Goal: Task Accomplishment & Management: Use online tool/utility

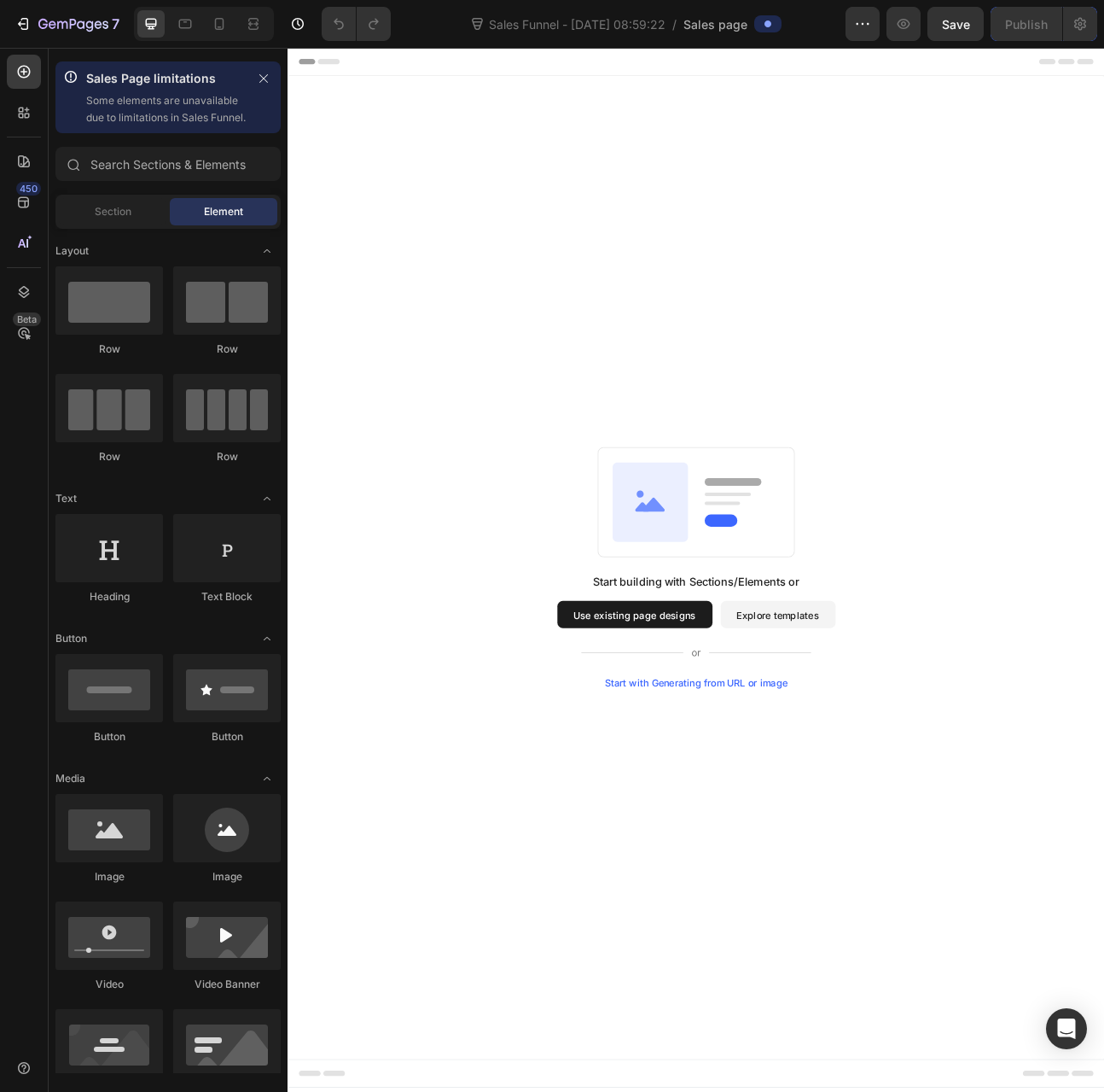
click at [621, 746] on div "Start building with Sections/Elements or Use existing page designs Explore temp…" at bounding box center [800, 699] width 901 height 302
click at [877, 764] on button "Explore templates" at bounding box center [902, 758] width 145 height 34
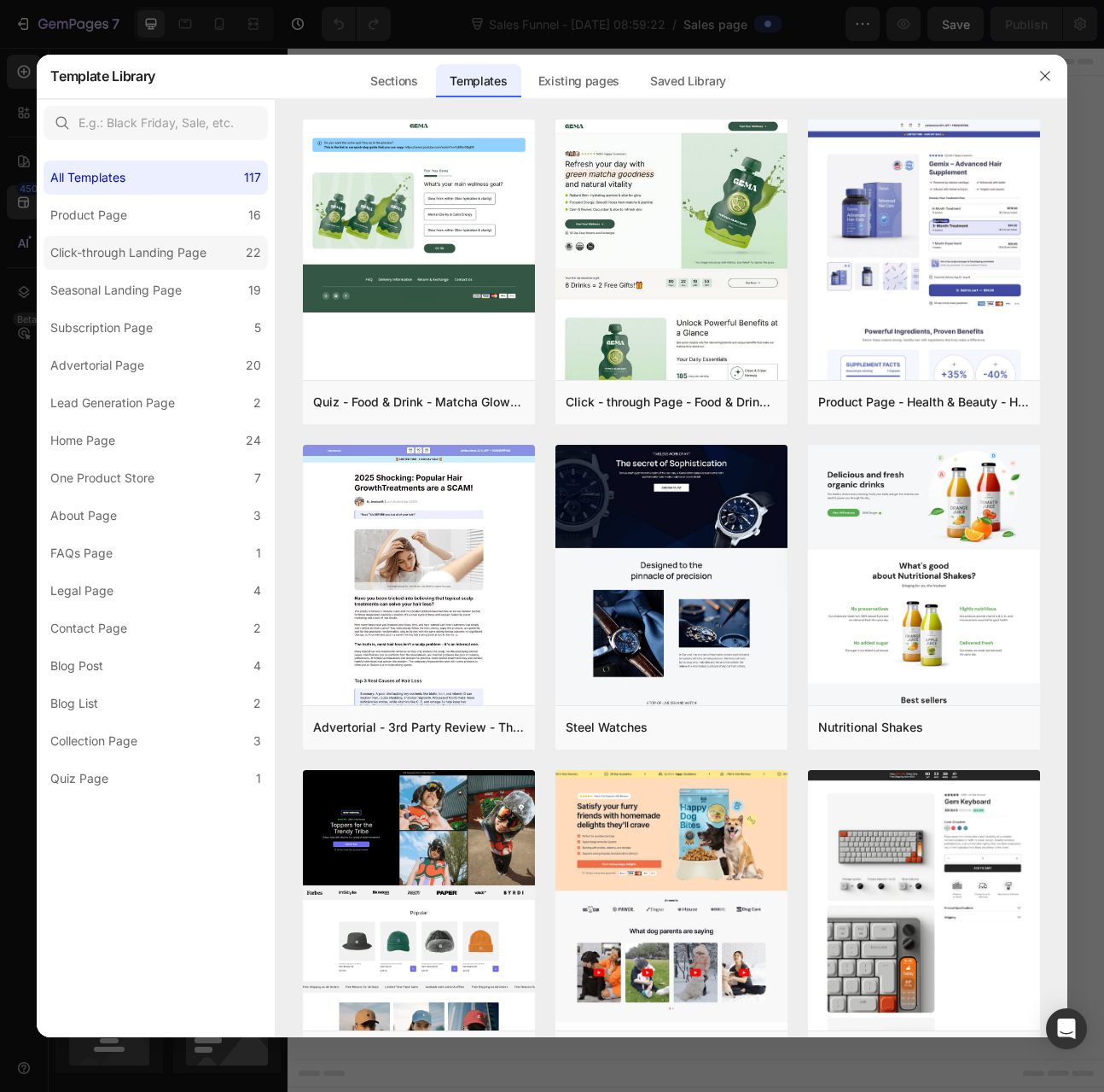
click at [184, 261] on div "Click-through Landing Page" at bounding box center [128, 253] width 156 height 21
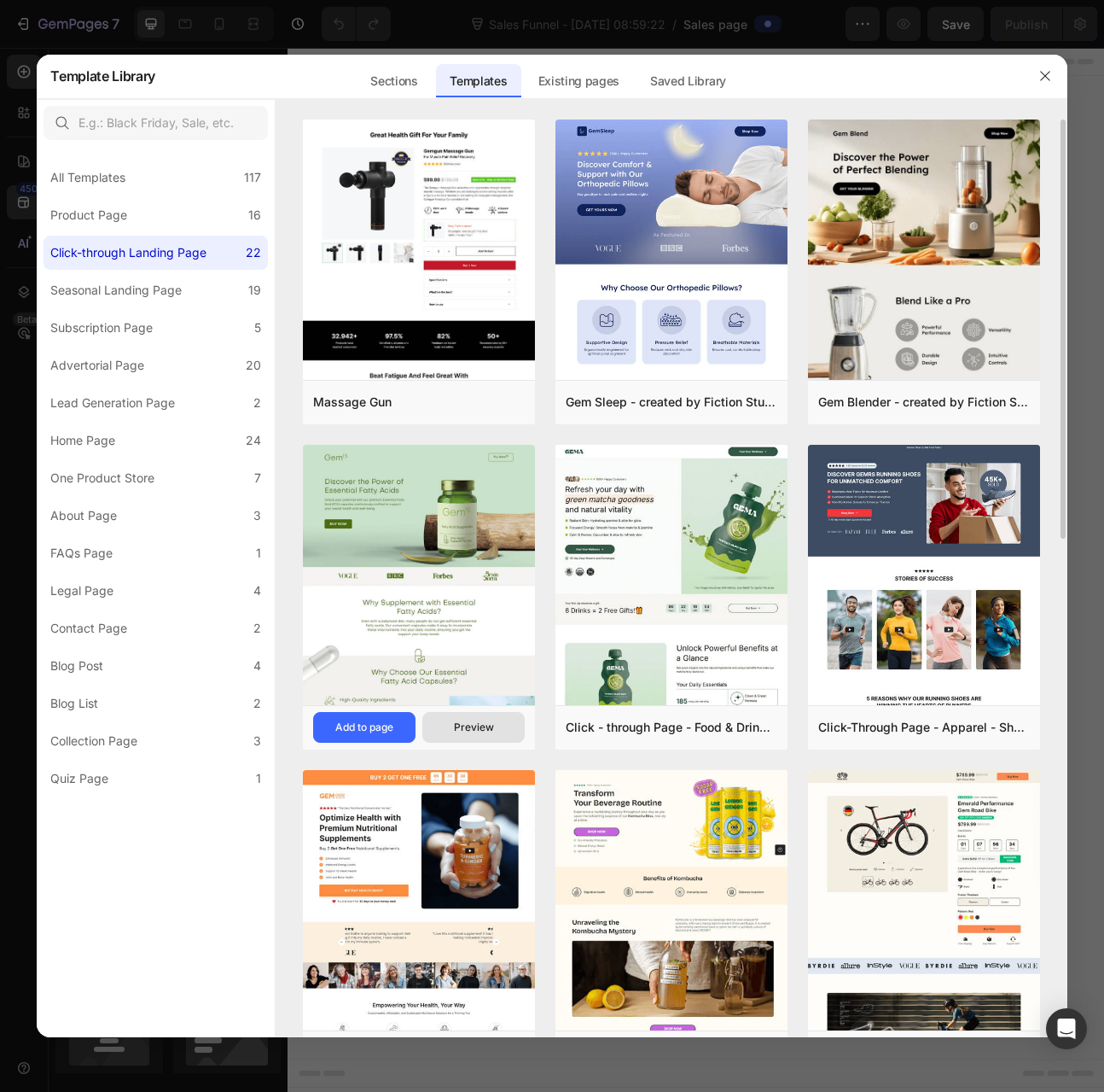
drag, startPoint x: 475, startPoint y: 727, endPoint x: 450, endPoint y: 729, distance: 25.1
click at [450, 729] on button "Preview" at bounding box center [474, 728] width 103 height 30
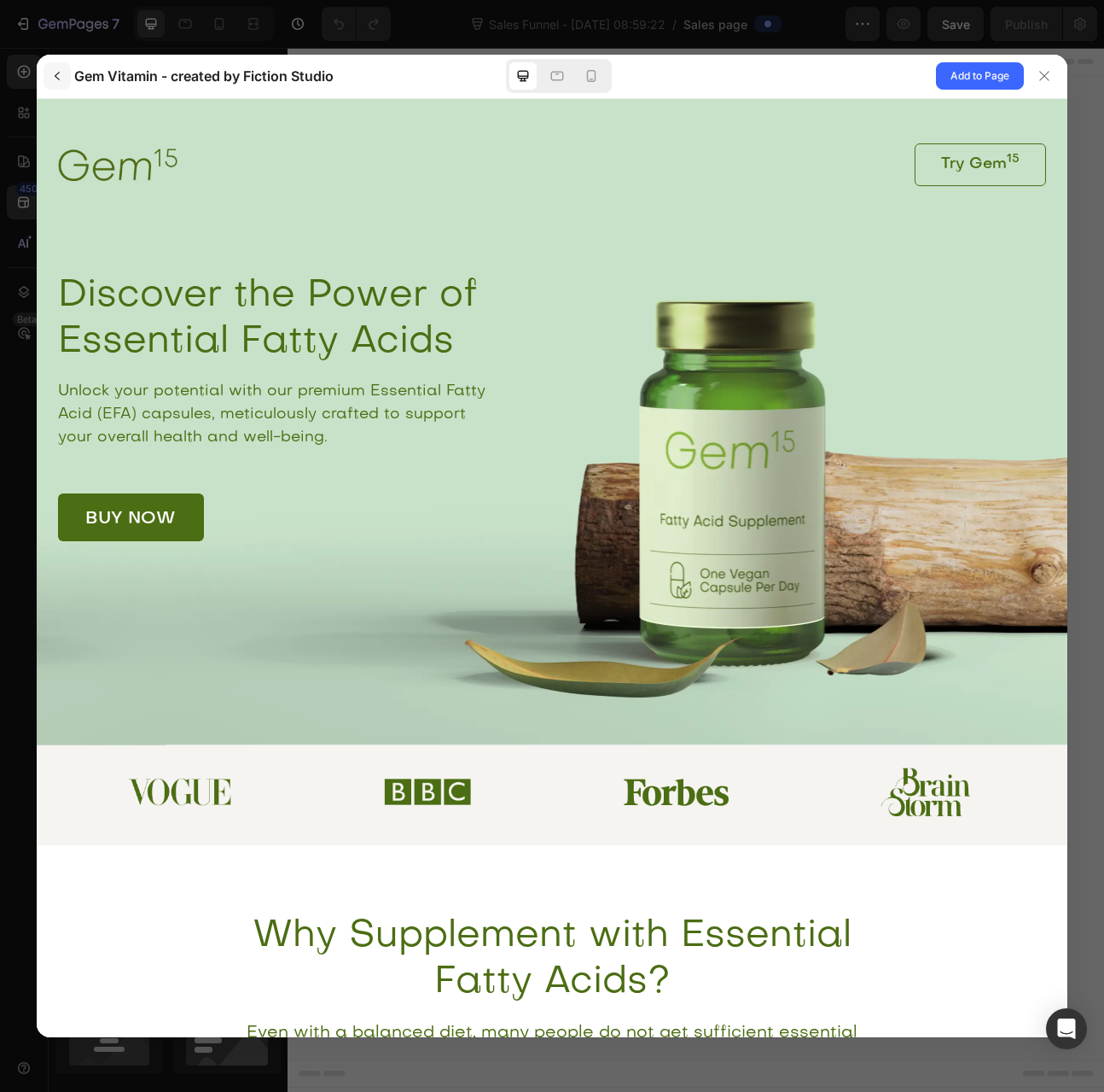
click at [55, 70] on icon "button" at bounding box center [57, 76] width 13 height 13
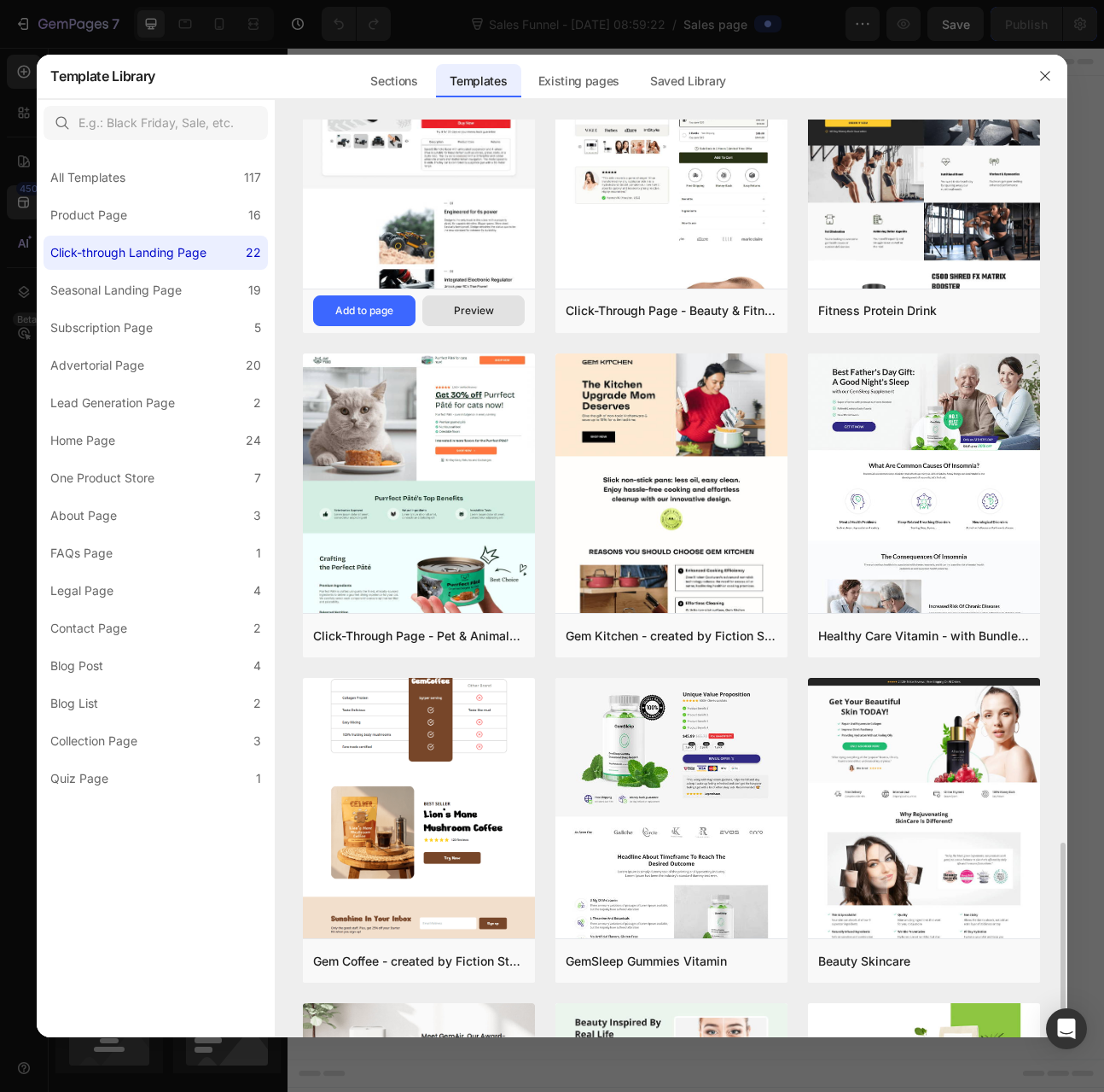
scroll to position [1323, 0]
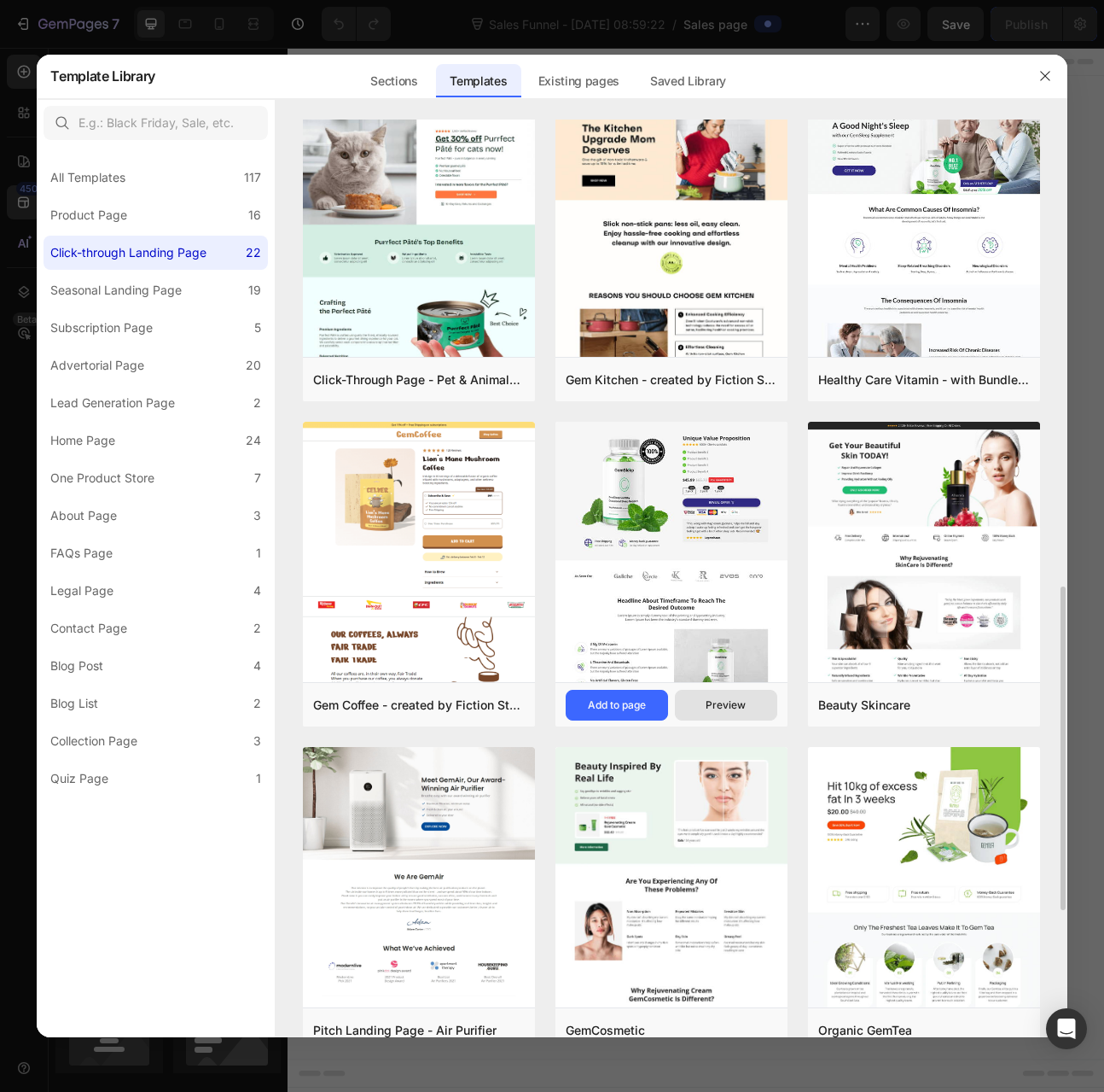
click at [719, 698] on div "Preview" at bounding box center [726, 705] width 40 height 15
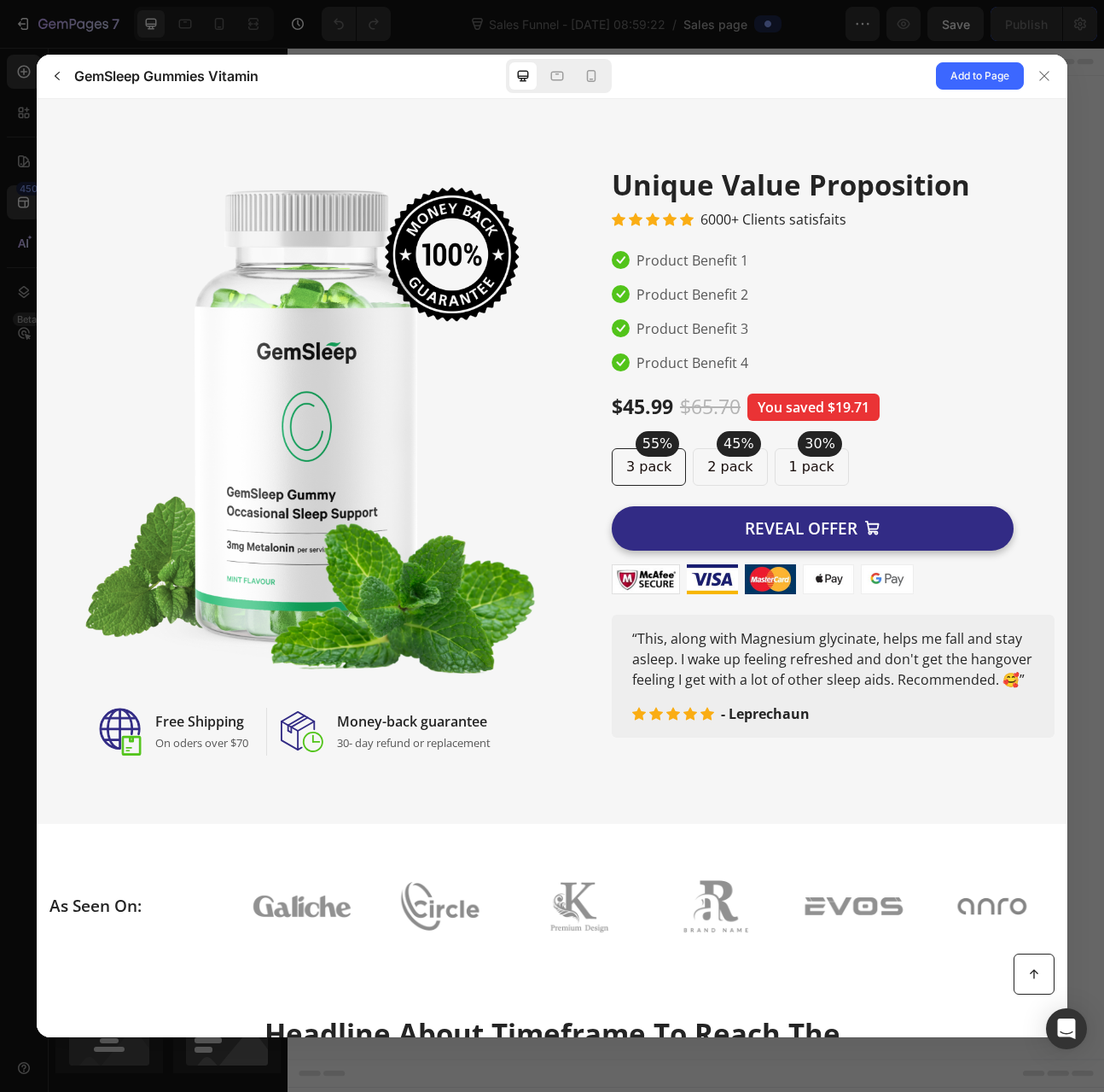
scroll to position [0, 0]
click at [1043, 76] on icon at bounding box center [1044, 76] width 13 height 13
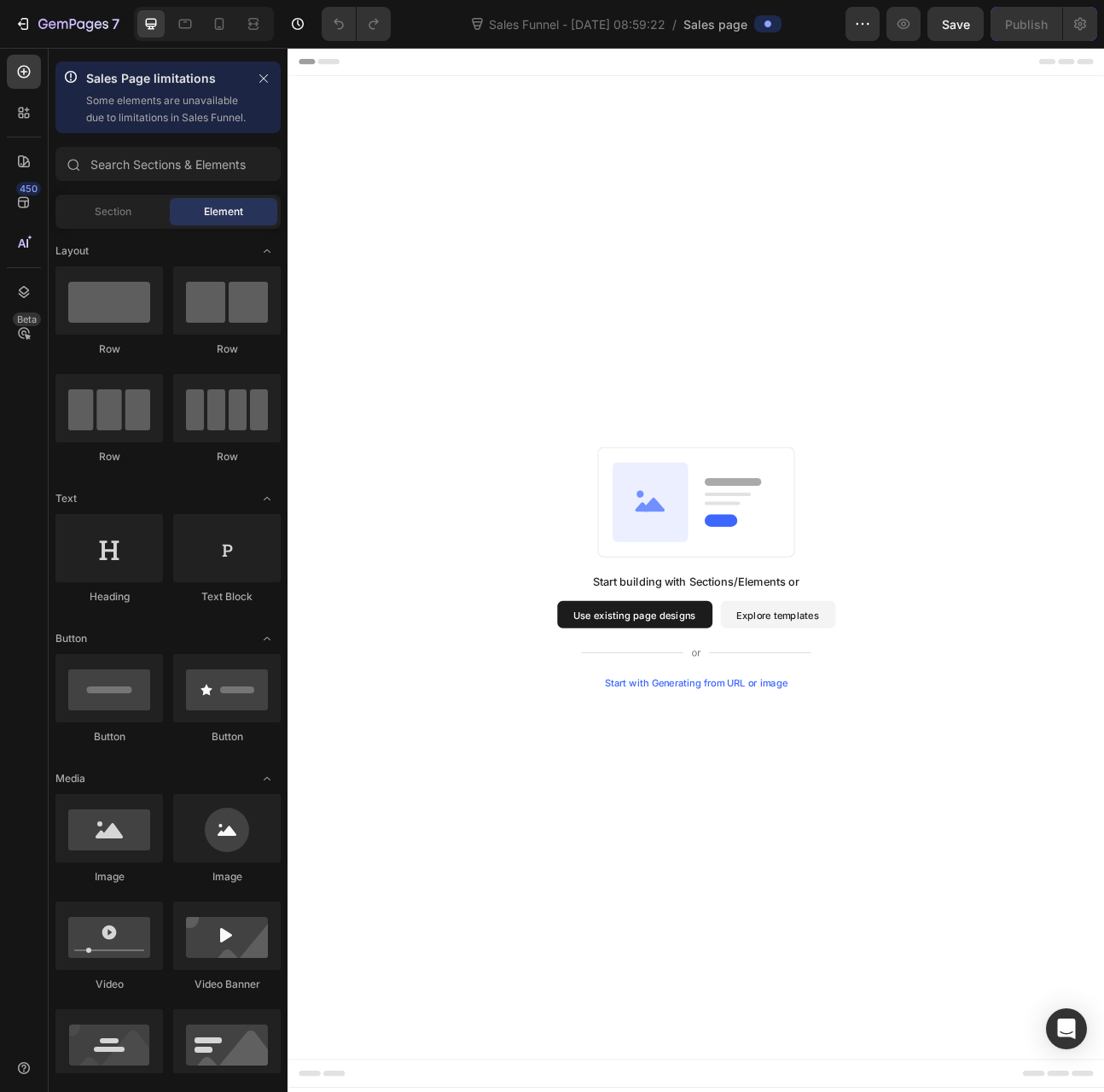
click at [926, 751] on button "Explore templates" at bounding box center [902, 758] width 145 height 34
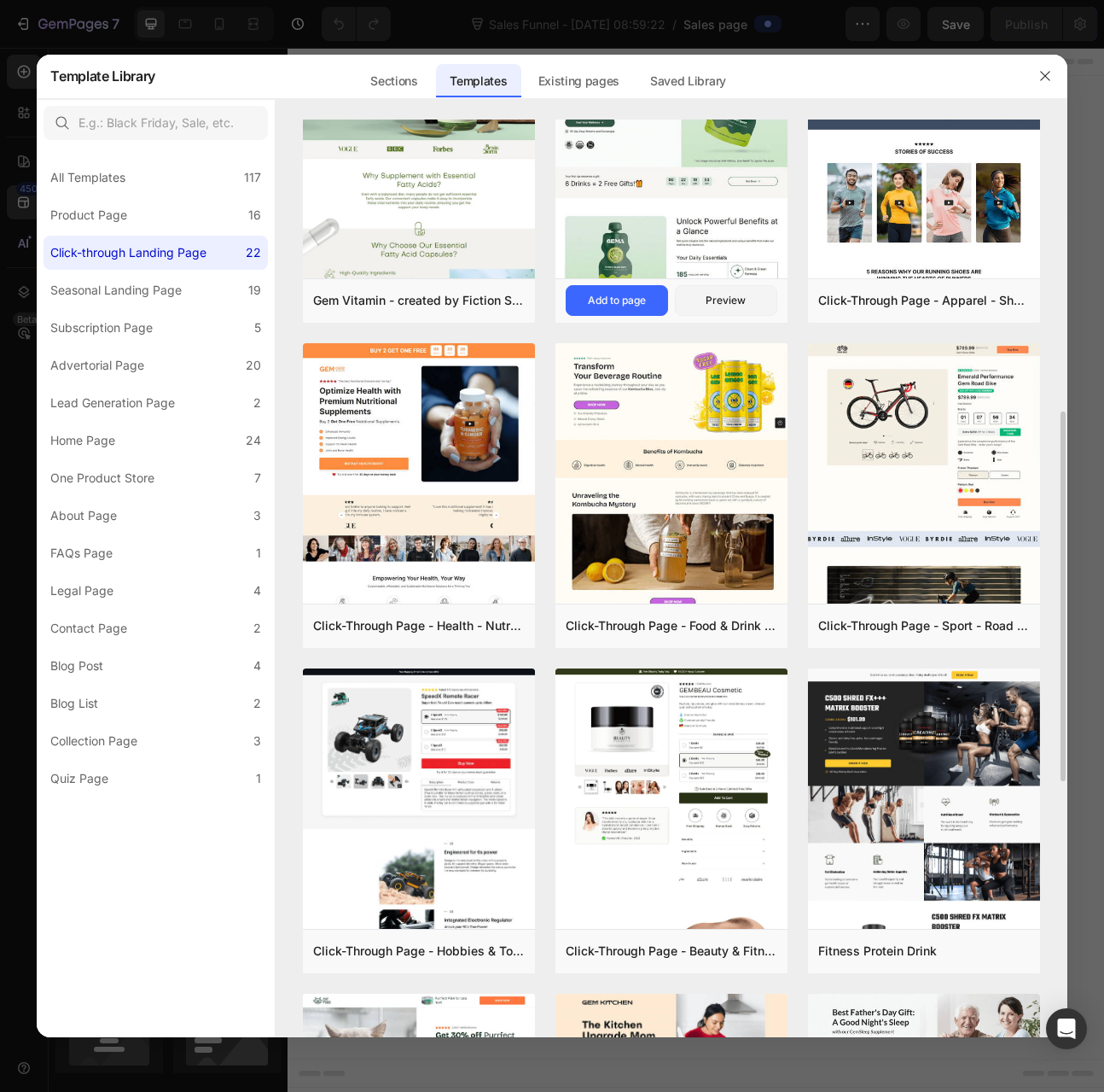
scroll to position [513, 0]
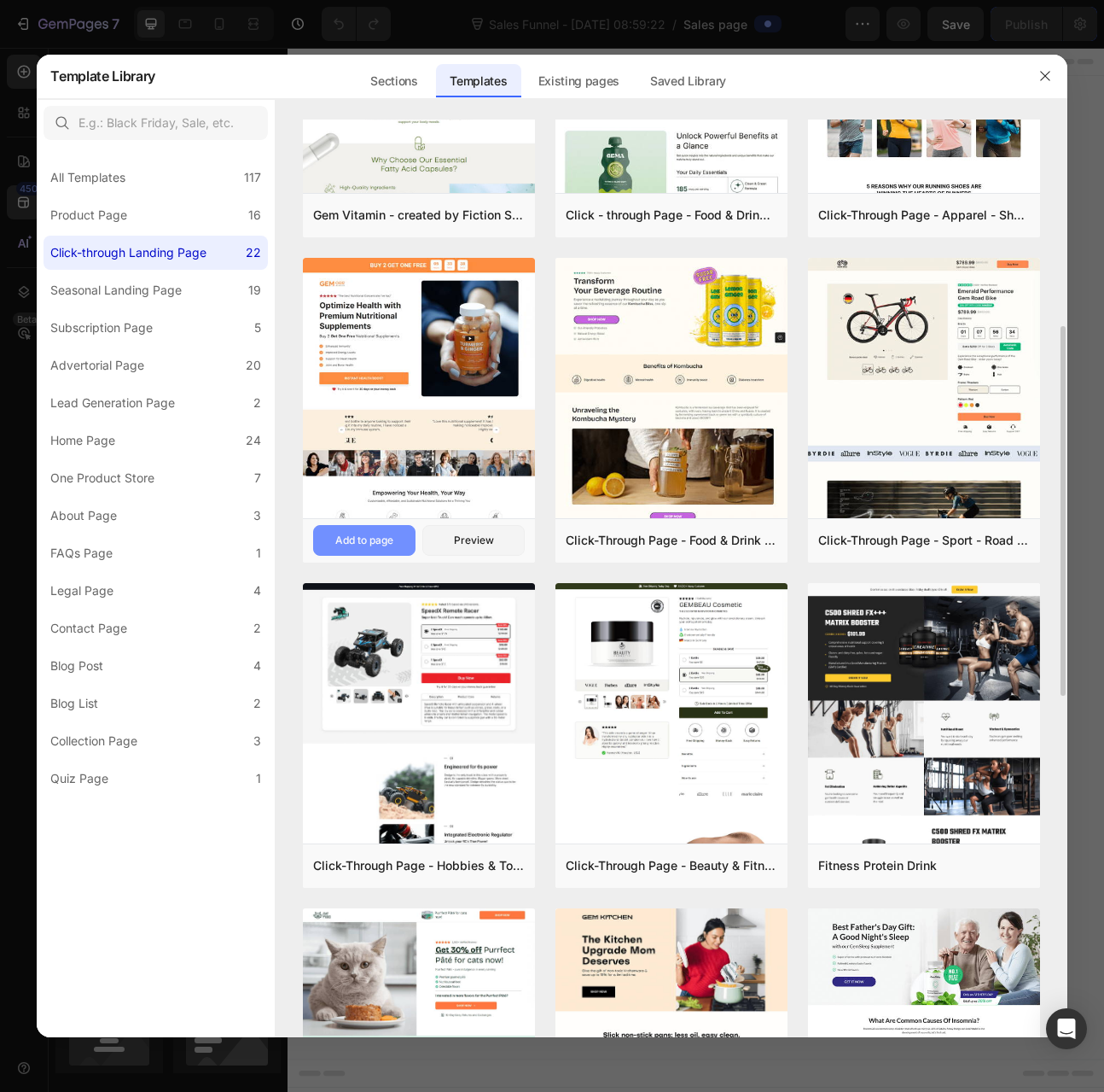
click at [358, 536] on div "Add to page" at bounding box center [364, 540] width 58 height 15
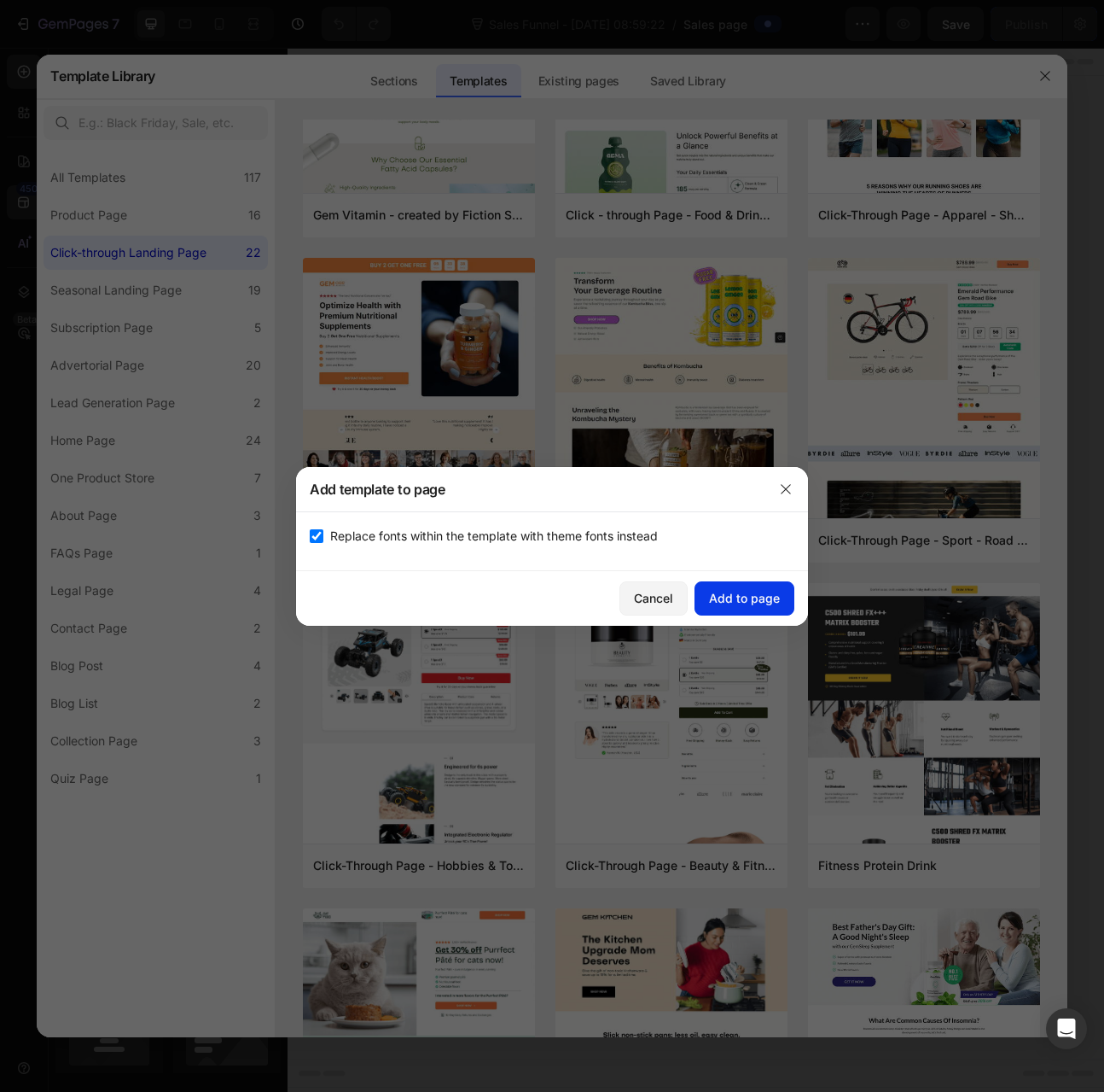
click at [732, 600] on div "Add to page" at bounding box center [745, 597] width 70 height 18
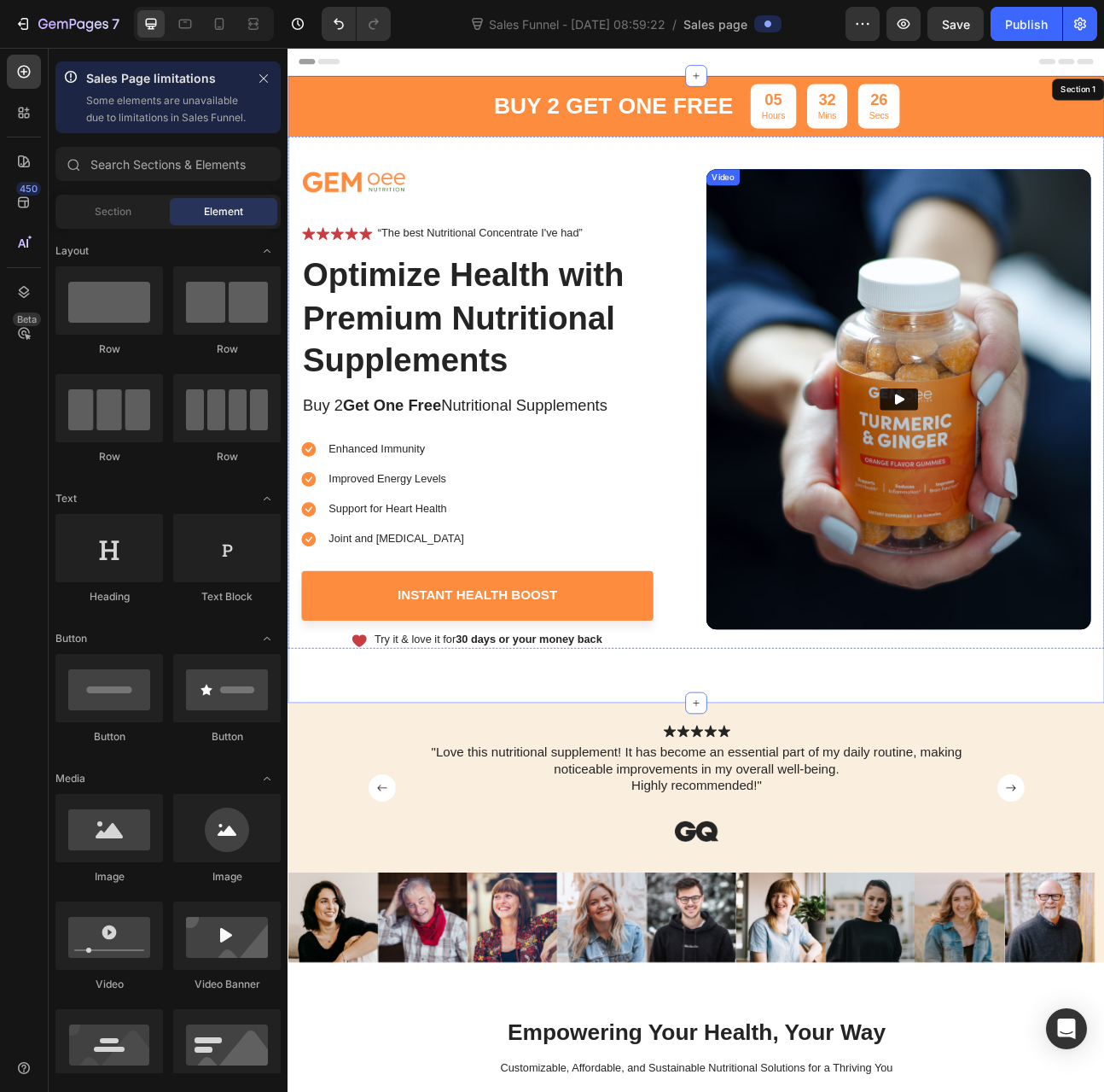
scroll to position [0, 0]
click at [885, 127] on p "Hours" at bounding box center [896, 133] width 29 height 14
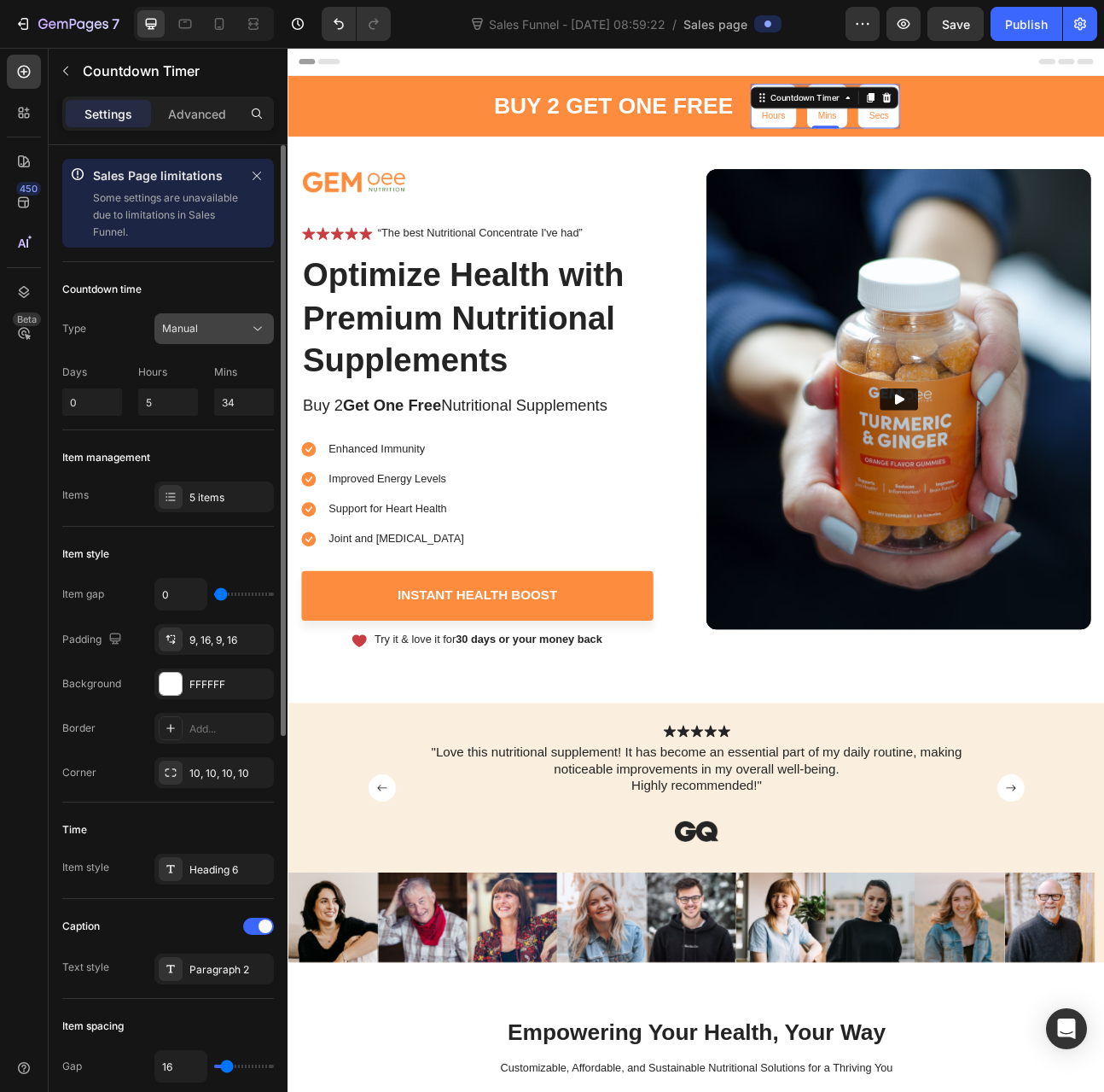
click at [204, 340] on button "Manual" at bounding box center [214, 328] width 120 height 30
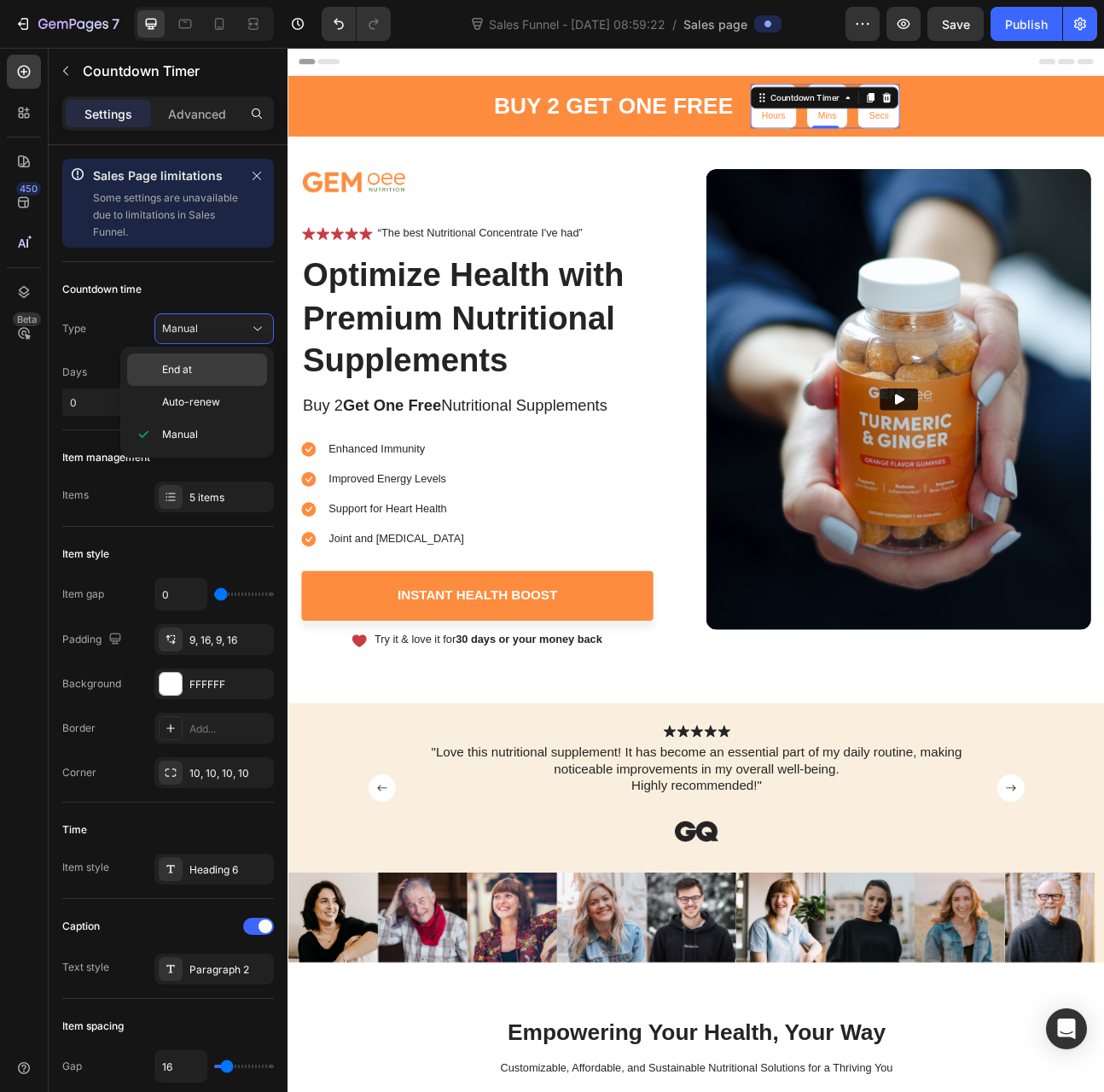
click at [187, 369] on span "End at" at bounding box center [177, 370] width 29 height 15
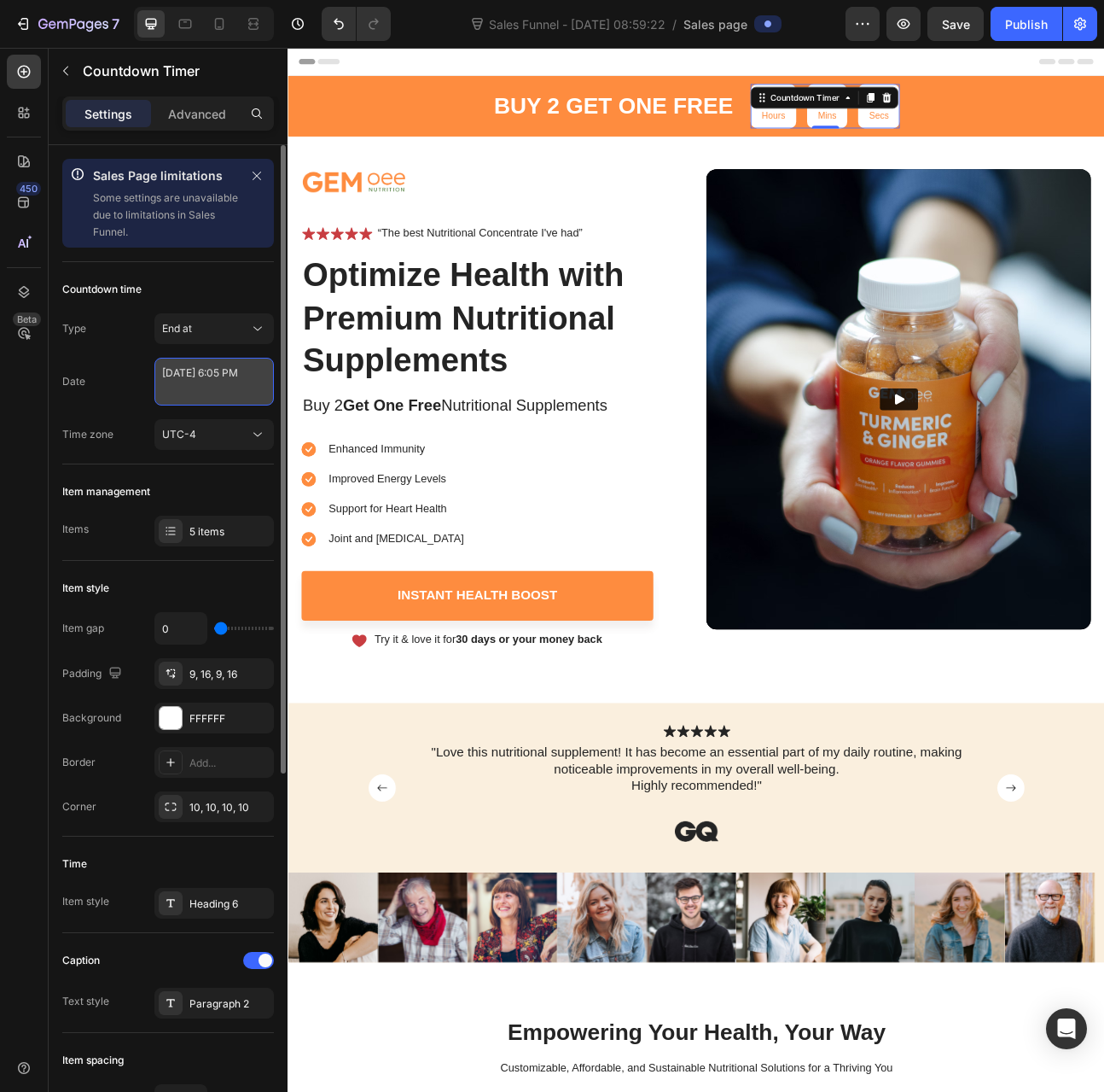
click at [185, 380] on textarea "June 13 2024 6:05 PM" at bounding box center [214, 381] width 120 height 48
select select "18"
select select "5"
select select "false"
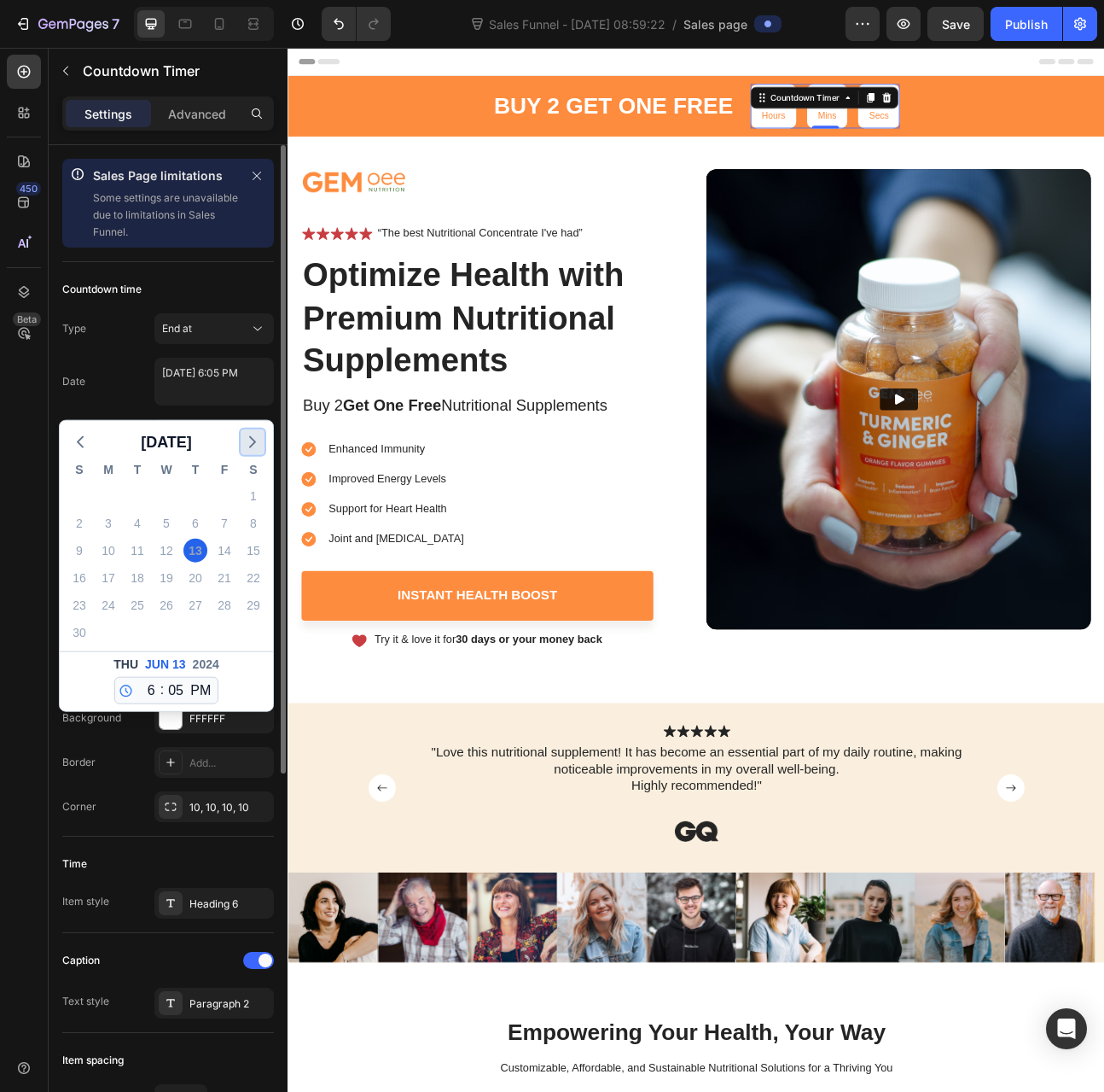
click at [246, 440] on icon "button" at bounding box center [253, 442] width 21 height 21
click at [246, 440] on div "August 2024 S M T W T F S 28 29 30 31 1 2 3 4 5 6 7 8 9 10 11 12 13 14 15 16 17…" at bounding box center [166, 566] width 213 height 290
click at [246, 440] on icon "button" at bounding box center [253, 442] width 21 height 21
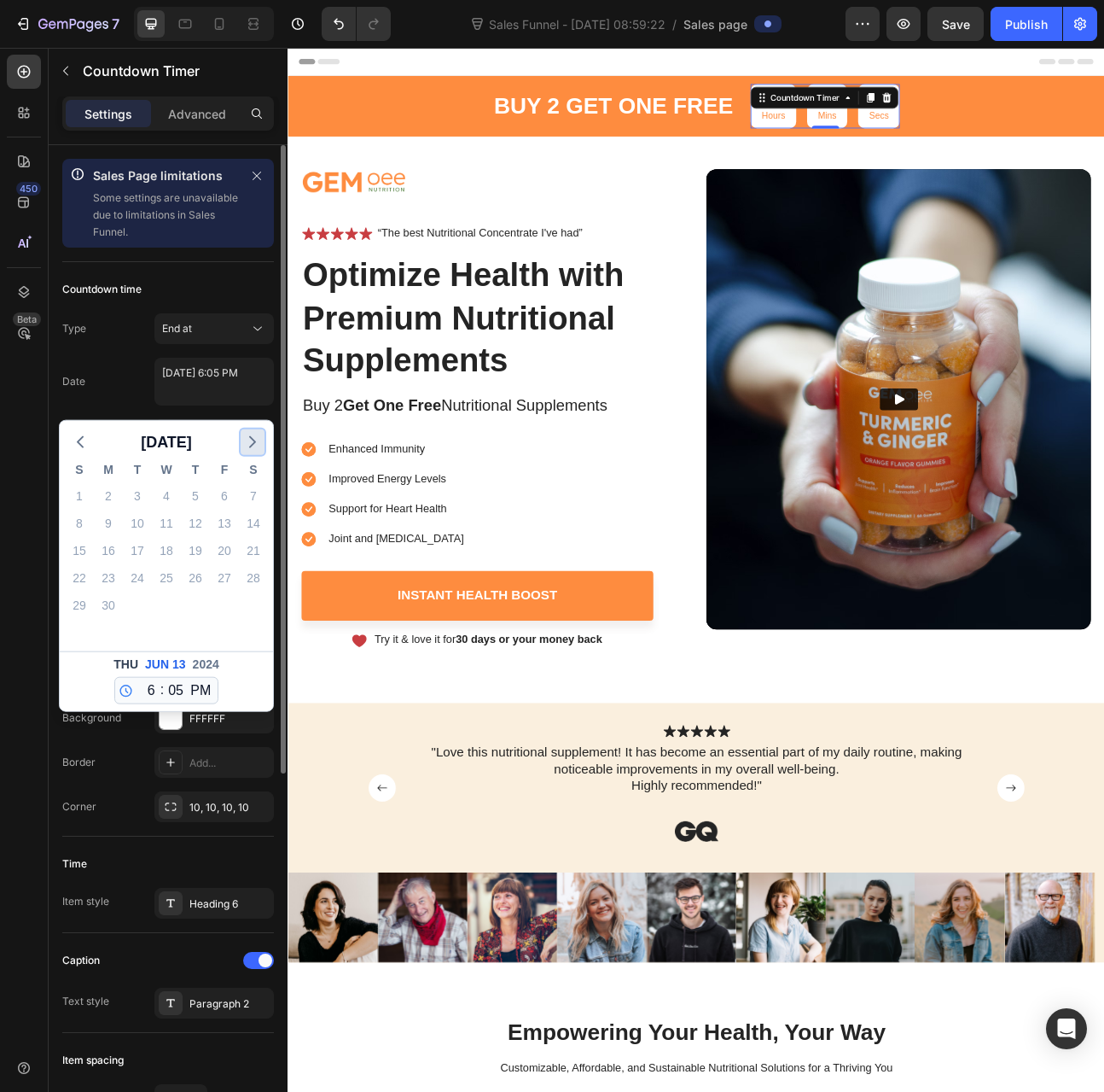
click at [246, 440] on icon "button" at bounding box center [253, 442] width 21 height 21
click at [246, 440] on div "November 2024 S M T W T F S 27 28 29 30 31 1 2 3 4 5 6 7 8 9 10 11 12 13 14 15 …" at bounding box center [166, 566] width 213 height 290
click at [246, 440] on icon "button" at bounding box center [253, 442] width 21 height 21
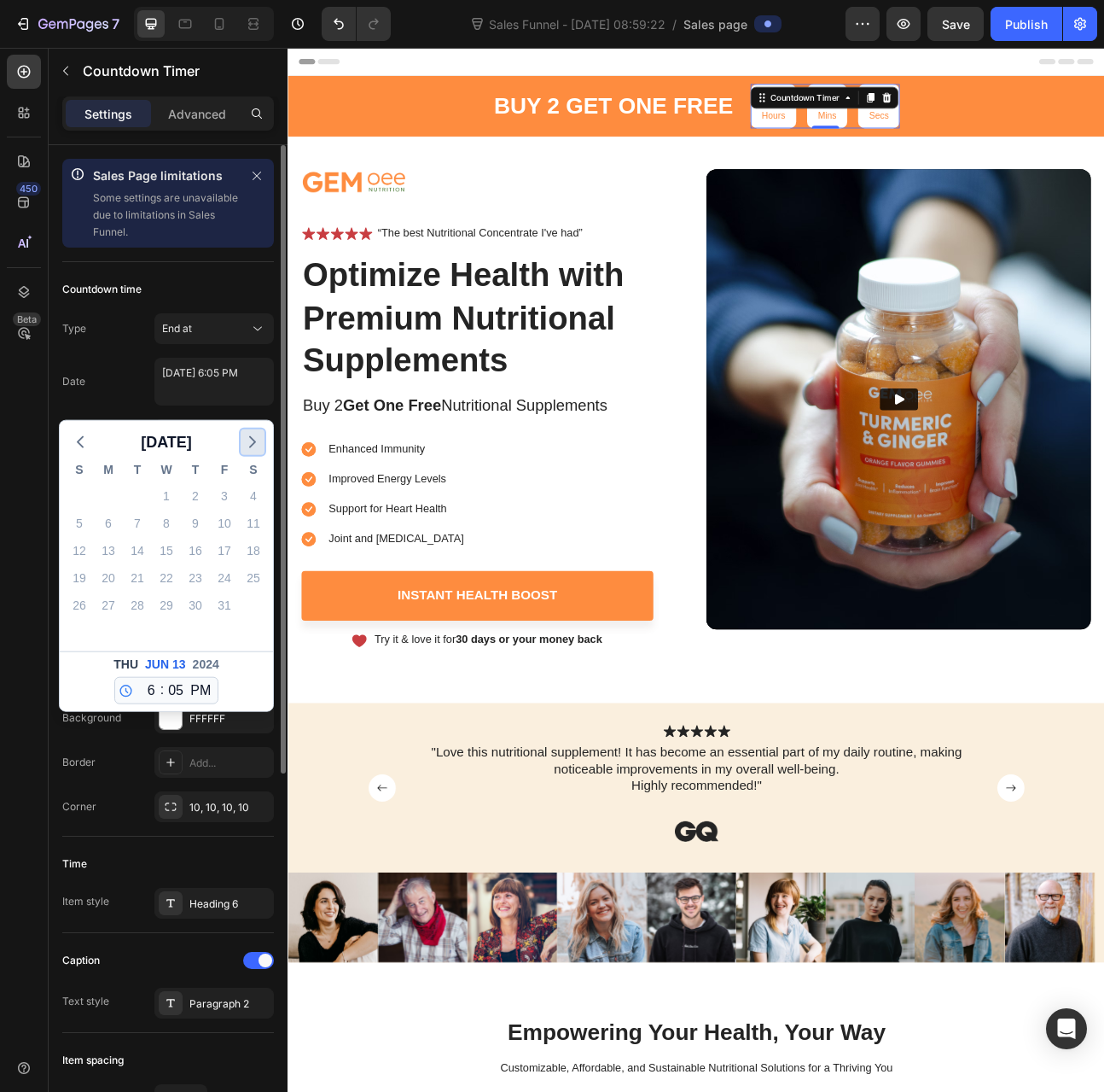
click at [246, 440] on icon "button" at bounding box center [253, 442] width 21 height 21
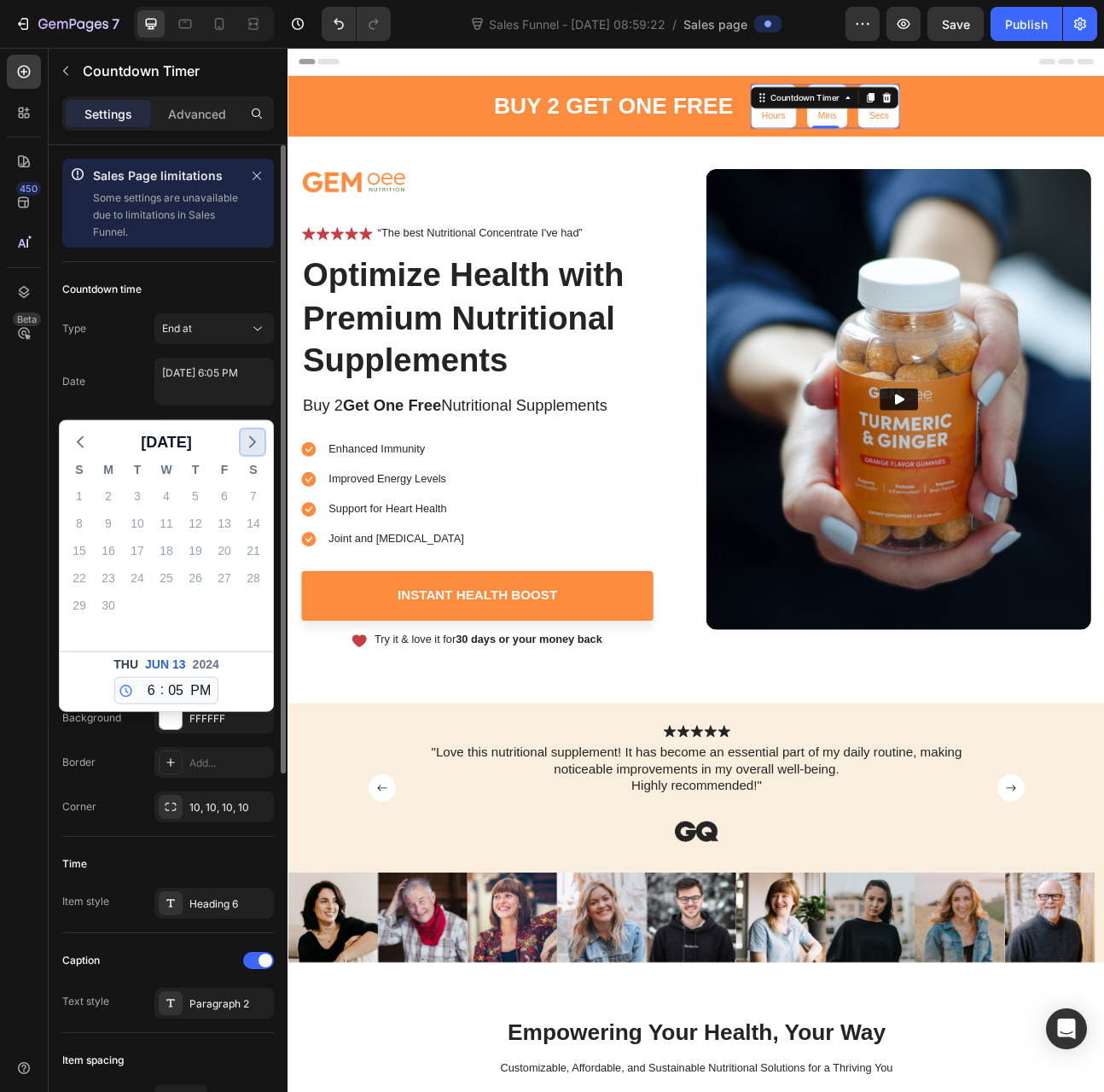
click at [246, 440] on icon "button" at bounding box center [253, 442] width 21 height 21
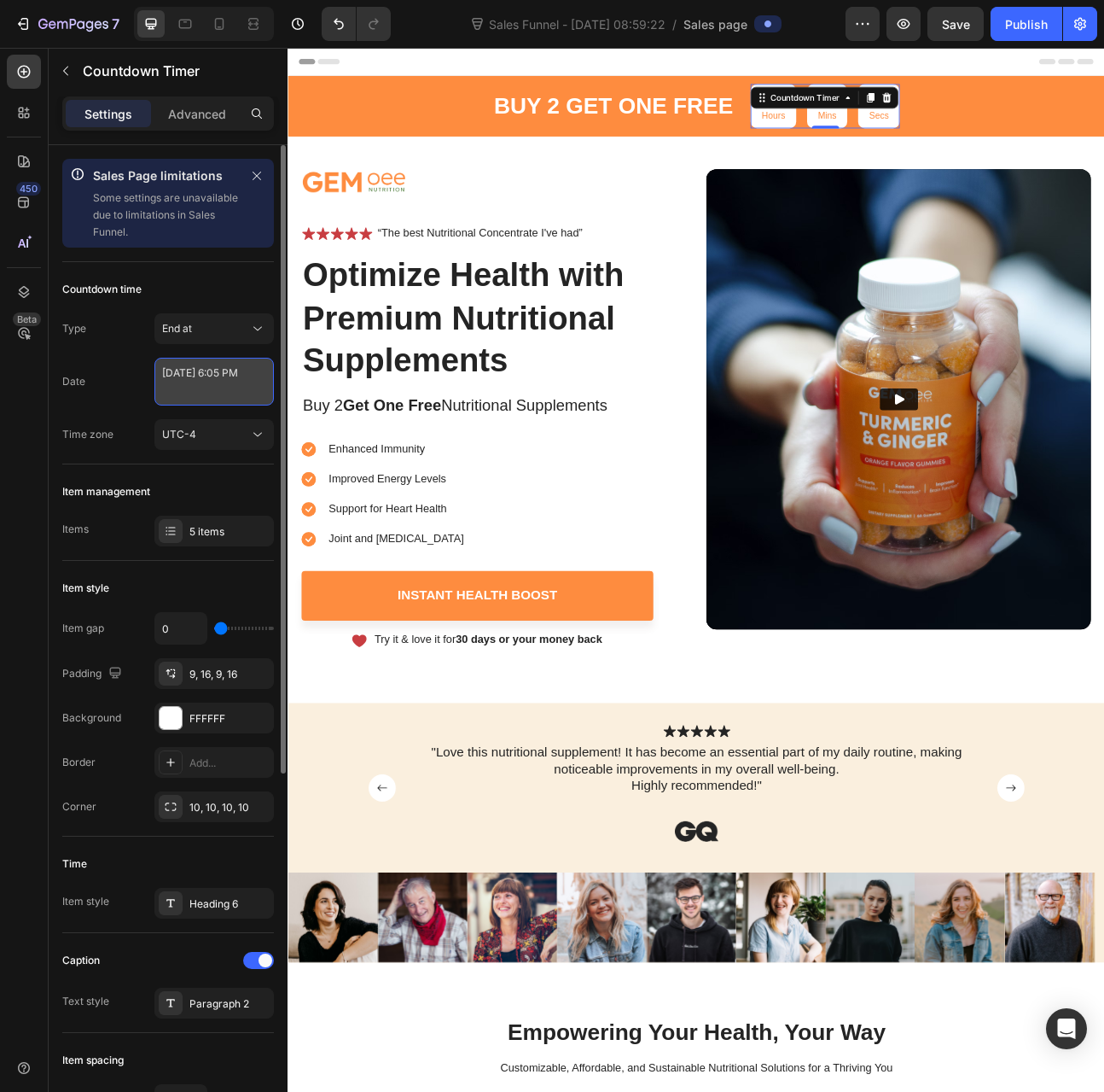
click at [234, 377] on textarea "June 13 2024 6:05 PM" at bounding box center [214, 381] width 120 height 48
select select "18"
select select "5"
select select "false"
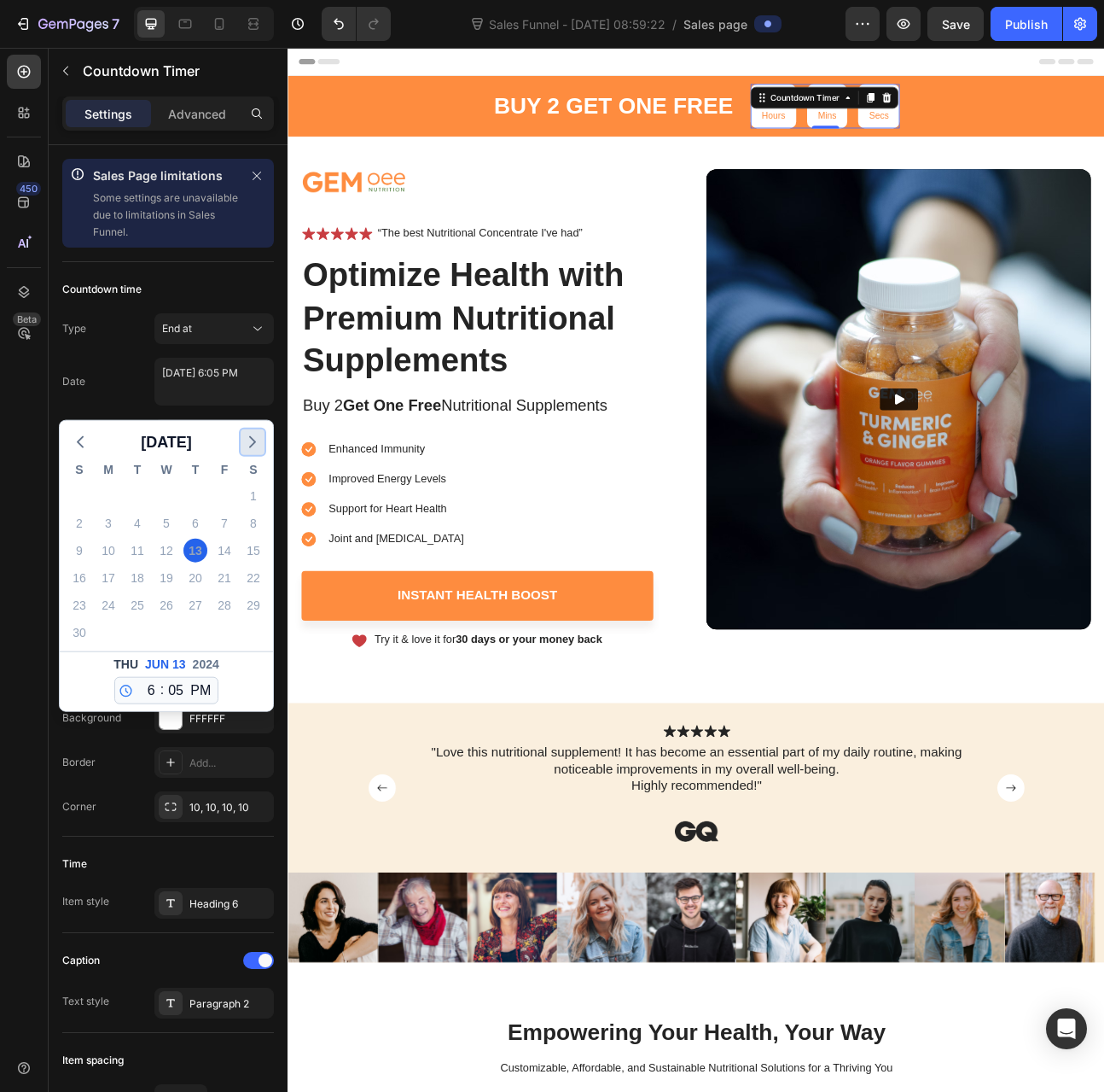
click at [251, 432] on icon "button" at bounding box center [253, 442] width 21 height 21
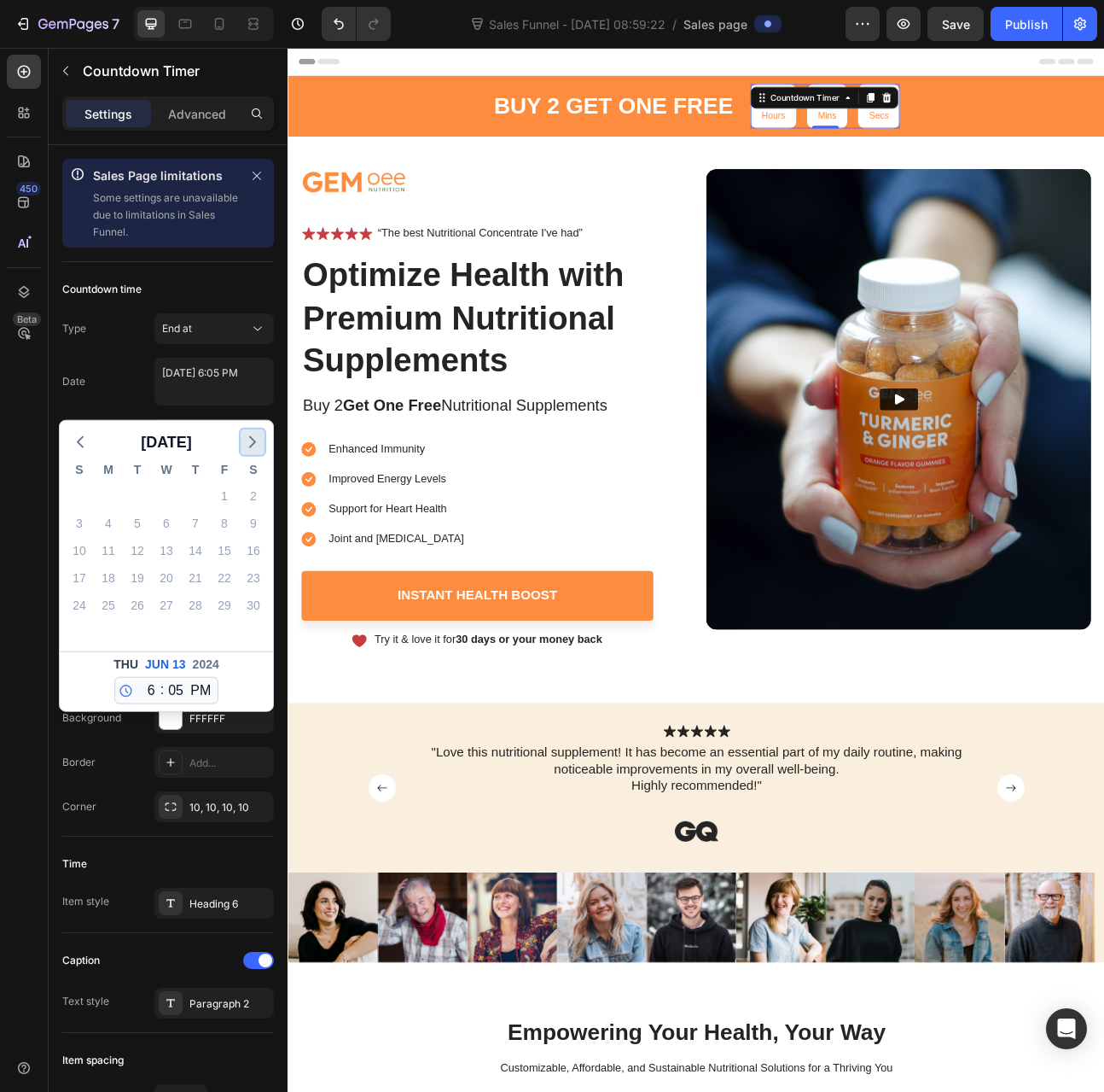
click at [251, 432] on icon "button" at bounding box center [253, 442] width 21 height 21
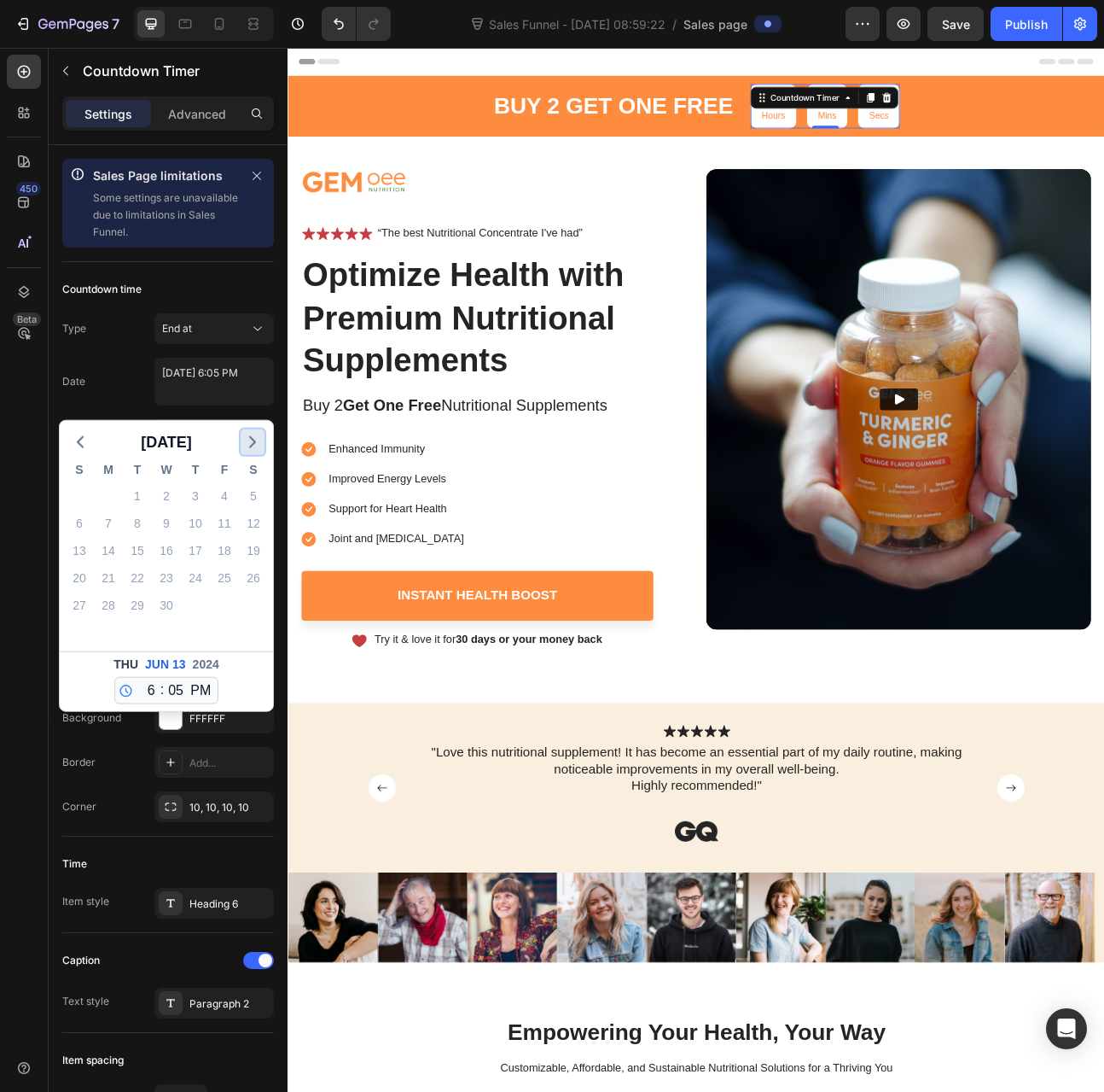
click at [251, 432] on icon "button" at bounding box center [253, 442] width 21 height 21
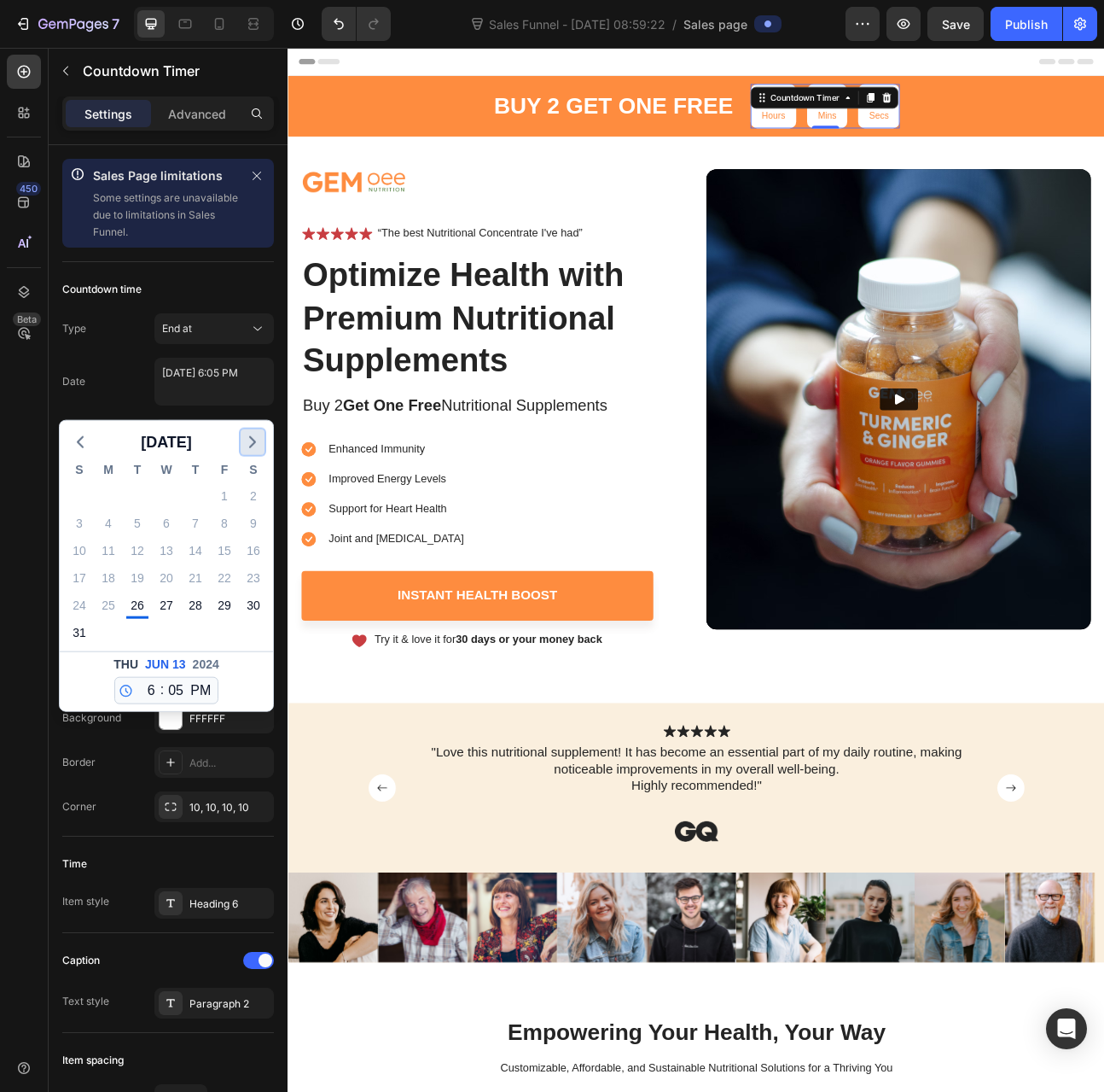
click at [251, 432] on icon "button" at bounding box center [253, 442] width 21 height 21
click at [86, 440] on icon "button" at bounding box center [81, 442] width 21 height 21
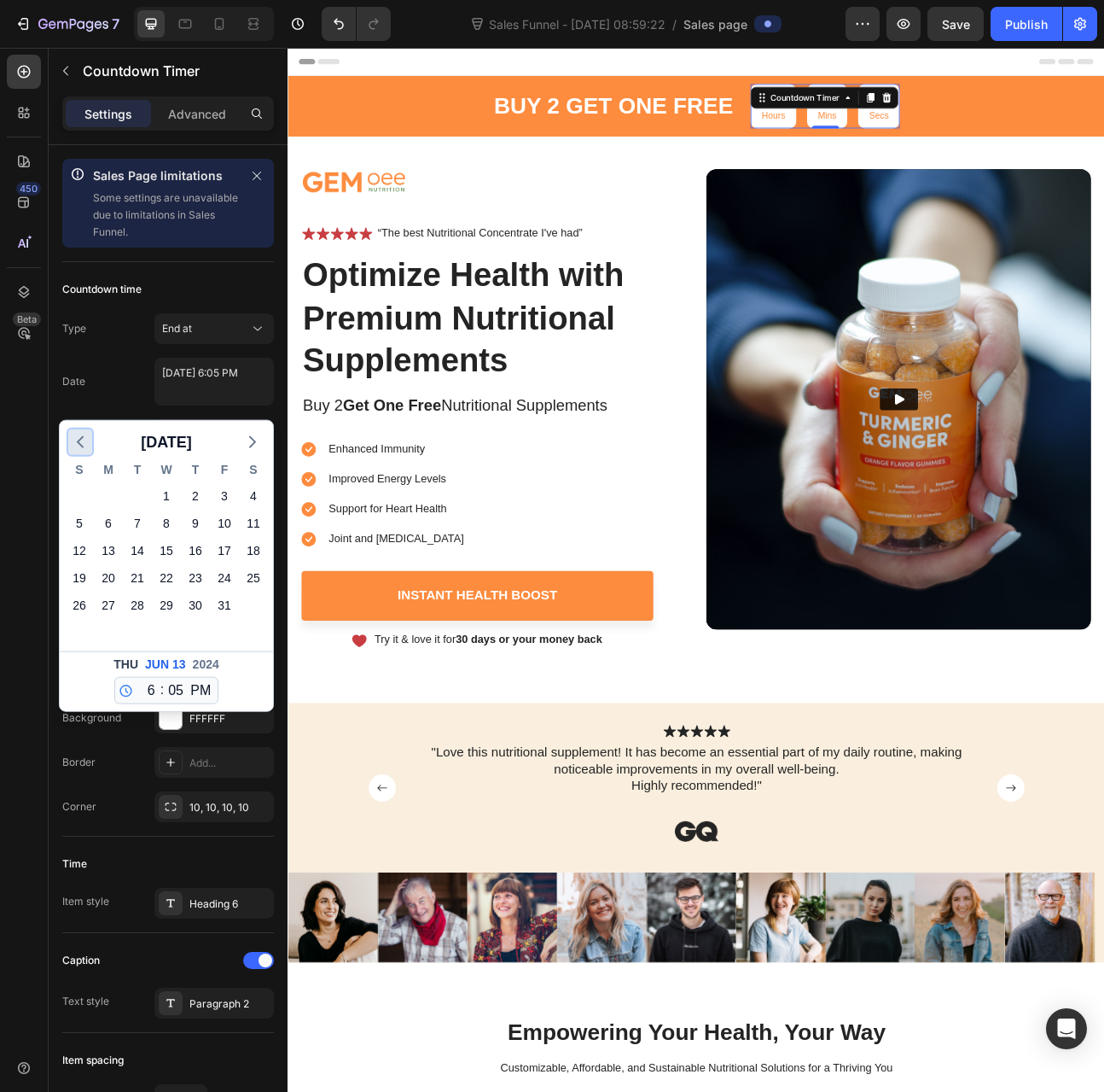
click at [86, 440] on icon "button" at bounding box center [81, 442] width 21 height 21
click at [258, 445] on icon "button" at bounding box center [253, 442] width 21 height 21
click at [146, 520] on div "9" at bounding box center [137, 523] width 24 height 24
type textarea "September 09 2025 6:05 PM"
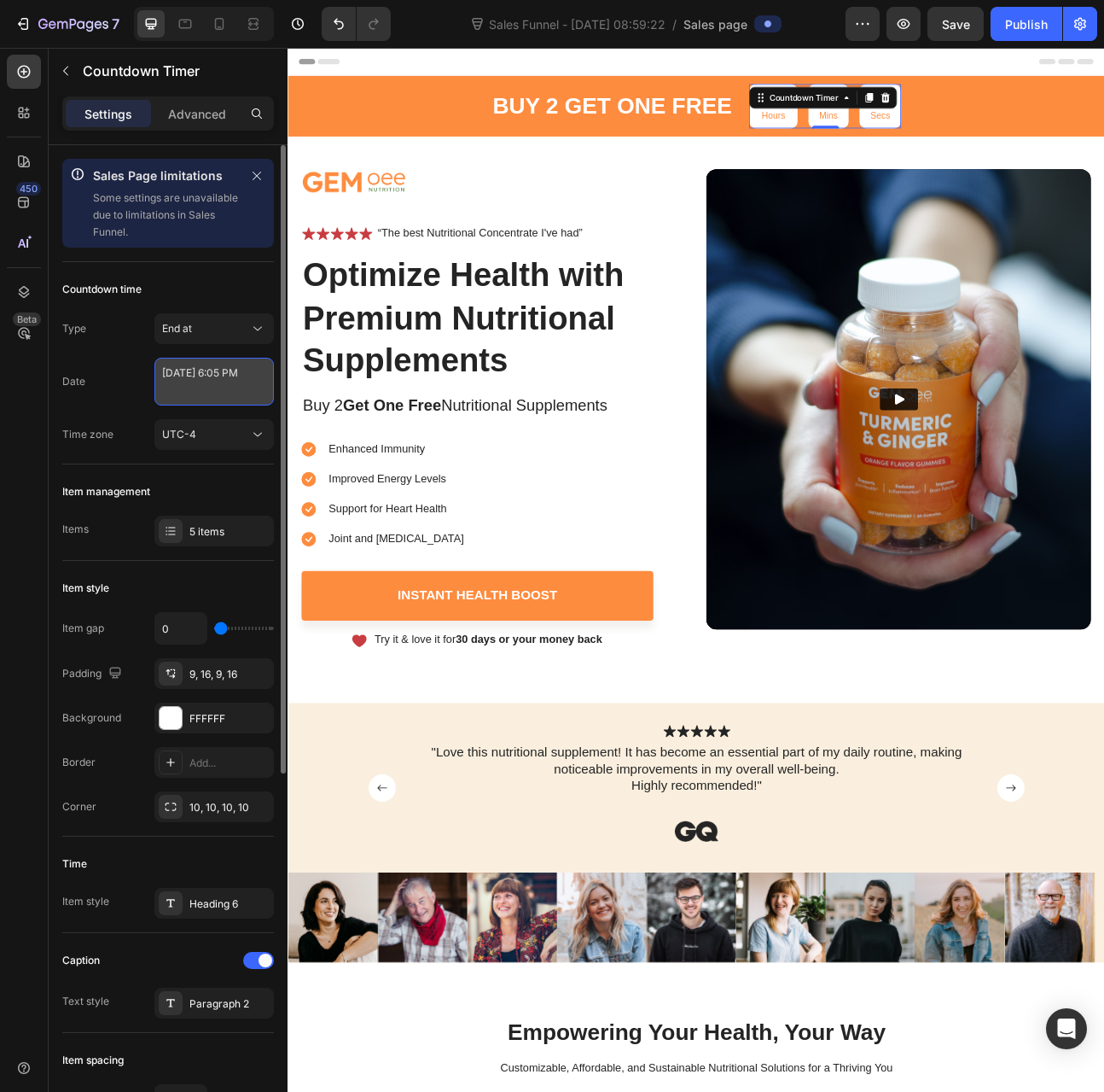
click at [221, 373] on textarea "September 09 2025 6:05 PM" at bounding box center [214, 381] width 120 height 48
select select "18"
select select "5"
select select "false"
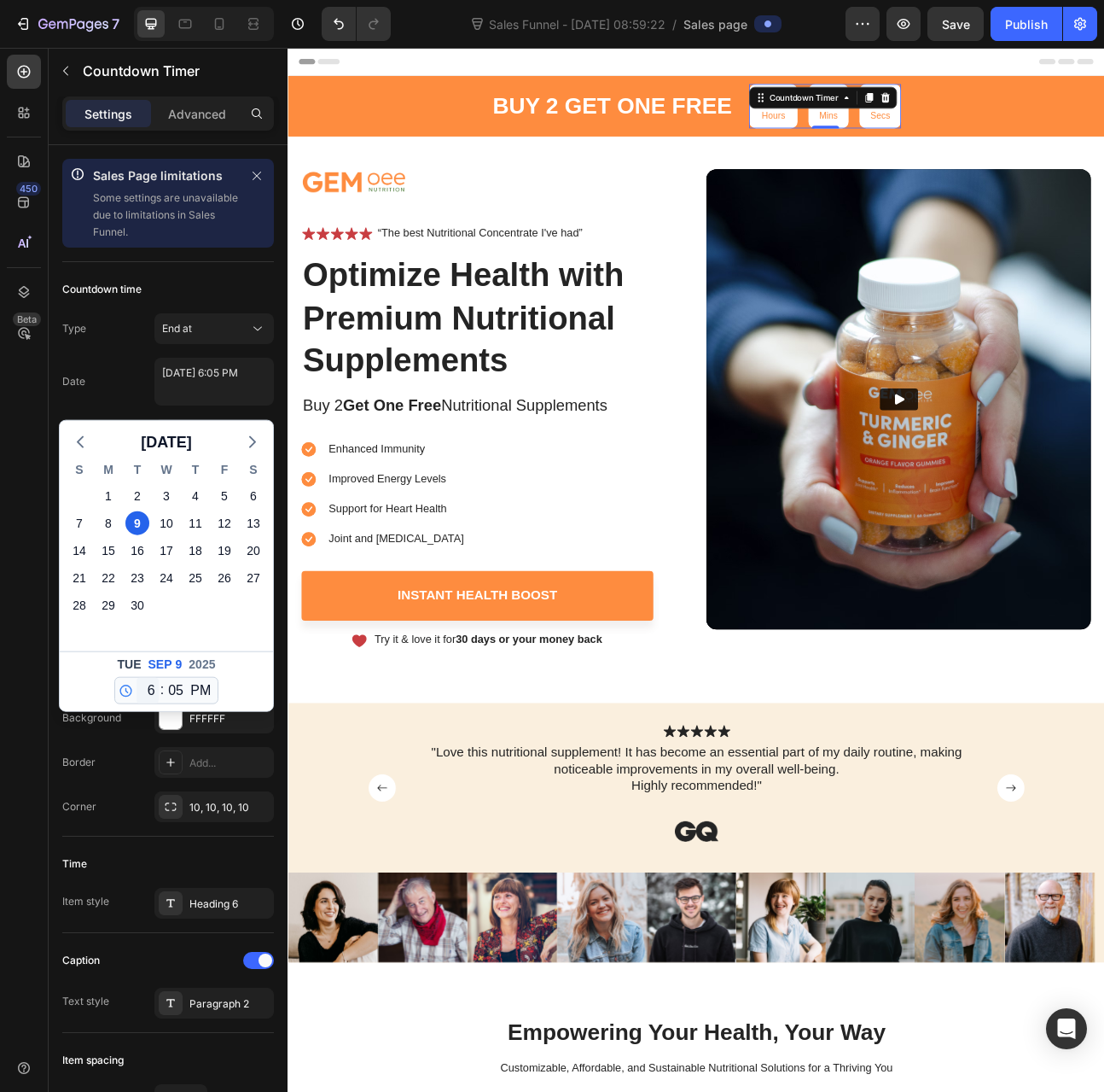
click at [156, 690] on div "12 1 2 3 4 5 6 7 8 9 10 11 : 00 01 02 03 04 05 06 07 08 09 10 11 12 13 14 15 16…" at bounding box center [166, 691] width 105 height 28
click at [151, 692] on select "12 1 2 3 4 5 6 7 8 9 10 11" at bounding box center [147, 691] width 22 height 26
select select "21"
click at [137, 678] on select "12 1 2 3 4 5 6 7 8 9 10 11" at bounding box center [147, 691] width 22 height 26
type textarea "September 09 2025 9:05 PM"
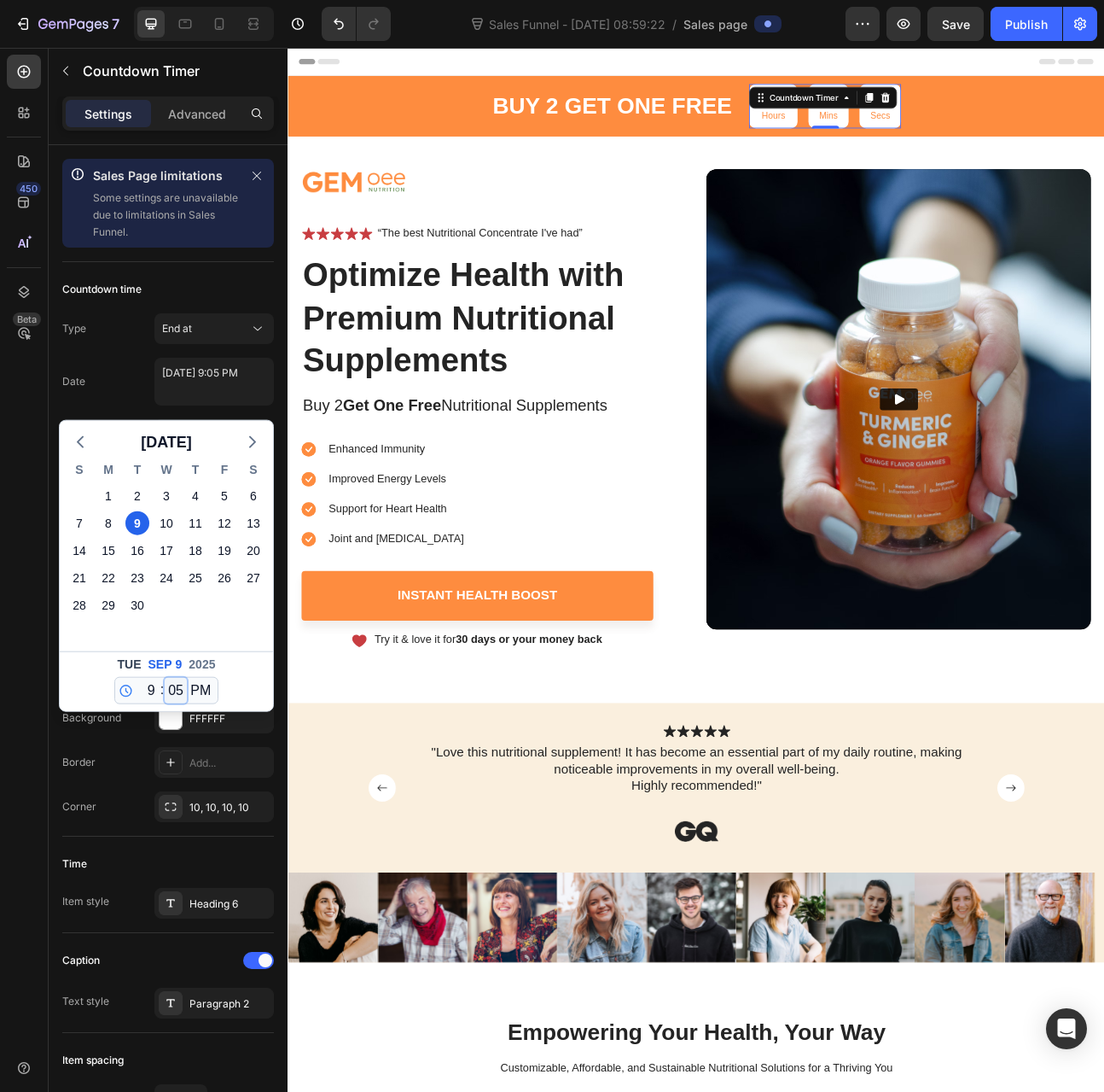
click at [171, 688] on select "00 01 02 03 04 05 06 07 08 09 10 11 12 13 14 15 16 17 18 19 20 21 22 23 24 25 2…" at bounding box center [175, 691] width 22 height 26
select select "0"
click at [165, 678] on select "00 01 02 03 04 05 06 07 08 09 10 11 12 13 14 15 16 17 18 19 20 21 22 23 24 25 2…" at bounding box center [175, 691] width 22 height 26
type textarea "[DATE] 9:00 PM"
click at [138, 521] on div "9" at bounding box center [137, 523] width 24 height 24
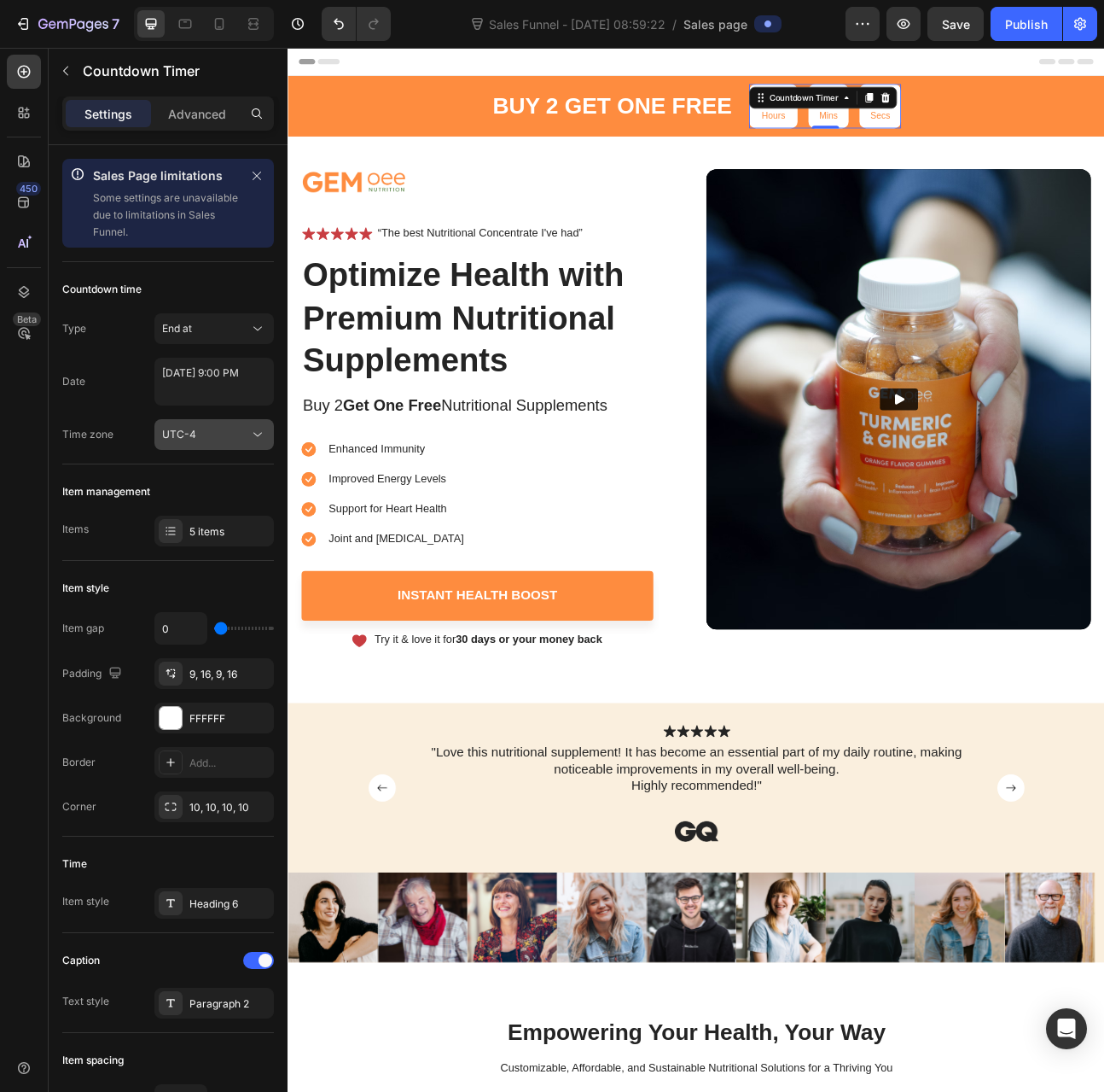
click at [246, 439] on div "UTC-4" at bounding box center [206, 435] width 87 height 15
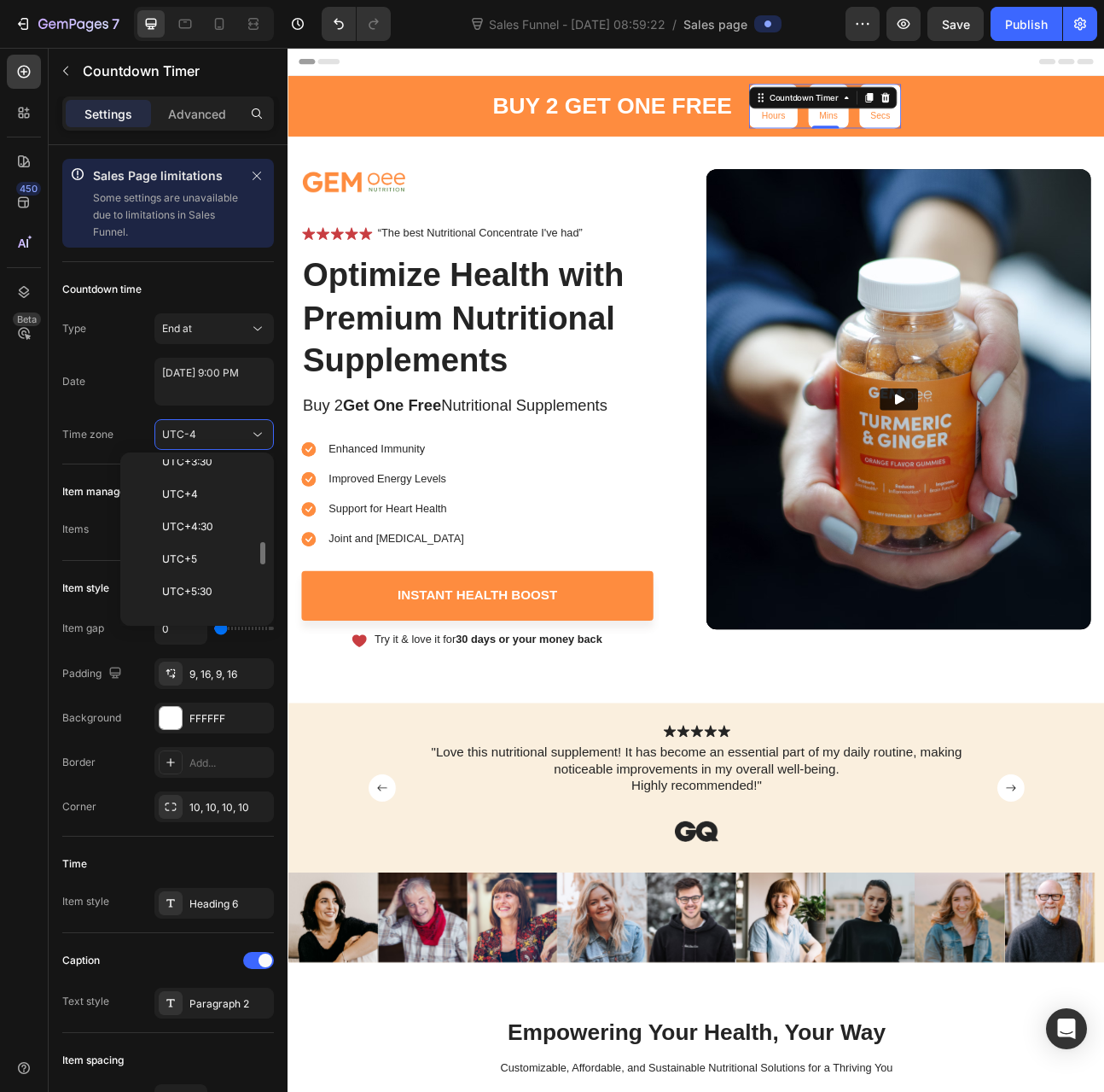
scroll to position [427, 0]
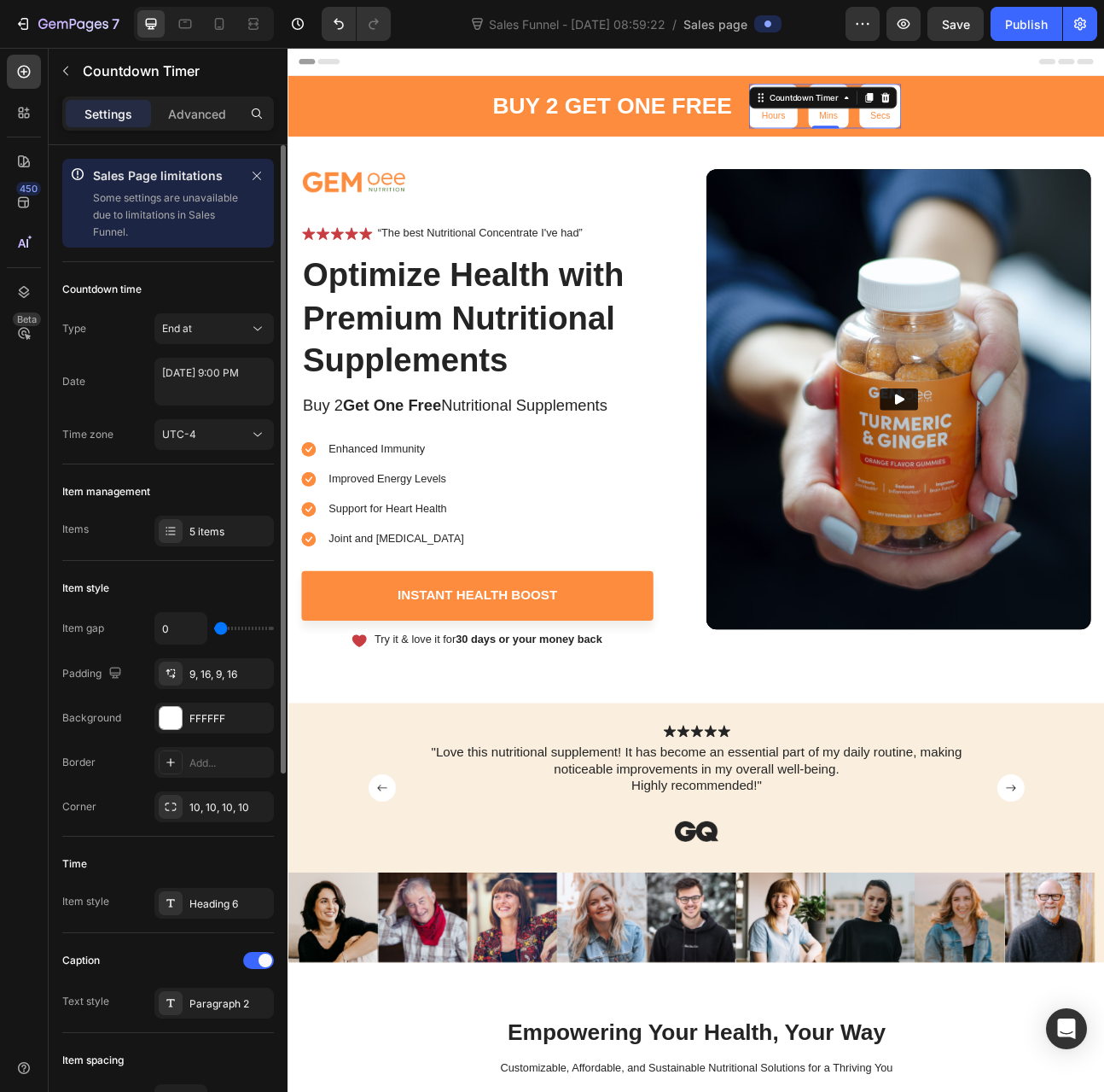
click at [125, 411] on div "Type End at Date September 09 2025 9:00 PM Time zone UTC-4" at bounding box center [168, 381] width 212 height 137
click at [213, 436] on div "UTC-4" at bounding box center [206, 435] width 87 height 15
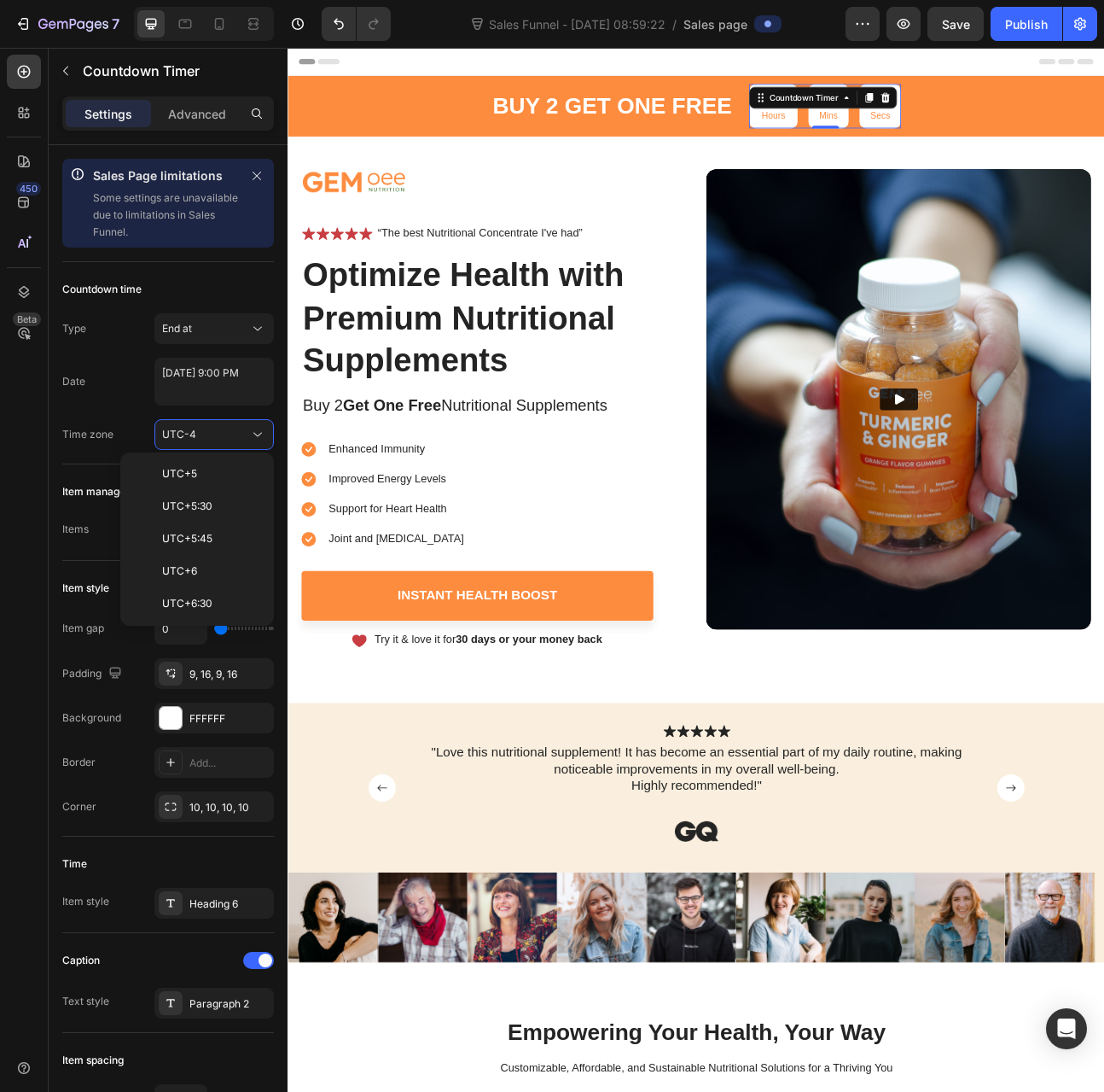
scroll to position [769, 0]
click at [215, 575] on p "UTC+8" at bounding box center [207, 583] width 90 height 15
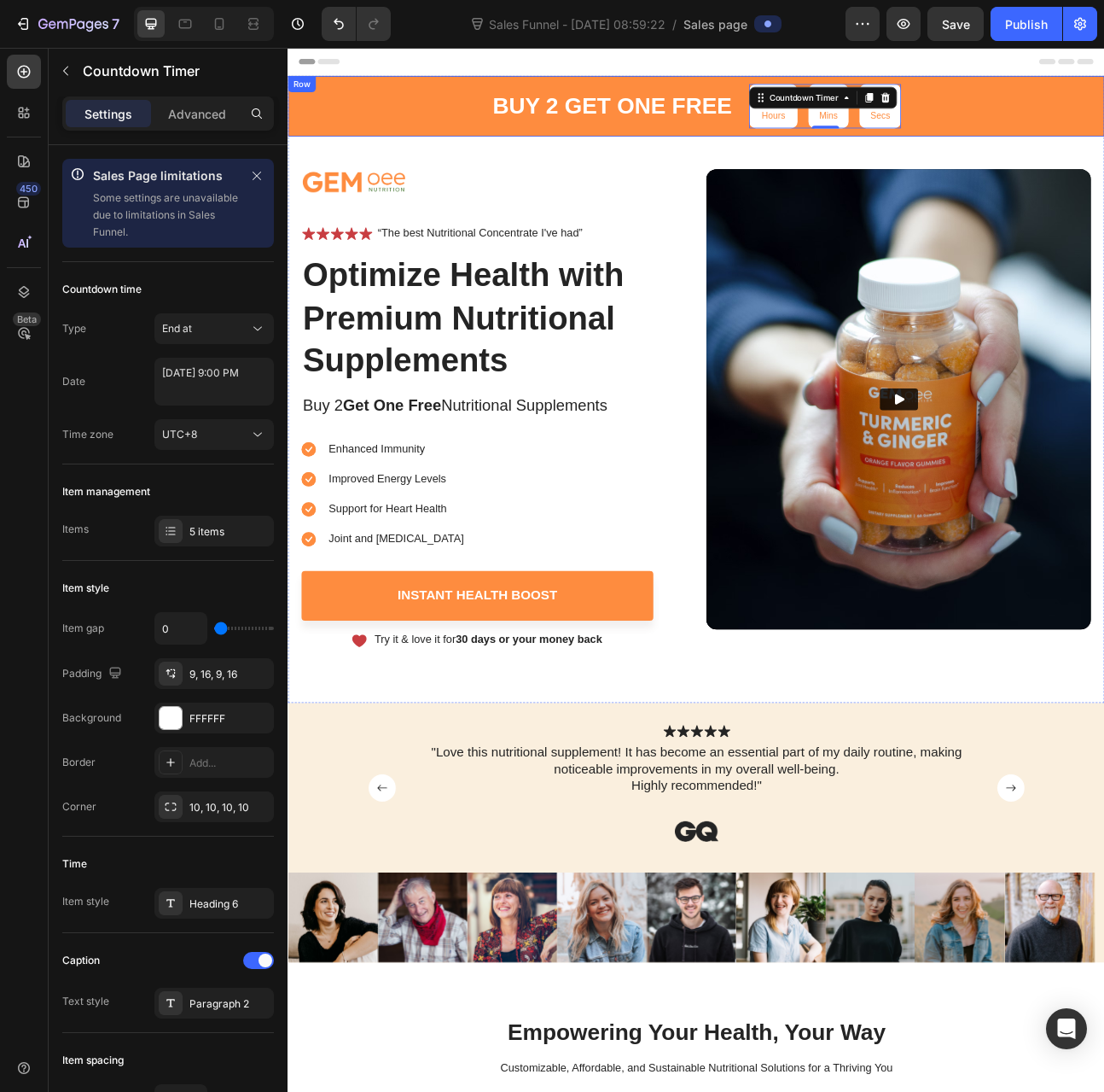
click at [379, 152] on div "buy 2 get one free Text Block 332 Hours 52 Mins 42 Secs Countdown Timer 0 Row" at bounding box center [799, 121] width 1024 height 76
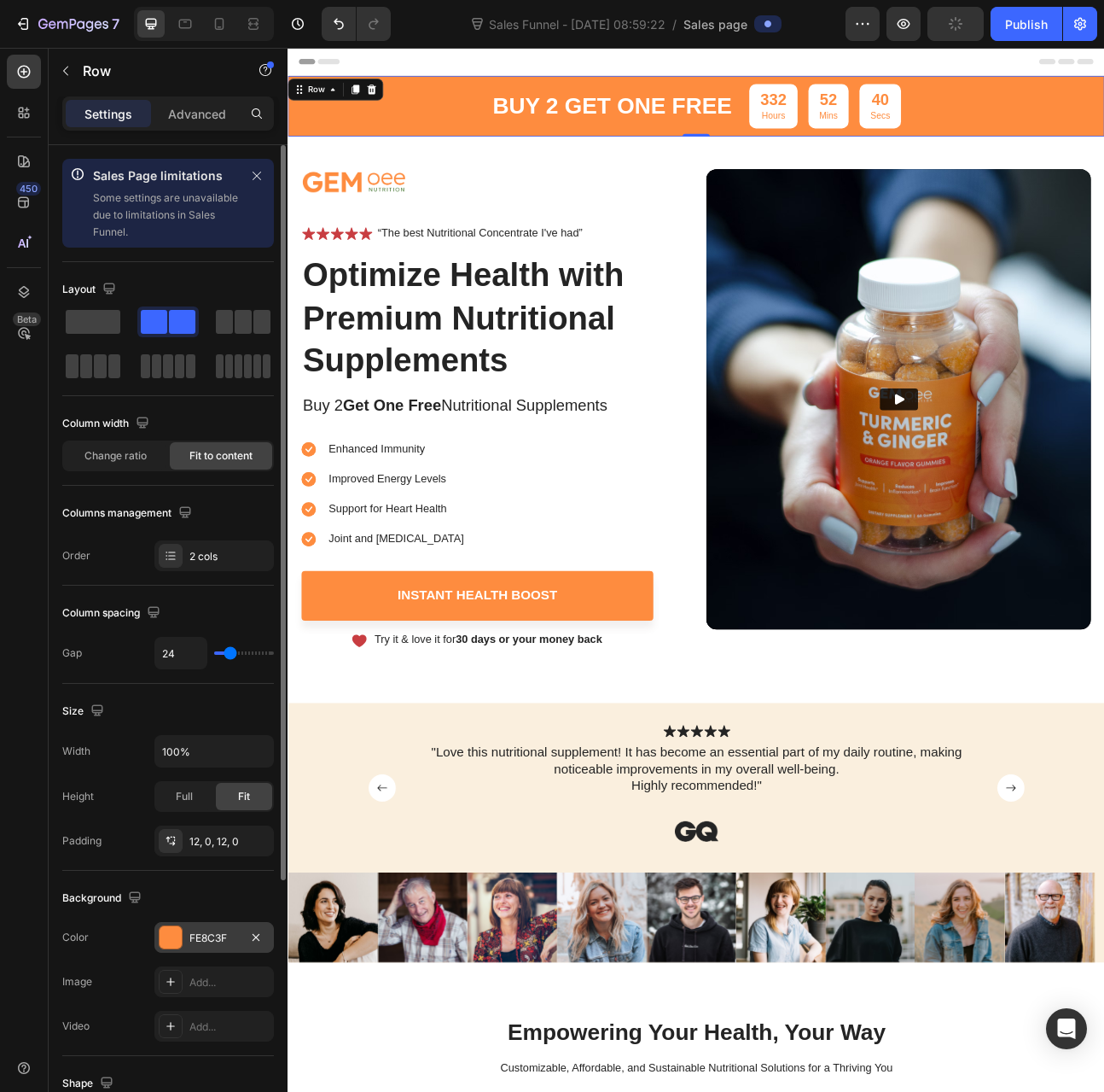
click at [169, 933] on div at bounding box center [170, 937] width 22 height 22
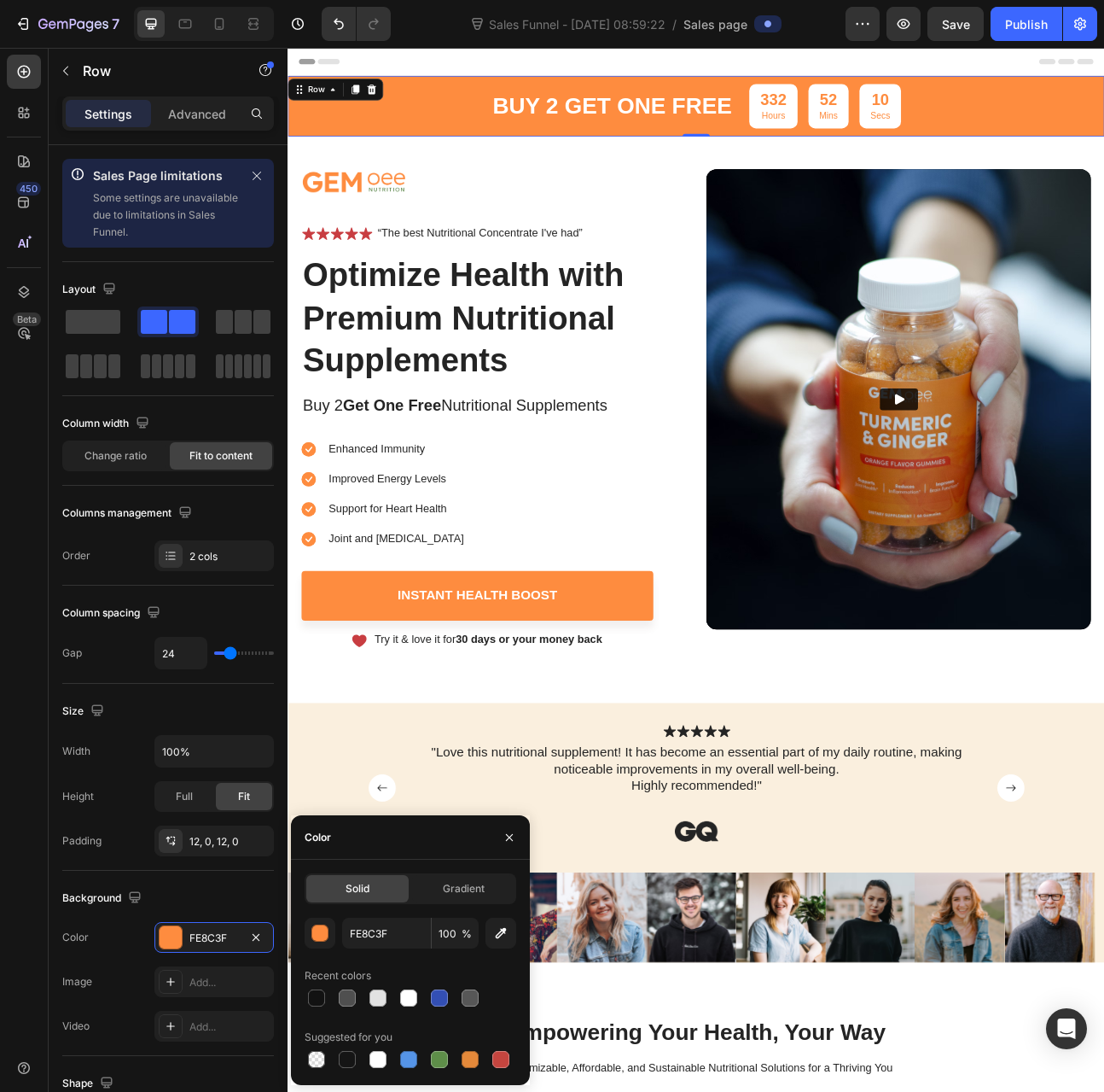
click at [433, 1028] on div "Suggested for you" at bounding box center [410, 1037] width 212 height 28
click at [392, 939] on input "FE8C3F" at bounding box center [386, 933] width 88 height 30
paste input "#88b535"
type input "#88b535"
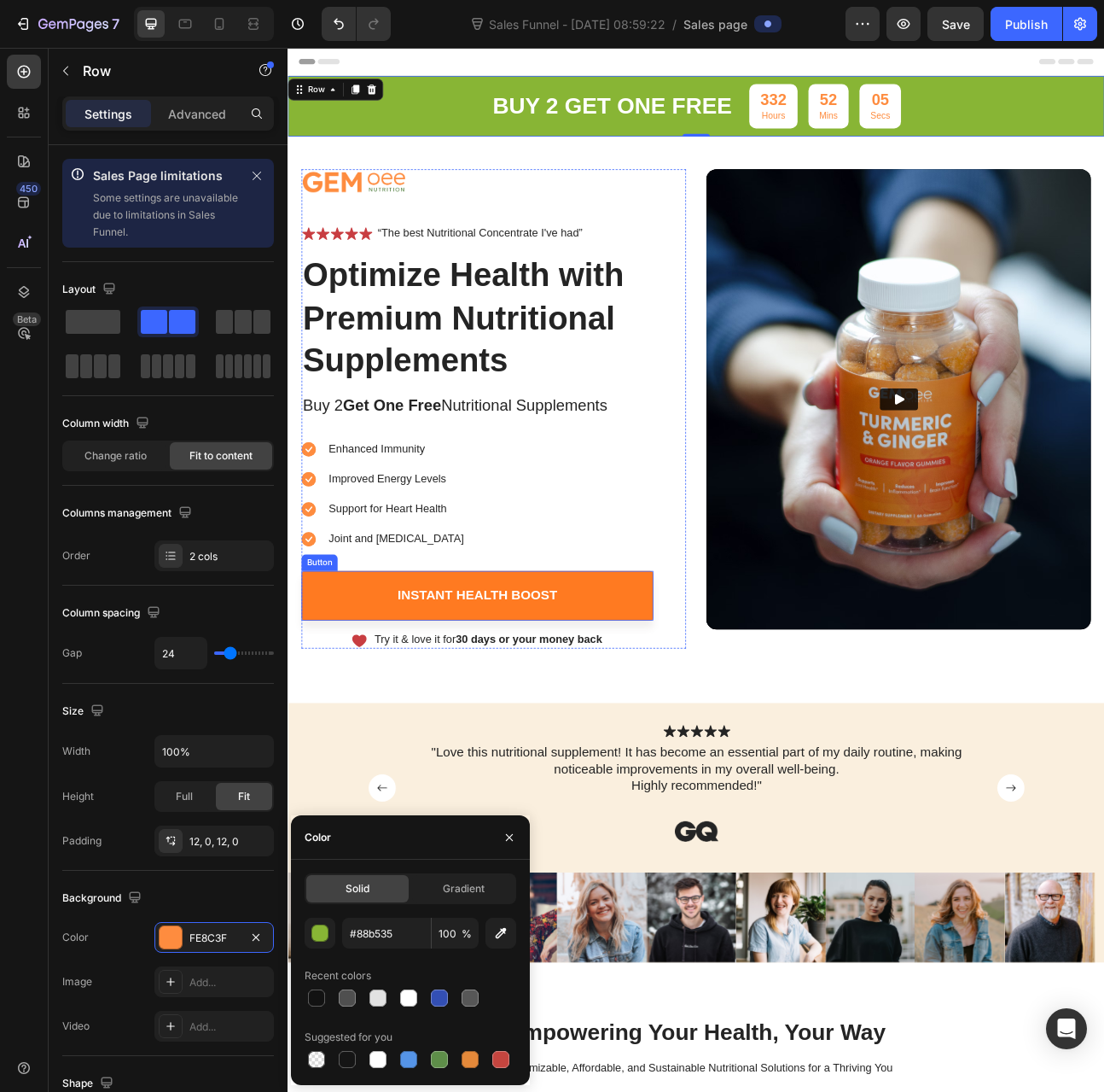
click at [530, 737] on div "Instant Health Boost" at bounding box center [525, 734] width 201 height 21
click at [490, 751] on link "Instant Health Boost" at bounding box center [525, 735] width 441 height 63
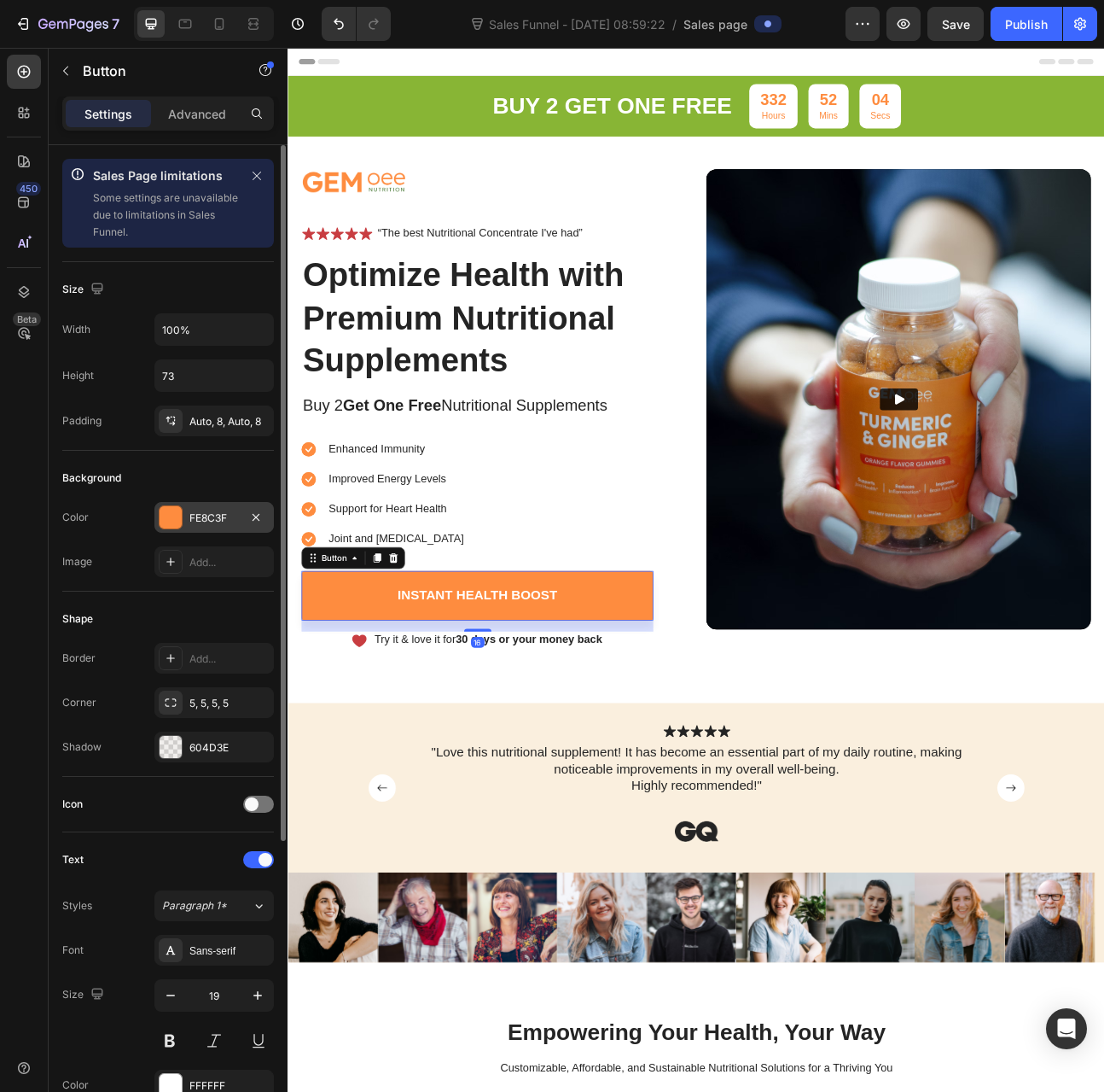
click at [211, 513] on div "FE8C3F" at bounding box center [214, 518] width 49 height 15
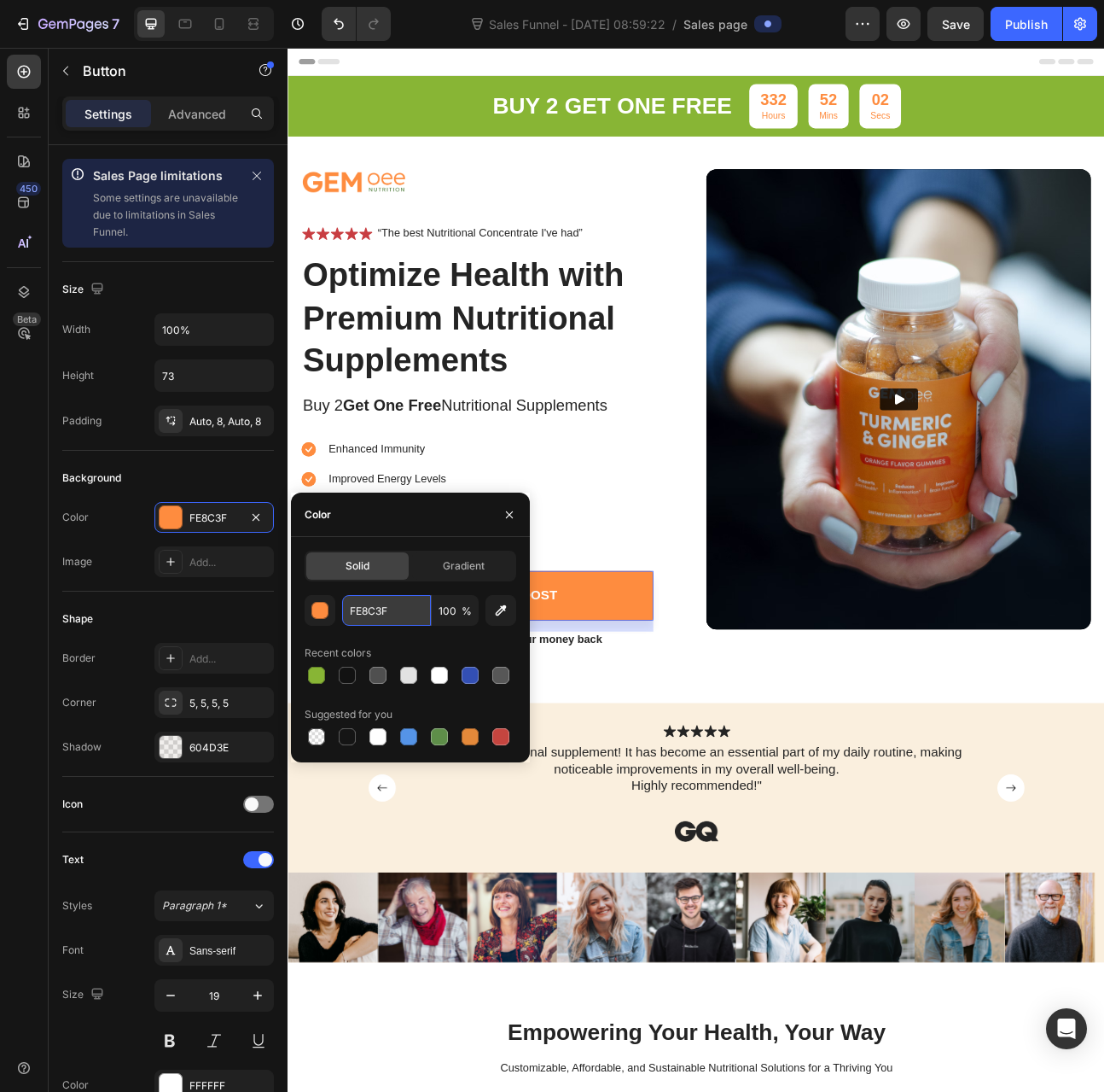
click at [371, 605] on input "FE8C3F" at bounding box center [386, 611] width 88 height 30
click at [371, 607] on input "FE8C3F" at bounding box center [386, 611] width 88 height 30
paste input "#88b535"
click at [385, 614] on input "FE8#88b535C3F" at bounding box center [386, 611] width 88 height 30
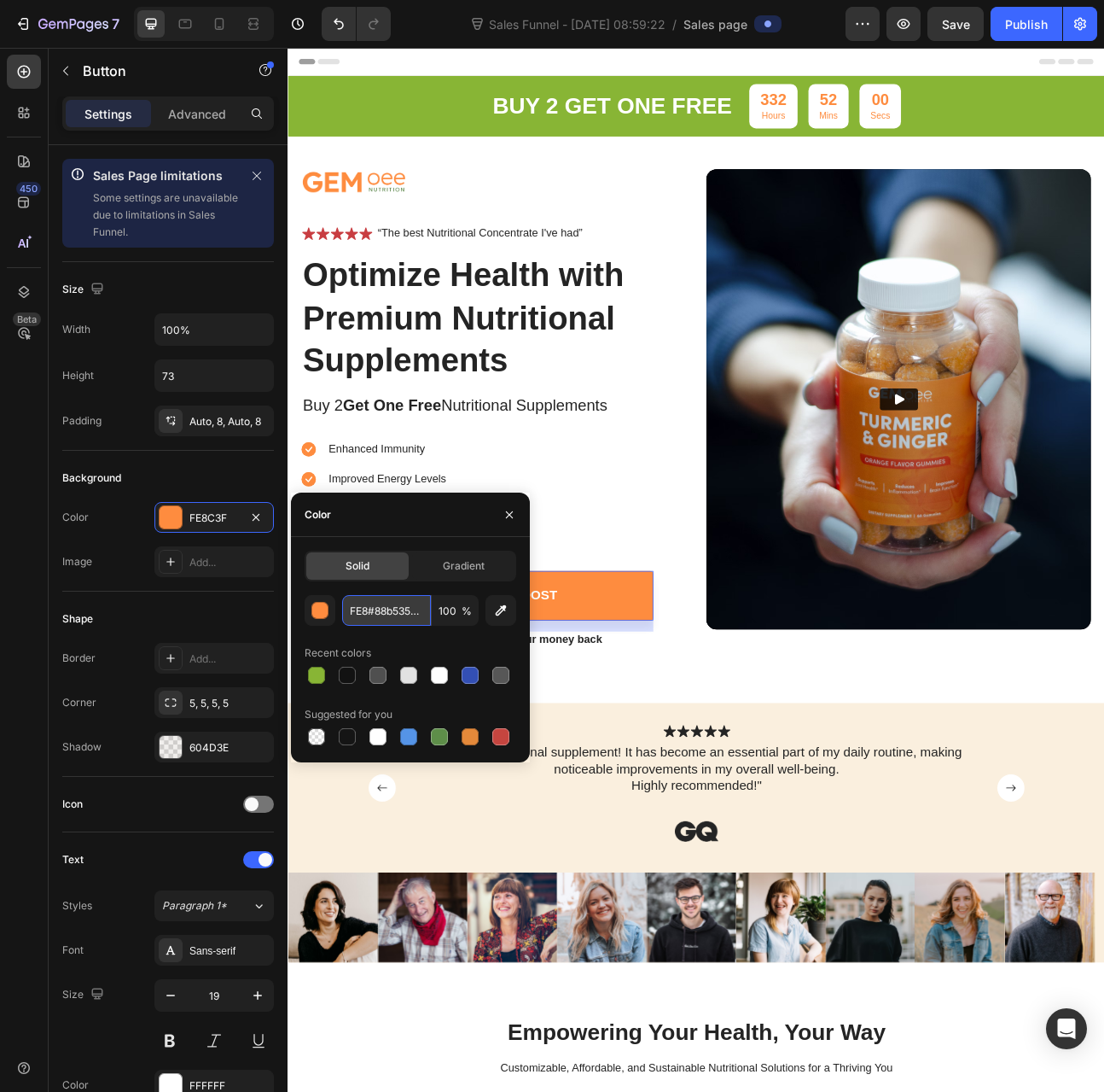
paste input "#88b535"
paste input "text"
type input "#88b535"
click at [646, 652] on div "Enhanced Immunity Improved Energy Levels Support for Heart Health Joint and Bon…" at bounding box center [525, 606] width 441 height 138
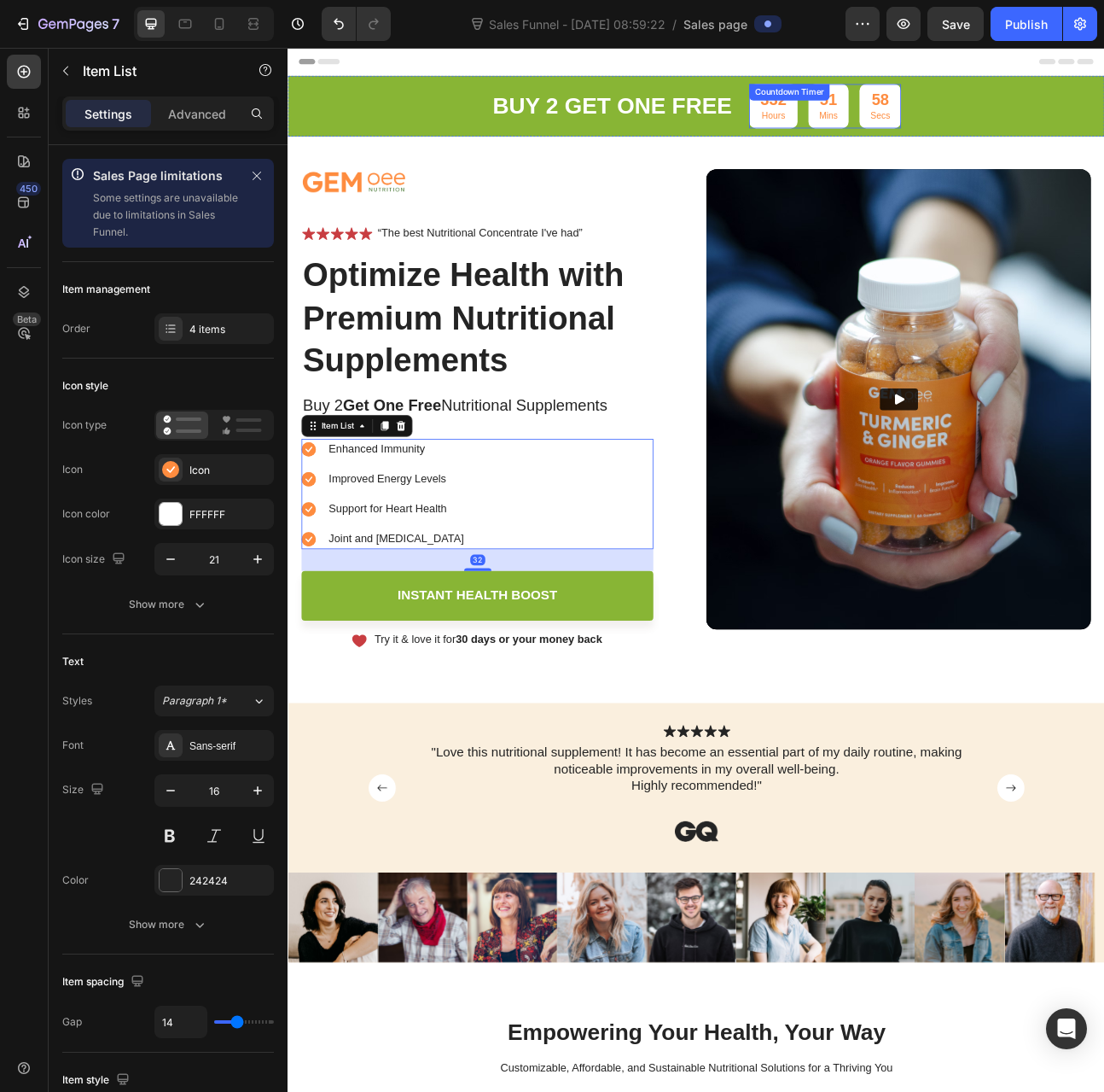
click at [880, 136] on p "Hours" at bounding box center [896, 133] width 32 height 14
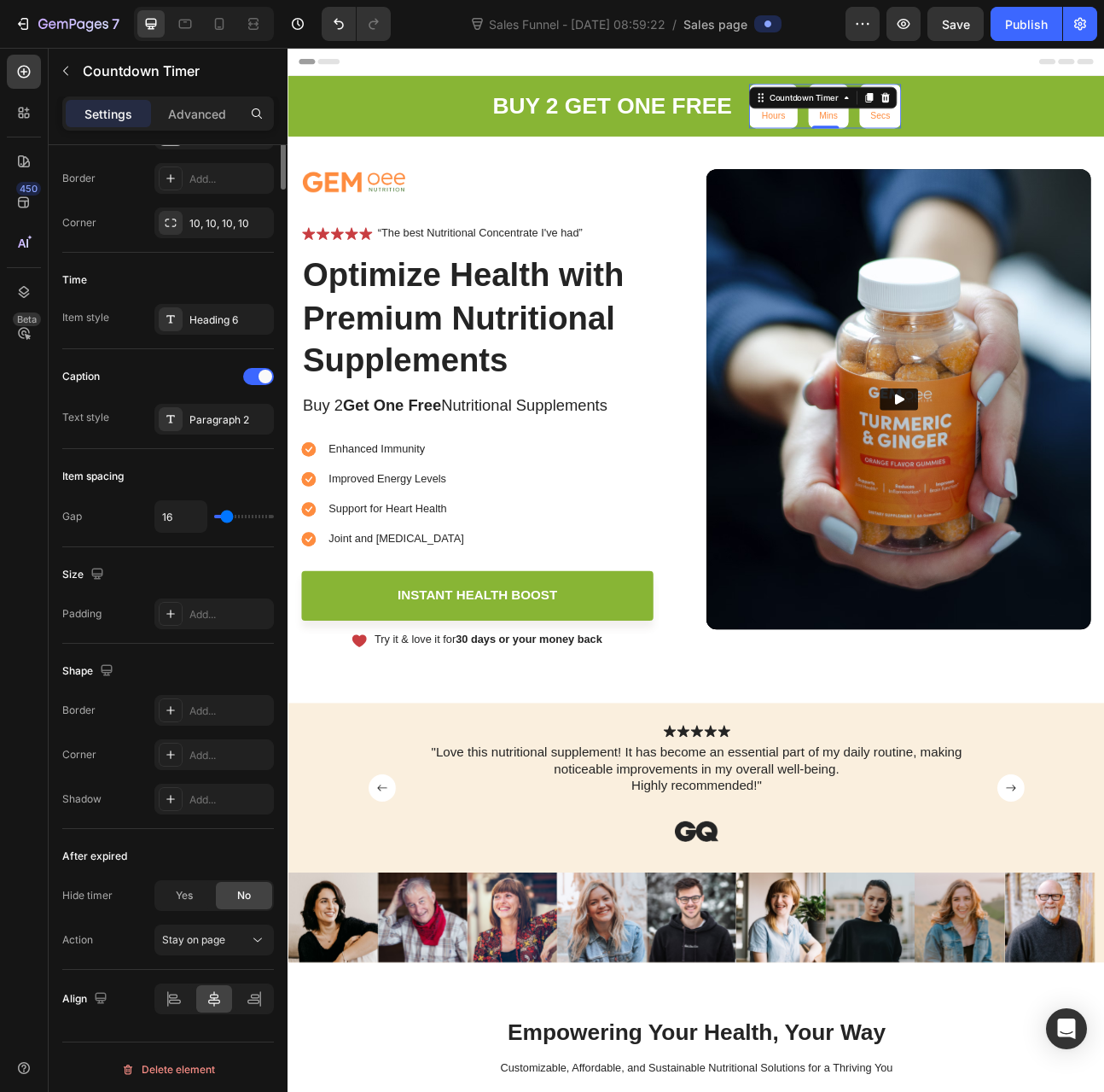
scroll to position [0, 0]
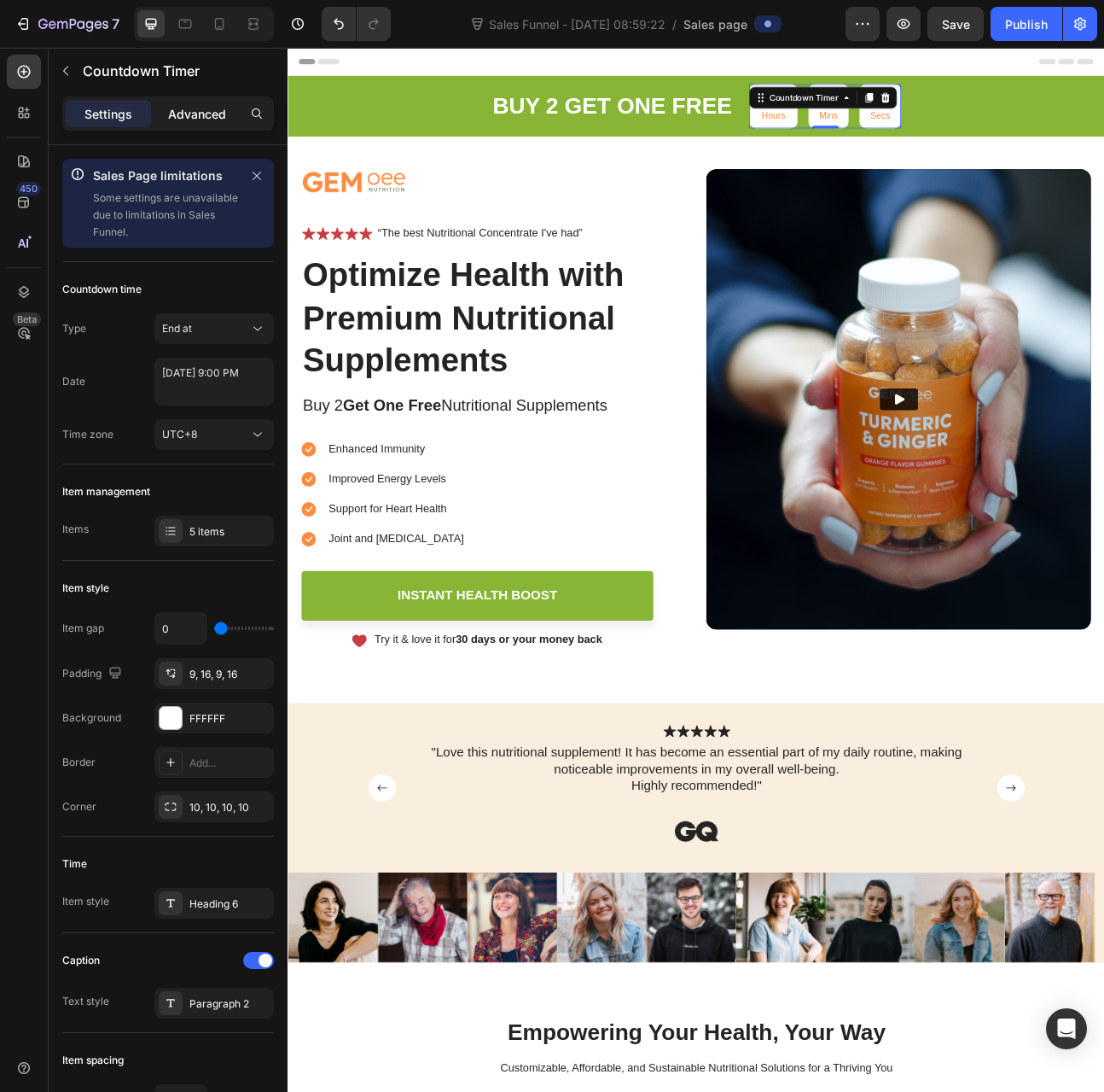
click at [179, 117] on p "Advanced" at bounding box center [197, 113] width 58 height 18
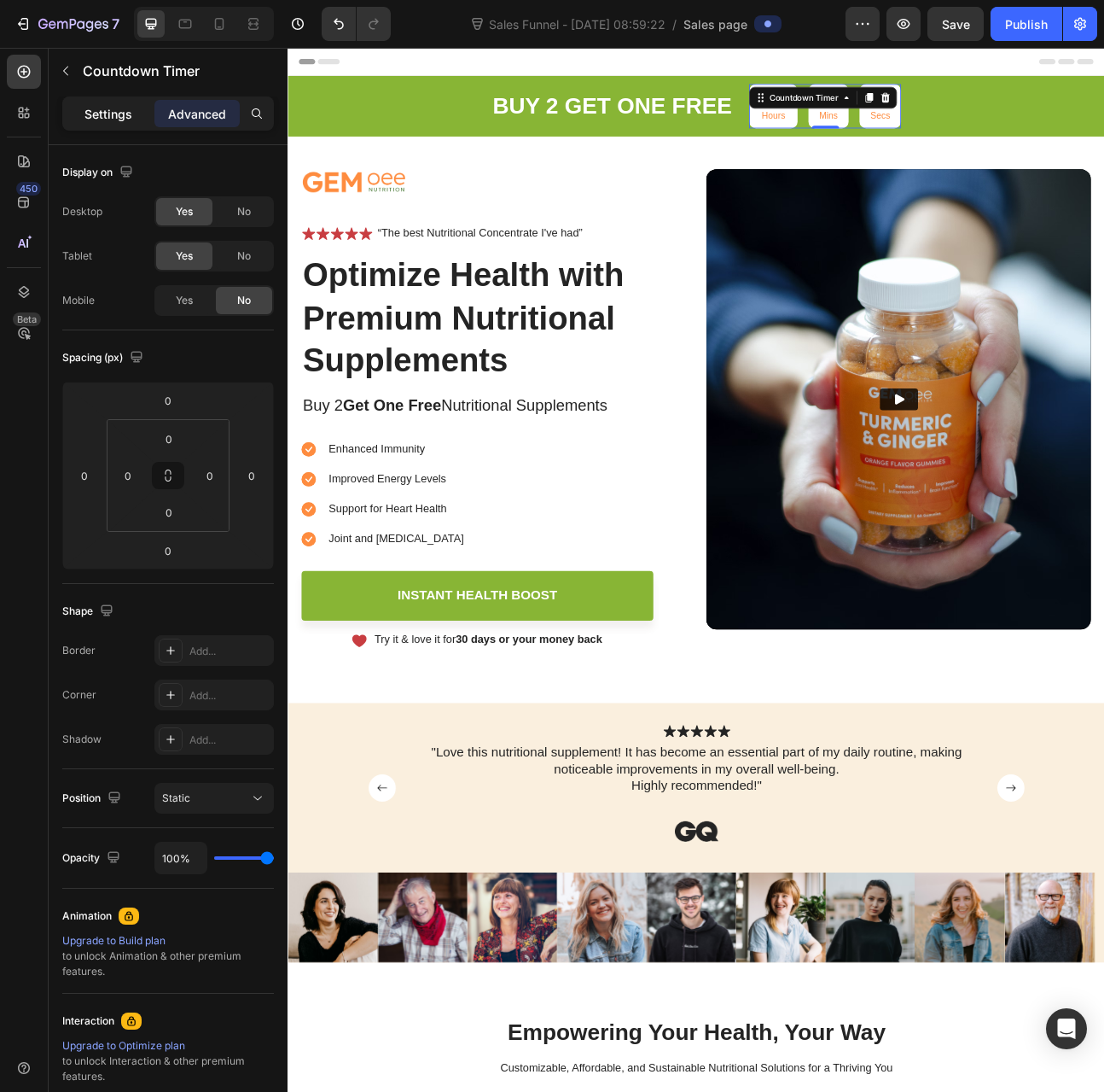
click at [120, 117] on p "Settings" at bounding box center [108, 113] width 48 height 18
click at [107, 113] on p "Settings" at bounding box center [108, 113] width 48 height 18
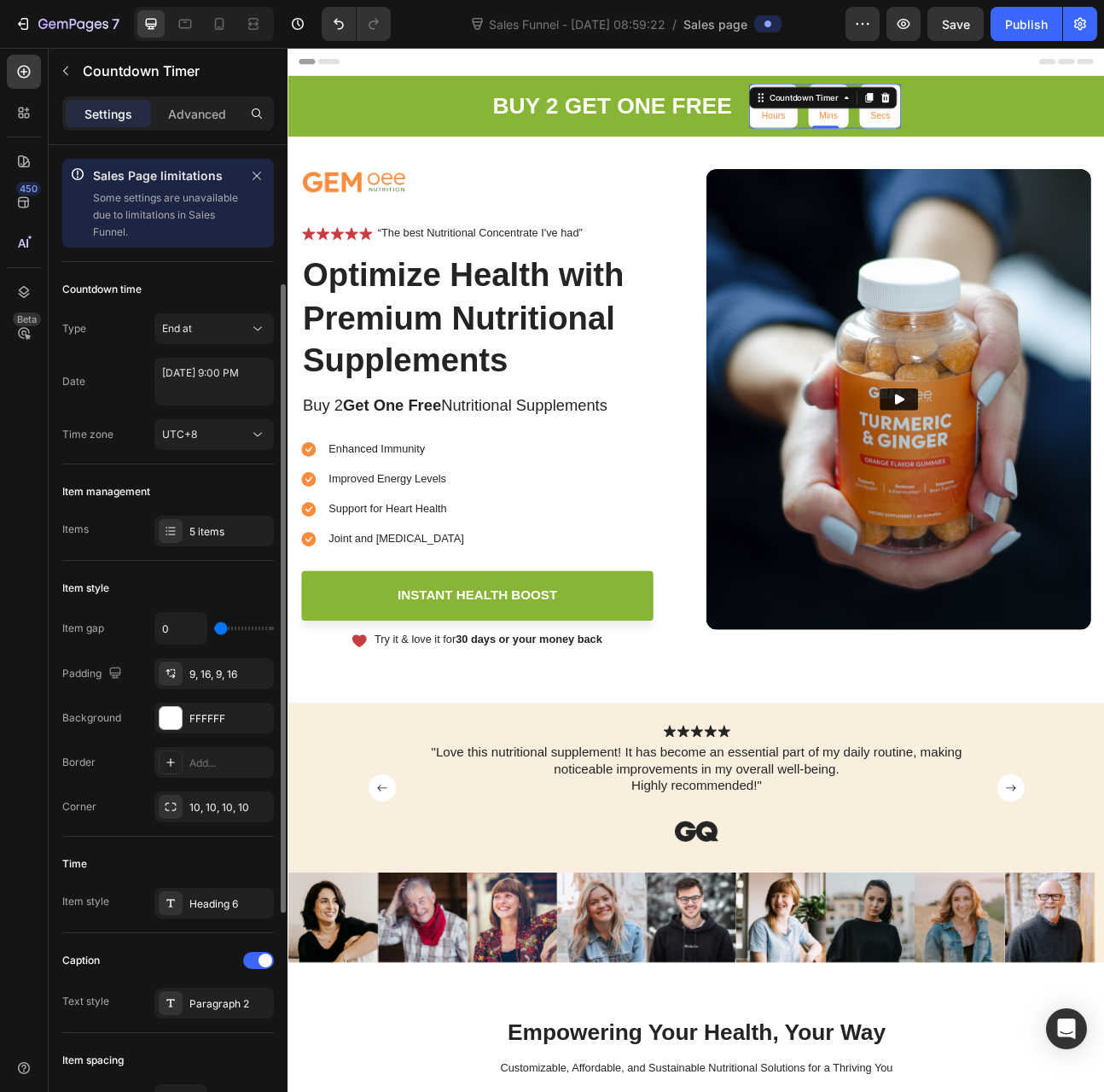
scroll to position [171, 0]
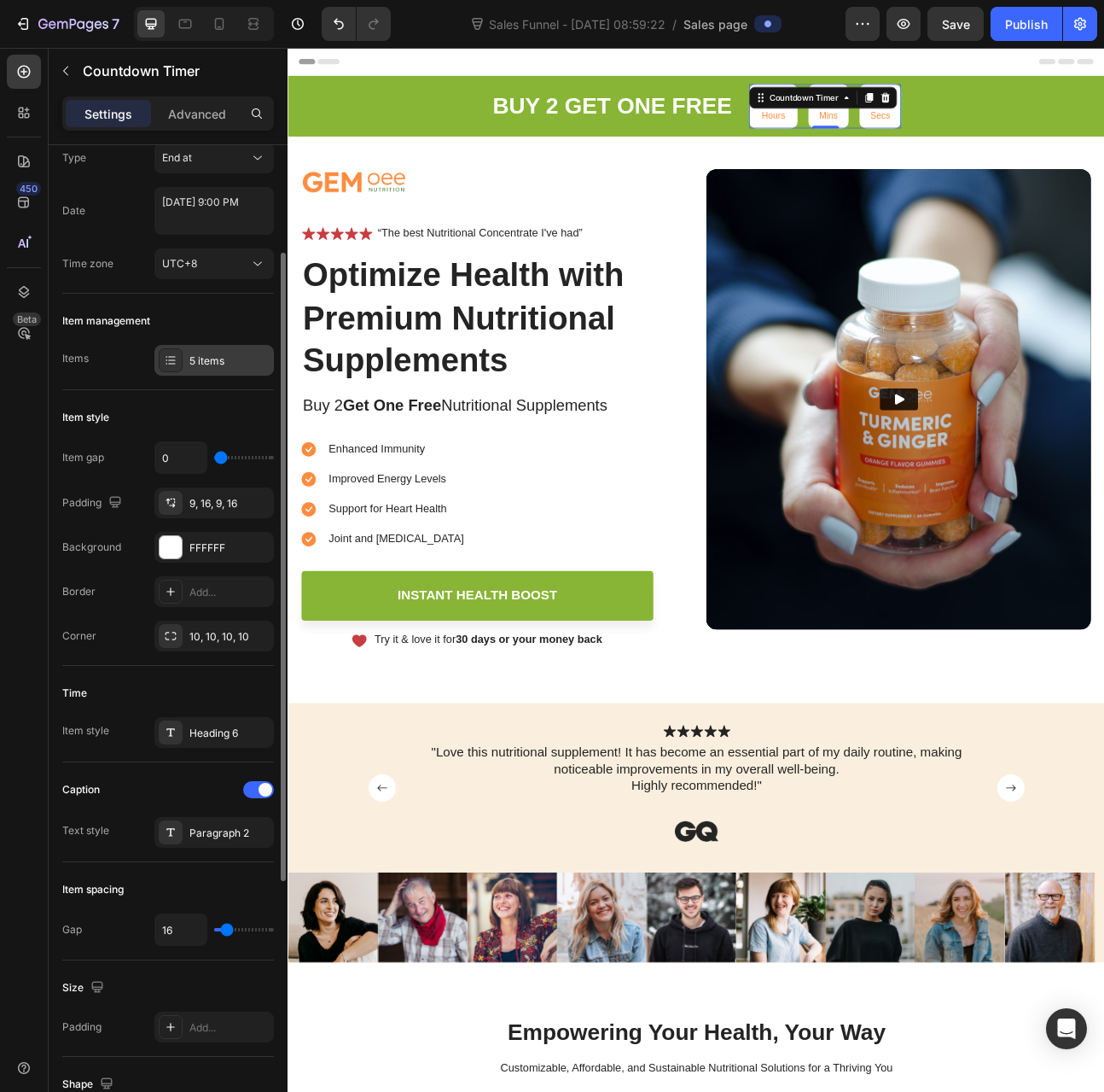
click at [177, 354] on icon at bounding box center [170, 361] width 13 height 13
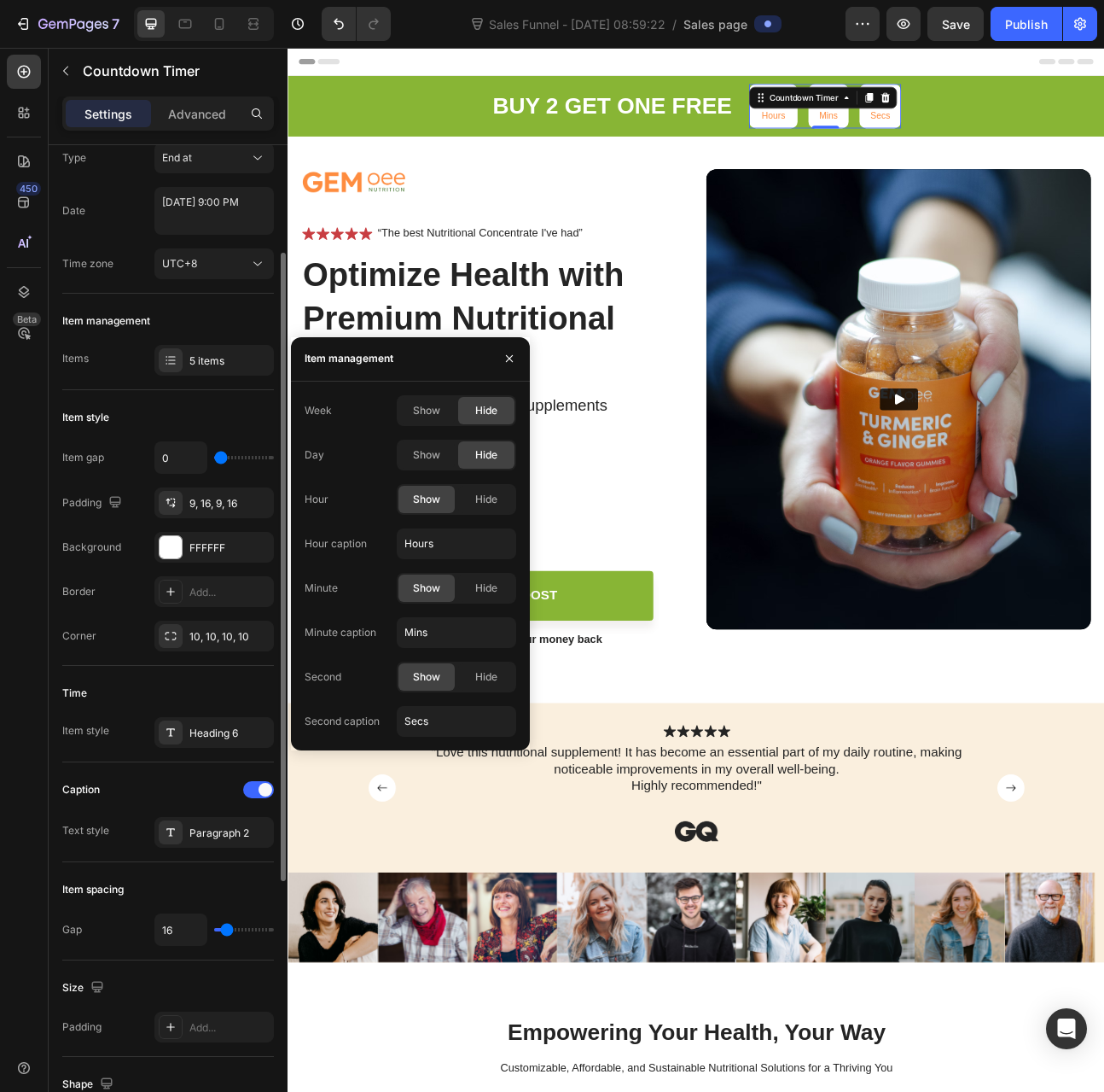
click at [178, 312] on div "Item management" at bounding box center [168, 321] width 212 height 28
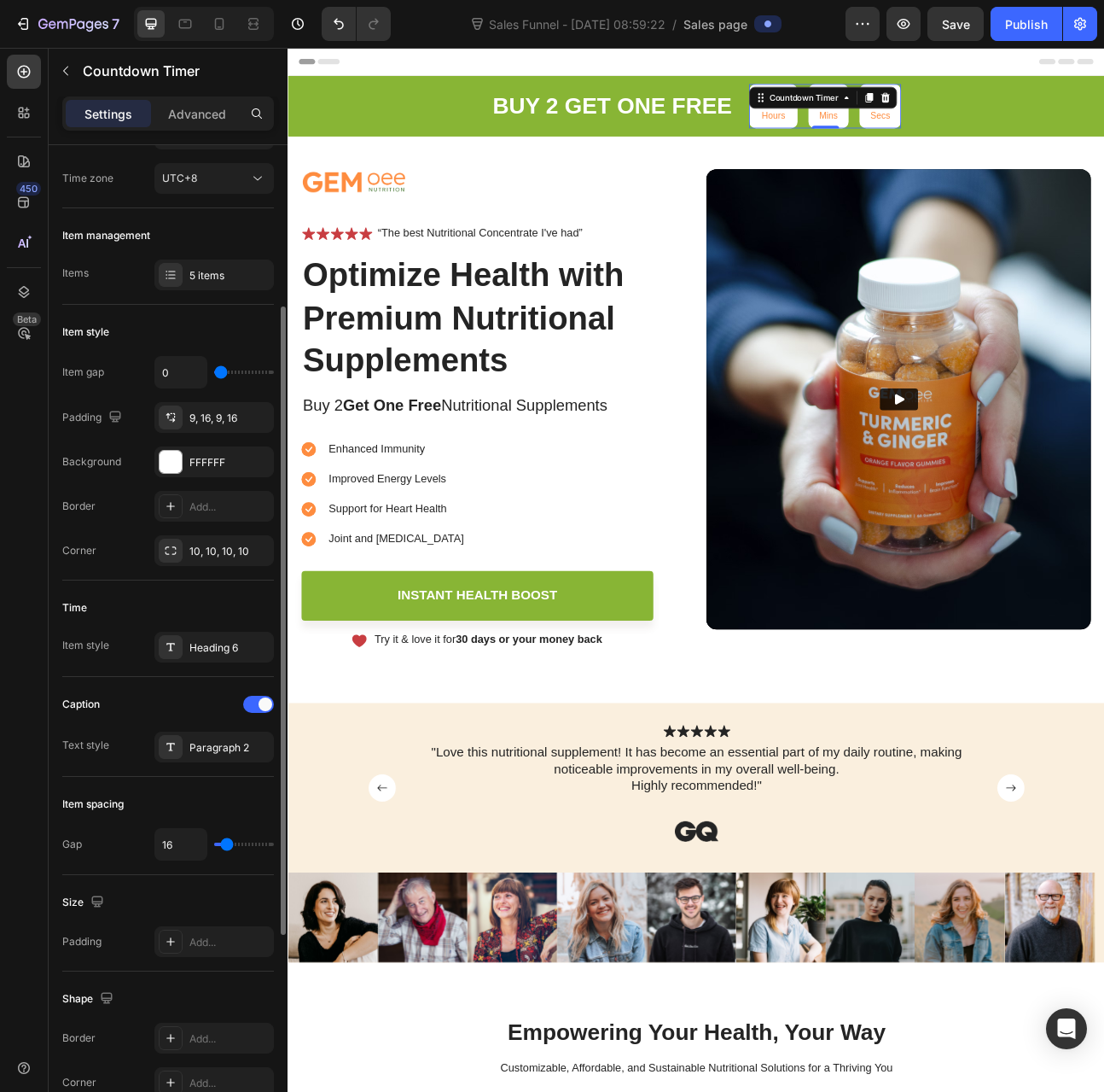
scroll to position [341, 0]
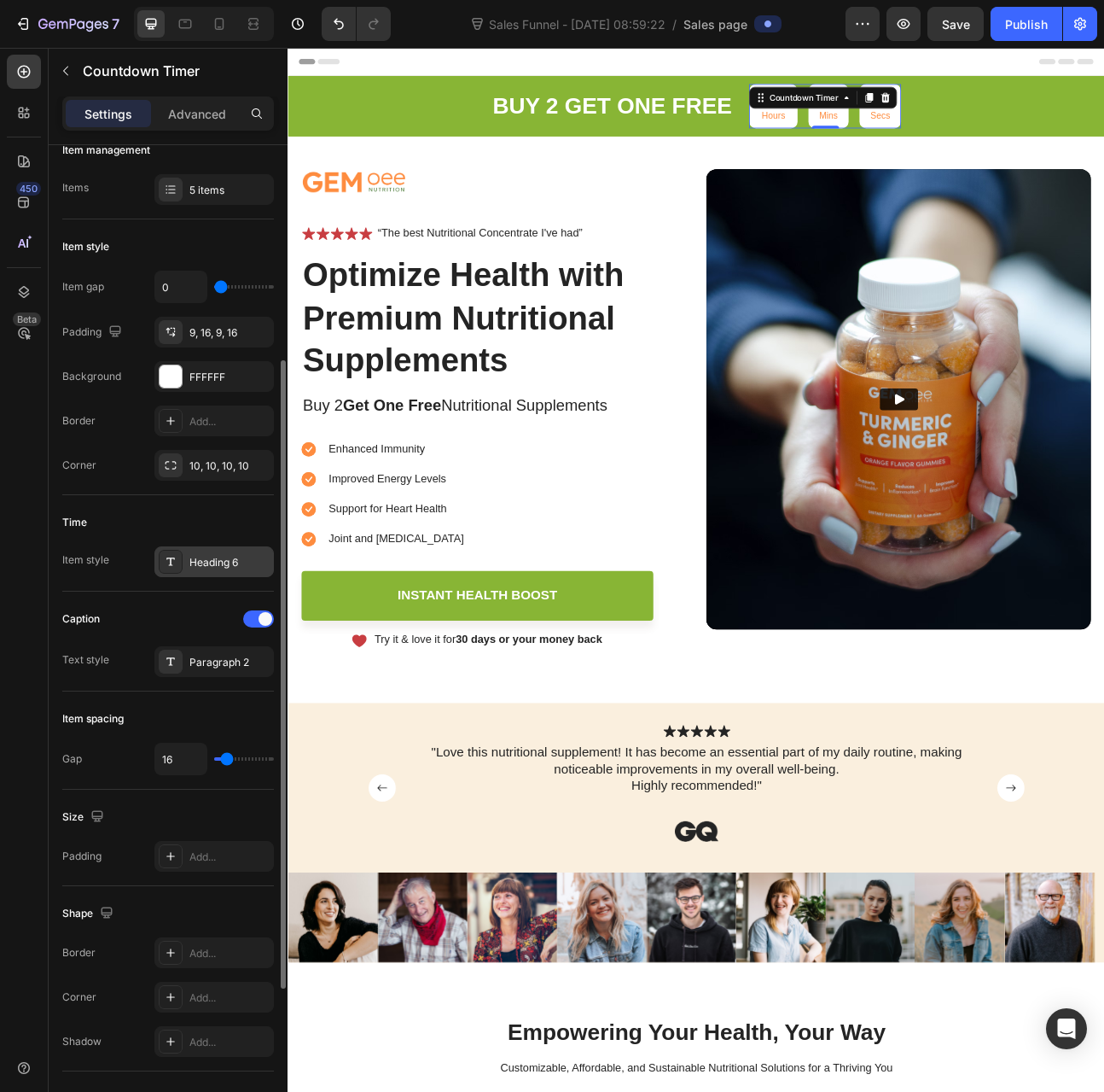
click at [177, 560] on icon at bounding box center [170, 561] width 13 height 13
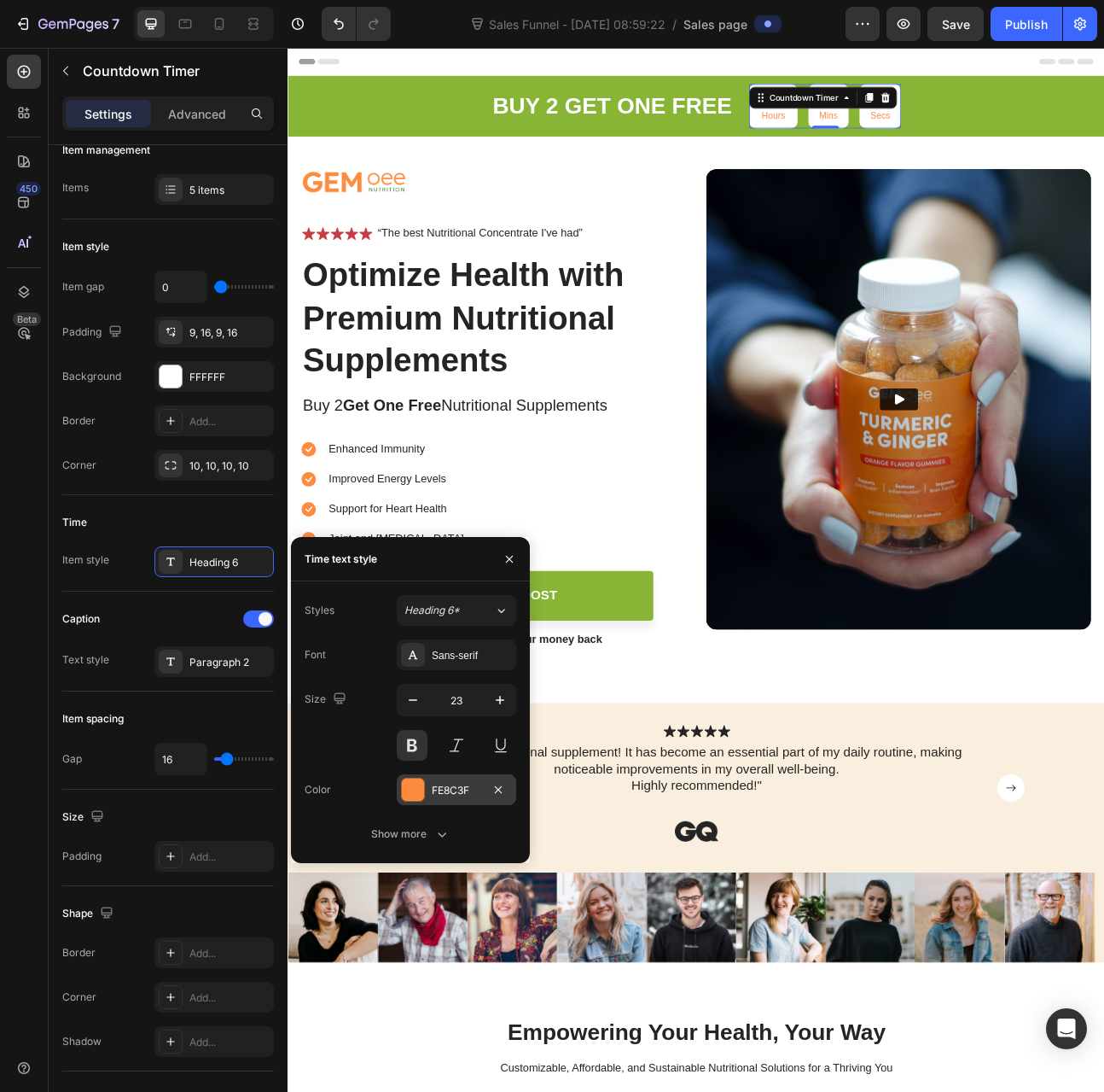
click at [466, 792] on div "FE8C3F" at bounding box center [456, 790] width 49 height 15
click at [512, 981] on p ""Love this nutritional supplement! It has become an essential part of my daily …" at bounding box center [800, 952] width 702 height 63
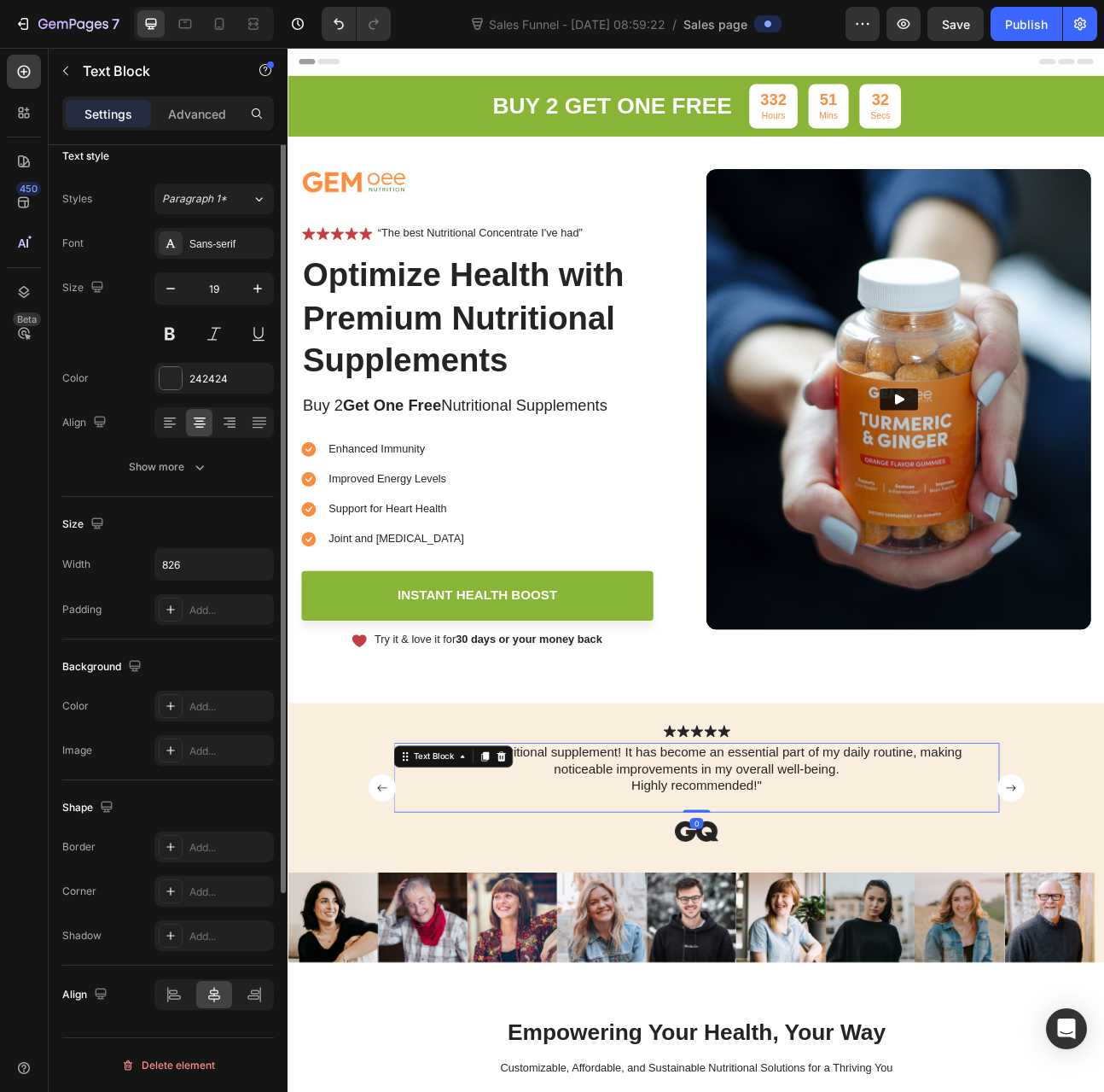
scroll to position [0, 0]
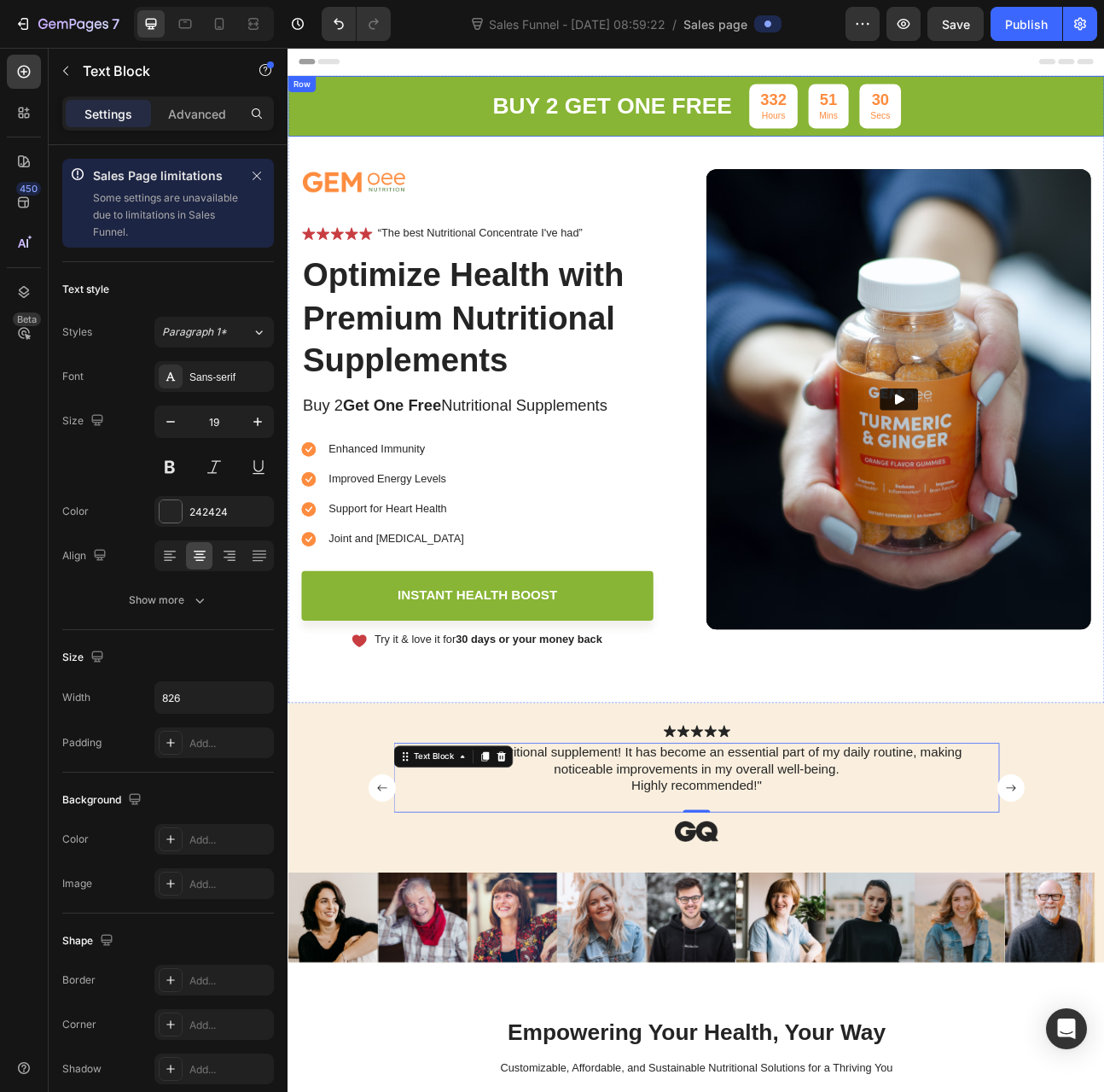
click at [901, 129] on p "Hours" at bounding box center [896, 133] width 32 height 14
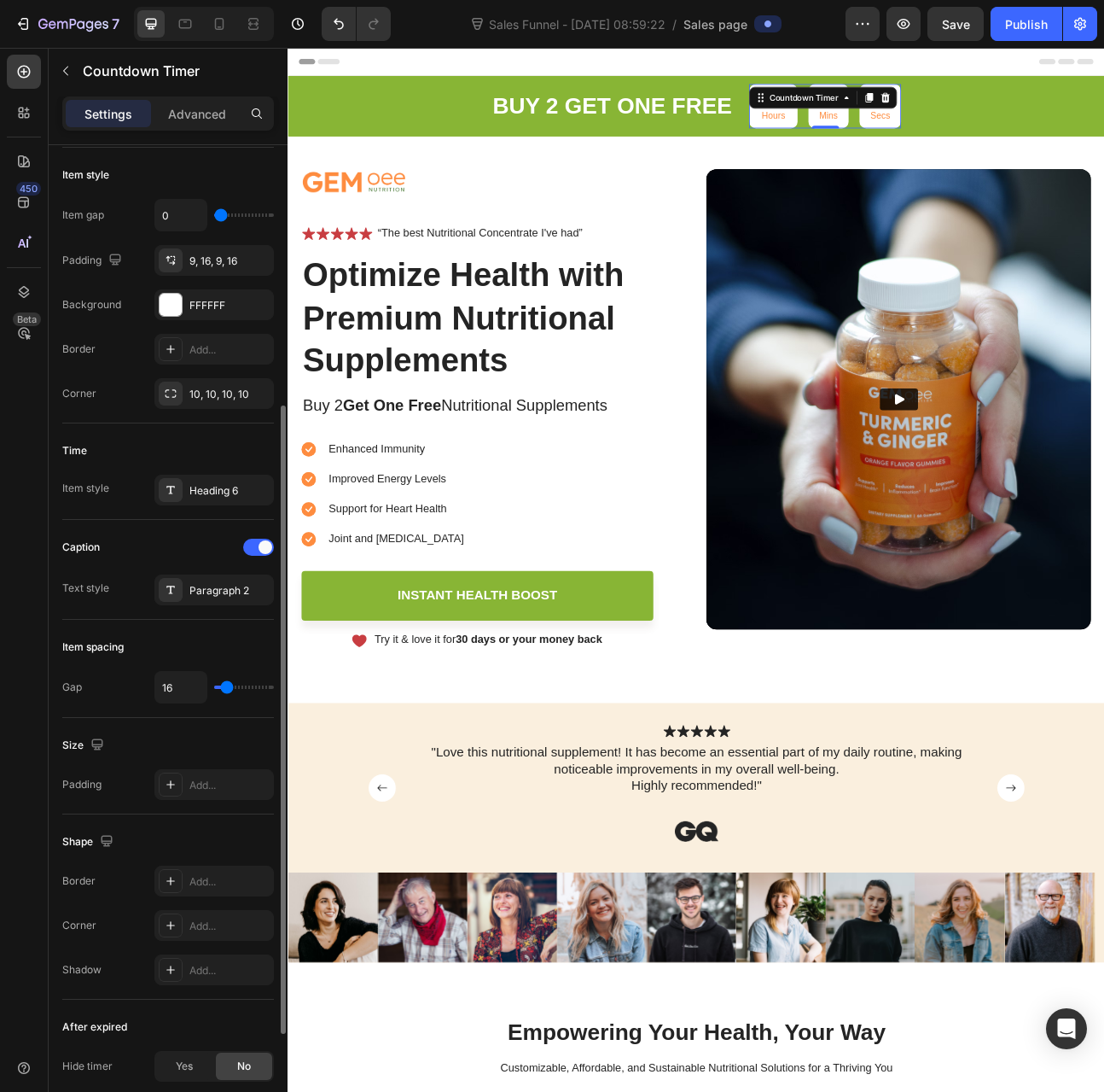
scroll to position [243, 0]
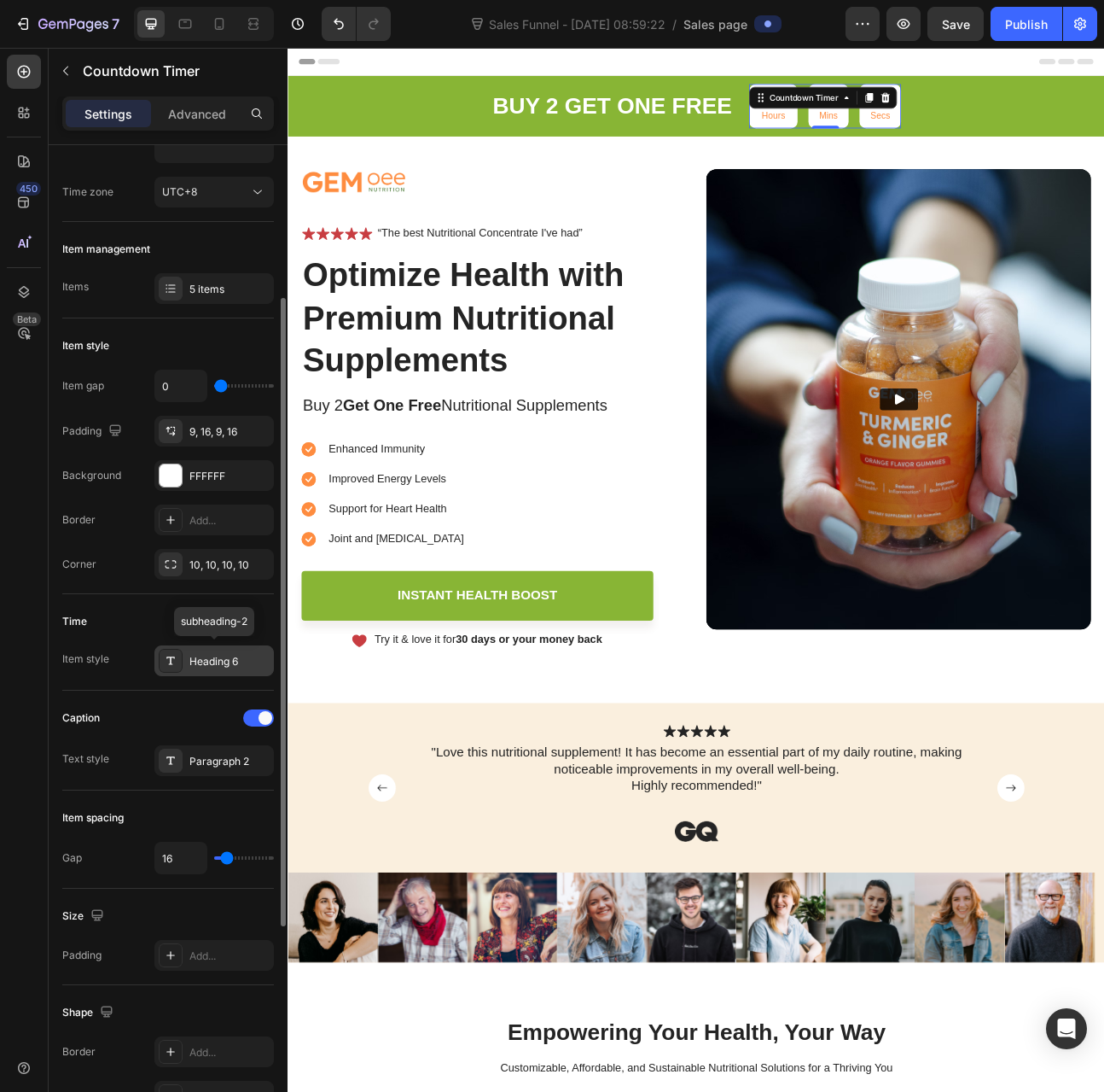
click at [227, 654] on div "Heading 6" at bounding box center [229, 662] width 80 height 15
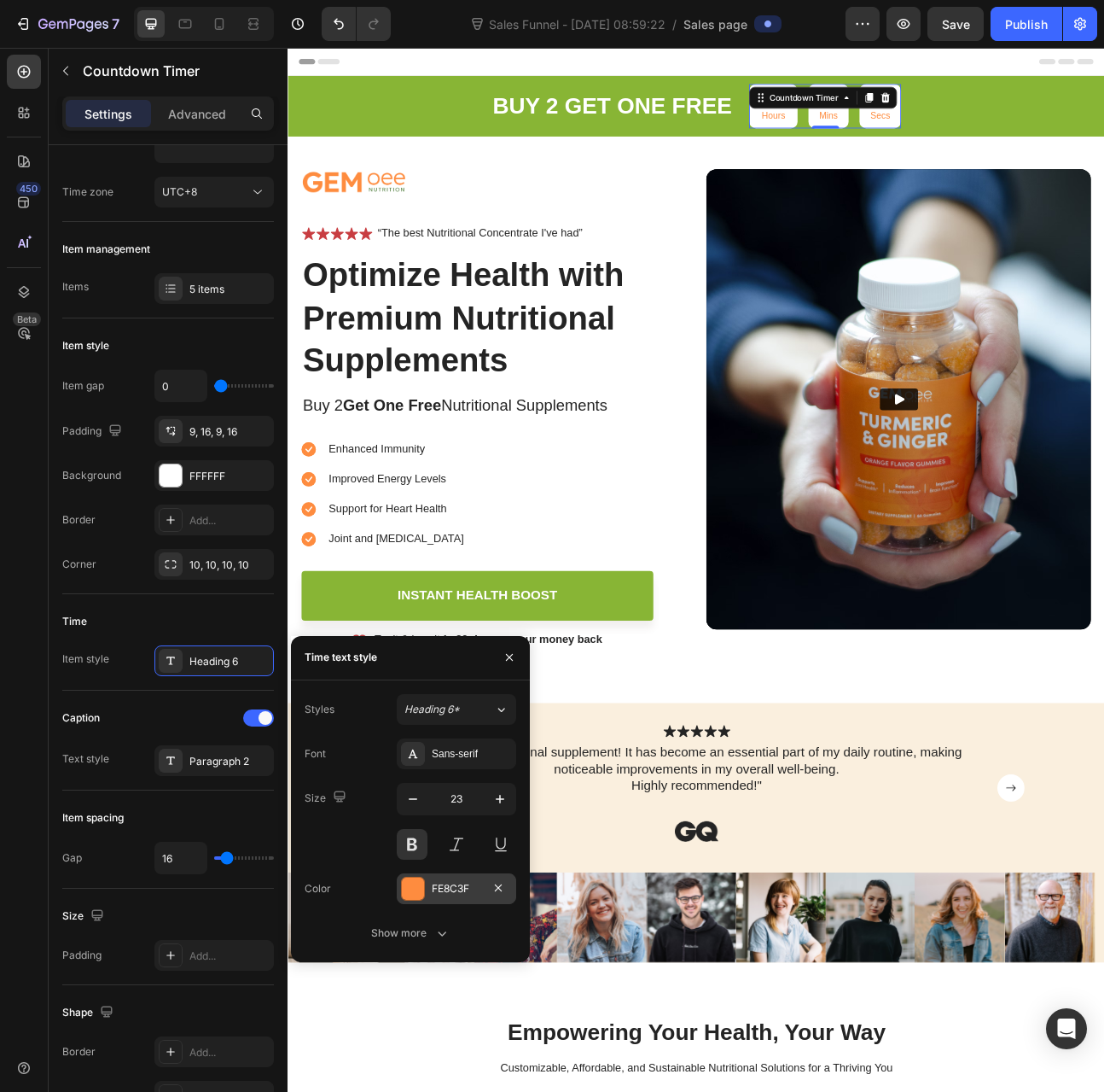
click at [454, 887] on div "FE8C3F" at bounding box center [456, 888] width 49 height 15
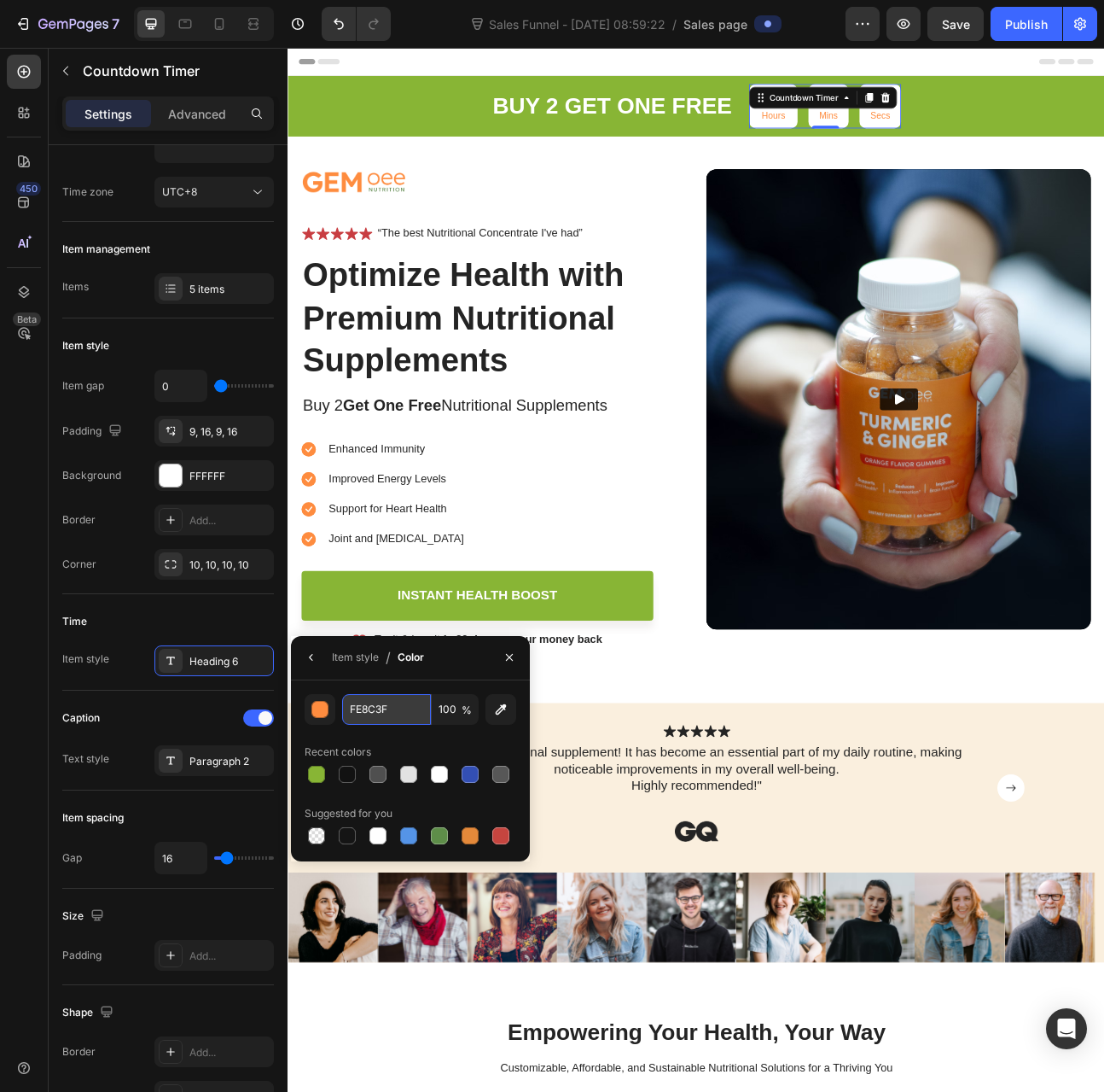
click at [378, 700] on input "FE8C3F" at bounding box center [386, 710] width 88 height 30
click at [327, 772] on div at bounding box center [316, 774] width 24 height 24
type input "88B535"
click at [203, 609] on div "Time" at bounding box center [168, 621] width 212 height 28
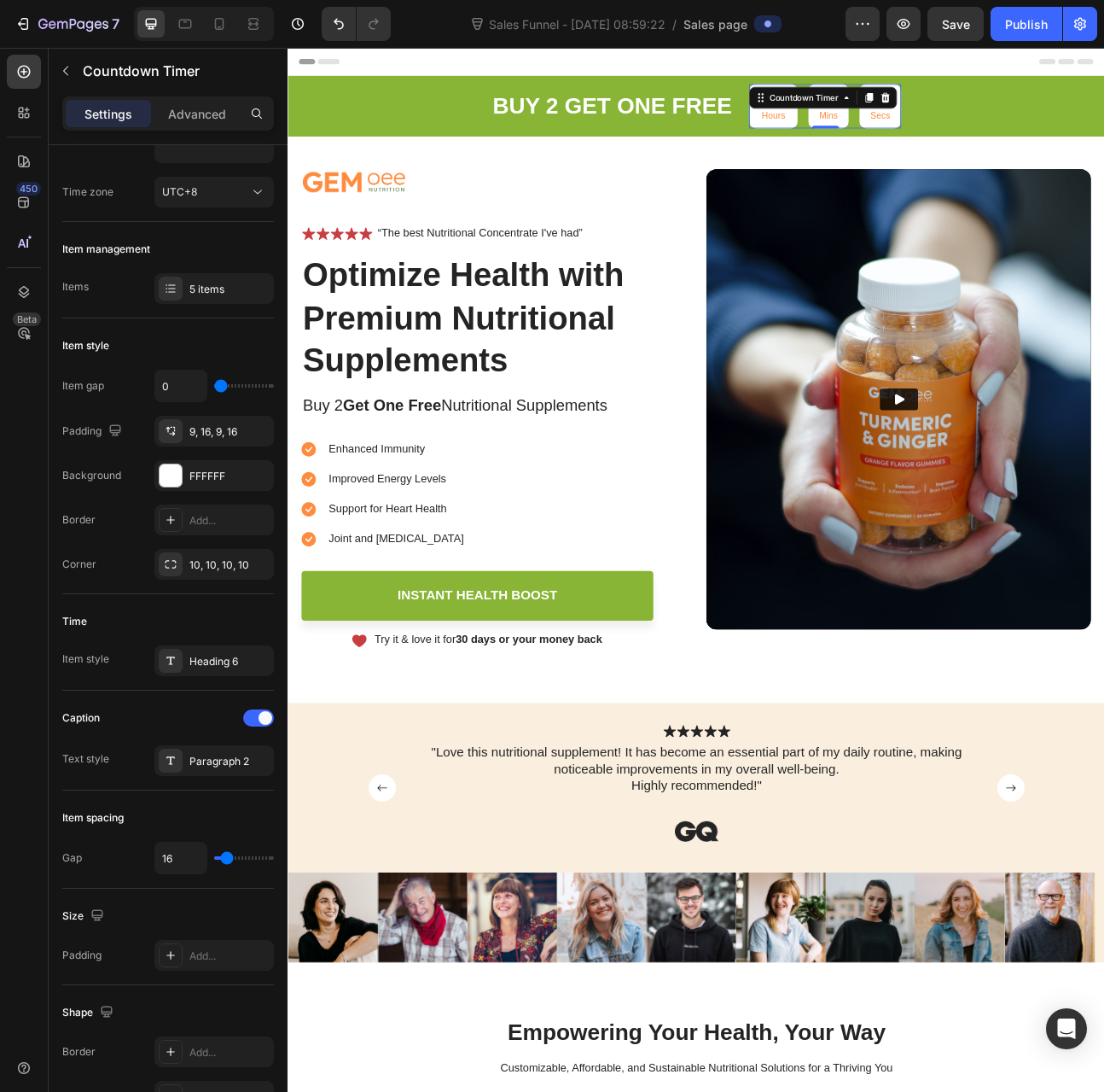
click at [896, 138] on p "Hours" at bounding box center [896, 133] width 32 height 14
click at [198, 748] on div "Paragraph 2" at bounding box center [214, 761] width 120 height 30
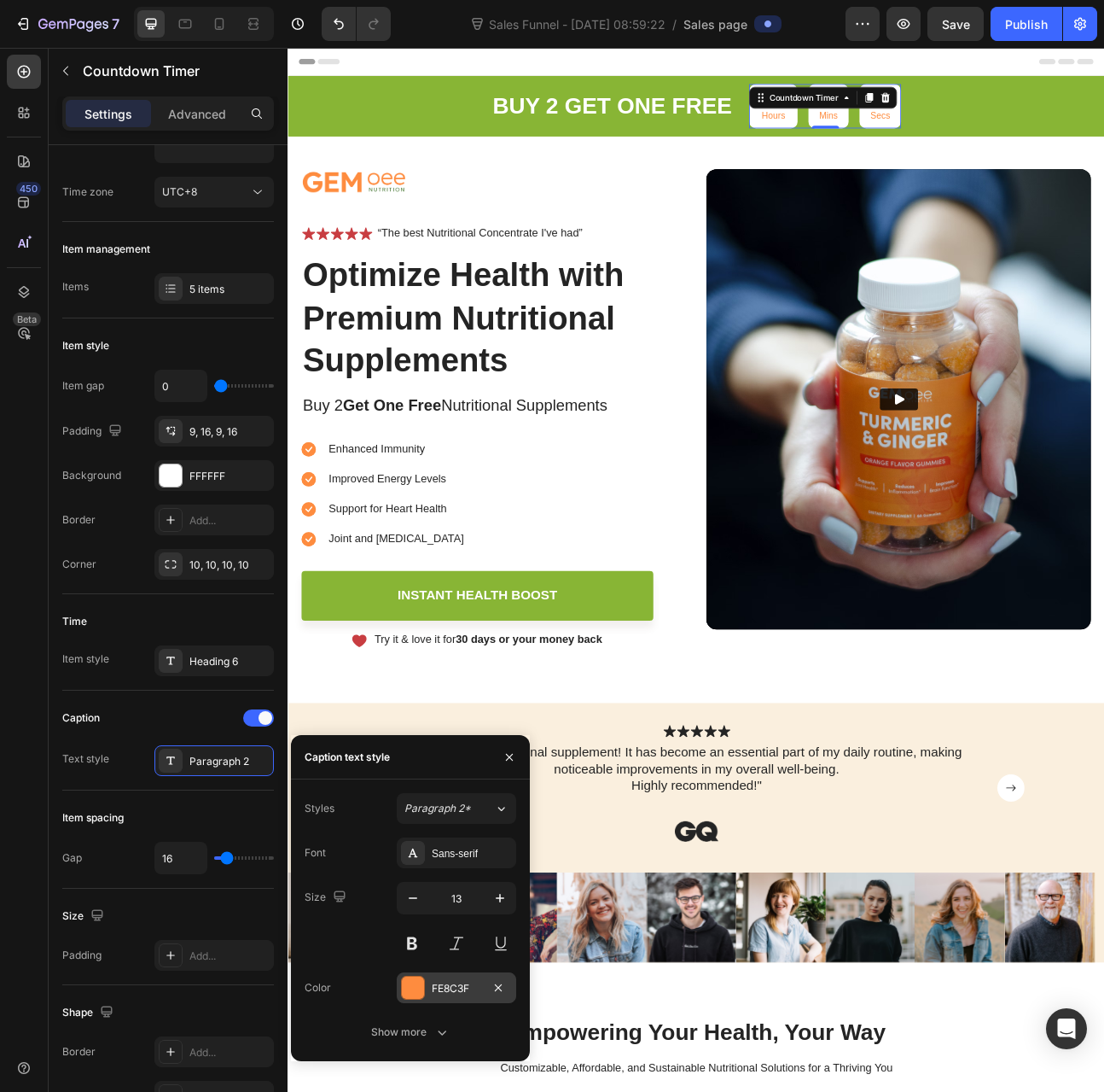
click at [453, 973] on div "FE8C3F" at bounding box center [456, 987] width 120 height 30
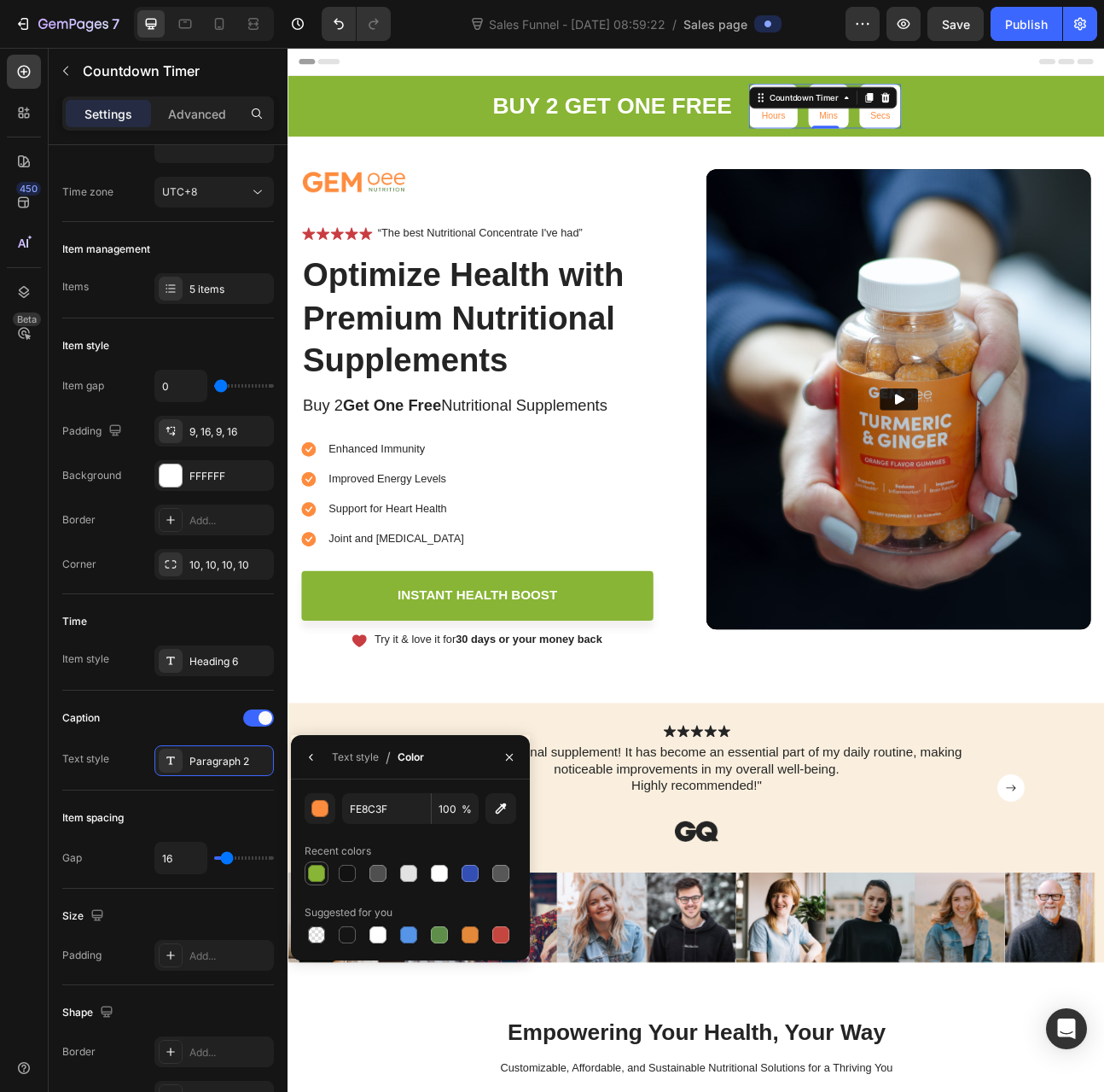
click at [320, 875] on div at bounding box center [317, 873] width 17 height 17
type input "88B535"
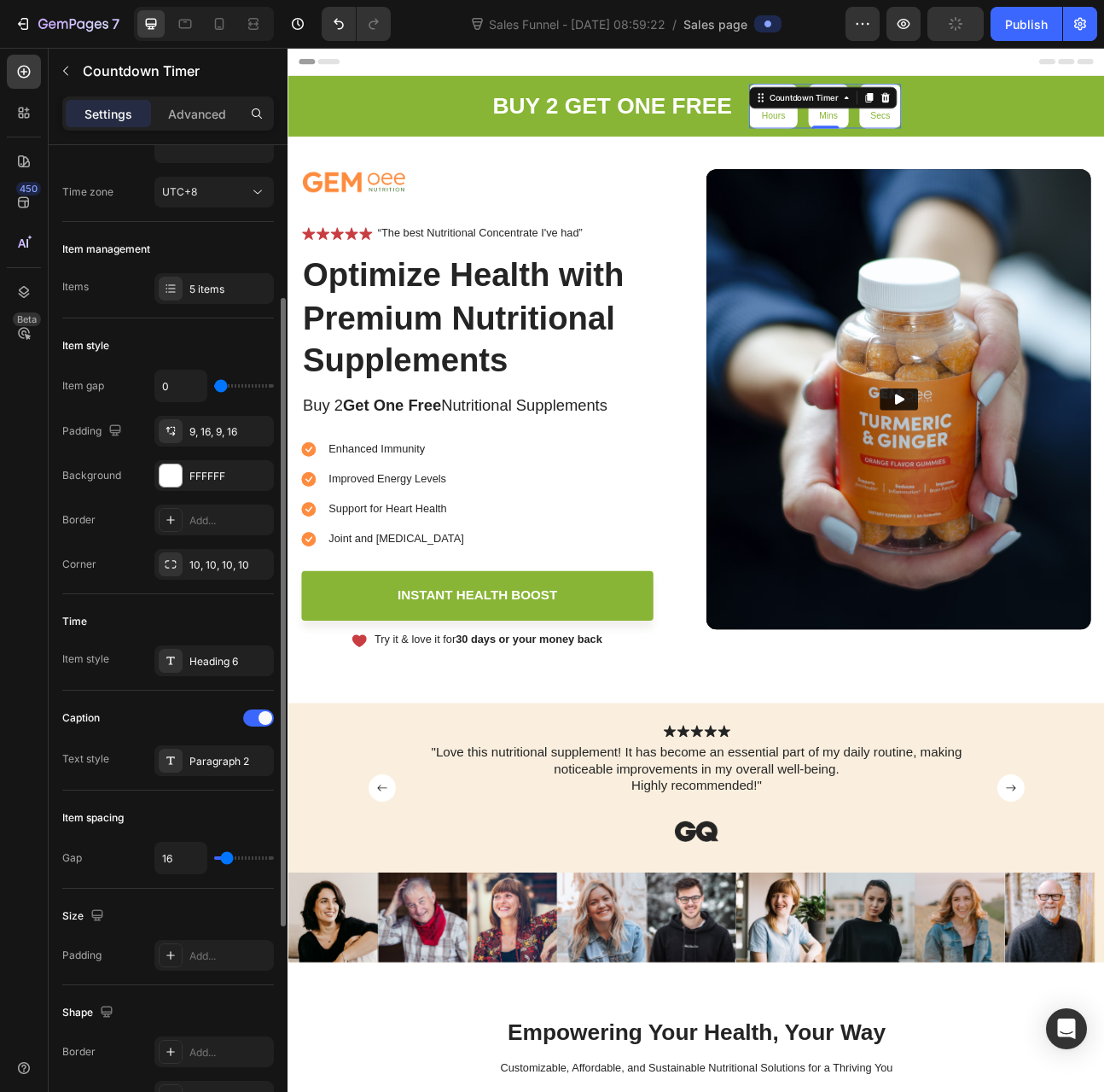
click at [193, 709] on div "Caption" at bounding box center [168, 718] width 212 height 28
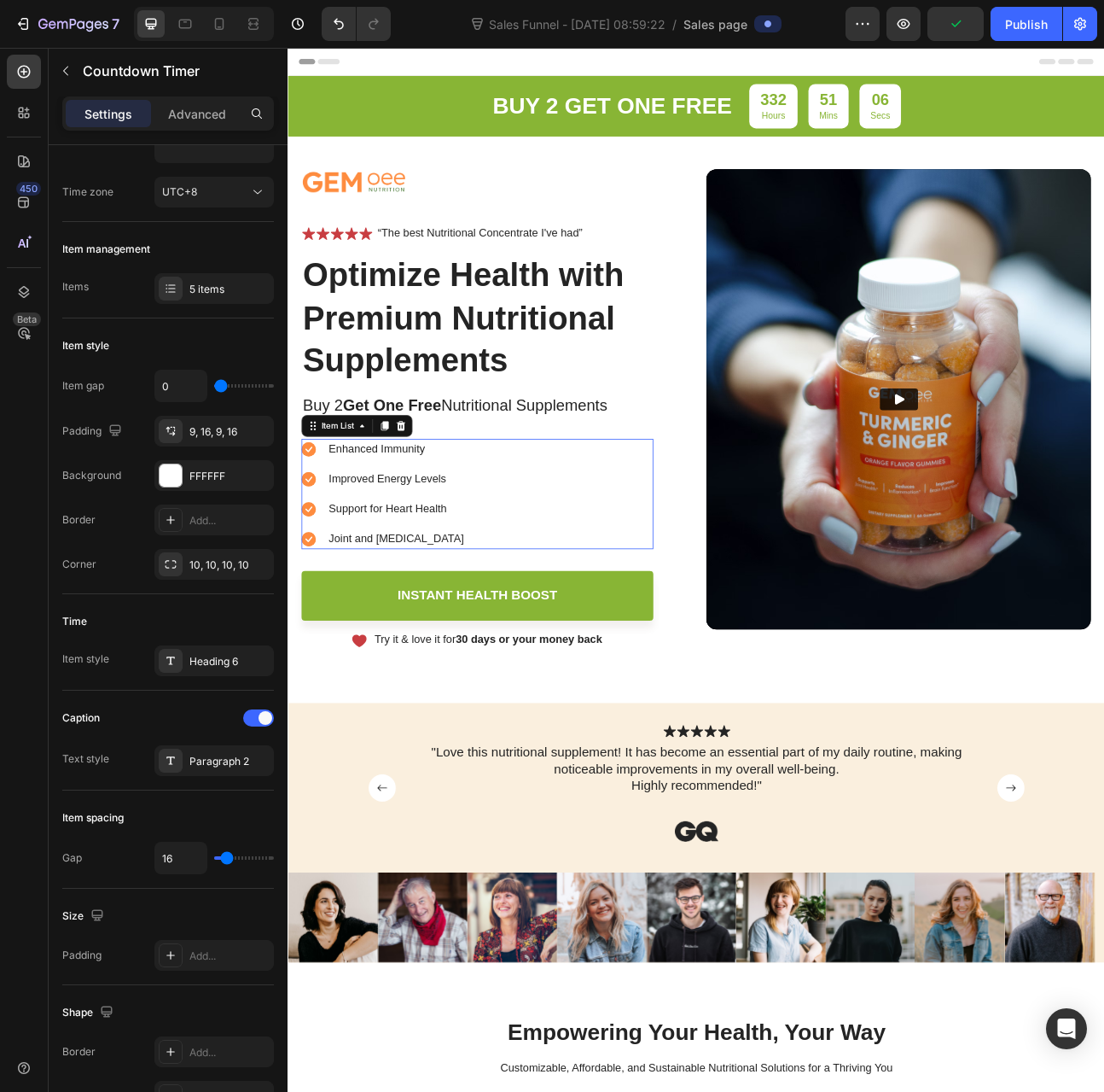
click at [312, 552] on icon at bounding box center [314, 550] width 9 height 7
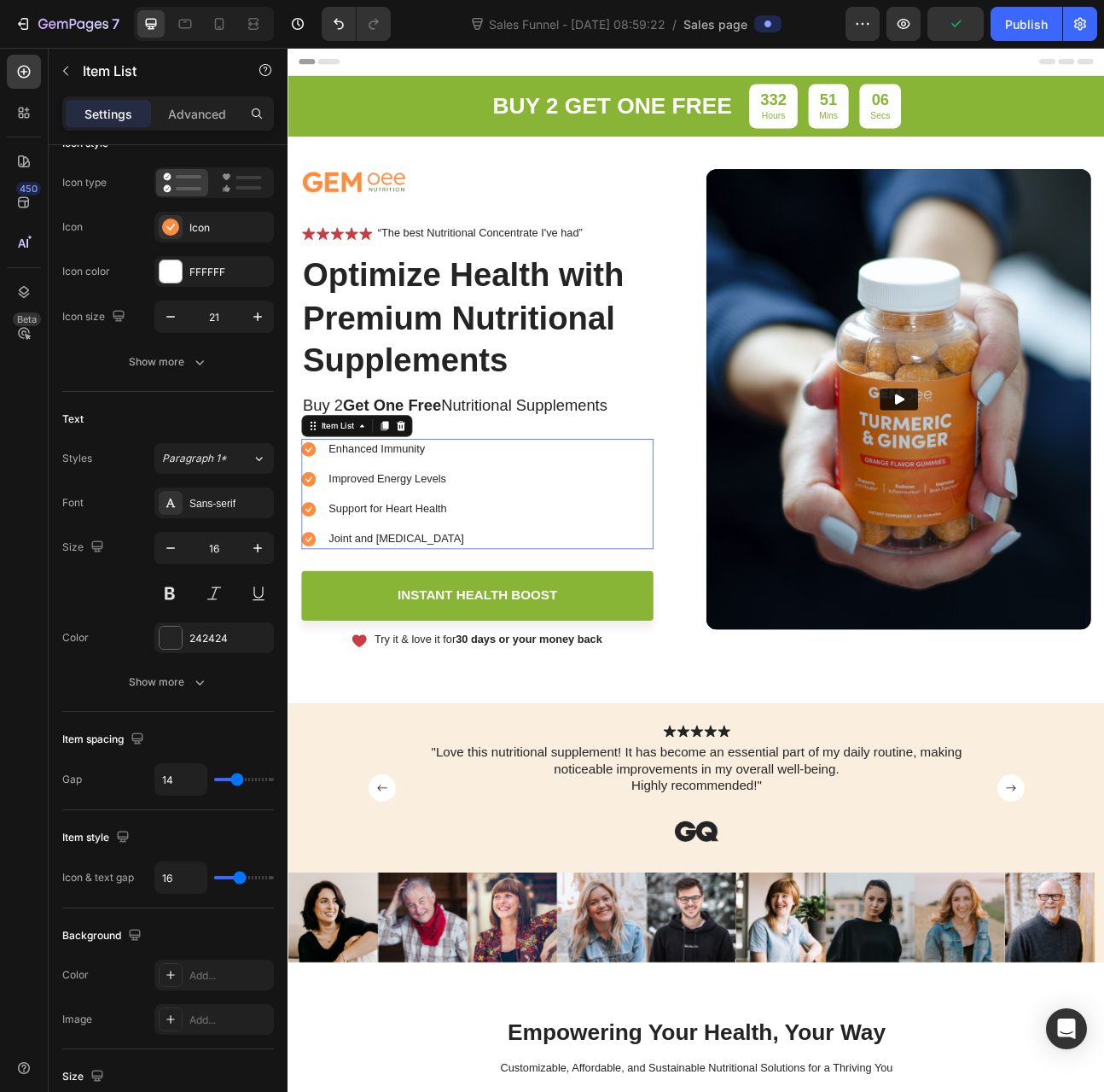
scroll to position [0, 0]
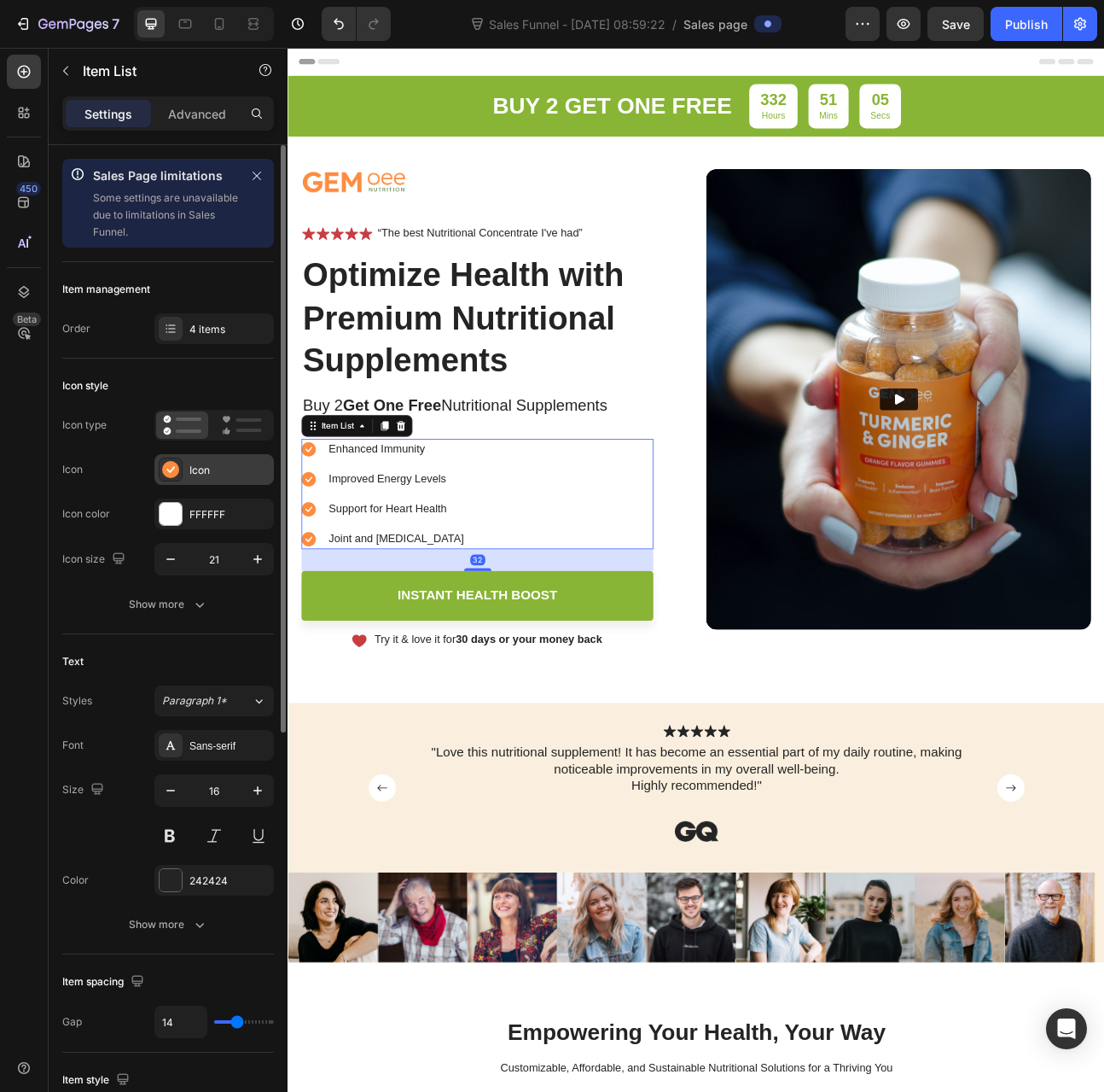
click at [168, 466] on rect at bounding box center [171, 470] width 17 height 17
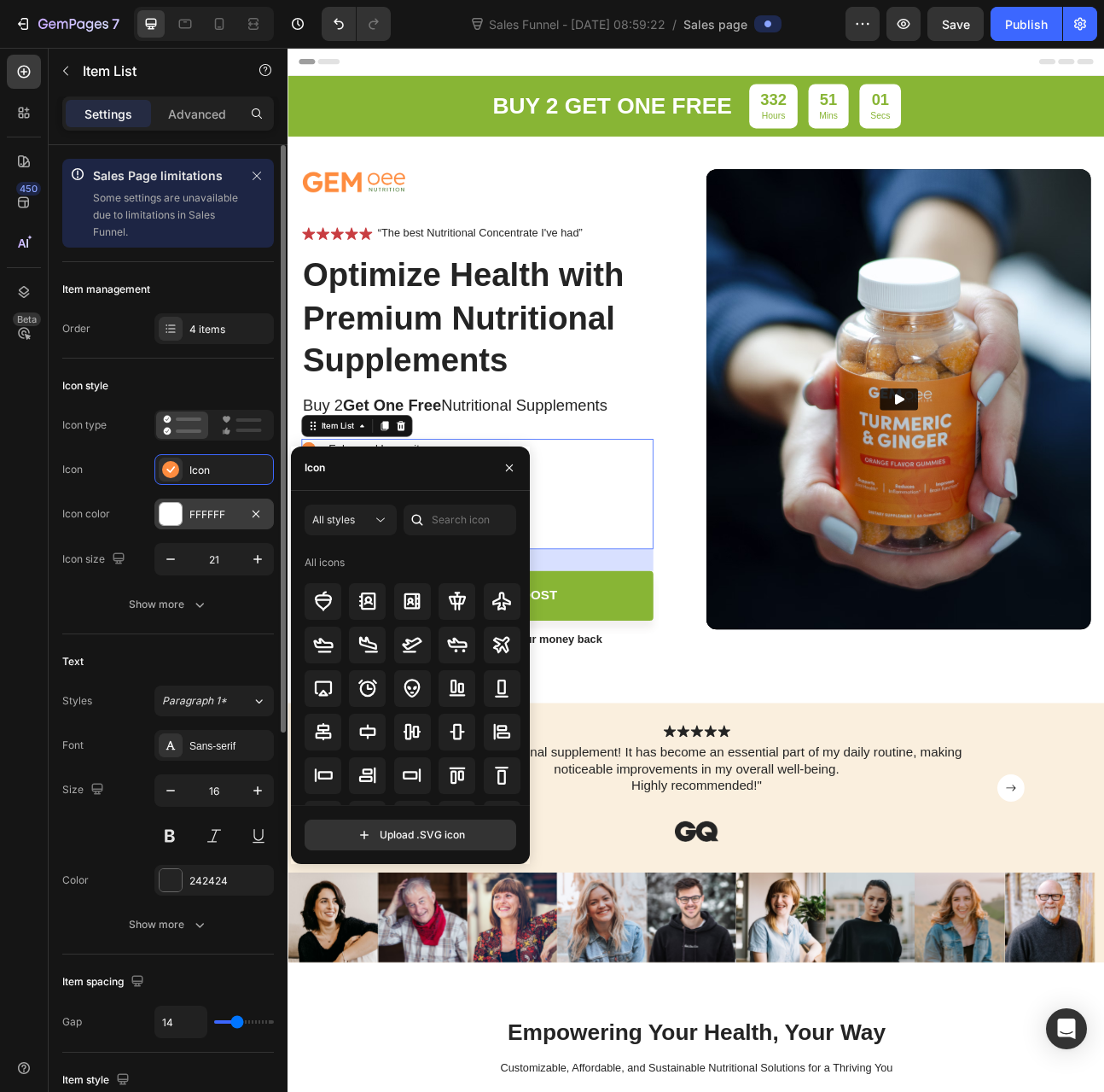
click at [210, 507] on div "FFFFFF" at bounding box center [214, 515] width 49 height 15
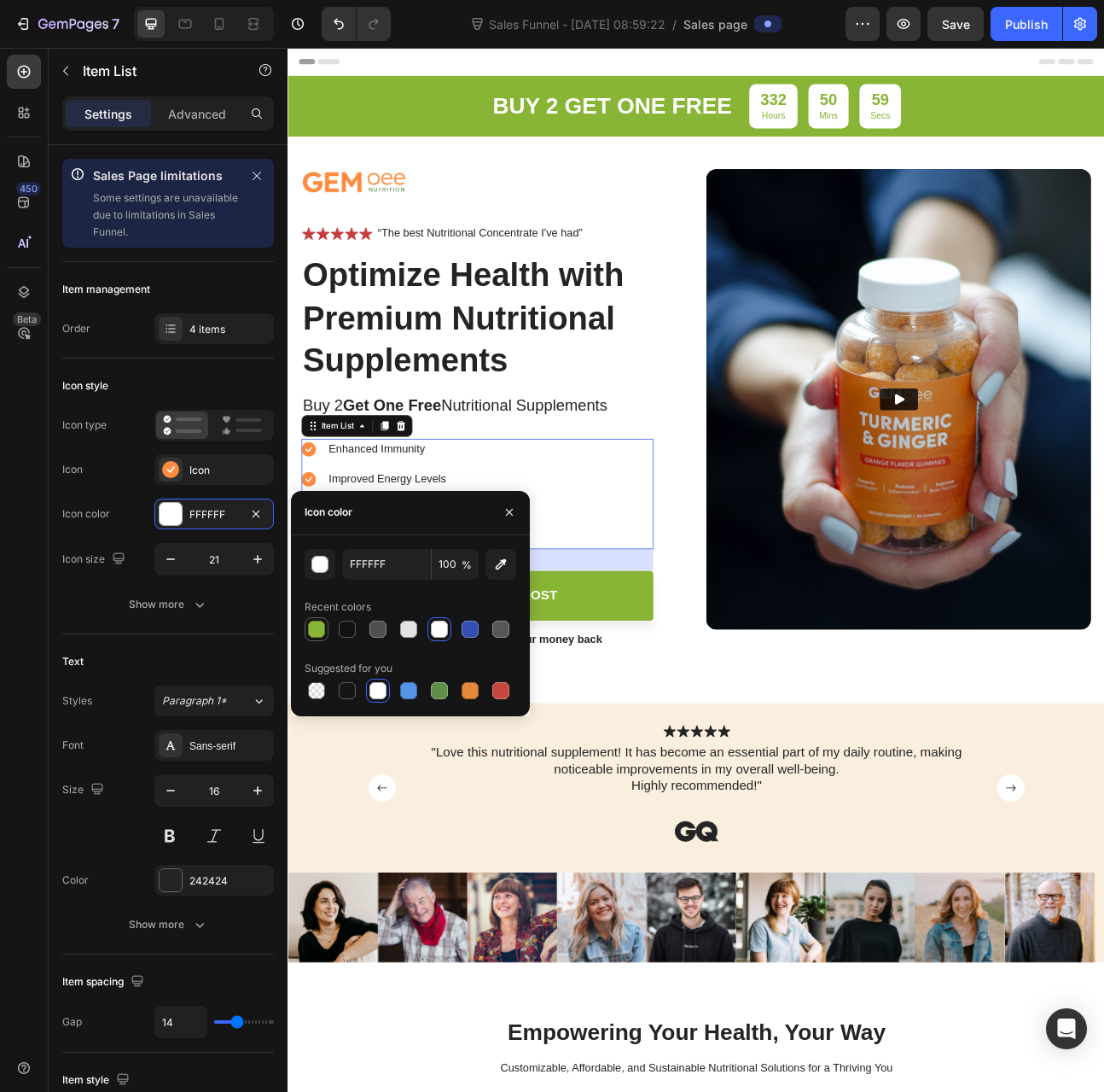
click at [320, 630] on div at bounding box center [317, 630] width 17 height 17
type input "88B535"
click at [143, 483] on div "Icon Icon" at bounding box center [168, 470] width 212 height 30
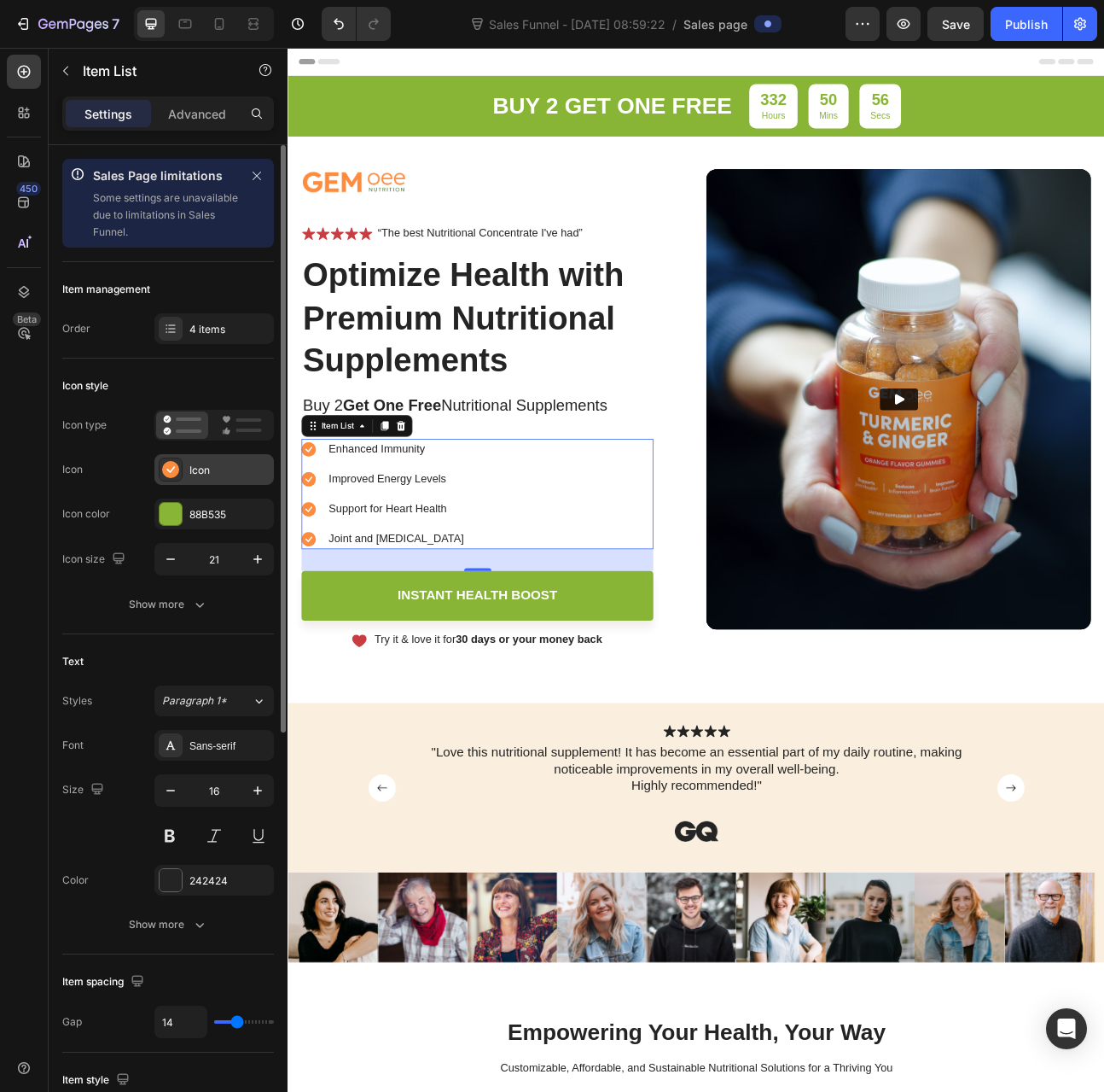
click at [189, 466] on div "Icon" at bounding box center [229, 470] width 80 height 15
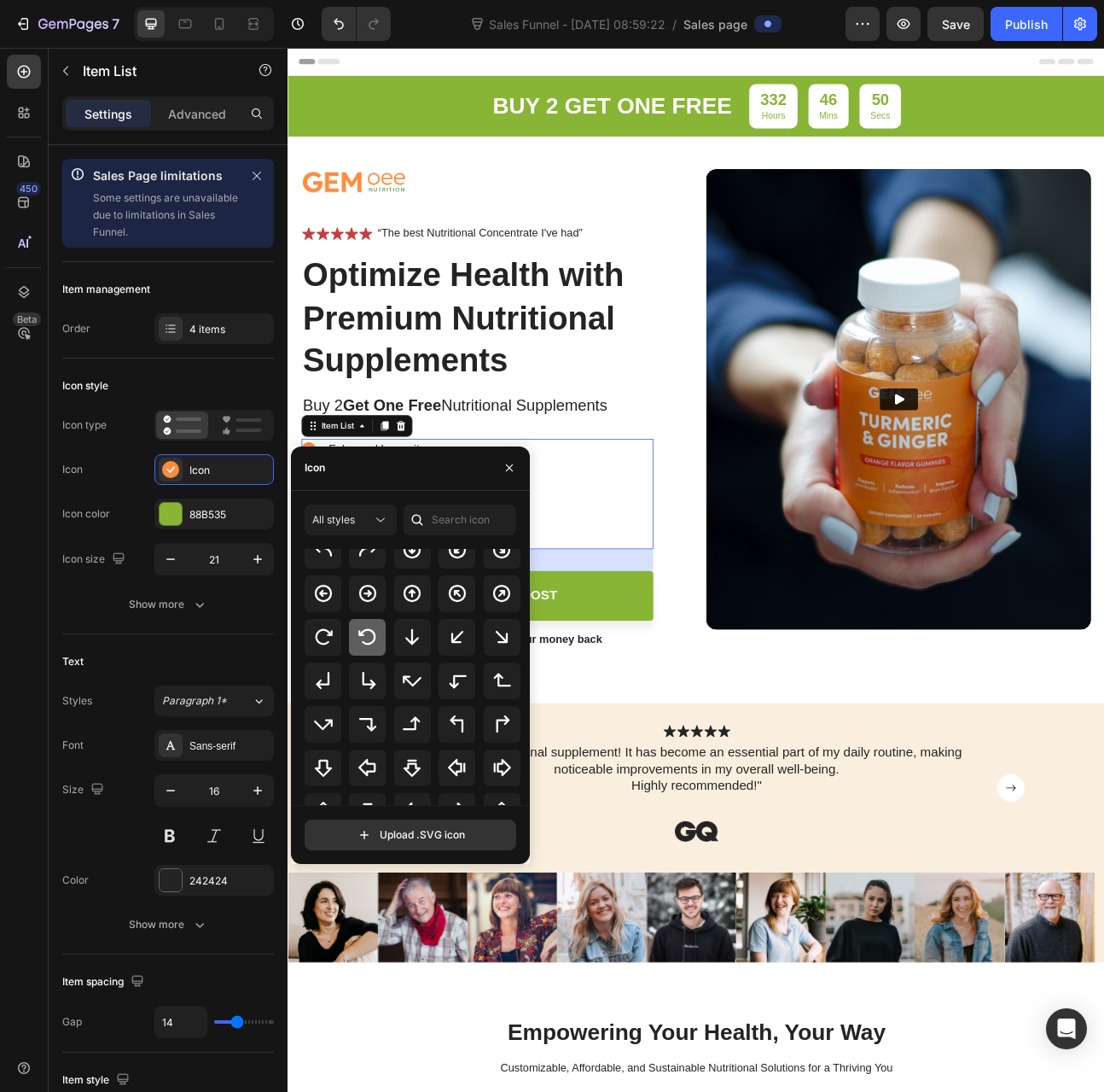
scroll to position [427, 0]
click at [370, 596] on icon at bounding box center [368, 594] width 21 height 21
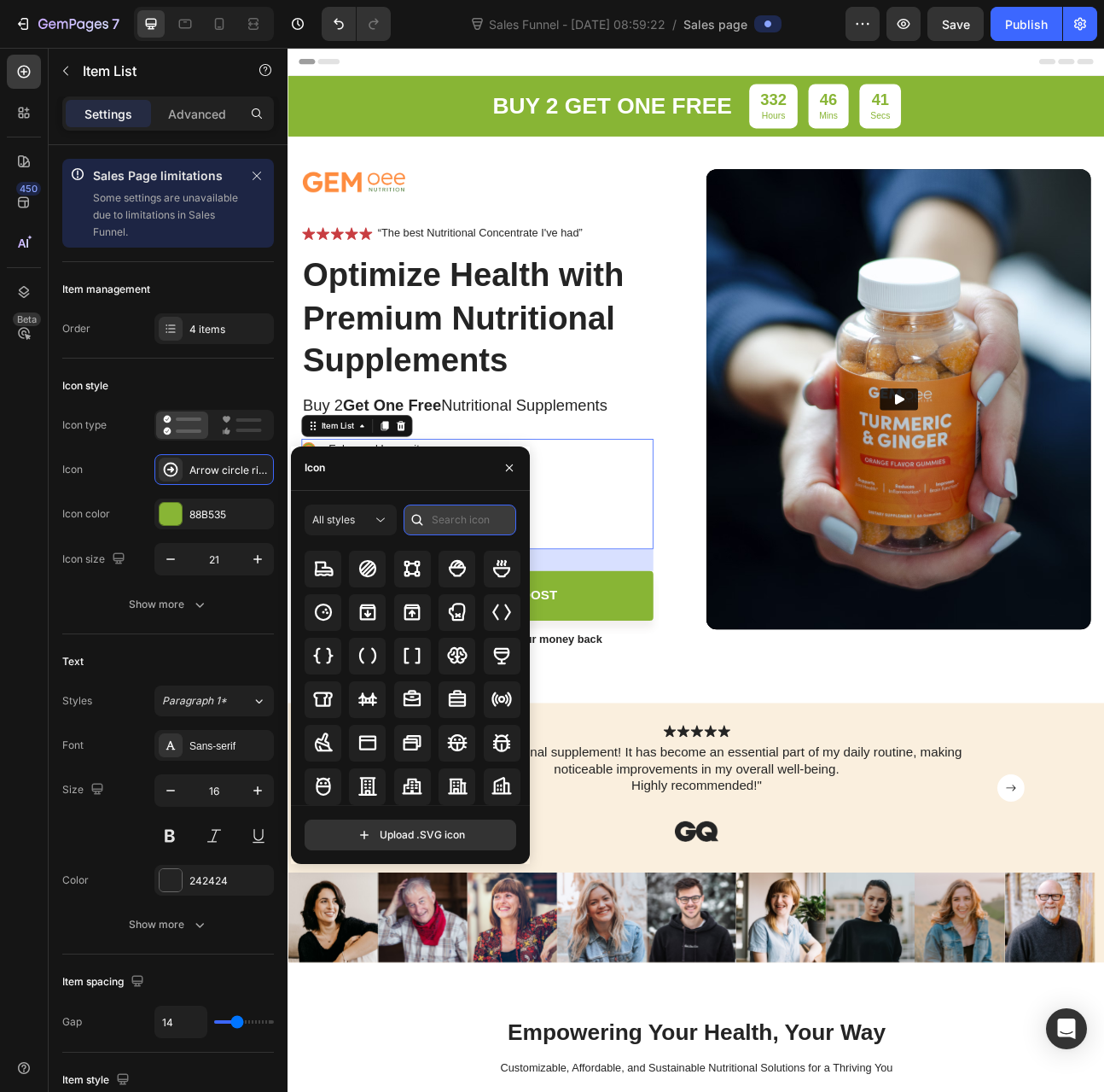
click at [454, 524] on input "text" at bounding box center [460, 519] width 112 height 30
type input "n"
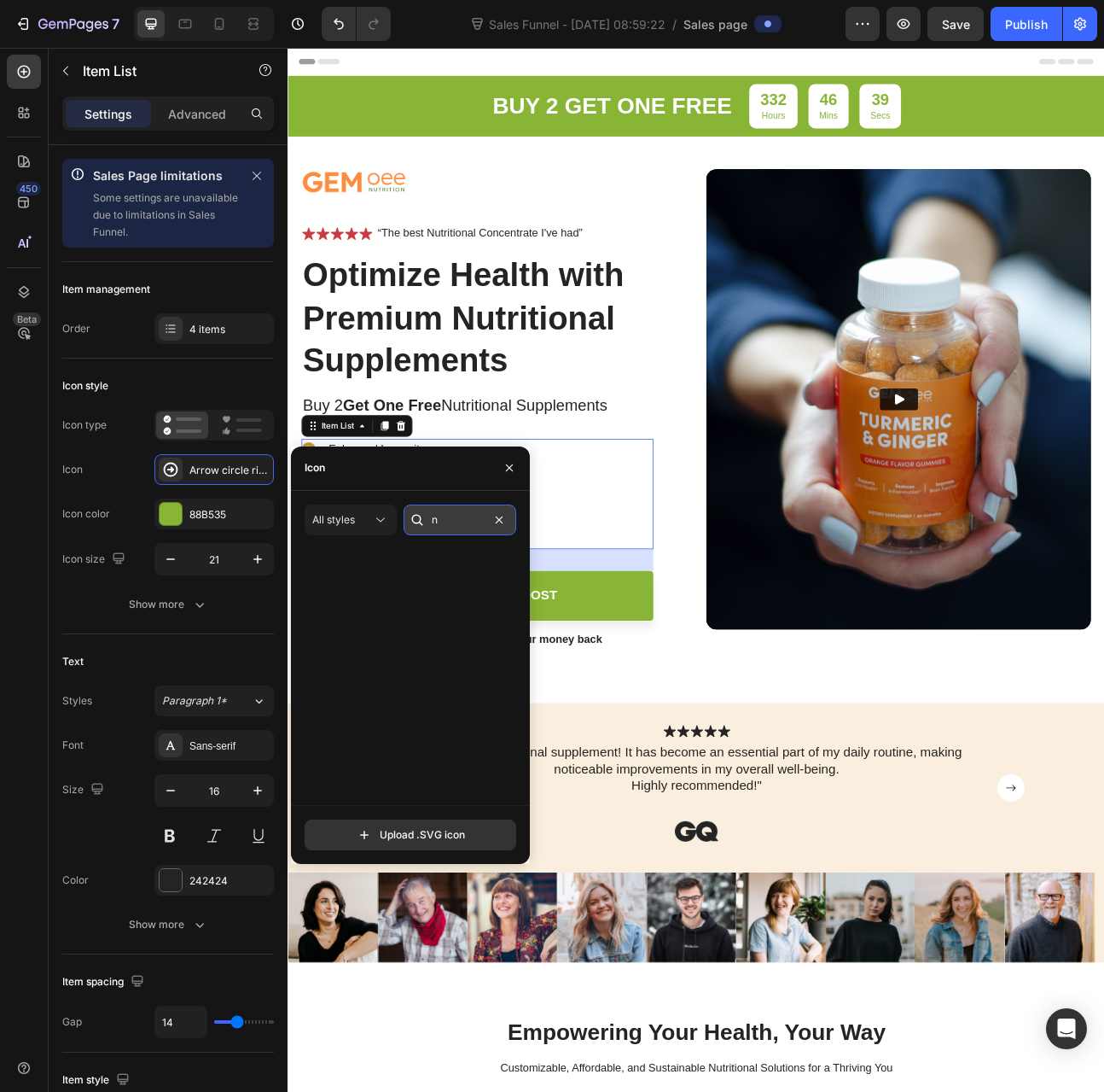
scroll to position [0, 0]
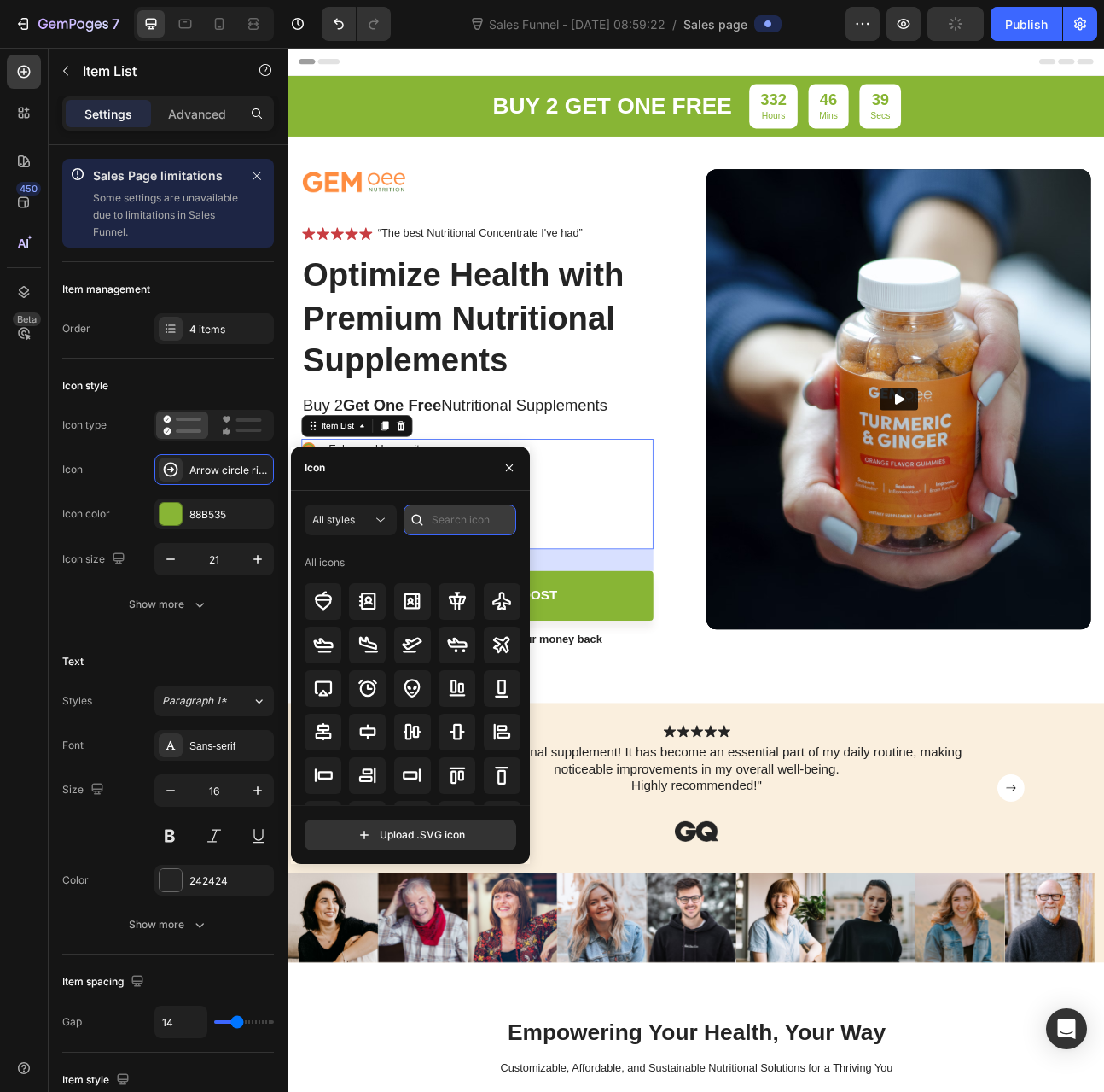
type input "e"
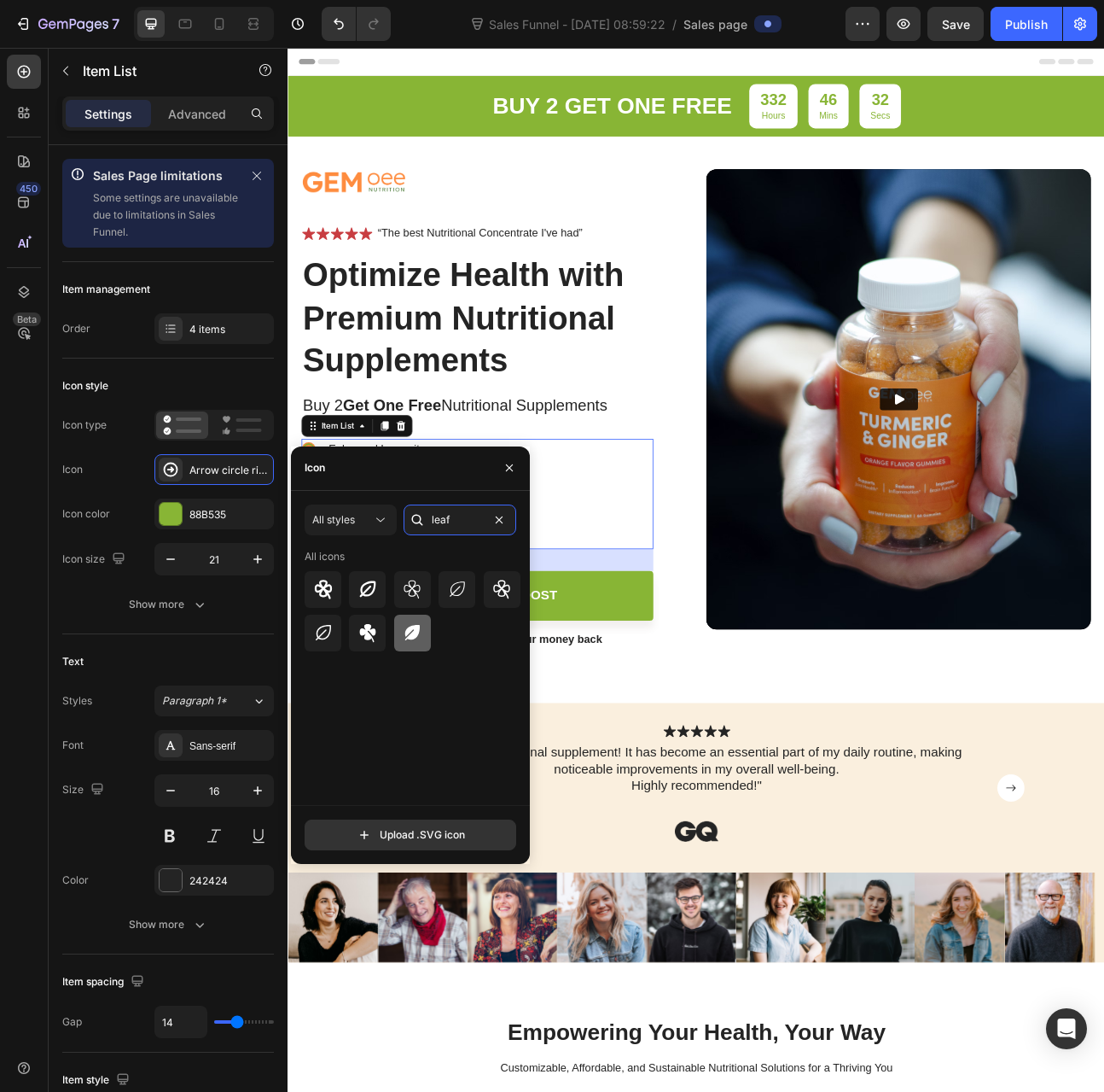
type input "leaf"
click at [416, 630] on icon at bounding box center [412, 633] width 14 height 15
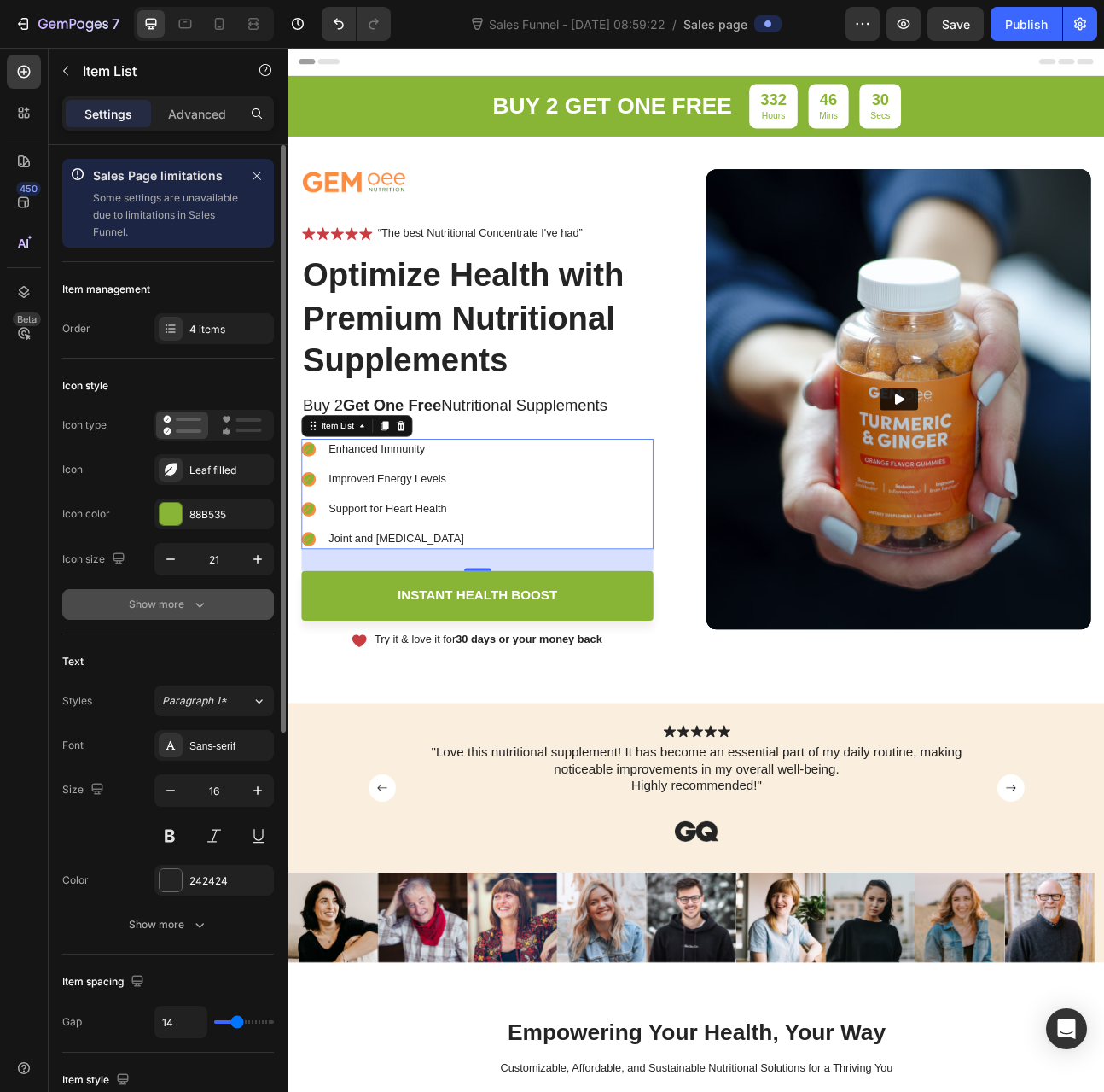
click at [79, 604] on button "Show more" at bounding box center [168, 604] width 212 height 30
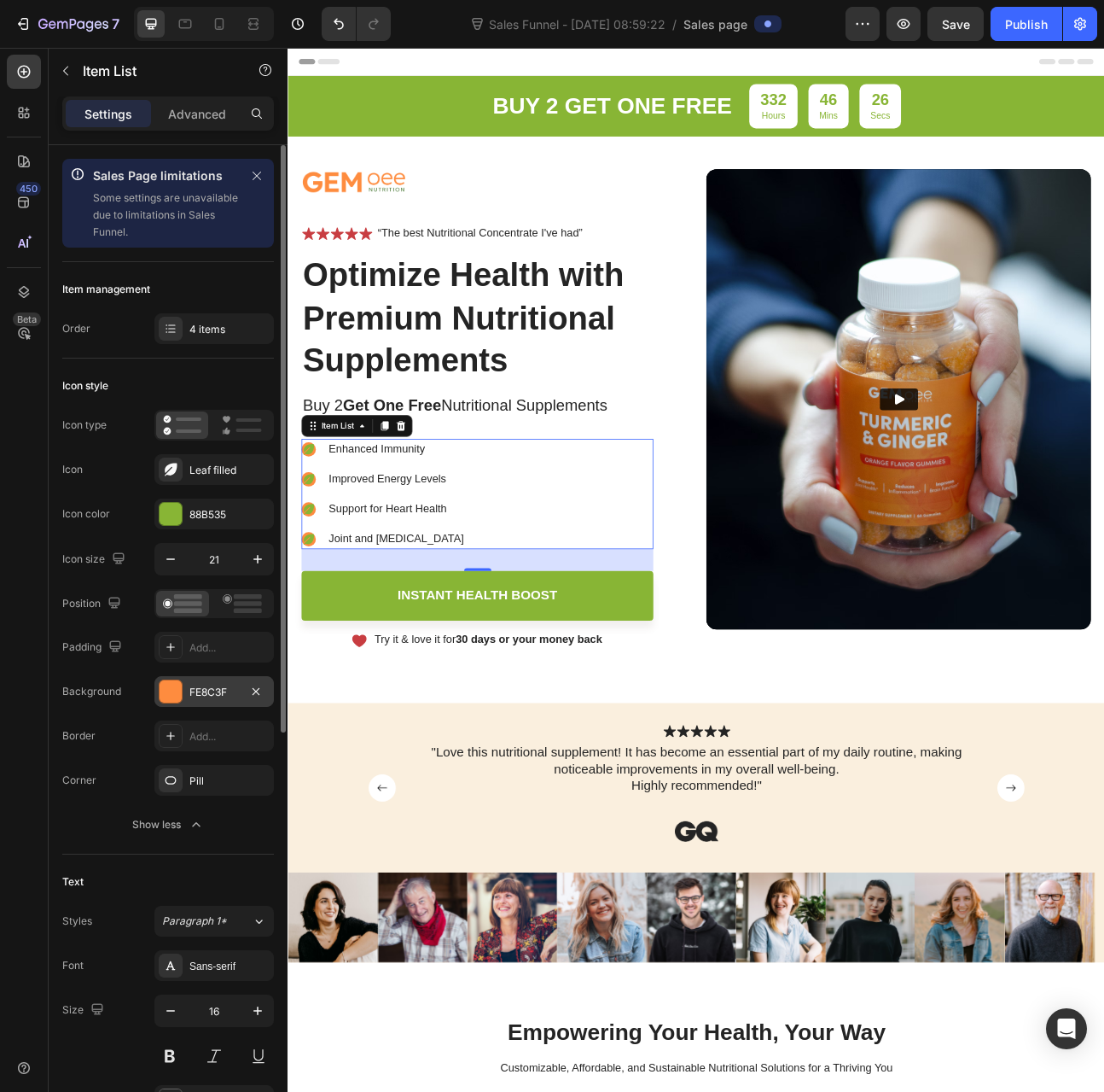
click at [198, 685] on div "FE8C3F" at bounding box center [214, 692] width 49 height 15
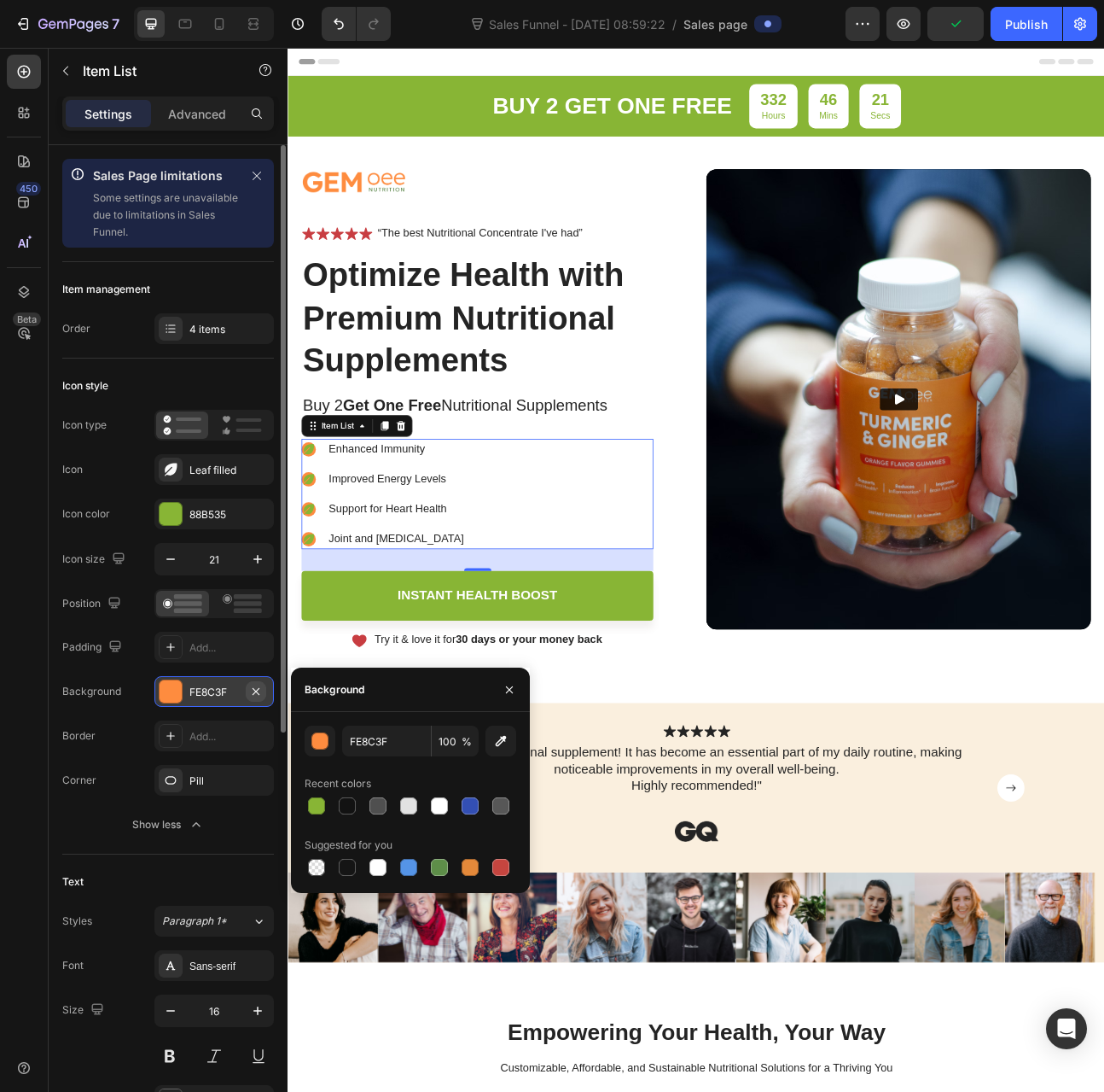
click at [250, 689] on icon "button" at bounding box center [256, 692] width 13 height 13
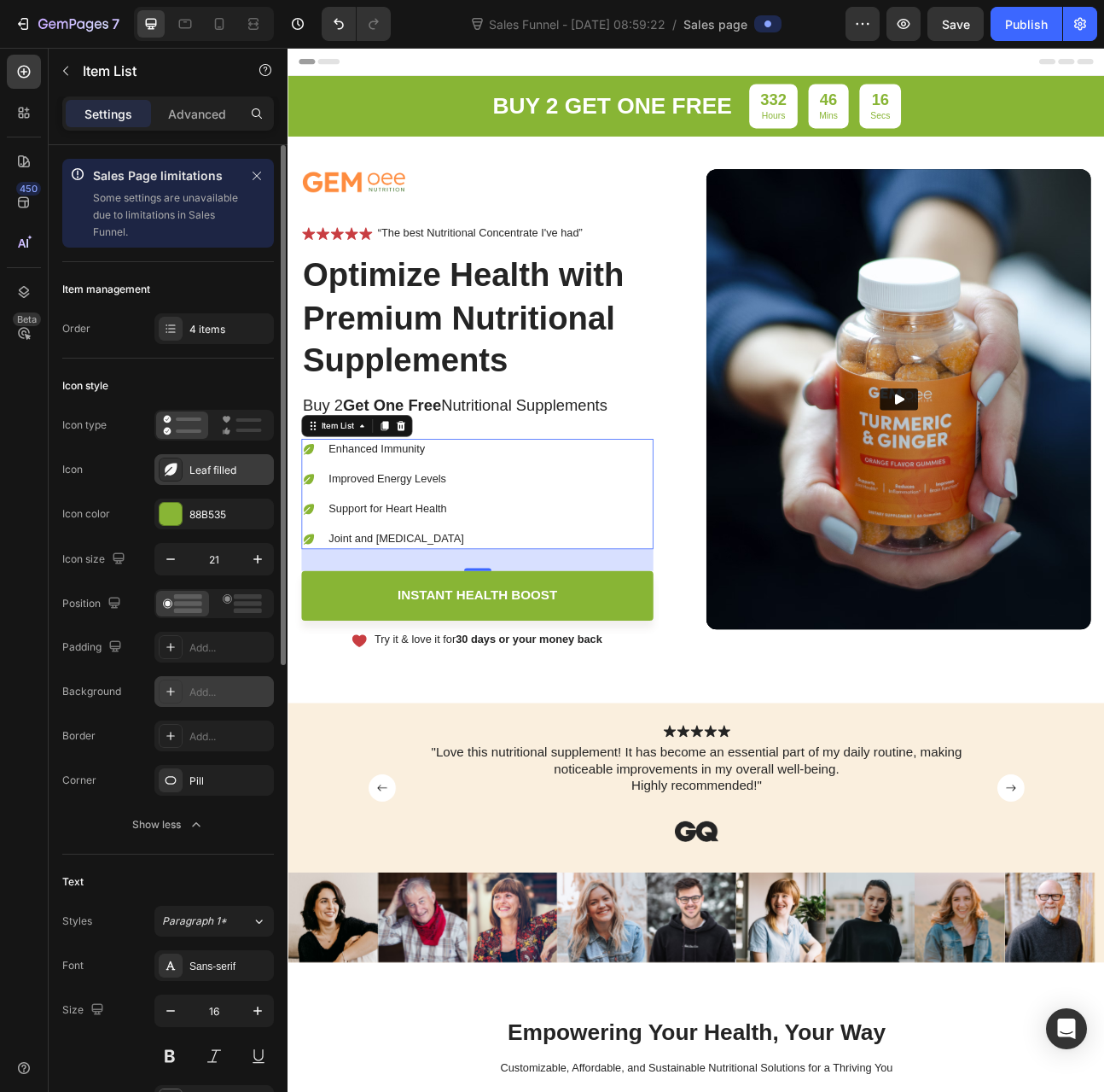
click at [176, 475] on icon at bounding box center [171, 470] width 17 height 17
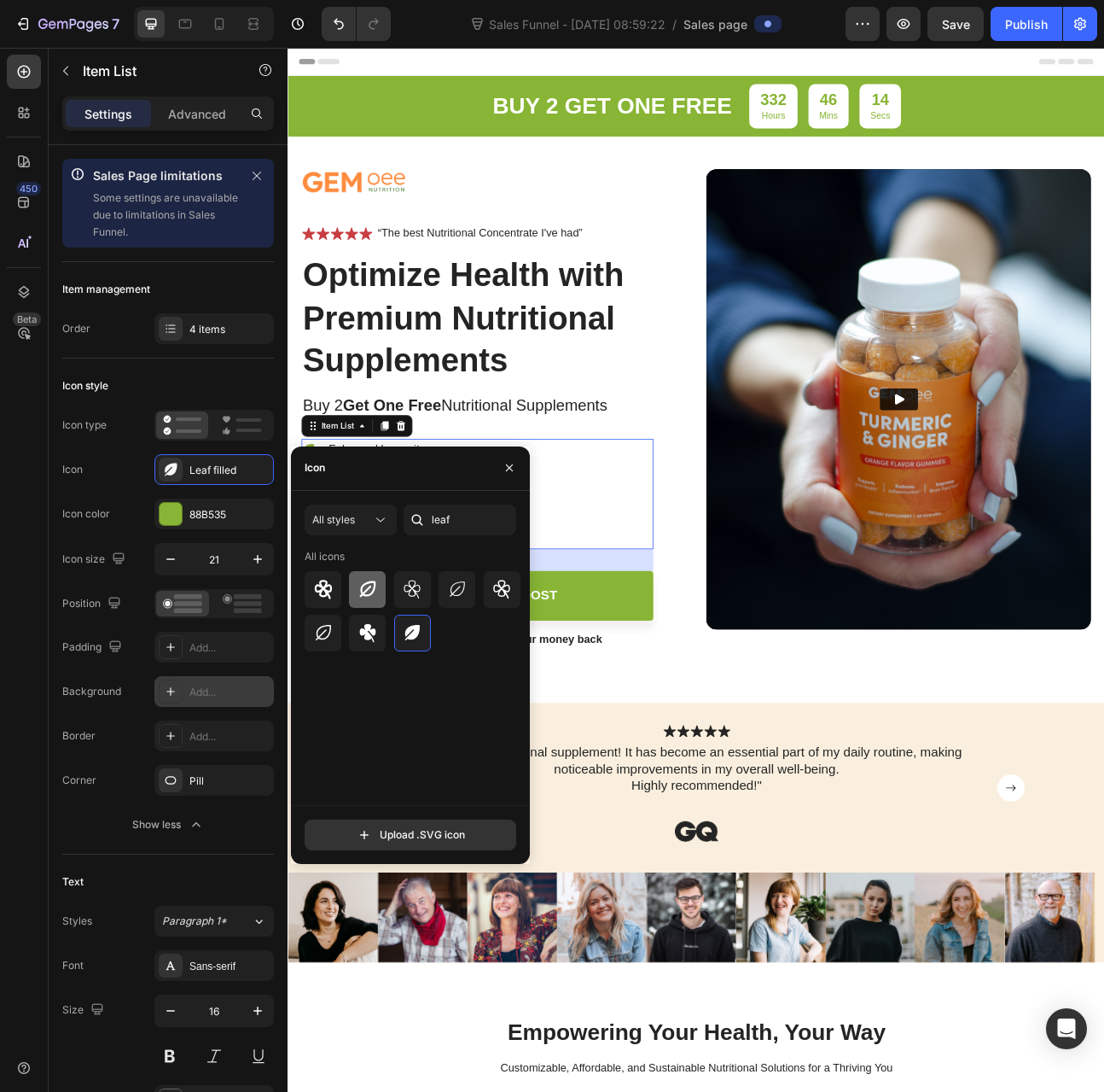
click at [357, 586] on div at bounding box center [367, 589] width 37 height 37
click at [412, 637] on icon at bounding box center [412, 633] width 14 height 15
click at [514, 474] on icon "button" at bounding box center [510, 468] width 13 height 13
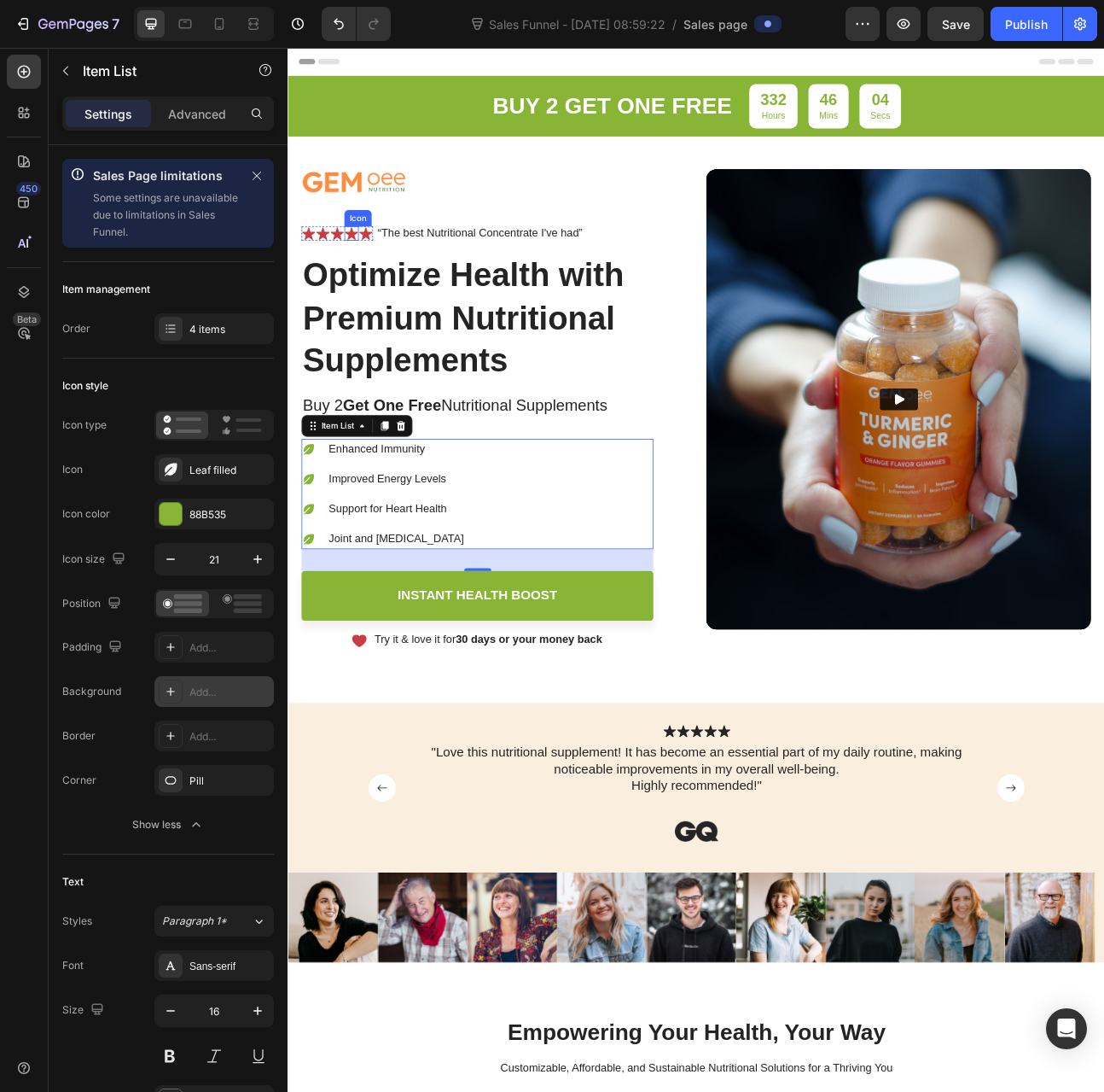
click at [372, 276] on icon at bounding box center [367, 280] width 18 height 18
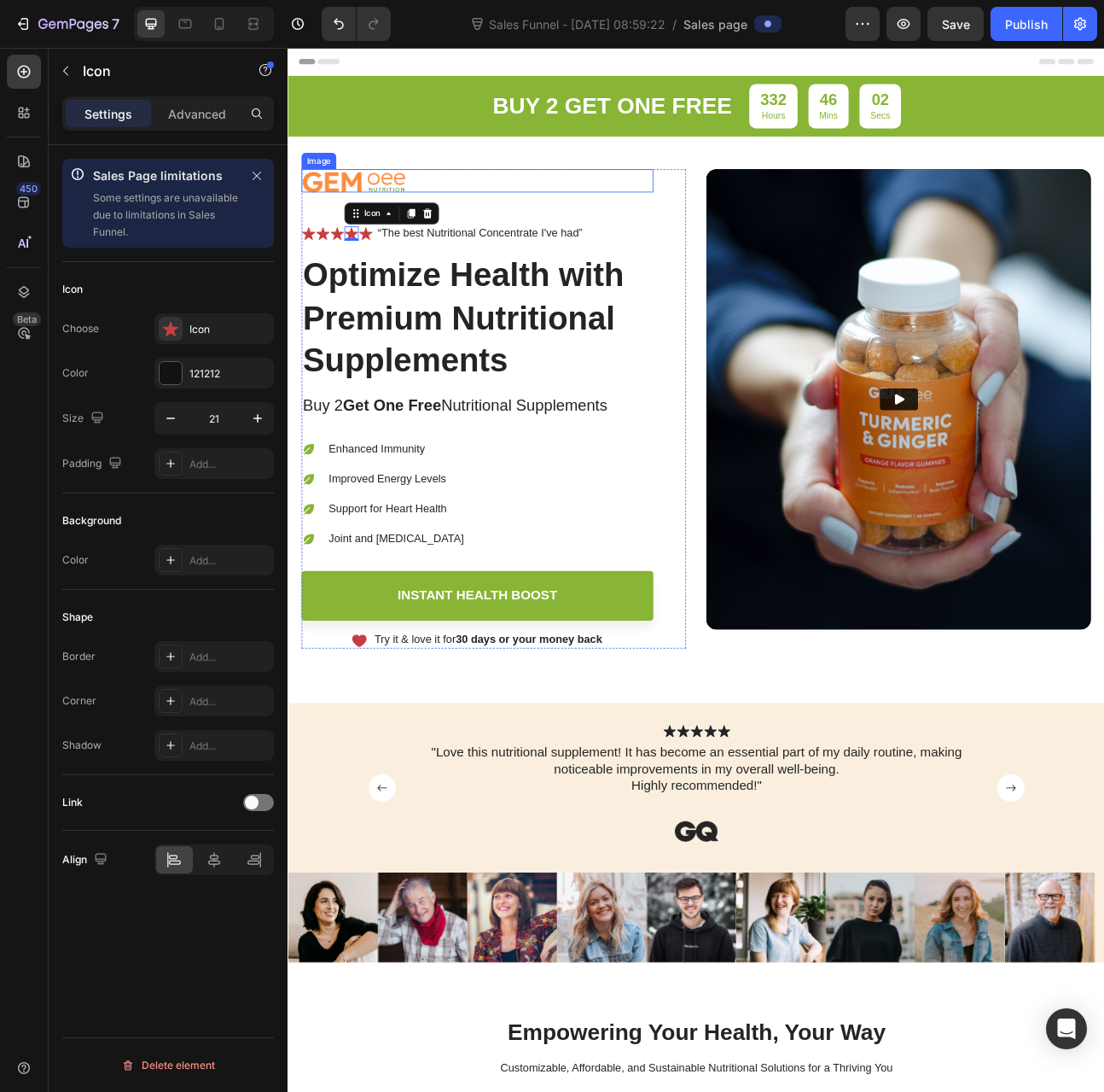
click at [340, 202] on img at bounding box center [370, 214] width 131 height 29
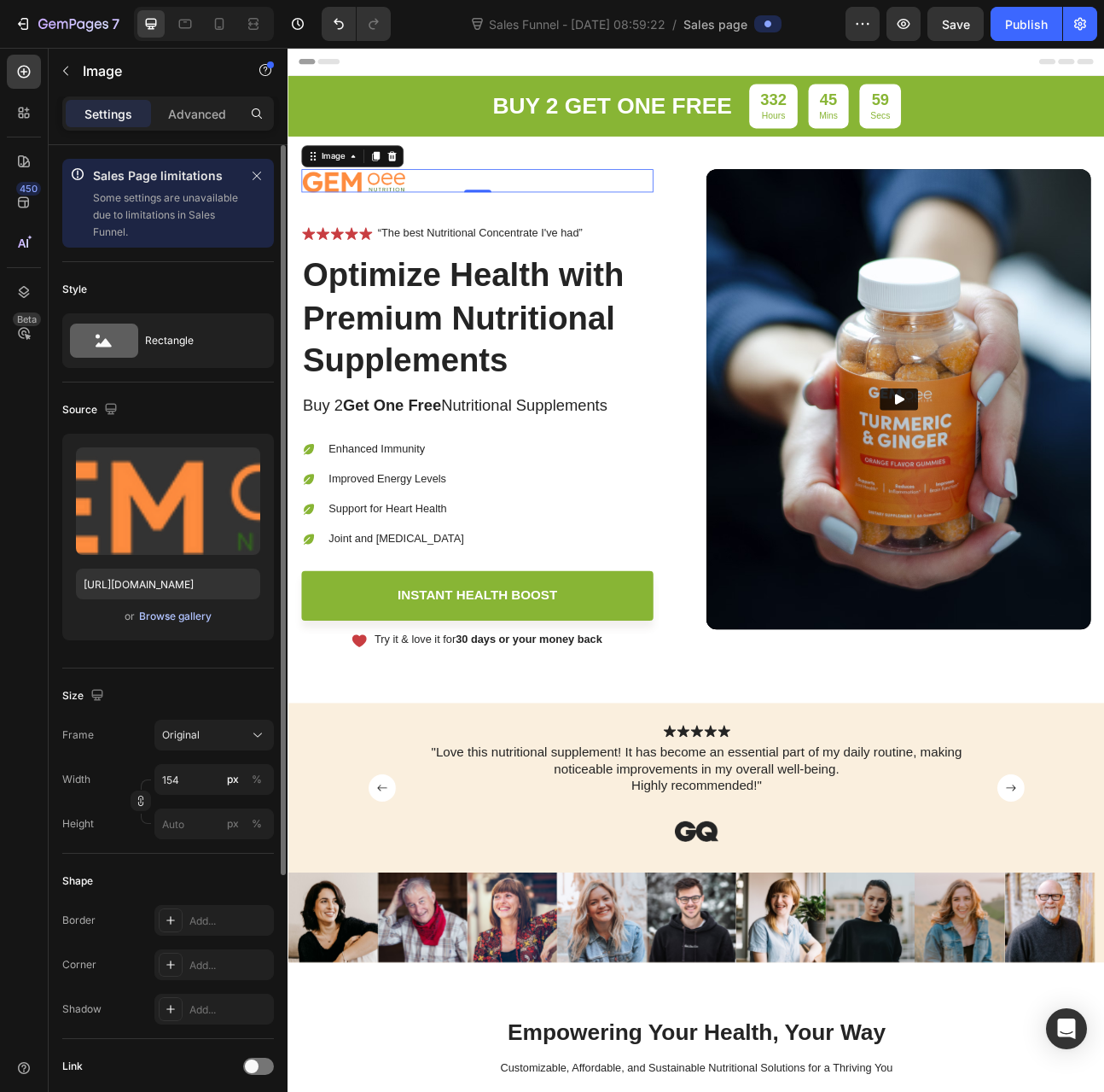
click at [165, 619] on div "Browse gallery" at bounding box center [175, 616] width 72 height 15
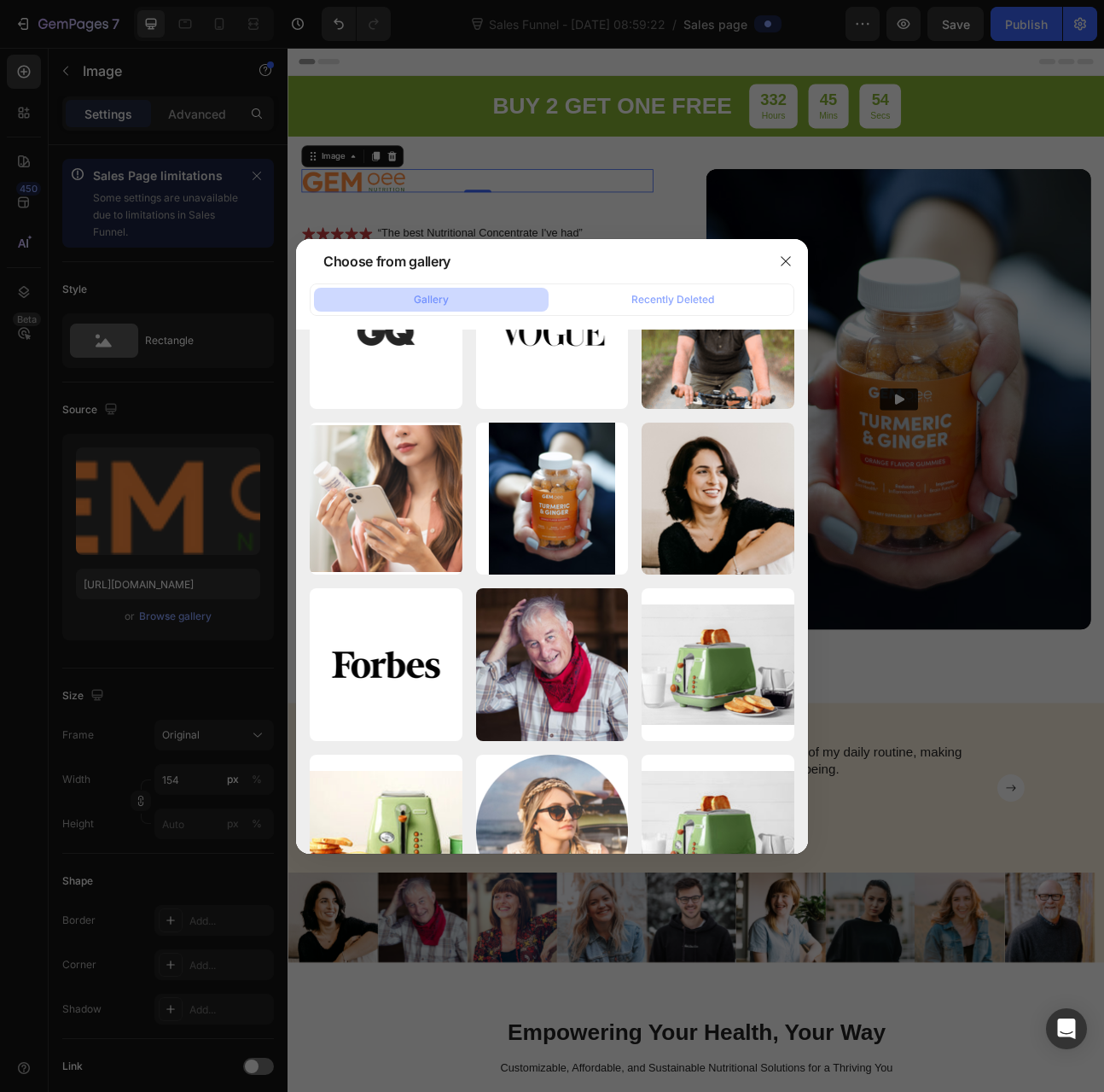
scroll to position [2314, 0]
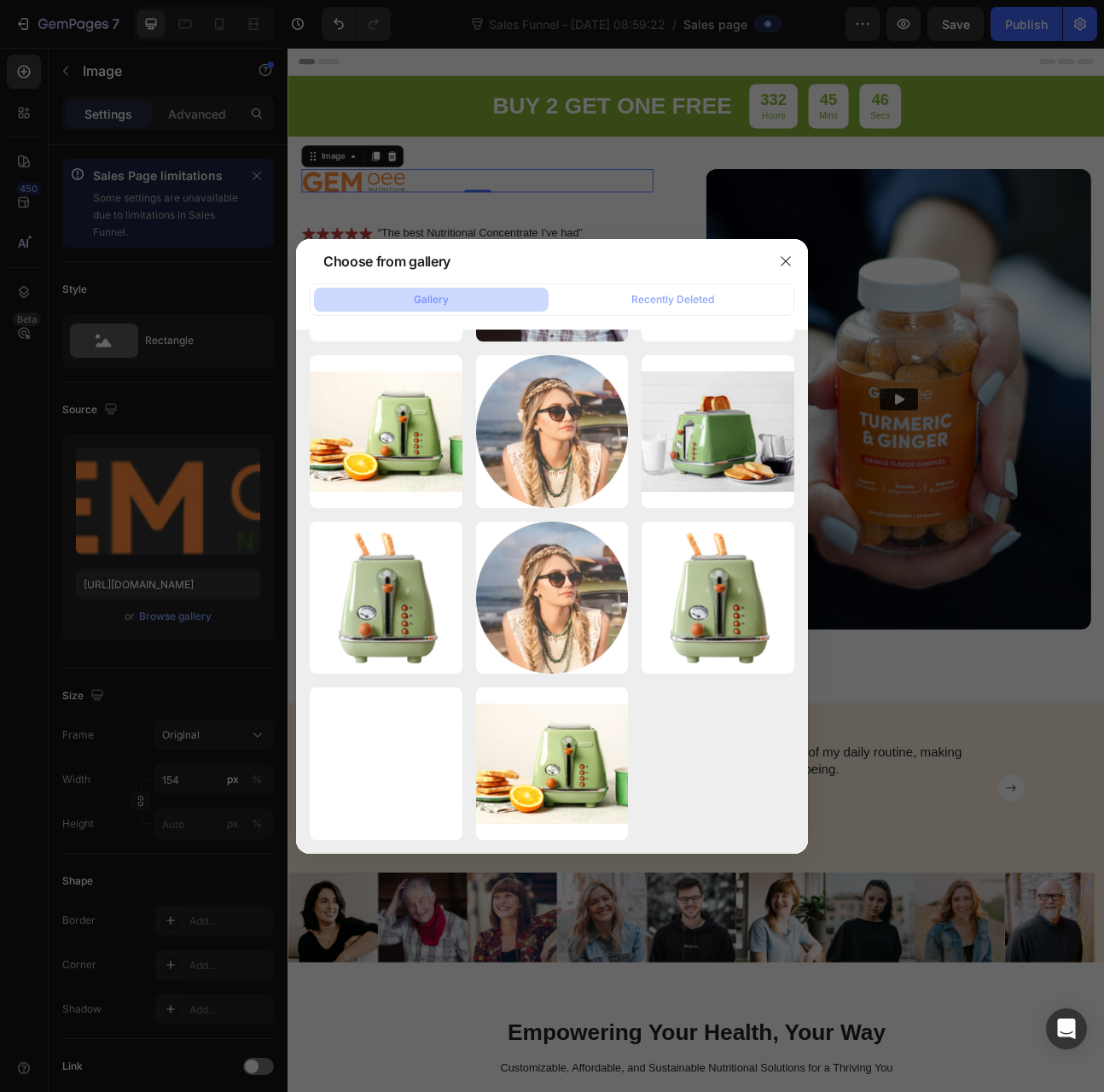
click at [562, 254] on div "Choose from gallery" at bounding box center [530, 261] width 468 height 45
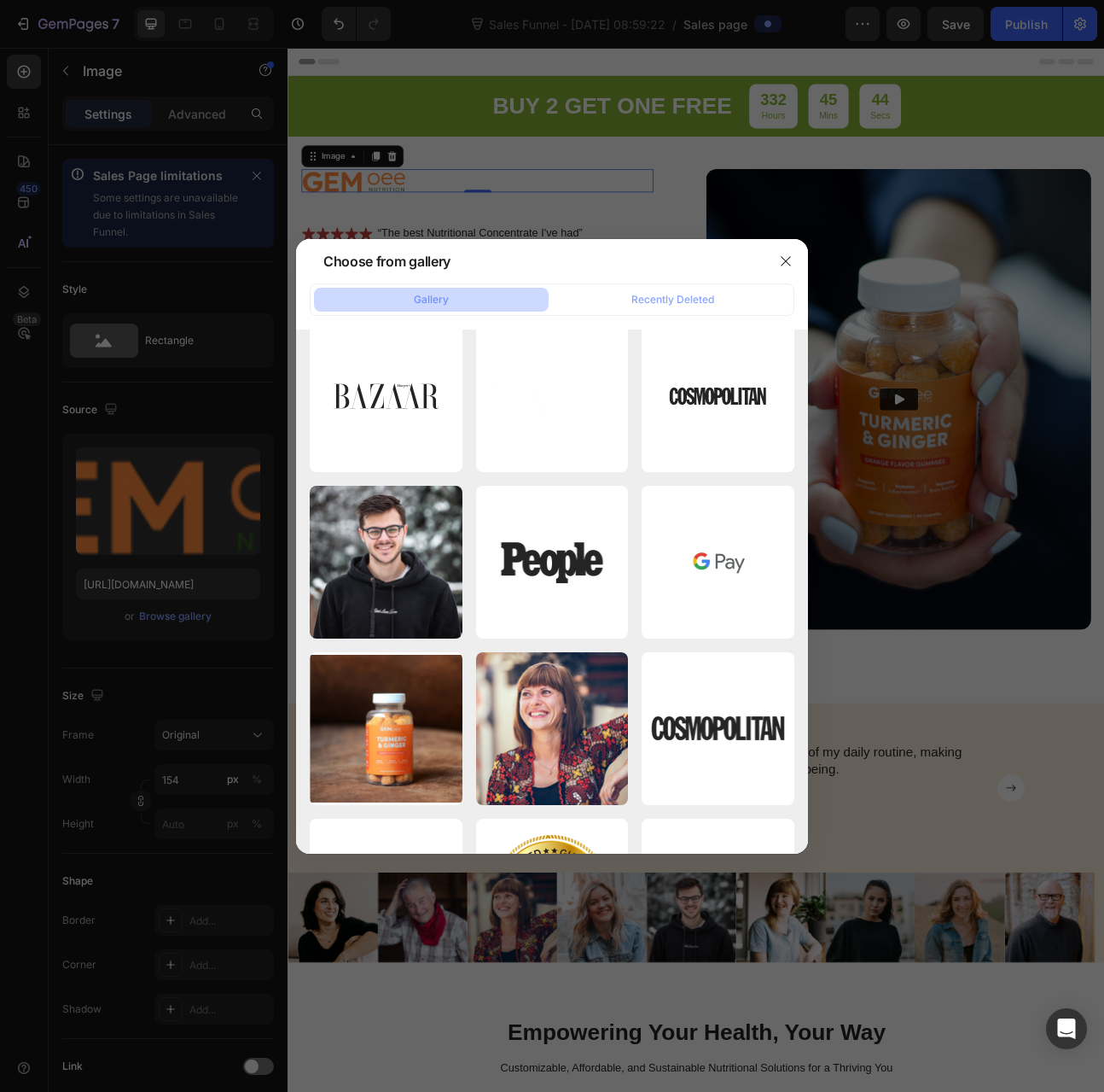
scroll to position [0, 0]
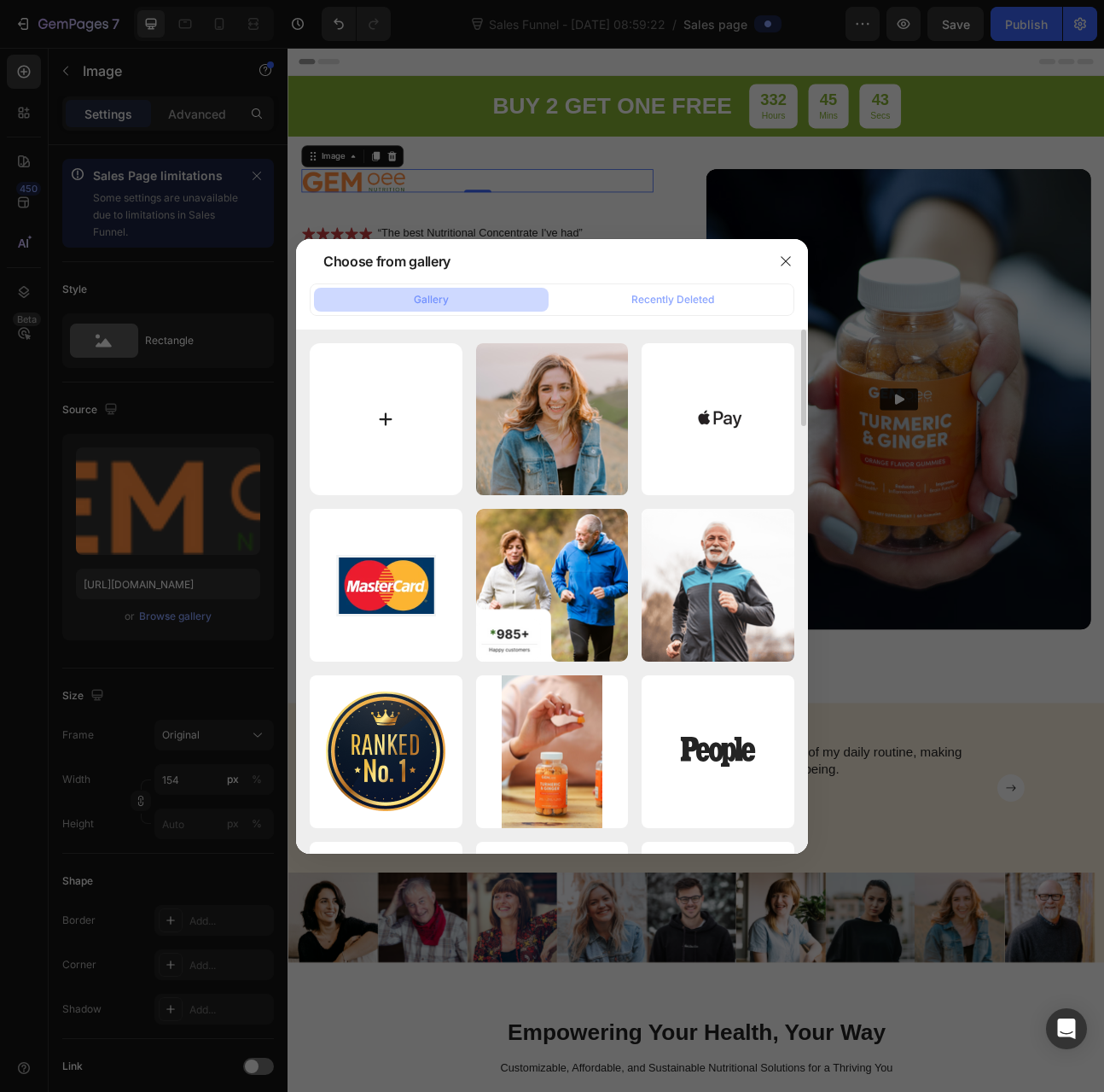
click at [389, 430] on input "file" at bounding box center [386, 419] width 153 height 153
type input "C:\fakepath\high quality logo (1).png"
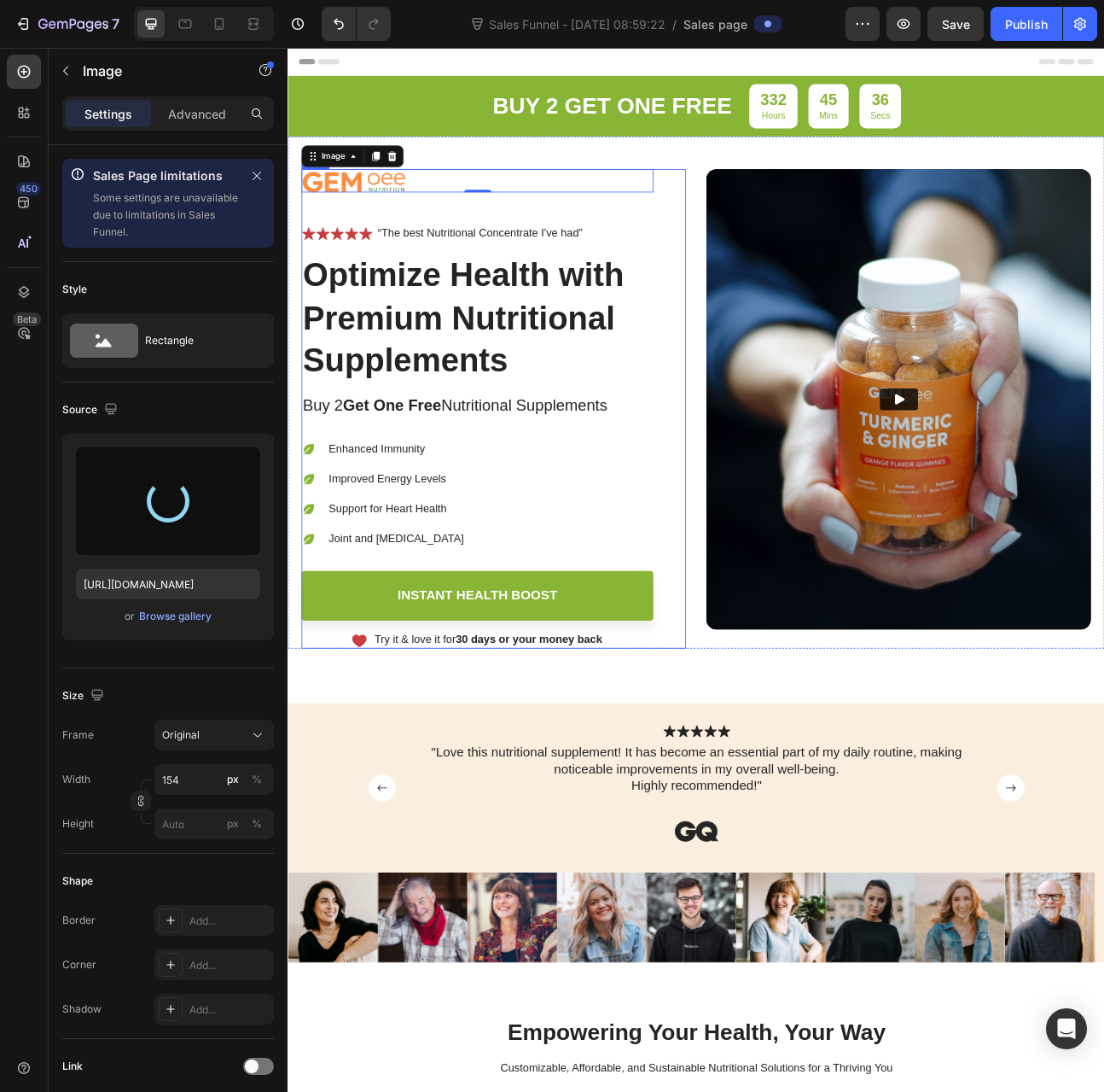
type input "https://cdn.shopify.com/s/files/1/0012/6015/9078/files/gempages_579943791784362…"
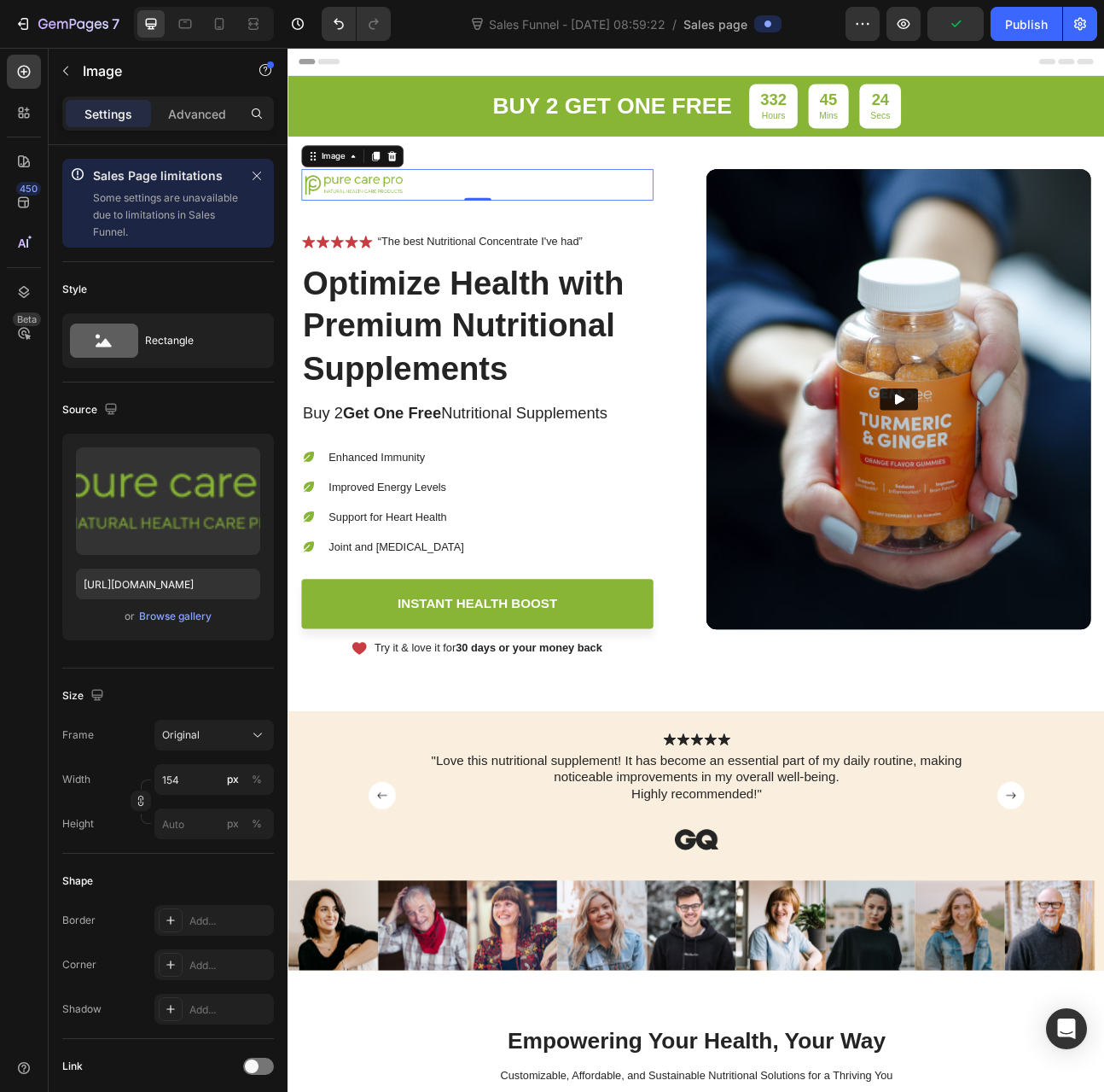
click at [437, 225] on div at bounding box center [525, 219] width 441 height 39
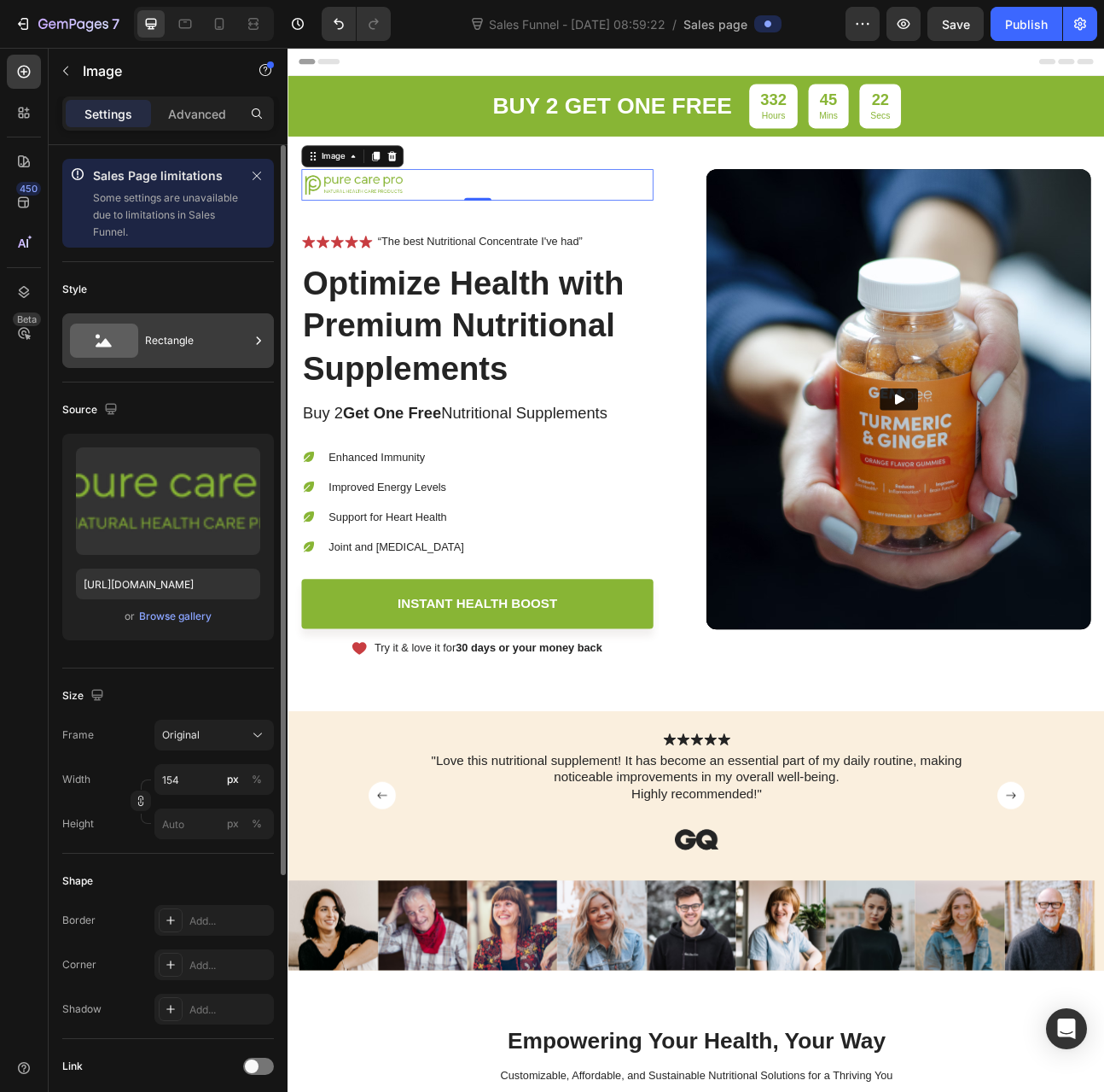
click at [181, 329] on div "Rectangle" at bounding box center [198, 340] width 105 height 39
click at [204, 289] on div "Style" at bounding box center [168, 289] width 212 height 28
click at [223, 741] on div "Original" at bounding box center [215, 735] width 105 height 17
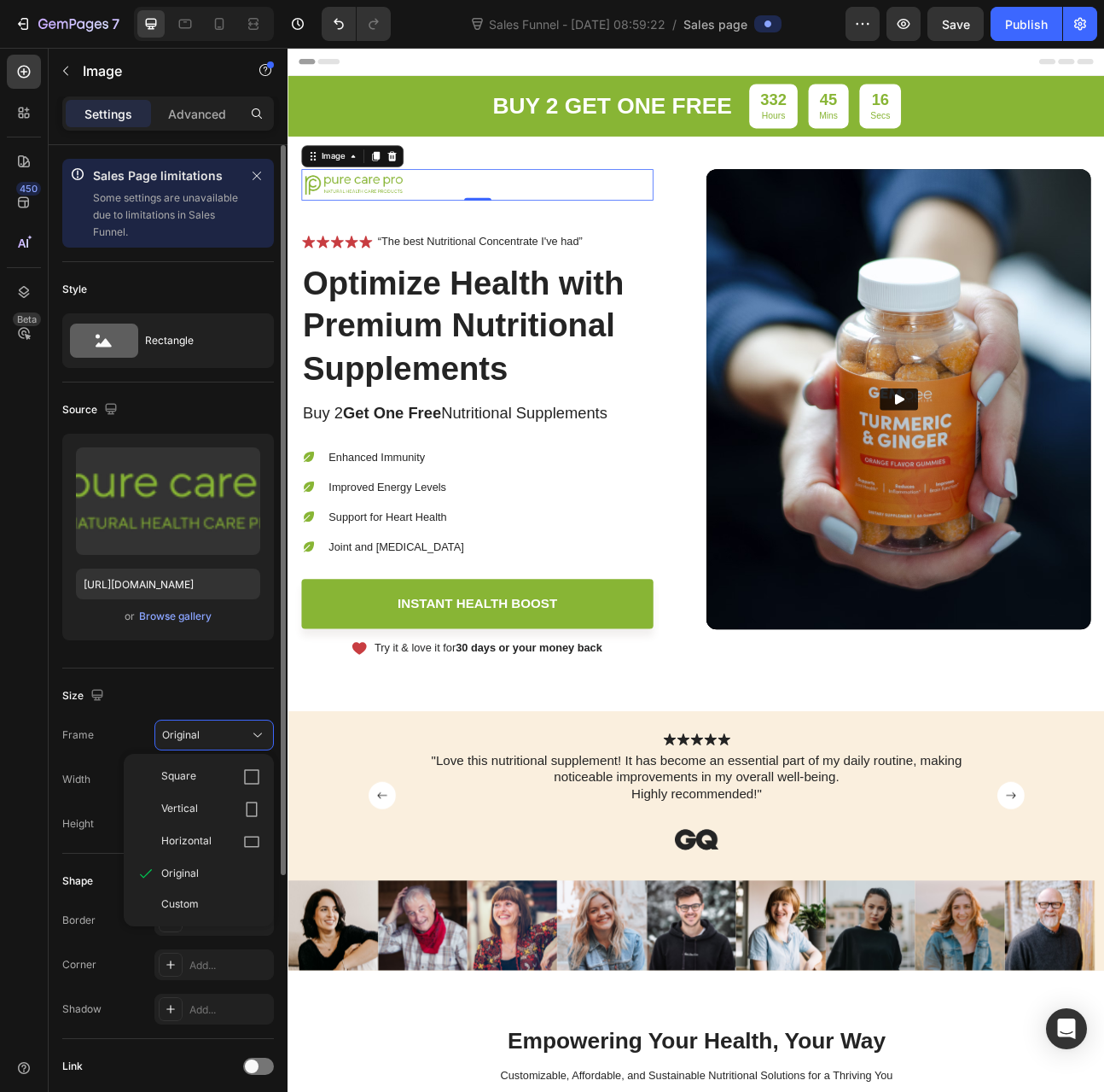
click at [200, 673] on div "Size Frame Original Square Vertical Horizontal Original Custom Width 154 px % H…" at bounding box center [168, 761] width 212 height 185
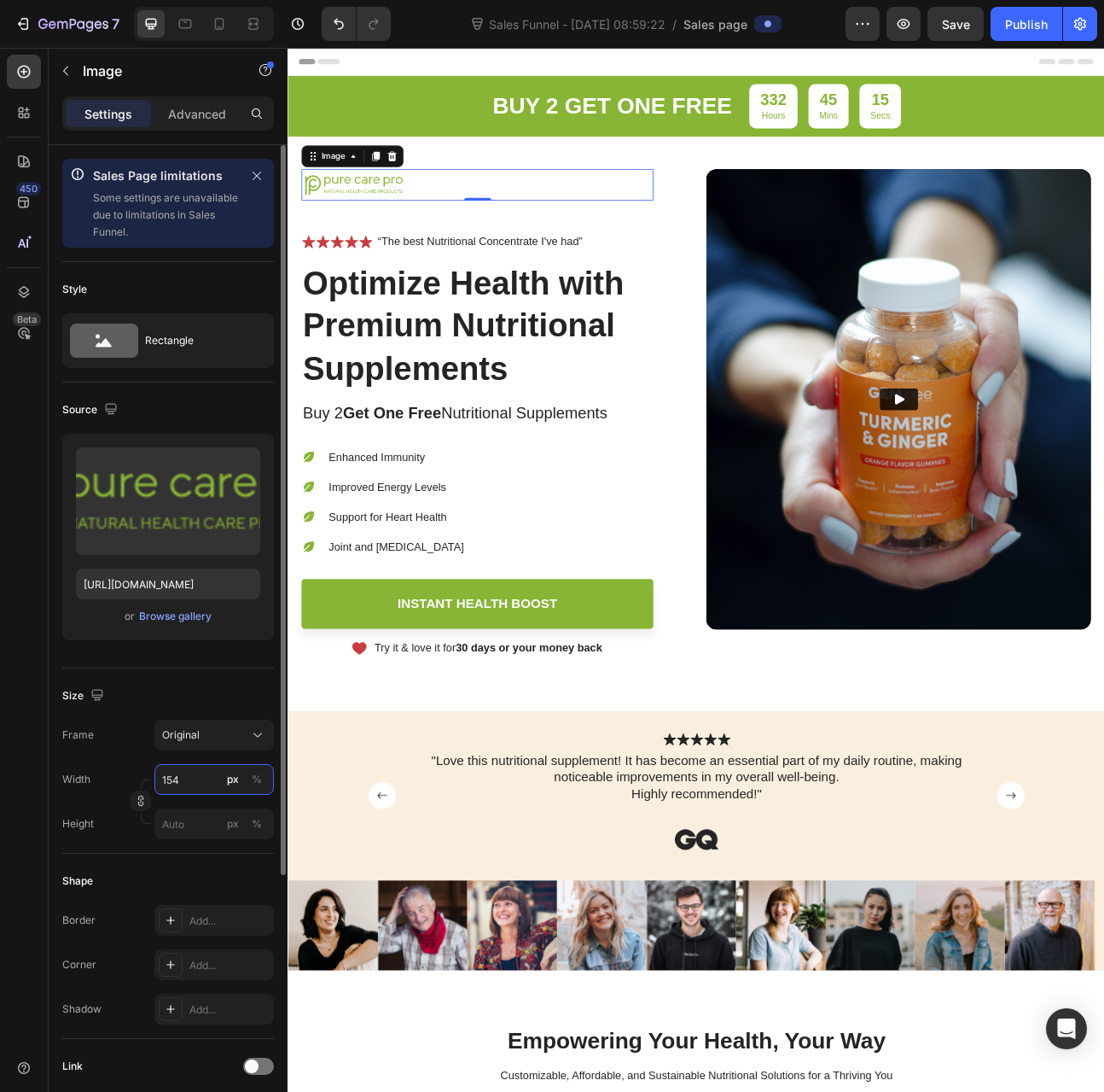
click at [183, 778] on input "154" at bounding box center [214, 779] width 120 height 30
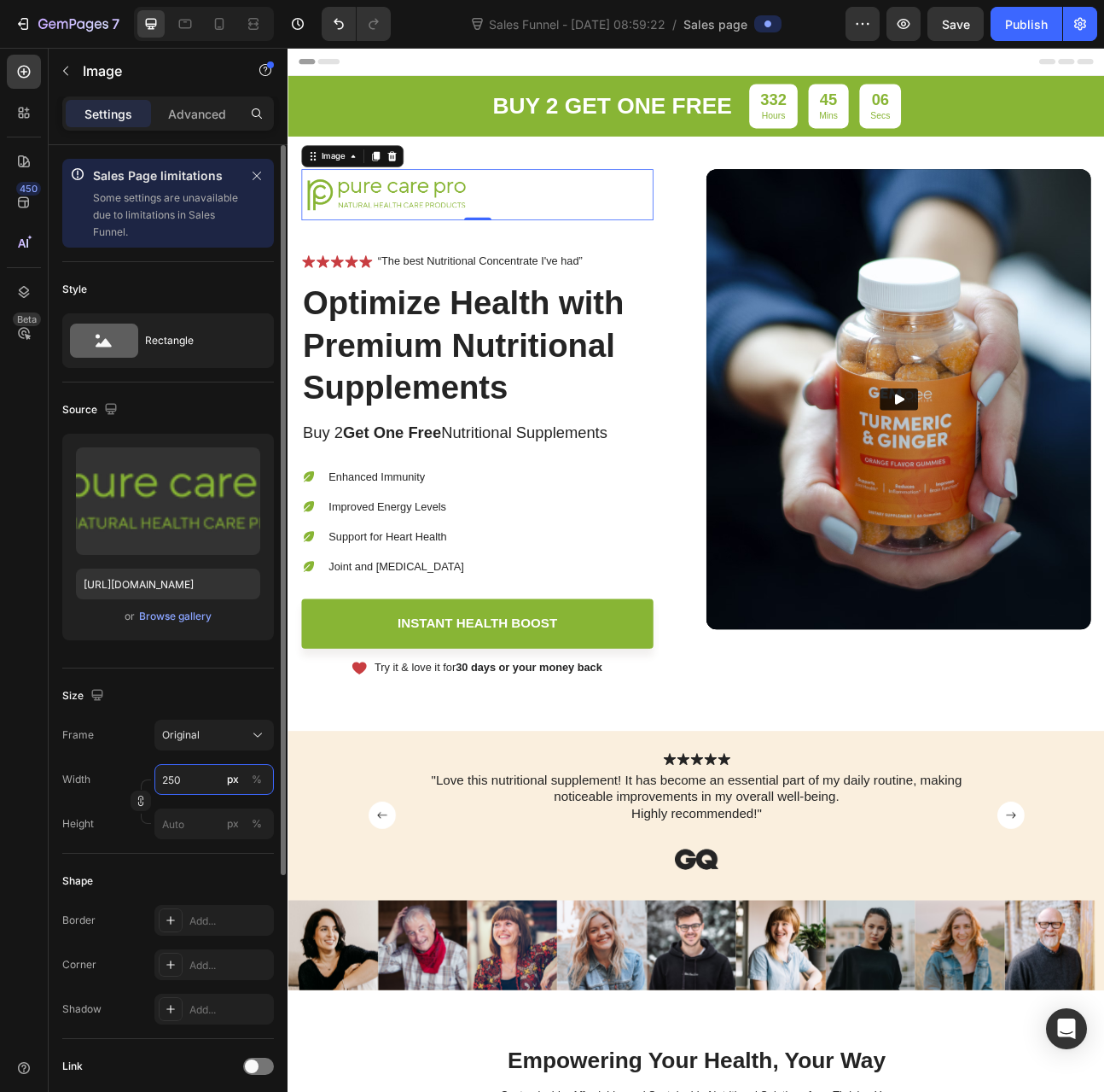
drag, startPoint x: 190, startPoint y: 781, endPoint x: 139, endPoint y: 776, distance: 51.2
click at [139, 776] on div "Width 250 px %" at bounding box center [168, 779] width 212 height 30
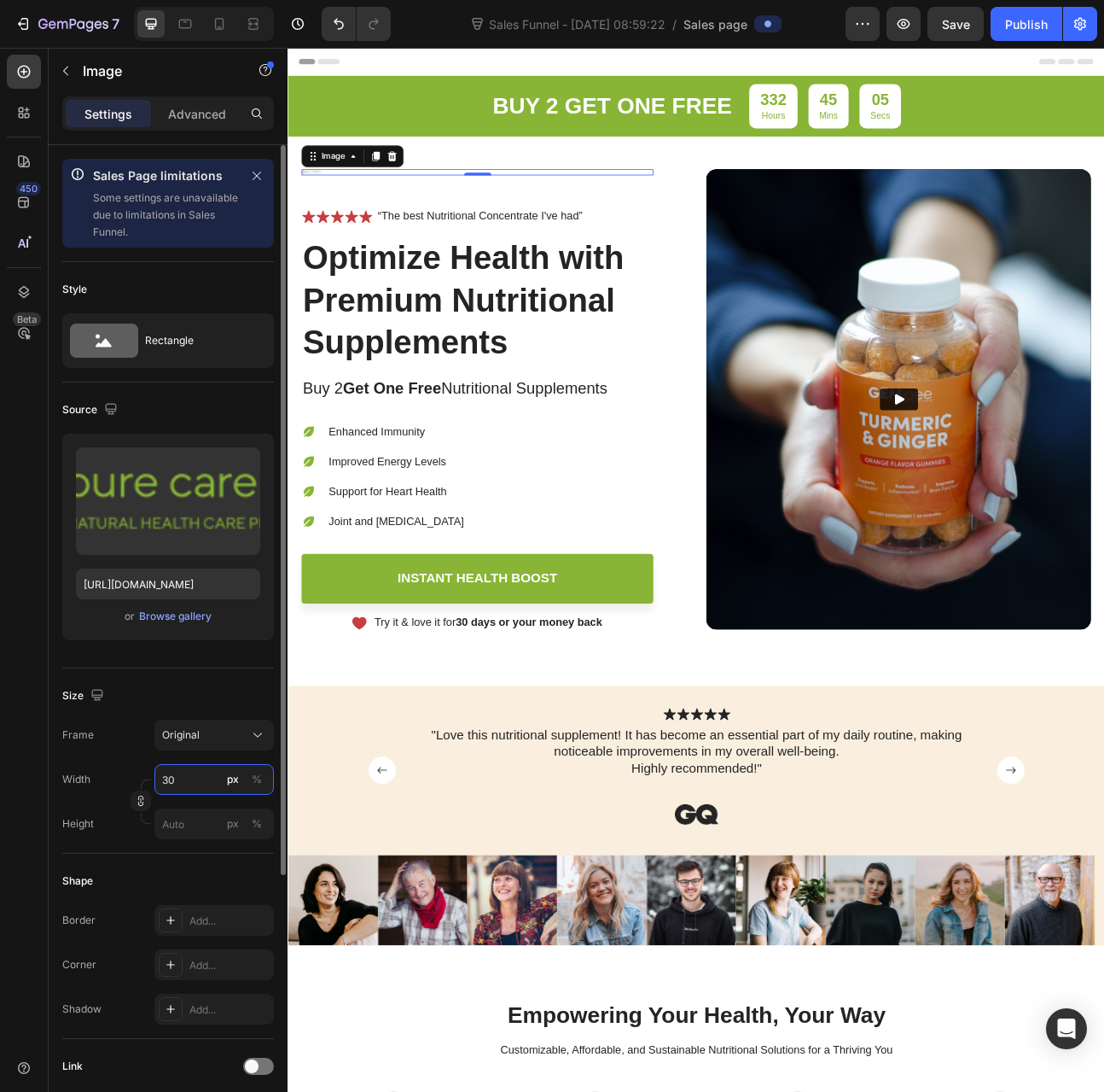
type input "300"
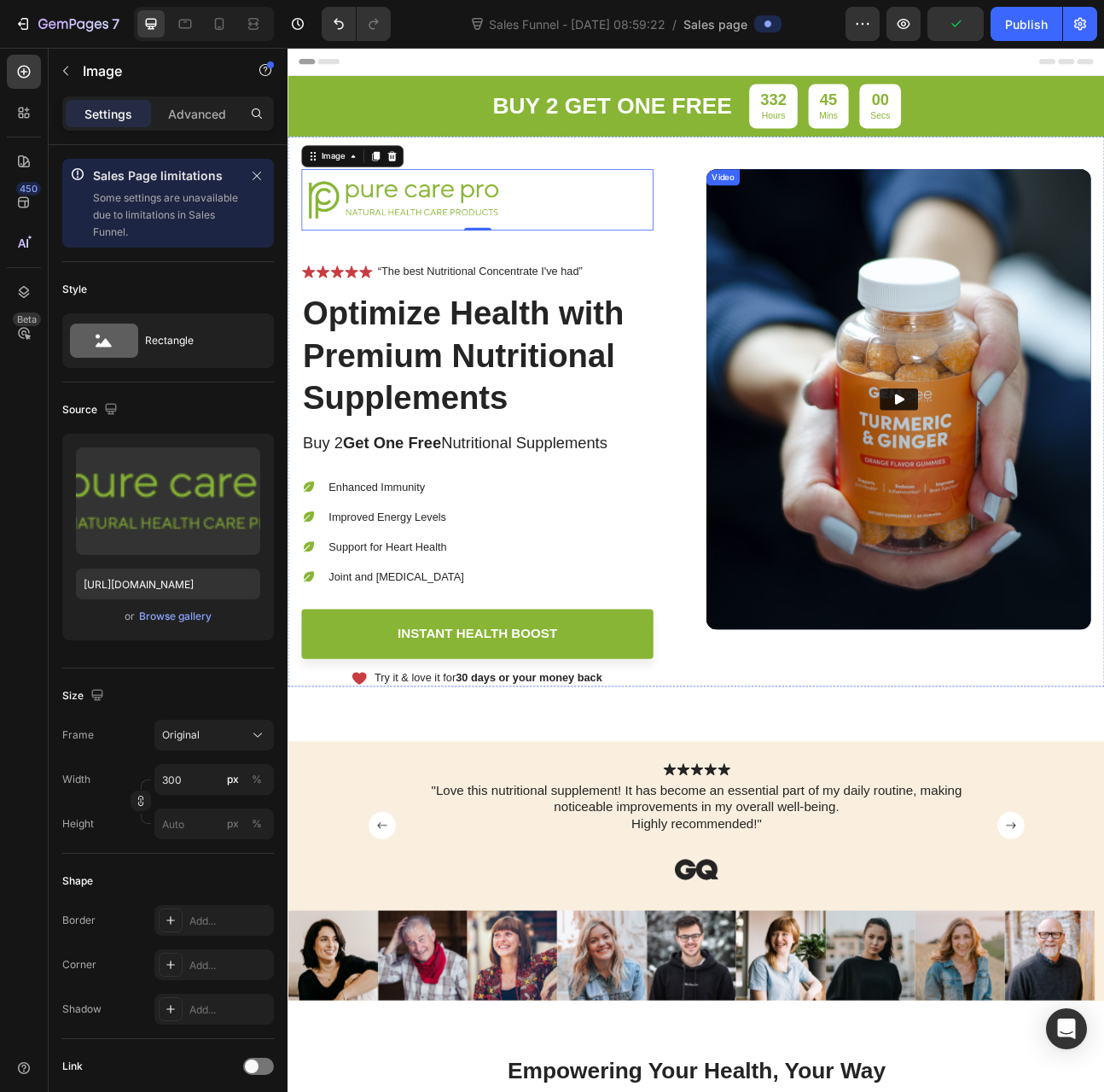
click at [881, 413] on img at bounding box center [1054, 488] width 482 height 577
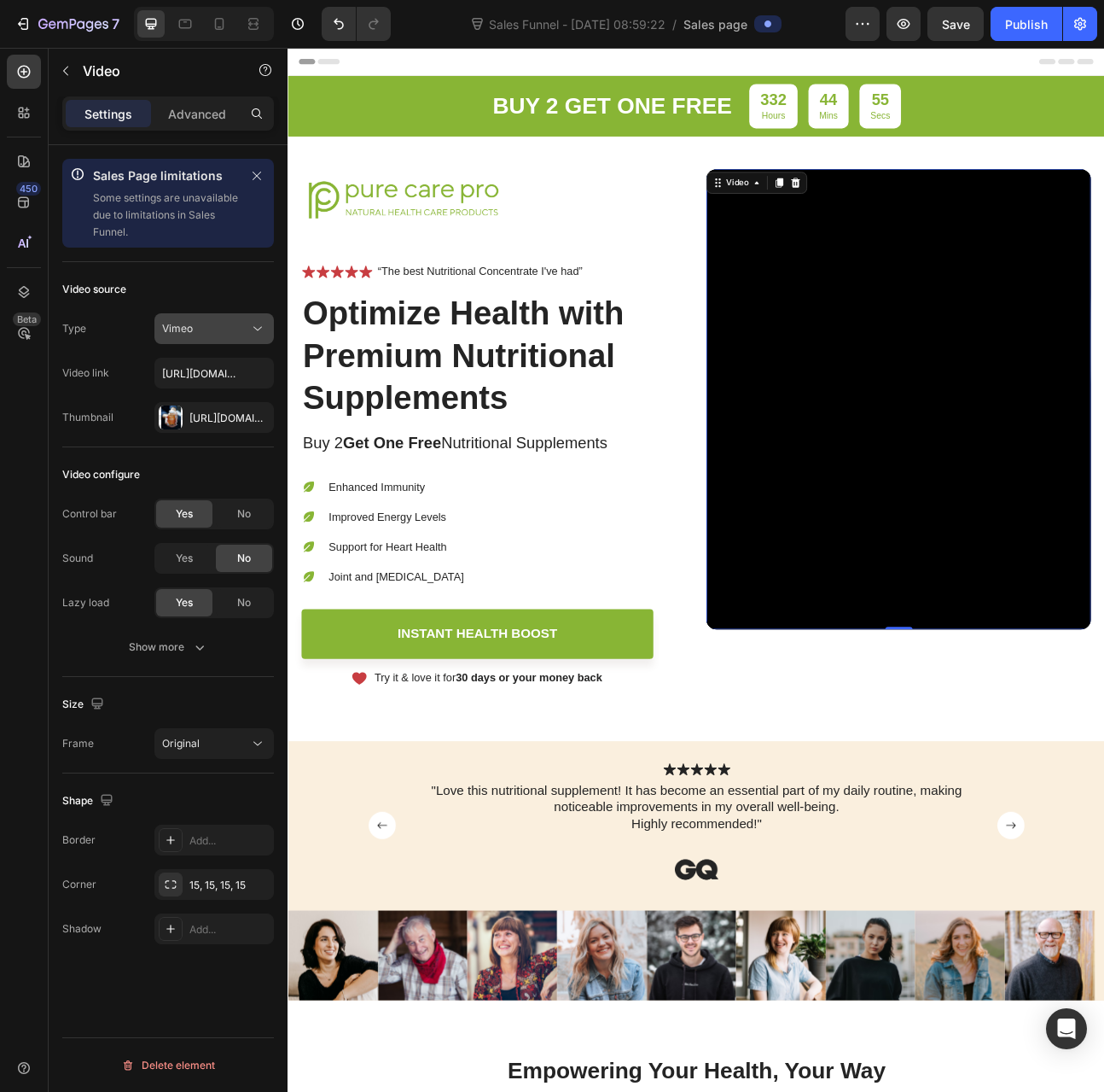
click at [200, 336] on div "Vimeo" at bounding box center [215, 329] width 105 height 17
click at [126, 333] on div "Type Vimeo" at bounding box center [168, 328] width 212 height 30
click at [199, 419] on div "Https://cdn.Shopify.Com/s/files/1/0012/6015/9078/files/gempages_579943791784362…" at bounding box center [214, 419] width 49 height 15
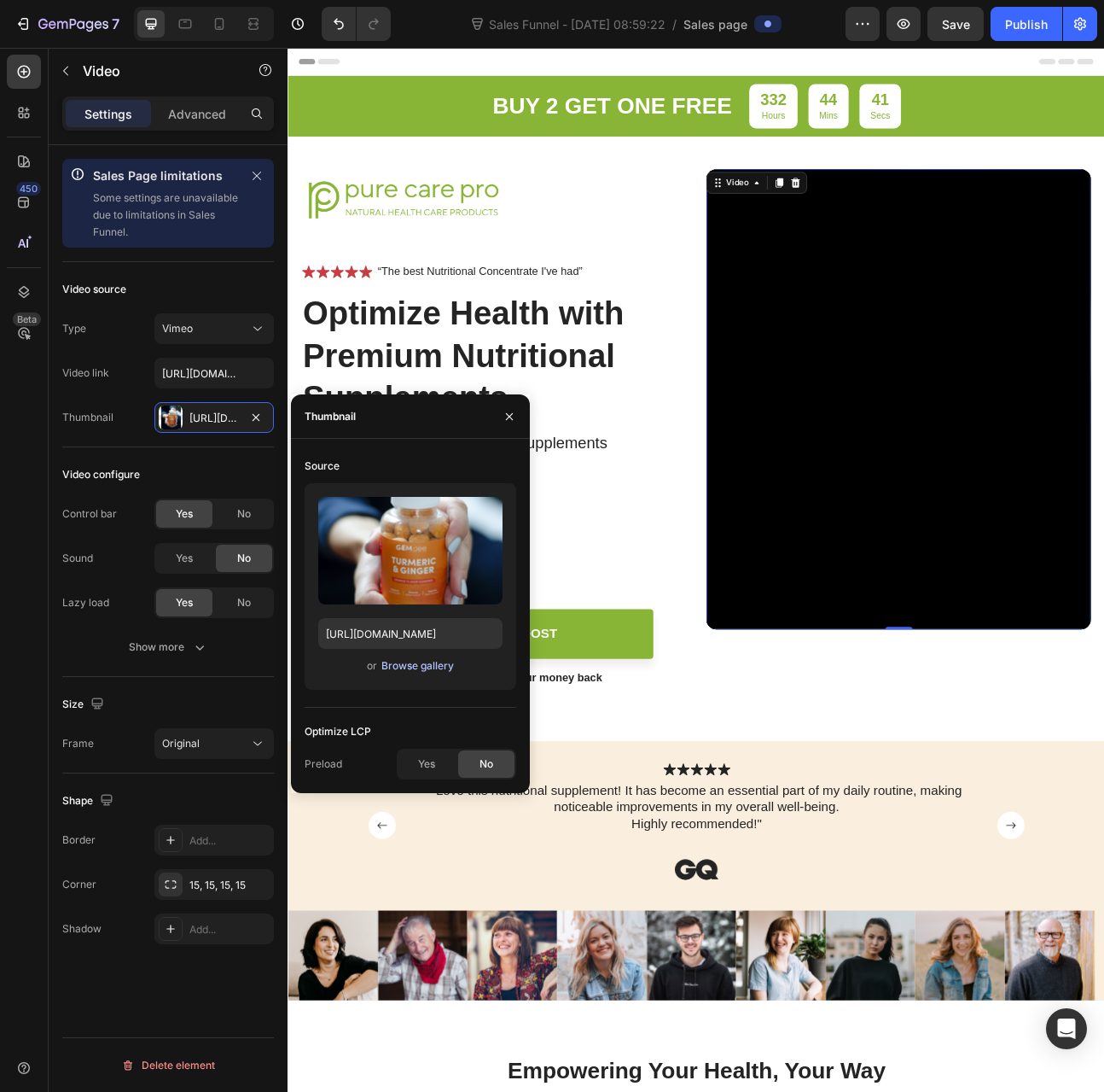
click at [413, 667] on div "Browse gallery" at bounding box center [417, 666] width 72 height 15
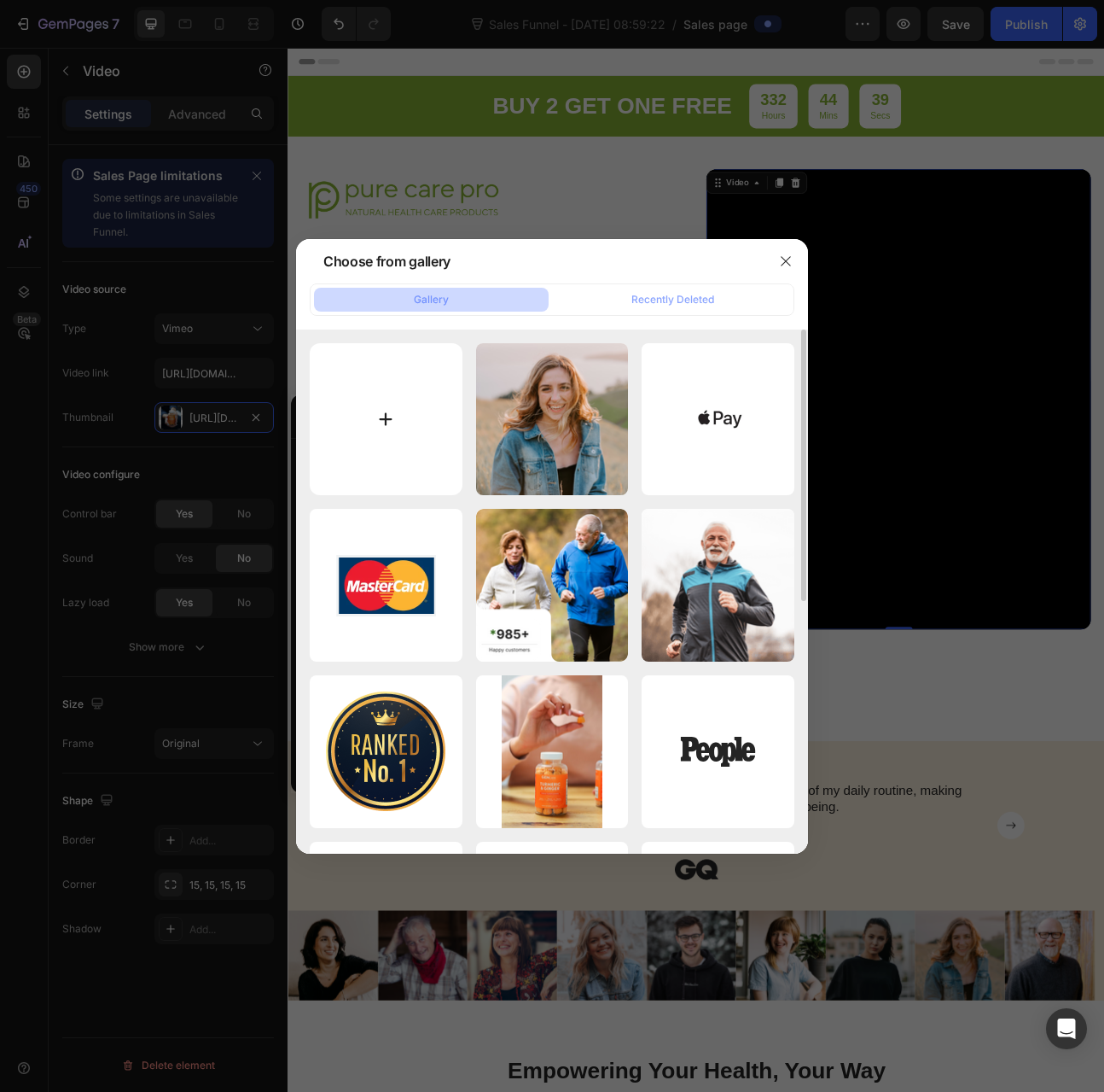
click at [381, 392] on input "file" at bounding box center [386, 419] width 153 height 153
type input "C:\fakepath\RENOHELP Benefits.jpg"
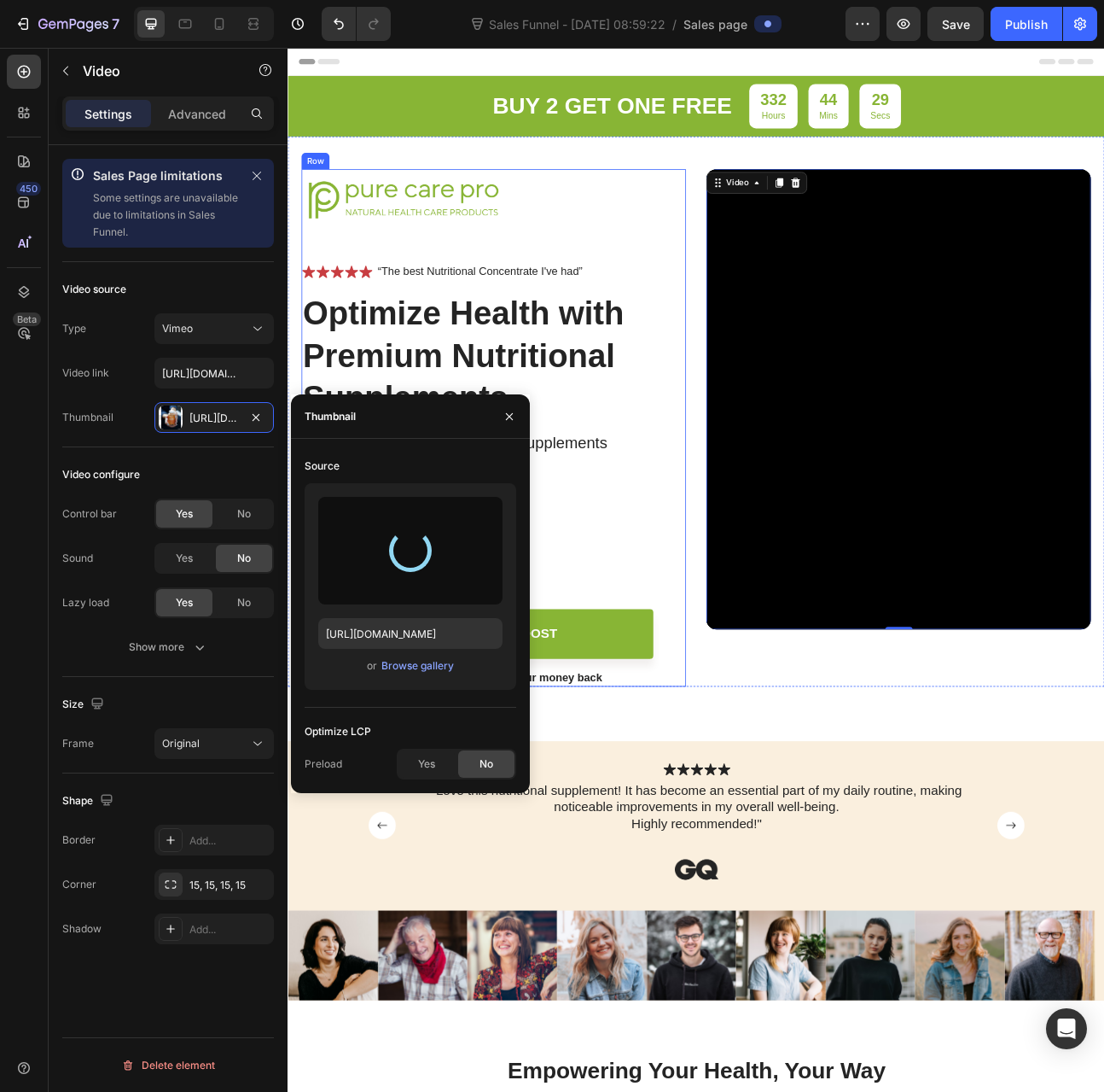
type input "https://cdn.shopify.com/s/files/1/0012/6015/9078/files/gempages_579943791784362…"
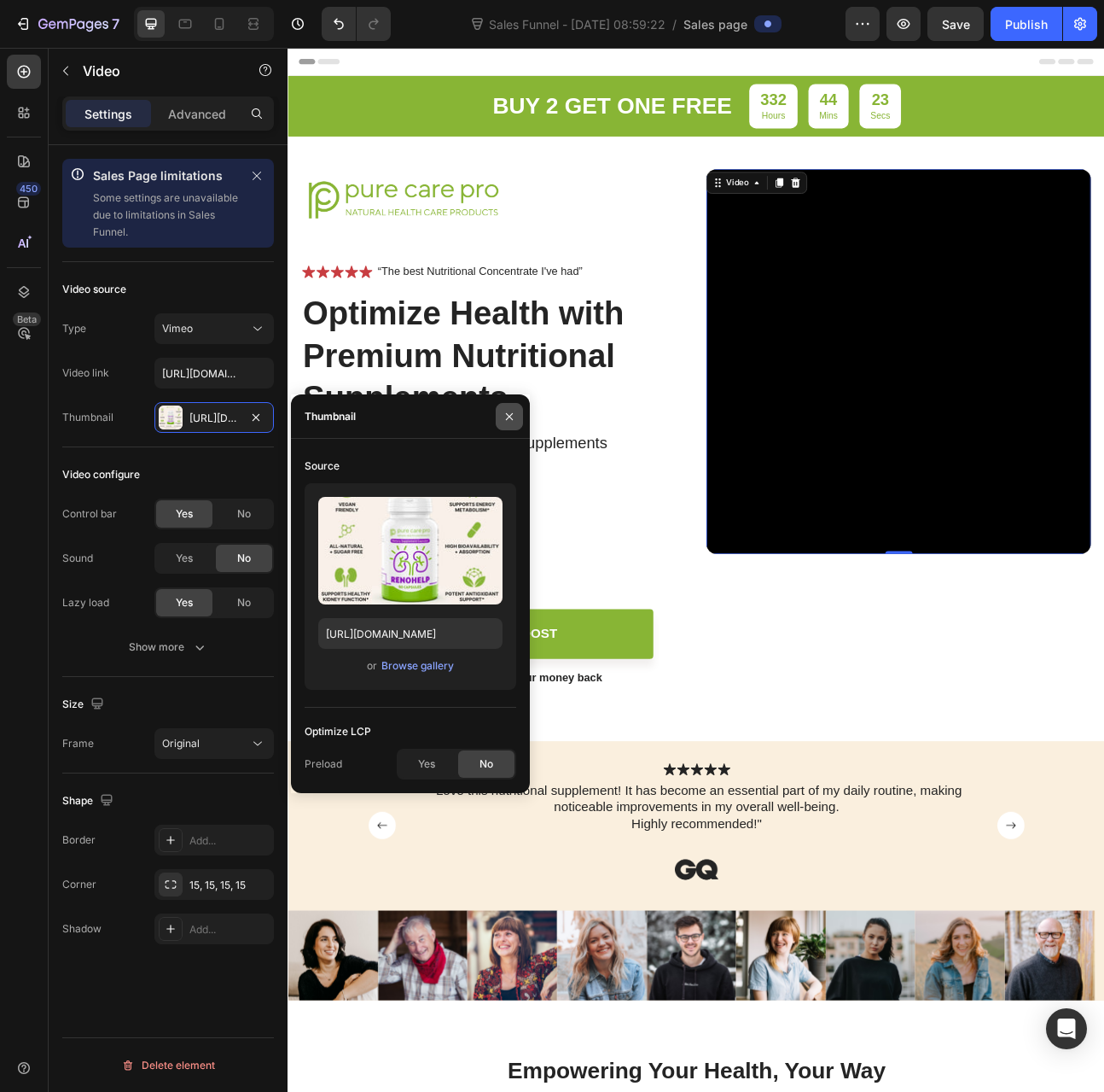
click at [506, 415] on icon "button" at bounding box center [510, 417] width 13 height 13
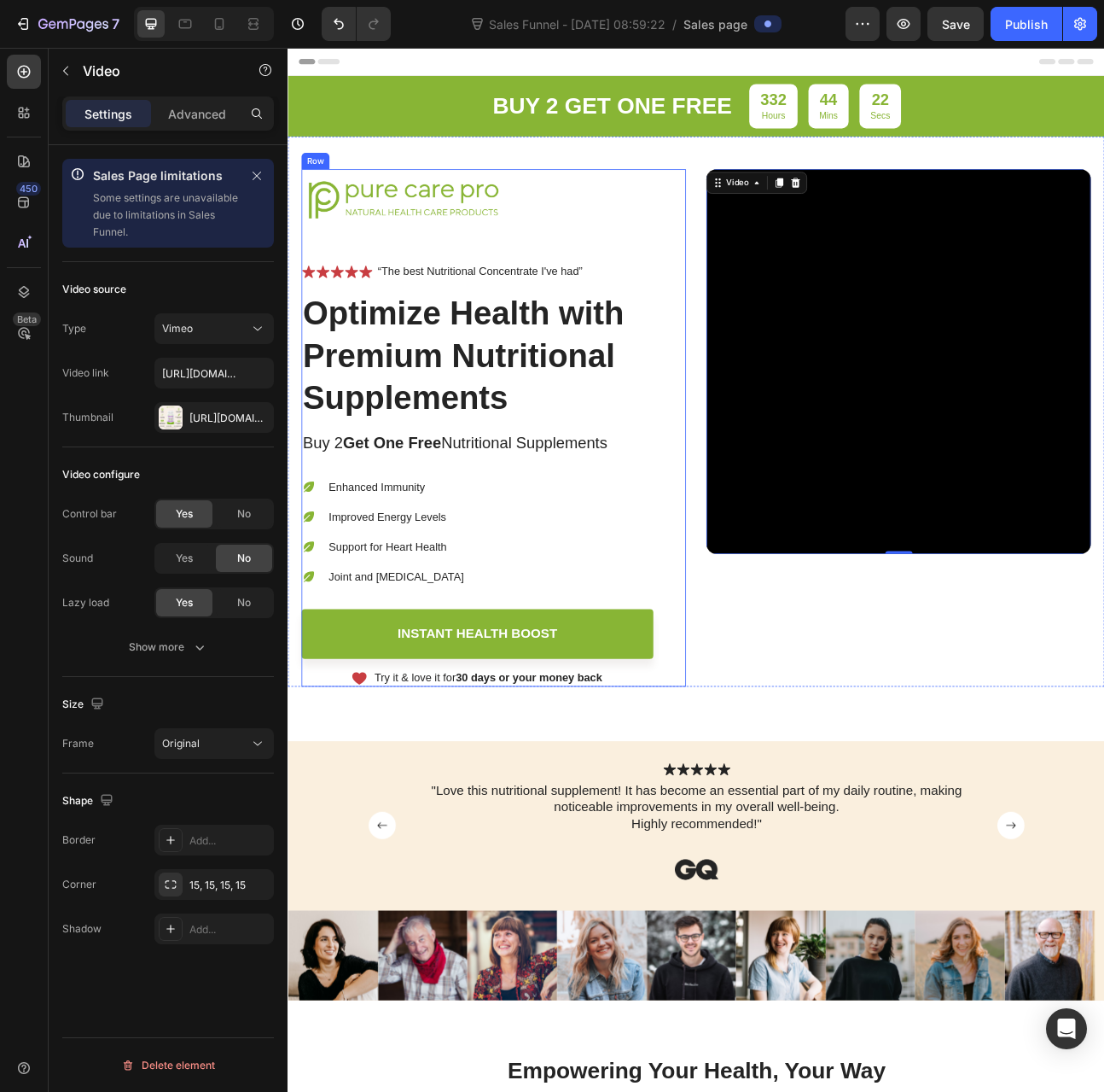
click at [768, 205] on div "Image Icon Icon Icon Icon Icon Icon List “The best Nutritional Concentrate I've…" at bounding box center [545, 524] width 482 height 649
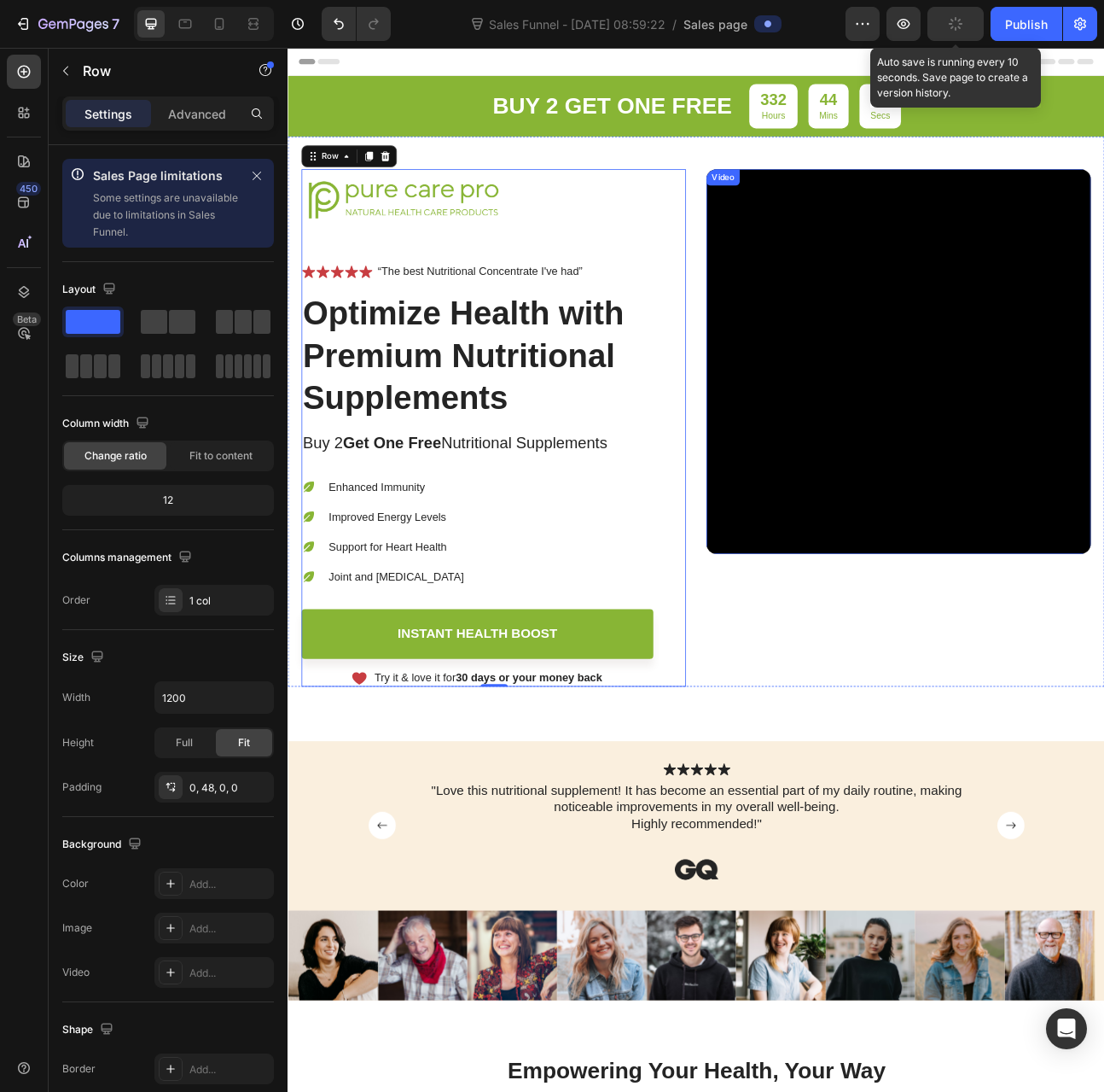
click at [939, 31] on button "button" at bounding box center [956, 24] width 56 height 34
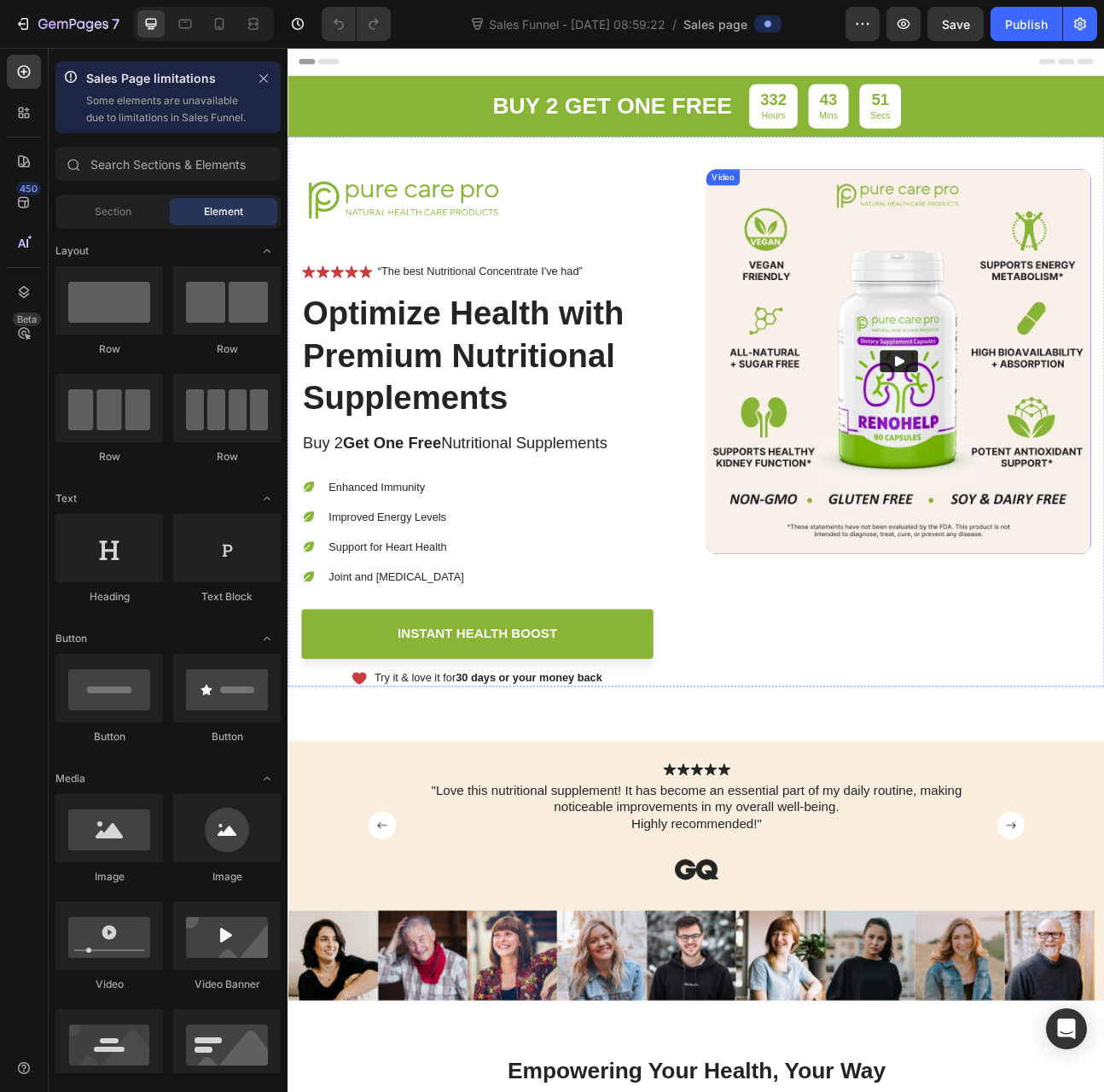
click at [974, 642] on img at bounding box center [1054, 440] width 482 height 482
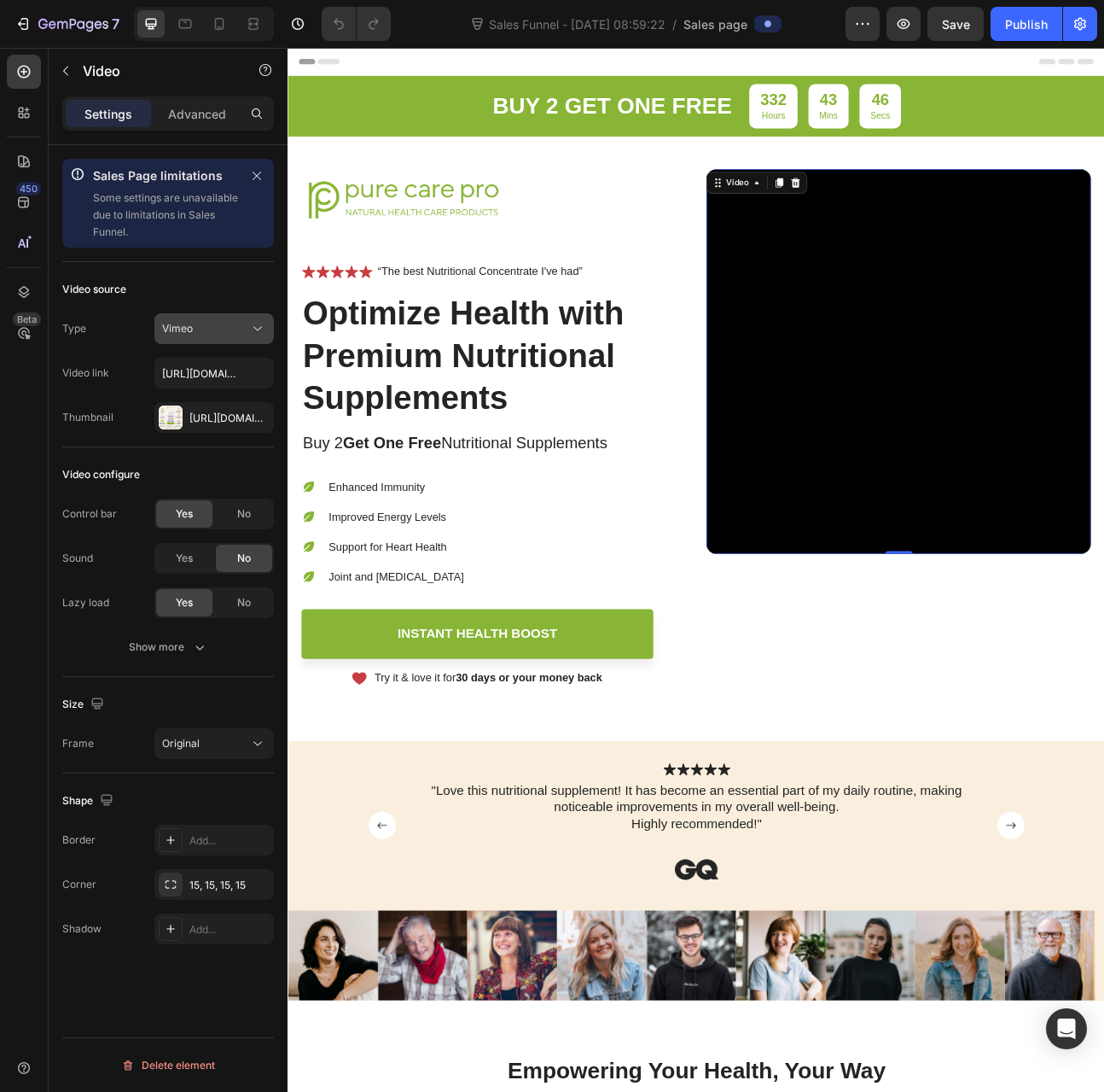
click at [210, 327] on div "Vimeo" at bounding box center [206, 328] width 87 height 15
click at [178, 298] on div "Video source" at bounding box center [168, 289] width 212 height 28
click at [30, 70] on icon at bounding box center [24, 71] width 17 height 17
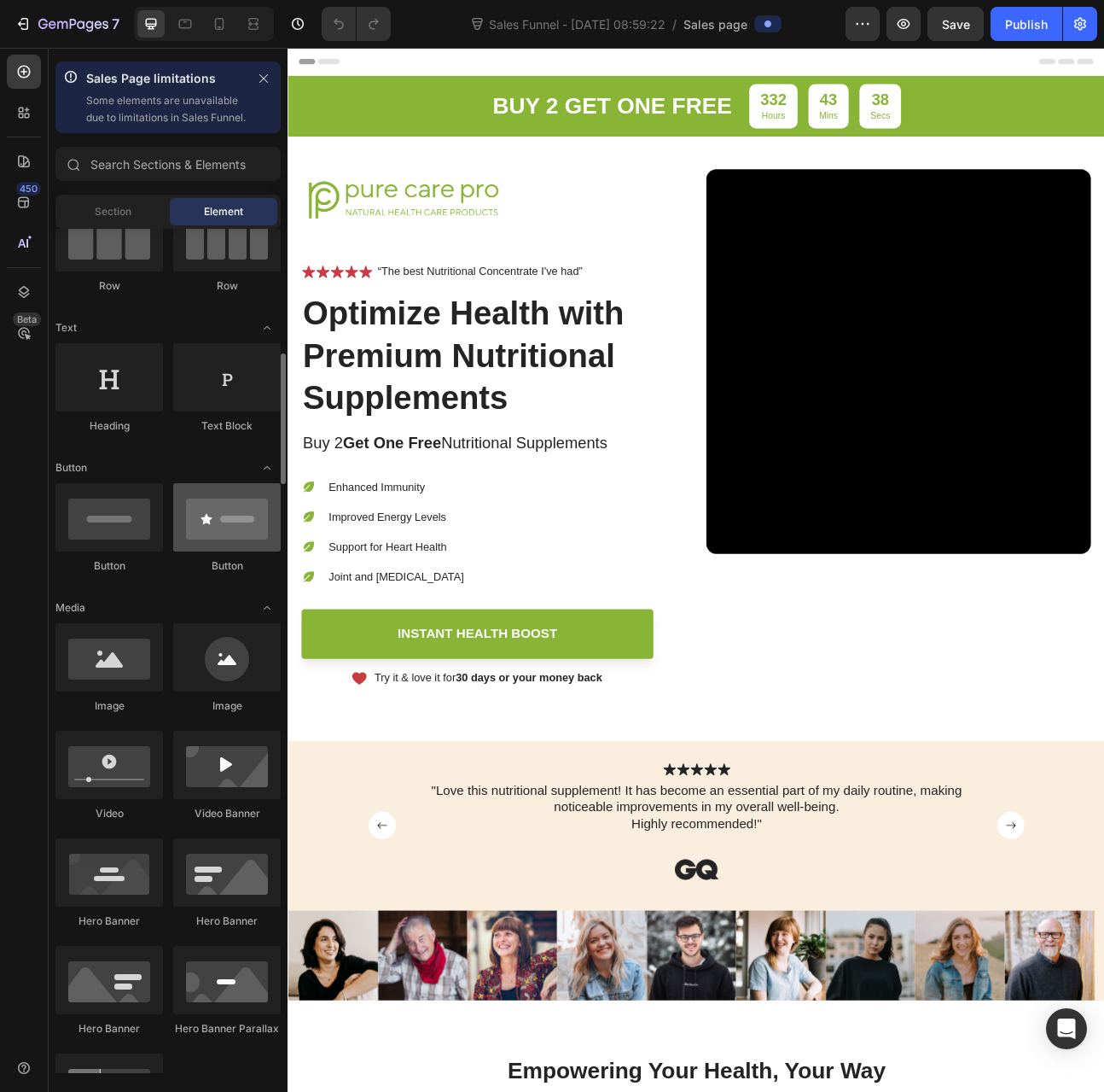
scroll to position [256, 0]
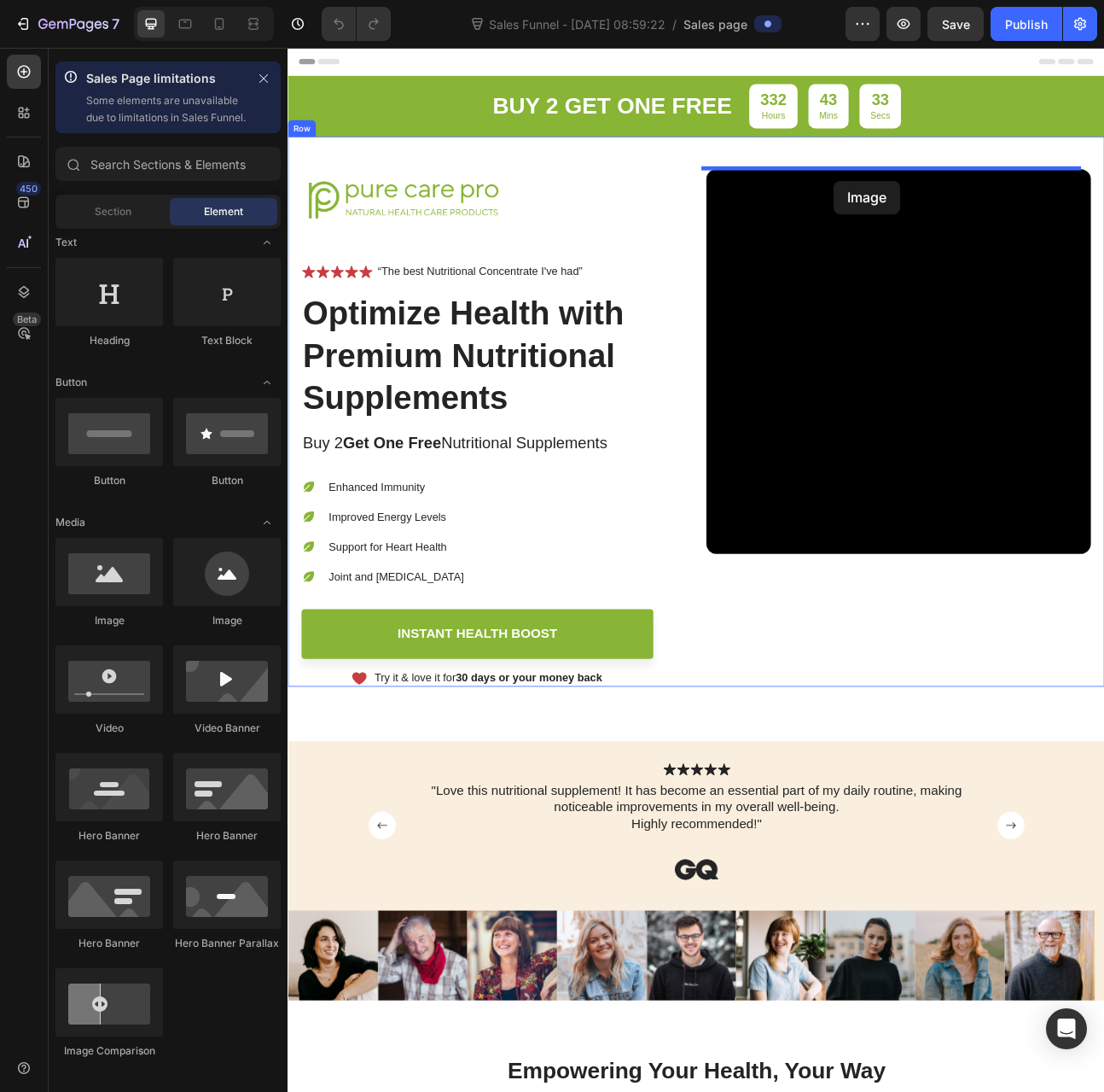
drag, startPoint x: 400, startPoint y: 654, endPoint x: 972, endPoint y: 214, distance: 721.7
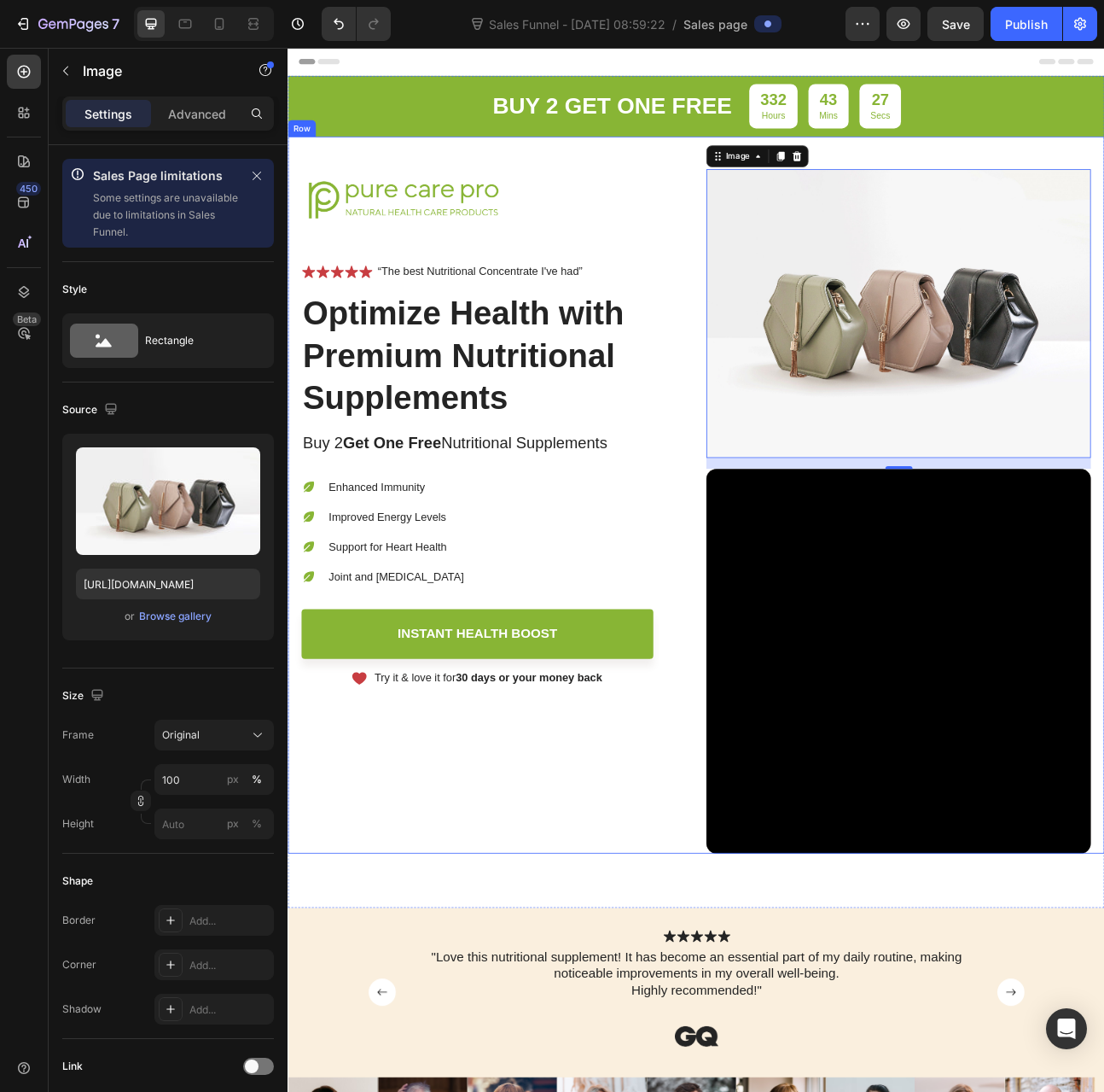
click at [703, 1024] on div "Image Icon Icon Icon Icon Icon Icon List “The best Nutritional Concentrate I've…" at bounding box center [545, 629] width 482 height 858
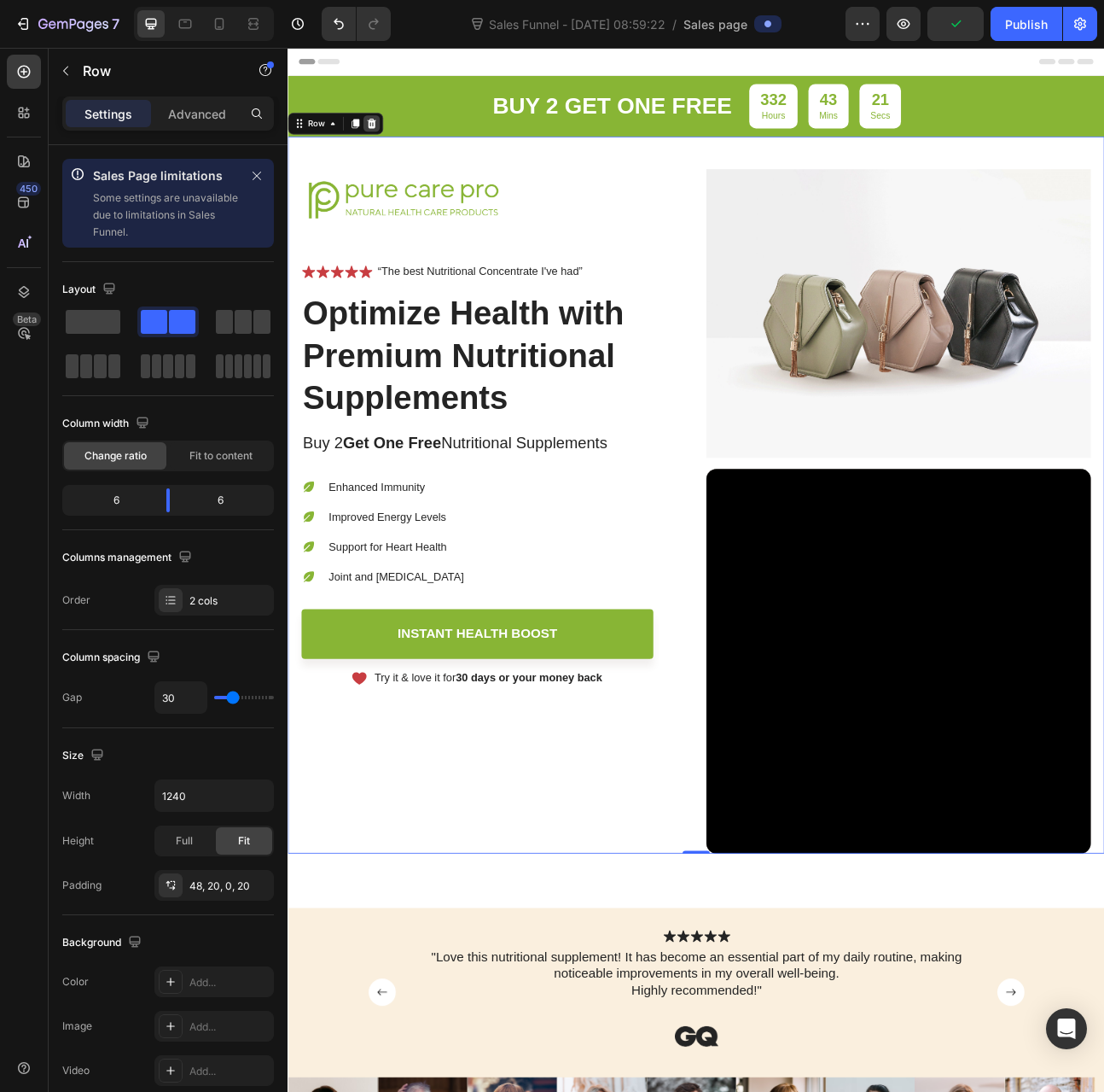
click at [397, 145] on icon at bounding box center [393, 143] width 13 height 13
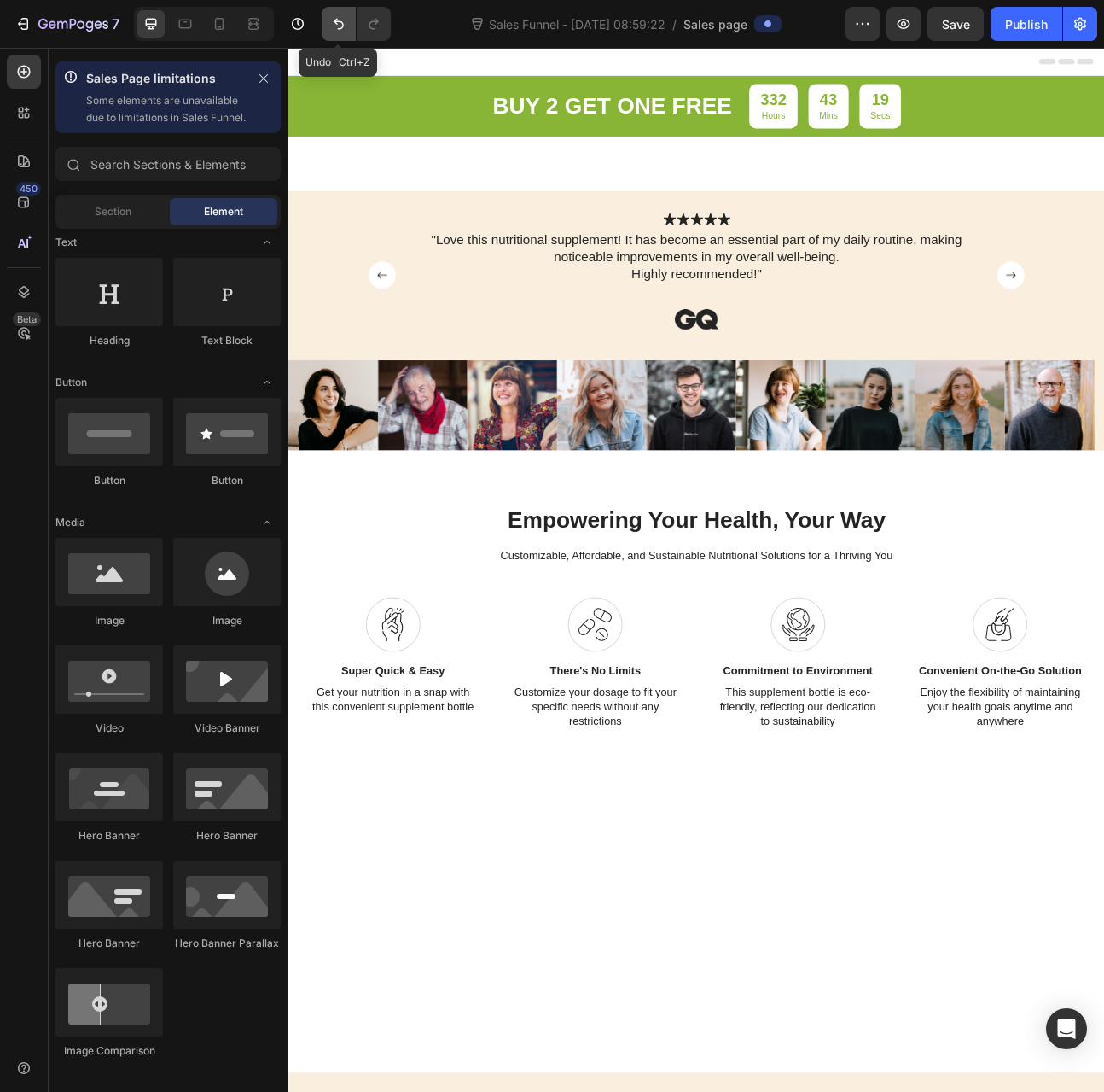
click at [332, 22] on icon "Undo/Redo" at bounding box center [339, 24] width 17 height 17
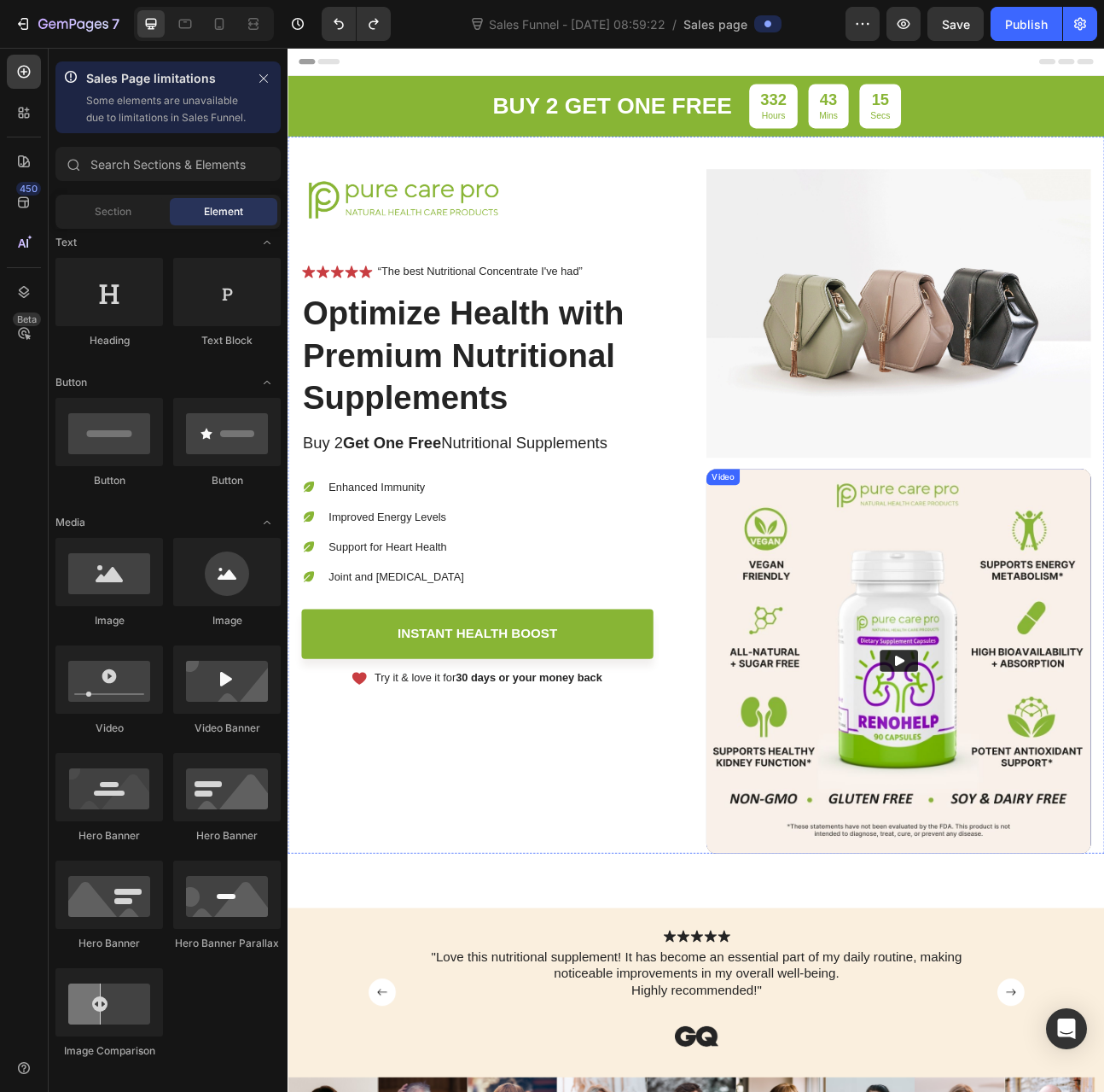
click at [881, 609] on img at bounding box center [1054, 816] width 482 height 482
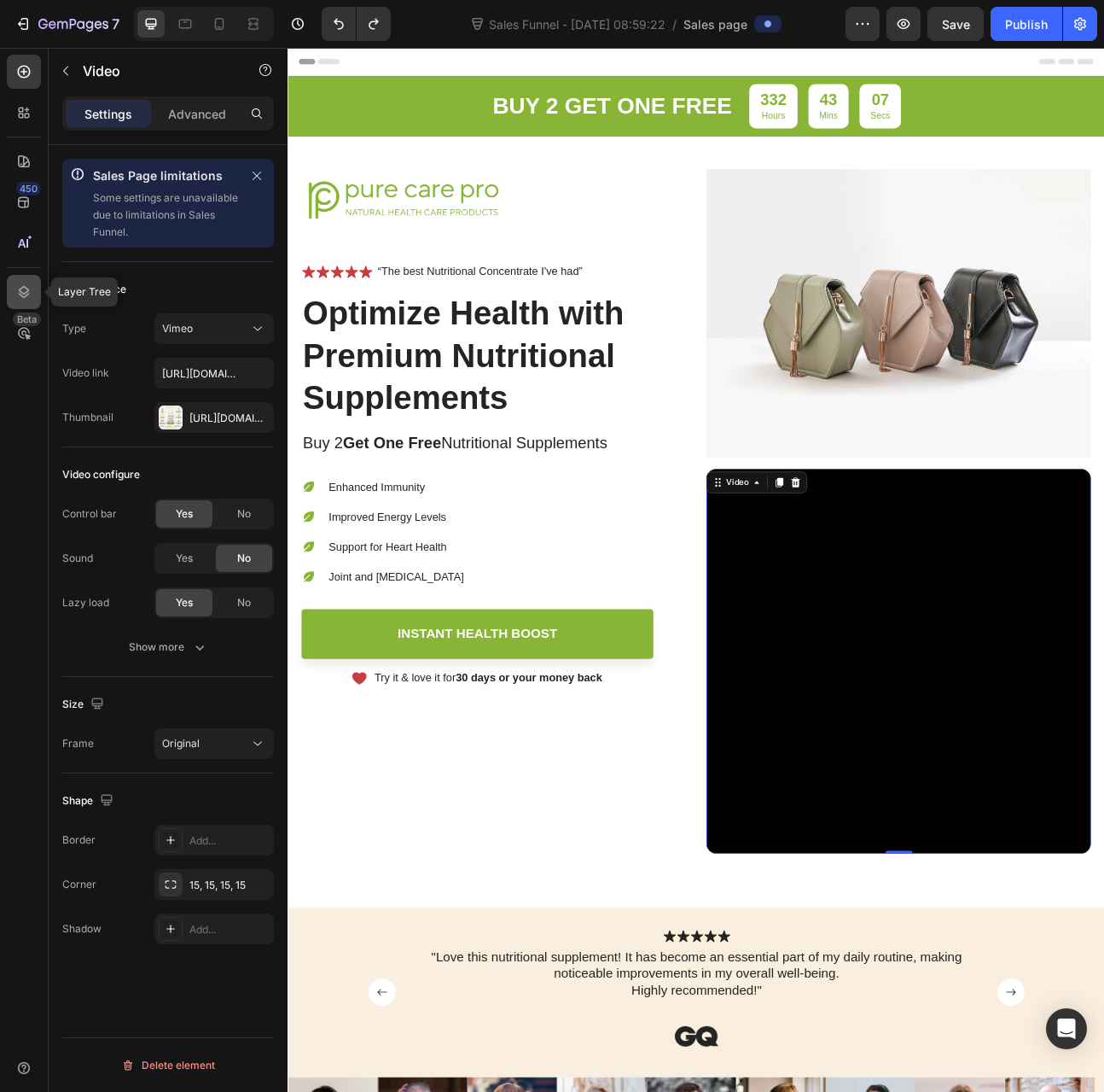
click at [22, 295] on icon at bounding box center [24, 292] width 17 height 17
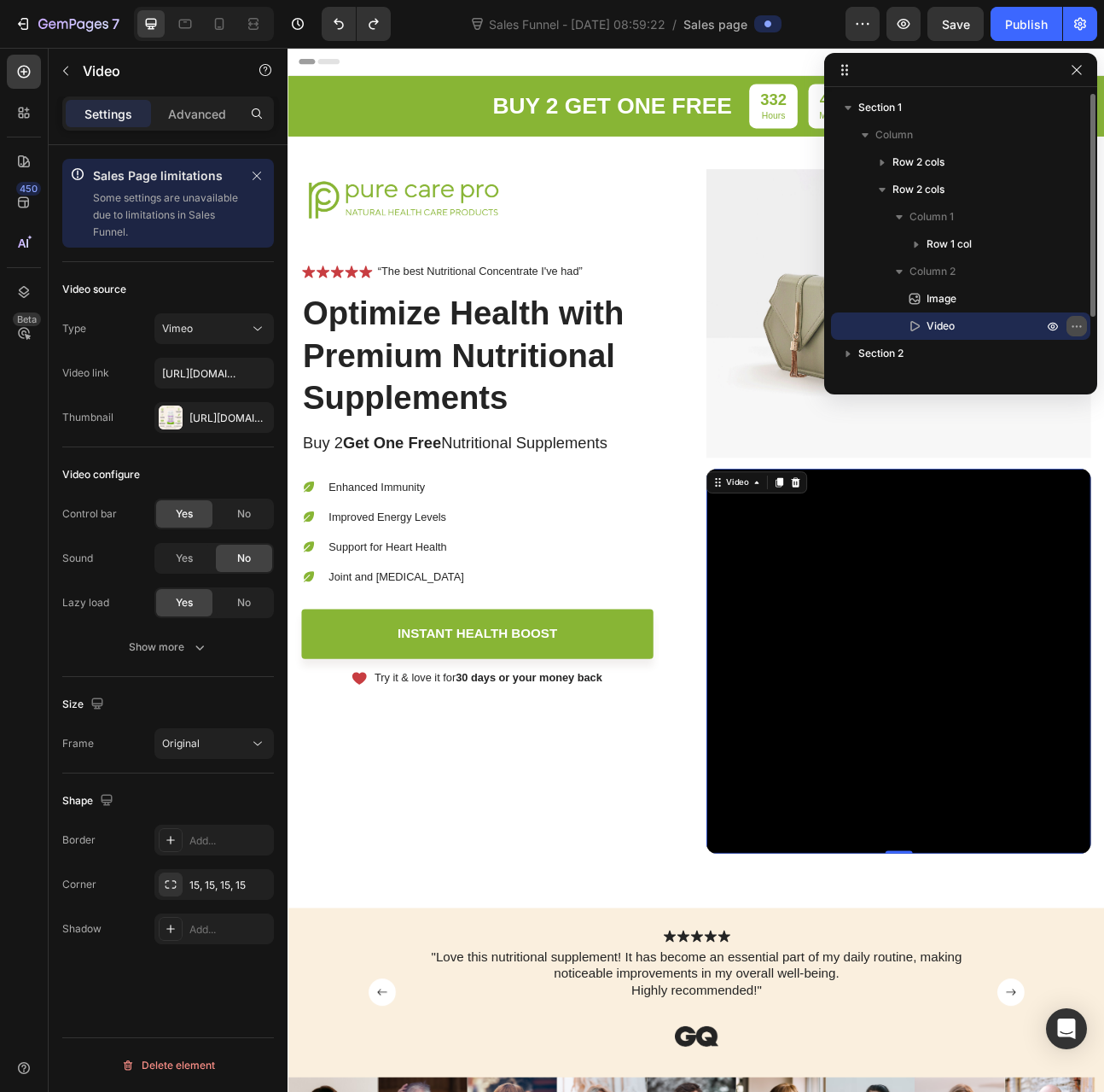
click at [1079, 326] on icon "button" at bounding box center [1077, 326] width 13 height 13
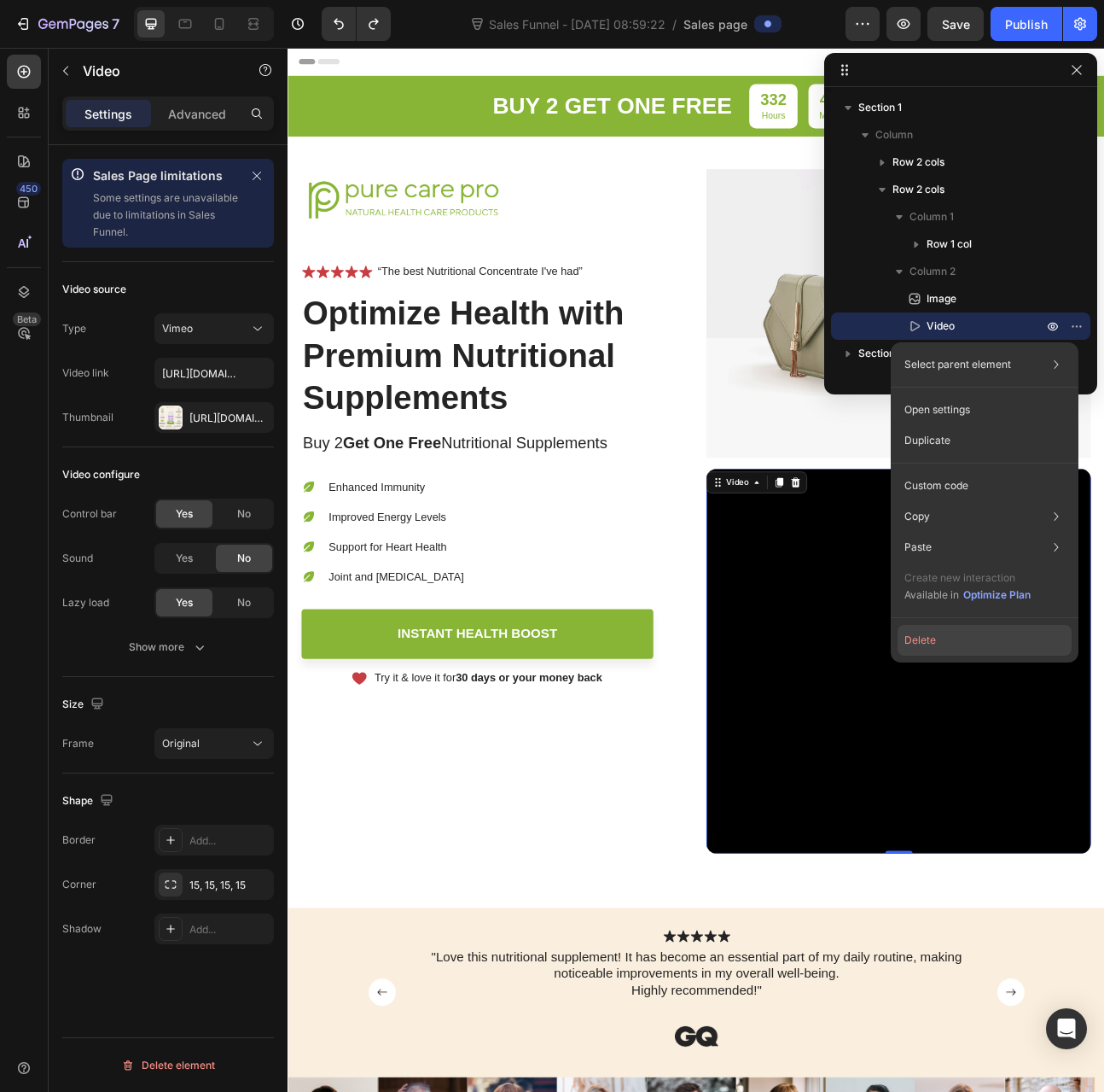
click at [942, 637] on button "Delete" at bounding box center [984, 640] width 174 height 30
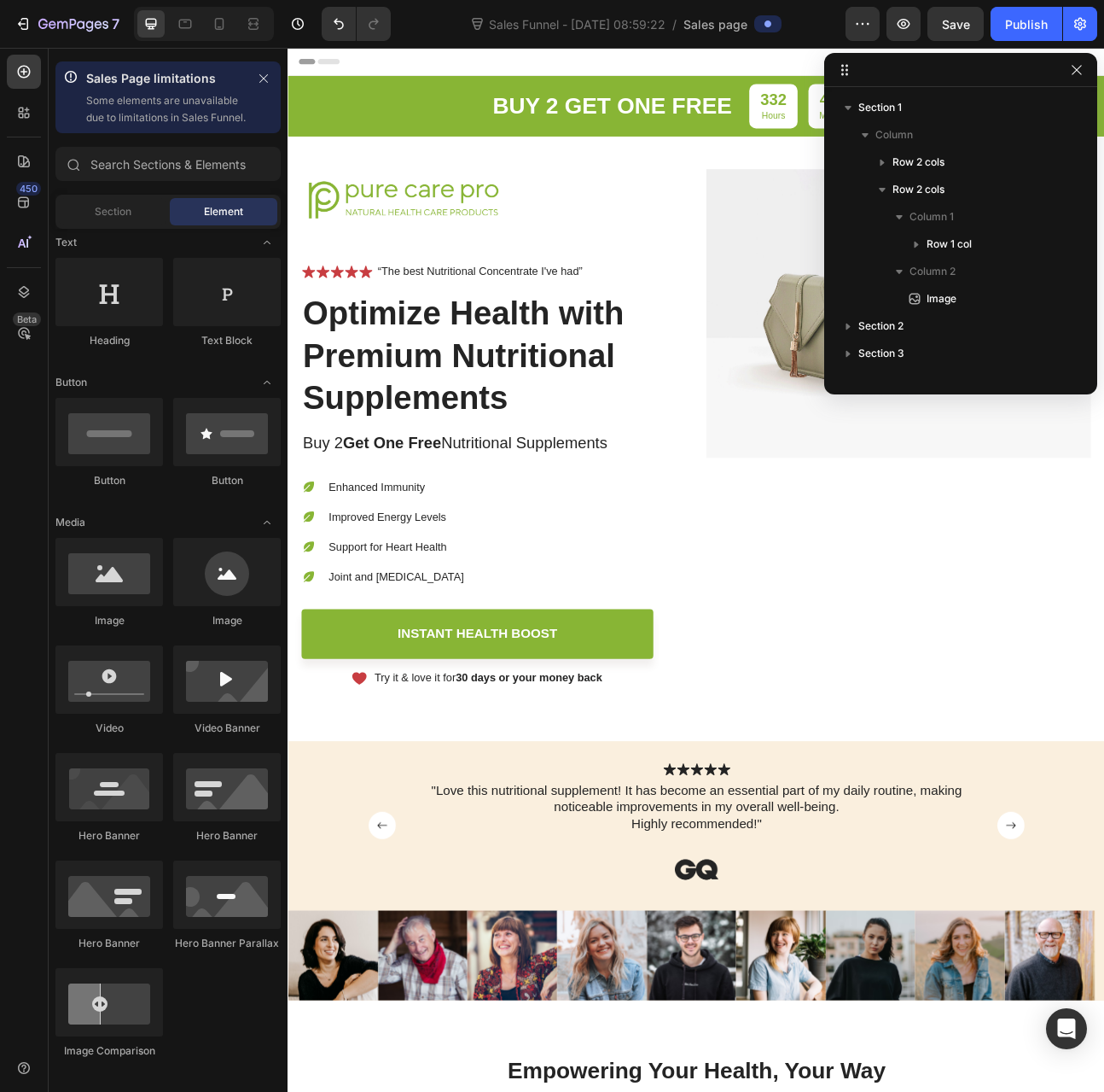
drag, startPoint x: 837, startPoint y: 381, endPoint x: 826, endPoint y: 387, distance: 12.5
click at [836, 381] on div "Section 1 Column Row 2 cols Row 2 cols Column 1 Row 1 col Column 2 Image Sectio…" at bounding box center [960, 235] width 273 height 296
click at [872, 479] on img at bounding box center [1054, 380] width 482 height 362
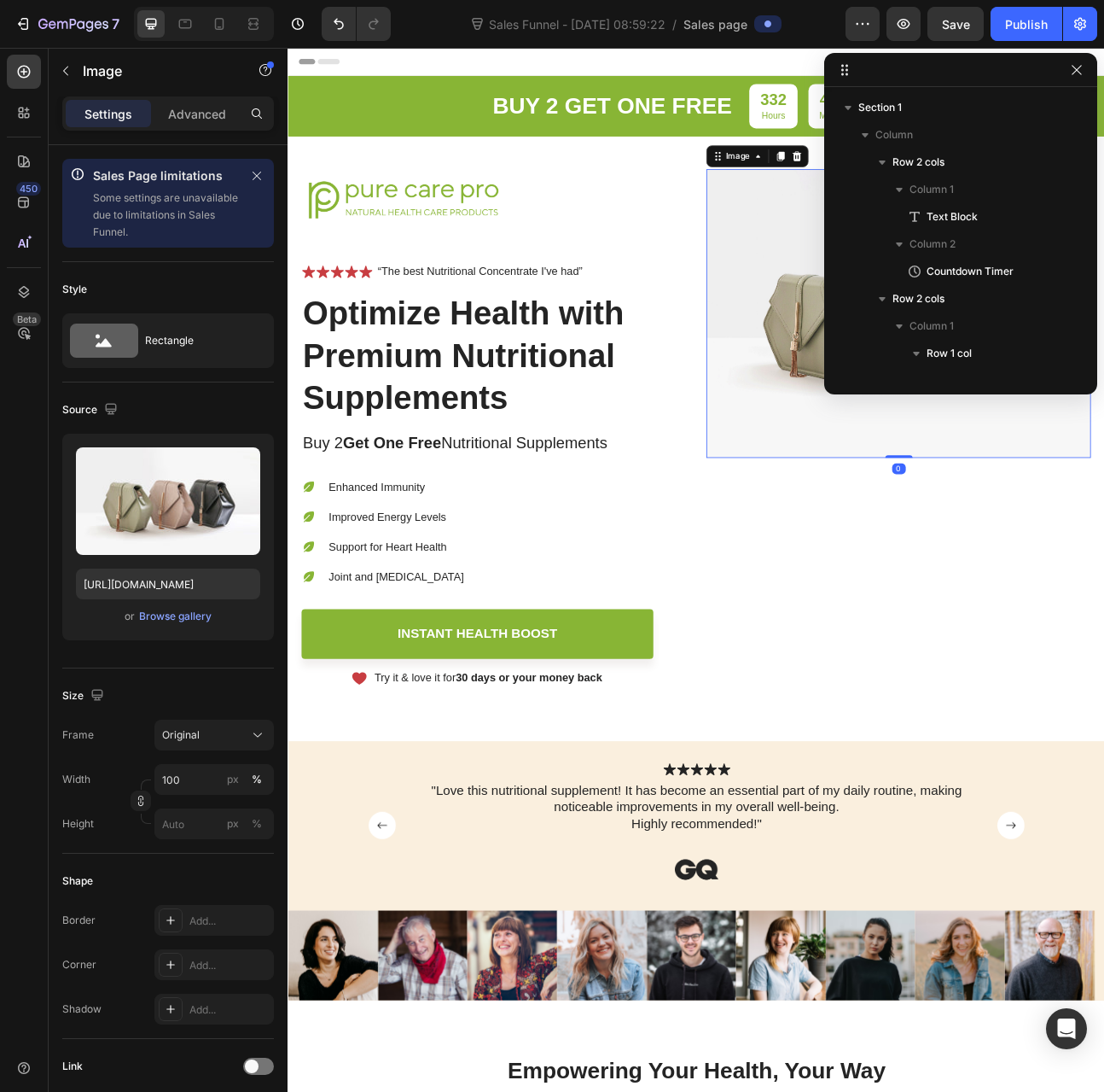
scroll to position [404, 0]
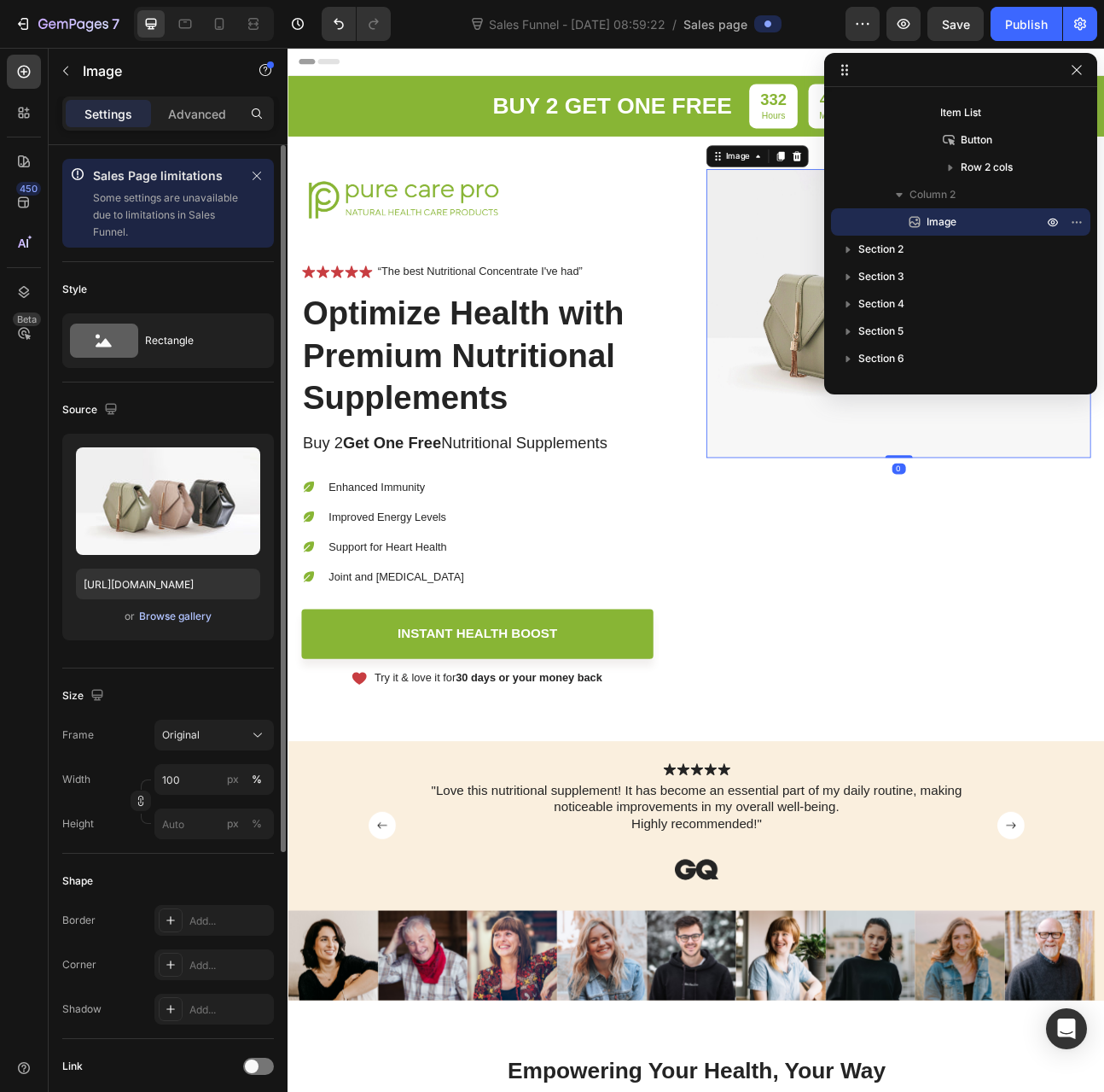
click at [169, 609] on div "Browse gallery" at bounding box center [175, 616] width 72 height 15
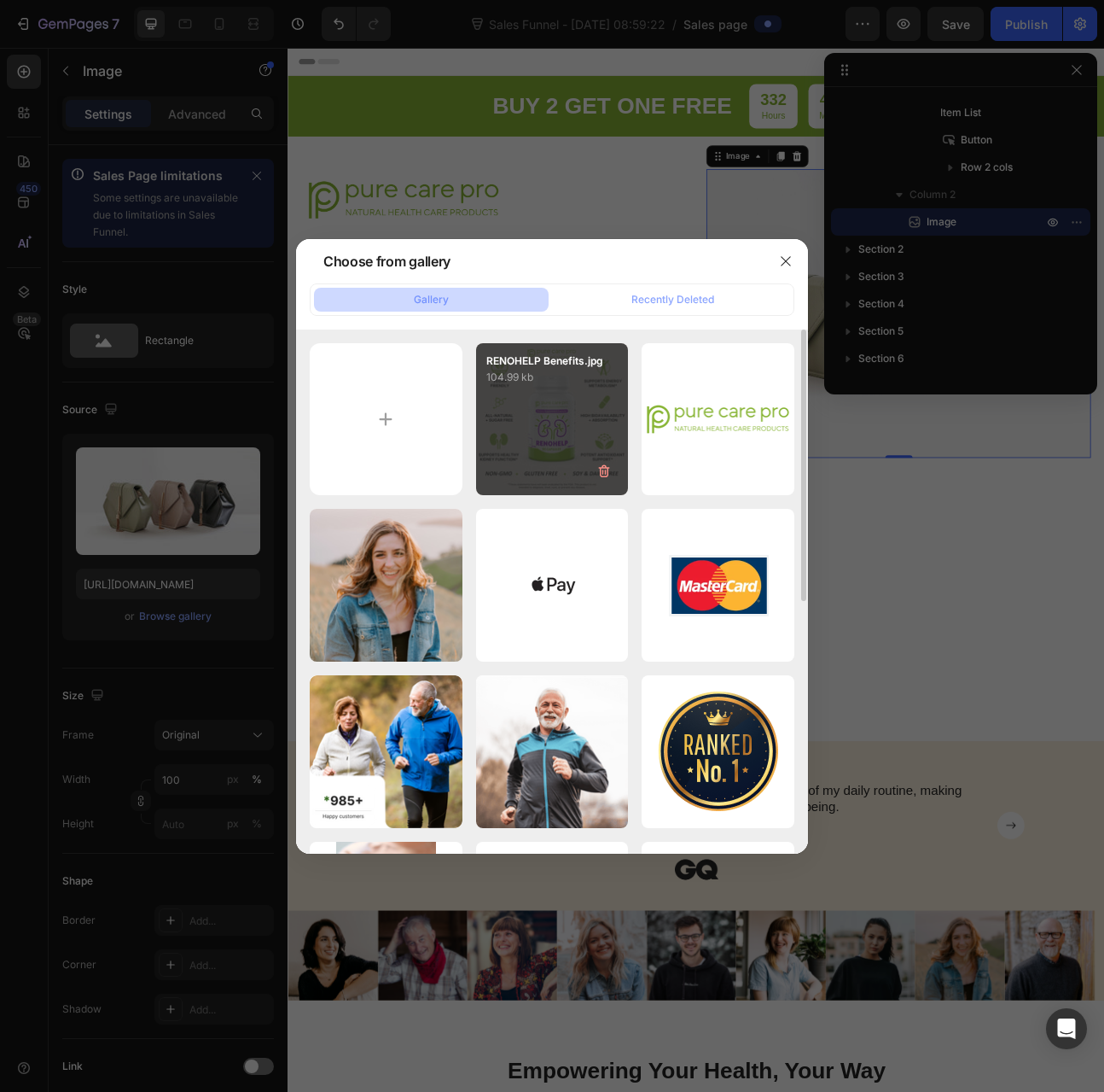
click at [592, 421] on div "RENOHELP Benefits.jpg 104.99 kb" at bounding box center [552, 419] width 153 height 153
type input "https://cdn.shopify.com/s/files/1/0012/6015/9078/files/gempages_579943791784362…"
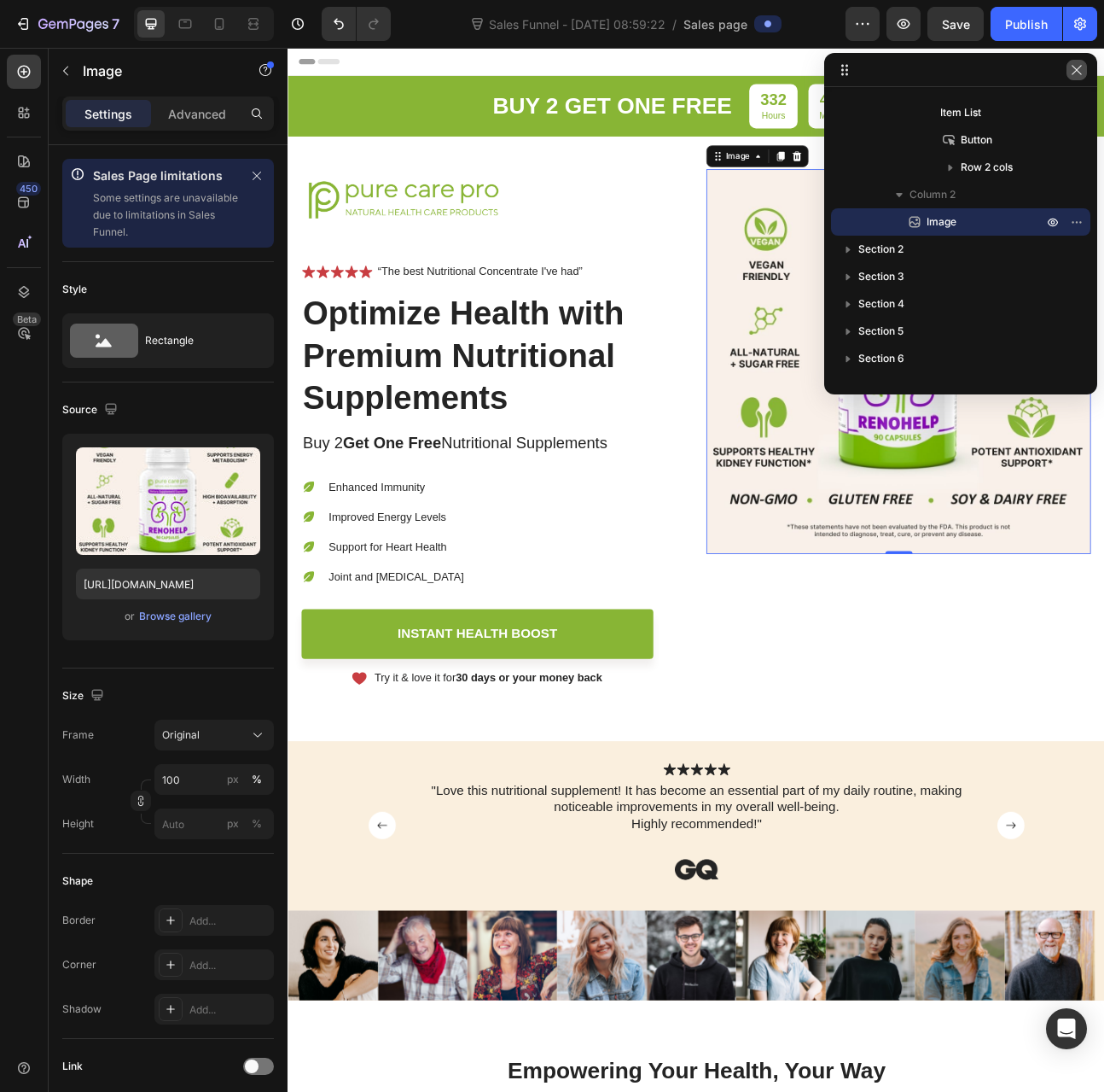
click at [1079, 69] on icon "button" at bounding box center [1077, 69] width 13 height 13
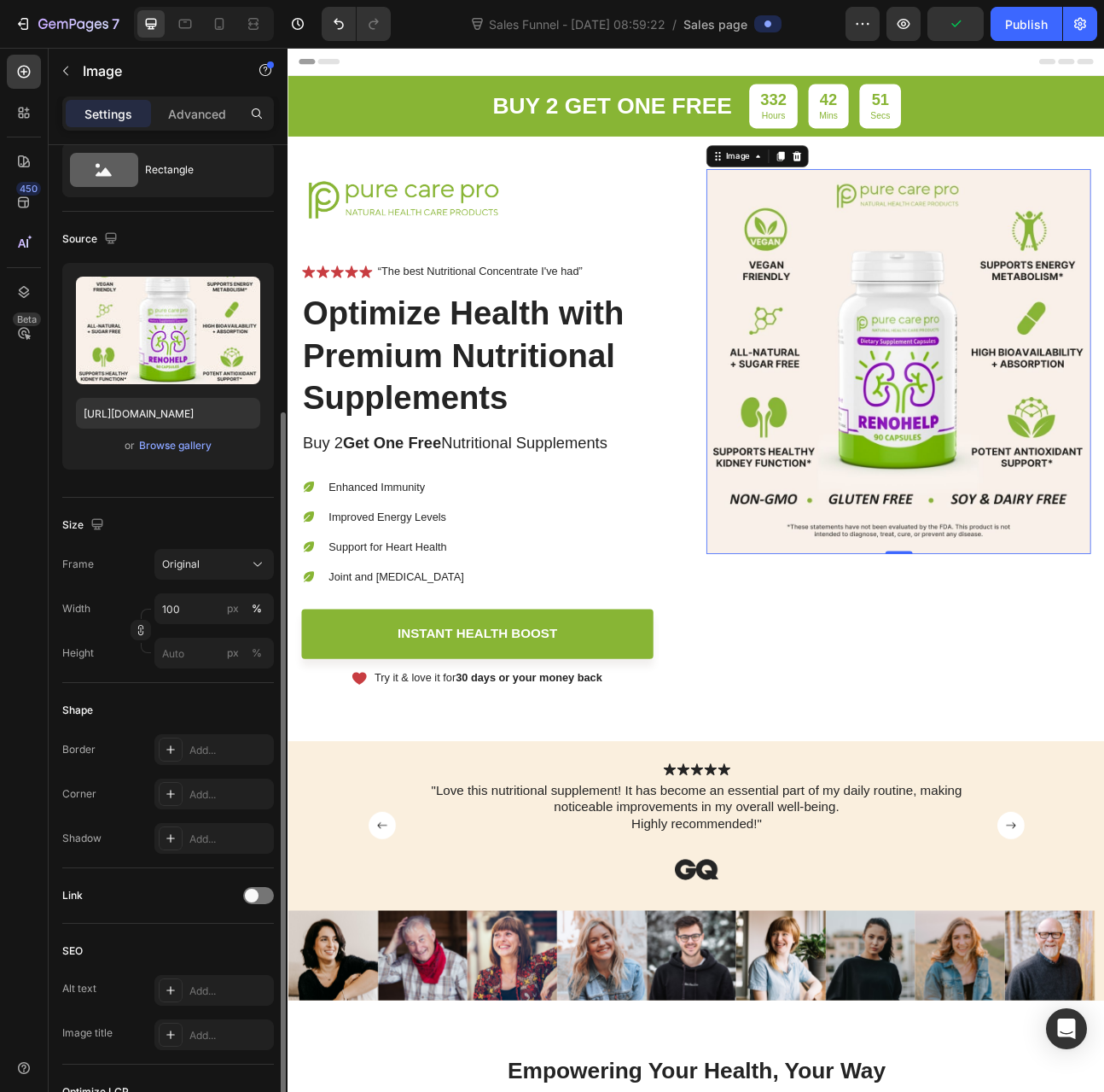
scroll to position [256, 0]
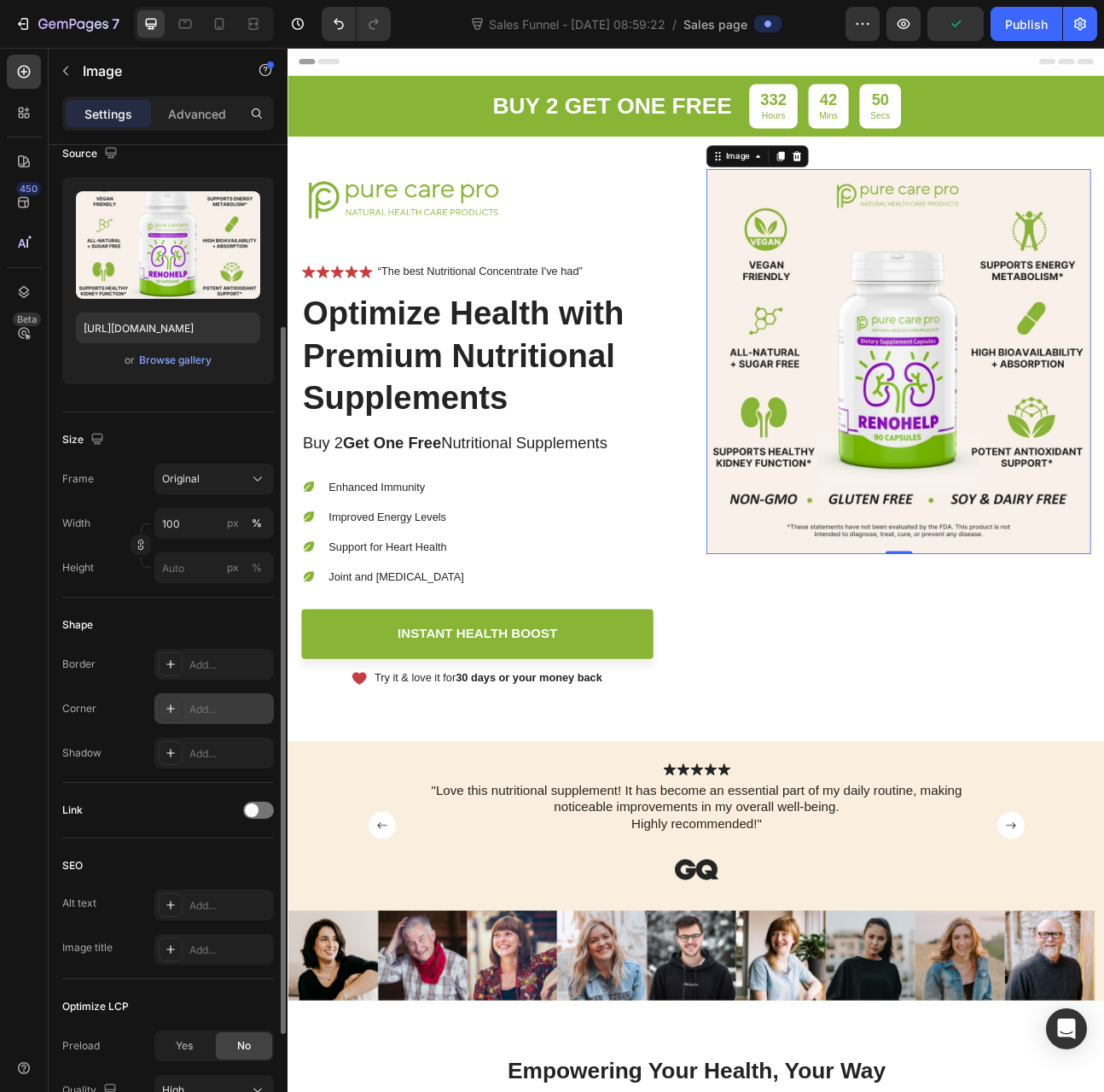
click at [187, 709] on div "Add..." at bounding box center [214, 709] width 120 height 30
click at [185, 787] on div "Link" at bounding box center [168, 810] width 212 height 55
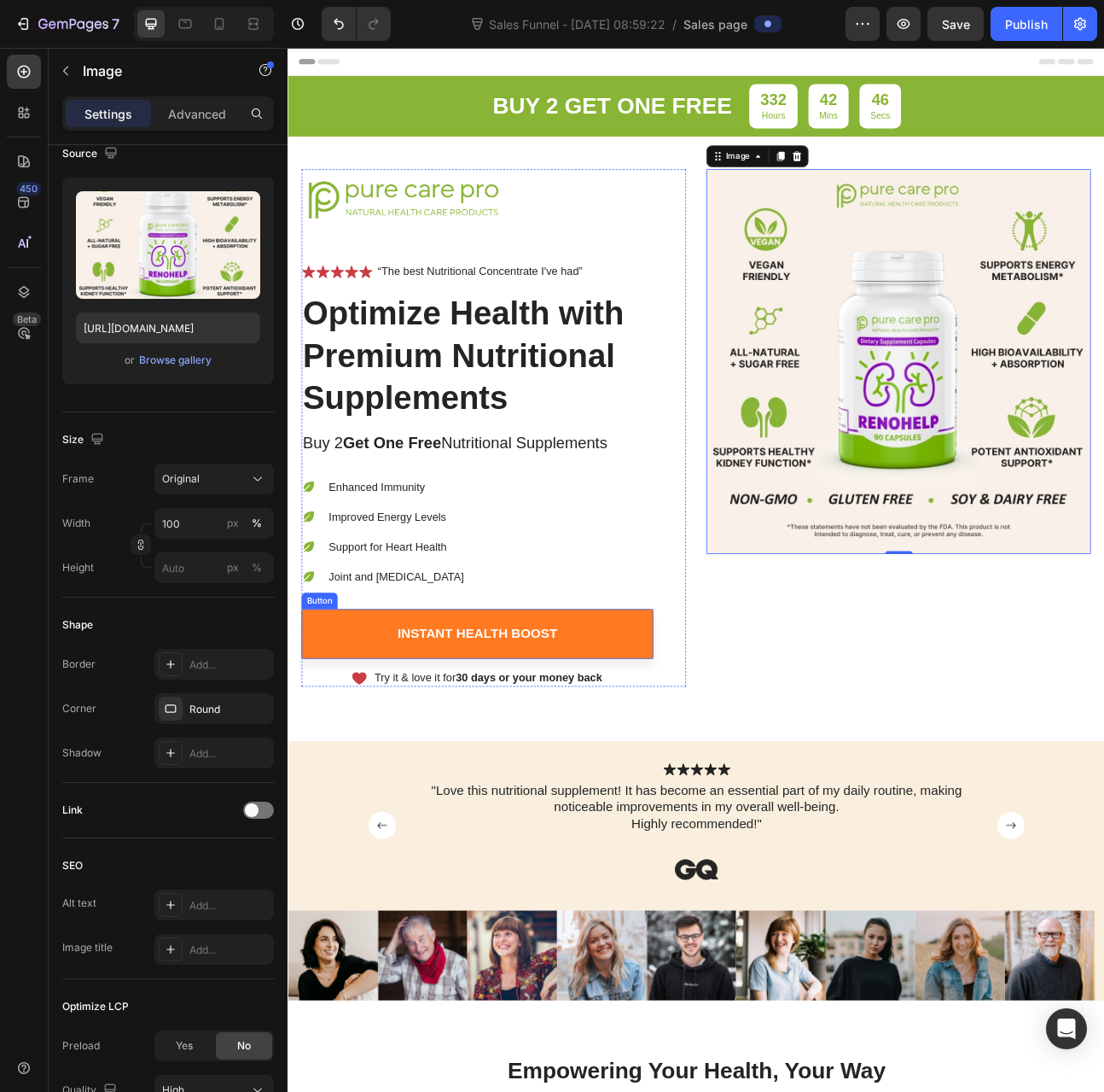
click at [344, 782] on link "Instant Health Boost" at bounding box center [525, 783] width 441 height 63
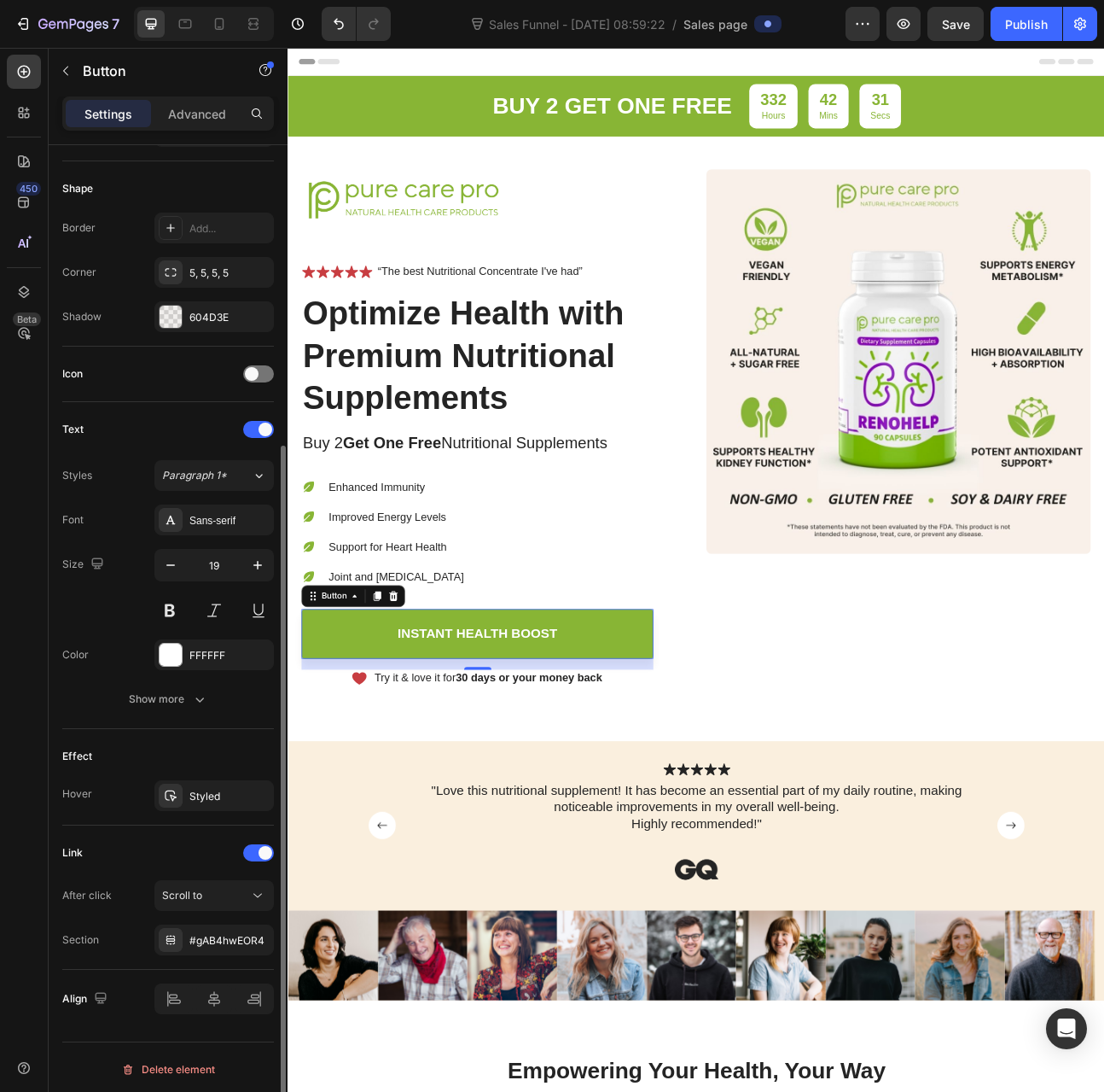
scroll to position [430, 0]
click at [194, 793] on div "Styled" at bounding box center [214, 796] width 49 height 15
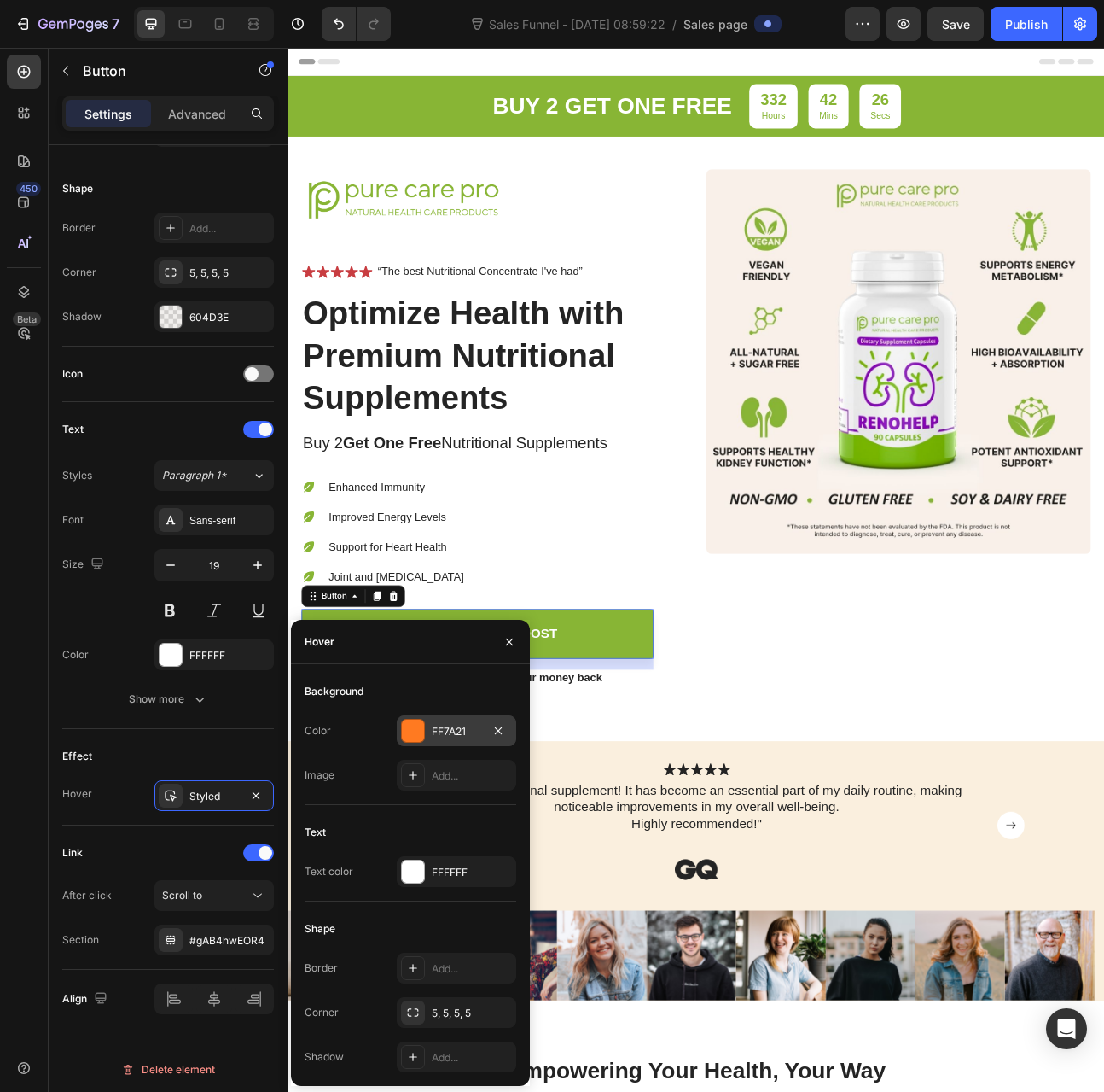
click at [432, 726] on div "FF7A21" at bounding box center [456, 731] width 49 height 15
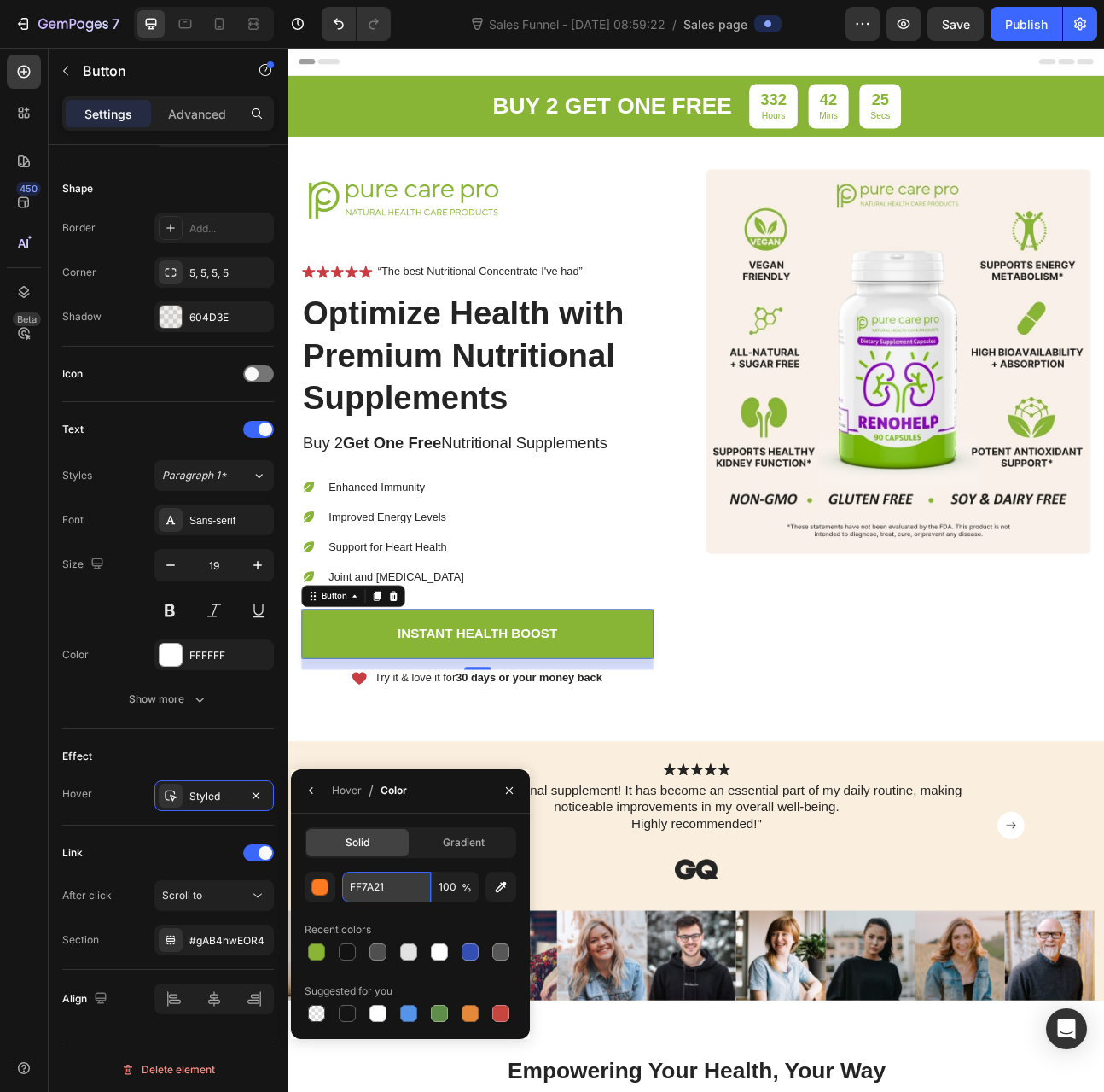
click at [362, 898] on input "FF7A21" at bounding box center [386, 887] width 88 height 30
paste input "#9206c5"
paste input "text"
type input "#9206c5"
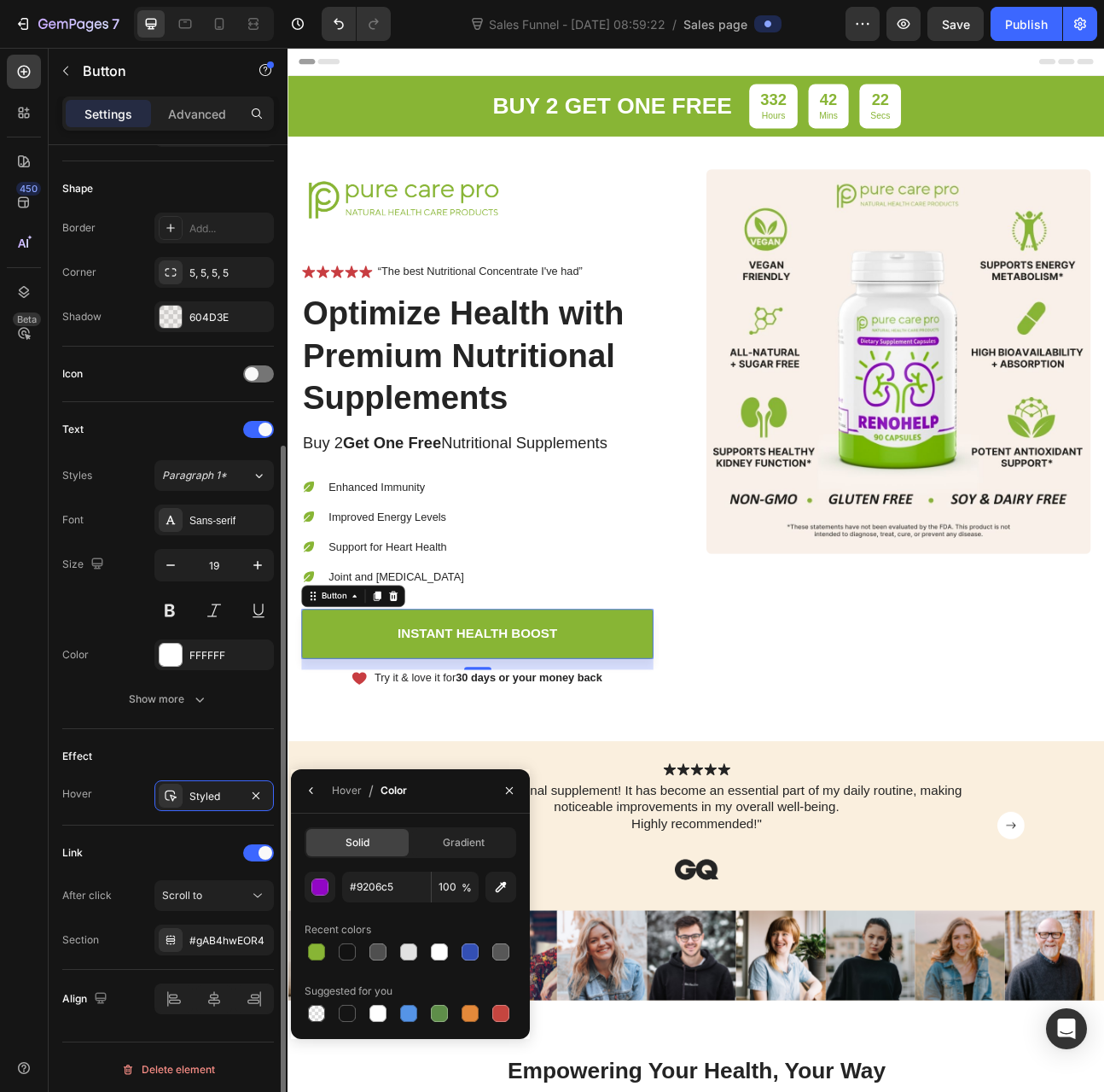
click at [239, 746] on div "Effect" at bounding box center [168, 756] width 212 height 28
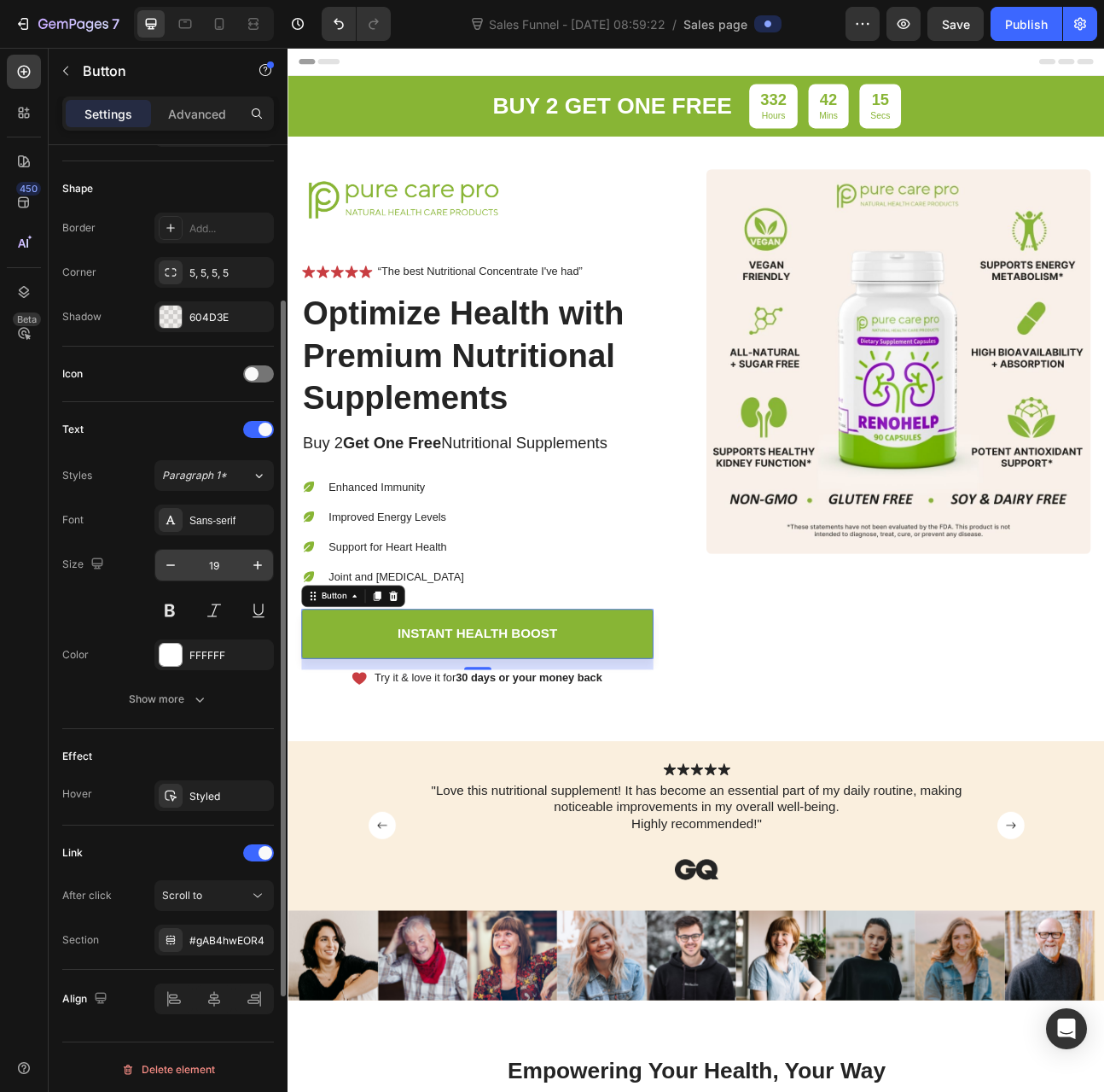
scroll to position [345, 0]
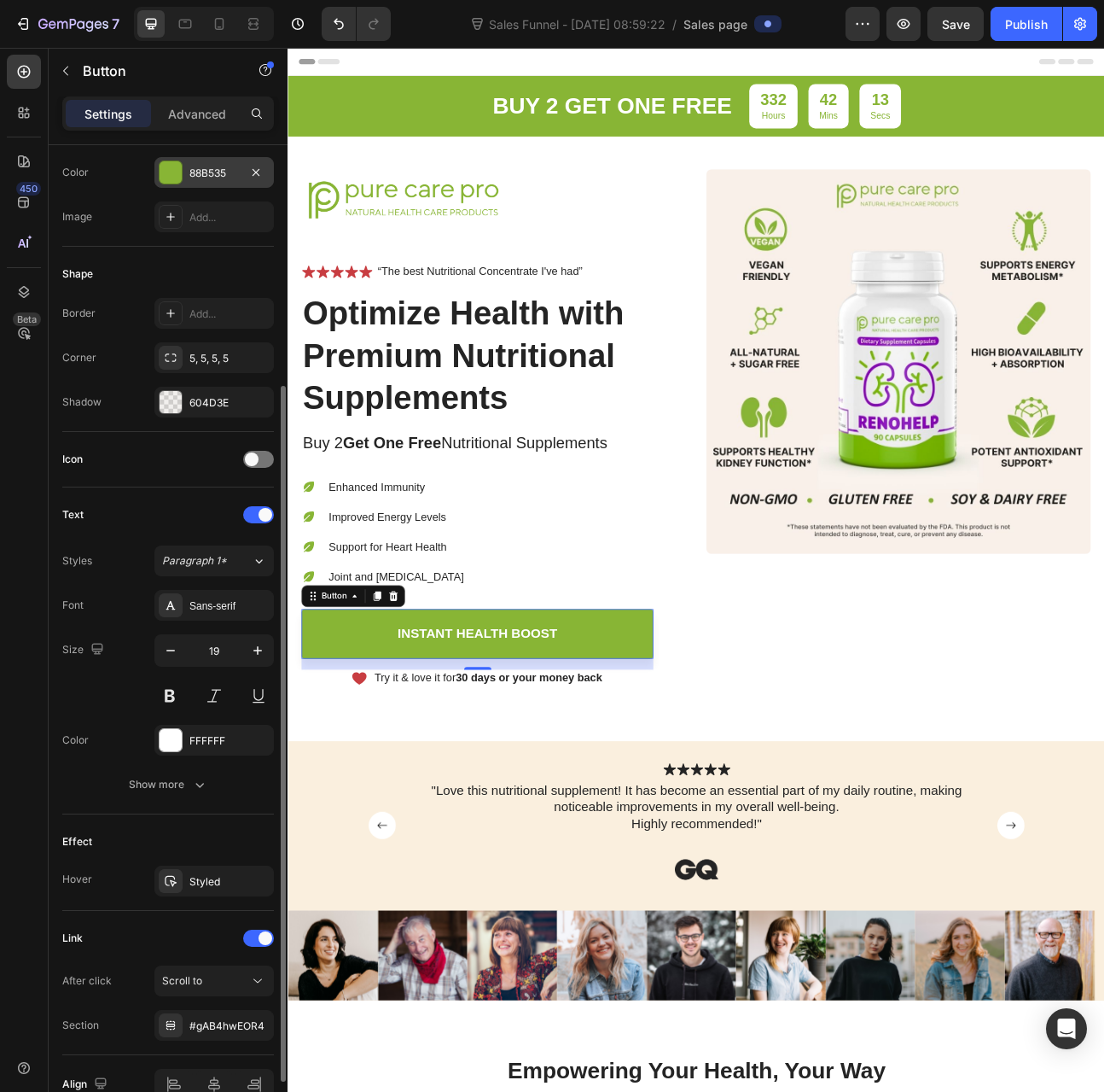
click at [209, 170] on div "88B535" at bounding box center [214, 173] width 49 height 15
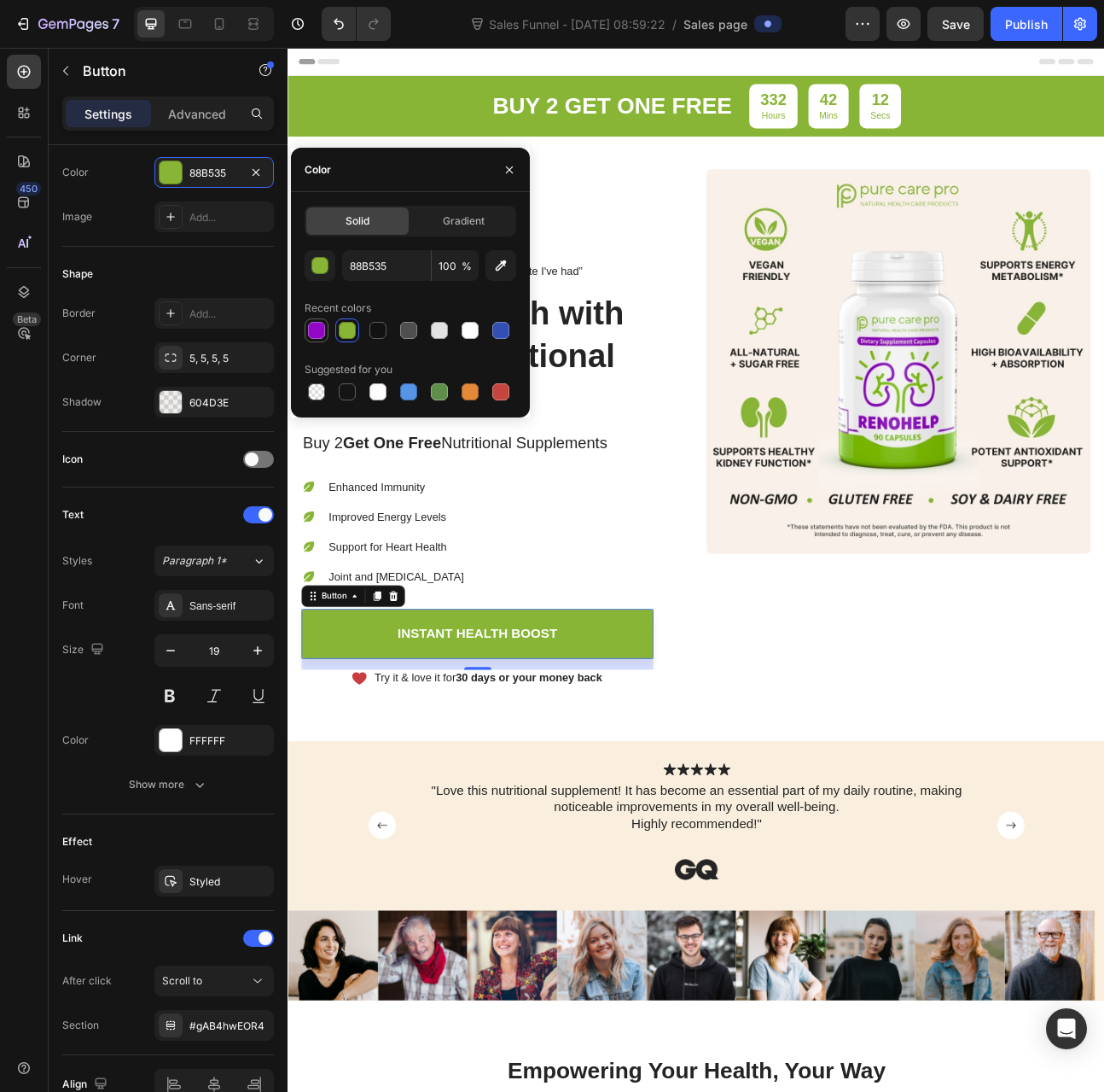
click at [313, 330] on div at bounding box center [317, 330] width 17 height 17
type input "9206C5"
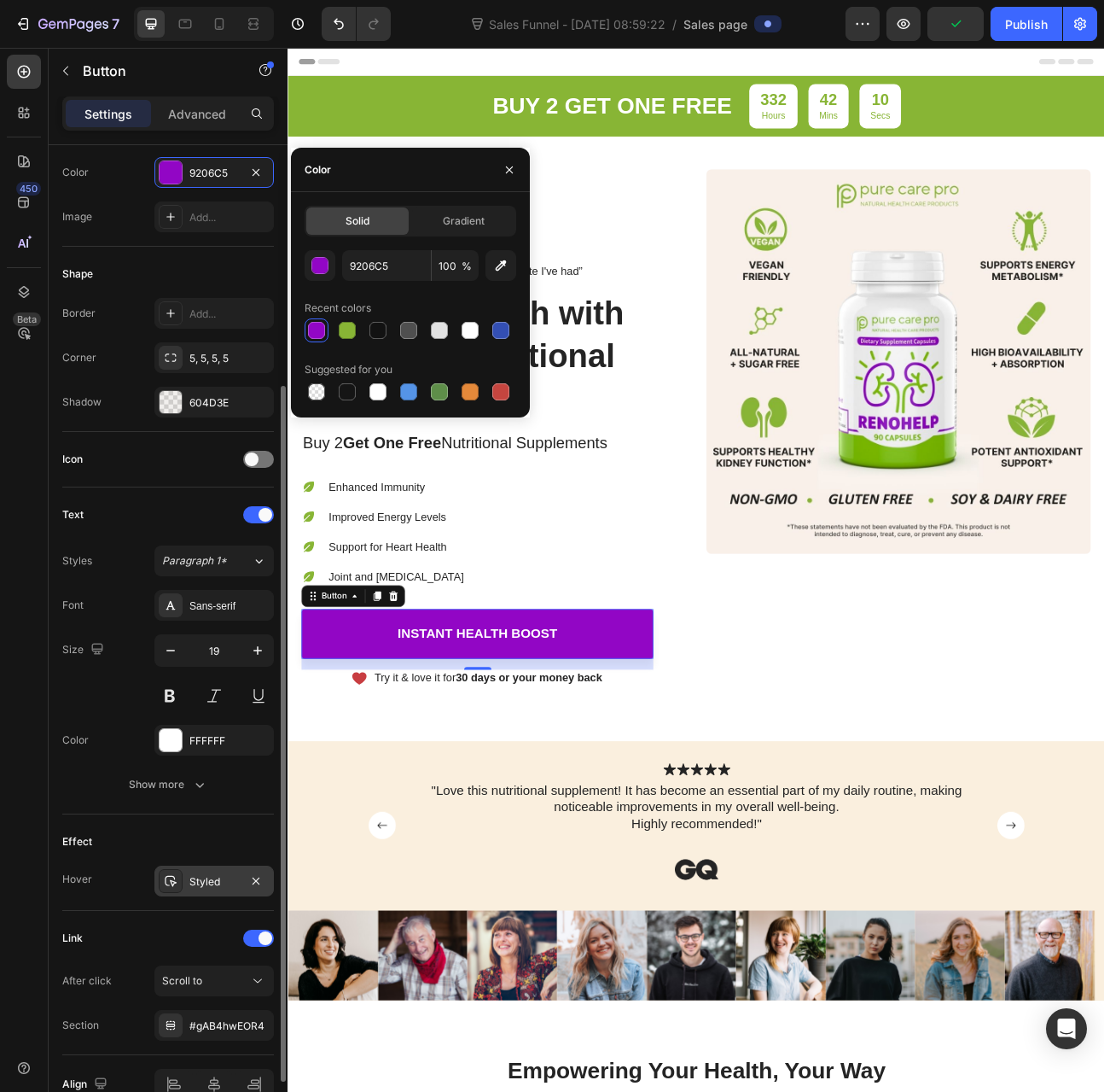
click at [206, 874] on div "Styled" at bounding box center [214, 882] width 49 height 15
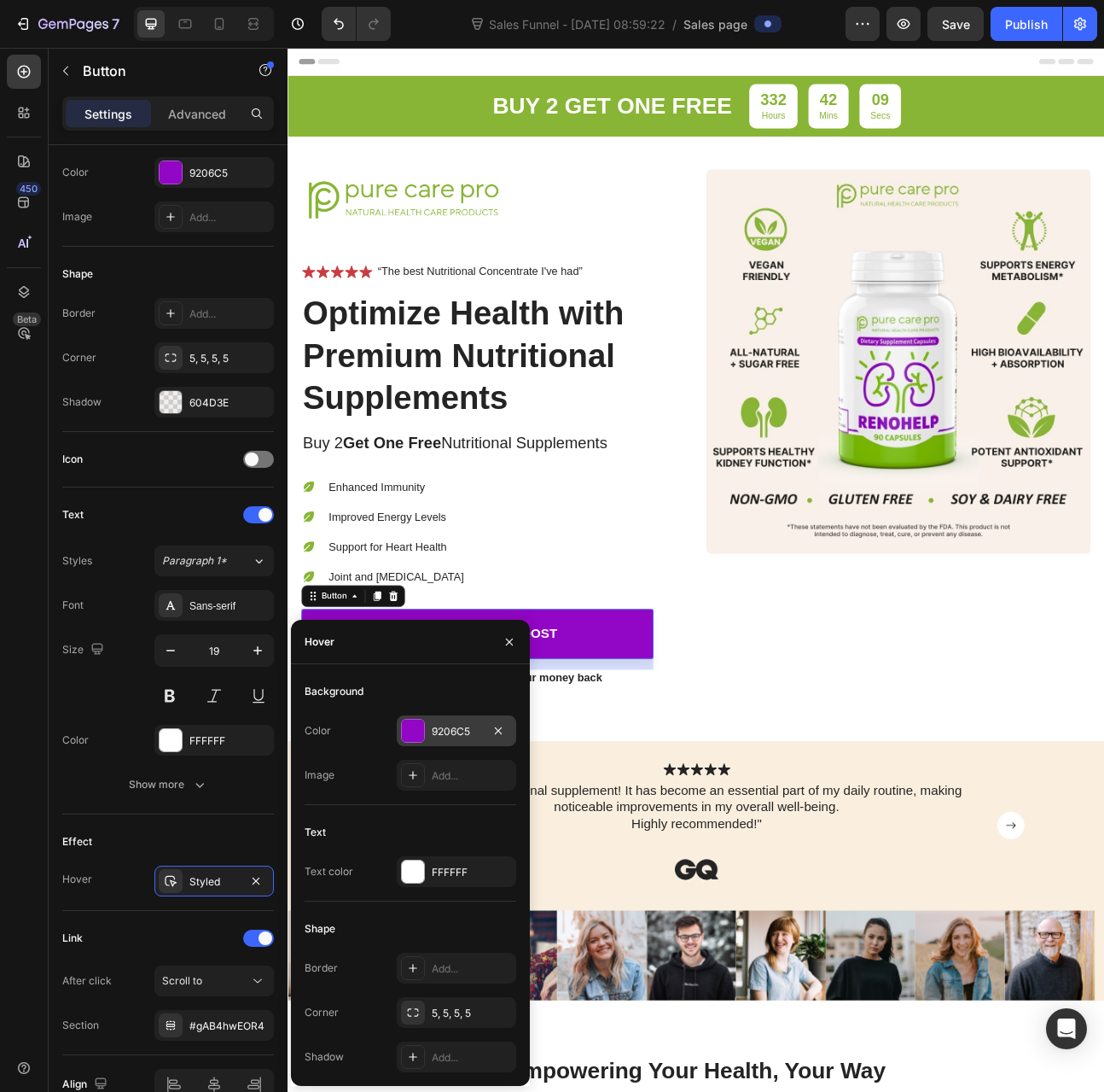
click at [461, 726] on div "9206C5" at bounding box center [456, 731] width 49 height 15
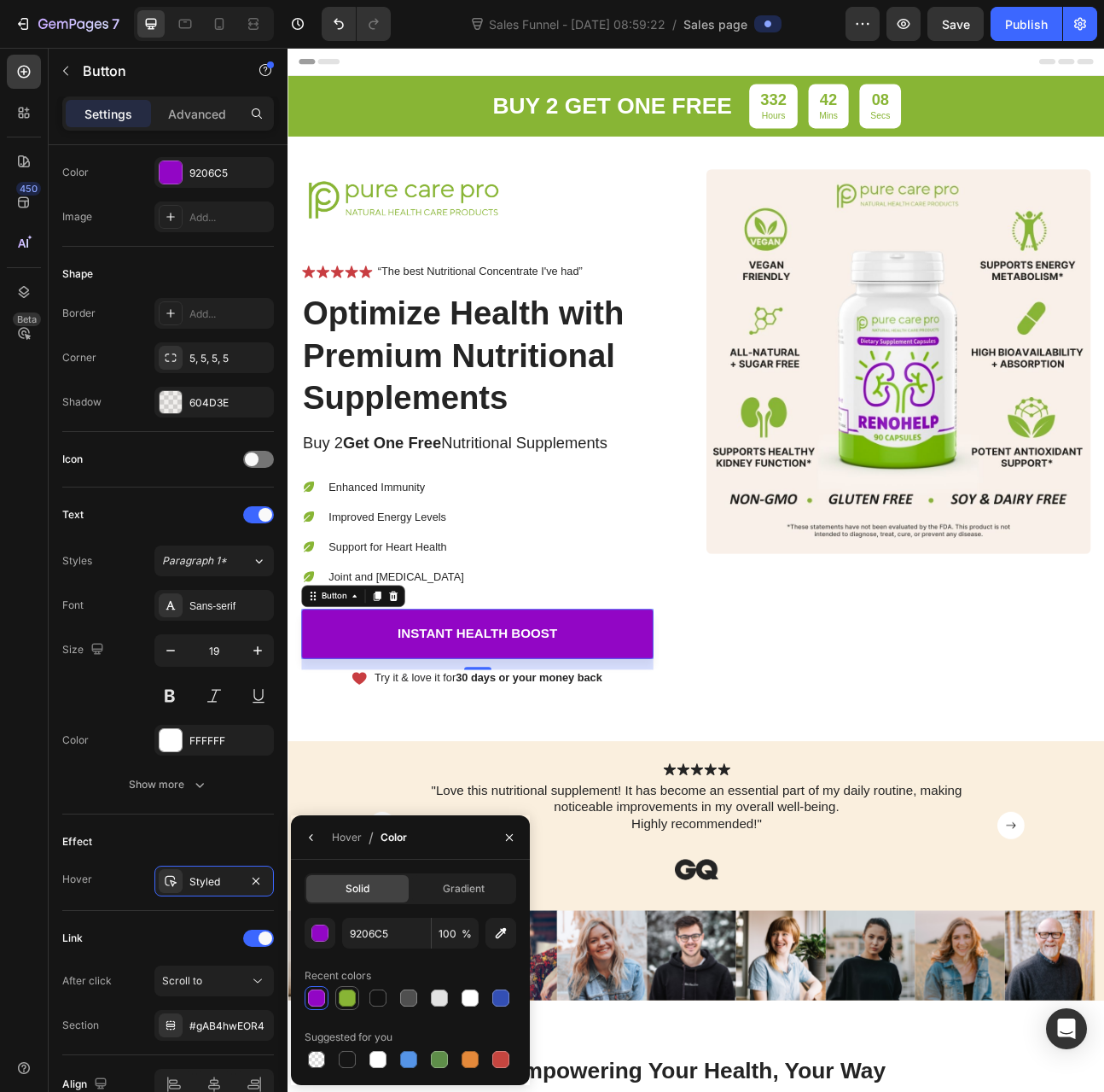
click at [354, 993] on div at bounding box center [347, 998] width 17 height 17
type input "88B535"
click at [887, 822] on div "Image" at bounding box center [1054, 524] width 482 height 649
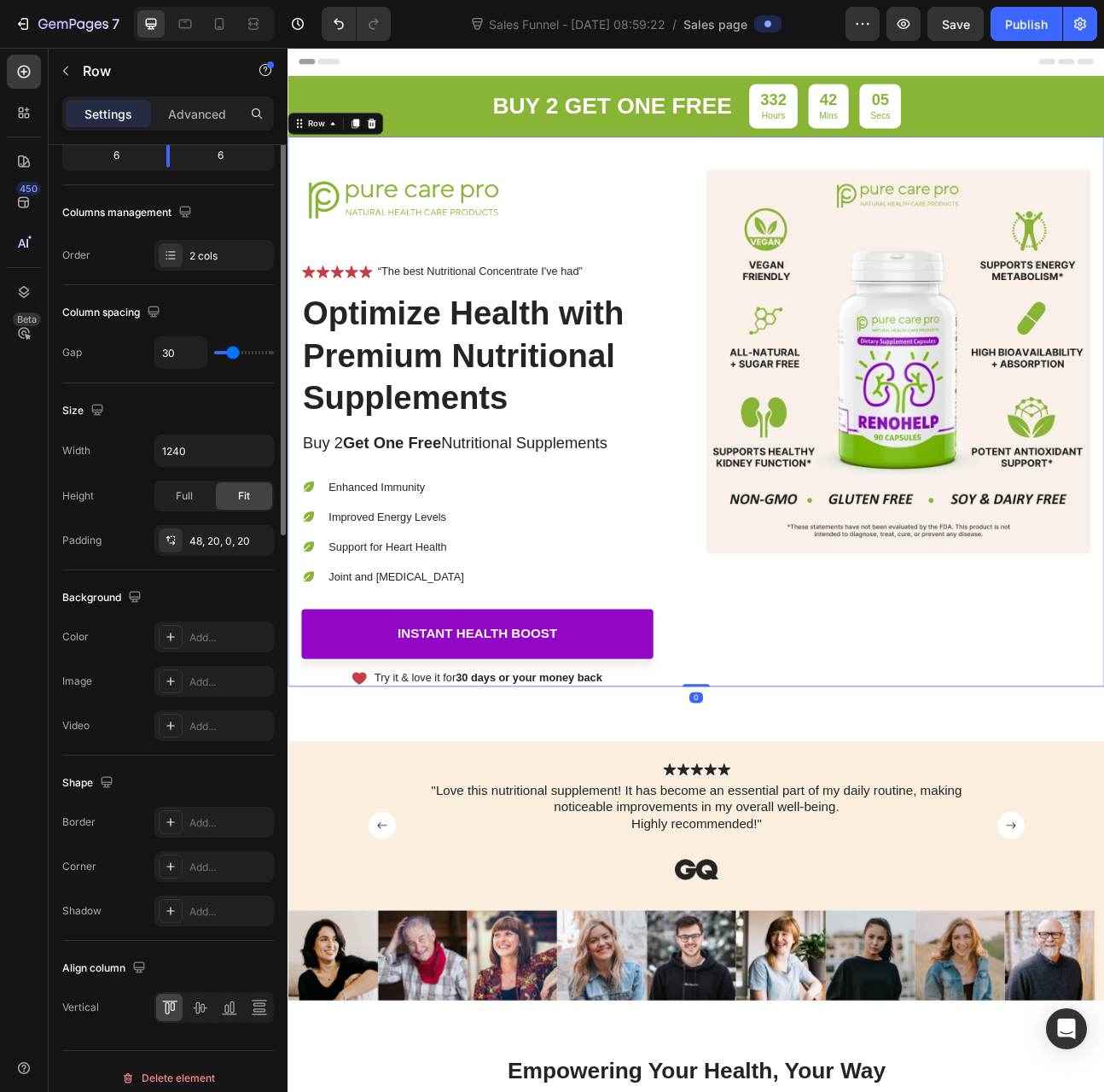
scroll to position [0, 0]
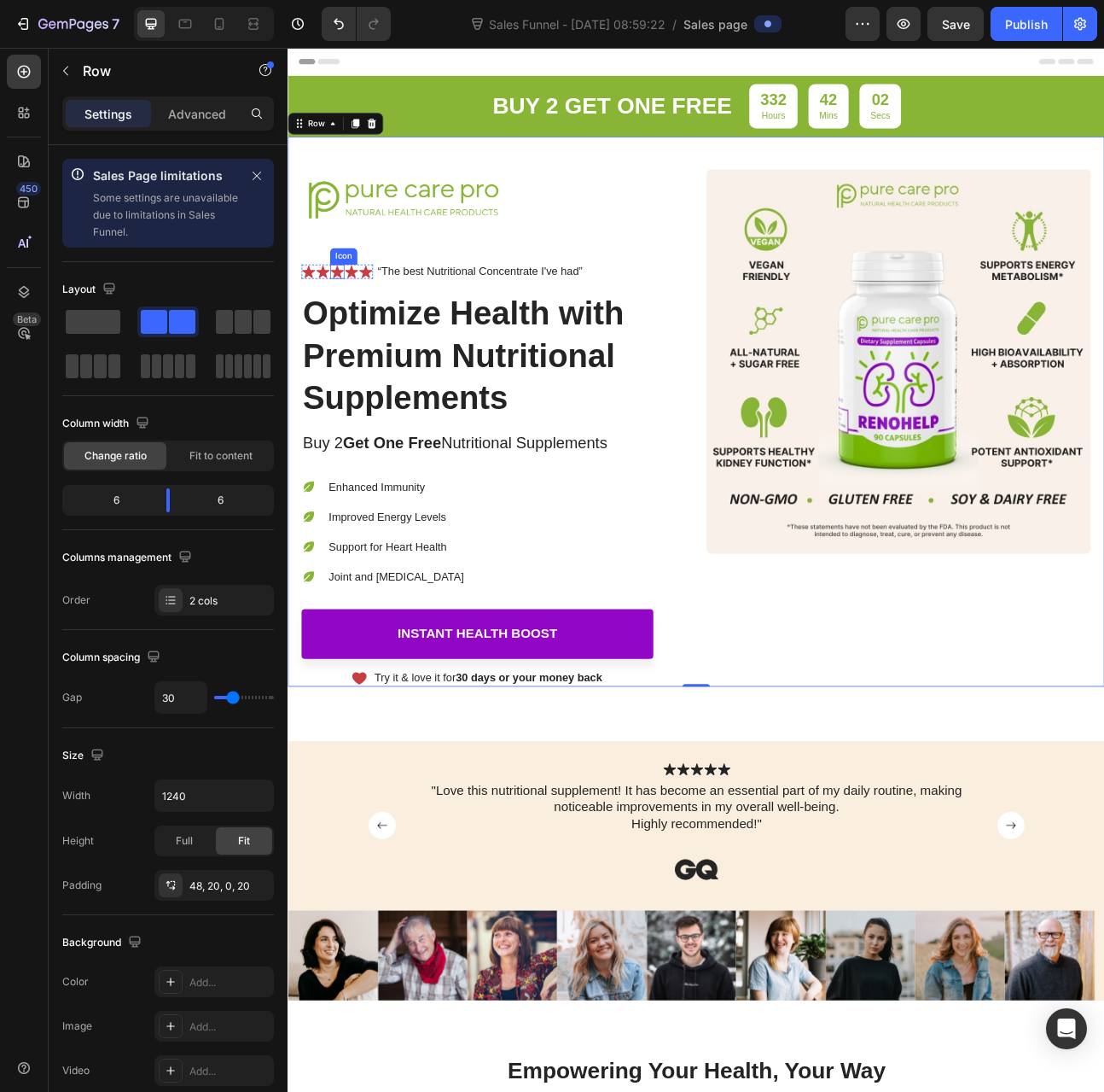
click at [348, 325] on icon at bounding box center [349, 328] width 16 height 15
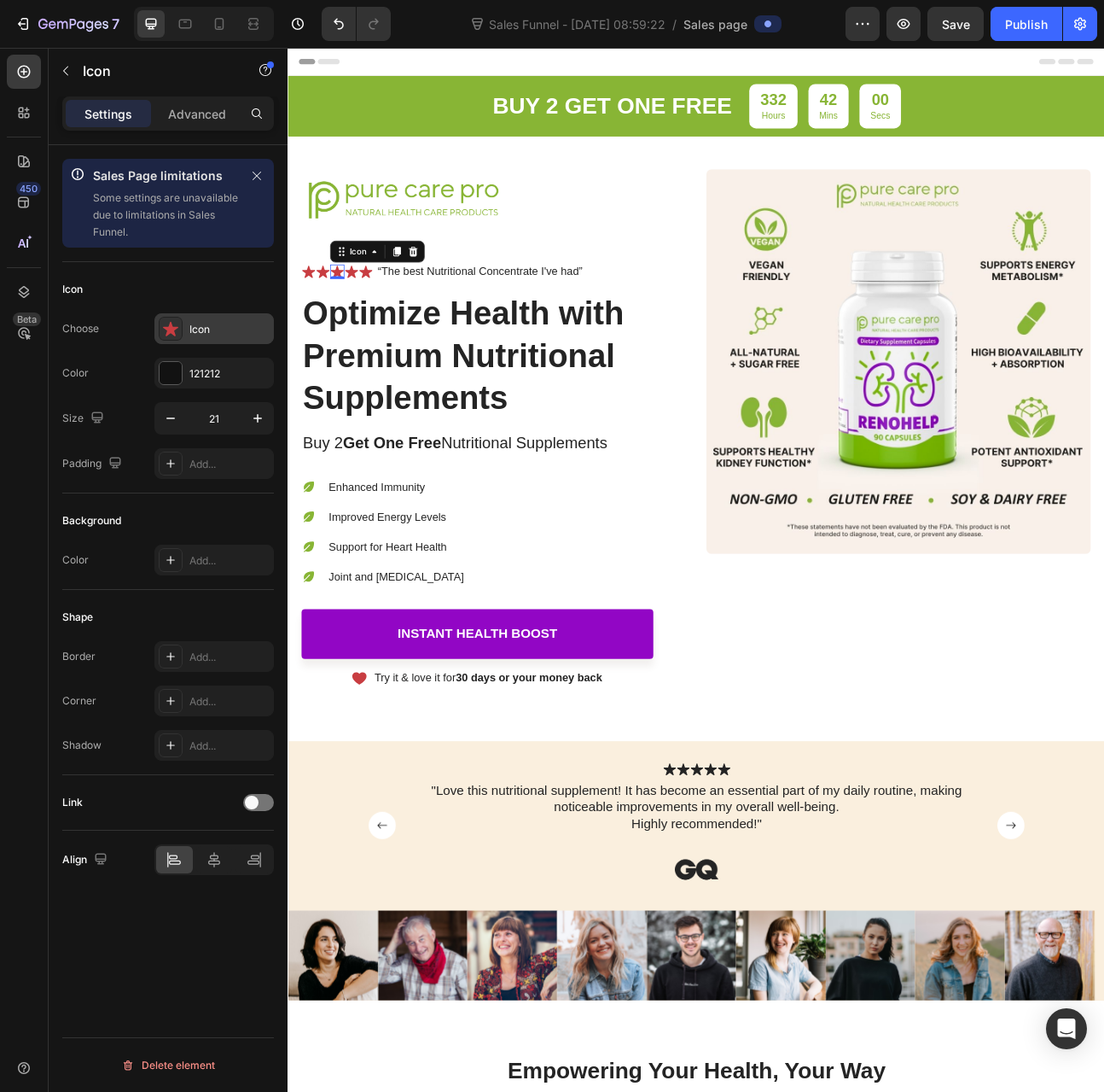
click at [174, 329] on icon at bounding box center [170, 328] width 15 height 14
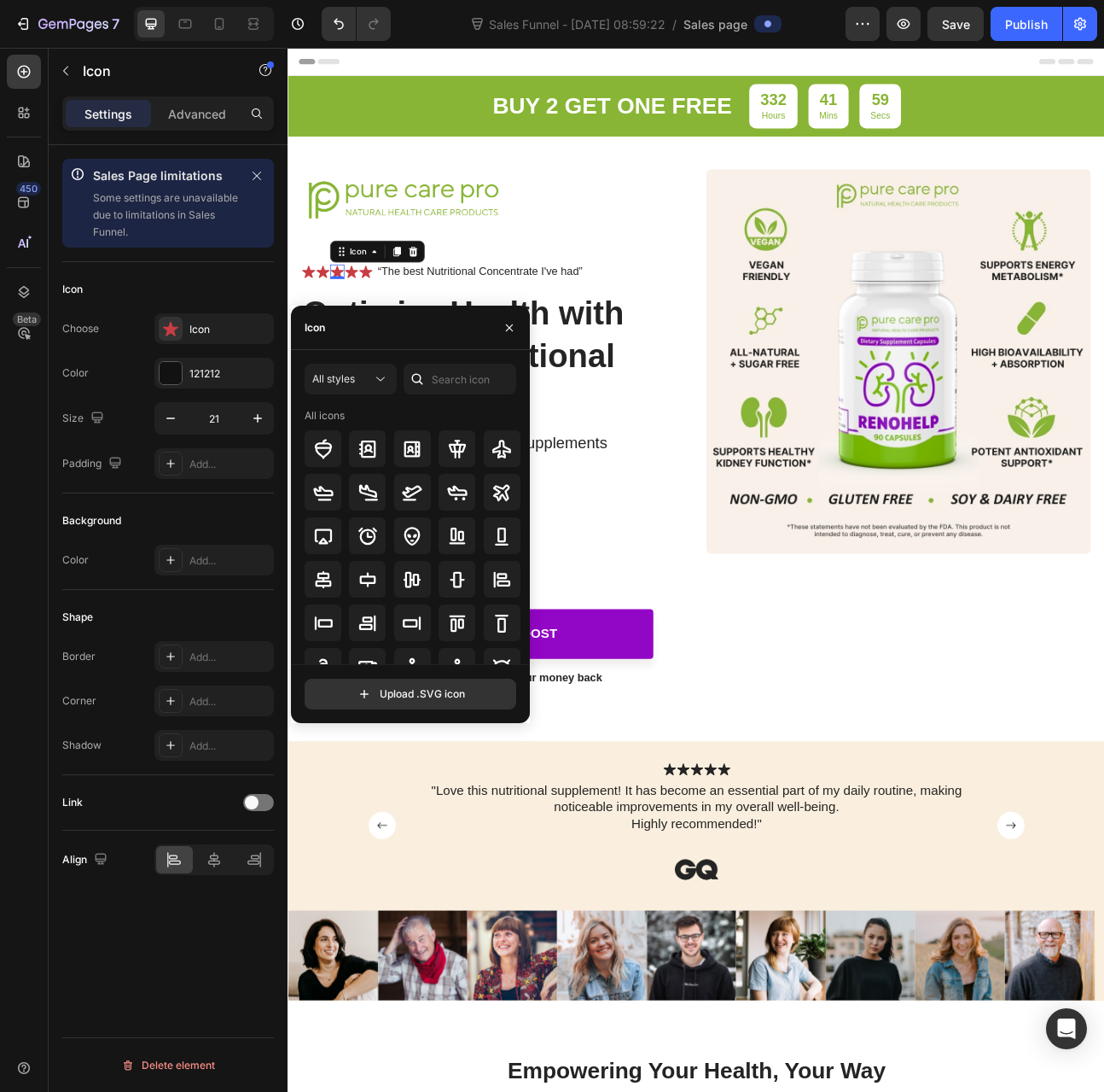
click at [189, 590] on div "Icon Choose Icon Color 121212 Size 21 Padding Add..." at bounding box center [168, 682] width 212 height 185
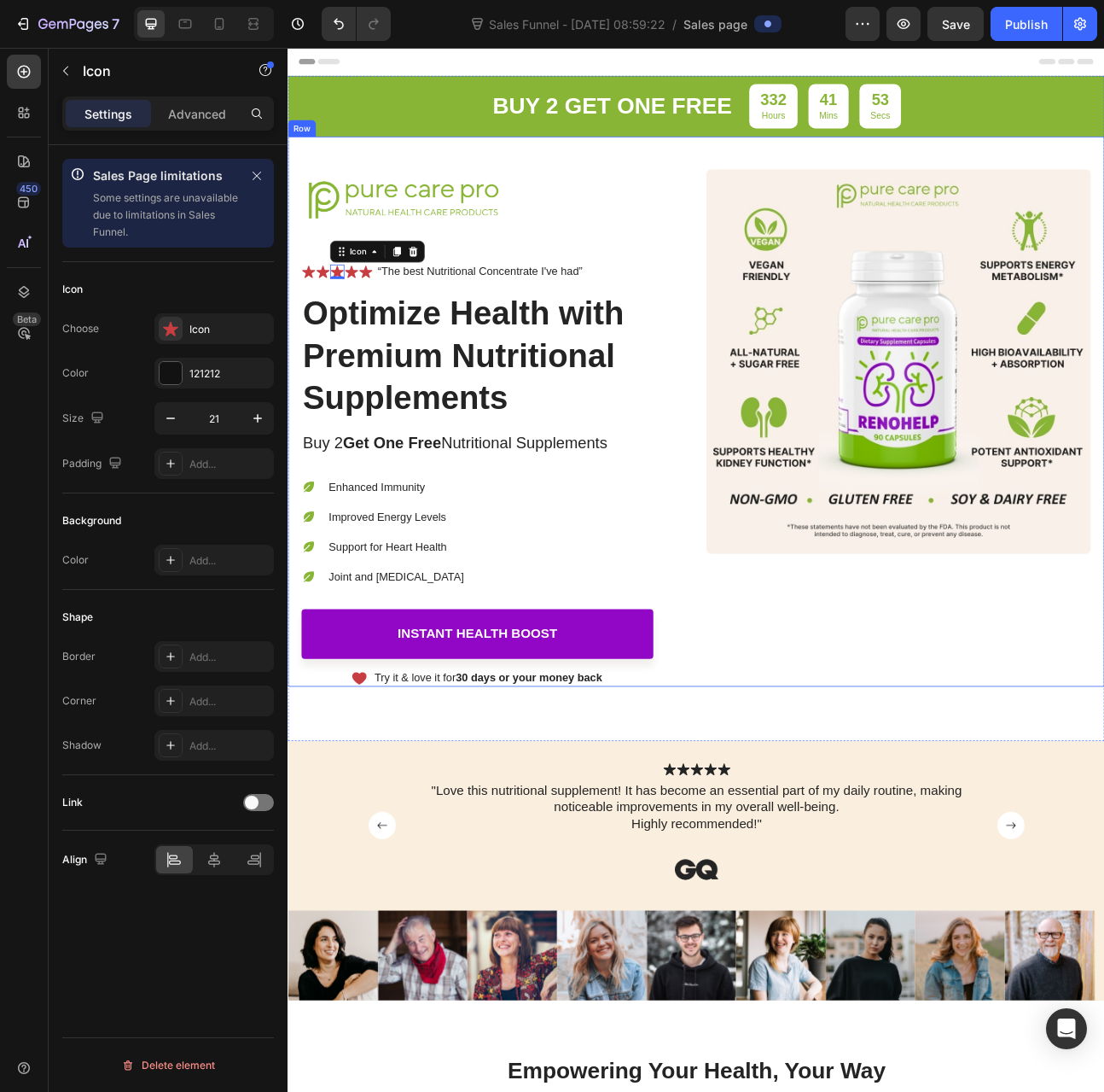
click at [1012, 796] on div "Image" at bounding box center [1054, 524] width 482 height 649
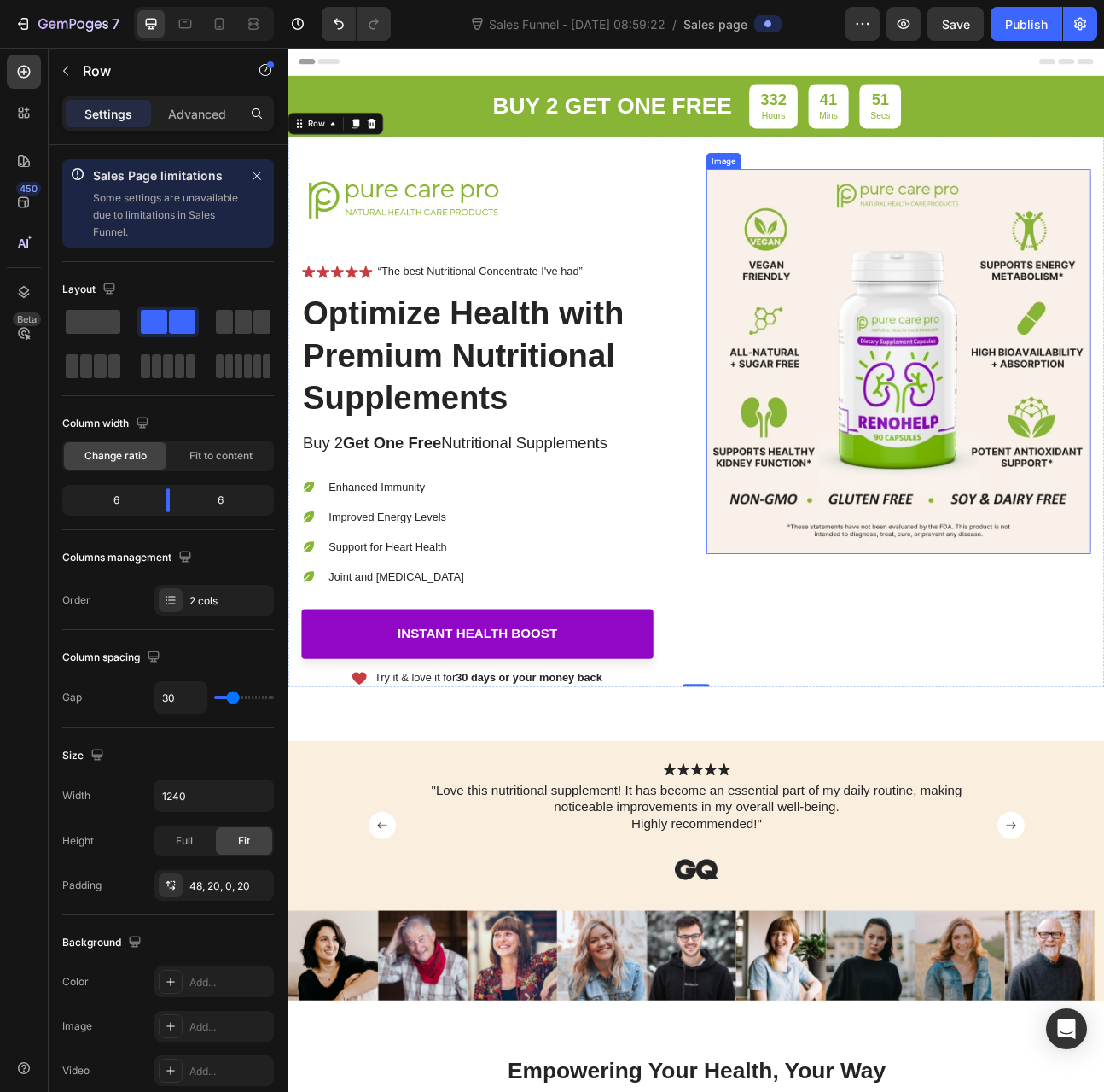
click at [958, 568] on img at bounding box center [1054, 440] width 482 height 482
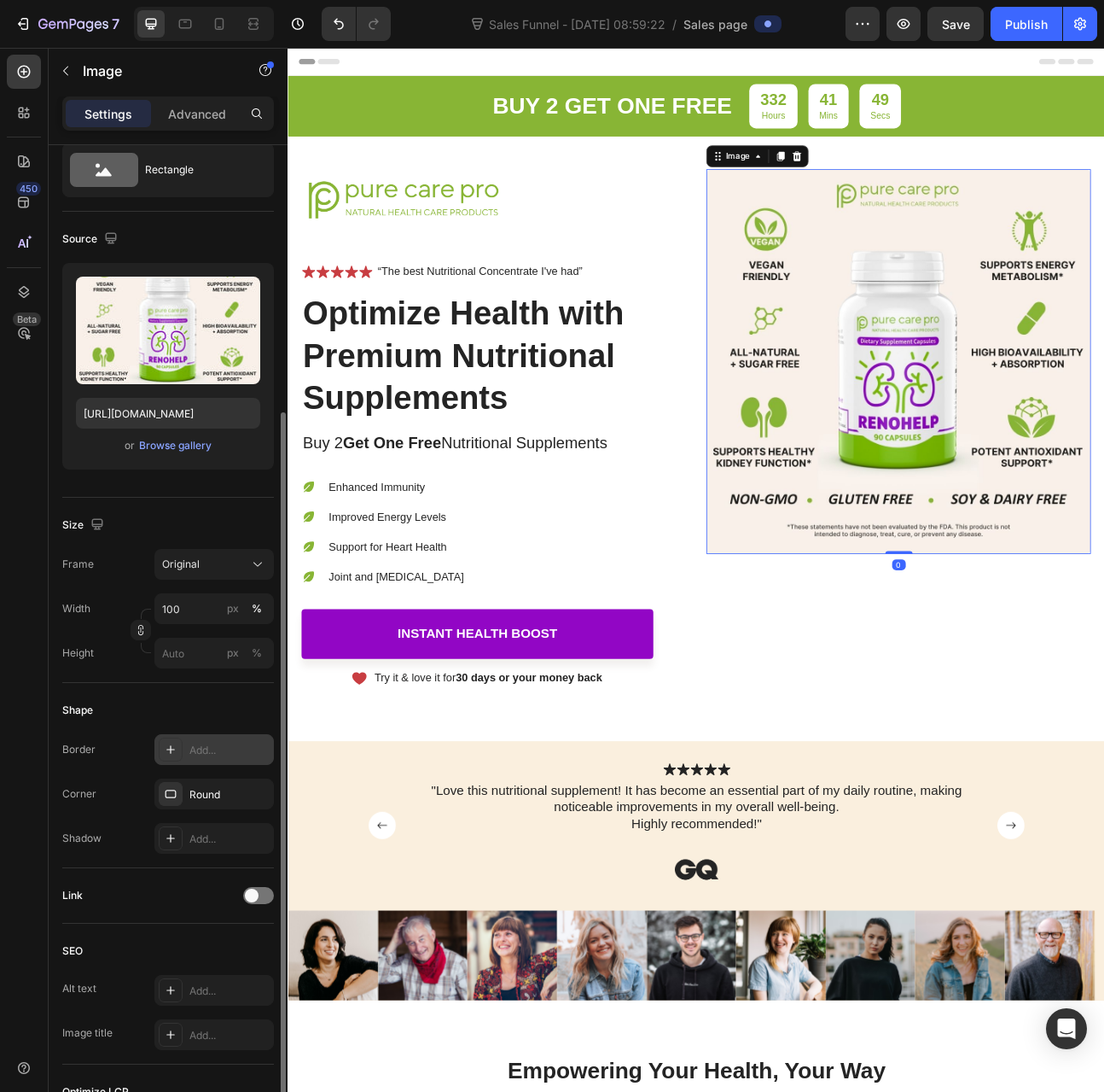
scroll to position [256, 0]
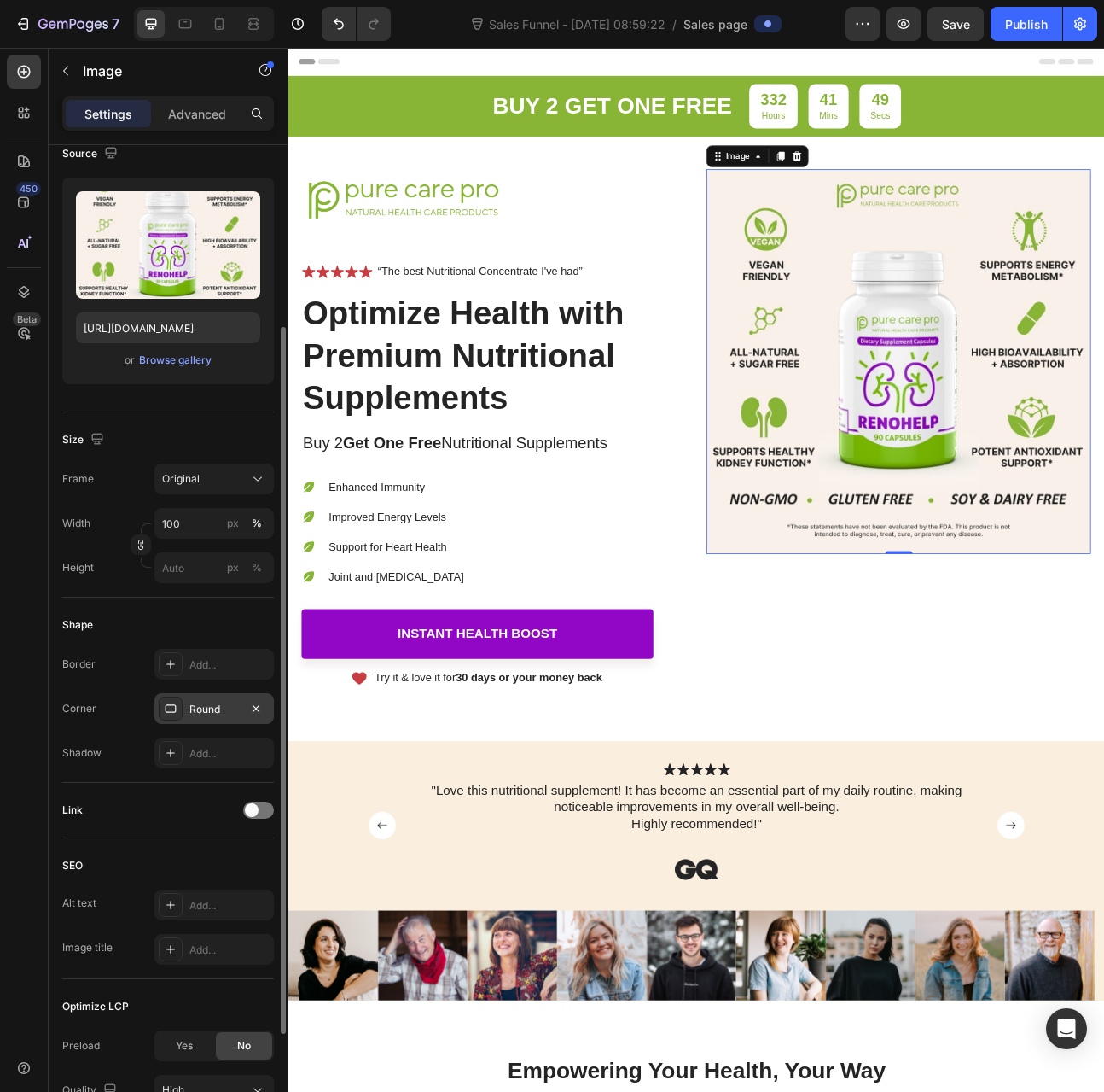
click at [200, 706] on div "Round" at bounding box center [214, 710] width 49 height 15
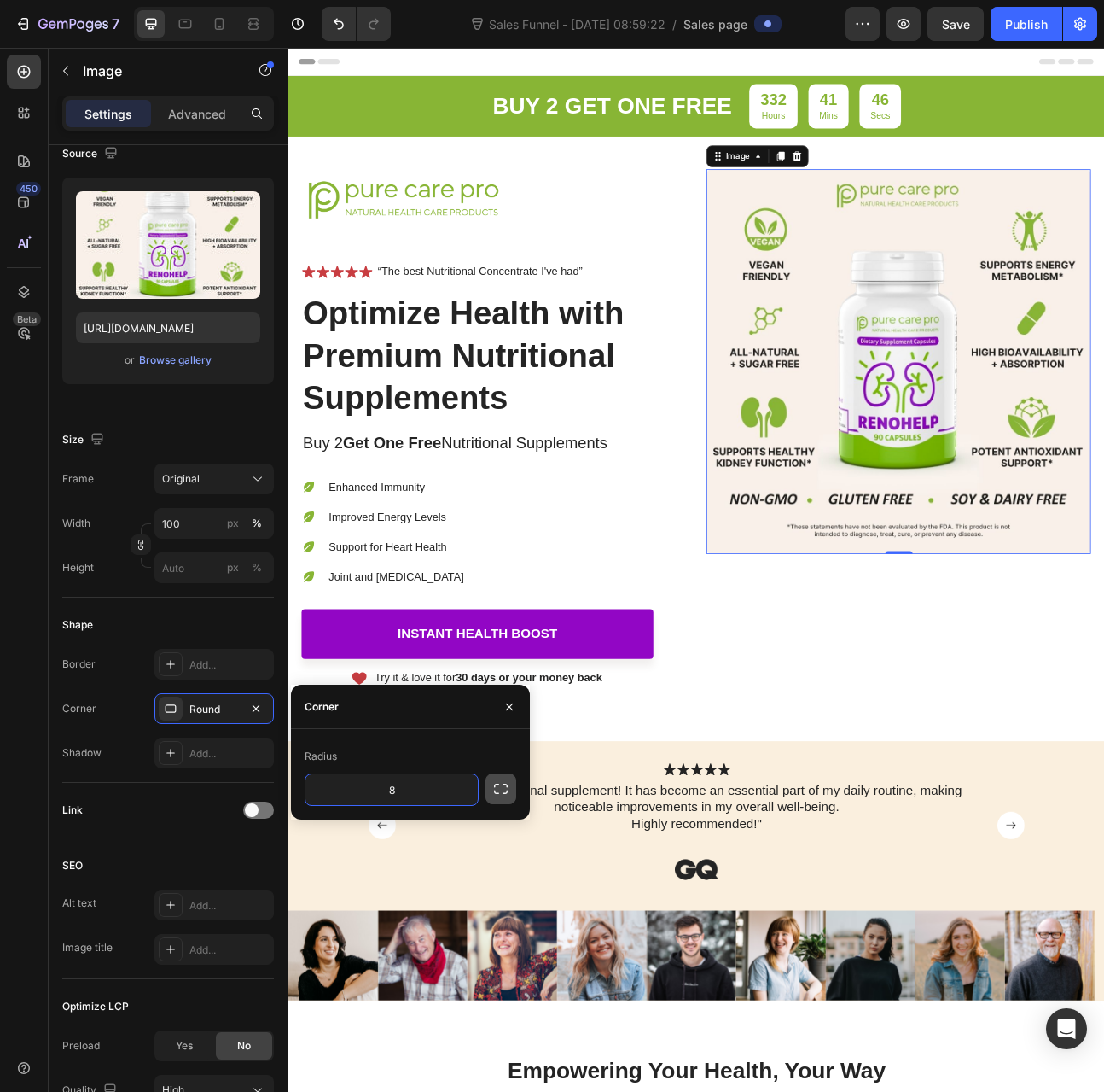
click at [502, 790] on icon "button" at bounding box center [501, 789] width 17 height 17
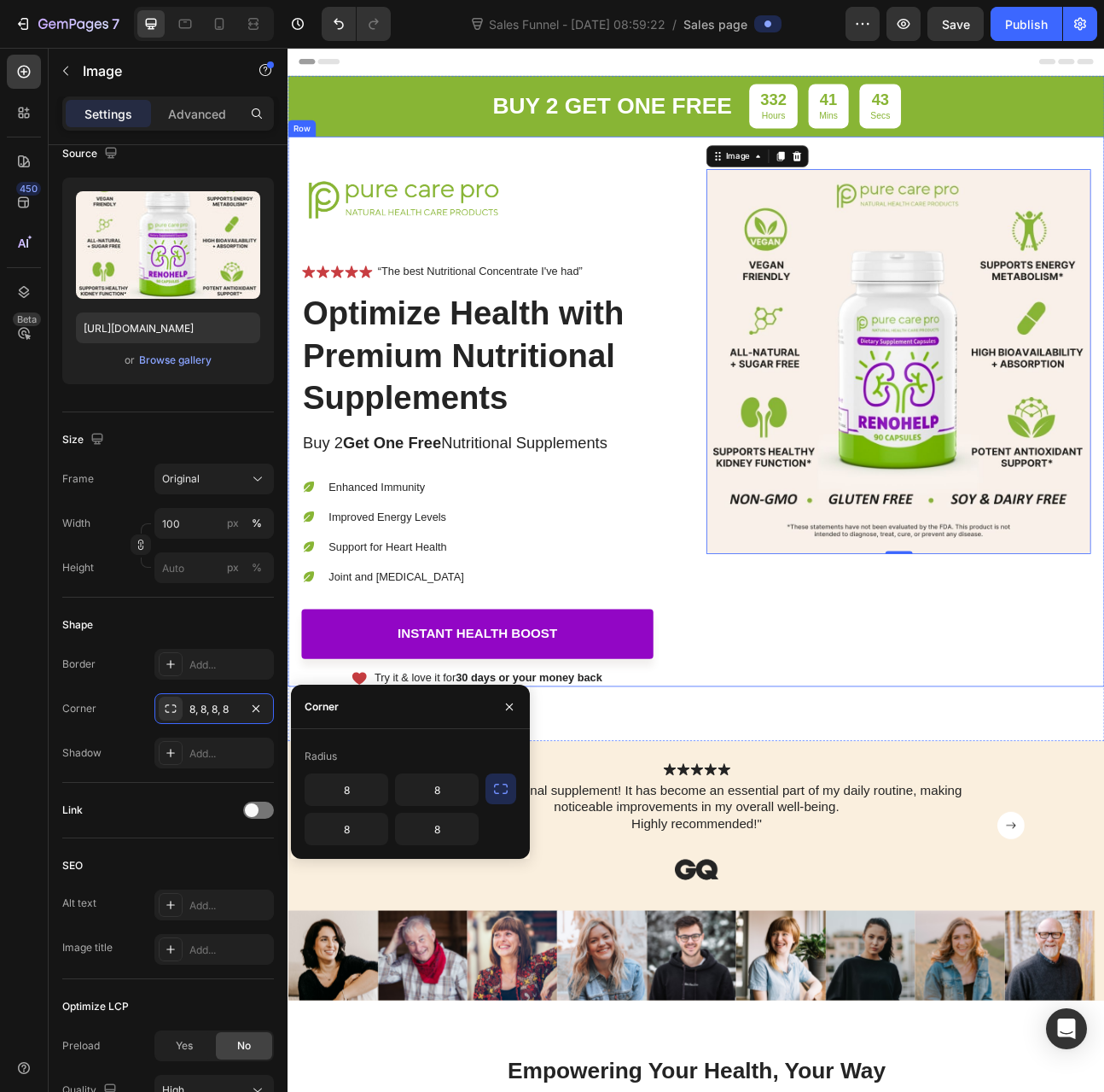
click at [979, 768] on div "Image 0" at bounding box center [1054, 524] width 482 height 649
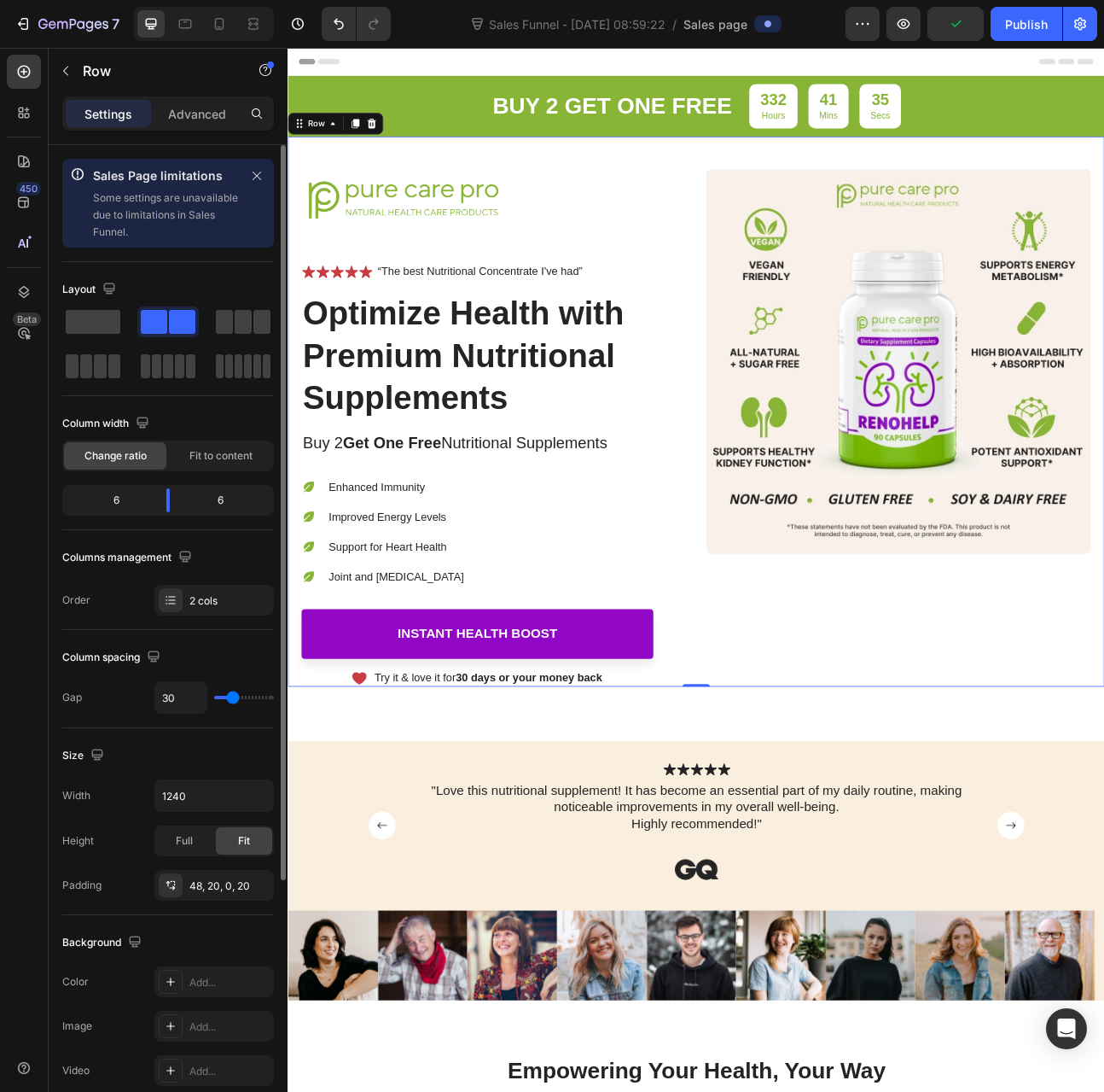
scroll to position [354, 0]
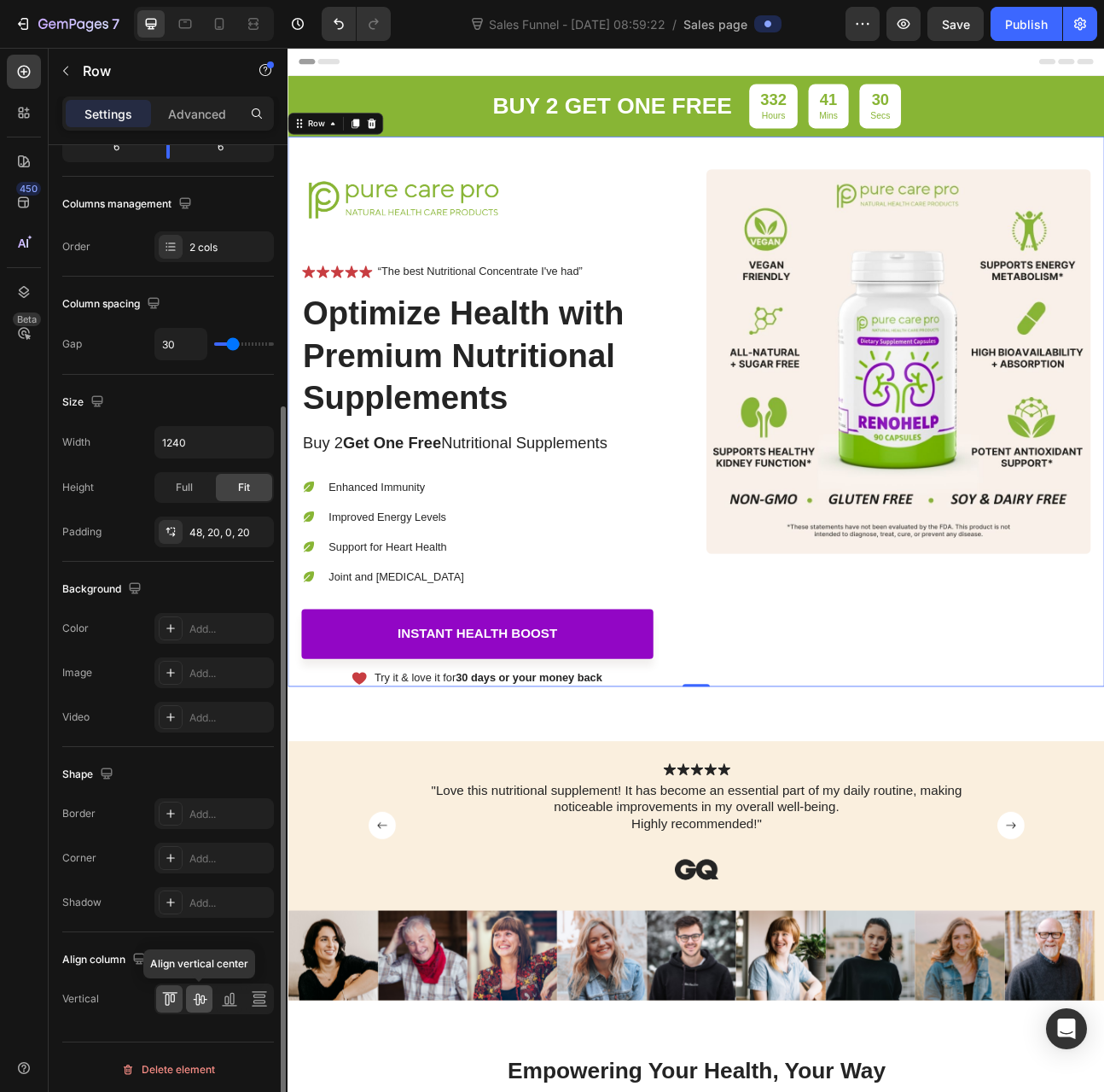
click at [201, 998] on icon at bounding box center [200, 1000] width 13 height 12
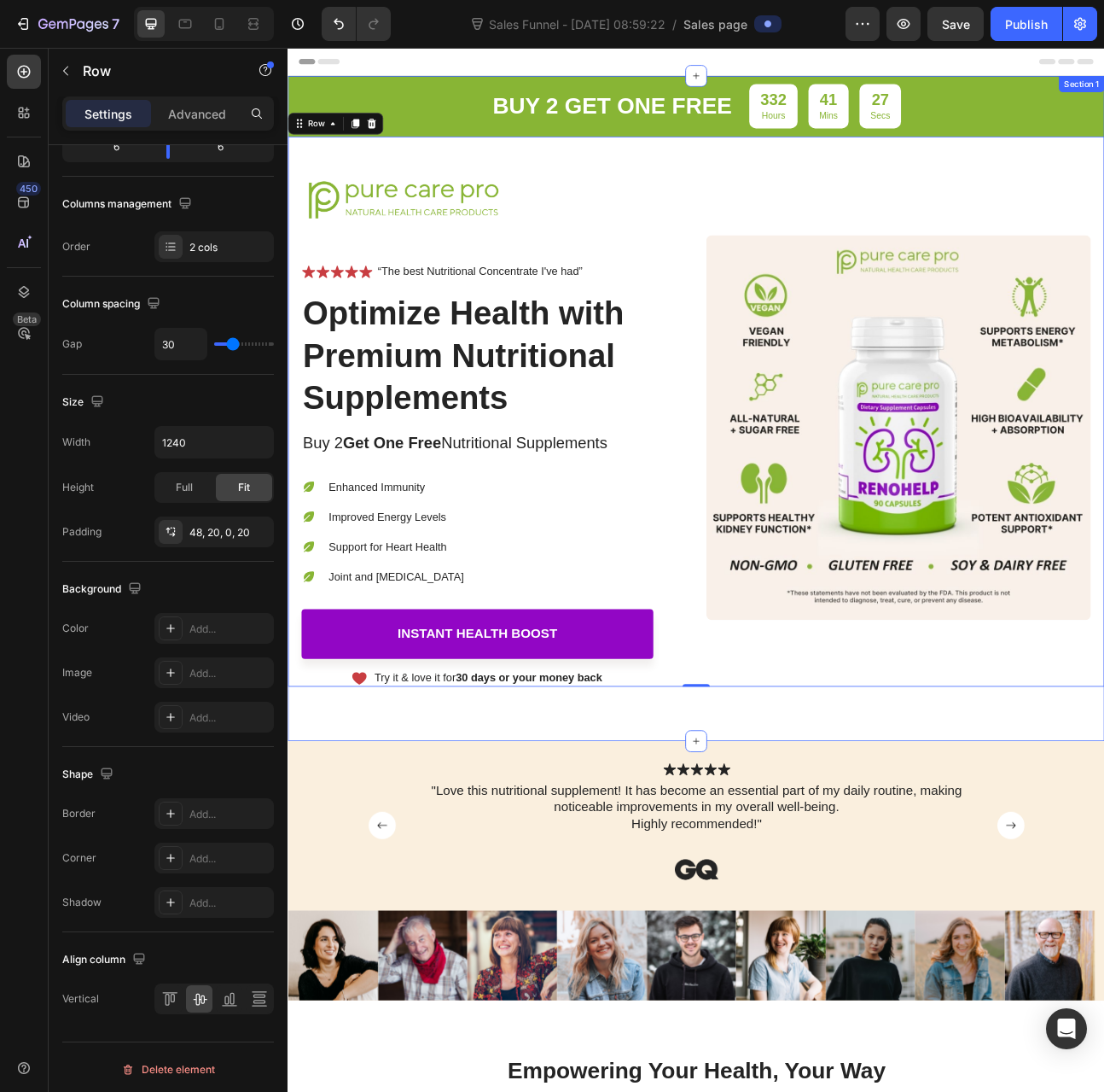
click at [948, 886] on div "buy 2 get one free Text Block 332 Hours 41 Mins 27 Secs Countdown Timer Row Ima…" at bounding box center [799, 499] width 1024 height 834
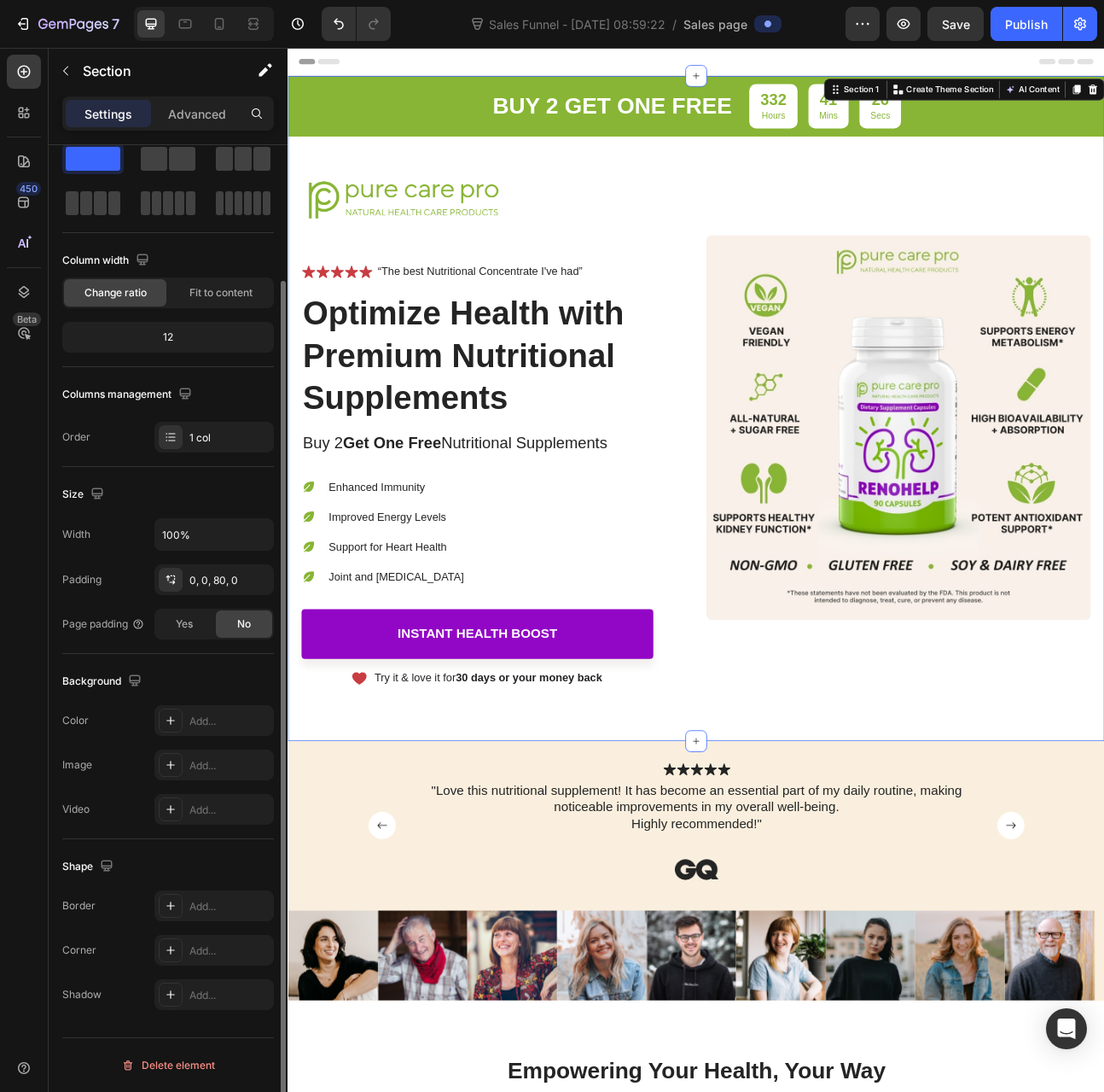
scroll to position [0, 0]
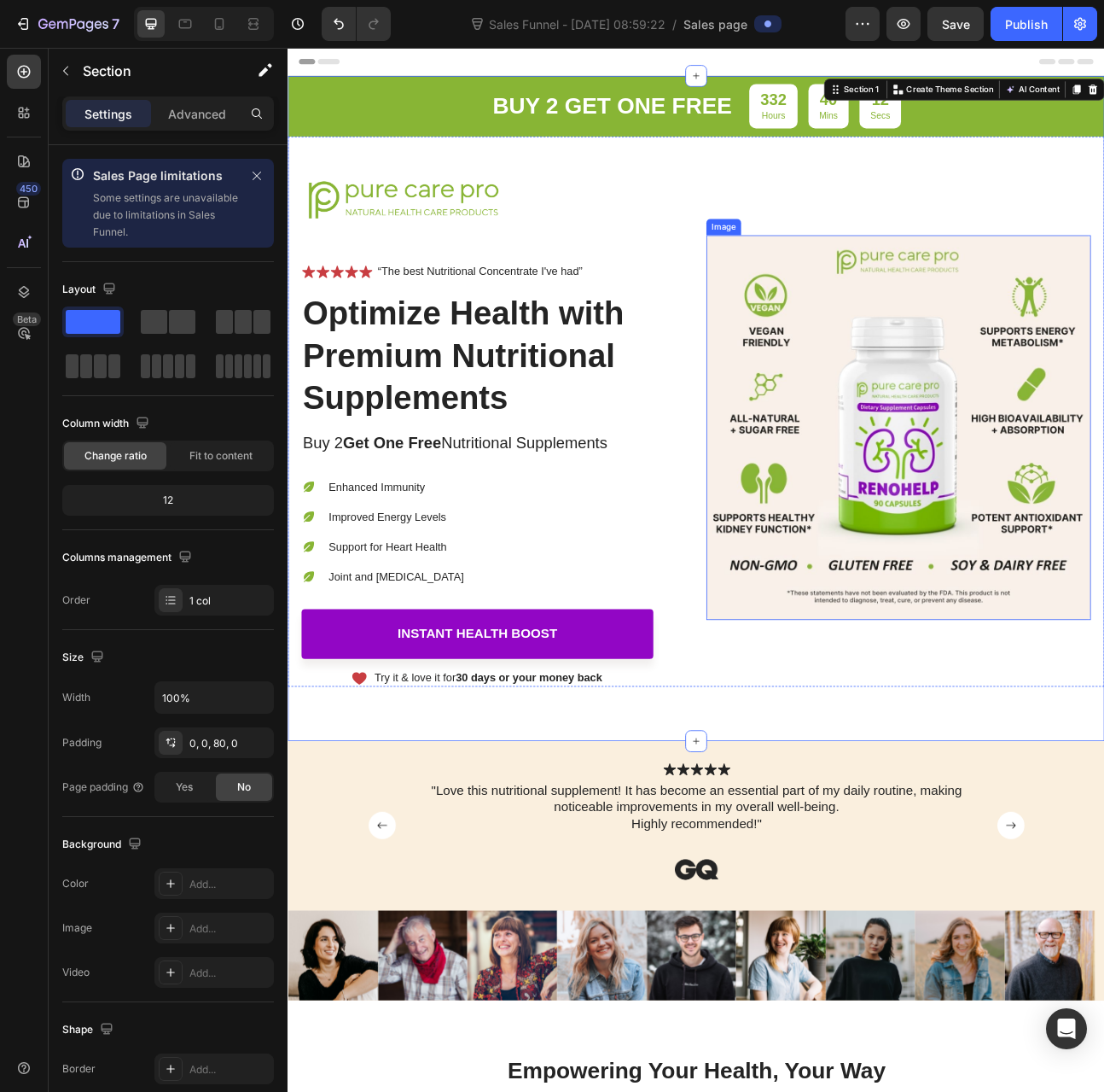
click at [1063, 625] on img at bounding box center [1054, 523] width 482 height 482
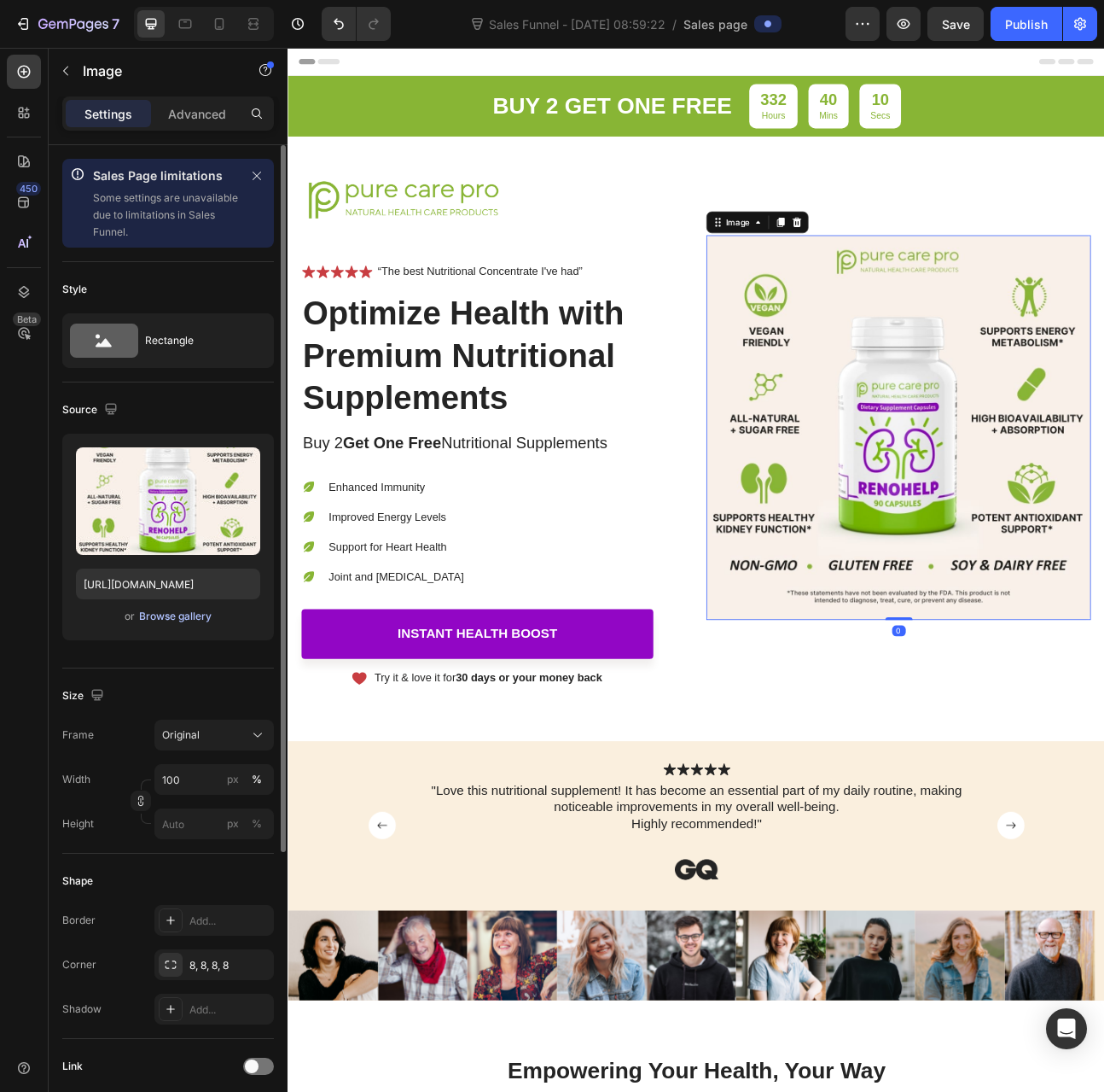
click at [164, 618] on div "Browse gallery" at bounding box center [175, 616] width 72 height 15
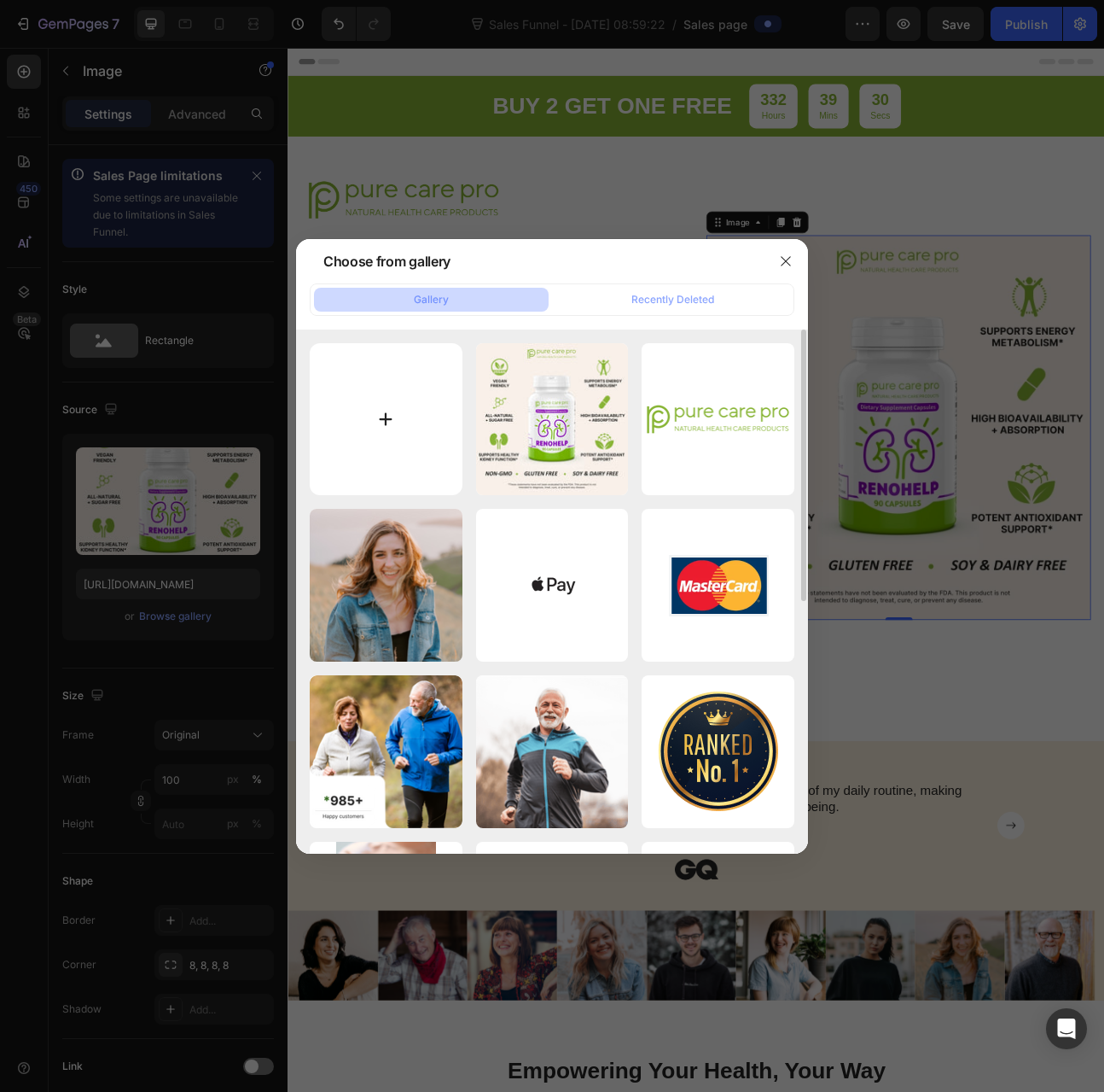
click at [416, 402] on input "file" at bounding box center [386, 419] width 153 height 153
type input "C:\fakepath\RENOHELP Bottle.jpg"
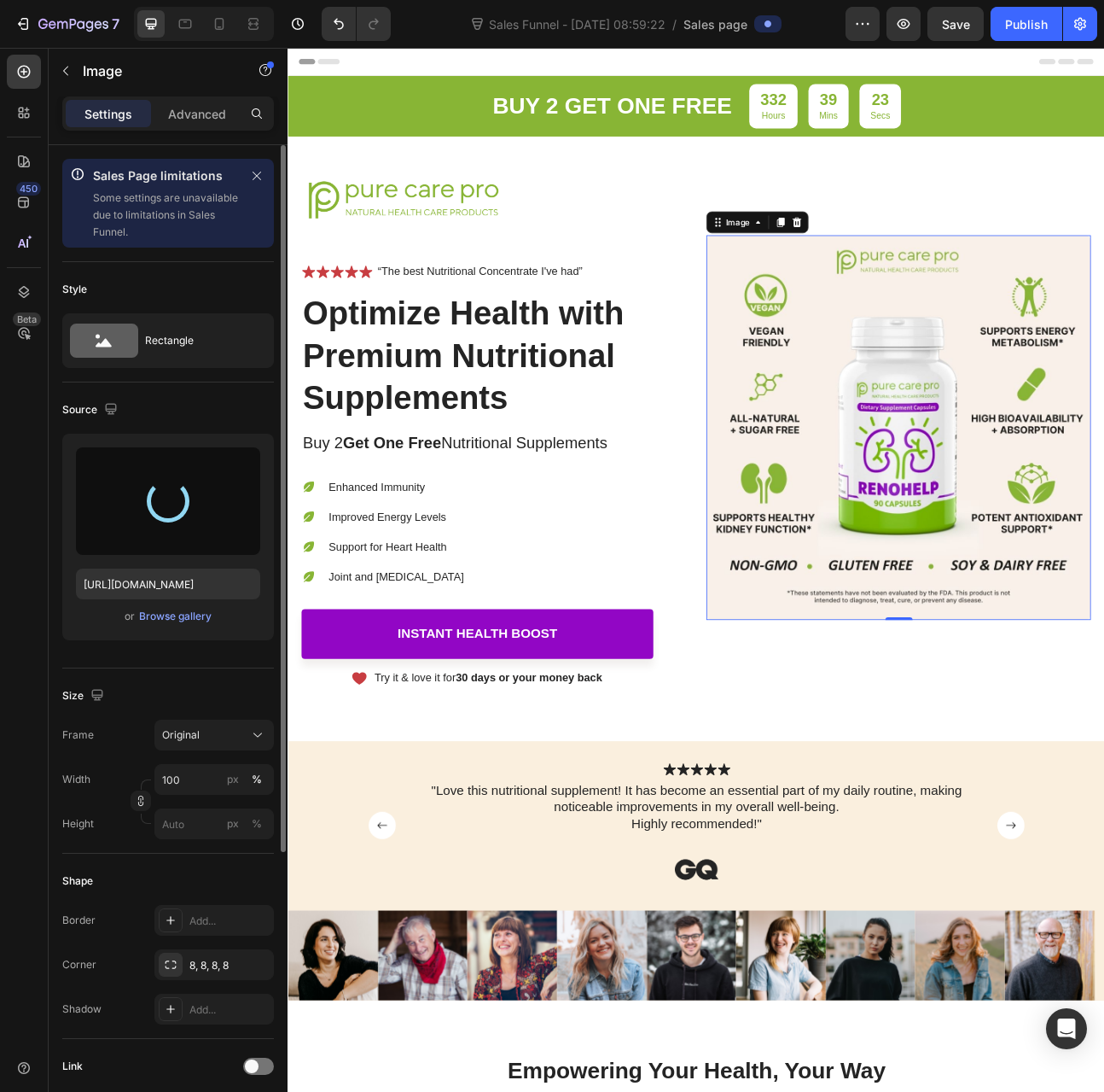
type input "https://cdn.shopify.com/s/files/1/0012/6015/9078/files/gempages_579943791784362…"
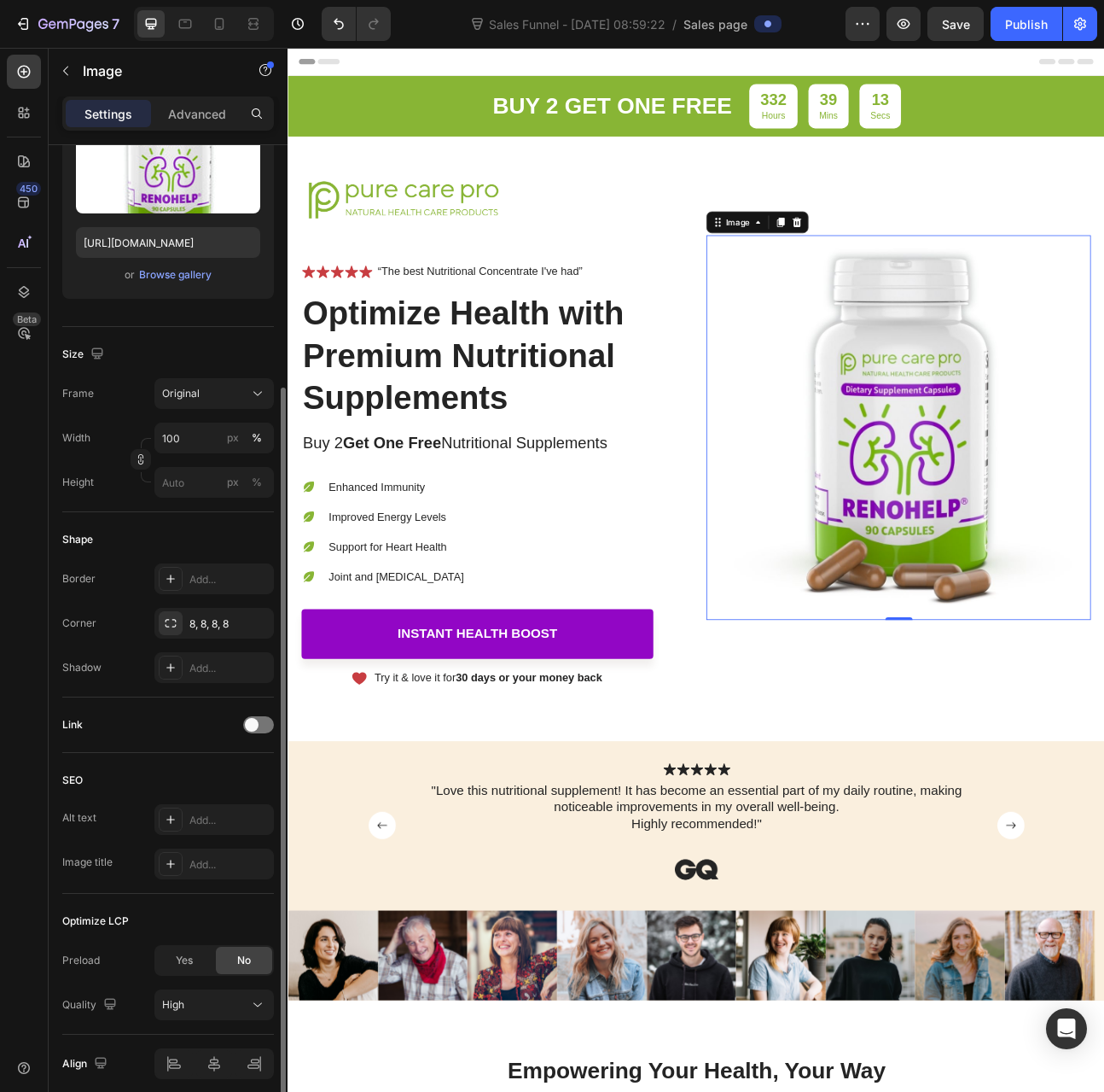
scroll to position [408, 0]
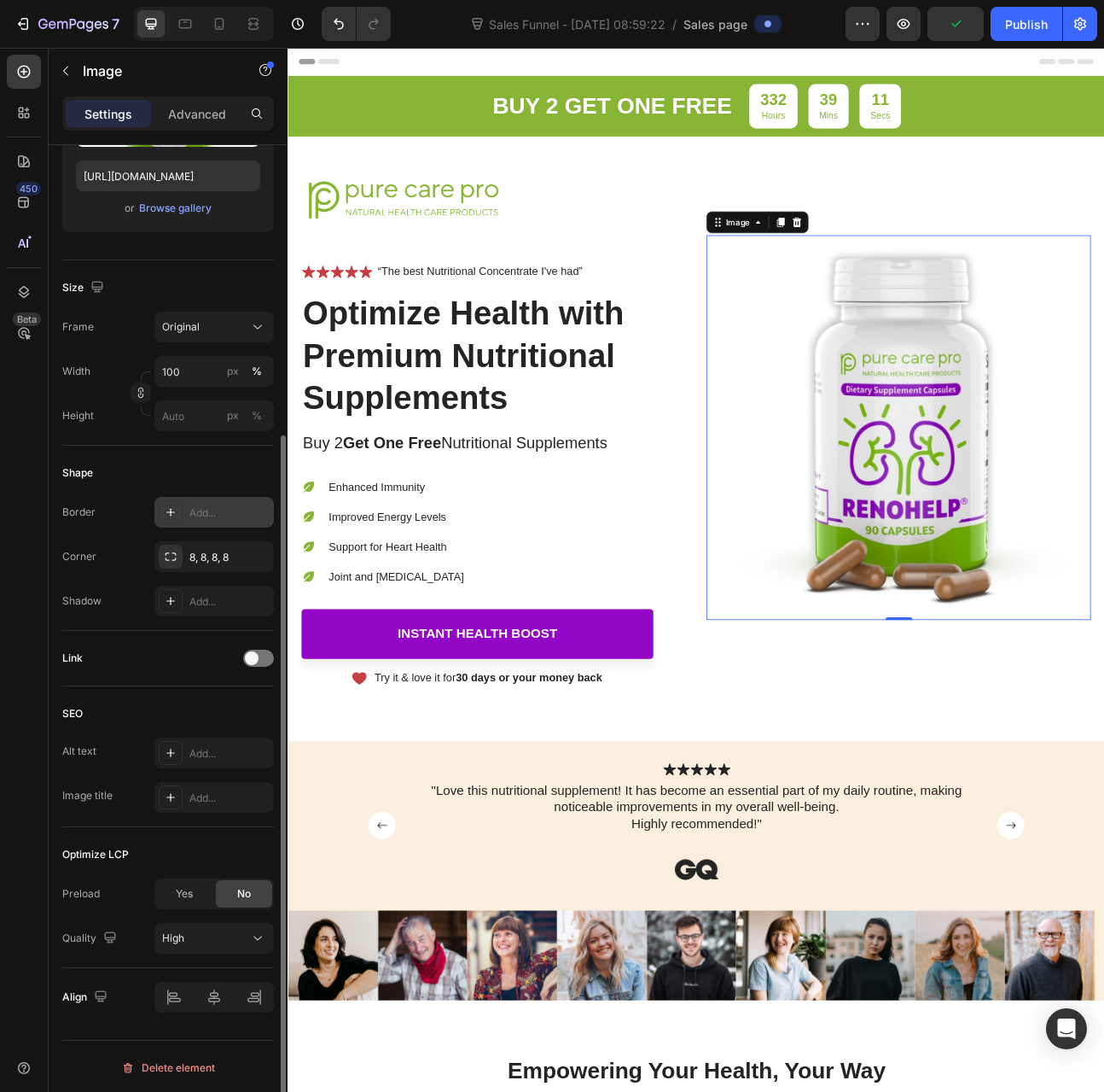
click at [176, 505] on icon at bounding box center [170, 512] width 13 height 13
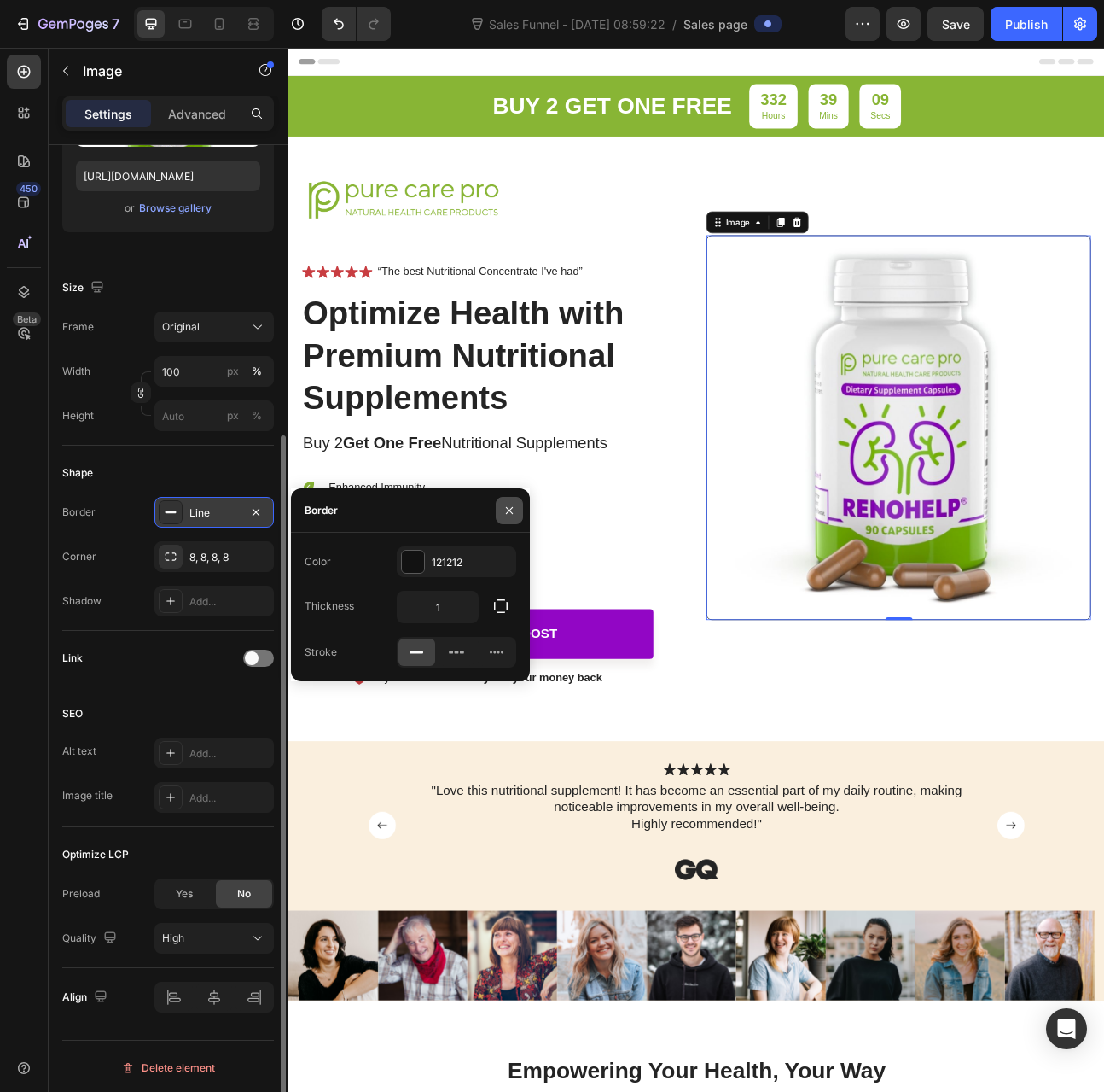
click at [507, 515] on icon "button" at bounding box center [510, 511] width 13 height 13
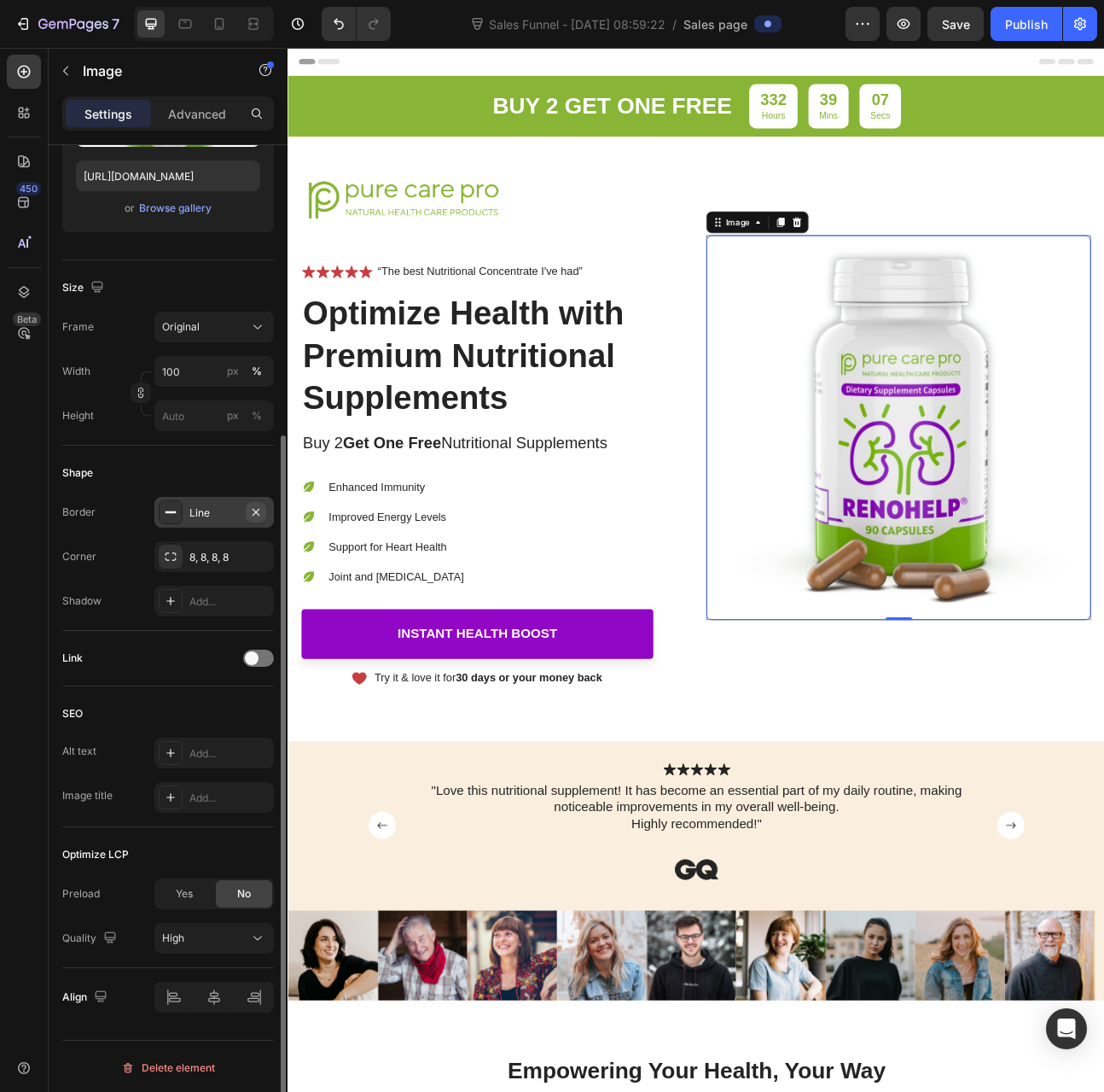
click at [258, 505] on icon "button" at bounding box center [256, 512] width 13 height 13
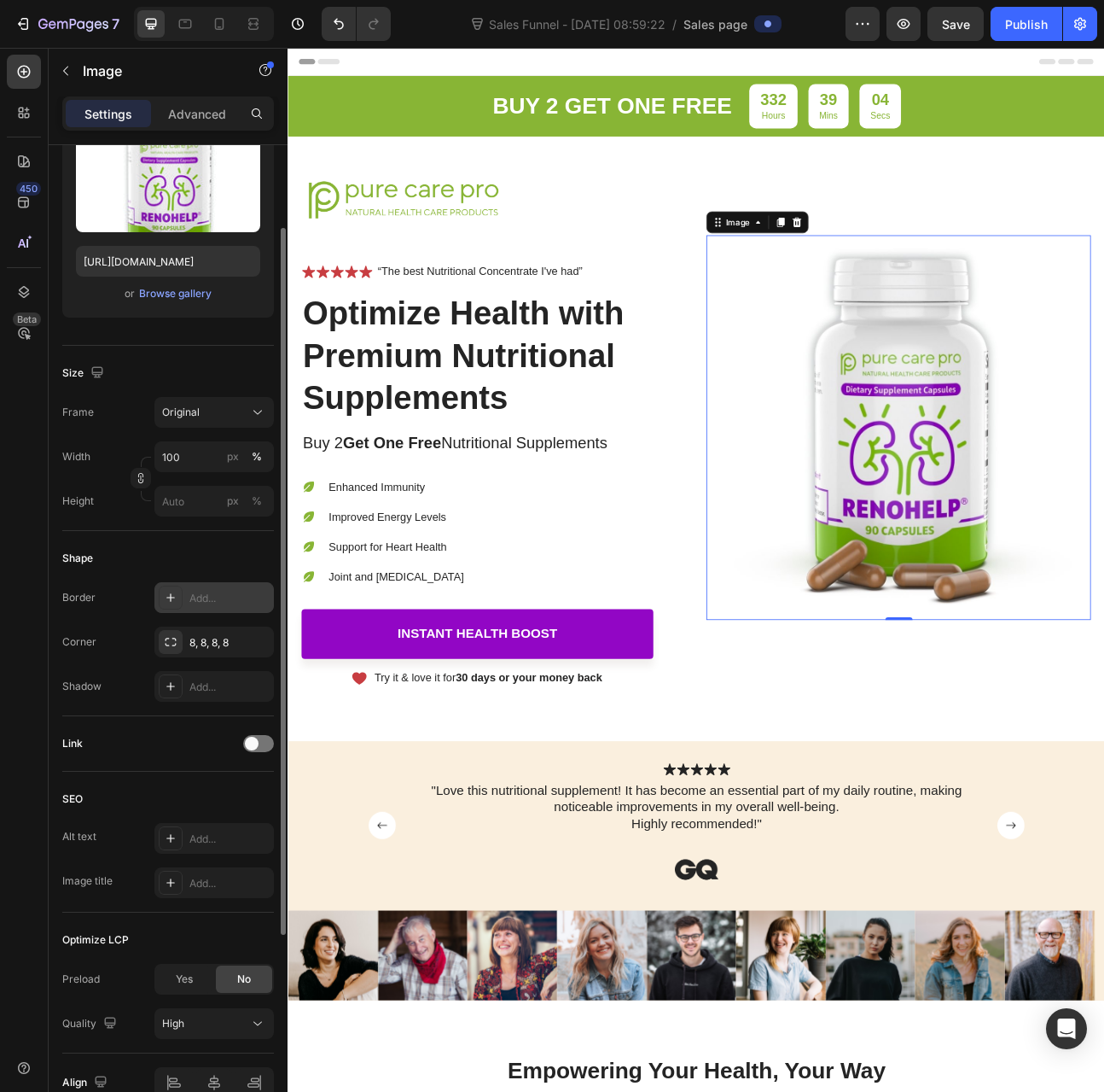
scroll to position [152, 0]
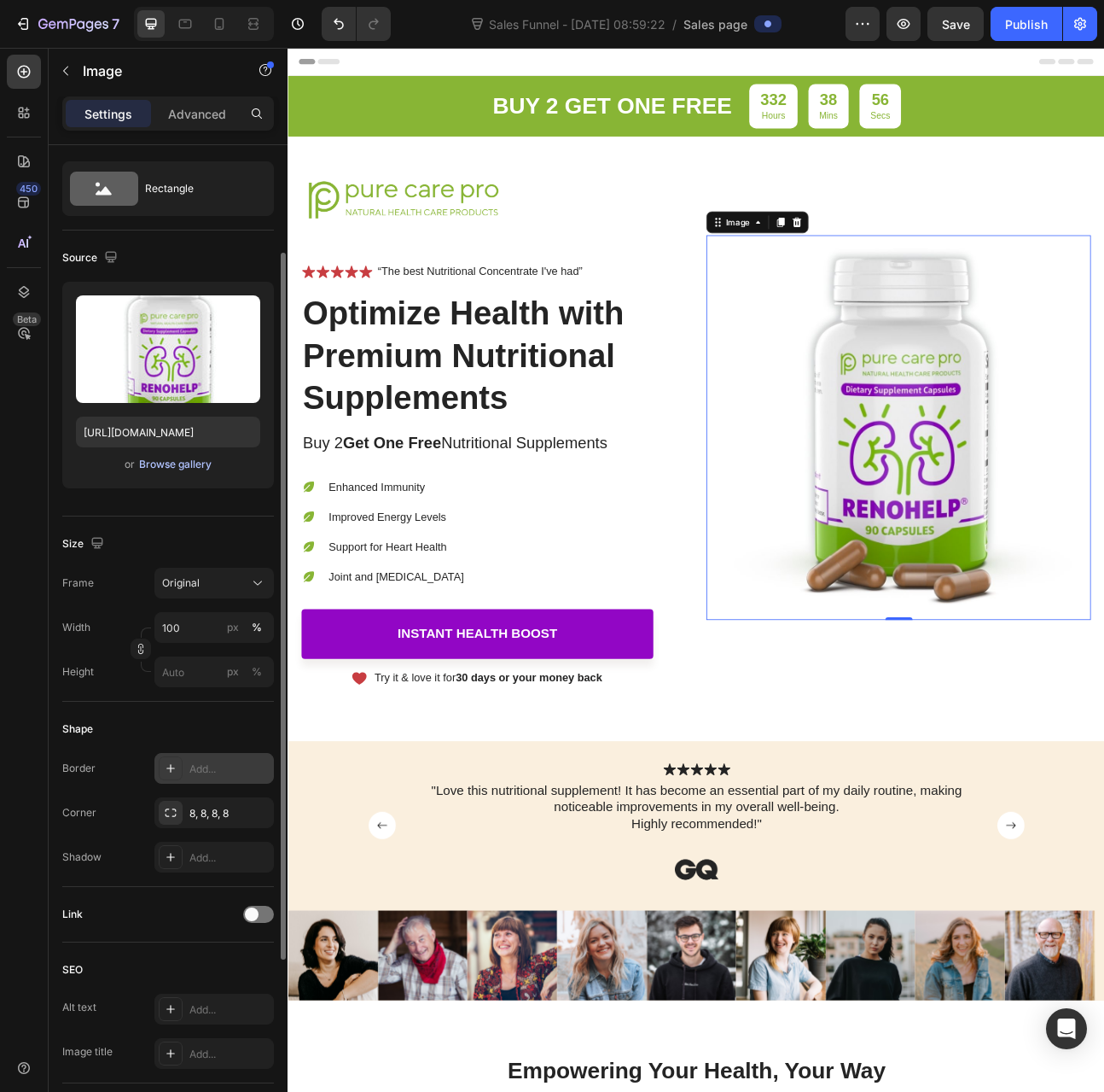
click at [187, 457] on div "Browse gallery" at bounding box center [175, 464] width 72 height 15
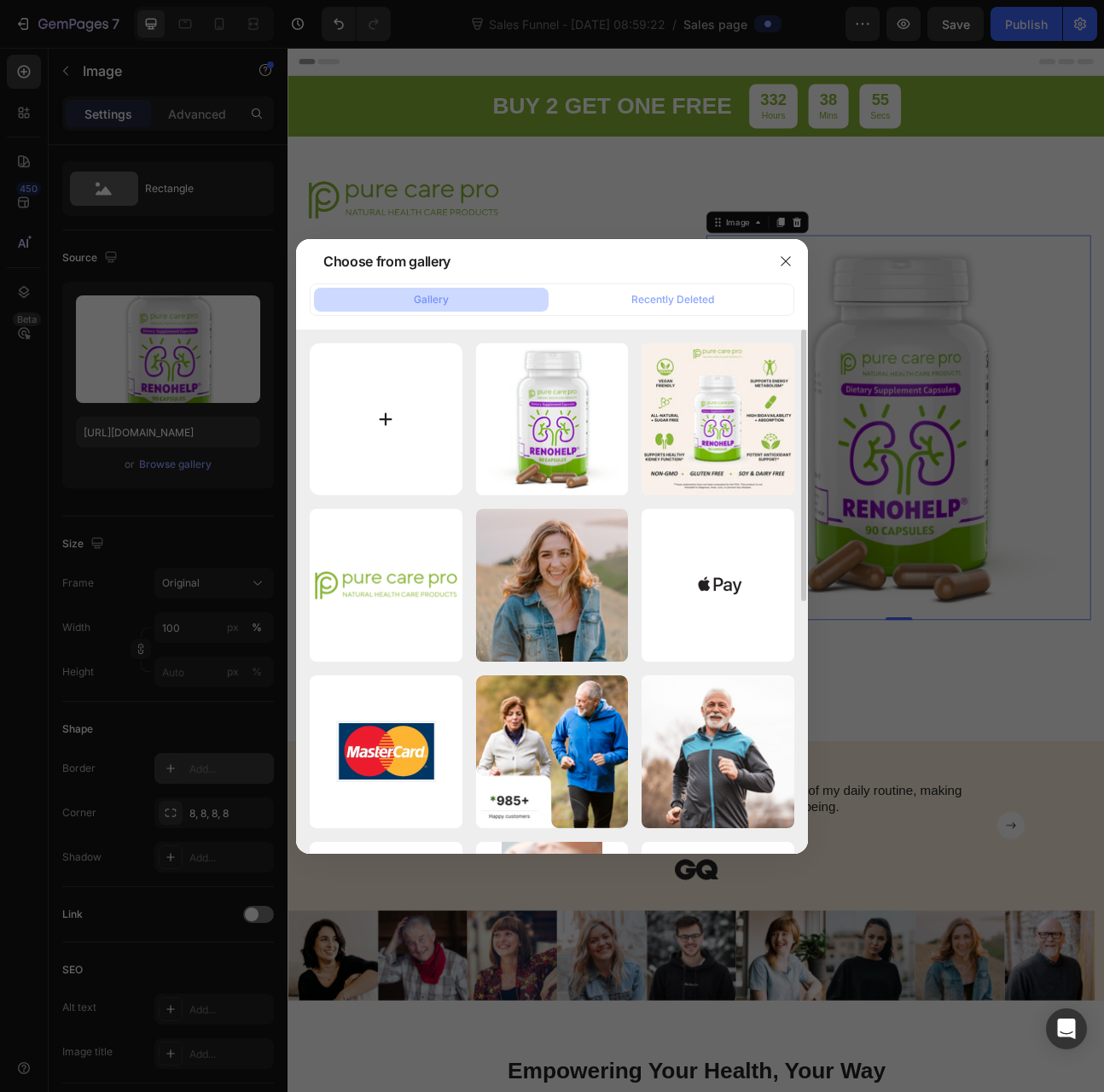
click at [459, 412] on input "file" at bounding box center [386, 419] width 153 height 153
type input "C:\fakepath\RENOHELP Bottle.png"
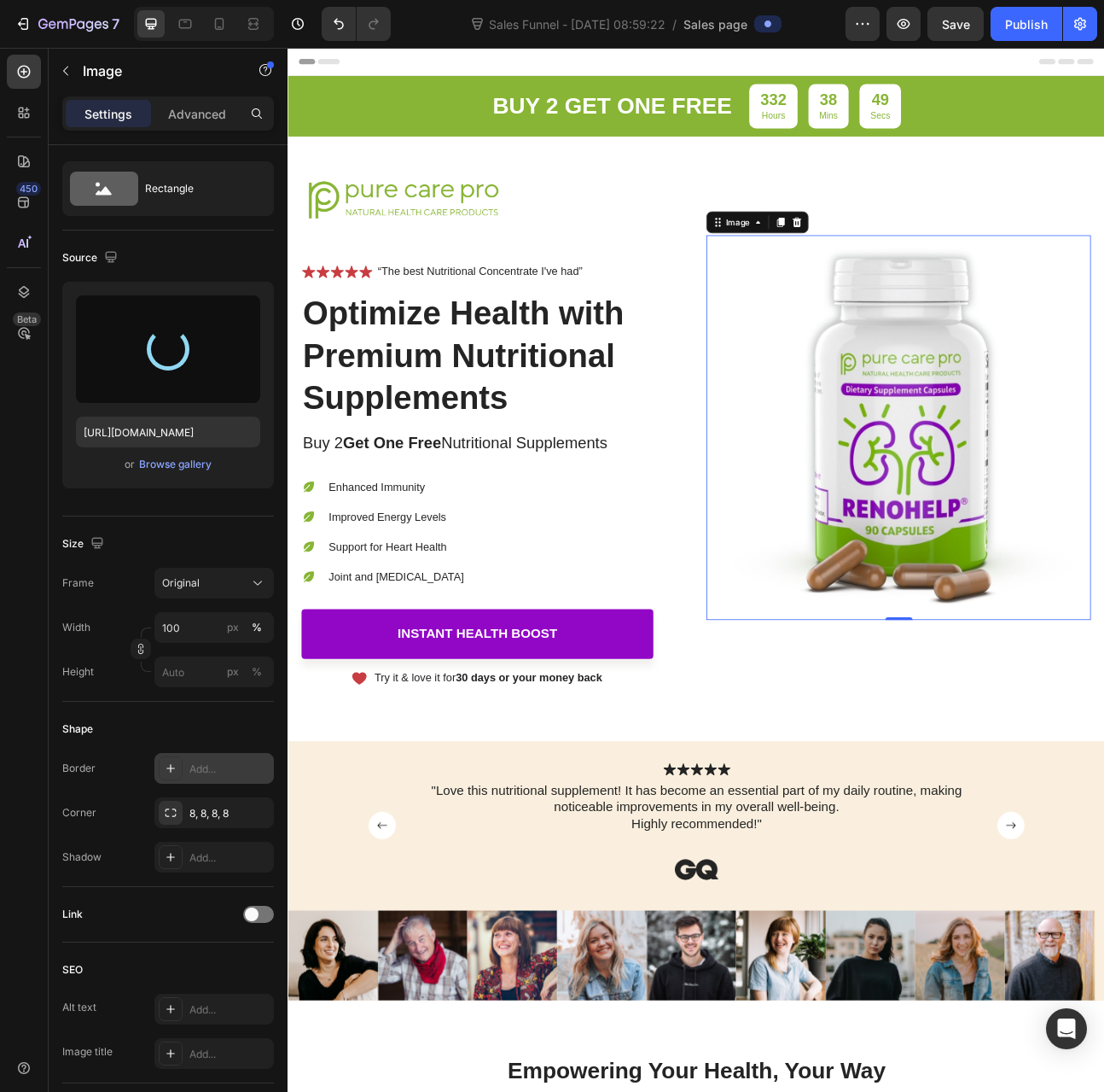
type input "https://cdn.shopify.com/s/files/1/0012/6015/9078/files/gempages_579943791784362…"
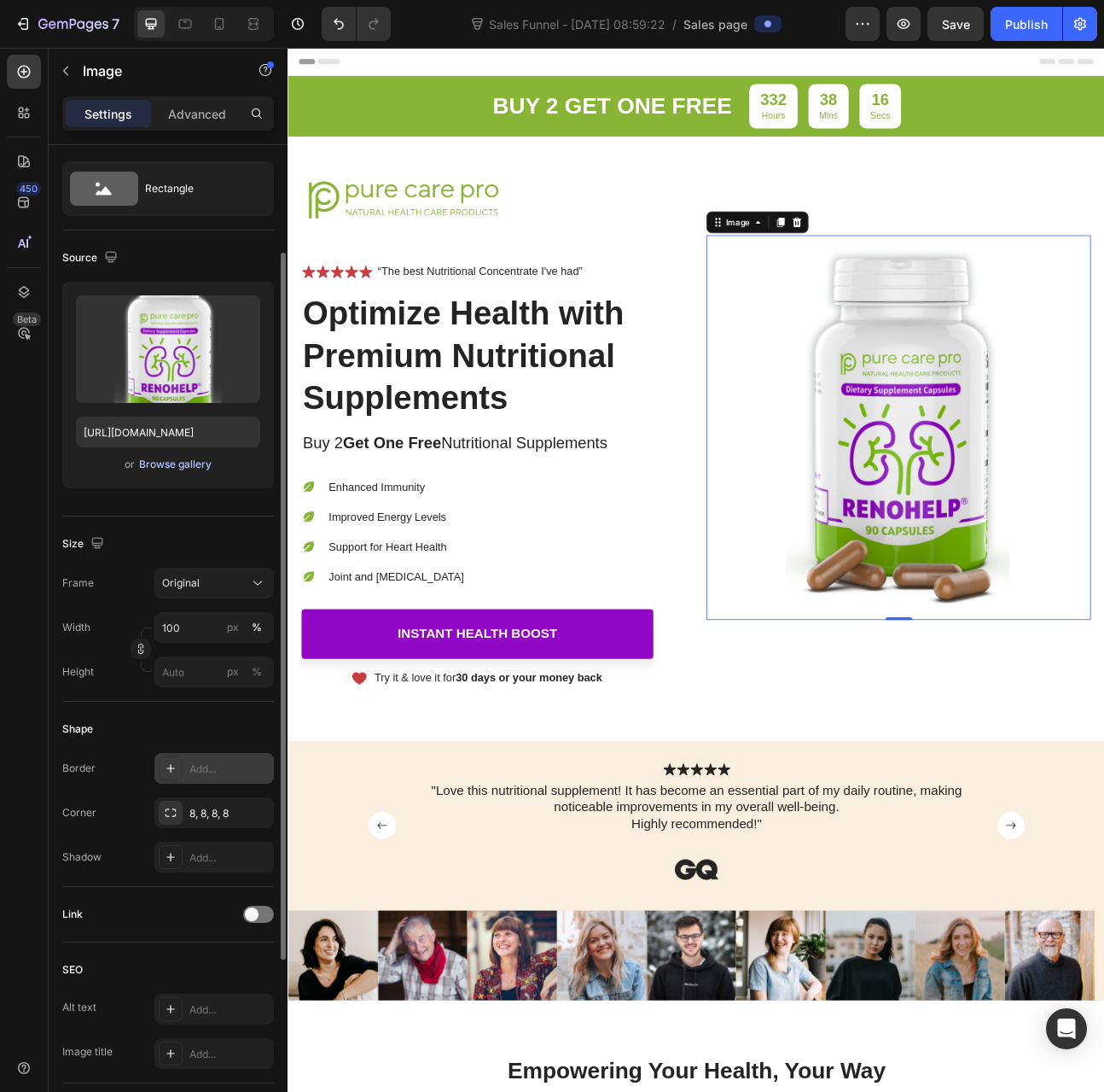
click at [185, 458] on div "Browse gallery" at bounding box center [175, 464] width 72 height 15
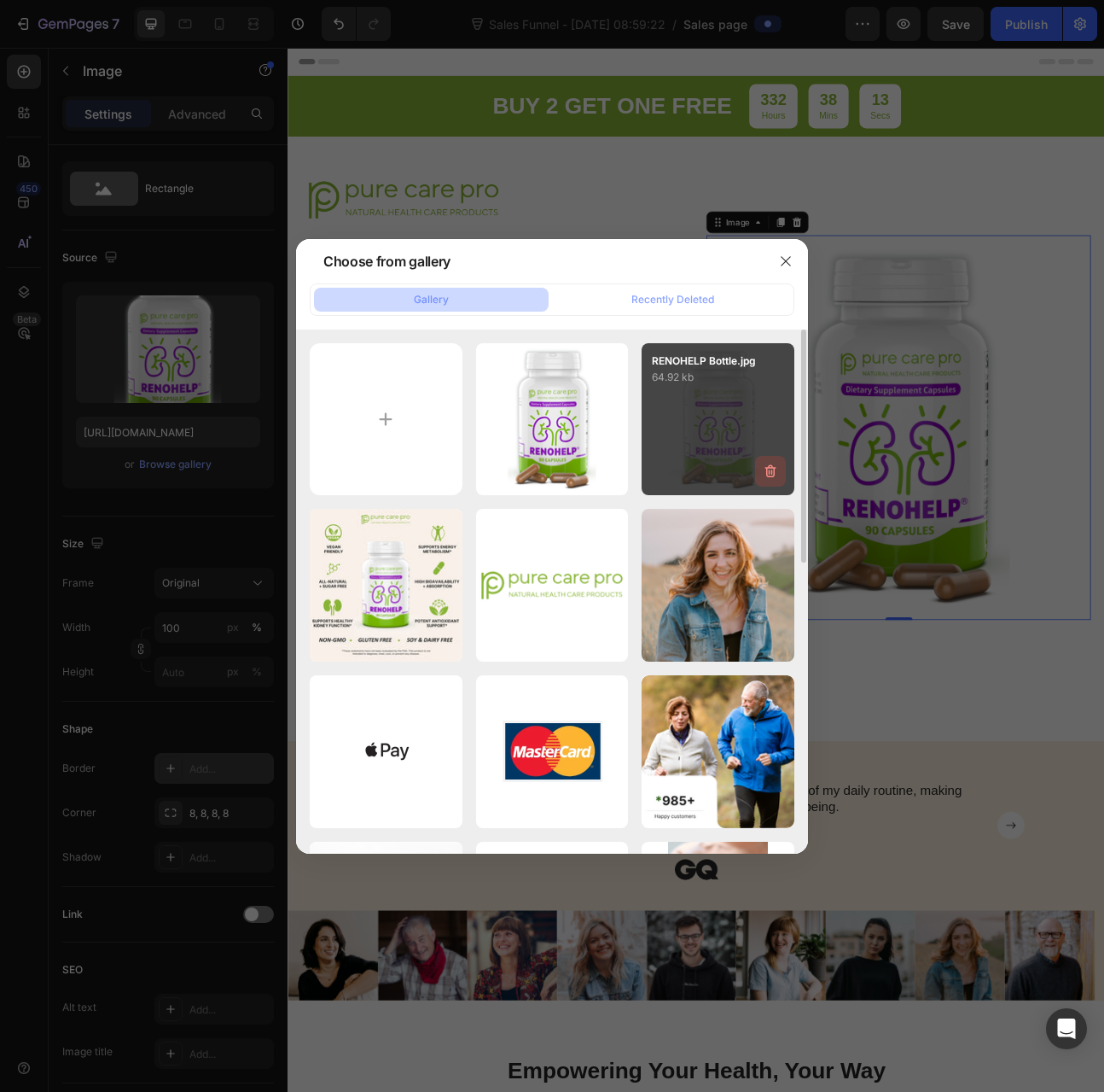
click at [768, 472] on icon "button" at bounding box center [771, 471] width 17 height 17
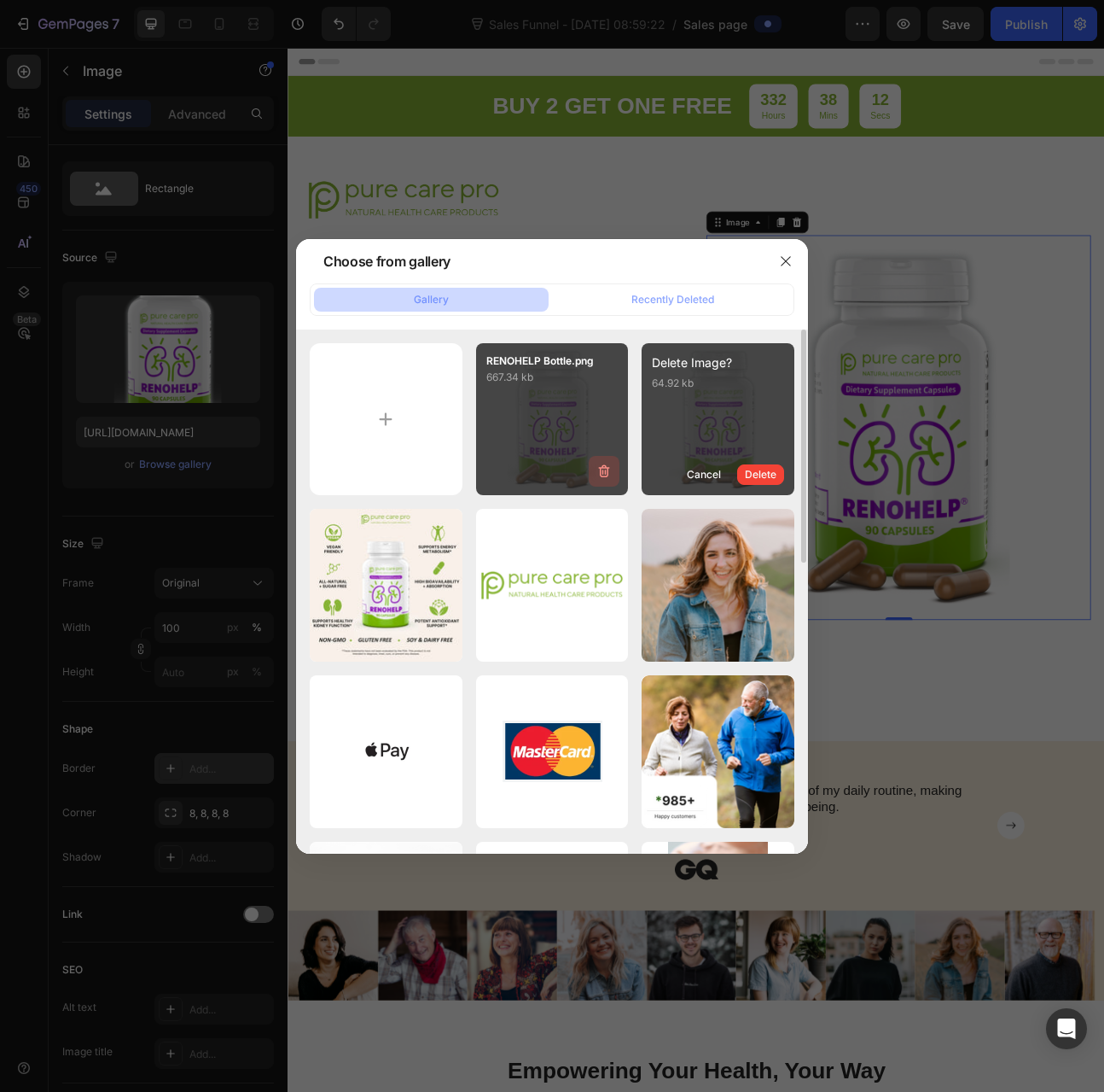
click at [599, 471] on icon "button" at bounding box center [605, 471] width 17 height 17
click at [604, 470] on div "Delete" at bounding box center [594, 475] width 31 height 15
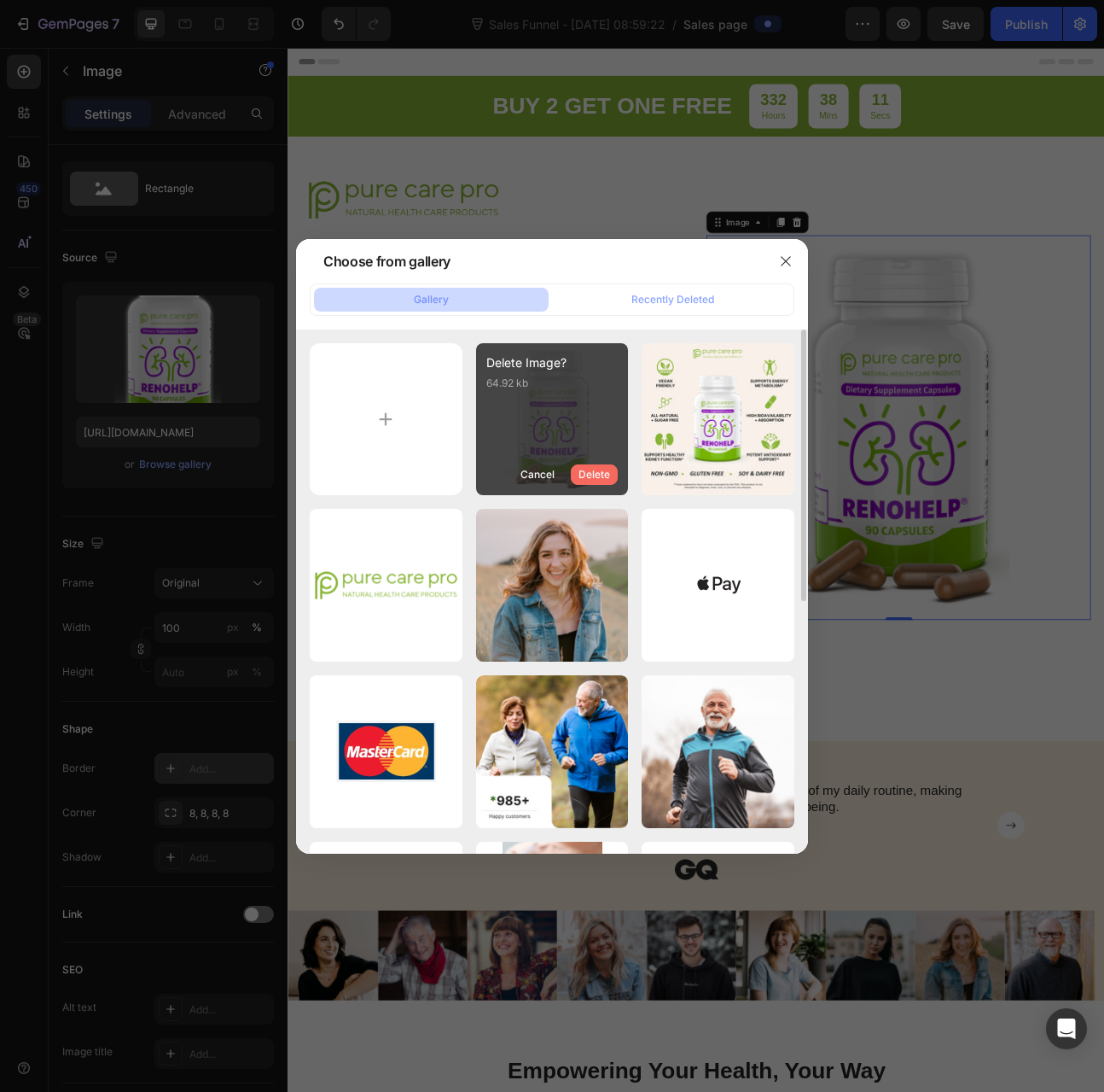
click at [607, 473] on div "Delete" at bounding box center [594, 475] width 31 height 15
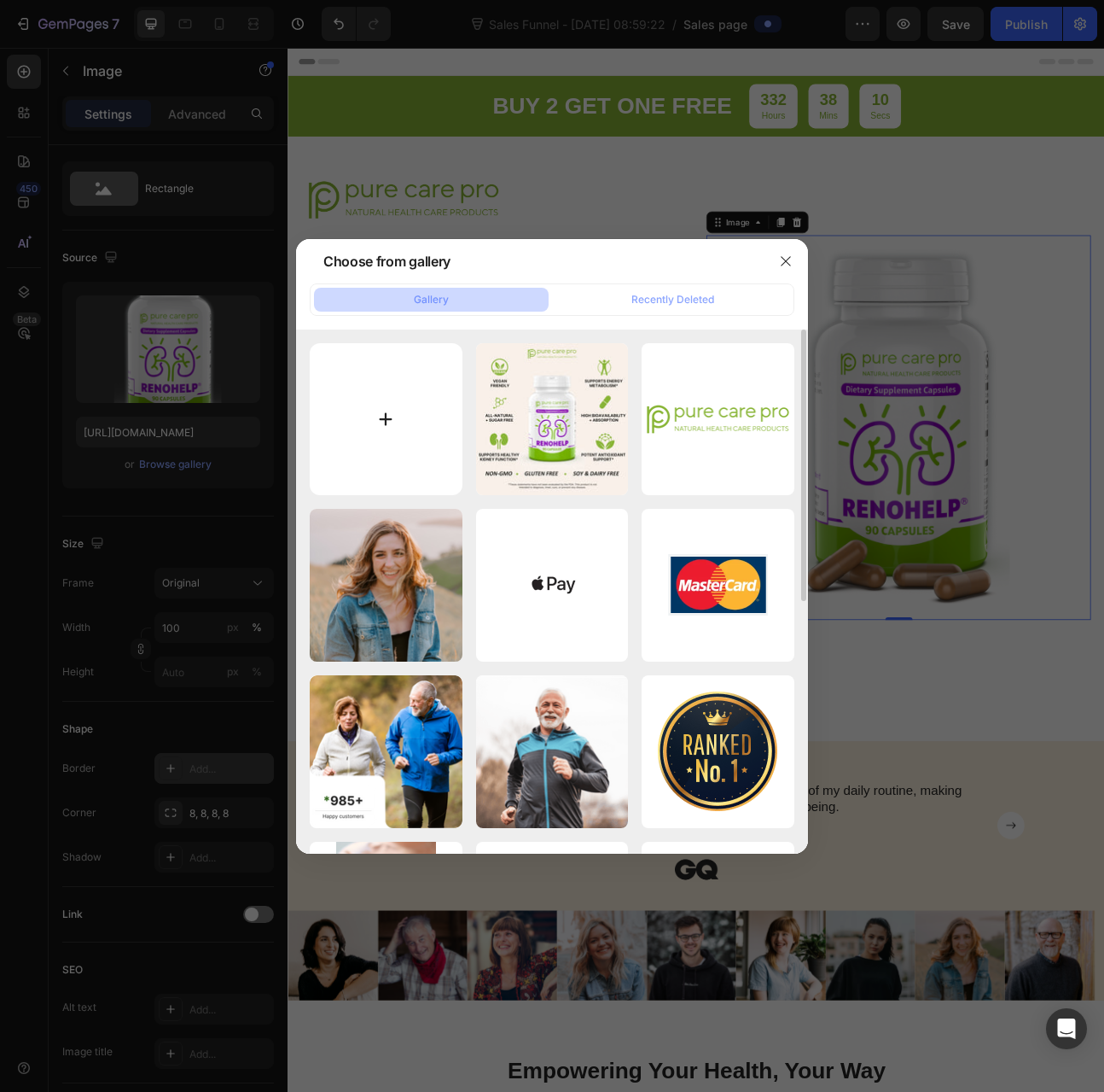
click at [387, 417] on input "file" at bounding box center [386, 419] width 153 height 153
type input "C:\fakepath\RENOHELP Bottle.png"
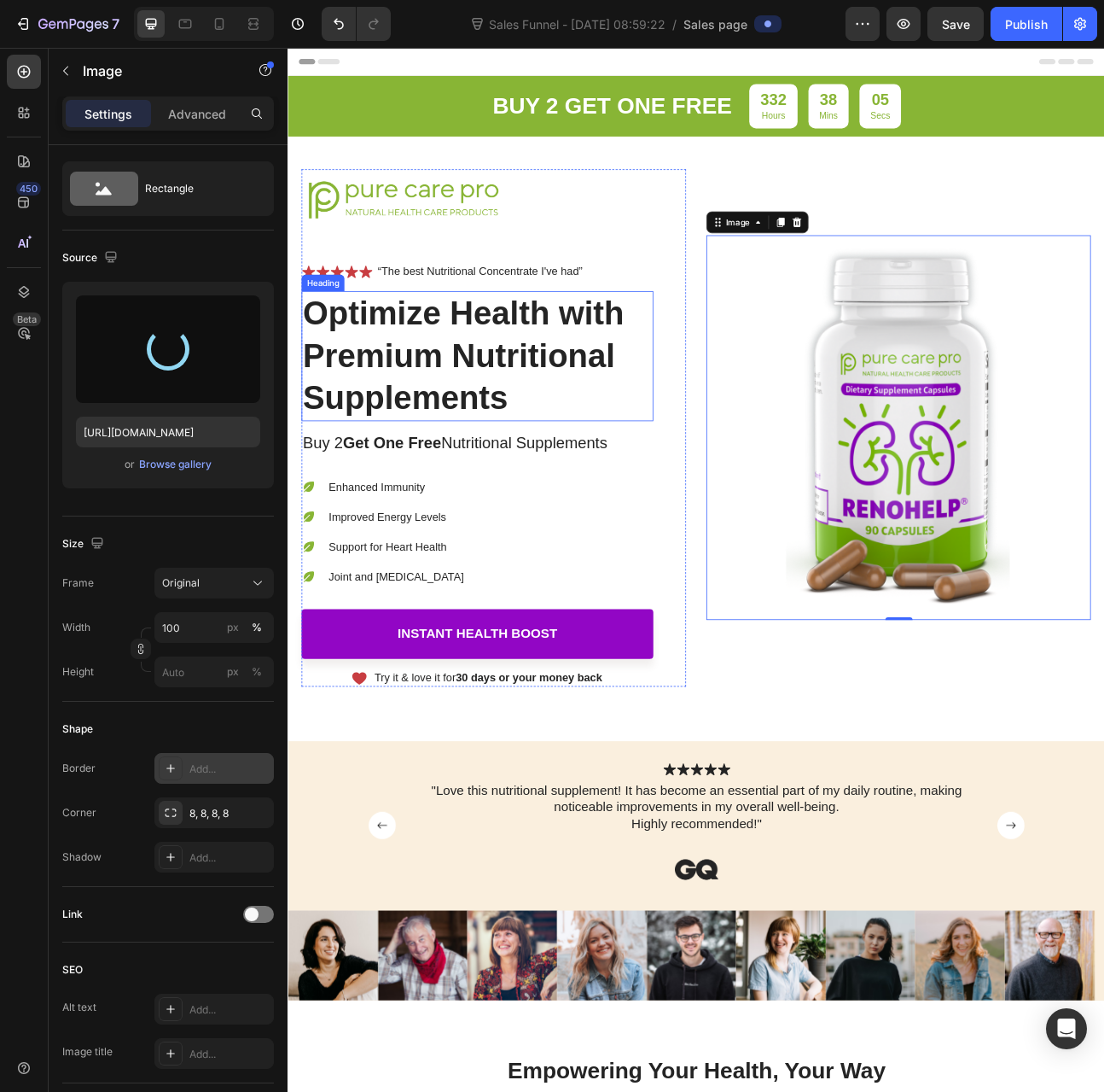
type input "https://cdn.shopify.com/s/files/1/0012/6015/9078/files/gempages_579943791784362…"
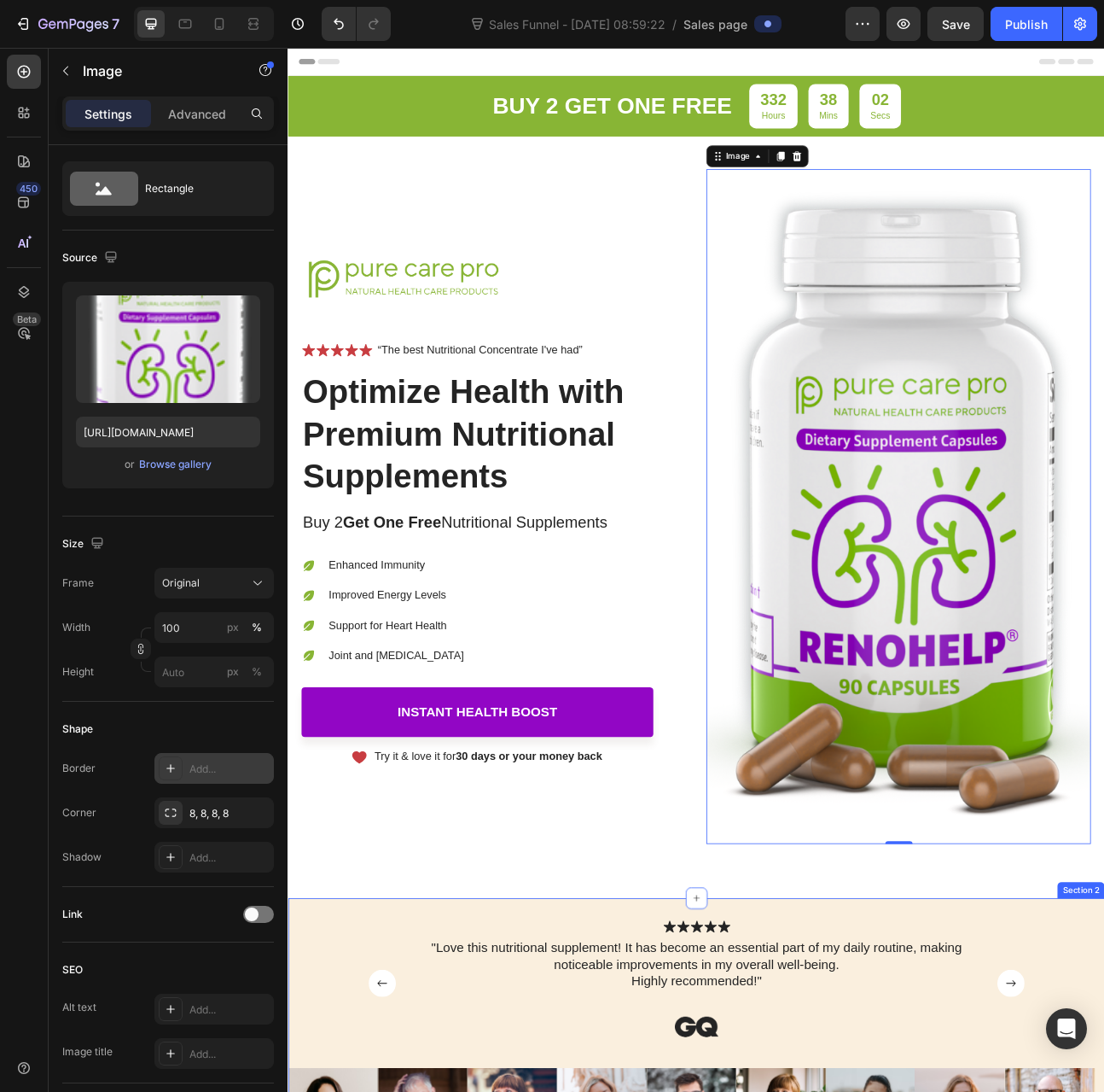
click at [556, 1068] on div "buy 2 get one free Text Block 332 Hours 38 Mins 02 Secs Countdown Timer Row Ima…" at bounding box center [799, 598] width 1024 height 1031
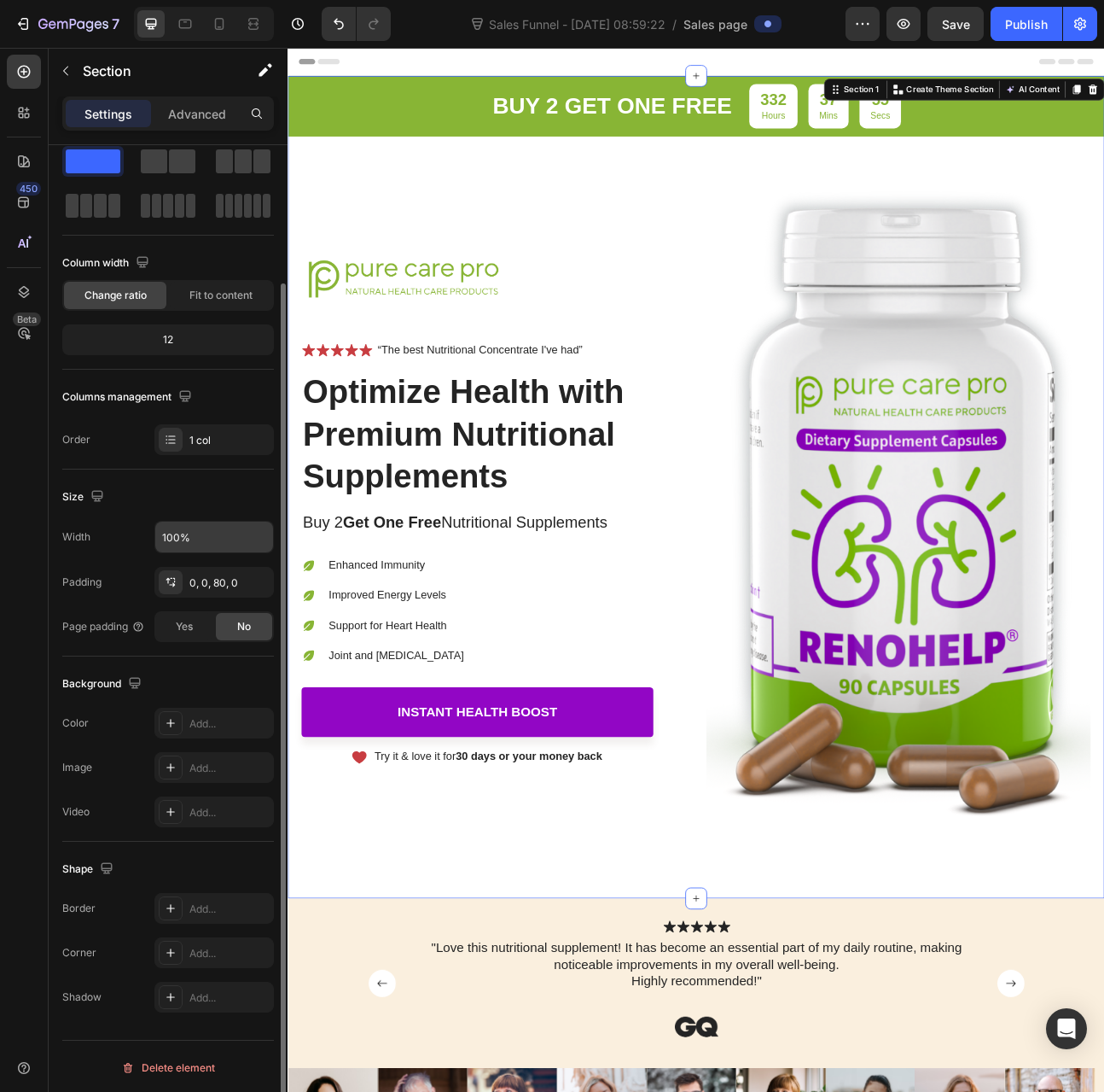
scroll to position [0, 0]
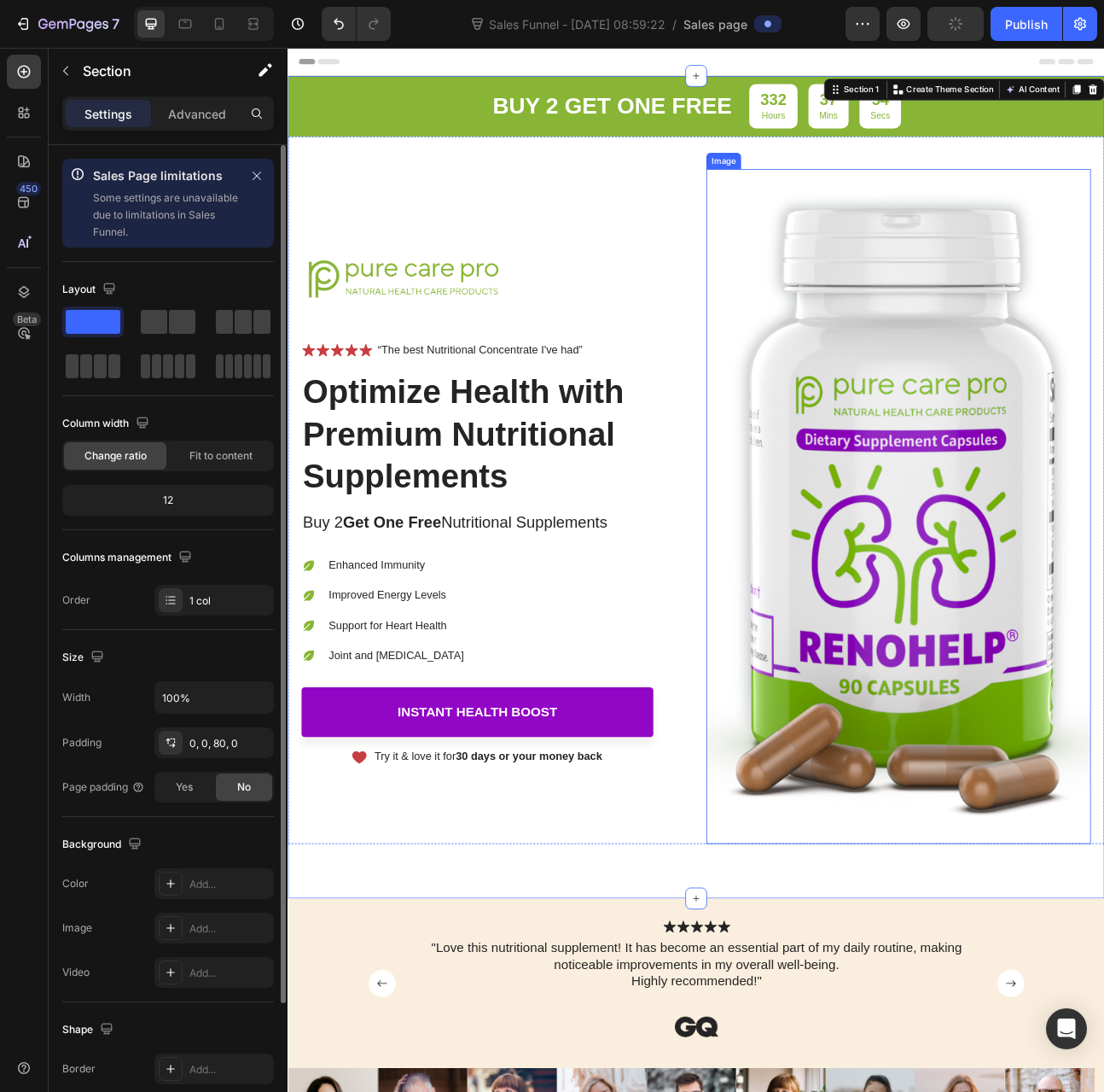
click at [1084, 646] on img at bounding box center [1054, 623] width 482 height 847
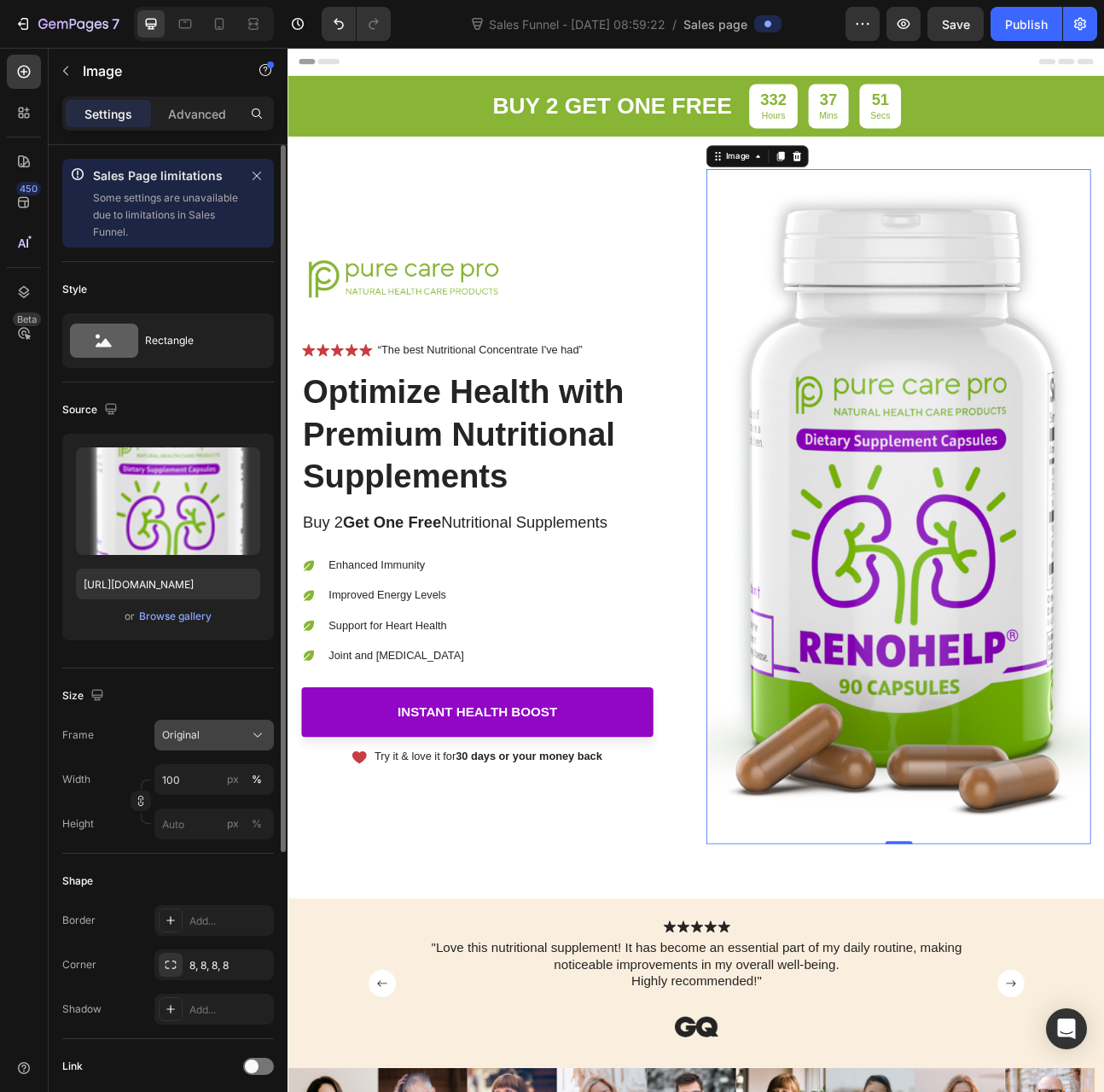
click at [184, 747] on button "Original" at bounding box center [214, 735] width 120 height 30
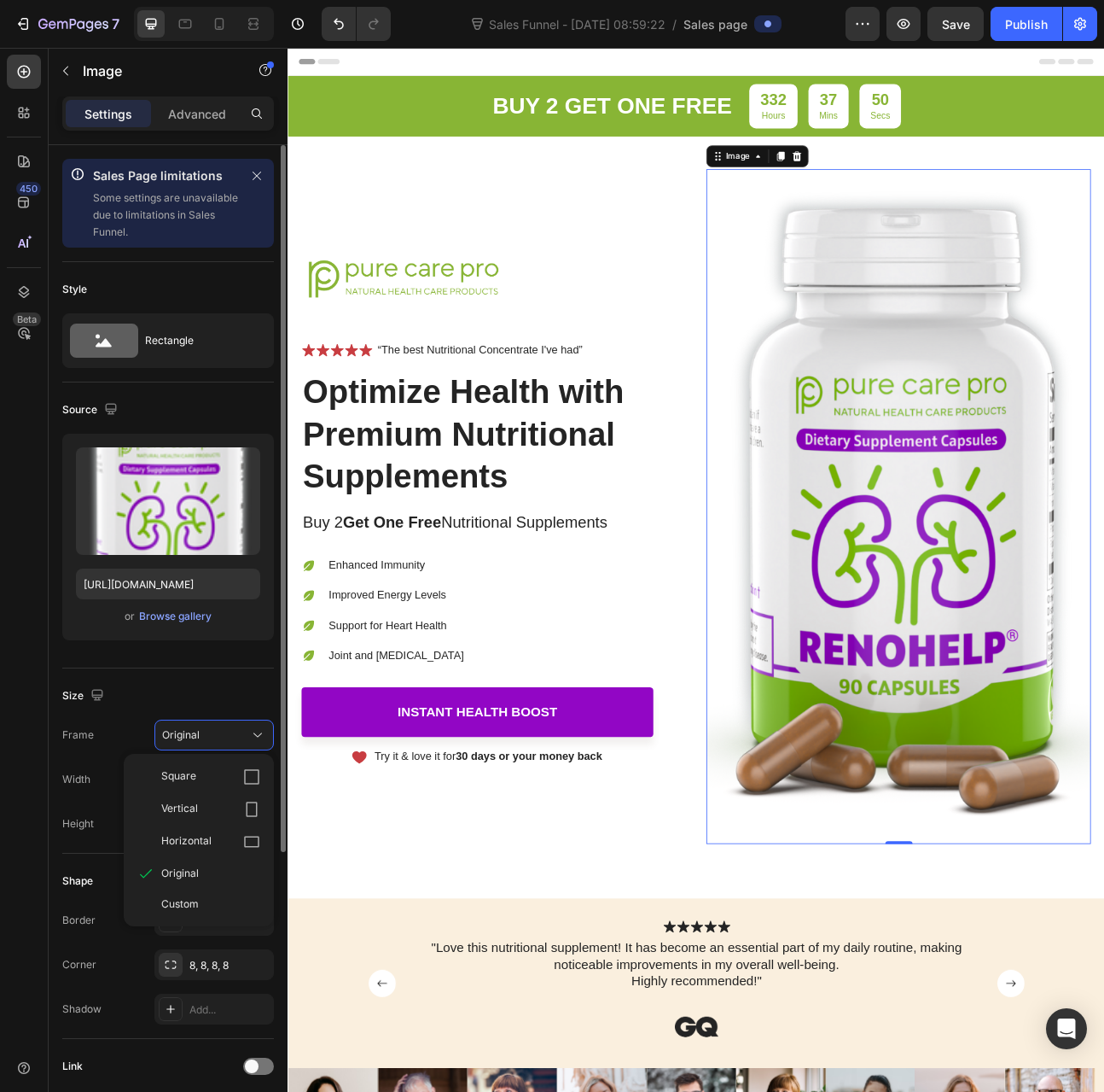
click at [129, 735] on div "Frame Original Square Vertical Horizontal Original Custom" at bounding box center [168, 735] width 212 height 30
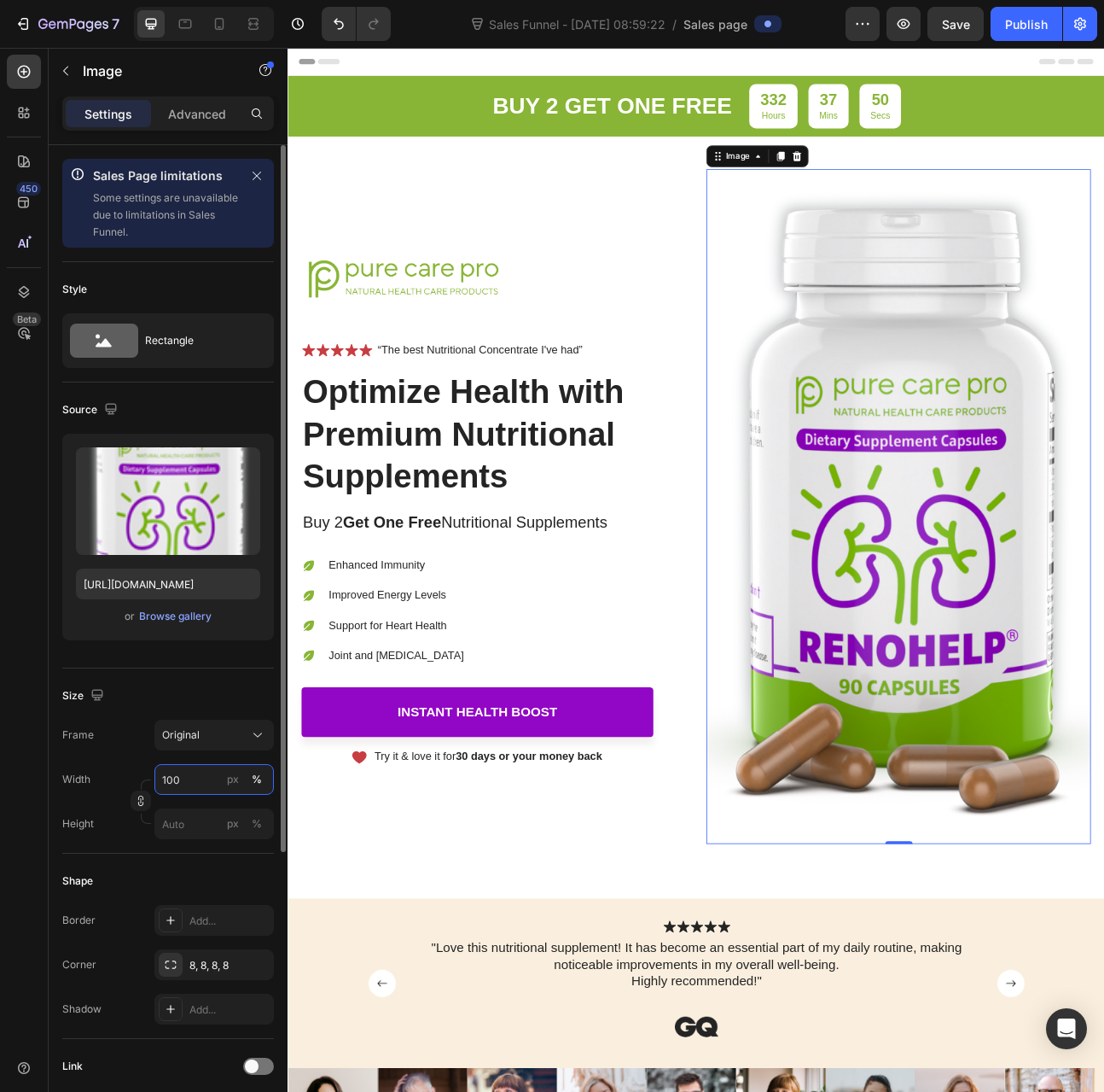
click at [187, 779] on input "100" at bounding box center [214, 779] width 120 height 30
click at [143, 757] on div "Frame Original Width 100 px % Height px %" at bounding box center [168, 780] width 212 height 120
click at [215, 743] on button "Original" at bounding box center [214, 735] width 120 height 30
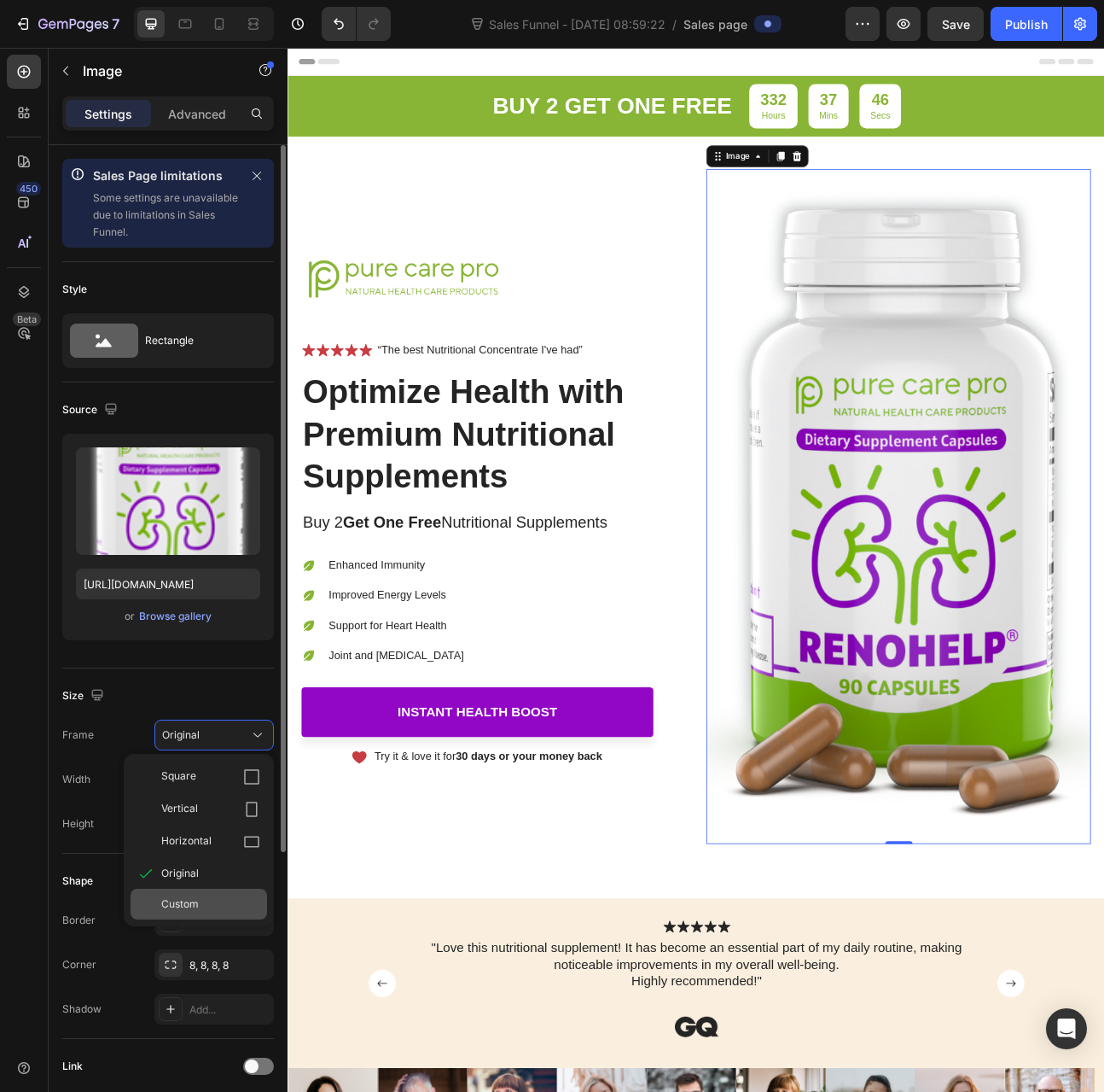
click at [187, 897] on span "Custom" at bounding box center [180, 904] width 37 height 15
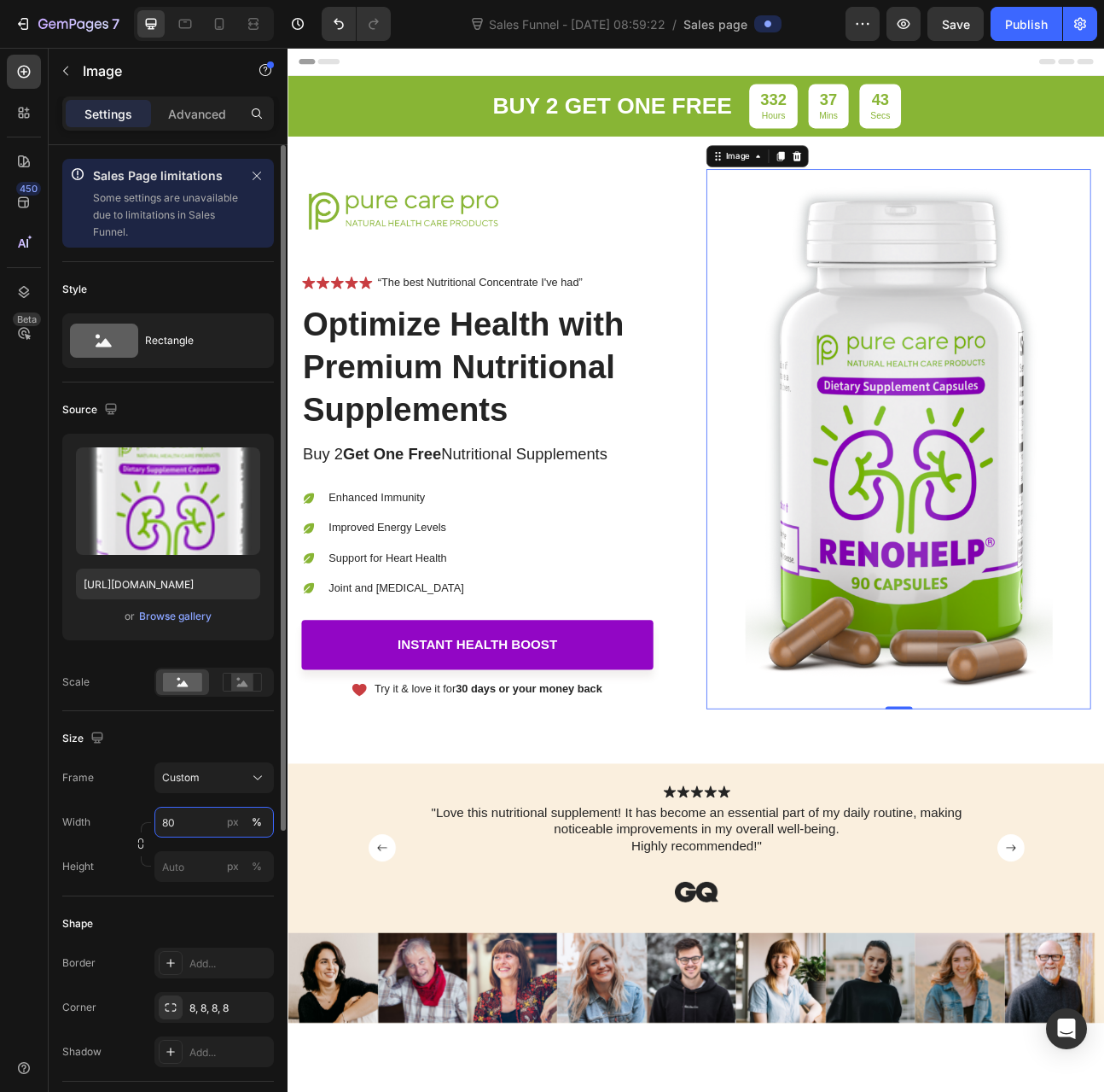
click at [196, 816] on input "80" at bounding box center [214, 822] width 120 height 30
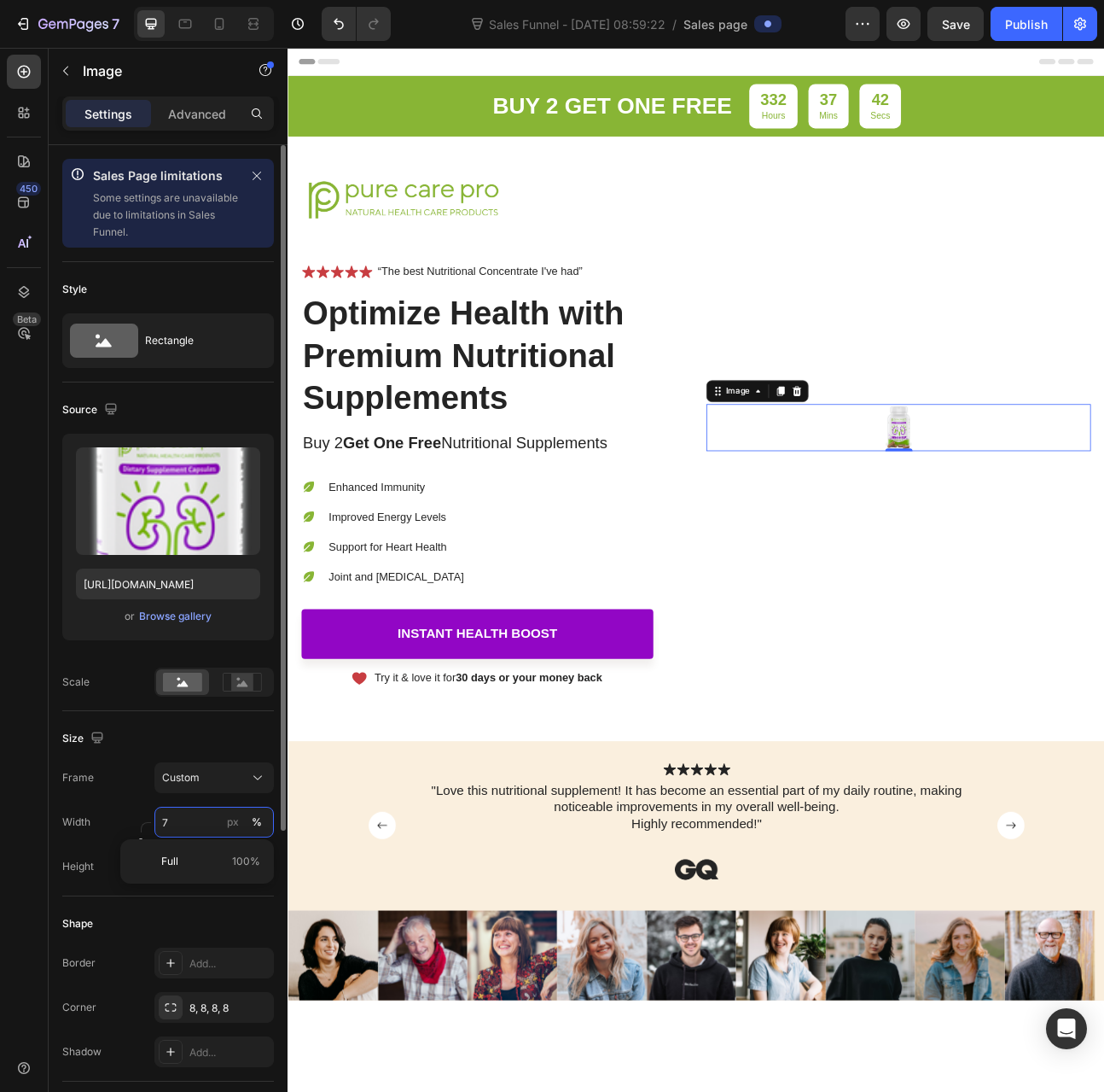
type input "70"
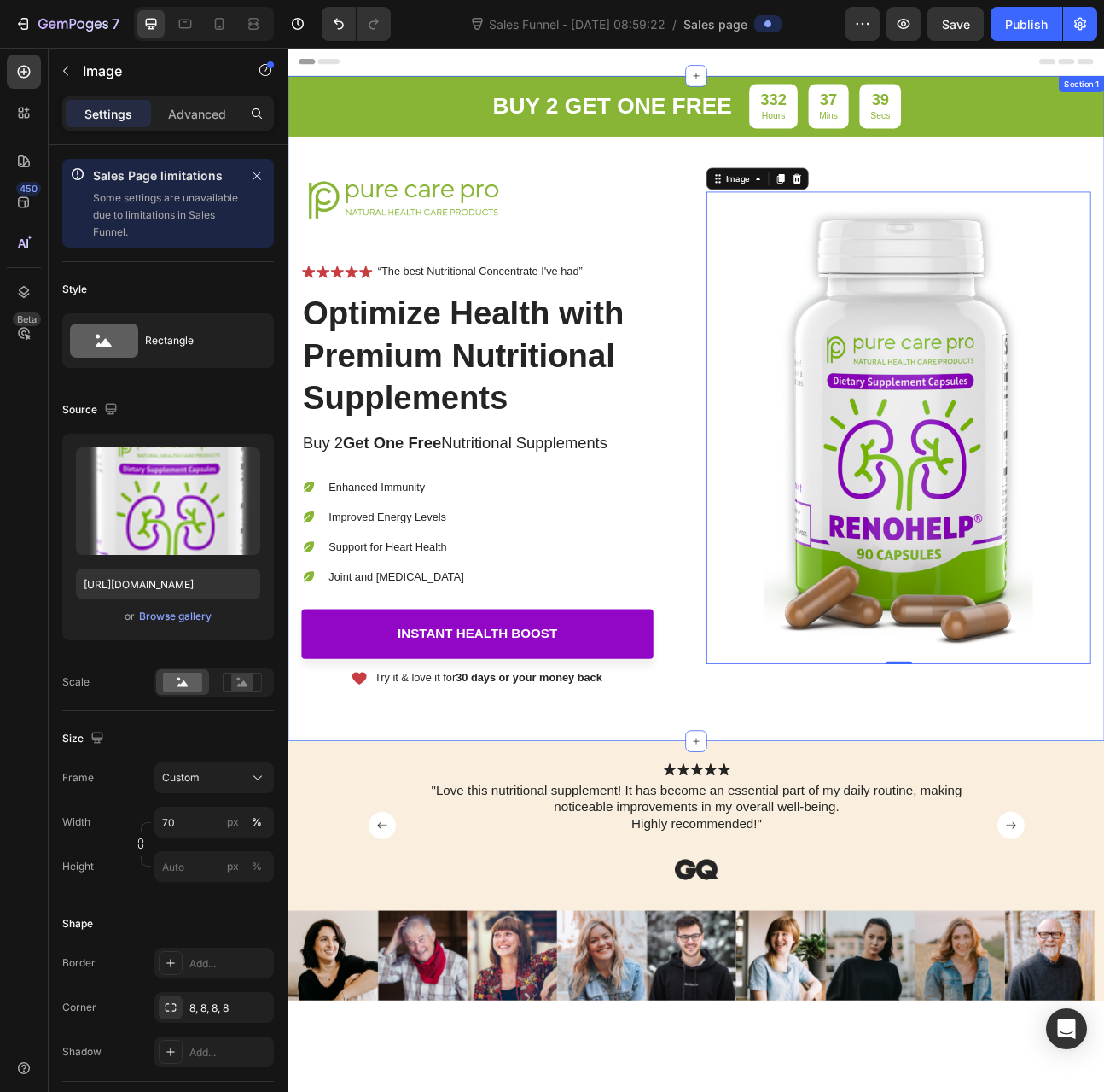
click at [696, 913] on div "buy 2 get one free Text Block 332 Hours 37 Mins 39 Secs Countdown Timer Row Ima…" at bounding box center [799, 499] width 1024 height 834
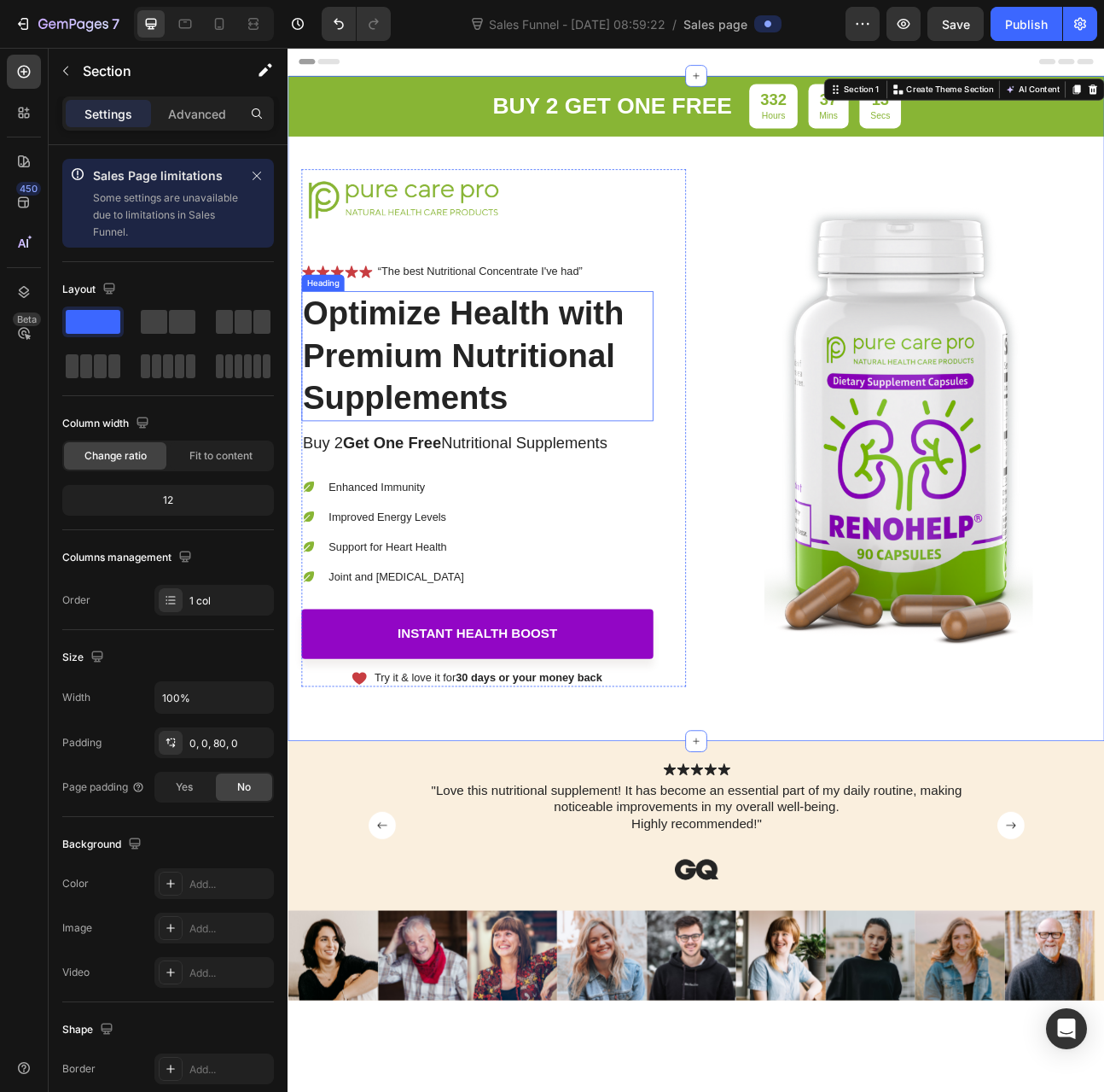
click at [485, 446] on h1 "Optimize Health with Premium Nutritional Supplements" at bounding box center [525, 434] width 441 height 163
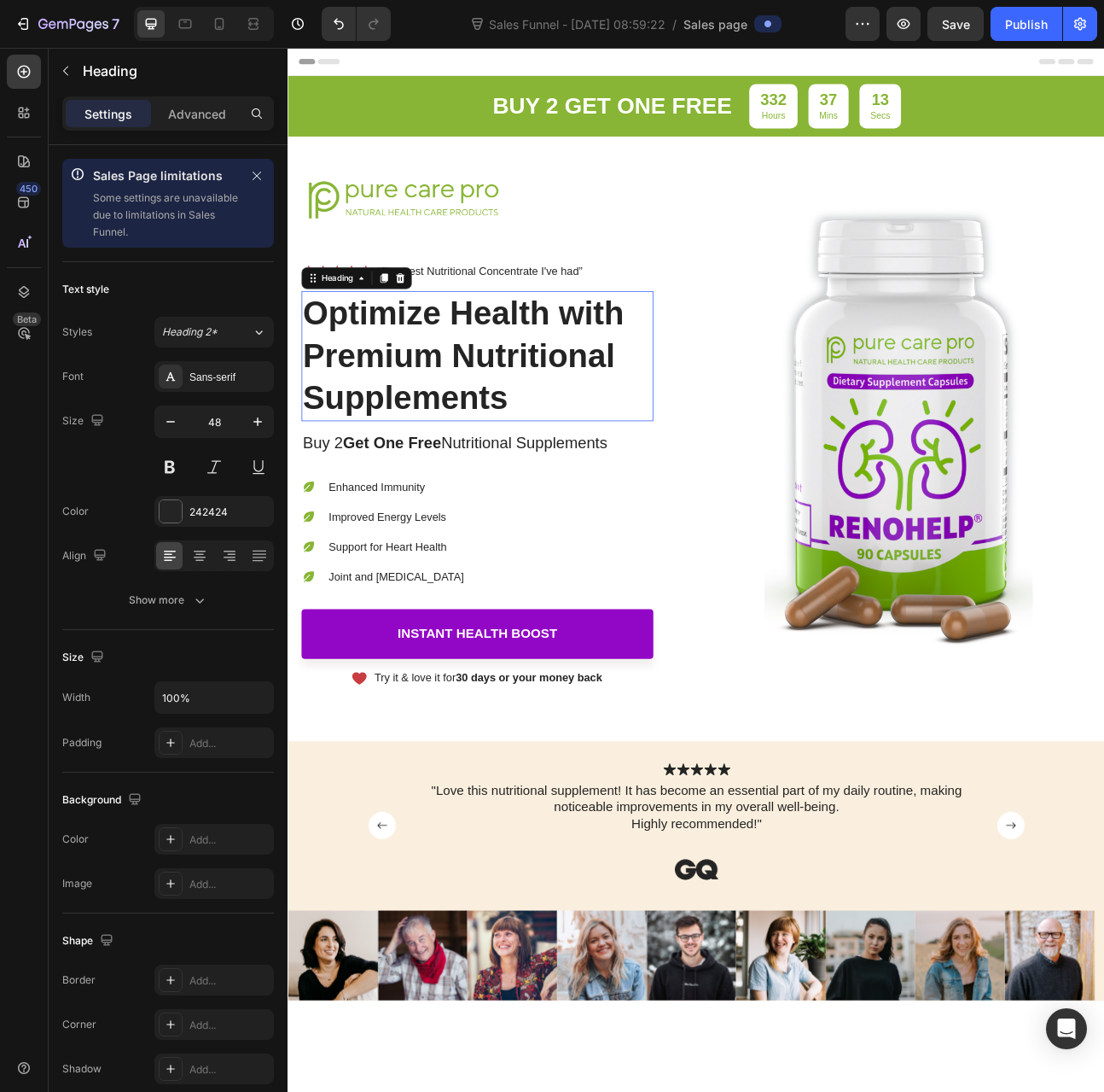
click at [485, 446] on h1 "Optimize Health with Premium Nutritional Supplements" at bounding box center [525, 434] width 441 height 163
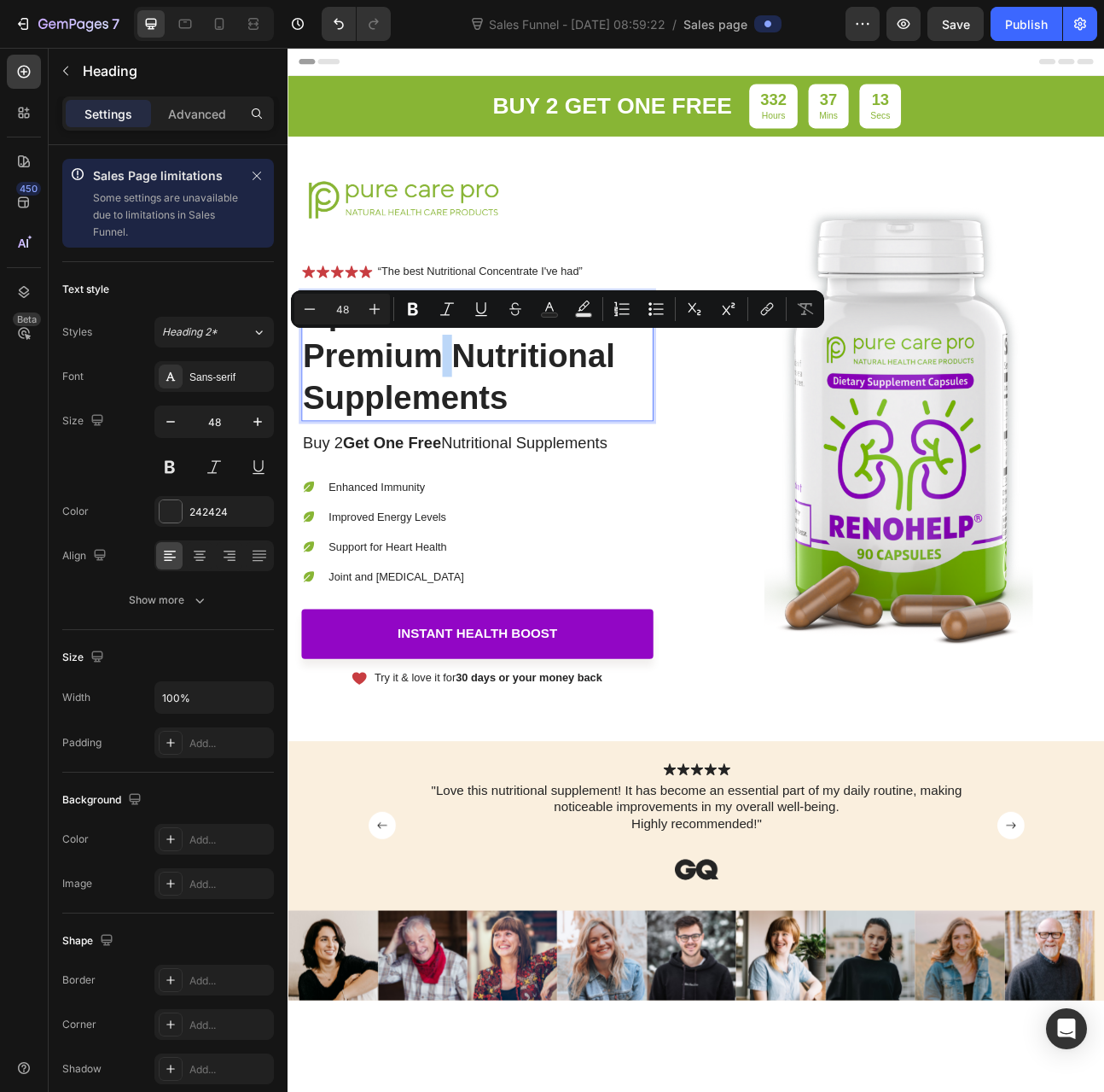
click at [485, 446] on p "Optimize Health with Premium Nutritional Supplements" at bounding box center [525, 434] width 437 height 160
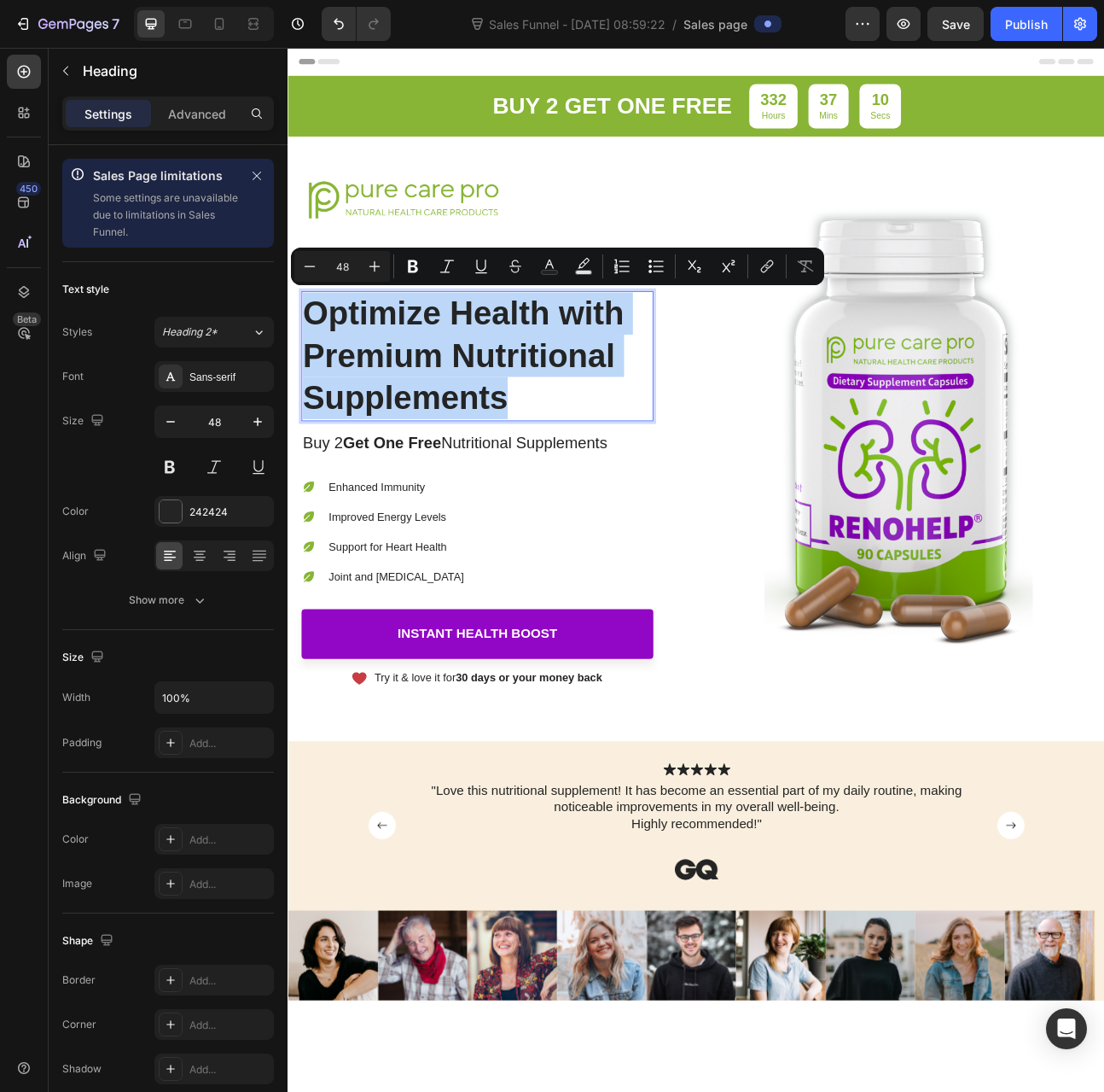
drag, startPoint x: 571, startPoint y: 485, endPoint x: 315, endPoint y: 379, distance: 277.1
click at [315, 379] on p "Optimize Health with Premium Nutritional Supplements" at bounding box center [525, 434] width 437 height 160
click at [590, 480] on p "Optimize Health with Premium Nutritional Supplements" at bounding box center [525, 434] width 437 height 160
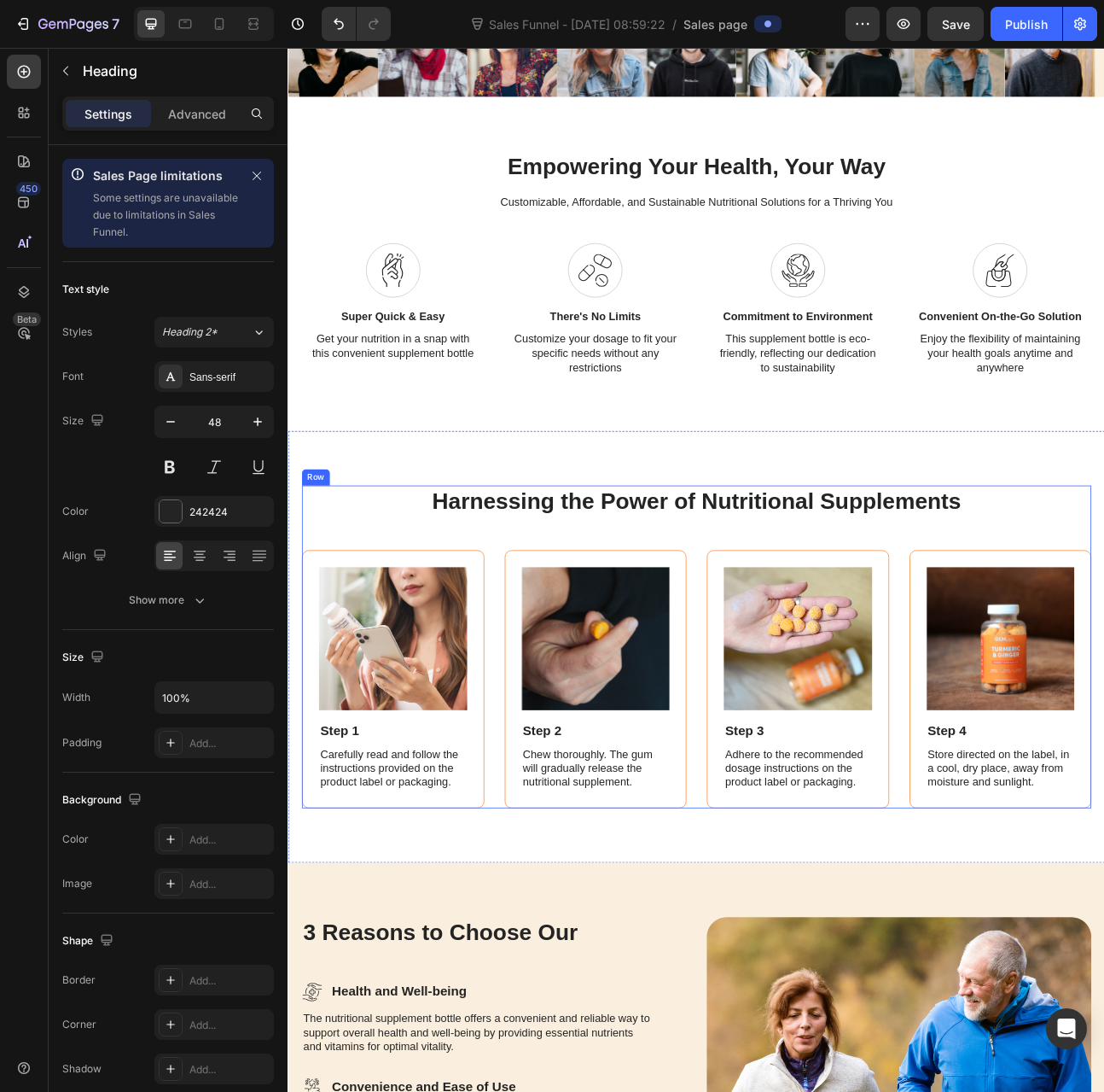
scroll to position [1196, 0]
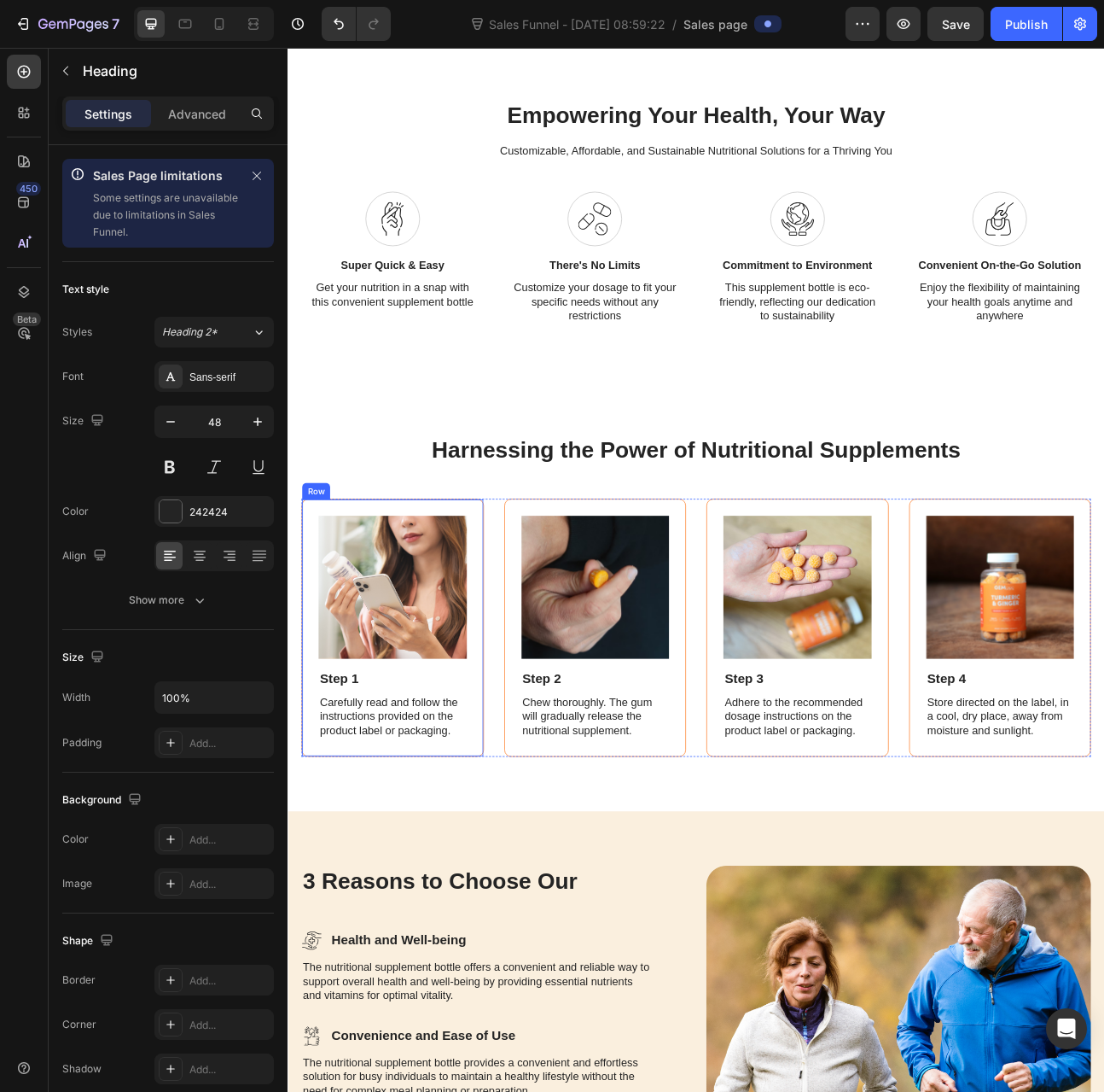
click at [513, 613] on div "Image Step 1 Text Block Carefully read and follow the instructions provided on …" at bounding box center [418, 774] width 229 height 323
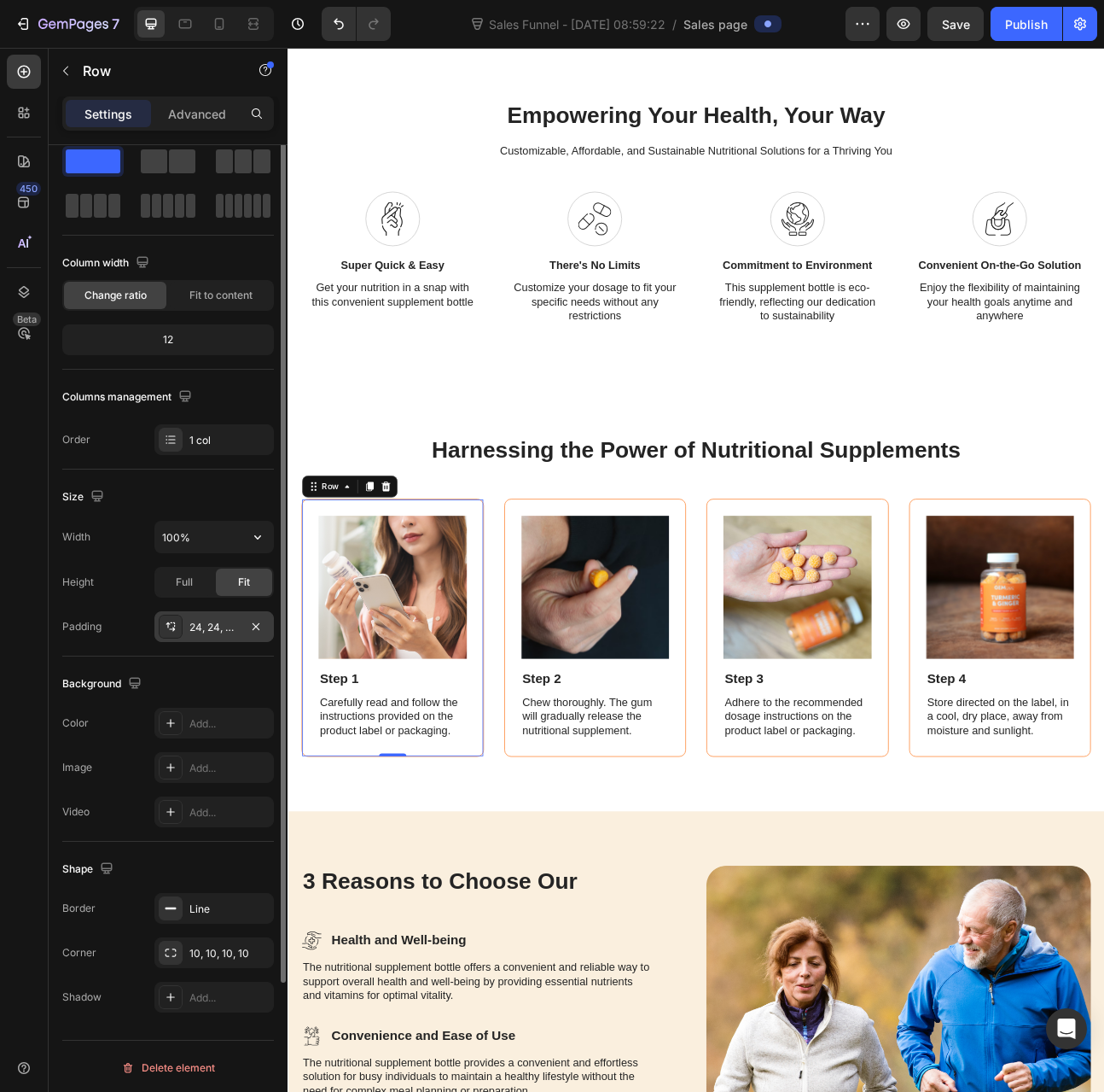
scroll to position [0, 0]
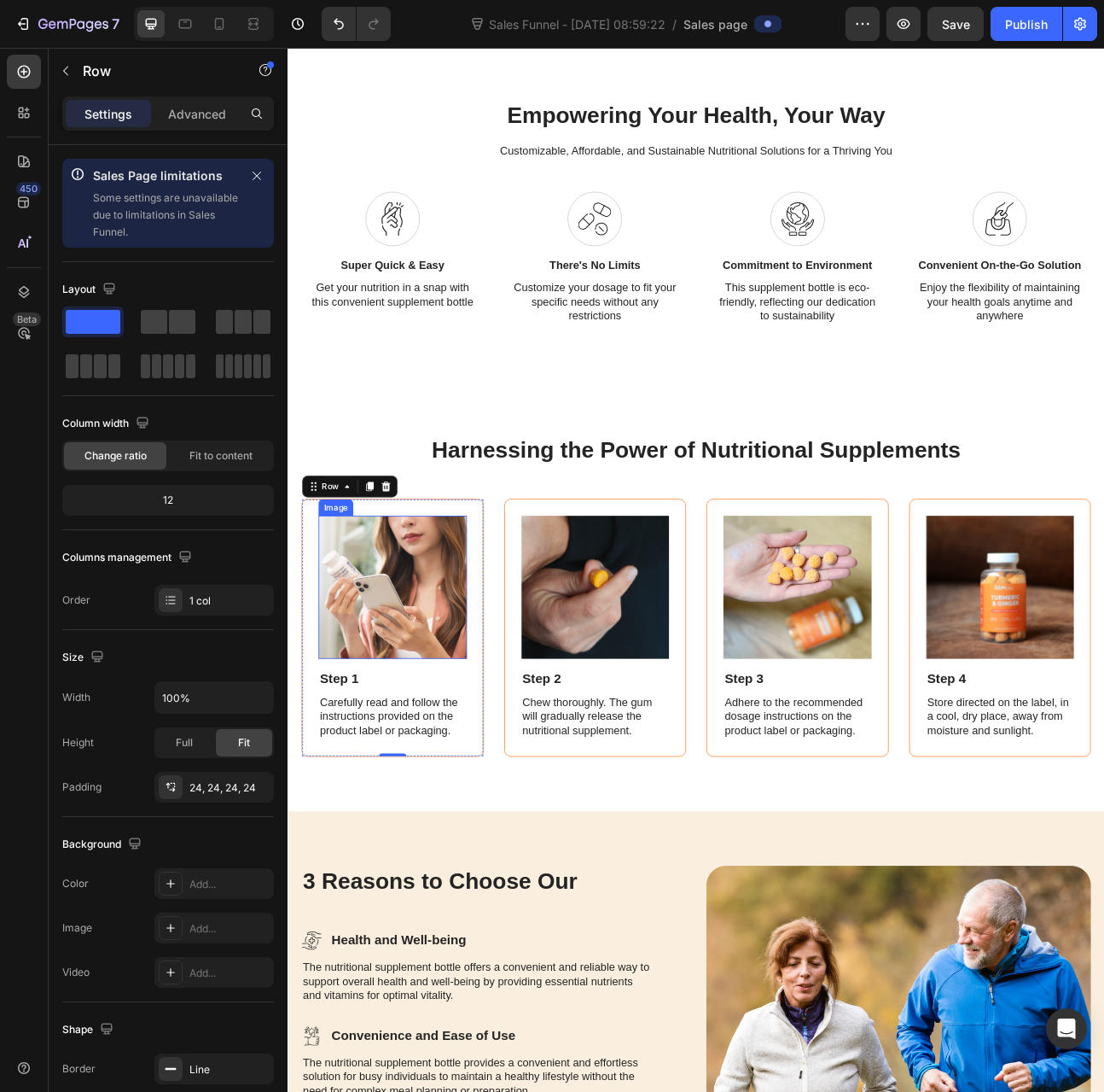
click at [498, 673] on img at bounding box center [419, 724] width 186 height 179
click at [518, 668] on div "Image 0 Step 1 Text Block Carefully read and follow the instructions provided o…" at bounding box center [418, 774] width 229 height 323
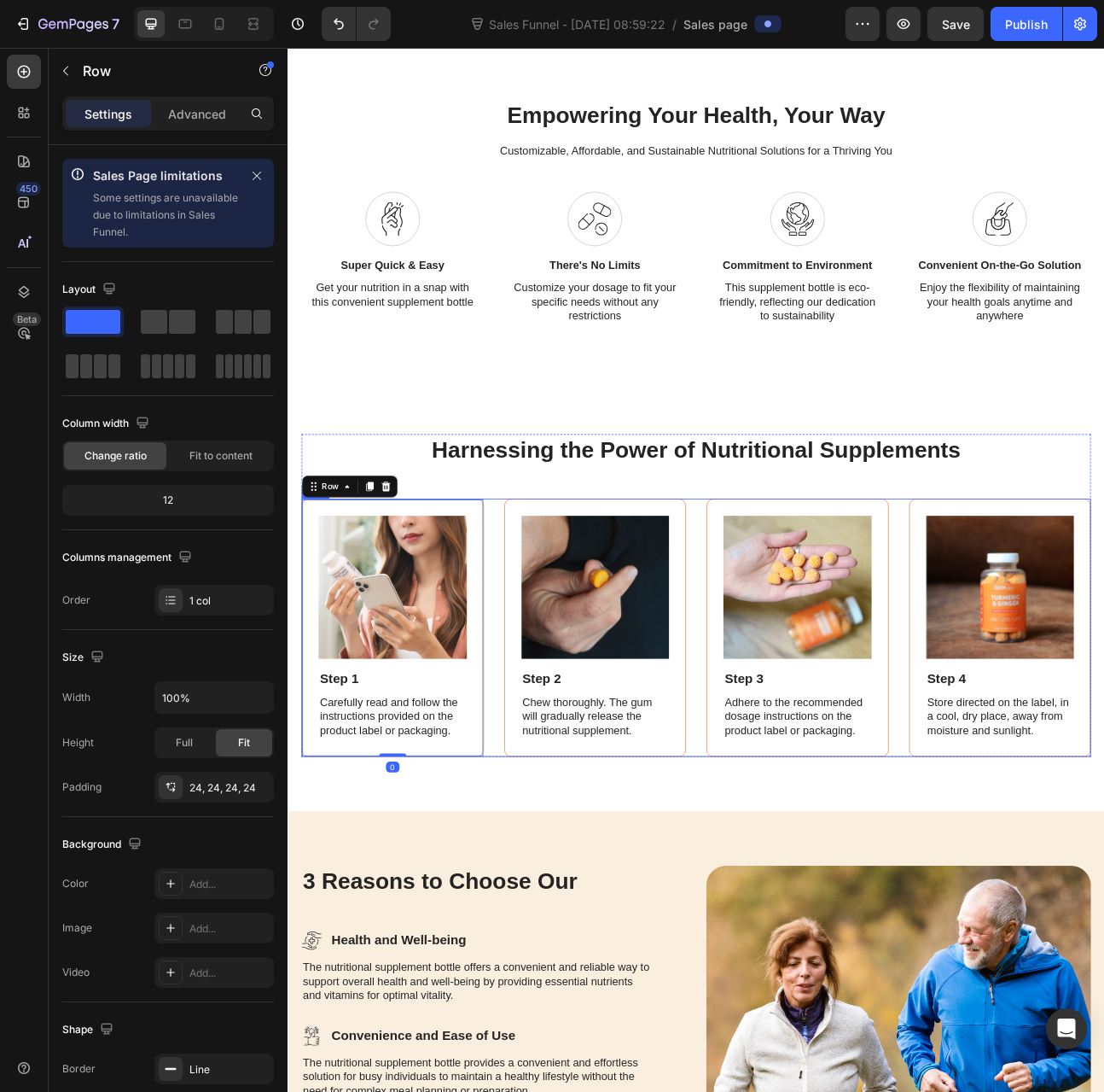
click at [547, 655] on div "Image Step 1 Text Block Carefully read and follow the instructions provided on …" at bounding box center [799, 774] width 990 height 323
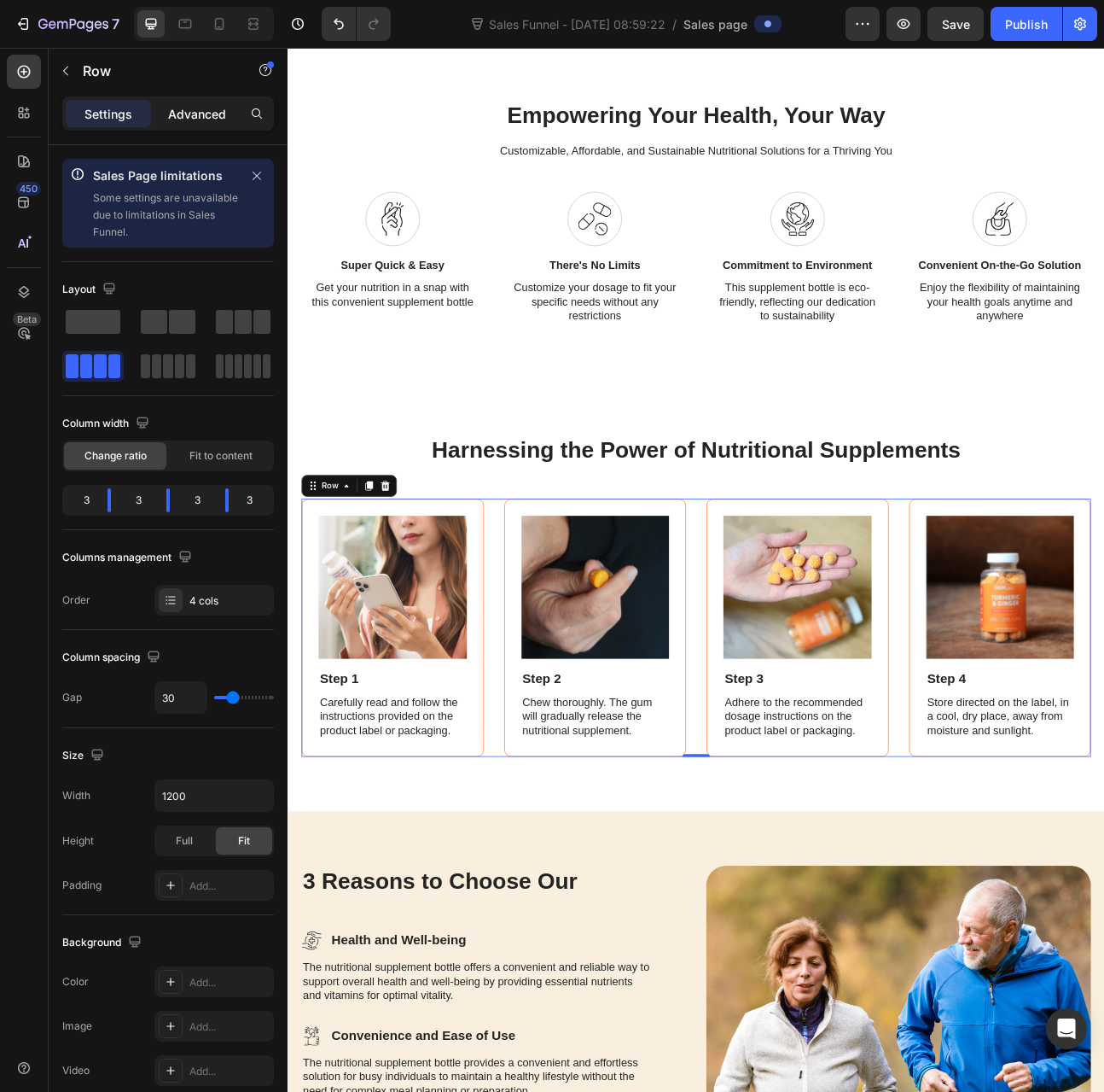
click at [212, 119] on p "Advanced" at bounding box center [197, 113] width 58 height 18
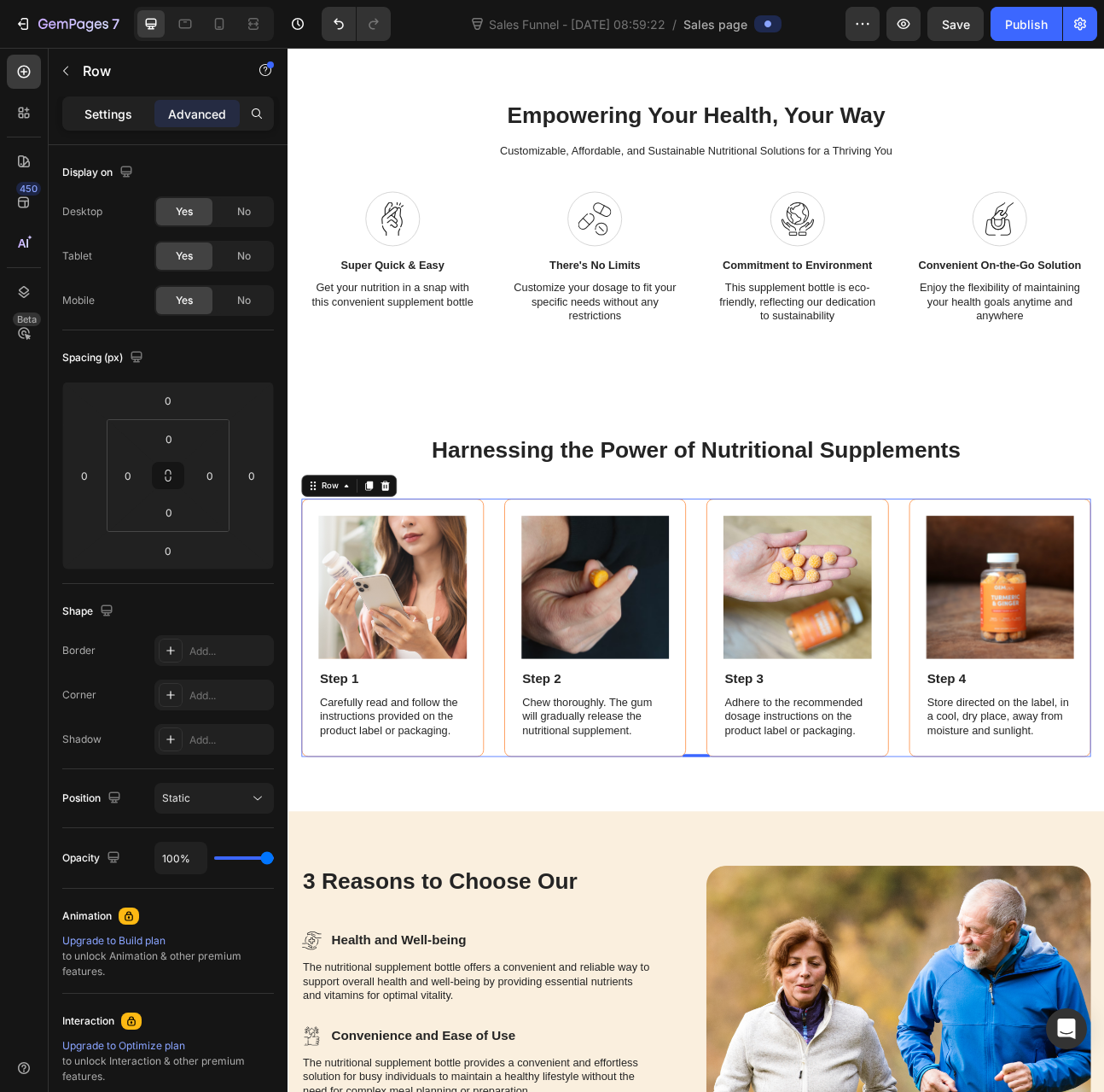
click at [120, 105] on p "Settings" at bounding box center [108, 113] width 48 height 18
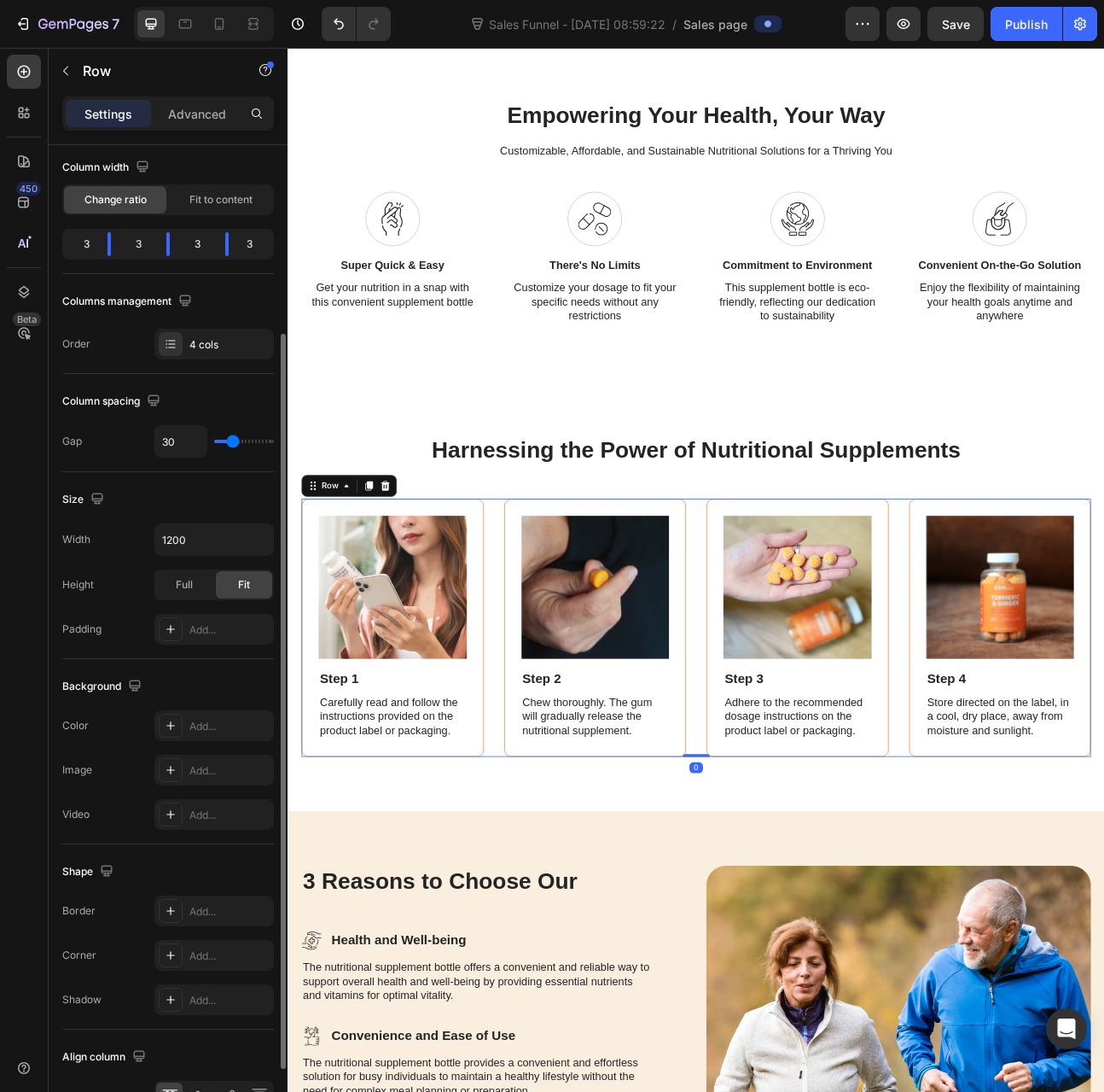
scroll to position [354, 0]
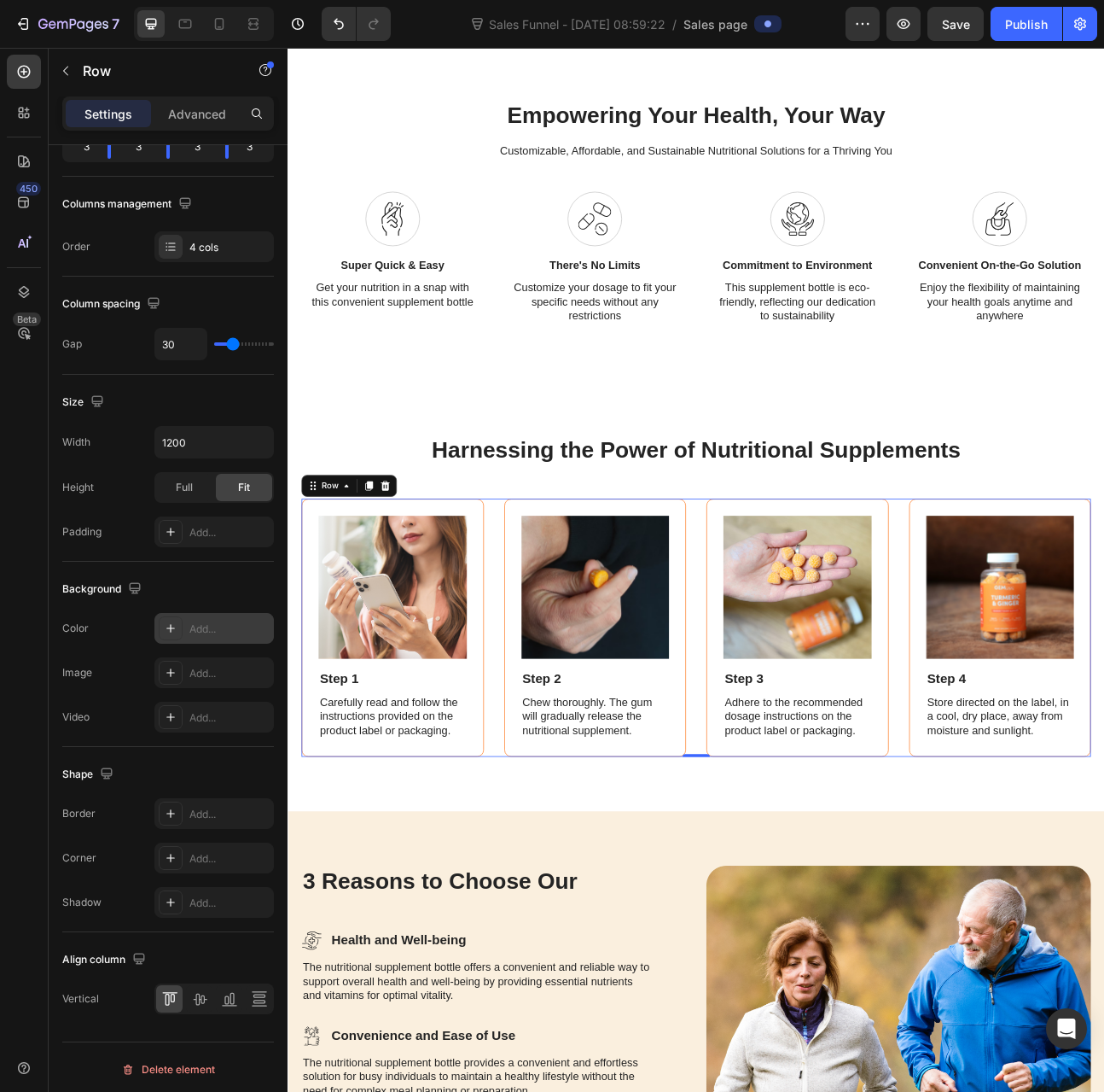
click at [162, 616] on div at bounding box center [170, 628] width 24 height 24
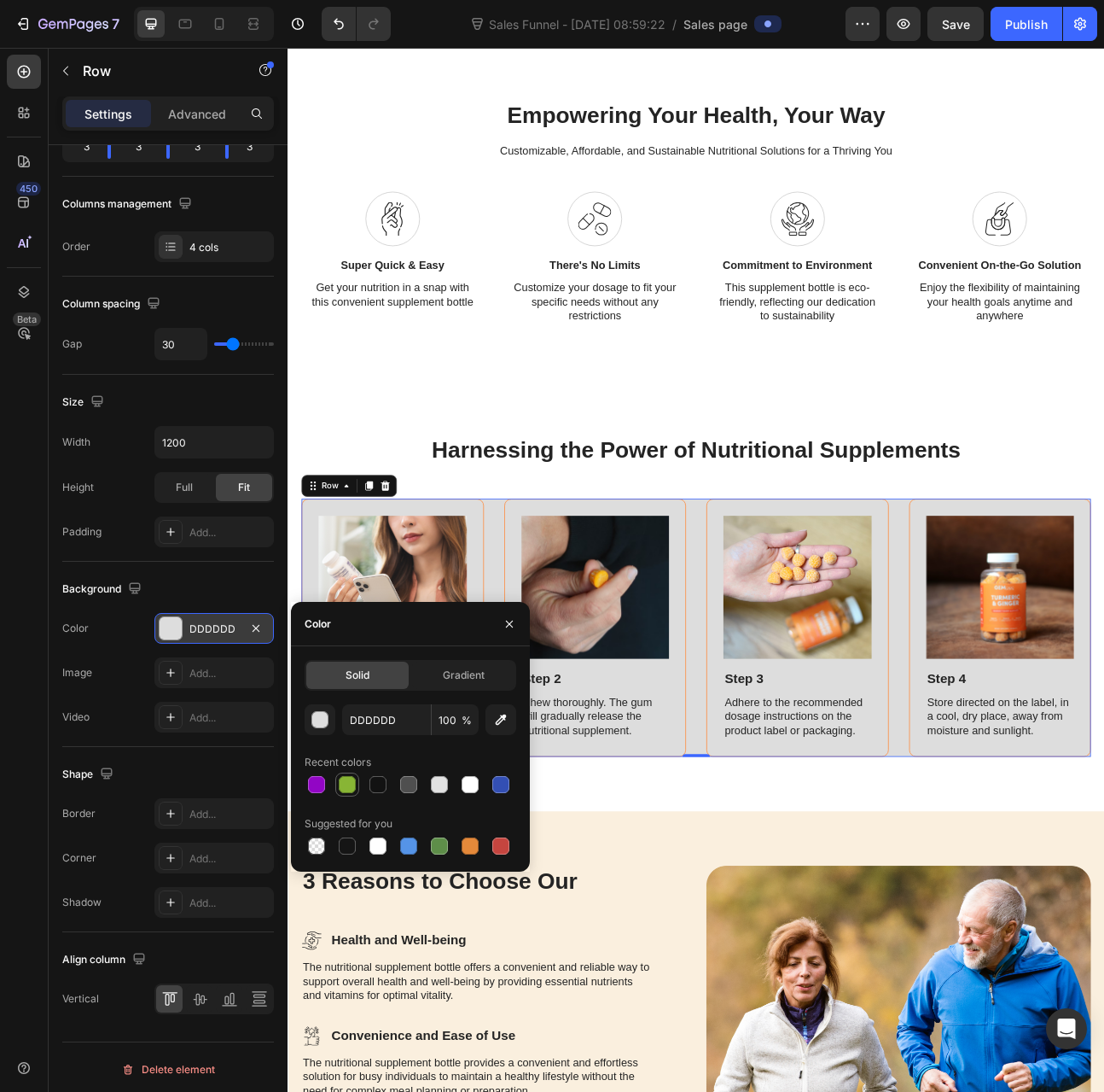
click at [350, 783] on div at bounding box center [347, 785] width 17 height 17
type input "88B535"
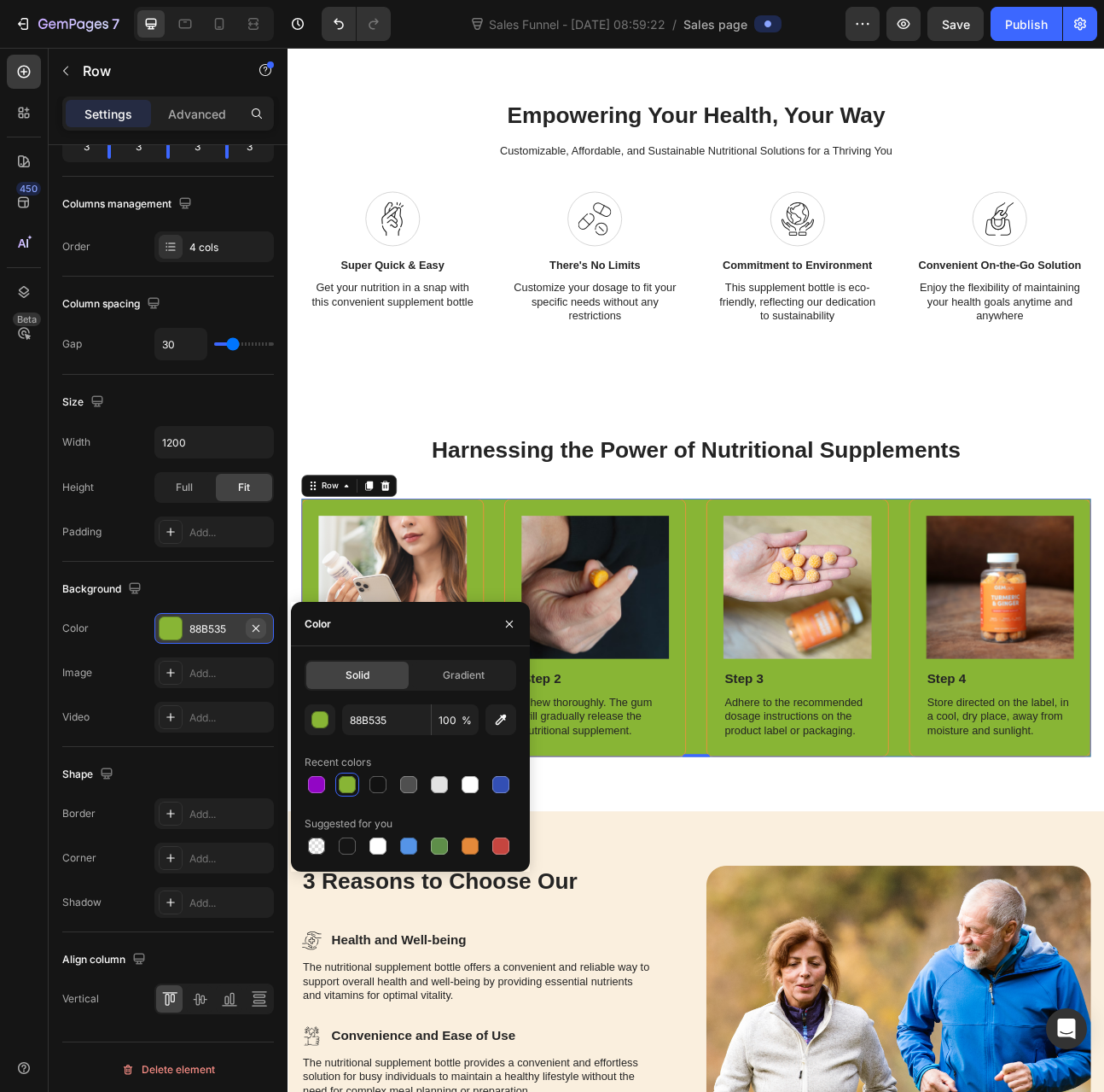
click at [257, 621] on icon "button" at bounding box center [256, 628] width 13 height 13
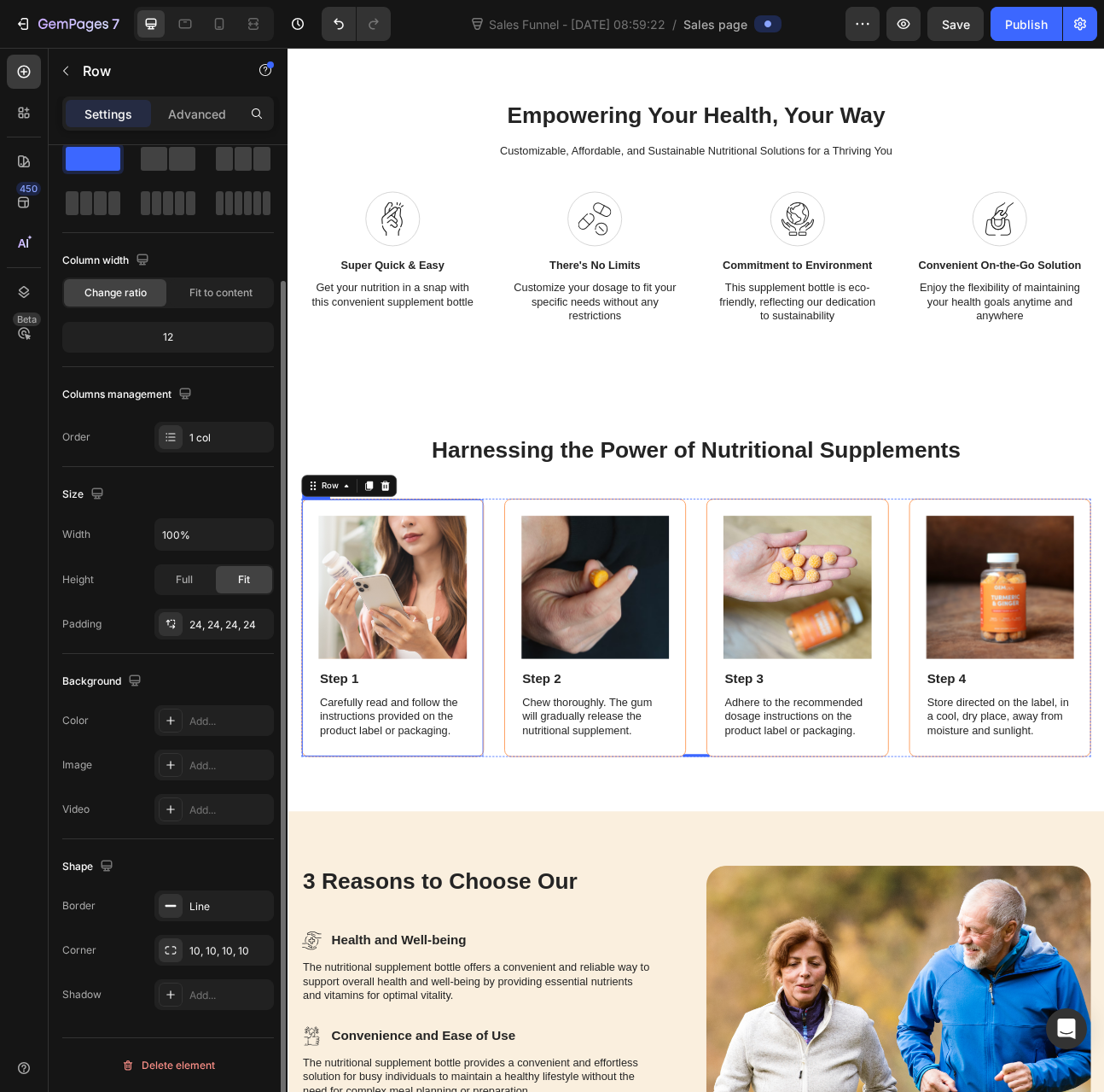
click at [529, 838] on div "Image Step 1 Text Block Carefully read and follow the instructions provided on …" at bounding box center [418, 774] width 229 height 323
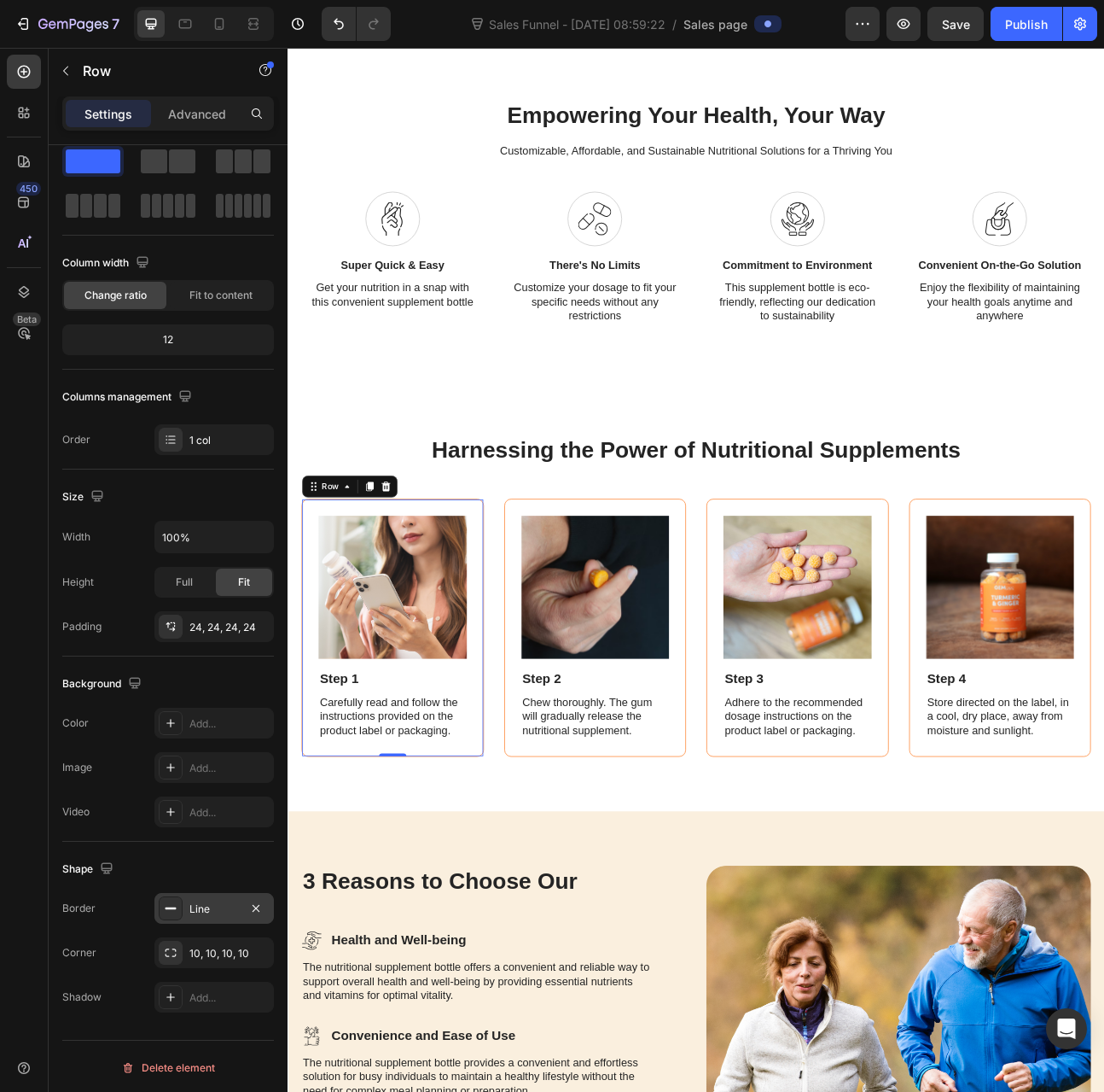
click at [207, 905] on div "Line" at bounding box center [214, 909] width 49 height 15
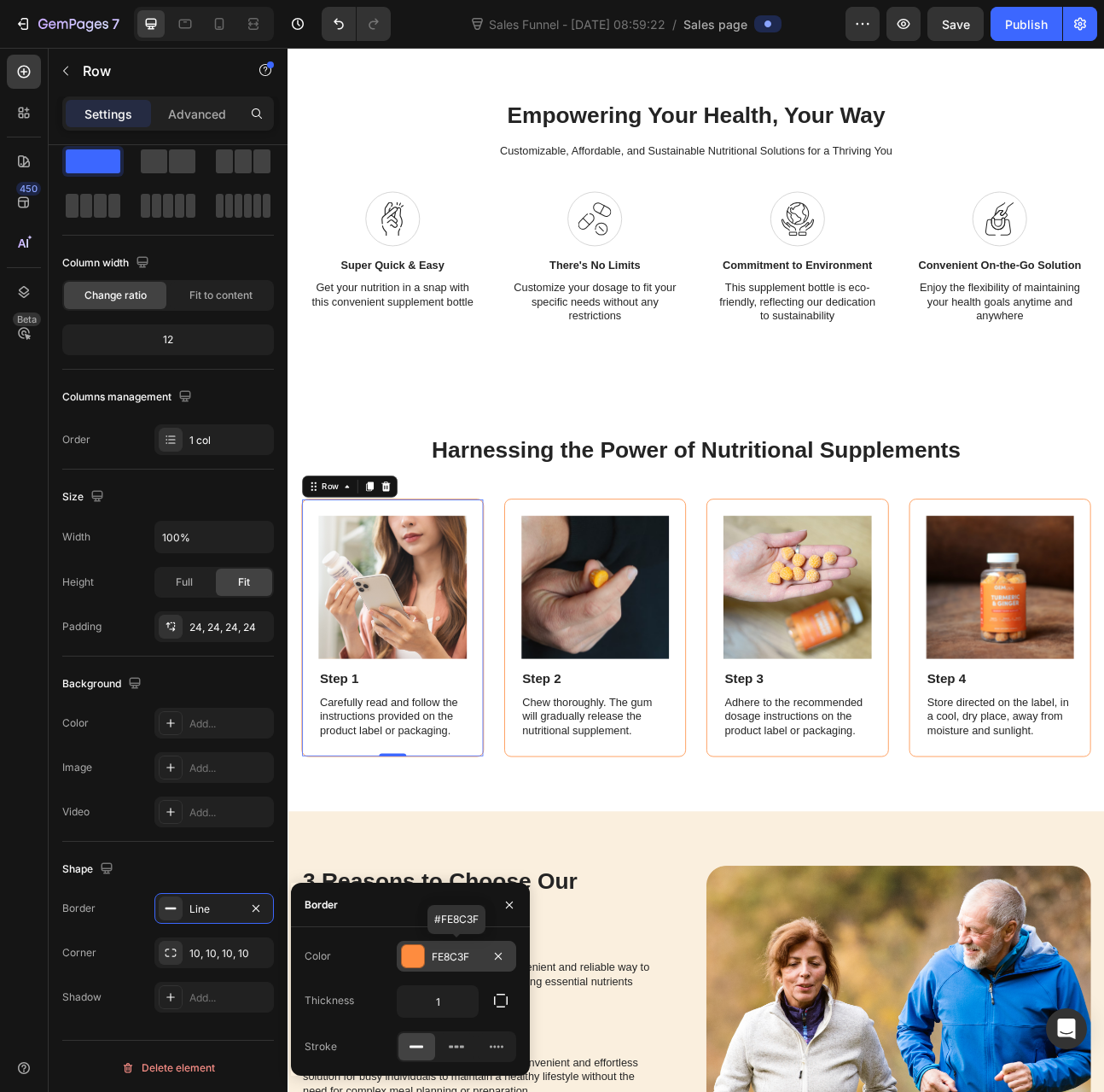
click at [460, 955] on div "FE8C3F" at bounding box center [456, 957] width 49 height 15
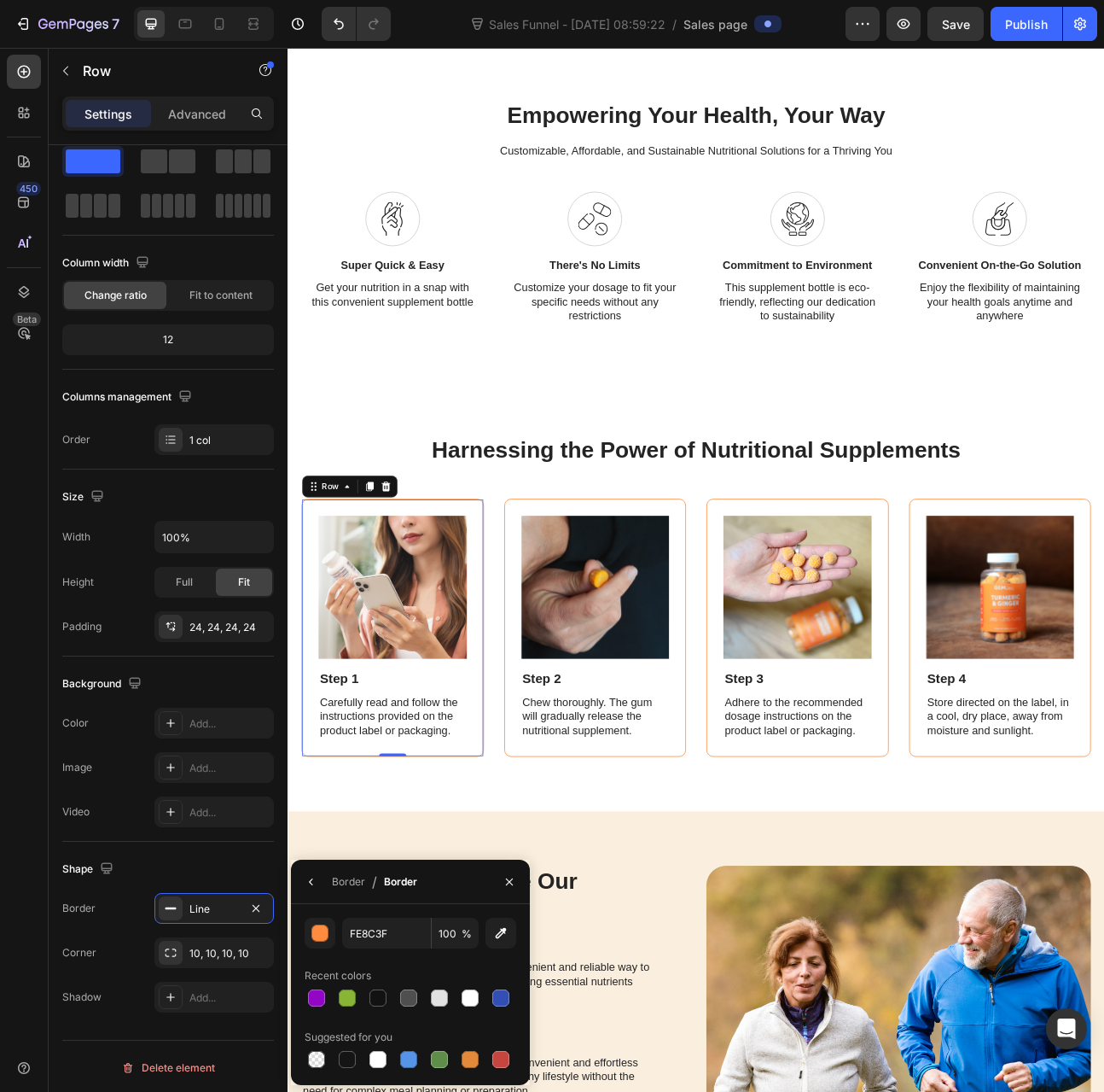
click at [345, 995] on div at bounding box center [347, 998] width 17 height 17
type input "88B535"
click at [580, 910] on div "Chew thoroughly. The gum will gradually release the nutritional supplement." at bounding box center [673, 887] width 186 height 56
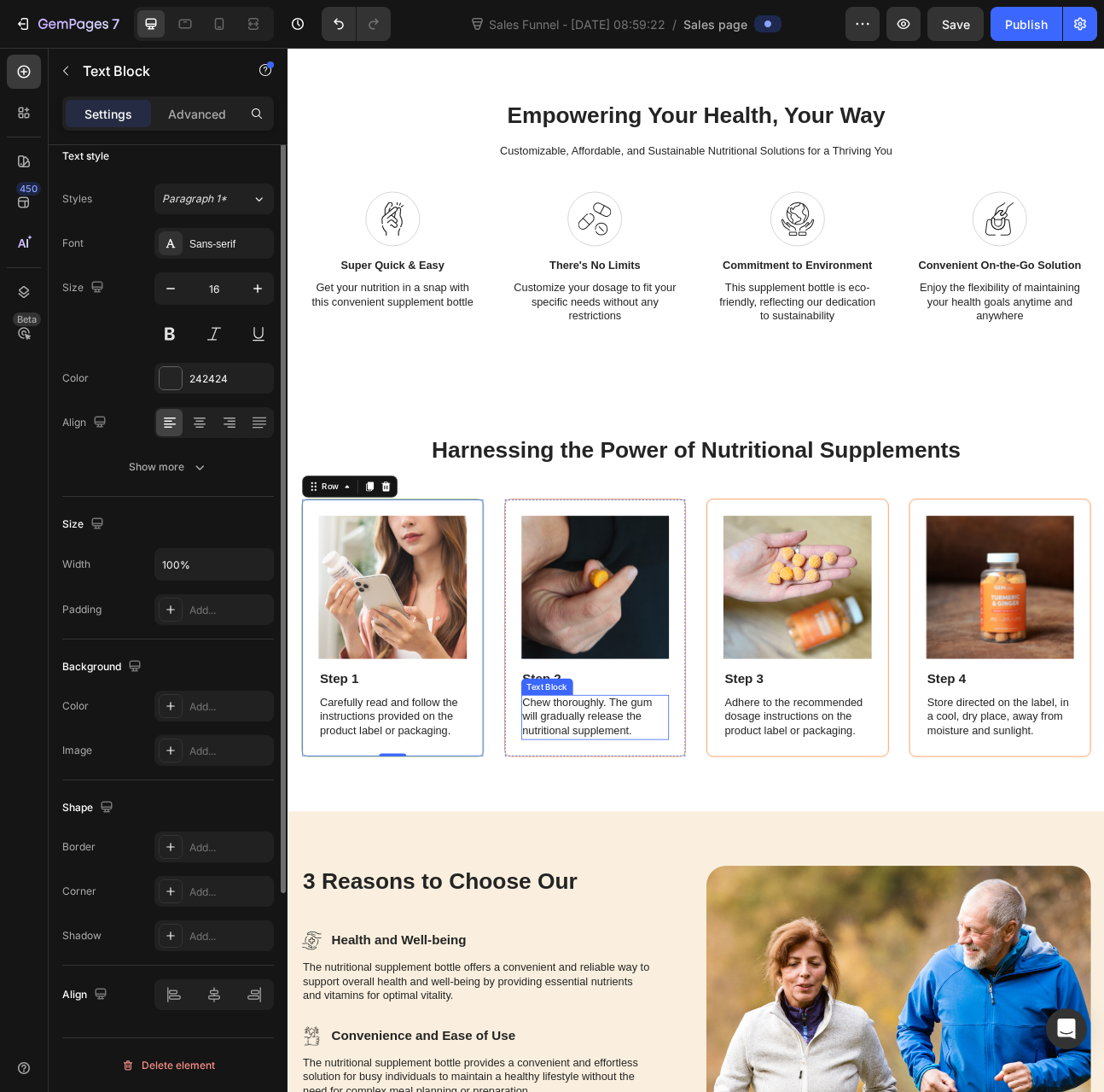
scroll to position [0, 0]
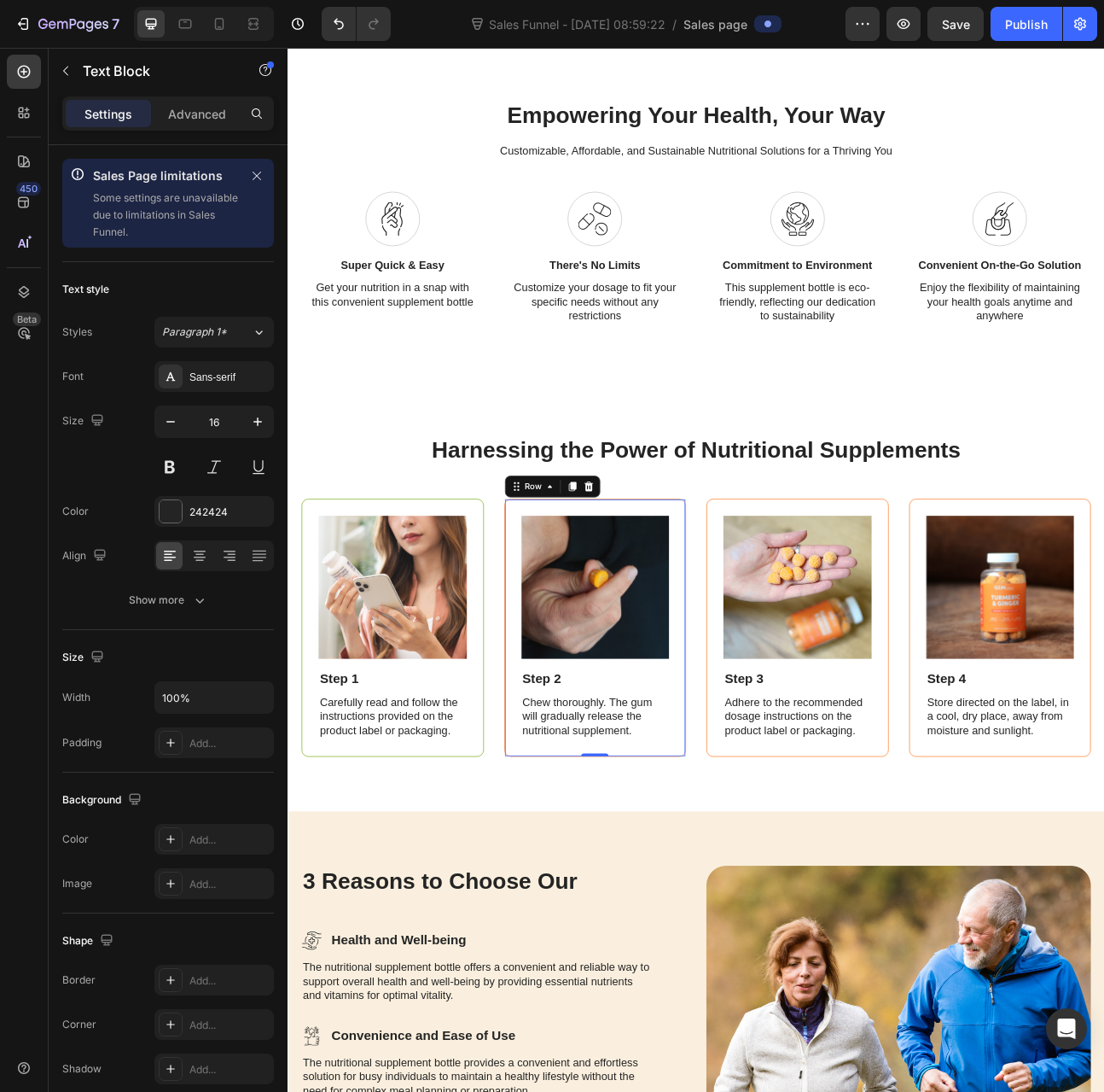
click at [559, 916] on div "Image Step 2 Text Block Chew thoroughly. The gum will gradually release the nut…" at bounding box center [673, 774] width 229 height 323
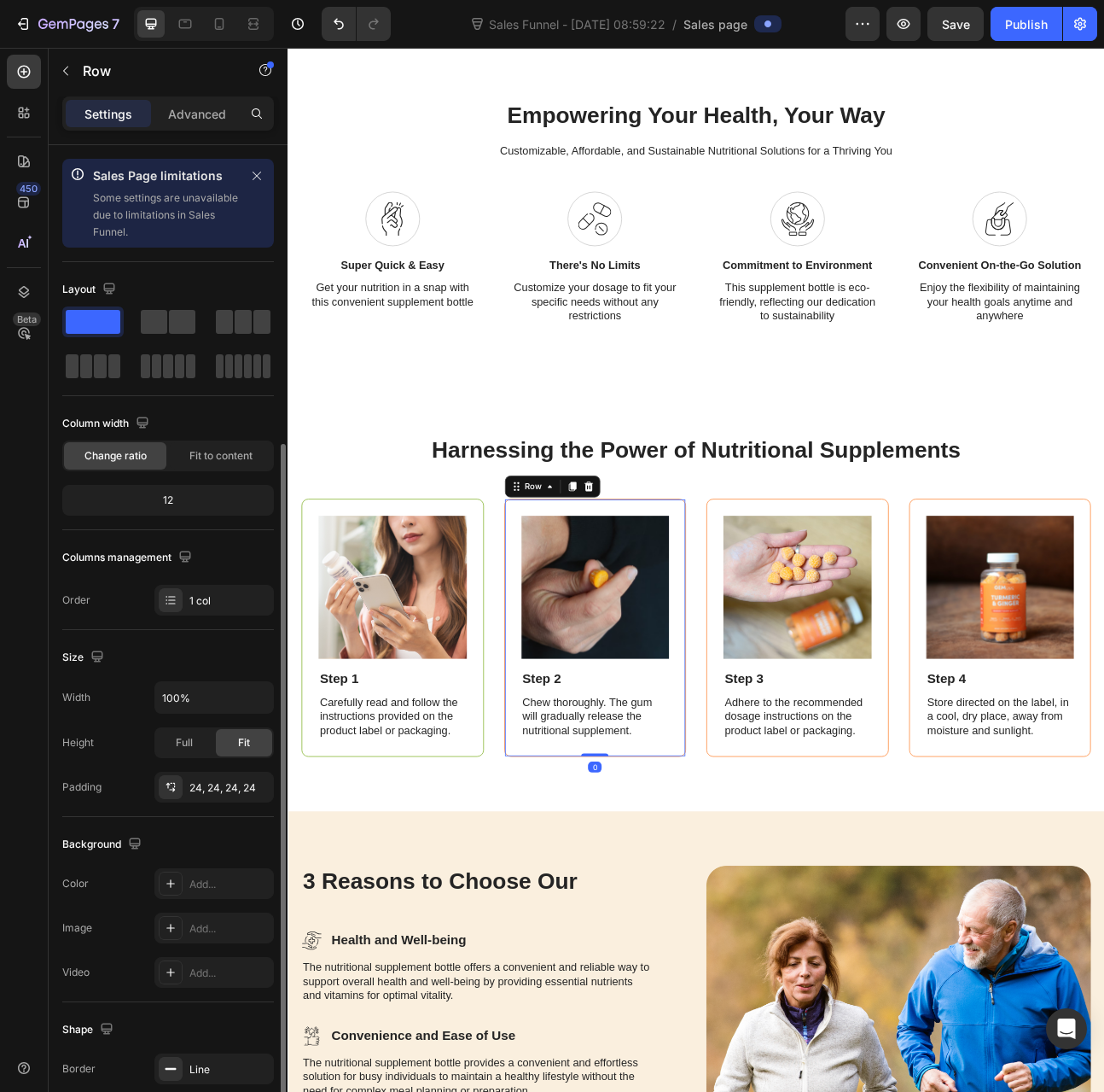
scroll to position [161, 0]
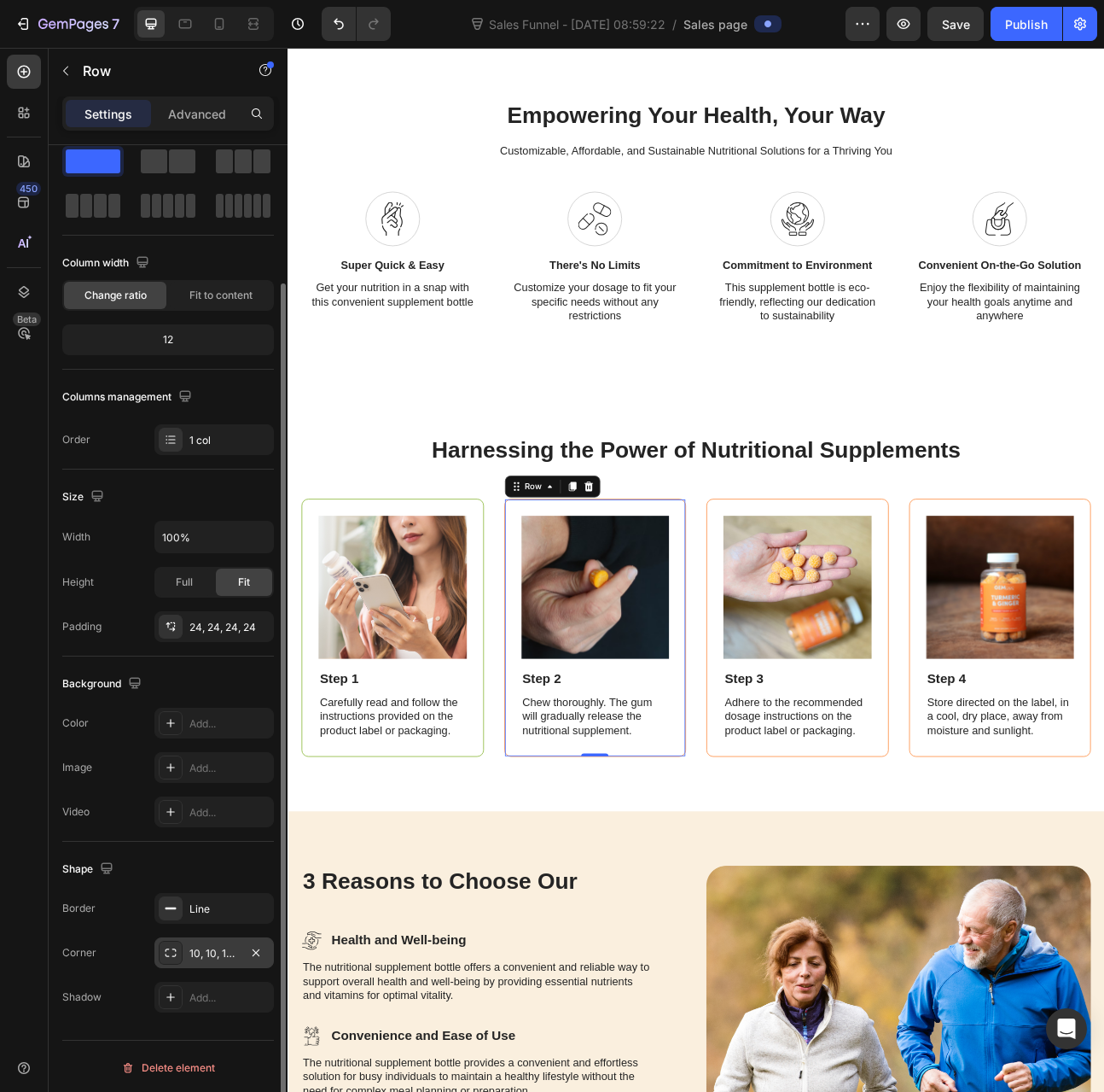
click at [212, 938] on div "10, 10, 10, 10" at bounding box center [214, 953] width 120 height 30
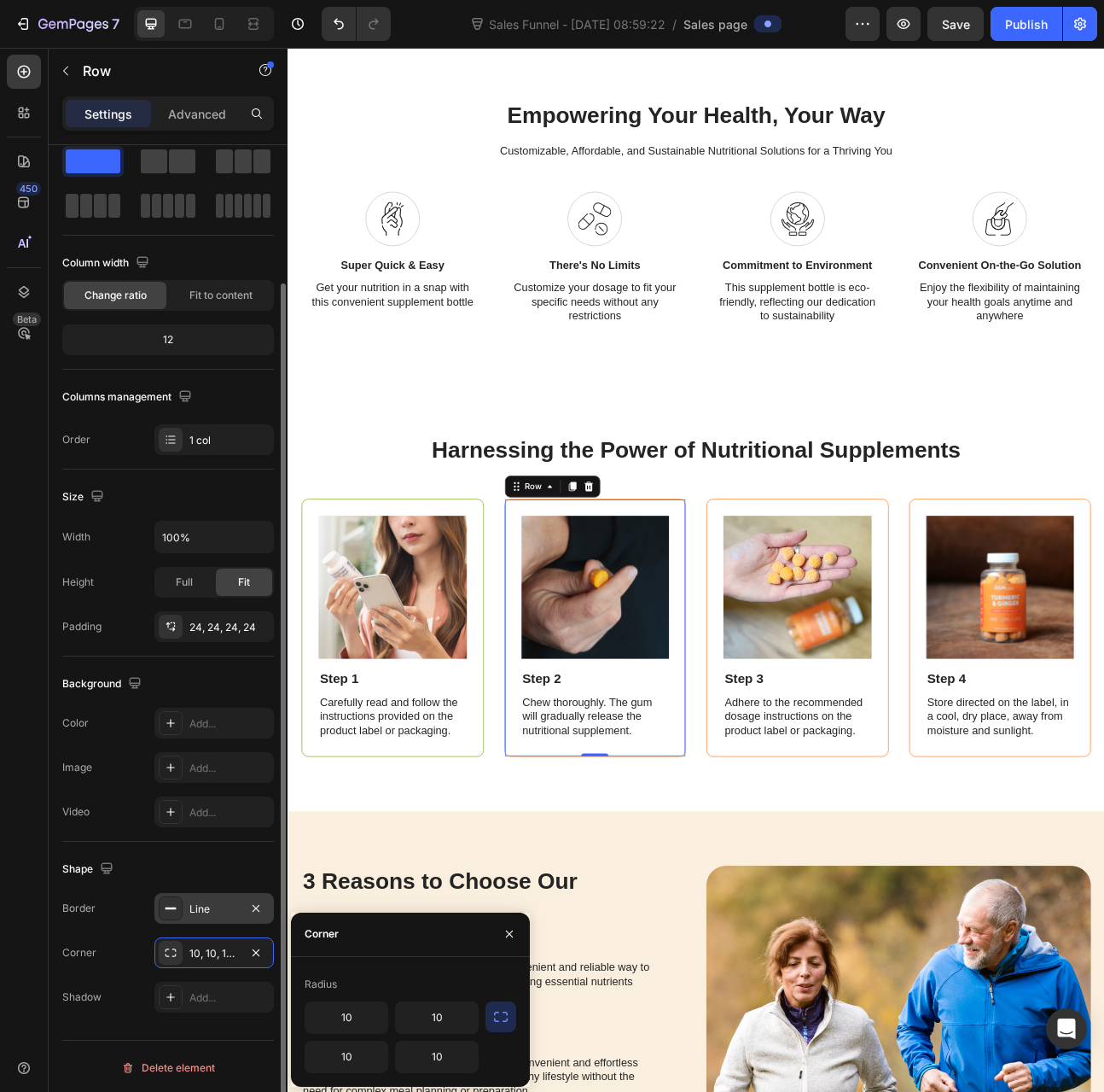
click at [213, 909] on div "Line" at bounding box center [214, 909] width 49 height 15
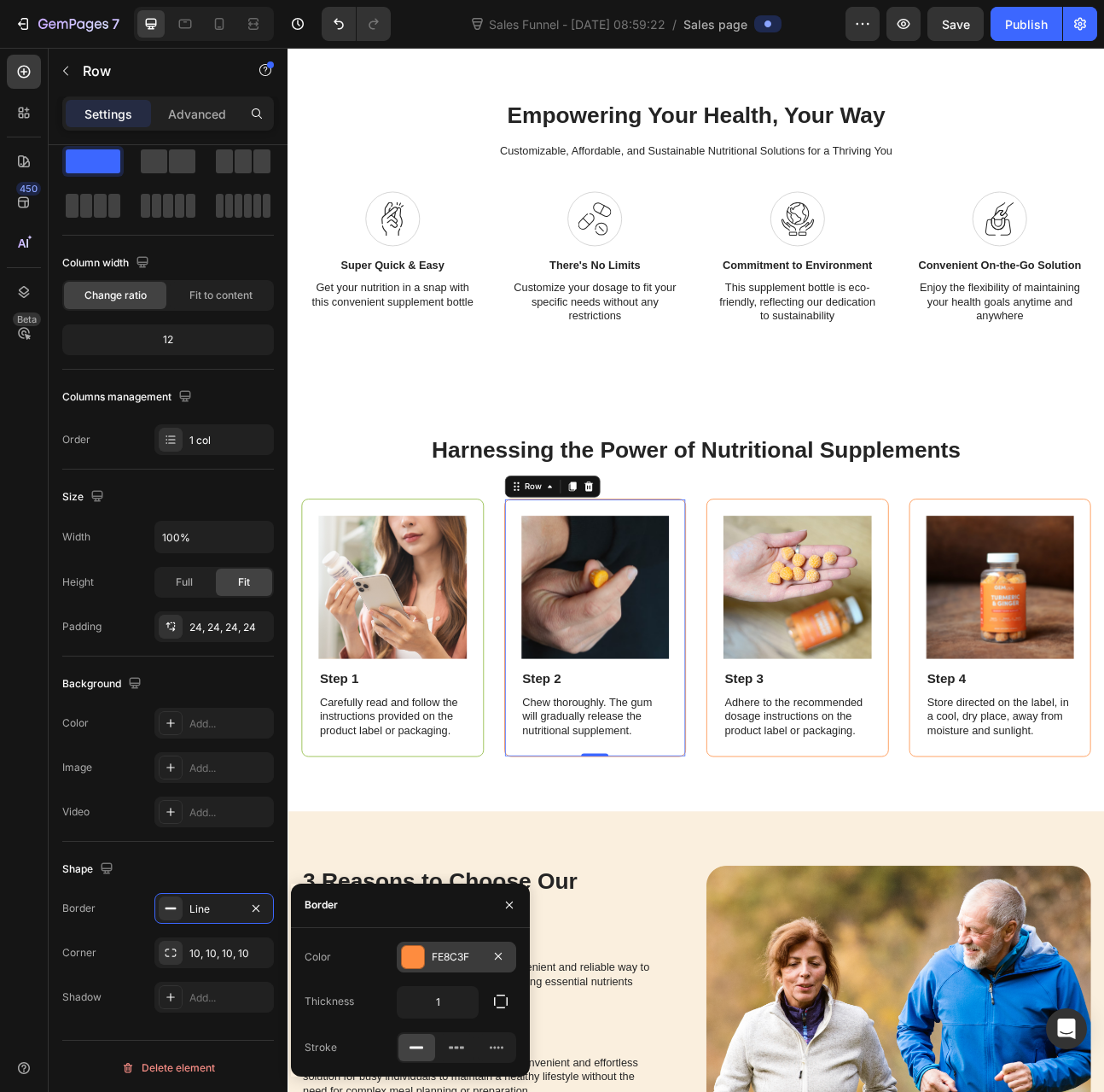
click at [416, 957] on div at bounding box center [413, 957] width 22 height 22
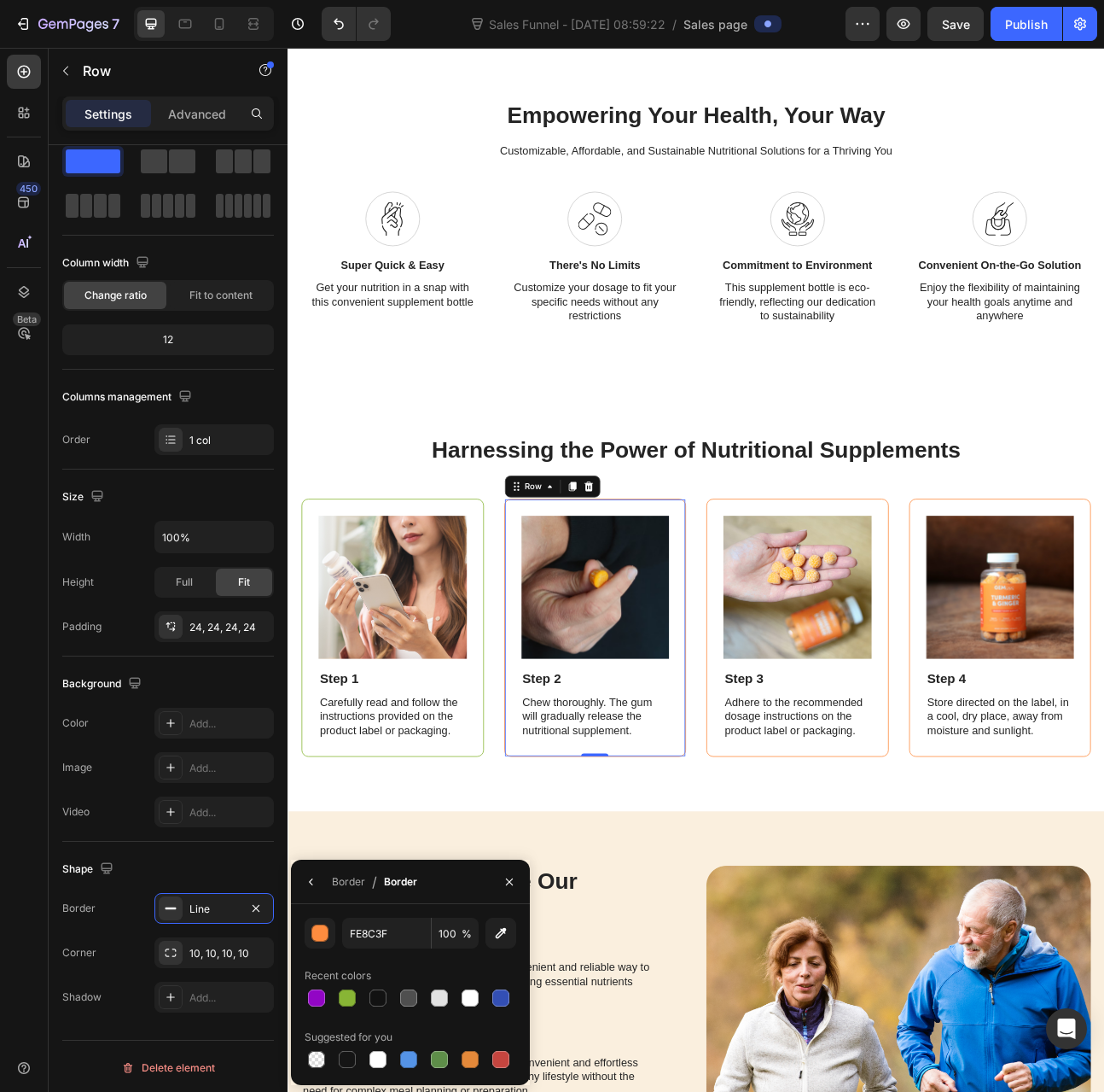
click at [333, 997] on div at bounding box center [410, 998] width 212 height 24
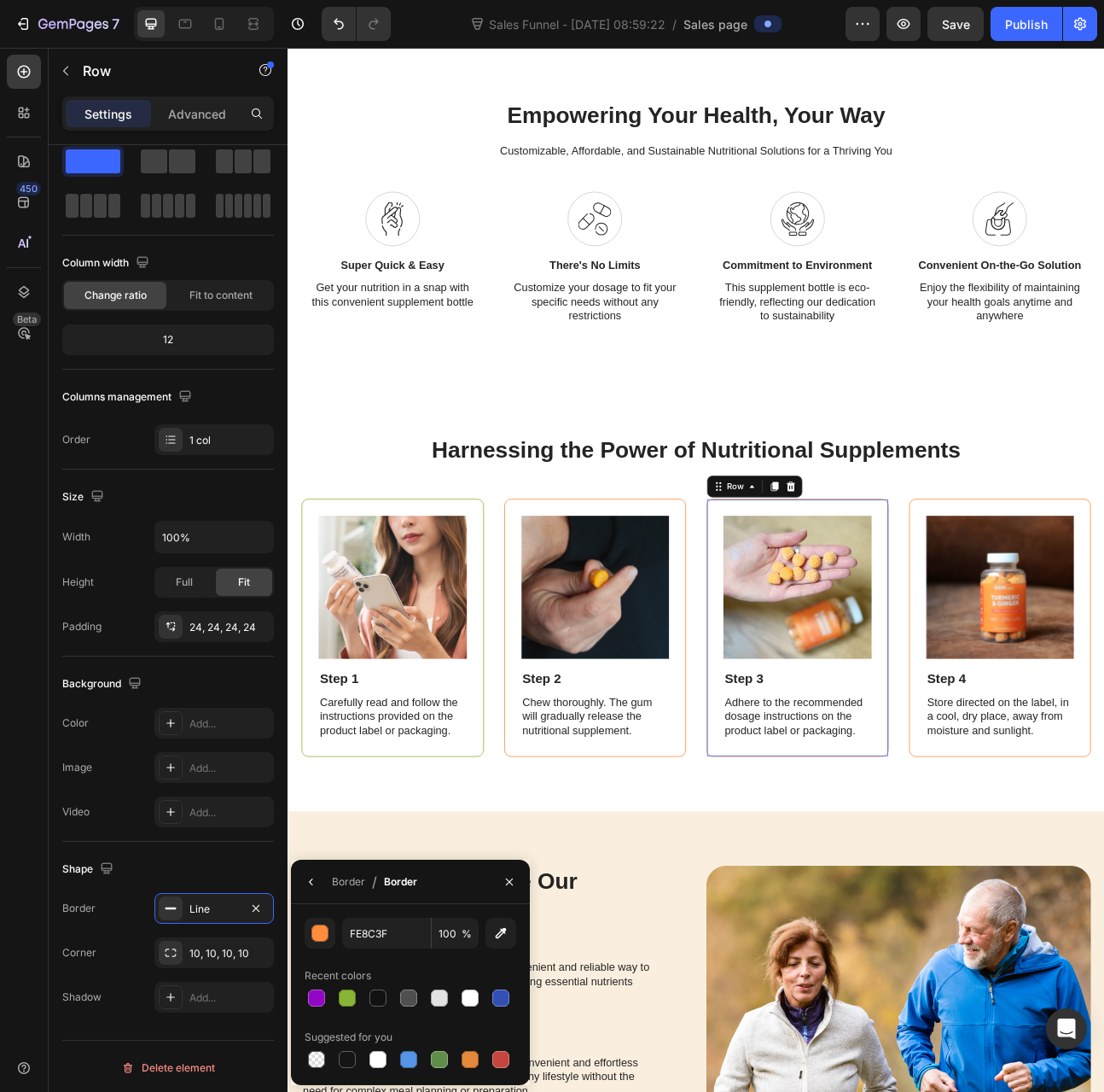
click at [910, 925] on div "Image Step 3 Text Block Adhere to the recommended dosage instructions on the pr…" at bounding box center [927, 774] width 229 height 323
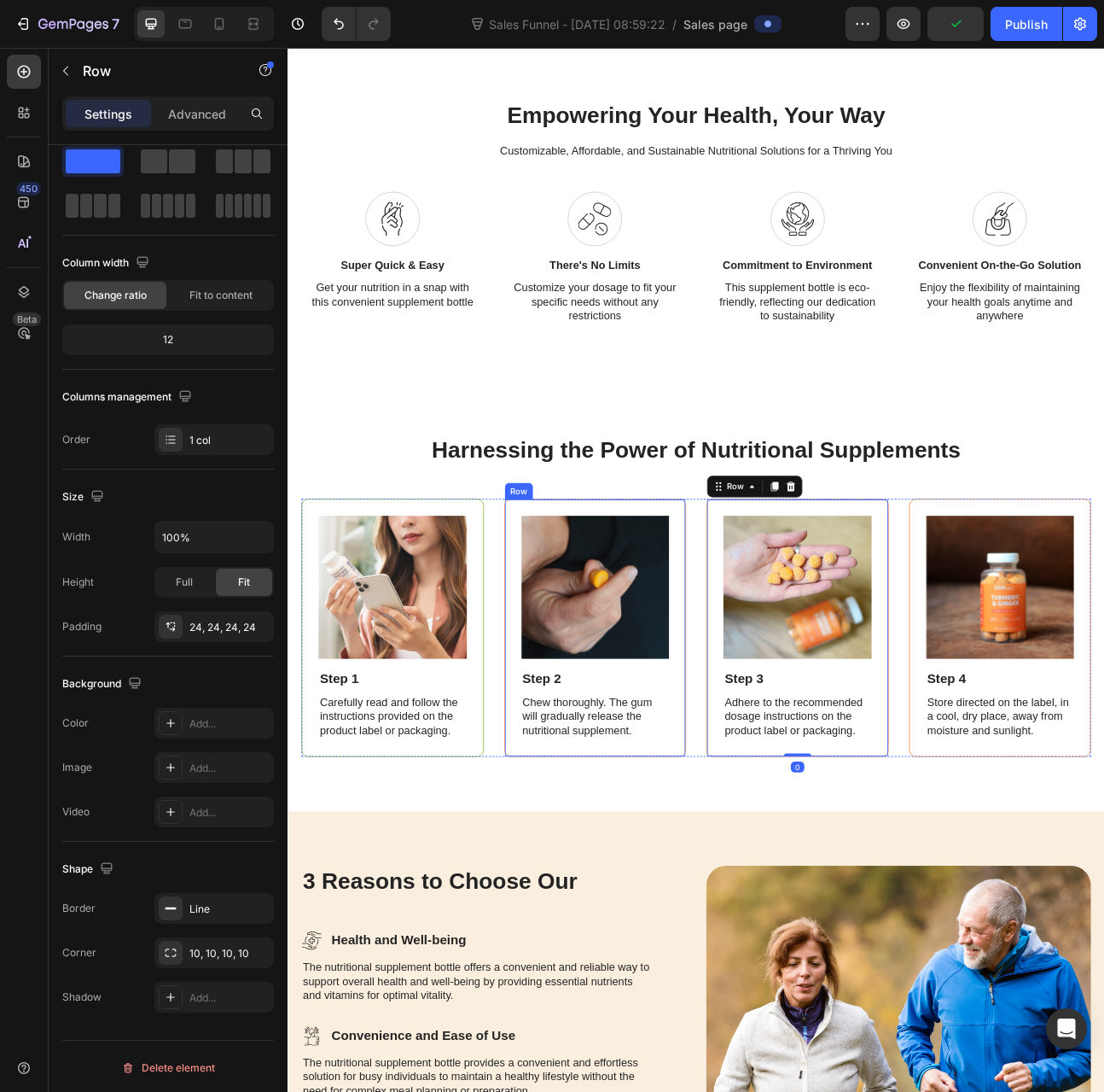
click at [747, 921] on div "Image Step 2 Text Block Chew thoroughly. The gum will gradually release the nut…" at bounding box center [673, 774] width 229 height 323
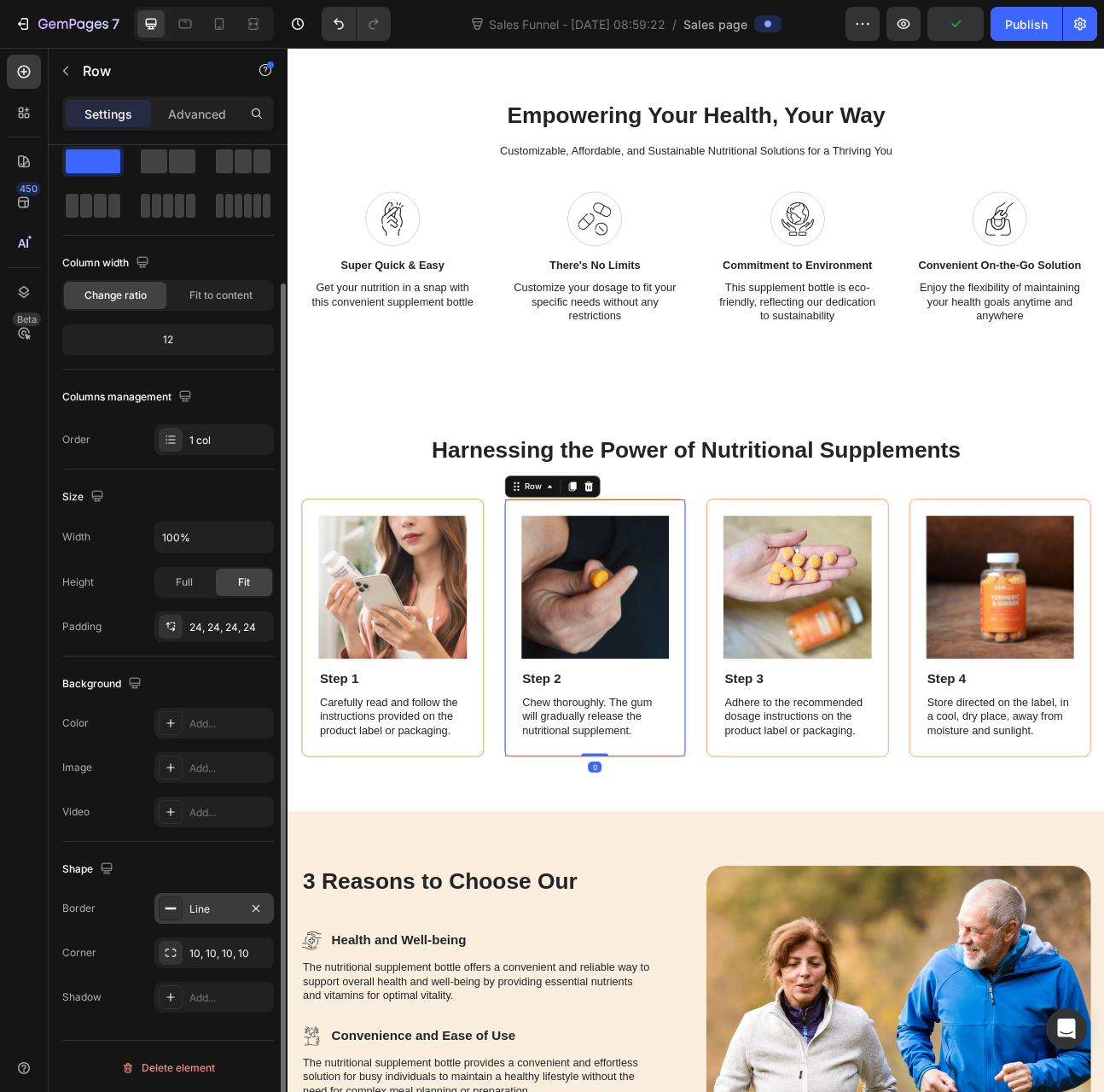
click at [212, 903] on div "Line" at bounding box center [214, 909] width 49 height 15
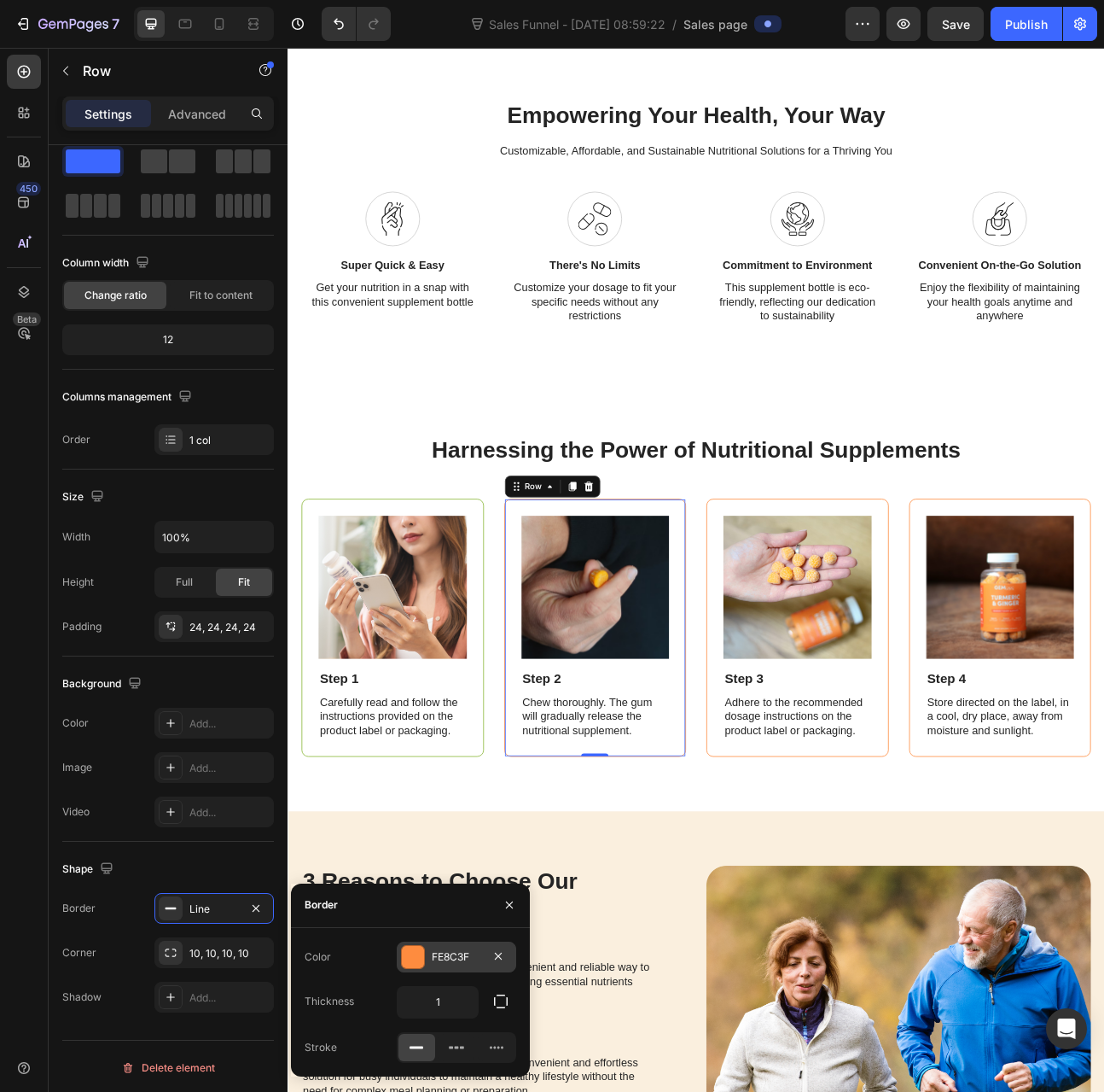
click at [430, 948] on div "FE8C3F" at bounding box center [456, 957] width 120 height 30
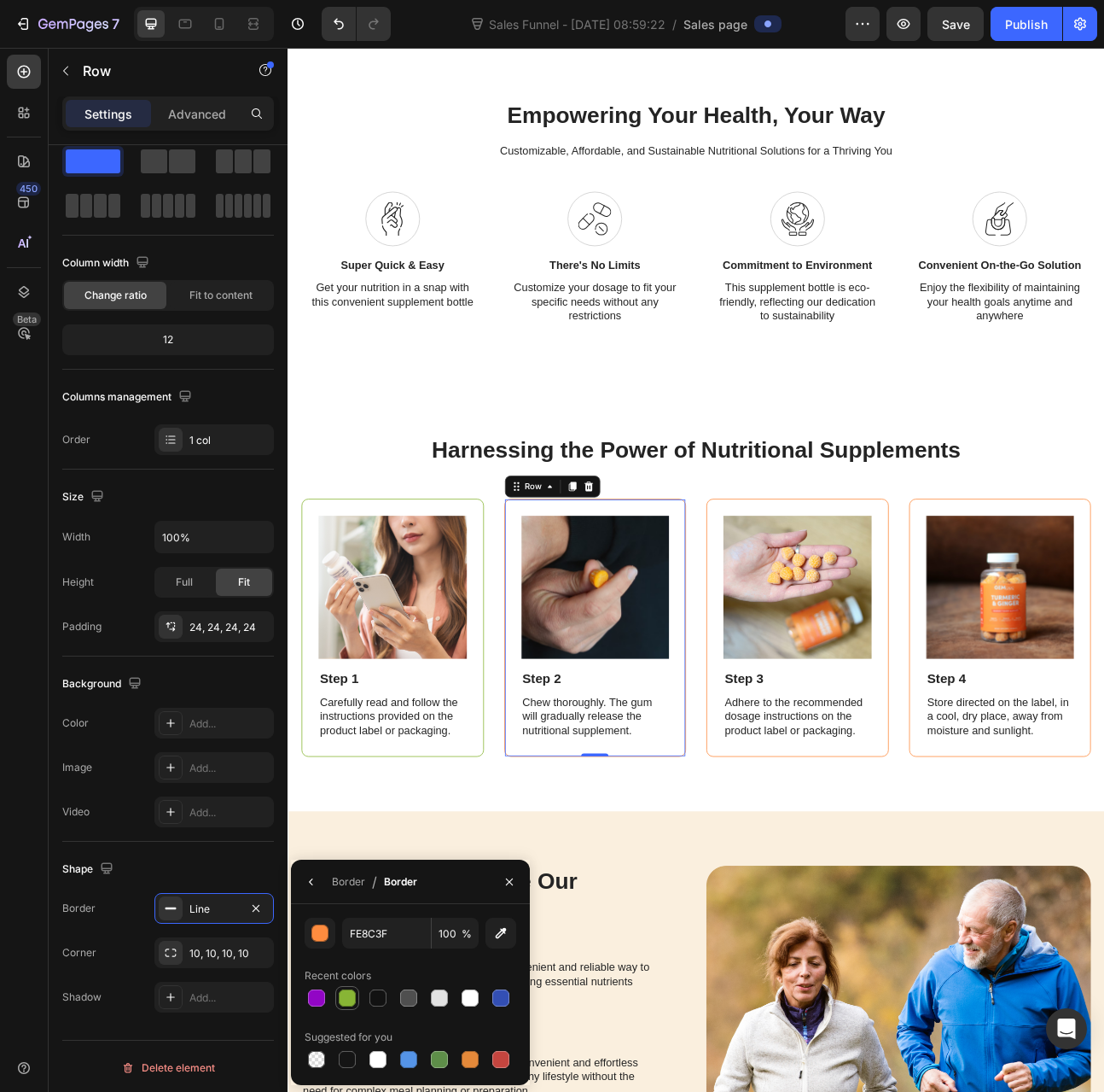
click at [348, 1002] on div at bounding box center [347, 998] width 17 height 17
type input "88B535"
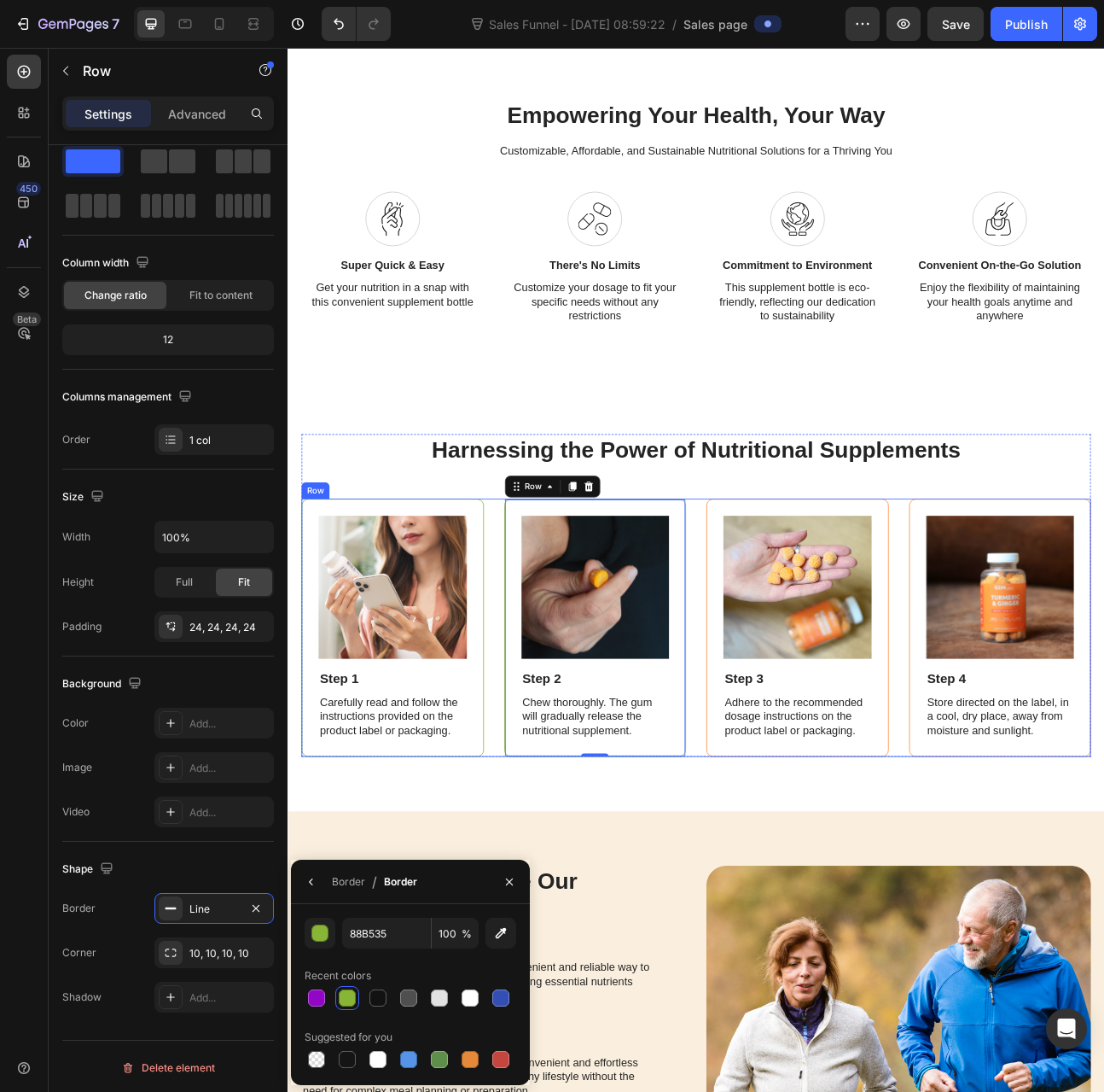
click at [813, 910] on div "Image Step 3 Text Block Adhere to the recommended dosage instructions on the pr…" at bounding box center [927, 774] width 229 height 323
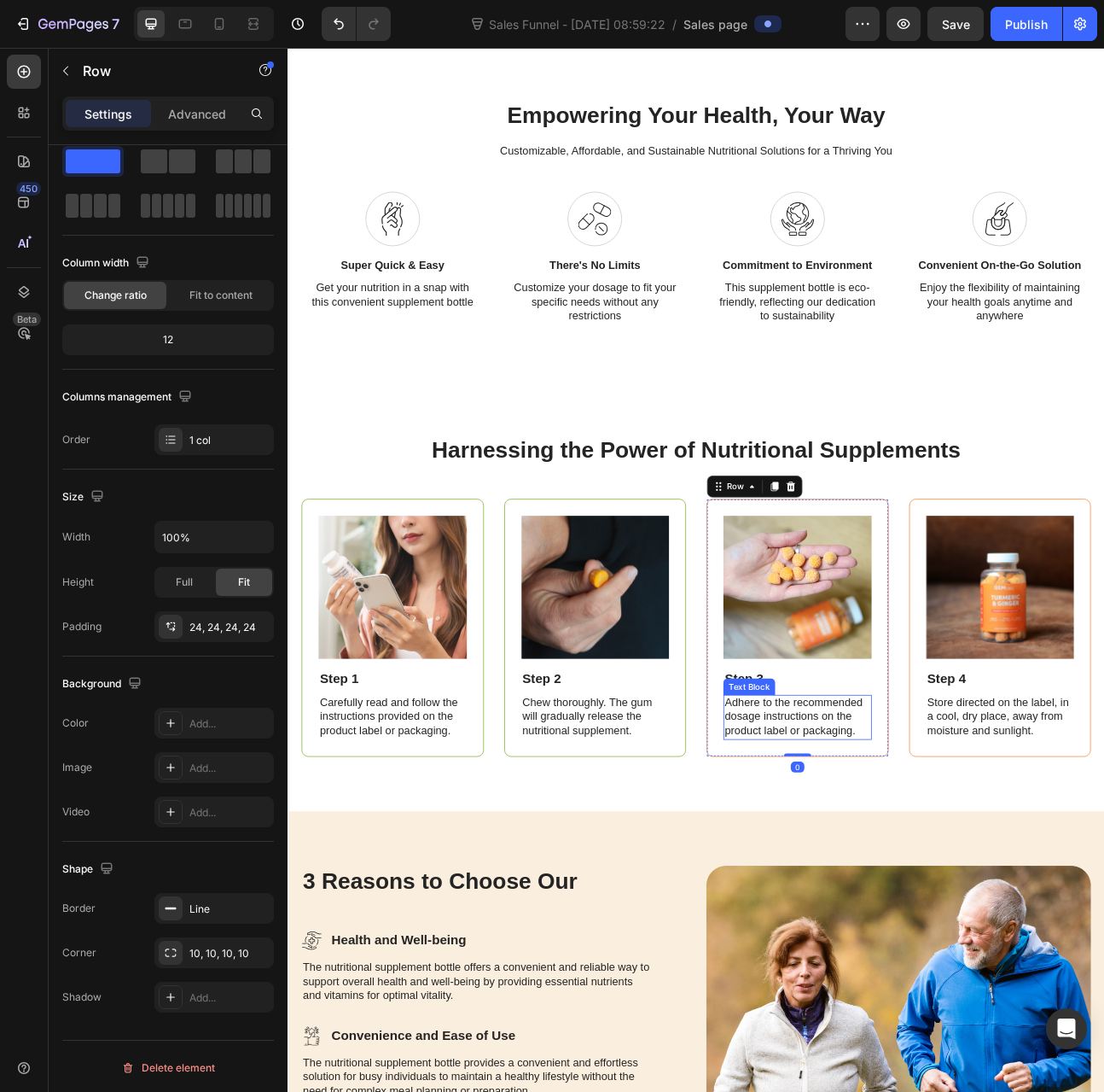
click at [836, 907] on p "Adhere to the recommended dosage instructions on the product label or packaging." at bounding box center [927, 887] width 183 height 53
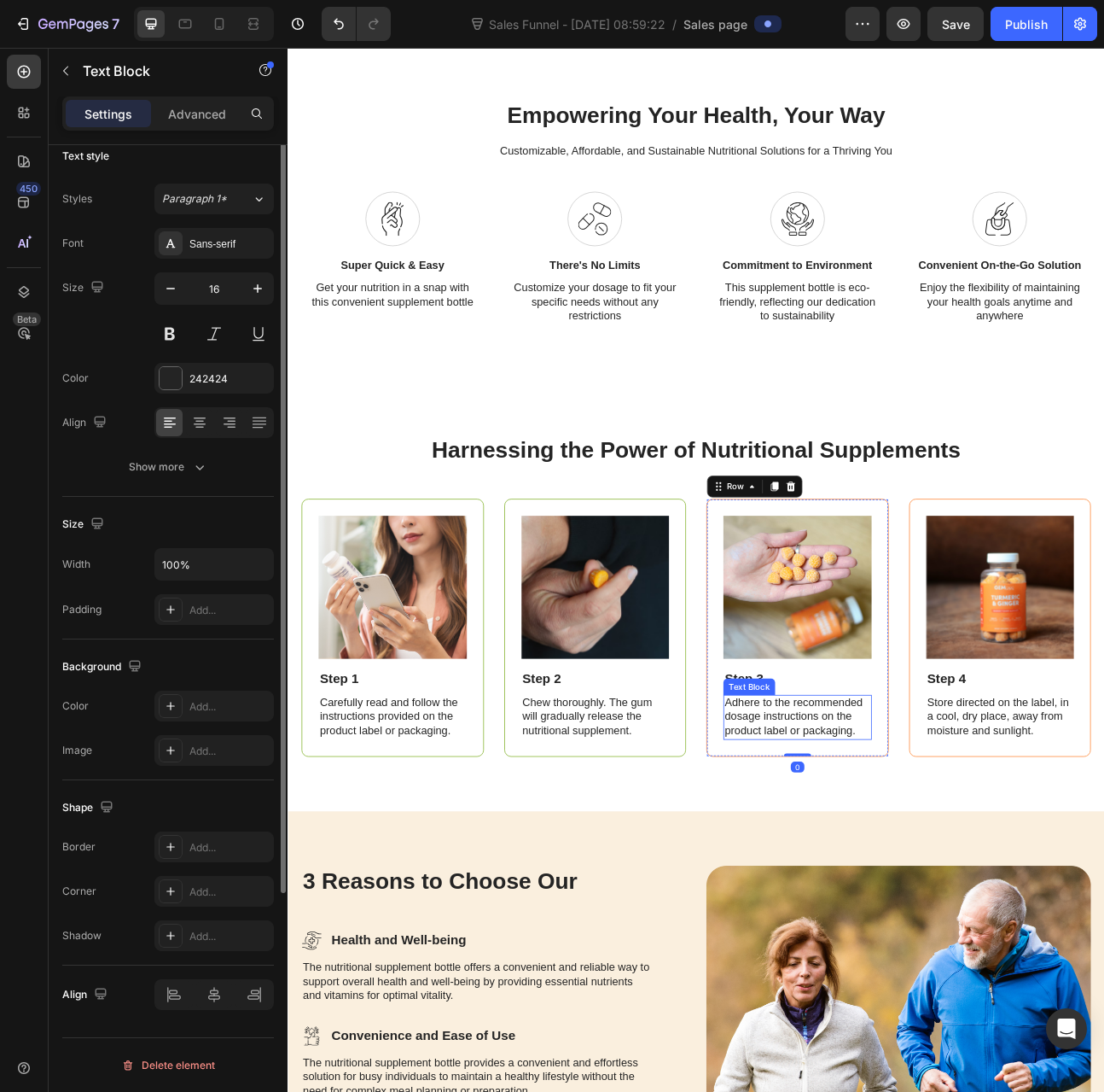
scroll to position [0, 0]
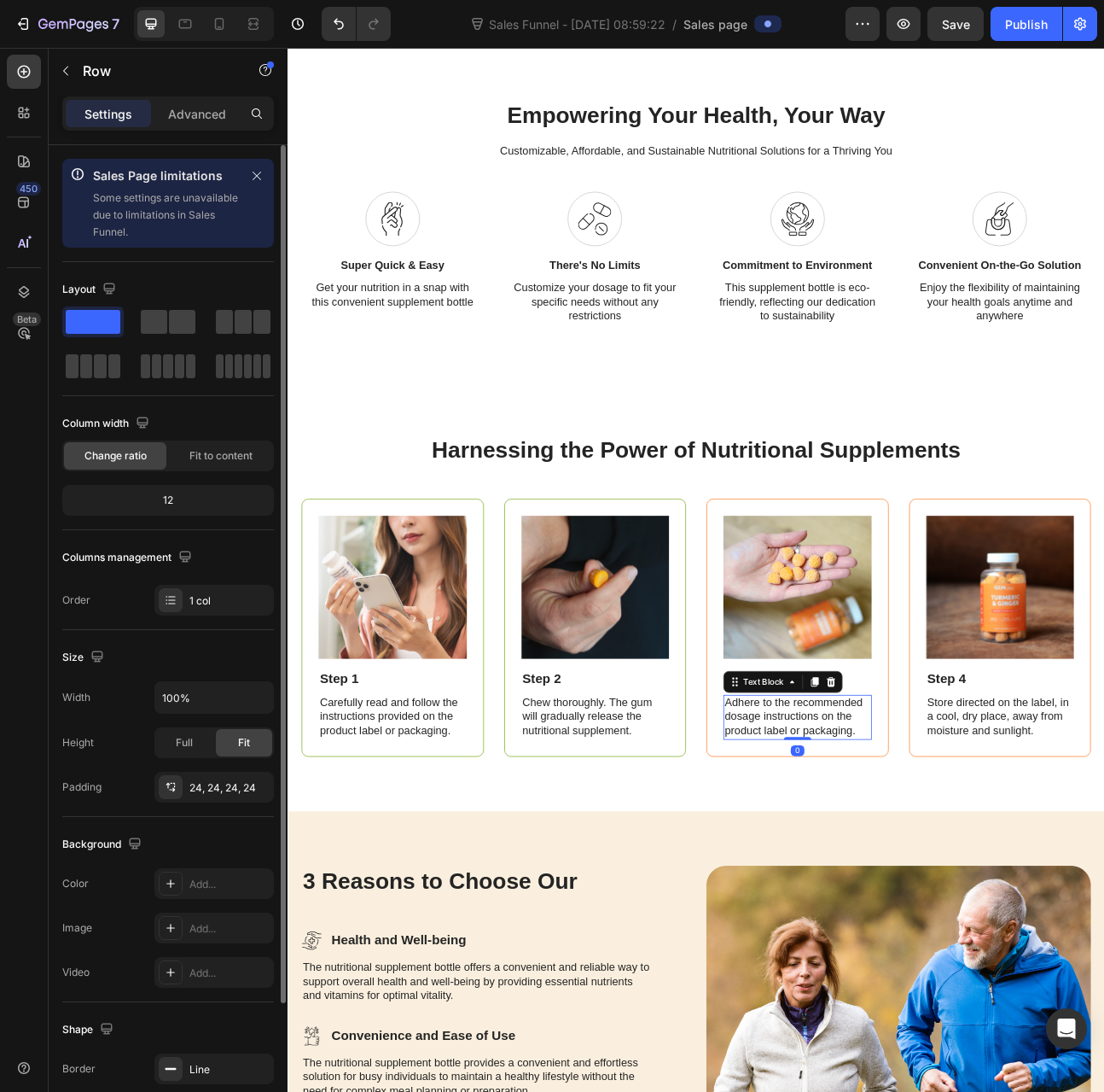
click at [829, 918] on div "Image Step 3 Text Block Adhere to the recommended dosage instructions on the pr…" at bounding box center [927, 774] width 229 height 323
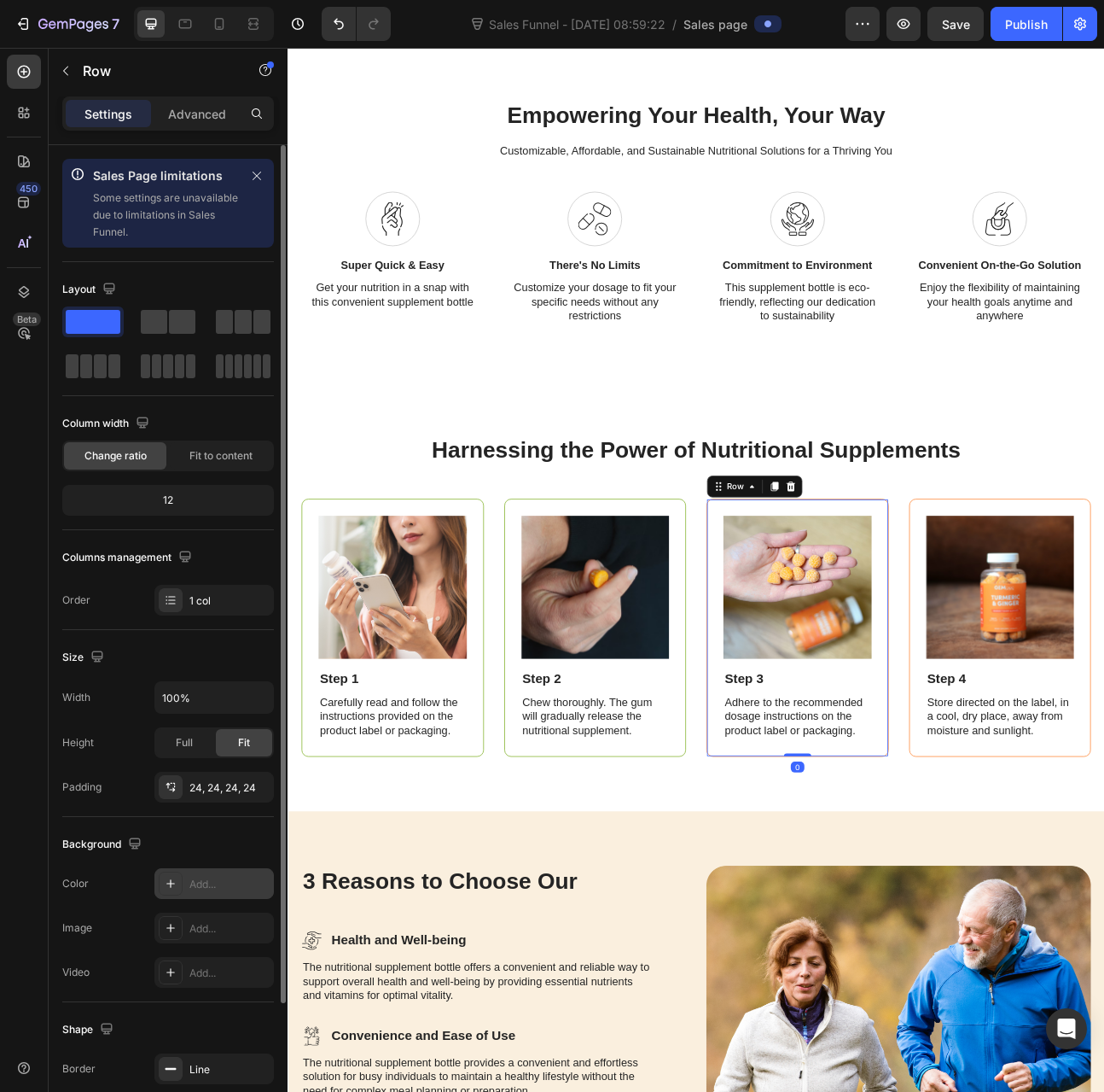
click at [178, 887] on div at bounding box center [170, 883] width 24 height 24
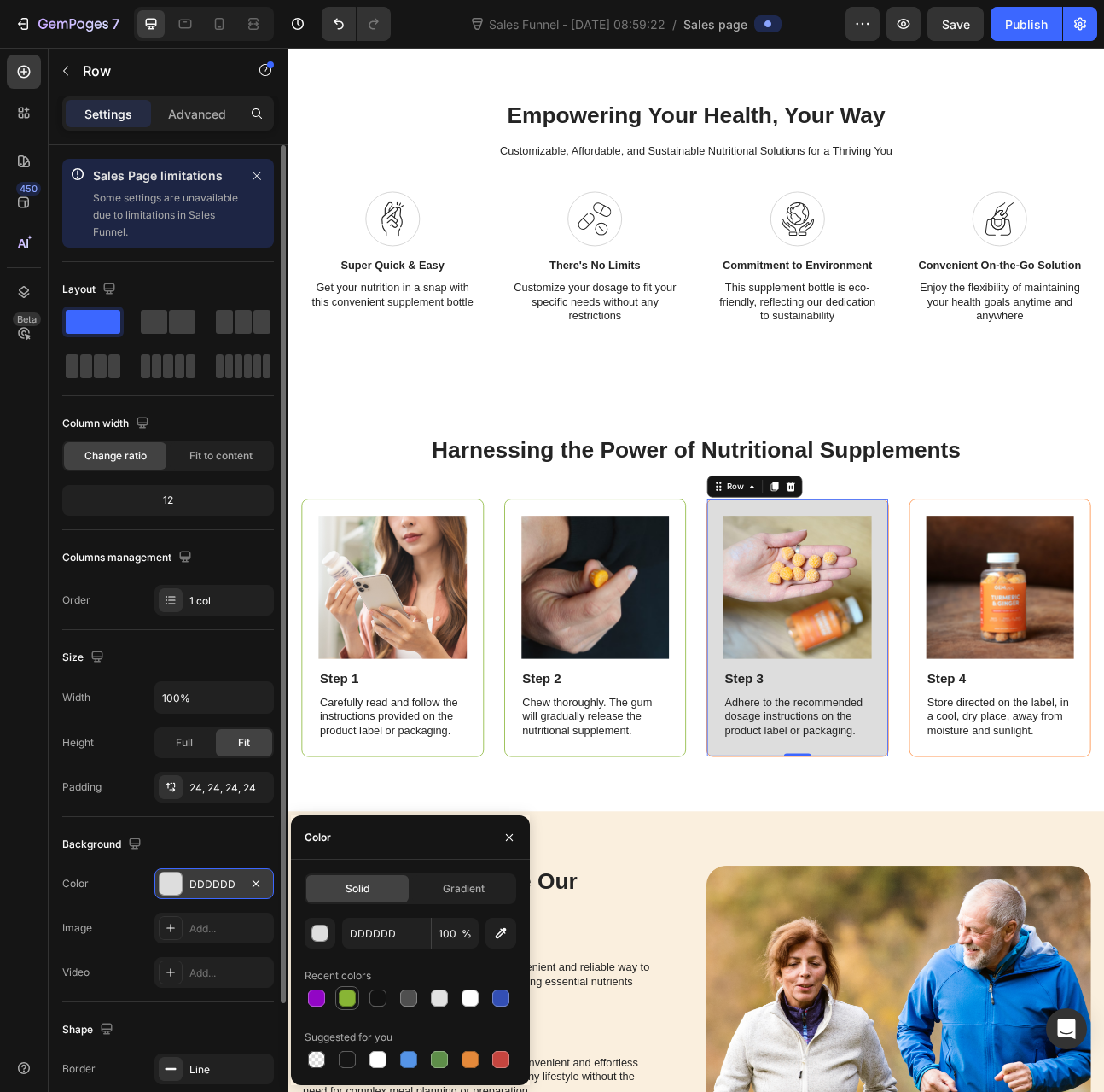
click at [354, 998] on div at bounding box center [347, 998] width 17 height 17
type input "88B535"
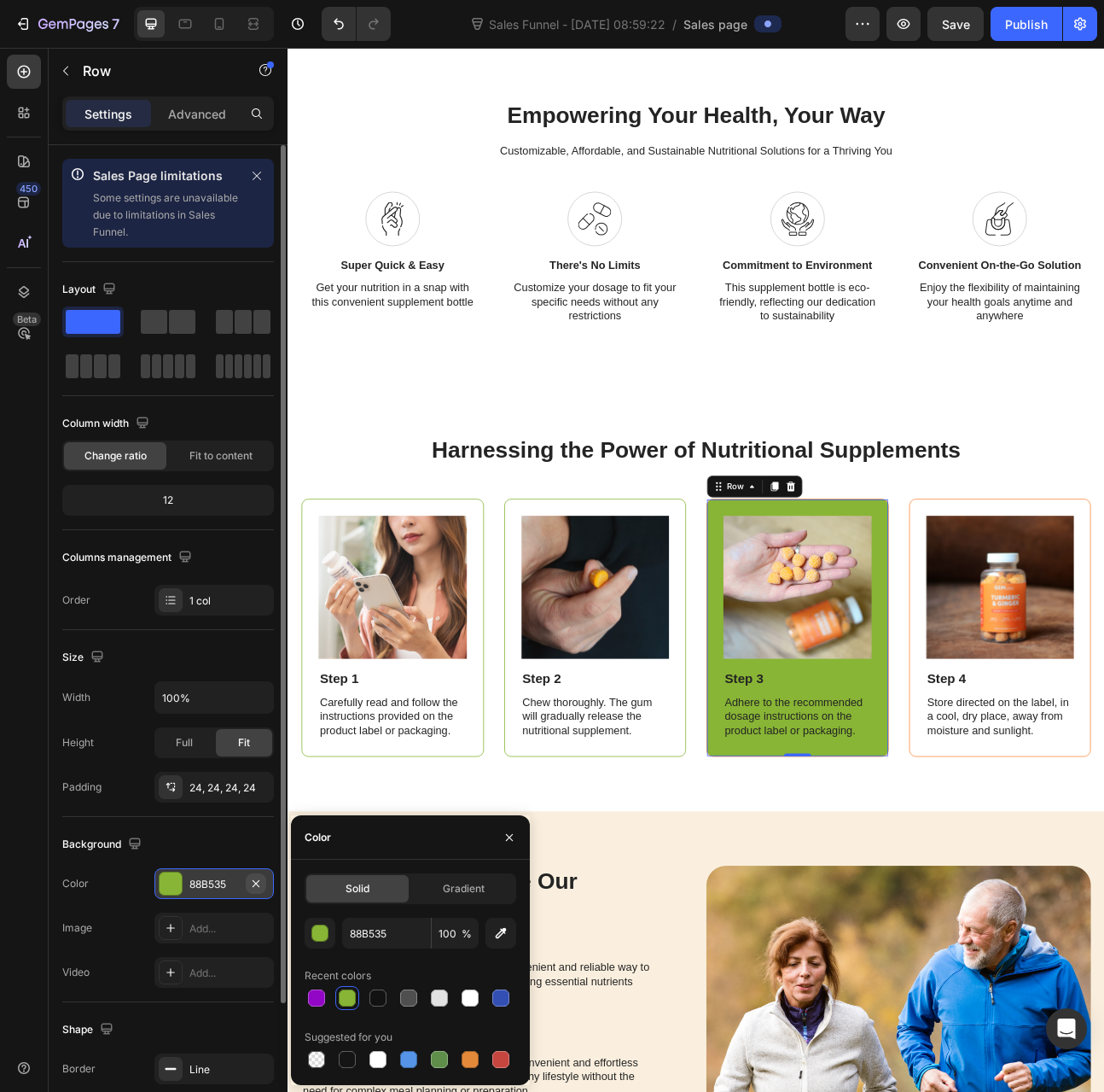
click at [261, 881] on icon "button" at bounding box center [256, 884] width 13 height 13
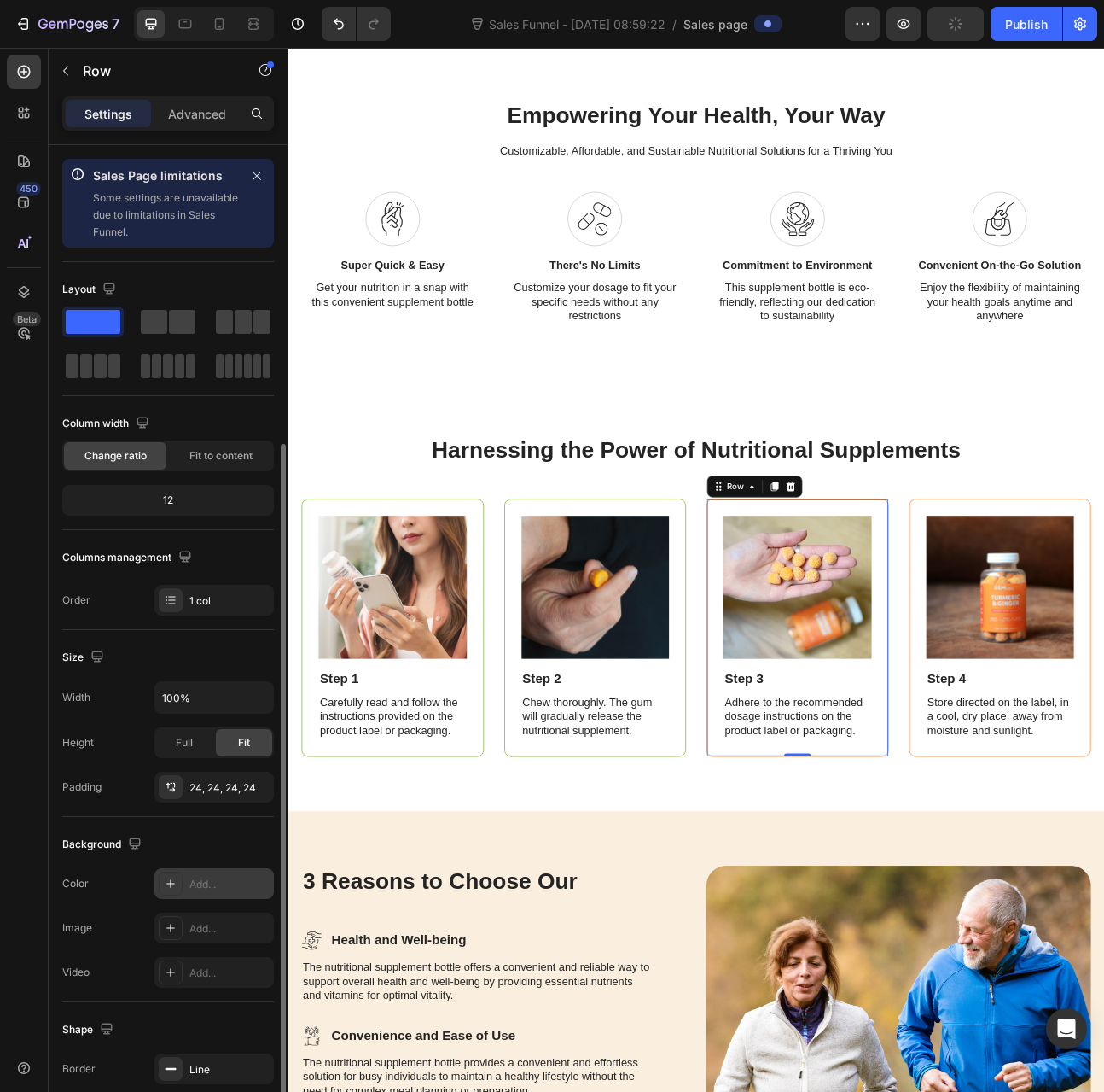
scroll to position [161, 0]
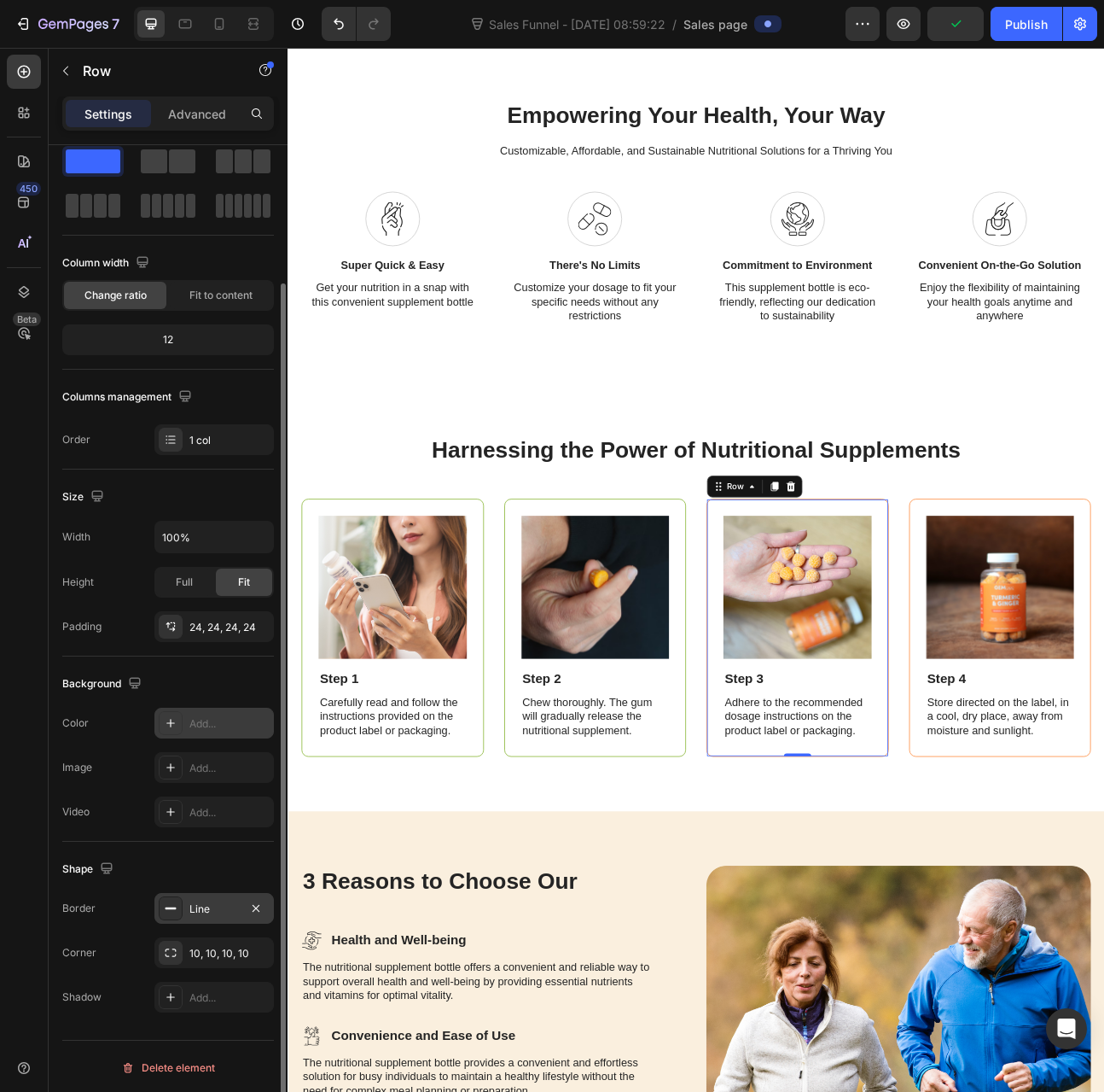
click at [205, 908] on div "Line" at bounding box center [214, 909] width 49 height 15
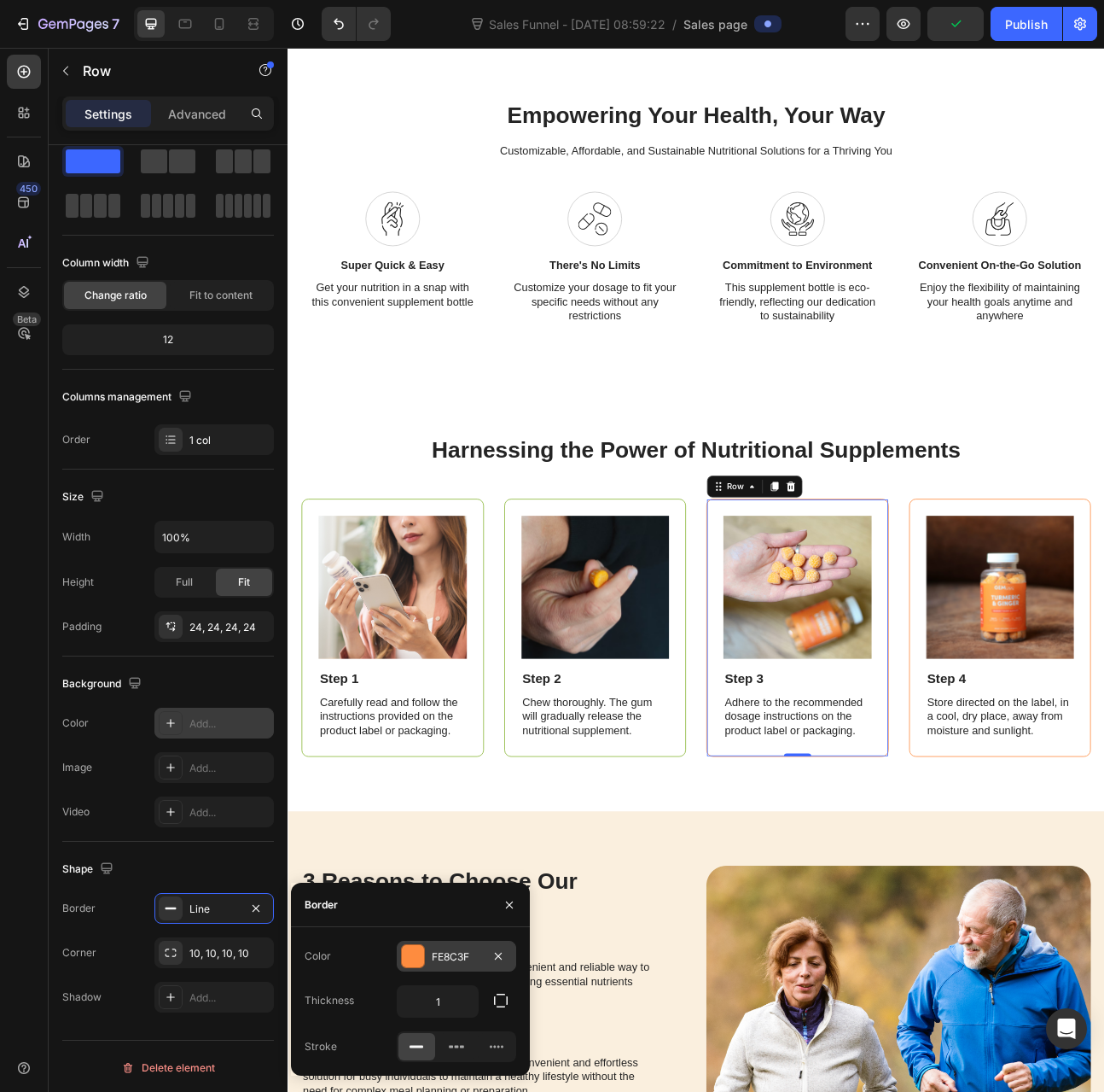
click at [421, 946] on div at bounding box center [413, 956] width 22 height 22
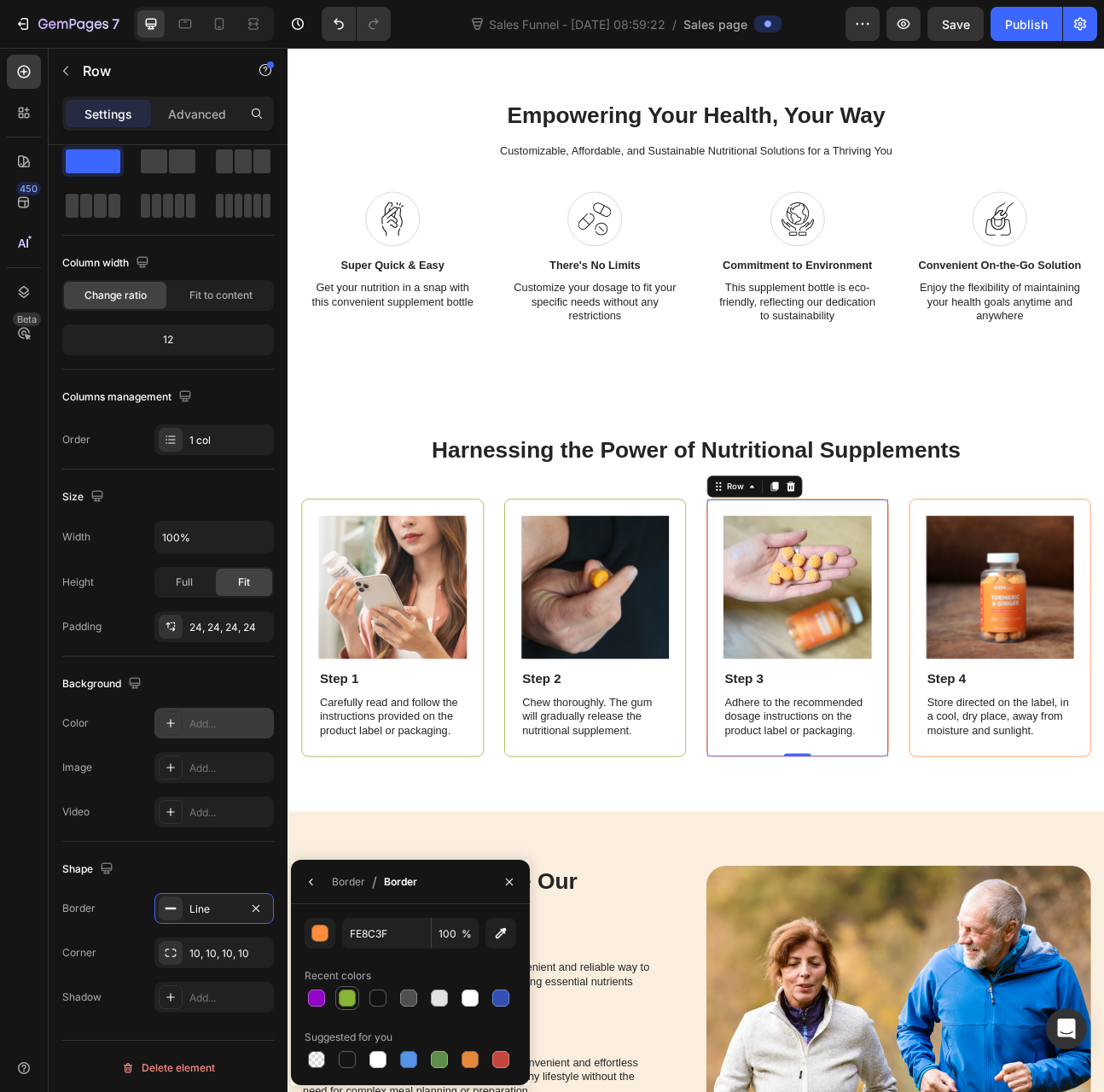
drag, startPoint x: 344, startPoint y: 995, endPoint x: 330, endPoint y: 985, distance: 17.2
click at [344, 995] on div at bounding box center [347, 998] width 17 height 17
type input "88B535"
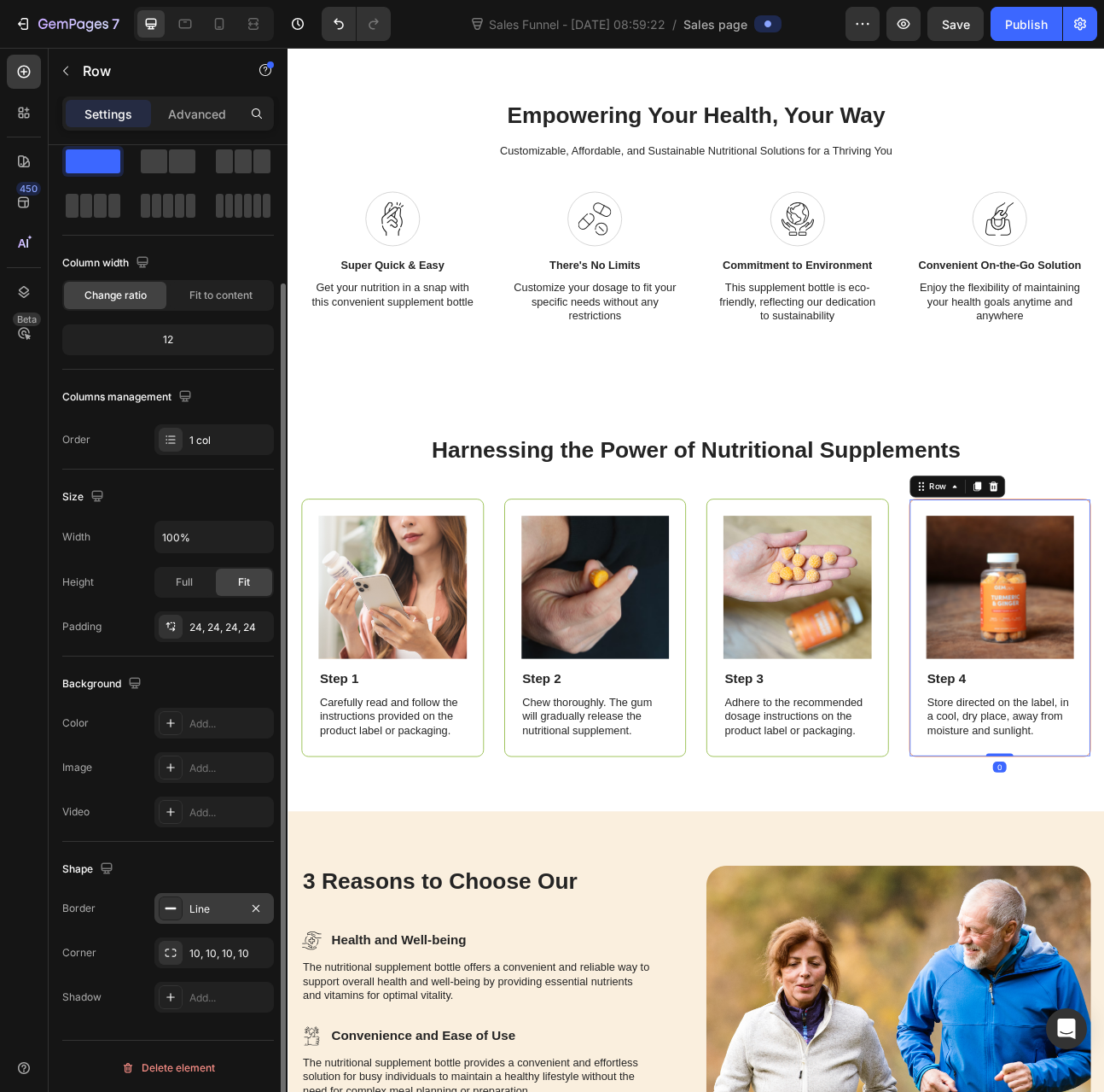
click at [224, 902] on div "Line" at bounding box center [214, 909] width 49 height 15
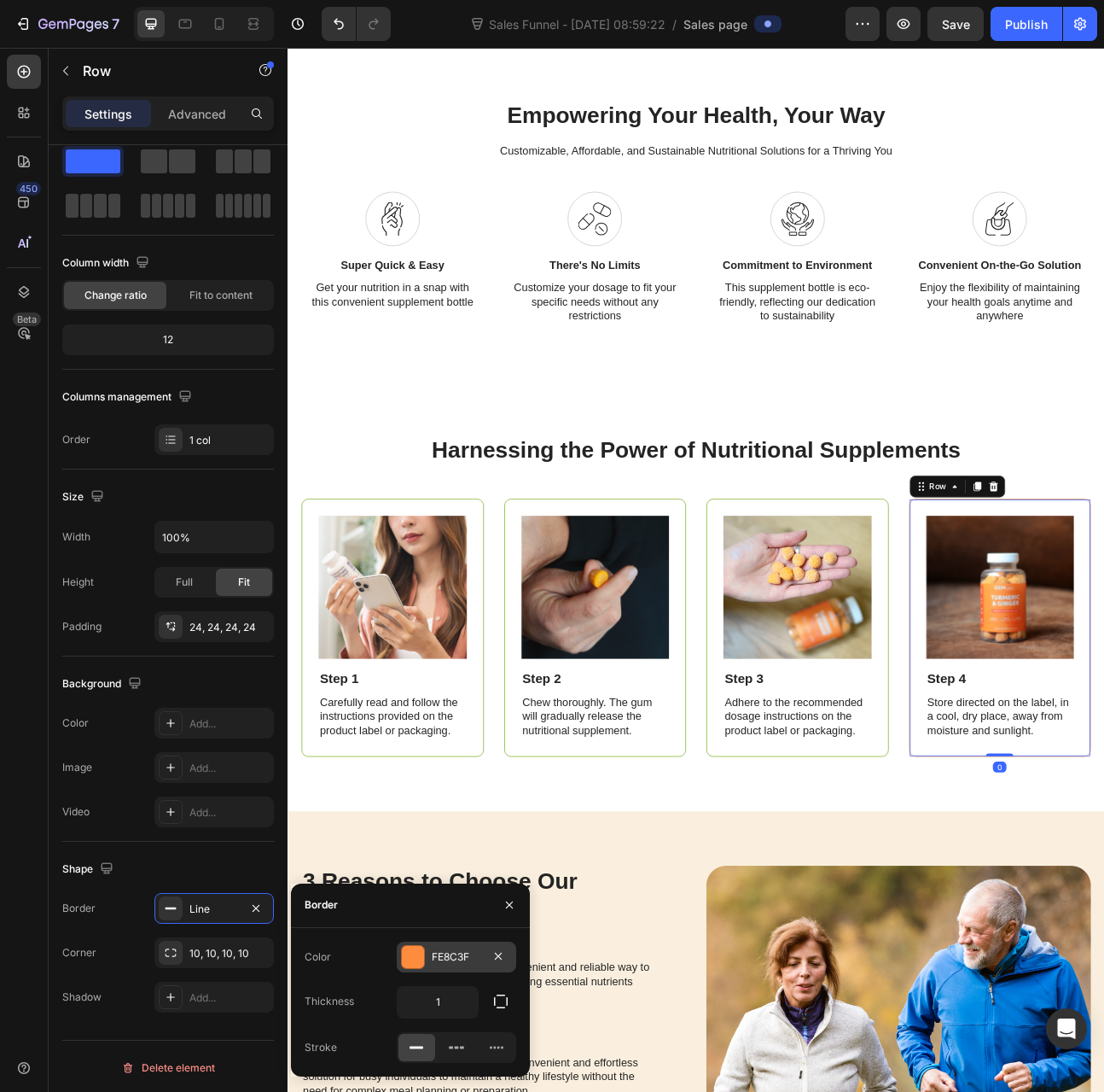
click at [421, 963] on div at bounding box center [413, 957] width 22 height 22
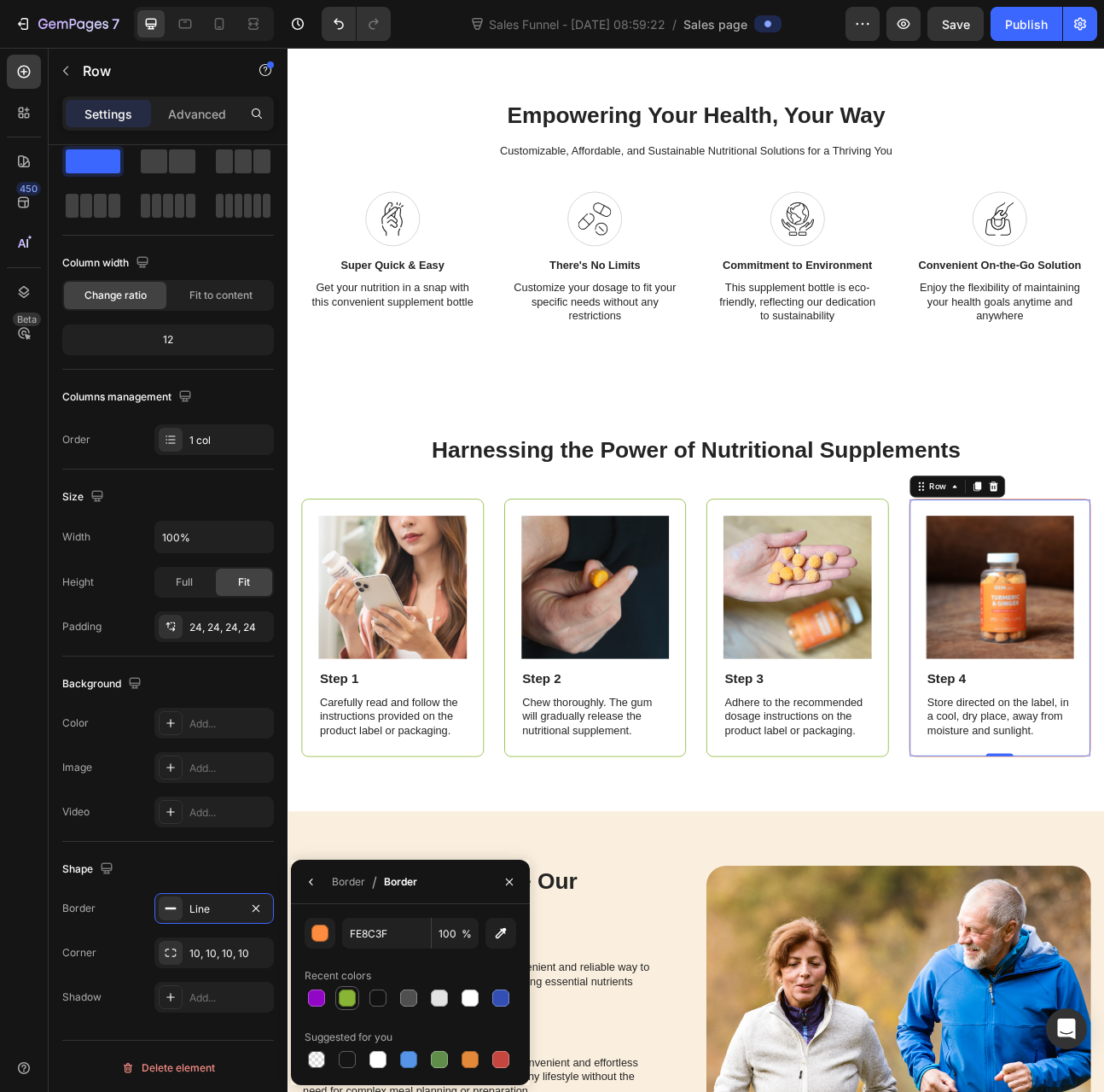
click at [345, 1004] on div at bounding box center [347, 998] width 17 height 17
type input "88B535"
click at [513, 887] on icon "button" at bounding box center [510, 882] width 13 height 13
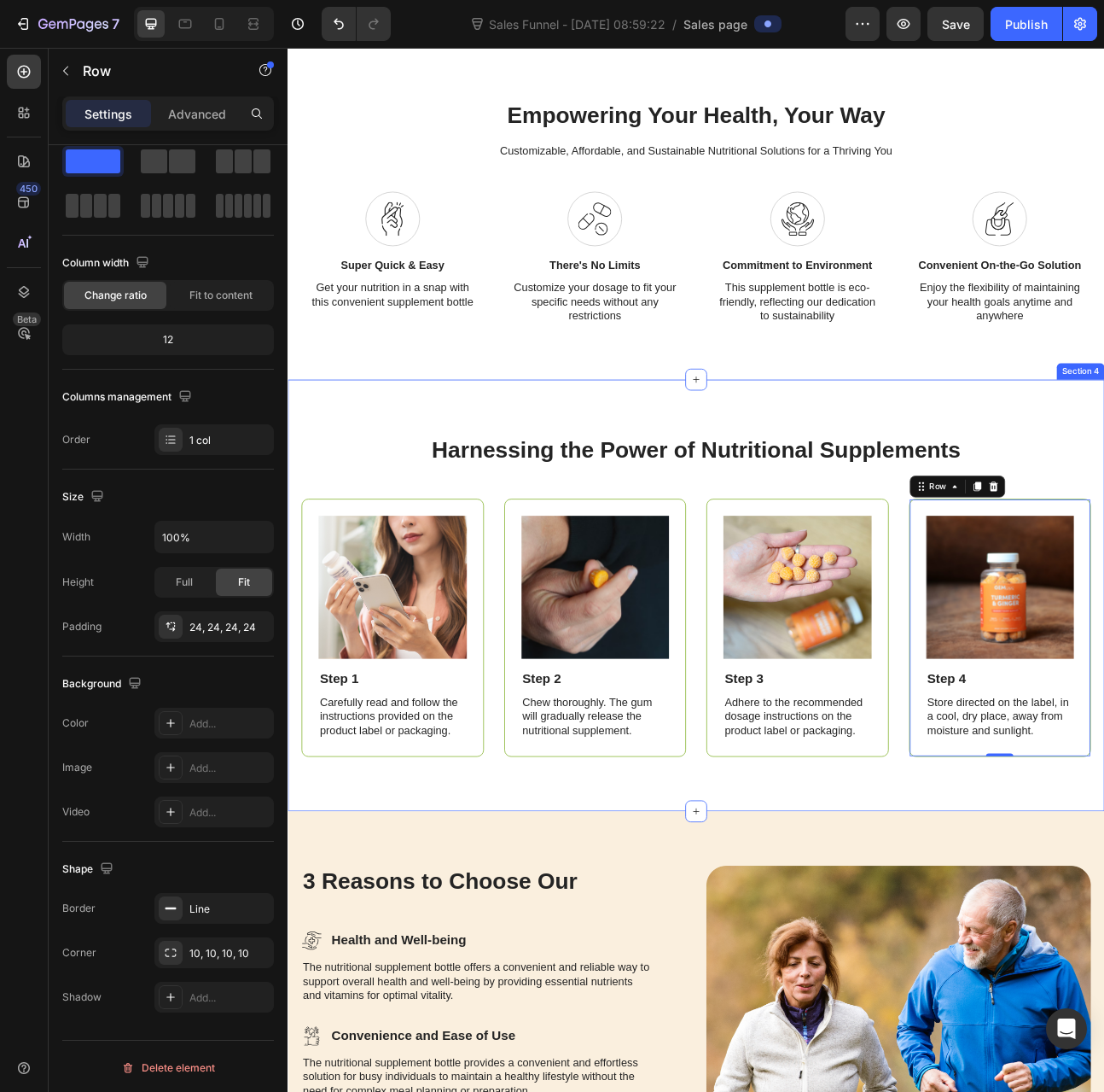
click at [604, 997] on div "Harnessing the Power of Nutritional Supplements Heading Image Step 1 Text Block…" at bounding box center [799, 733] width 1024 height 541
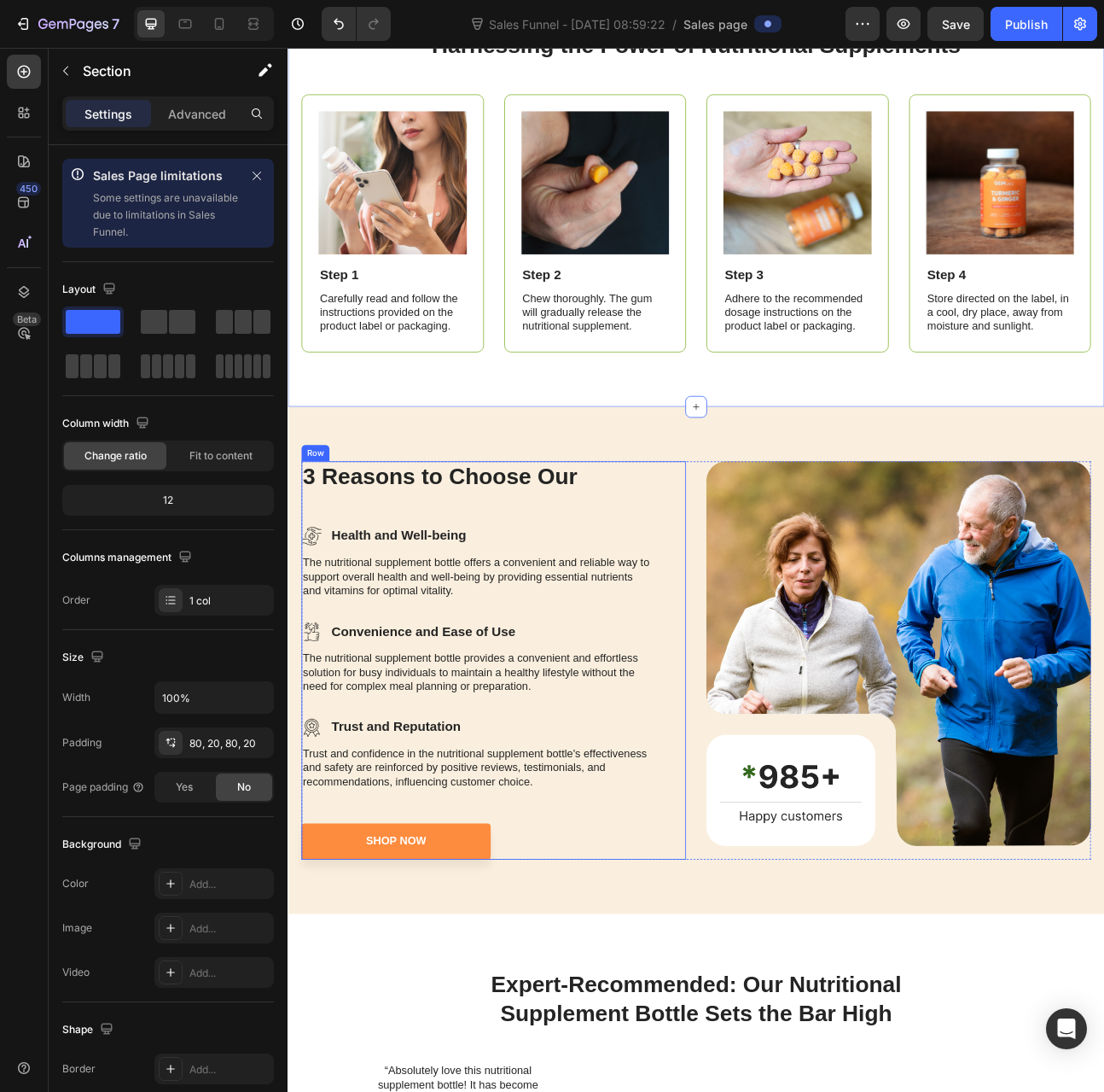
scroll to position [1707, 0]
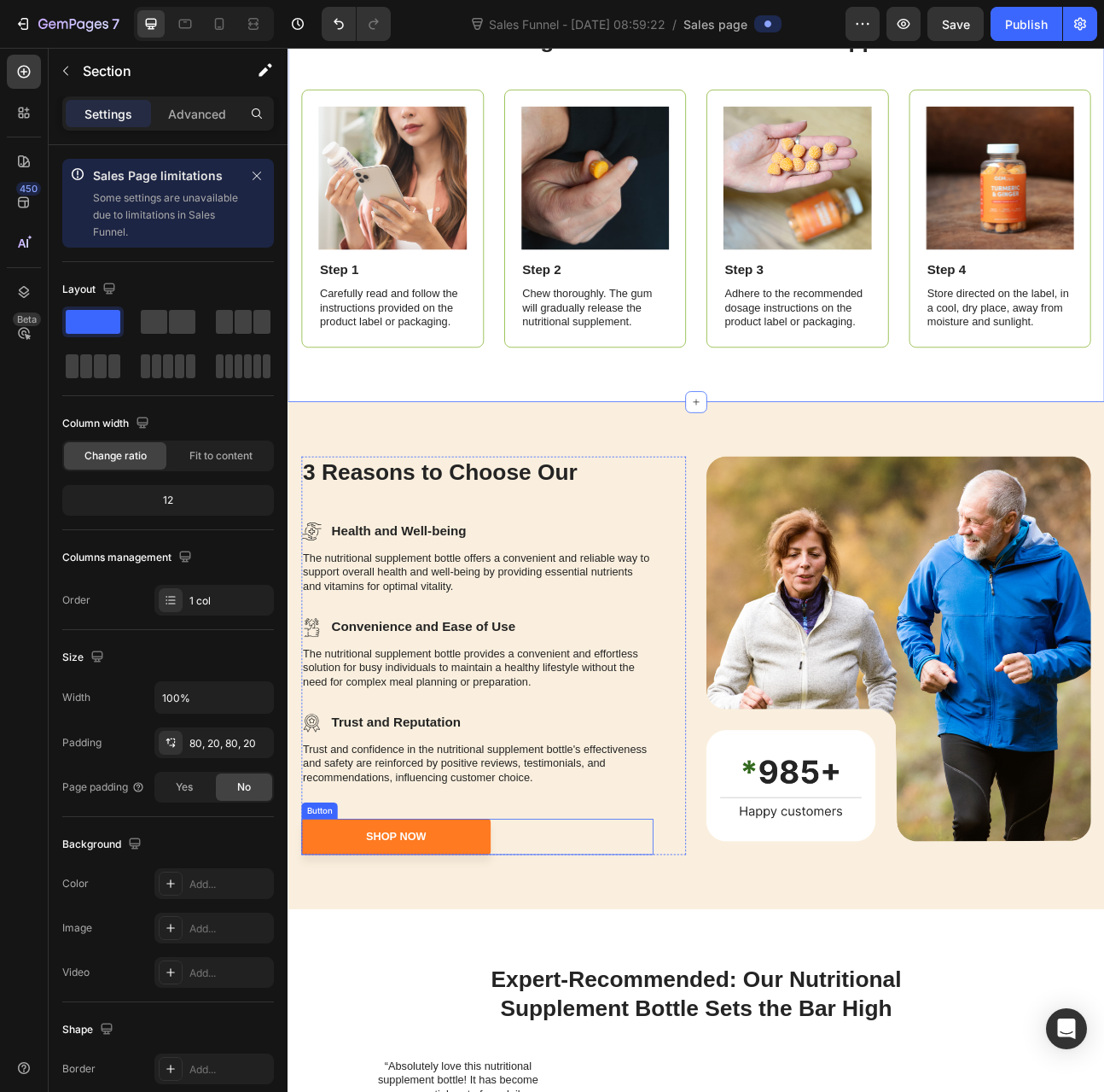
click at [508, 1025] on link "Shop Now" at bounding box center [423, 1037] width 238 height 46
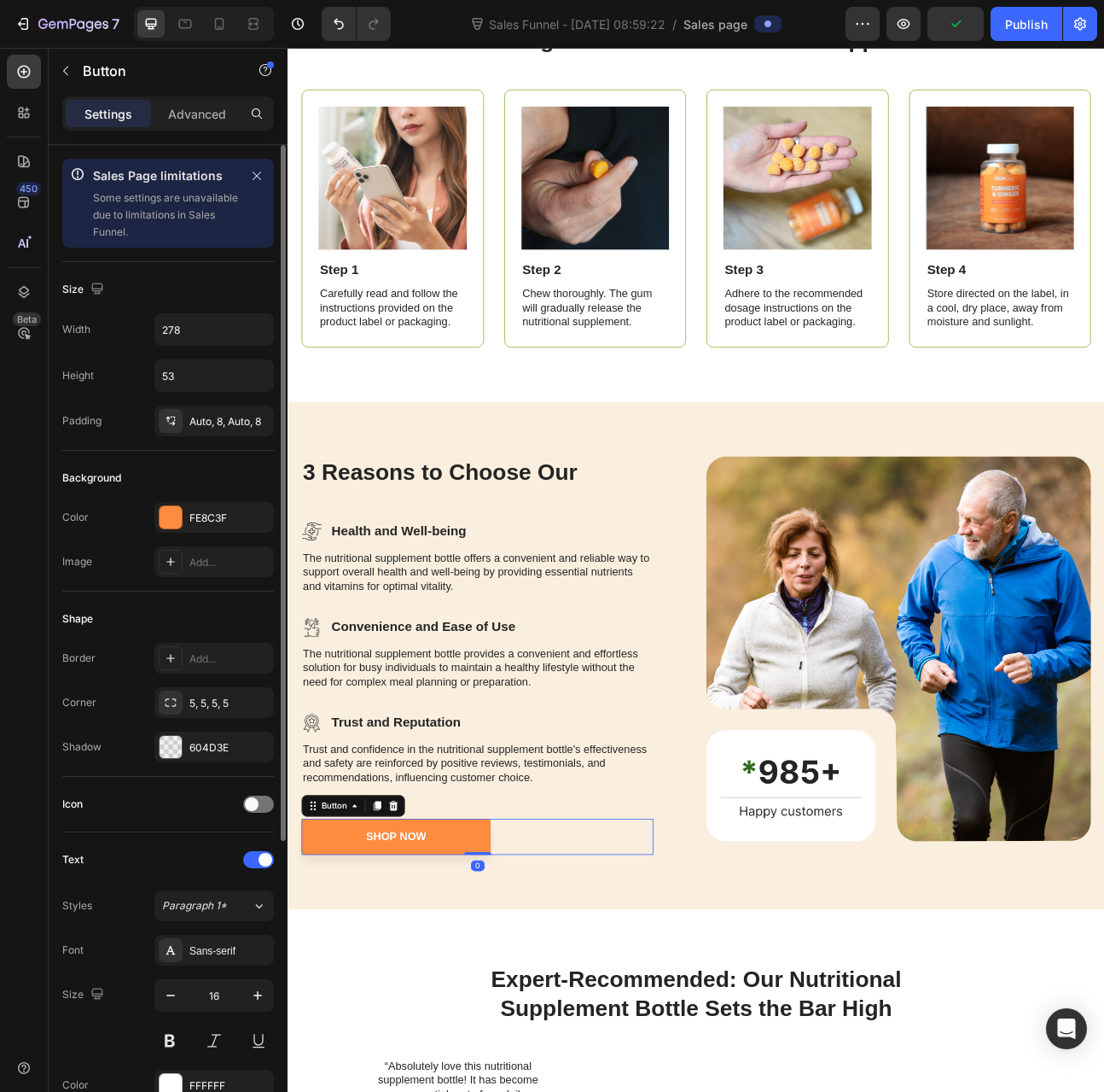
click at [200, 505] on div "FE8C3F" at bounding box center [214, 517] width 120 height 30
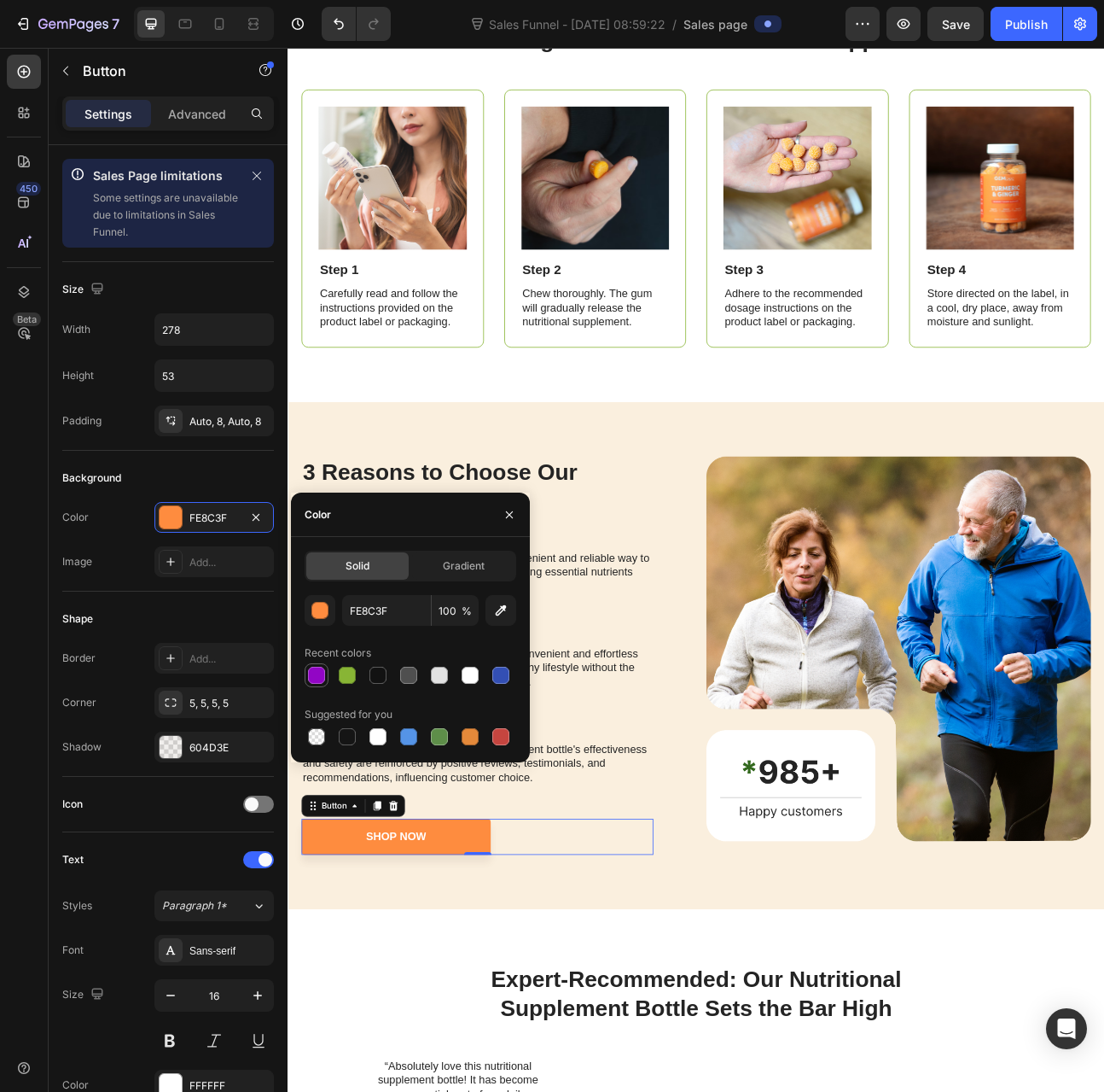
click at [320, 676] on div at bounding box center [317, 675] width 17 height 17
type input "9206C5"
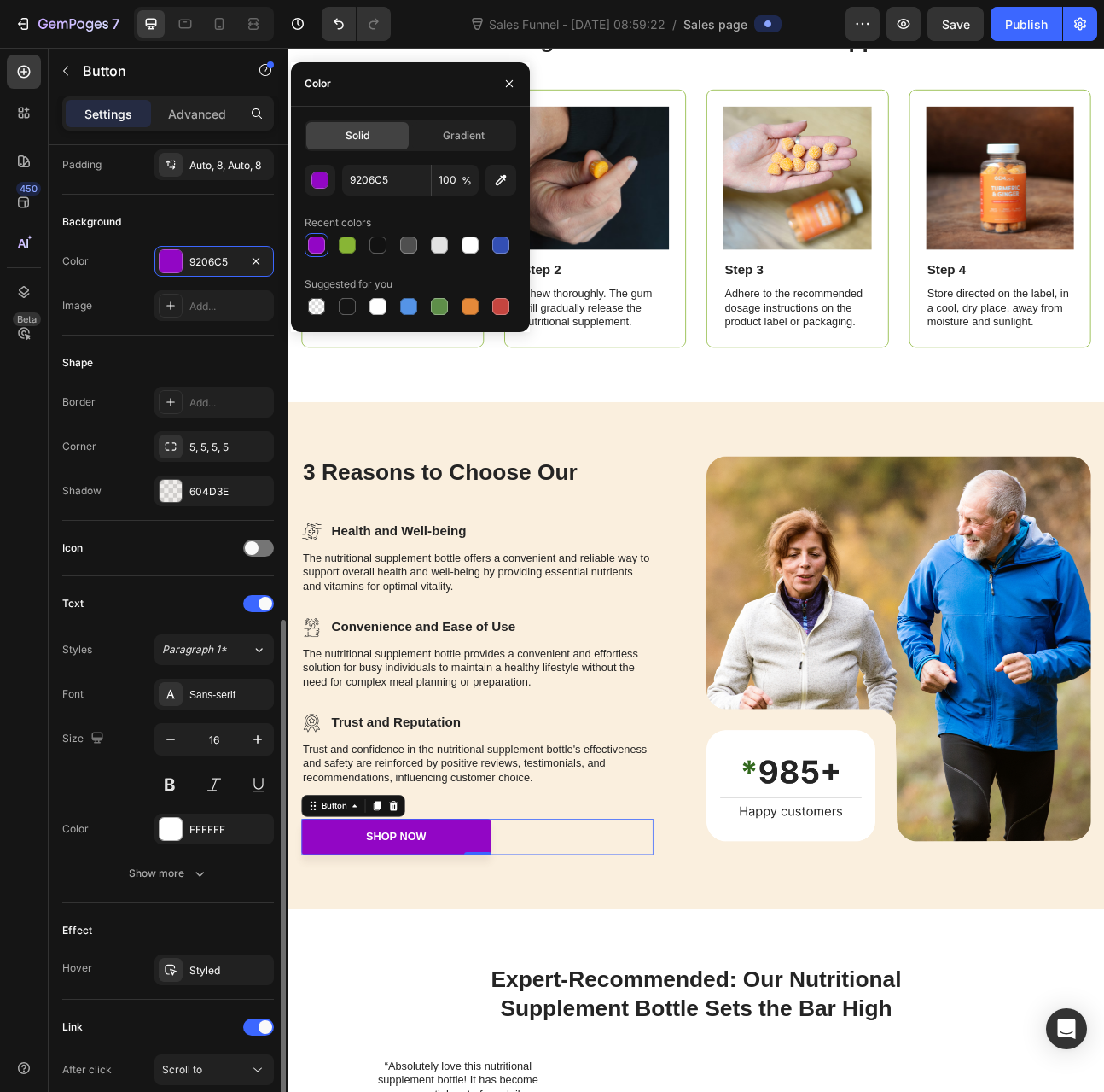
scroll to position [430, 0]
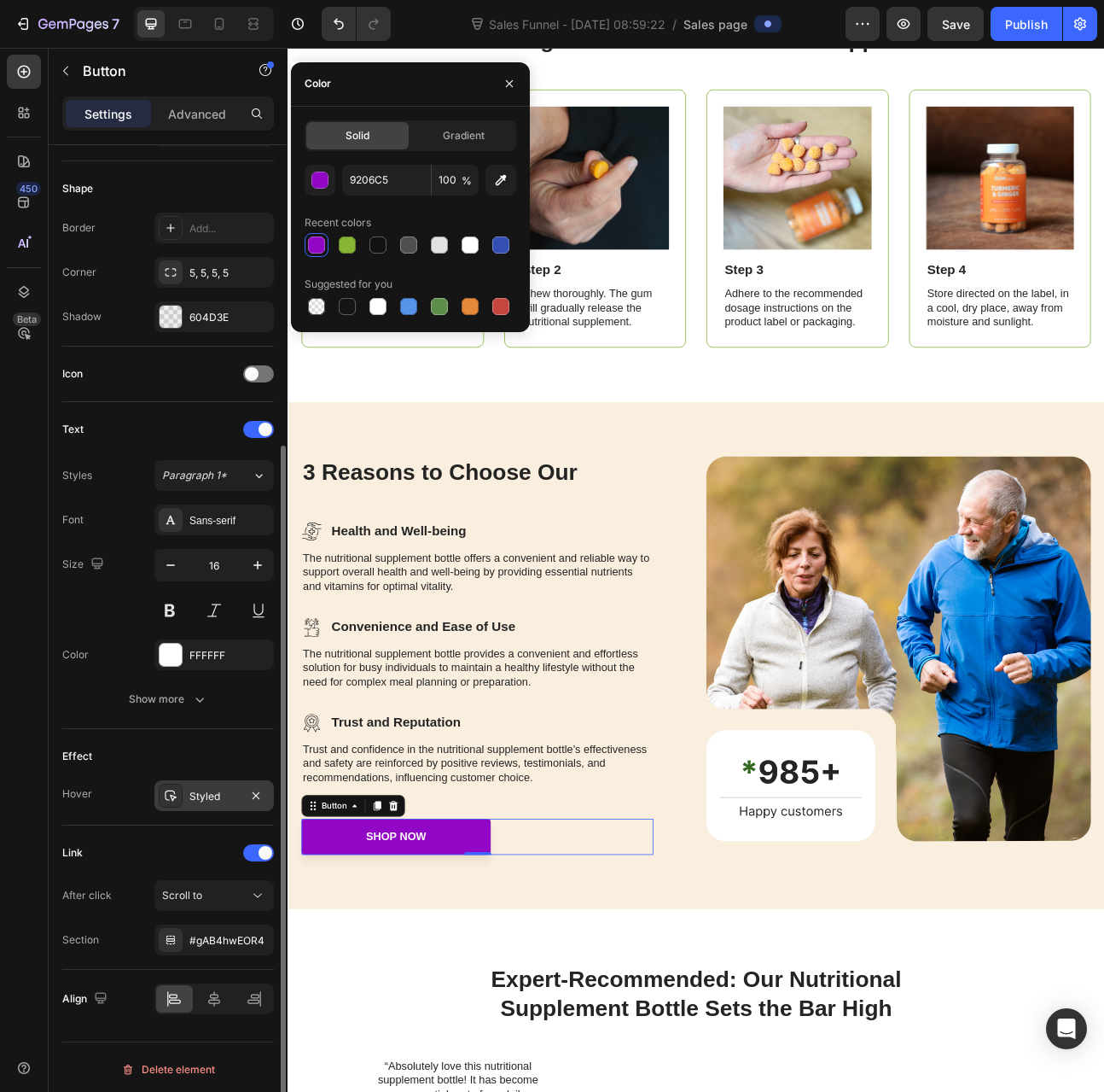
click at [206, 797] on div "Styled" at bounding box center [214, 796] width 49 height 15
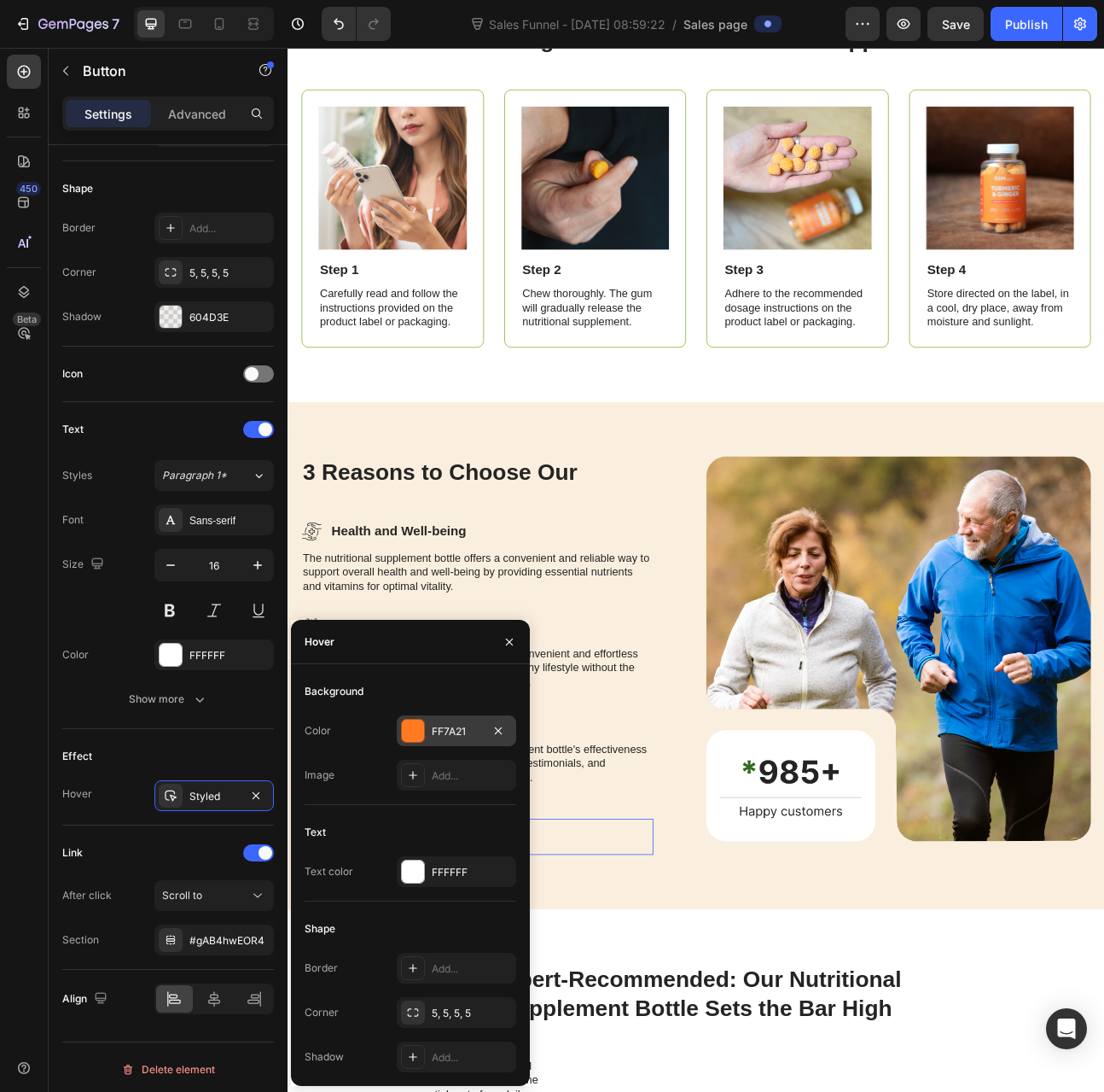
click at [471, 731] on div "FF7A21" at bounding box center [456, 731] width 49 height 15
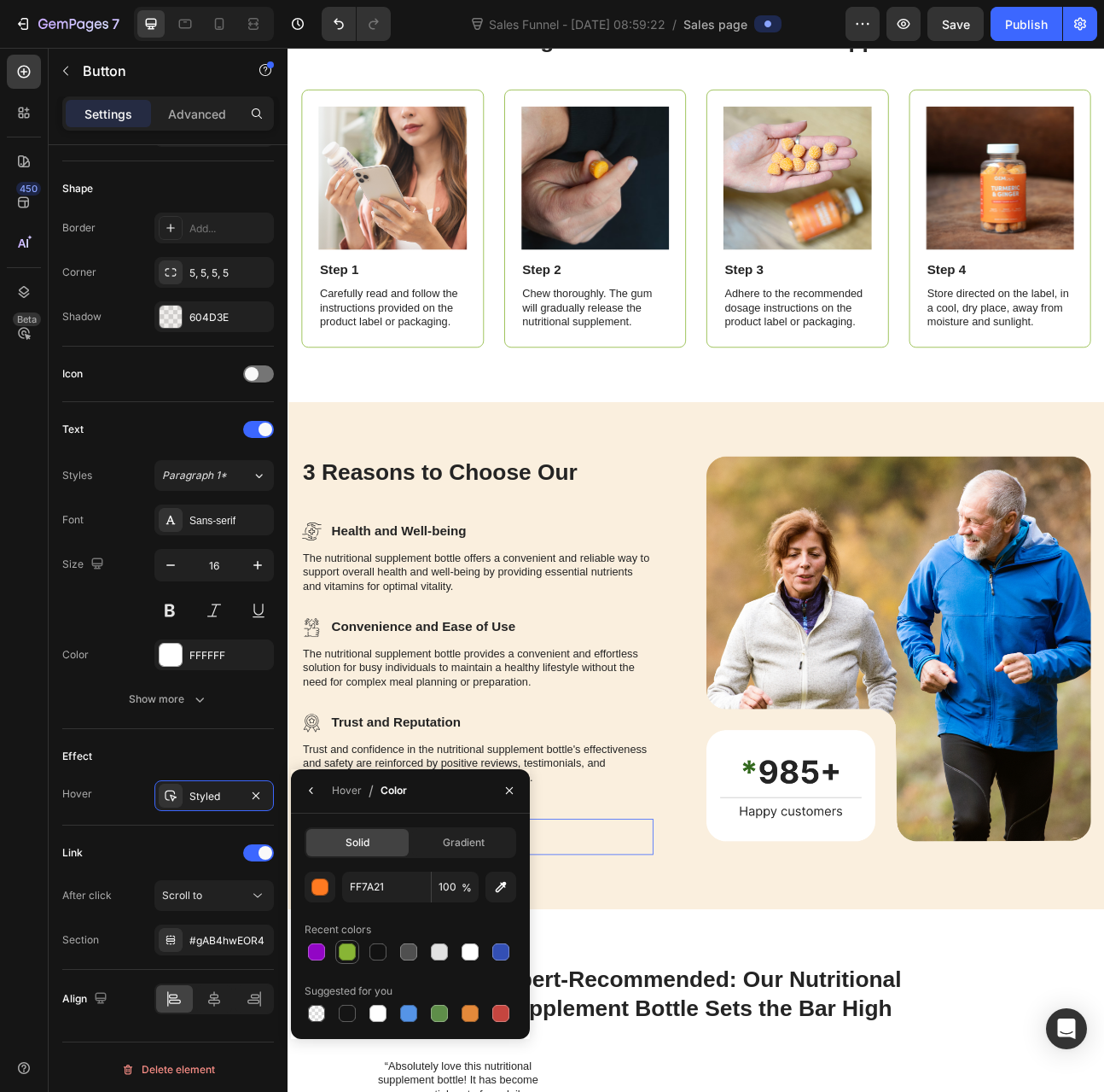
click at [346, 946] on div at bounding box center [347, 952] width 17 height 17
type input "88B535"
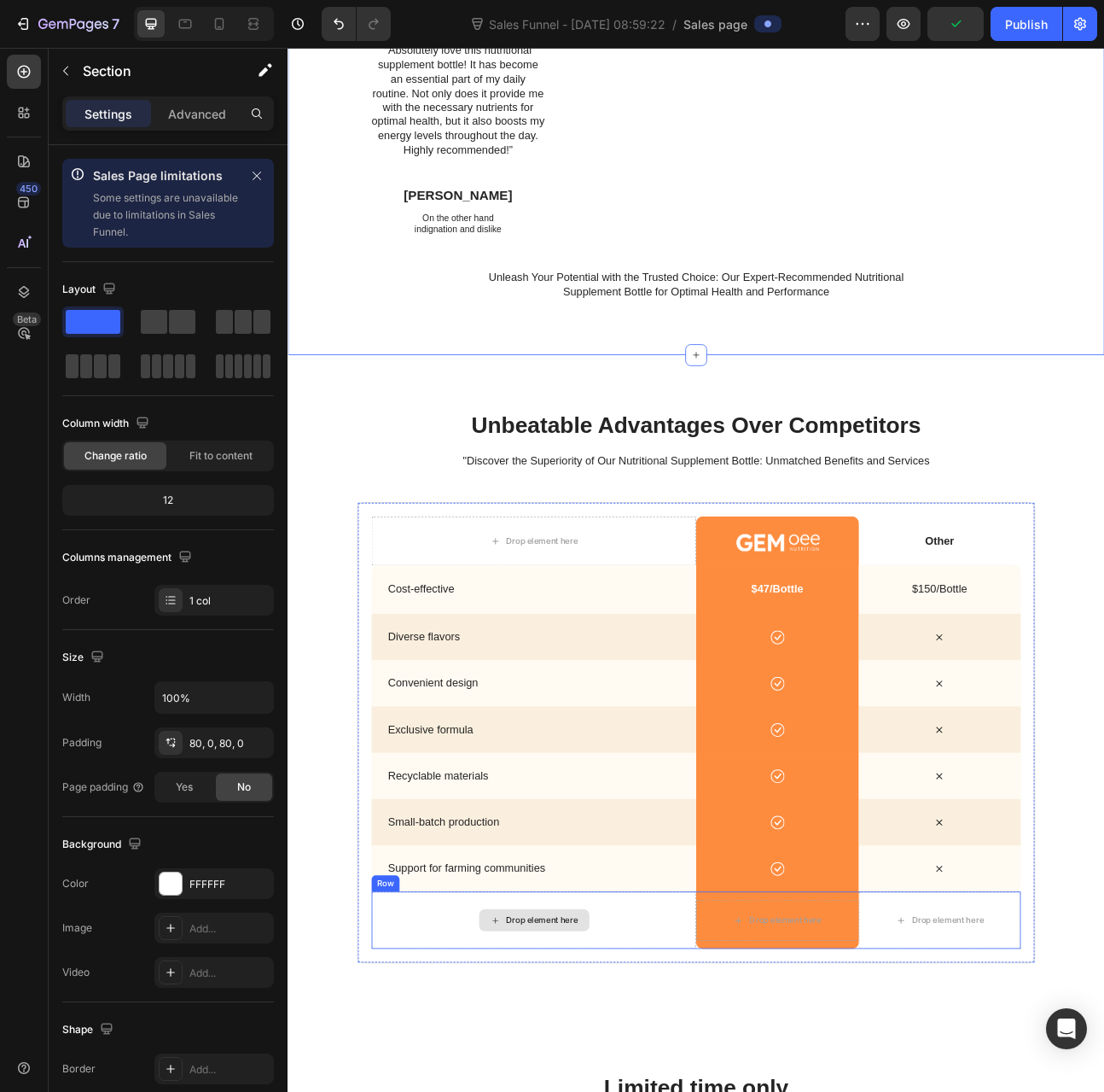
scroll to position [3073, 0]
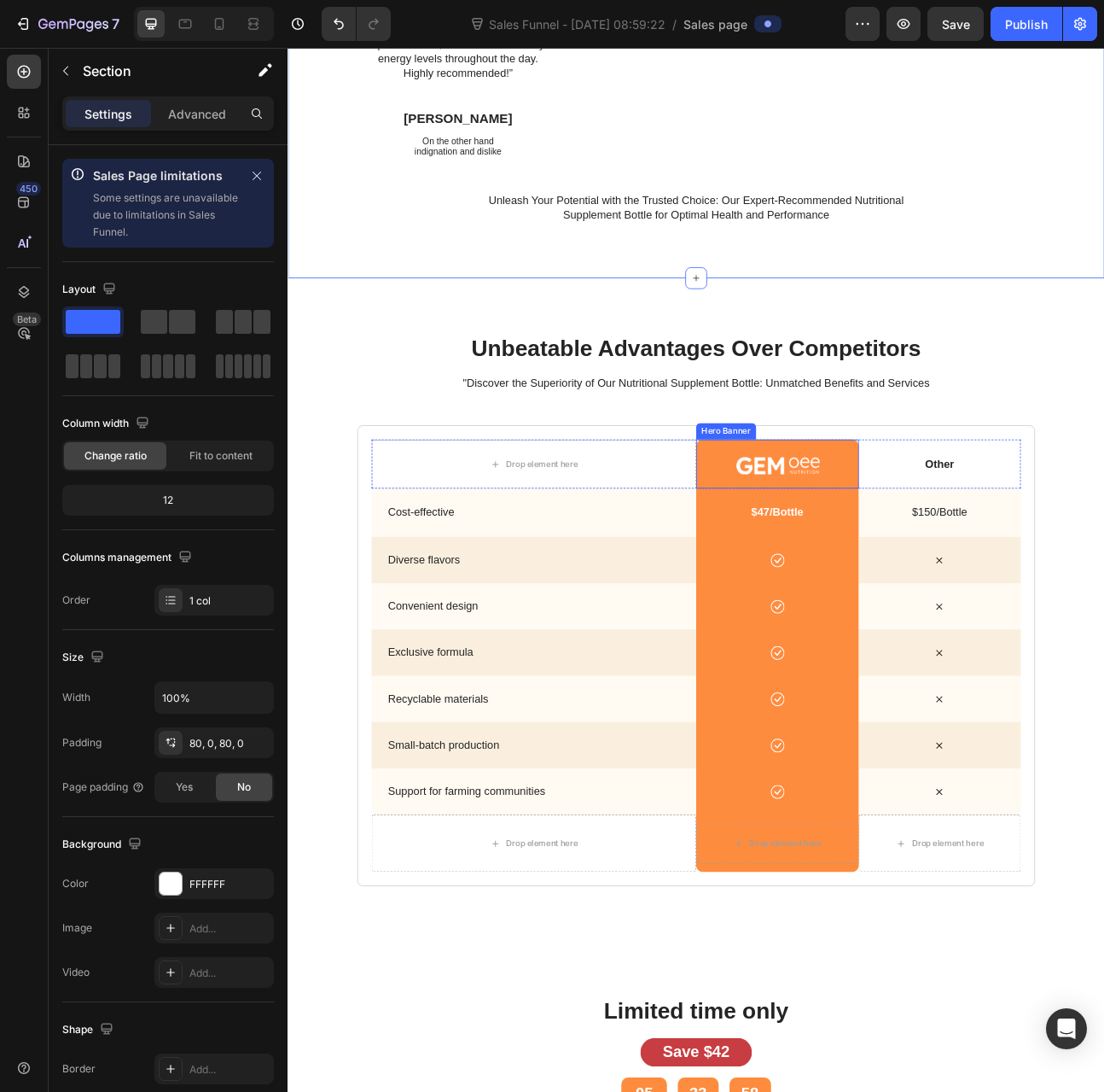
click at [905, 569] on img at bounding box center [901, 569] width 107 height 25
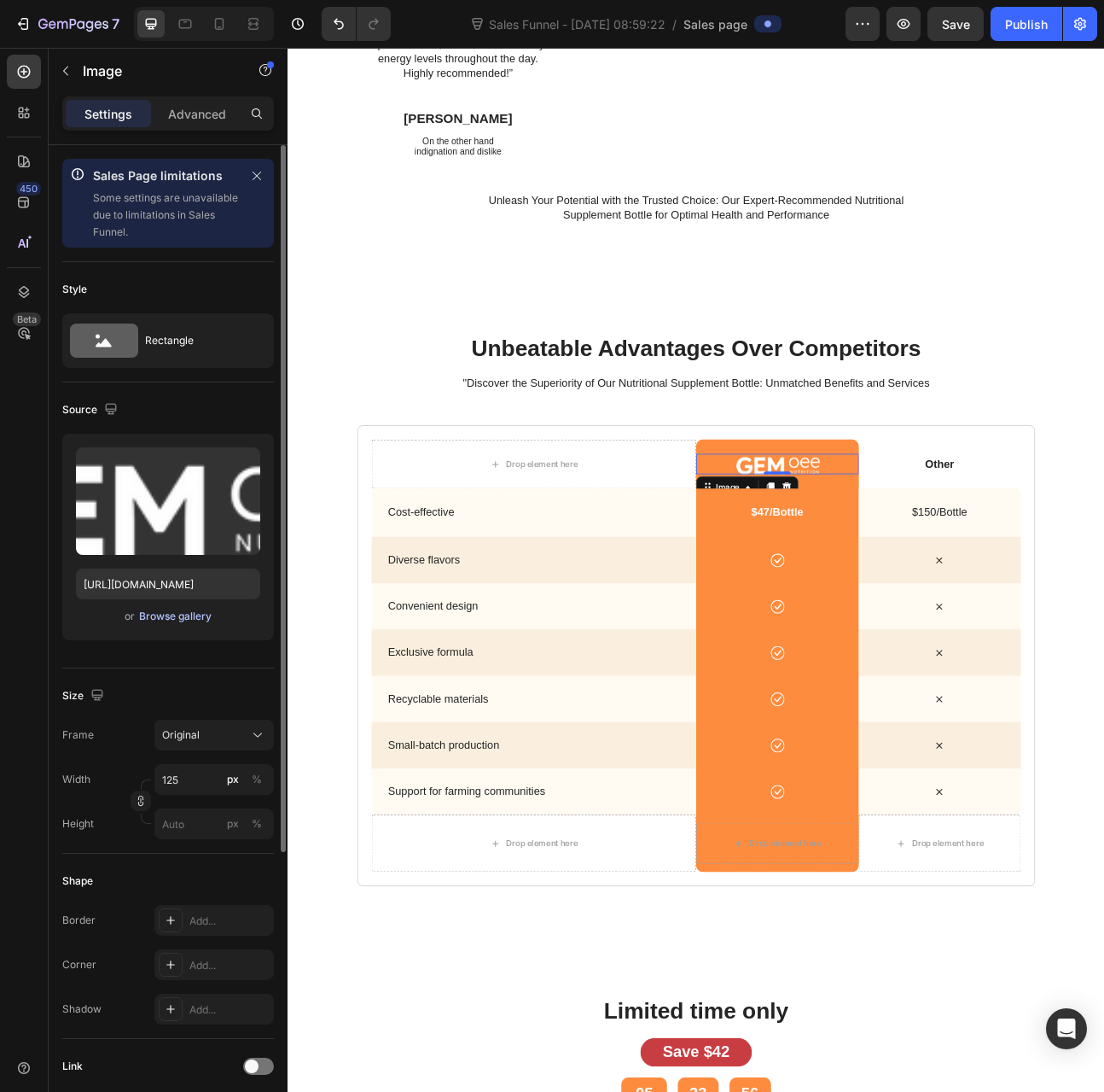
click at [176, 615] on div "Browse gallery" at bounding box center [175, 616] width 72 height 15
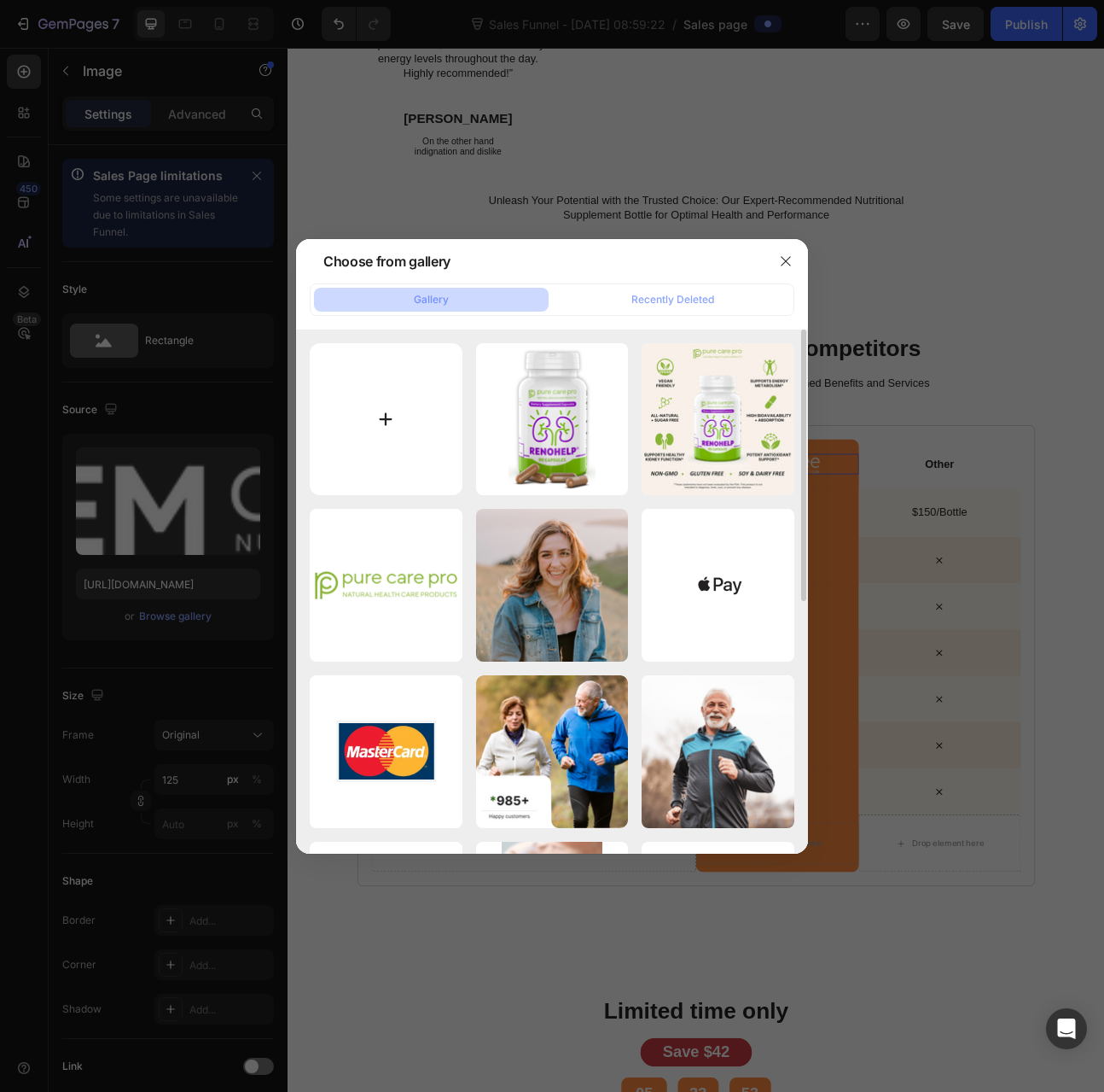
click at [389, 418] on input "file" at bounding box center [386, 419] width 153 height 153
type input "C:\fakepath\high quality logo b.png"
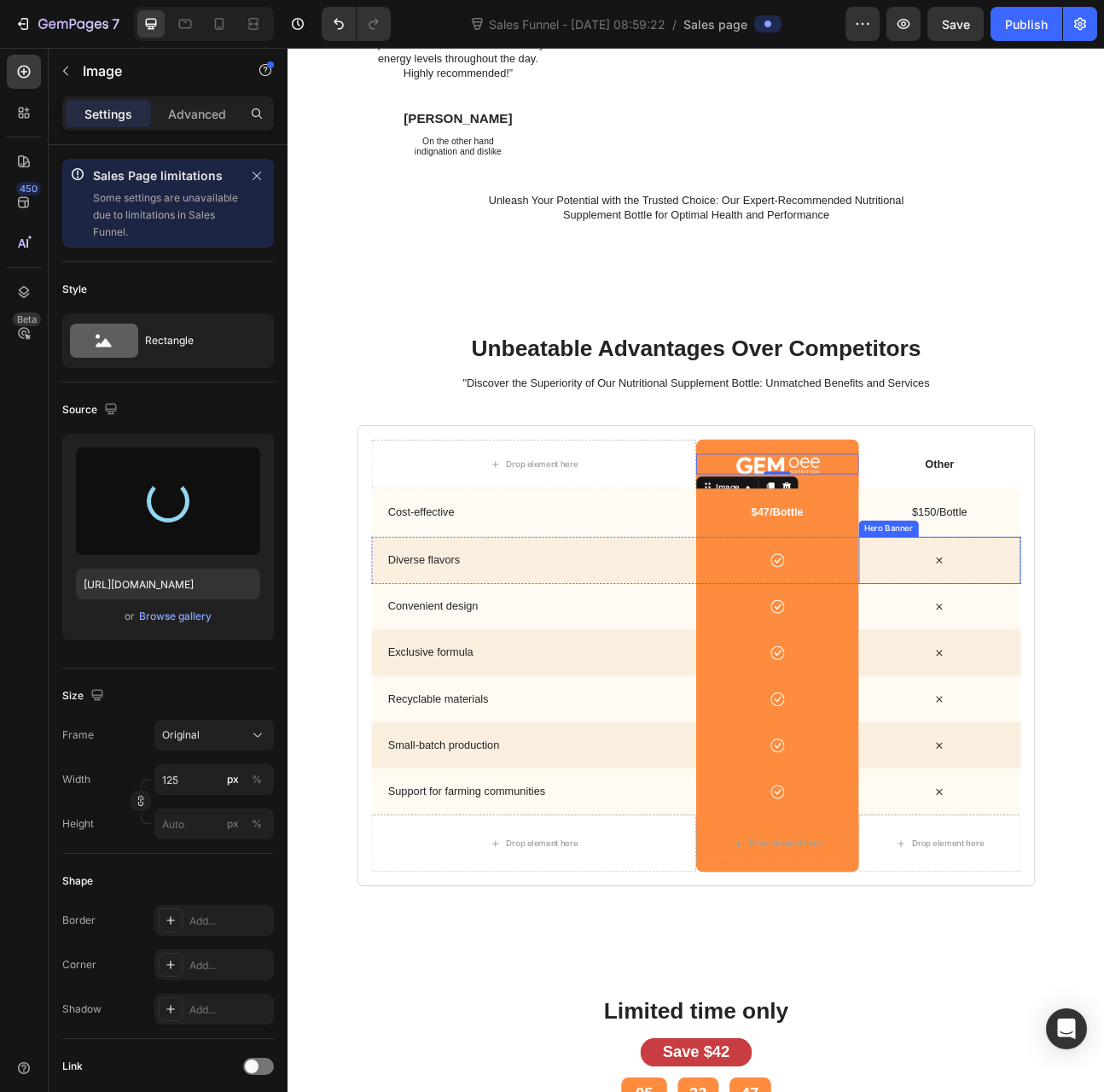
type input "https://cdn.shopify.com/s/files/1/0012/6015/9078/files/gempages_579943791784362…"
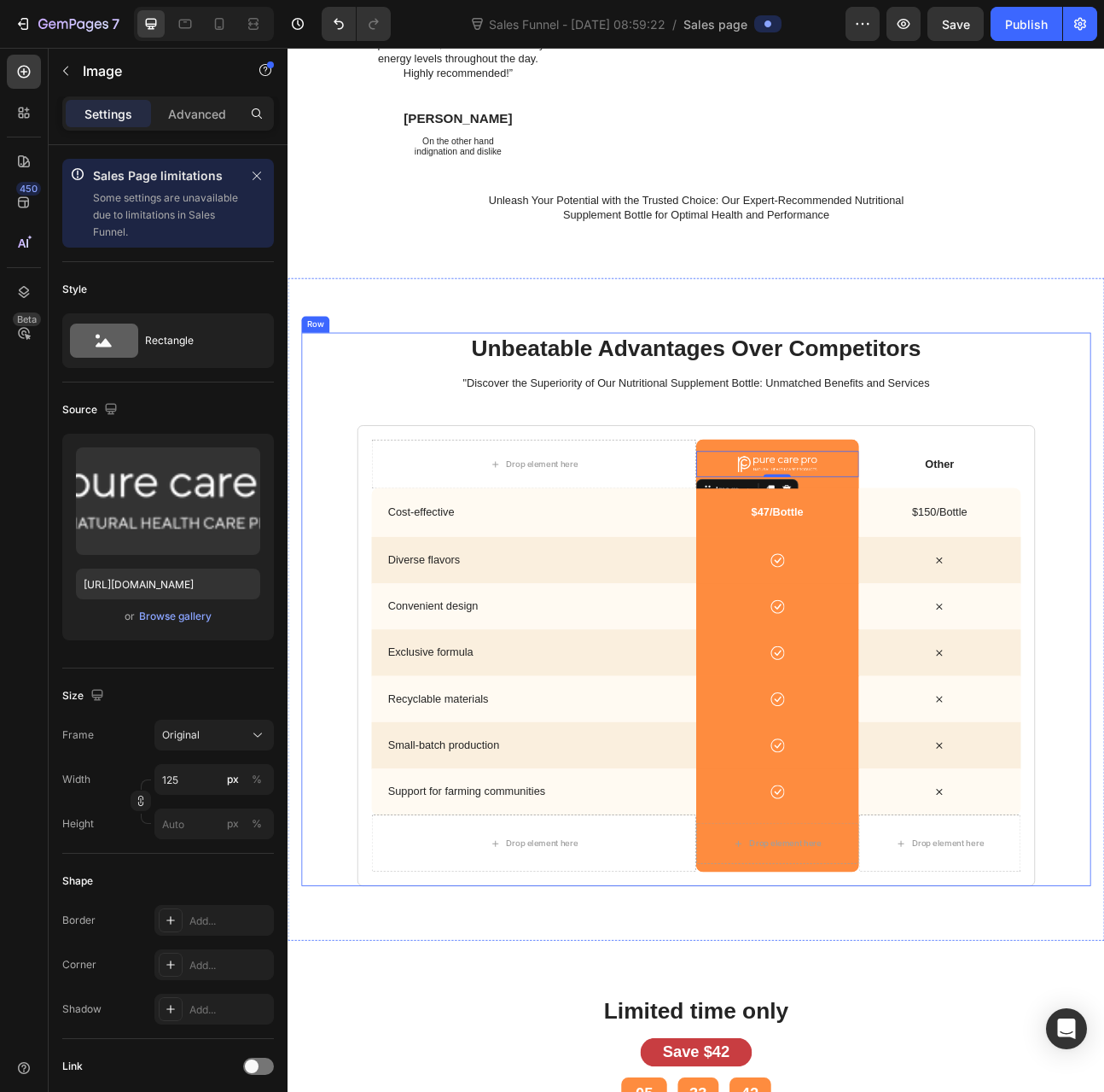
click at [358, 479] on div "unbeatable advantages over competitors Heading "Discover the Superiority of Our…" at bounding box center [799, 751] width 990 height 694
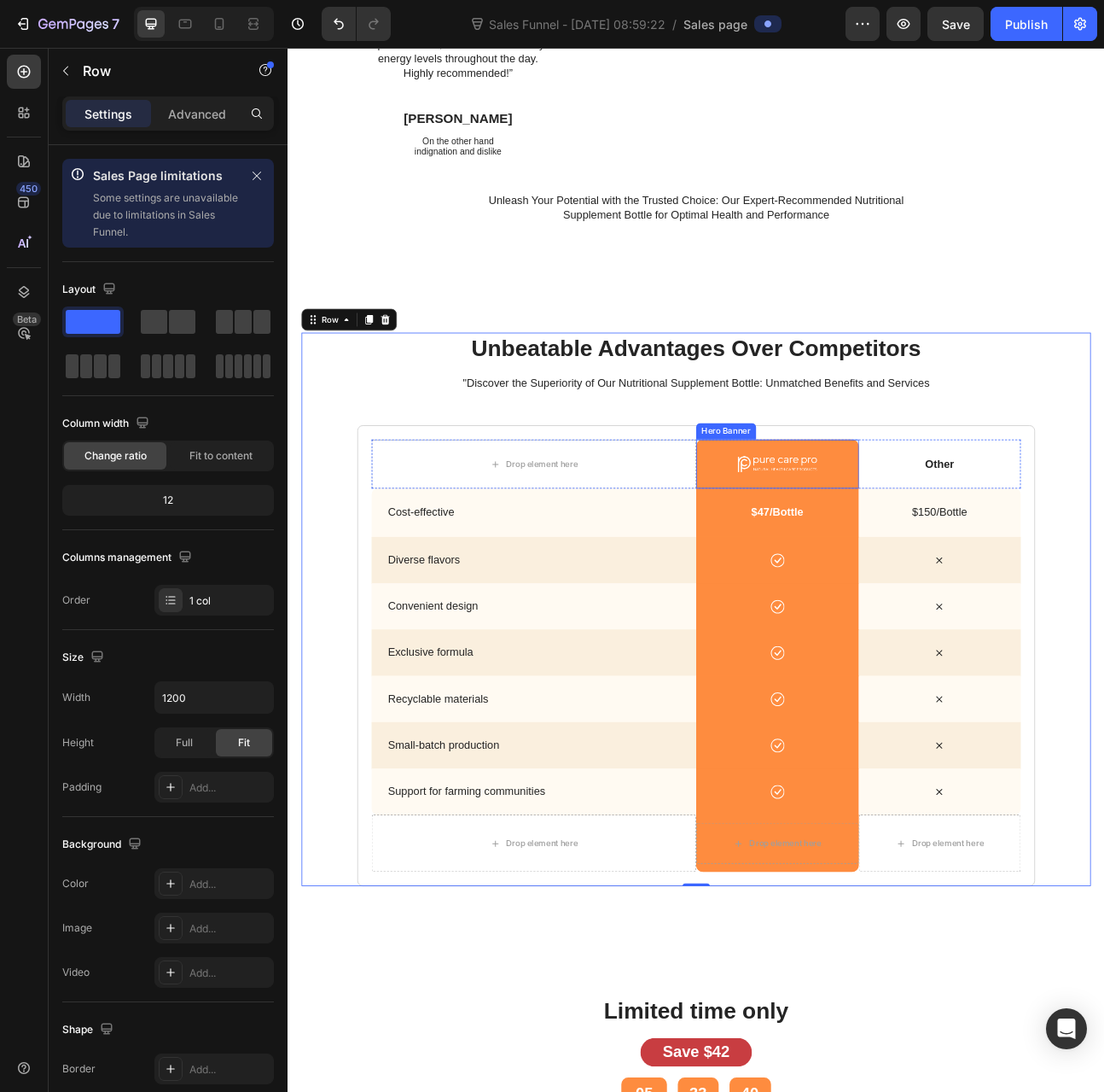
click at [809, 545] on div "Background Image" at bounding box center [901, 570] width 204 height 63
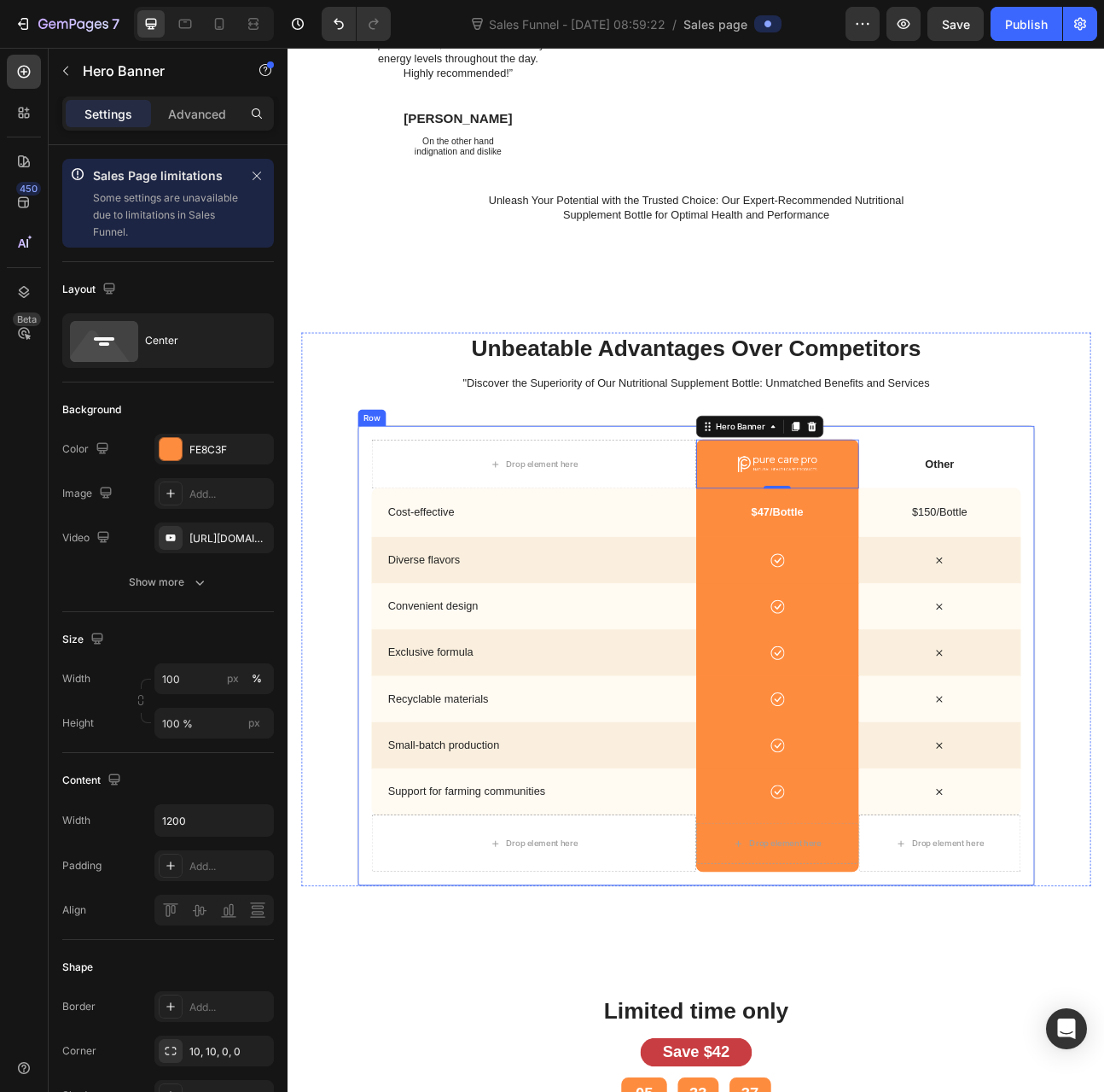
click at [808, 1088] on div "Drop element here Image Hero Banner 0 Other Text Block Hero Banner Row Cost-eff…" at bounding box center [800, 810] width 850 height 579
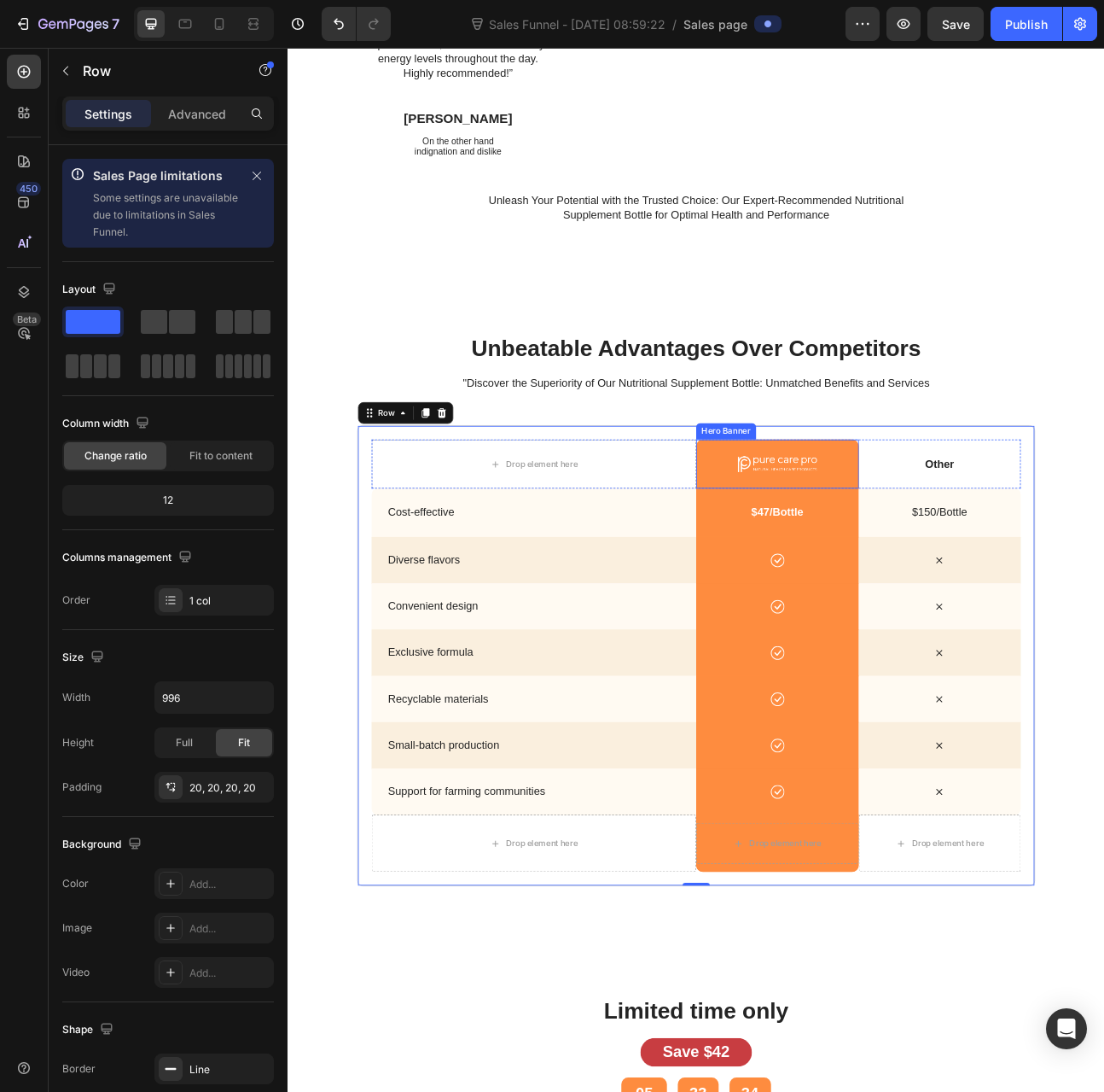
click at [812, 538] on div "Background Image" at bounding box center [901, 570] width 204 height 63
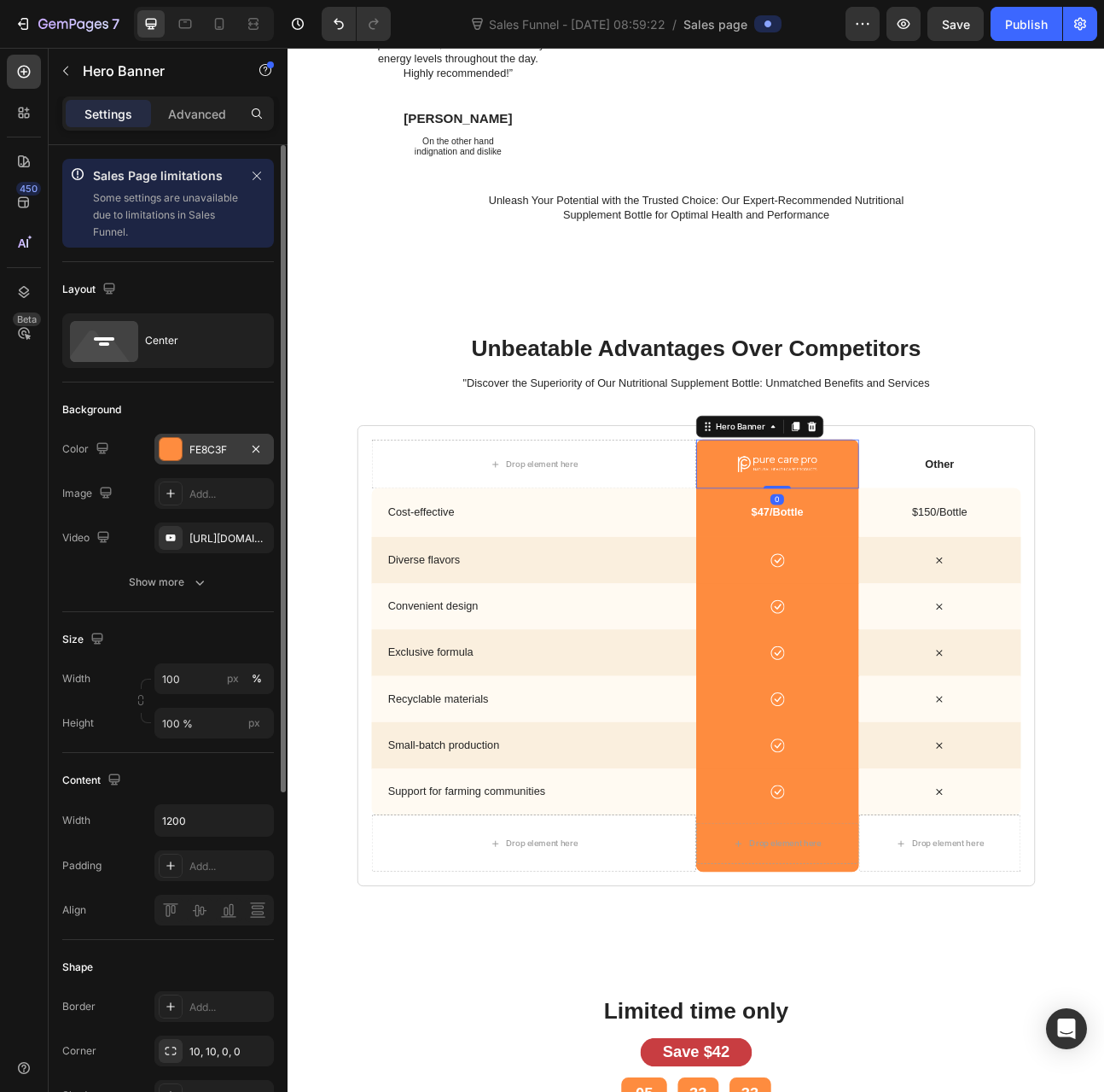
click at [206, 437] on div "FE8C3F" at bounding box center [214, 449] width 120 height 30
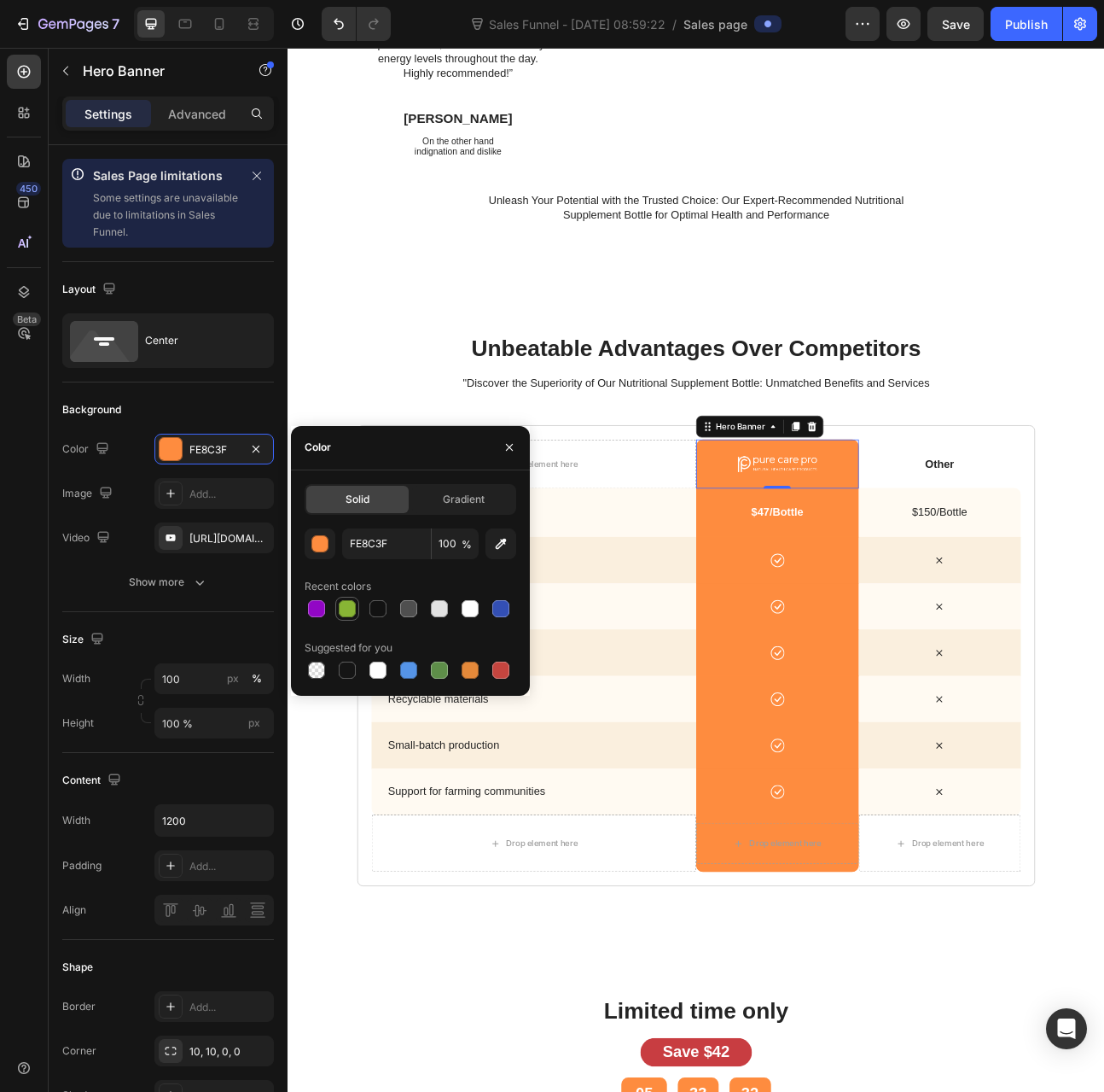
click at [354, 605] on div at bounding box center [347, 609] width 17 height 17
type input "88B535"
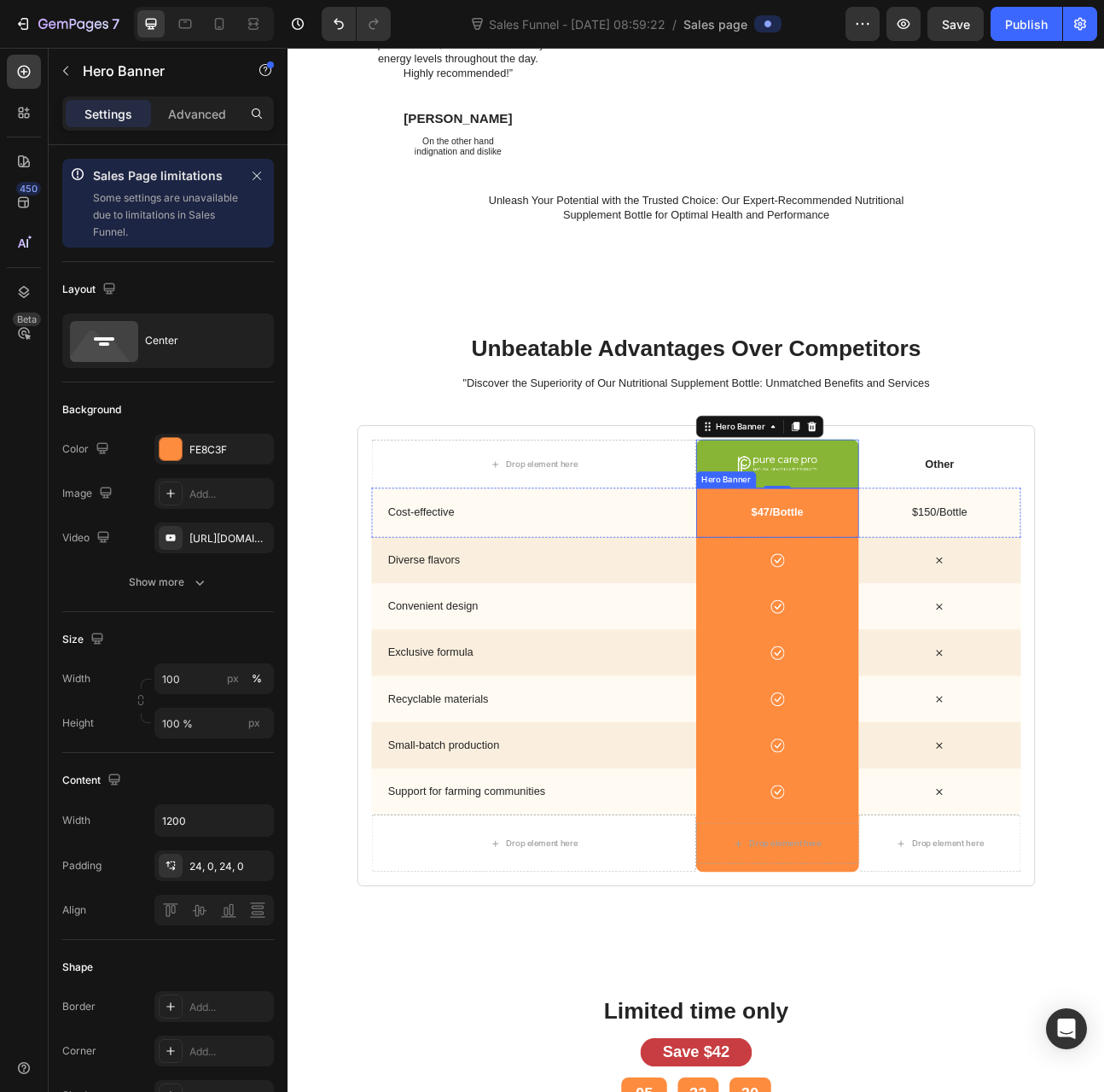
click at [800, 618] on div "$47/Bottle Text Block" at bounding box center [901, 631] width 204 height 63
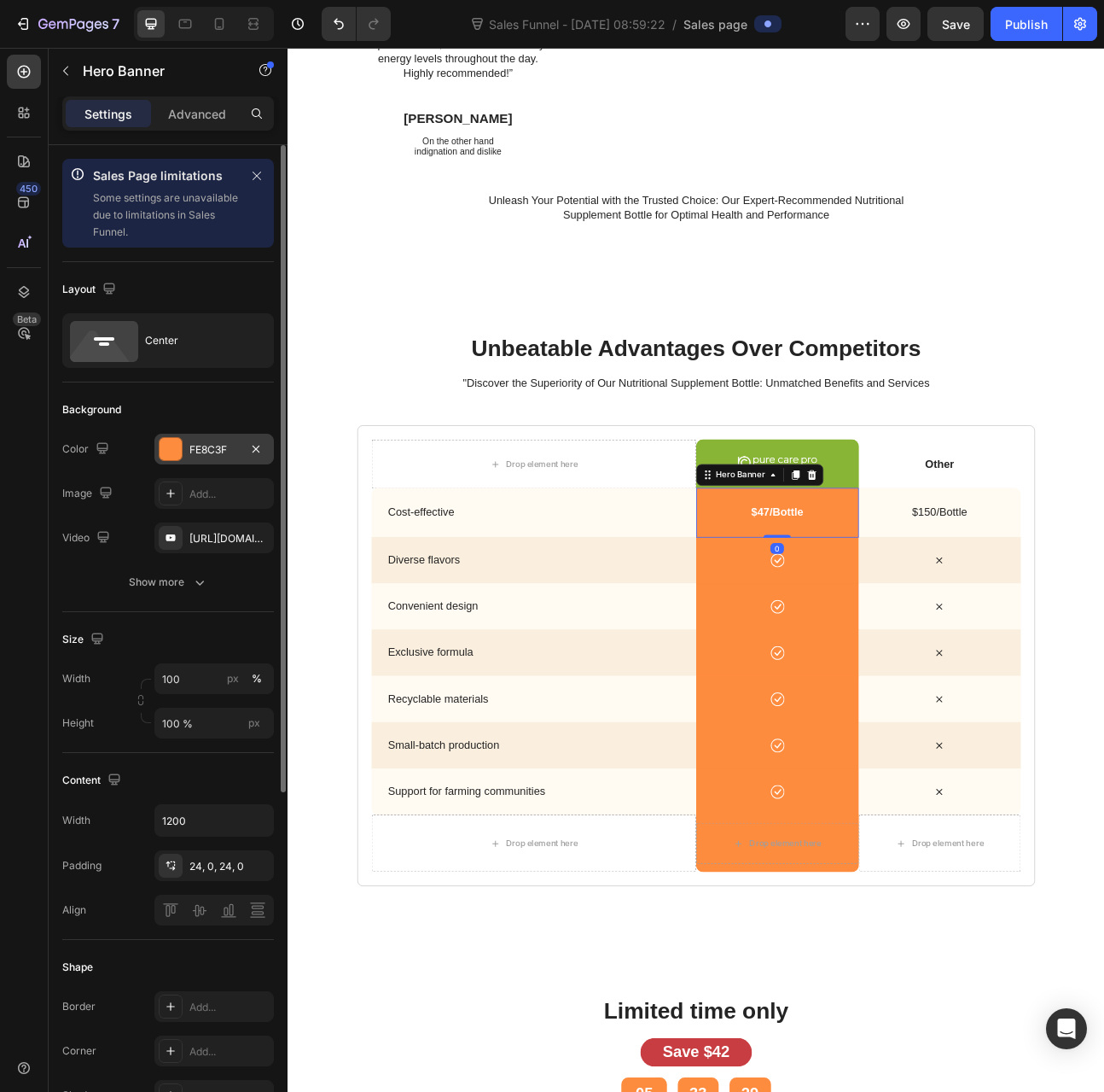
click at [195, 450] on div "FE8C3F" at bounding box center [214, 450] width 49 height 15
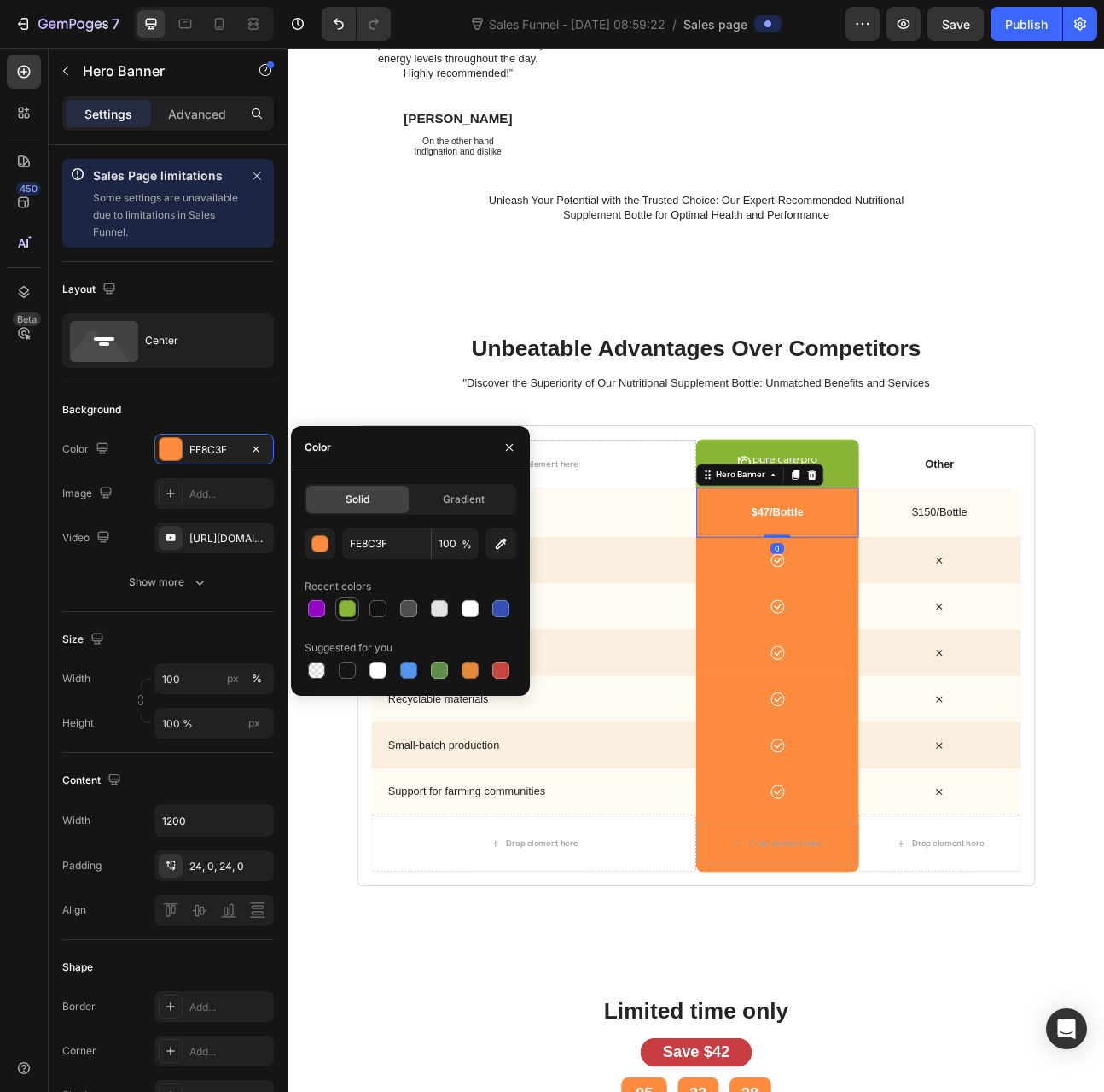
click at [348, 611] on div at bounding box center [347, 609] width 17 height 17
type input "88B535"
click at [803, 688] on div "Icon" at bounding box center [901, 690] width 204 height 18
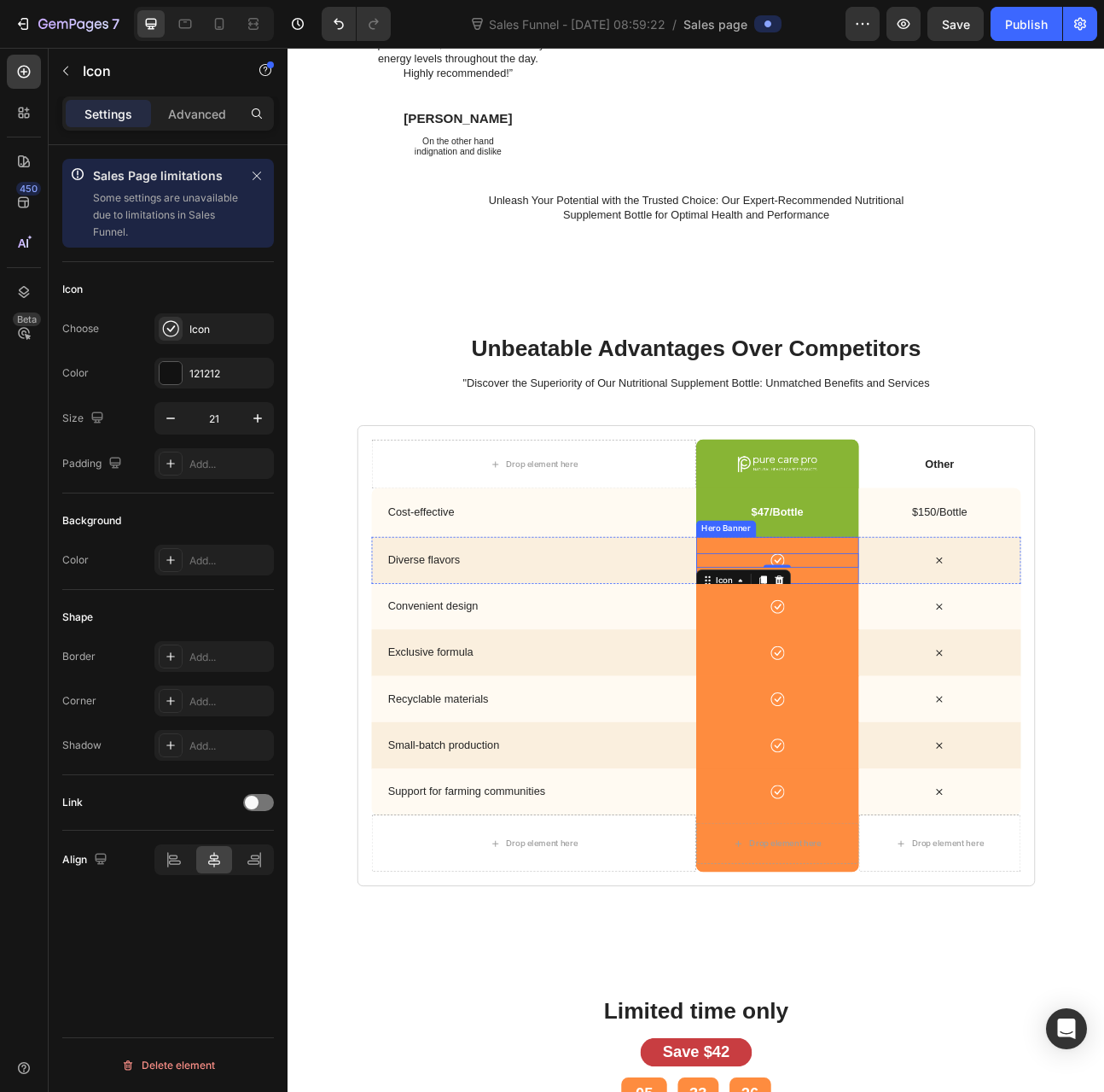
click at [800, 663] on div "Icon 0" at bounding box center [901, 691] width 204 height 59
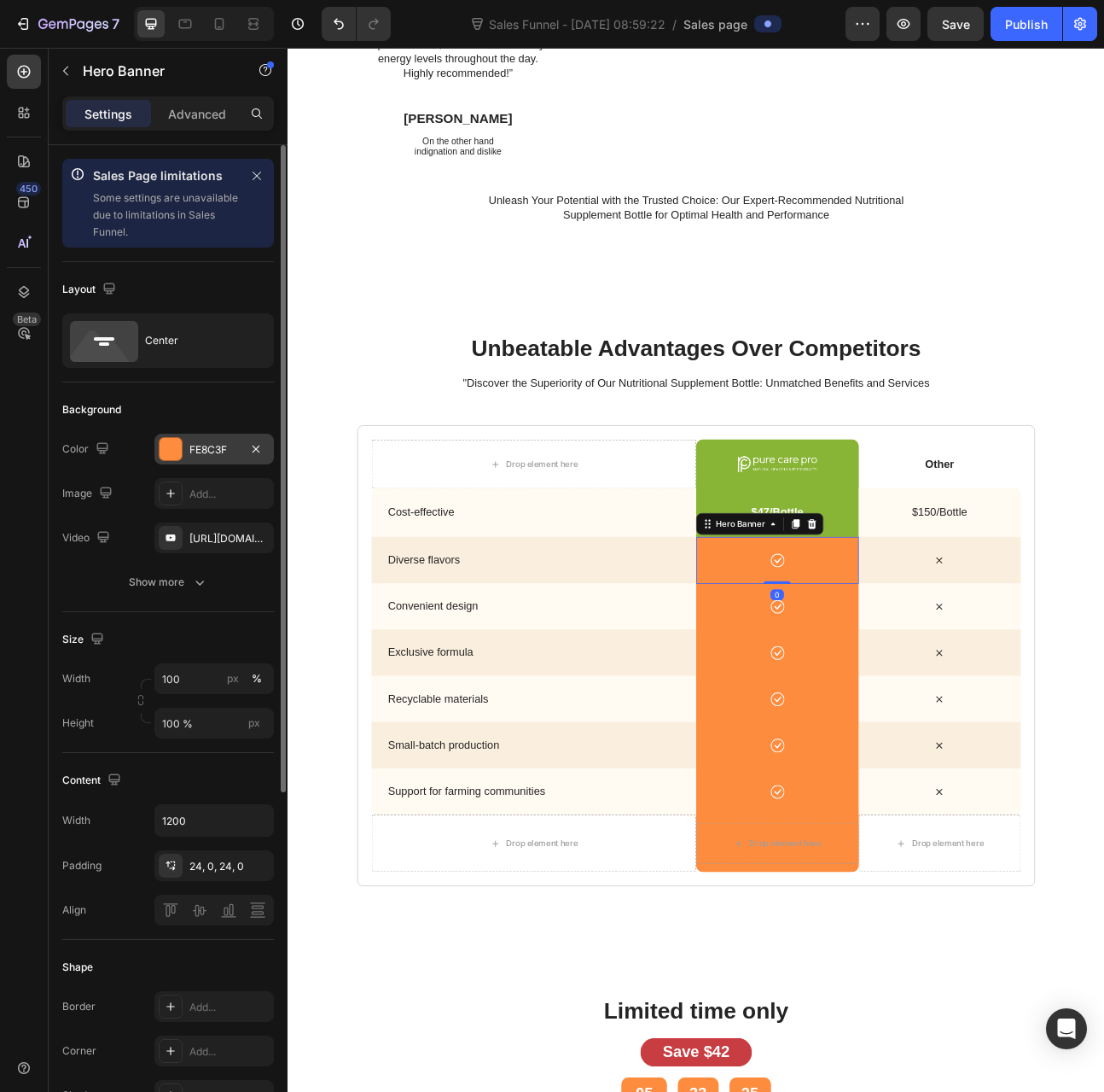
click at [183, 450] on div "FE8C3F" at bounding box center [214, 449] width 120 height 30
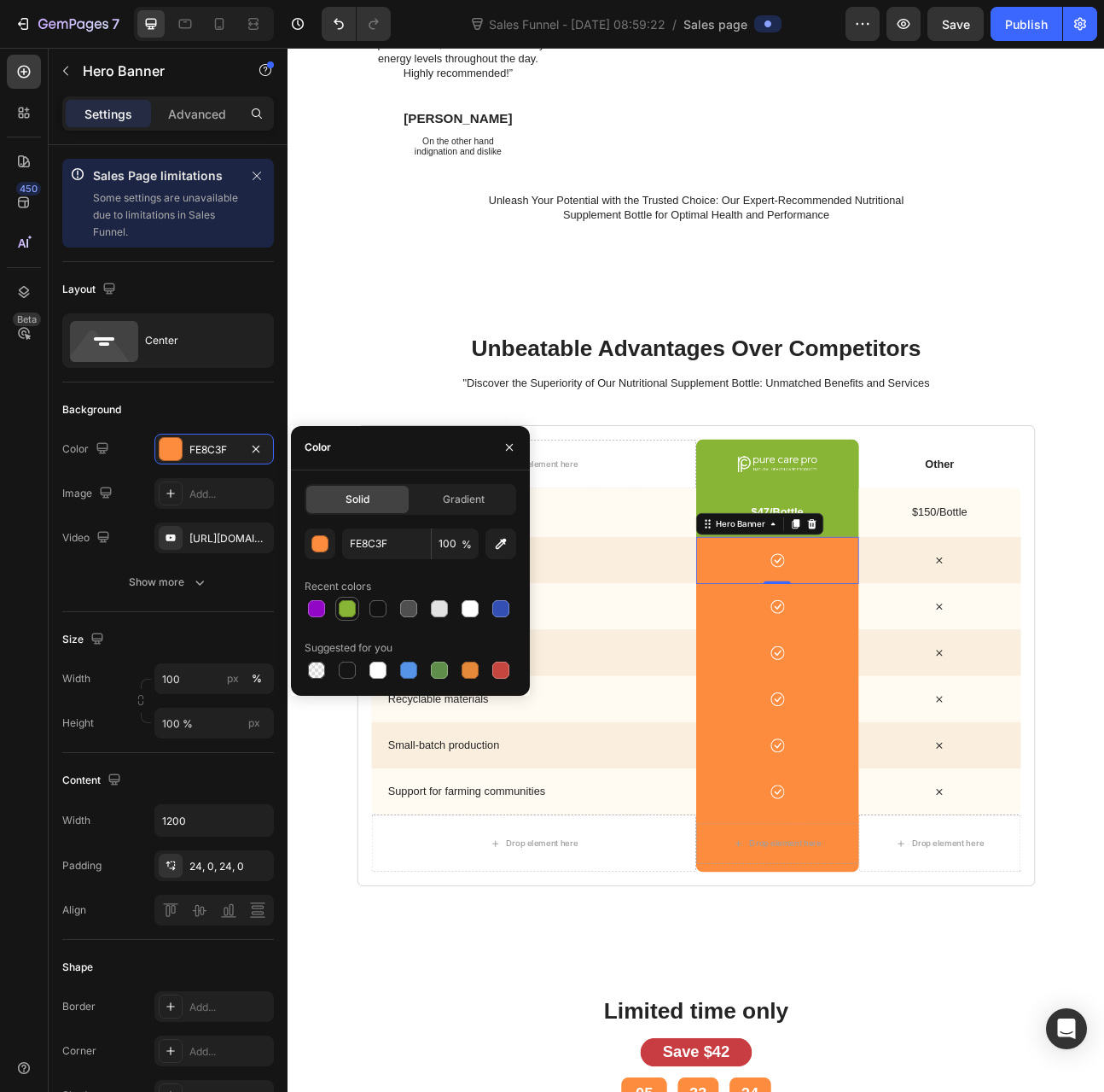
click at [352, 614] on div at bounding box center [347, 609] width 17 height 17
type input "88B535"
click at [808, 739] on div "Icon" at bounding box center [901, 748] width 204 height 18
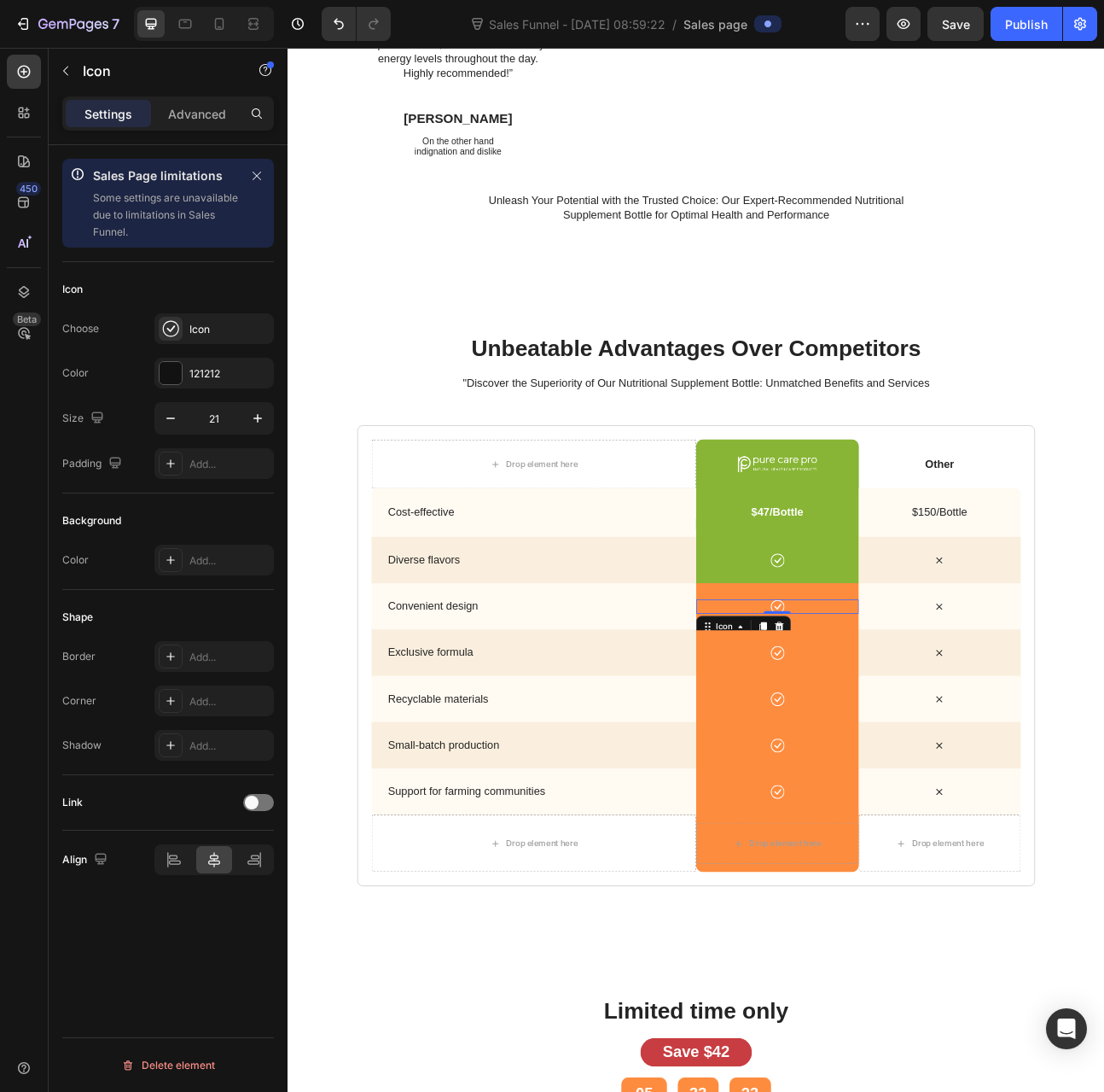
click at [806, 732] on div "Icon 0" at bounding box center [901, 749] width 204 height 59
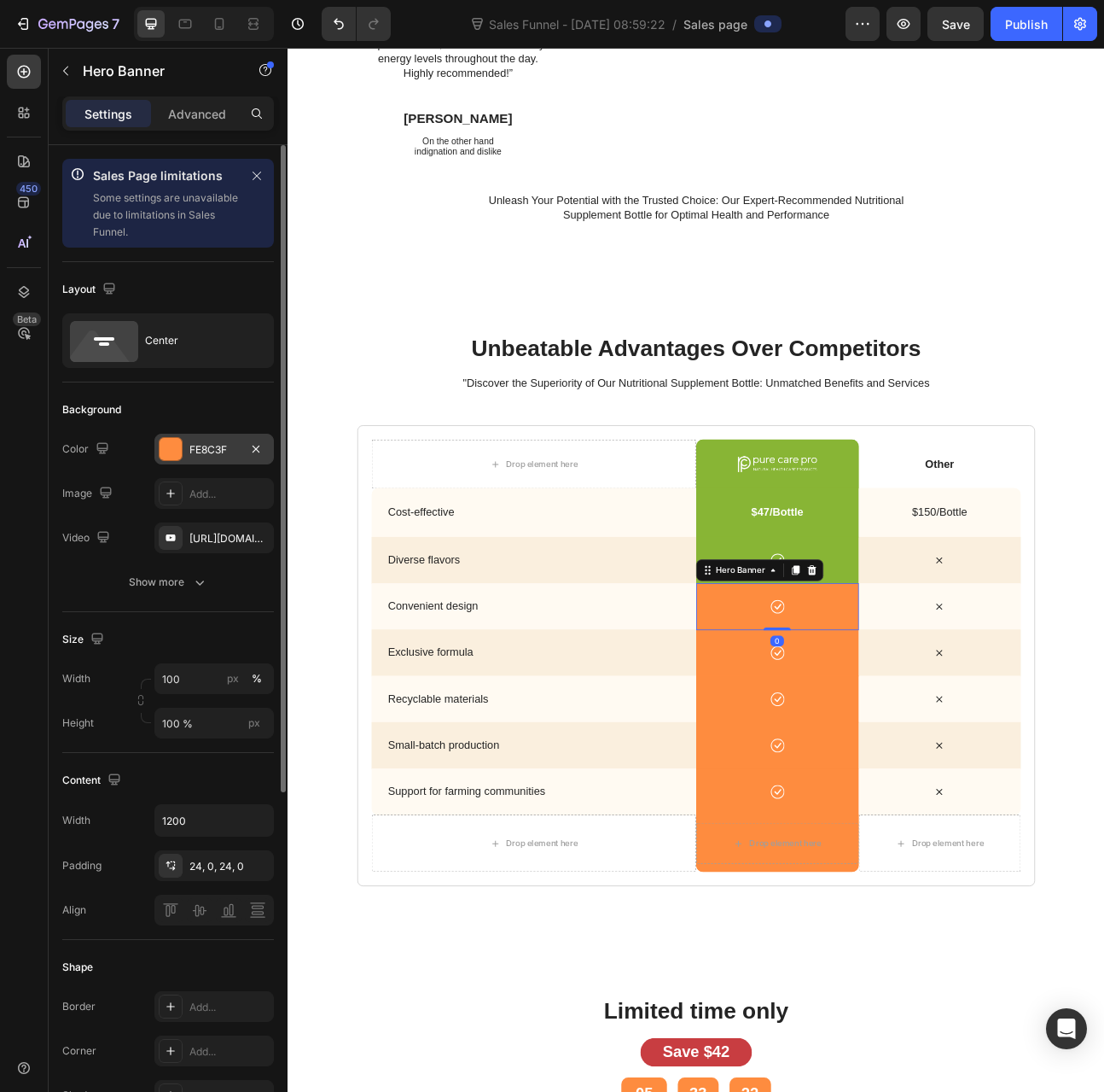
click at [178, 452] on div at bounding box center [170, 448] width 22 height 22
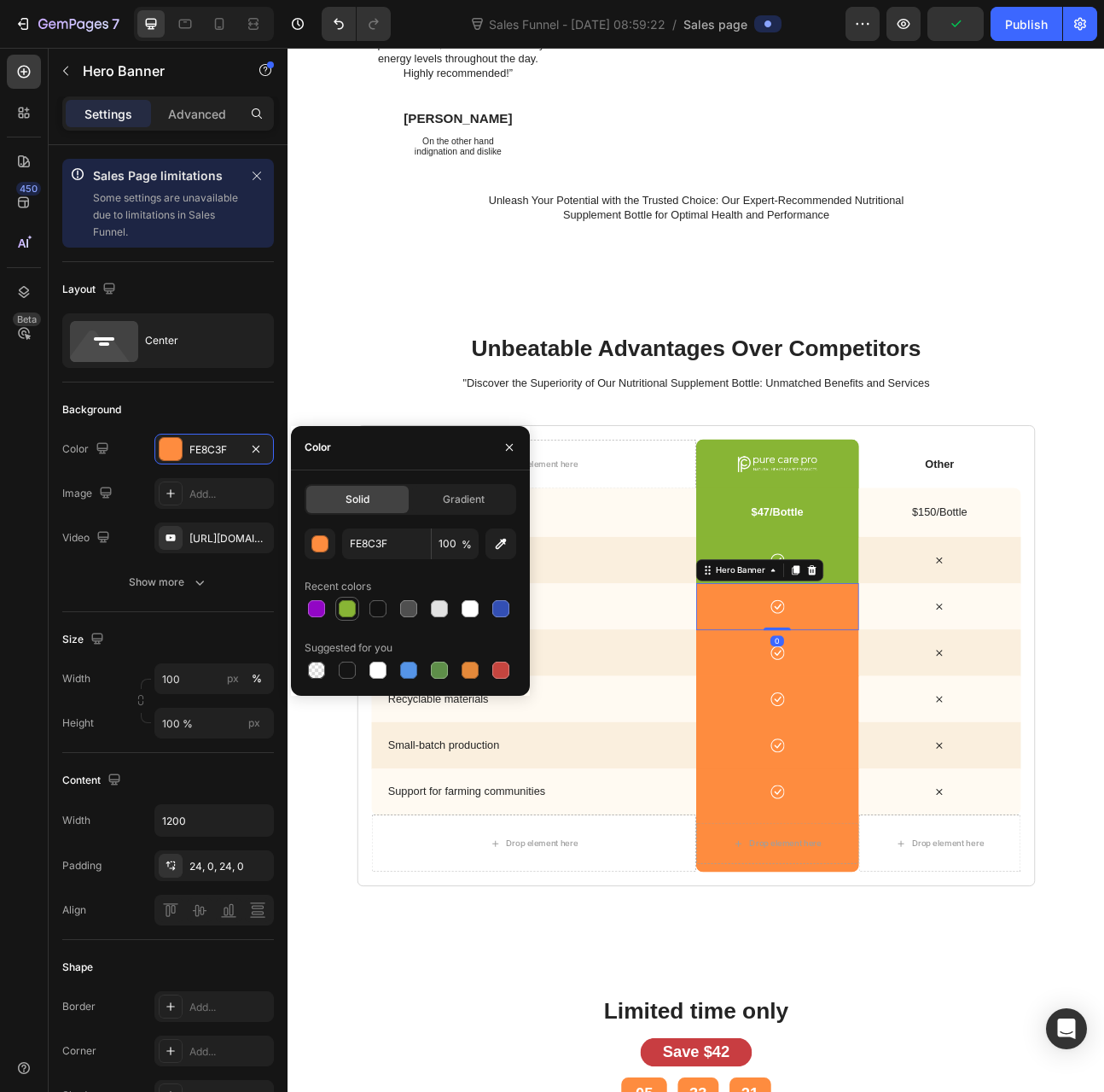
drag, startPoint x: 345, startPoint y: 604, endPoint x: 433, endPoint y: 754, distance: 173.9
click at [345, 604] on div at bounding box center [347, 609] width 17 height 17
type input "88B535"
click at [813, 798] on div "Icon" at bounding box center [901, 806] width 204 height 18
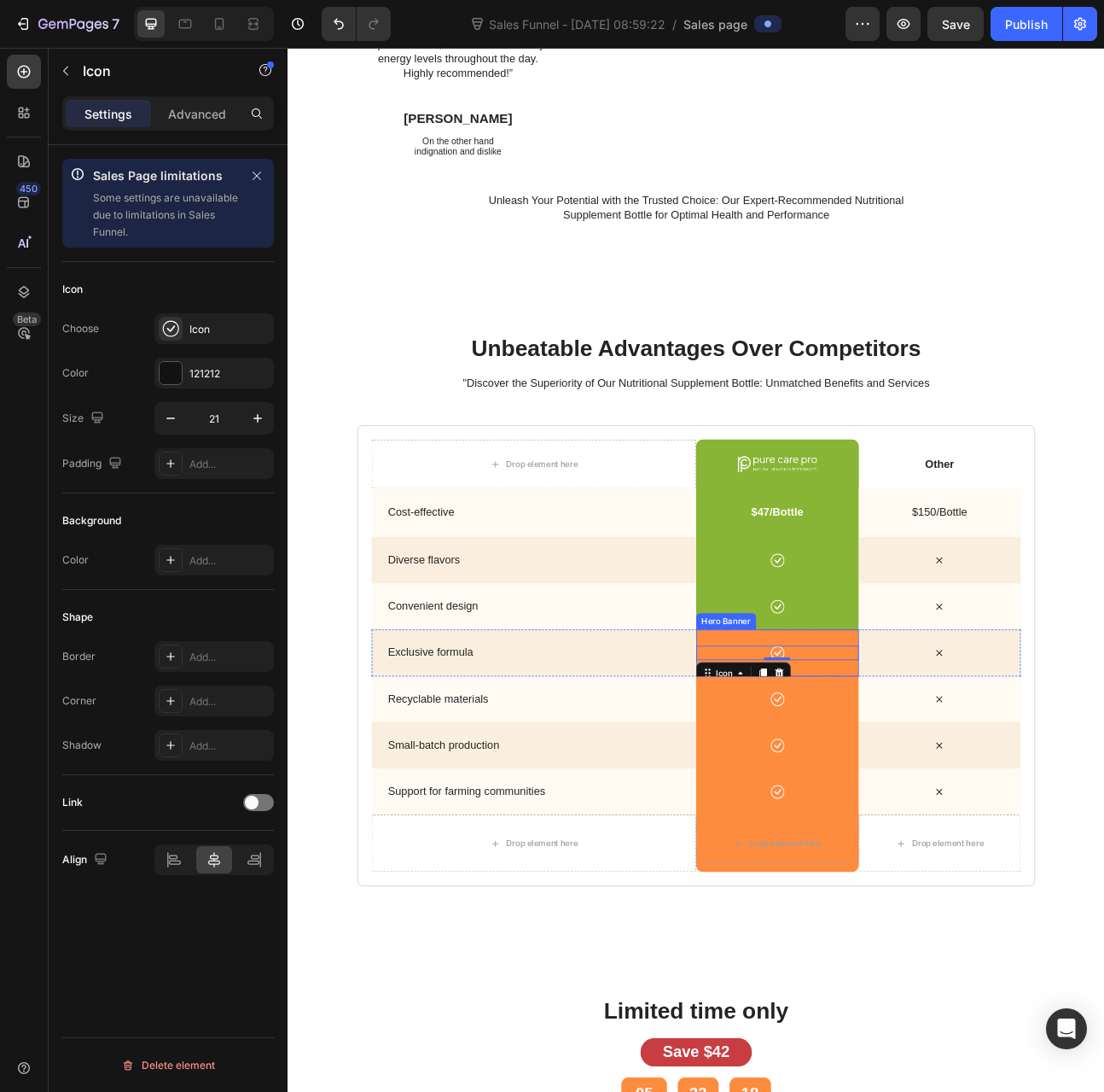
click at [852, 781] on div "Icon 0" at bounding box center [901, 807] width 204 height 59
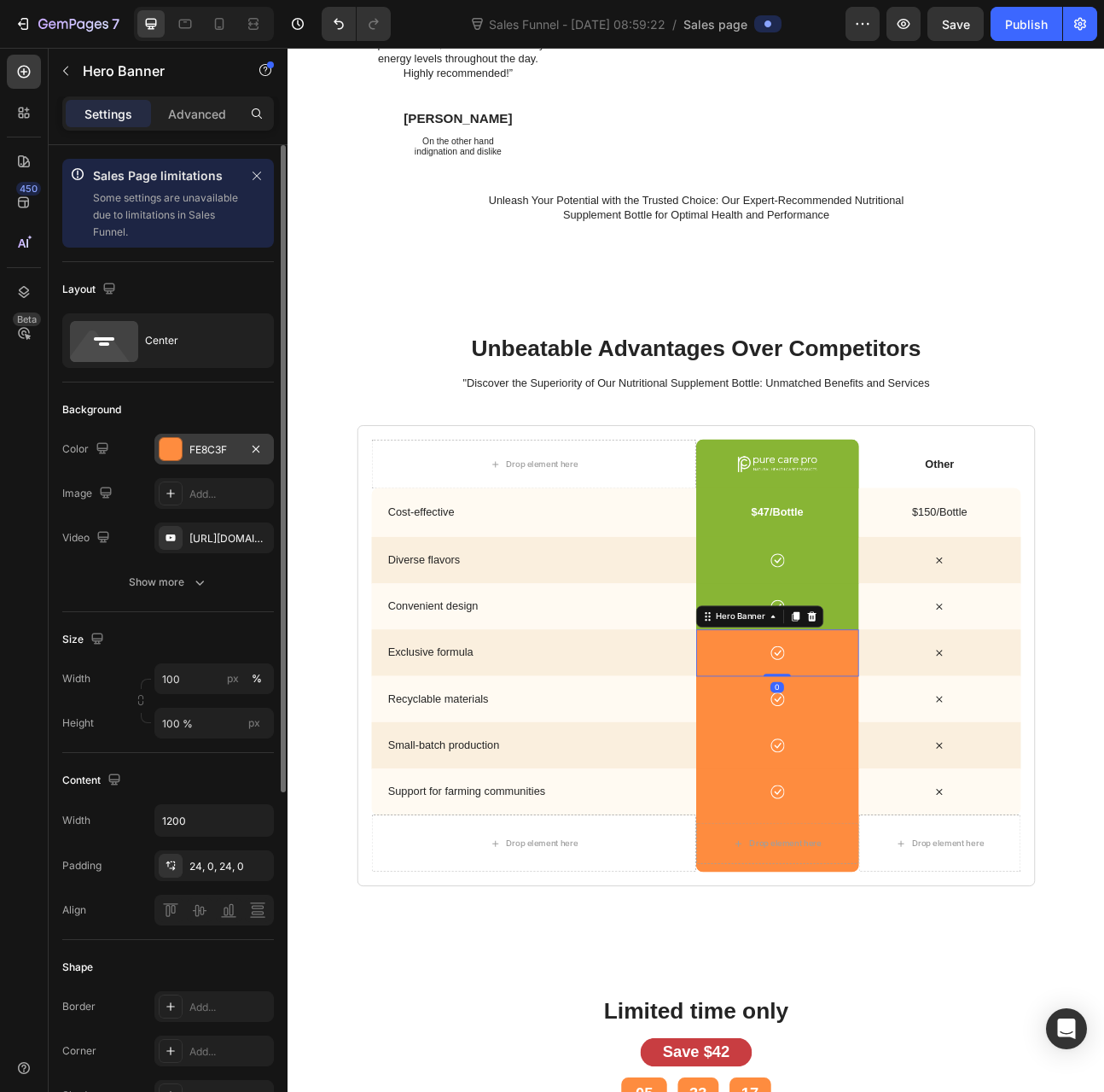
click at [208, 443] on div "FE8C3F" at bounding box center [214, 450] width 49 height 15
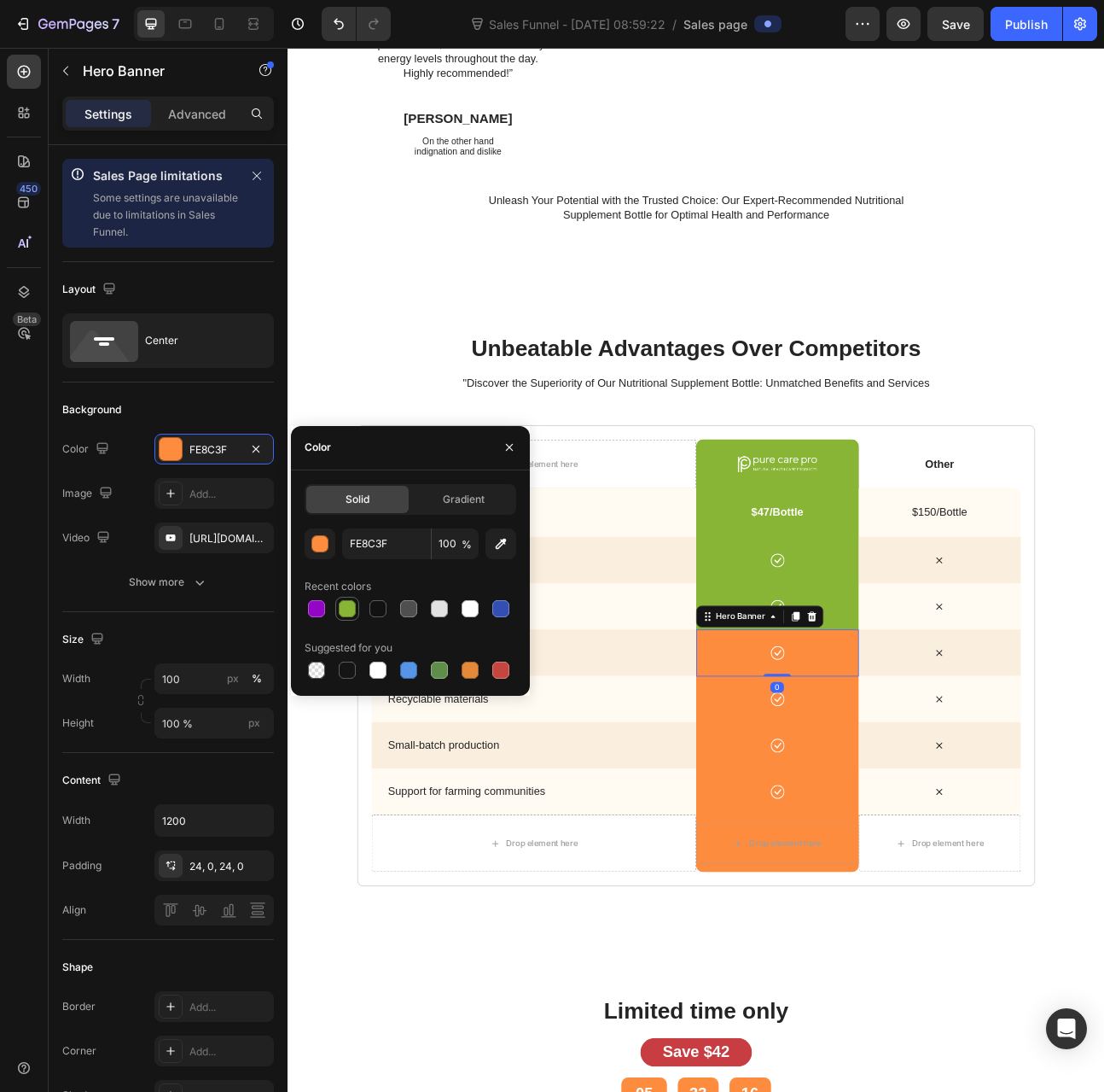
click at [340, 605] on div at bounding box center [347, 609] width 17 height 17
type input "88B535"
click at [838, 845] on div "Icon" at bounding box center [901, 865] width 204 height 59
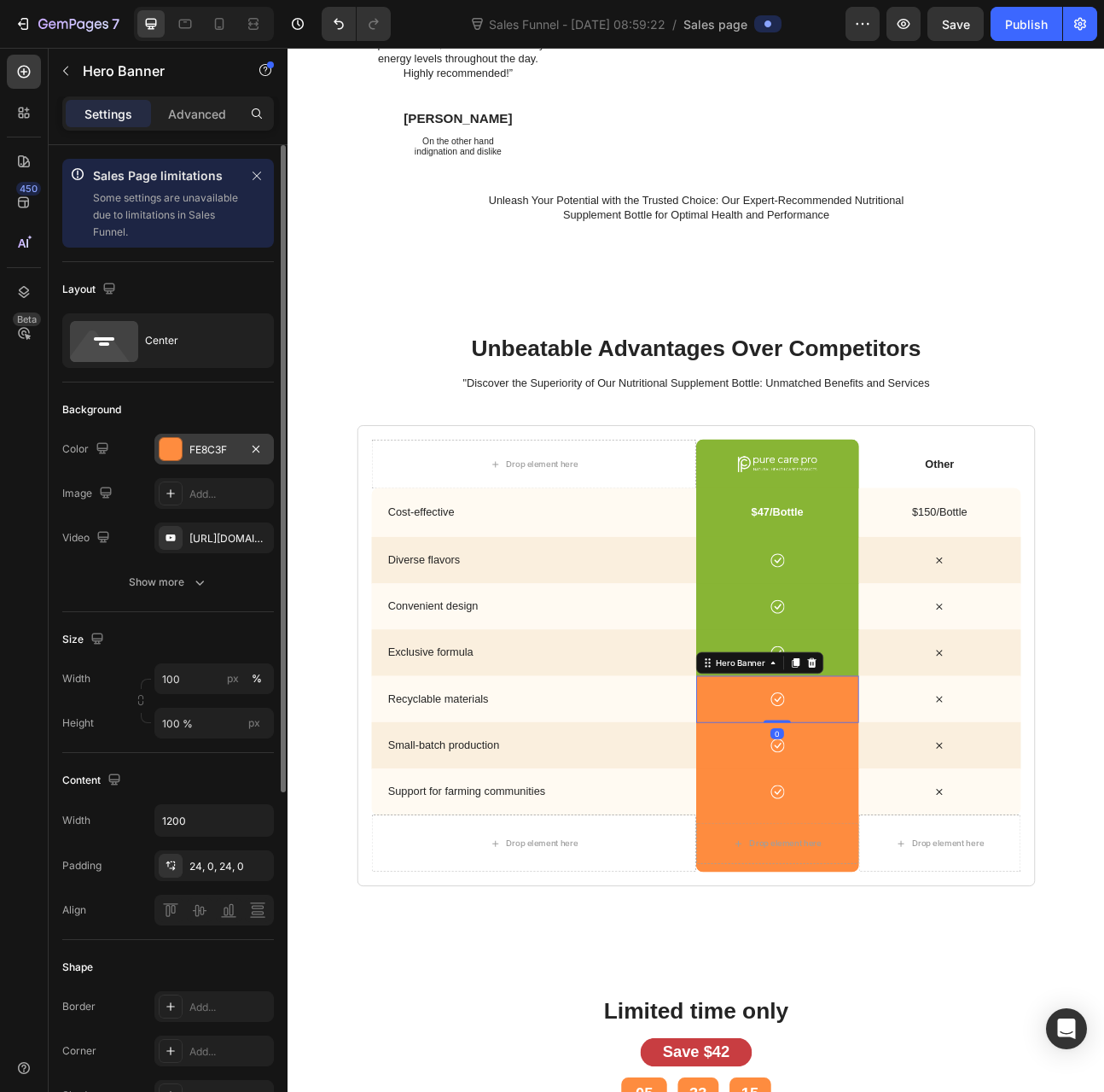
click at [203, 450] on div "FE8C3F" at bounding box center [214, 450] width 49 height 15
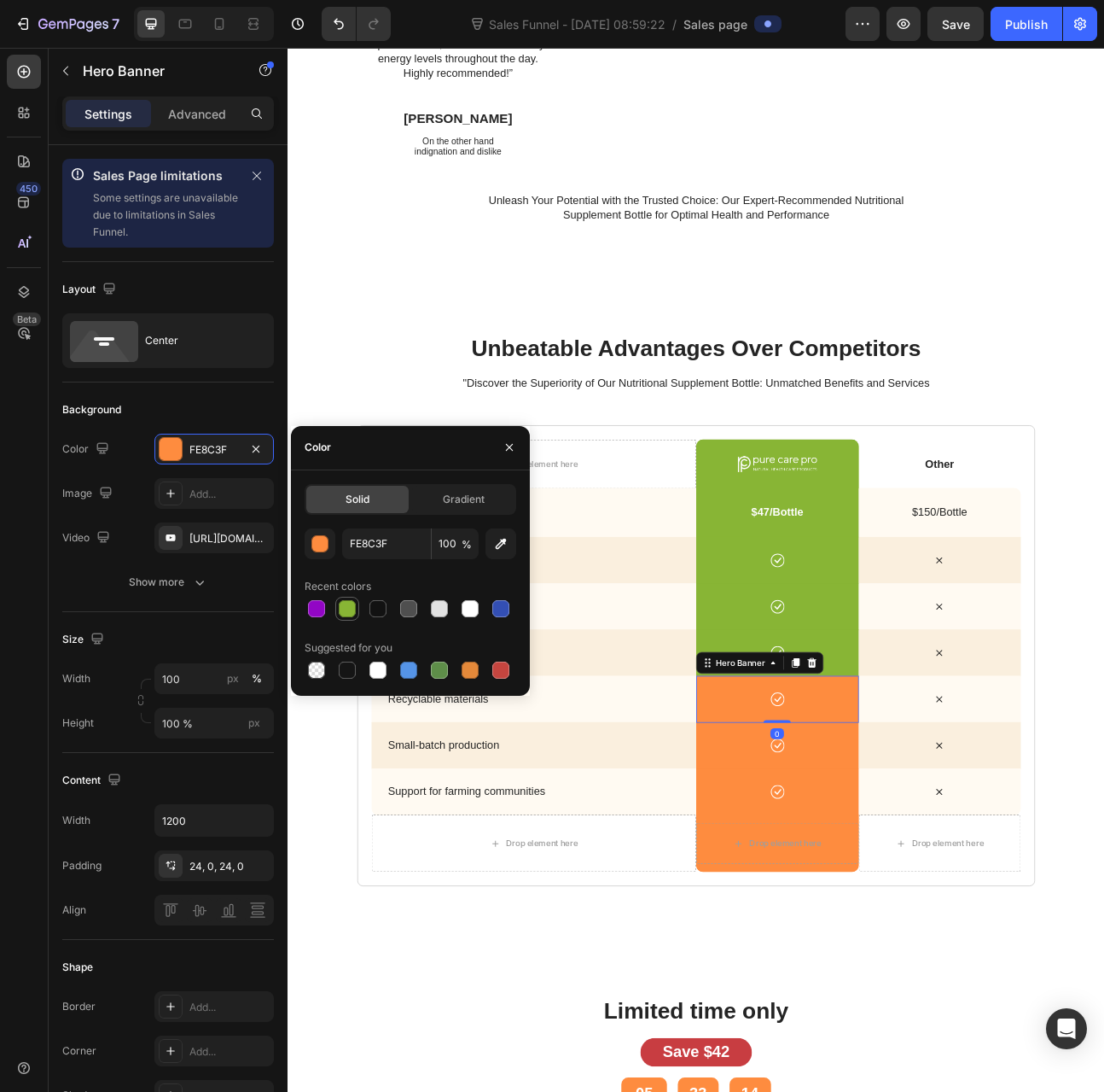
click at [345, 598] on div at bounding box center [348, 609] width 21 height 21
type input "88B535"
click at [803, 1011] on div "Drop element here" at bounding box center [901, 1044] width 204 height 71
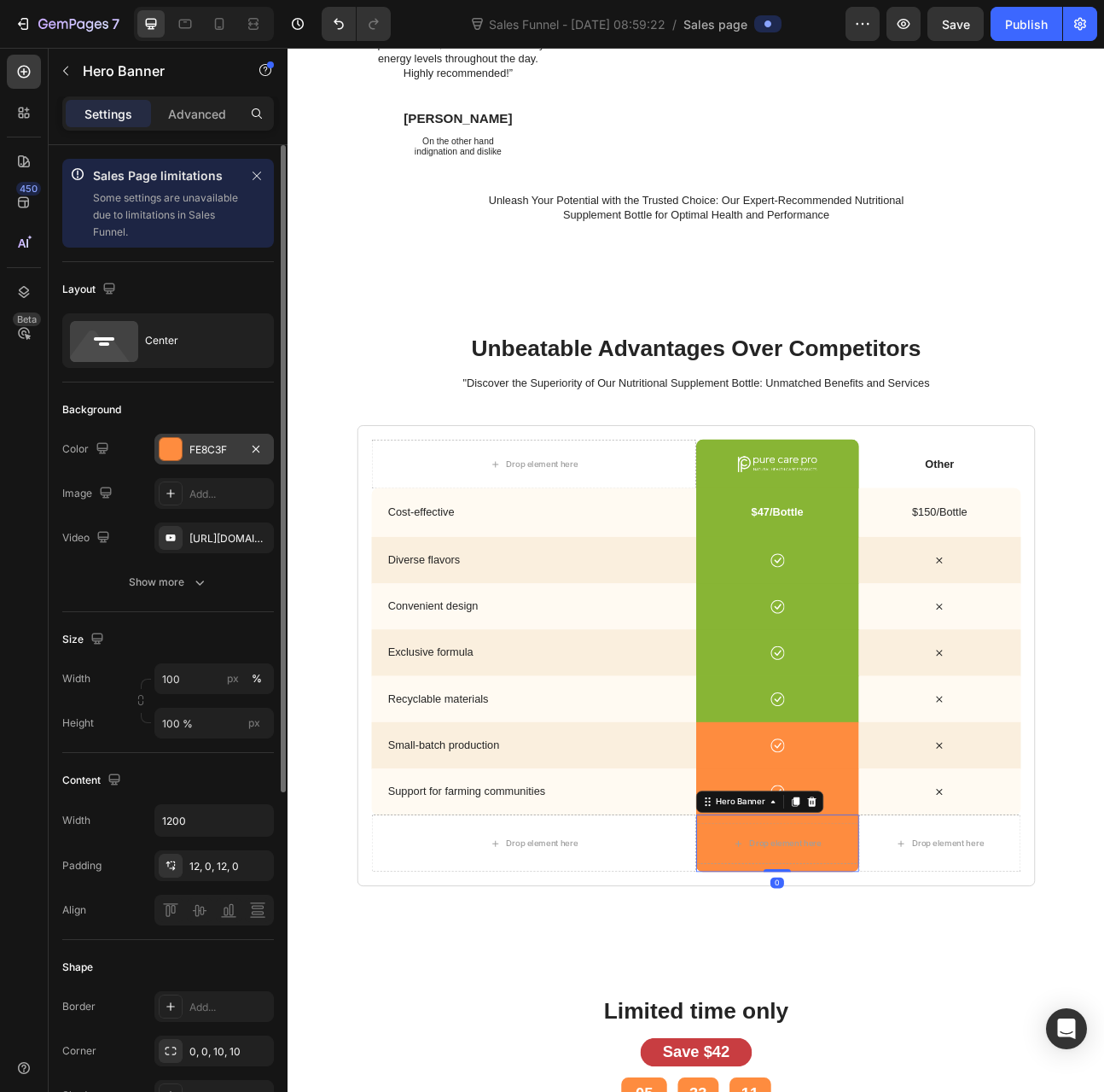
click at [221, 448] on div "FE8C3F" at bounding box center [214, 450] width 49 height 15
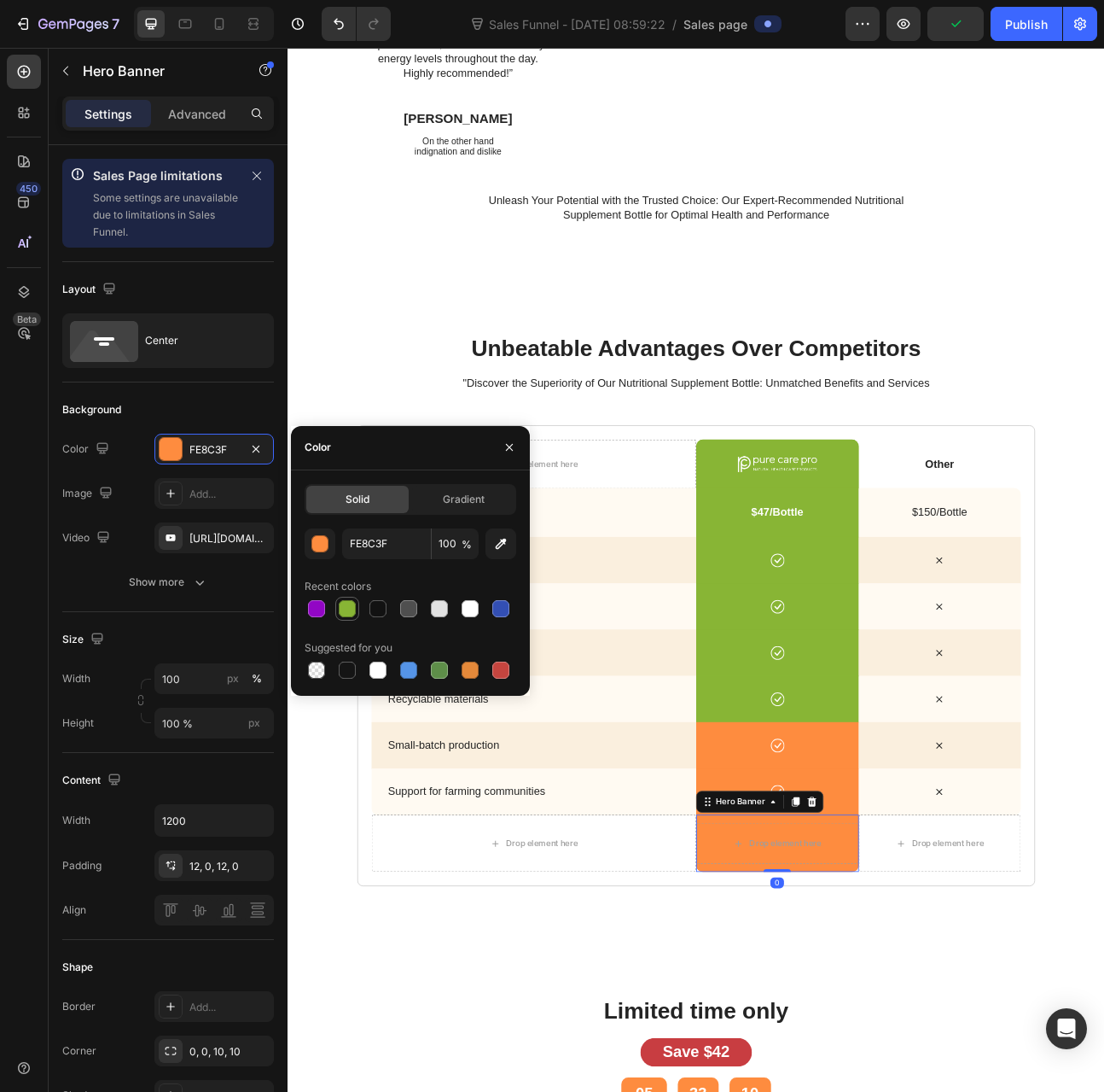
click at [354, 610] on div at bounding box center [347, 609] width 17 height 17
type input "88B535"
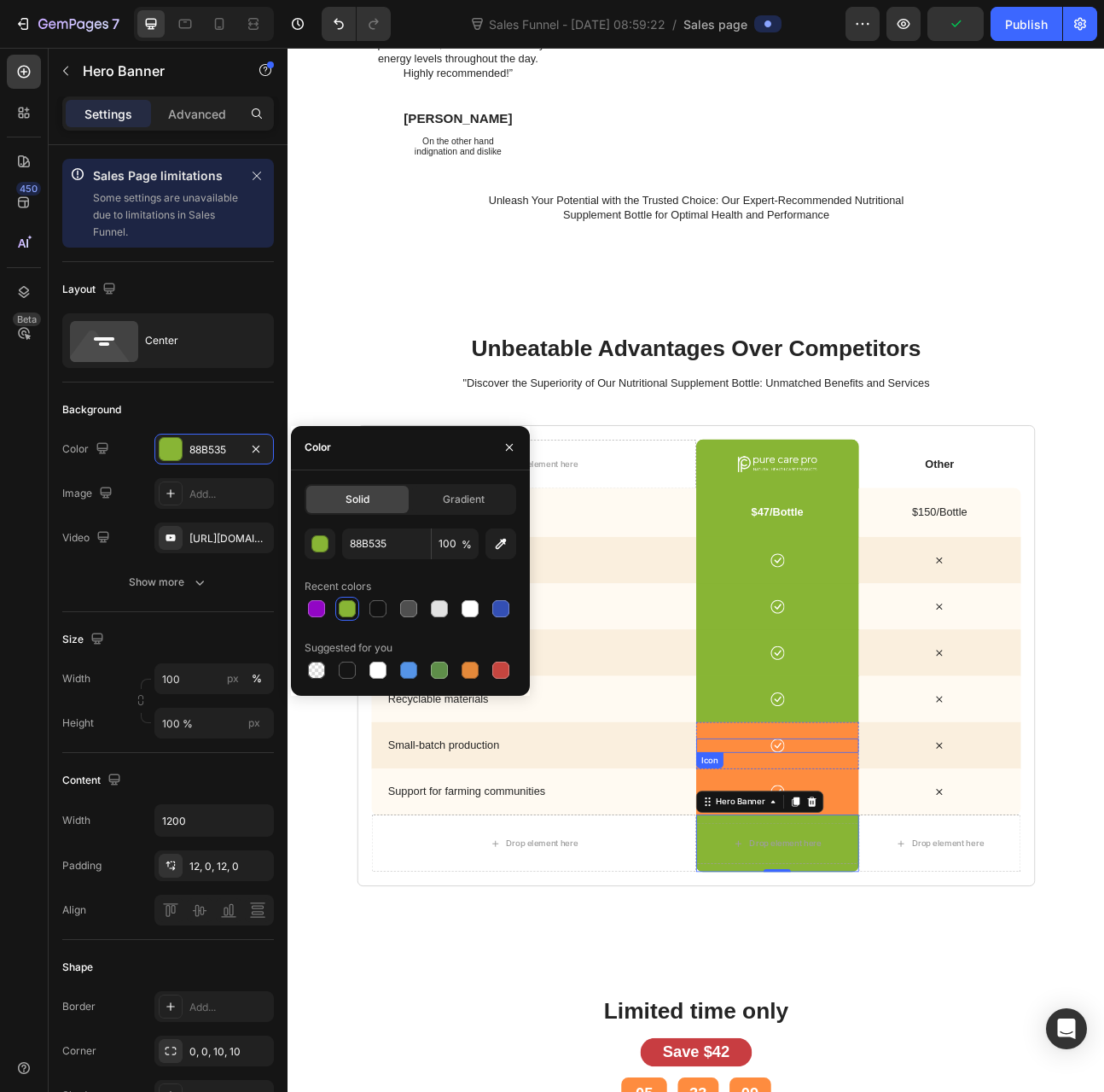
click at [800, 912] on div "Icon" at bounding box center [901, 923] width 204 height 59
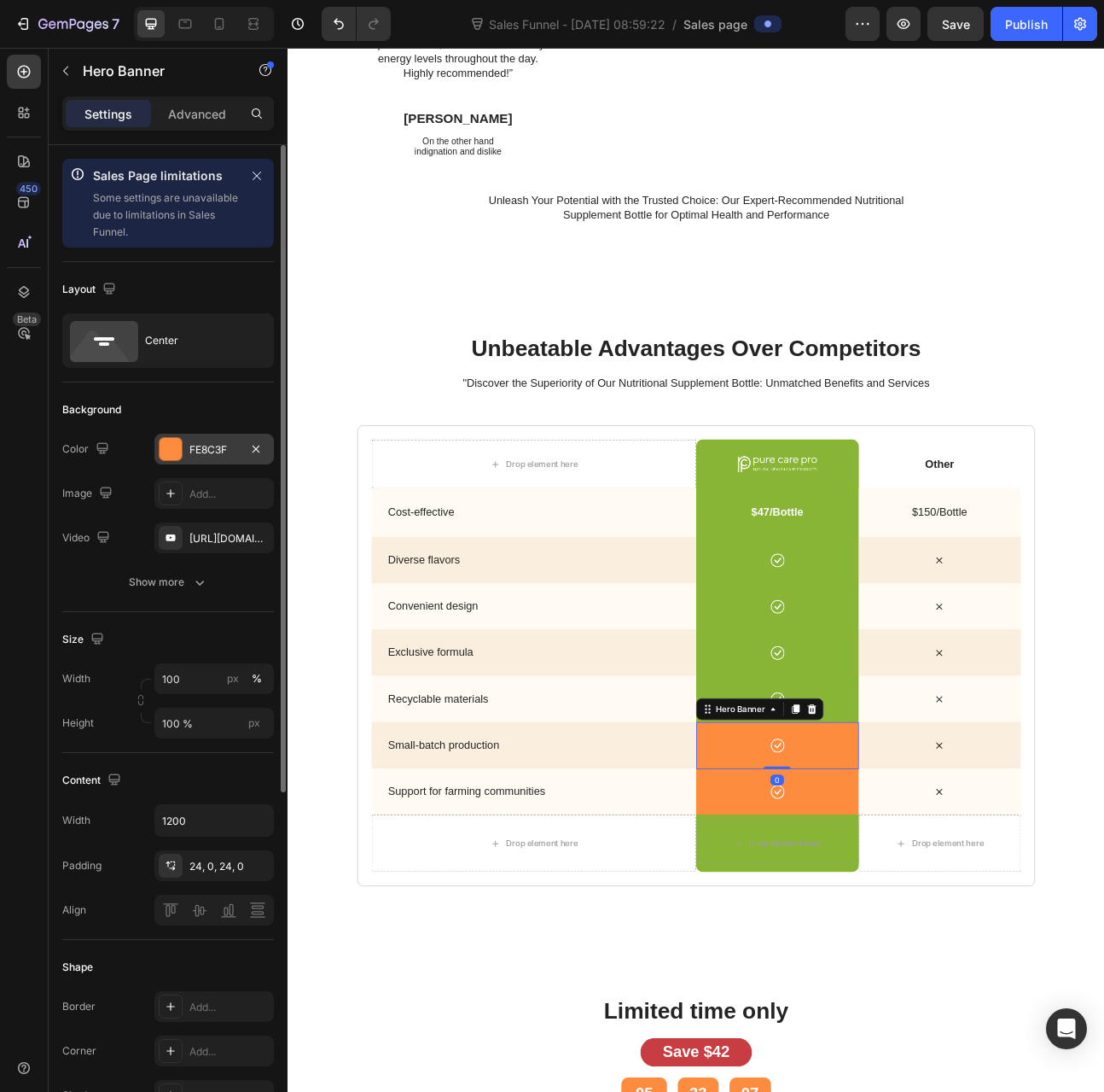
click at [215, 442] on div "FE8C3F" at bounding box center [214, 450] width 49 height 15
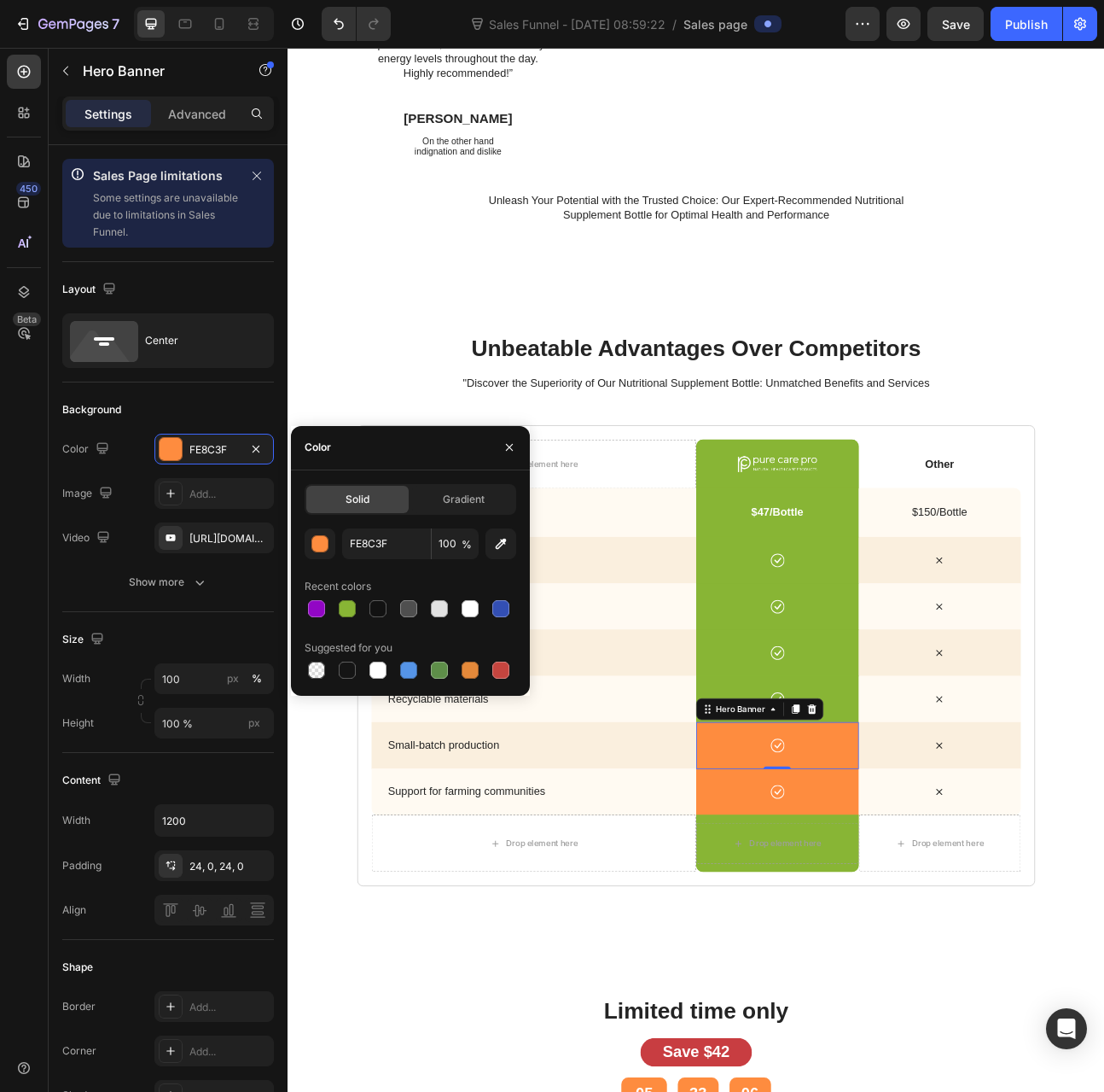
click at [342, 600] on div at bounding box center [347, 609] width 17 height 17
type input "88B535"
click at [804, 965] on div "Icon" at bounding box center [901, 981] width 204 height 59
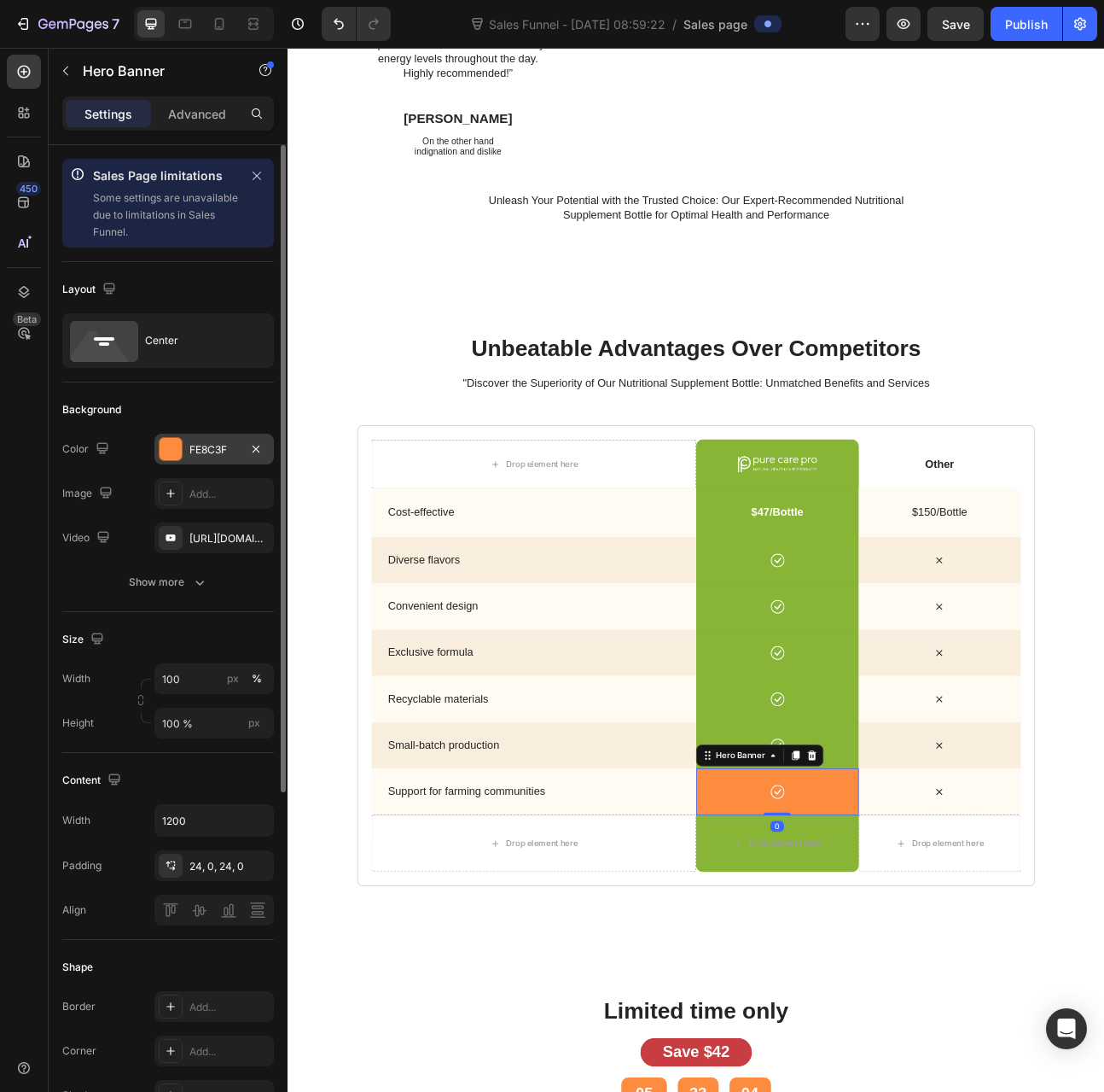
click at [194, 444] on div "FE8C3F" at bounding box center [214, 450] width 49 height 15
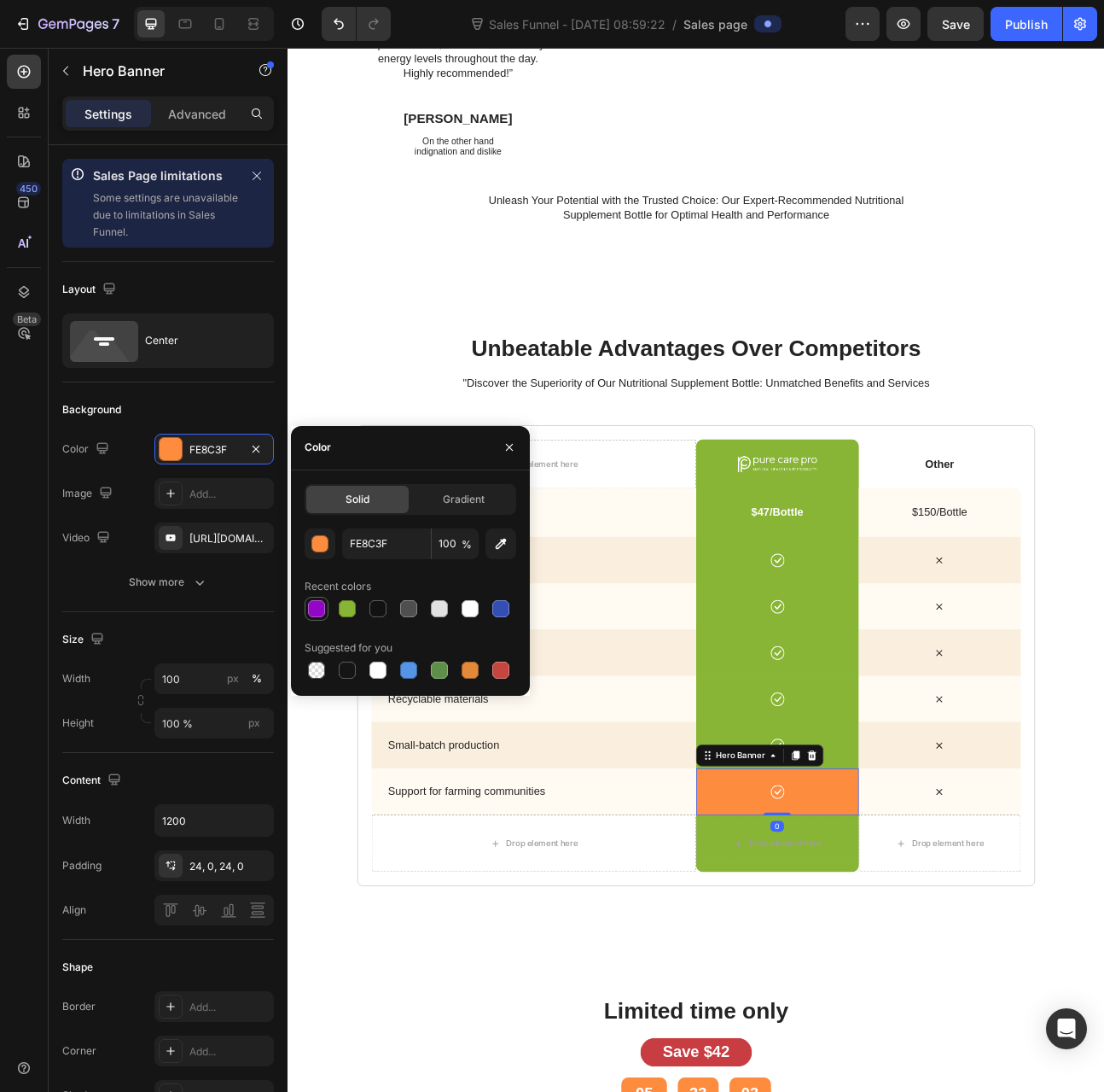
click at [348, 605] on div at bounding box center [347, 609] width 17 height 17
type input "88B535"
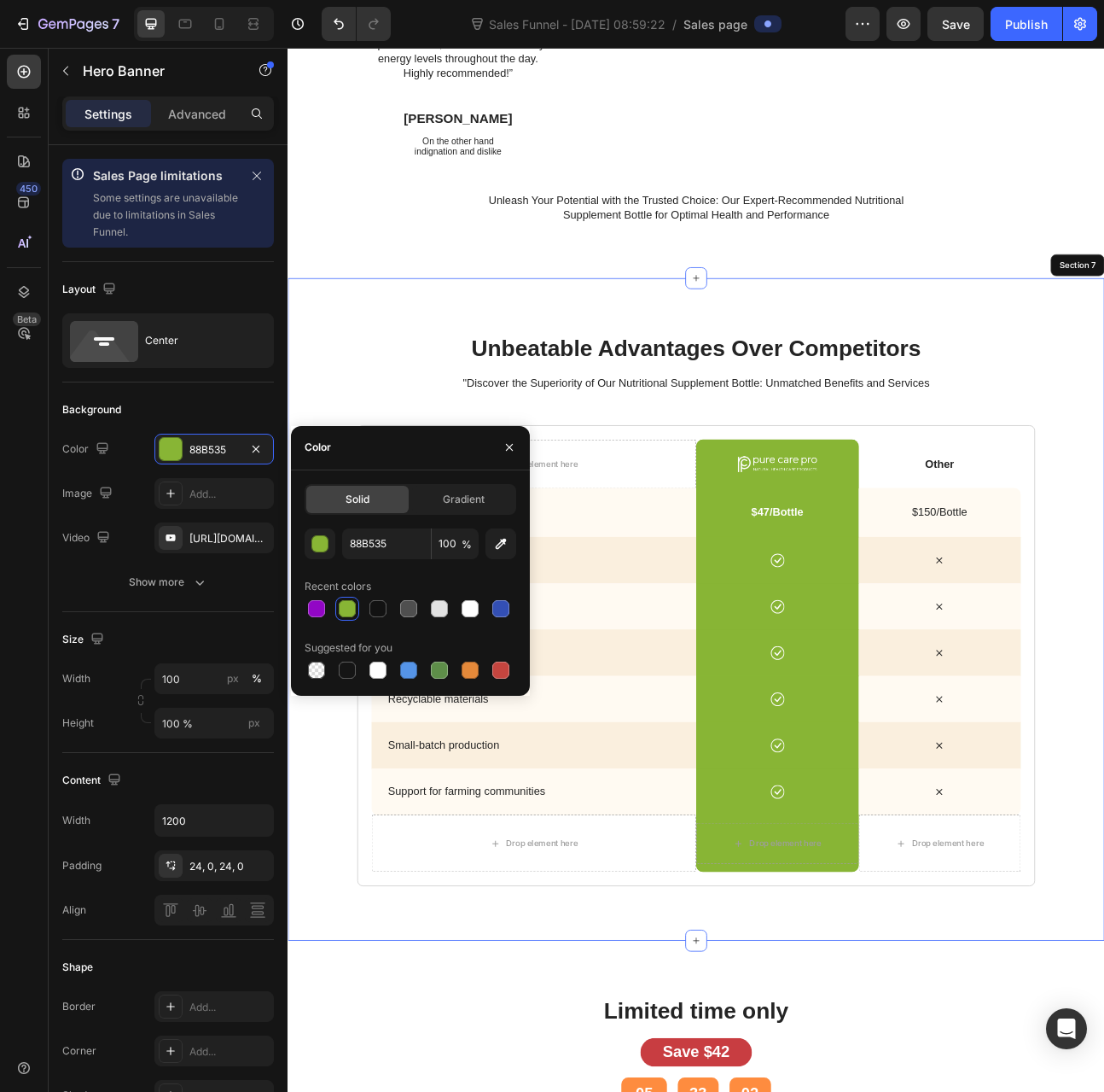
click at [591, 1091] on div "unbeatable advantages over competitors Heading "Discover the Superiority of Our…" at bounding box center [799, 751] width 1024 height 830
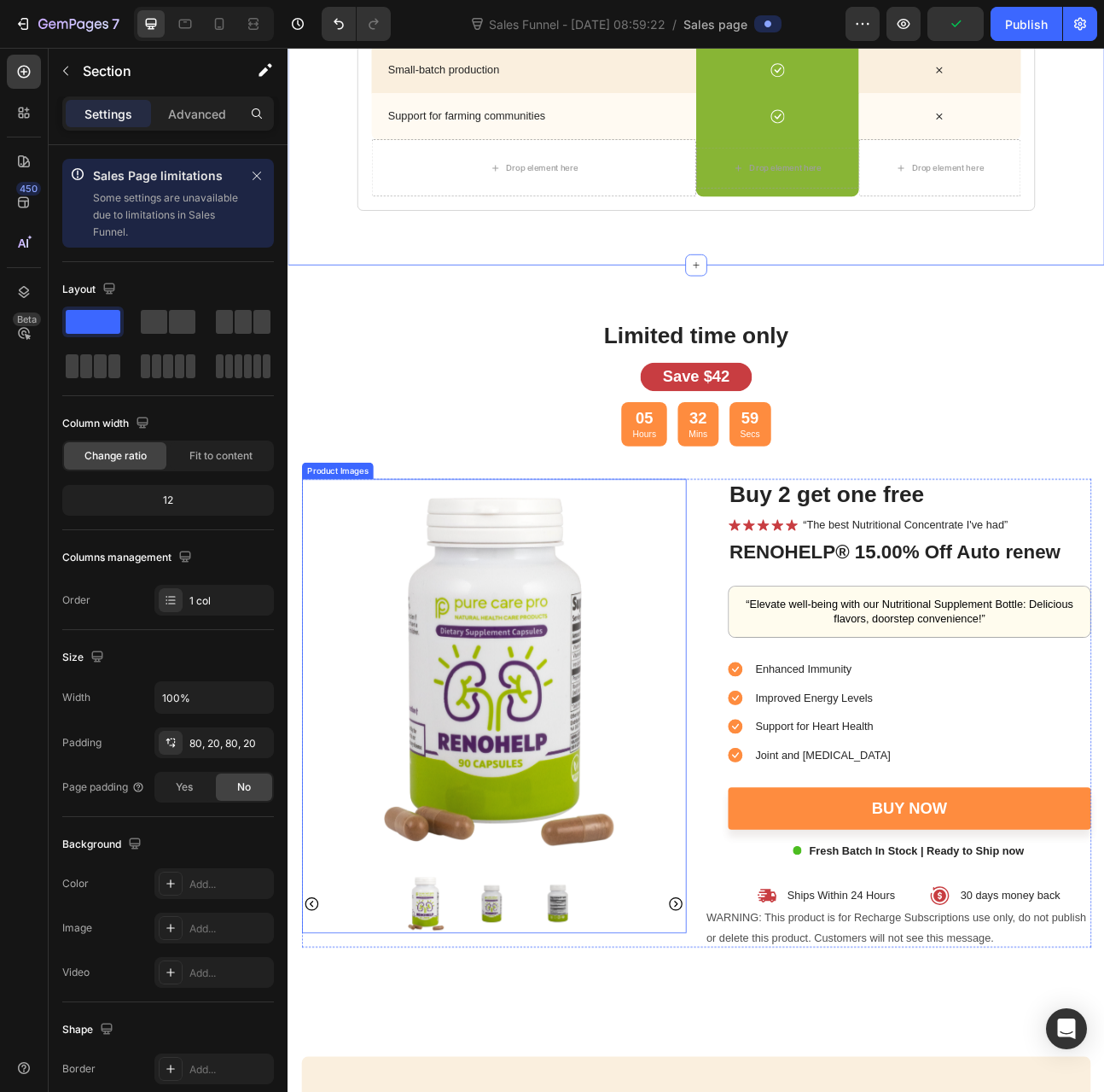
scroll to position [3928, 0]
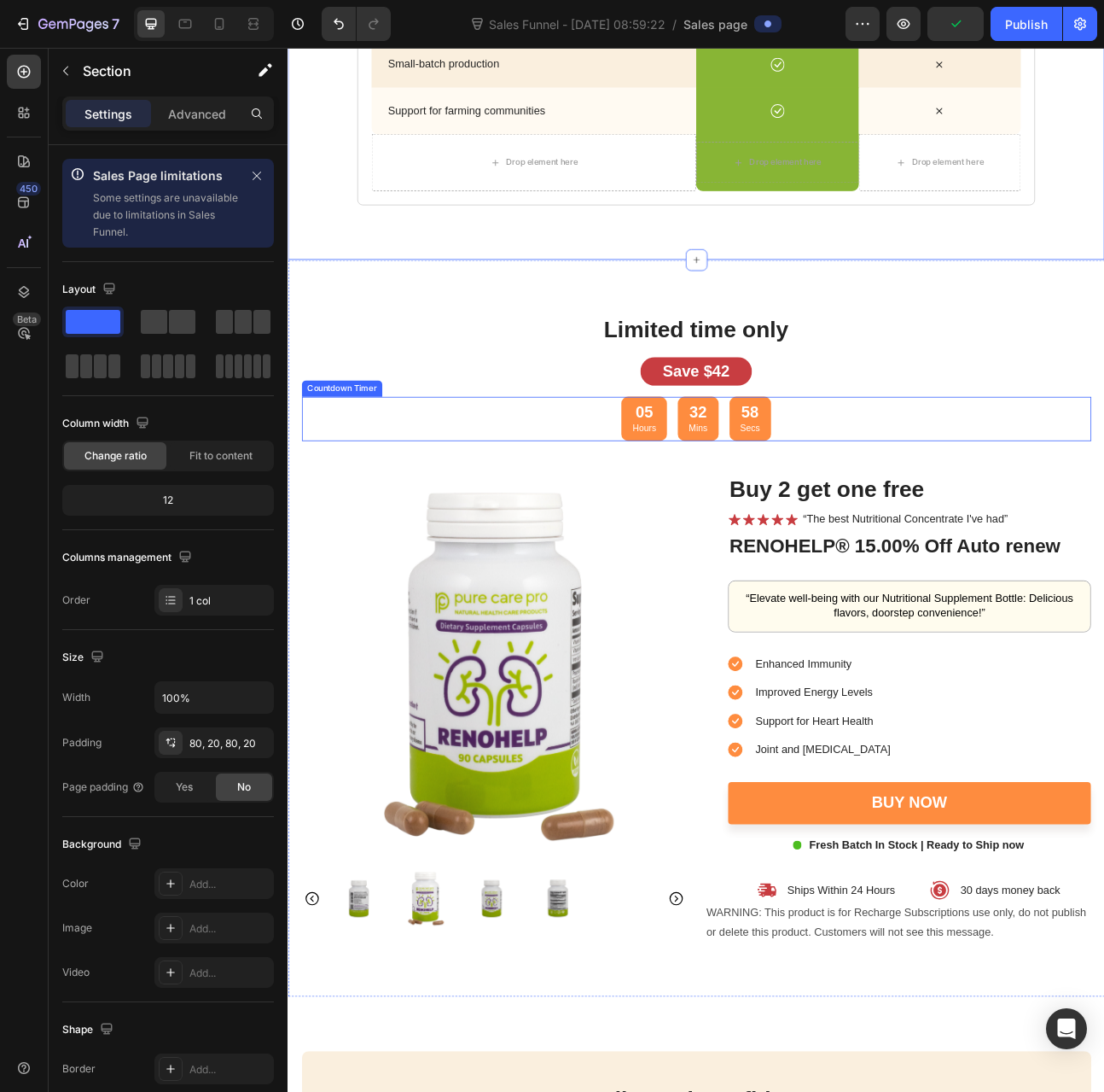
click at [707, 500] on div "05 Hours" at bounding box center [734, 513] width 57 height 55
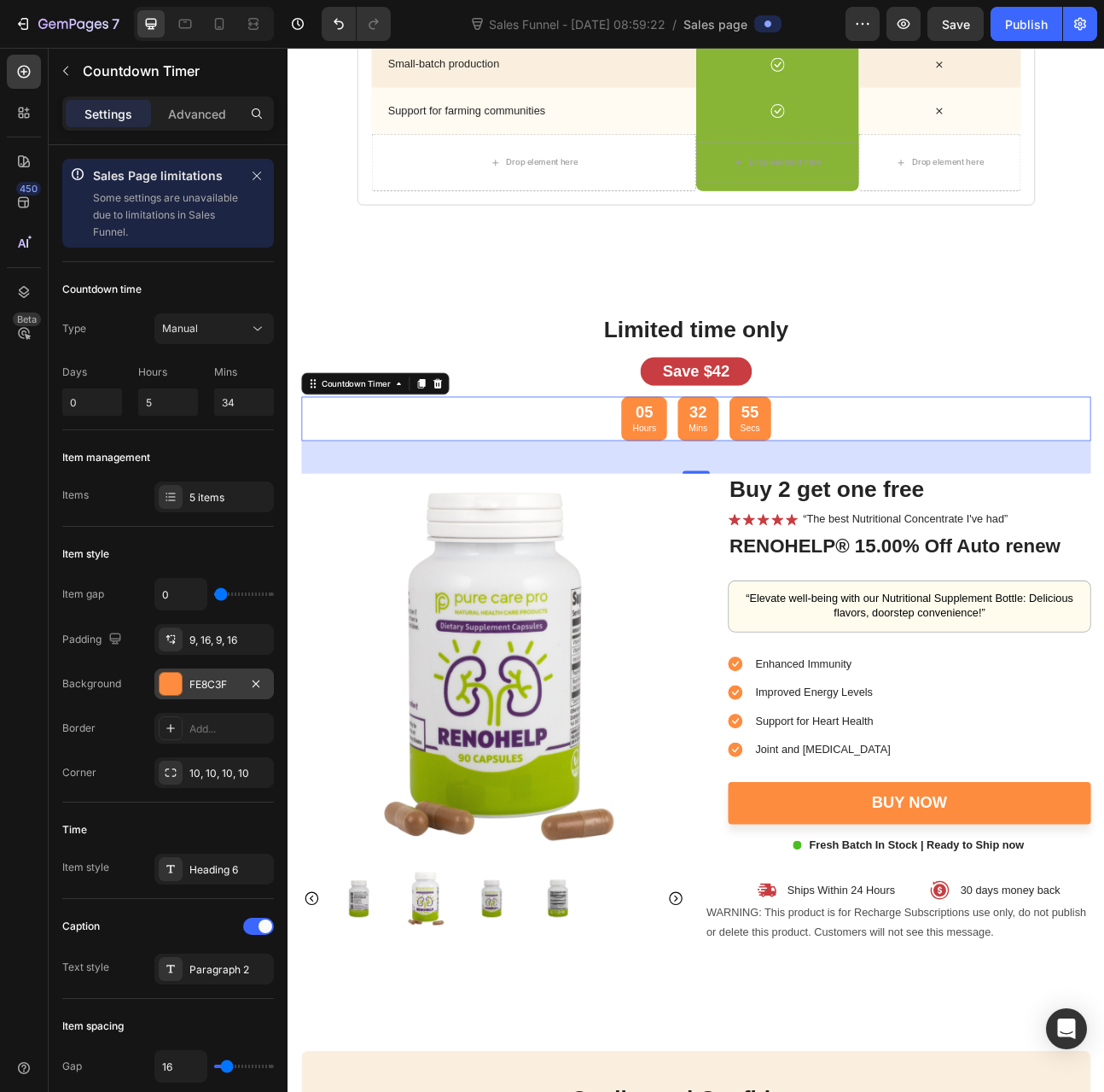
click at [230, 678] on div "FE8C3F" at bounding box center [214, 685] width 49 height 15
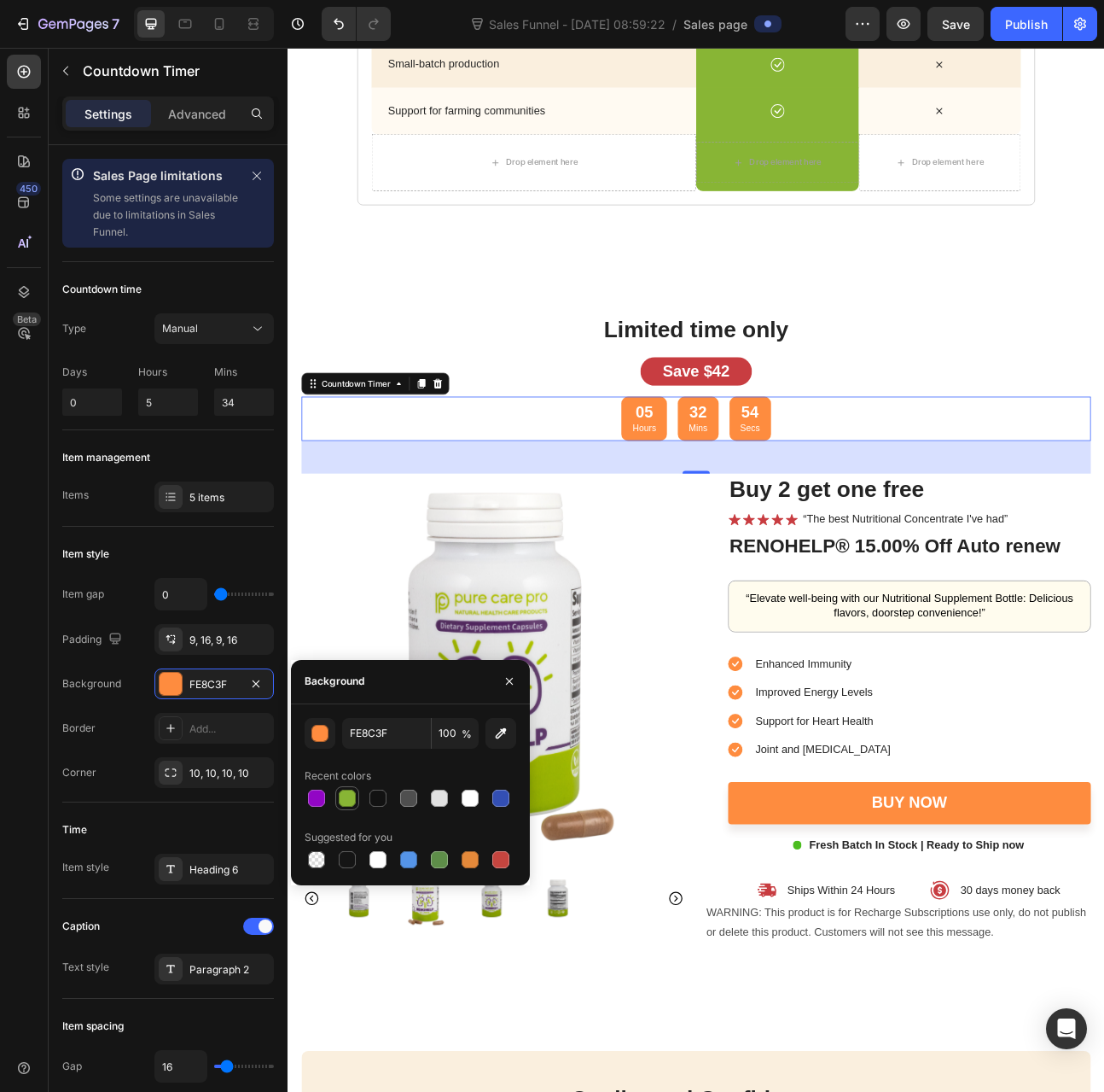
click at [350, 798] on div at bounding box center [347, 798] width 17 height 17
type input "88B535"
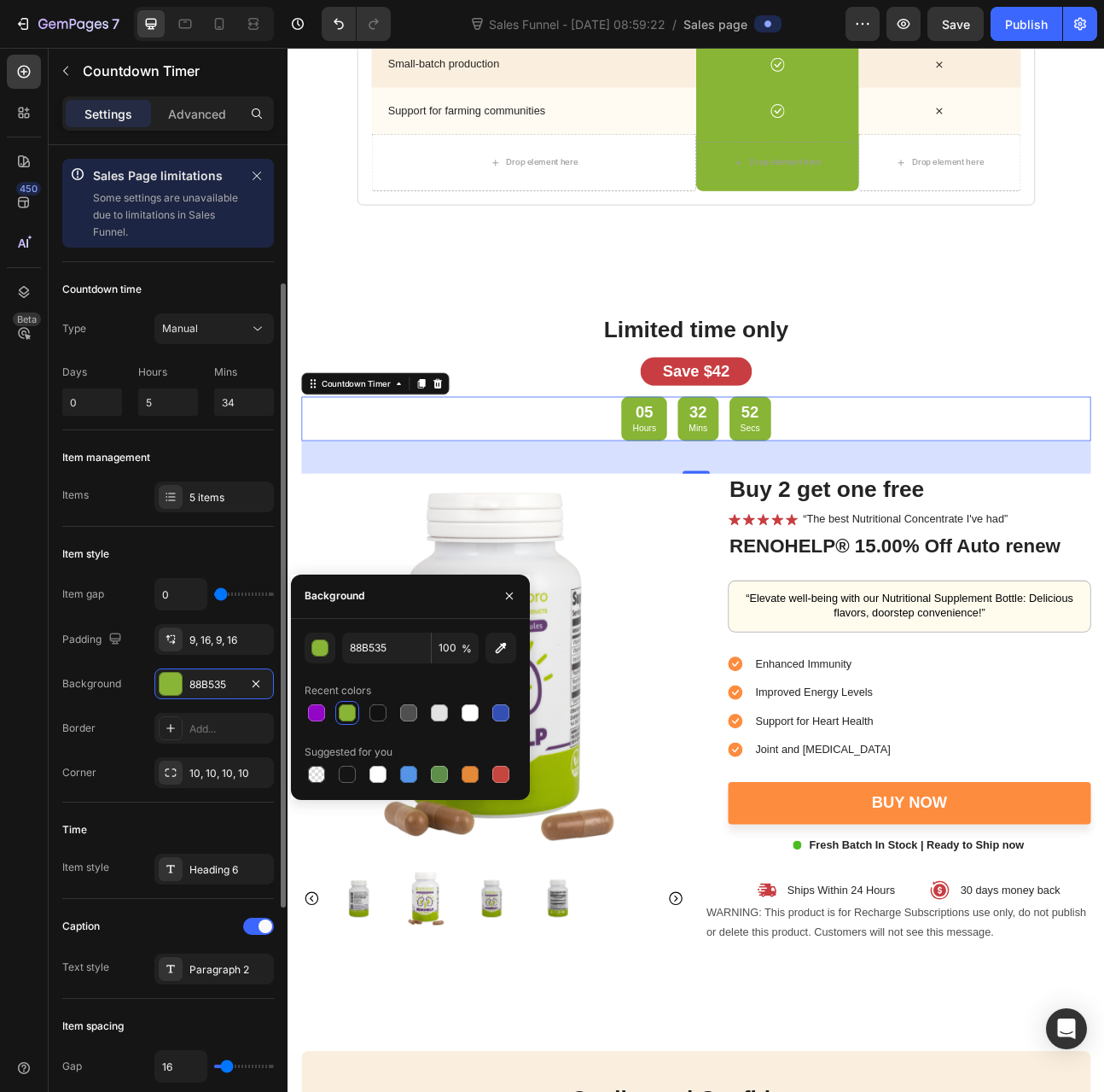
scroll to position [171, 0]
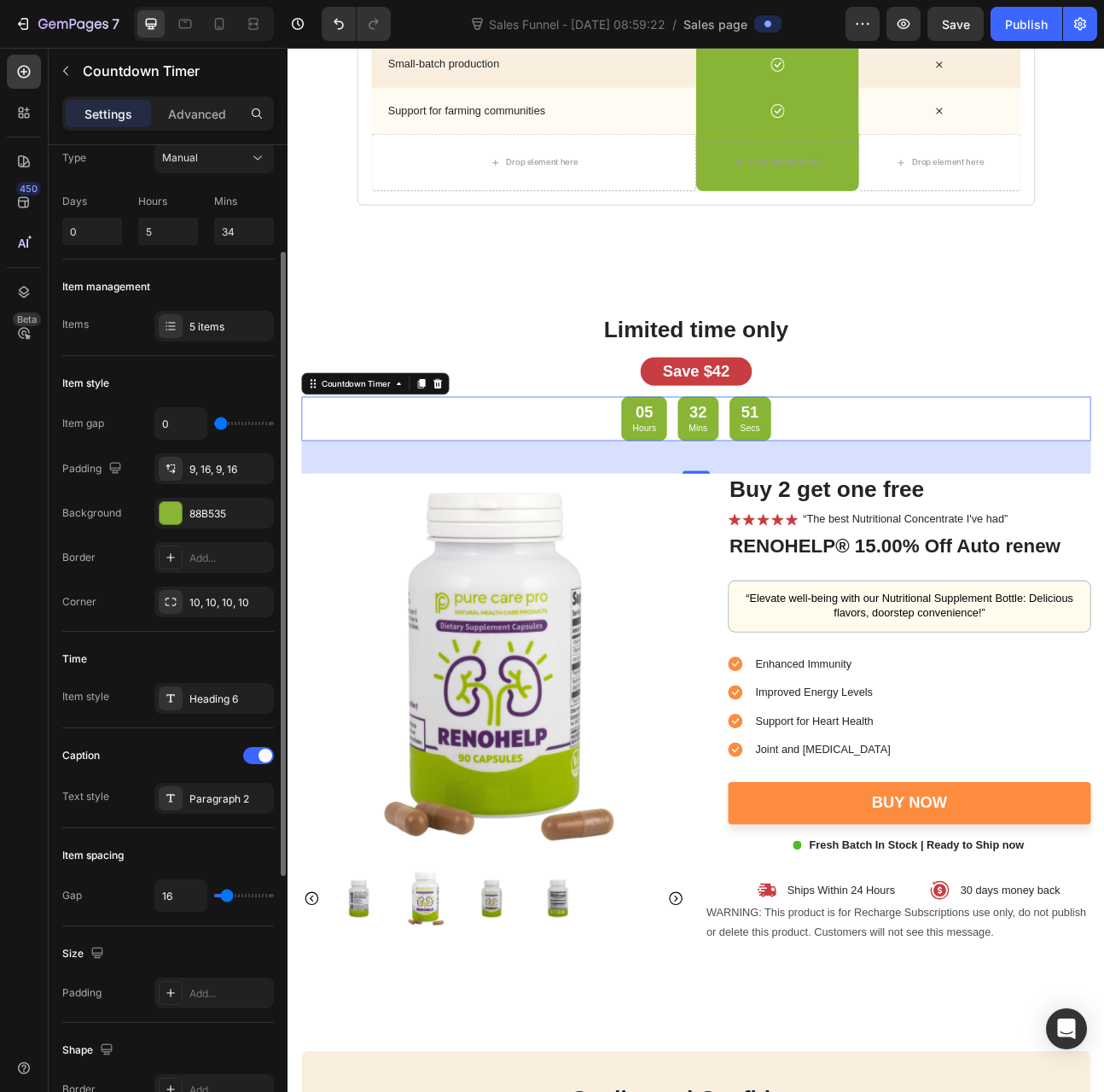
click at [120, 752] on div "Caption" at bounding box center [168, 755] width 212 height 28
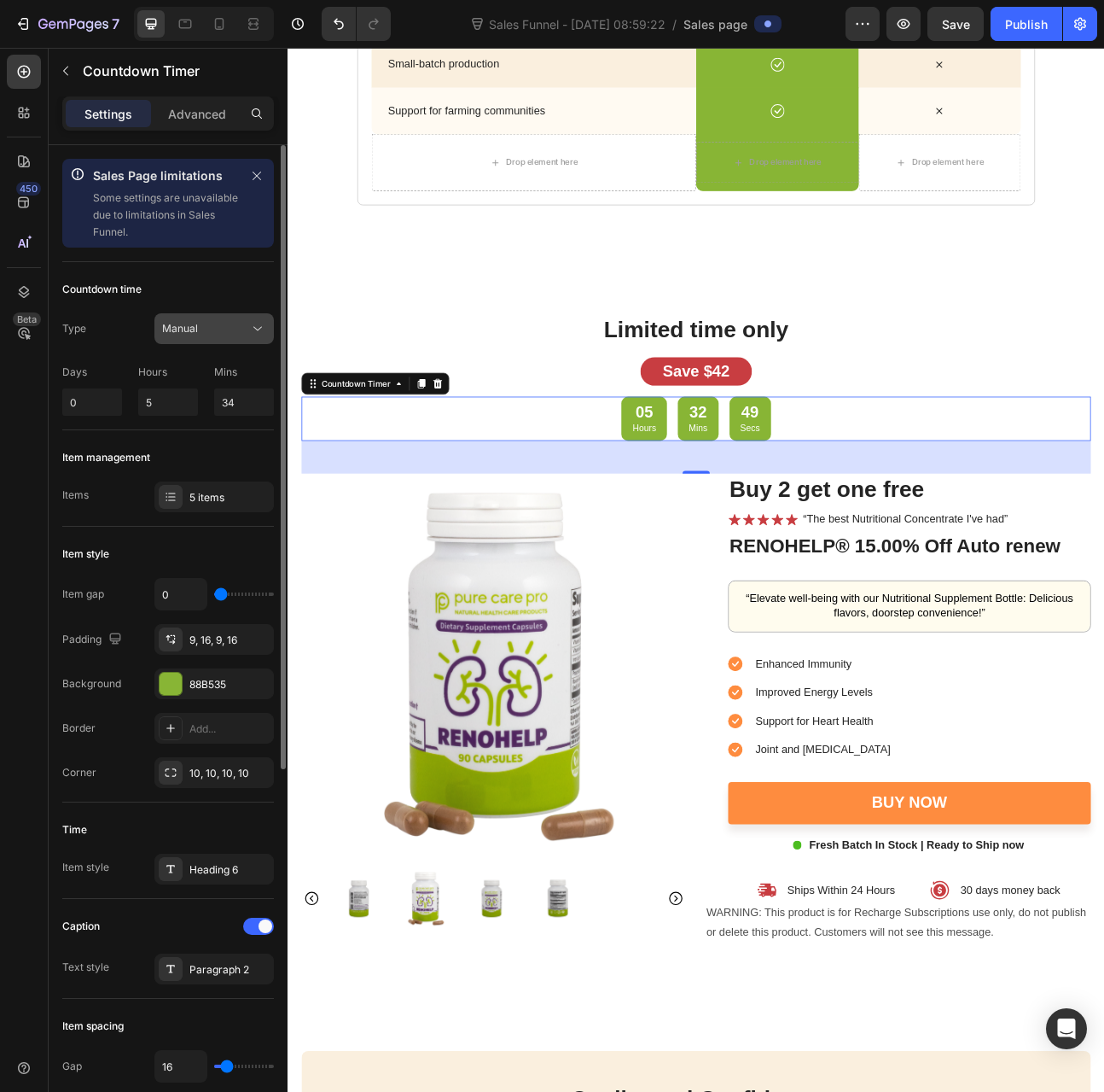
click at [175, 329] on span "Manual" at bounding box center [181, 327] width 36 height 12
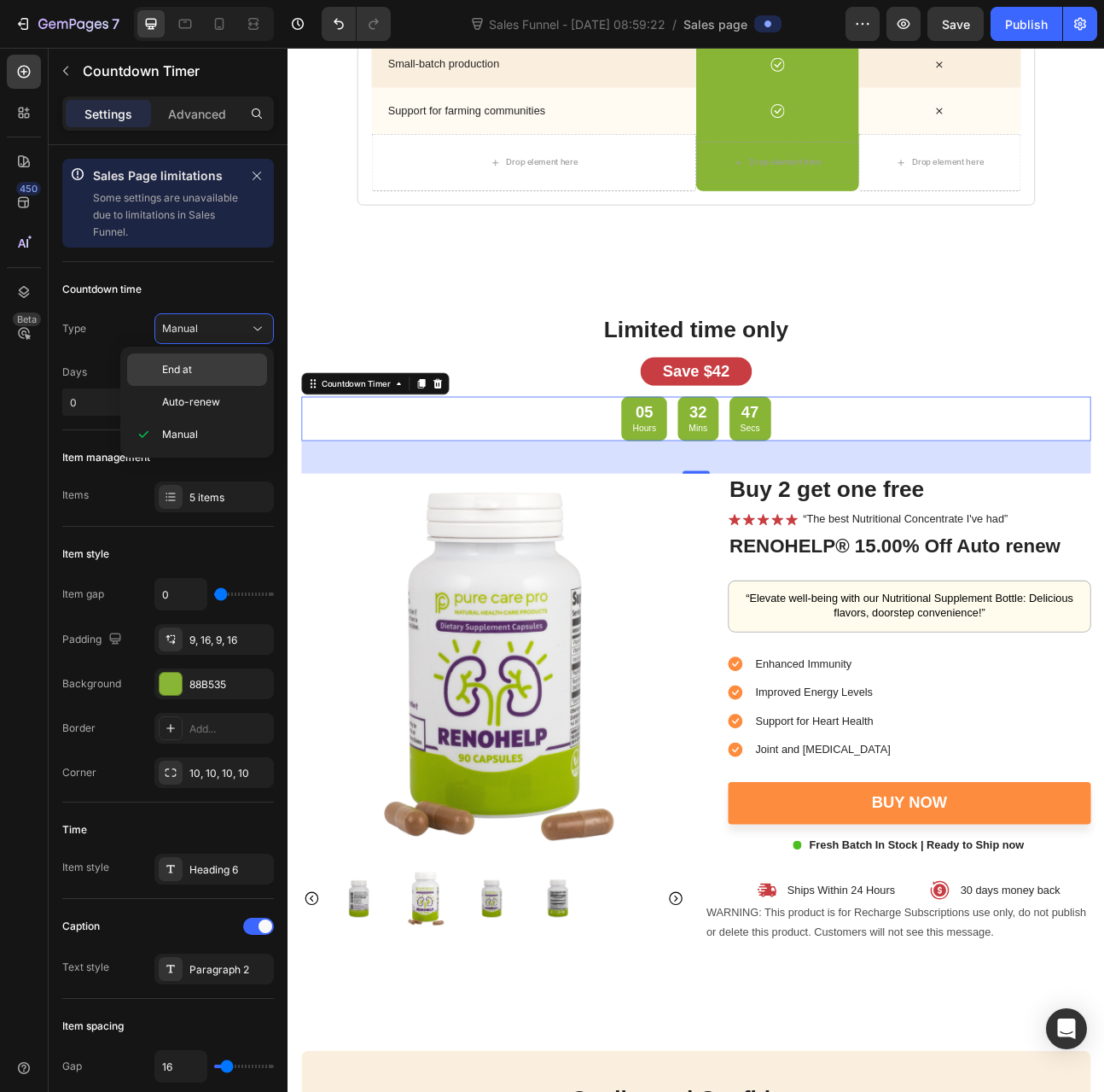
click at [203, 374] on p "End at" at bounding box center [211, 370] width 97 height 15
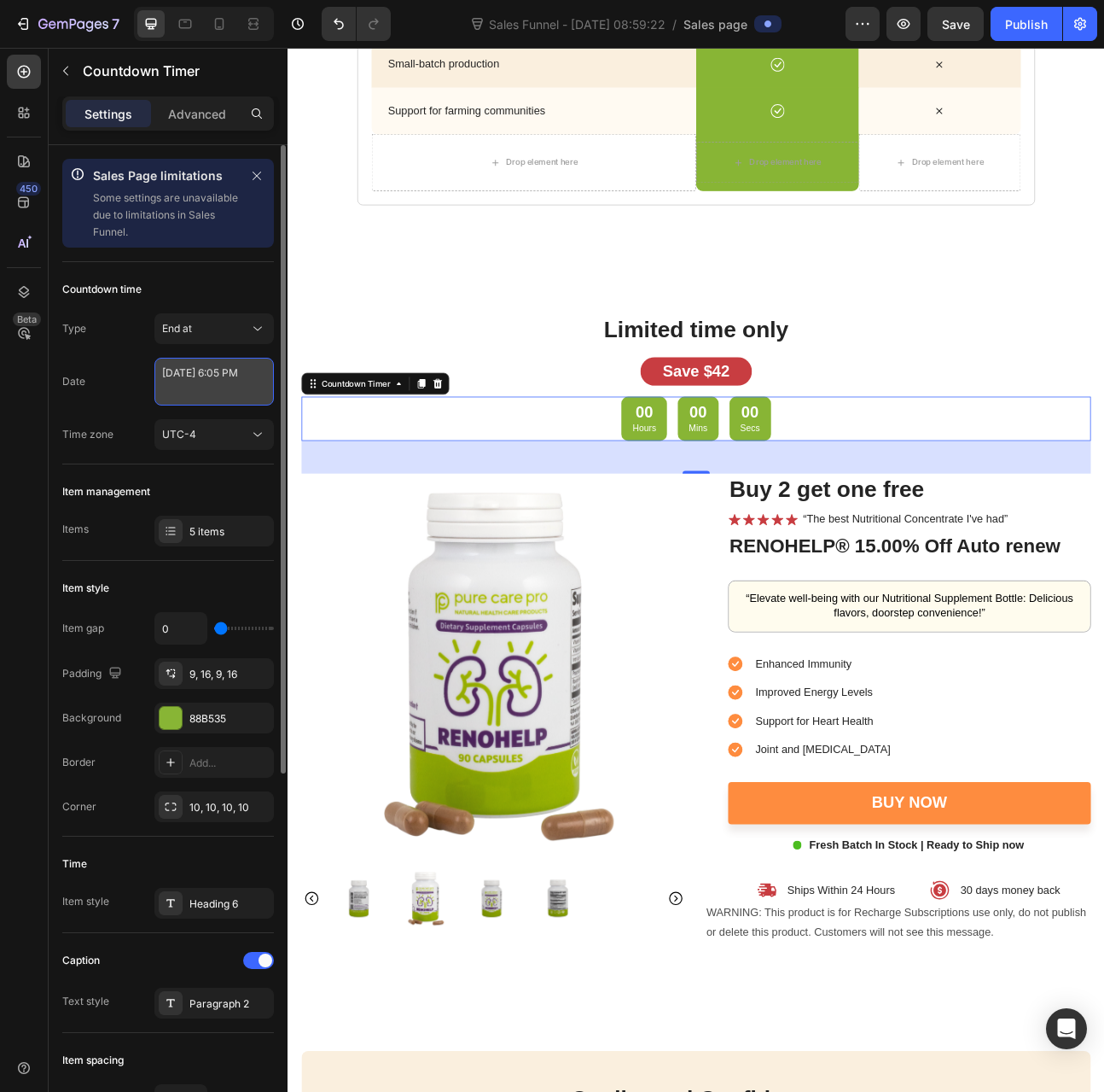
click at [225, 384] on textarea "June 13 2024 6:05 PM" at bounding box center [214, 381] width 120 height 48
select select "18"
select select "5"
select select "false"
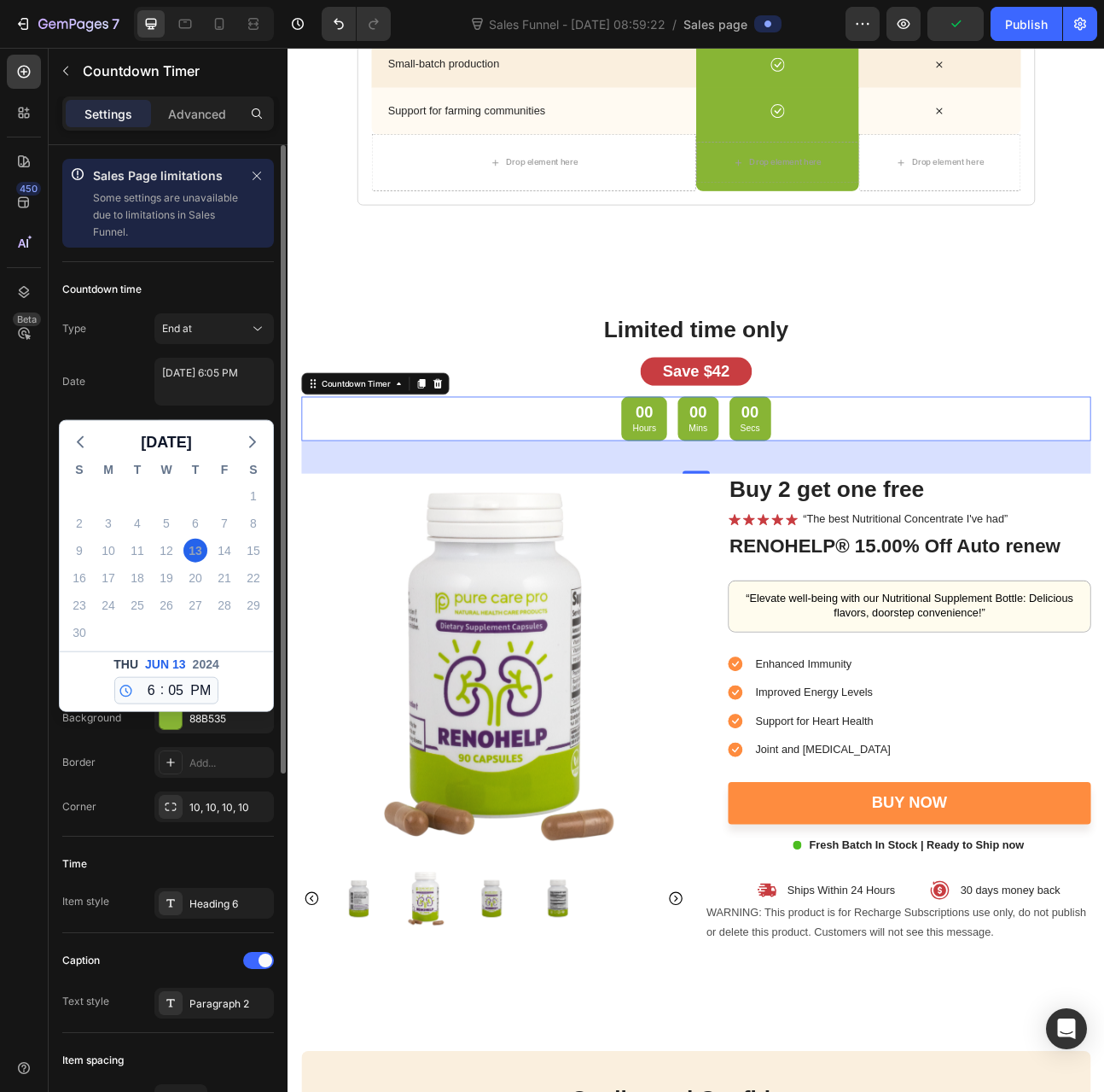
click at [212, 661] on span "2024" at bounding box center [206, 664] width 27 height 18
click at [204, 663] on span "2024" at bounding box center [206, 664] width 27 height 18
click at [262, 446] on icon "button" at bounding box center [253, 442] width 21 height 21
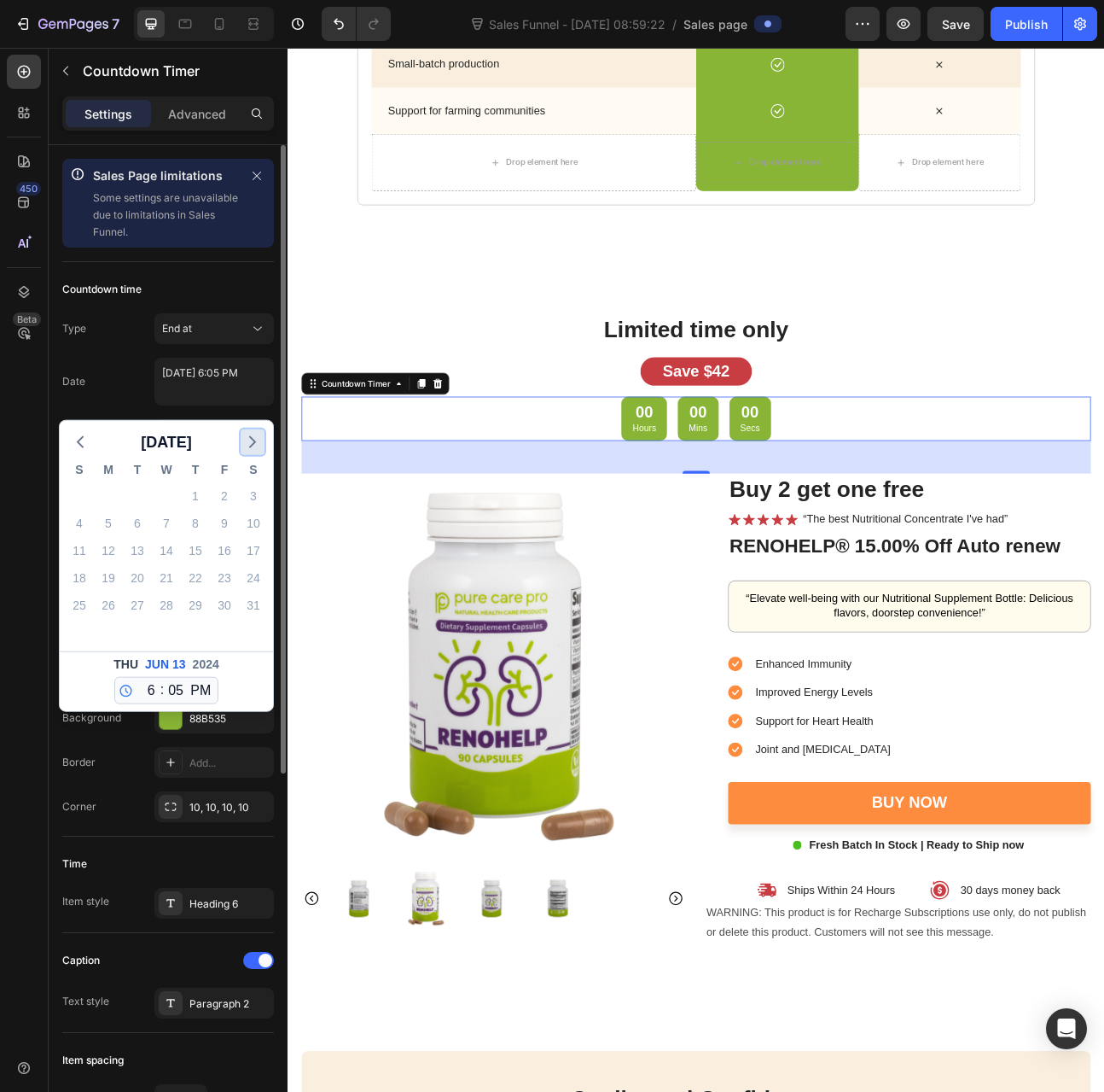
click at [262, 446] on icon "button" at bounding box center [253, 442] width 21 height 21
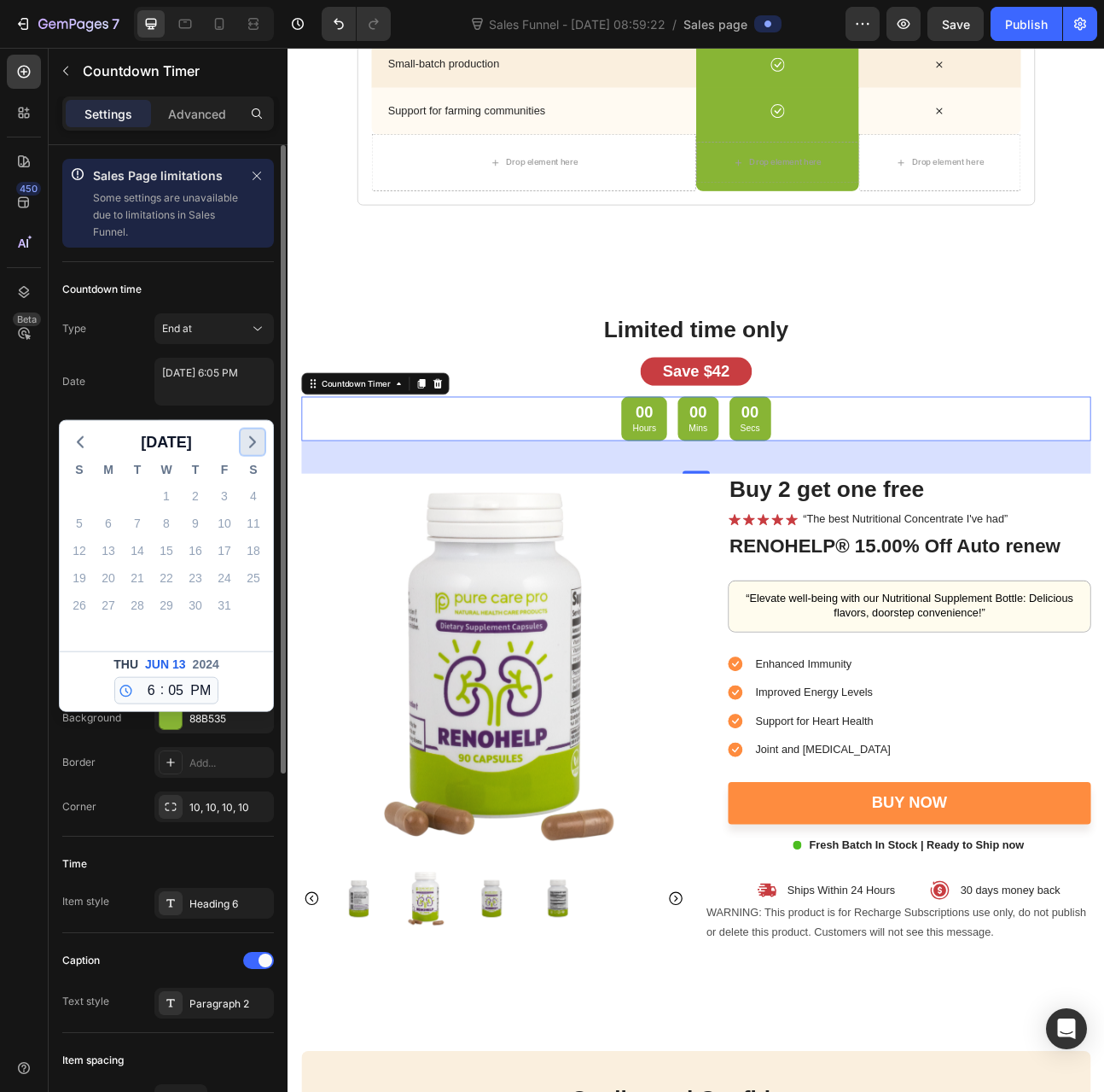
click at [262, 446] on icon "button" at bounding box center [253, 442] width 21 height 21
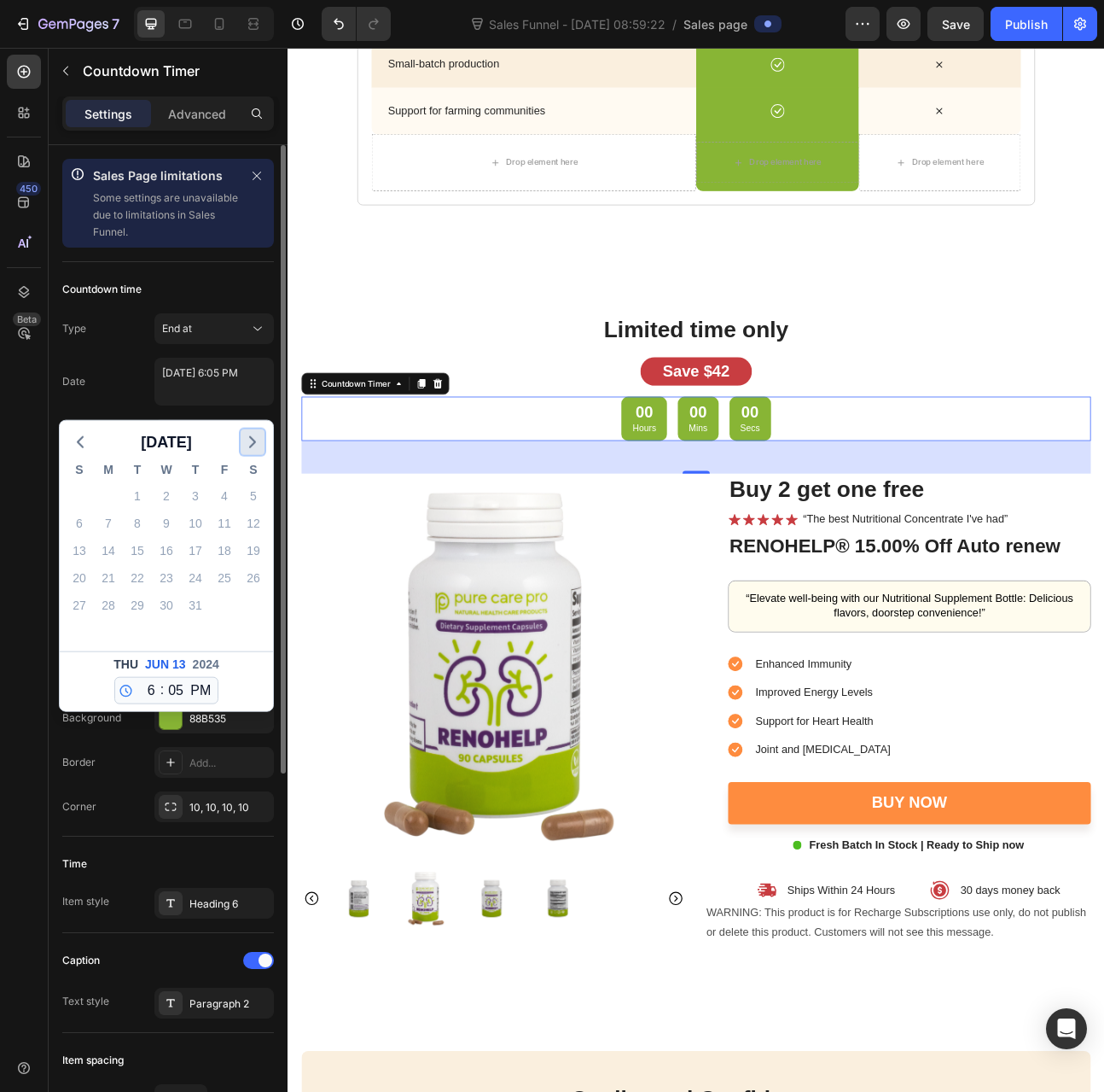
click at [262, 446] on icon "button" at bounding box center [253, 442] width 21 height 21
click at [144, 520] on div "9" at bounding box center [137, 523] width 24 height 24
type textarea "September 09 2025 6:05 PM"
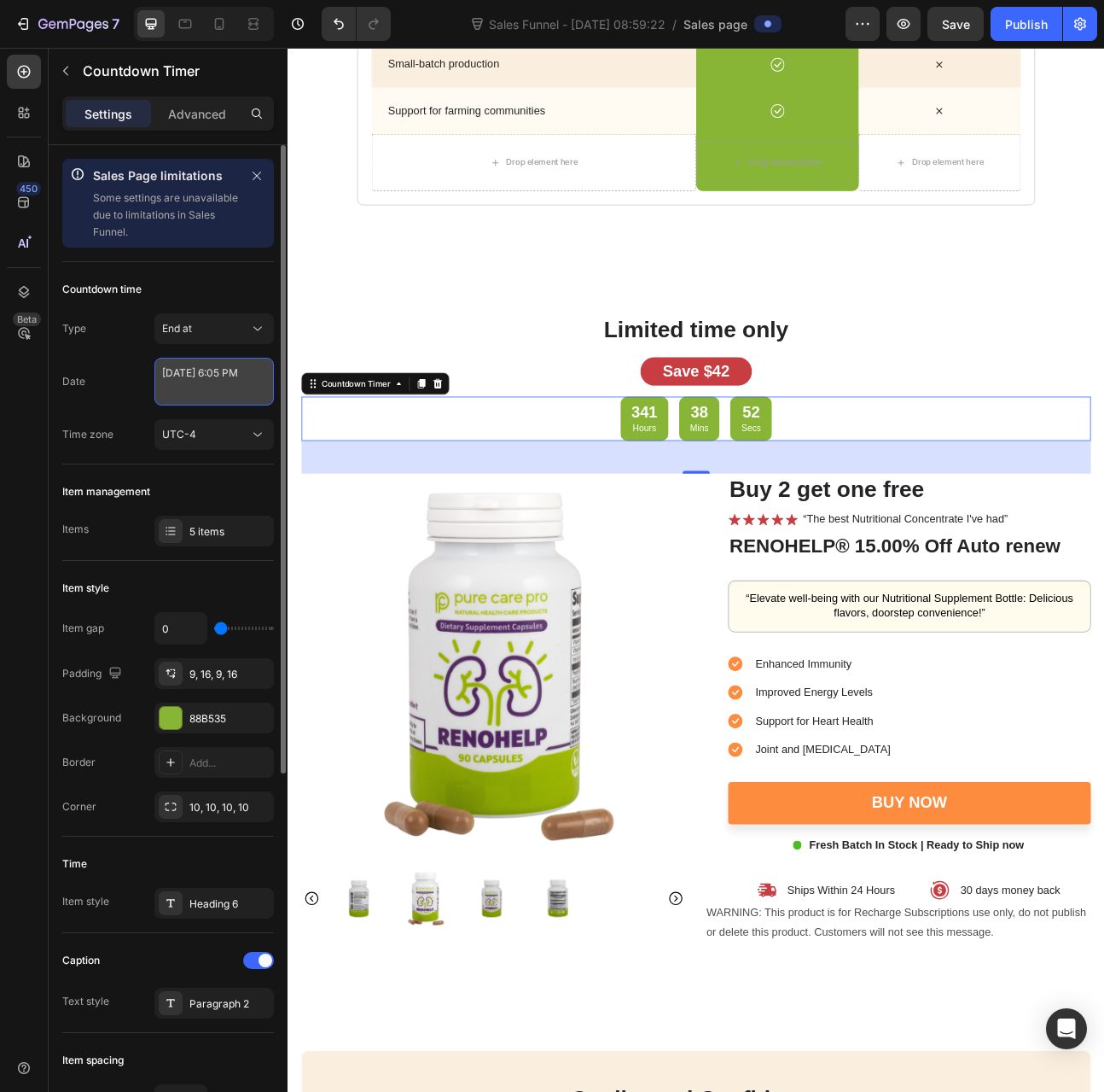
click at [199, 387] on textarea "September 09 2025 6:05 PM" at bounding box center [214, 381] width 120 height 48
select select "18"
select select "5"
select select "false"
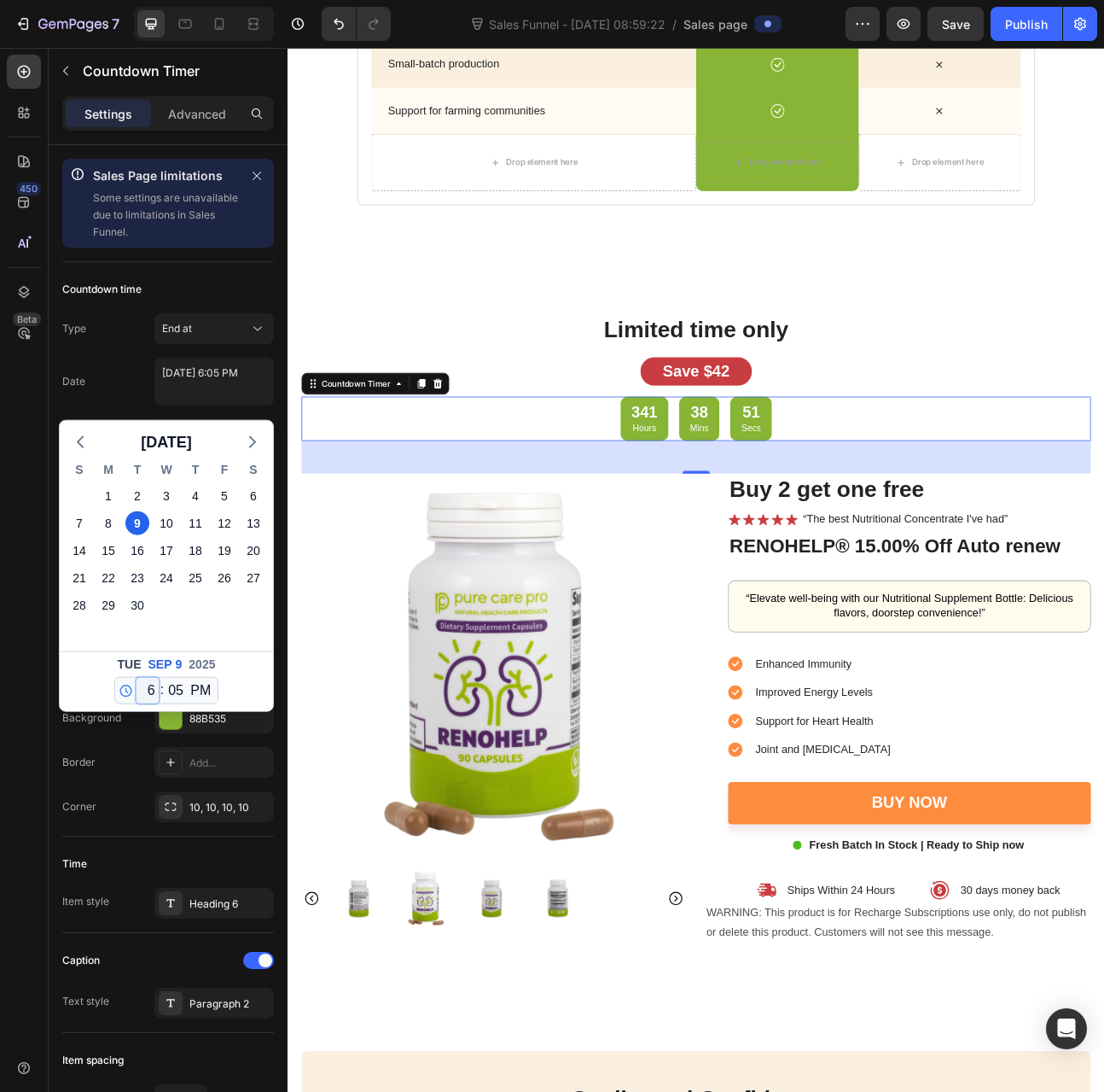
click at [148, 683] on select "12 1 2 3 4 5 6 7 8 9 10 11" at bounding box center [147, 691] width 22 height 26
select select "21"
click at [137, 678] on select "12 1 2 3 4 5 6 7 8 9 10 11" at bounding box center [147, 691] width 22 height 26
type textarea "September 09 2025 9:05 PM"
click at [174, 691] on select "00 01 02 03 04 05 06 07 08 09 10 11 12 13 14 15 16 17 18 19 20 21 22 23 24 25 2…" at bounding box center [175, 691] width 22 height 26
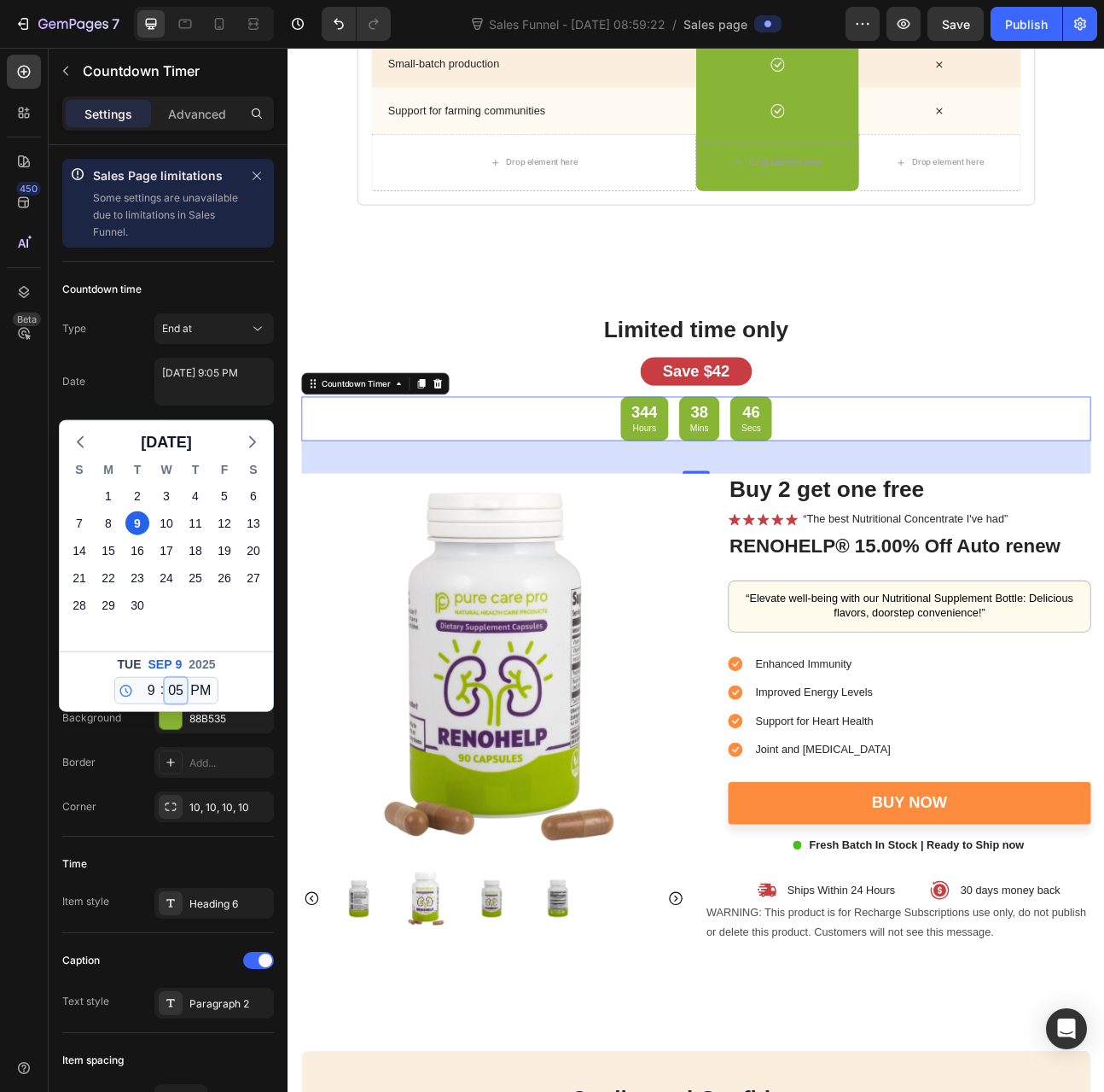
select select "0"
click at [165, 678] on select "00 01 02 03 04 05 06 07 08 09 10 11 12 13 14 15 16 17 18 19 20 21 22 23 24 25 2…" at bounding box center [175, 691] width 22 height 26
type textarea "[DATE] 9:00 PM"
click at [258, 664] on div "Tue Sep 9 2025 12 1 2 3 4 5 6 7 8 9 10 11 : 00 01 02 03 04 05 06 07 08 09 10 11…" at bounding box center [166, 681] width 213 height 60
click at [664, 771] on img at bounding box center [545, 822] width 482 height 482
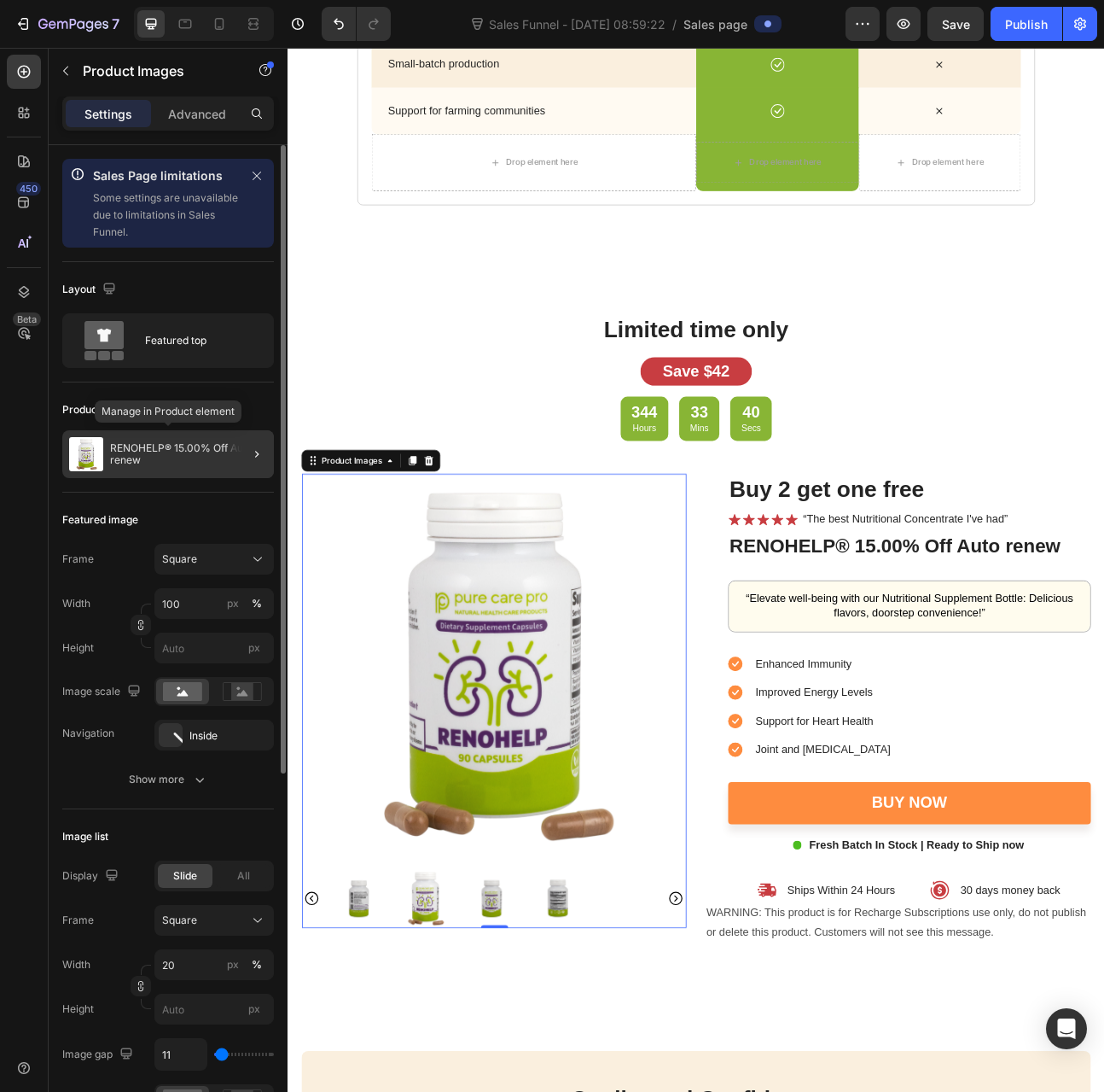
click at [153, 446] on p "RENOHELP® 15.00% Off Auto renew" at bounding box center [188, 454] width 157 height 24
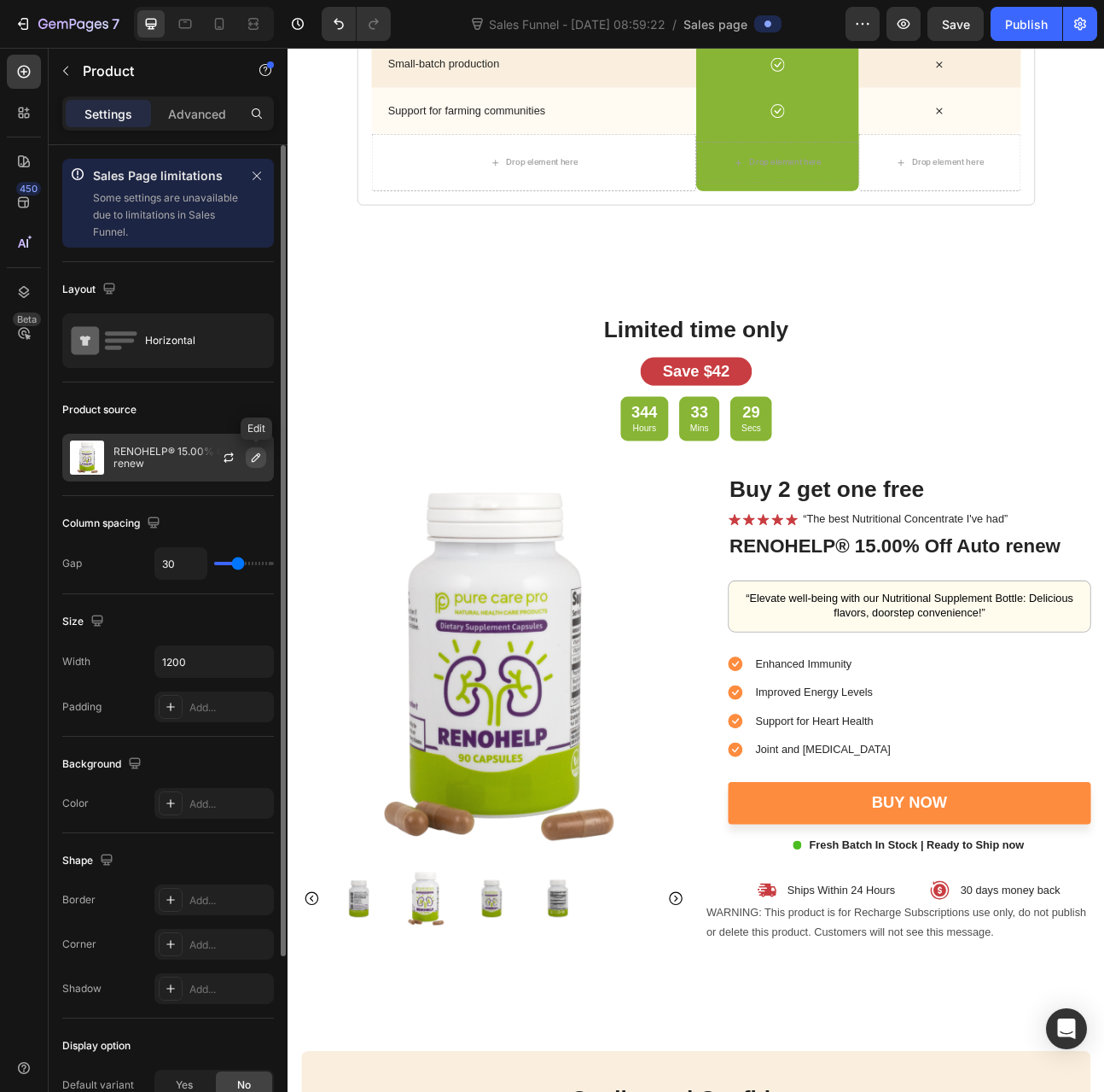
click at [261, 452] on icon "button" at bounding box center [256, 458] width 13 height 13
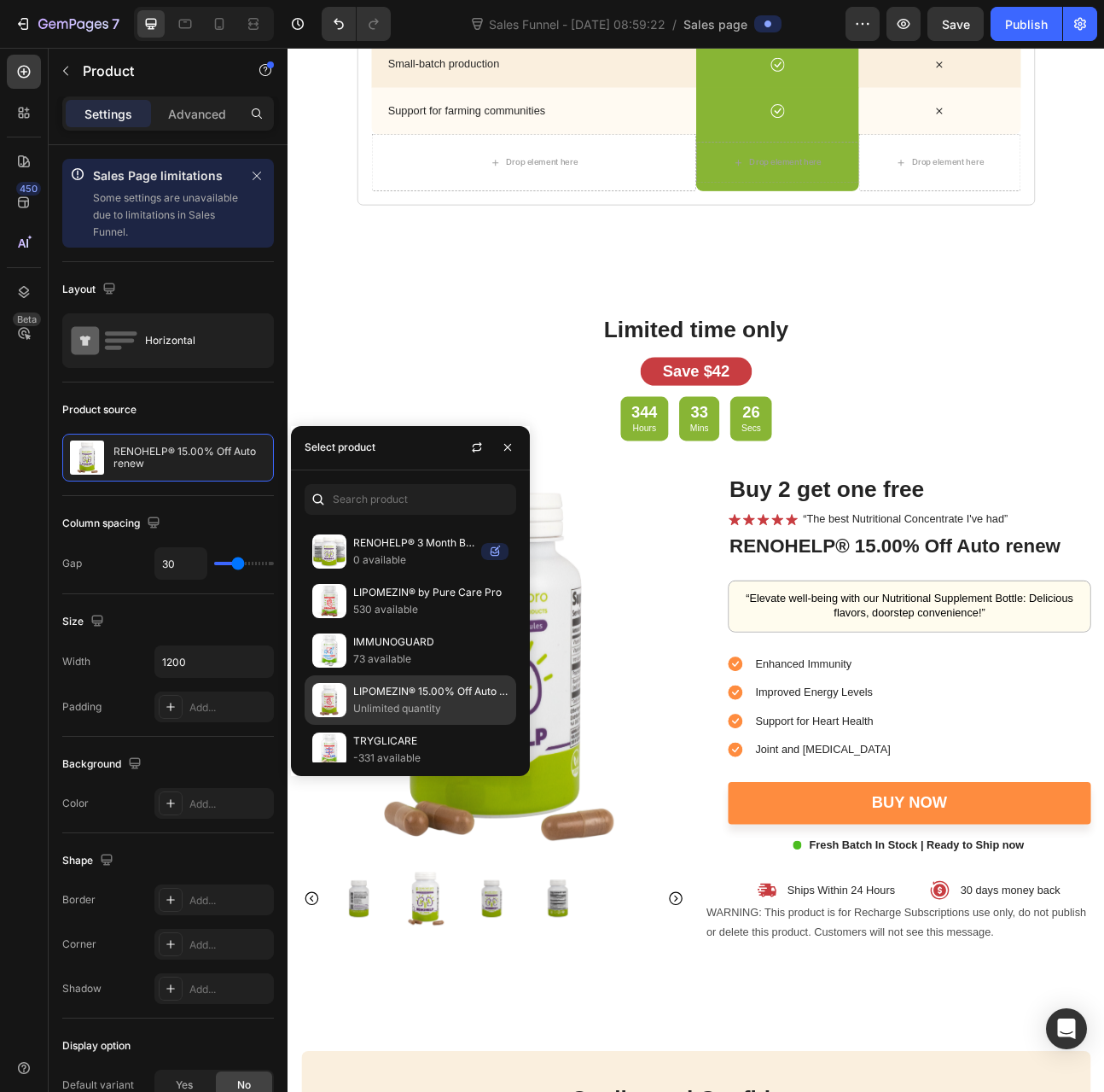
scroll to position [444, 0]
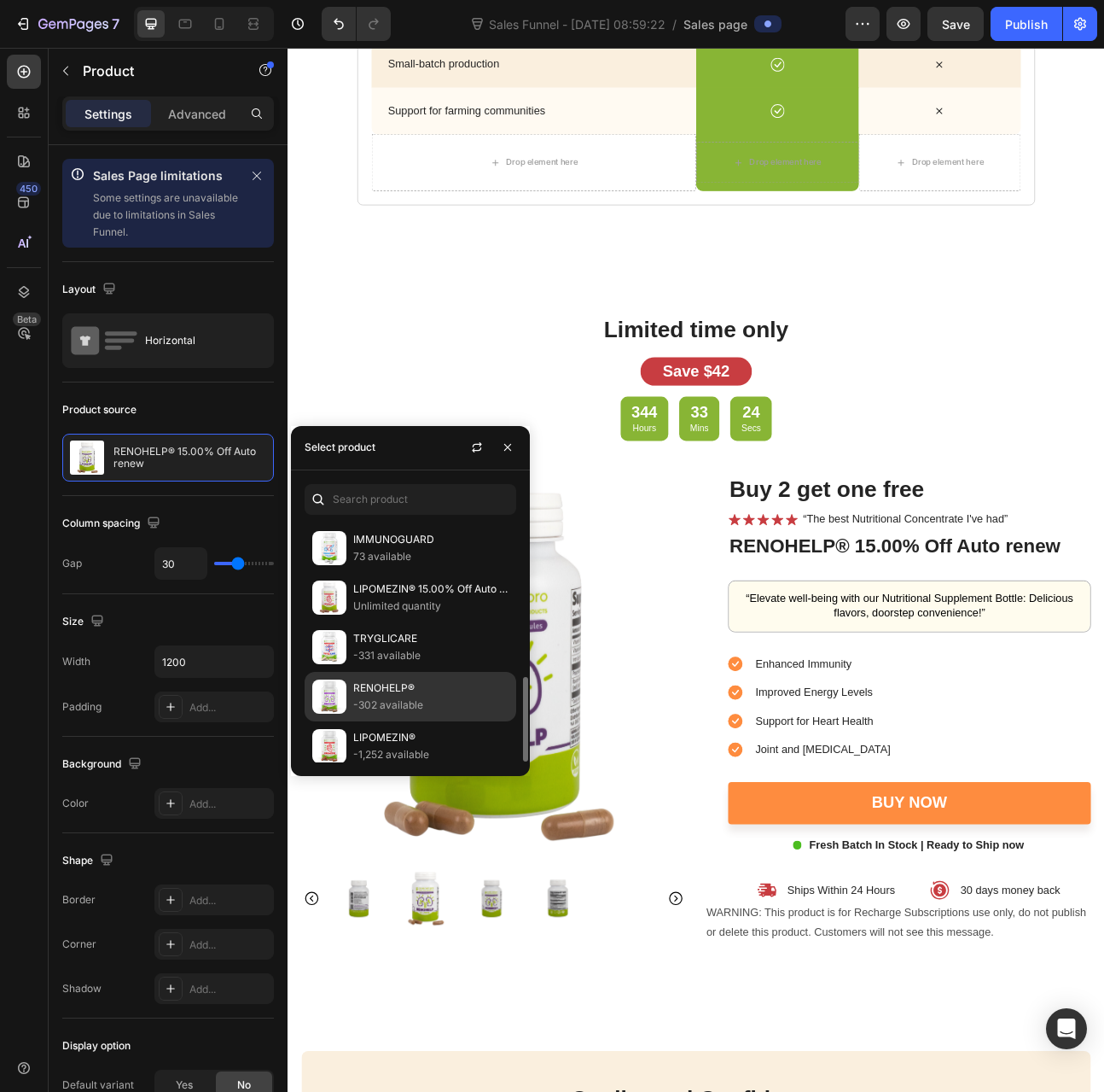
click at [393, 697] on p "-302 available" at bounding box center [431, 705] width 155 height 17
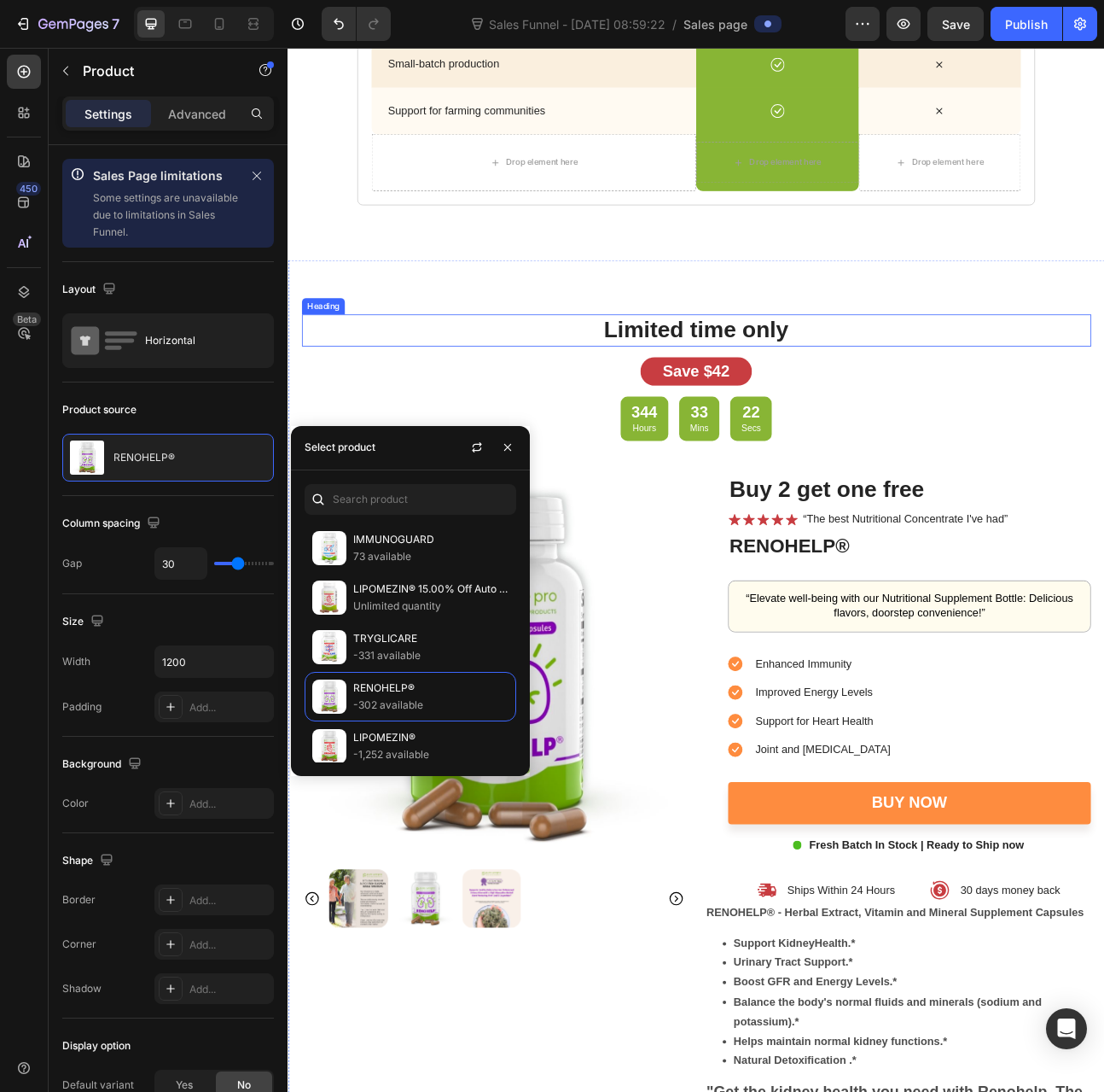
click at [404, 398] on div "Limited time only" at bounding box center [799, 401] width 990 height 40
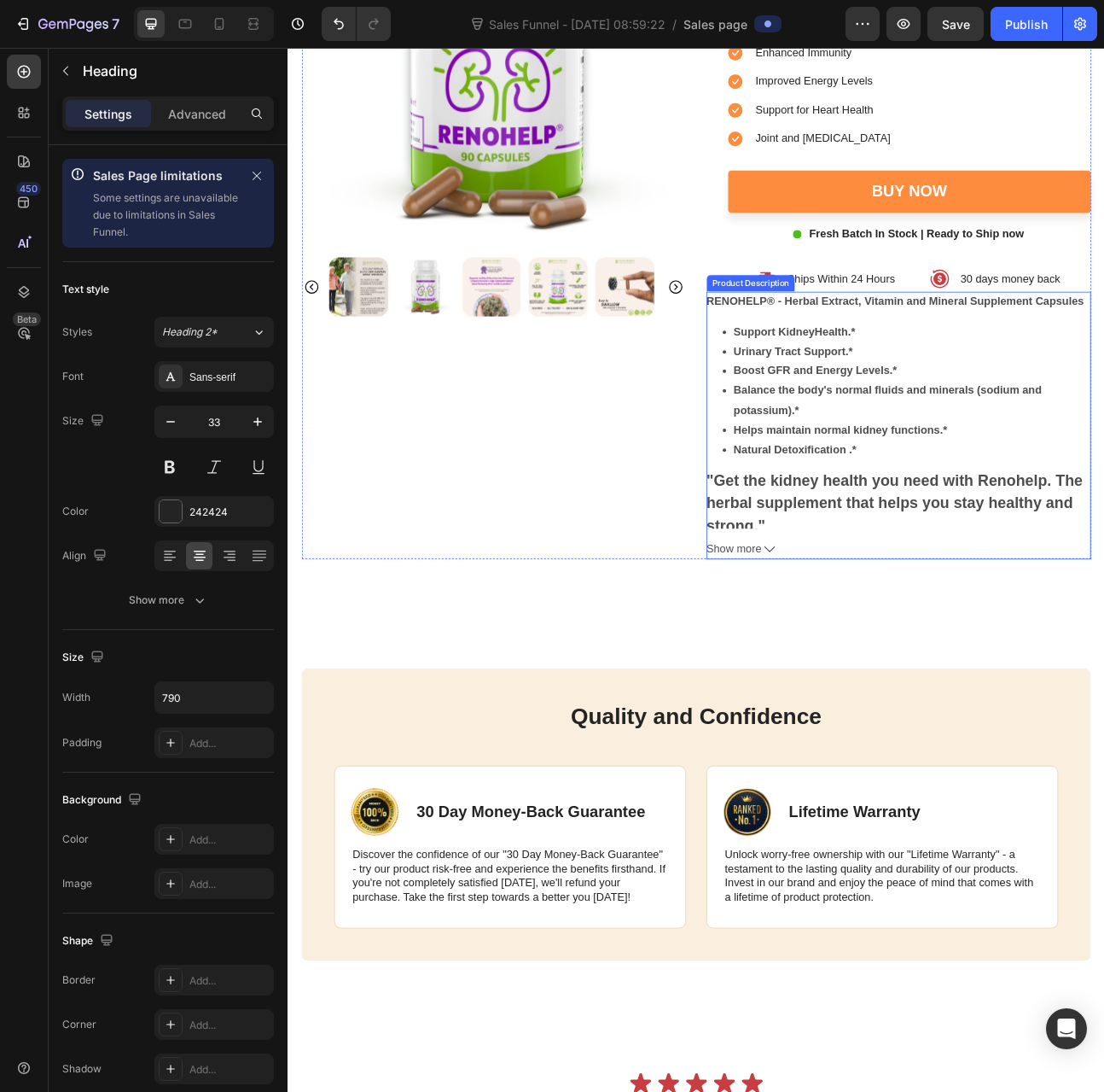
scroll to position [4696, 0]
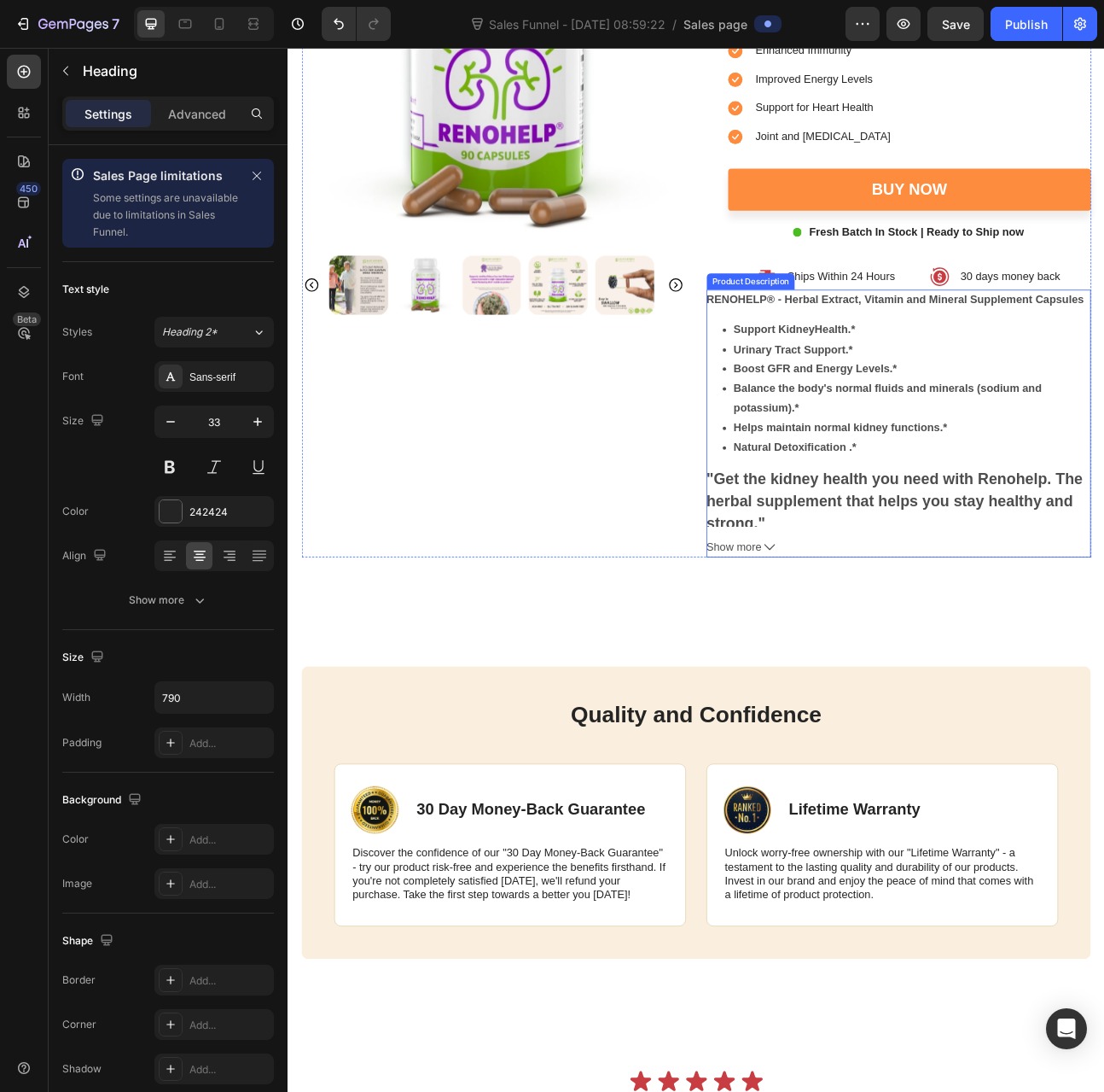
click at [857, 668] on span "Show more" at bounding box center [847, 674] width 69 height 25
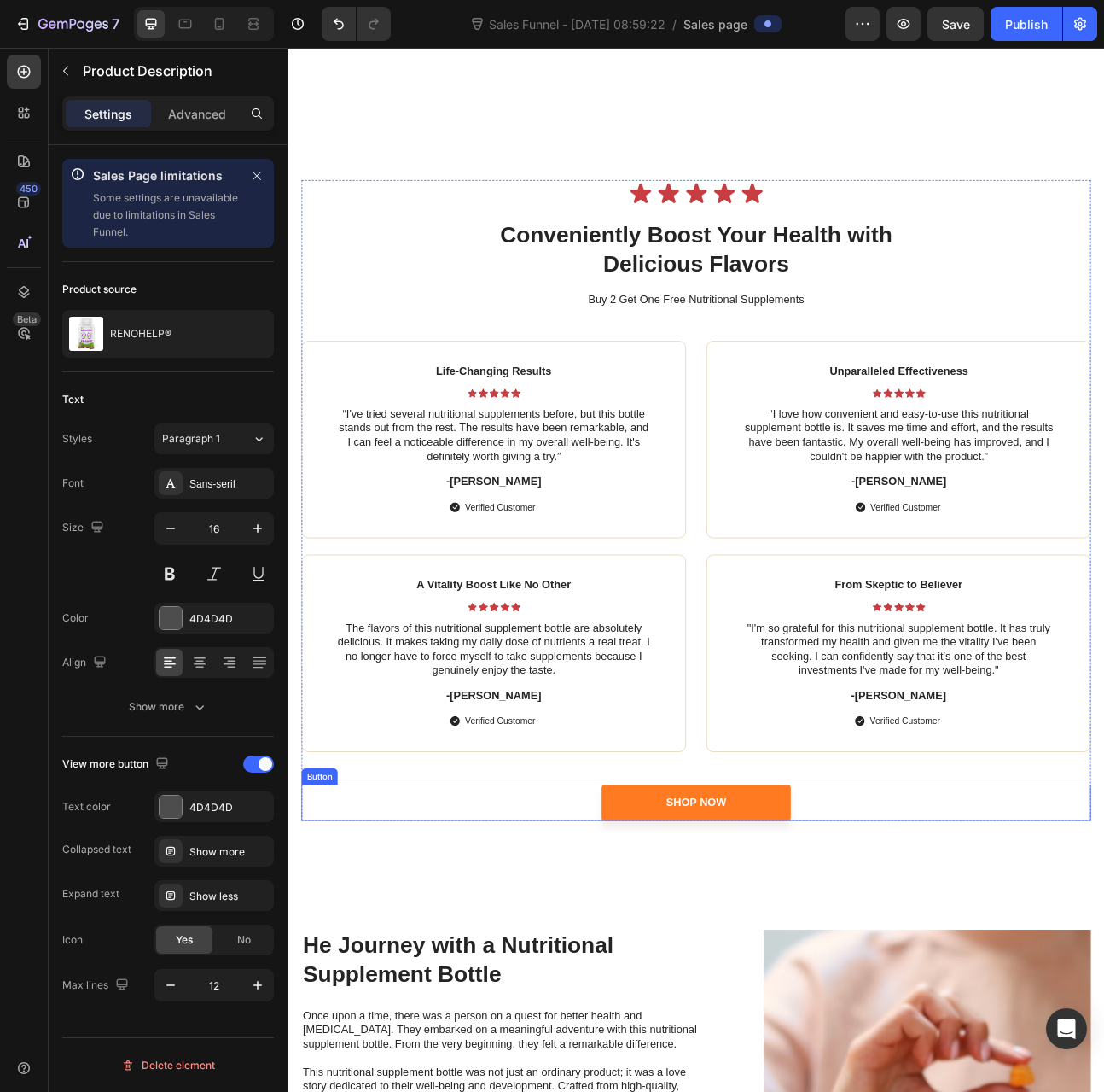
scroll to position [6318, 0]
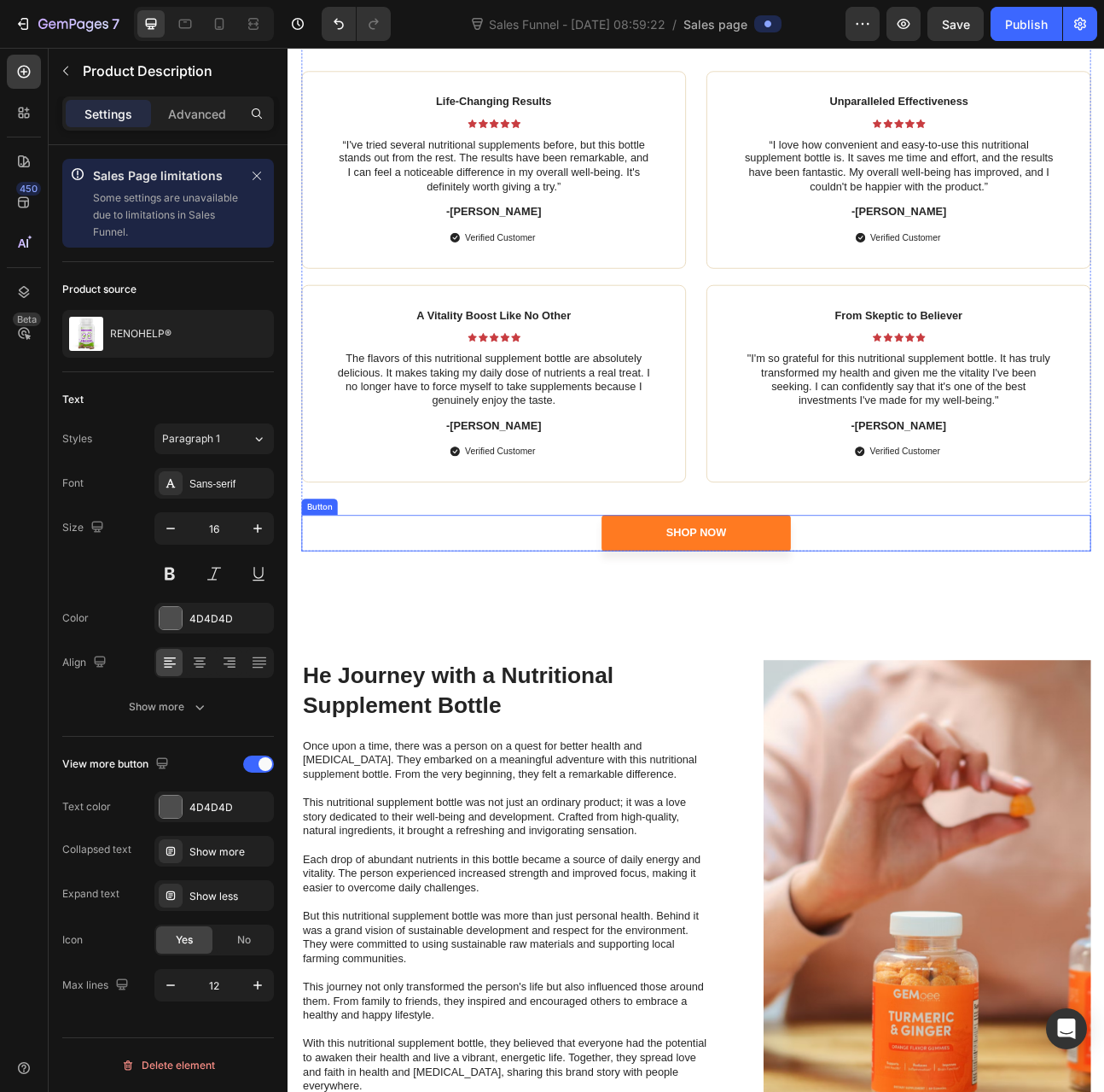
click at [728, 658] on link "Shop Now" at bounding box center [800, 656] width 238 height 46
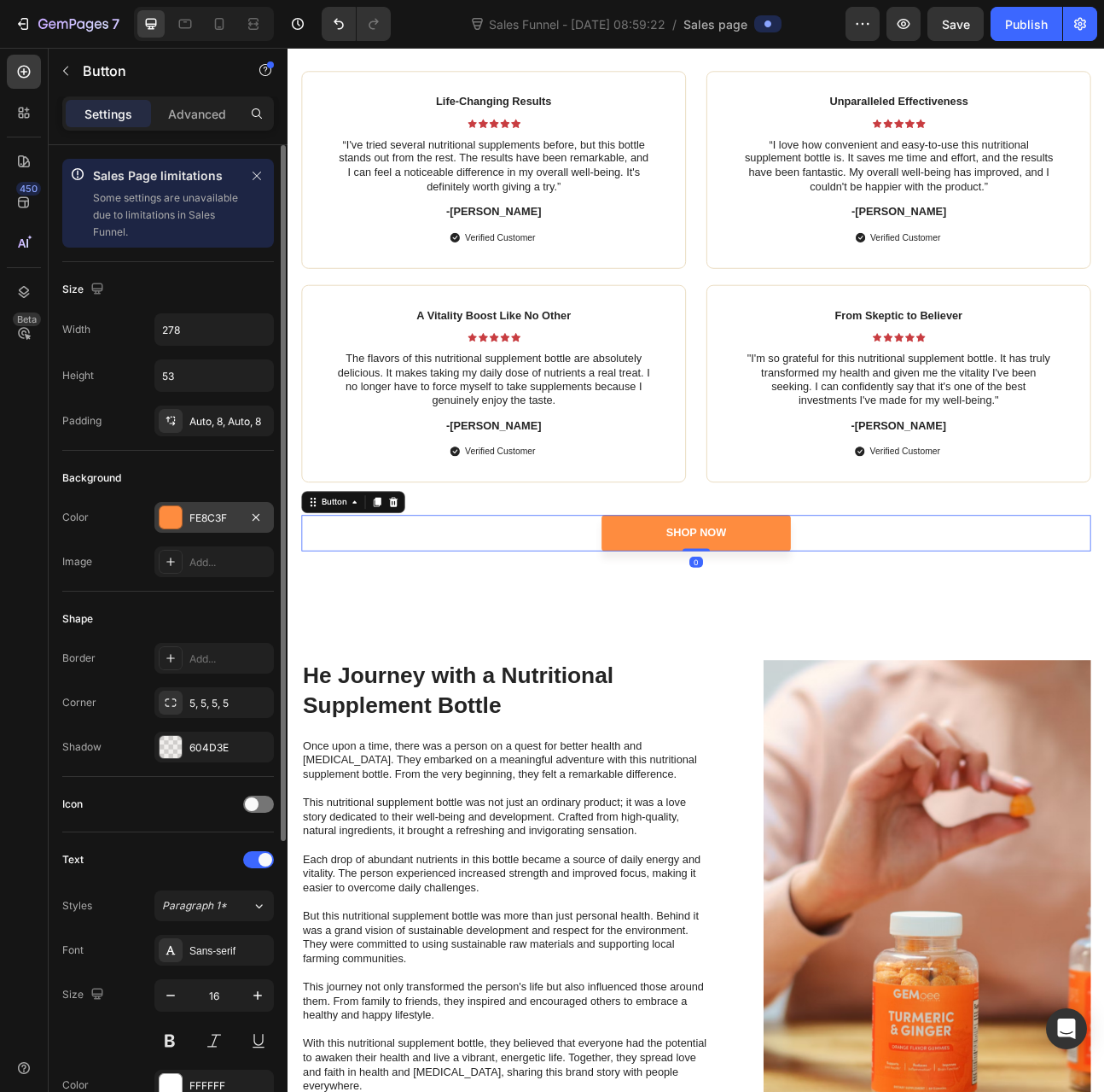
click at [204, 521] on div "FE8C3F" at bounding box center [214, 518] width 49 height 15
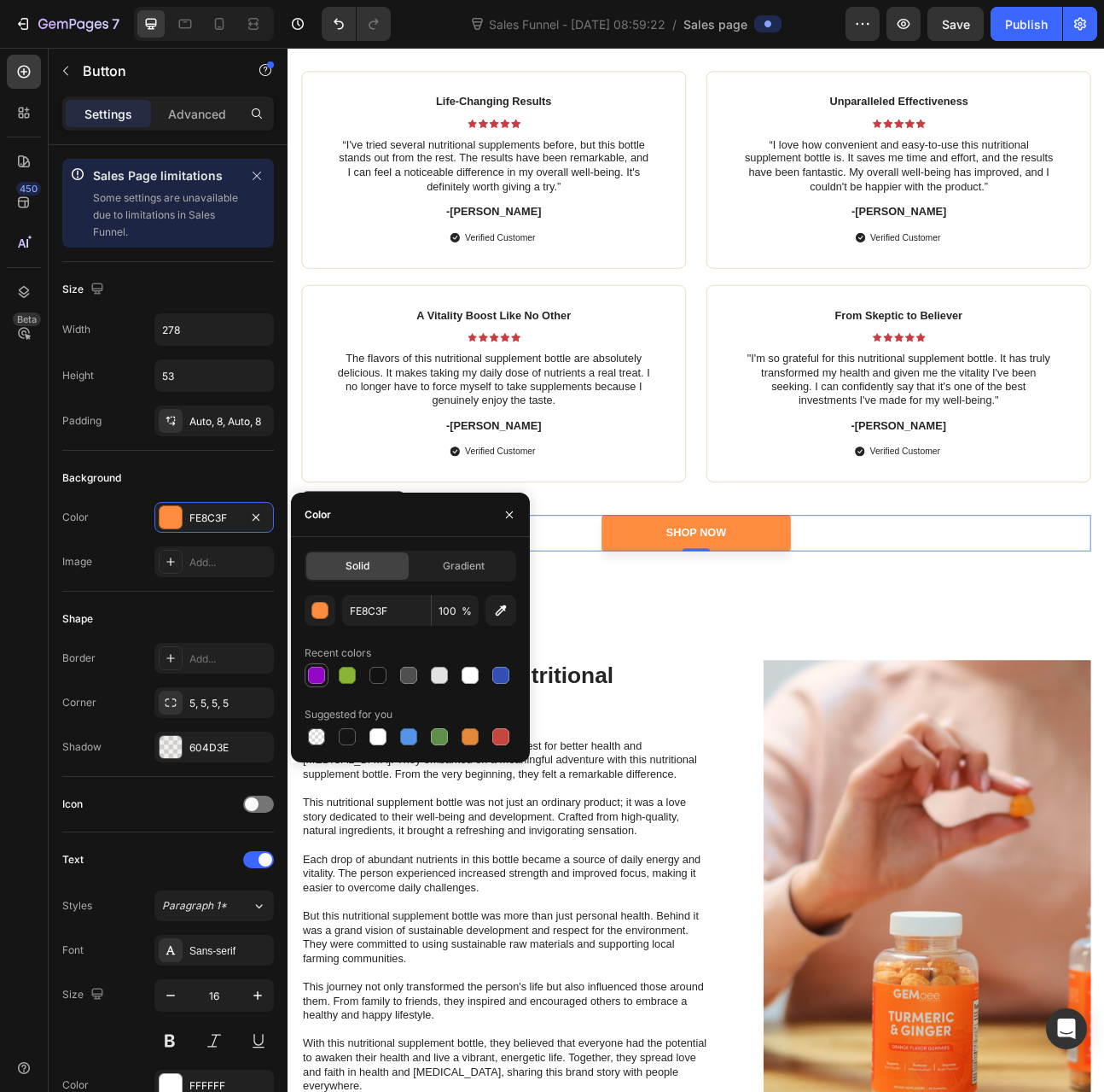
click at [320, 672] on div at bounding box center [317, 675] width 17 height 17
type input "9206C5"
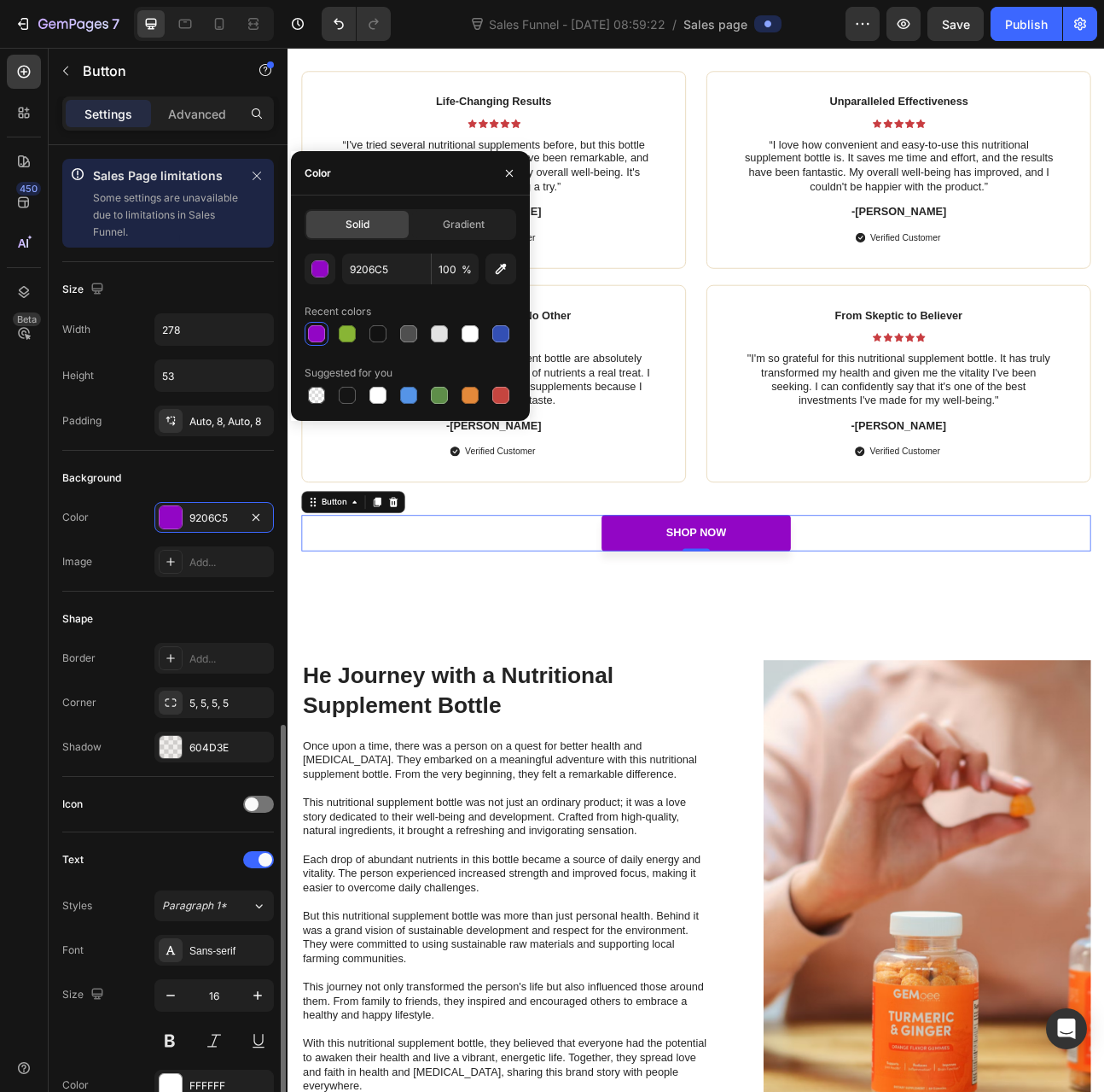
scroll to position [430, 0]
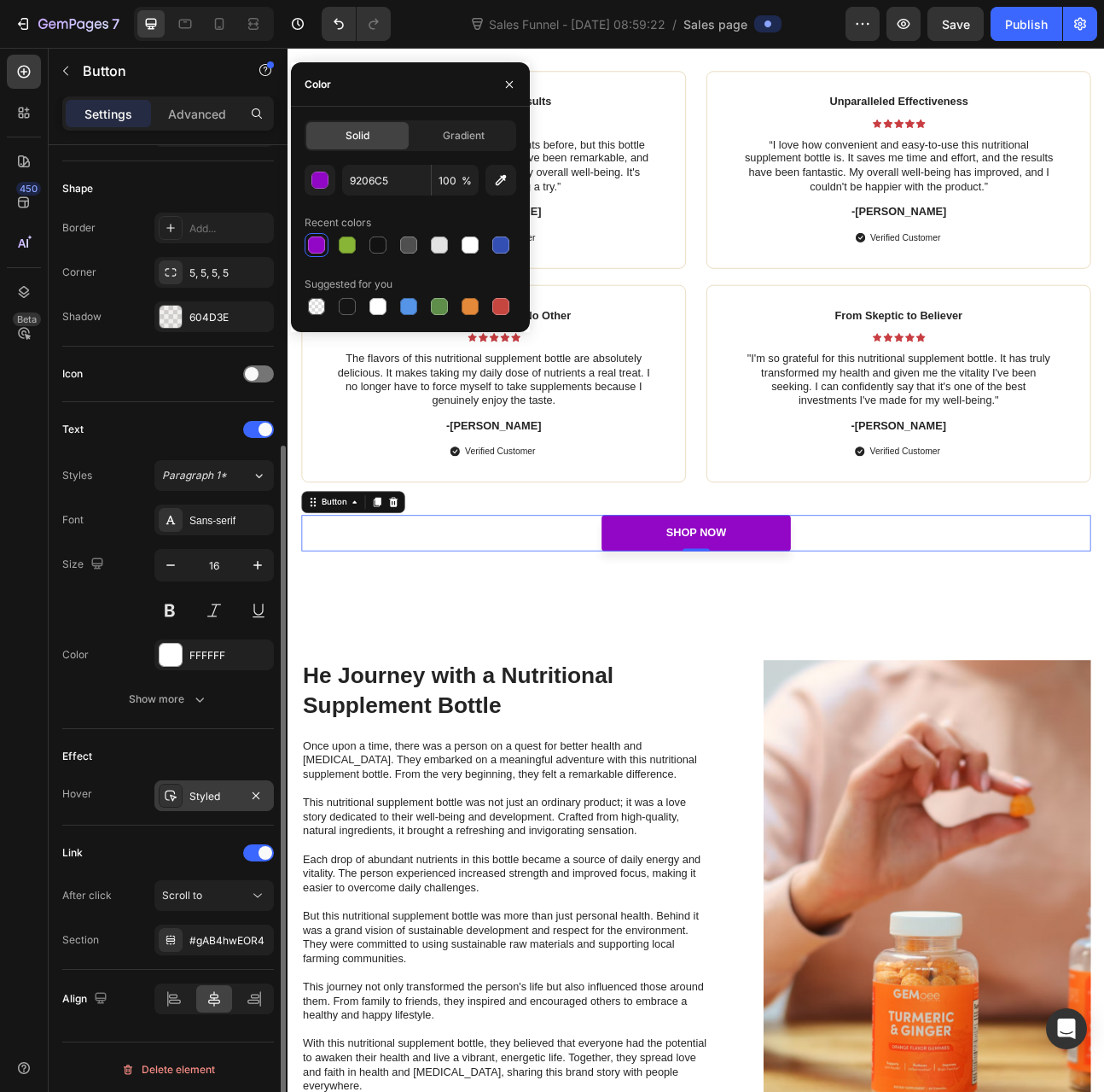
click at [197, 791] on div "Styled" at bounding box center [214, 796] width 49 height 15
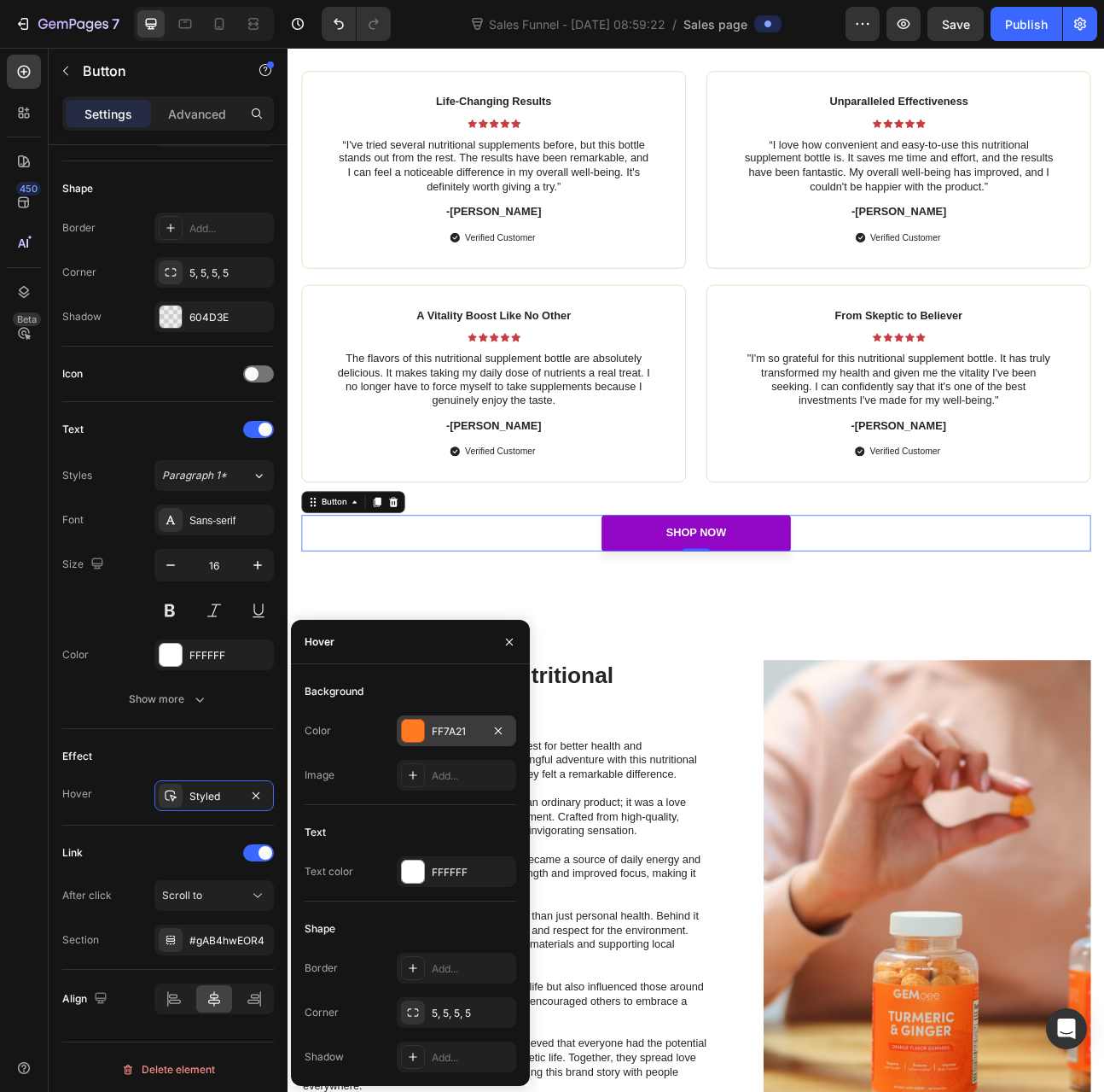
click at [462, 730] on div "FF7A21" at bounding box center [456, 731] width 49 height 15
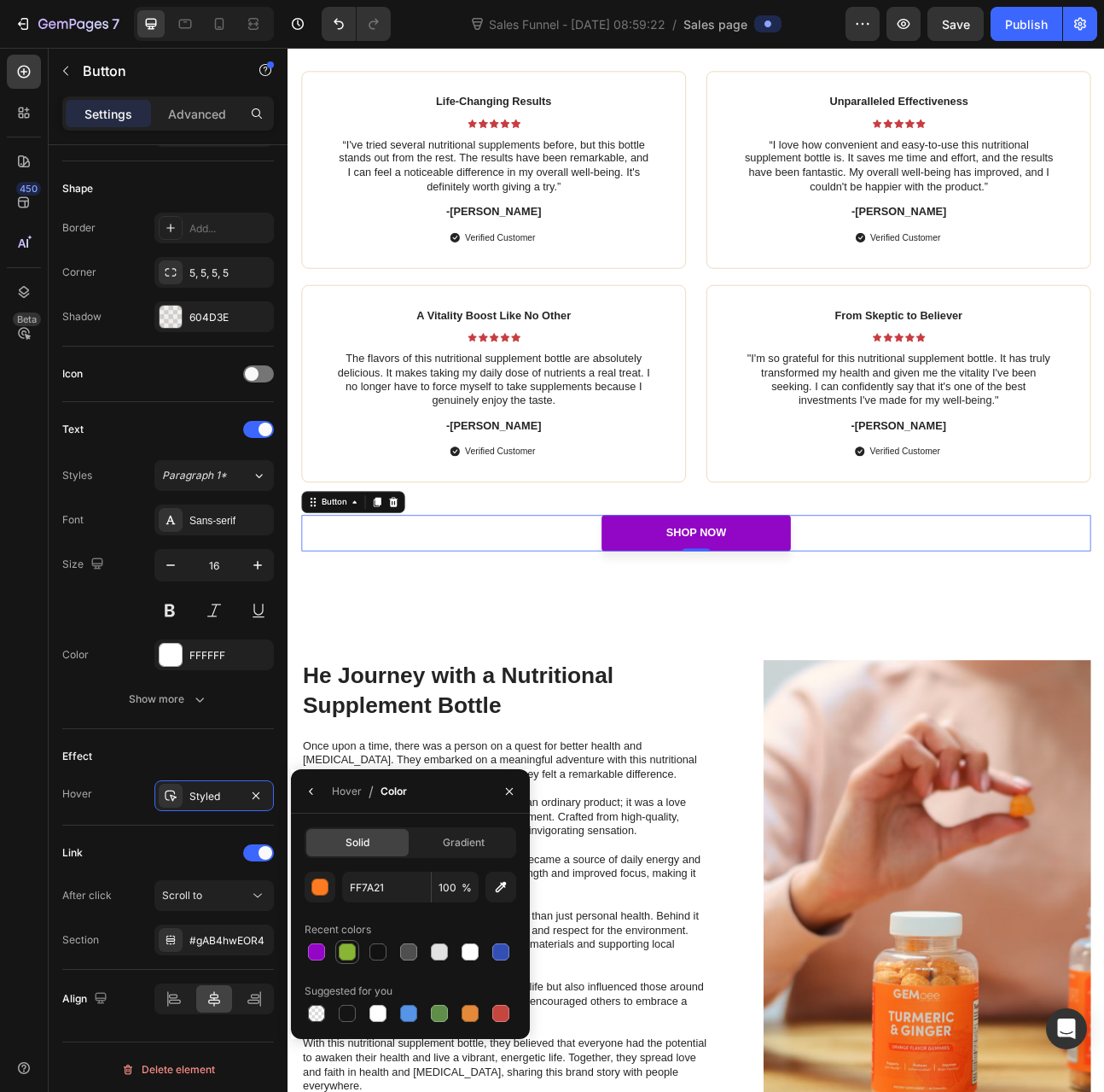
click at [350, 947] on div at bounding box center [347, 952] width 17 height 17
type input "88B535"
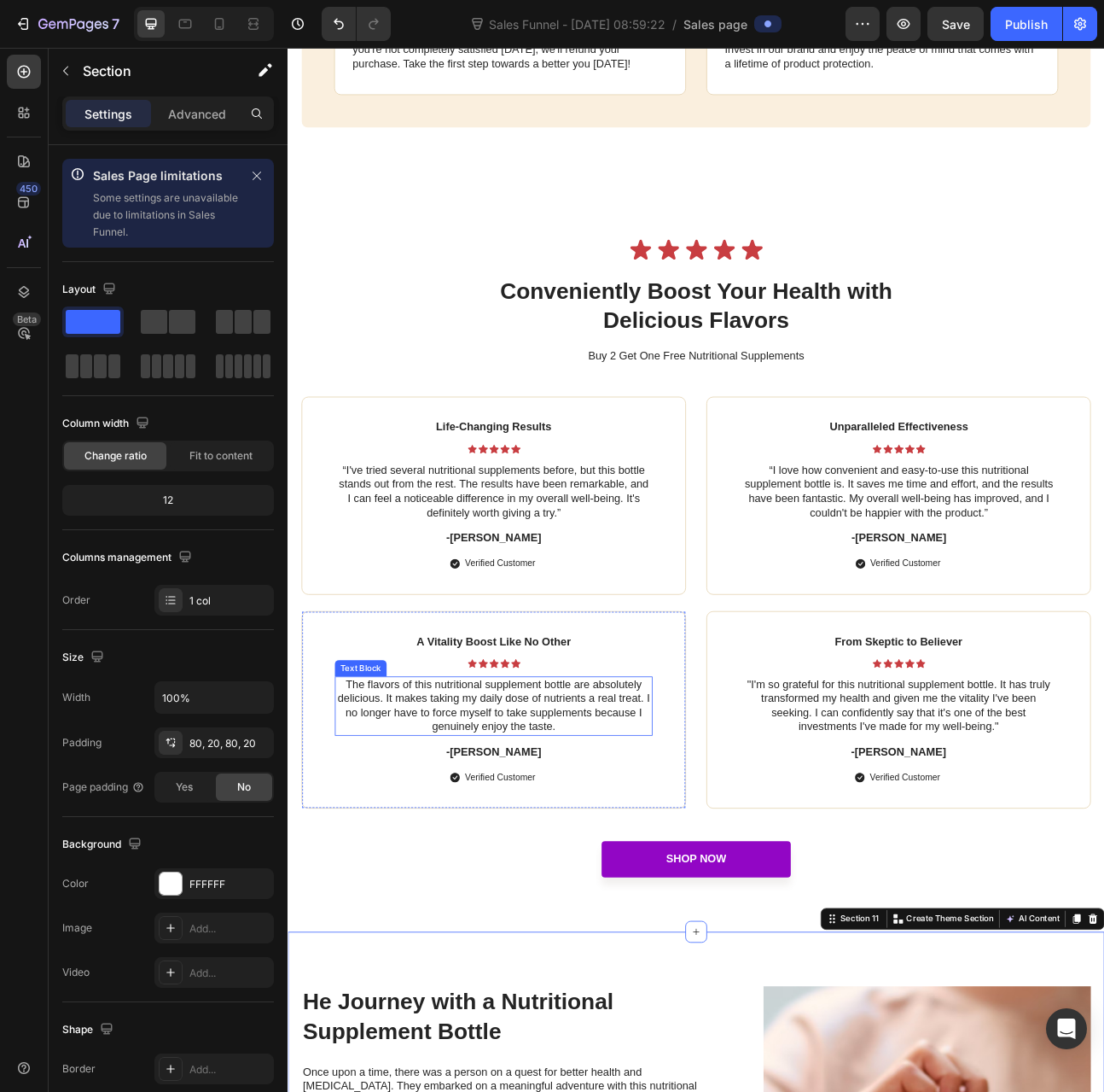
scroll to position [5891, 0]
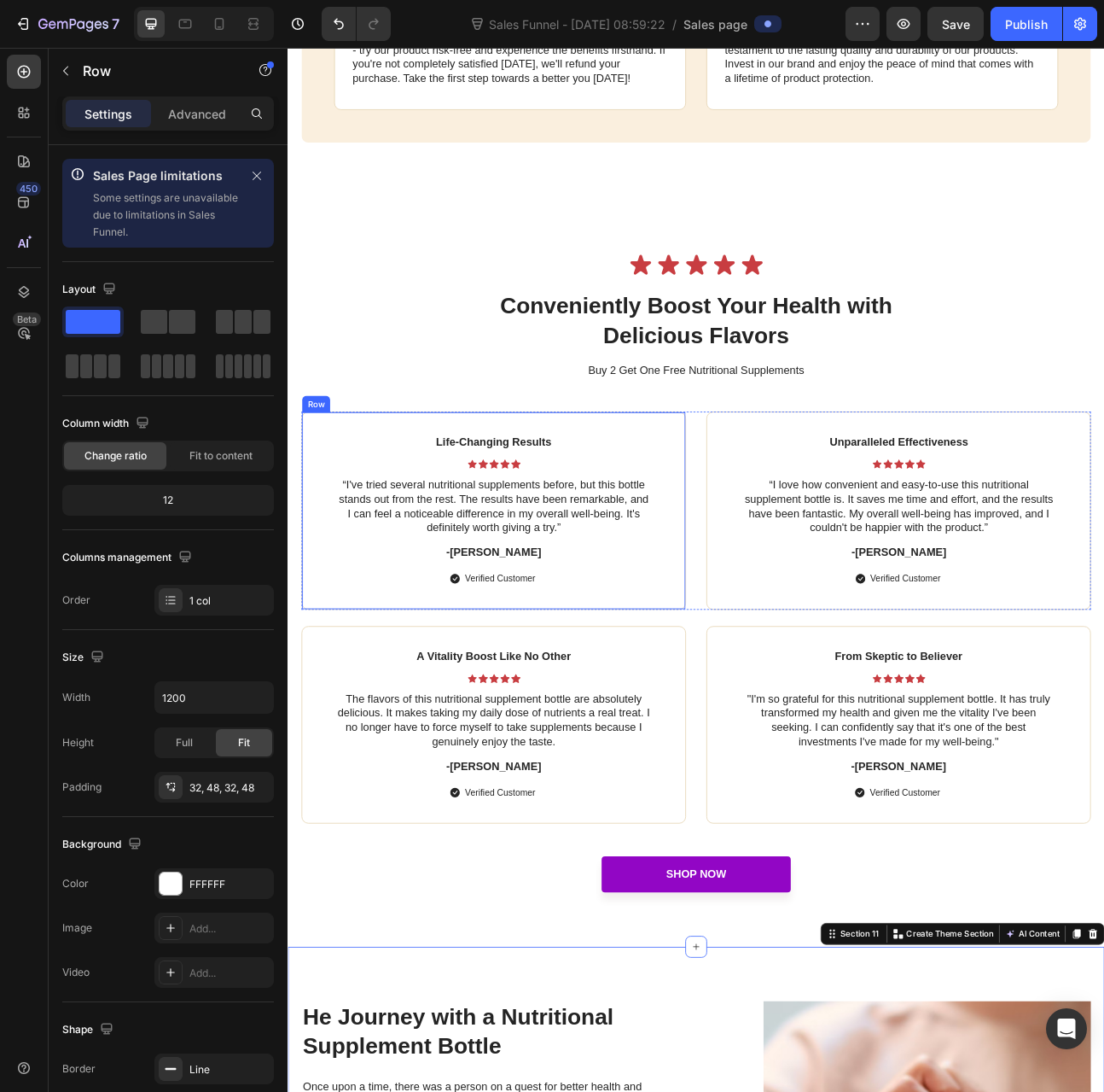
click at [727, 504] on div "Life-Changing Results Text Block Icon Icon Icon Icon Icon Icon List “I've tried…" at bounding box center [545, 628] width 482 height 247
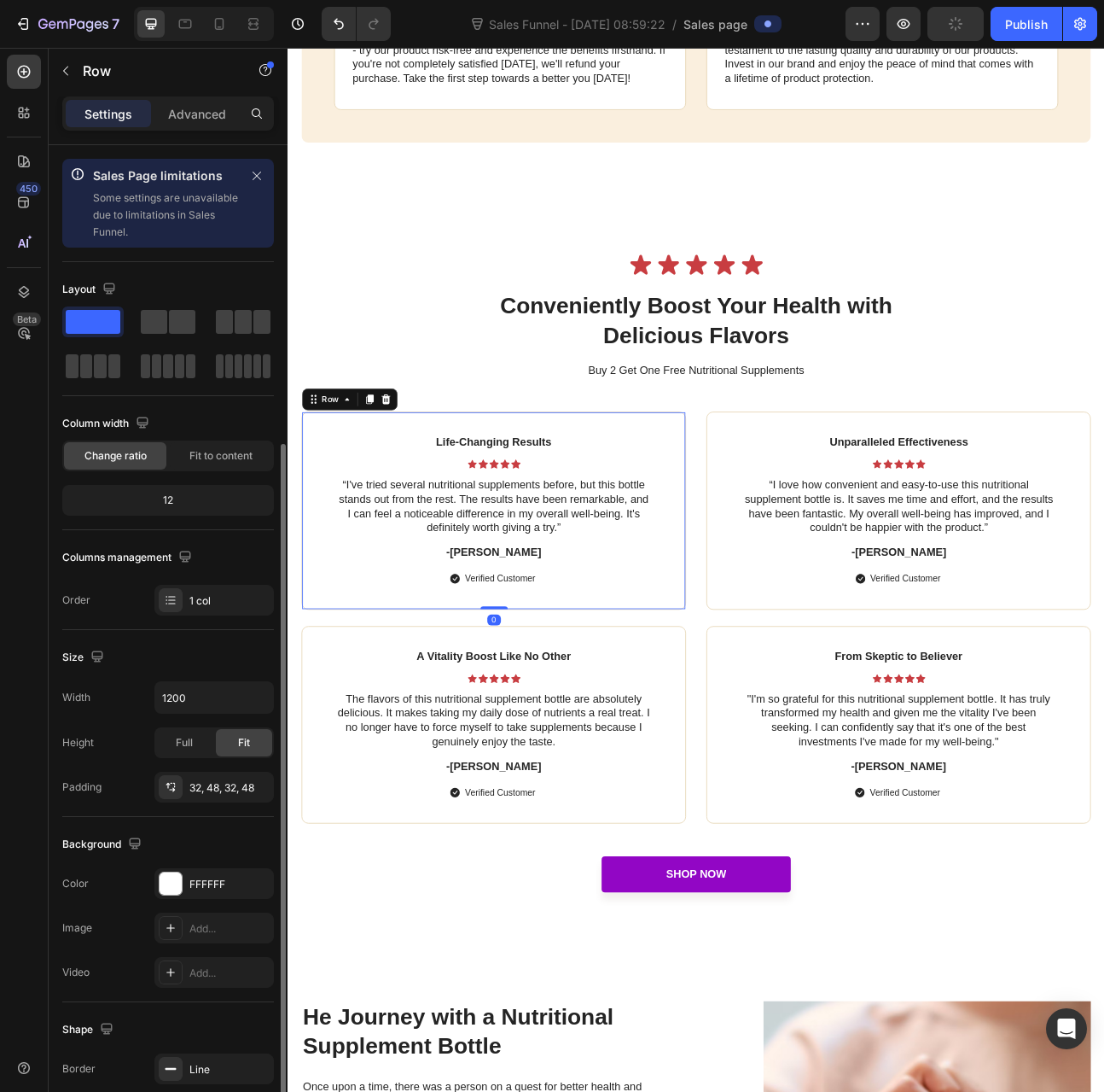
scroll to position [161, 0]
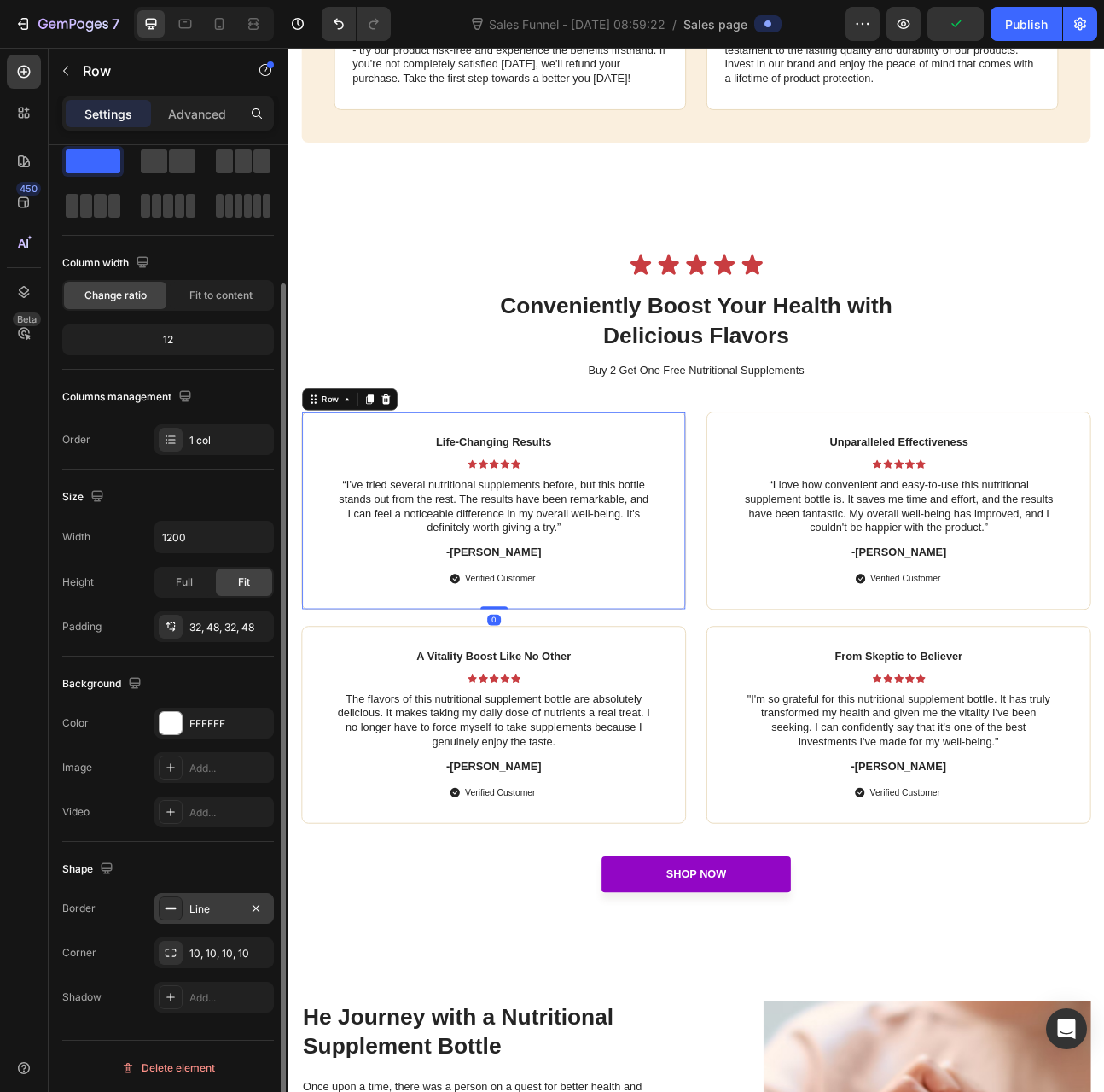
click at [189, 902] on div "Line" at bounding box center [214, 909] width 49 height 15
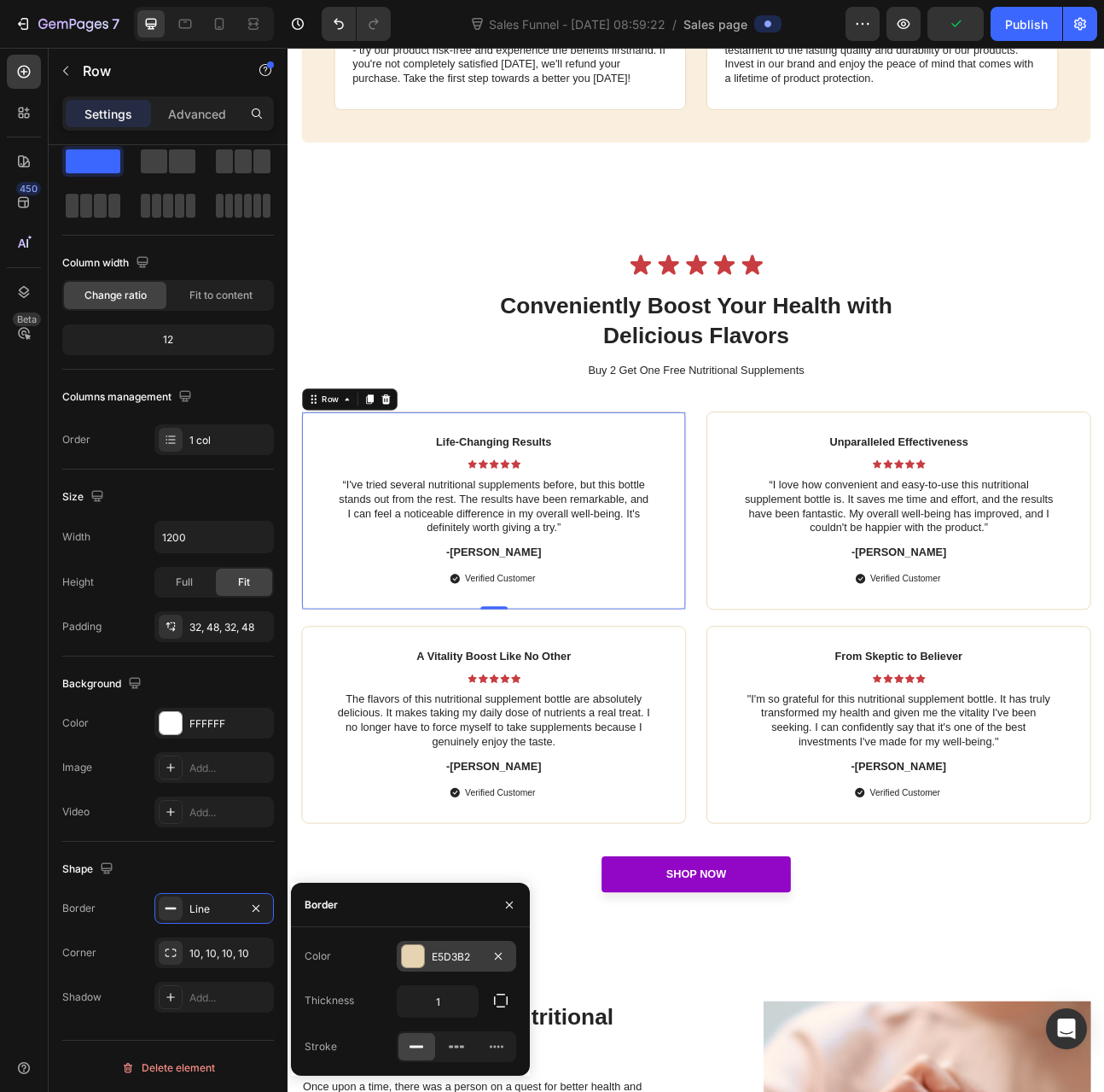
click at [462, 958] on div "E5D3B2" at bounding box center [456, 957] width 49 height 15
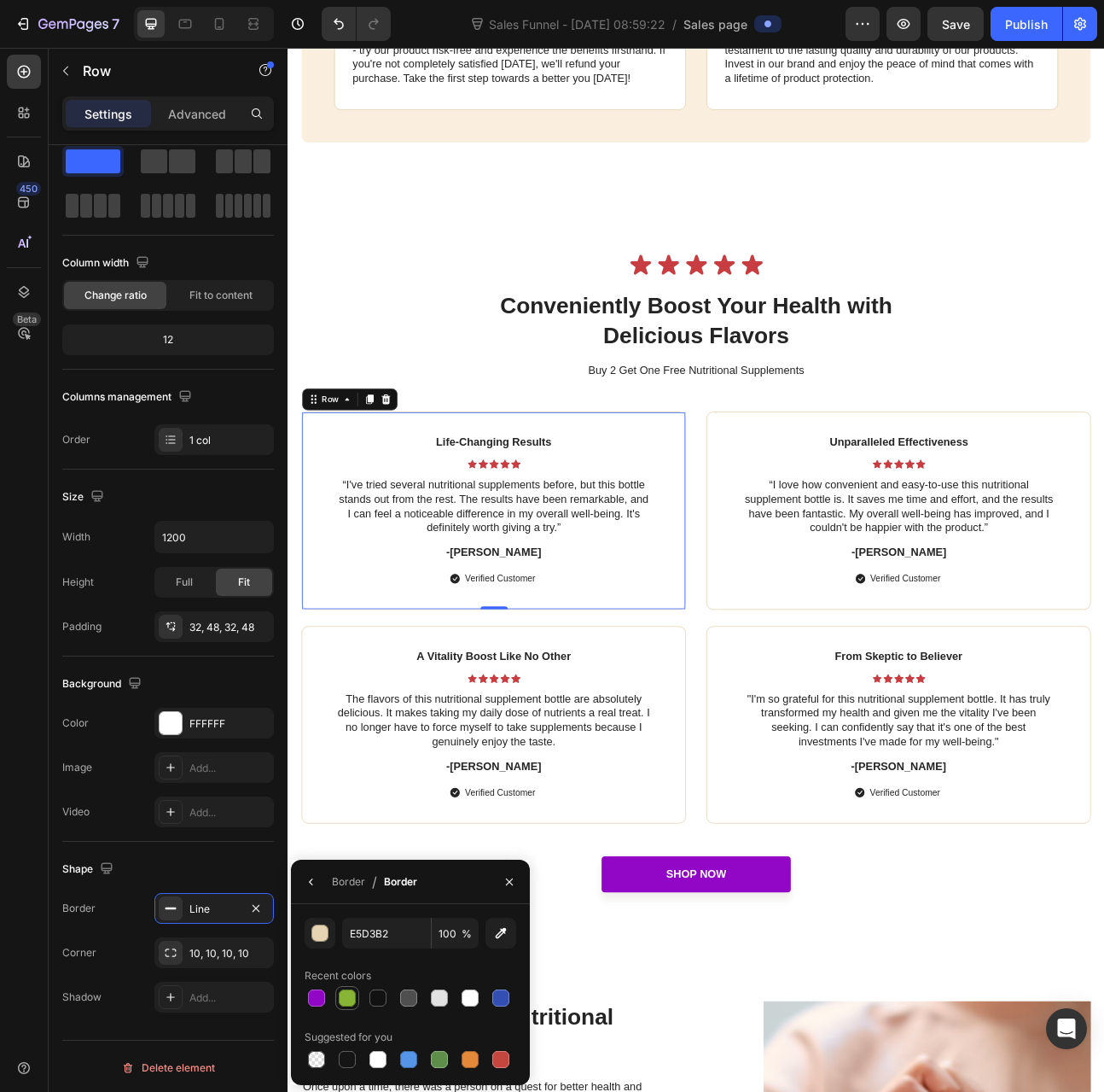
drag, startPoint x: 350, startPoint y: 1001, endPoint x: 111, endPoint y: 980, distance: 239.9
click at [350, 1001] on div at bounding box center [347, 998] width 17 height 17
type input "88B535"
click at [358, 777] on div "A Vitality Boost Like No Other Text Block Icon Icon Icon Icon Icon Icon List Th…" at bounding box center [545, 896] width 482 height 247
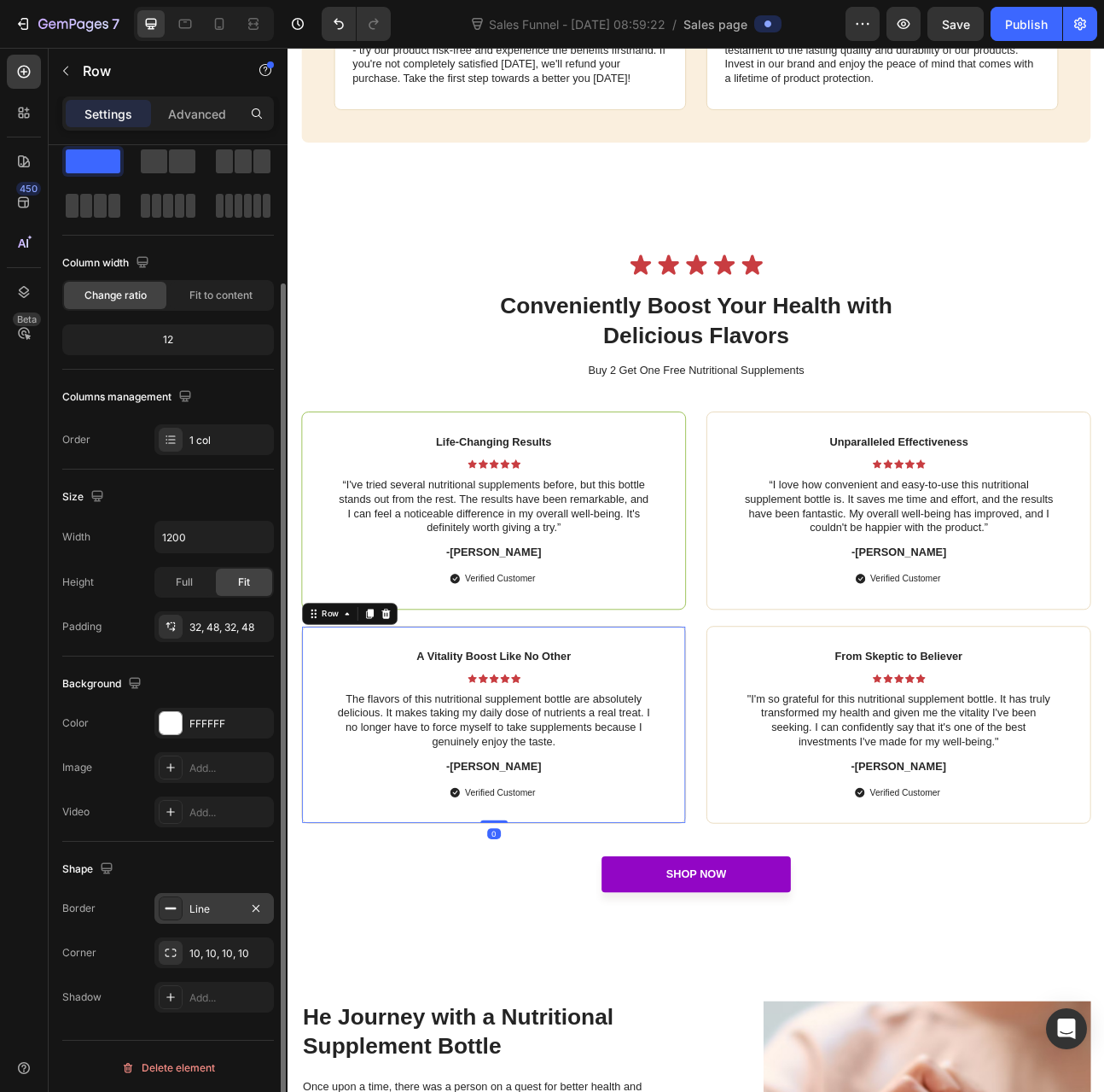
click at [207, 905] on div "Line" at bounding box center [214, 909] width 49 height 15
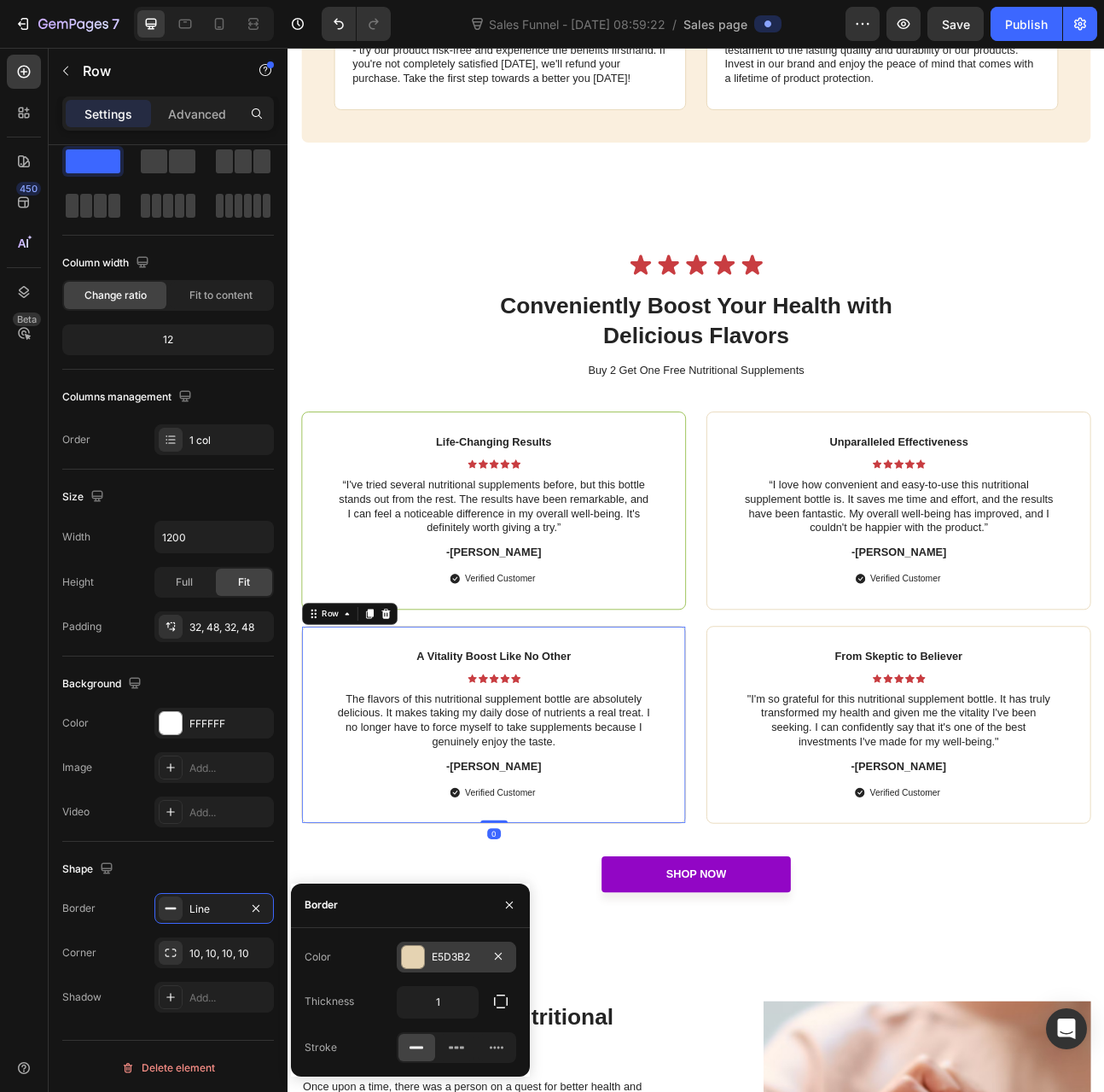
click at [436, 958] on div "E5D3B2" at bounding box center [456, 957] width 49 height 15
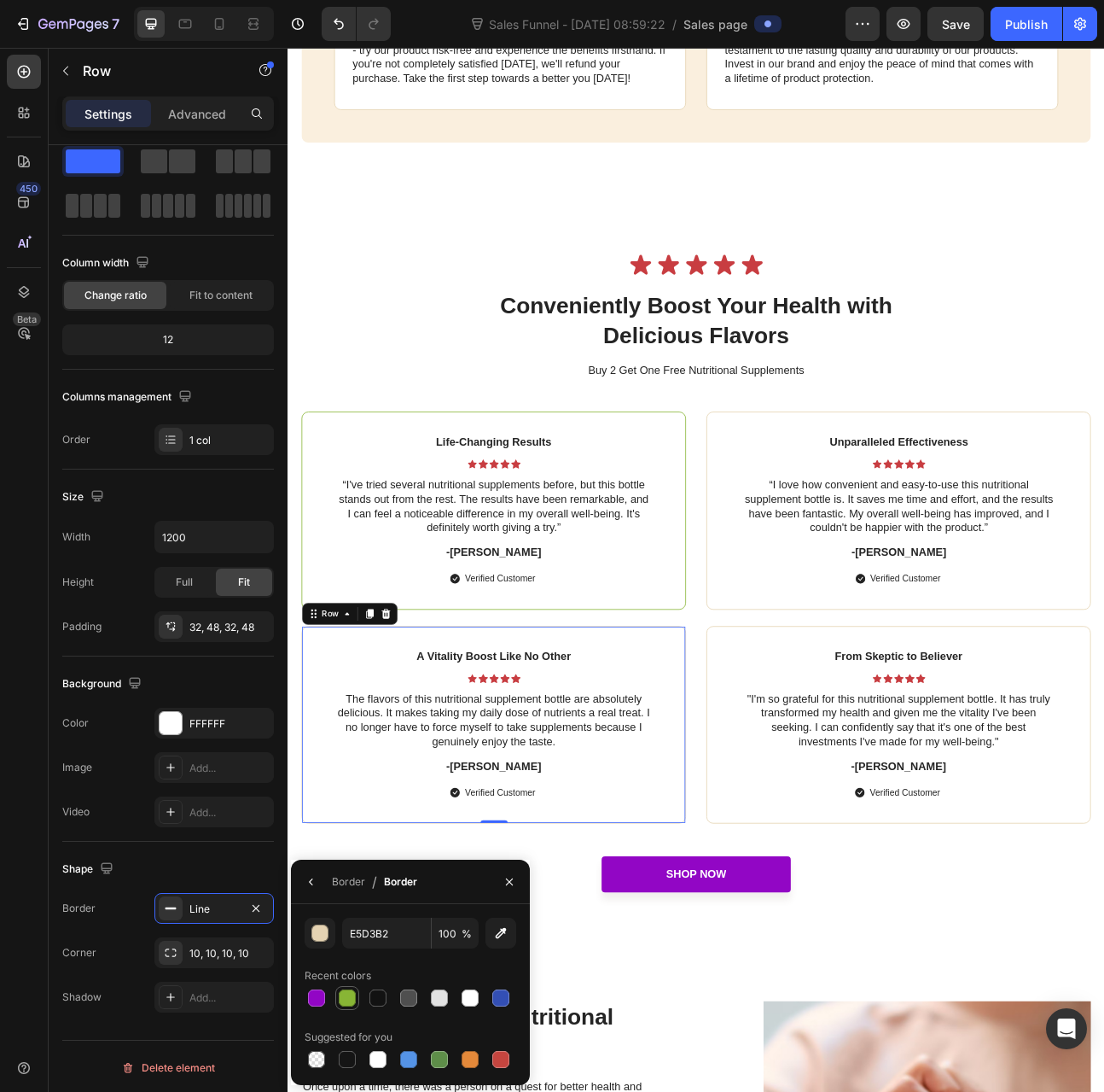
click at [352, 1004] on div at bounding box center [347, 998] width 17 height 17
type input "88B535"
click at [846, 807] on div "From Skeptic to Believer Text Block Icon Icon Icon Icon Icon Icon List "I'm so …" at bounding box center [1054, 896] width 482 height 247
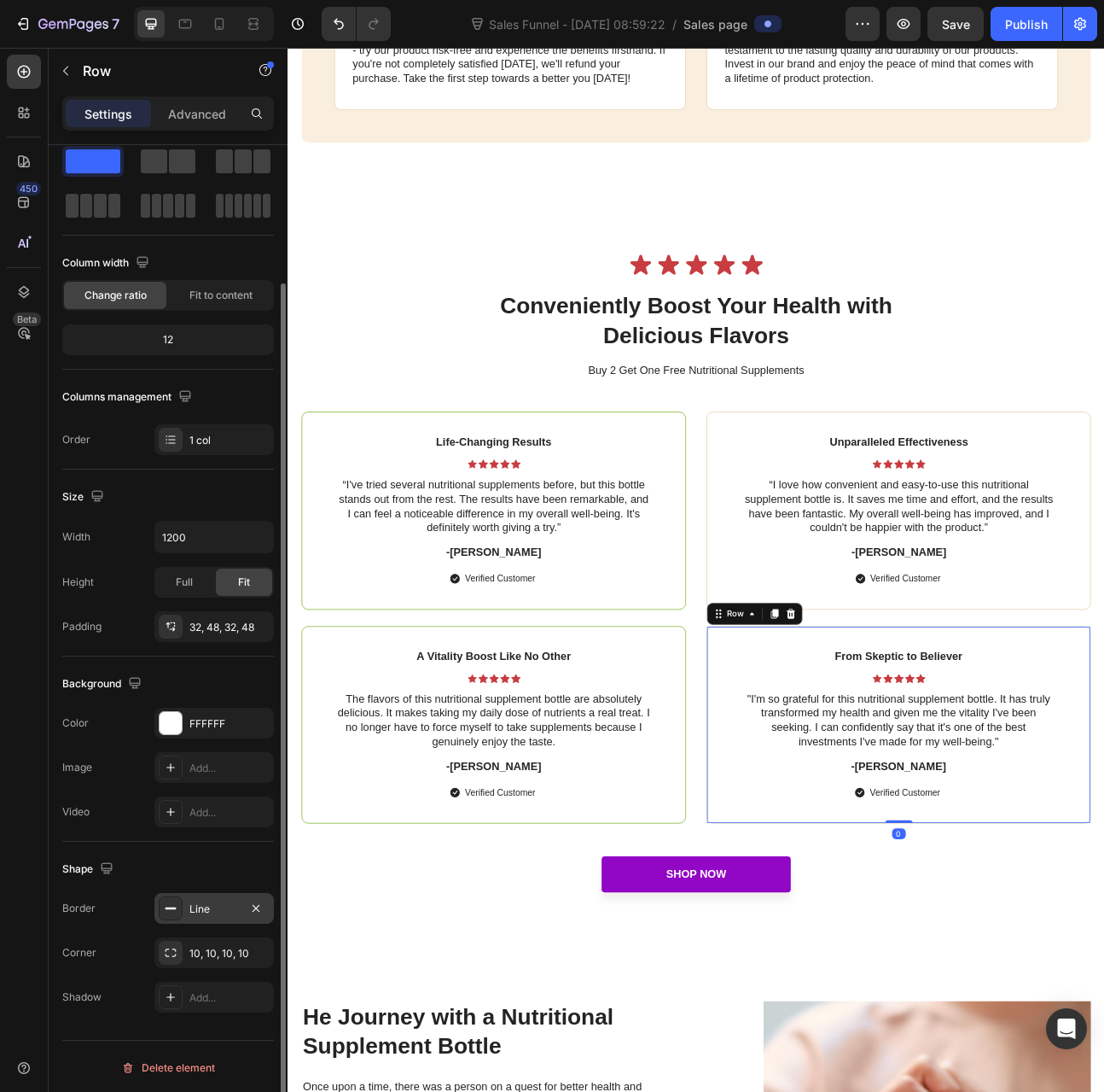
click at [200, 906] on div "Line" at bounding box center [214, 909] width 49 height 15
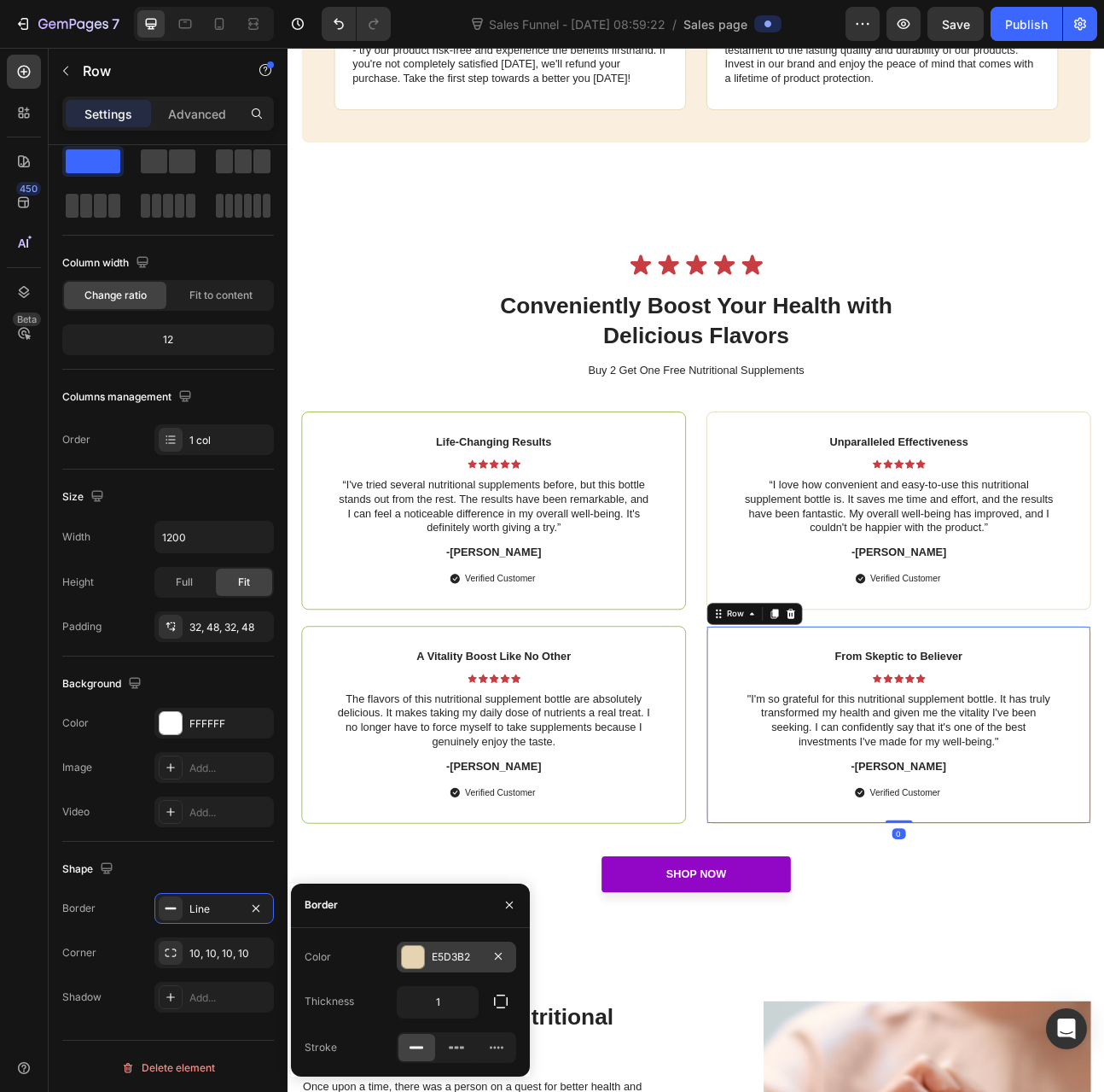
click at [419, 946] on div at bounding box center [413, 957] width 22 height 22
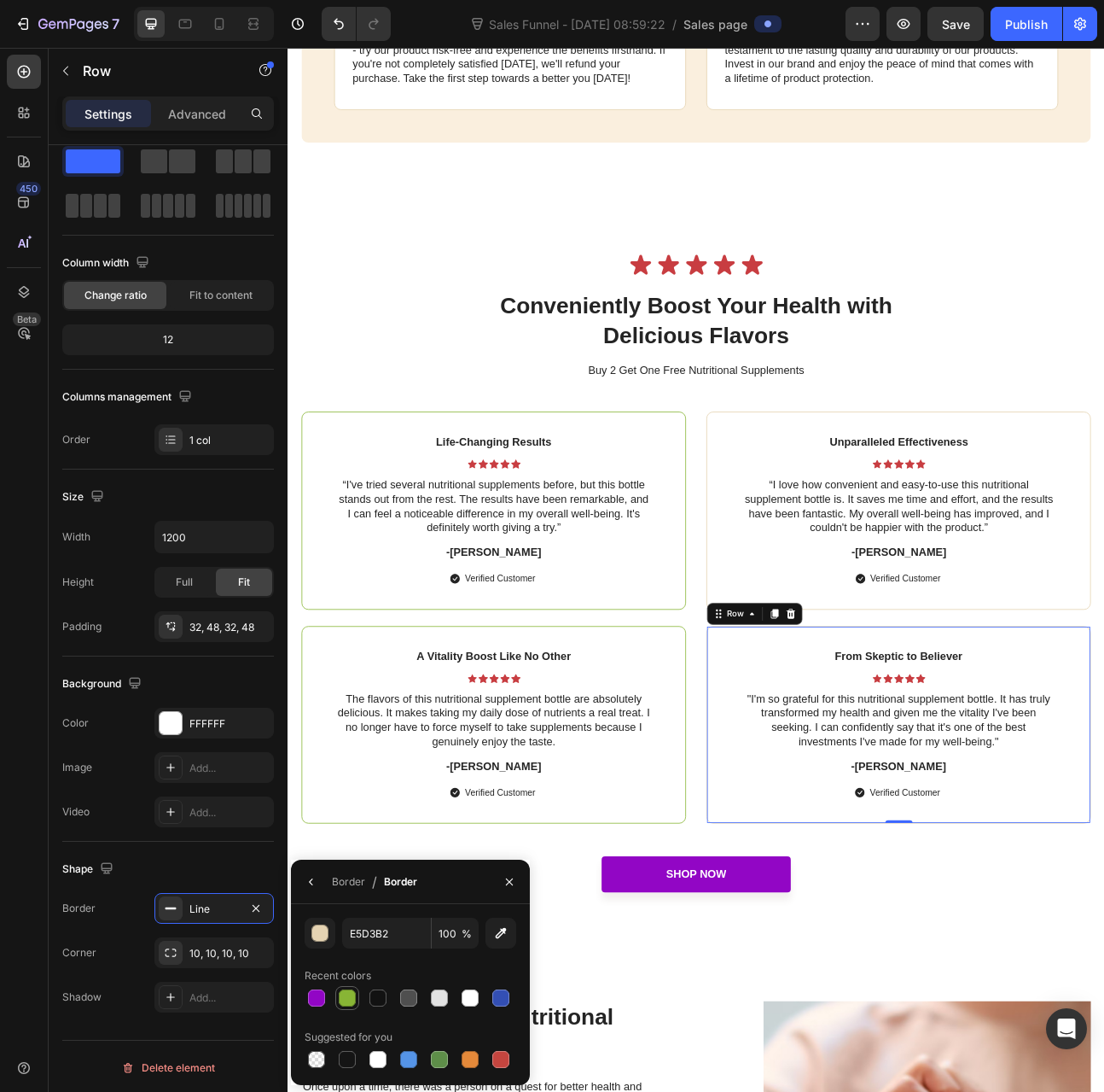
click at [354, 1001] on div at bounding box center [347, 998] width 17 height 17
type input "88B535"
click at [780, 639] on div "Life-Changing Results Text Block Icon Icon Icon Icon Icon Icon List “I've tried…" at bounding box center [545, 628] width 482 height 247
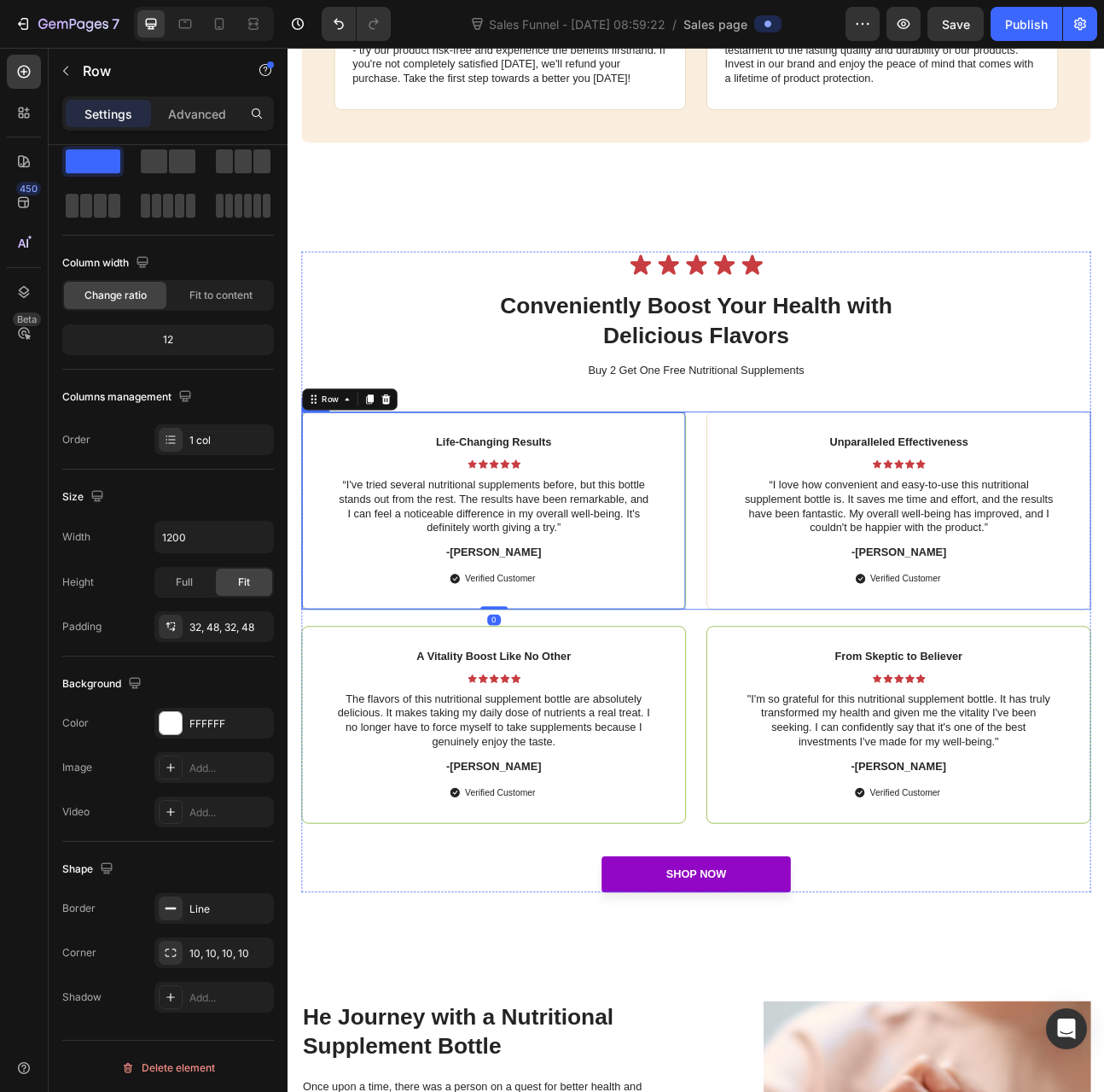
click at [813, 621] on div "Unparalleled Effectiveness Text Block Icon Icon Icon Icon Icon Icon List “I lov…" at bounding box center [1054, 628] width 482 height 247
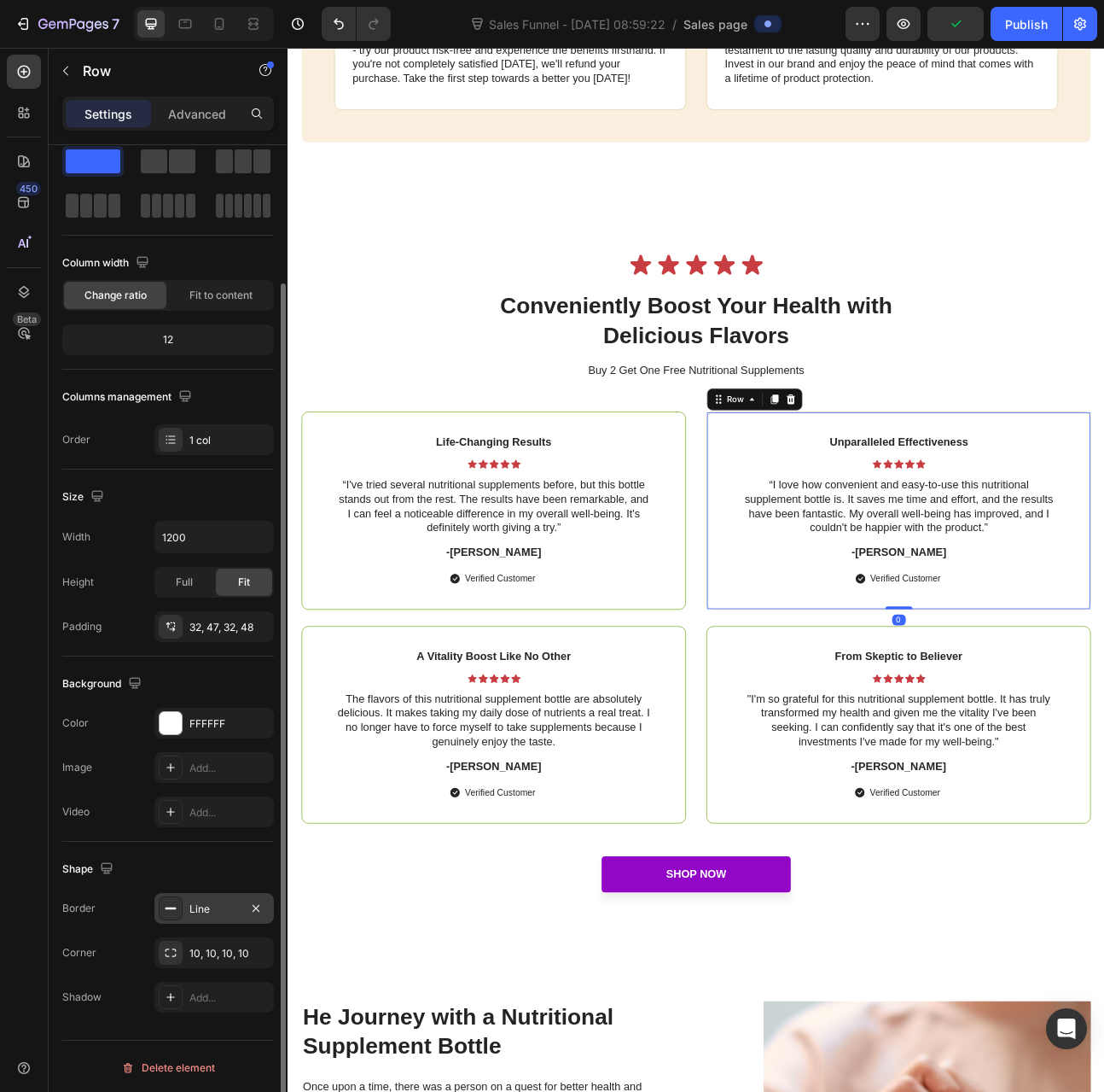
click at [198, 903] on div "Line" at bounding box center [214, 909] width 49 height 15
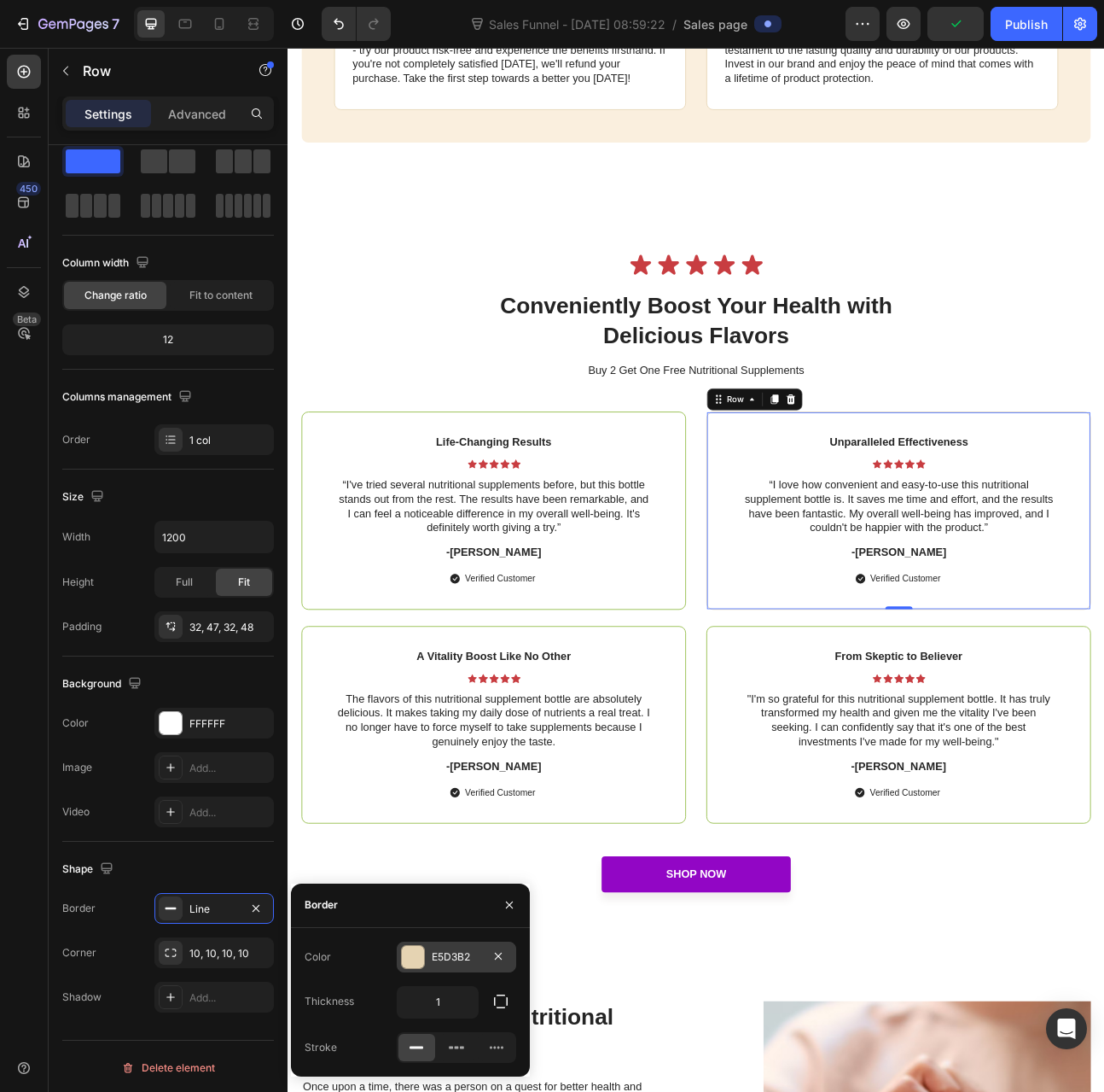
click at [424, 948] on div at bounding box center [413, 957] width 24 height 24
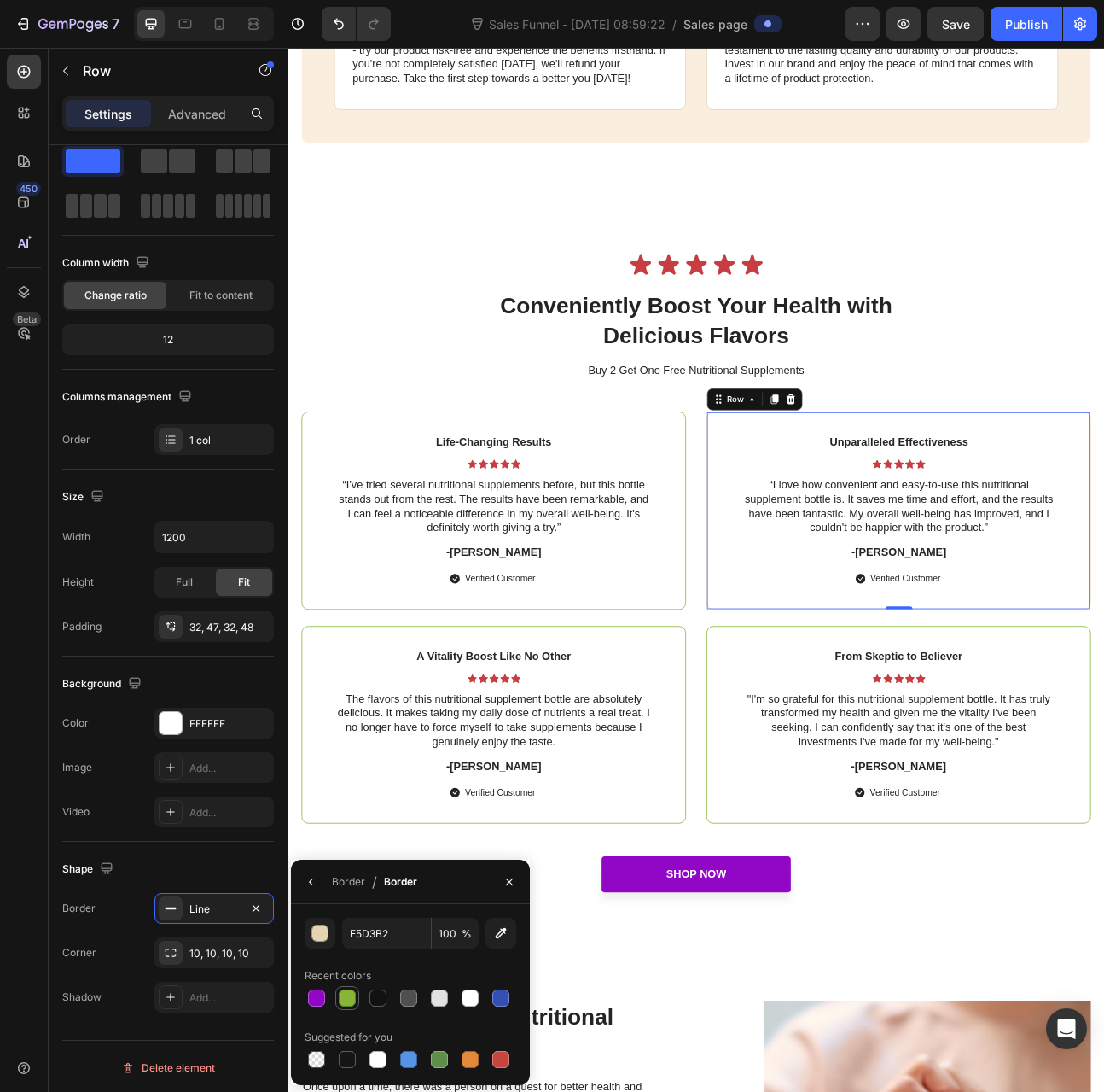
click at [350, 997] on div at bounding box center [347, 998] width 17 height 17
type input "88B535"
click at [1063, 1091] on div "Icon Icon Icon Icon Icon Icon List Conveniently Boost Your Health with Deliciou…" at bounding box center [799, 705] width 1024 height 940
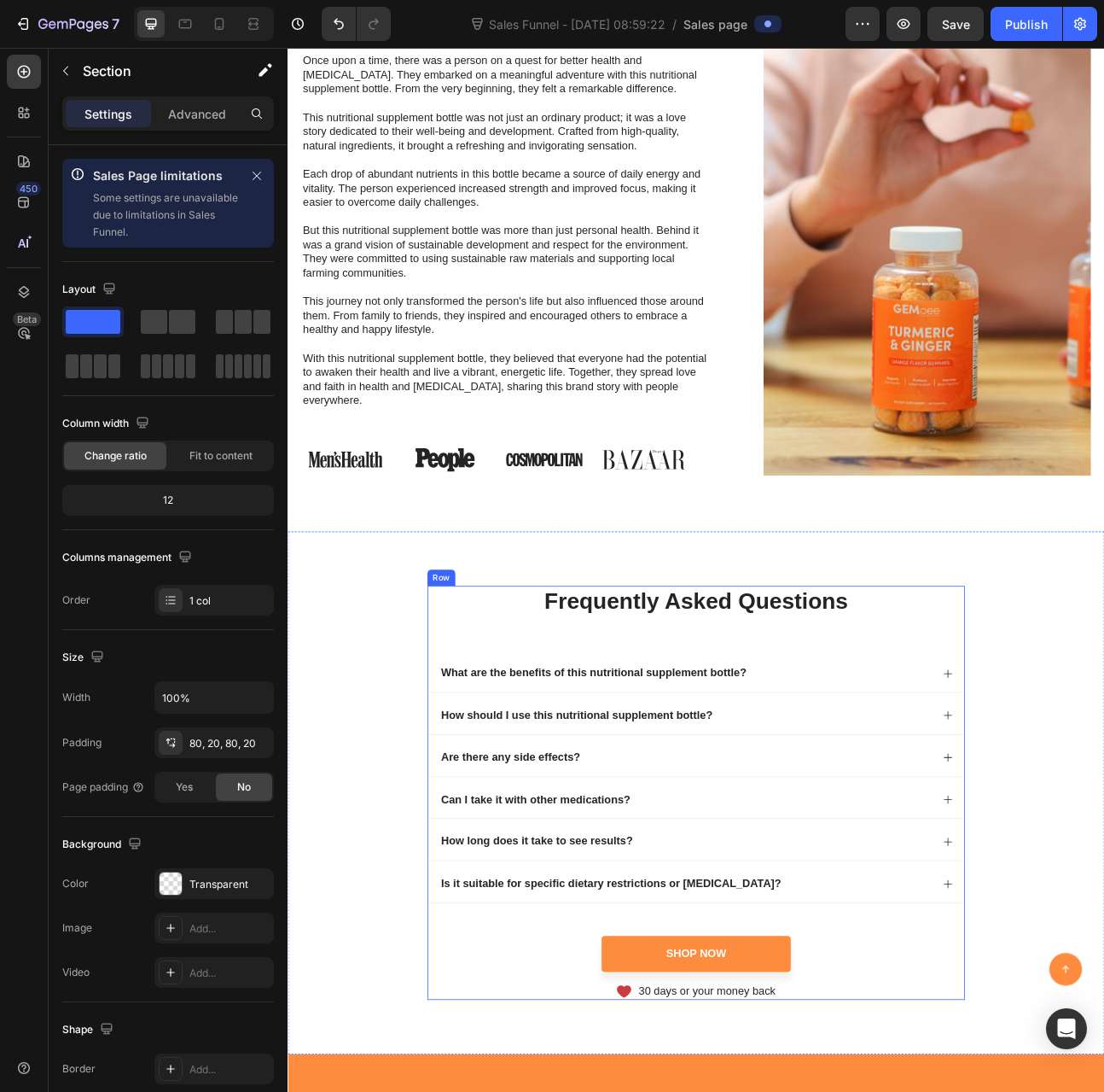
scroll to position [7413, 0]
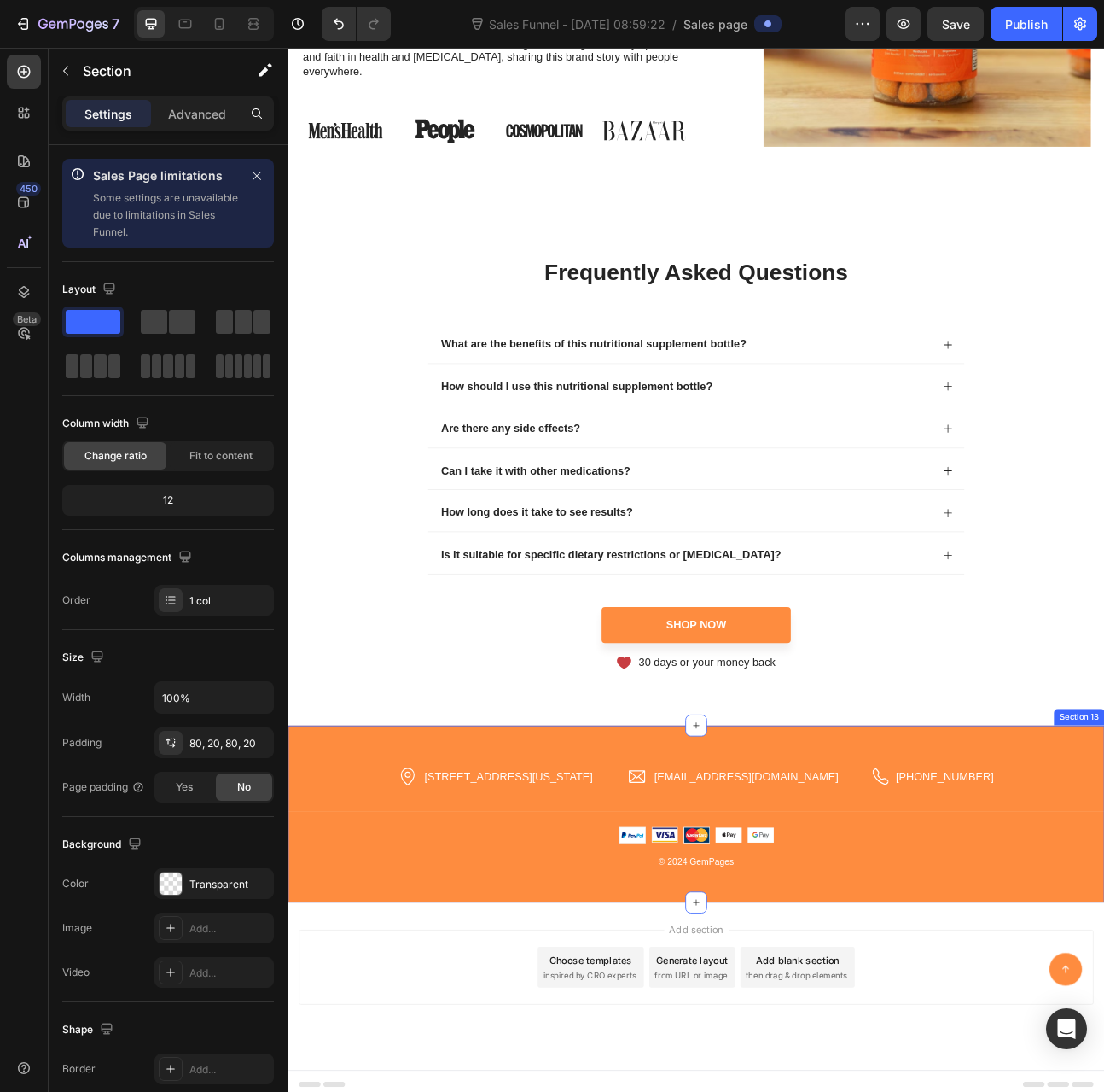
click at [376, 913] on div "Icon 2118 Thornridge Cir, Connecticut 35624 Text block Row Icon hello.gempages@…" at bounding box center [799, 1007] width 1024 height 222
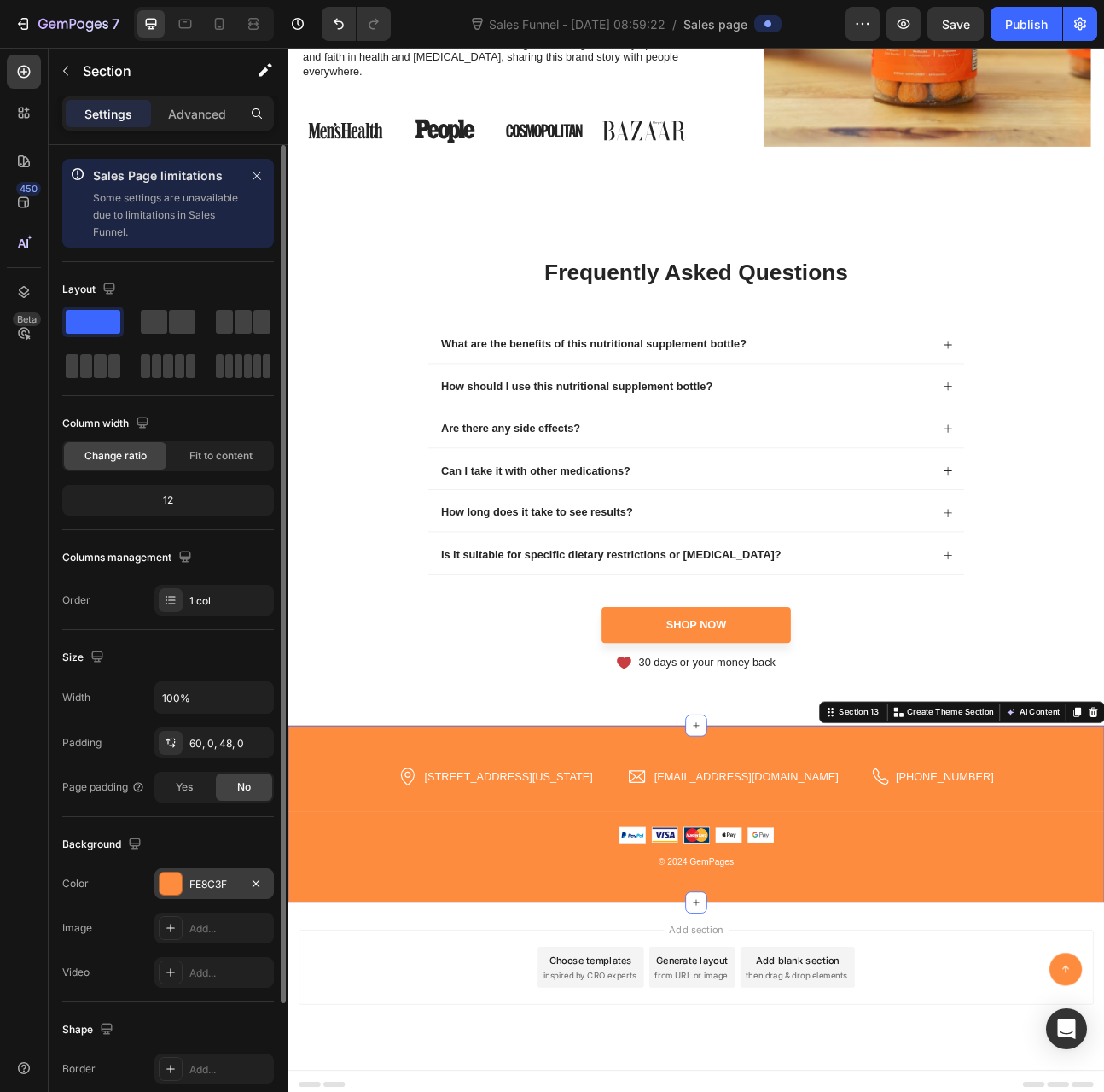
click at [210, 877] on div "FE8C3F" at bounding box center [214, 885] width 49 height 15
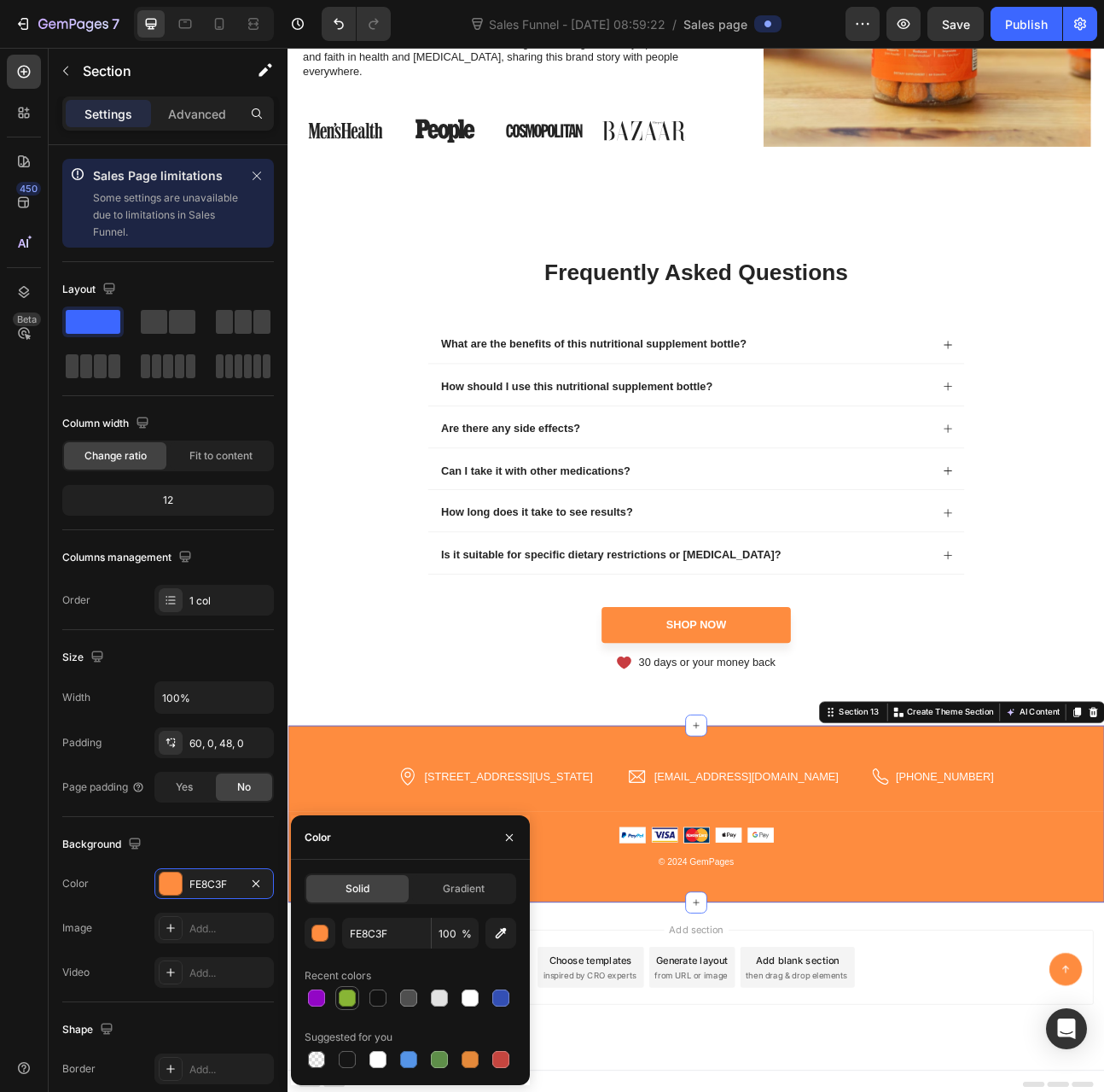
click at [344, 1000] on div at bounding box center [347, 998] width 17 height 17
type input "88B535"
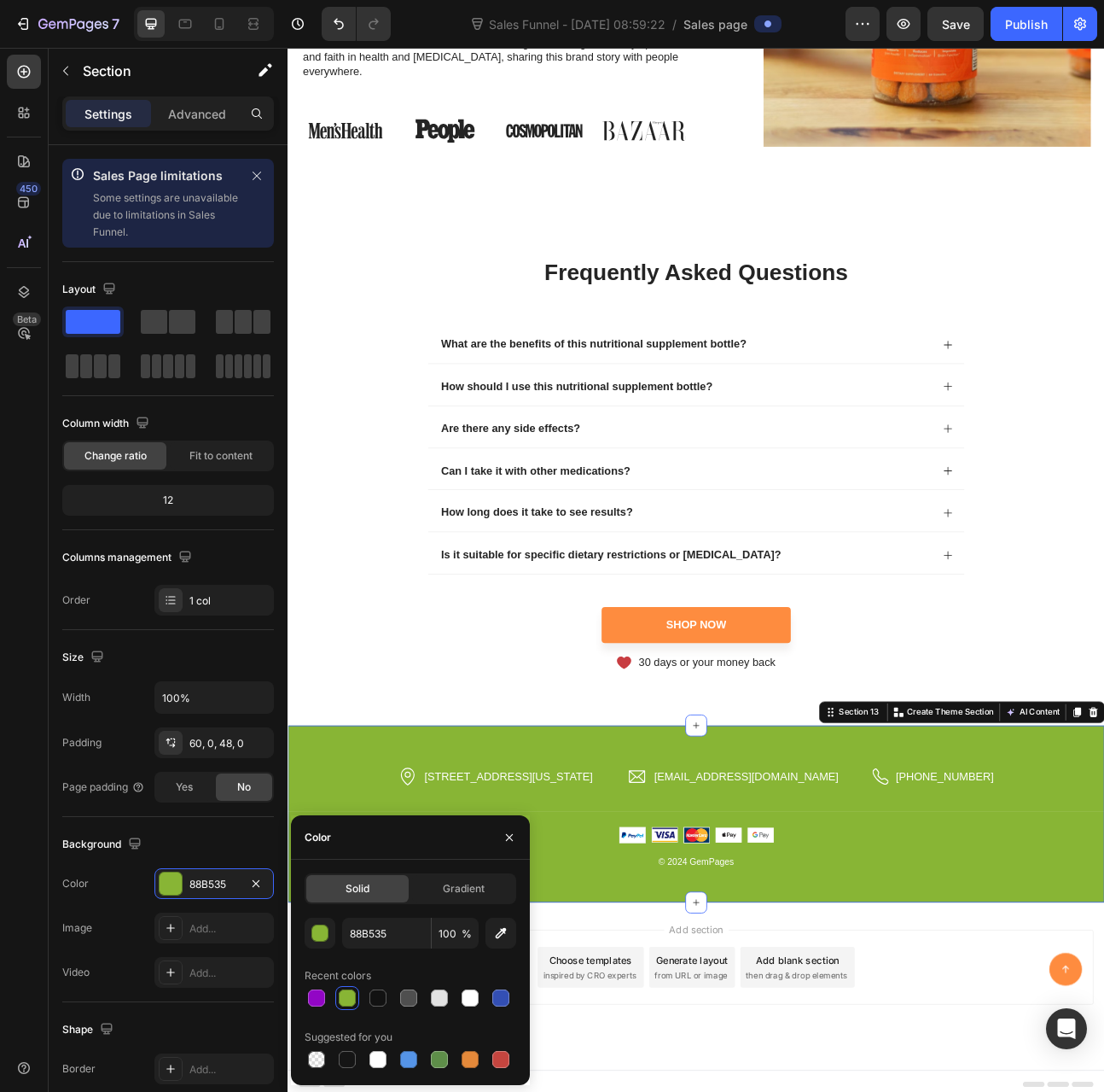
click at [397, 840] on div "frequently asked questions Heading What are the benefits of this nutritional su…" at bounding box center [799, 569] width 1024 height 654
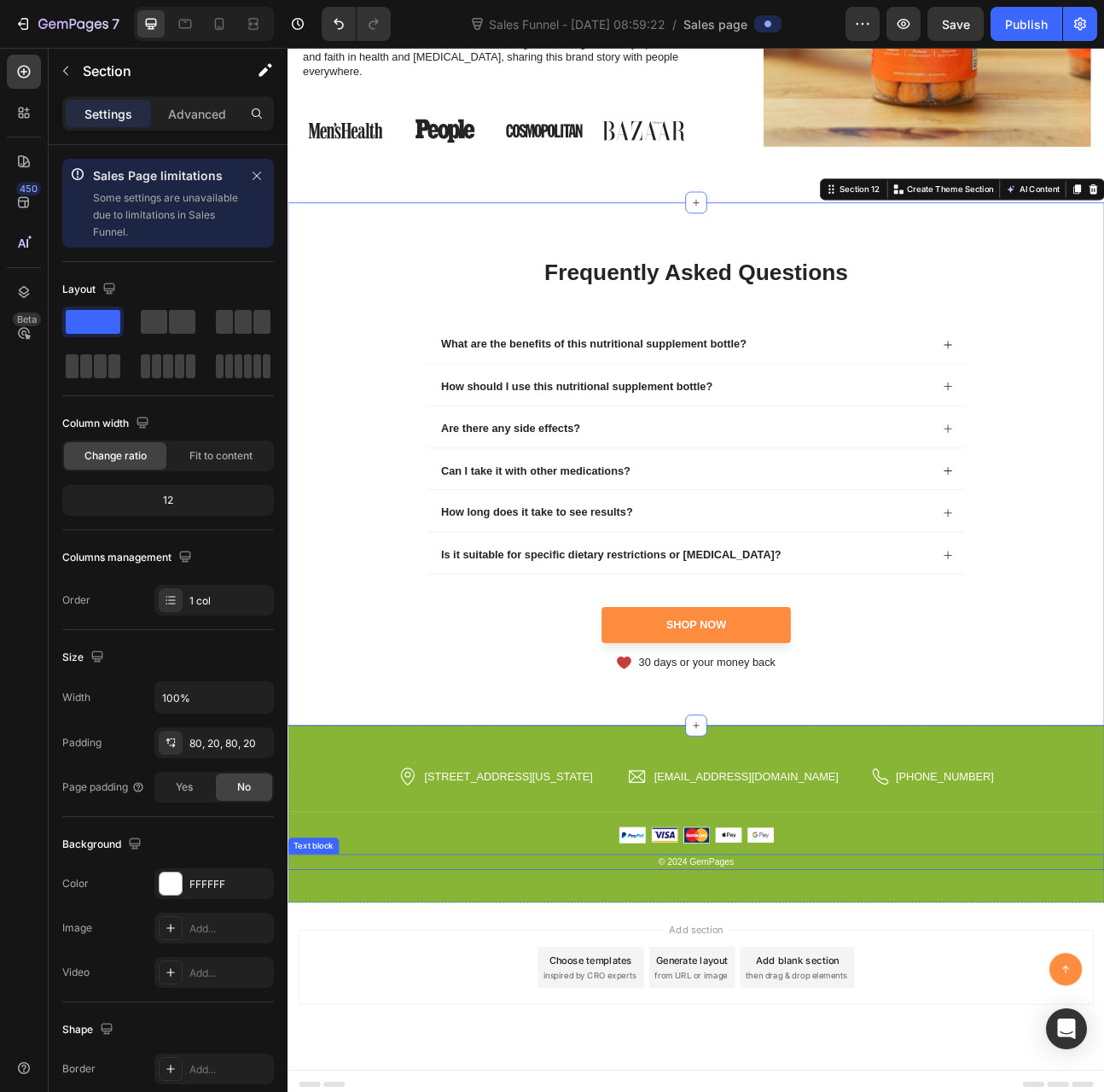
click at [801, 1063] on p "© 2024 GemPages" at bounding box center [800, 1069] width 1021 height 17
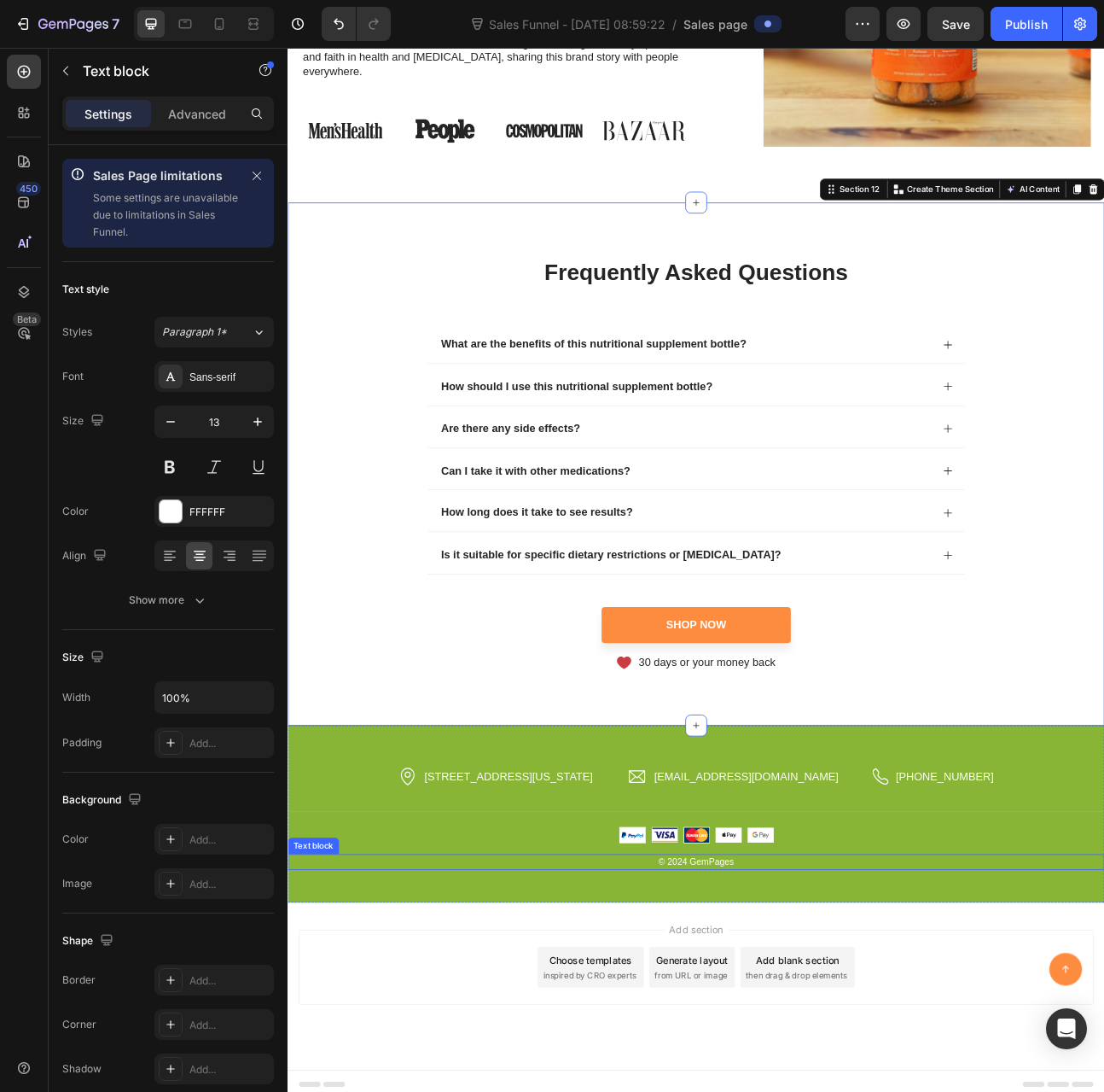
click at [801, 1063] on p "© 2024 GemPages" at bounding box center [800, 1069] width 1021 height 17
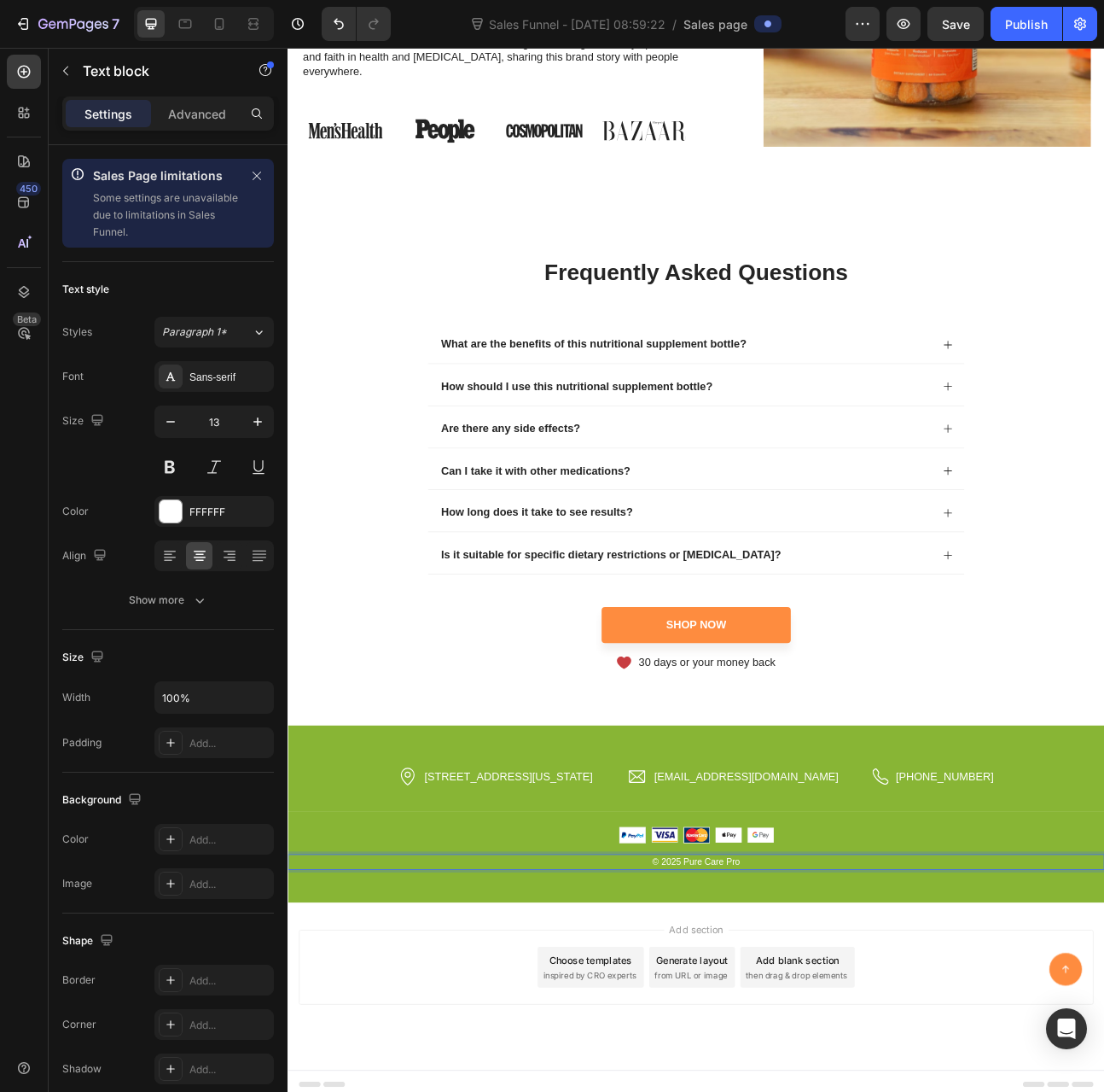
scroll to position [7415, 0]
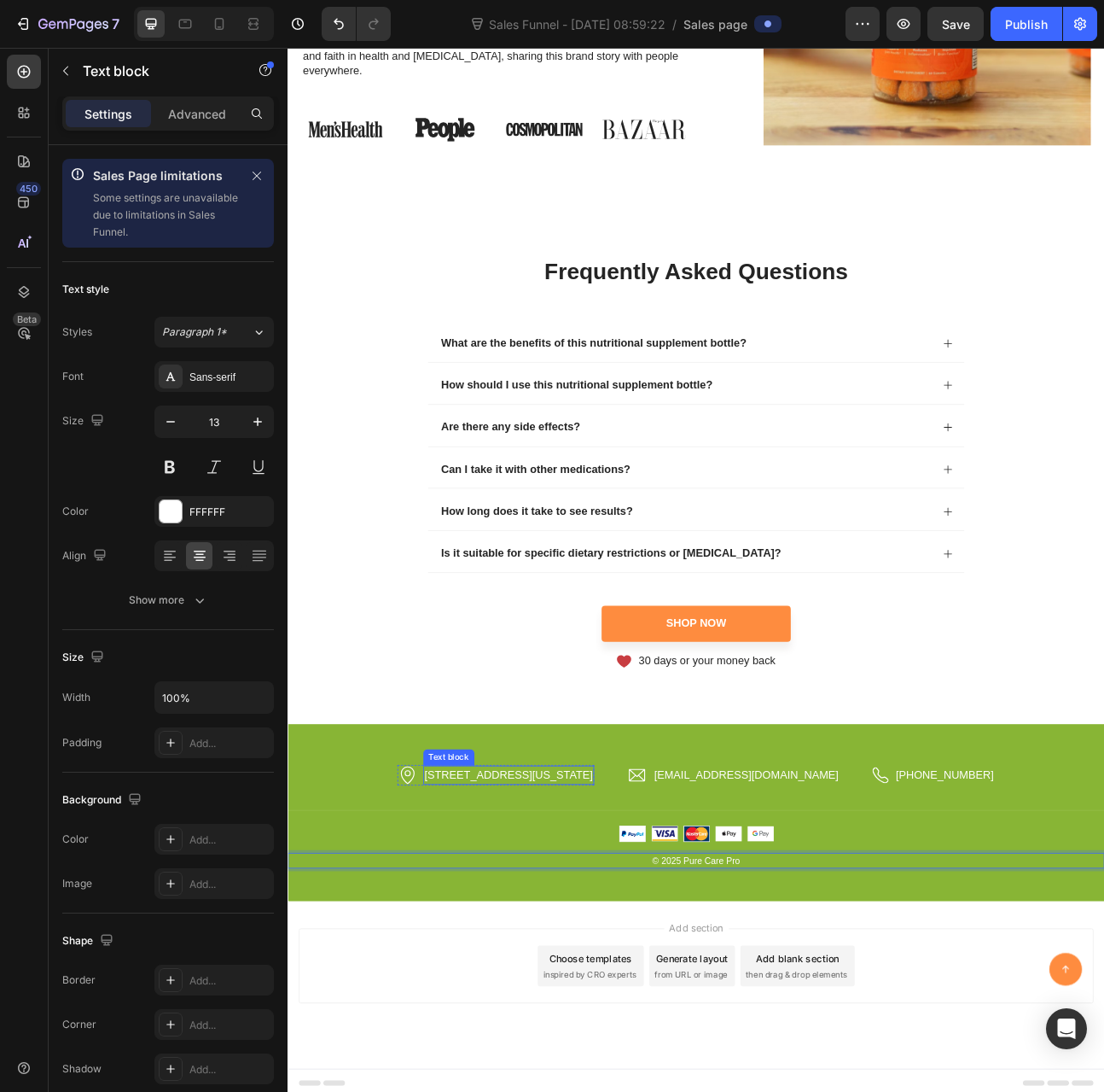
click at [629, 949] on p "2118 Thornridge Cir, Connecticut 35624" at bounding box center [565, 960] width 211 height 21
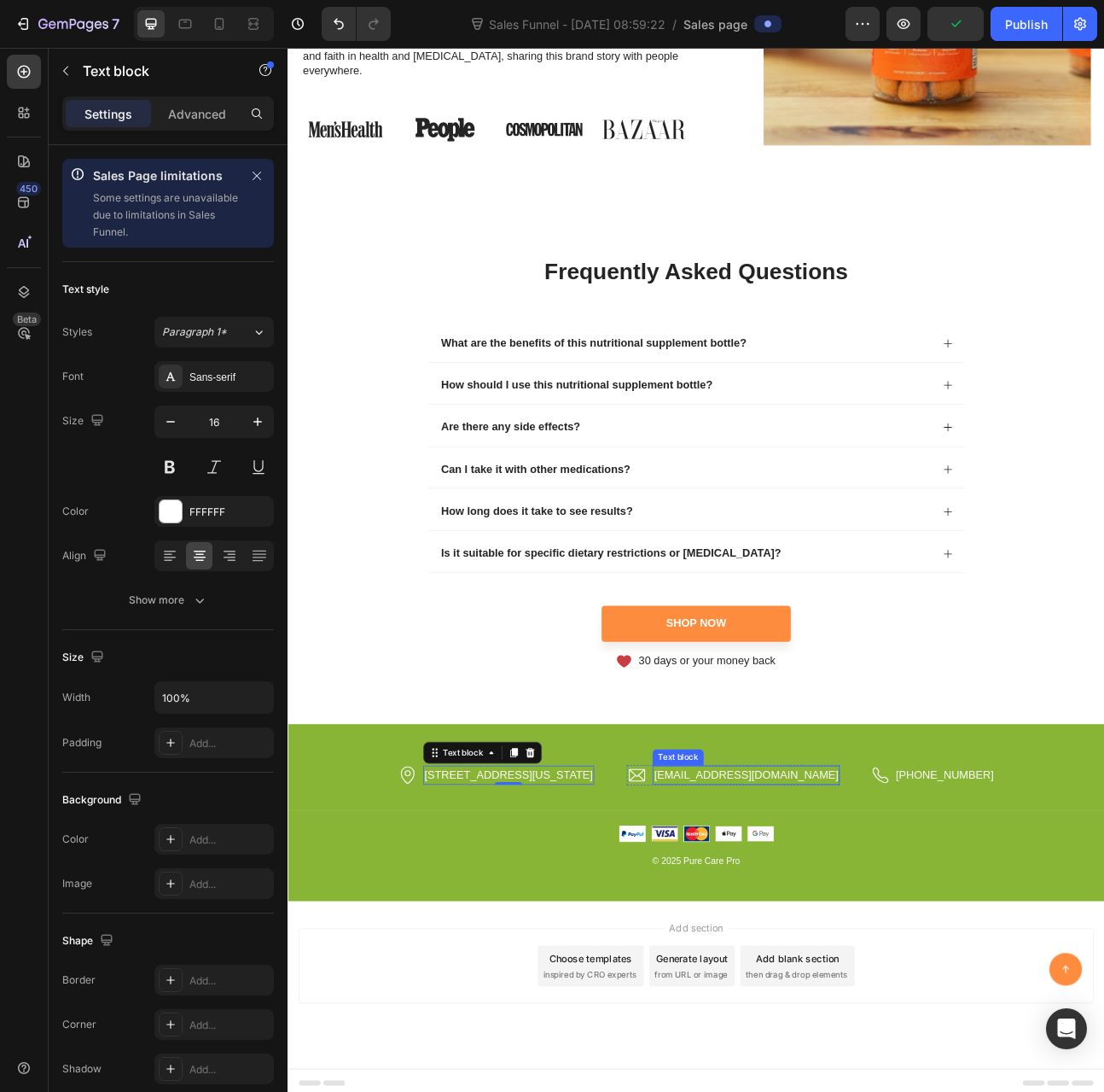
click at [854, 953] on p "hello.gempages@gmail.com" at bounding box center [862, 960] width 231 height 21
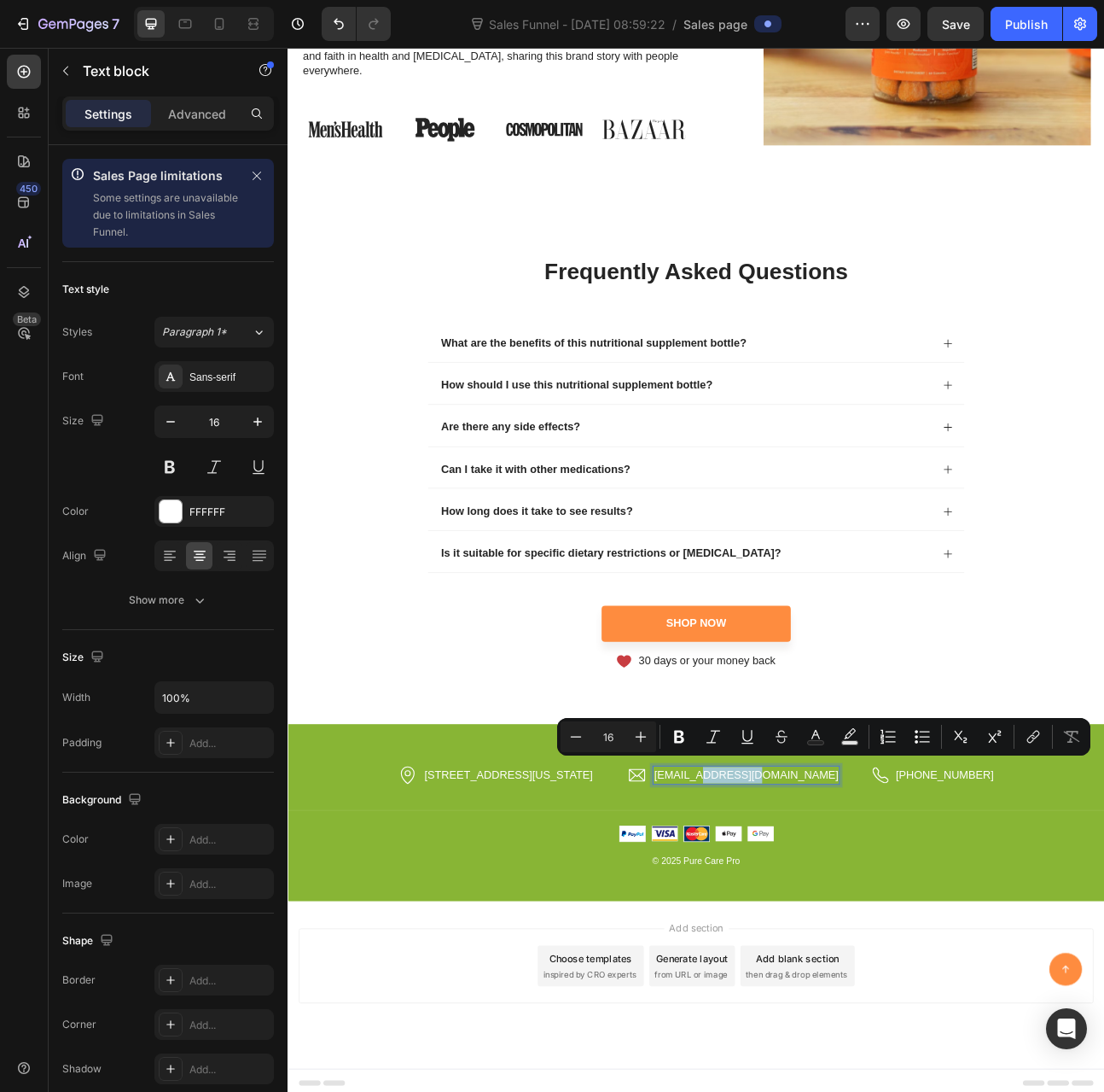
drag, startPoint x: 888, startPoint y: 951, endPoint x: 947, endPoint y: 961, distance: 59.8
click at [947, 961] on p "support@gmail.com" at bounding box center [862, 960] width 231 height 21
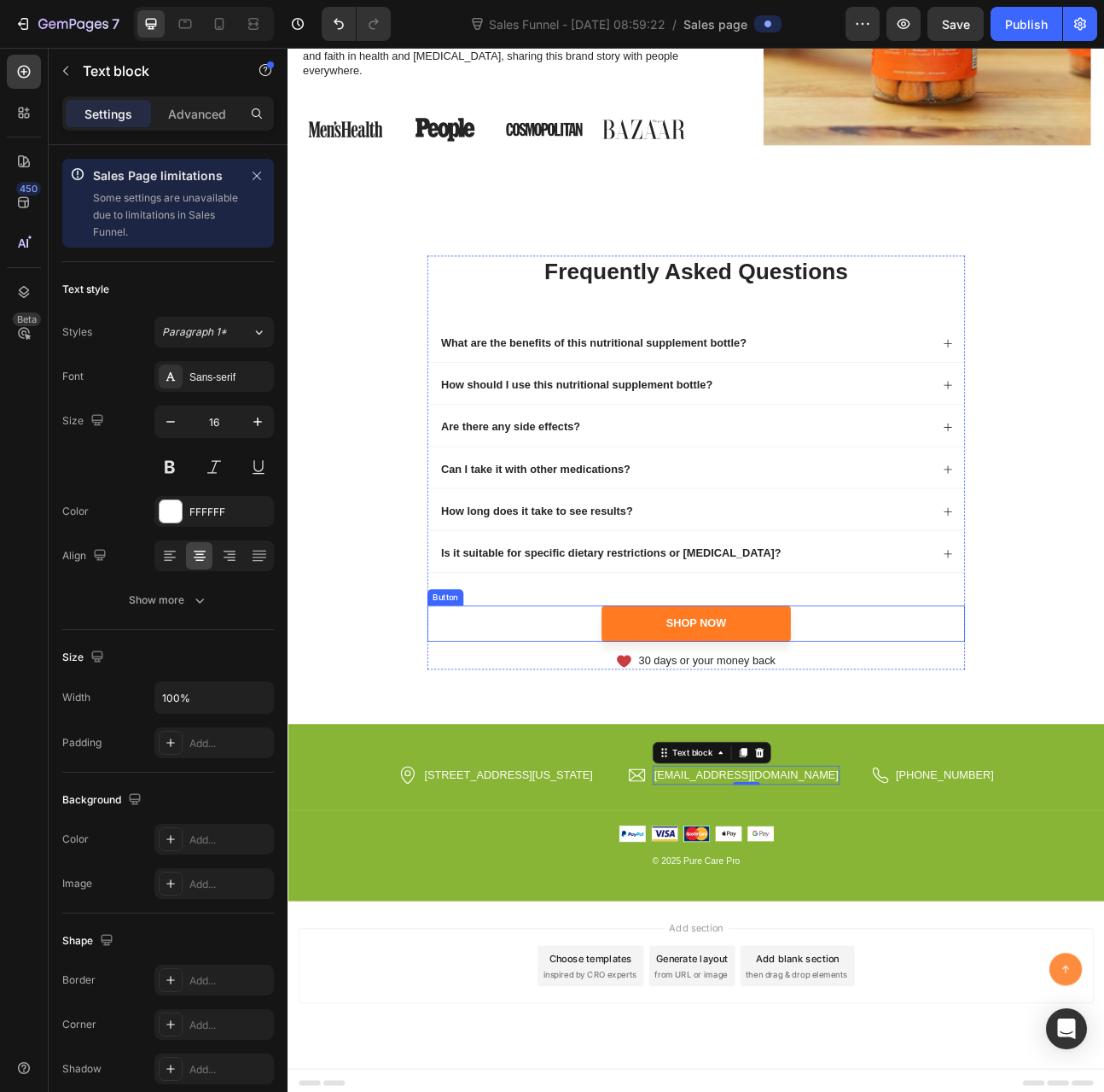
click at [681, 768] on link "Shop Now" at bounding box center [800, 770] width 238 height 46
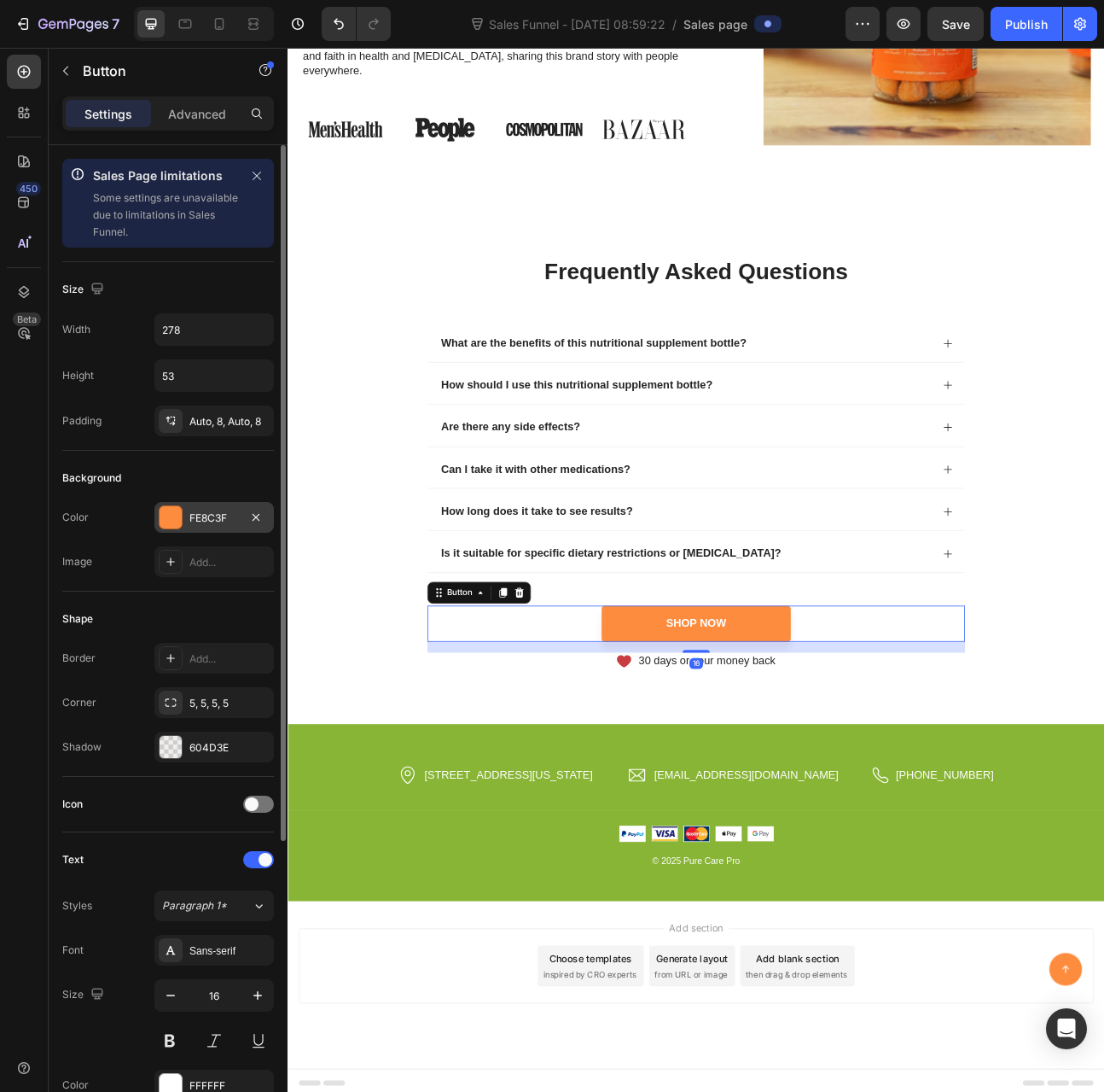
click at [202, 511] on div "FE8C3F" at bounding box center [214, 518] width 49 height 15
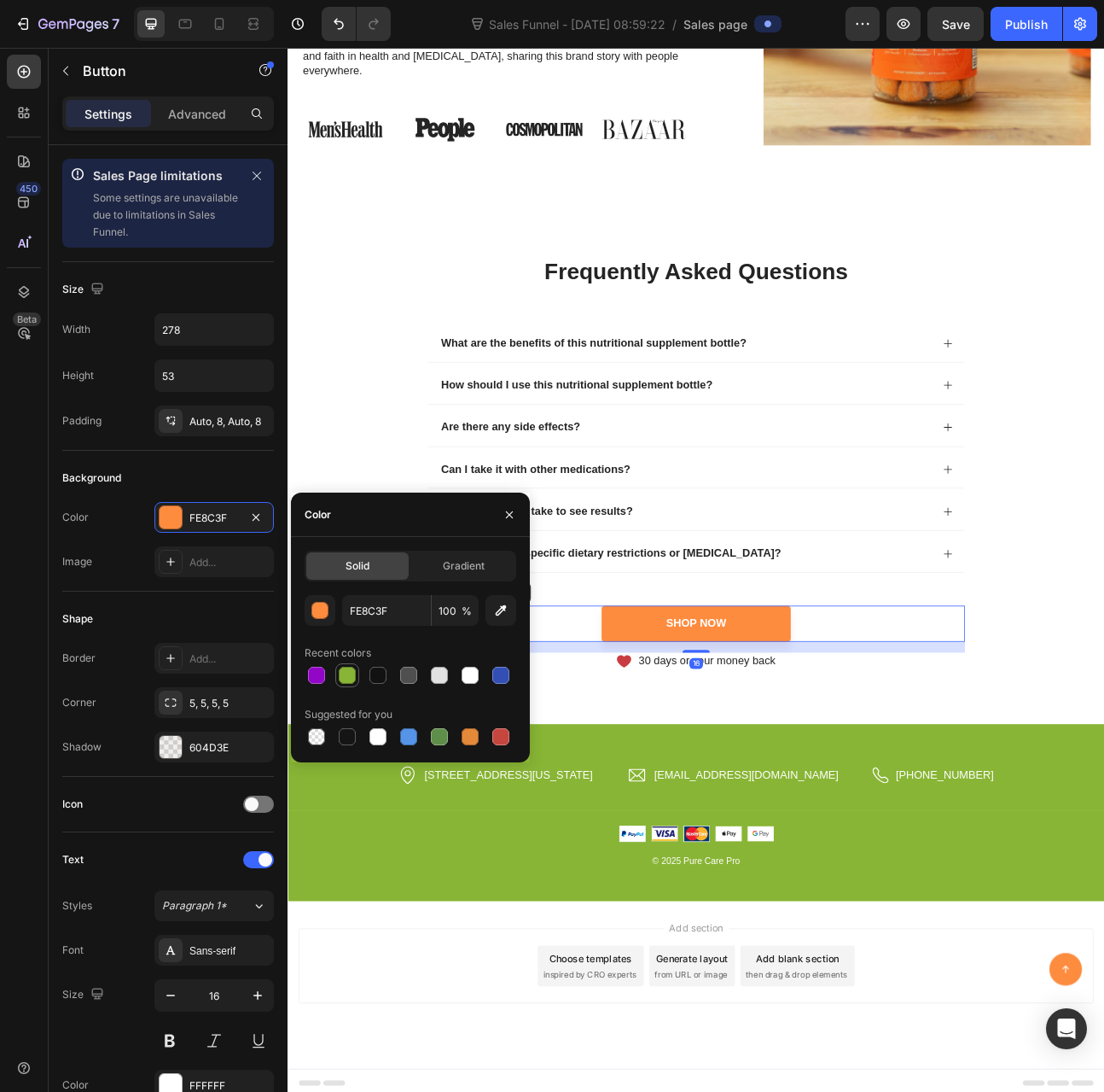
click at [338, 669] on div at bounding box center [348, 675] width 21 height 21
click at [322, 669] on div at bounding box center [317, 675] width 17 height 17
type input "9206C5"
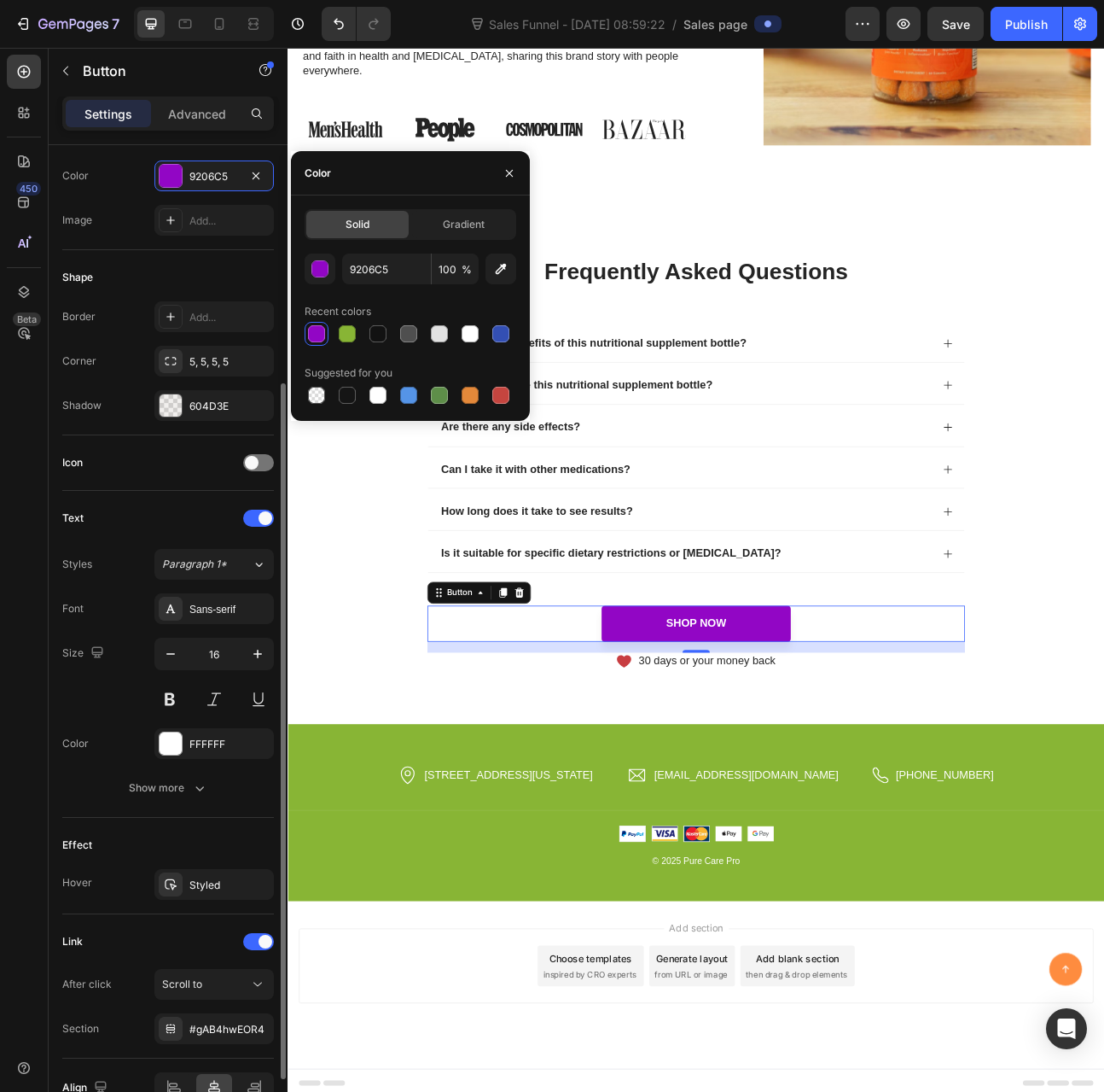
scroll to position [430, 0]
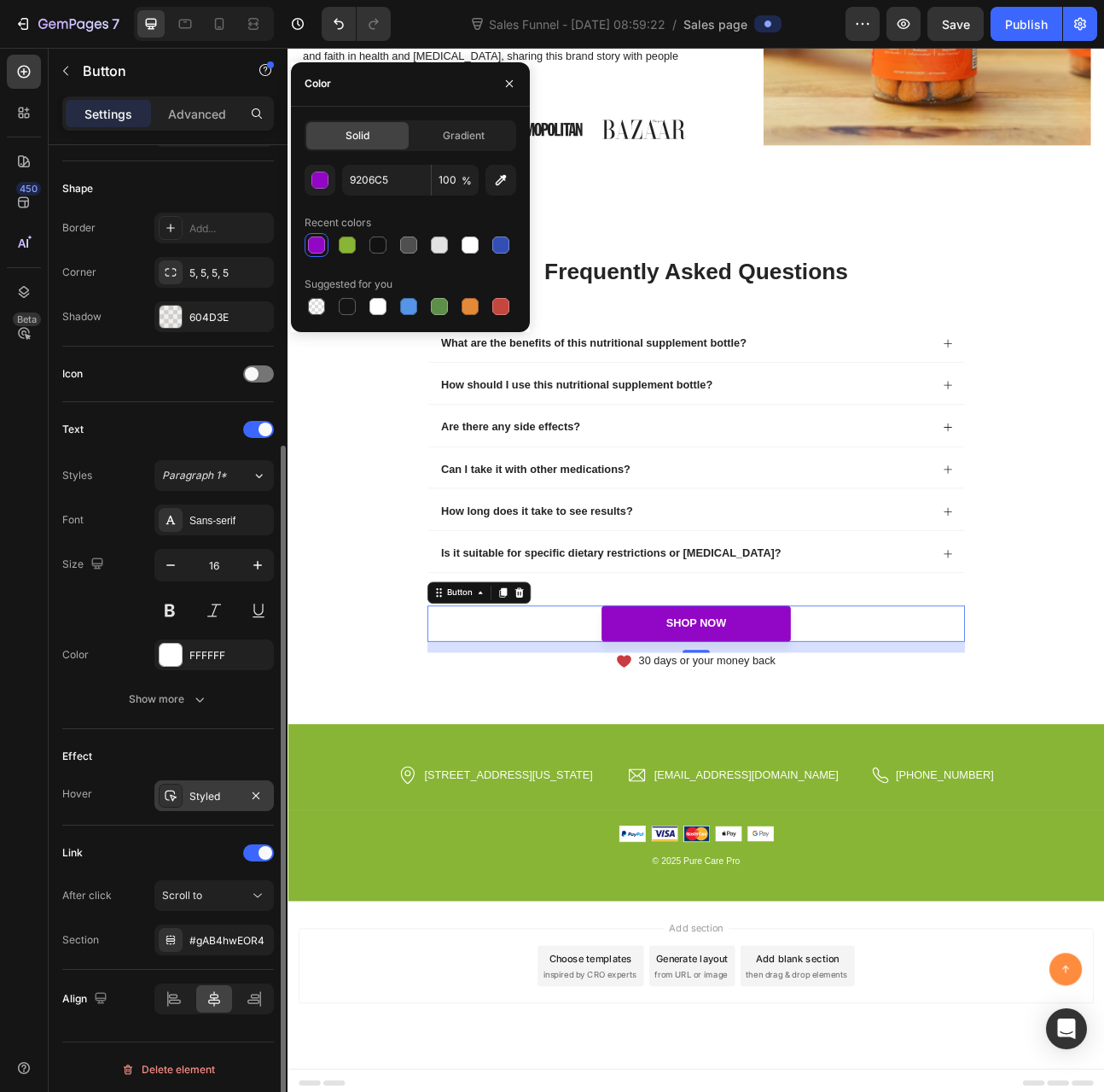
click at [212, 789] on div "Styled" at bounding box center [214, 796] width 49 height 15
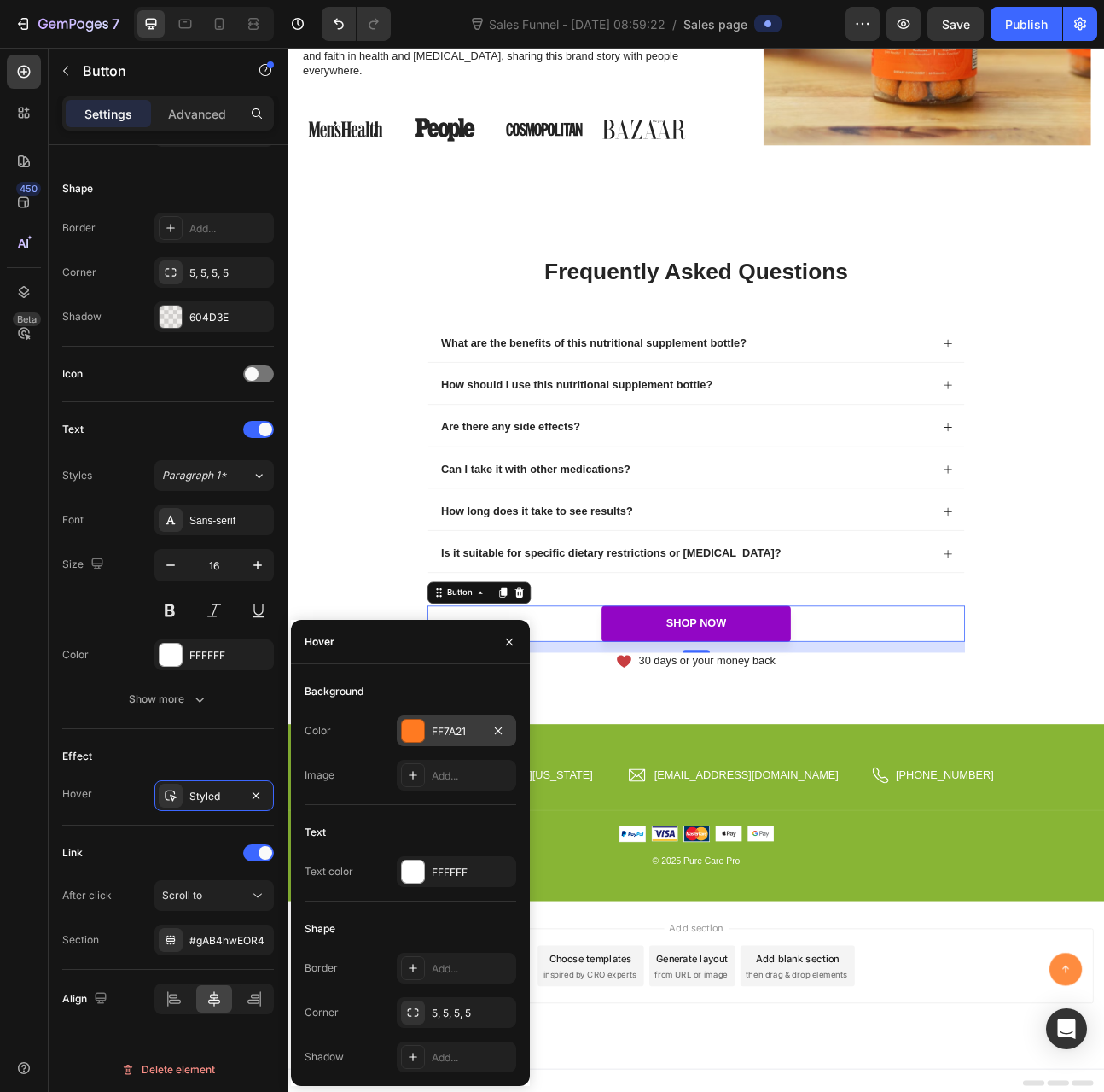
click at [432, 731] on div "FF7A21" at bounding box center [456, 731] width 49 height 15
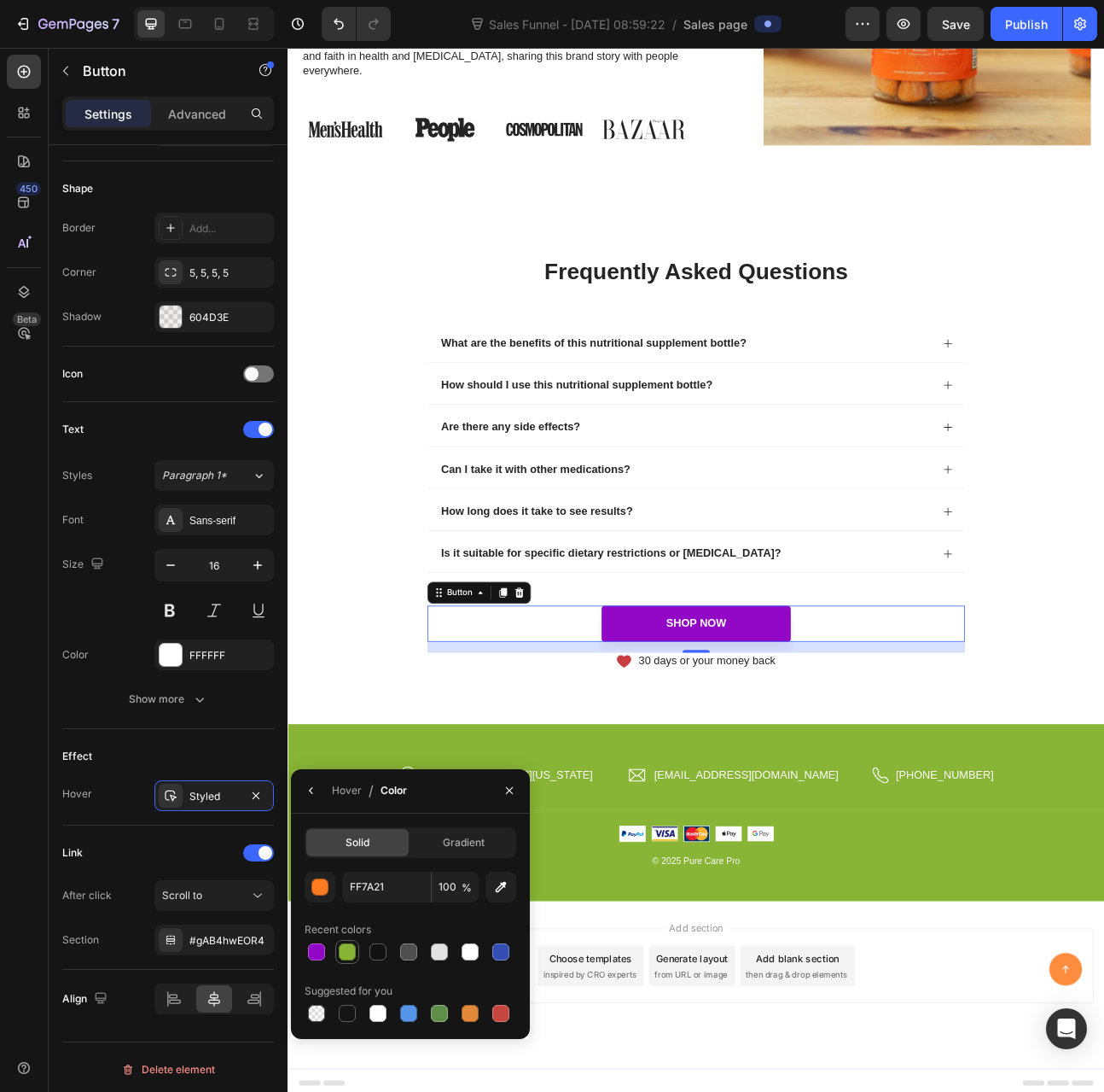
click at [346, 944] on div at bounding box center [347, 952] width 17 height 17
type input "88B535"
click at [391, 863] on div "frequently asked questions Heading What are the benefits of this nutritional su…" at bounding box center [799, 567] width 1024 height 654
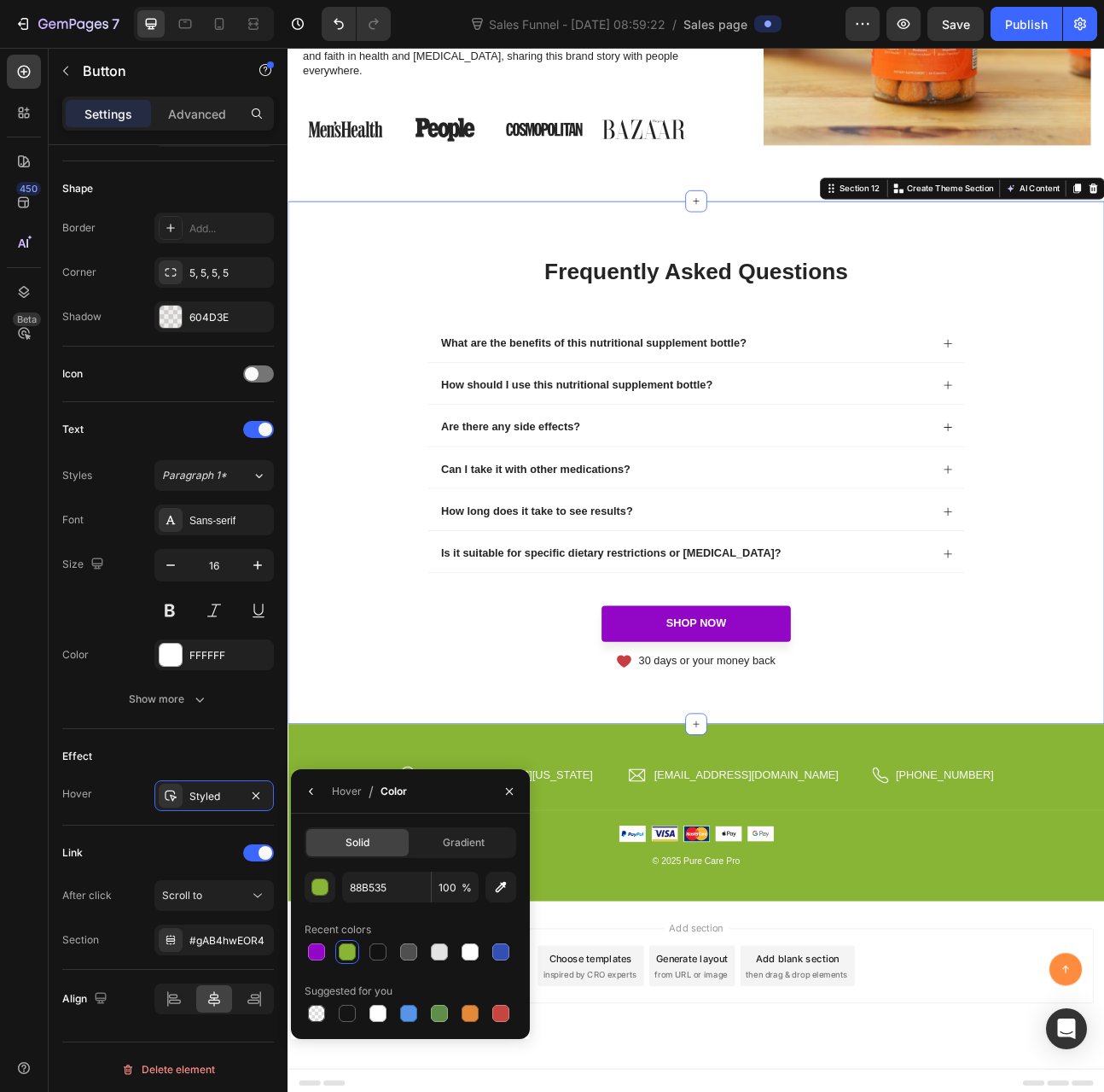
scroll to position [0, 0]
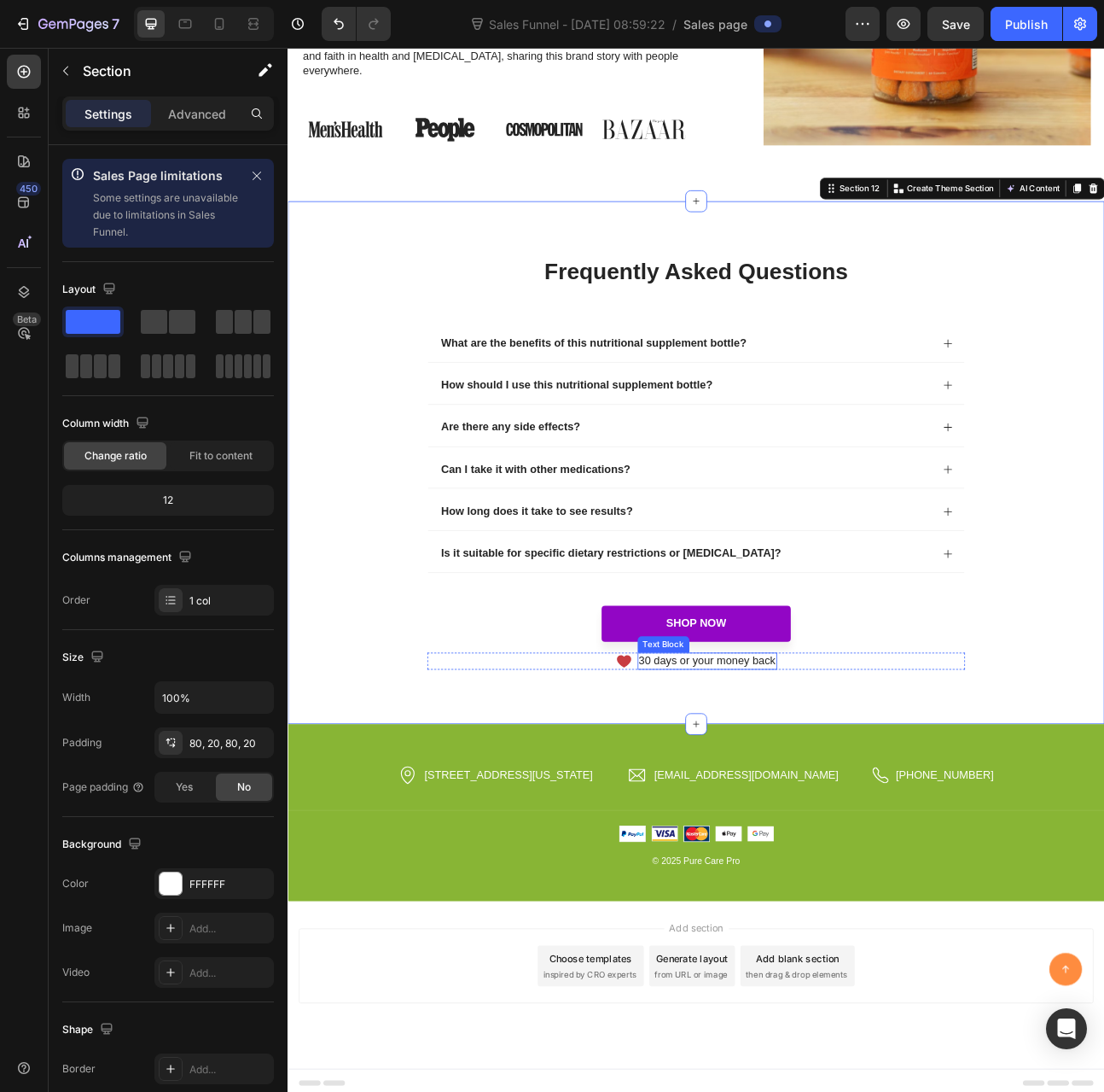
click at [728, 808] on p "30 days or your money back" at bounding box center [814, 816] width 171 height 18
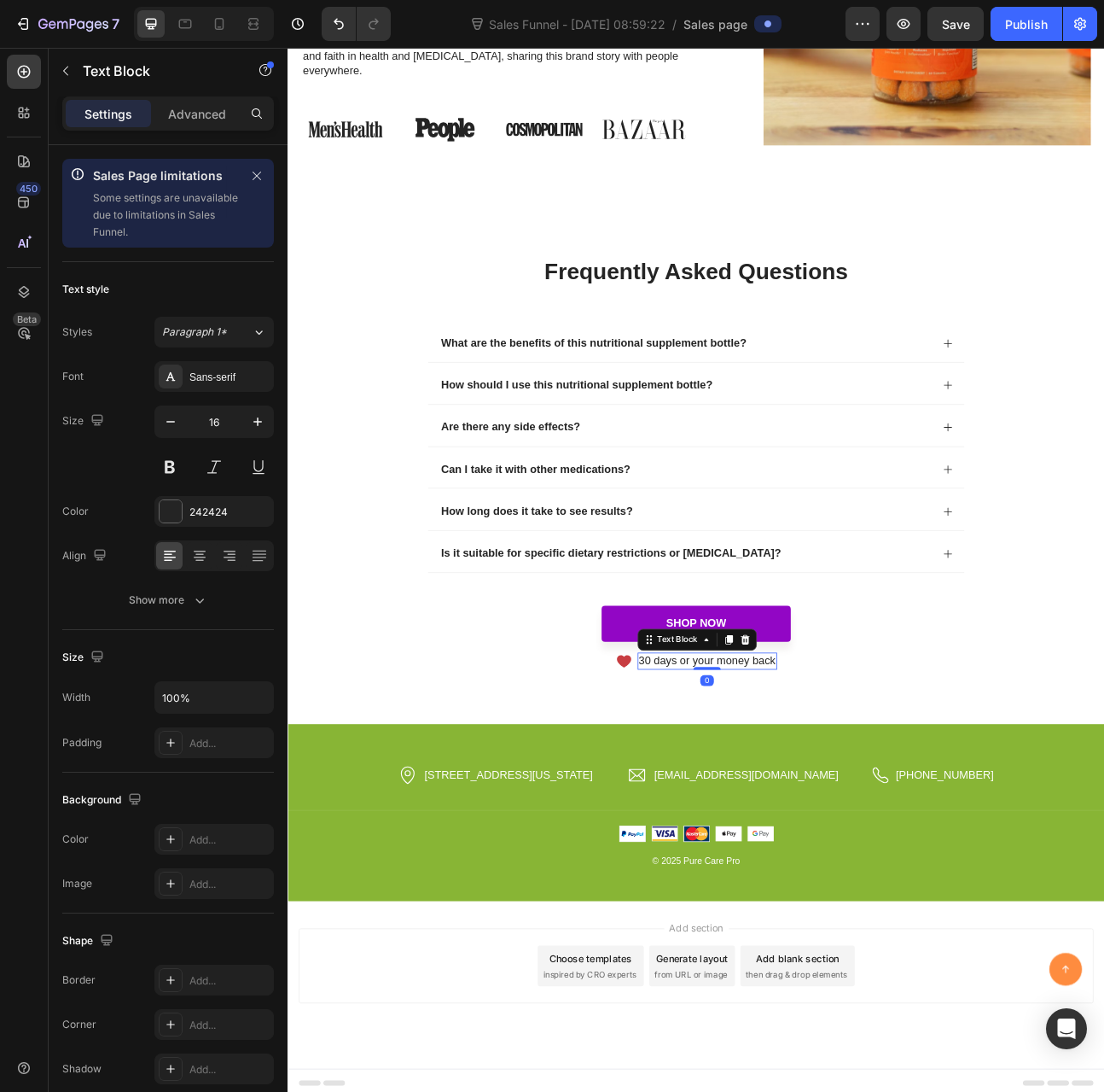
click at [728, 808] on p "30 days or your money back" at bounding box center [814, 816] width 171 height 18
click at [486, 850] on div "frequently asked questions Heading What are the benefits of this nutritional su…" at bounding box center [799, 567] width 1024 height 654
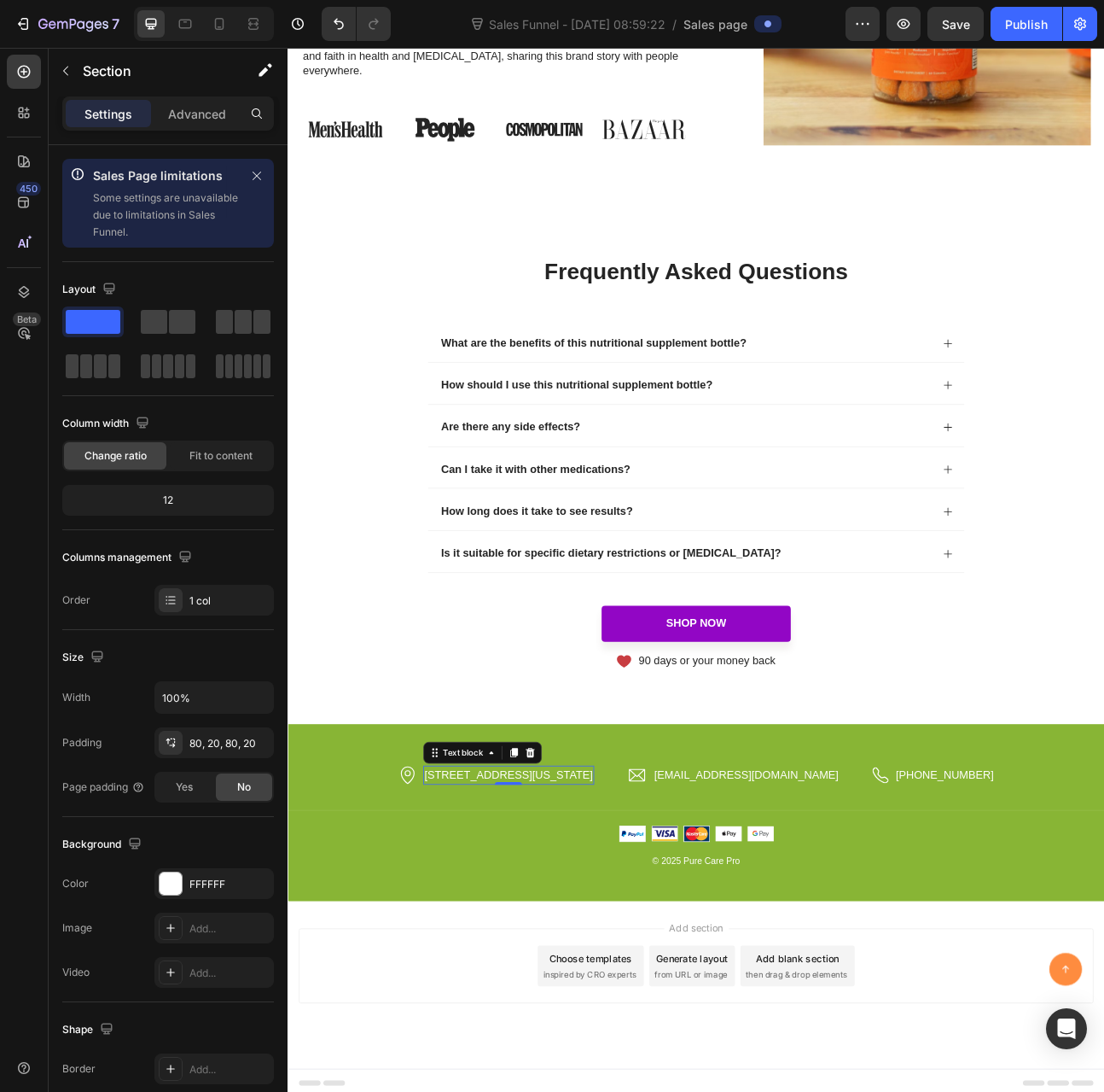
click at [537, 957] on p "2118 Thornridge Cir, Connecticut 35624" at bounding box center [565, 960] width 211 height 21
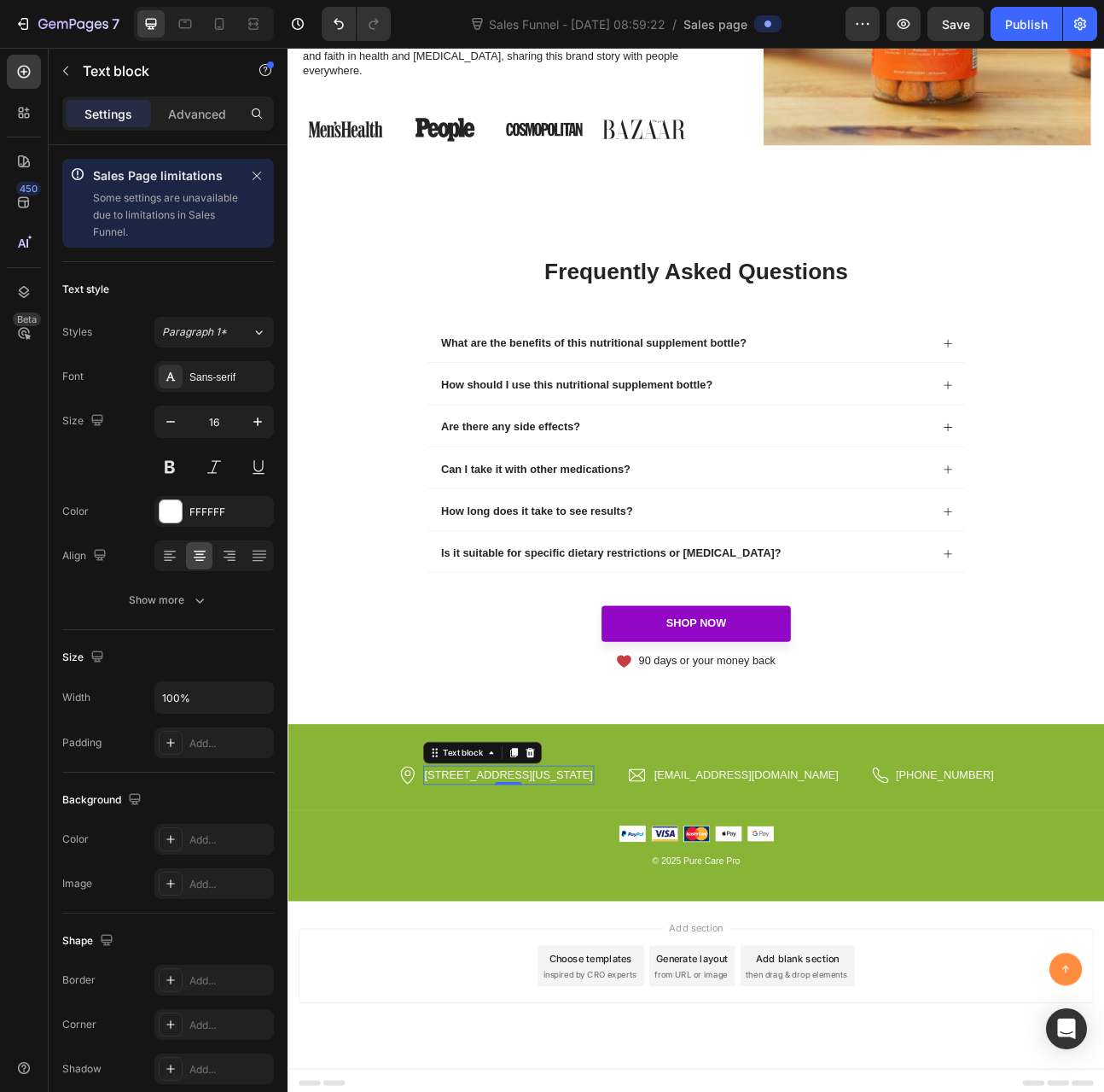
click at [537, 957] on p "2118 Thornridge Cir, Connecticut 35624" at bounding box center [565, 960] width 211 height 21
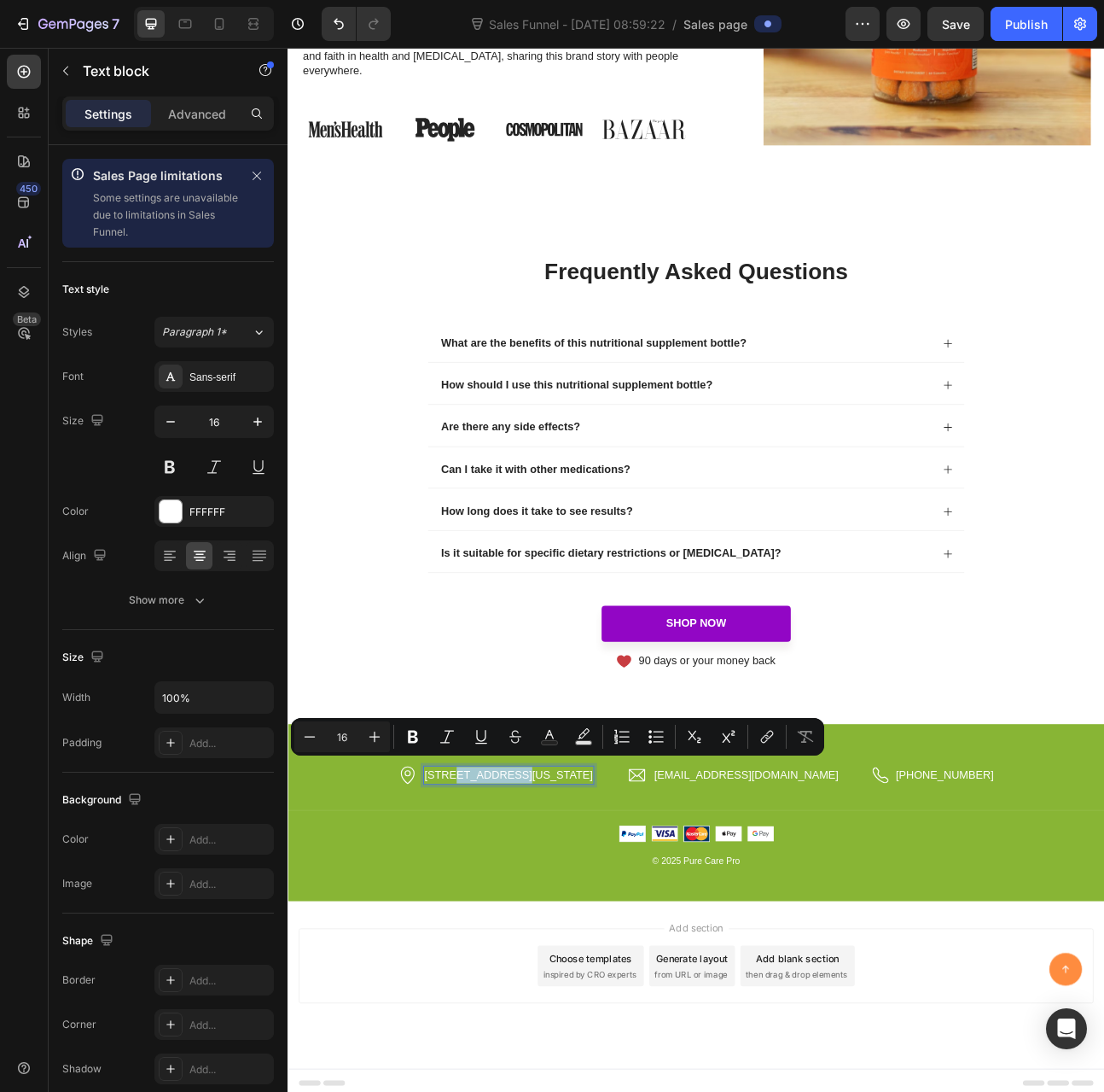
click at [537, 957] on p "2118 Thornridge Cir, Connecticut 35624" at bounding box center [565, 960] width 211 height 21
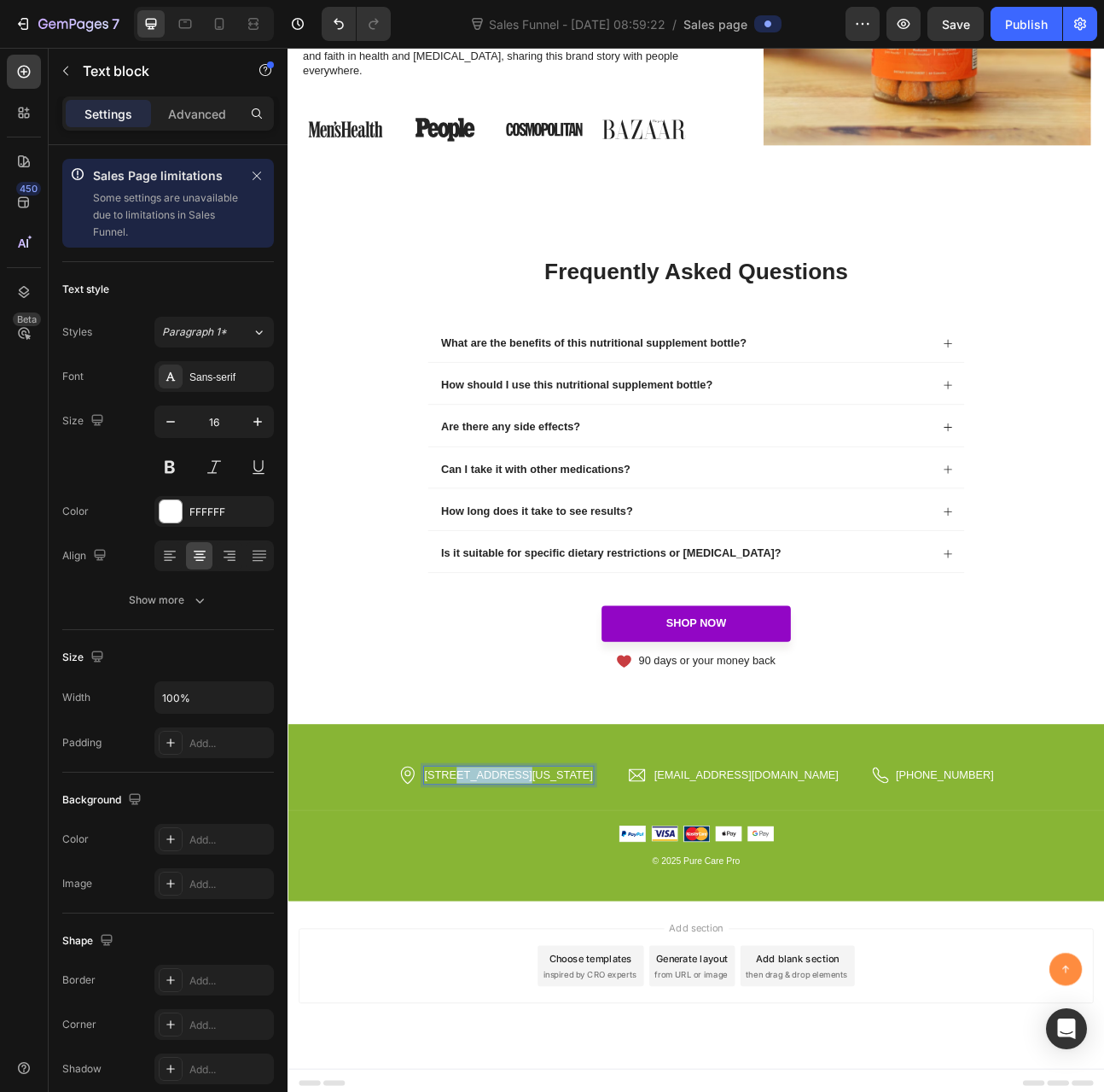
click at [537, 957] on p "2118 Thornridge Cir, Connecticut 35624" at bounding box center [565, 960] width 211 height 21
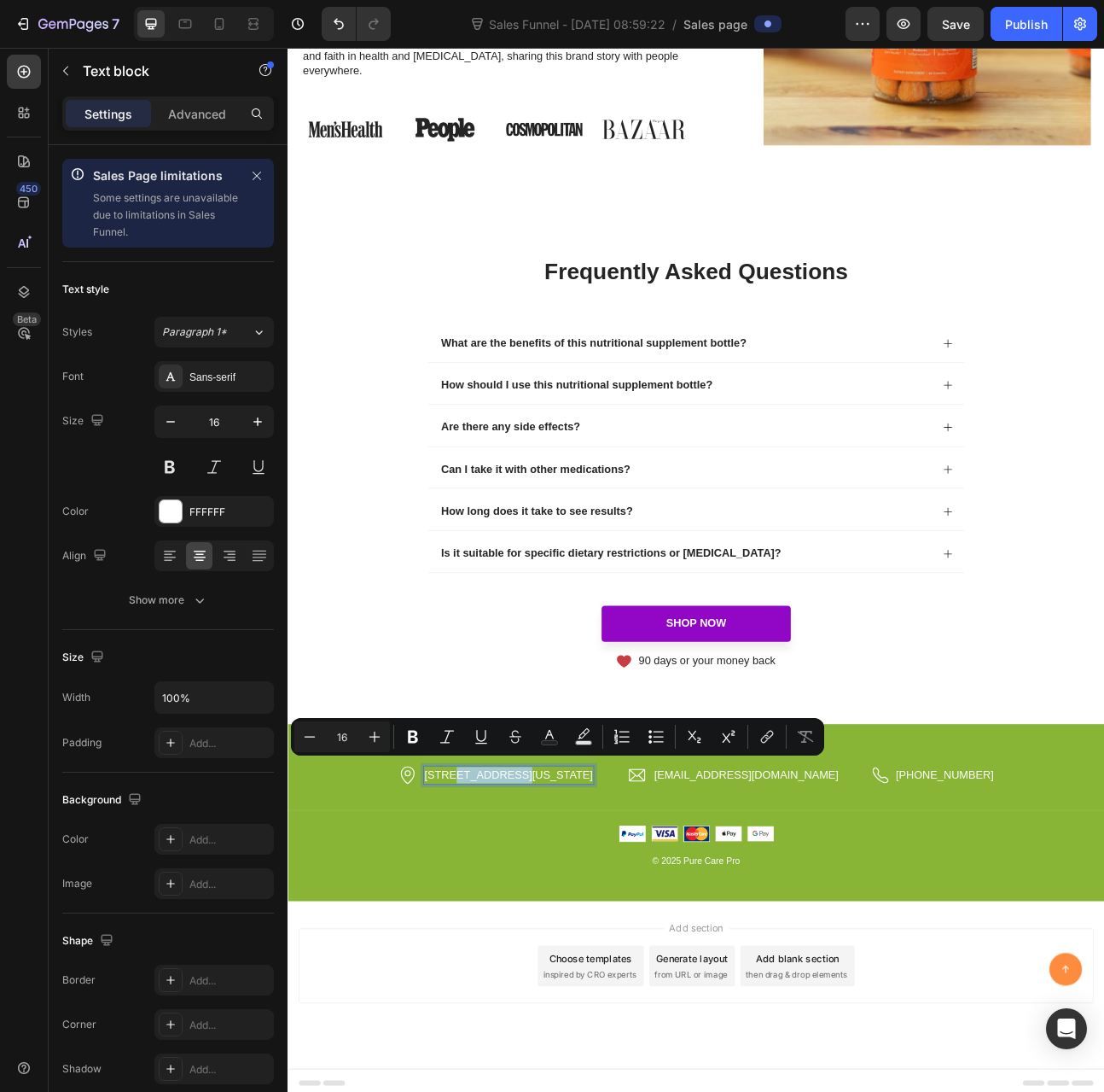
click at [537, 957] on p "2118 Thornridge Cir, Connecticut 35624" at bounding box center [565, 960] width 211 height 21
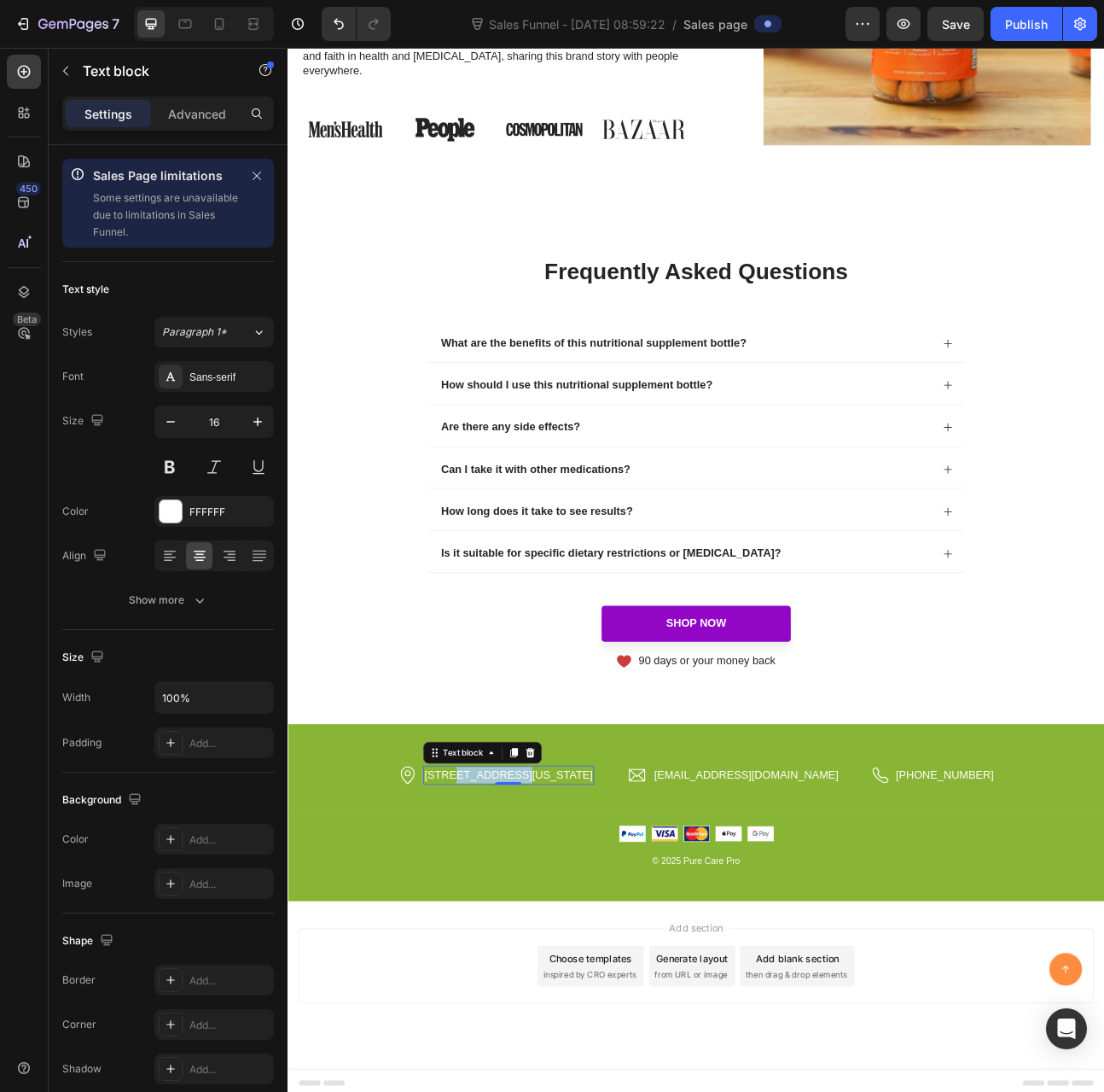
click at [566, 953] on p "2118 Thornridge Cir, Connecticut 35624" at bounding box center [565, 960] width 211 height 21
click at [670, 956] on link "5030 SW 5th Ave, Camas, Washington" at bounding box center [565, 959] width 211 height 14
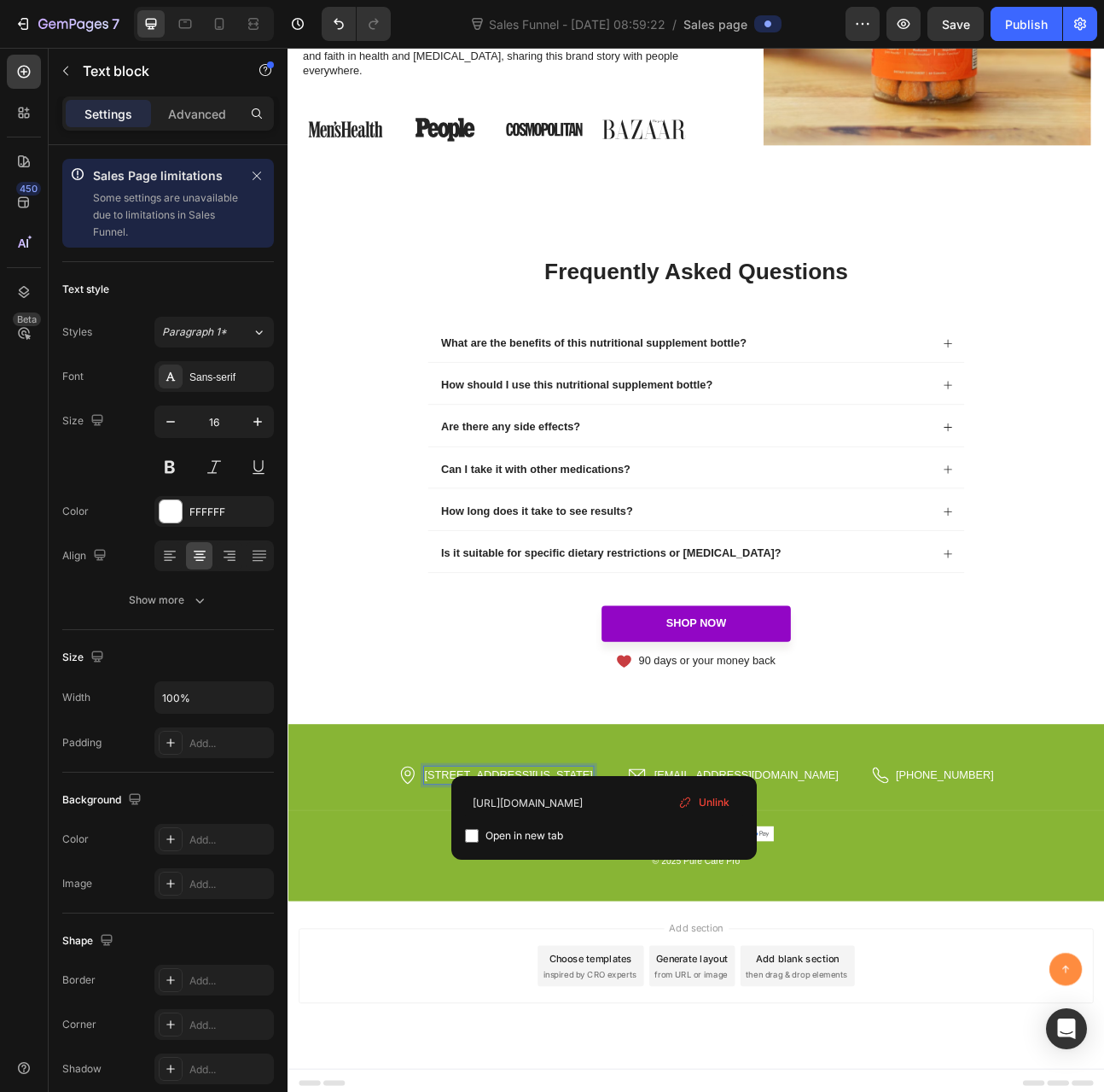
click at [670, 956] on link "5030 SW 5th Ave, Camas, Washington" at bounding box center [565, 959] width 211 height 14
click at [631, 952] on link "5030 SW 5th Ave, Camas, WA" at bounding box center [564, 959] width 135 height 14
click at [631, 949] on p "5030 SW 5th Ave, Camas, W98607" at bounding box center [564, 960] width 135 height 21
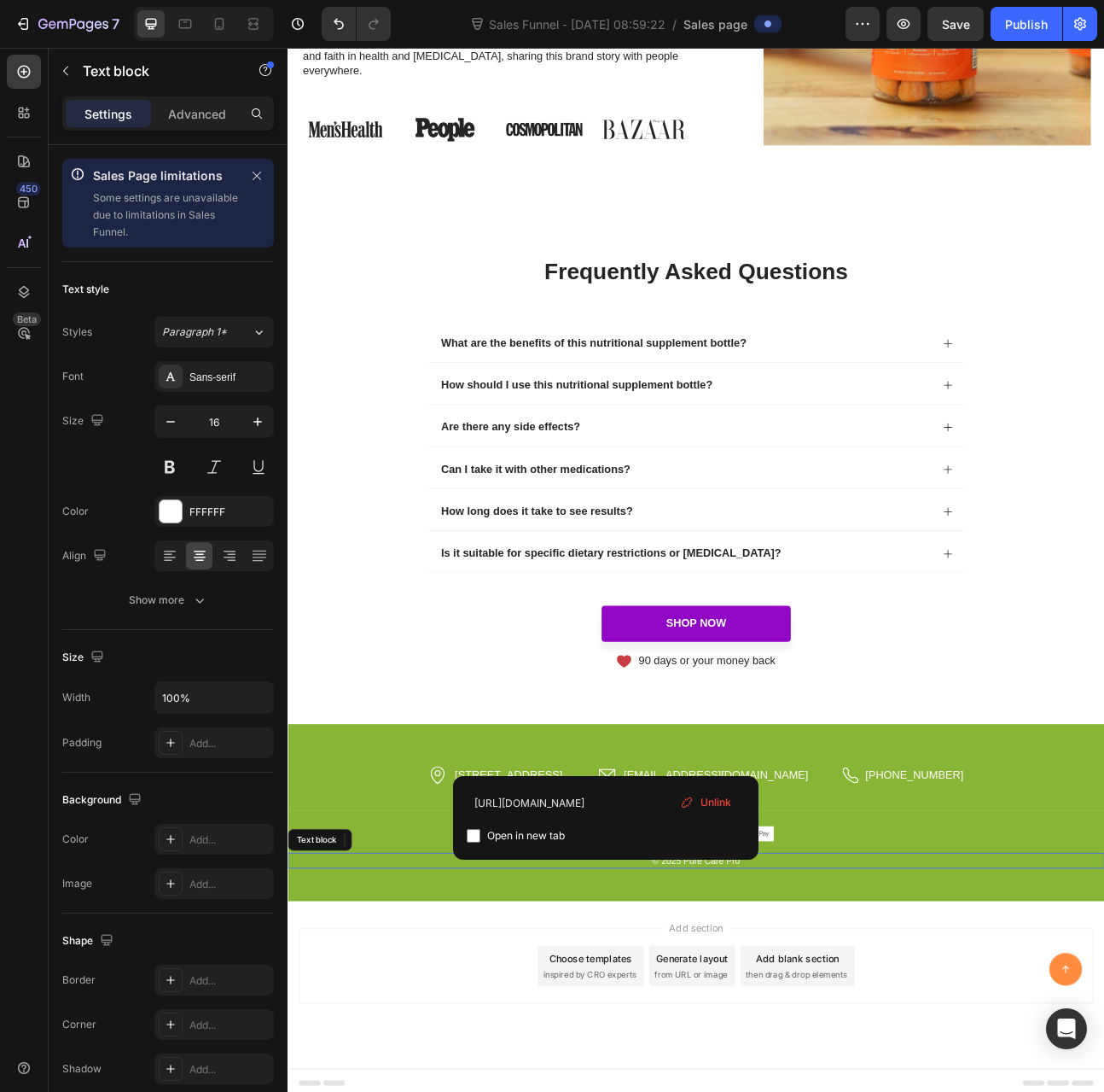
click at [1094, 1066] on p "© 2025 Pure Care Pro" at bounding box center [800, 1067] width 1021 height 17
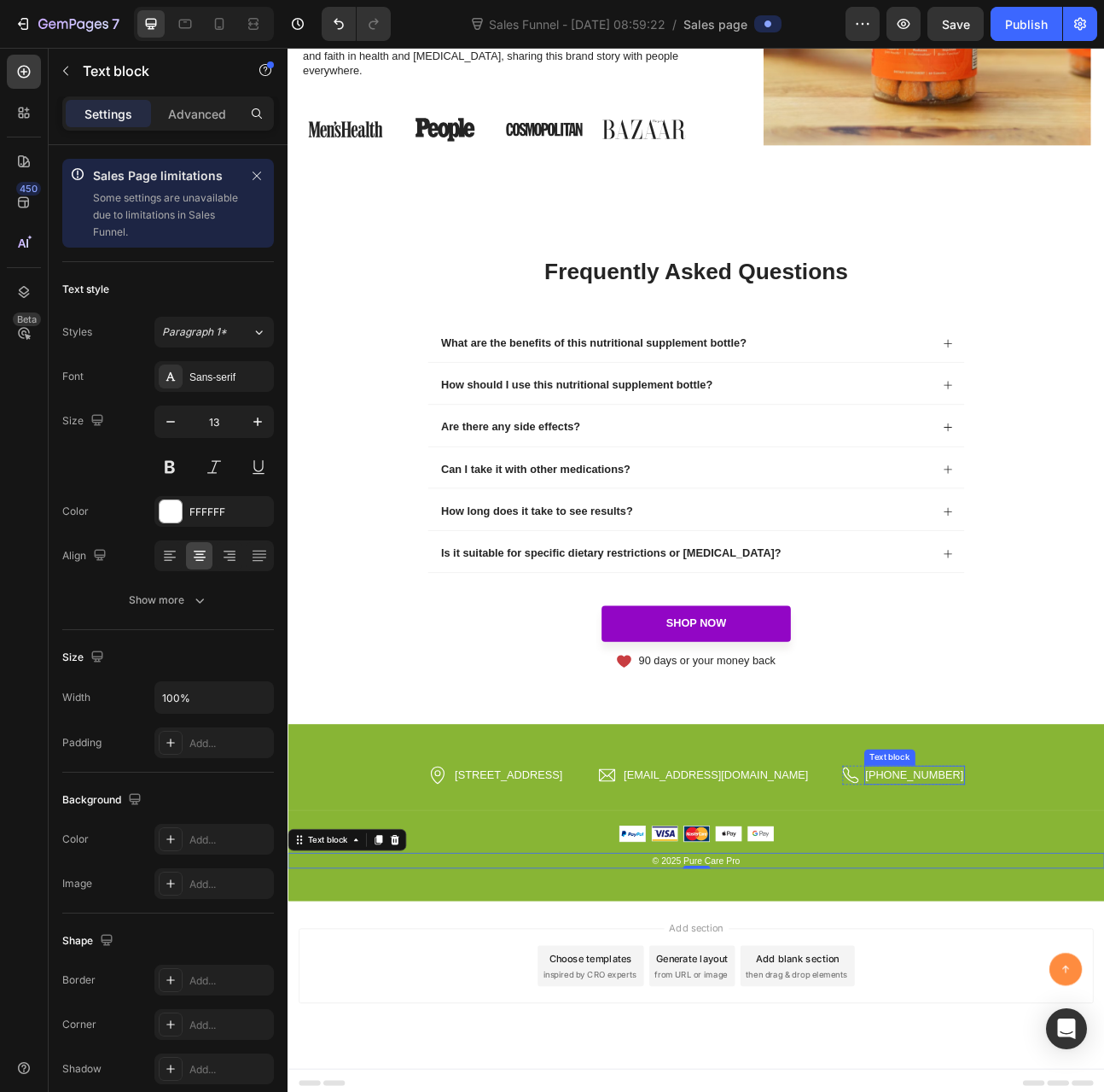
click at [1063, 950] on p "0917-778-899" at bounding box center [1074, 960] width 123 height 21
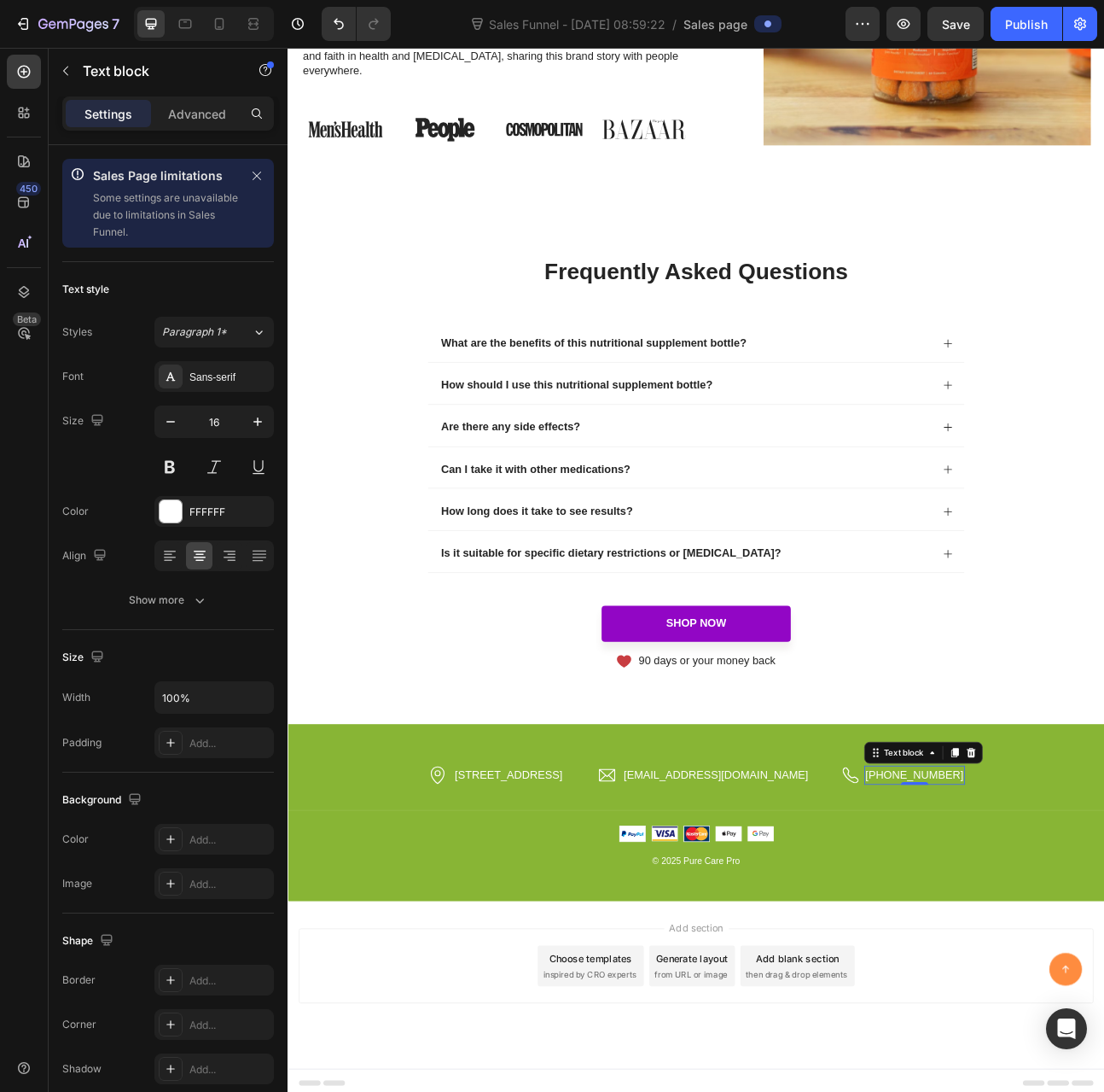
click at [1063, 950] on p "0917-778-899" at bounding box center [1074, 960] width 123 height 21
click at [1058, 951] on p "0917-778-899" at bounding box center [1074, 960] width 123 height 21
click at [1099, 953] on p "(360) 932 - 7744" at bounding box center [1074, 960] width 101 height 21
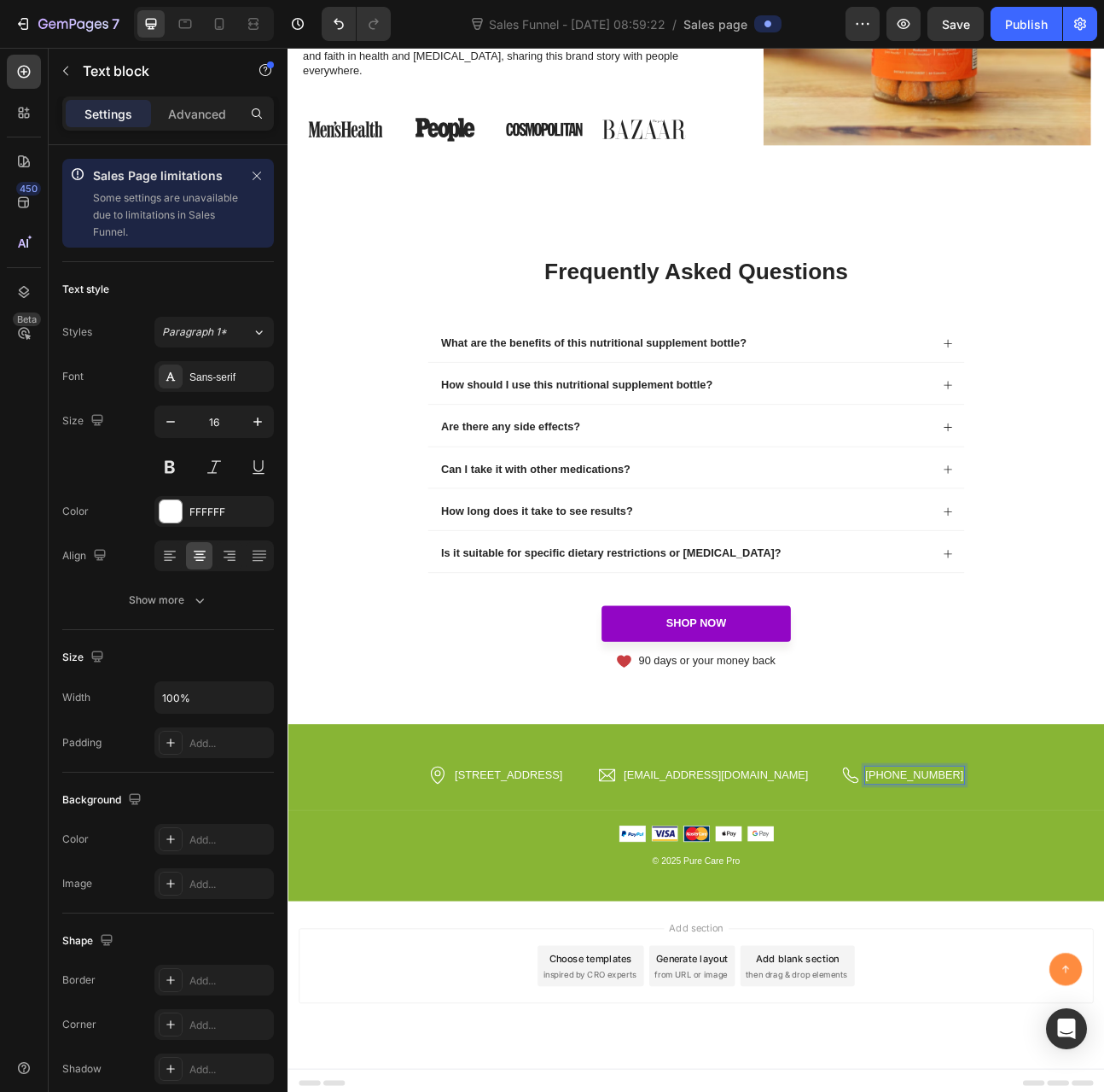
click at [1049, 957] on p "(360) 932-7744" at bounding box center [1074, 960] width 123 height 21
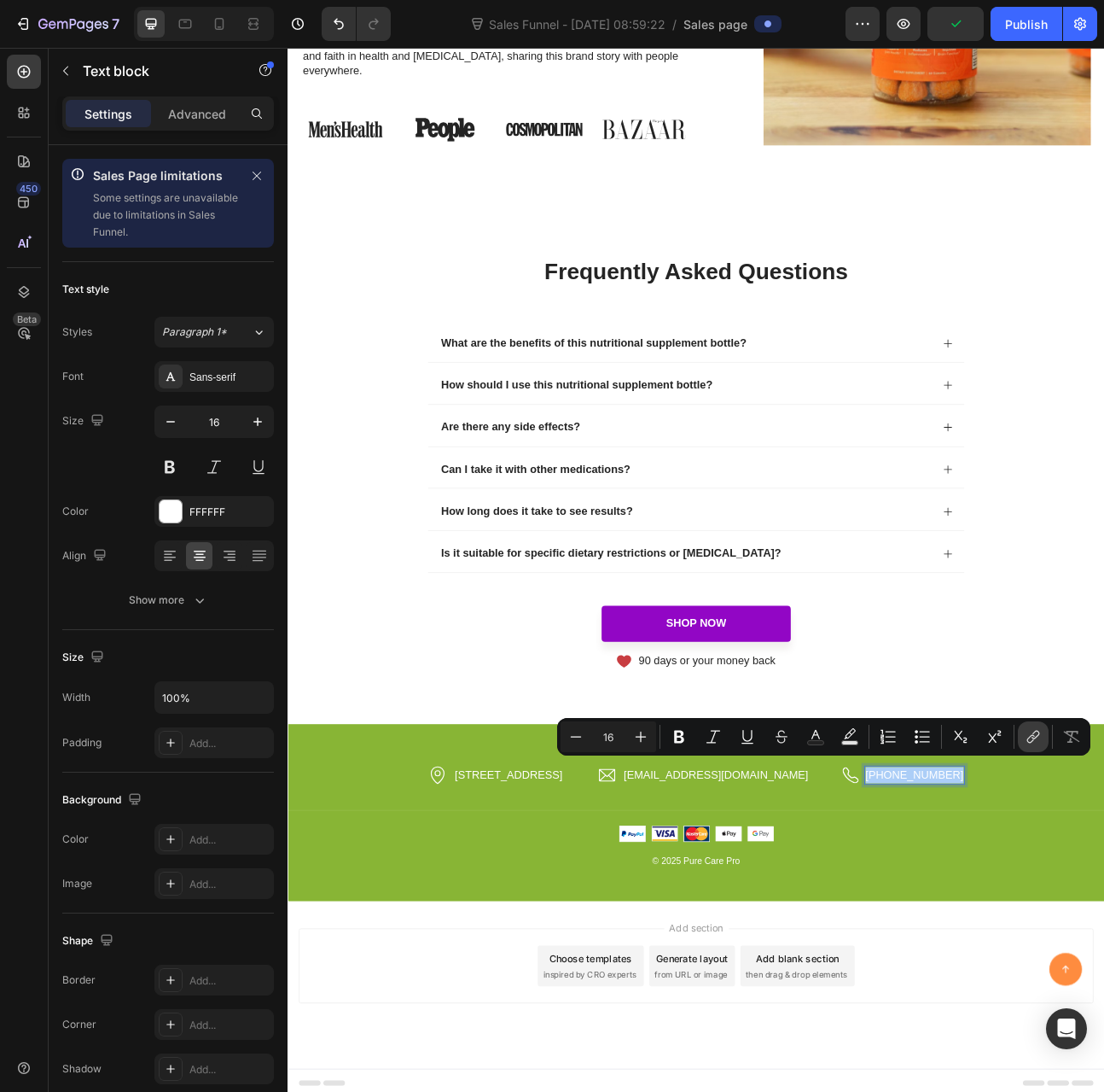
click at [1037, 732] on icon "Editor contextual toolbar" at bounding box center [1034, 737] width 17 height 17
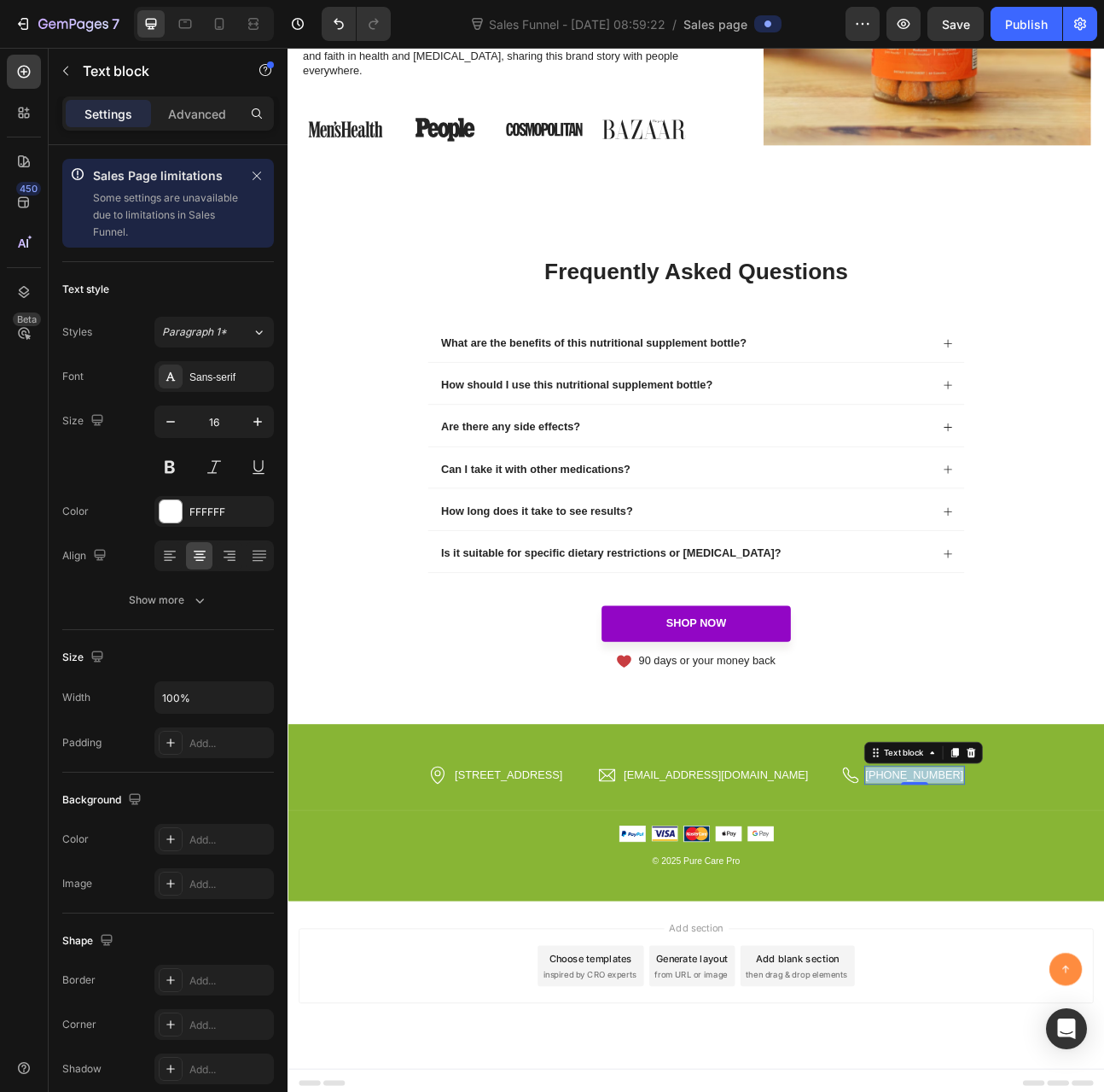
click at [1073, 951] on p "(360) 932-7744" at bounding box center [1074, 960] width 123 height 21
click at [880, 955] on p "support@purecarepro.com" at bounding box center [824, 960] width 231 height 21
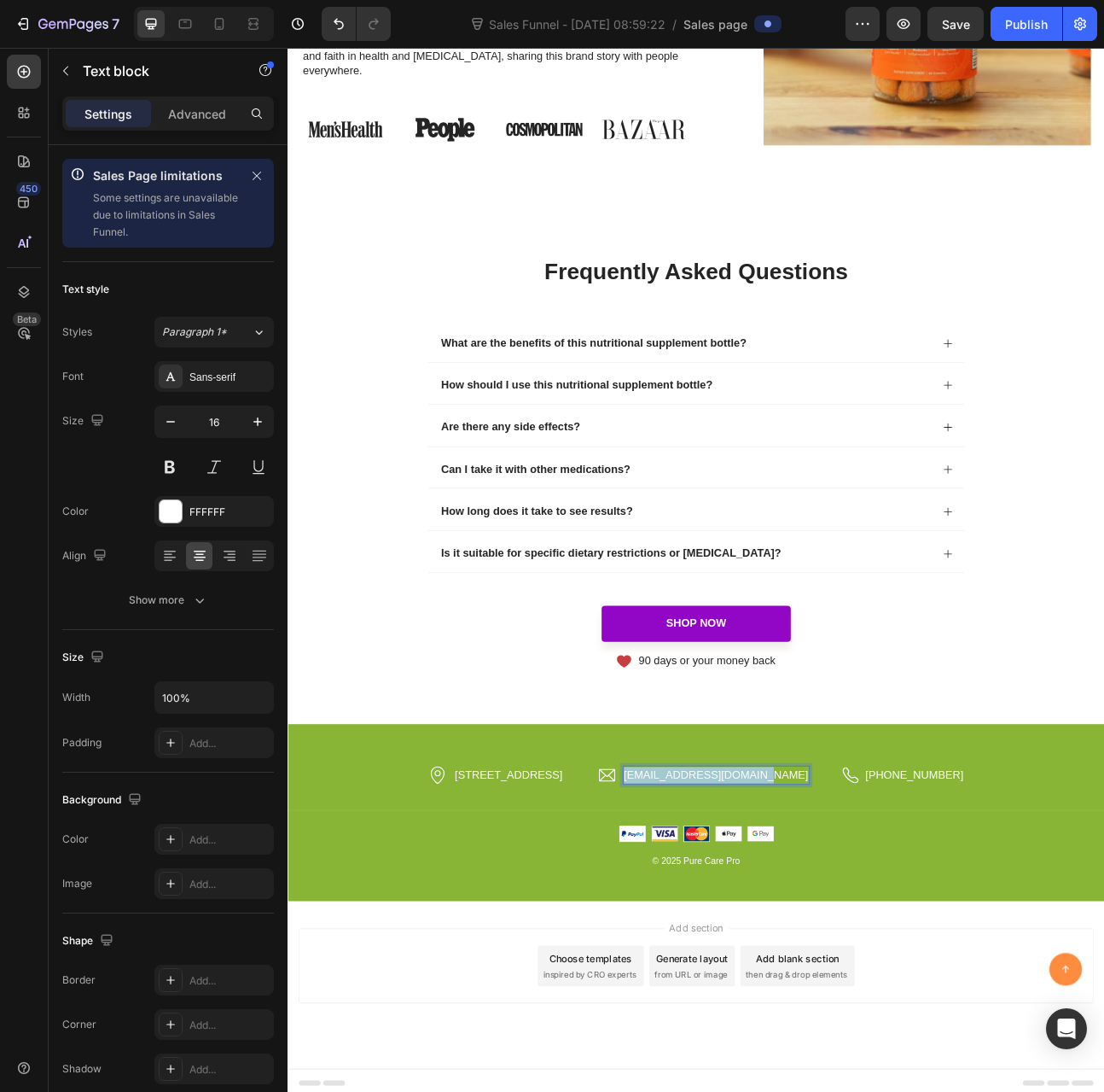
click at [880, 955] on p "support@purecarepro.com" at bounding box center [824, 960] width 231 height 21
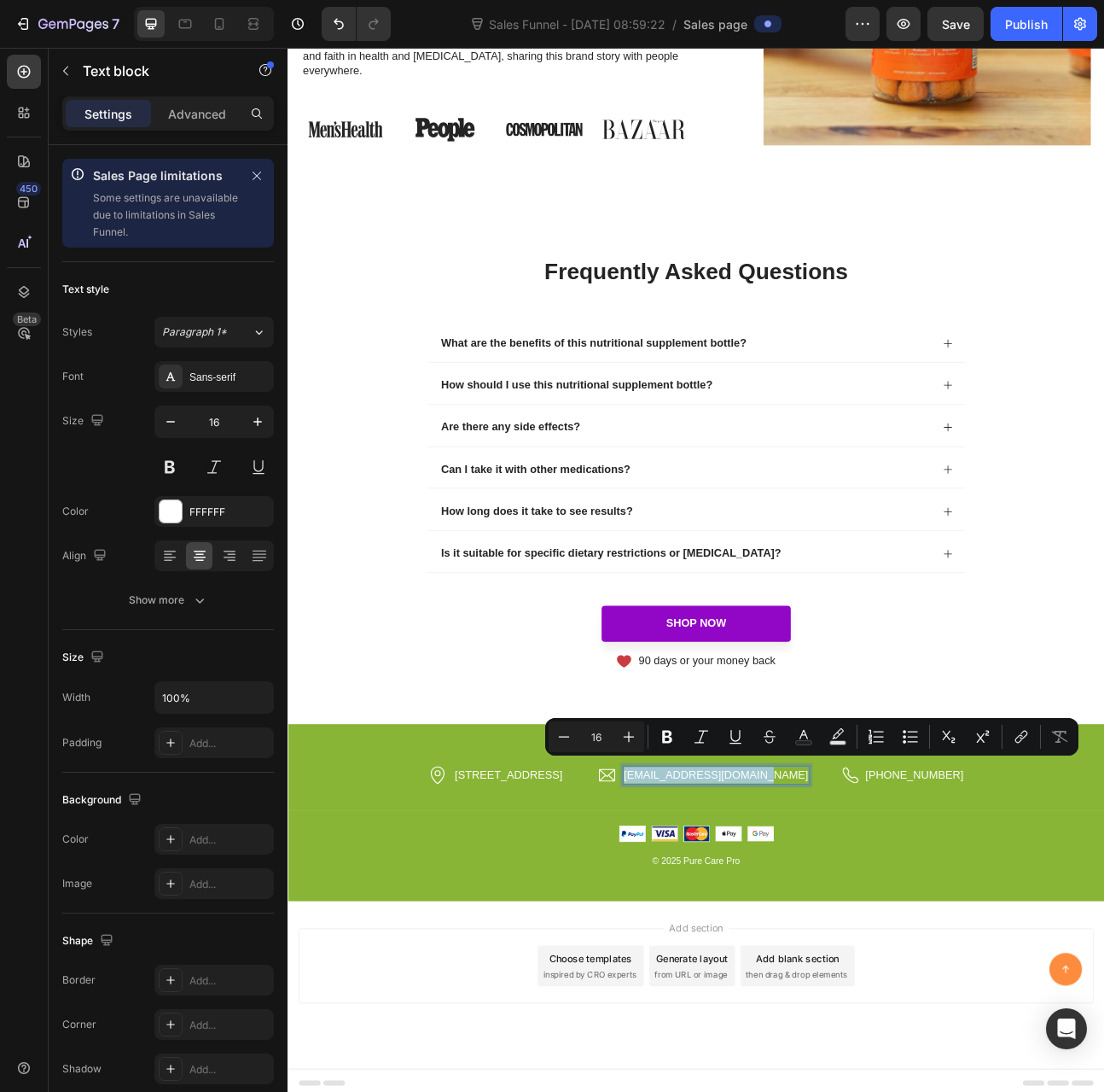
copy p "support@purecarepro.com"
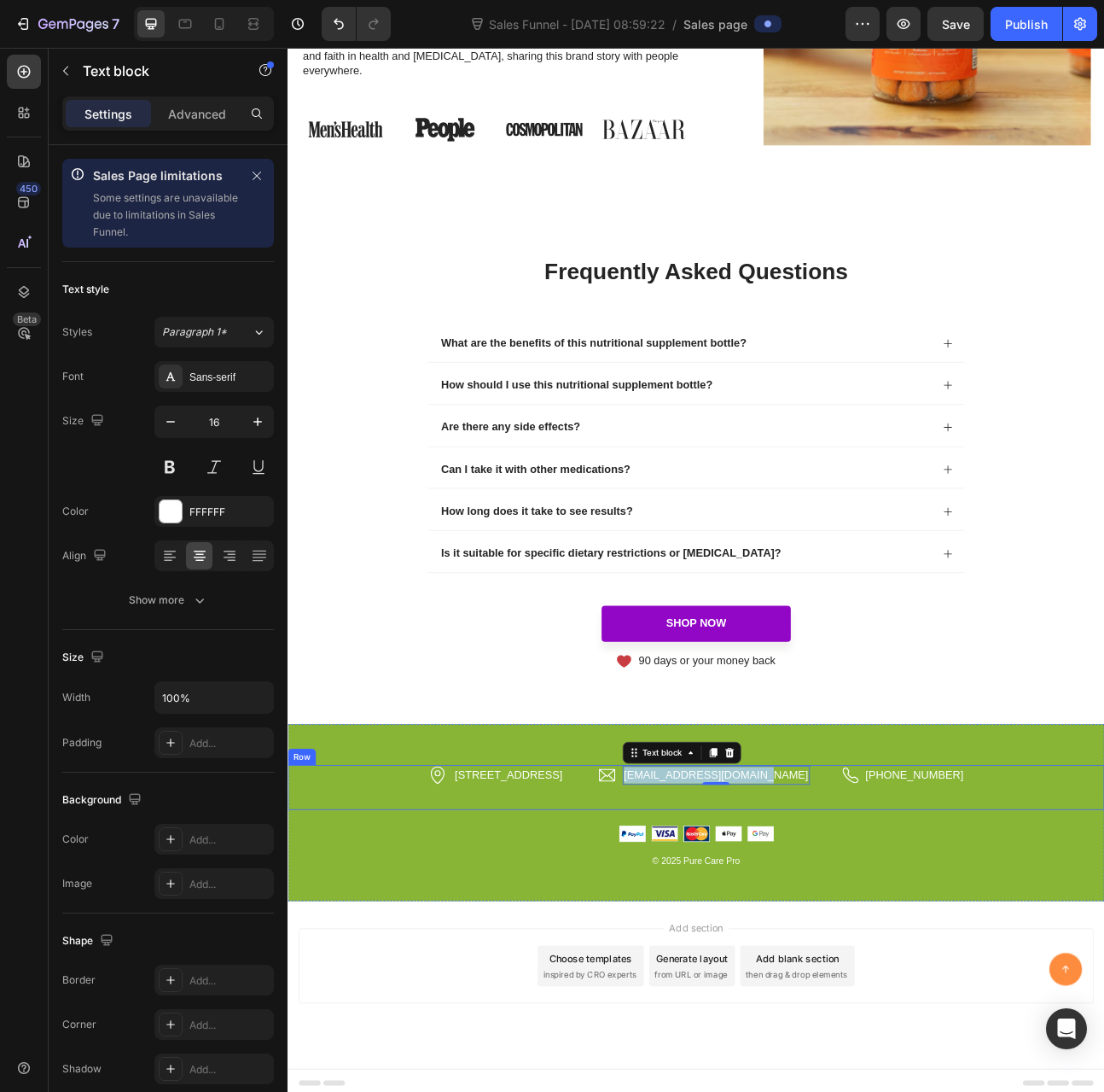
click at [1081, 955] on p "(360) 932-7744" at bounding box center [1074, 960] width 123 height 21
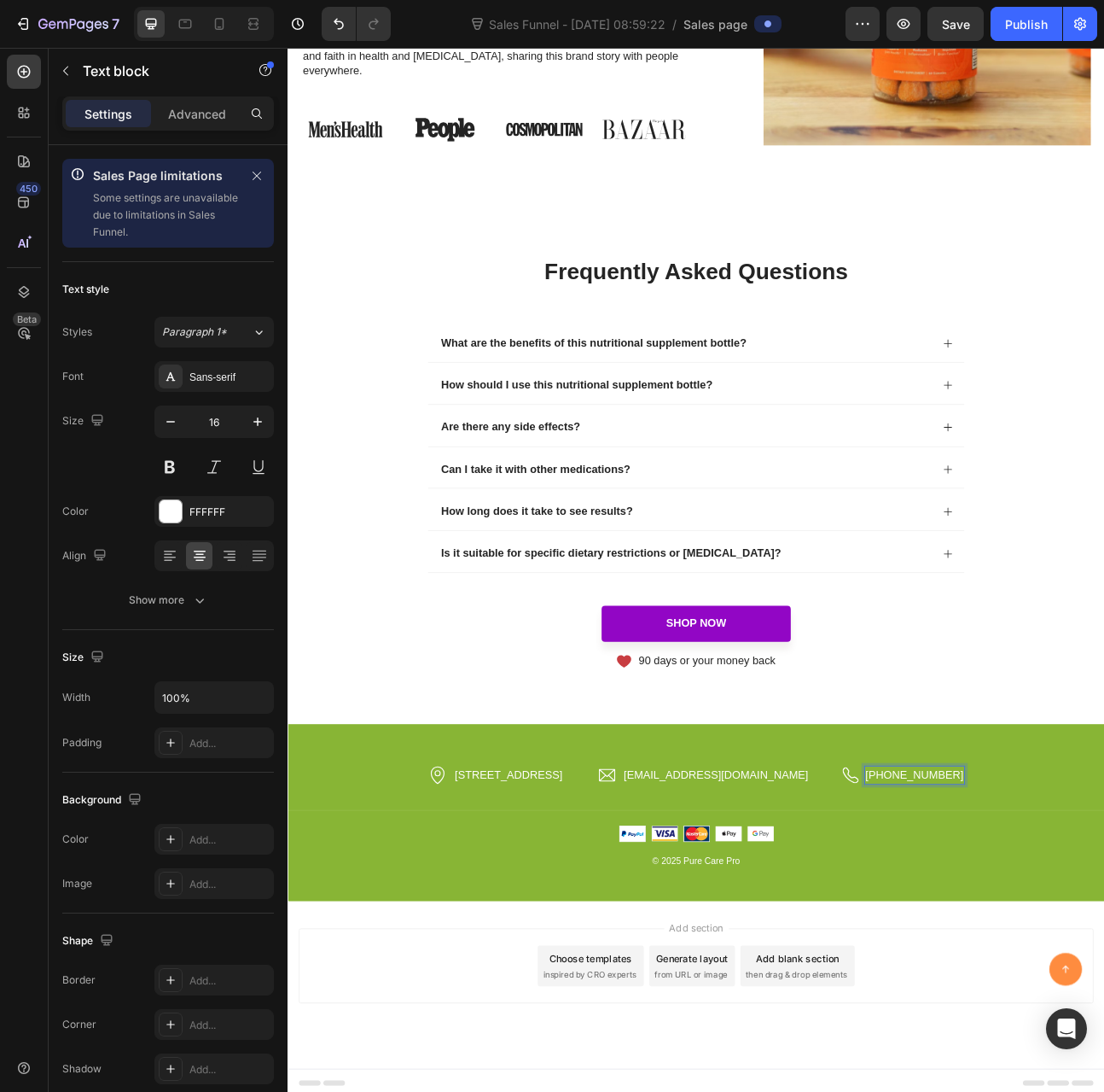
click at [1087, 955] on p "(360) 932-7744" at bounding box center [1074, 960] width 123 height 21
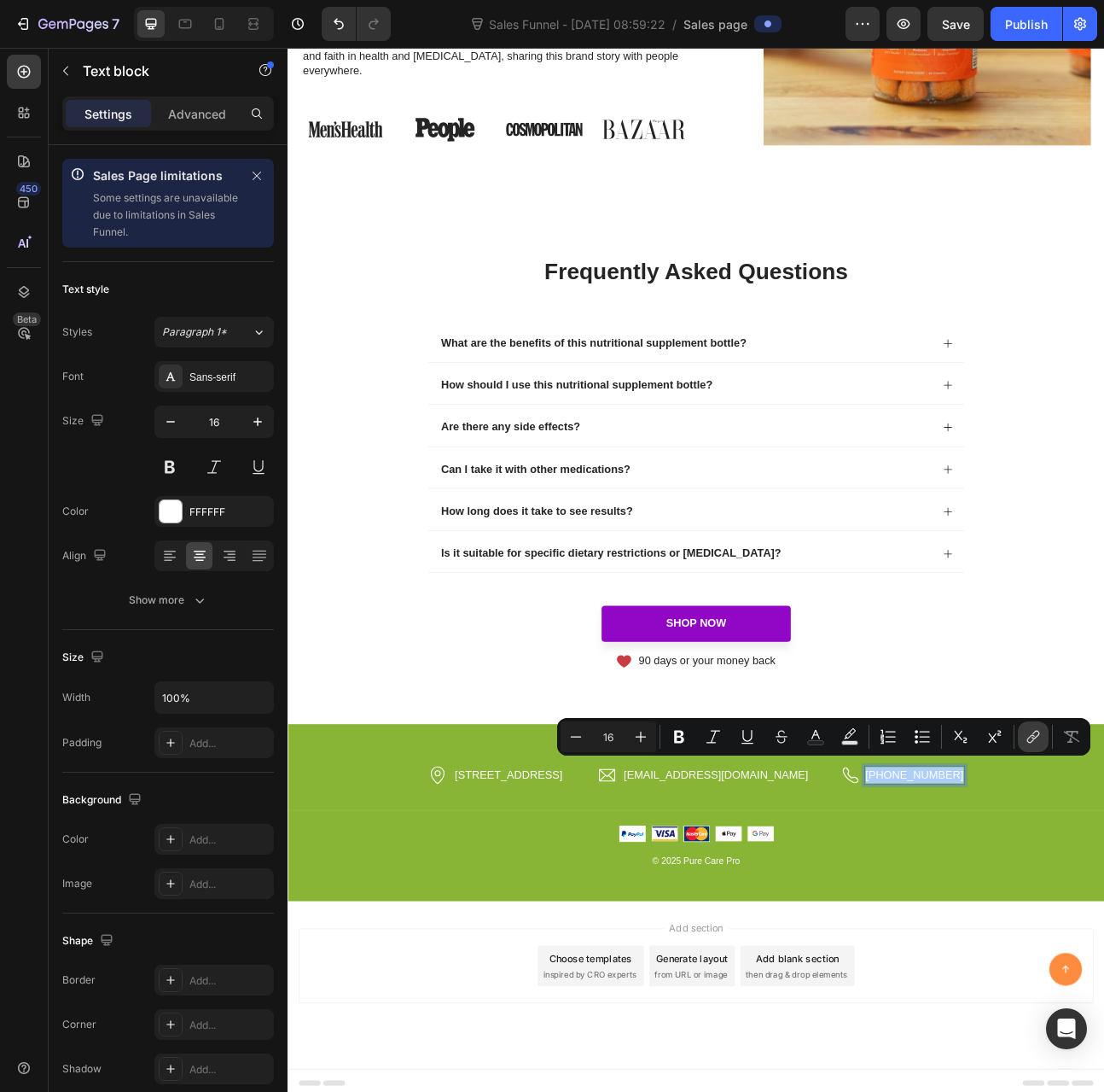
click at [1037, 735] on icon "Editor contextual toolbar" at bounding box center [1036, 734] width 8 height 9
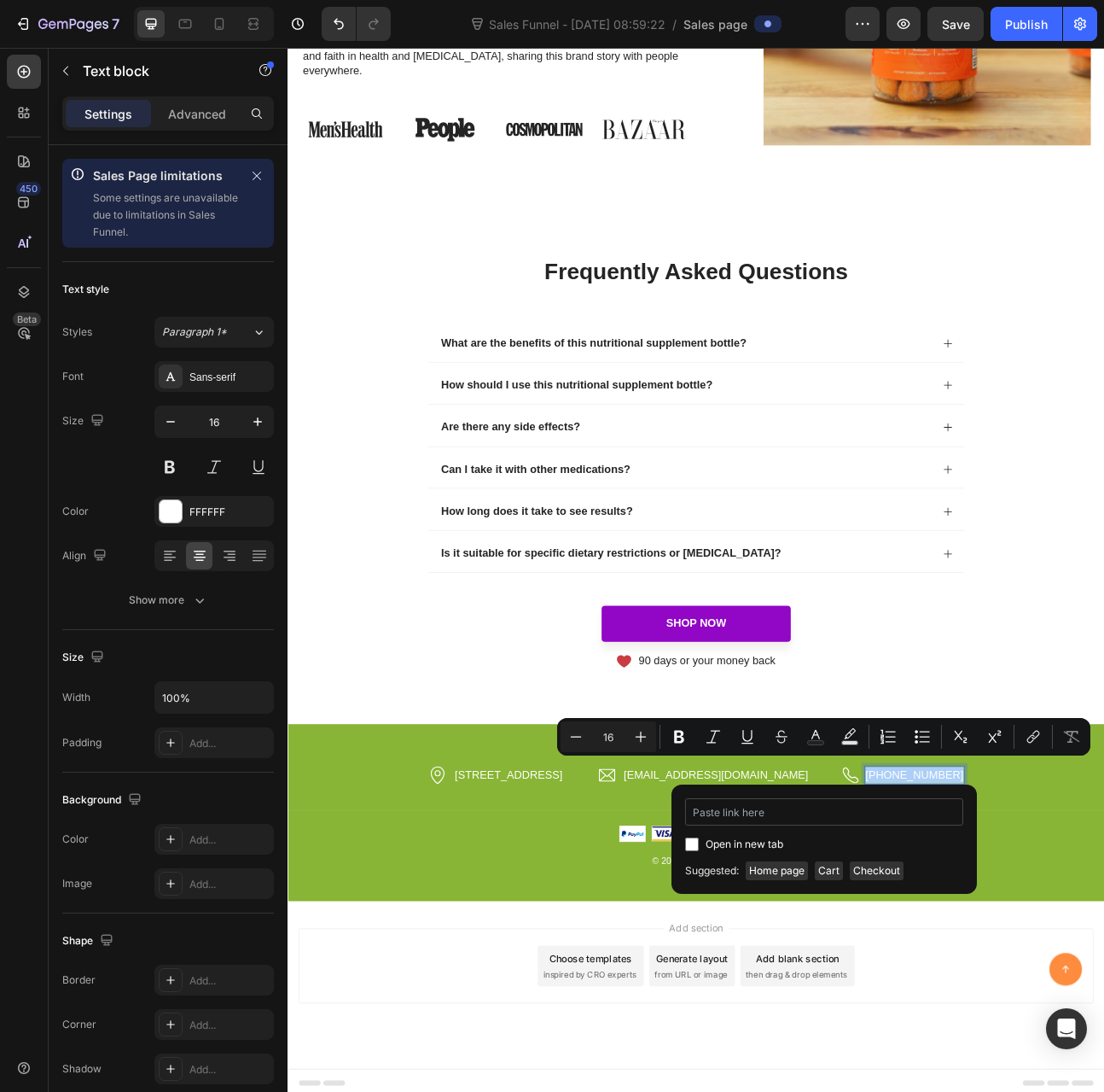
type input "tel:+13609327744"
click at [1056, 1091] on div "Icon 5030 SW 5th Ave, Camas, WA 98607 Text block Row Icon support@purecarepro.c…" at bounding box center [799, 1006] width 1024 height 222
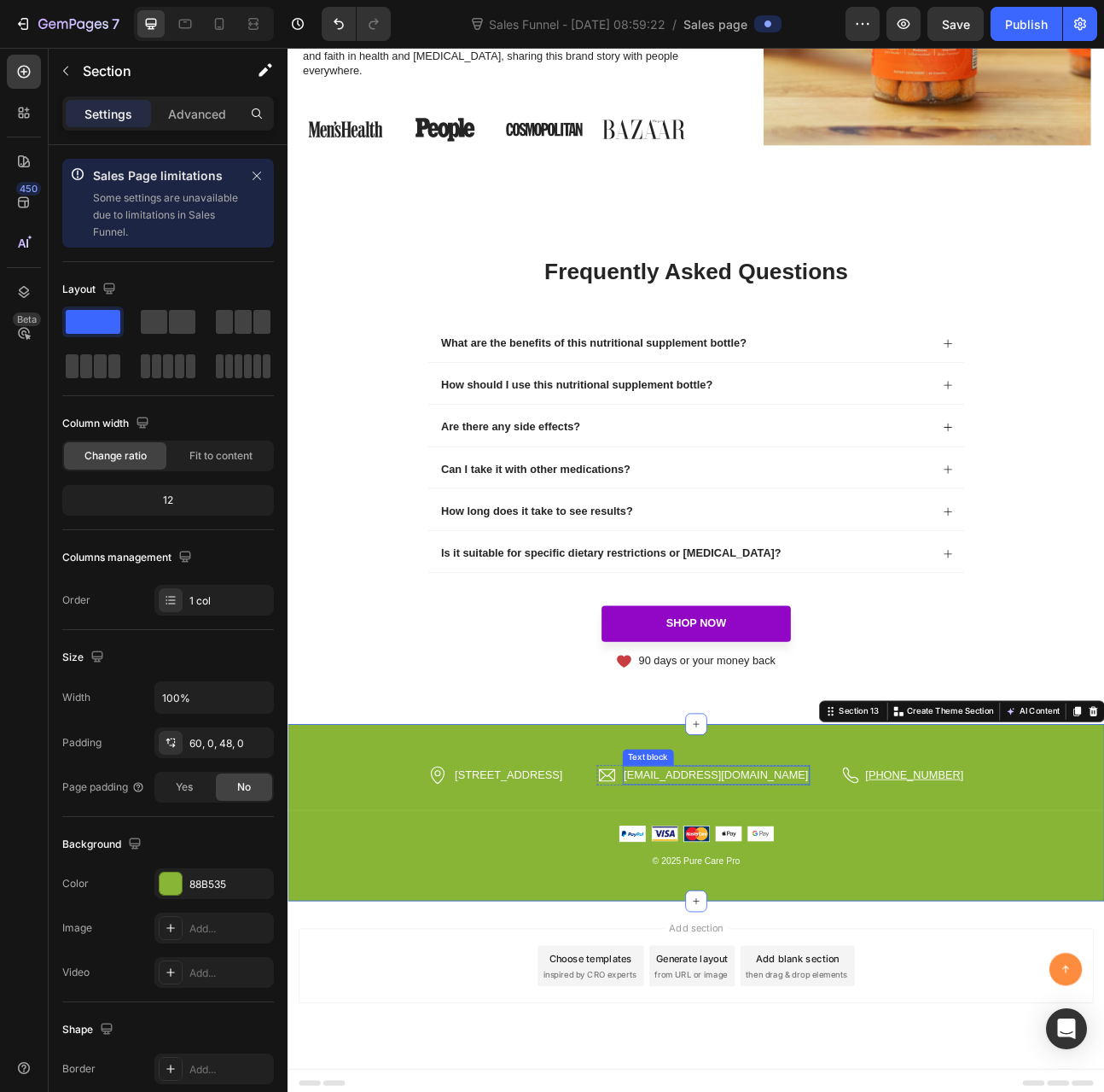
click at [839, 955] on p "support@purecarepro.com" at bounding box center [824, 960] width 231 height 21
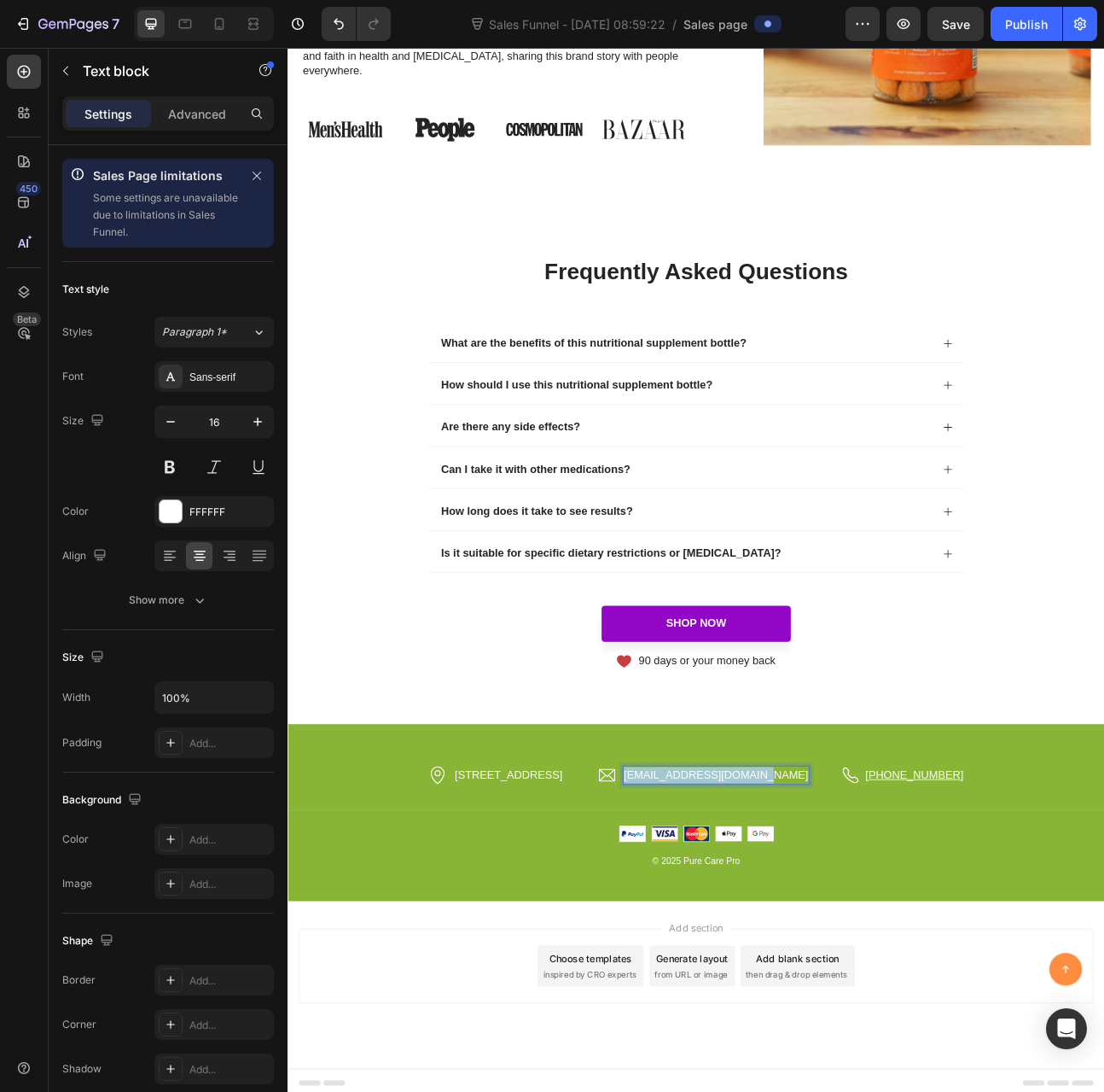
click at [839, 955] on p "support@purecarepro.com" at bounding box center [824, 960] width 231 height 21
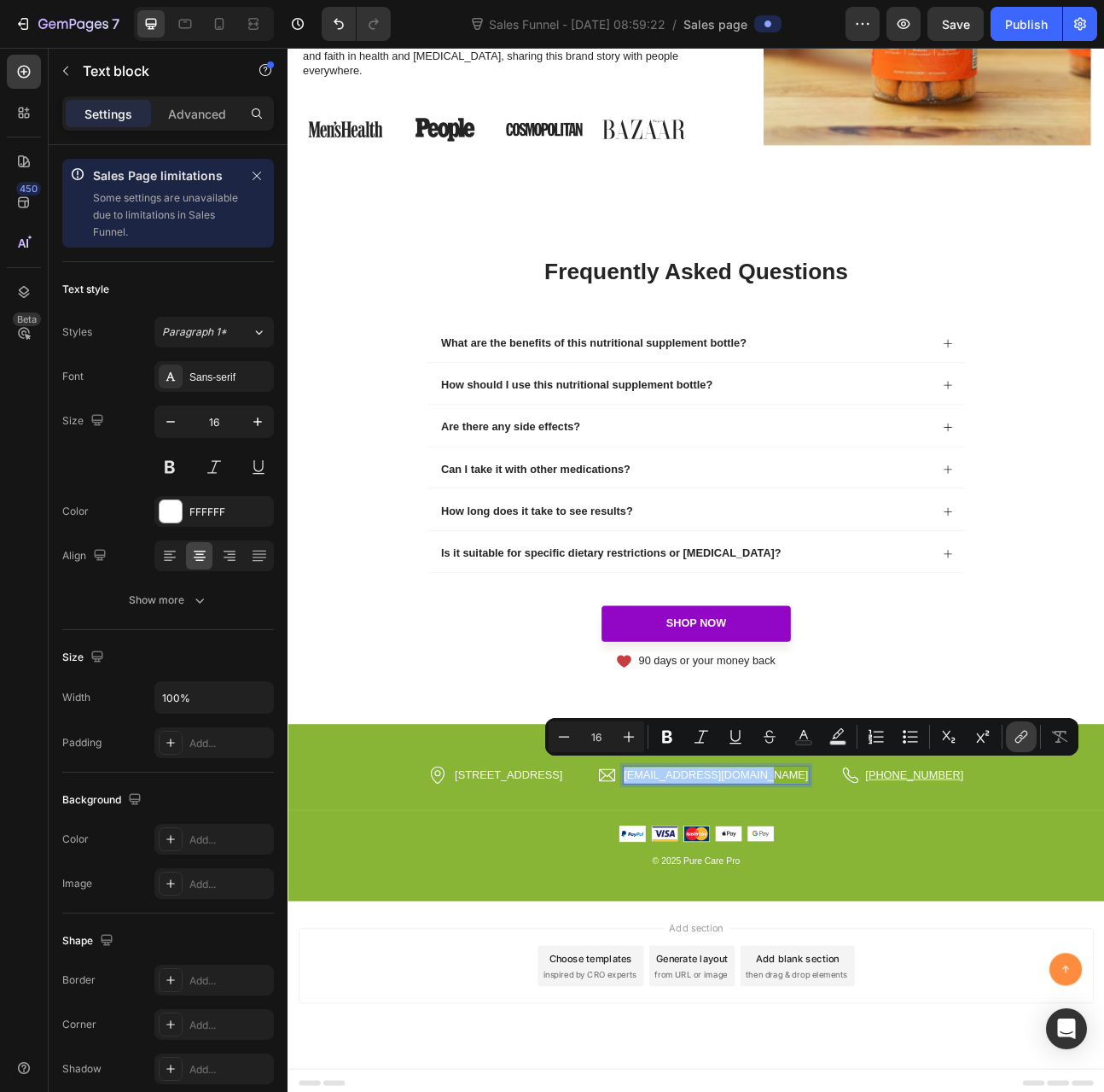
click at [1030, 737] on button "link" at bounding box center [1021, 736] width 30 height 30
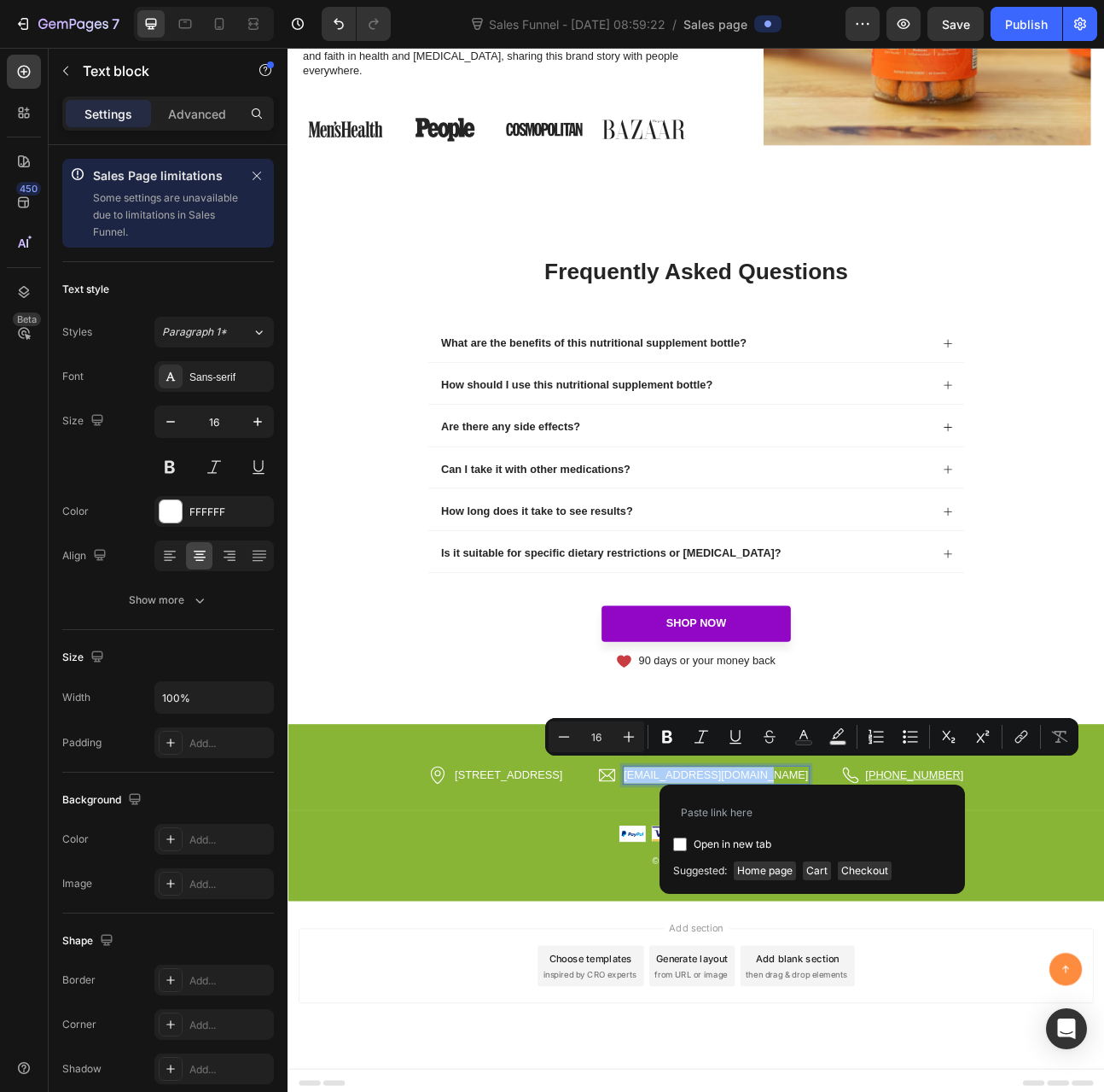
type input "mailto:support@purecarepro.com"
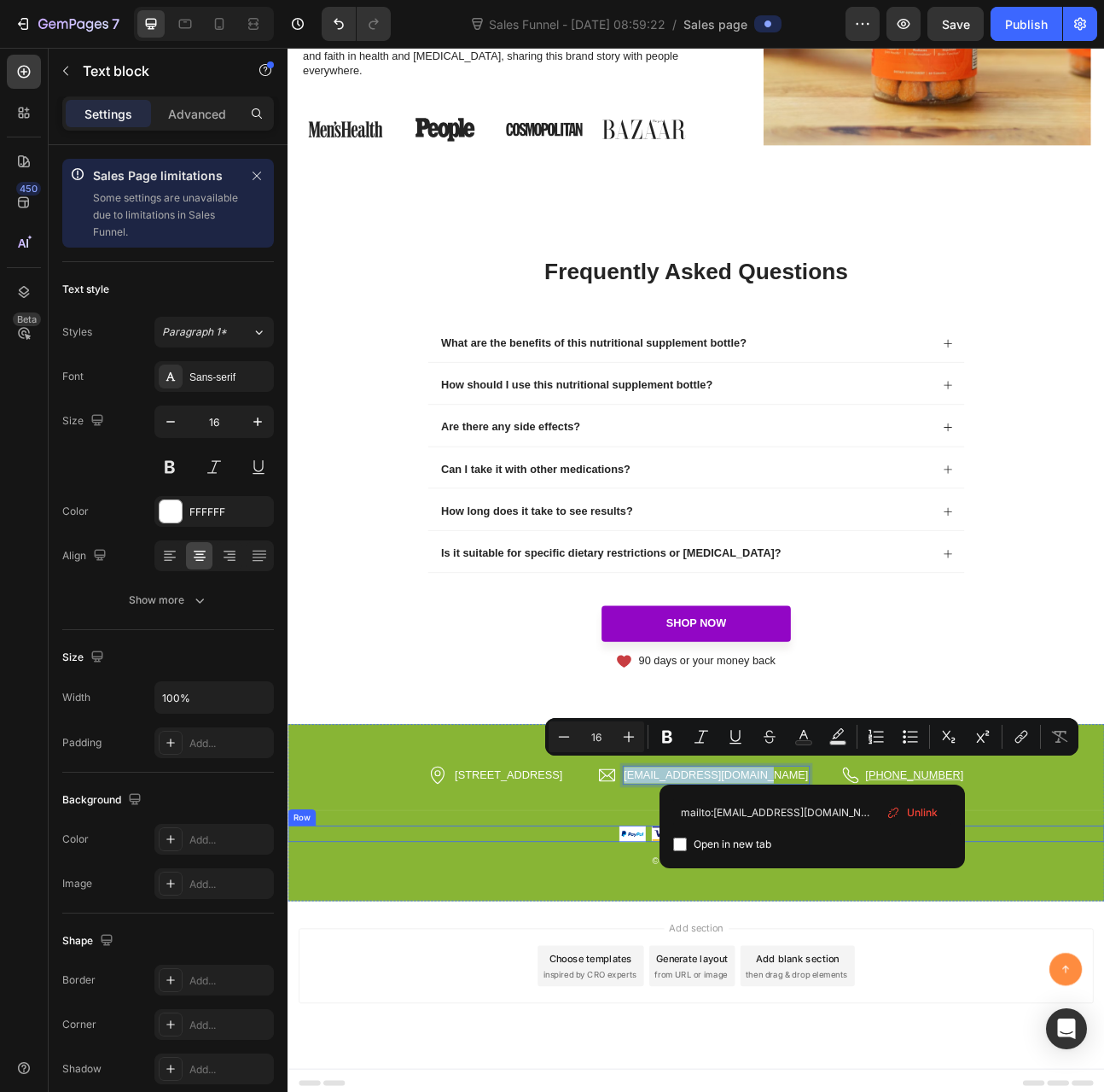
click at [1104, 1036] on div "Image Image Image Image Image Row" at bounding box center [799, 1033] width 1024 height 21
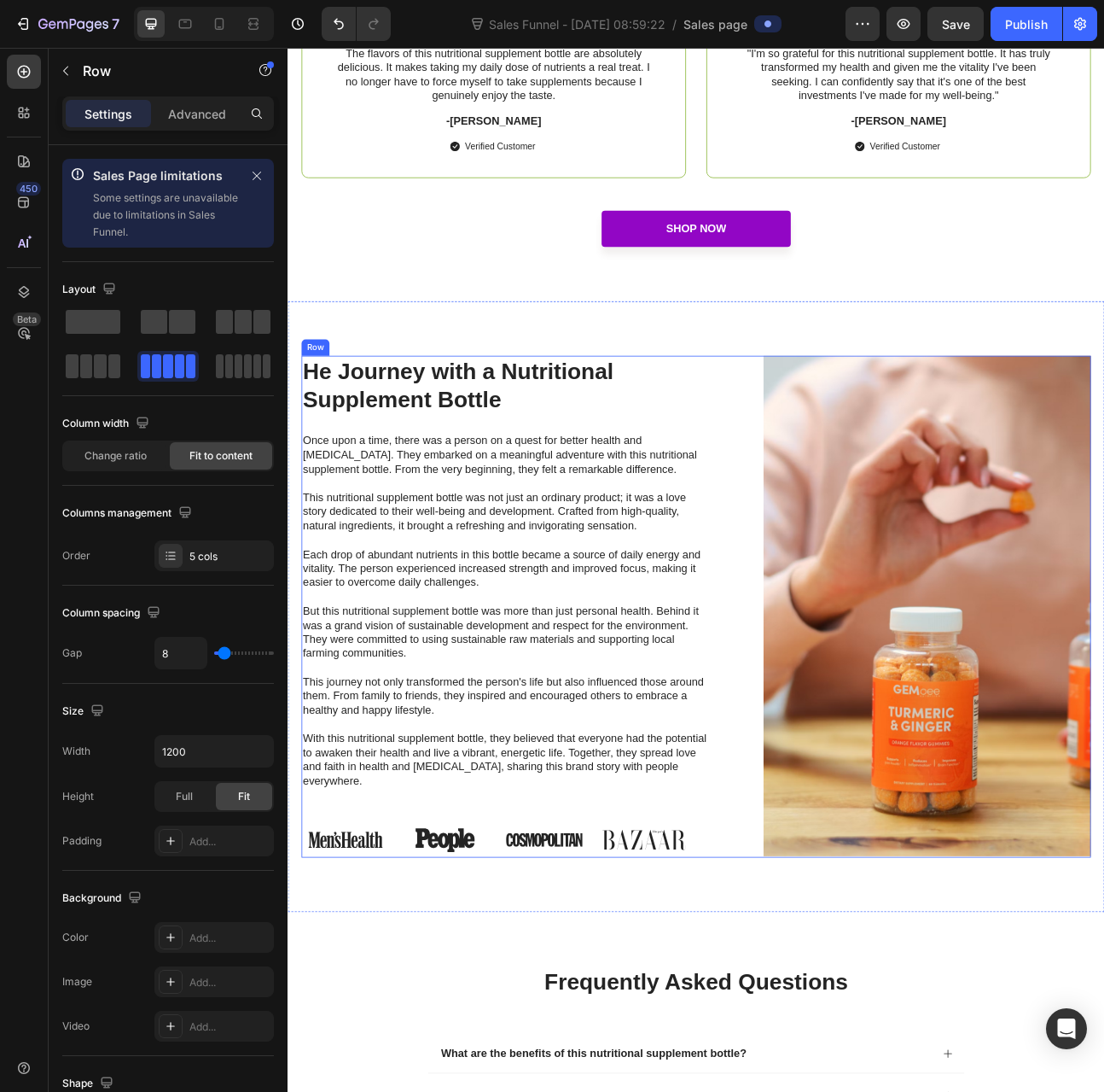
scroll to position [6475, 0]
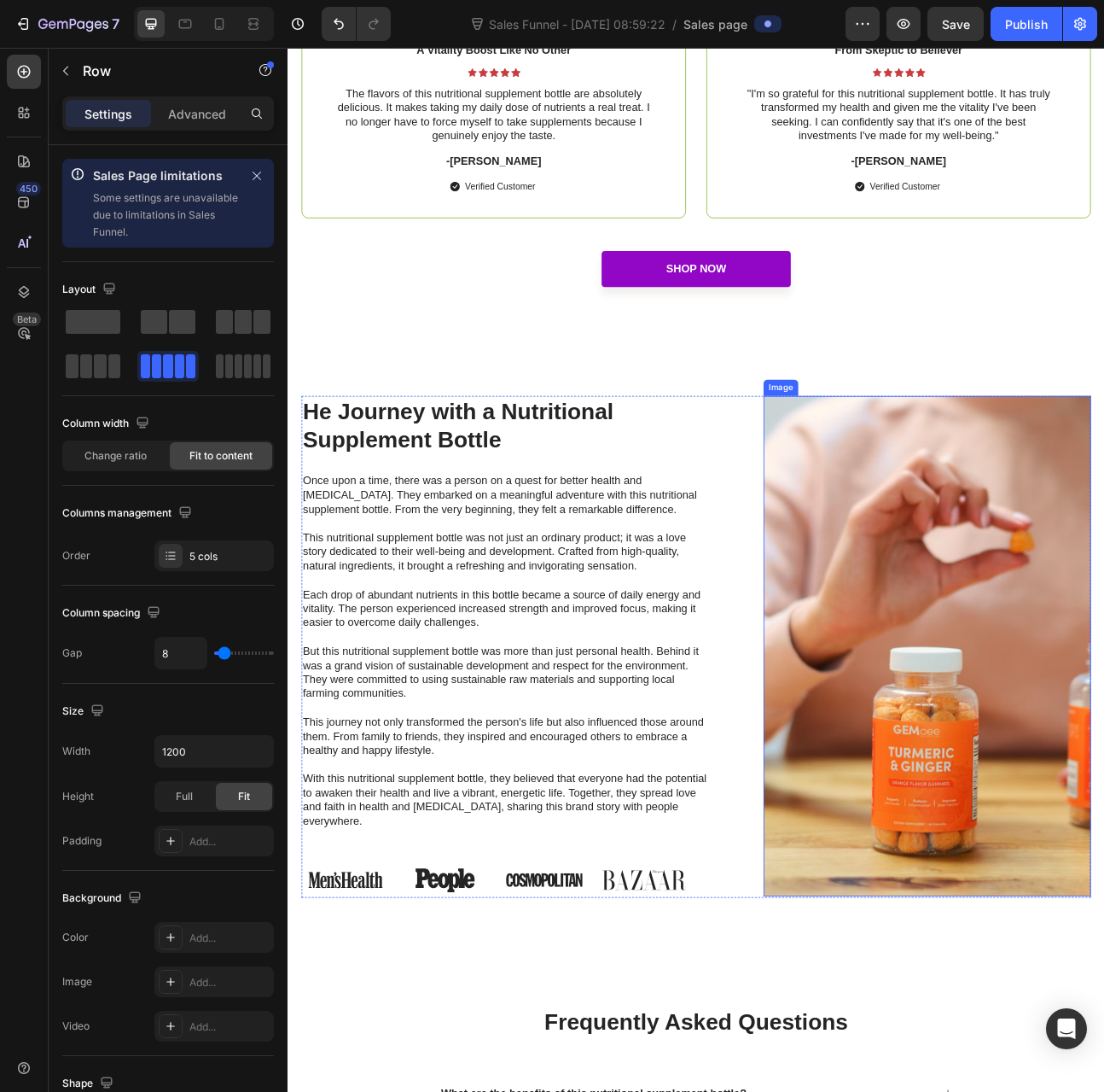
click at [926, 842] on img at bounding box center [1090, 798] width 411 height 628
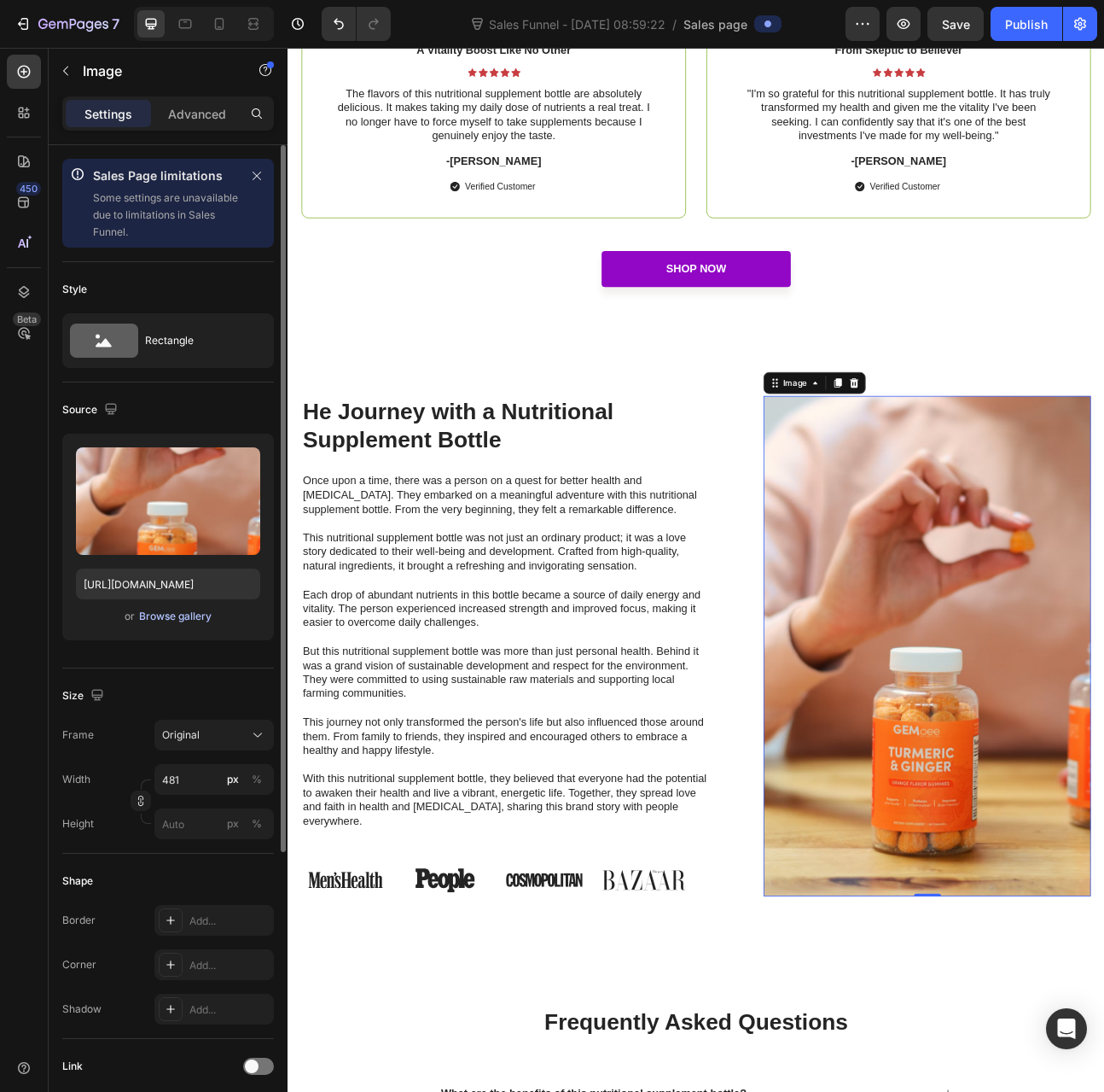
click at [166, 615] on div "Browse gallery" at bounding box center [175, 616] width 72 height 15
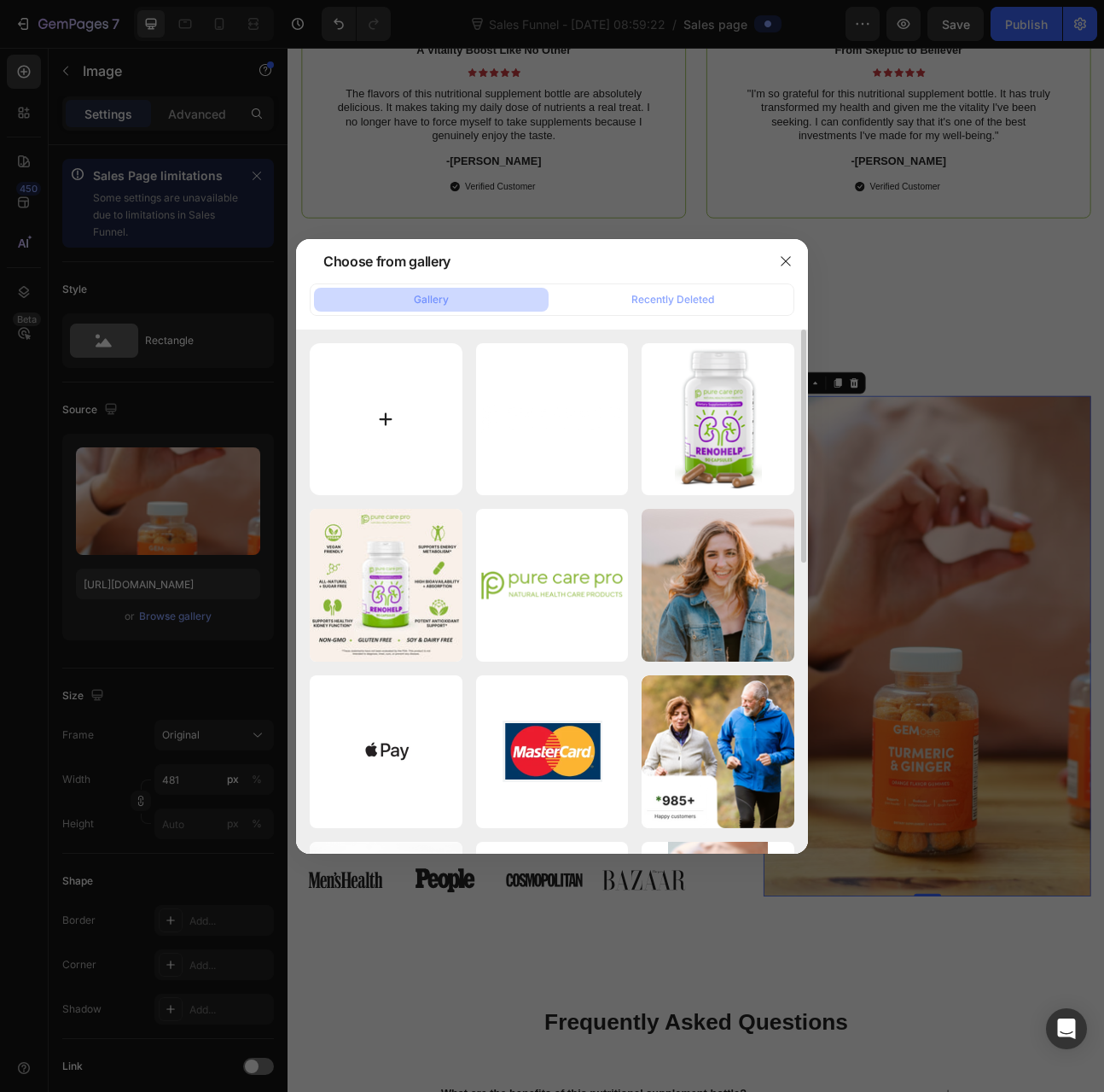
click at [396, 435] on input "file" at bounding box center [386, 419] width 153 height 153
type input "C:\fakepath\RENOHELP Size.jpg"
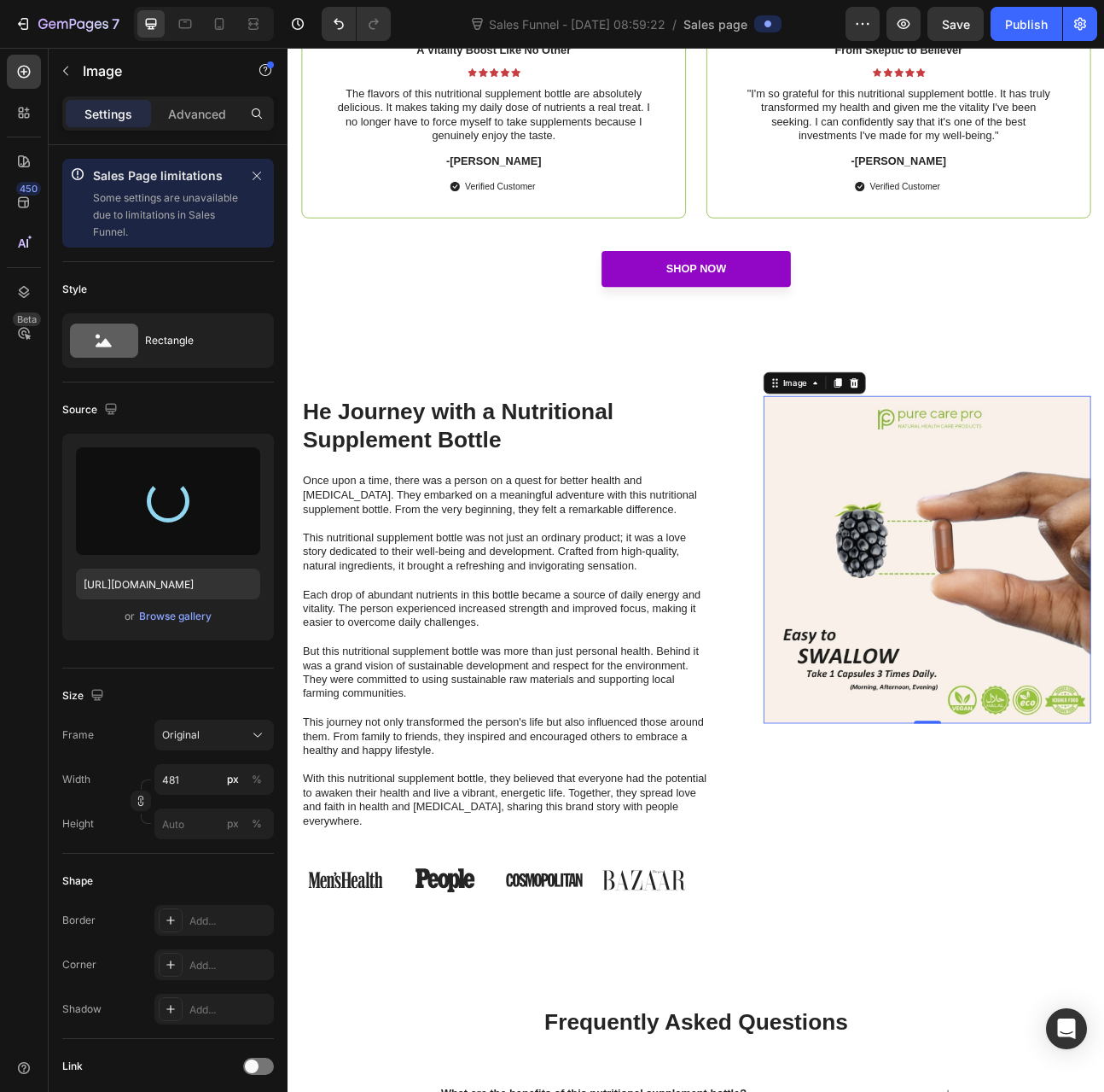
type input "https://cdn.shopify.com/s/files/1/0012/6015/9078/files/gempages_579943791784362…"
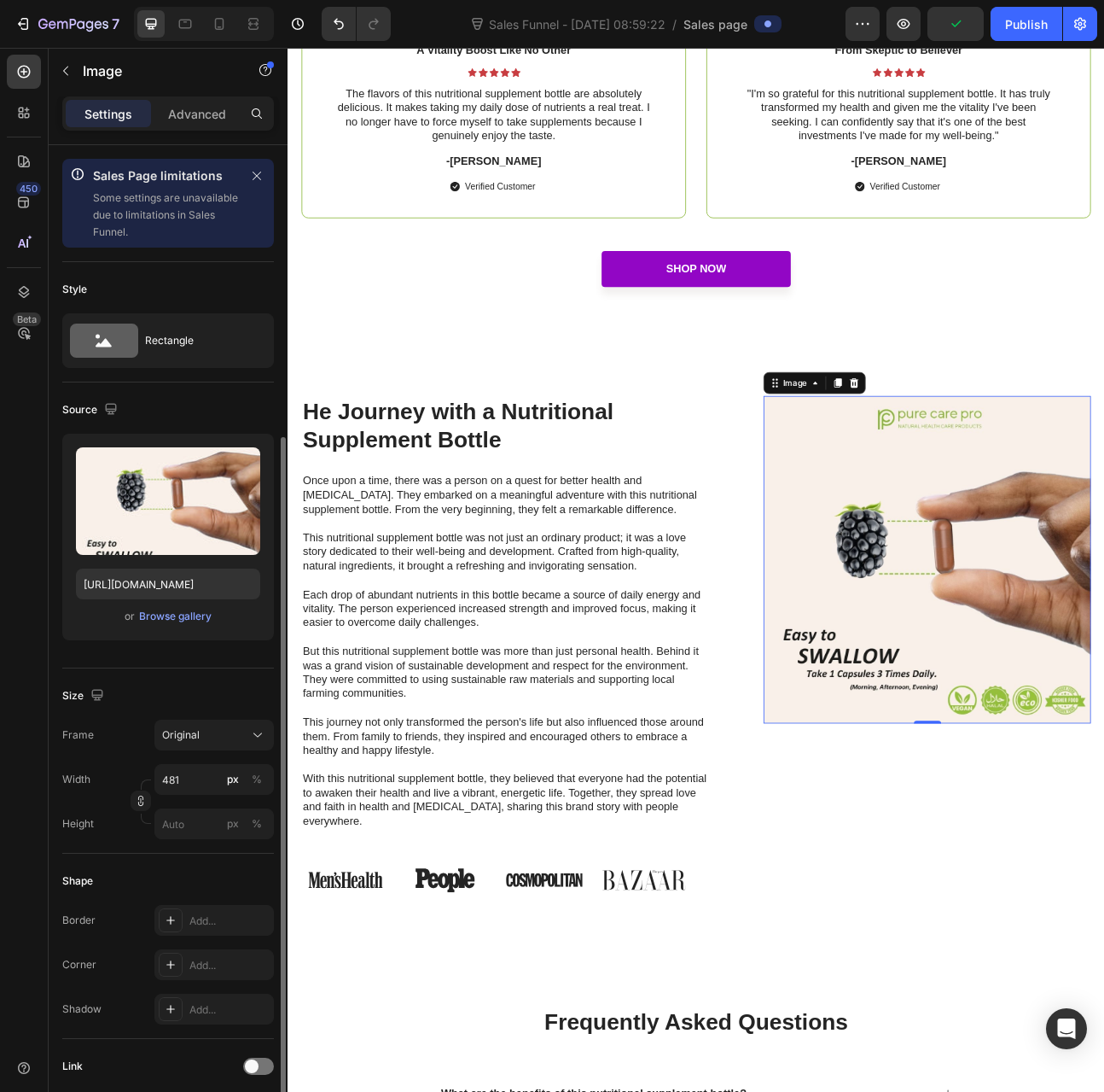
scroll to position [171, 0]
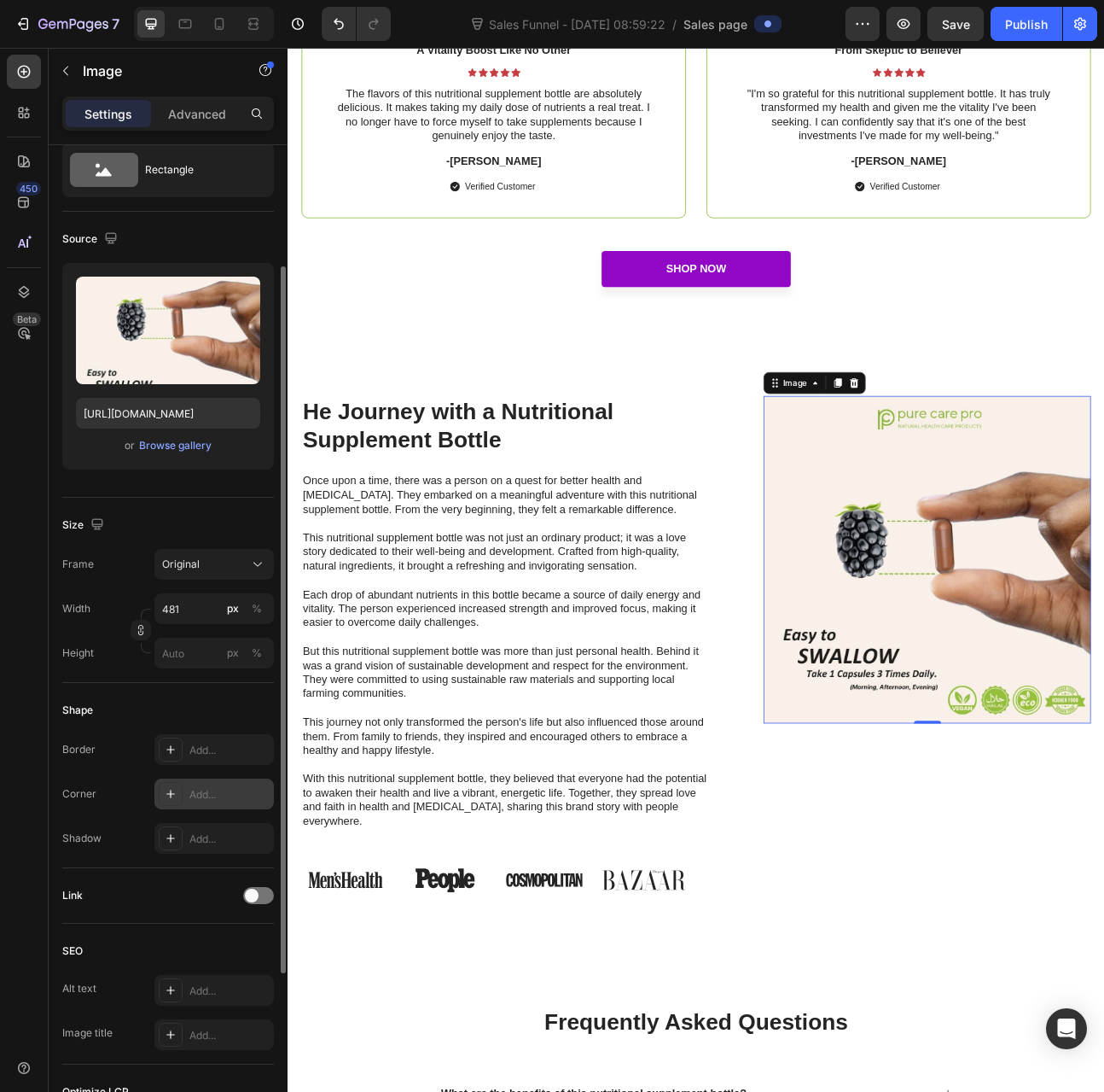
click at [212, 796] on div "Add..." at bounding box center [229, 795] width 80 height 15
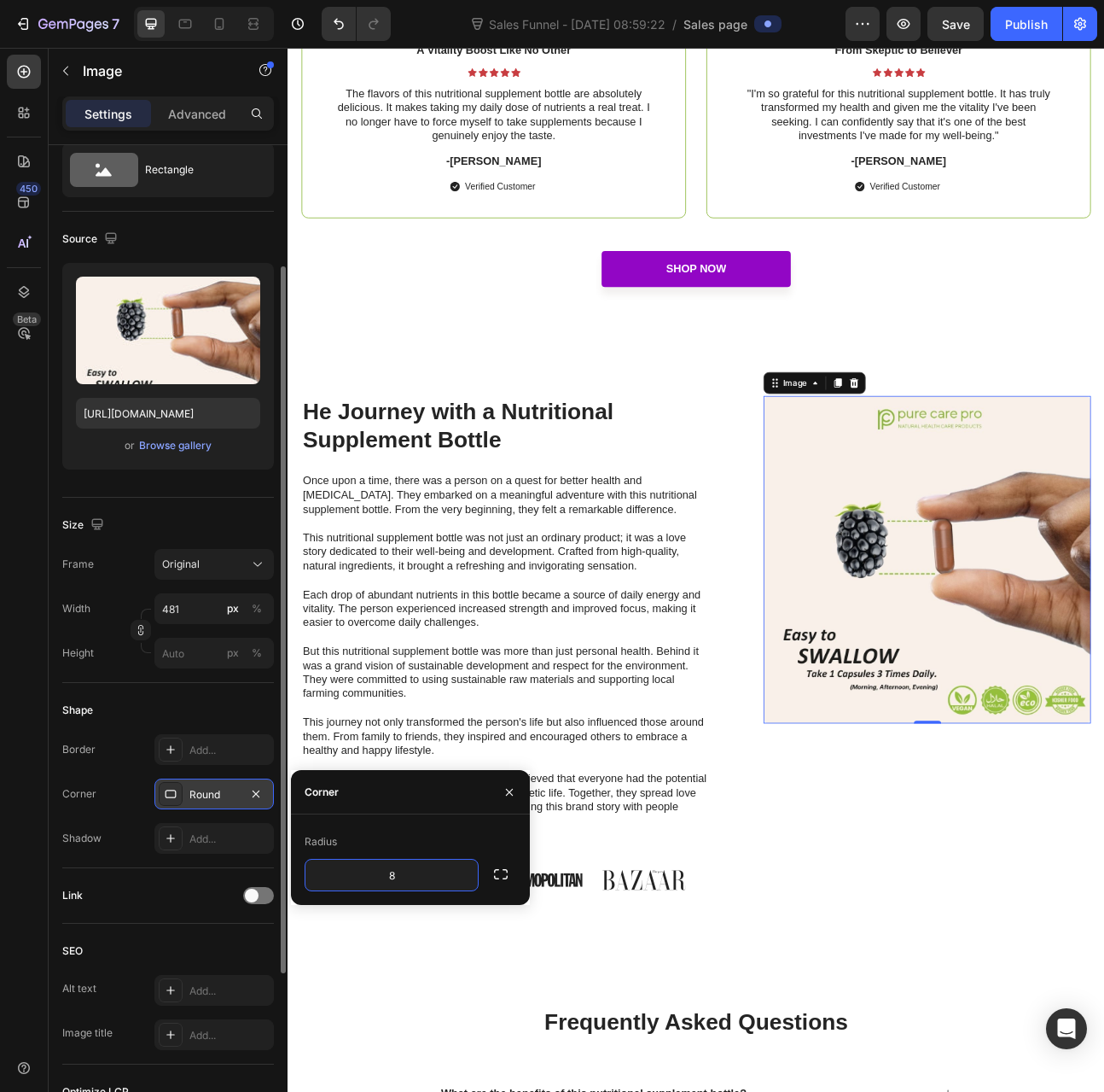
click at [147, 882] on div "Link" at bounding box center [168, 895] width 212 height 28
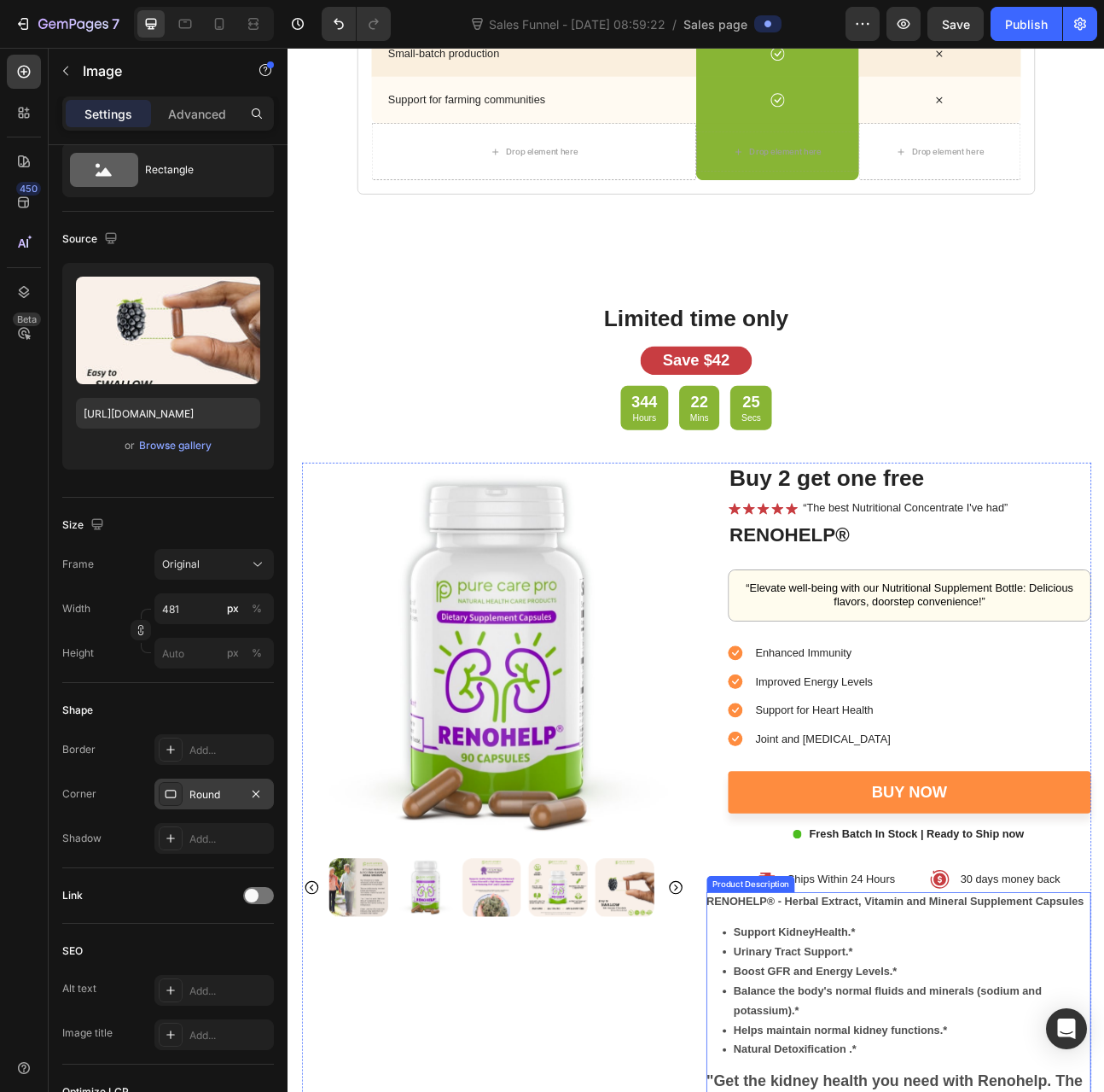
scroll to position [3914, 0]
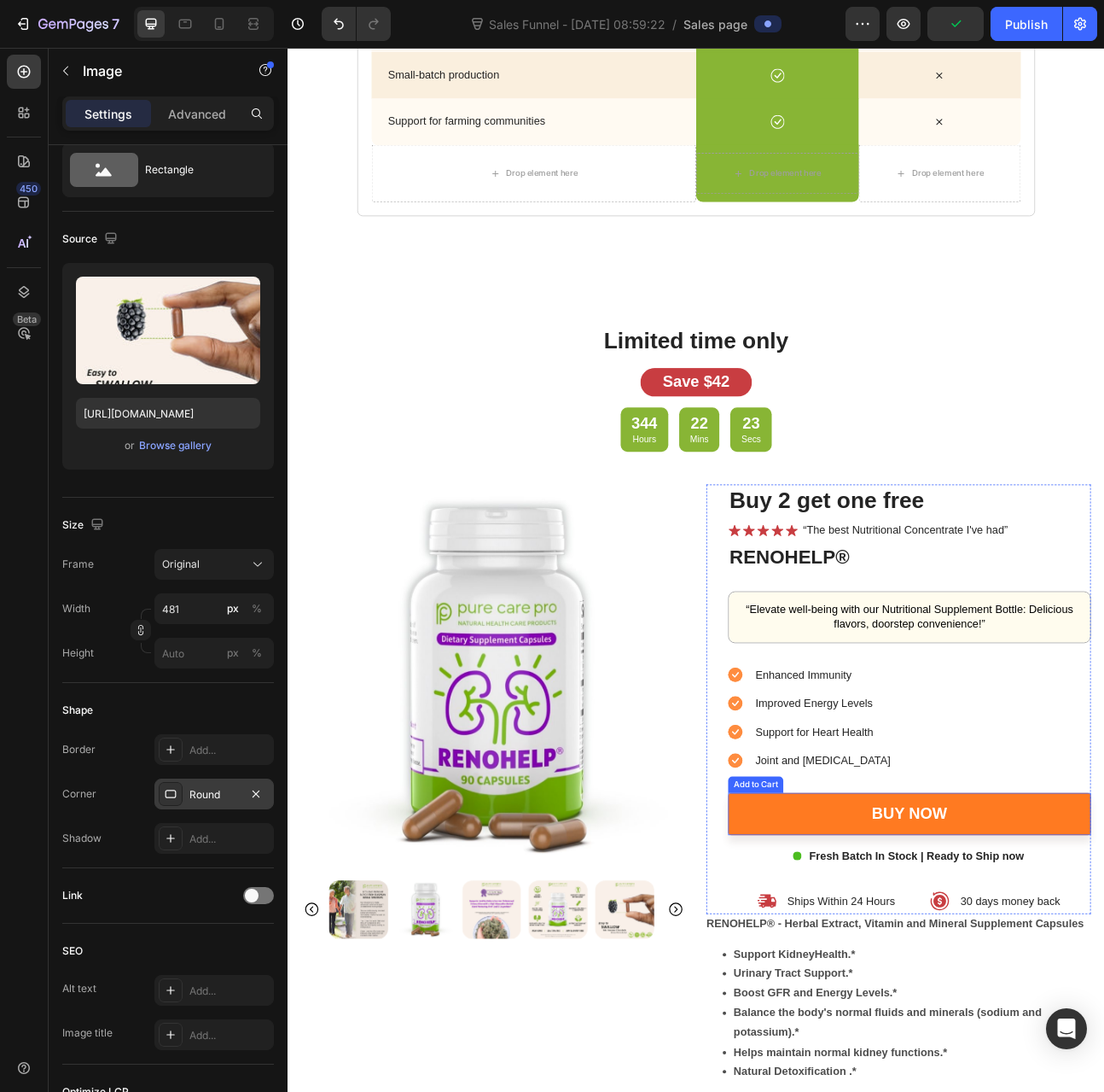
click at [881, 1017] on button "Buy now" at bounding box center [1067, 1008] width 455 height 53
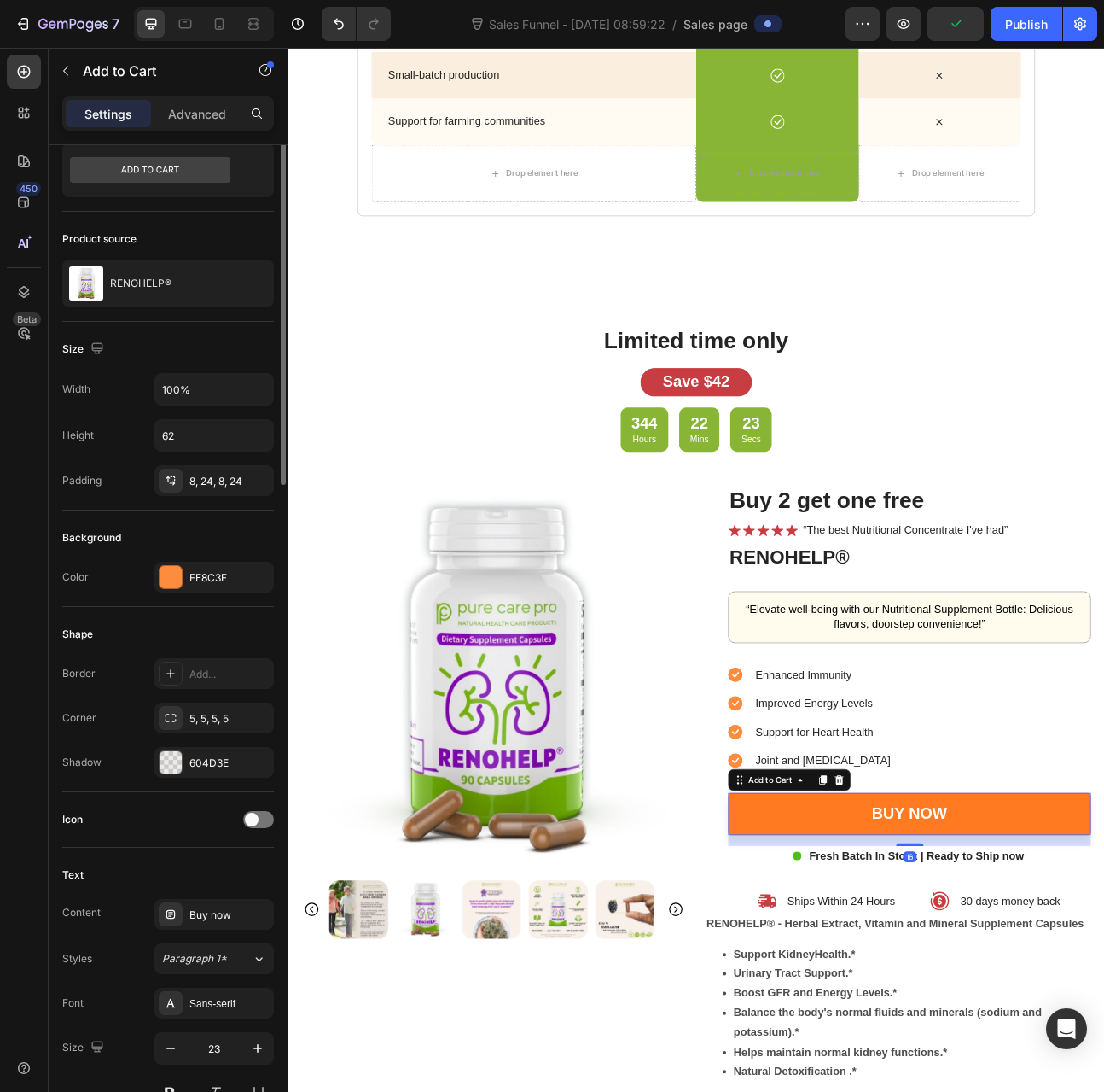
scroll to position [0, 0]
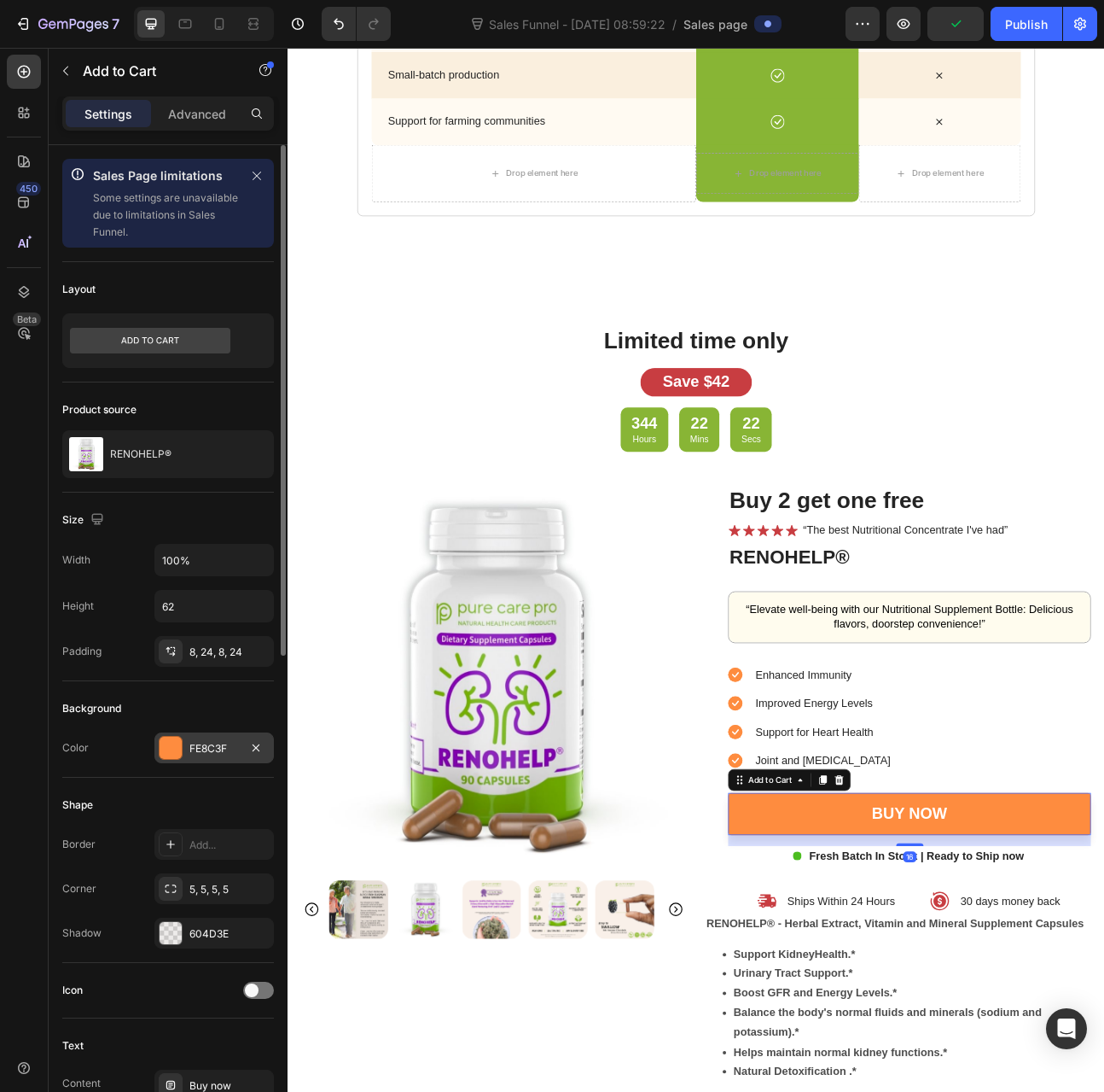
click at [235, 757] on div "FE8C3F" at bounding box center [214, 748] width 120 height 30
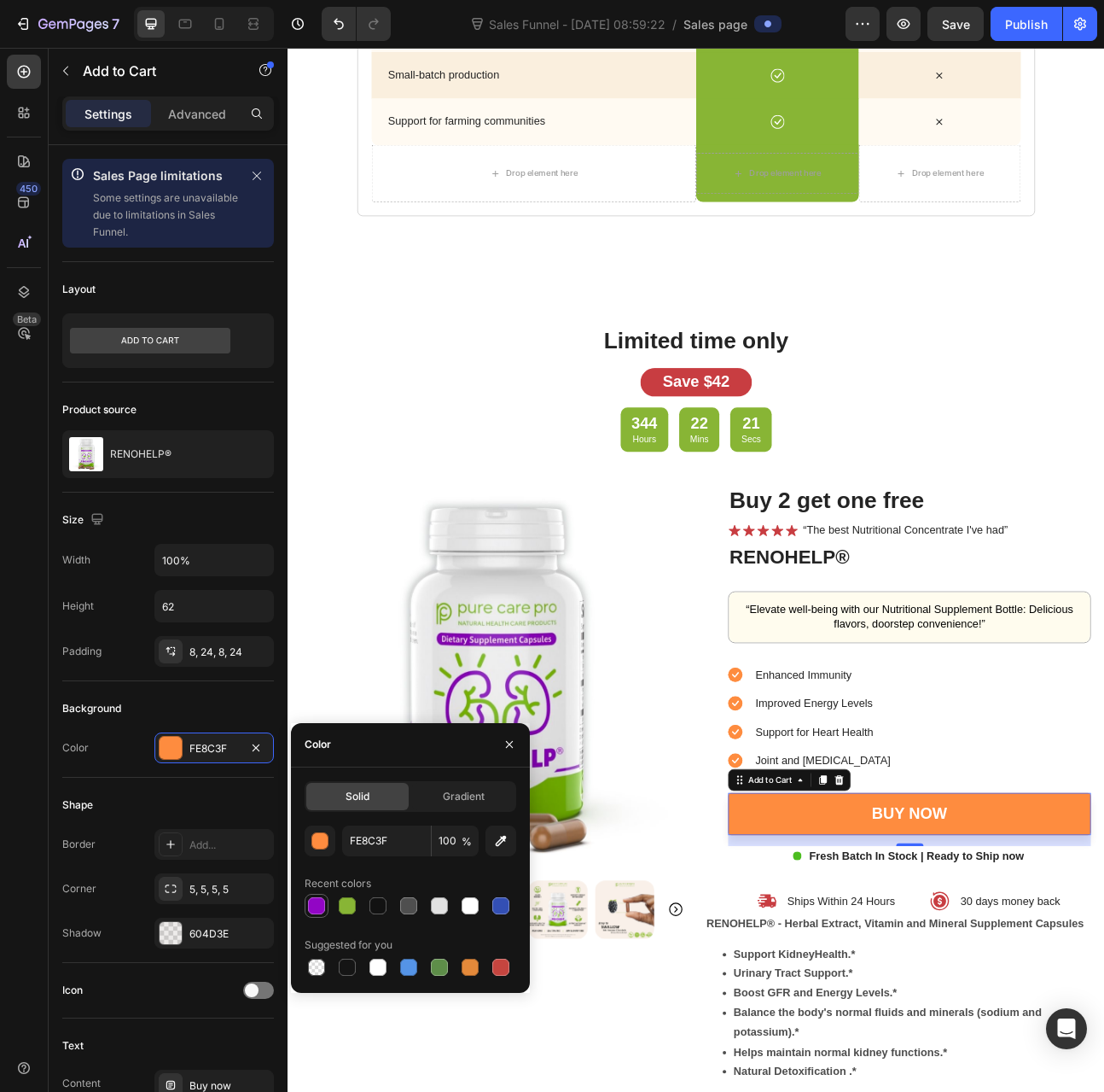
click at [319, 900] on div at bounding box center [317, 906] width 17 height 17
type input "9206C5"
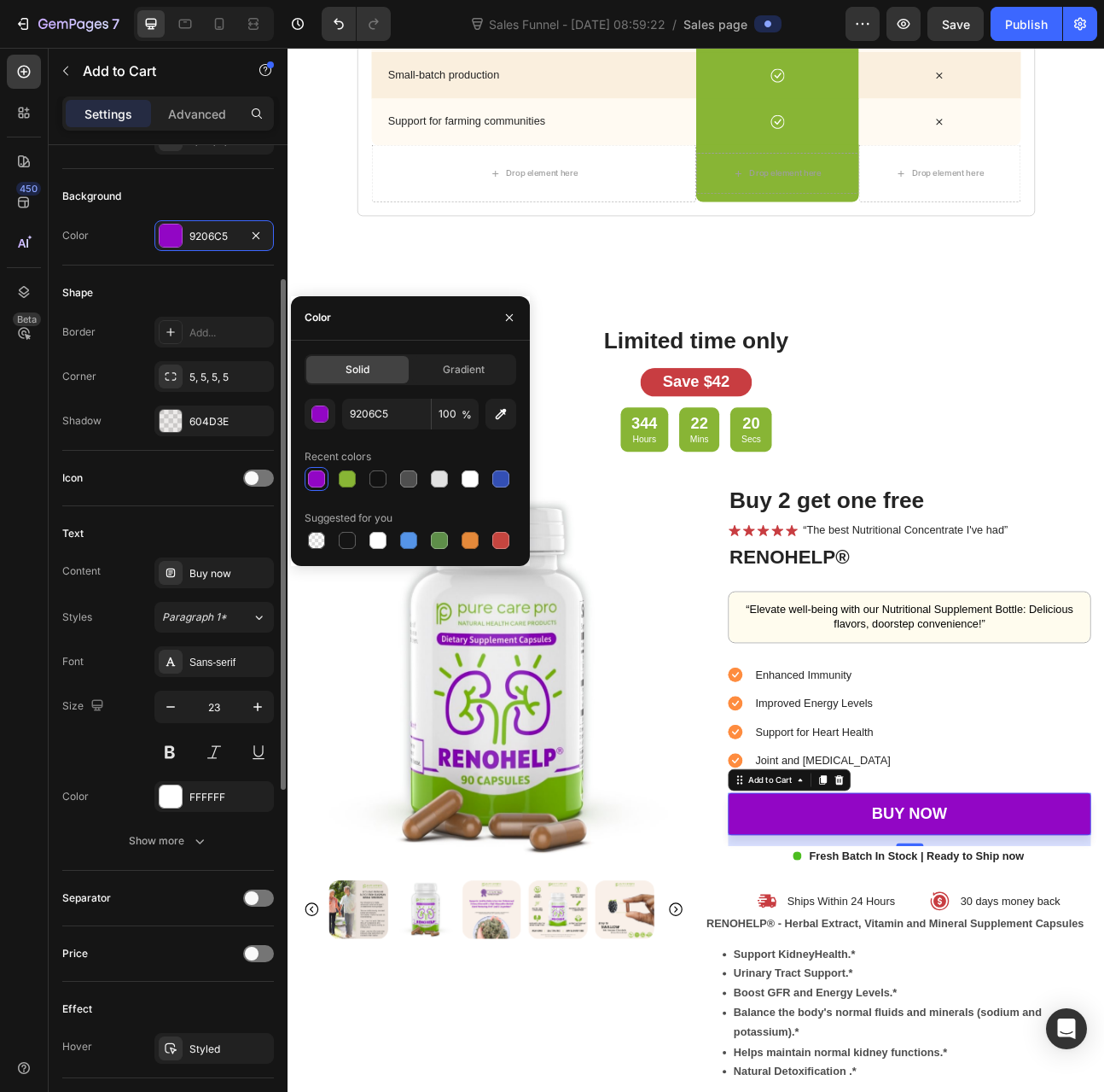
scroll to position [769, 0]
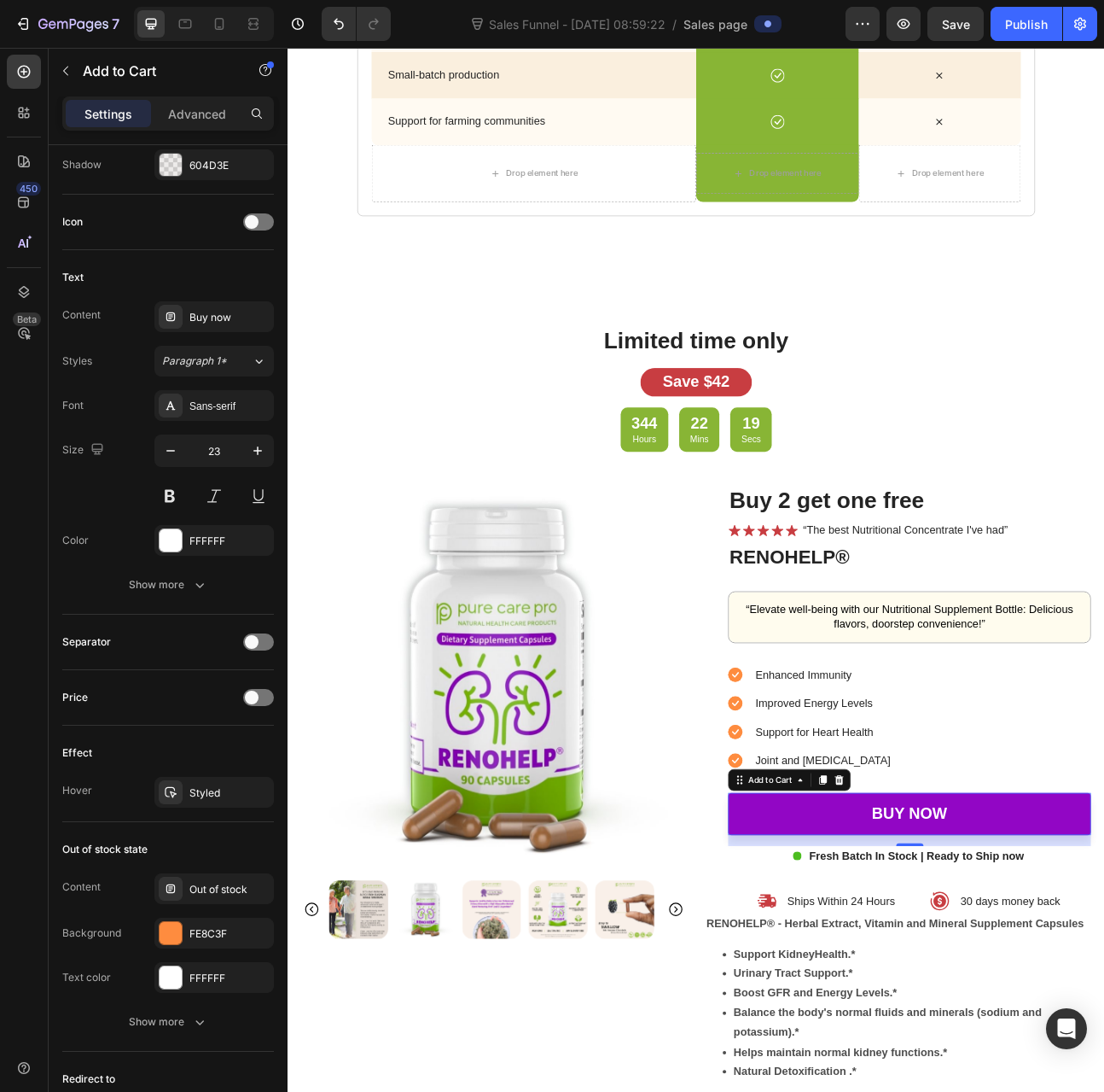
click at [190, 926] on div "FE8C3F" at bounding box center [229, 934] width 80 height 15
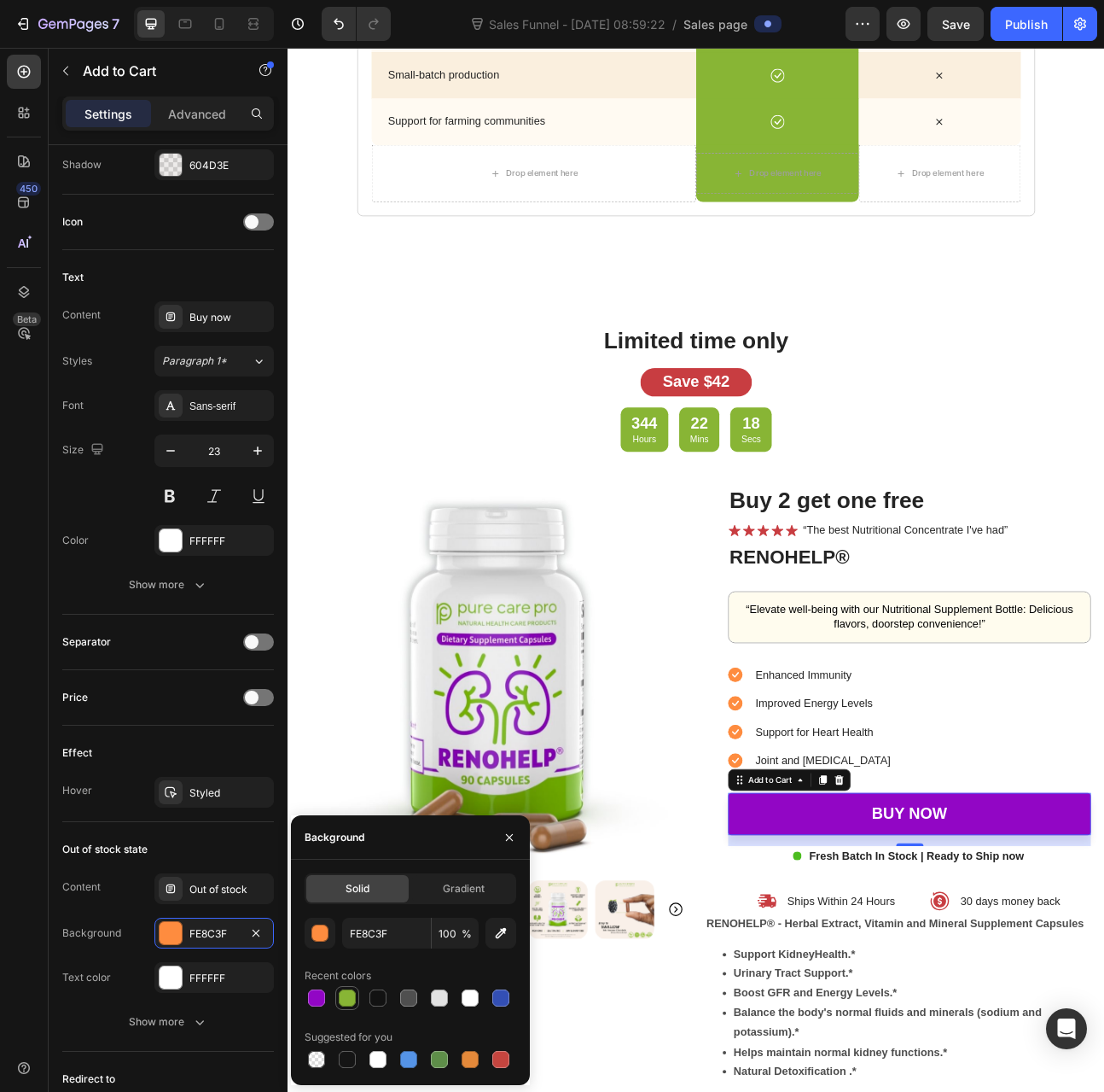
click at [346, 991] on div at bounding box center [347, 998] width 17 height 17
type input "88B535"
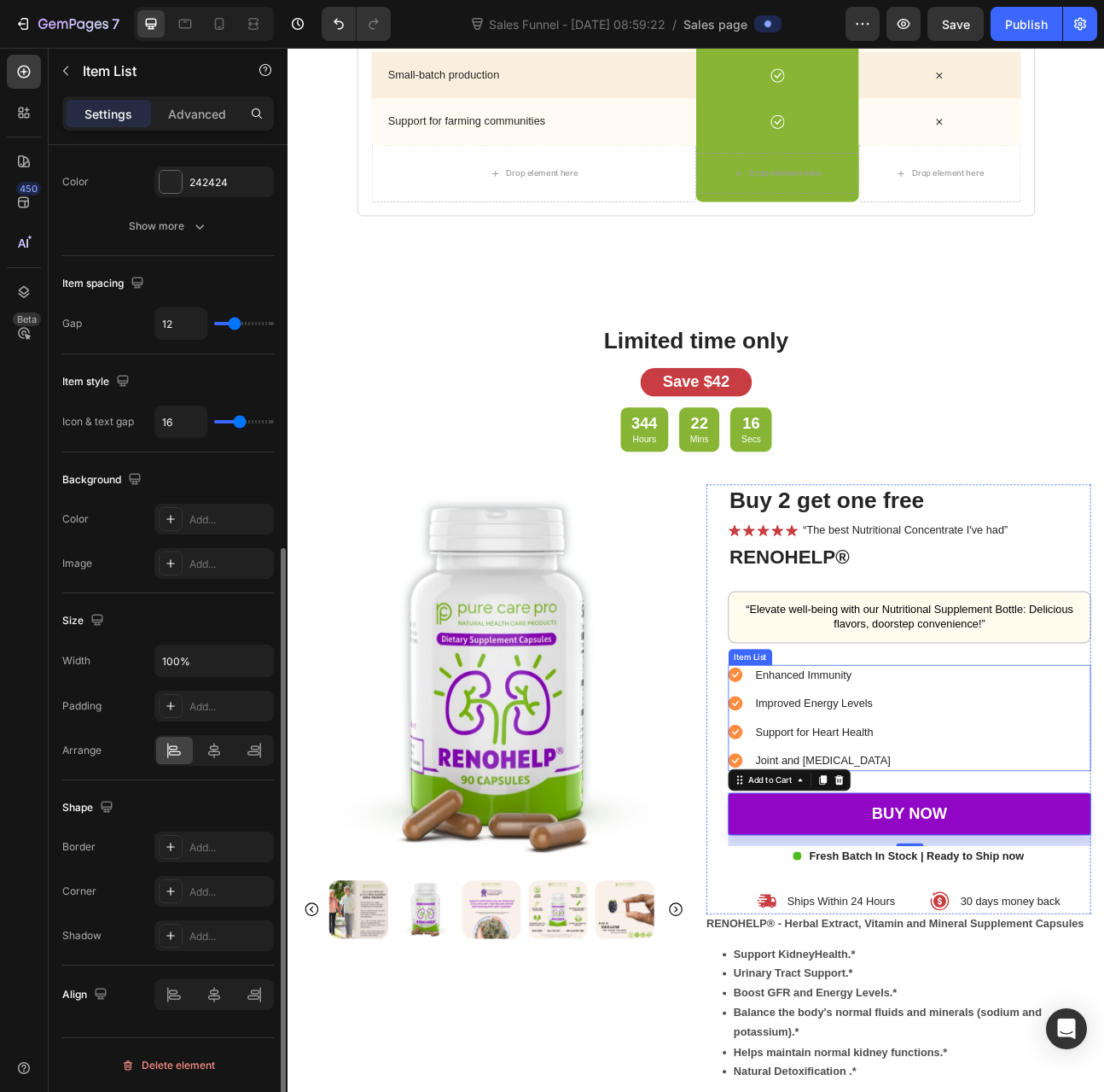
click at [840, 826] on icon at bounding box center [848, 833] width 18 height 18
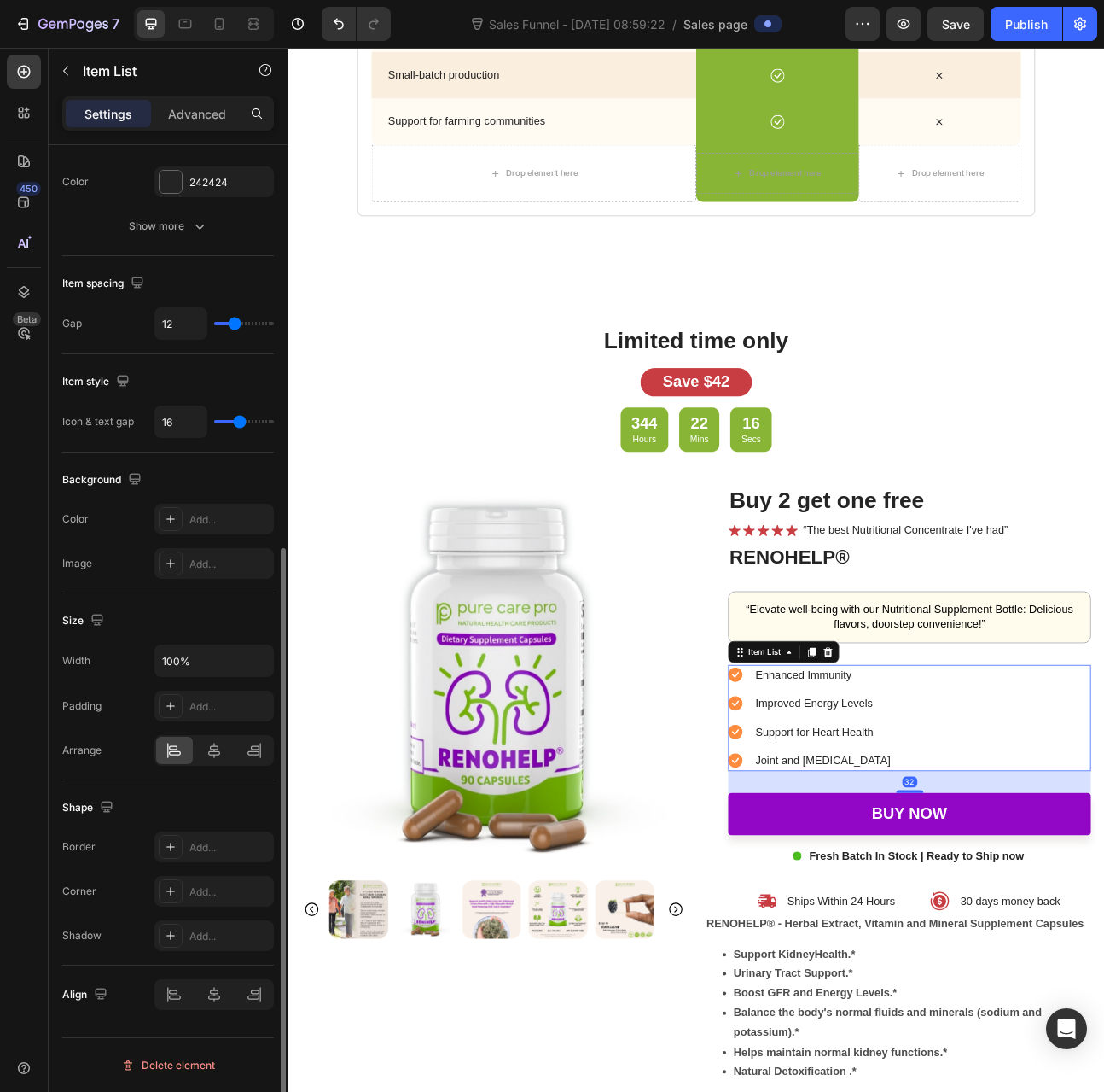
scroll to position [0, 0]
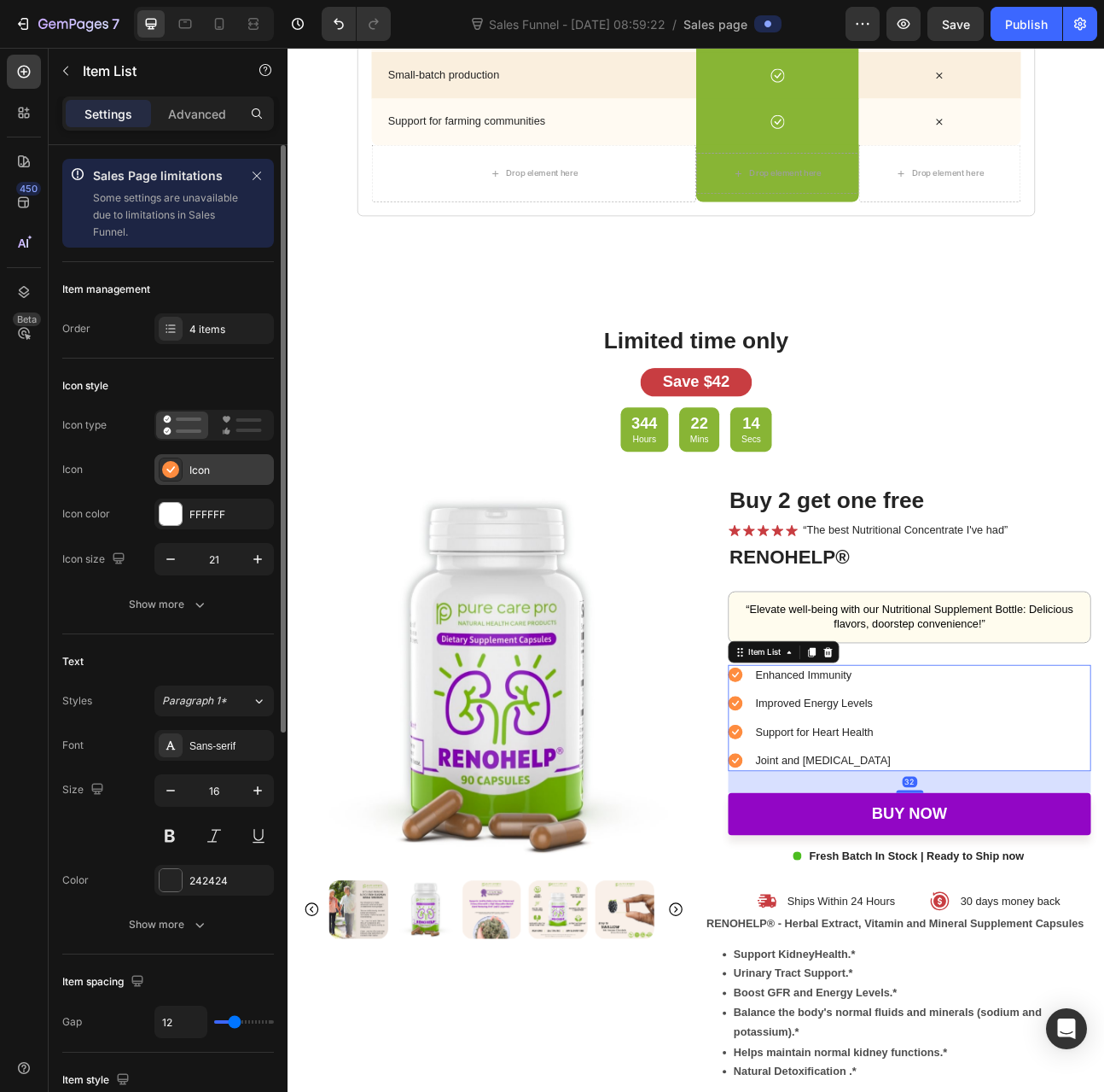
click at [167, 461] on icon at bounding box center [171, 470] width 17 height 17
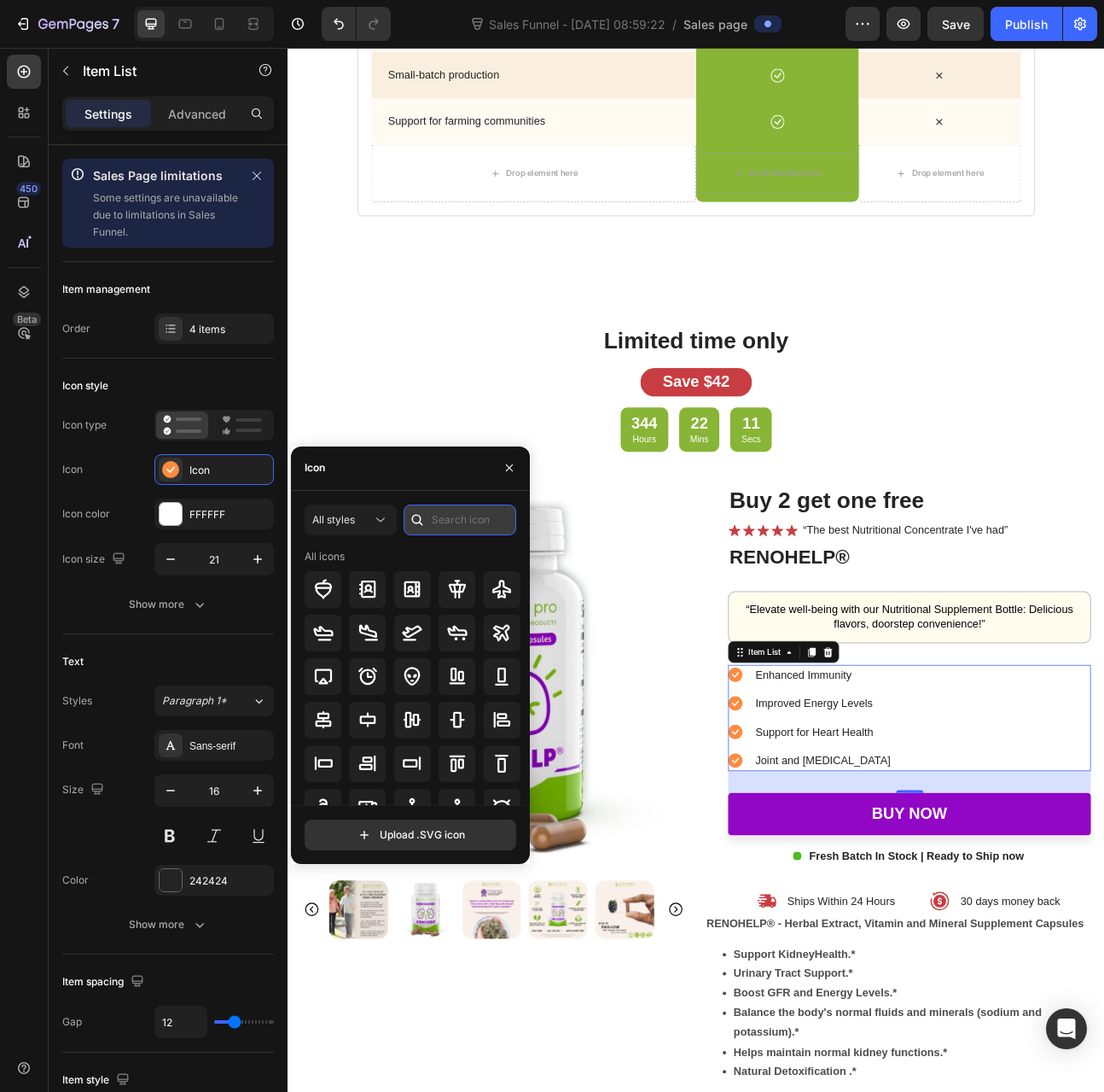
click at [488, 514] on input "text" at bounding box center [460, 519] width 112 height 30
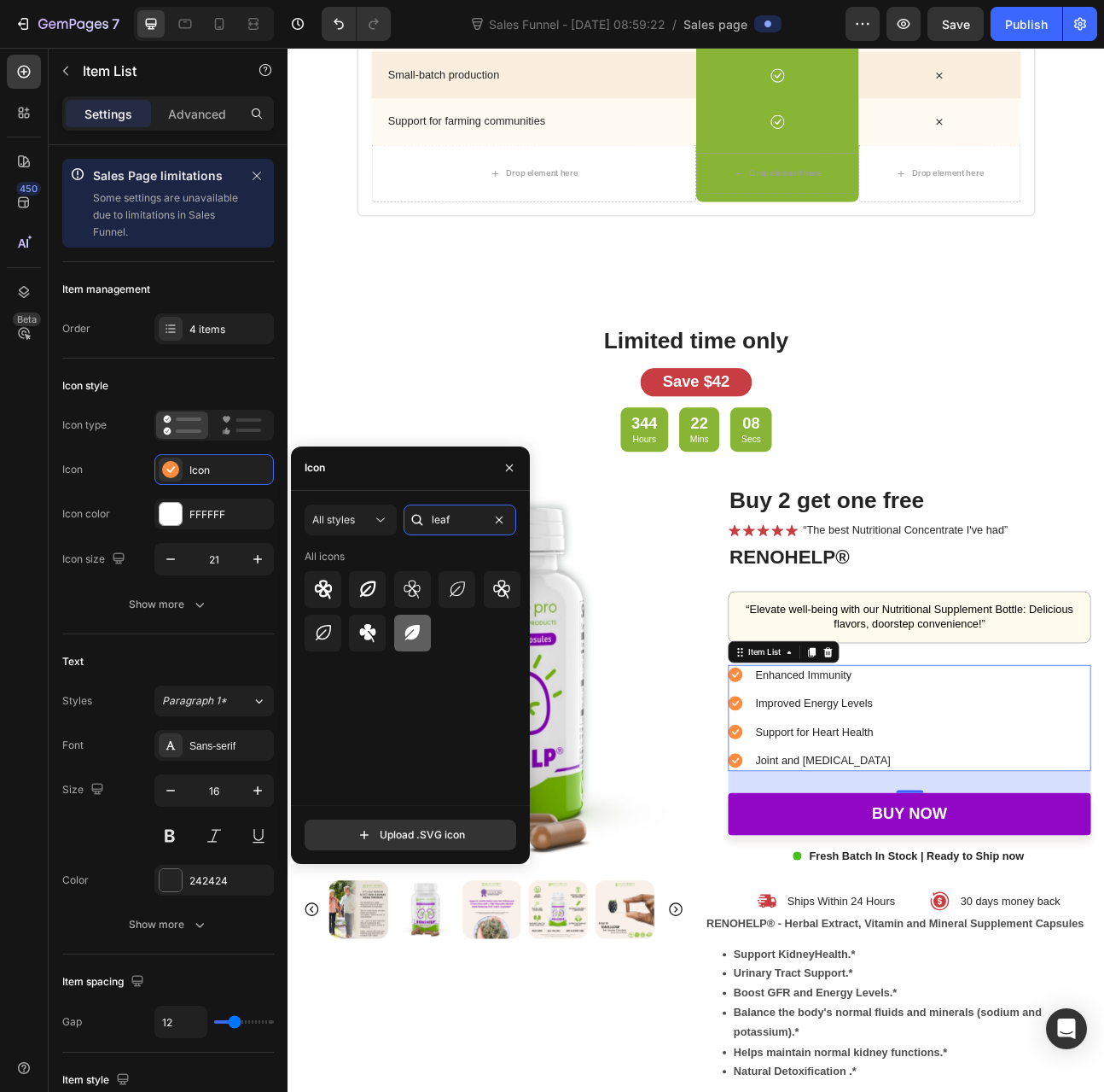
type input "leaf"
drag, startPoint x: 401, startPoint y: 631, endPoint x: 230, endPoint y: 567, distance: 182.6
click at [401, 631] on div at bounding box center [413, 633] width 37 height 37
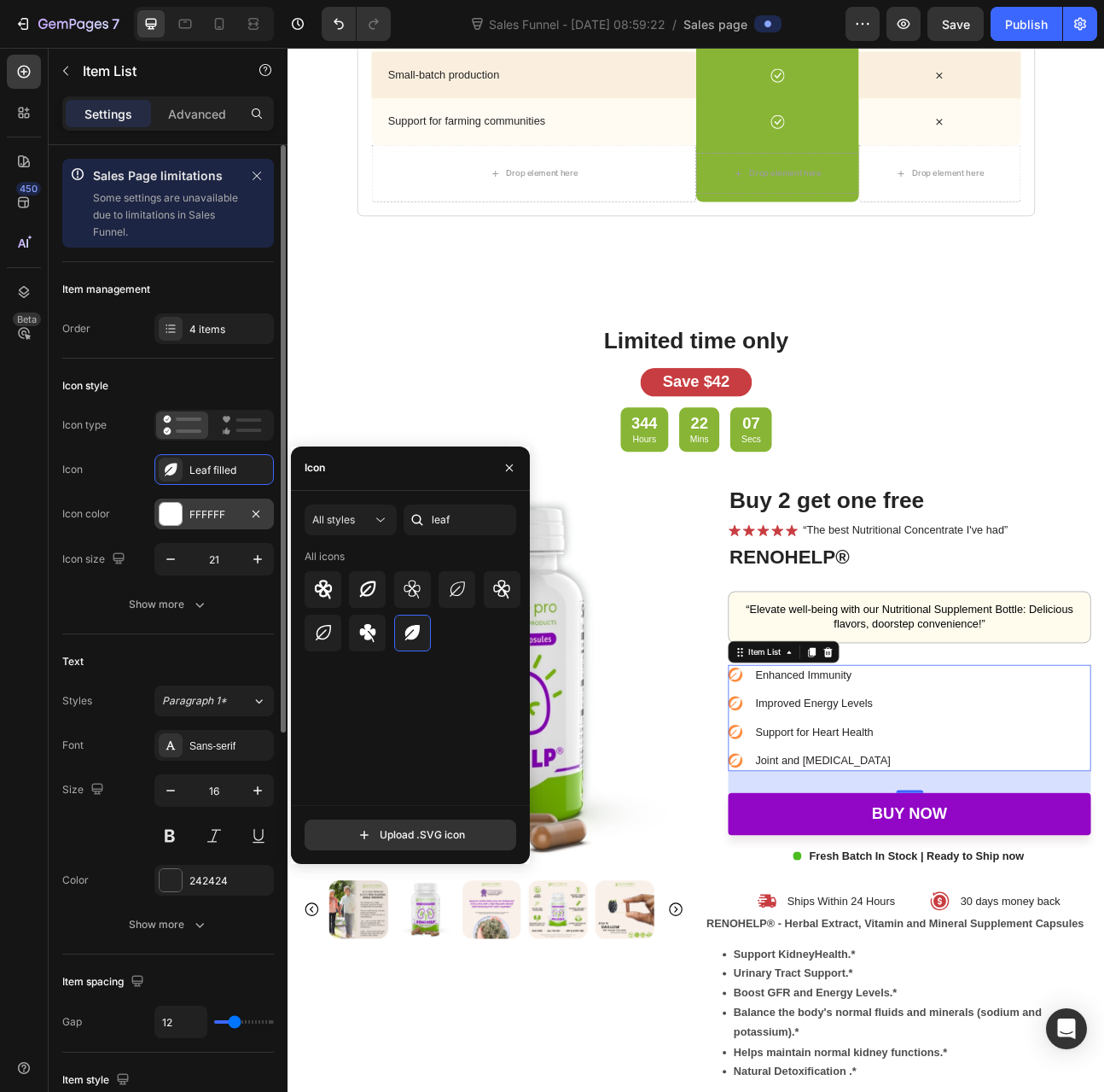
click at [210, 510] on div "FFFFFF" at bounding box center [214, 515] width 49 height 15
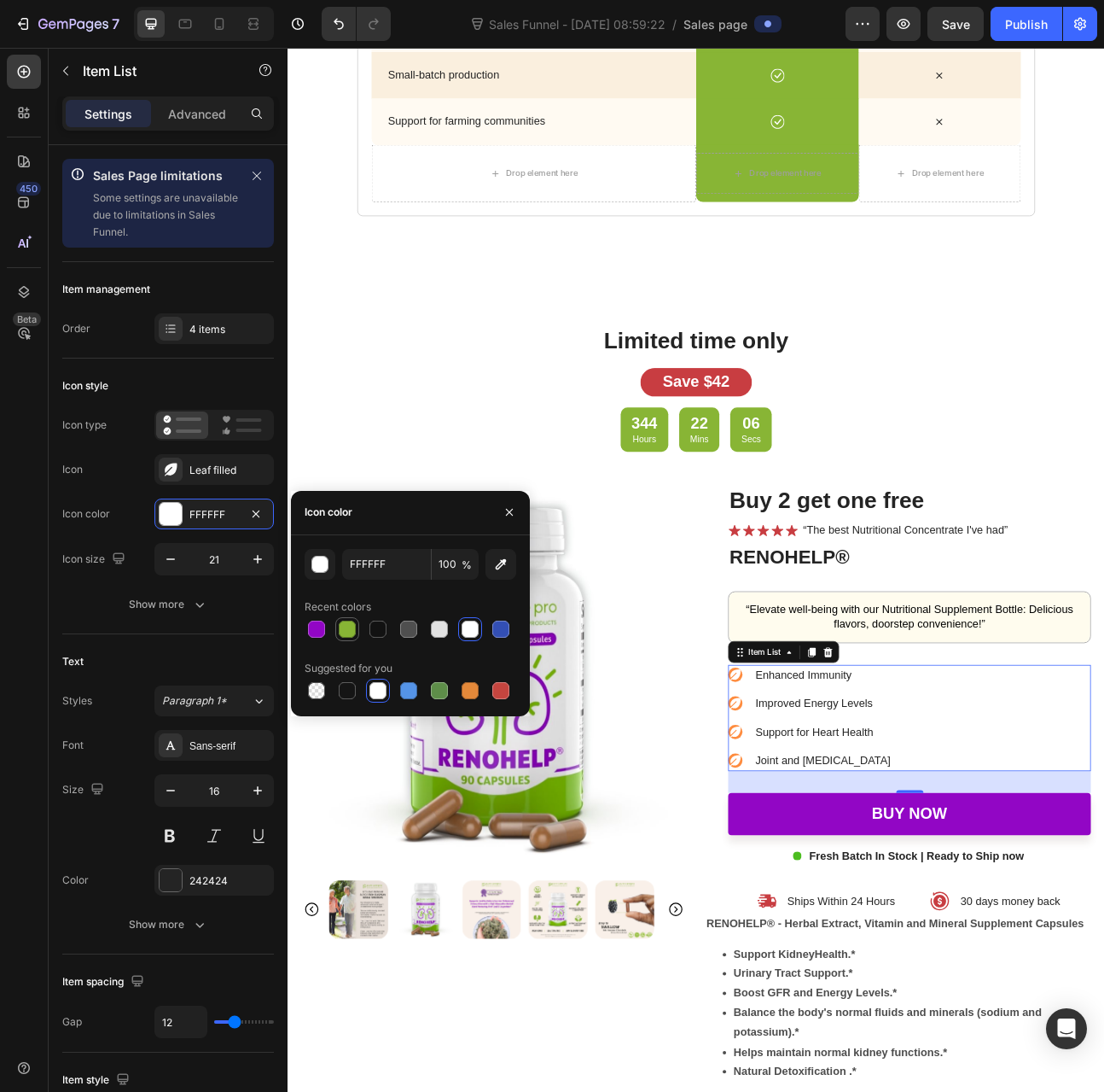
click at [353, 633] on div at bounding box center [347, 630] width 17 height 17
click at [376, 698] on div at bounding box center [378, 691] width 17 height 17
type input "FFFFFF"
click at [158, 605] on div "Show more" at bounding box center [168, 605] width 79 height 17
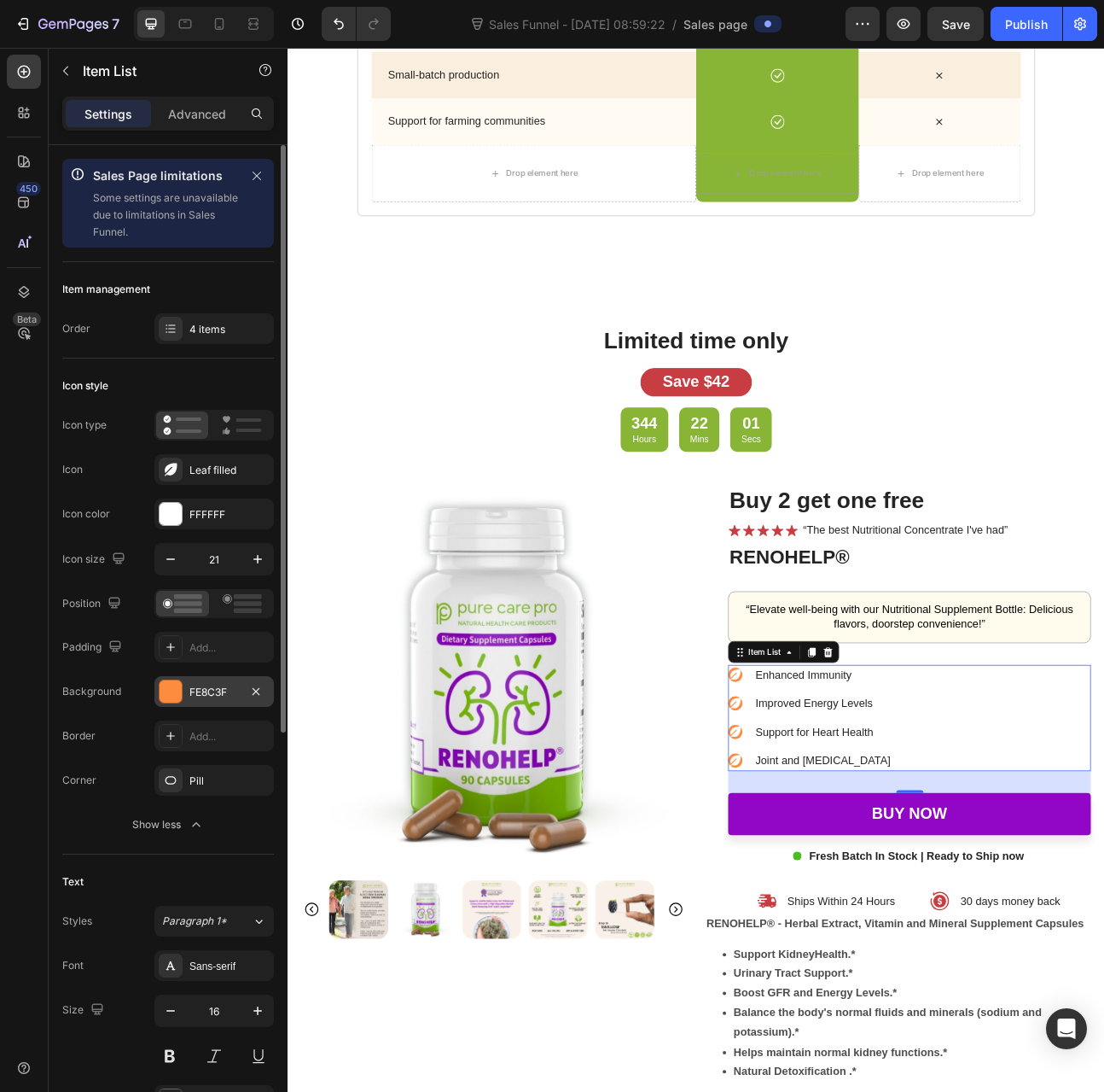
click at [198, 692] on div "FE8C3F" at bounding box center [214, 692] width 49 height 15
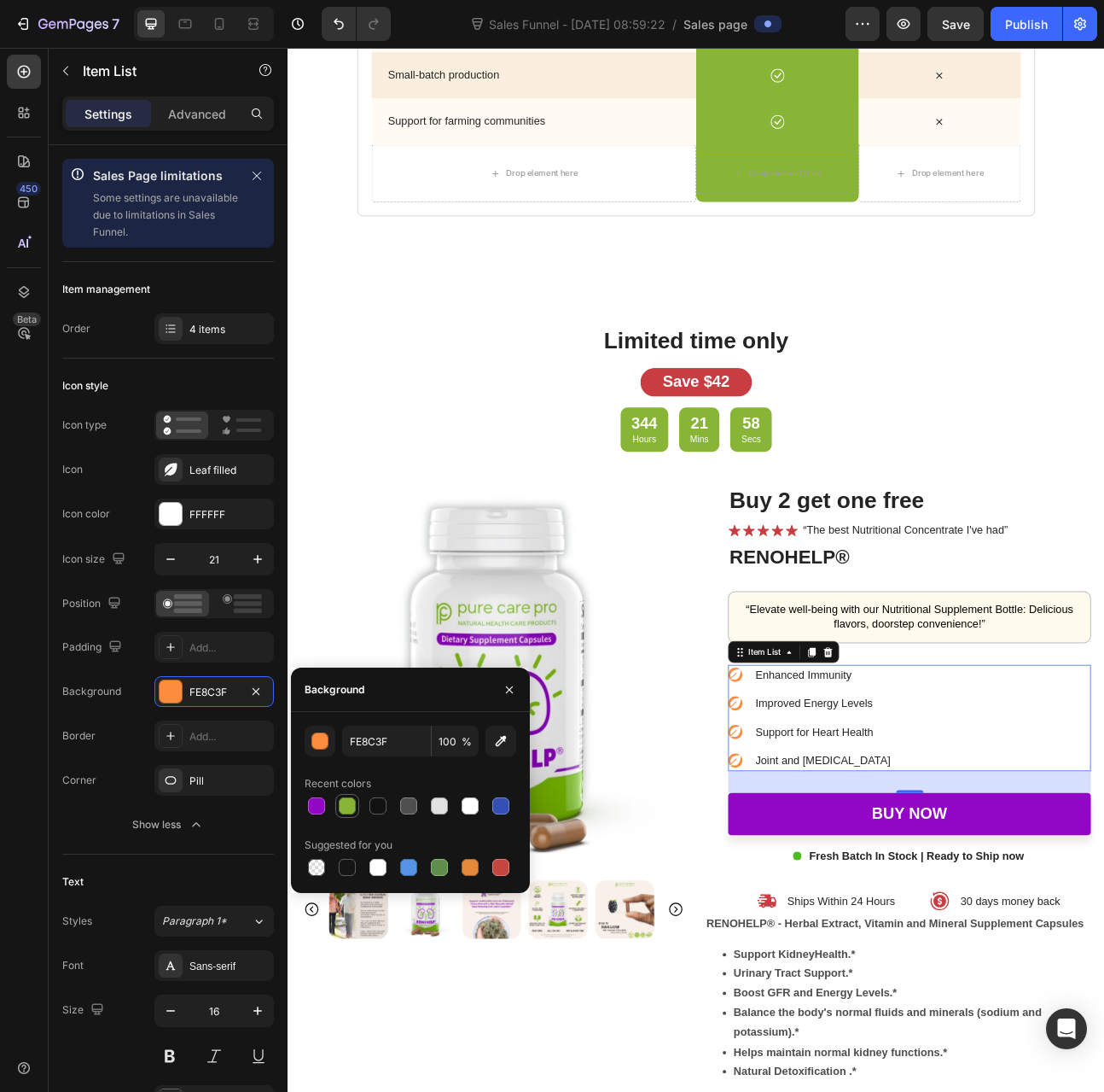
click at [346, 805] on div at bounding box center [347, 806] width 17 height 17
type input "88B535"
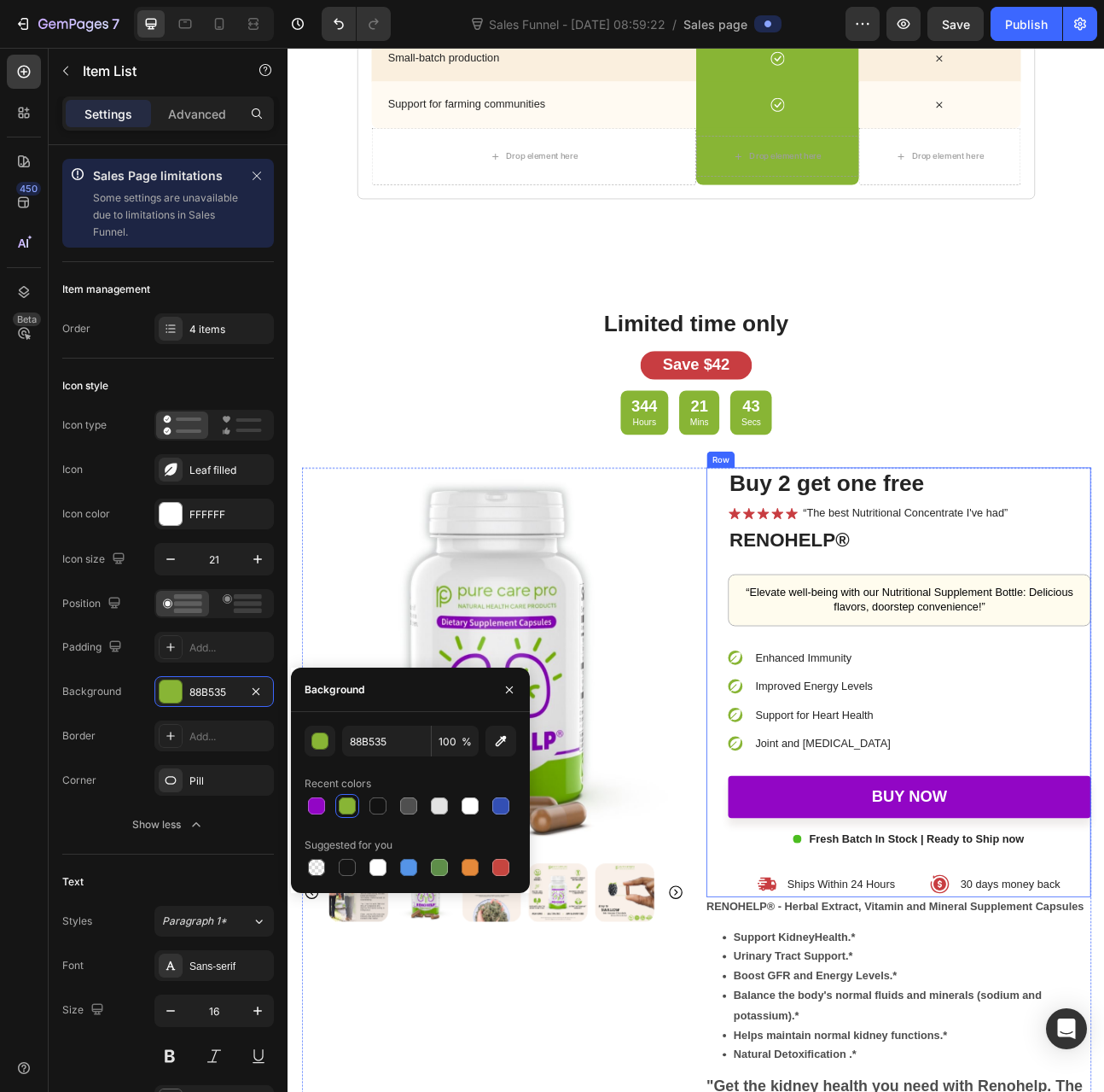
scroll to position [4013, 0]
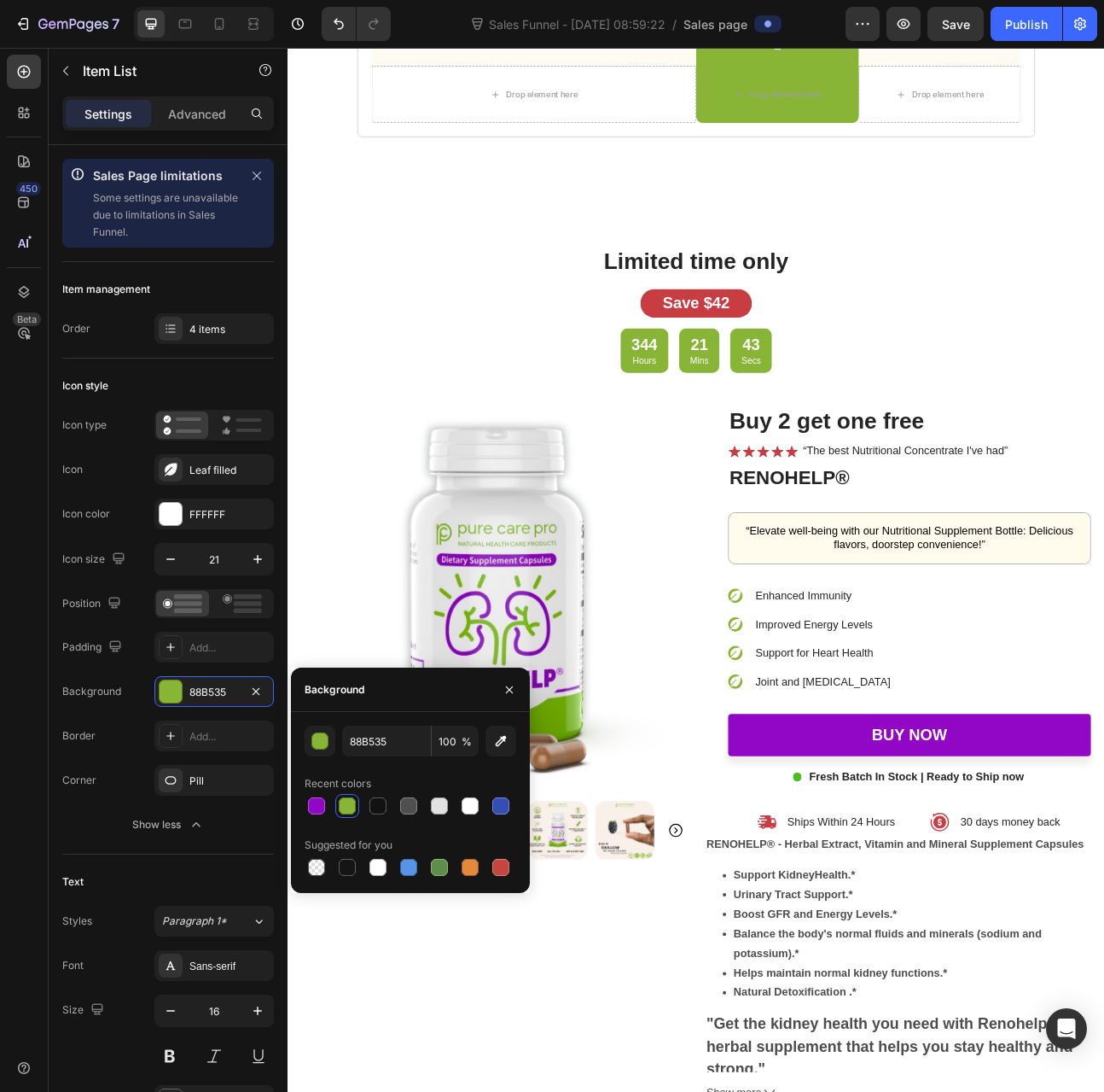
click at [840, 730] on icon at bounding box center [848, 734] width 18 height 18
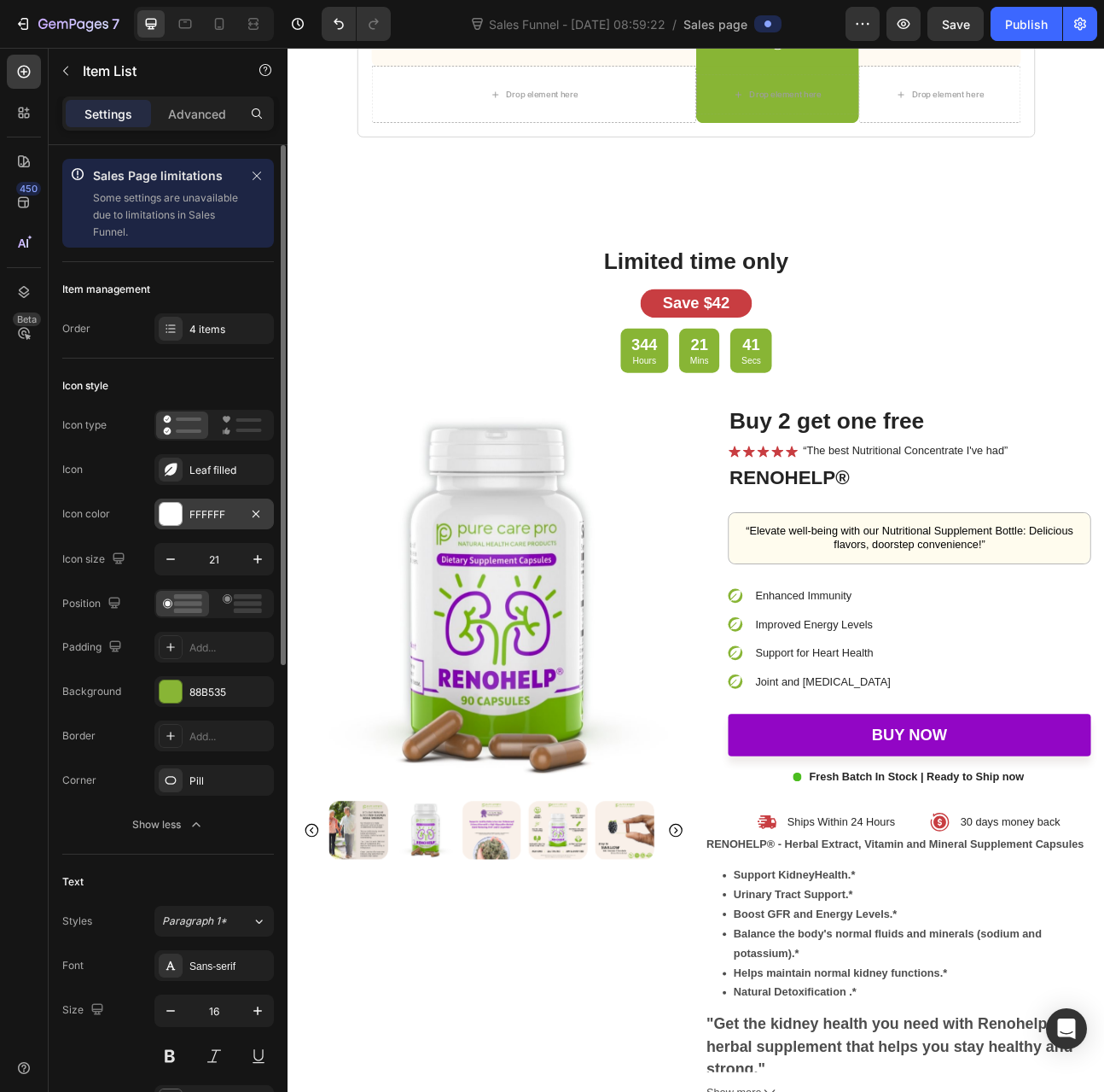
click at [196, 499] on div "FFFFFF" at bounding box center [214, 514] width 120 height 30
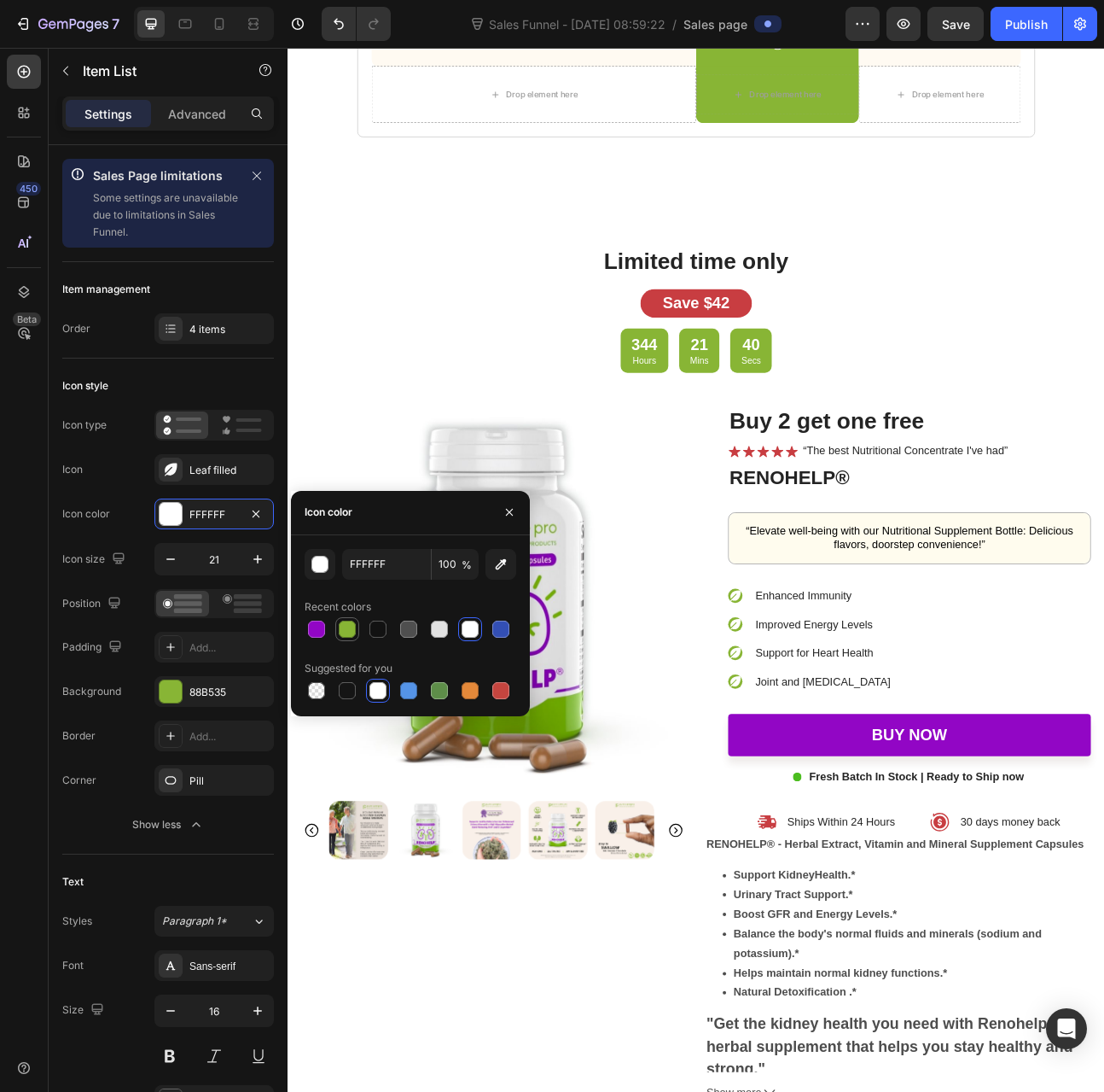
click at [341, 624] on div at bounding box center [347, 630] width 17 height 17
type input "88B535"
click at [225, 691] on div "88B535" at bounding box center [214, 692] width 49 height 15
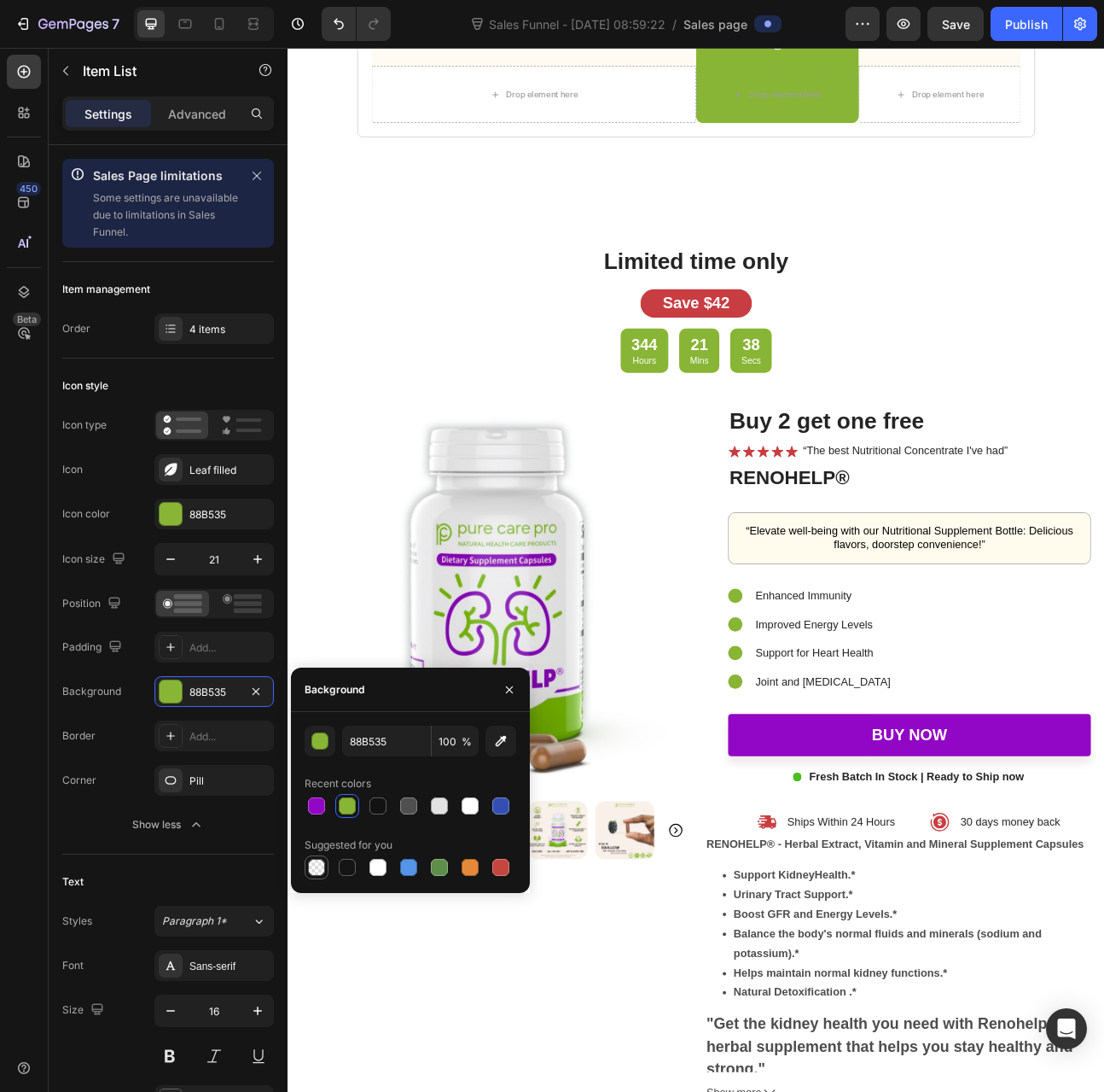
click at [314, 863] on div at bounding box center [317, 868] width 17 height 17
type input "000000"
type input "0"
click at [862, 674] on p "“Elevate well-being with our Nutritional Supplement Bottle: Delicious flavors, …" at bounding box center [1068, 663] width 413 height 36
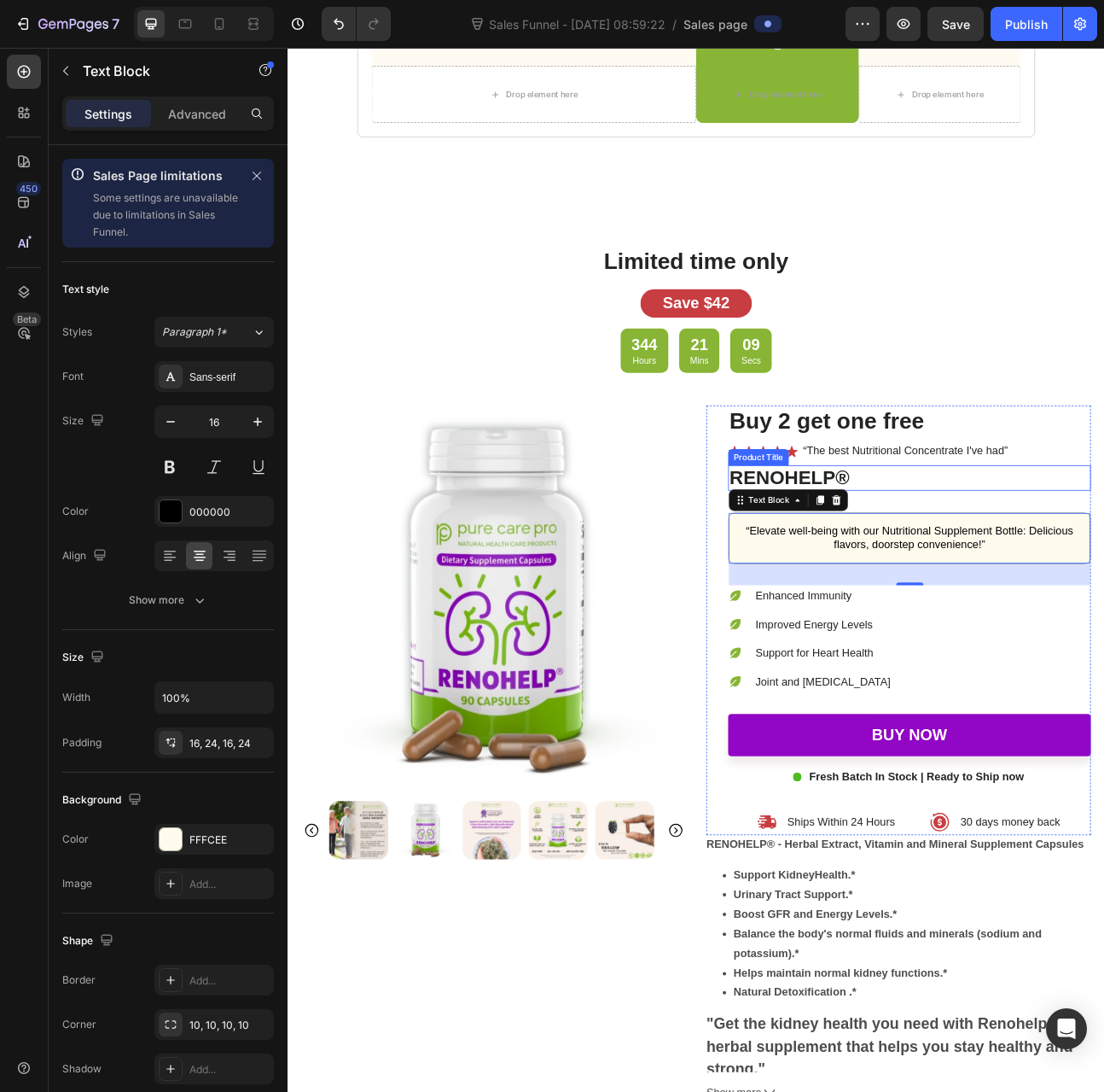
click at [1053, 596] on h2 "RENOHELP®" at bounding box center [1067, 587] width 455 height 32
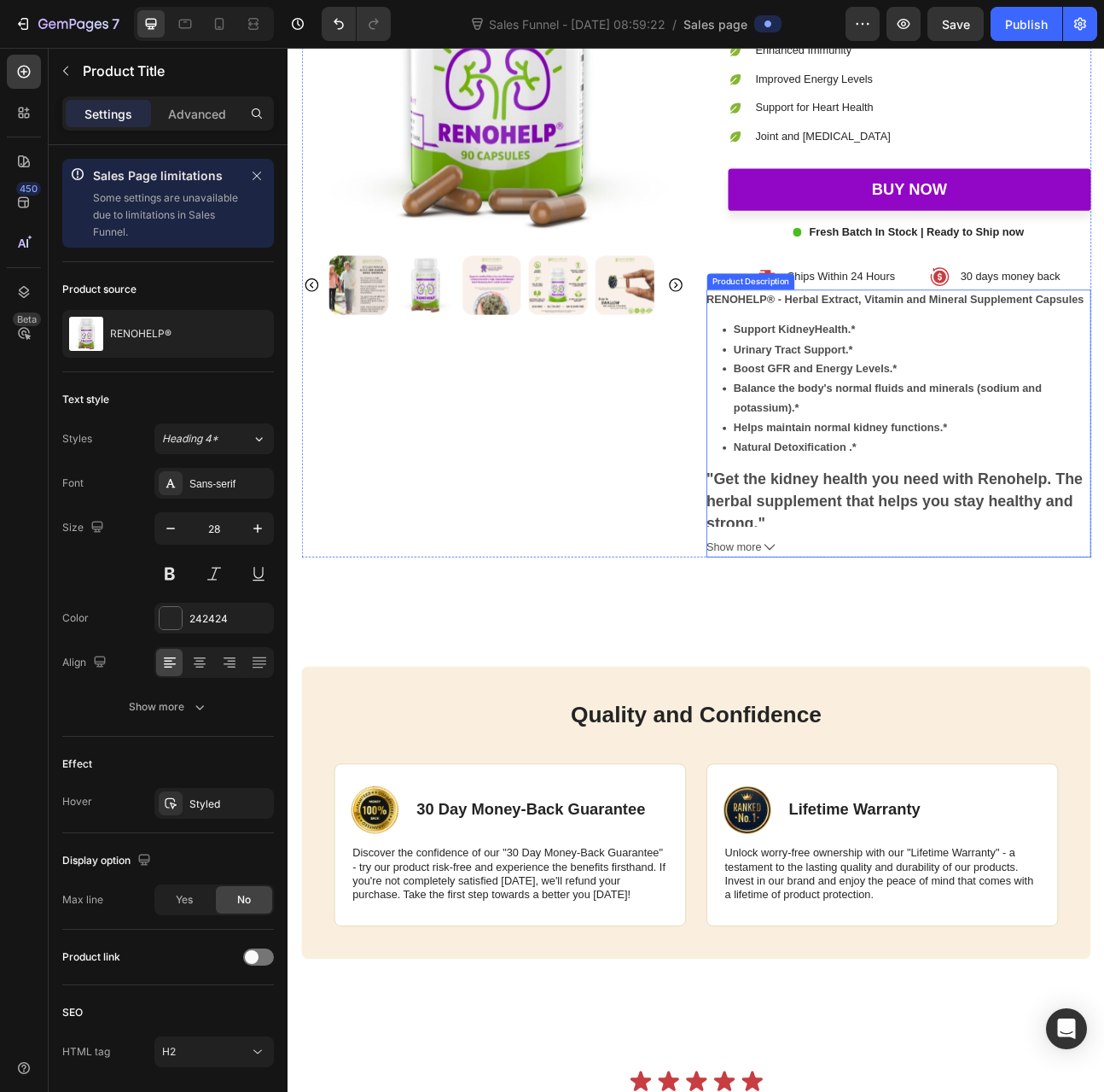
scroll to position [4439, 0]
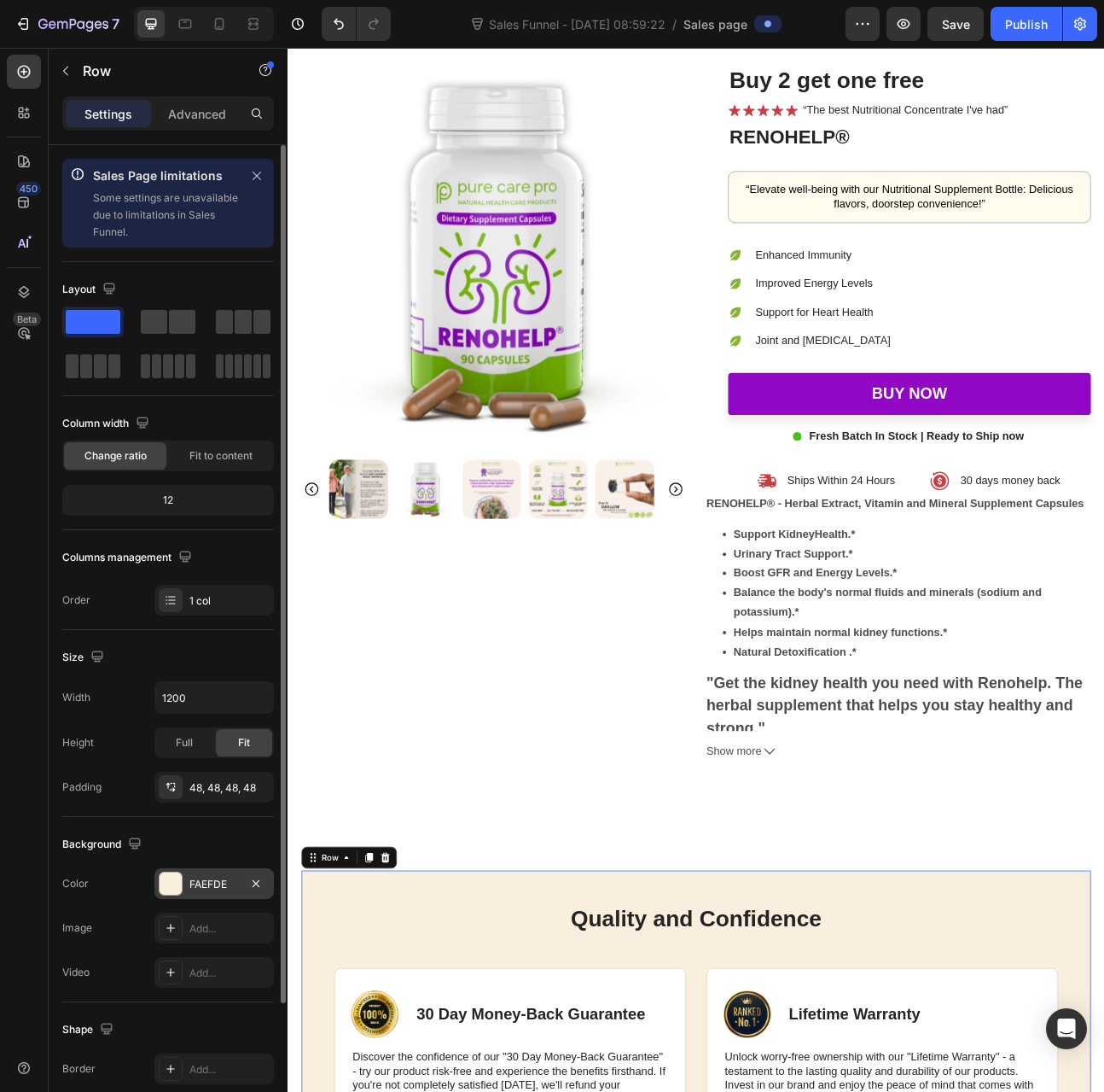
click at [205, 877] on div "FAEFDE" at bounding box center [214, 885] width 49 height 15
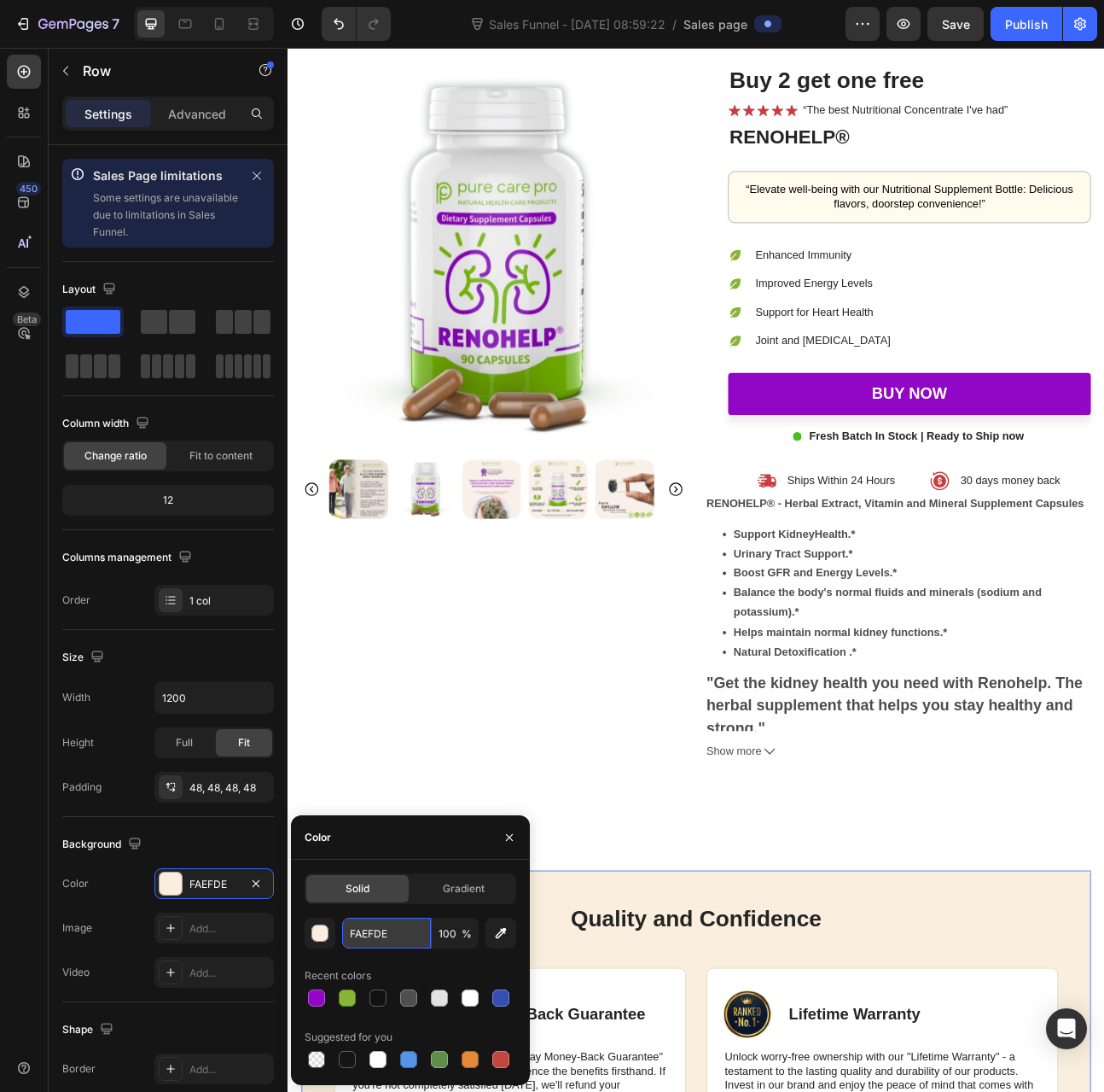
click at [378, 937] on input "FAEFDE" at bounding box center [386, 933] width 88 height 30
paste input "#f9f0e9"
type input "#f9f0e9"
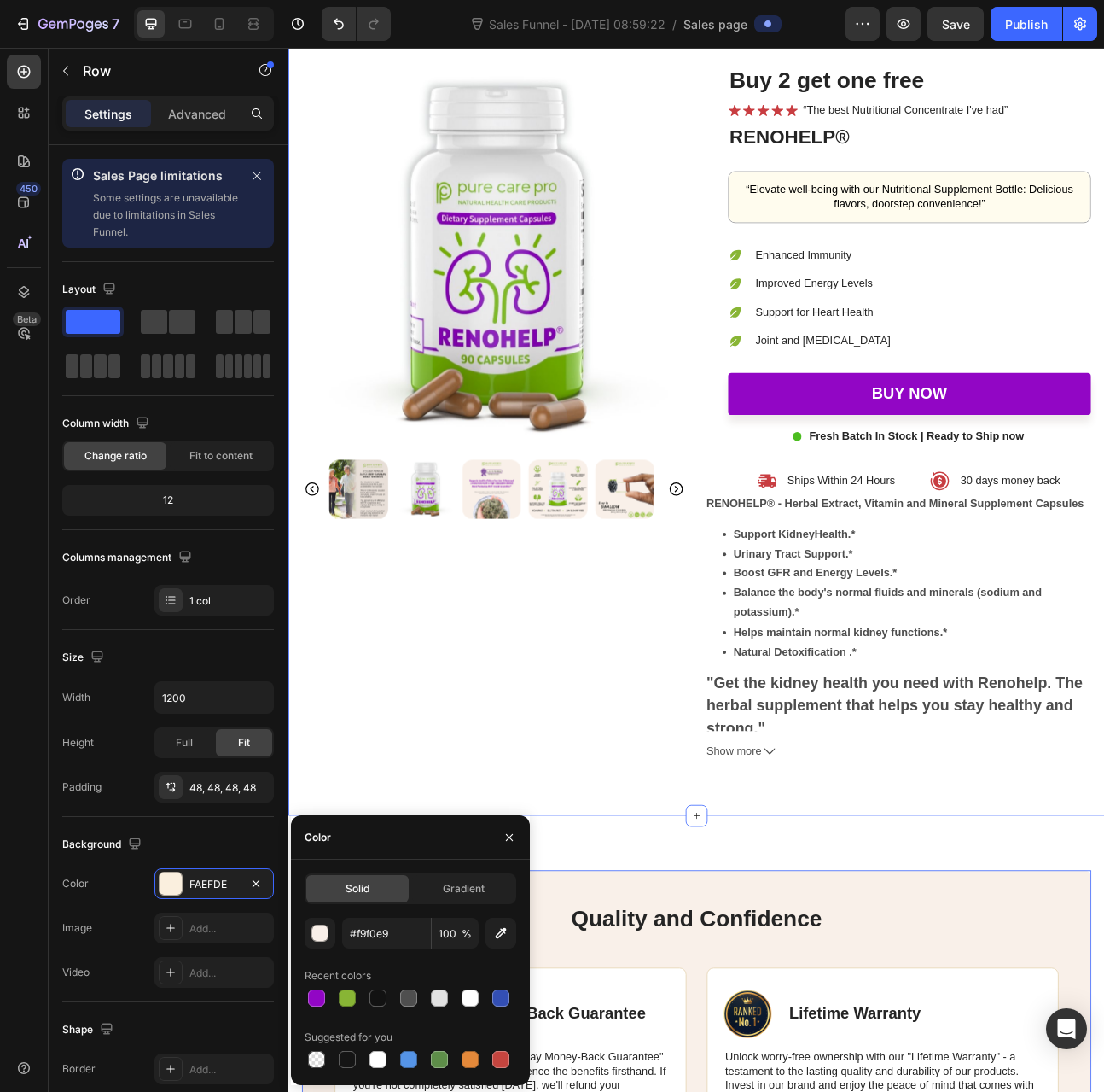
click at [497, 988] on div "Limited time only Heading Save $42 Text Block 344 Hours 20 Mins 31 Secs Countdo…" at bounding box center [799, 406] width 1024 height 1210
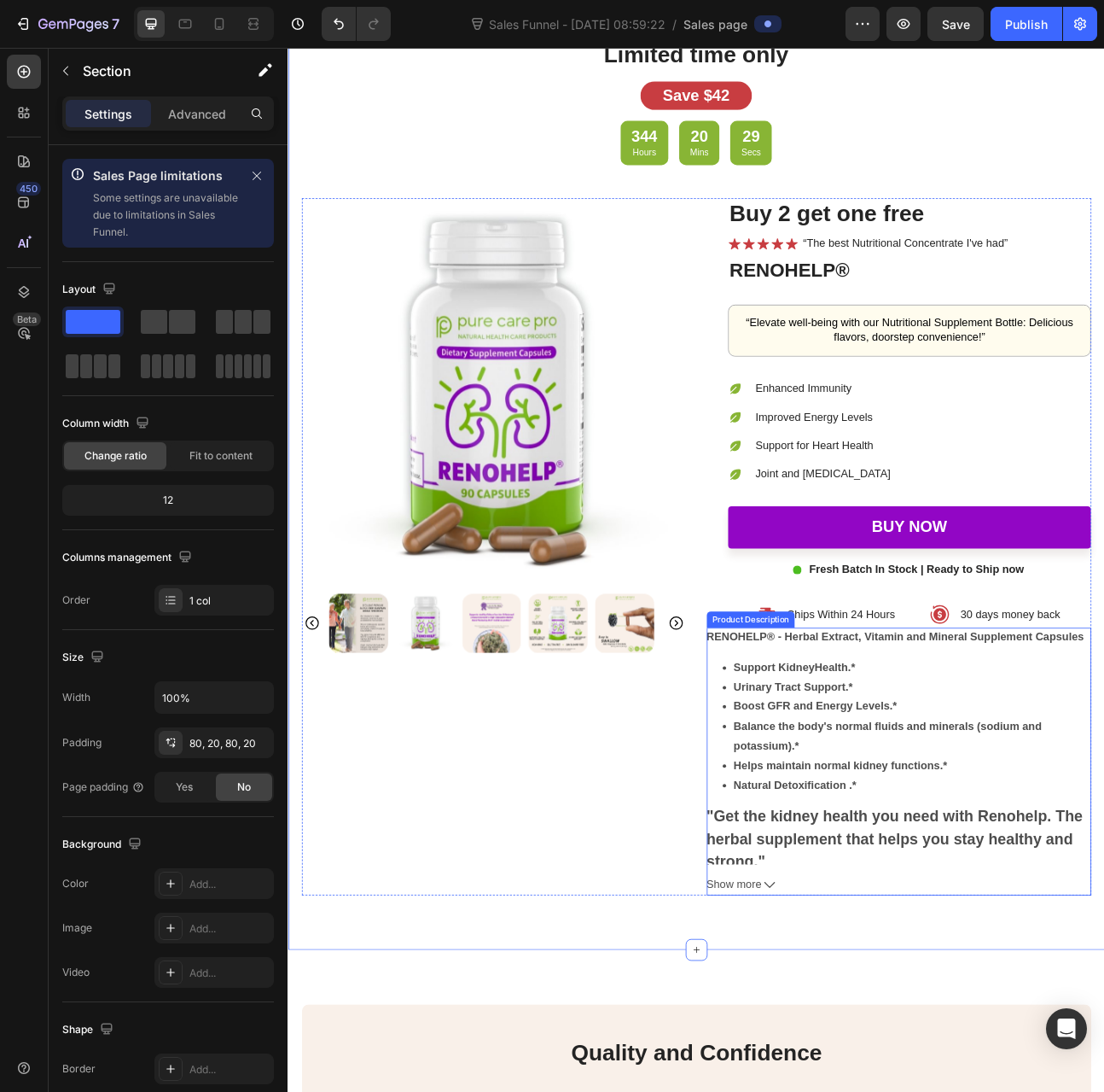
scroll to position [4269, 0]
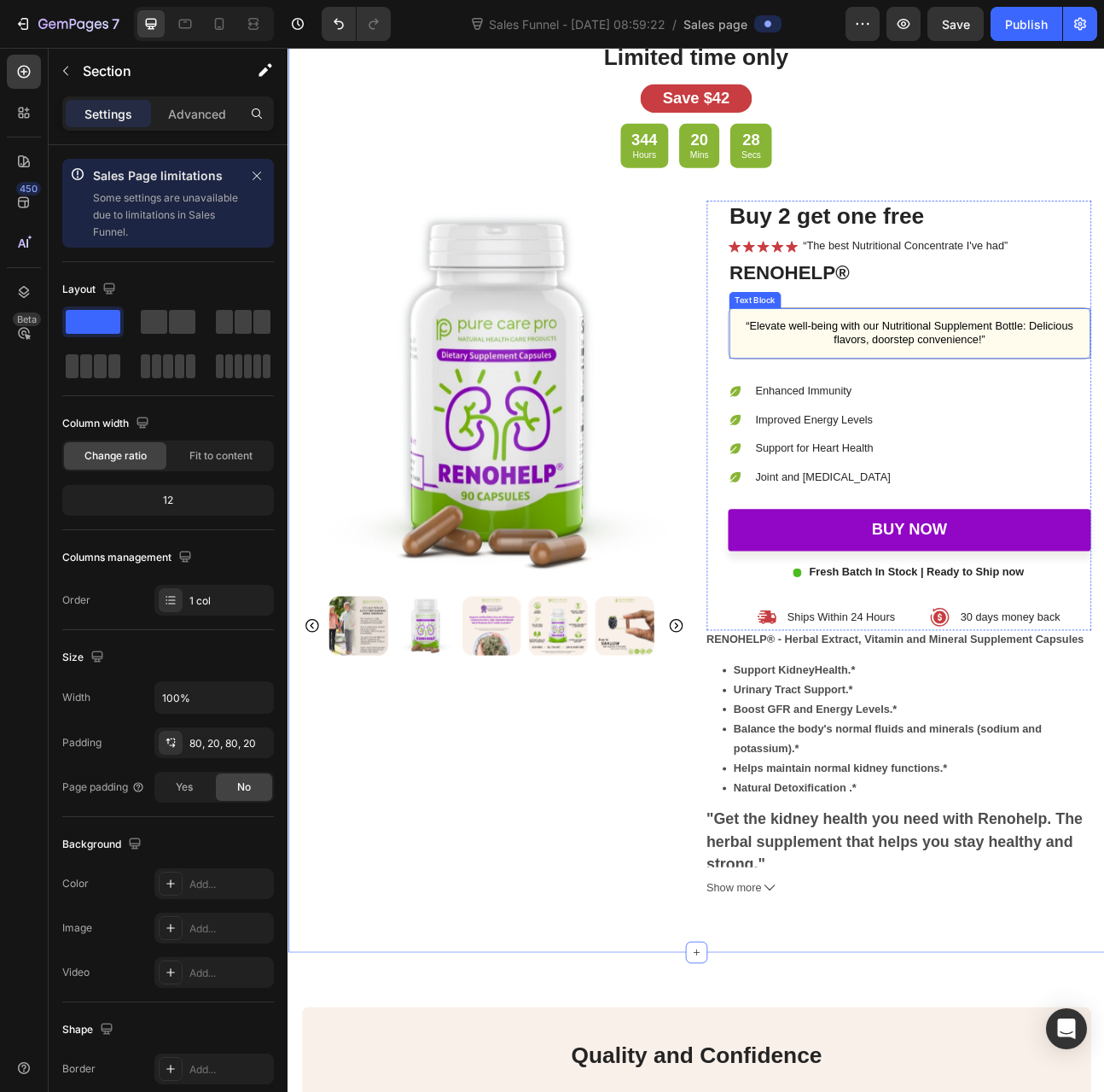
click at [850, 418] on div "“Elevate well-being with our Nutritional Supplement Bottle: Delicious flavors, …" at bounding box center [1067, 405] width 454 height 63
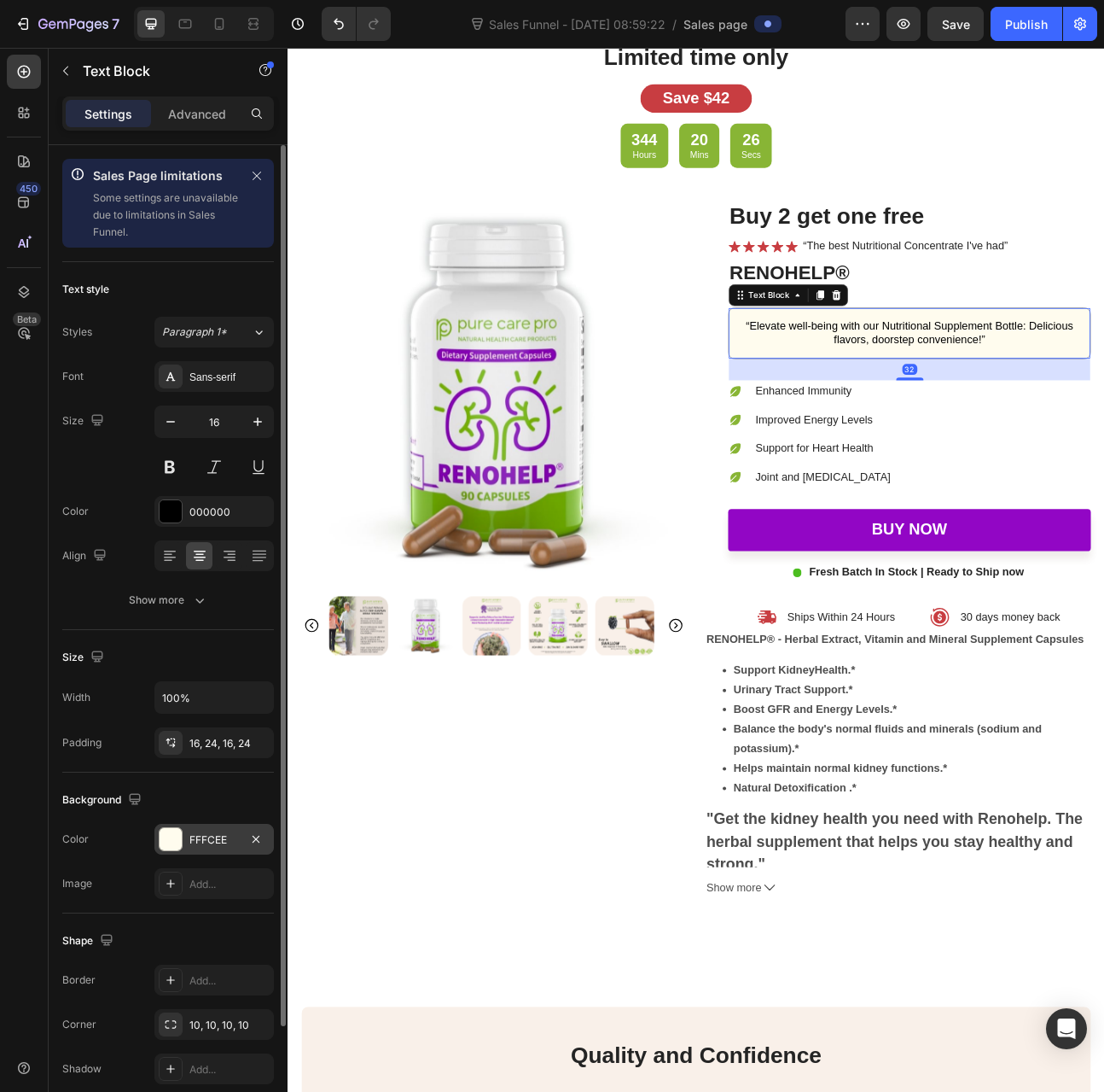
click at [198, 832] on div "FFFCEE" at bounding box center [214, 840] width 49 height 15
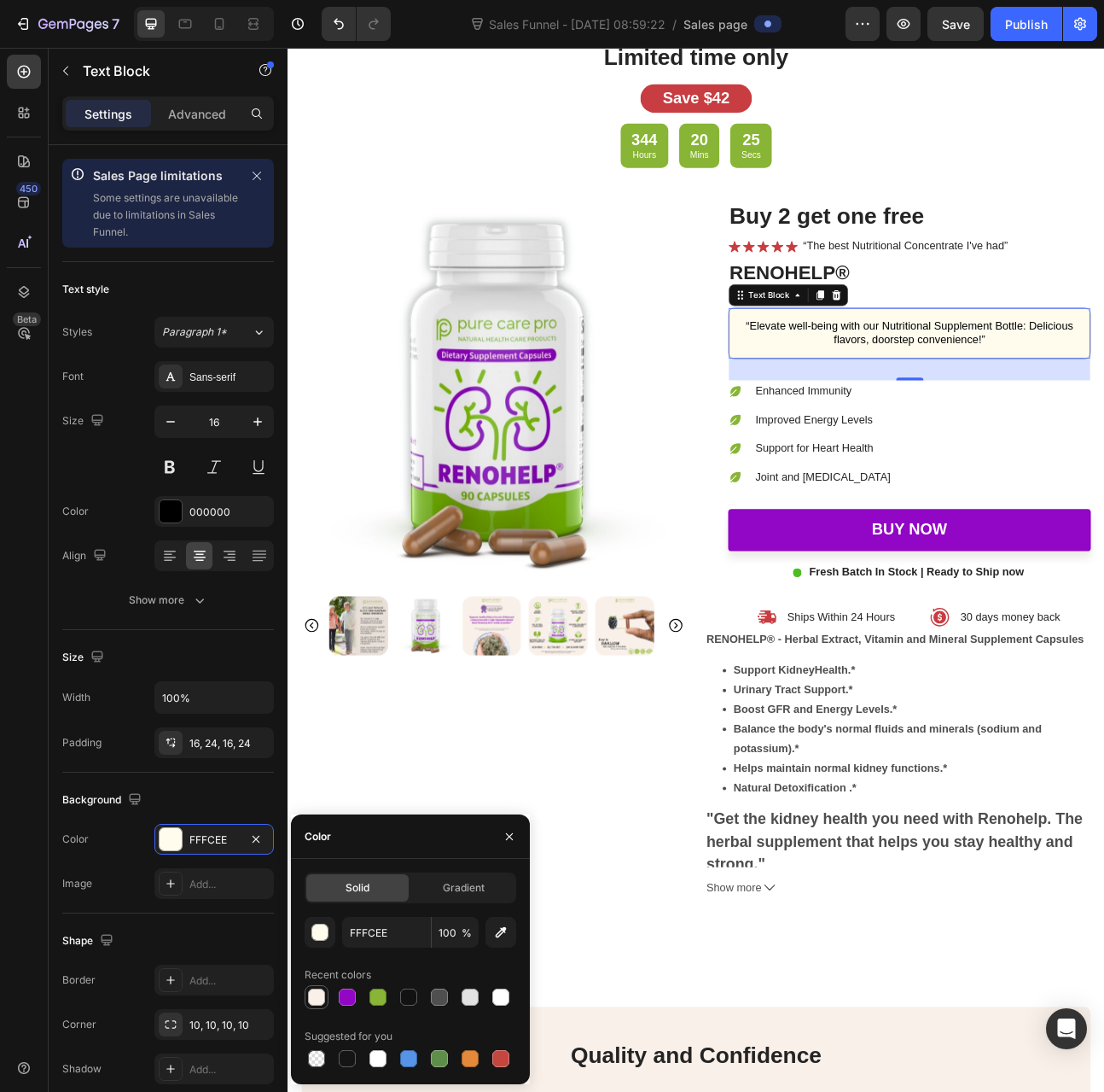
click at [320, 992] on div at bounding box center [317, 997] width 17 height 17
type input "F9F0E9"
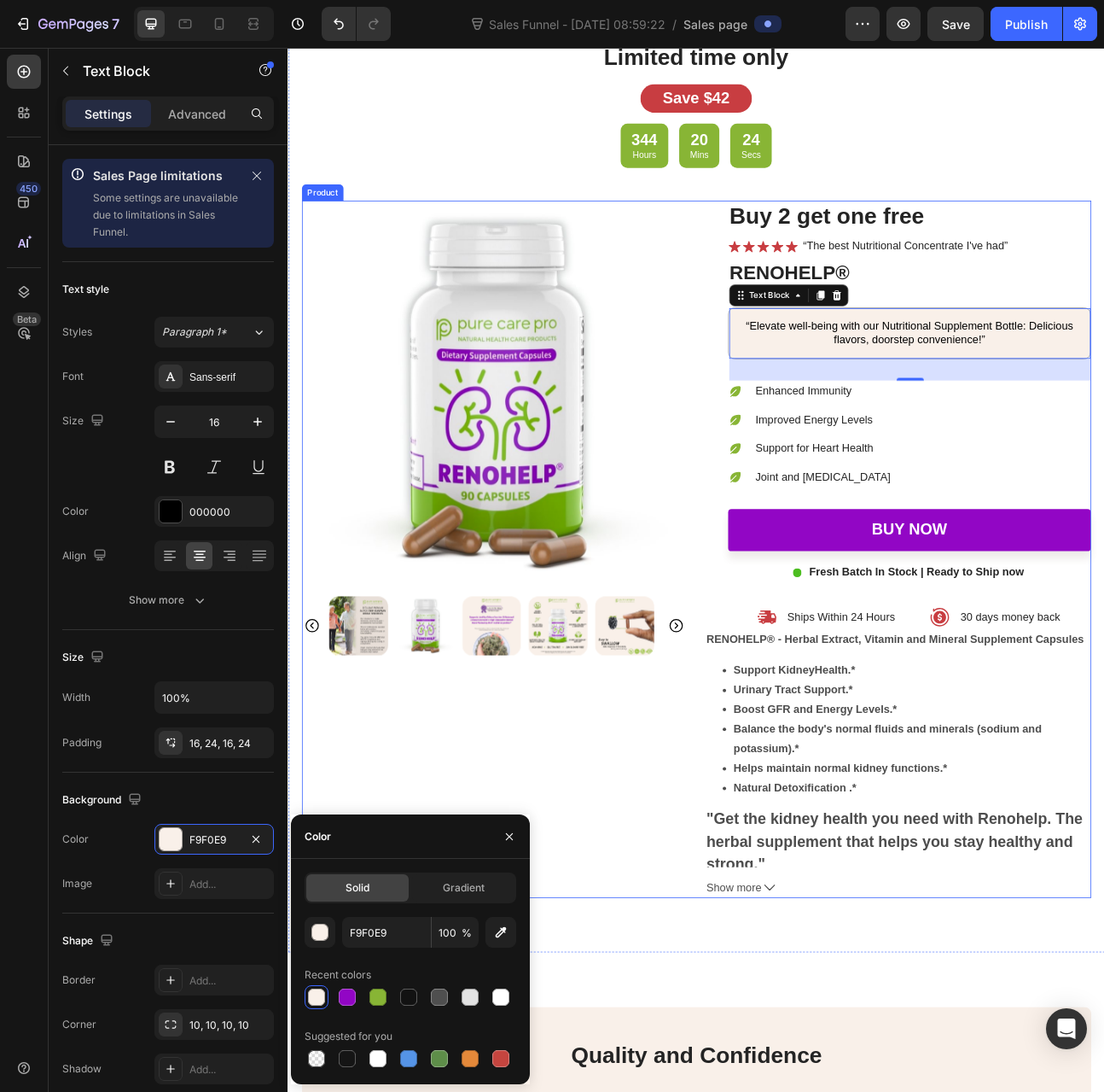
click at [571, 946] on div "Product Images" at bounding box center [545, 675] width 482 height 874
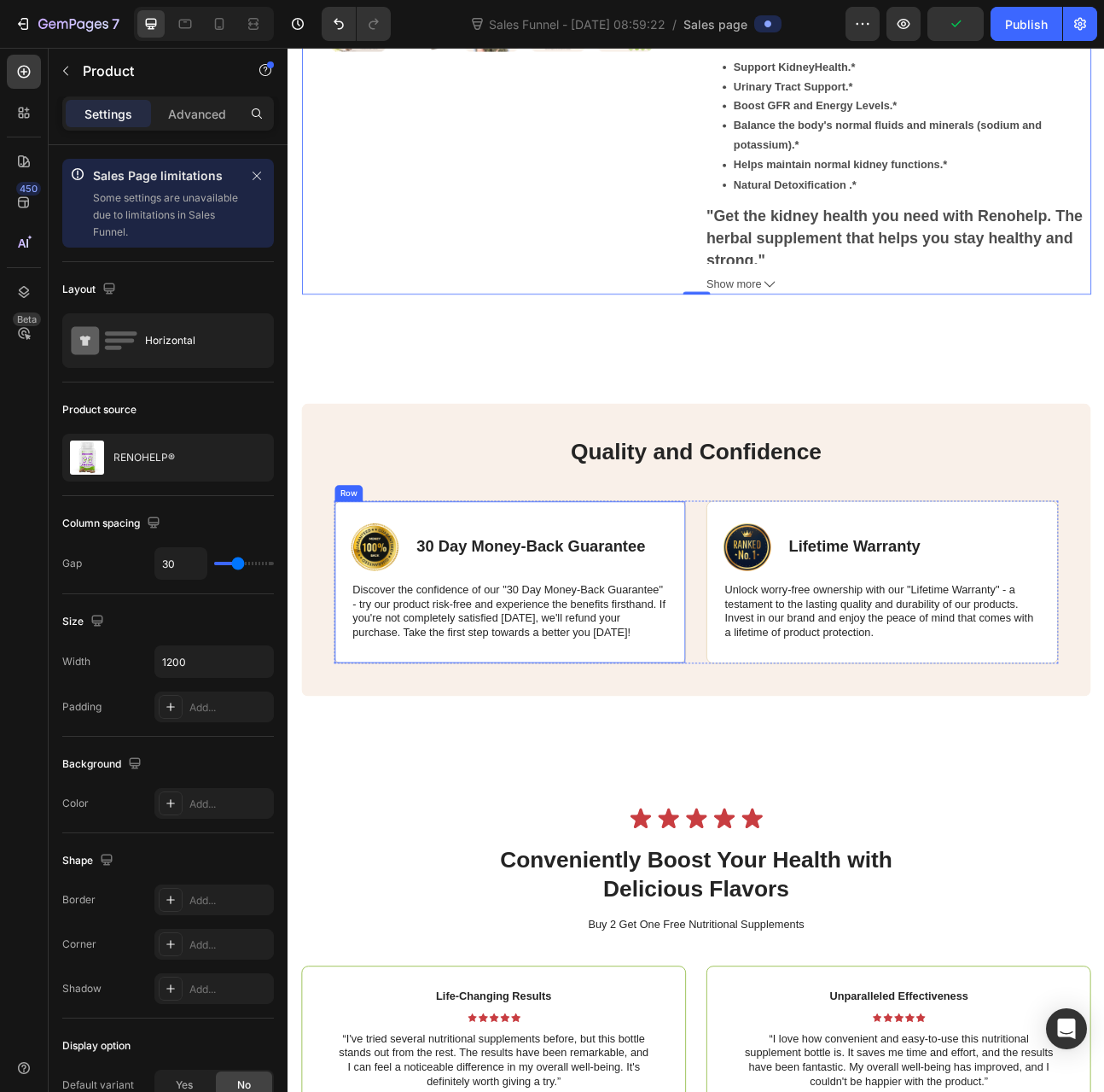
scroll to position [5038, 0]
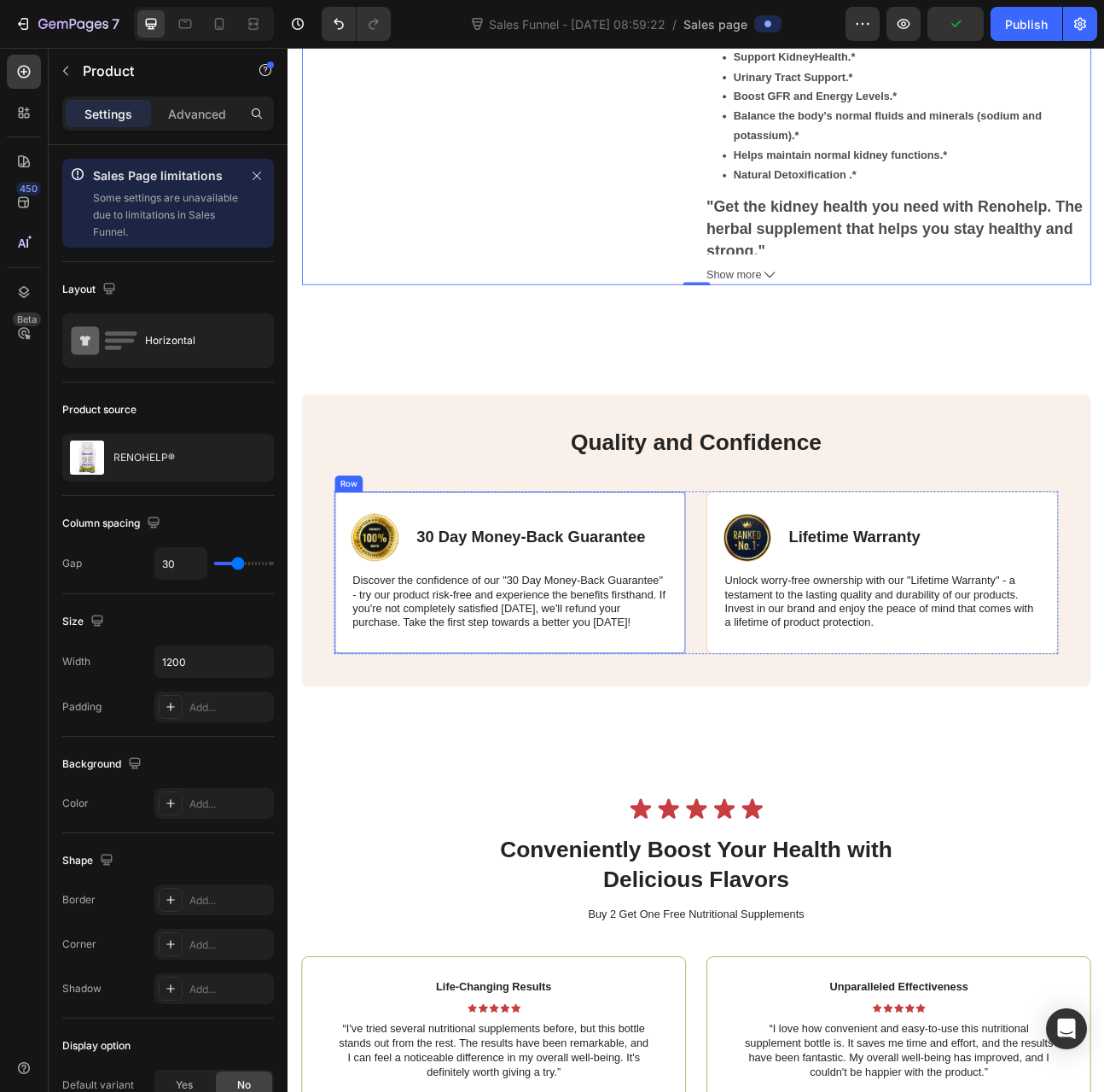
click at [480, 606] on div "Image 30 Day Money-Back Guarantee Text Block Row Discover the confidence of our…" at bounding box center [567, 706] width 441 height 205
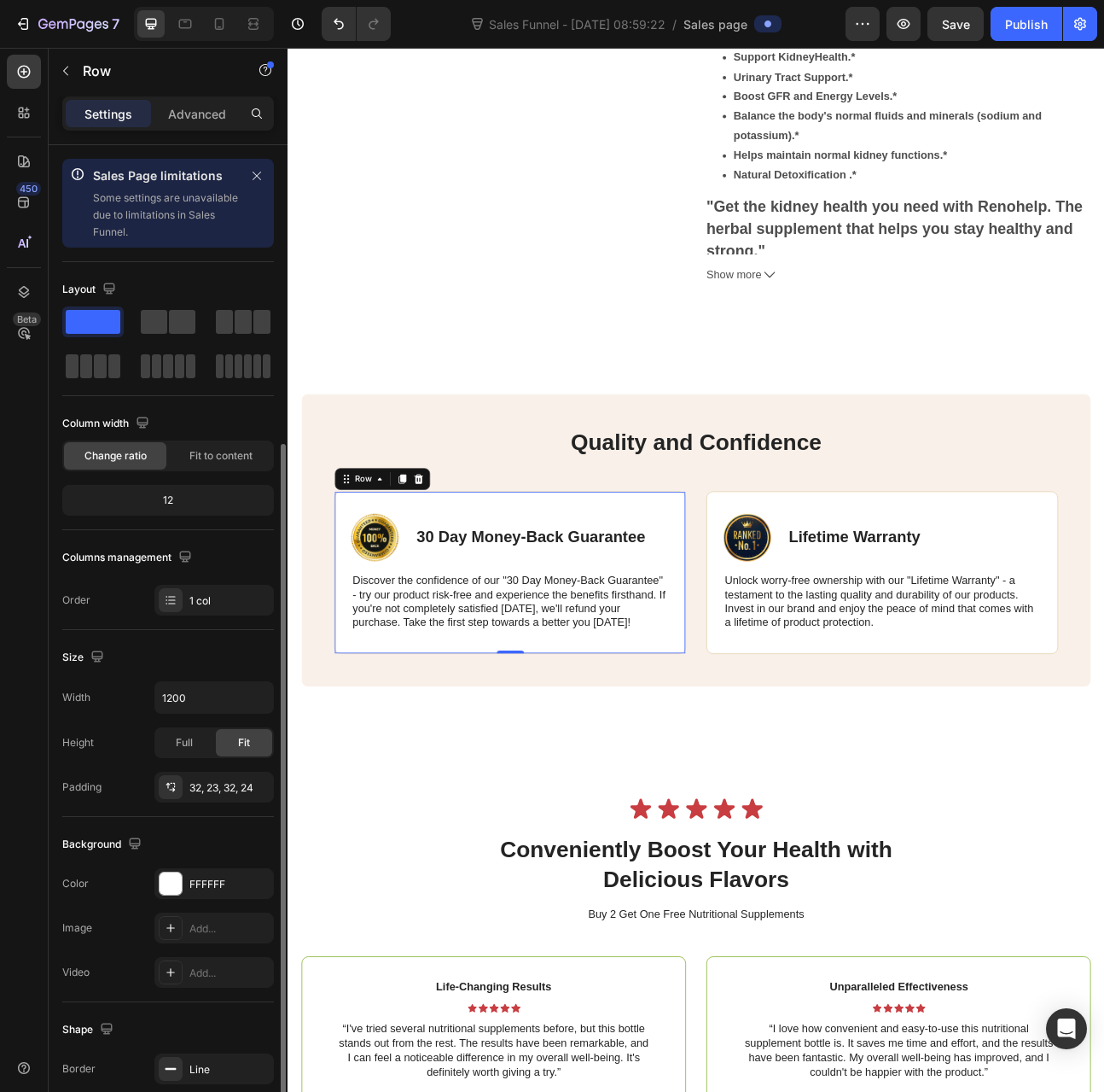
scroll to position [161, 0]
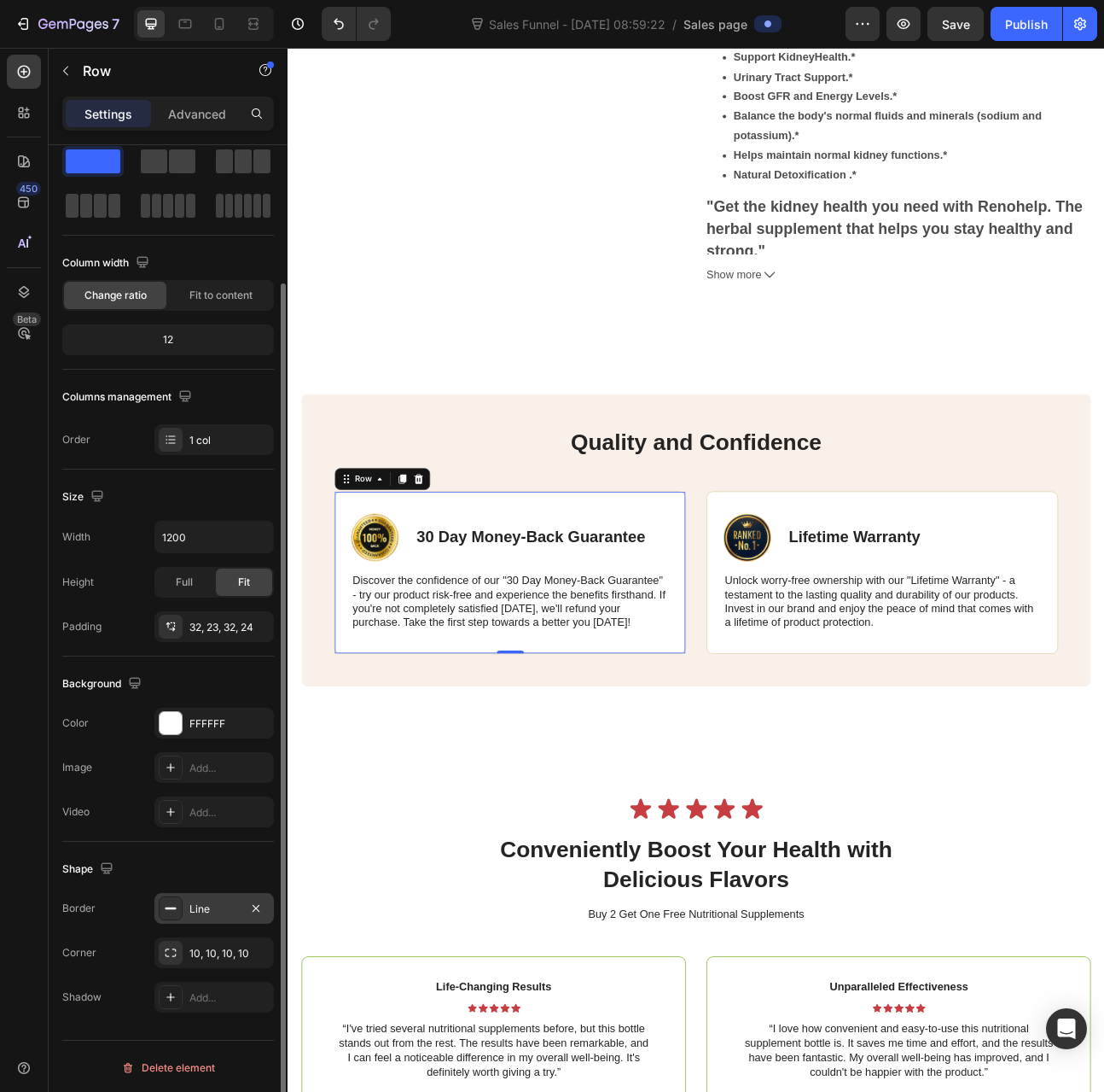
click at [212, 911] on div "Line" at bounding box center [214, 909] width 49 height 15
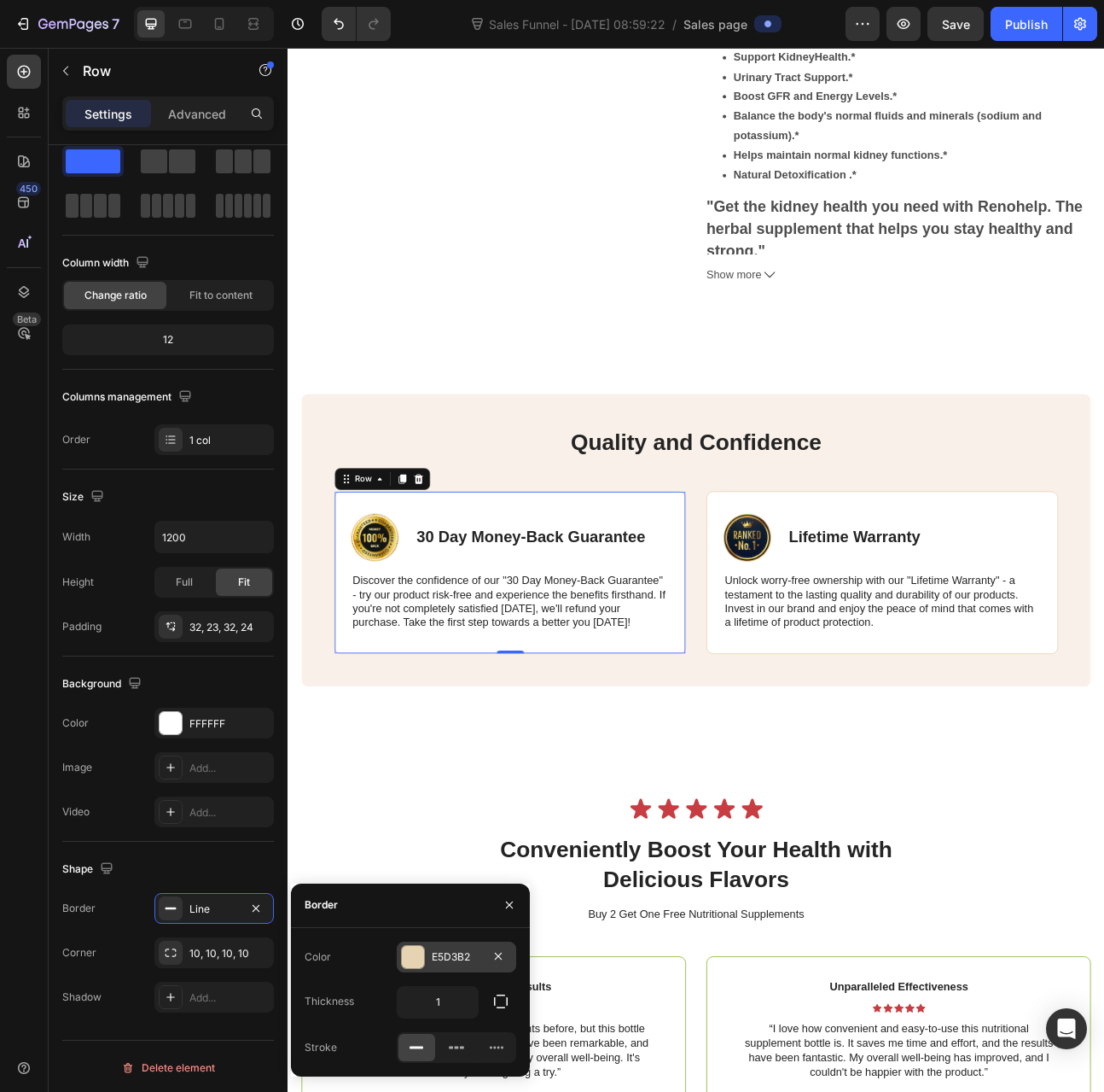
click at [453, 958] on div "E5D3B2" at bounding box center [456, 957] width 49 height 15
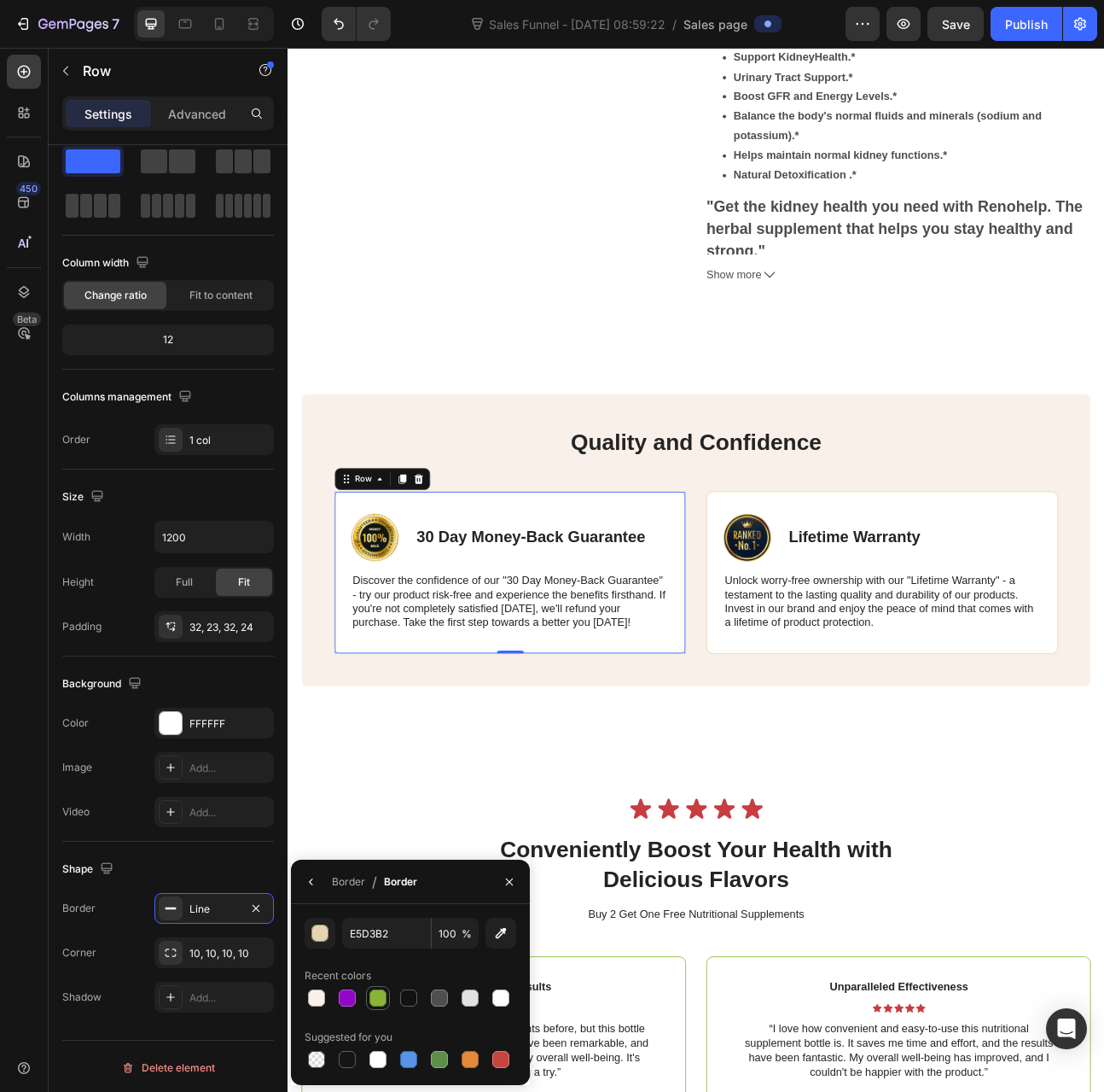
click at [379, 1002] on div at bounding box center [378, 998] width 17 height 17
click at [346, 999] on div at bounding box center [347, 998] width 17 height 17
type input "9206C5"
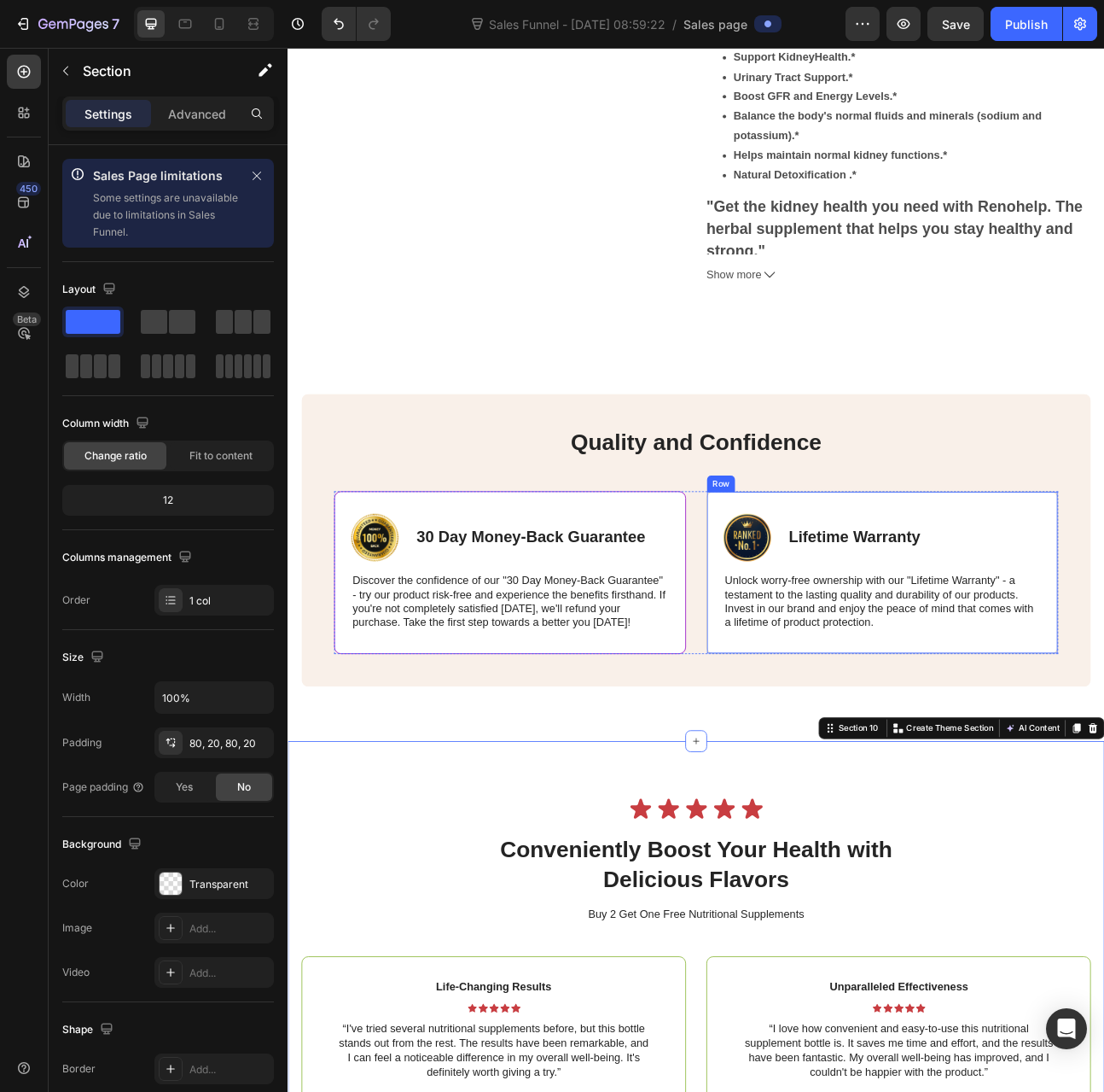
click at [877, 604] on div "Image Lifetime Warranty Text Block Row Unlock worry-free ownership with our "Li…" at bounding box center [1034, 706] width 441 height 205
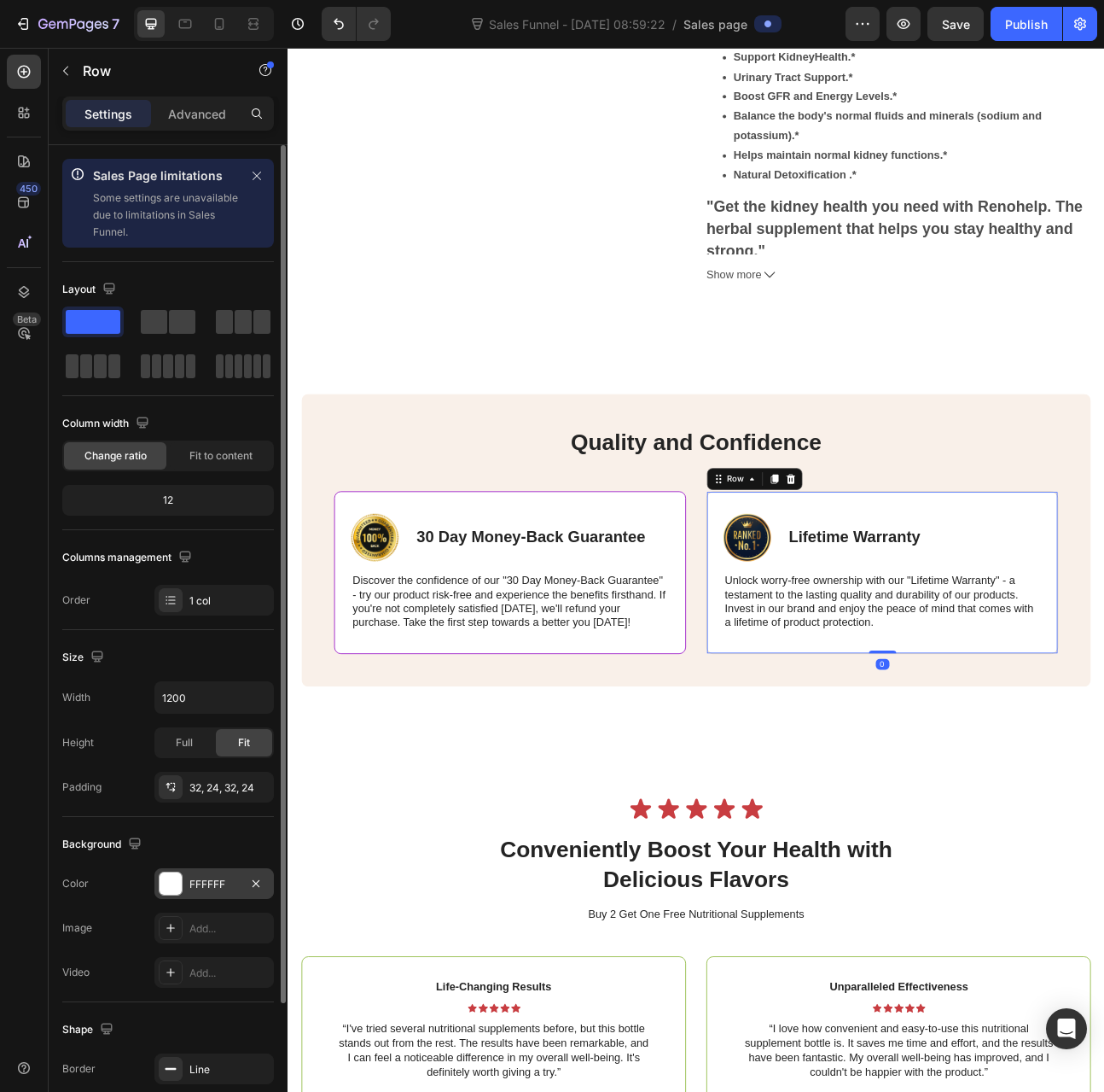
click at [219, 884] on div "FFFFFF" at bounding box center [214, 885] width 49 height 15
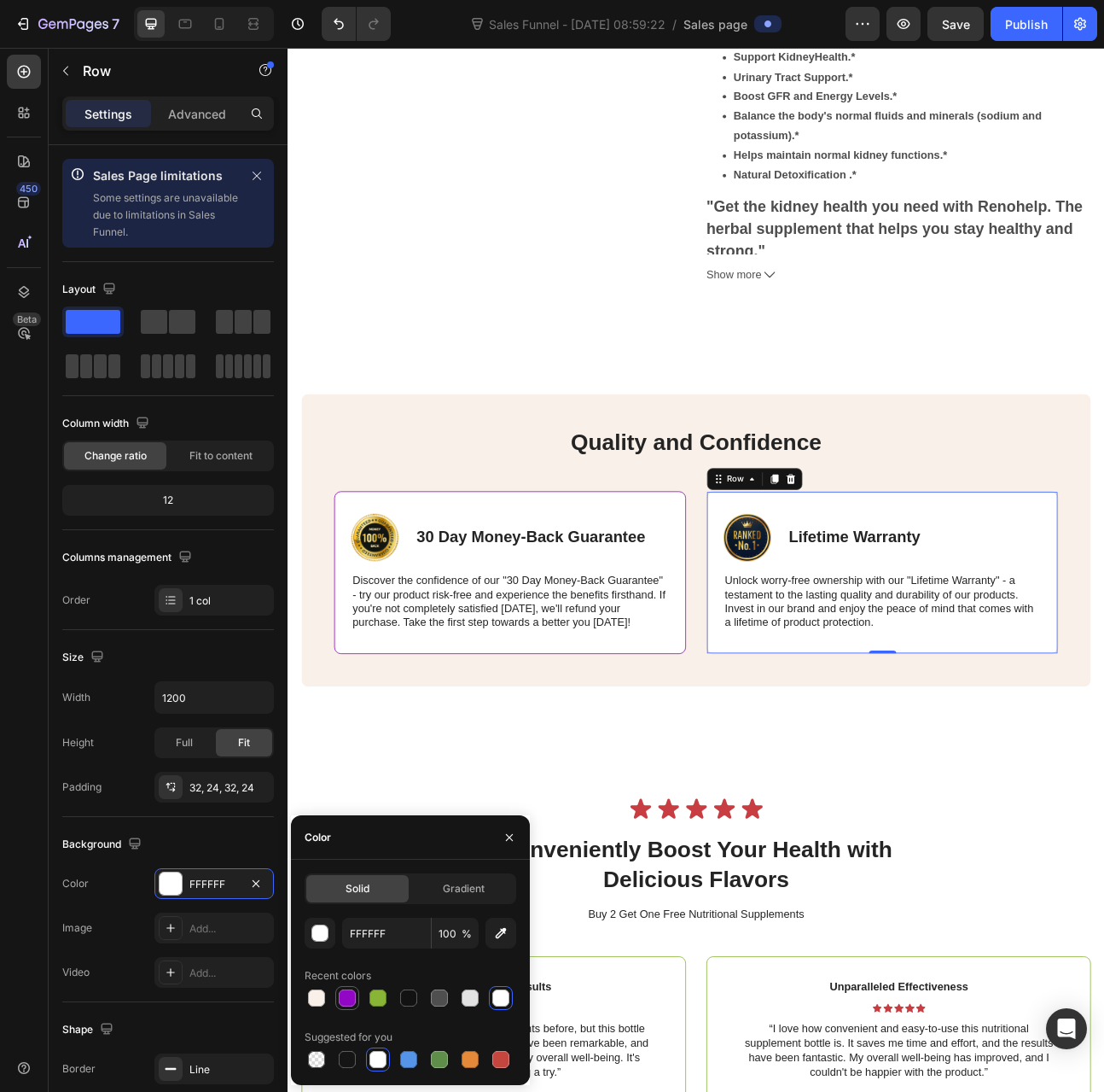
click at [340, 1000] on div at bounding box center [347, 998] width 17 height 17
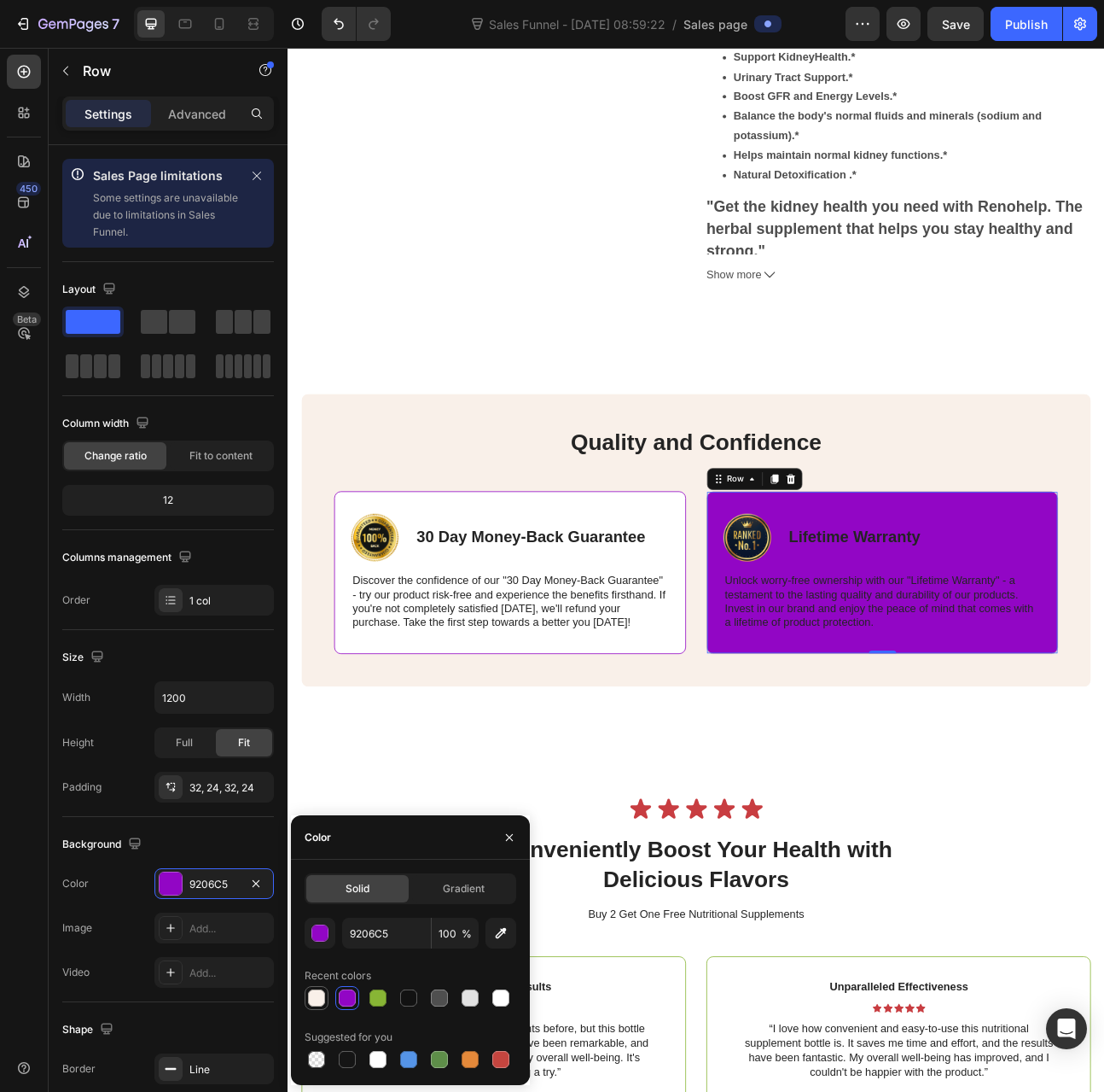
click at [318, 1002] on div at bounding box center [317, 998] width 17 height 17
type input "F9F0E9"
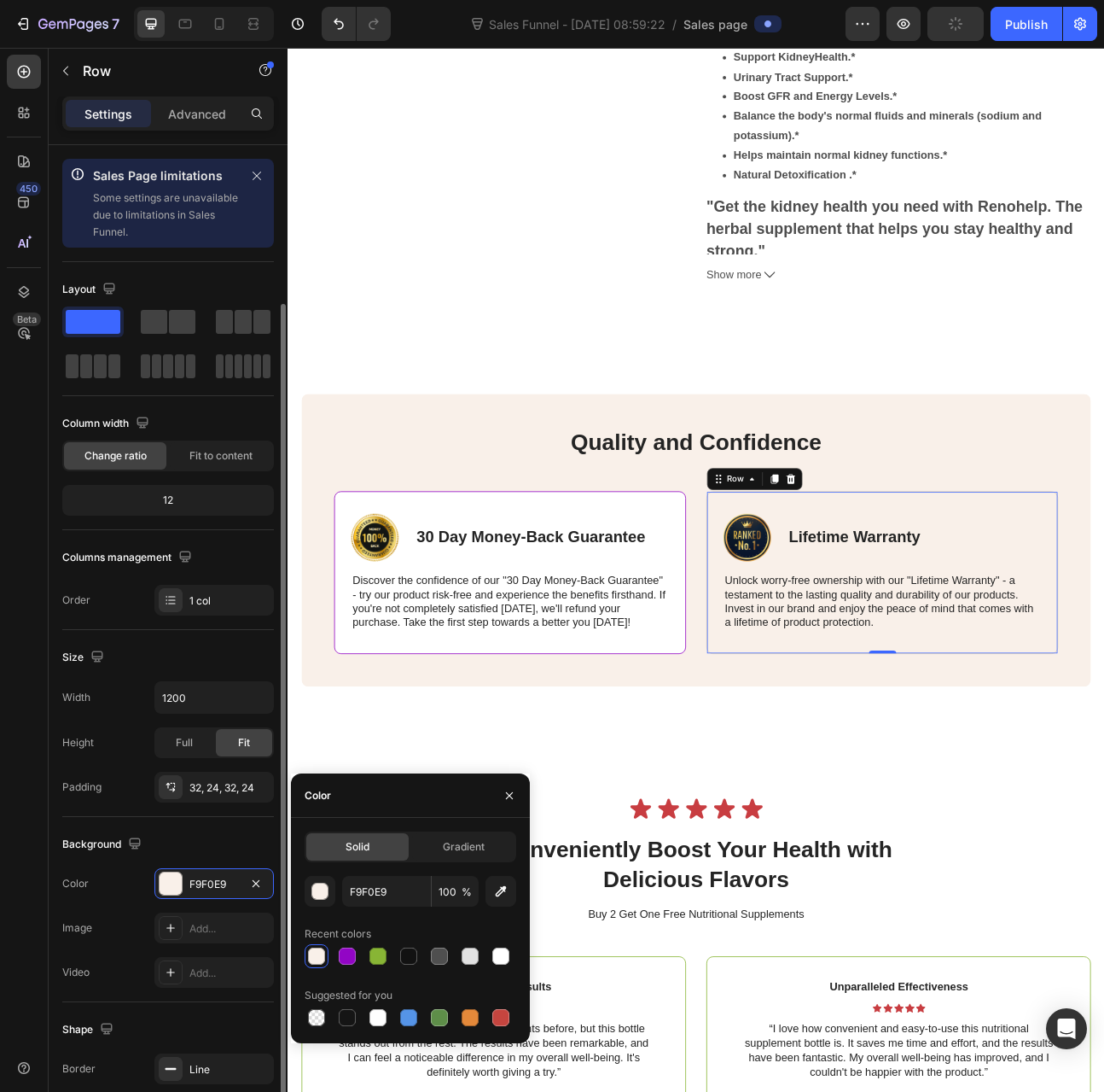
scroll to position [86, 0]
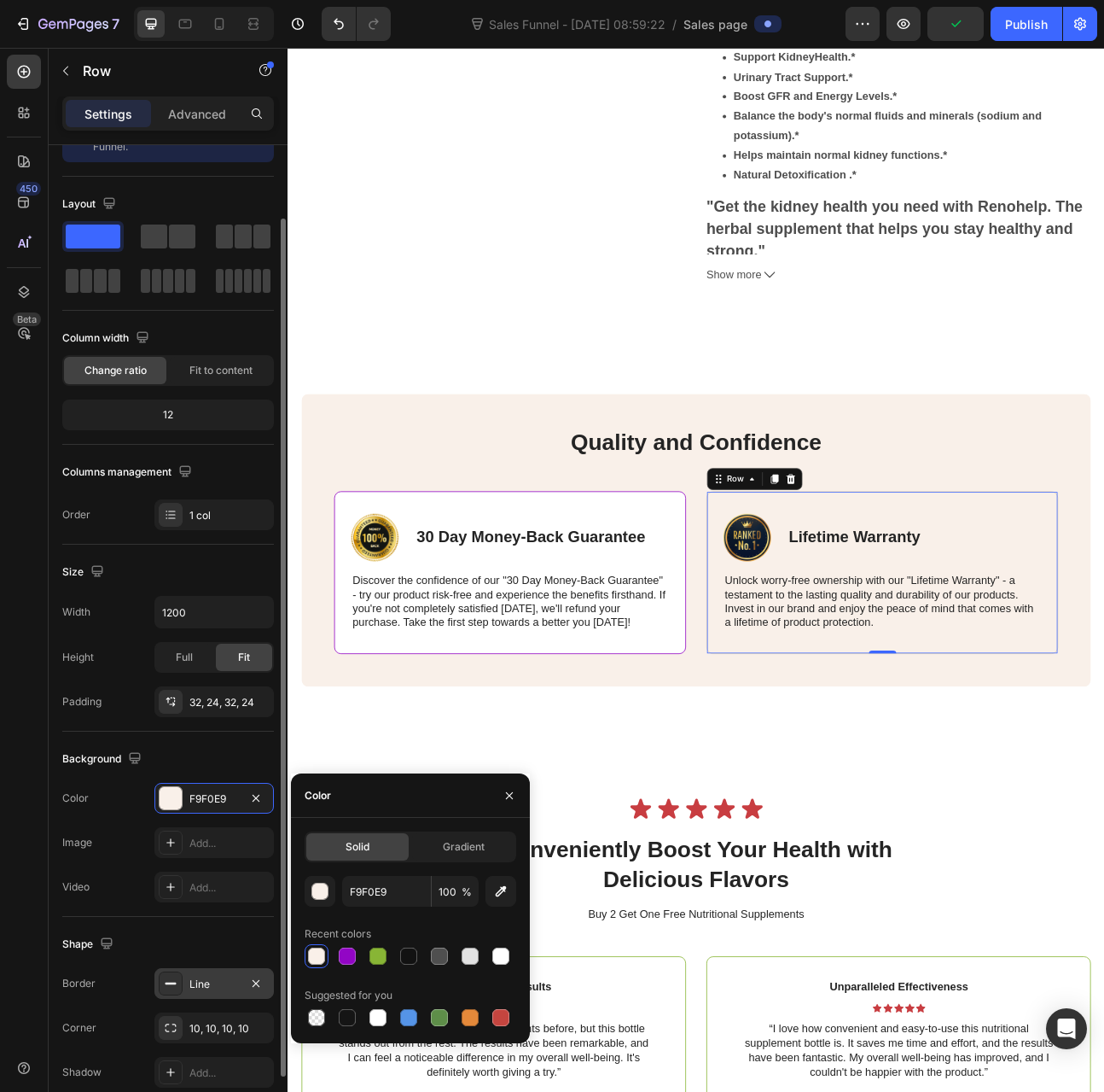
click at [210, 981] on div "Line" at bounding box center [214, 985] width 49 height 15
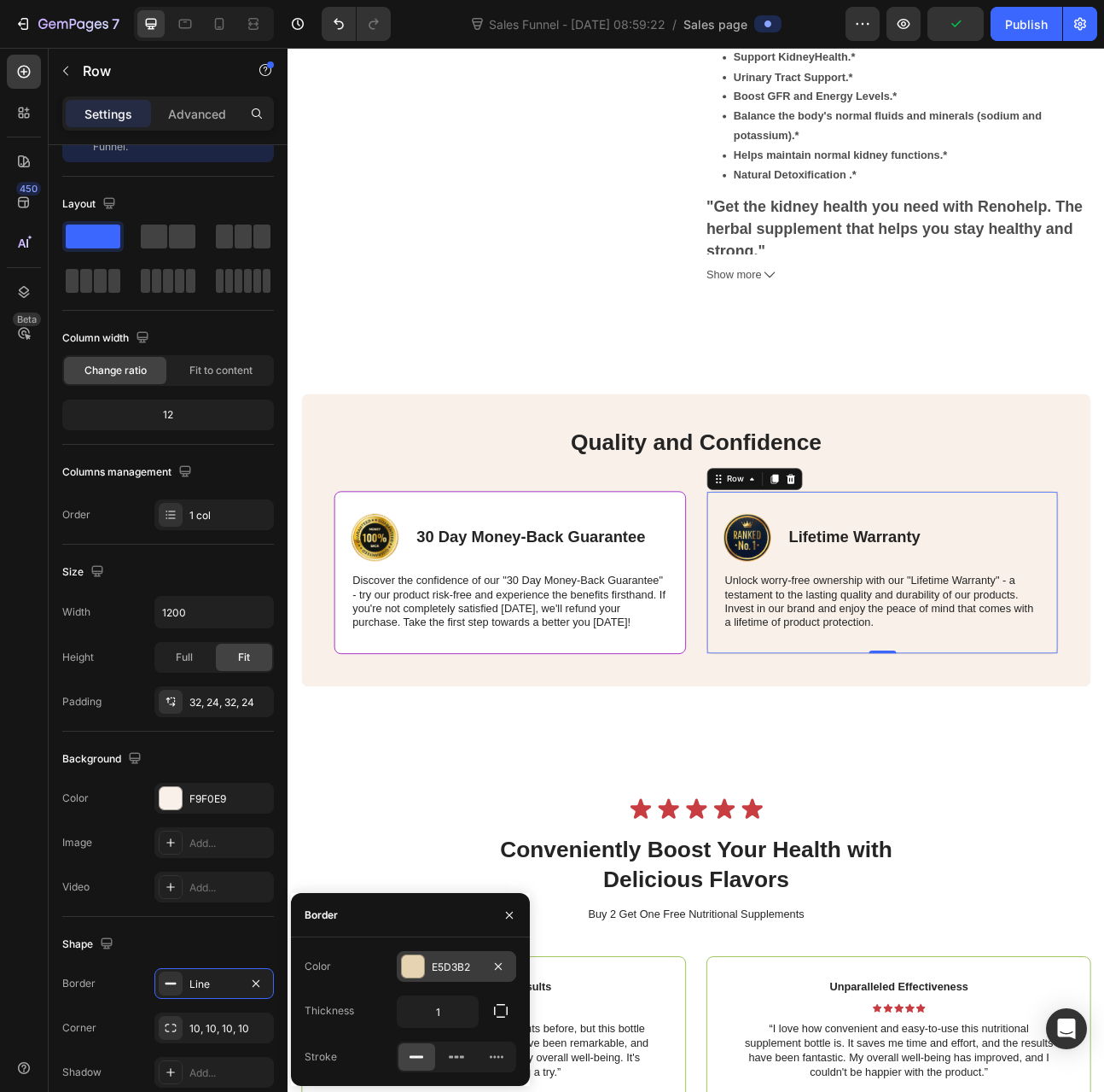
click at [423, 964] on div at bounding box center [413, 965] width 22 height 22
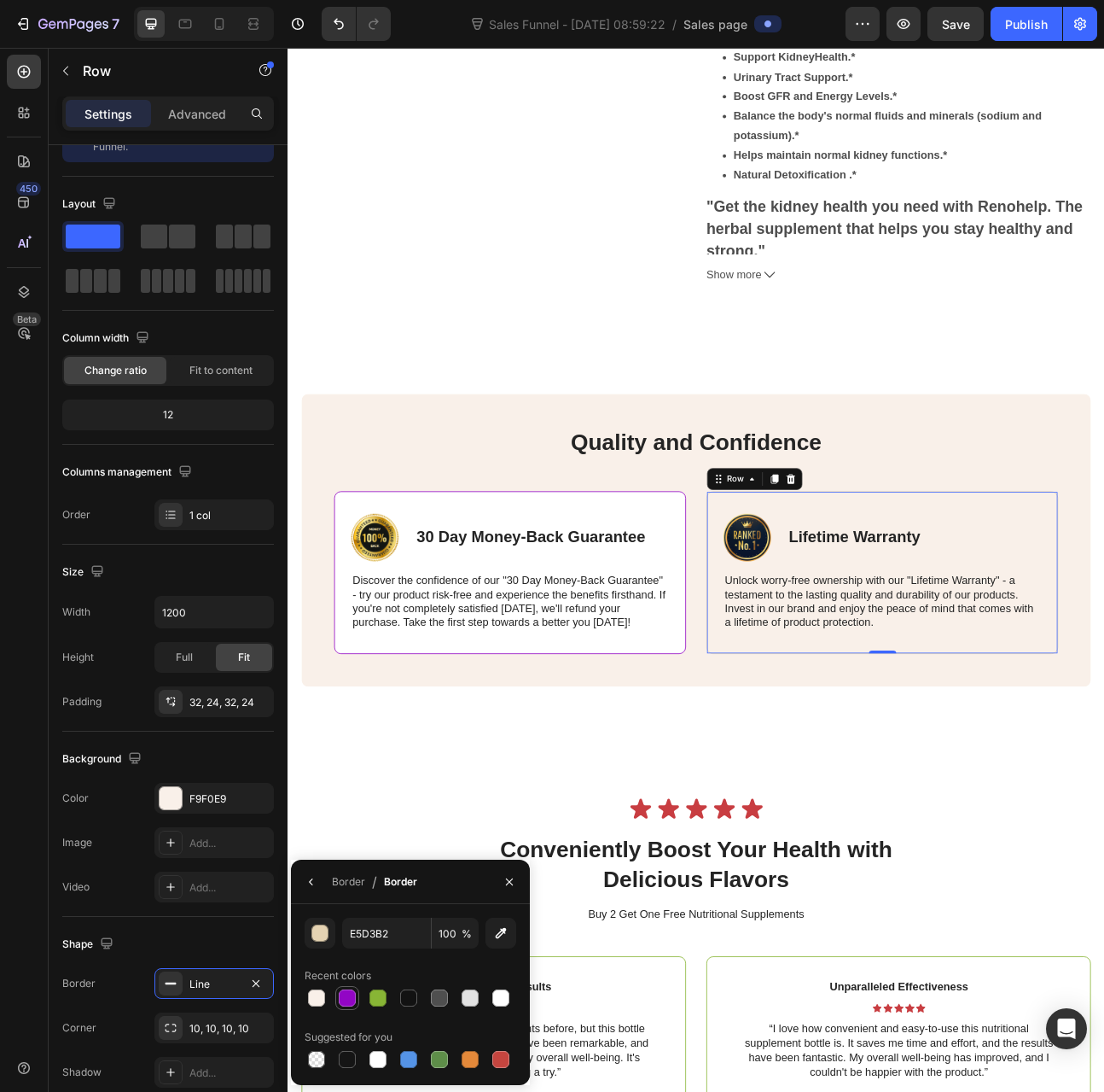
click at [339, 1002] on div at bounding box center [347, 998] width 17 height 17
type input "9206C5"
click at [217, 795] on div "F9F0E9" at bounding box center [214, 799] width 49 height 15
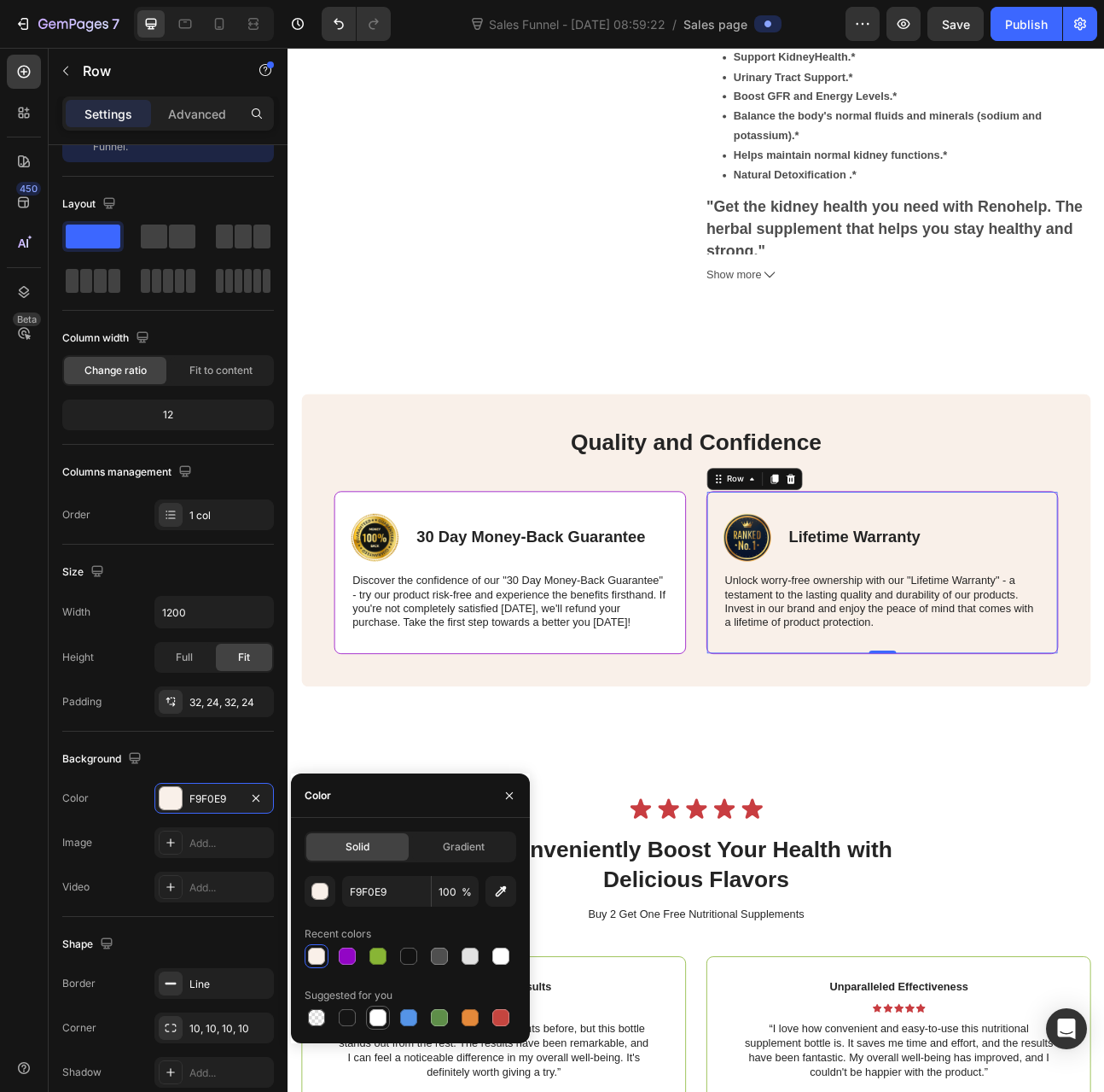
click at [374, 1009] on div at bounding box center [378, 1018] width 17 height 17
type input "FFFFFF"
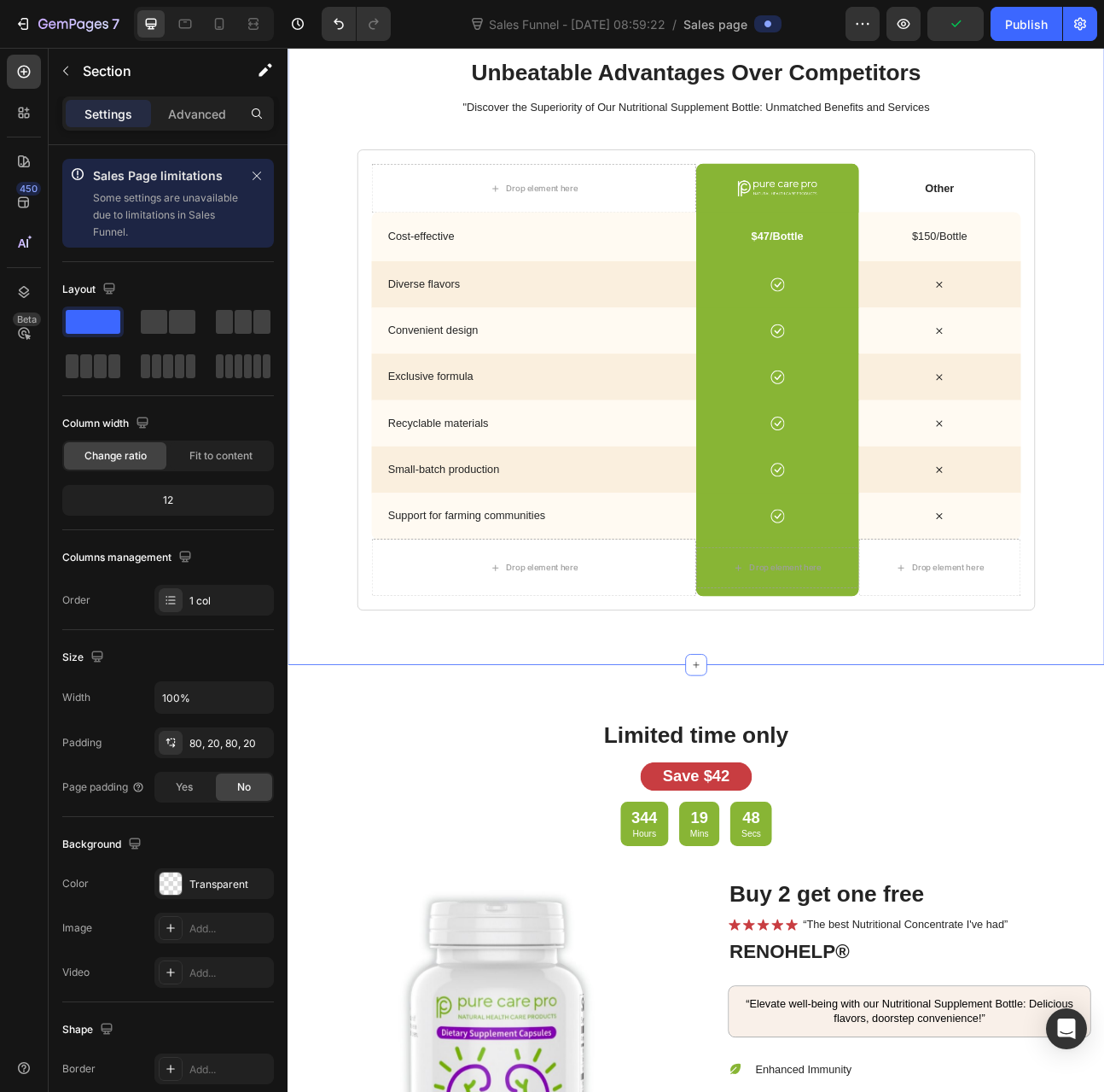
scroll to position [3230, 0]
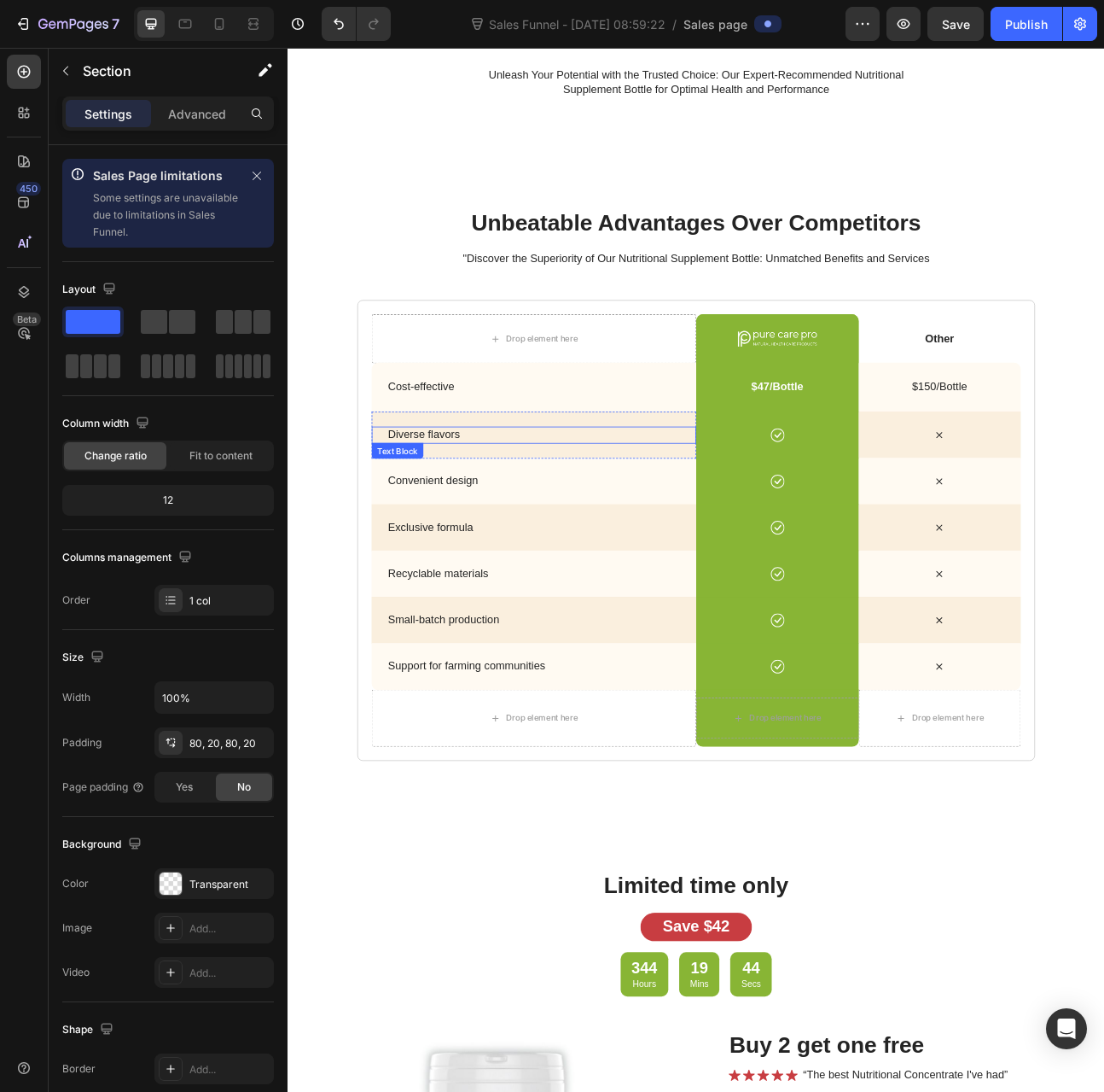
click at [617, 532] on p "Diverse flavors" at bounding box center [602, 533] width 379 height 18
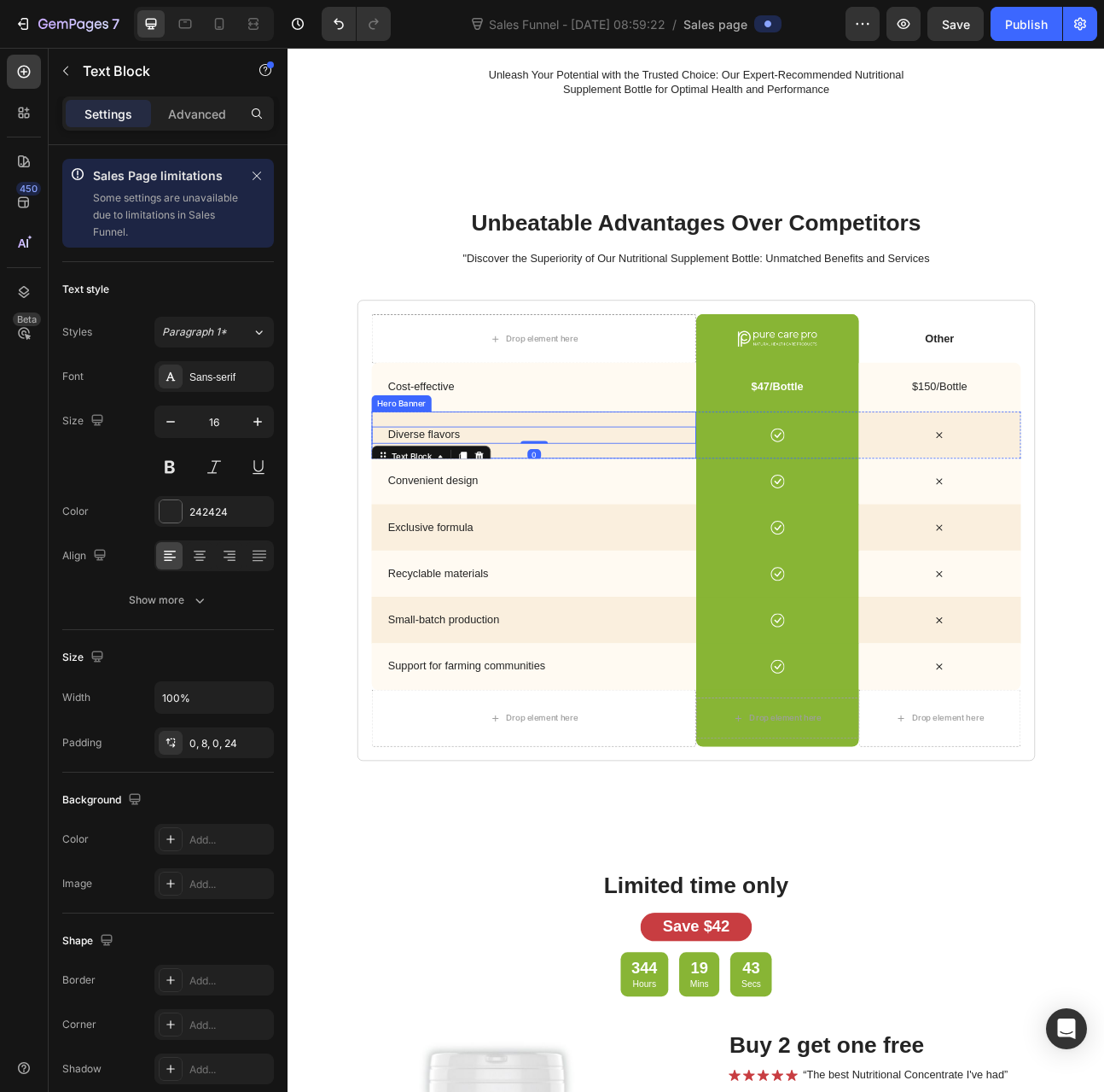
click at [603, 513] on div "Background Image" at bounding box center [596, 534] width 407 height 59
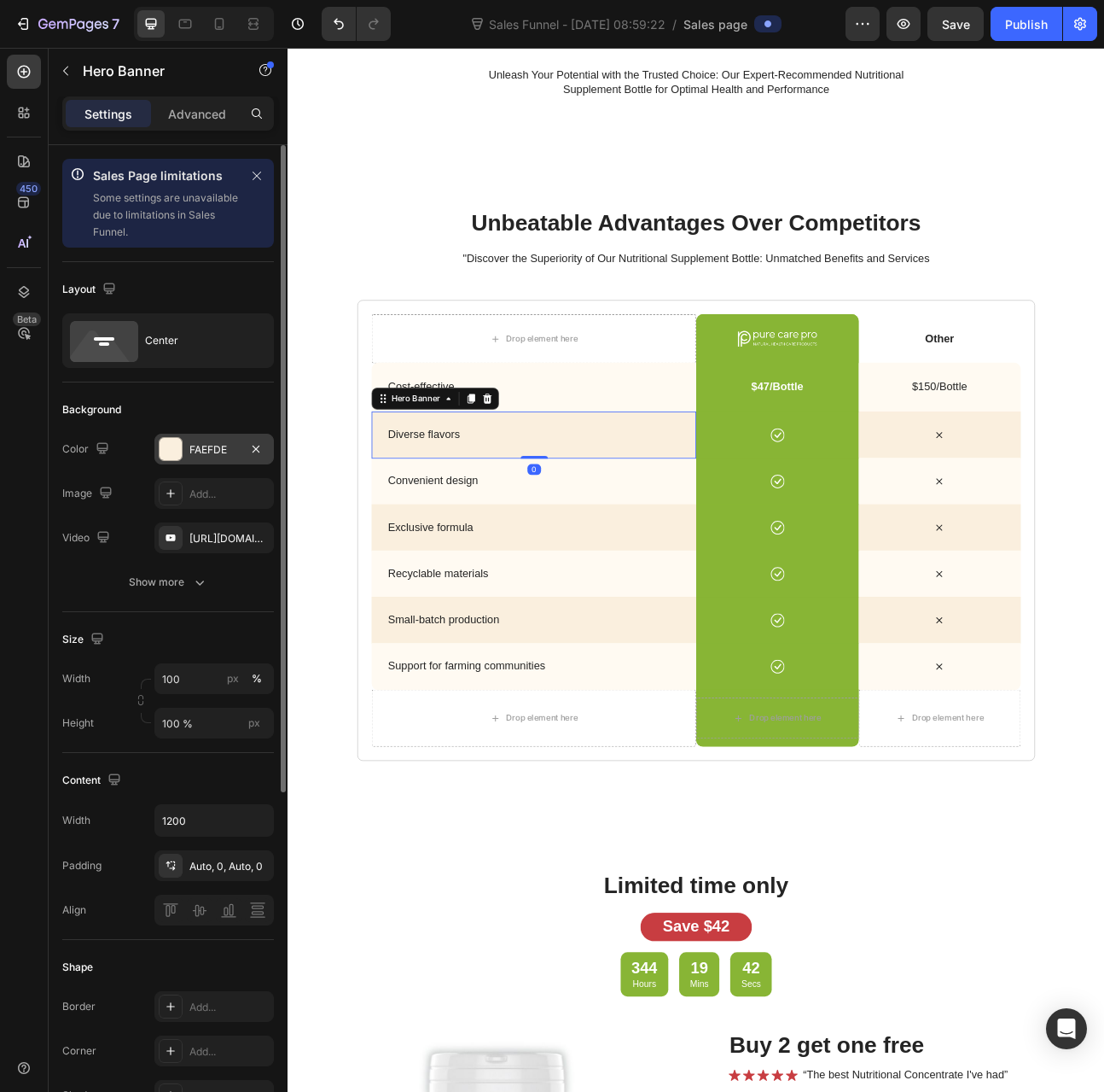
click at [222, 442] on div "FAEFDE" at bounding box center [214, 450] width 49 height 15
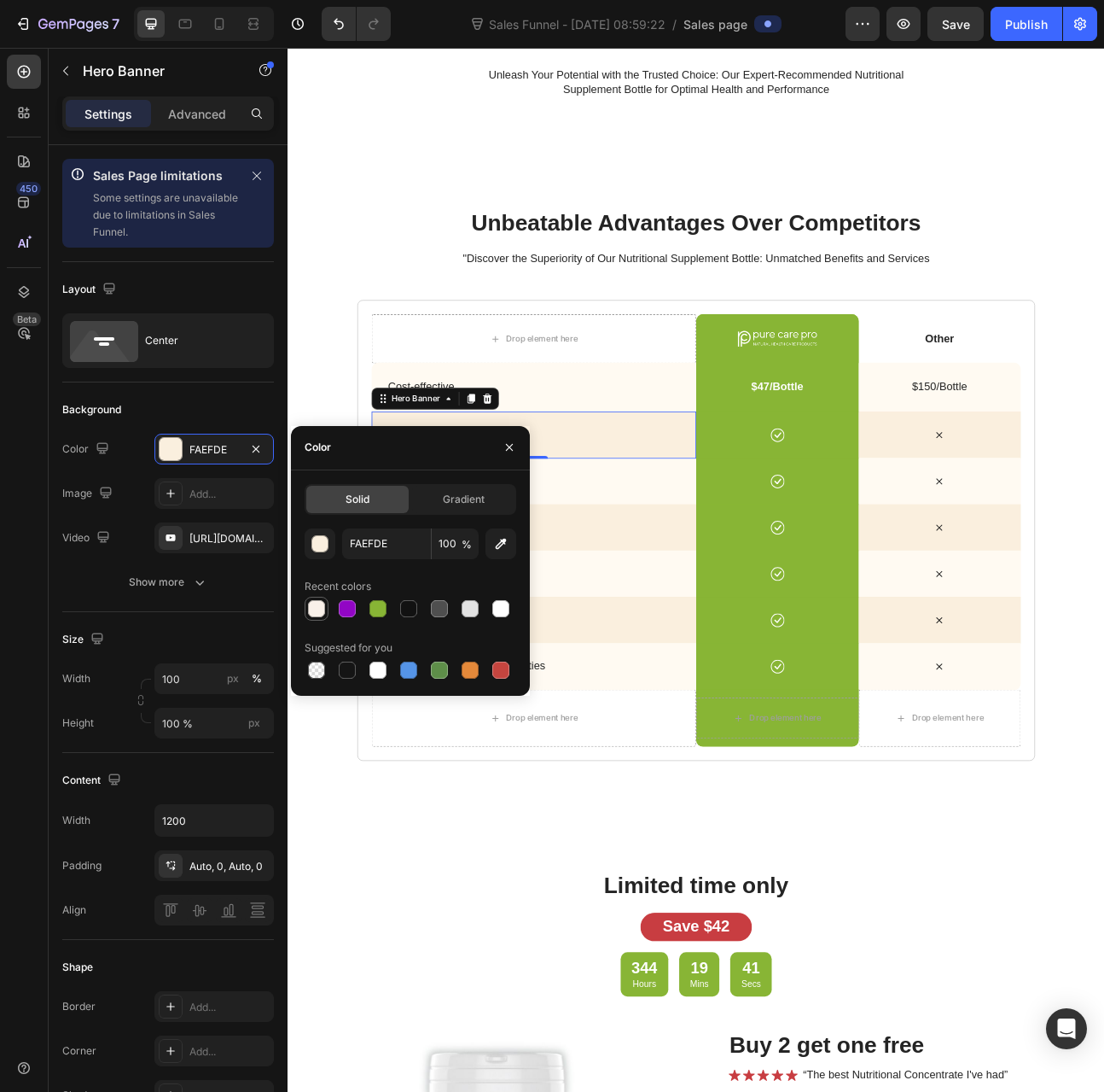
click at [310, 604] on div at bounding box center [317, 609] width 17 height 17
type input "F9F0E9"
click at [674, 640] on p "Exclusive formula" at bounding box center [602, 649] width 379 height 18
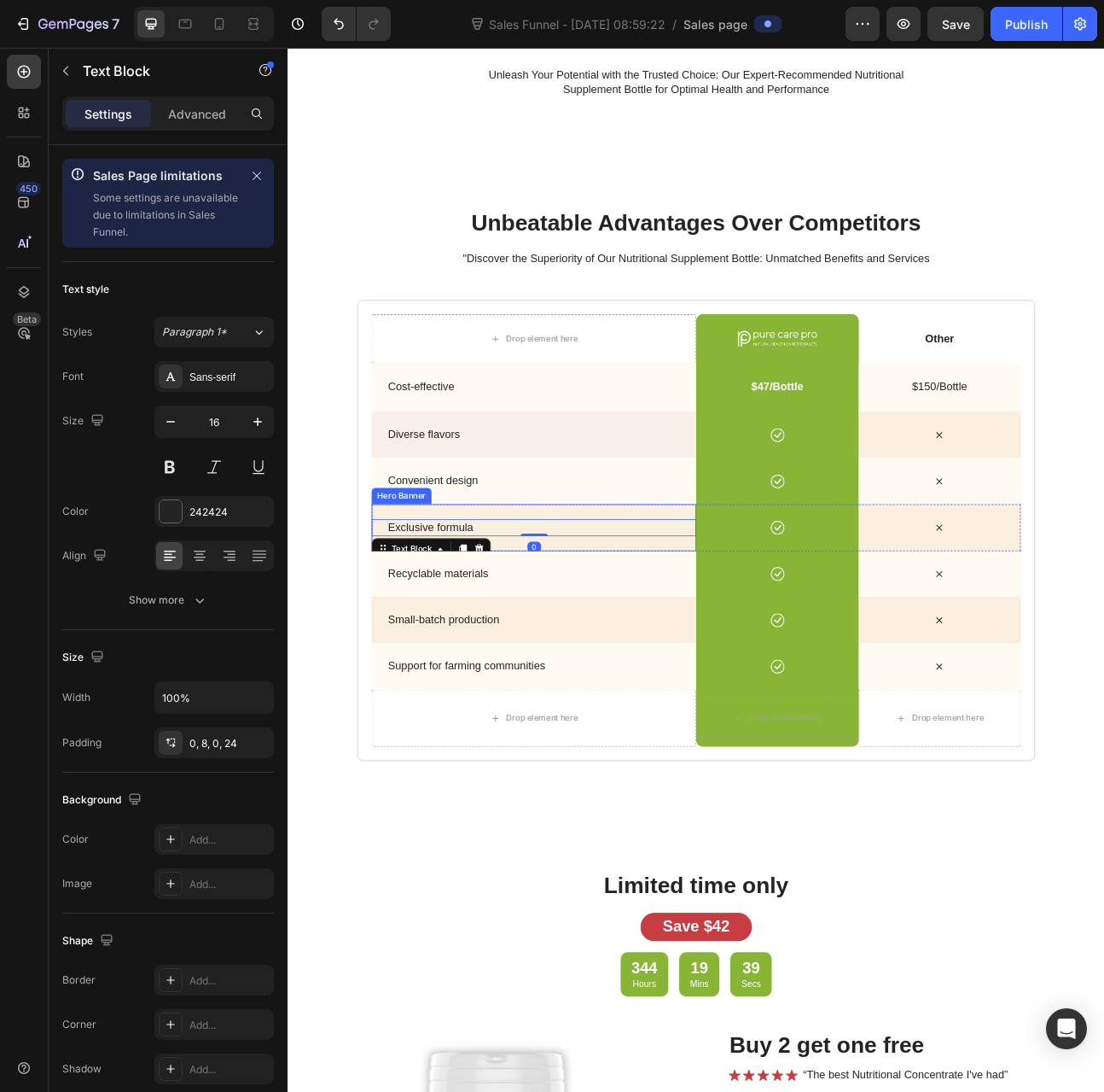
click at [653, 629] on div "Background Image" at bounding box center [596, 650] width 407 height 59
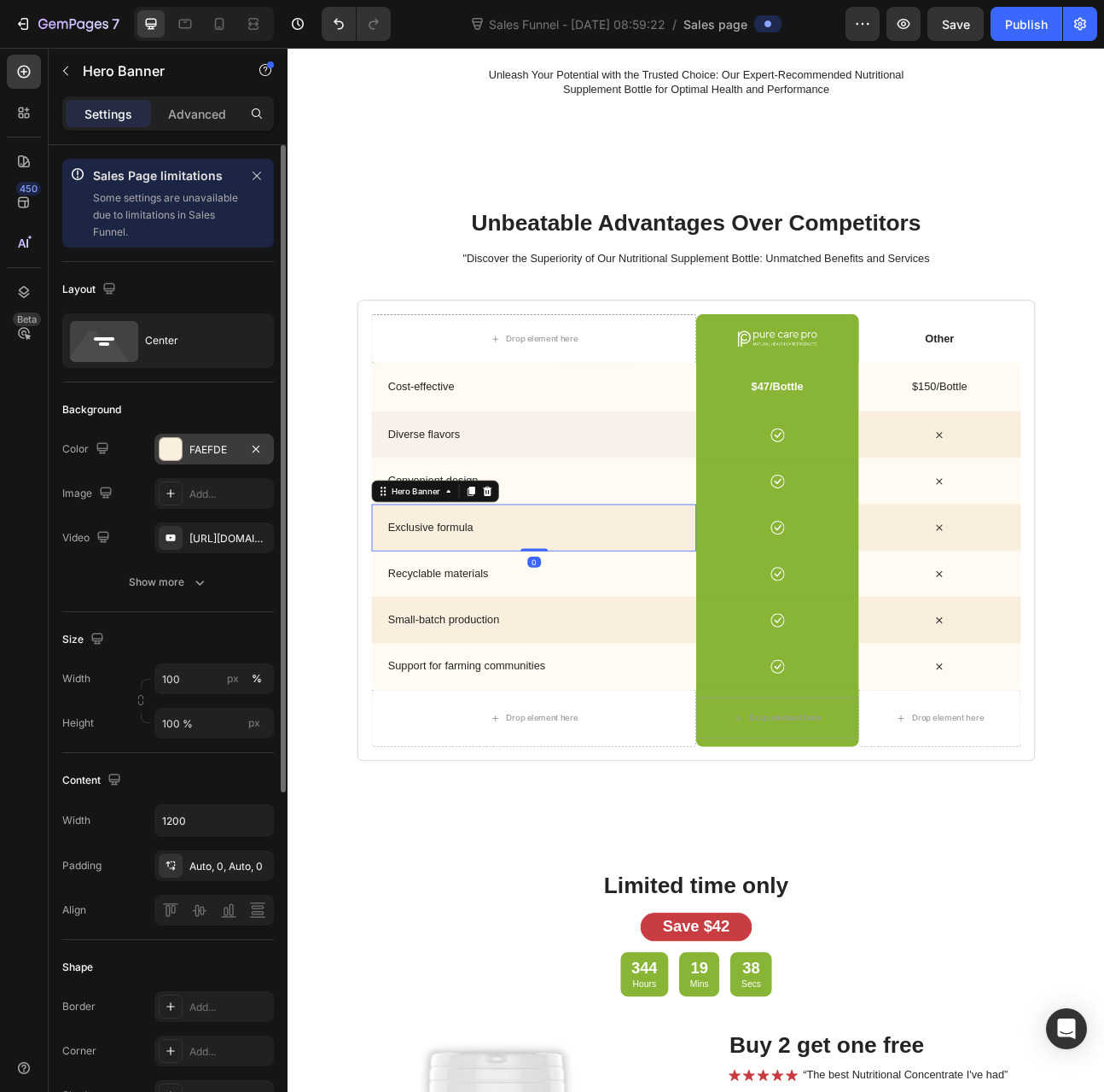
click at [237, 456] on div "FAEFDE" at bounding box center [214, 449] width 120 height 30
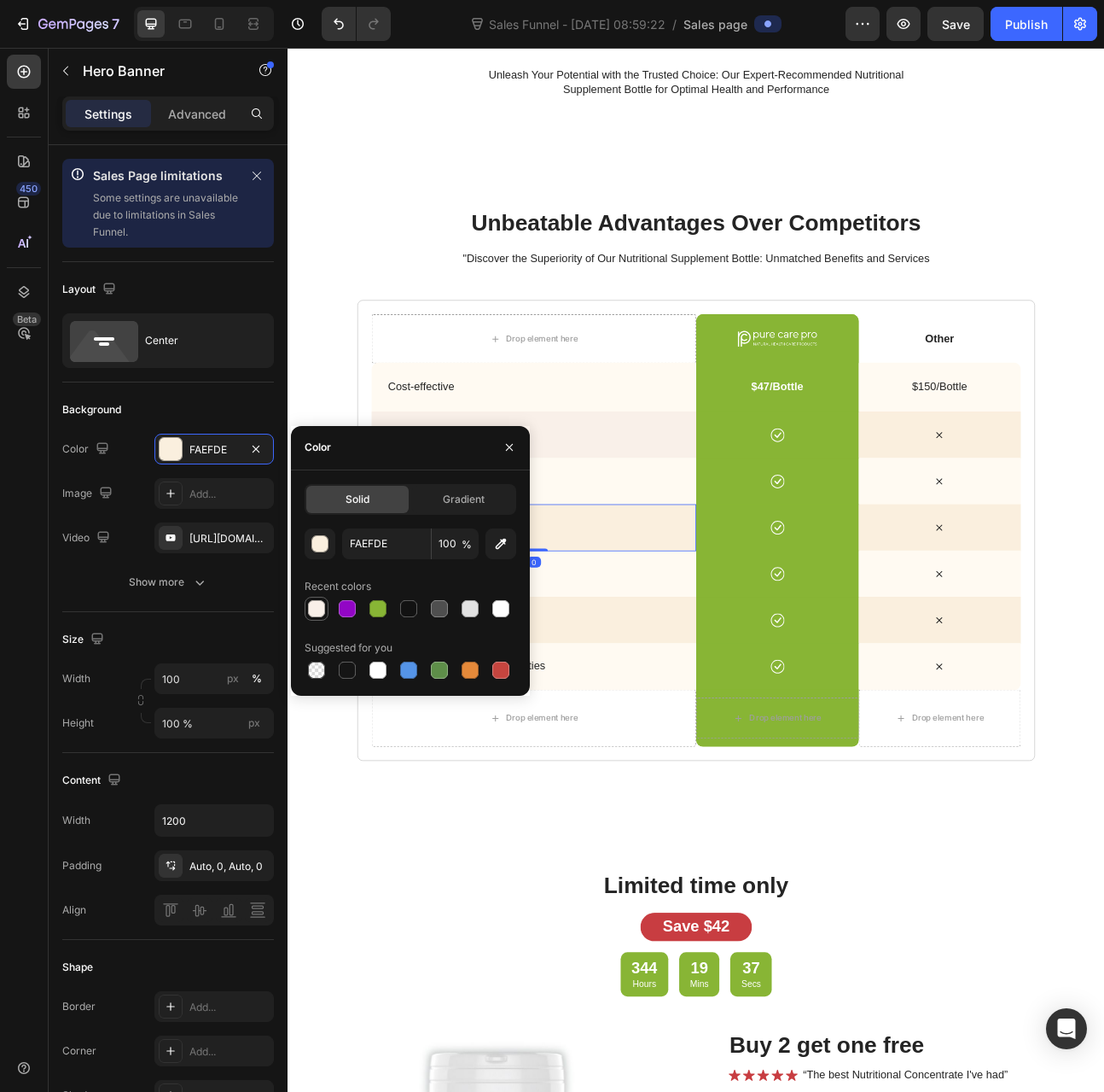
click at [314, 604] on div at bounding box center [317, 609] width 17 height 17
type input "F9F0E9"
click at [692, 744] on div "Background Image" at bounding box center [596, 766] width 407 height 59
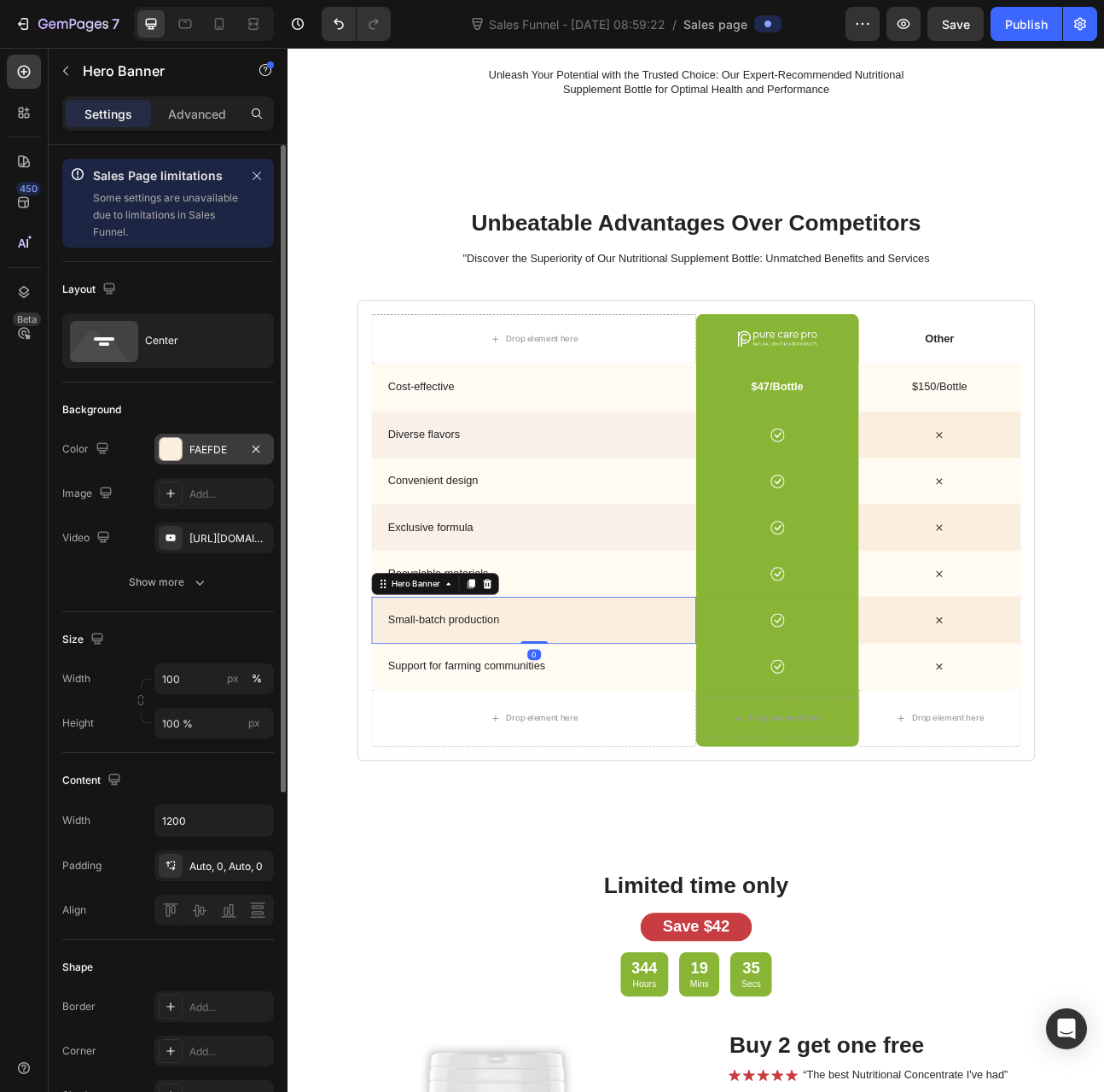
click at [192, 442] on div "FAEFDE" at bounding box center [214, 450] width 49 height 15
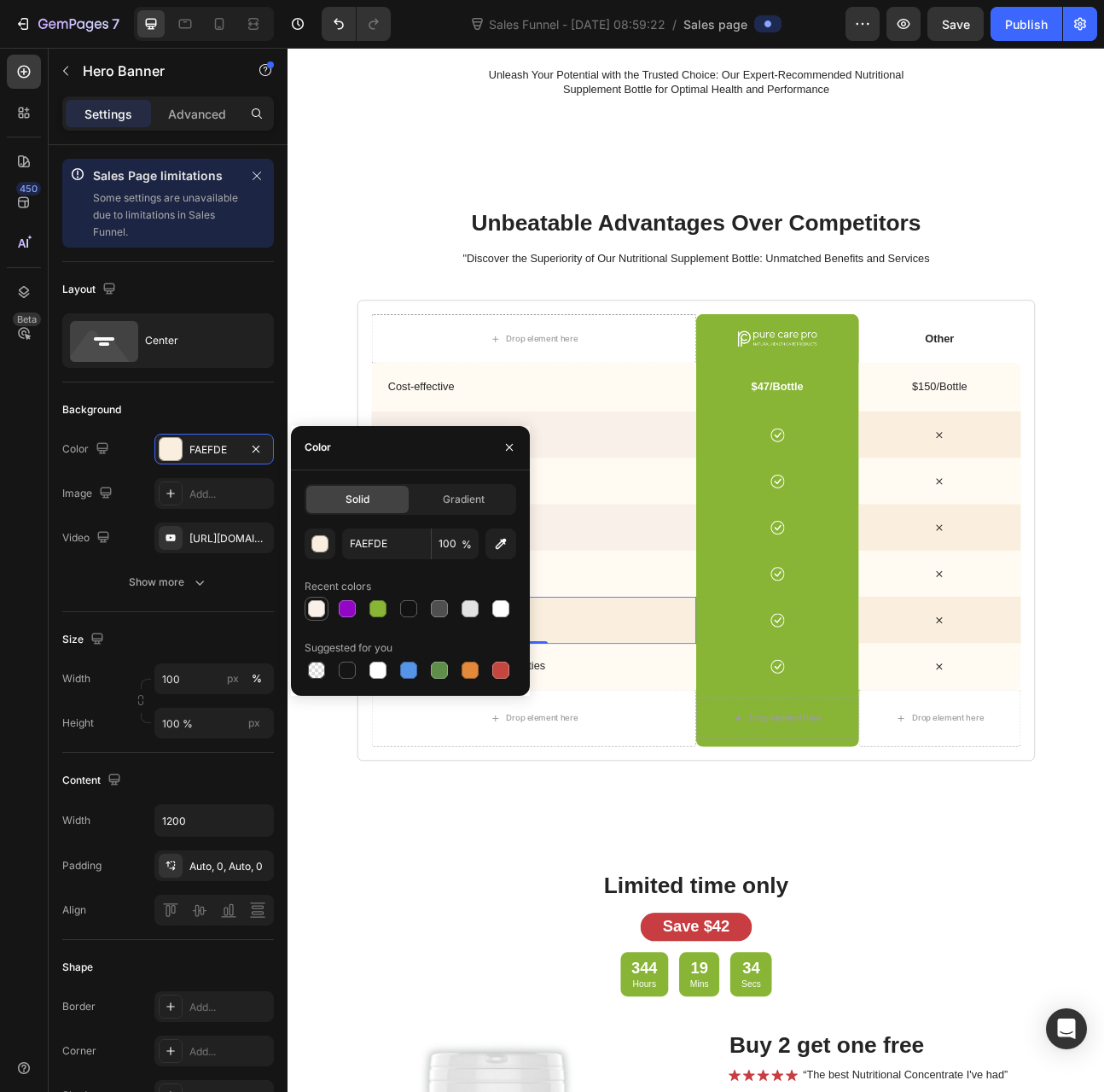
click at [313, 607] on div at bounding box center [317, 609] width 17 height 17
type input "F9F0E9"
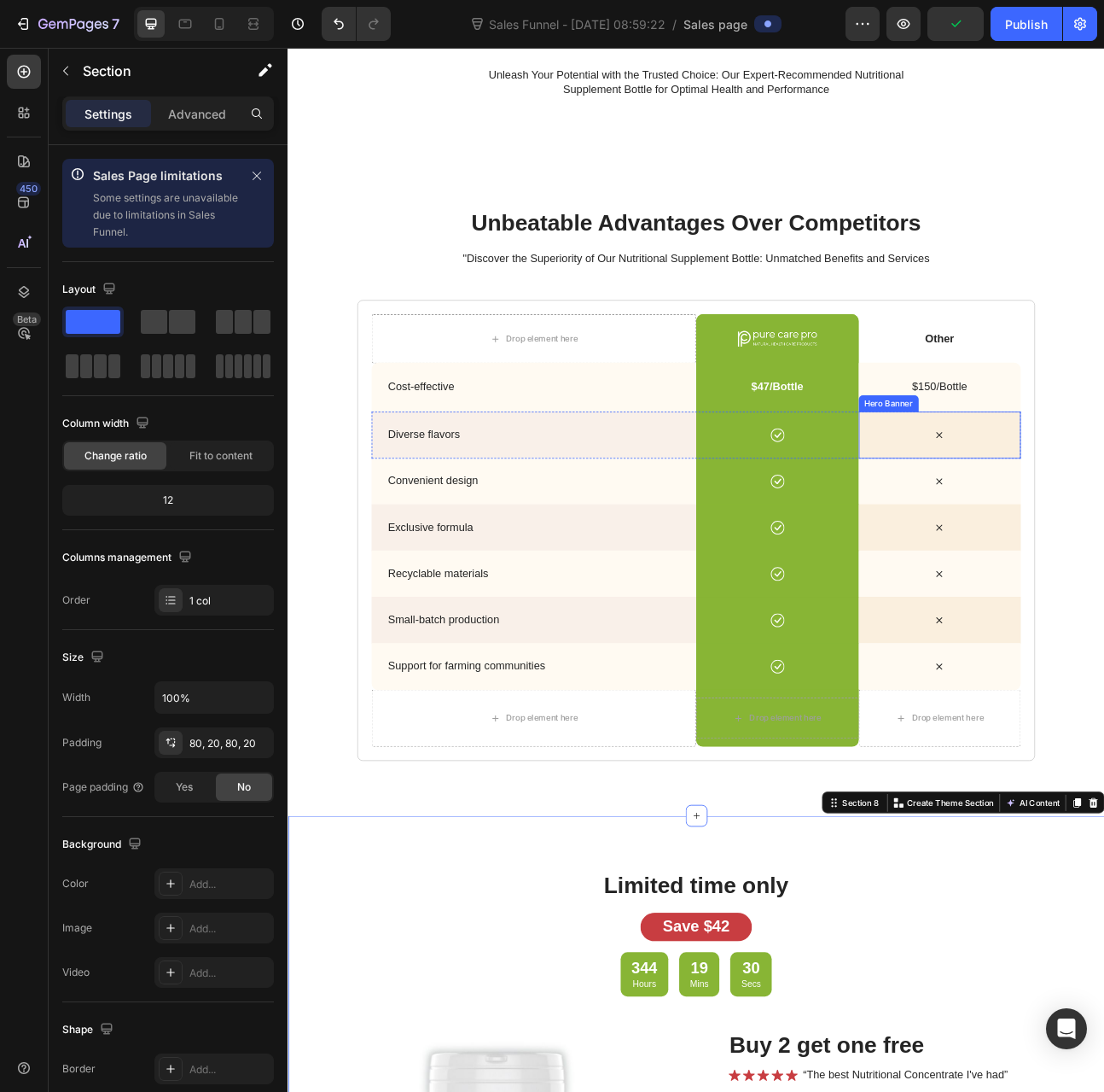
click at [1054, 524] on div "Icon" at bounding box center [1106, 533] width 204 height 18
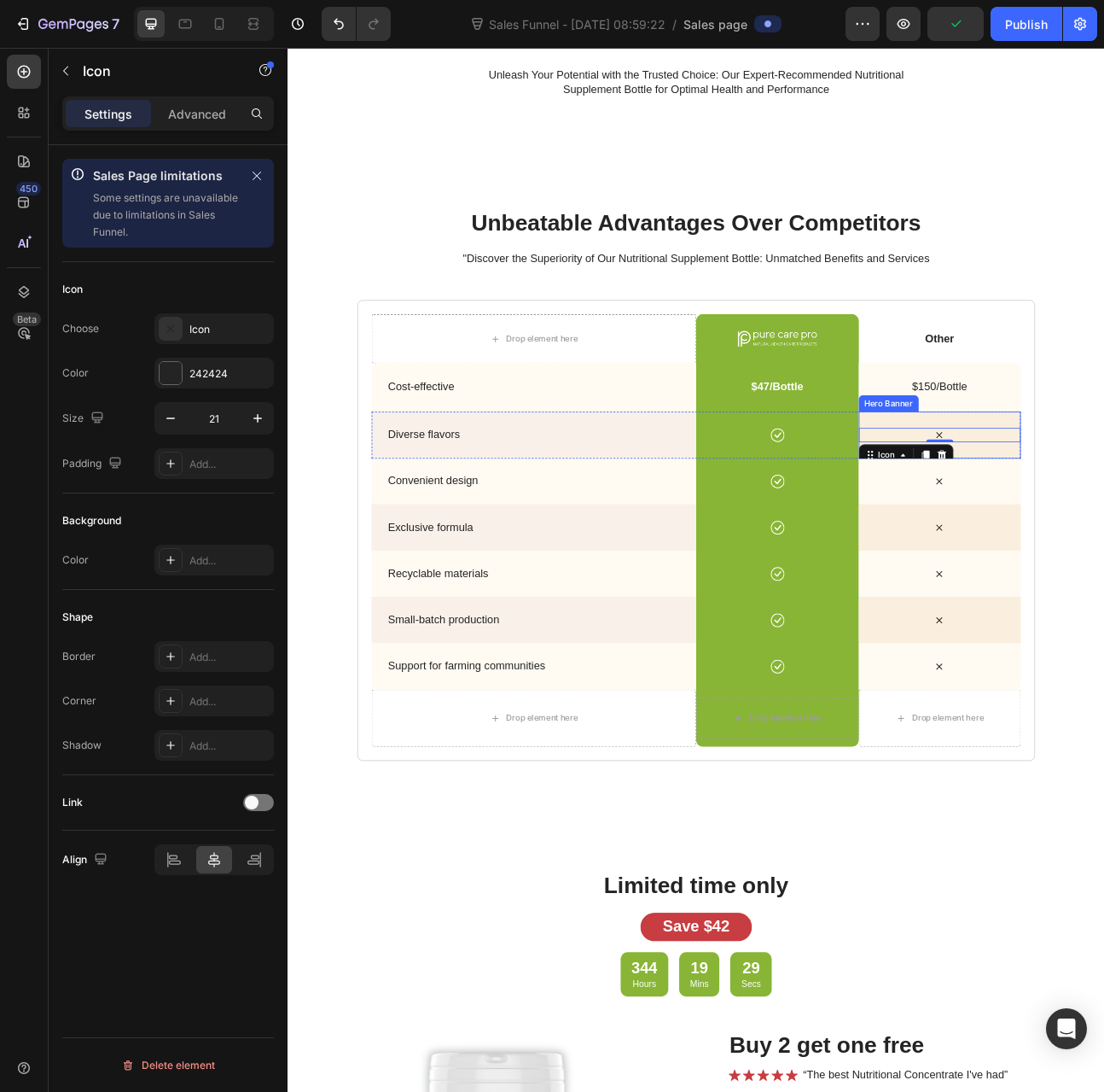
click at [1046, 511] on div "Icon 0" at bounding box center [1106, 534] width 204 height 59
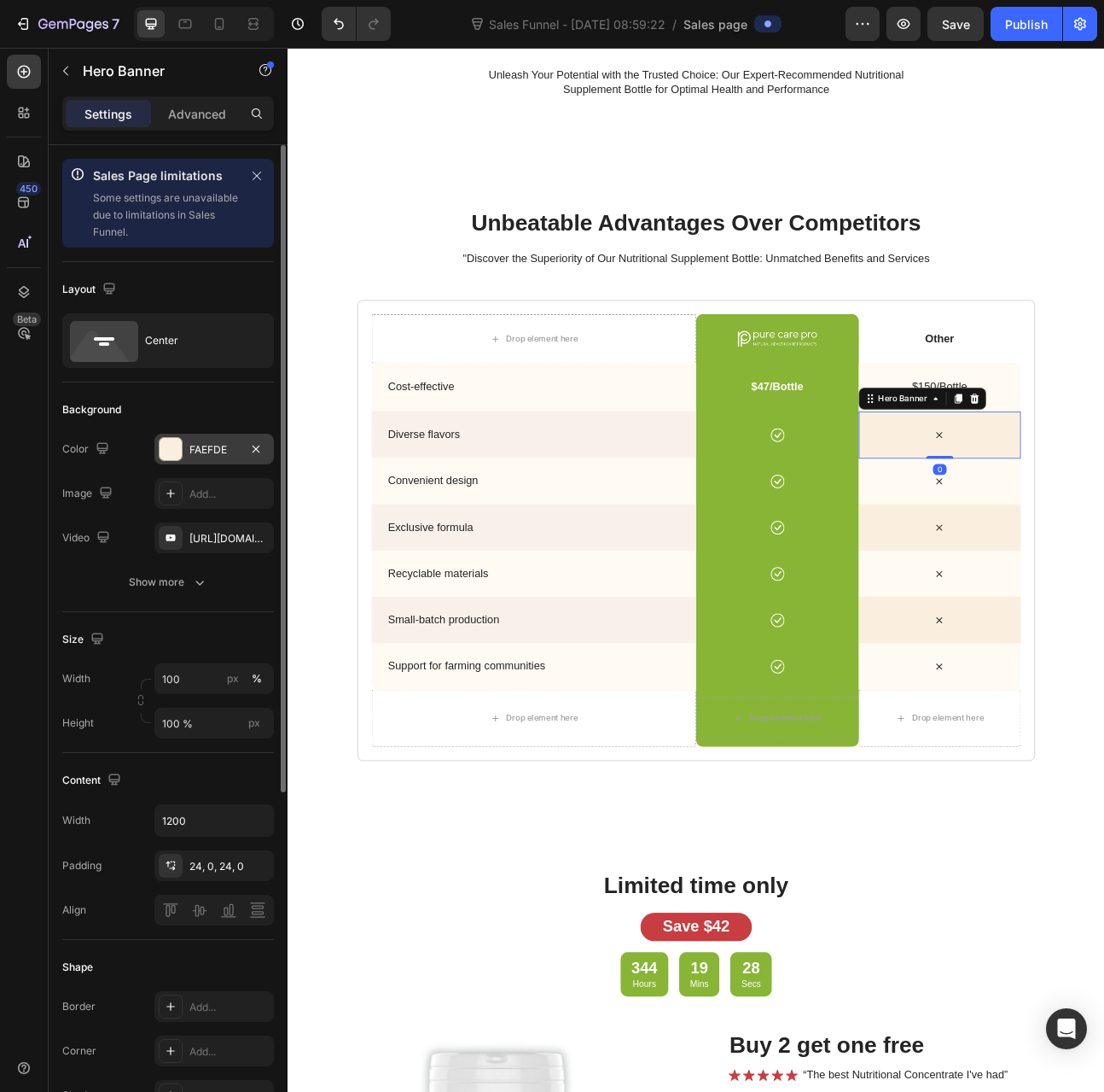
click at [212, 442] on div "FAEFDE" at bounding box center [214, 450] width 49 height 15
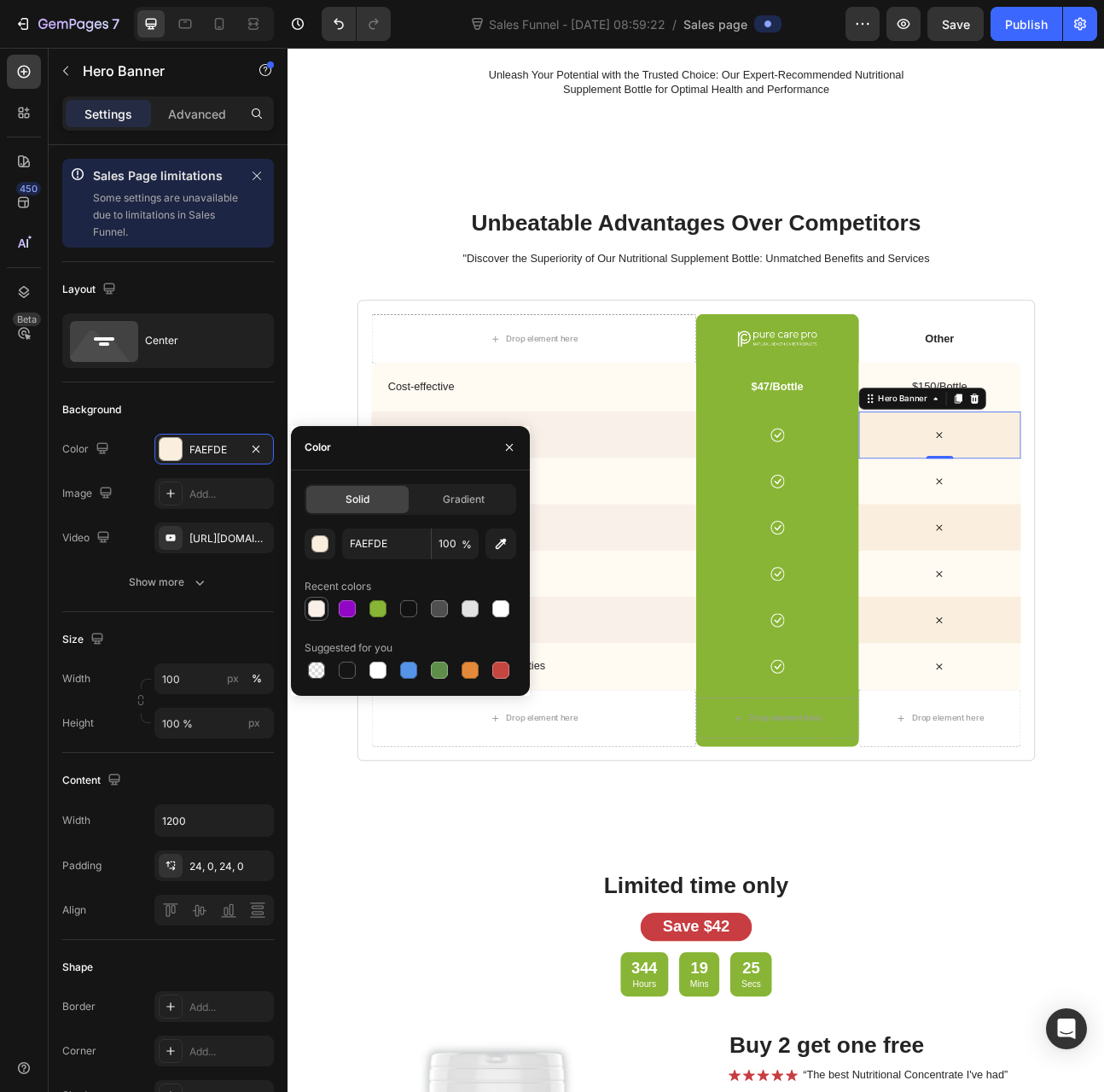
click at [311, 611] on div at bounding box center [317, 609] width 17 height 17
type input "F9F0E9"
drag, startPoint x: 1012, startPoint y: 632, endPoint x: 929, endPoint y: 634, distance: 83.0
click at [1012, 631] on div "Icon" at bounding box center [1106, 650] width 204 height 59
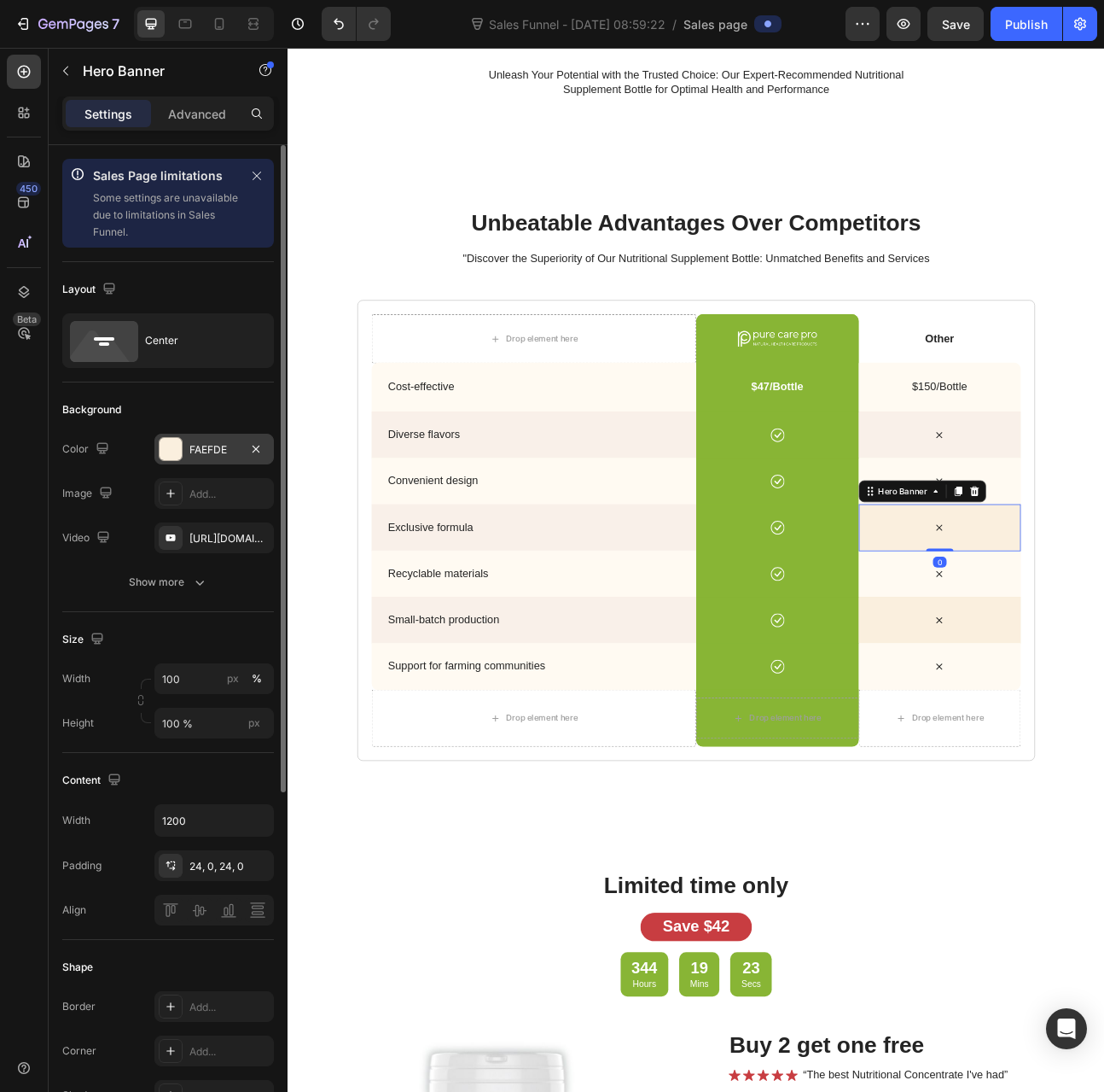
click at [219, 455] on div "FAEFDE" at bounding box center [214, 450] width 49 height 15
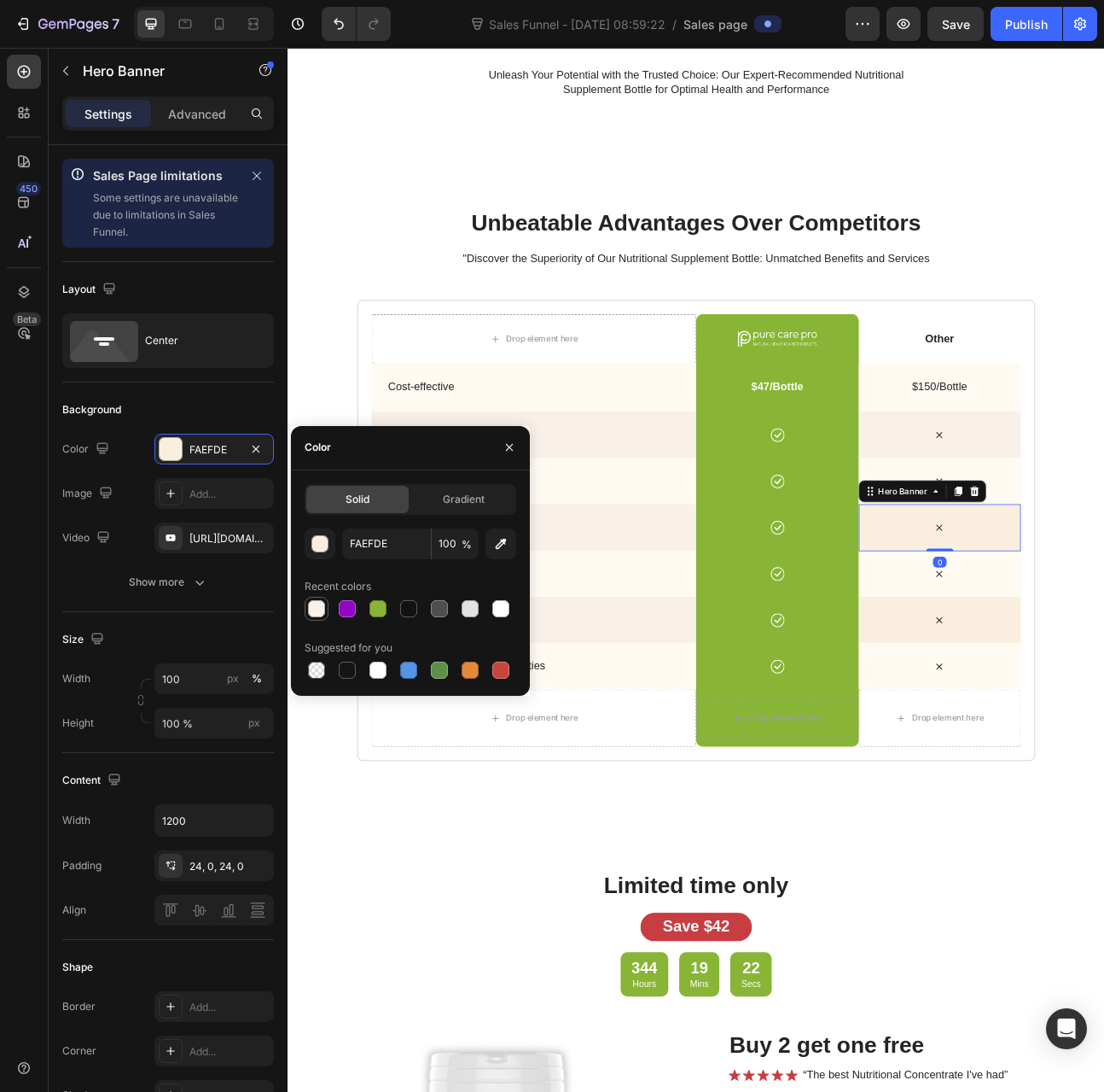
click at [317, 605] on div at bounding box center [317, 609] width 17 height 17
type input "F9F0E9"
click at [1057, 757] on div "Icon" at bounding box center [1106, 765] width 204 height 18
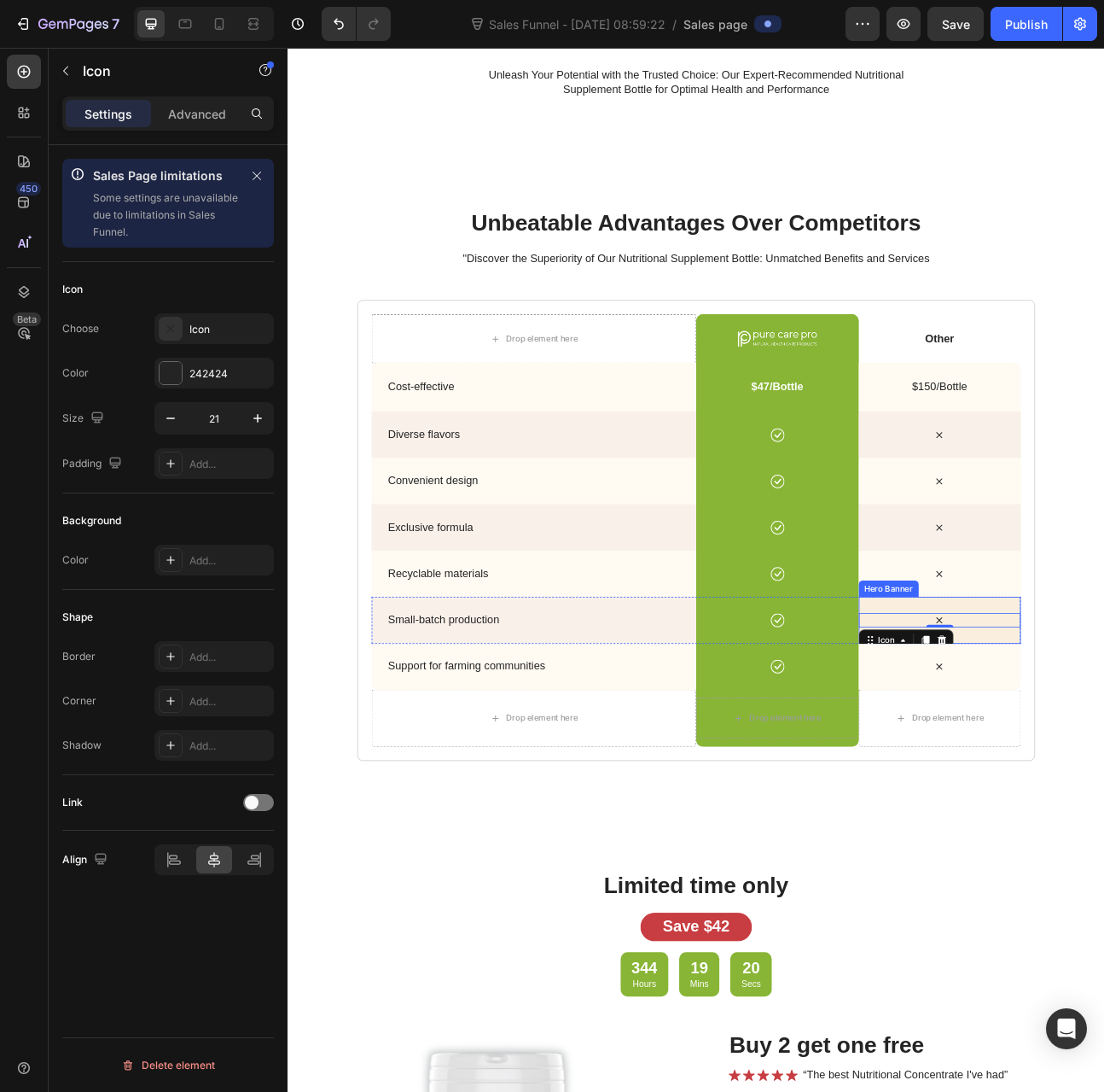
click at [1066, 746] on div "Icon 0" at bounding box center [1106, 766] width 204 height 59
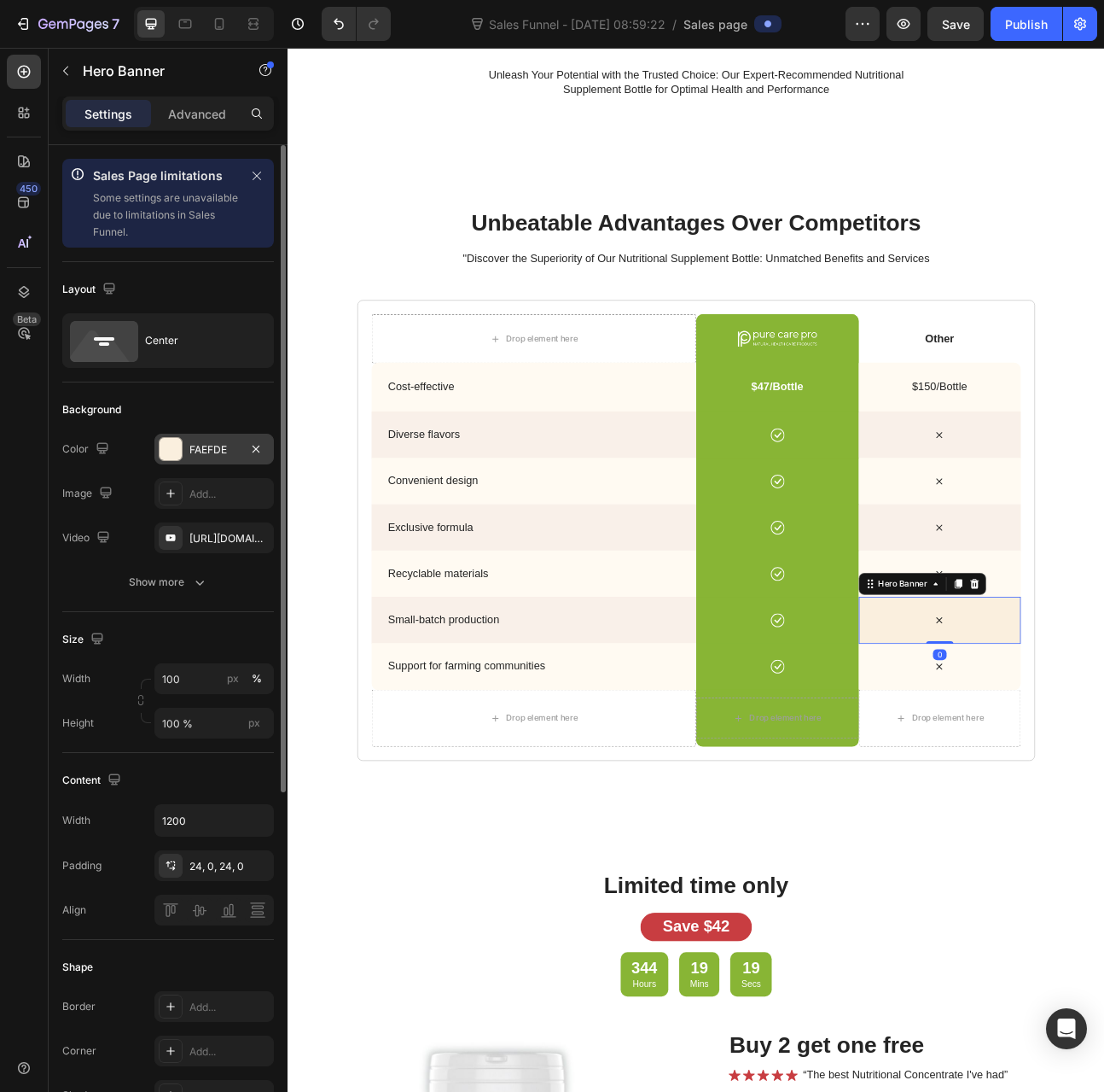
click at [210, 453] on div "FAEFDE" at bounding box center [214, 450] width 49 height 15
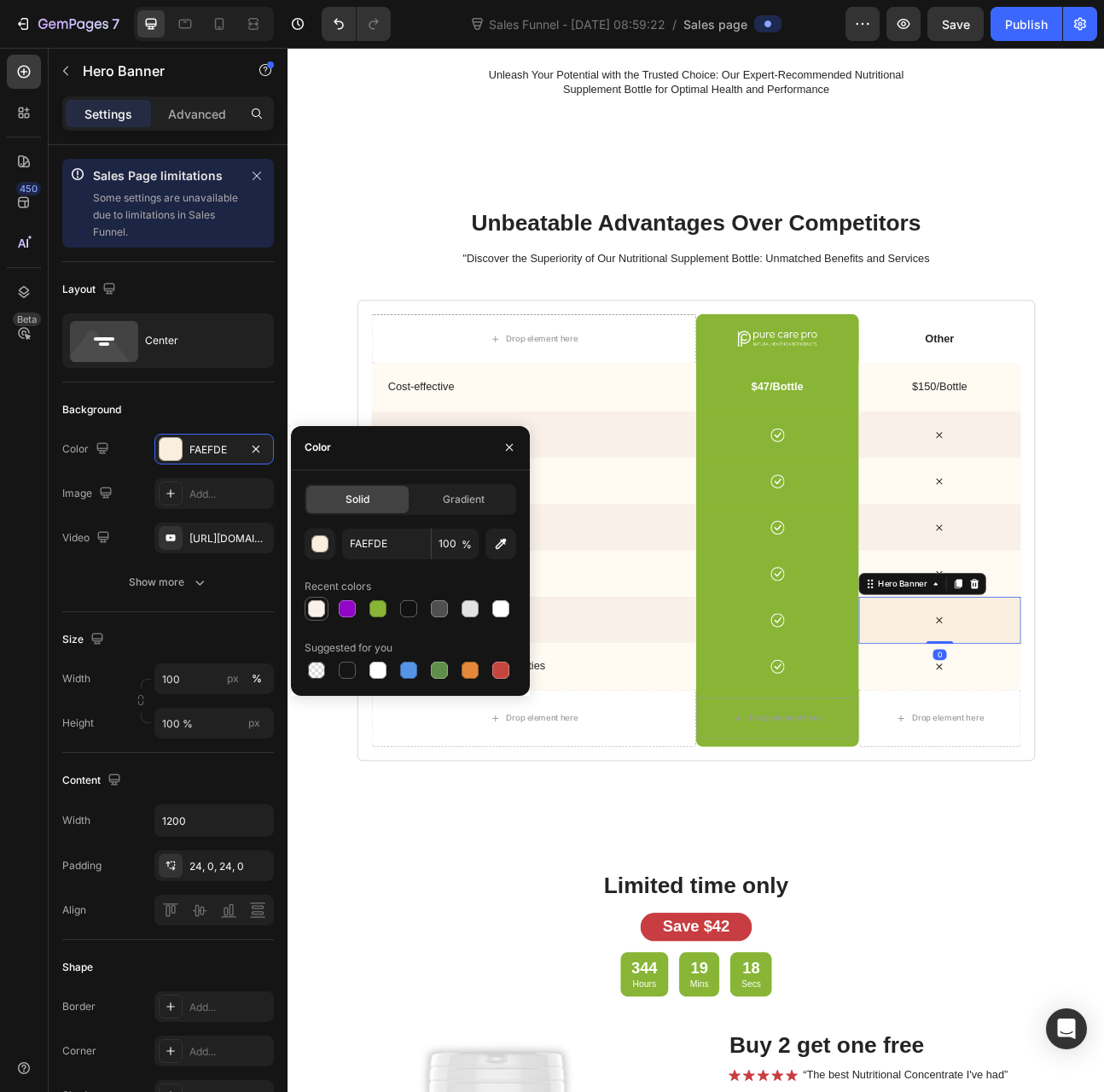
drag, startPoint x: 322, startPoint y: 605, endPoint x: 372, endPoint y: 746, distance: 149.6
click at [322, 605] on div at bounding box center [317, 609] width 17 height 17
type input "F9F0E9"
click at [1104, 876] on div "unbeatable advantages over competitors Heading "Discover the Superiority of Our…" at bounding box center [799, 595] width 990 height 694
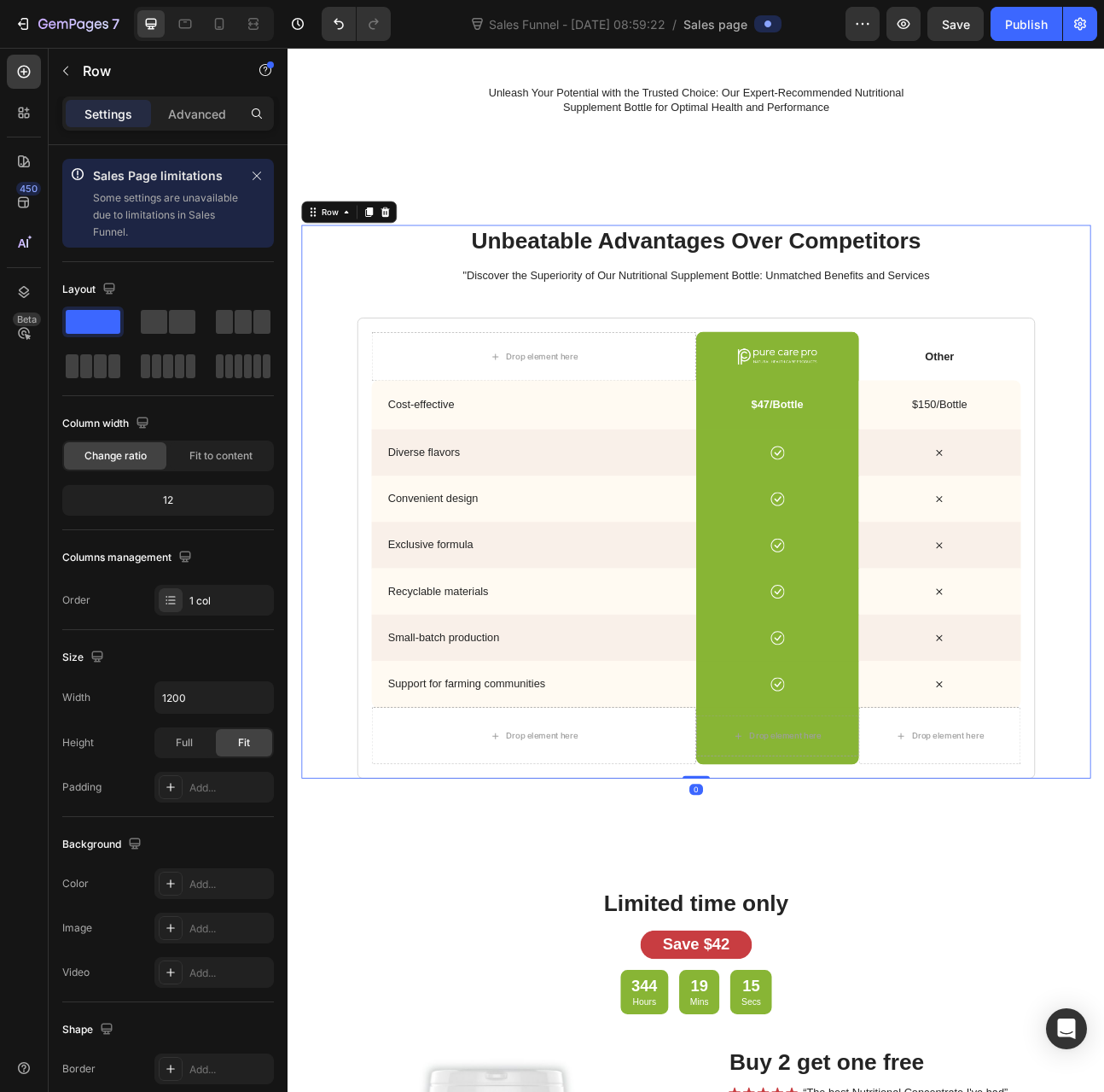
scroll to position [3146, 0]
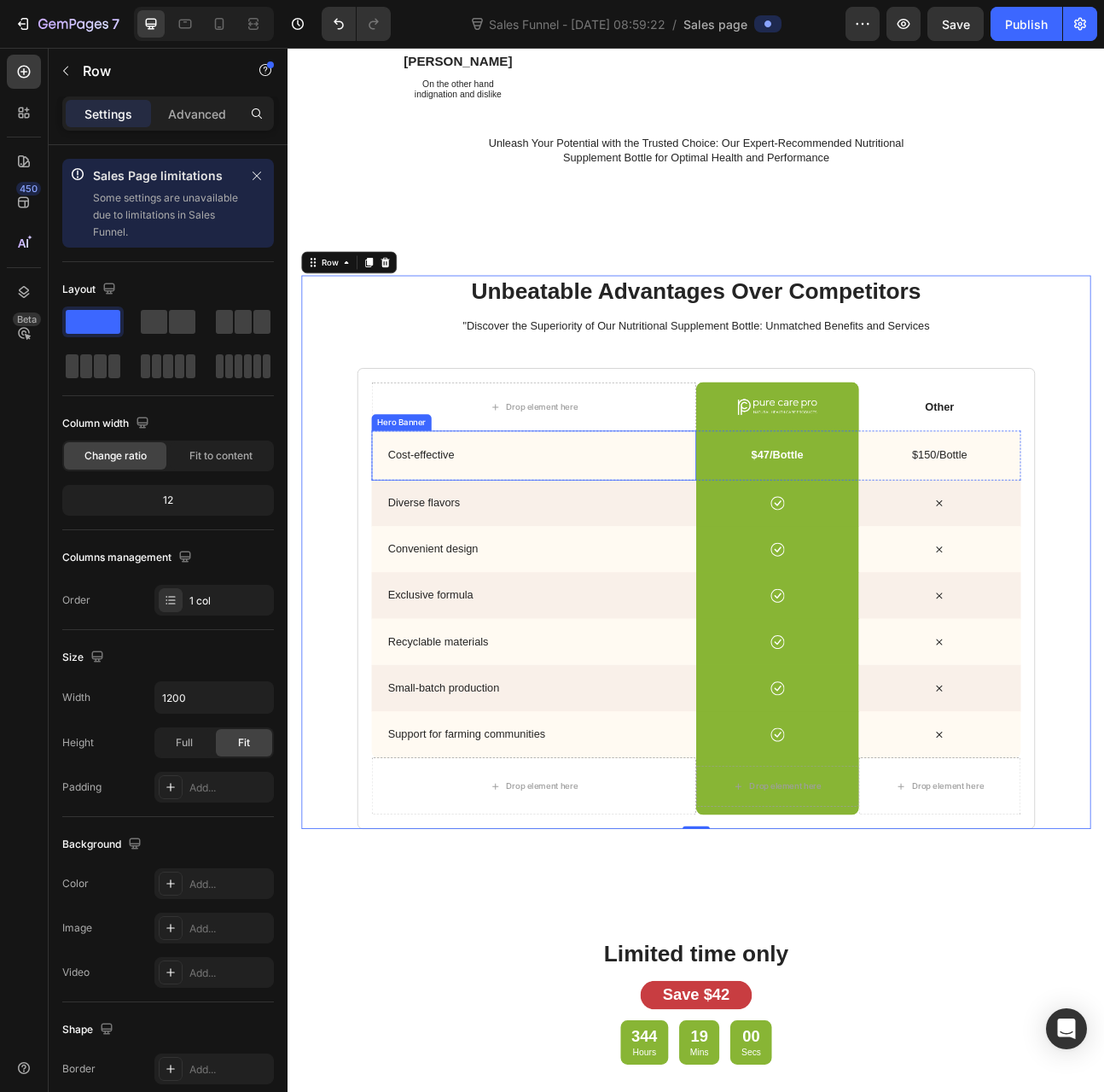
drag, startPoint x: 608, startPoint y: 537, endPoint x: 598, endPoint y: 547, distance: 14.1
click at [608, 537] on div "Cost-effective Text Block" at bounding box center [596, 559] width 407 height 63
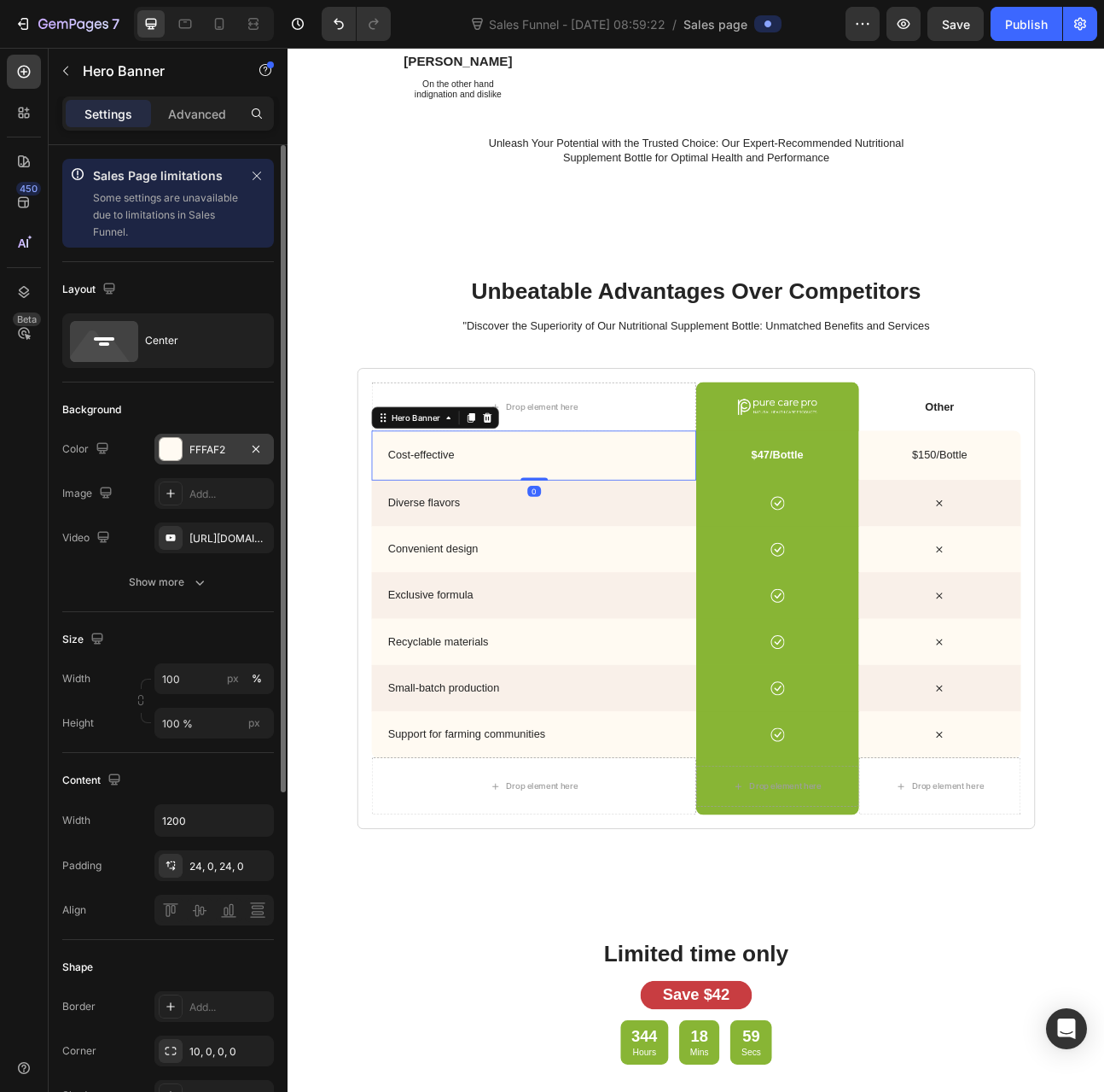
click at [215, 438] on div "FFFAF2" at bounding box center [214, 449] width 120 height 30
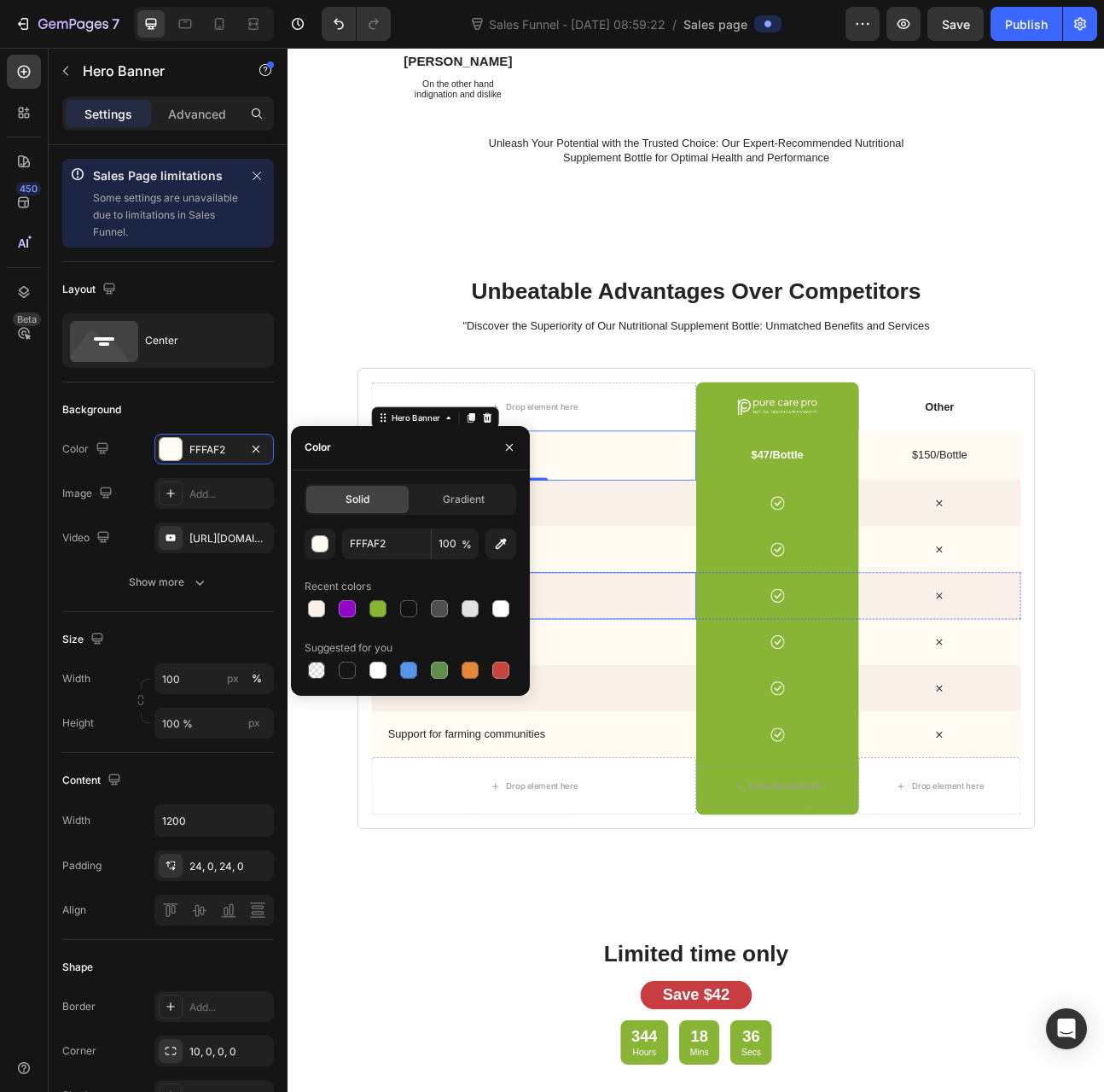
click at [654, 719] on div "Background Image" at bounding box center [596, 734] width 407 height 59
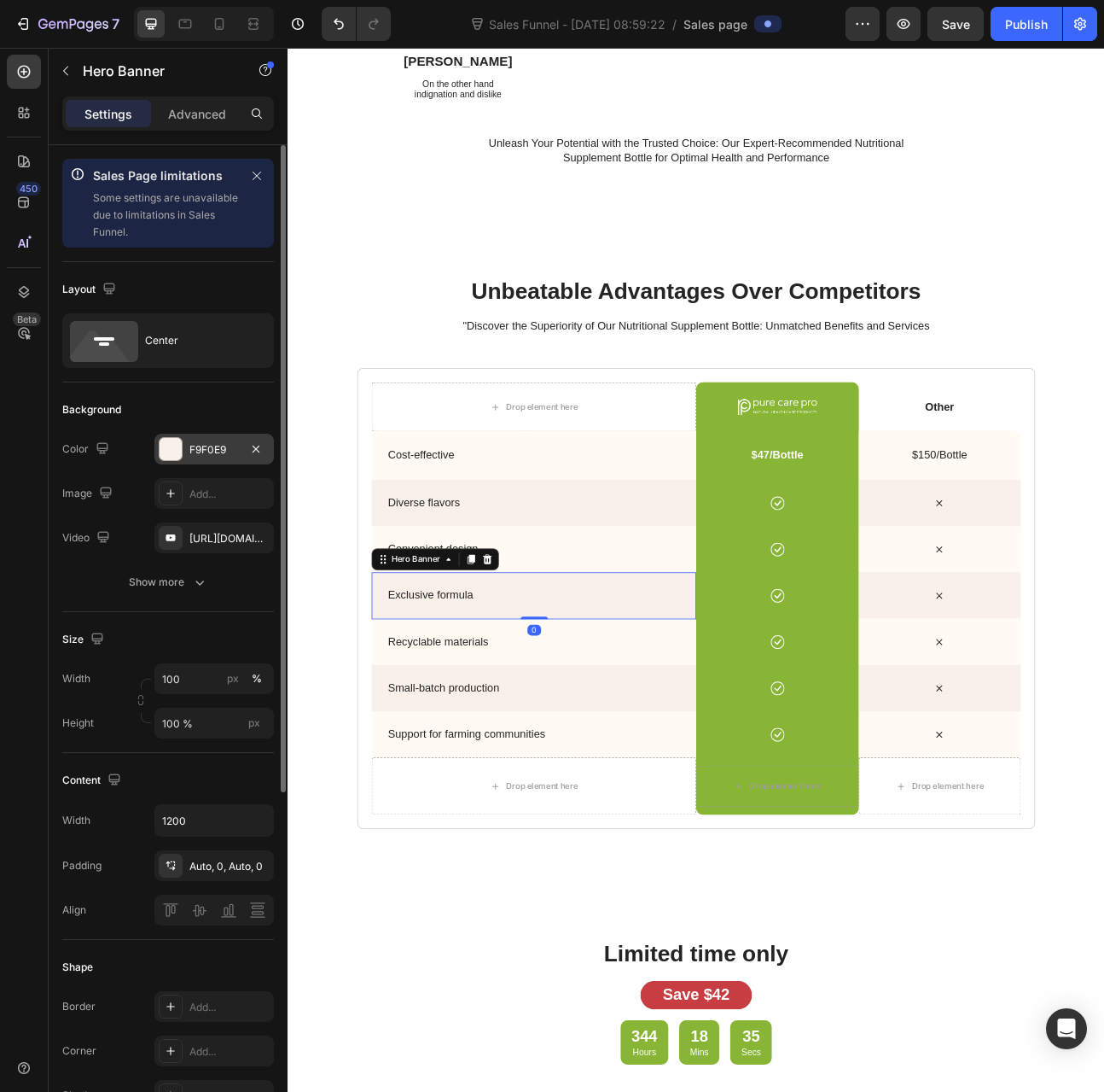
click at [226, 454] on div "F9F0E9" at bounding box center [214, 450] width 49 height 15
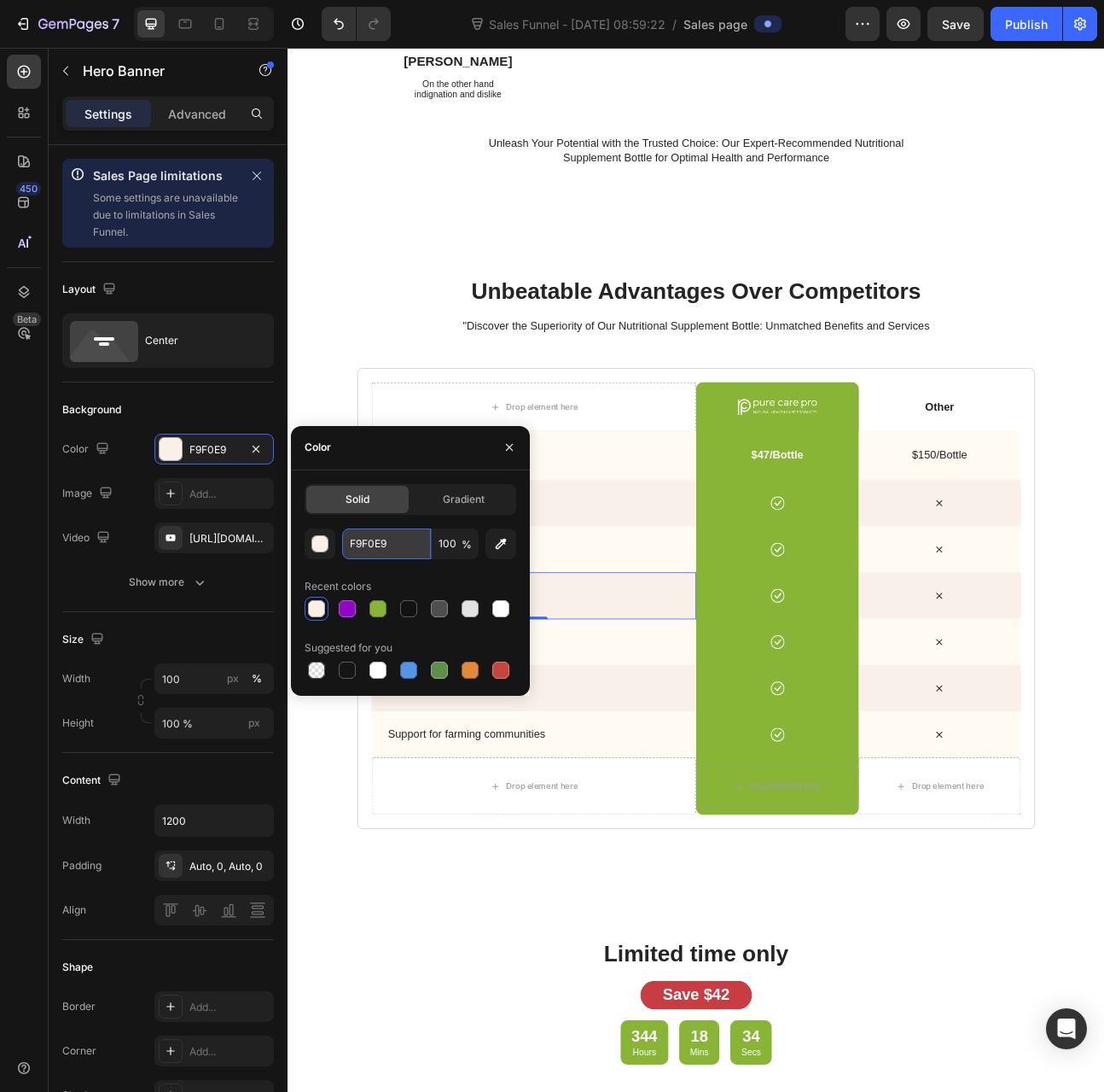
click at [395, 532] on input "F9F0E9" at bounding box center [386, 544] width 88 height 30
paste input "#e8dfd8"
type input "#e8dfd8"
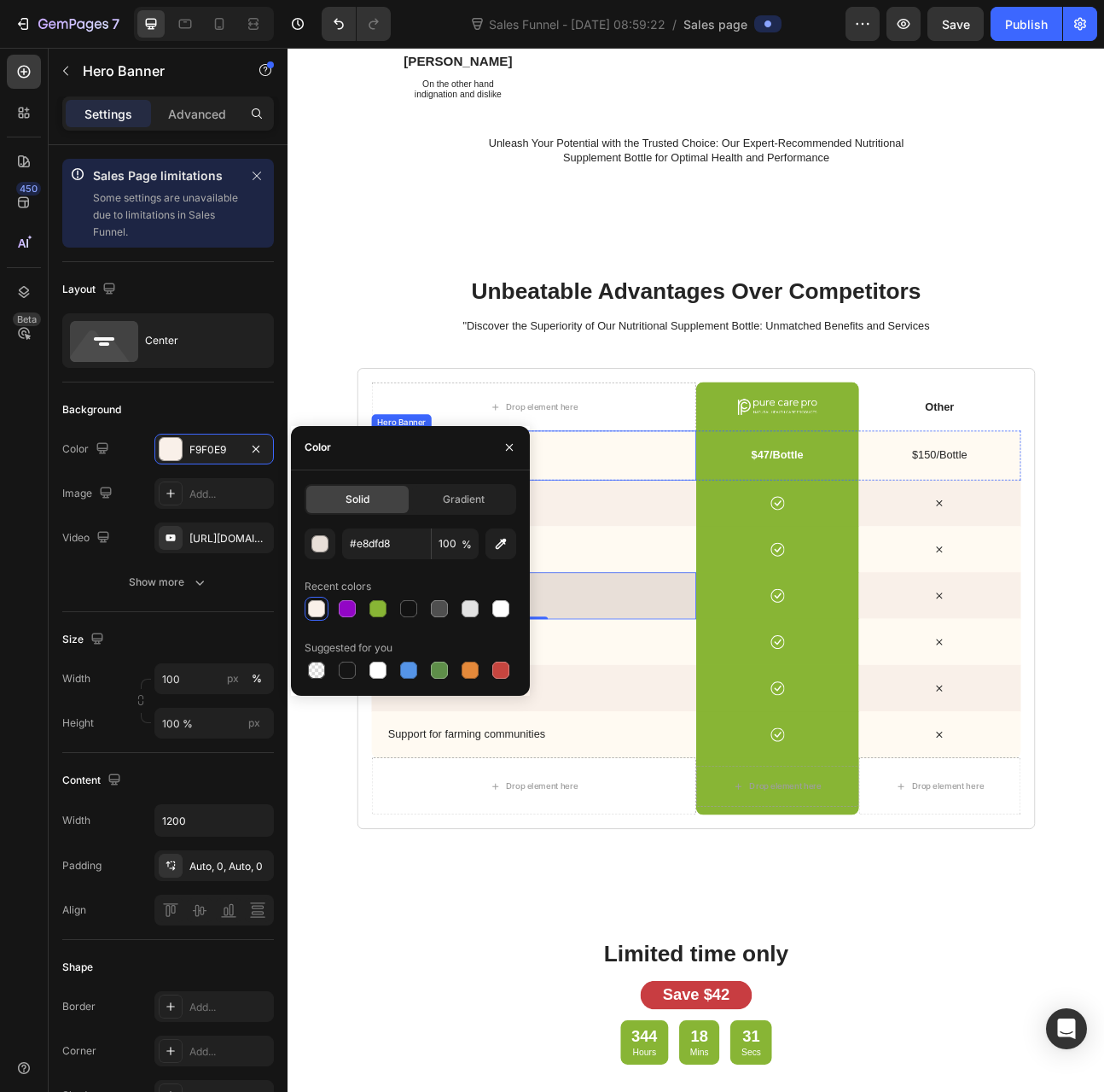
click at [679, 564] on p "Cost-effective" at bounding box center [602, 558] width 379 height 18
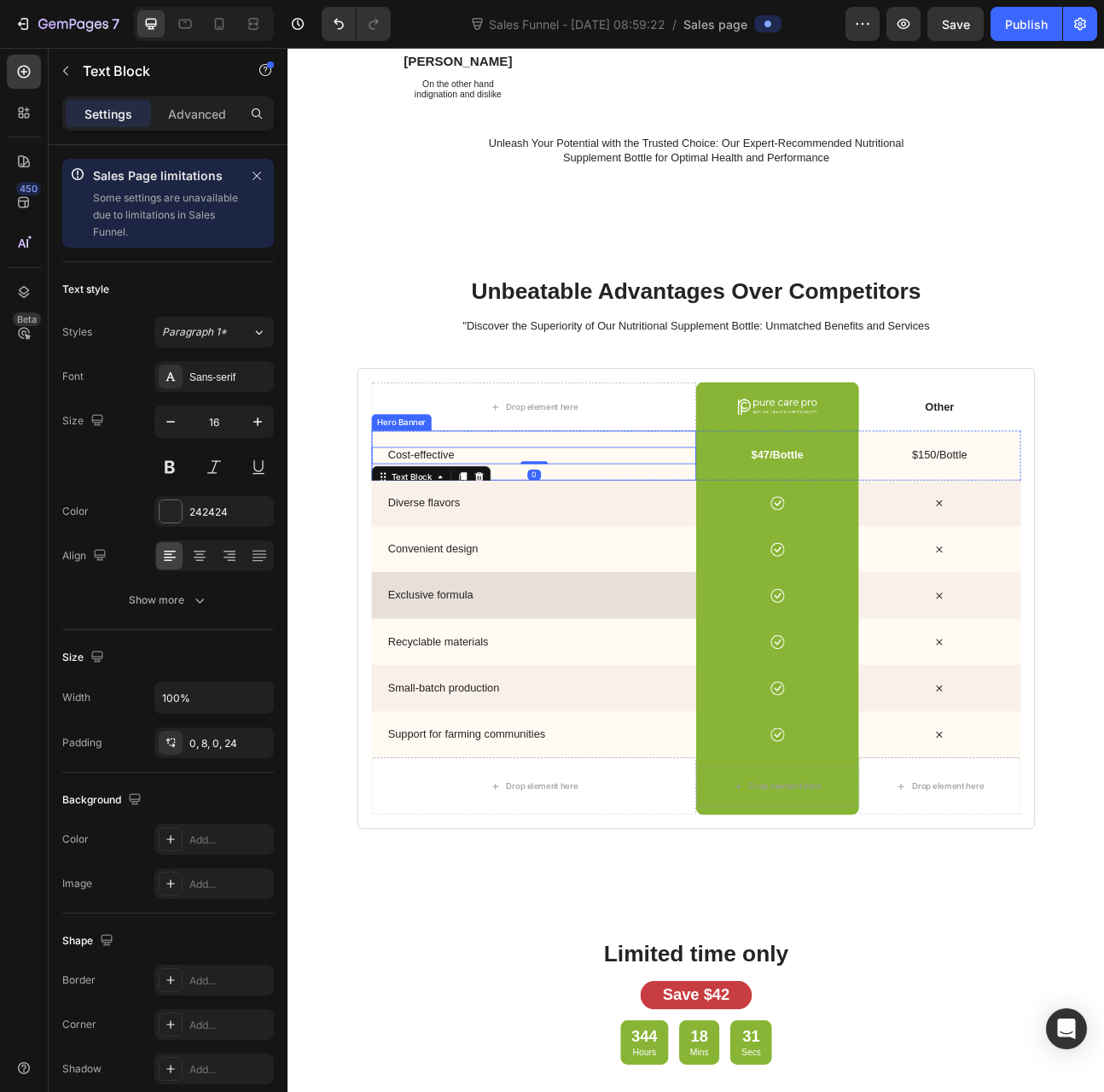
click at [668, 537] on div "Cost-effective Text Block 0" at bounding box center [596, 559] width 407 height 63
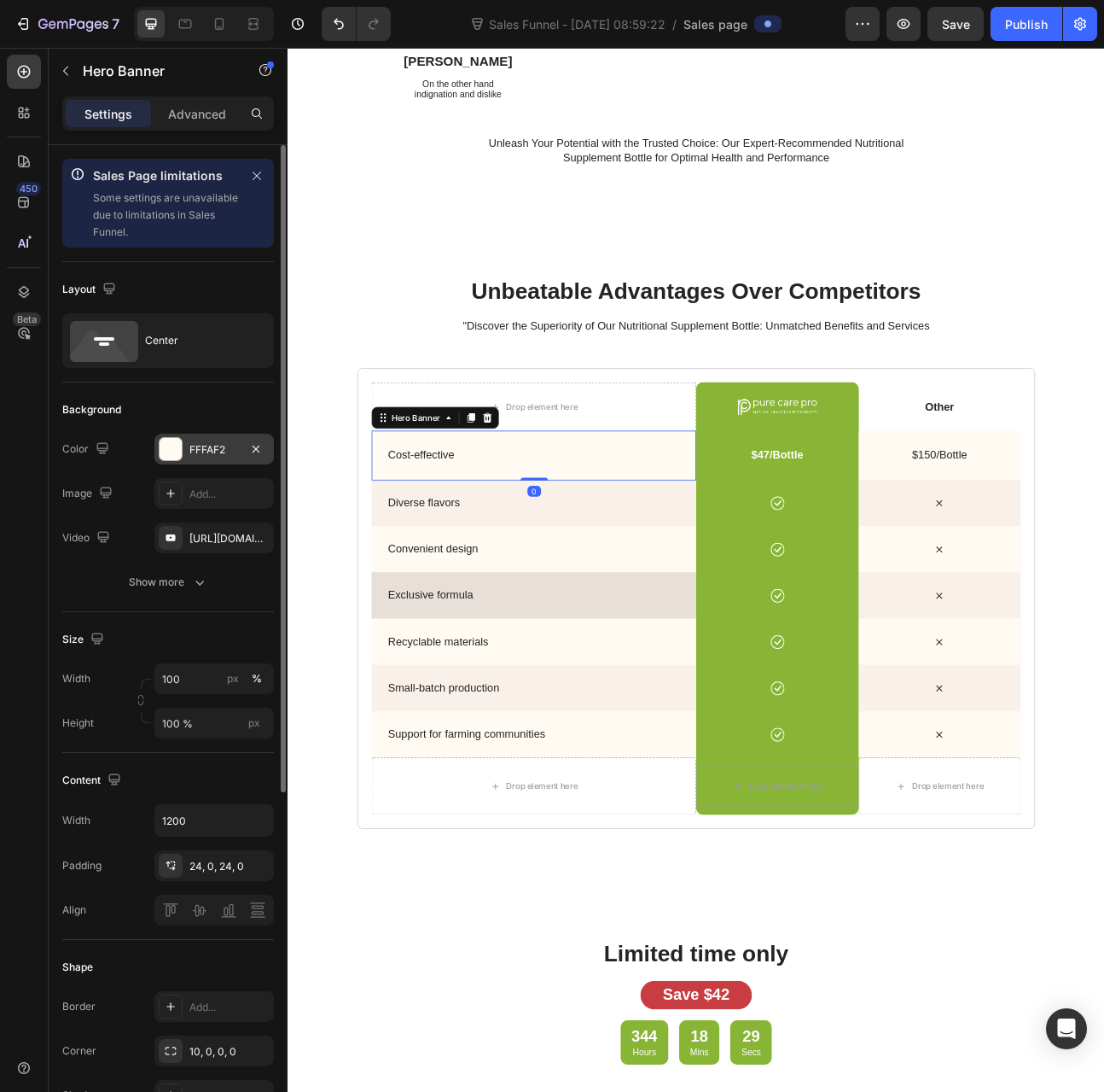
click at [196, 445] on div "FFFAF2" at bounding box center [214, 450] width 49 height 15
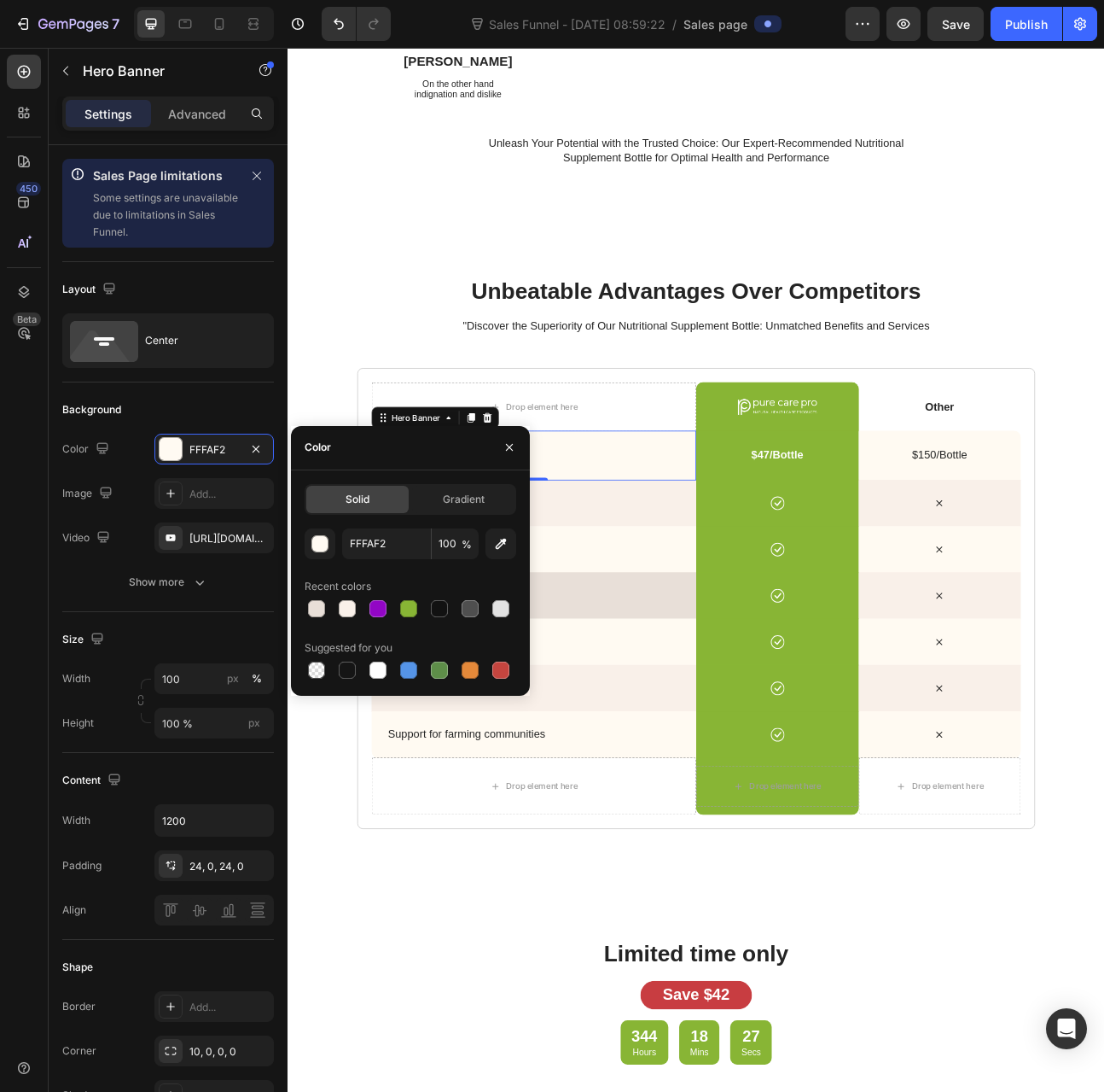
click at [336, 611] on div at bounding box center [347, 608] width 24 height 24
type input "F9F0E9"
click at [695, 589] on div "Background Image" at bounding box center [596, 618] width 407 height 59
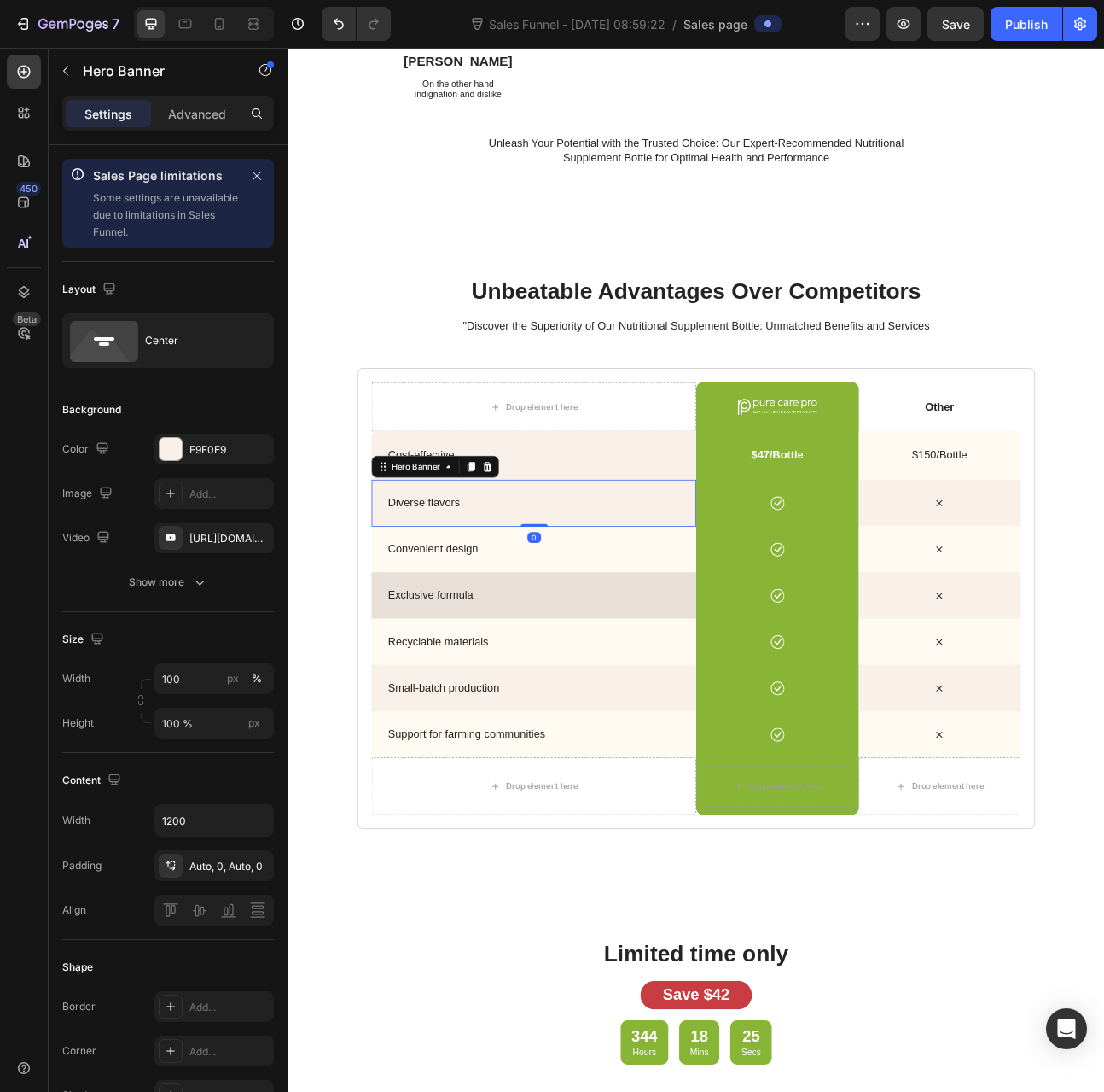
click at [702, 595] on div "Background Image" at bounding box center [596, 618] width 407 height 59
click at [225, 437] on div "F9F0E9" at bounding box center [214, 449] width 120 height 30
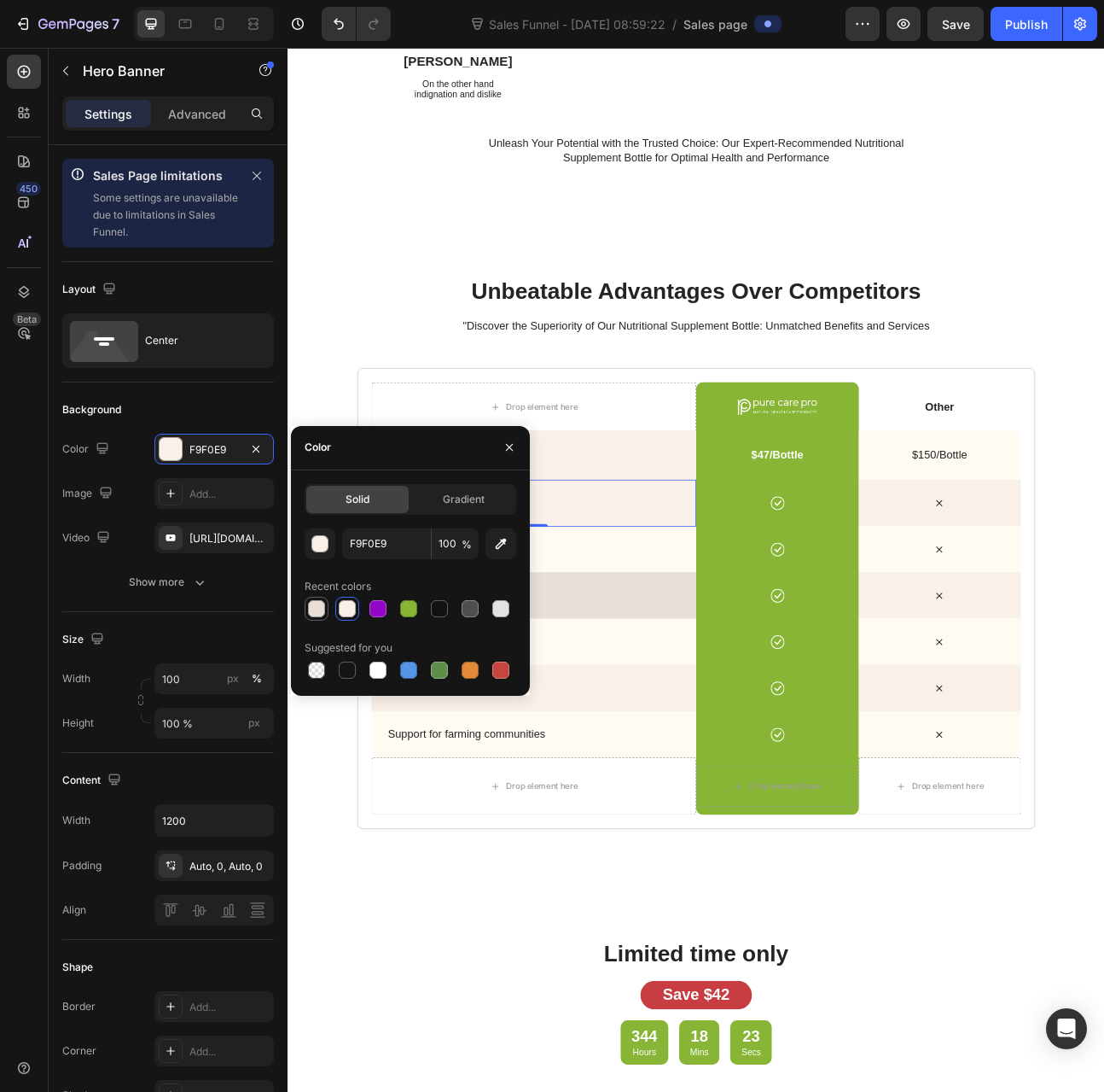
click at [313, 606] on div at bounding box center [317, 609] width 17 height 17
type input "E8DFD8"
click at [762, 663] on div "Background Image" at bounding box center [596, 676] width 407 height 59
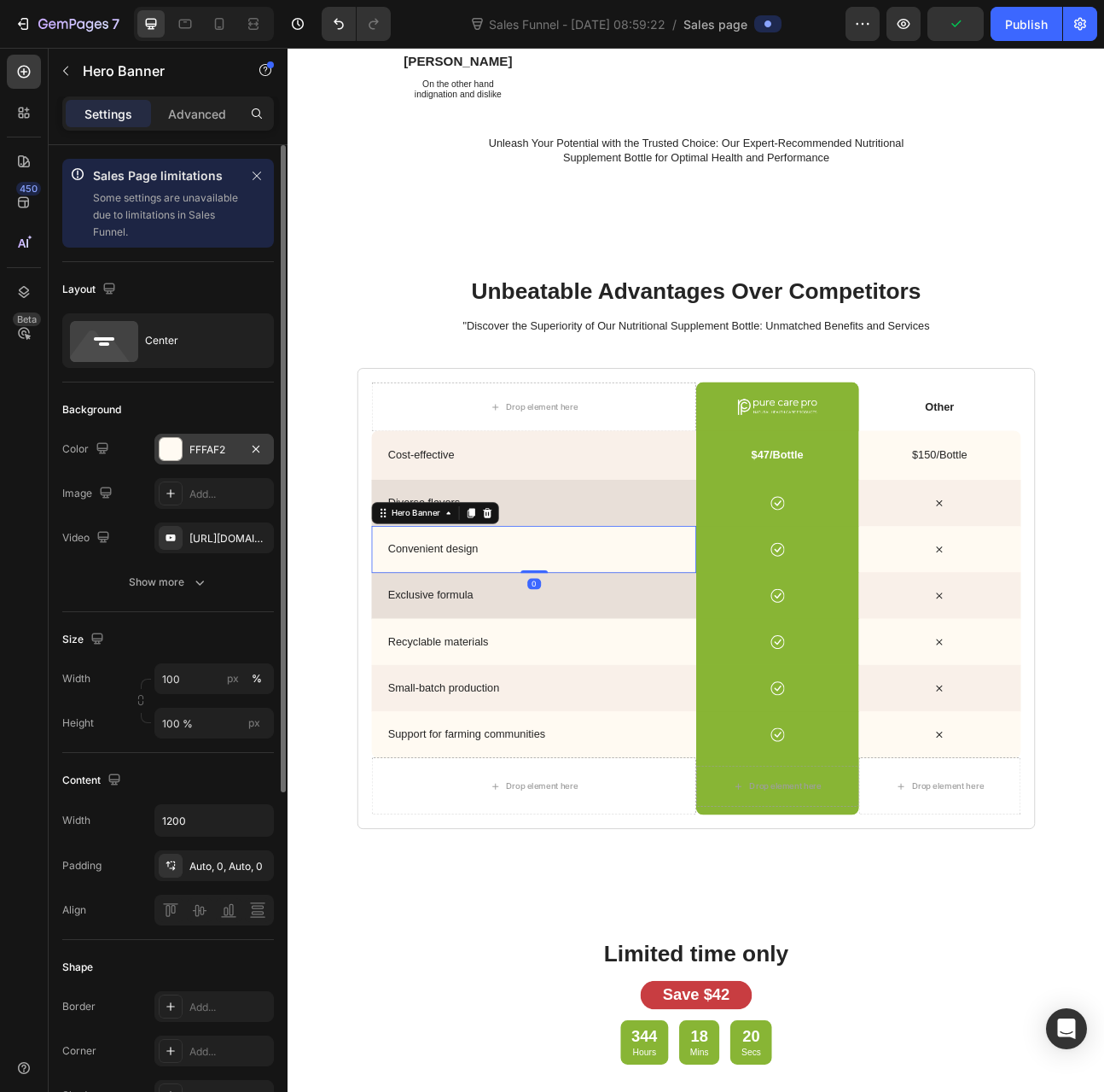
click at [196, 446] on div "FFFAF2" at bounding box center [214, 450] width 49 height 15
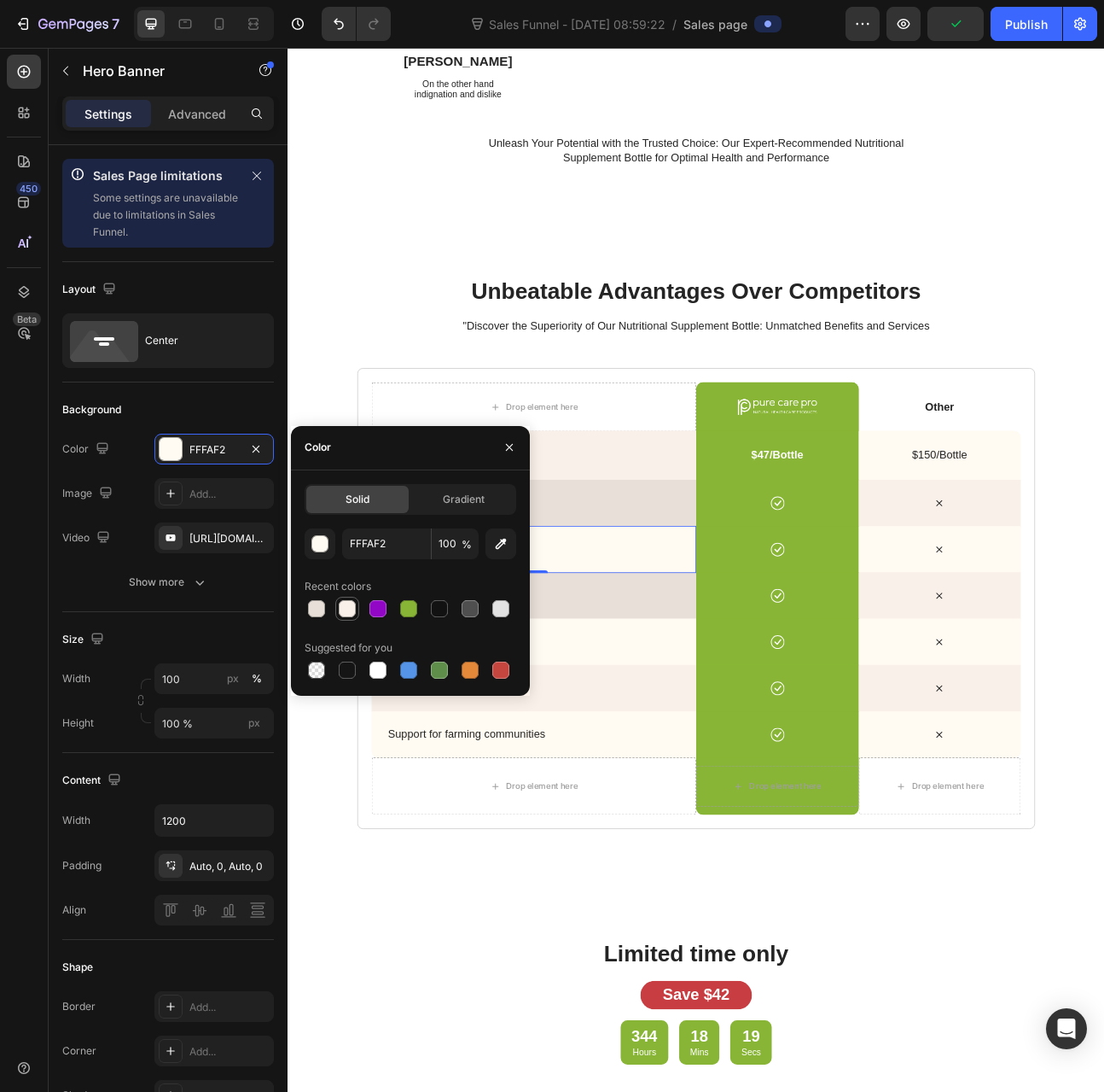
click at [339, 603] on div at bounding box center [347, 609] width 17 height 17
type input "F9F0E9"
click at [698, 791] on p "Recyclable materials" at bounding box center [602, 792] width 379 height 18
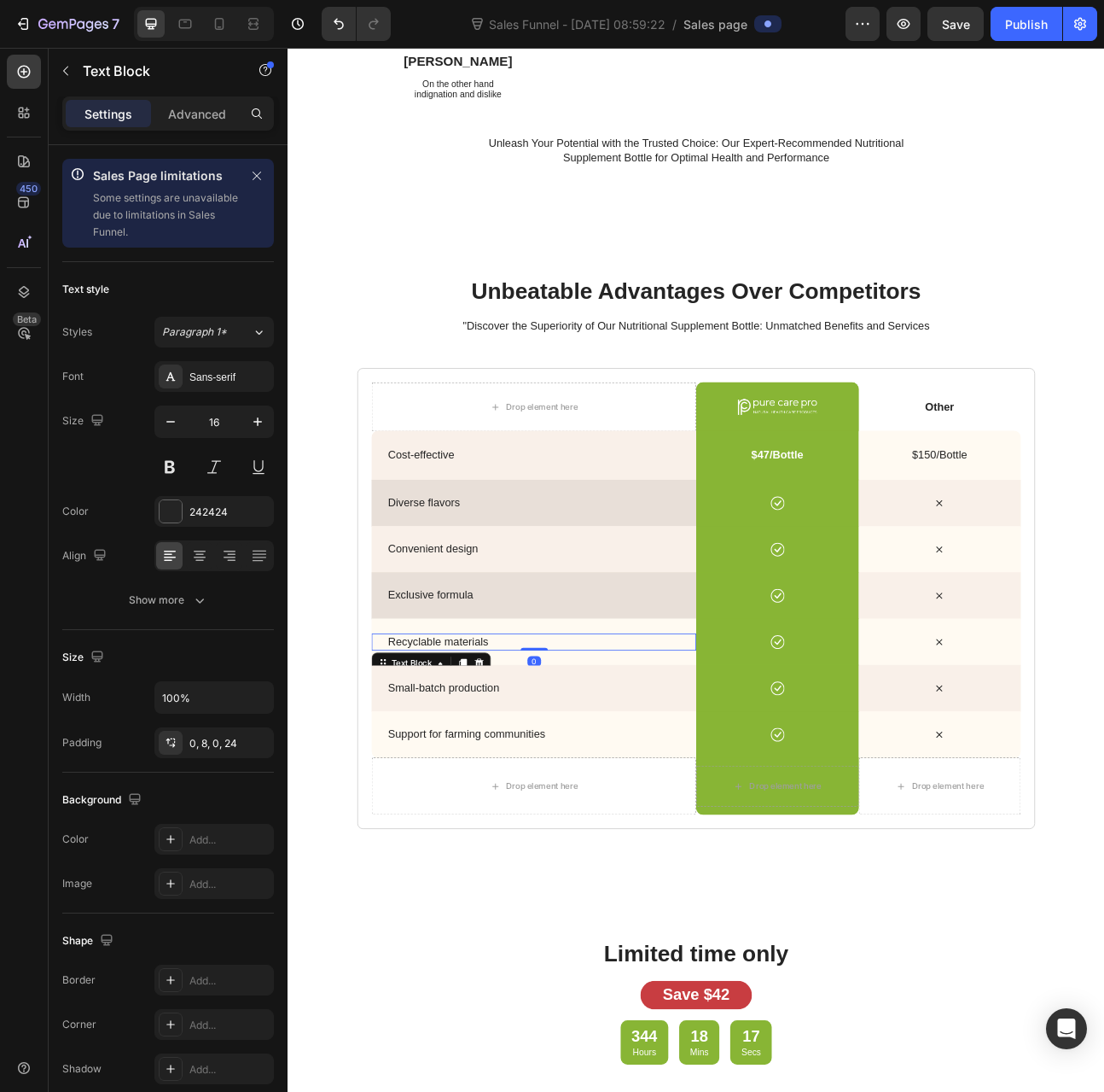
click at [708, 782] on div "Recyclable materials" at bounding box center [596, 792] width 407 height 21
click at [693, 774] on div "Background Image" at bounding box center [596, 792] width 407 height 59
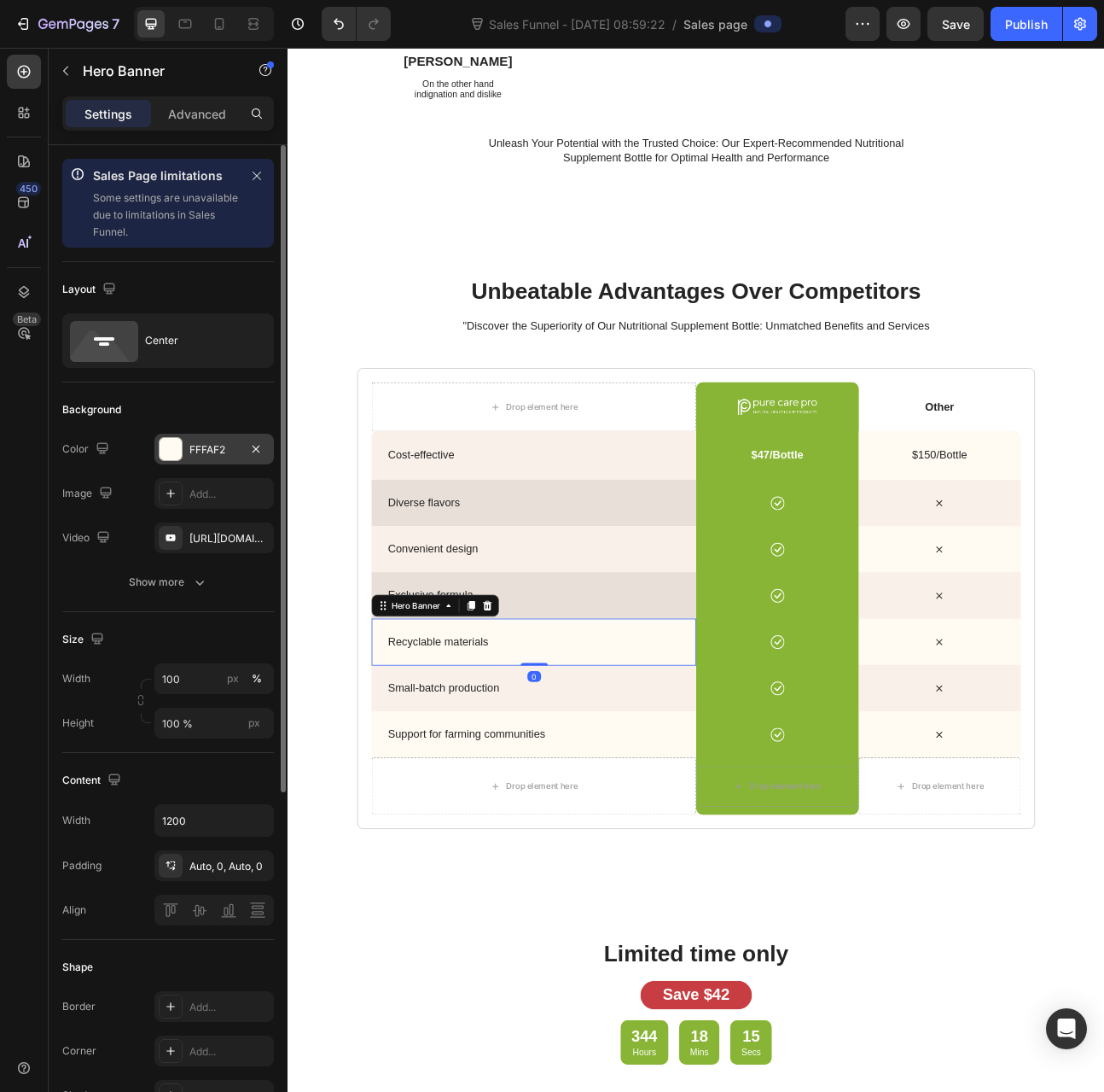
click at [203, 435] on div "FFFAF2" at bounding box center [214, 449] width 120 height 30
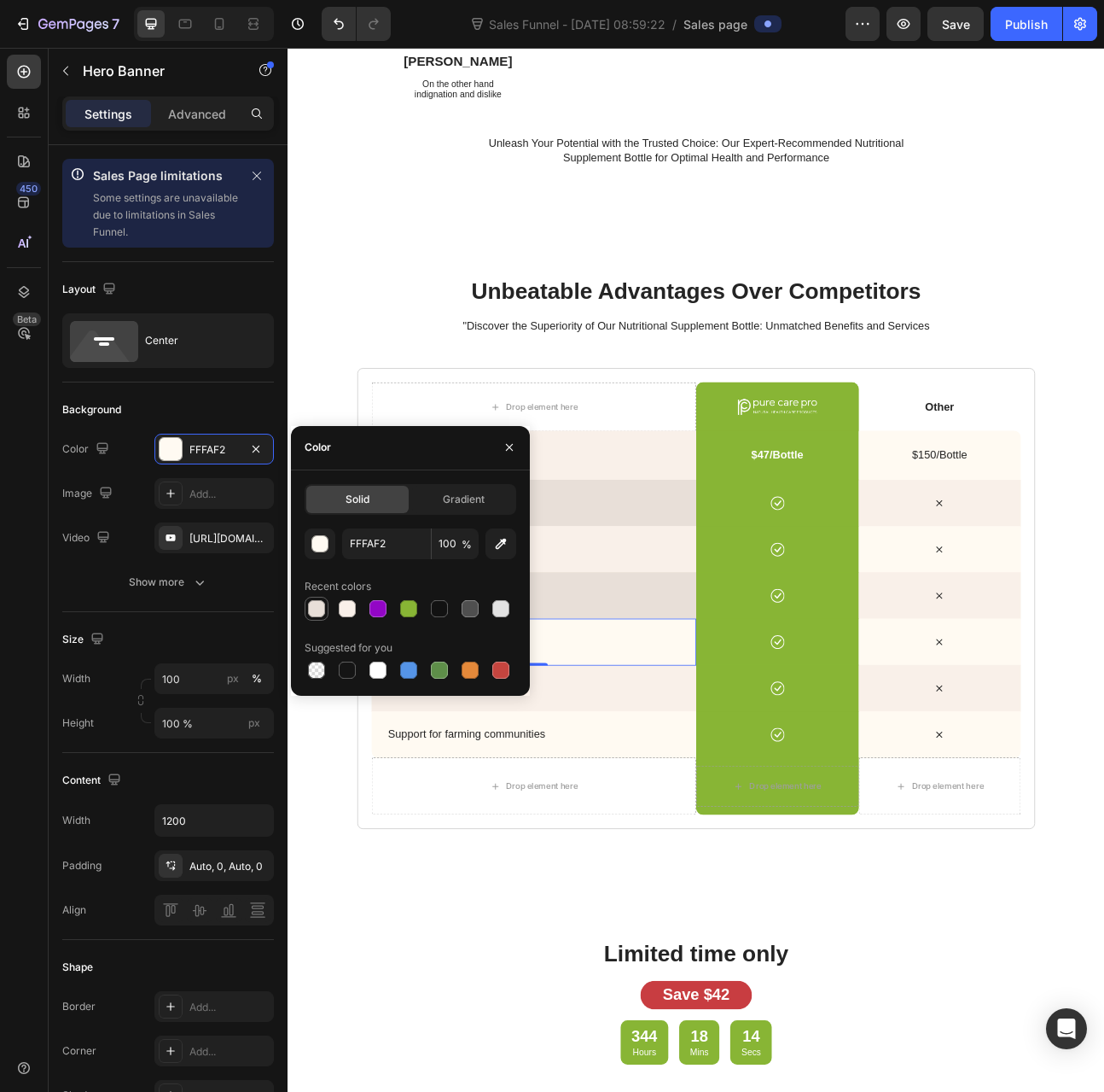
click at [320, 602] on div at bounding box center [317, 609] width 17 height 17
click at [347, 613] on div at bounding box center [347, 609] width 17 height 17
type input "F9F0E9"
click at [706, 830] on div "Background Image" at bounding box center [596, 850] width 407 height 59
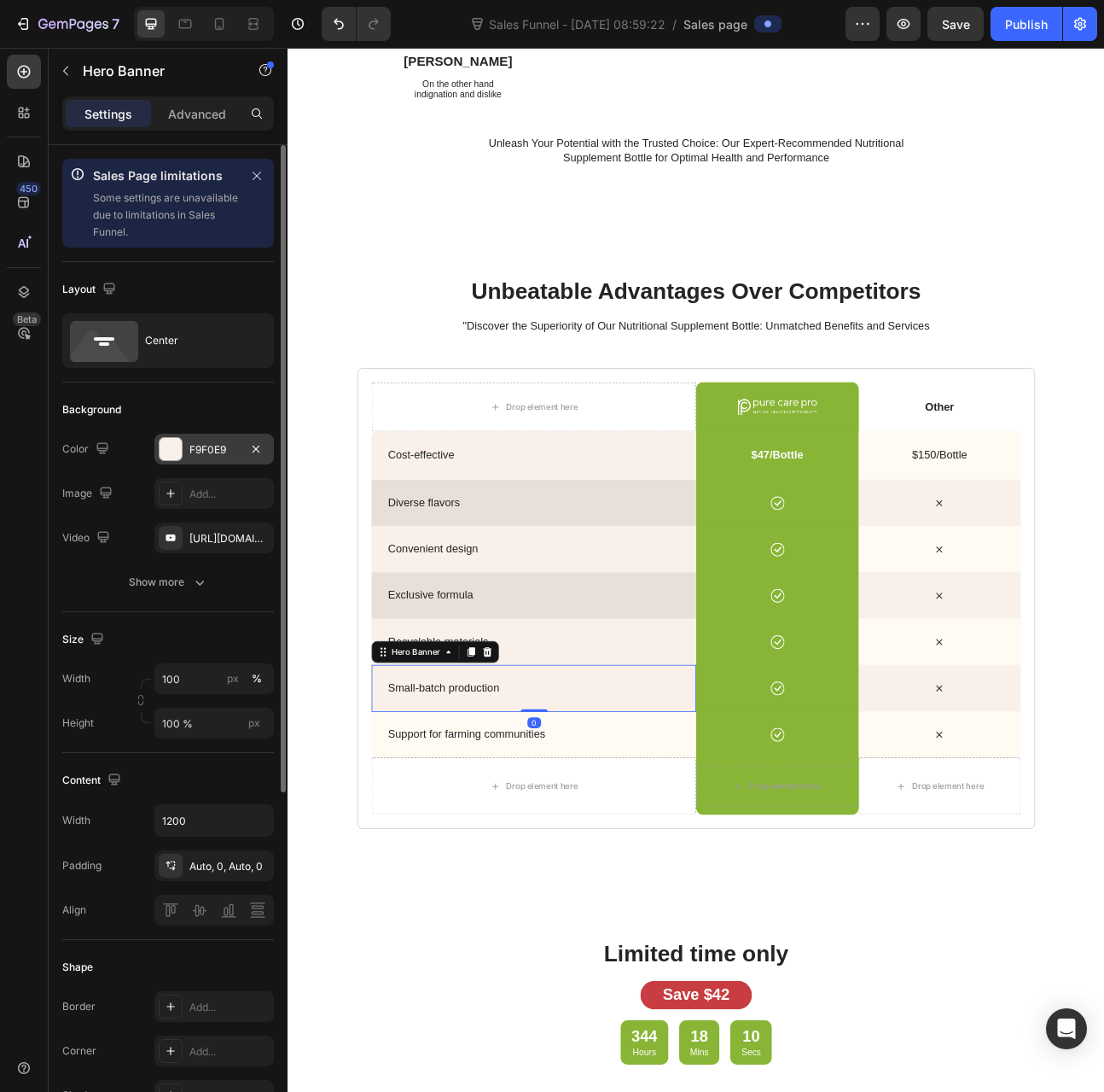
click at [229, 457] on div "F9F0E9" at bounding box center [214, 449] width 120 height 30
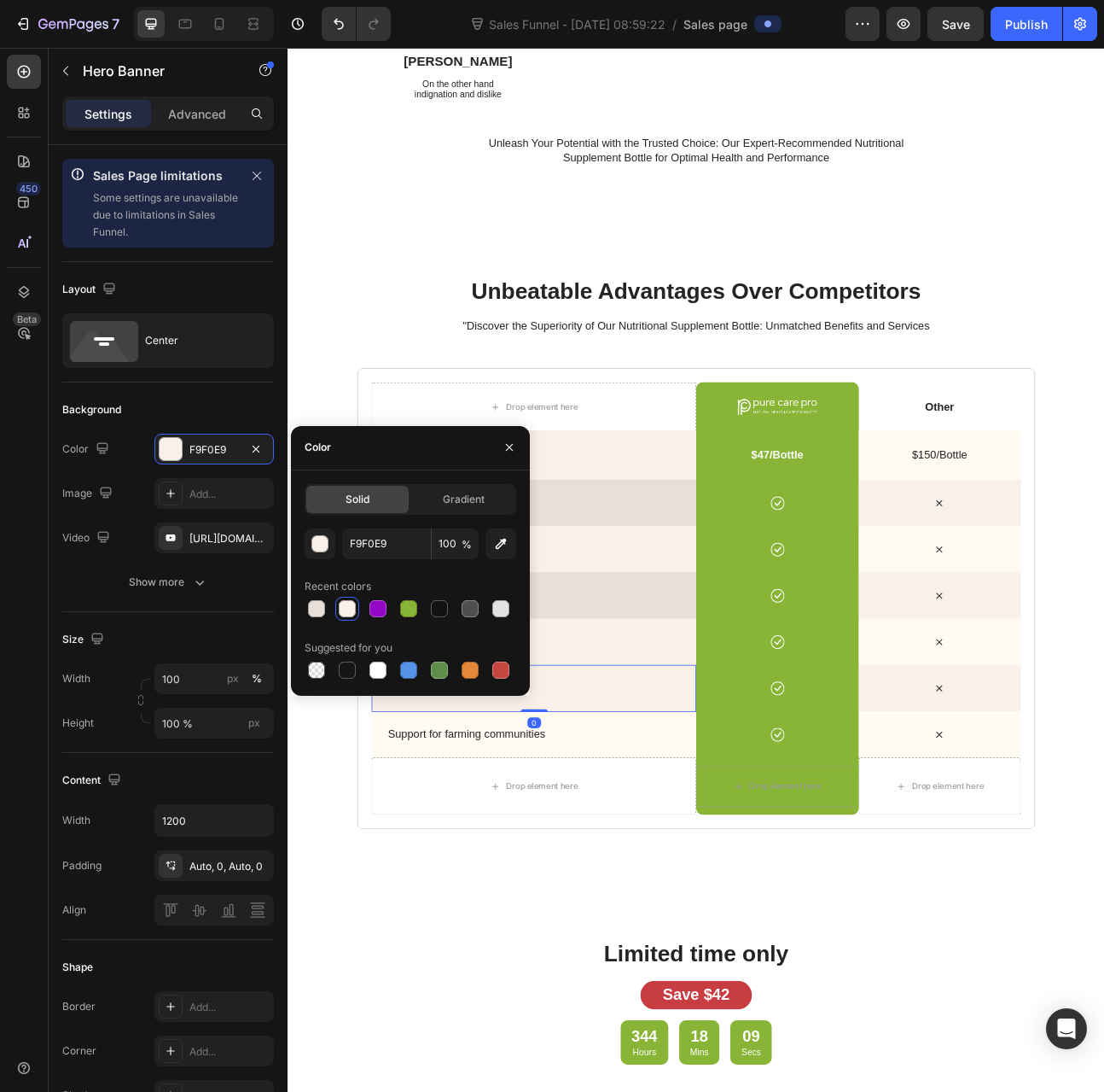
drag, startPoint x: 326, startPoint y: 613, endPoint x: 360, endPoint y: 622, distance: 35.2
click at [325, 613] on div at bounding box center [317, 609] width 21 height 21
type input "E8DFD8"
click at [650, 895] on div "Background Image" at bounding box center [596, 909] width 407 height 59
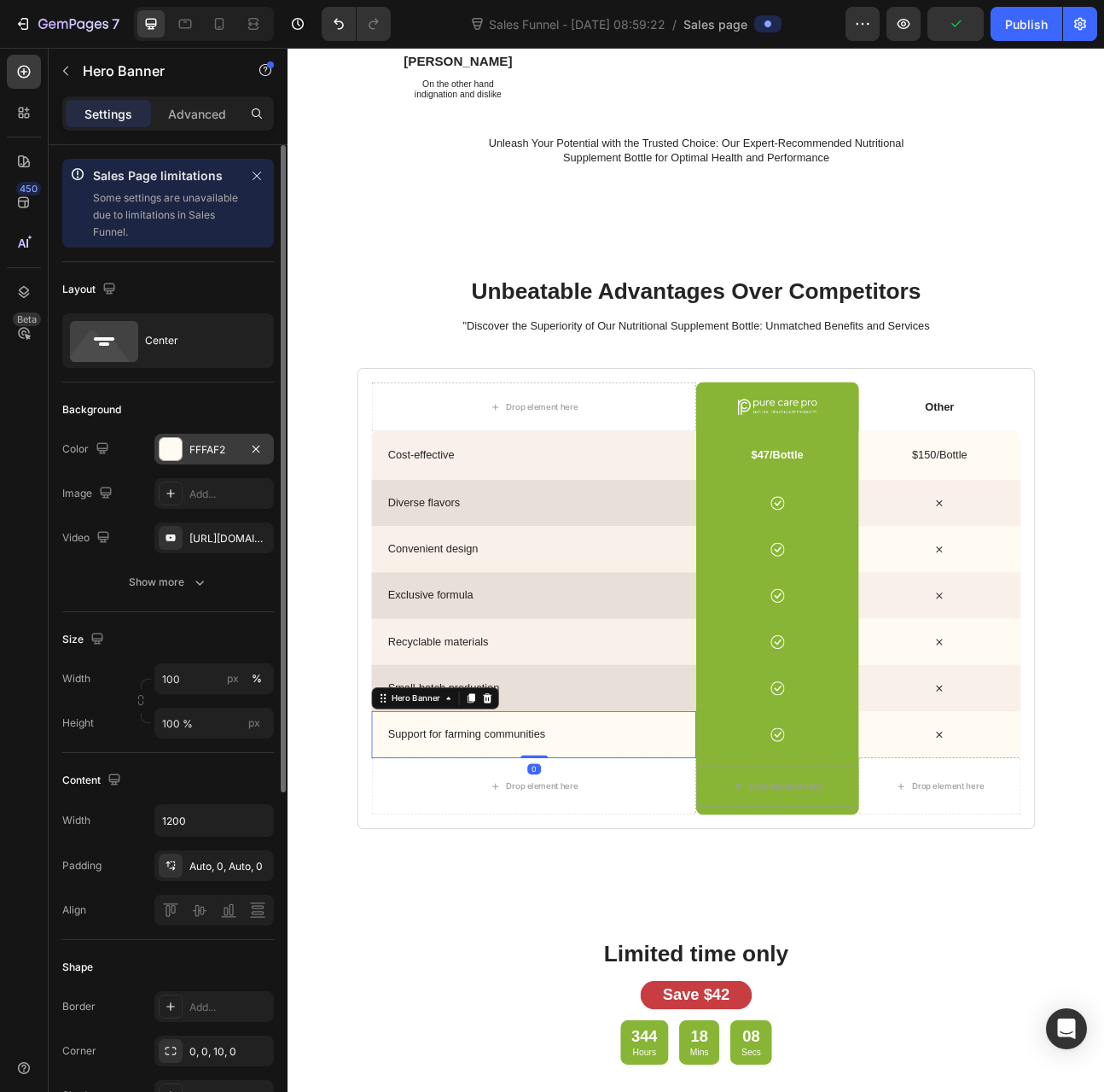
click at [203, 436] on div "FFFAF2" at bounding box center [214, 449] width 120 height 30
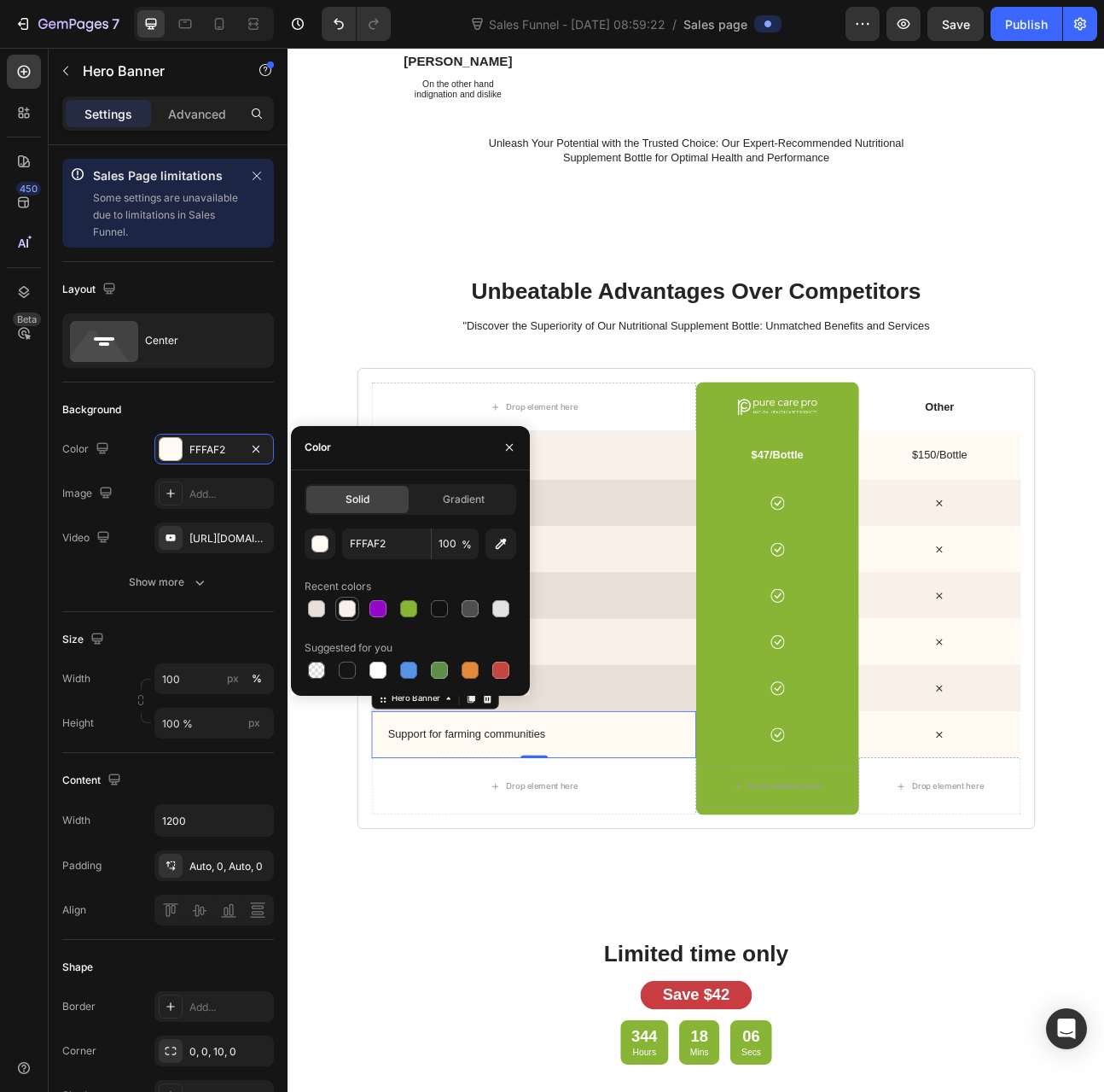
click at [346, 607] on div at bounding box center [347, 609] width 17 height 17
type input "F9F0E9"
click at [1015, 885] on div "Icon" at bounding box center [1106, 909] width 204 height 59
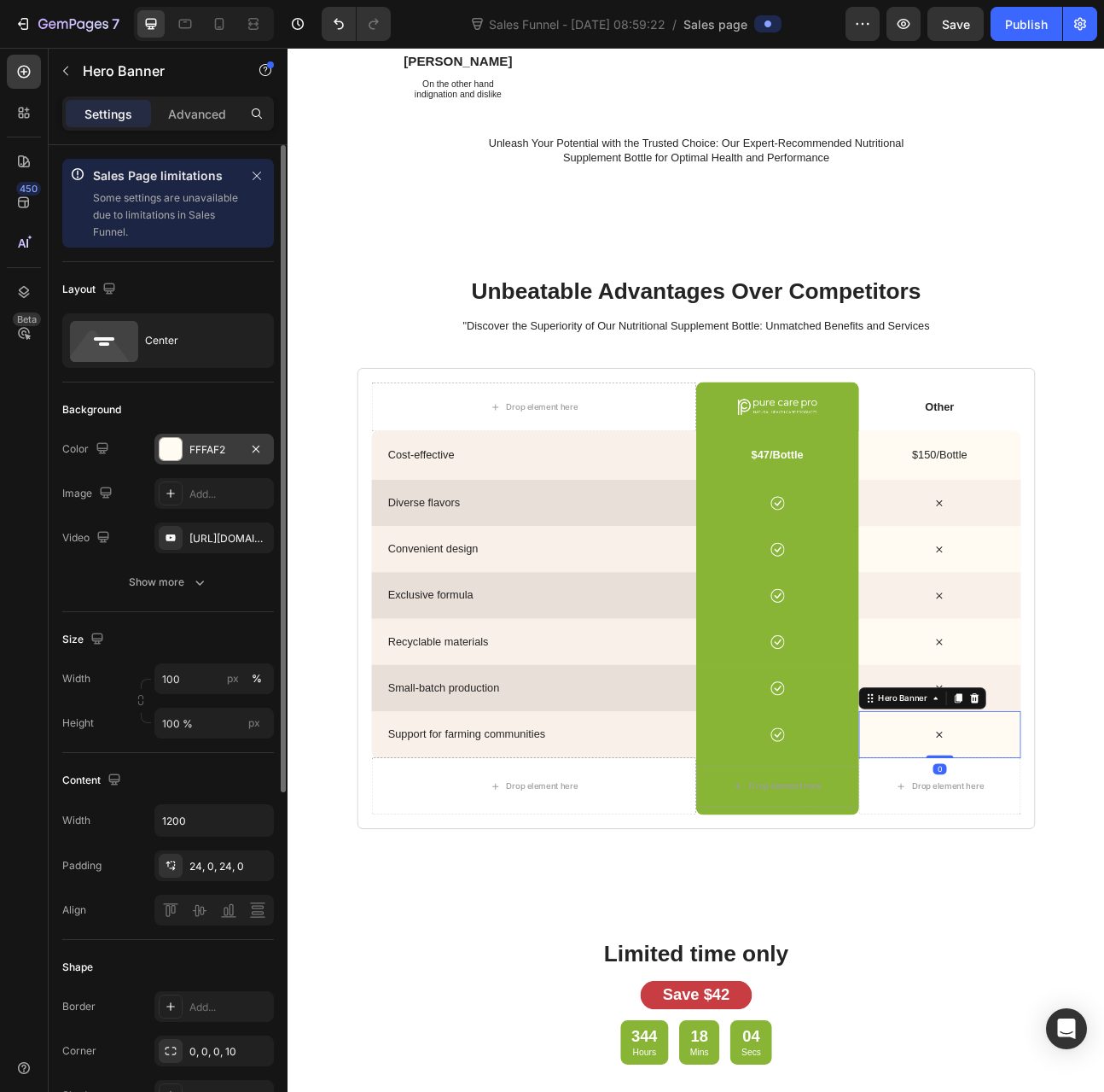
click at [193, 445] on div "FFFAF2" at bounding box center [214, 450] width 49 height 15
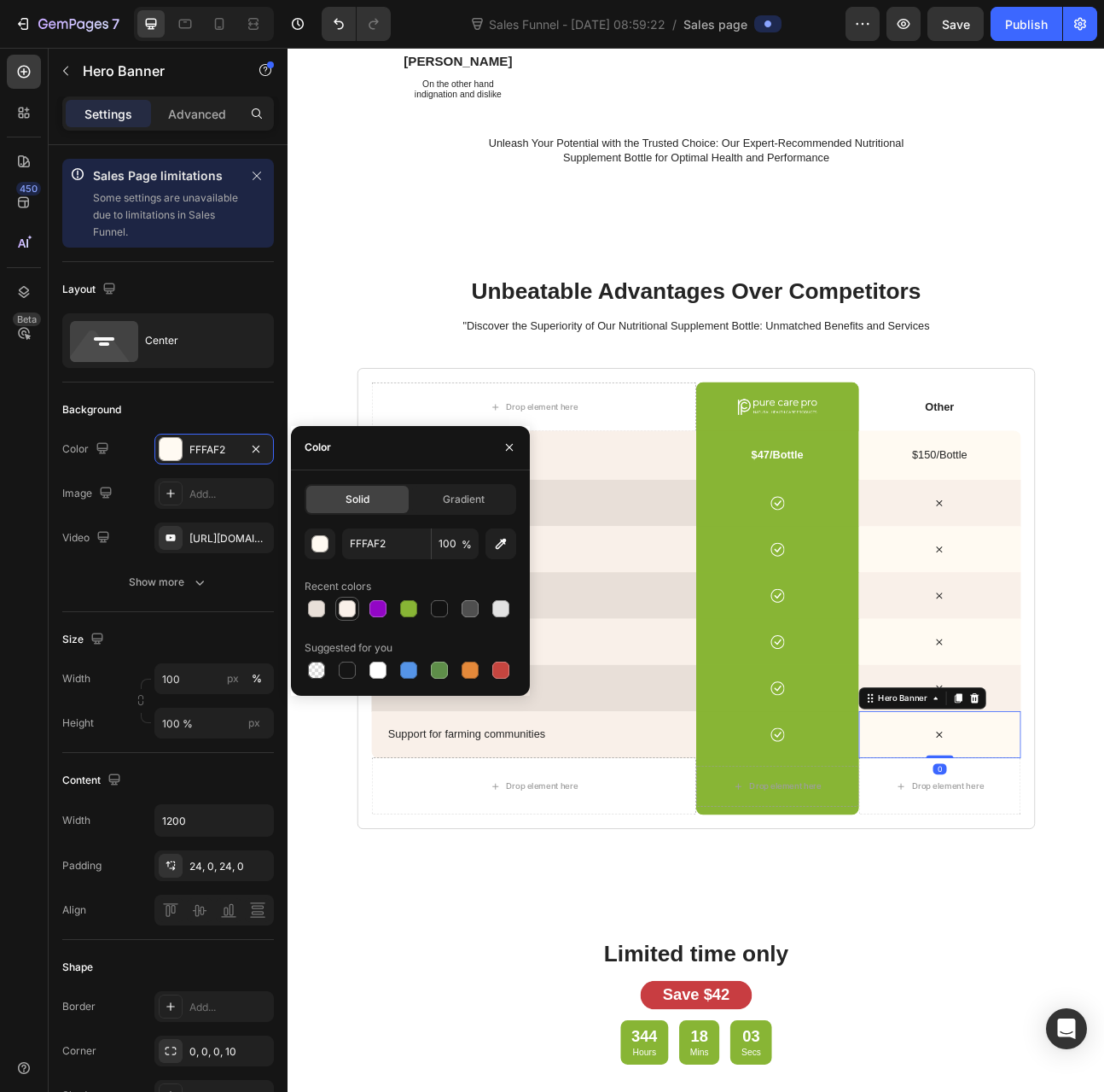
click at [350, 605] on div at bounding box center [347, 609] width 17 height 17
type input "F9F0E9"
click at [1013, 778] on div "Icon" at bounding box center [1106, 792] width 204 height 59
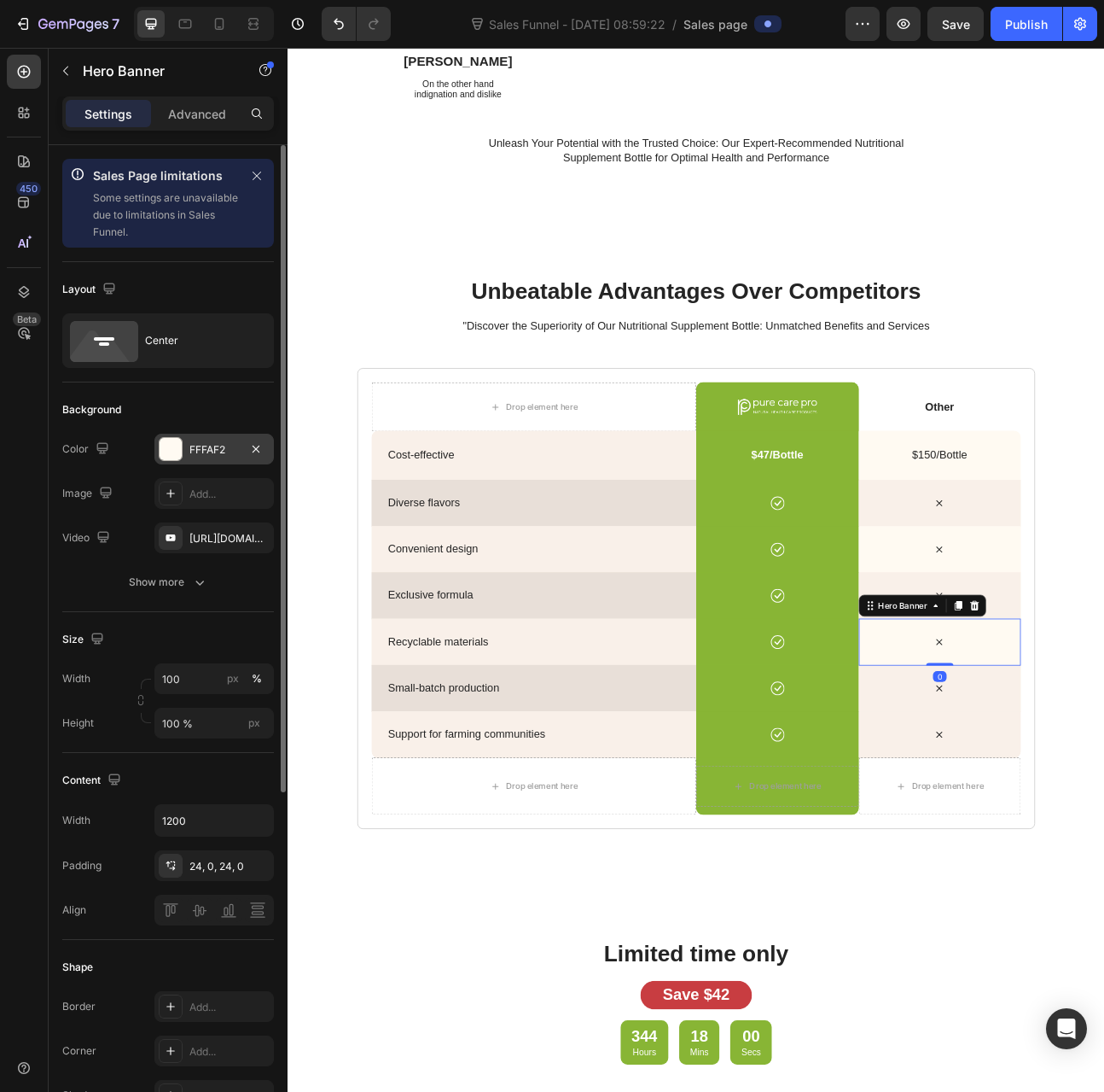
click at [181, 458] on div "FFFAF2" at bounding box center [214, 449] width 120 height 30
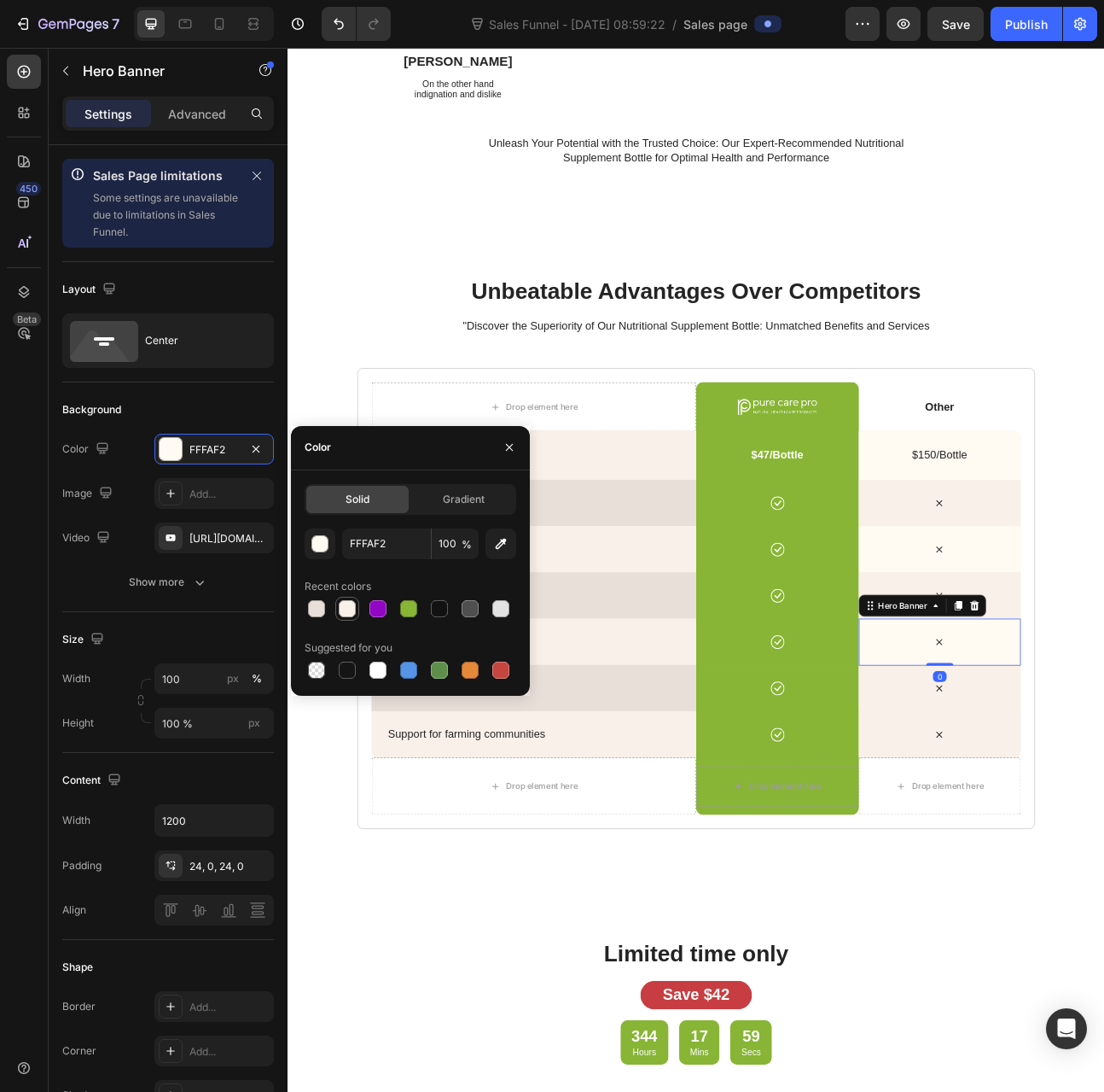
click at [350, 607] on div at bounding box center [347, 609] width 17 height 17
type input "F9F0E9"
click at [1036, 840] on div "Icon" at bounding box center [1106, 850] width 204 height 59
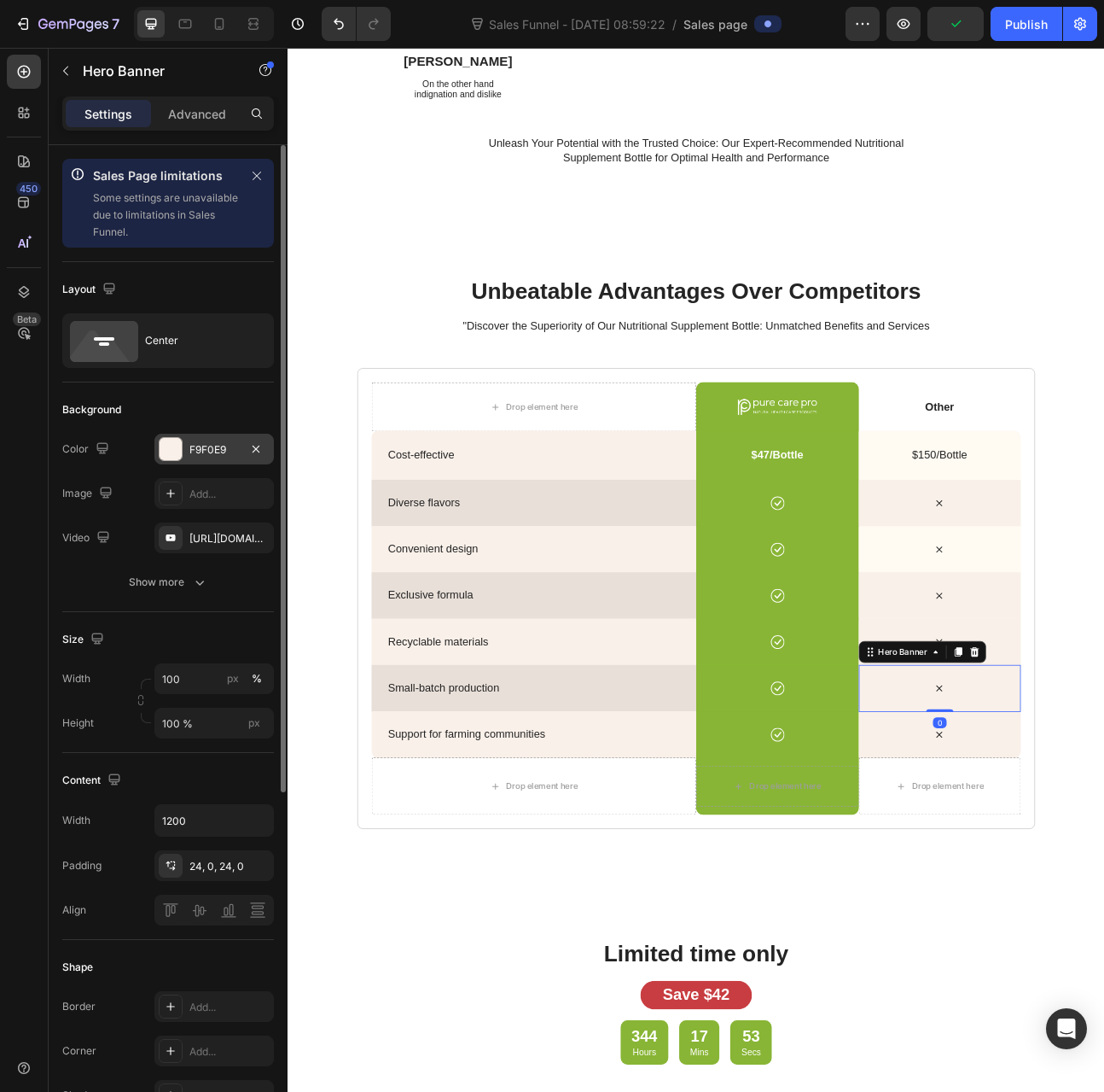
click at [204, 454] on div "F9F0E9" at bounding box center [214, 450] width 49 height 15
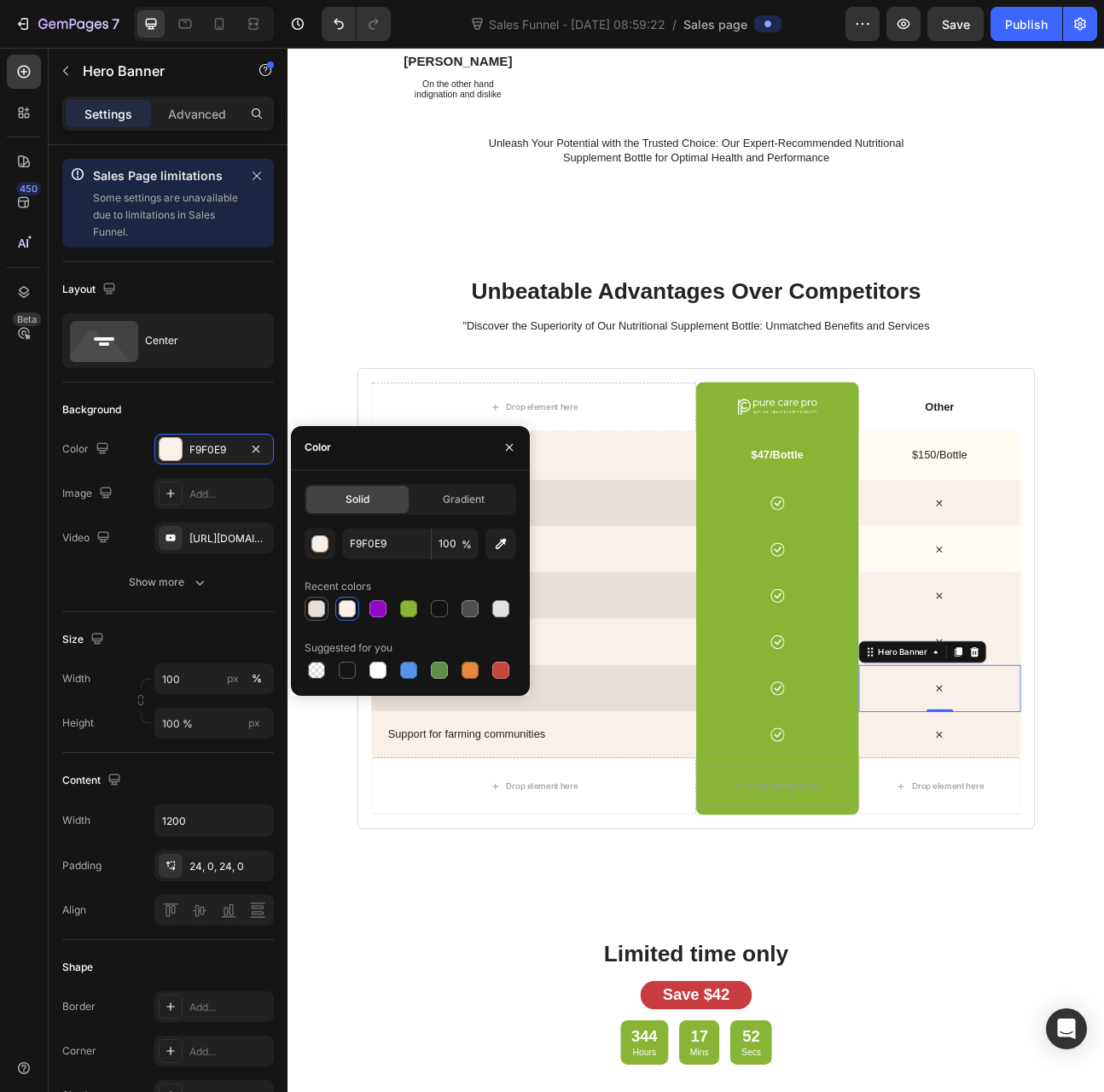
click at [323, 608] on div at bounding box center [317, 609] width 17 height 17
type input "E8DFD8"
click at [1037, 715] on div "Icon" at bounding box center [1106, 734] width 204 height 59
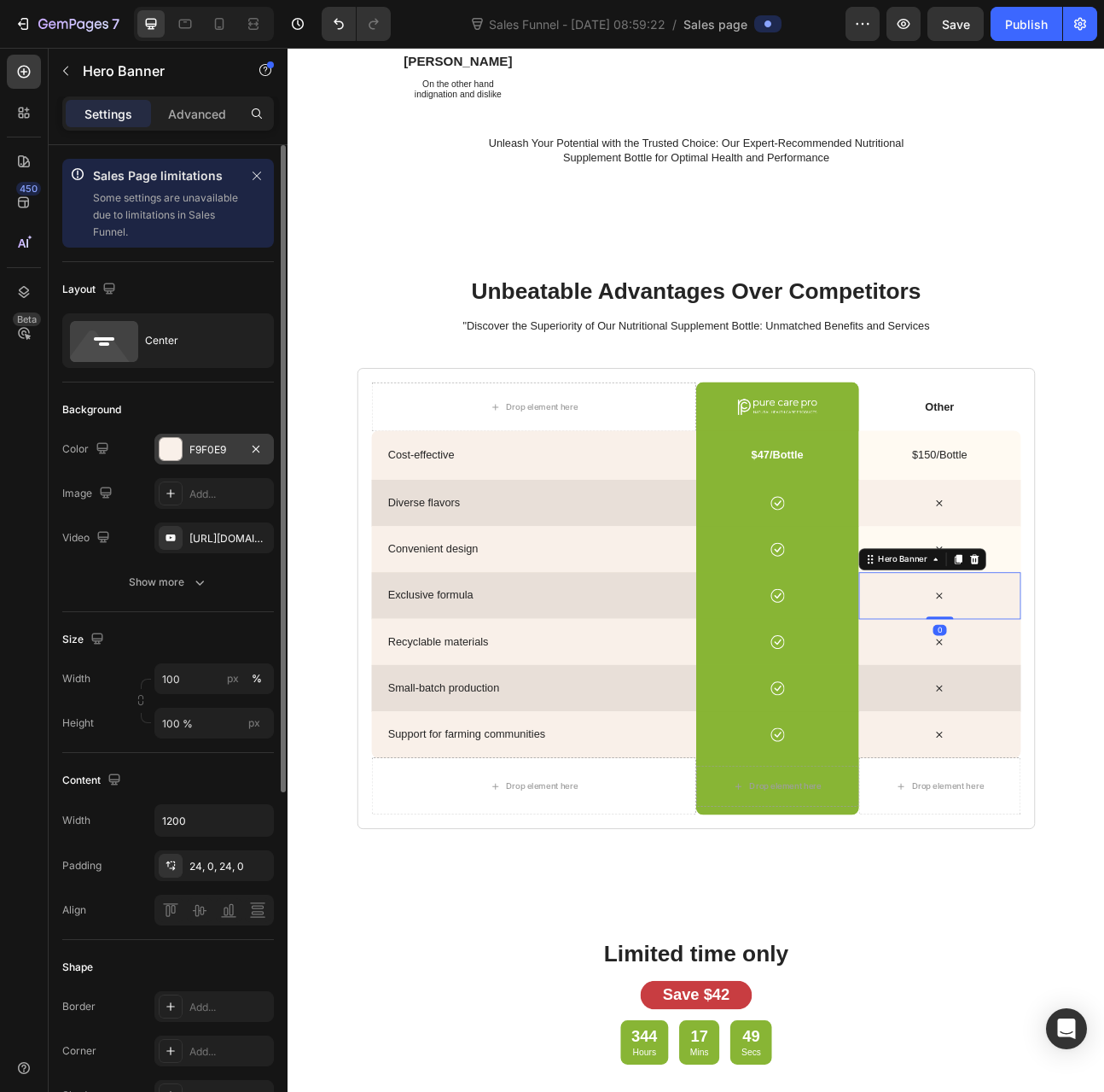
click at [220, 455] on div "F9F0E9" at bounding box center [214, 450] width 49 height 15
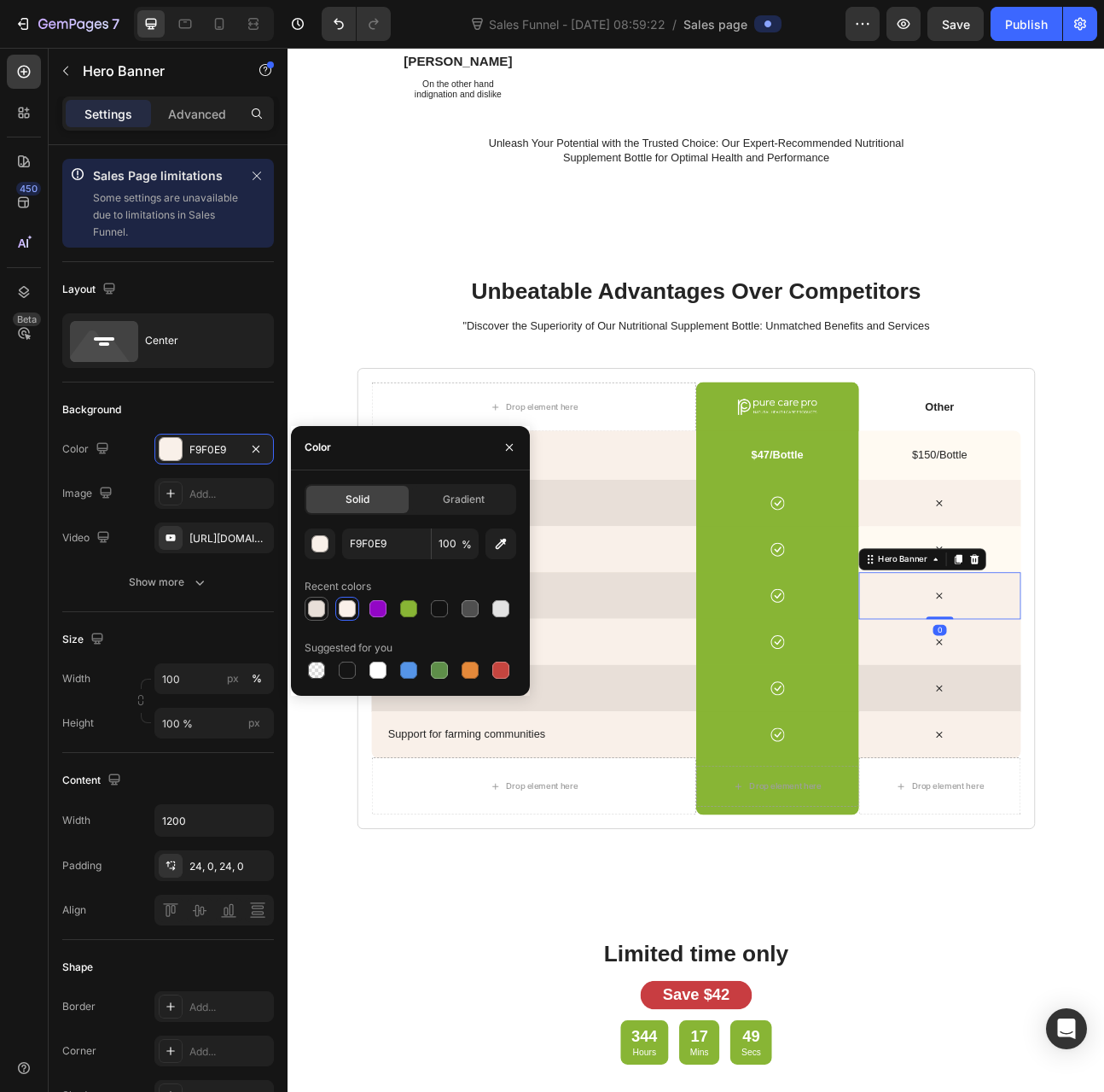
drag, startPoint x: 316, startPoint y: 607, endPoint x: 620, endPoint y: 684, distance: 313.6
click at [316, 607] on div at bounding box center [317, 609] width 17 height 17
type input "E8DFD8"
click at [1040, 631] on div "Icon" at bounding box center [1106, 618] width 204 height 59
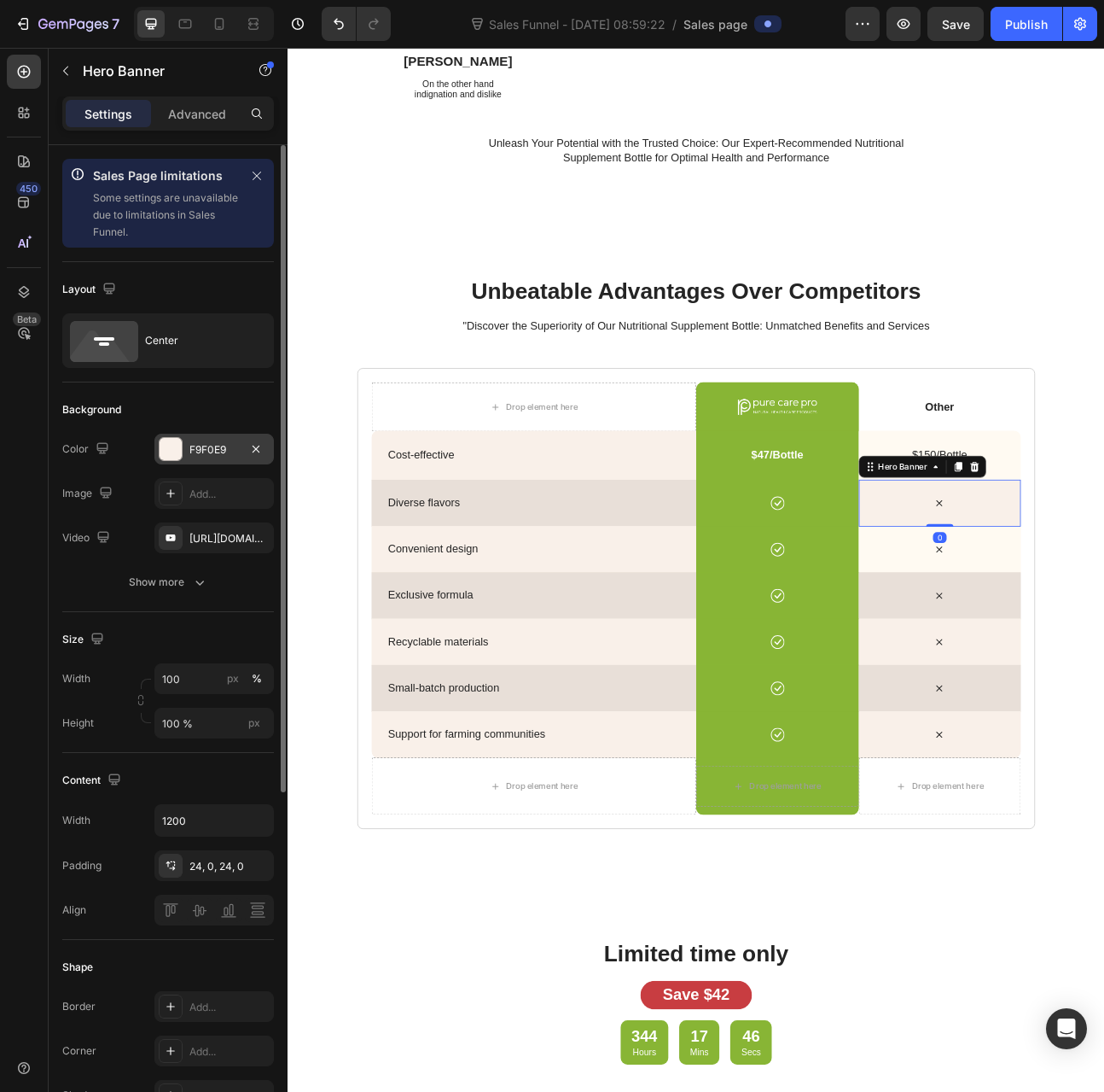
click at [225, 453] on div "F9F0E9" at bounding box center [214, 450] width 49 height 15
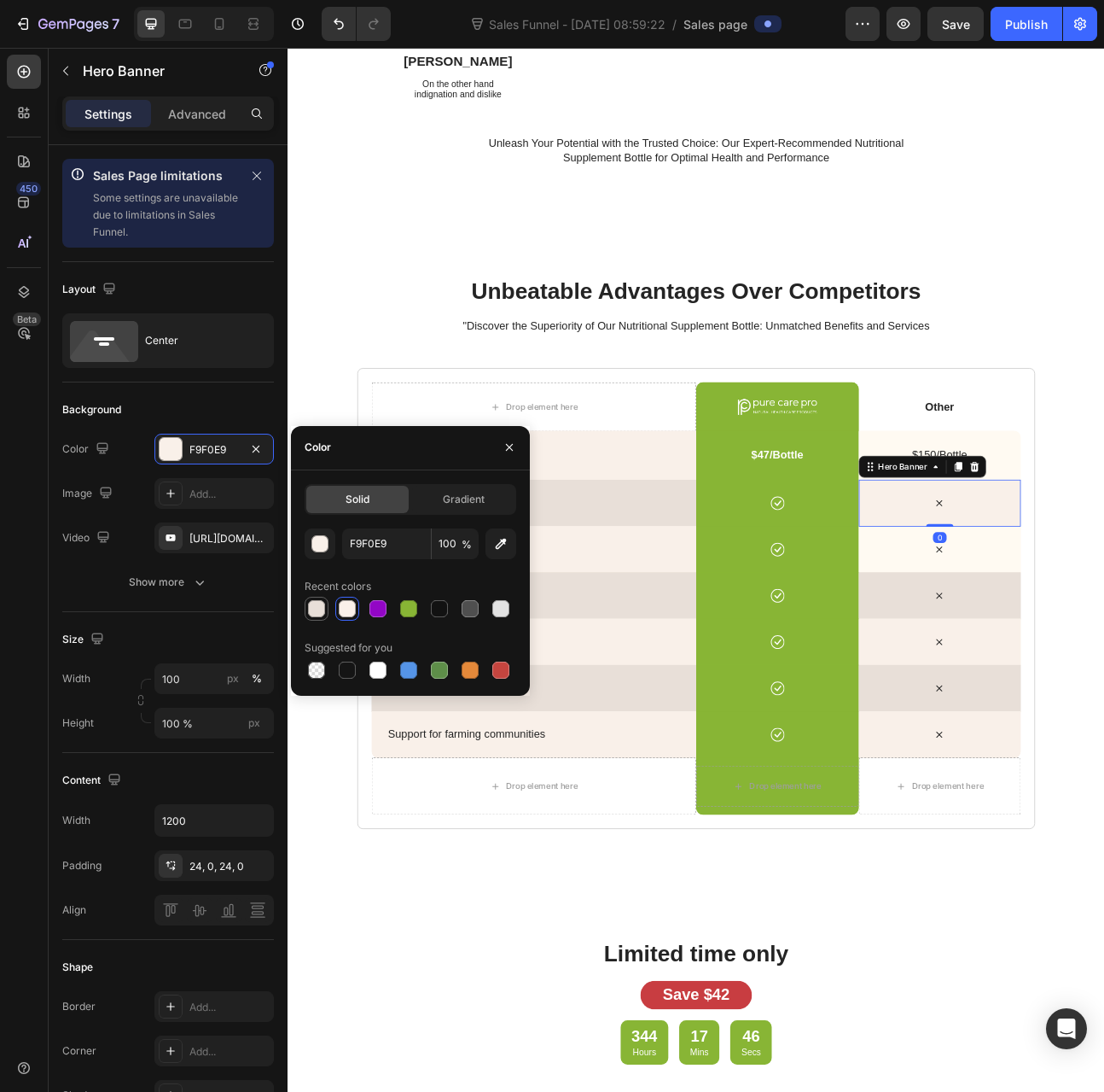
drag, startPoint x: 313, startPoint y: 613, endPoint x: 413, endPoint y: 673, distance: 116.6
click at [313, 613] on div at bounding box center [317, 609] width 17 height 17
type input "E8DFD8"
click at [1022, 554] on p "$150/Bottle" at bounding box center [1106, 558] width 190 height 18
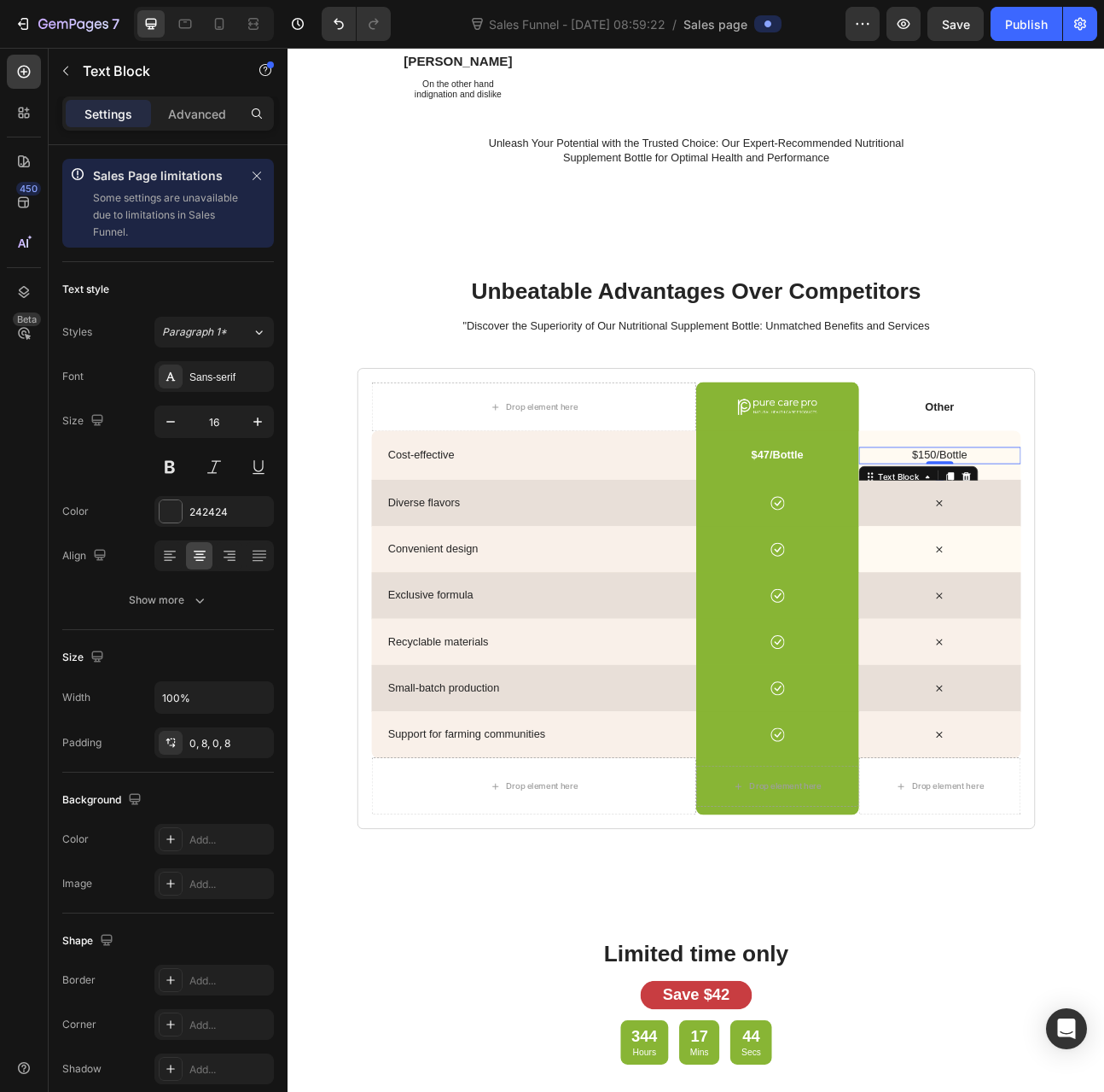
click at [1020, 537] on div "$150/Bottle Text Block 0" at bounding box center [1106, 559] width 204 height 63
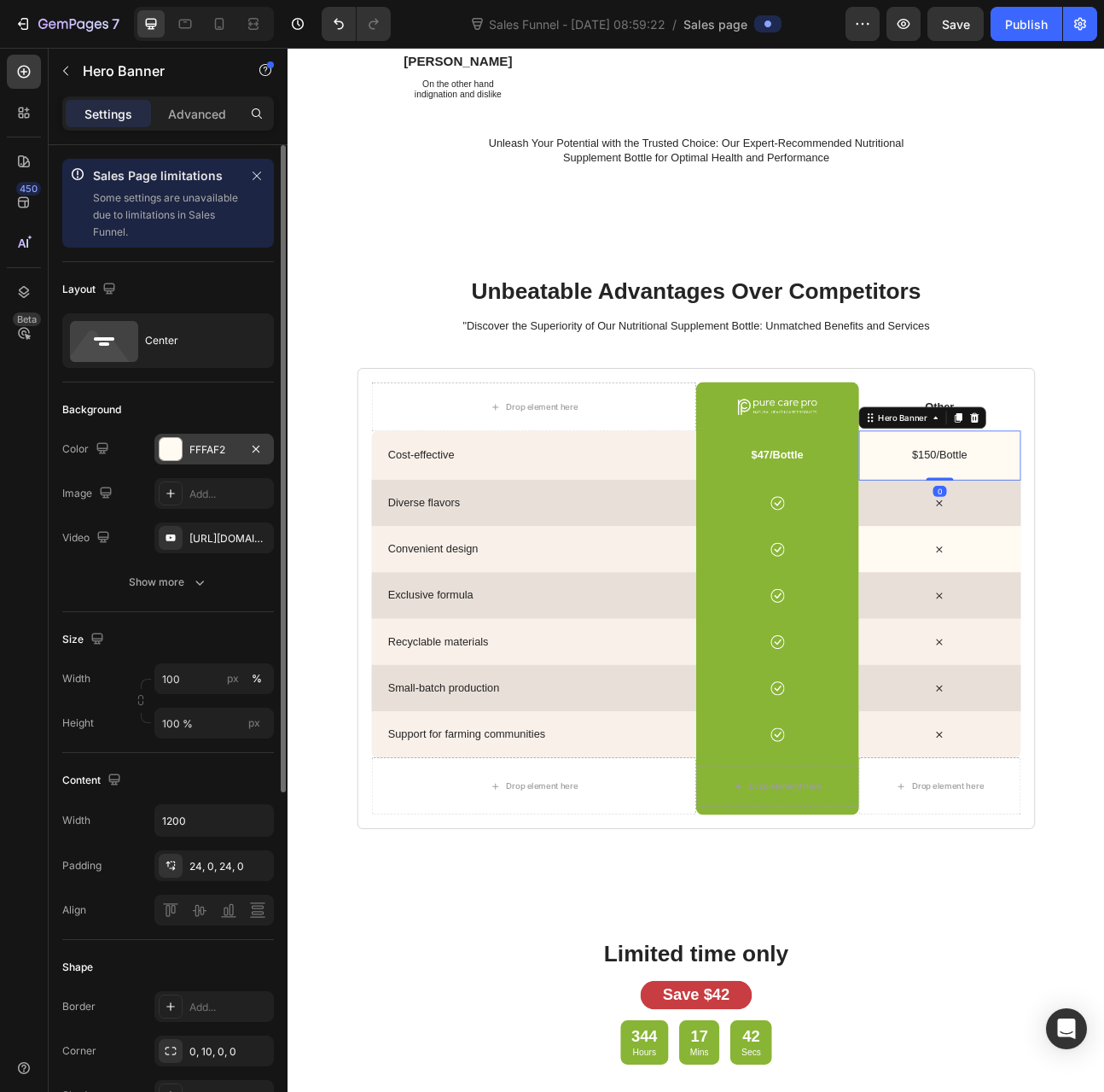
click at [222, 437] on div "FFFAF2" at bounding box center [214, 449] width 120 height 30
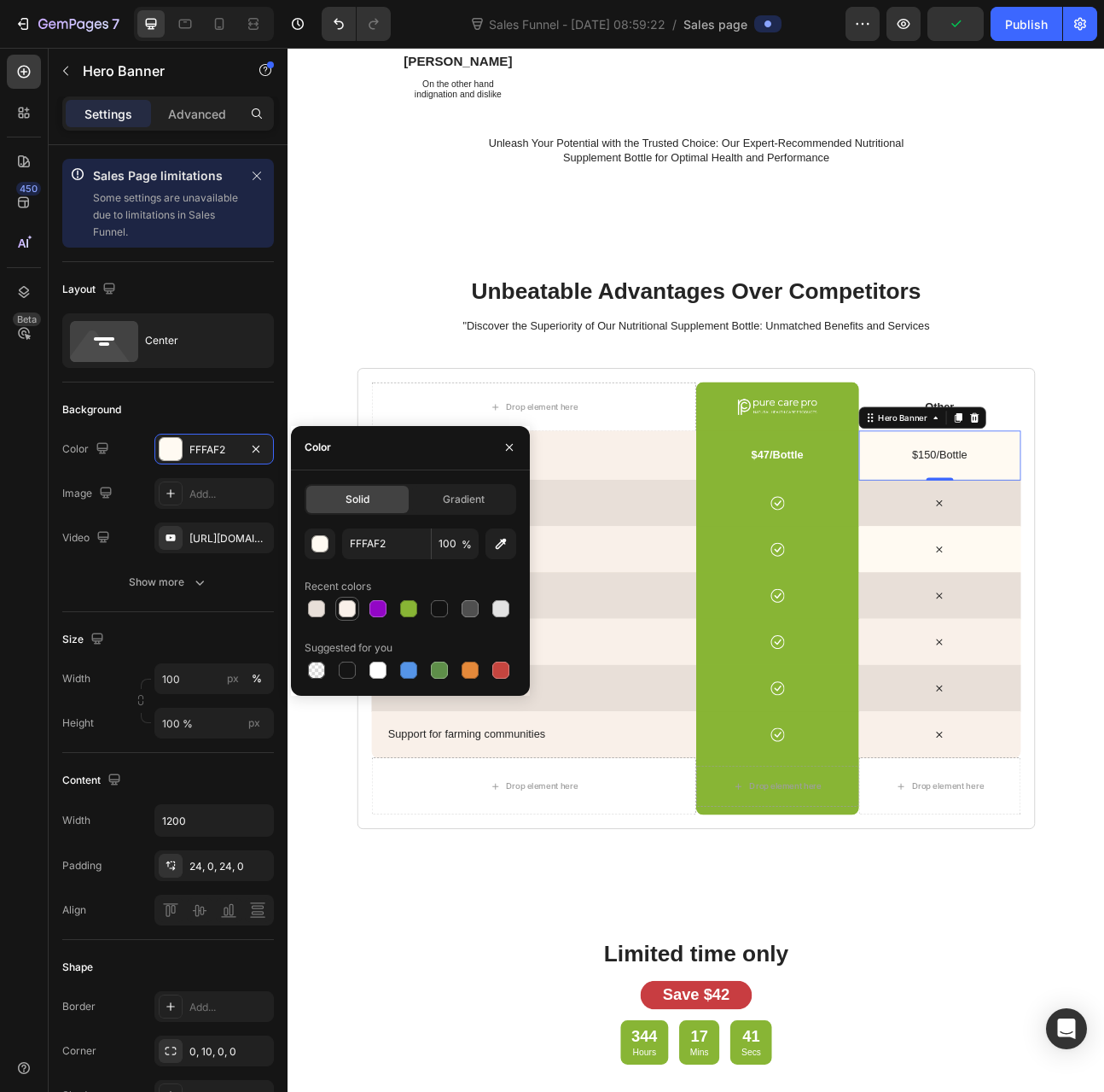
click at [354, 615] on div at bounding box center [347, 609] width 17 height 17
type input "F9F0E9"
click at [1038, 657] on div "Icon" at bounding box center [1106, 676] width 204 height 59
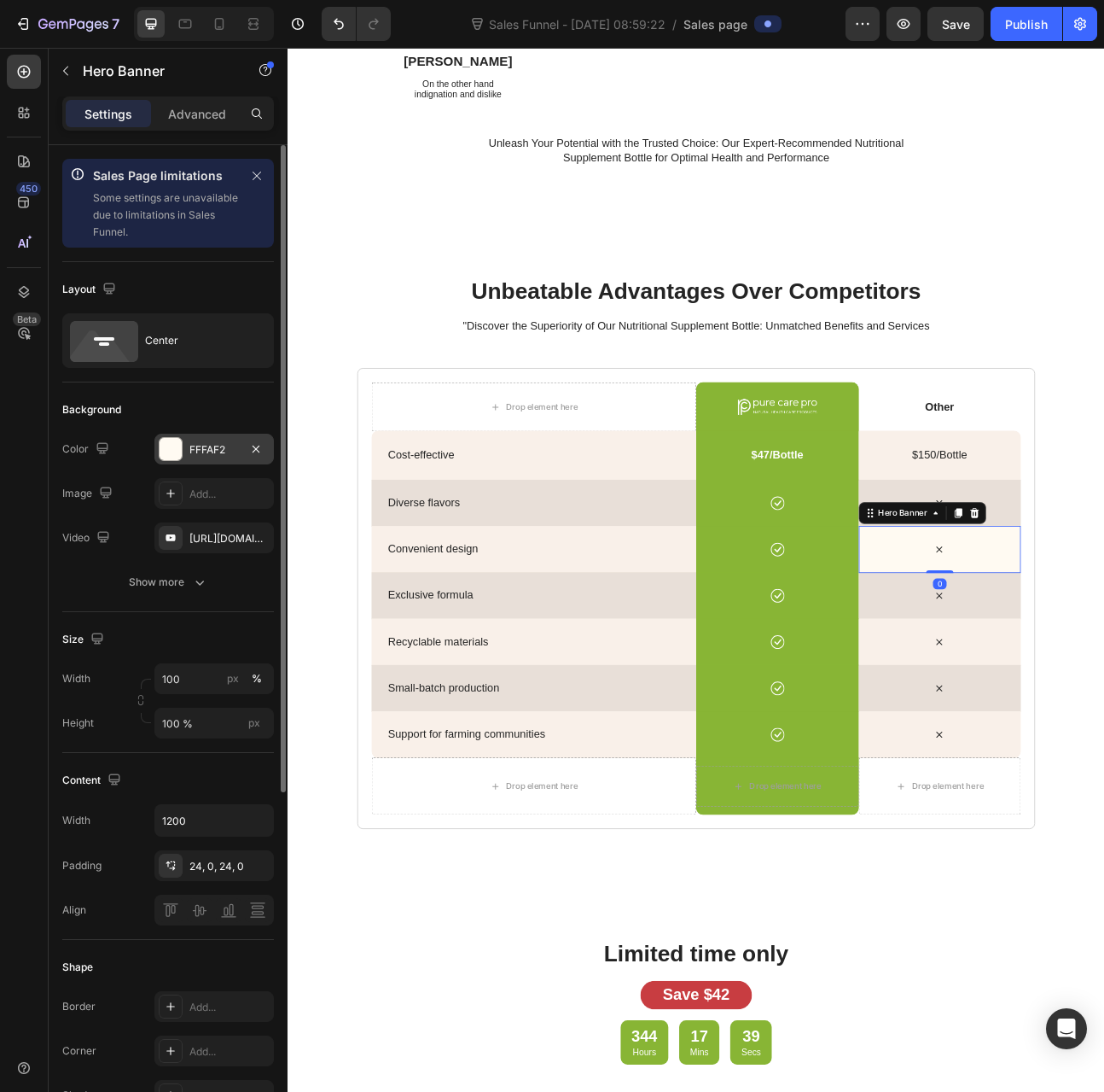
click at [222, 455] on div "FFFAF2" at bounding box center [214, 450] width 49 height 15
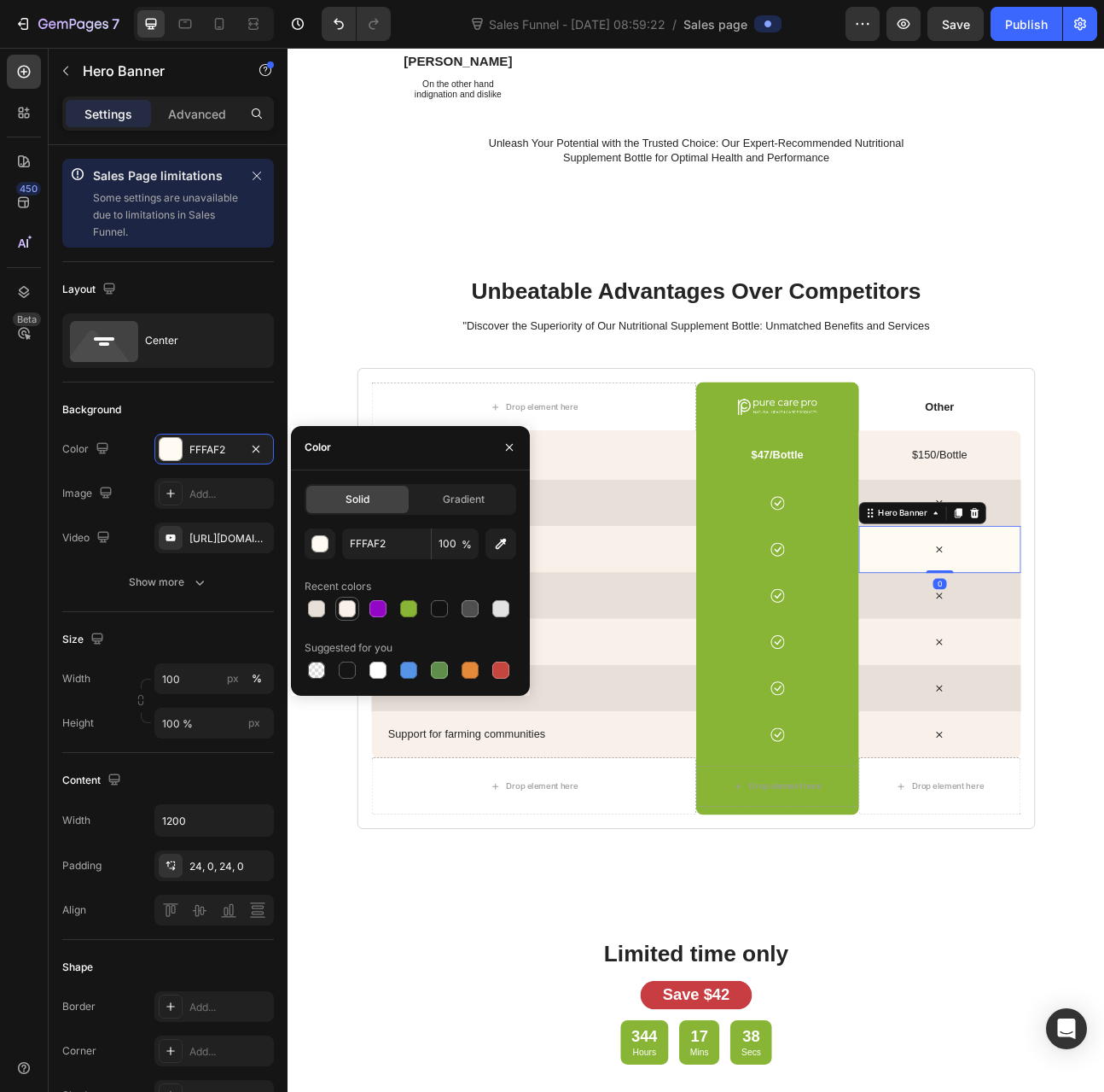
click at [356, 613] on div at bounding box center [348, 609] width 21 height 21
type input "F9F0E9"
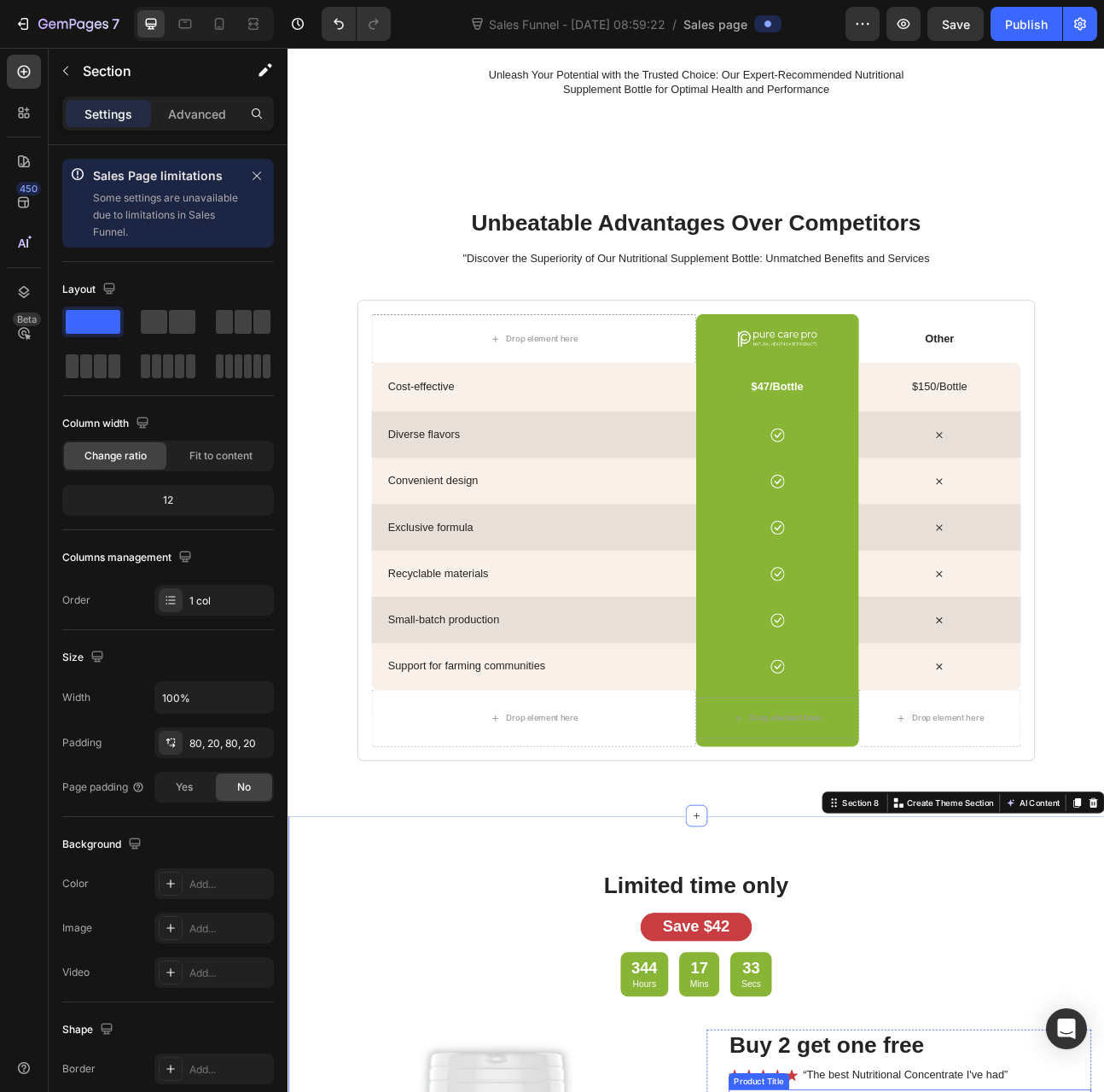
scroll to position [3487, 0]
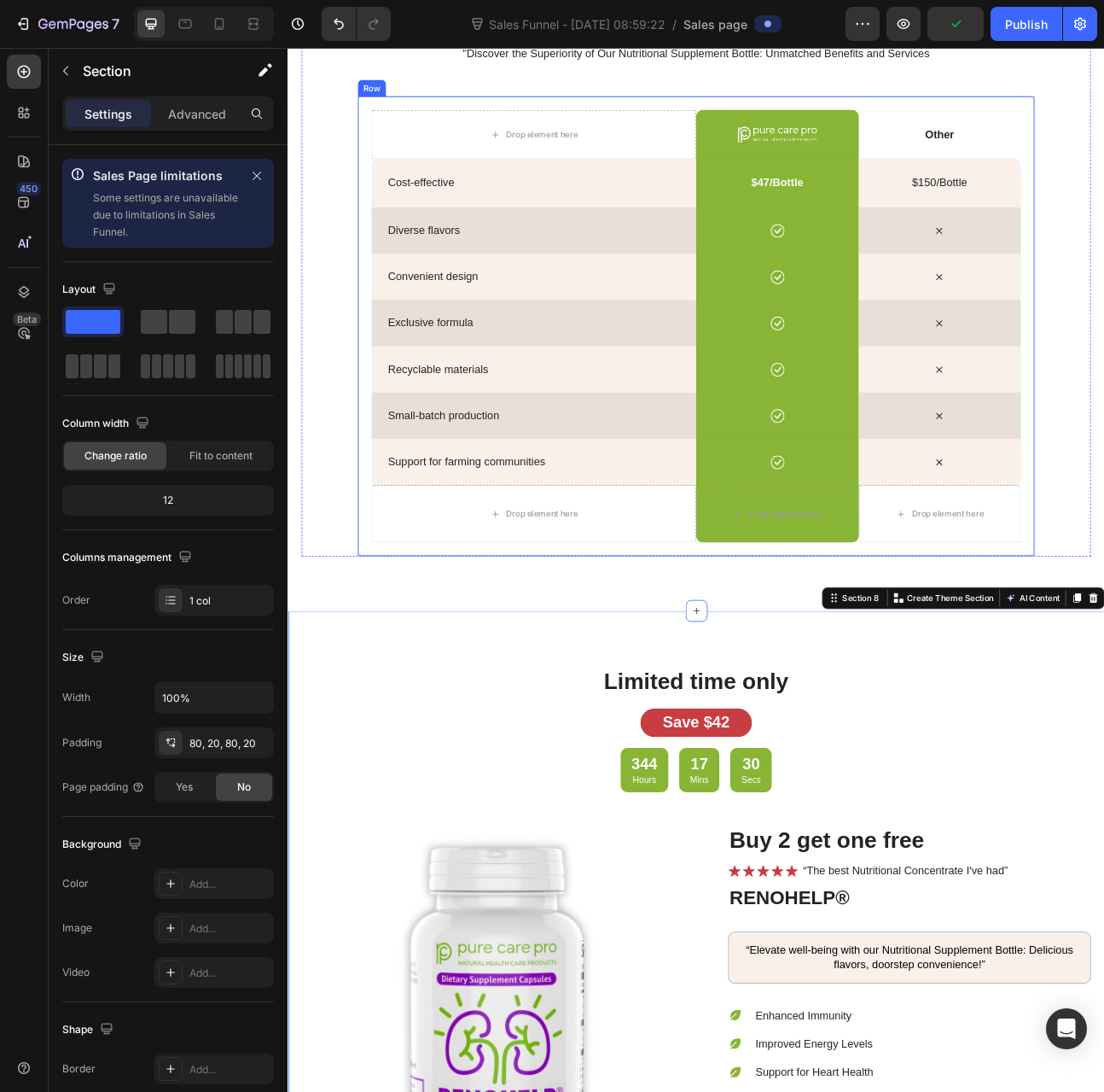
click at [375, 679] on div "Drop element here Image Hero Banner Other Text Block Hero Banner Row Cost-effec…" at bounding box center [800, 397] width 850 height 579
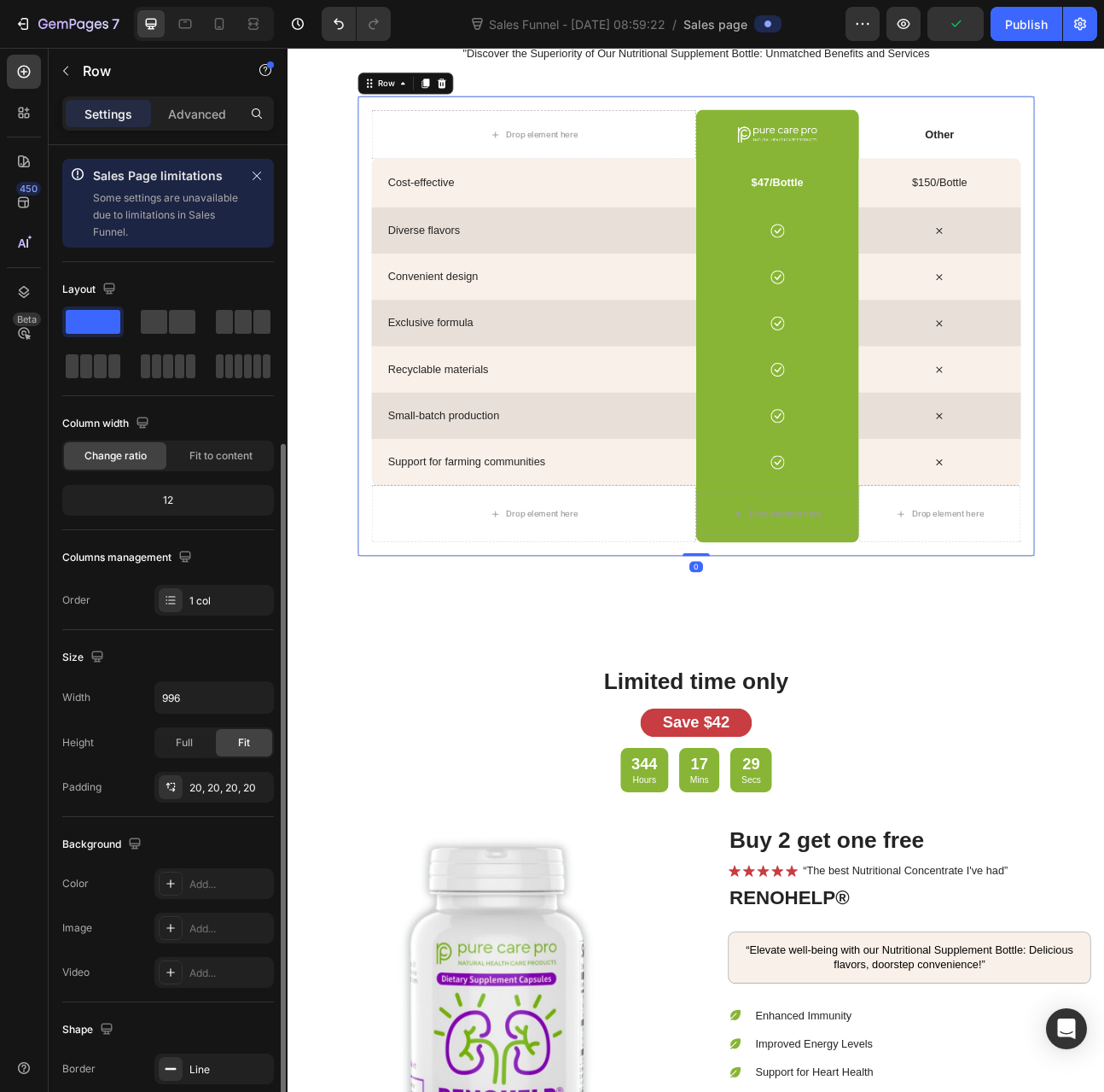
scroll to position [161, 0]
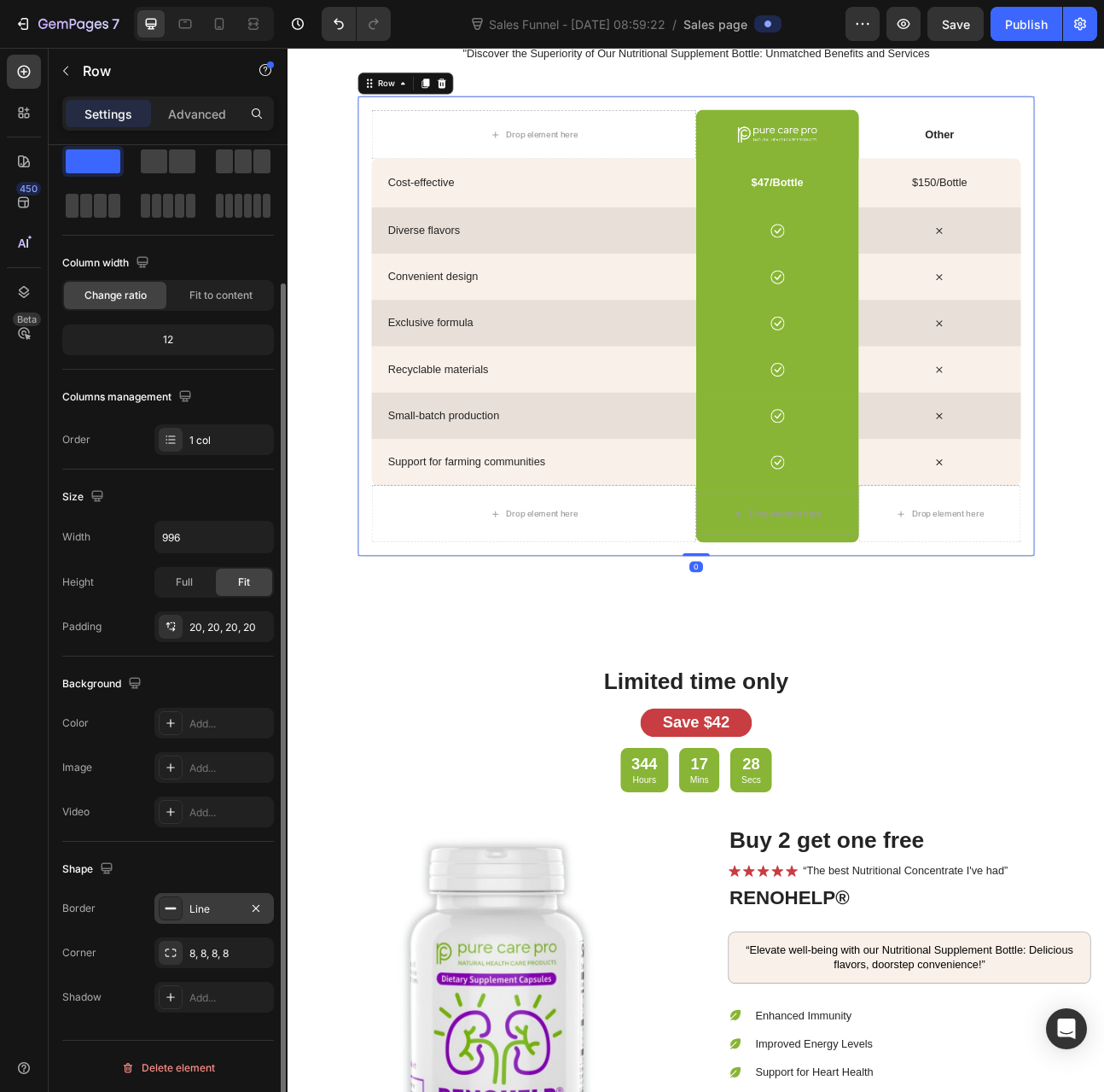
click at [203, 913] on div "Line" at bounding box center [214, 908] width 120 height 30
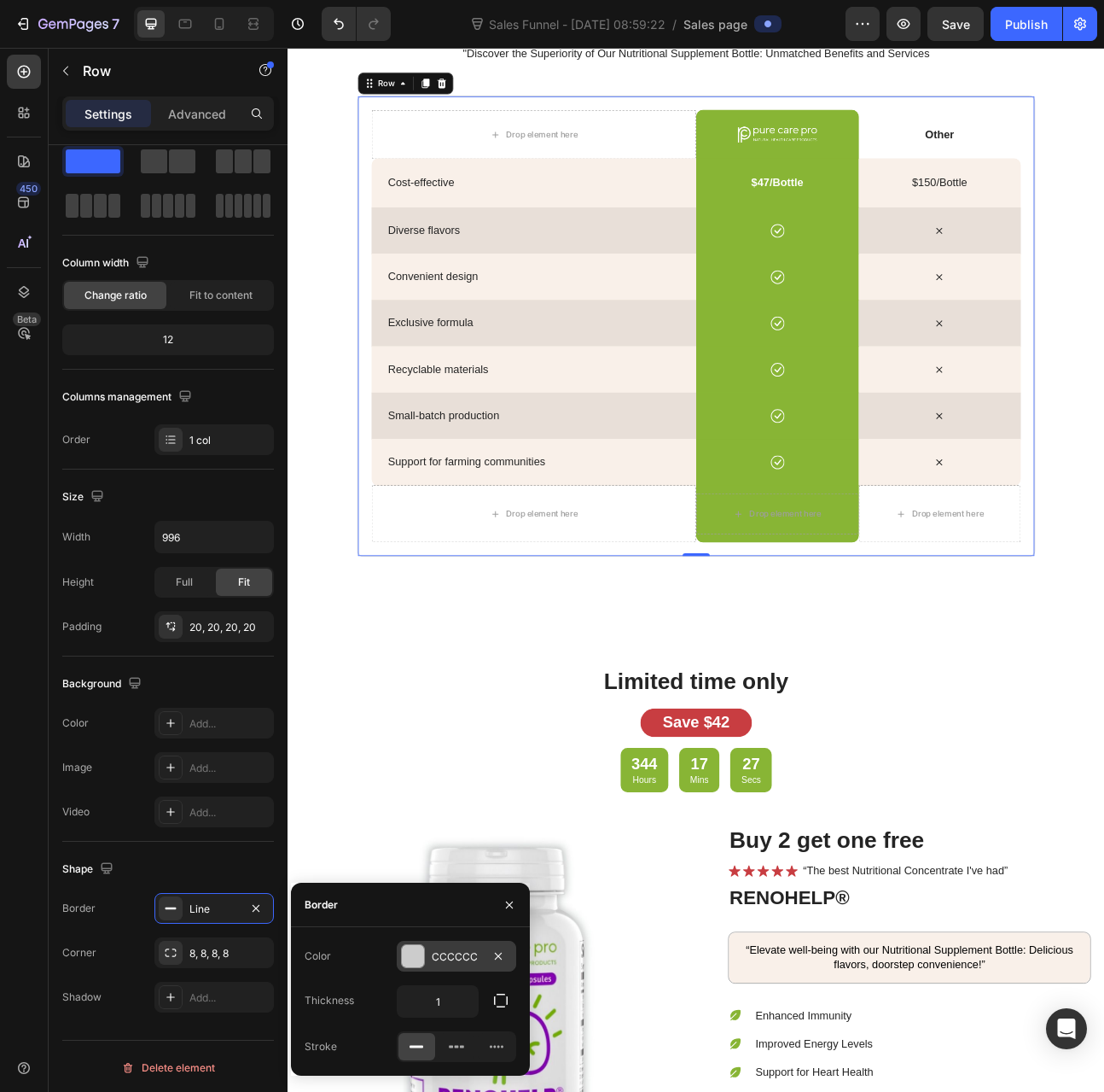
click at [432, 959] on div "CCCCCC" at bounding box center [456, 957] width 49 height 15
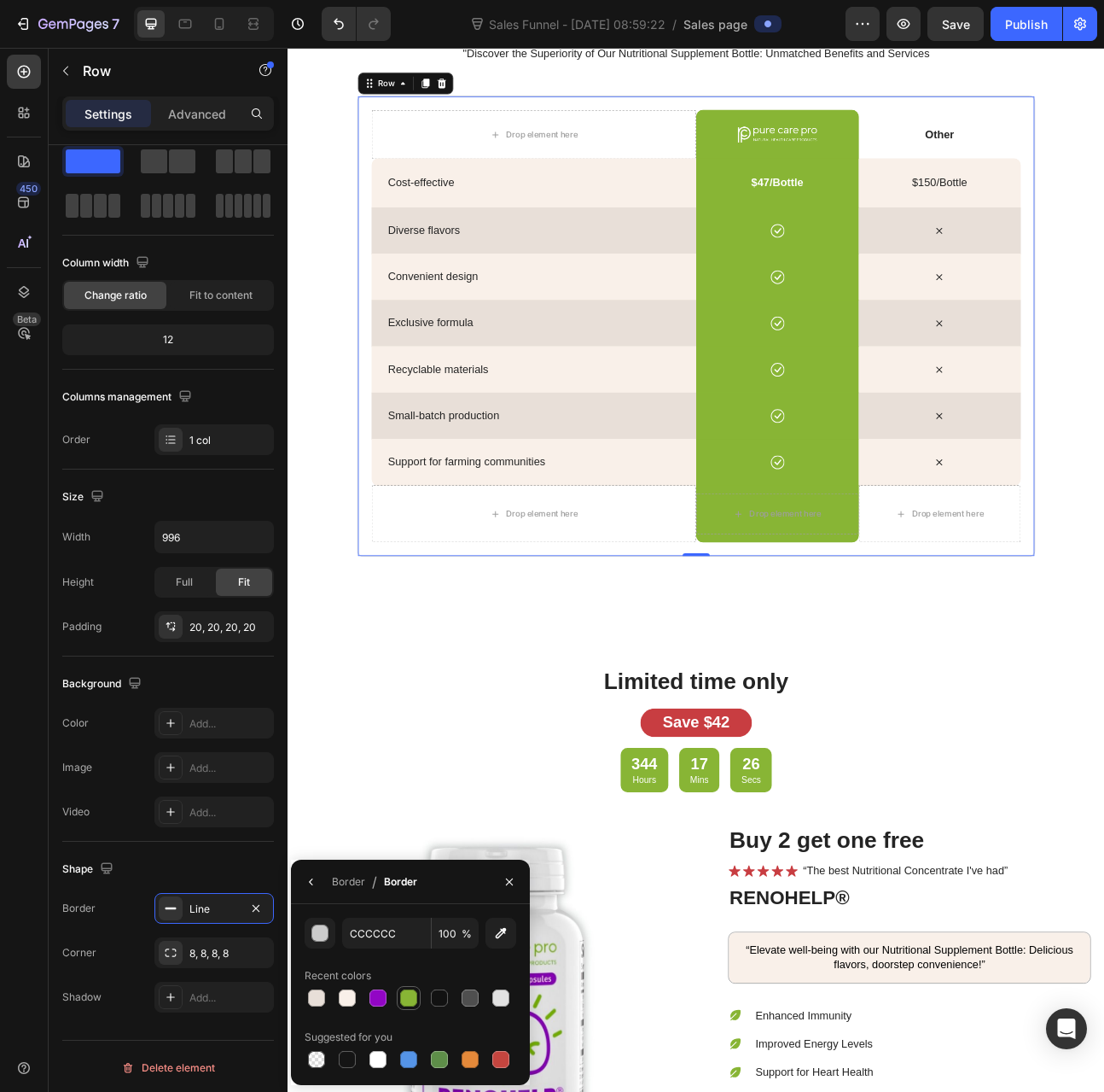
click at [408, 998] on div at bounding box center [409, 998] width 17 height 17
type input "88B535"
click at [403, 879] on div "Save $42" at bounding box center [799, 894] width 990 height 36
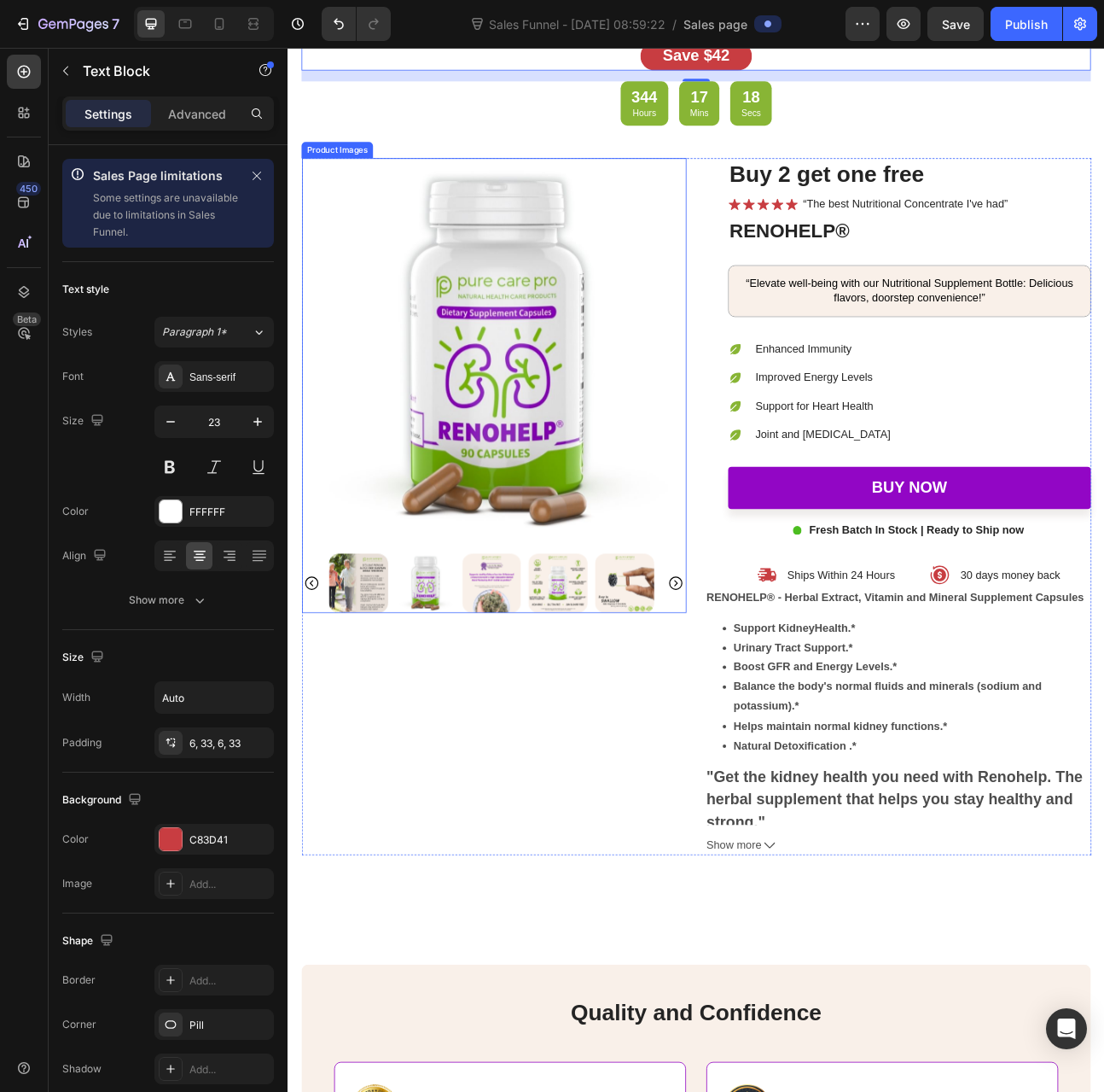
scroll to position [4340, 0]
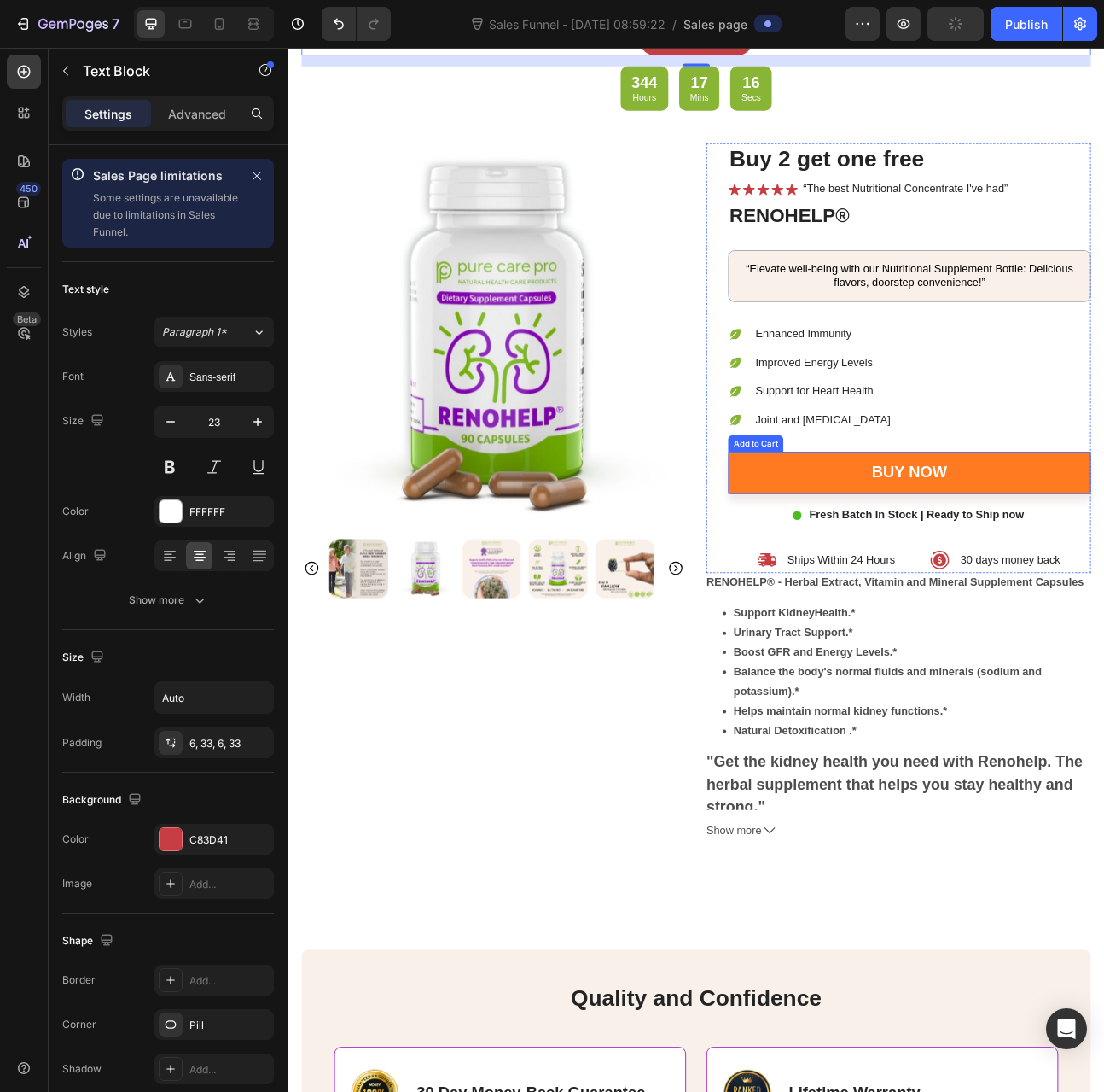
click at [964, 566] on button "Buy now" at bounding box center [1067, 581] width 455 height 53
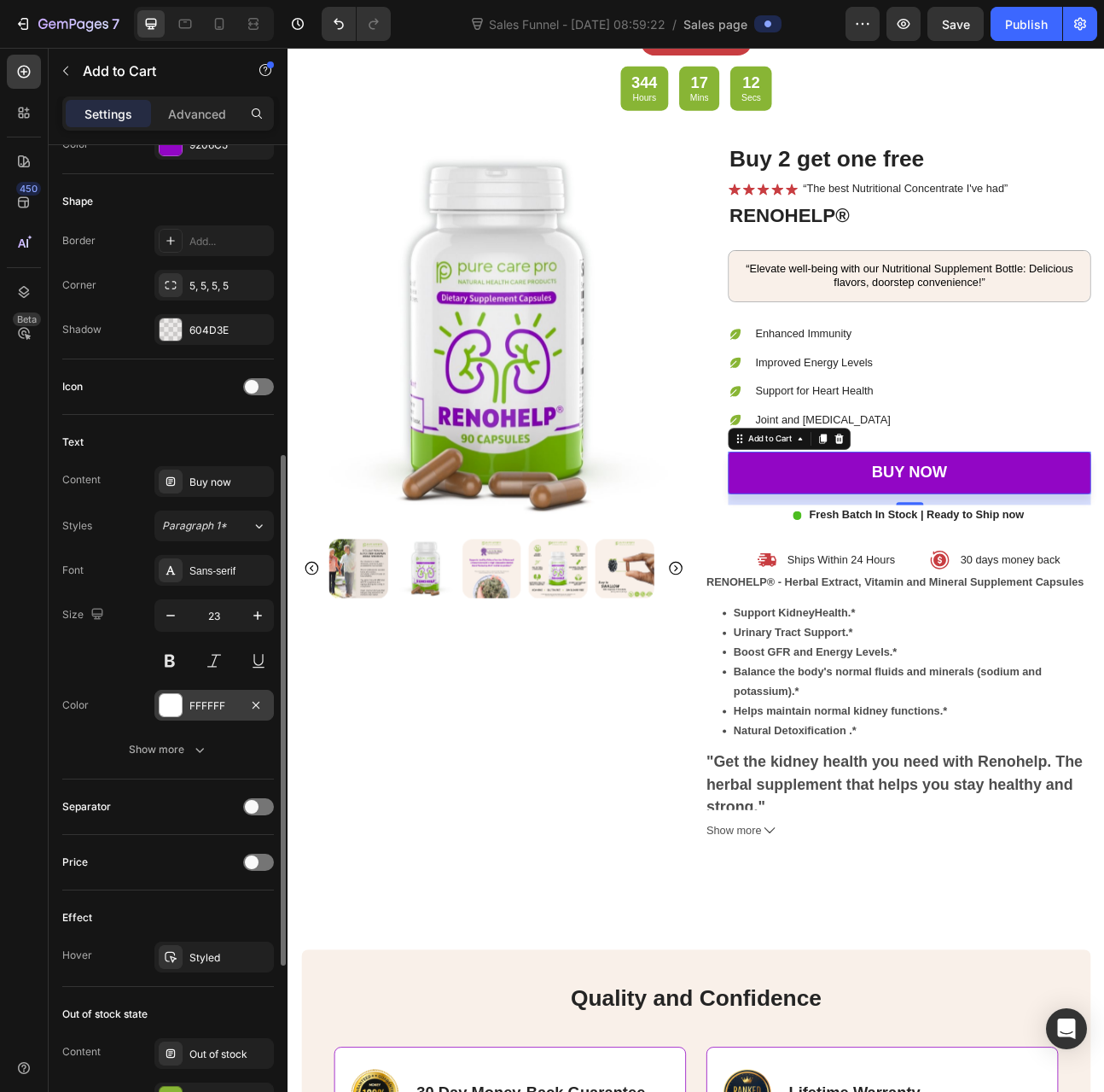
click at [204, 701] on div "FFFFFF" at bounding box center [214, 706] width 49 height 15
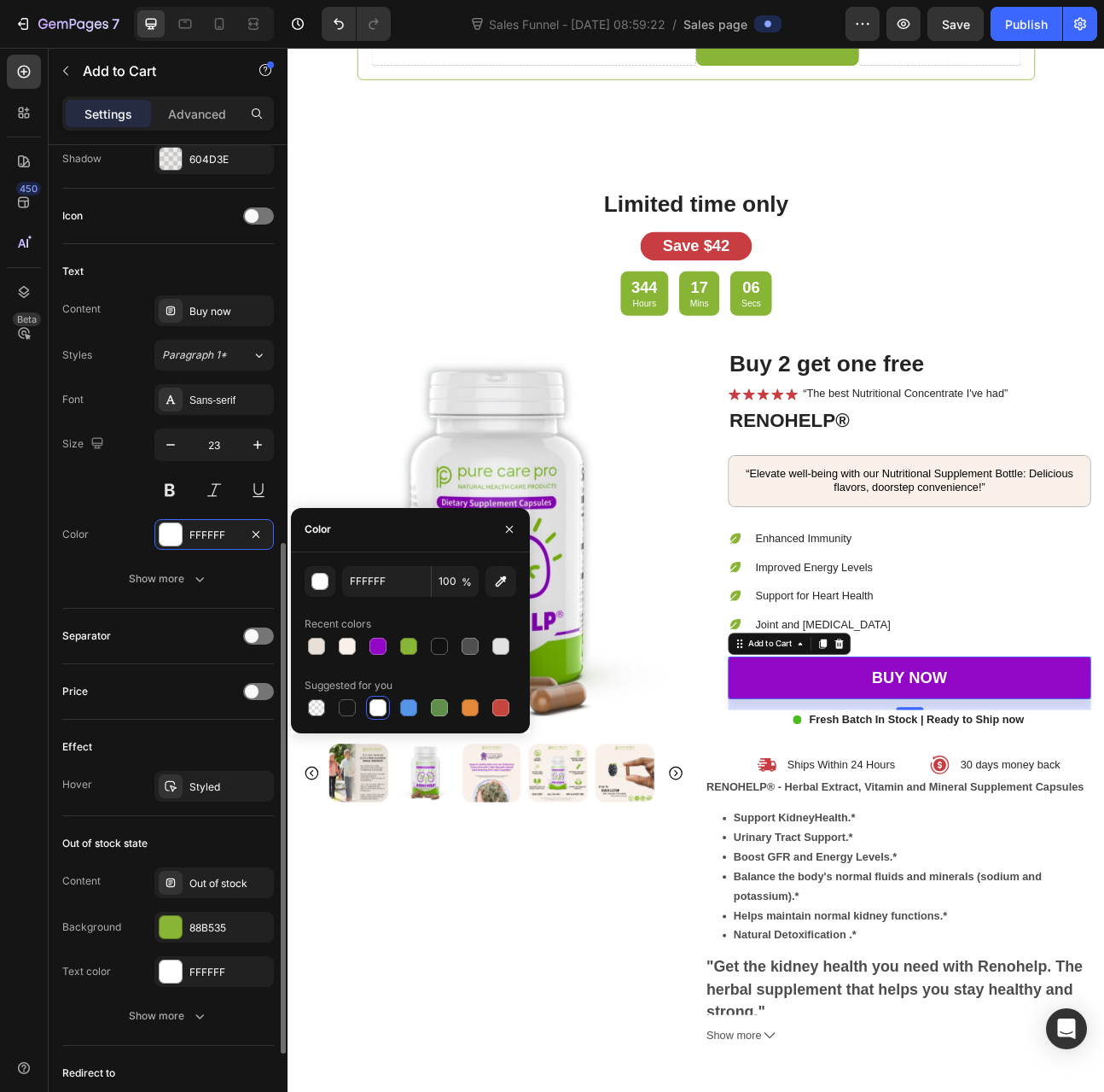
scroll to position [946, 0]
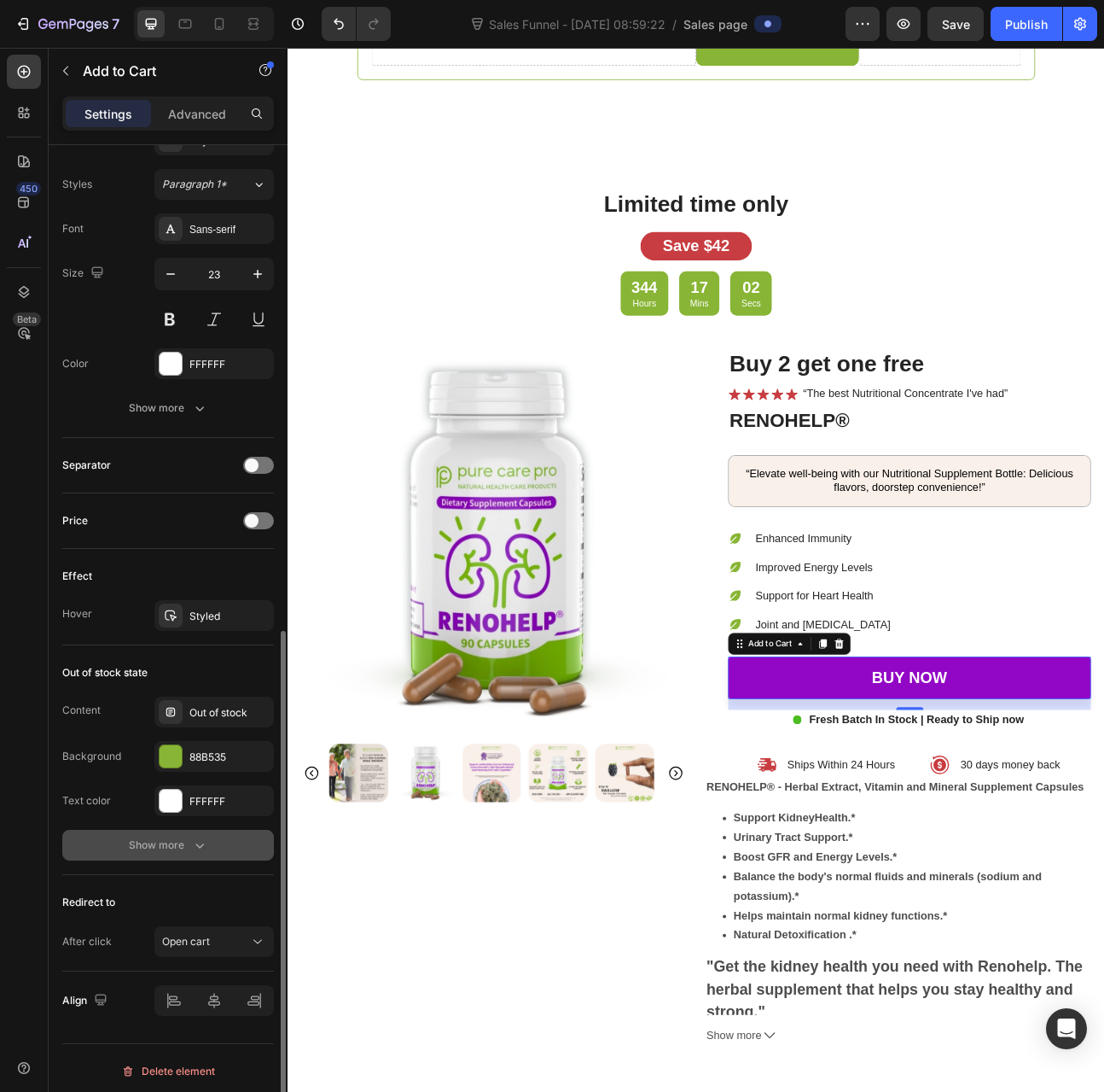
click at [165, 829] on button "Show more" at bounding box center [168, 845] width 212 height 30
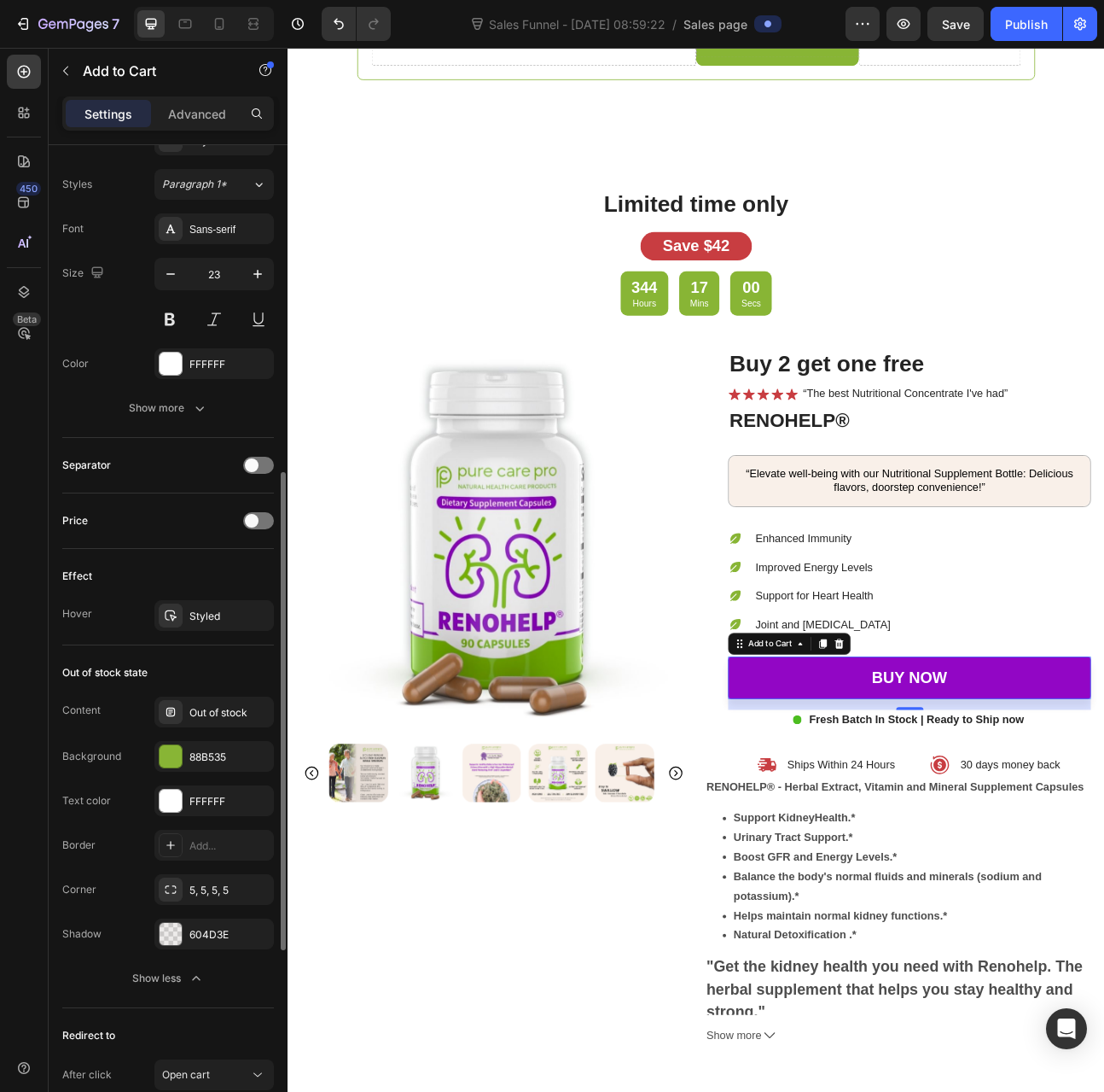
scroll to position [860, 0]
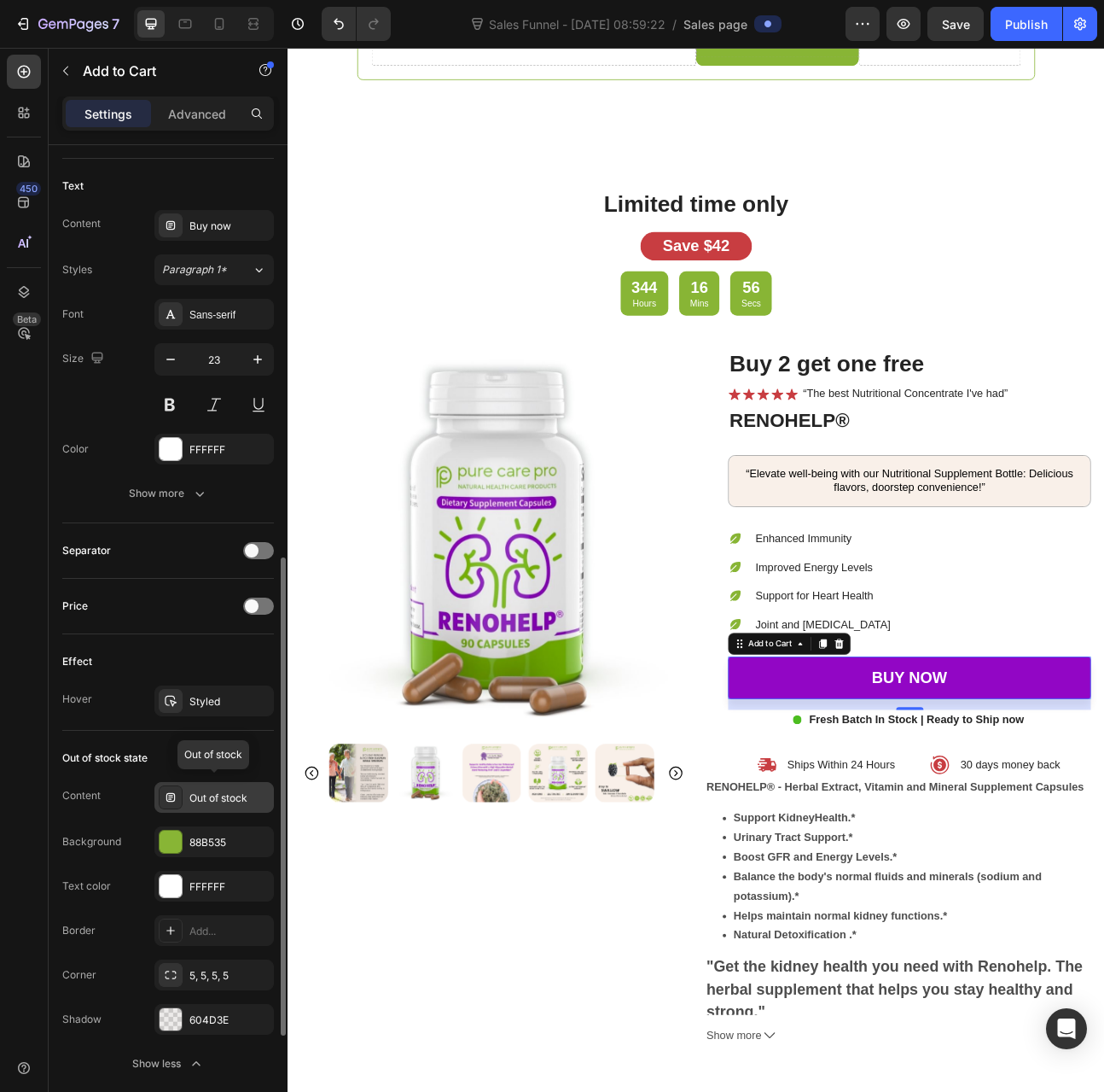
click at [204, 790] on div "Out of stock" at bounding box center [229, 798] width 80 height 15
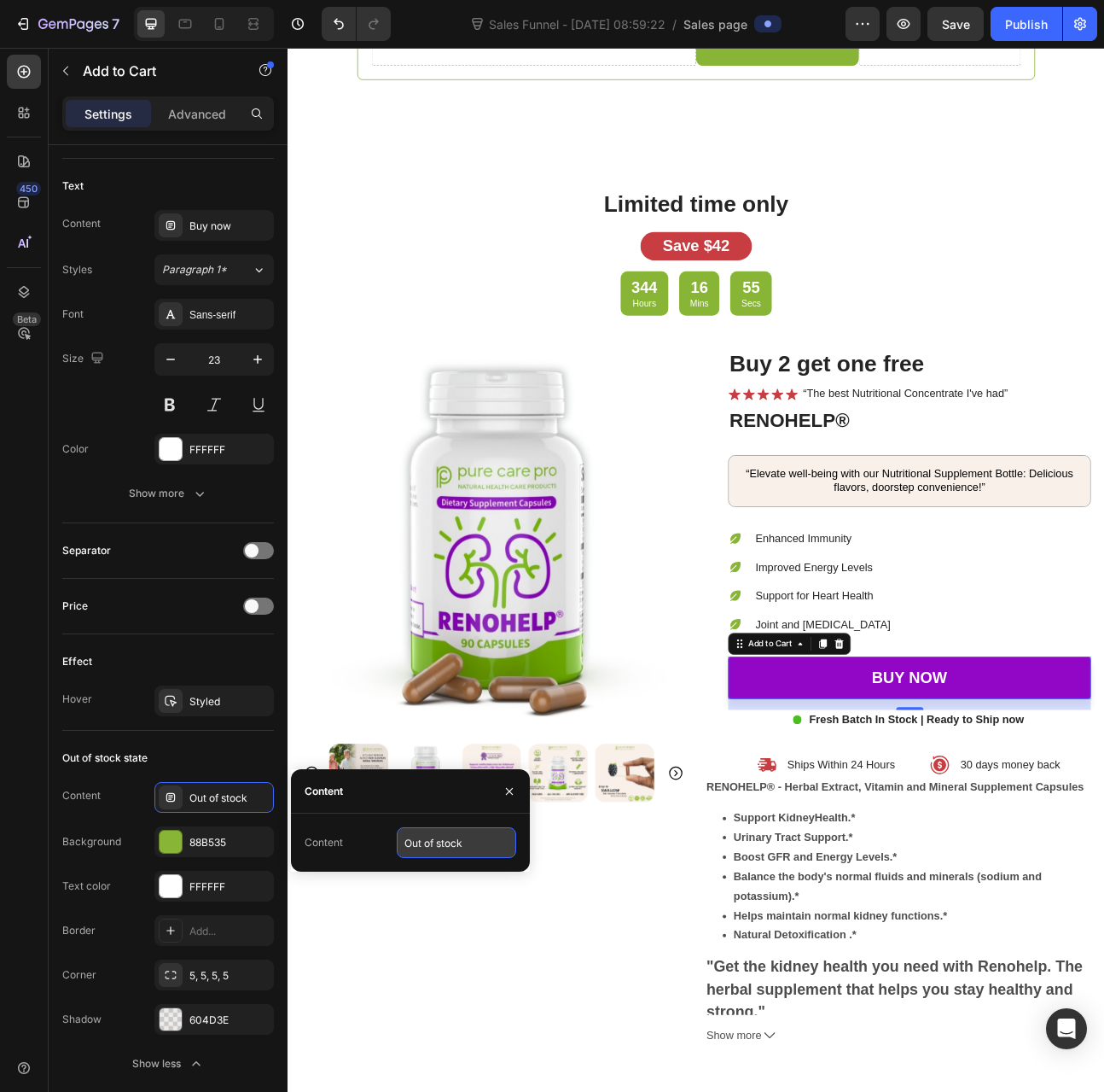
click at [466, 847] on input "Out of stock" at bounding box center [456, 843] width 120 height 30
click at [186, 691] on div "Styled" at bounding box center [214, 701] width 120 height 30
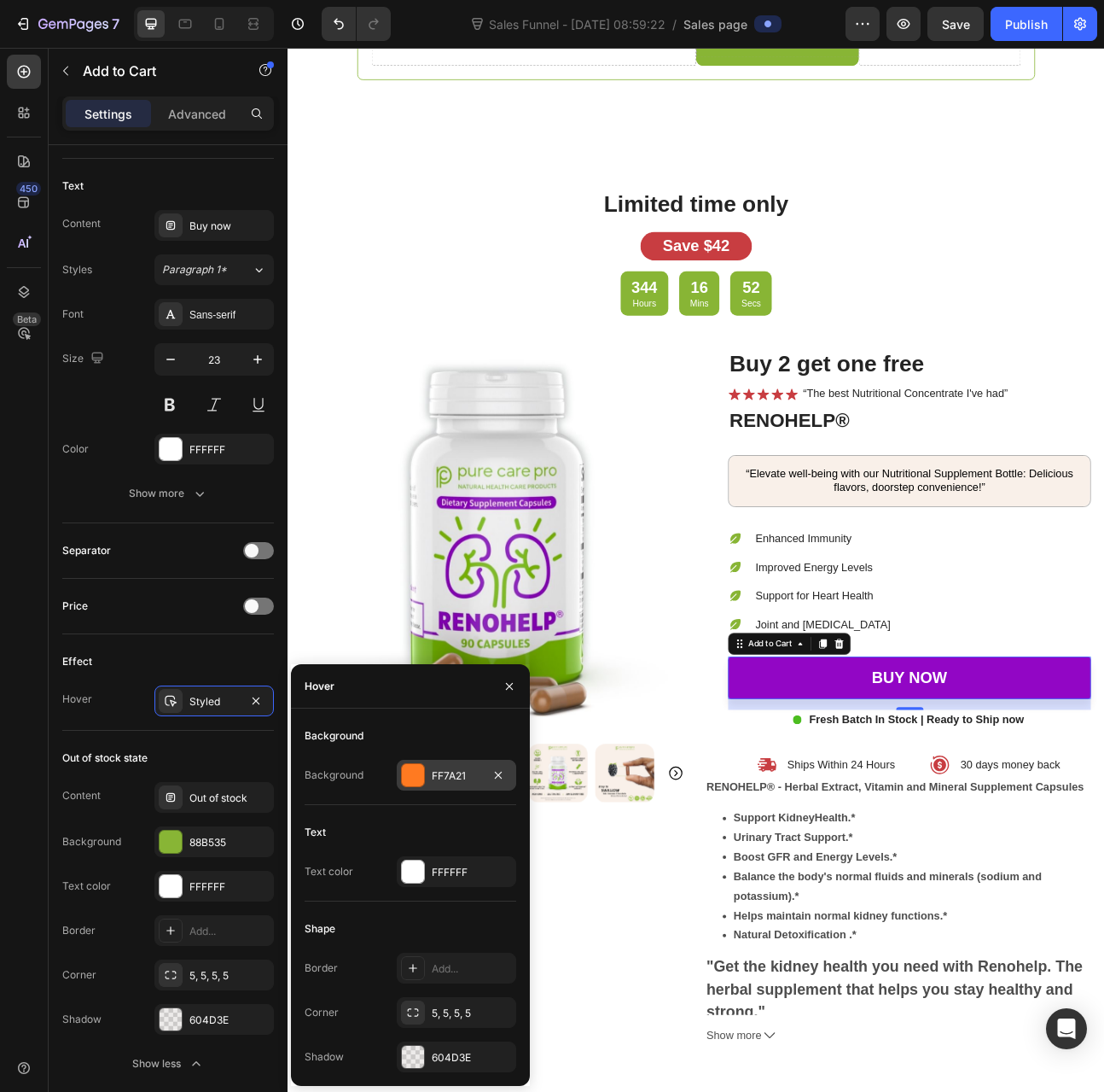
click at [442, 775] on div "FF7A21" at bounding box center [456, 776] width 49 height 15
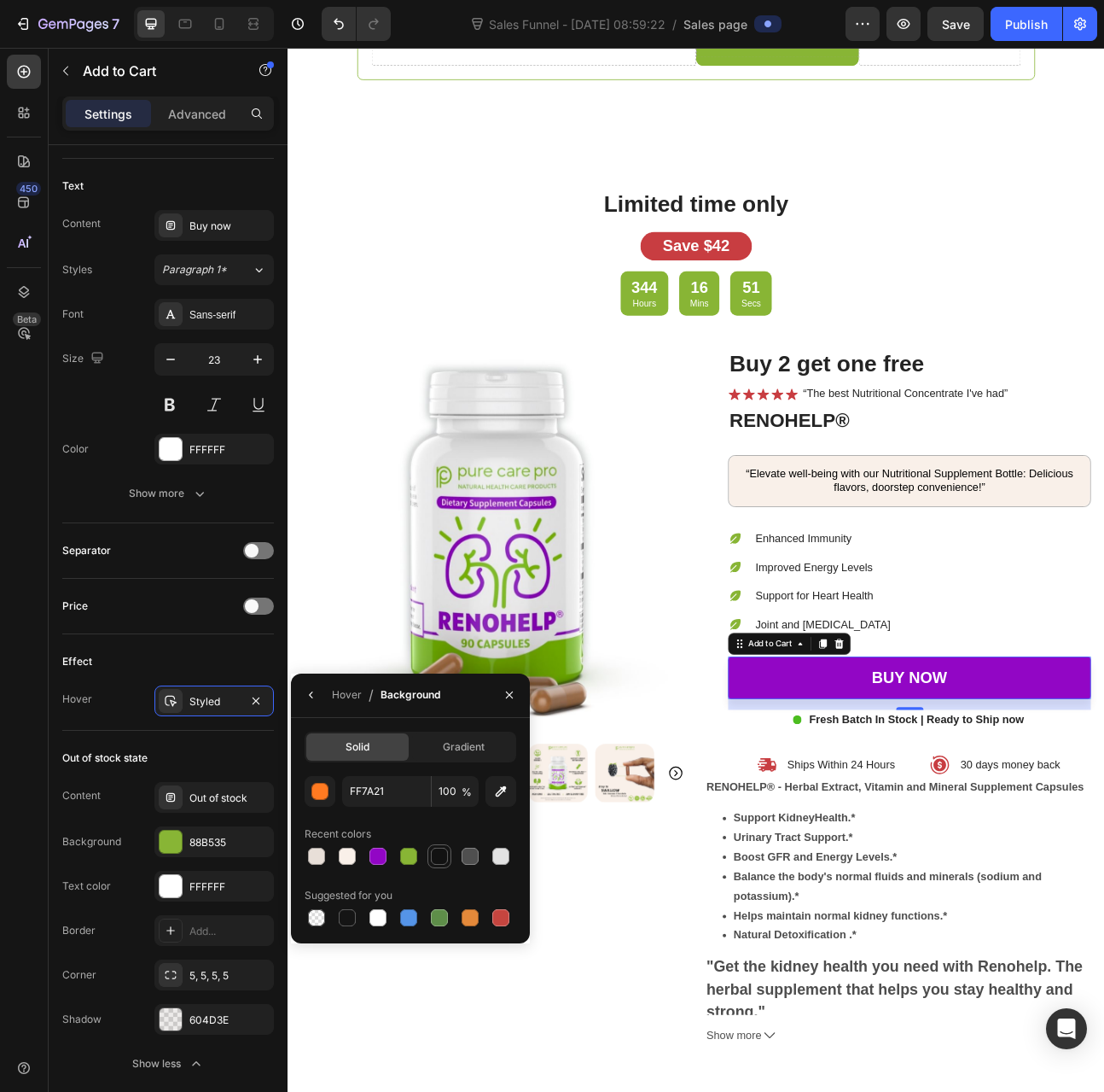
click at [410, 861] on div at bounding box center [409, 856] width 17 height 17
type input "88B535"
click at [713, 1086] on div "Product Images" at bounding box center [545, 861] width 482 height 874
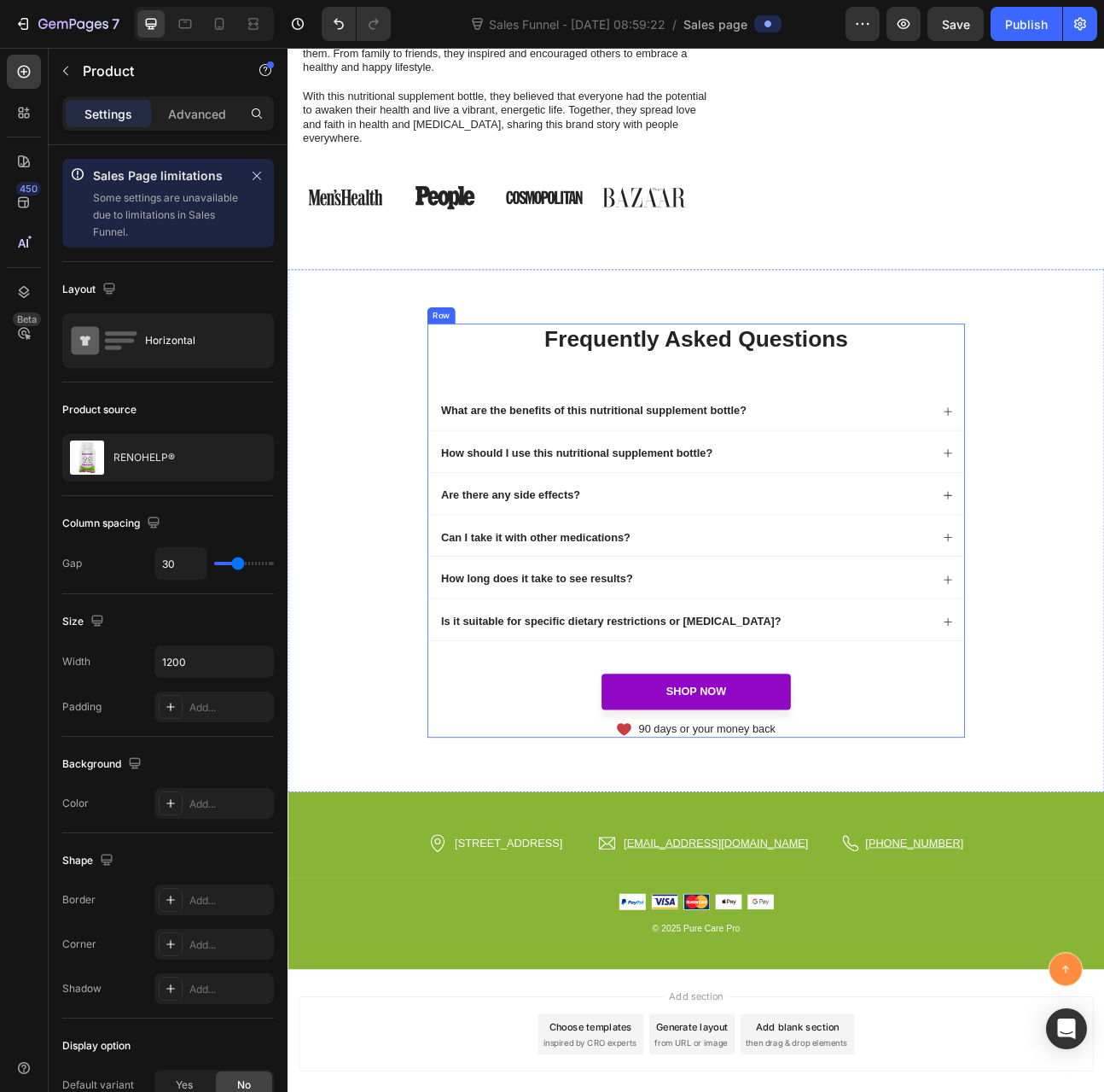
scroll to position [7415, 0]
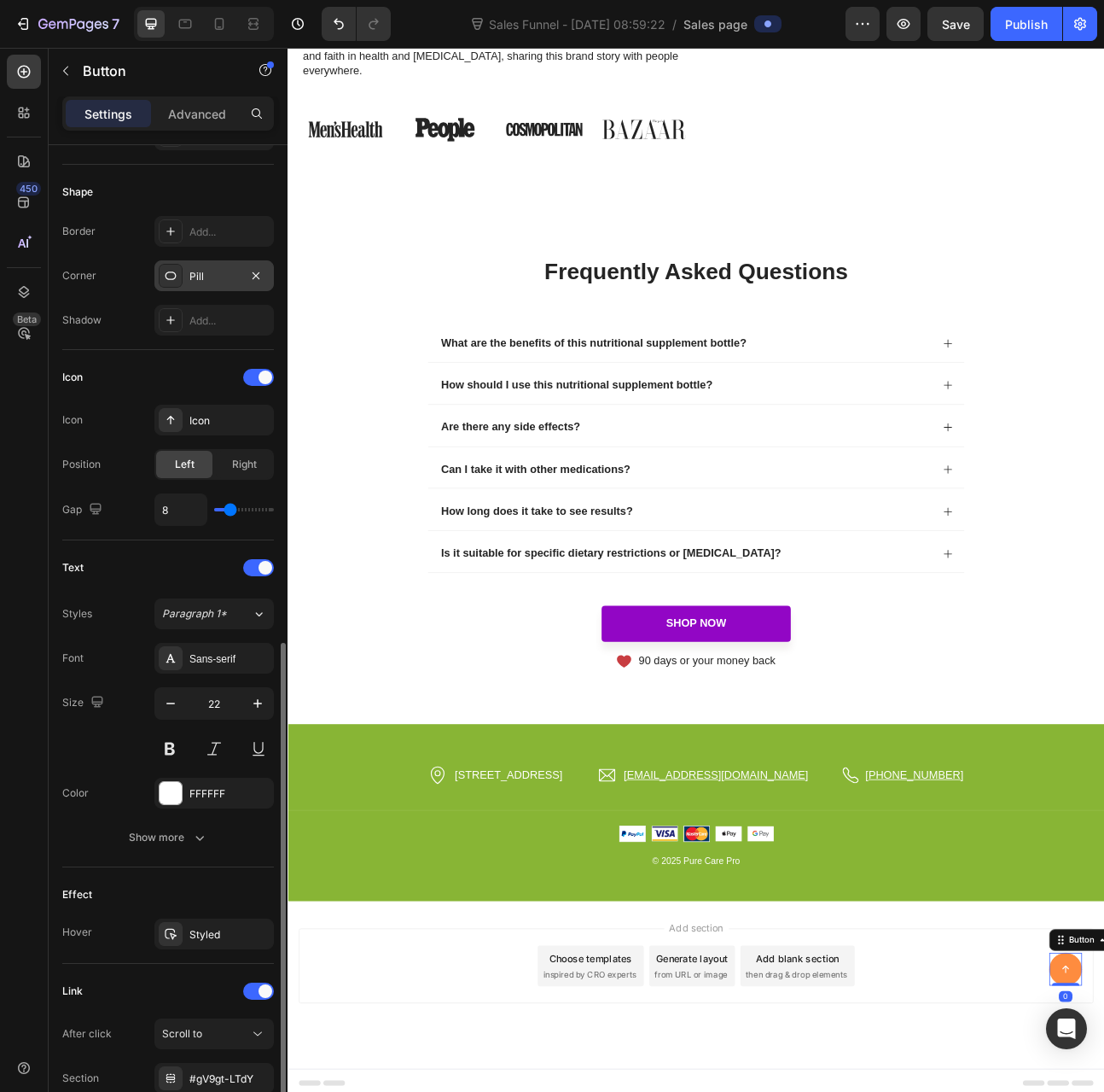
scroll to position [564, 0]
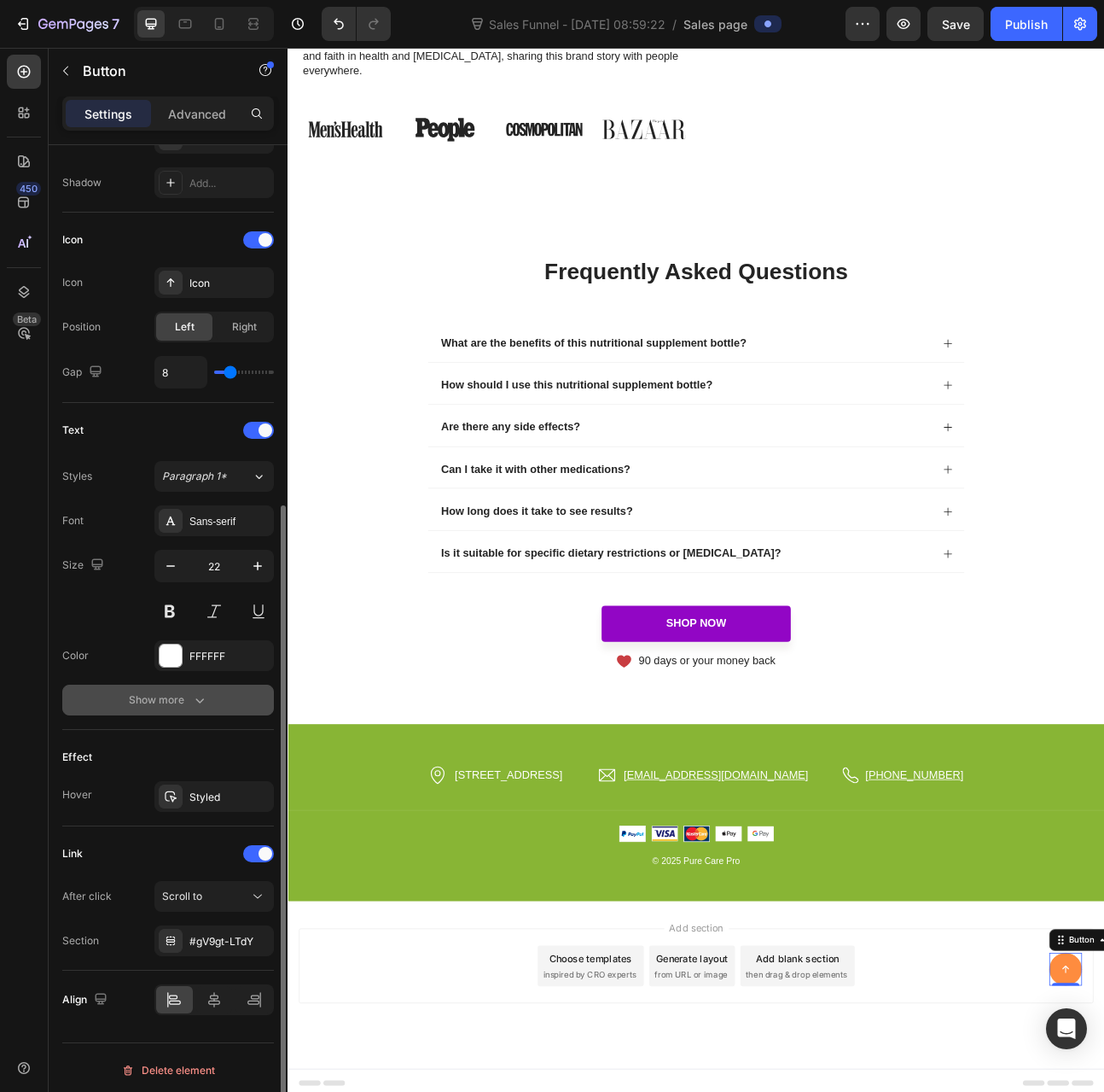
click at [187, 699] on div "Show more" at bounding box center [168, 700] width 79 height 17
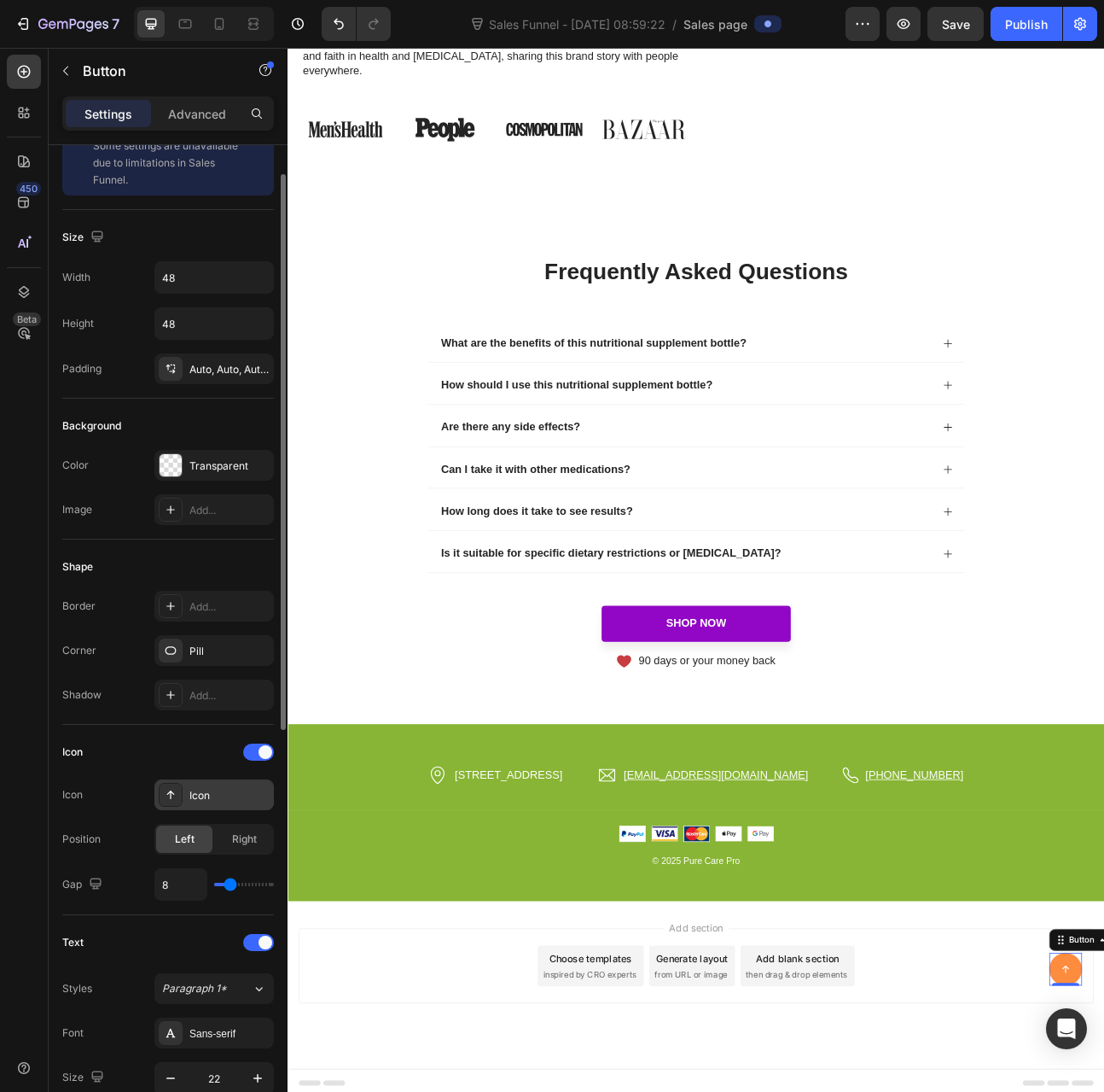
scroll to position [0, 0]
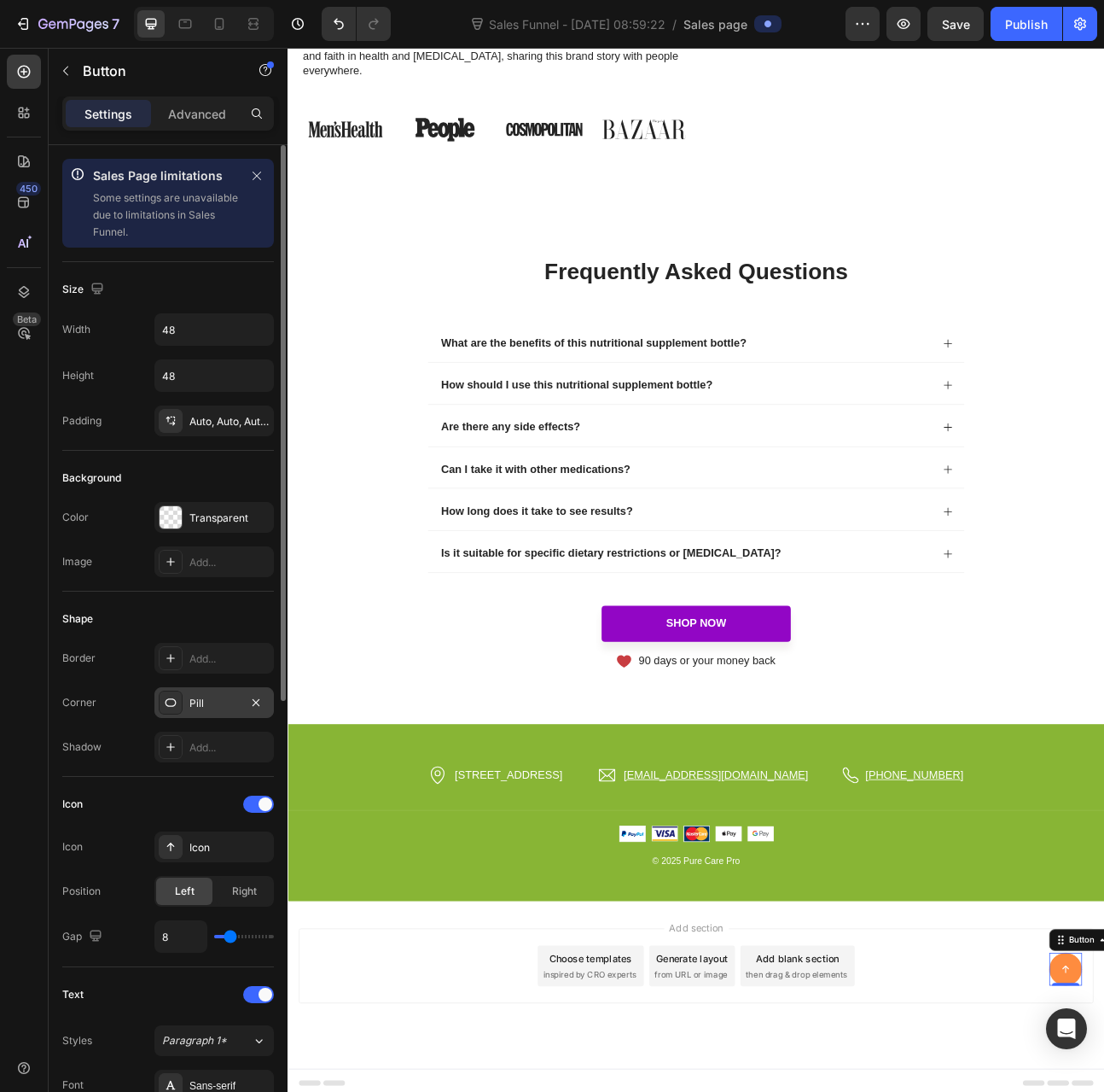
click at [196, 705] on div "Pill" at bounding box center [214, 704] width 49 height 15
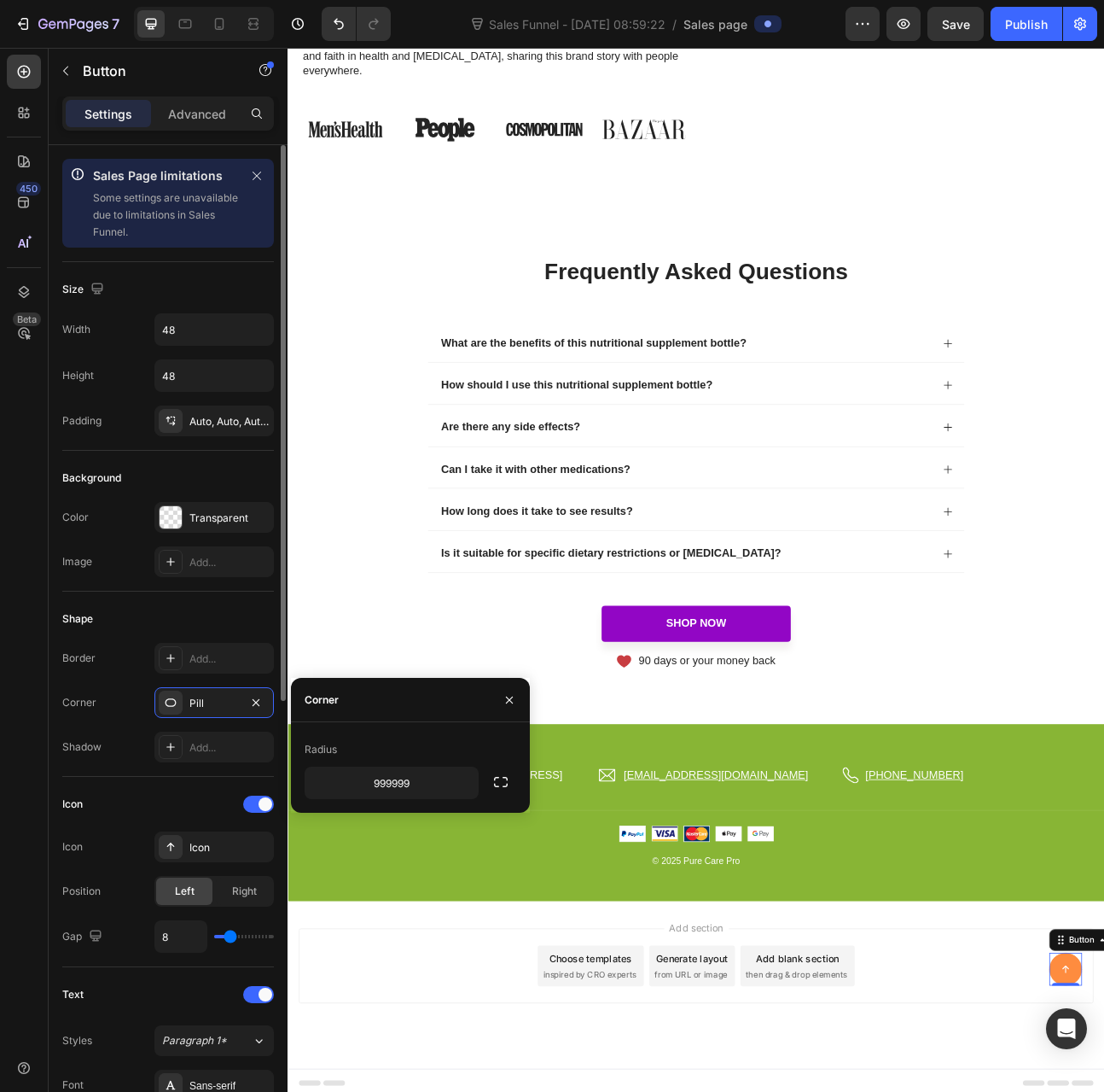
click at [118, 699] on div "Corner Pill" at bounding box center [168, 703] width 212 height 30
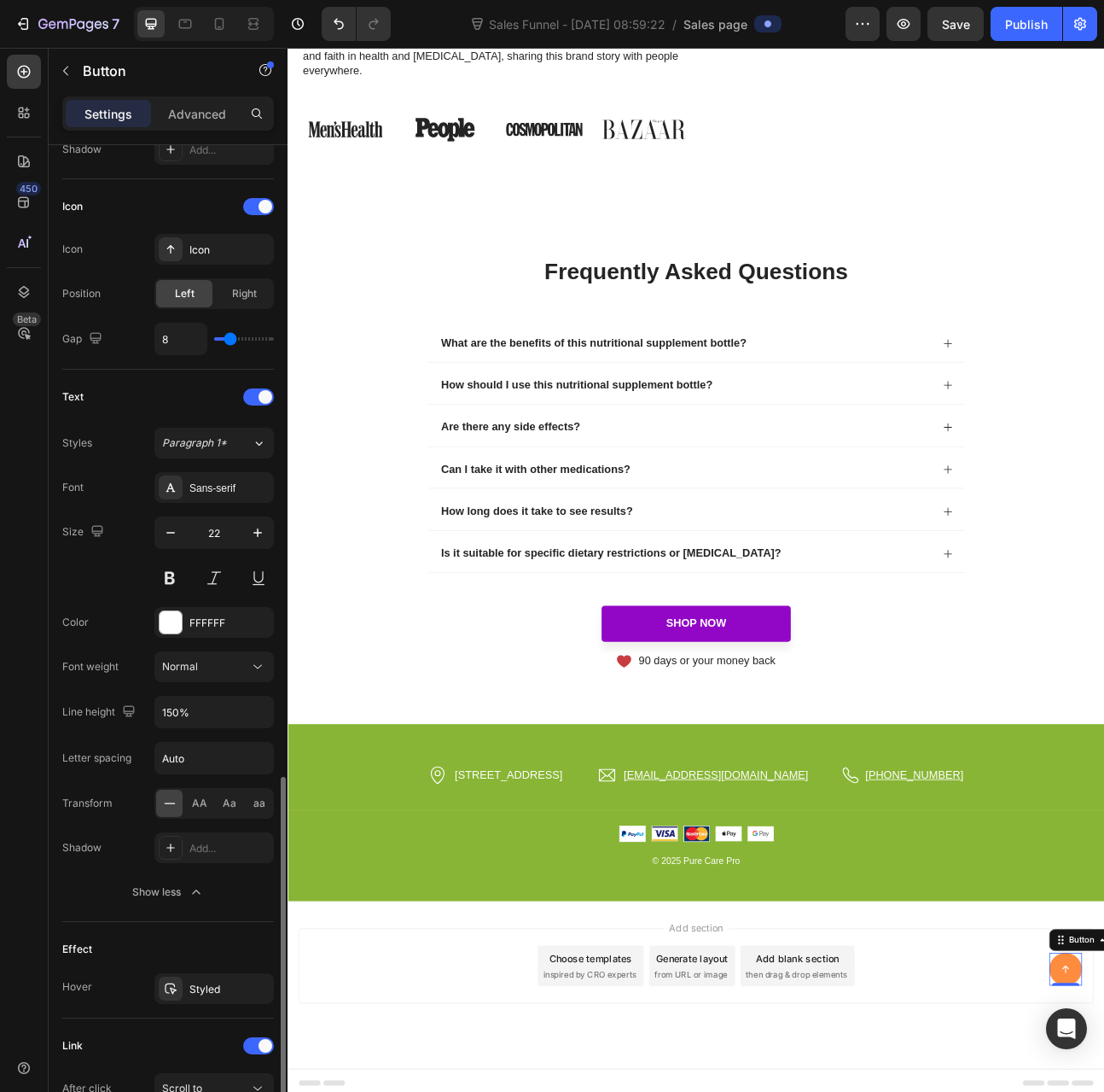
scroll to position [789, 0]
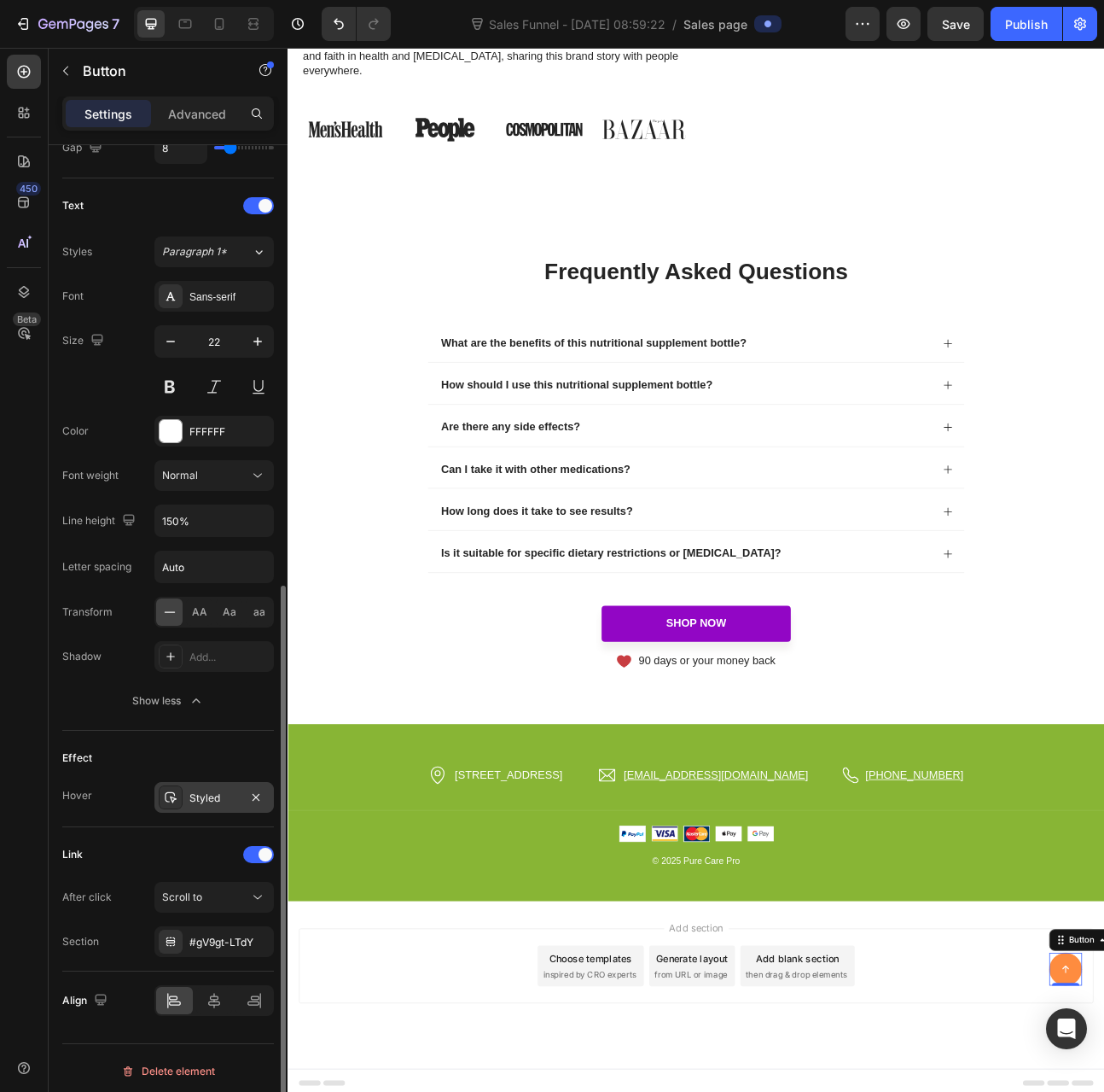
click at [189, 790] on div "Styled" at bounding box center [214, 798] width 49 height 15
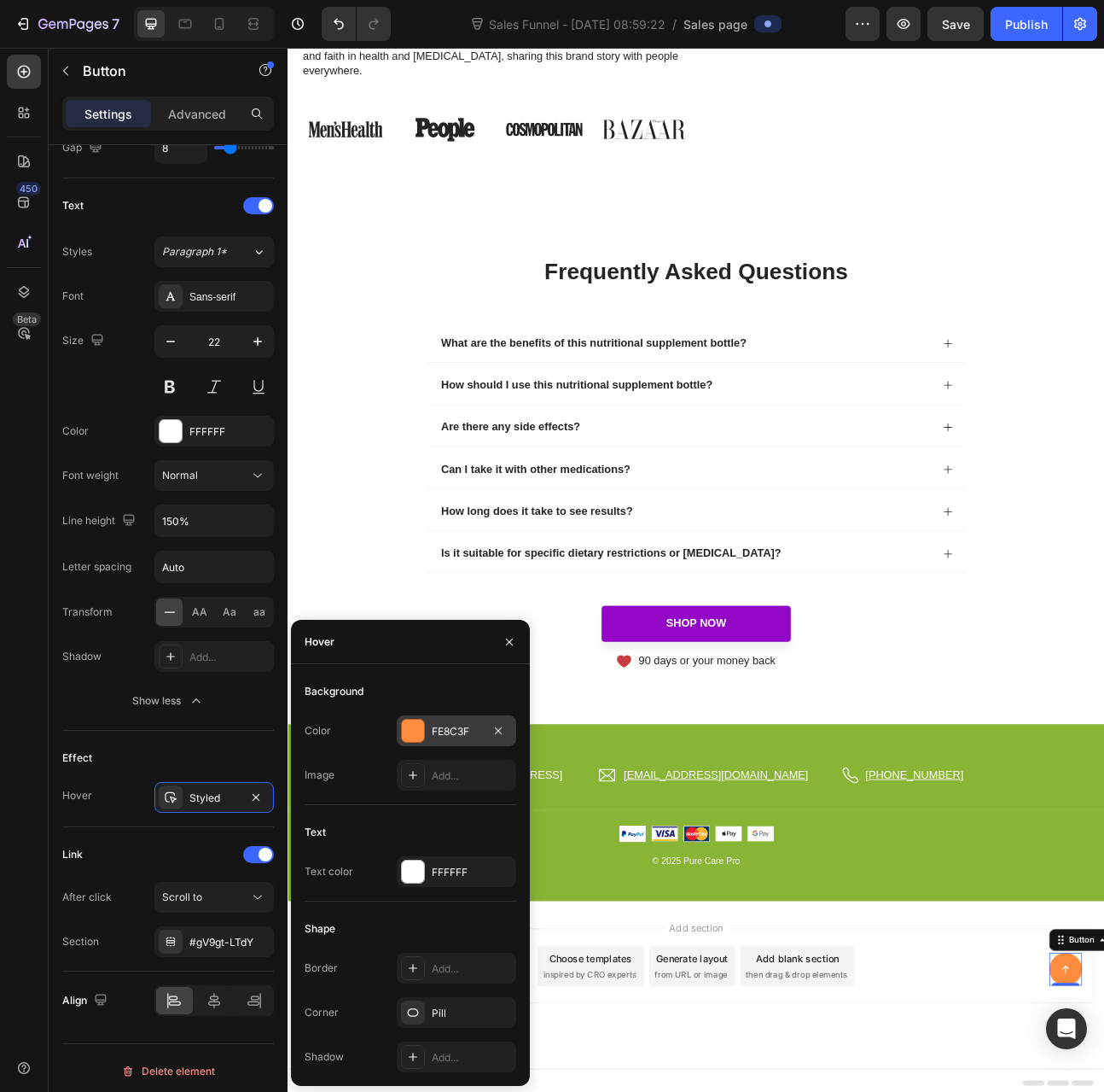
click at [434, 742] on div "FE8C3F" at bounding box center [456, 731] width 120 height 30
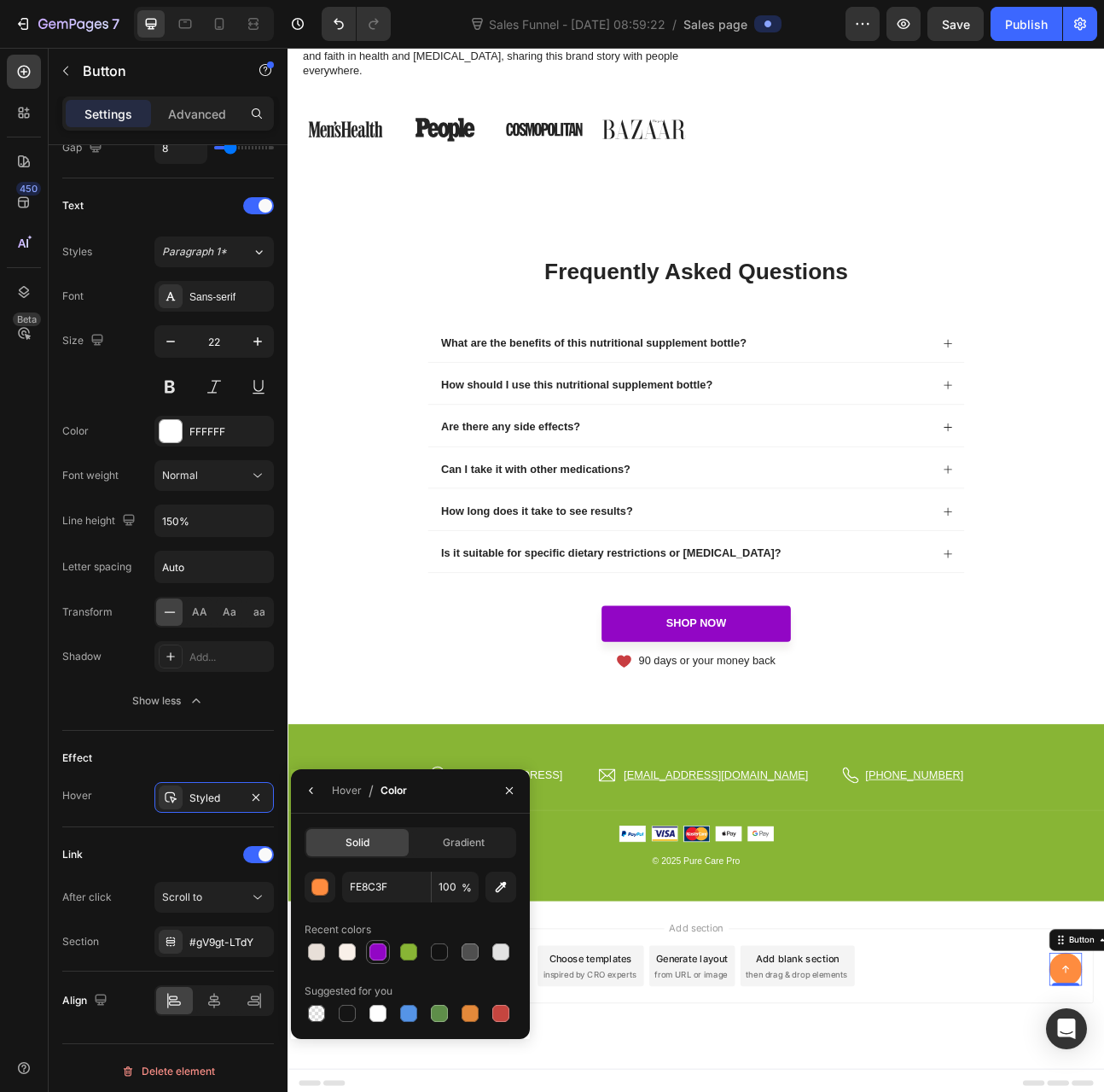
click at [383, 955] on div at bounding box center [378, 952] width 17 height 17
type input "9206C5"
click at [148, 828] on div "Link After click Scroll to Section #gV9gt-LTdY" at bounding box center [168, 900] width 212 height 145
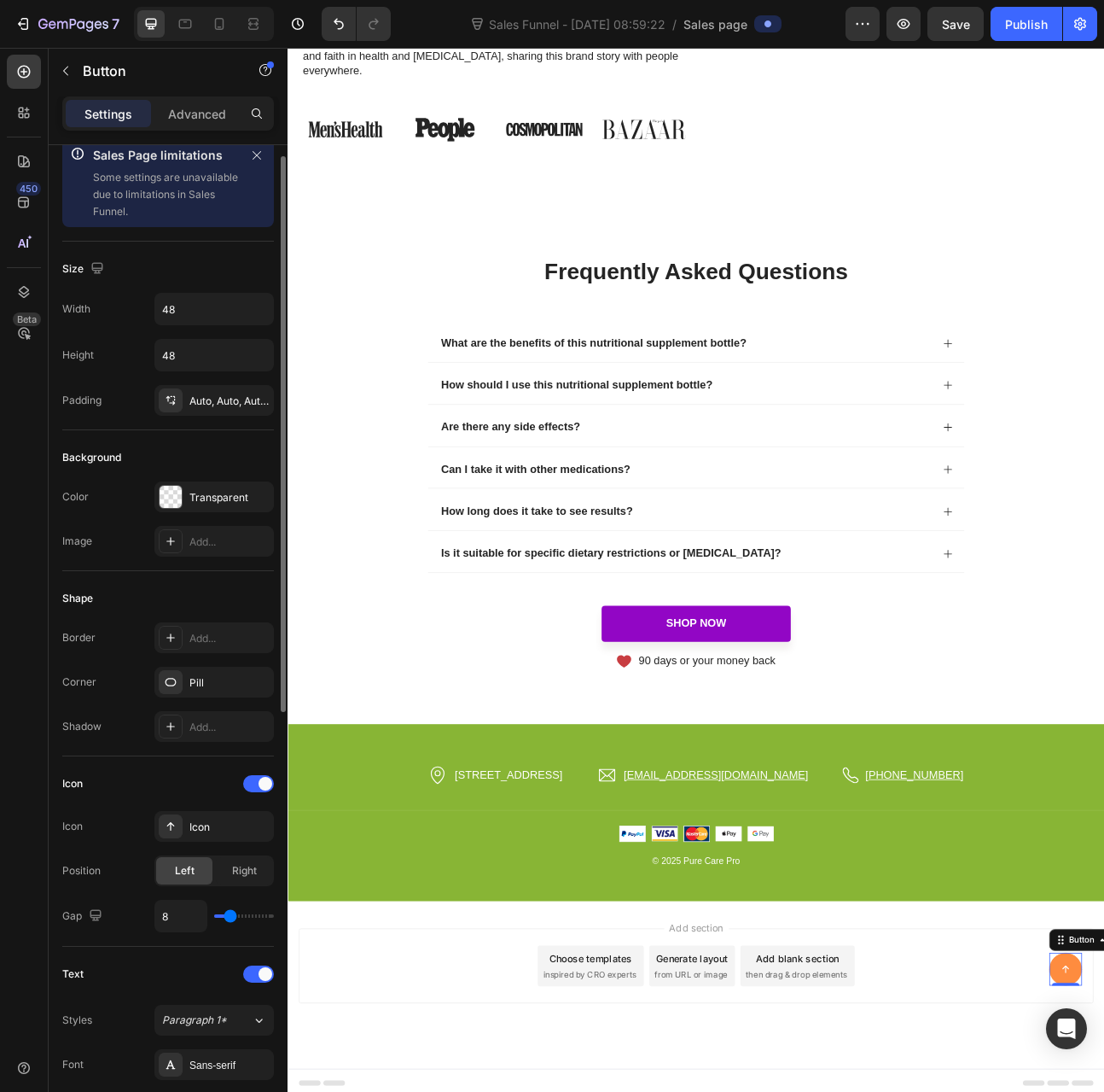
scroll to position [0, 0]
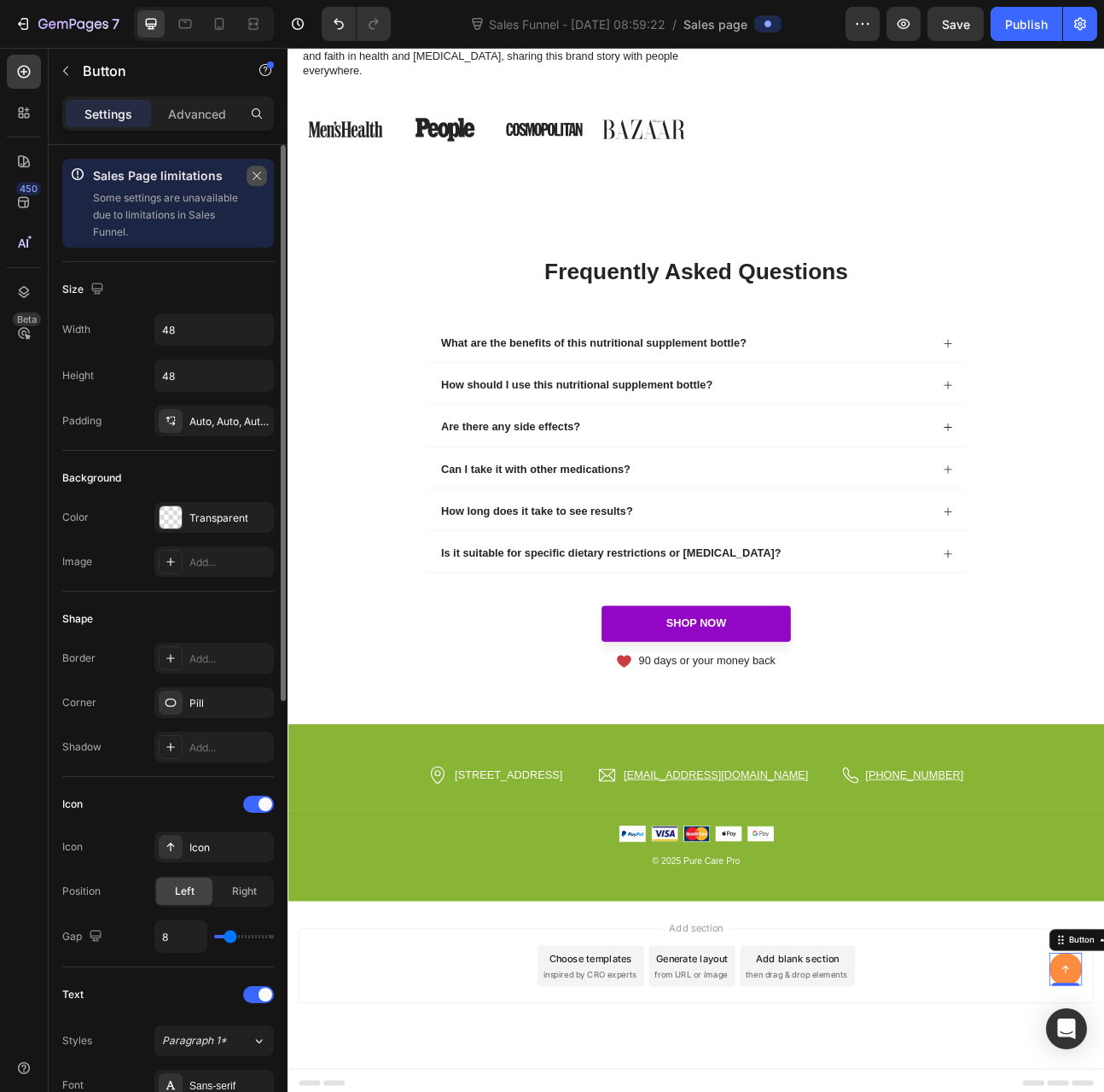
click at [260, 179] on icon "button" at bounding box center [257, 176] width 12 height 12
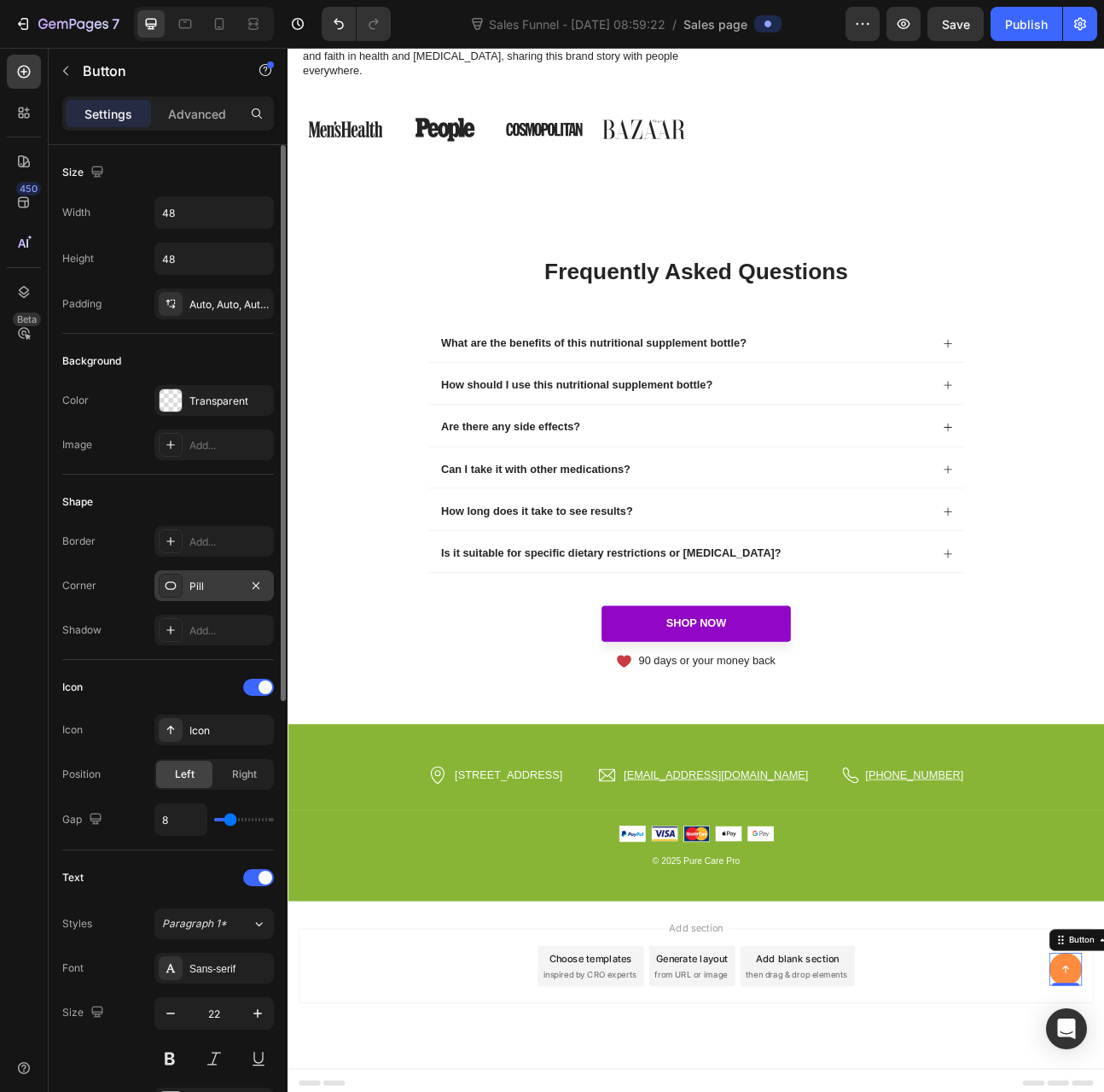
click at [193, 584] on div "Pill" at bounding box center [214, 587] width 49 height 15
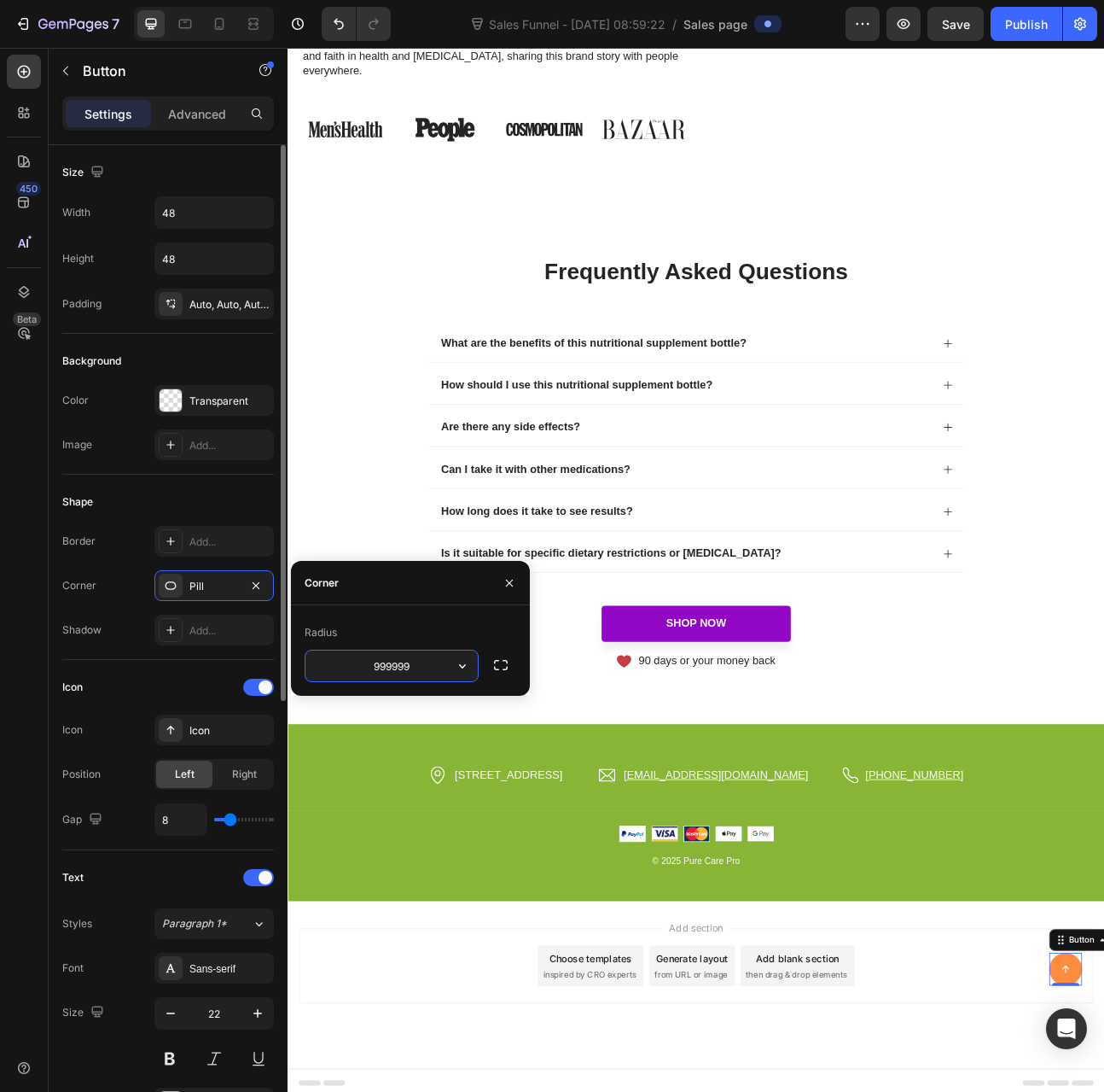
click at [129, 643] on div "Shape Border Add... Corner Pill Shadow Add..." at bounding box center [168, 567] width 212 height 185
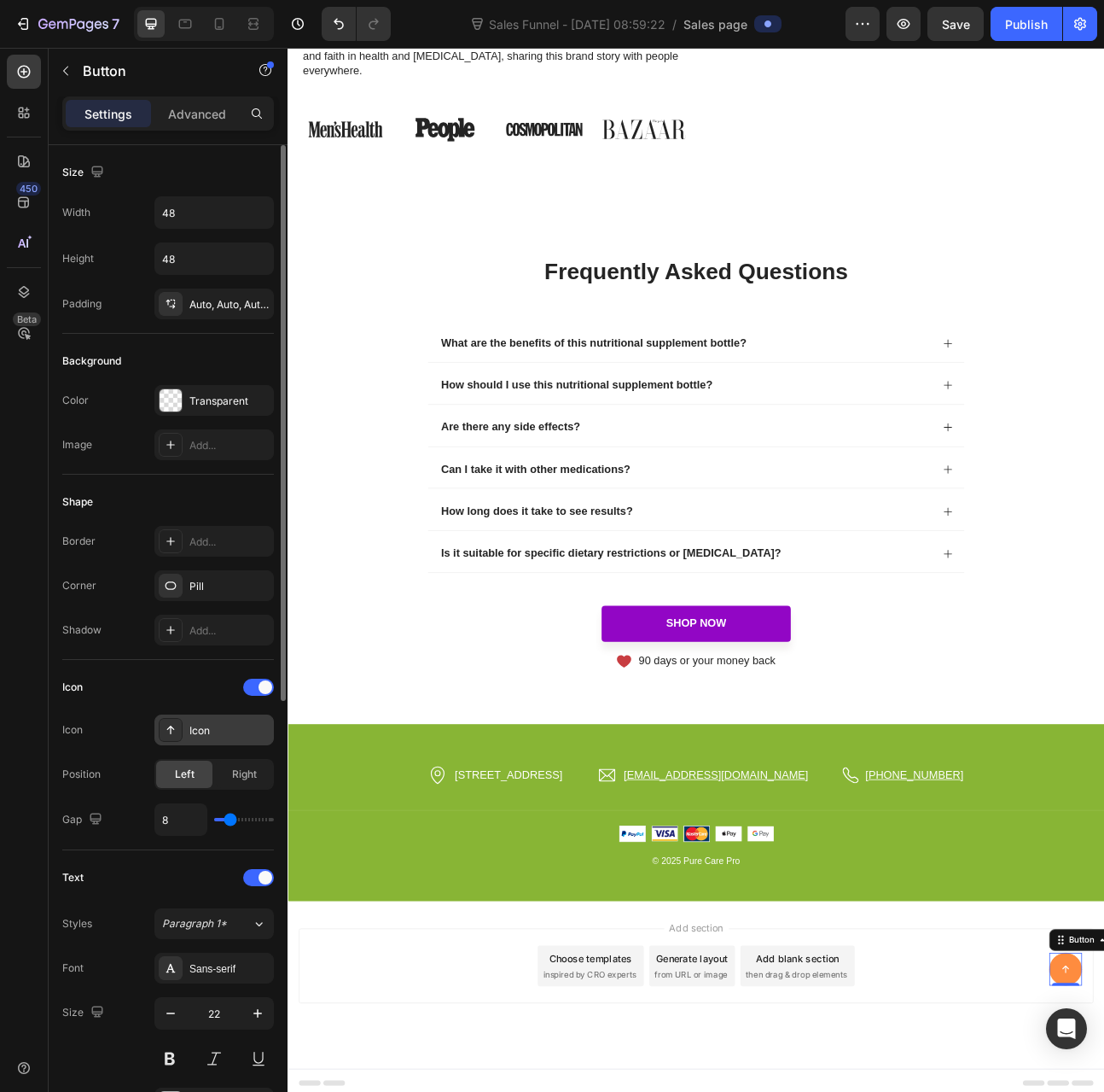
click at [195, 718] on div "Icon" at bounding box center [214, 730] width 120 height 30
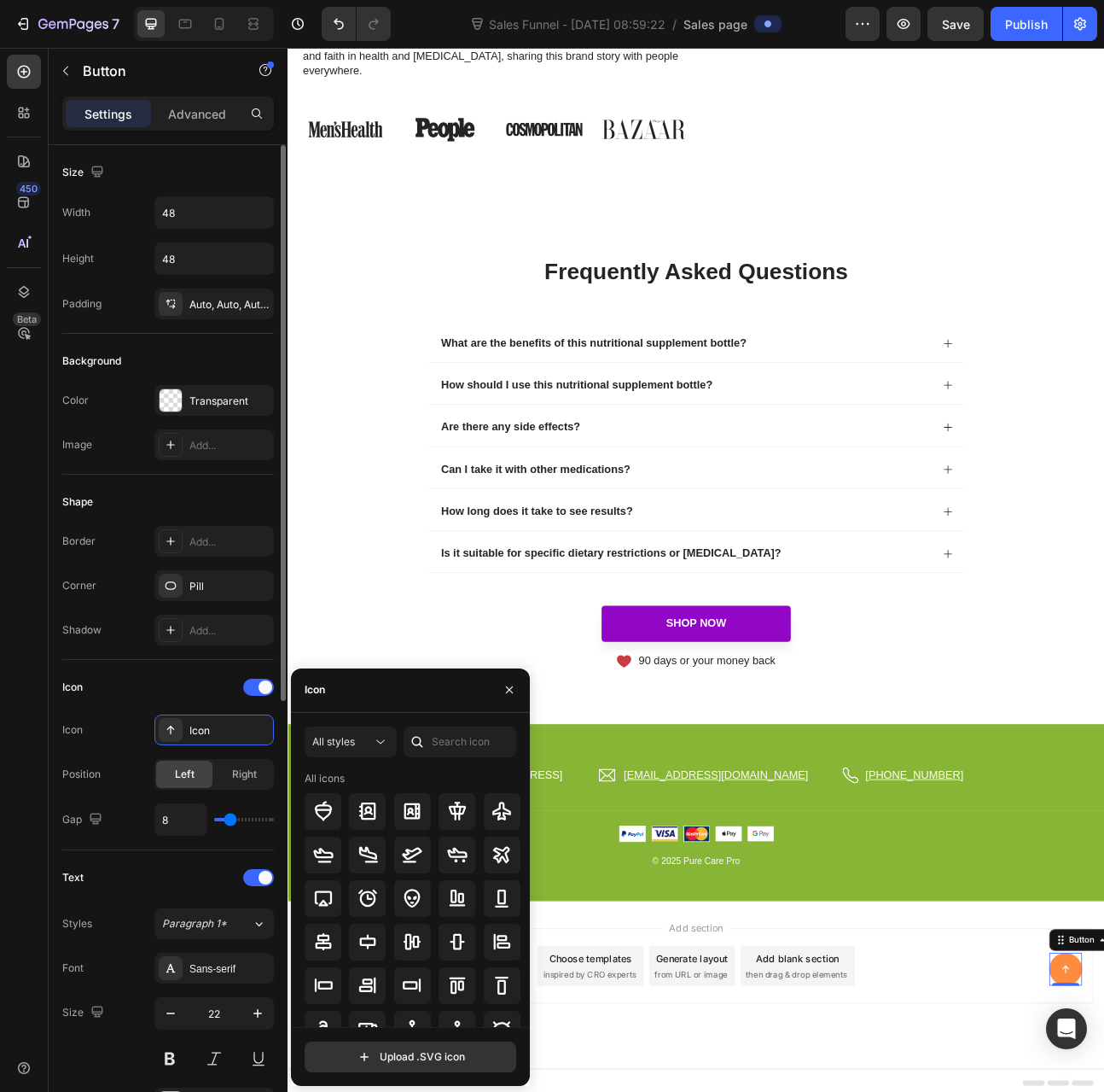
click at [134, 704] on div "Icon Icon Icon Position Left Right Gap 8" at bounding box center [168, 754] width 212 height 163
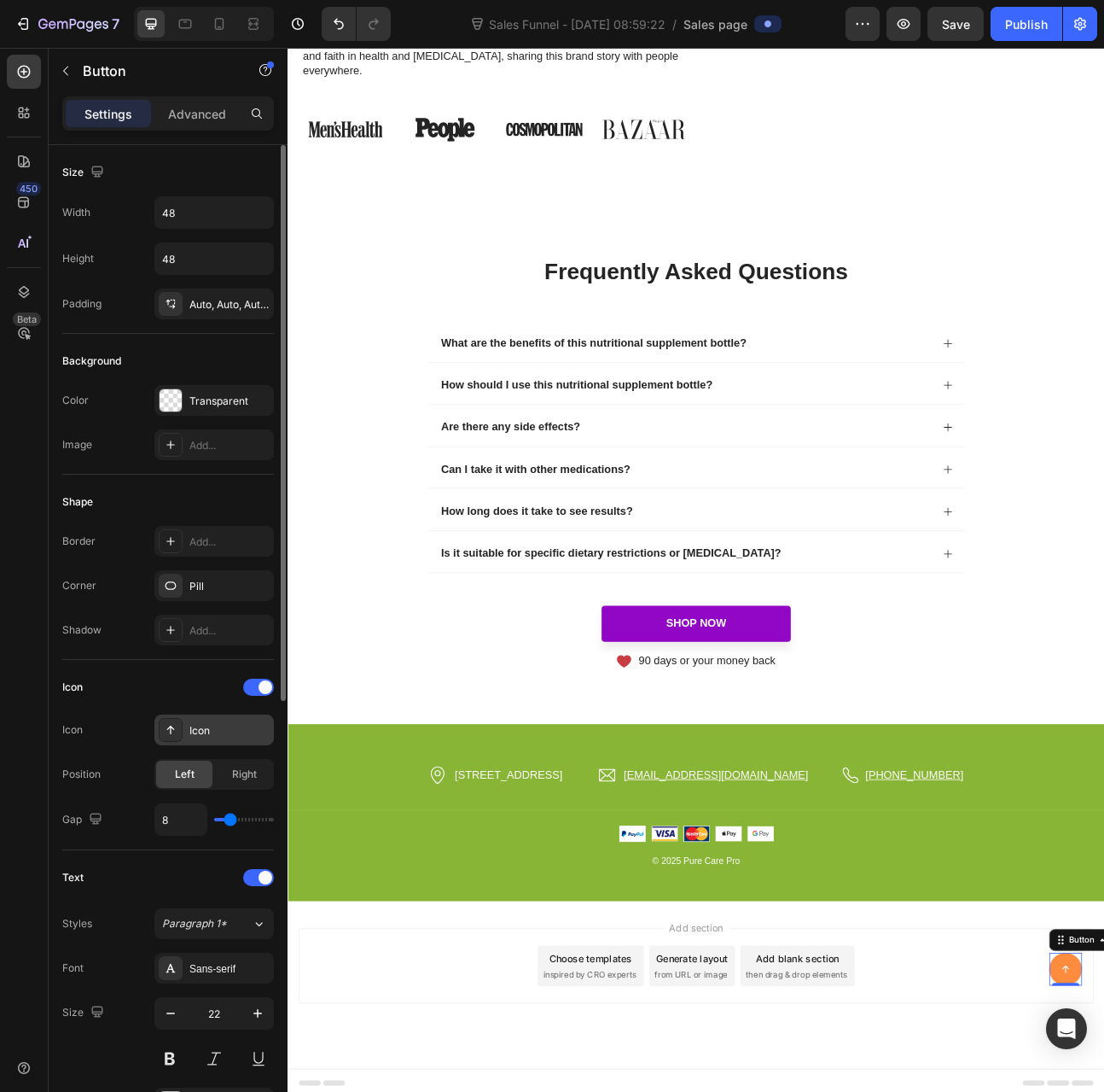
click at [198, 730] on div "Icon" at bounding box center [229, 731] width 80 height 15
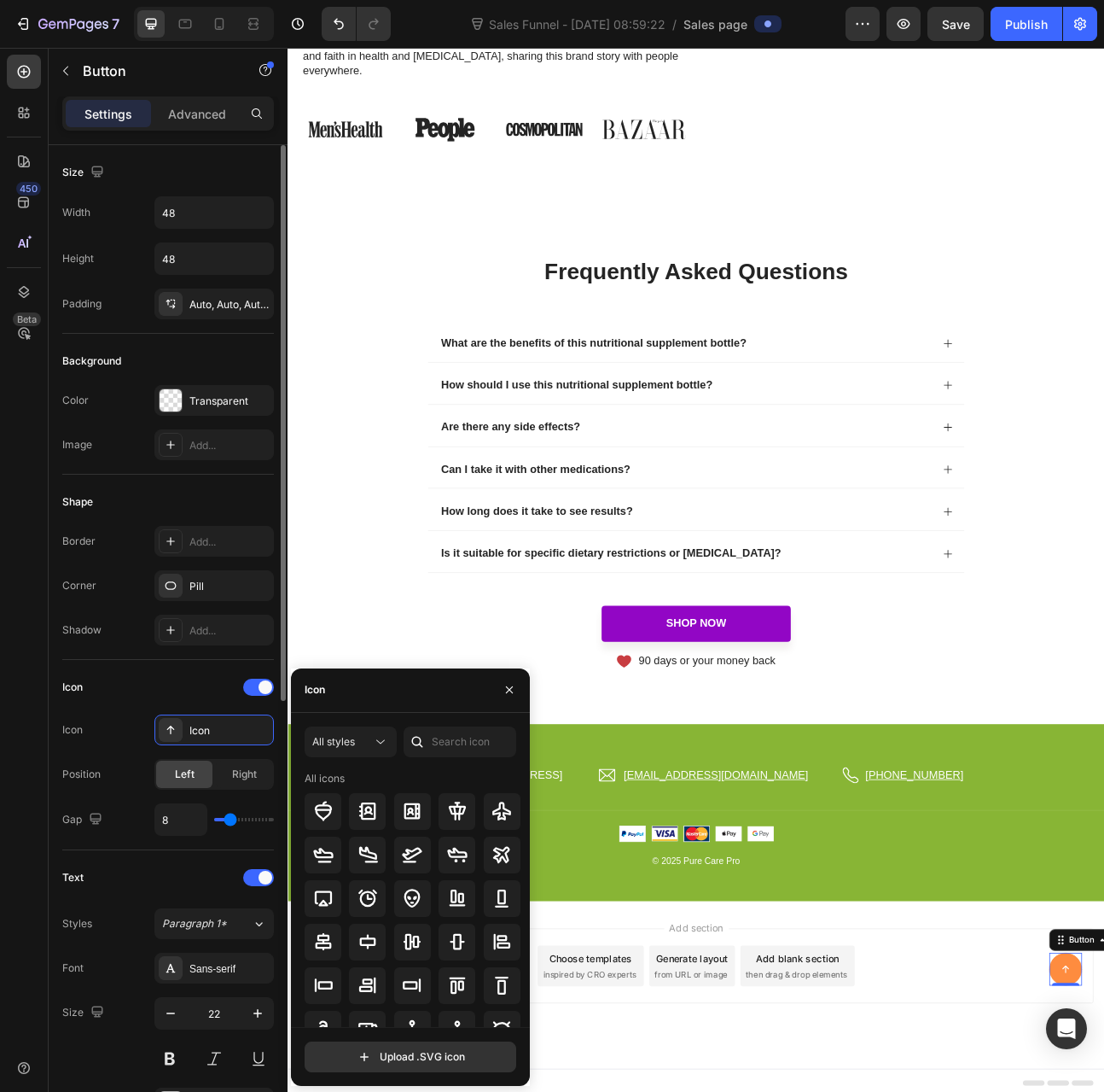
click at [135, 716] on div "Icon Icon" at bounding box center [168, 730] width 212 height 30
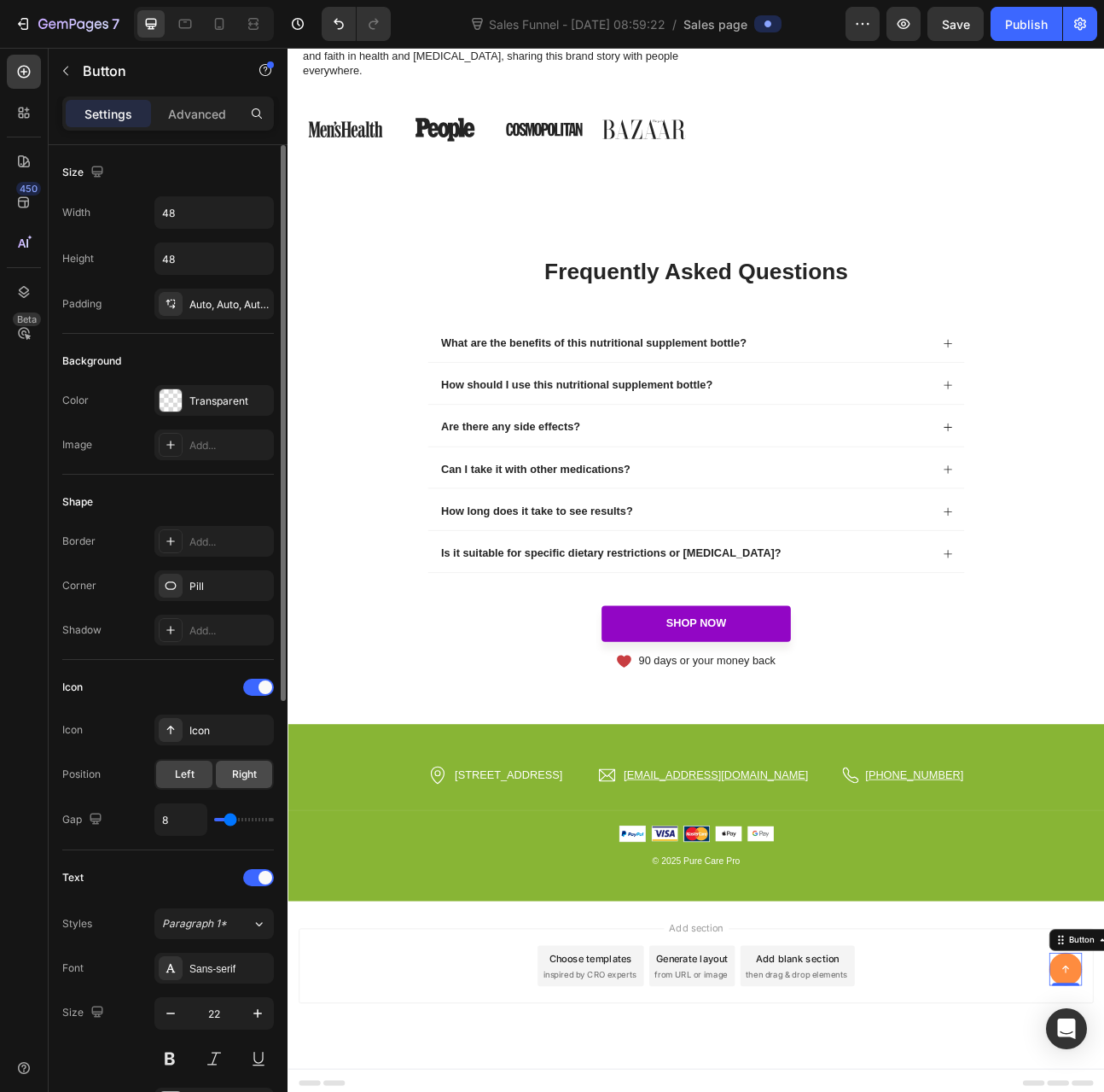
click at [242, 779] on div "Right" at bounding box center [243, 774] width 56 height 28
click at [189, 776] on span "Left" at bounding box center [184, 774] width 20 height 15
click at [178, 826] on input "8" at bounding box center [181, 820] width 51 height 30
click at [140, 793] on div "Icon Icon Icon Position Left Right Gap 8" at bounding box center [168, 754] width 212 height 163
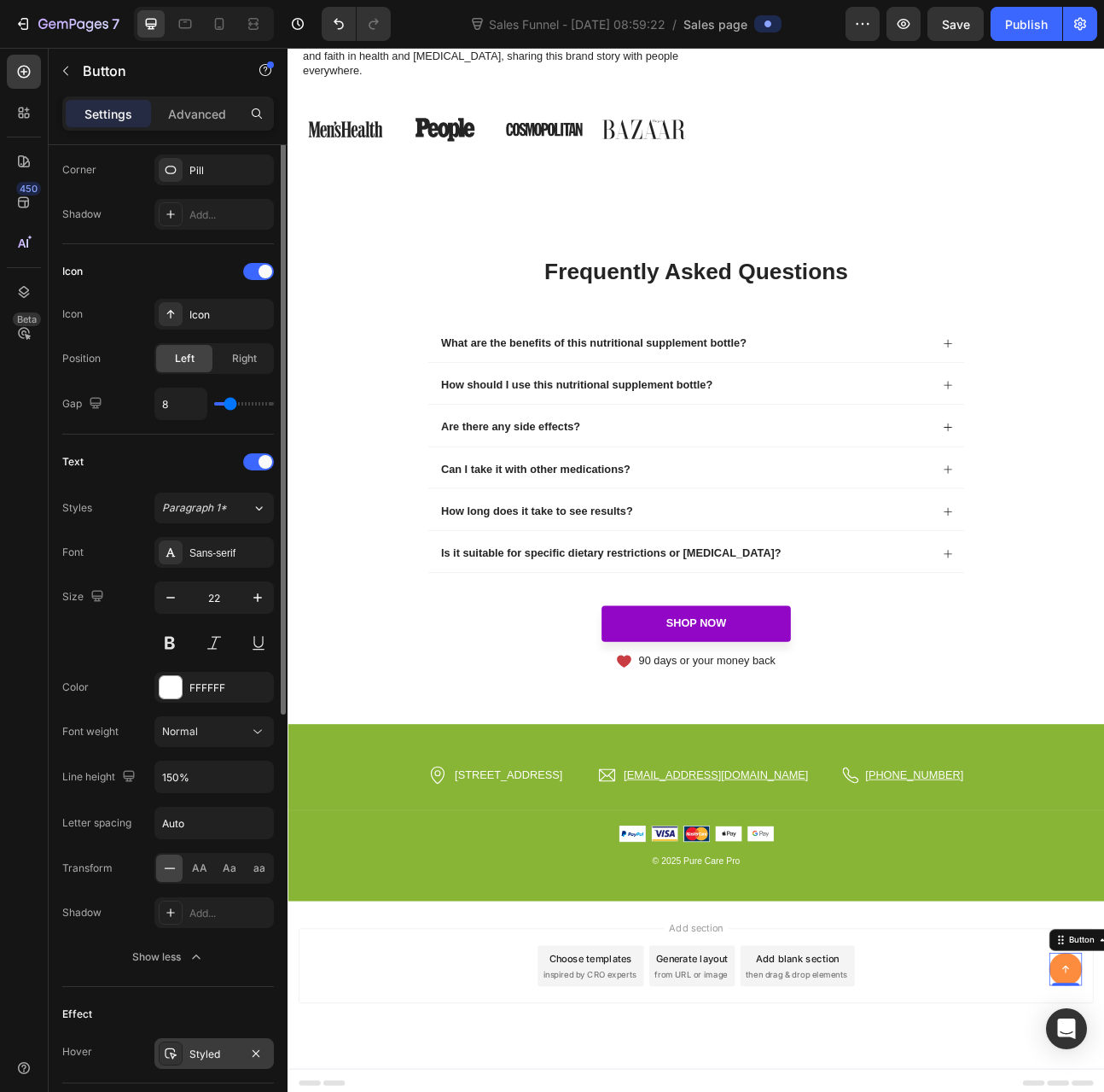
scroll to position [160, 0]
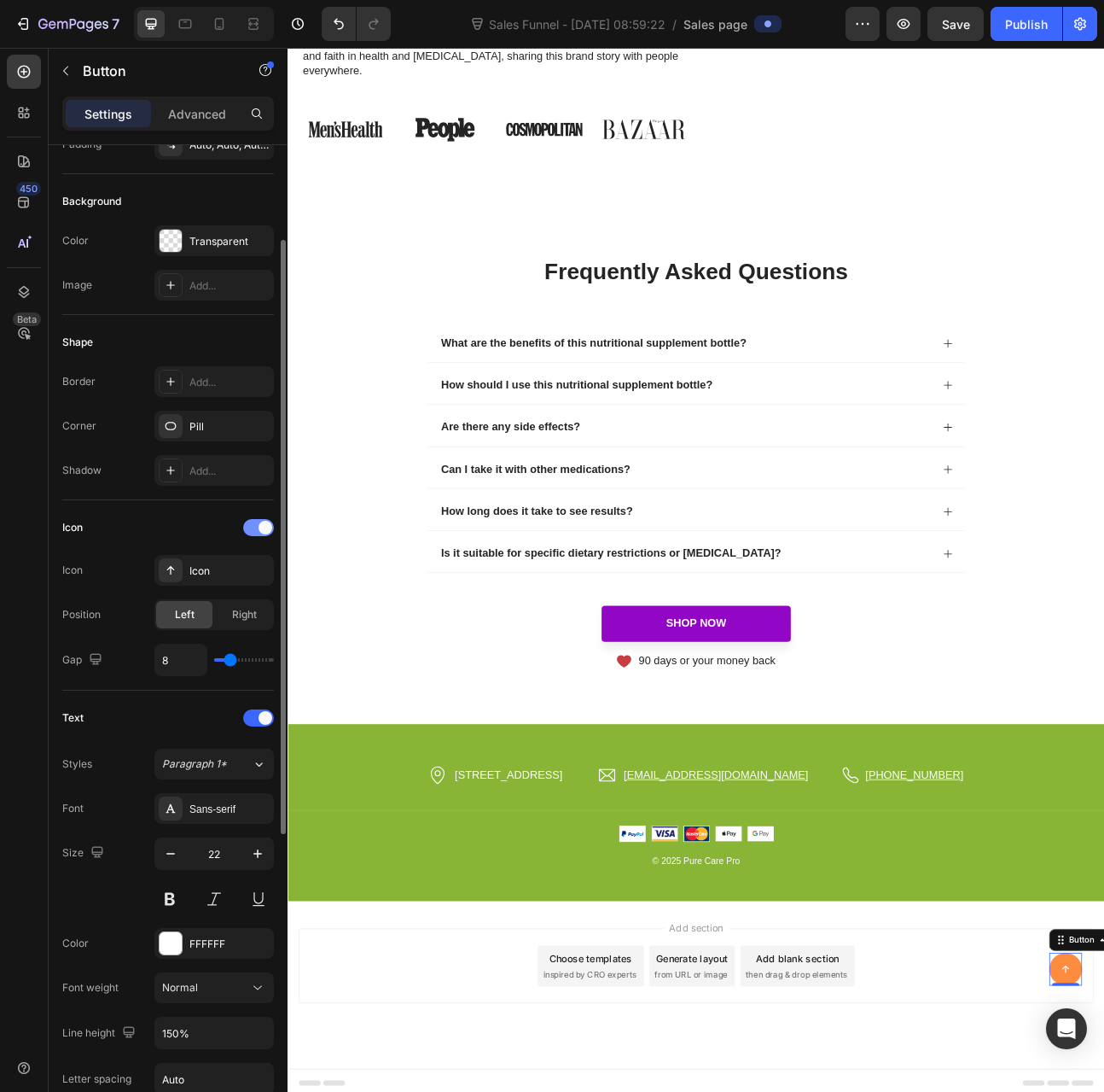
click at [262, 527] on span at bounding box center [265, 528] width 13 height 13
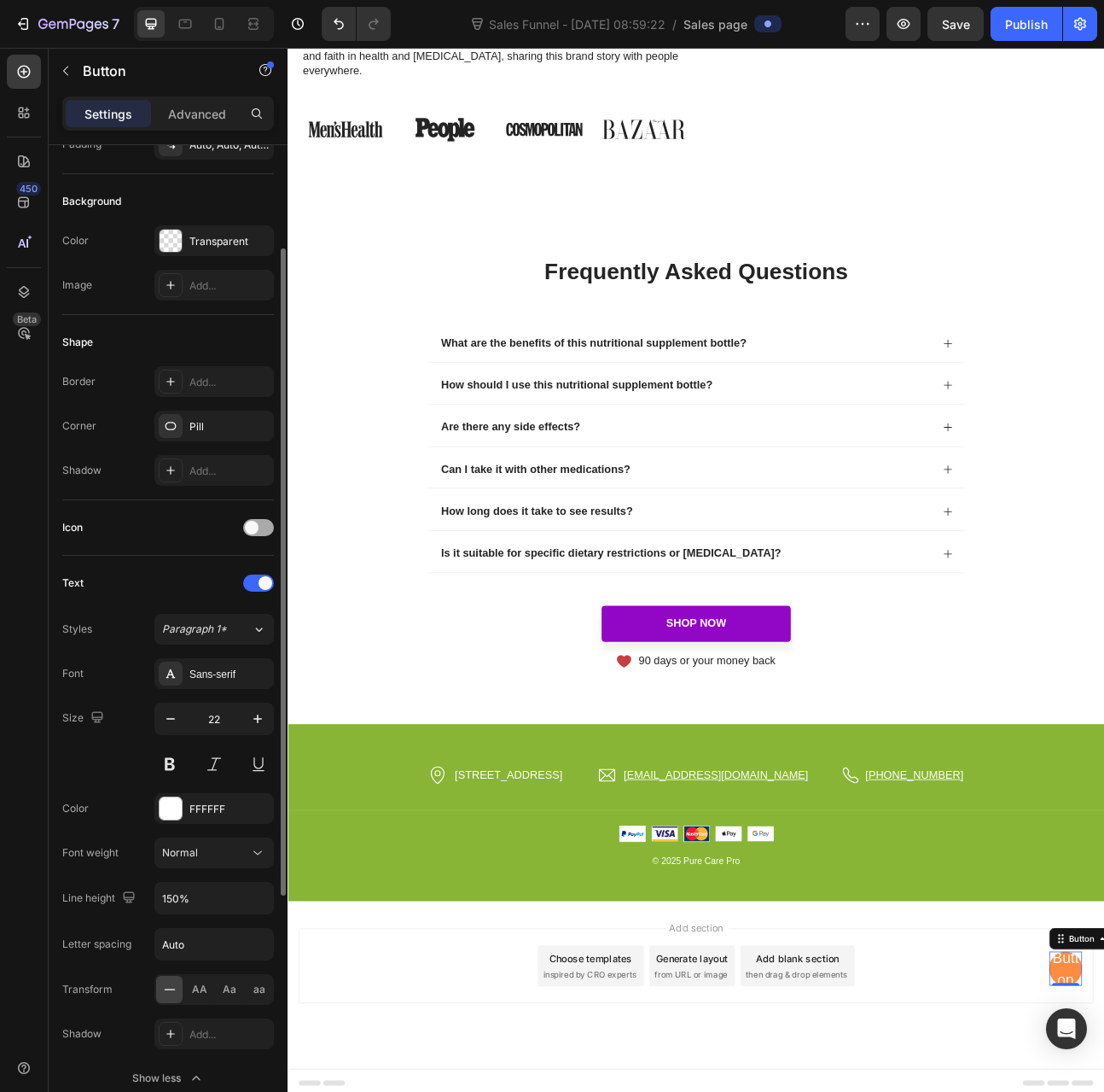
click at [262, 527] on div at bounding box center [259, 528] width 30 height 17
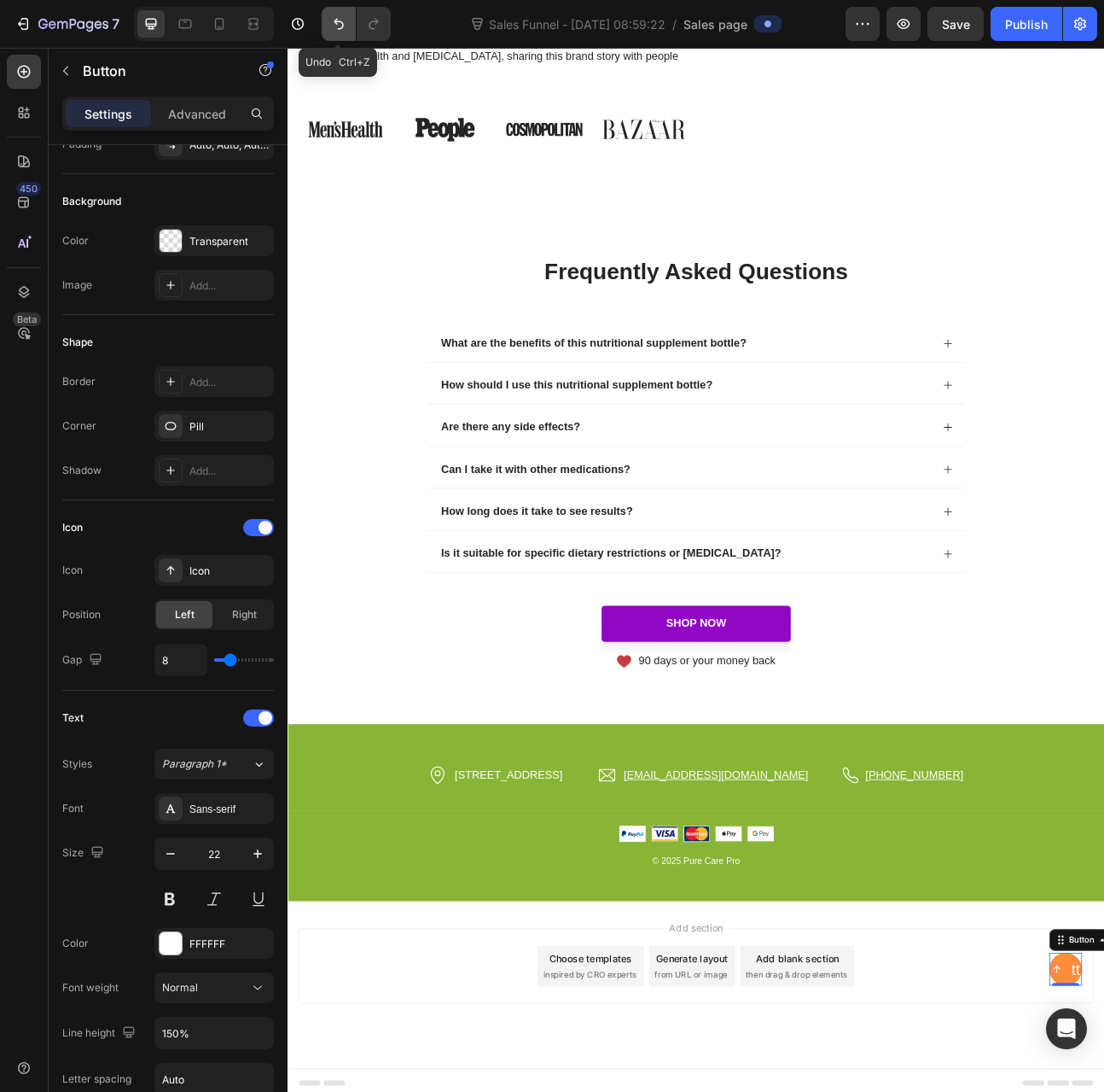
click at [341, 24] on icon "Undo/Redo" at bounding box center [339, 25] width 10 height 11
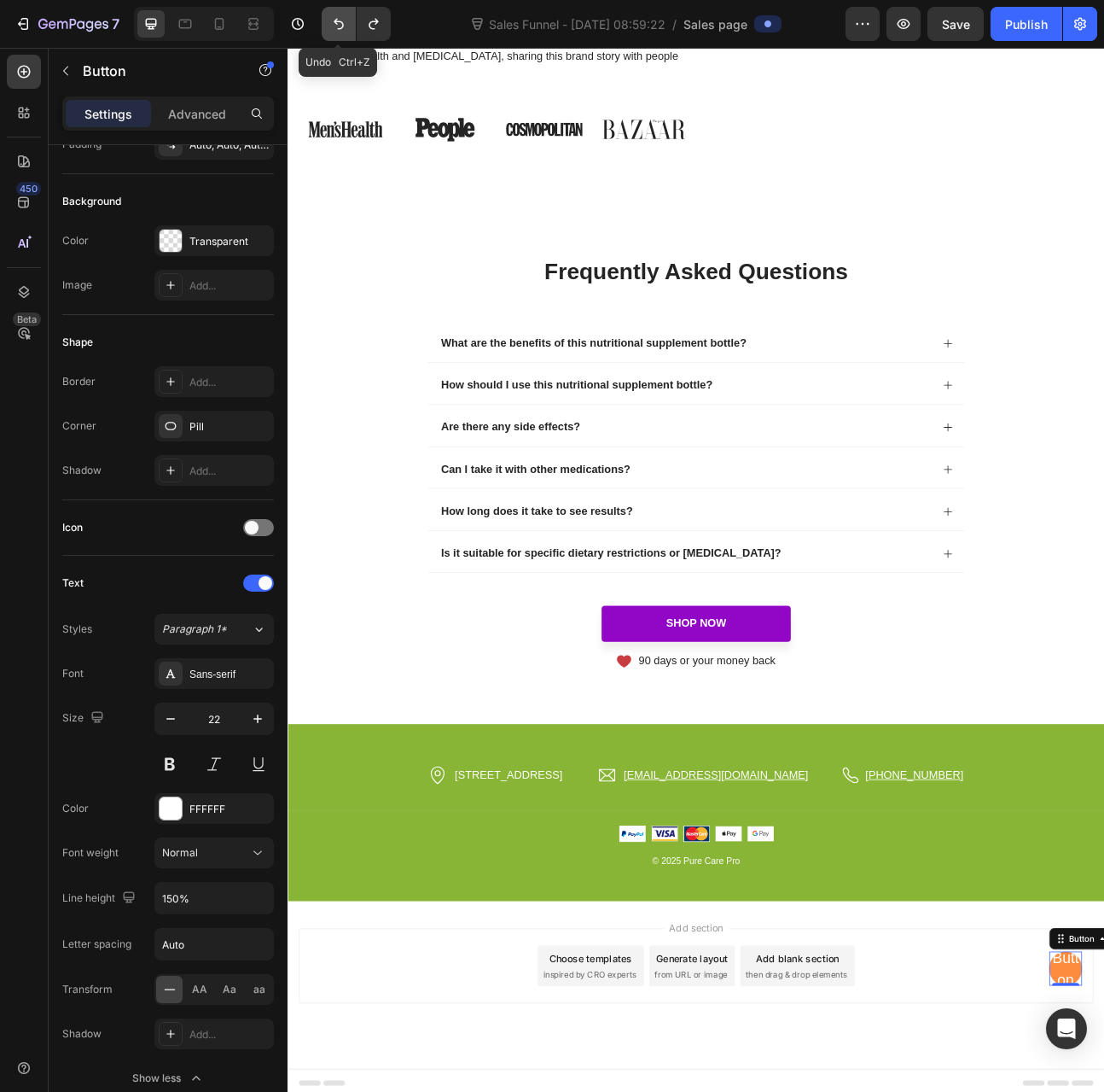
click at [341, 24] on icon "Undo/Redo" at bounding box center [339, 25] width 10 height 11
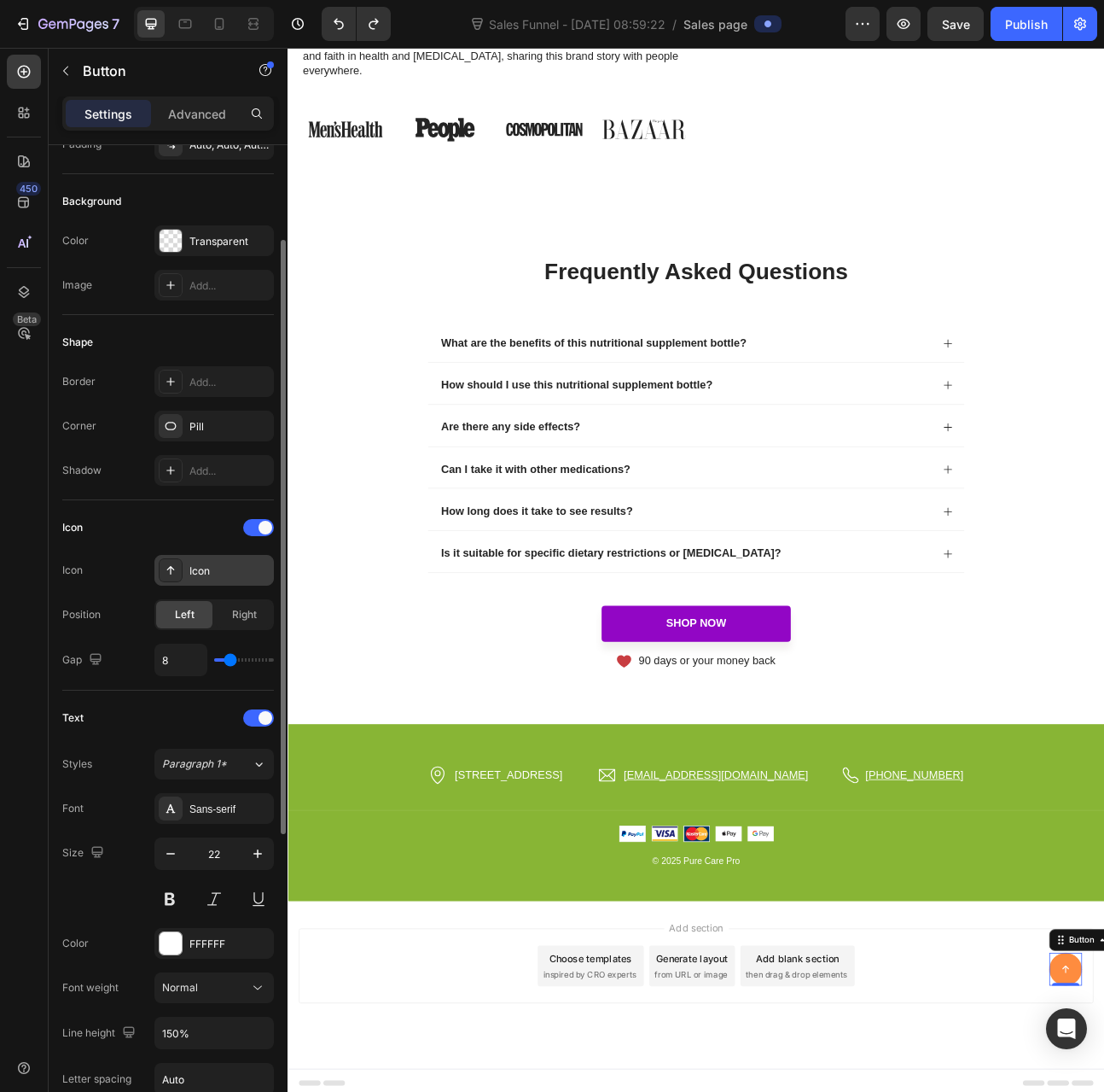
click at [204, 558] on div "Icon" at bounding box center [214, 570] width 120 height 30
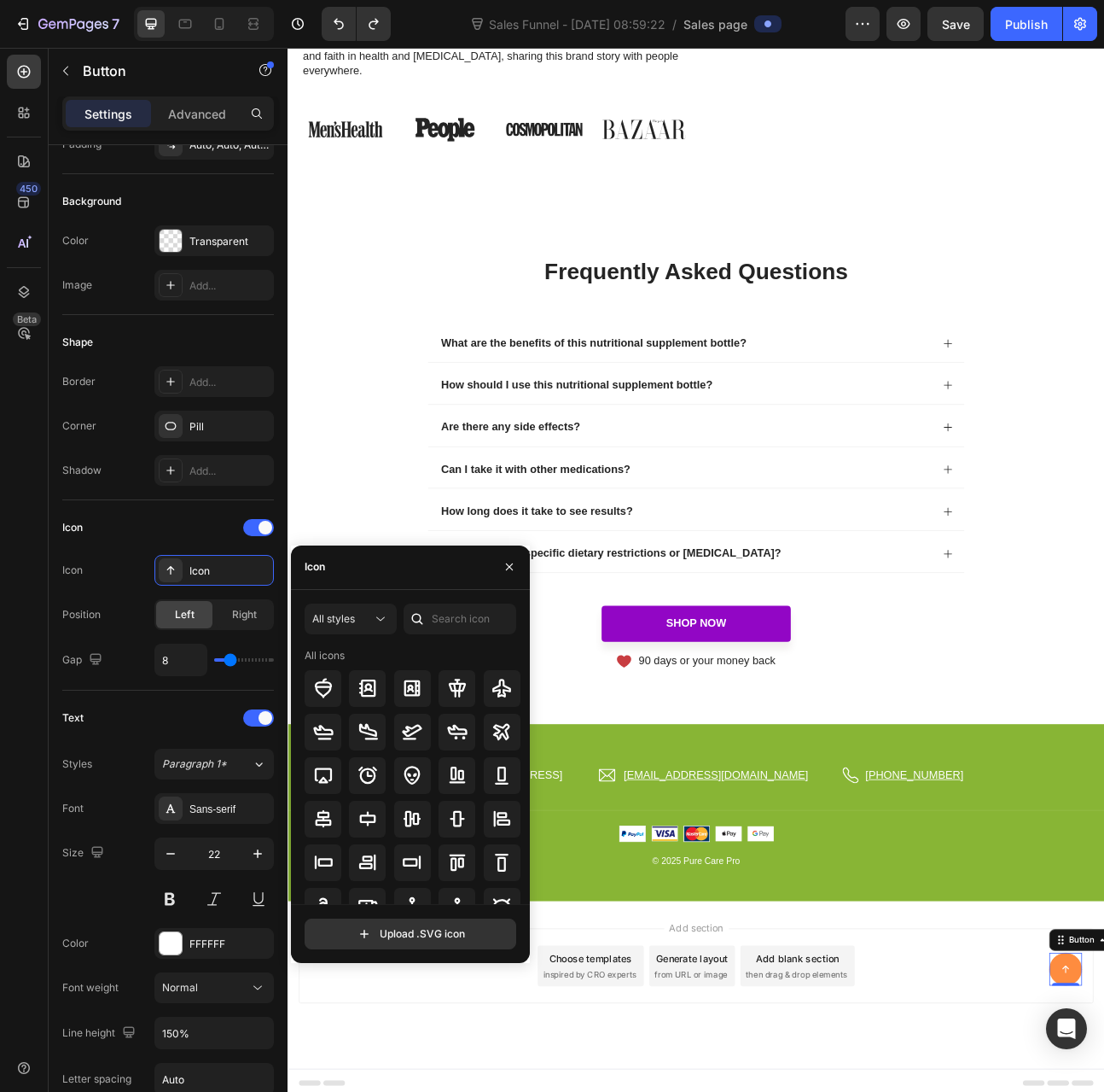
click at [430, 621] on div at bounding box center [417, 619] width 28 height 30
click at [442, 615] on input "text" at bounding box center [460, 619] width 112 height 30
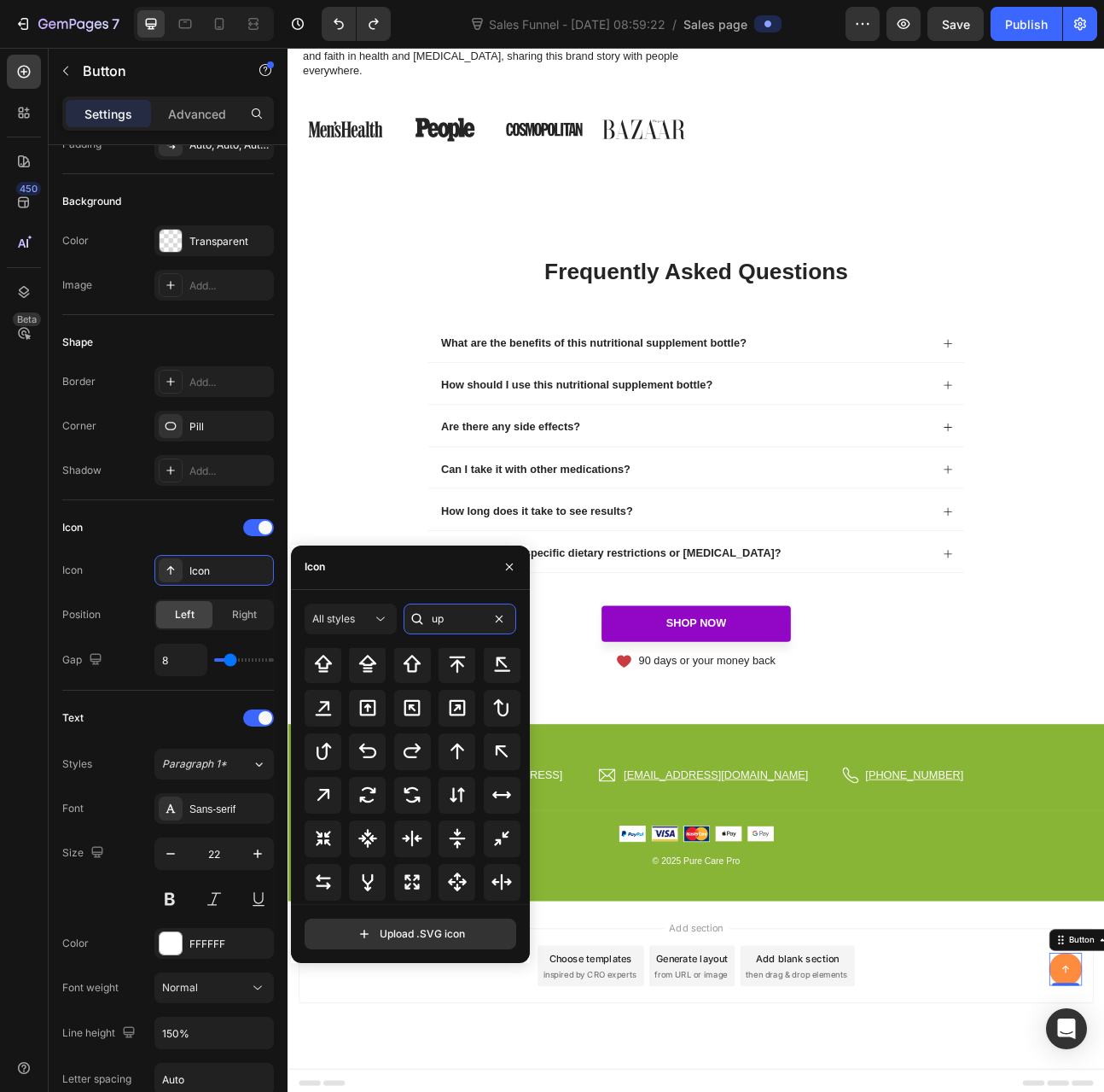
scroll to position [171, 0]
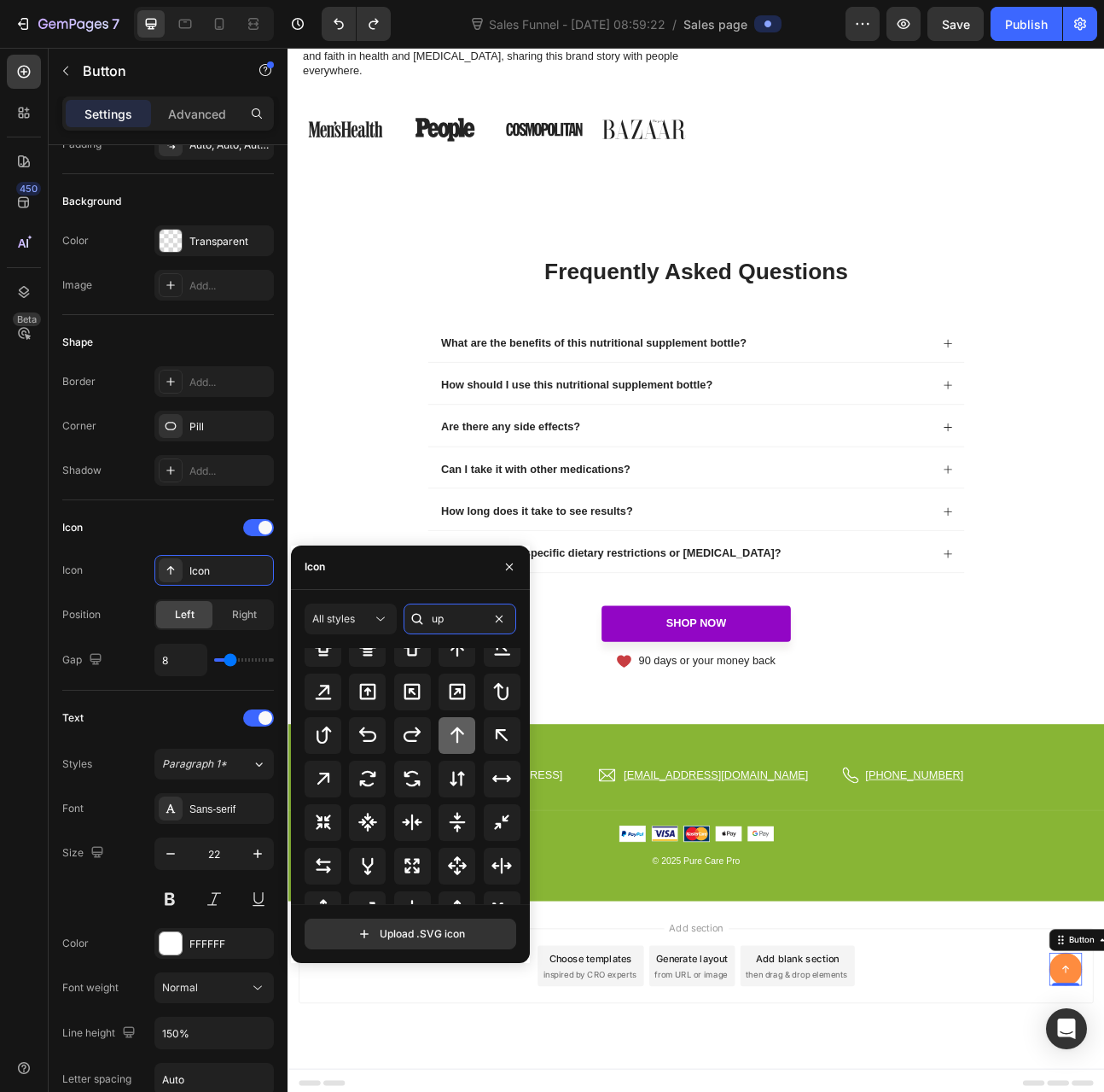
type input "up"
click at [457, 740] on icon at bounding box center [457, 735] width 21 height 21
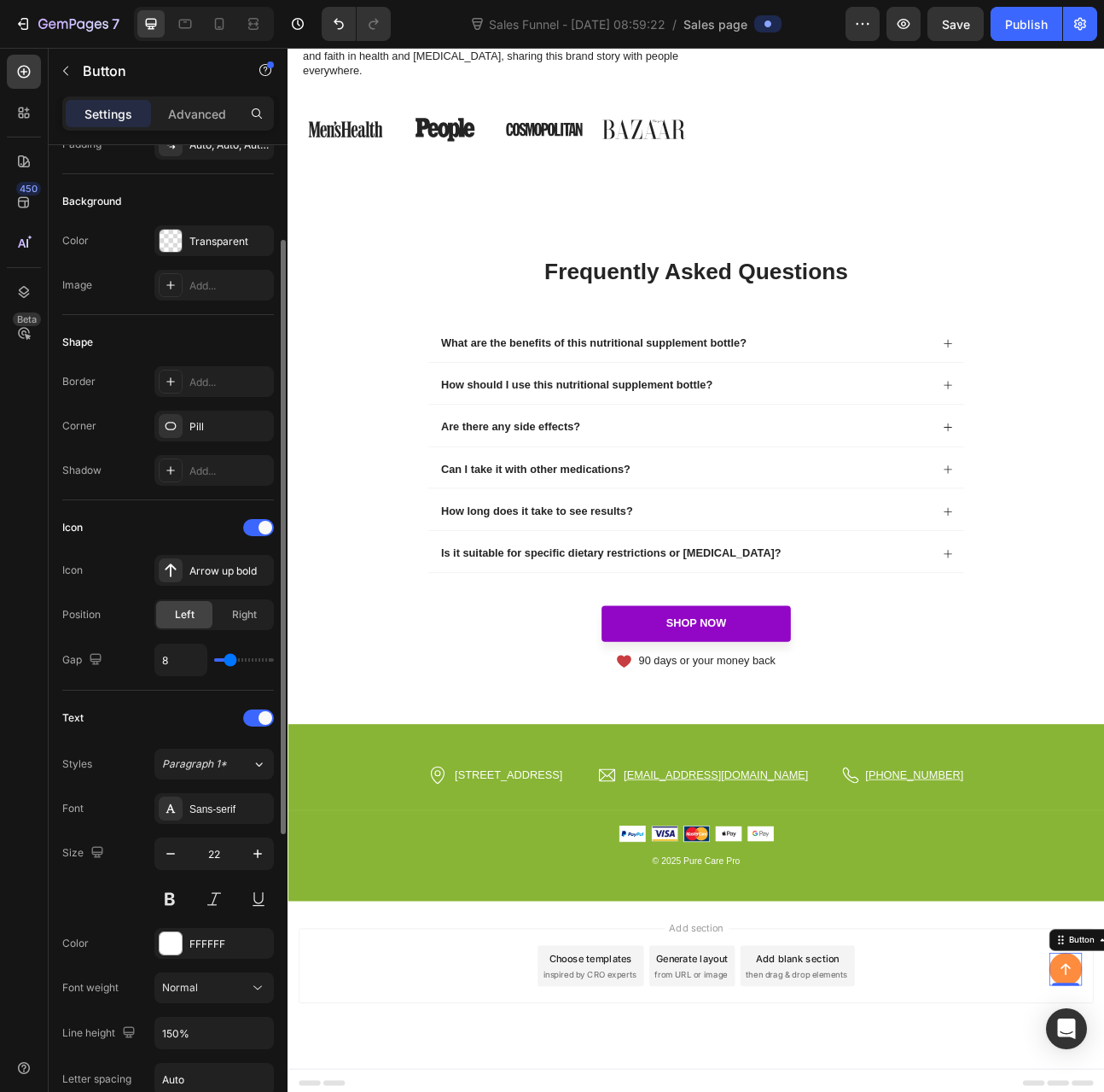
click at [186, 691] on div "Text Styles Paragraph 1* Font Sans-serif Size 22 Color FFFFFF Font weight Norma…" at bounding box center [168, 966] width 212 height 553
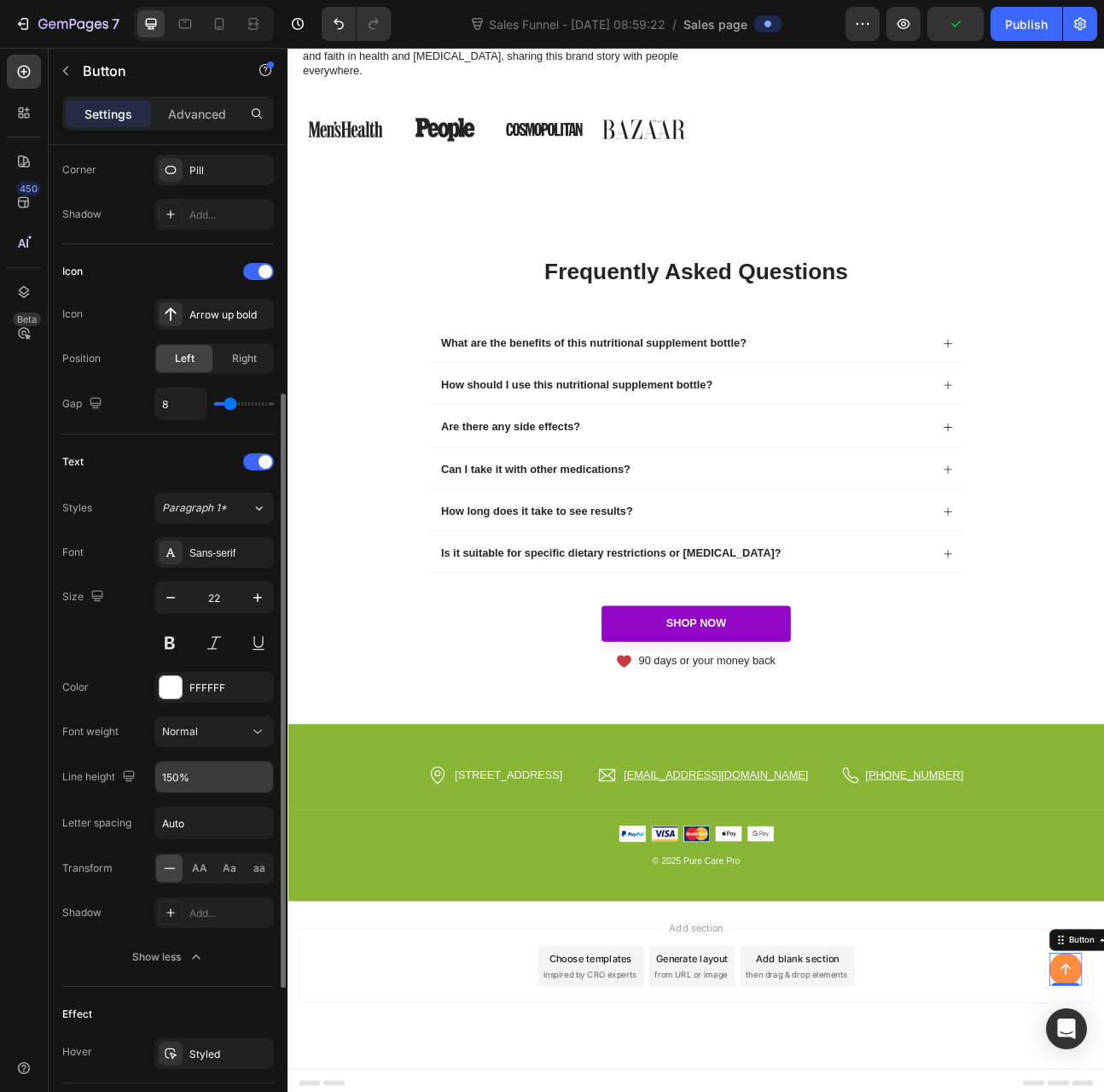
scroll to position [501, 0]
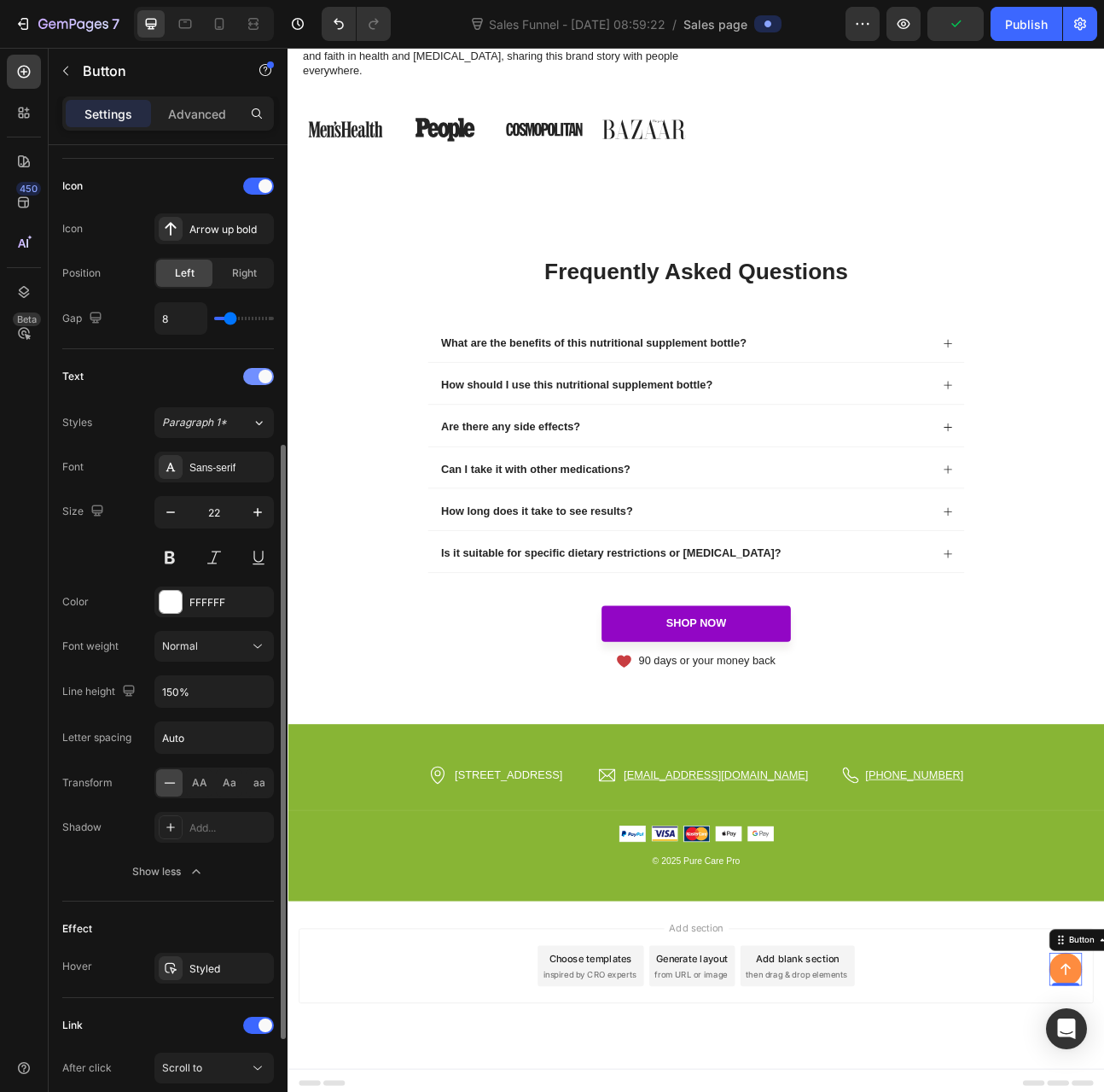
click at [258, 379] on div at bounding box center [259, 377] width 30 height 17
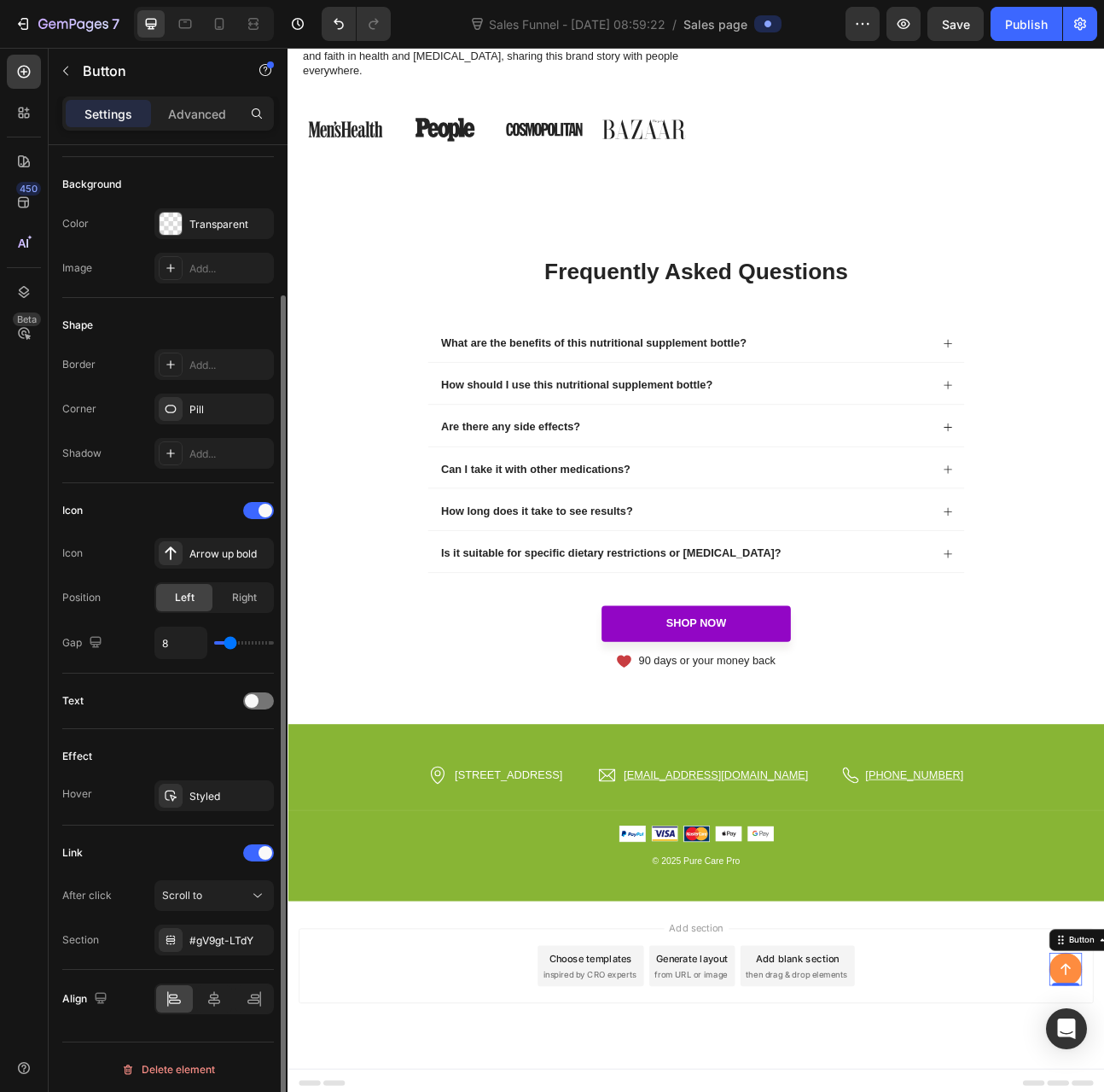
scroll to position [0, 0]
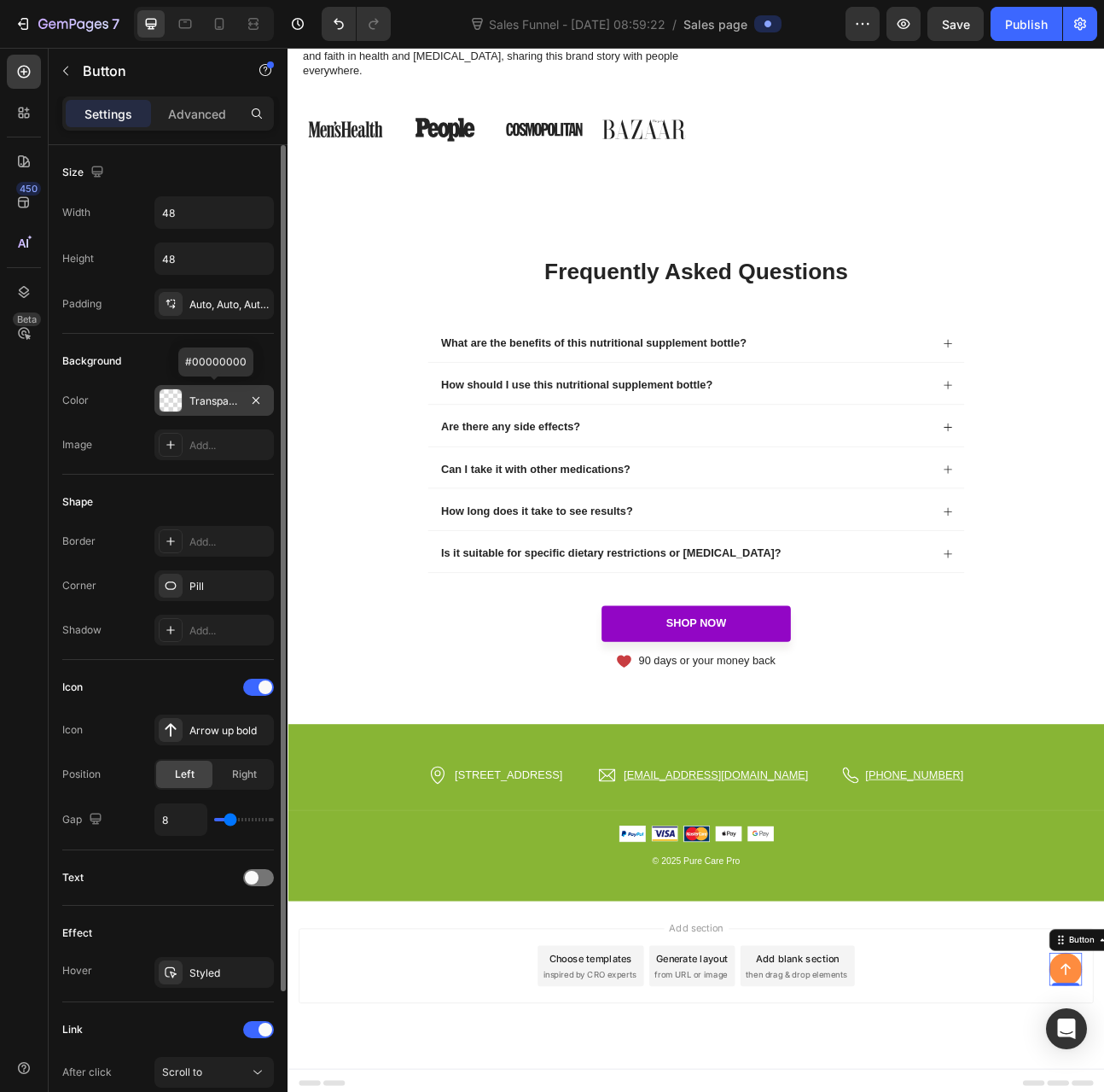
click at [199, 399] on div "Transparent" at bounding box center [214, 401] width 49 height 15
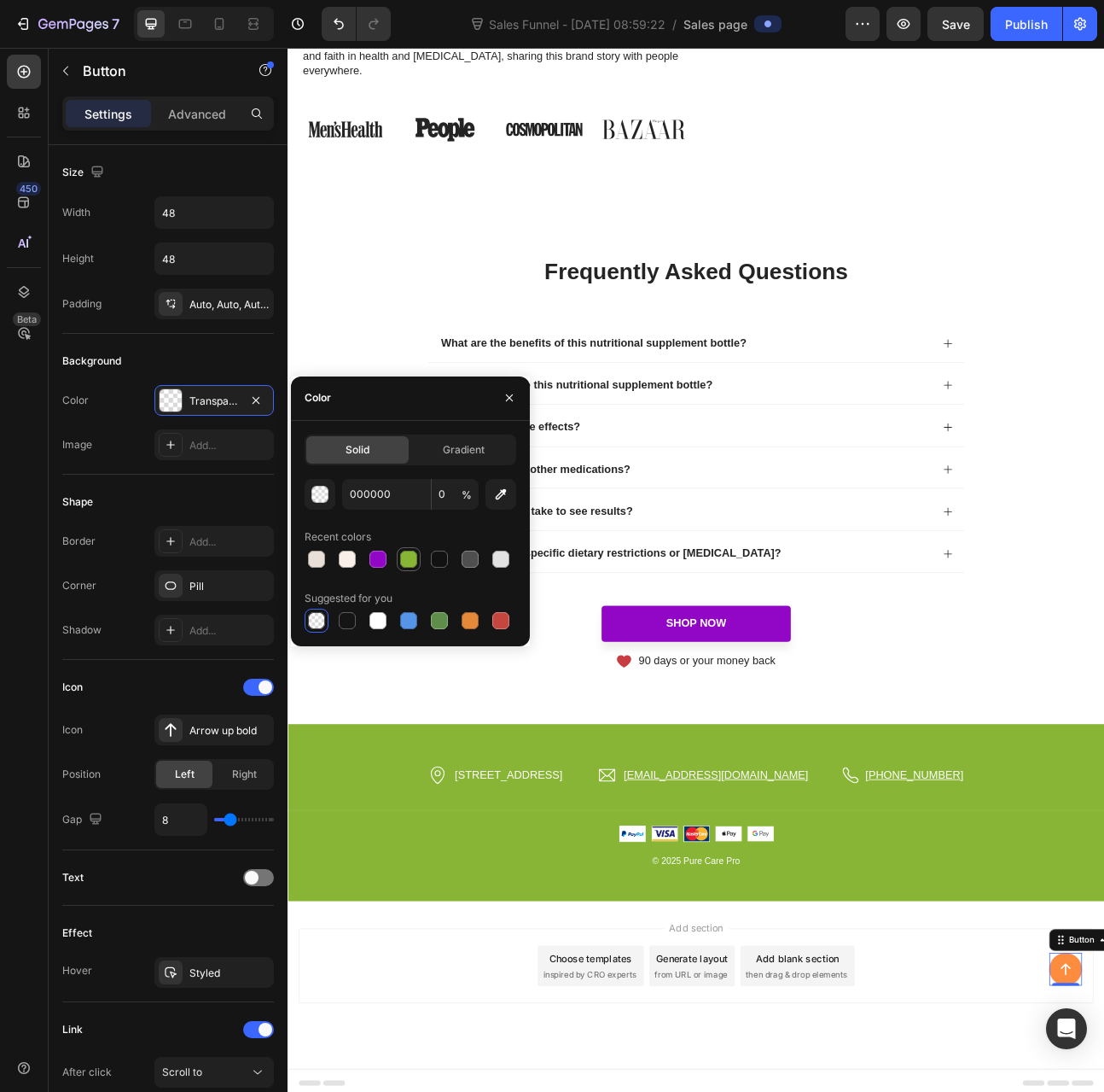
click at [406, 557] on div at bounding box center [409, 559] width 17 height 17
type input "88B535"
type input "100"
click at [381, 562] on div at bounding box center [378, 559] width 17 height 17
click at [413, 563] on div at bounding box center [409, 559] width 17 height 17
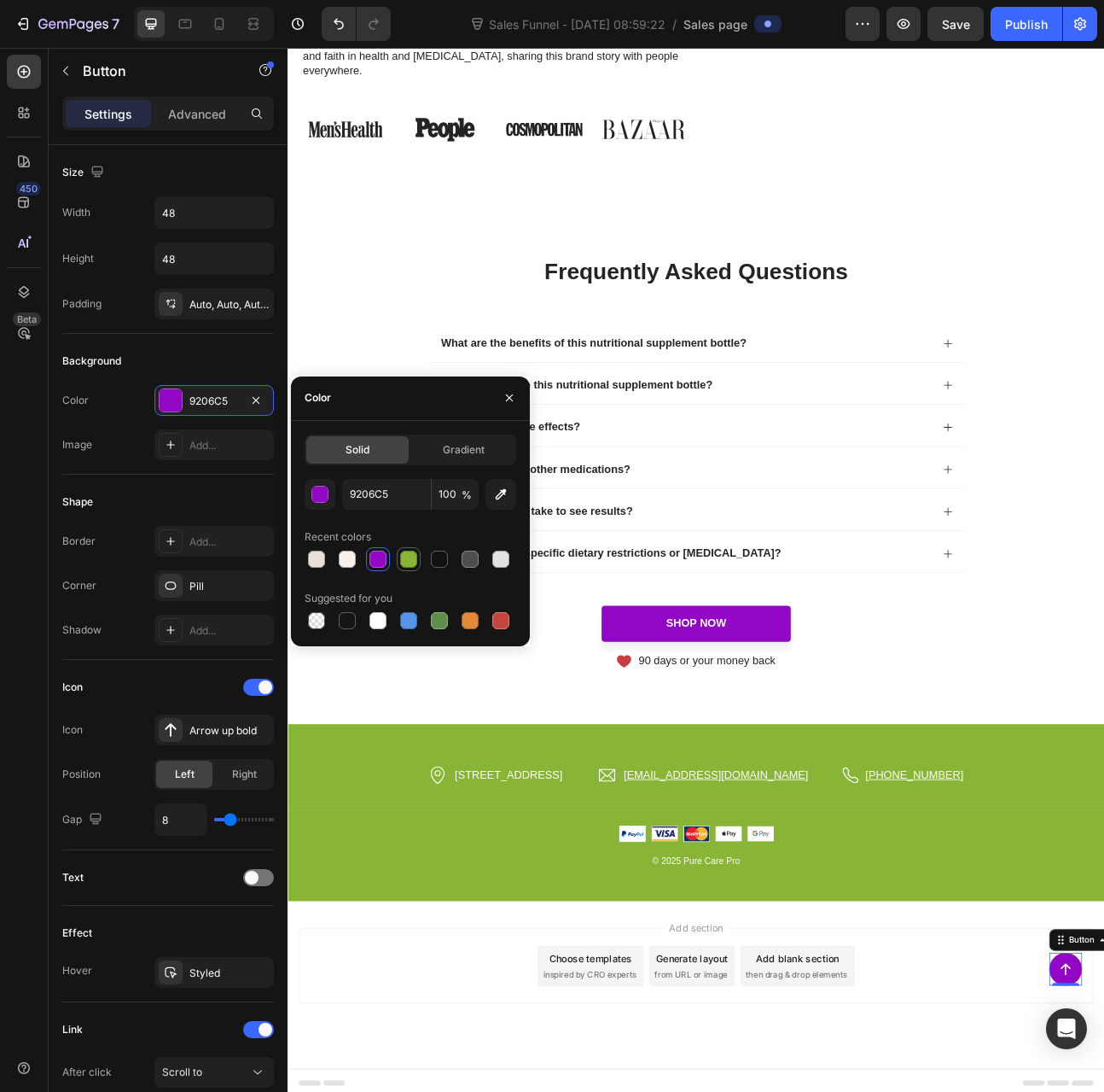
type input "88B535"
click at [155, 458] on div "Add..." at bounding box center [214, 444] width 120 height 30
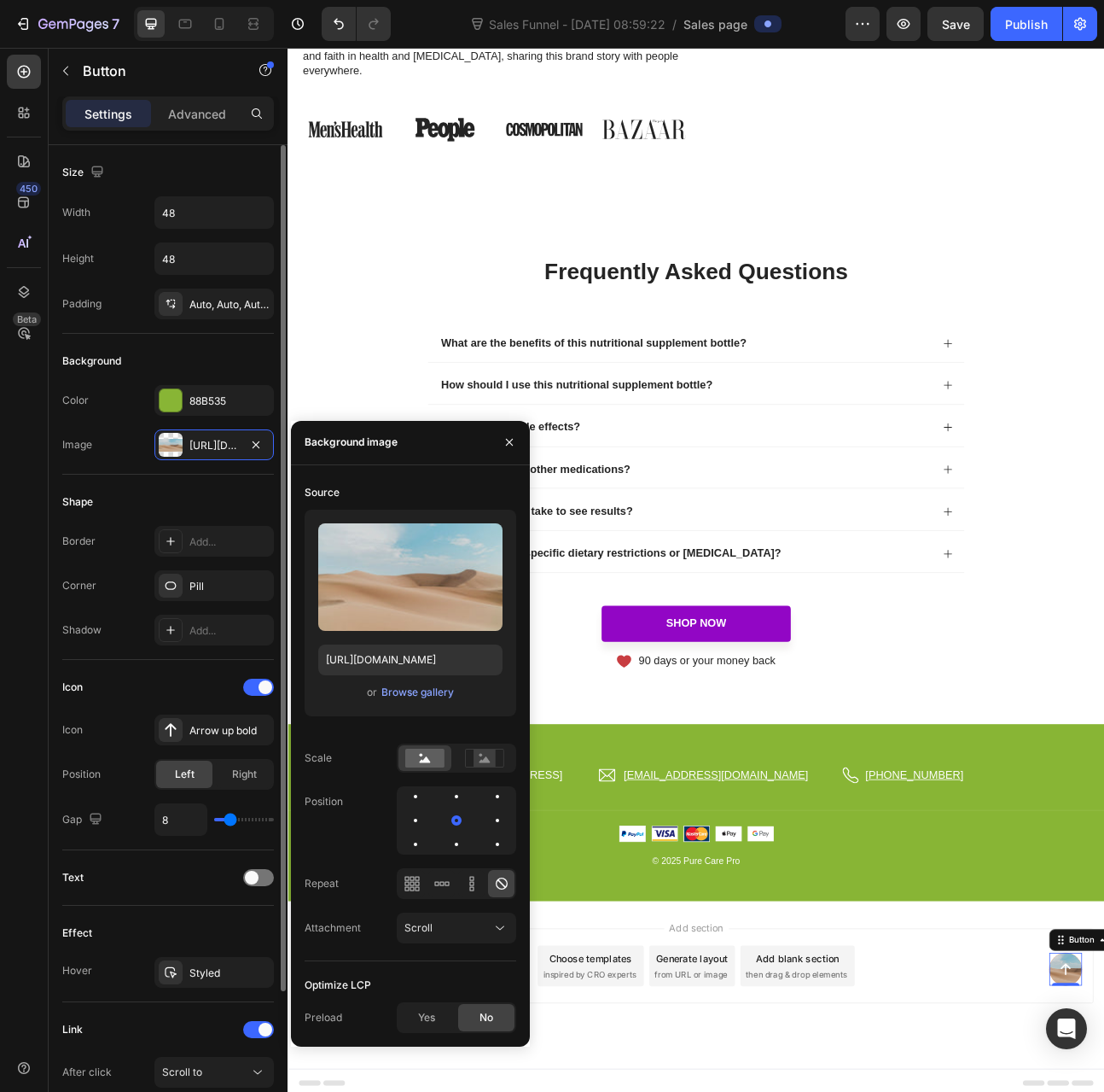
click at [128, 906] on div "Background Color 88B535 Image https://cdn.shopify.com/s/files/1/2005/9307/files…" at bounding box center [168, 953] width 212 height 96
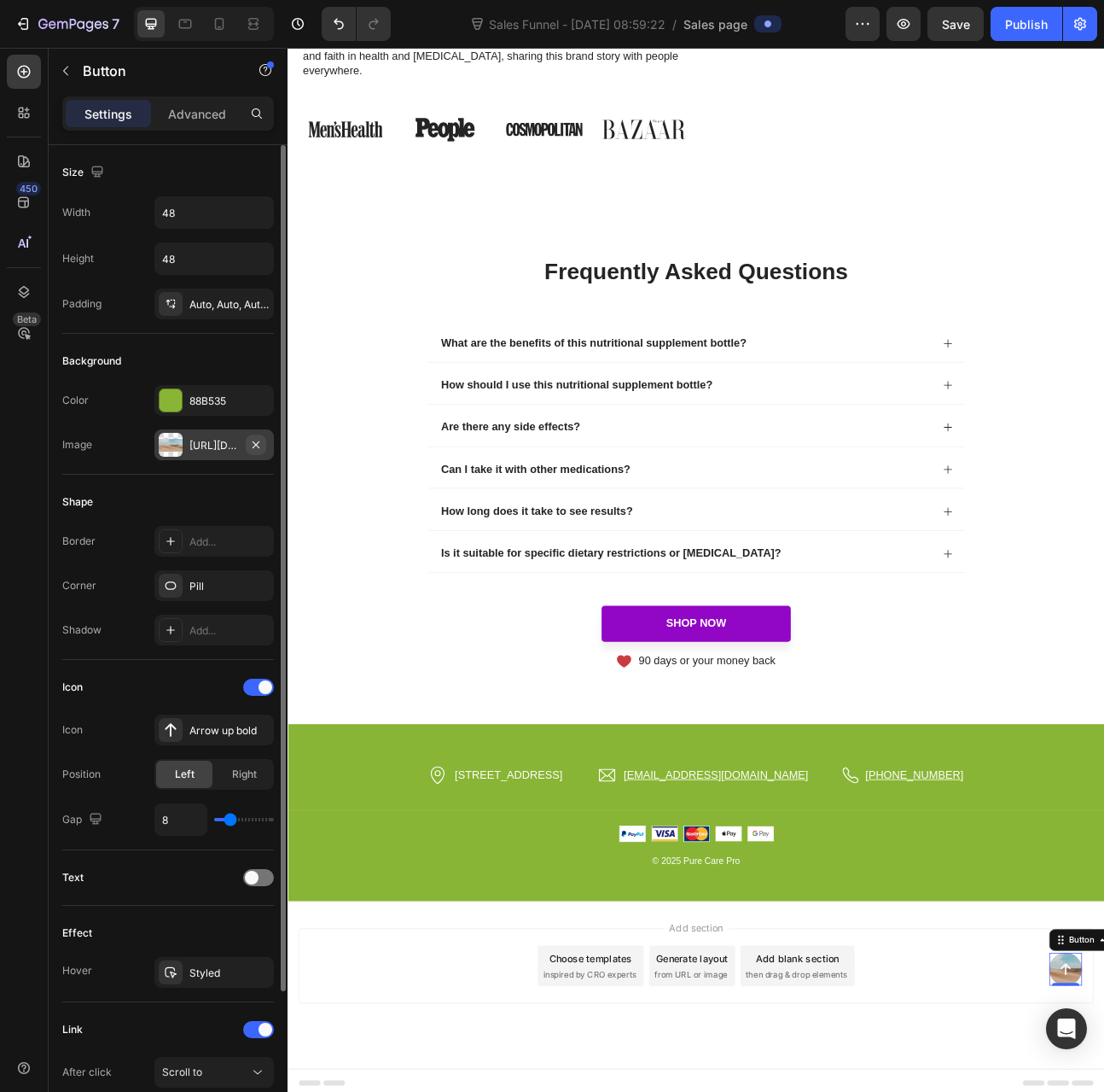
click at [259, 438] on icon "button" at bounding box center [256, 444] width 13 height 13
click at [126, 496] on div "Shape" at bounding box center [168, 501] width 212 height 28
click at [195, 309] on div "Auto, Auto, Auto, Auto" at bounding box center [214, 304] width 49 height 15
click at [186, 263] on input "48" at bounding box center [214, 259] width 118 height 30
click at [200, 205] on input "48" at bounding box center [214, 212] width 118 height 30
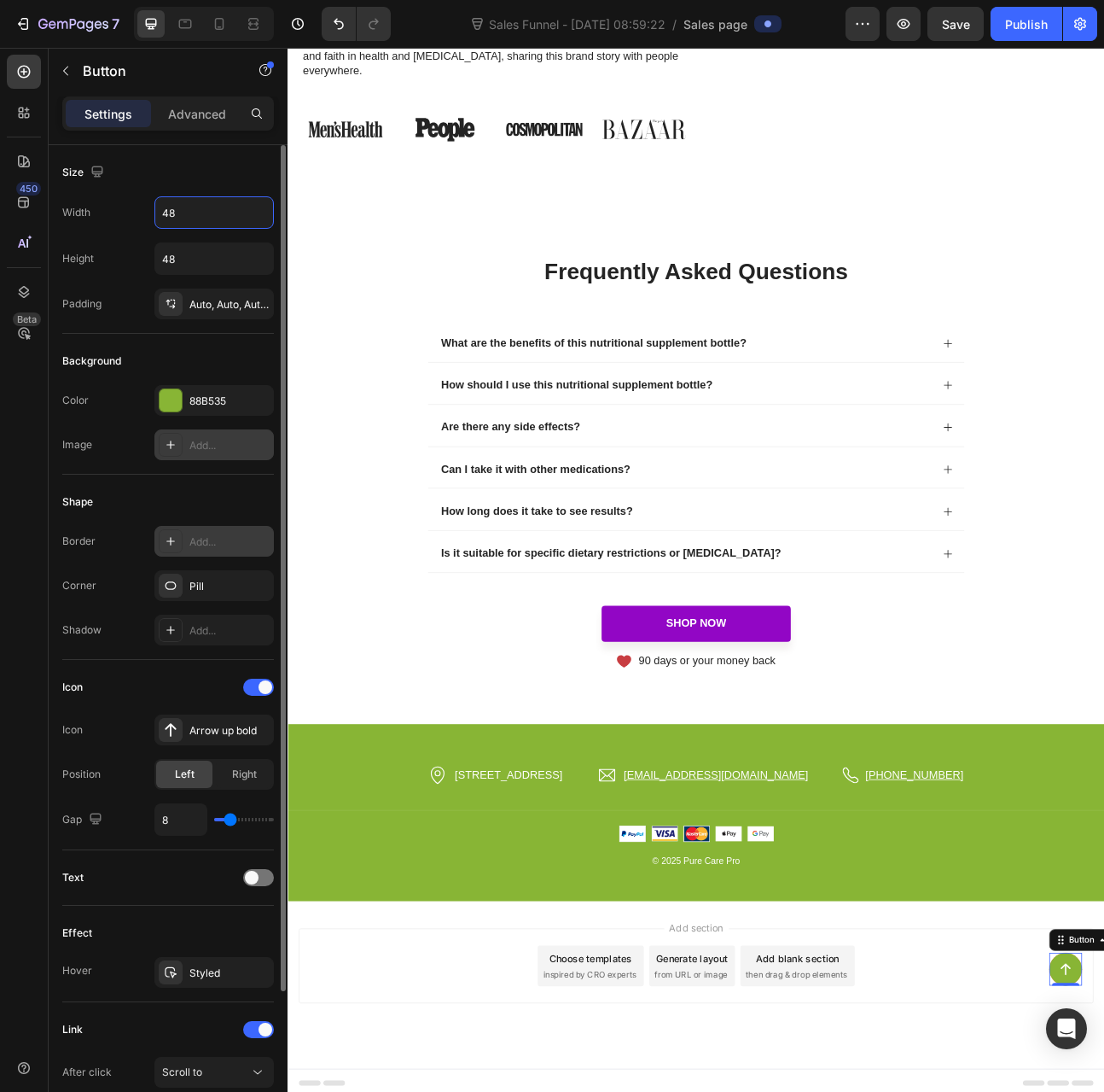
click at [196, 538] on div "Add..." at bounding box center [229, 542] width 80 height 15
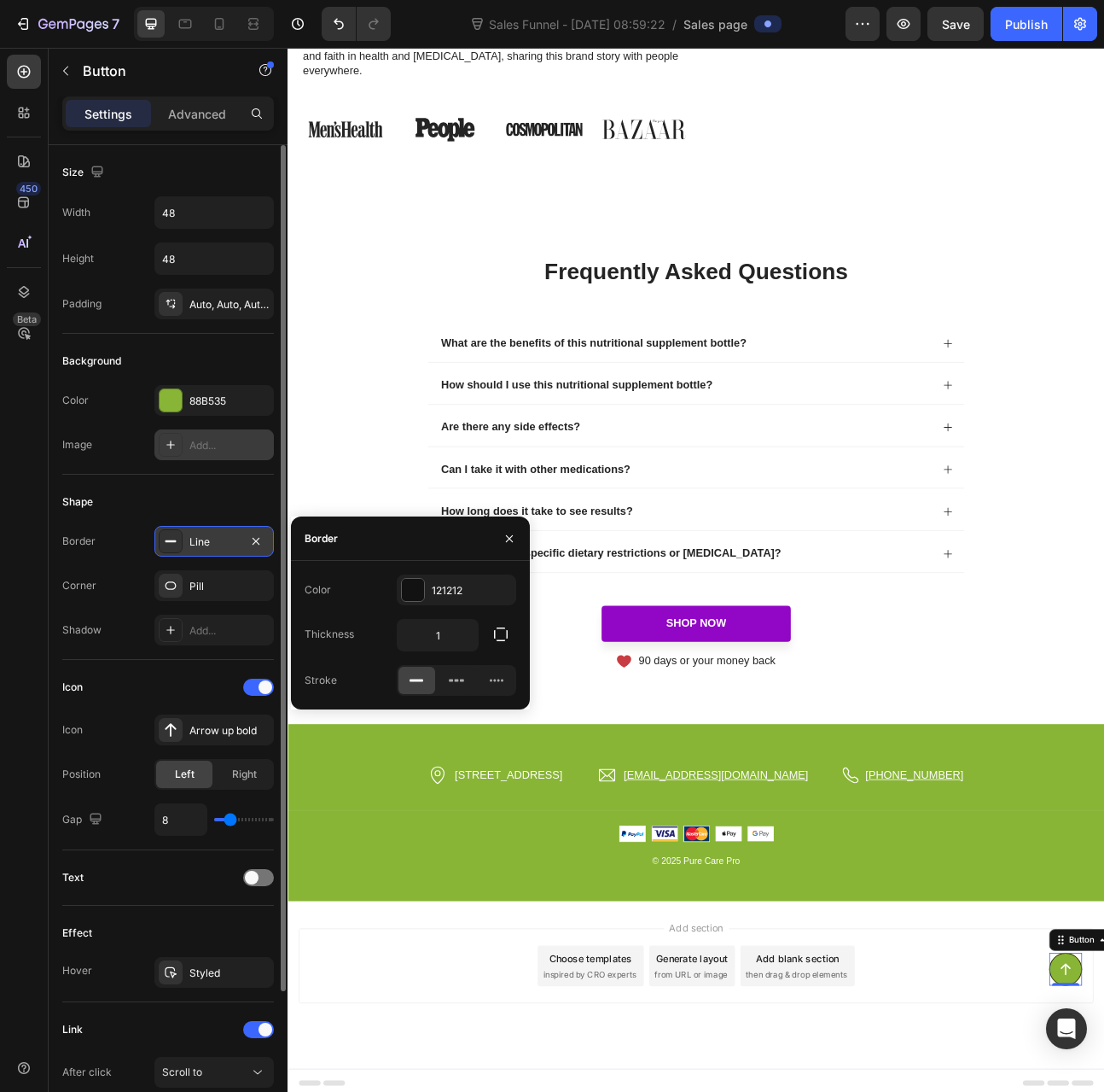
click at [165, 493] on div "Shape" at bounding box center [168, 501] width 212 height 28
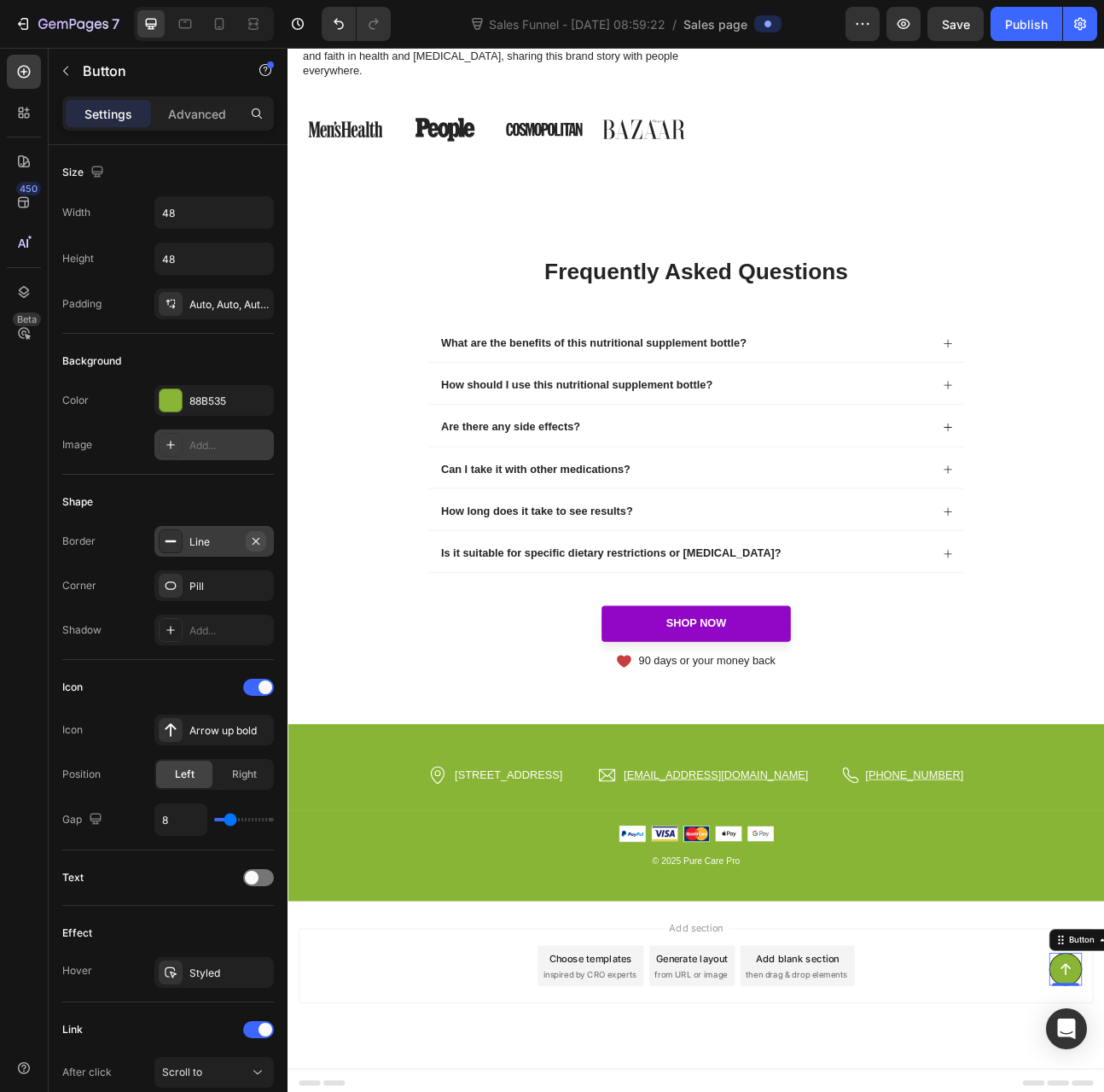
click at [257, 537] on icon "button" at bounding box center [256, 540] width 7 height 7
click at [195, 545] on div "Add..." at bounding box center [229, 542] width 80 height 15
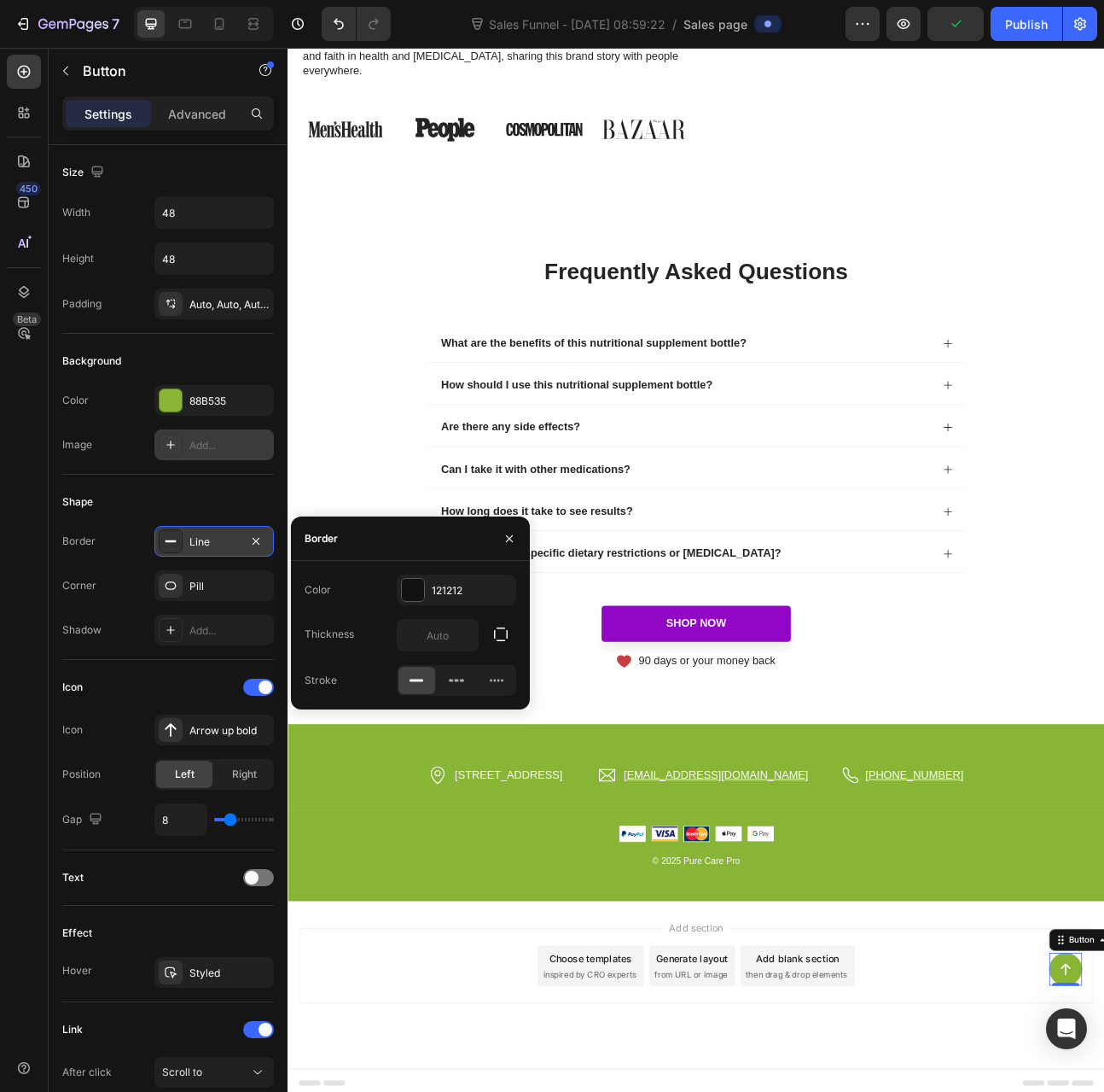
type input "1"
click at [408, 594] on div at bounding box center [413, 590] width 22 height 22
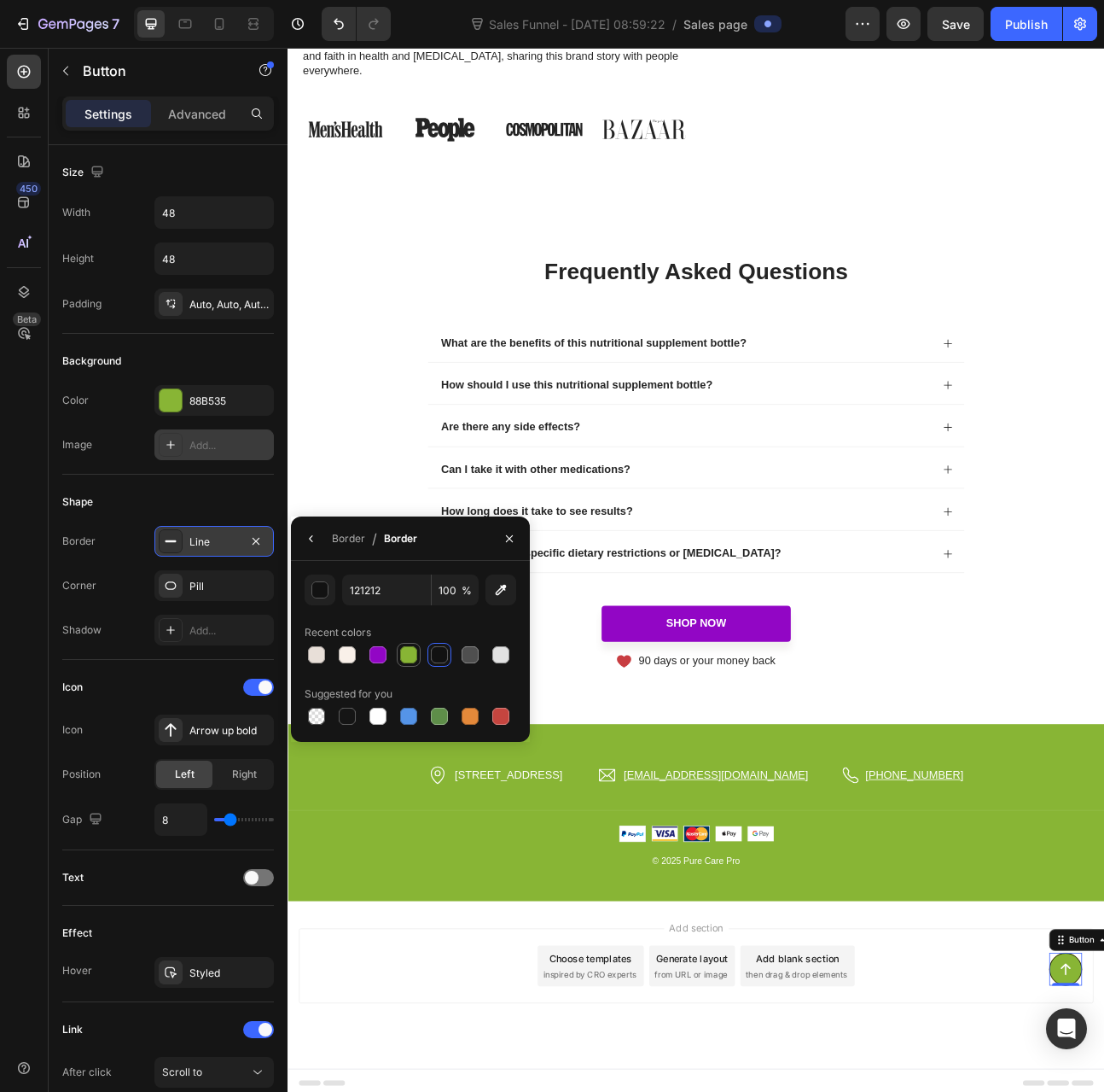
click at [413, 653] on div at bounding box center [409, 654] width 17 height 17
type input "88B535"
click at [196, 491] on div "Shape" at bounding box center [168, 501] width 212 height 28
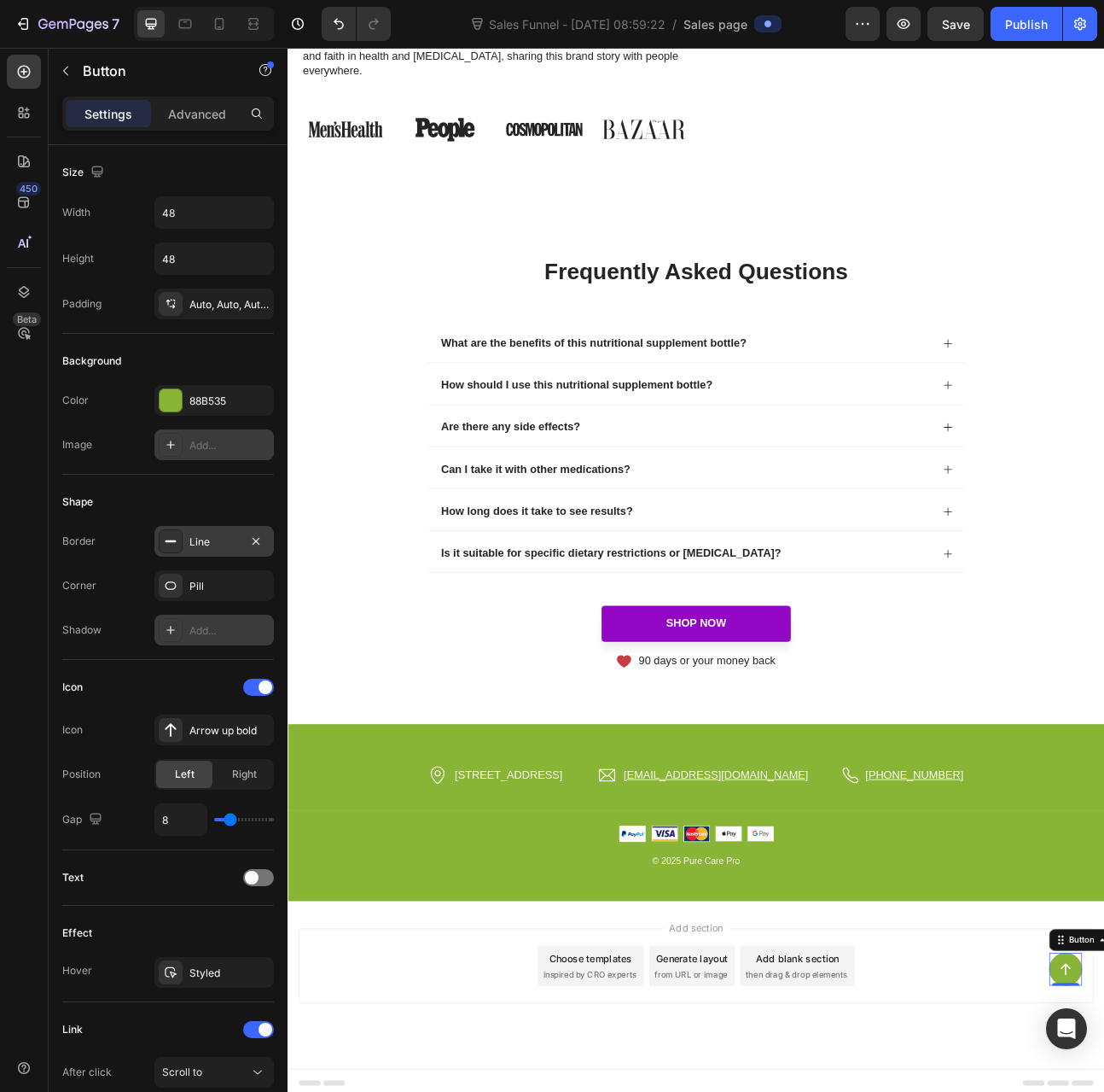
click at [174, 634] on icon at bounding box center [170, 630] width 13 height 13
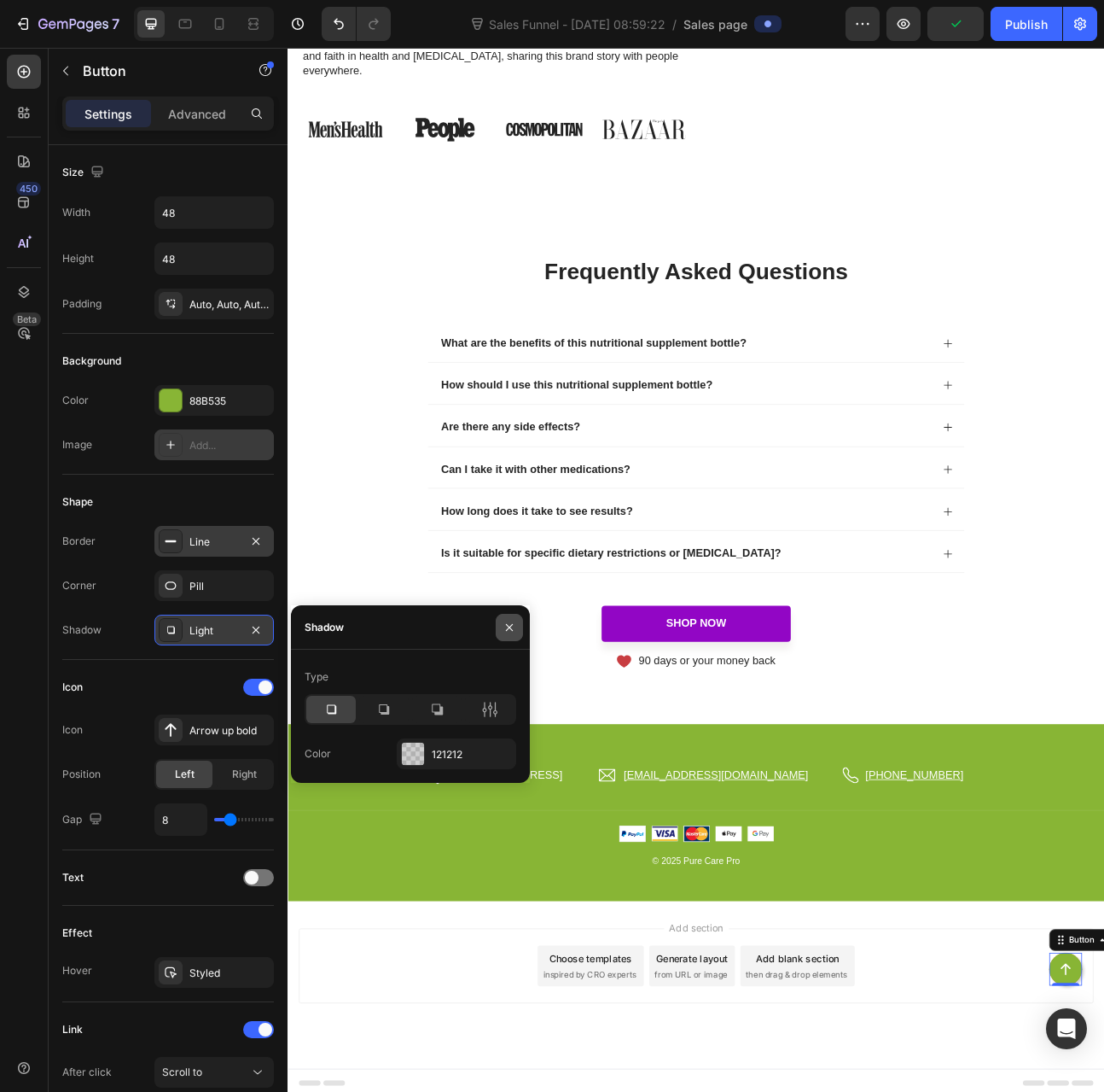
click at [514, 622] on icon "button" at bounding box center [510, 628] width 13 height 13
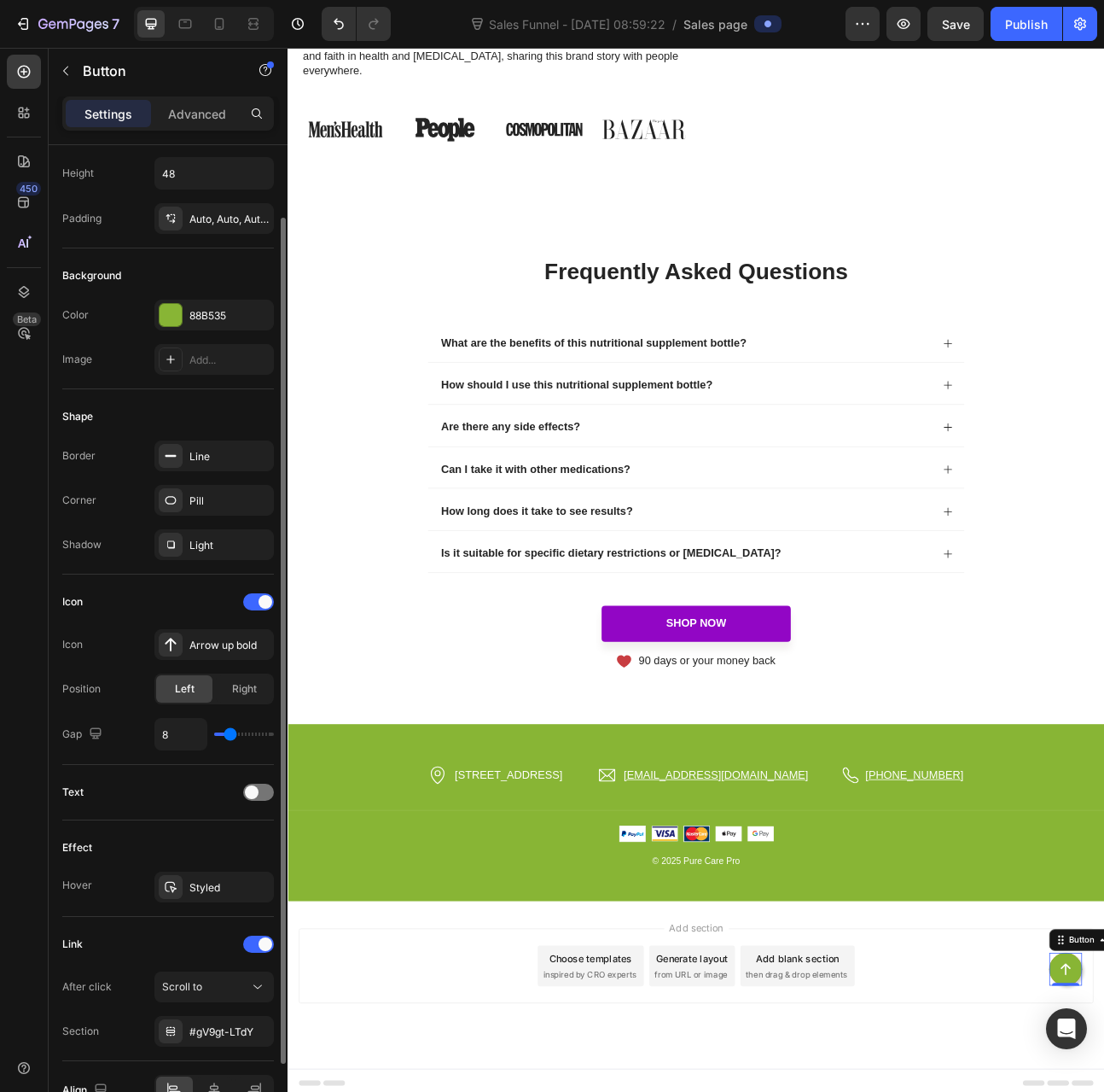
scroll to position [171, 0]
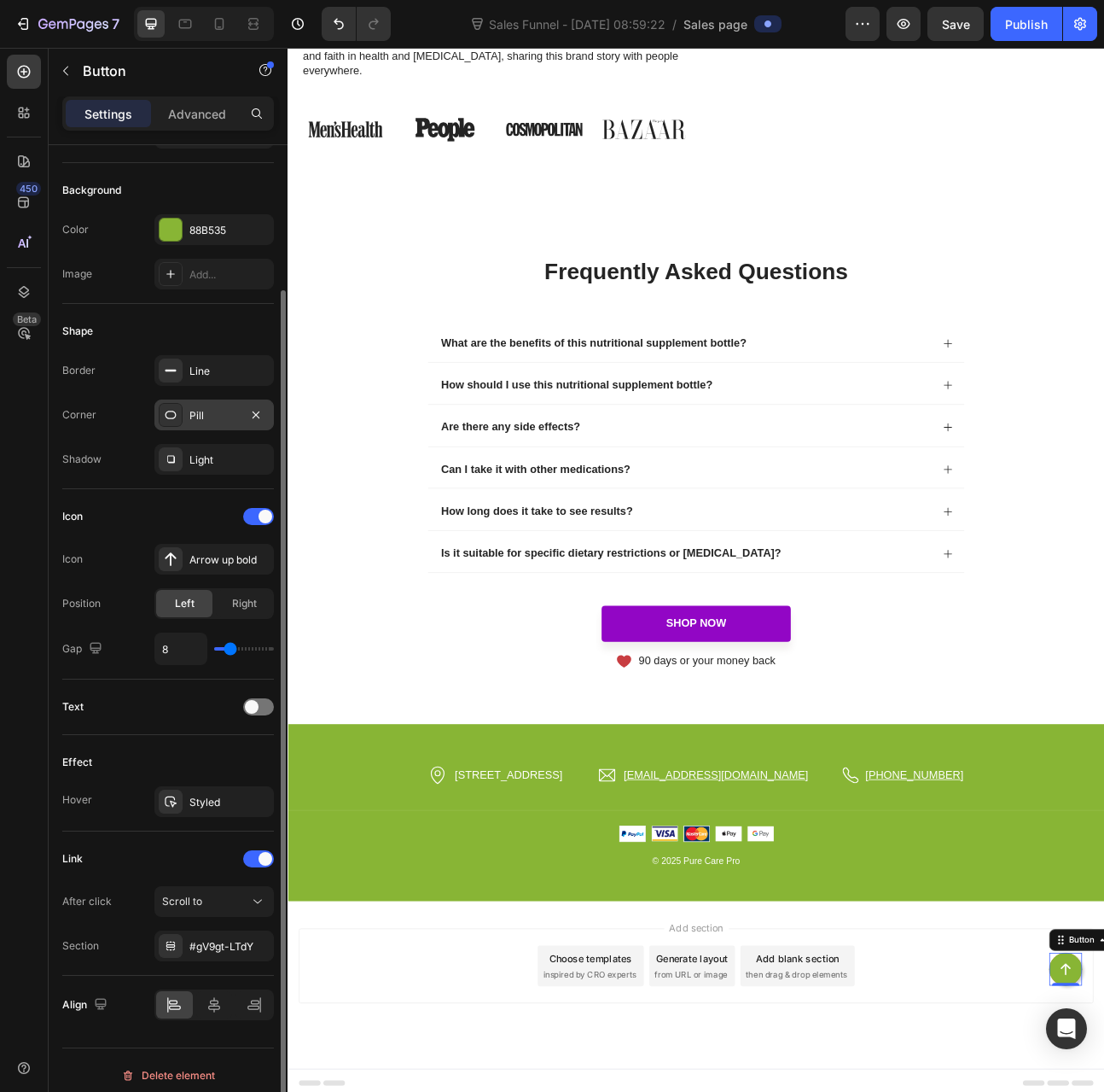
click at [213, 408] on div "Pill" at bounding box center [214, 416] width 49 height 15
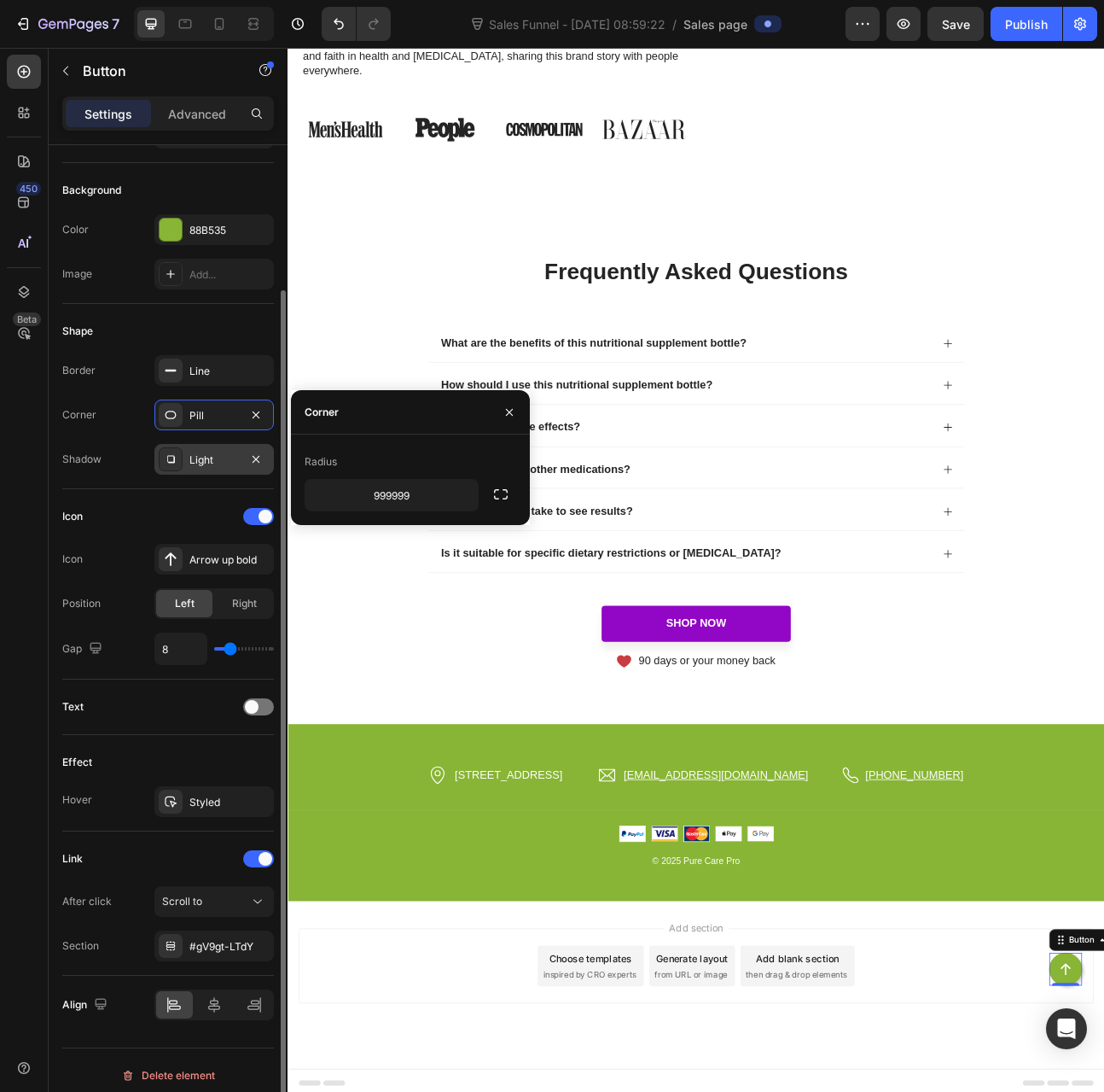
click at [195, 446] on div "Light" at bounding box center [214, 459] width 120 height 30
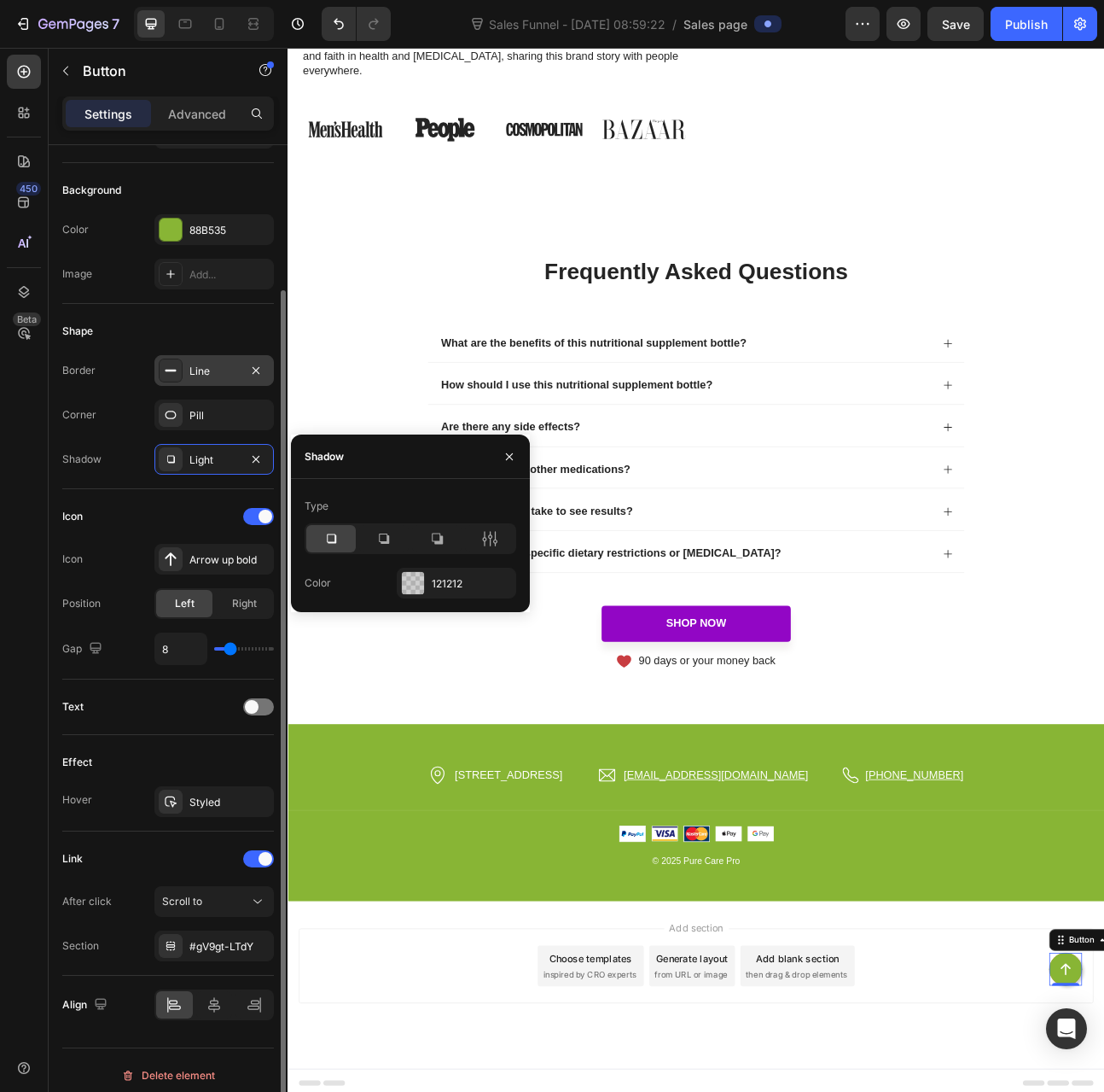
click at [196, 375] on div "Line" at bounding box center [214, 371] width 49 height 15
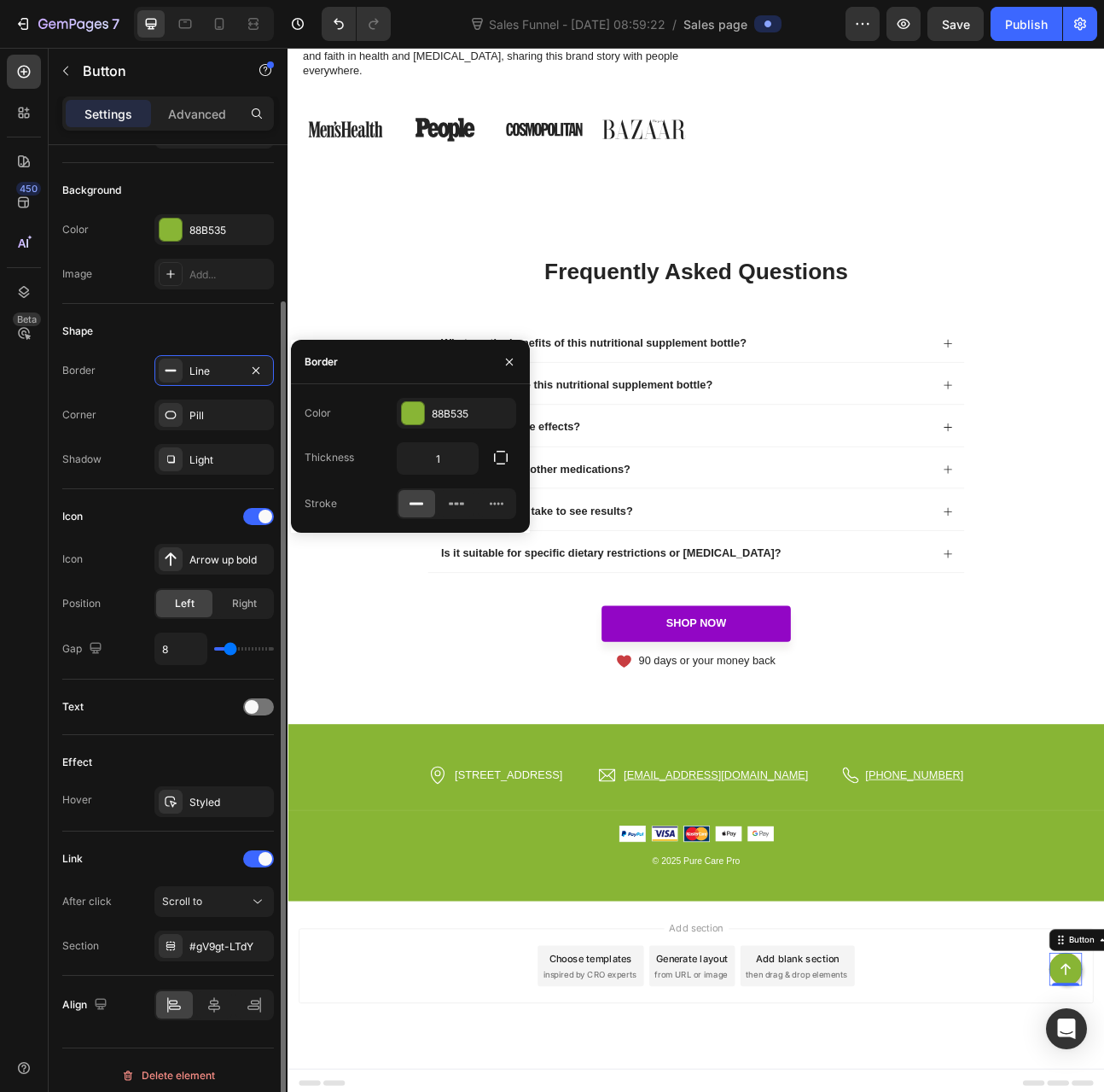
scroll to position [177, 0]
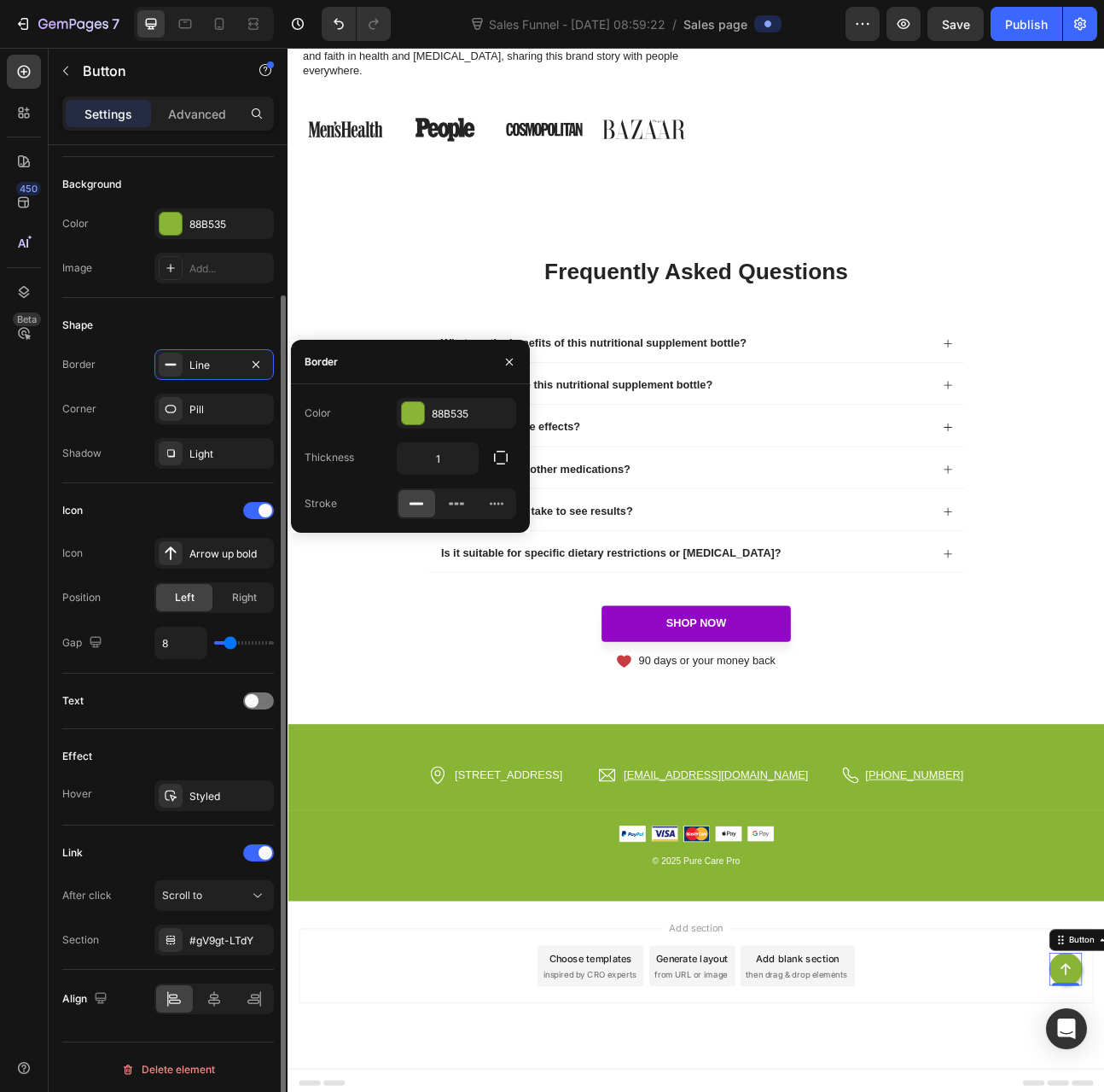
type input "0"
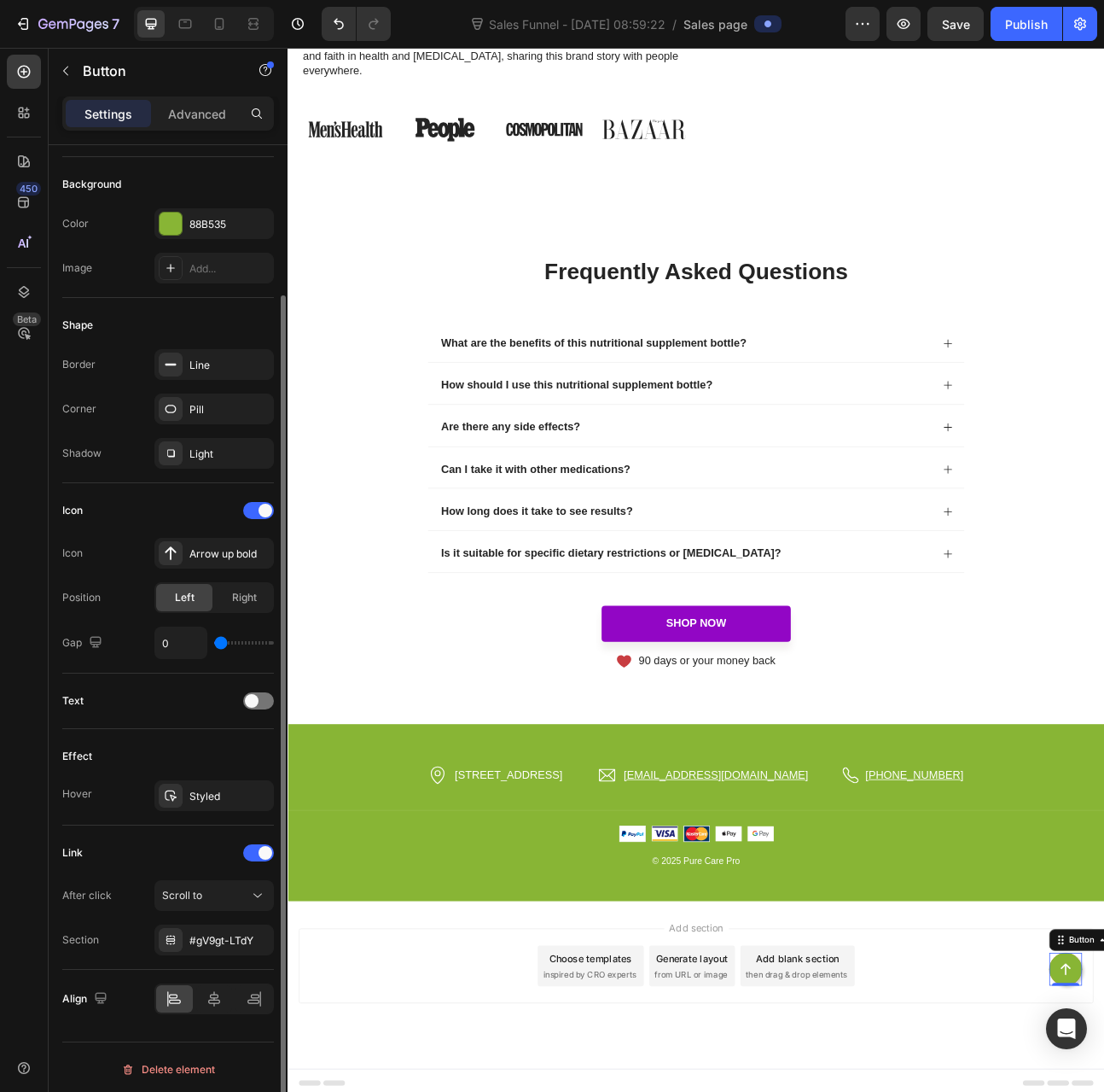
drag, startPoint x: 227, startPoint y: 643, endPoint x: 152, endPoint y: 637, distance: 75.2
type input "0"
click at [214, 641] on input "range" at bounding box center [243, 643] width 60 height 4
click at [330, 29] on icon "Undo/Redo" at bounding box center [339, 24] width 17 height 17
type input "8"
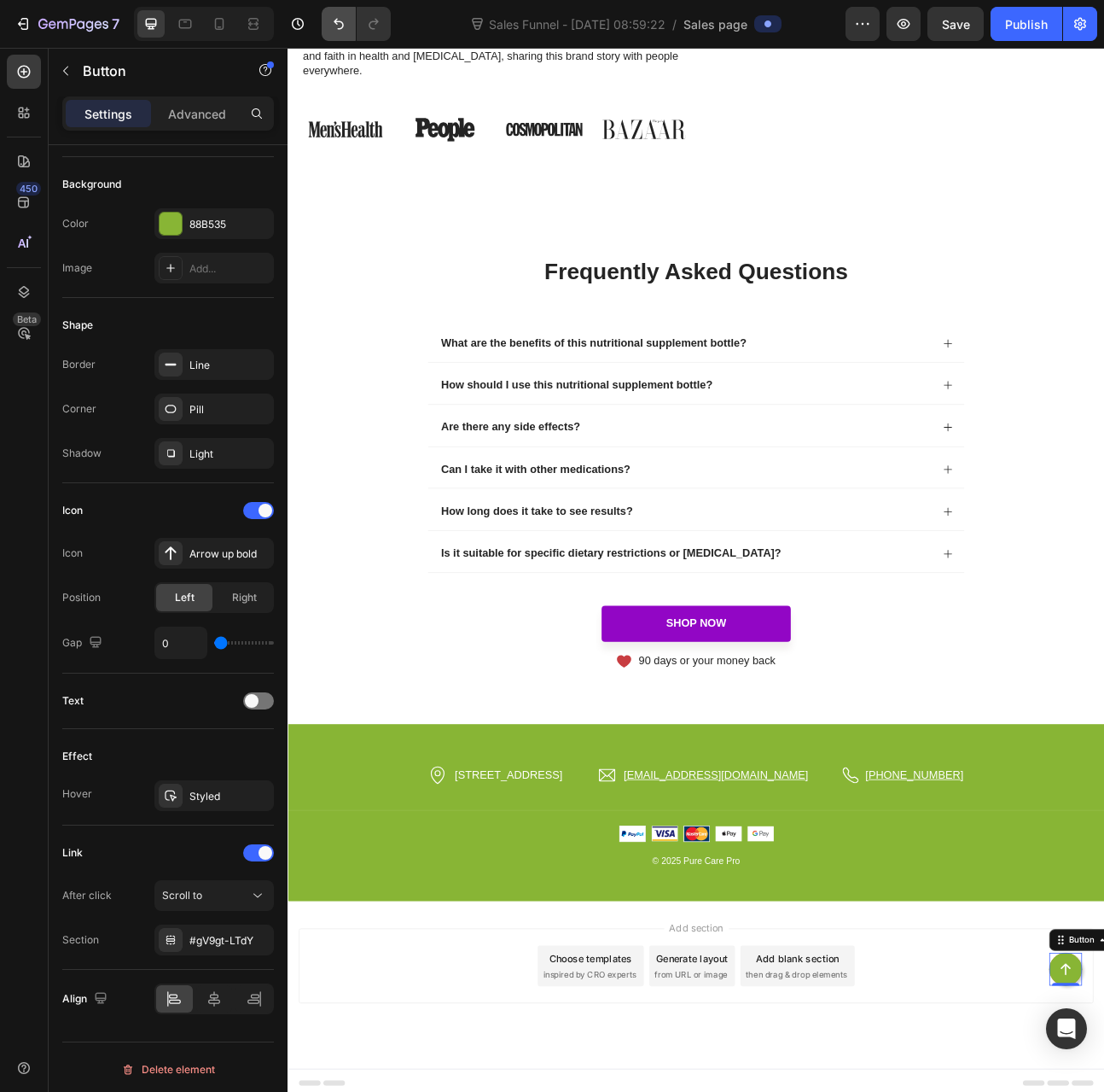
type input "8"
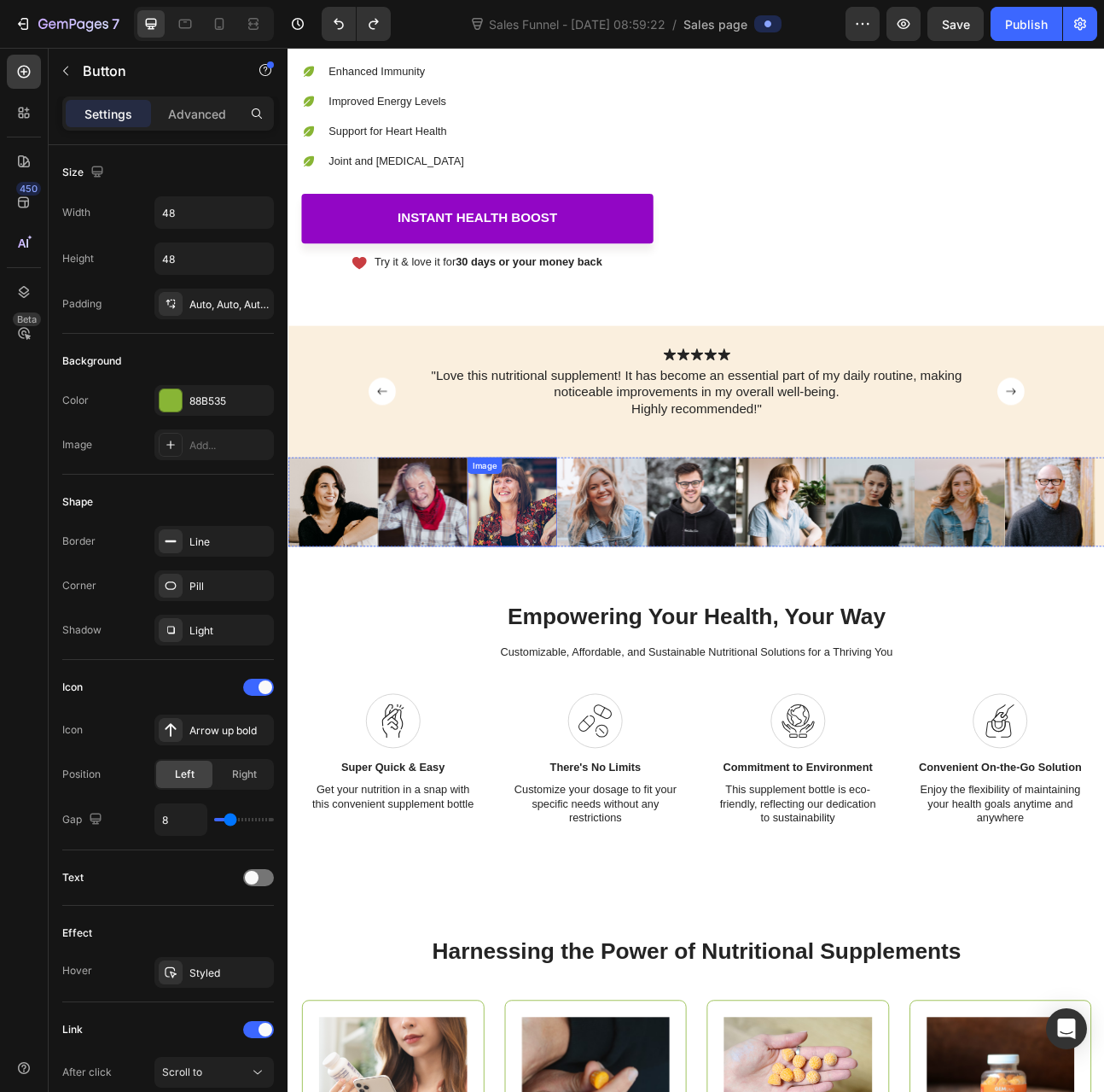
scroll to position [427, 0]
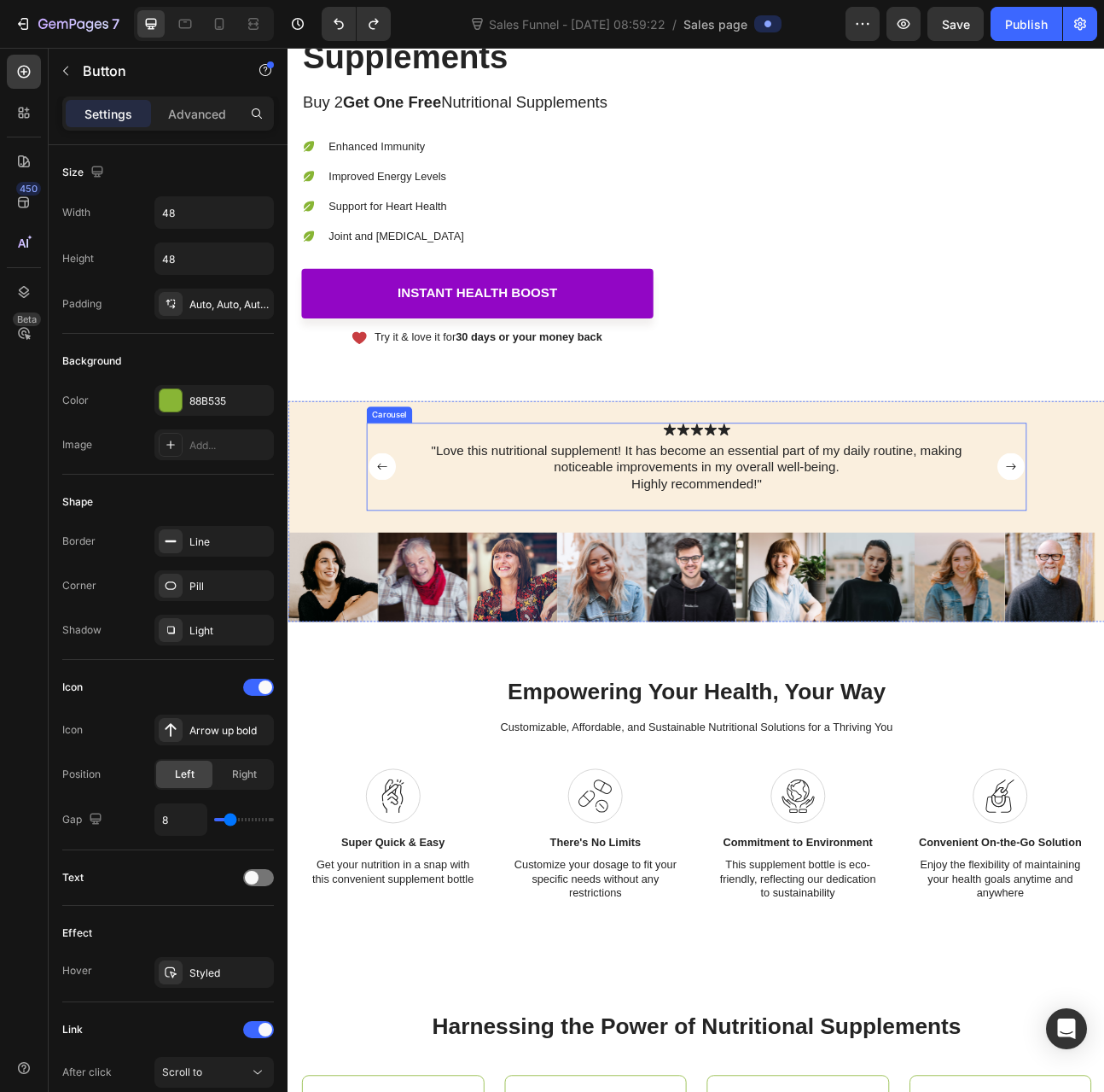
click at [388, 517] on div "Icon Icon Icon Icon Icon Icon List "Love this nutritional supplement! It has be…" at bounding box center [800, 596] width 828 height 158
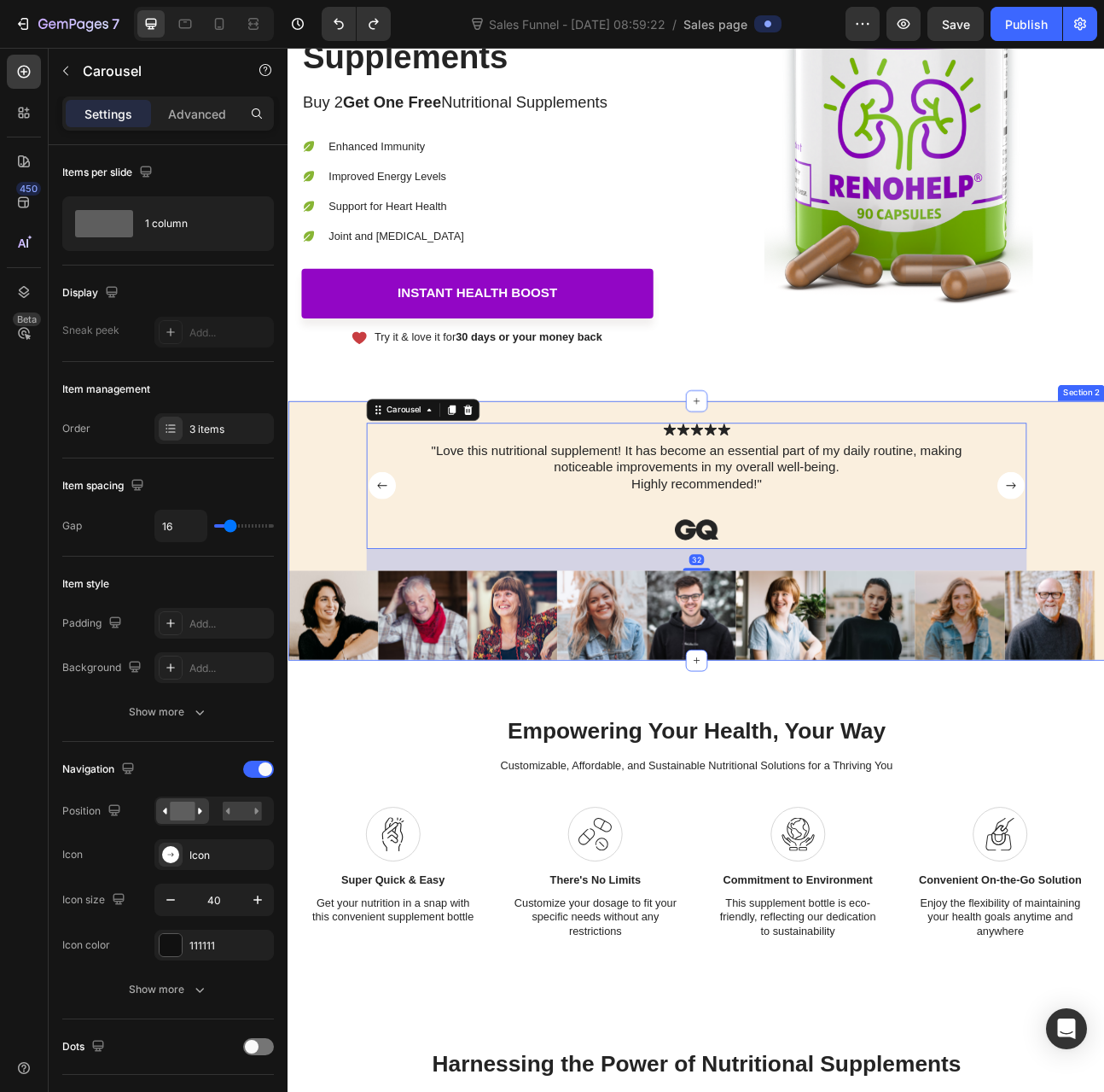
click at [339, 517] on div "Icon Icon Icon Icon Icon Icon List "Love this nutritional supplement! It has be…" at bounding box center [799, 610] width 1024 height 185
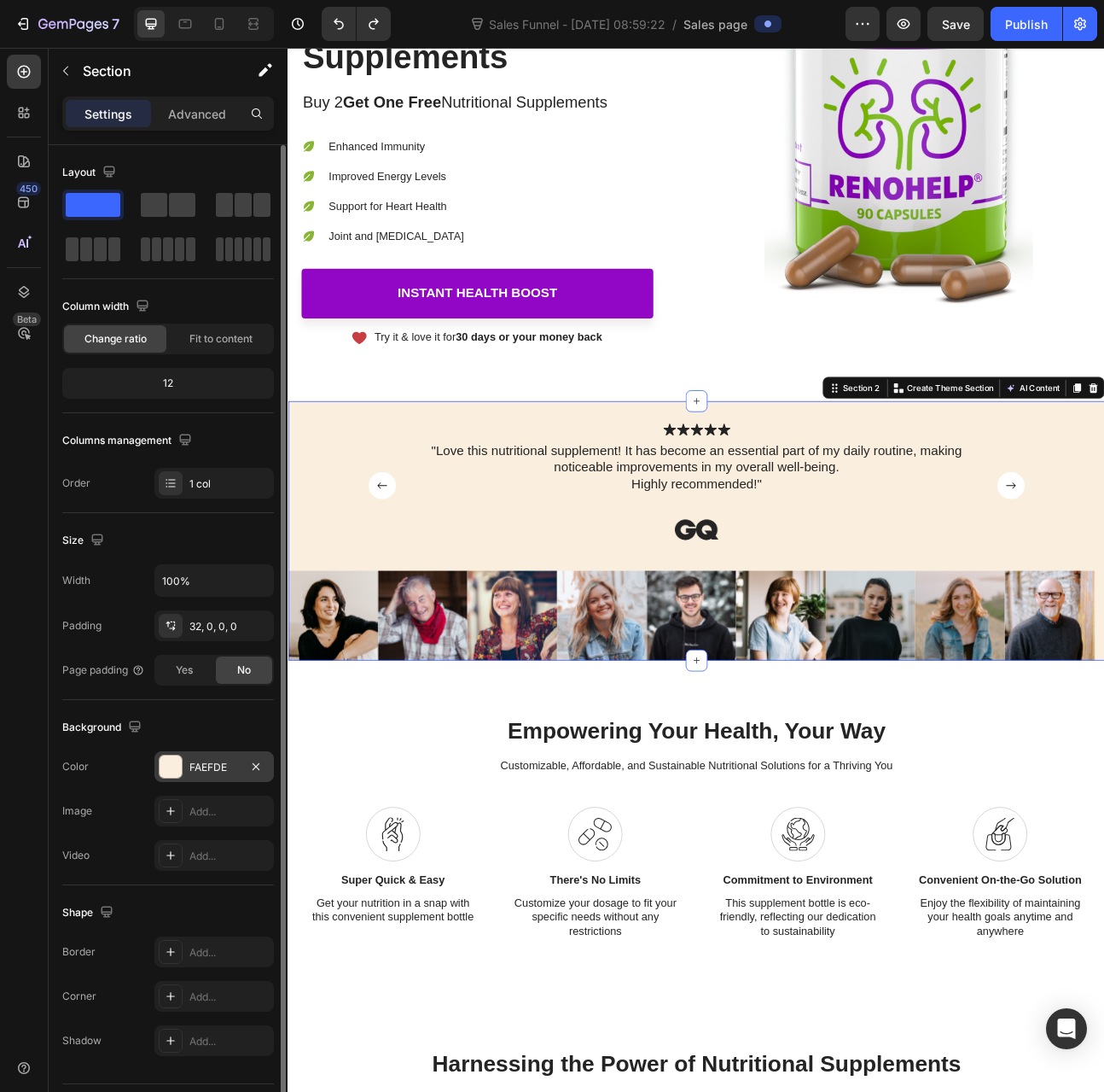
click at [211, 755] on div "FAEFDE" at bounding box center [214, 767] width 120 height 30
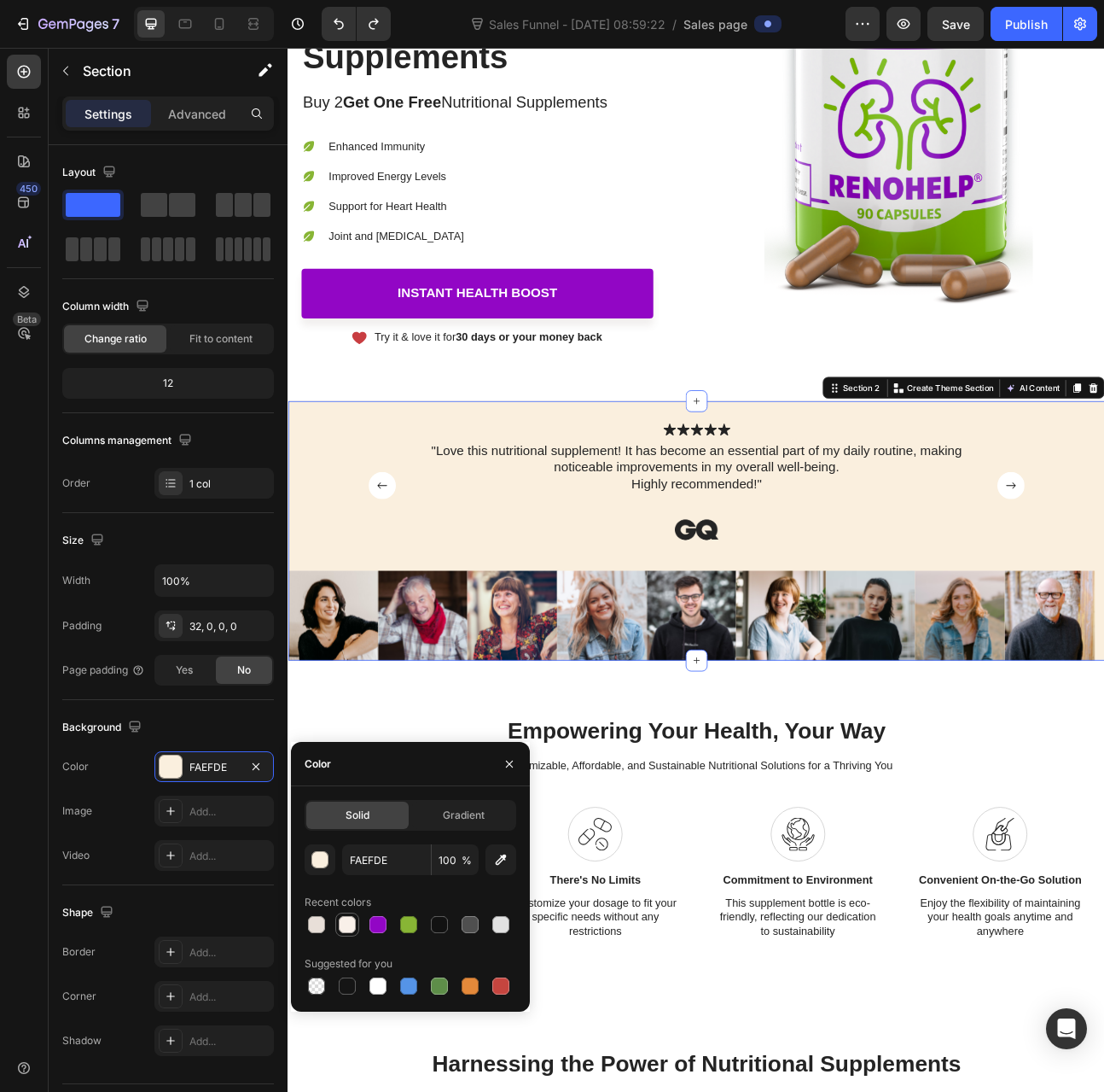
click at [351, 916] on div at bounding box center [347, 925] width 17 height 17
type input "F9F0E9"
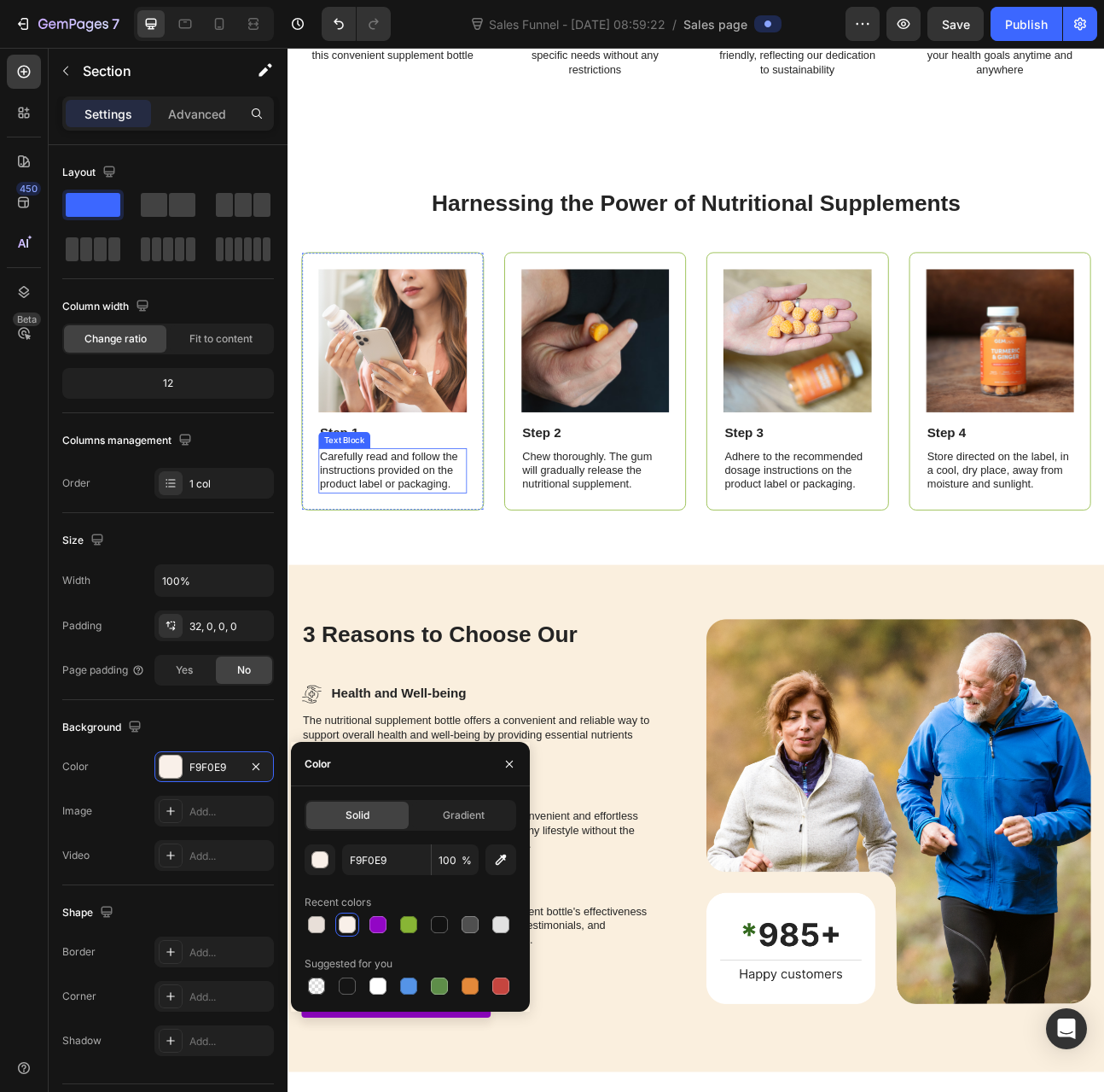
scroll to position [1622, 0]
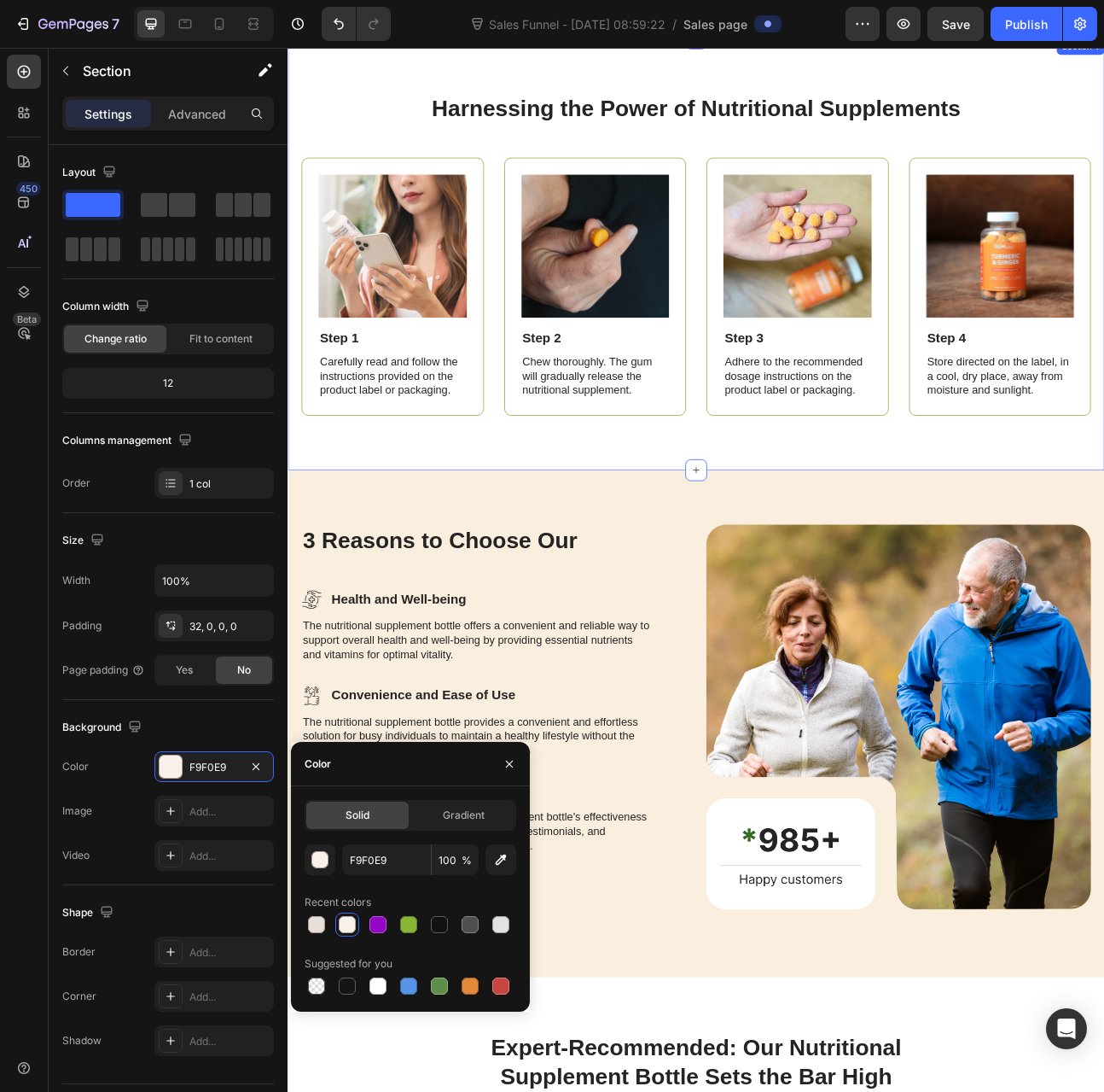
click at [467, 571] on div "Harnessing the Power of Nutritional Supplements Heading Image Step 1 Text Block…" at bounding box center [799, 306] width 1024 height 541
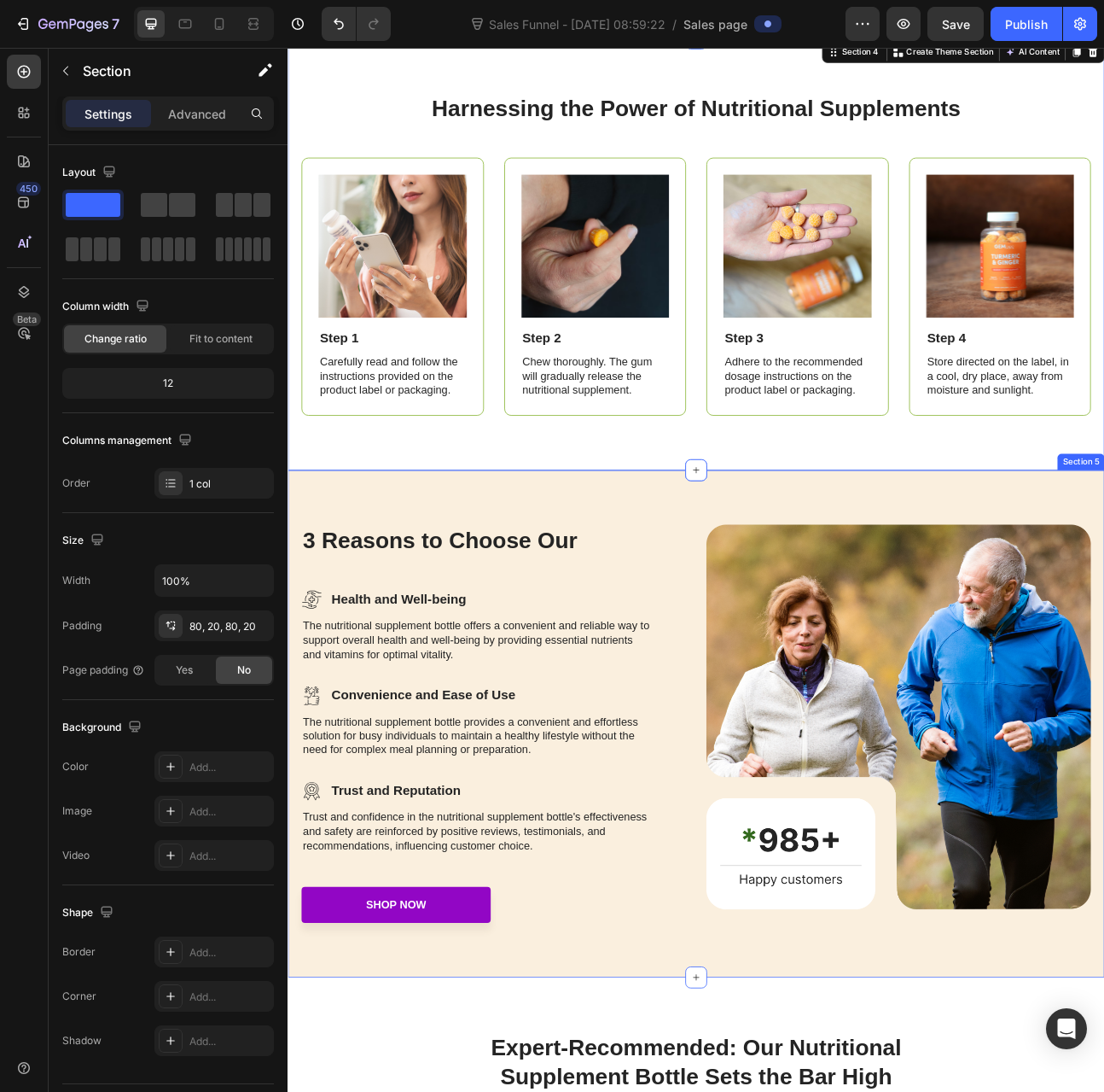
click at [388, 589] on div "3 Reasons to Choose Our Heading Icon Health and Well-being Text Block Row The n…" at bounding box center [799, 895] width 1024 height 636
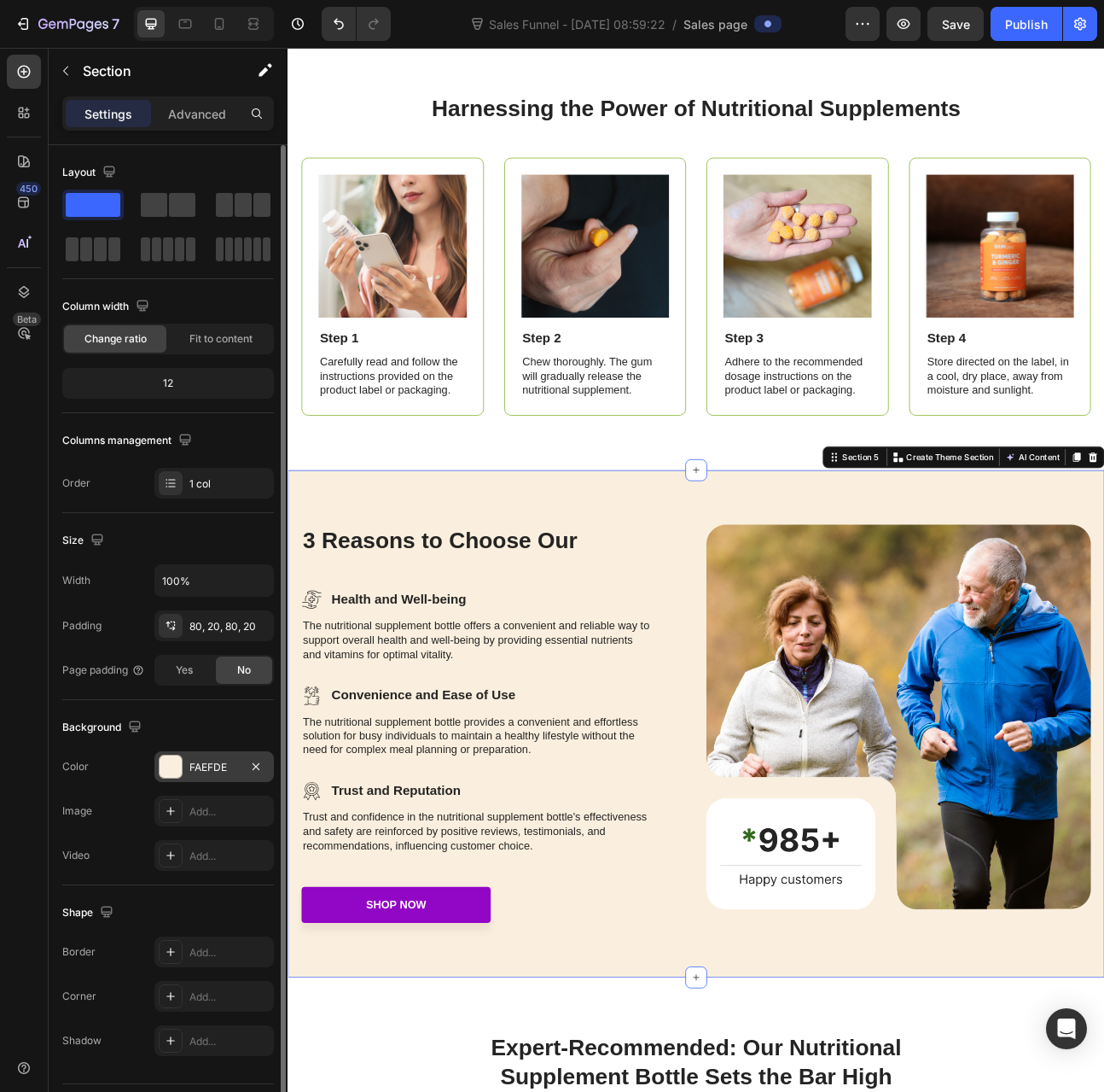
click at [223, 762] on div "FAEFDE" at bounding box center [214, 768] width 49 height 15
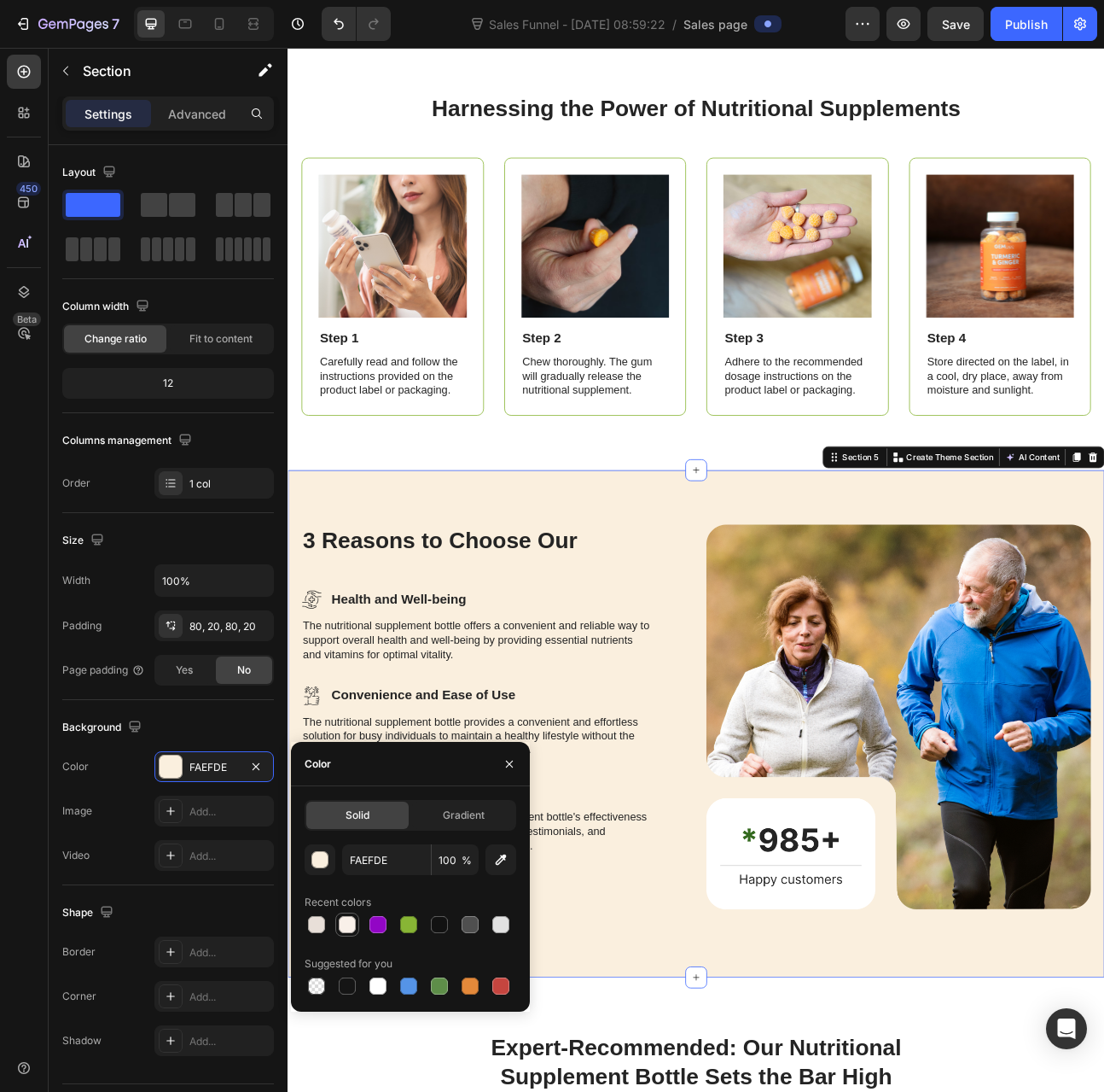
click at [352, 922] on div at bounding box center [347, 925] width 17 height 17
type input "F9F0E9"
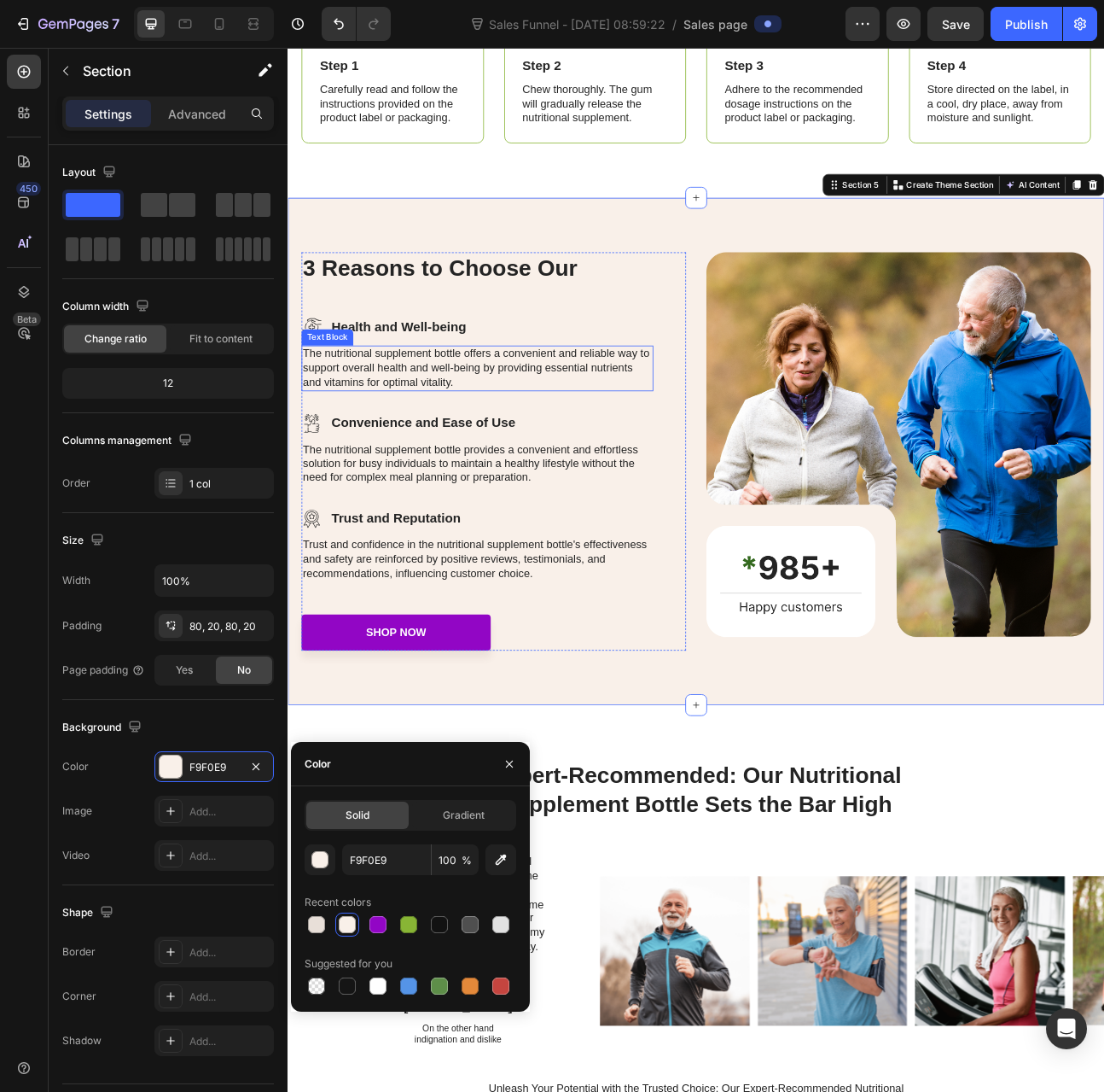
scroll to position [2049, 0]
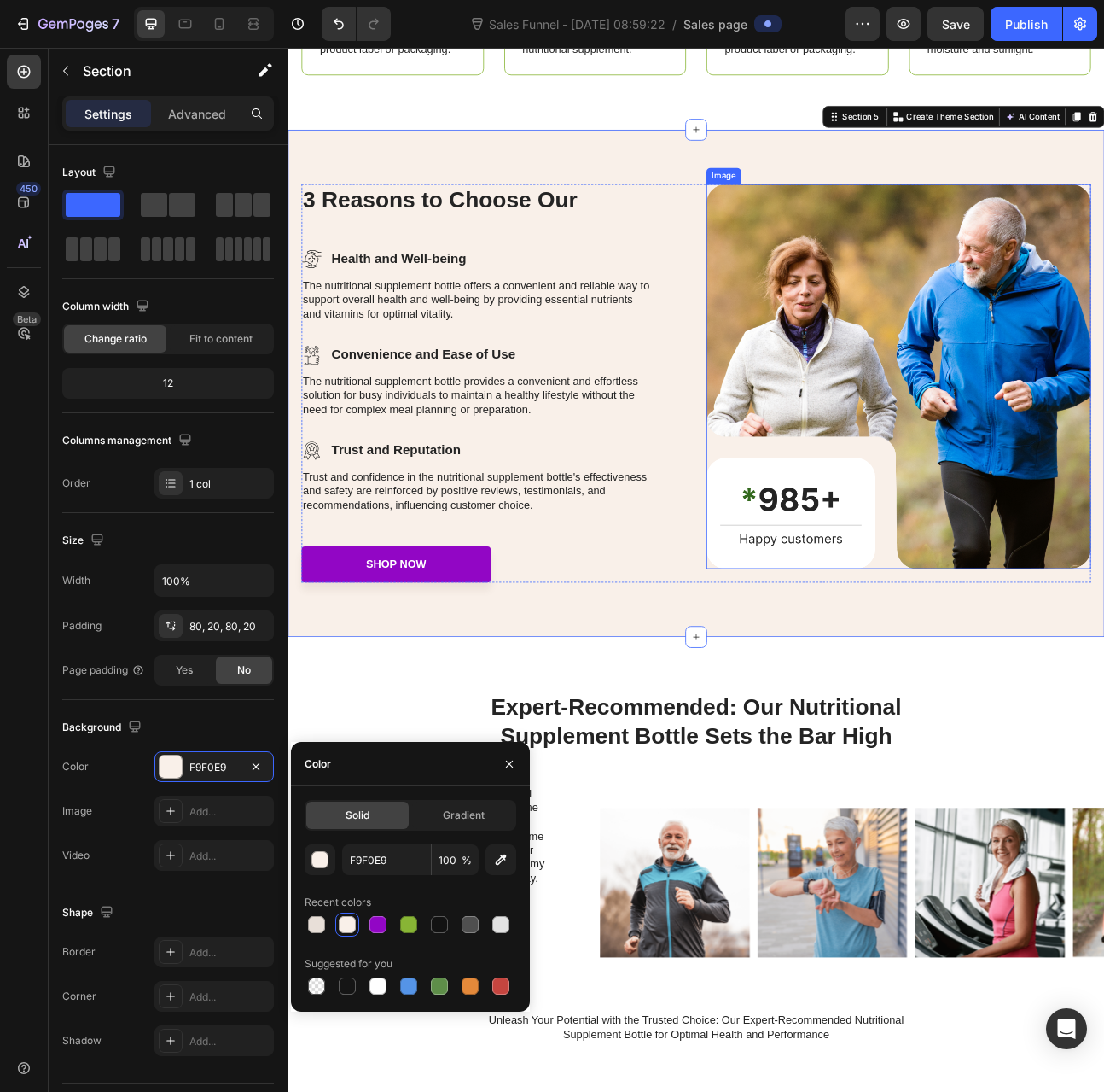
click at [870, 604] on img at bounding box center [1054, 459] width 482 height 482
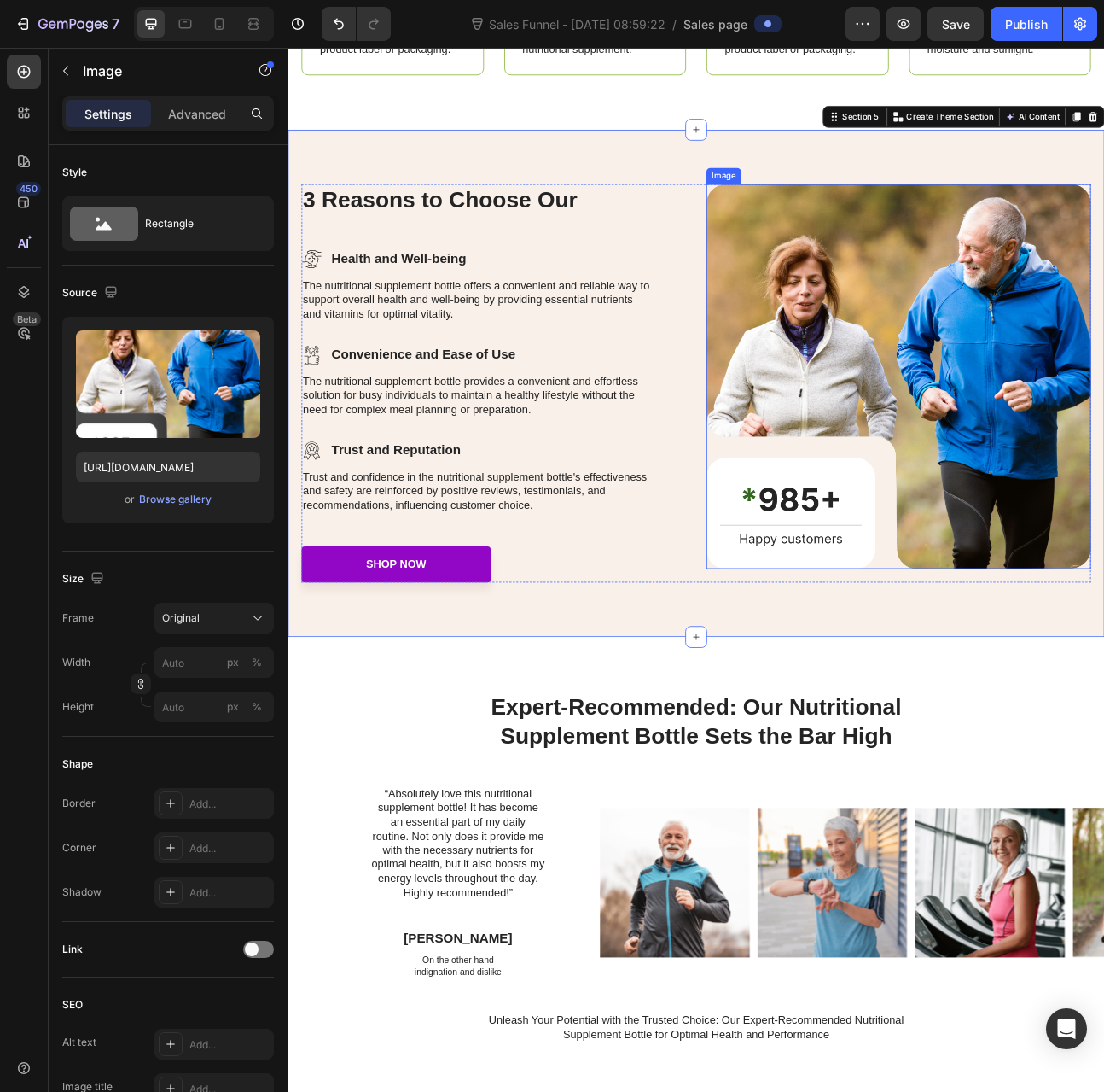
click at [870, 604] on img at bounding box center [1054, 459] width 482 height 482
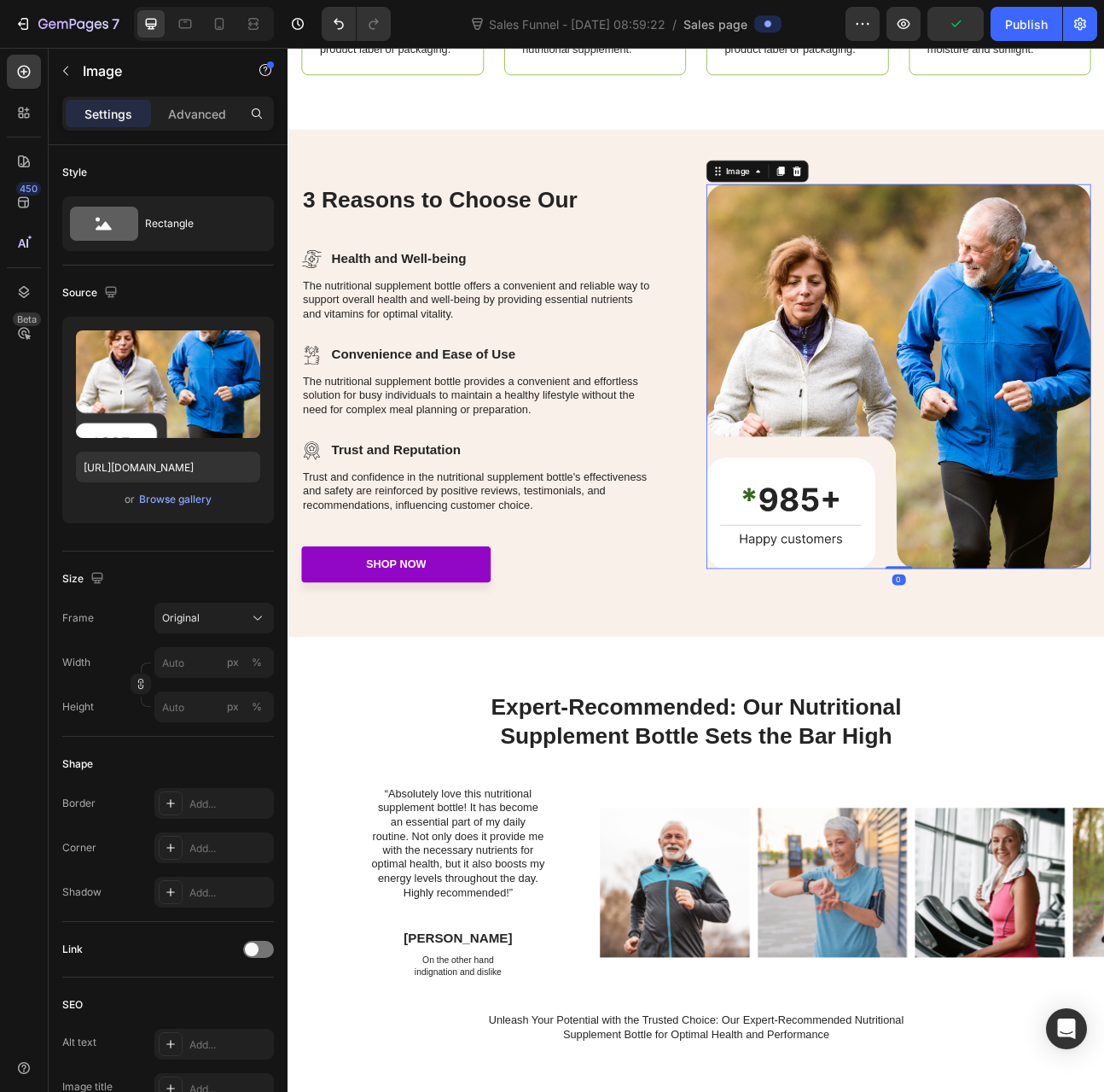
click at [872, 594] on img at bounding box center [1054, 459] width 482 height 482
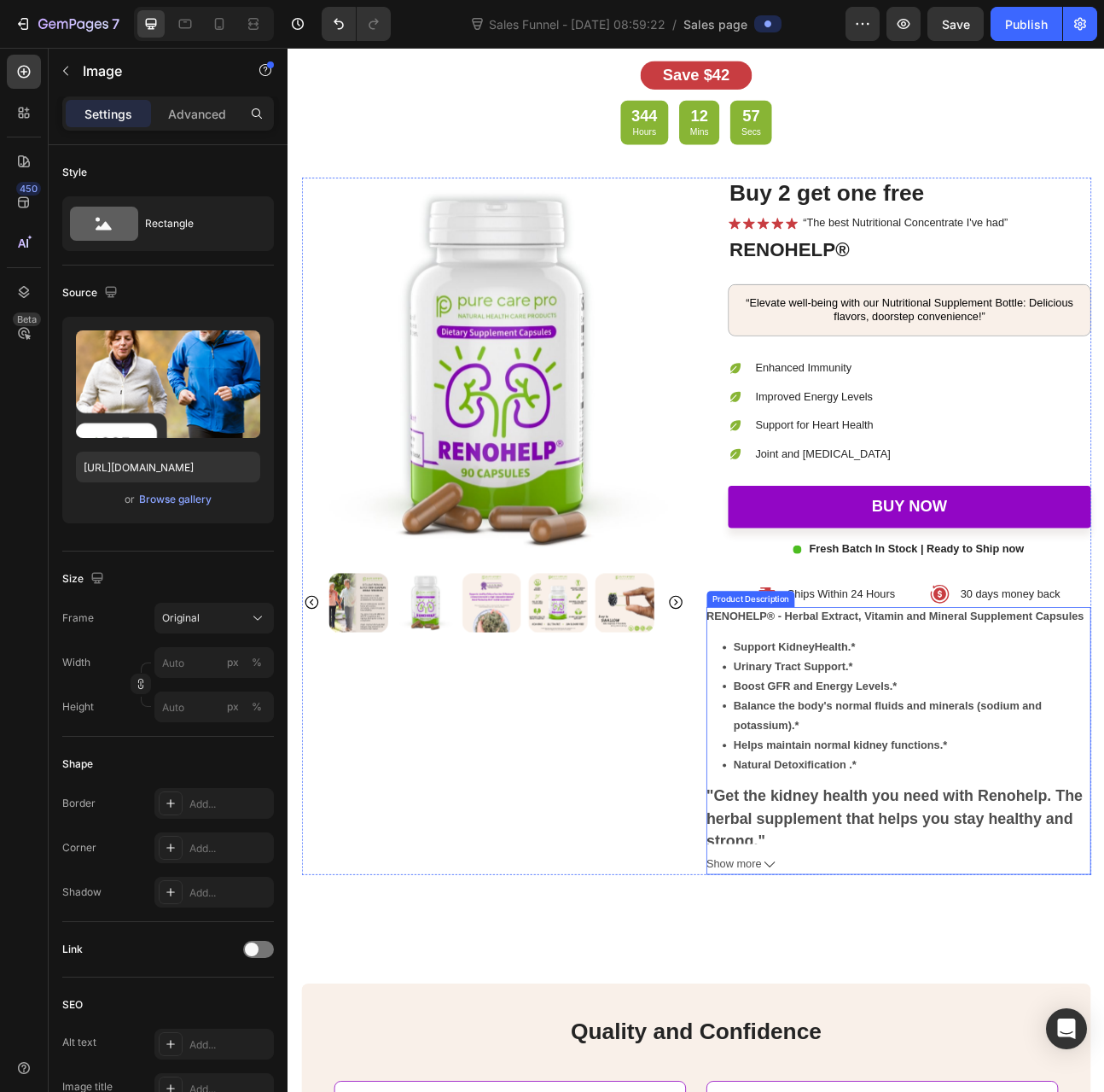
scroll to position [4439, 0]
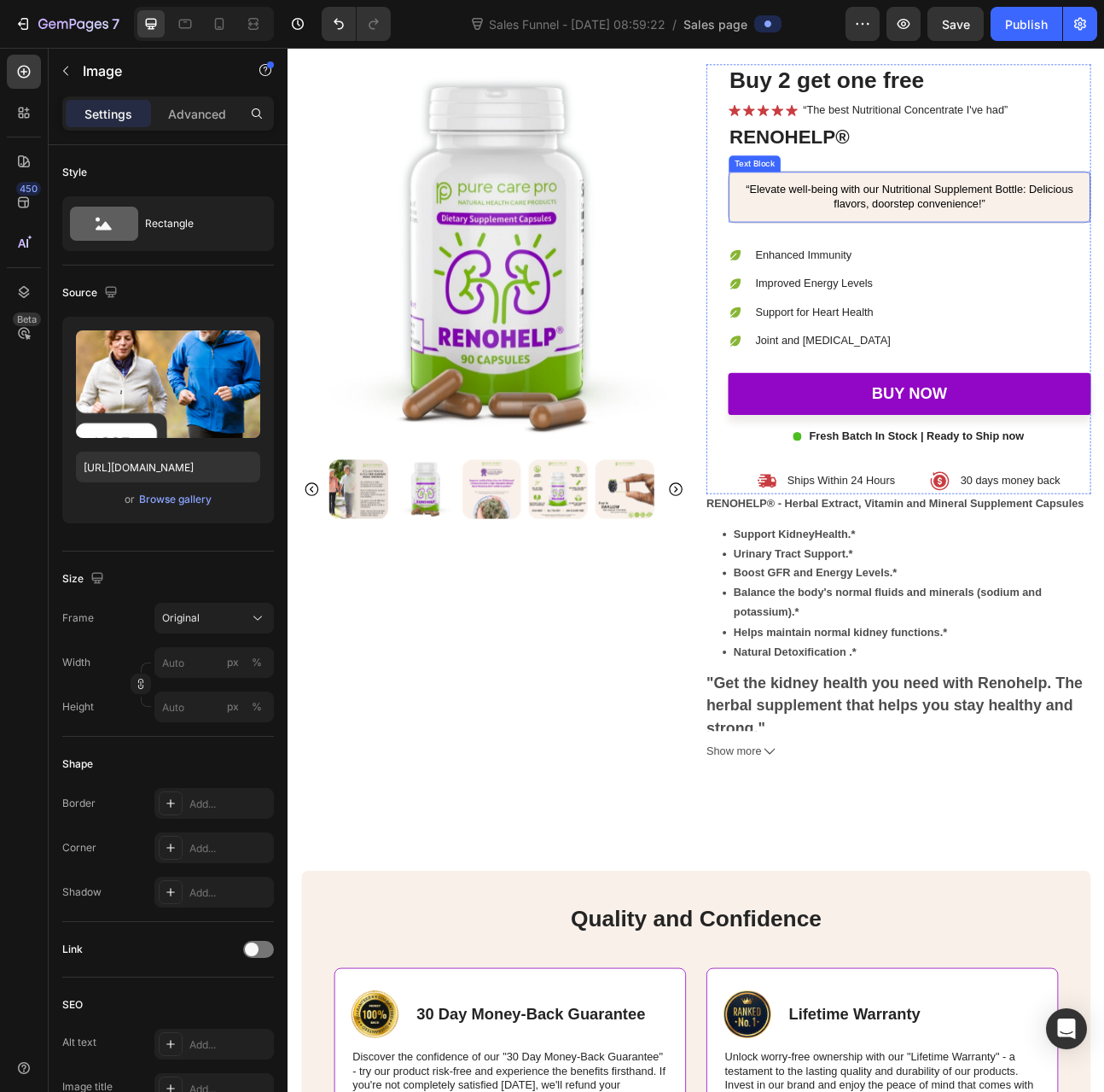
click at [844, 262] on div "“Elevate well-being with our Nutritional Supplement Bottle: Delicious flavors, …" at bounding box center [1067, 235] width 454 height 63
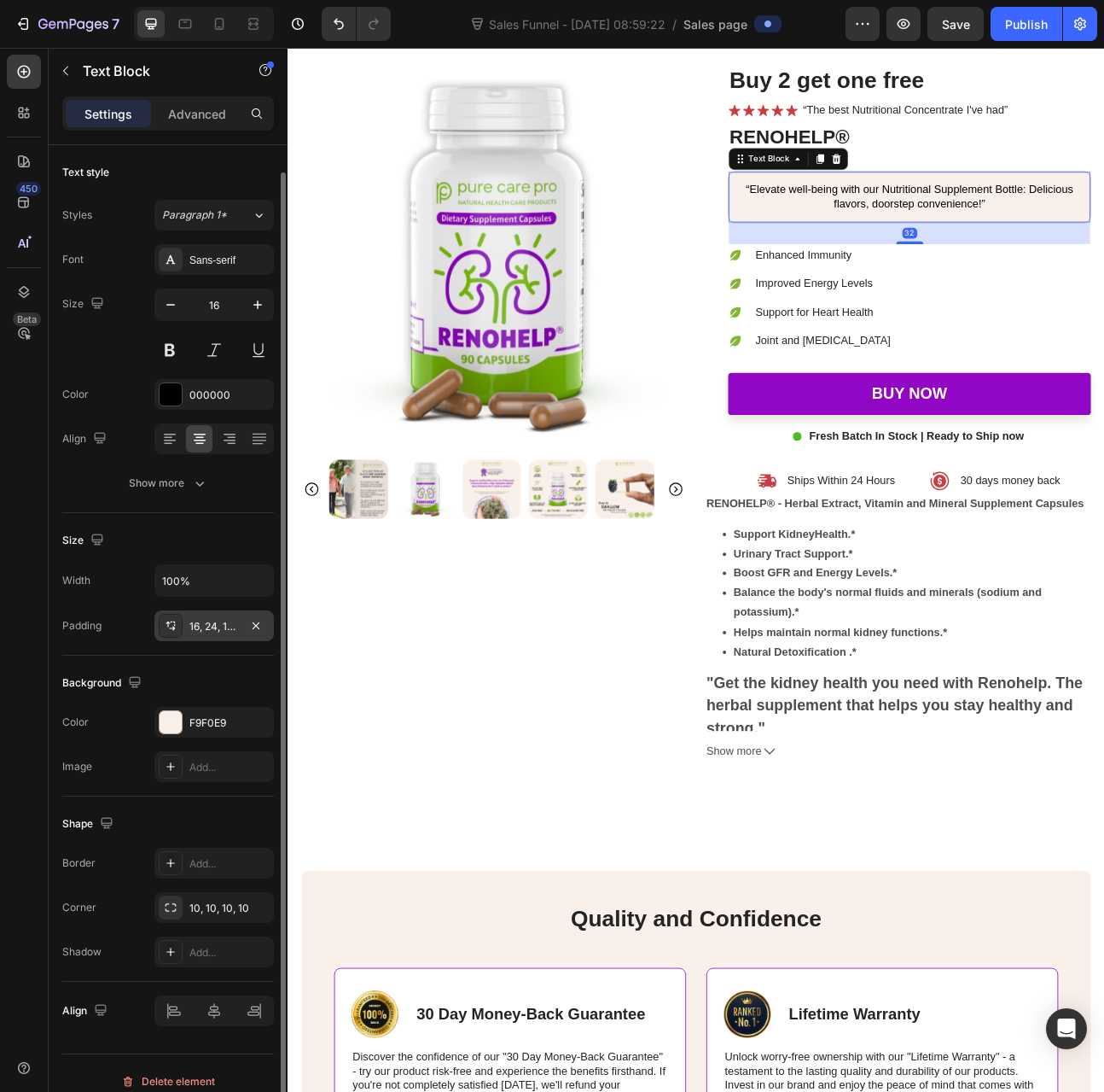
scroll to position [13, 0]
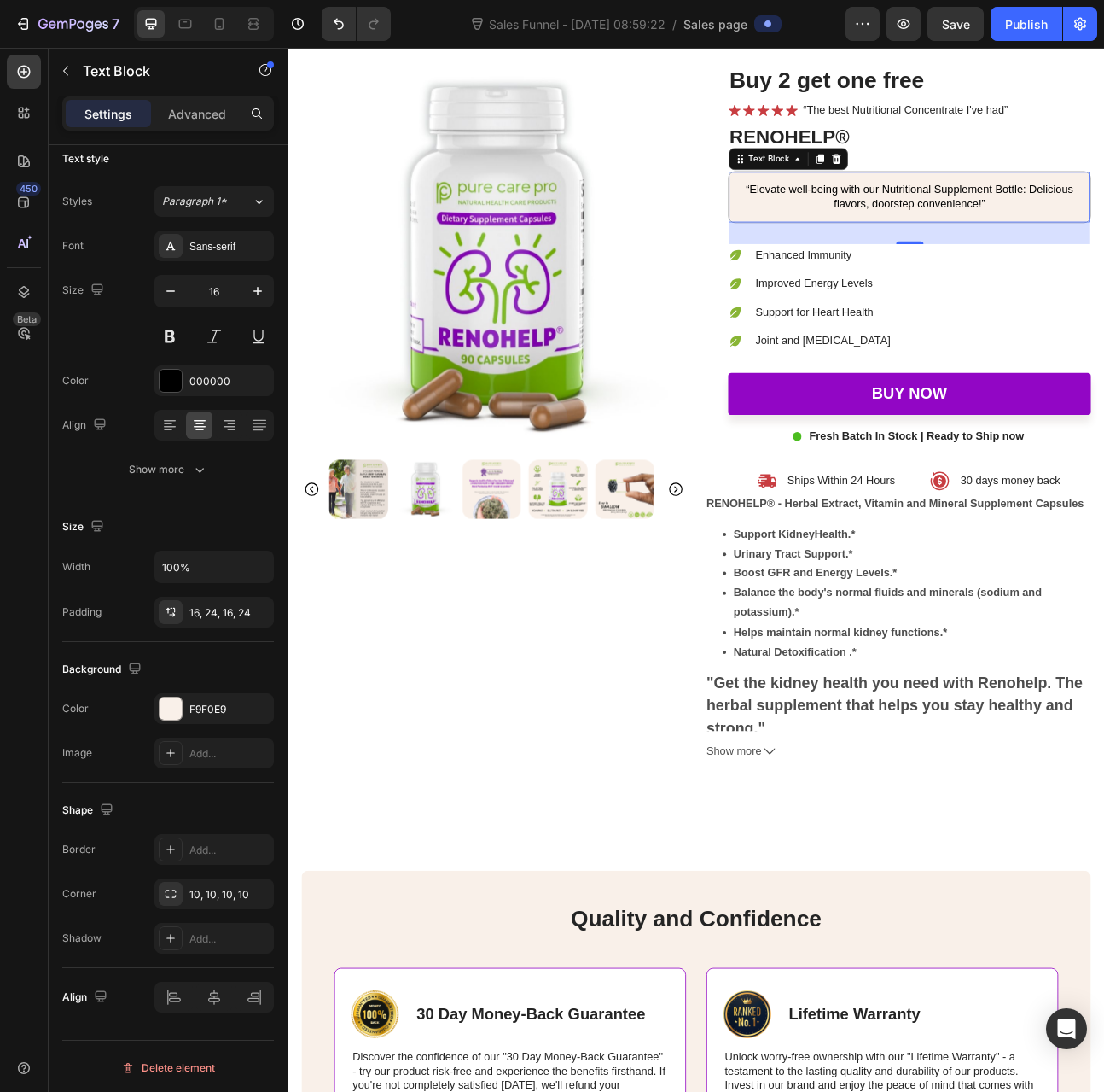
click at [880, 252] on div "“Elevate well-being with our Nutritional Supplement Bottle: Delicious flavors, …" at bounding box center [1067, 235] width 454 height 63
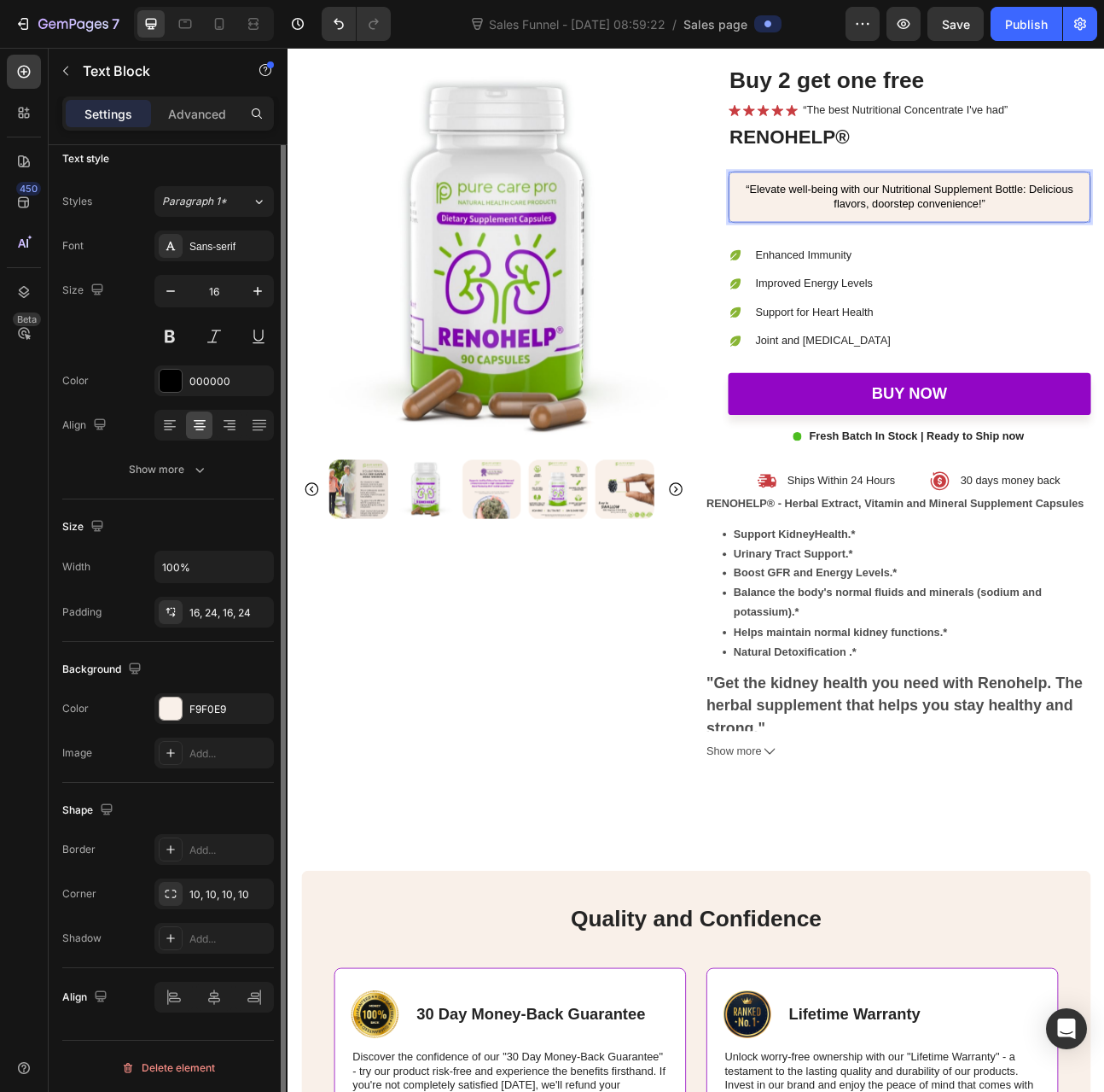
scroll to position [0, 0]
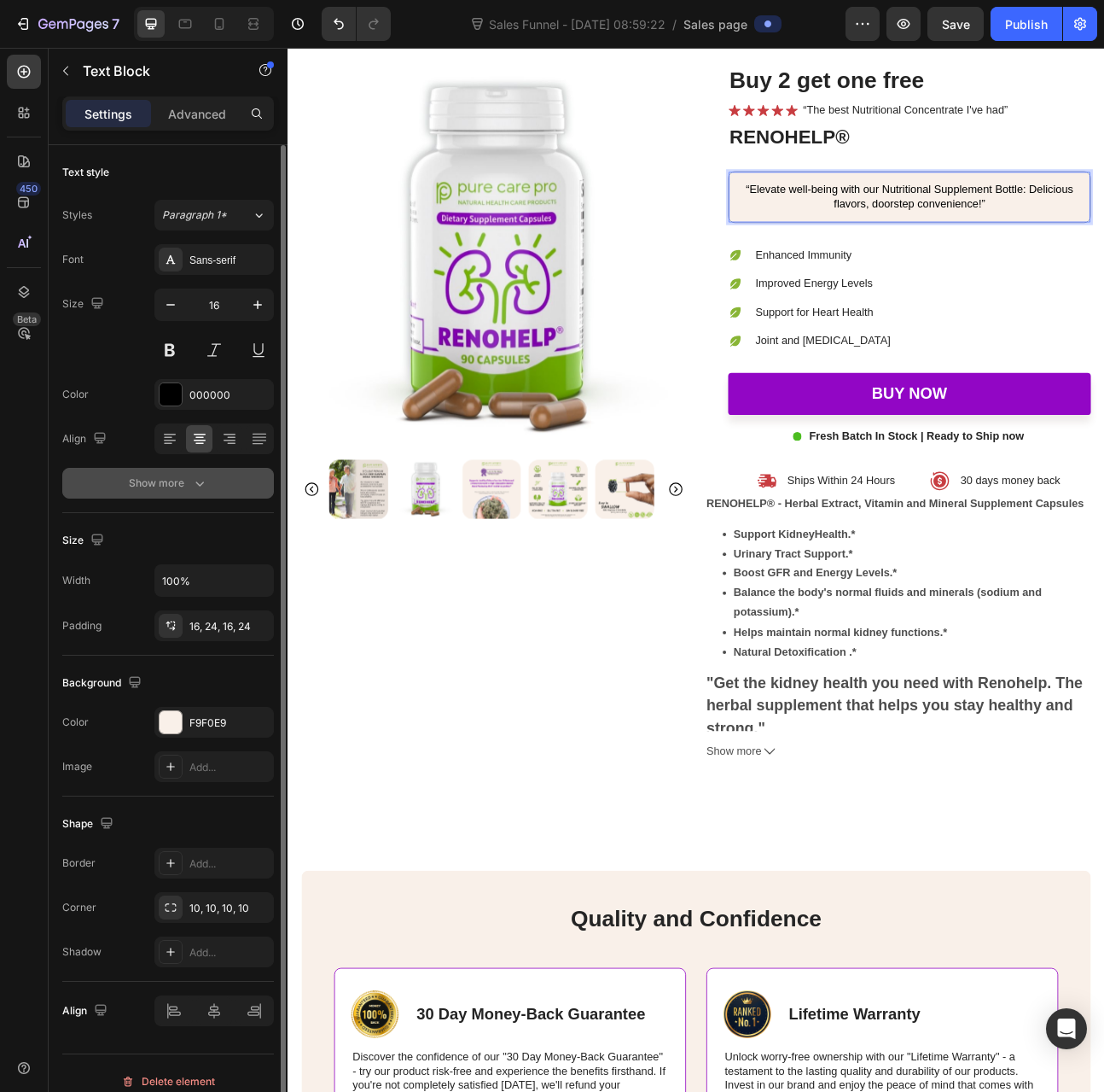
click at [191, 478] on icon "button" at bounding box center [200, 483] width 17 height 17
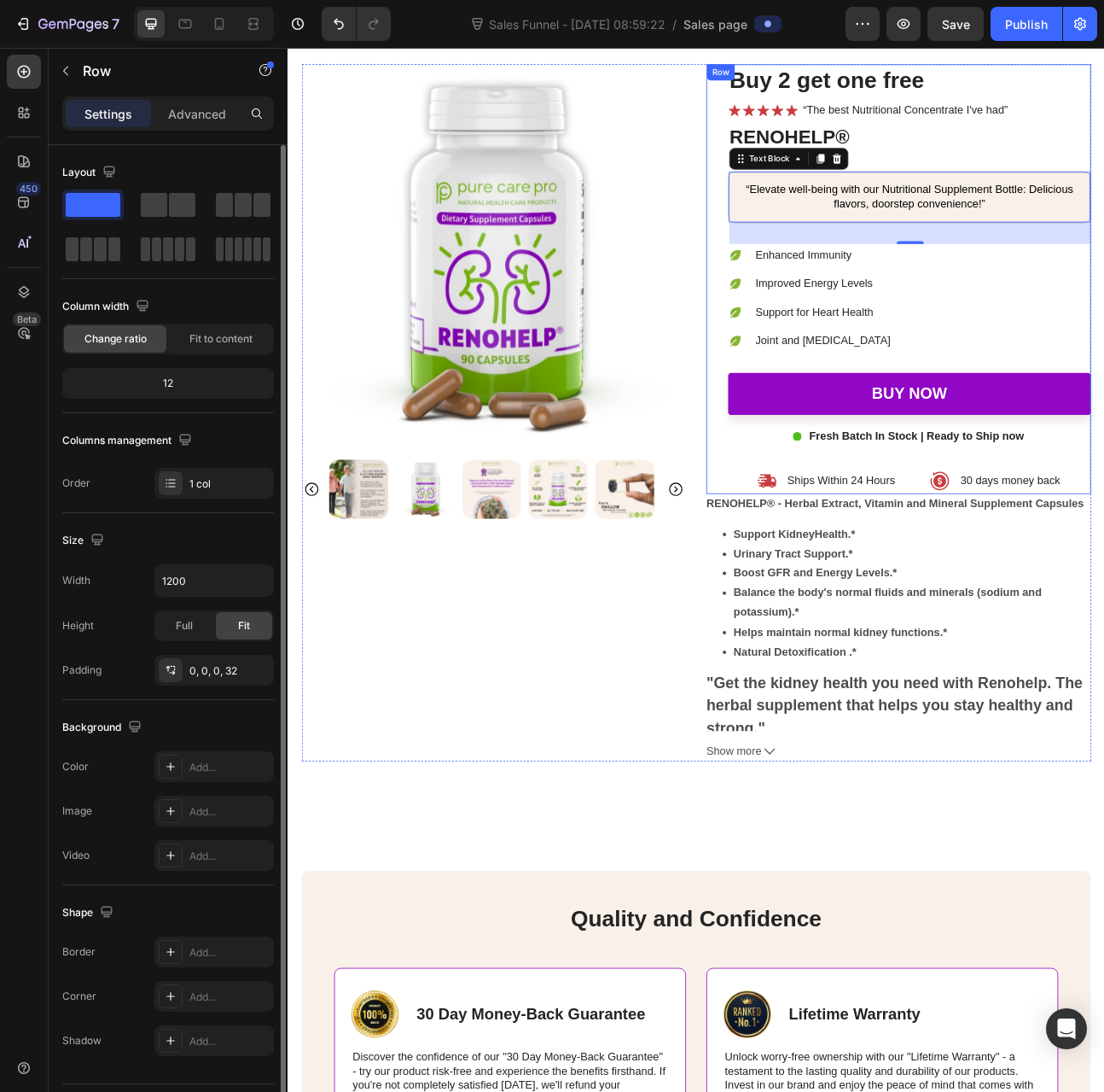
click at [1104, 183] on div "Buy 2 get one free Heading Icon Icon Icon Icon Icon Icon List “The best Nutriti…" at bounding box center [1067, 338] width 455 height 538
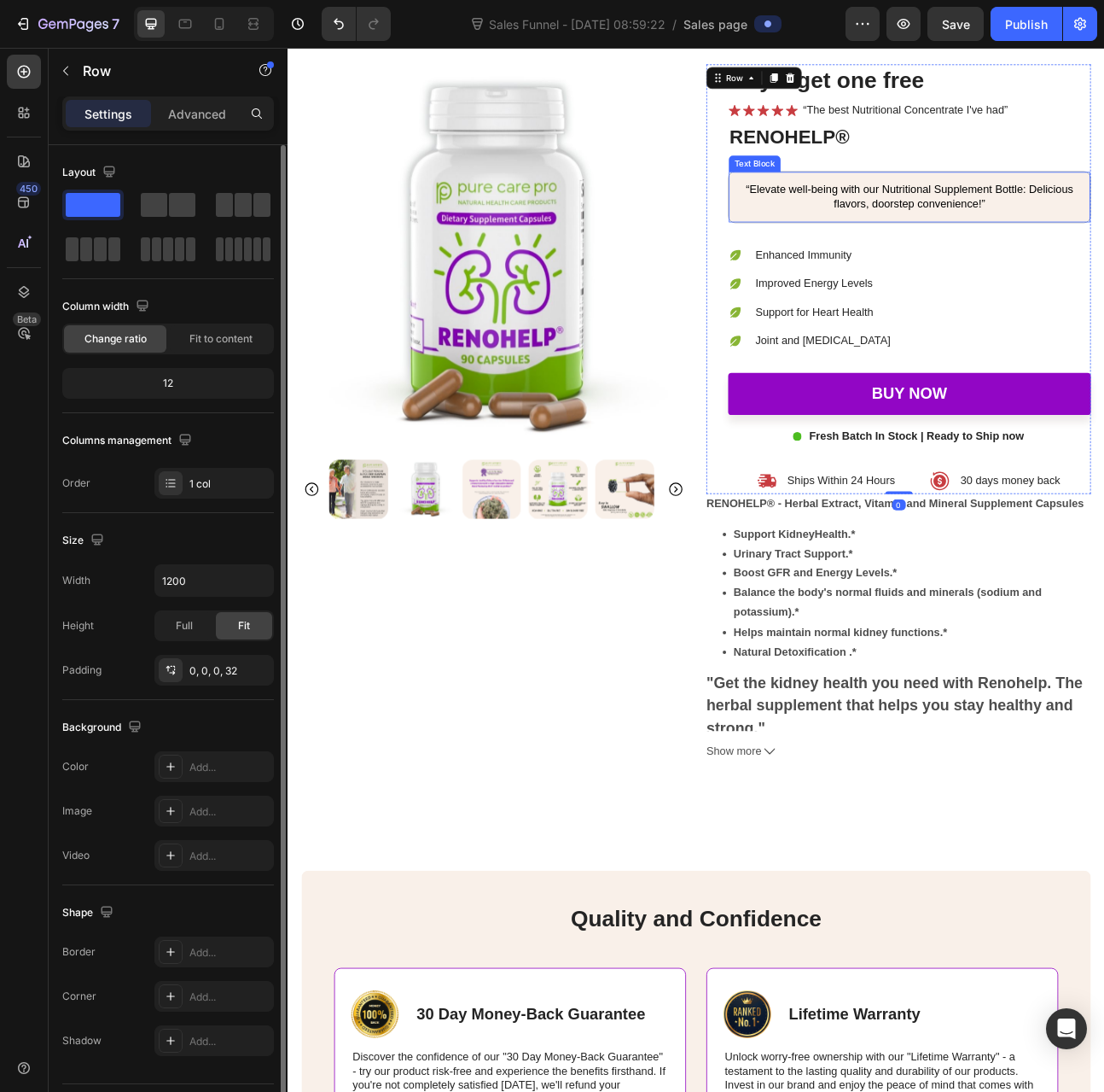
click at [1104, 207] on div "“Elevate well-being with our Nutritional Supplement Bottle: Delicious flavors, …" at bounding box center [1067, 235] width 454 height 63
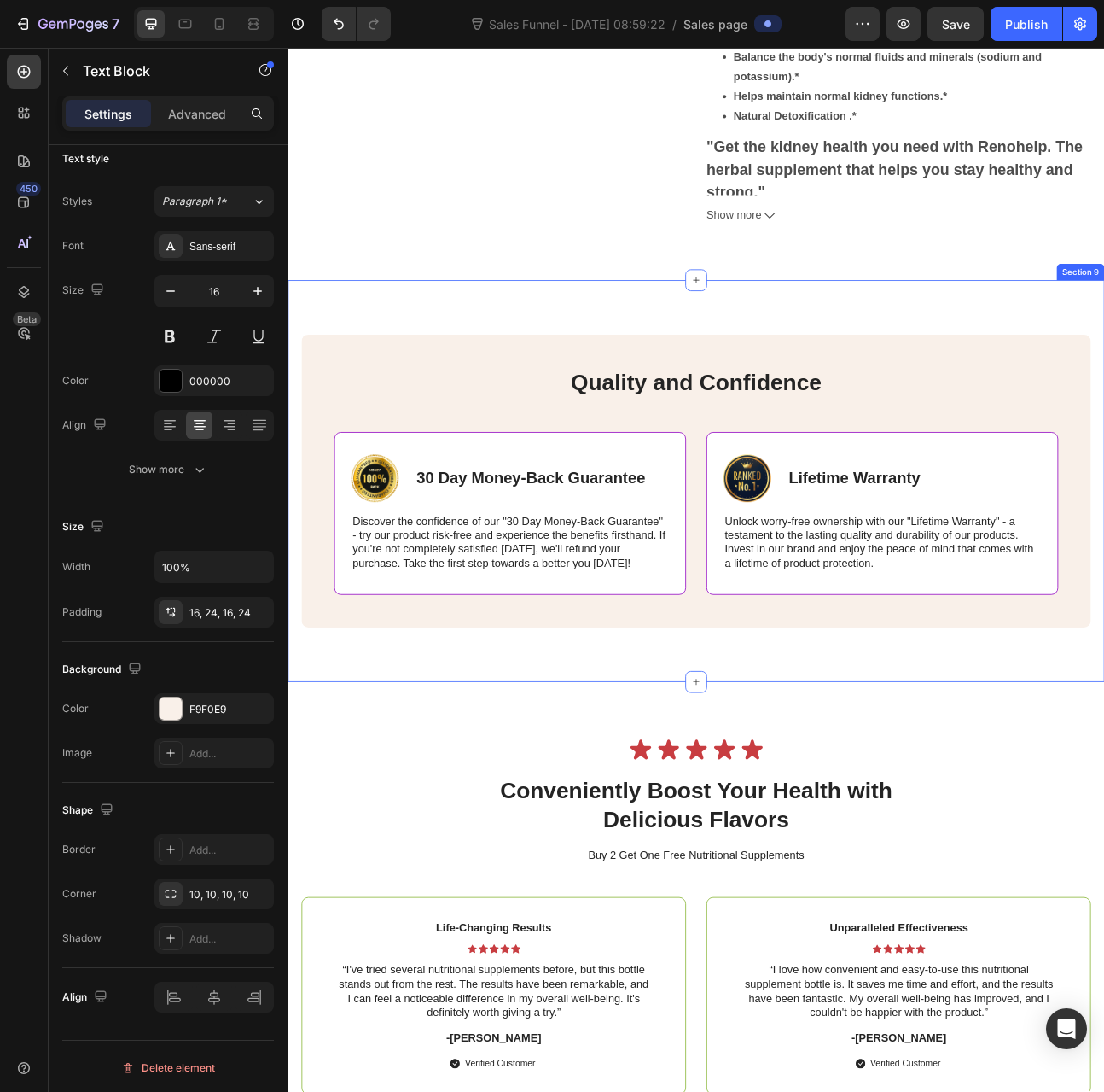
scroll to position [5123, 0]
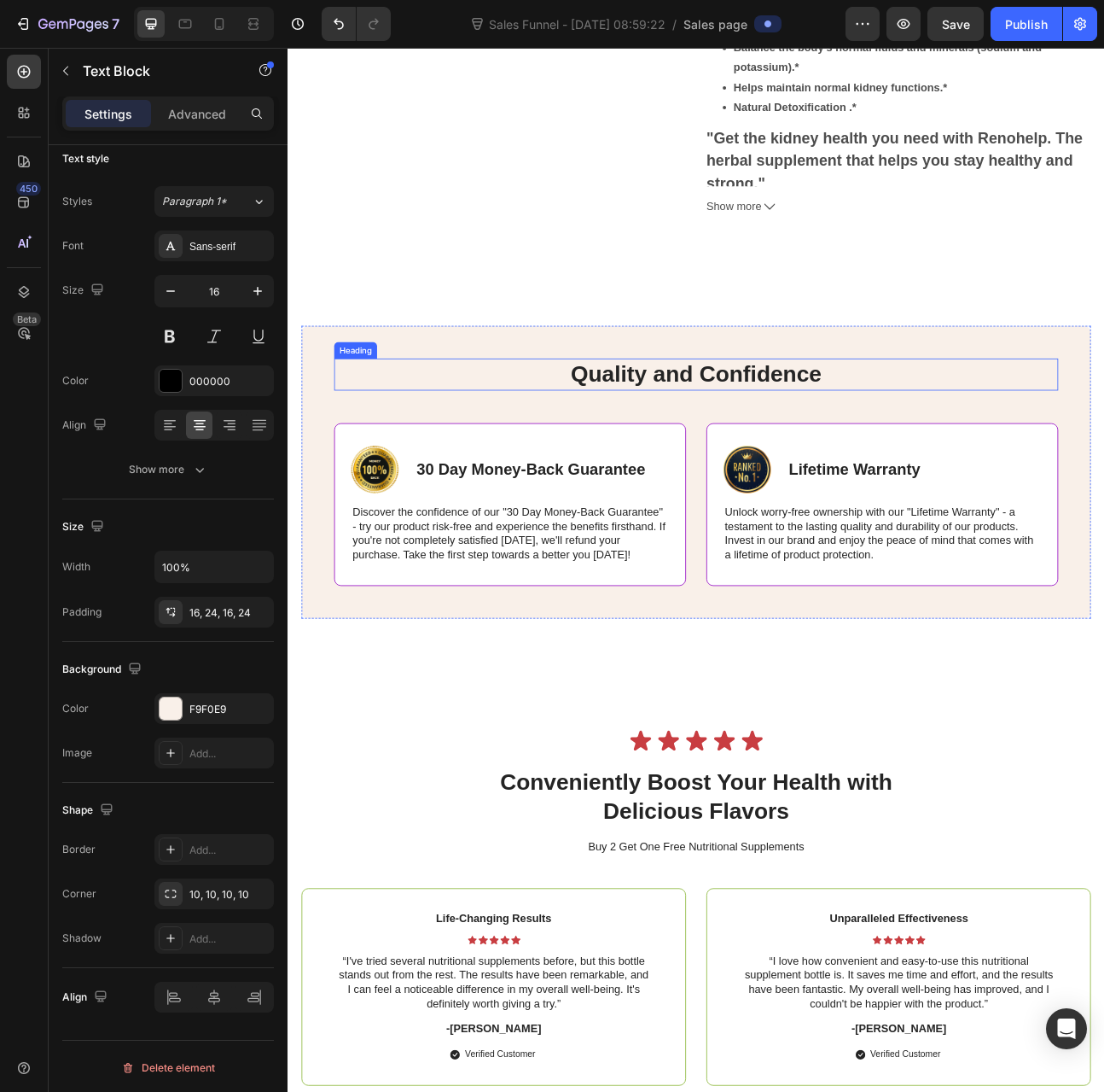
click at [451, 463] on h2 "Quality and Confidence" at bounding box center [800, 458] width 908 height 40
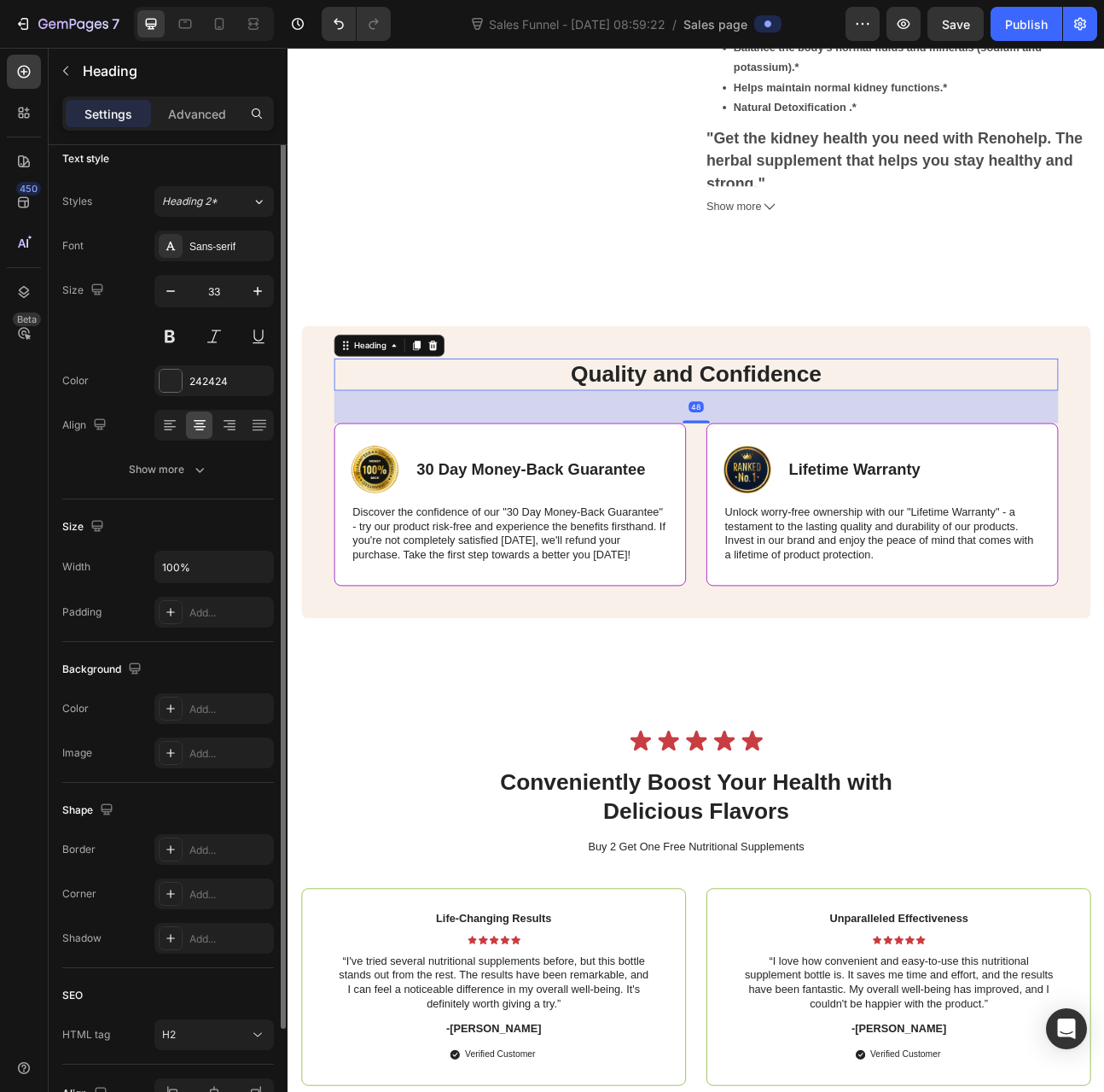
scroll to position [0, 0]
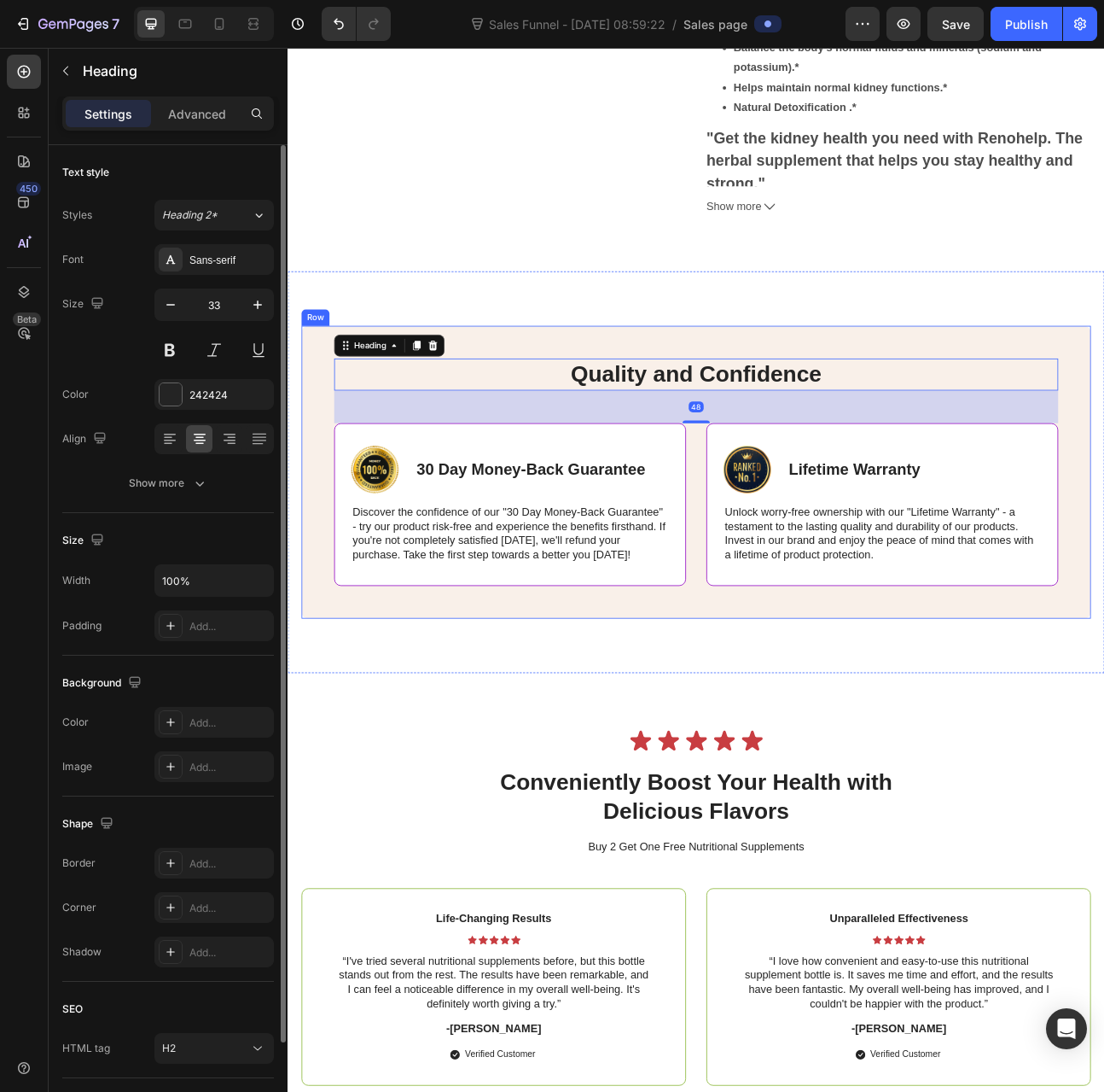
click at [520, 413] on div "Quality and Confidence Heading 48 Image 30 Day Money-Back Guarantee Text Block …" at bounding box center [799, 579] width 990 height 367
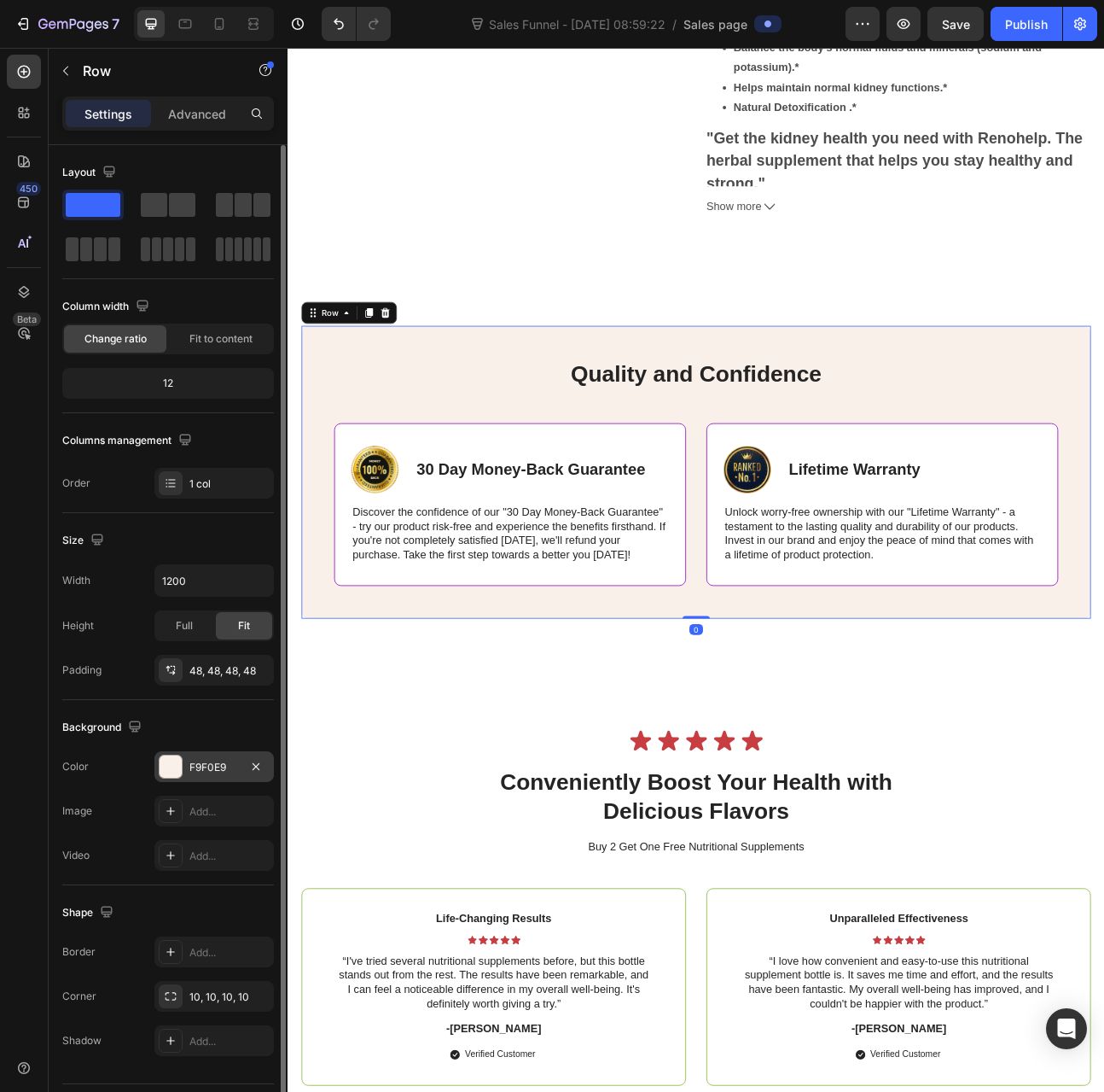
click at [202, 774] on div "F9F0E9" at bounding box center [214, 767] width 120 height 30
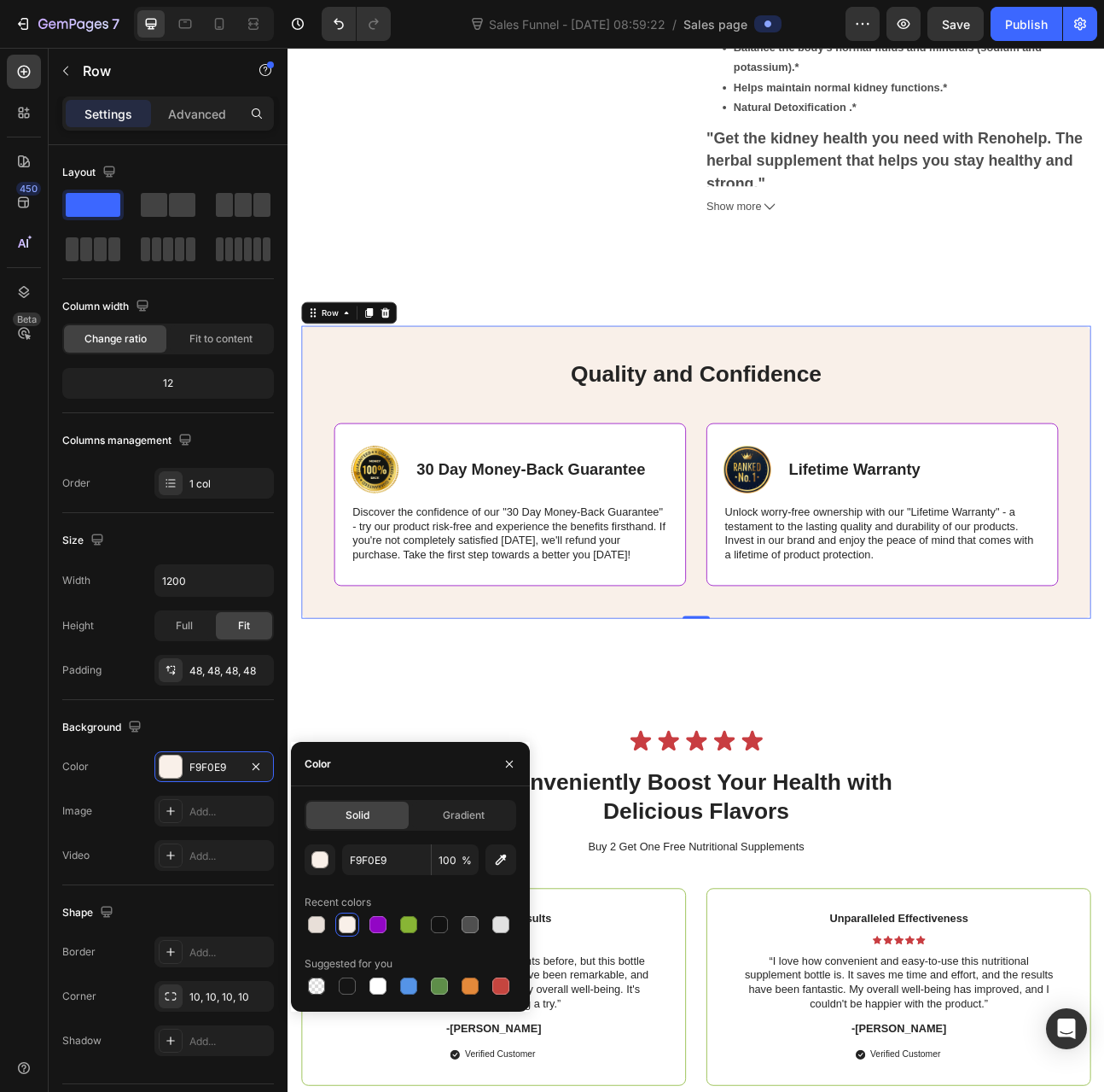
click at [352, 921] on div at bounding box center [347, 925] width 17 height 17
click at [456, 786] on div "Quality and Confidence Heading Image 30 Day Money-Back Guarantee Text Block Row…" at bounding box center [799, 580] width 1024 height 504
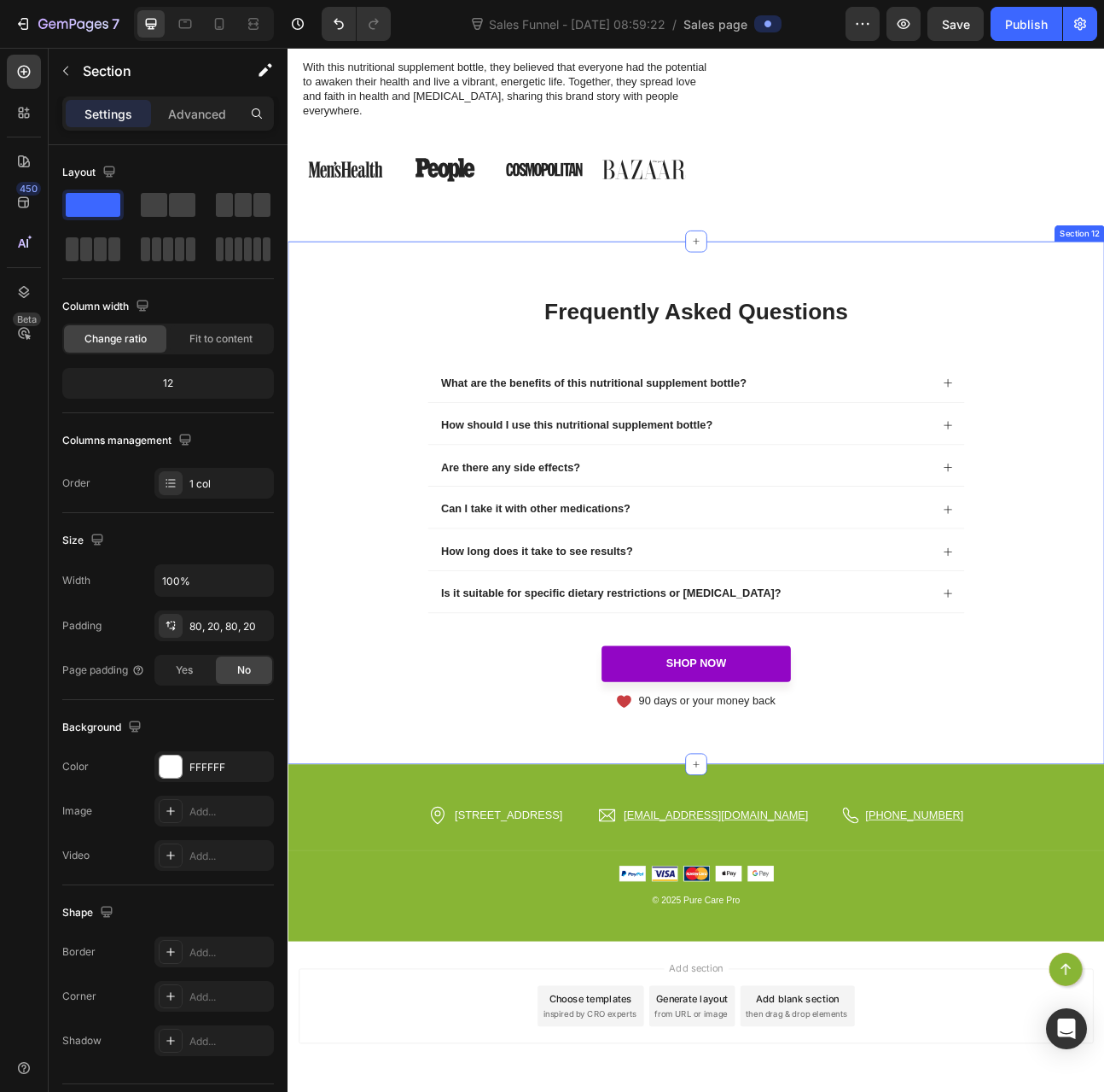
scroll to position [7415, 0]
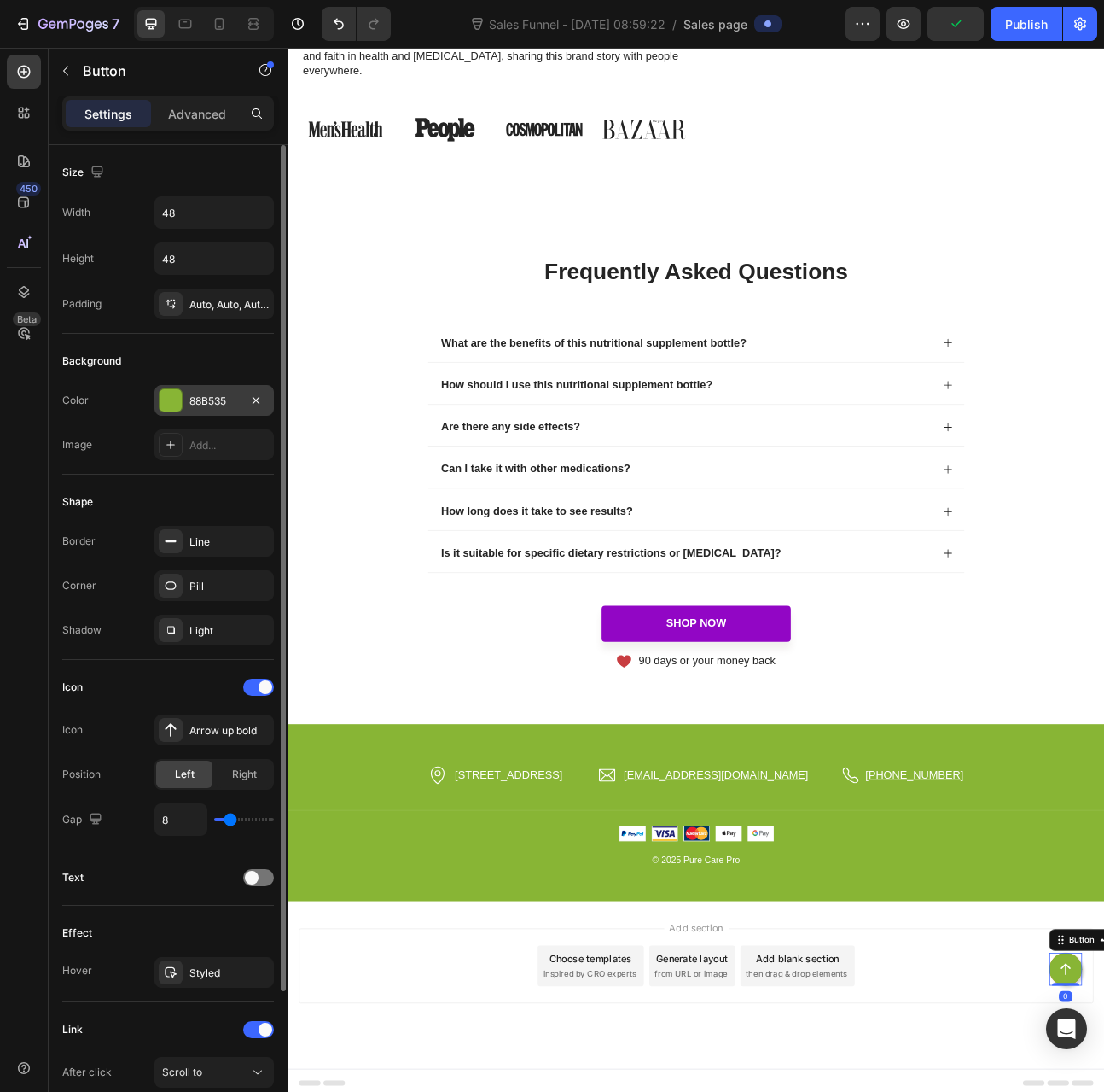
click at [208, 404] on div "88B535" at bounding box center [214, 401] width 49 height 15
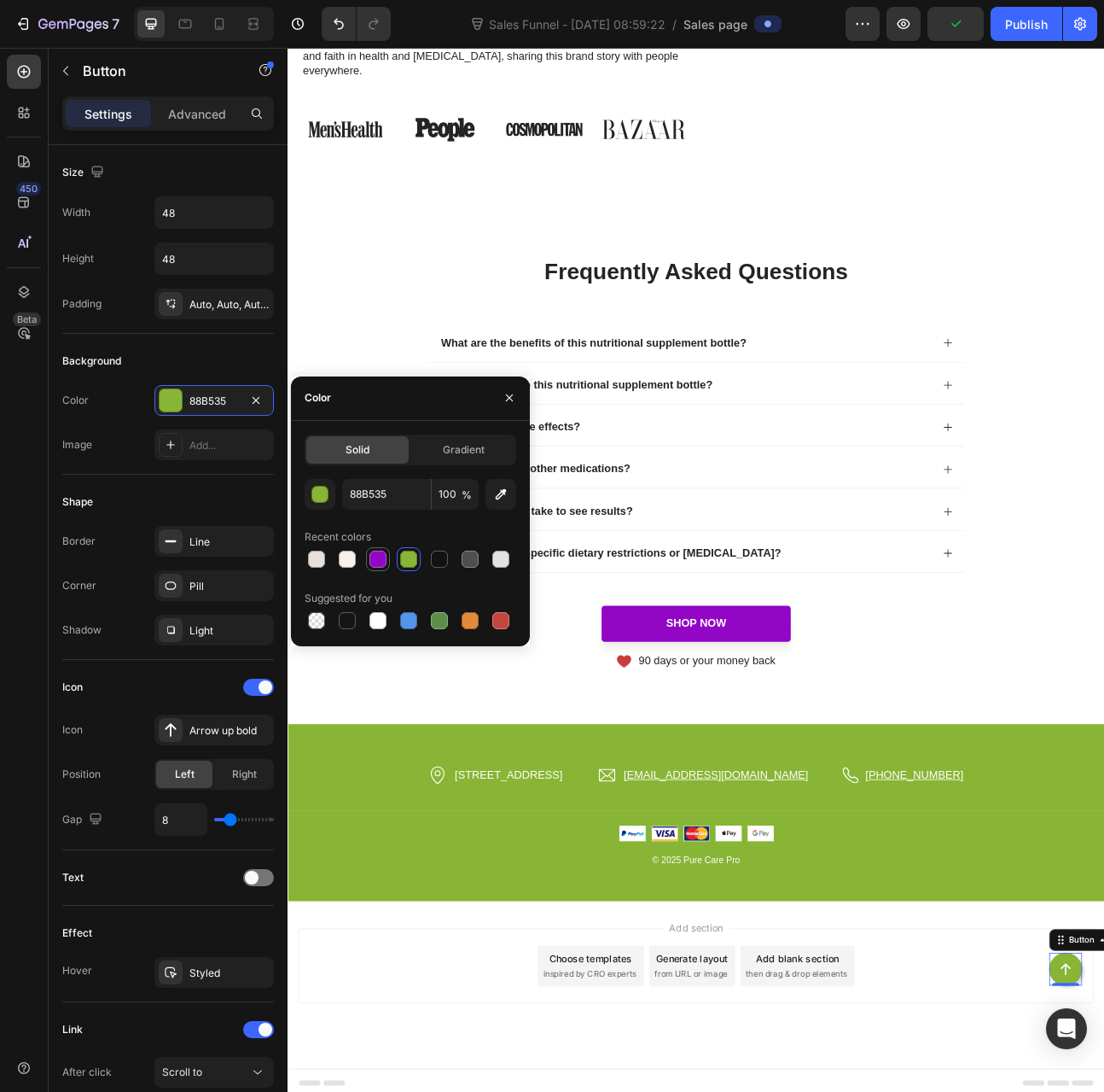
click at [378, 557] on div at bounding box center [378, 559] width 17 height 17
type input "9206C5"
click at [148, 367] on div "Background" at bounding box center [168, 361] width 212 height 28
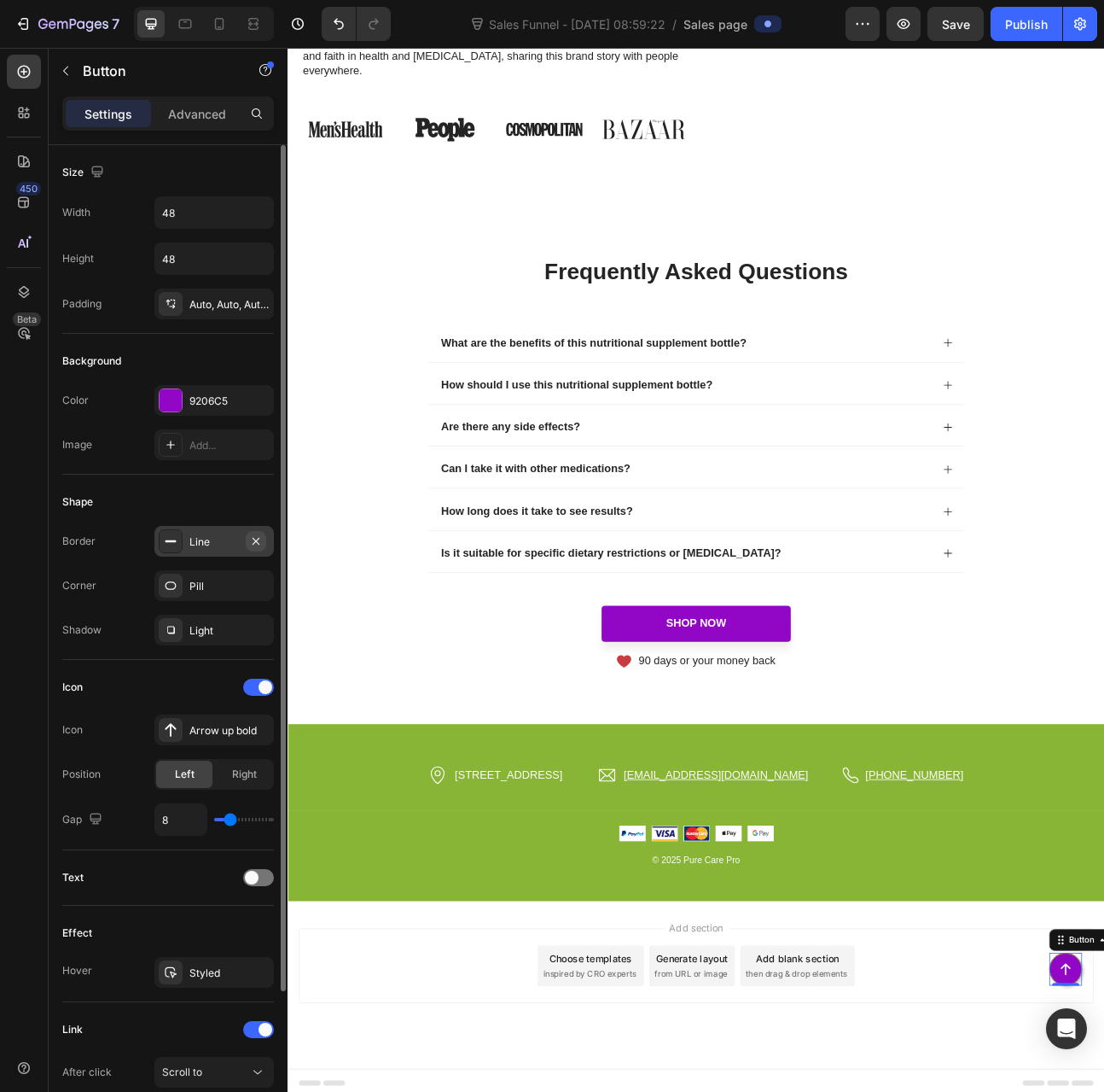
click at [262, 540] on icon "button" at bounding box center [256, 541] width 13 height 13
click at [202, 109] on p "Advanced" at bounding box center [197, 113] width 58 height 18
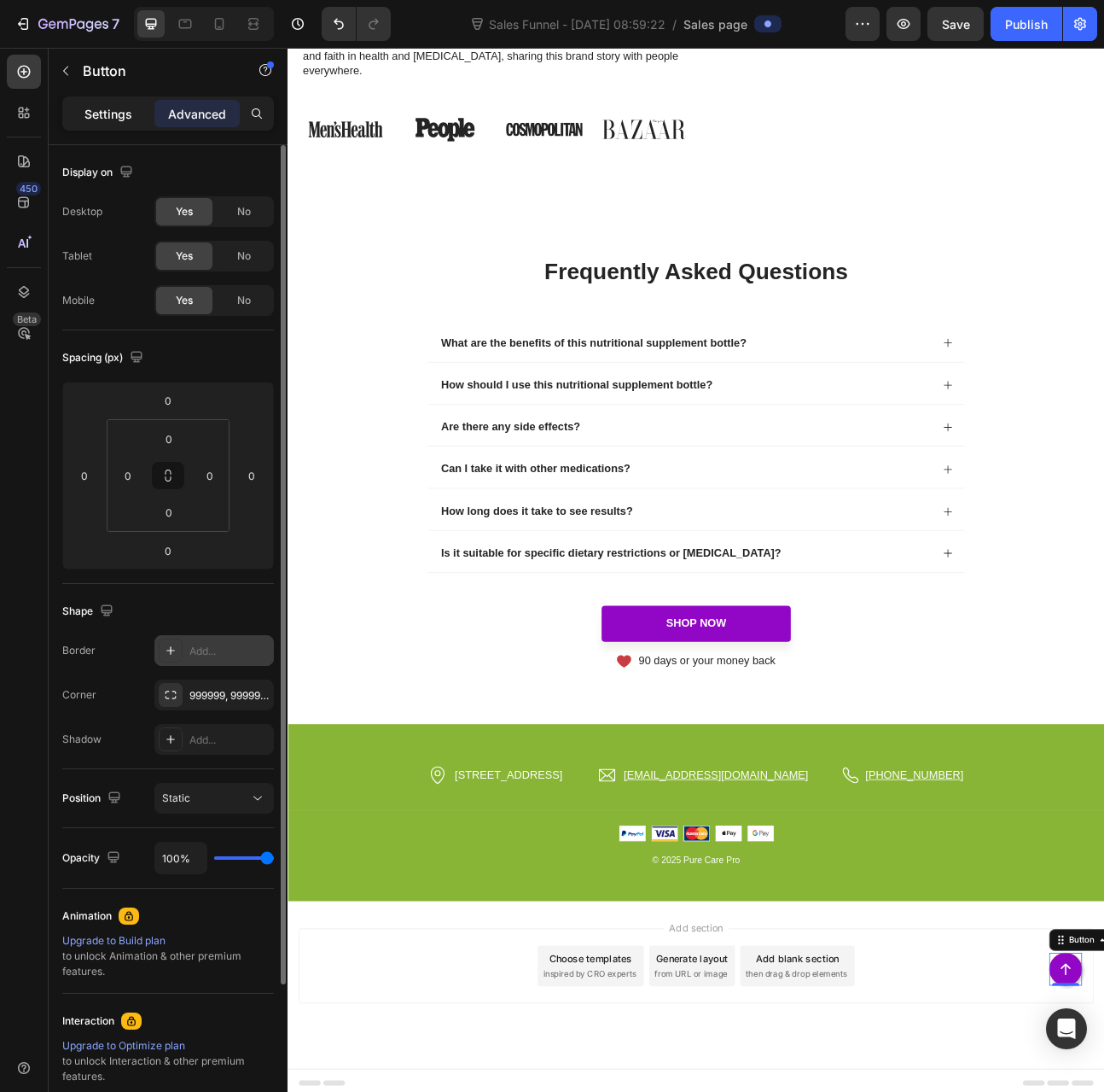
click at [125, 110] on p "Settings" at bounding box center [108, 113] width 48 height 18
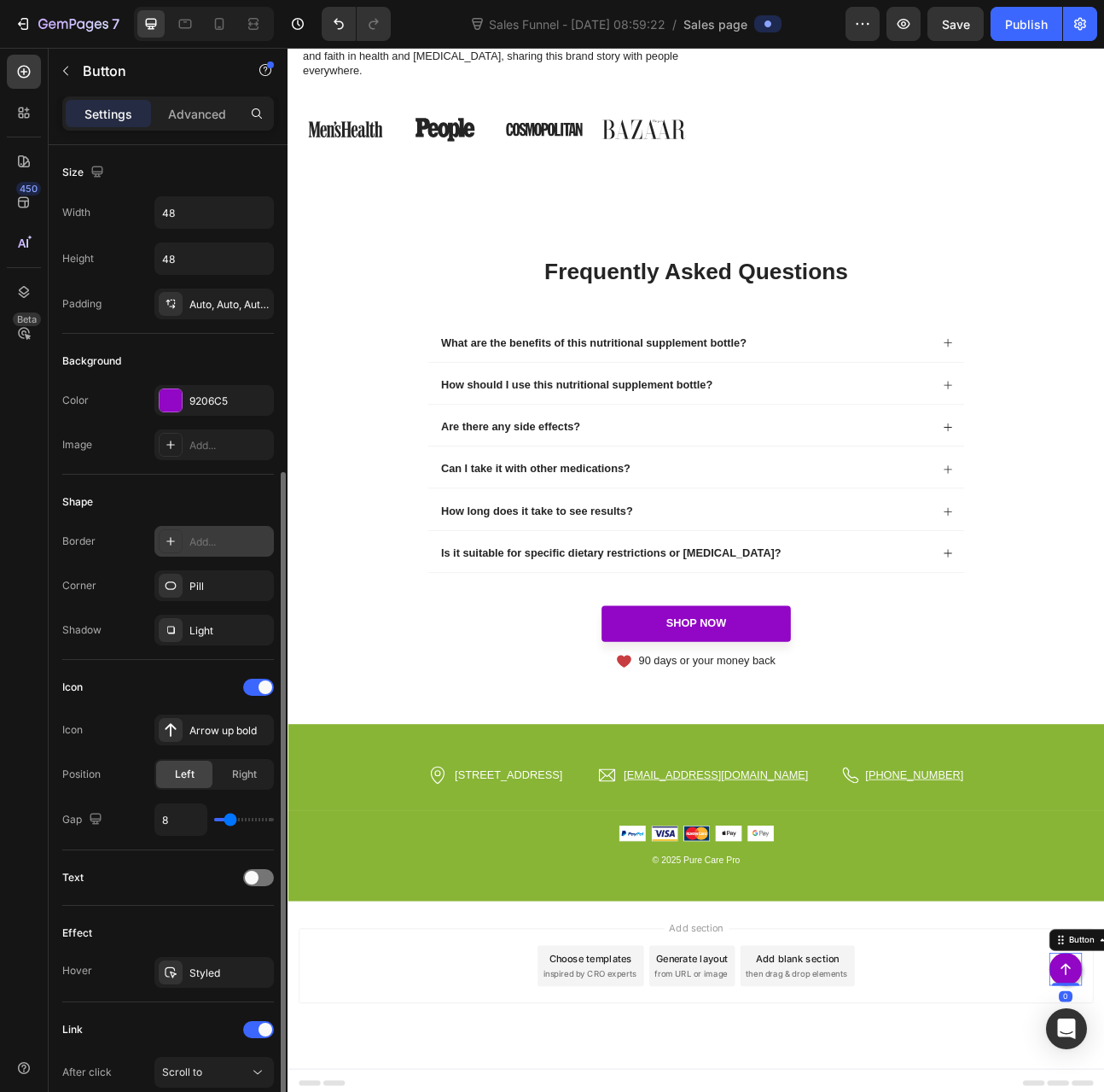
scroll to position [177, 0]
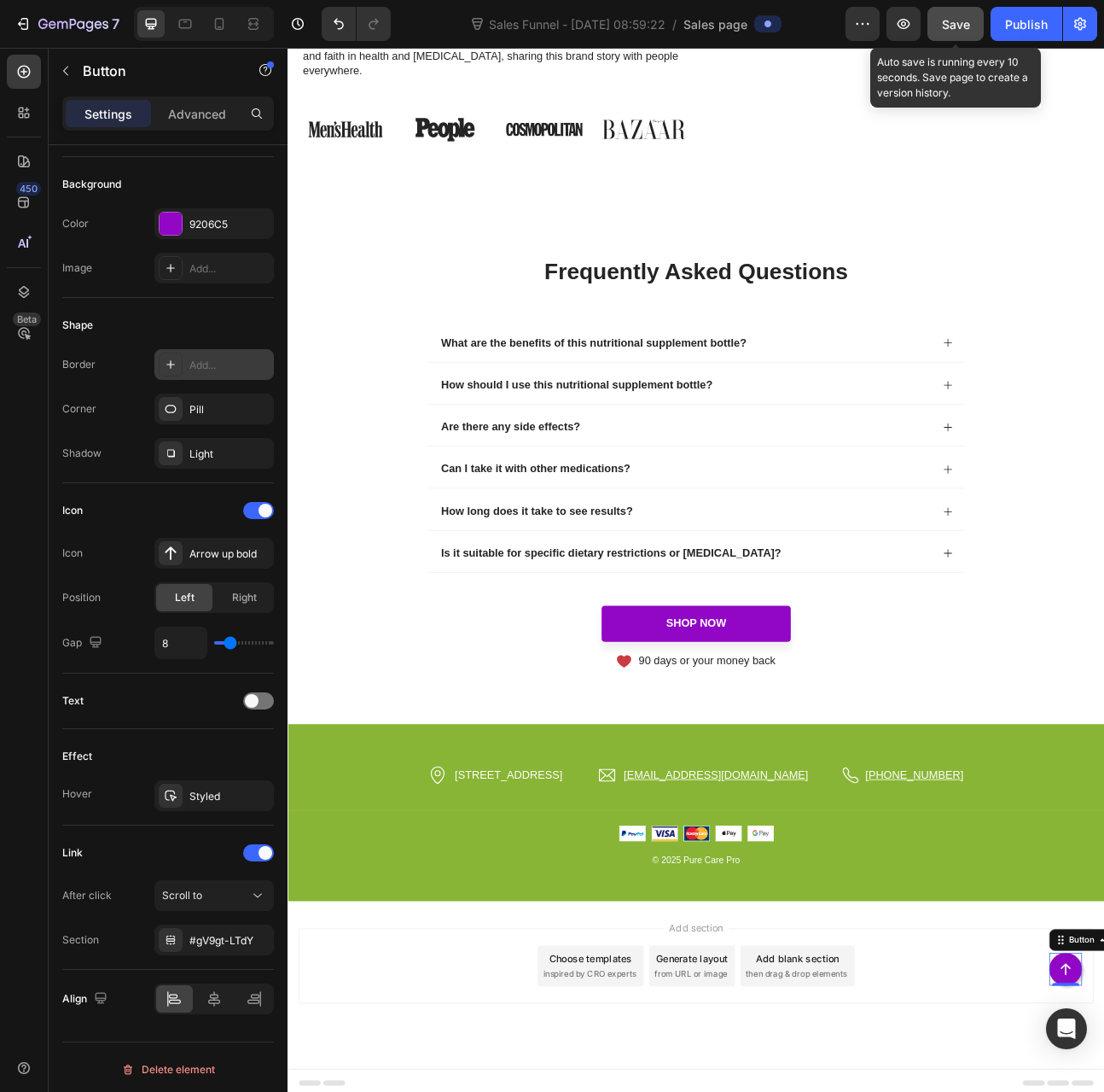
click at [951, 23] on span "Save" at bounding box center [957, 24] width 29 height 14
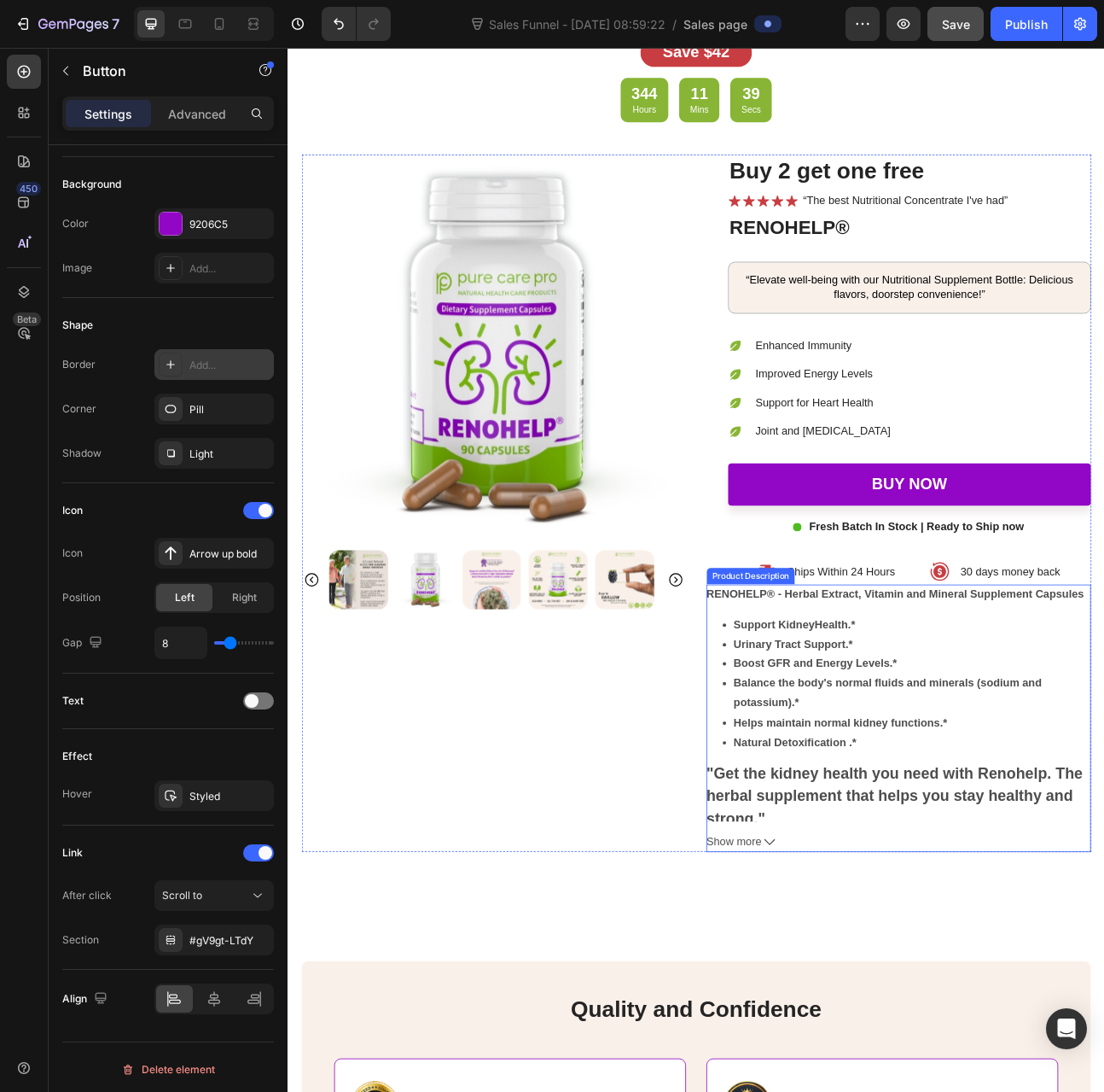
scroll to position [4070, 0]
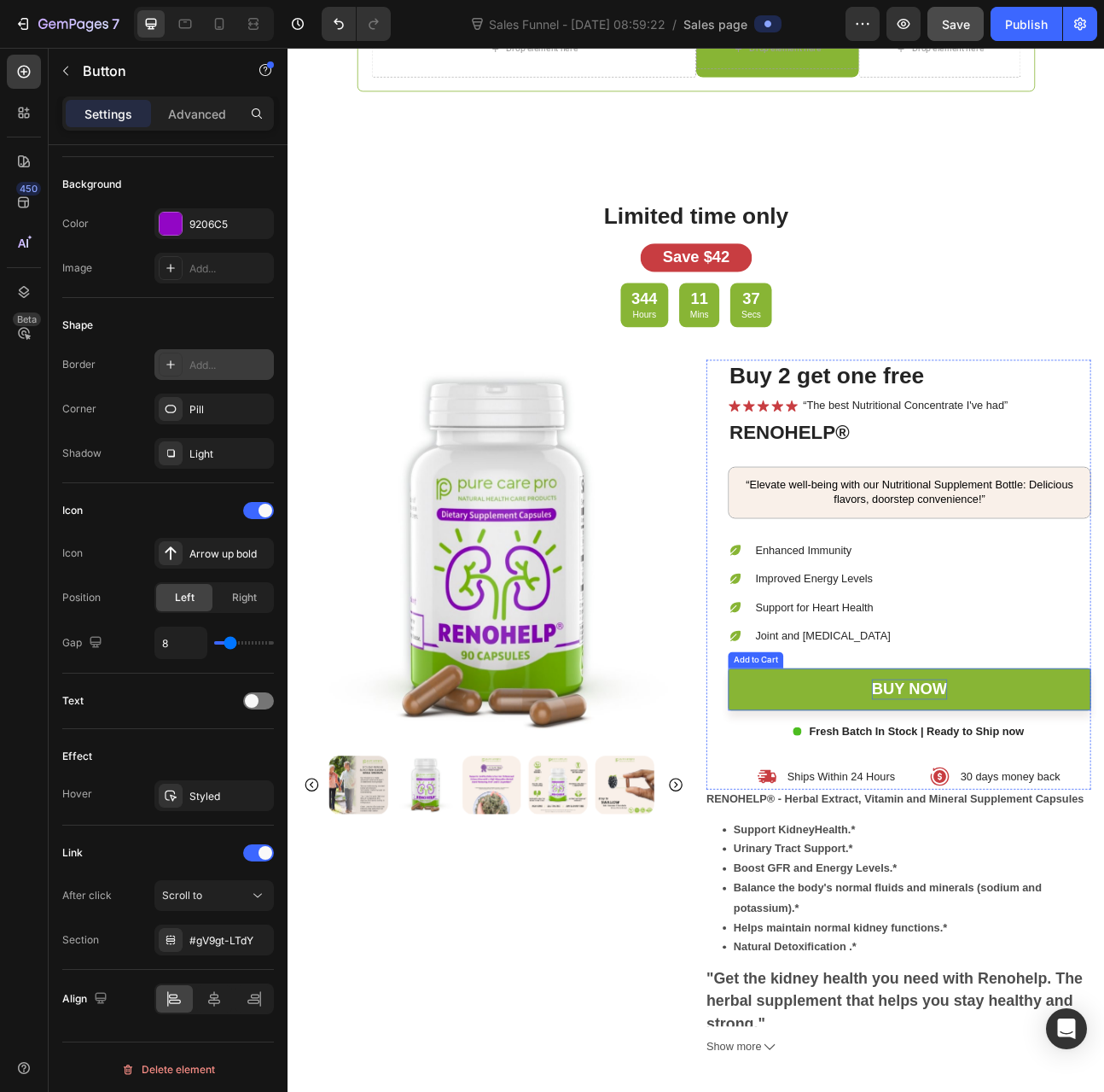
click at [1020, 839] on div "Buy now" at bounding box center [1068, 851] width 95 height 26
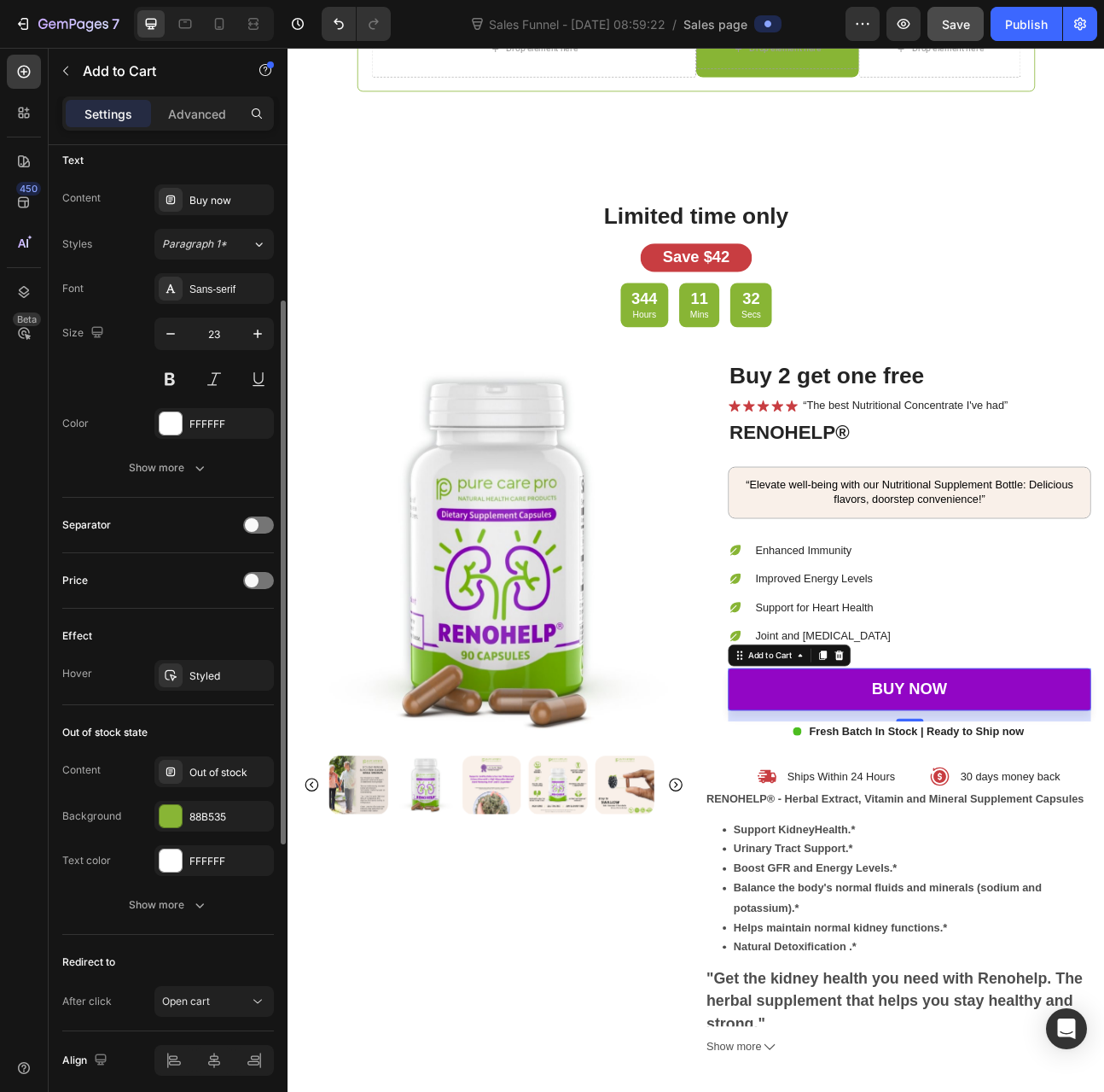
scroll to position [829, 0]
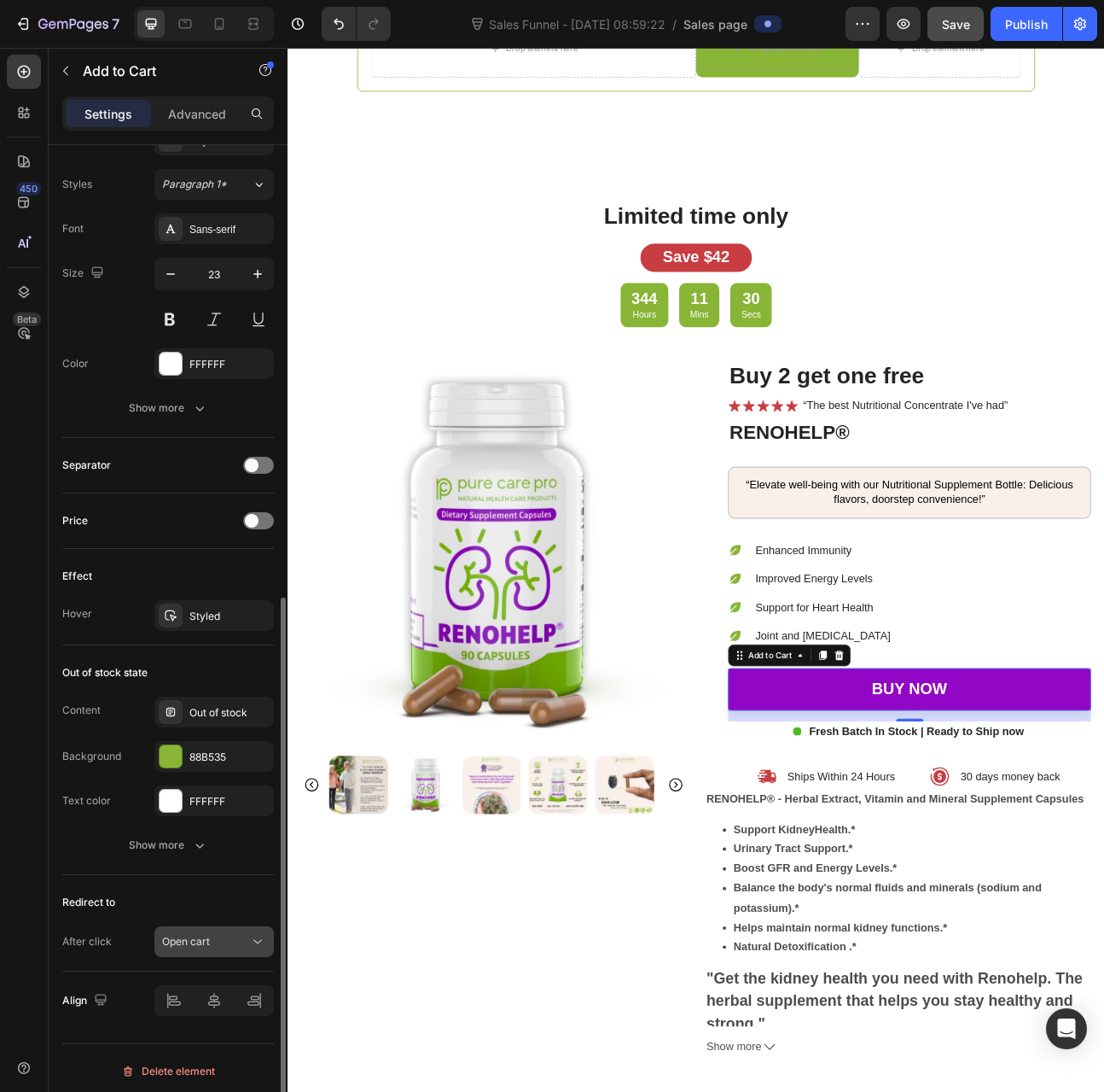
click at [221, 933] on div "Open cart" at bounding box center [215, 942] width 105 height 17
click at [241, 934] on div "Open cart" at bounding box center [206, 942] width 87 height 15
click at [249, 933] on icon at bounding box center [258, 942] width 17 height 17
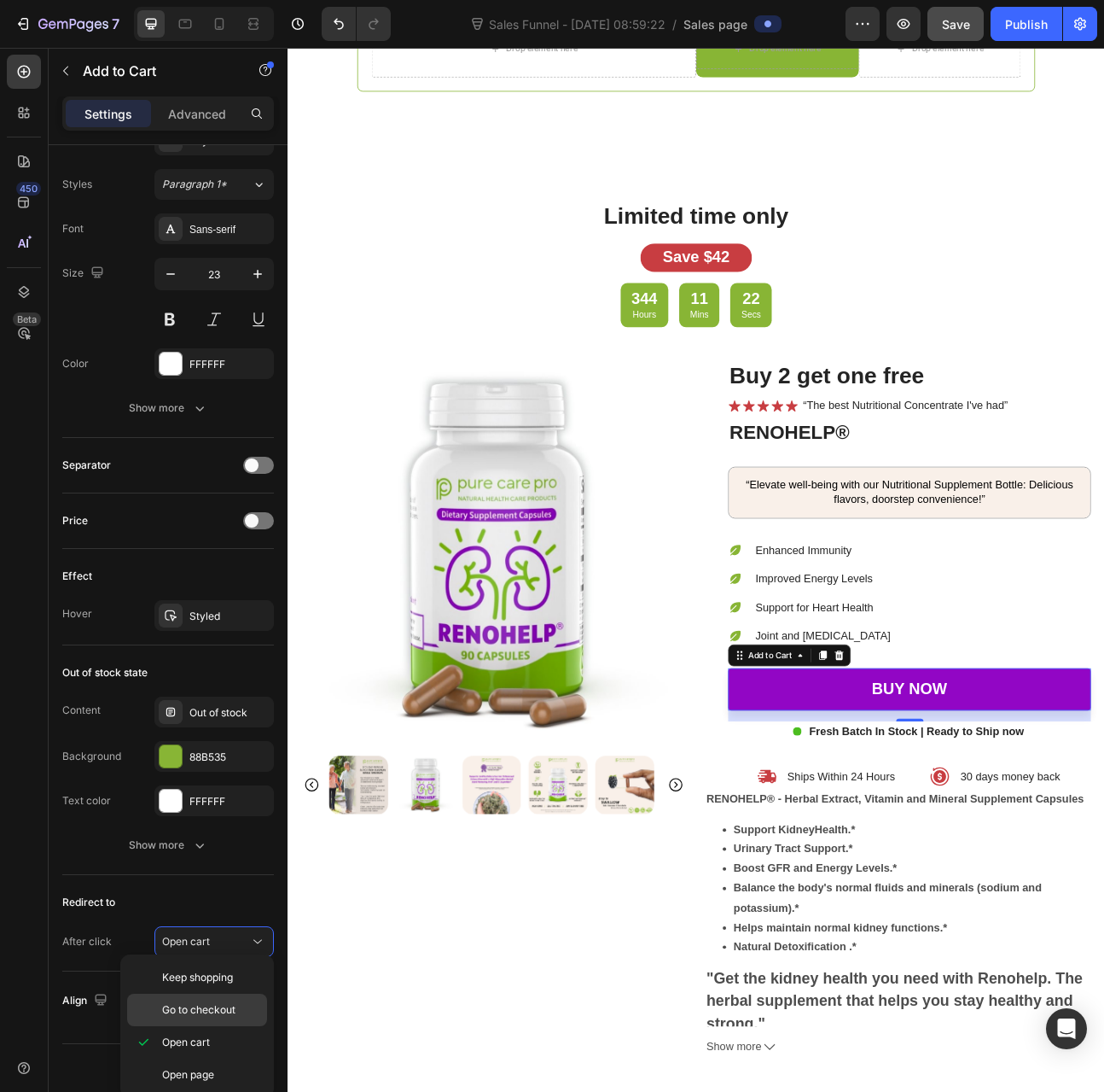
click at [225, 1019] on div "Go to checkout" at bounding box center [197, 1010] width 140 height 32
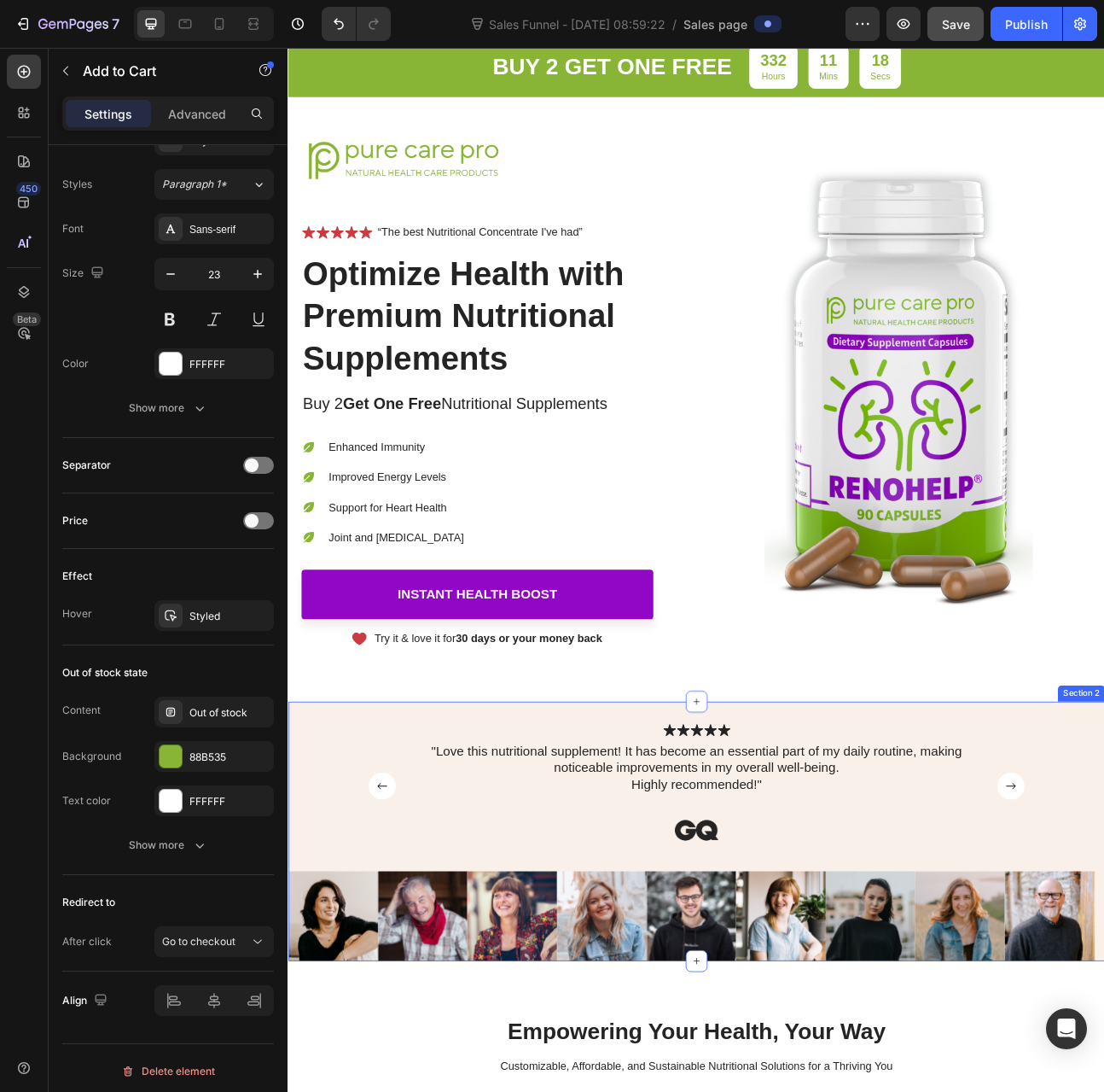
scroll to position [0, 0]
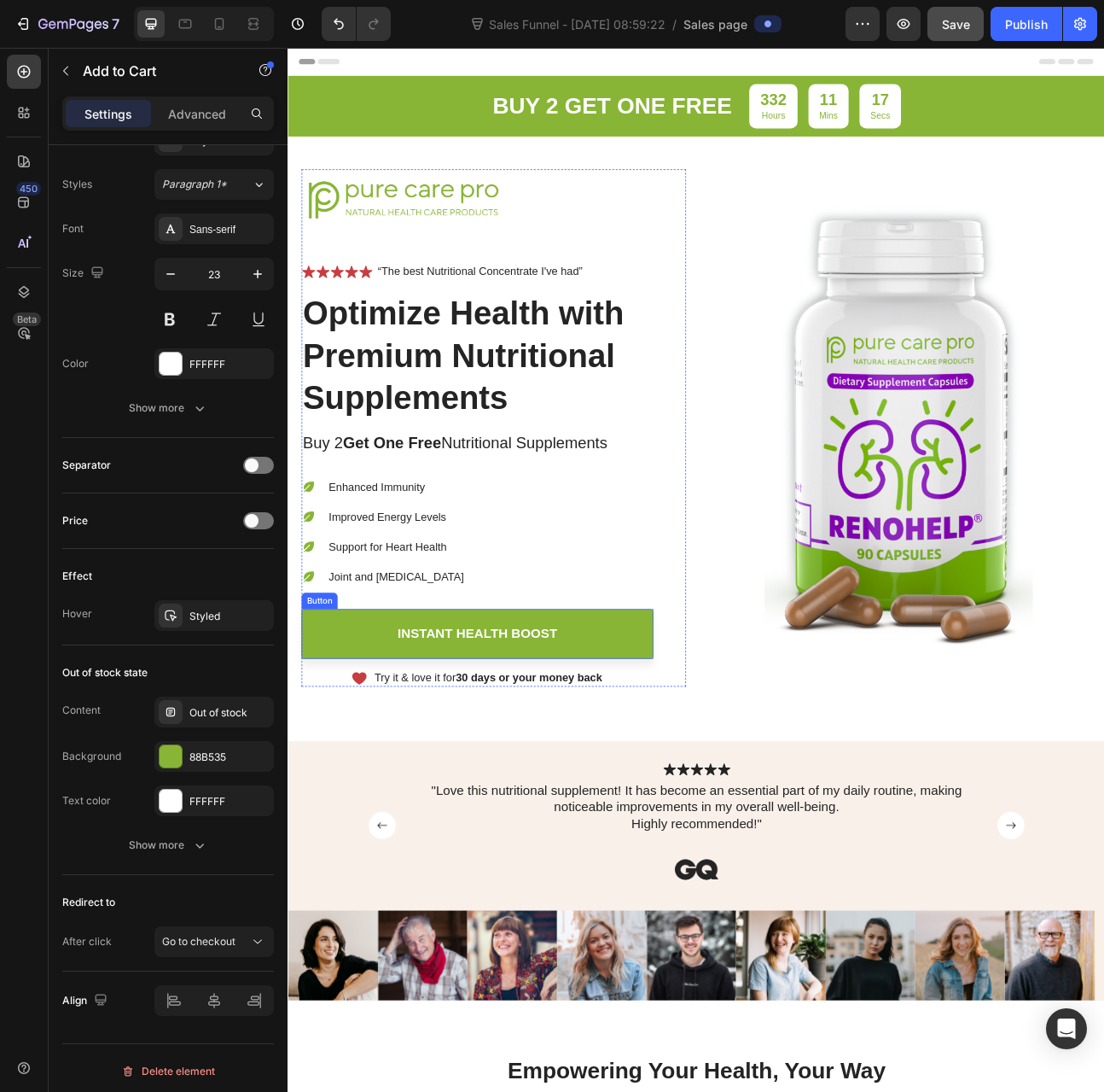
click at [602, 764] on link "Instant Health Boost" at bounding box center [525, 783] width 441 height 63
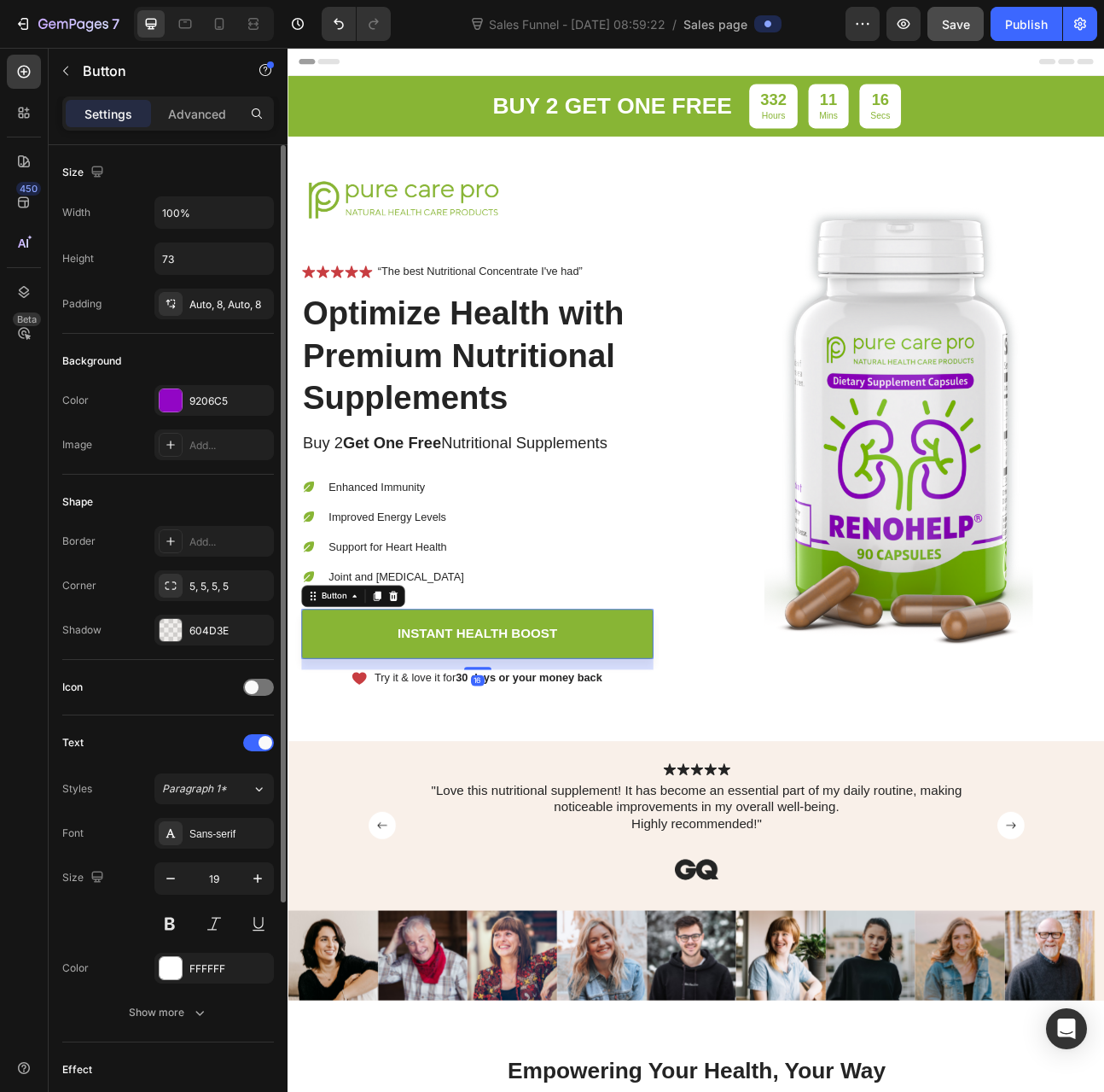
click at [642, 769] on link "Instant Health Boost" at bounding box center [525, 783] width 441 height 63
click at [681, 779] on link "Instant Health Boost" at bounding box center [525, 783] width 441 height 63
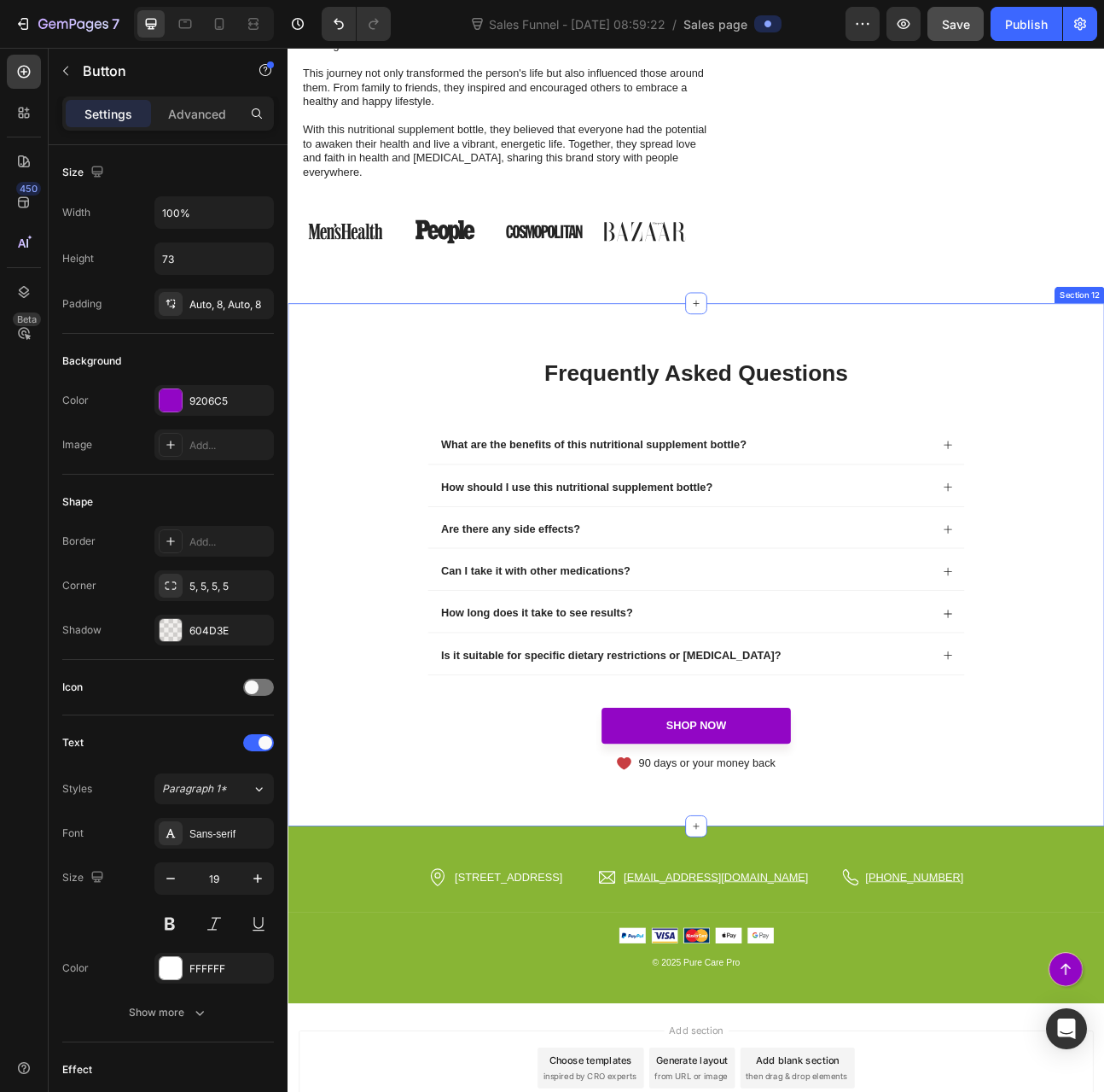
scroll to position [7157, 0]
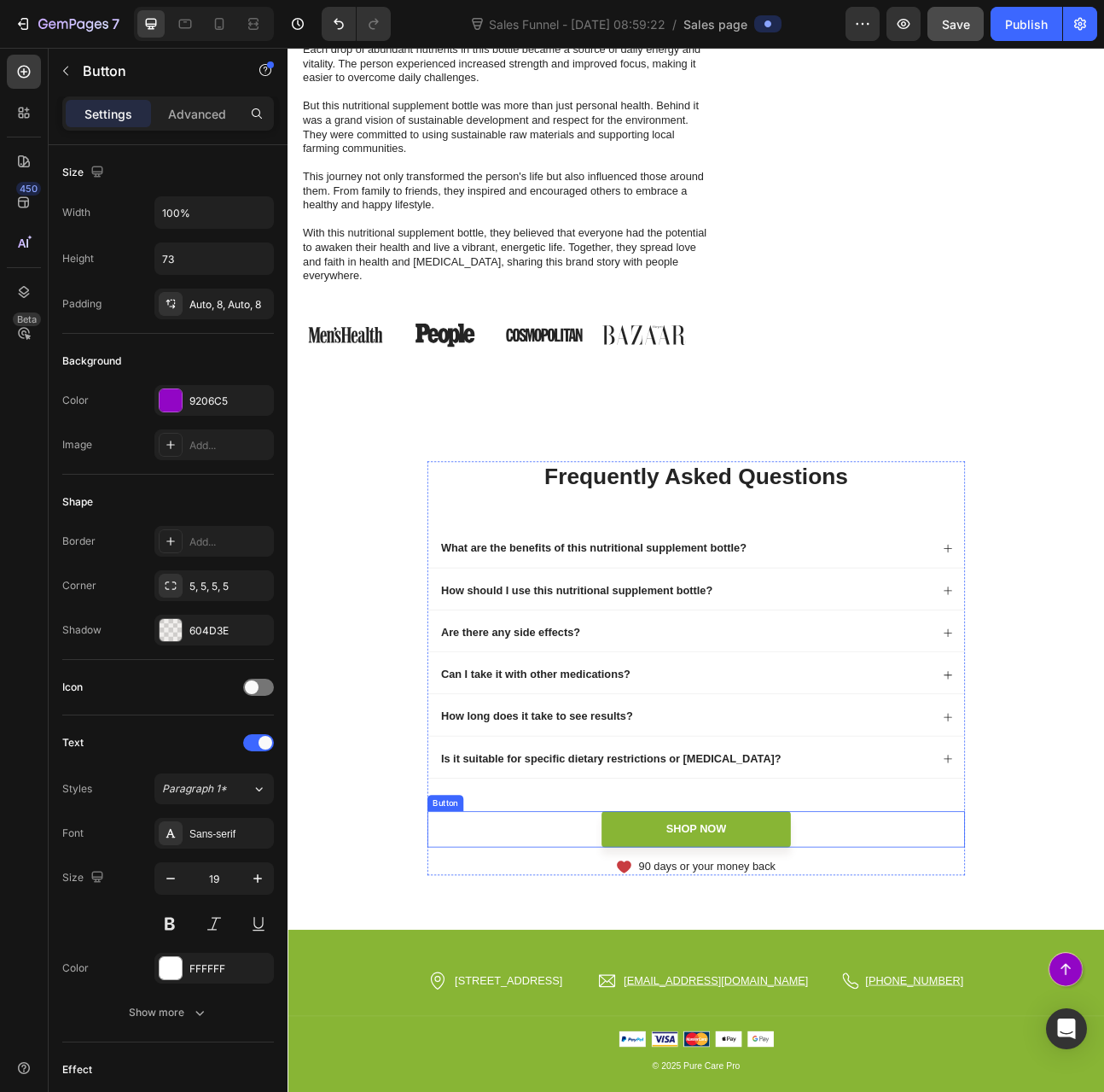
click at [855, 1009] on link "Shop Now" at bounding box center [800, 1027] width 238 height 46
click at [862, 1020] on link "Shop Now" at bounding box center [800, 1027] width 238 height 46
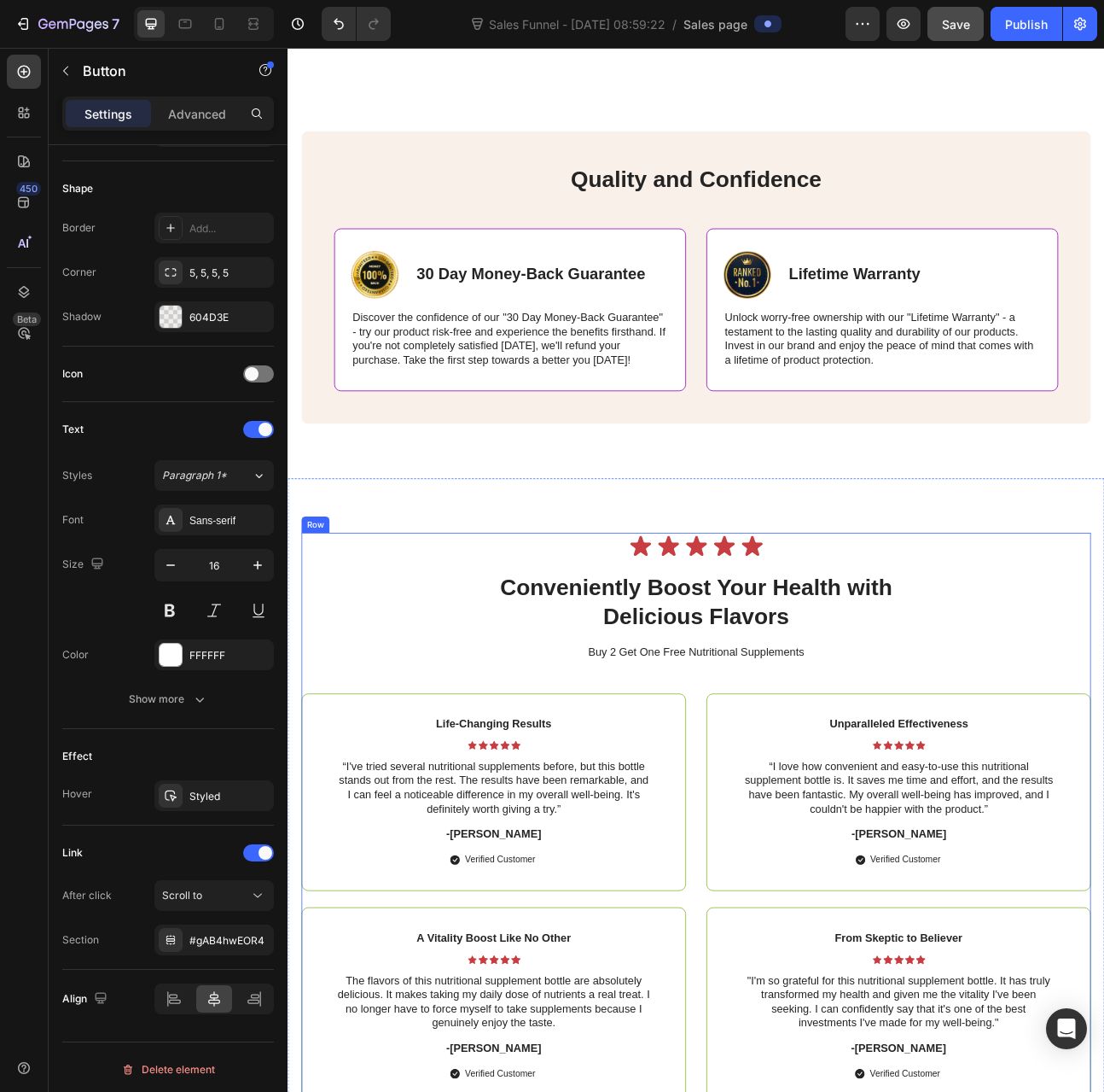
scroll to position [5705, 0]
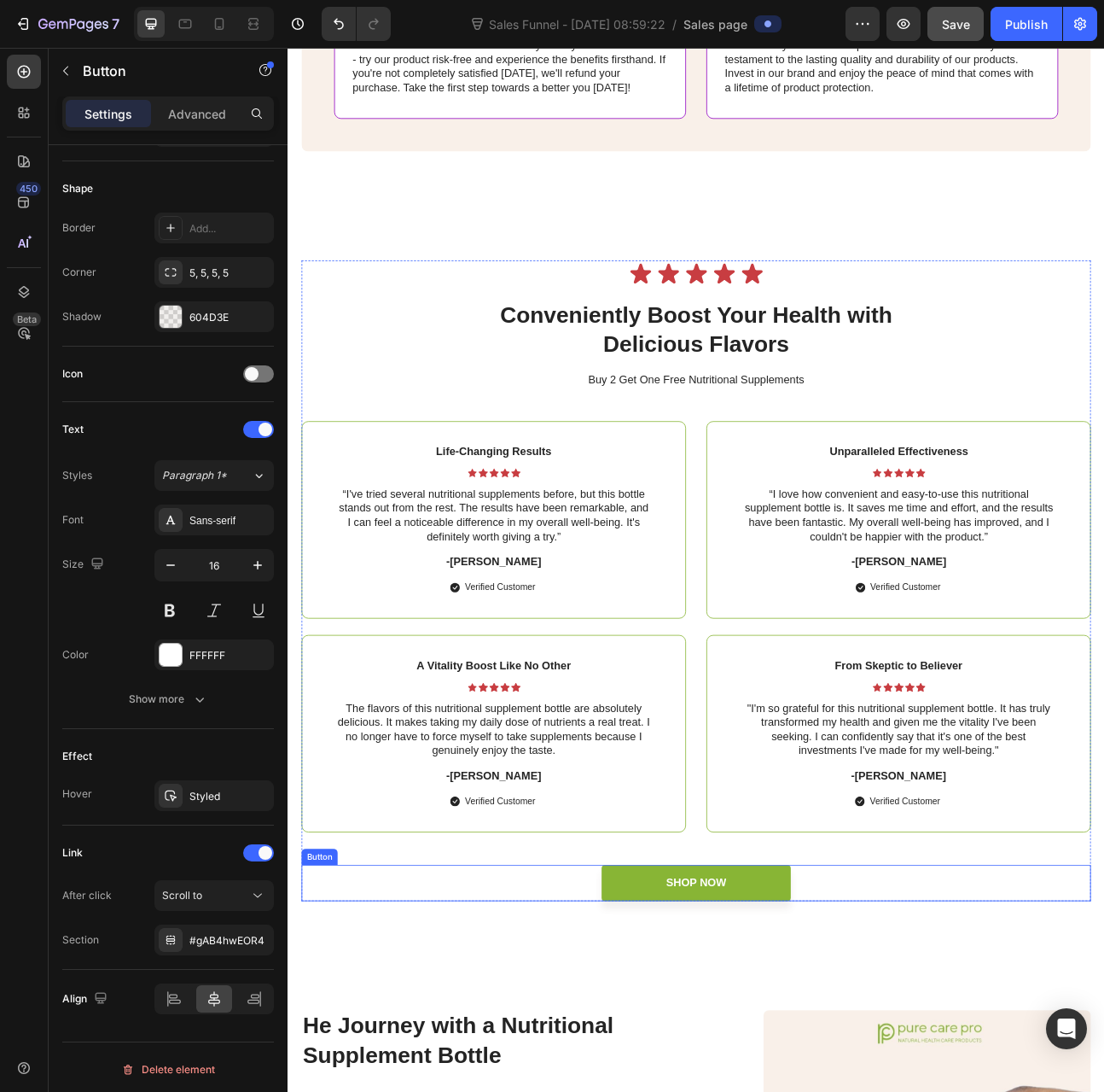
click at [721, 1081] on link "Shop Now" at bounding box center [800, 1095] width 238 height 46
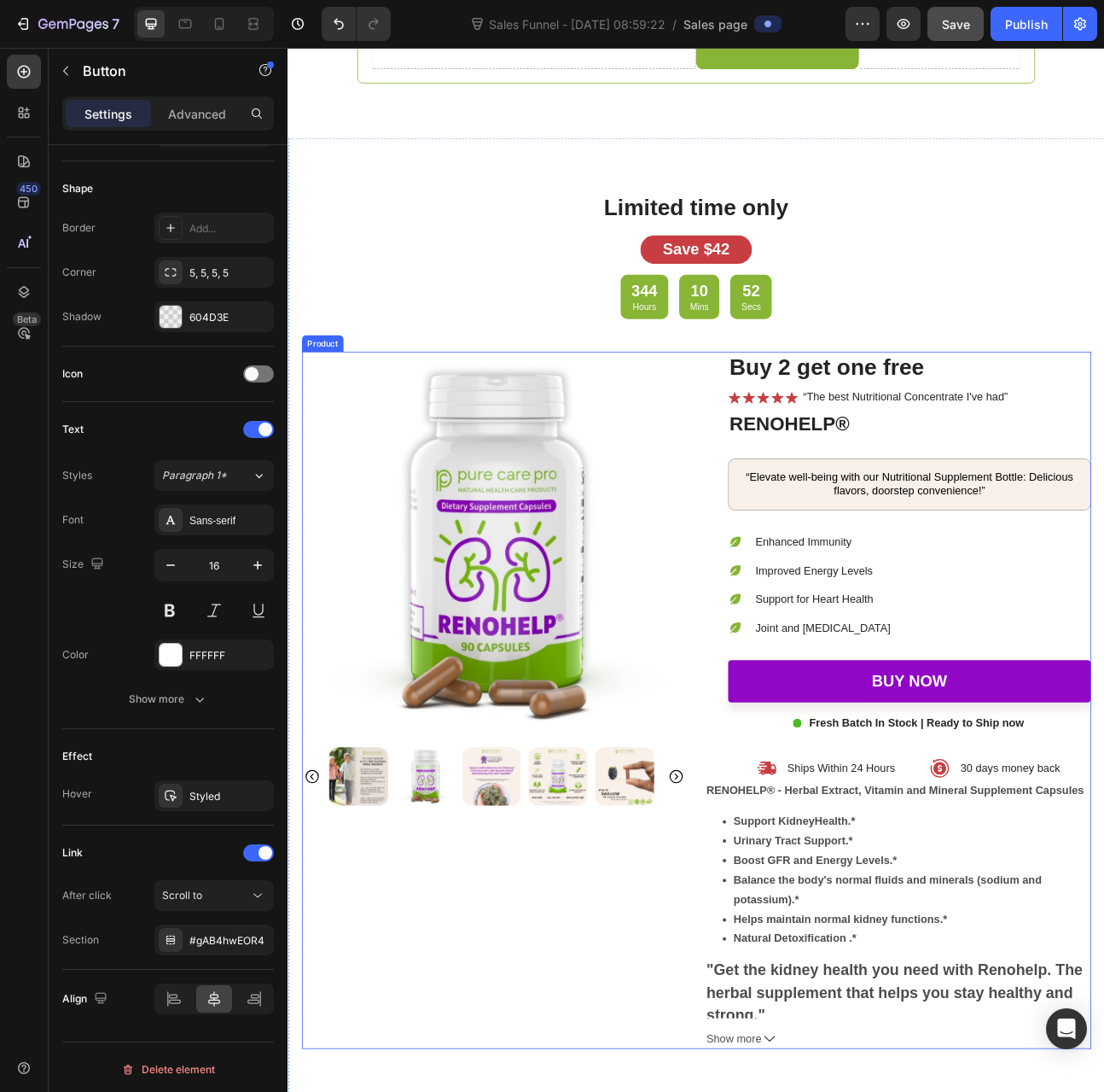
scroll to position [4083, 0]
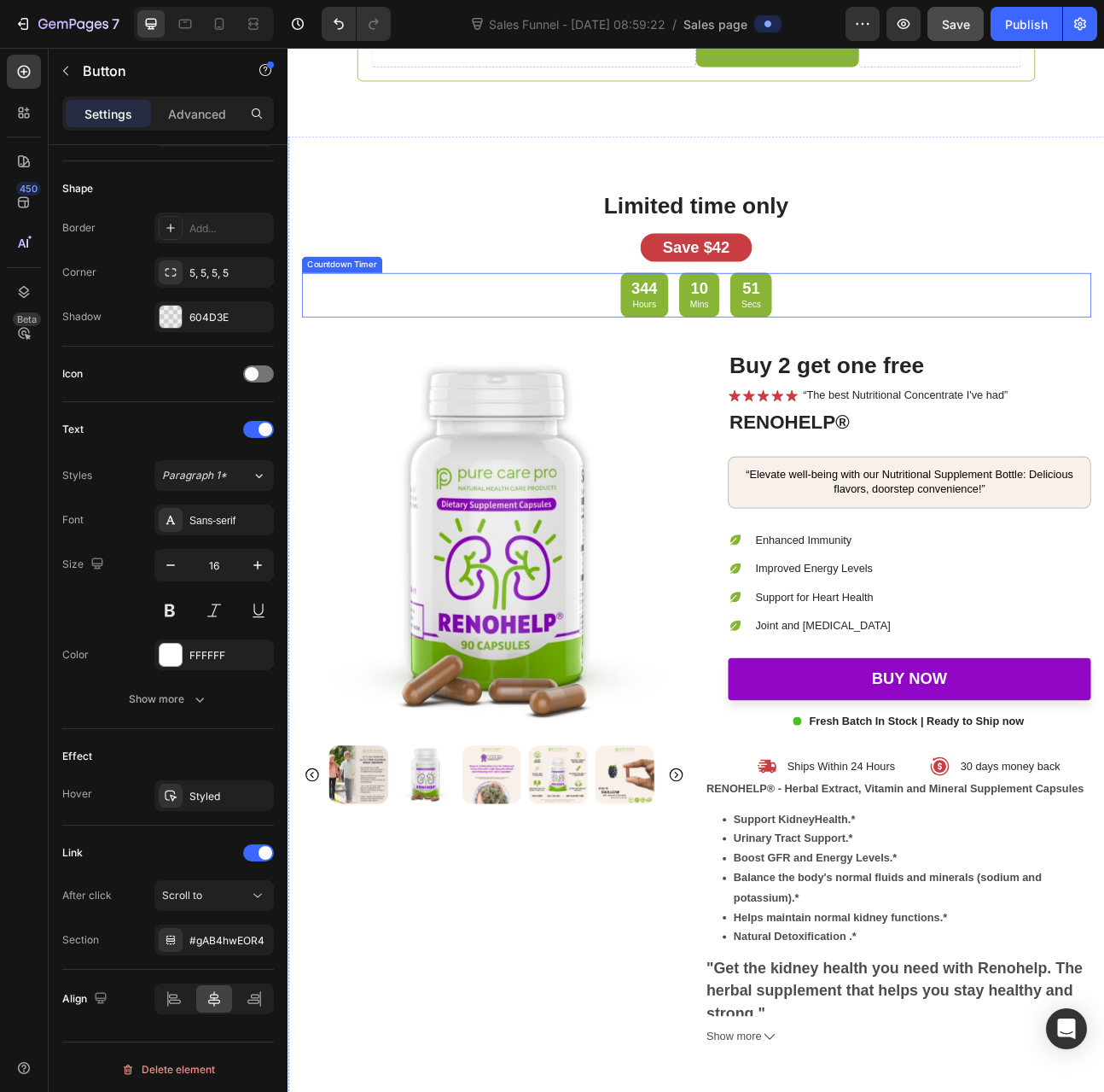
click at [929, 367] on div "344 Hours 10 Mins 51 Secs" at bounding box center [799, 357] width 990 height 55
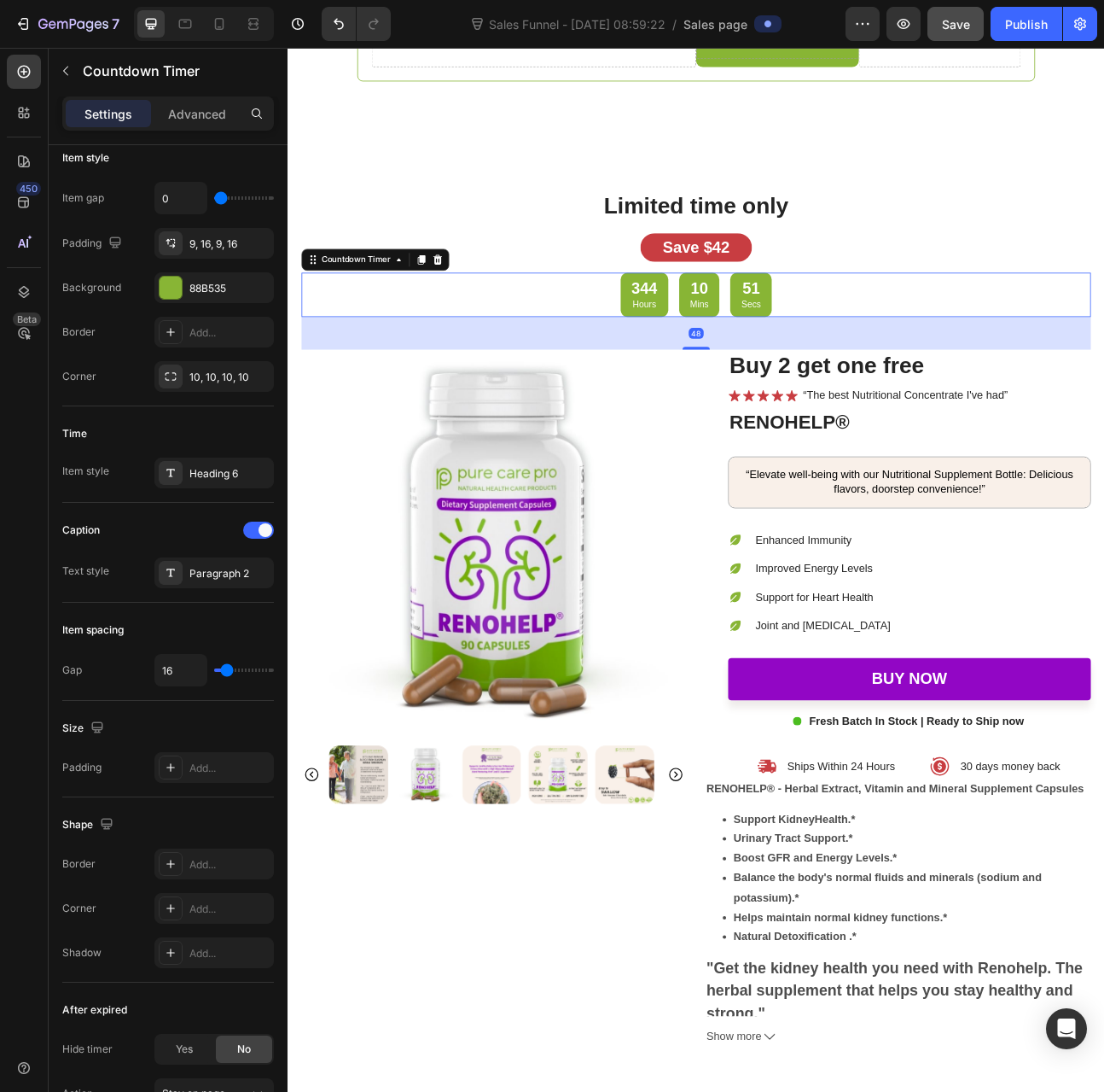
scroll to position [0, 0]
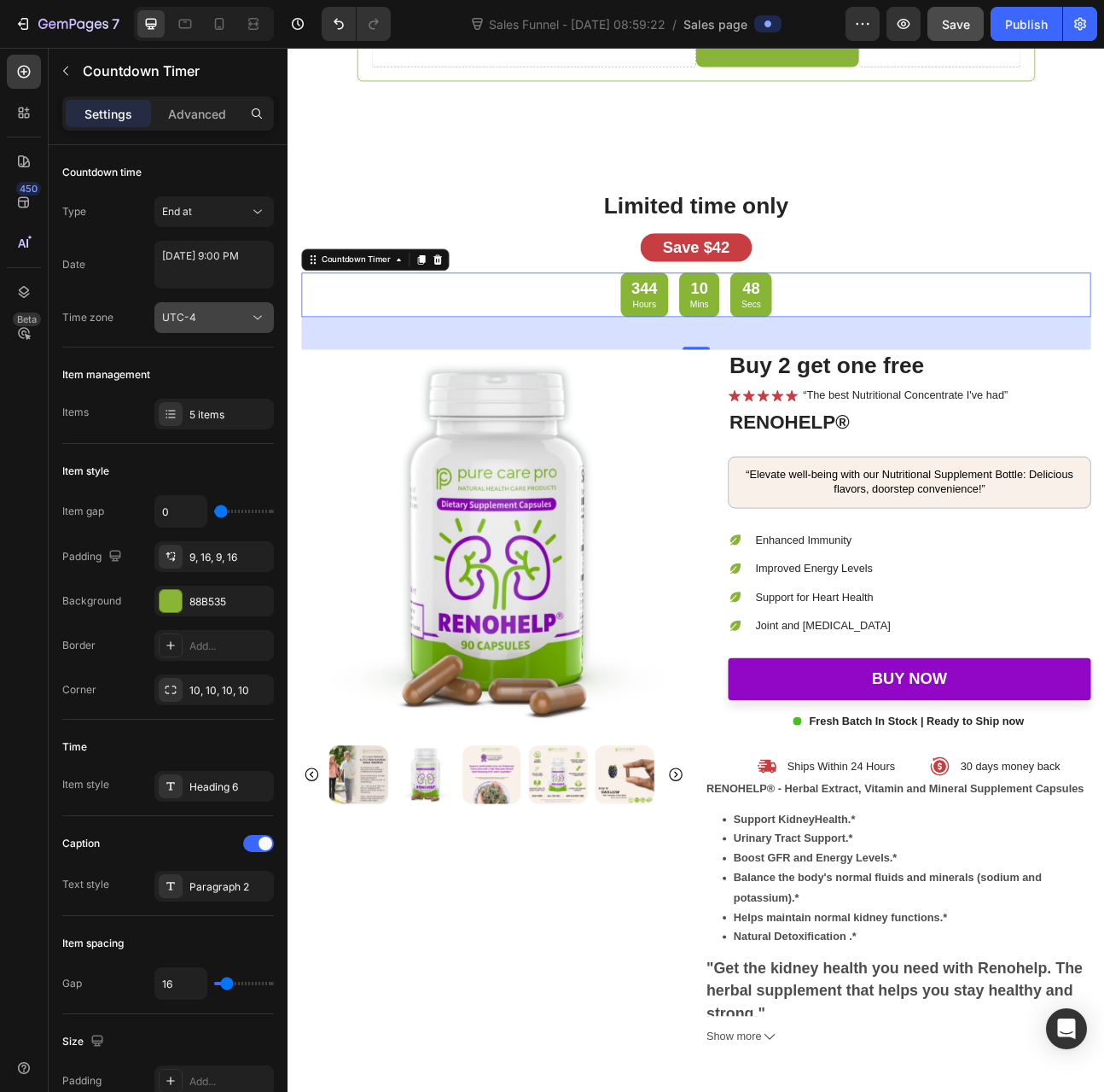
click at [205, 321] on div "UTC-4" at bounding box center [206, 318] width 87 height 15
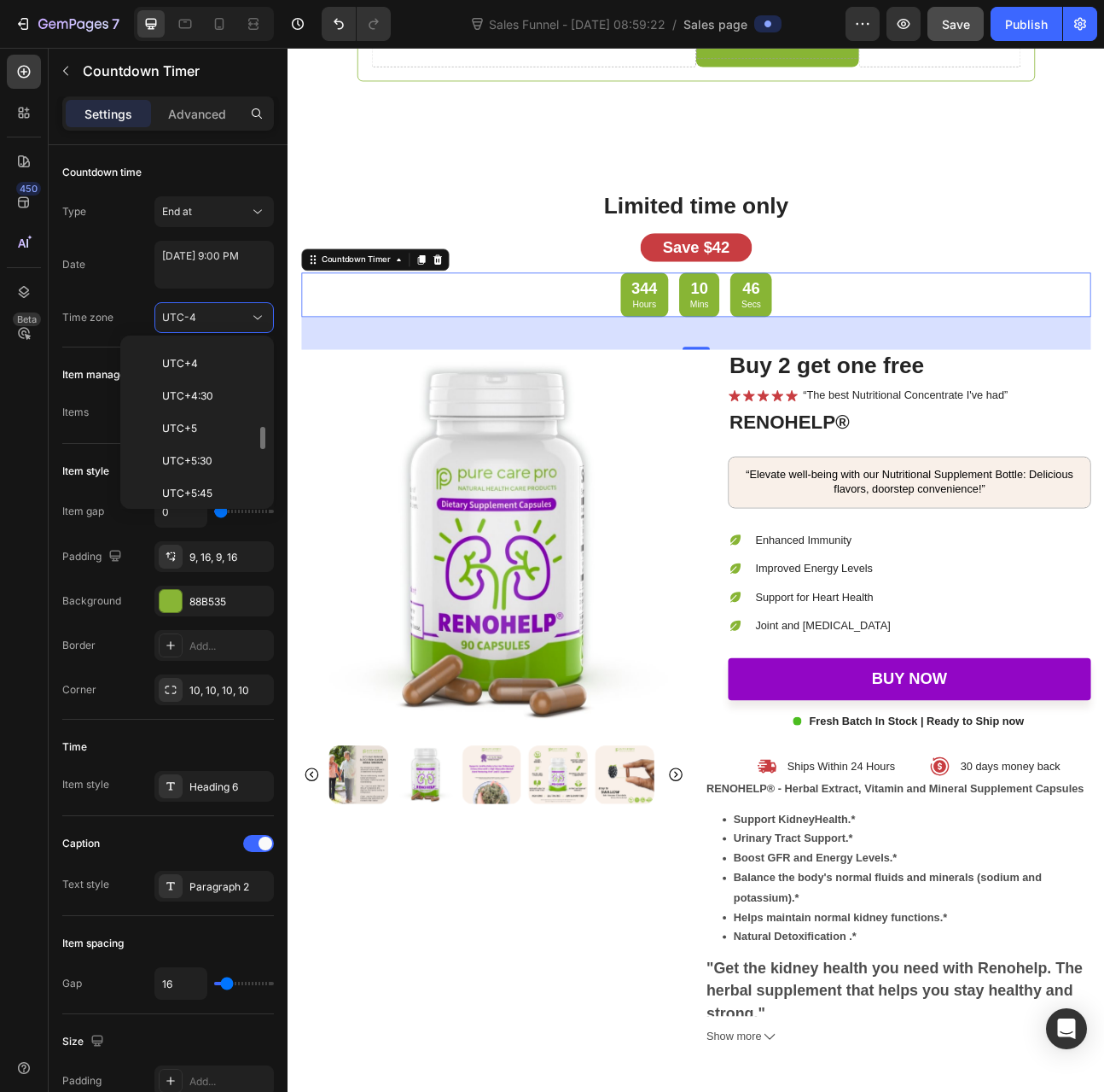
scroll to position [782, 0]
click at [203, 469] on div "UTC+8" at bounding box center [194, 485] width 133 height 32
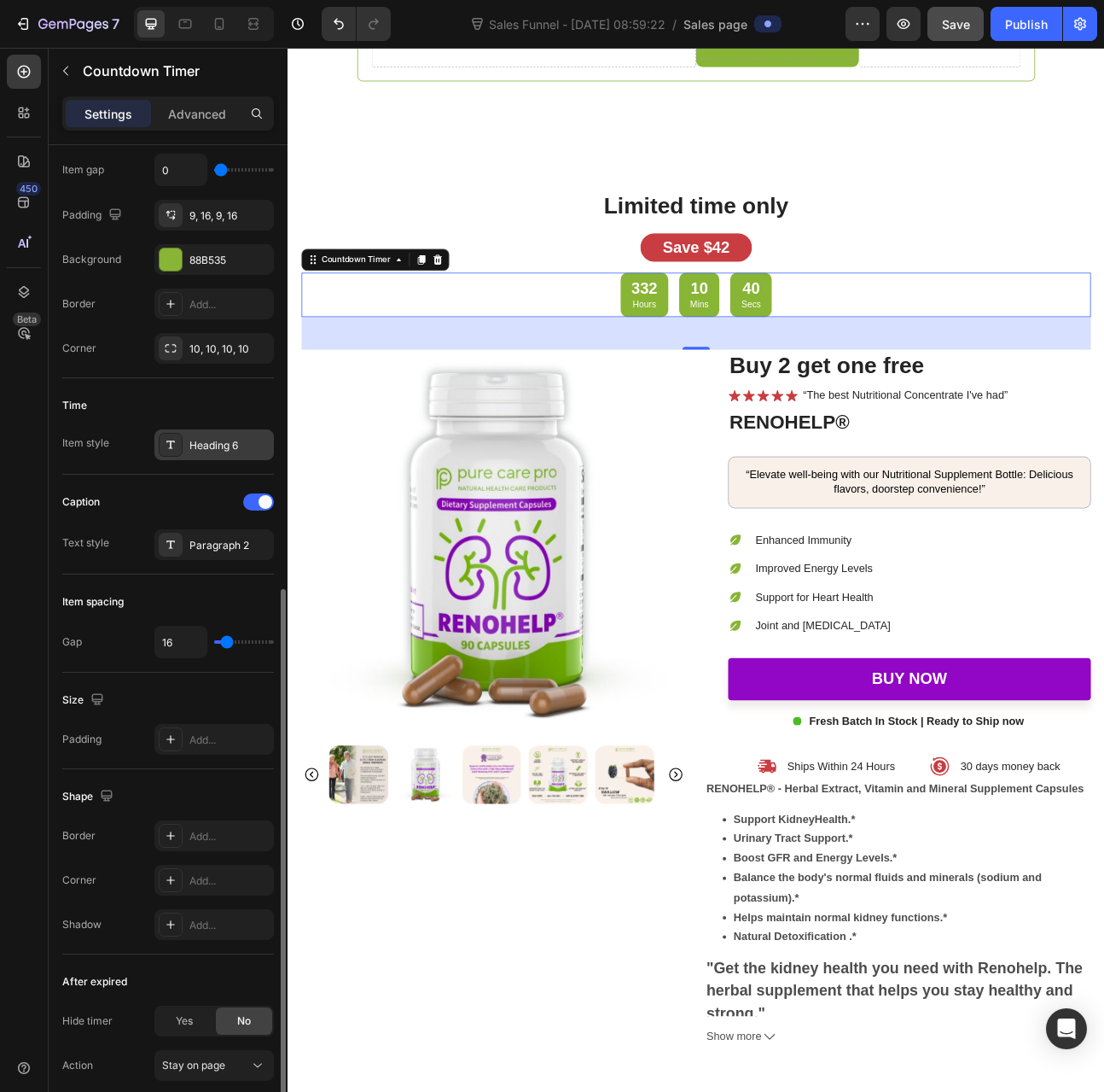
scroll to position [467, 0]
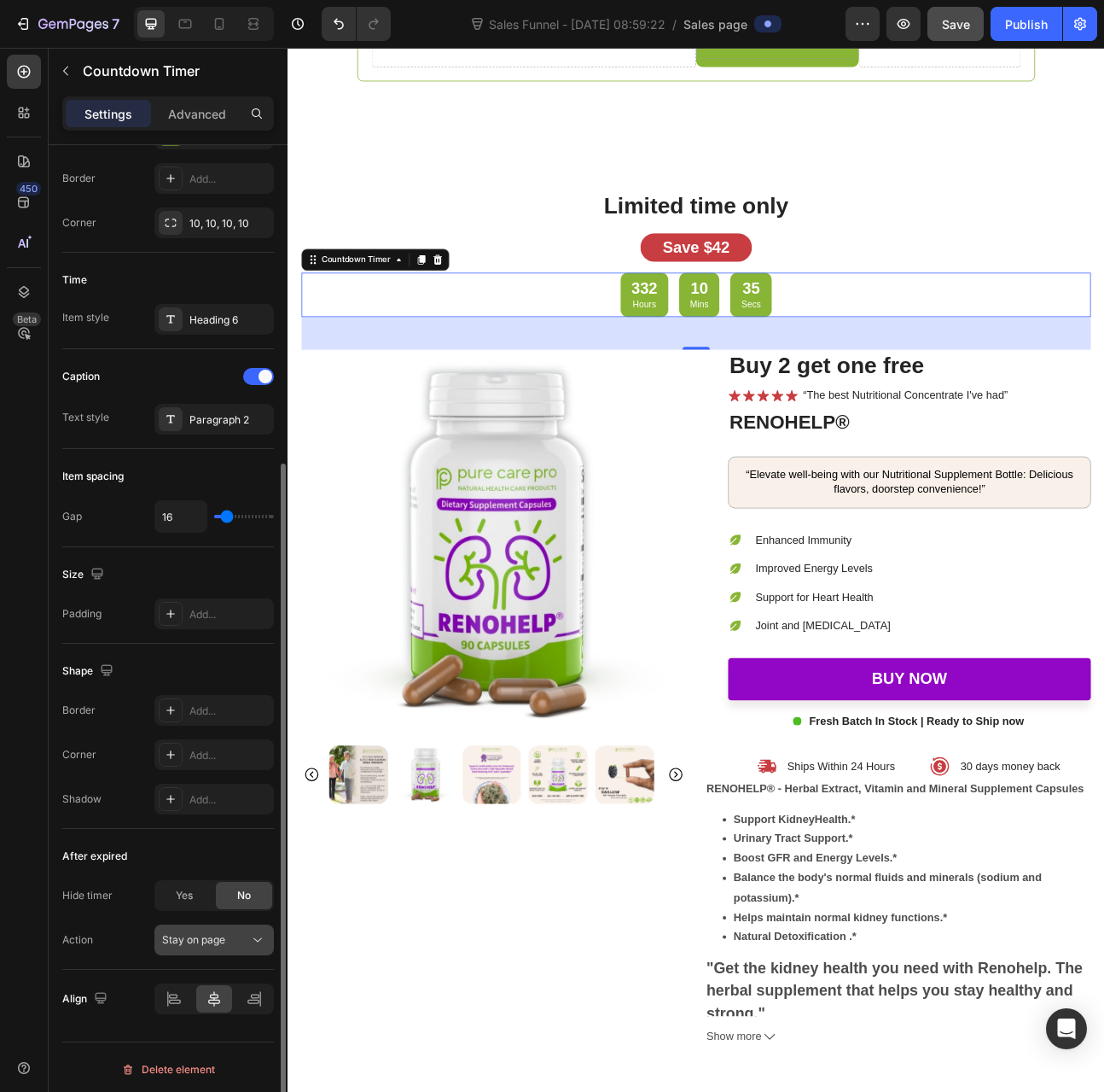
click at [231, 935] on div "Stay on page" at bounding box center [206, 940] width 87 height 15
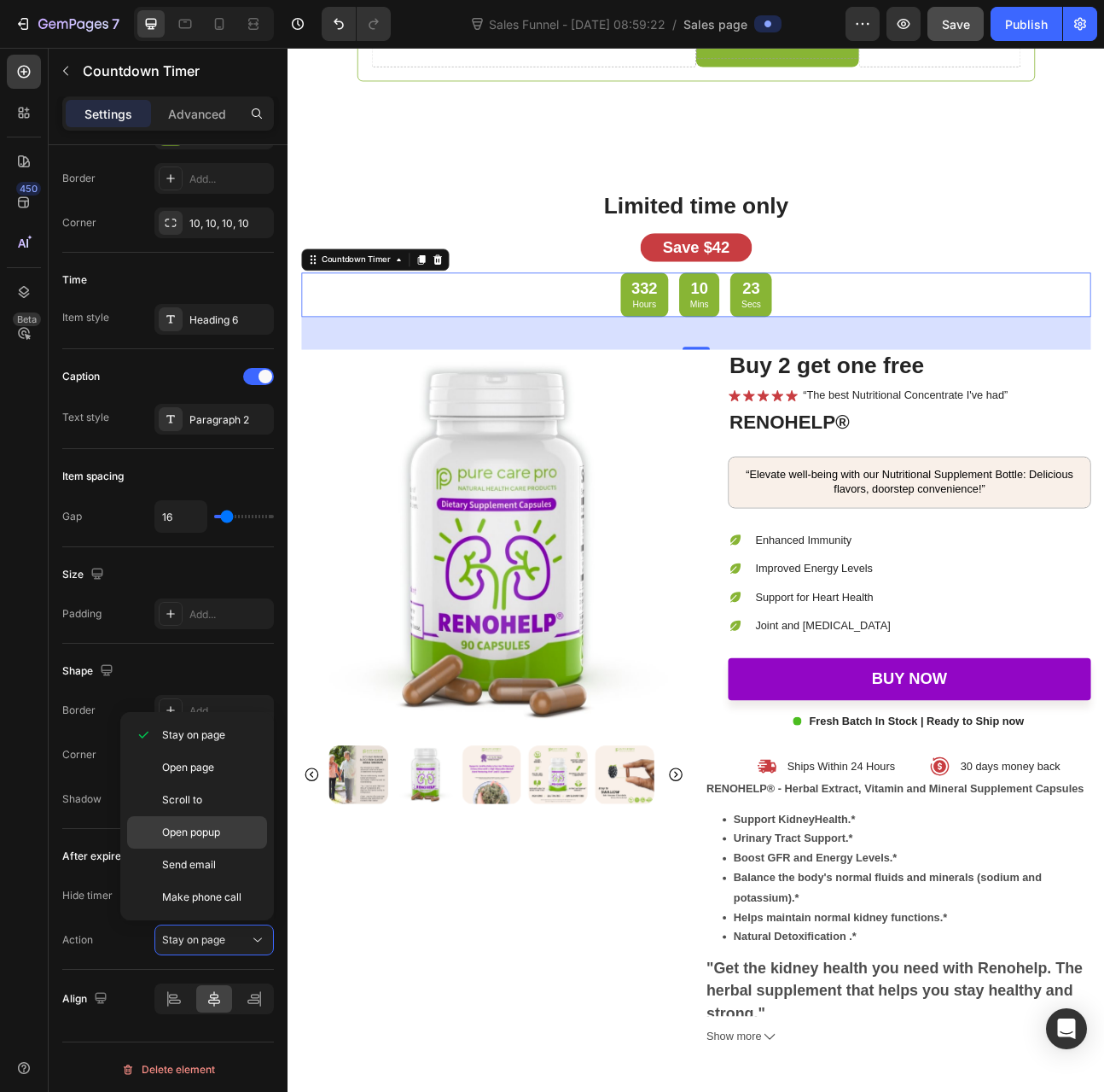
click at [214, 825] on span "Open popup" at bounding box center [191, 832] width 58 height 15
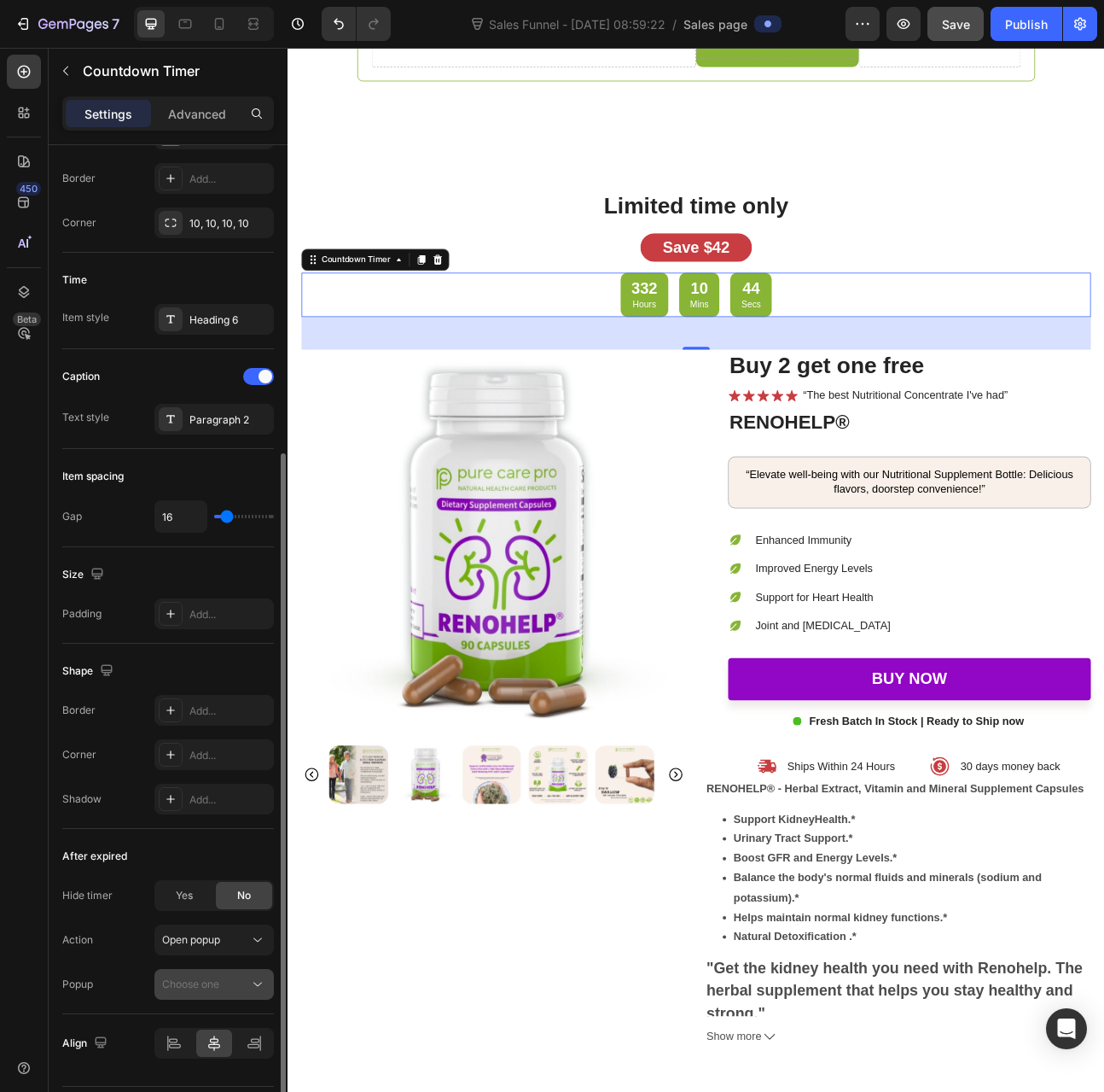
click at [196, 983] on span "Choose one" at bounding box center [191, 984] width 57 height 12
click at [258, 935] on icon at bounding box center [258, 940] width 17 height 17
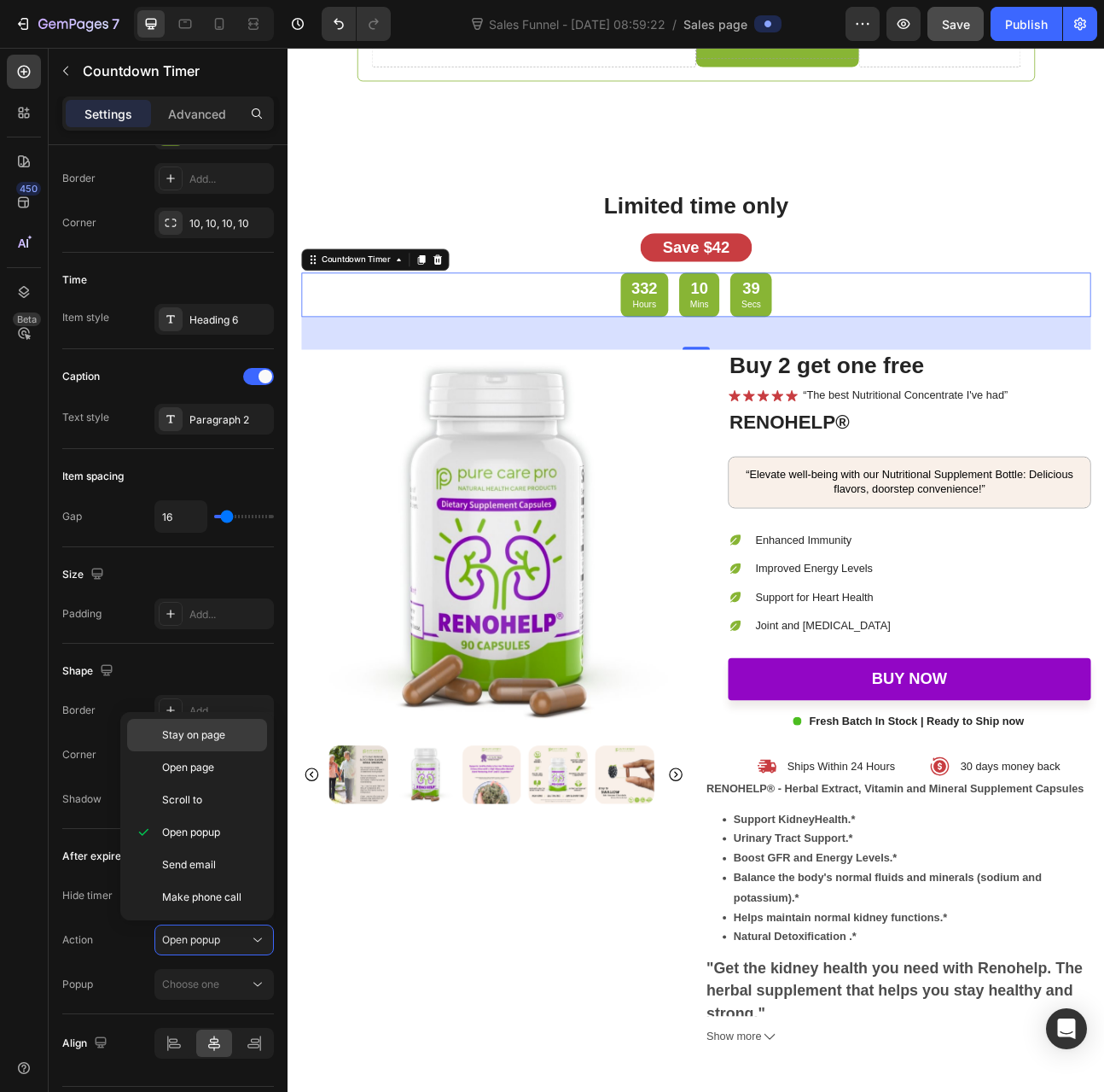
click at [223, 730] on span "Stay on page" at bounding box center [194, 735] width 63 height 15
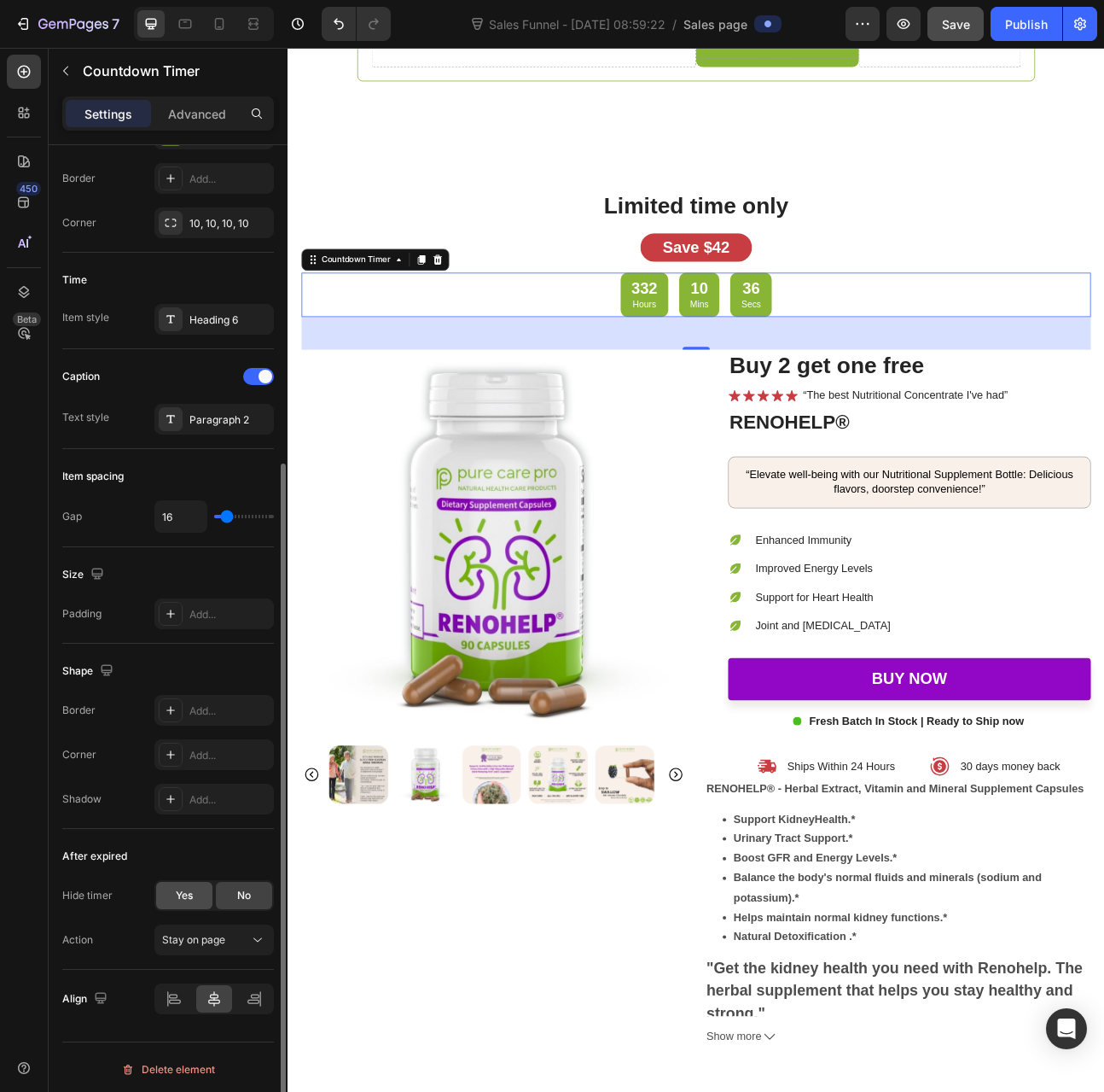
click at [201, 892] on div "Yes" at bounding box center [184, 895] width 56 height 28
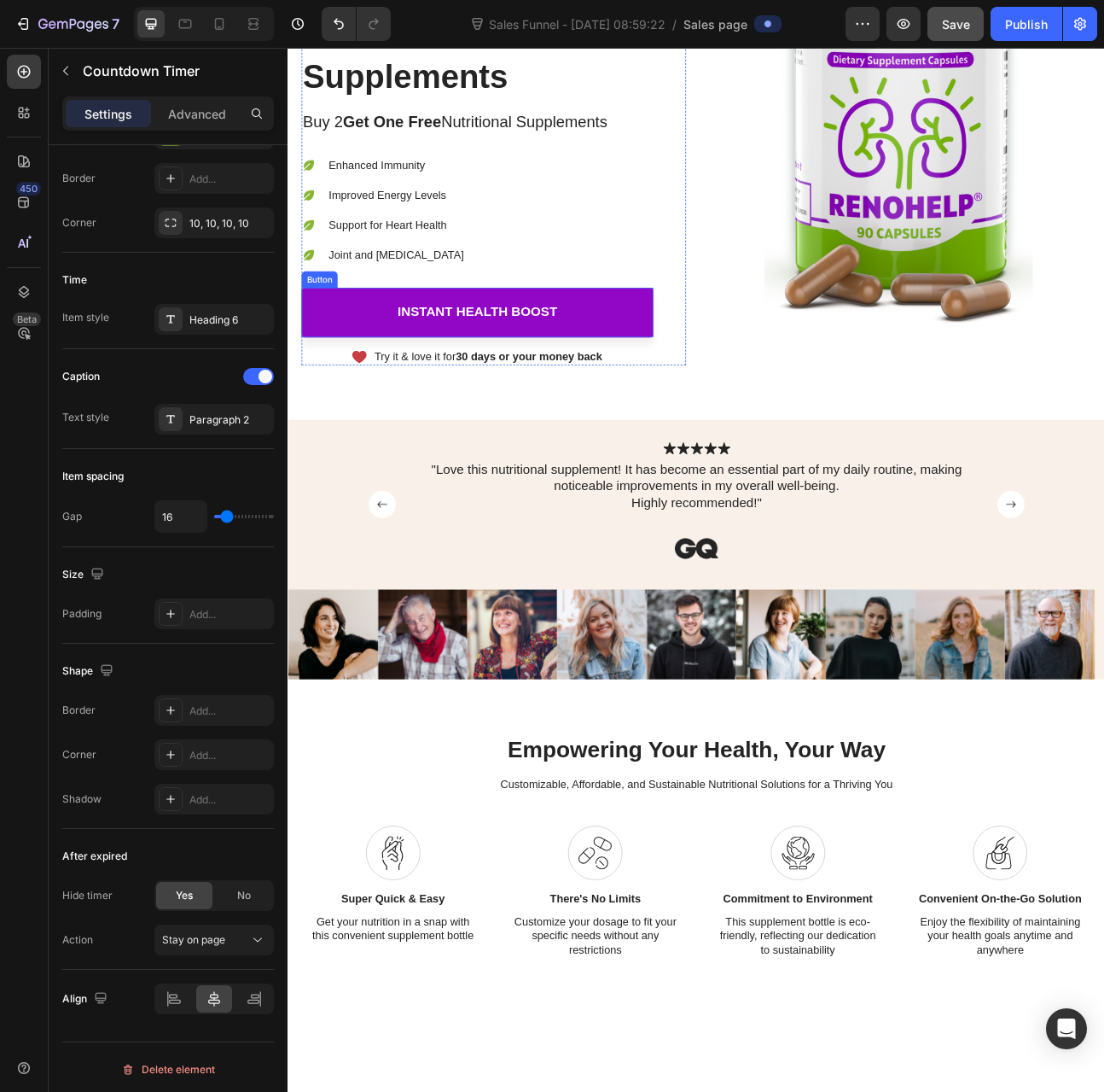
scroll to position [0, 0]
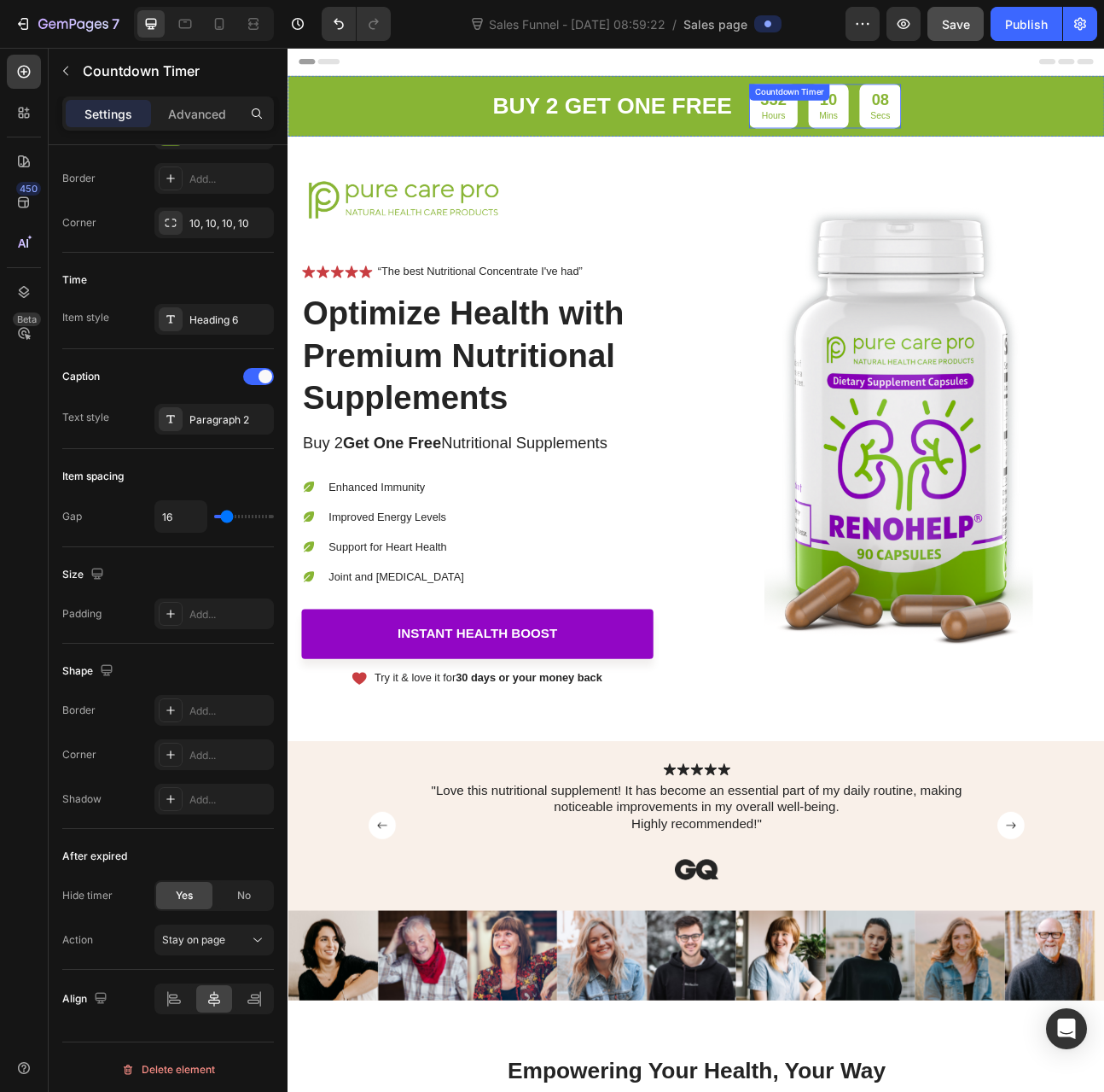
click at [967, 127] on p "Mins" at bounding box center [966, 133] width 23 height 14
click at [199, 892] on div "Yes" at bounding box center [184, 895] width 56 height 28
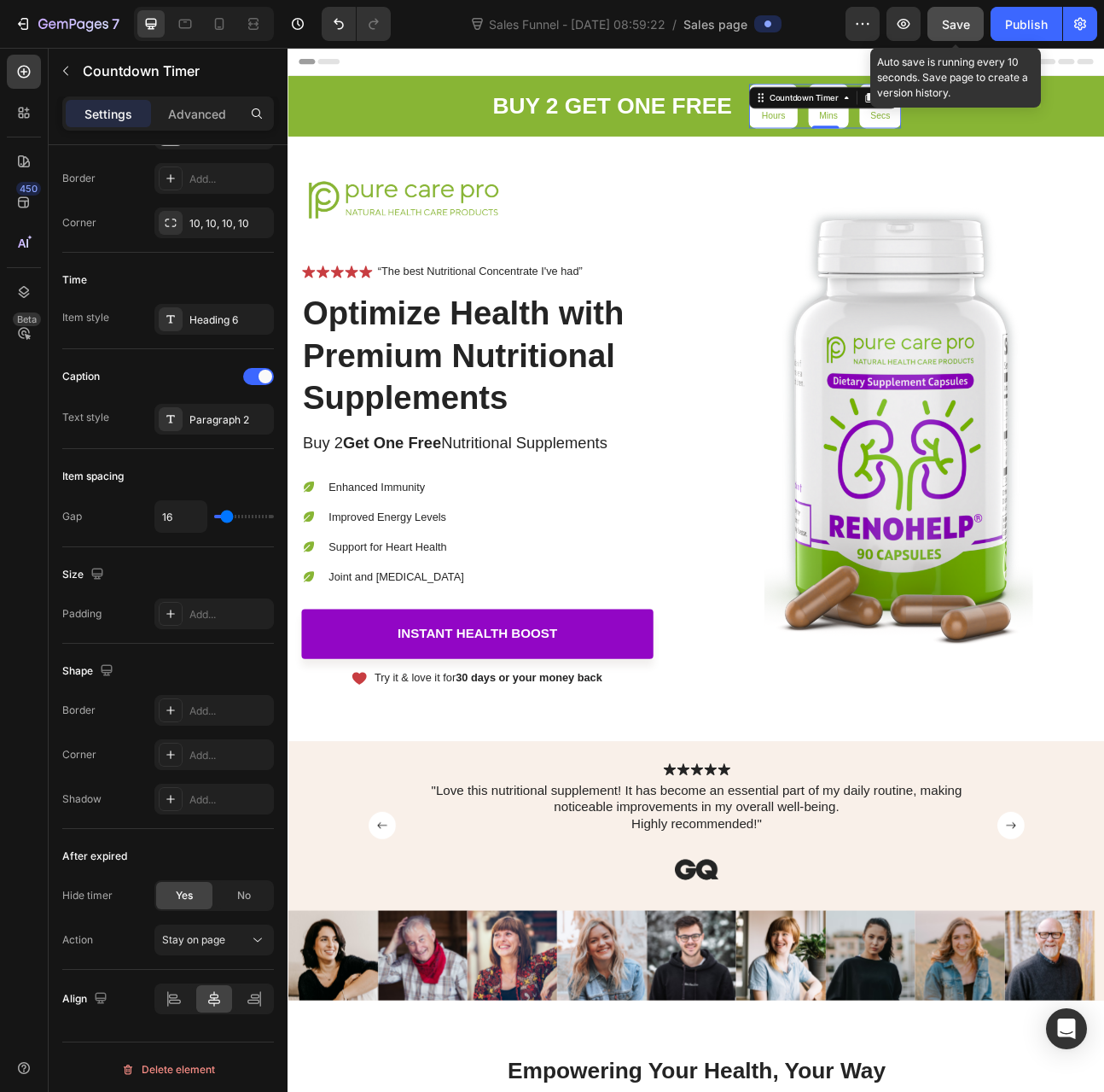
click at [963, 23] on span "Save" at bounding box center [957, 24] width 29 height 14
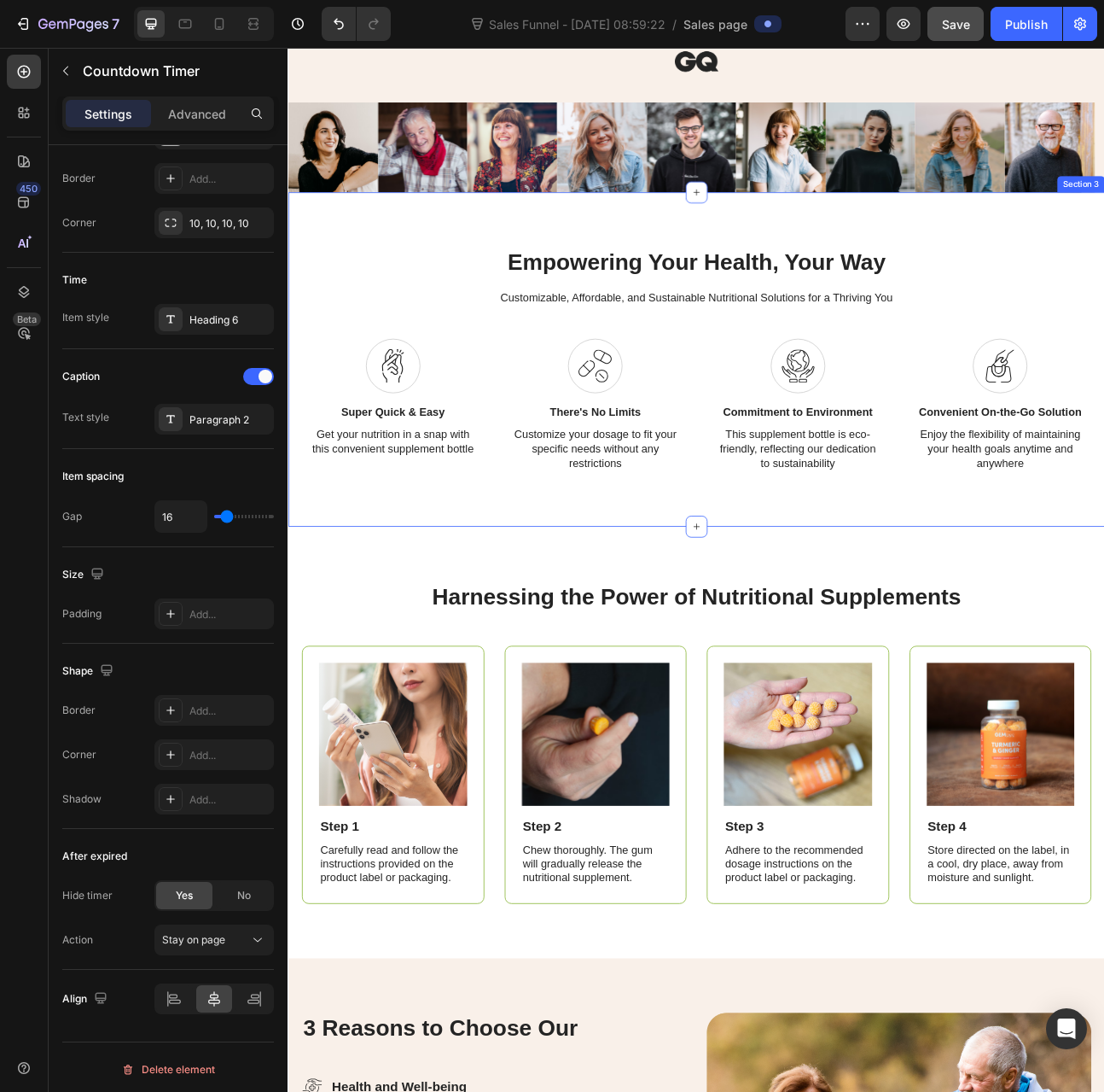
scroll to position [939, 0]
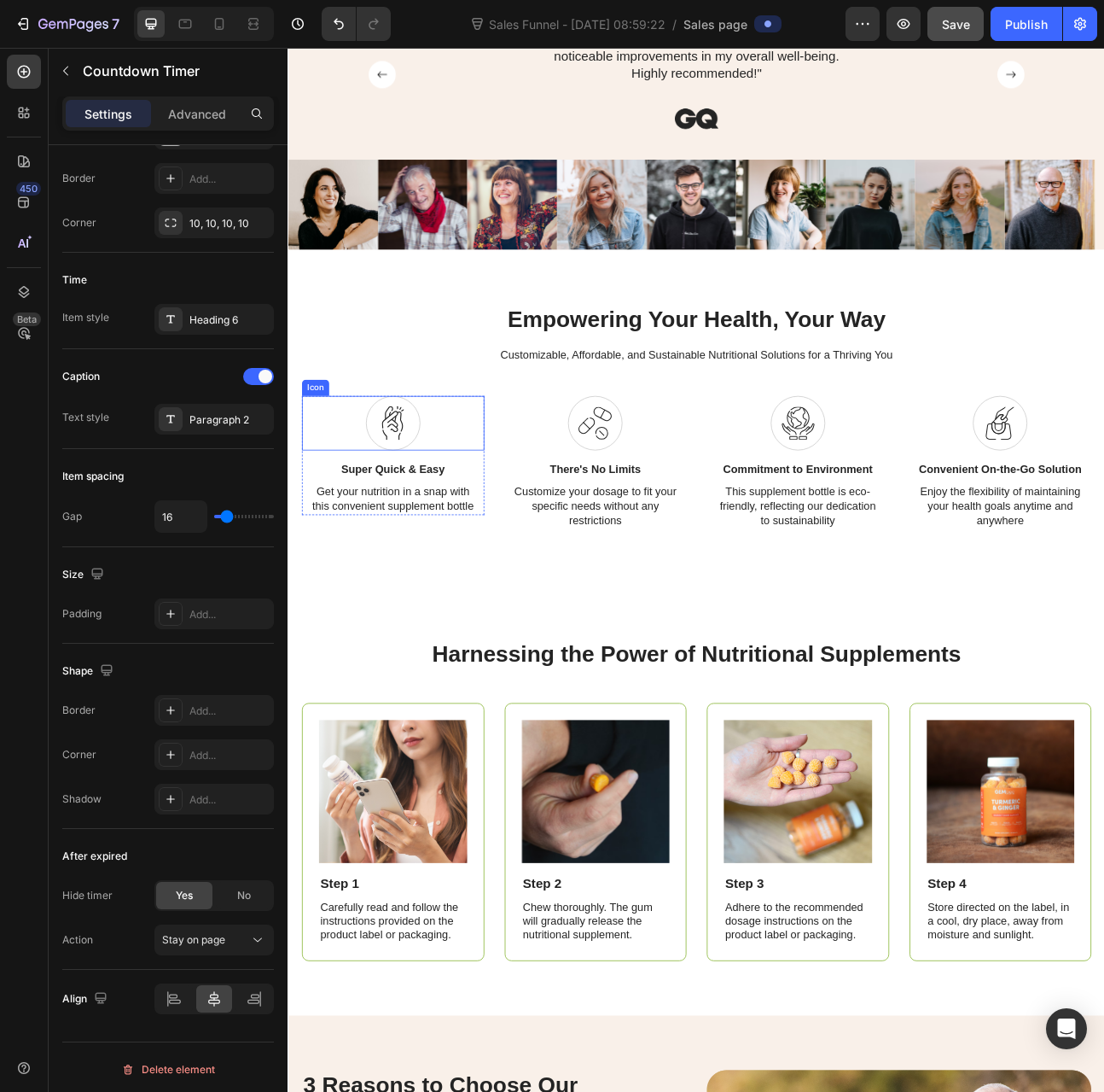
click at [423, 525] on icon at bounding box center [418, 514] width 27 height 32
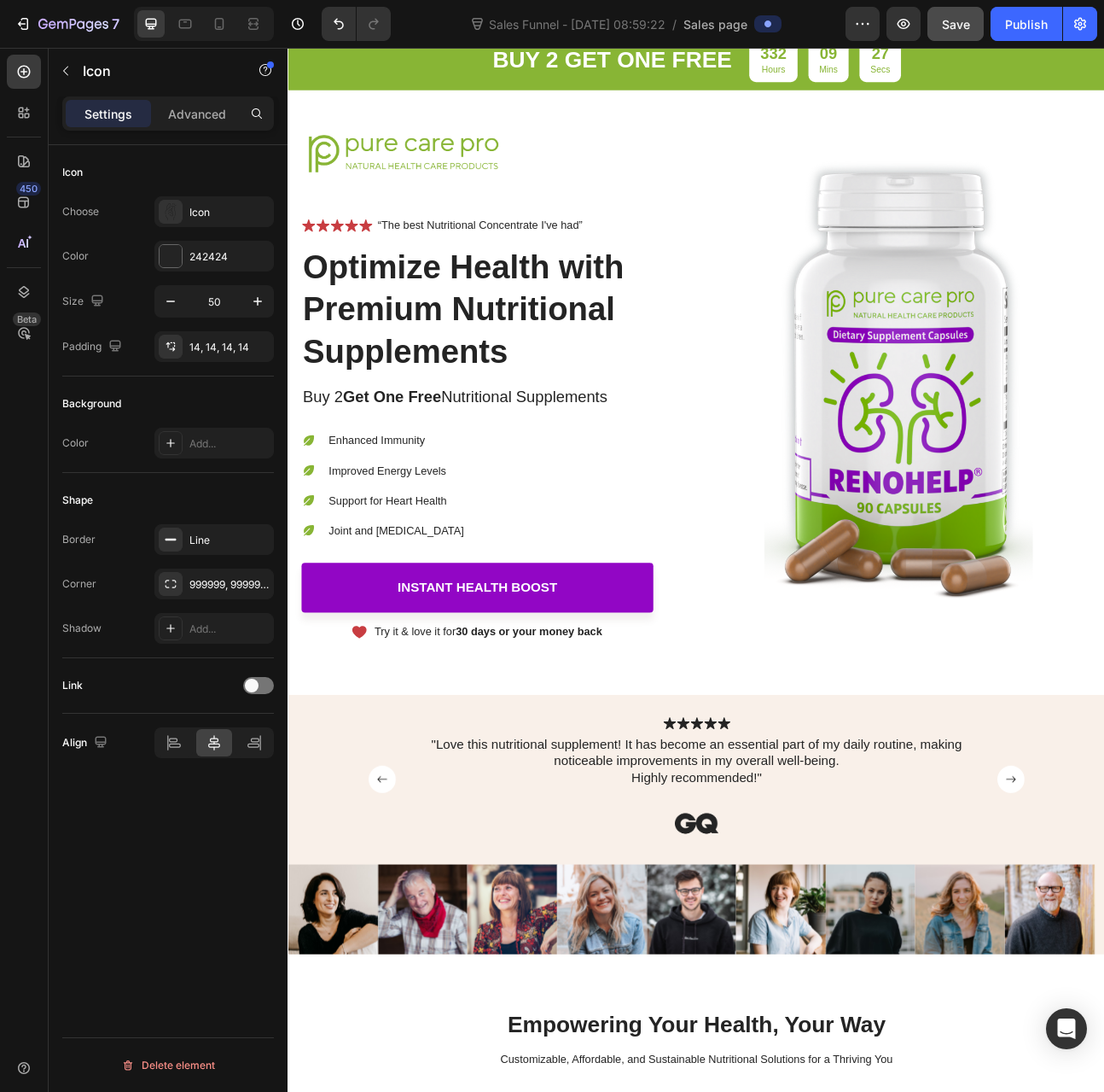
scroll to position [0, 0]
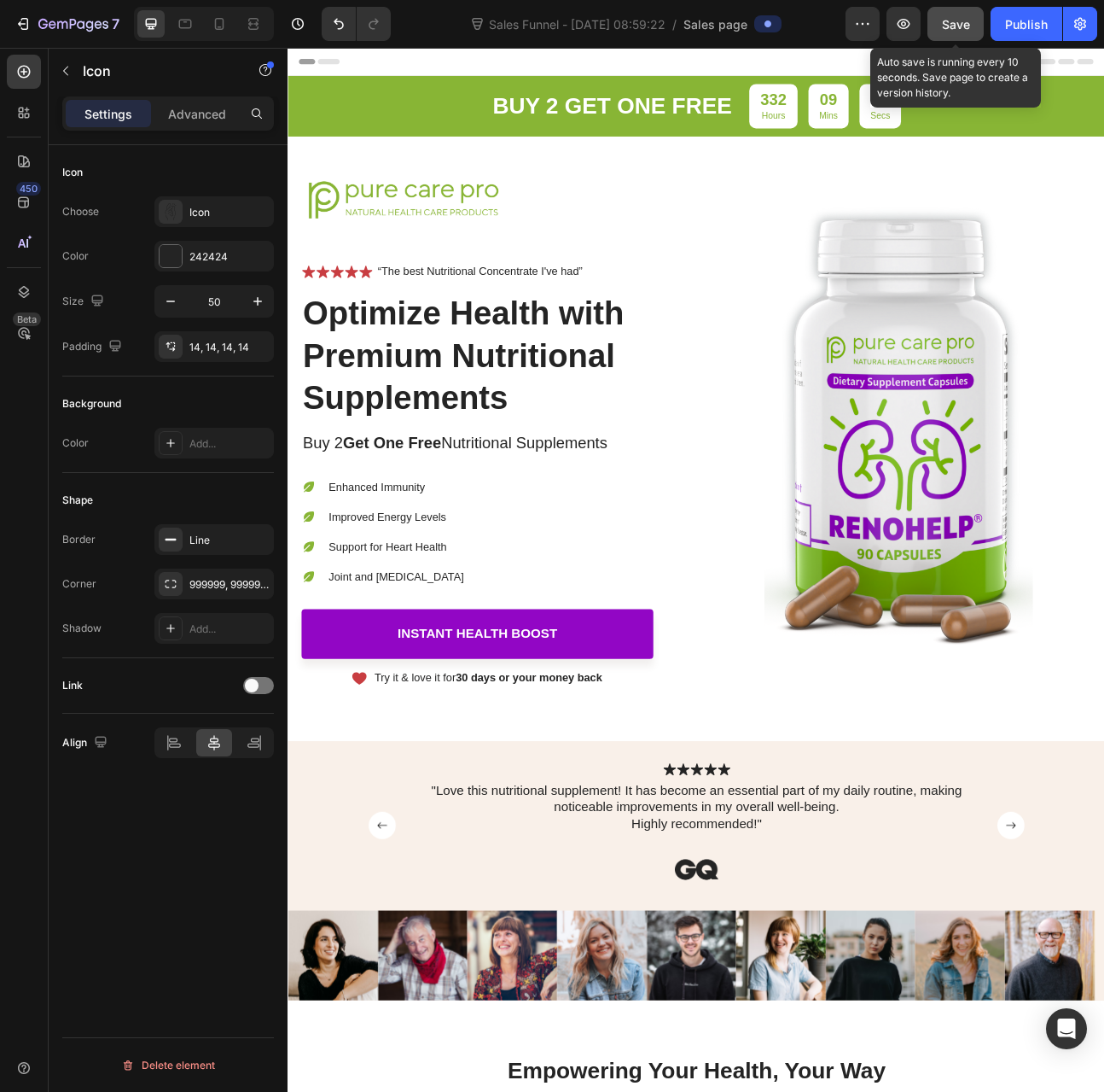
click at [942, 35] on button "Save" at bounding box center [956, 24] width 56 height 34
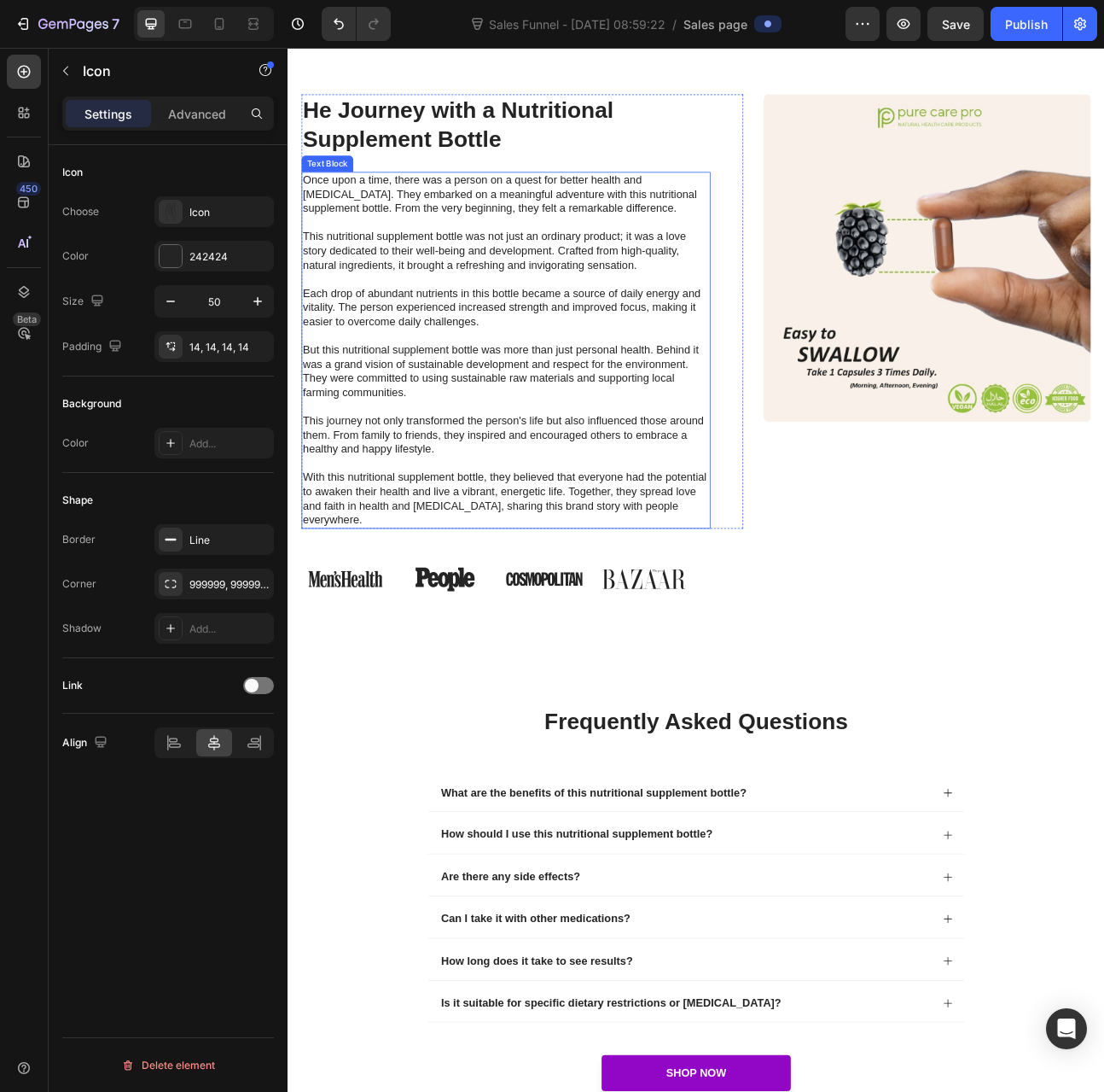
scroll to position [6831, 0]
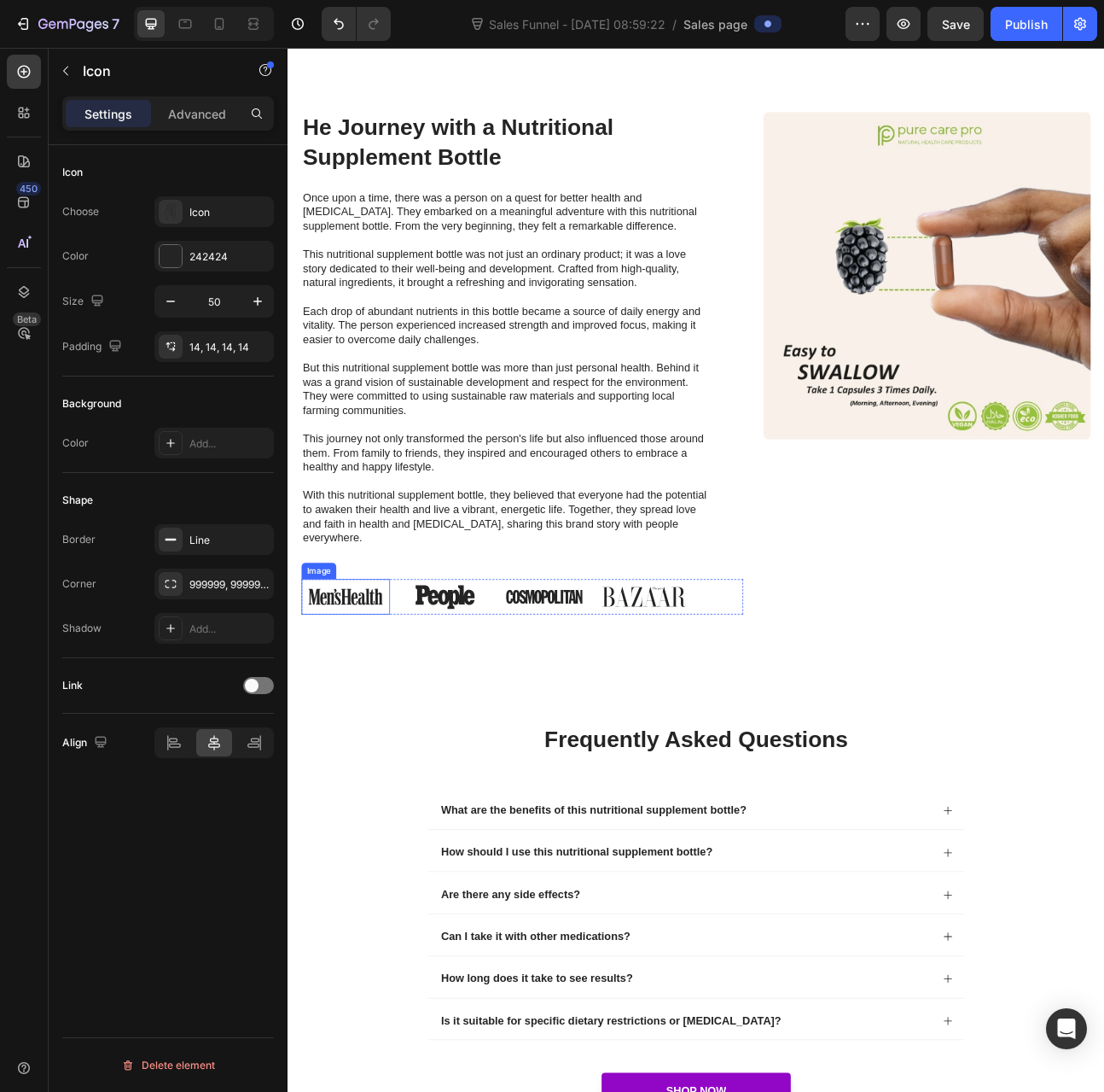
click at [389, 730] on img at bounding box center [359, 735] width 111 height 45
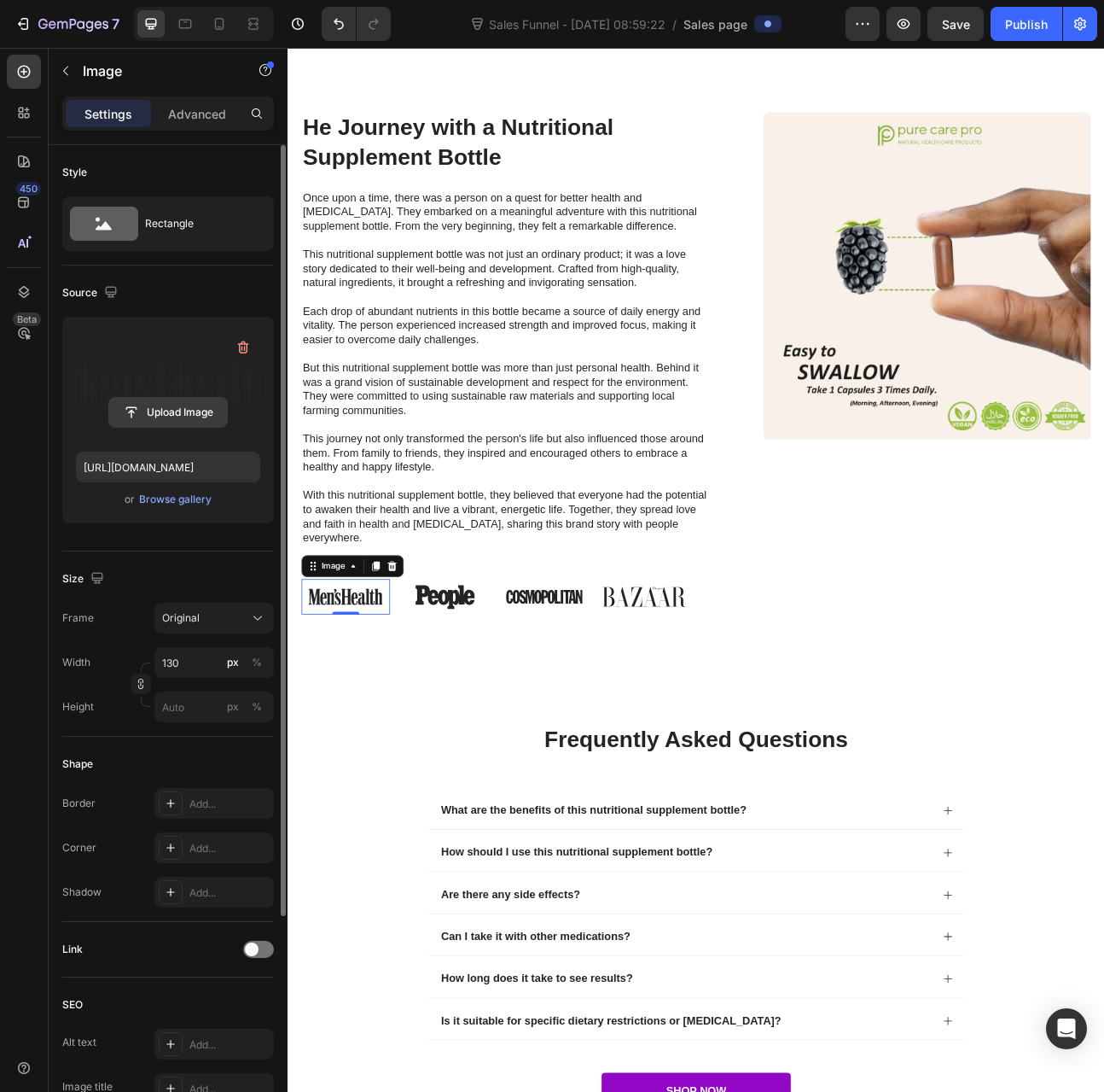
click at [165, 402] on input "file" at bounding box center [168, 412] width 118 height 29
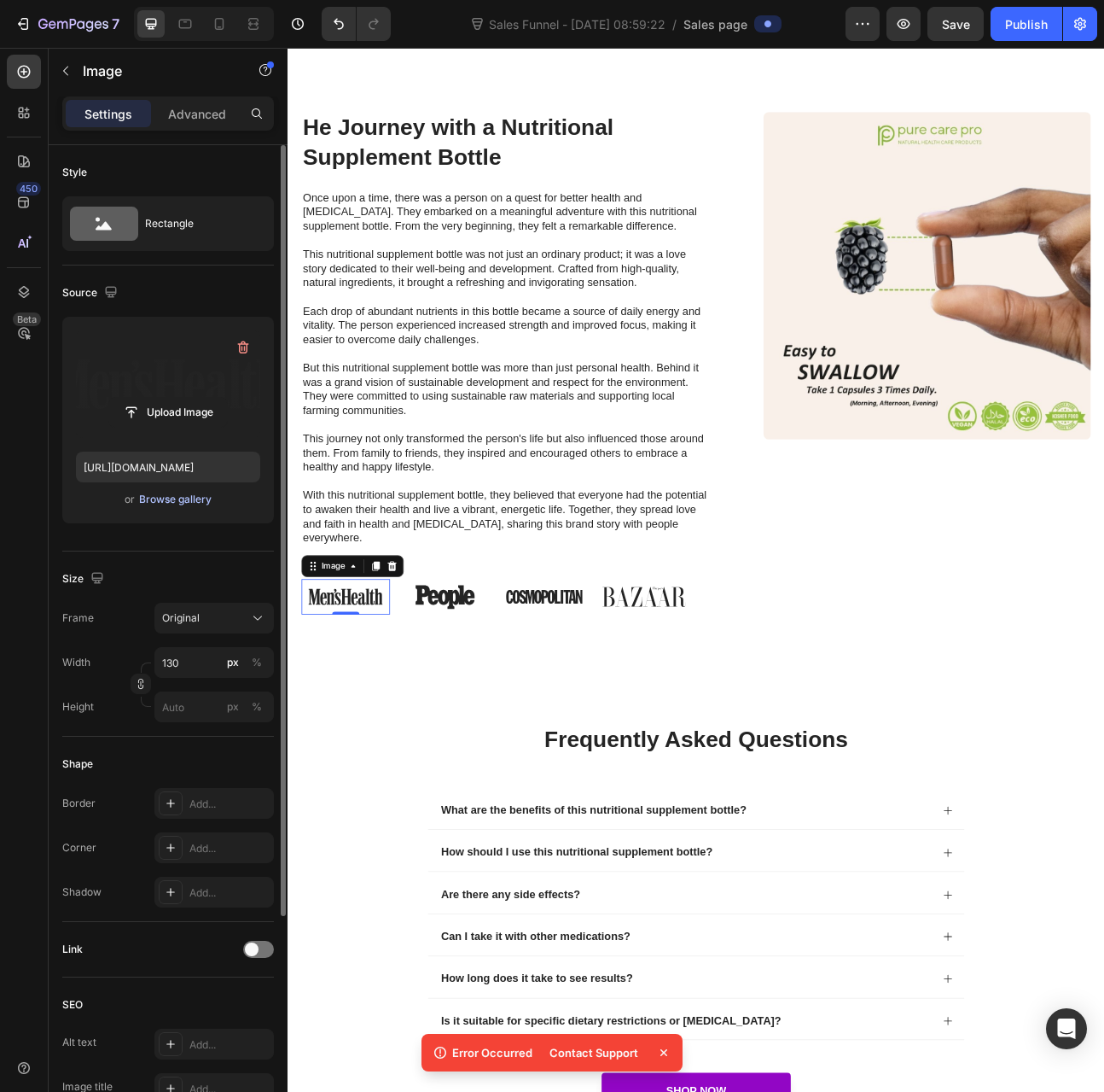
click at [181, 499] on div "Browse gallery" at bounding box center [175, 499] width 72 height 15
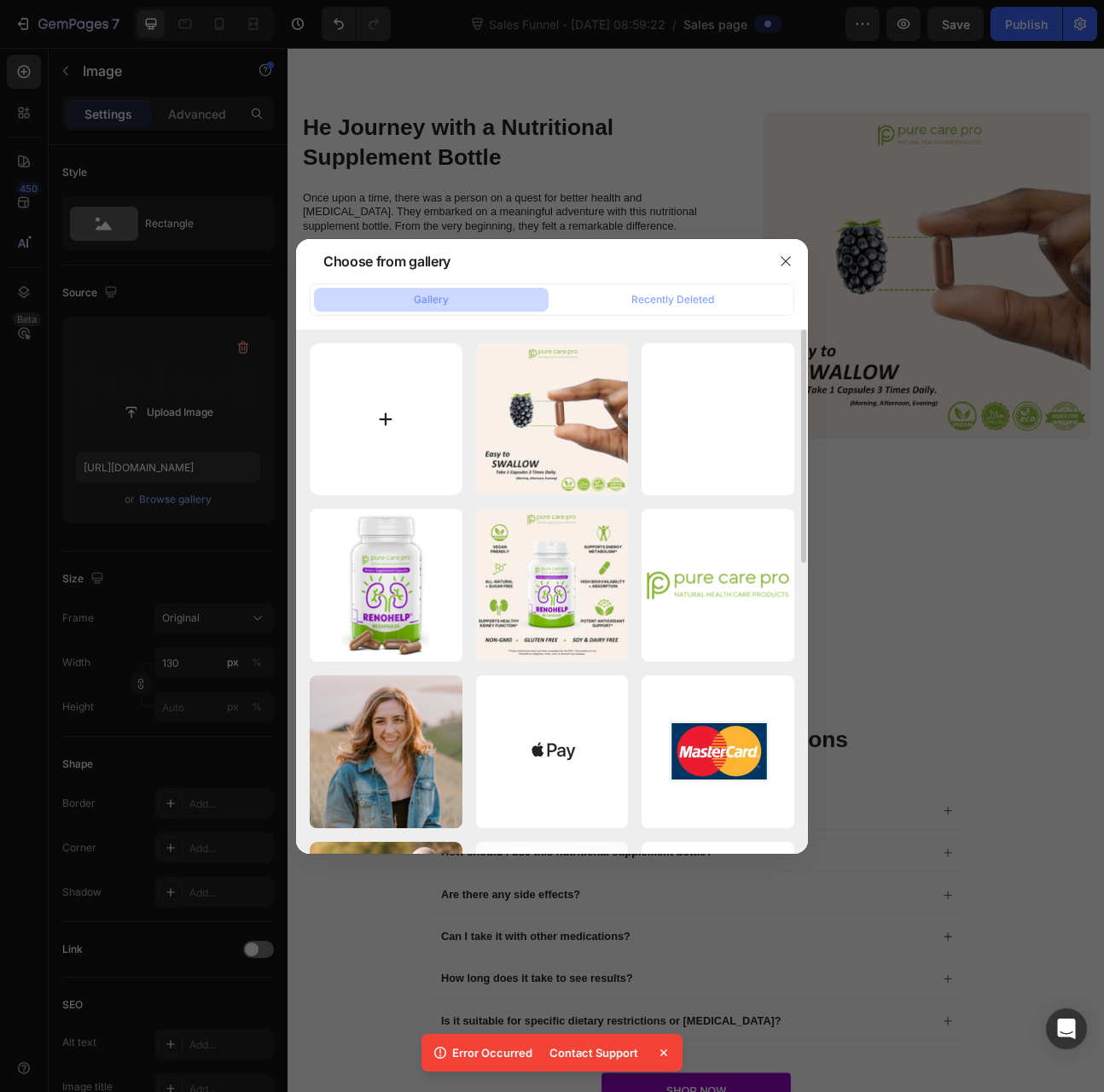
click at [383, 396] on input "file" at bounding box center [386, 419] width 153 height 153
type input "C:\fakepath\Medical News BG.png"
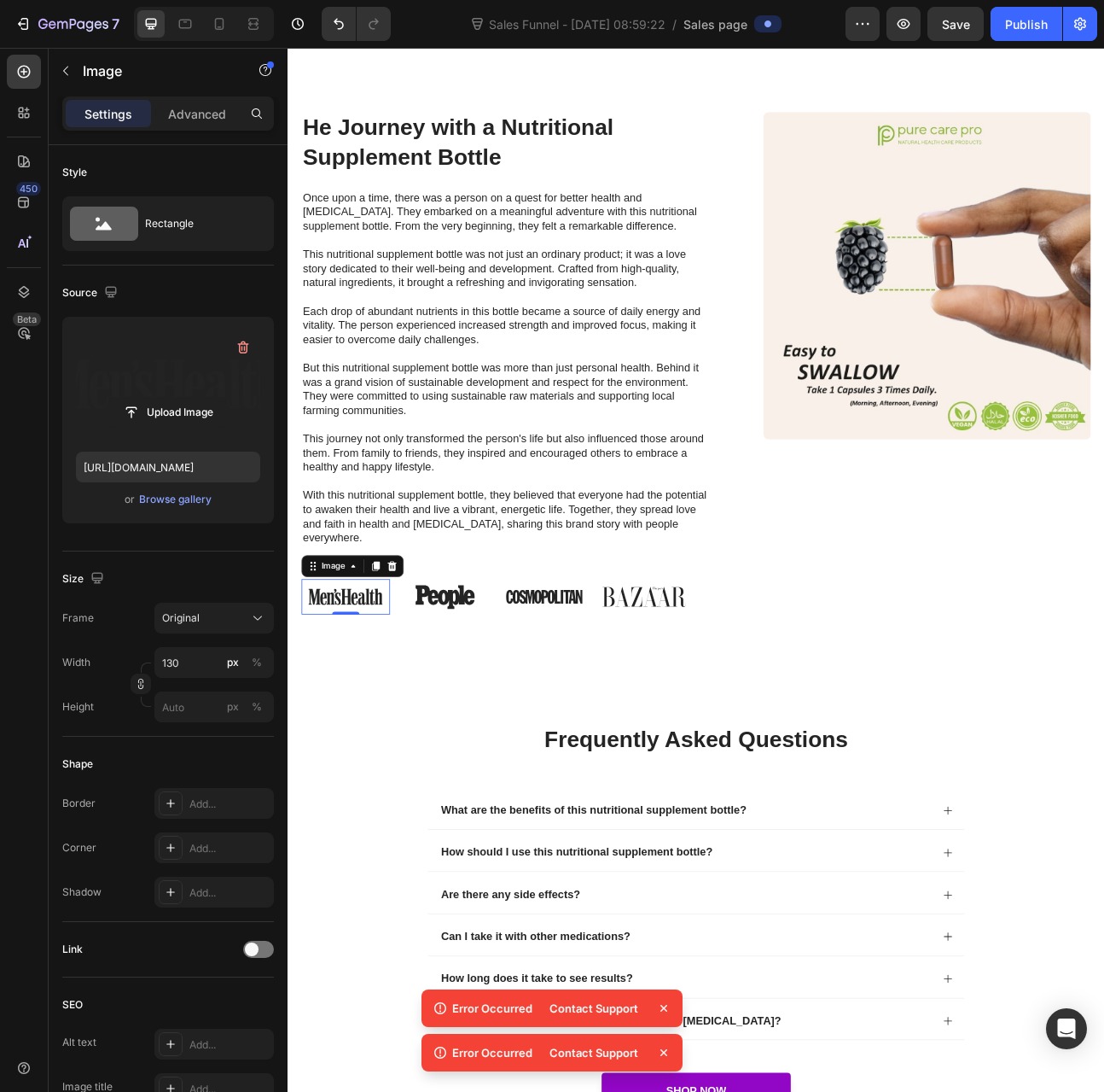
click at [667, 1010] on icon at bounding box center [664, 1008] width 17 height 17
click at [668, 1055] on icon at bounding box center [664, 1053] width 17 height 17
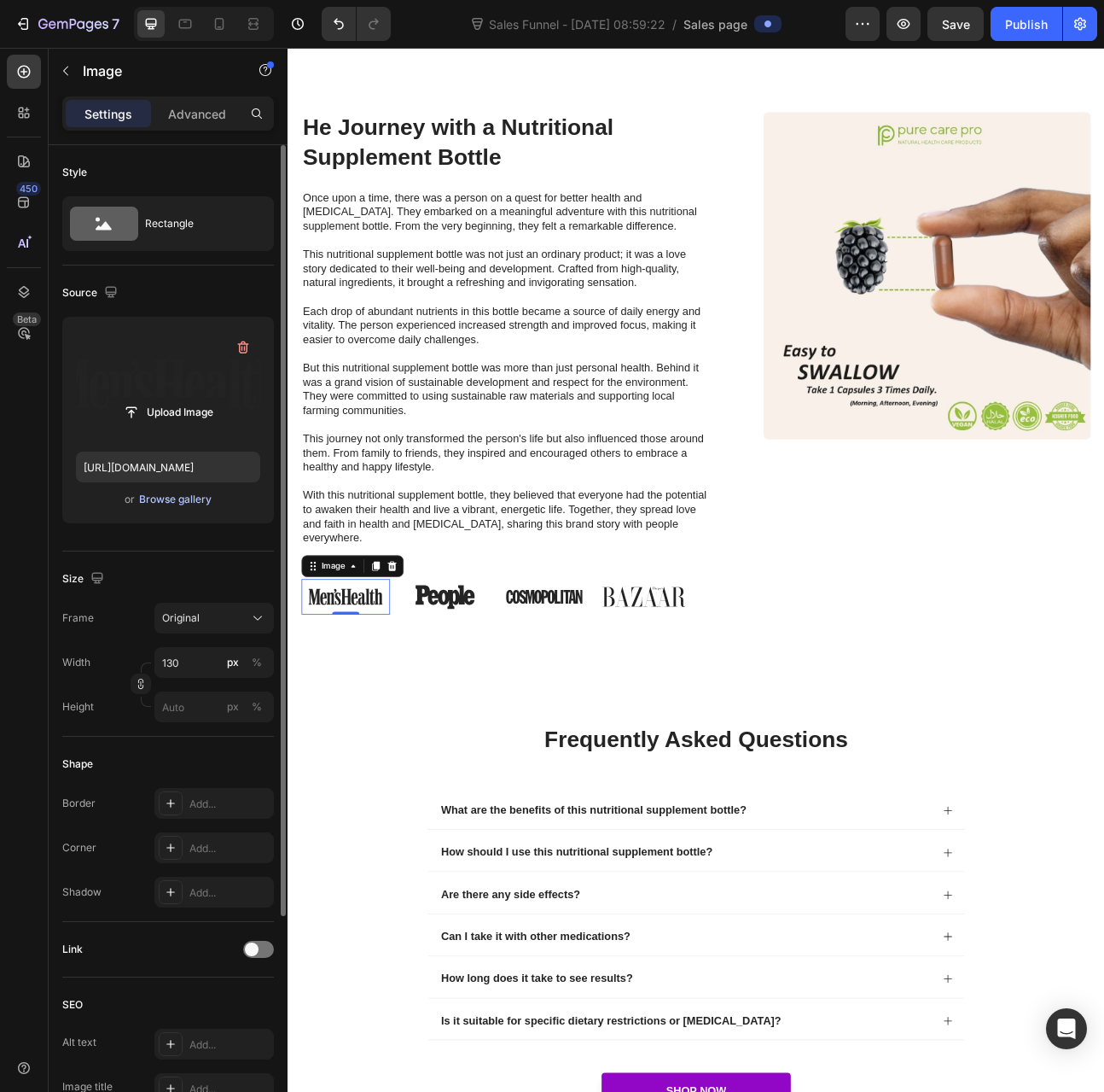
click at [174, 496] on div "Browse gallery" at bounding box center [175, 499] width 72 height 15
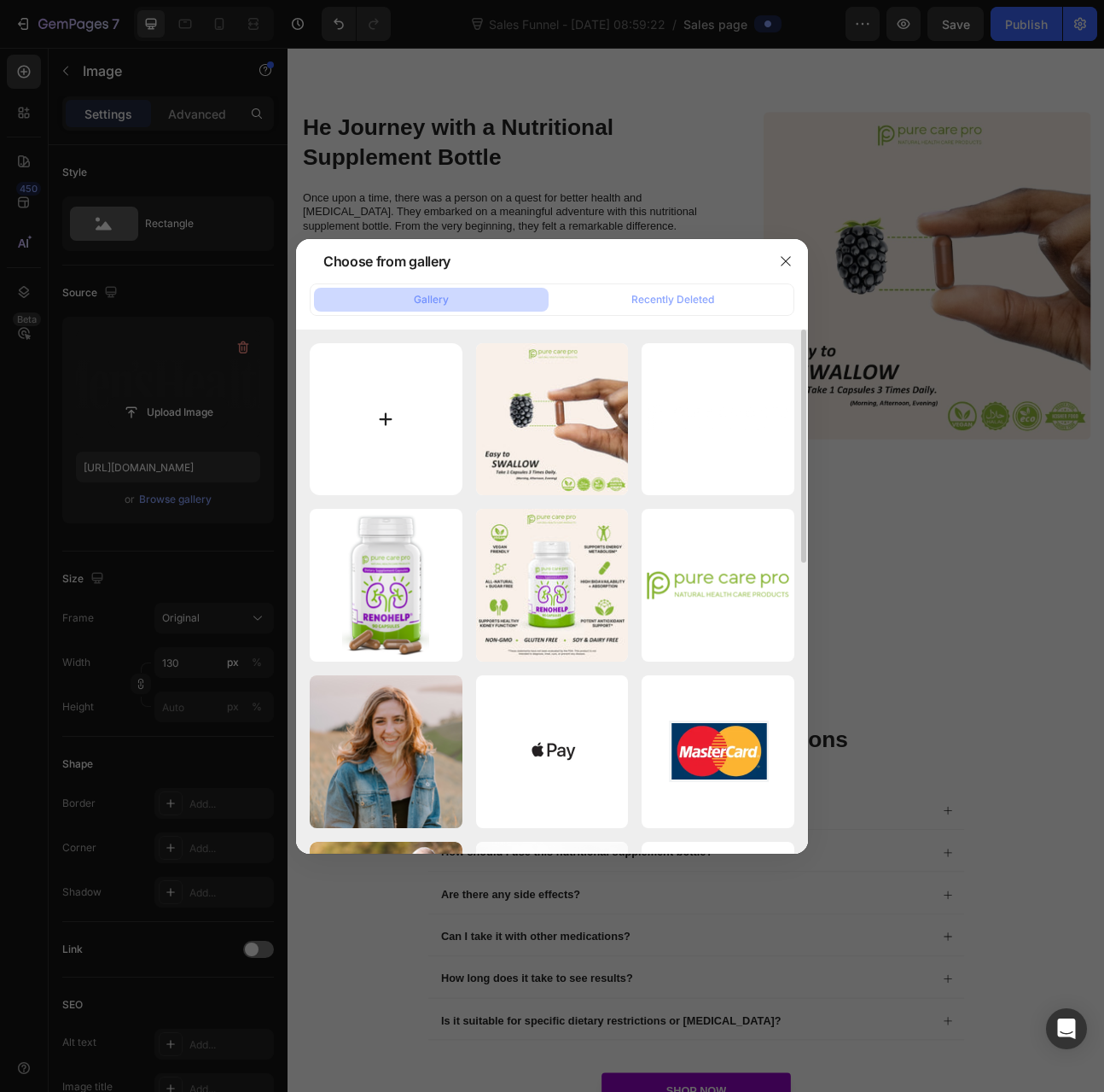
click at [384, 381] on input "file" at bounding box center [386, 419] width 153 height 153
type input "C:\fakepath\Untitled design.png"
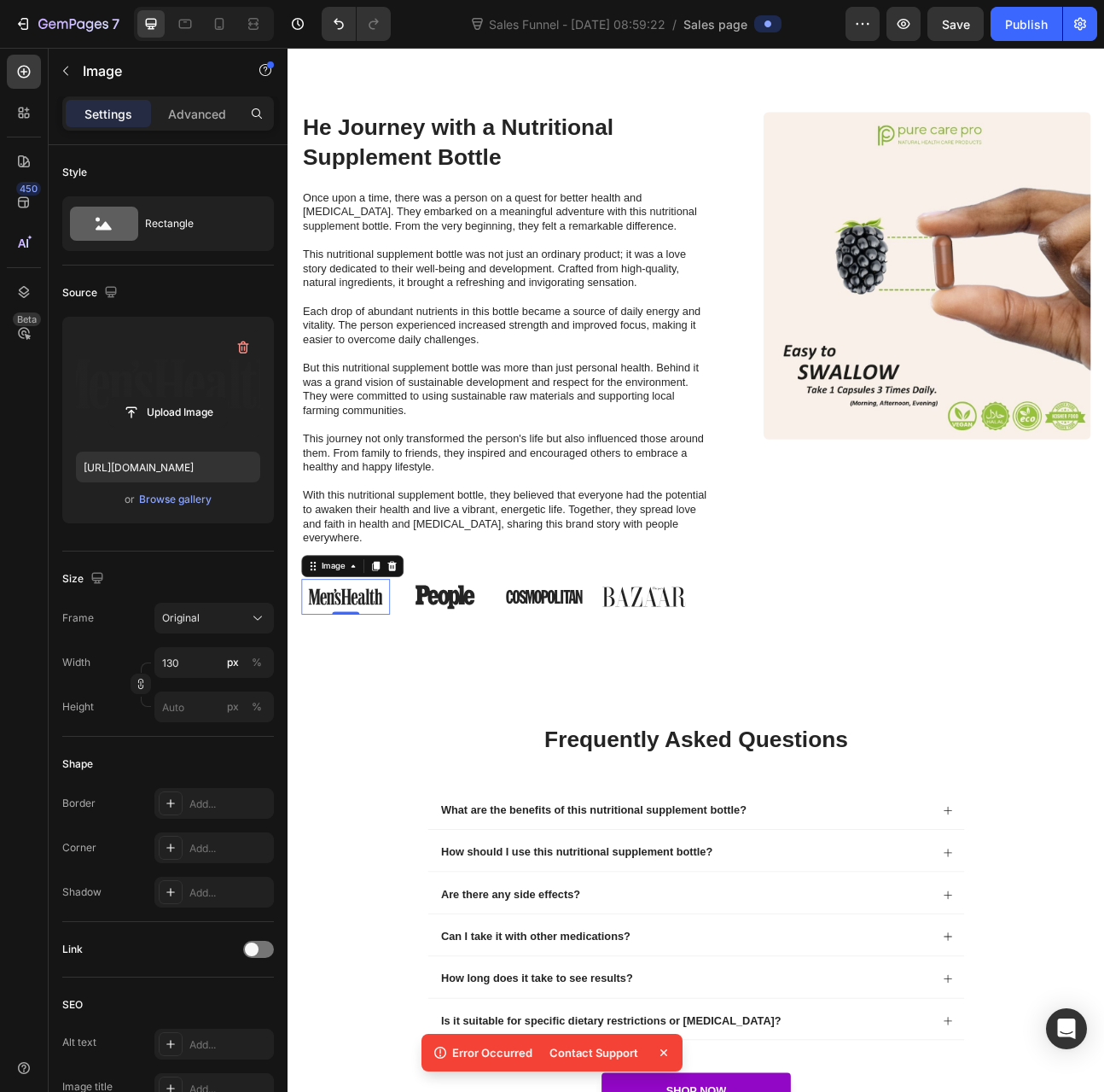
click at [658, 1049] on icon at bounding box center [664, 1053] width 17 height 17
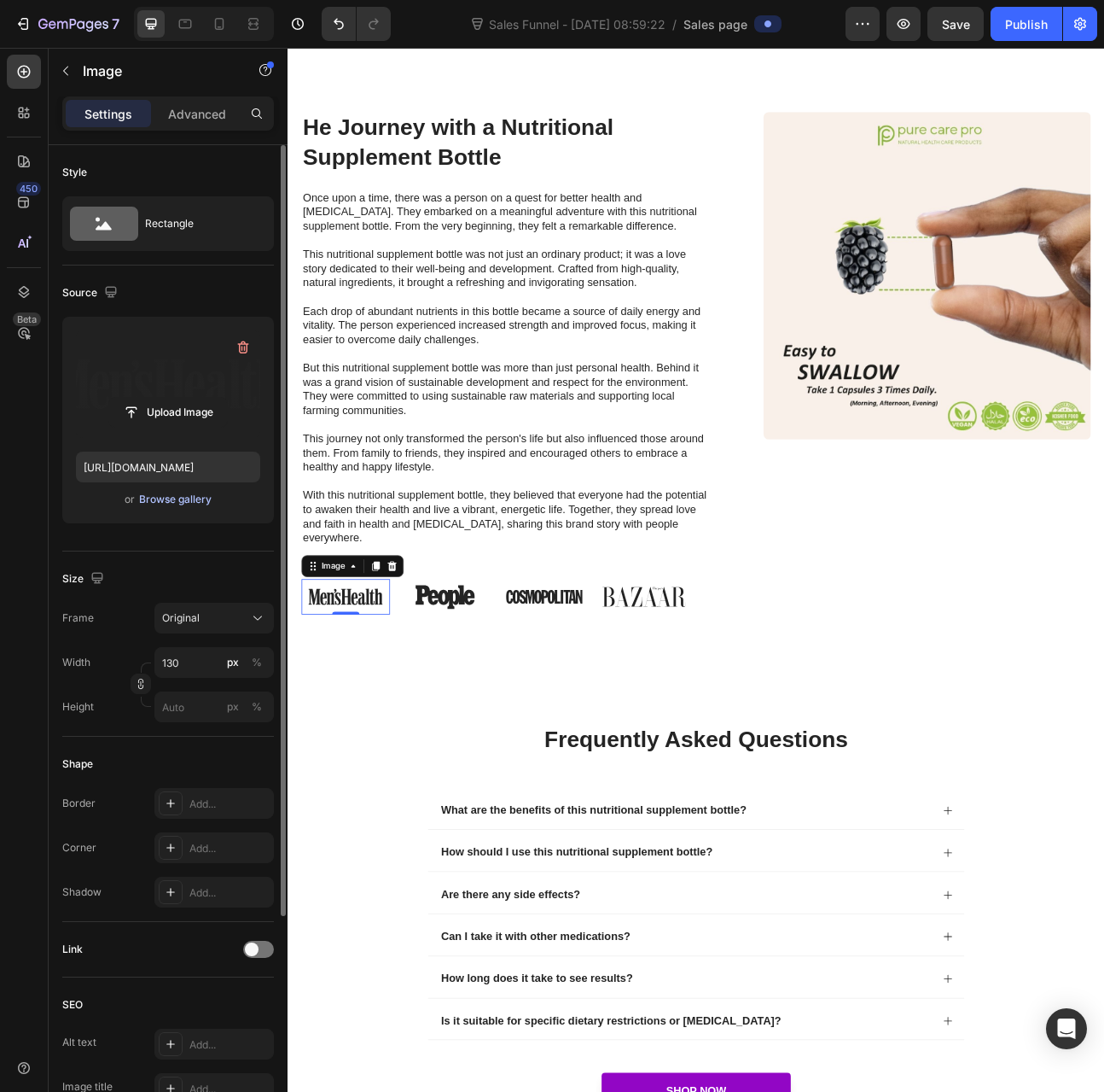
click at [184, 501] on div "Browse gallery" at bounding box center [175, 499] width 72 height 15
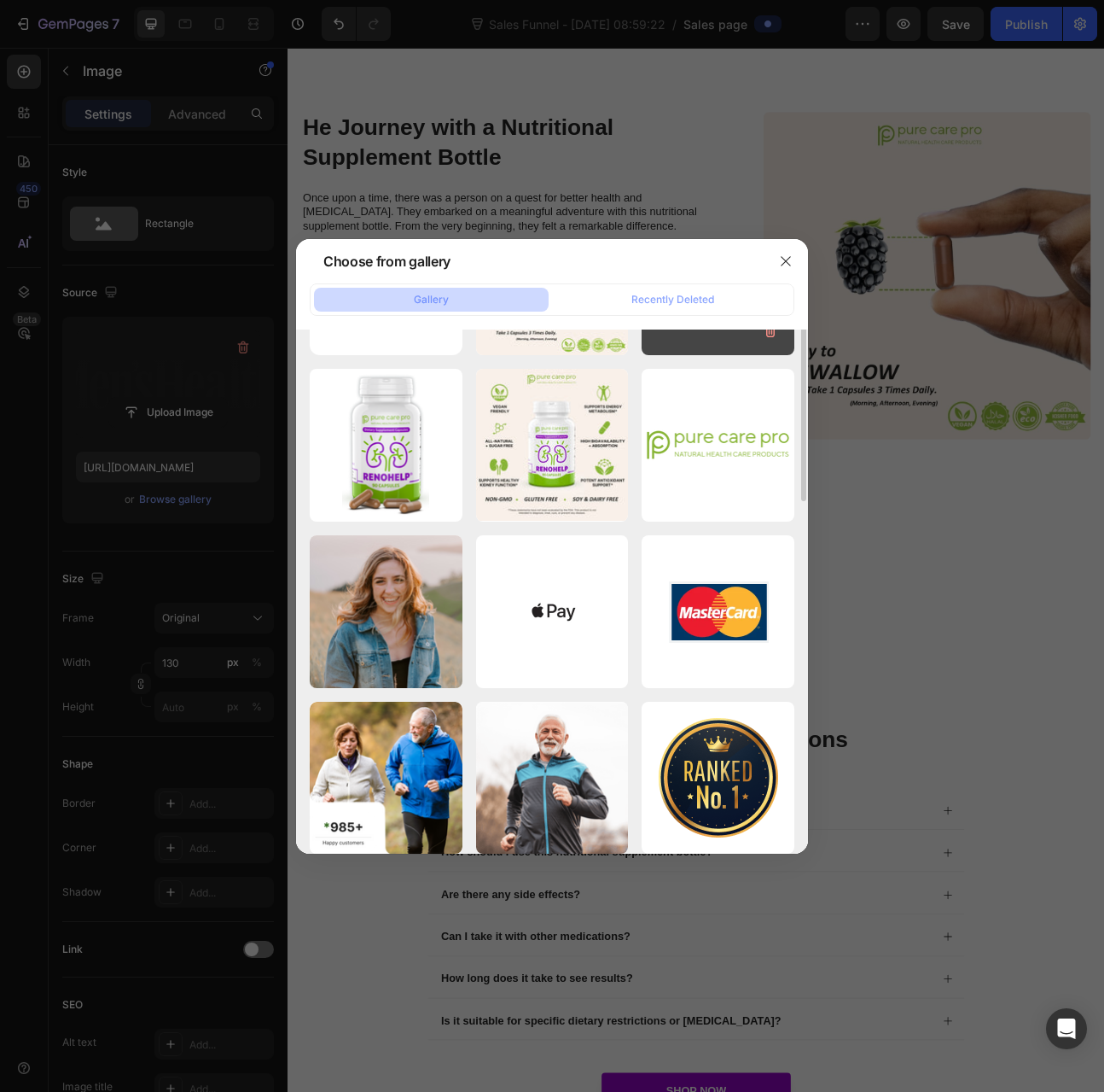
scroll to position [0, 0]
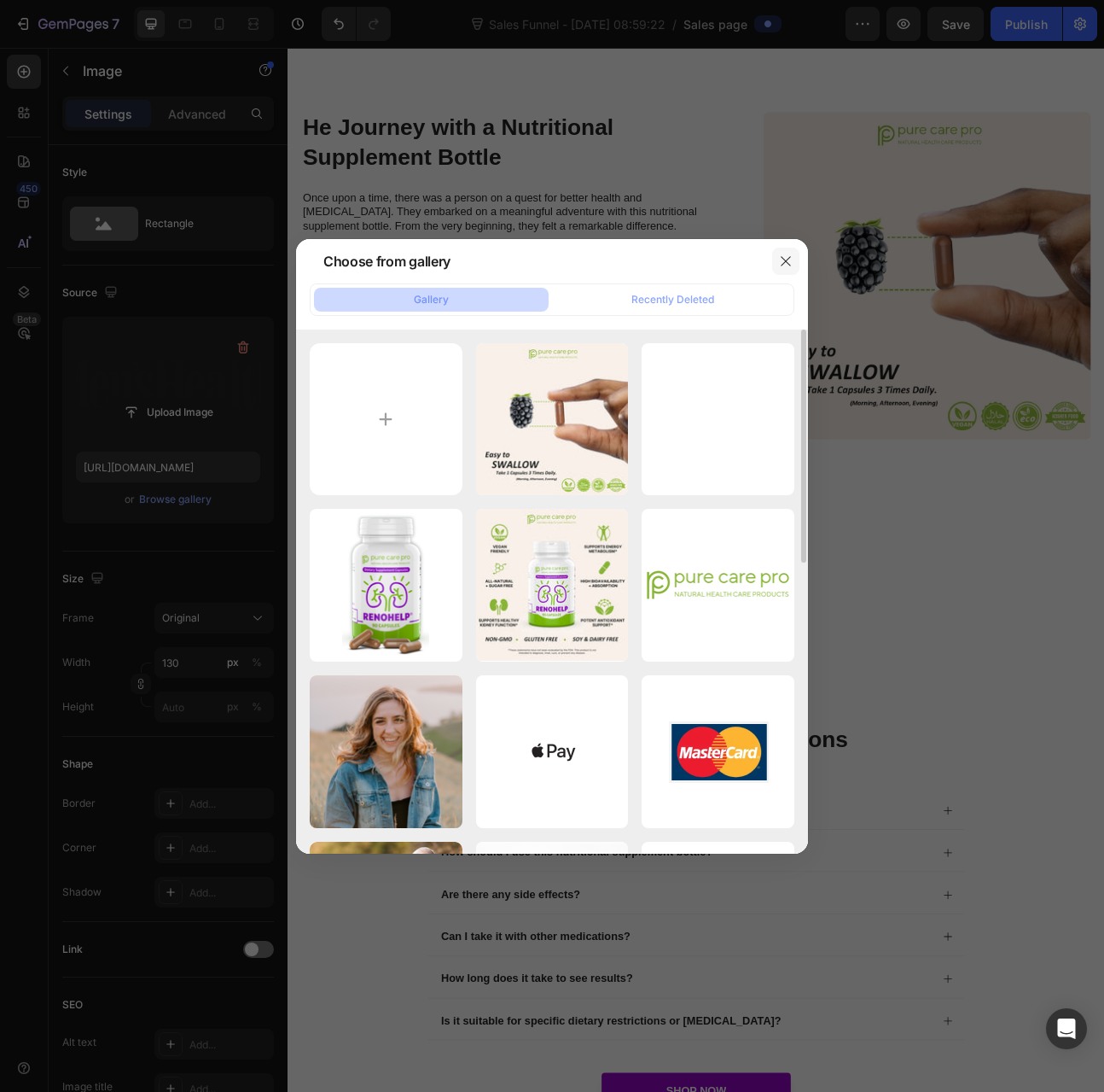
click at [784, 263] on icon "button" at bounding box center [785, 261] width 10 height 10
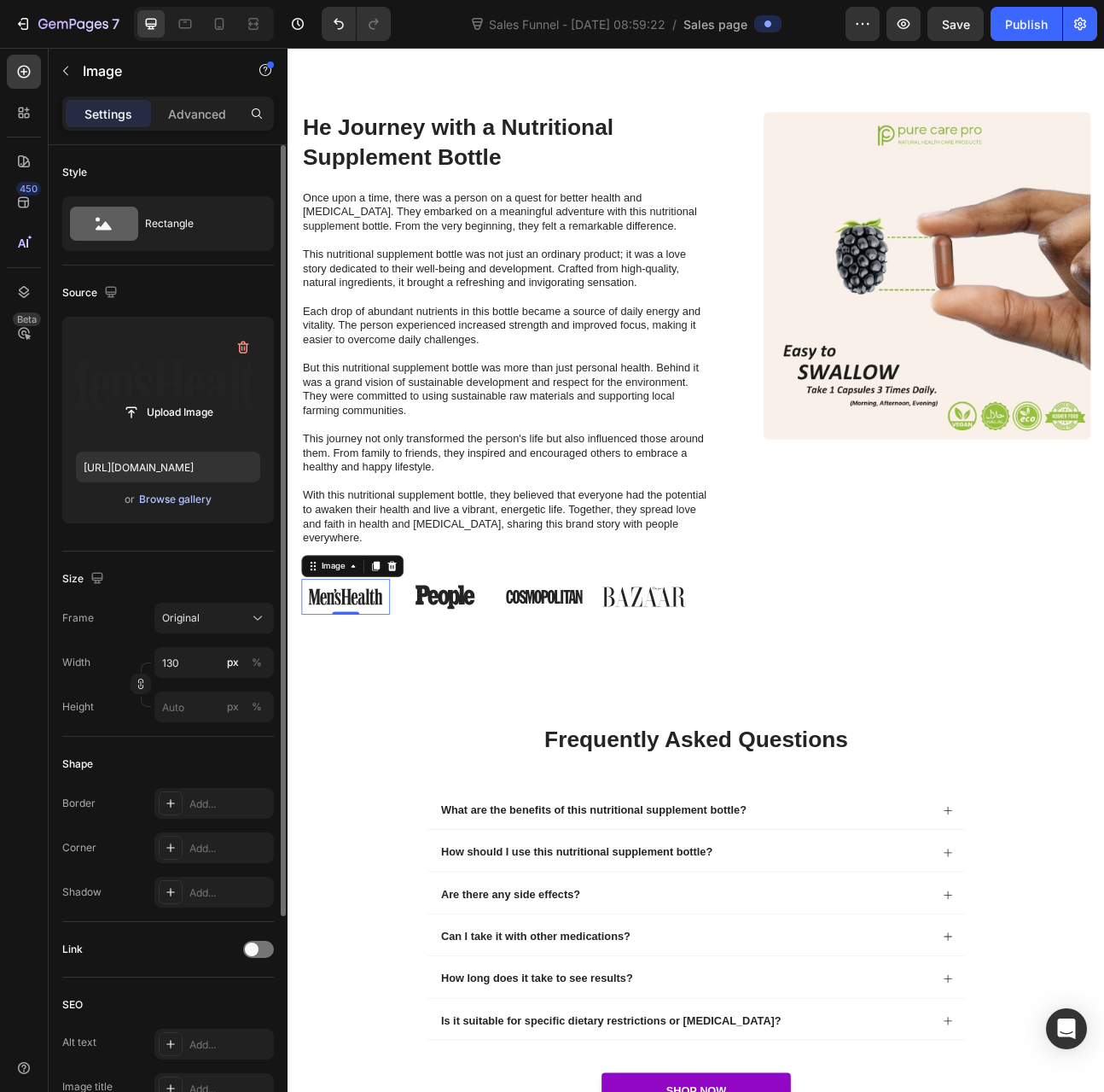
click at [168, 495] on div "Browse gallery" at bounding box center [175, 499] width 72 height 15
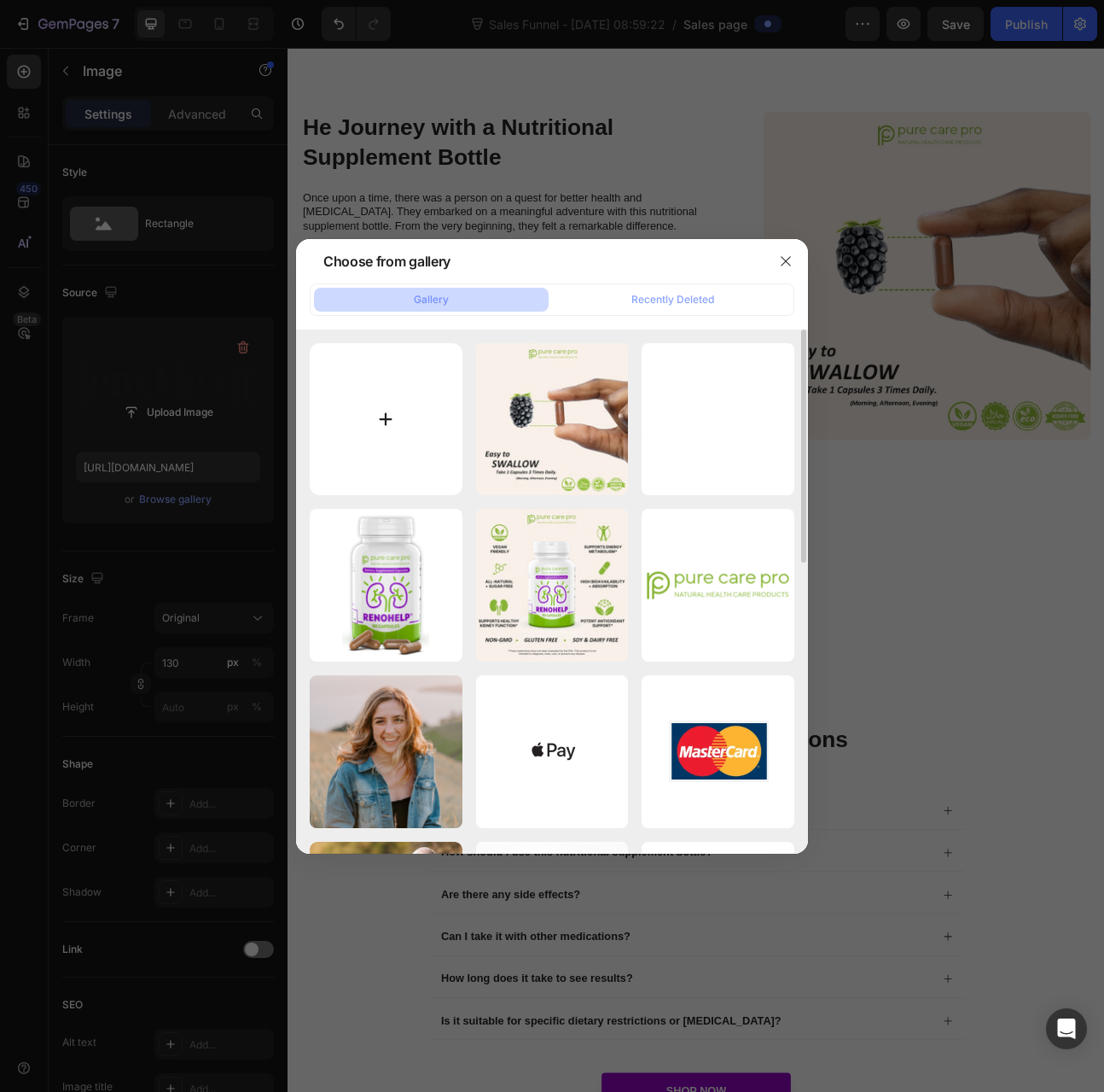
click at [401, 432] on input "file" at bounding box center [386, 419] width 153 height 153
type input "C:\fakepath\Amazon_logo.svg.png"
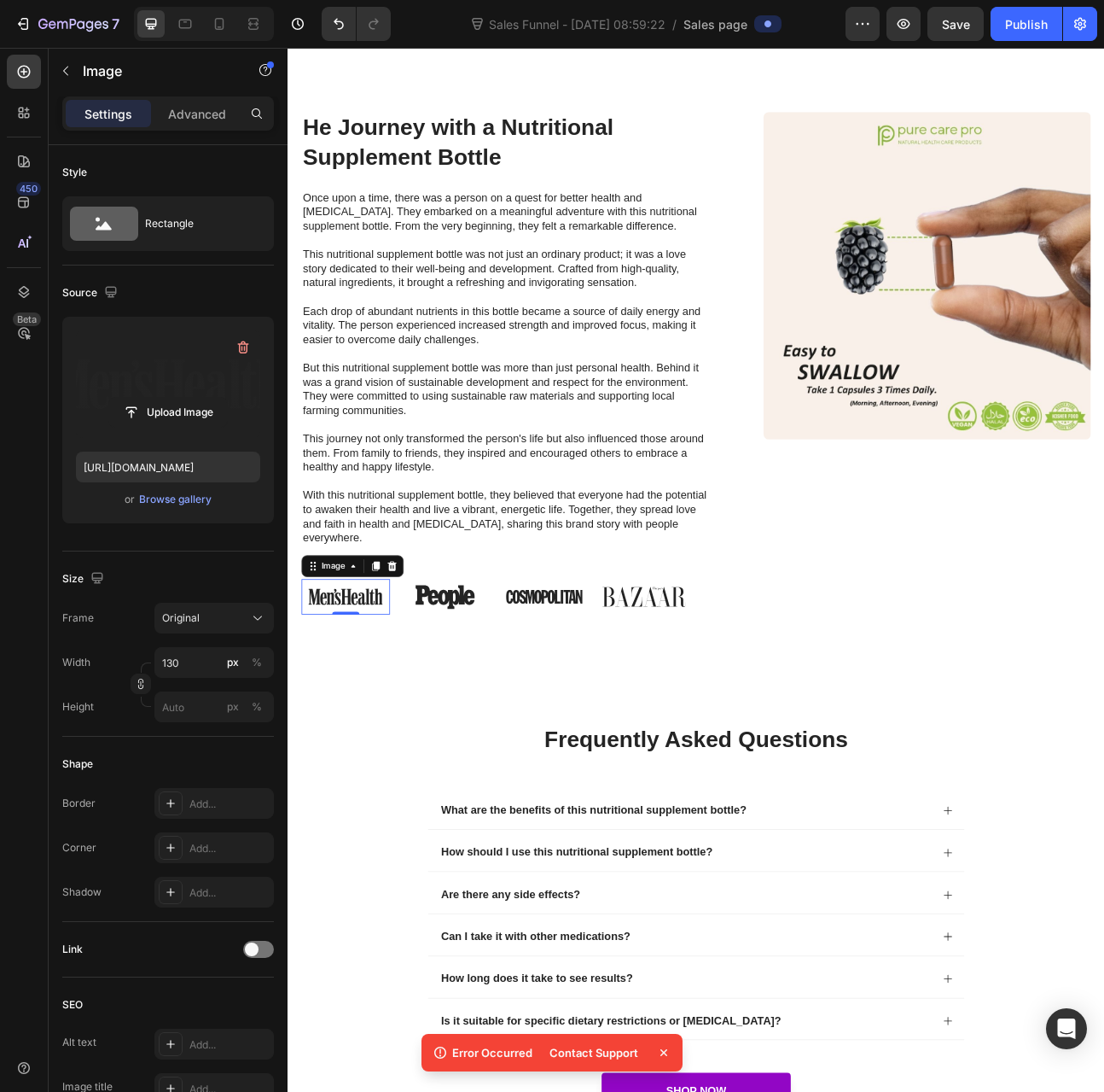
click at [665, 1050] on icon at bounding box center [664, 1053] width 17 height 17
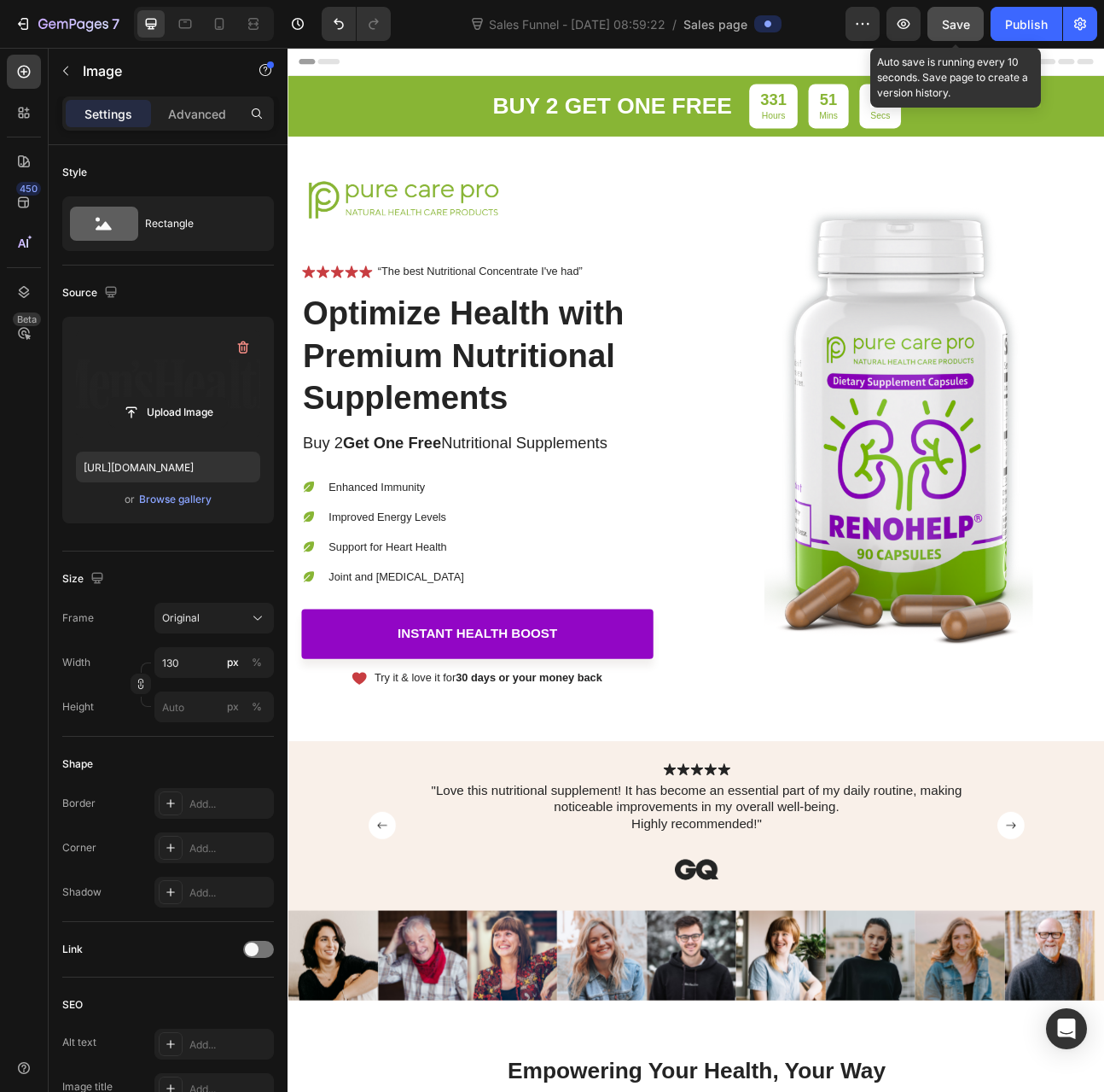
click at [980, 20] on button "Save" at bounding box center [956, 24] width 56 height 34
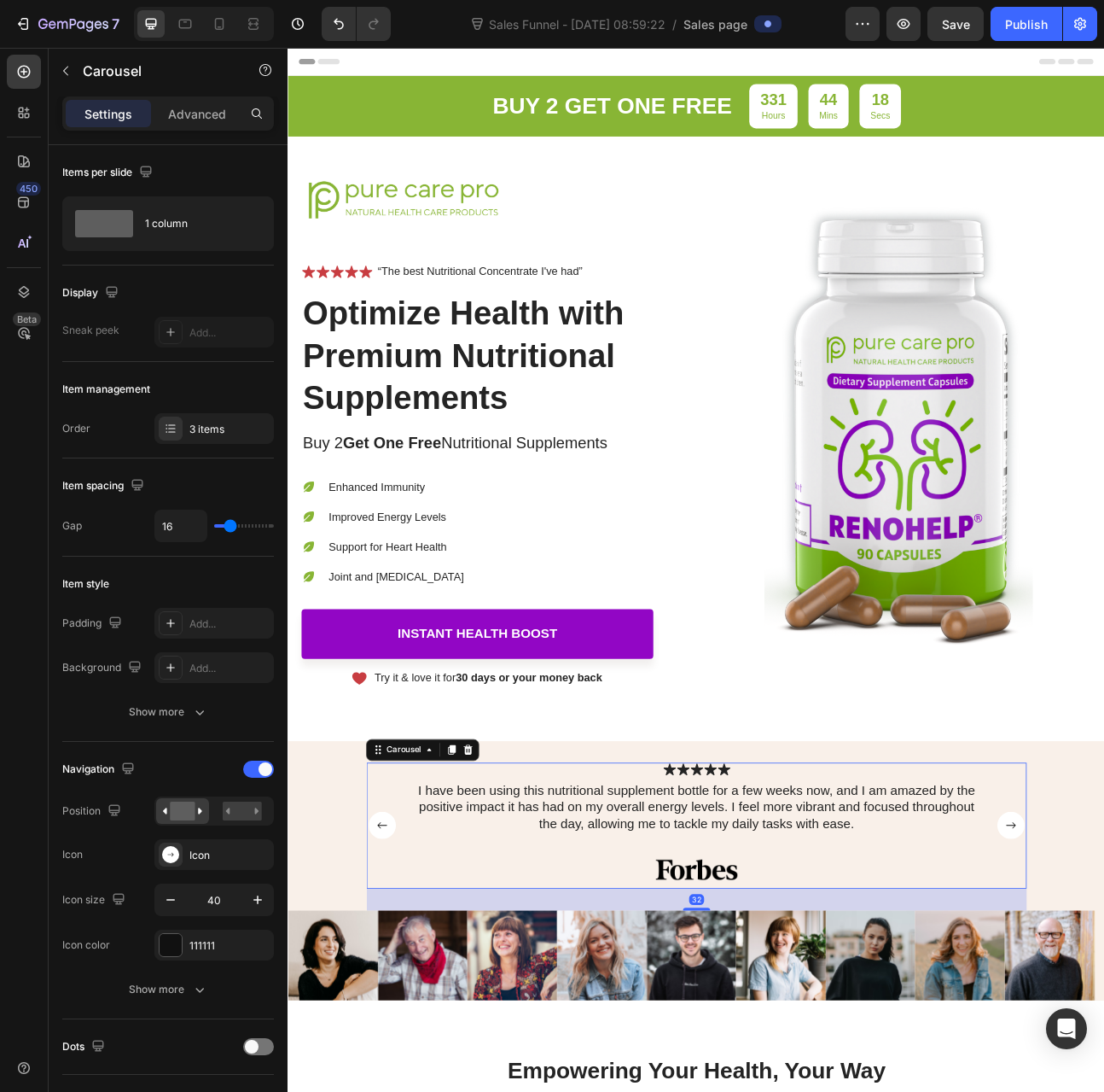
click at [399, 1021] on icon "Carousel Back Arrow" at bounding box center [405, 1024] width 12 height 8
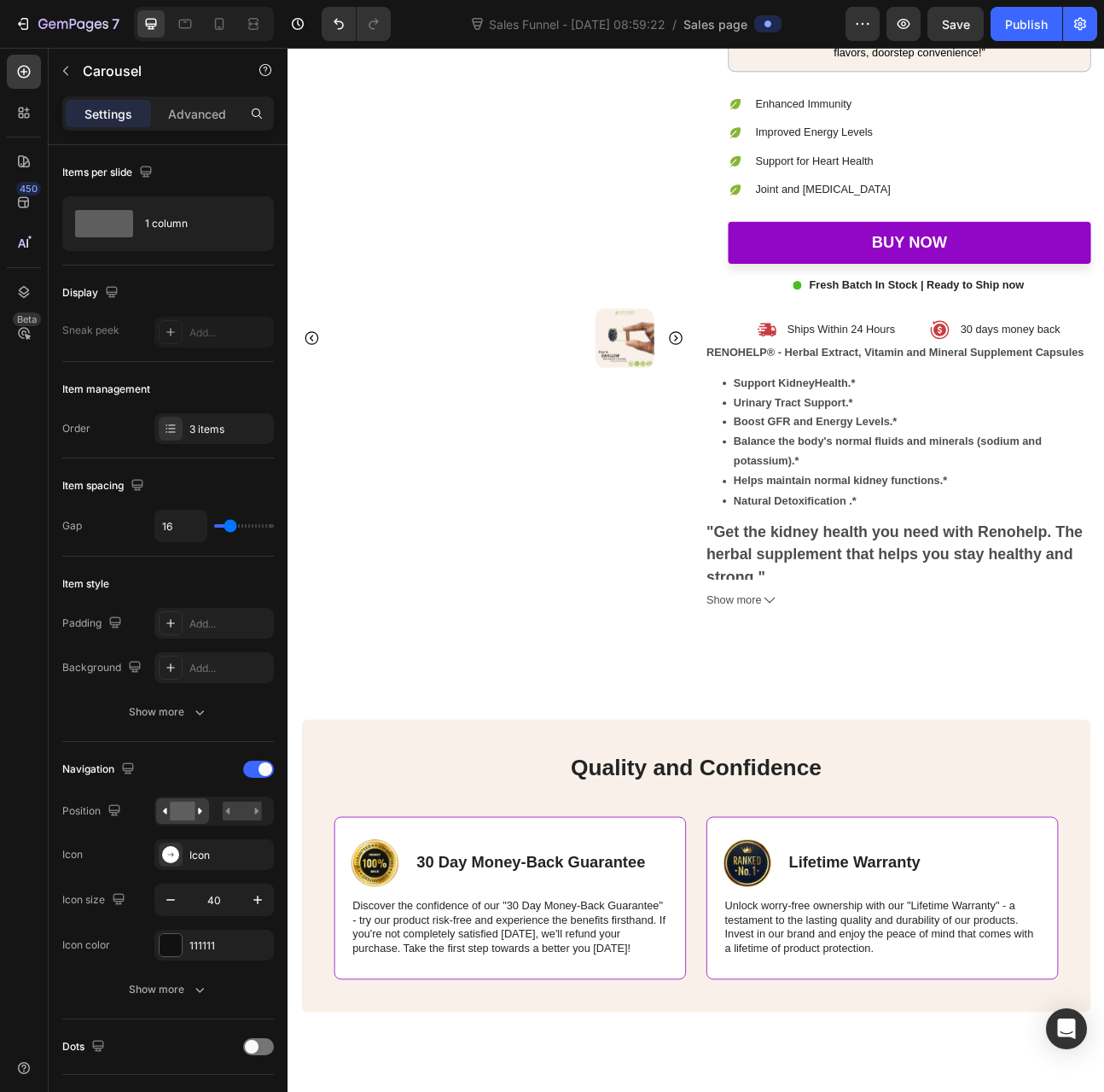
scroll to position [4682, 0]
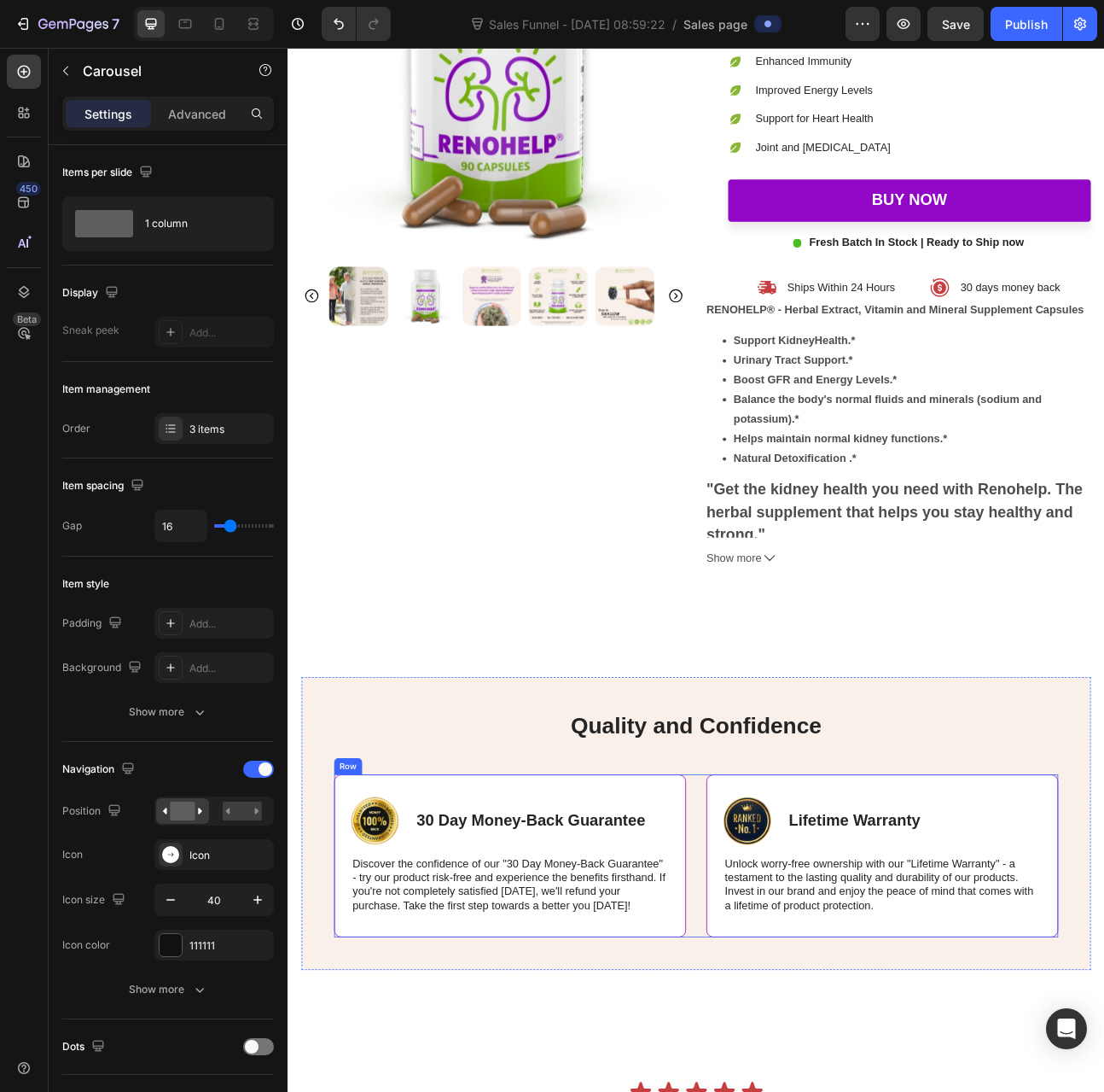
click at [784, 967] on div "Image 30 Day Money-Back Guarantee Text Block Row Discover the confidence of our…" at bounding box center [800, 1061] width 908 height 205
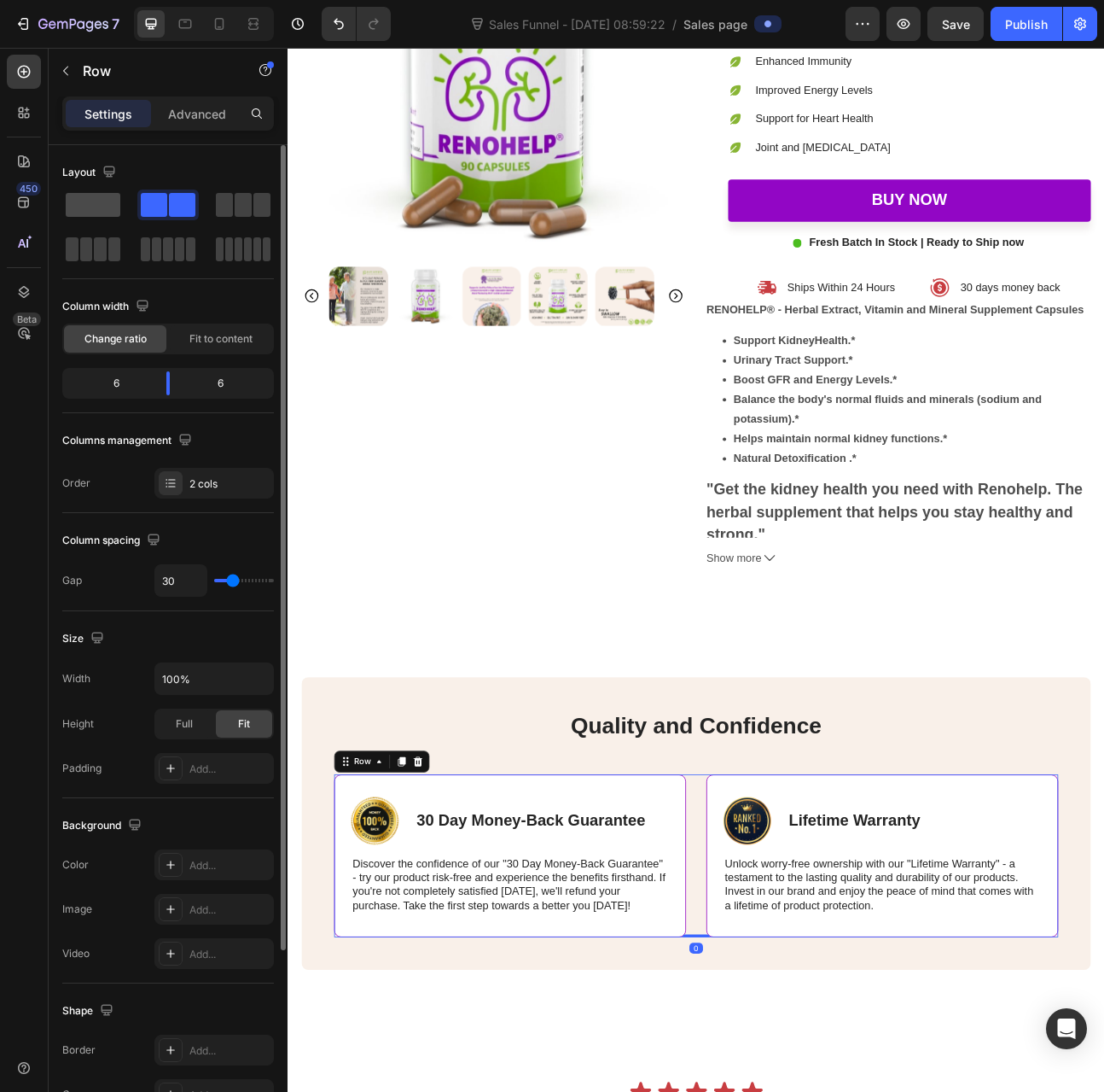
click at [87, 207] on span at bounding box center [92, 205] width 54 height 24
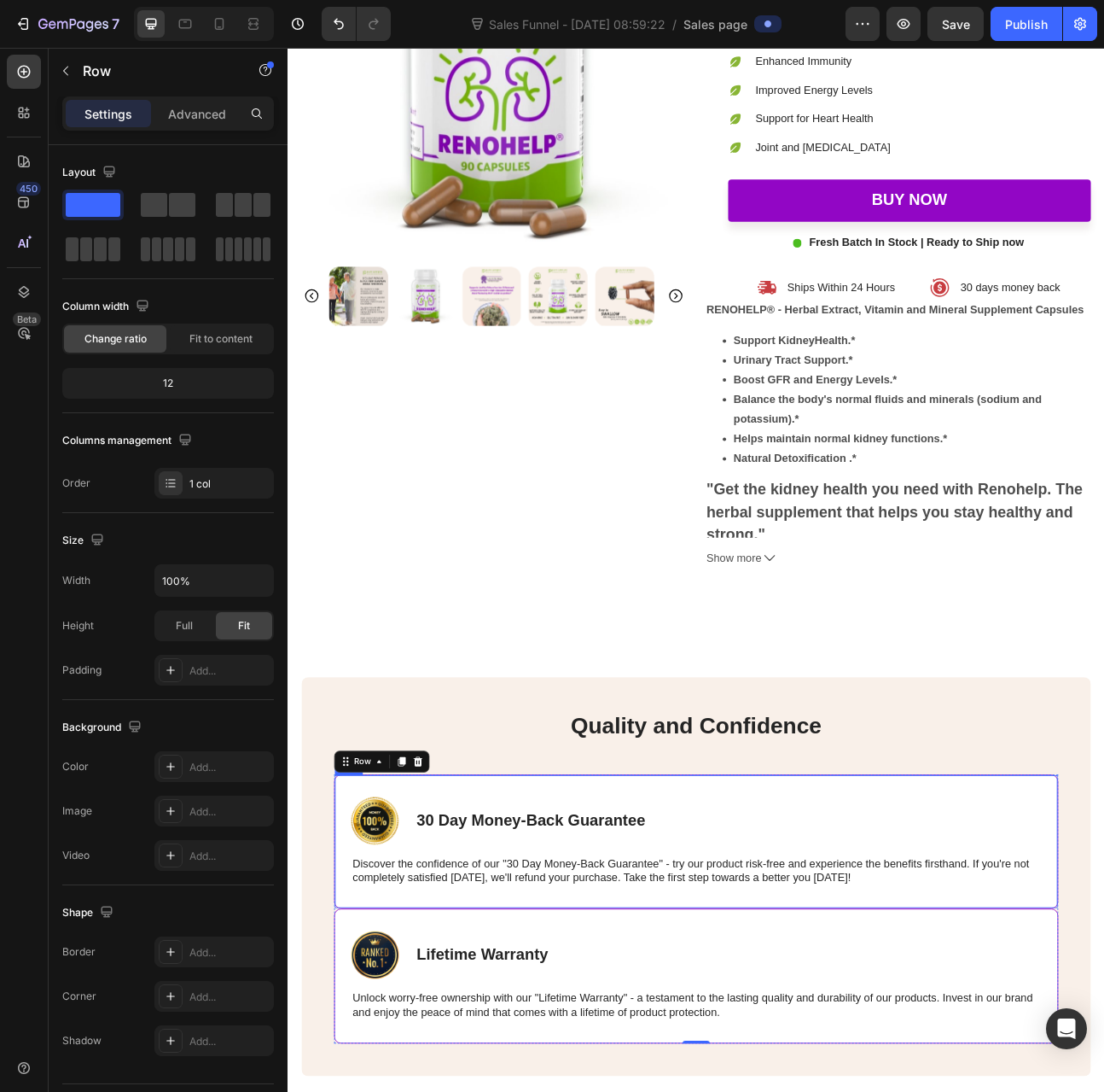
scroll to position [4939, 0]
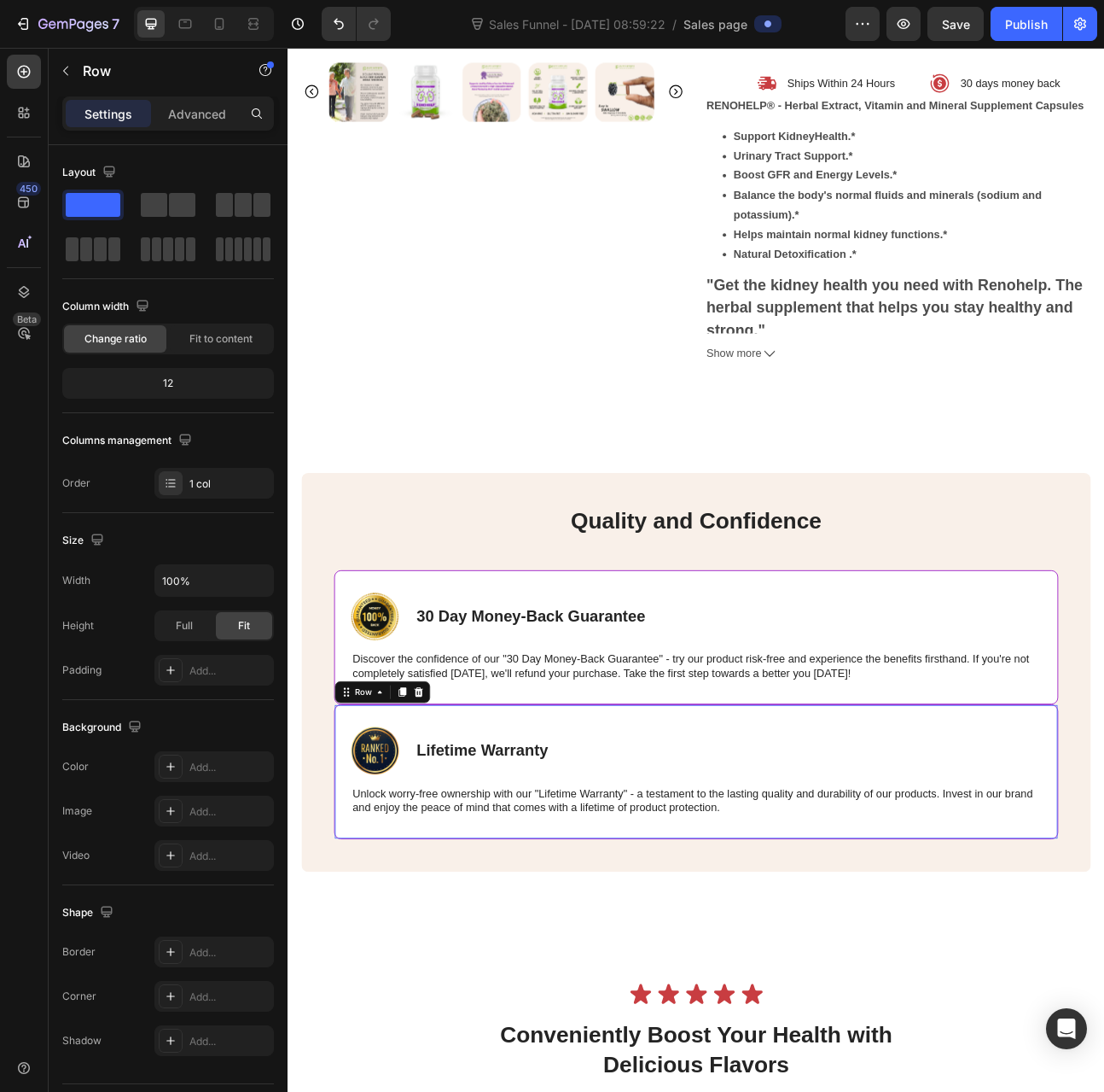
click at [520, 1022] on div "Image Lifetime Warranty Text Block Row Unlock worry-free ownership with our "Li…" at bounding box center [800, 956] width 908 height 169
click at [445, 850] on icon at bounding box center [452, 855] width 13 height 13
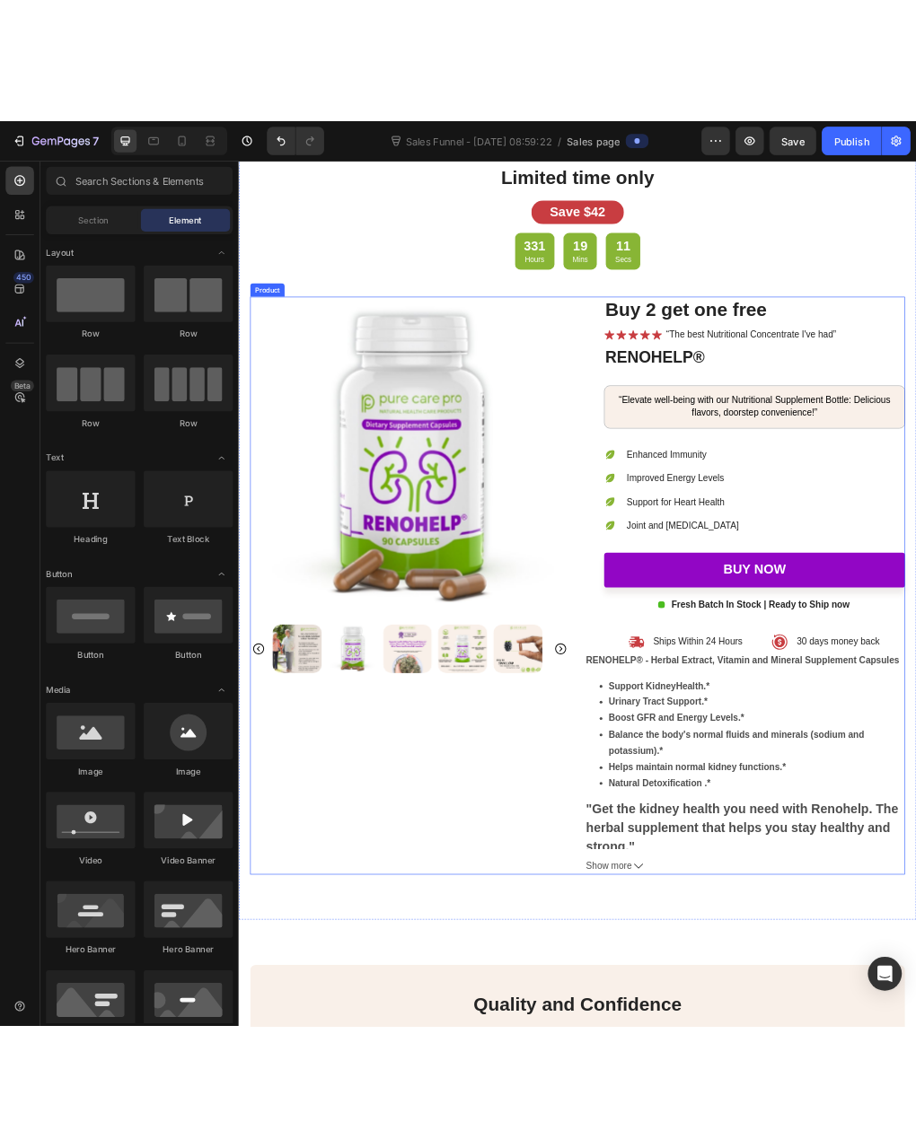
scroll to position [4294, 0]
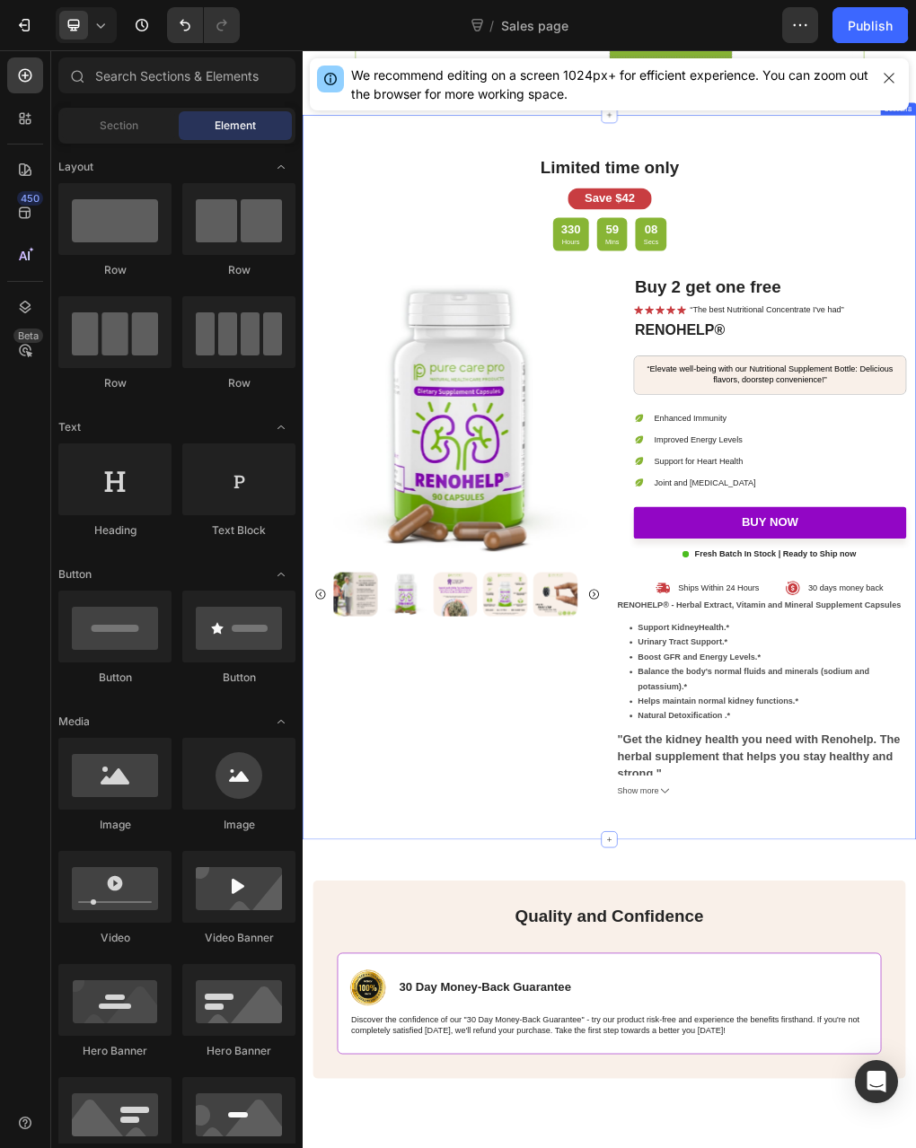
click at [381, 197] on div "Limited time only Heading Save $42 Text Block 330 Hours 59 Mins 08 Secs Countdo…" at bounding box center [840, 800] width 1077 height 1272
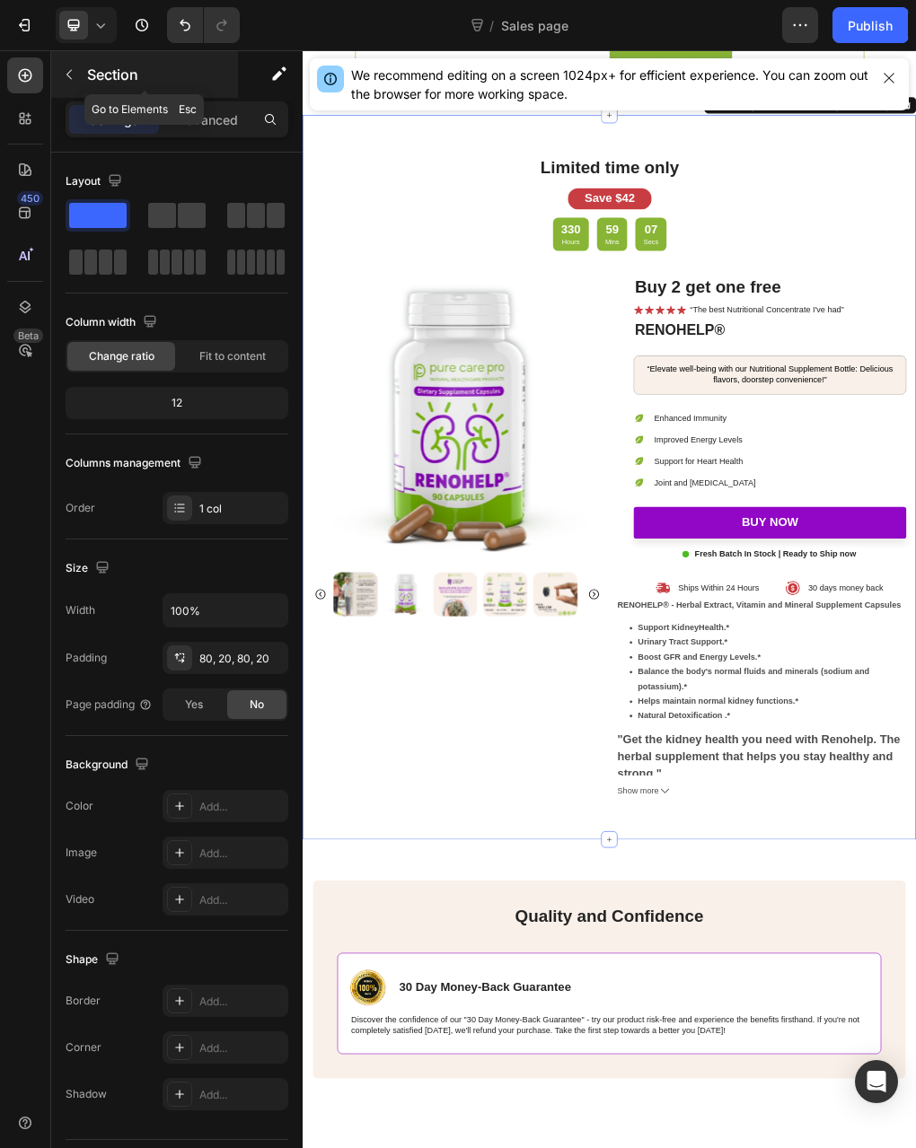
click at [72, 73] on icon "button" at bounding box center [69, 74] width 14 height 14
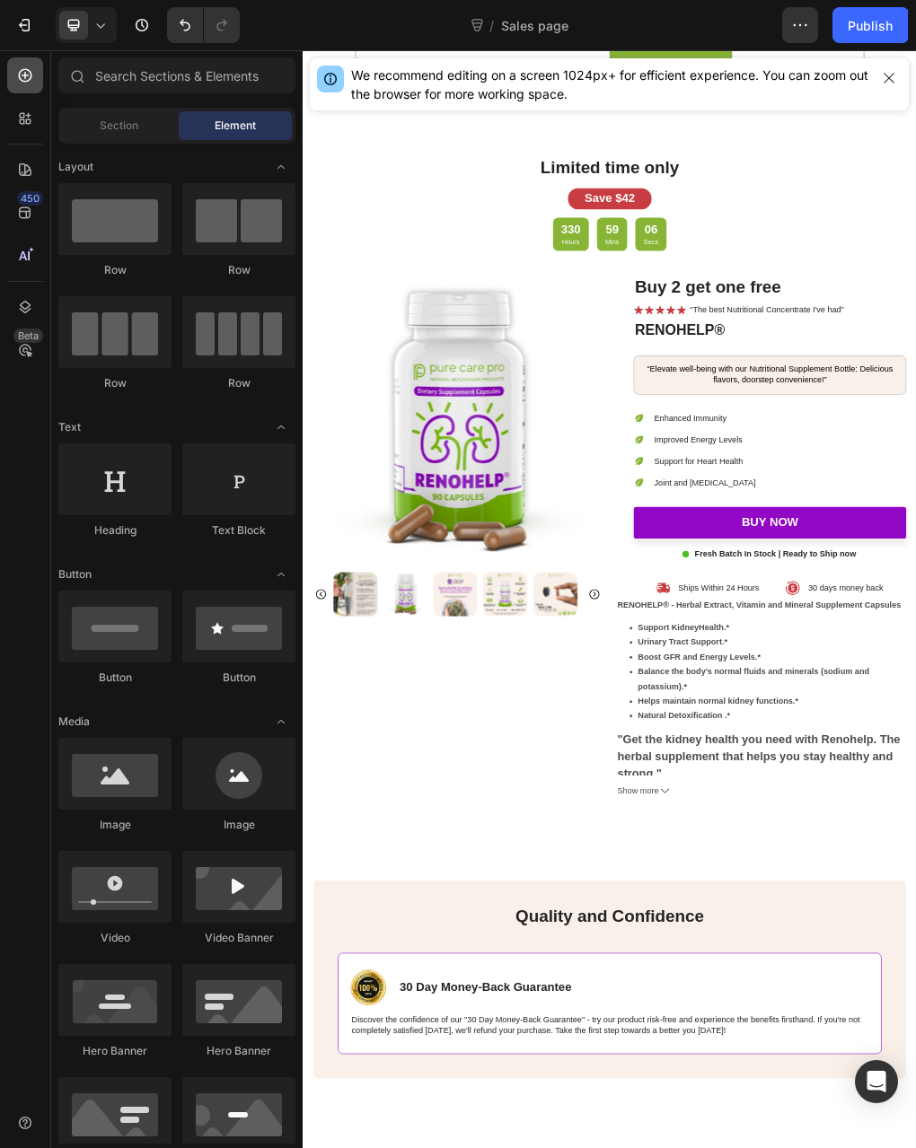
click at [18, 91] on div at bounding box center [25, 75] width 36 height 36
click at [18, 90] on div at bounding box center [25, 75] width 36 height 36
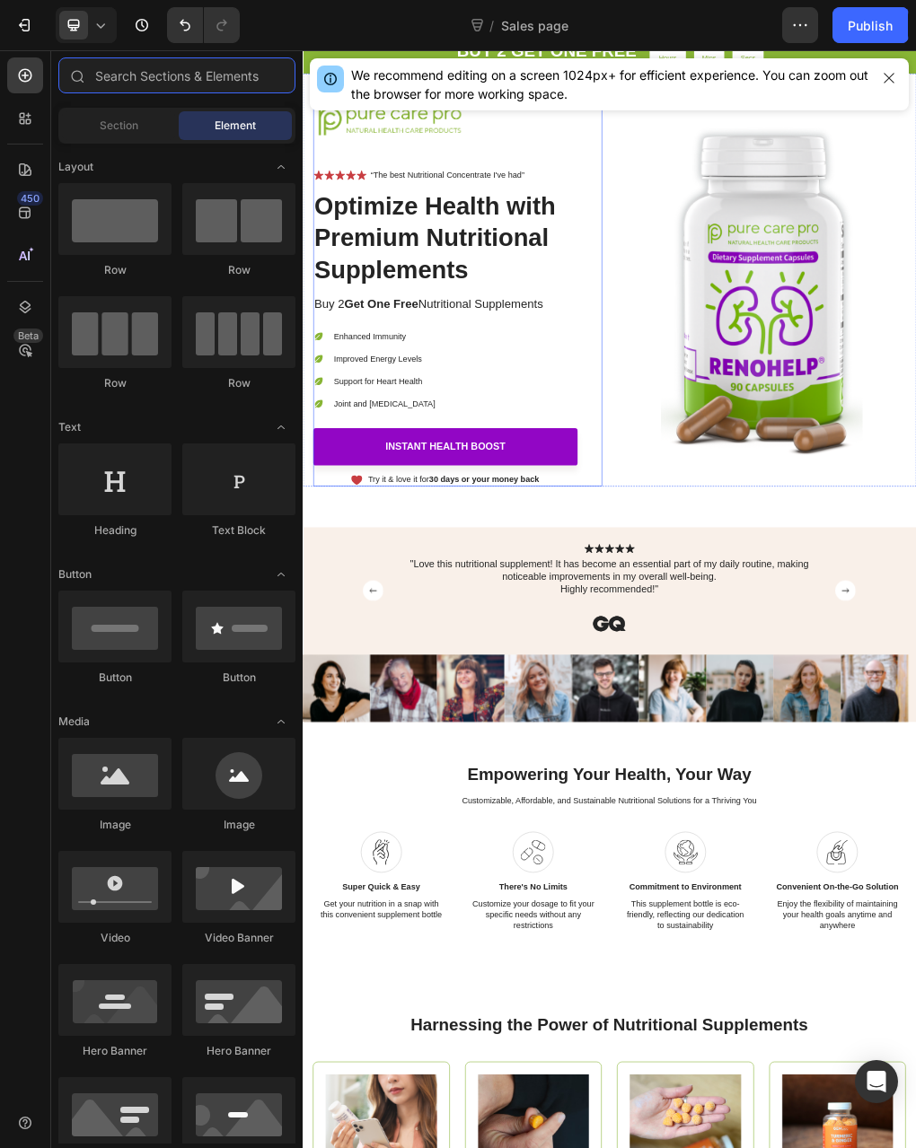
scroll to position [0, 0]
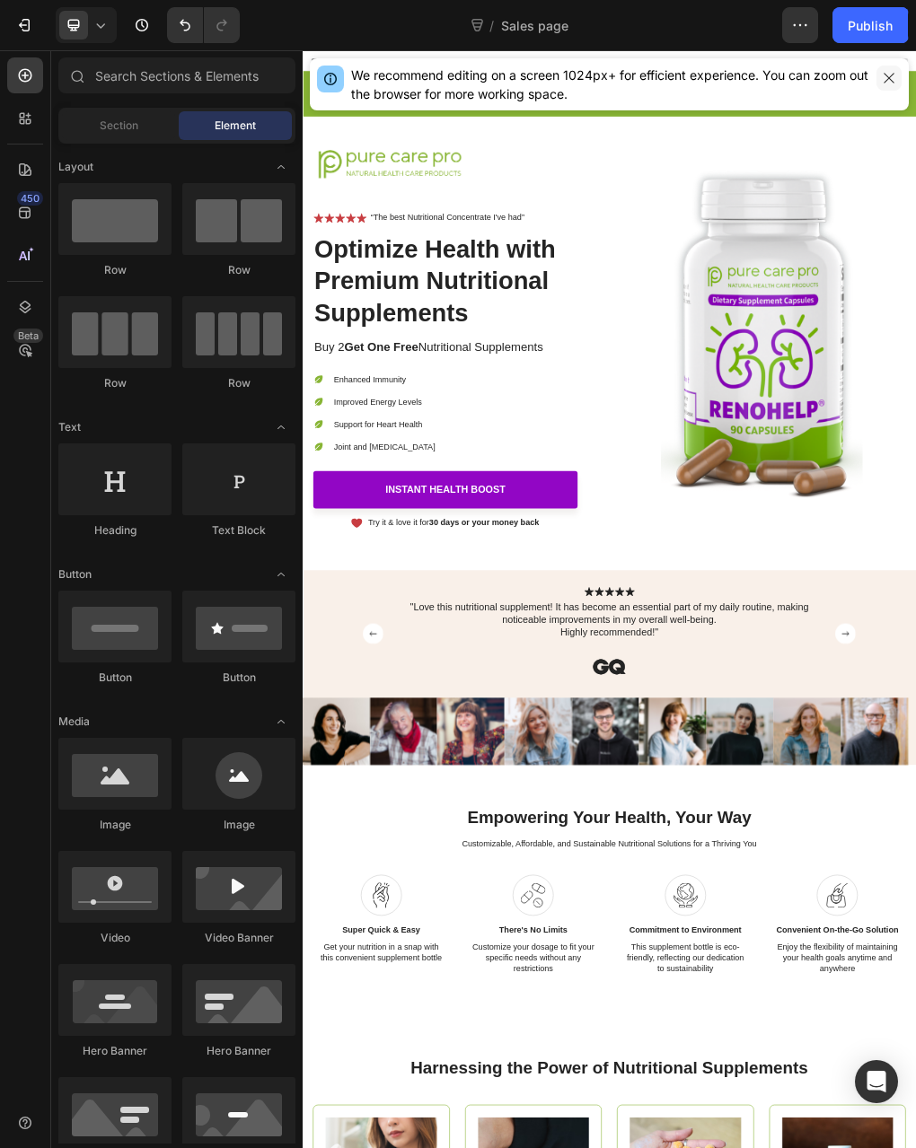
click at [889, 78] on icon "button" at bounding box center [888, 78] width 10 height 10
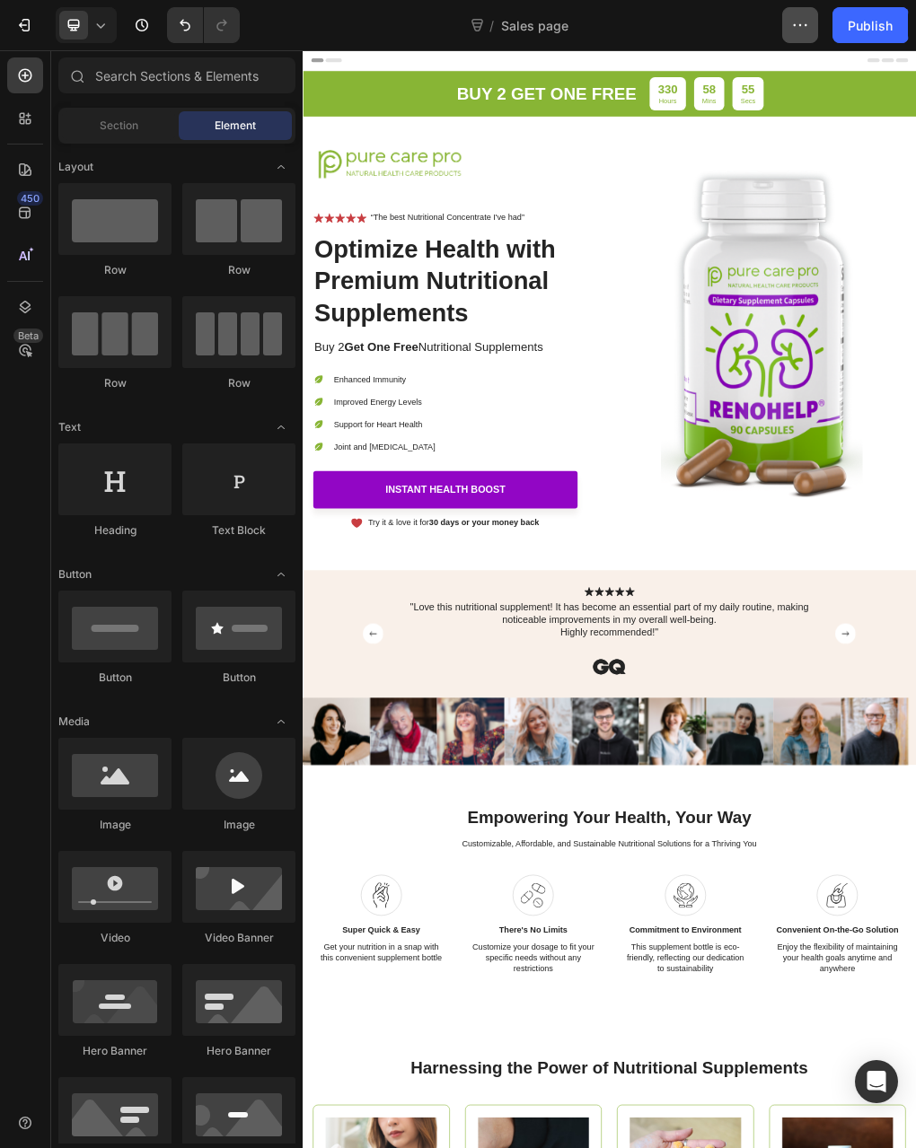
click at [803, 31] on icon "button" at bounding box center [800, 25] width 18 height 18
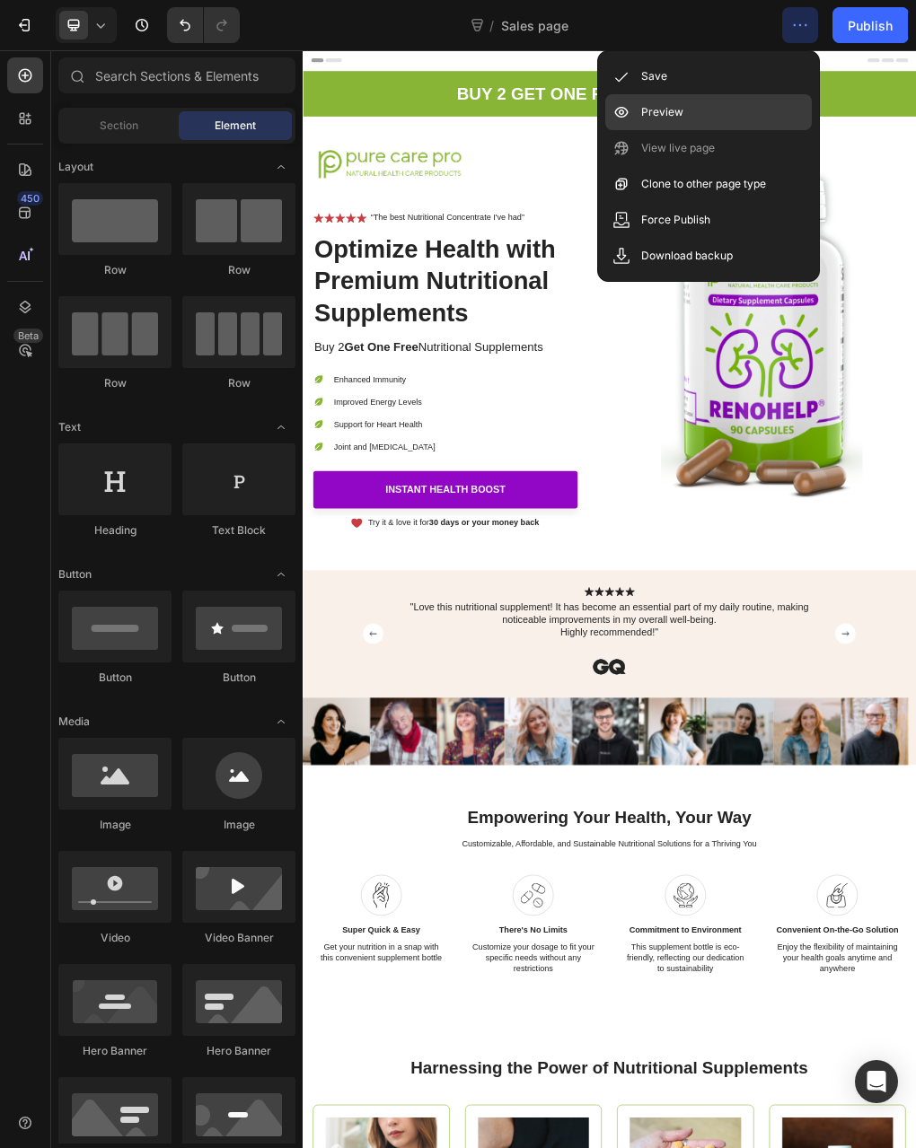
click at [657, 105] on p "Preview" at bounding box center [662, 112] width 42 height 18
click at [38, 21] on div "7" at bounding box center [27, 25] width 25 height 18
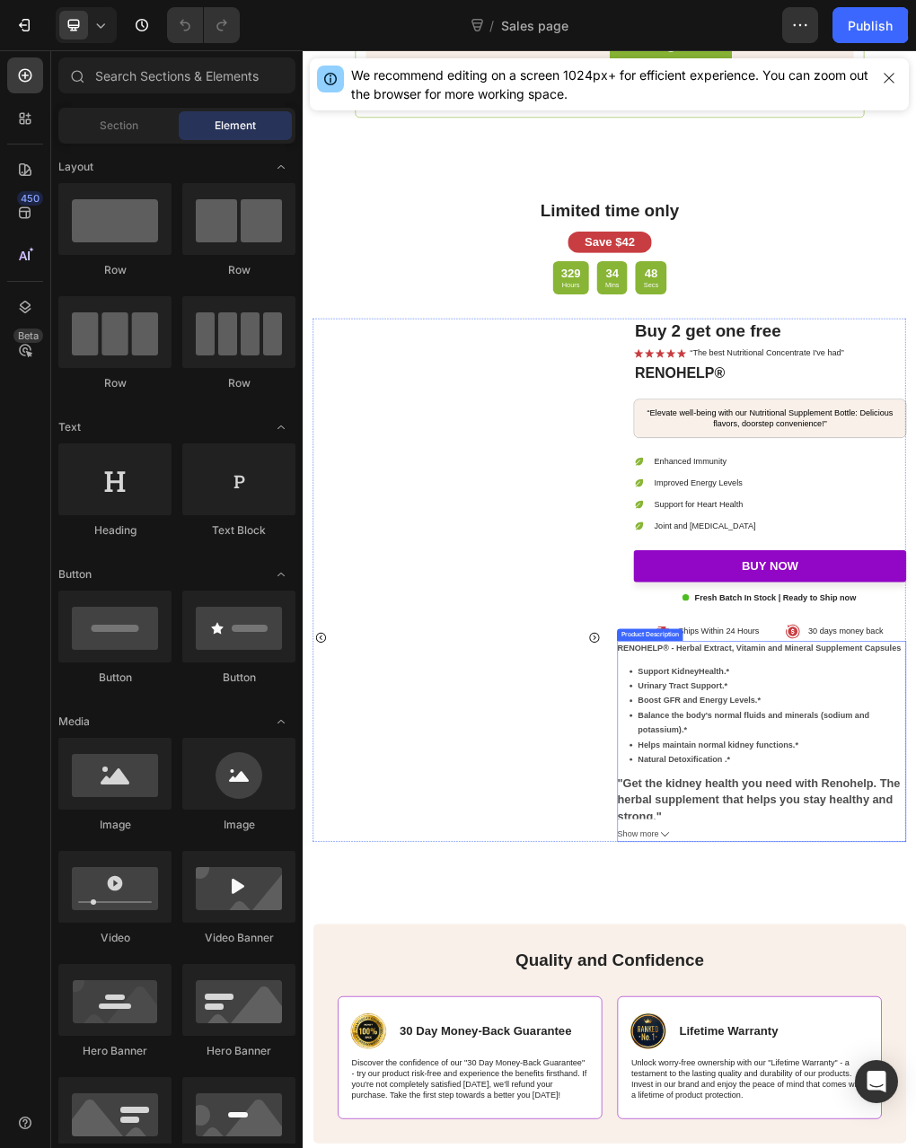
scroll to position [4219, 0]
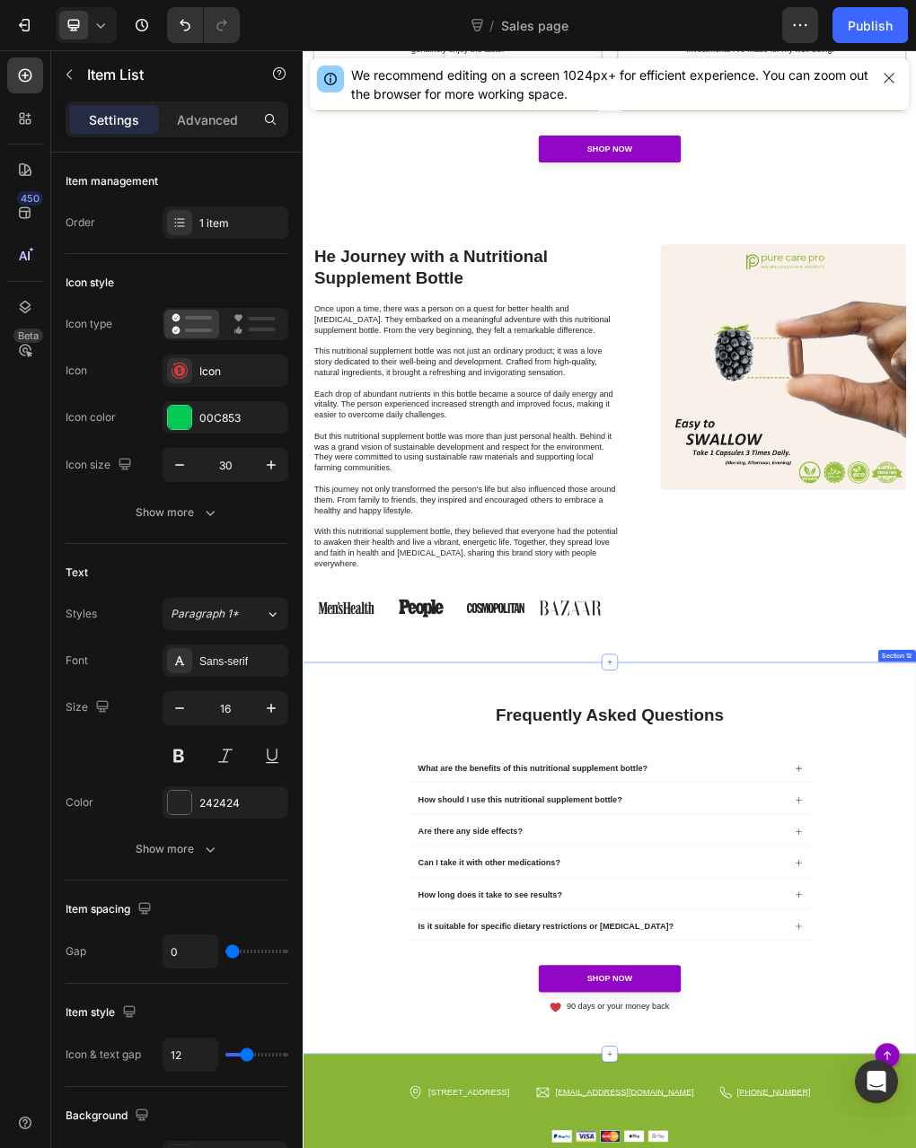
scroll to position [7086, 0]
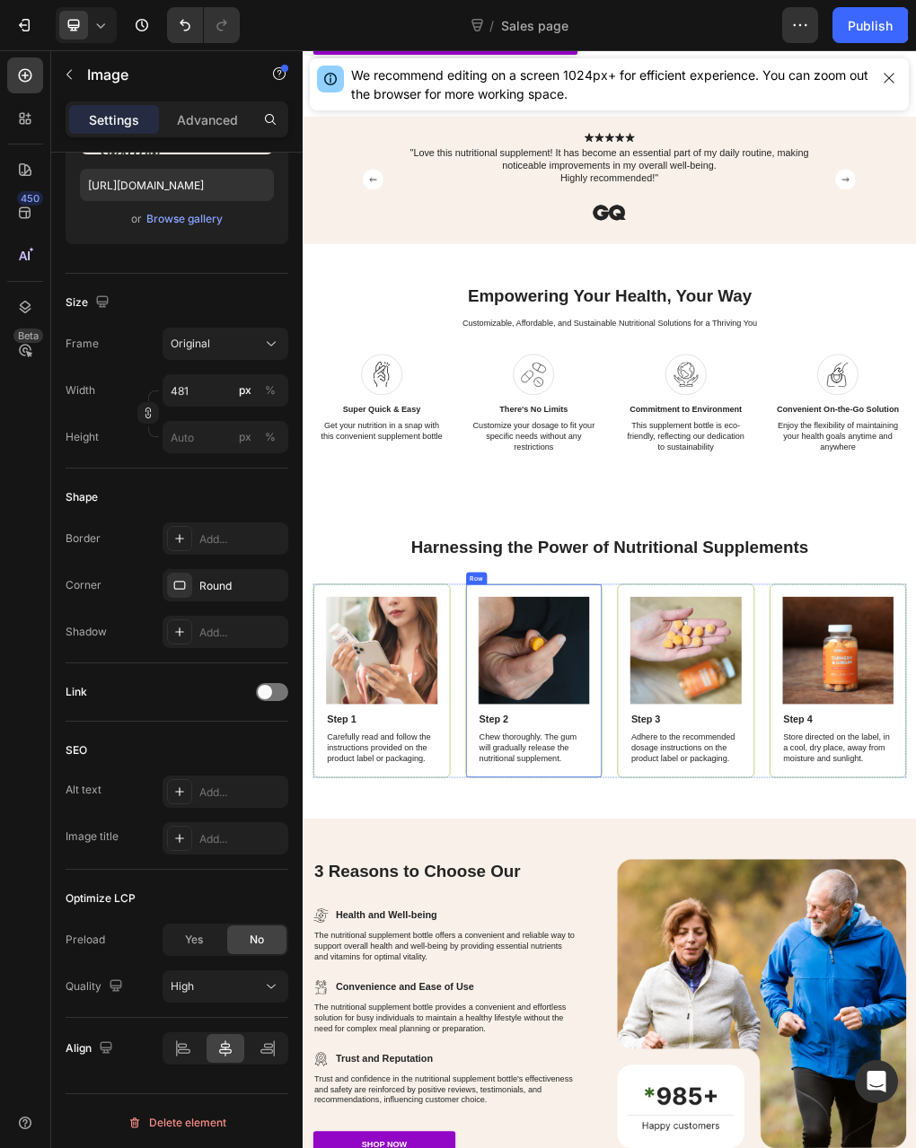
scroll to position [808, 0]
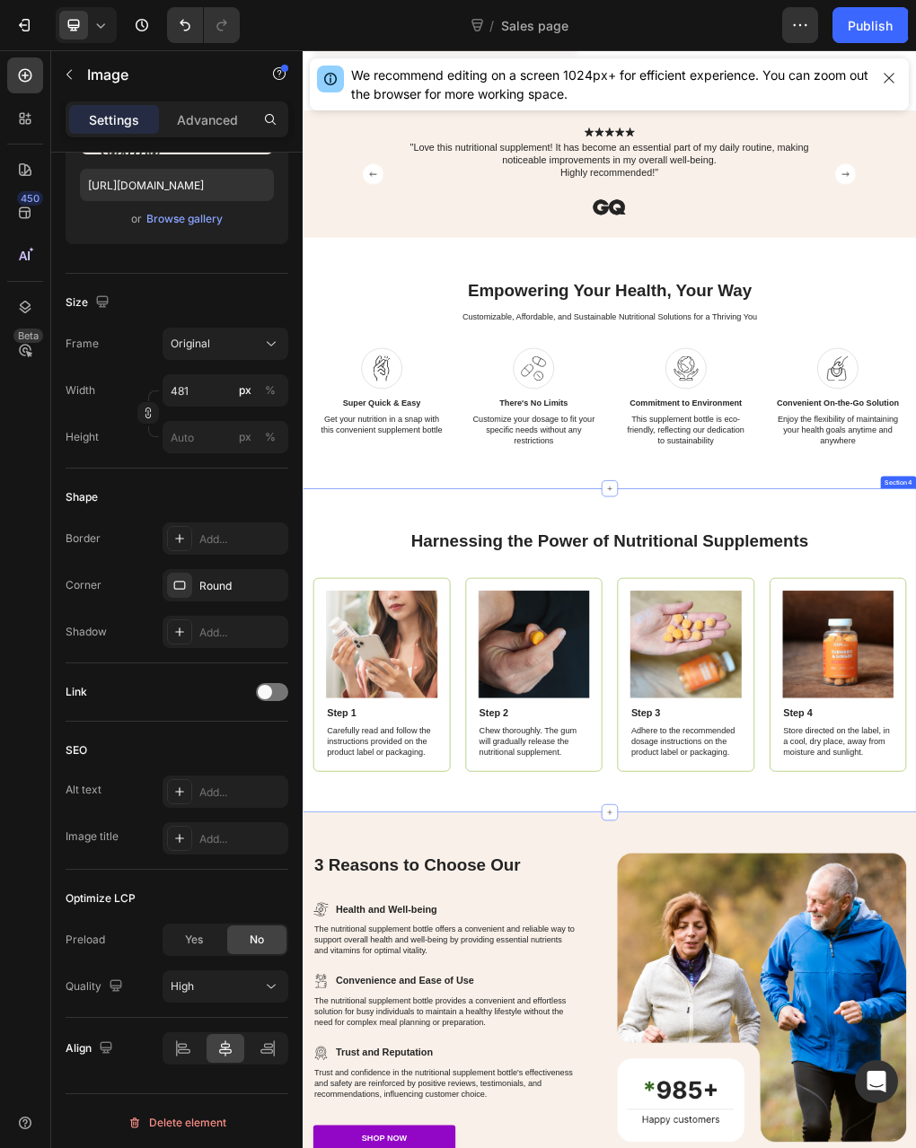
click at [662, 945] on div "Harnessing the Power of Nutritional Supplements Heading Image Step 1 Text Block…" at bounding box center [840, 1104] width 1077 height 569
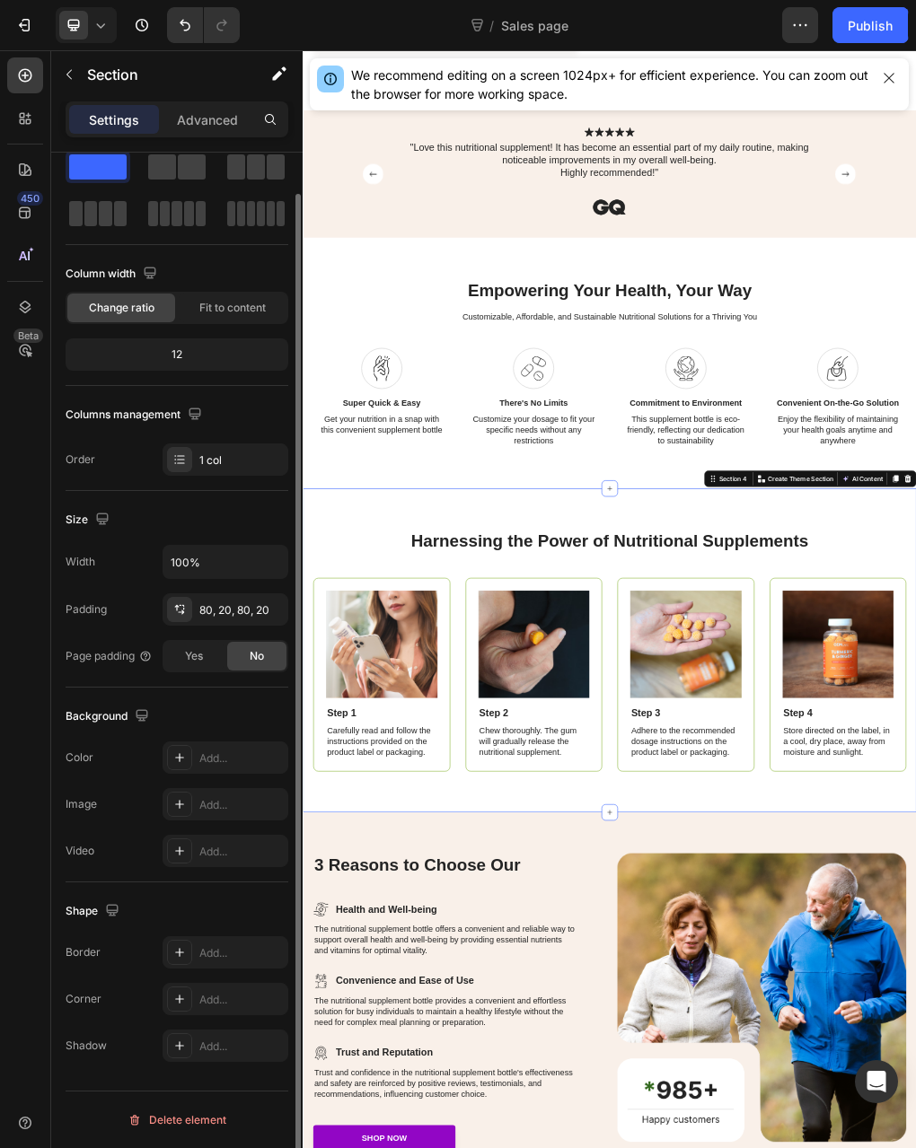
scroll to position [0, 0]
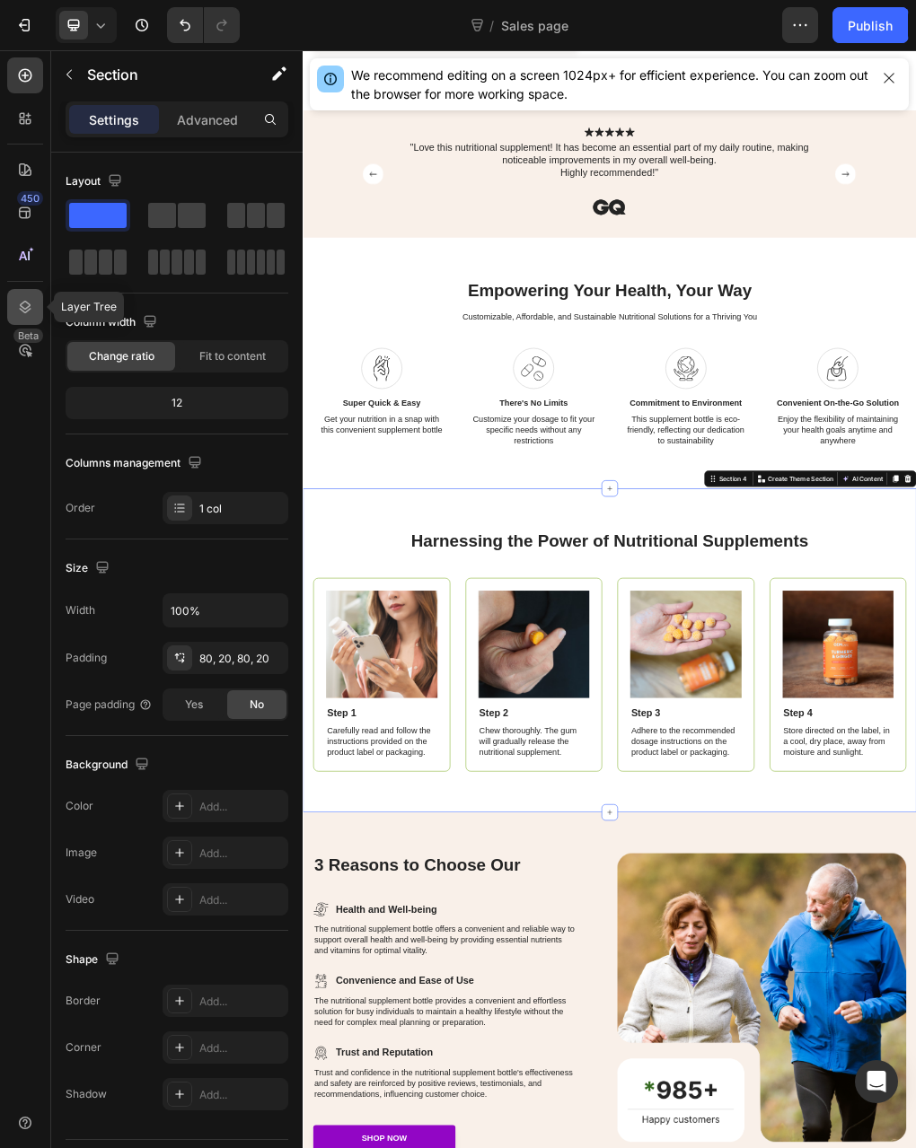
click at [25, 301] on icon at bounding box center [25, 307] width 18 height 18
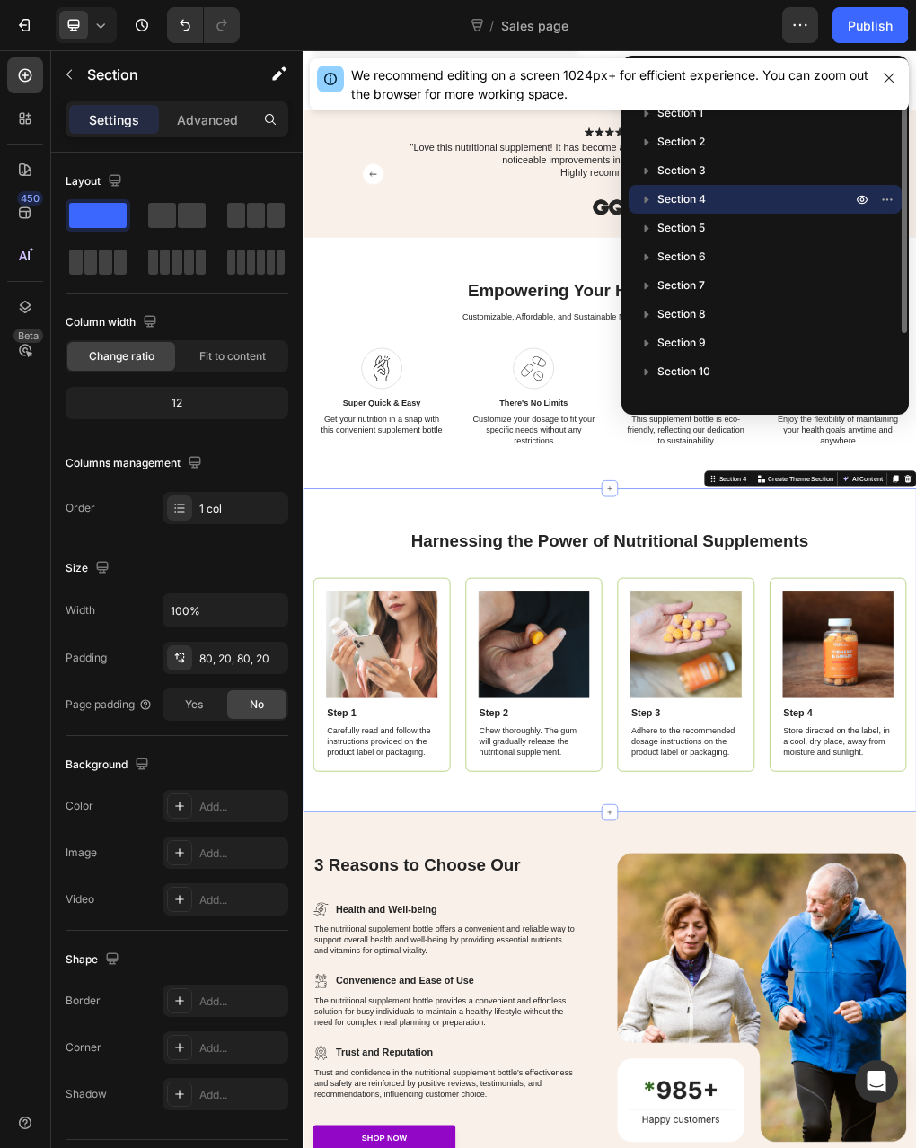
drag, startPoint x: 664, startPoint y: 168, endPoint x: 670, endPoint y: 202, distance: 34.5
click at [670, 202] on div "Section 1 Section 2 Section 3 Section 4 Section 5 Section 6 Section 7 Section 8…" at bounding box center [764, 247] width 287 height 296
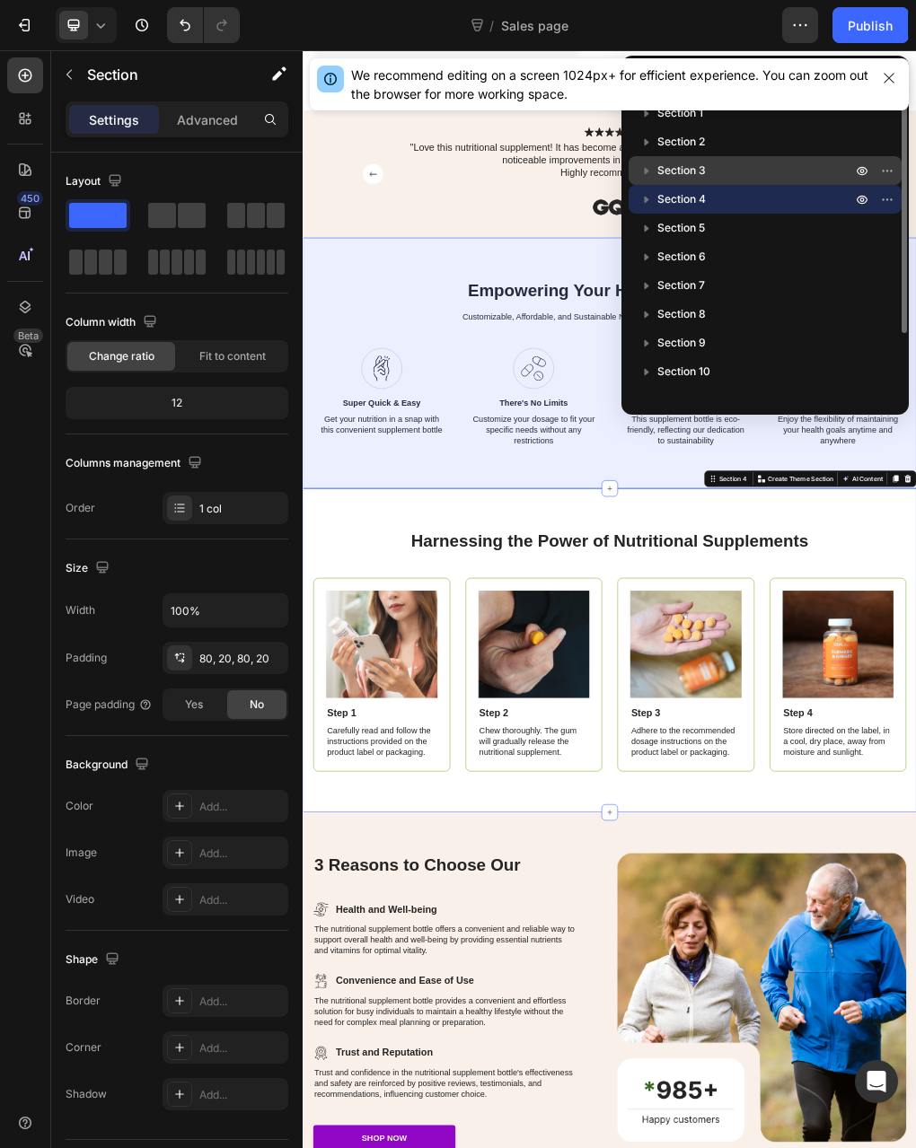
drag, startPoint x: 745, startPoint y: 169, endPoint x: 757, endPoint y: 168, distance: 11.7
click at [746, 169] on p "Section 3" at bounding box center [755, 171] width 197 height 18
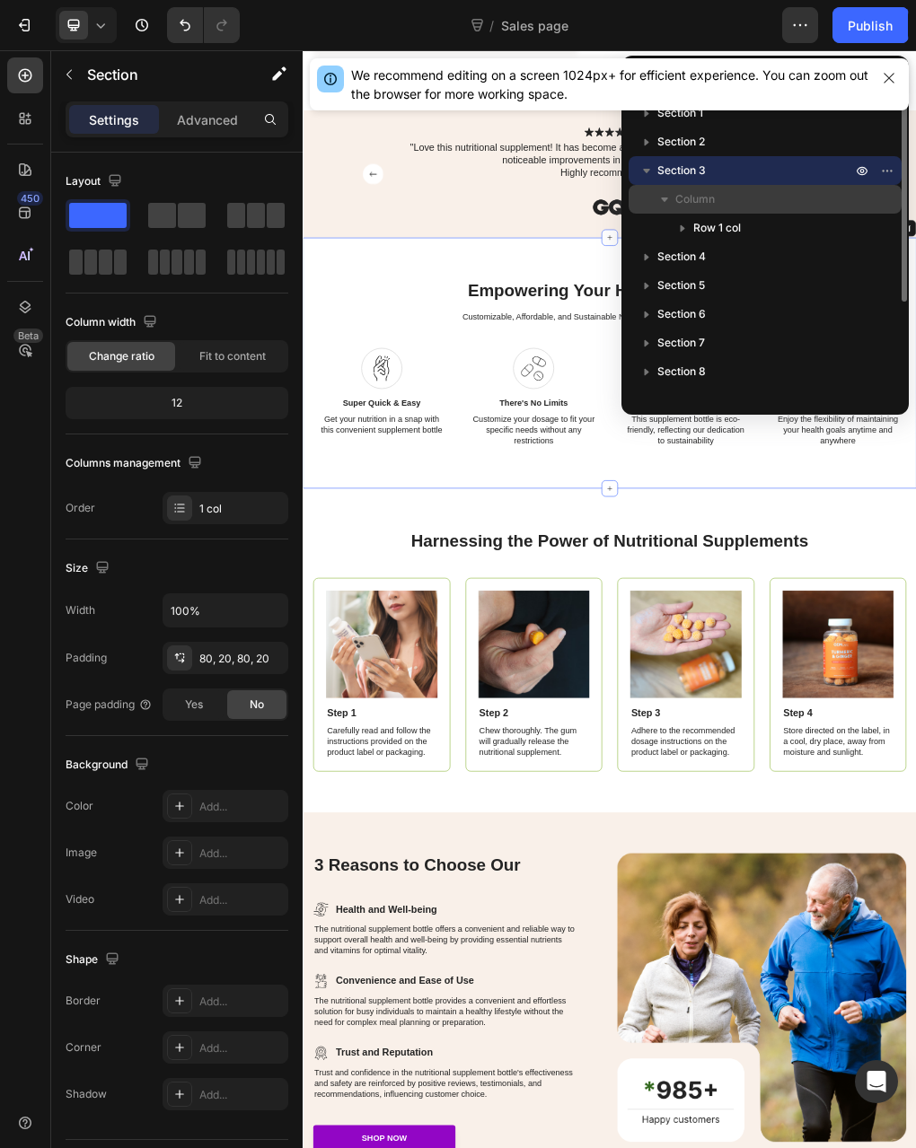
drag, startPoint x: 673, startPoint y: 168, endPoint x: 703, endPoint y: 184, distance: 33.7
click at [703, 184] on div "Section 3 Column Row 1 col" at bounding box center [764, 199] width 273 height 86
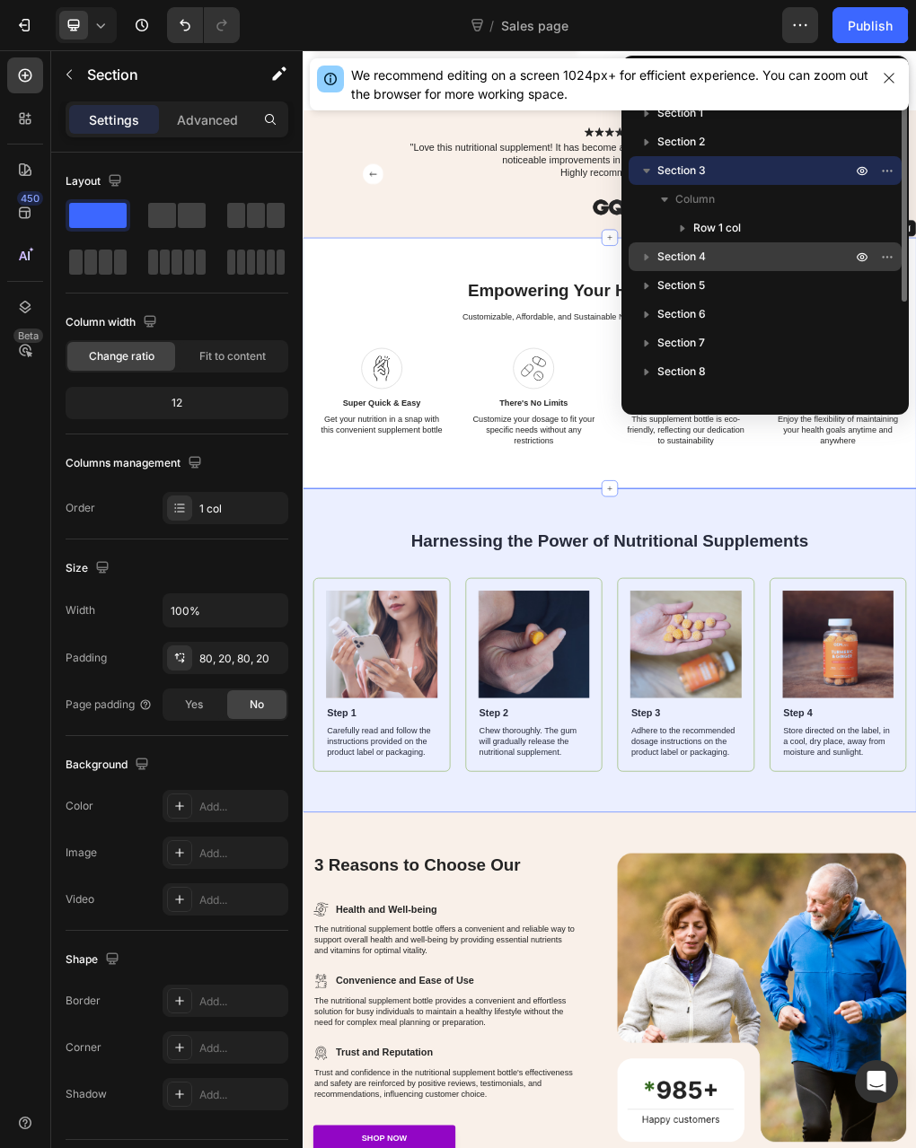
click at [680, 257] on span "Section 4" at bounding box center [681, 257] width 48 height 18
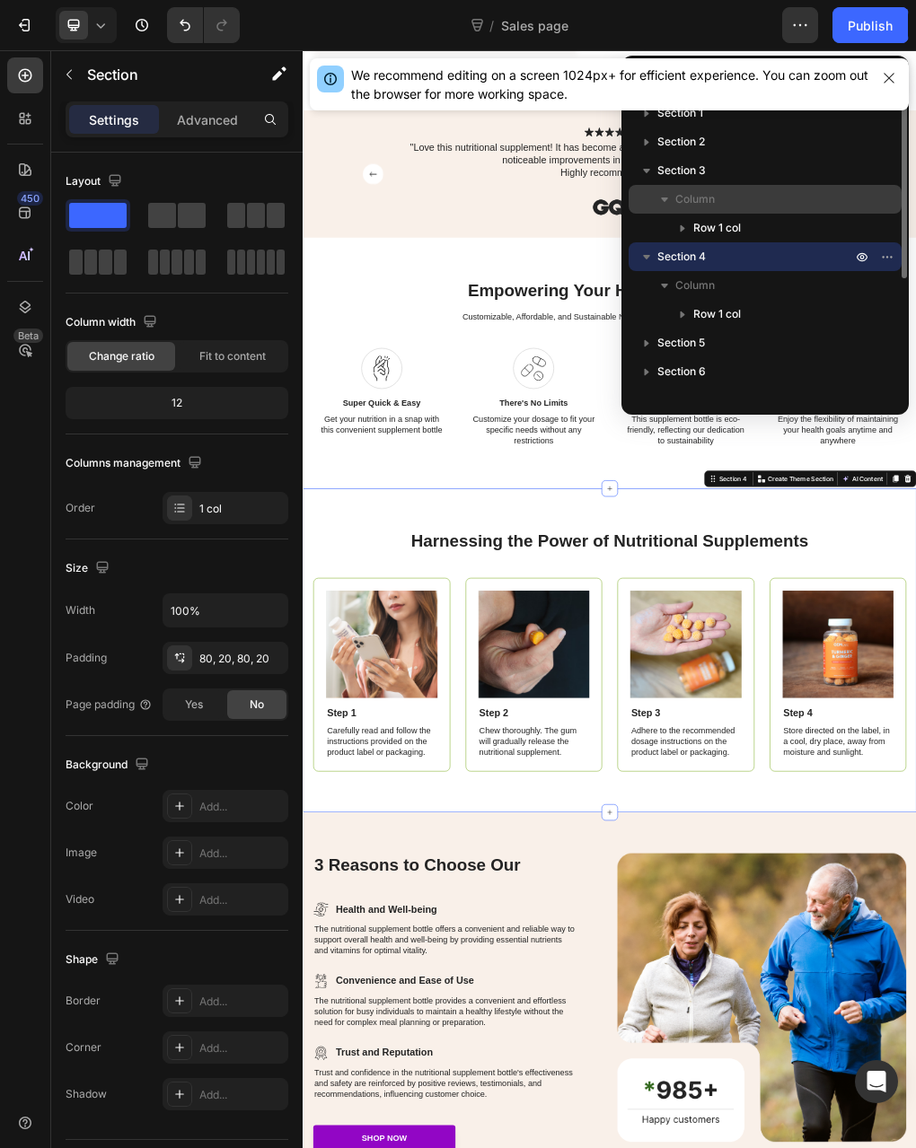
drag, startPoint x: 710, startPoint y: 315, endPoint x: 682, endPoint y: 213, distance: 106.0
click at [682, 213] on div "Section 1 Section 2 Section 3 Column Row 1 col Section 4 Column Row 1 col Secti…" at bounding box center [764, 247] width 287 height 296
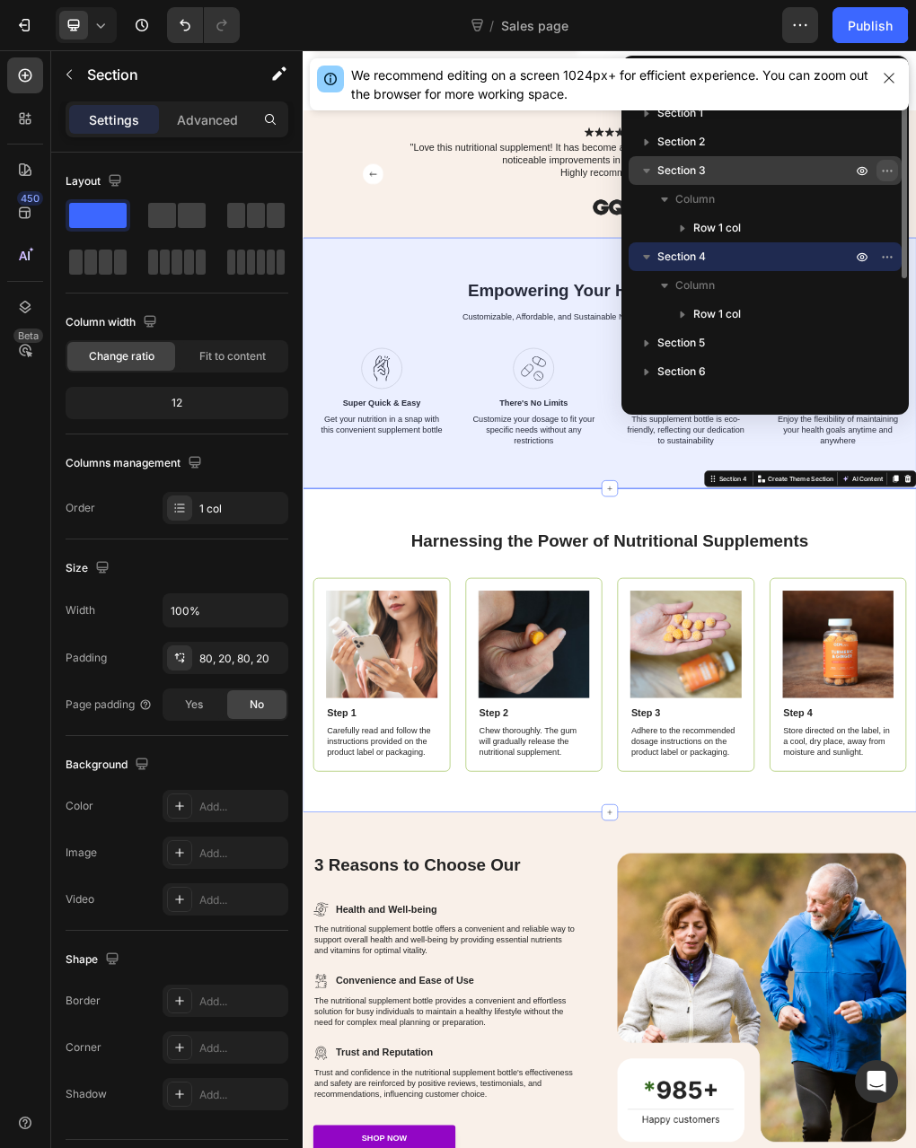
click at [893, 168] on icon "button" at bounding box center [887, 170] width 14 height 14
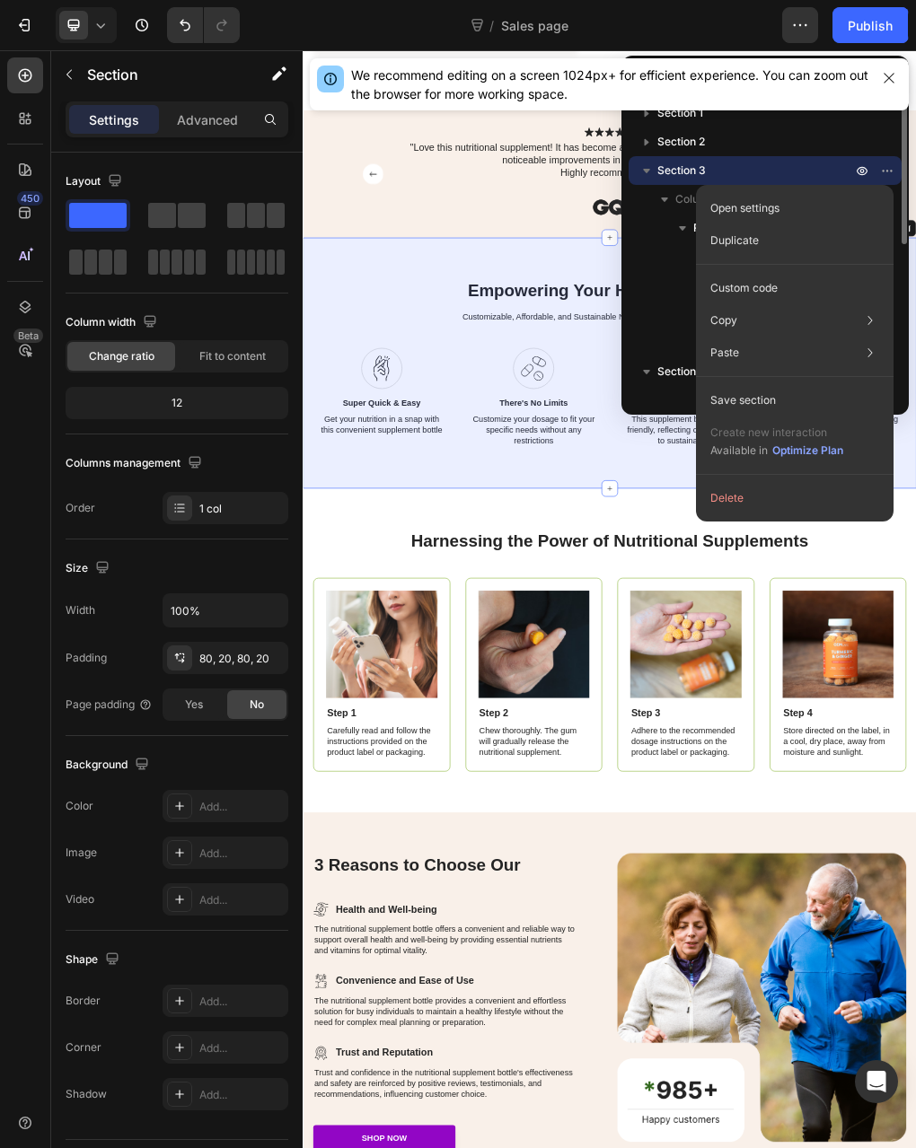
click at [778, 166] on p "Section 3" at bounding box center [755, 171] width 197 height 18
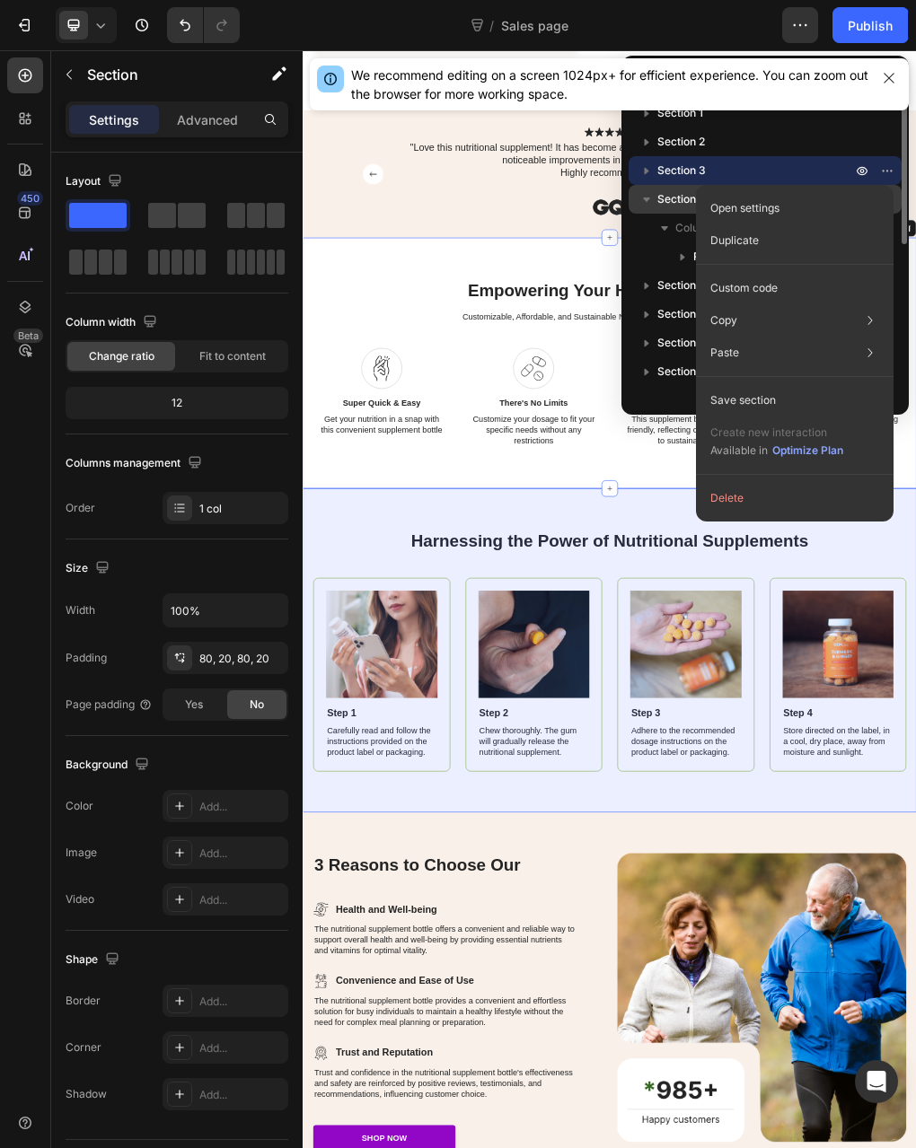
click at [674, 200] on span "Section 4" at bounding box center [681, 199] width 48 height 18
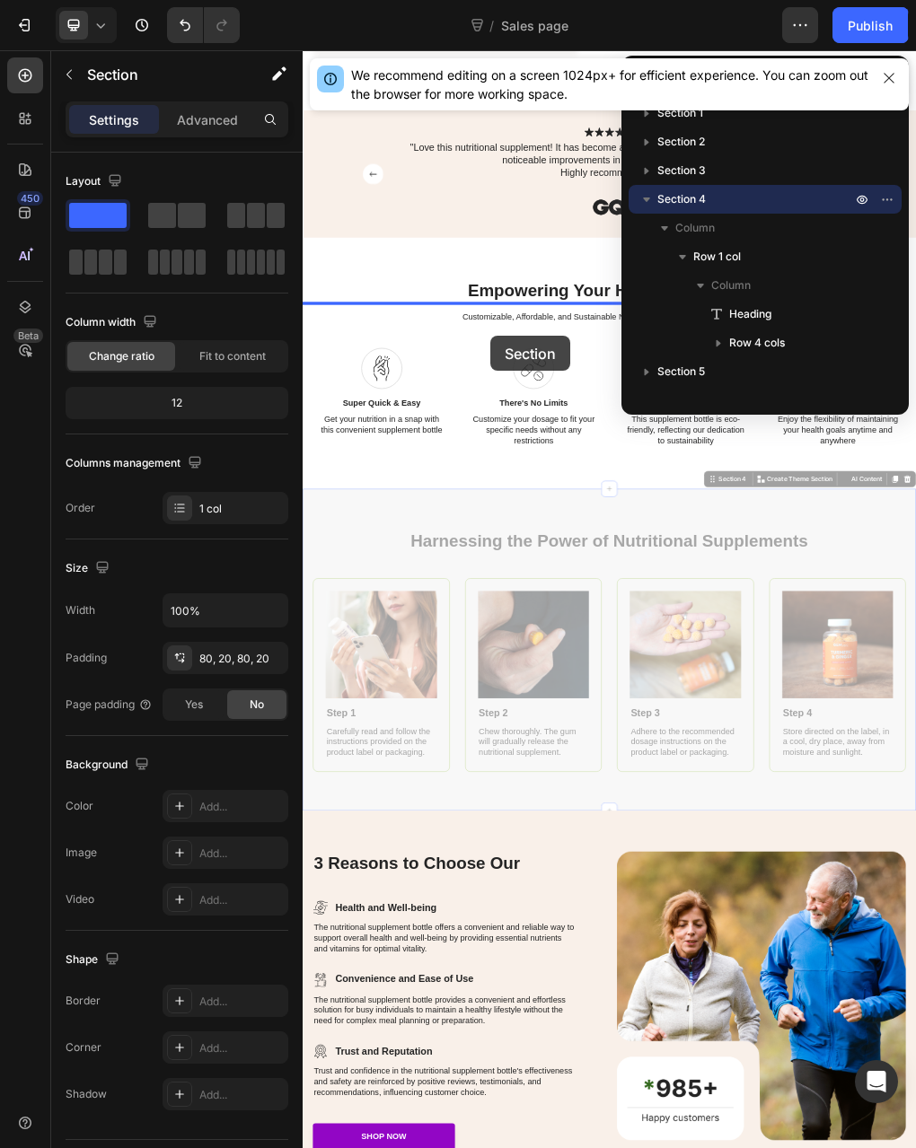
drag, startPoint x: 1012, startPoint y: 917, endPoint x: 632, endPoint y: 552, distance: 526.9
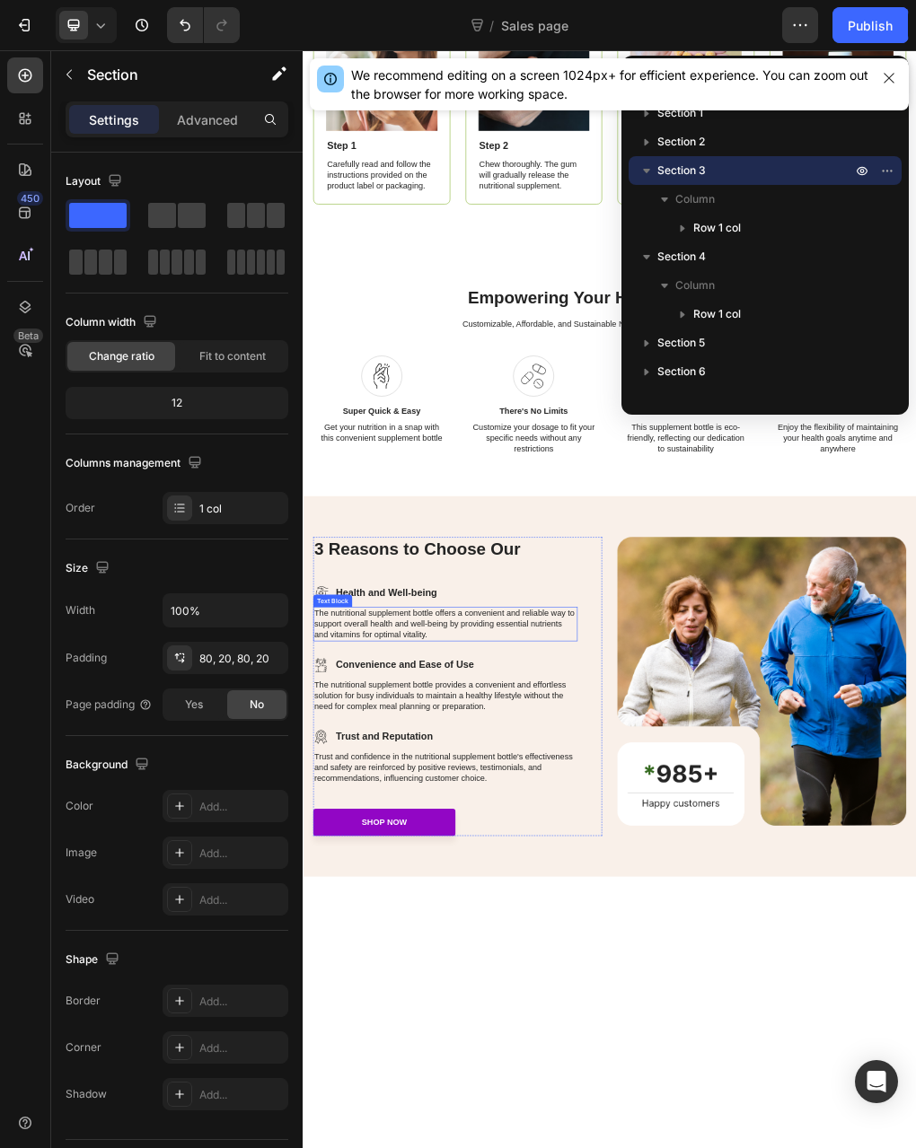
scroll to position [889, 0]
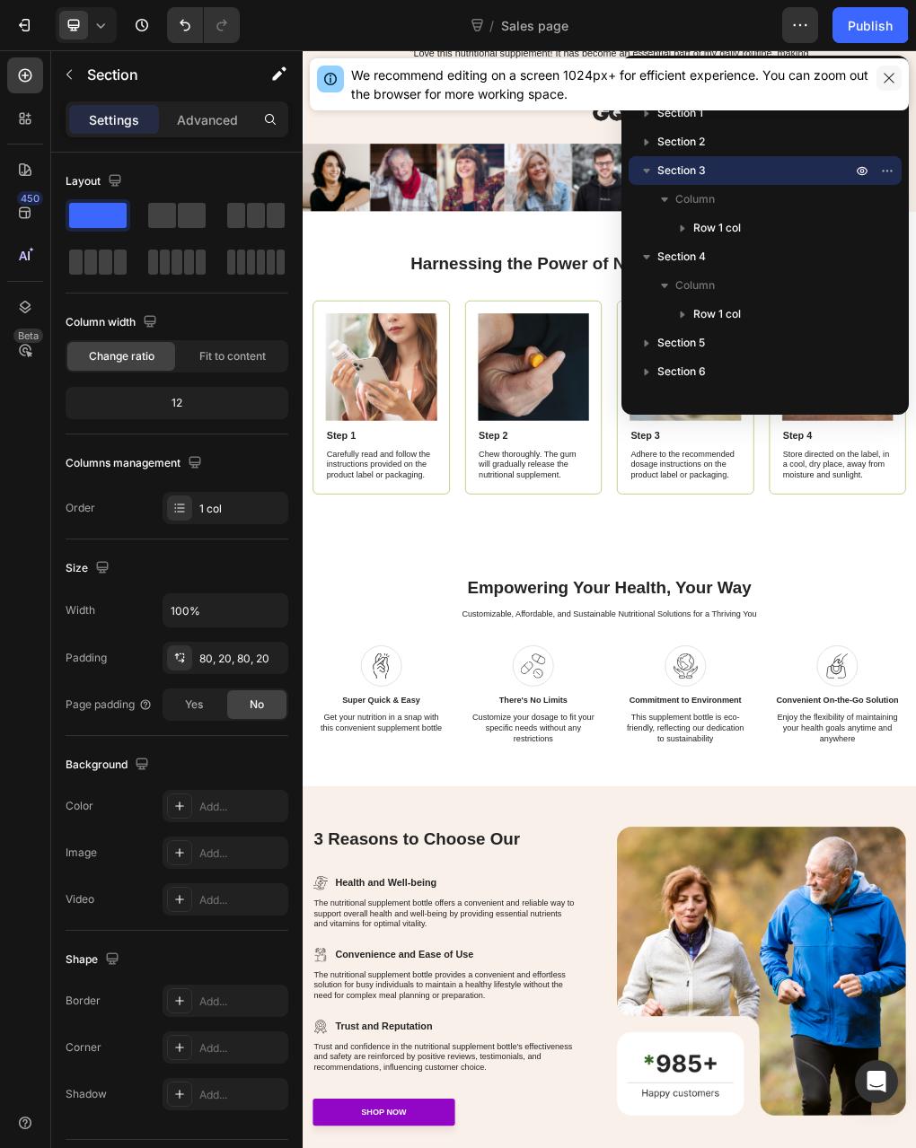
click at [896, 78] on button "button" at bounding box center [888, 78] width 25 height 25
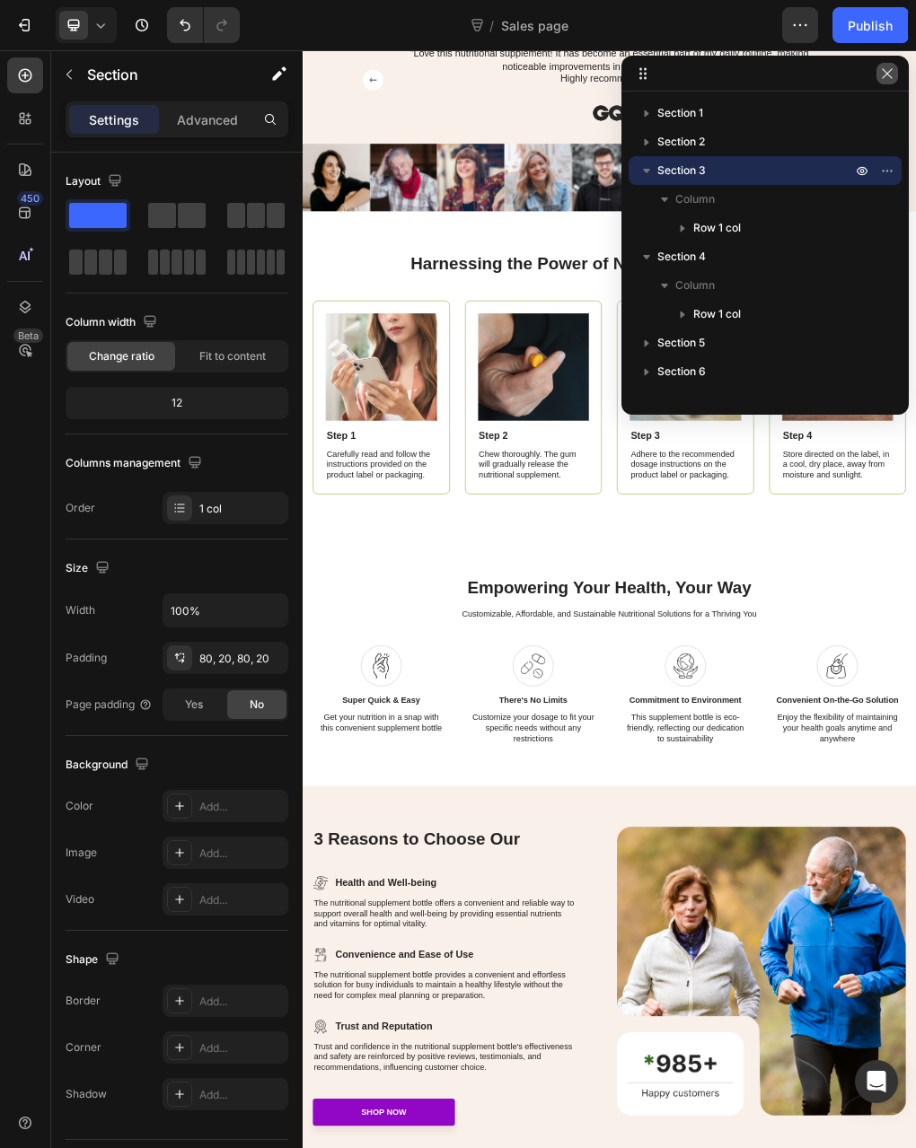
click at [892, 76] on icon "button" at bounding box center [887, 73] width 14 height 14
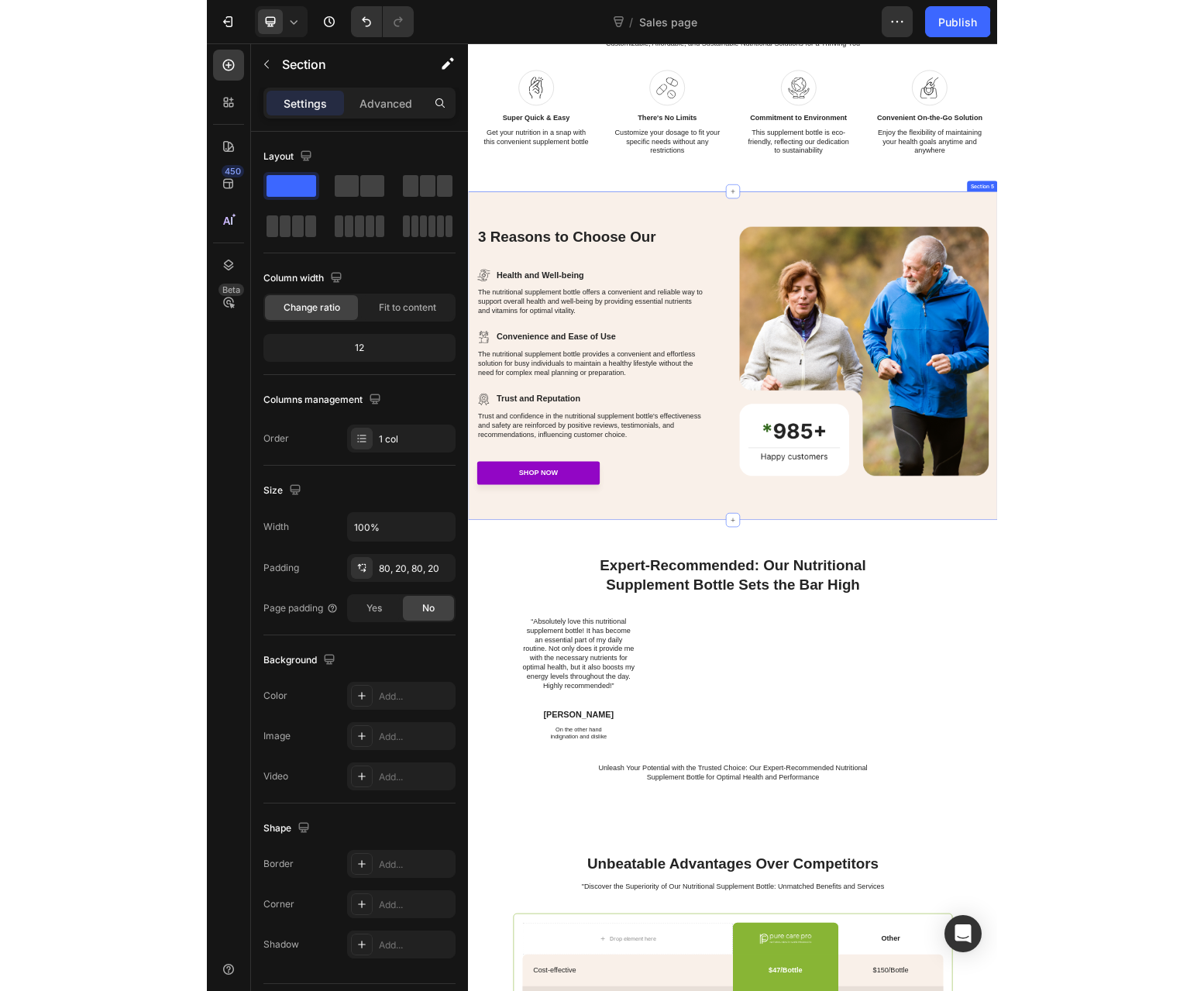
scroll to position [1705, 0]
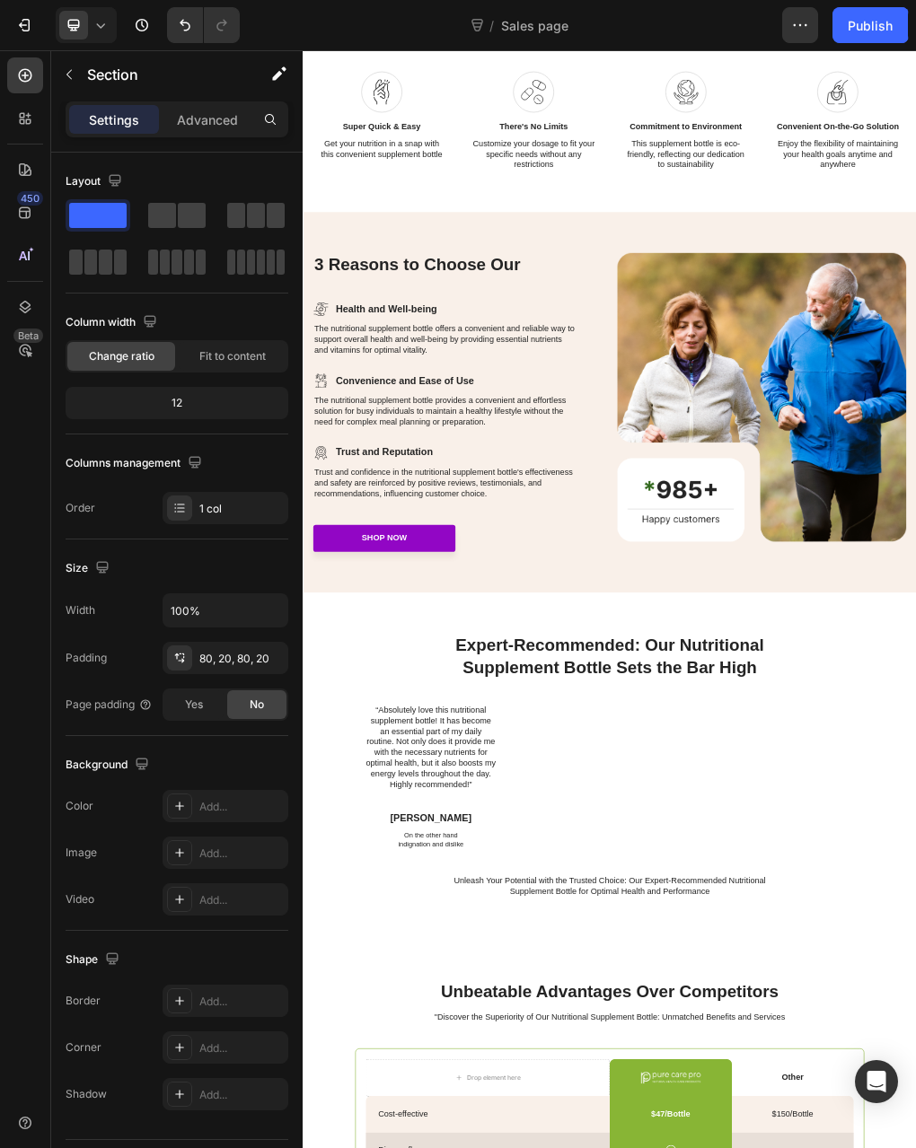
click at [1, 663] on div "450 Beta" at bounding box center [25, 599] width 51 height 1098
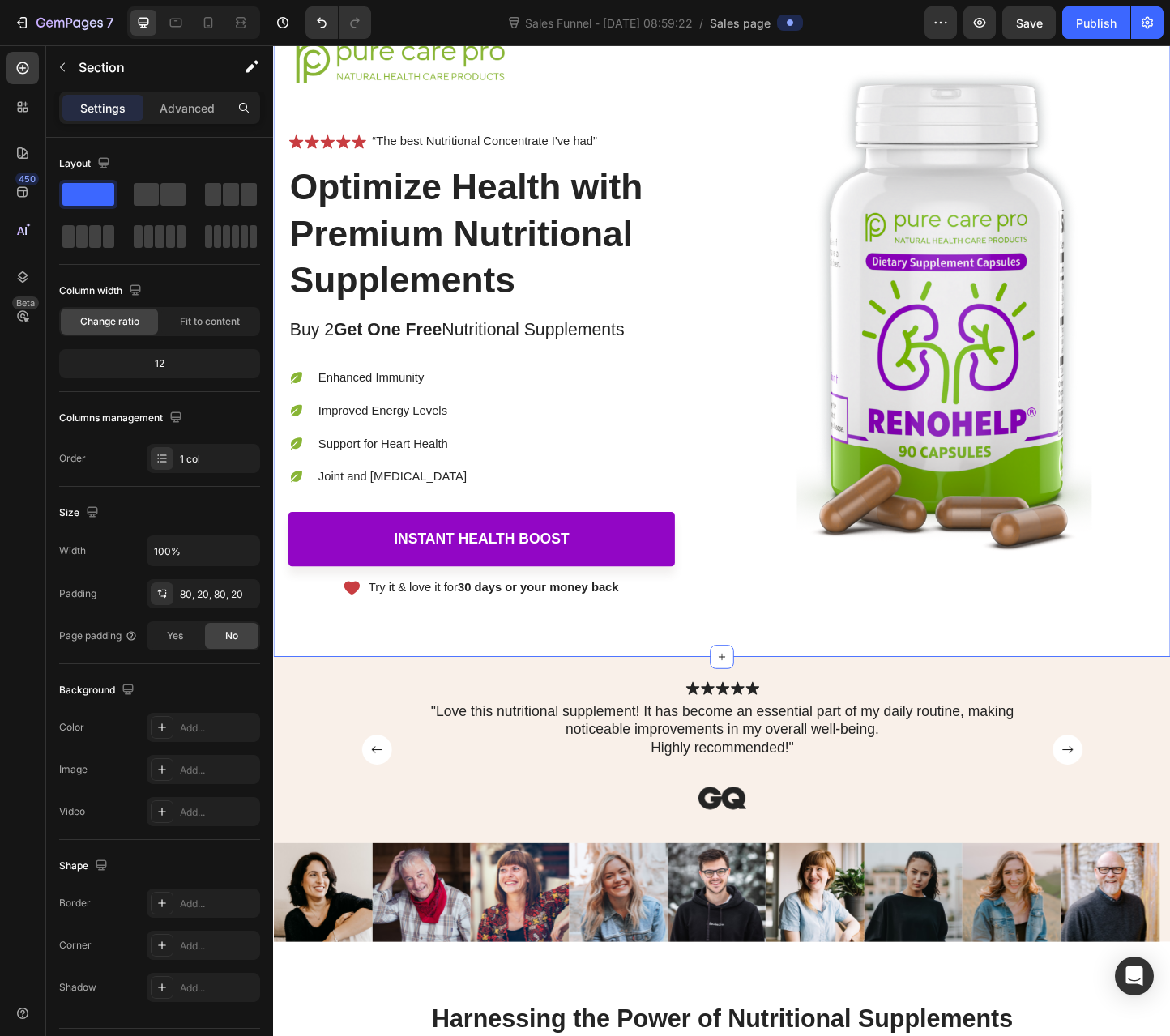
scroll to position [0, 0]
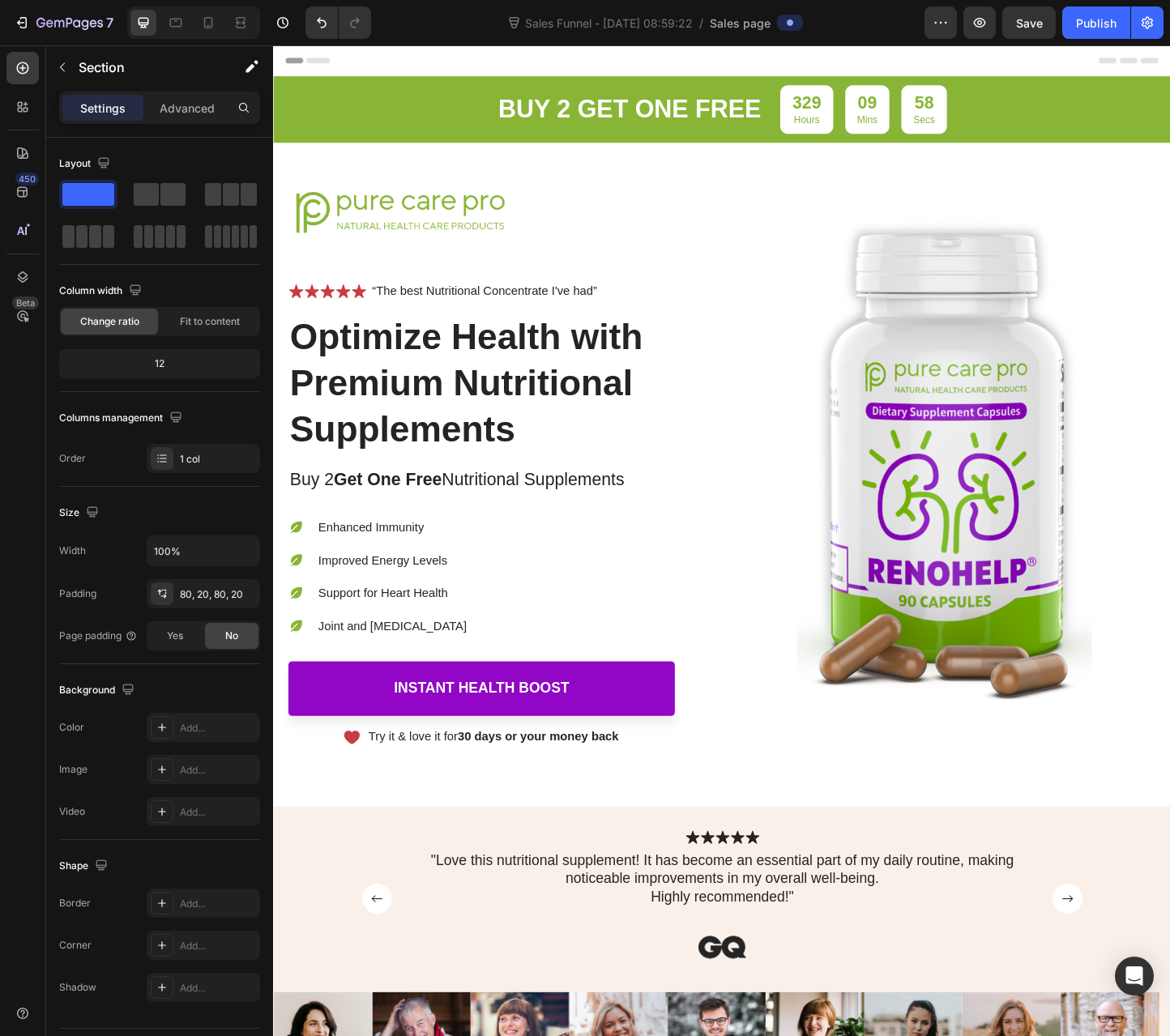
click at [318, 57] on span "Header" at bounding box center [321, 61] width 35 height 16
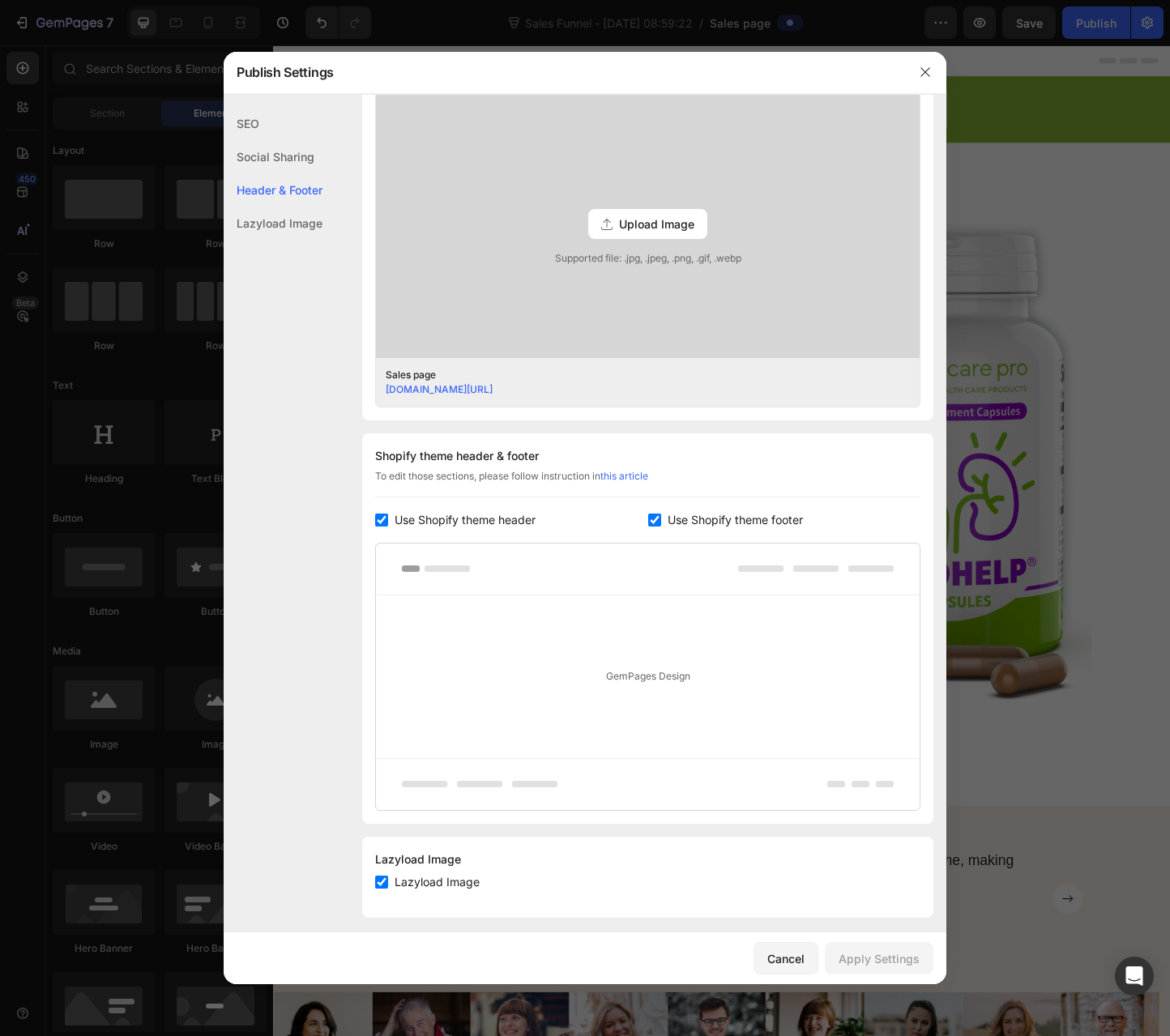
scroll to position [445, 0]
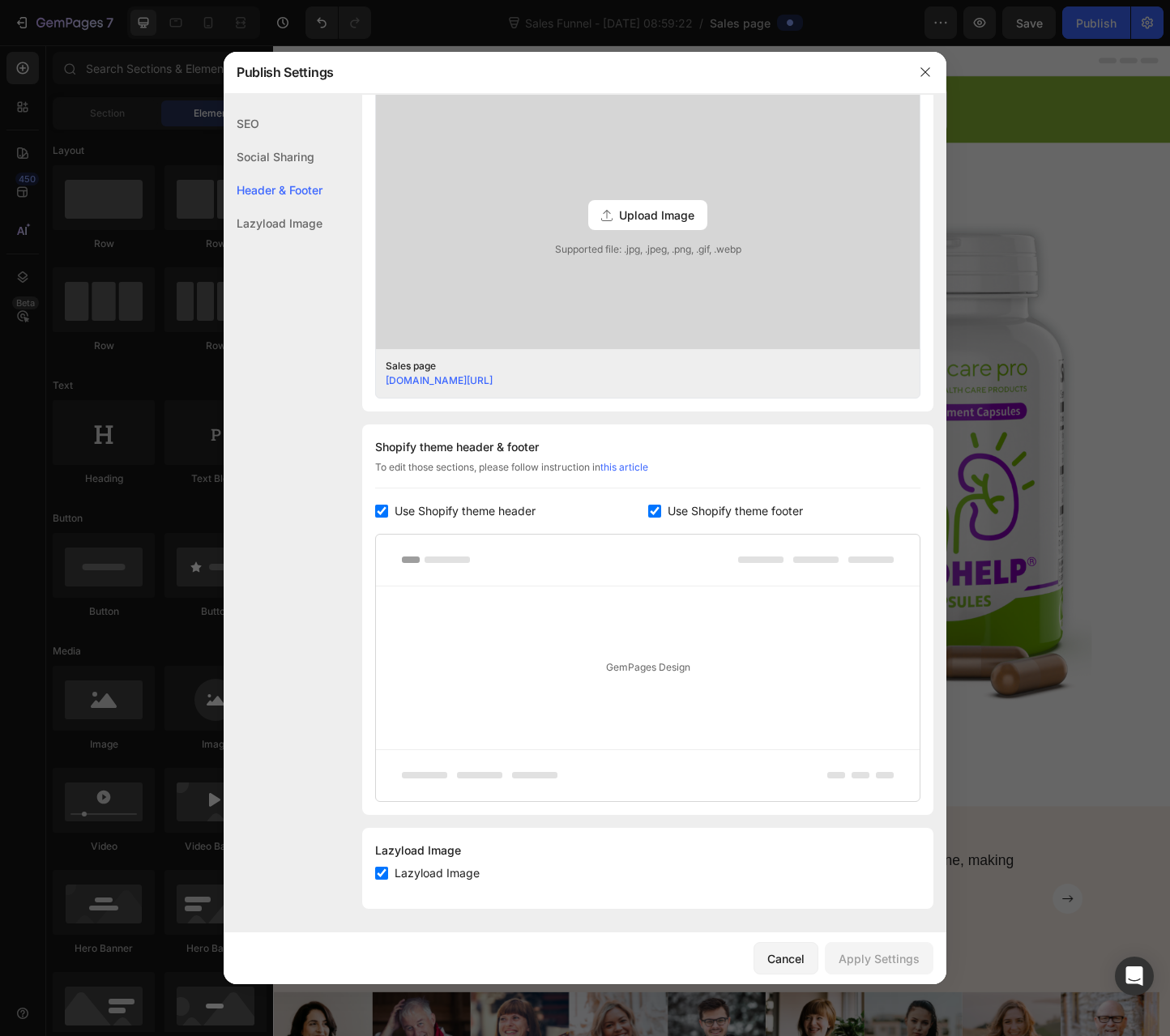
click at [382, 511] on input "checkbox" at bounding box center [382, 511] width 13 height 13
checkbox input "false"
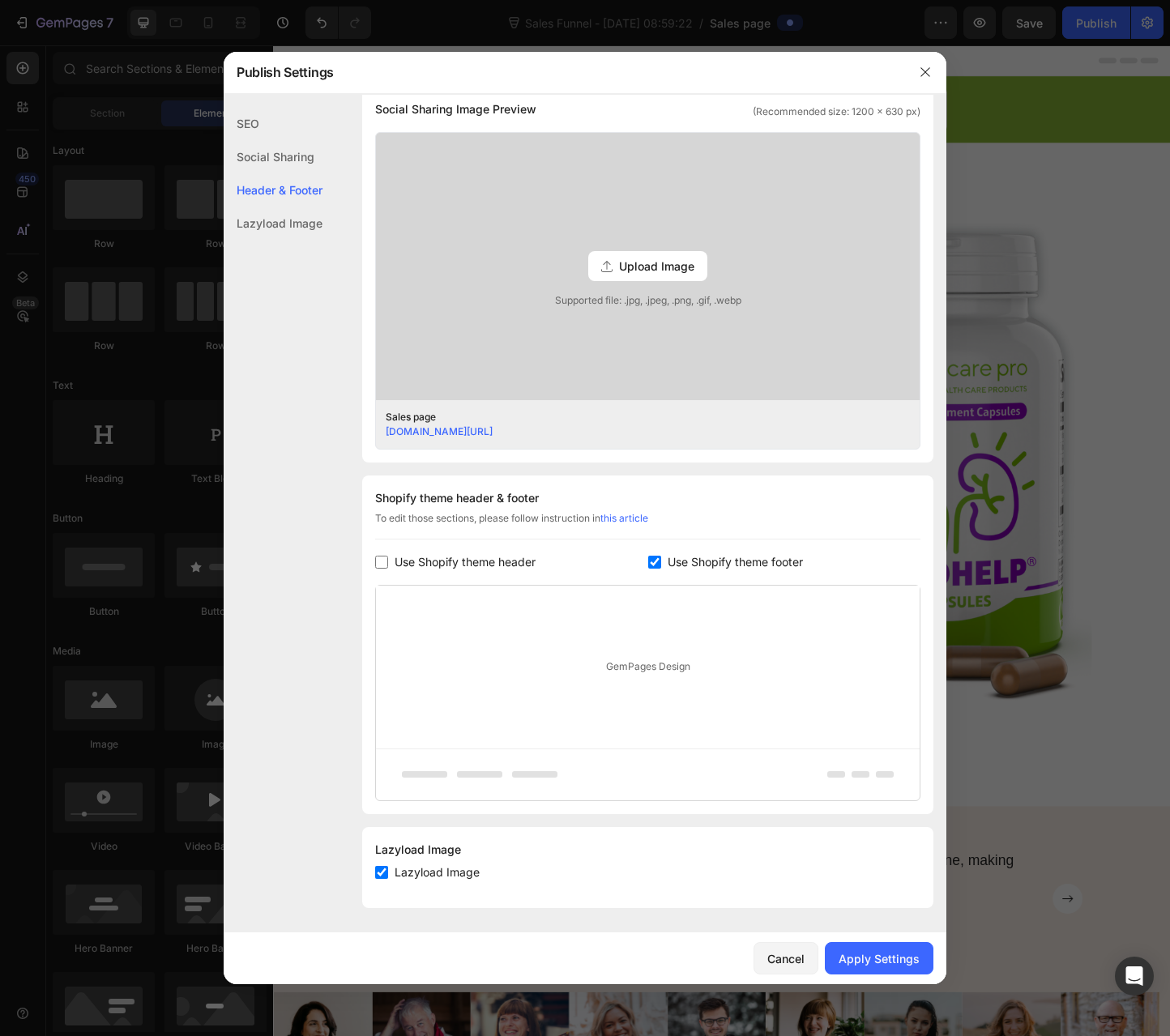
scroll to position [393, 0]
click at [650, 563] on input "checkbox" at bounding box center [655, 563] width 13 height 13
checkbox input "false"
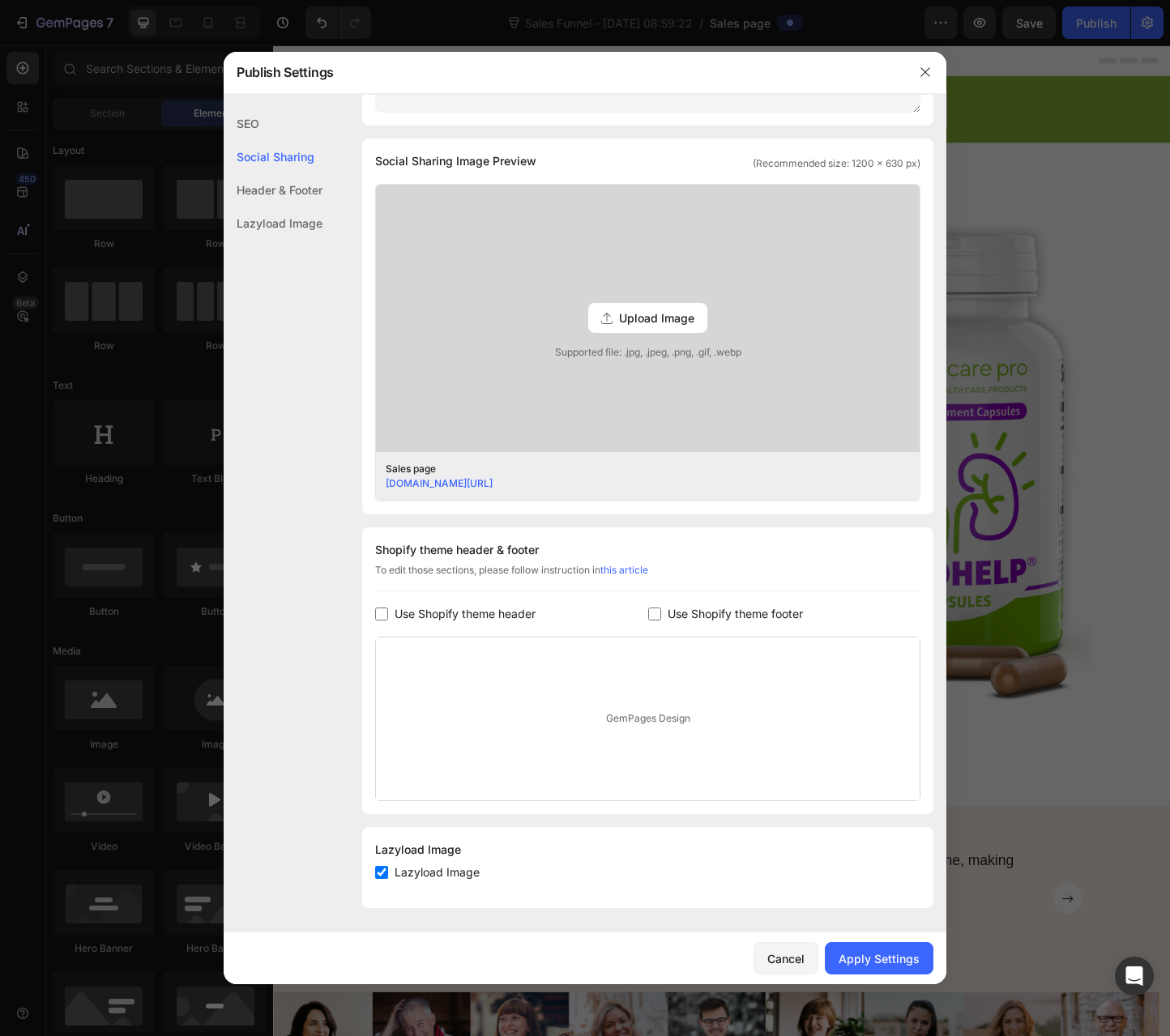
scroll to position [341, 0]
click at [288, 140] on div "SEO" at bounding box center [274, 156] width 99 height 33
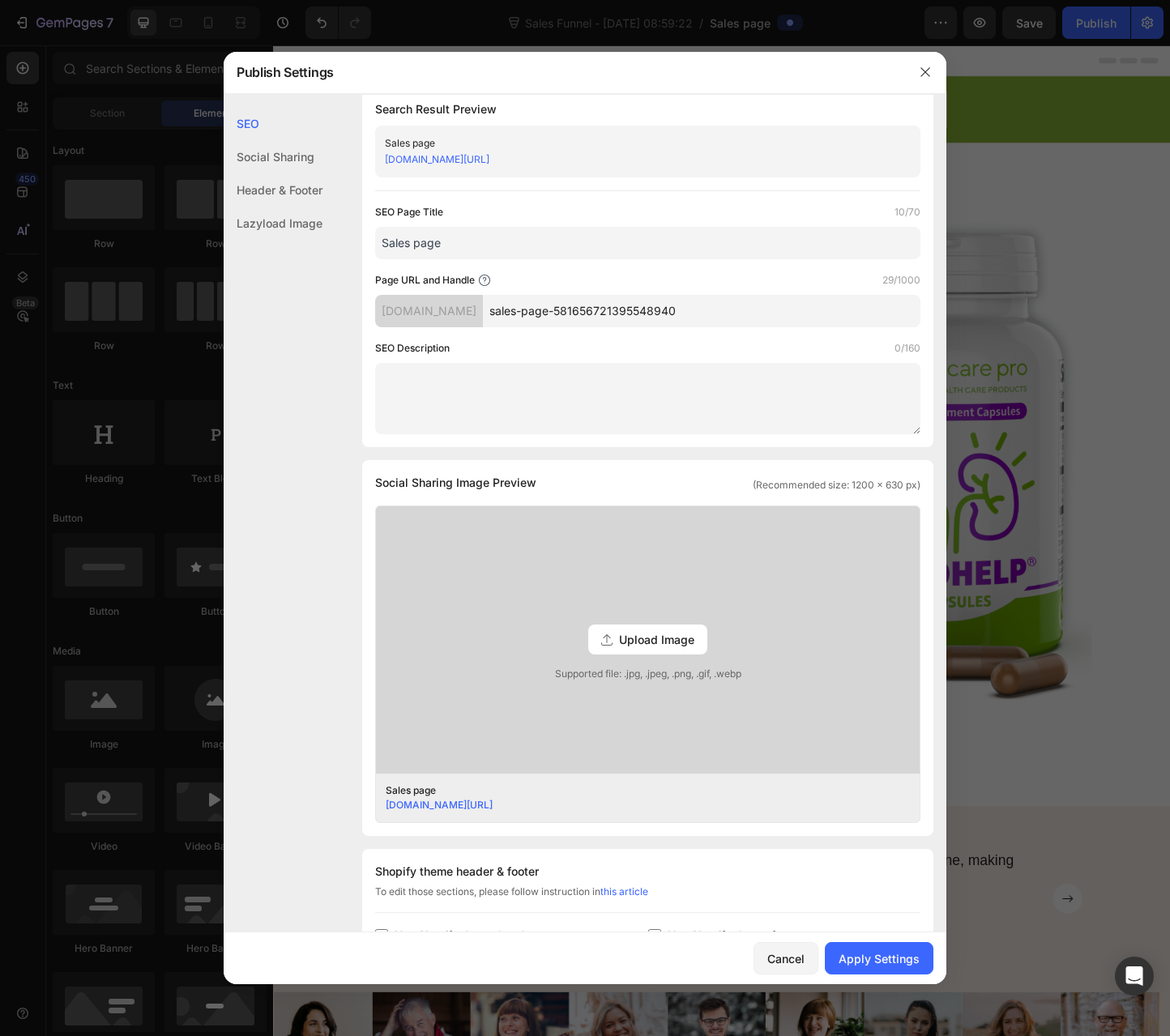
scroll to position [0, 0]
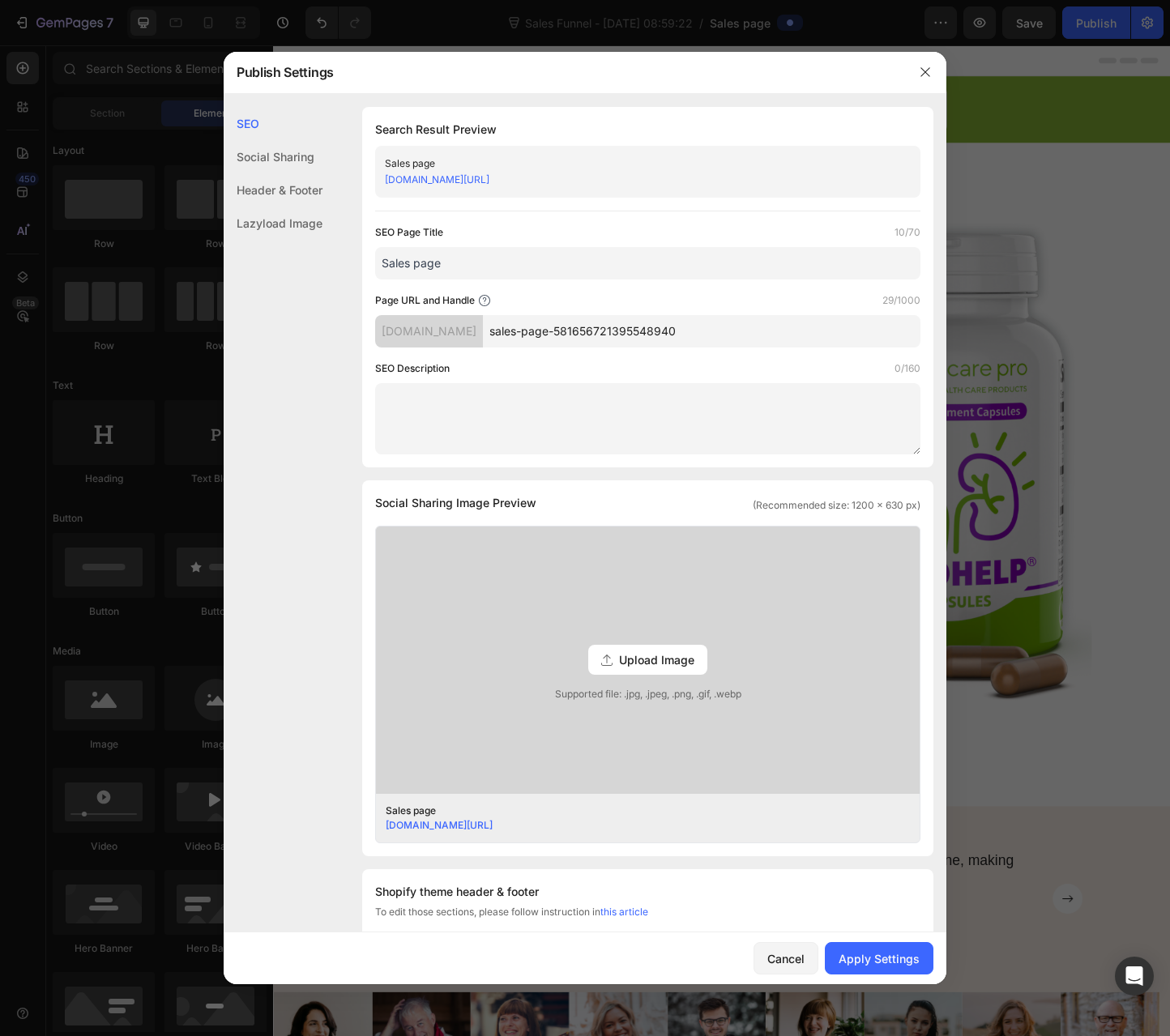
click at [440, 159] on div "Sales page" at bounding box center [634, 163] width 499 height 16
click at [432, 257] on input "Sales page" at bounding box center [648, 264] width 545 height 32
click at [284, 173] on div "Social Sharing" at bounding box center [274, 190] width 99 height 33
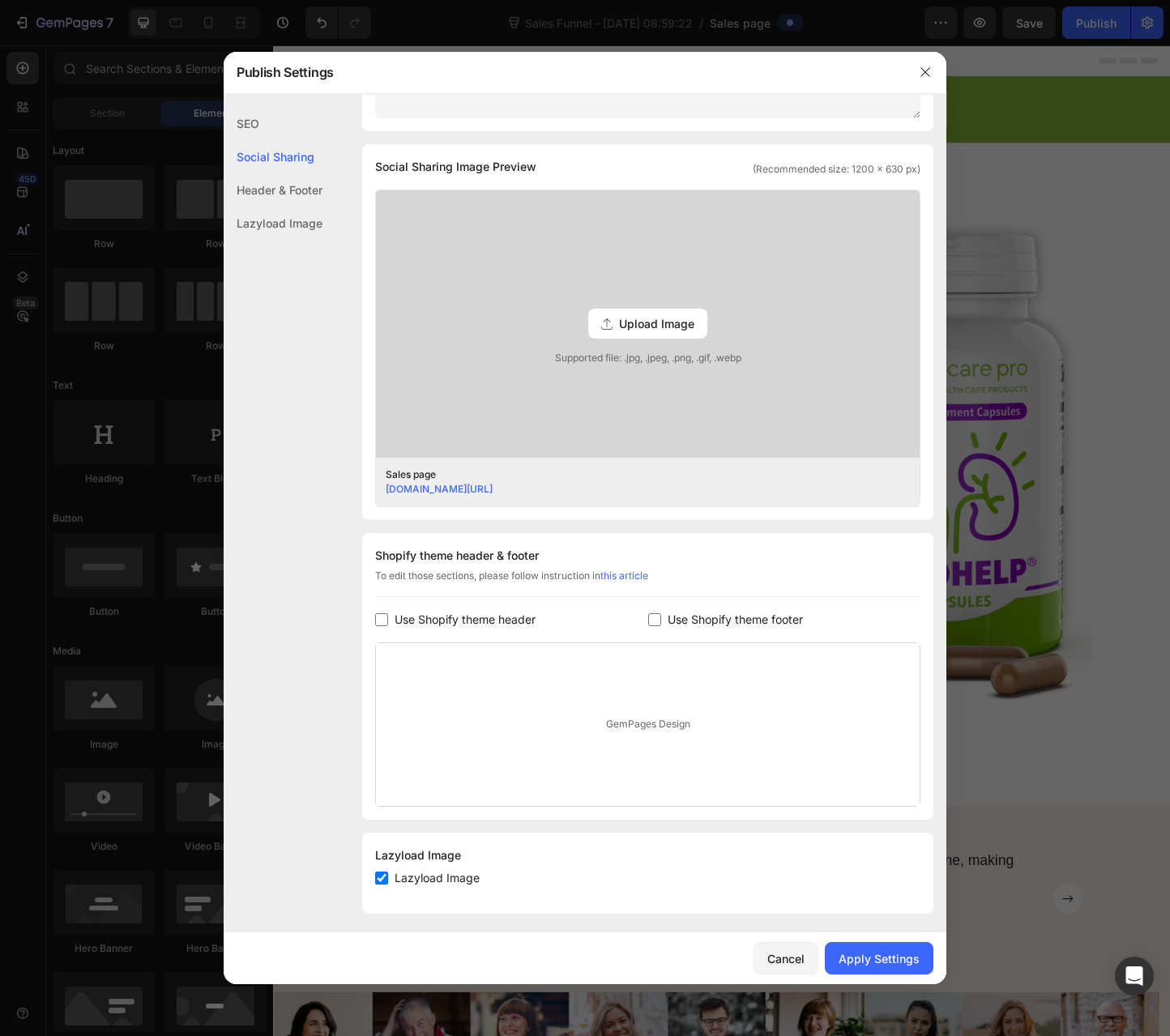
scroll to position [341, 0]
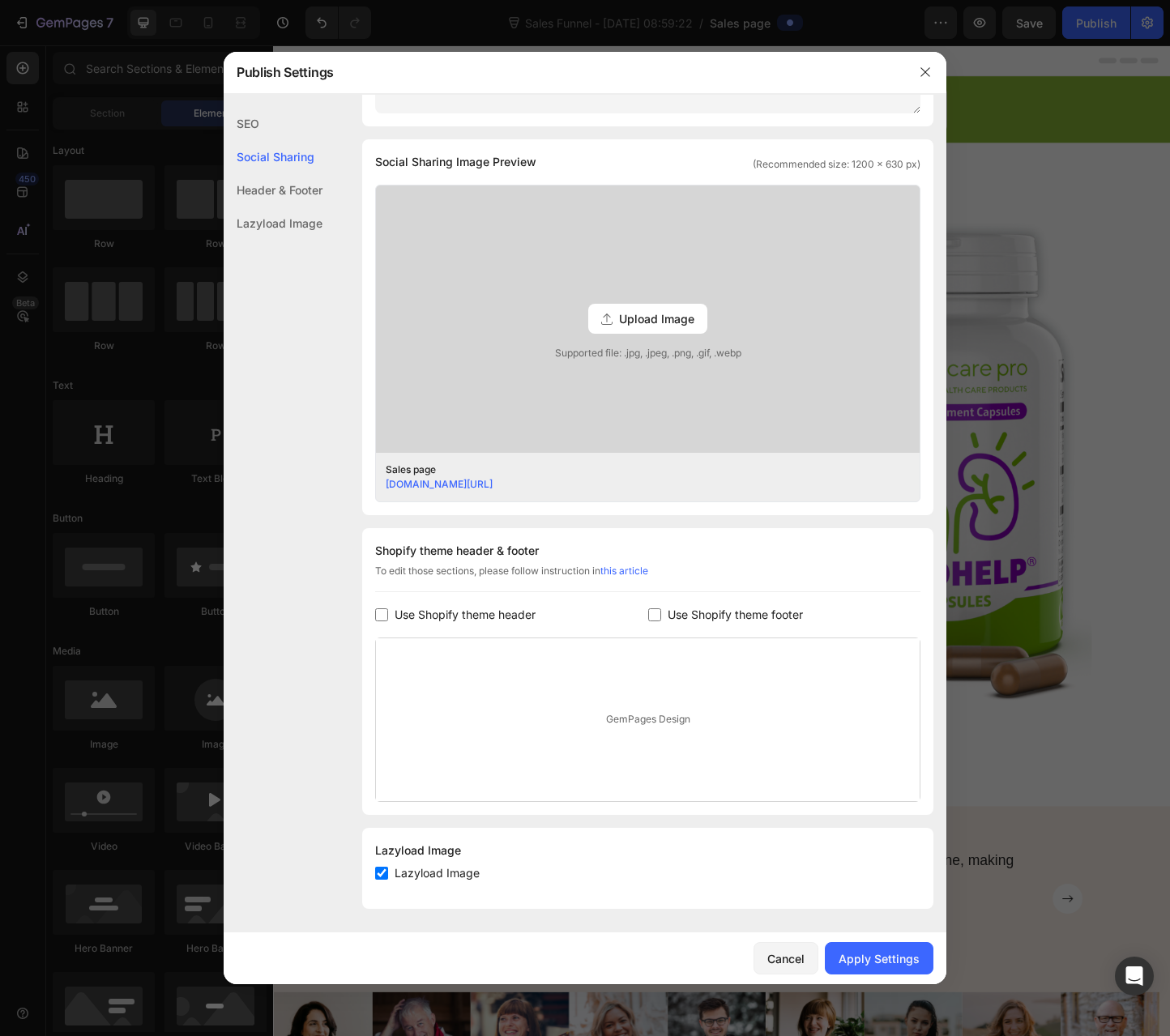
click at [274, 207] on div "Header & Footer" at bounding box center [274, 223] width 99 height 33
click at [279, 222] on div "Lazyload Image" at bounding box center [274, 223] width 99 height 33
click at [826, 953] on div "Apply Settings" at bounding box center [879, 958] width 81 height 17
click at [826, 74] on icon "button" at bounding box center [925, 72] width 9 height 9
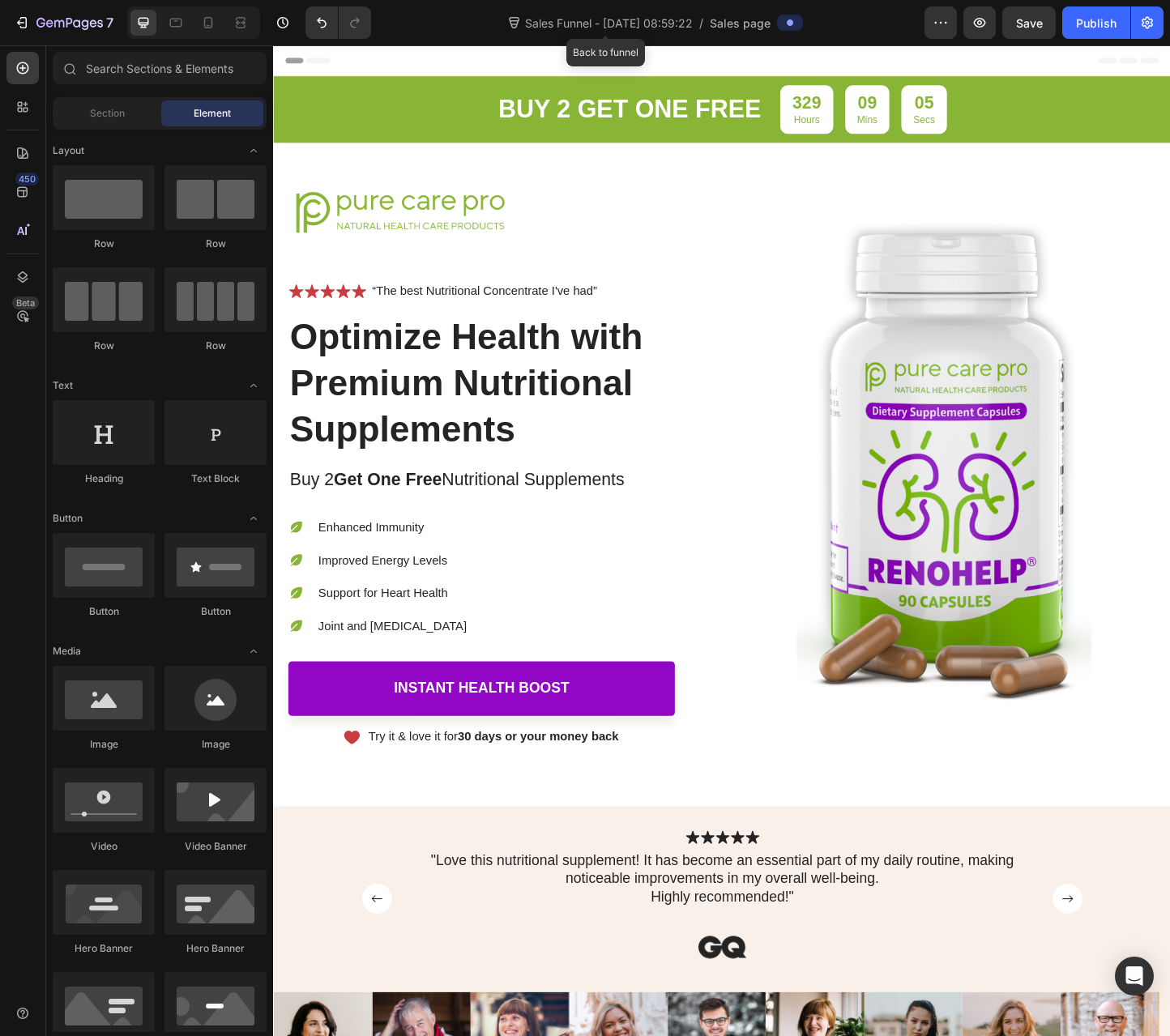
click at [645, 25] on span "Sales Funnel - [DATE] 08:59:22" at bounding box center [608, 23] width 174 height 17
click at [837, 116] on div "329 Hours 08 Mins 14 Secs Countdown Timer" at bounding box center [913, 115] width 181 height 52
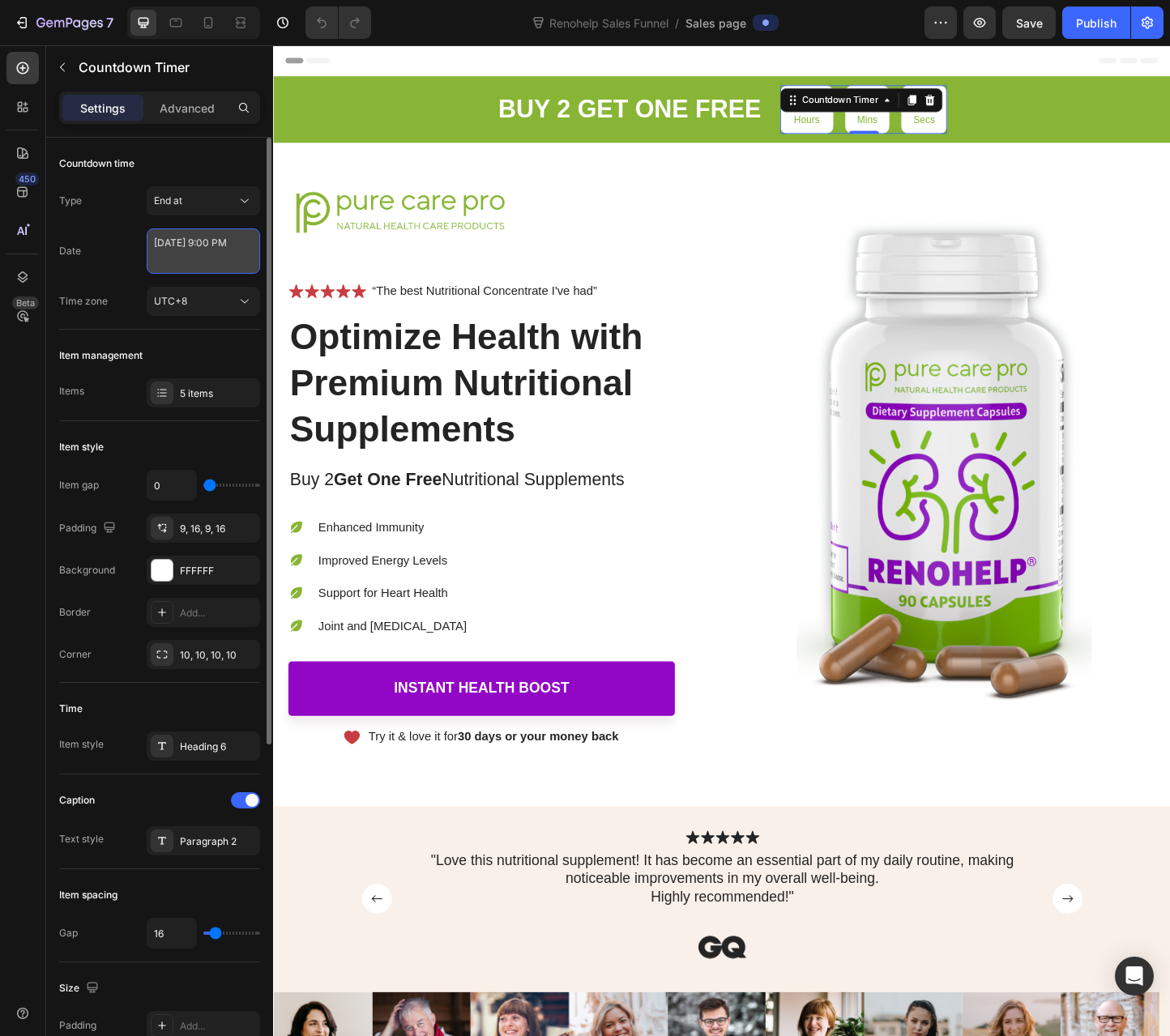
click at [220, 242] on textarea "[DATE] 9:00 PM" at bounding box center [203, 251] width 114 height 45
select select "21"
select select "false"
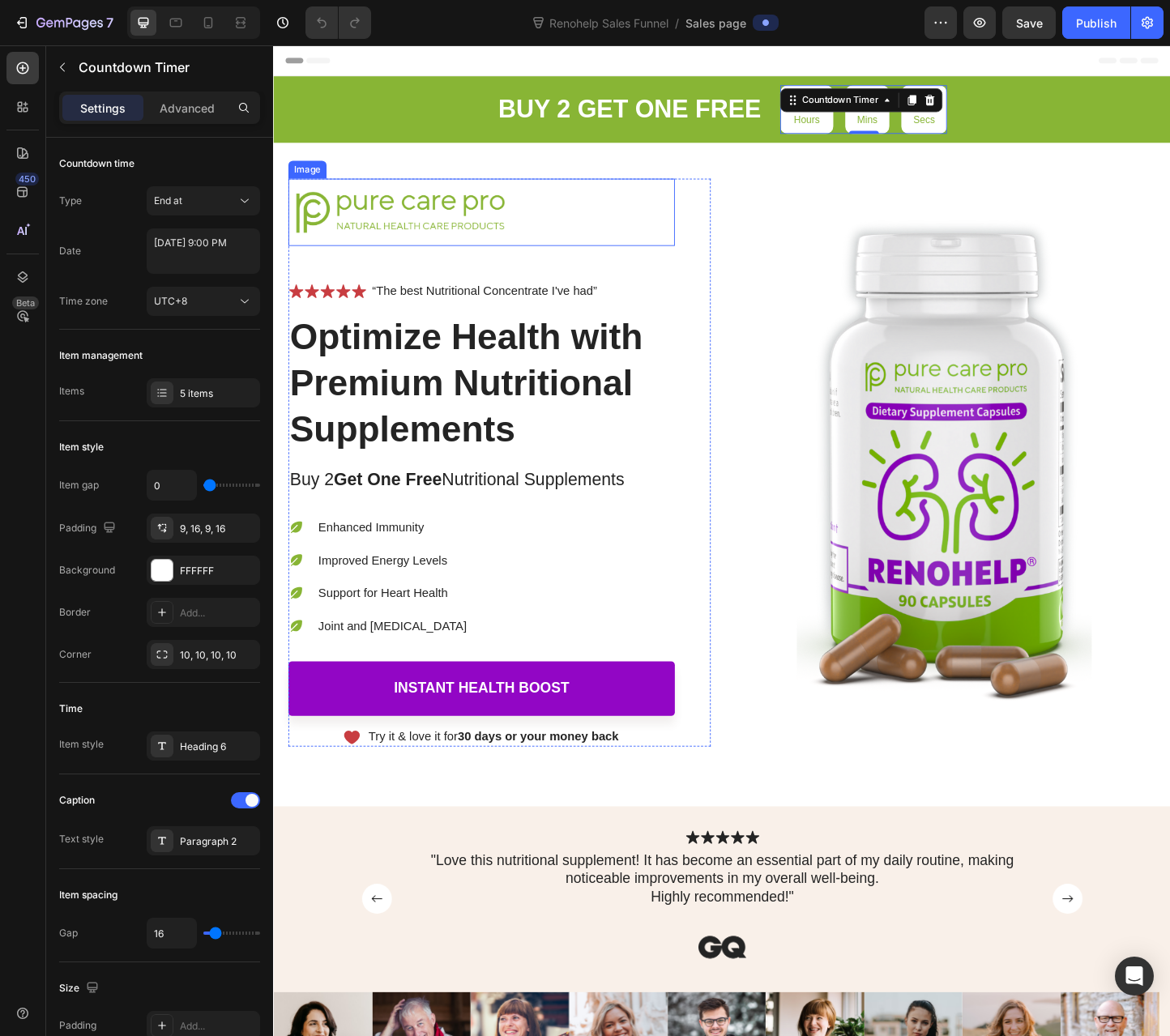
click at [679, 208] on div at bounding box center [498, 226] width 419 height 73
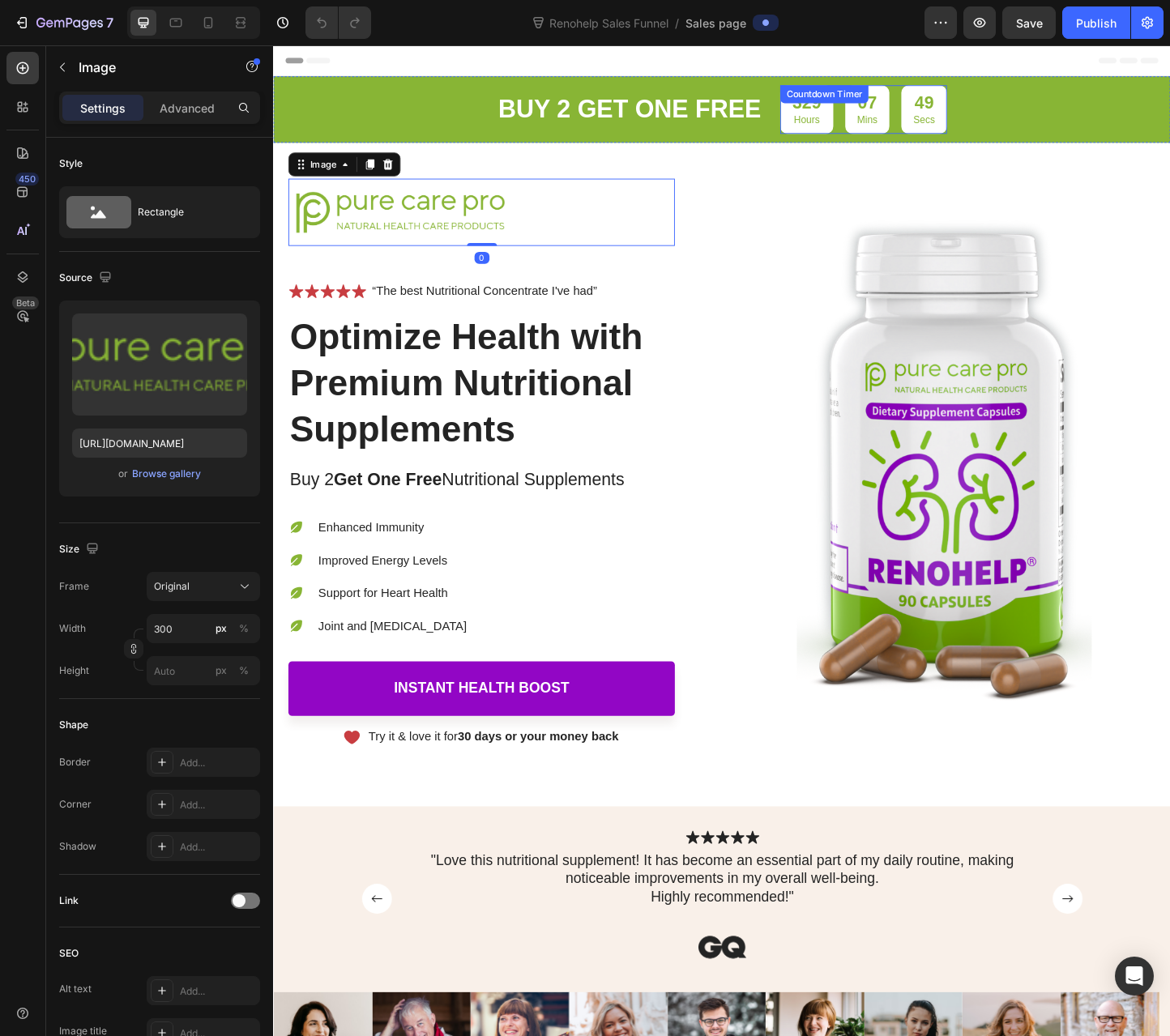
click at [875, 114] on div "329 Hours 07 Mins 49 Secs Countdown Timer" at bounding box center [913, 115] width 181 height 52
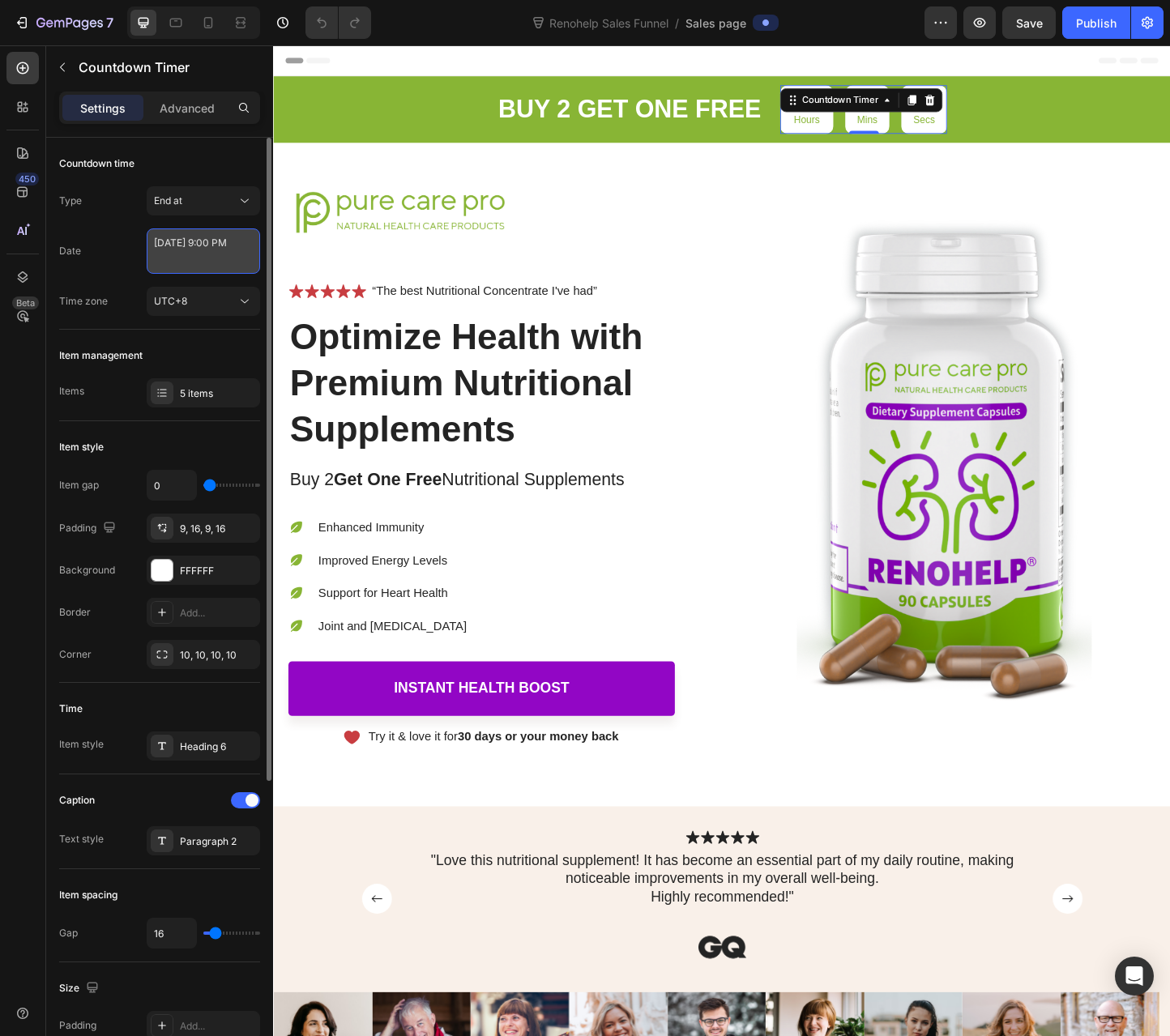
click at [230, 257] on textarea "[DATE] 9:00 PM" at bounding box center [203, 251] width 114 height 45
select select "21"
select select "false"
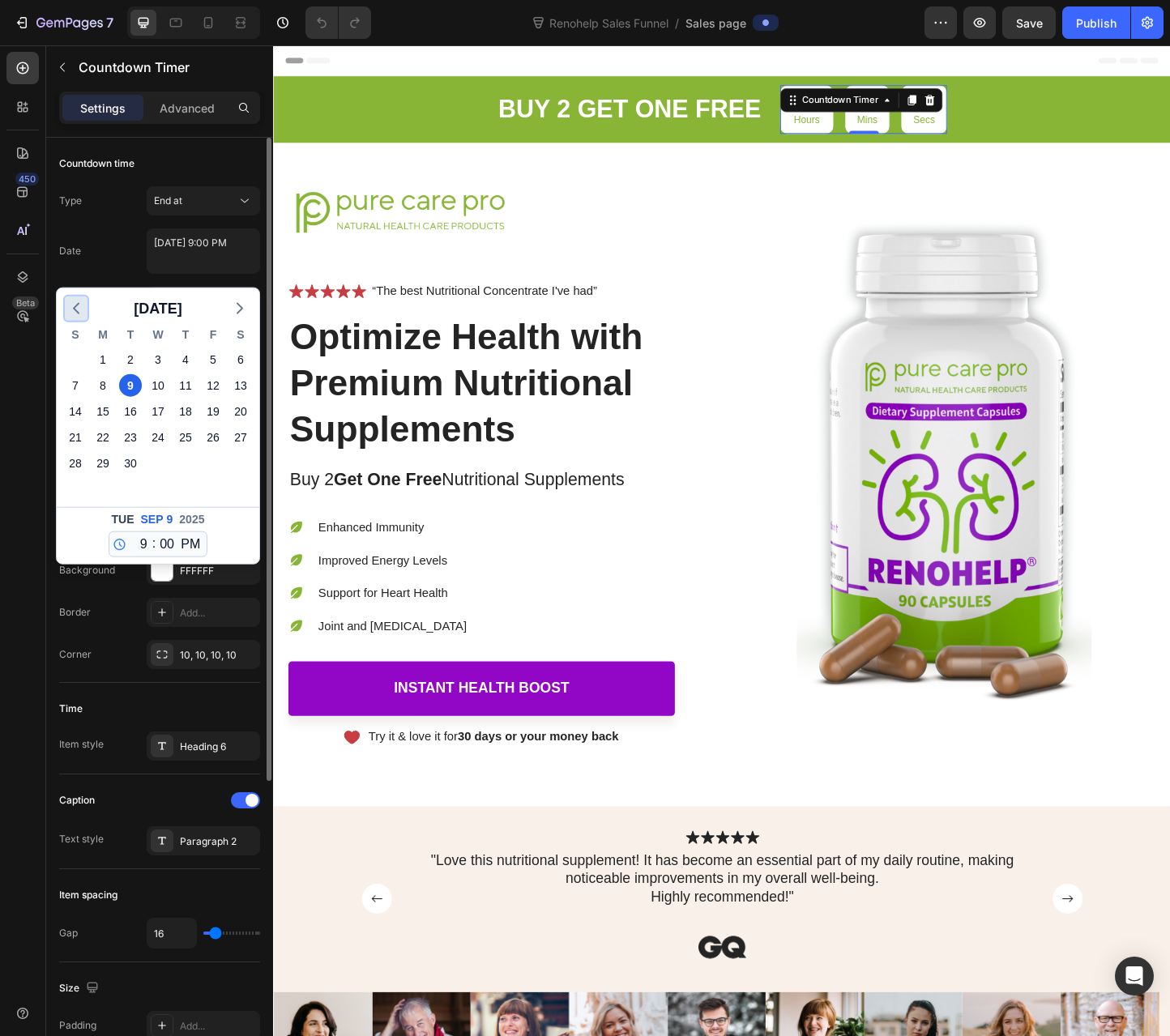
click at [75, 309] on polyline "button" at bounding box center [76, 309] width 5 height 10
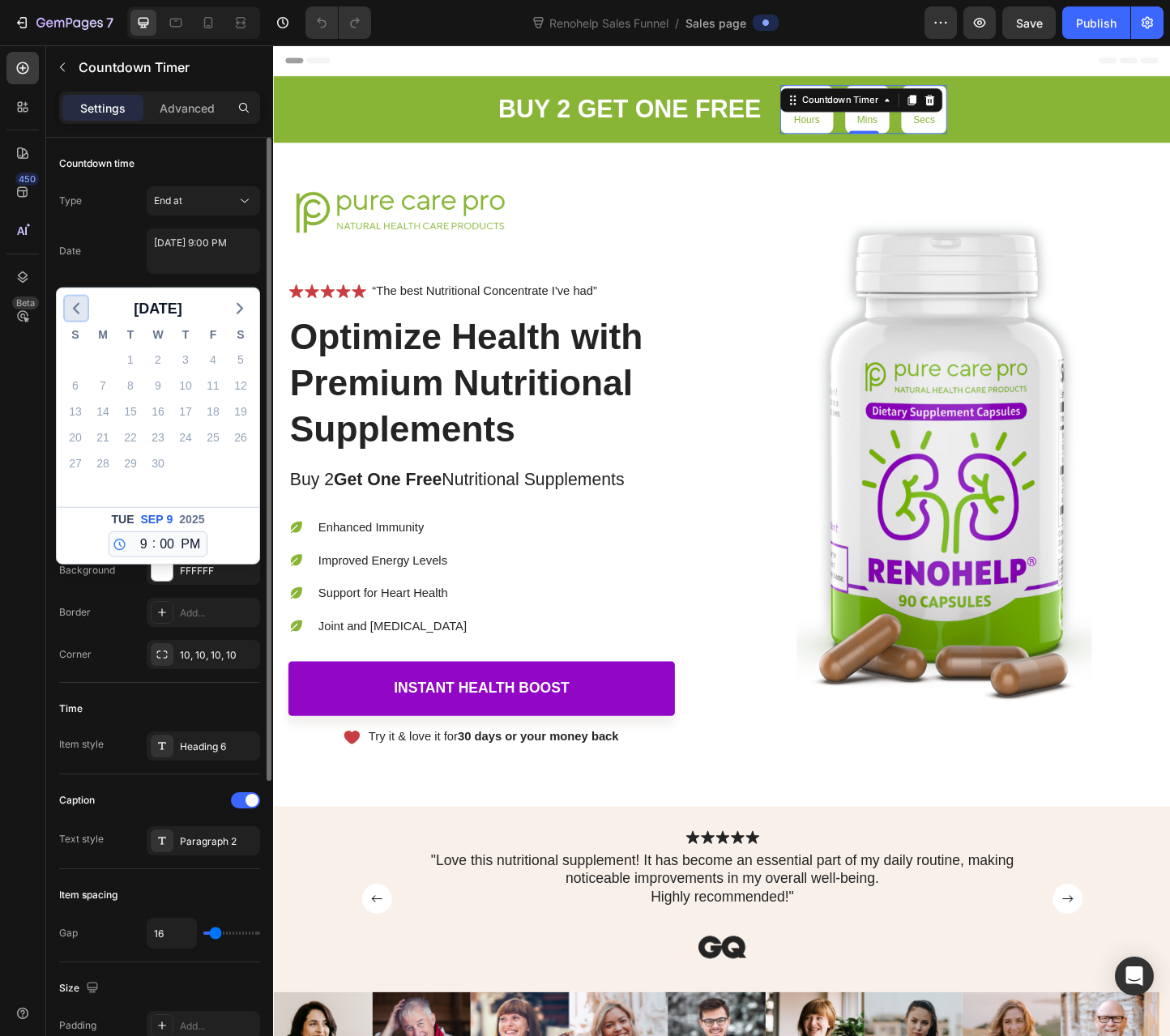
click at [75, 309] on polyline "button" at bounding box center [76, 309] width 5 height 10
click at [75, 307] on polyline "button" at bounding box center [76, 309] width 5 height 10
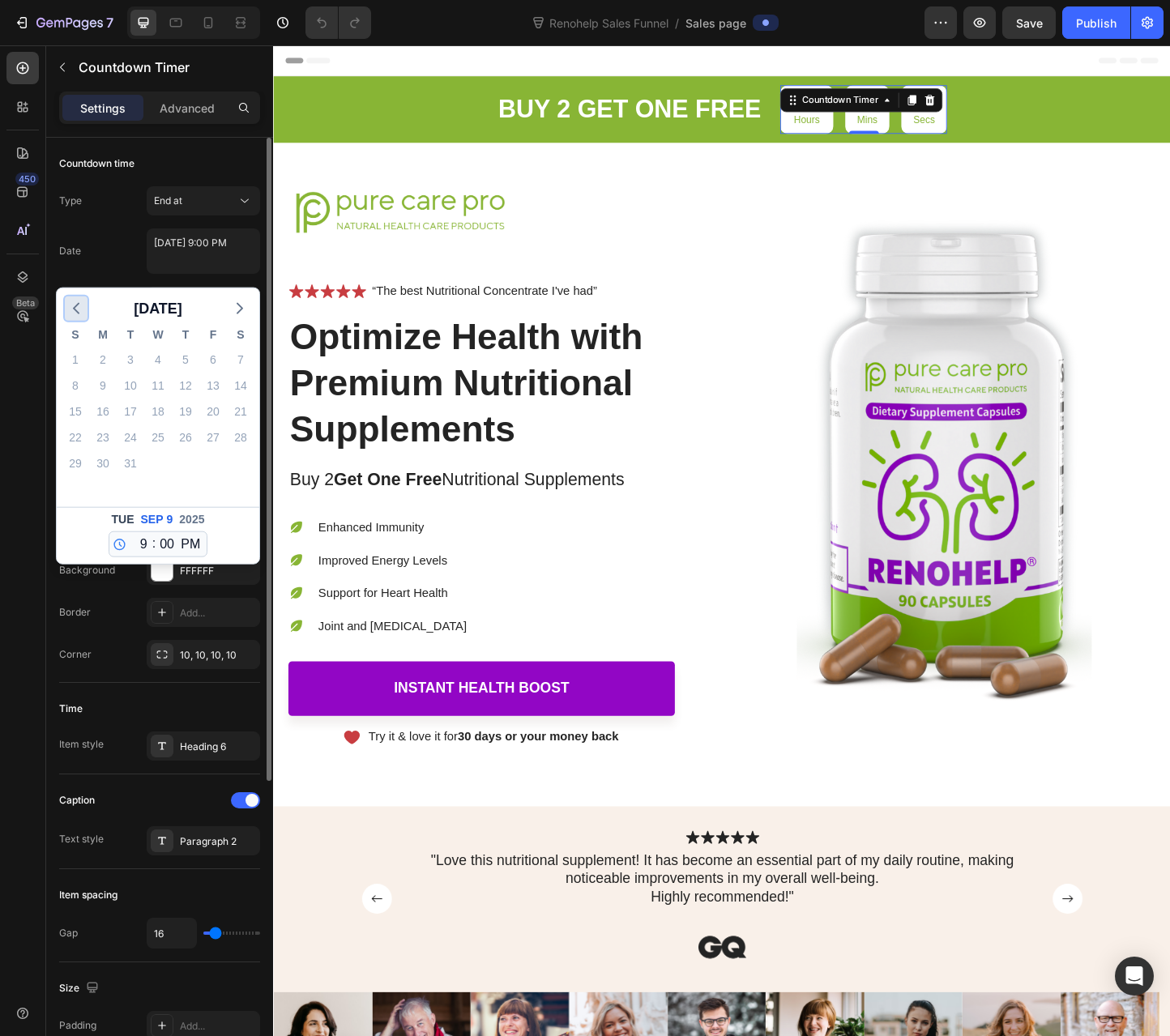
click at [75, 307] on polyline "button" at bounding box center [76, 309] width 5 height 10
click at [110, 388] on div "9" at bounding box center [102, 385] width 23 height 23
click at [107, 395] on div "9" at bounding box center [103, 385] width 28 height 26
click at [104, 390] on div "9" at bounding box center [102, 385] width 23 height 23
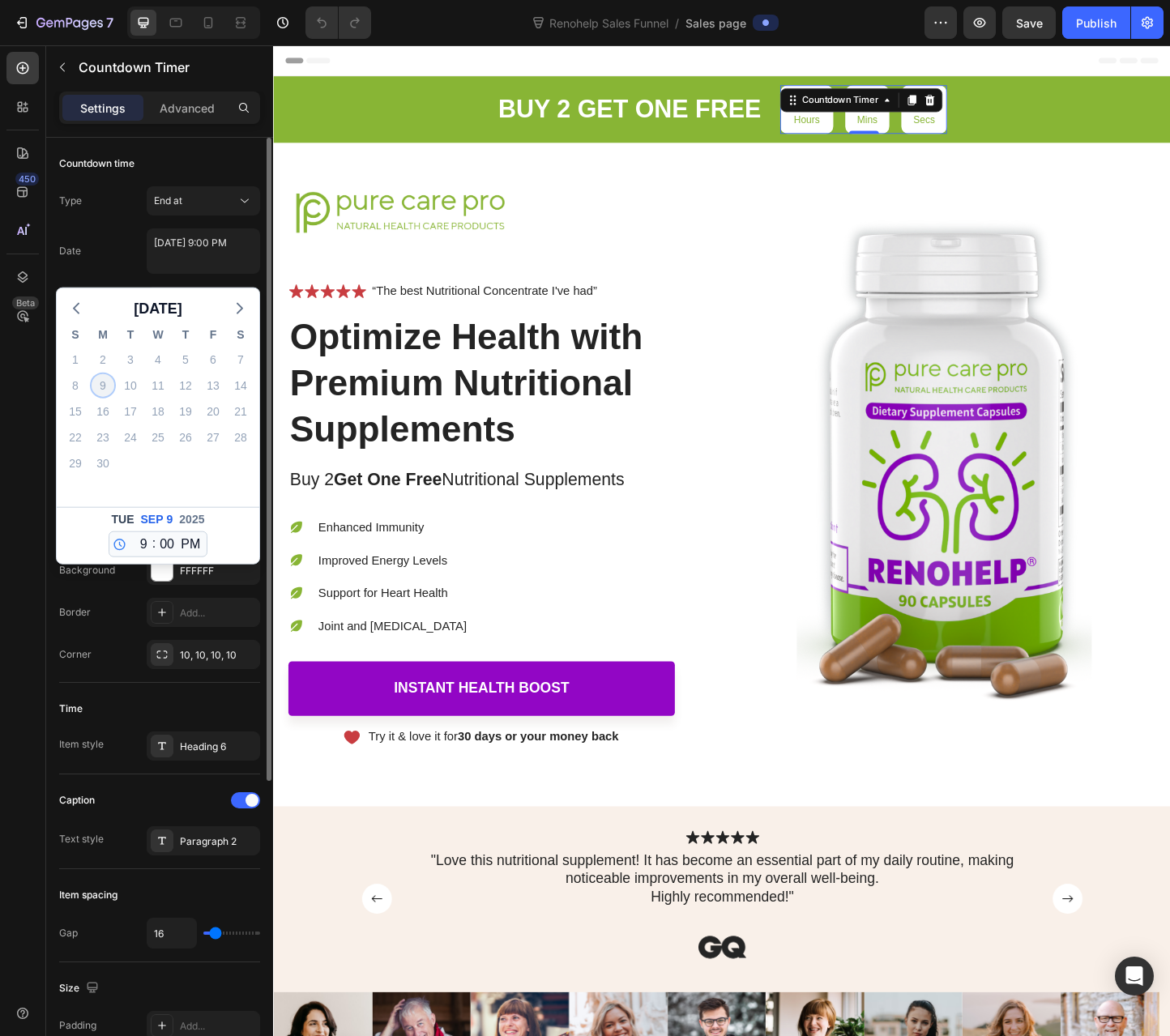
click at [104, 388] on div "9" at bounding box center [102, 385] width 23 height 23
click at [114, 605] on div "Border Add..." at bounding box center [160, 612] width 201 height 29
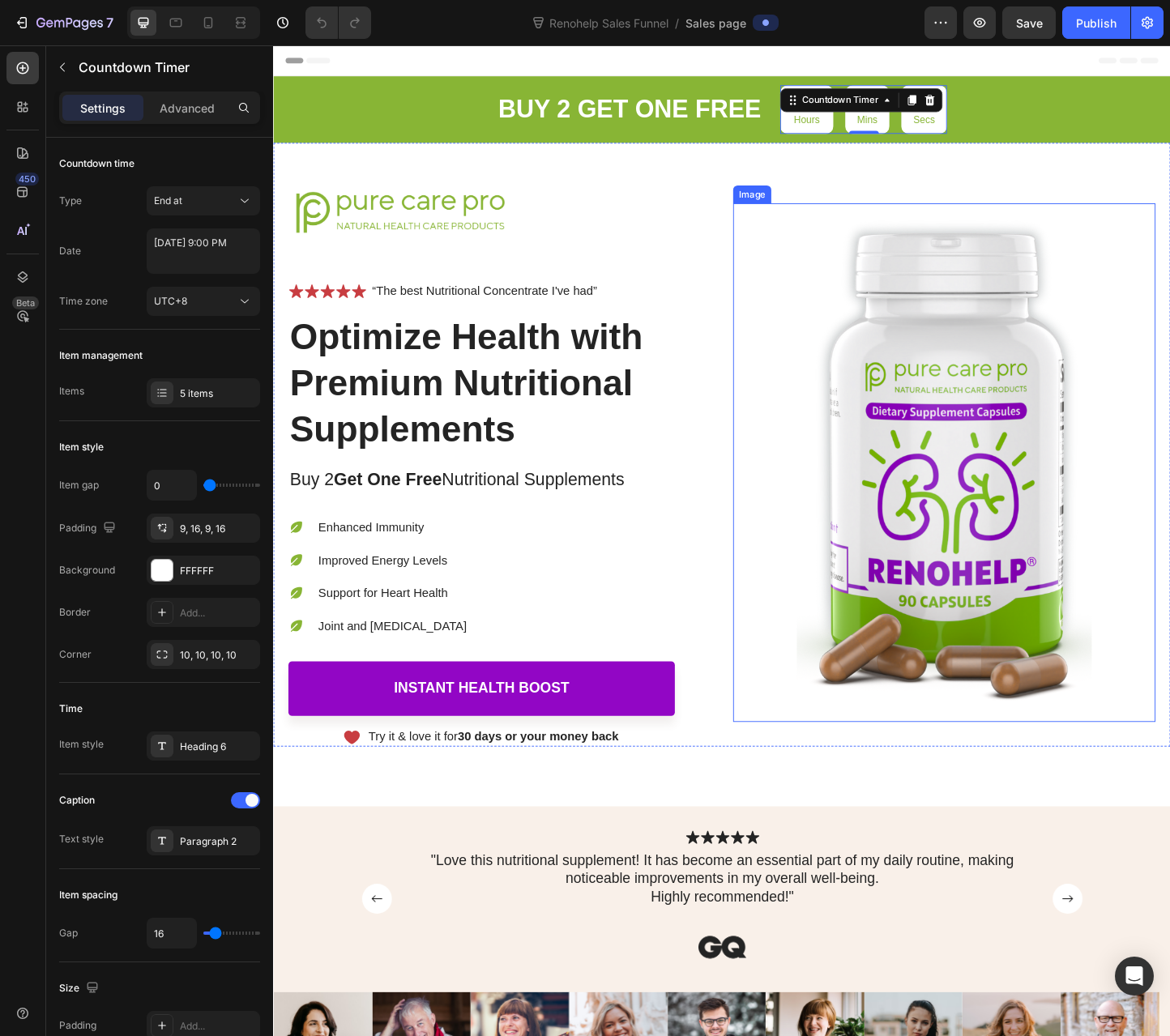
click at [785, 238] on div at bounding box center [1000, 497] width 458 height 562
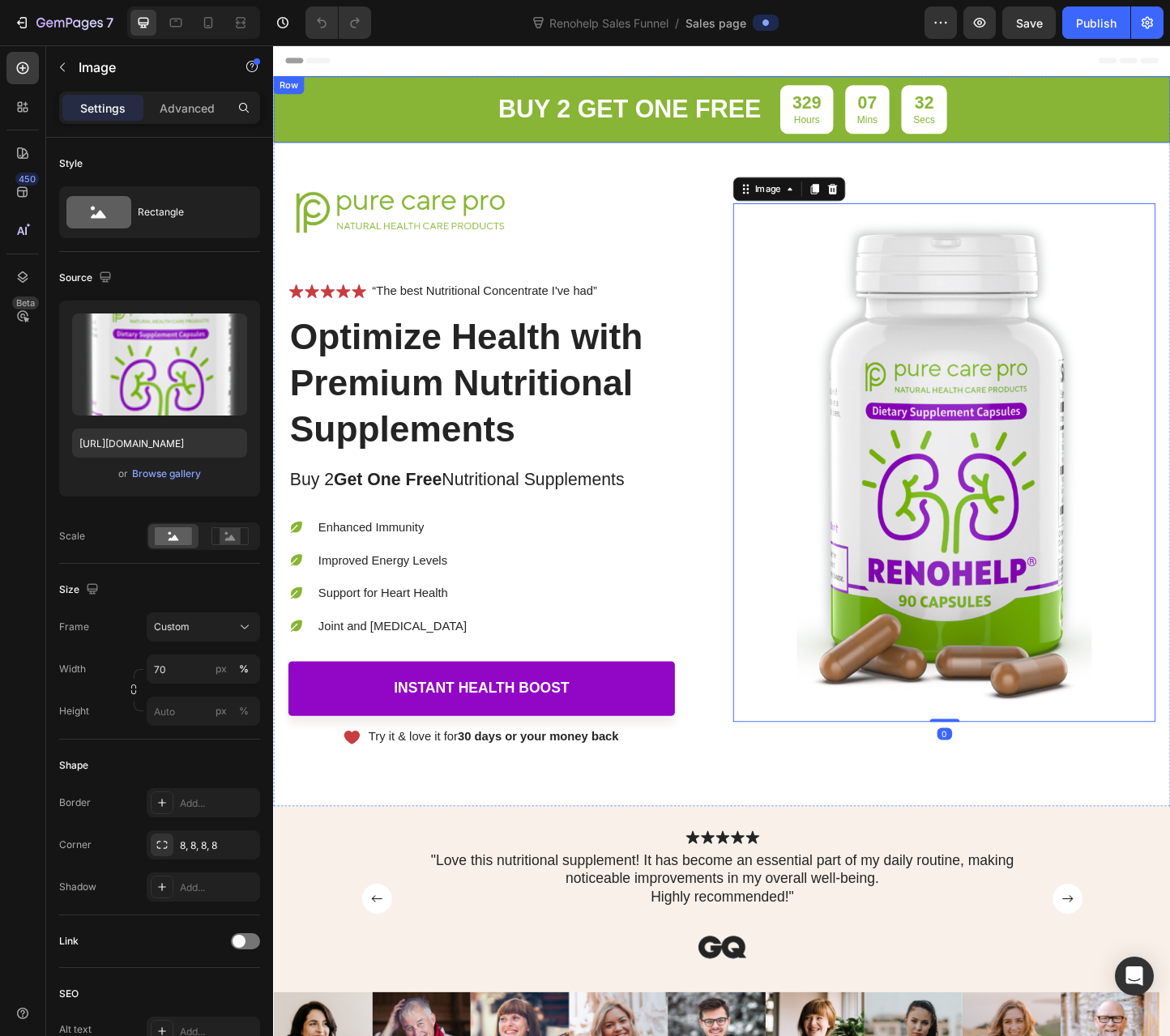
click at [859, 130] on p "Hours" at bounding box center [850, 126] width 31 height 14
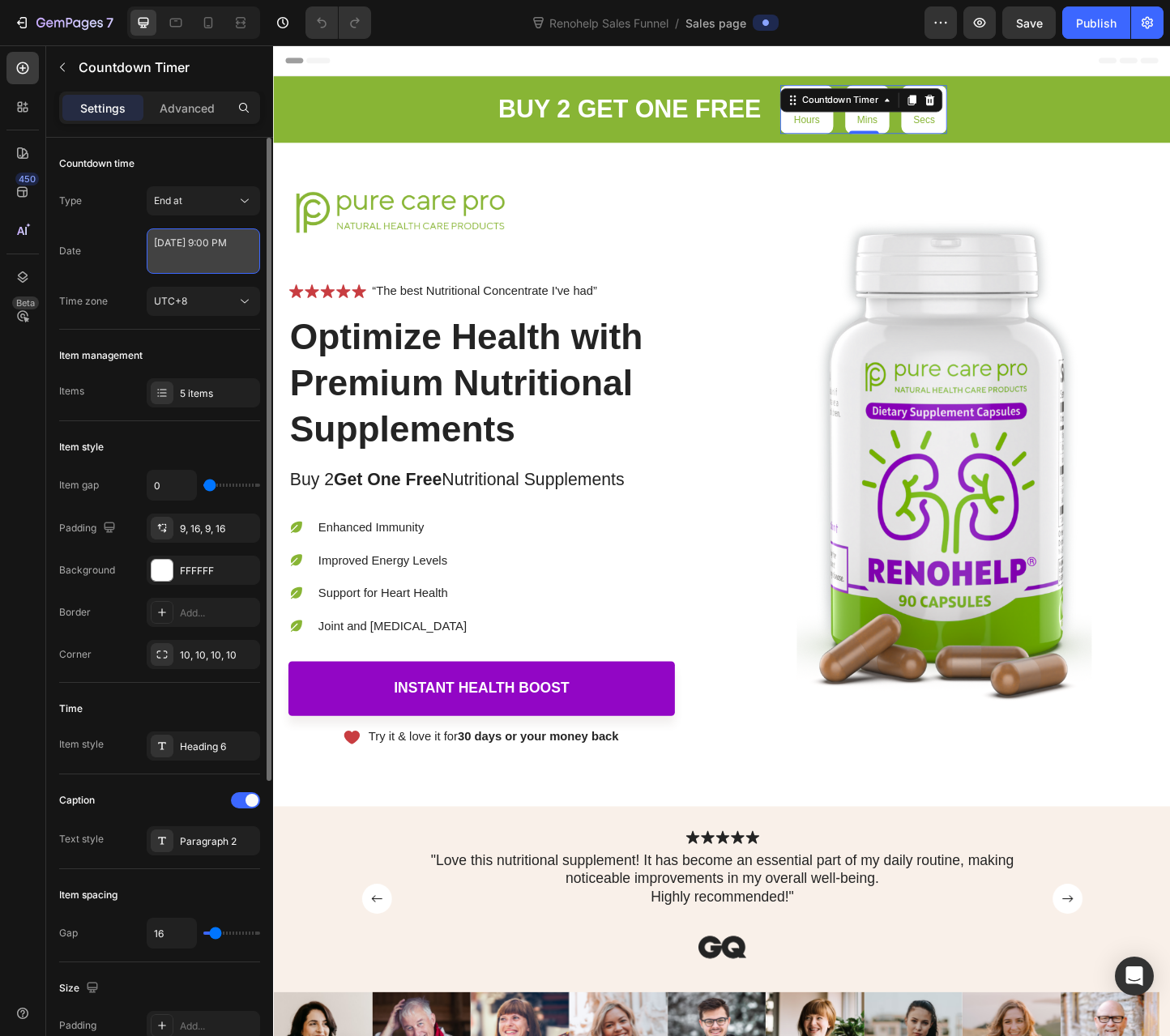
select select "21"
select select "false"
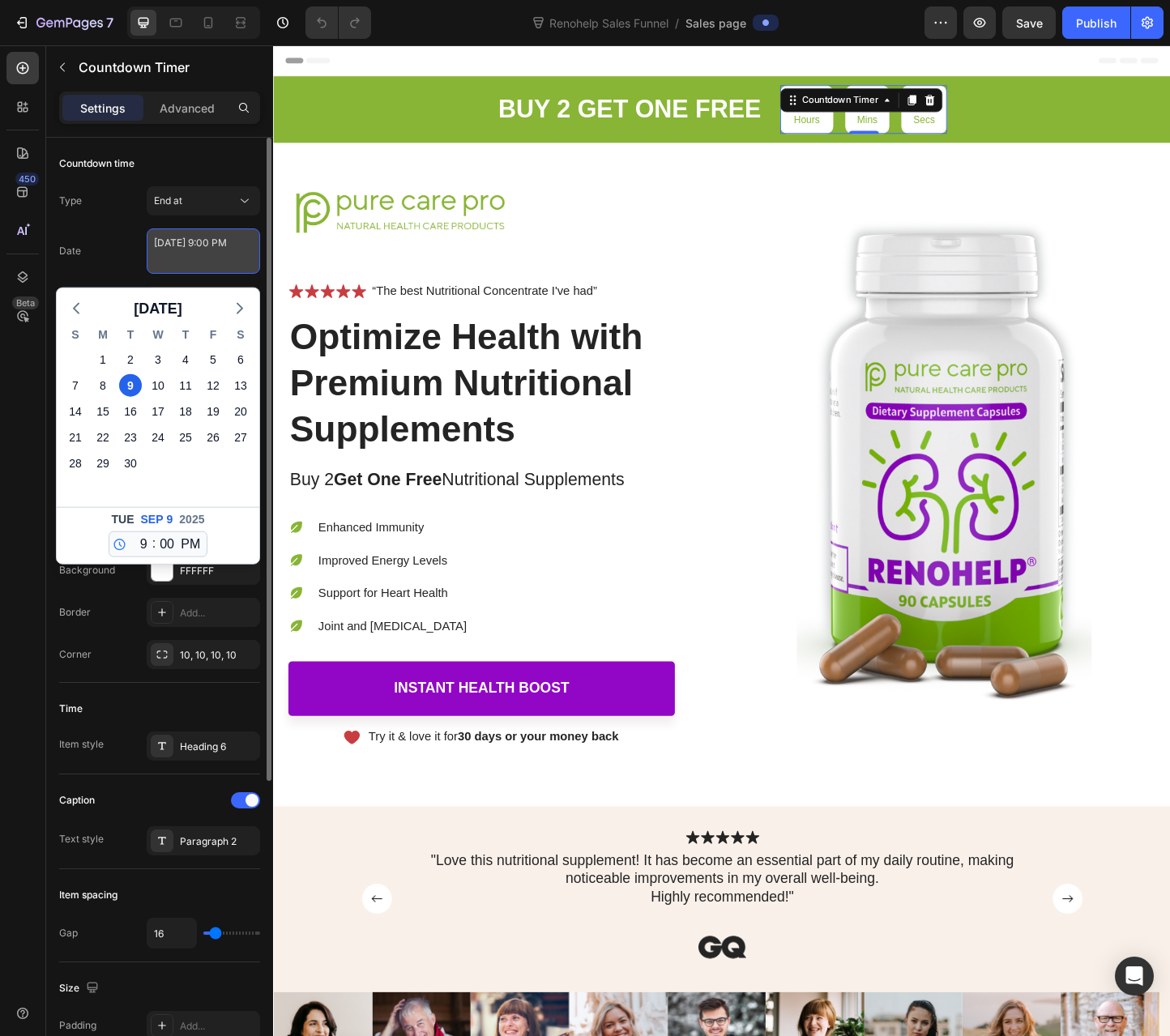
click at [224, 254] on textarea "[DATE] 9:00 PM" at bounding box center [203, 251] width 114 height 45
click at [83, 320] on div "S M T W T F S 31 1 2 3 4 5 6 7 8 9 10 11 12 13 14 15 16 17 18 19 20 21 22 23 24…" at bounding box center [158, 413] width 202 height 186
click at [77, 311] on polyline "button" at bounding box center [76, 309] width 5 height 10
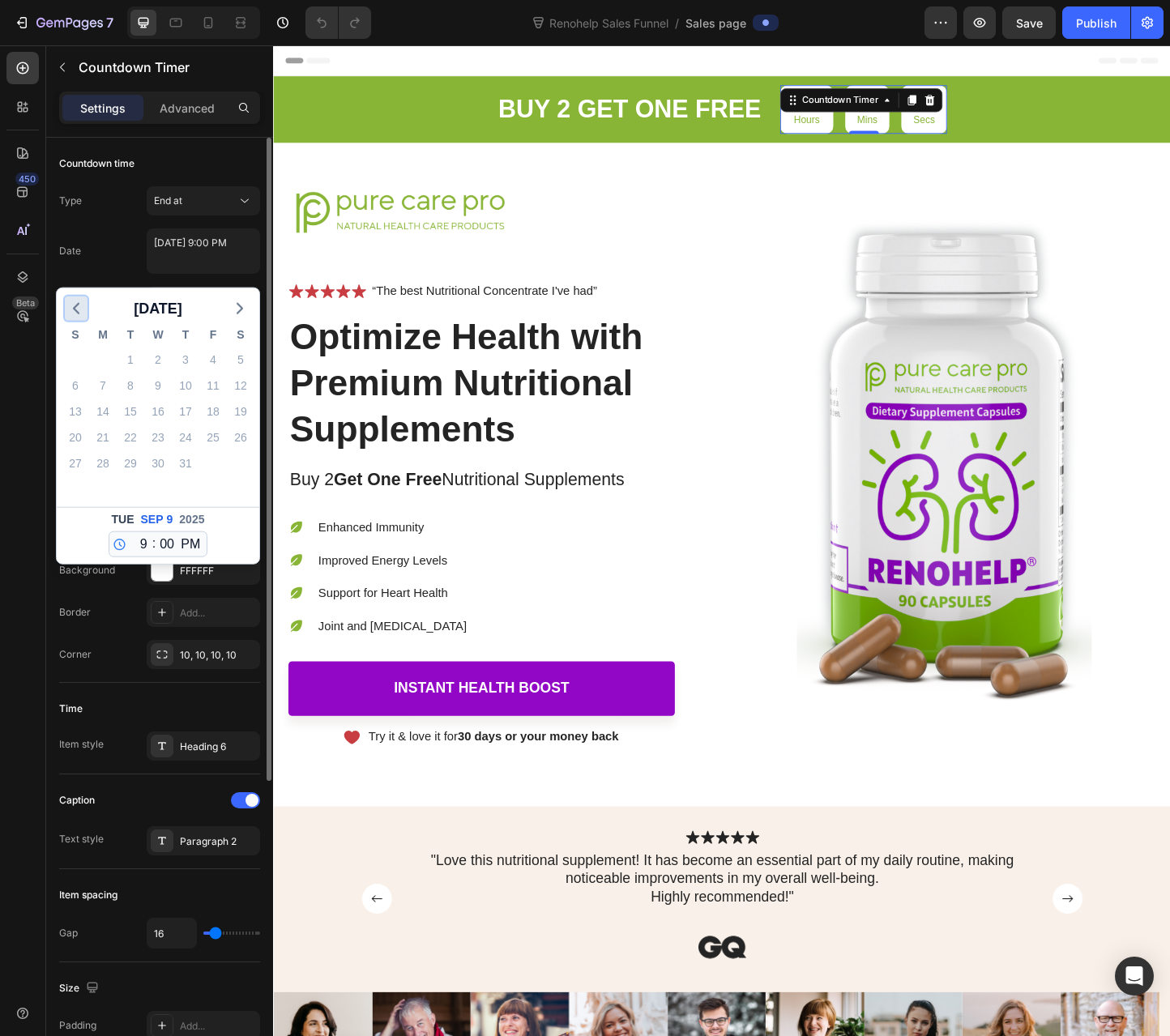
click at [77, 311] on polyline "button" at bounding box center [76, 309] width 5 height 10
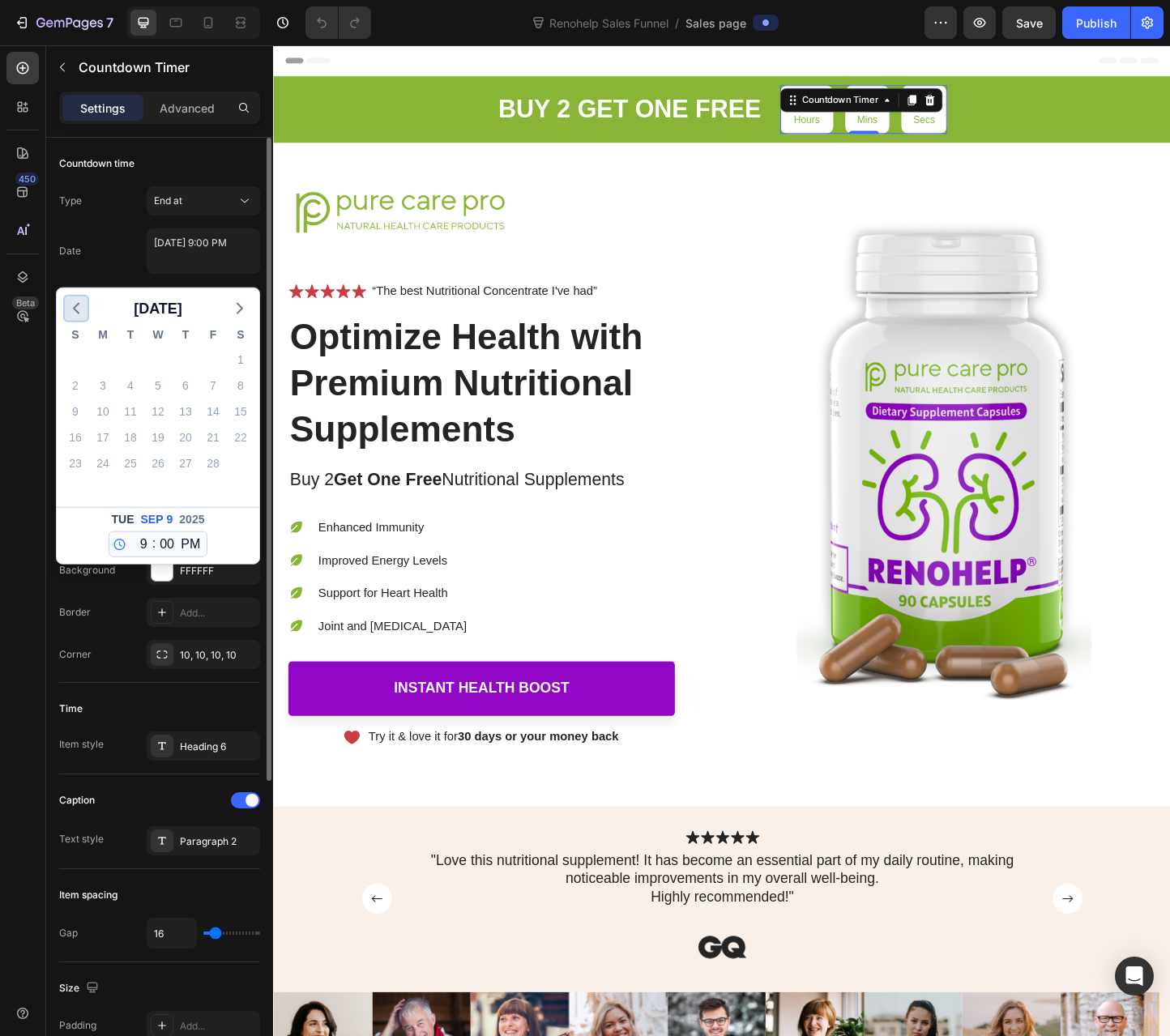
click at [77, 311] on polyline "button" at bounding box center [76, 309] width 5 height 10
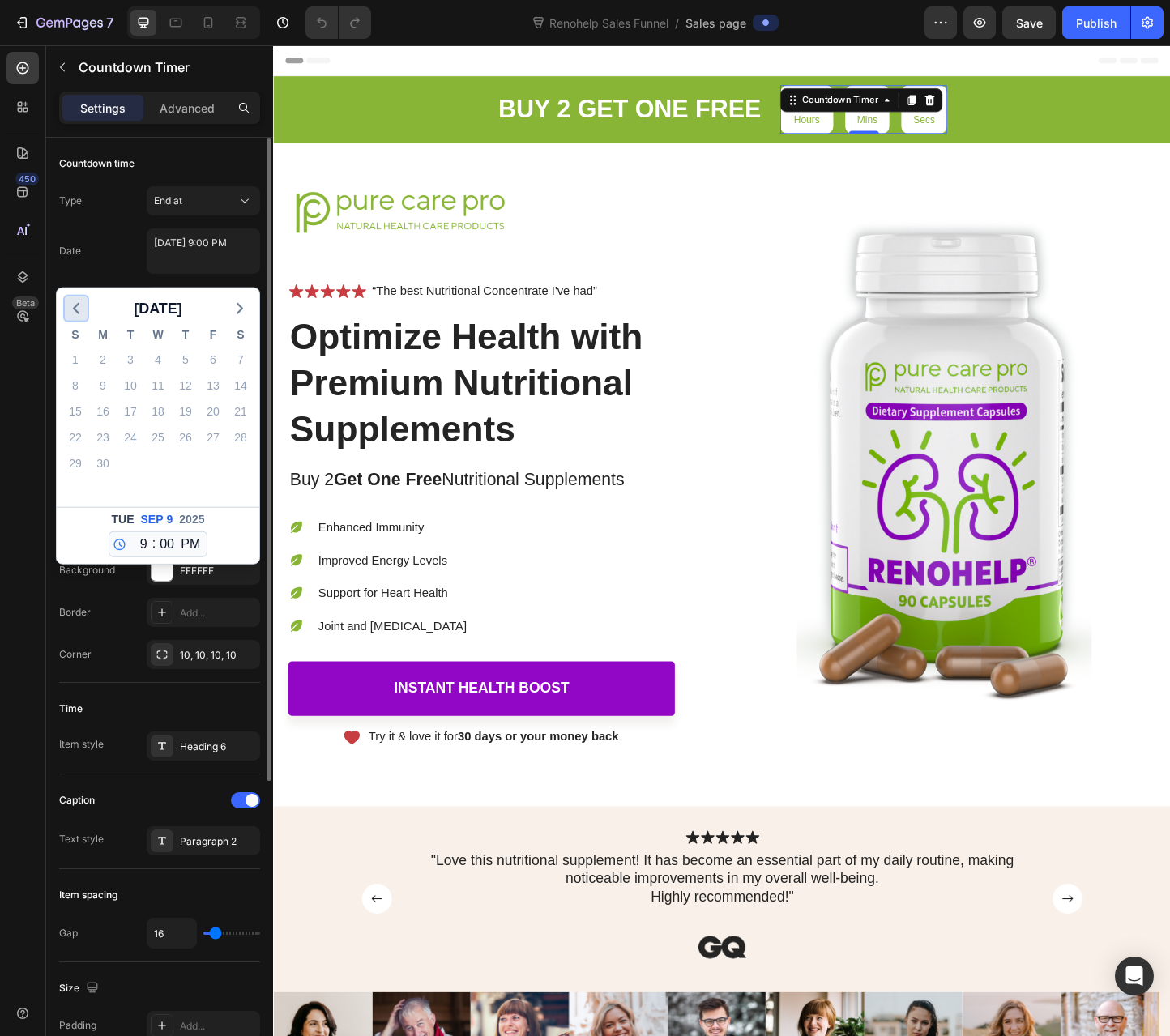
click at [77, 311] on polyline "button" at bounding box center [76, 309] width 5 height 10
click at [240, 308] on icon "button" at bounding box center [240, 309] width 20 height 20
click at [110, 386] on div "9" at bounding box center [102, 385] width 23 height 23
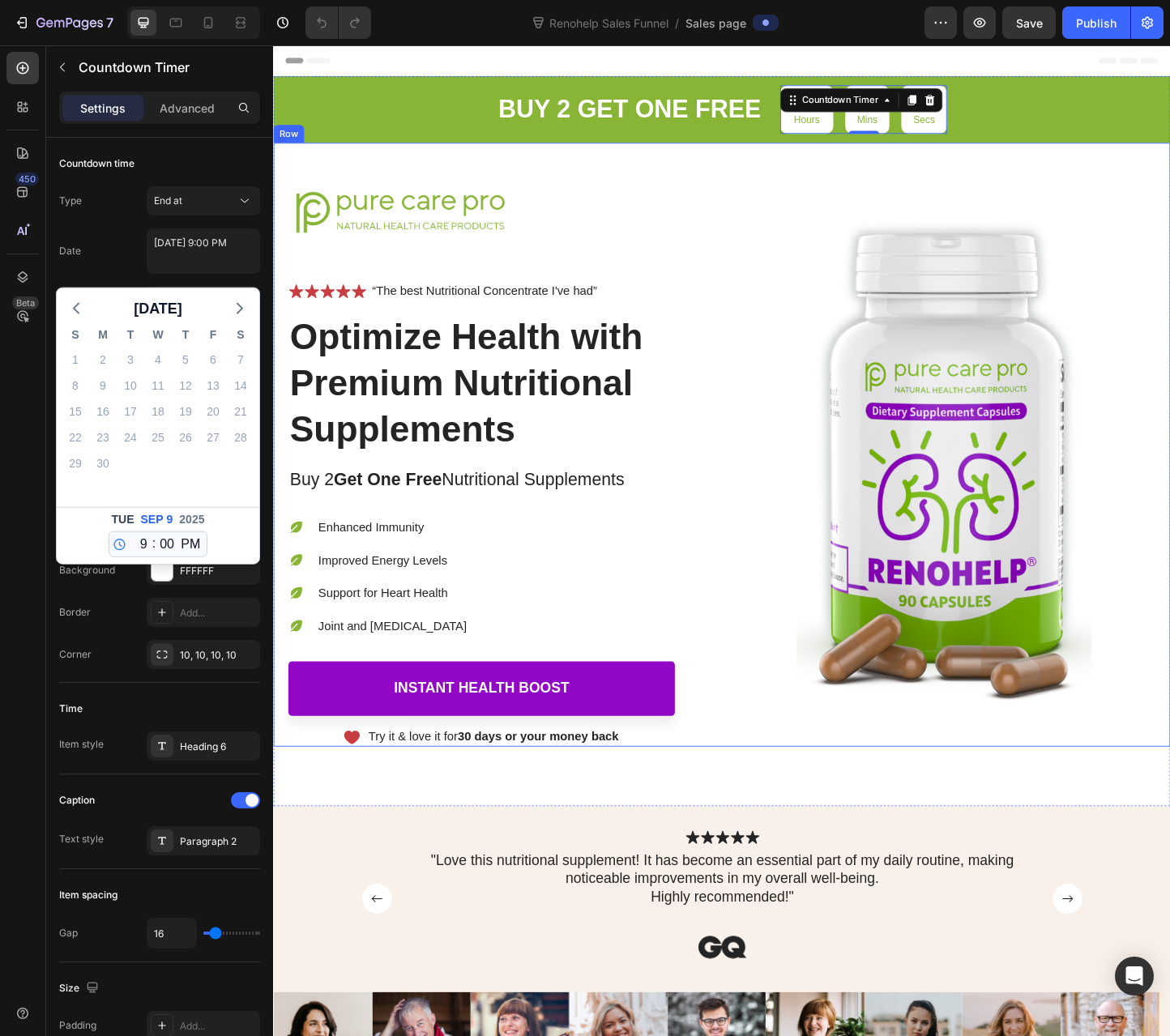
click at [994, 172] on div "Image Icon Icon Icon Icon Icon Icon List “The best Nutritional Concentrate I've…" at bounding box center [758, 477] width 972 height 654
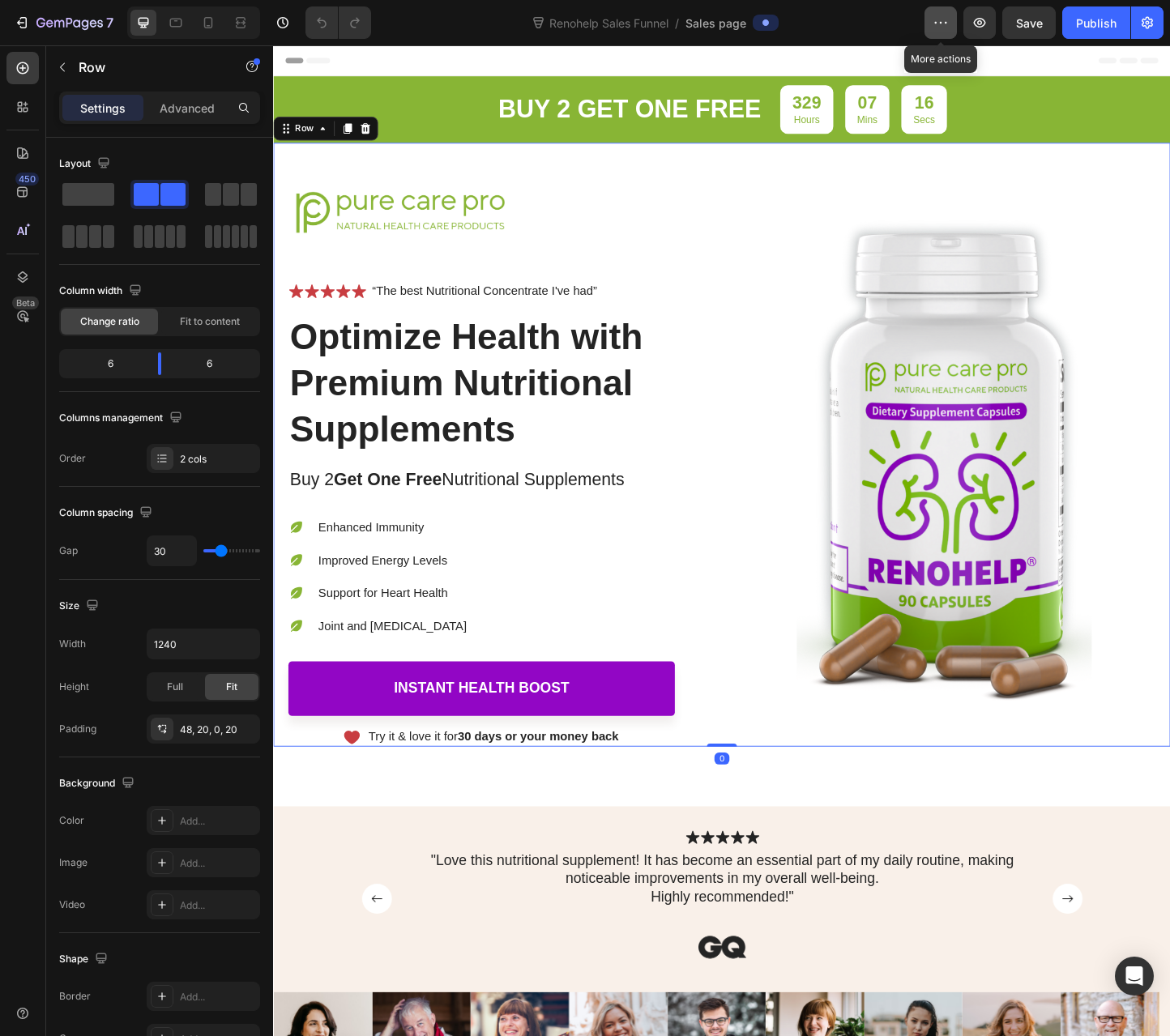
click at [942, 31] on button "button" at bounding box center [941, 23] width 32 height 32
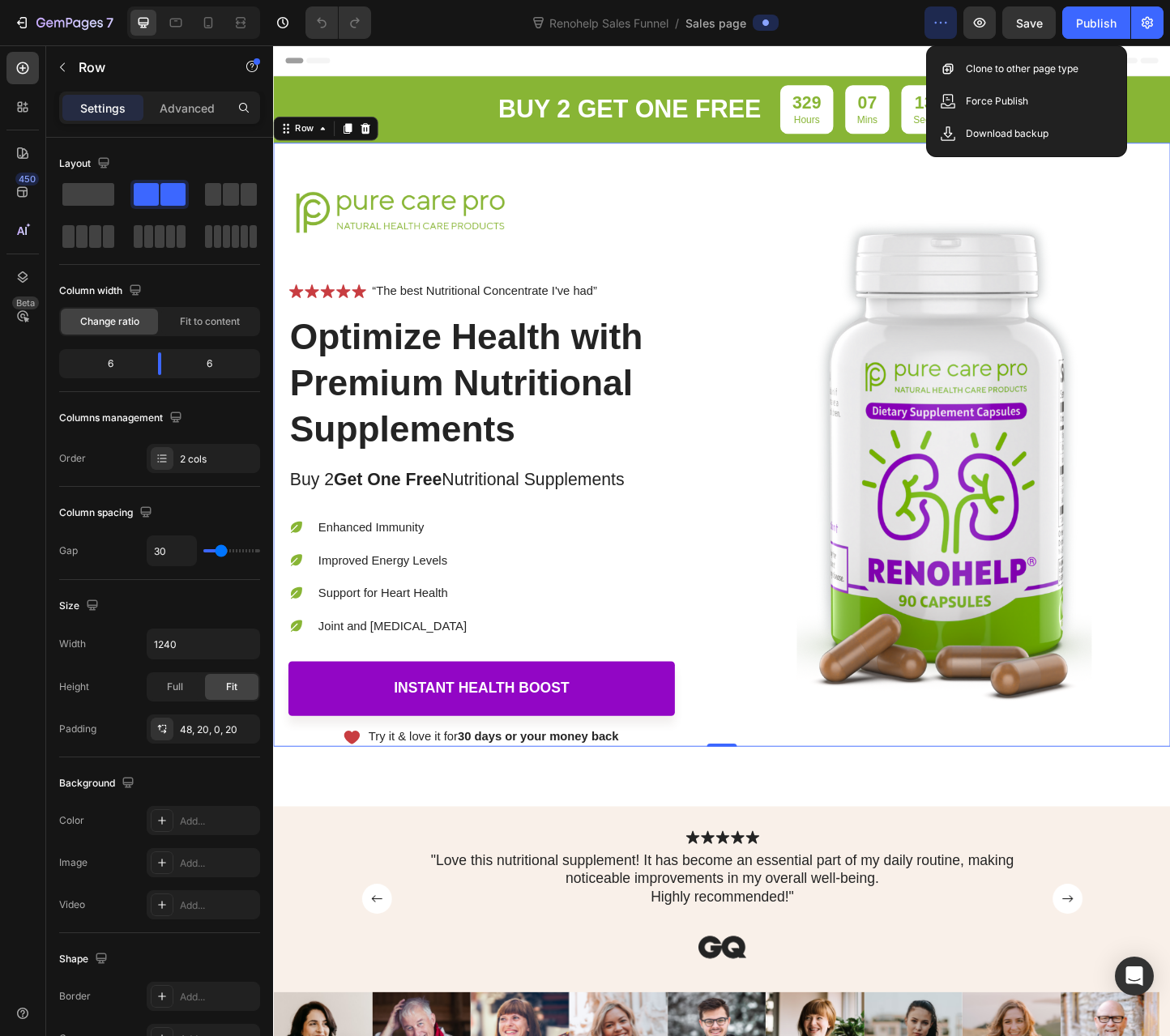
click at [827, 196] on div "Image" at bounding box center [1000, 497] width 458 height 615
click at [476, 788] on strong "30 days or your money back" at bounding box center [560, 793] width 174 height 14
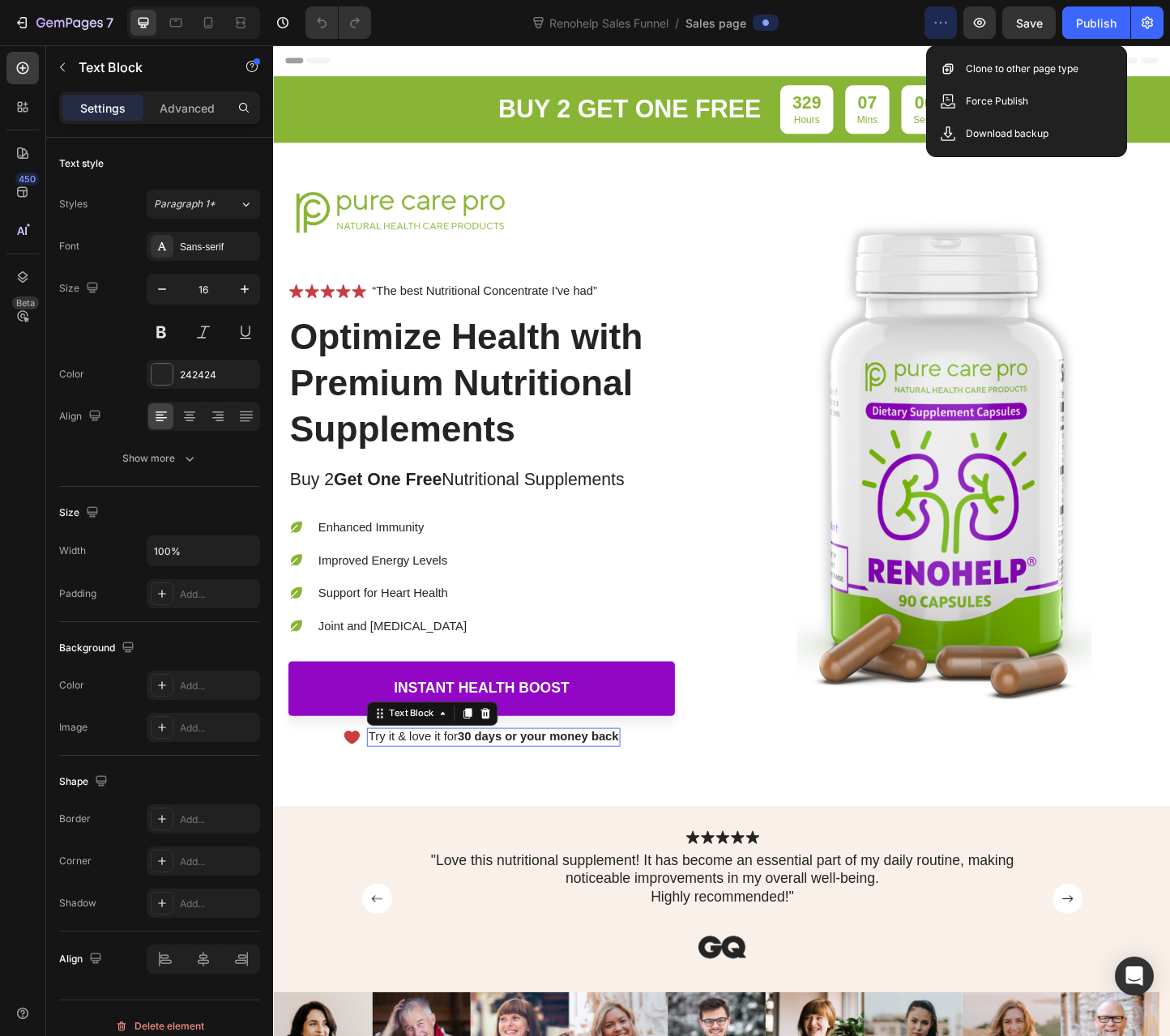
click at [476, 787] on strong "30 days or your money back" at bounding box center [560, 793] width 174 height 14
click at [477, 793] on strong "30 days or your money back" at bounding box center [560, 793] width 174 height 14
click at [533, 838] on div "buy 2 get one free Text Block 329 Hours 07 Mins 03 Secs Countdown Timer Row Ima…" at bounding box center [758, 474] width 972 height 791
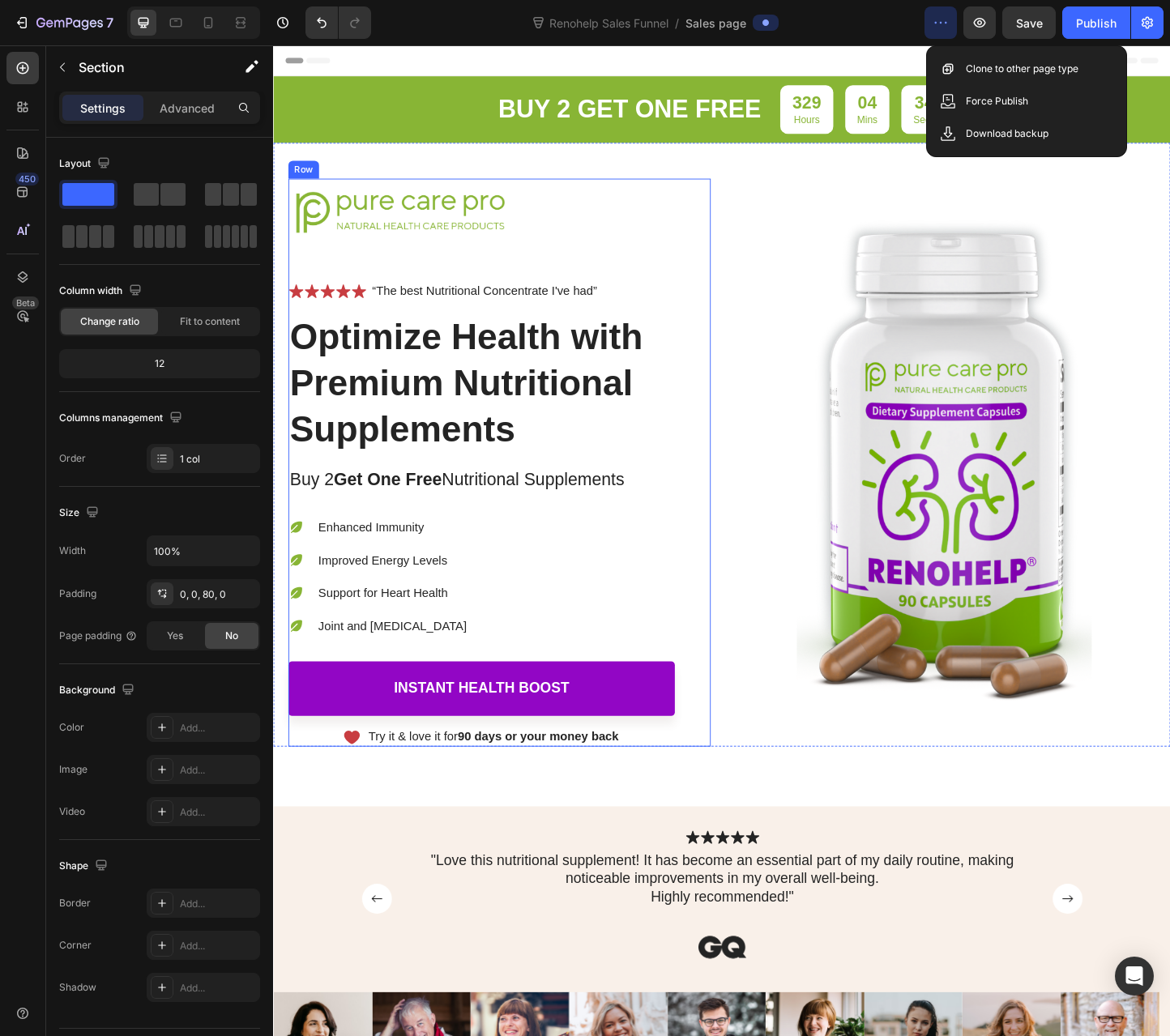
click at [723, 194] on div "Image Icon Icon Icon Icon Icon Icon List “The best Nutritional Concentrate I've…" at bounding box center [517, 497] width 458 height 615
click at [413, 321] on div "Image Icon Icon Icon Icon Icon Icon List “The best Nutritional Concentrate I've…" at bounding box center [498, 497] width 419 height 615
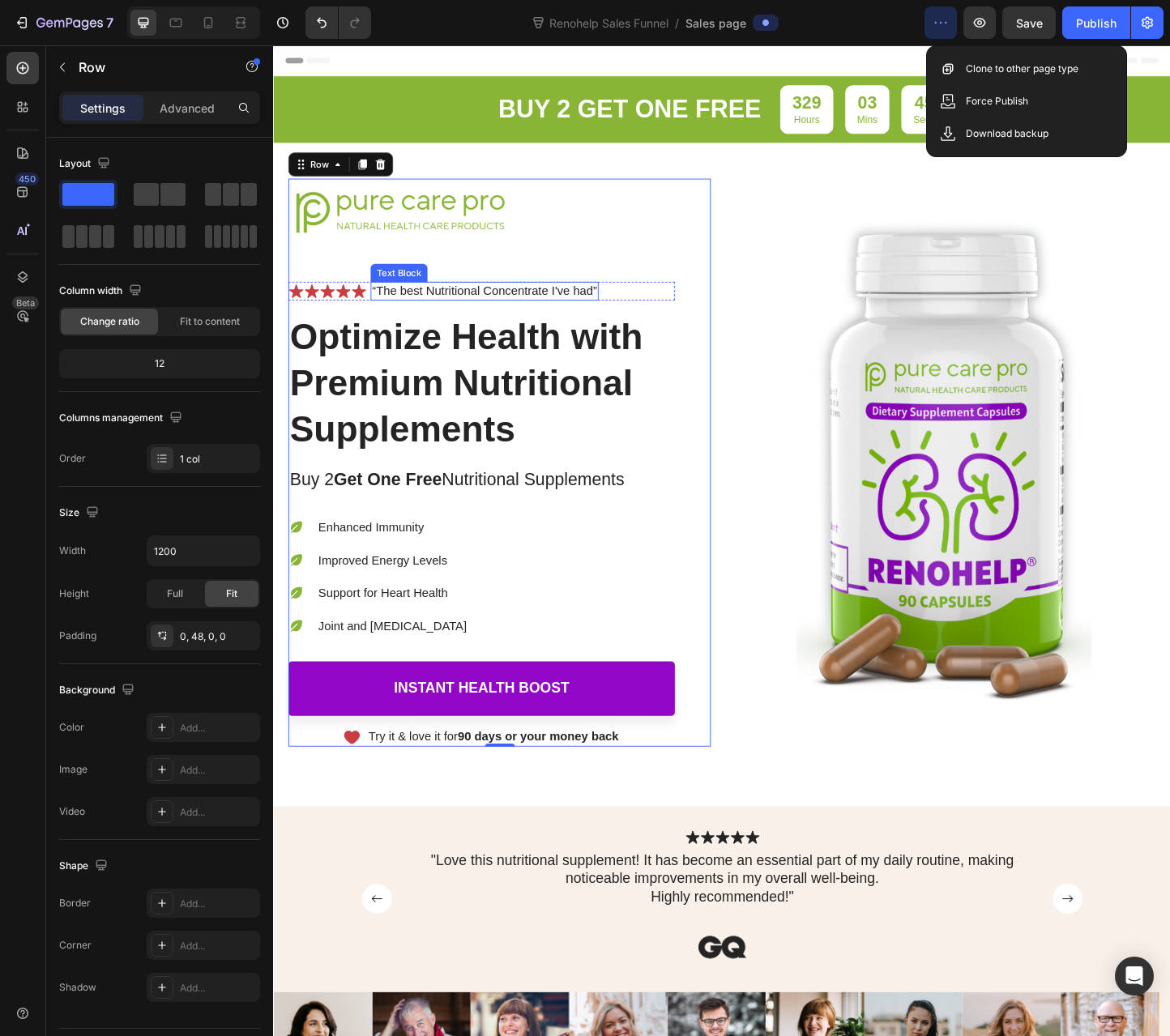
click at [393, 310] on p "“The best Nutritional Concentrate I've had”" at bounding box center [502, 311] width 244 height 17
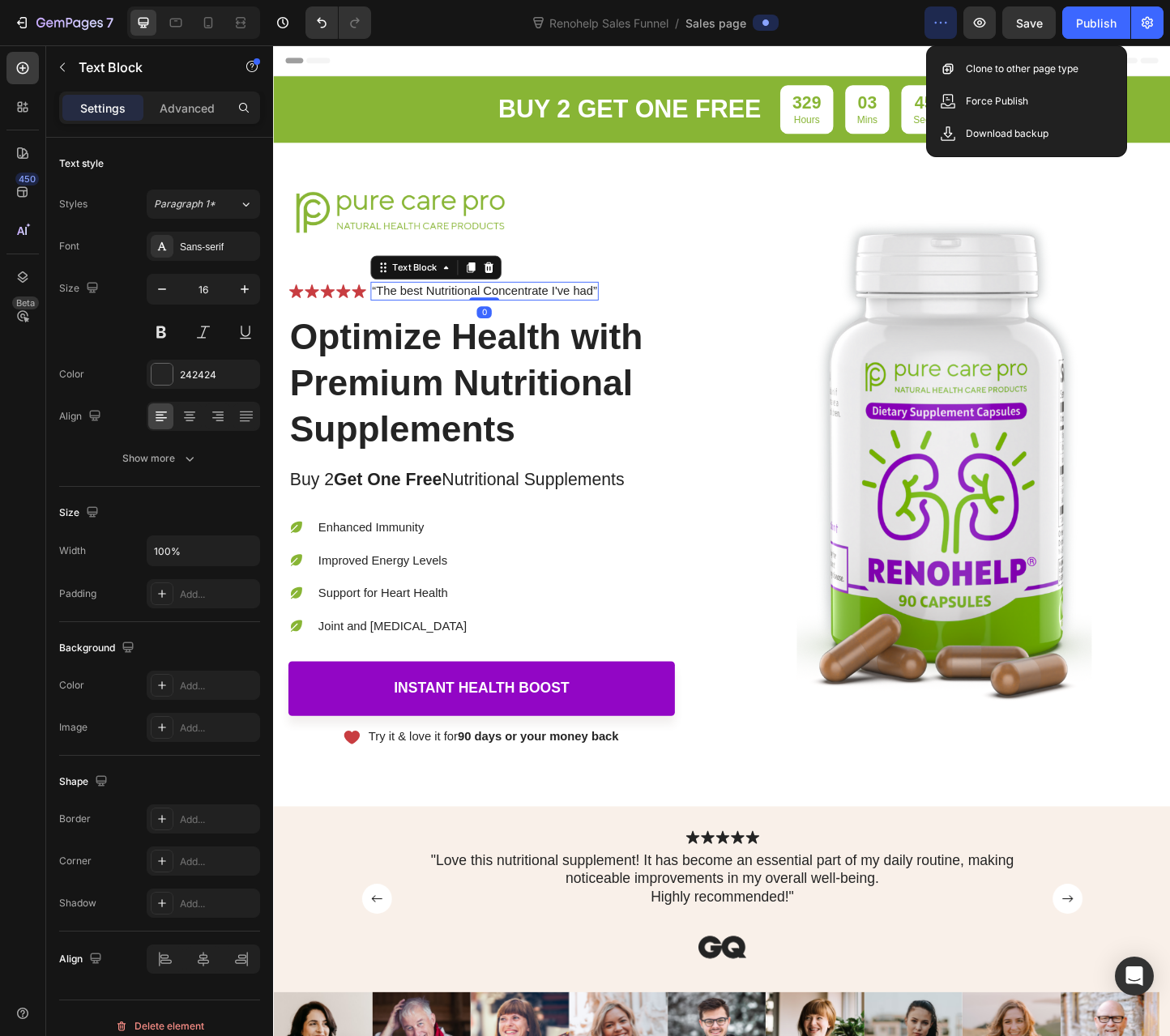
click at [391, 311] on p "“The best Nutritional Concentrate I've had”" at bounding box center [502, 311] width 244 height 17
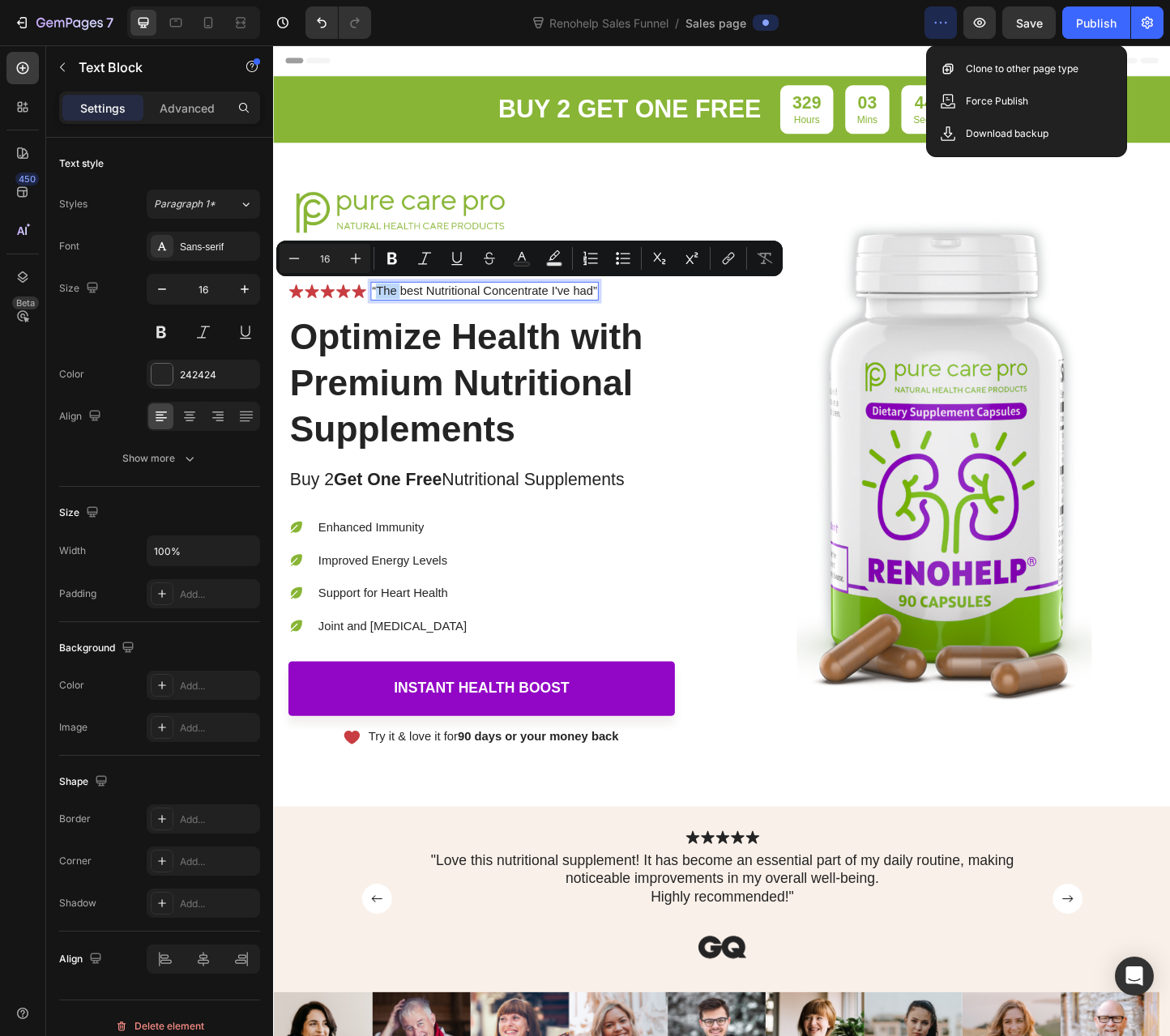
click at [389, 311] on p "“The best Nutritional Concentrate I've had”" at bounding box center [502, 311] width 244 height 17
drag, startPoint x: 385, startPoint y: 311, endPoint x: 617, endPoint y: 309, distance: 232.0
click at [617, 309] on p "“The best Nutritional Concentrate I've had”" at bounding box center [502, 311] width 244 height 17
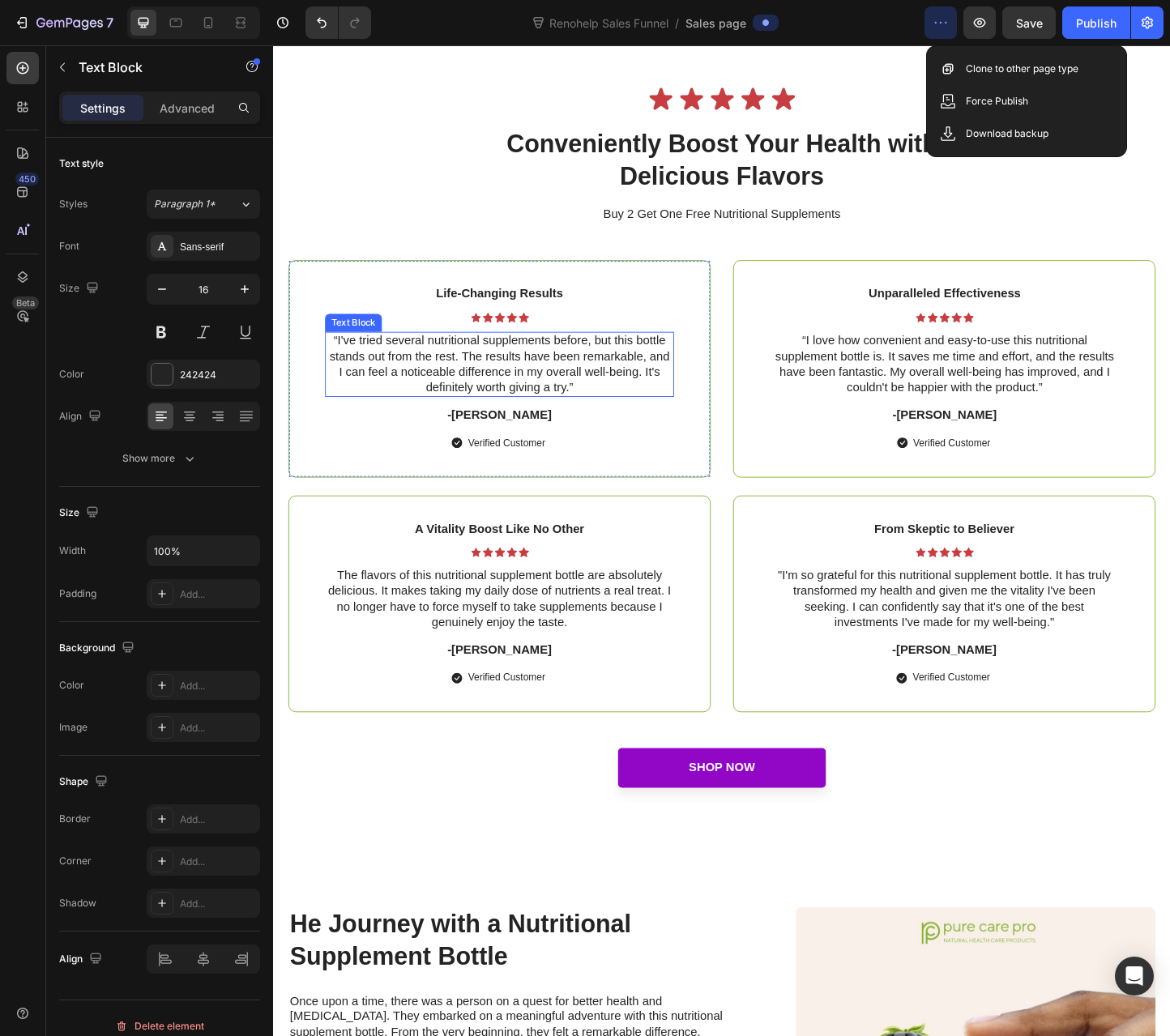
scroll to position [5589, 0]
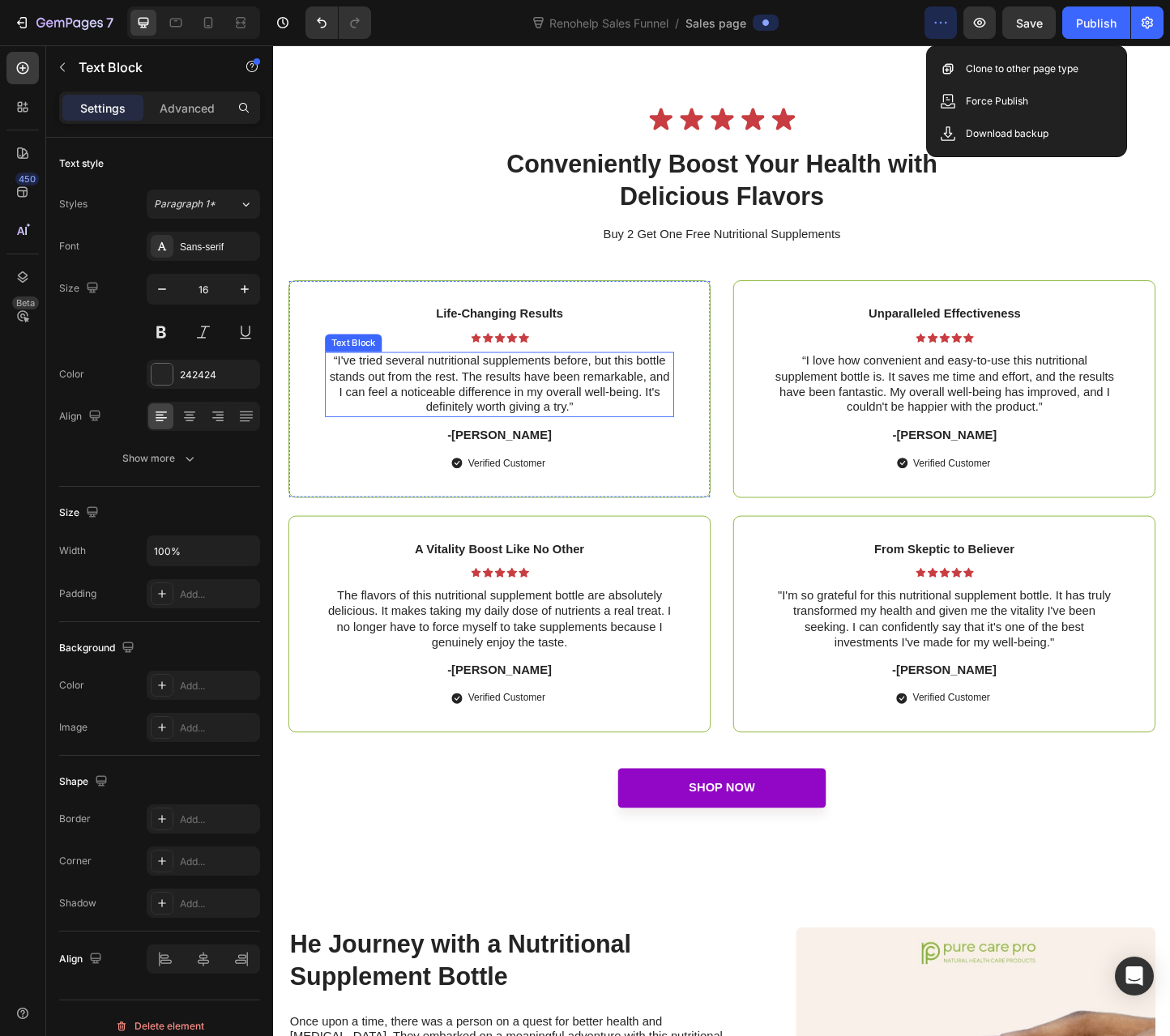
drag, startPoint x: 392, startPoint y: 415, endPoint x: 401, endPoint y: 418, distance: 9.5
click at [392, 415] on p "“I've tried several nutritional supplements before, but this bottle stands out …" at bounding box center [518, 412] width 376 height 67
click at [592, 447] on p "“I've tried several nutritional supplements before, but this bottle stands out …" at bounding box center [518, 412] width 376 height 67
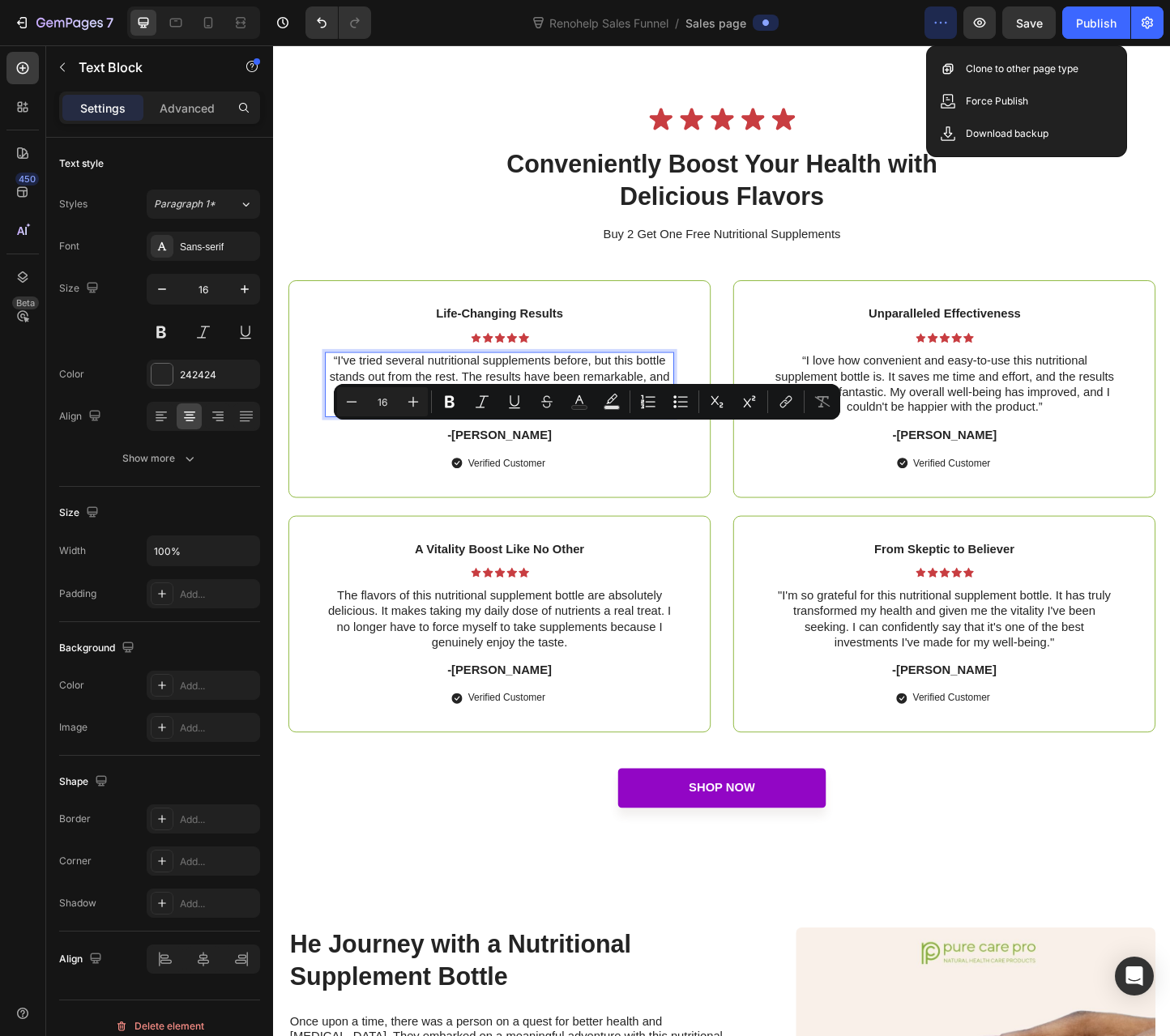
click at [593, 447] on p "“I've tried several nutritional supplements before, but this bottle stands out …" at bounding box center [518, 412] width 376 height 67
click at [588, 447] on p "“I've tried several nutritional supplements before, but this bottle stands out …" at bounding box center [518, 412] width 376 height 67
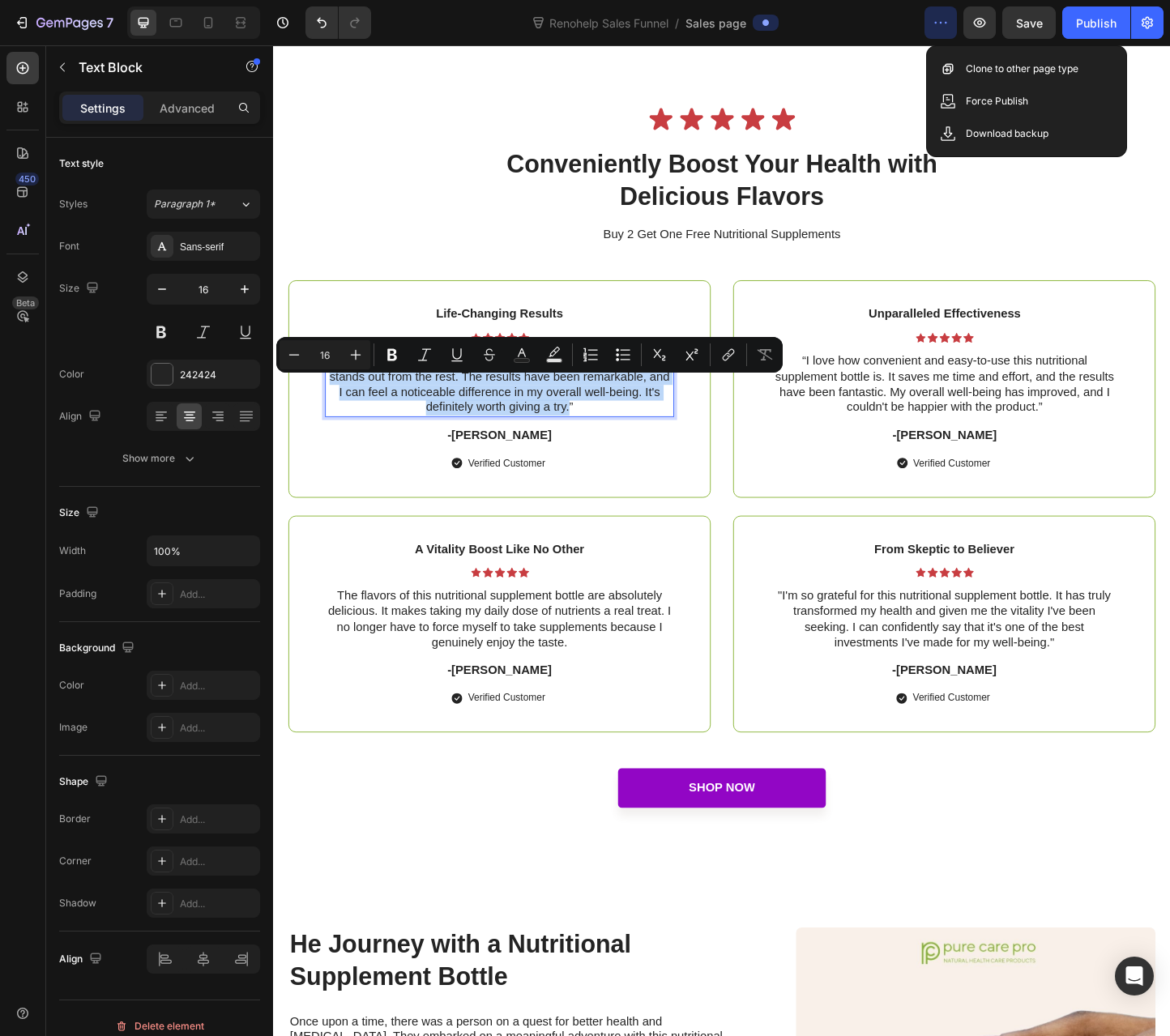
drag, startPoint x: 591, startPoint y: 466, endPoint x: 340, endPoint y: 417, distance: 255.7
click at [340, 417] on p "“I've tried several nutritional supplements before, but this bottle stands out …" at bounding box center [518, 412] width 376 height 67
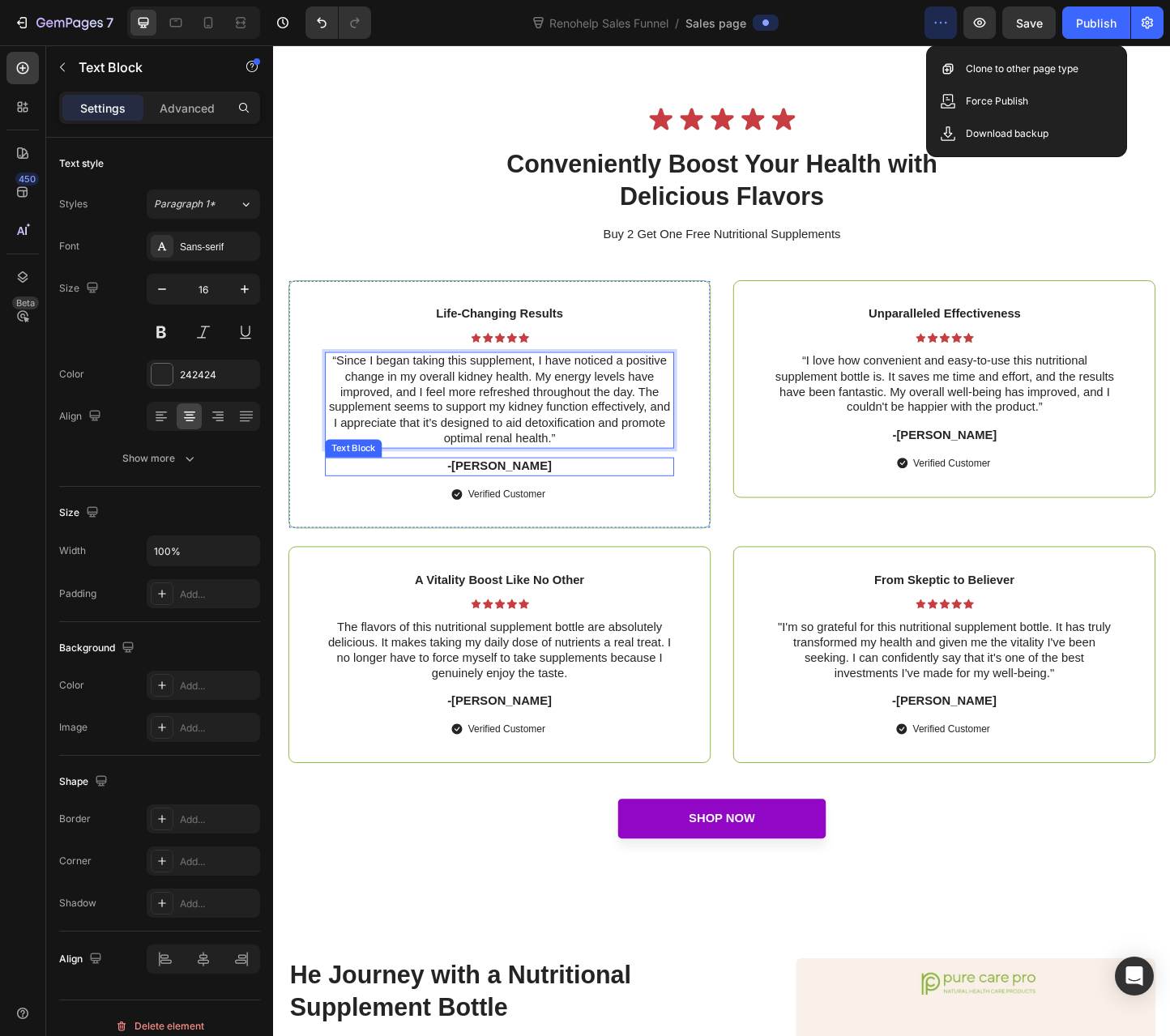
click at [510, 510] on p "-[PERSON_NAME]" at bounding box center [518, 502] width 376 height 17
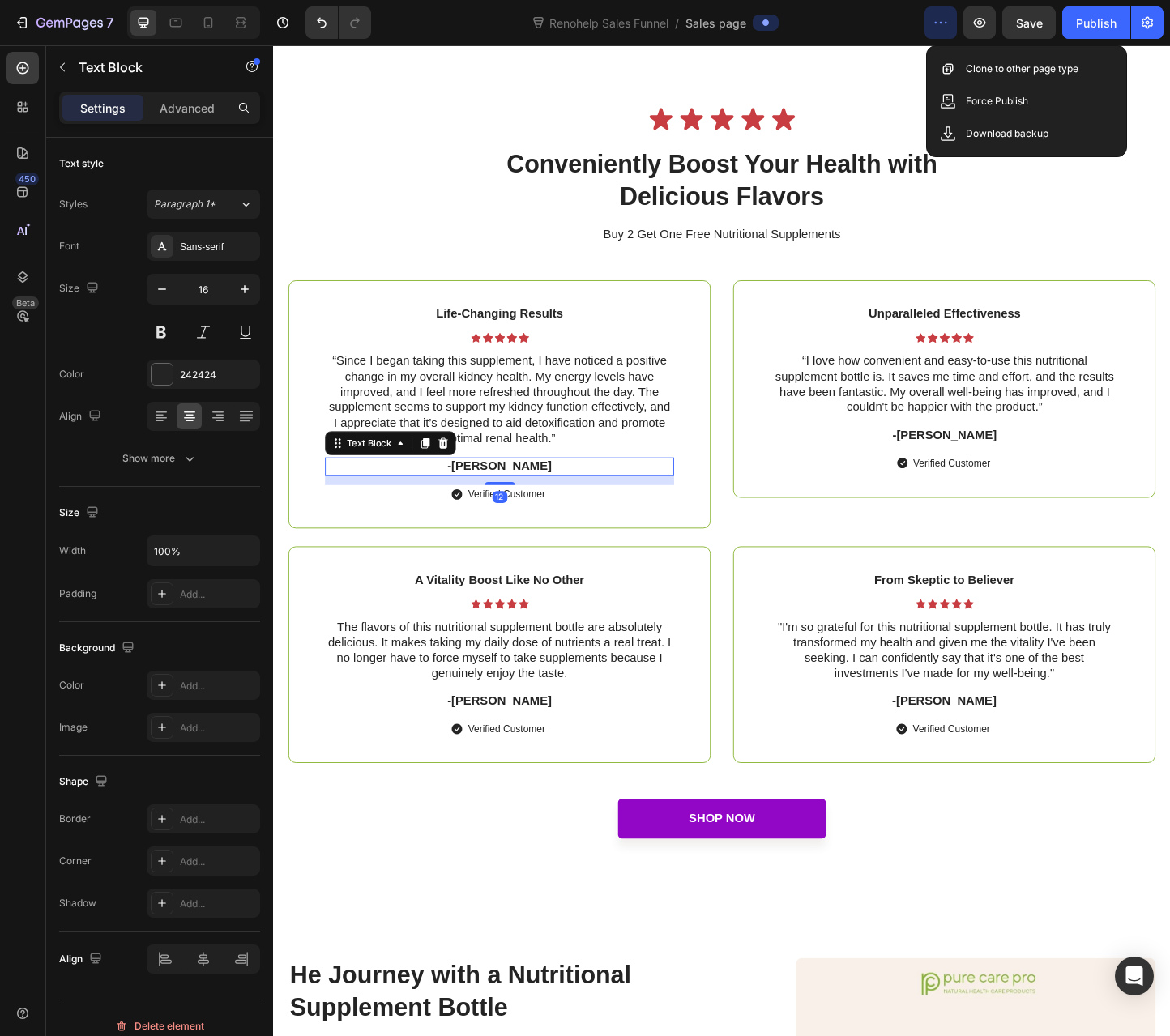
click at [513, 510] on p "-[PERSON_NAME]" at bounding box center [518, 502] width 376 height 17
drag, startPoint x: 495, startPoint y: 532, endPoint x: 542, endPoint y: 526, distance: 47.4
click at [542, 510] on p "-[PERSON_NAME]" at bounding box center [518, 502] width 376 height 17
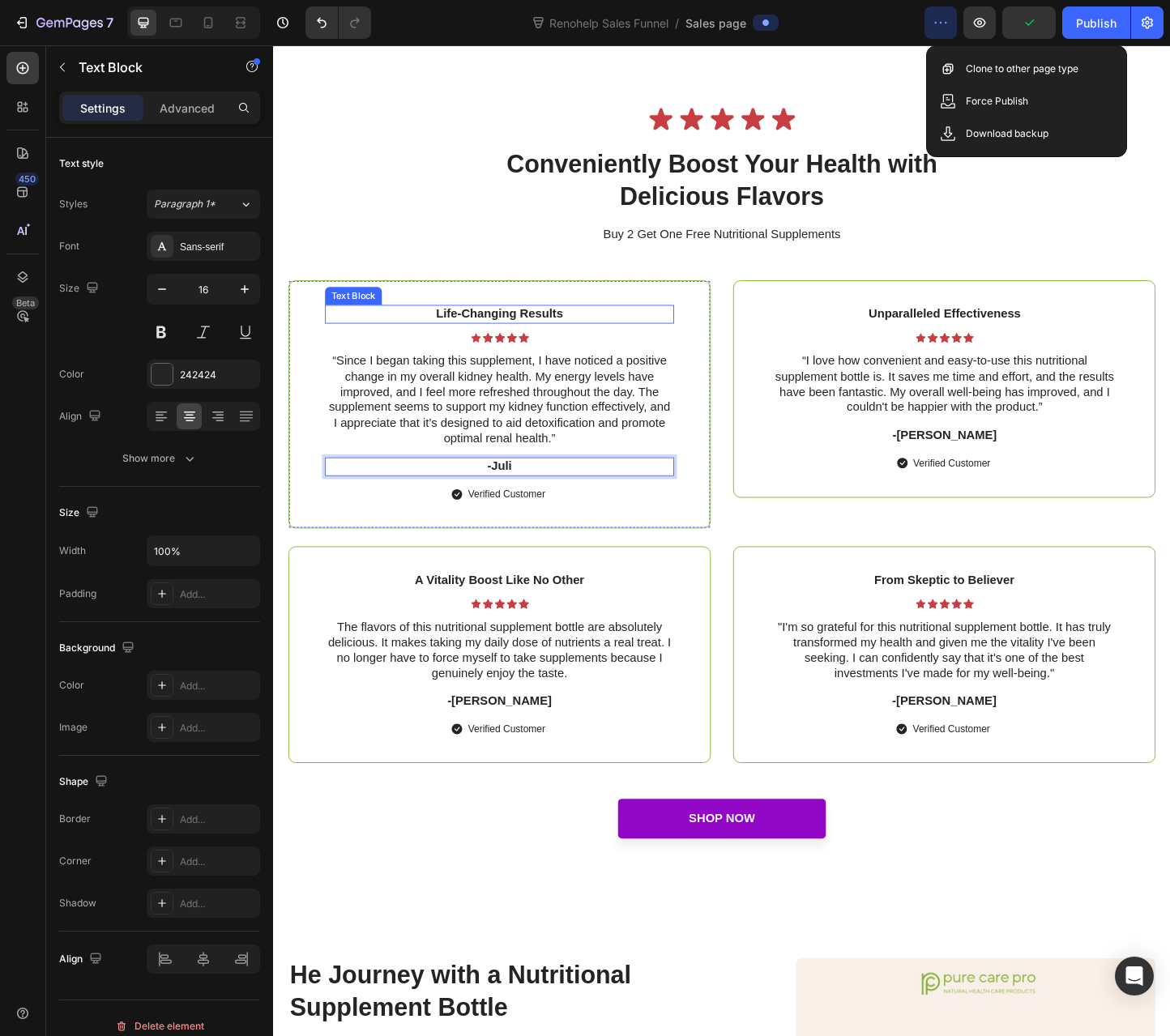
click at [503, 345] on p "Life-Changing Results" at bounding box center [518, 337] width 376 height 17
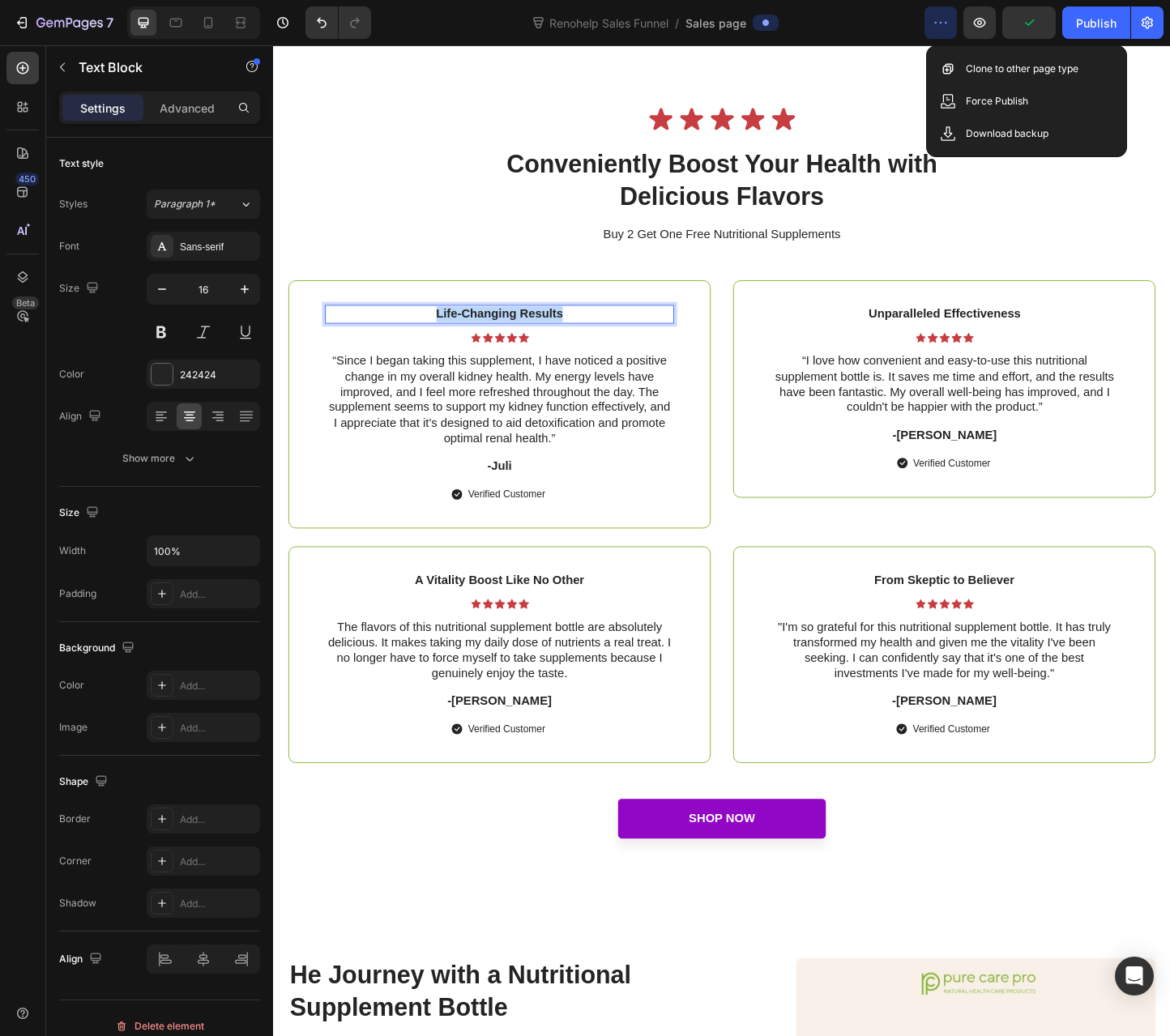
click at [503, 345] on p "Life-Changing Results" at bounding box center [518, 337] width 376 height 17
click at [509, 345] on p "Great Product" at bounding box center [518, 337] width 376 height 17
click at [534, 345] on p "Great Kidney Support Product" at bounding box center [518, 337] width 376 height 17
click at [593, 345] on p "Great Product" at bounding box center [518, 337] width 376 height 17
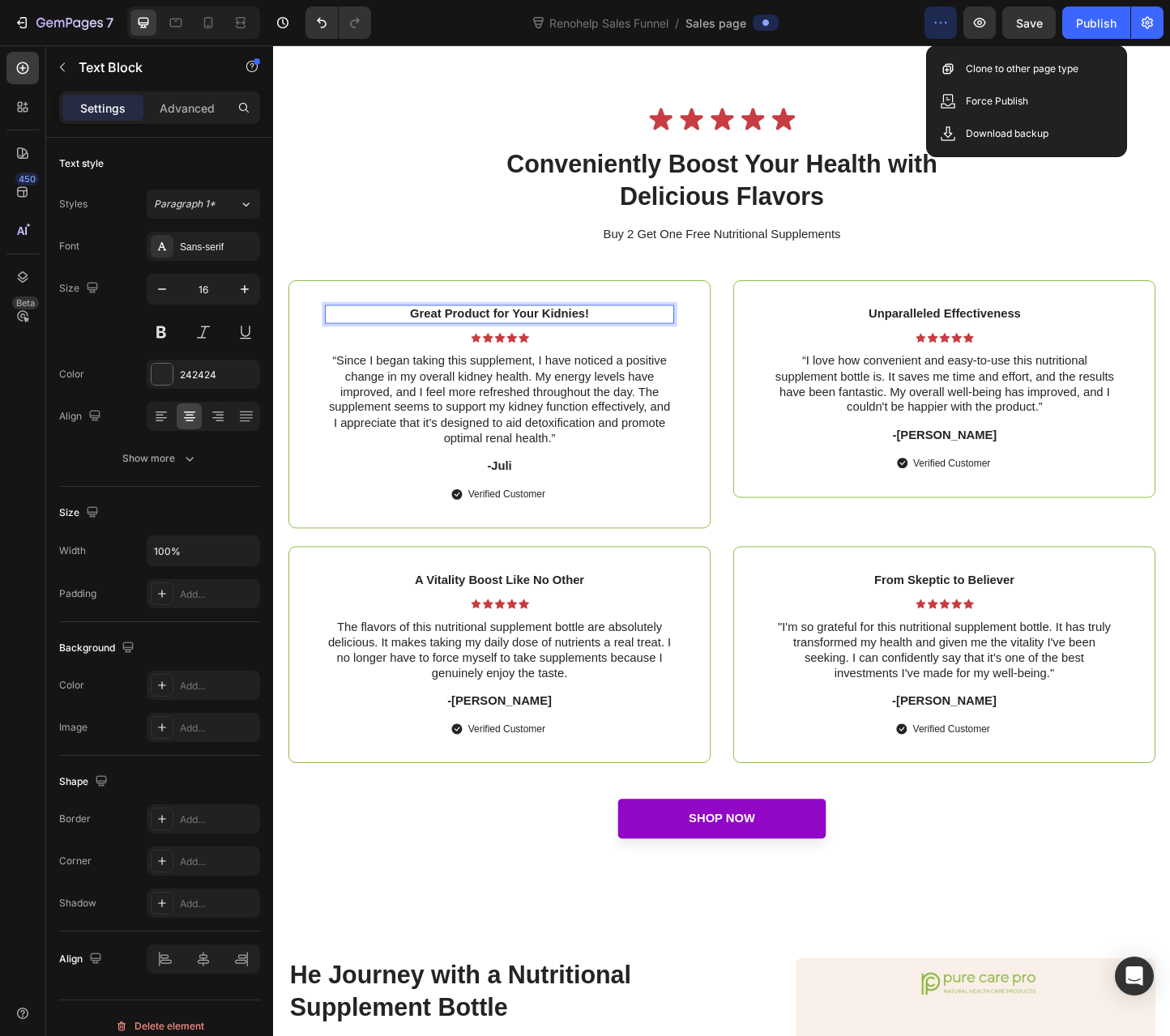
drag, startPoint x: 590, startPoint y: 367, endPoint x: 552, endPoint y: 368, distance: 38.0
click at [560, 345] on p "Great Product for Your Kidnies!" at bounding box center [518, 337] width 376 height 17
click at [535, 345] on p "Great Product for Your Kidnies!" at bounding box center [518, 337] width 376 height 17
drag, startPoint x: 568, startPoint y: 365, endPoint x: 535, endPoint y: 365, distance: 33.0
click at [535, 345] on p "Great Product for Your Kidnies!" at bounding box center [518, 337] width 376 height 17
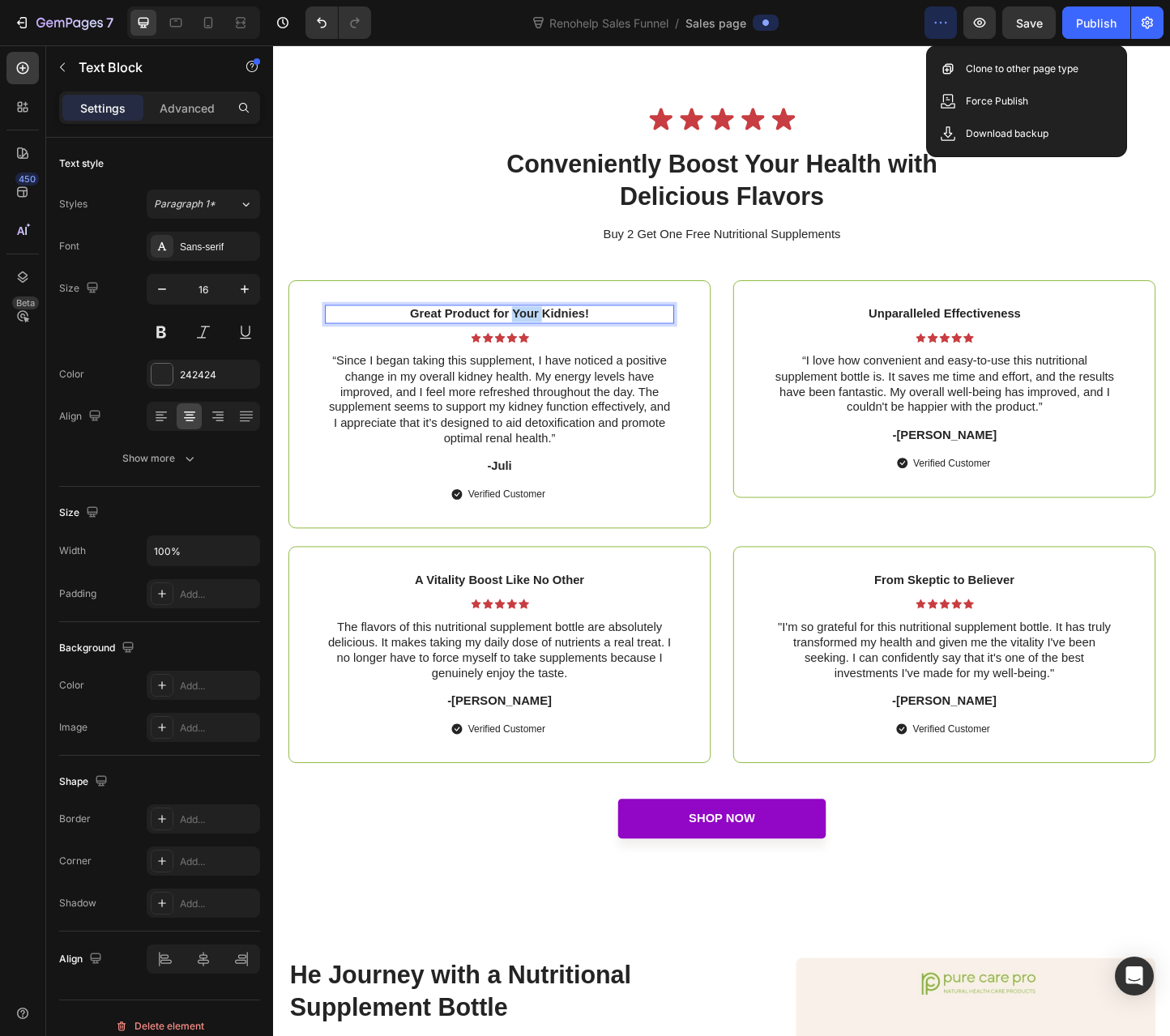
click at [535, 345] on p "Great Product for Your Kidnies!" at bounding box center [518, 337] width 376 height 17
click at [601, 345] on p "Great Product for Your Kidnies!" at bounding box center [518, 337] width 376 height 17
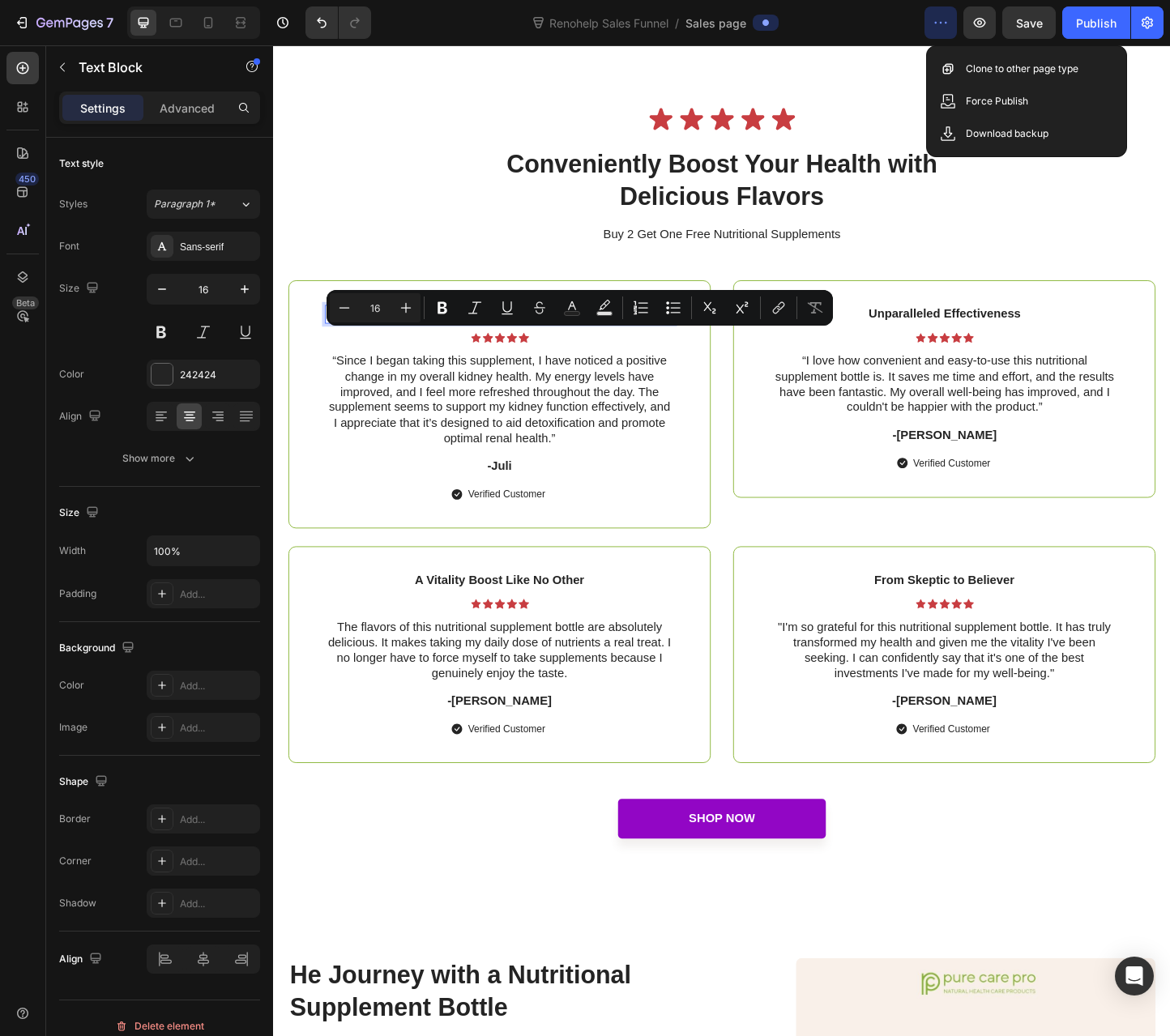
click at [578, 345] on p "Great Product for Your Kidnies!" at bounding box center [518, 337] width 376 height 17
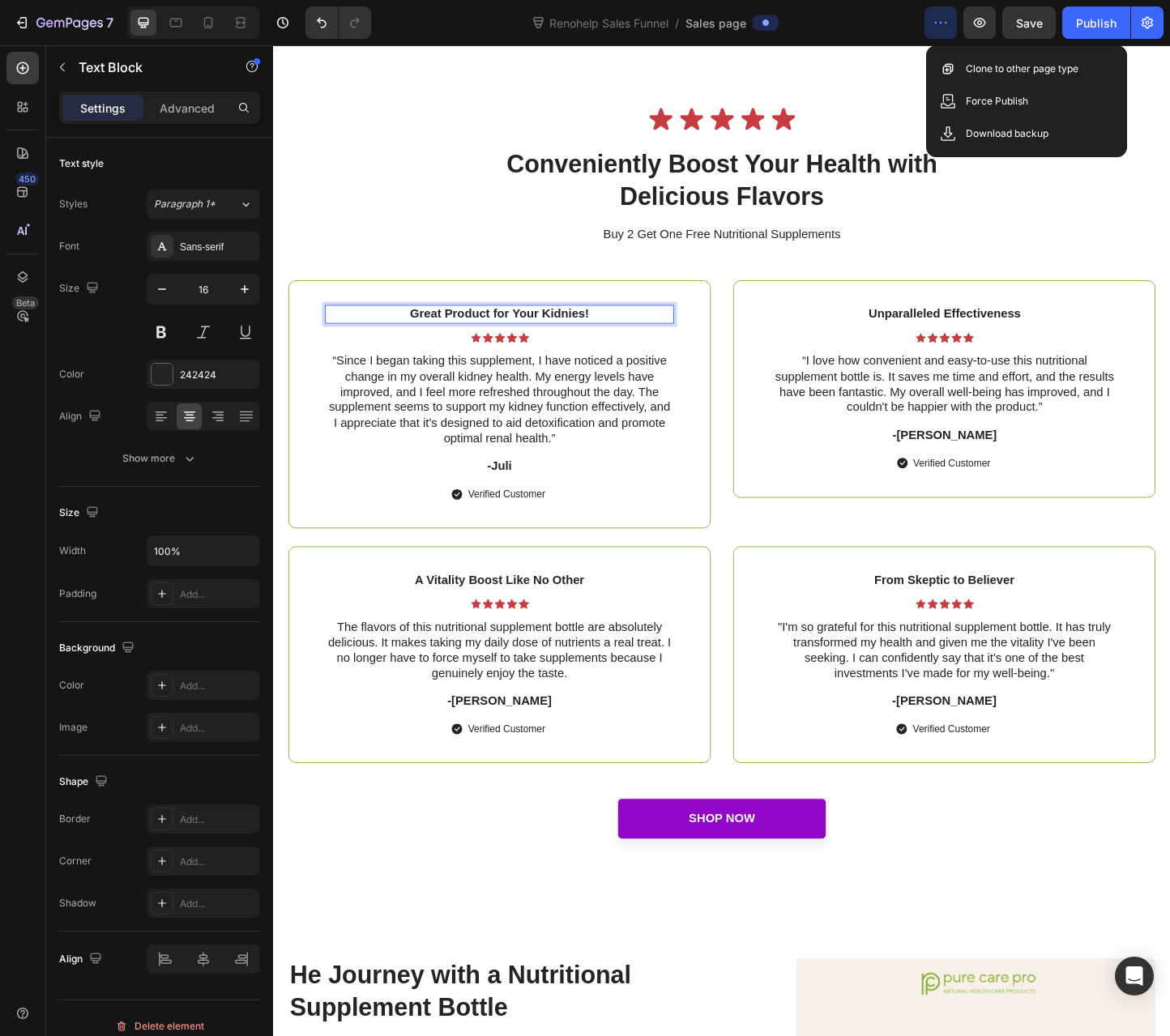
click at [547, 345] on p "Great Product for Your Kidnies!" at bounding box center [518, 337] width 376 height 17
drag, startPoint x: 630, startPoint y: 366, endPoint x: 529, endPoint y: 367, distance: 101.0
click at [529, 345] on p "Great Product for Your Kidnies!" at bounding box center [518, 337] width 376 height 17
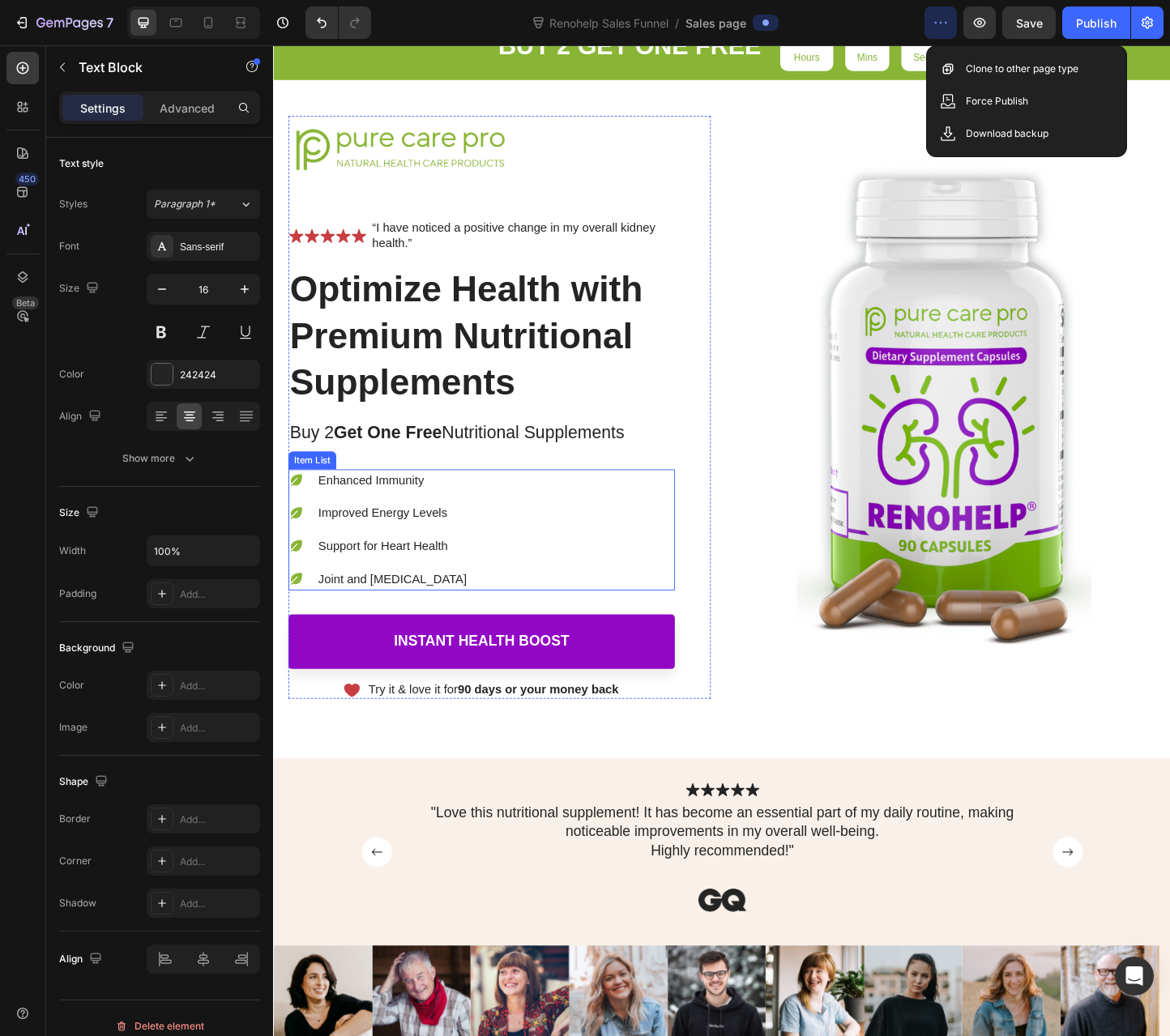
scroll to position [0, 0]
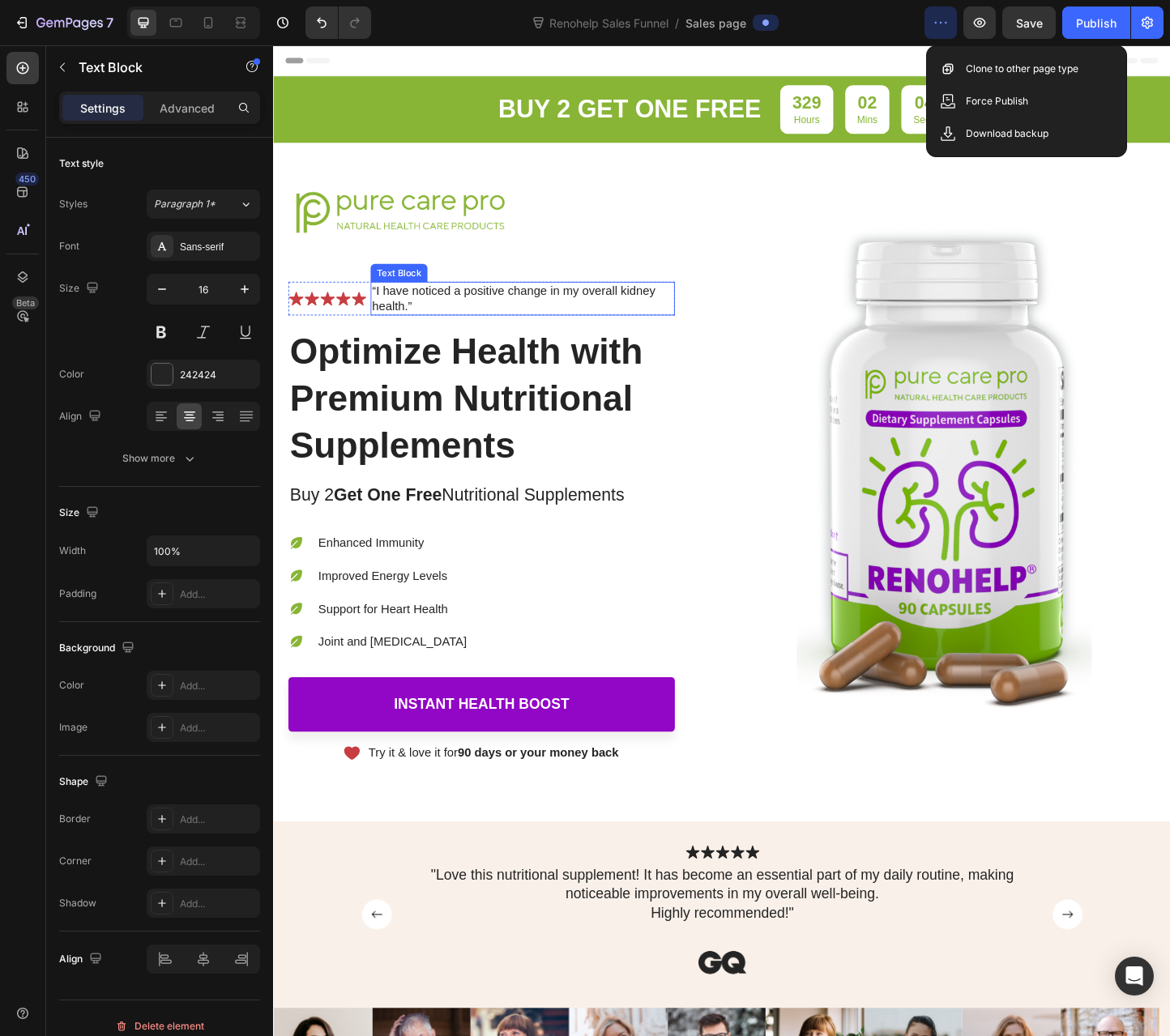
click at [423, 328] on p "“I have noticed a positive change in my overall kidney health.”" at bounding box center [543, 320] width 327 height 34
drag, startPoint x: 417, startPoint y: 327, endPoint x: 385, endPoint y: 312, distance: 35.3
click at [385, 312] on p "“I have noticed a positive change in my overall kidney health.”" at bounding box center [543, 320] width 327 height 34
click at [495, 320] on p "“Coming from the medical field, I can say Renohelp is amazing!”" at bounding box center [543, 320] width 327 height 34
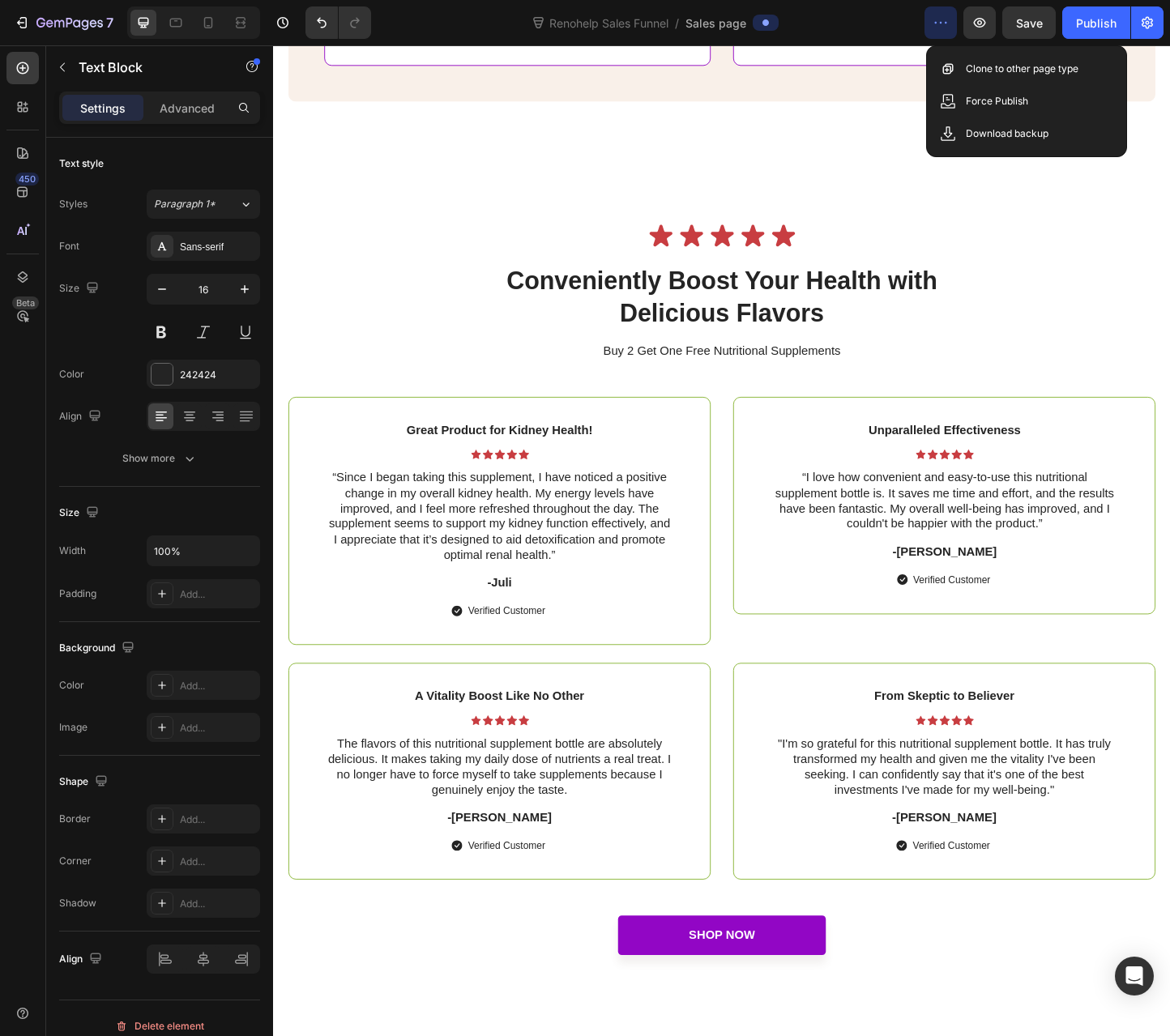
scroll to position [5508, 0]
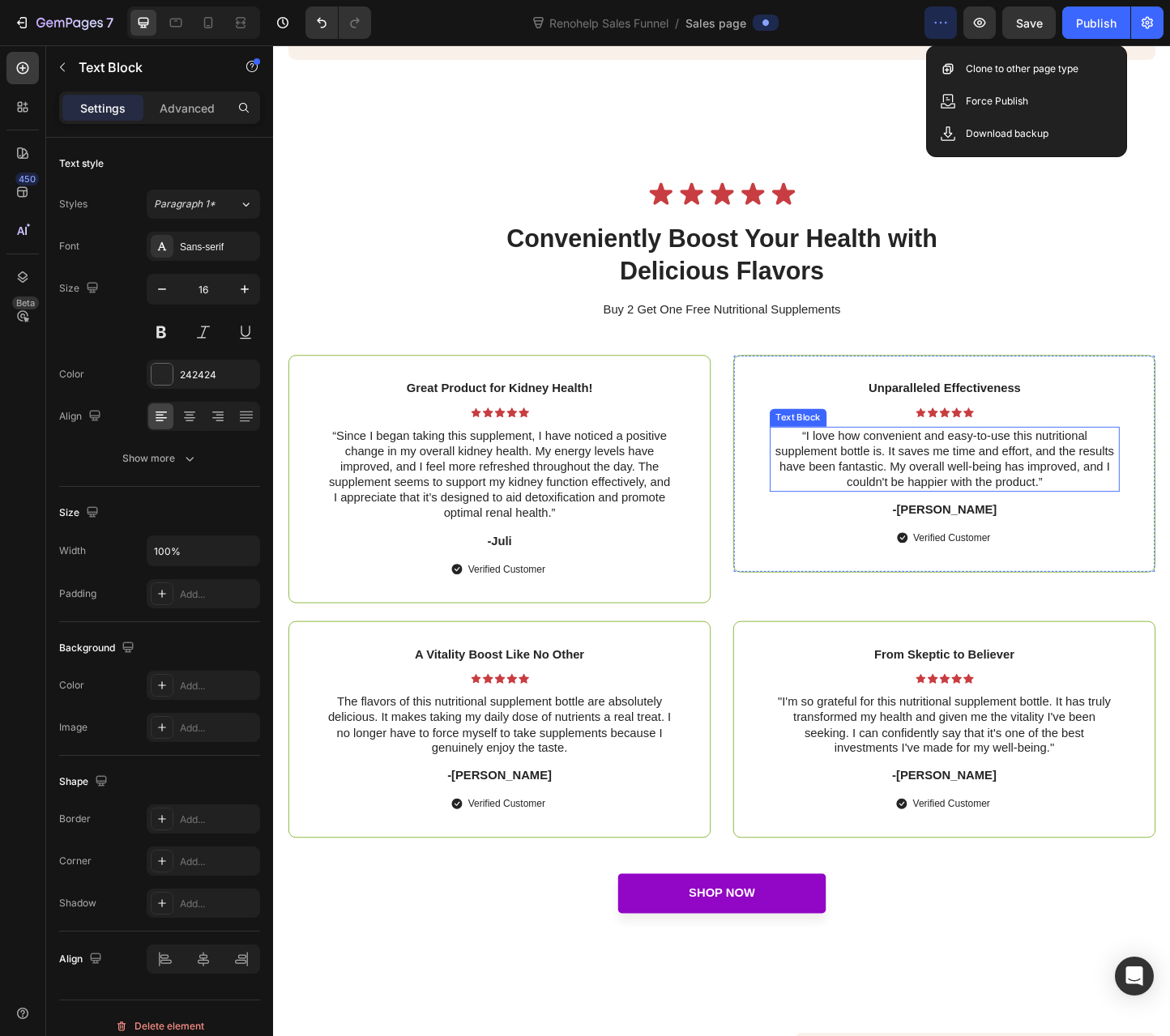
click at [910, 519] on p "“I love how convenient and easy-to-use this nutritional supplement bottle is. I…" at bounding box center [1000, 494] width 376 height 67
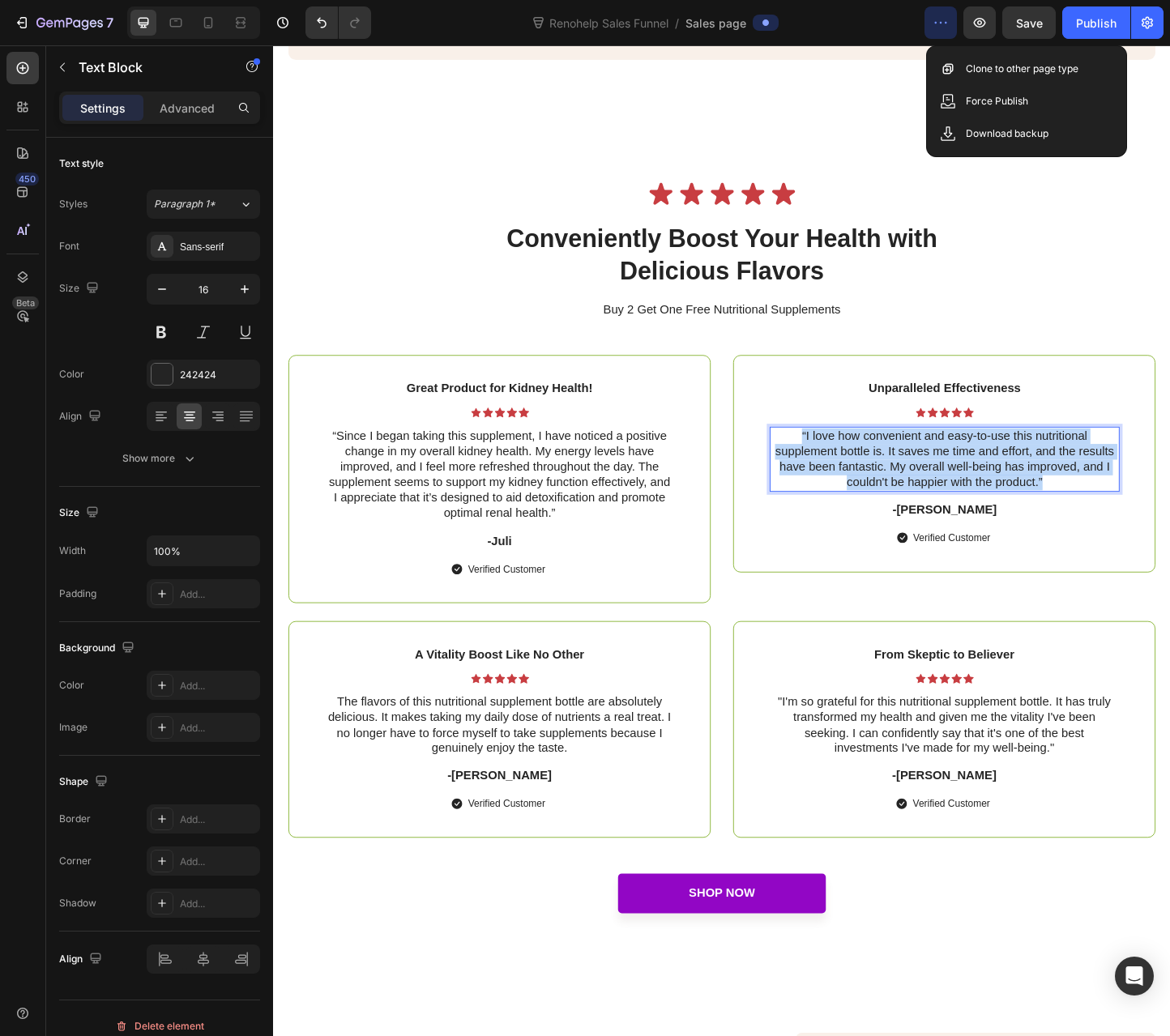
click at [910, 519] on p "“I love how convenient and easy-to-use this nutritional supplement bottle is. I…" at bounding box center [1000, 494] width 376 height 67
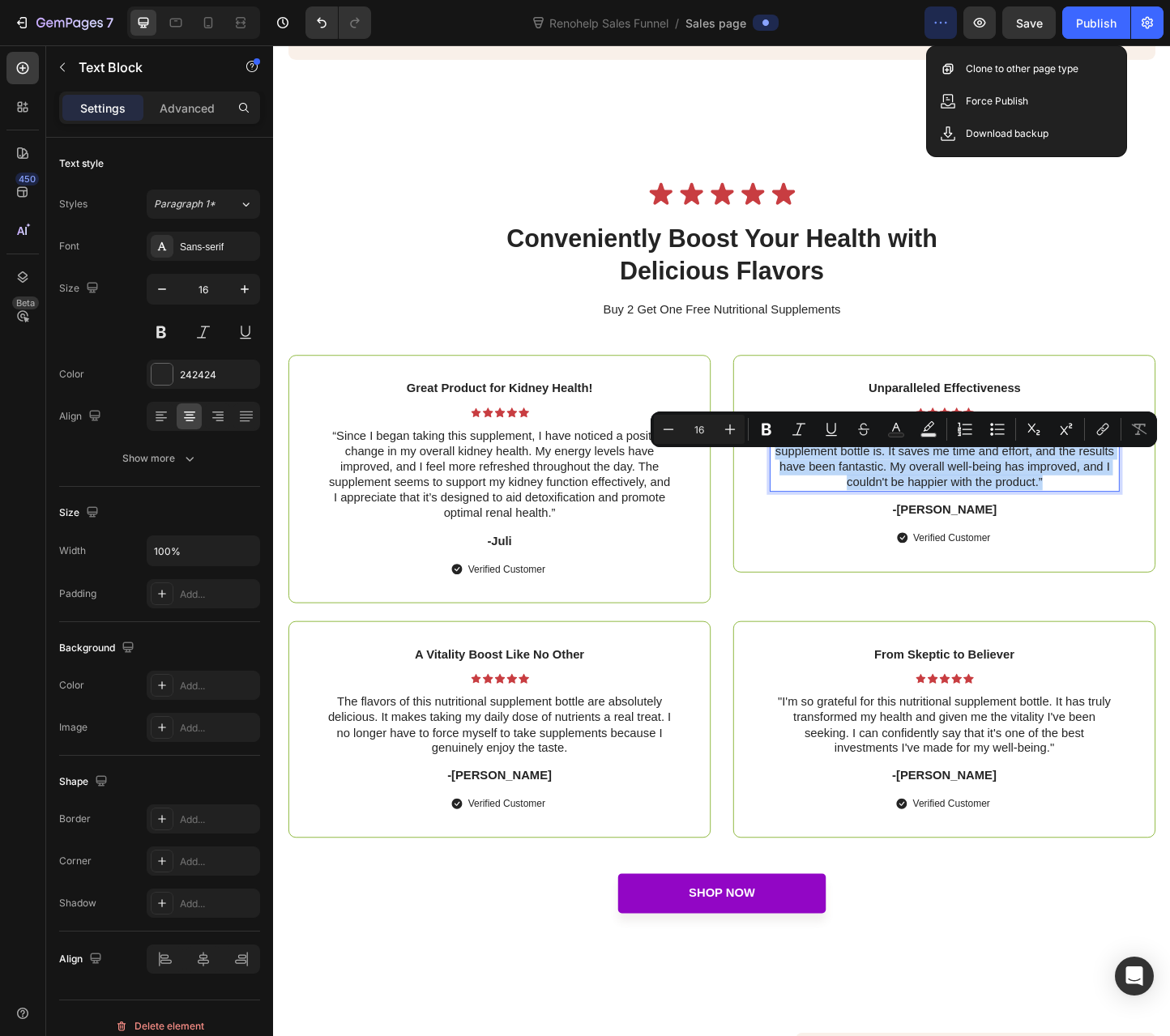
click at [887, 511] on p "“I love how convenient and easy-to-use this nutritional supplement bottle is. I…" at bounding box center [1000, 494] width 376 height 67
drag, startPoint x: 1092, startPoint y: 546, endPoint x: 840, endPoint y: 498, distance: 256.5
click at [840, 498] on p "“I love how convenient and easy-to-use this nutritional supplement bottle is. I…" at bounding box center [1000, 494] width 376 height 67
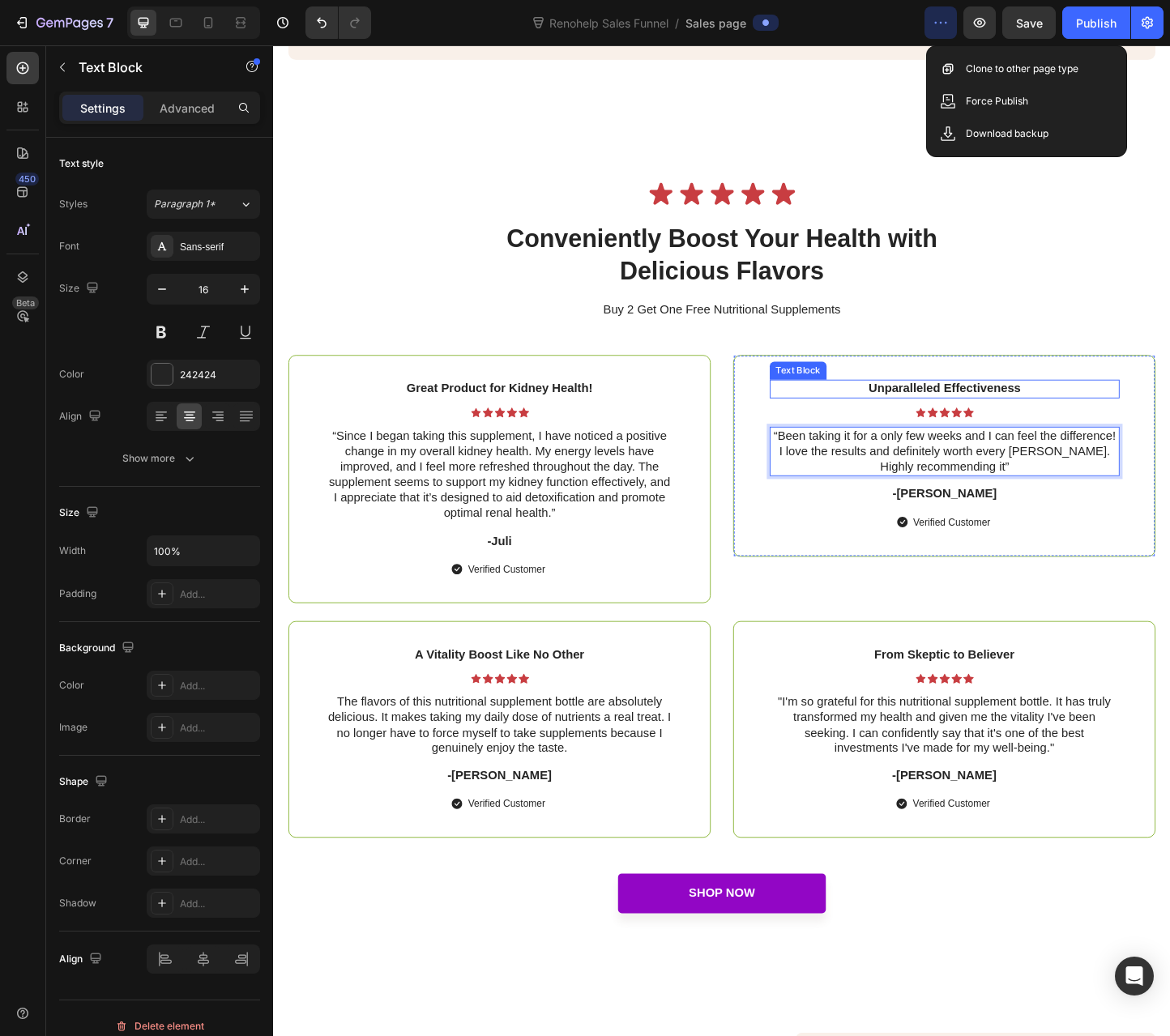
click at [953, 426] on p "Unparalleled Effectiveness" at bounding box center [1000, 417] width 376 height 17
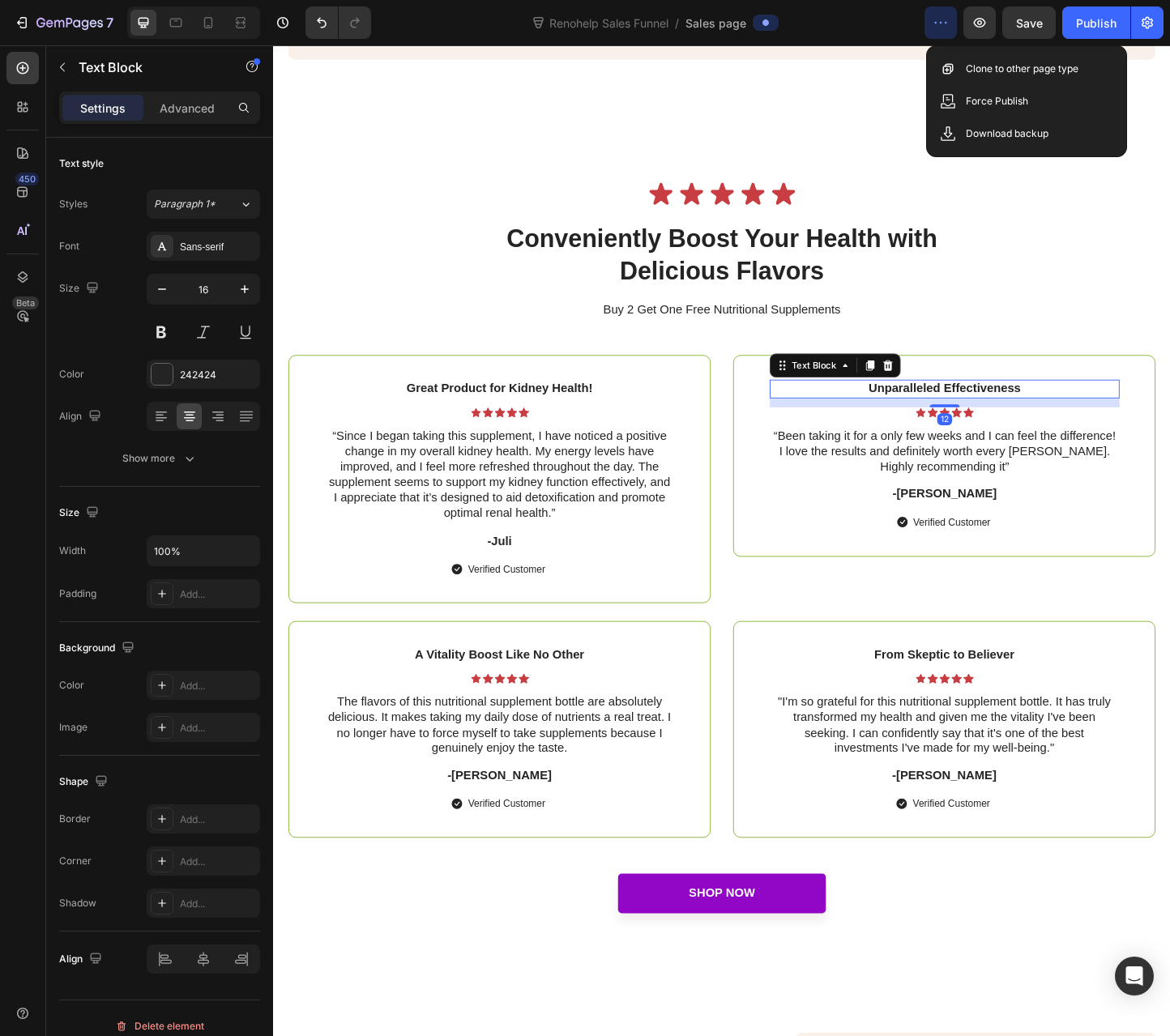
click at [953, 426] on p "Unparalleled Effectiveness" at bounding box center [1000, 417] width 376 height 17
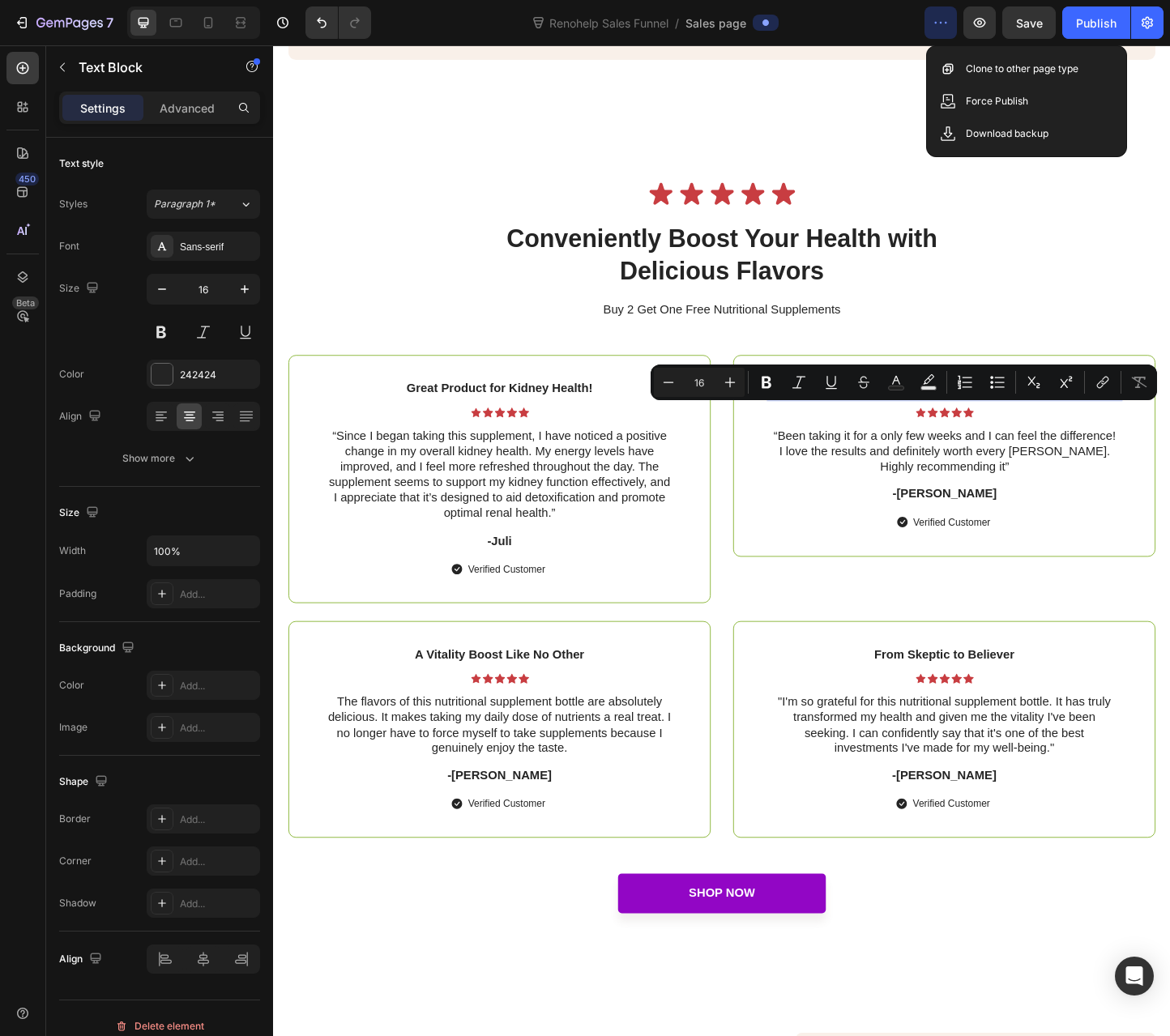
click at [952, 426] on p "Unparalleled Effectiveness" at bounding box center [1000, 417] width 376 height 17
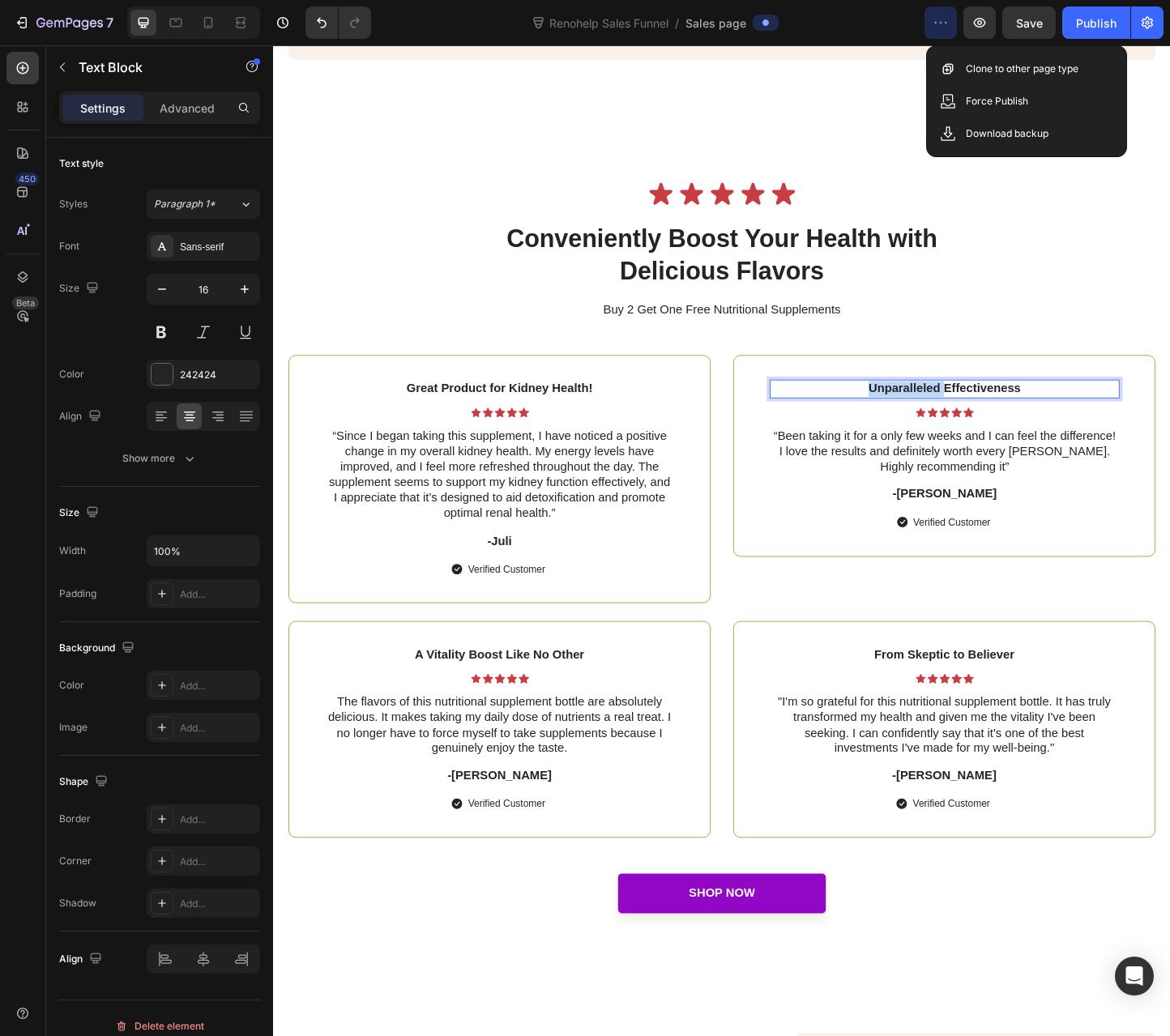
click at [952, 426] on p "Unparalleled Effectiveness" at bounding box center [1000, 417] width 376 height 17
click at [977, 541] on p "-[PERSON_NAME]" at bounding box center [1000, 532] width 376 height 17
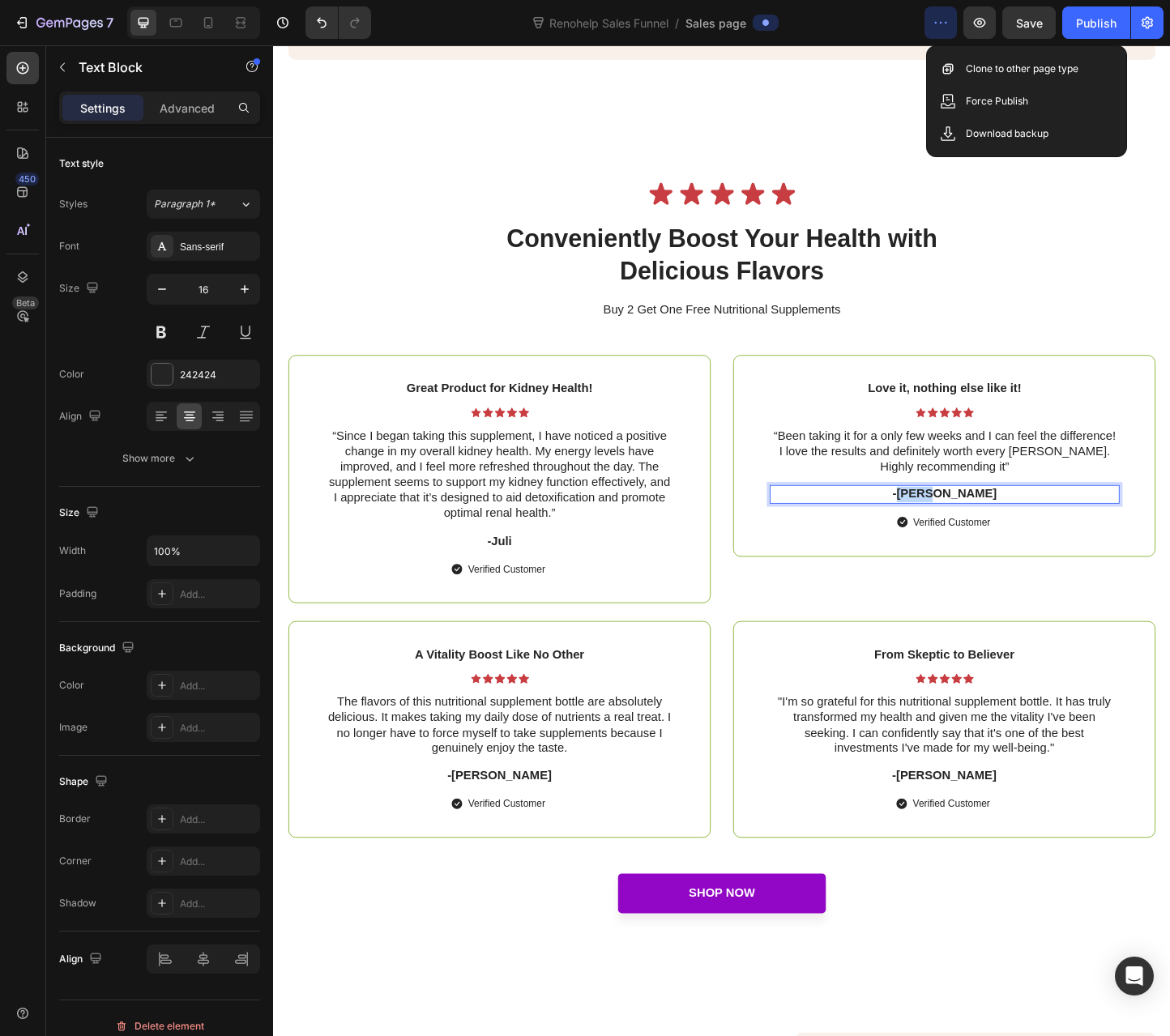
click at [1026, 541] on p "-[PERSON_NAME]" at bounding box center [1000, 532] width 376 height 17
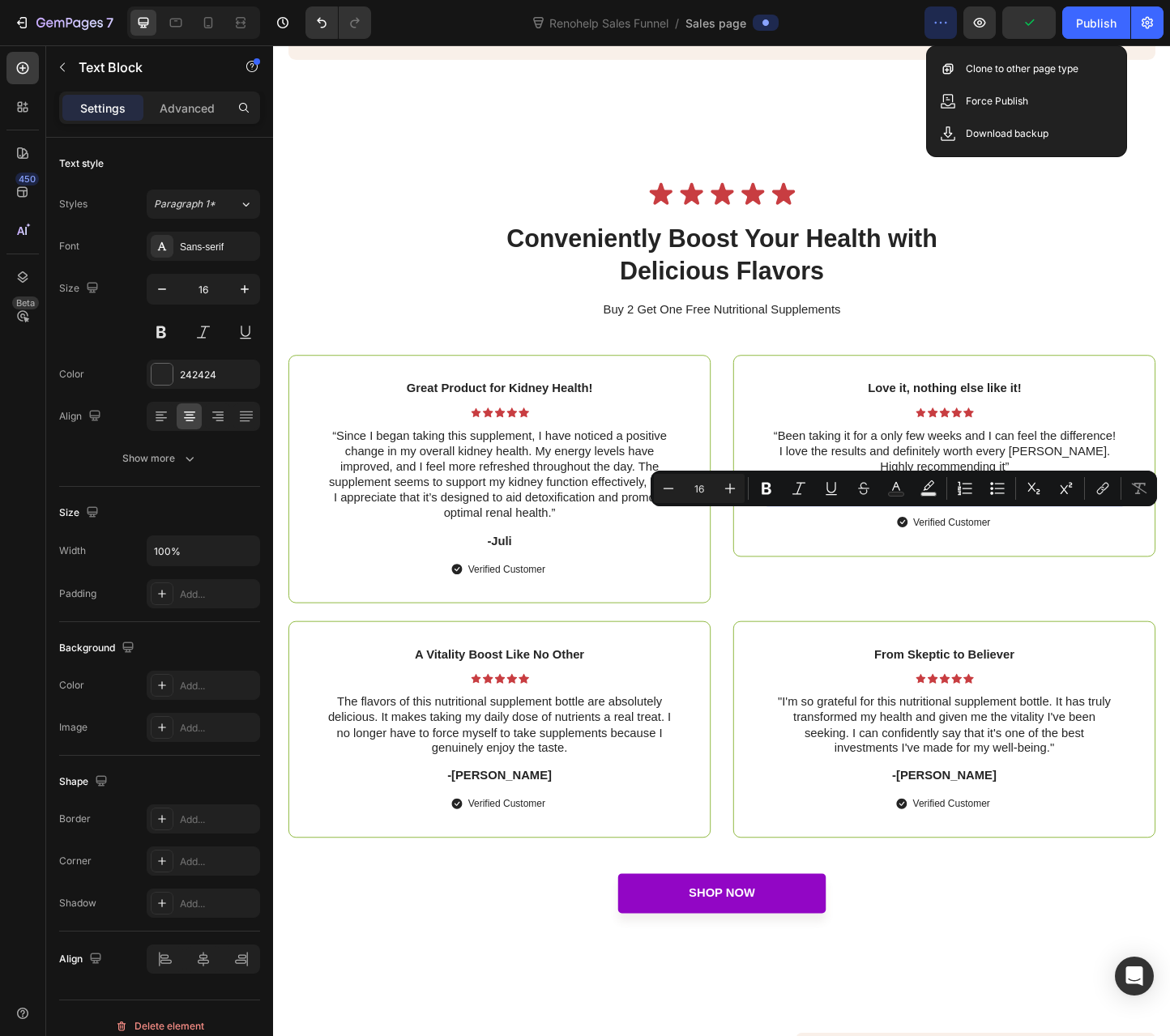
drag, startPoint x: 1032, startPoint y: 557, endPoint x: 970, endPoint y: 561, distance: 62.1
click at [970, 541] on p "-[PERSON_NAME]" at bounding box center [1000, 532] width 376 height 17
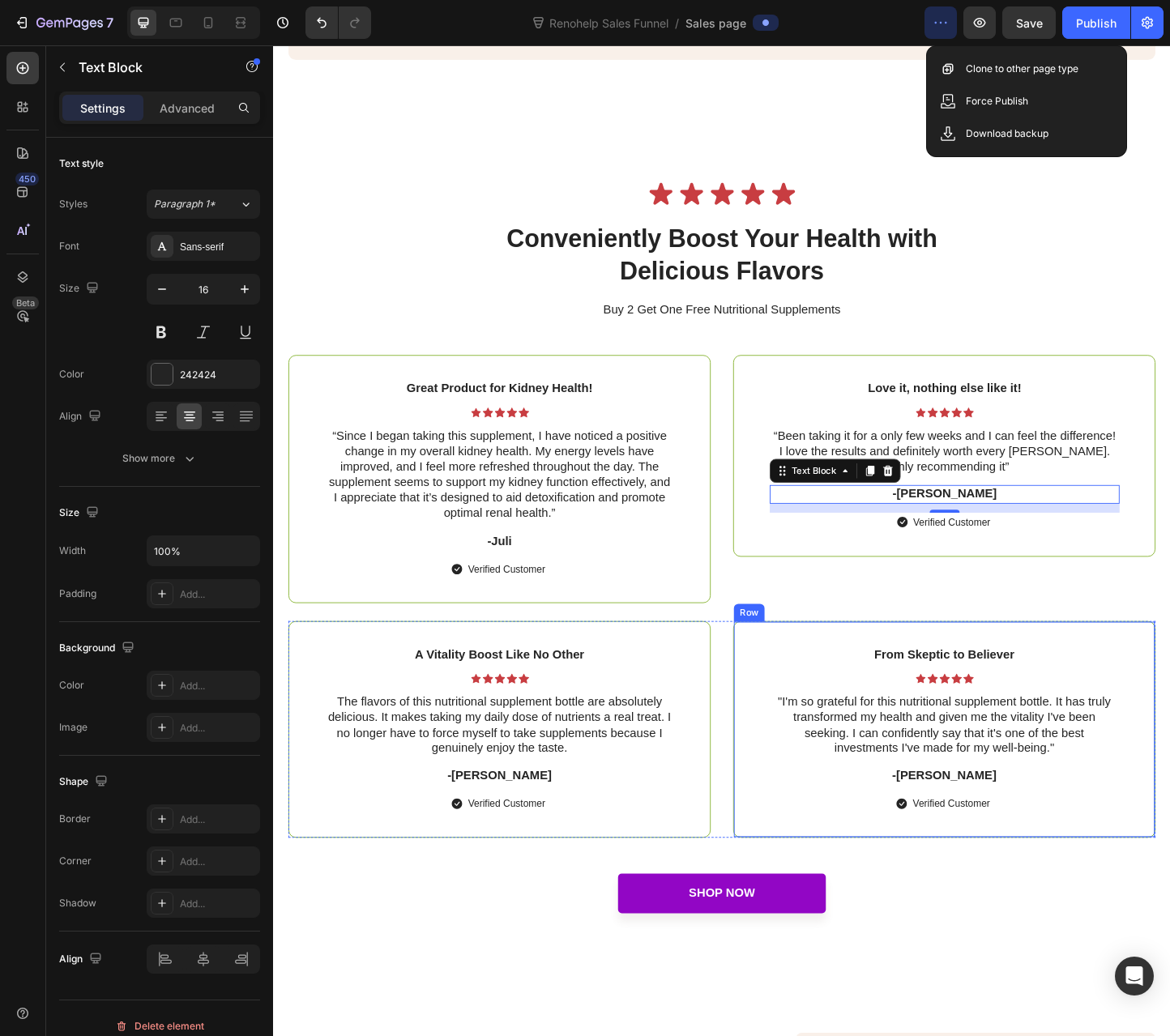
click at [611, 793] on p "The flavors of this nutritional supplement bottle are absolutely delicious. It …" at bounding box center [518, 782] width 376 height 67
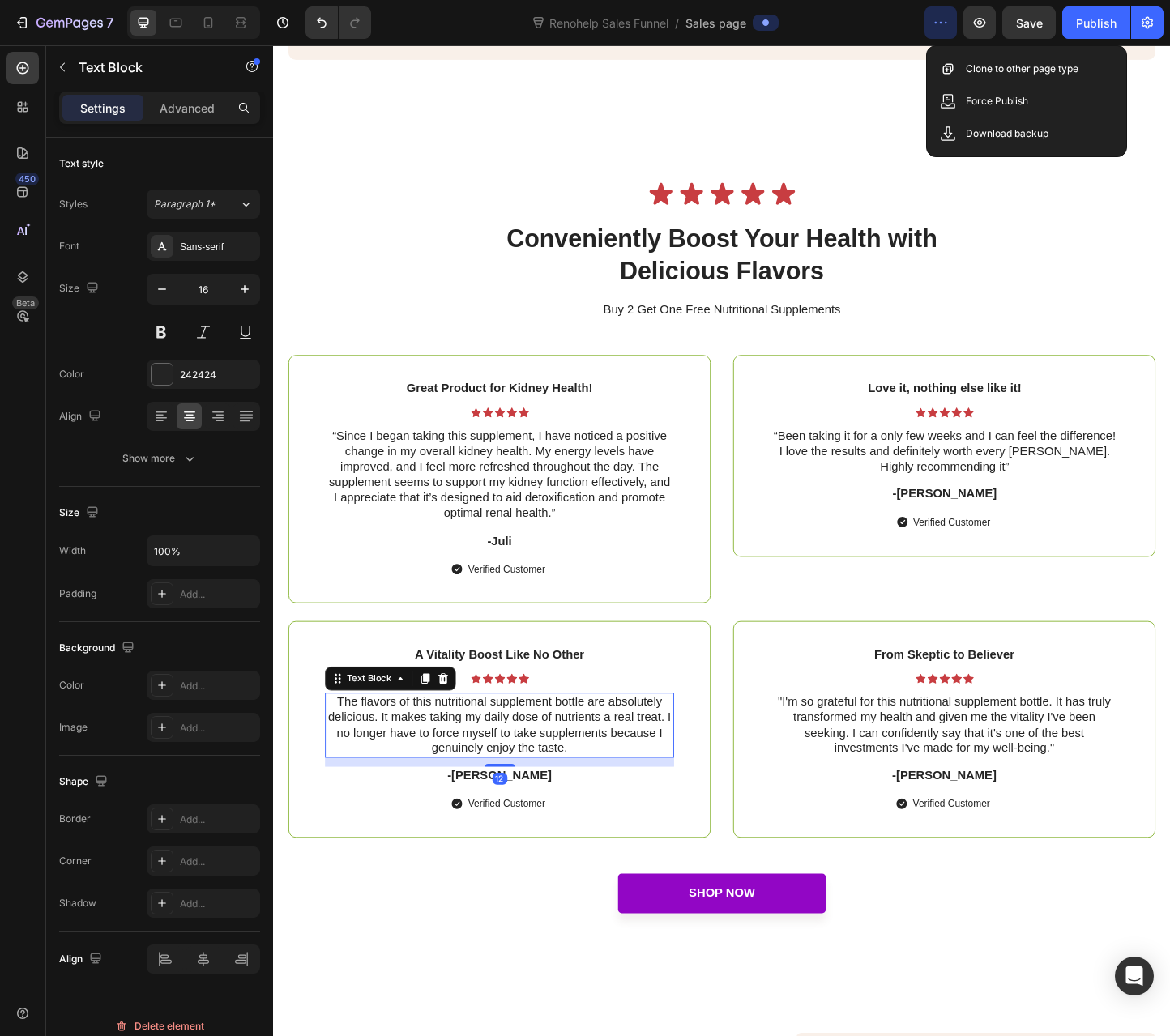
click at [609, 795] on p "The flavors of this nutritional supplement bottle are absolutely delicious. It …" at bounding box center [518, 782] width 376 height 67
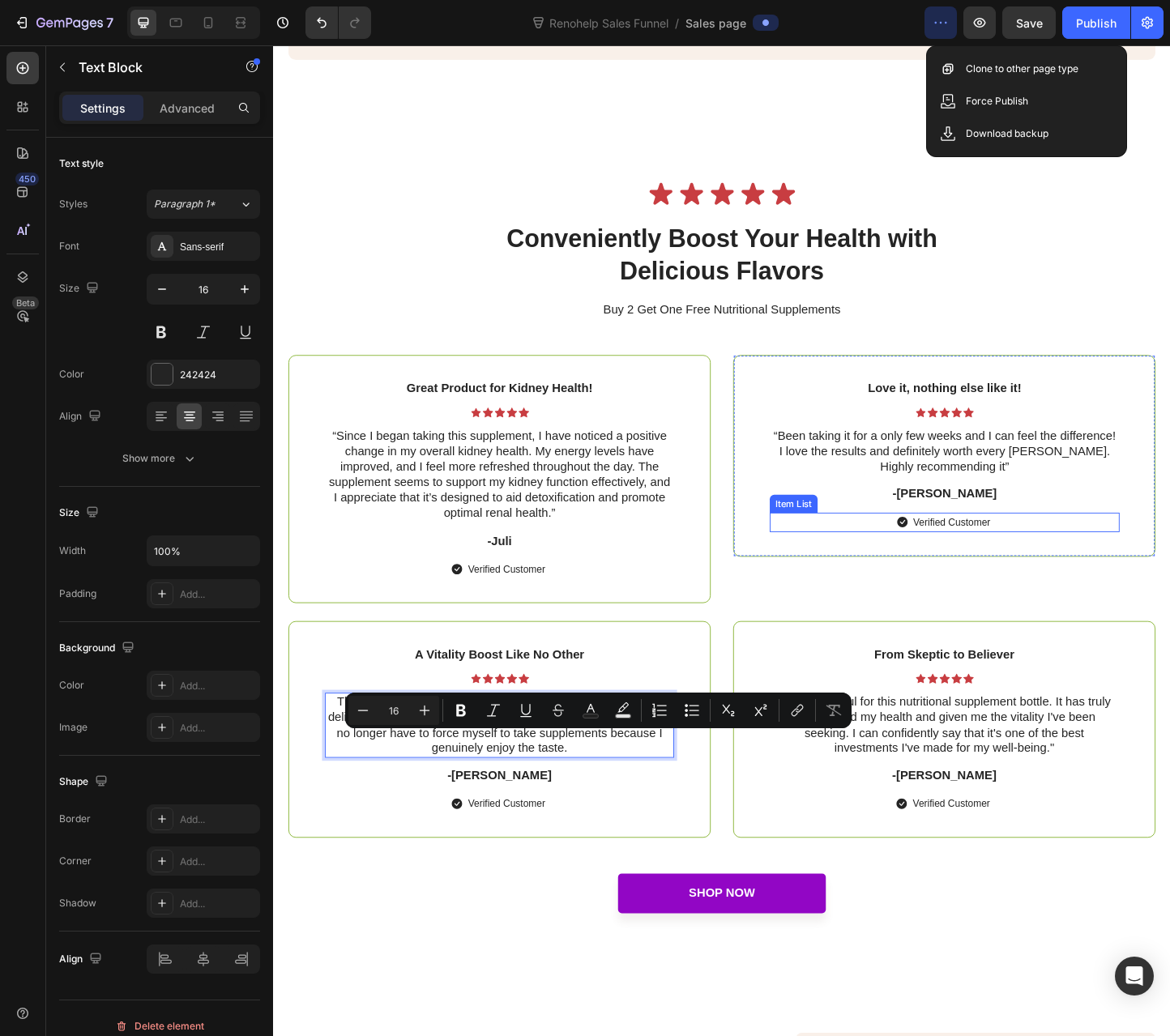
click at [887, 510] on p "“Been taking it for a only few weeks and I can feel the difference! I love the …" at bounding box center [1000, 486] width 376 height 51
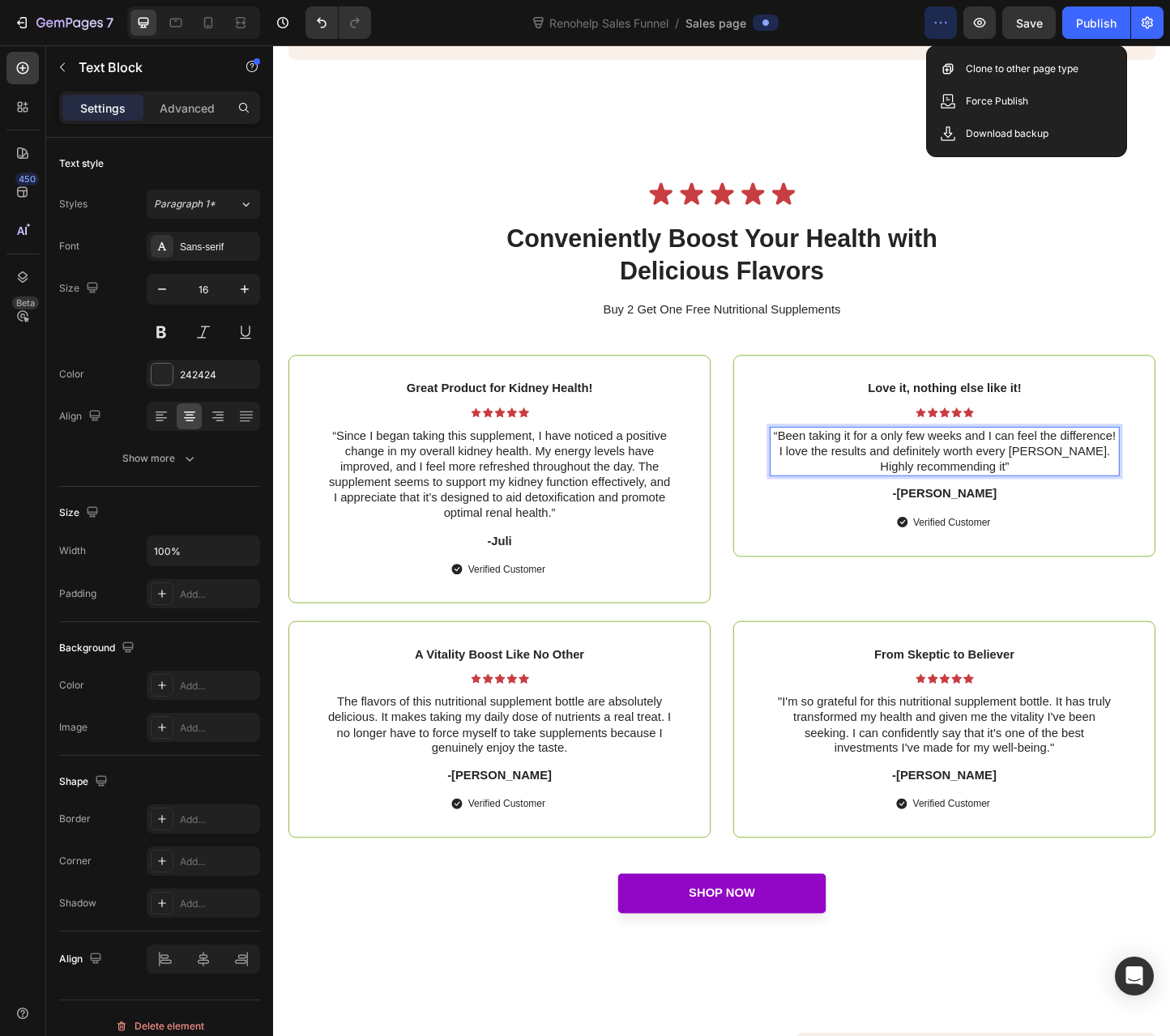
click at [846, 486] on div "“Been taking it for a only few weeks and I can feel the difference! I love the …" at bounding box center [1000, 485] width 379 height 53
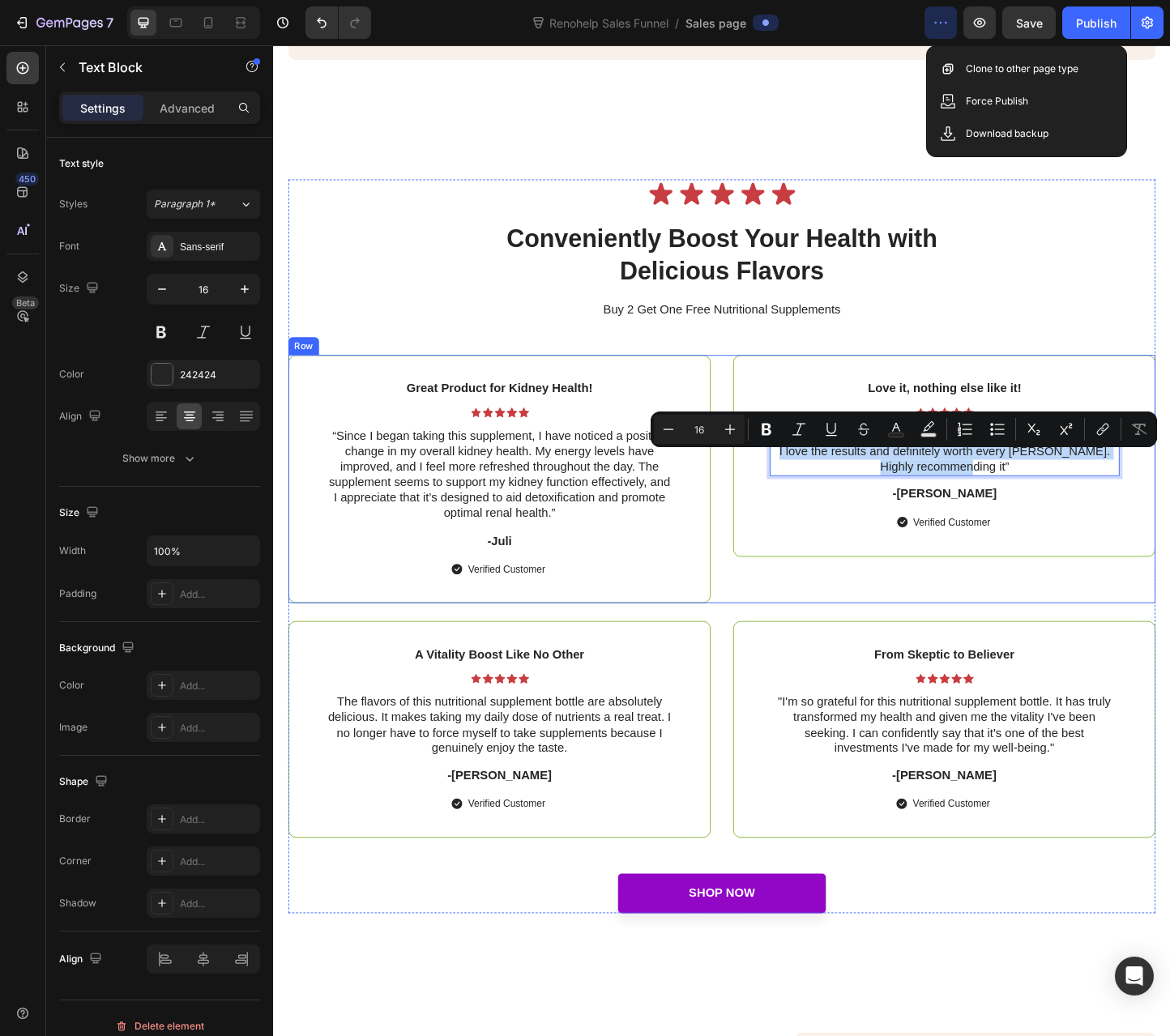
copy p "“Been taking it for a only few weeks and I can feel the difference! I love the …"
click at [941, 787] on p ""I'm so grateful for this nutritional supplement bottle. It has truly transform…" at bounding box center [1000, 782] width 376 height 67
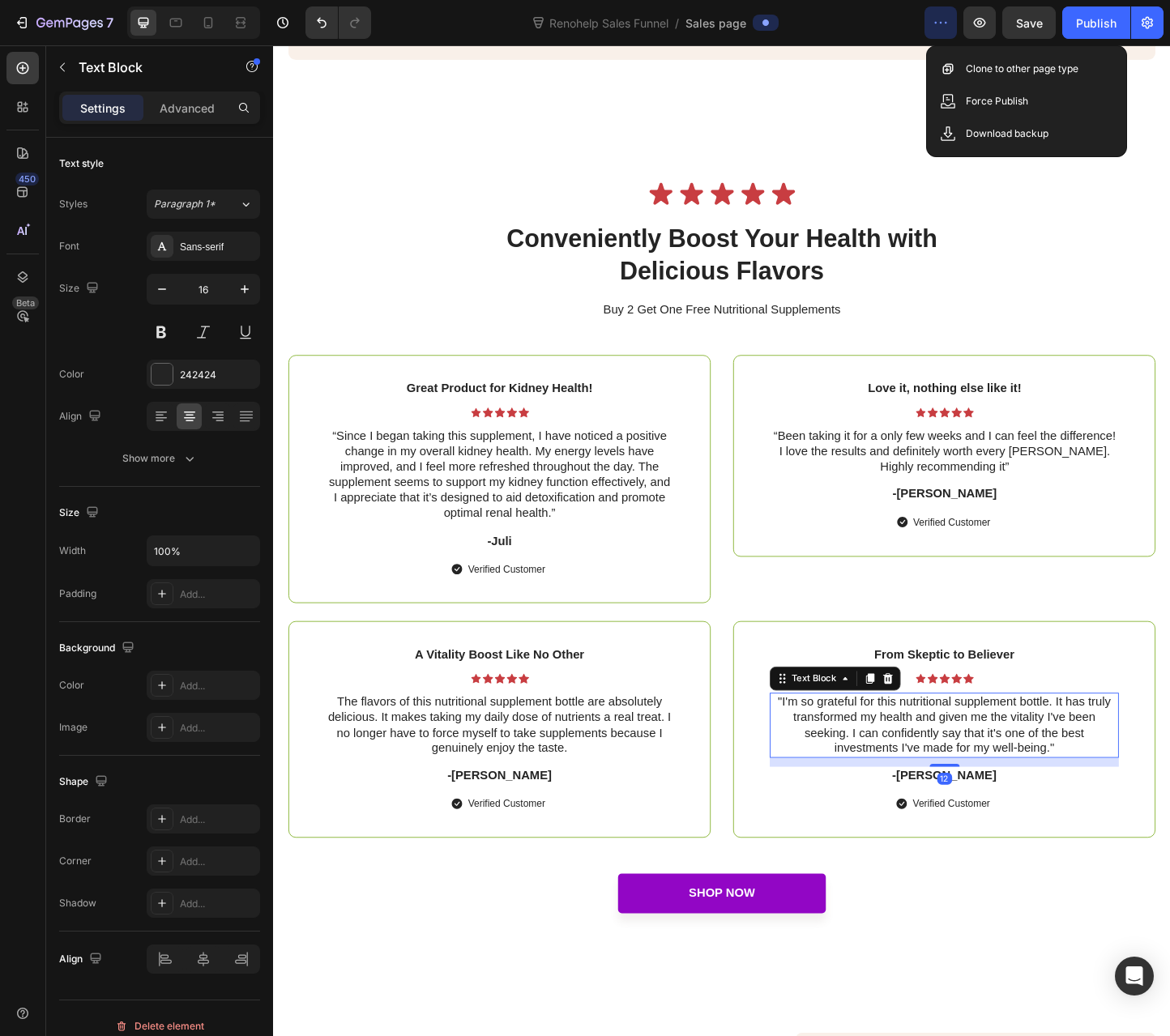
click at [942, 789] on p ""I'm so grateful for this nutritional supplement bottle. It has truly transform…" at bounding box center [1000, 782] width 376 height 67
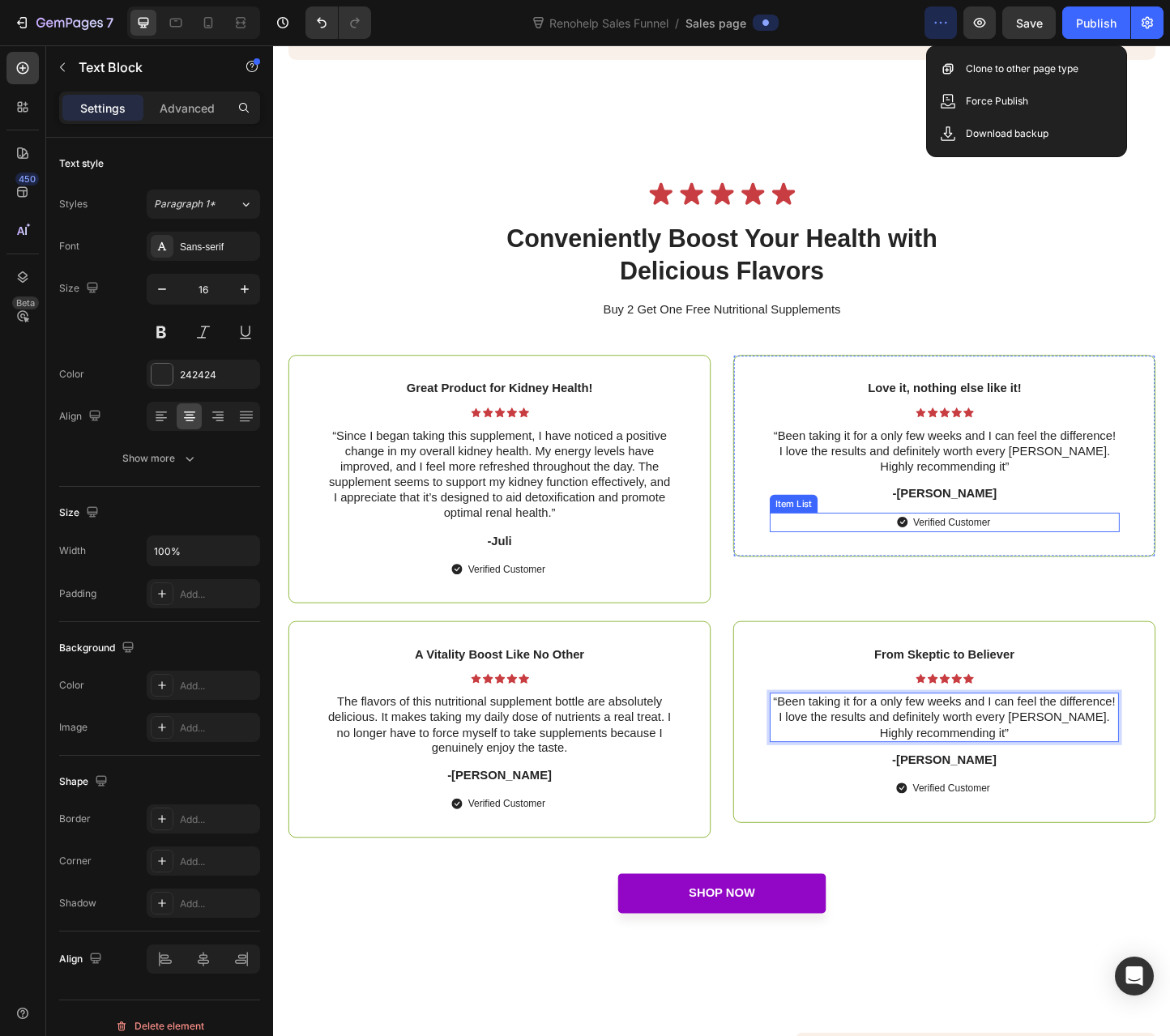
click at [1000, 541] on p "-[PERSON_NAME]" at bounding box center [1000, 532] width 376 height 17
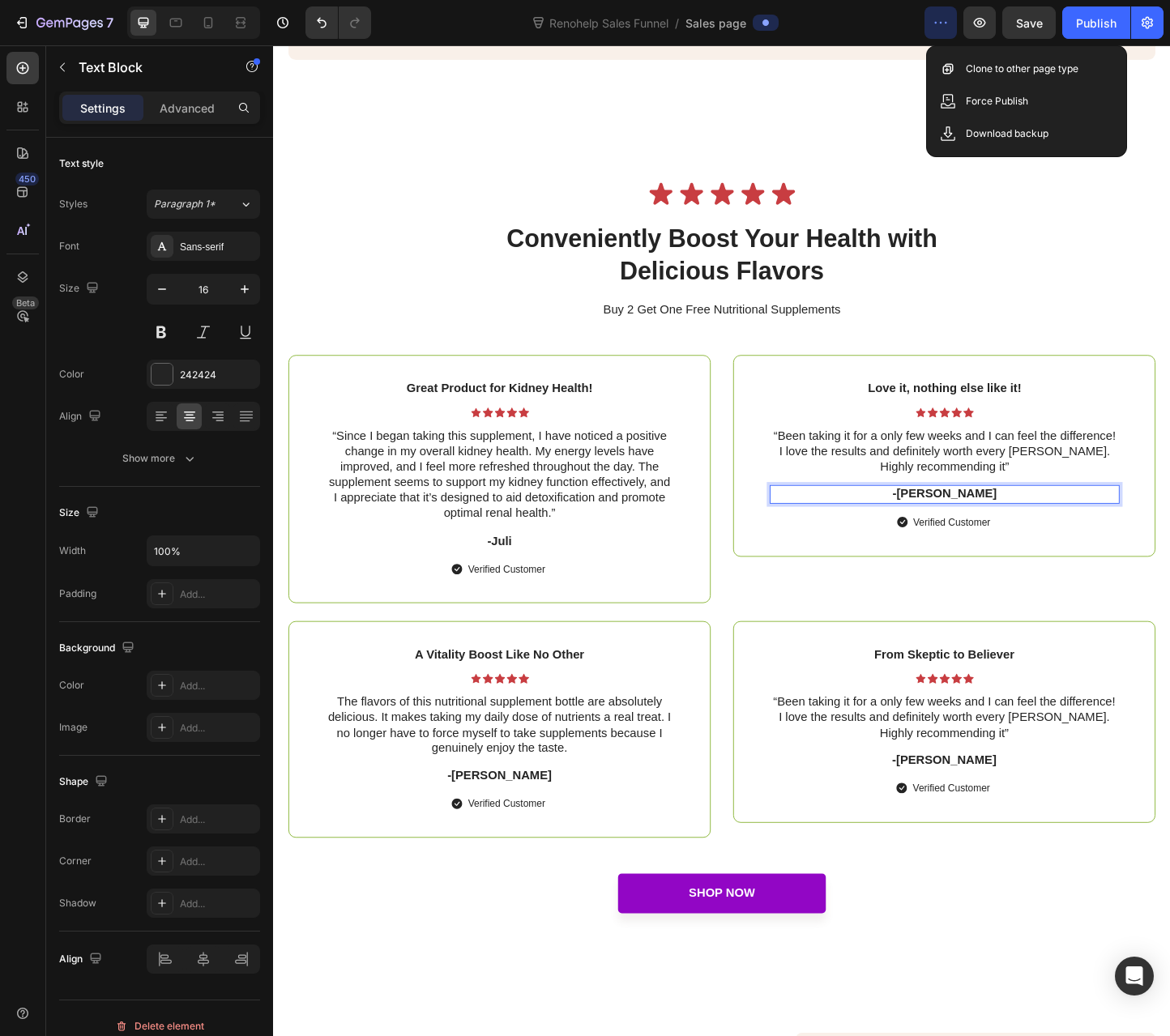
click at [1000, 541] on p "-[PERSON_NAME]" at bounding box center [1000, 532] width 376 height 17
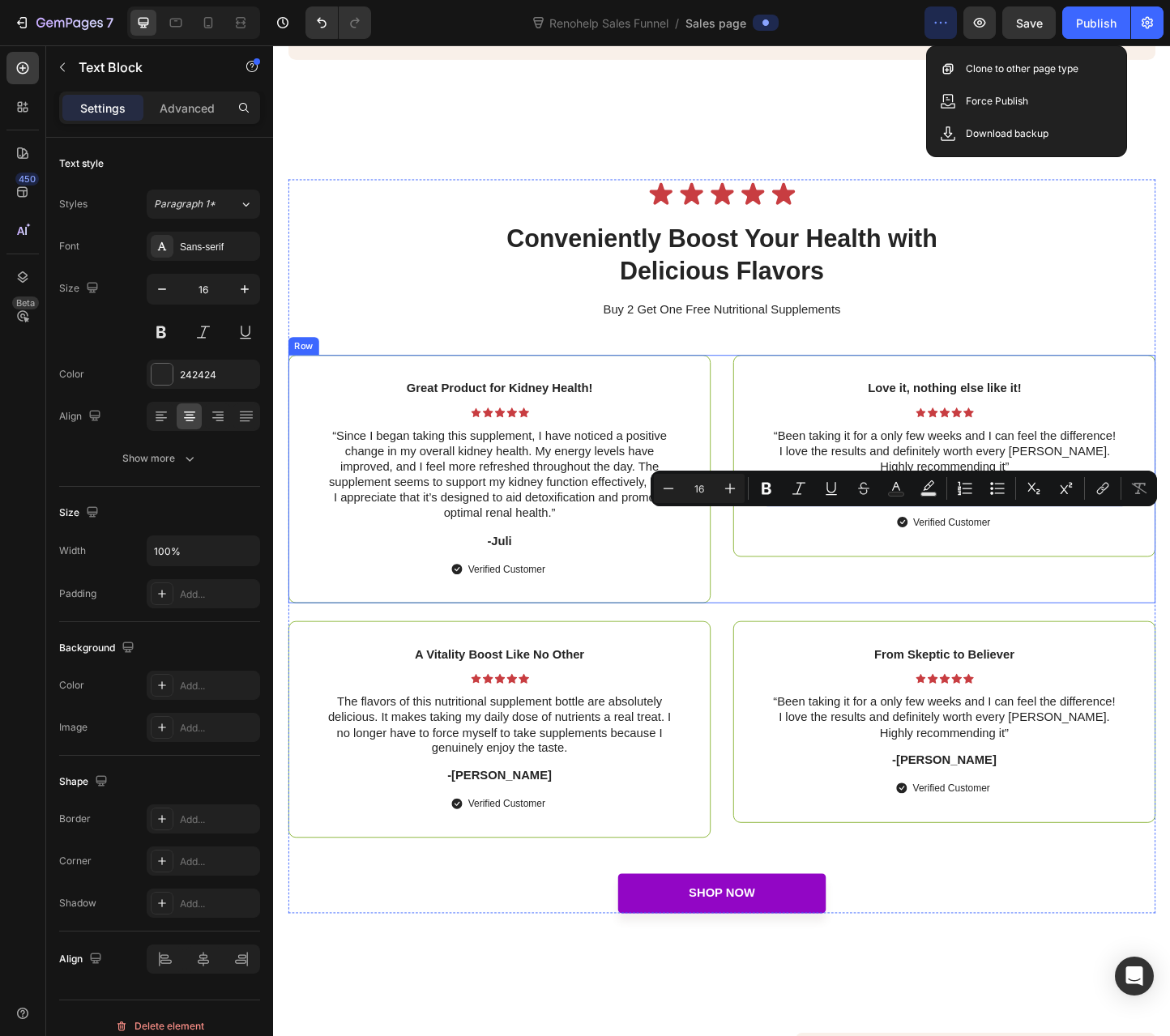
copy p "-[PERSON_NAME]"
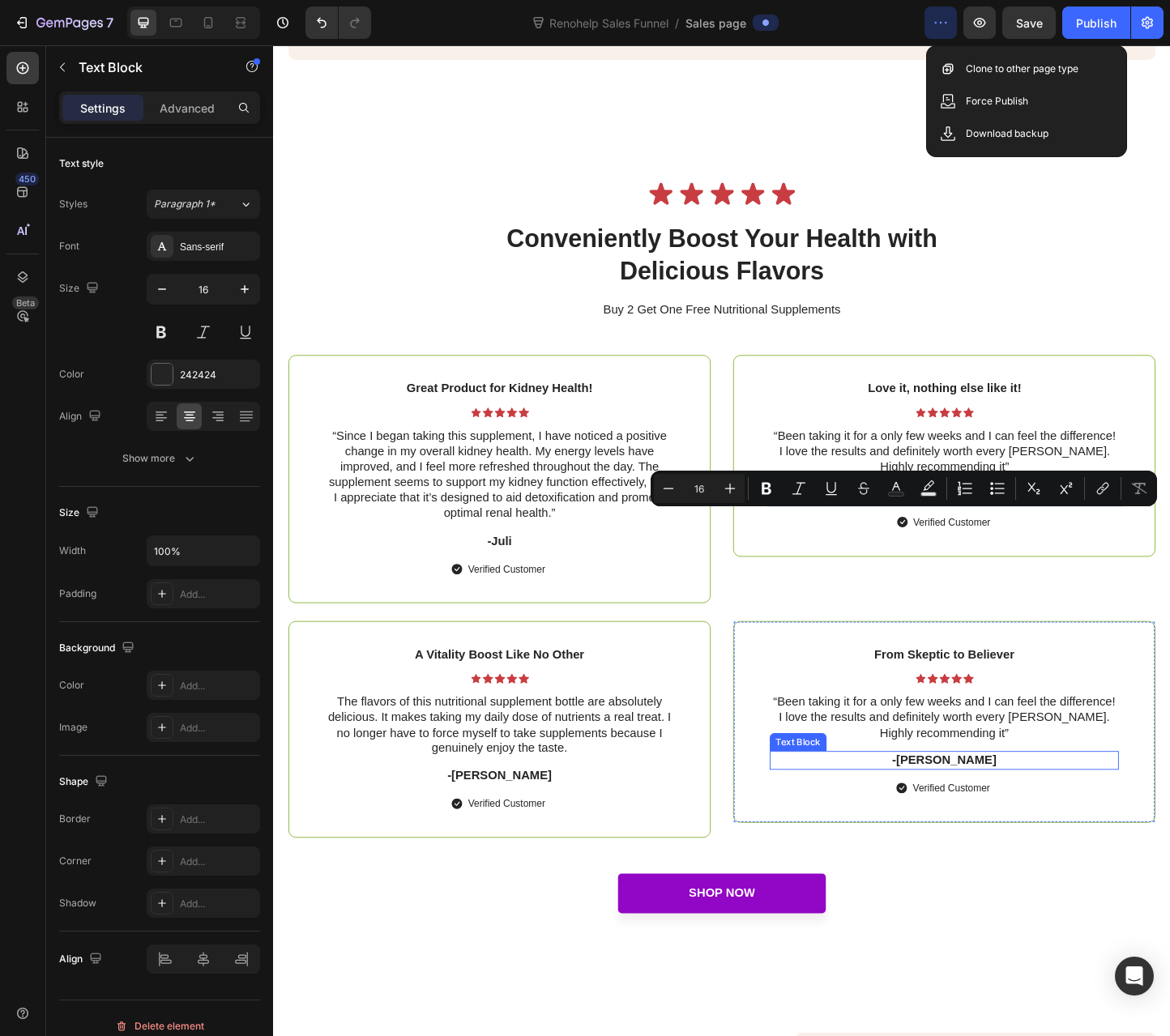
click at [996, 828] on p "-[PERSON_NAME]" at bounding box center [1000, 819] width 376 height 17
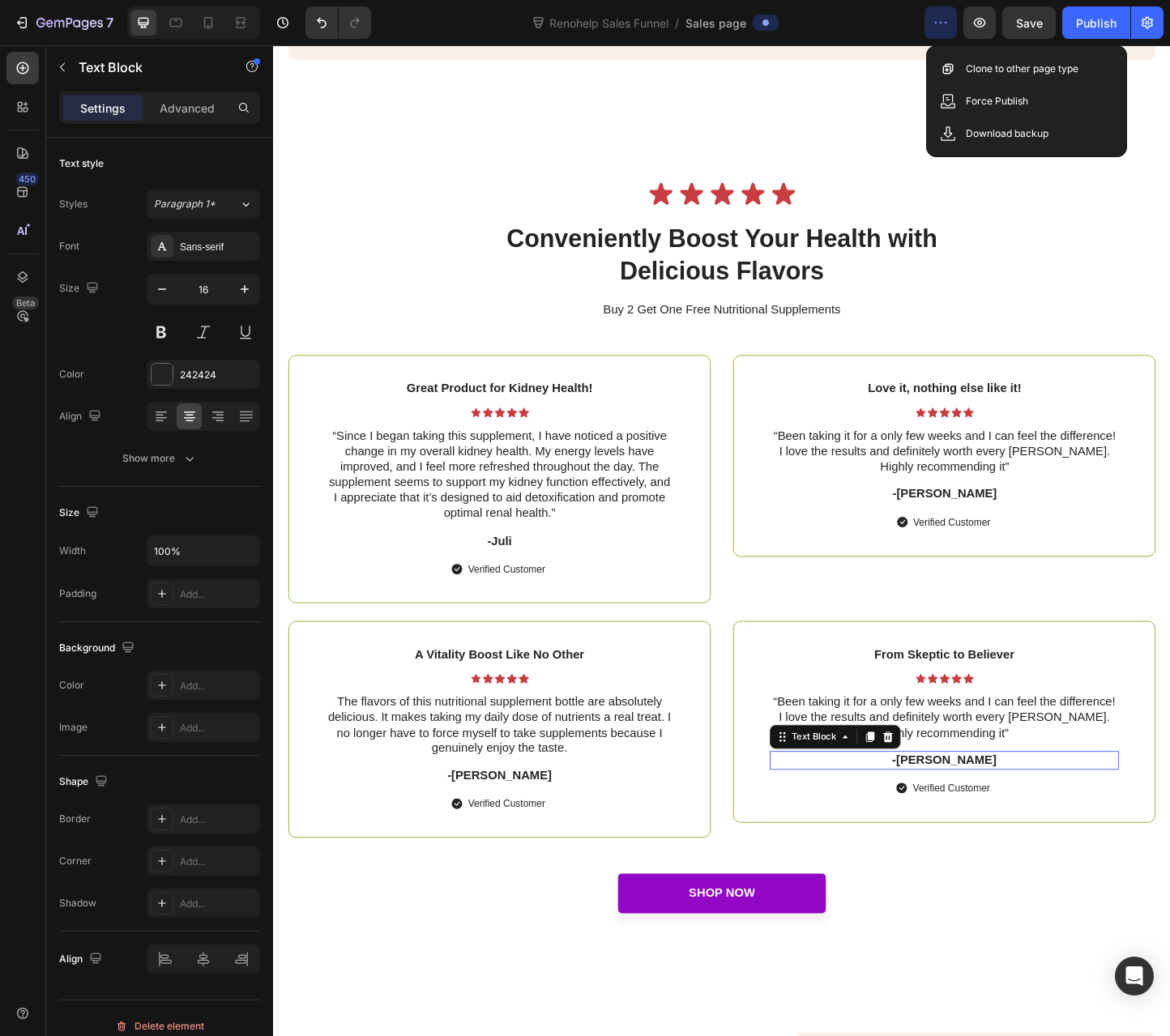
click at [996, 828] on p "-[PERSON_NAME]" at bounding box center [1000, 819] width 376 height 17
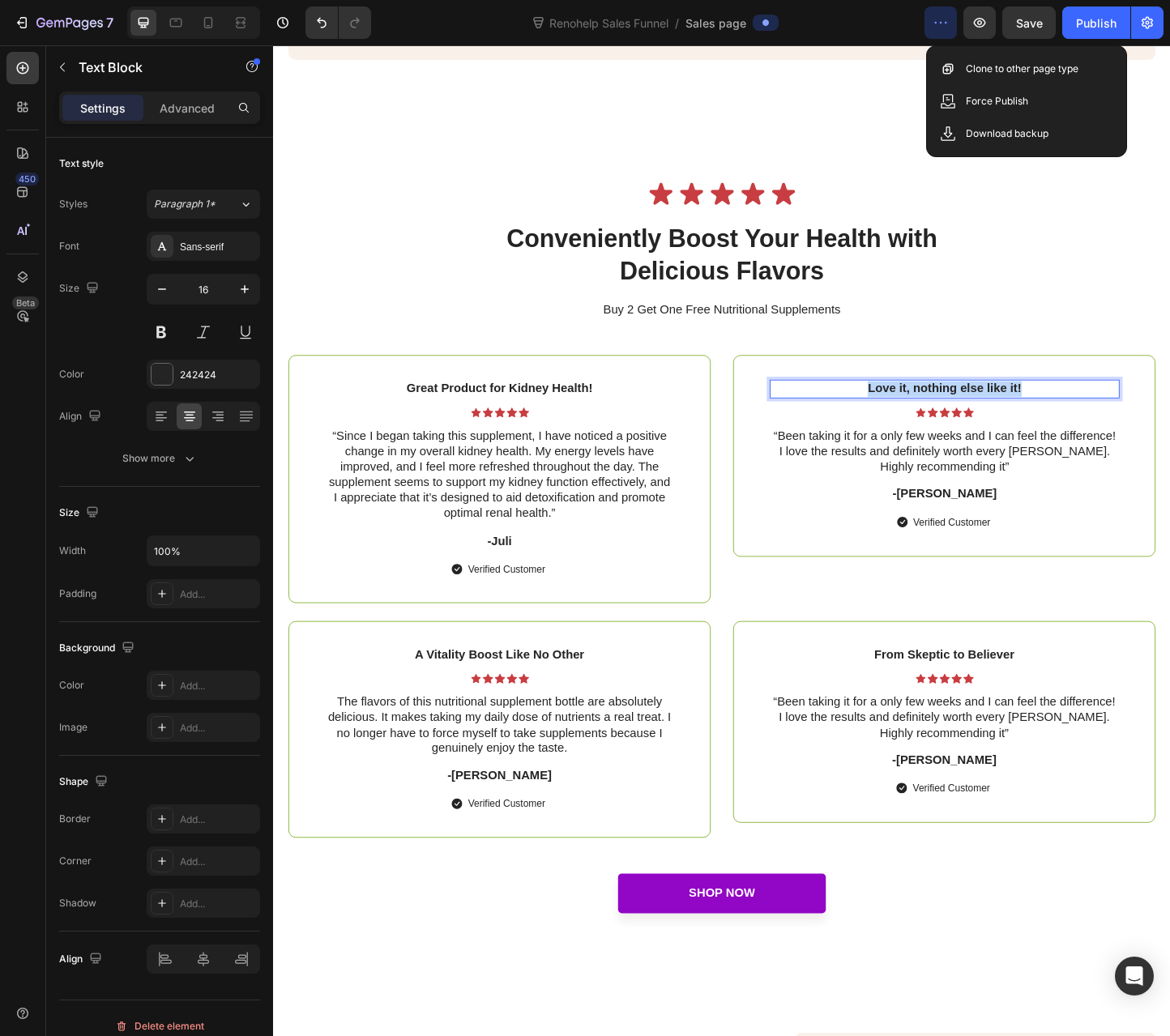
click at [941, 426] on p "Love it, nothing else like it!" at bounding box center [1000, 417] width 376 height 17
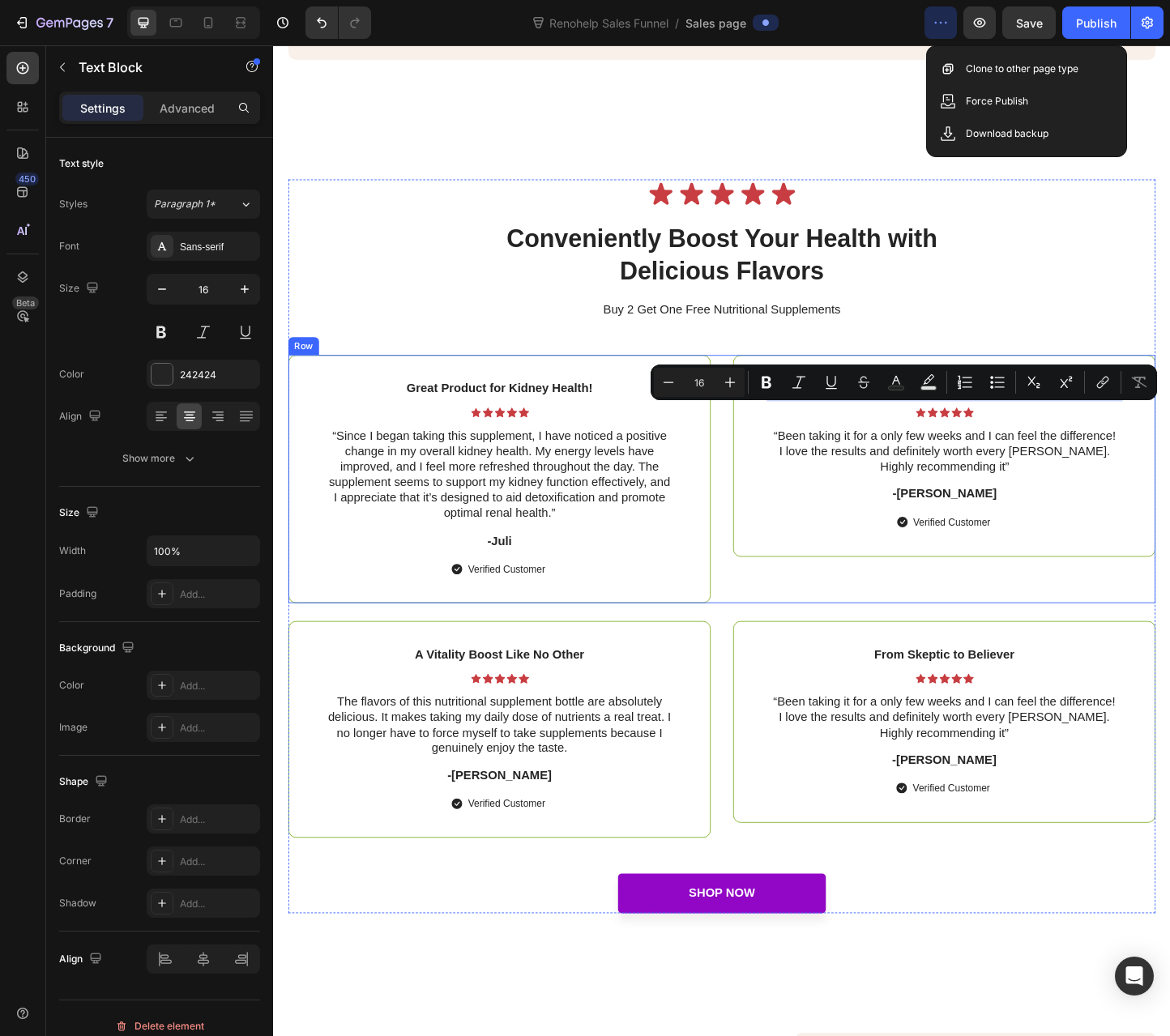
copy p "Love it, nothing else like it!"
click at [972, 715] on p "From Skeptic to Believer" at bounding box center [1000, 706] width 376 height 17
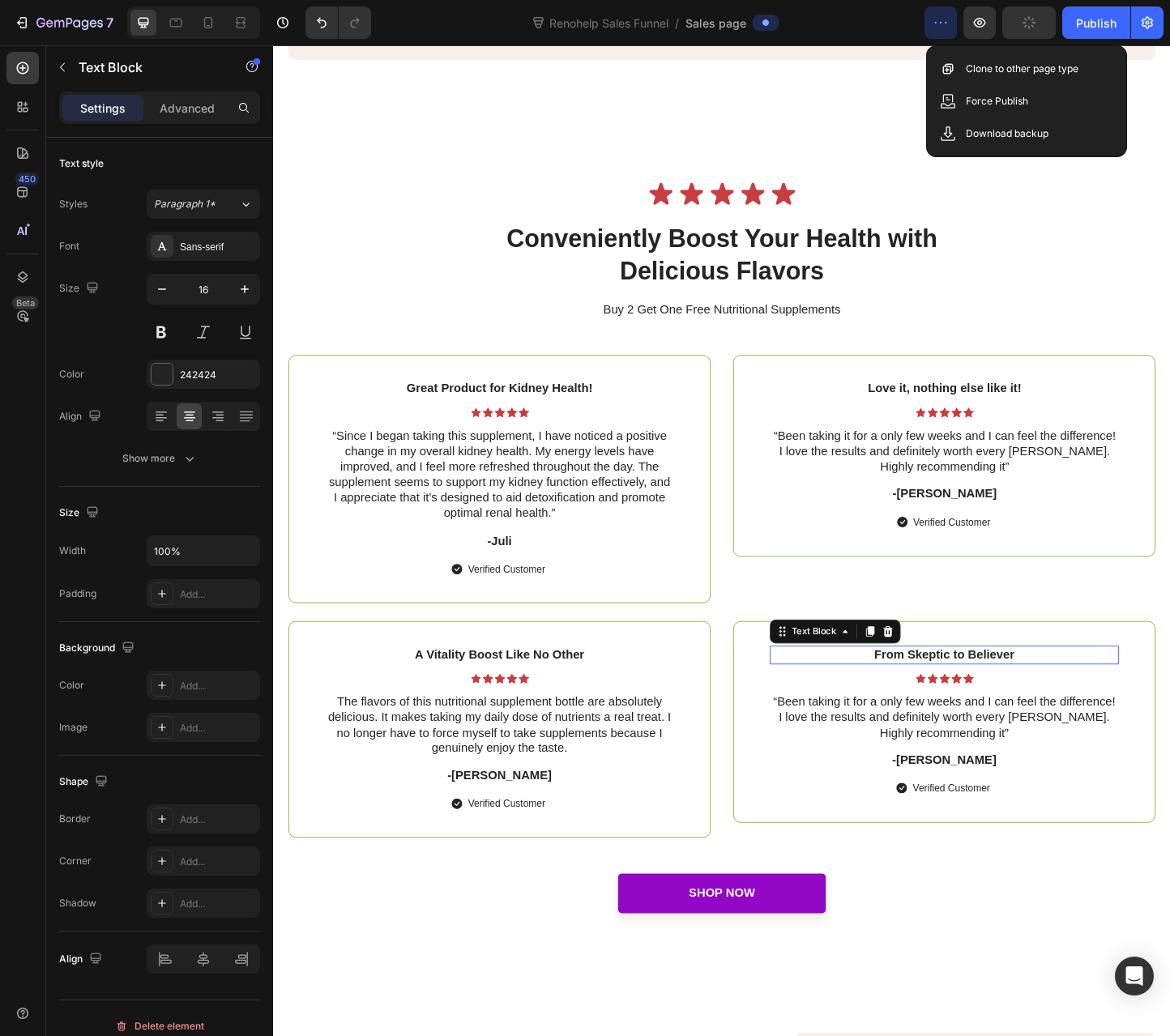
click at [972, 715] on p "From Skeptic to Believer" at bounding box center [1000, 706] width 376 height 17
click at [929, 510] on p "“Been taking it for a only few weeks and I can feel the difference! I love the …" at bounding box center [1000, 486] width 376 height 51
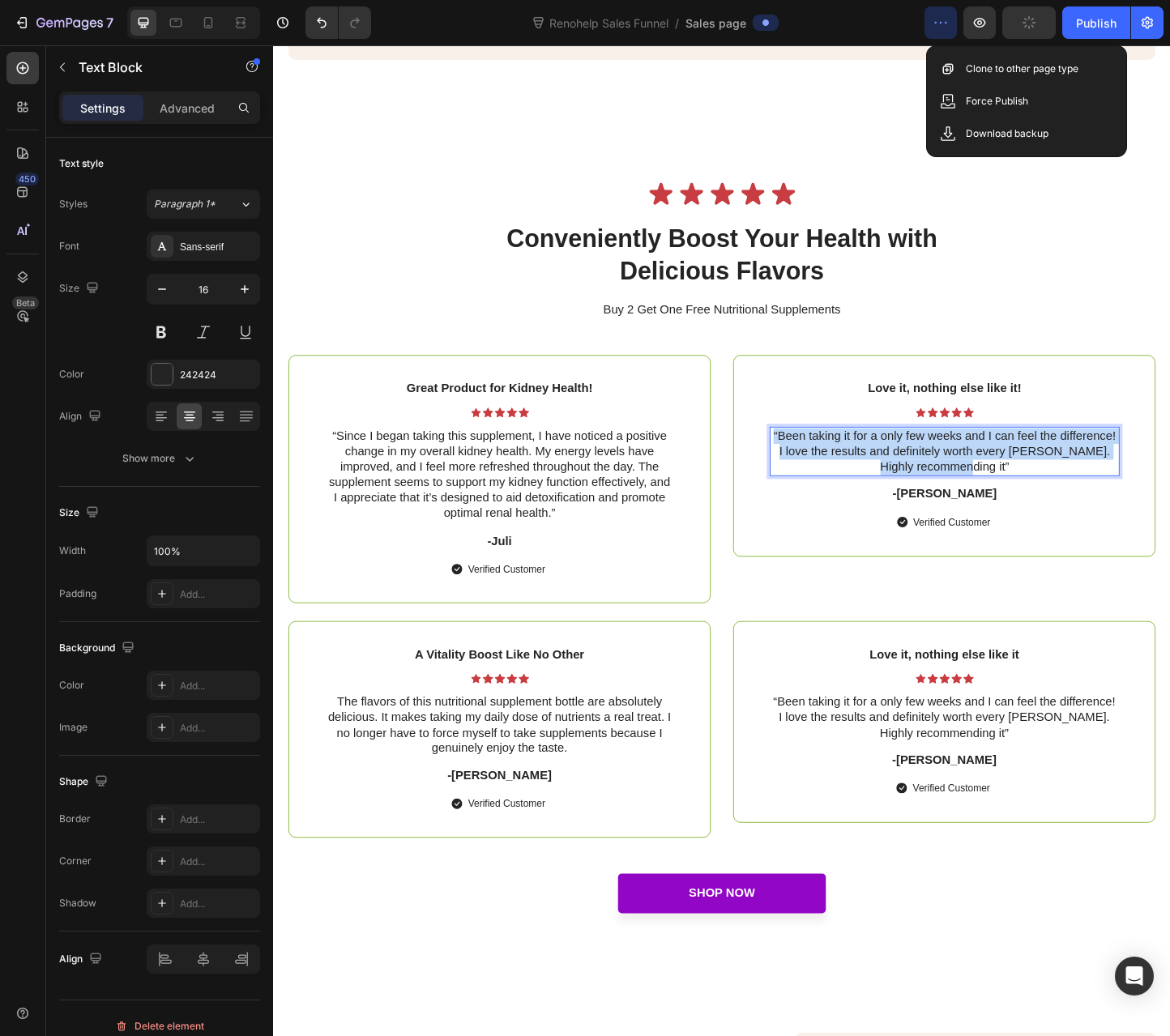
click at [928, 510] on p "“Been taking it for a only few weeks and I can feel the difference! I love the …" at bounding box center [1000, 486] width 376 height 51
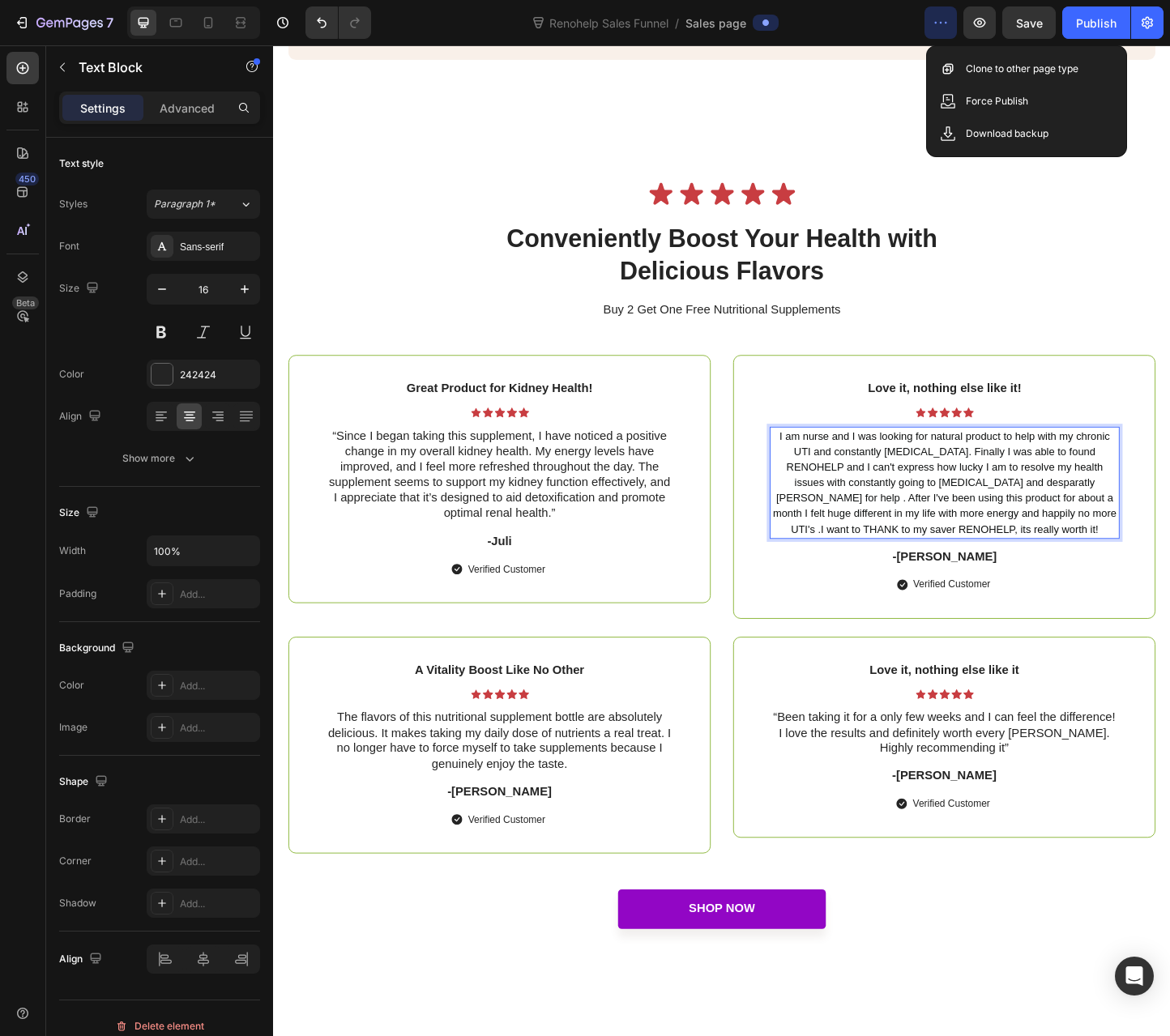
click at [1112, 578] on p "I am nurse and I was looking for natural product to help with my chronic UTI an…" at bounding box center [1000, 519] width 376 height 118
click at [814, 497] on span "I am nurse and I was looking for natural product to help with my chronic UTI an…" at bounding box center [1000, 519] width 373 height 115
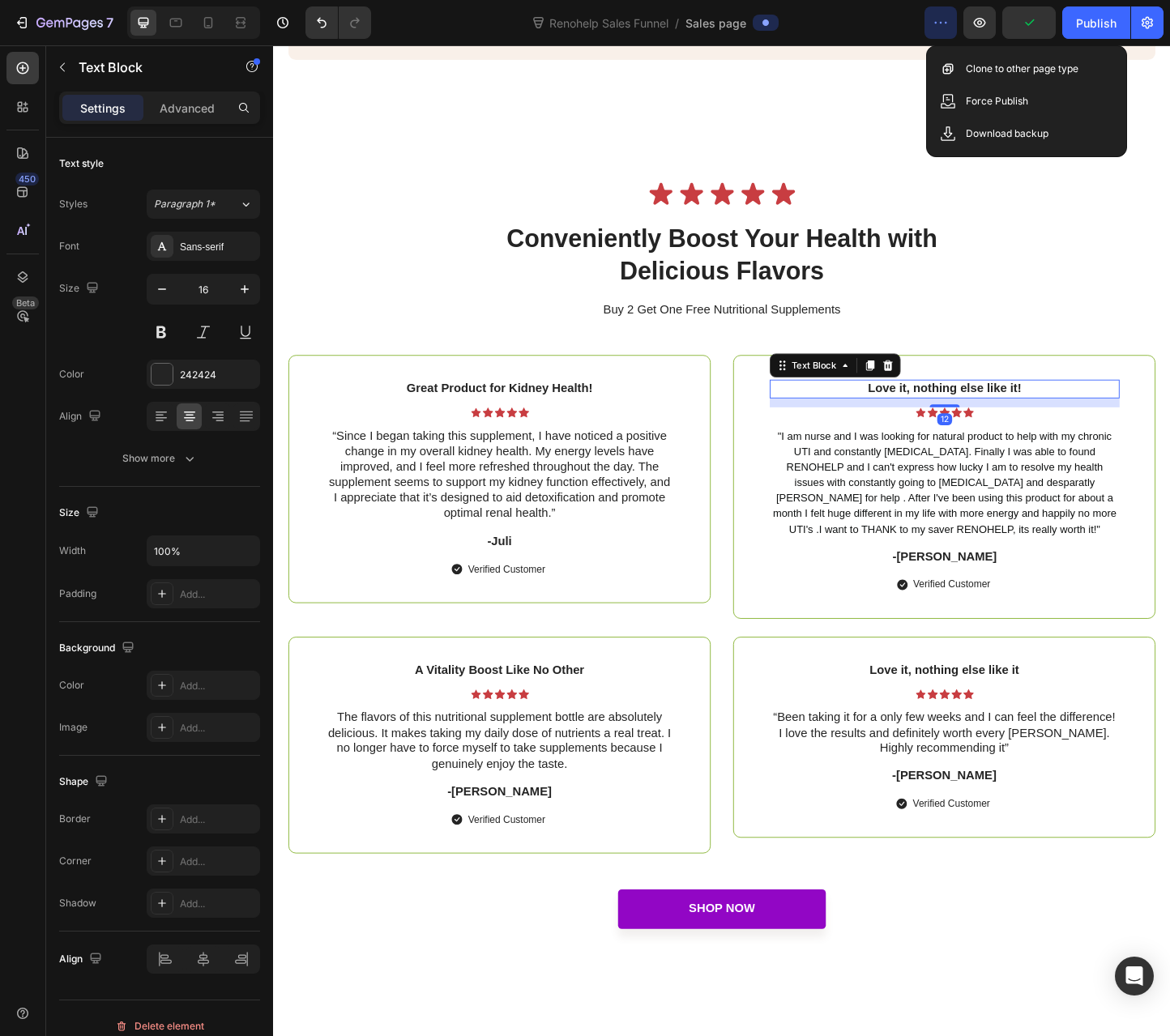
click at [965, 426] on p "Love it, nothing else like it!" at bounding box center [1000, 417] width 376 height 17
click at [966, 426] on p "Love it, nothing else like it!" at bounding box center [1000, 417] width 376 height 17
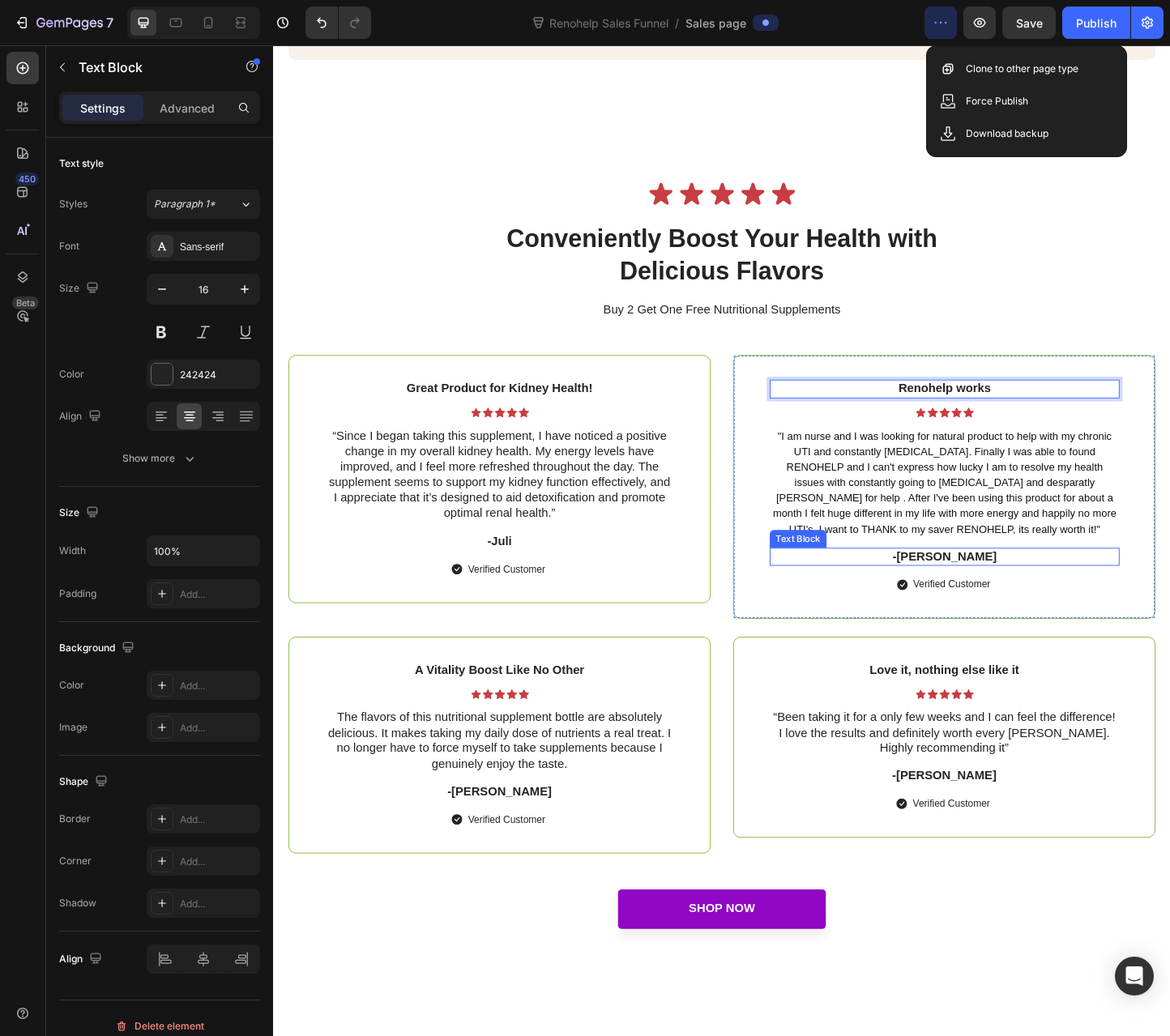
click at [1012, 608] on p "-[PERSON_NAME]" at bounding box center [1000, 599] width 376 height 17
click at [996, 608] on p "-[PERSON_NAME]" at bounding box center [1000, 599] width 376 height 17
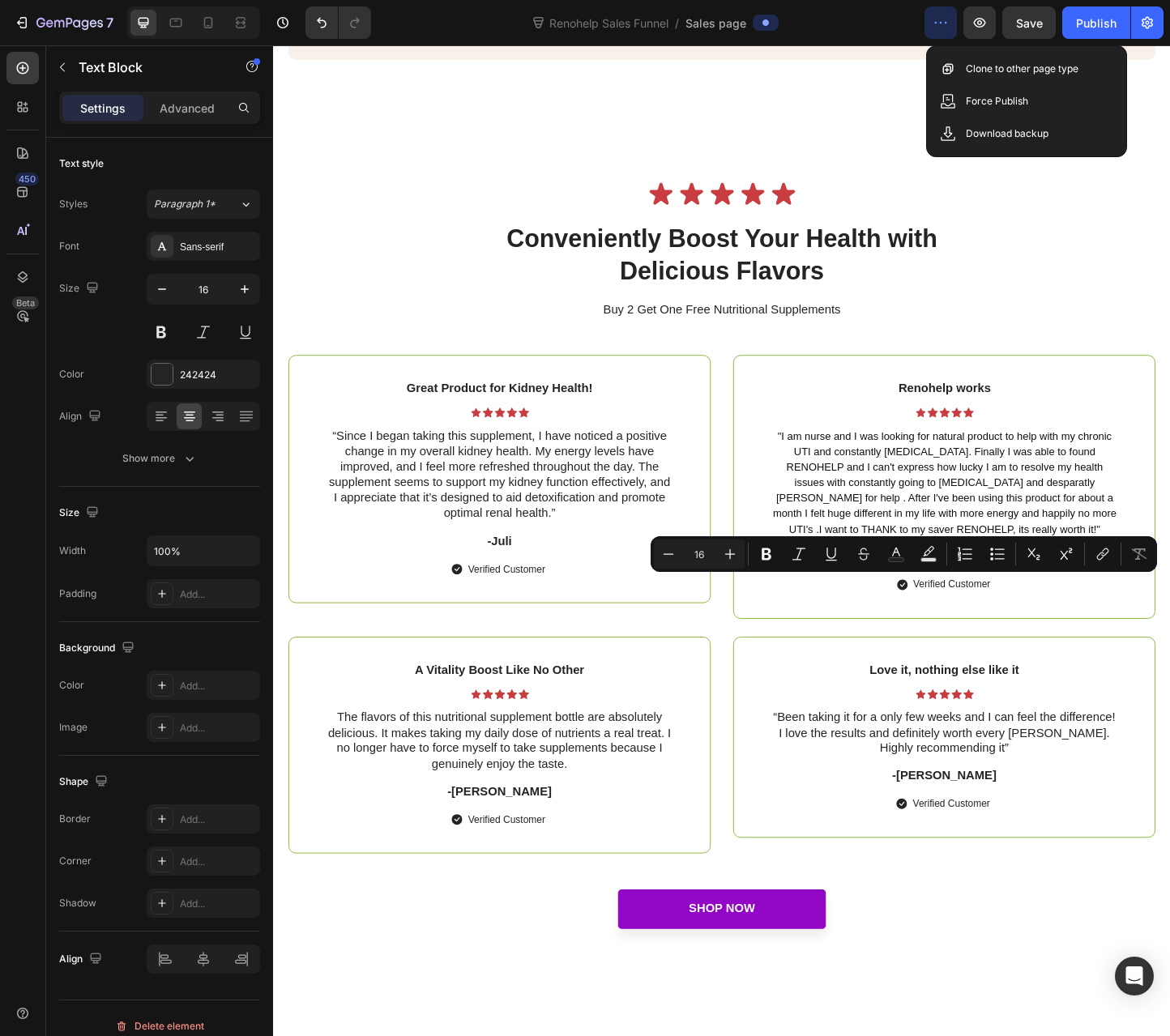
drag, startPoint x: 1032, startPoint y: 633, endPoint x: 970, endPoint y: 632, distance: 62.0
click at [970, 608] on p "-[PERSON_NAME]" at bounding box center [1000, 599] width 376 height 17
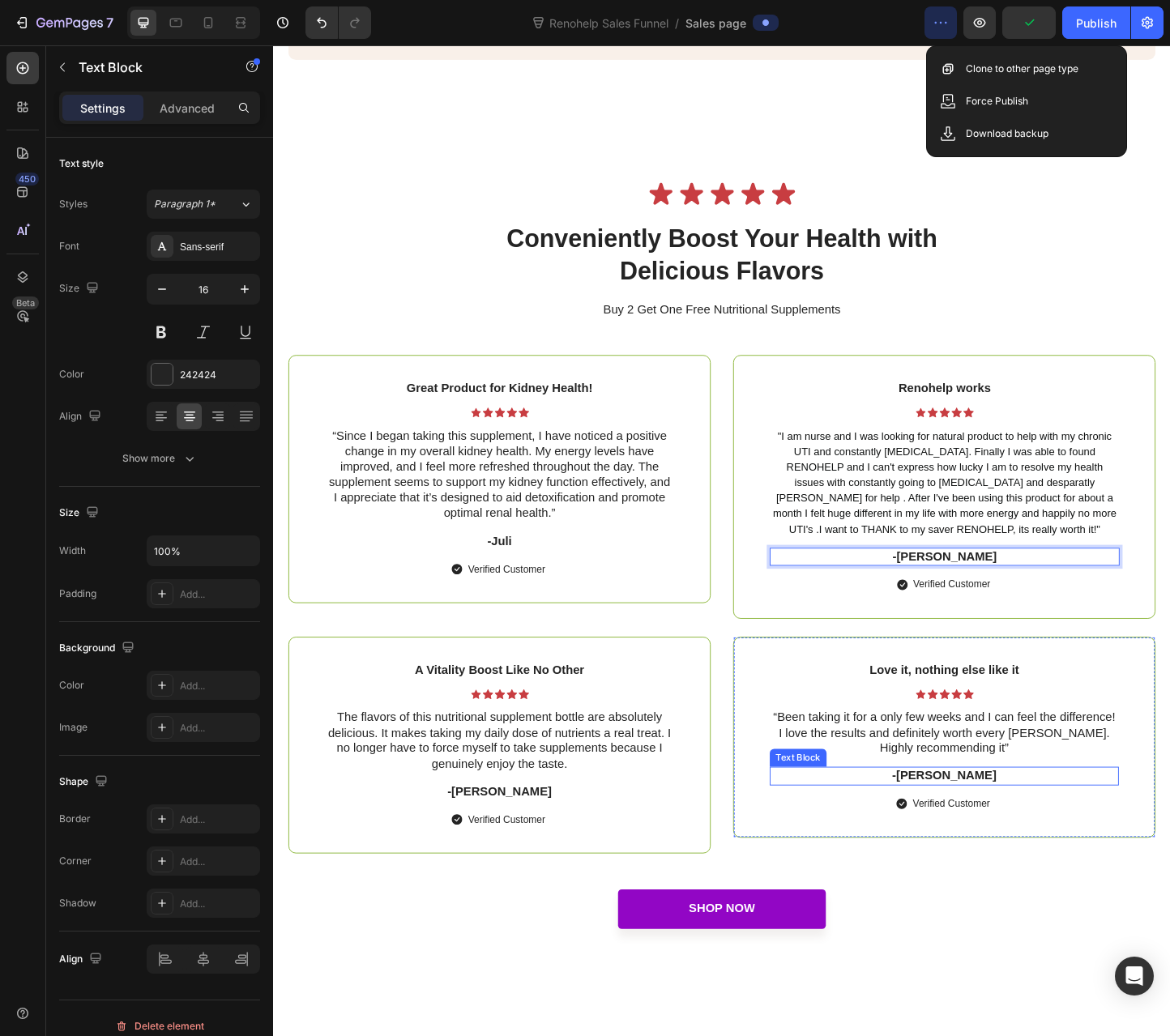
click at [1019, 846] on p "-[PERSON_NAME]" at bounding box center [1000, 837] width 376 height 17
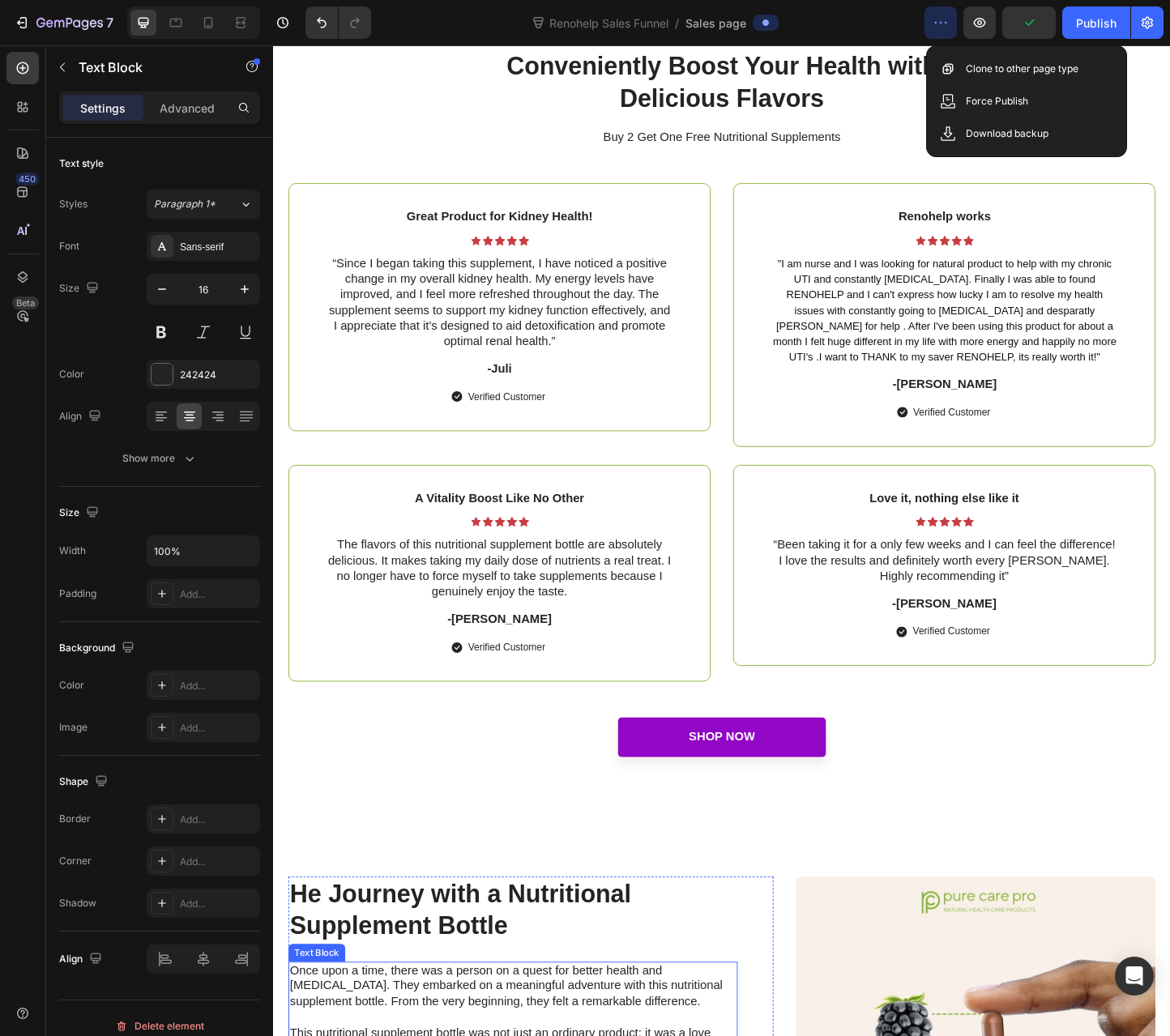
scroll to position [5699, 0]
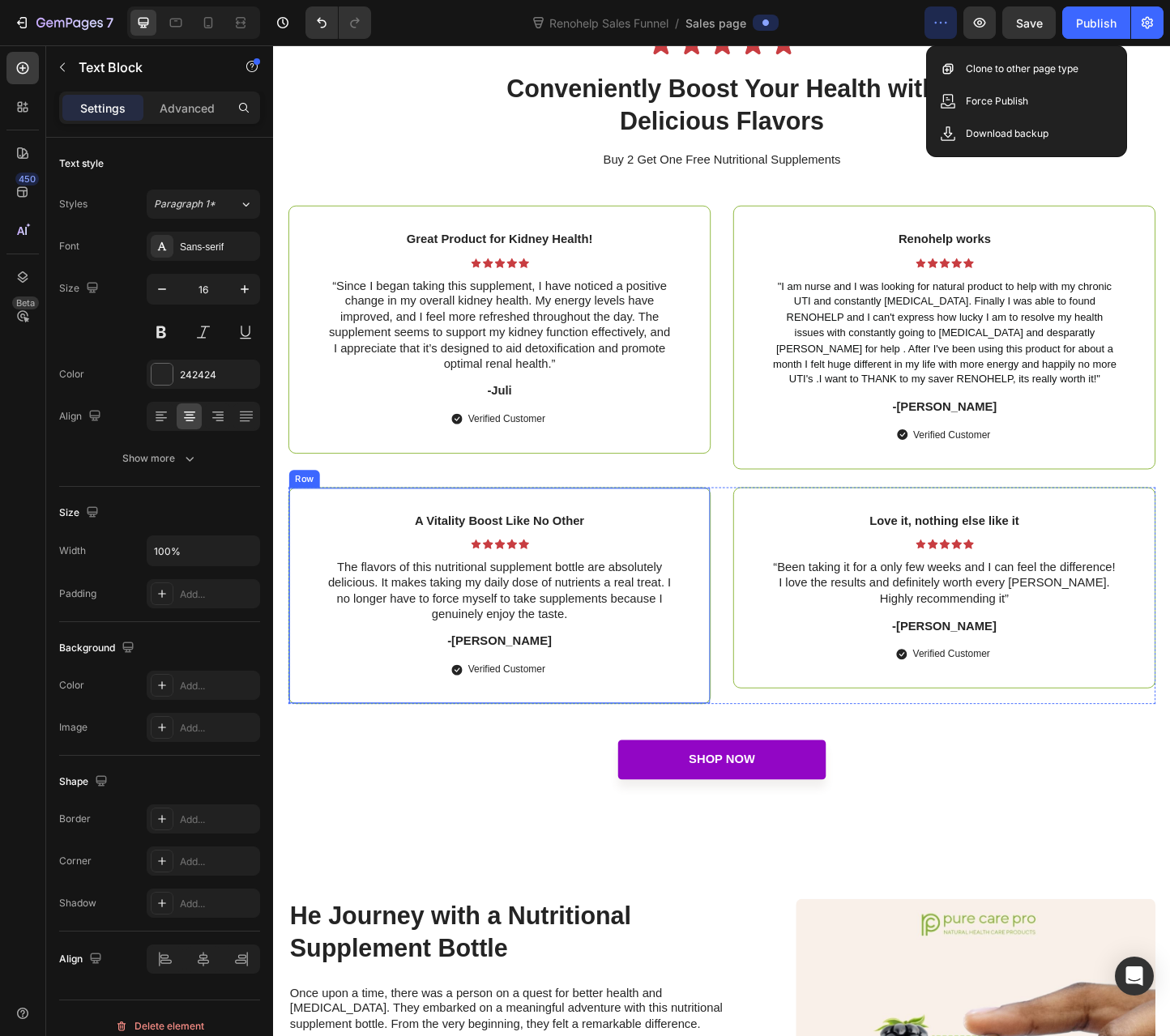
click at [512, 696] on p "-[PERSON_NAME]" at bounding box center [518, 691] width 376 height 17
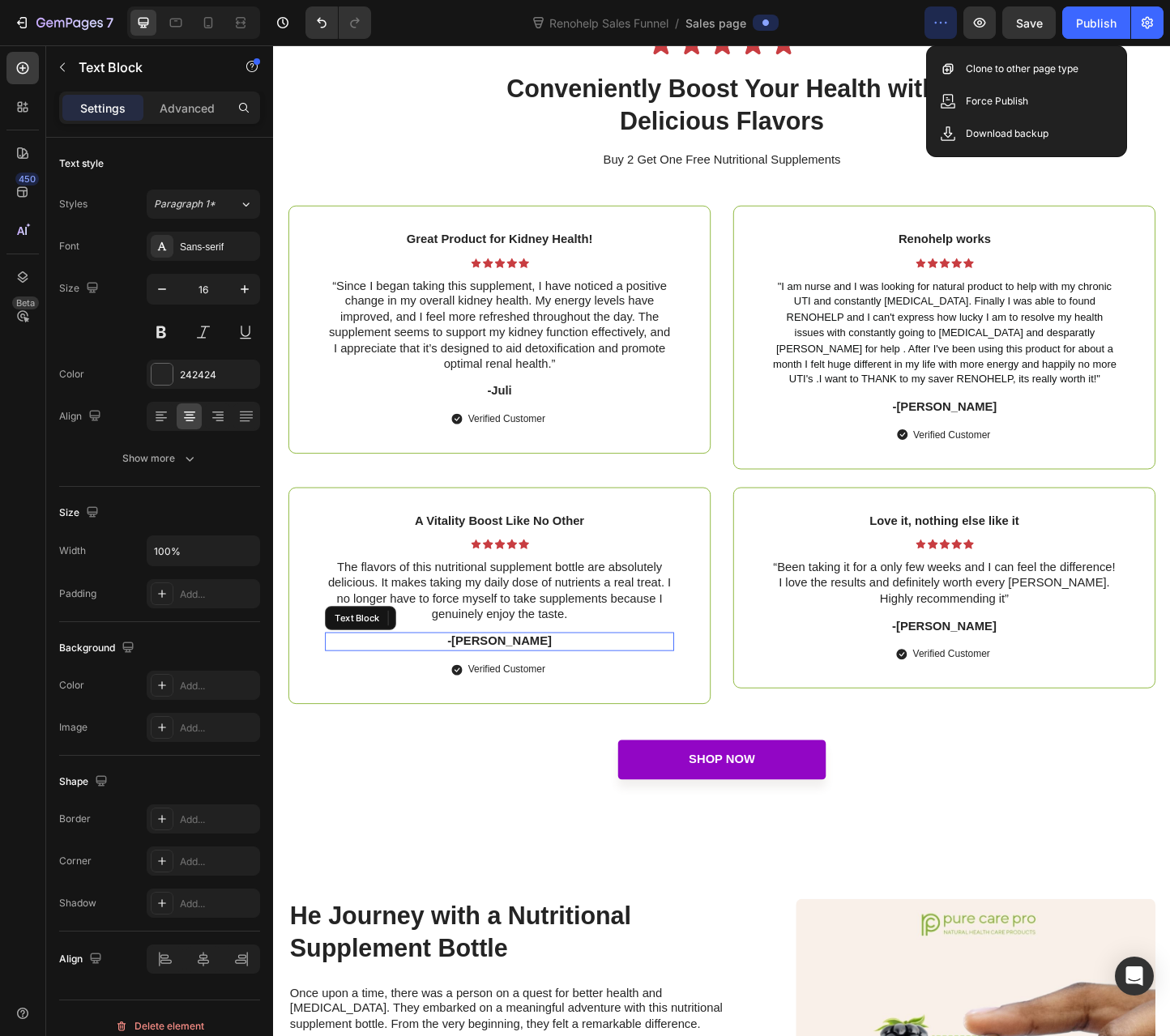
click at [512, 696] on p "-[PERSON_NAME]" at bounding box center [518, 691] width 376 height 17
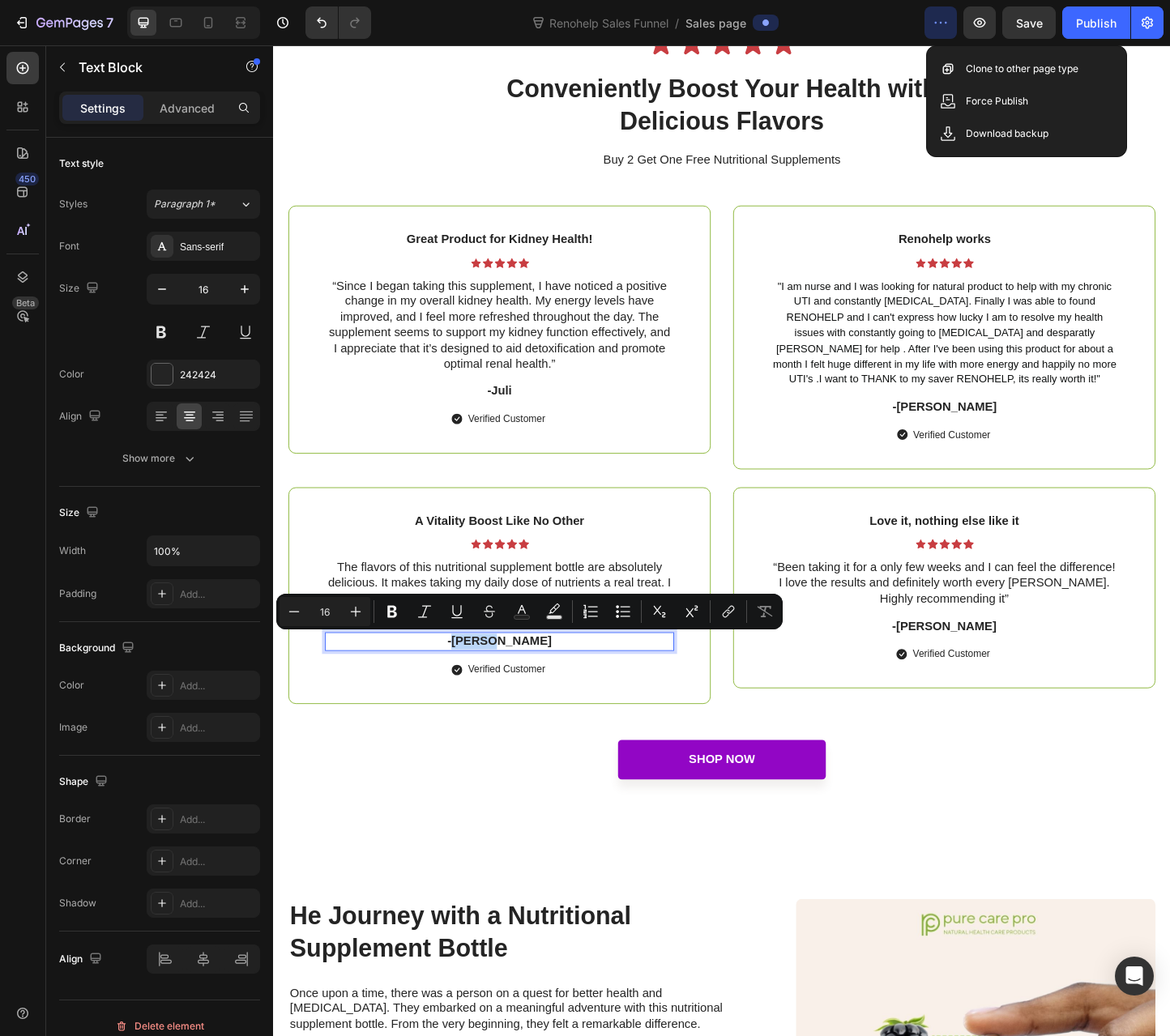
click at [510, 694] on p "-[PERSON_NAME]" at bounding box center [518, 691] width 376 height 17
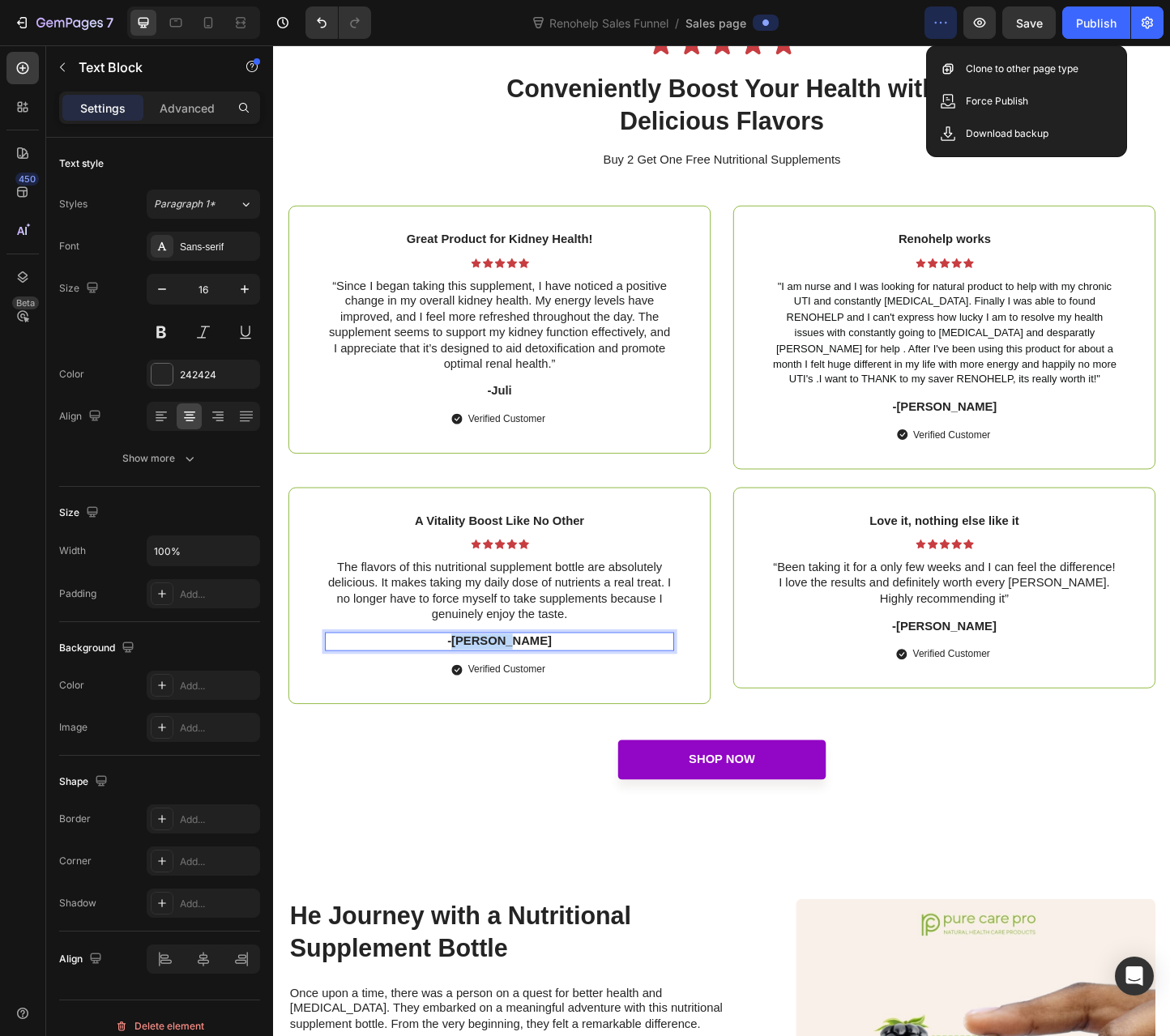
drag, startPoint x: 558, startPoint y: 689, endPoint x: 495, endPoint y: 697, distance: 63.5
click at [495, 697] on p "-[PERSON_NAME]" at bounding box center [518, 691] width 376 height 17
click at [558, 653] on p "The flavors of this nutritional supplement bottle are absolutely delicious. It …" at bounding box center [518, 636] width 376 height 67
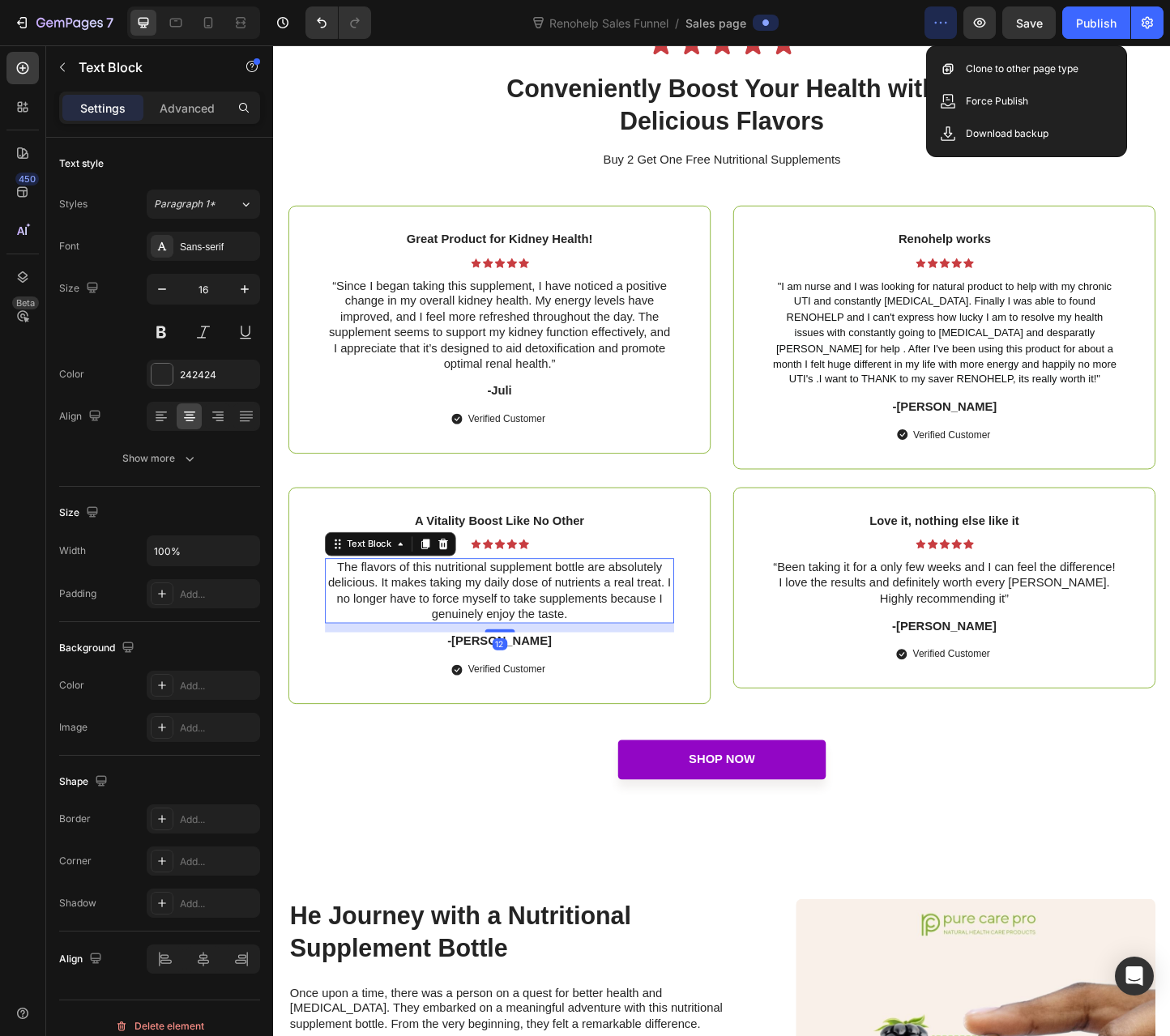
click at [558, 653] on p "The flavors of this nutritional supplement bottle are absolutely delicious. It …" at bounding box center [518, 636] width 376 height 67
click at [586, 656] on p "The flavors of this nutritional supplement bottle are absolutely delicious. It …" at bounding box center [518, 636] width 376 height 67
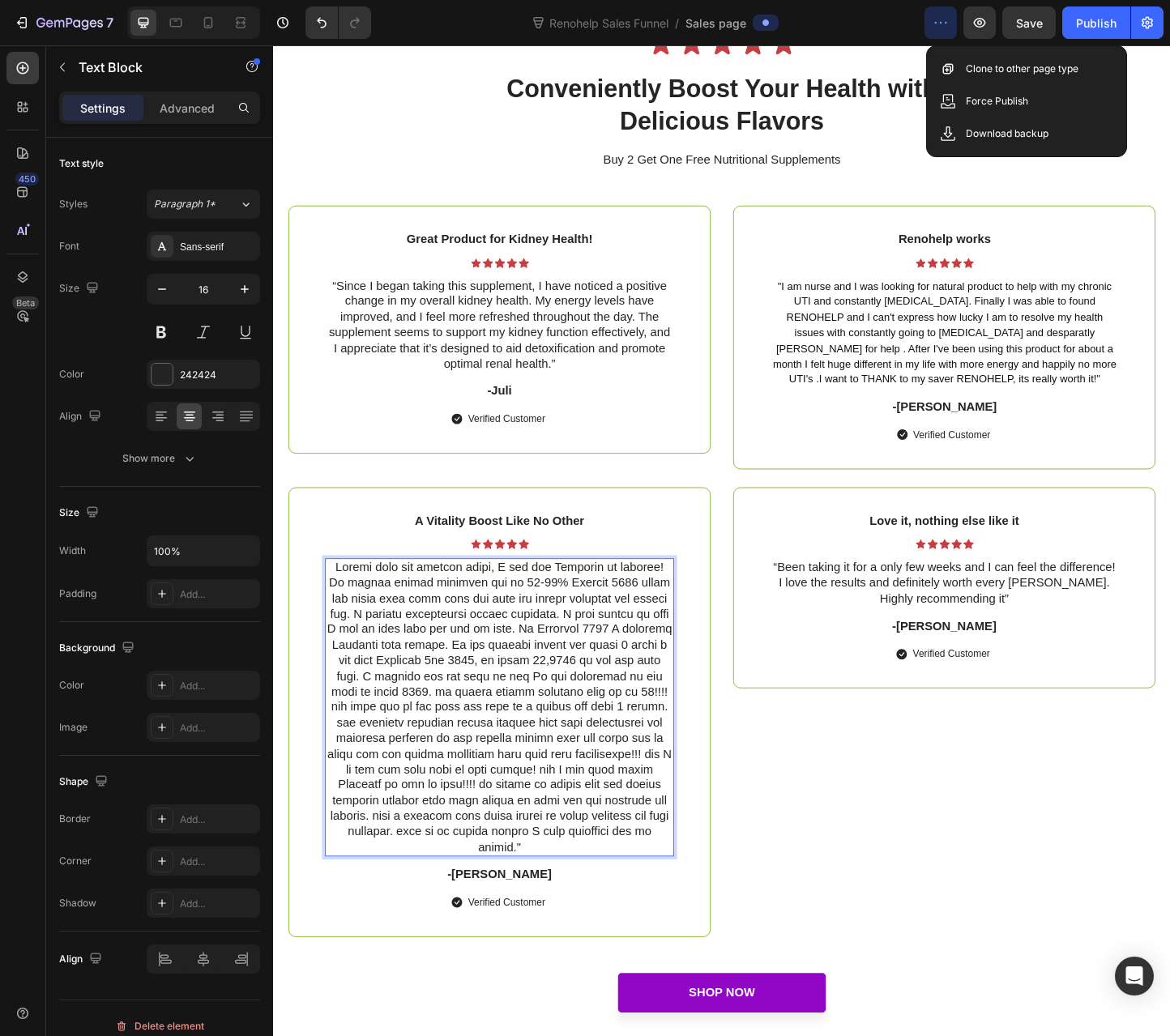
click at [337, 618] on p "Rich Text Editor. Editing area: main" at bounding box center [518, 763] width 376 height 320
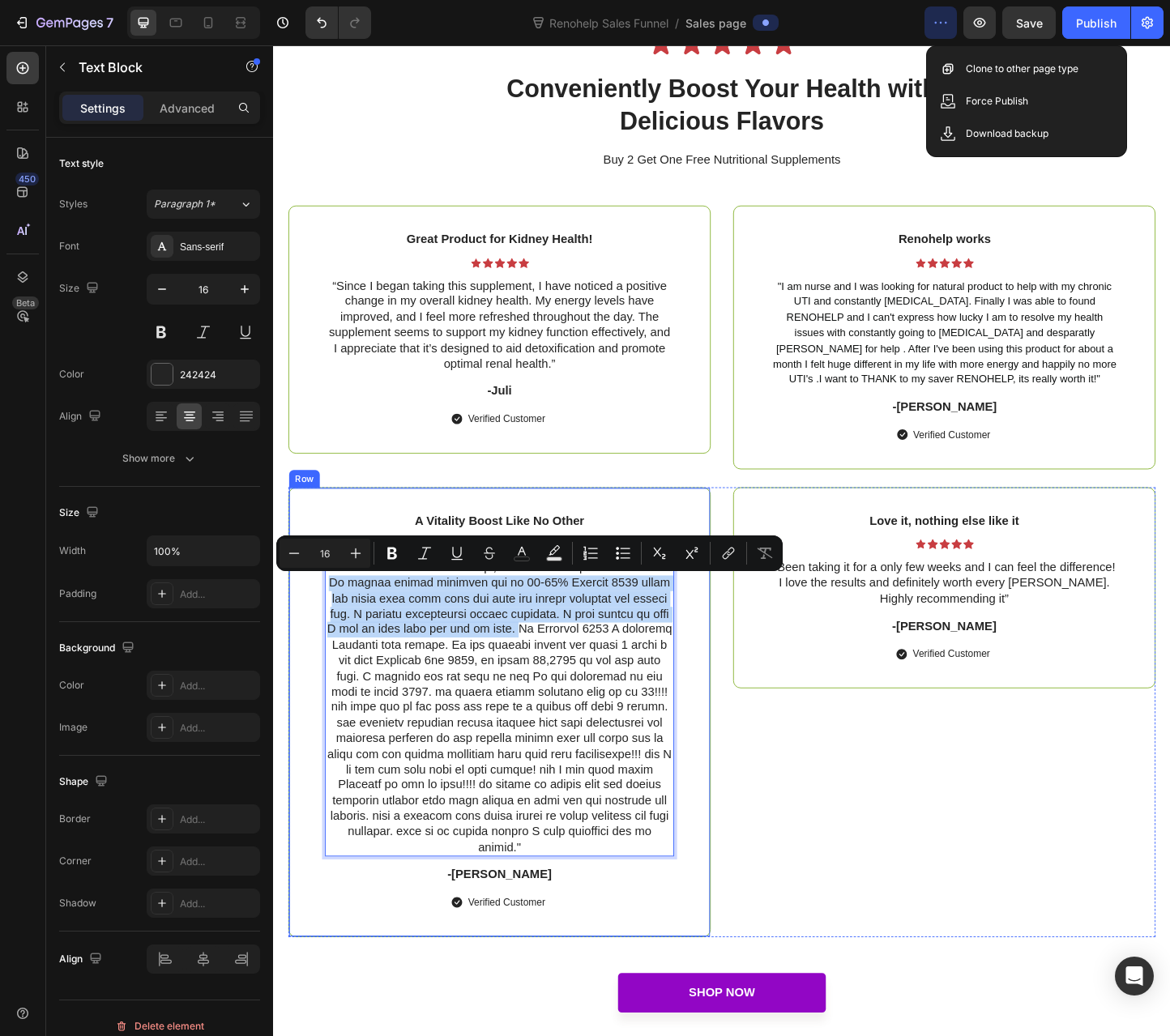
drag, startPoint x: 581, startPoint y: 682, endPoint x: 304, endPoint y: 626, distance: 282.6
click at [304, 626] on div "A Vitality Boost Like No Other Text Block Icon Icon Icon Icon Icon Icon List Te…" at bounding box center [517, 768] width 458 height 487
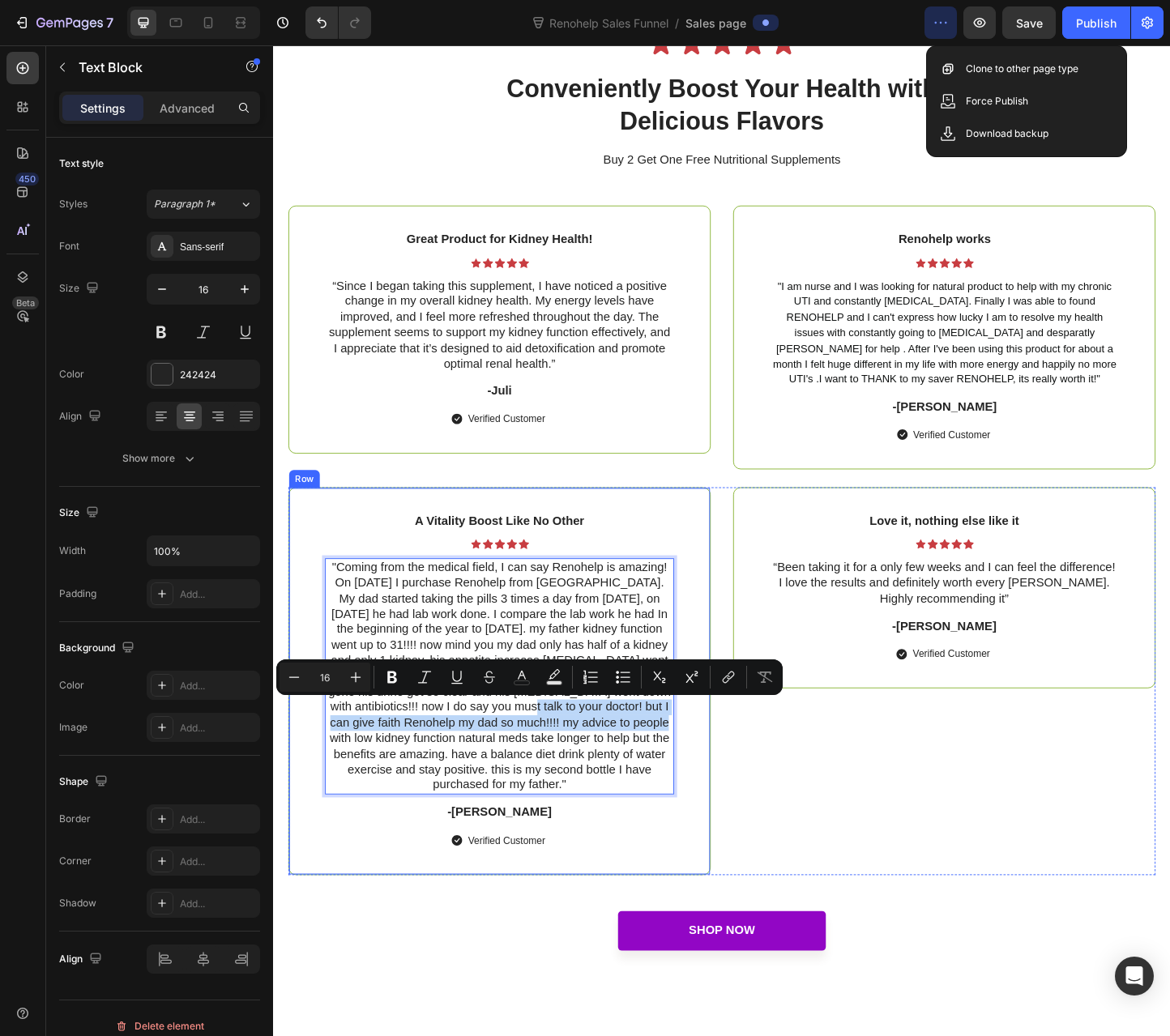
drag, startPoint x: 547, startPoint y: 763, endPoint x: 703, endPoint y: 778, distance: 156.7
click at [703, 778] on div "A Vitality Boost Like No Other Text Block Icon Icon Icon Icon Icon Icon List "C…" at bounding box center [517, 735] width 458 height 421
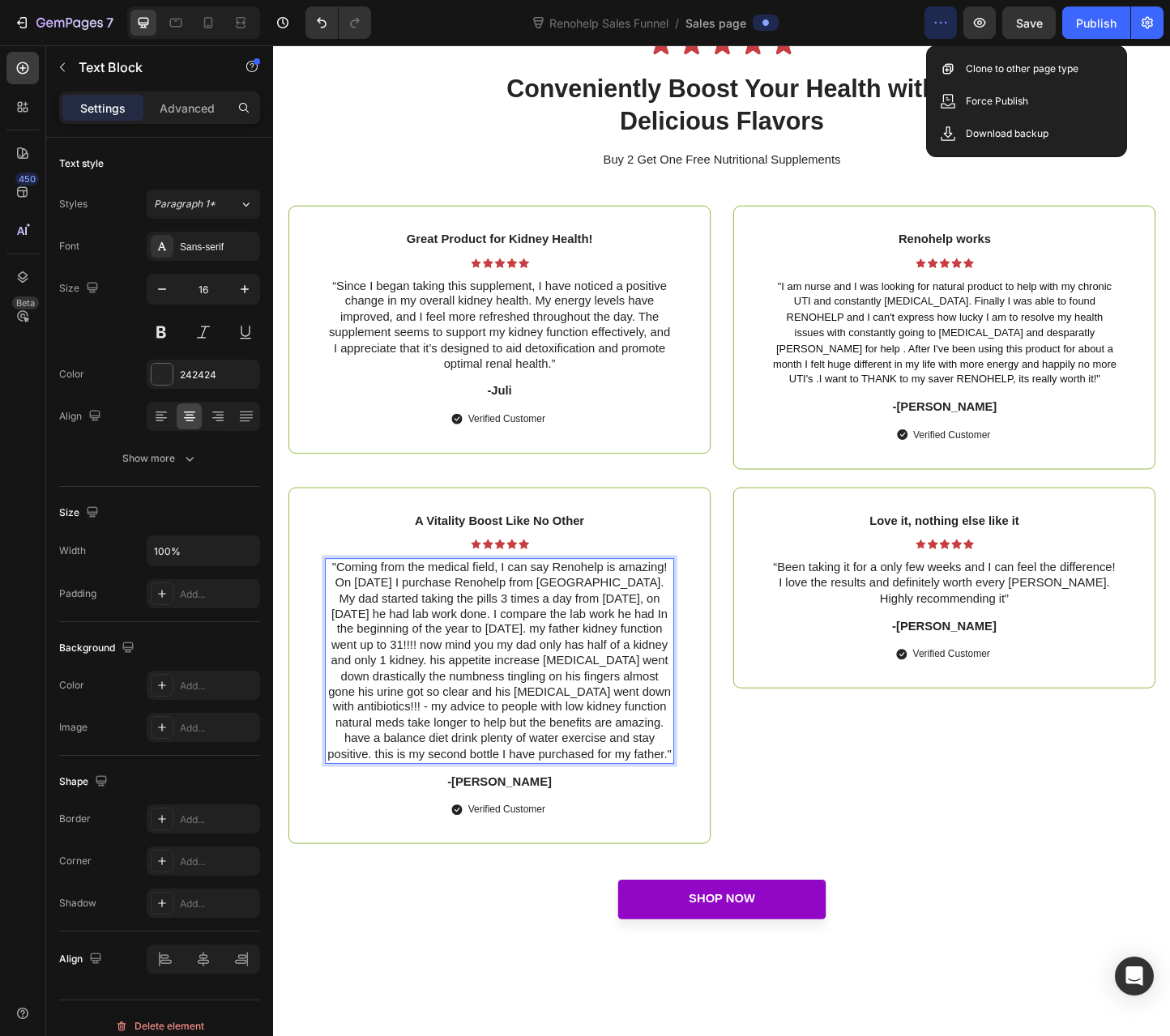
click at [333, 633] on p ""Coming from the medical field, I can say Renohelp is amazing! On [DATE] I purc…" at bounding box center [518, 712] width 376 height 218
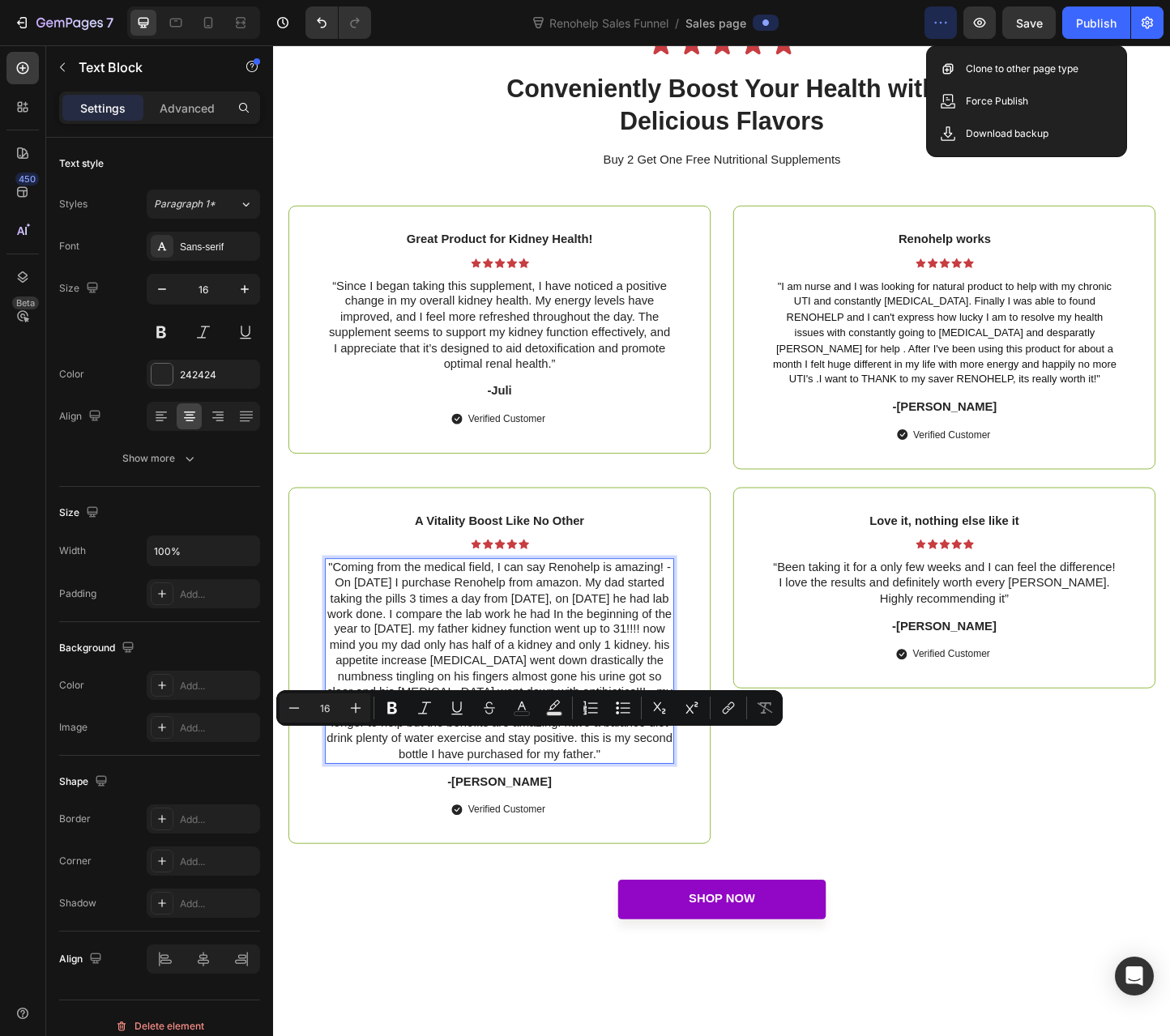
drag, startPoint x: 466, startPoint y: 800, endPoint x: 581, endPoint y: 831, distance: 119.1
click at [581, 821] on p ""Coming from the medical field, I can say Renohelp is amazing! - On [DATE] I pu…" at bounding box center [518, 712] width 376 height 218
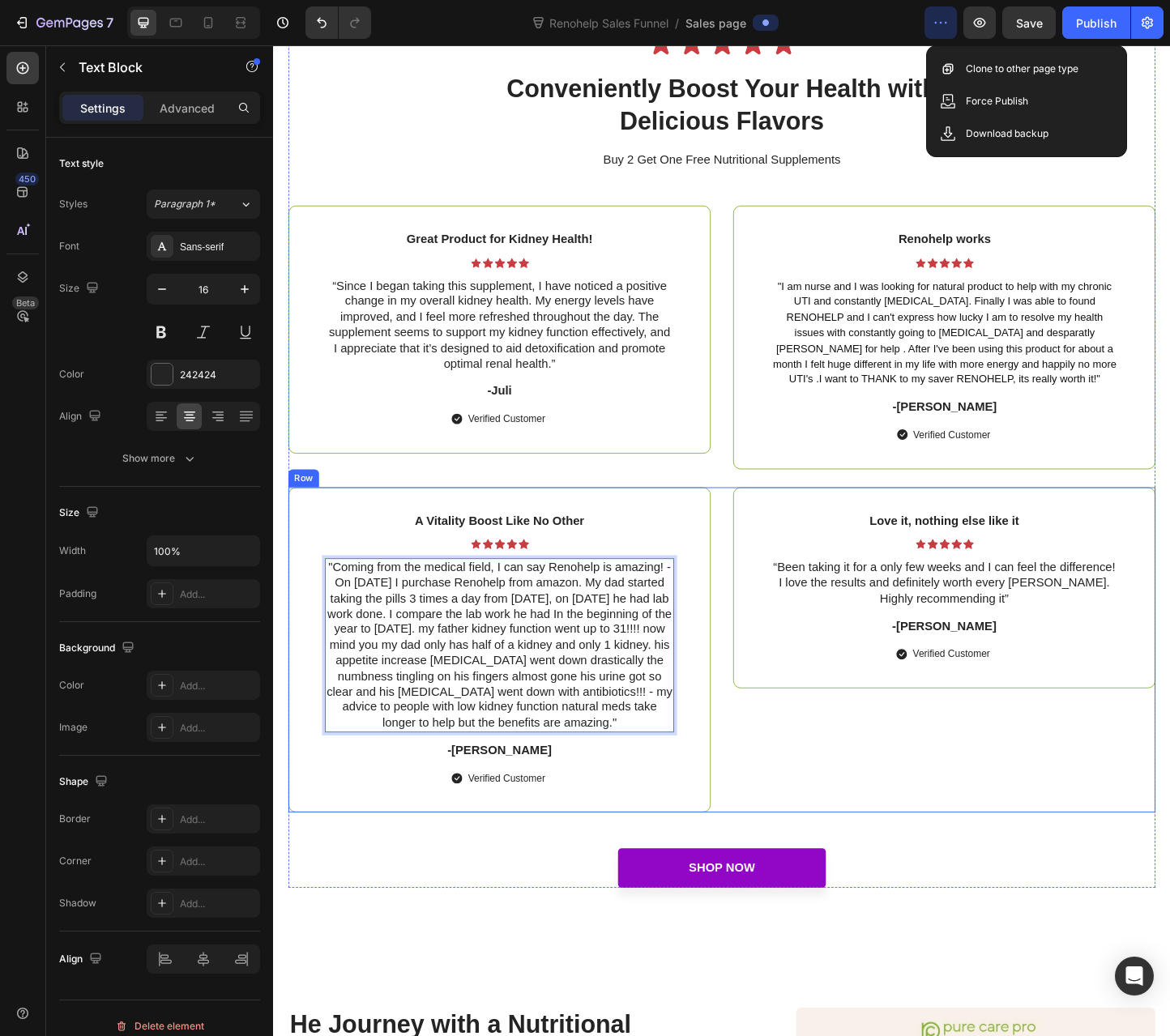
click at [772, 812] on div "Love it, nothing else like it Text Block Icon Icon Icon Icon Icon Icon List “Be…" at bounding box center [1000, 700] width 458 height 353
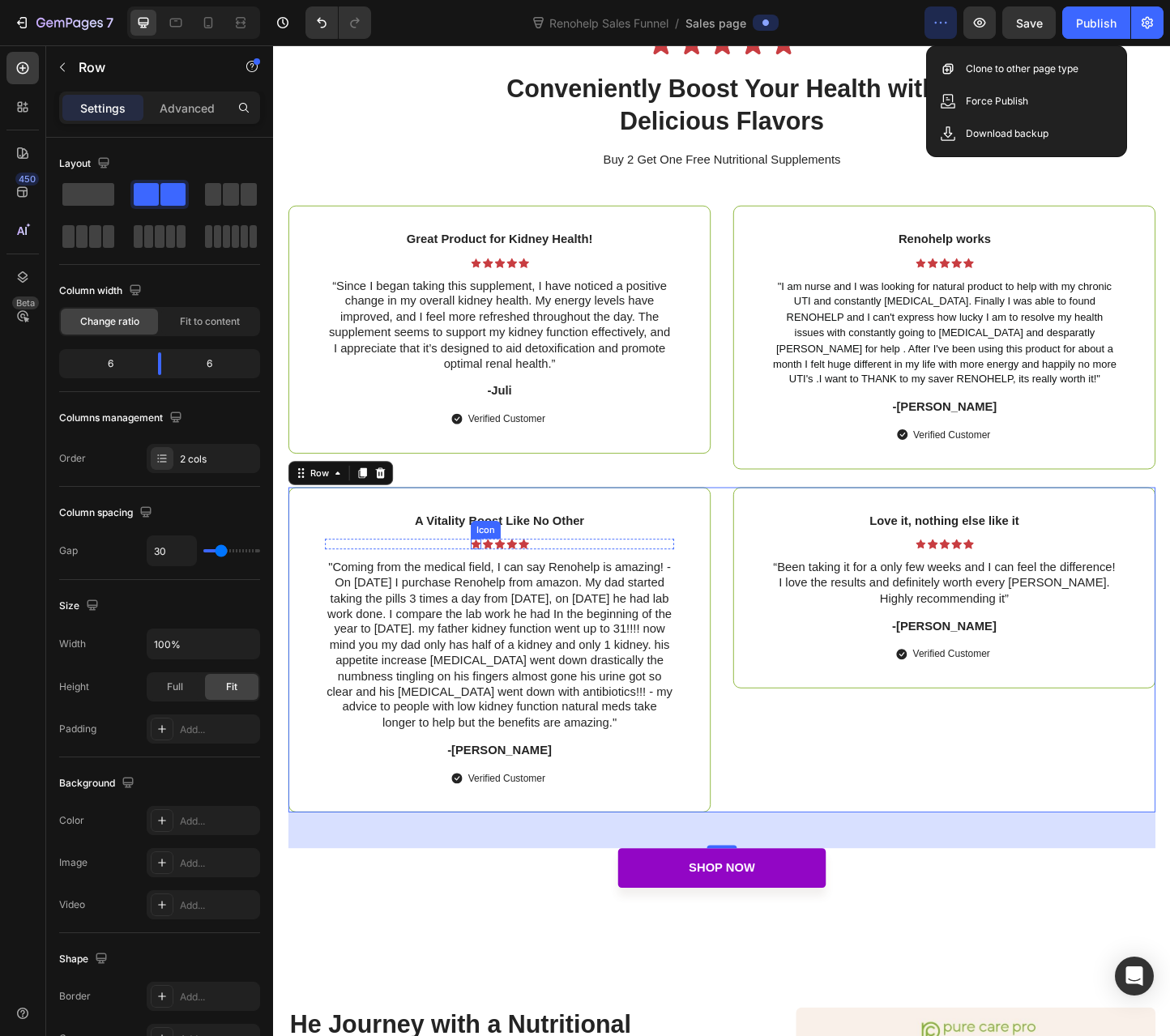
click at [497, 563] on div "Icon" at bounding box center [503, 570] width 32 height 20
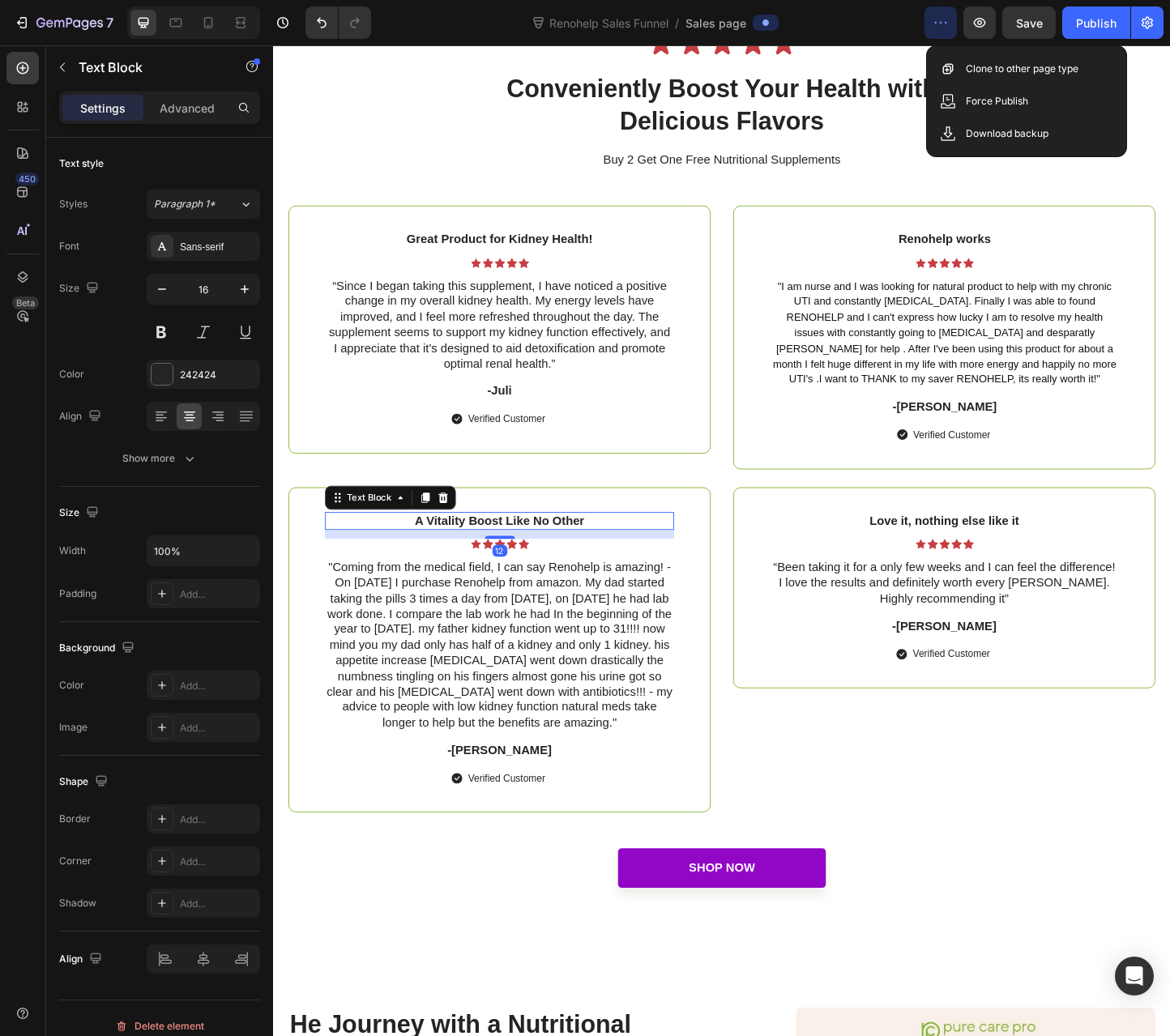
click at [455, 559] on p "A Vitality Boost Like No Other" at bounding box center [518, 560] width 376 height 17
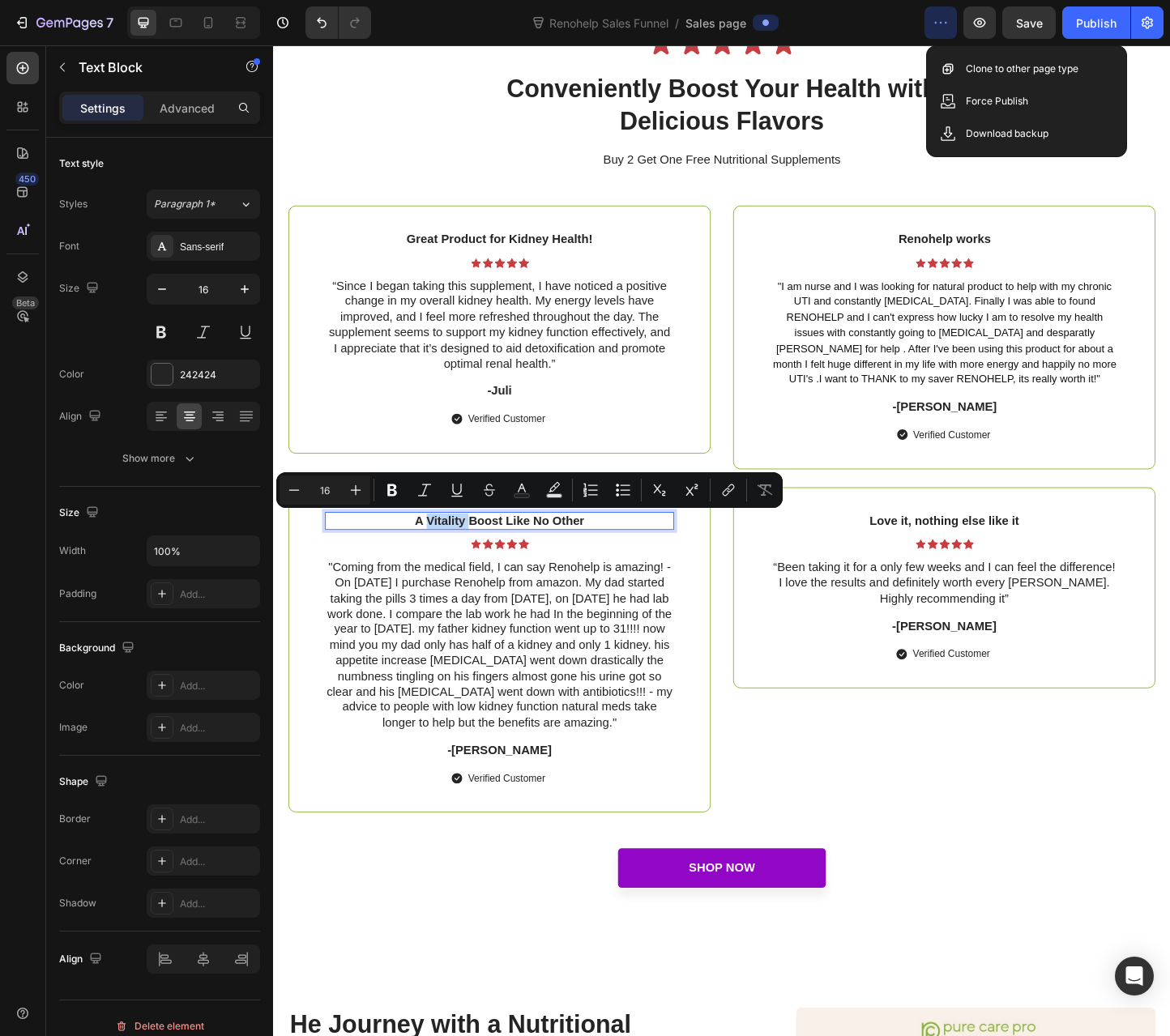
click at [456, 559] on p "A Vitality Boost Like No Other" at bounding box center [518, 560] width 376 height 17
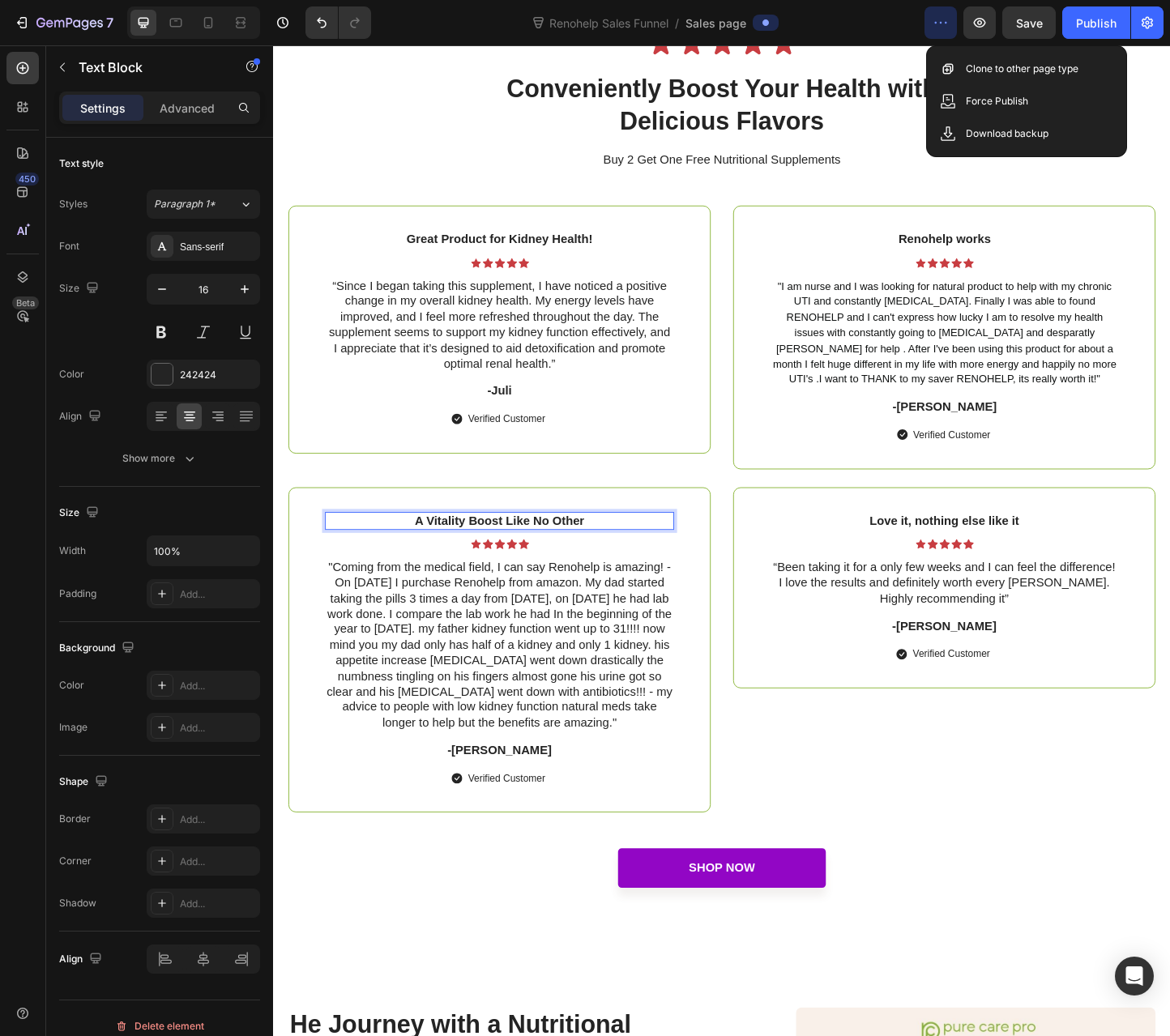
click at [456, 559] on p "A Vitality Boost Like No Other" at bounding box center [518, 560] width 376 height 17
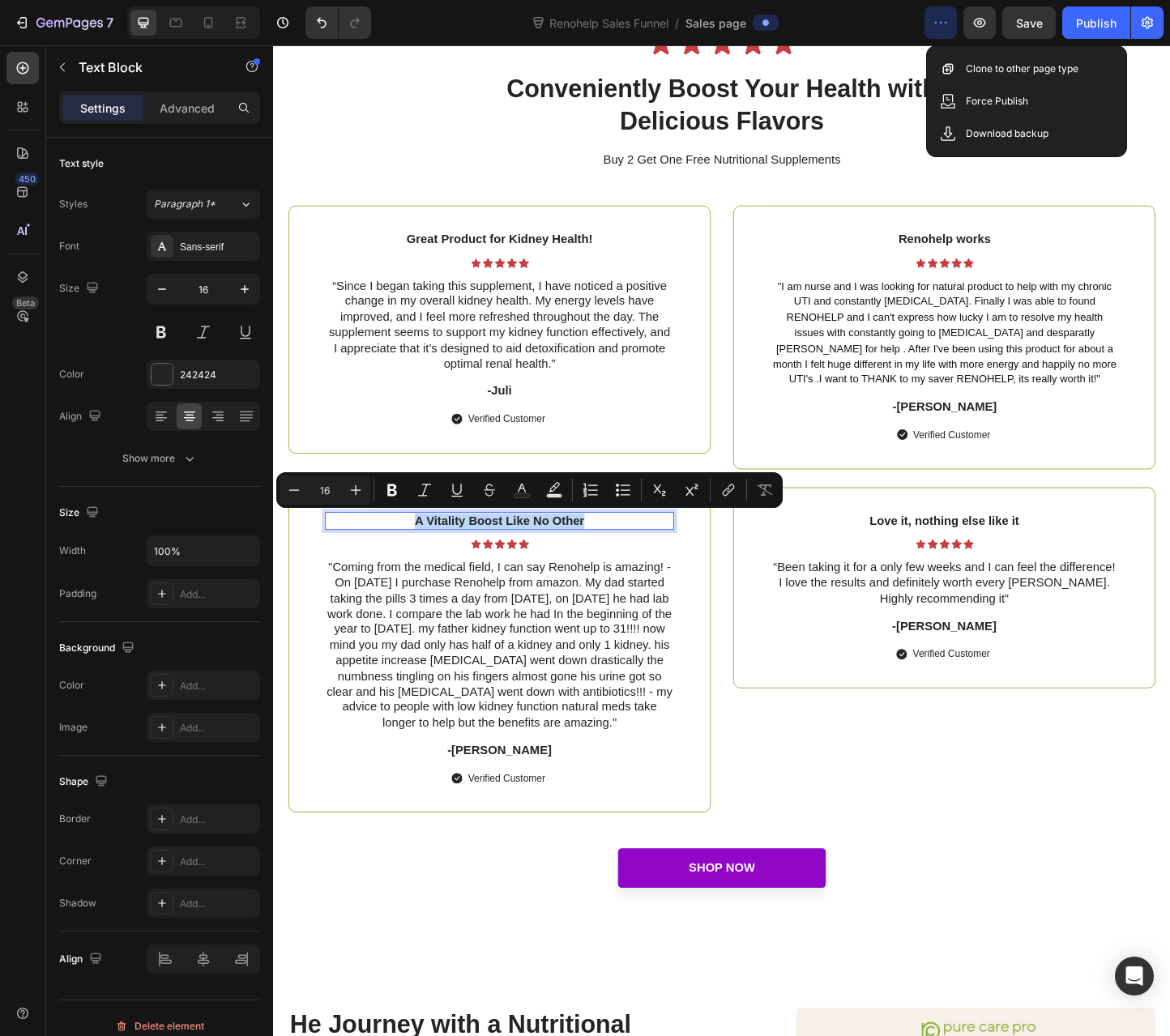
click at [447, 563] on p "A Vitality Boost Like No Other" at bounding box center [518, 560] width 376 height 17
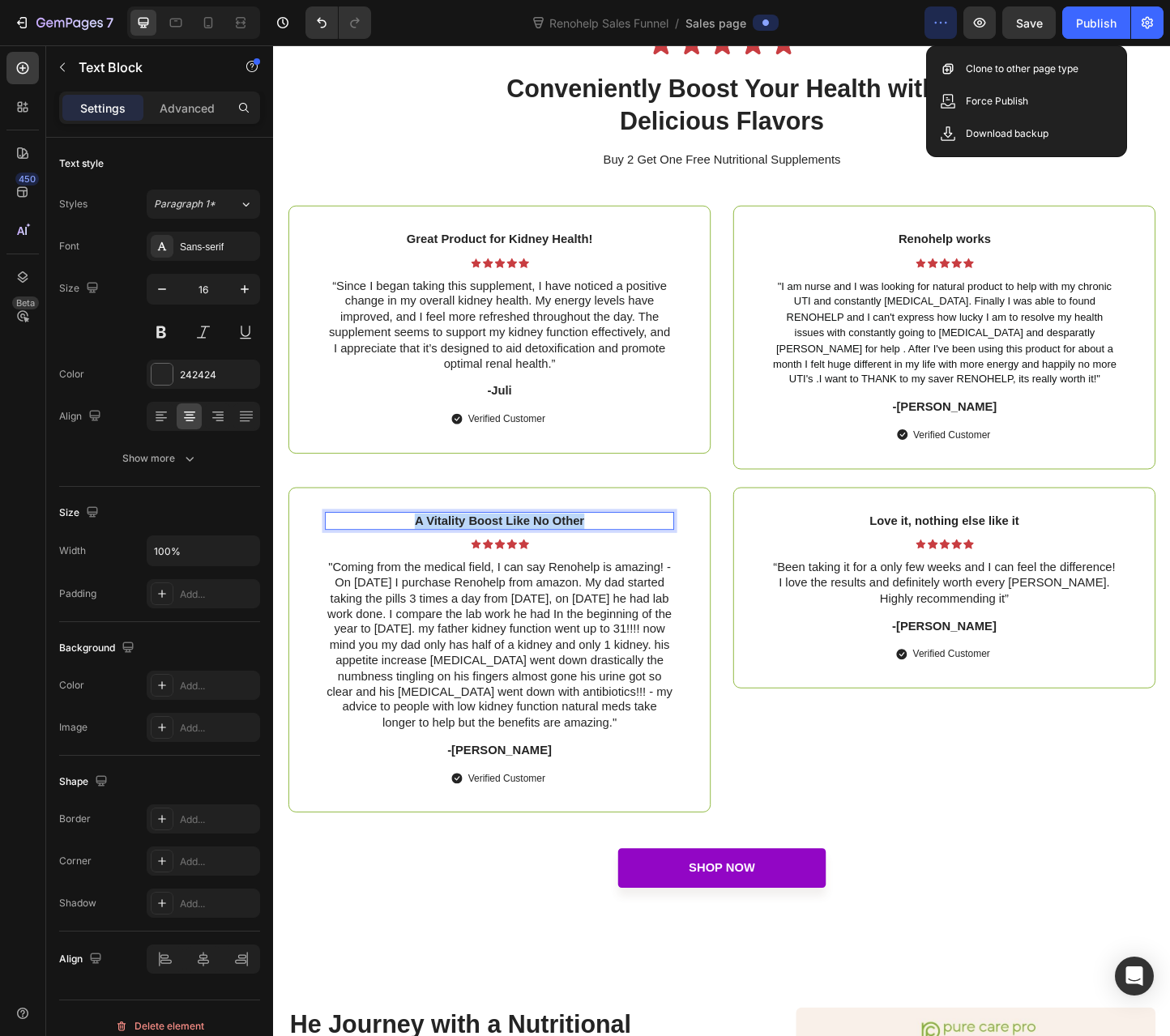
click at [447, 563] on p "A Vitality Boost Like No Other" at bounding box center [518, 560] width 376 height 17
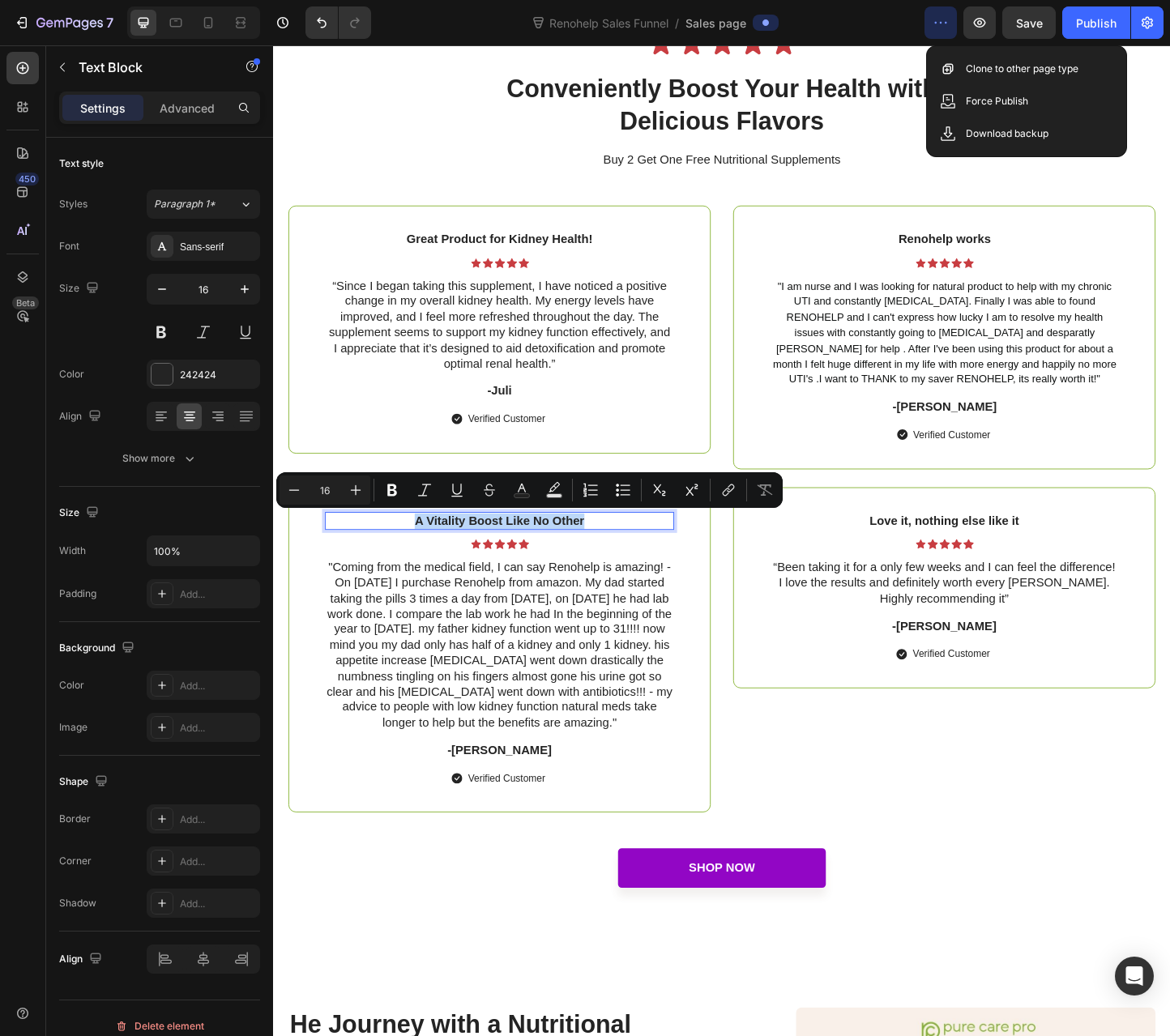
click at [447, 563] on p "A Vitality Boost Like No Other" at bounding box center [518, 560] width 376 height 17
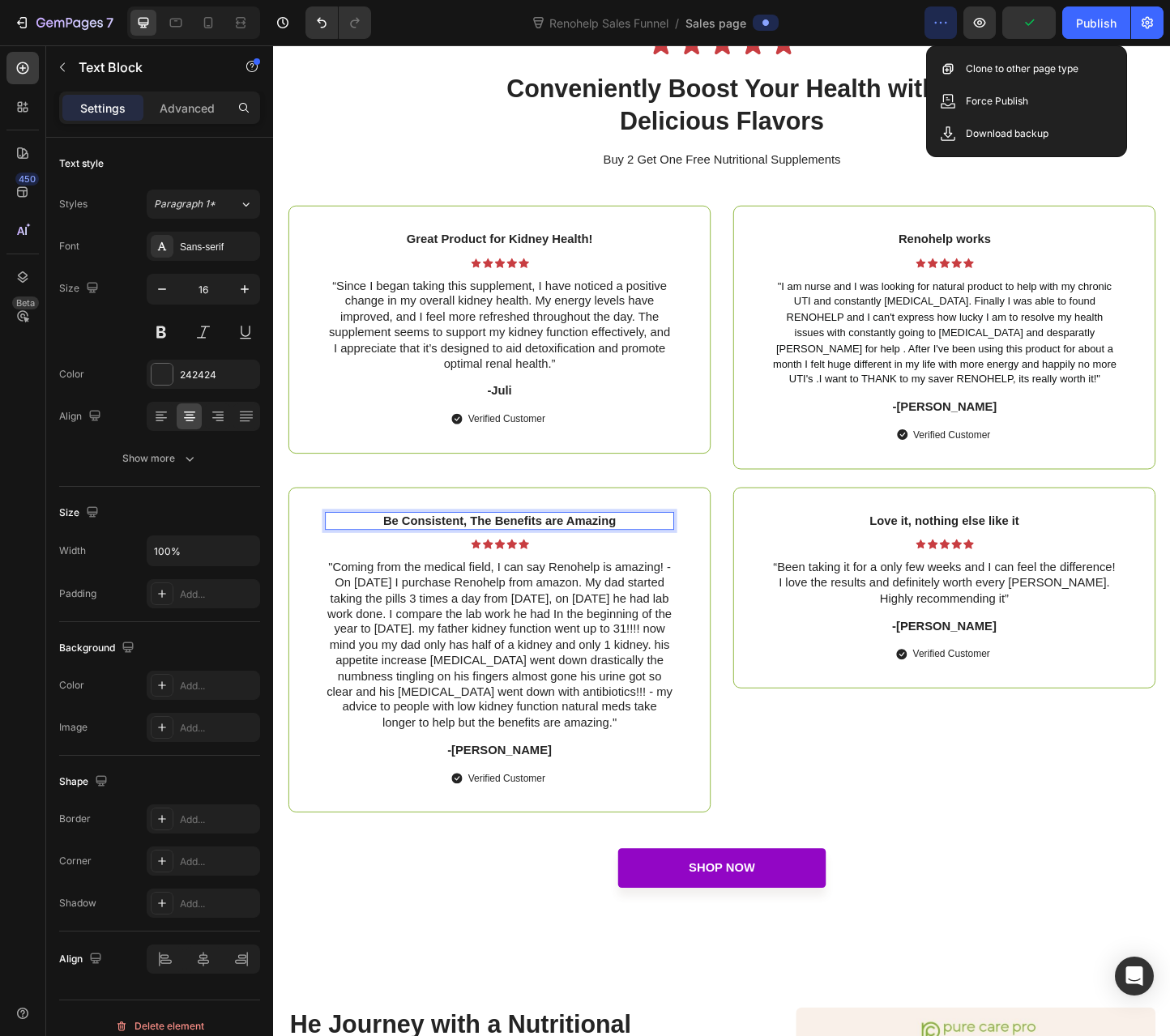
click at [494, 559] on p "Be Consistent, The Benefits are Amazing" at bounding box center [518, 560] width 376 height 17
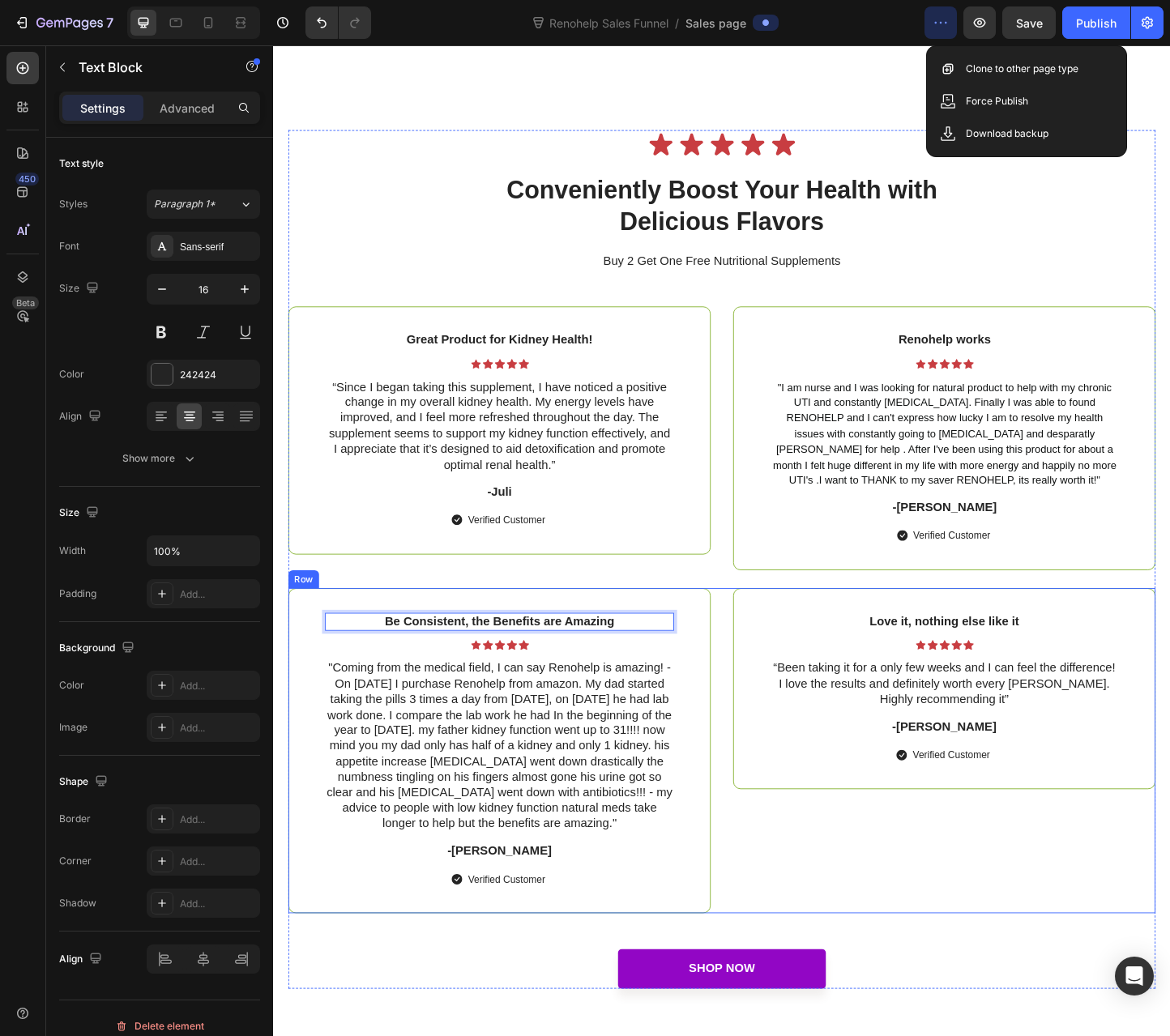
scroll to position [5619, 0]
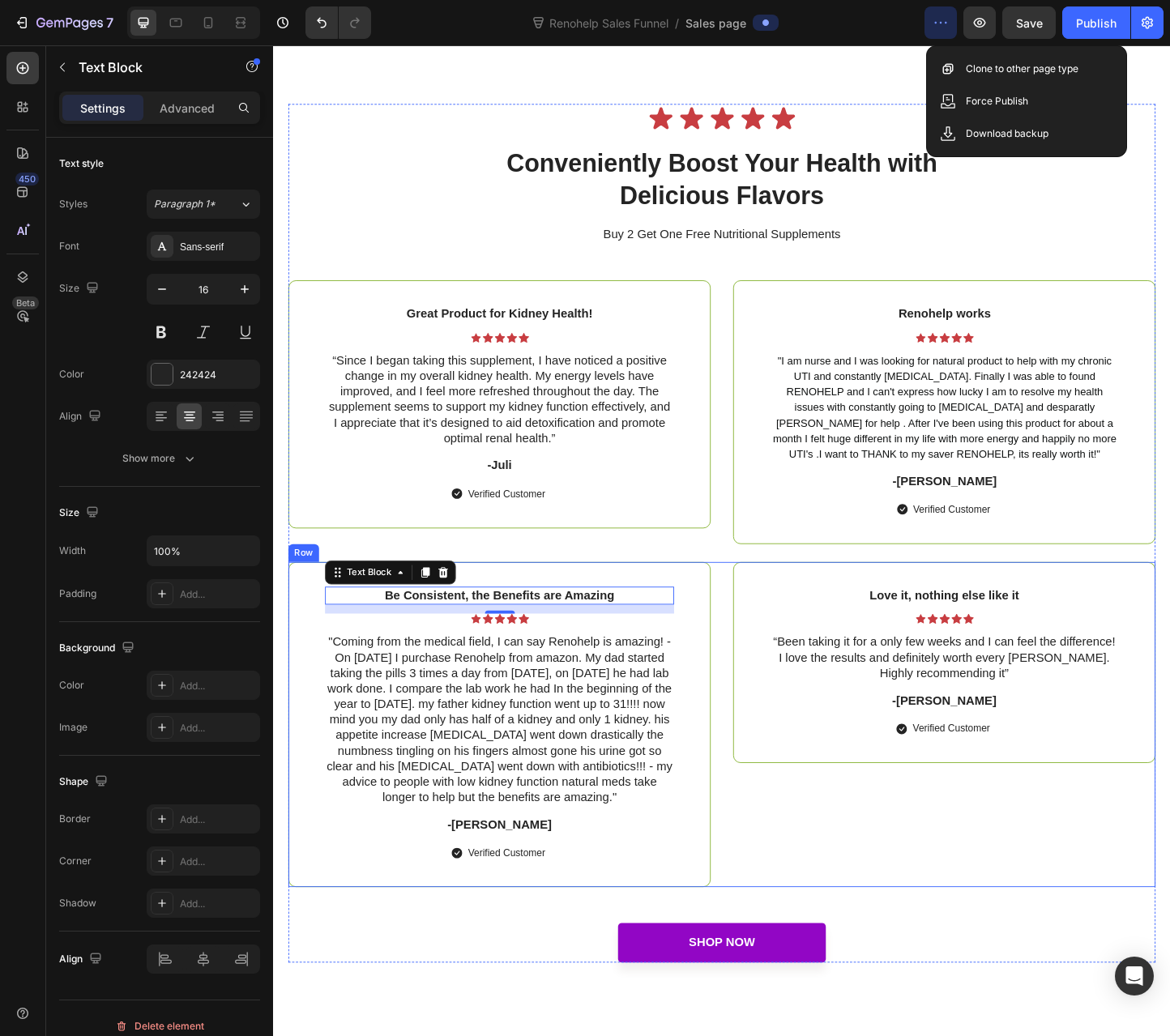
click at [854, 864] on div "Love it, nothing else like it Text Block Icon Icon Icon Icon Icon Icon List “Be…" at bounding box center [1000, 781] width 458 height 353
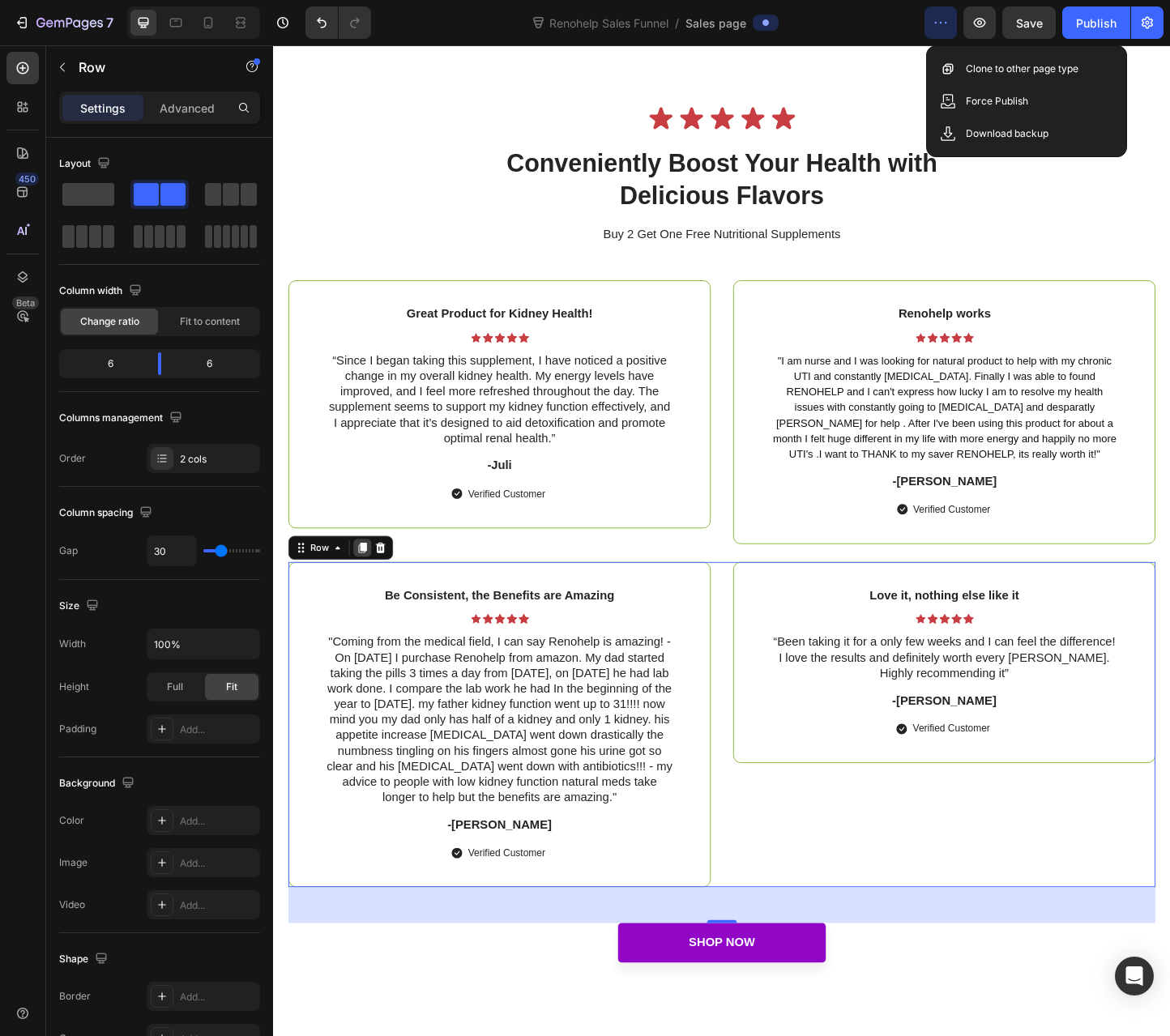
click at [363, 591] on icon at bounding box center [369, 589] width 13 height 13
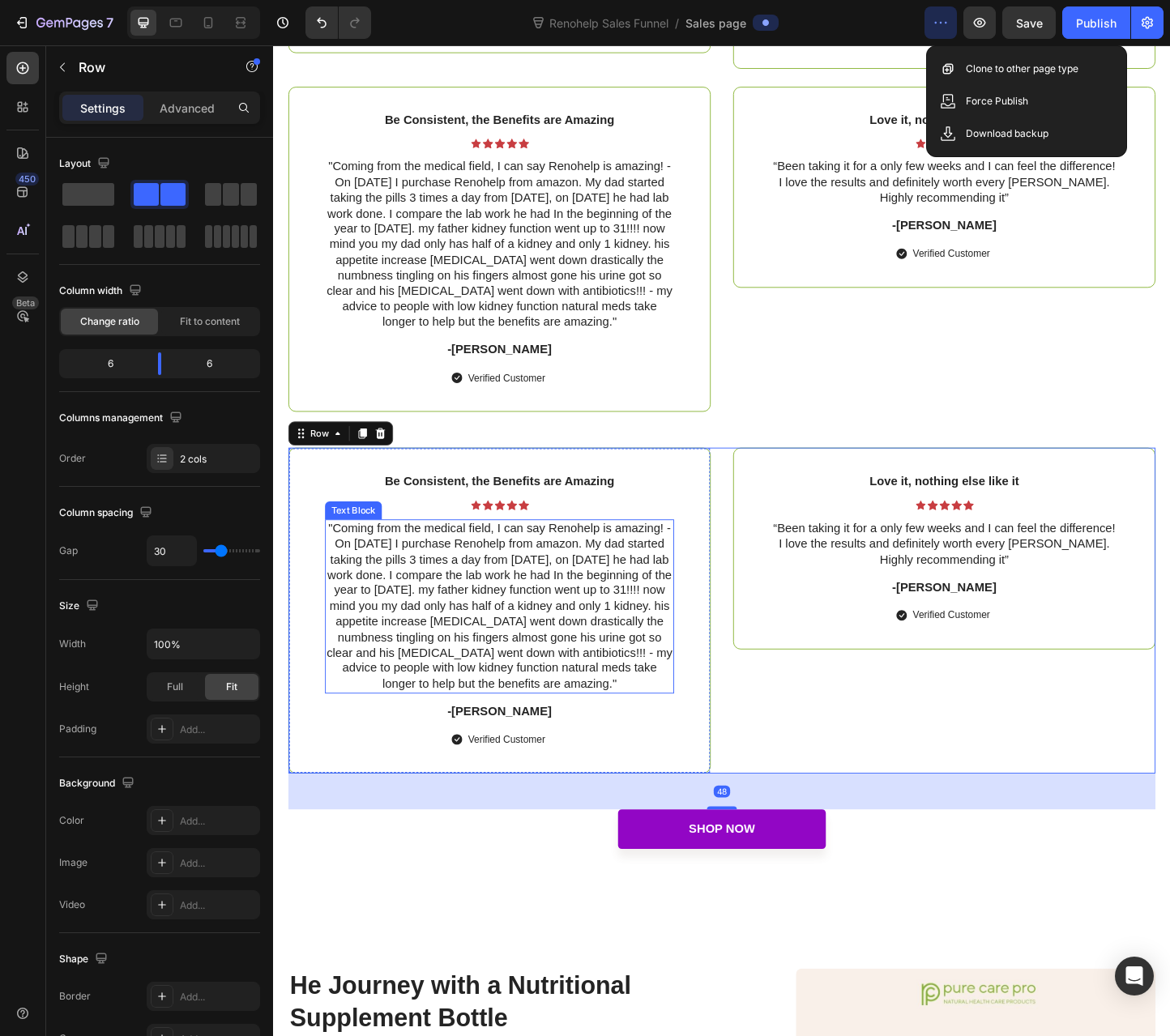
scroll to position [6045, 0]
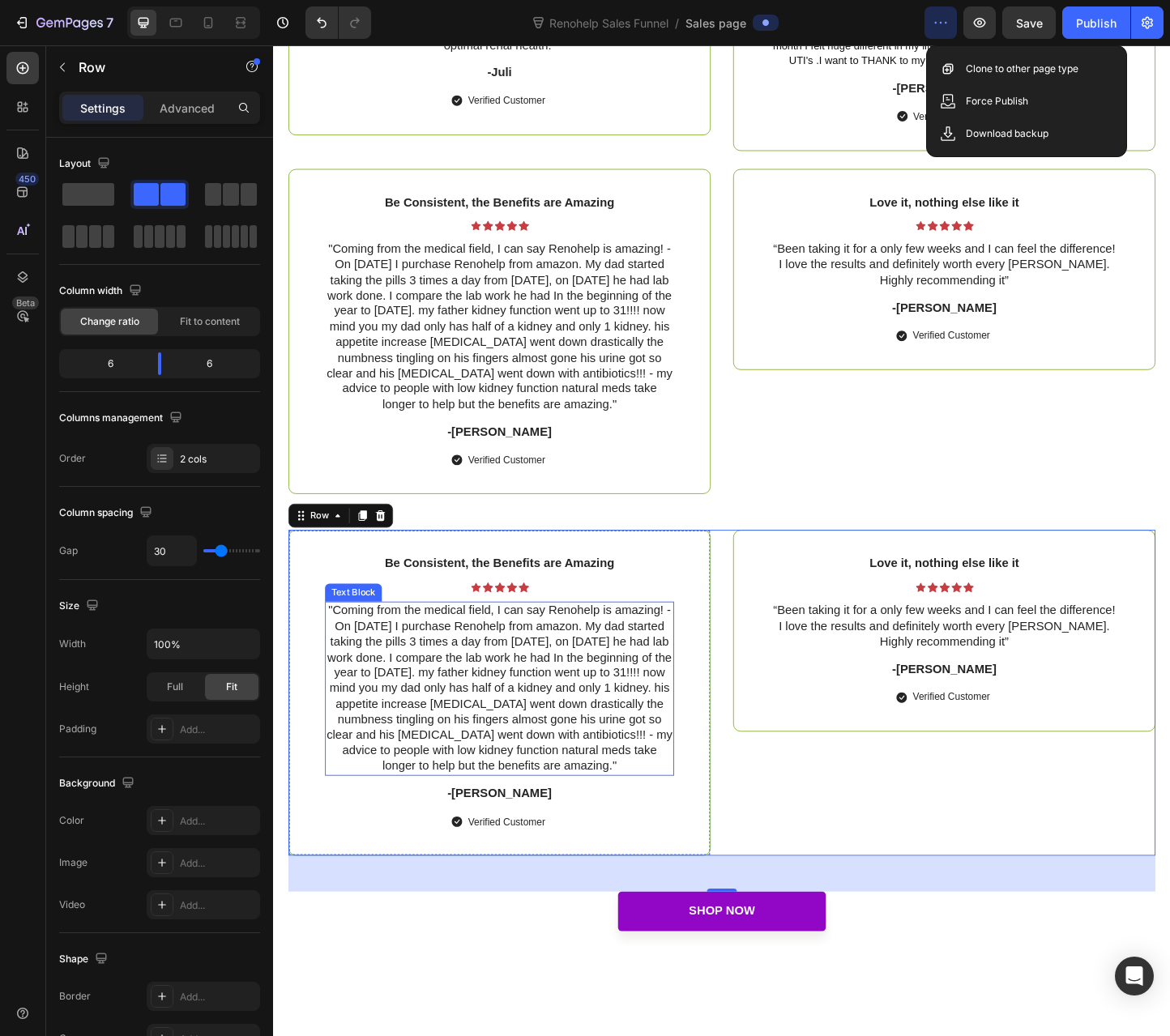
click at [347, 684] on p ""Coming from the medical field, I can say Renohelp is amazing! - On [DATE] I pu…" at bounding box center [518, 743] width 376 height 186
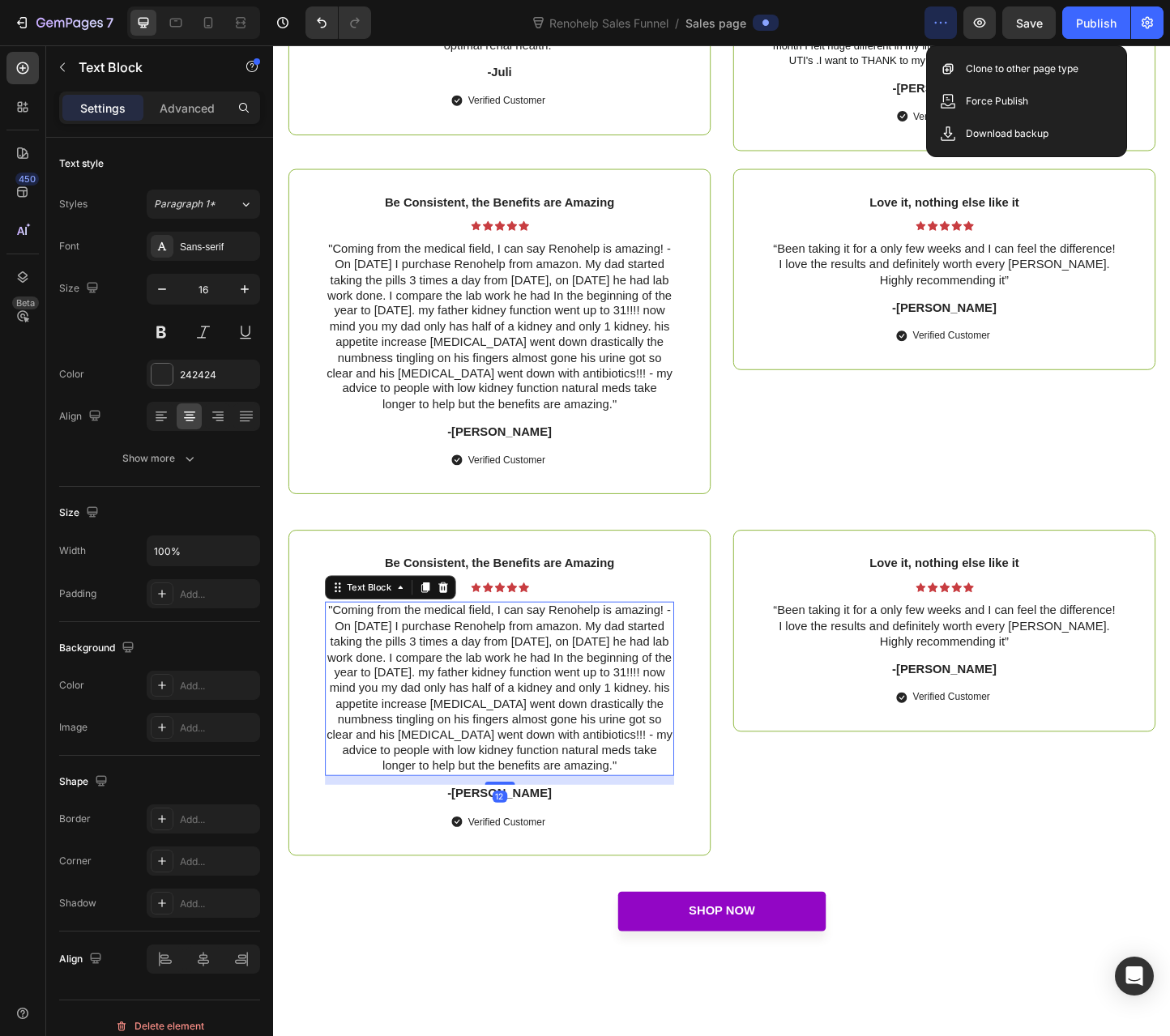
click at [347, 684] on p ""Coming from the medical field, I can say Renohelp is amazing! - On [DATE] I pu…" at bounding box center [518, 743] width 376 height 186
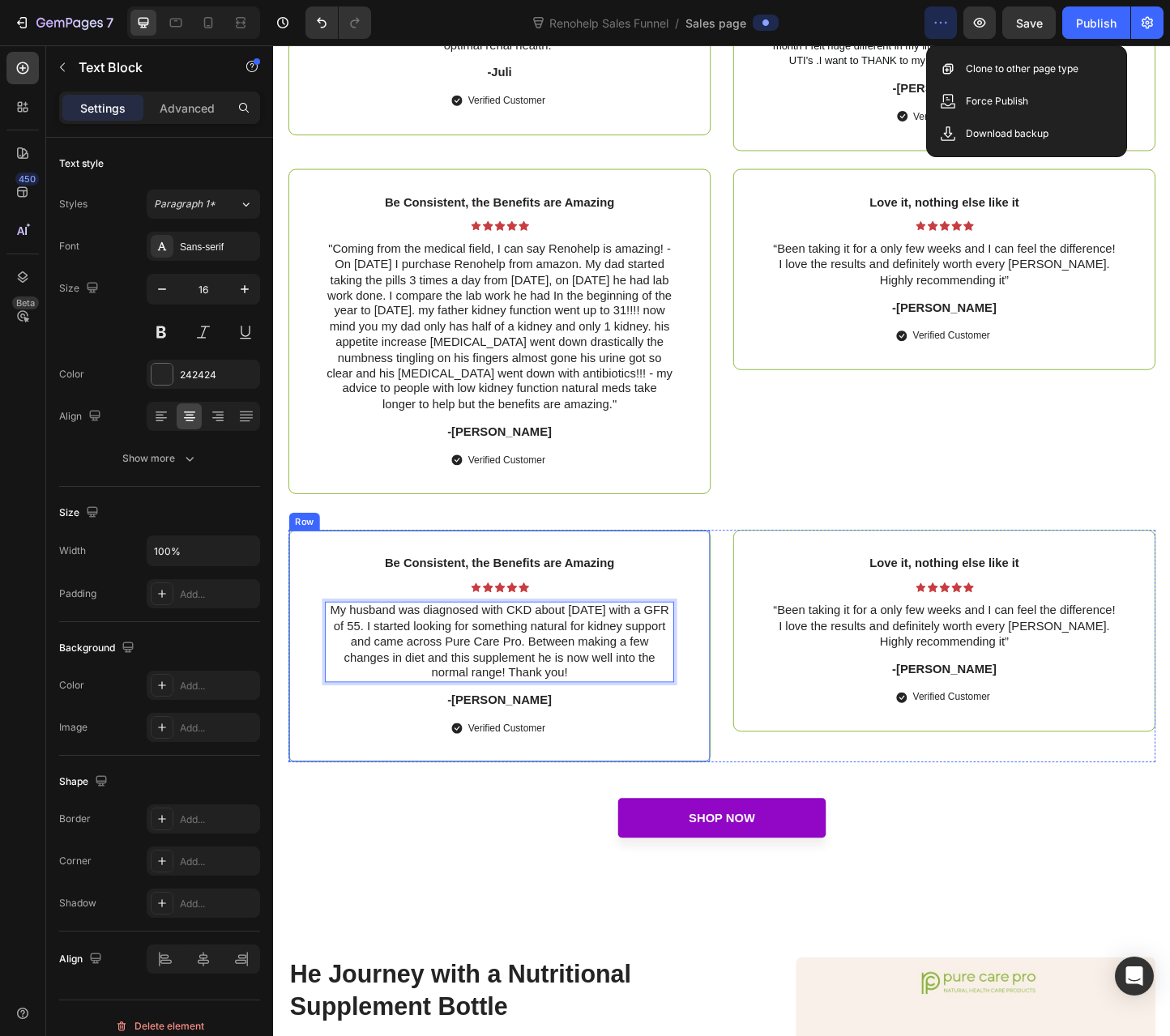
click at [521, 763] on p "-[PERSON_NAME]" at bounding box center [518, 755] width 376 height 17
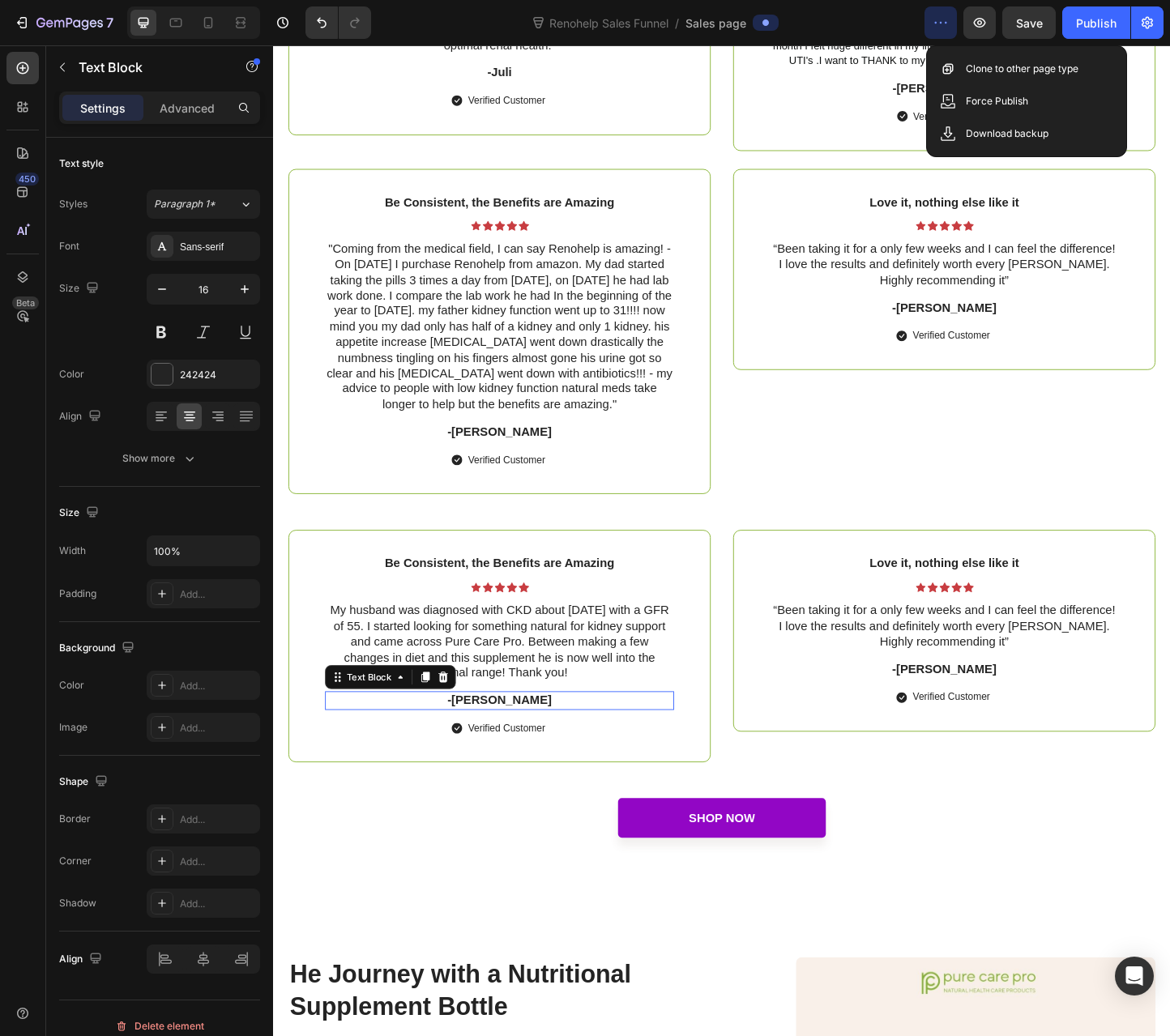
click at [520, 763] on p "-[PERSON_NAME]" at bounding box center [518, 755] width 376 height 17
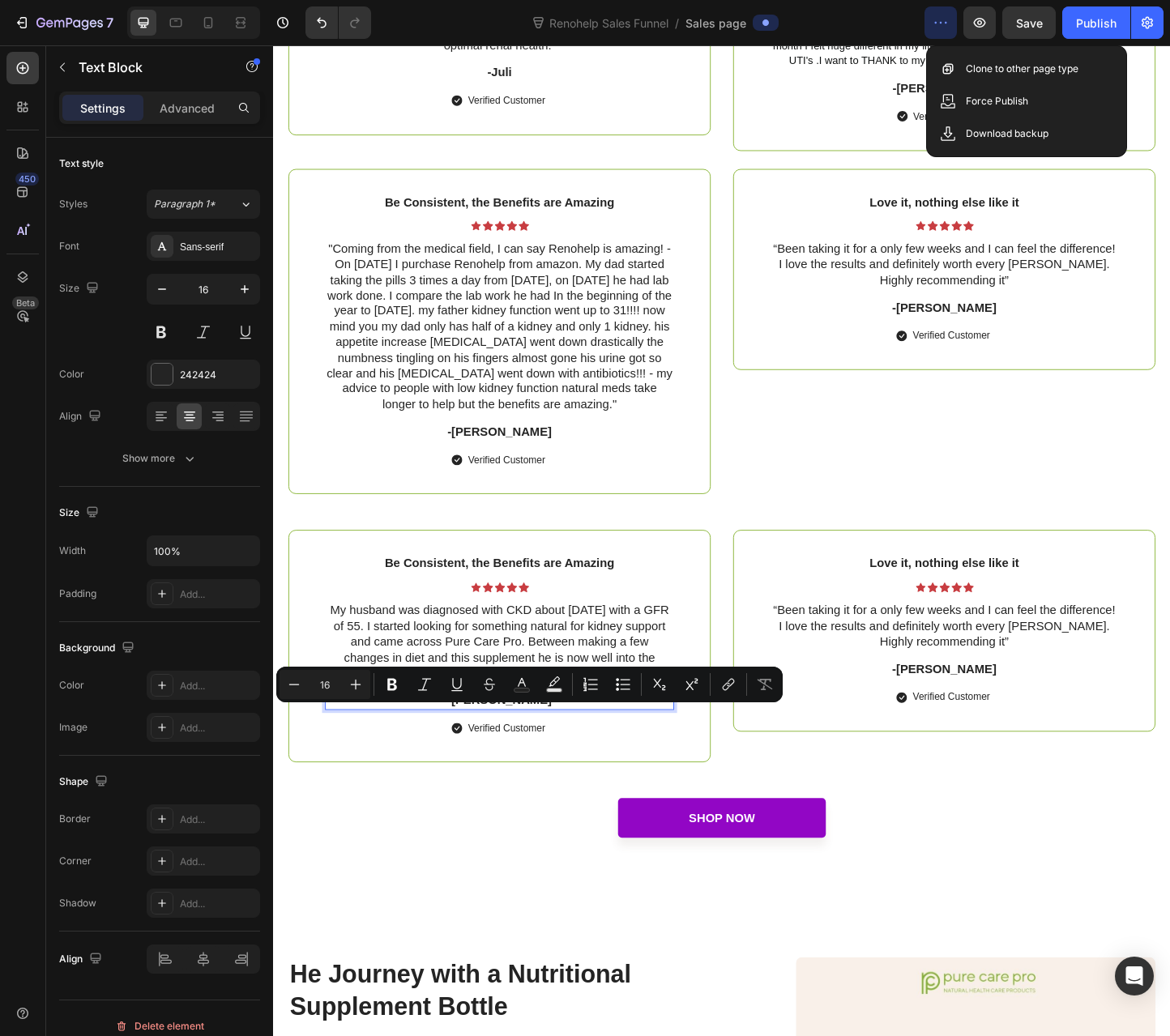
click at [548, 763] on p "-[PERSON_NAME]" at bounding box center [518, 755] width 376 height 17
drag, startPoint x: 531, startPoint y: 772, endPoint x: 490, endPoint y: 777, distance: 41.3
click at [490, 763] on p "-[PERSON_NAME]" at bounding box center [518, 755] width 376 height 17
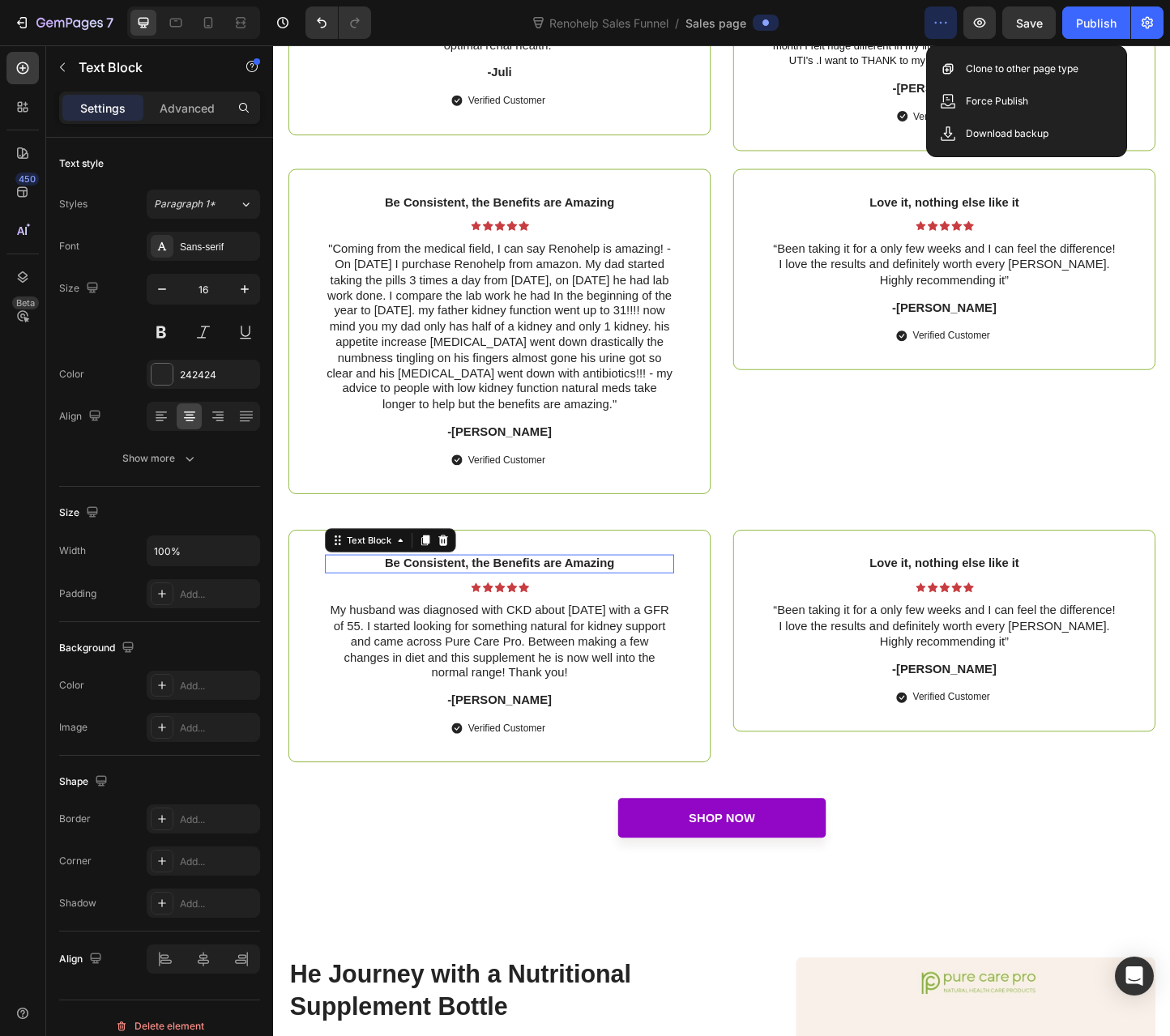
click at [439, 615] on p "Be Consistent, the Benefits are Amazing" at bounding box center [518, 606] width 376 height 17
click at [819, 595] on div "Text Block" at bounding box center [841, 587] width 55 height 14
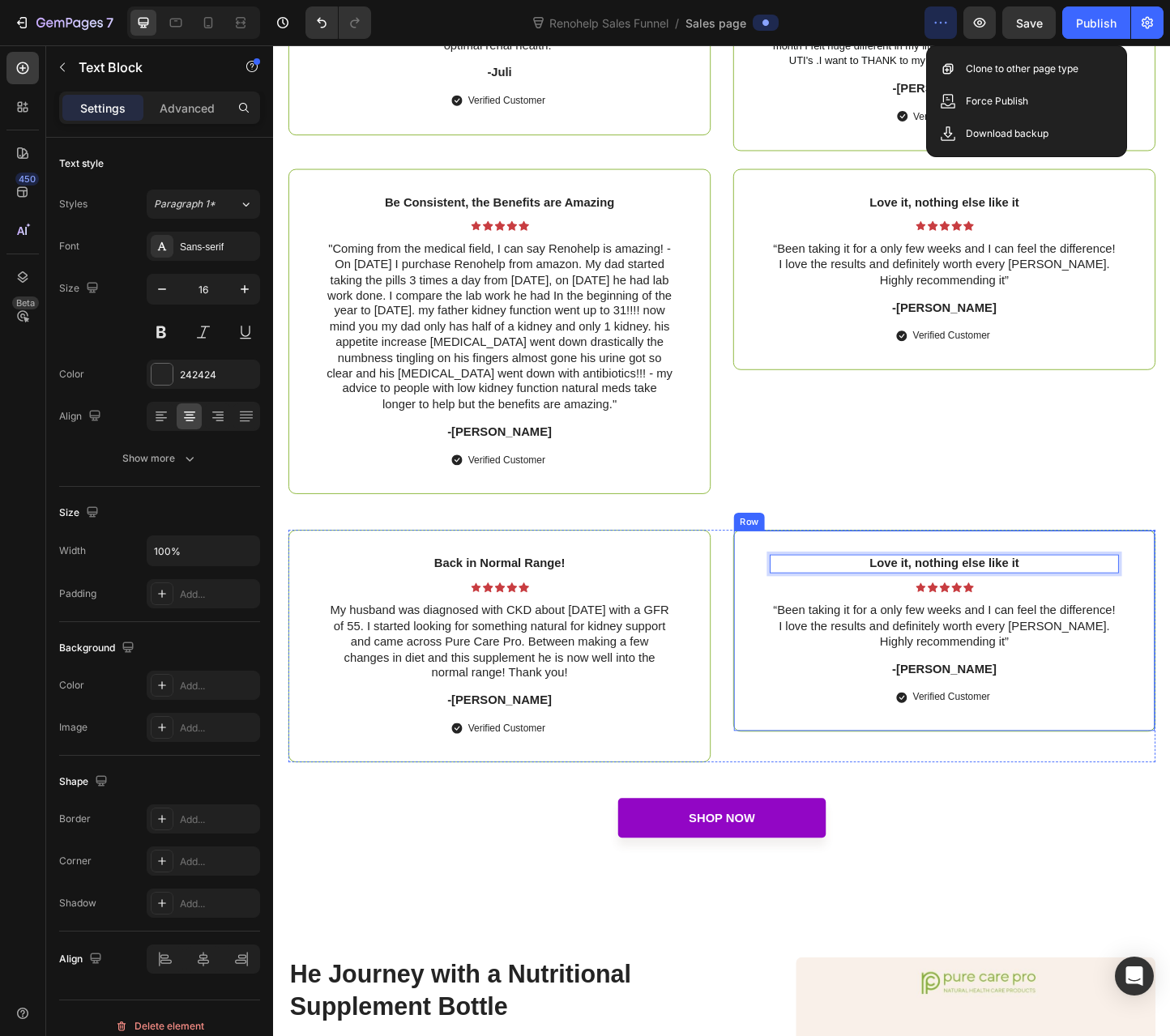
click at [776, 569] on div "Row" at bounding box center [789, 561] width 27 height 14
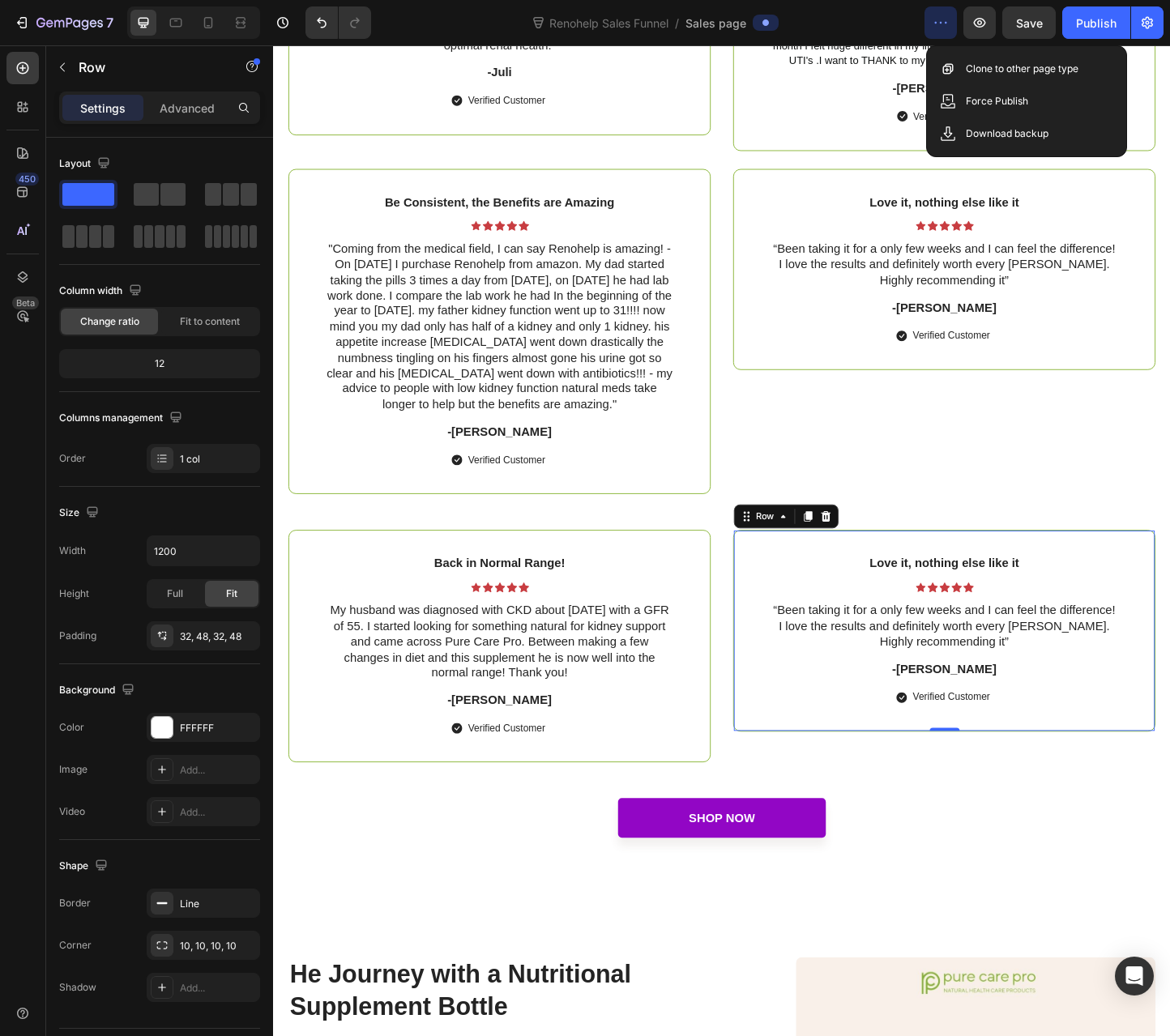
click at [866, 562] on icon at bounding box center [872, 556] width 13 height 13
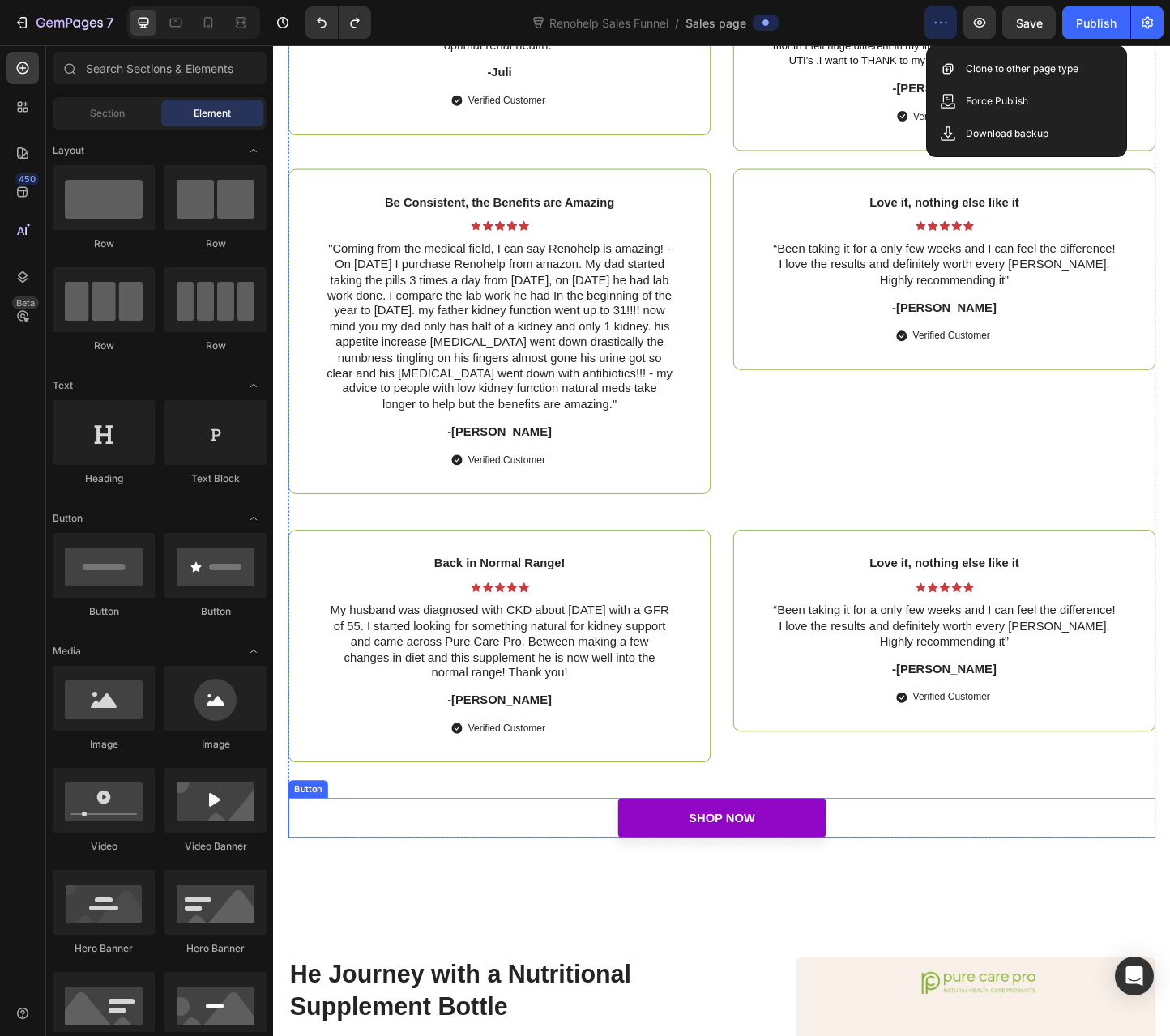
scroll to position [5963, 0]
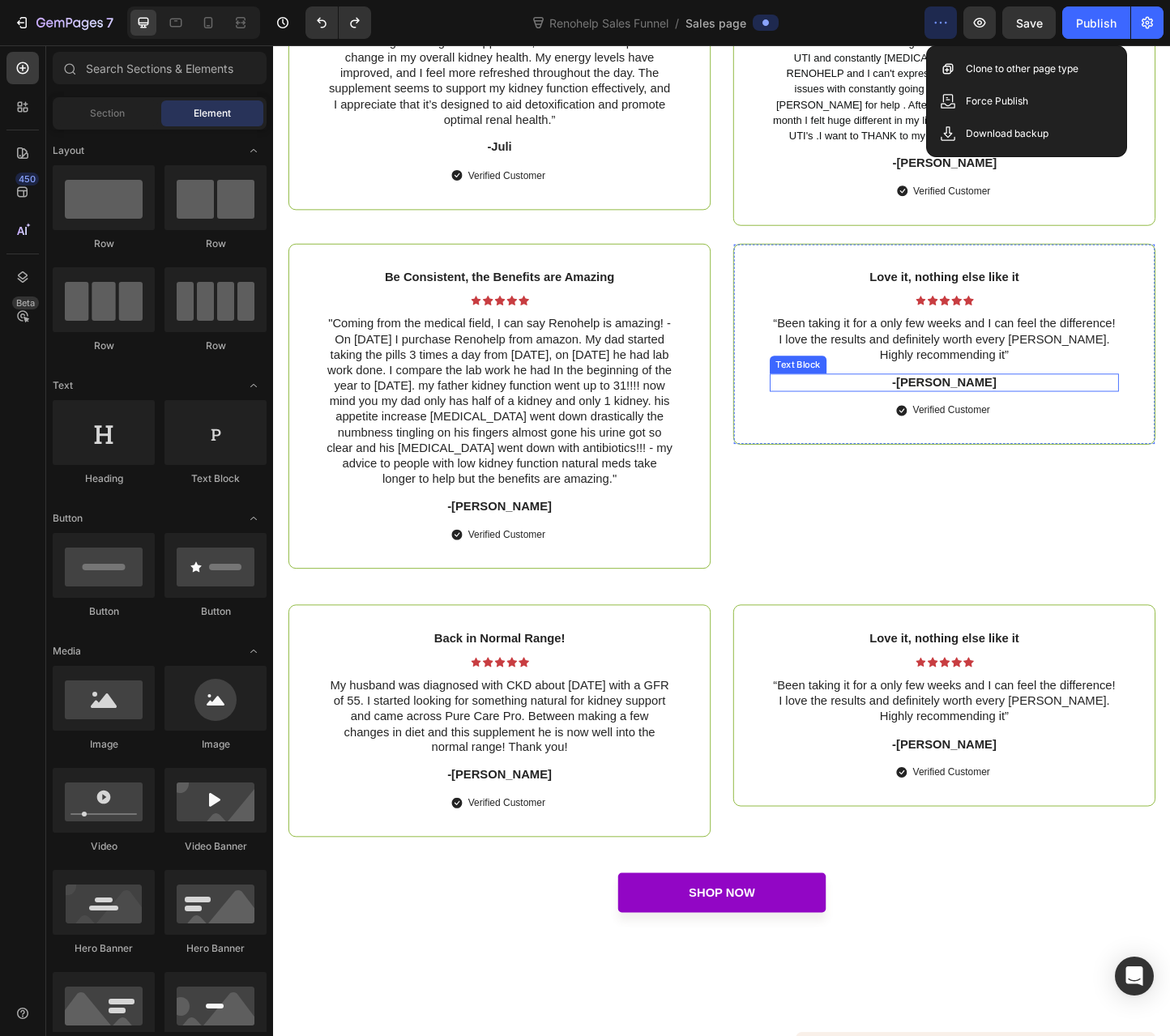
click at [1015, 407] on p "-[PERSON_NAME]" at bounding box center [1000, 411] width 376 height 17
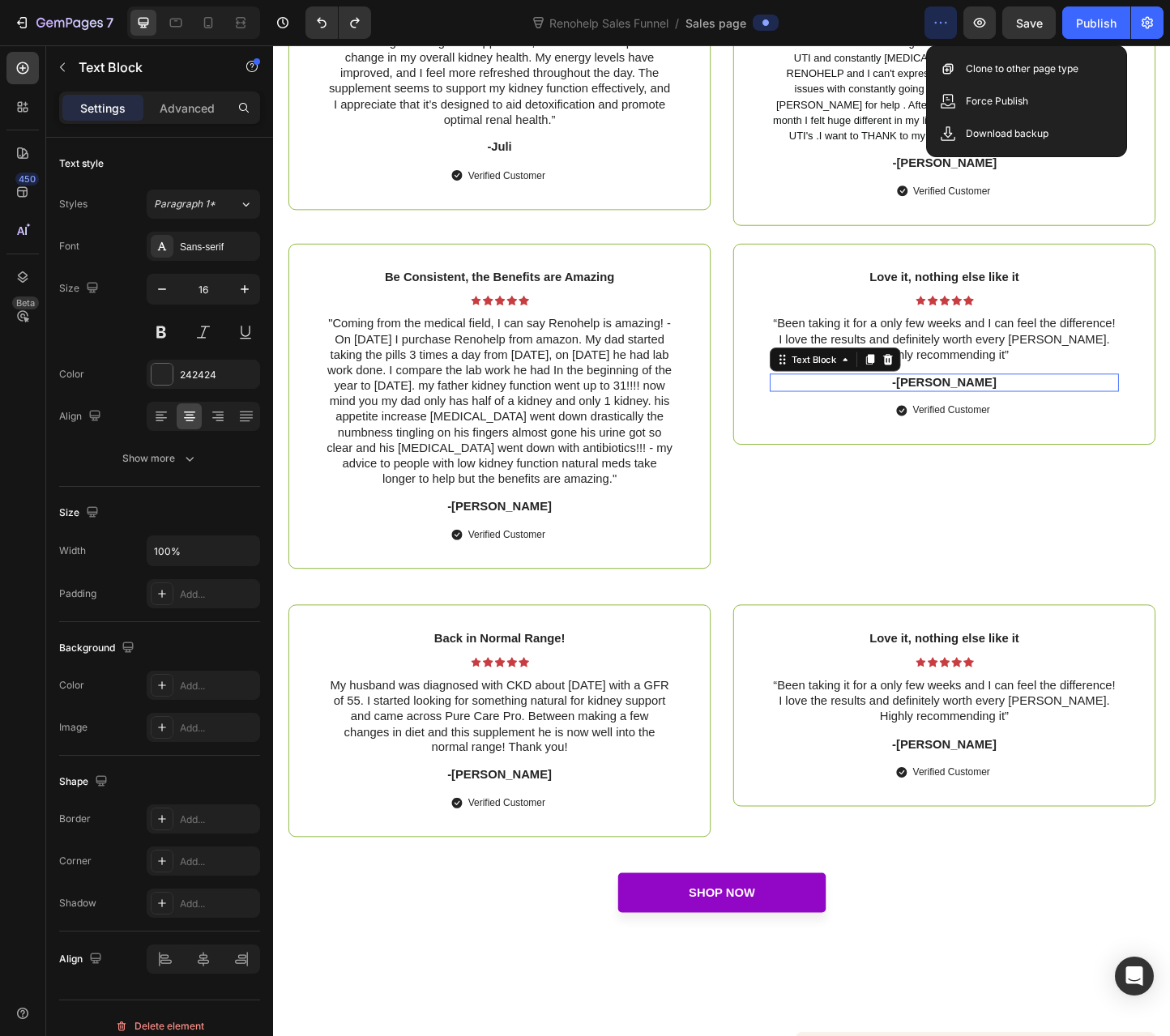
click at [1015, 407] on p "-[PERSON_NAME]" at bounding box center [1000, 411] width 376 height 17
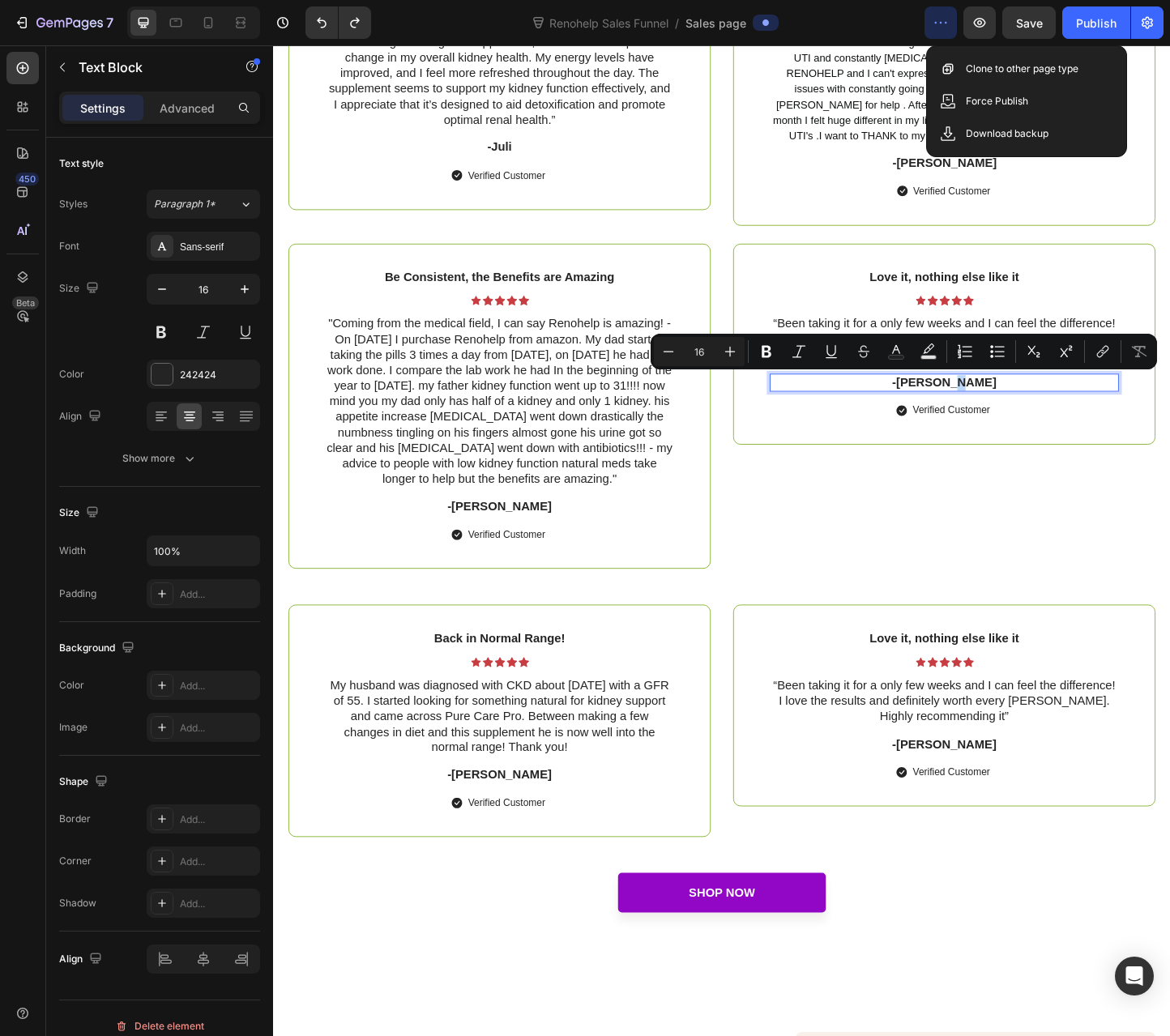
click at [1015, 411] on p "-[PERSON_NAME]" at bounding box center [1000, 411] width 376 height 17
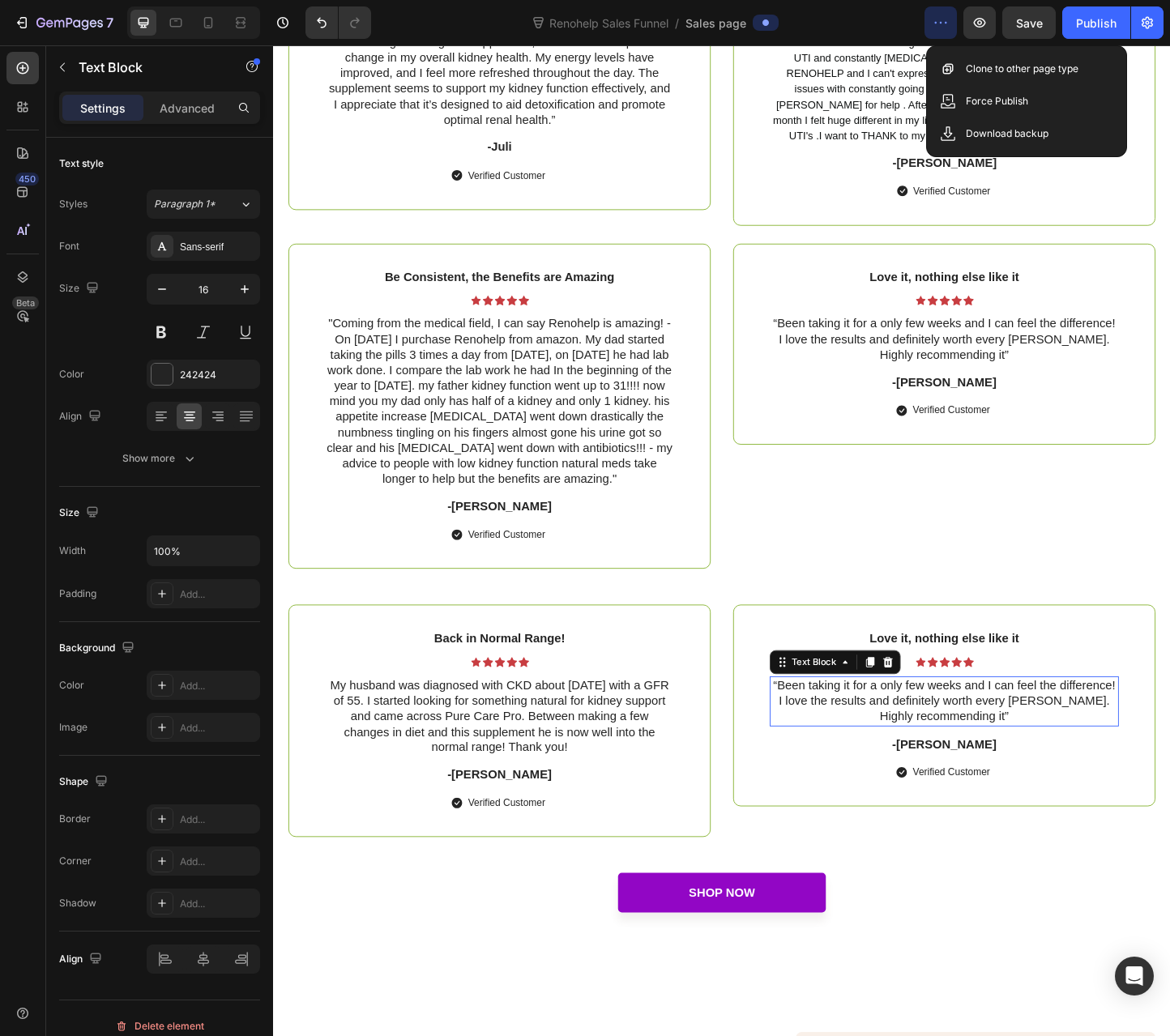
click at [991, 779] on p "“Been taking it for a only few weeks and I can feel the difference! I love the …" at bounding box center [1000, 756] width 376 height 51
click at [1053, 781] on p "“Been taking it for a only few weeks and I can feel the difference! I love the …" at bounding box center [1000, 756] width 376 height 51
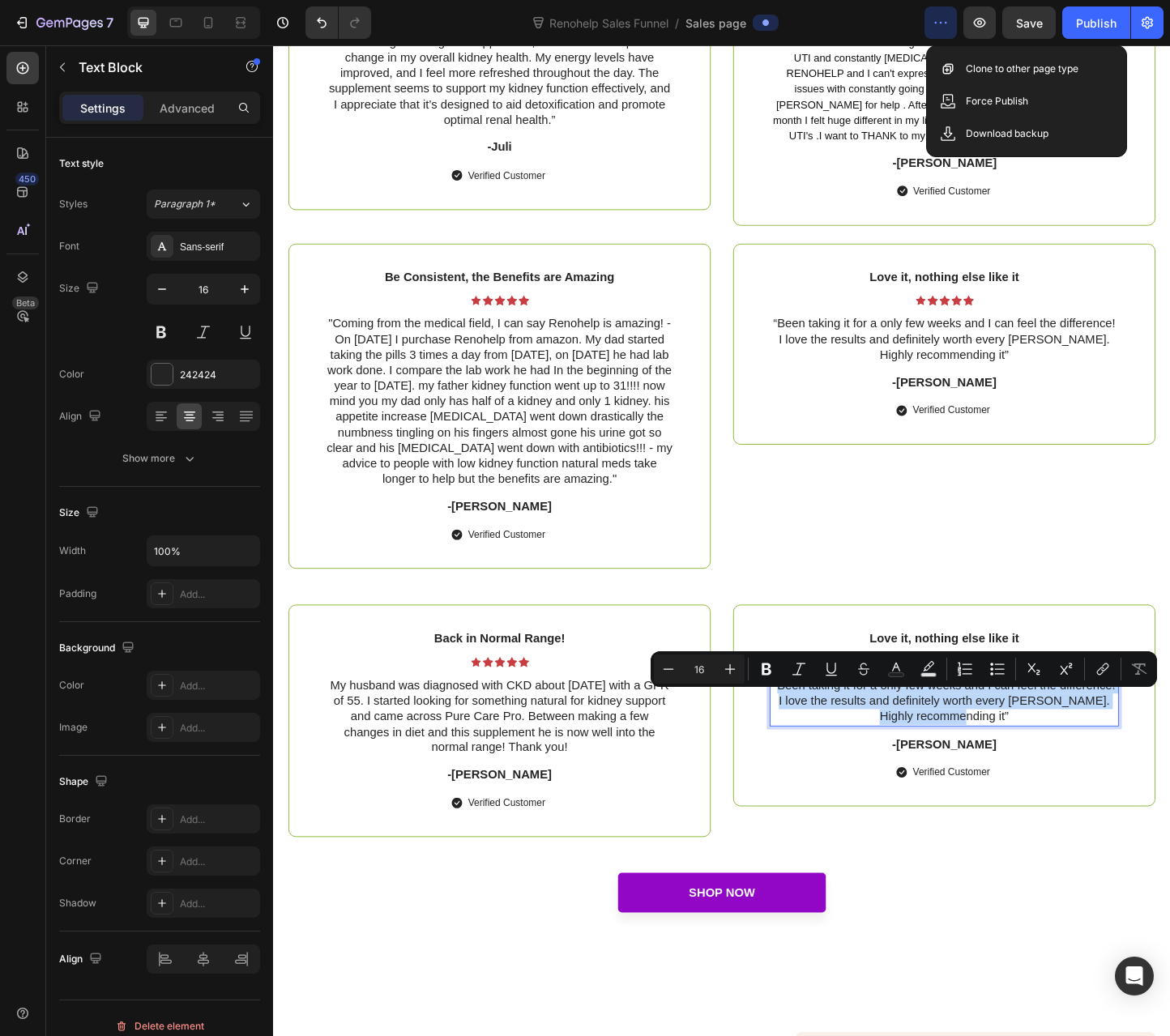
drag, startPoint x: 1058, startPoint y: 789, endPoint x: 844, endPoint y: 754, distance: 216.8
click at [844, 754] on p "“Been taking it for a only few weeks and I can feel the difference! I love the …" at bounding box center [1000, 756] width 376 height 51
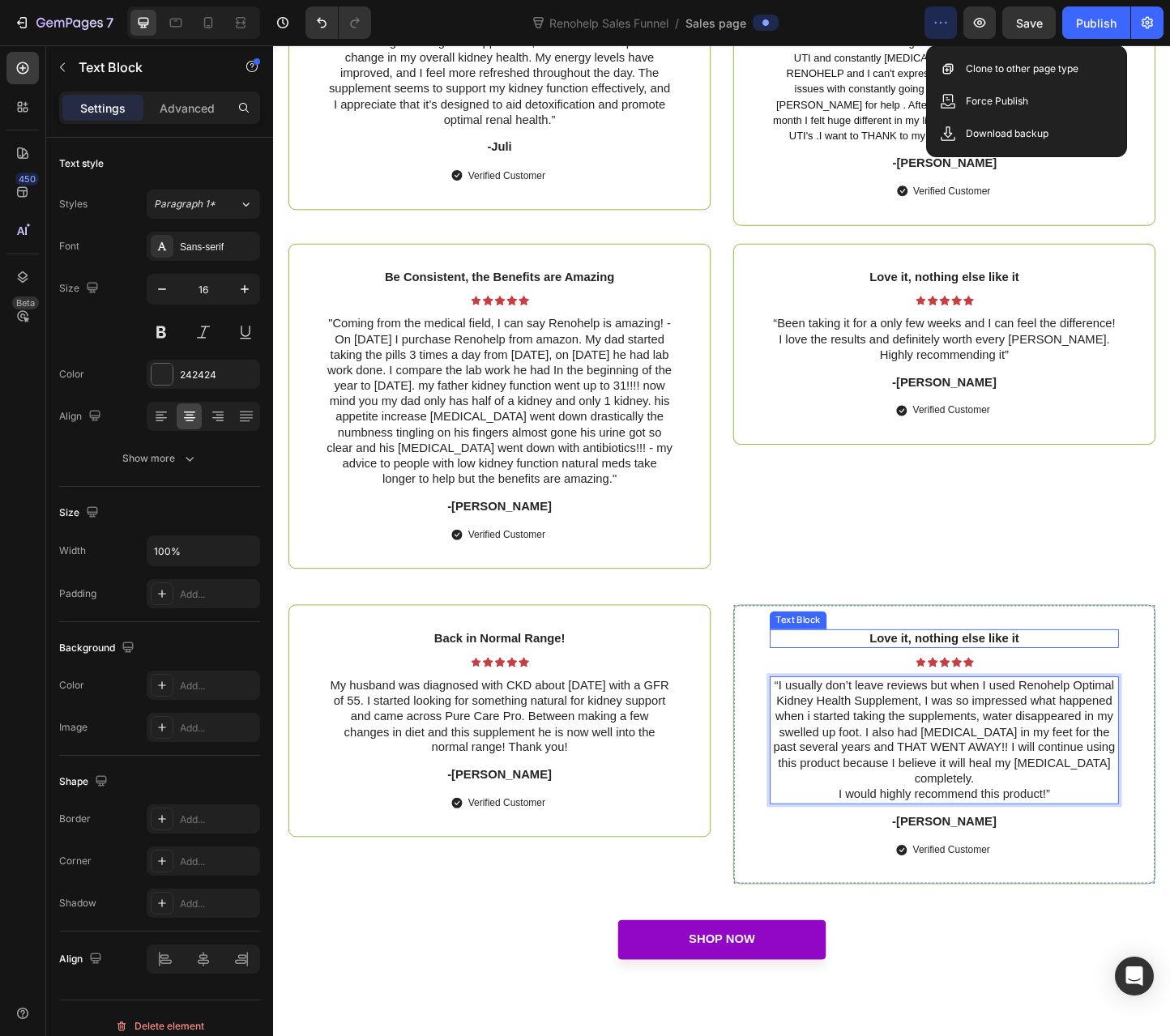
click at [973, 697] on p "Love it, nothing else like it" at bounding box center [1000, 688] width 376 height 17
click at [976, 697] on p "Love it, nothing else like it" at bounding box center [1000, 688] width 376 height 17
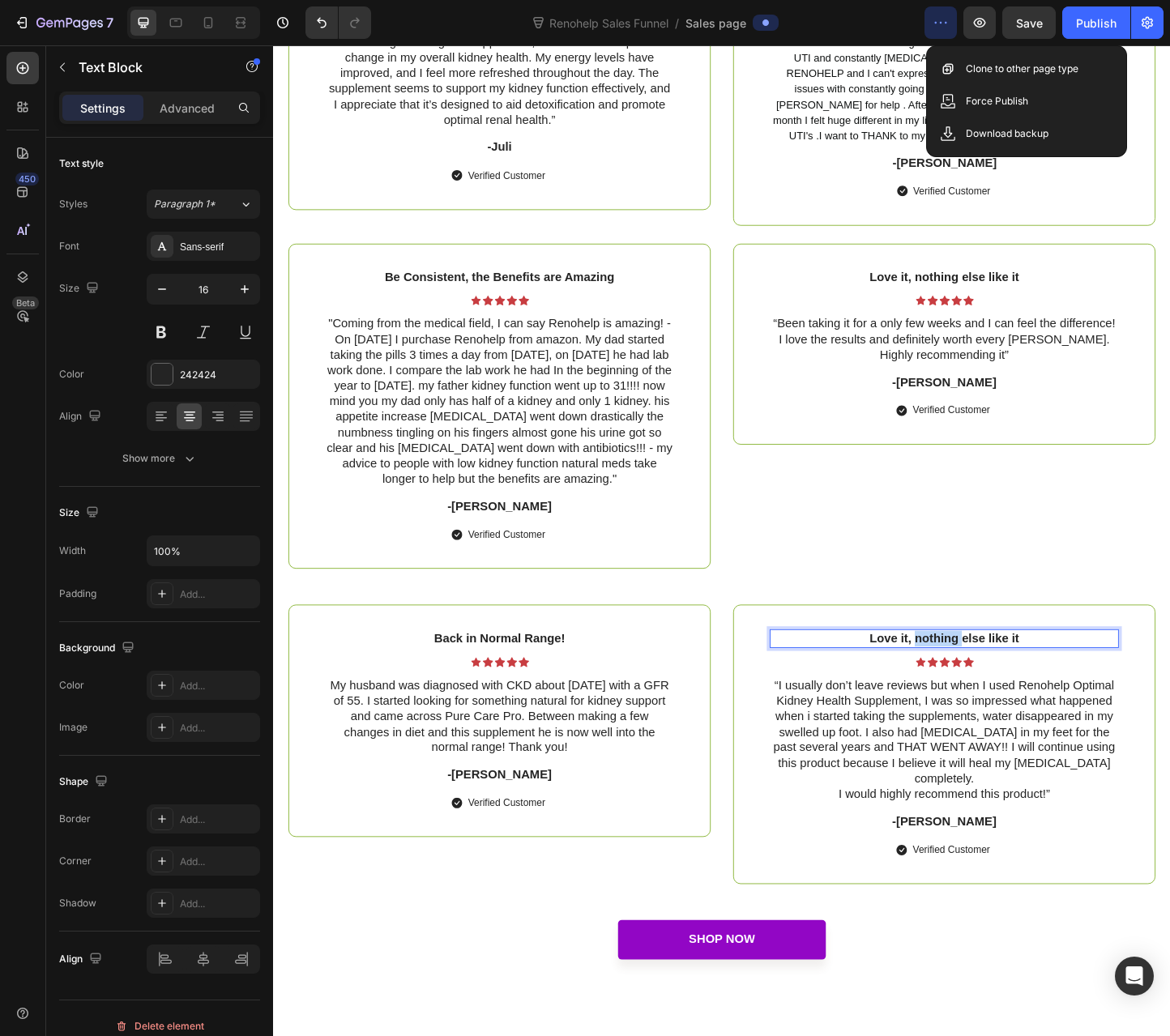
click at [976, 697] on p "Love it, nothing else like it" at bounding box center [1000, 688] width 376 height 17
click at [867, 776] on p "“I usually don’t leave reviews but when I used Renohelp Optimal Kidney Health S…" at bounding box center [1000, 790] width 376 height 118
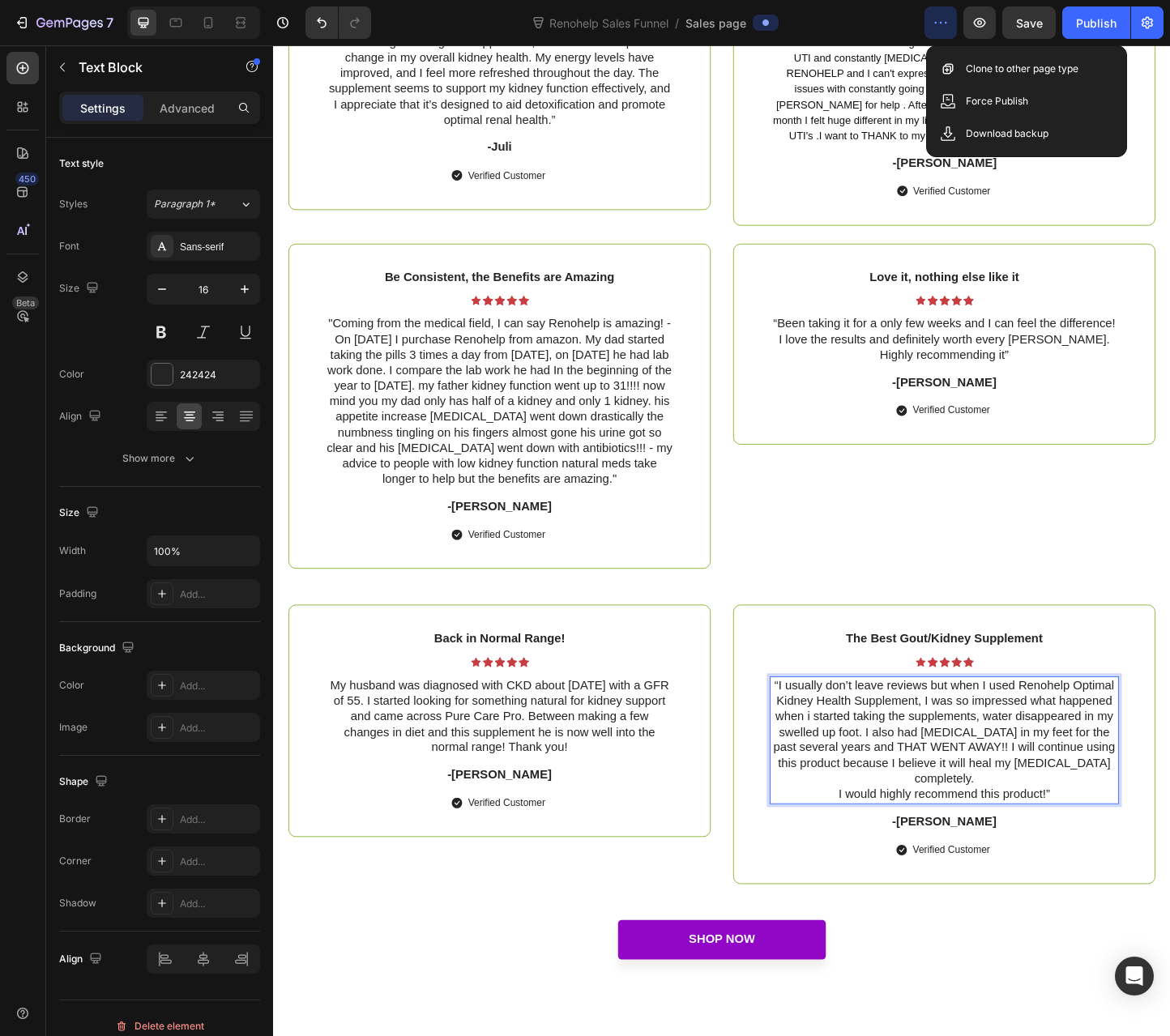
click at [843, 791] on p "“I usually don’t leave reviews but when I used Renohelp Optimal Kidney Health S…" at bounding box center [1000, 790] width 376 height 118
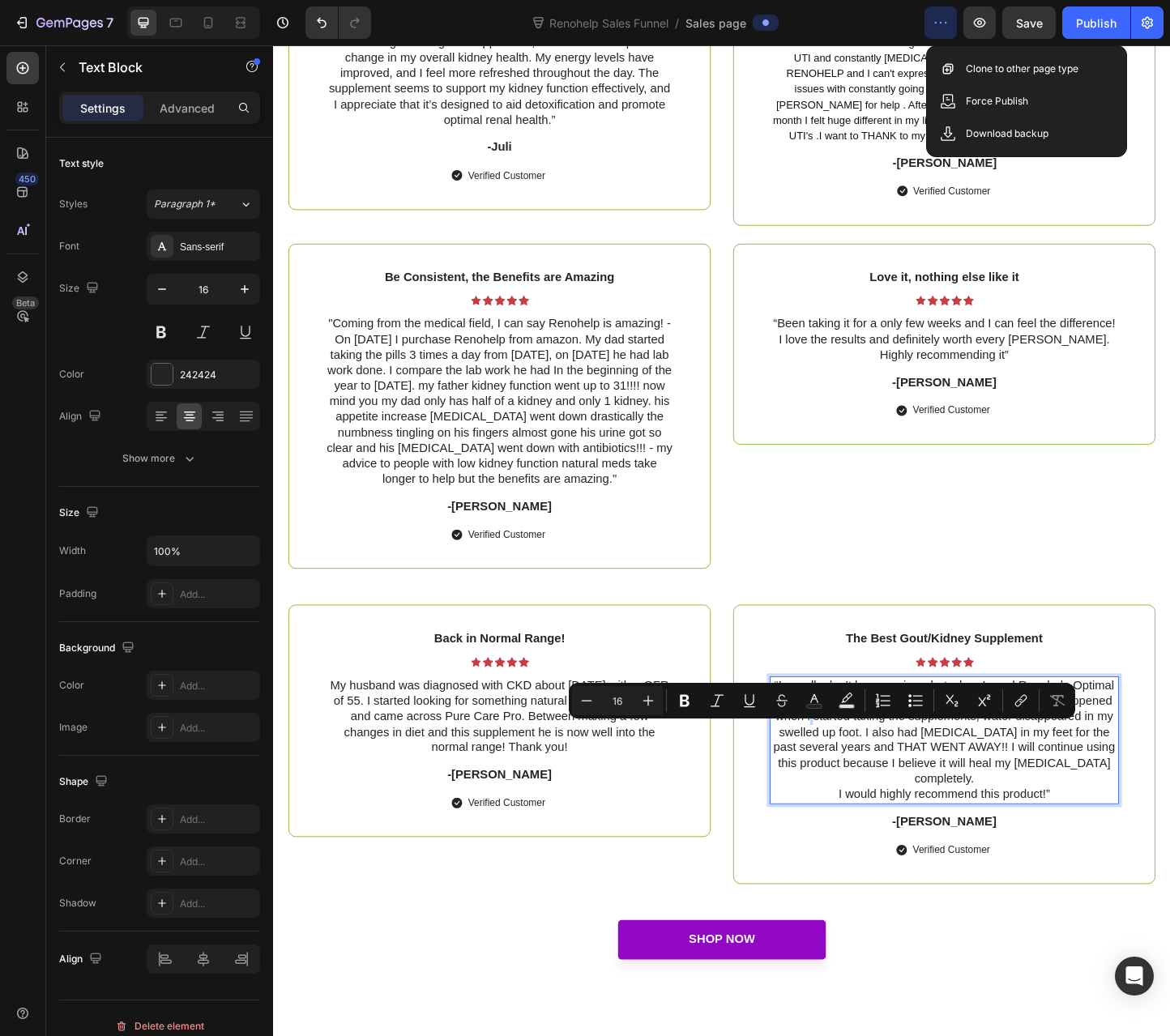
click at [843, 791] on p "“I usually don’t leave reviews but when I used Renohelp Optimal Kidney Health S…" at bounding box center [1000, 790] width 376 height 118
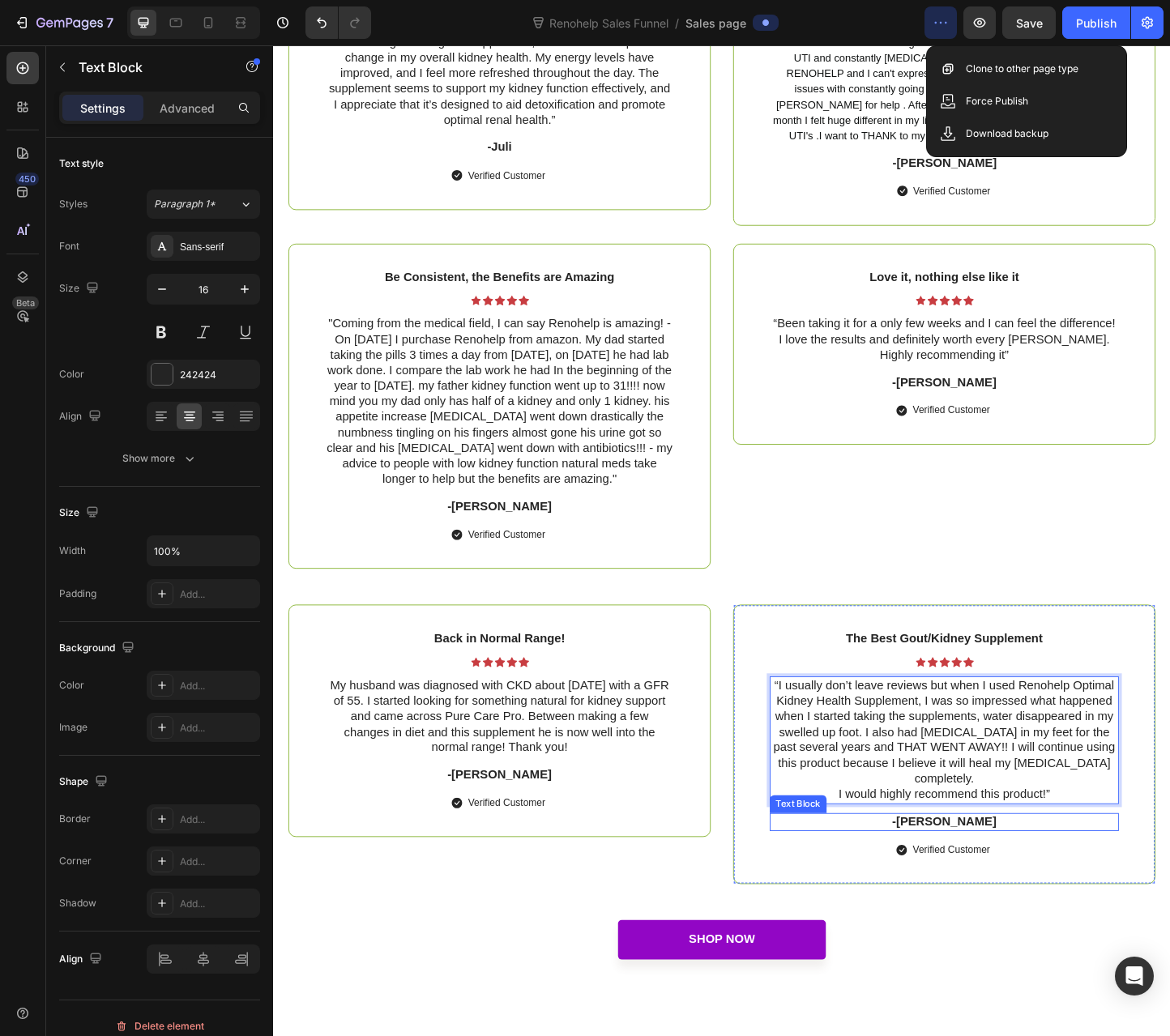
click at [983, 885] on p "-[PERSON_NAME]" at bounding box center [1000, 887] width 376 height 17
click at [985, 885] on p "-[PERSON_NAME]" at bounding box center [1000, 887] width 376 height 17
click at [1030, 888] on p "-[PERSON_NAME]" at bounding box center [1000, 887] width 376 height 17
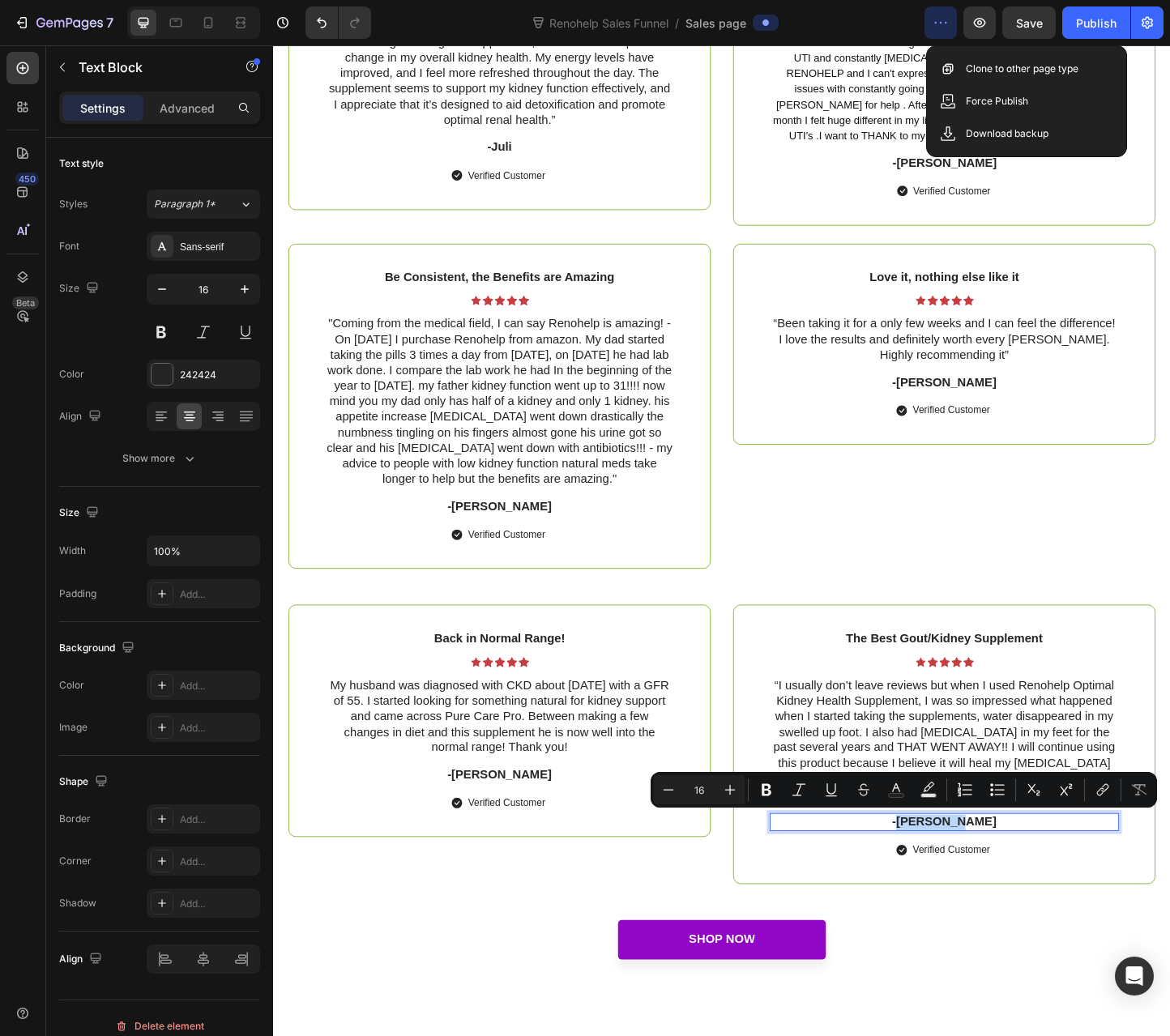
drag, startPoint x: 989, startPoint y: 884, endPoint x: 969, endPoint y: 891, distance: 21.2
click at [969, 891] on p "-[PERSON_NAME]" at bounding box center [1000, 887] width 376 height 17
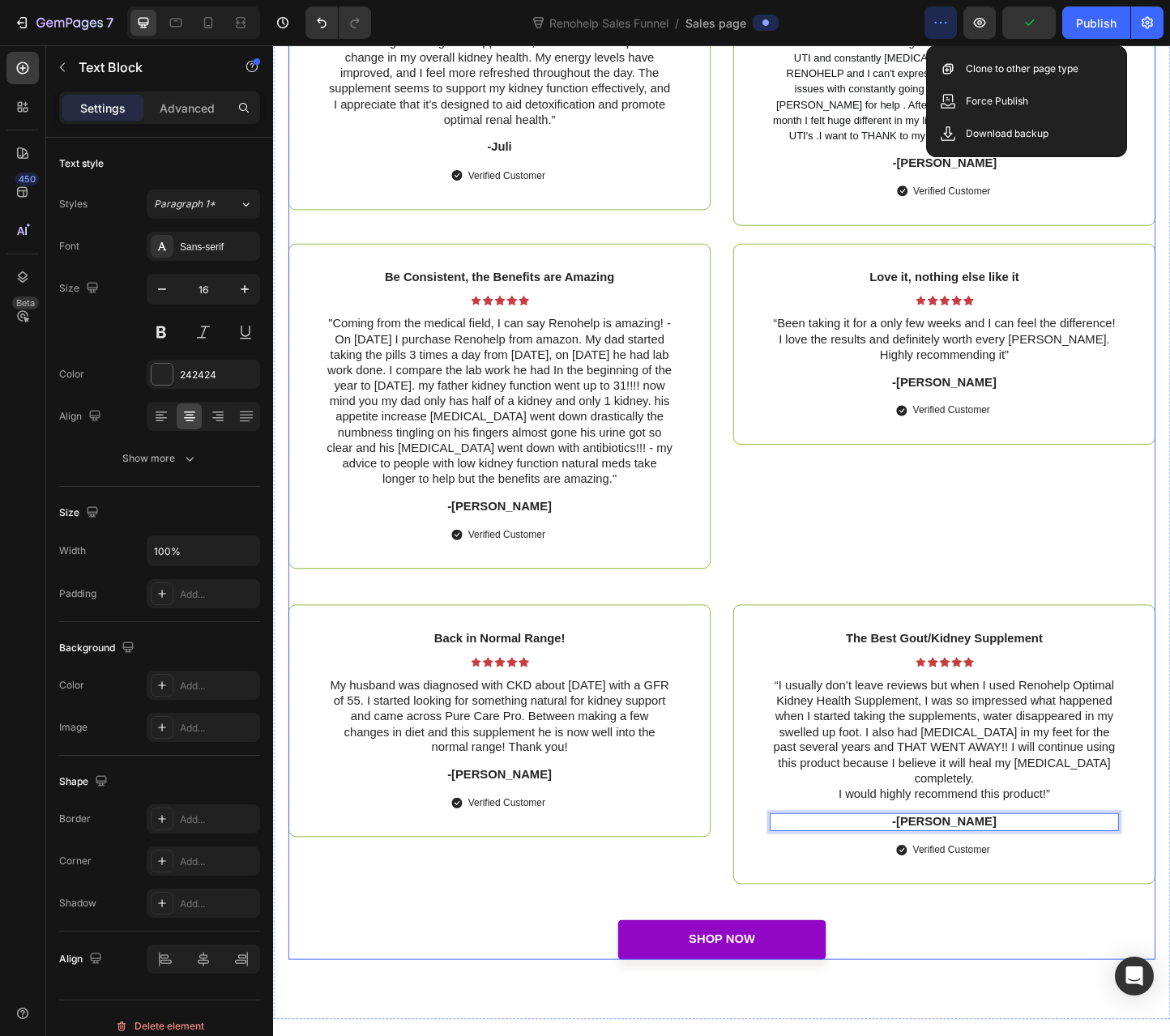
scroll to position [5802, 0]
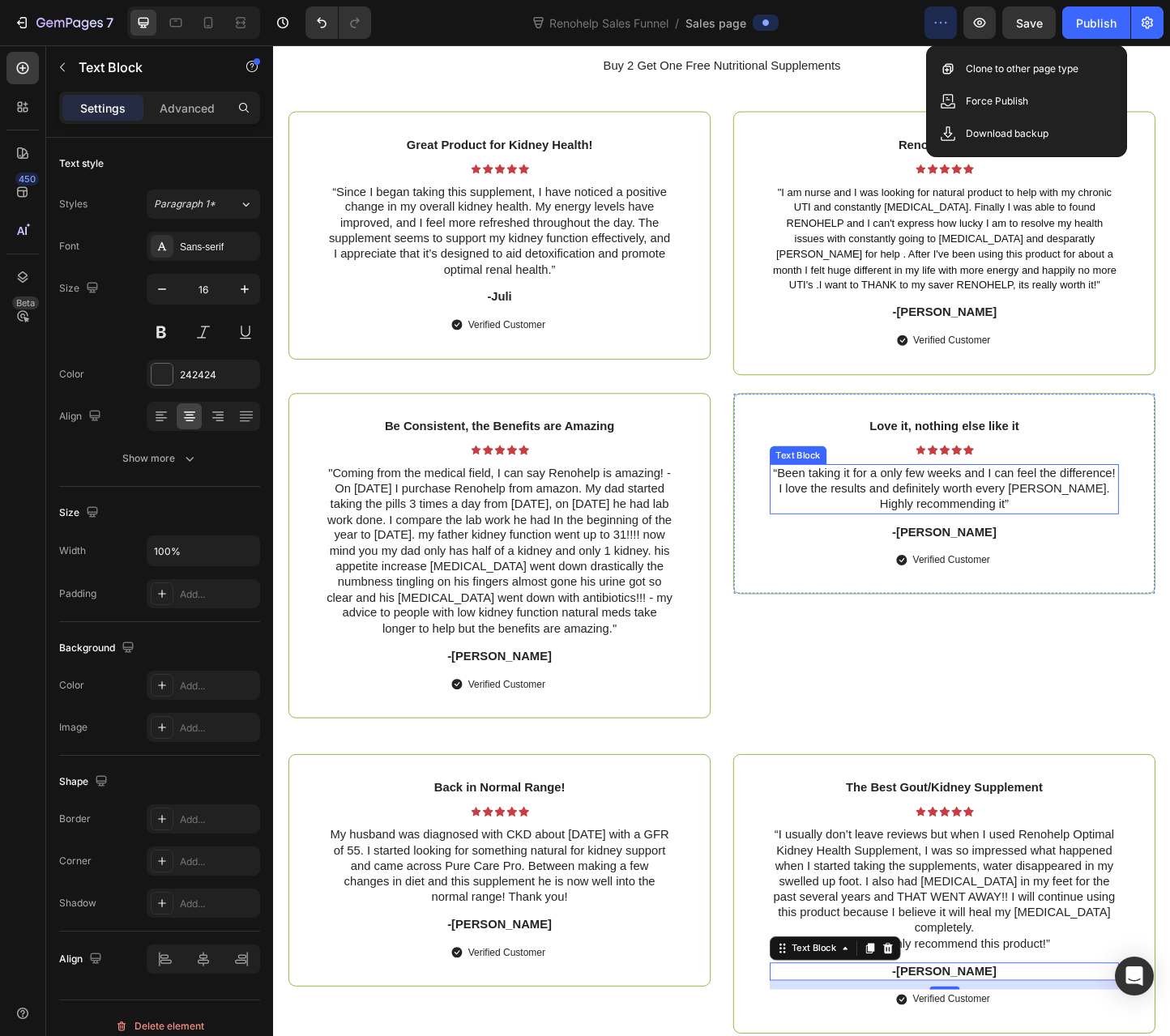
click at [1017, 532] on p "“Been taking it for a only few weeks and I can feel the difference! I love the …" at bounding box center [1000, 526] width 376 height 51
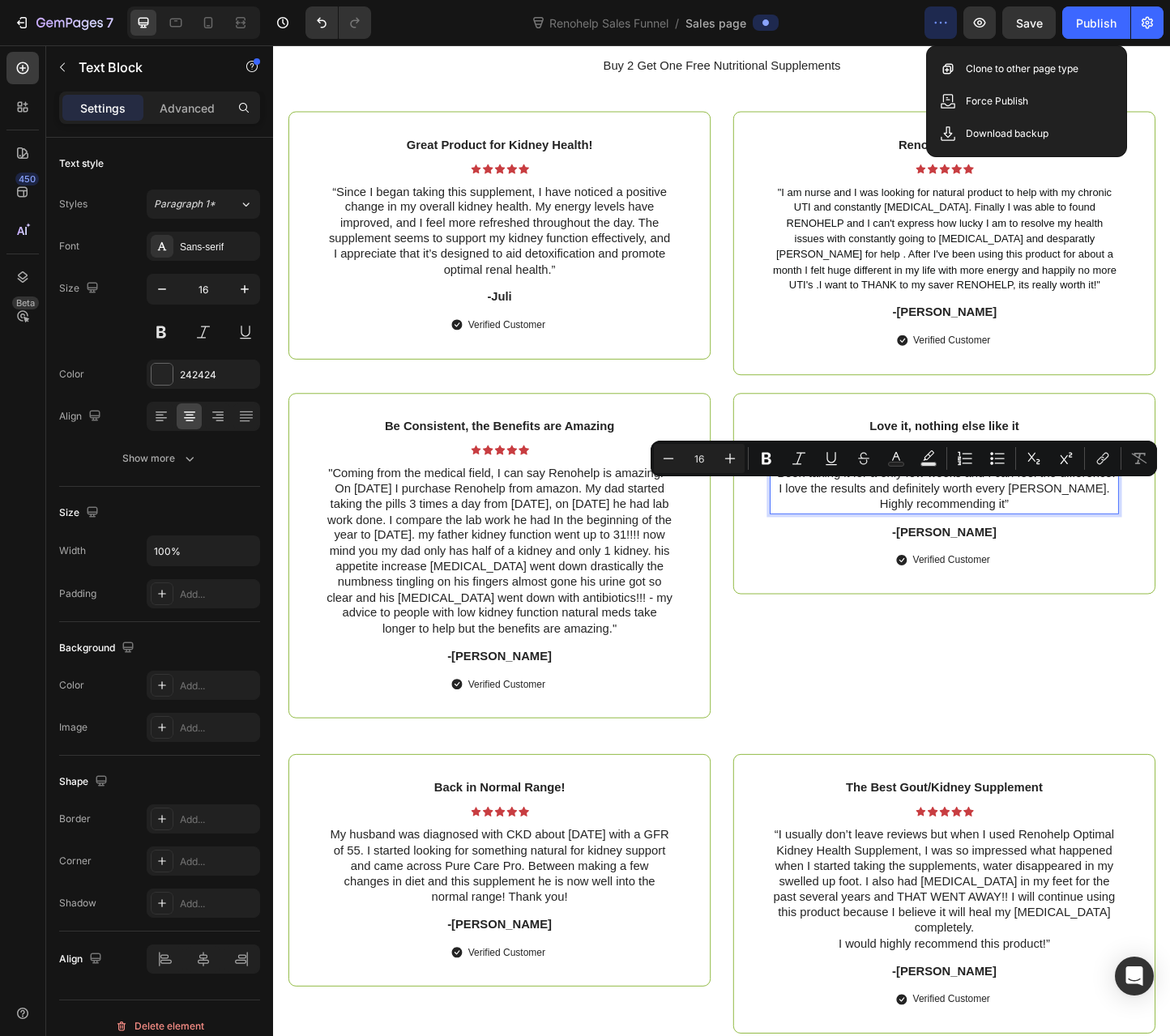
click at [1056, 538] on p "“Been taking it for a only few weeks and I can feel the difference! I love the …" at bounding box center [1000, 526] width 376 height 51
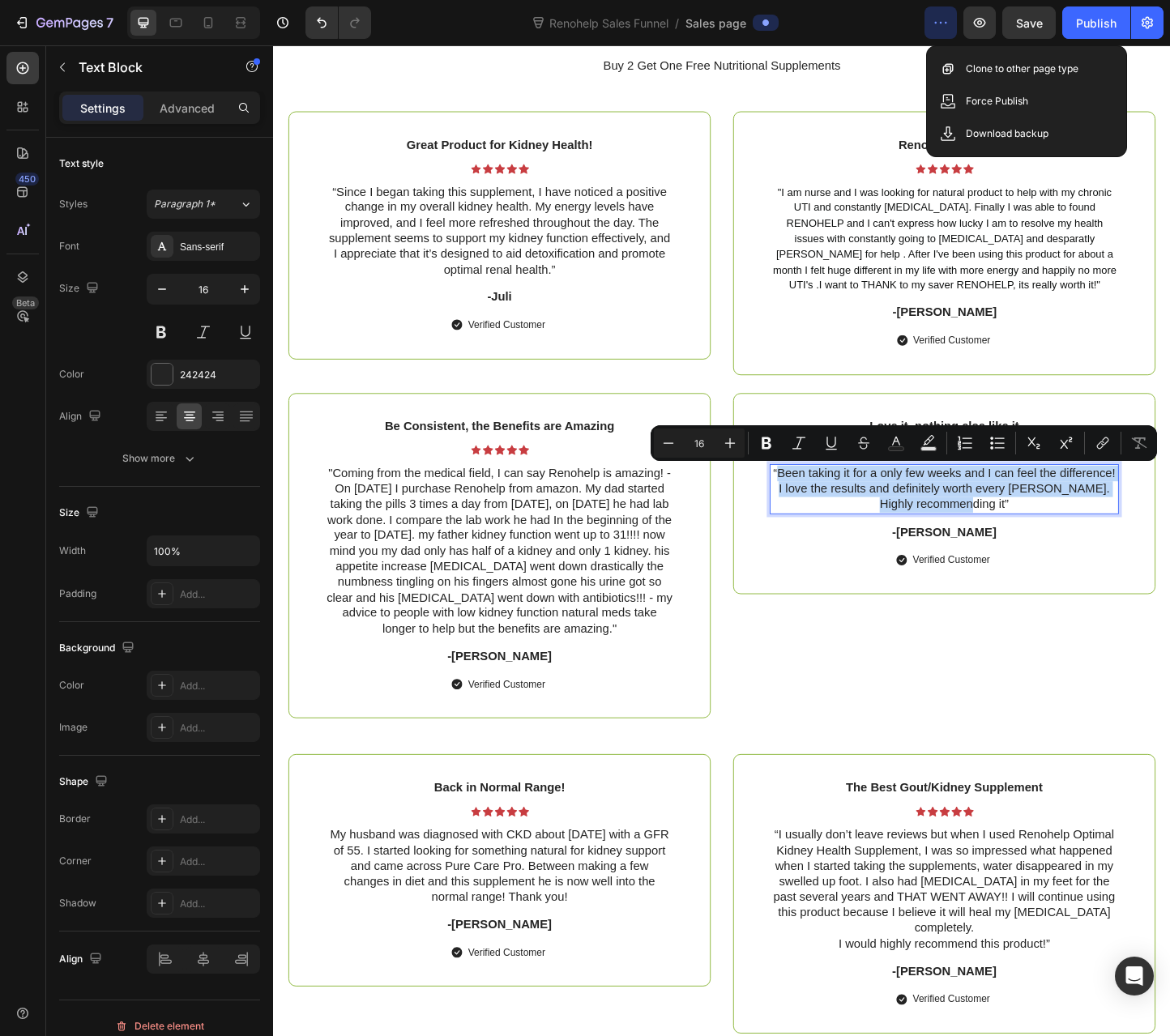
drag, startPoint x: 1059, startPoint y: 544, endPoint x: 842, endPoint y: 513, distance: 219.2
click at [842, 513] on p "“Been taking it for a only few weeks and I can feel the difference! I love the …" at bounding box center [1000, 526] width 376 height 51
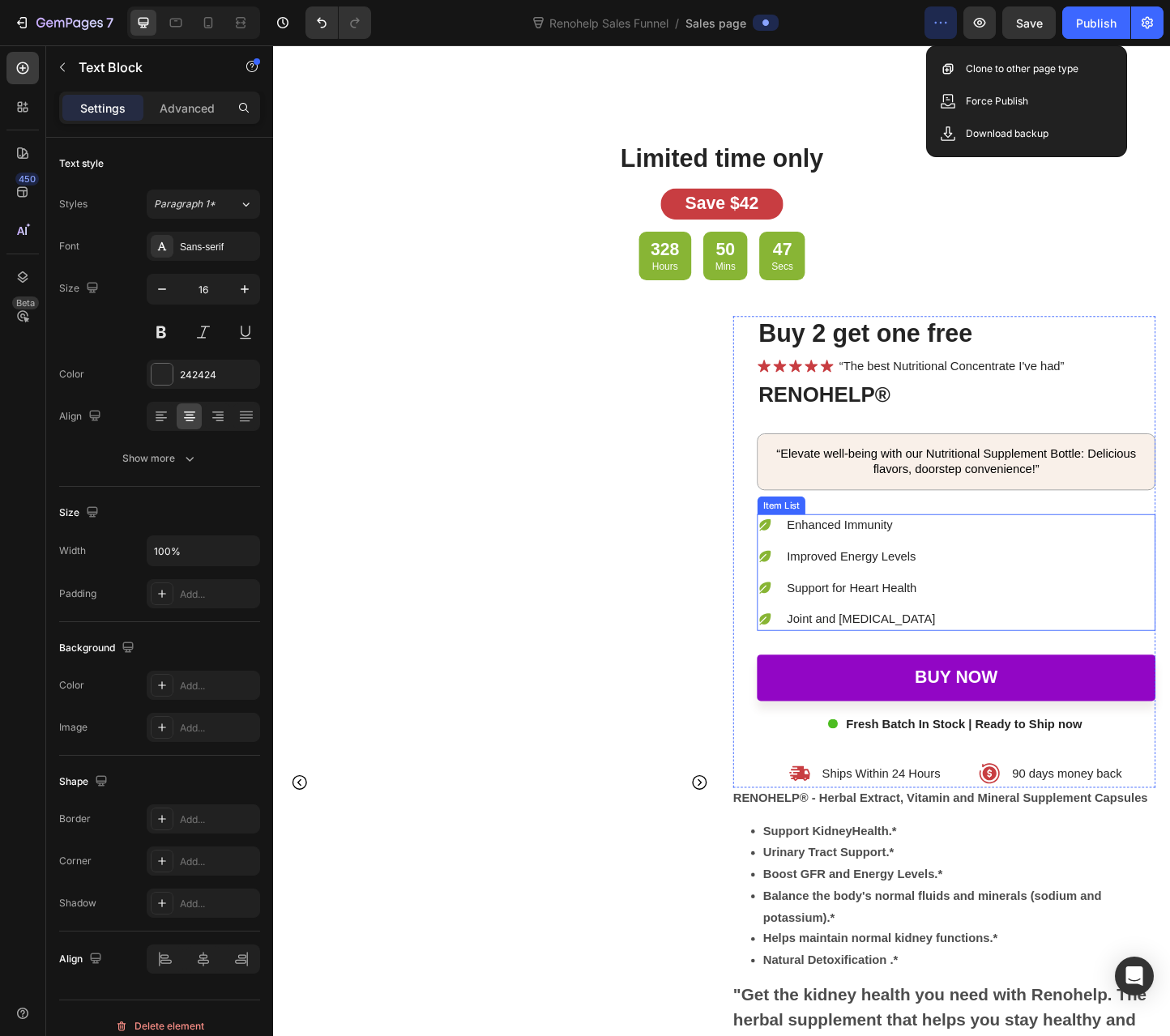
scroll to position [3938, 0]
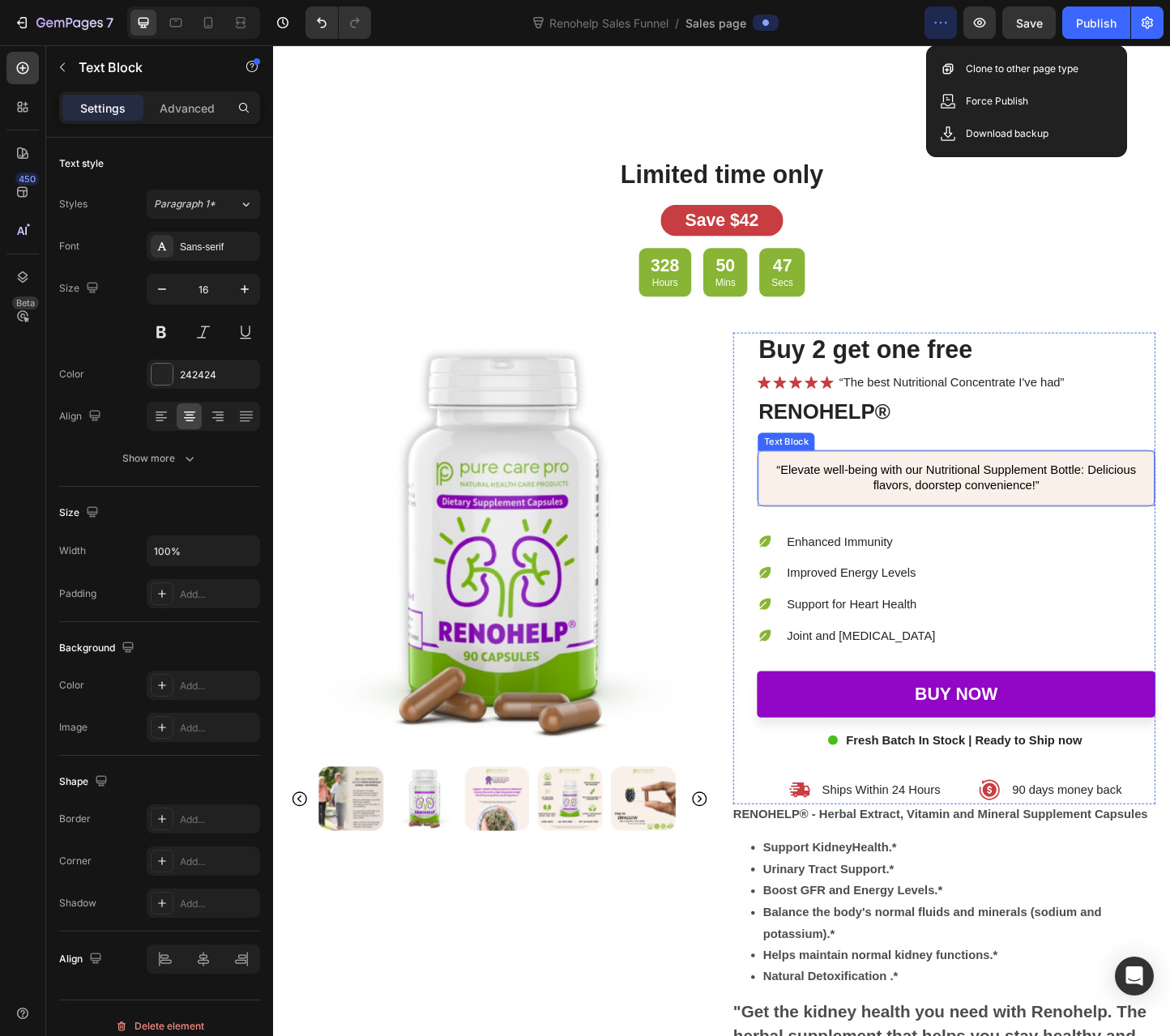
click at [981, 518] on p "“Elevate well-being with our Nutritional Supplement Bottle: Delicious flavors, …" at bounding box center [1014, 514] width 392 height 34
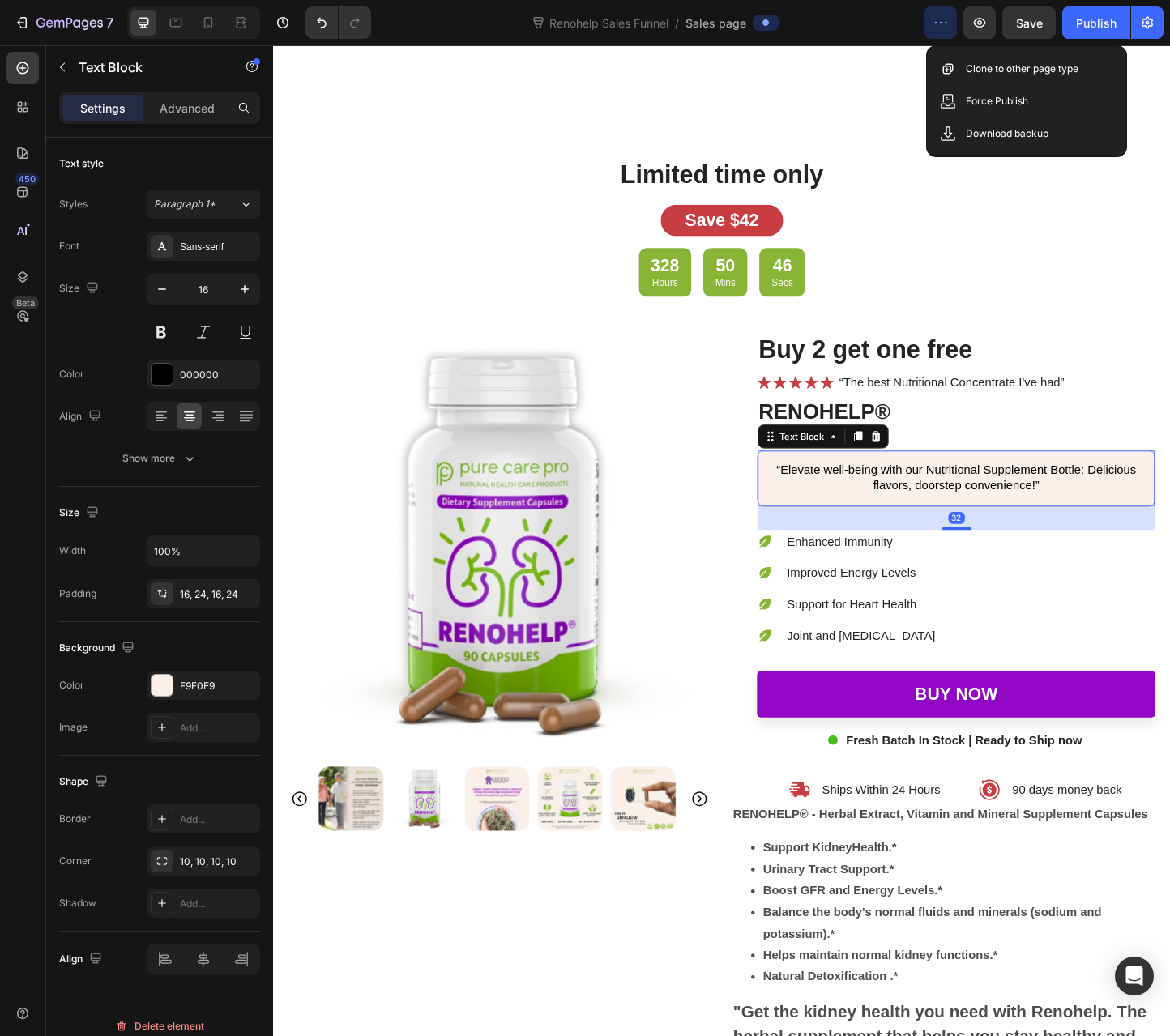
click at [983, 519] on p "“Elevate well-being with our Nutritional Supplement Bottle: Delicious flavors, …" at bounding box center [1014, 514] width 392 height 34
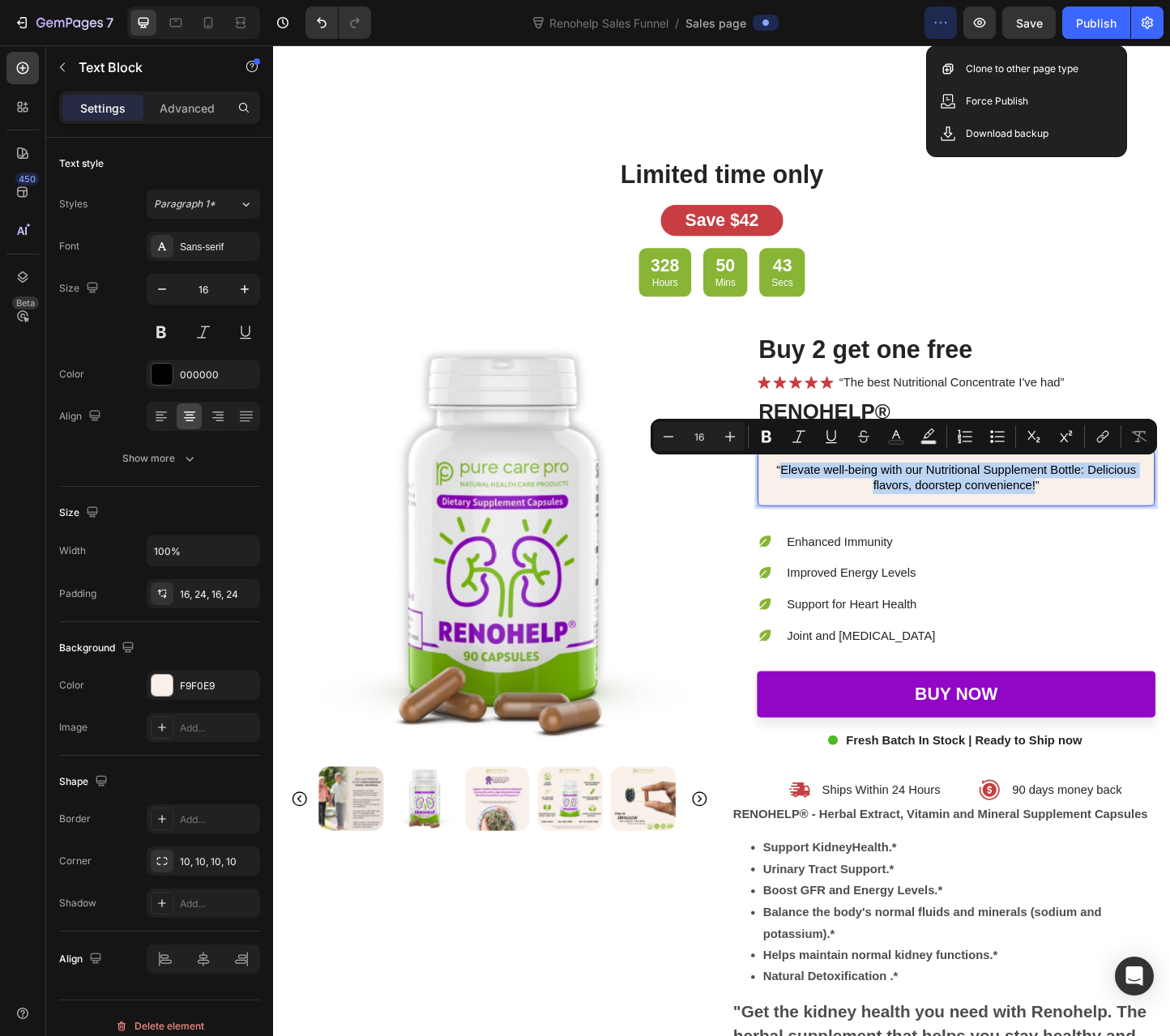
drag, startPoint x: 1119, startPoint y: 521, endPoint x: 842, endPoint y: 508, distance: 277.3
click at [842, 508] on p "“Elevate well-being with our Nutritional Supplement Bottle: Delicious flavors, …" at bounding box center [1014, 514] width 392 height 34
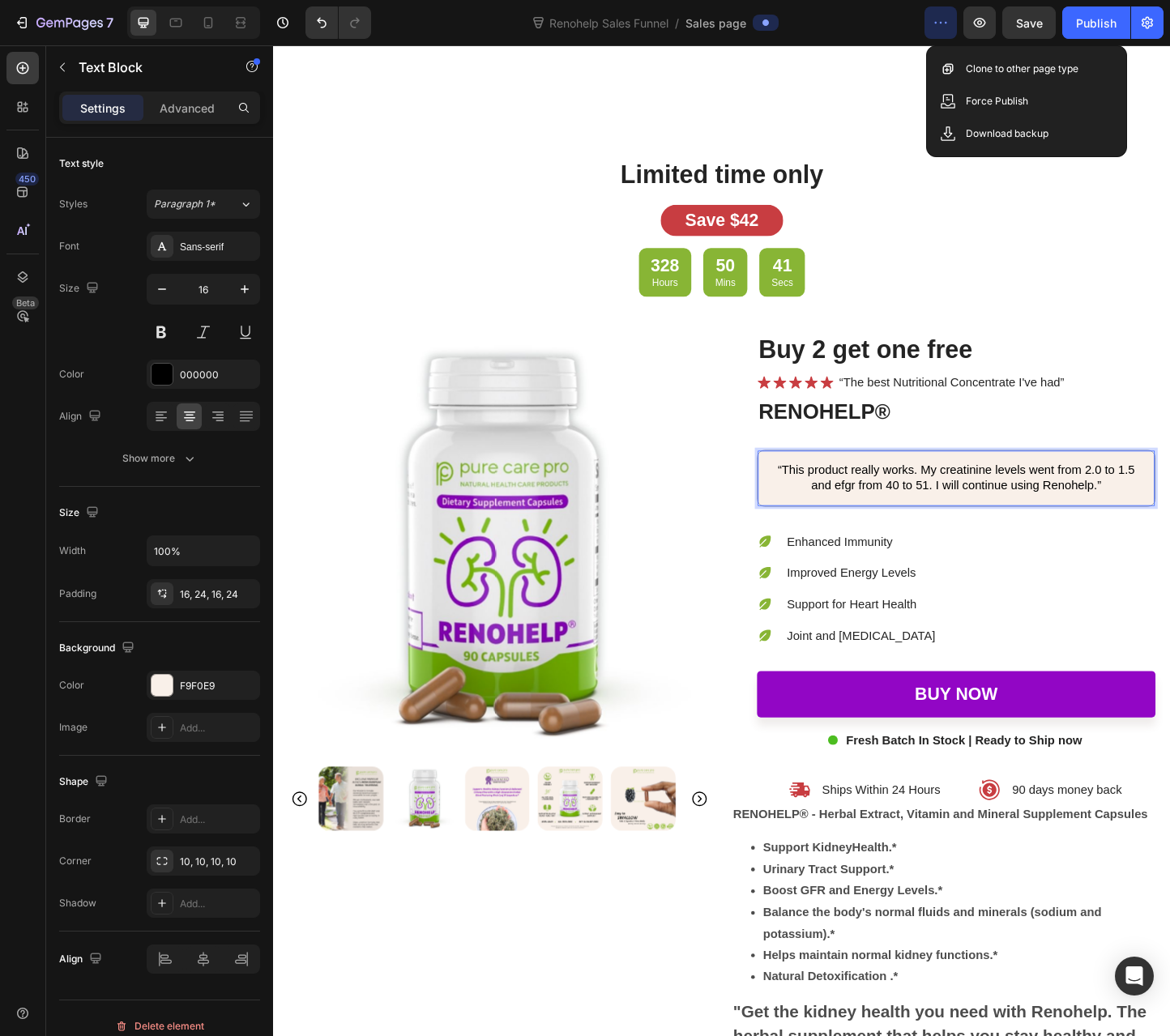
click at [1169, 517] on p "“This product really works. My creatinine levels went from 2.0 to 1.5 and efgr …" at bounding box center [1014, 514] width 392 height 34
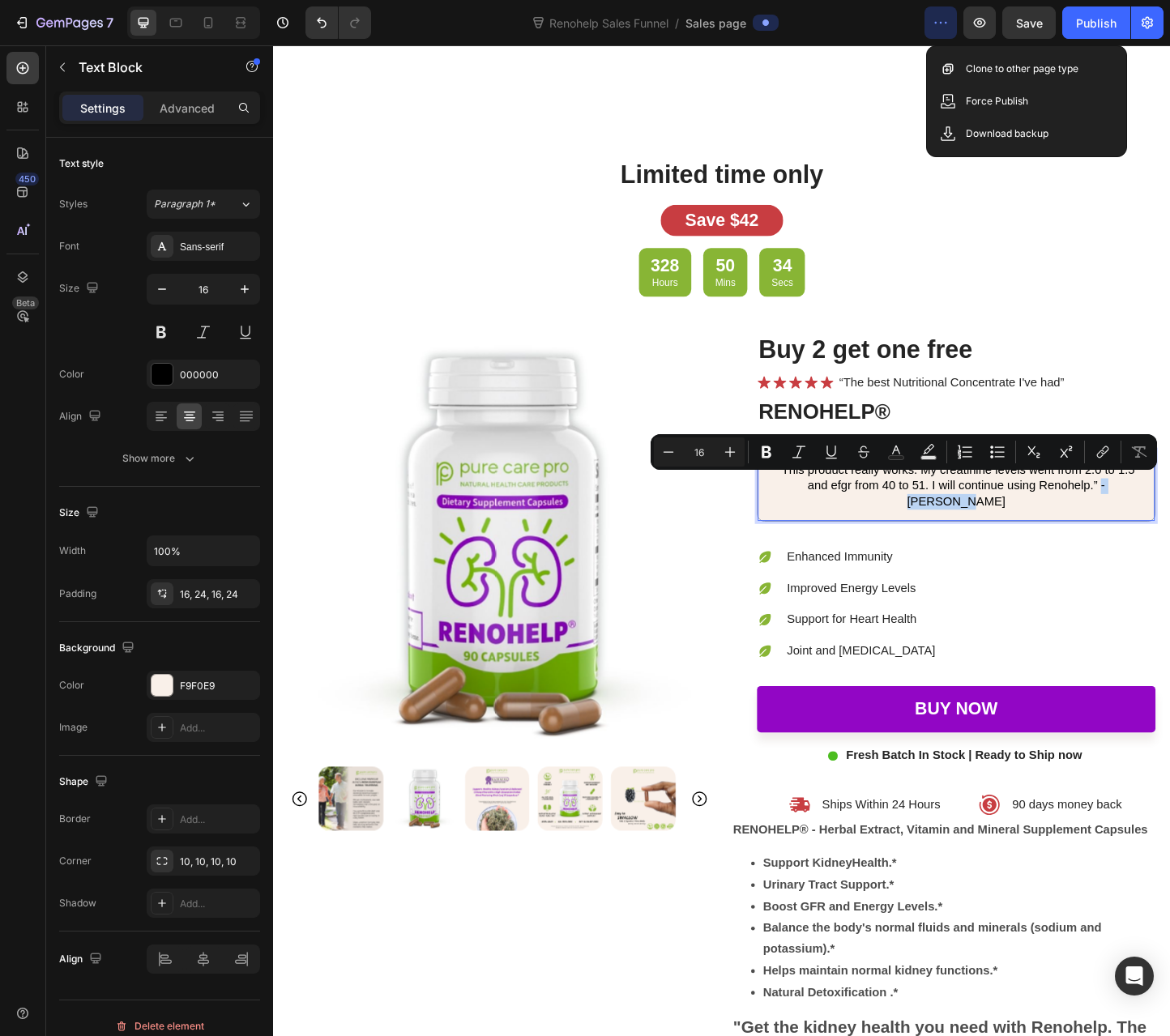
drag, startPoint x: 1158, startPoint y: 536, endPoint x: 1154, endPoint y: 523, distance: 13.6
click at [1154, 523] on p "“This product really works. My creatinine levels went from 2.0 to 1.5 and efgr …" at bounding box center [1014, 523] width 392 height 51
click at [1163, 535] on p "“This product really works. My creatinine levels went from 2.0 to 1.5 and efgr …" at bounding box center [1014, 523] width 392 height 51
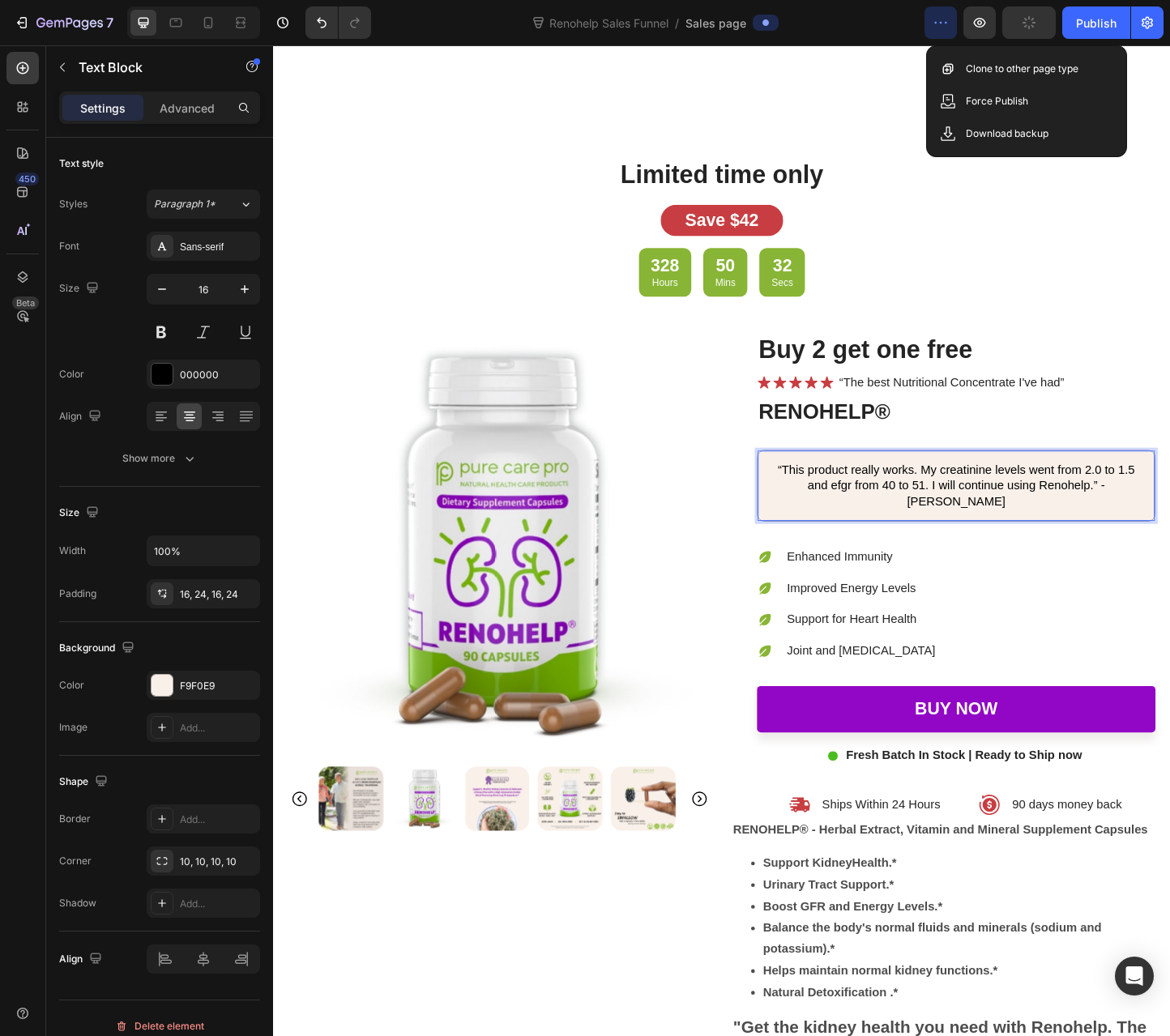
click at [1163, 523] on p "“This product really works. My creatinine levels went from 2.0 to 1.5 and efgr …" at bounding box center [1014, 523] width 392 height 51
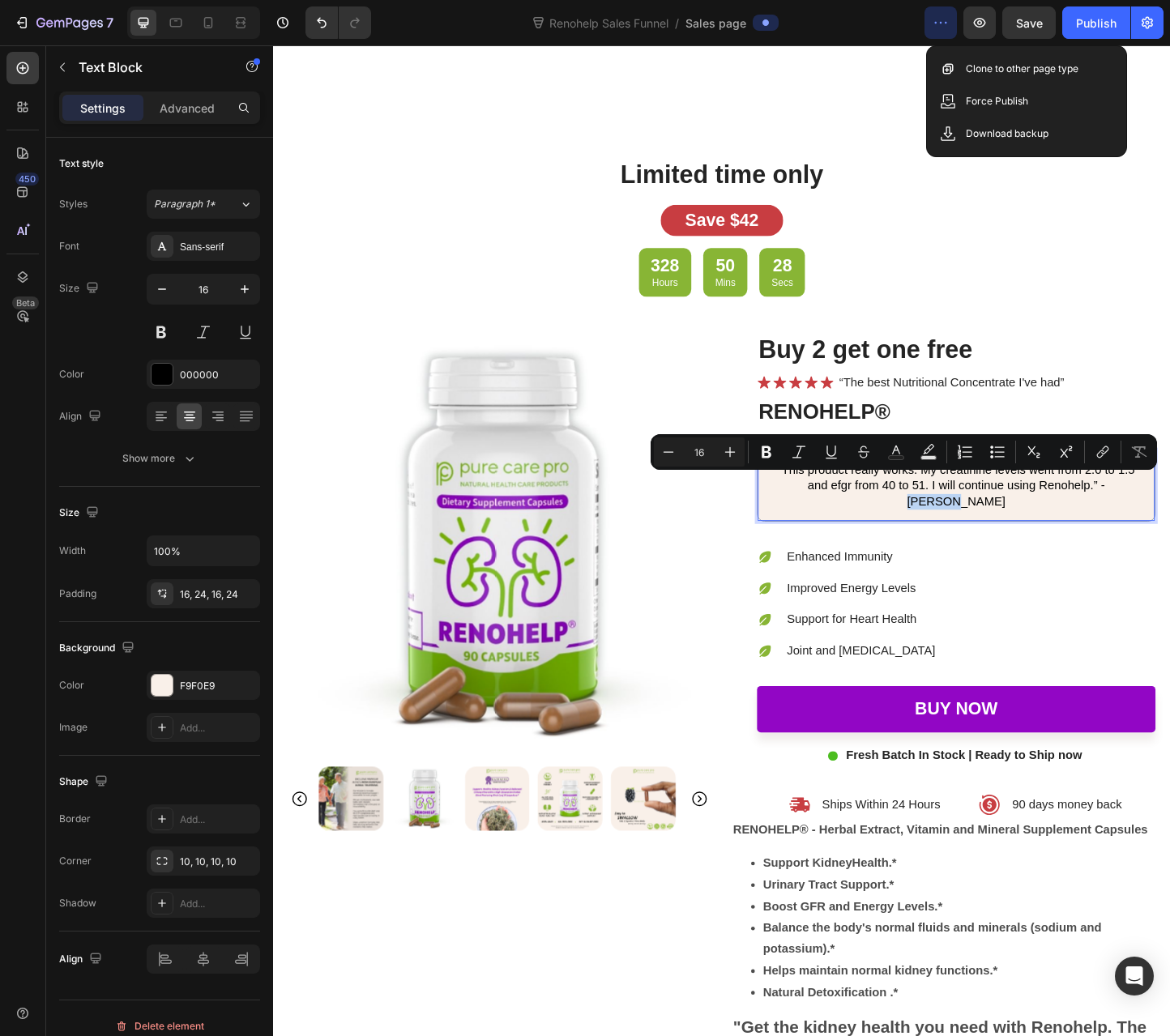
click at [1131, 520] on p "“This product really works. My creatinine levels went from 2.0 to 1.5 and efgr …" at bounding box center [1014, 523] width 392 height 51
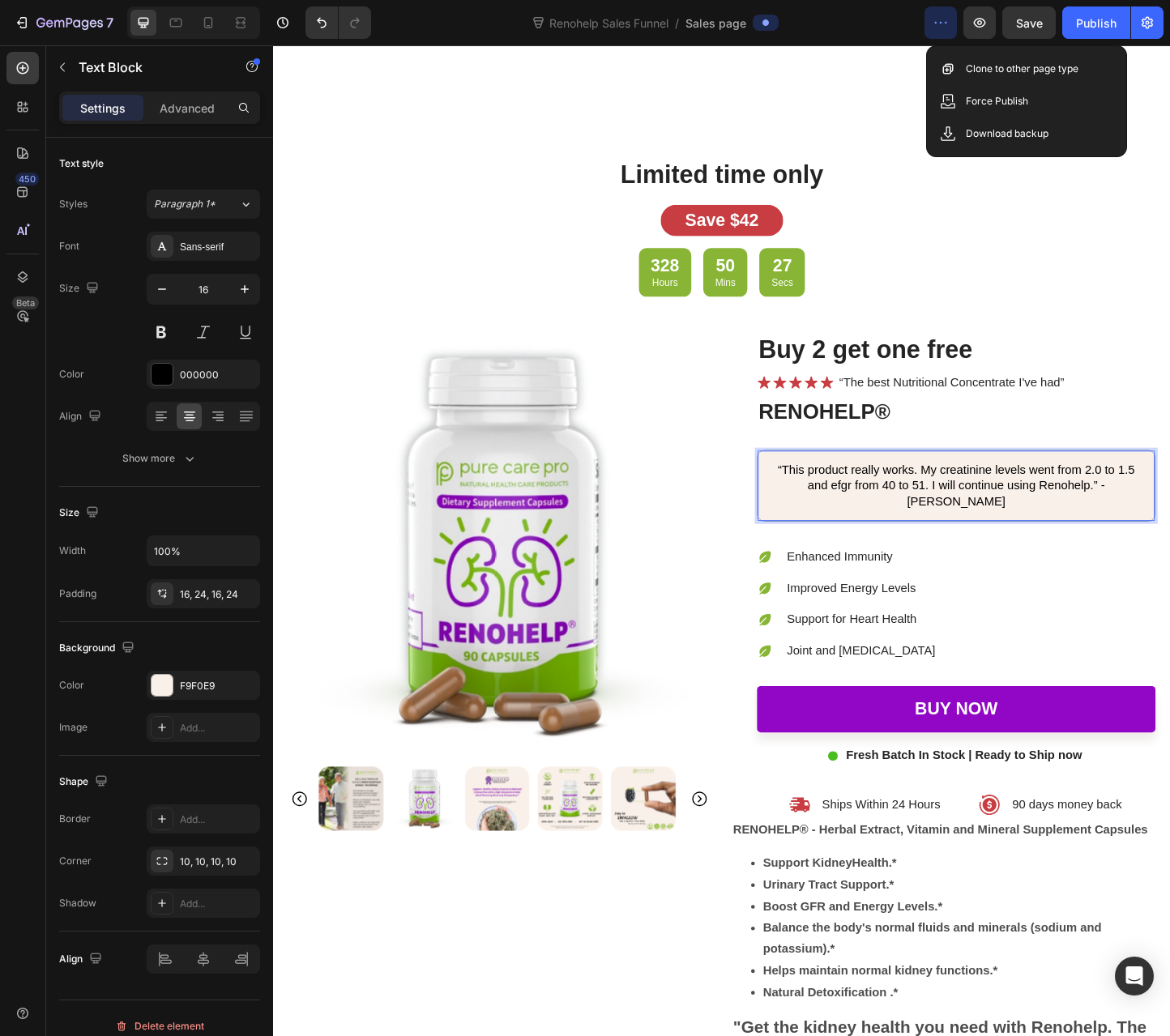
click at [1169, 521] on div "“This product really works. My creatinine levels went from 2.0 to 1.5 and efgr …" at bounding box center [1013, 523] width 431 height 76
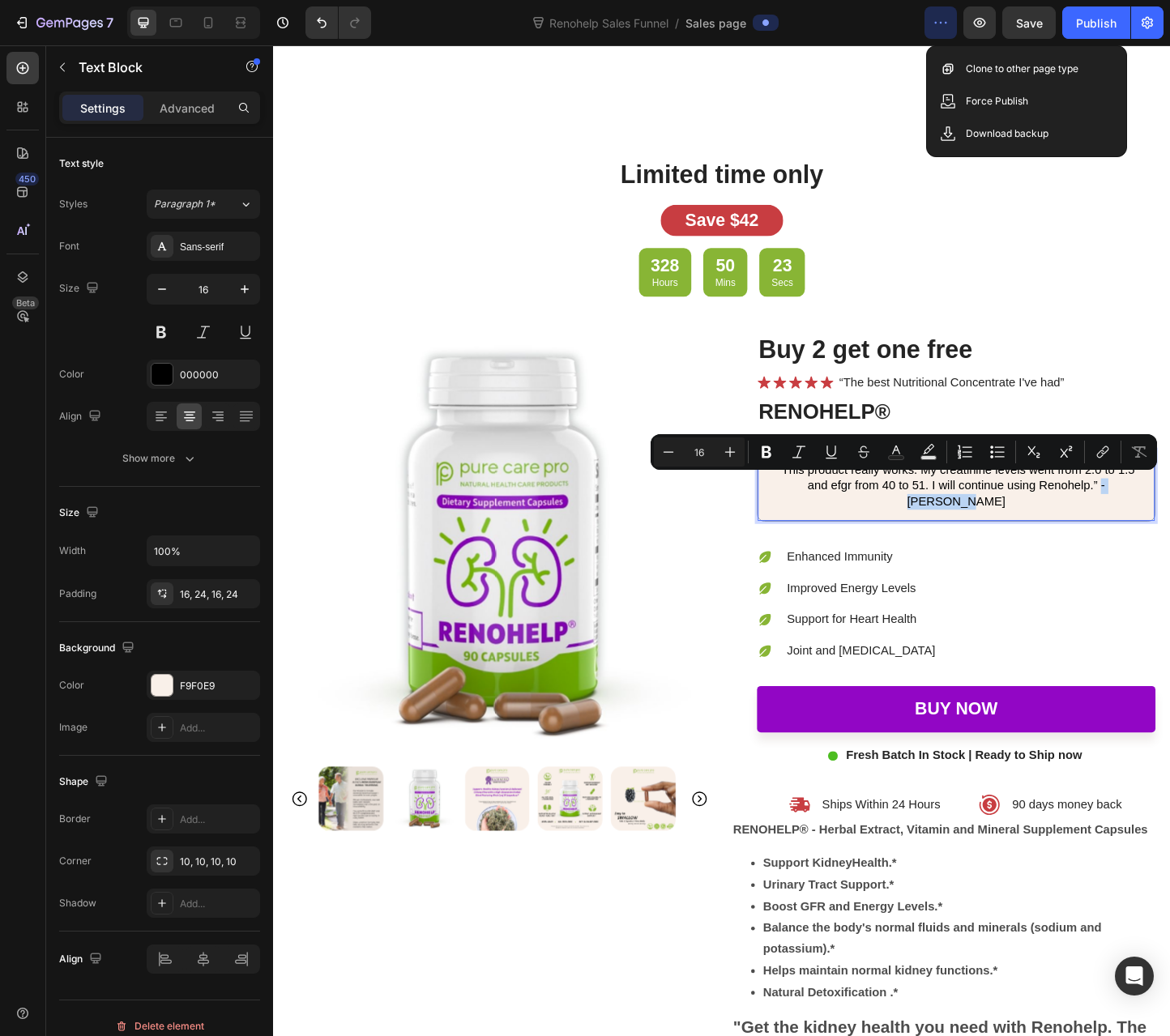
drag, startPoint x: 1167, startPoint y: 535, endPoint x: 1152, endPoint y: 525, distance: 18.0
click at [1152, 525] on p "“This product really works. My creatinine levels went from 2.0 to 1.5 and efgr …" at bounding box center [1014, 523] width 392 height 51
click at [1154, 518] on strong "-[PERSON_NAME]" at bounding box center [1065, 531] width 214 height 31
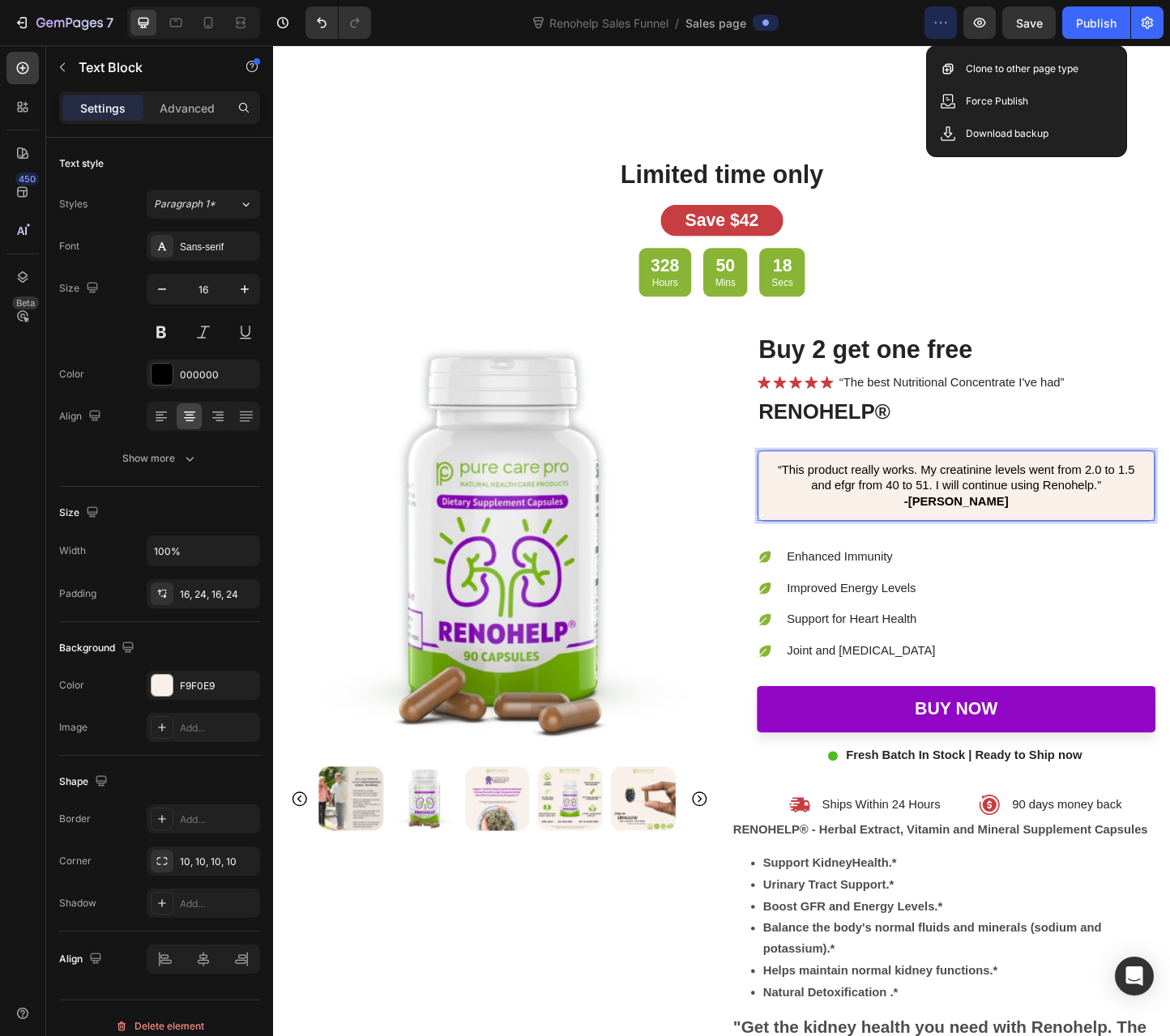
click at [890, 524] on p "“This product really works. My creatinine levels went from 2.0 to 1.5 and efgr …" at bounding box center [1014, 523] width 392 height 51
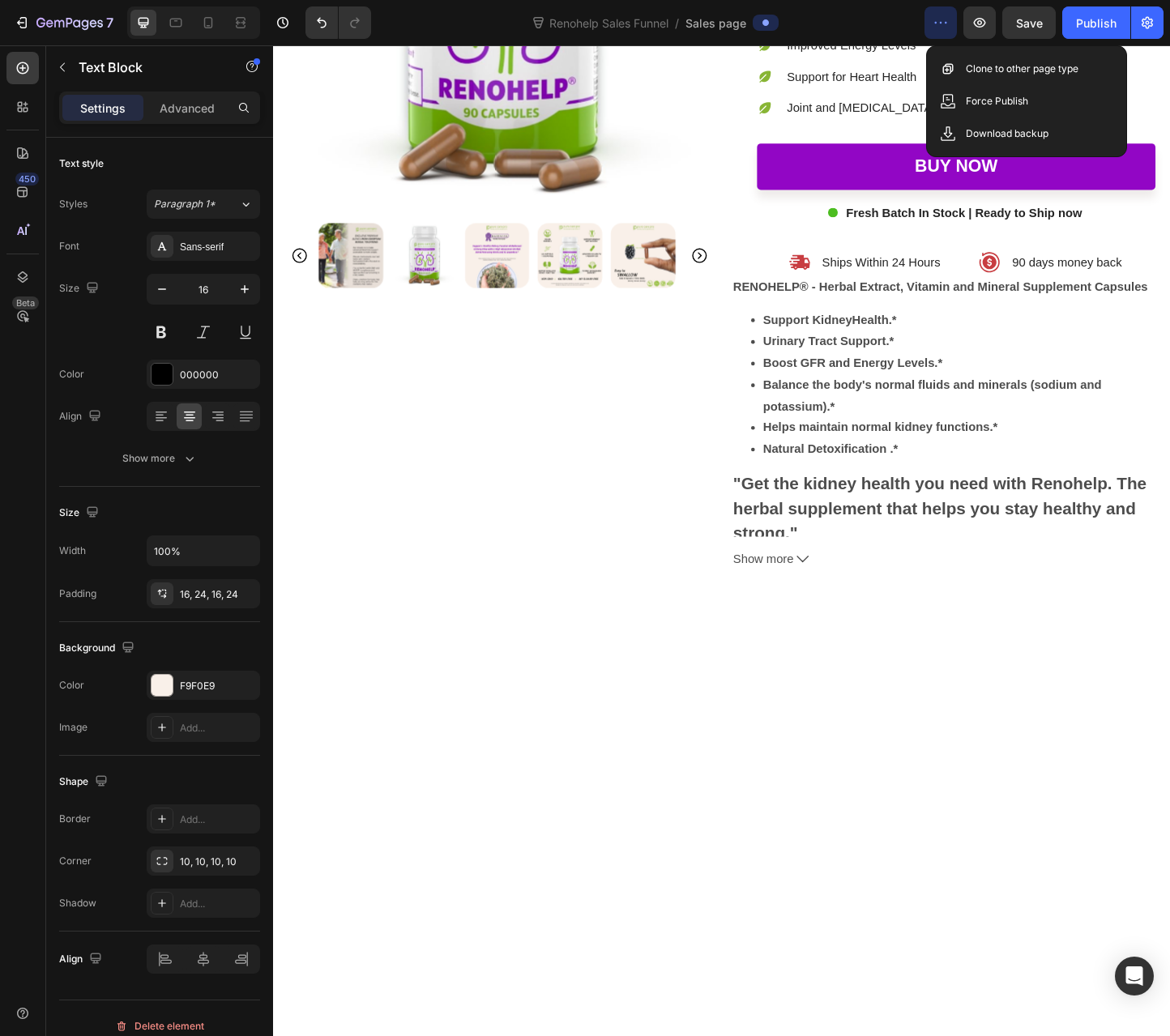
scroll to position [4019, 0]
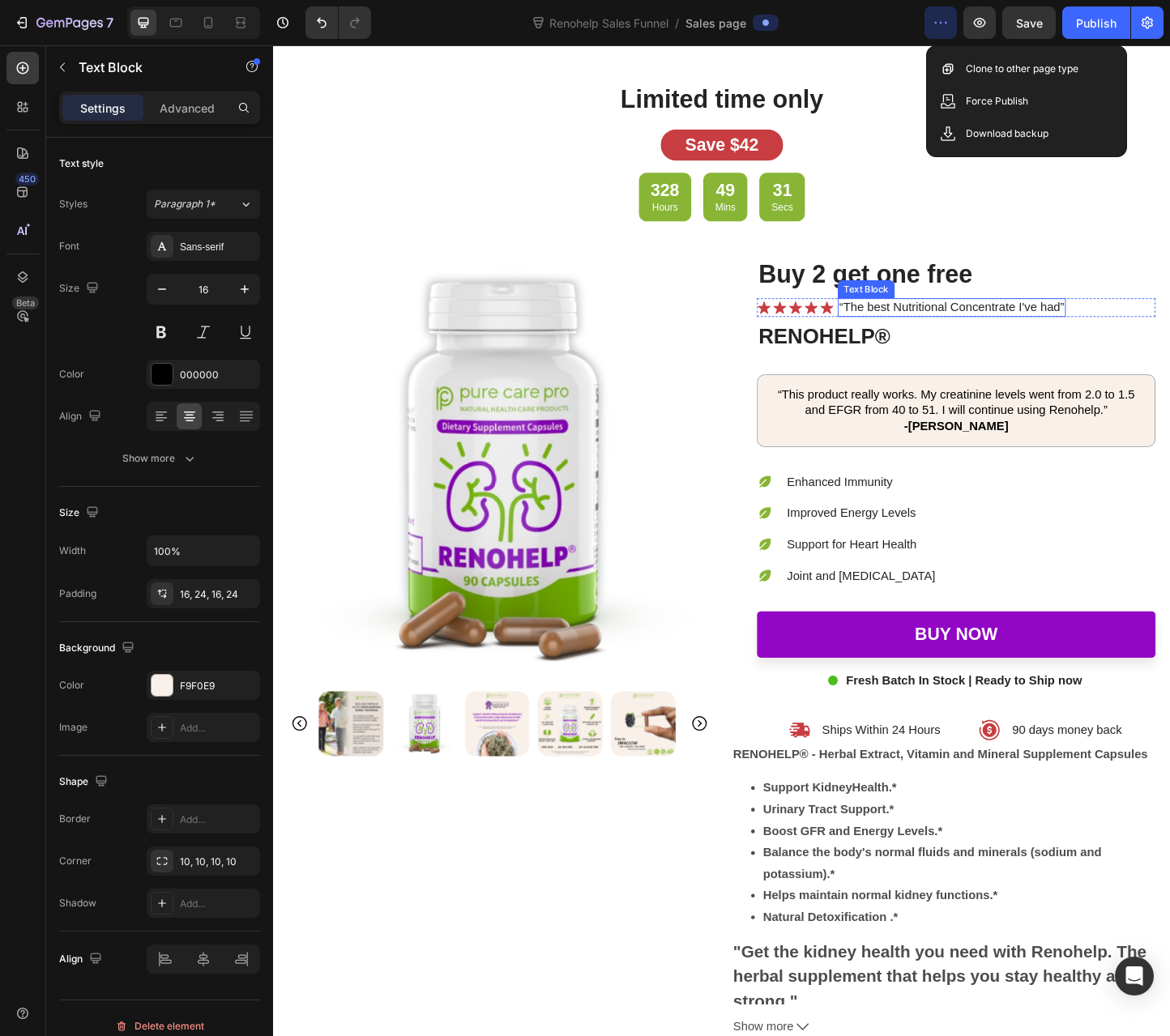
click at [955, 323] on p "“The best Nutritional Concentrate I've had”" at bounding box center [1008, 328] width 244 height 17
click at [959, 327] on p "“The best Nutritional Concentrate I've had”" at bounding box center [1008, 328] width 244 height 17
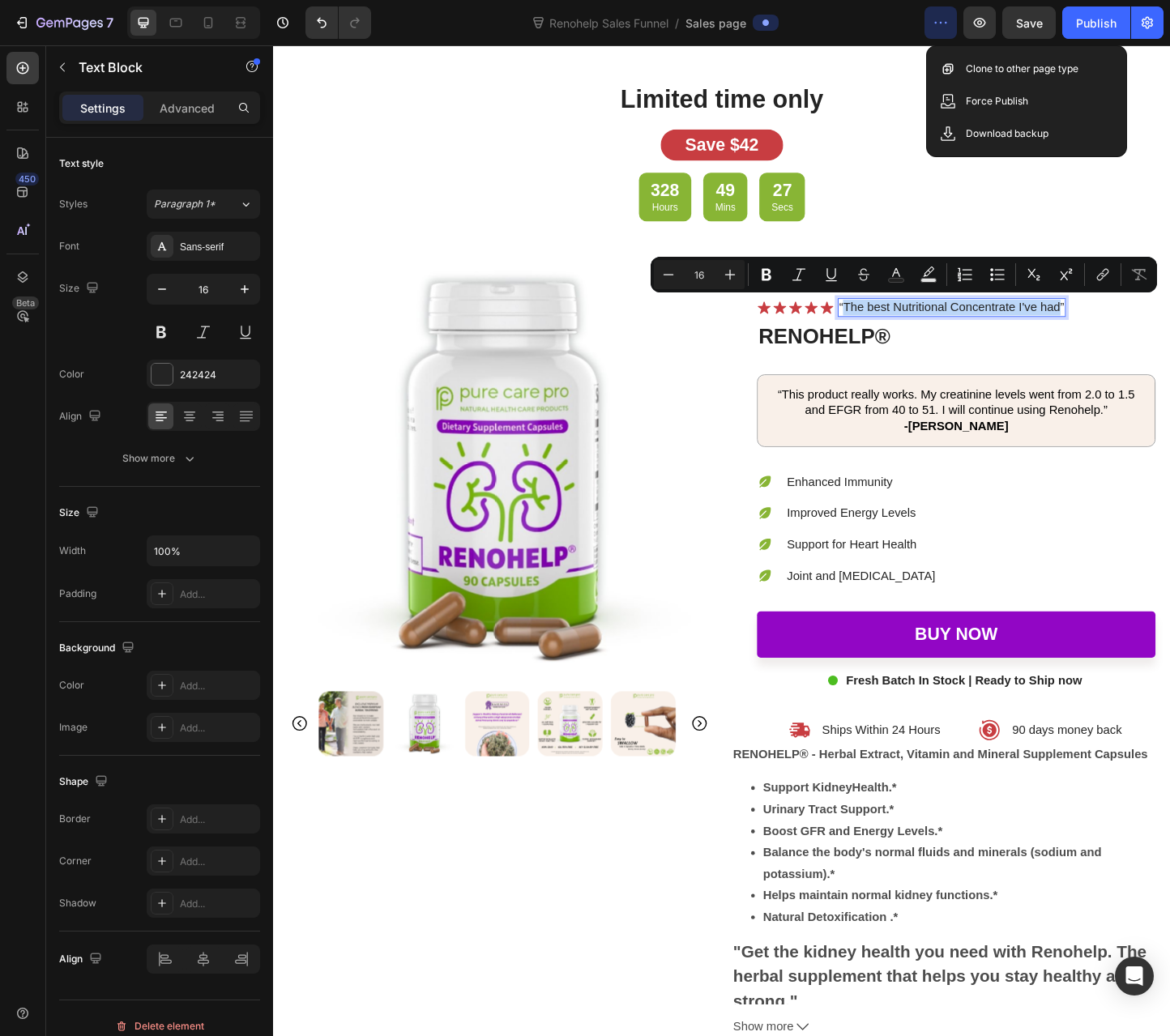
drag, startPoint x: 887, startPoint y: 327, endPoint x: 1119, endPoint y: 328, distance: 232.0
click at [1119, 328] on p "“The best Nutritional Concentrate I've had”" at bounding box center [1008, 328] width 244 height 17
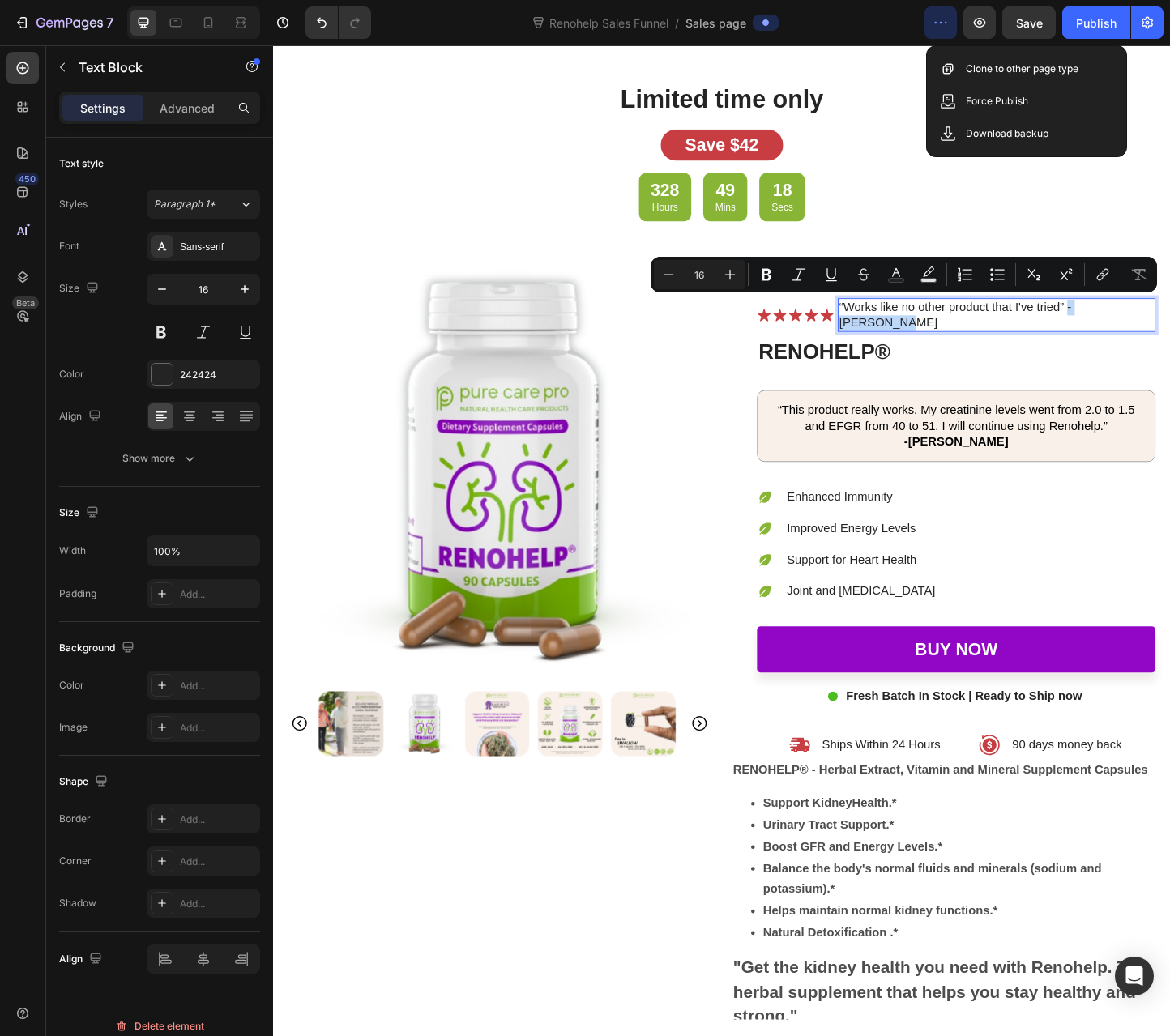
drag, startPoint x: 1128, startPoint y: 328, endPoint x: 1193, endPoint y: 331, distance: 65.1
click at [1169, 331] on div "“Works like no other product that I've tried” - [PERSON_NAME]" at bounding box center [1056, 338] width 344 height 37
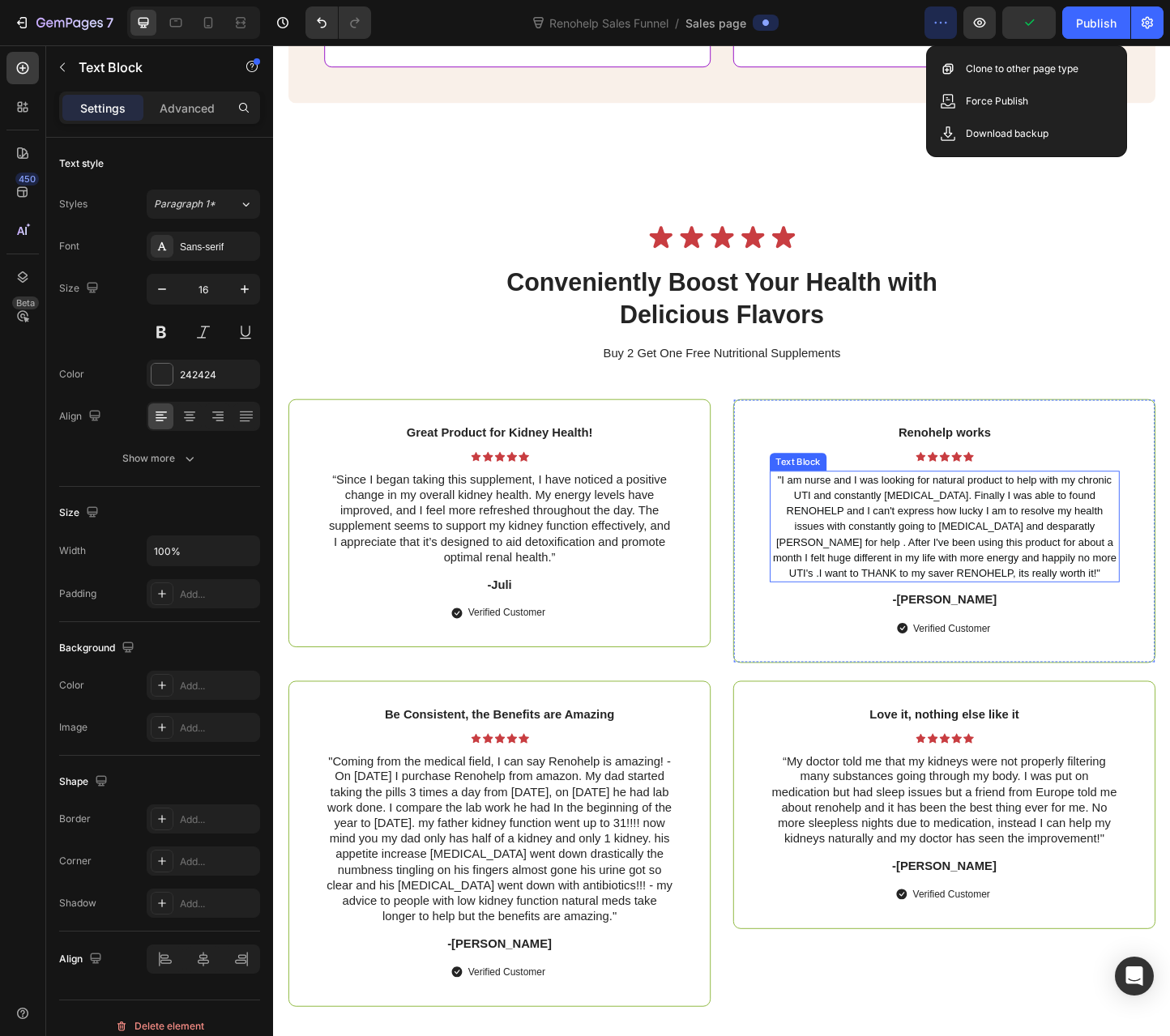
scroll to position [5018, 0]
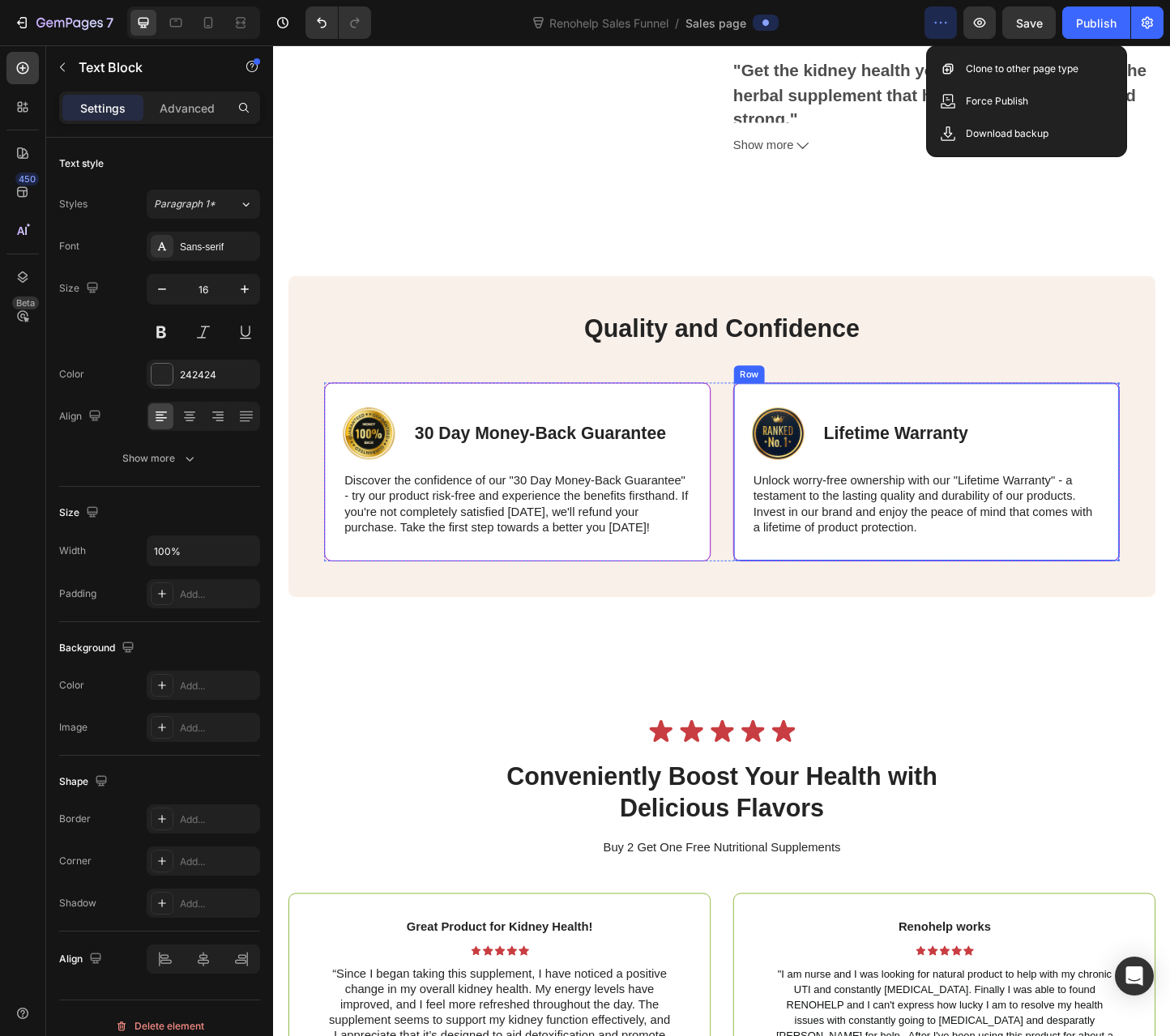
scroll to position [4991, 0]
click at [947, 411] on div "Image Lifetime Warranty Text Block Row Unlock worry-free ownership with our "Li…" at bounding box center [981, 507] width 419 height 194
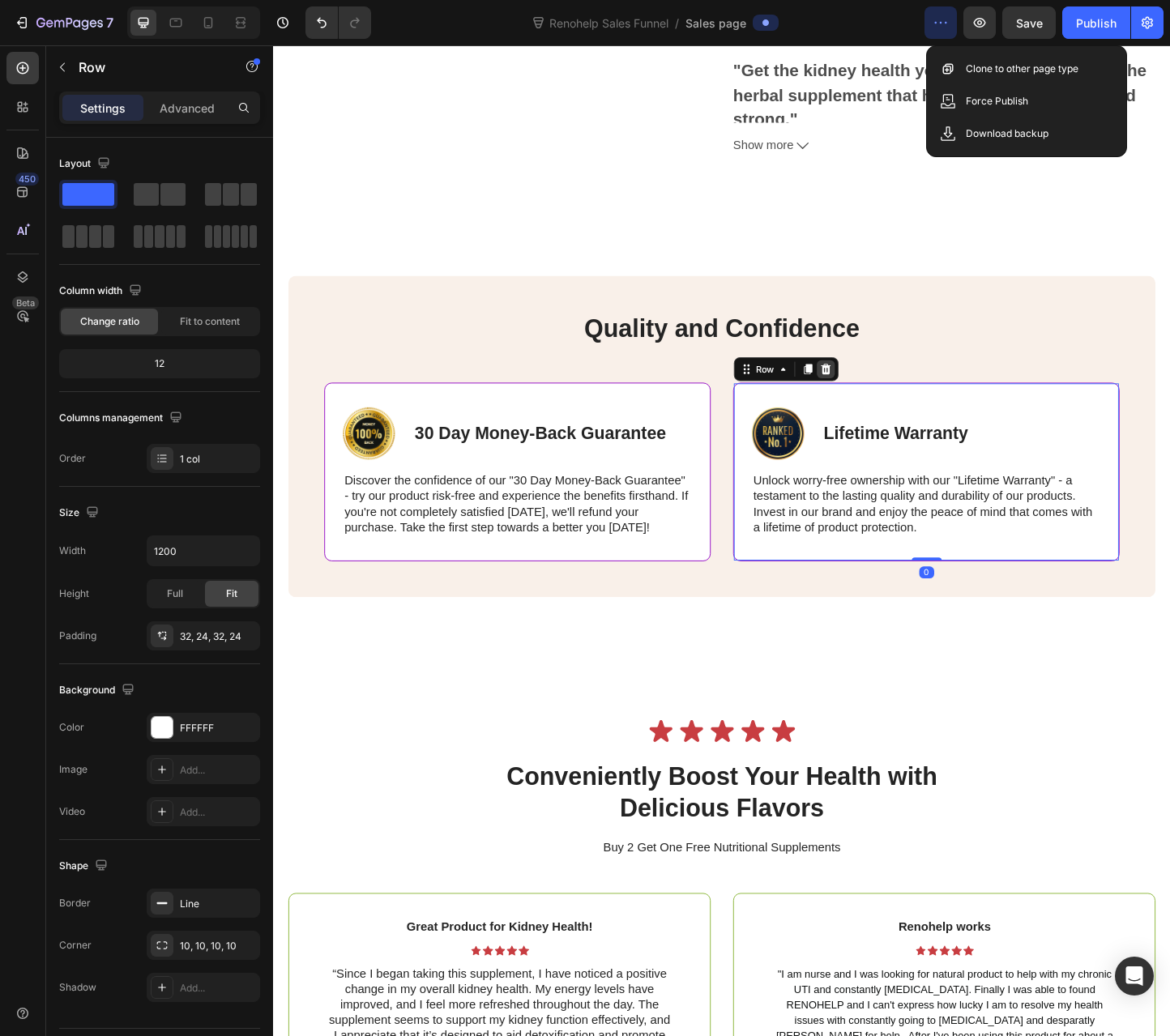
click at [868, 391] on icon at bounding box center [872, 396] width 11 height 12
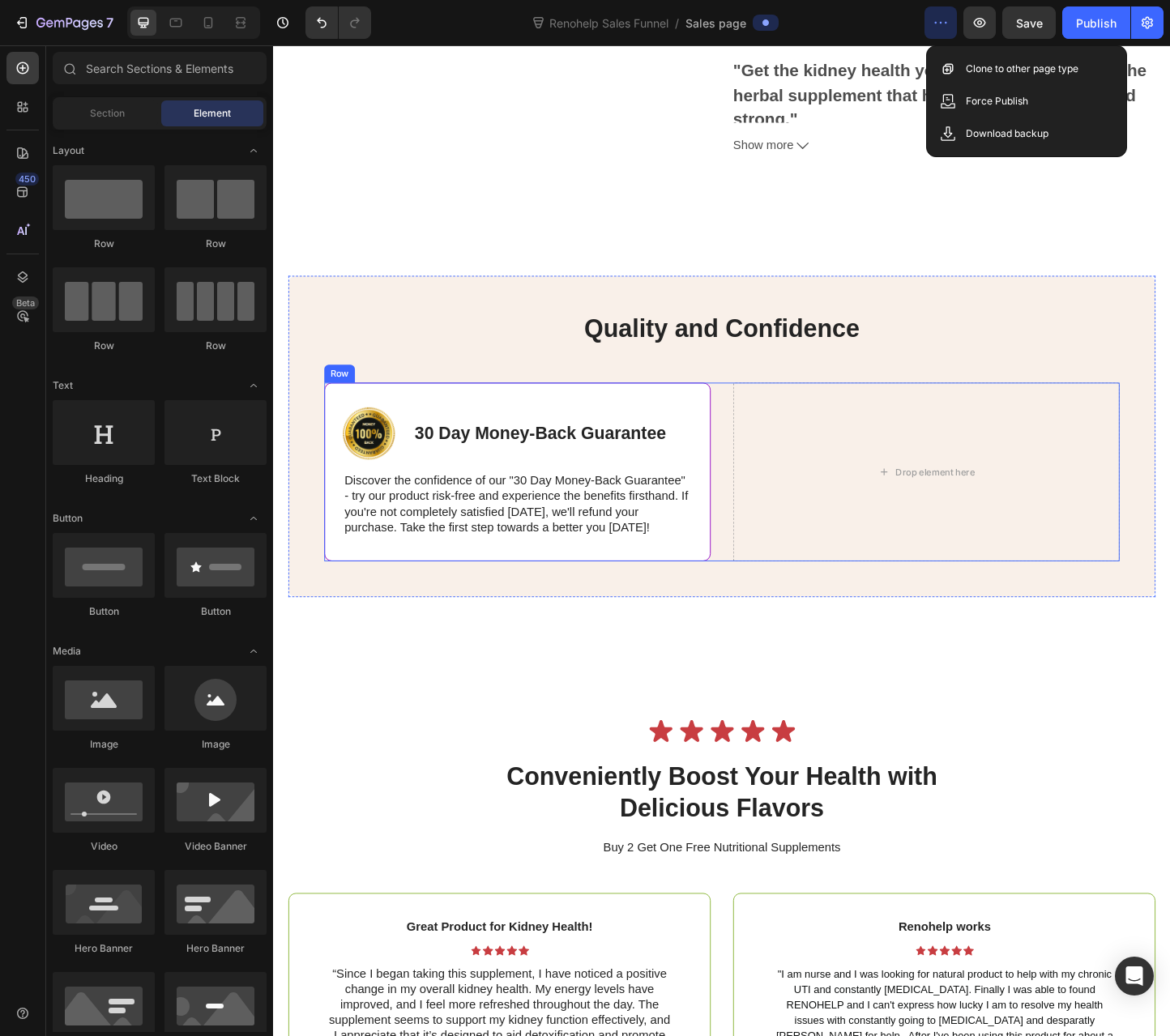
click at [756, 411] on div "Image 30 Day Money-Back Guarantee Text Block Row Discover the confidence of our…" at bounding box center [759, 507] width 862 height 194
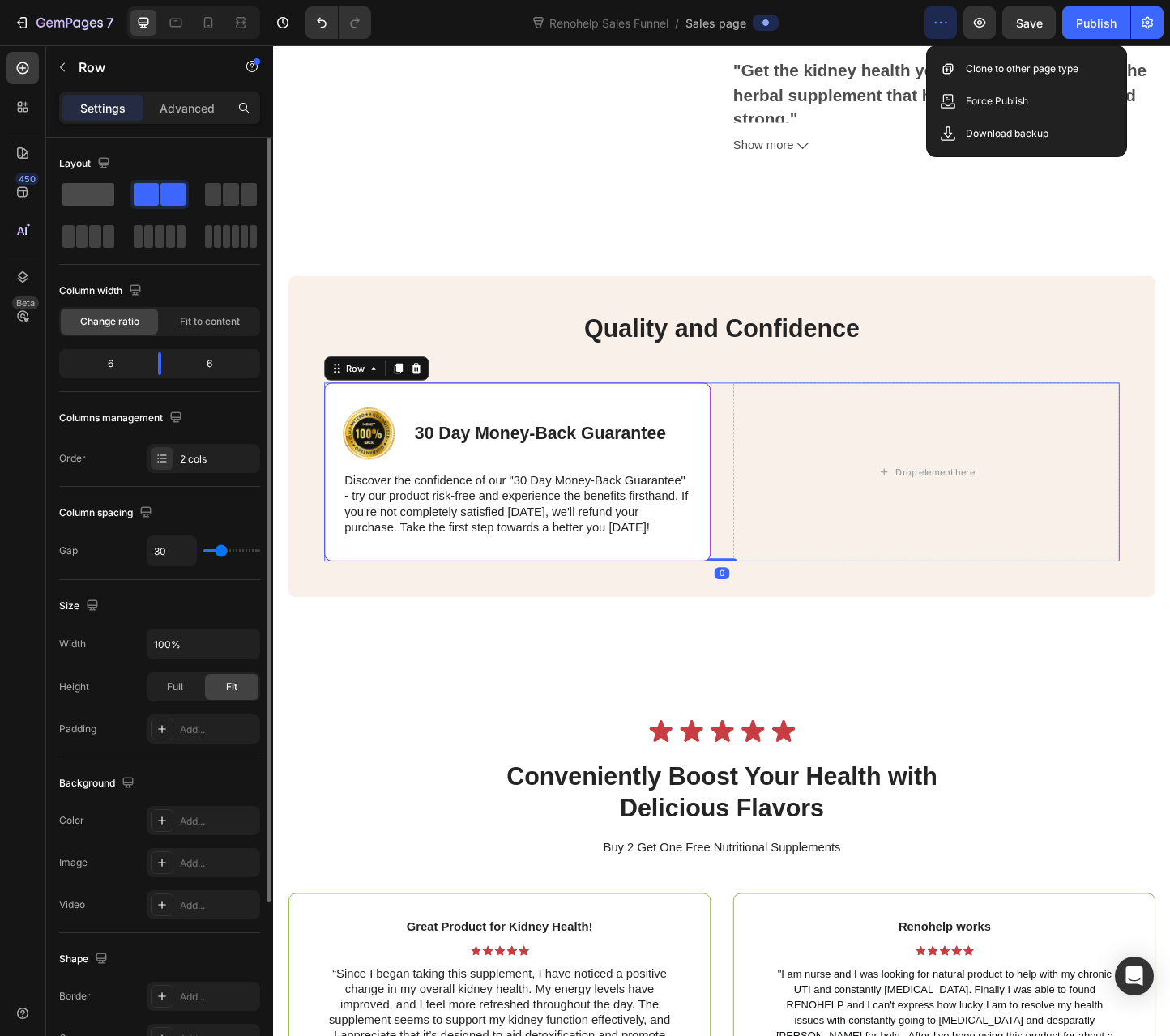
click at [90, 189] on span at bounding box center [88, 194] width 51 height 23
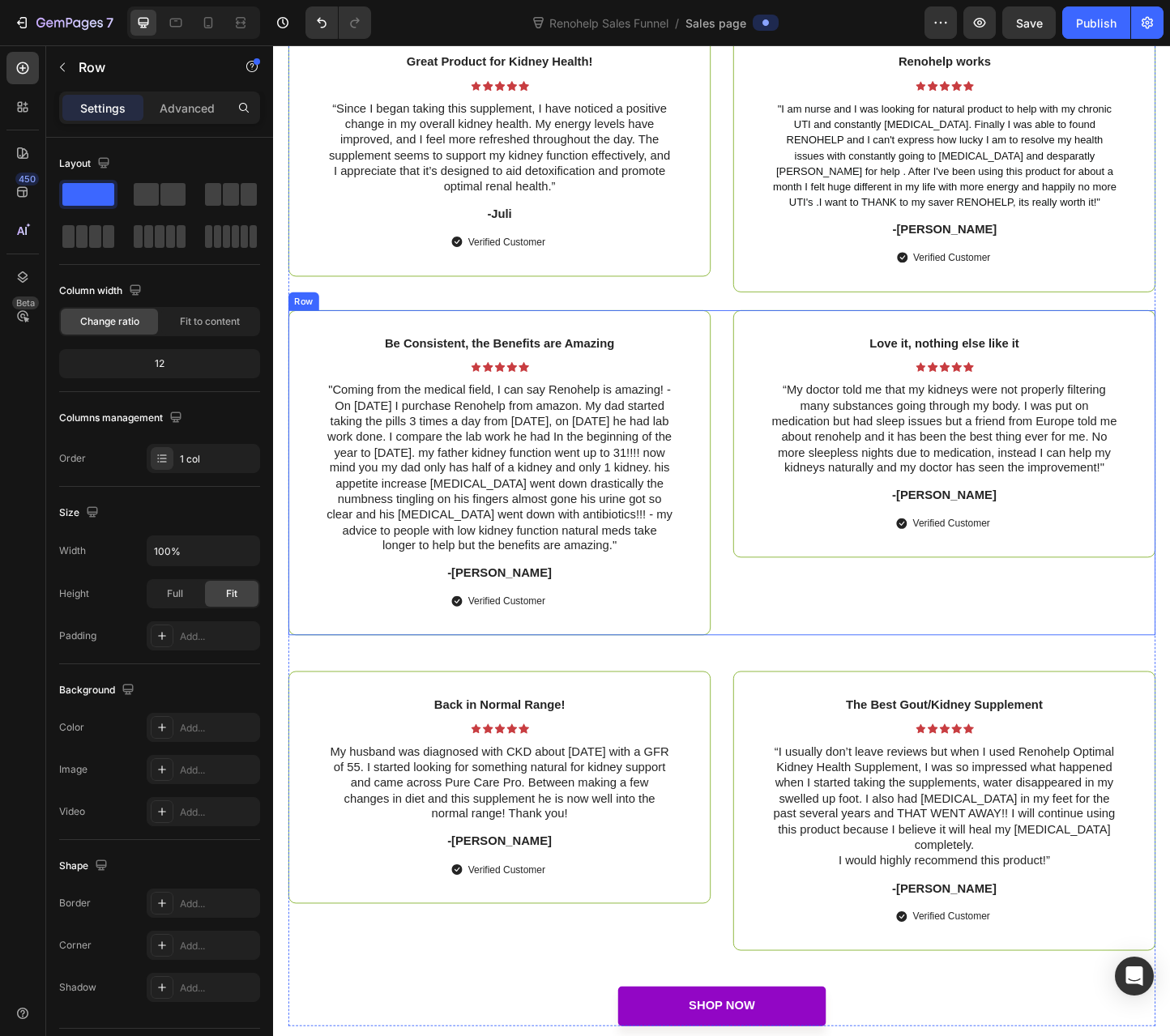
scroll to position [5802, 0]
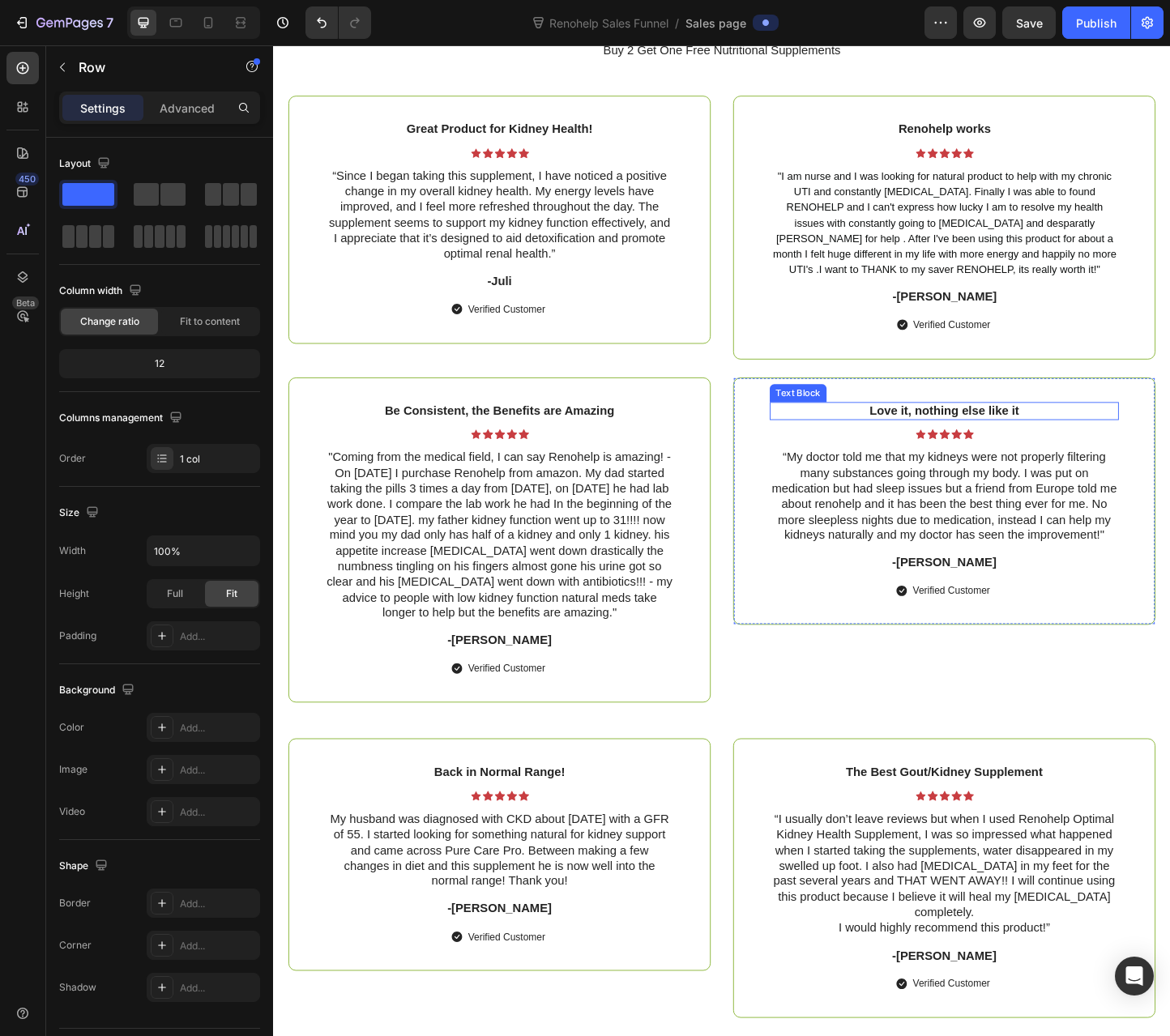
click at [1005, 443] on p "Love it, nothing else like it" at bounding box center [1000, 441] width 376 height 17
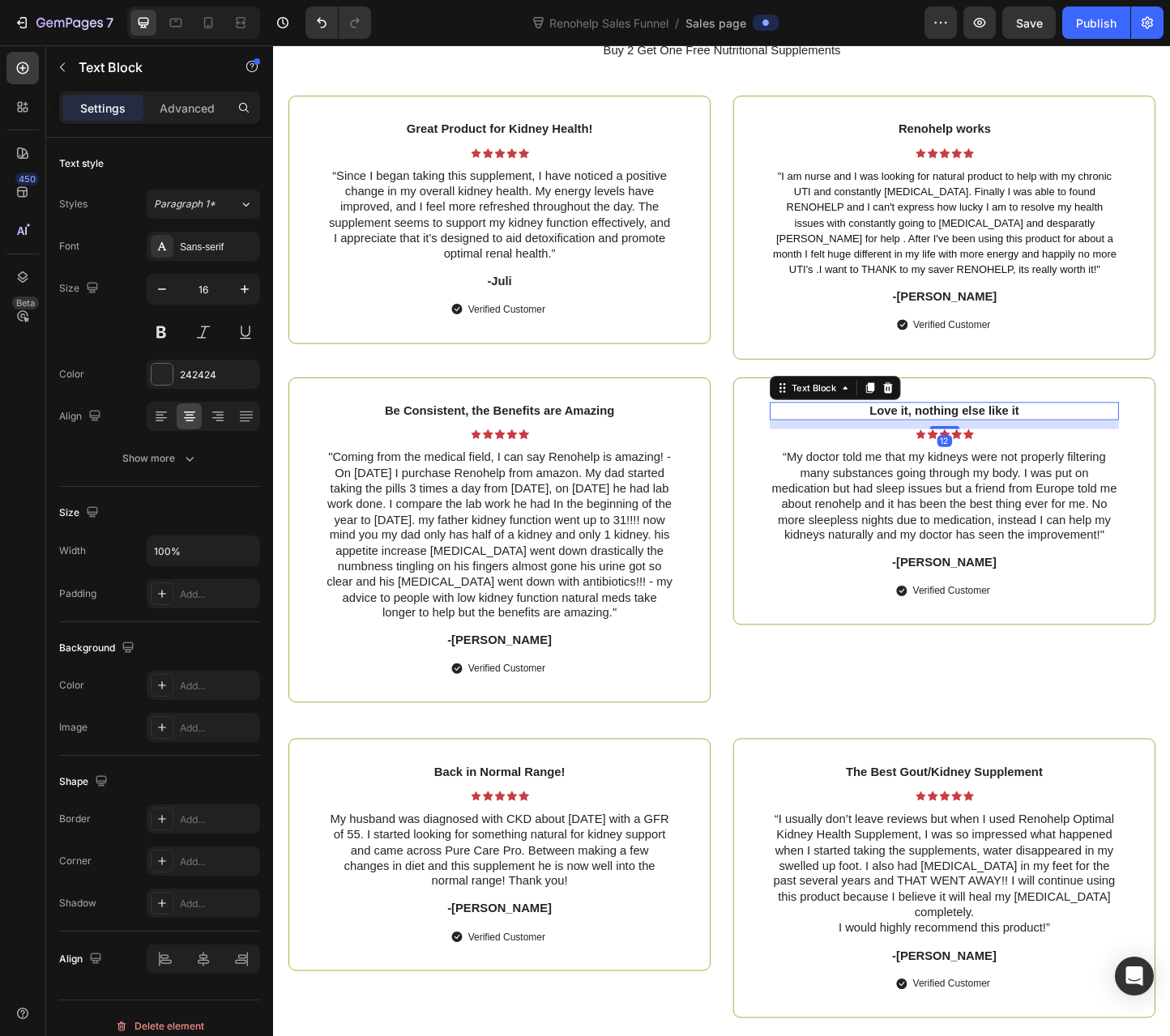
click at [1005, 443] on p "Love it, nothing else like it" at bounding box center [1000, 441] width 376 height 17
click at [936, 447] on p "Love it, nothing else like it" at bounding box center [1000, 441] width 376 height 17
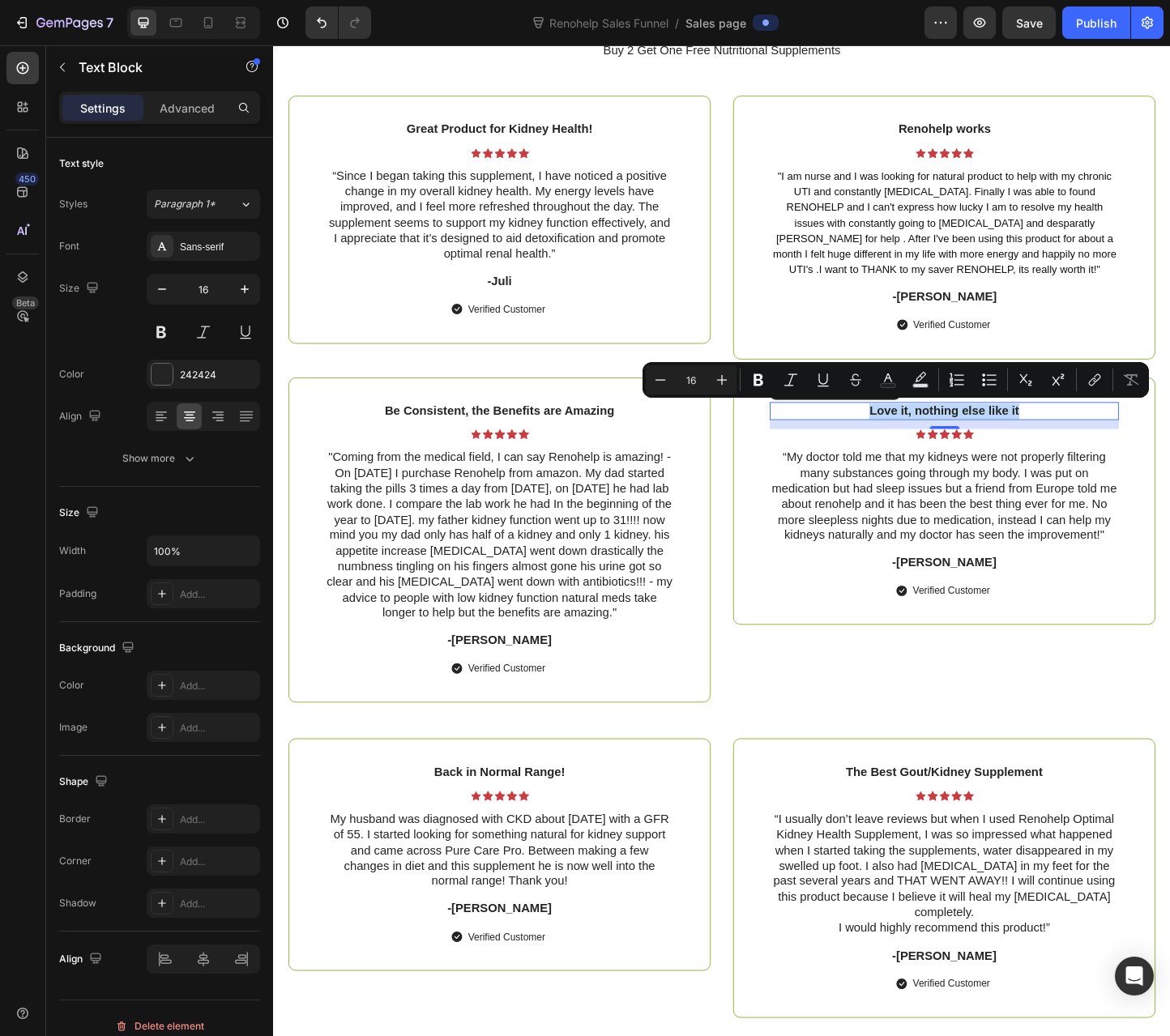
click at [936, 447] on p "Love it, nothing else like it" at bounding box center [1000, 441] width 376 height 17
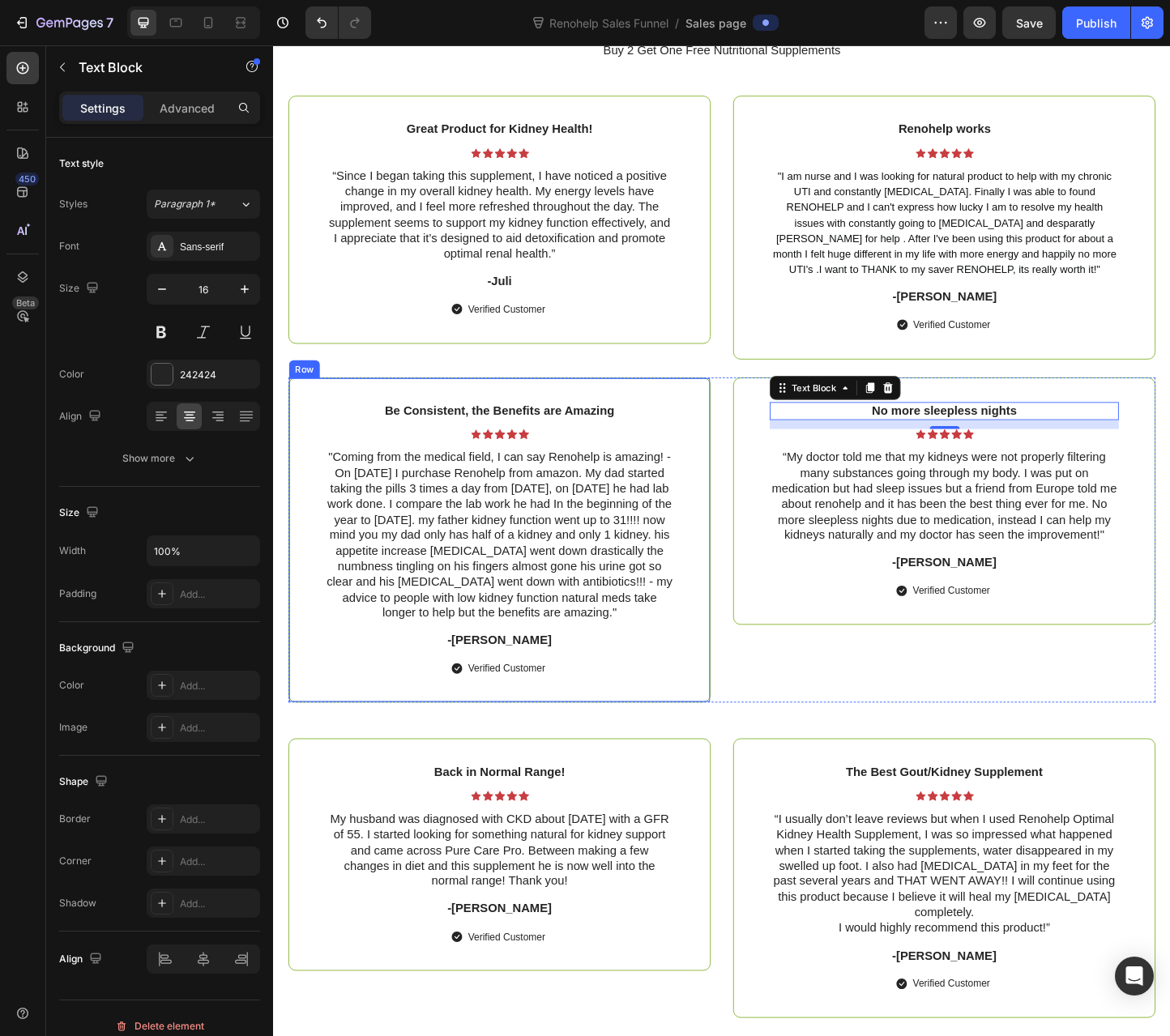
click at [461, 429] on div "Be Consistent, the Benefits are Amazing Text Block Icon Icon Icon Icon Icon Ico…" at bounding box center [517, 581] width 458 height 353
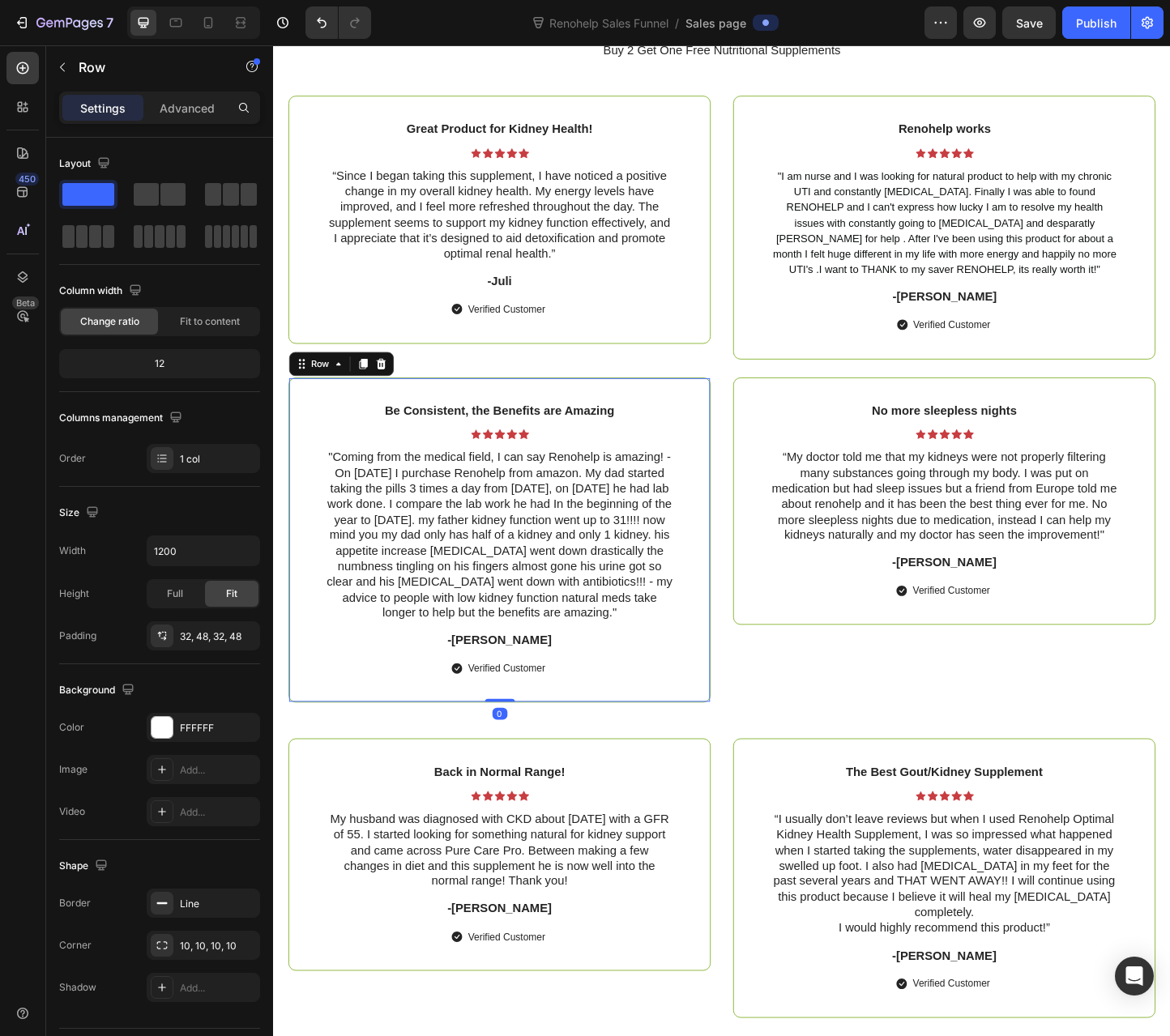
click at [414, 447] on p "Be Consistent, the Benefits are Amazing" at bounding box center [518, 441] width 376 height 17
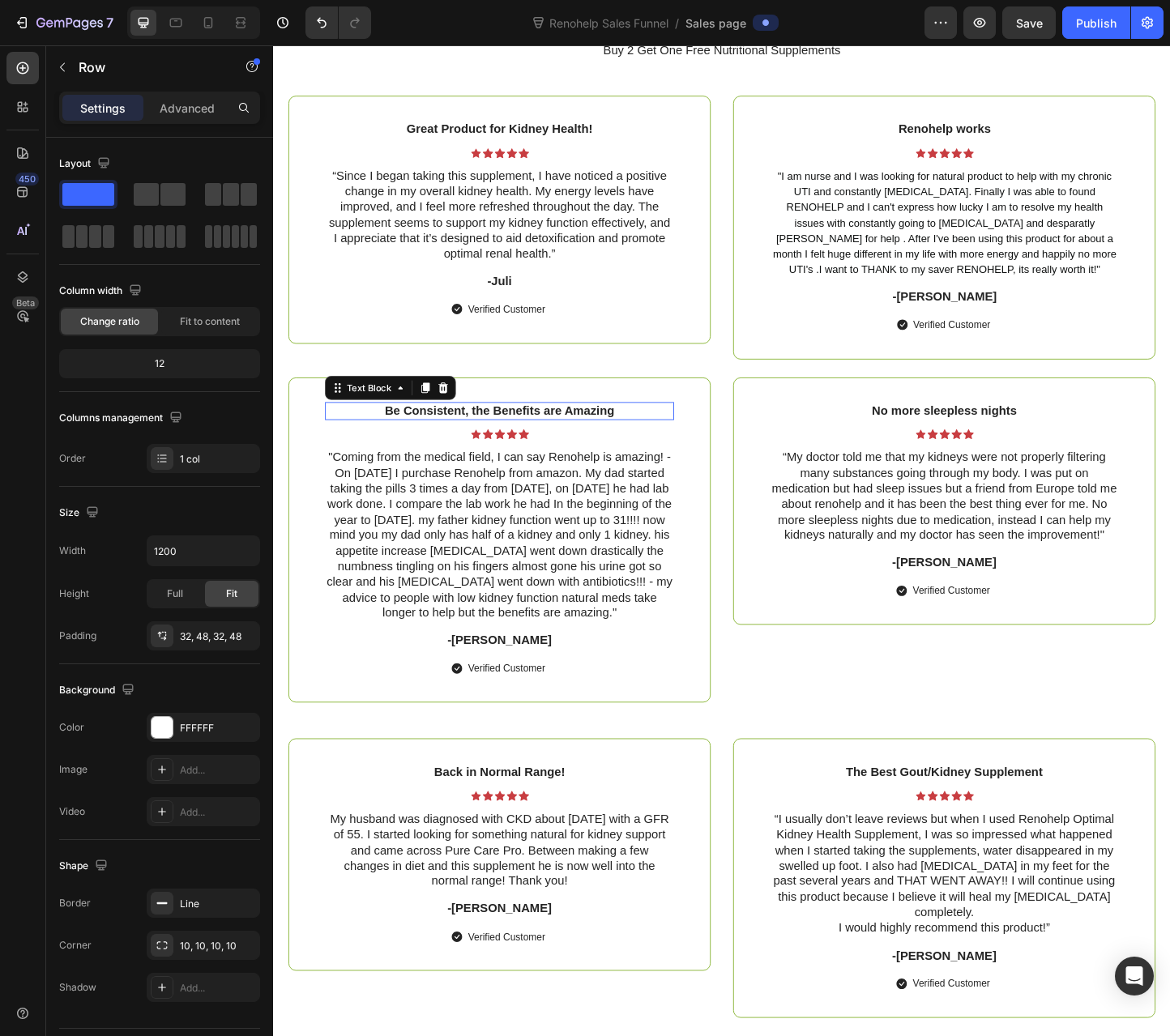
click at [415, 447] on p "Be Consistent, the Benefits are Amazing" at bounding box center [518, 441] width 376 height 17
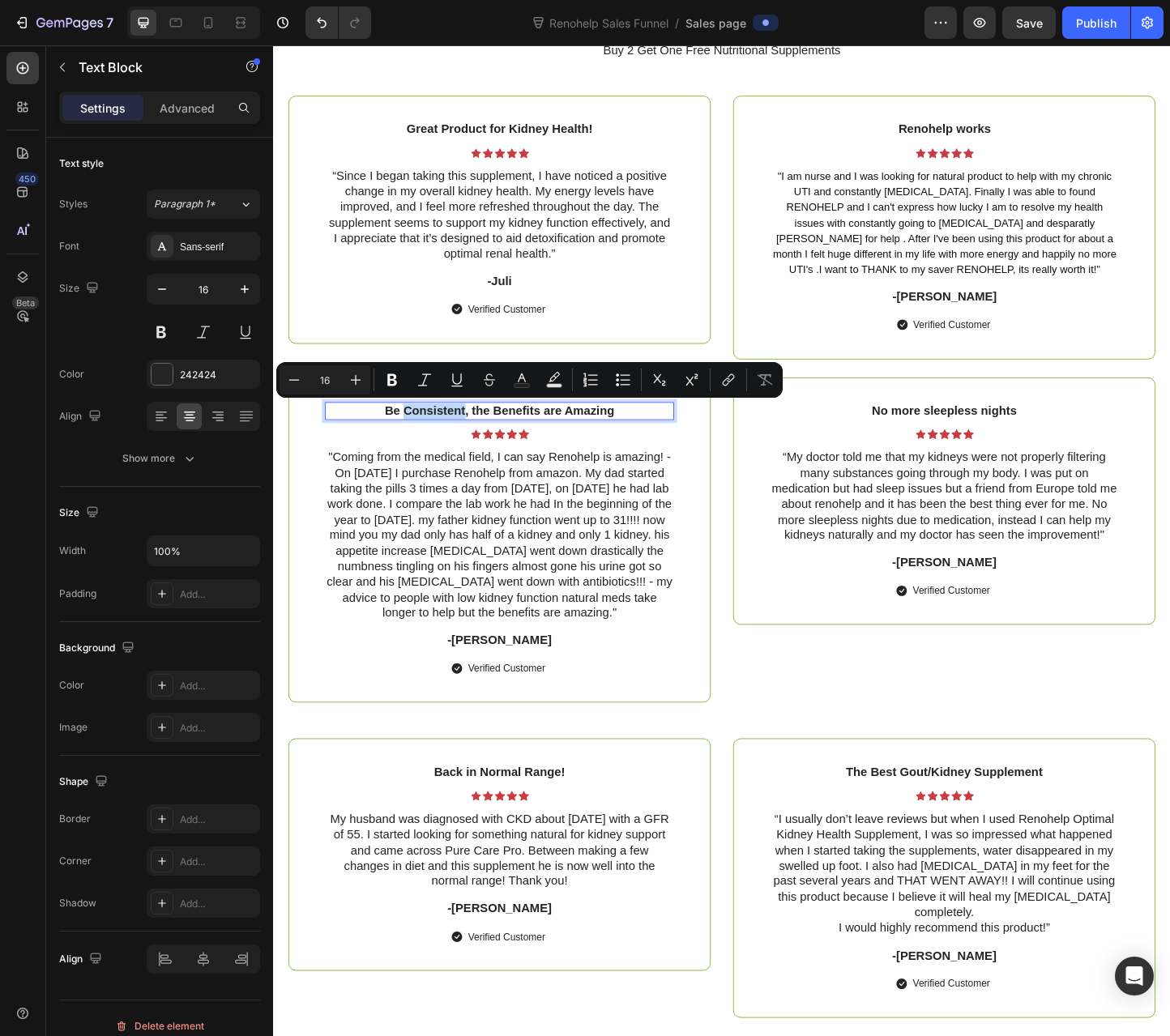
click at [415, 446] on p "Be Consistent, the Benefits are Amazing" at bounding box center [518, 441] width 376 height 17
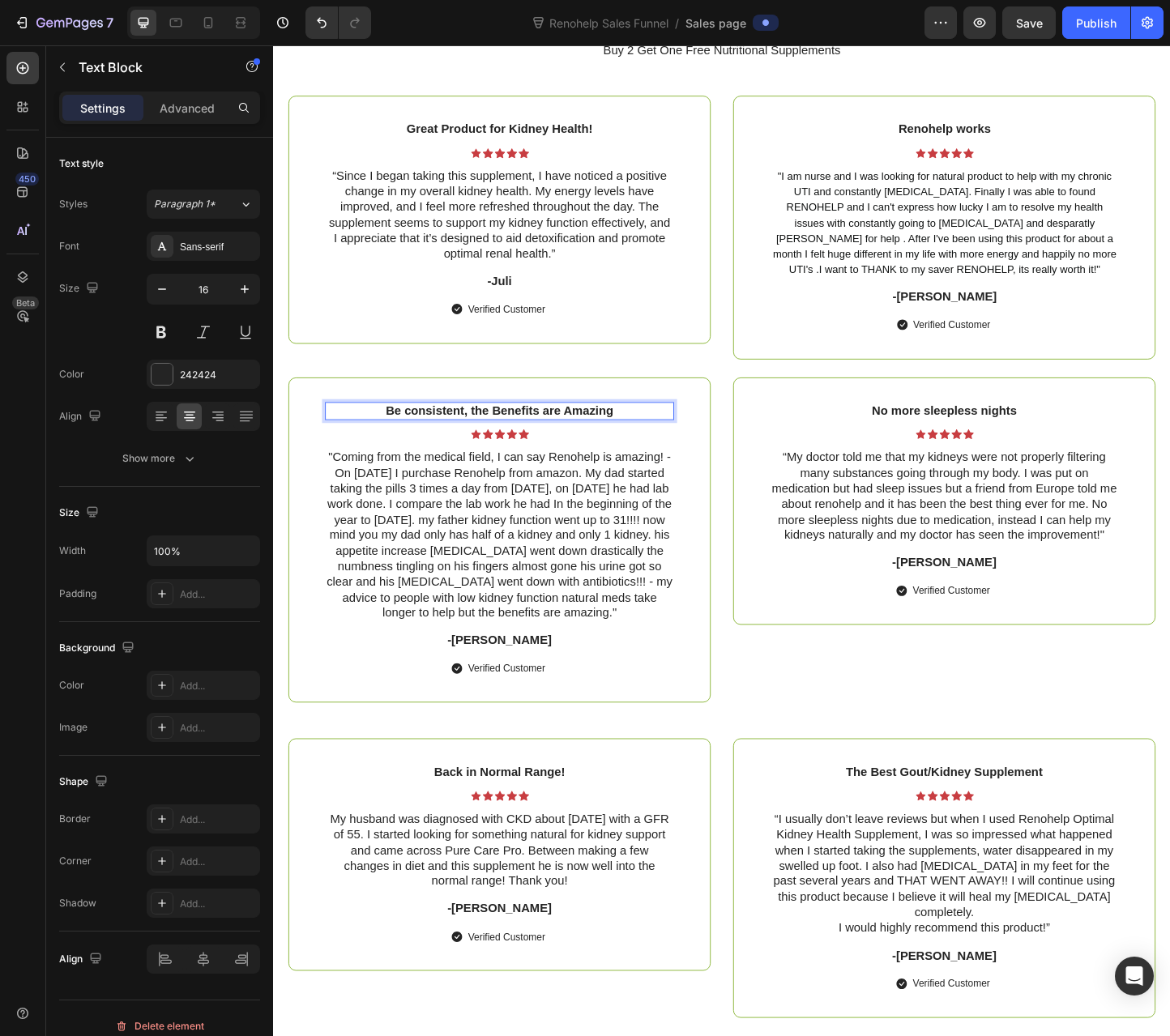
click at [510, 439] on p "Be consistent, the Benefits are Amazing" at bounding box center [518, 441] width 376 height 17
click at [514, 441] on p "Be consistent, the Benefits are Amazing" at bounding box center [518, 441] width 376 height 17
click at [589, 440] on p "Be consistent, the benefits are Amazing" at bounding box center [518, 441] width 376 height 17
click at [460, 134] on p "Great Product for Kidney Health!" at bounding box center [518, 136] width 376 height 17
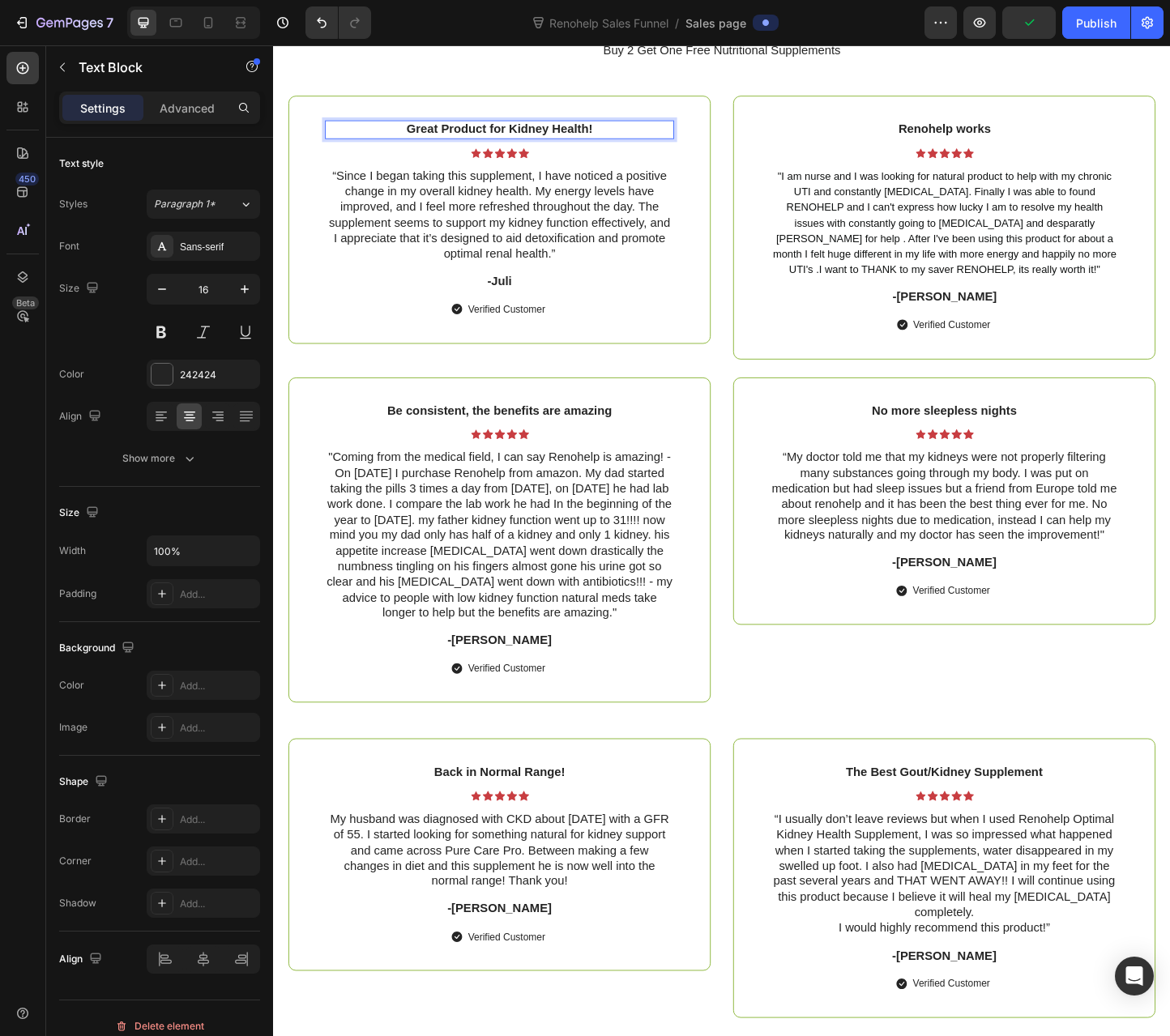
click at [466, 134] on p "Great Product for Kidney Health!" at bounding box center [518, 136] width 376 height 17
click at [460, 133] on p "Great Product for Kidney Health!" at bounding box center [518, 136] width 376 height 17
click at [529, 136] on p "Great product for Kidney Health!" at bounding box center [518, 136] width 376 height 17
click at [578, 134] on p "Great product for kidney Health!" at bounding box center [518, 136] width 376 height 17
click at [969, 137] on p "Renohelp works" at bounding box center [1000, 136] width 376 height 17
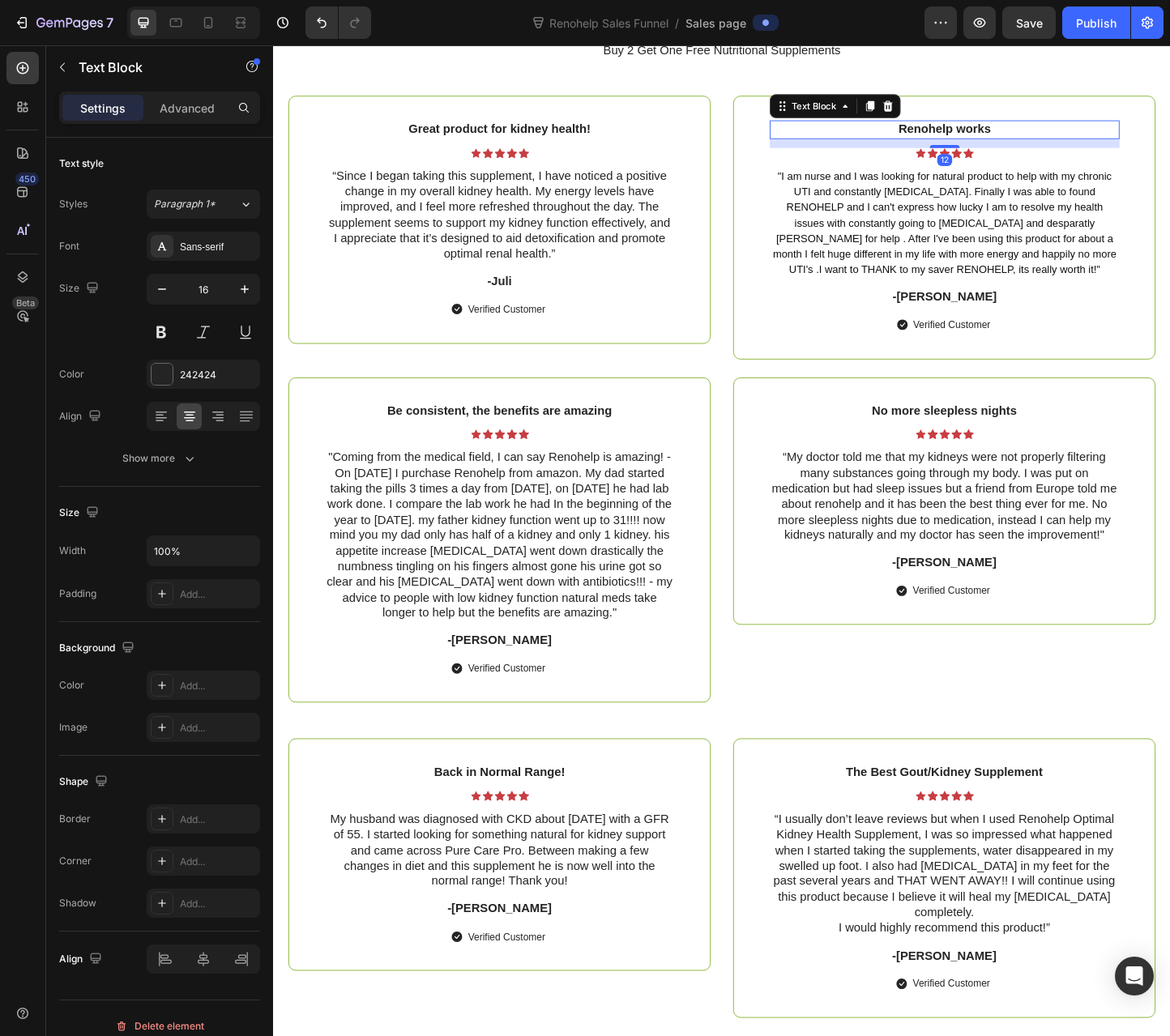
click at [969, 137] on p "Renohelp works" at bounding box center [1000, 136] width 376 height 17
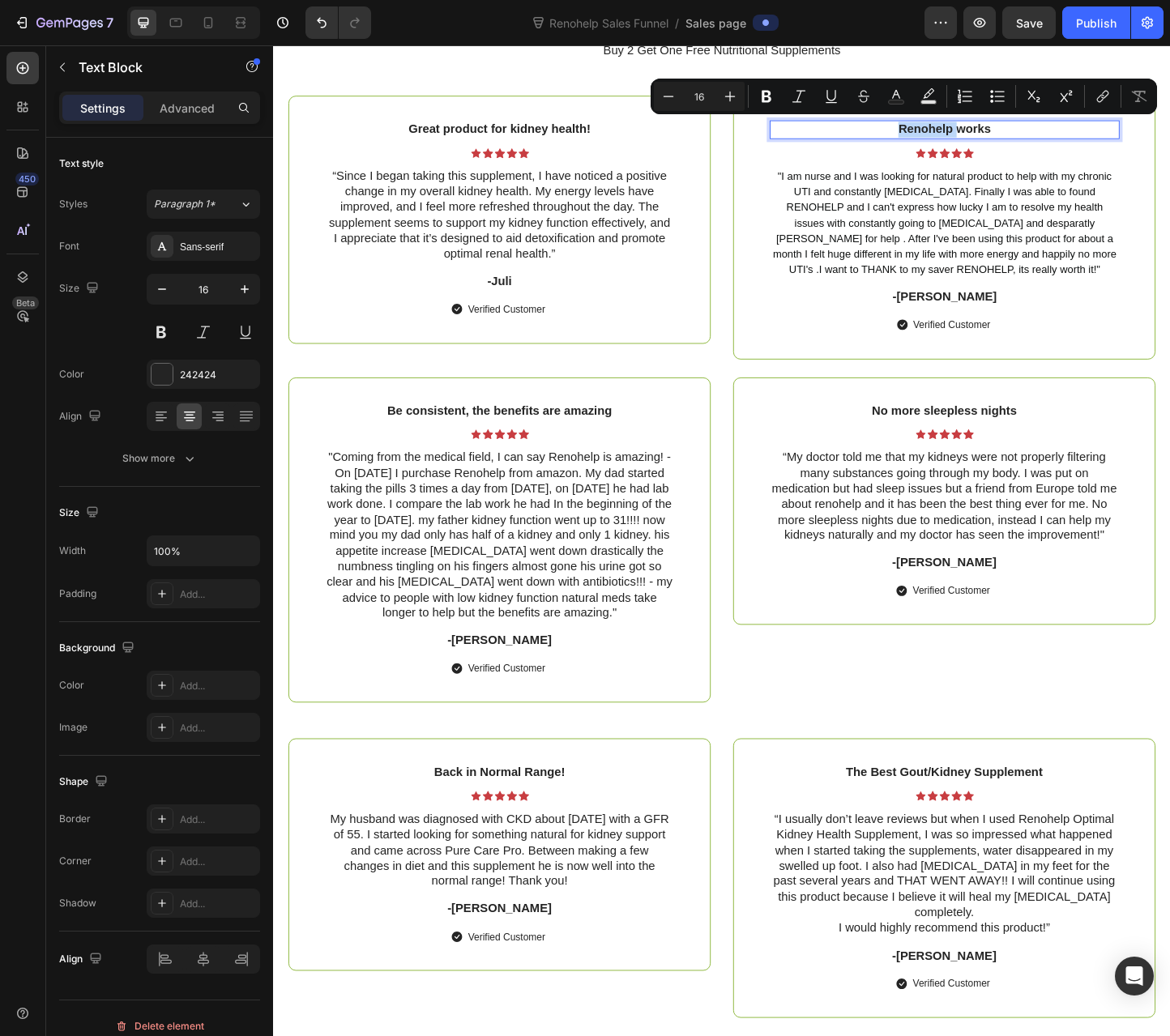
click at [955, 138] on p "Renohelp works" at bounding box center [1000, 136] width 376 height 17
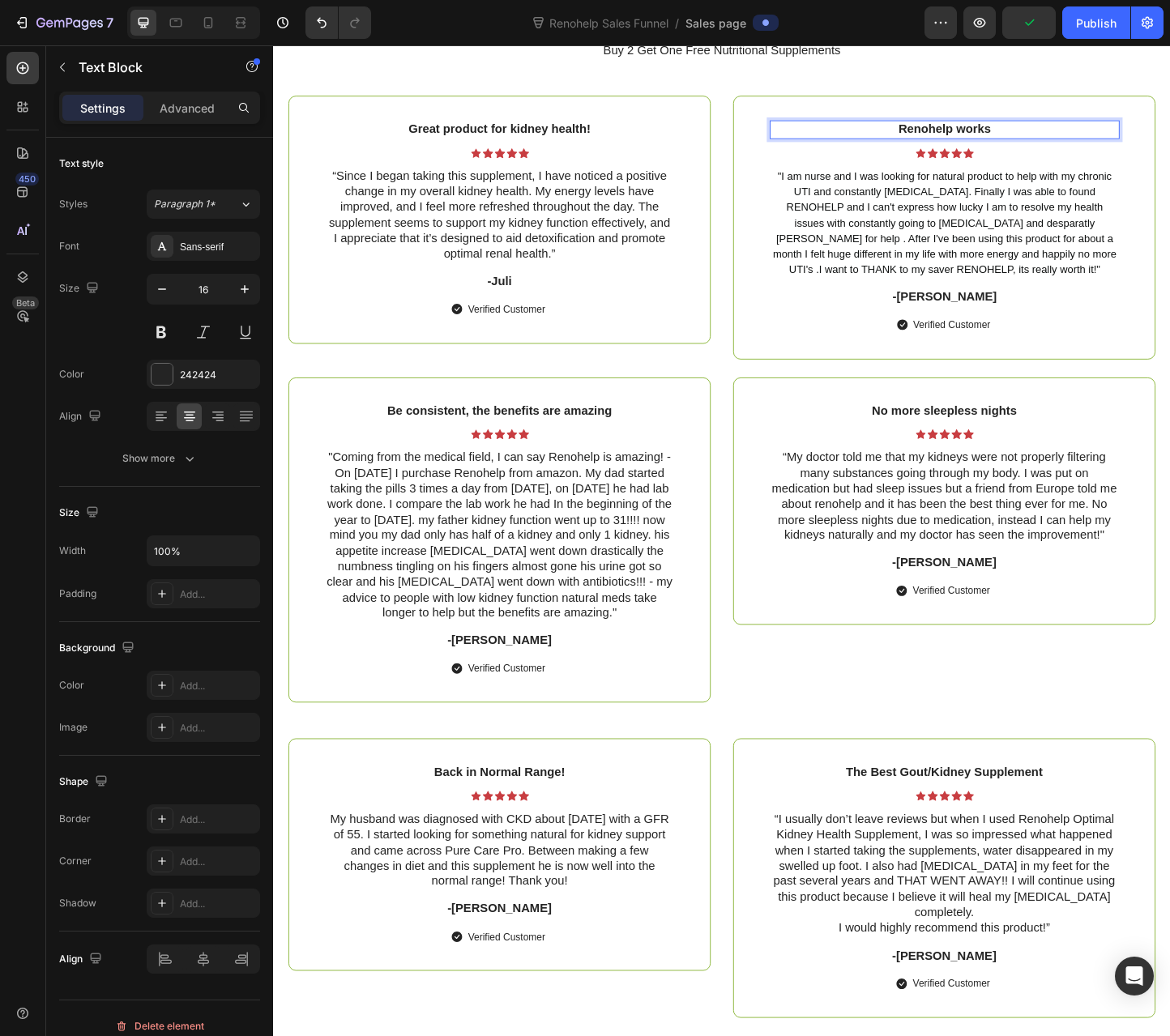
click at [1003, 131] on p "Renohelp works" at bounding box center [1000, 136] width 376 height 17
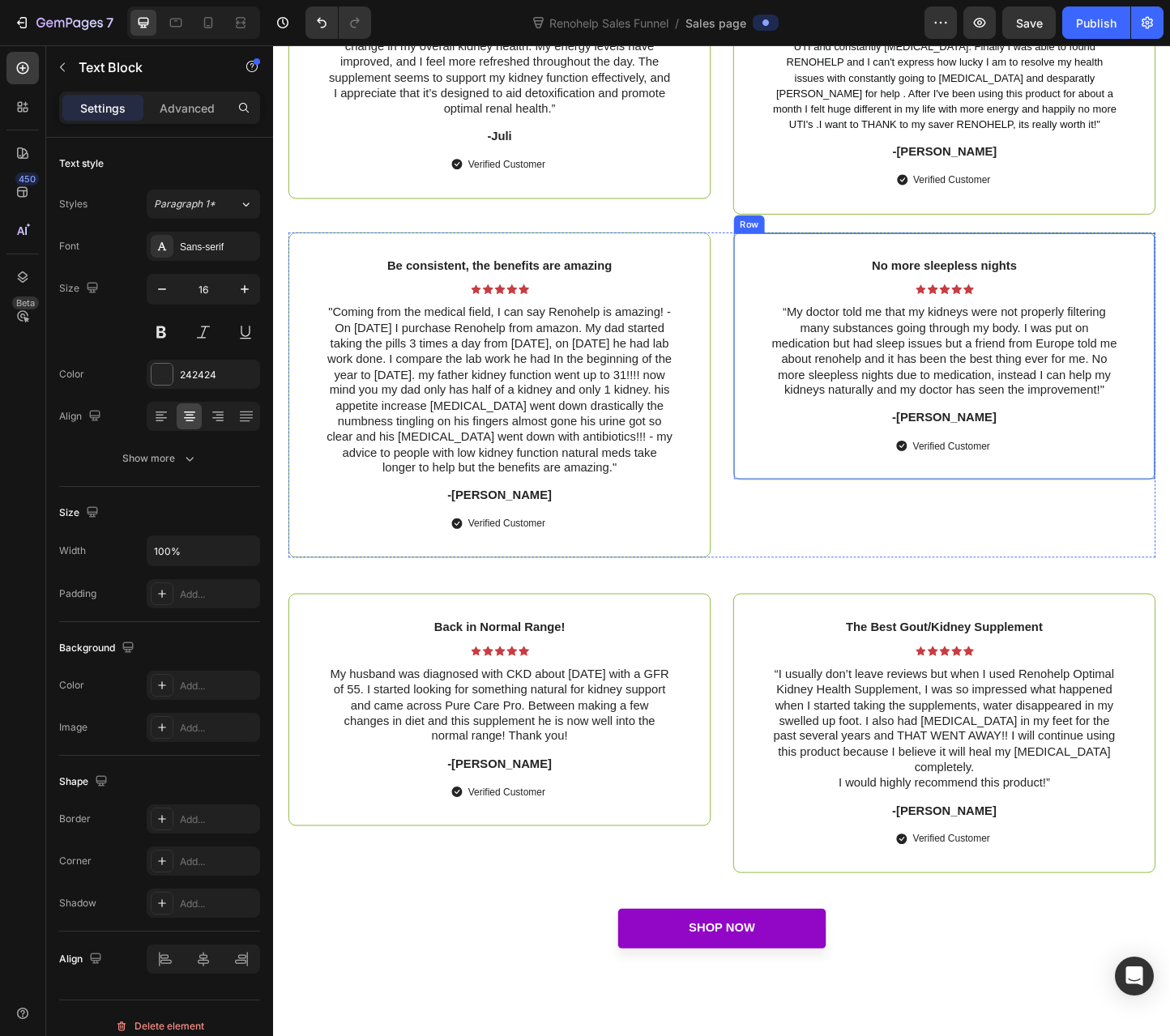
scroll to position [5963, 0]
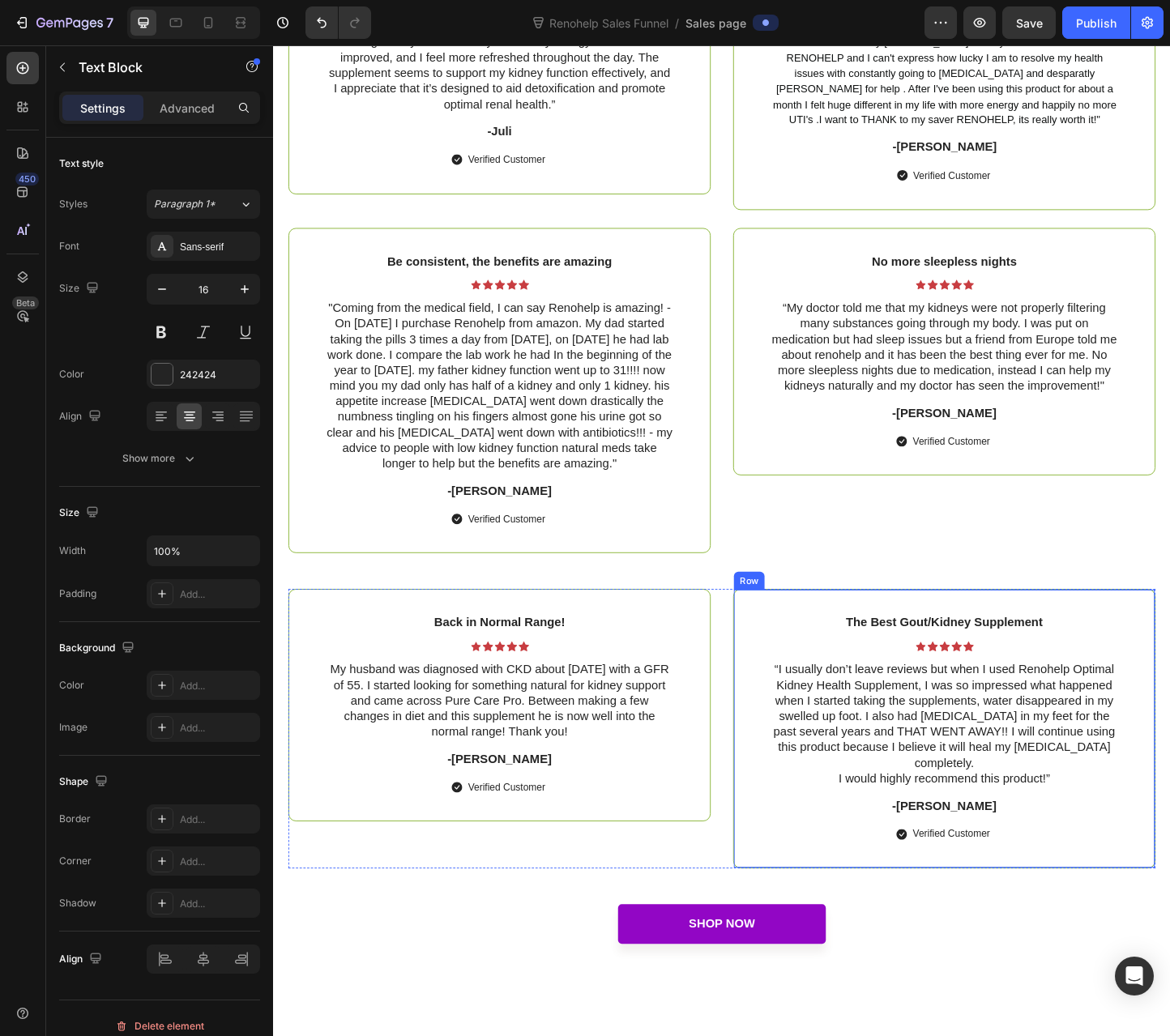
click at [854, 661] on div "The Best Gout/Kidney Supplement Text Block Icon Icon Icon Icon Icon Icon List “…" at bounding box center [1000, 785] width 458 height 302
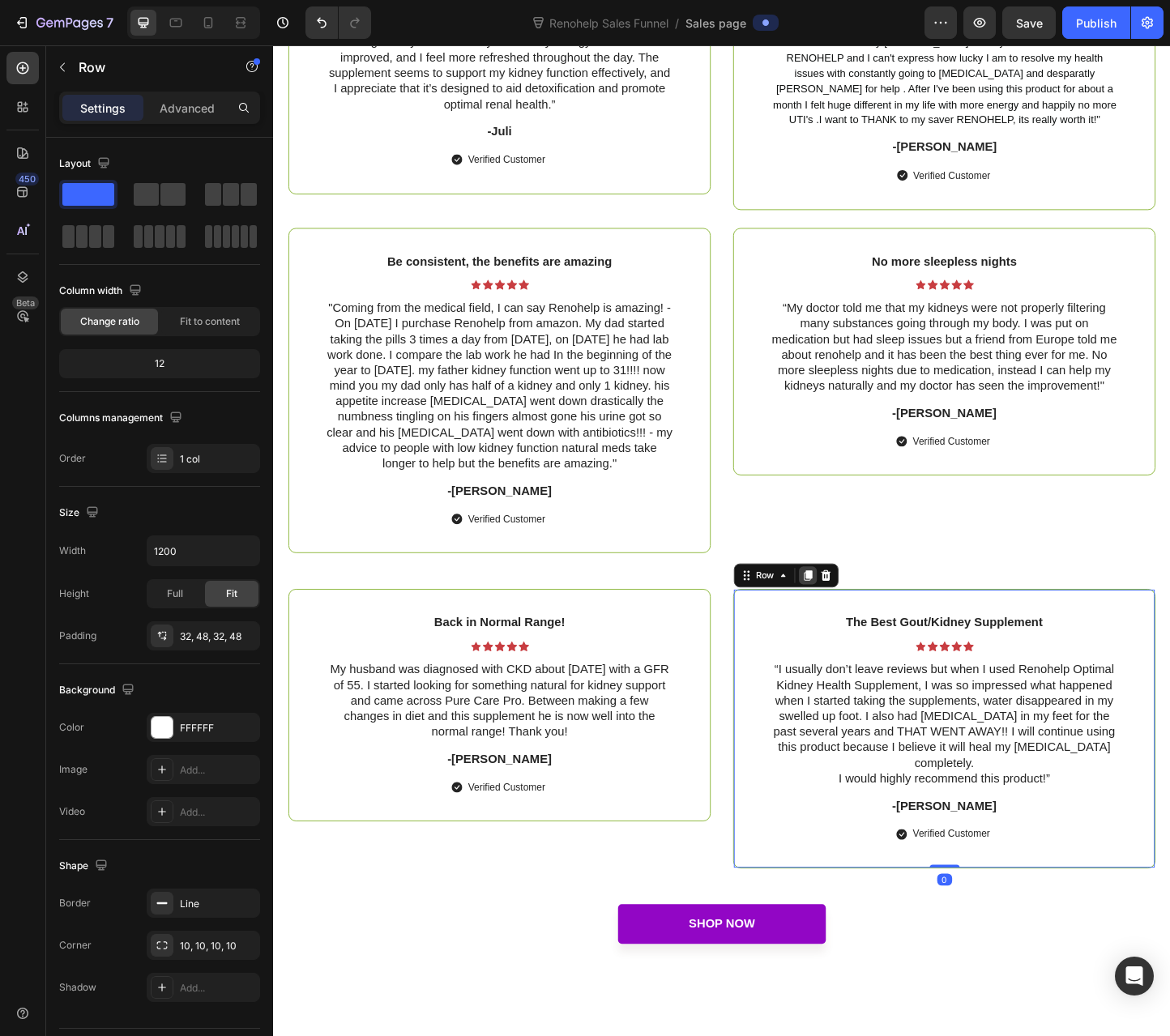
click at [850, 626] on icon at bounding box center [853, 620] width 9 height 12
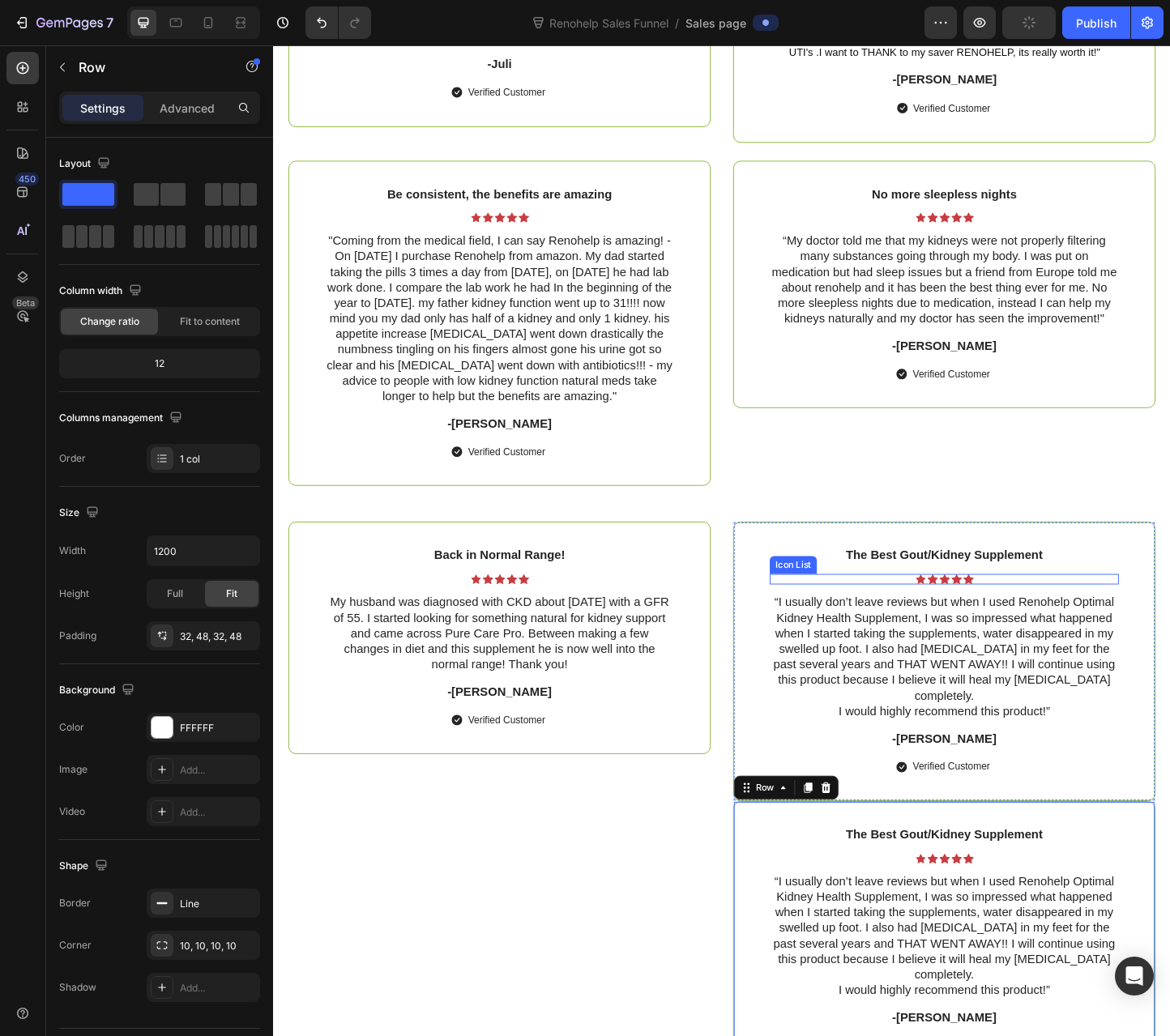
scroll to position [5989, 0]
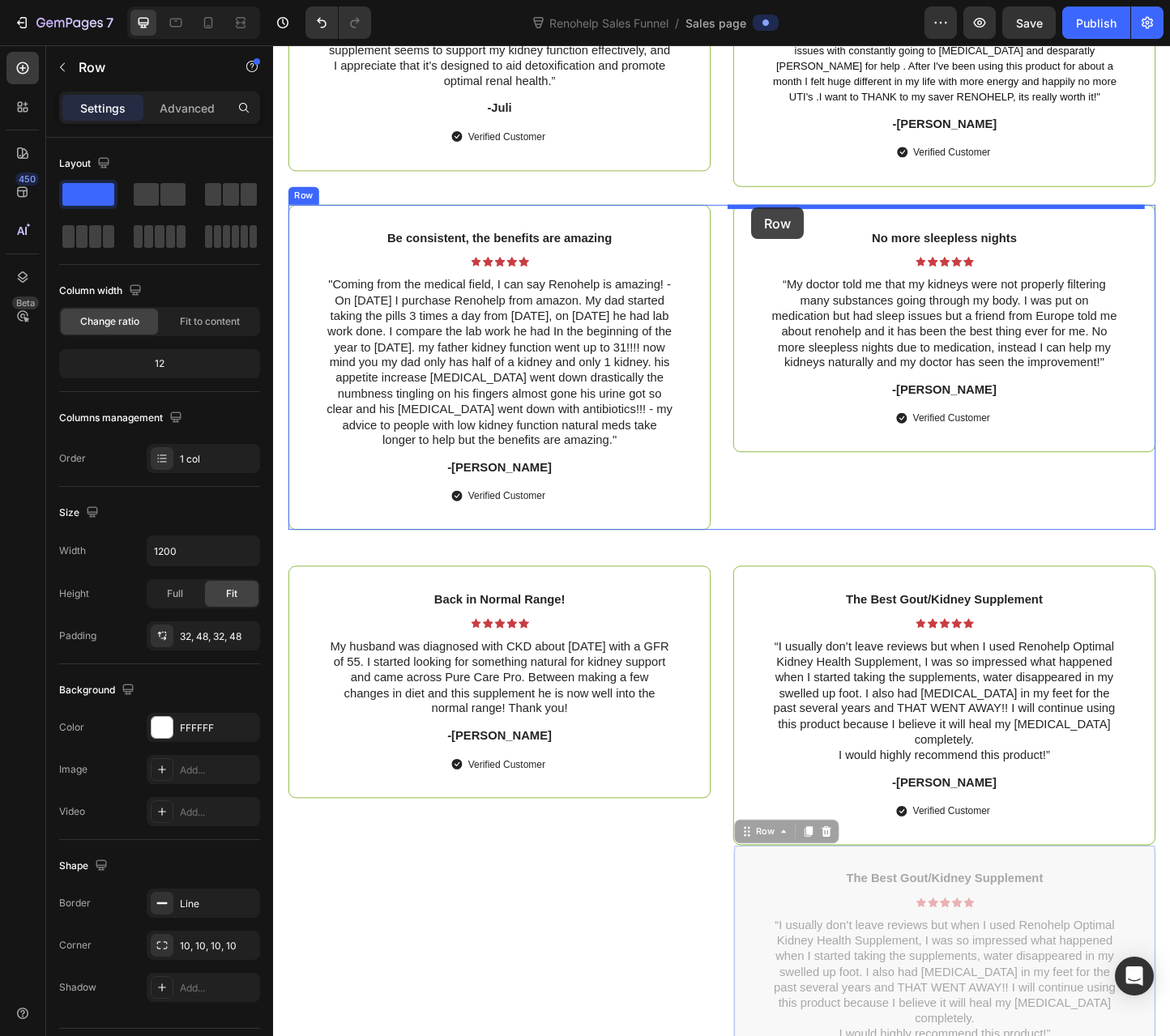
drag, startPoint x: 777, startPoint y: 894, endPoint x: 792, endPoint y: 221, distance: 673.2
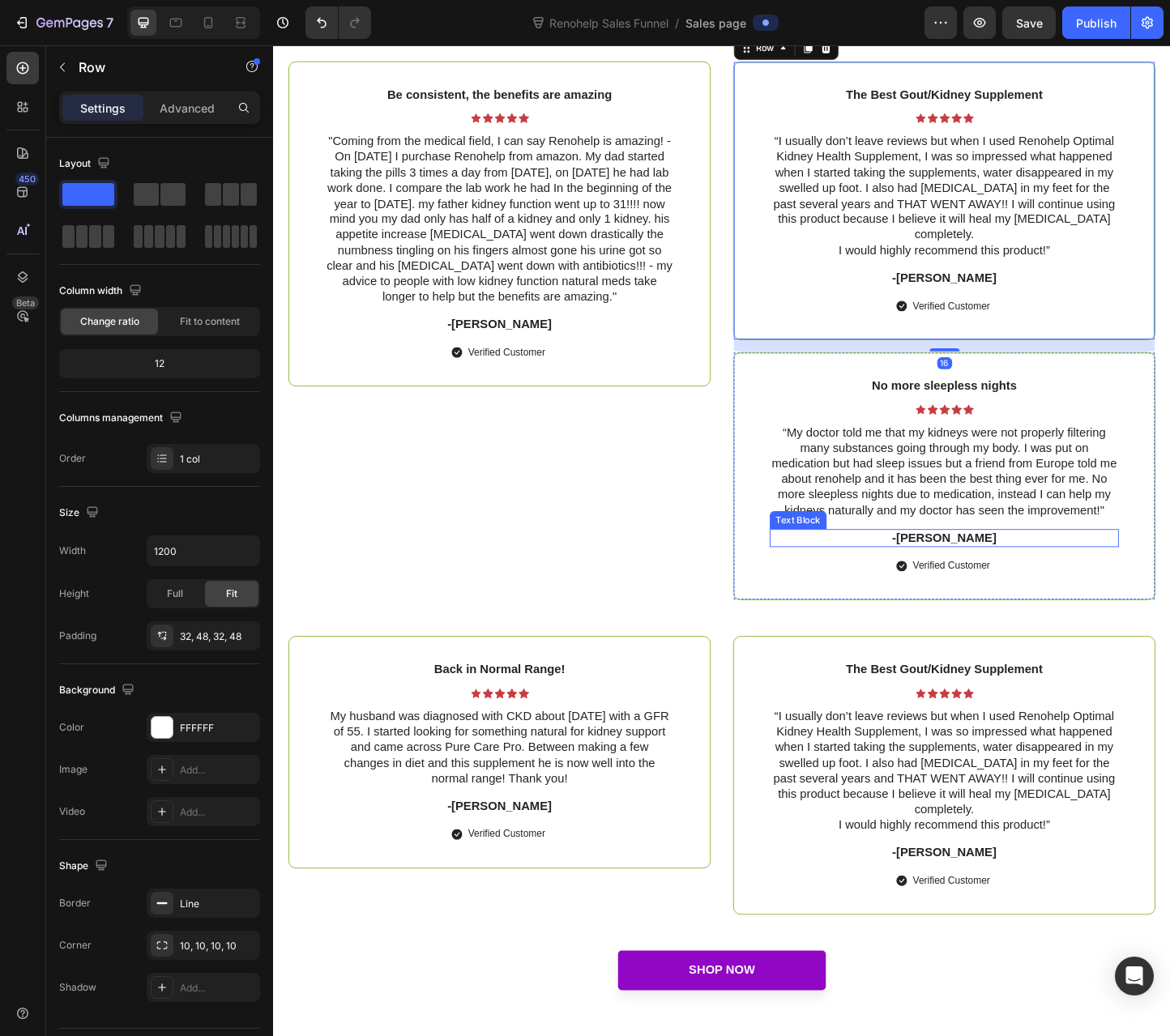
scroll to position [6150, 0]
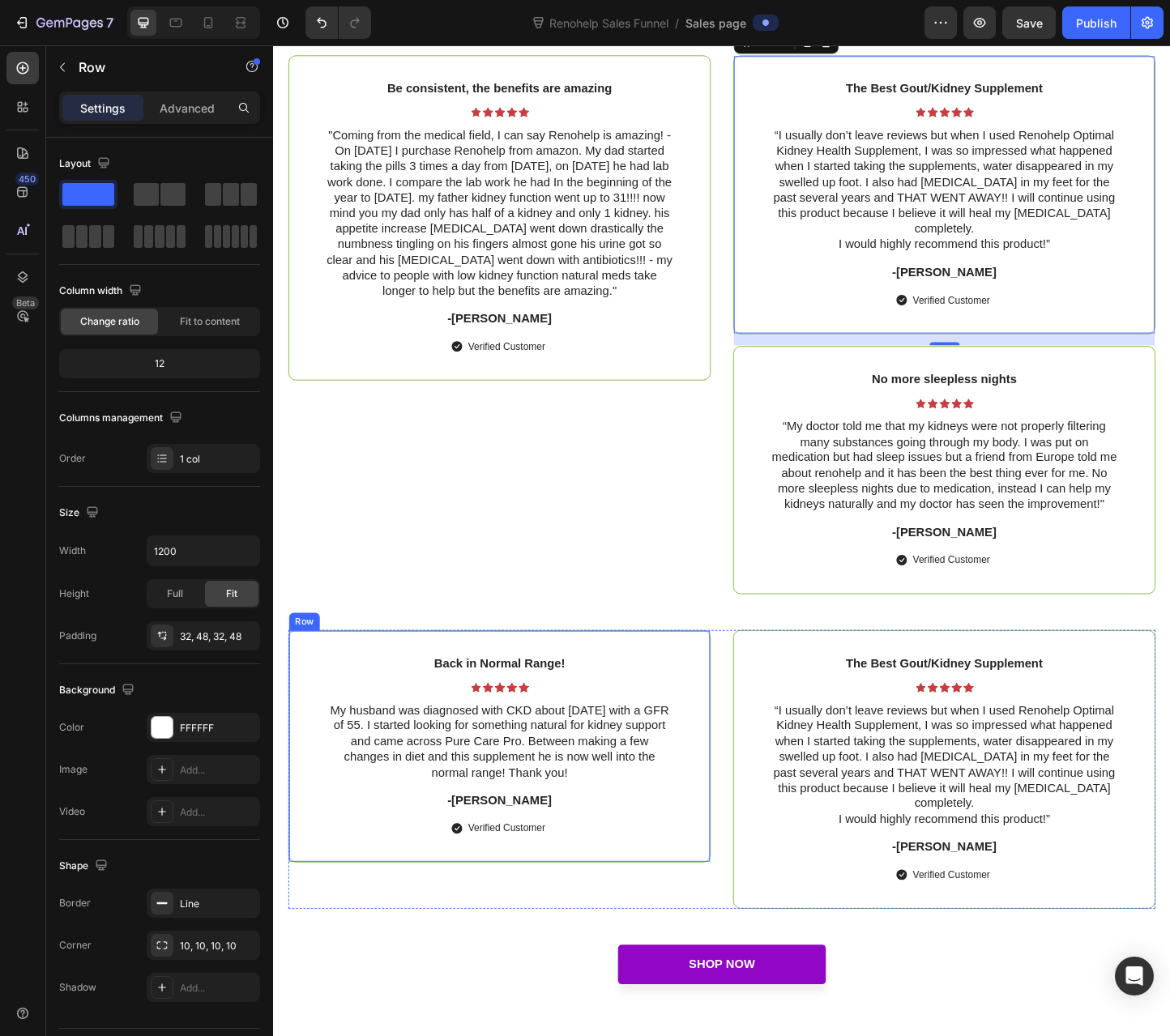
click at [340, 679] on div "Back in Normal Range! Text Block Icon Icon Icon Icon Icon Icon List My husband …" at bounding box center [517, 804] width 458 height 252
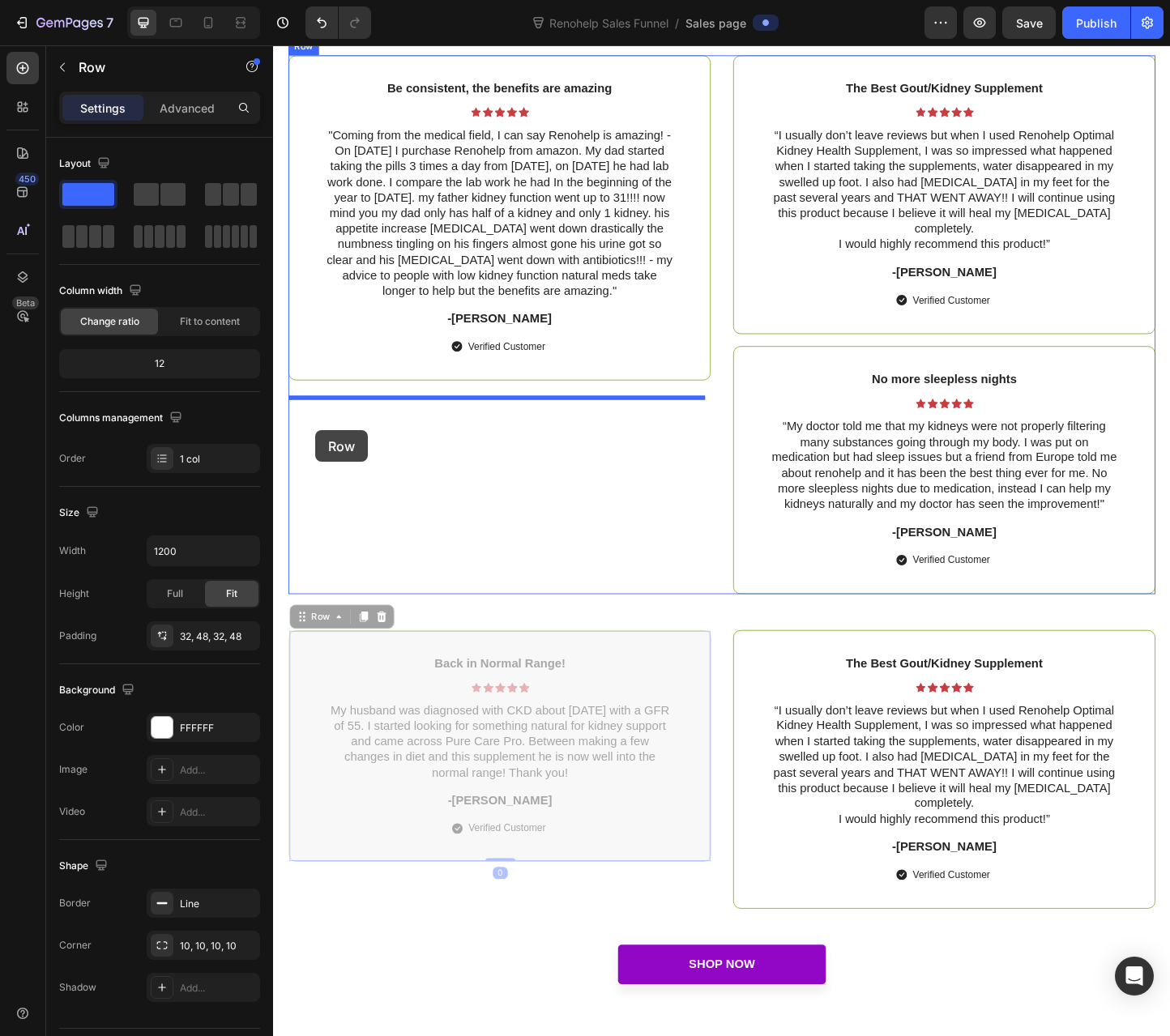
drag, startPoint x: 303, startPoint y: 653, endPoint x: 319, endPoint y: 462, distance: 191.7
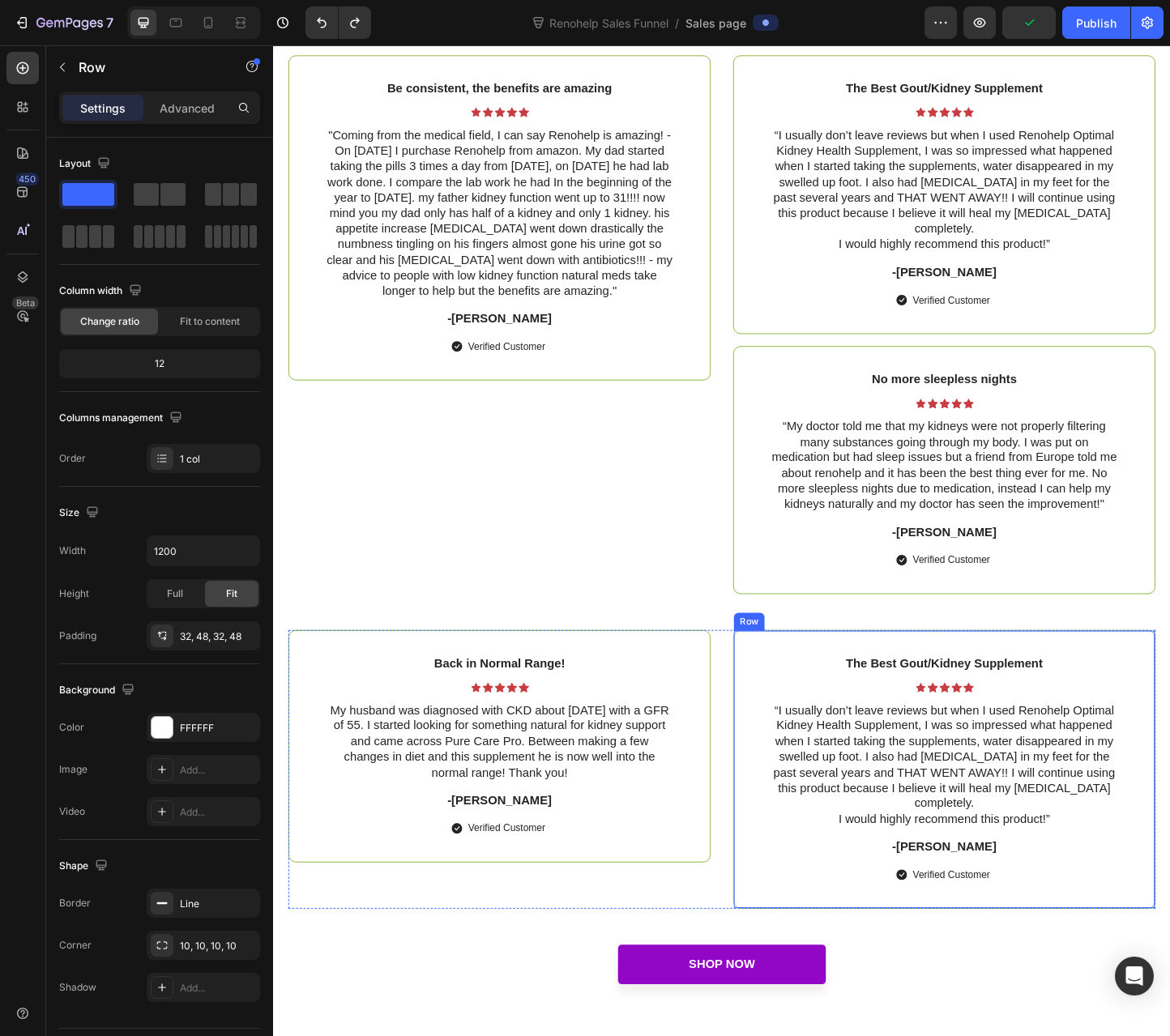
click at [937, 679] on div "The Best Gout/Kidney Supplement Text Block Icon Icon Icon Icon Icon Icon List “…" at bounding box center [1000, 829] width 458 height 302
click at [867, 659] on icon at bounding box center [872, 664] width 11 height 12
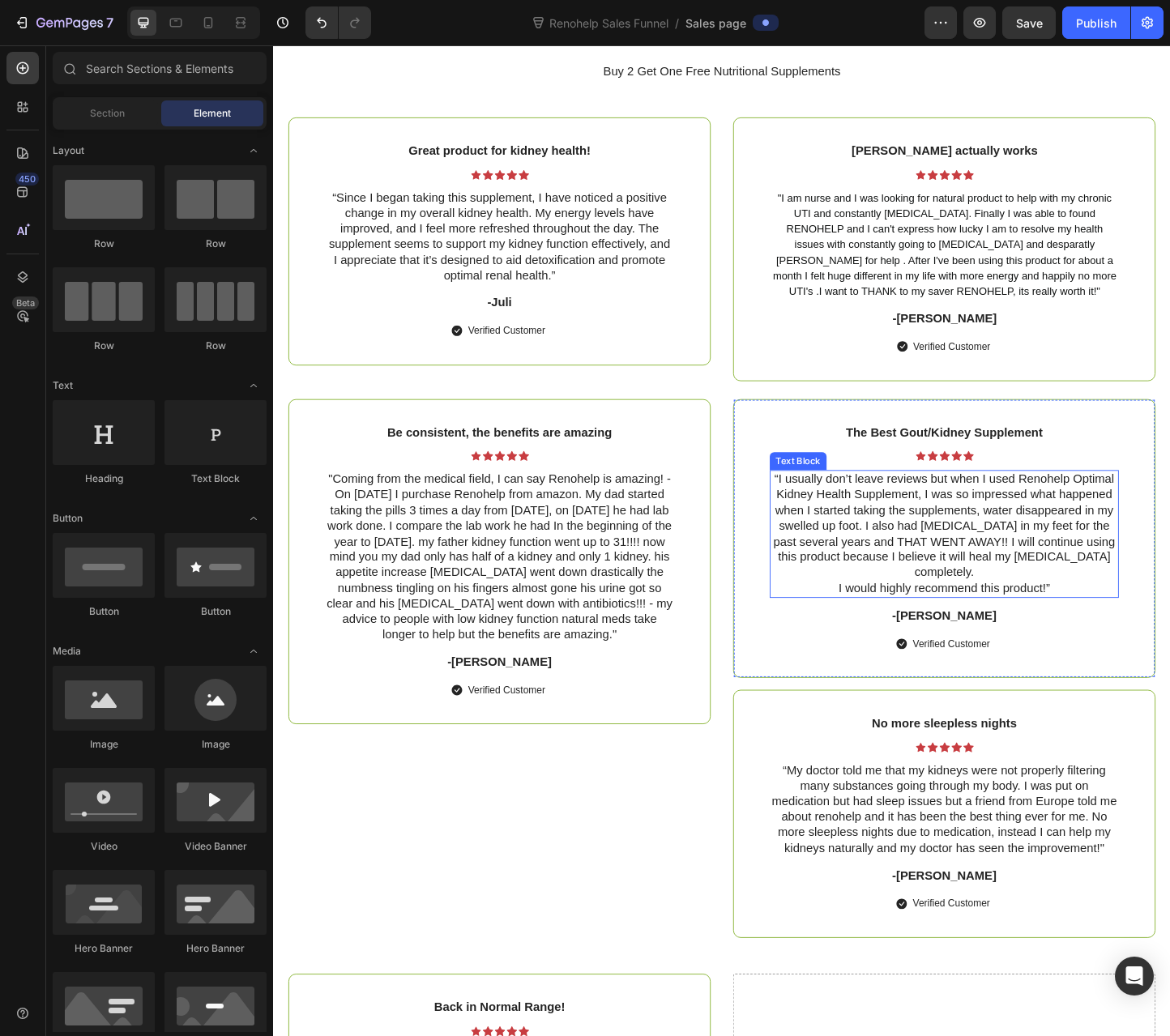
scroll to position [5826, 0]
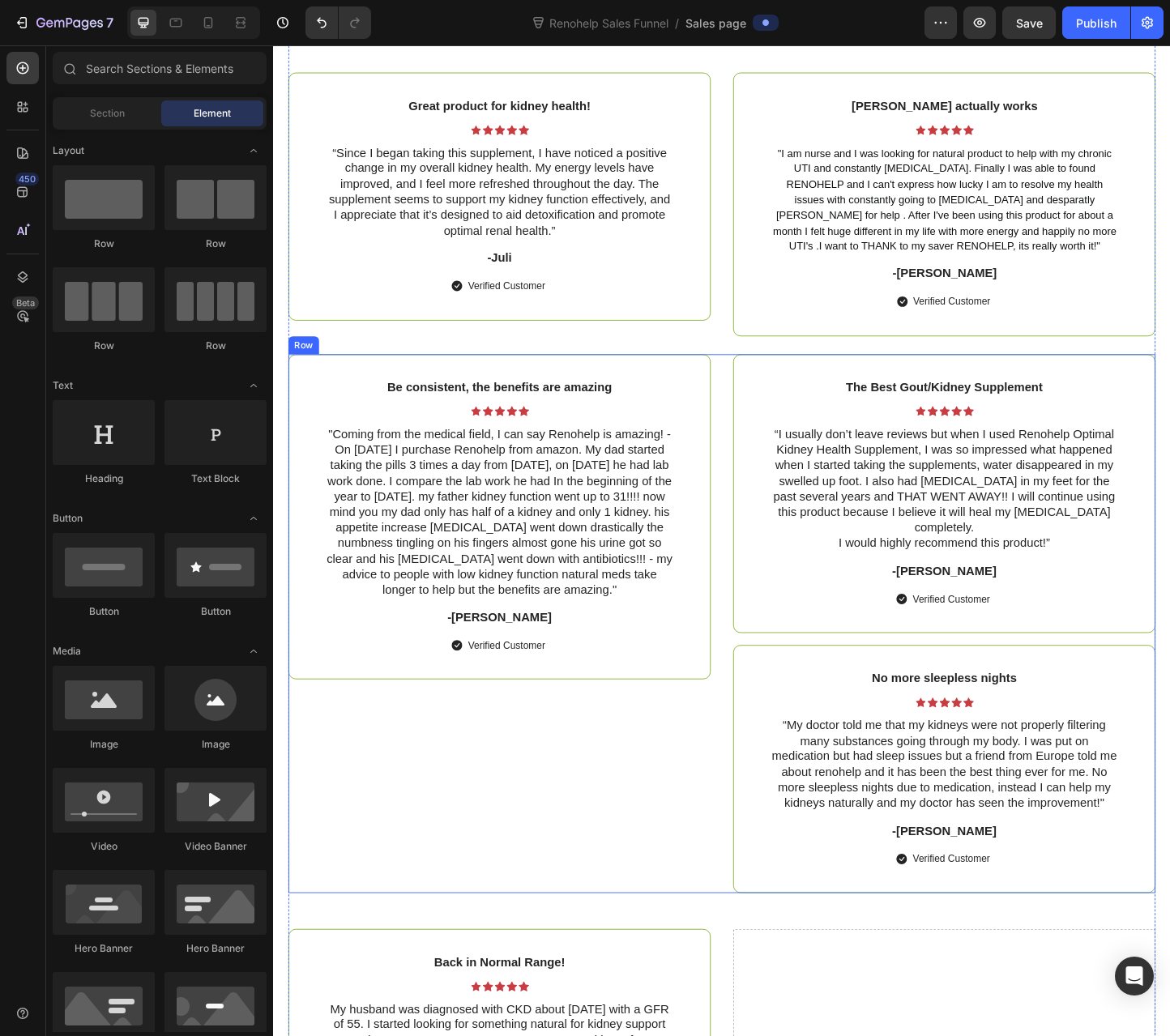
click at [581, 780] on div "Be consistent, the benefits are amazing Text Block Icon Icon Icon Icon Icon Ico…" at bounding box center [517, 671] width 458 height 584
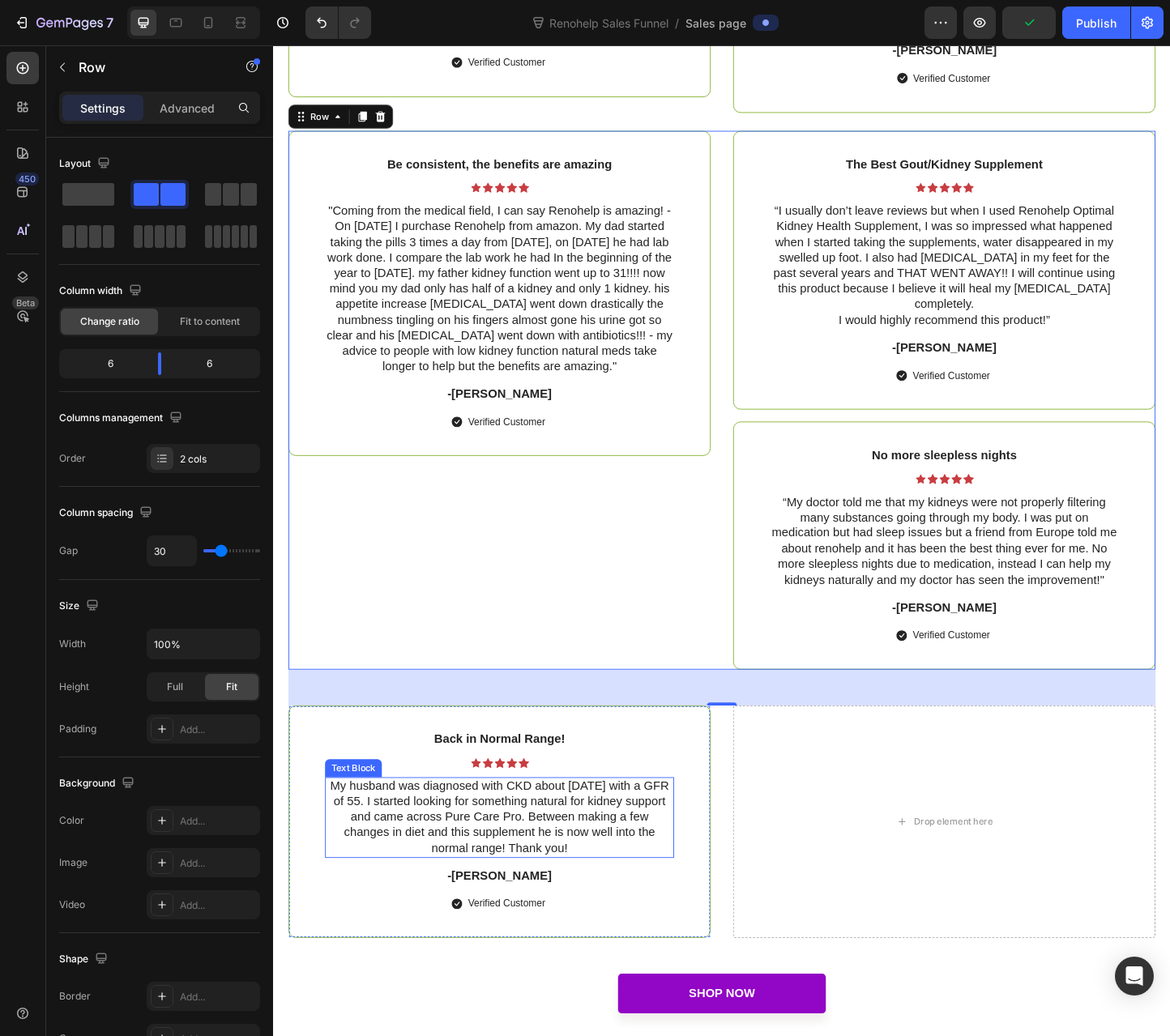
scroll to position [6070, 0]
click at [431, 760] on div "Back in Normal Range! Text Block Icon Icon Icon Icon Icon Icon List My husband …" at bounding box center [517, 885] width 458 height 252
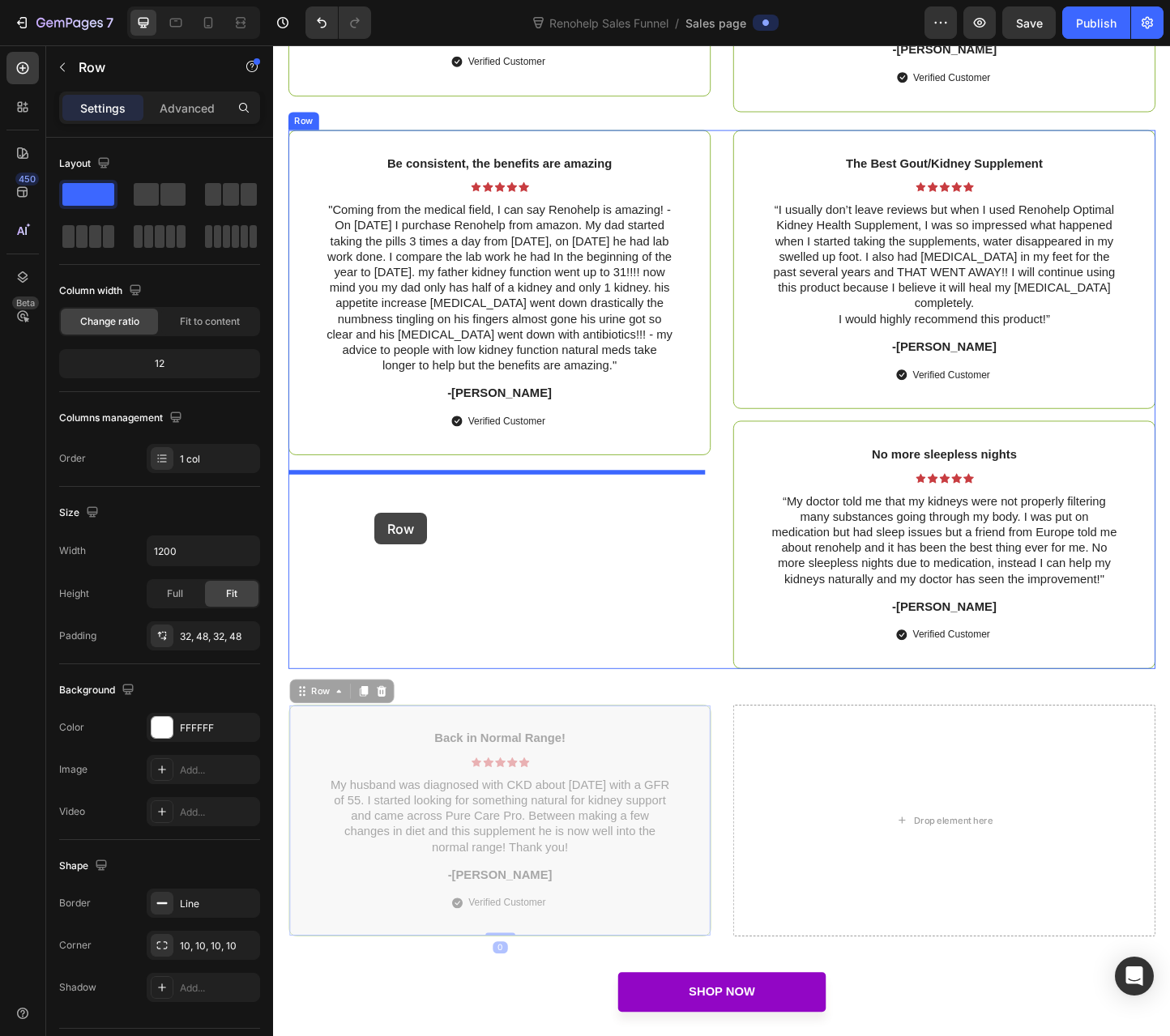
drag, startPoint x: 304, startPoint y: 732, endPoint x: 383, endPoint y: 552, distance: 196.6
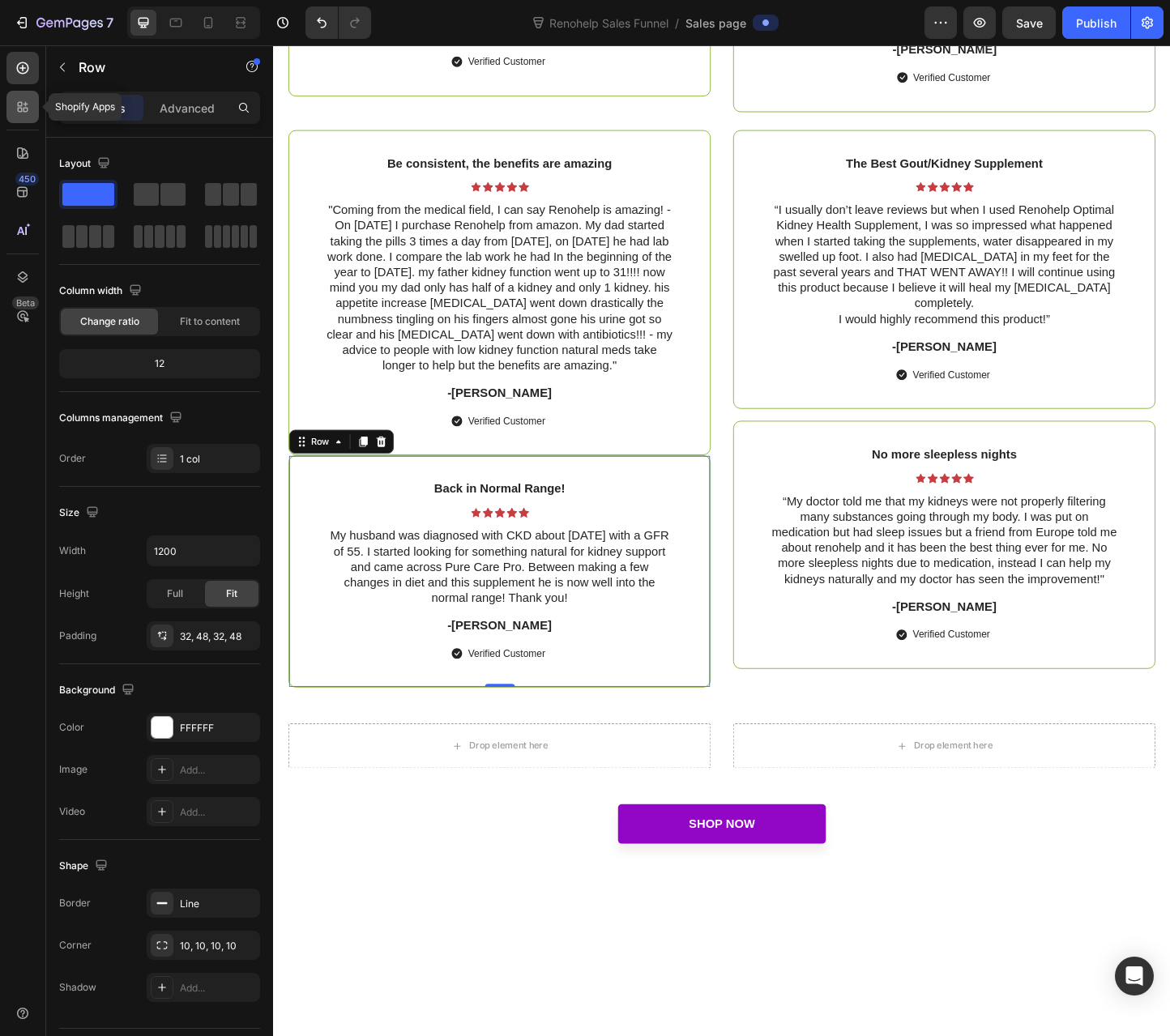
click at [15, 103] on icon at bounding box center [23, 107] width 16 height 16
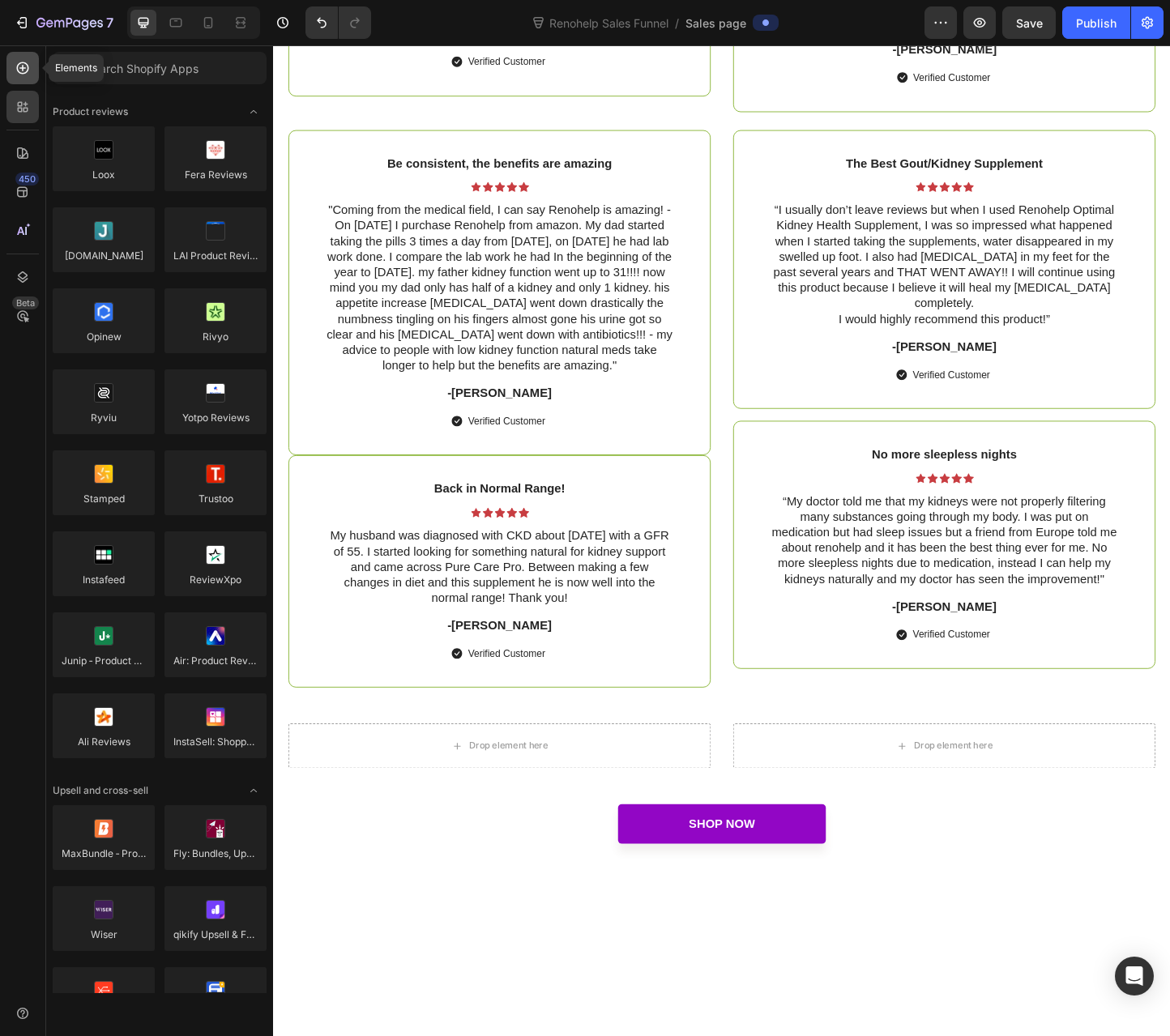
click at [16, 64] on icon at bounding box center [23, 68] width 16 height 16
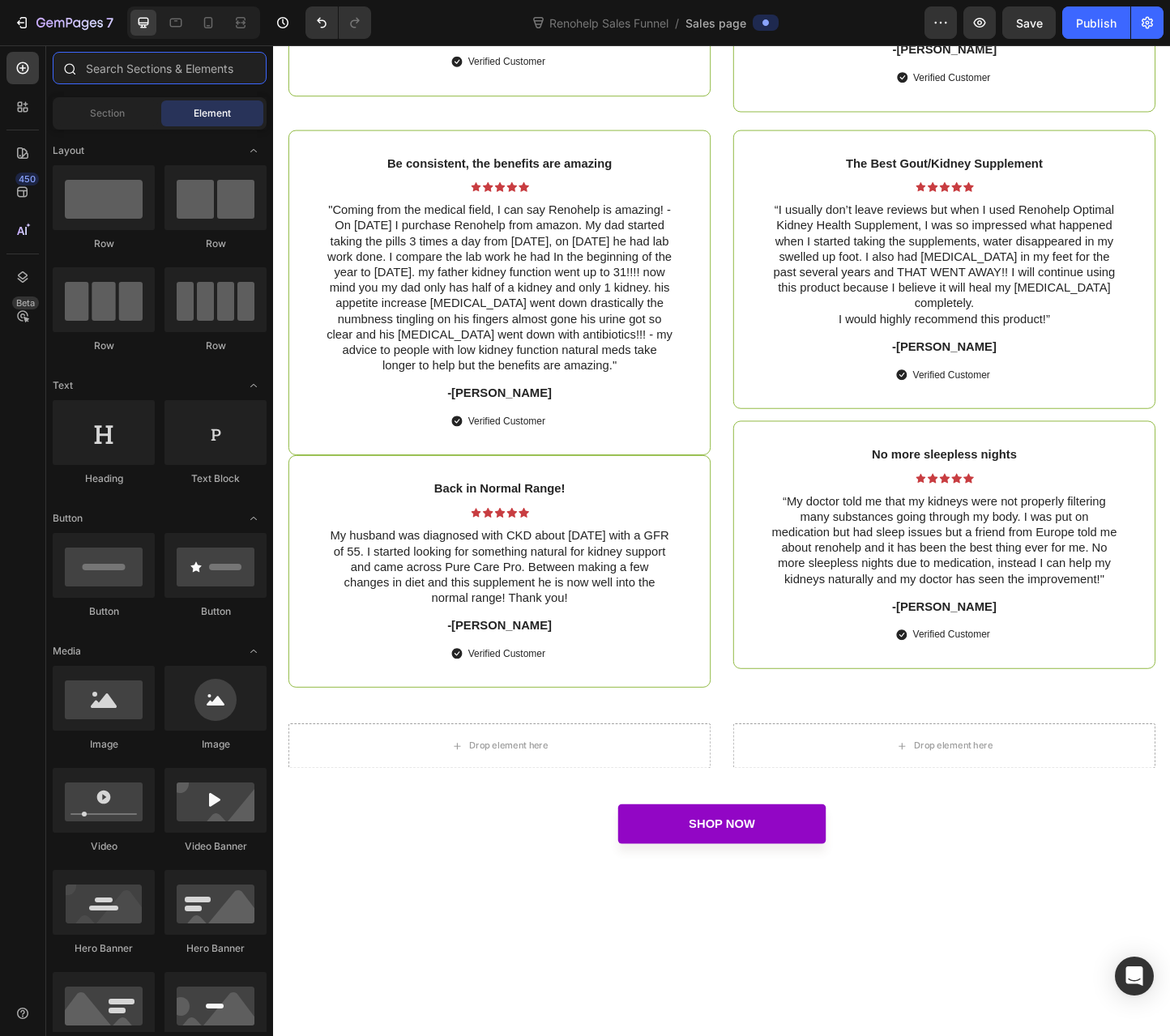
click at [142, 54] on input "text" at bounding box center [159, 68] width 214 height 32
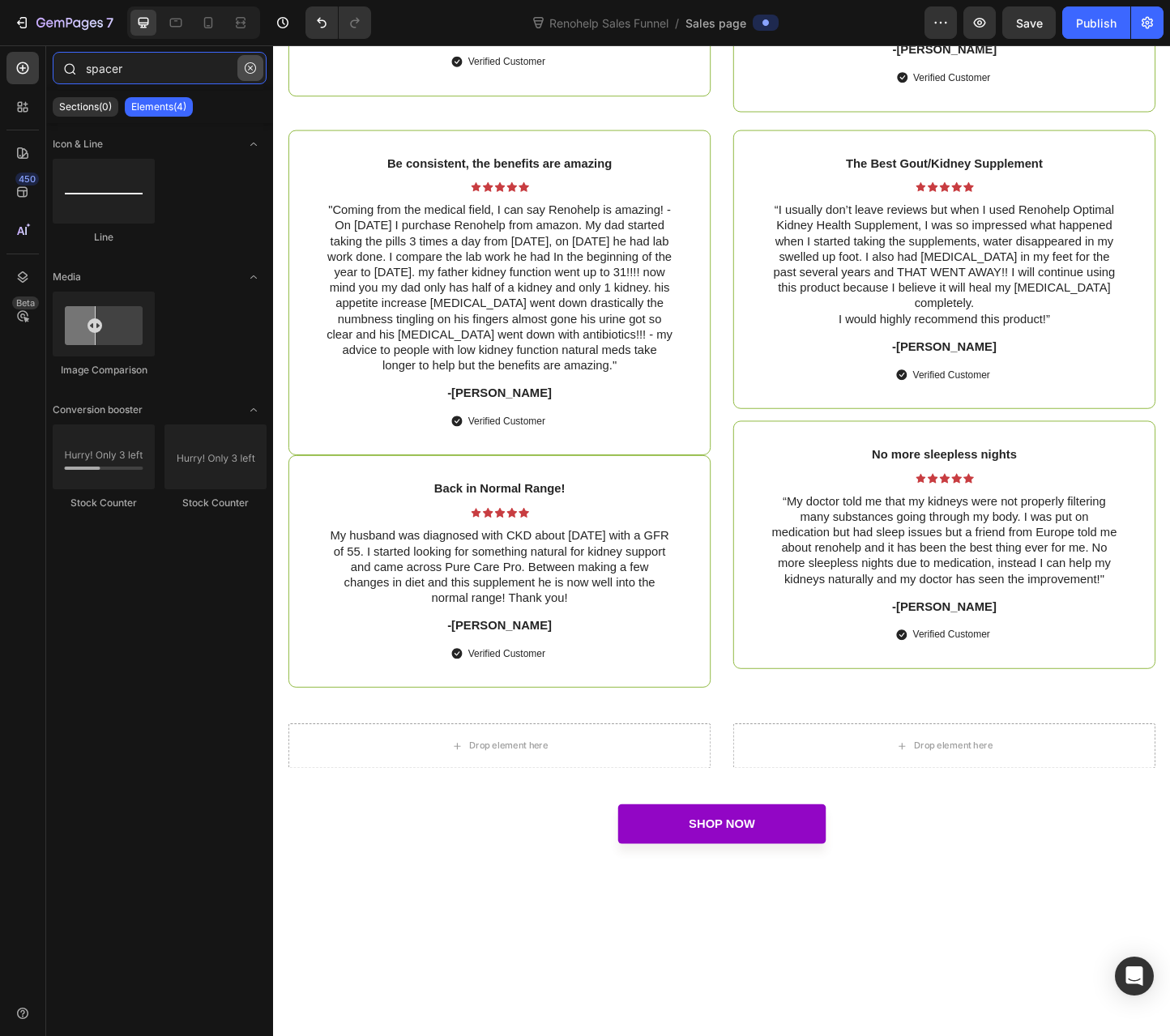
type input "spacer"
click at [253, 64] on icon "button" at bounding box center [250, 68] width 12 height 12
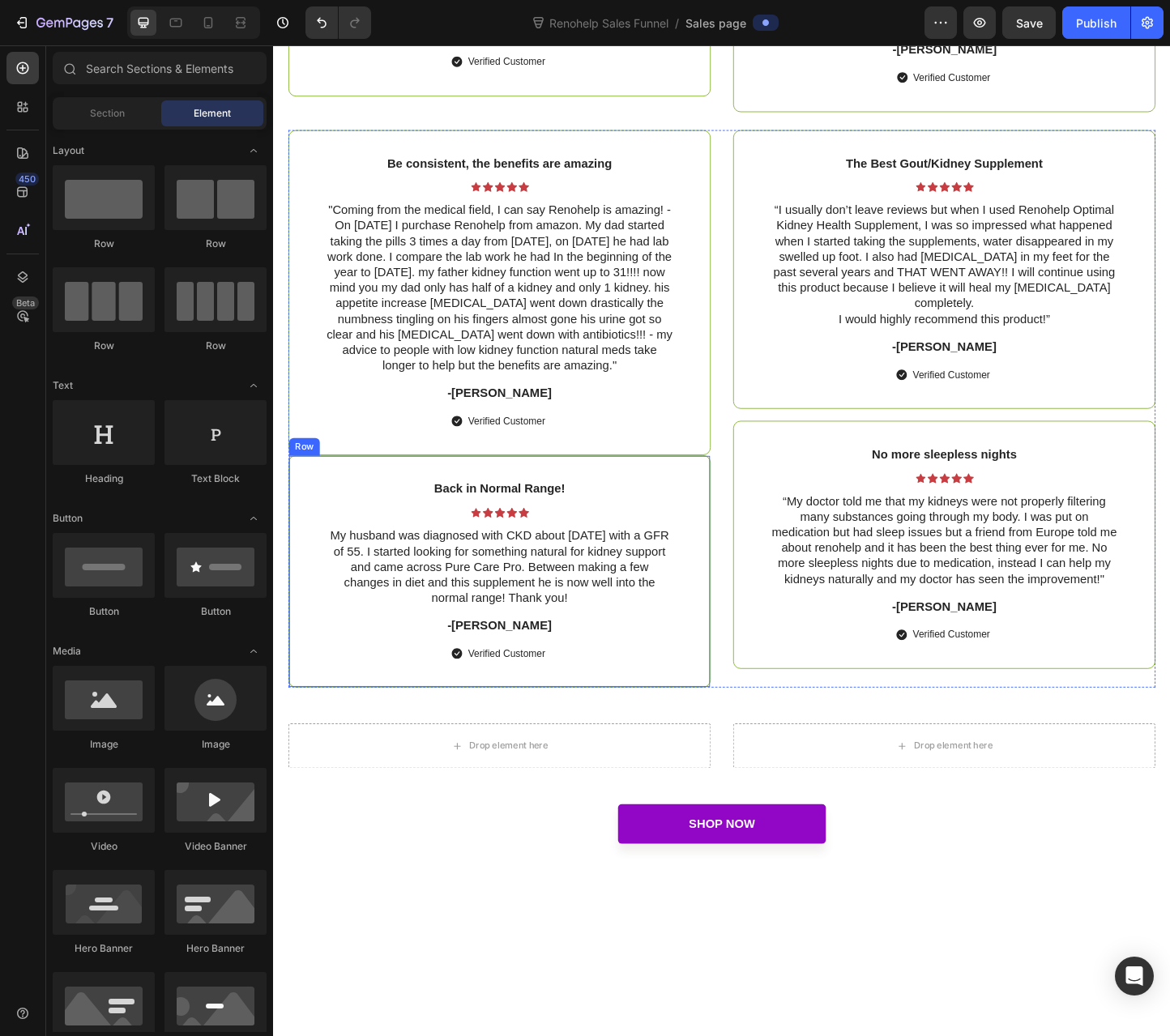
click at [408, 518] on div "Back in Normal Range! Text Block Icon Icon Icon Icon Icon Icon List My husband …" at bounding box center [517, 615] width 458 height 252
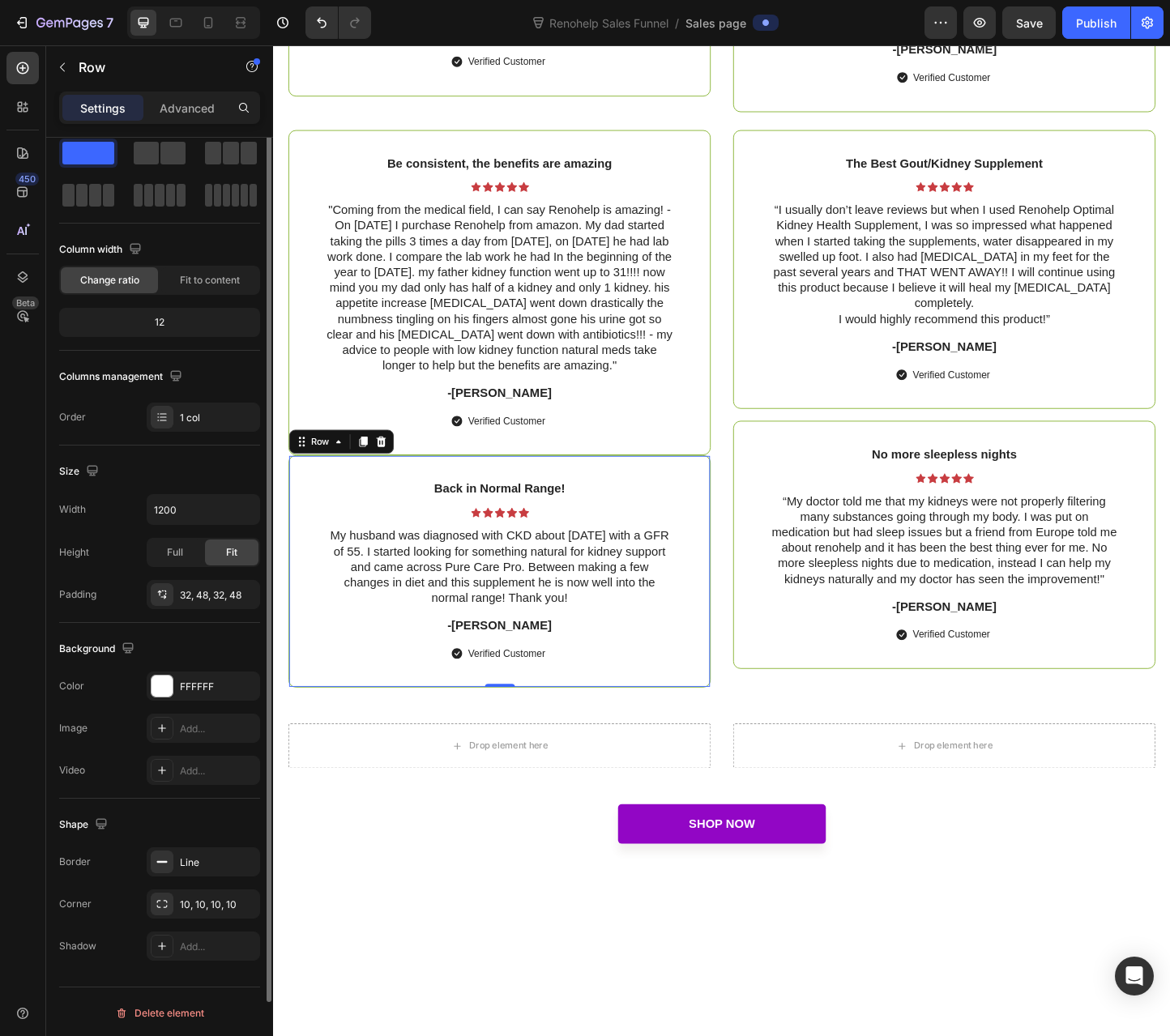
scroll to position [0, 0]
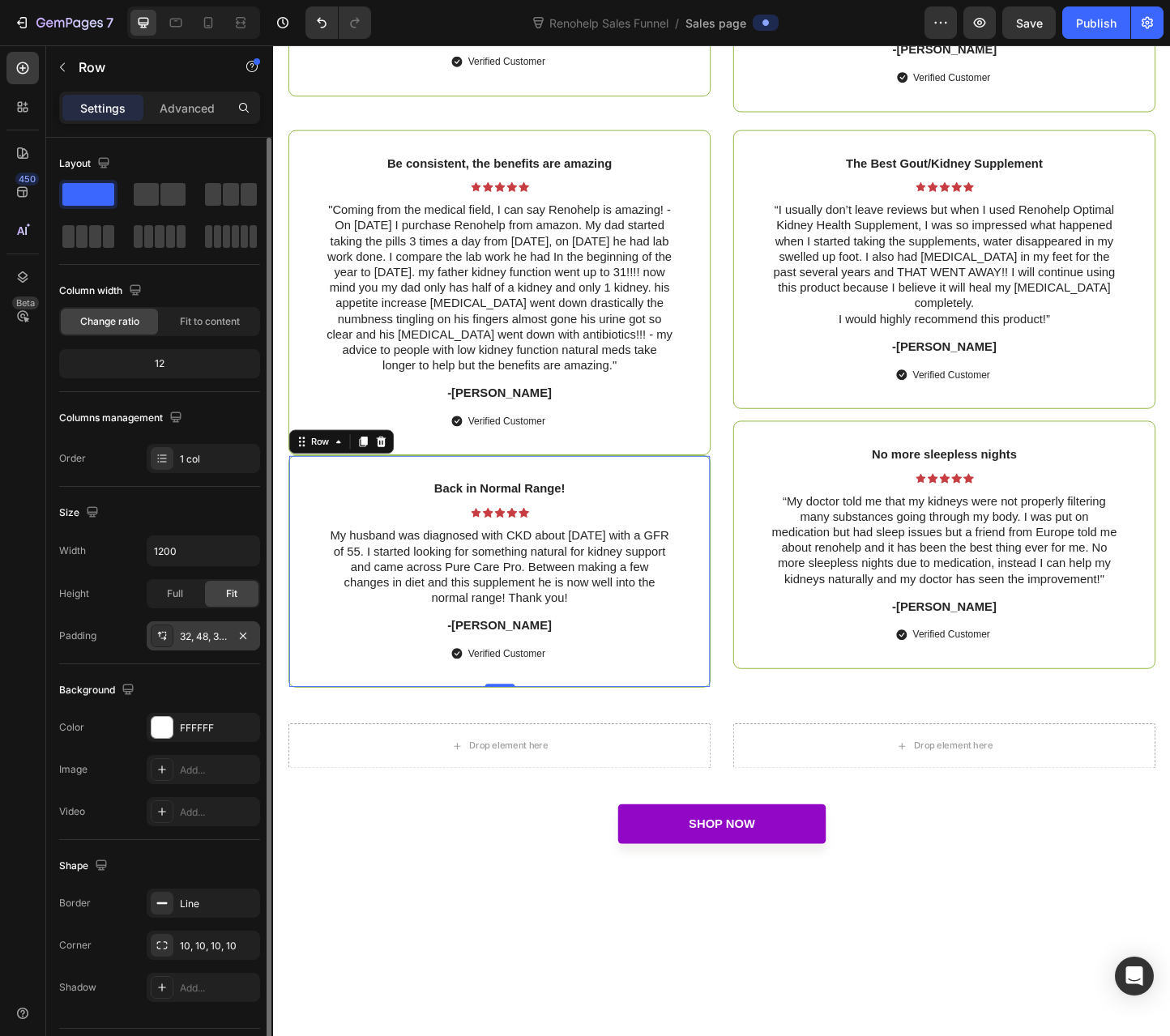
click at [194, 636] on div "32, 48, 32, 48" at bounding box center [203, 636] width 47 height 14
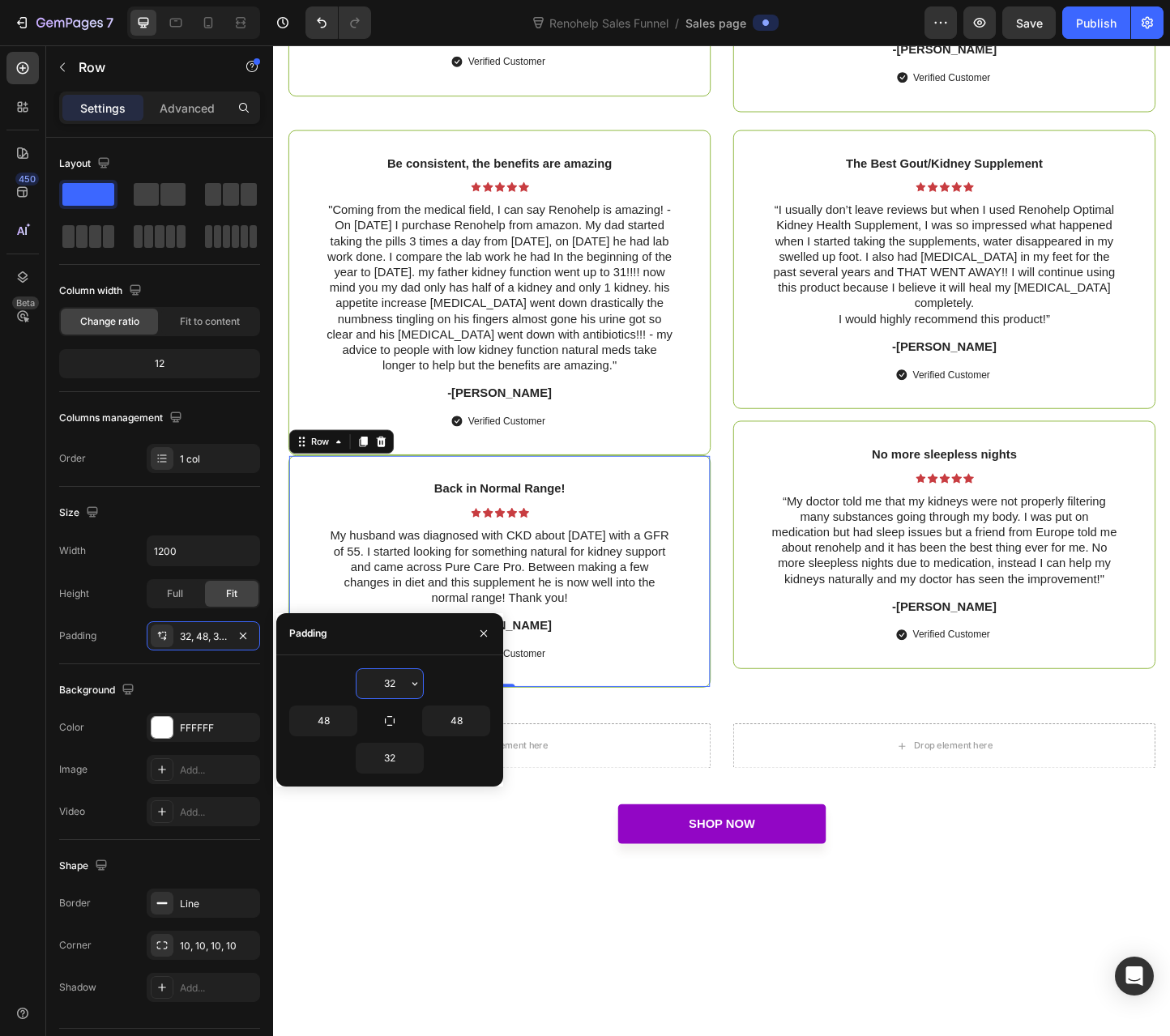
click at [371, 684] on input "32" at bounding box center [390, 683] width 67 height 29
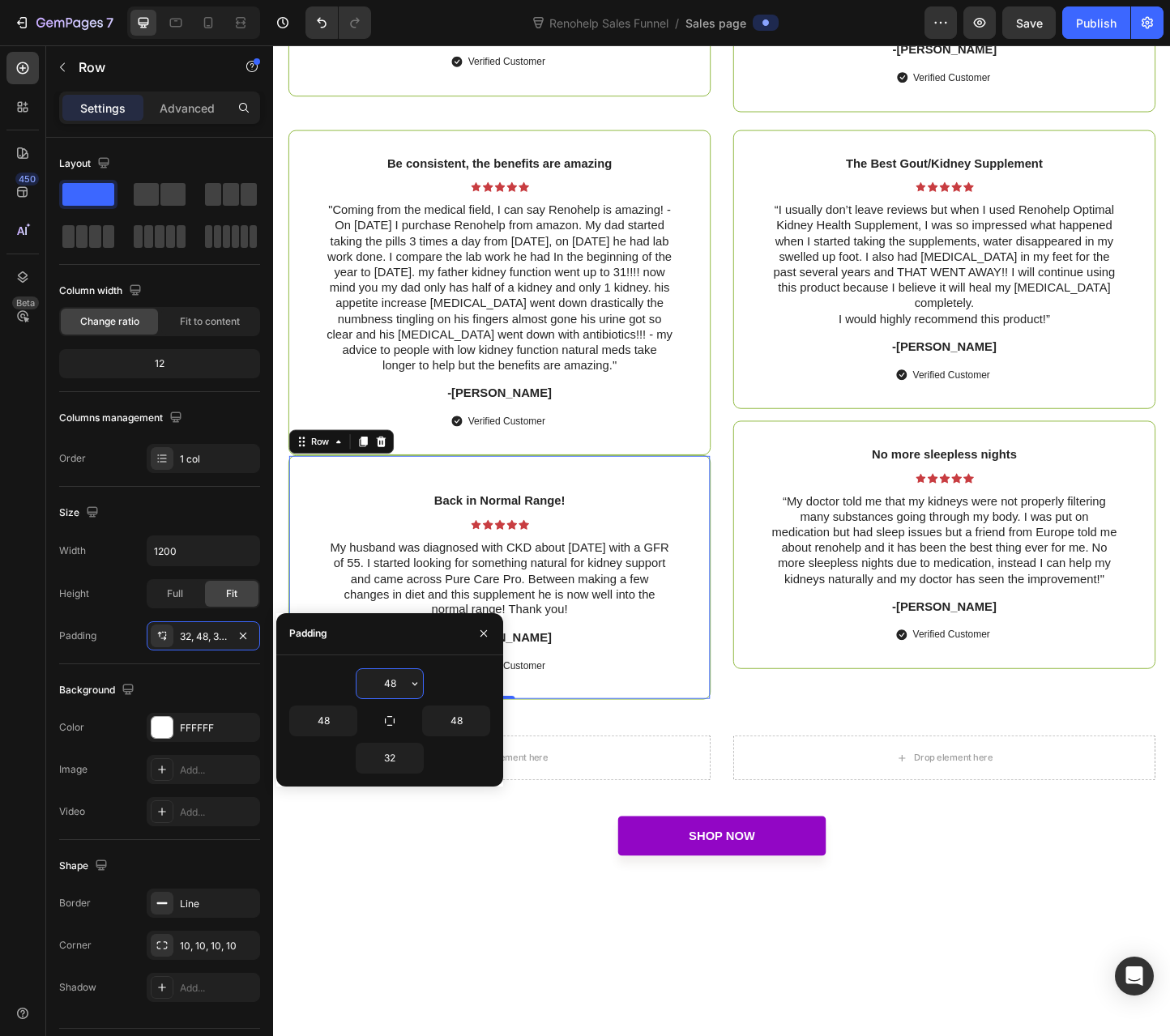
click at [391, 692] on input "48" at bounding box center [390, 683] width 67 height 29
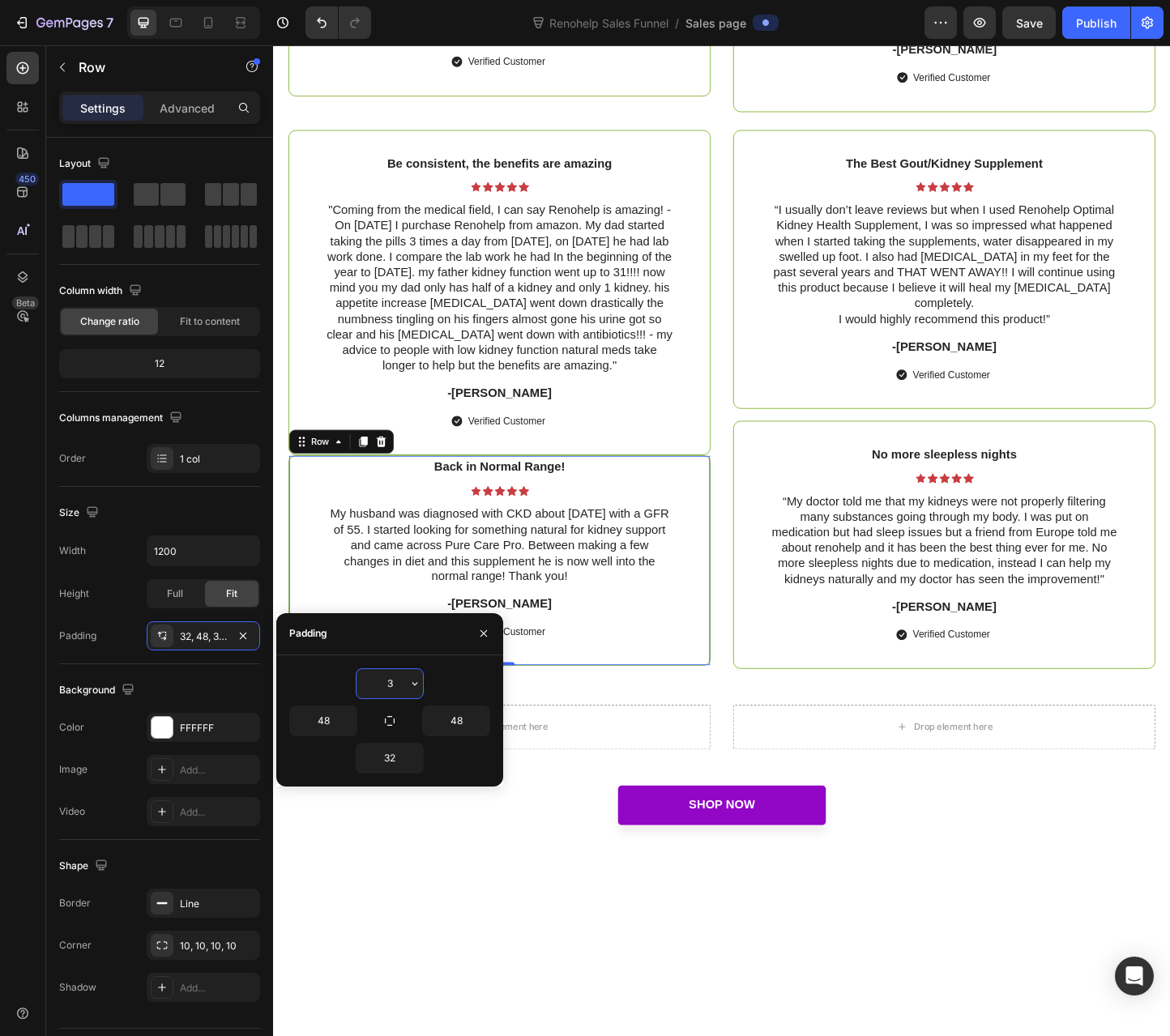
type input "32"
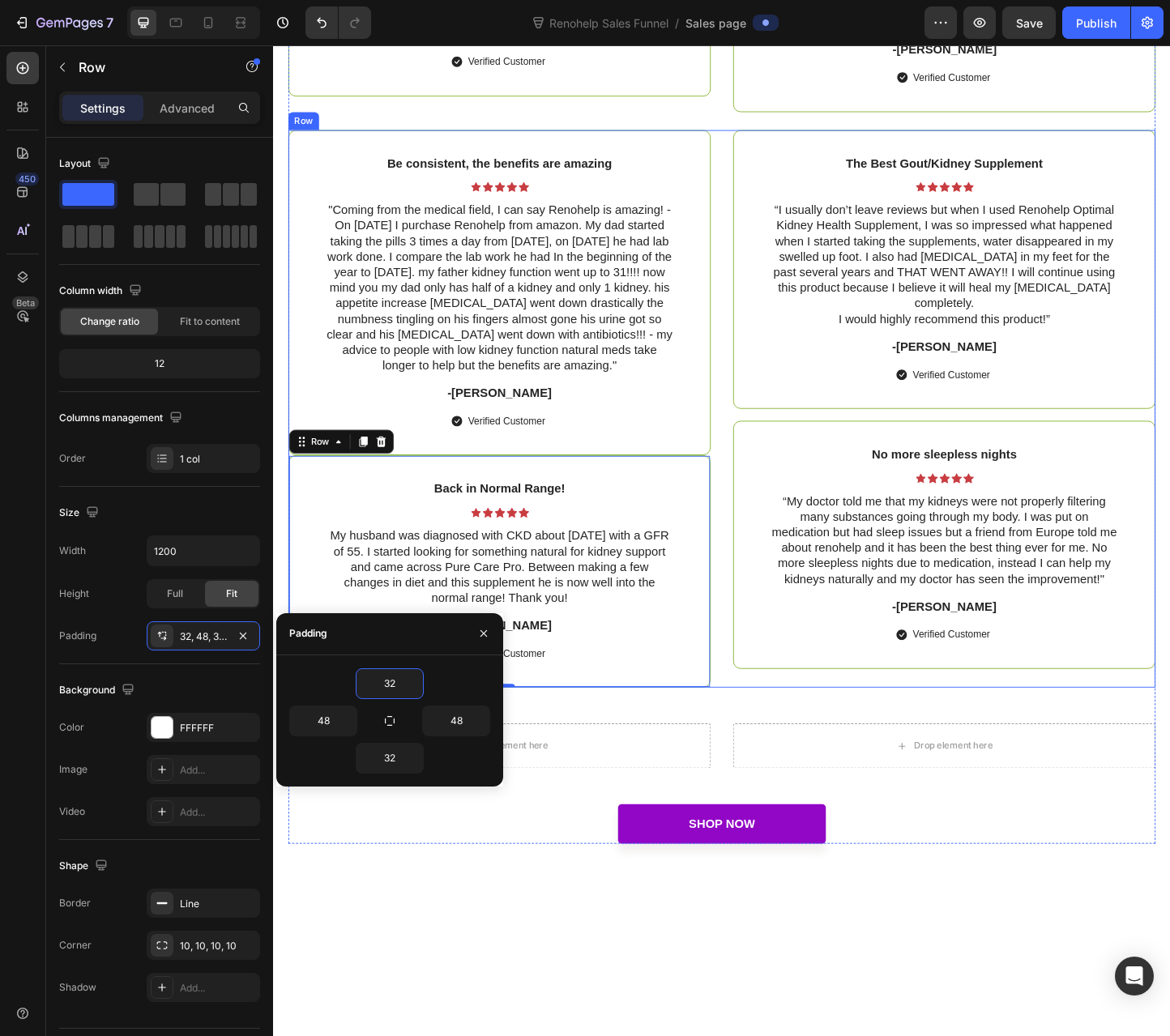
click at [751, 491] on div "Be consistent, the benefits are amazing Text Block Icon Icon Icon Icon Icon Ico…" at bounding box center [758, 439] width 940 height 605
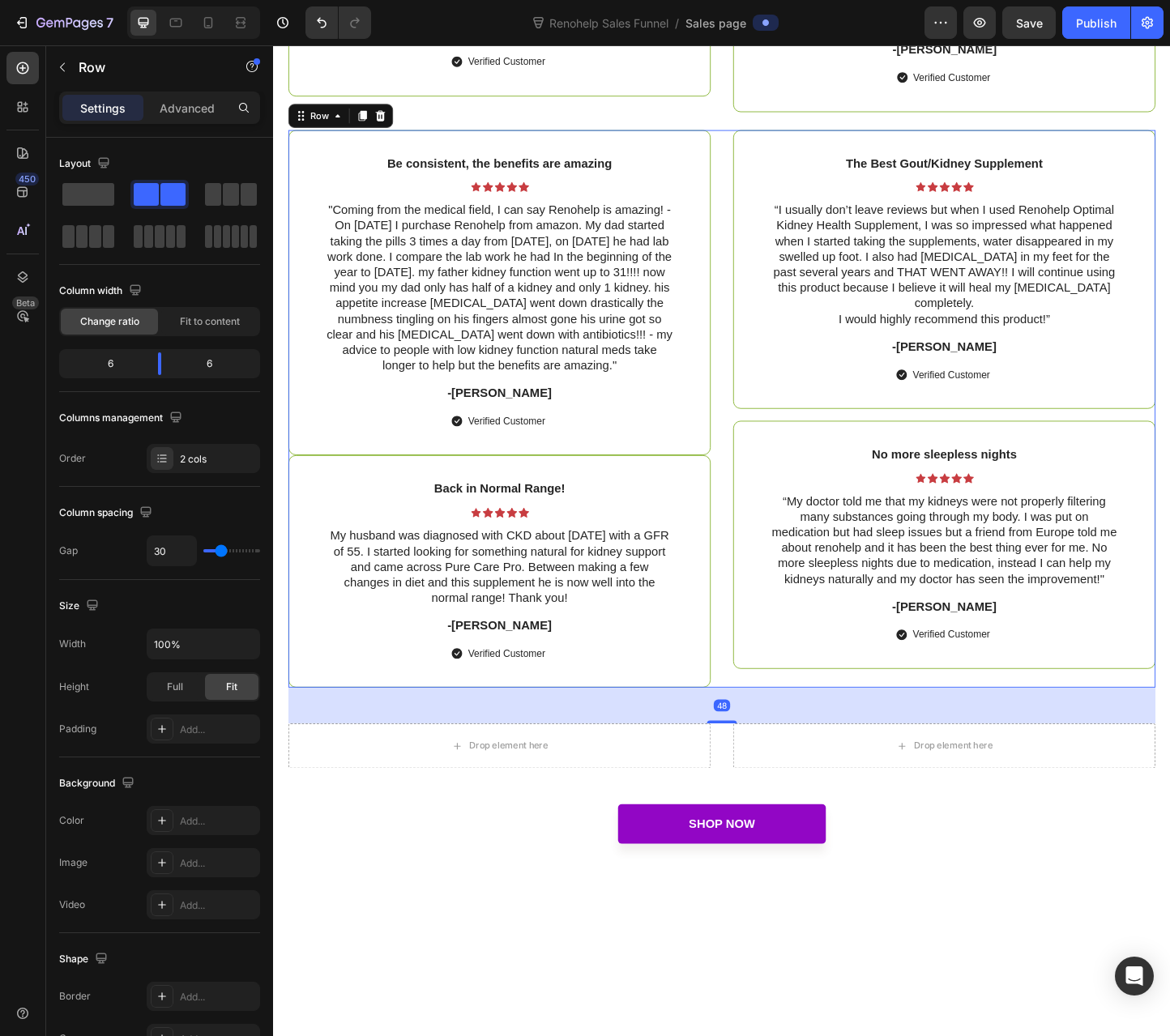
click at [757, 491] on div "Be consistent, the benefits are amazing Text Block Icon Icon Icon Icon Icon Ico…" at bounding box center [758, 439] width 940 height 605
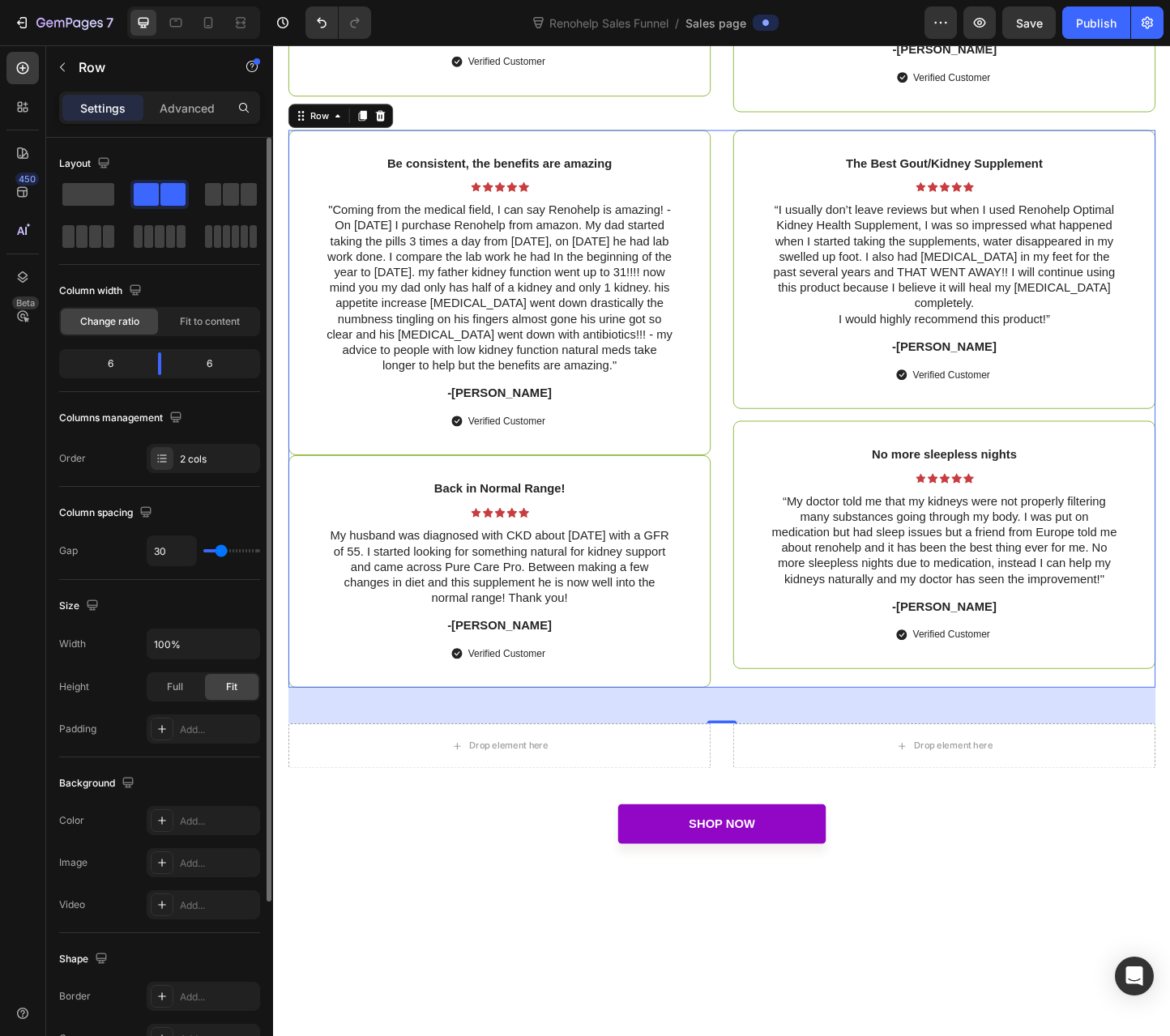
type input "85"
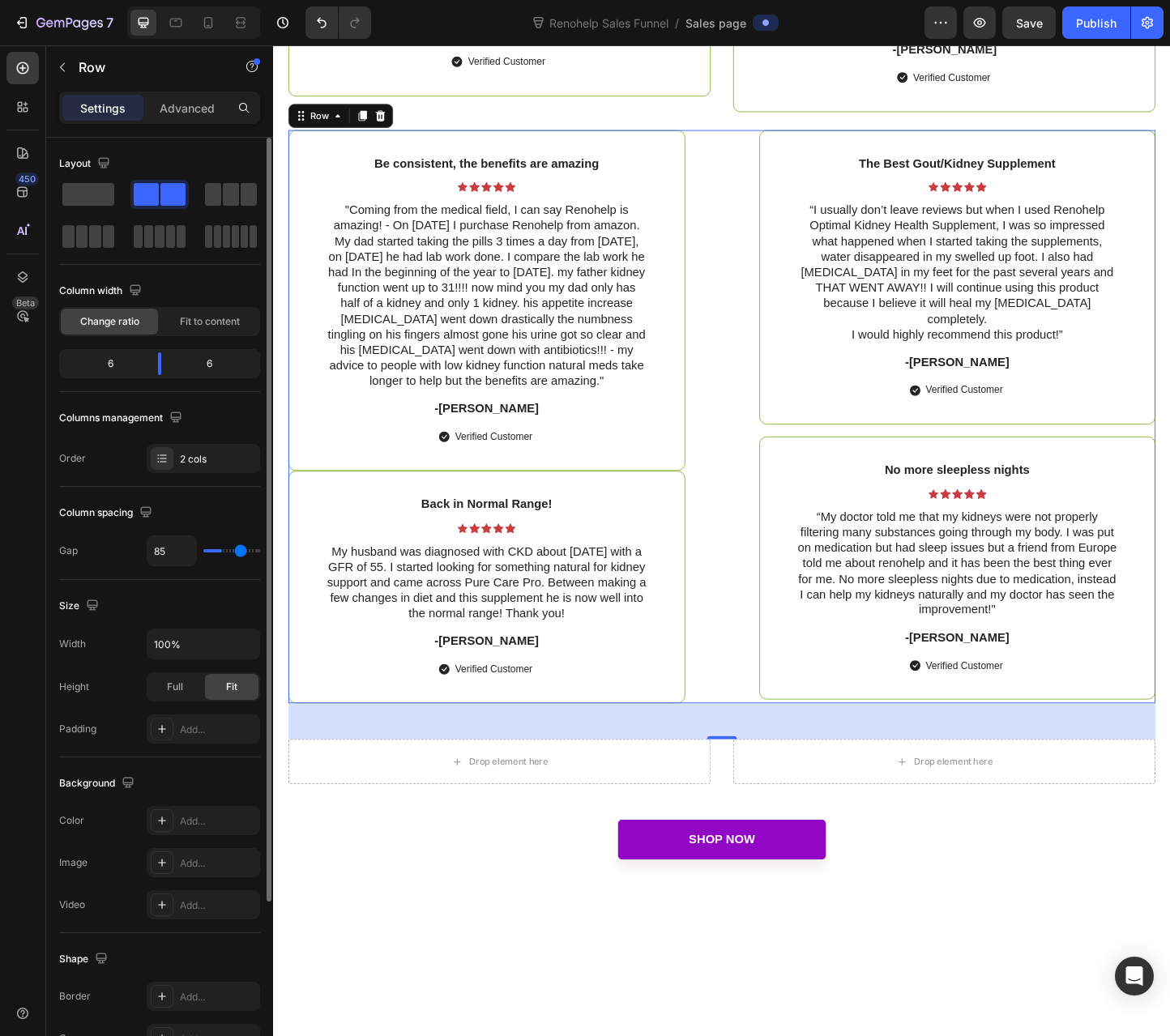
type input "99"
drag, startPoint x: 222, startPoint y: 550, endPoint x: 246, endPoint y: 549, distance: 24.0
click at [246, 550] on input "range" at bounding box center [231, 551] width 57 height 4
type input "30"
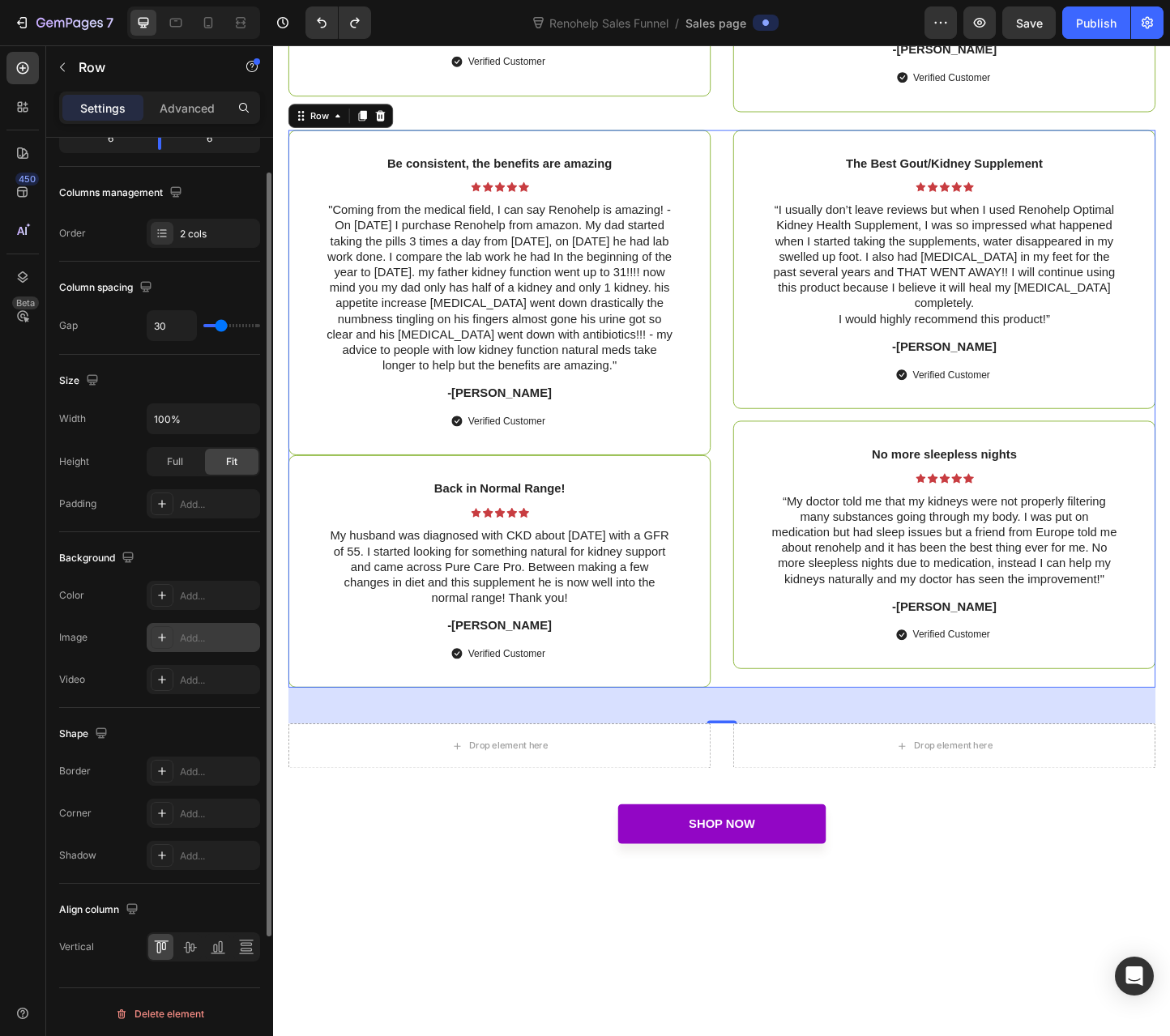
scroll to position [144, 0]
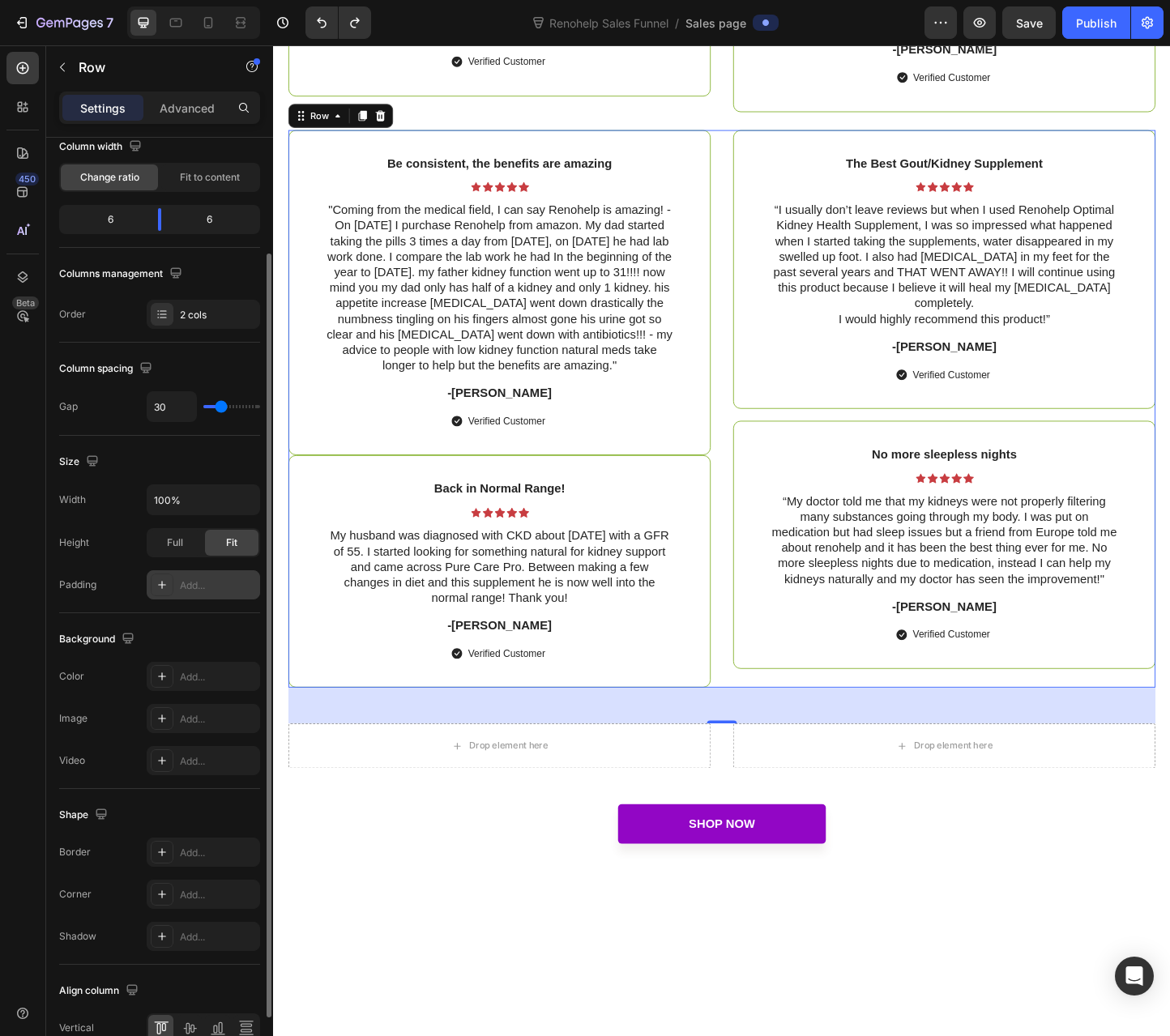
click at [200, 582] on div "Add..." at bounding box center [218, 586] width 76 height 14
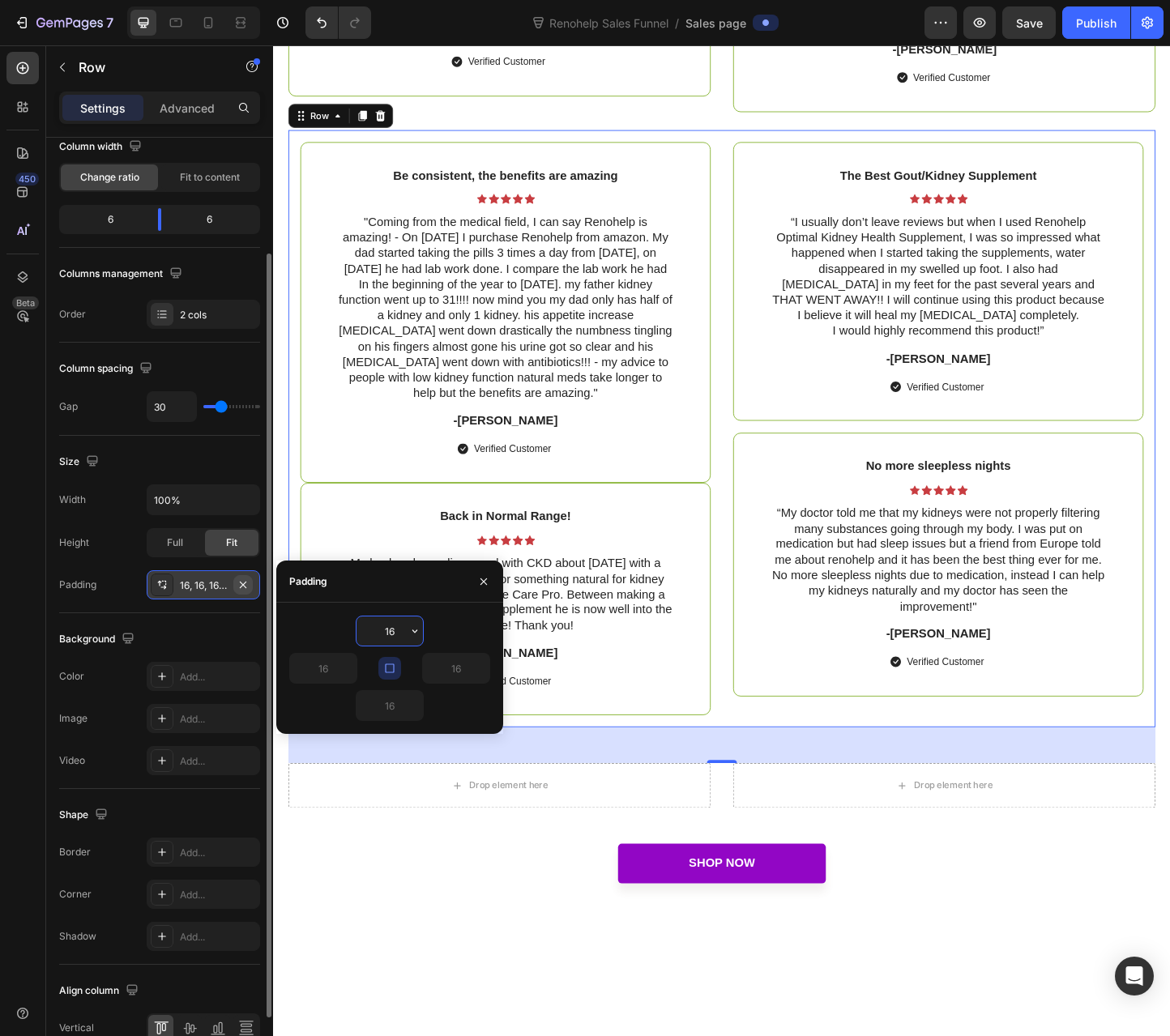
click at [245, 583] on icon "button" at bounding box center [243, 584] width 6 height 6
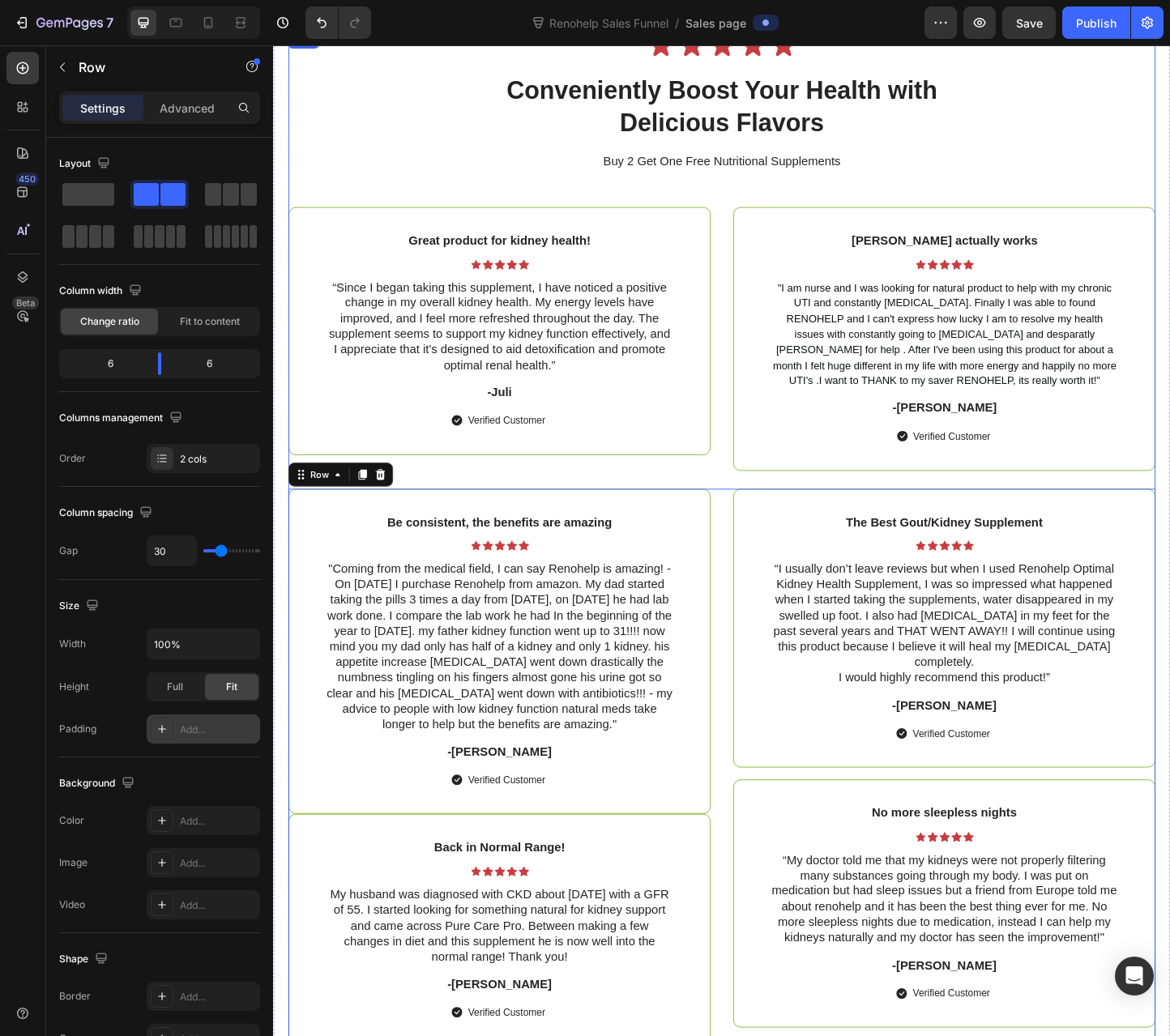
scroll to position [5665, 0]
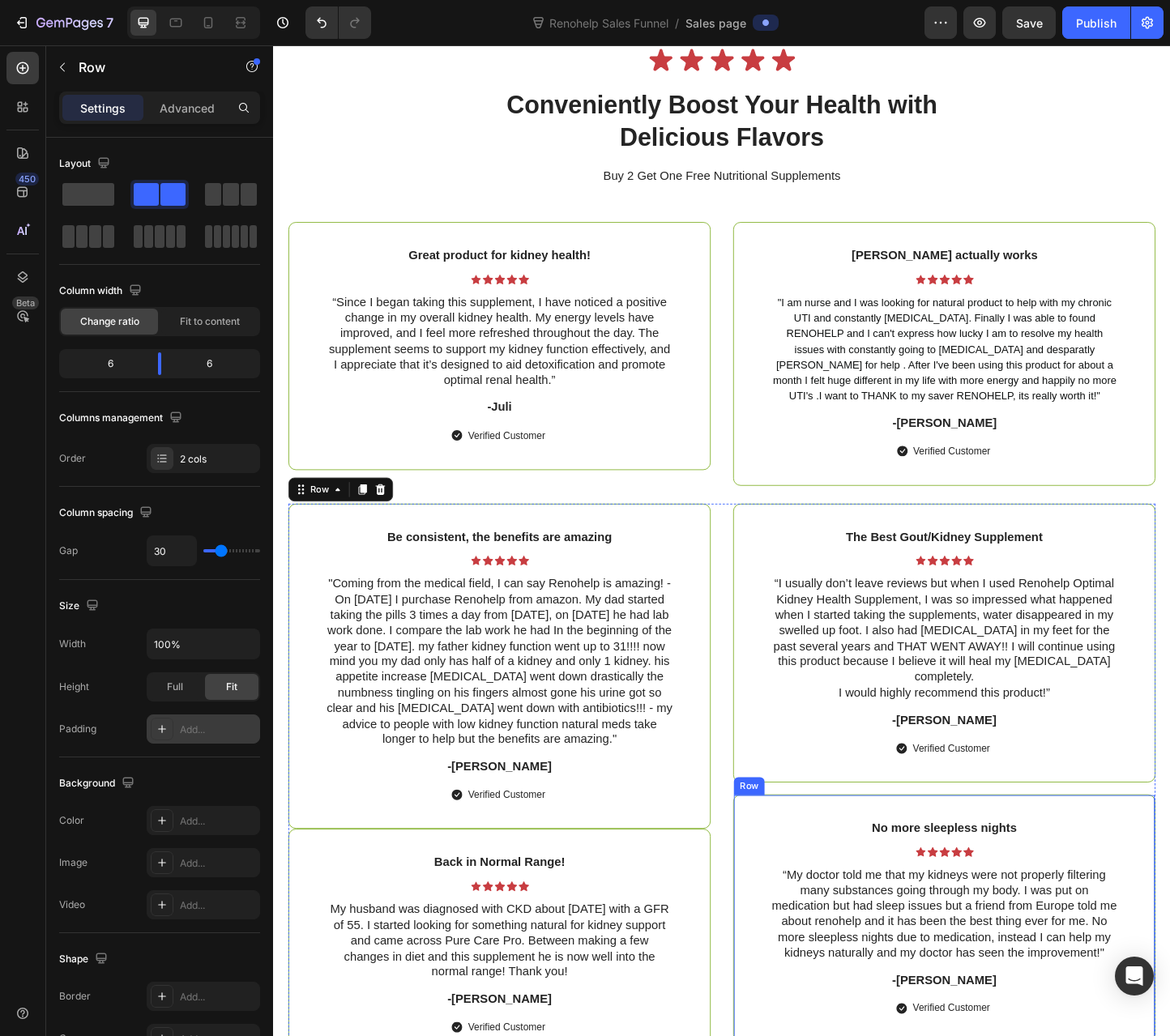
click at [867, 857] on div "No more sleepless nights Text Block Icon Icon Icon Icon Icon Icon List “My doct…" at bounding box center [1000, 992] width 458 height 269
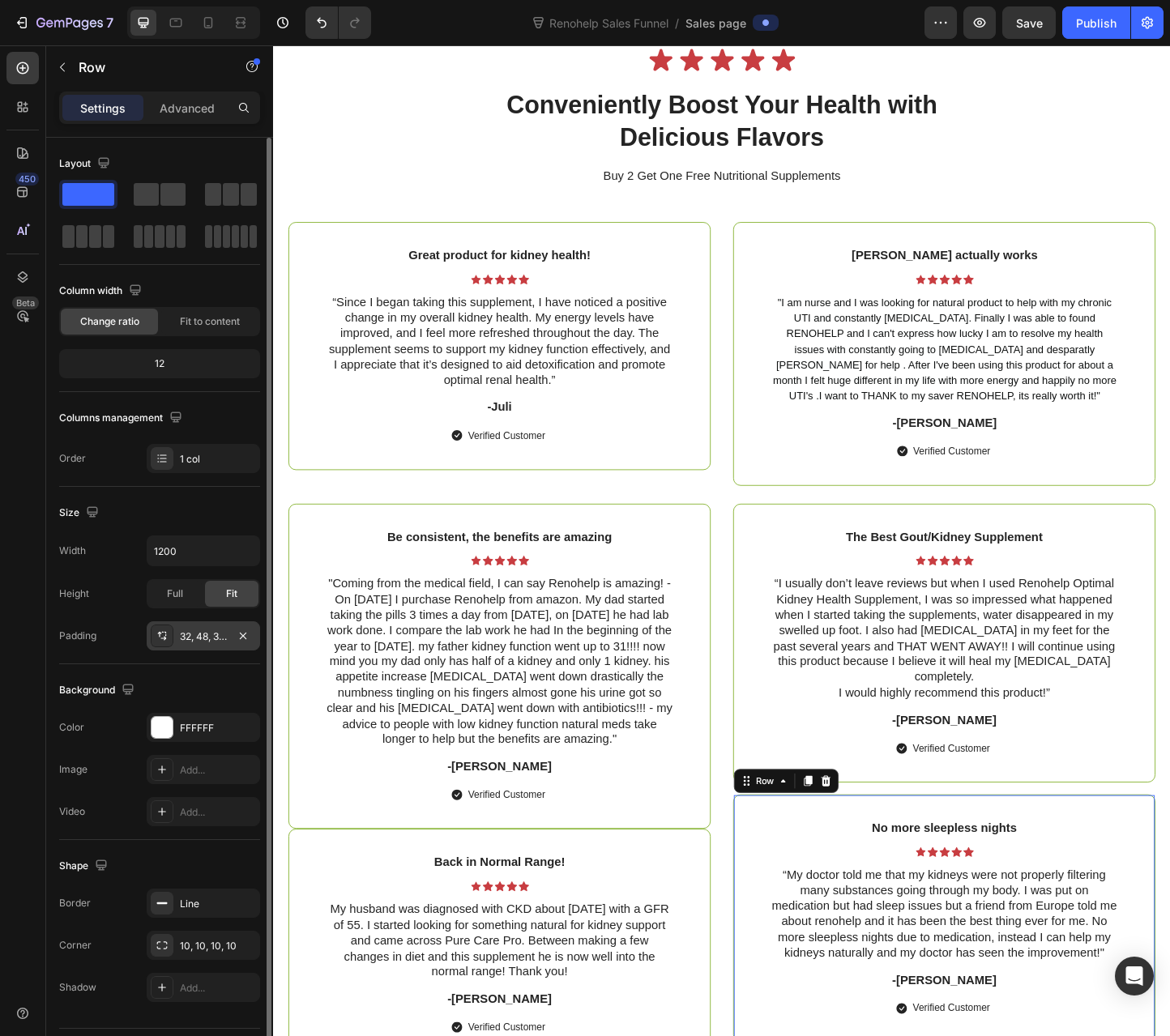
click at [198, 634] on div "32, 48, 32, 48" at bounding box center [203, 636] width 47 height 14
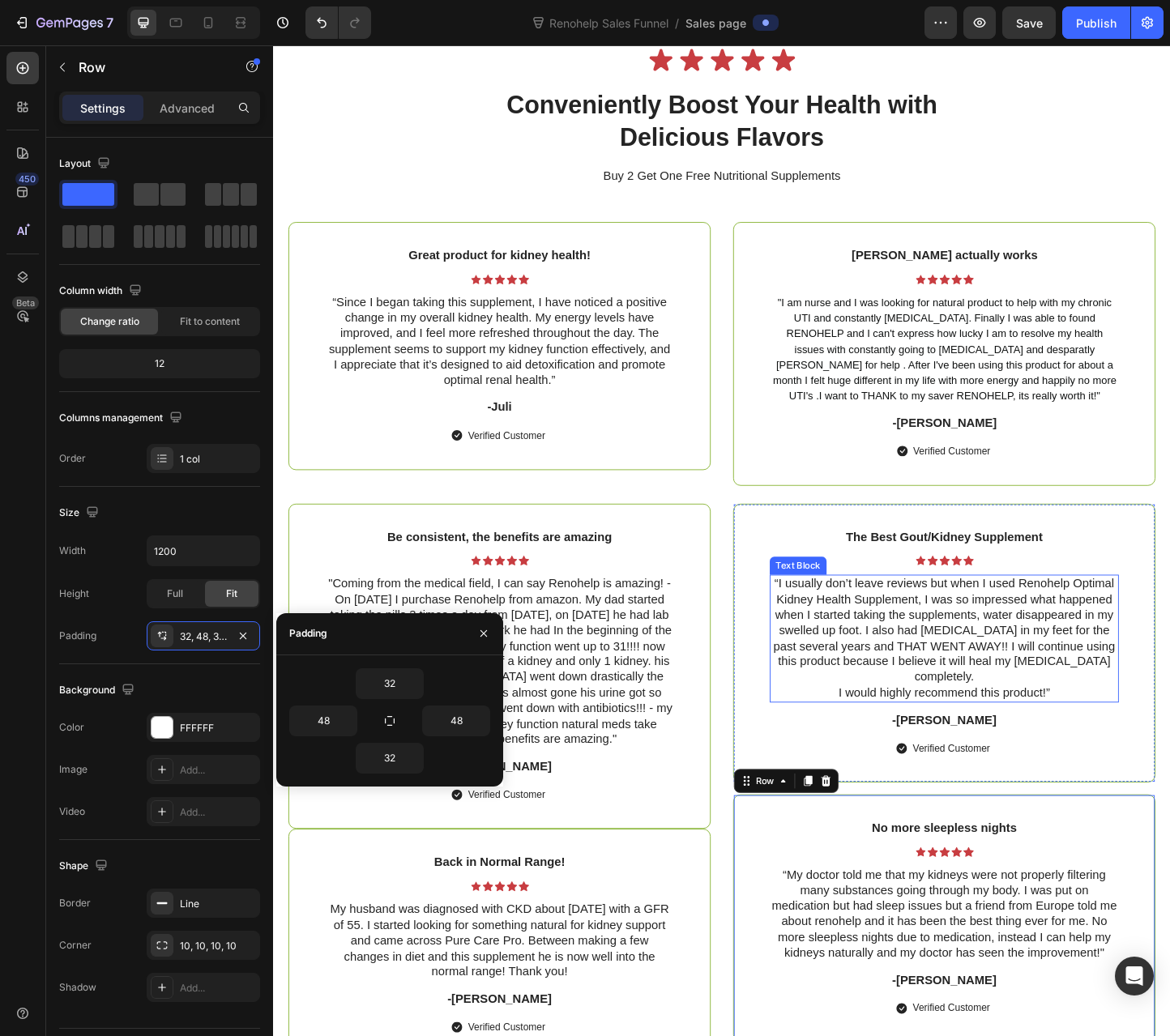
click at [838, 599] on div "Icon Icon Icon Icon Icon" at bounding box center [999, 603] width 378 height 12
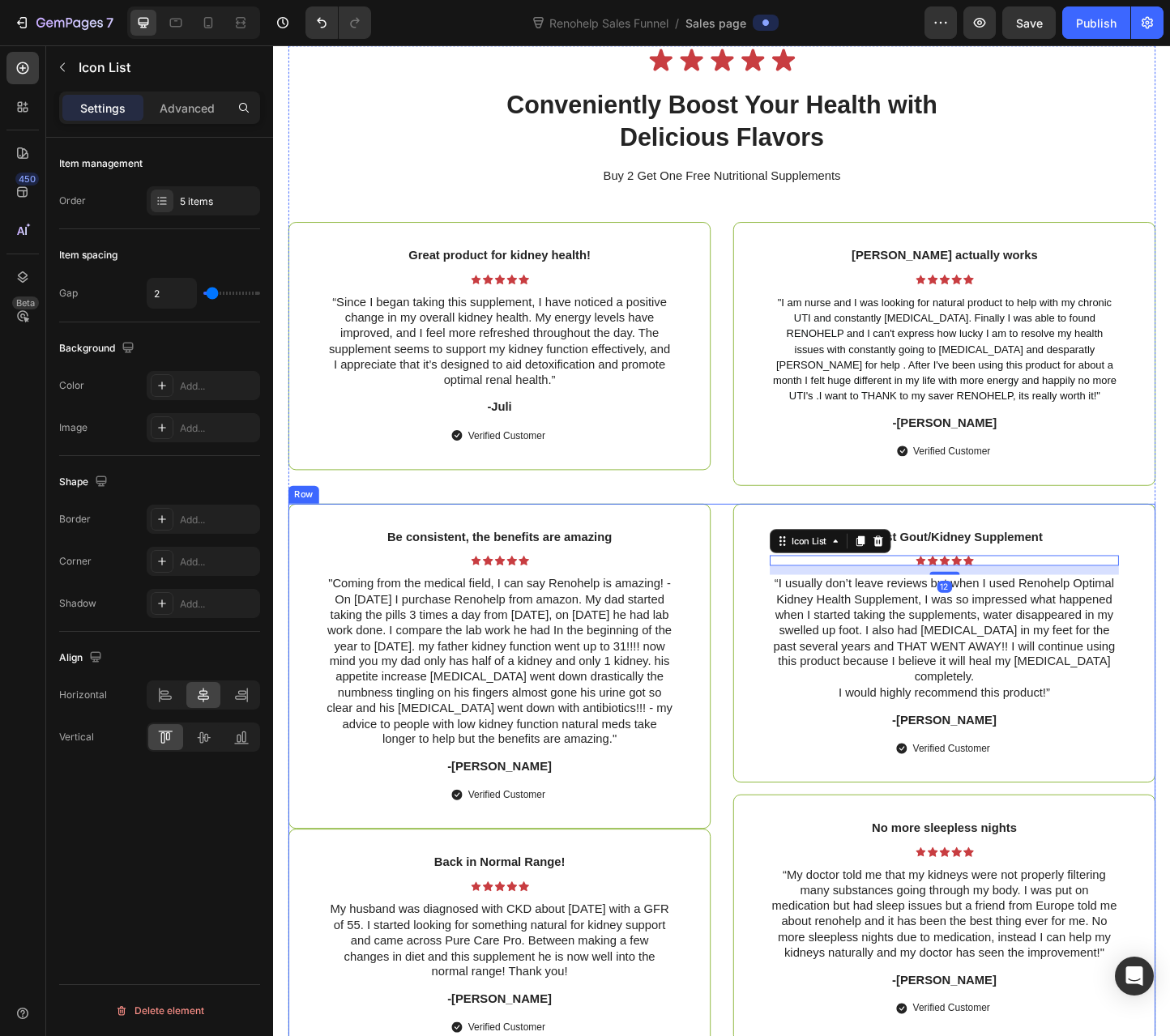
click at [762, 576] on div "Be consistent, the benefits are amazing Text Block Icon Icon Icon Icon Icon Ico…" at bounding box center [758, 844] width 940 height 605
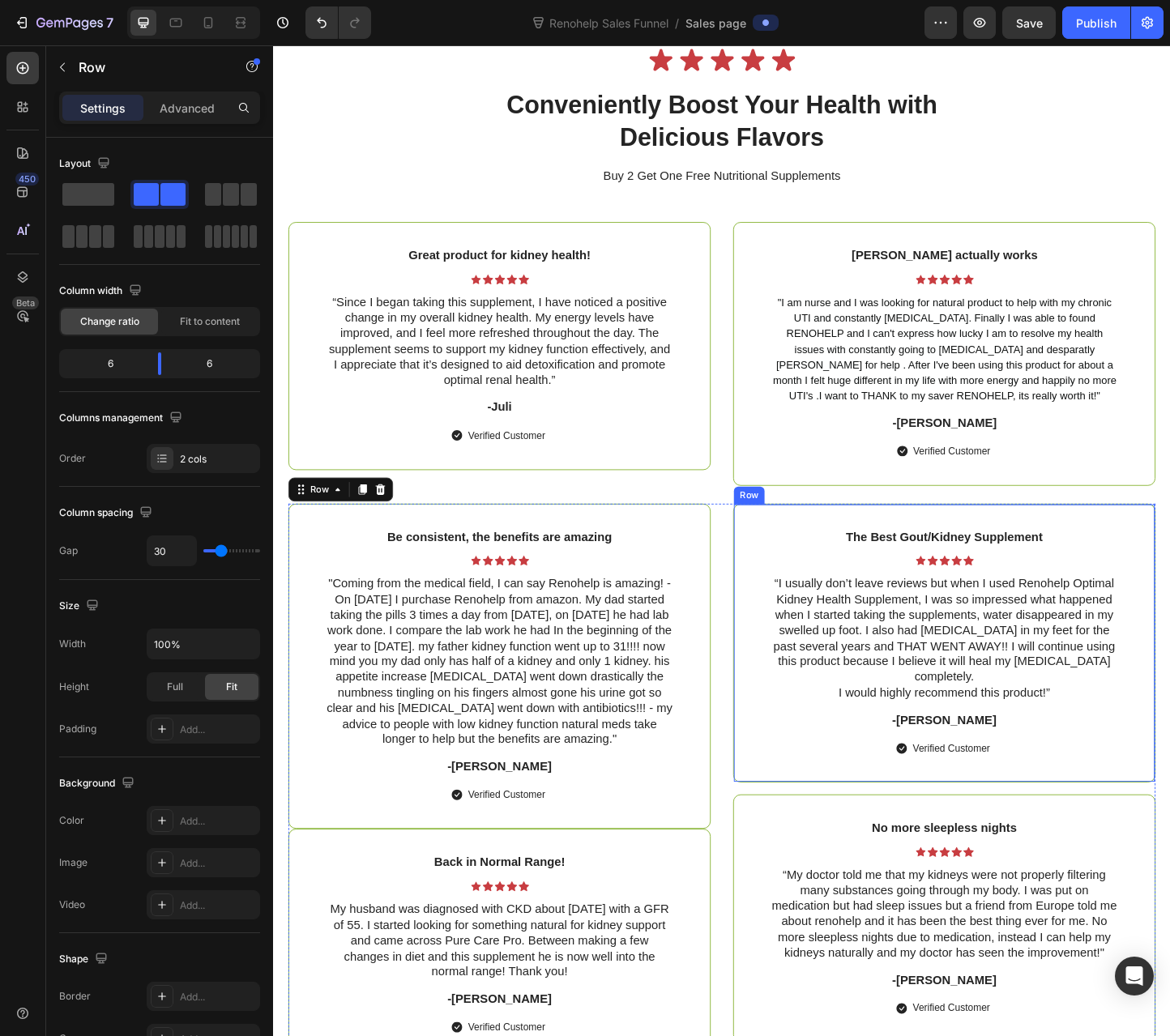
click at [784, 570] on div "The Best Gout/Kidney Supplement Text Block Icon Icon Icon Icon Icon Icon List “…" at bounding box center [1000, 692] width 458 height 302
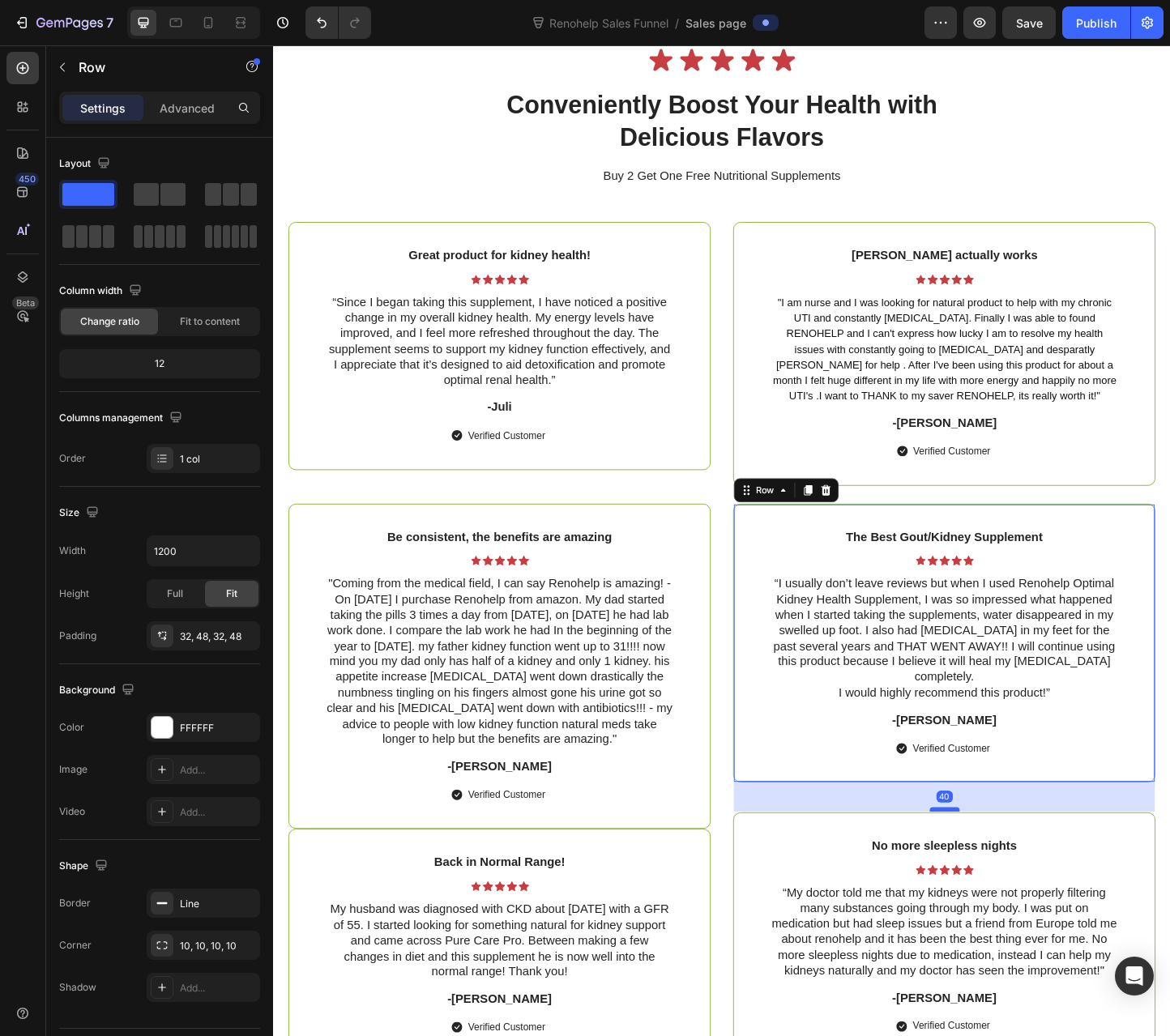
drag, startPoint x: 995, startPoint y: 838, endPoint x: 997, endPoint y: 858, distance: 20.1
click at [997, 871] on div at bounding box center [1001, 873] width 32 height 5
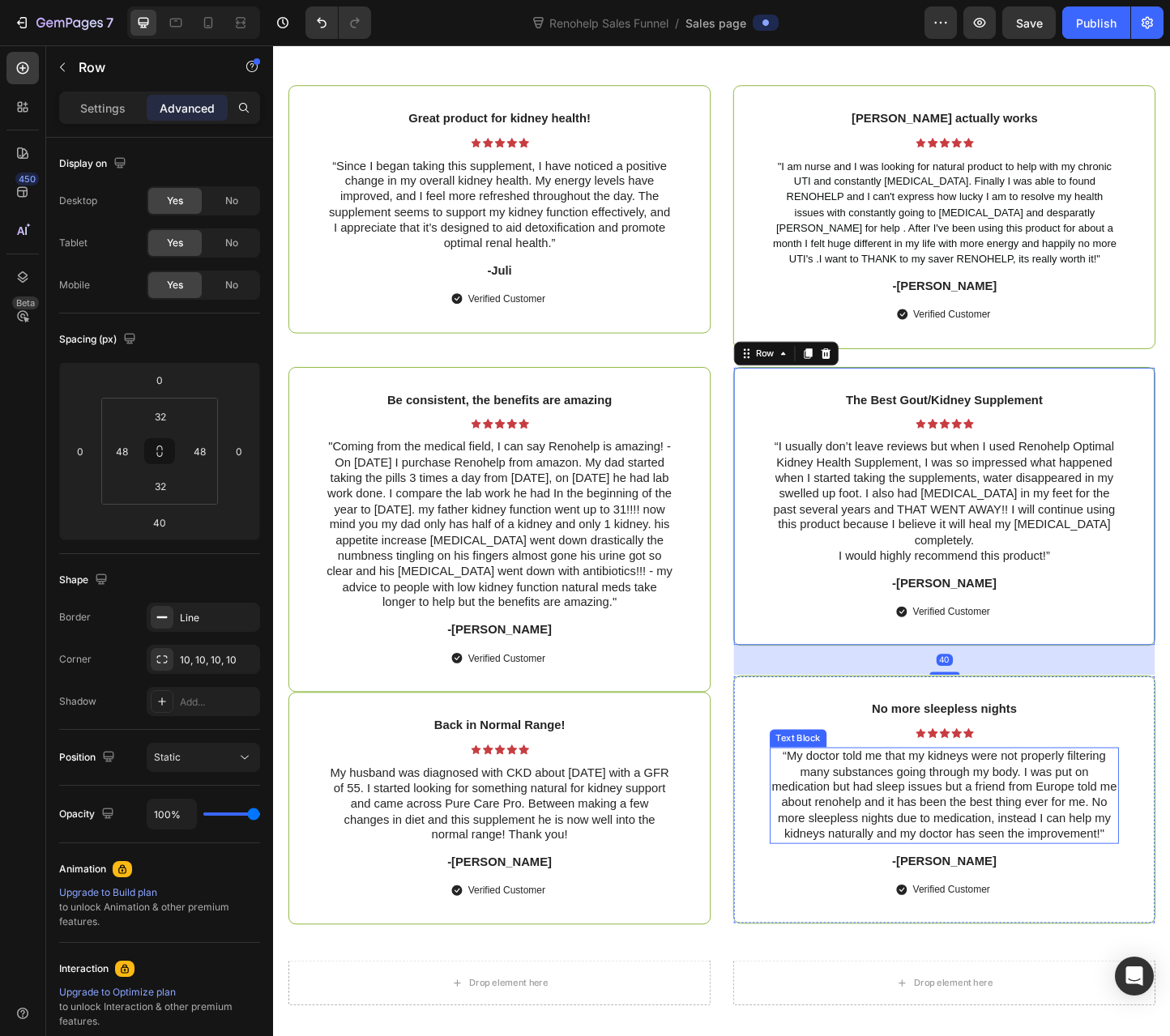
scroll to position [5826, 0]
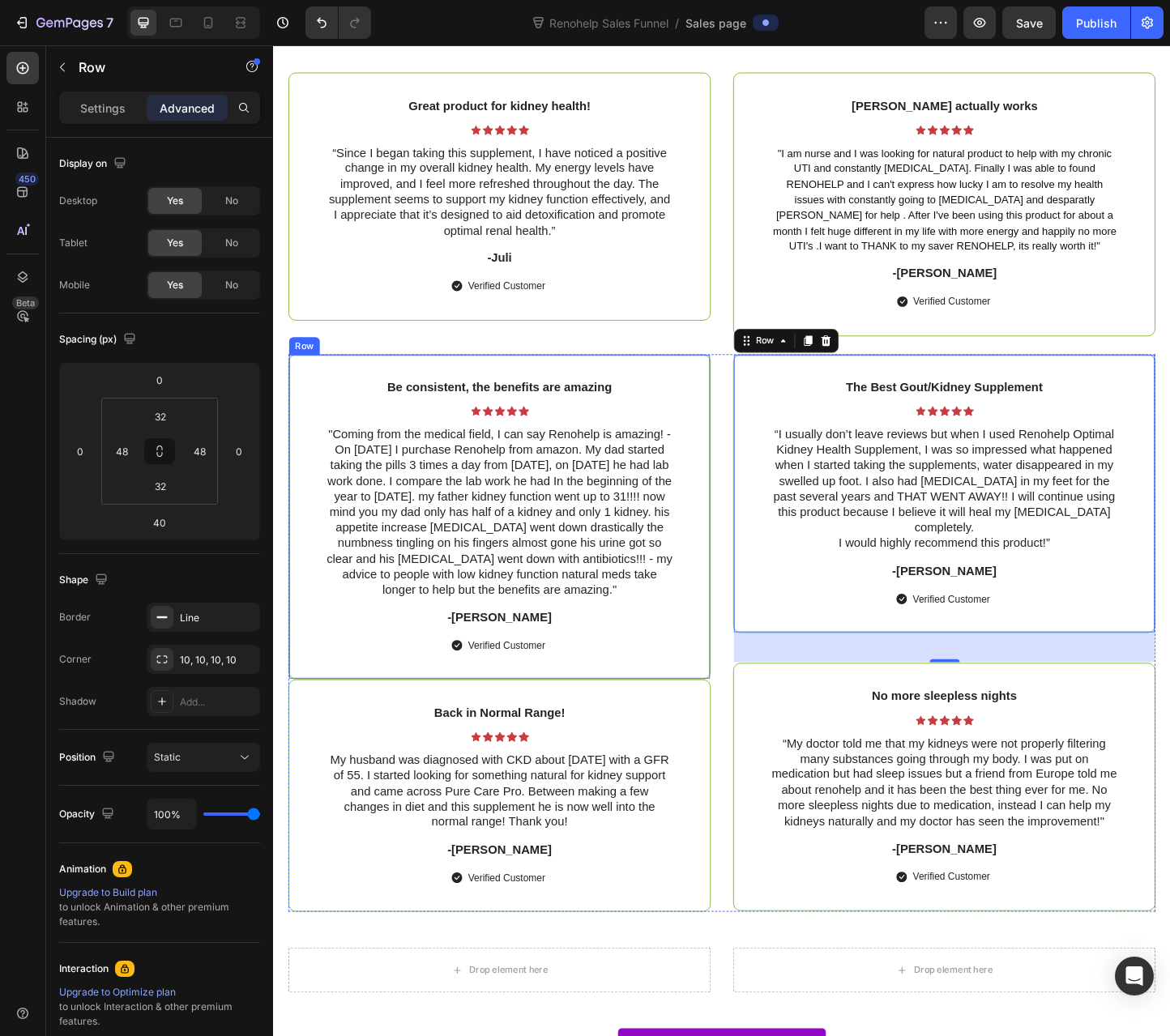
click at [381, 733] on div "Be consistent, the benefits are amazing Text Block Icon Icon Icon Icon Icon Ico…" at bounding box center [517, 556] width 458 height 353
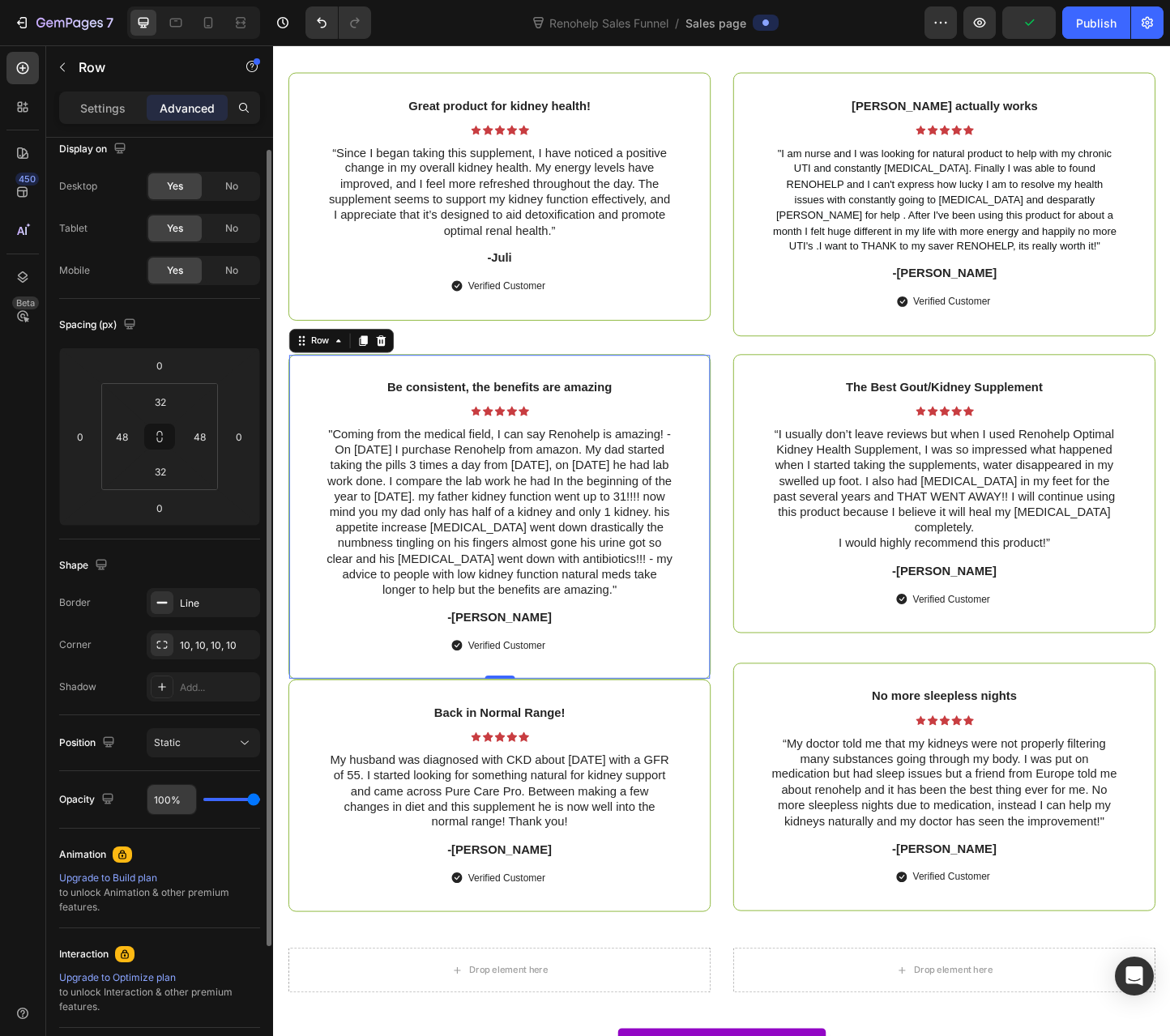
scroll to position [0, 0]
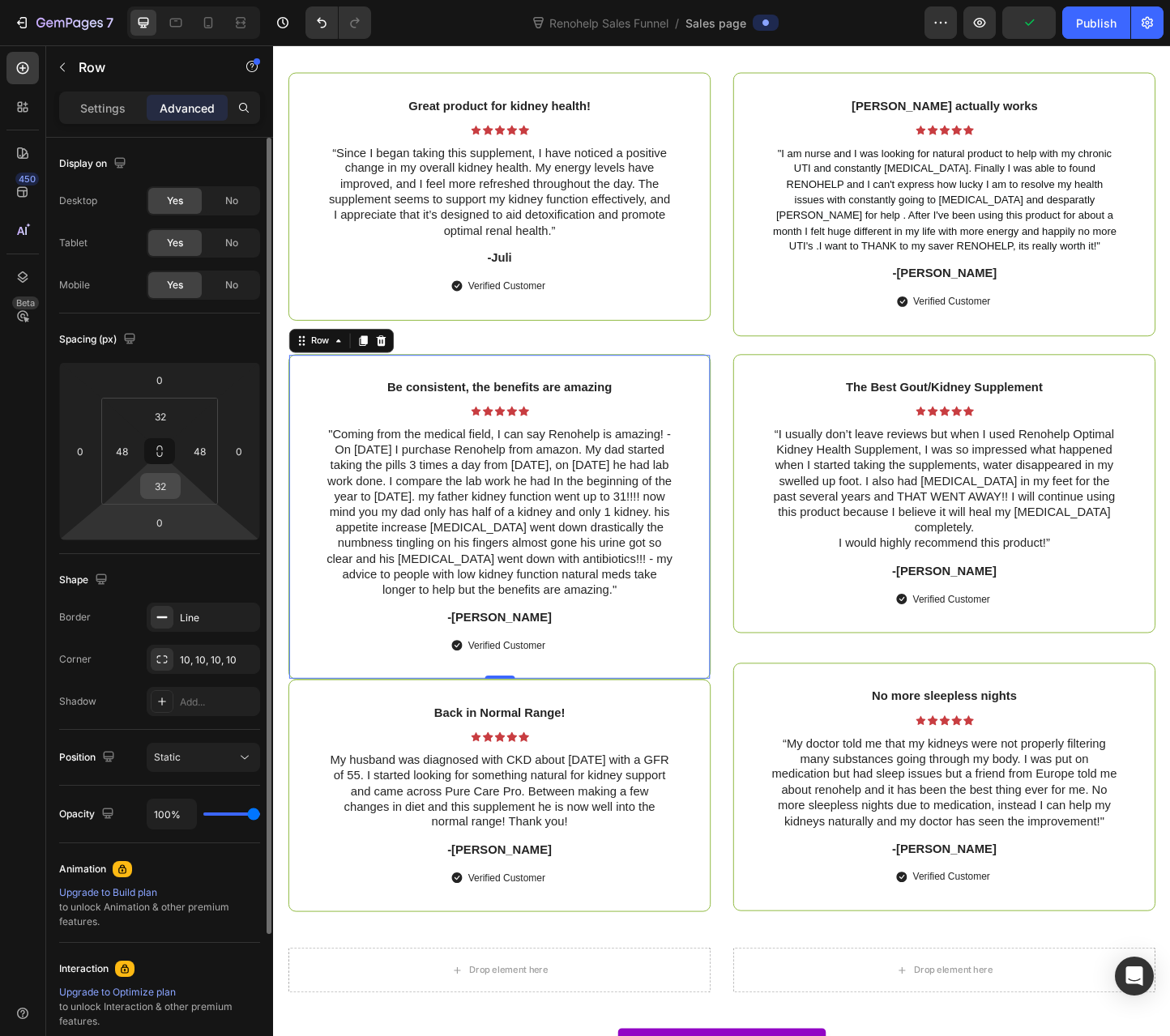
click at [163, 489] on input "32" at bounding box center [161, 486] width 32 height 24
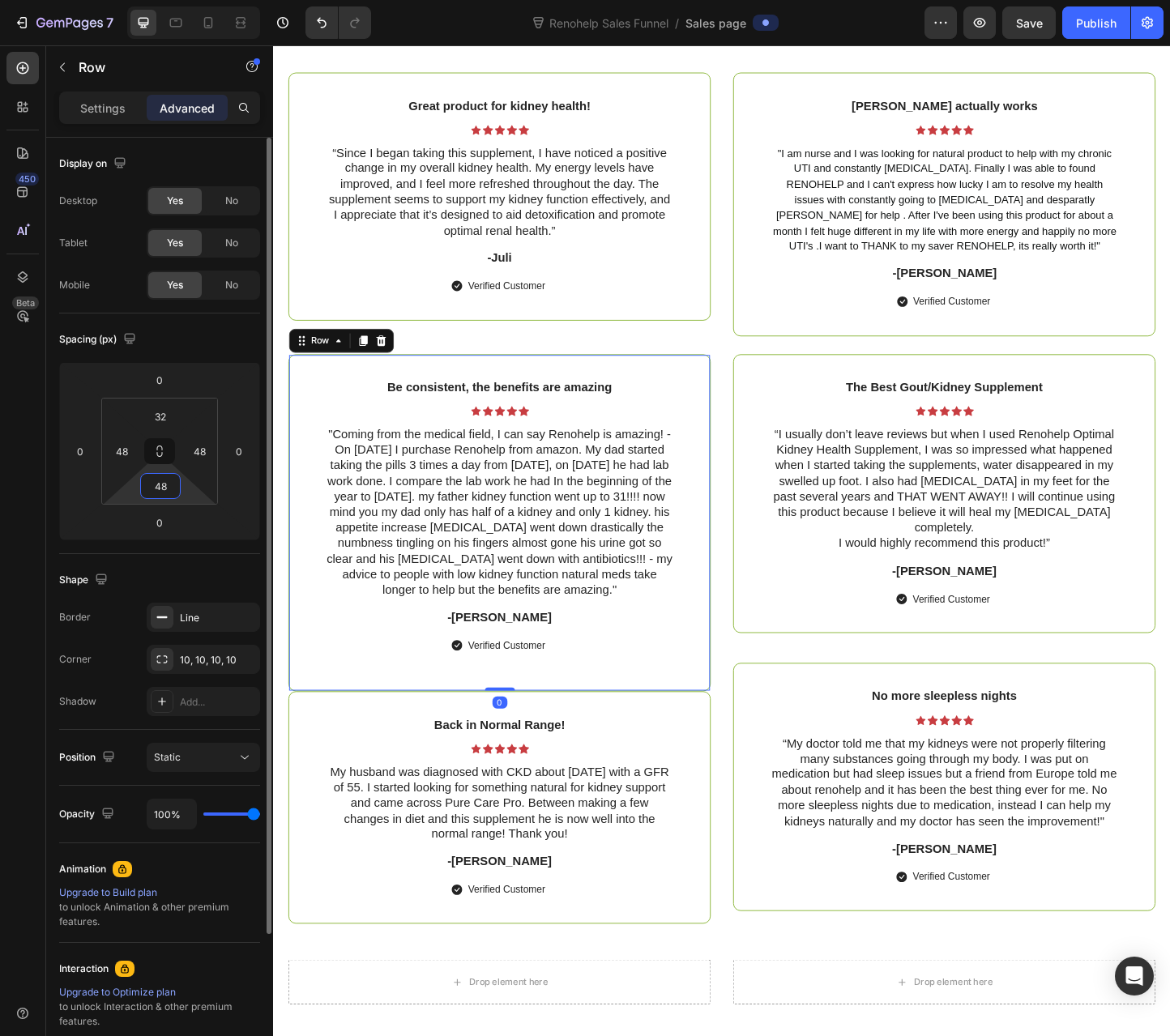
click at [163, 488] on input "48" at bounding box center [161, 486] width 32 height 24
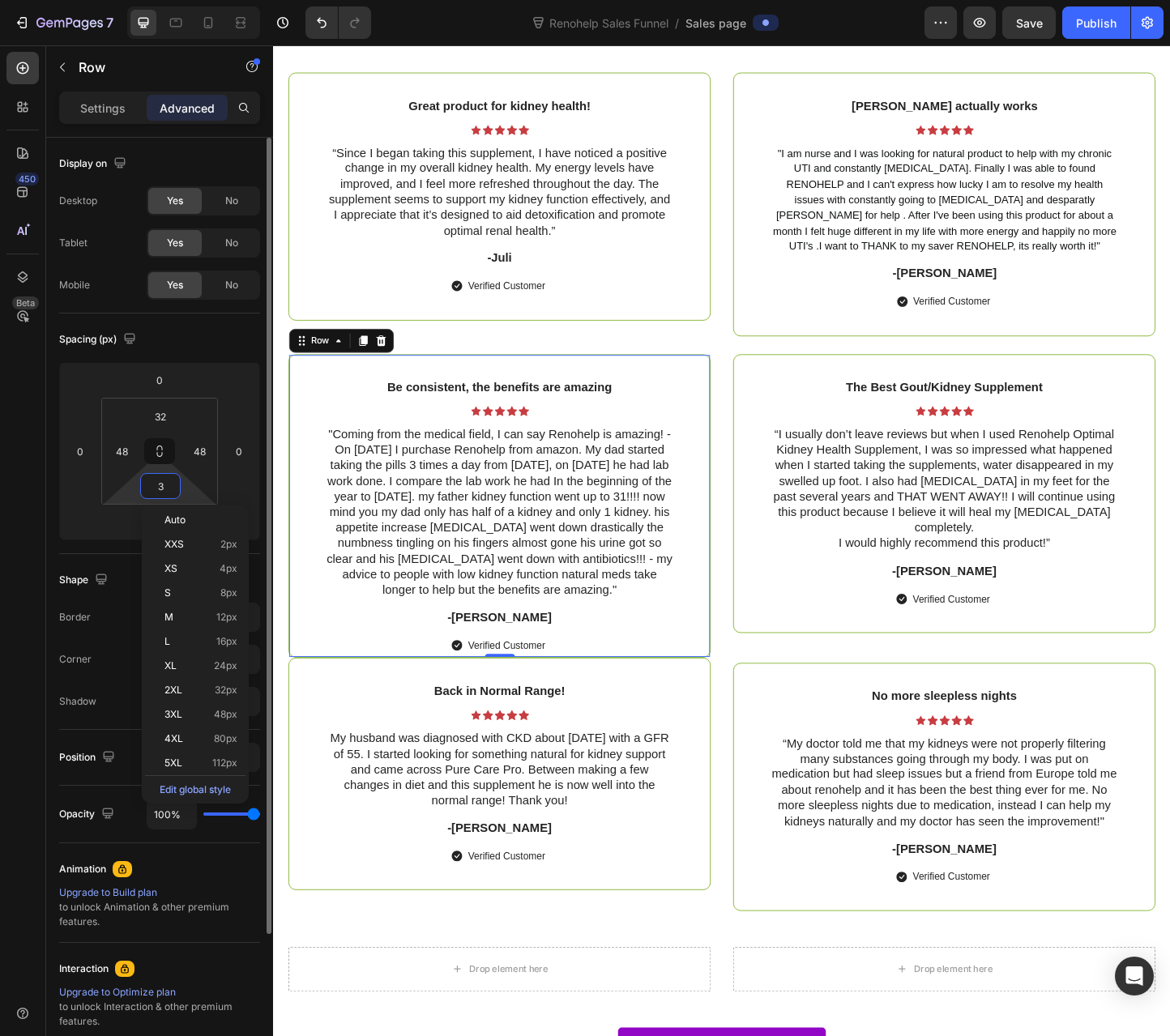
type input "32"
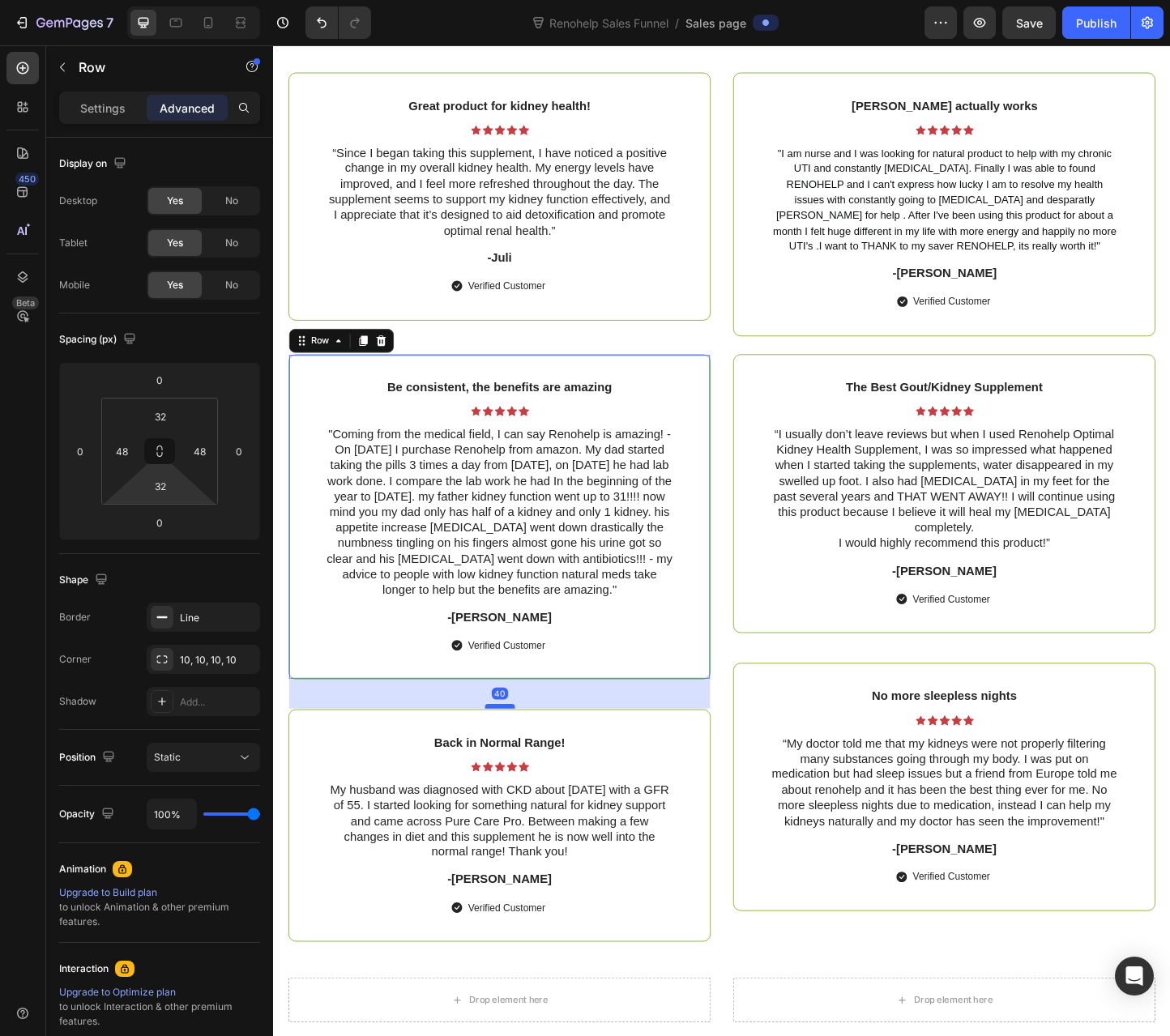
drag, startPoint x: 510, startPoint y: 747, endPoint x: 516, endPoint y: 780, distance: 33.5
click at [516, 763] on div at bounding box center [519, 761] width 32 height 5
type input "40"
click at [491, 360] on div "Great product for kidney health! Text Block Icon Icon Icon Icon Icon Icon List …" at bounding box center [517, 217] width 458 height 286
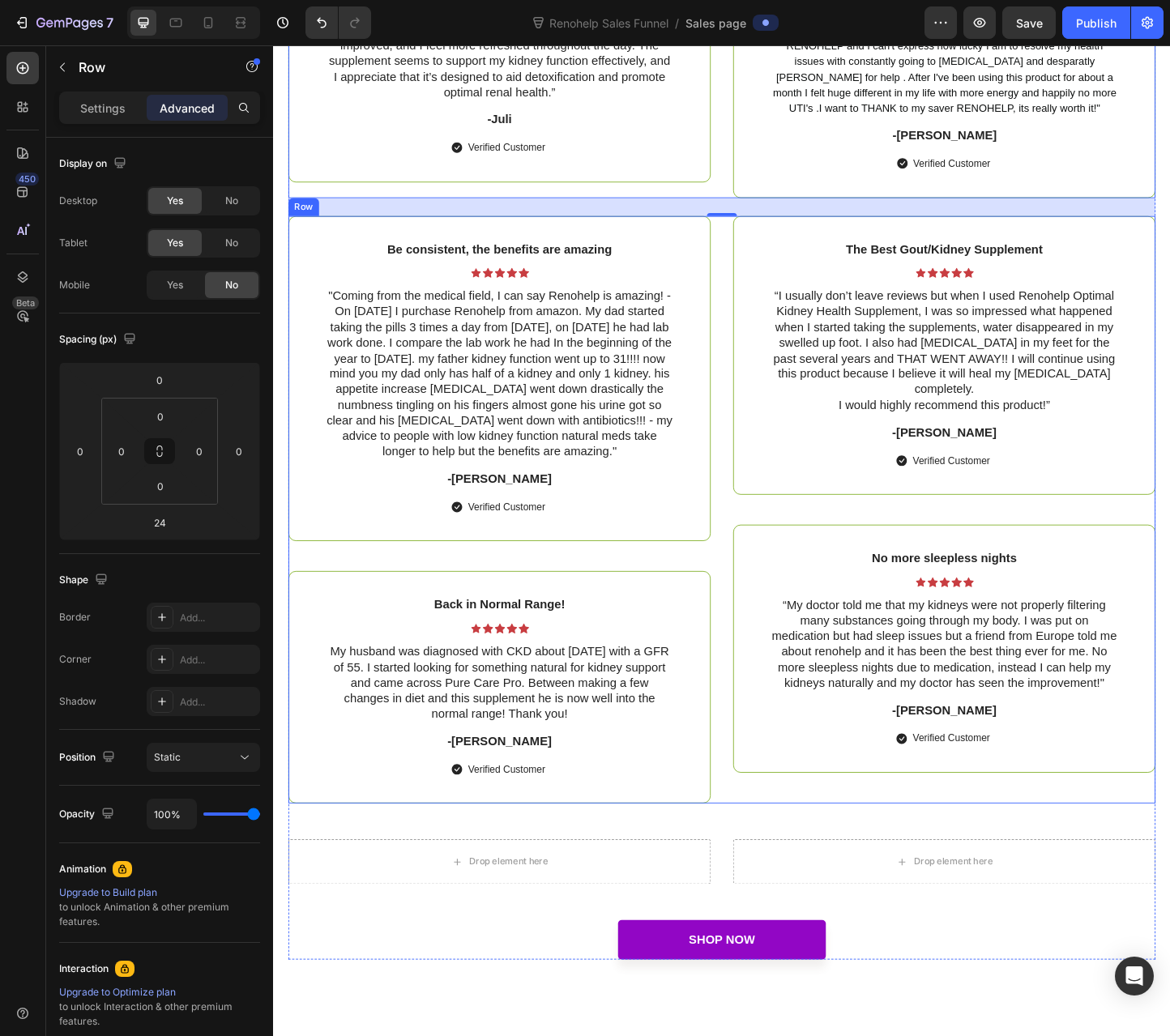
scroll to position [5989, 0]
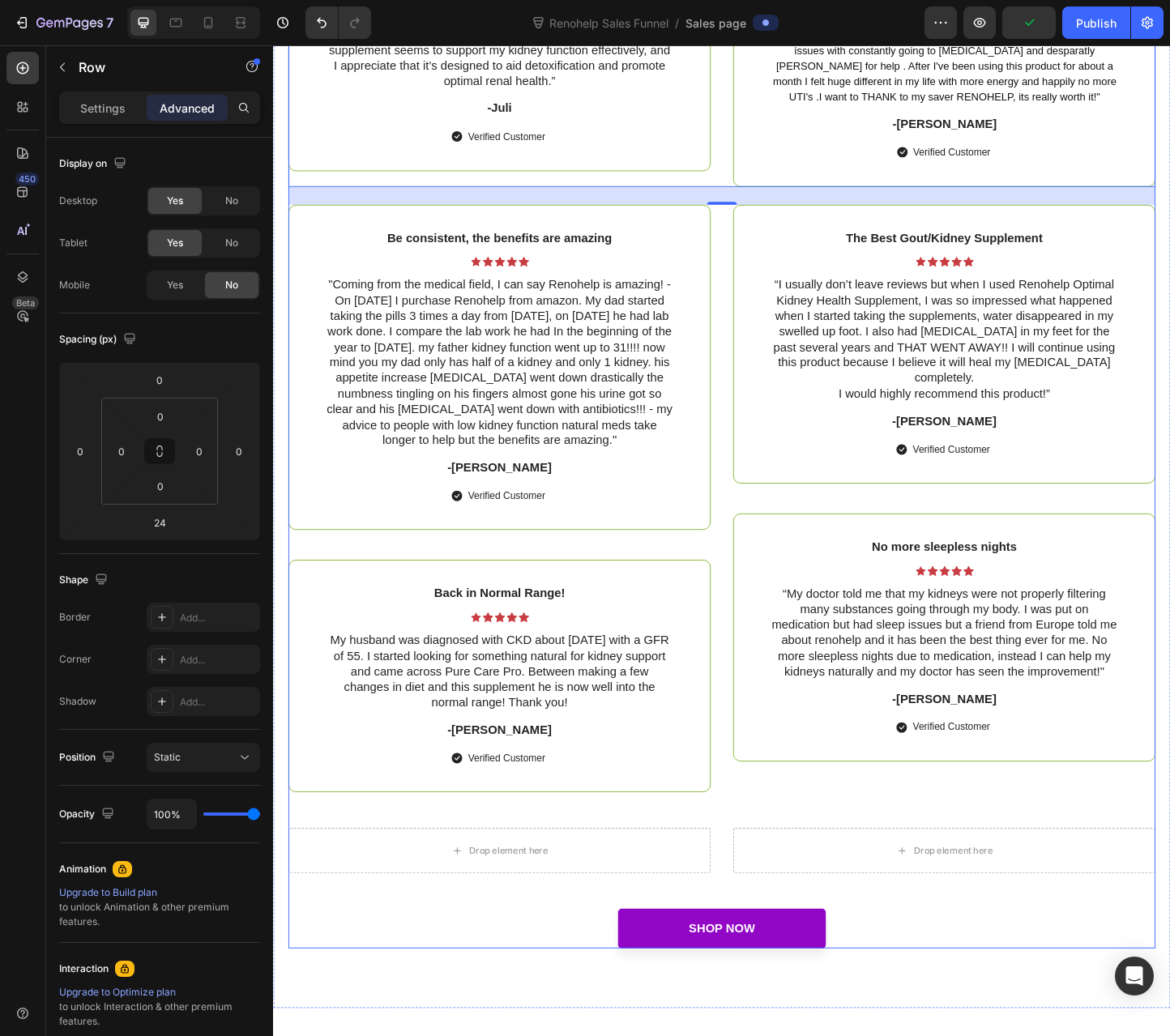
click at [624, 910] on div "Icon Icon Icon Icon Icon Icon List Conveniently Boost Your Health with Deliciou…" at bounding box center [758, 372] width 940 height 1302
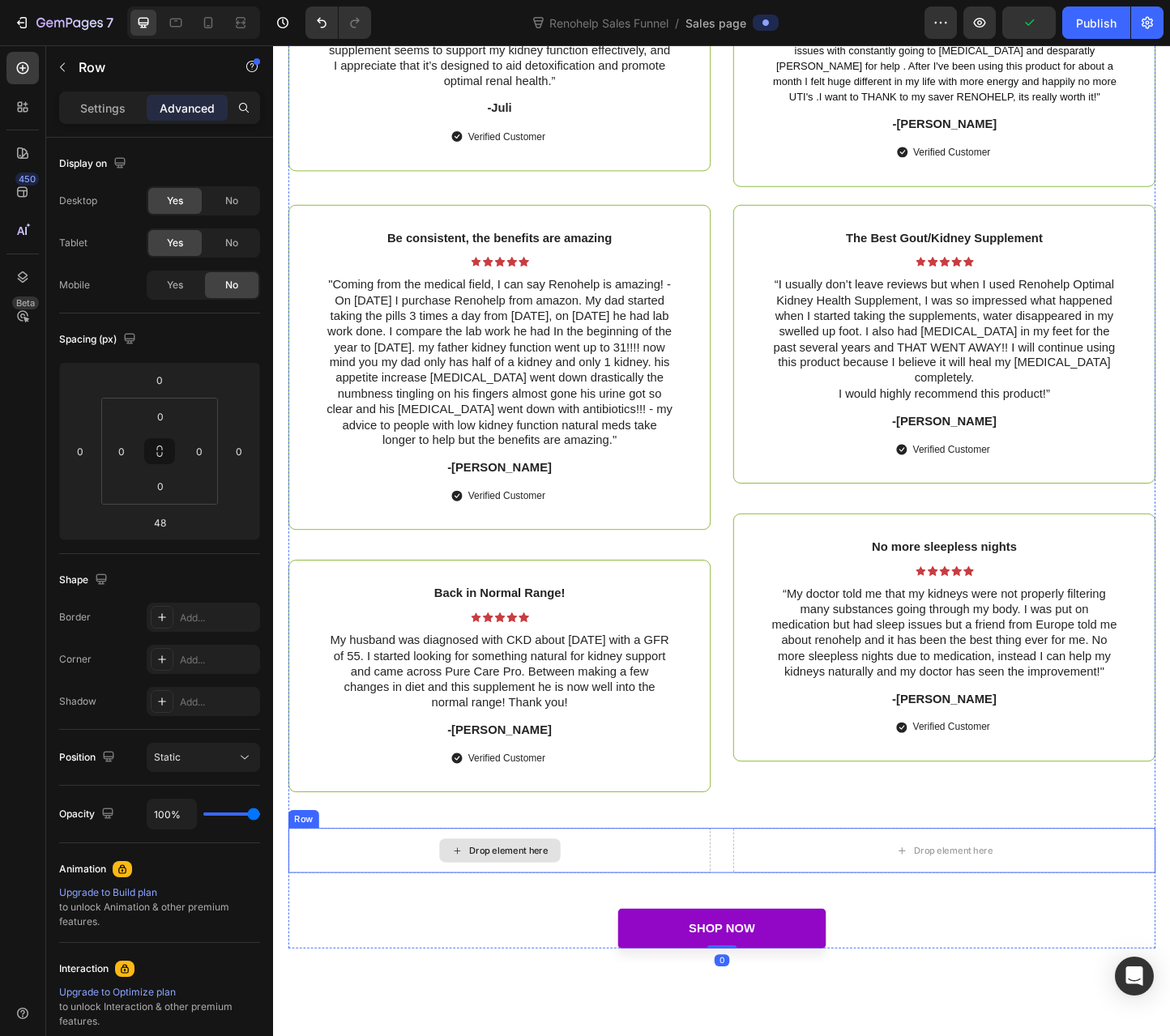
click at [608, 919] on div "Drop element here" at bounding box center [517, 918] width 458 height 49
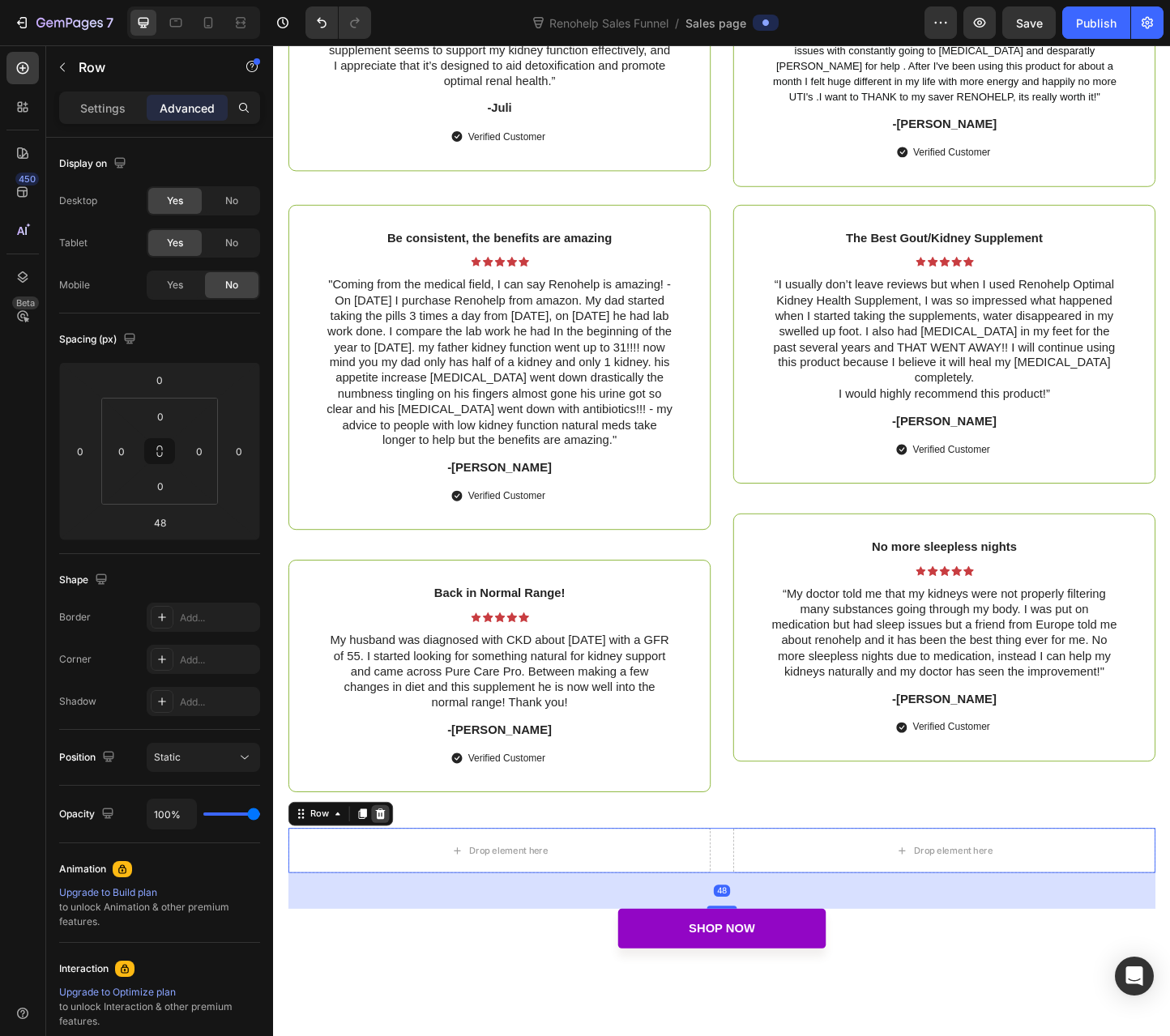
click at [384, 884] on icon at bounding box center [389, 878] width 13 height 13
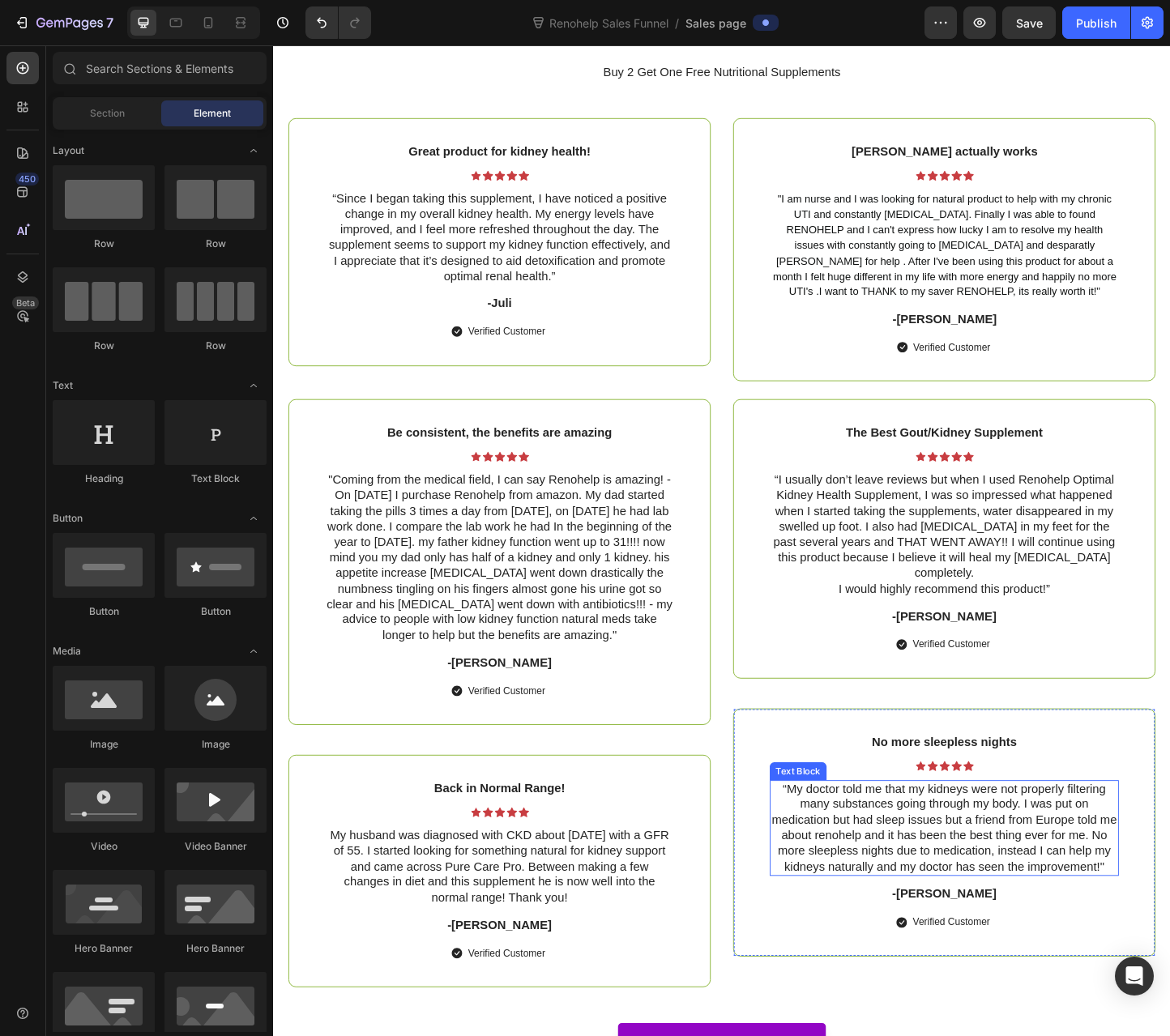
scroll to position [5746, 0]
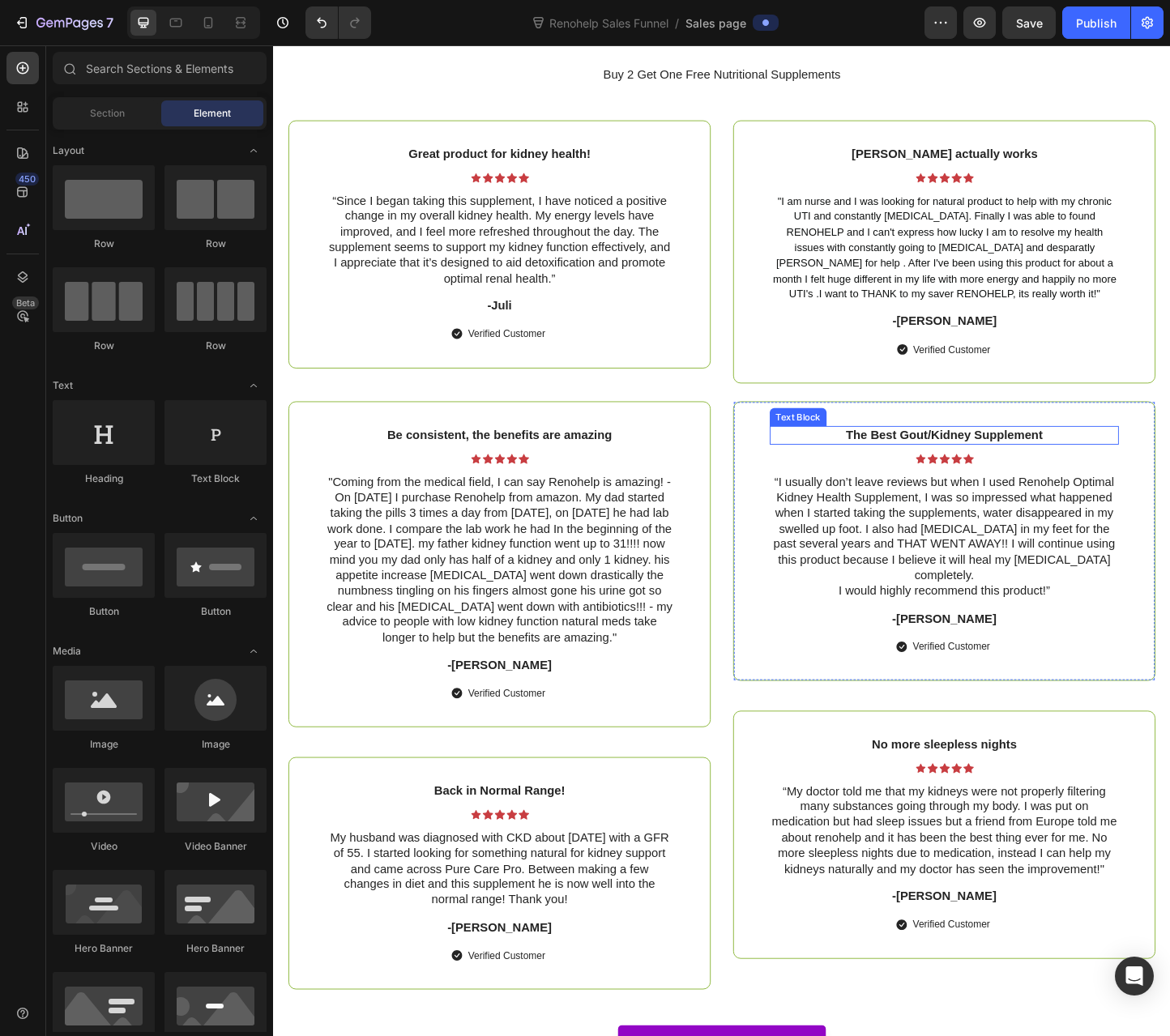
click at [959, 468] on p "The Best Gout/Kidney Supplement" at bounding box center [1000, 467] width 376 height 17
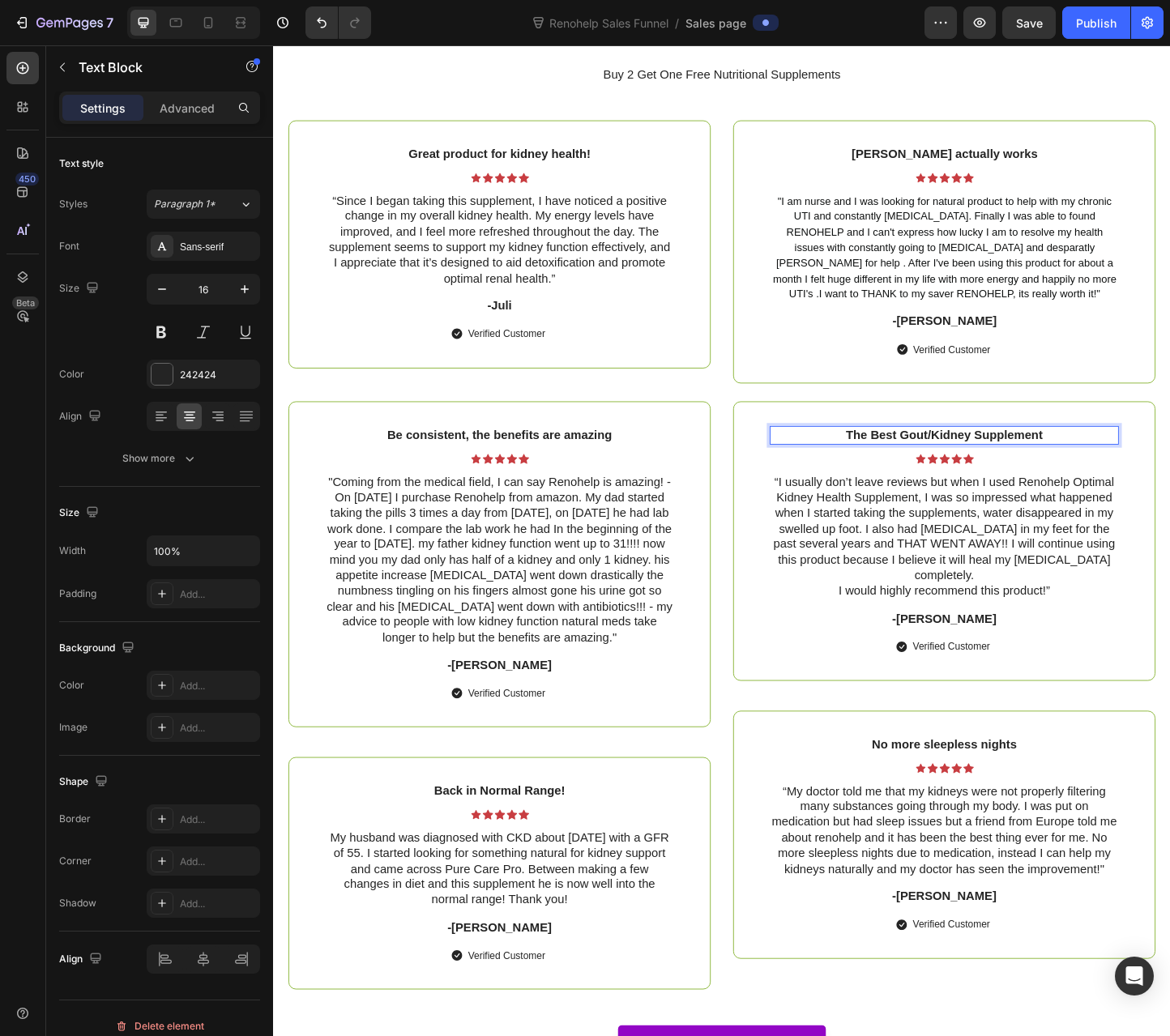
click at [959, 468] on p "The Best Gout/Kidney Supplement" at bounding box center [1000, 467] width 376 height 17
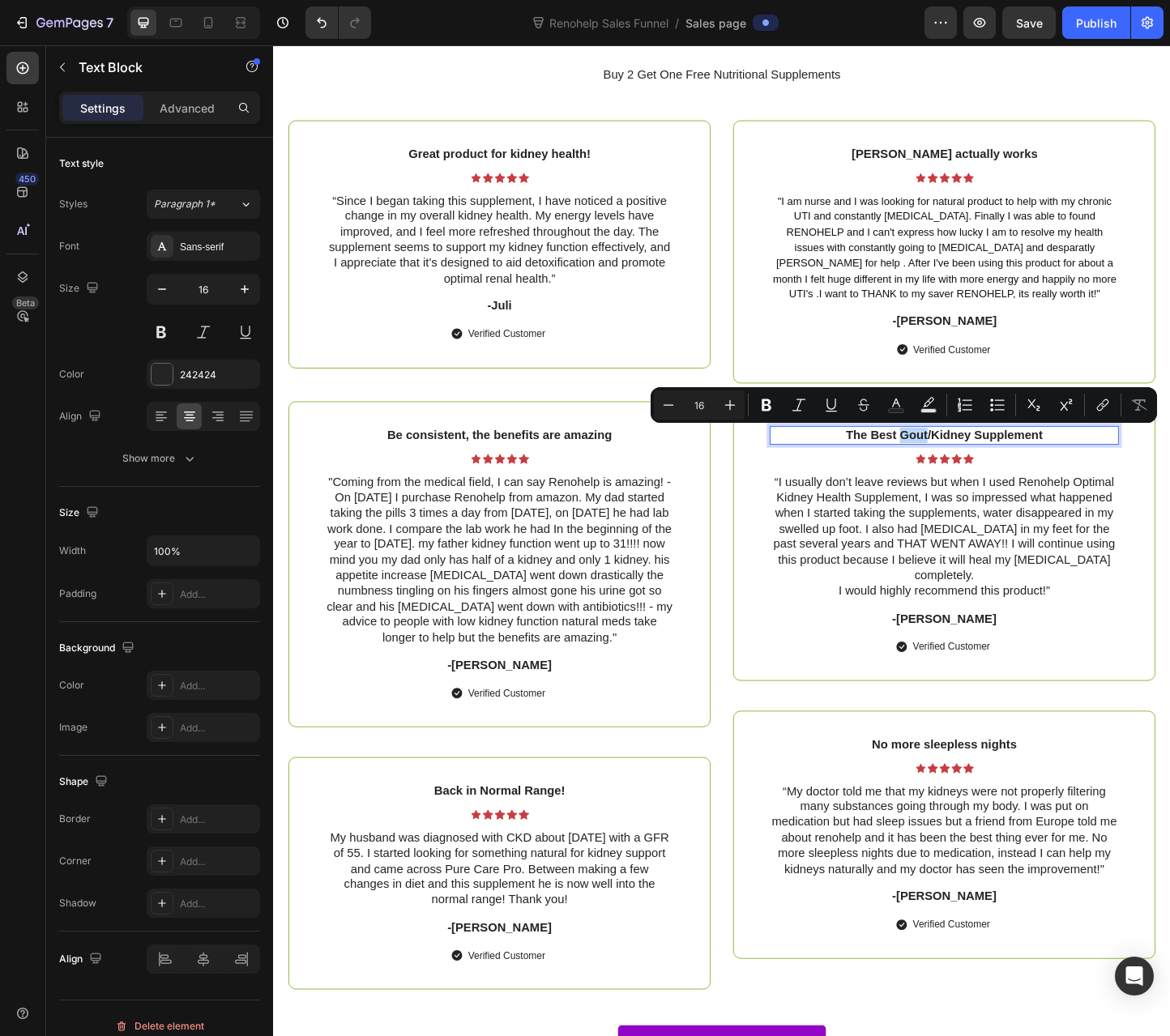
click at [924, 467] on p "The Best Gout/Kidney Supplement" at bounding box center [1000, 467] width 376 height 17
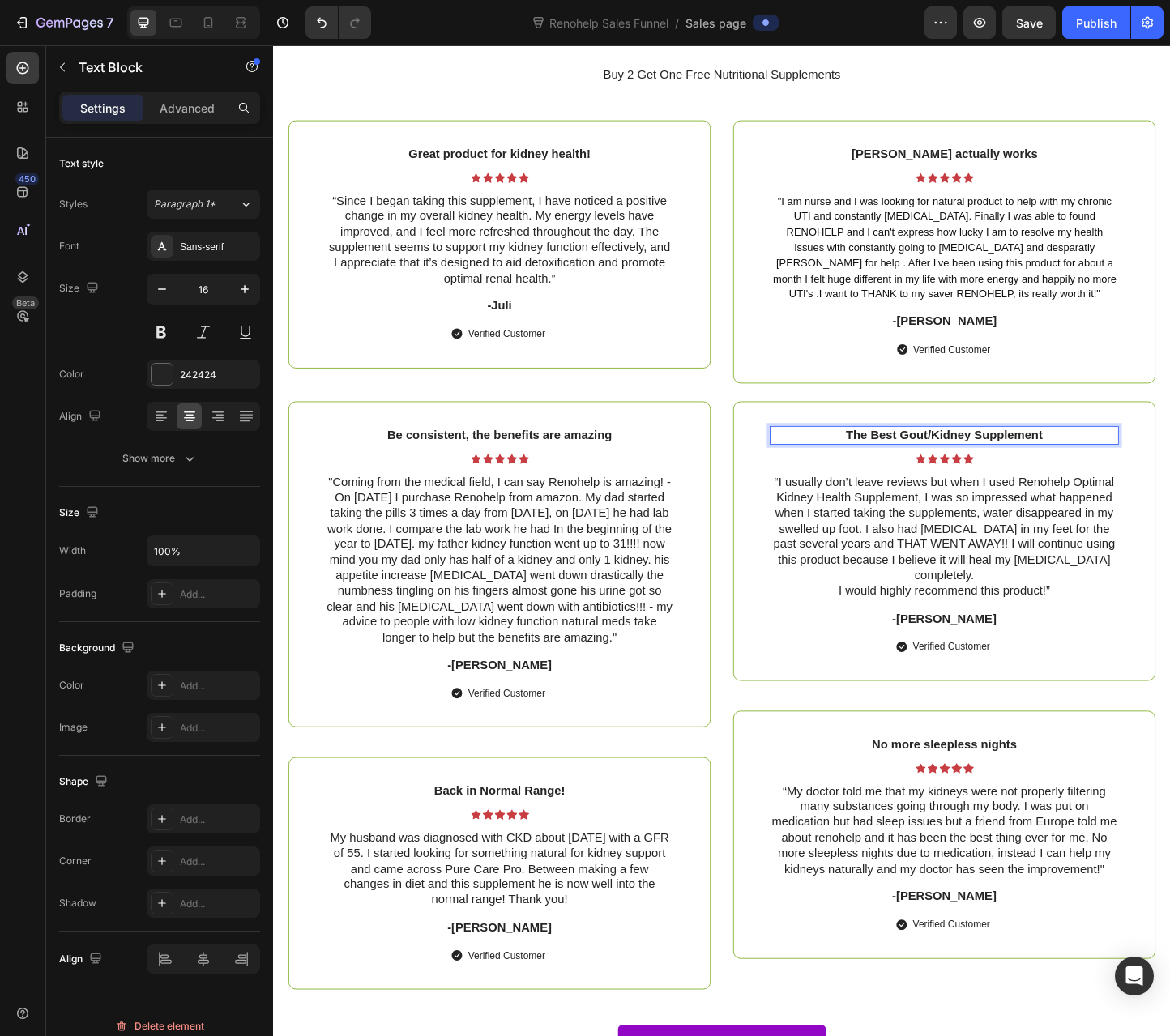
click at [914, 472] on p "The Best Gout/Kidney Supplement" at bounding box center [1000, 467] width 376 height 17
click at [950, 466] on p "The best Gout/Kidney Supplement" at bounding box center [1000, 467] width 376 height 17
drag, startPoint x: 975, startPoint y: 463, endPoint x: 982, endPoint y: 469, distance: 9.2
click at [979, 467] on p "The best gout/Kidney Supplement" at bounding box center [1000, 467] width 376 height 17
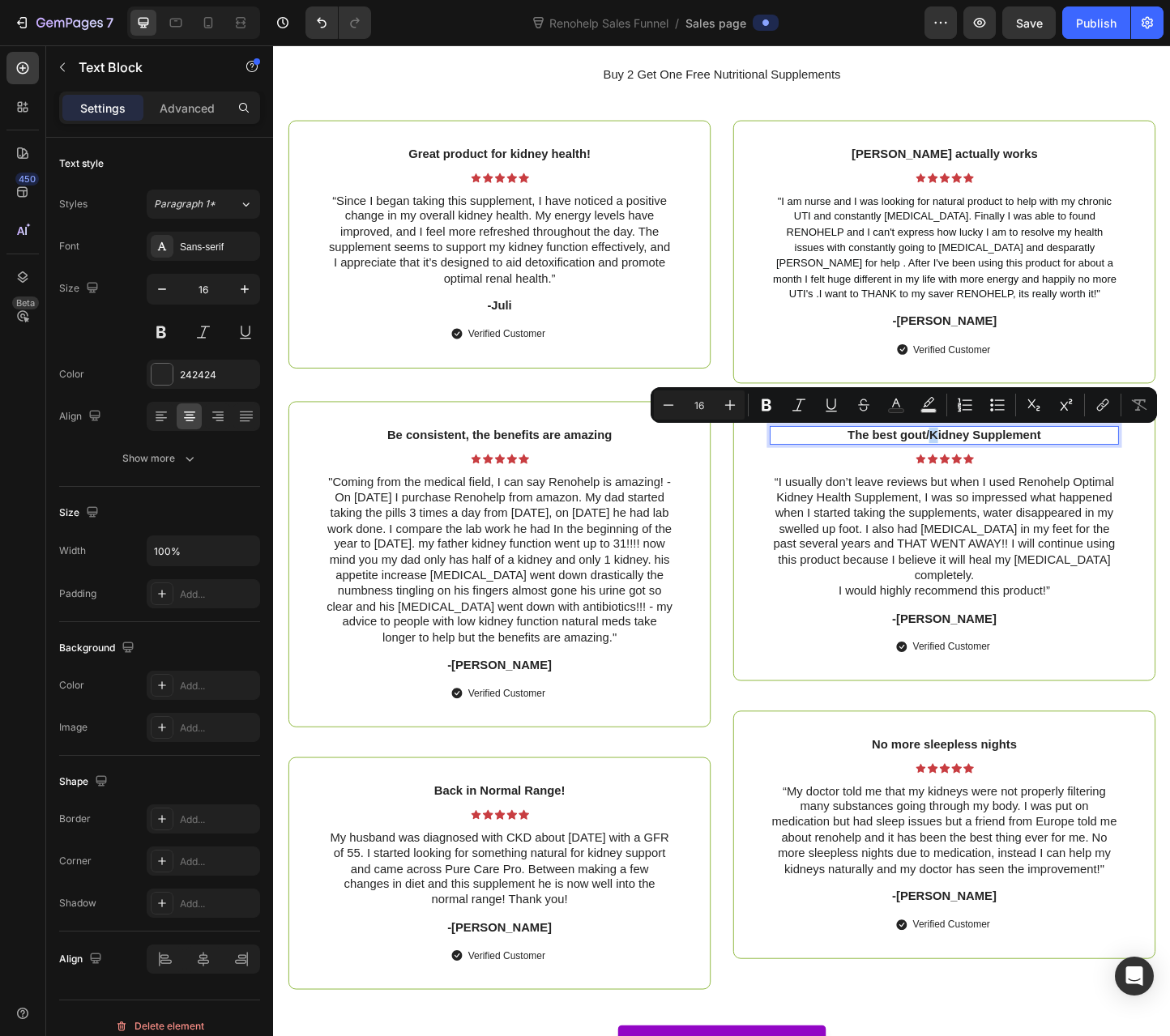
click at [984, 470] on p "The best gout/Kidney Supplement" at bounding box center [1000, 467] width 376 height 17
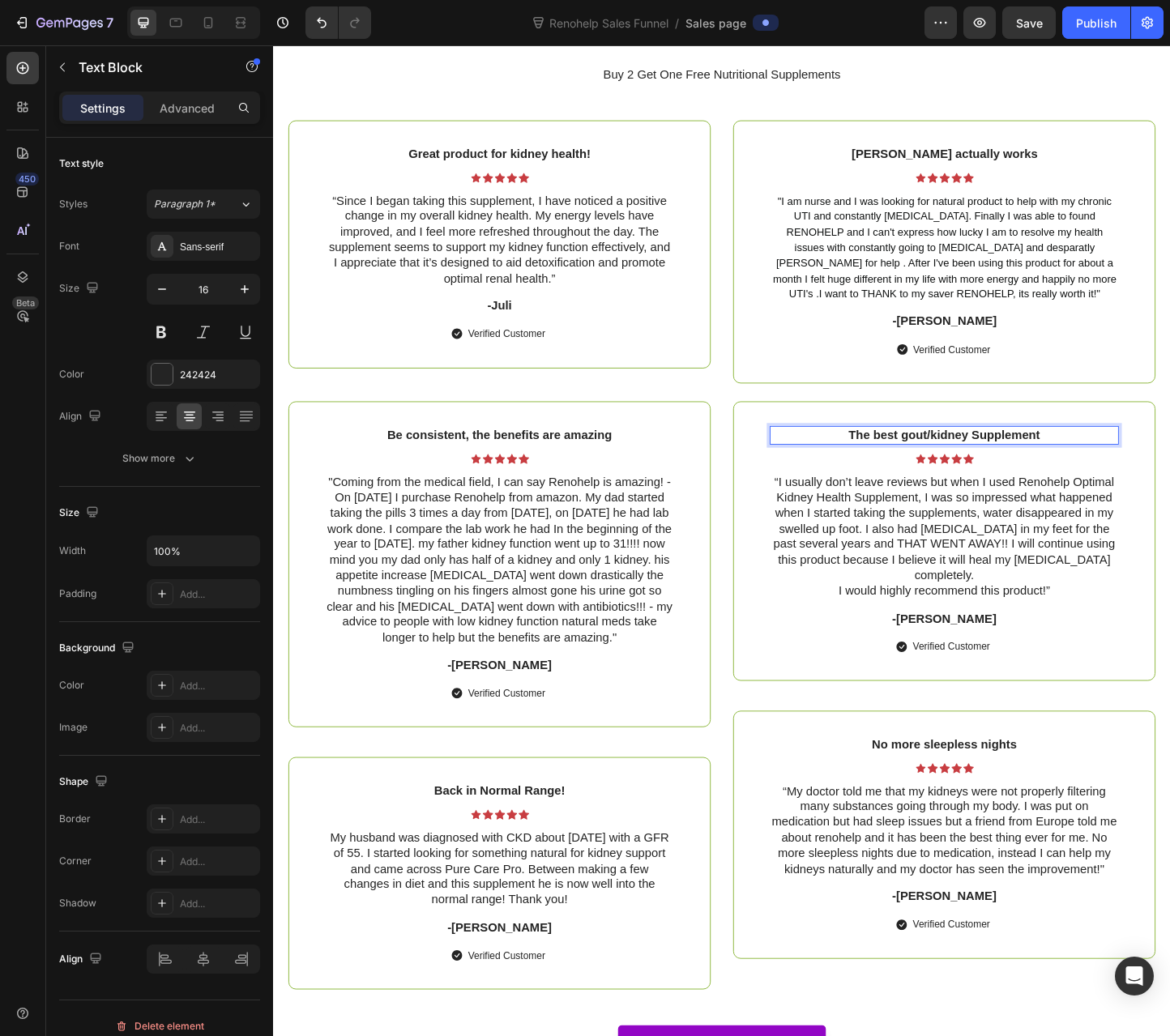
click at [1024, 468] on p "The best gout/kidney Supplement" at bounding box center [1000, 467] width 376 height 17
click at [528, 864] on div "Back in Normal Range!" at bounding box center [517, 853] width 378 height 20
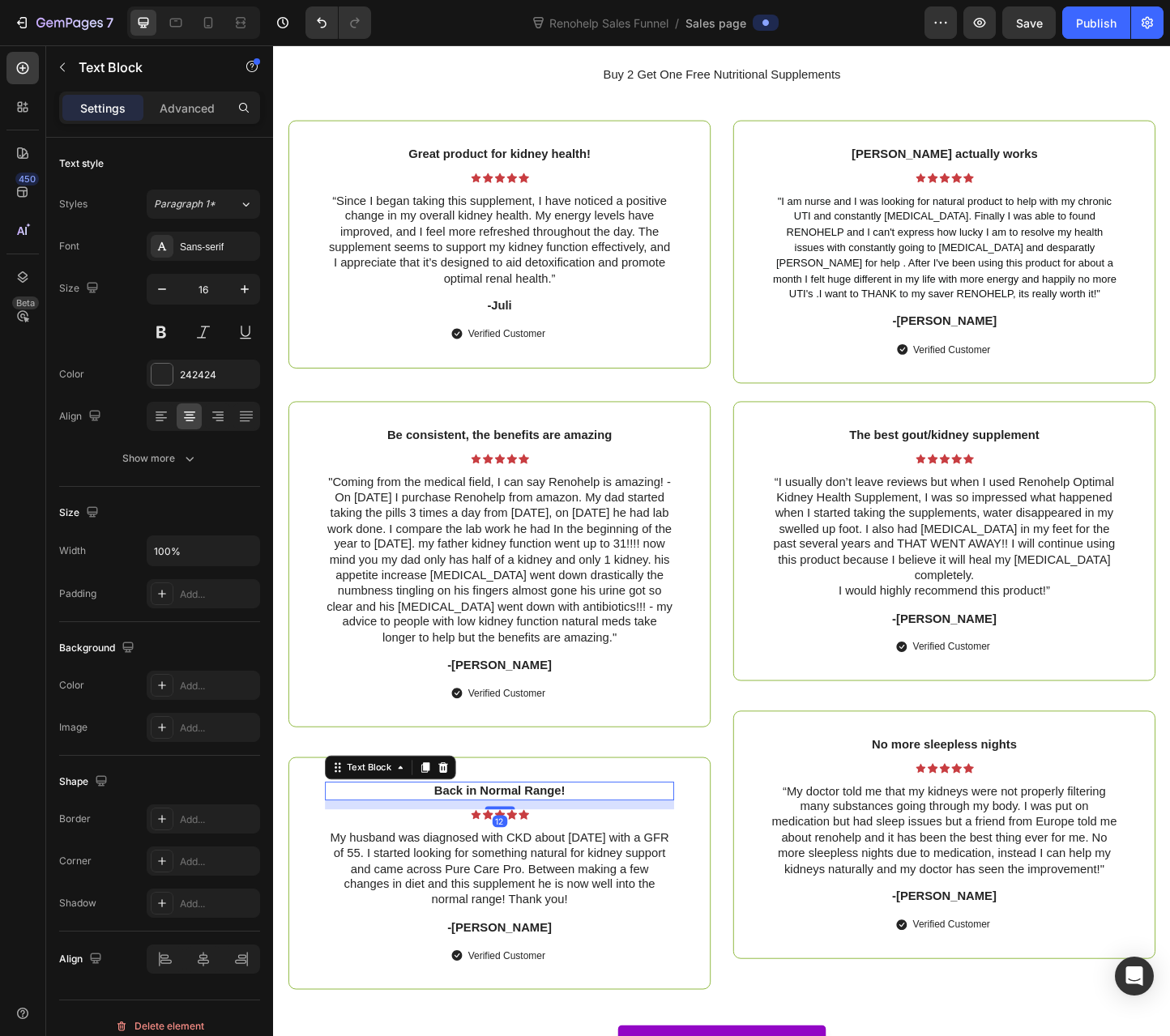
click at [511, 862] on p "Back in Normal Range!" at bounding box center [518, 853] width 376 height 17
click at [506, 862] on p "Back in Normal Range!" at bounding box center [518, 853] width 376 height 17
click at [501, 862] on p "Back in Normal Range!" at bounding box center [518, 853] width 376 height 17
click at [550, 862] on p "Back in normal Range!" at bounding box center [518, 853] width 376 height 17
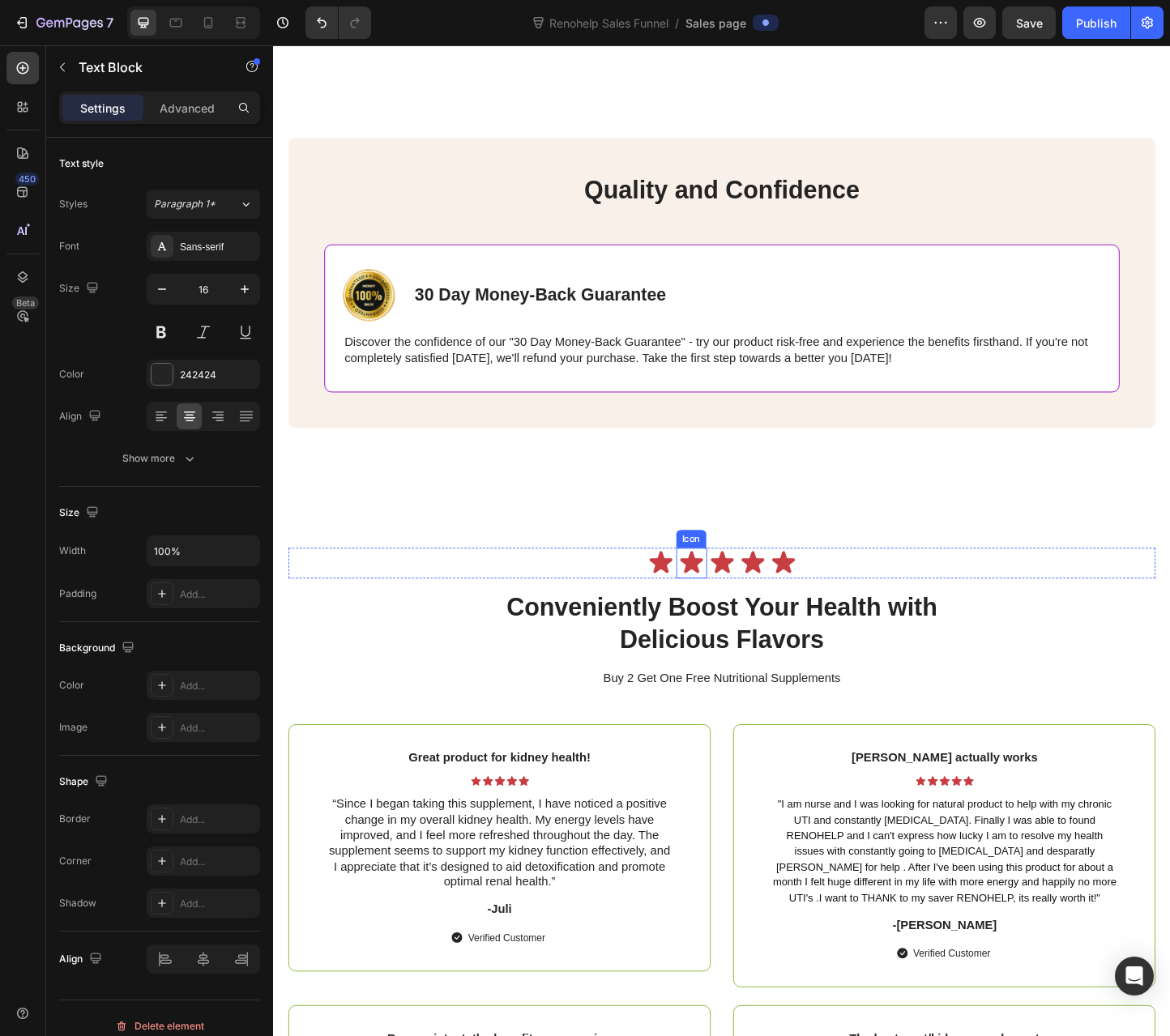
scroll to position [5208, 0]
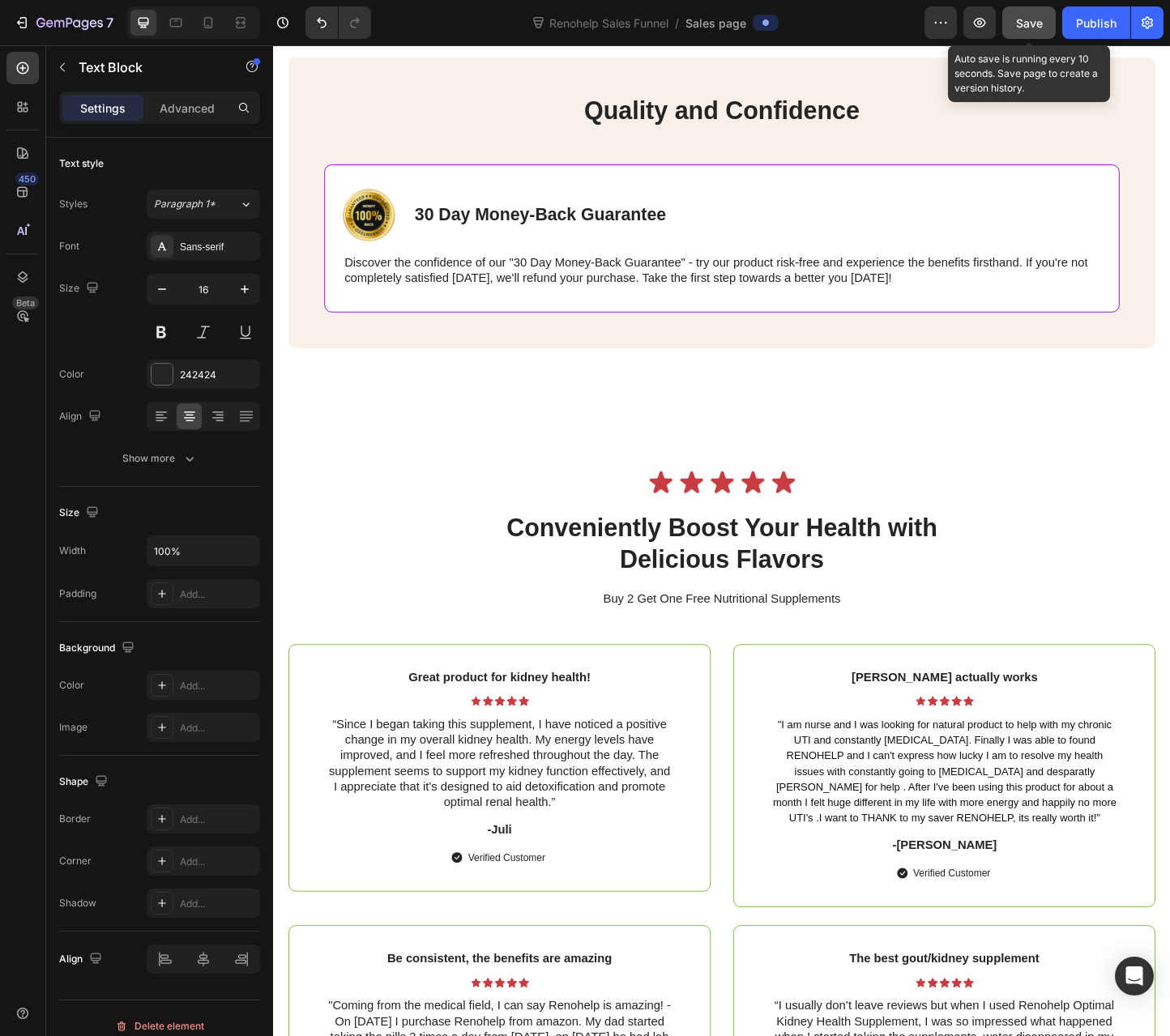
click at [1034, 32] on button "Save" at bounding box center [1028, 23] width 53 height 32
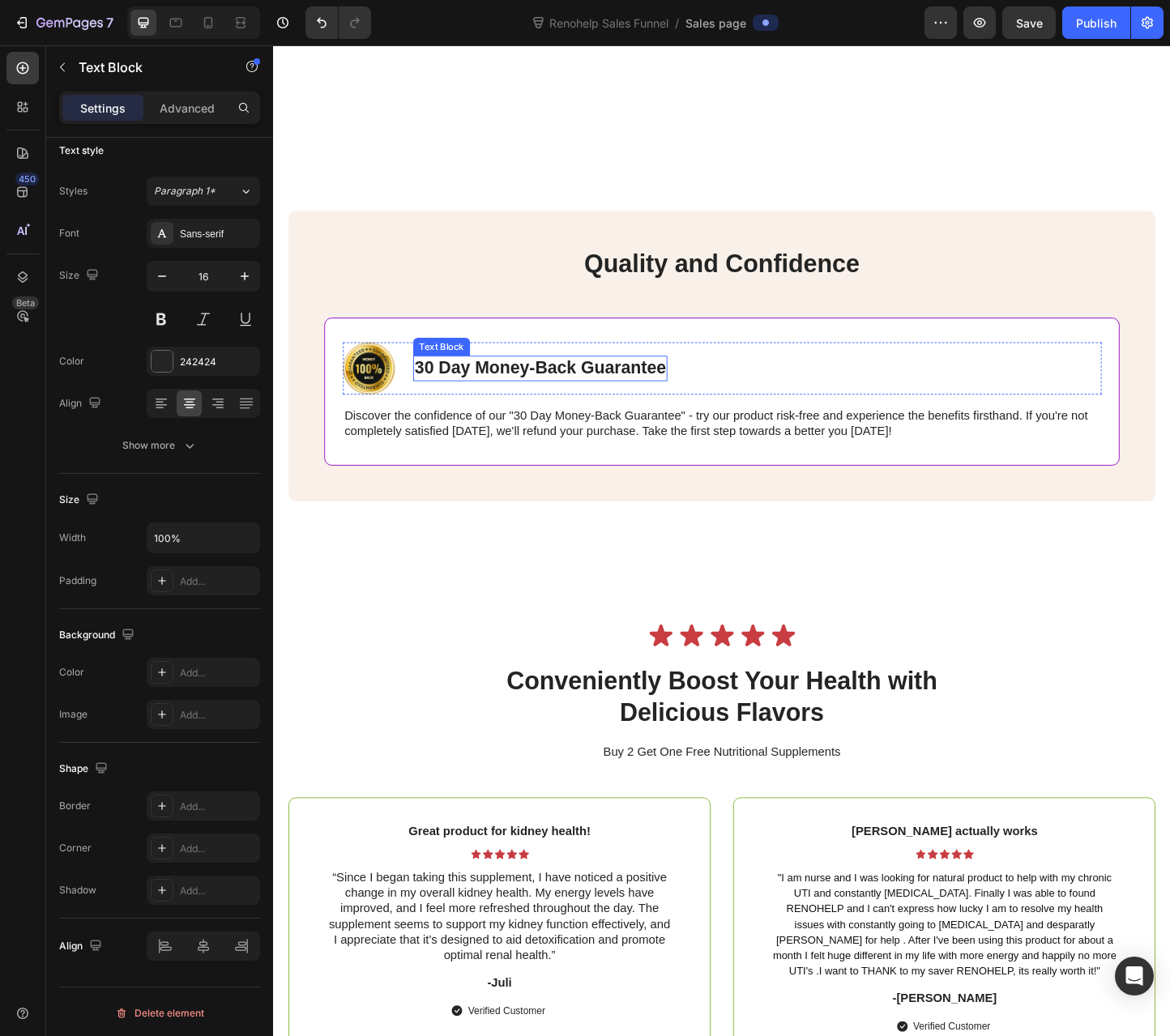
scroll to position [4941, 0]
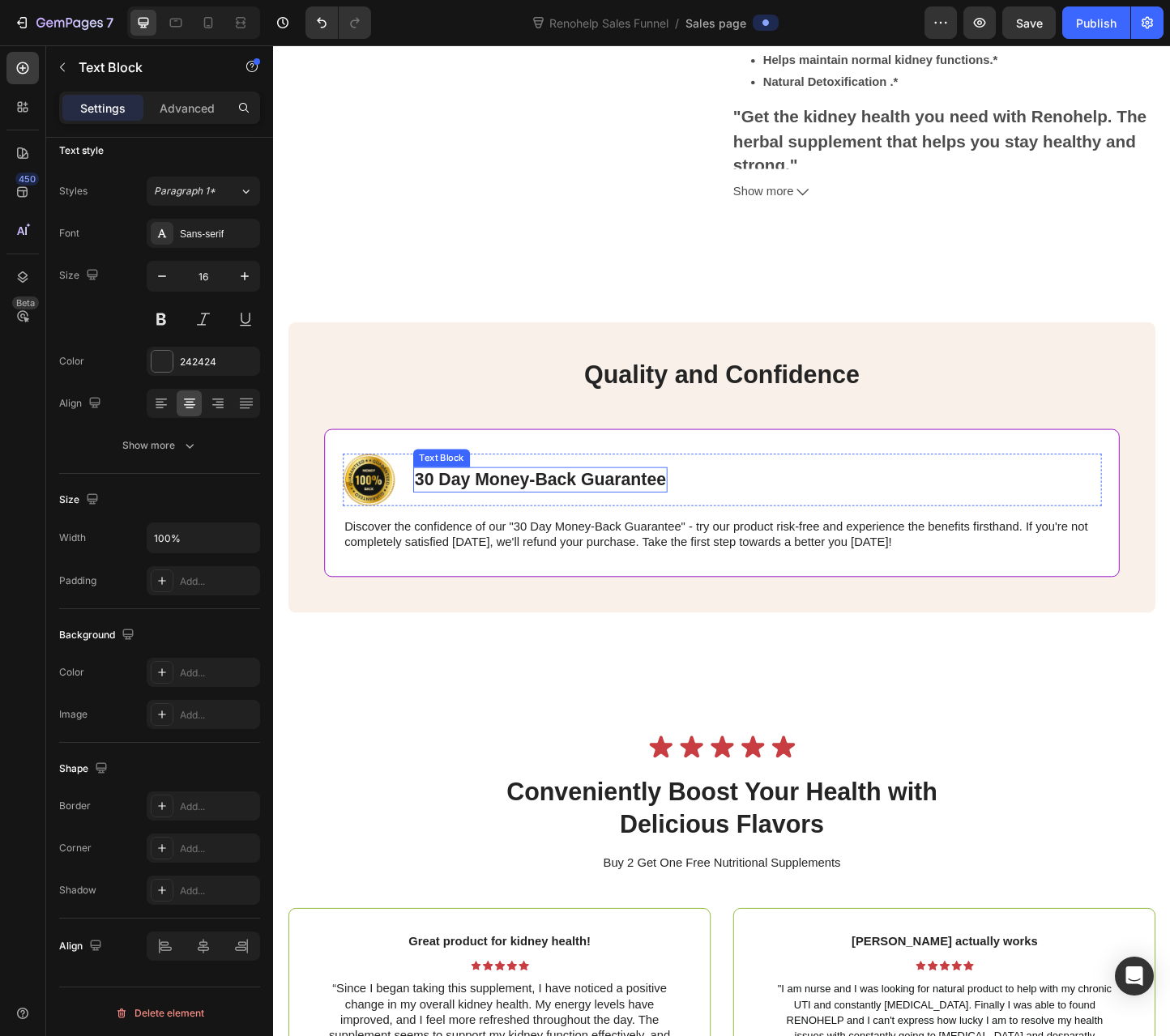
click at [434, 504] on p "30 Day Money-Back Guarantee" at bounding box center [562, 515] width 273 height 24
click at [436, 504] on p "30 Day Money-Back Guarantee" at bounding box center [562, 515] width 273 height 24
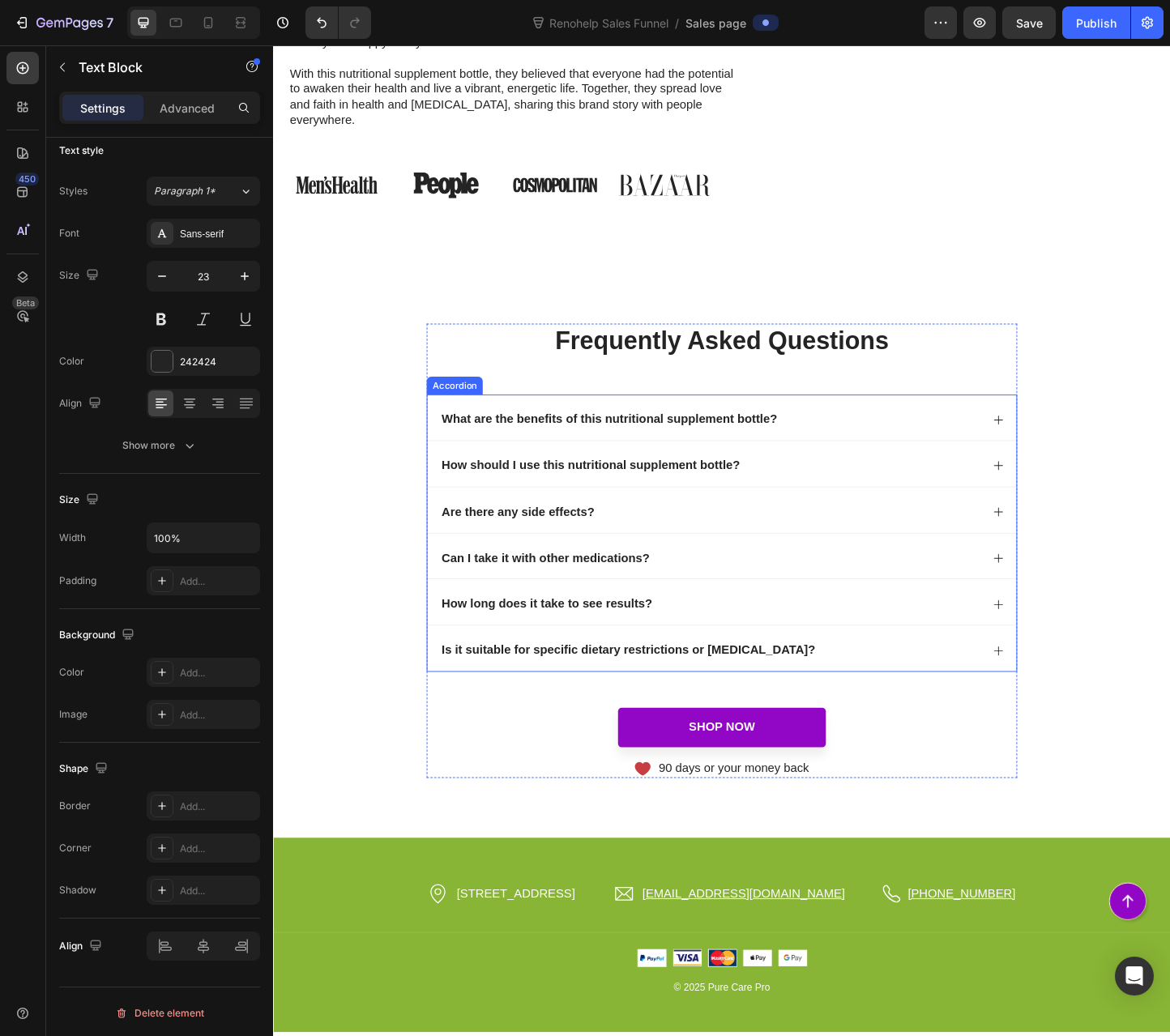
scroll to position [7636, 0]
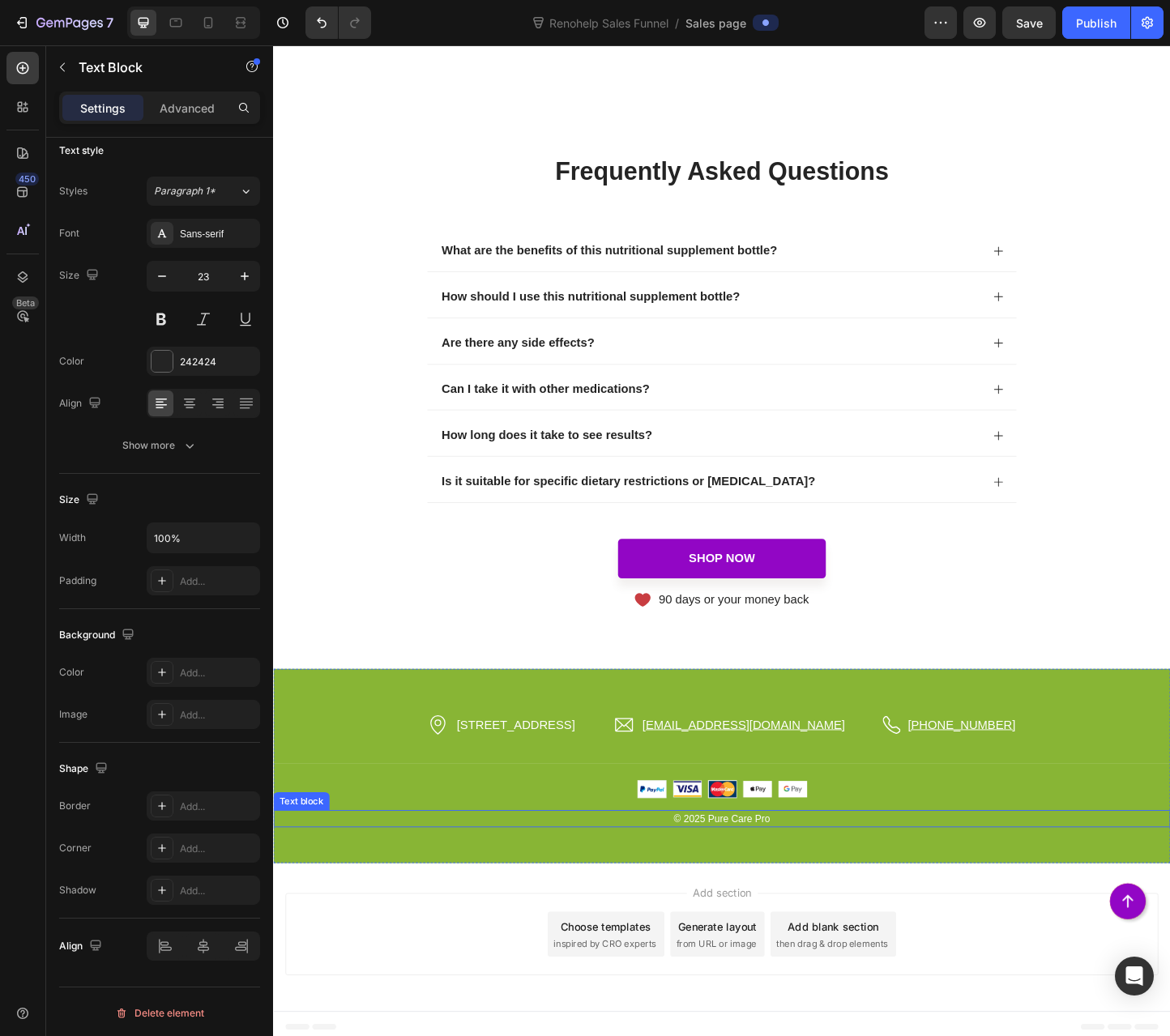
click at [914, 875] on p "© 2025 Pure Care Pro" at bounding box center [759, 883] width 970 height 16
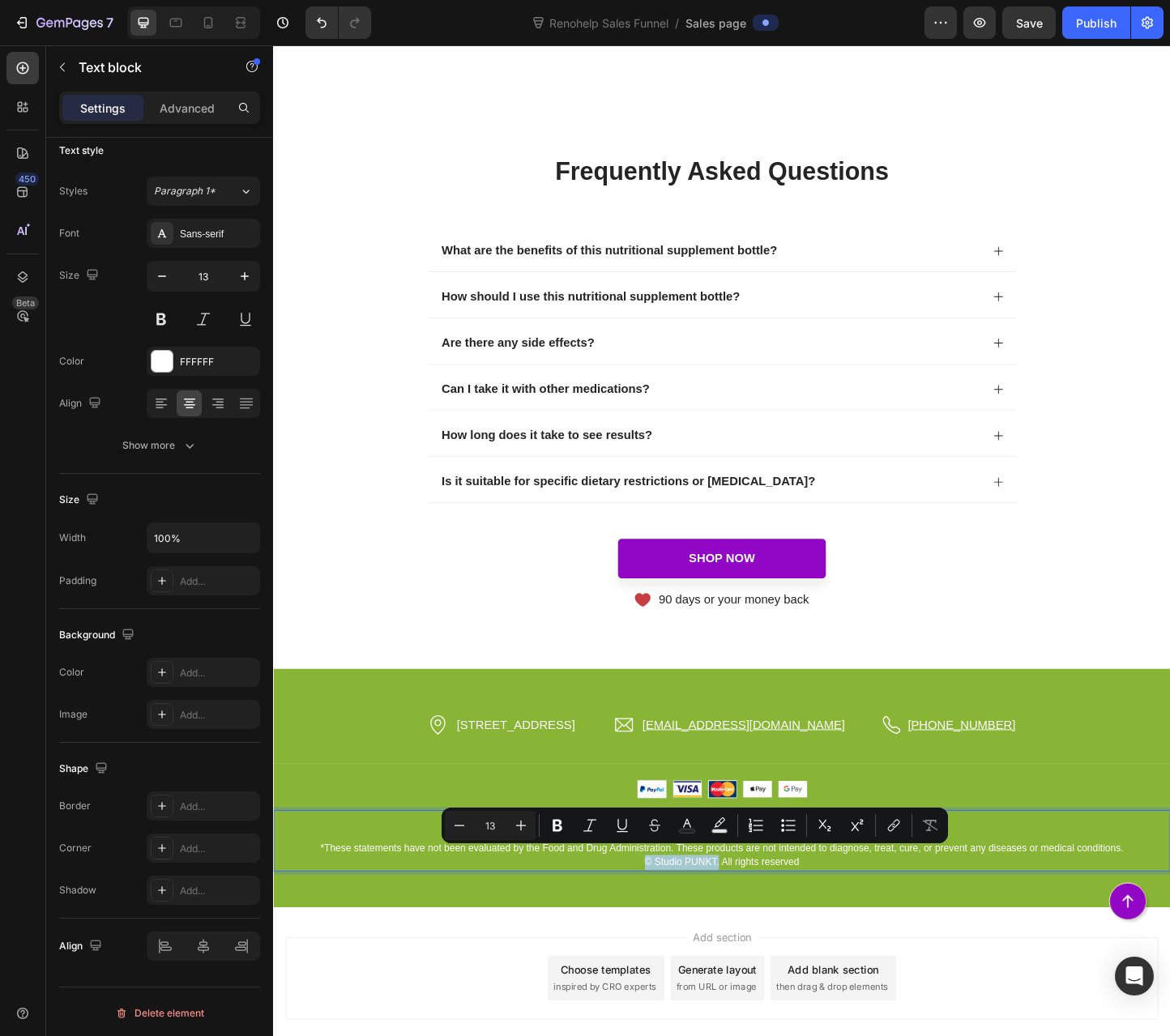
drag, startPoint x: 650, startPoint y: 924, endPoint x: 751, endPoint y: 928, distance: 101.1
click at [751, 928] on p "© Studio PUNKT. All rights reserved" at bounding box center [759, 930] width 970 height 16
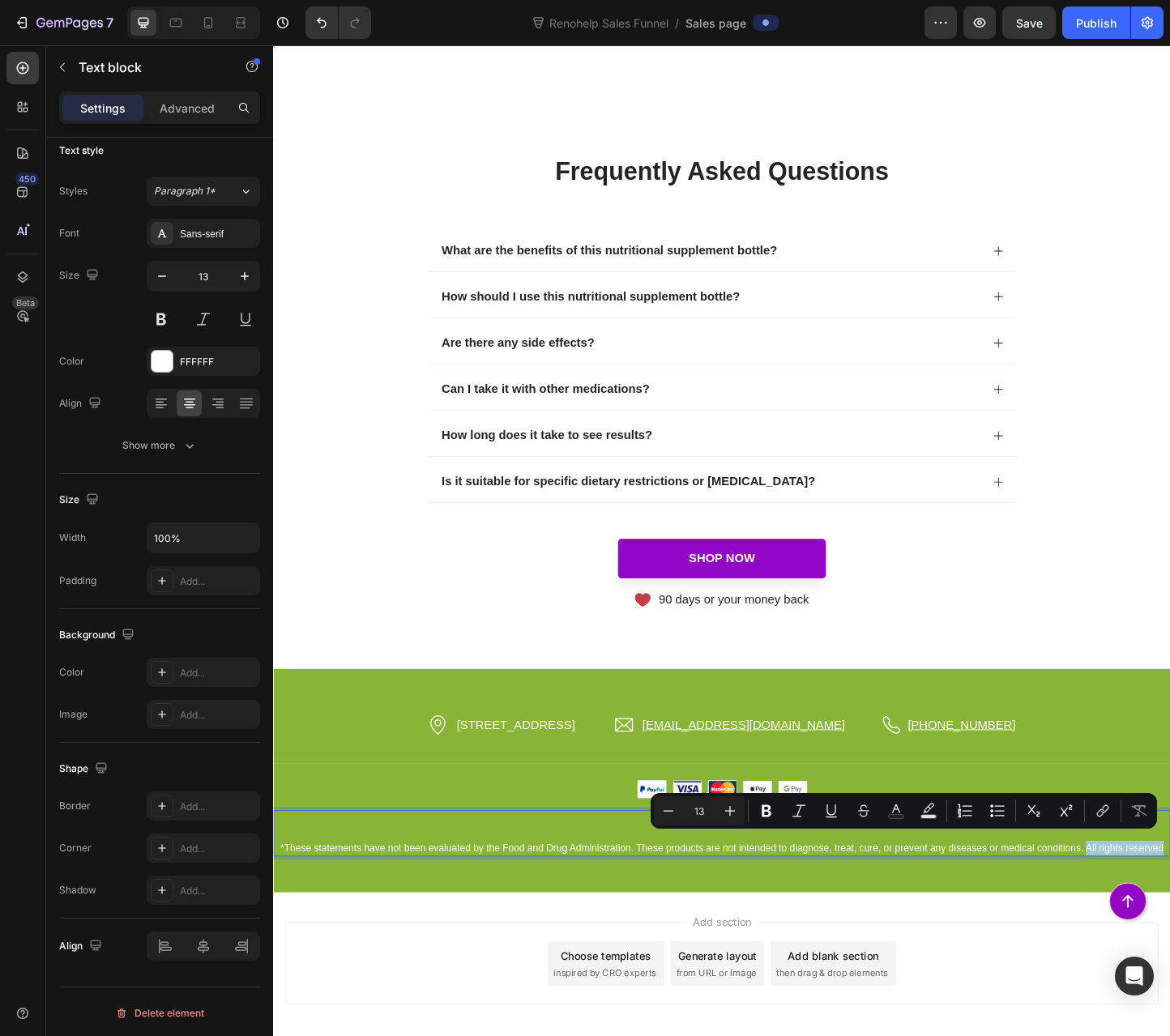
drag, startPoint x: 892, startPoint y: 922, endPoint x: 1168, endPoint y: 911, distance: 276.2
click at [1168, 911] on p "*These statements have not been evaluated by the Food and Drug Administration. …" at bounding box center [759, 915] width 970 height 16
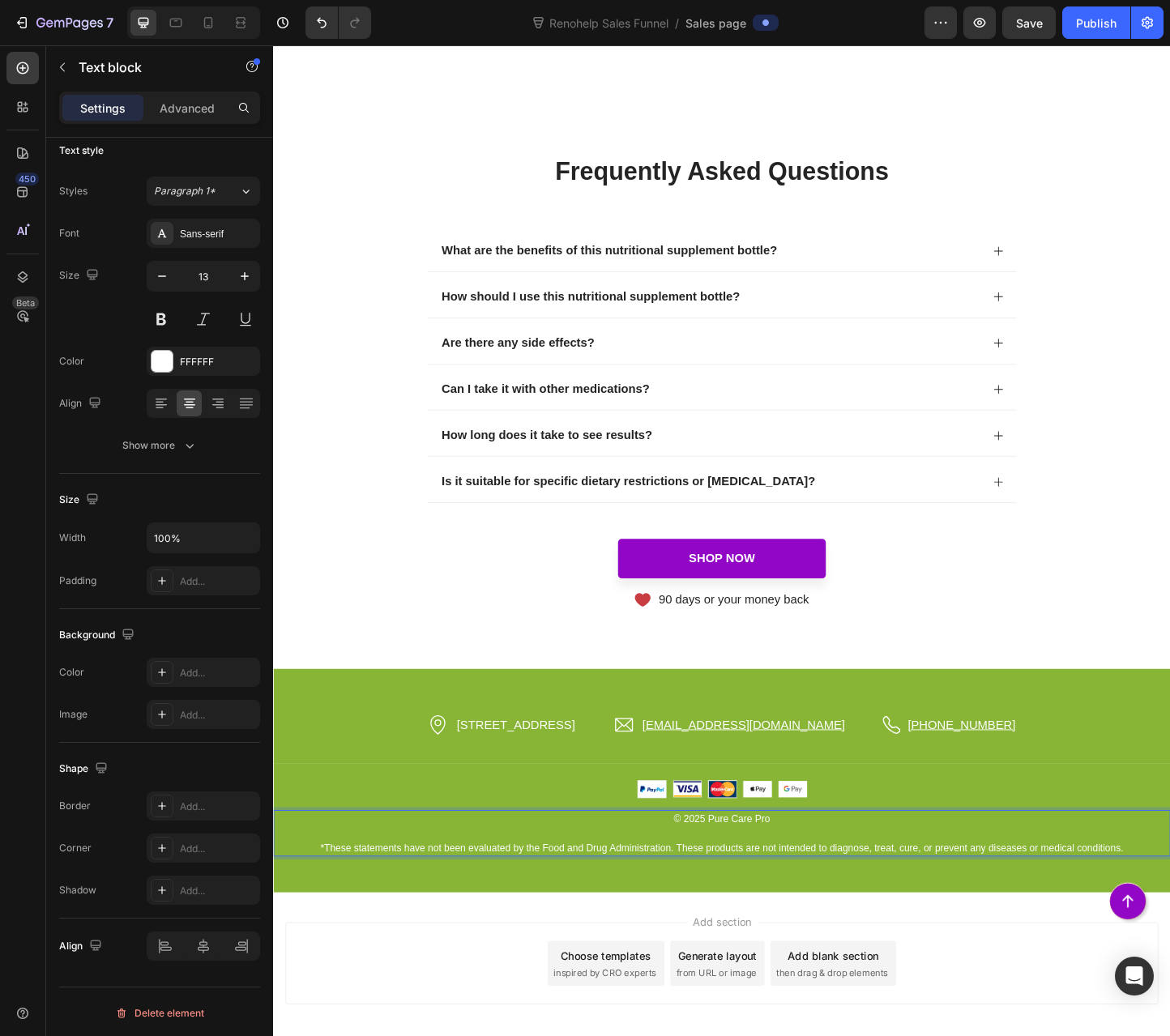
click at [349, 911] on p "*These statements have not been evaluated by the Food and Drug Administration. …" at bounding box center [759, 915] width 970 height 16
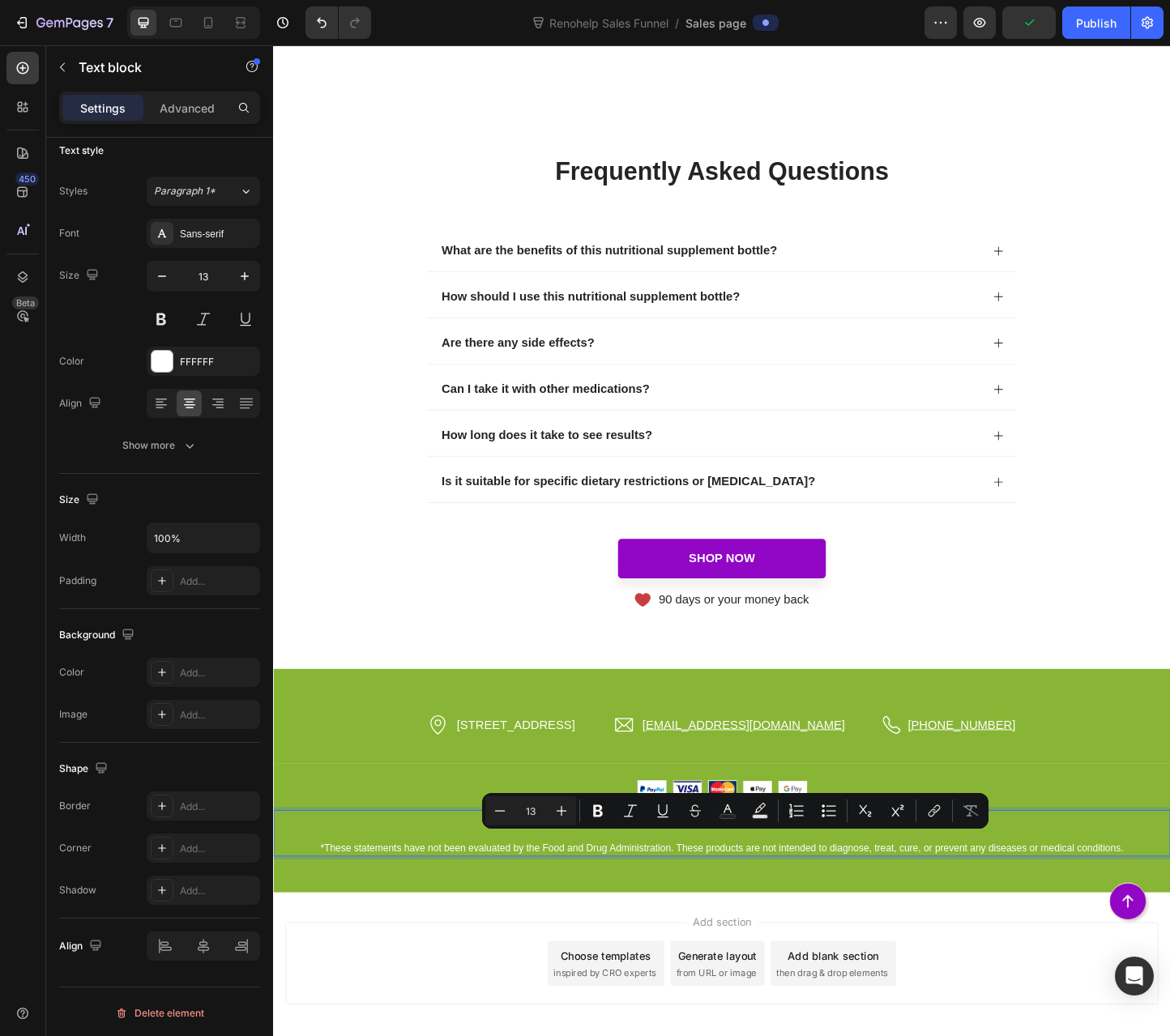
click at [392, 983] on div "Add section Choose templates inspired by CRO experts Generate layout from URL o…" at bounding box center [758, 1043] width 972 height 161
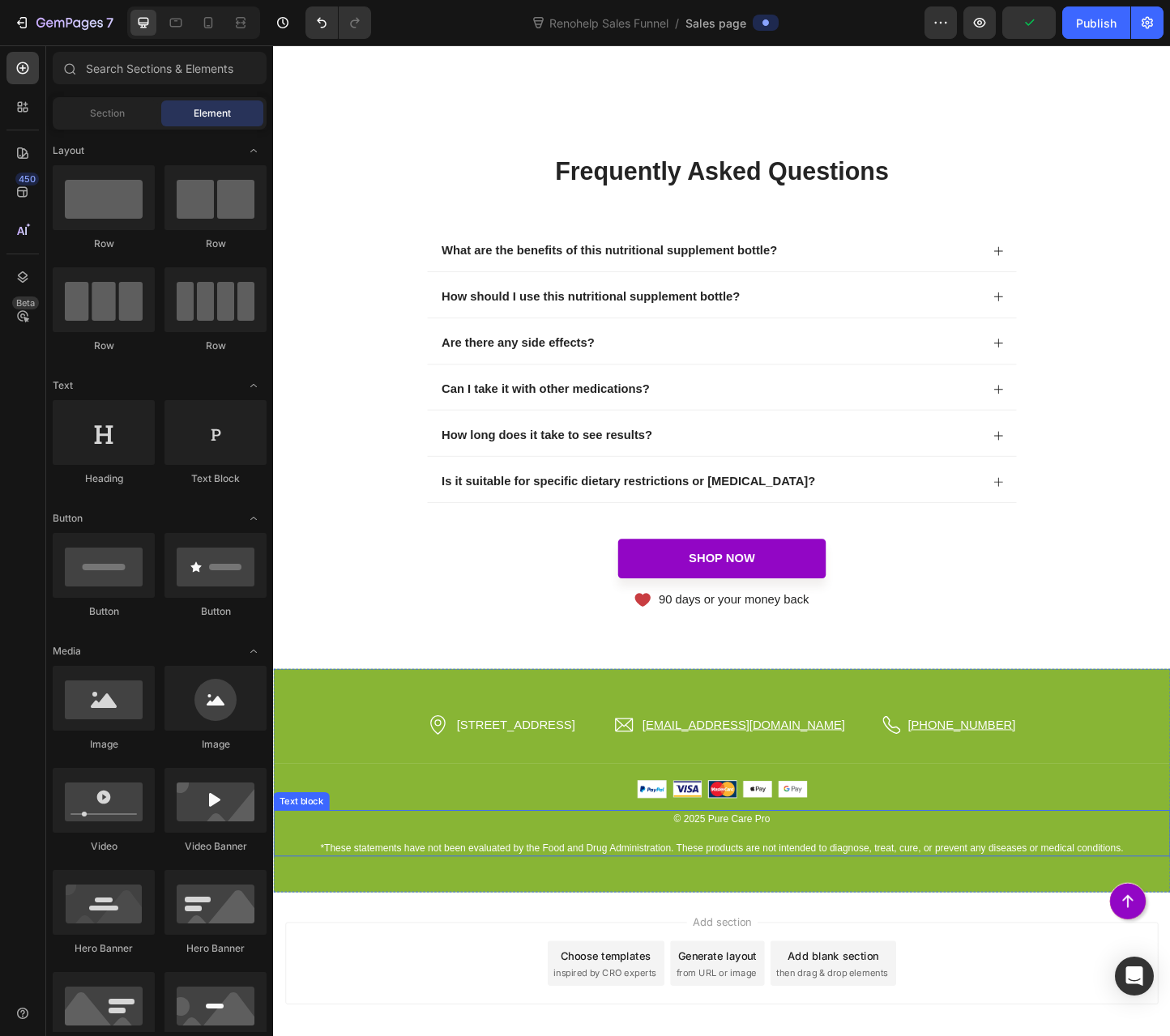
click at [746, 875] on p "© 2025 Pure Care Pro" at bounding box center [759, 883] width 970 height 16
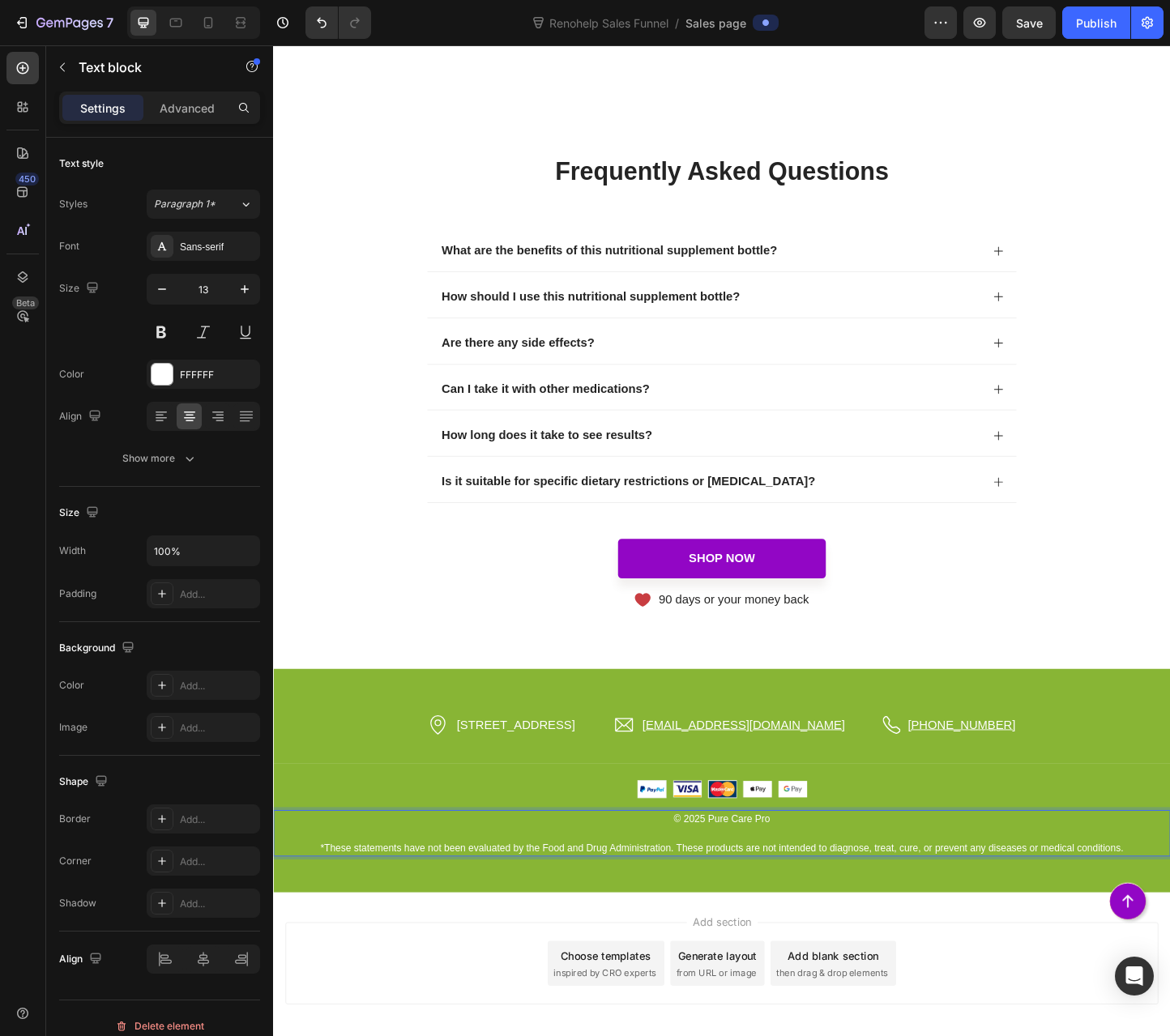
click at [746, 875] on p "© 2025 Pure Care Pro" at bounding box center [759, 883] width 970 height 16
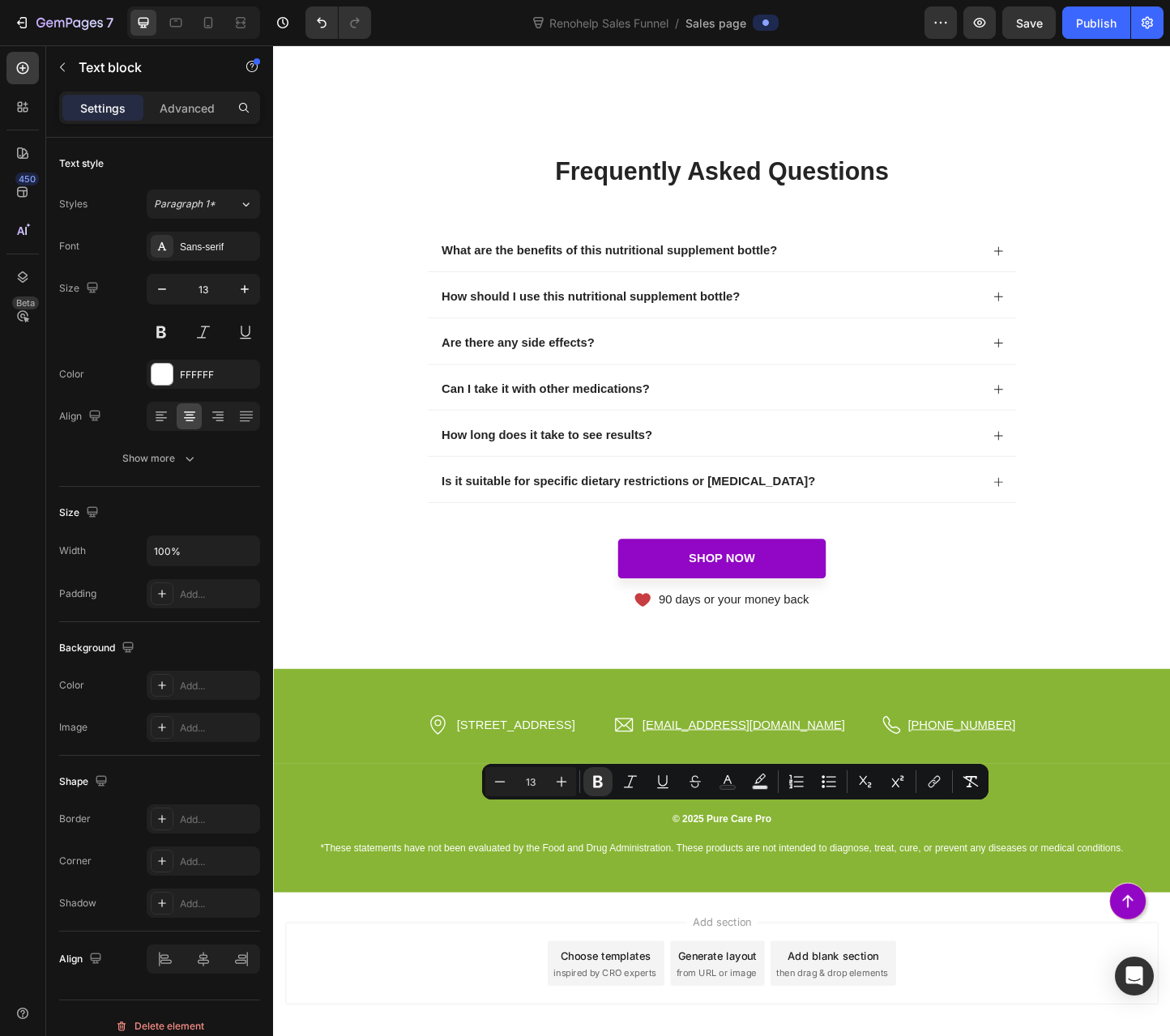
click at [539, 995] on div "Add section Choose templates inspired by CRO experts Generate layout from URL o…" at bounding box center [759, 1040] width 946 height 89
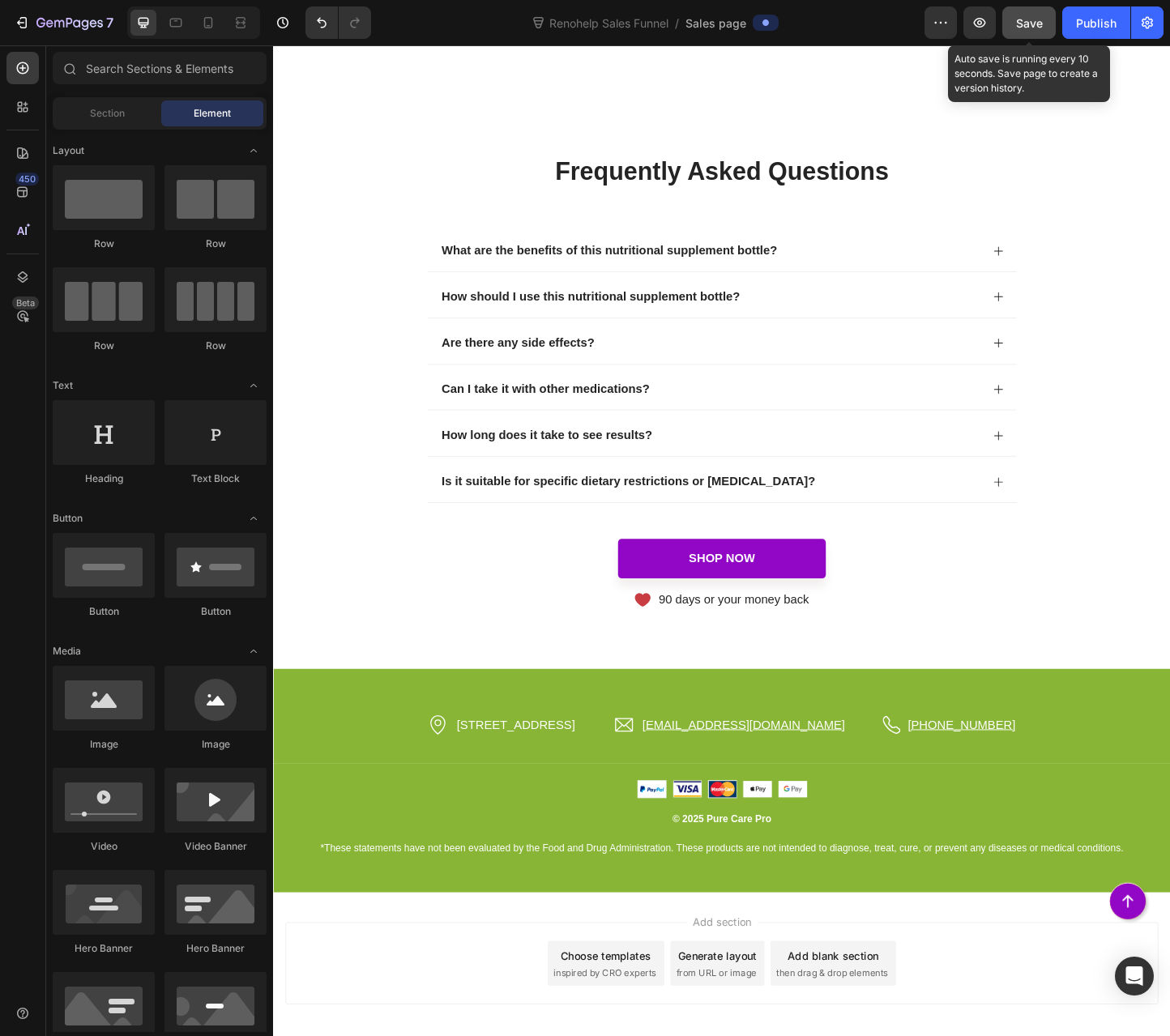
click at [1018, 24] on span "Save" at bounding box center [1030, 23] width 27 height 14
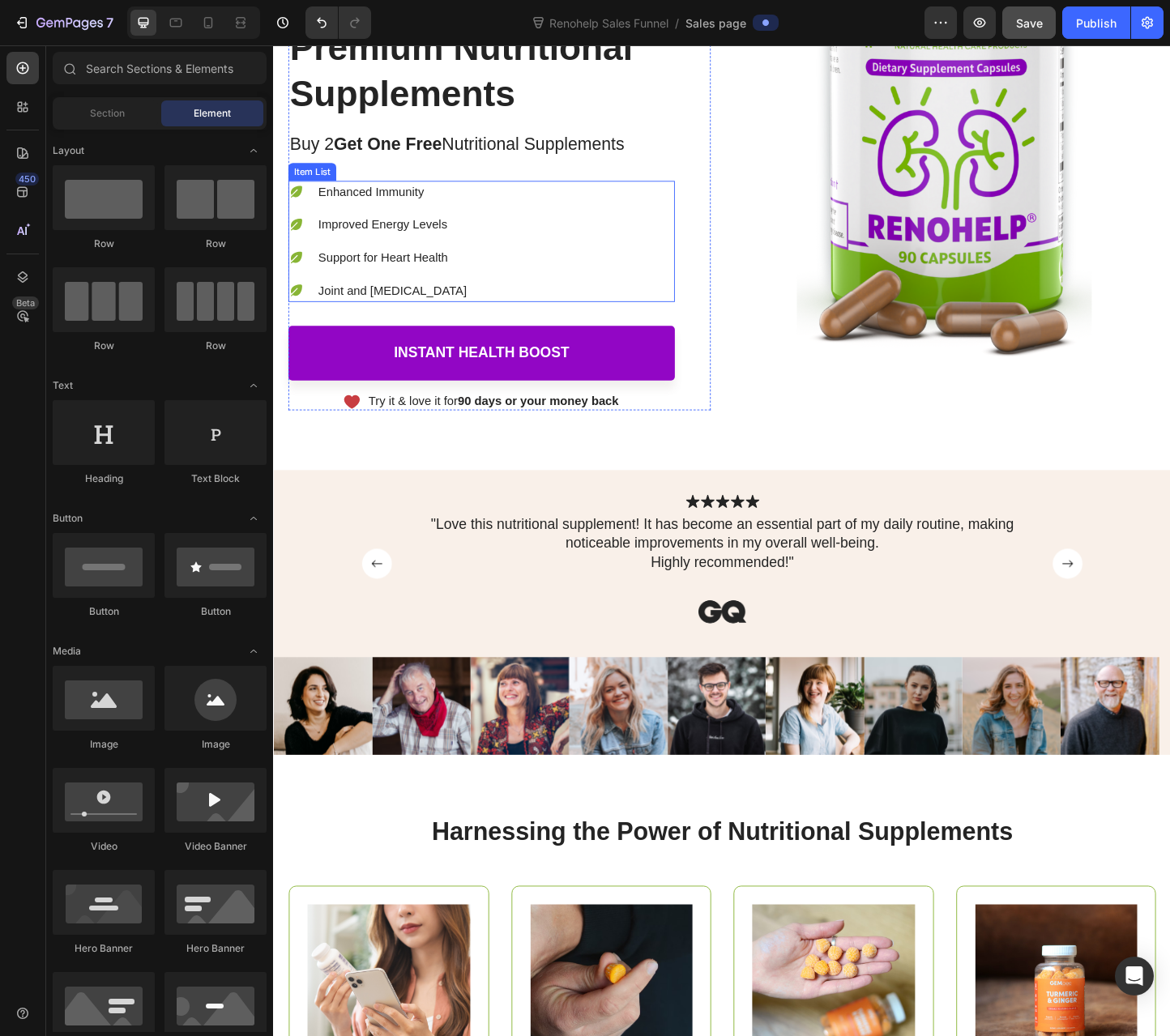
scroll to position [486, 0]
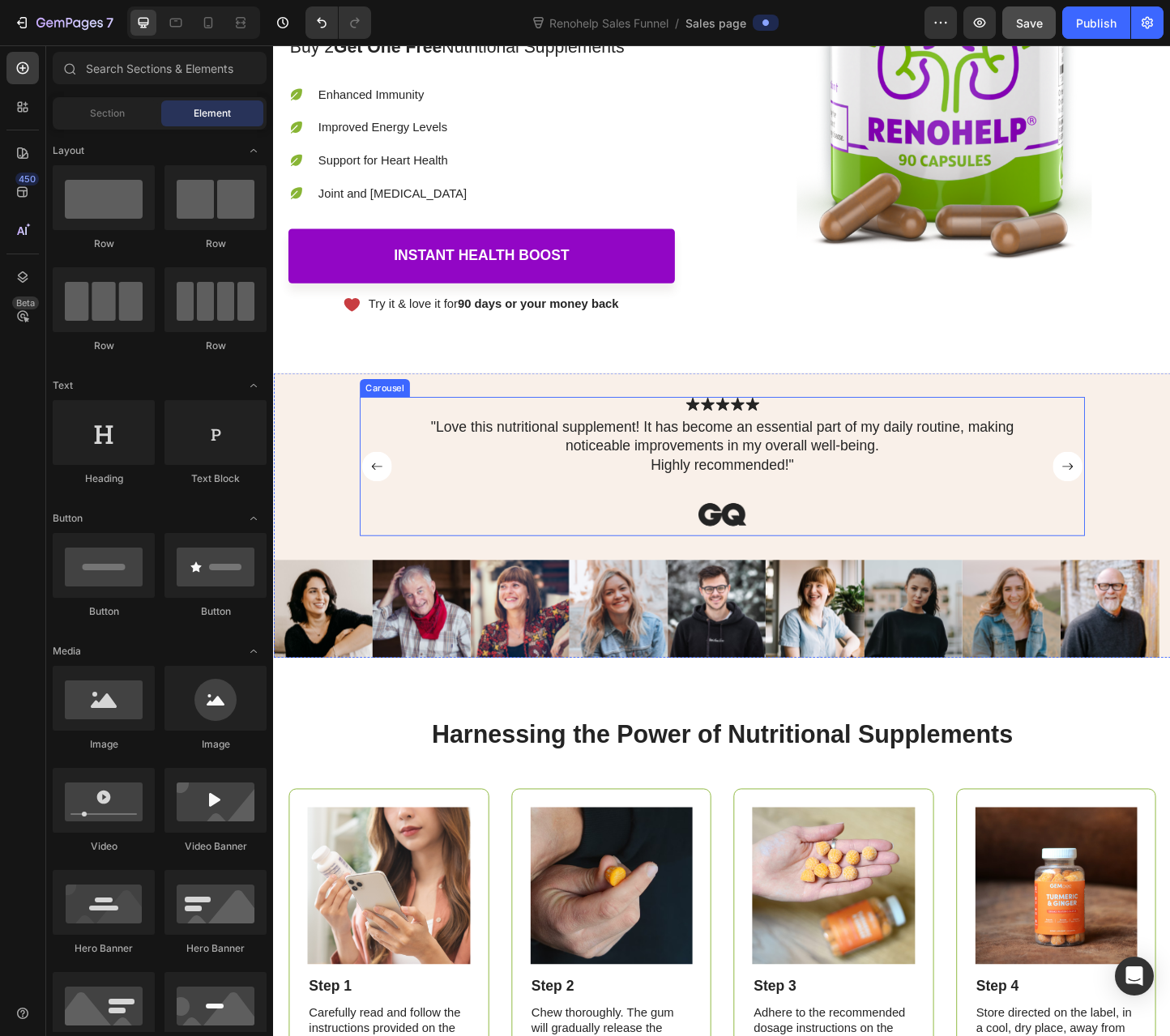
click at [1136, 500] on rect "Carousel Next Arrow" at bounding box center [1134, 502] width 32 height 32
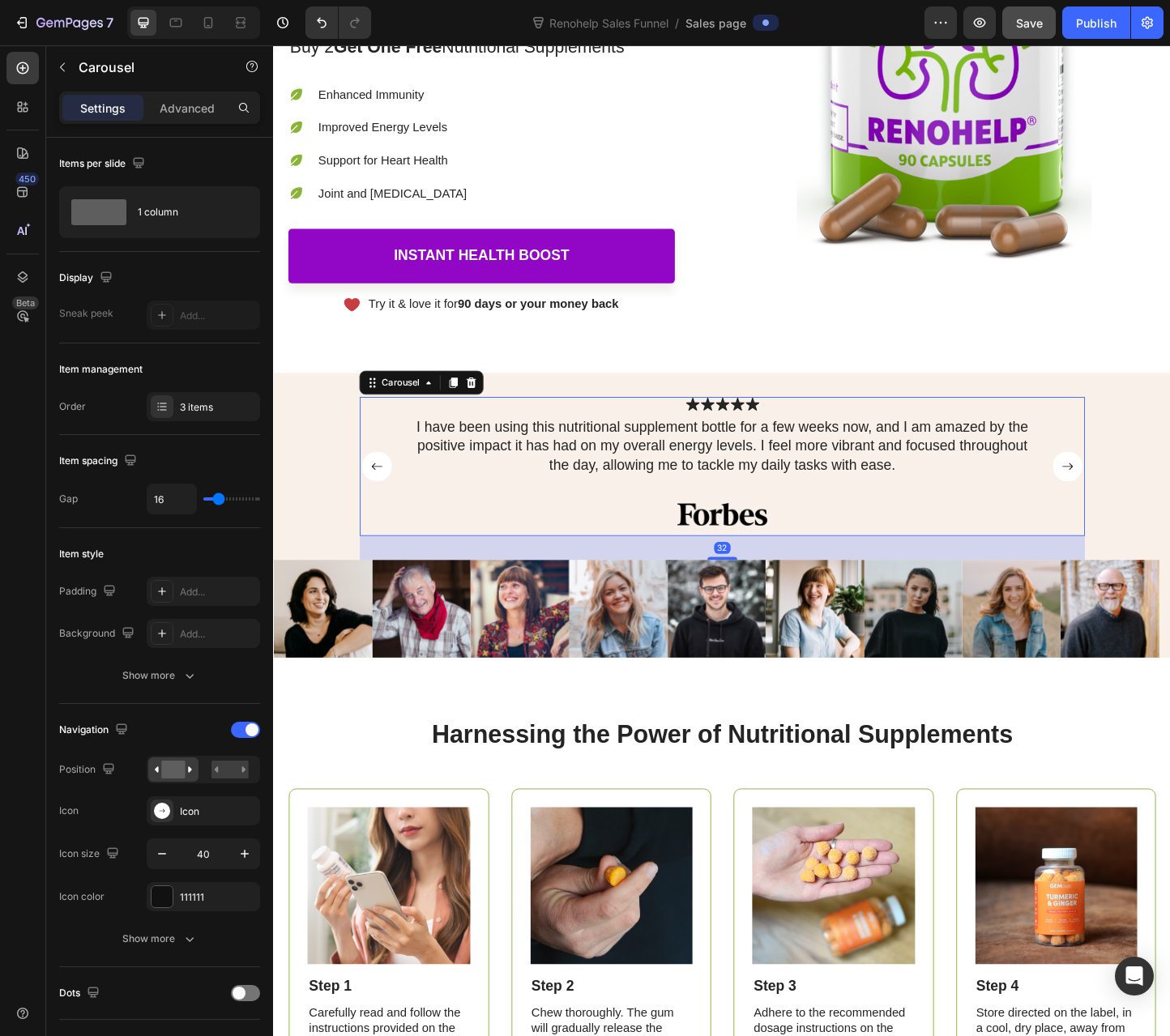
click at [1136, 500] on rect "Carousel Next Arrow" at bounding box center [1134, 502] width 32 height 32
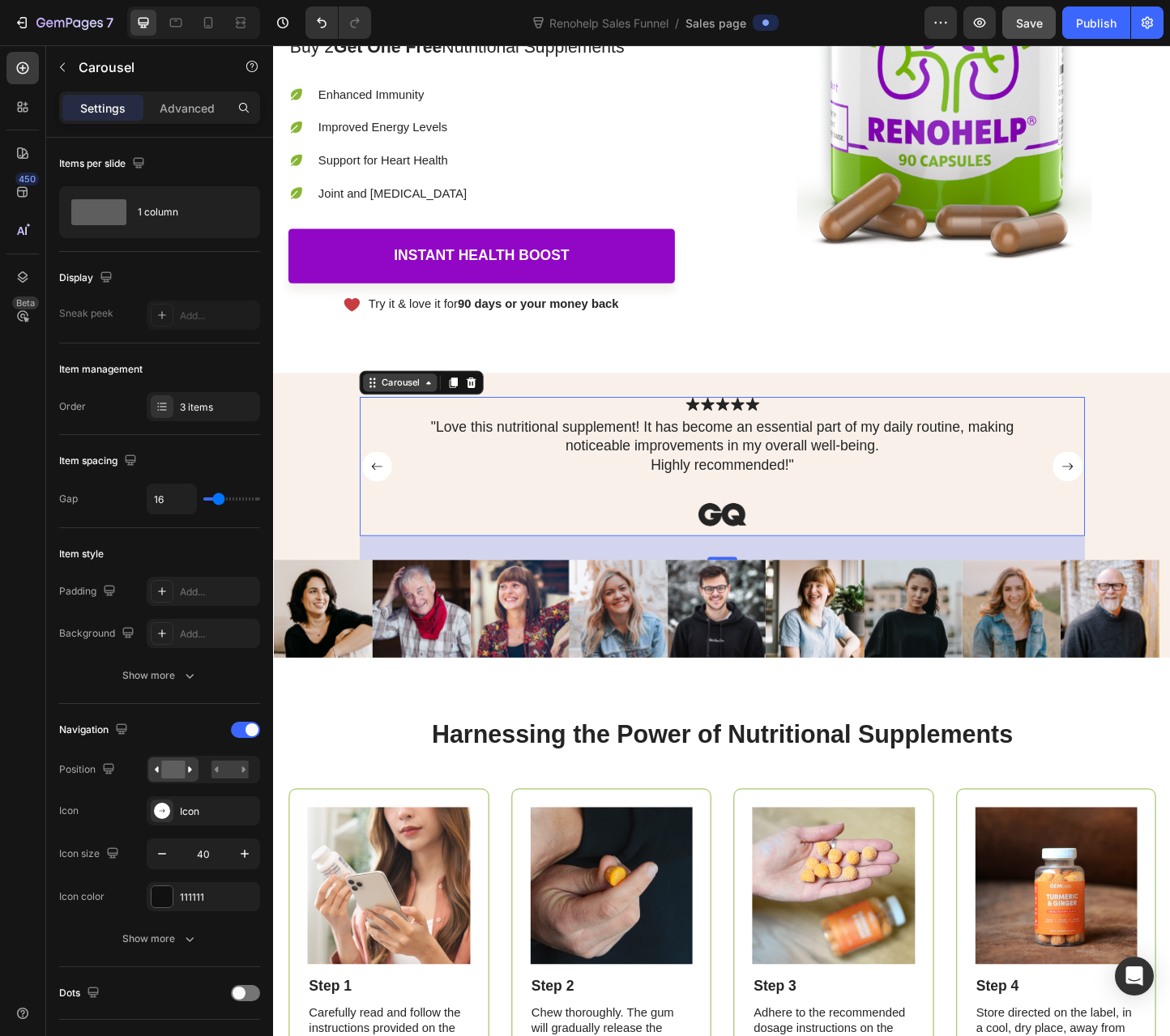
click at [413, 403] on div "Carousel" at bounding box center [410, 411] width 48 height 14
click at [434, 411] on icon at bounding box center [441, 411] width 13 height 13
click at [378, 491] on rect "Carousel Back Arrow" at bounding box center [385, 502] width 32 height 32
click at [384, 490] on rect "Carousel Back Arrow" at bounding box center [385, 502] width 32 height 32
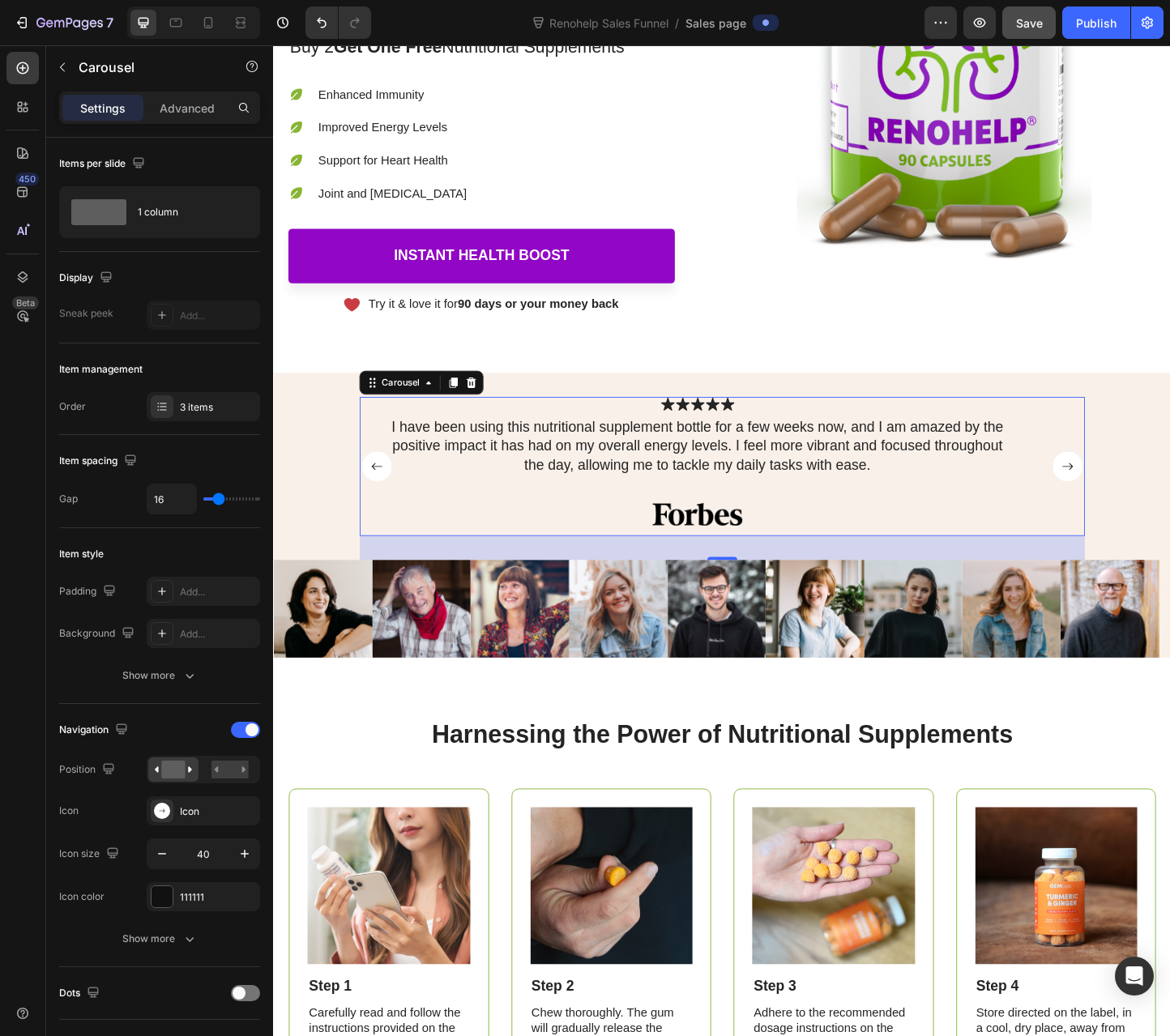
click at [384, 490] on rect "Carousel Back Arrow" at bounding box center [385, 502] width 32 height 32
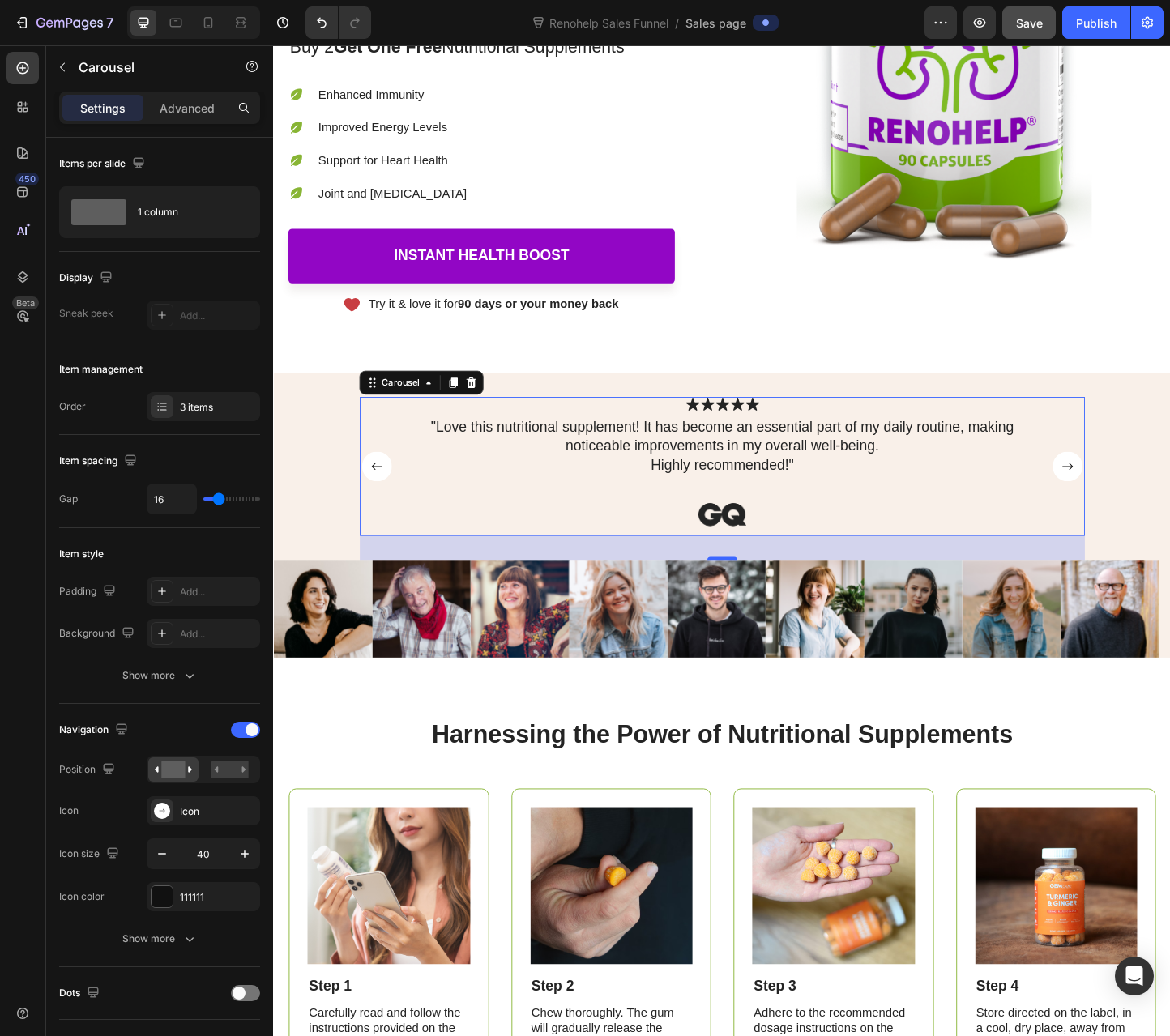
click at [384, 490] on rect "Carousel Back Arrow" at bounding box center [385, 502] width 32 height 32
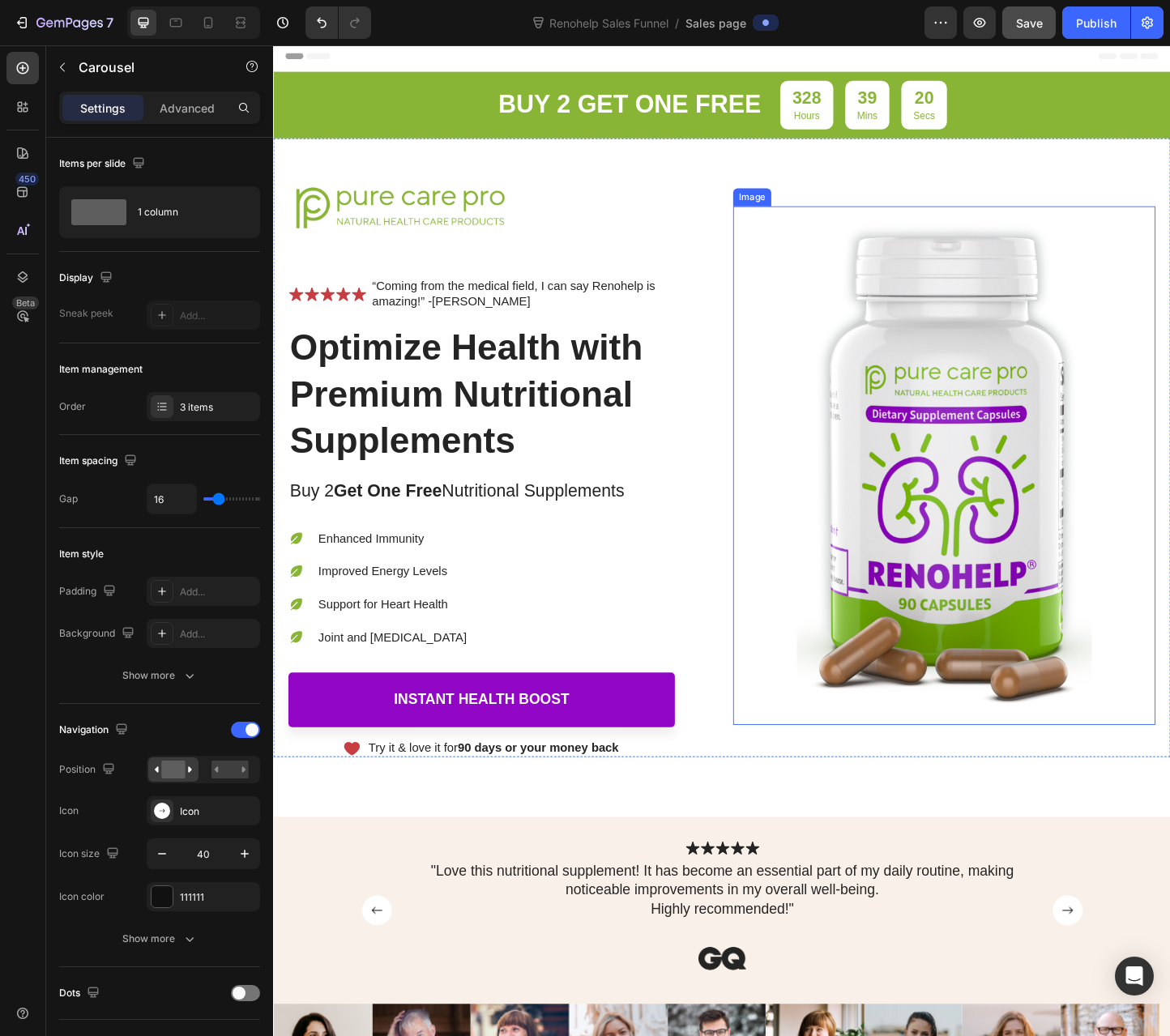
scroll to position [0, 0]
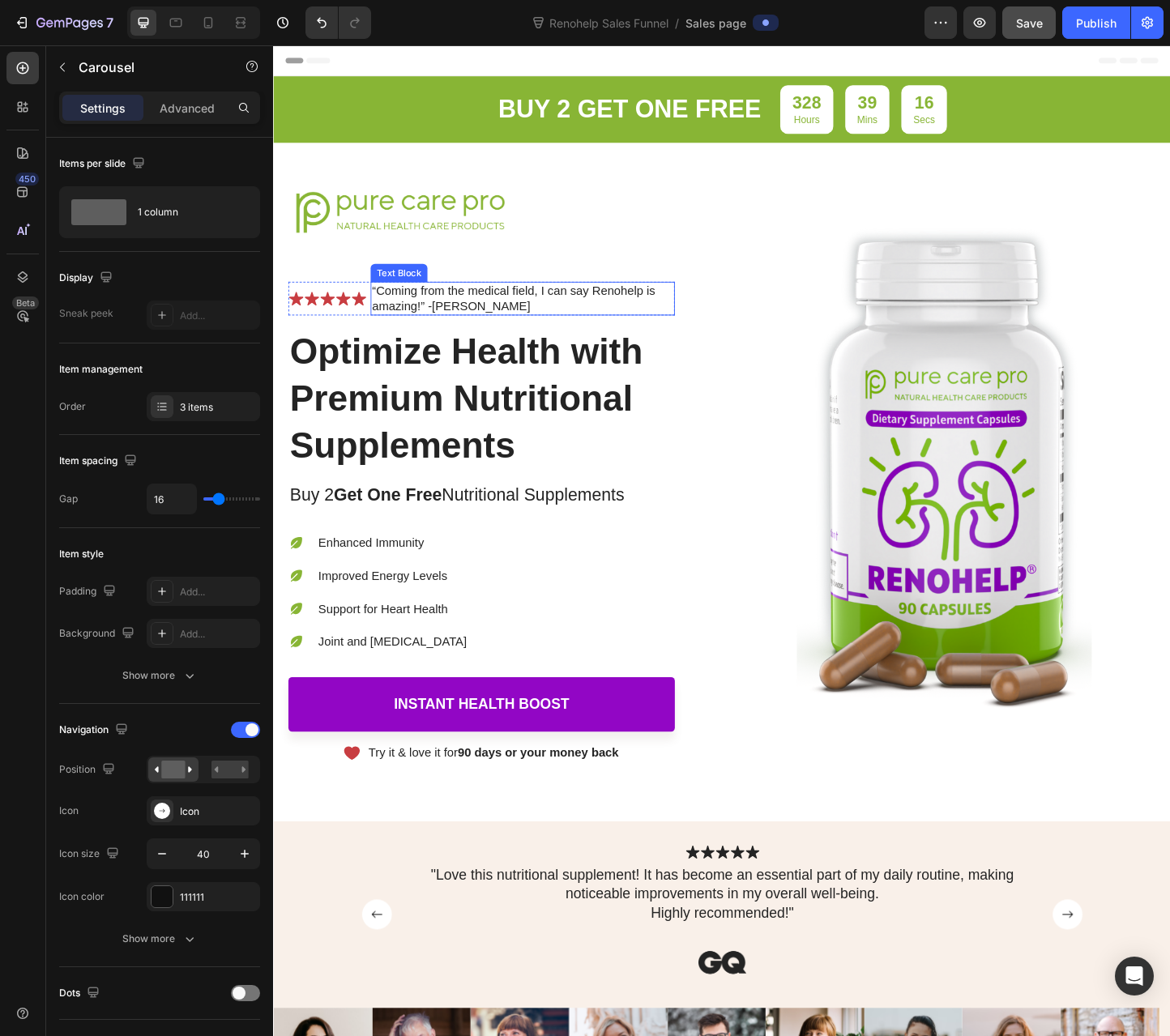
click at [475, 328] on p "“Coming from the medical field, I can say Renohelp is amazing!” -Ilean C." at bounding box center [543, 320] width 327 height 34
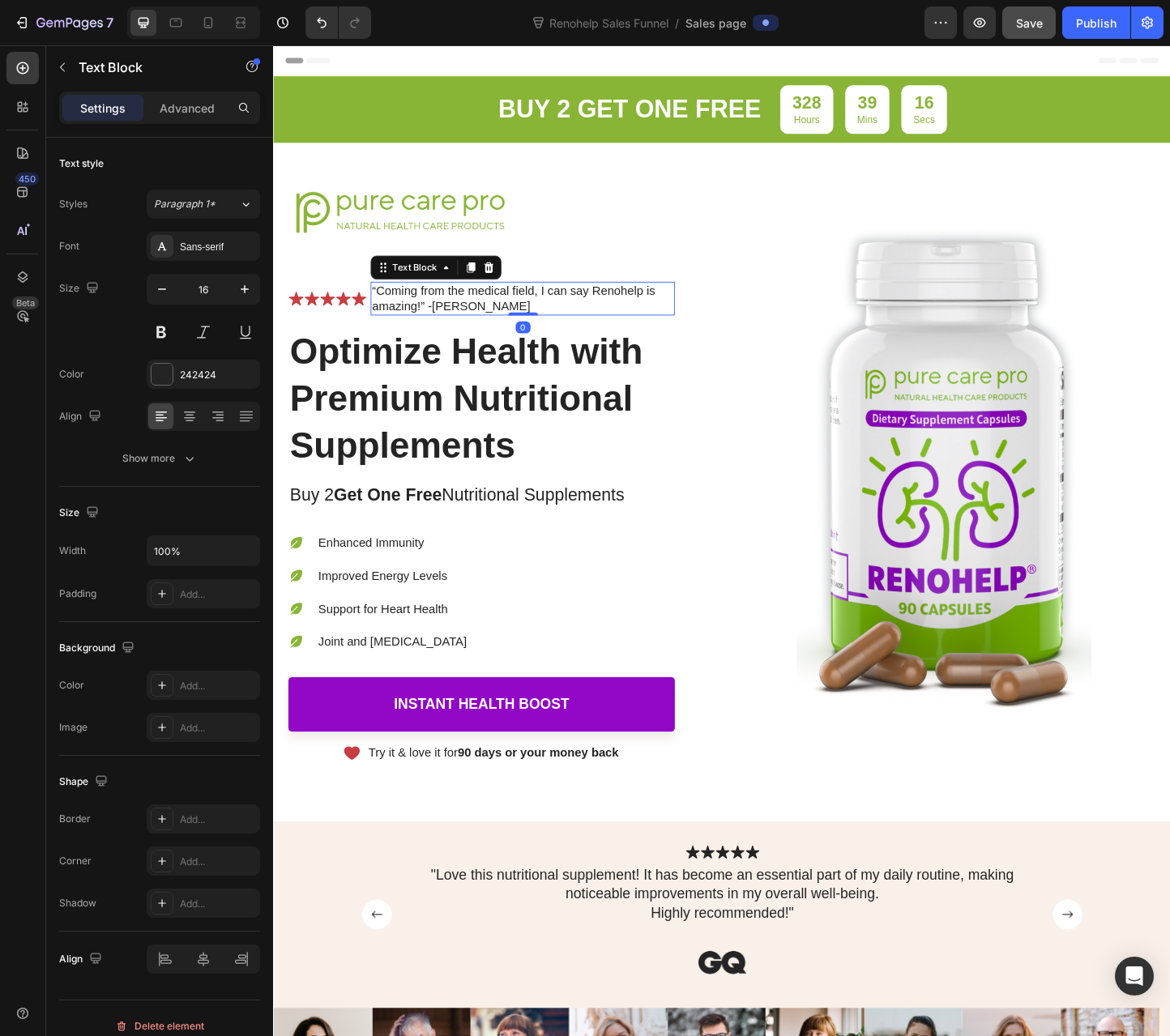
click at [475, 328] on p "“Coming from the medical field, I can say Renohelp is amazing!” -Ilean C." at bounding box center [543, 320] width 327 height 34
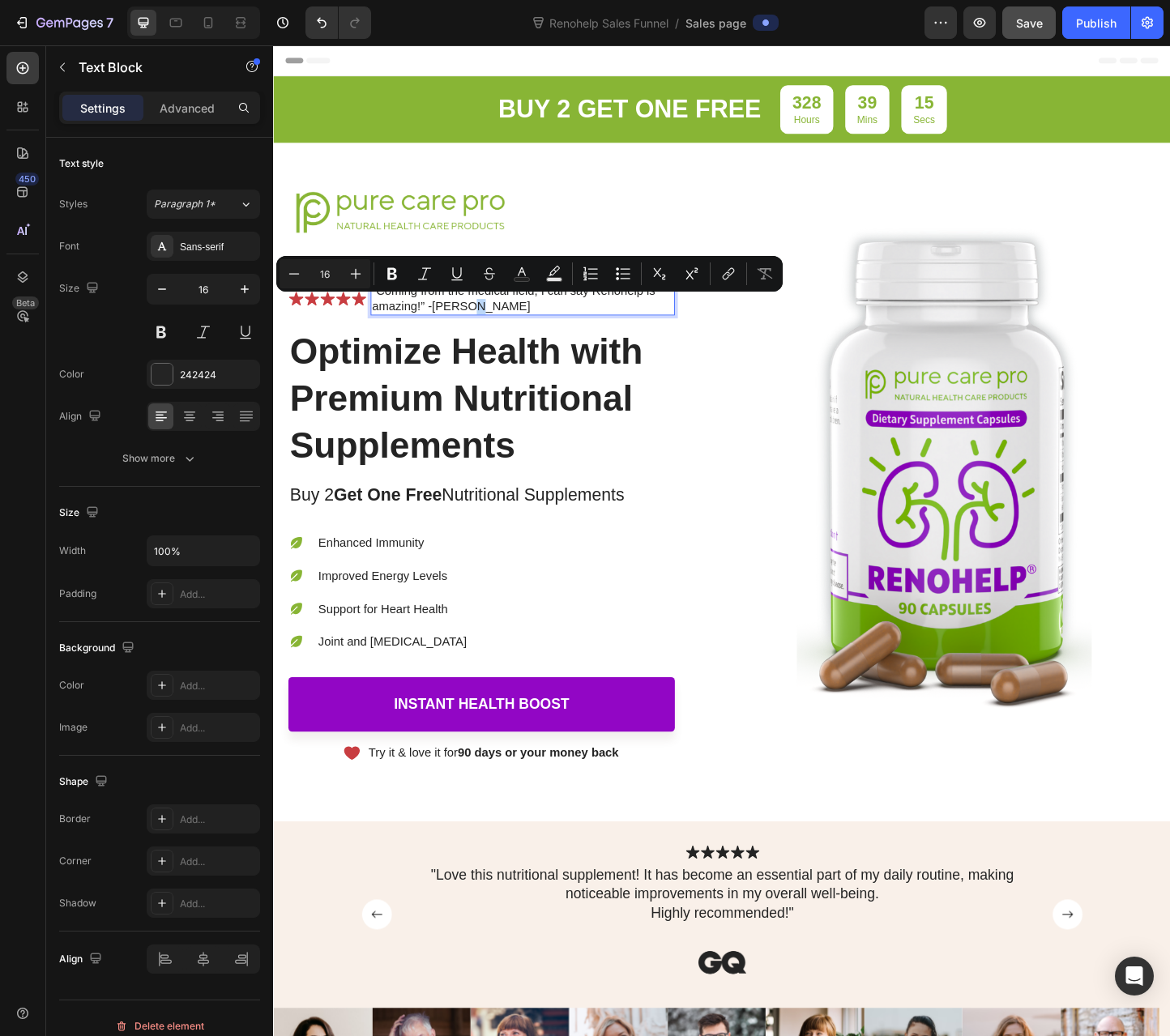
click at [500, 325] on p "“Coming from the medical field, I can say Renohelp is amazing!” -Ilean C." at bounding box center [543, 320] width 327 height 34
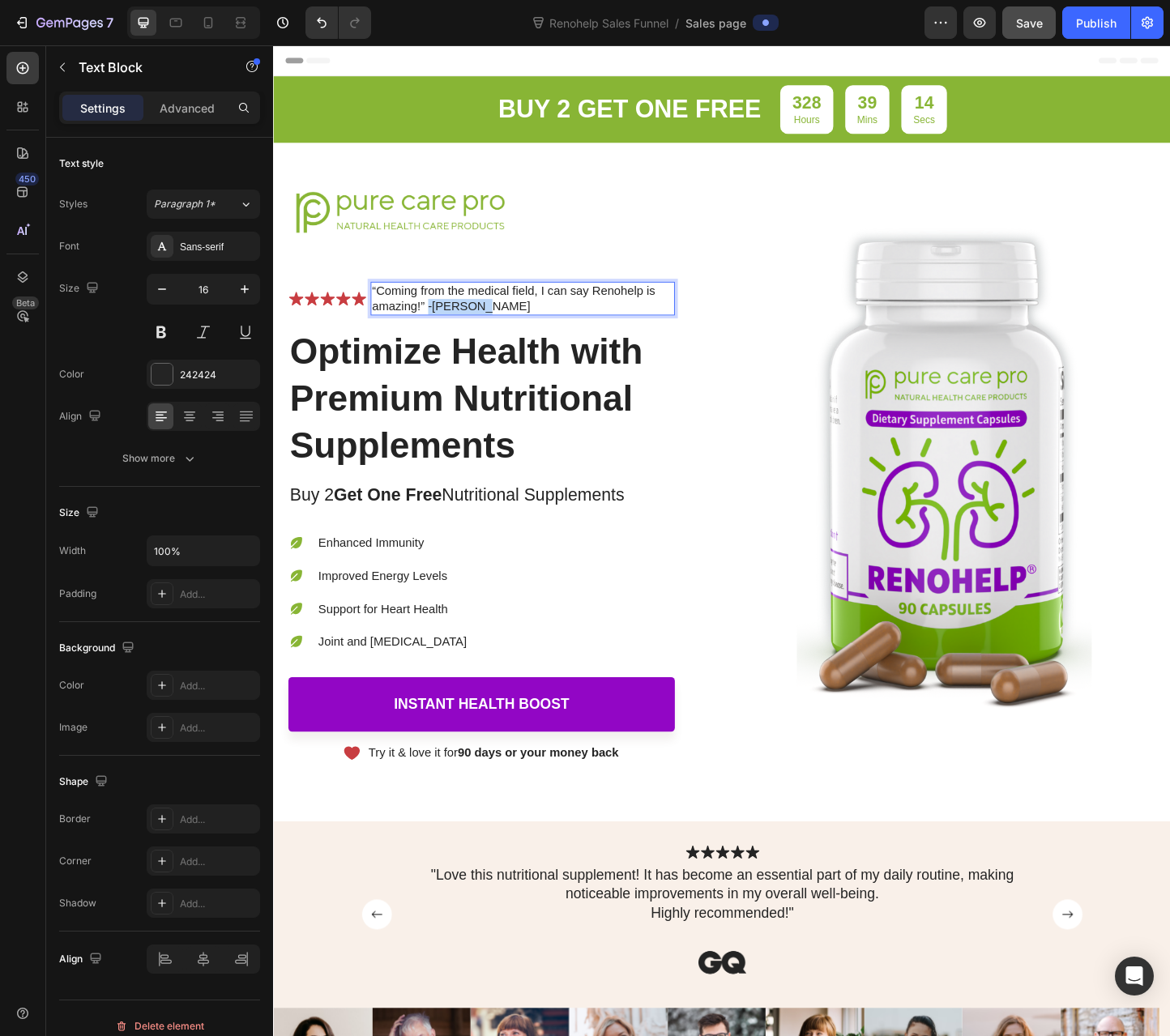
drag, startPoint x: 488, startPoint y: 321, endPoint x: 441, endPoint y: 332, distance: 48.3
click at [441, 332] on p "“Coming from the medical field, I can say Renohelp is amazing!” -Ilean C." at bounding box center [543, 320] width 327 height 34
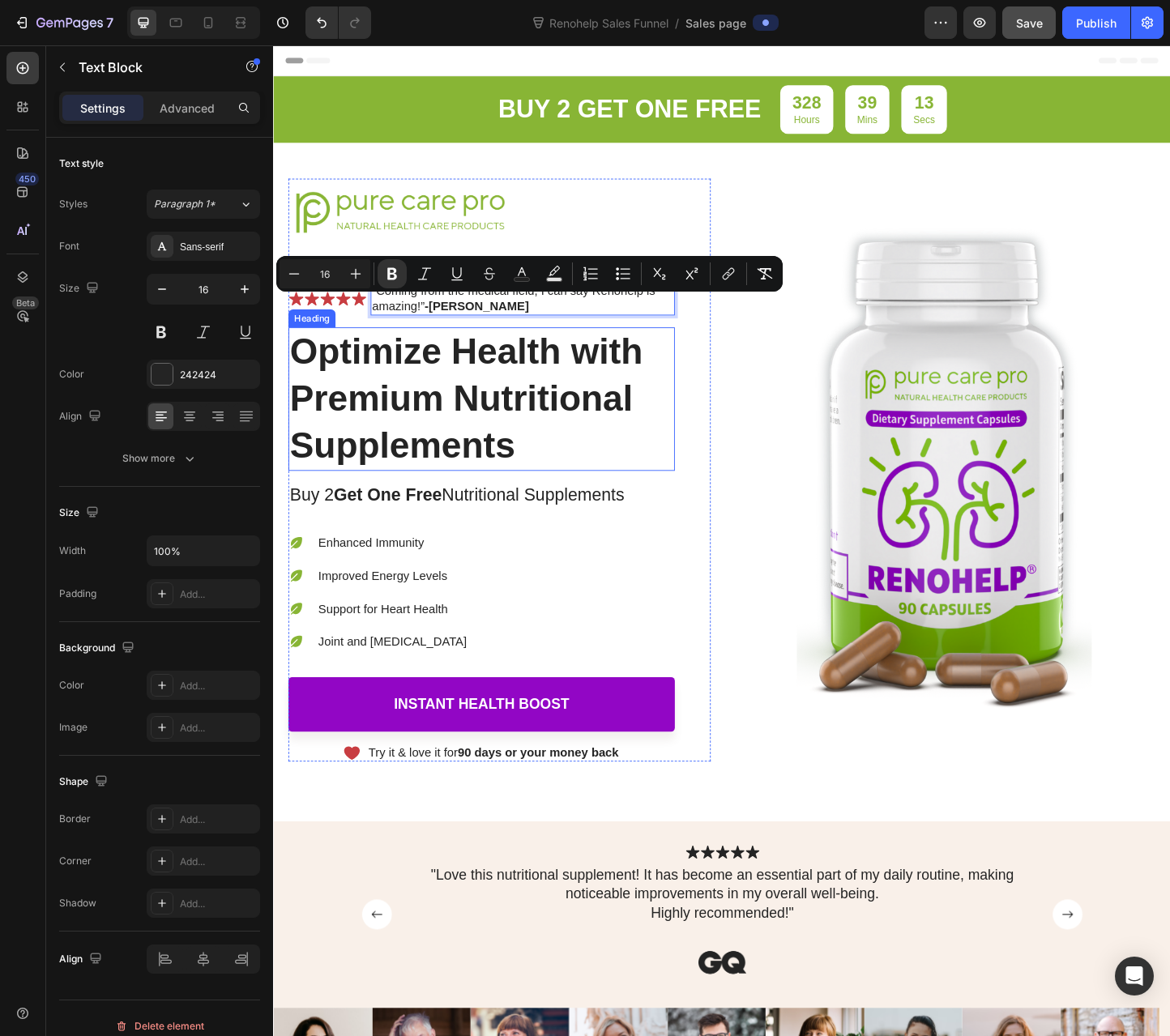
click at [455, 378] on h1 "Optimize Health with Premium Nutritional Supplements" at bounding box center [498, 428] width 419 height 154
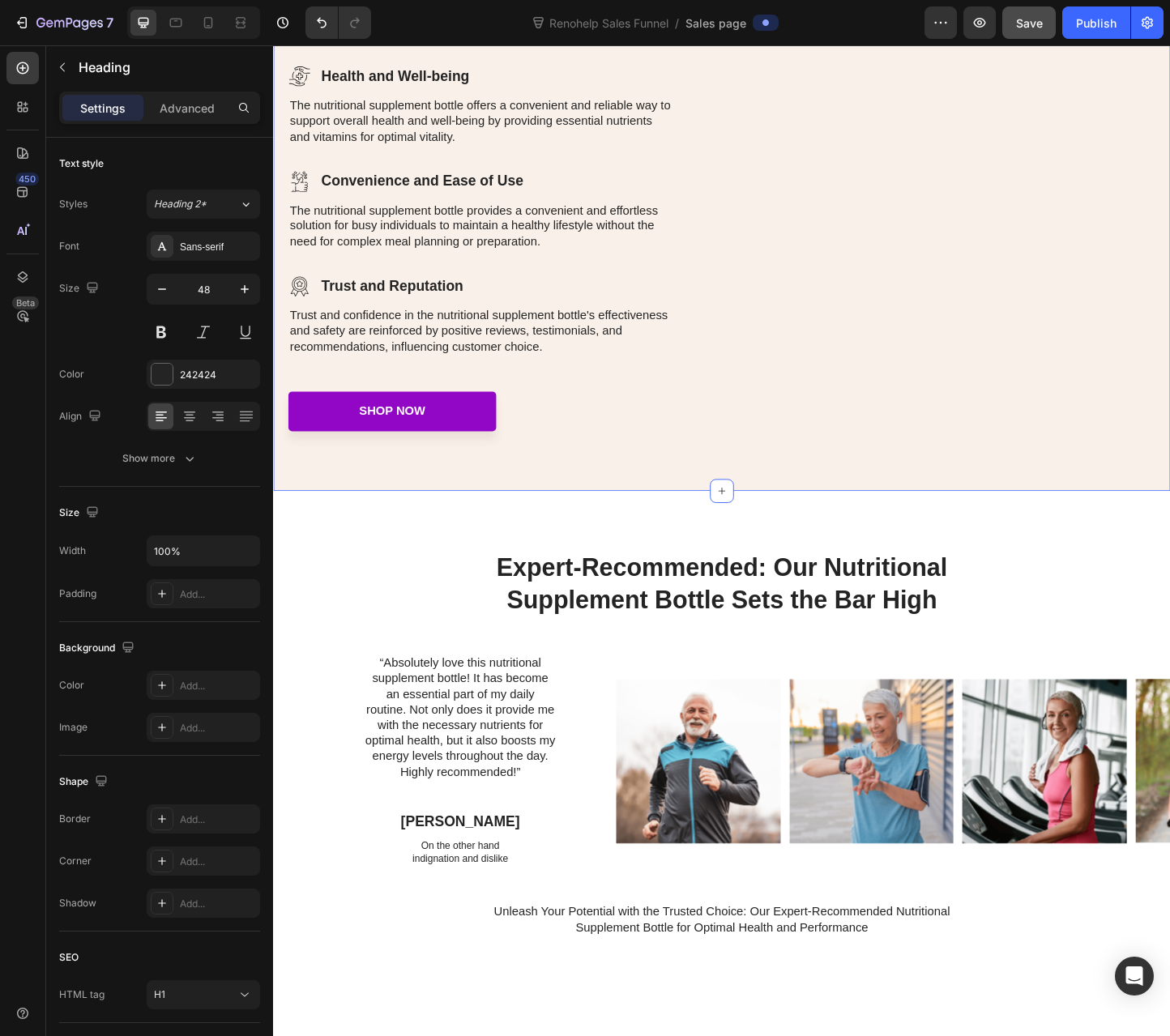
scroll to position [2268, 0]
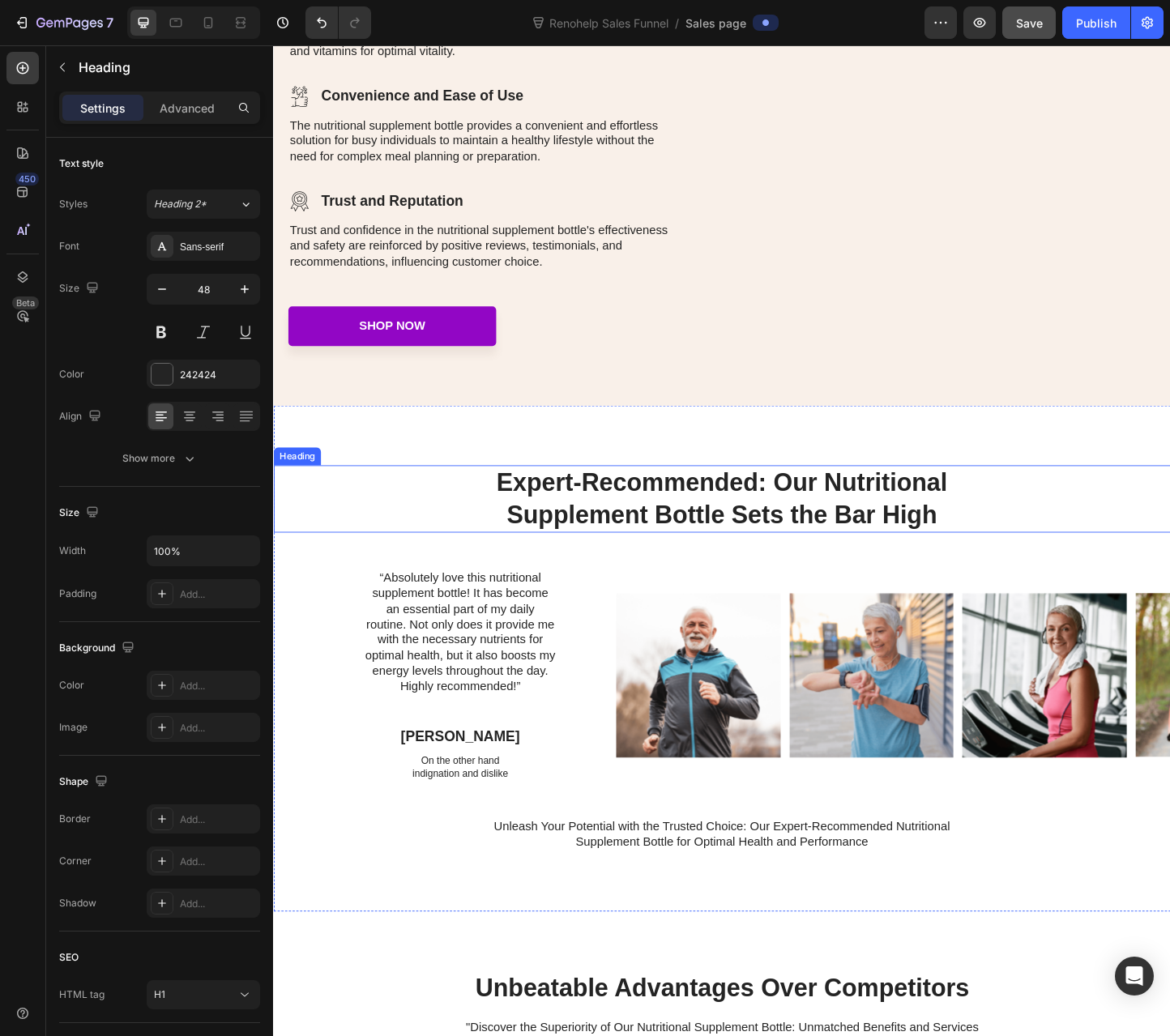
click at [567, 550] on h2 "Expert-Recommended: Our Nutritional Supplement Bottle Sets the Bar High" at bounding box center [758, 537] width 640 height 73
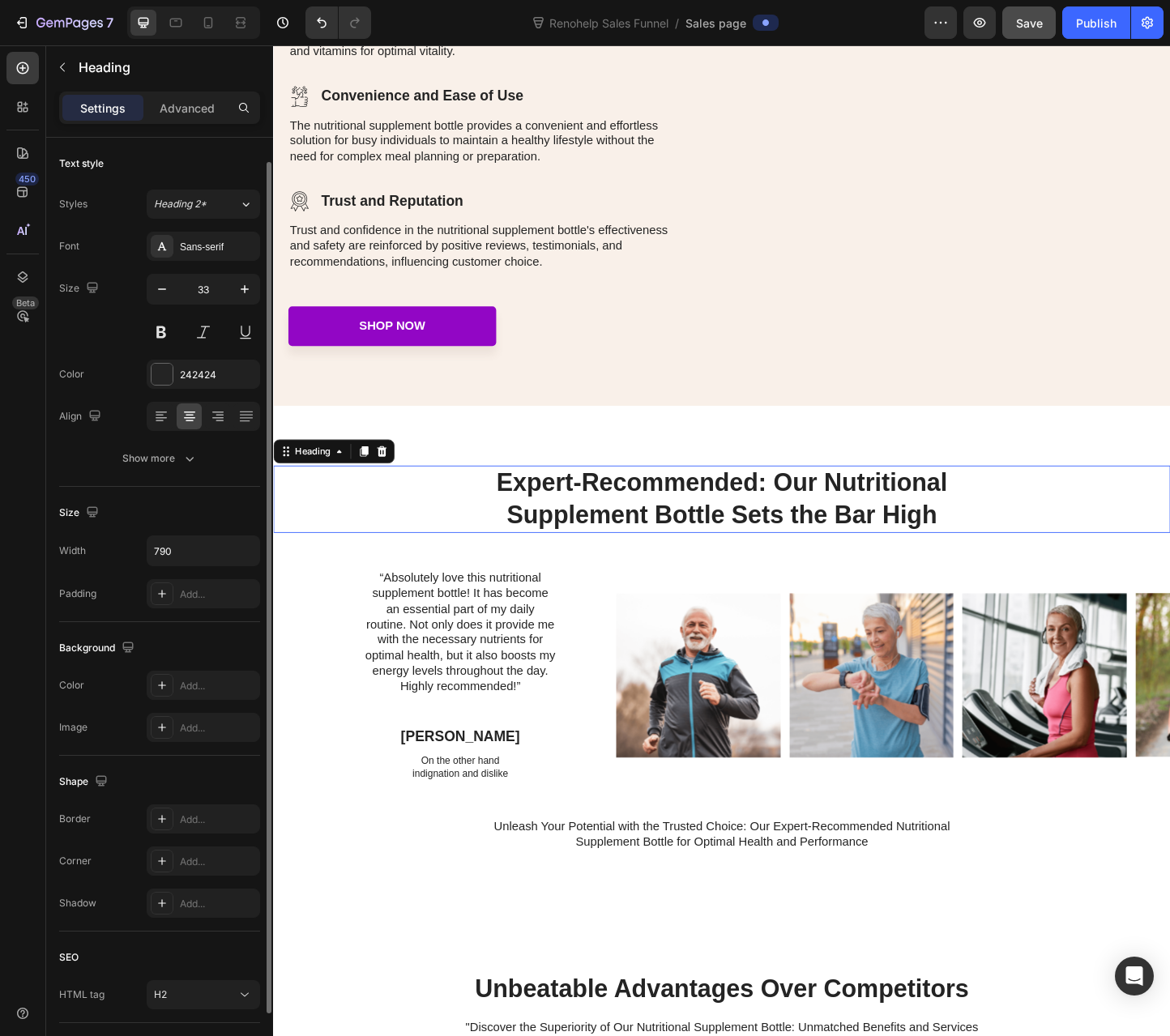
click at [567, 550] on h2 "Expert-Recommended: Our Nutritional Supplement Bottle Sets the Bar High" at bounding box center [758, 537] width 640 height 73
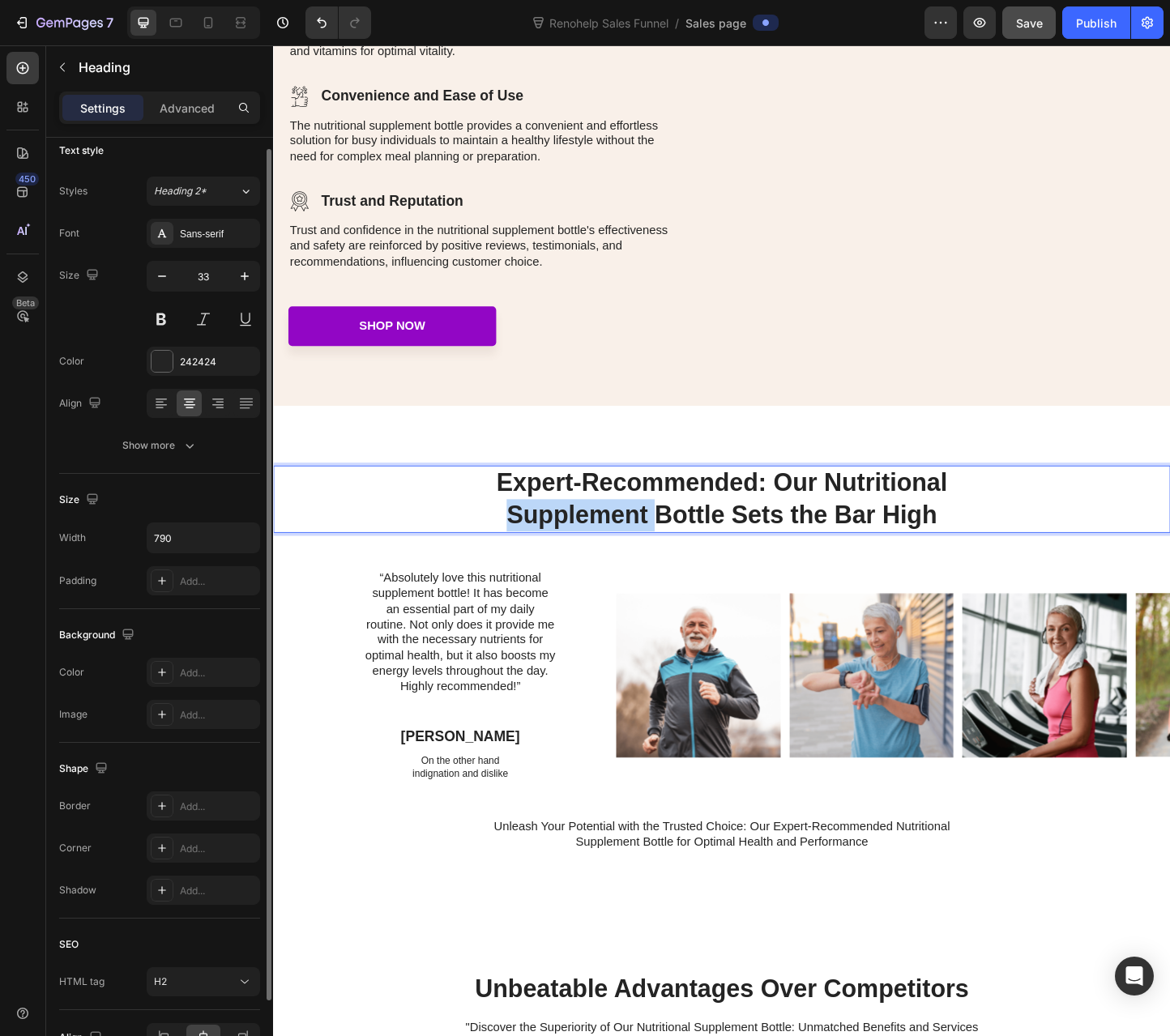
click at [567, 550] on p "Expert-Recommended: Our Nutritional Supplement Bottle Sets the Bar High" at bounding box center [759, 537] width 637 height 69
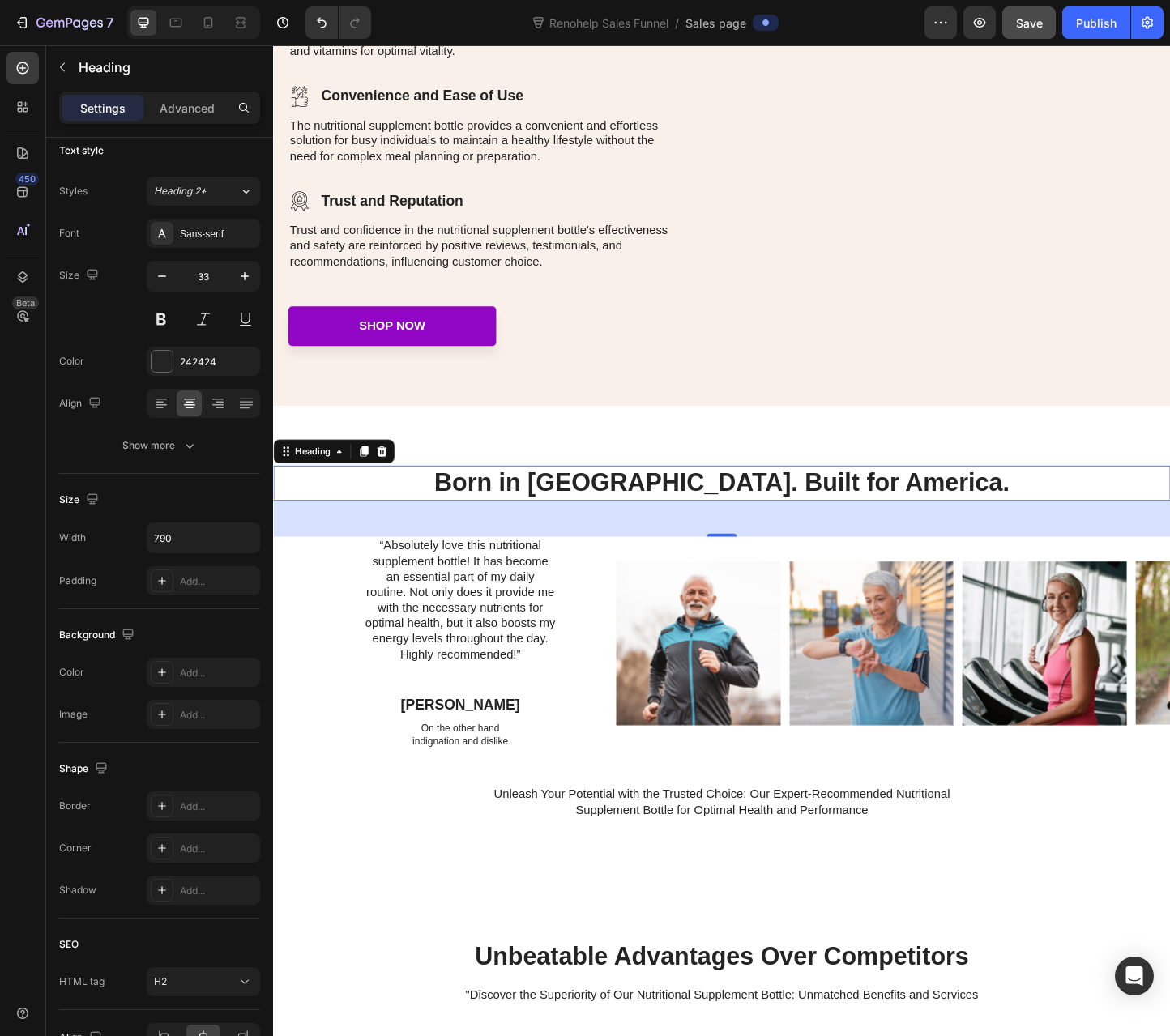
click at [669, 525] on p "Born in Europe. Built for America." at bounding box center [759, 520] width 637 height 35
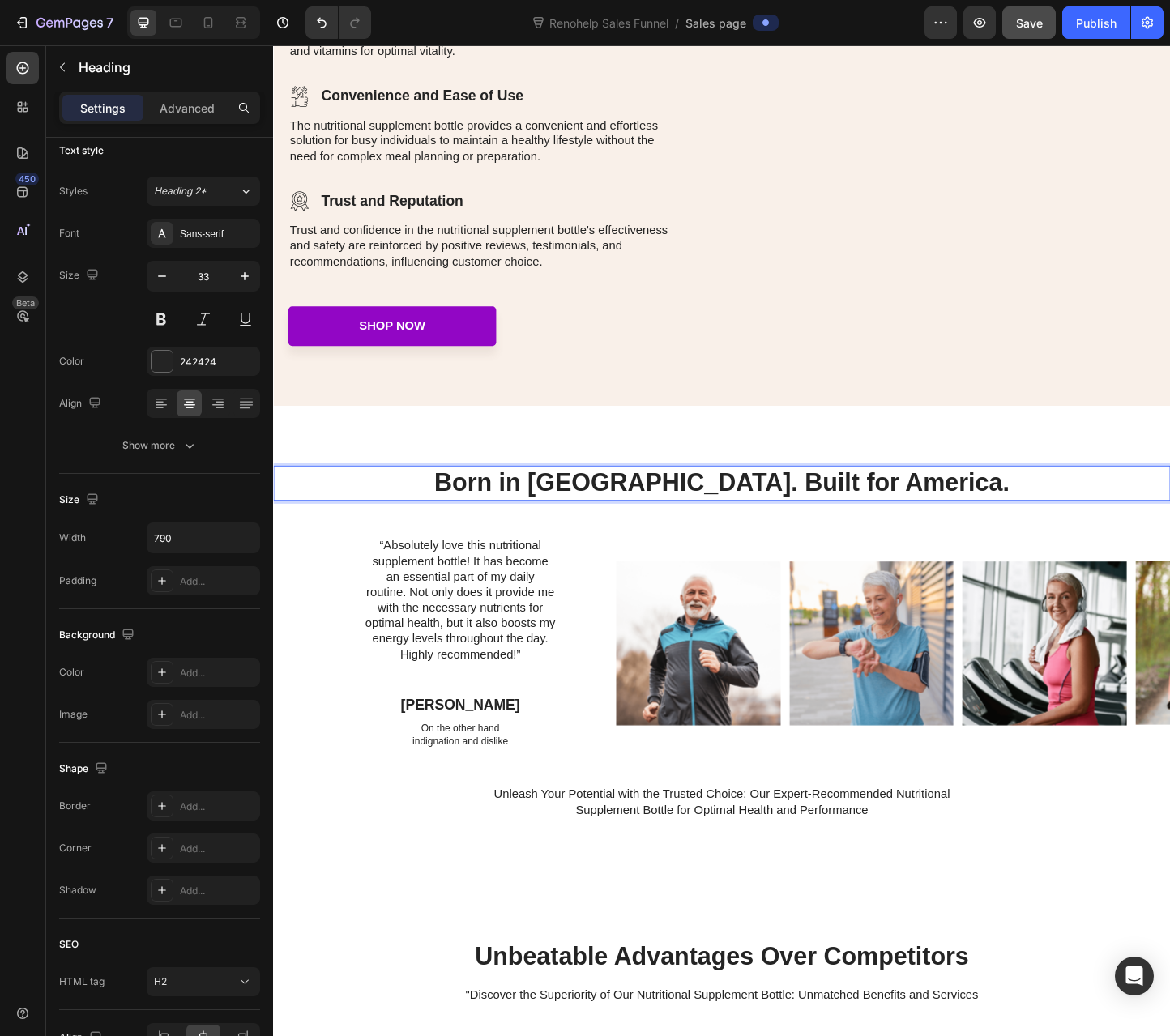
click at [672, 525] on p "Born in Europe. Built for America." at bounding box center [759, 520] width 637 height 35
click at [673, 525] on p "Born in Europe. Built for America." at bounding box center [759, 520] width 637 height 35
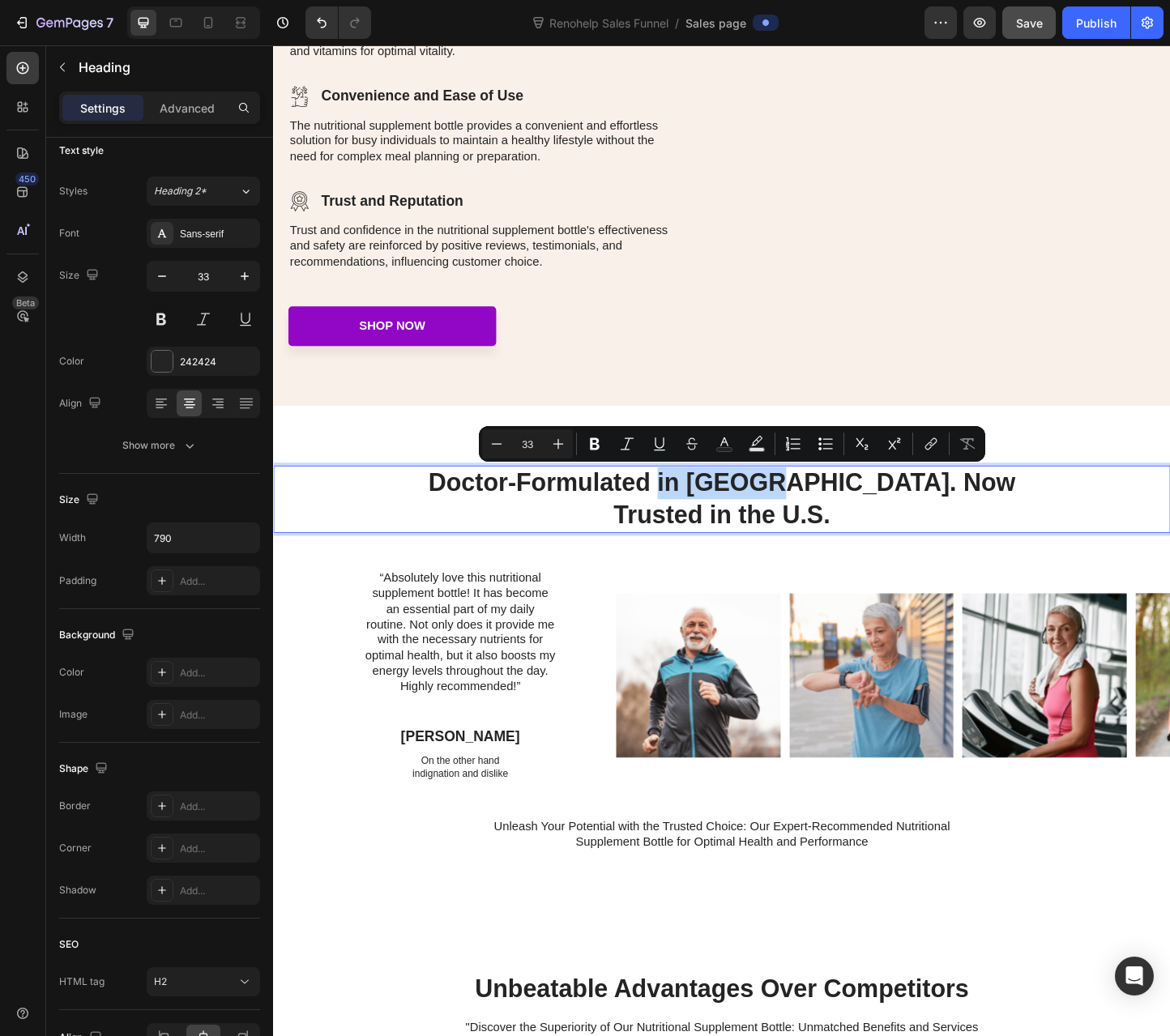
drag, startPoint x: 691, startPoint y: 523, endPoint x: 810, endPoint y: 518, distance: 119.1
click at [810, 518] on p "Doctor-Formulated in Europe. Now Trusted in the U.S." at bounding box center [759, 537] width 637 height 69
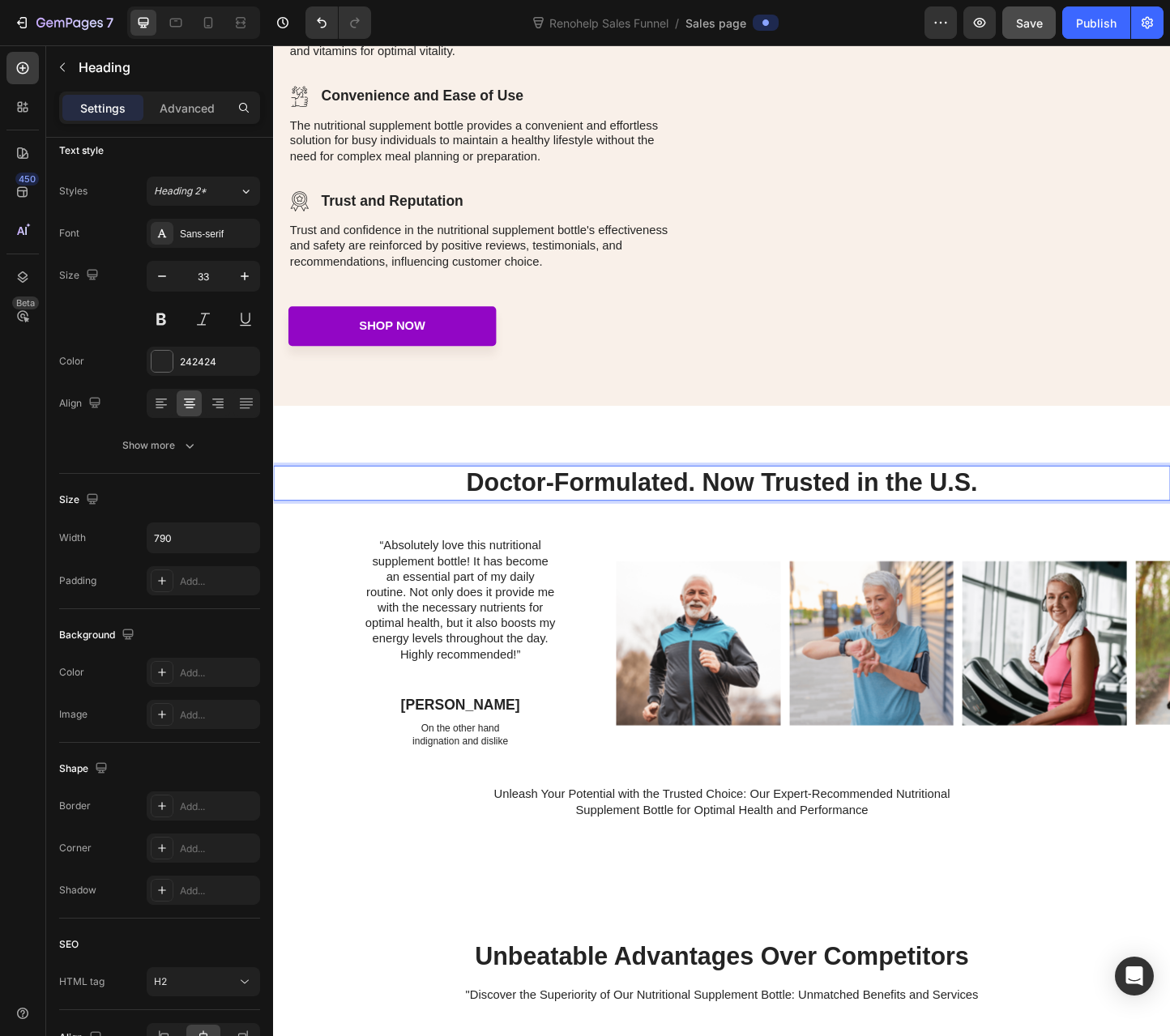
click at [867, 521] on p "Doctor-Formulated. Now Trusted in the U.S." at bounding box center [759, 520] width 637 height 35
click at [867, 521] on p "Doctor-Formulated. Now Availabe in the U.S." at bounding box center [759, 520] width 637 height 35
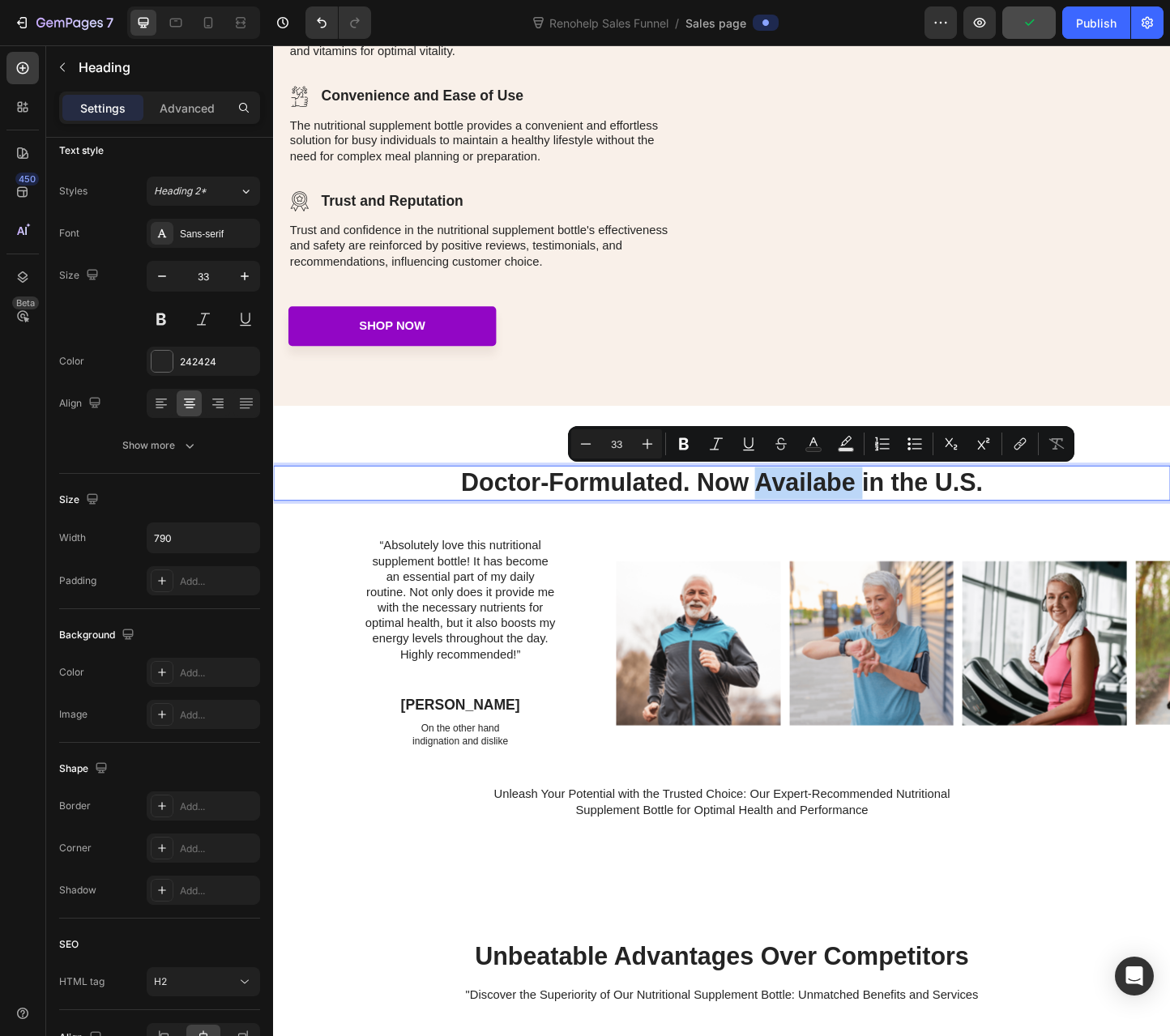
drag, startPoint x: 868, startPoint y: 521, endPoint x: 859, endPoint y: 521, distance: 9.0
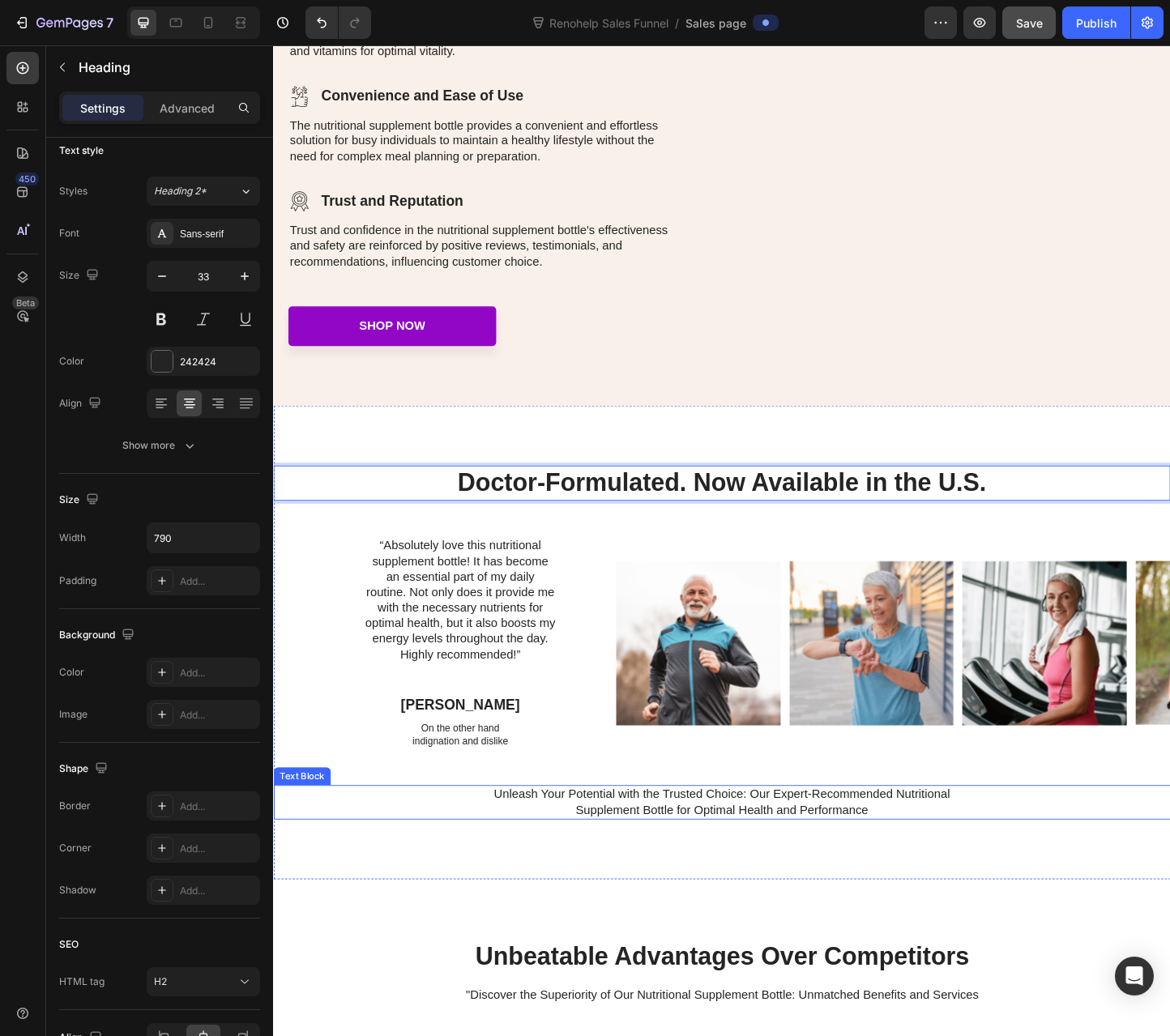
click at [1041, 882] on div "Unleash Your Potential with the Trusted Choice: Our Expert-Recommended Nutritio…" at bounding box center [758, 865] width 972 height 37
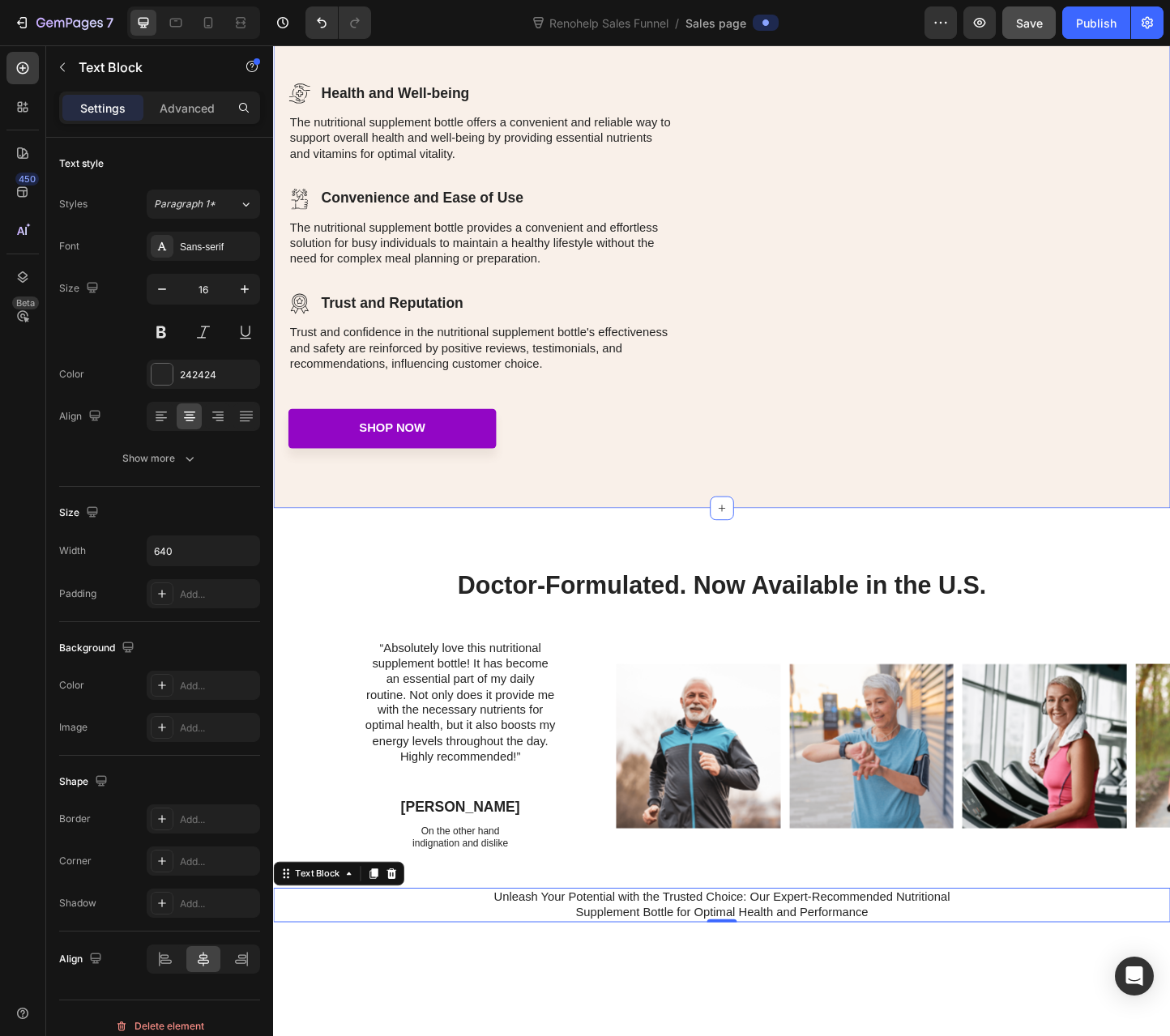
scroll to position [2268, 0]
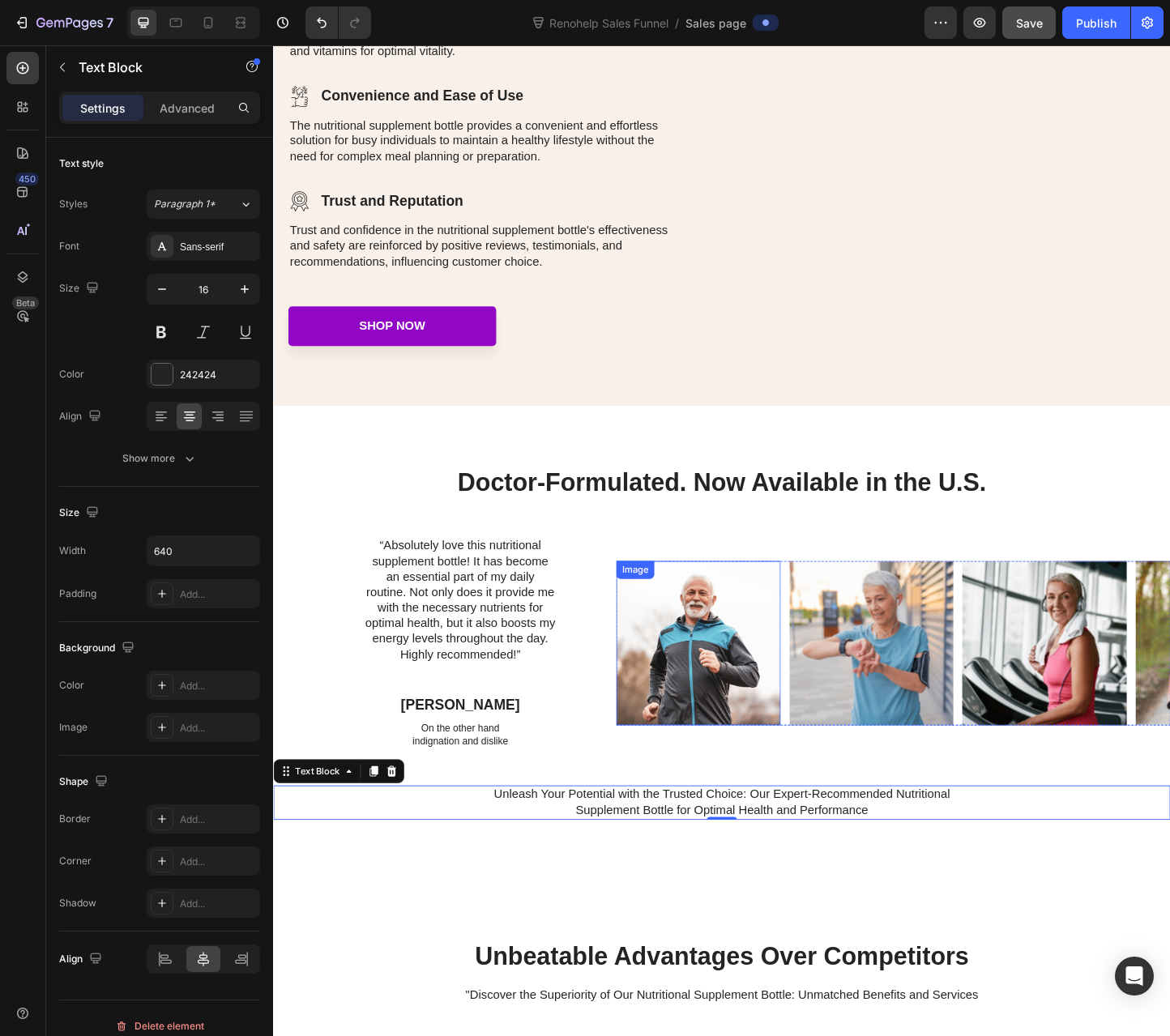
click at [781, 682] on img at bounding box center [733, 693] width 178 height 178
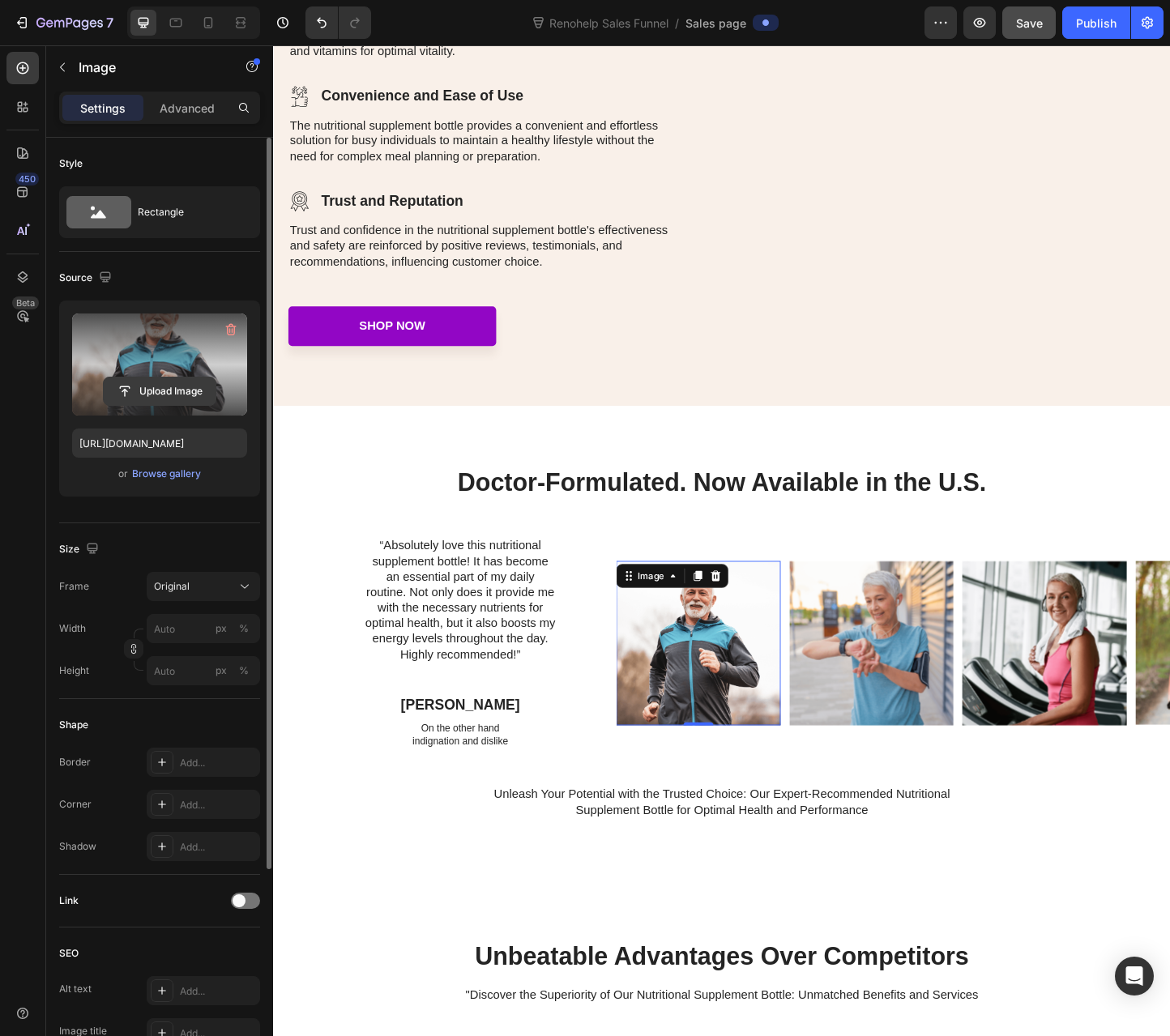
click at [144, 392] on input "file" at bounding box center [160, 391] width 112 height 28
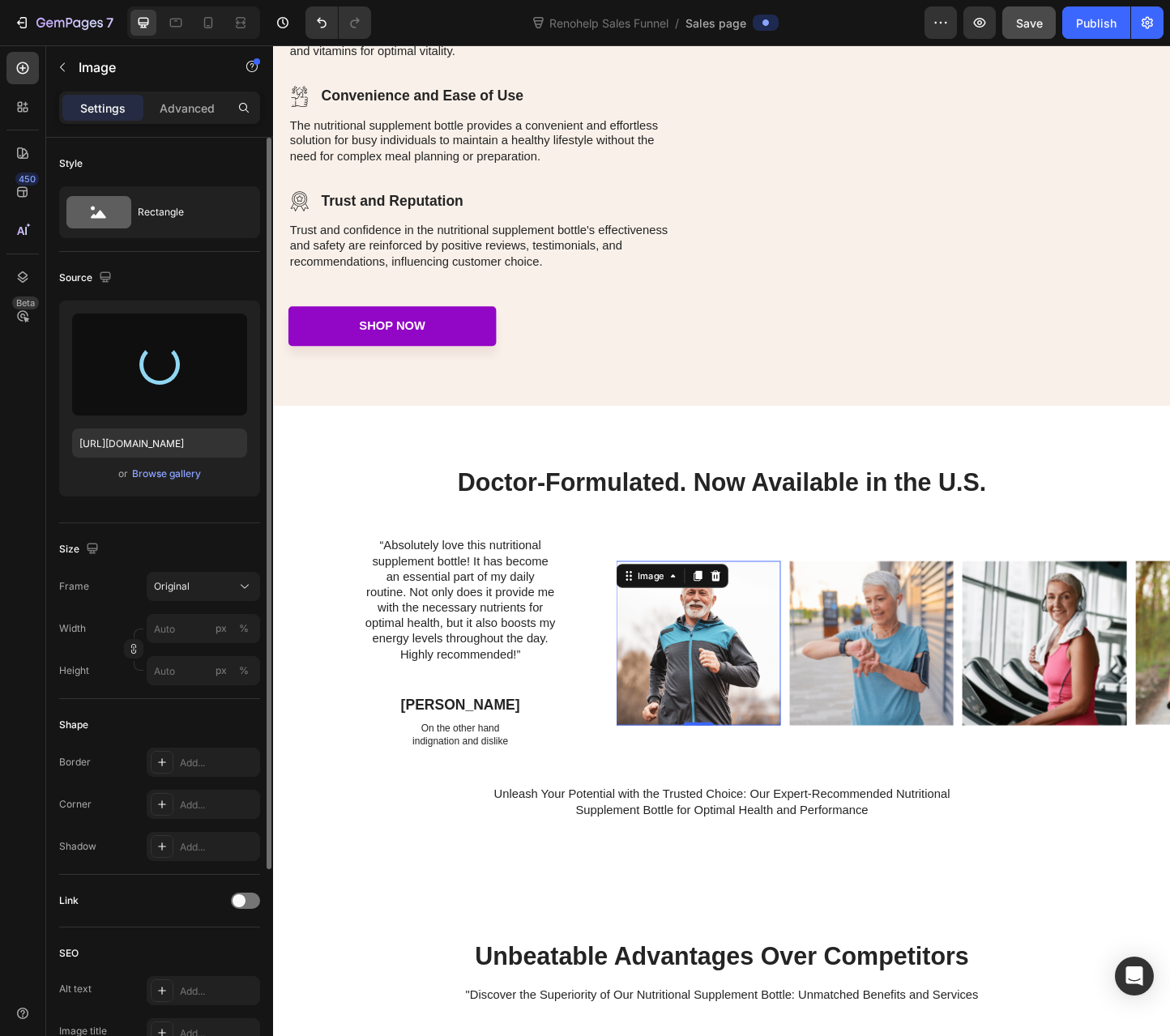
type input "https://cdn.shopify.com/s/files/1/0012/6015/9078/files/gempages_579943791784362…"
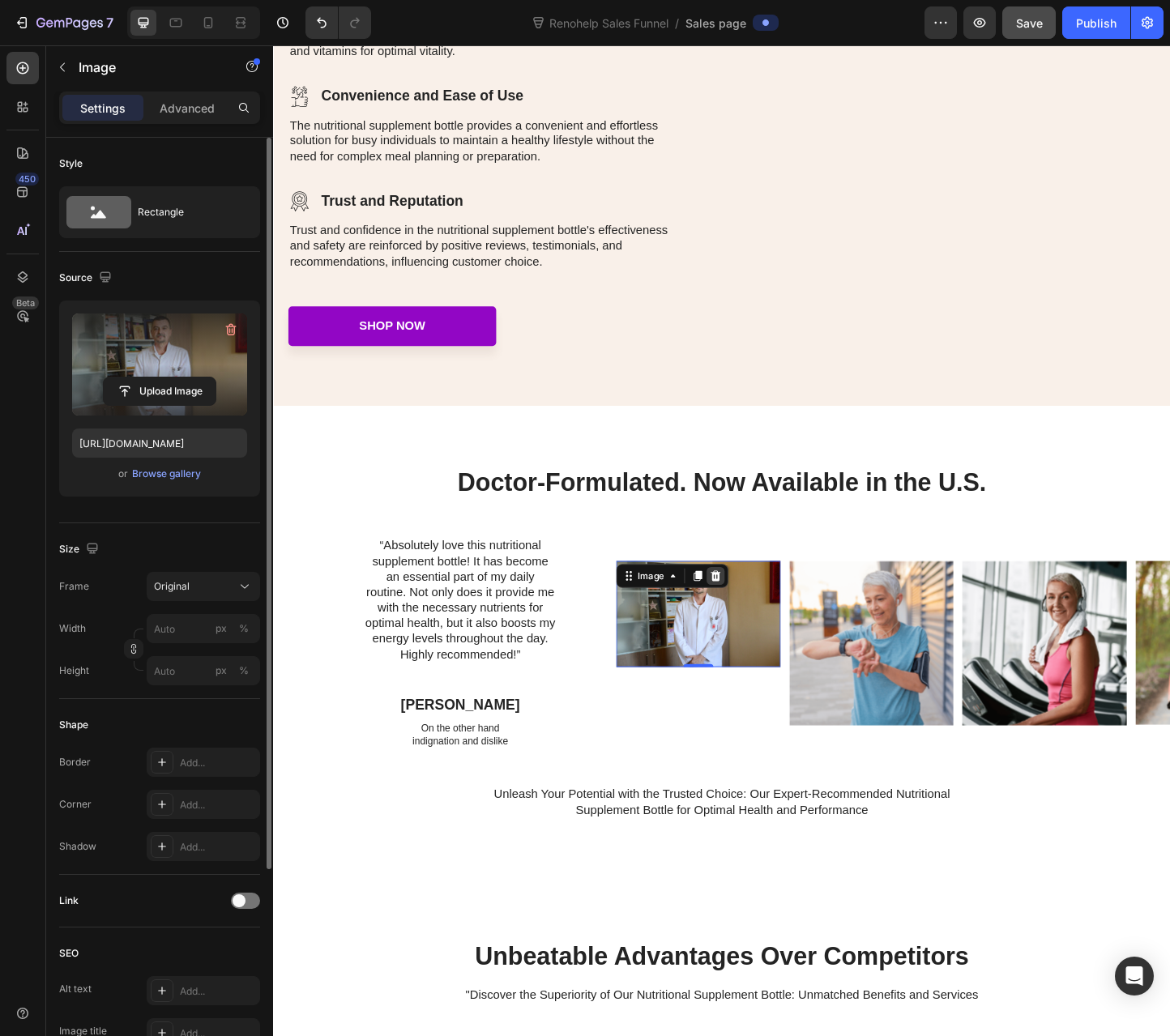
click at [757, 624] on icon at bounding box center [752, 620] width 13 height 13
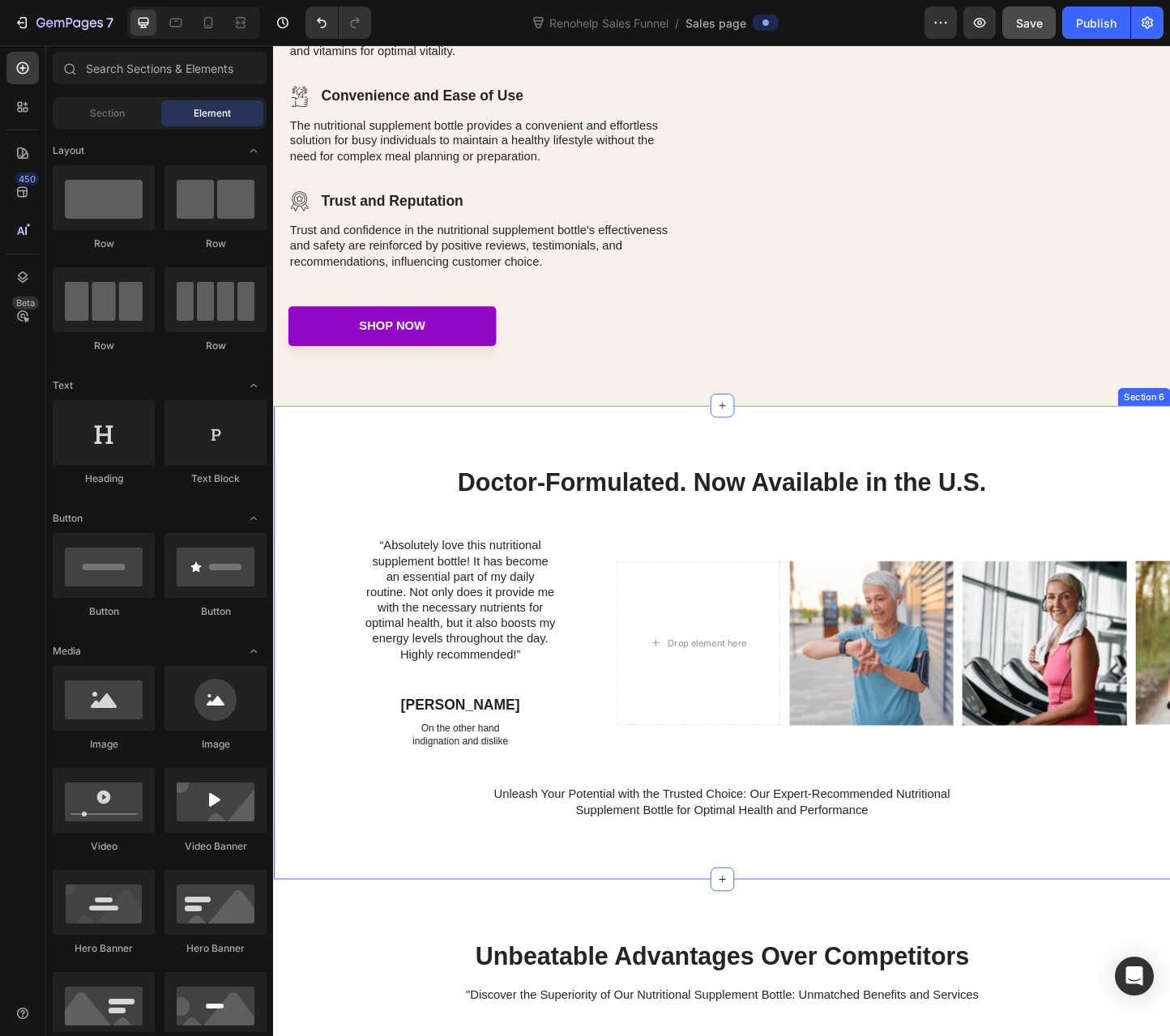
click at [390, 484] on div "Doctor-Formulated. Now Available in the U.S. Heading “Absolutely love this nutr…" at bounding box center [758, 692] width 972 height 513
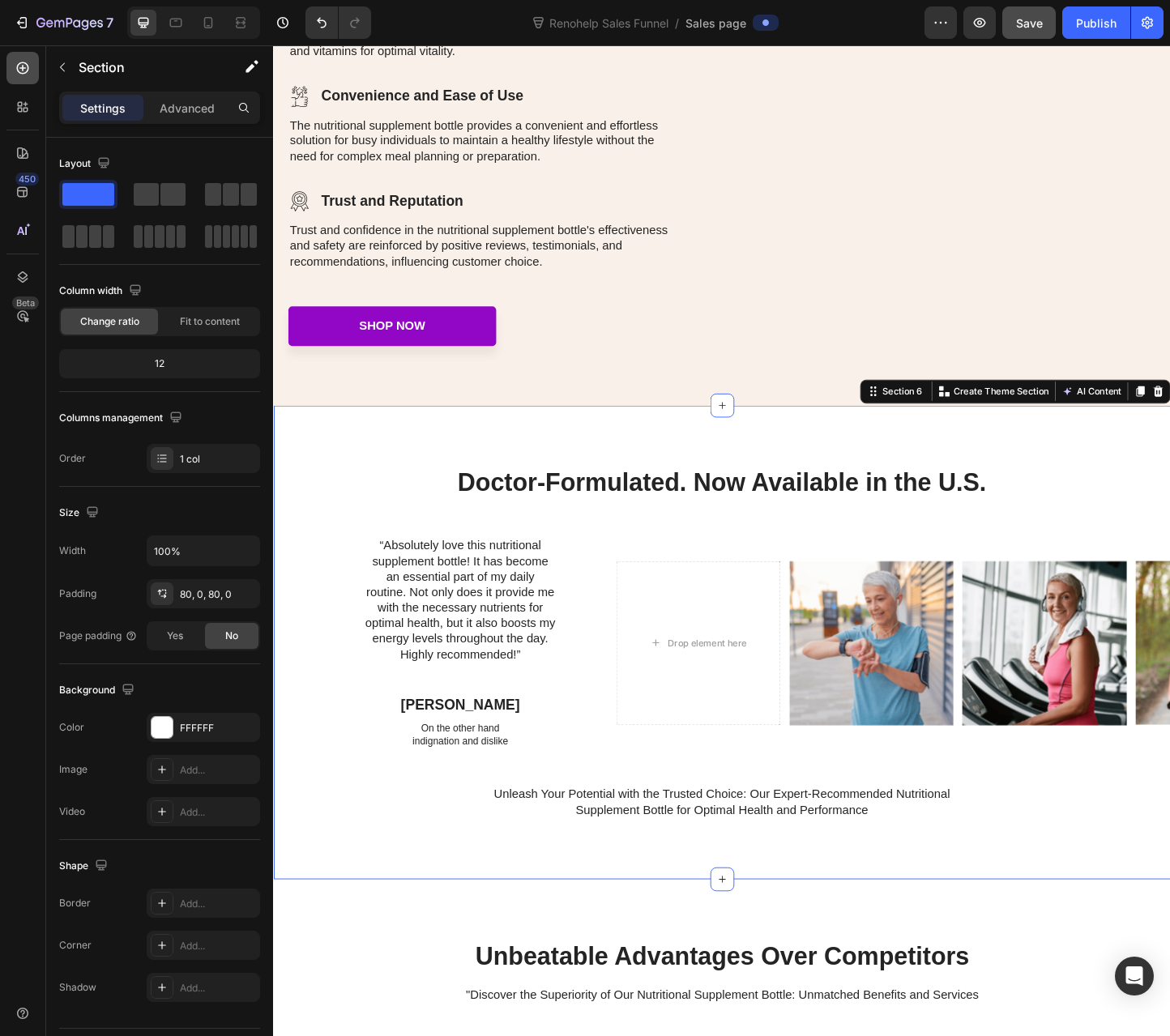
click at [19, 69] on icon at bounding box center [23, 68] width 16 height 16
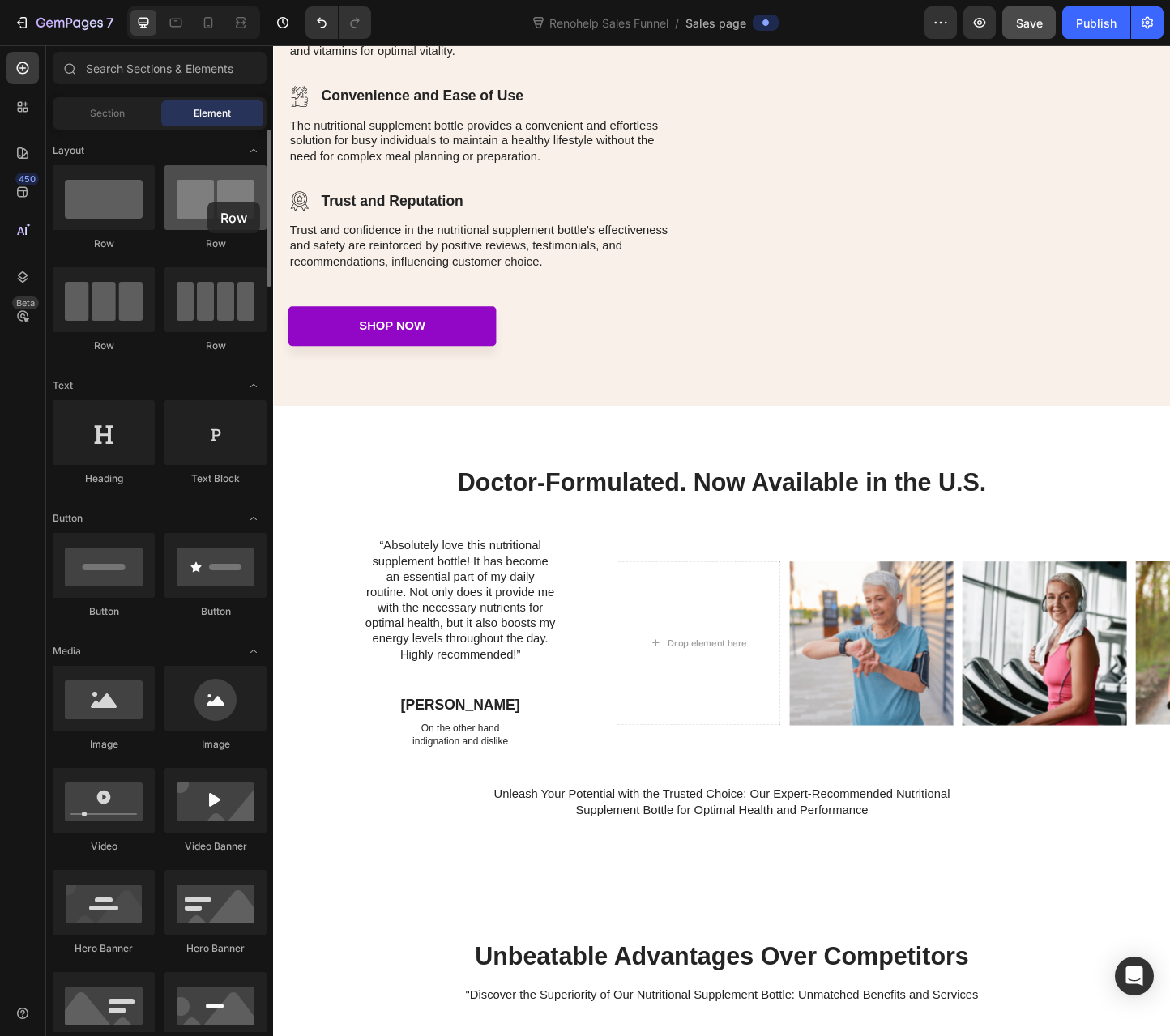
drag, startPoint x: 224, startPoint y: 206, endPoint x: 208, endPoint y: 201, distance: 16.8
click at [208, 201] on div at bounding box center [215, 198] width 102 height 65
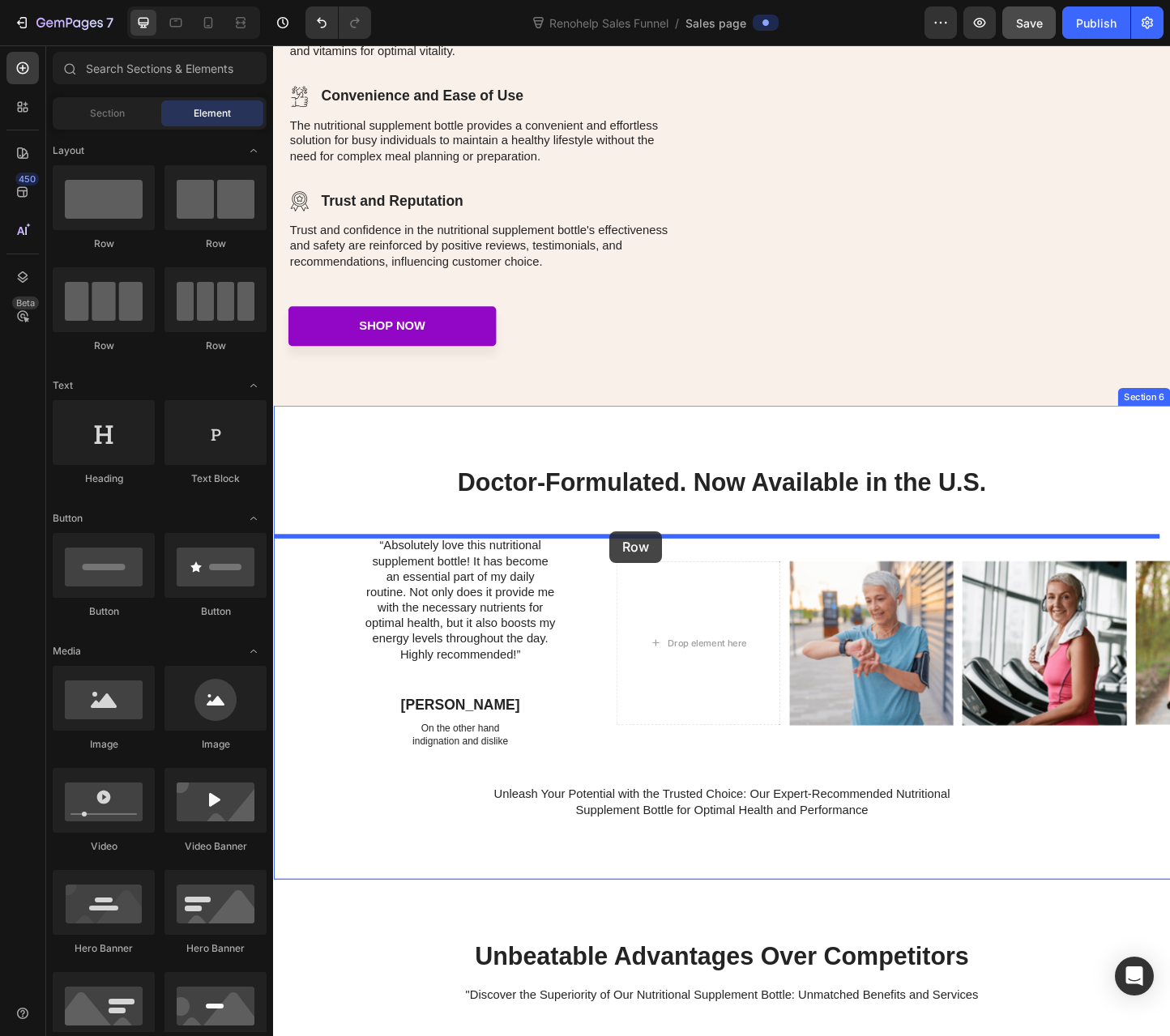
drag, startPoint x: 482, startPoint y: 357, endPoint x: 637, endPoint y: 572, distance: 265.0
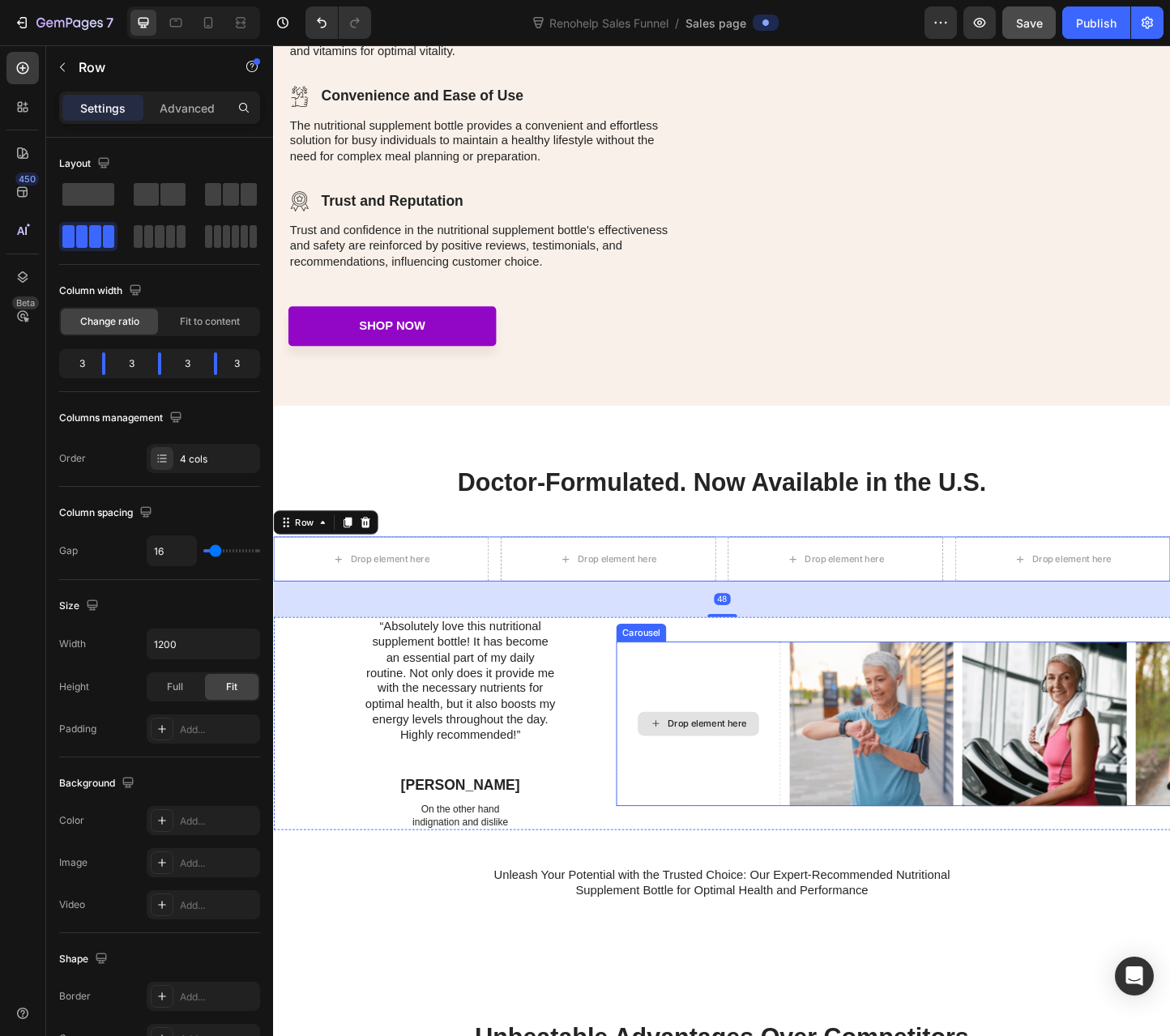
scroll to position [2349, 0]
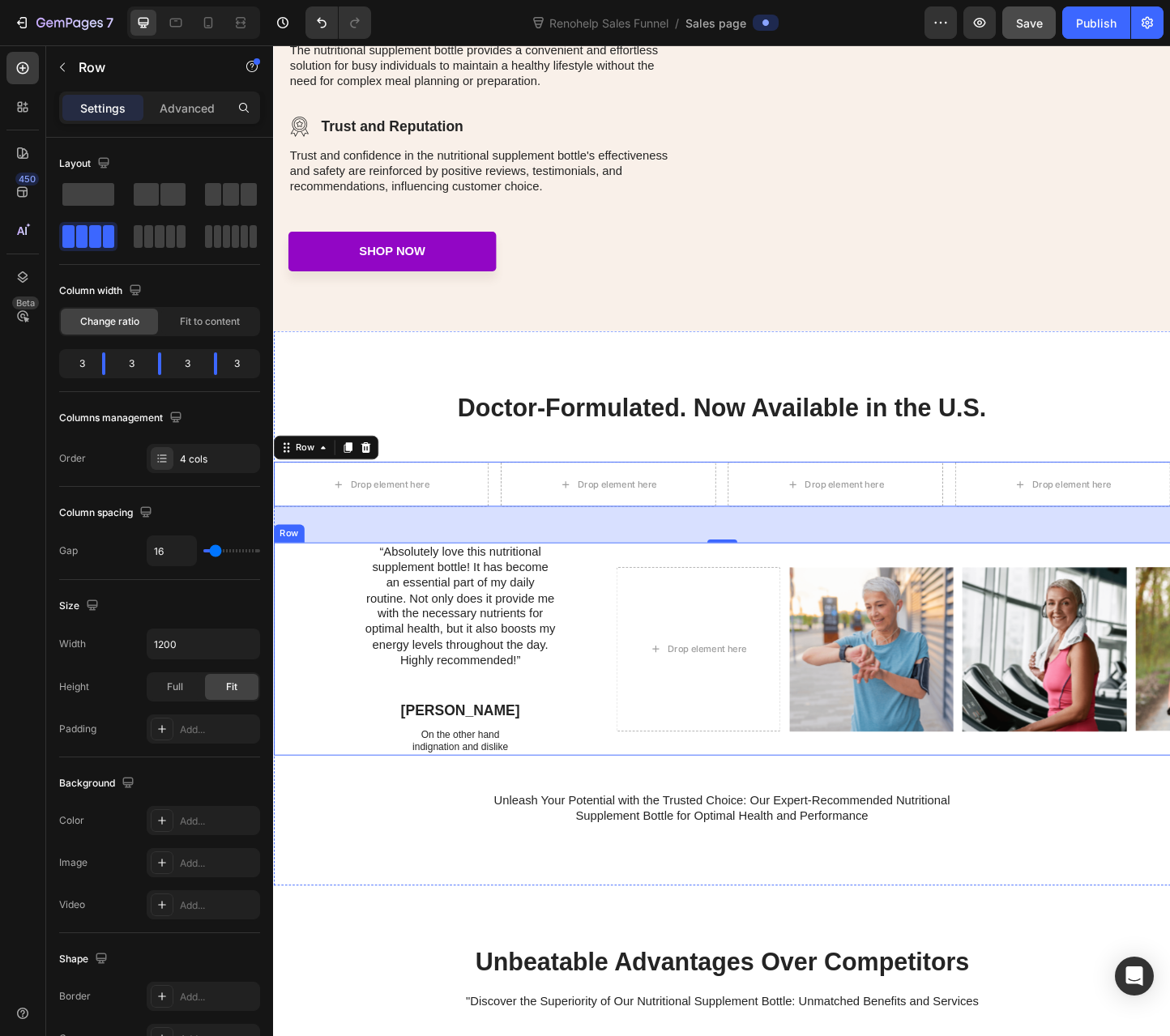
click at [320, 658] on div "“Absolutely love this nutritional supplement bottle! It has become an essential…" at bounding box center [758, 699] width 972 height 231
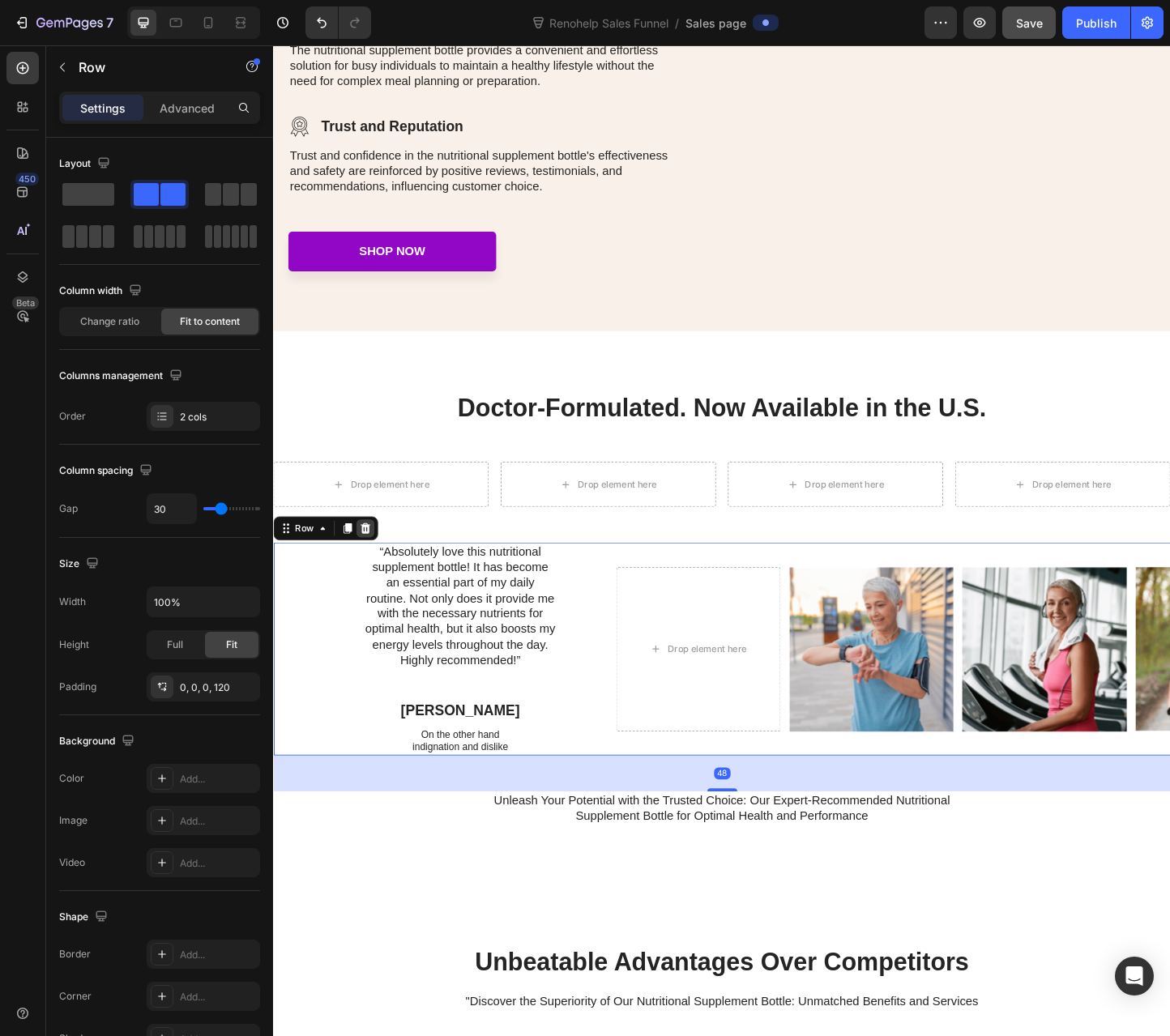
click at [377, 570] on icon at bounding box center [373, 569] width 13 height 13
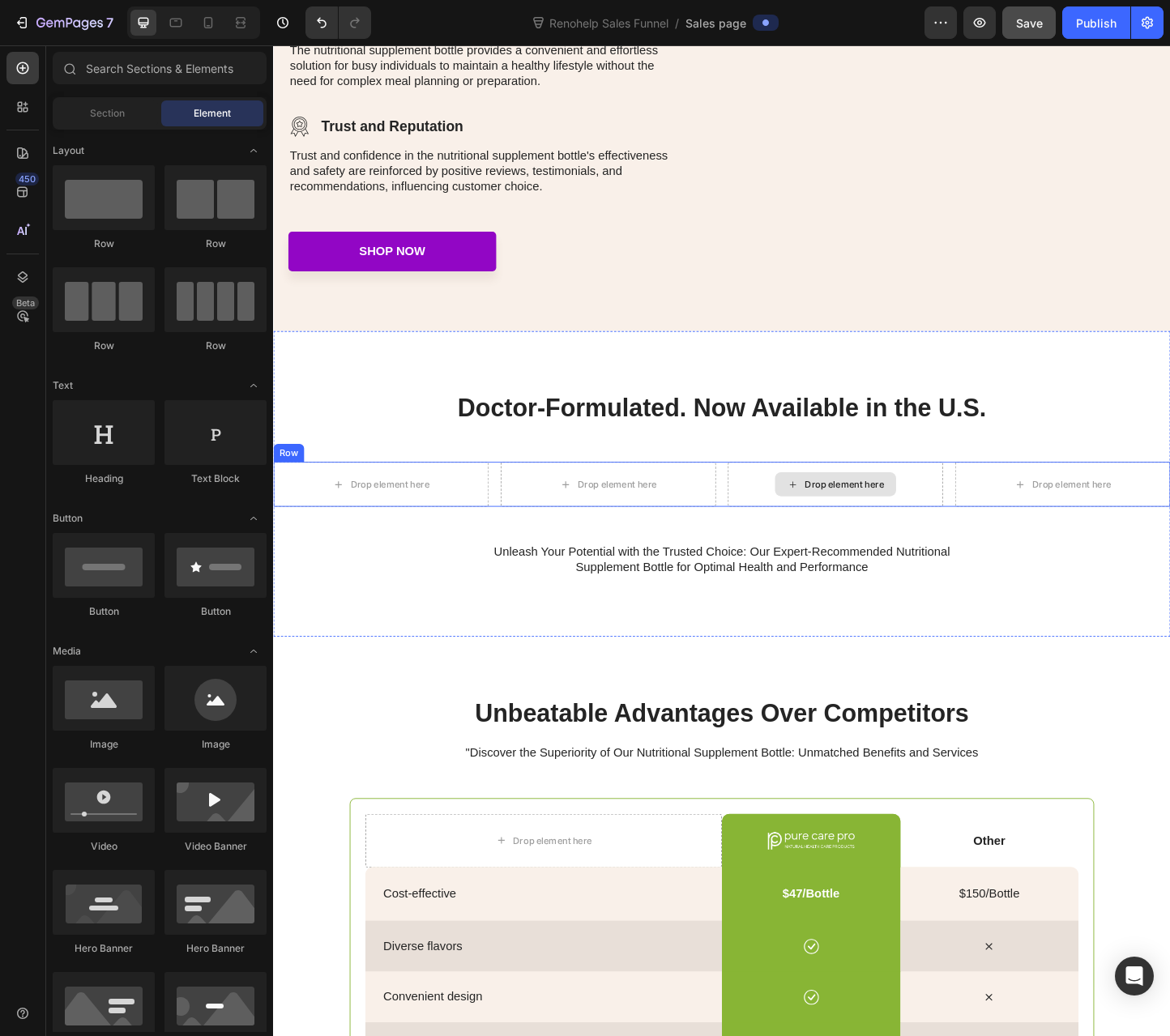
click at [915, 522] on div "Drop element here" at bounding box center [892, 521] width 86 height 13
click at [396, 525] on div "Drop element here" at bounding box center [399, 521] width 86 height 13
drag, startPoint x: 519, startPoint y: 661, endPoint x: 413, endPoint y: 524, distance: 173.2
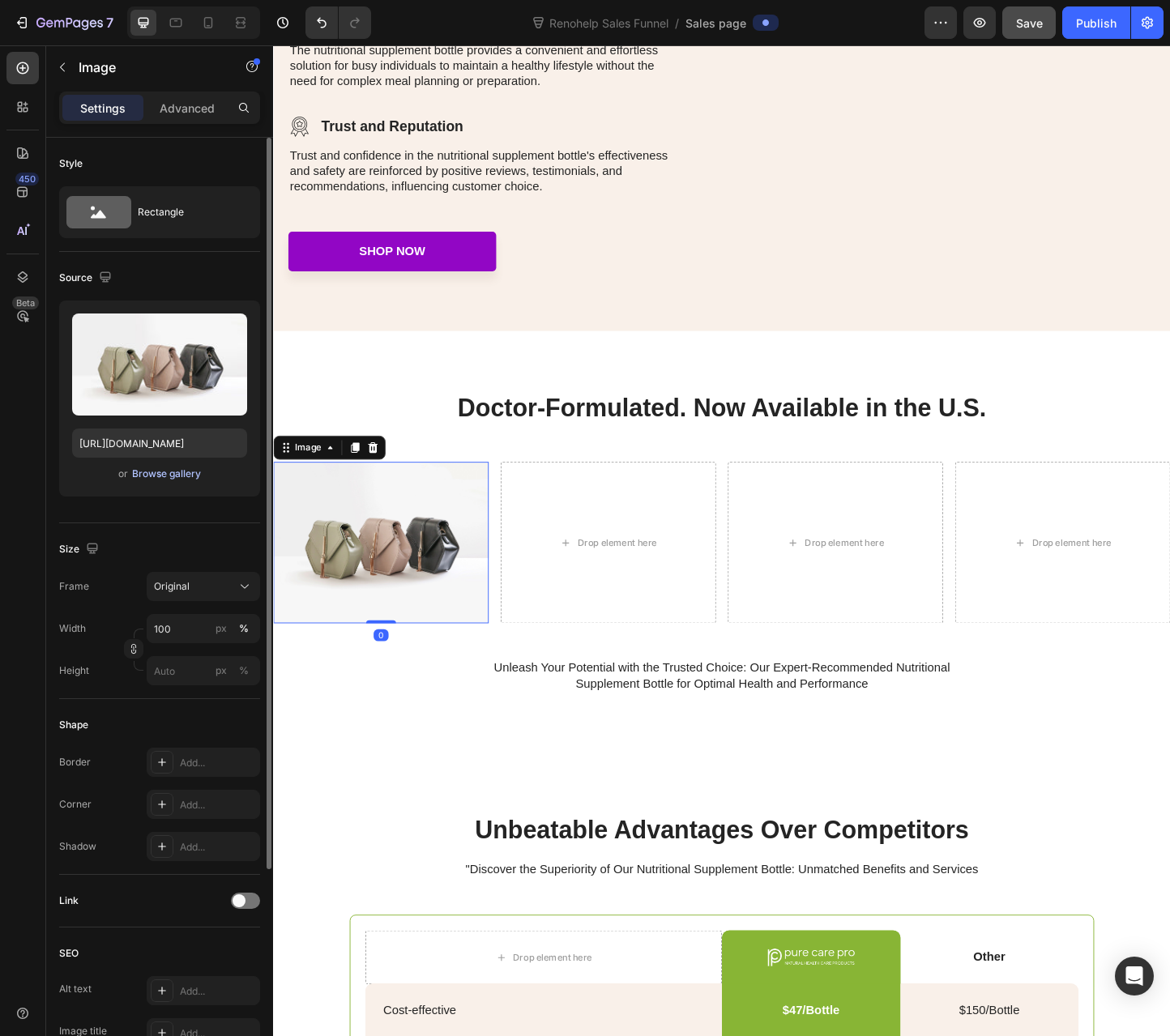
click at [139, 480] on button "Browse gallery" at bounding box center [166, 474] width 70 height 16
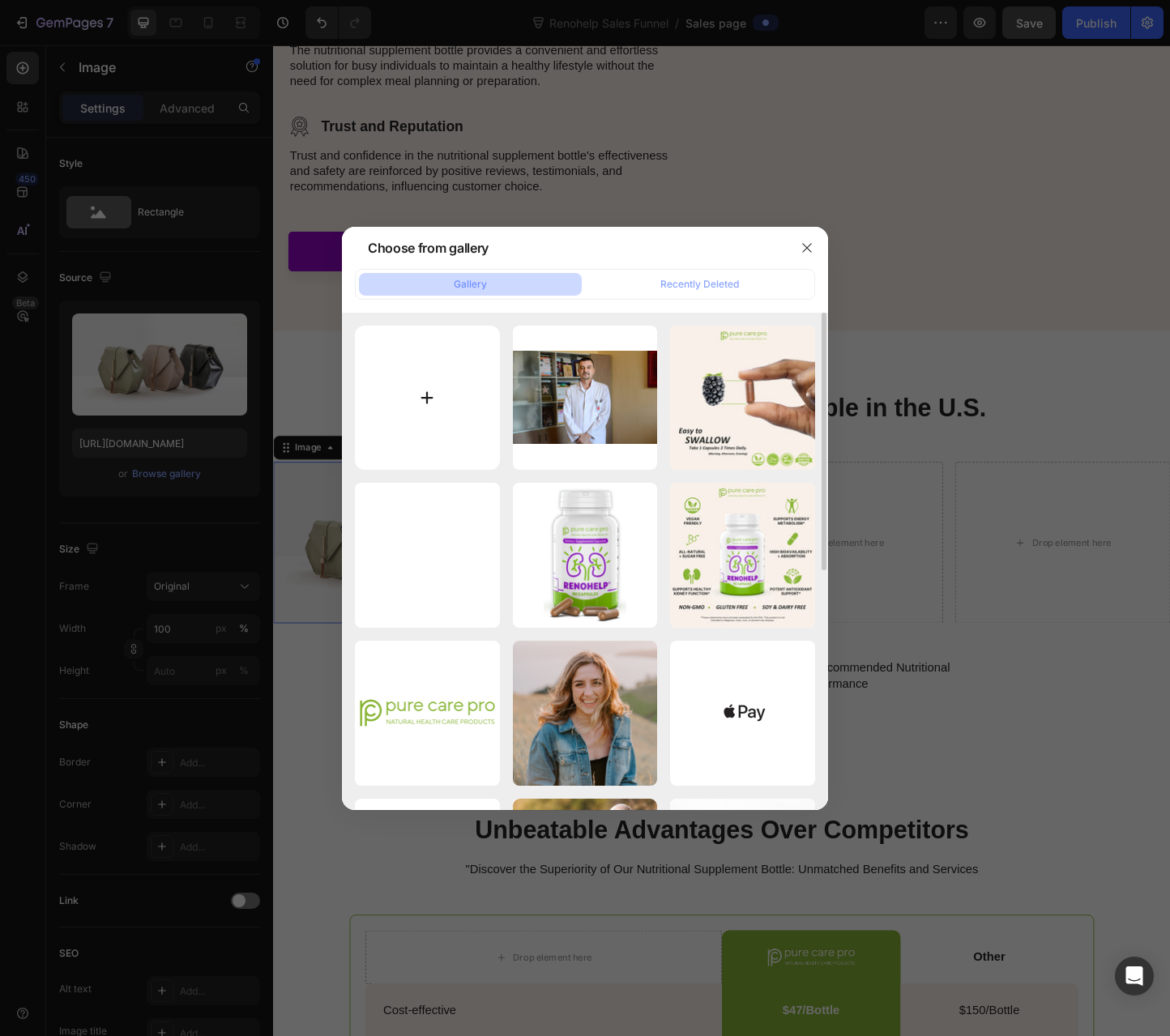
click at [483, 372] on input "file" at bounding box center [427, 398] width 145 height 145
type input "C:\fakepath\Emil Paskalev.png"
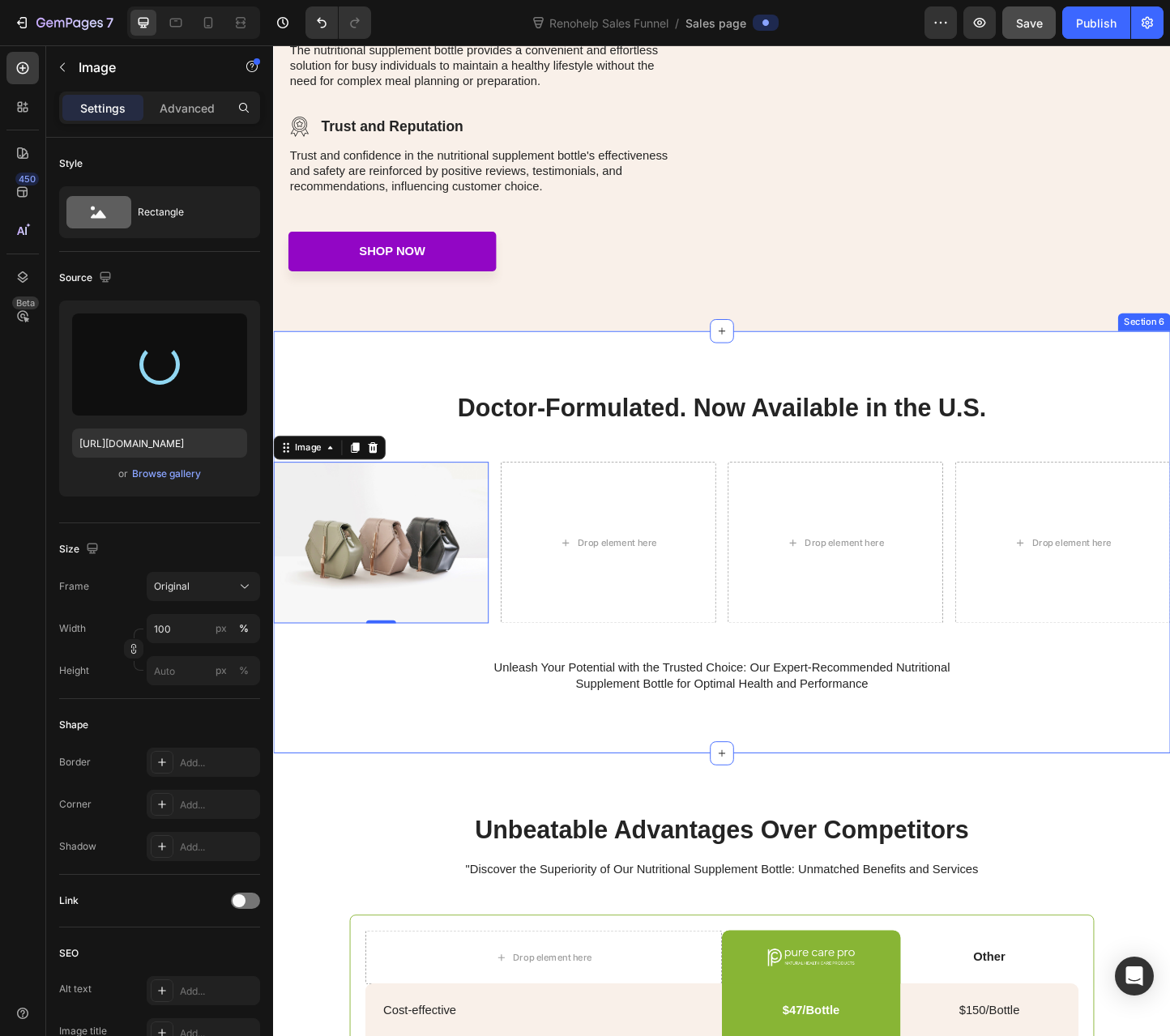
type input "[URL][DOMAIN_NAME]"
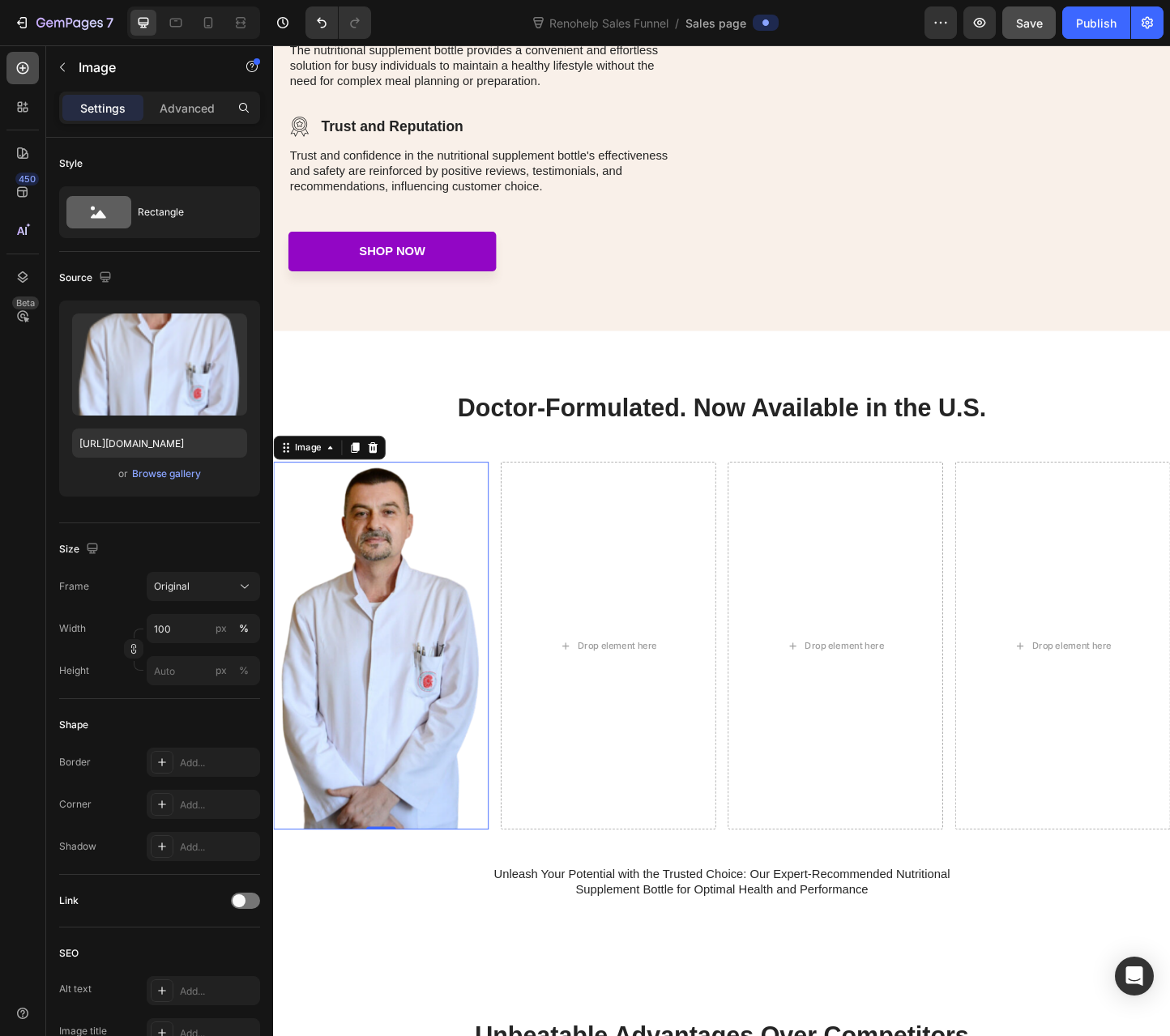
click at [22, 54] on div at bounding box center [23, 68] width 32 height 32
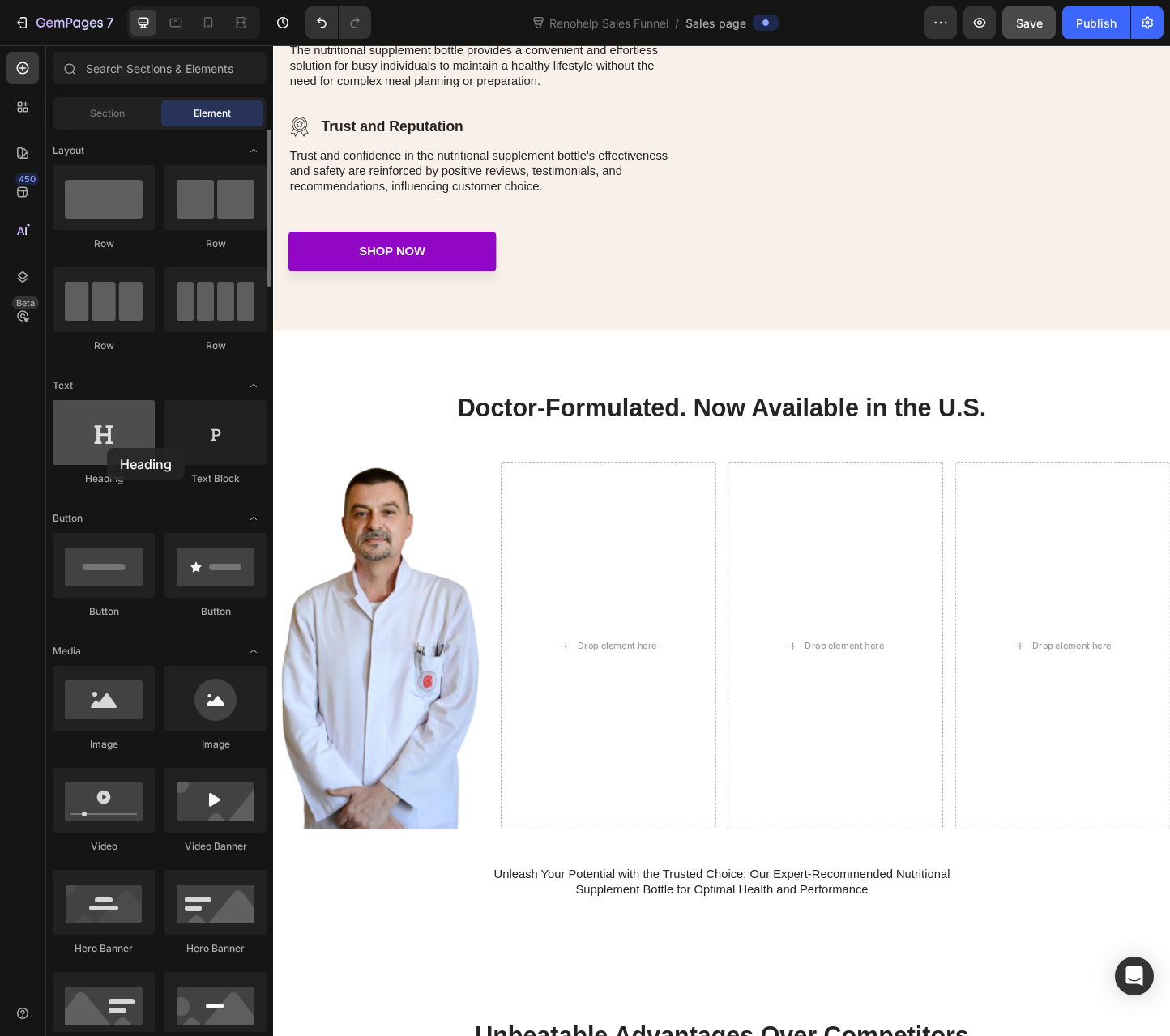
drag, startPoint x: 87, startPoint y: 437, endPoint x: 107, endPoint y: 448, distance: 22.8
click at [107, 448] on div at bounding box center [103, 432] width 102 height 65
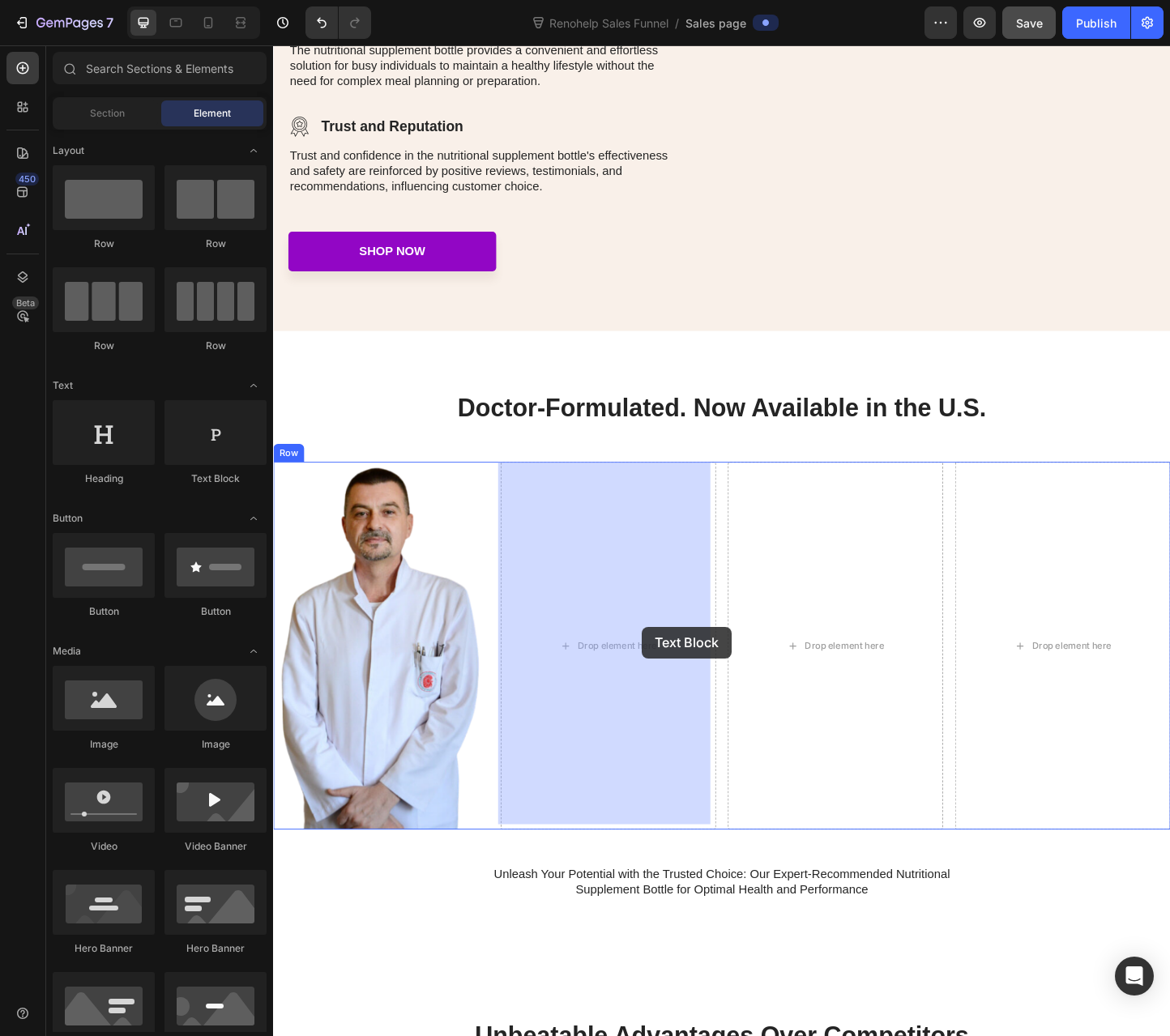
drag, startPoint x: 480, startPoint y: 493, endPoint x: 673, endPoint y: 676, distance: 266.0
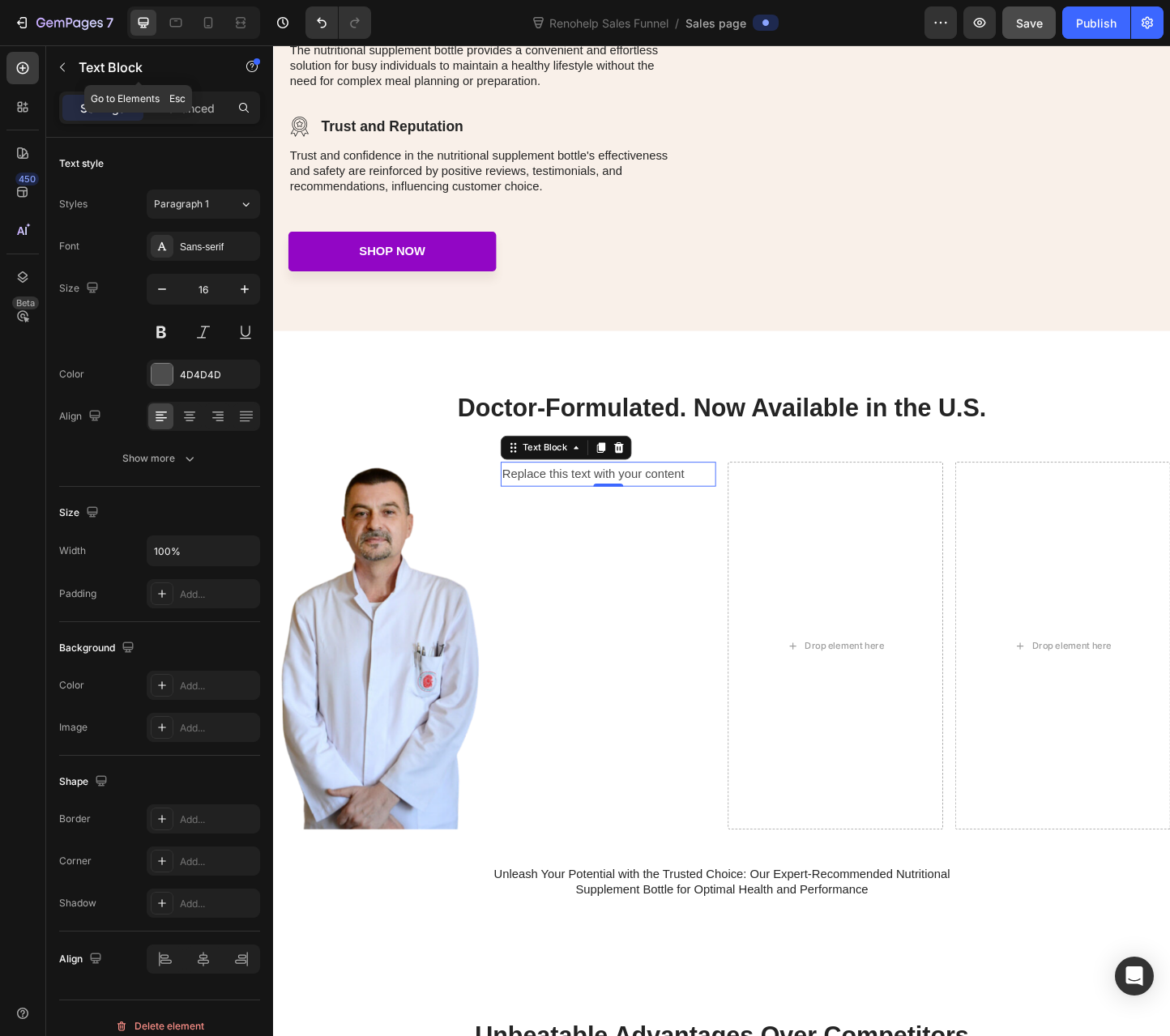
click at [63, 71] on icon "button" at bounding box center [62, 67] width 13 height 13
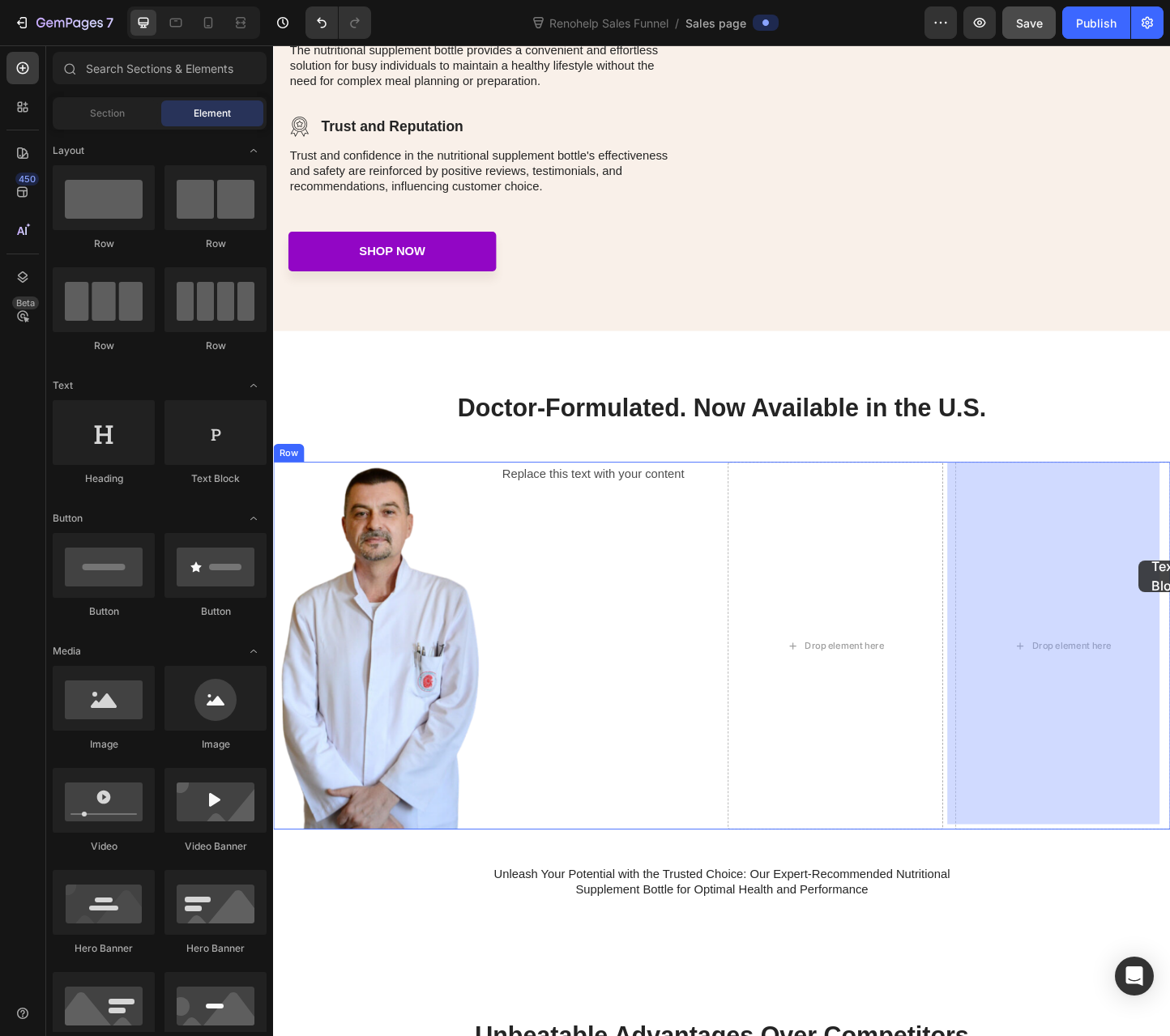
drag, startPoint x: 658, startPoint y: 514, endPoint x: 1212, endPoint y: 604, distance: 561.3
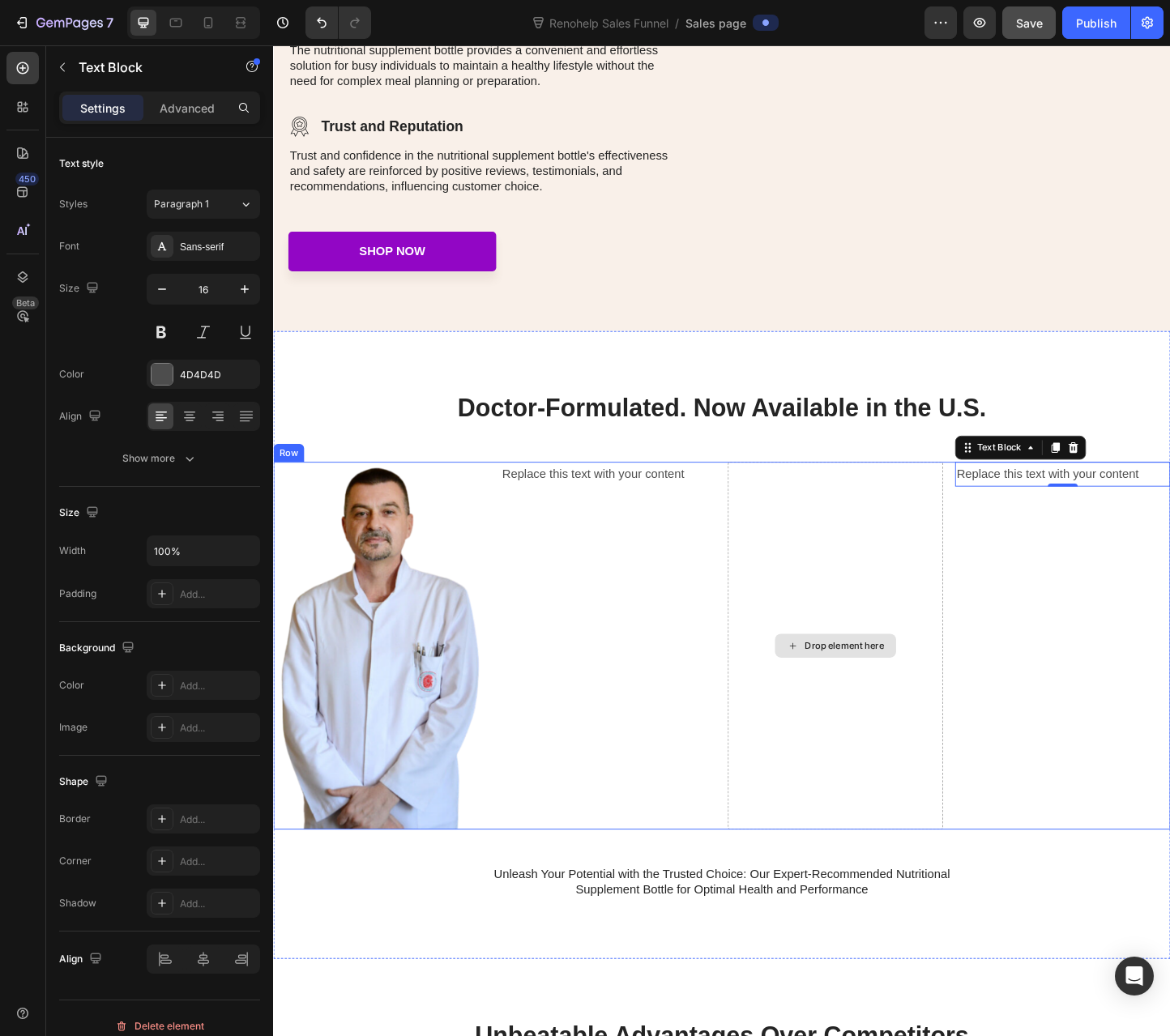
click at [914, 685] on div "Drop element here" at bounding box center [882, 696] width 131 height 26
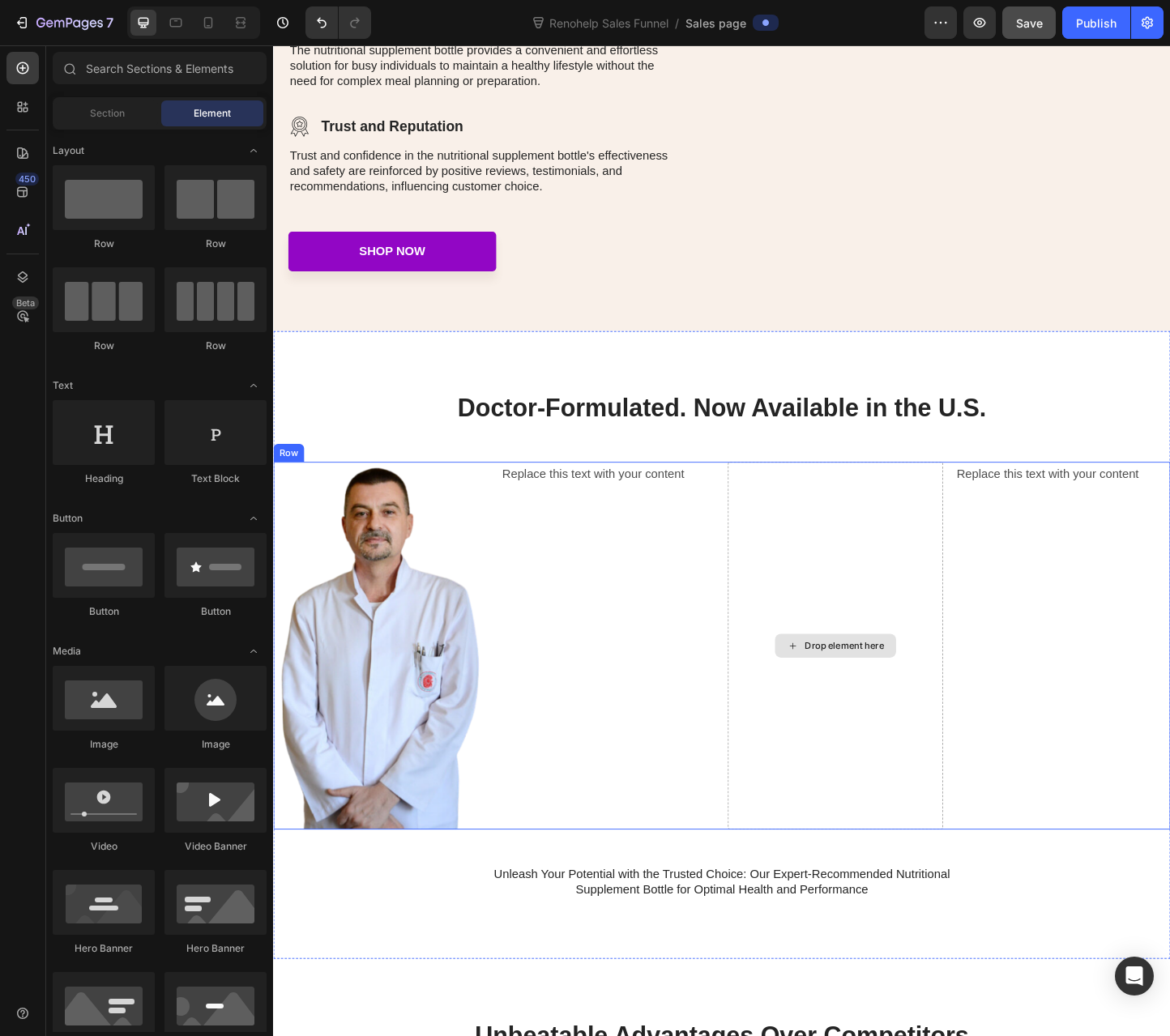
click at [860, 692] on div "Drop element here" at bounding box center [892, 696] width 86 height 13
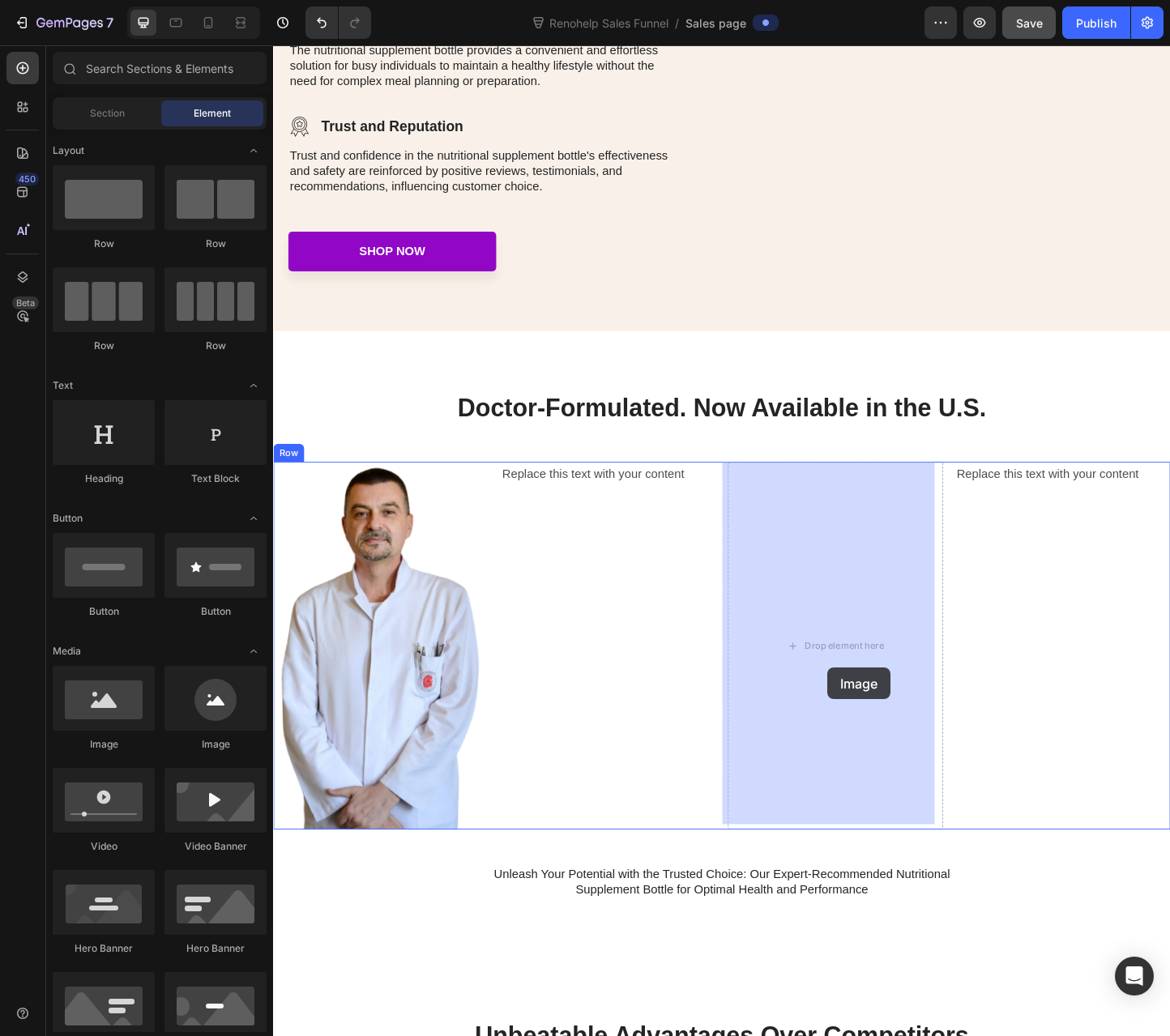
drag, startPoint x: 463, startPoint y: 739, endPoint x: 874, endPoint y: 719, distance: 411.5
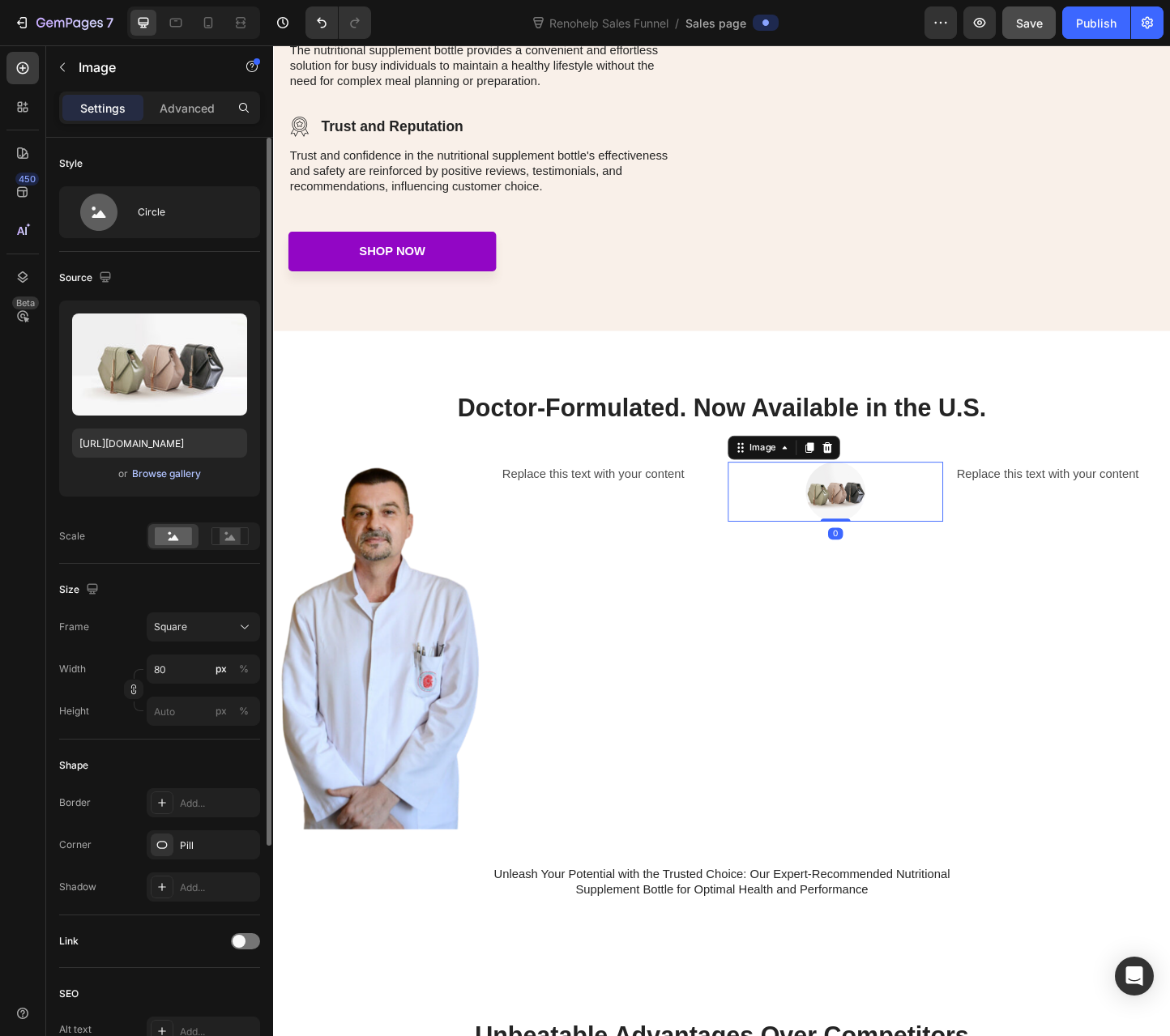
click at [153, 477] on div "Browse gallery" at bounding box center [166, 474] width 69 height 14
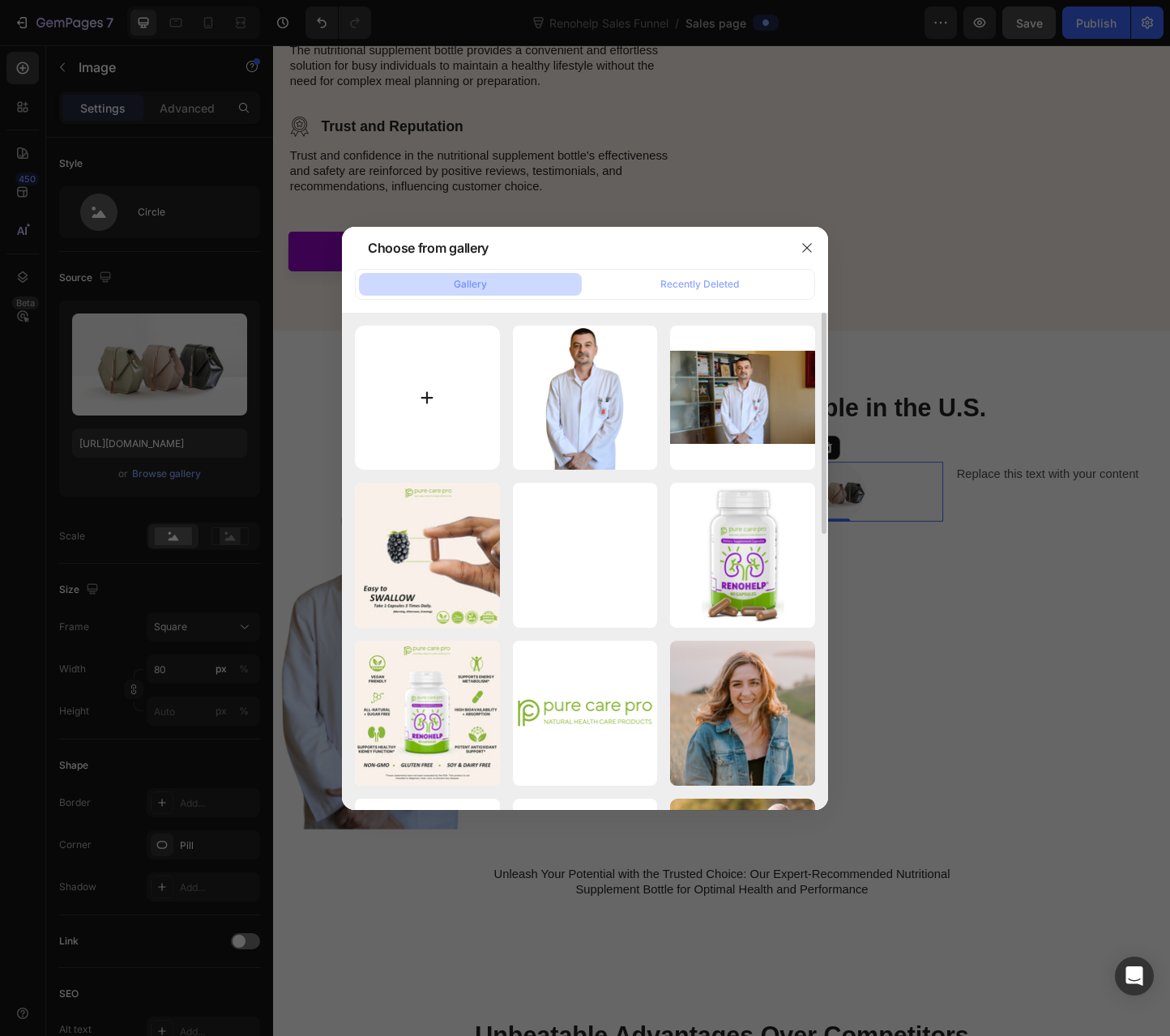
click at [423, 396] on input "file" at bounding box center [427, 398] width 145 height 145
type input "C:\fakepath\8d543c84-4df1-4f65-9577-6dbdce64f481_thumb.jpg"
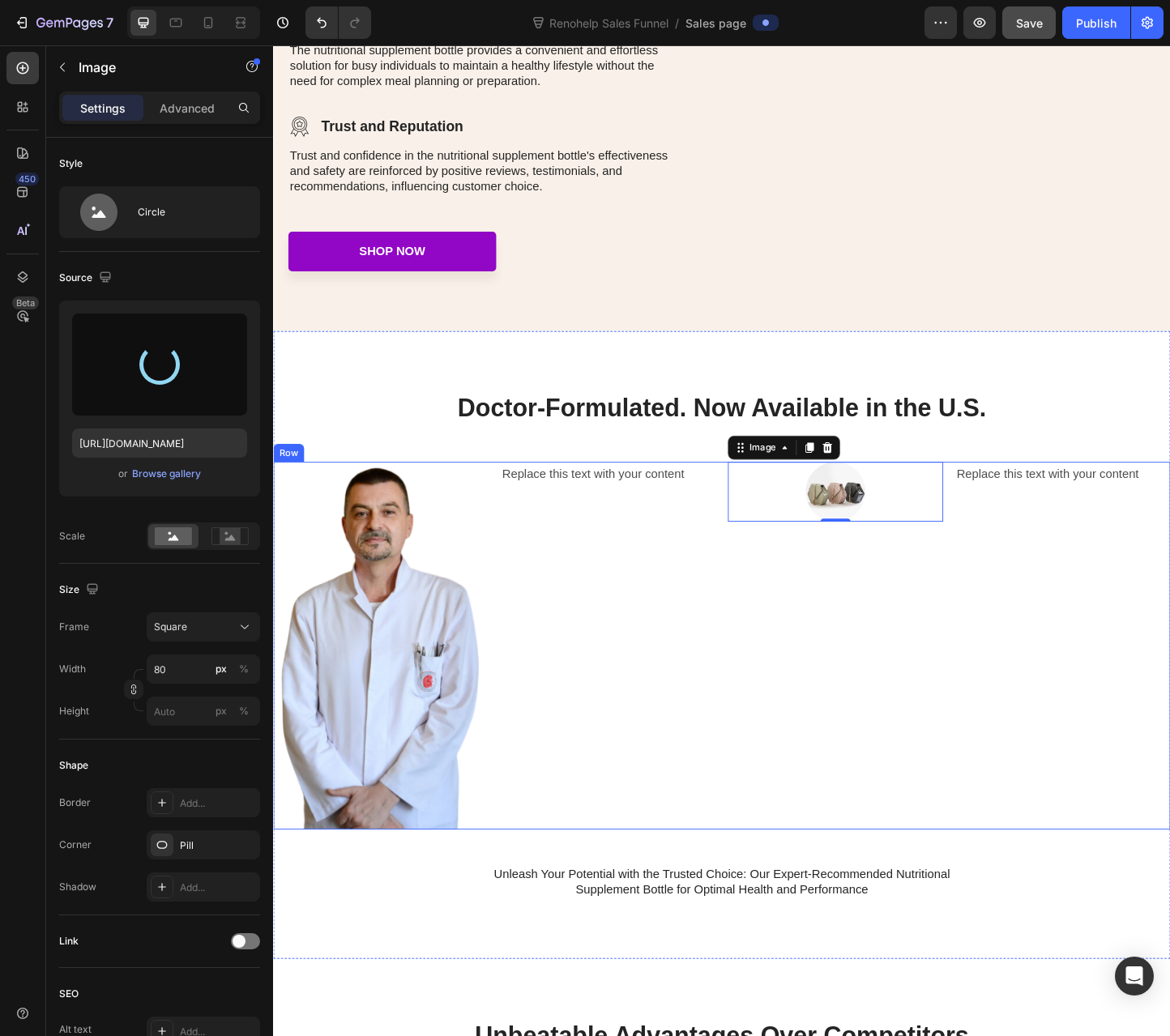
type input "[URL][DOMAIN_NAME]"
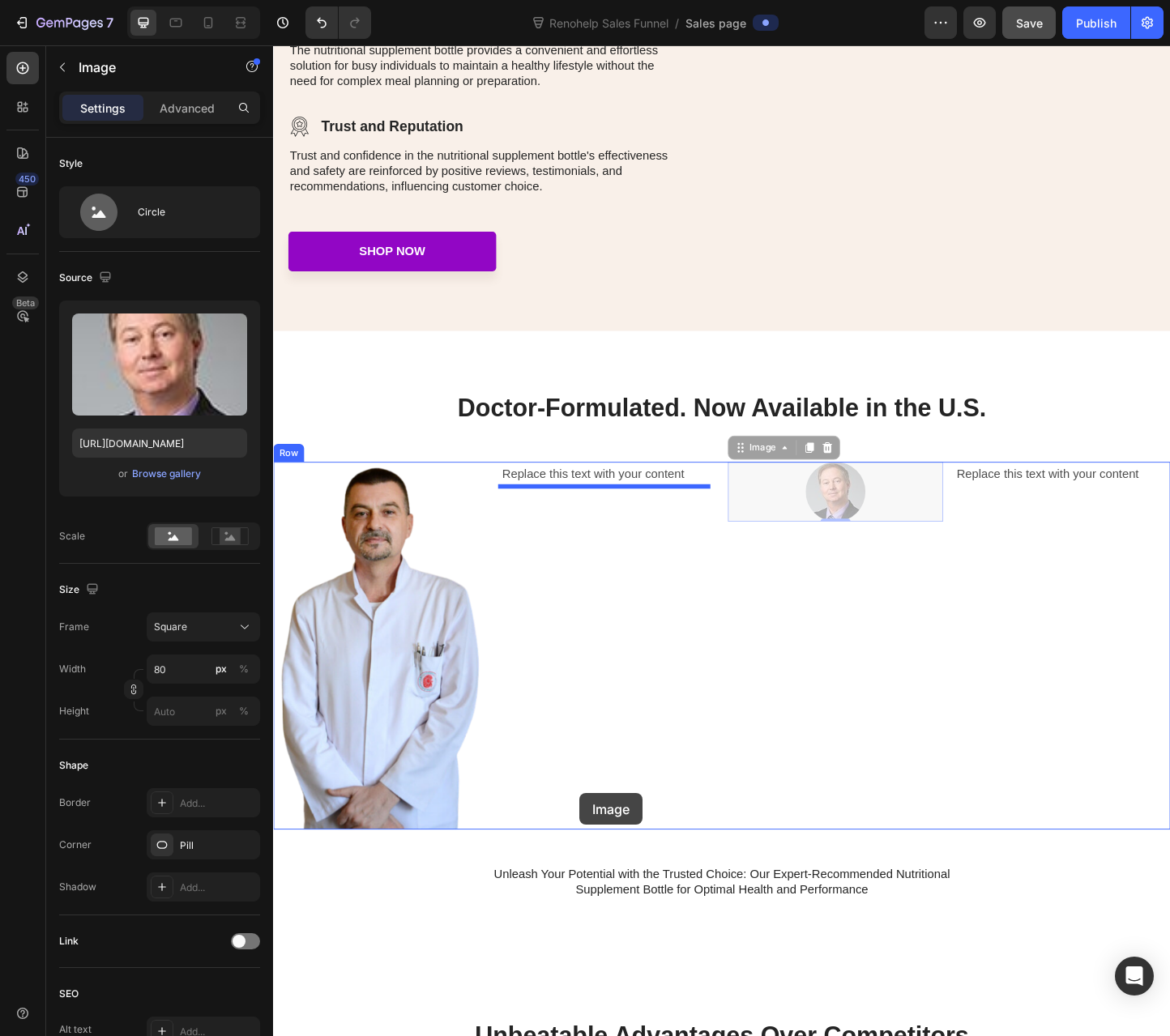
drag, startPoint x: 762, startPoint y: 529, endPoint x: 694, endPoint y: 743, distance: 224.5
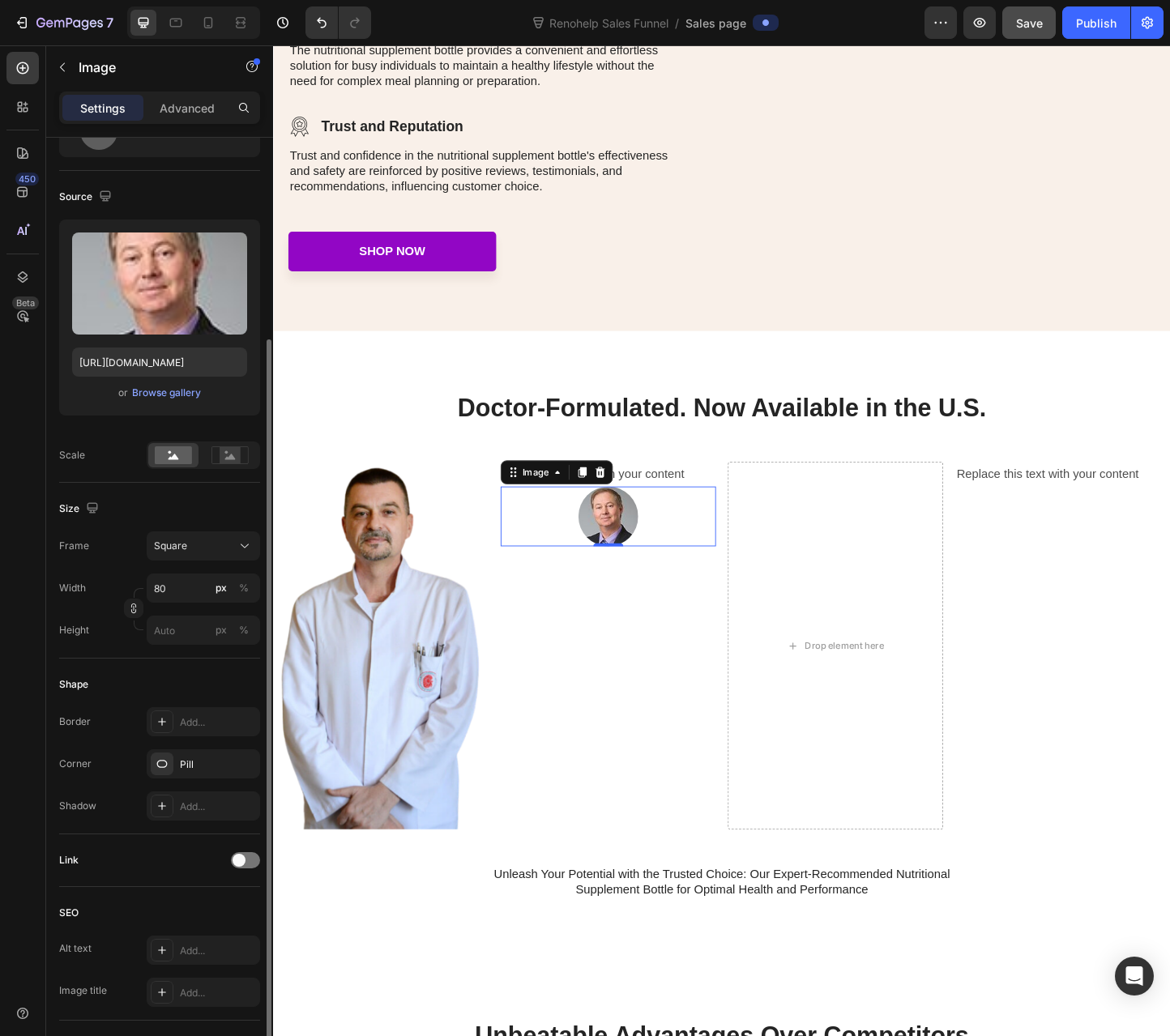
scroll to position [317, 0]
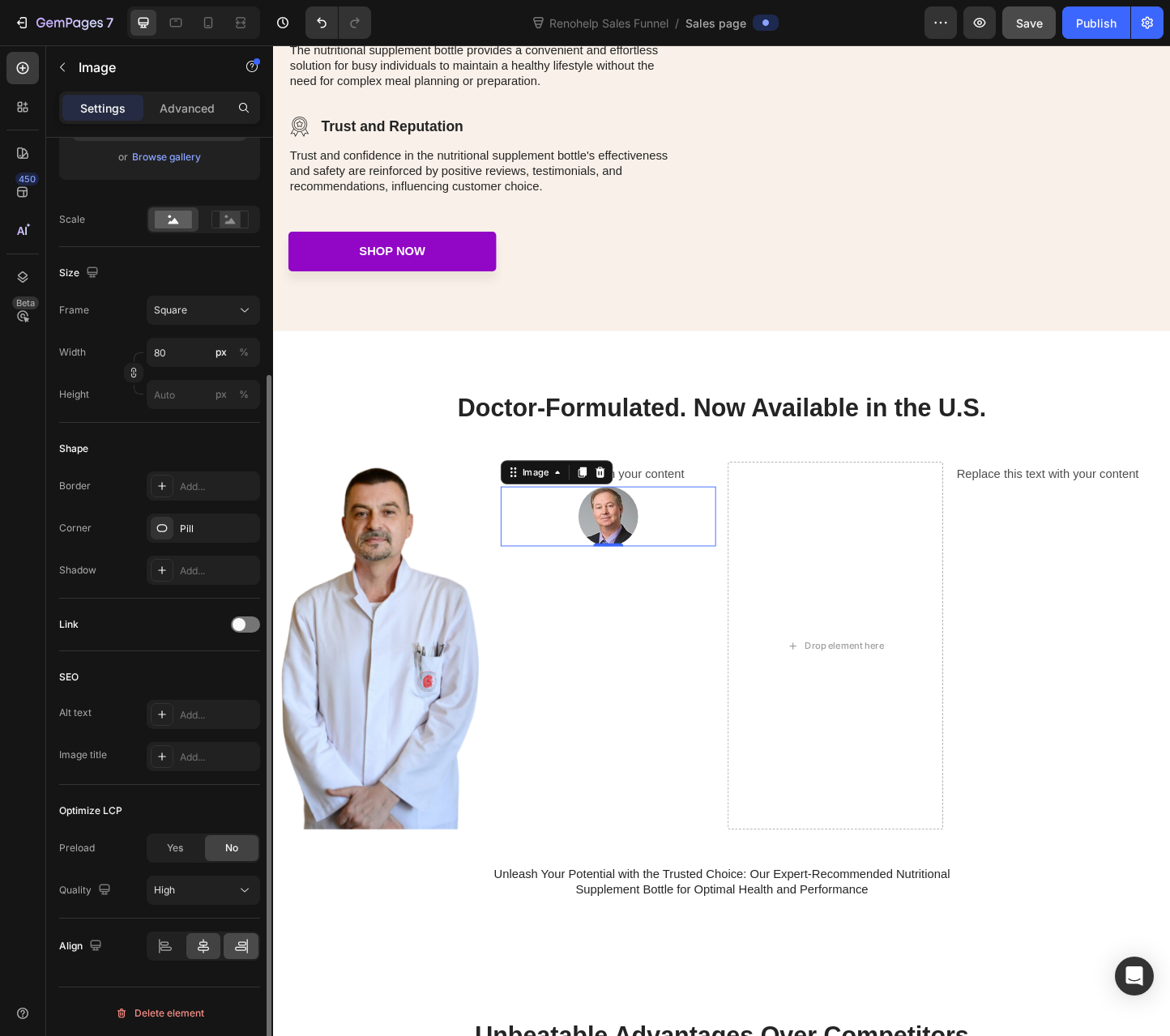
click at [235, 933] on div at bounding box center [241, 946] width 35 height 26
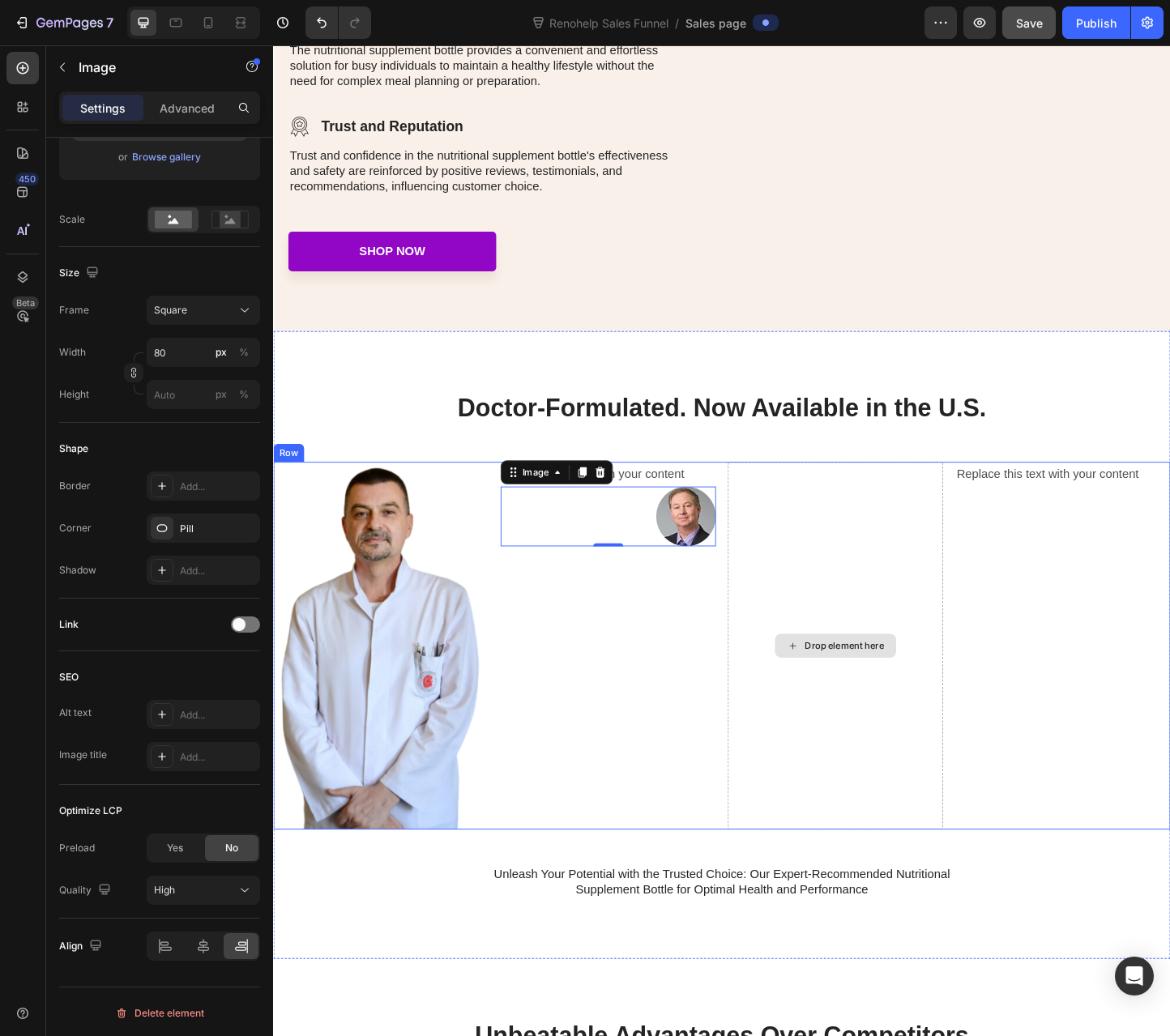
click at [835, 527] on div "Drop element here" at bounding box center [882, 696] width 234 height 399
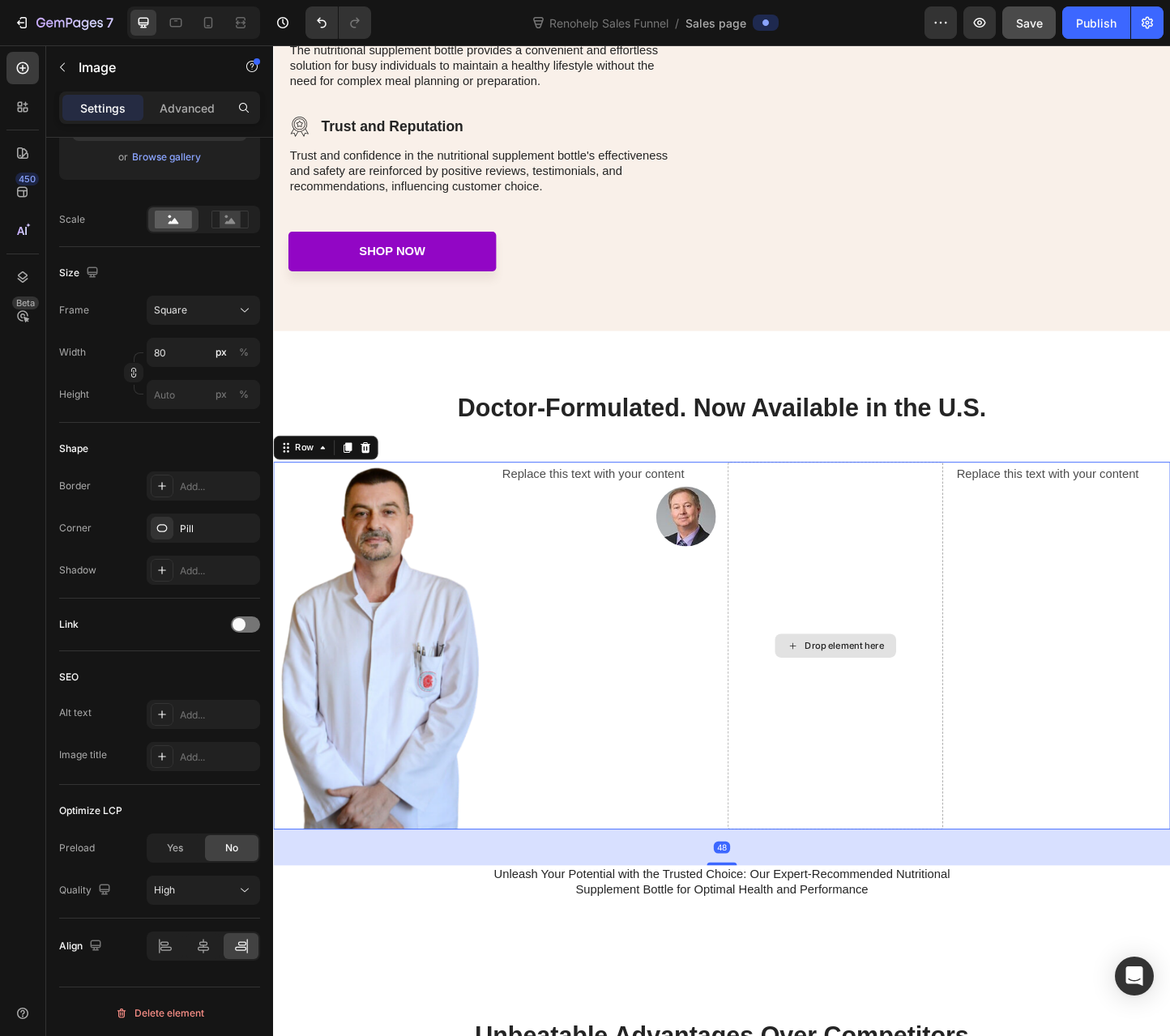
scroll to position [0, 0]
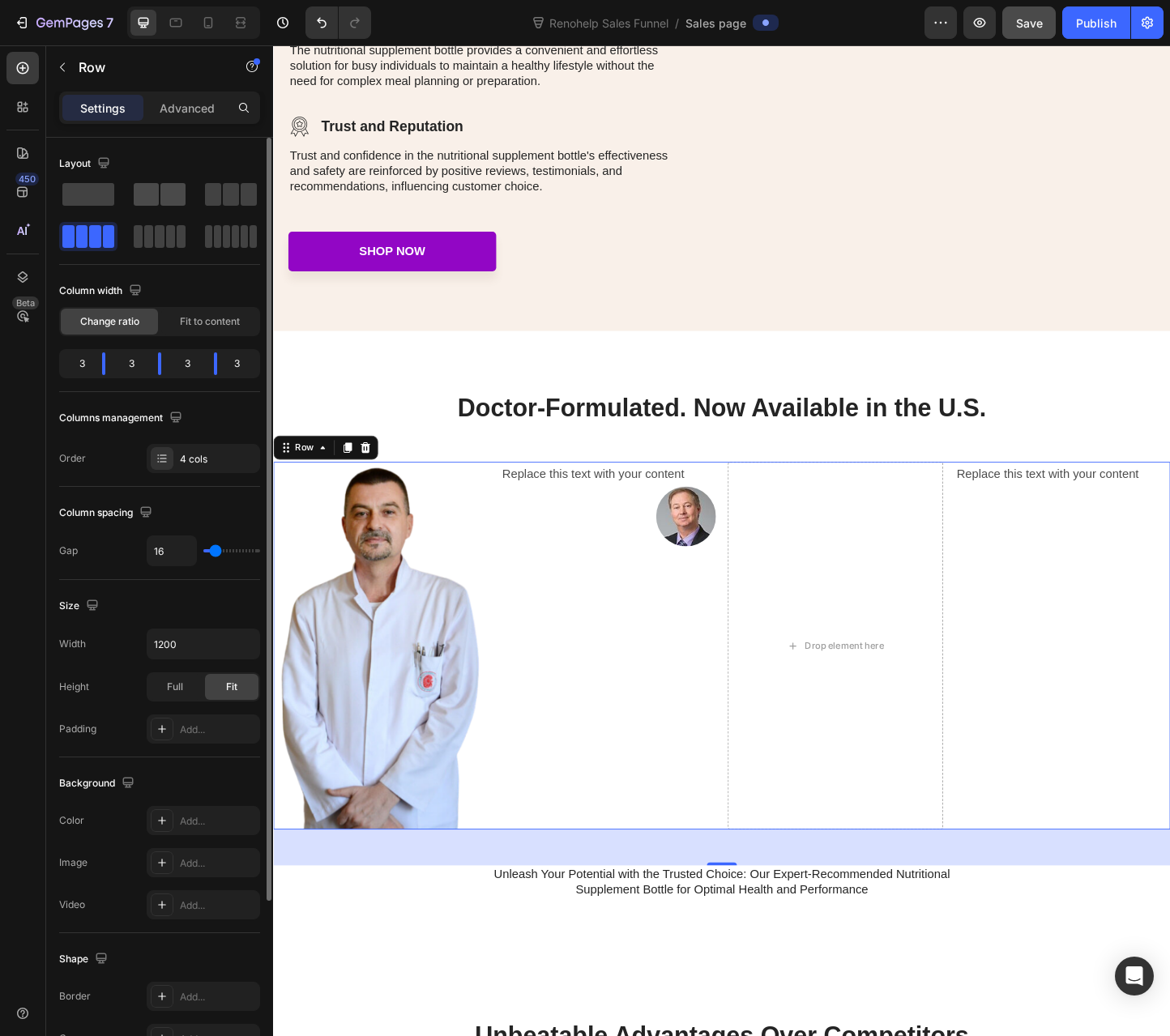
click at [175, 197] on span at bounding box center [173, 194] width 25 height 23
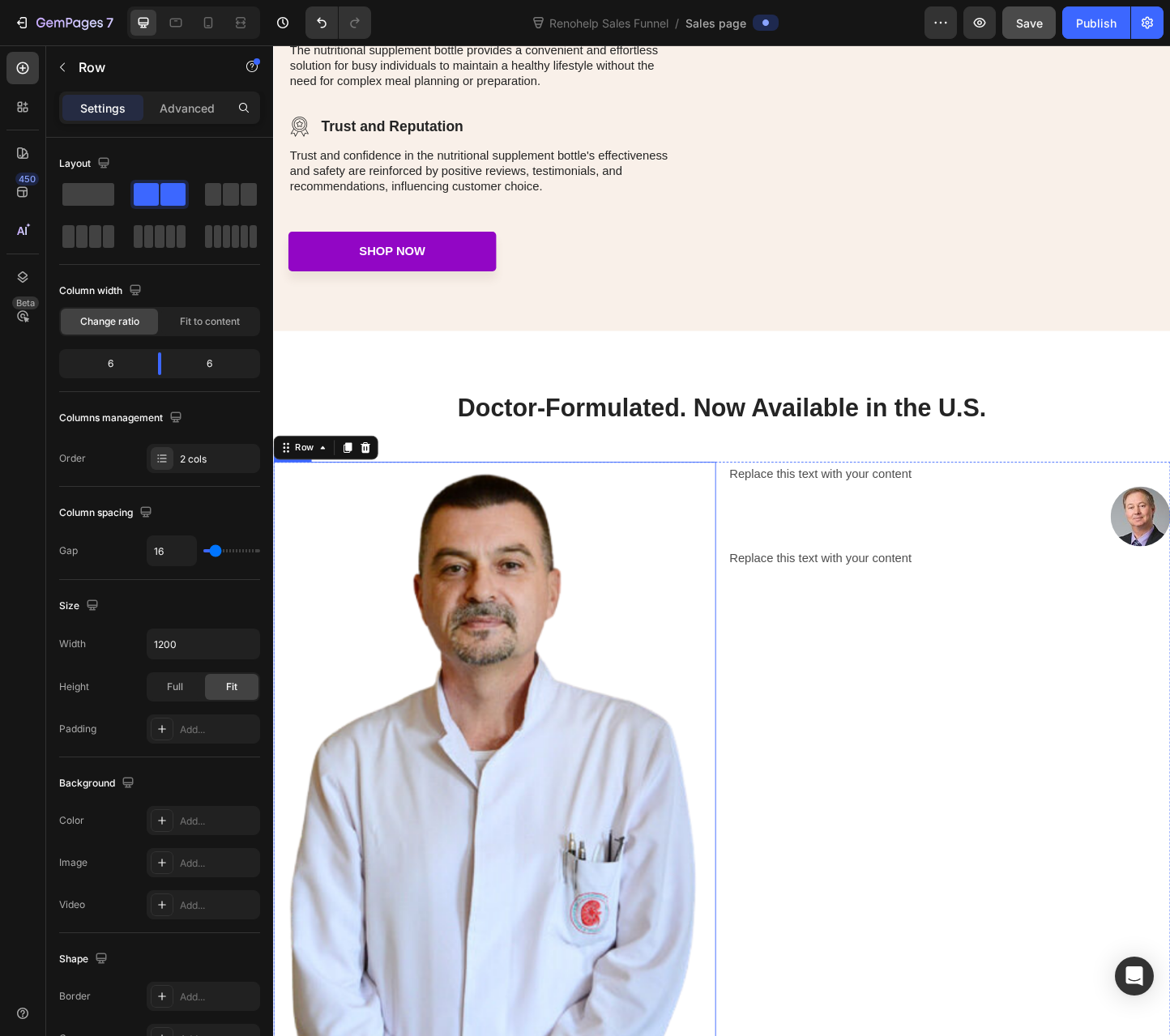
click at [336, 538] on img at bounding box center [512, 905] width 479 height 819
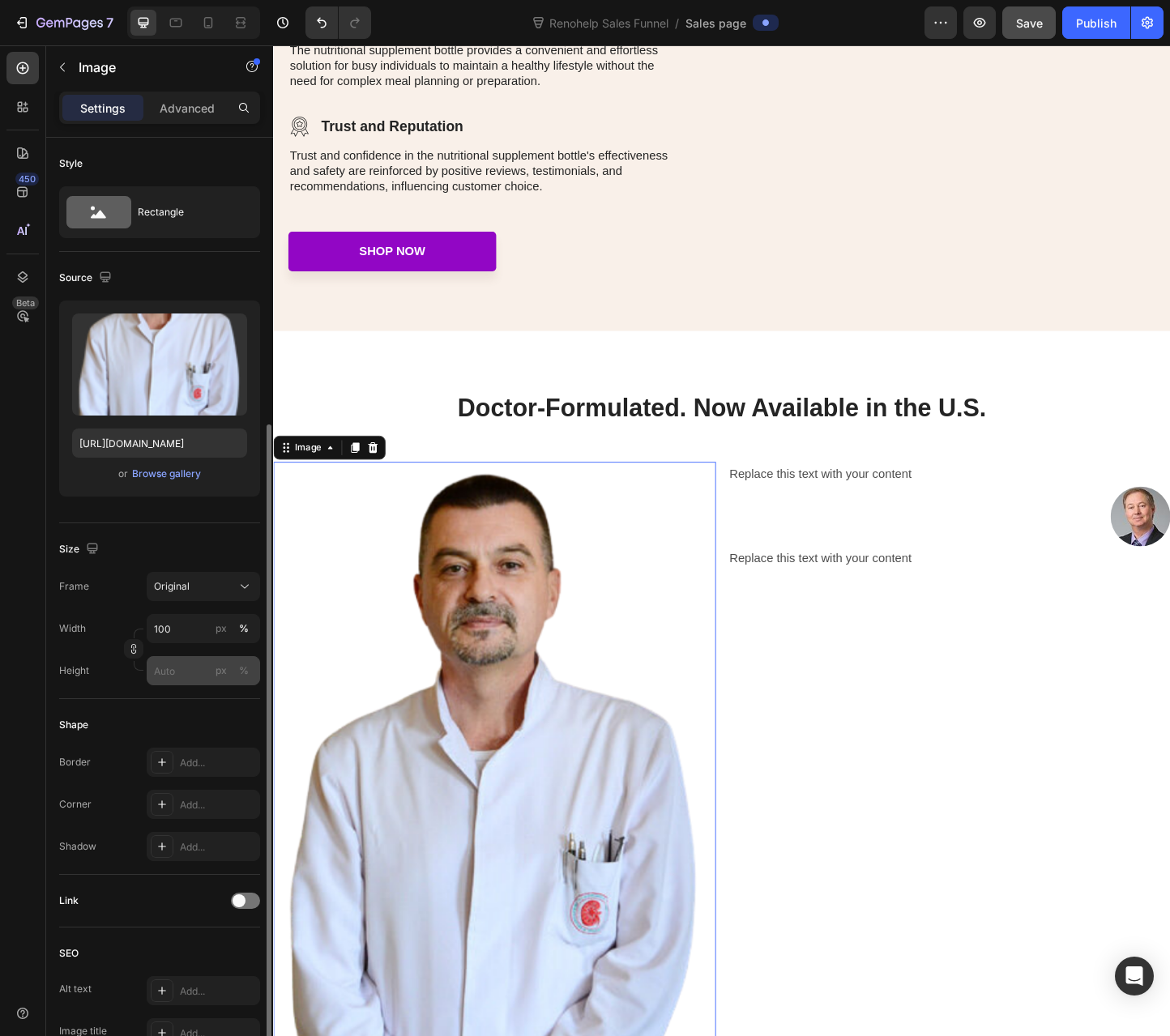
scroll to position [276, 0]
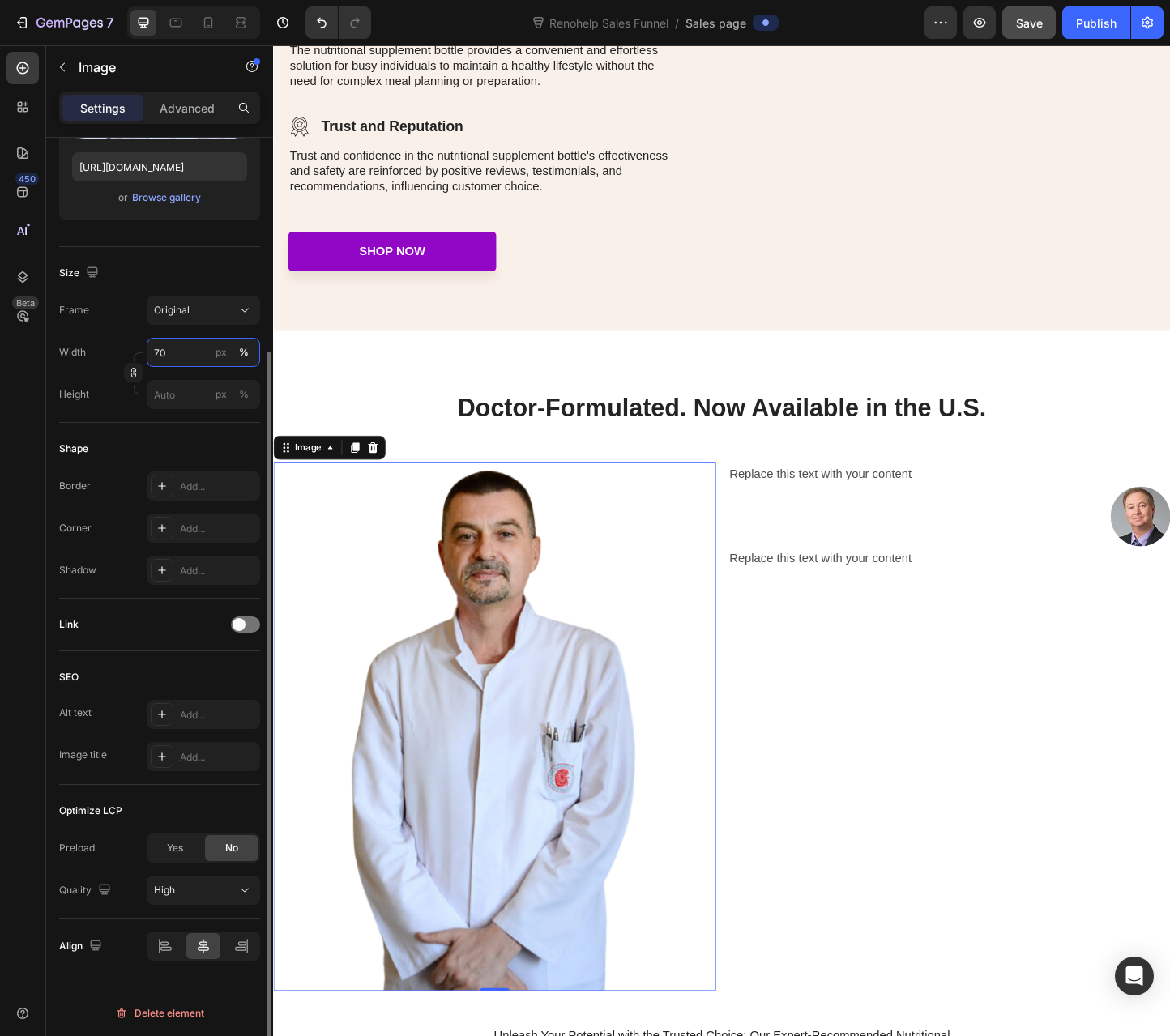
click at [153, 344] on input "70" at bounding box center [203, 352] width 114 height 29
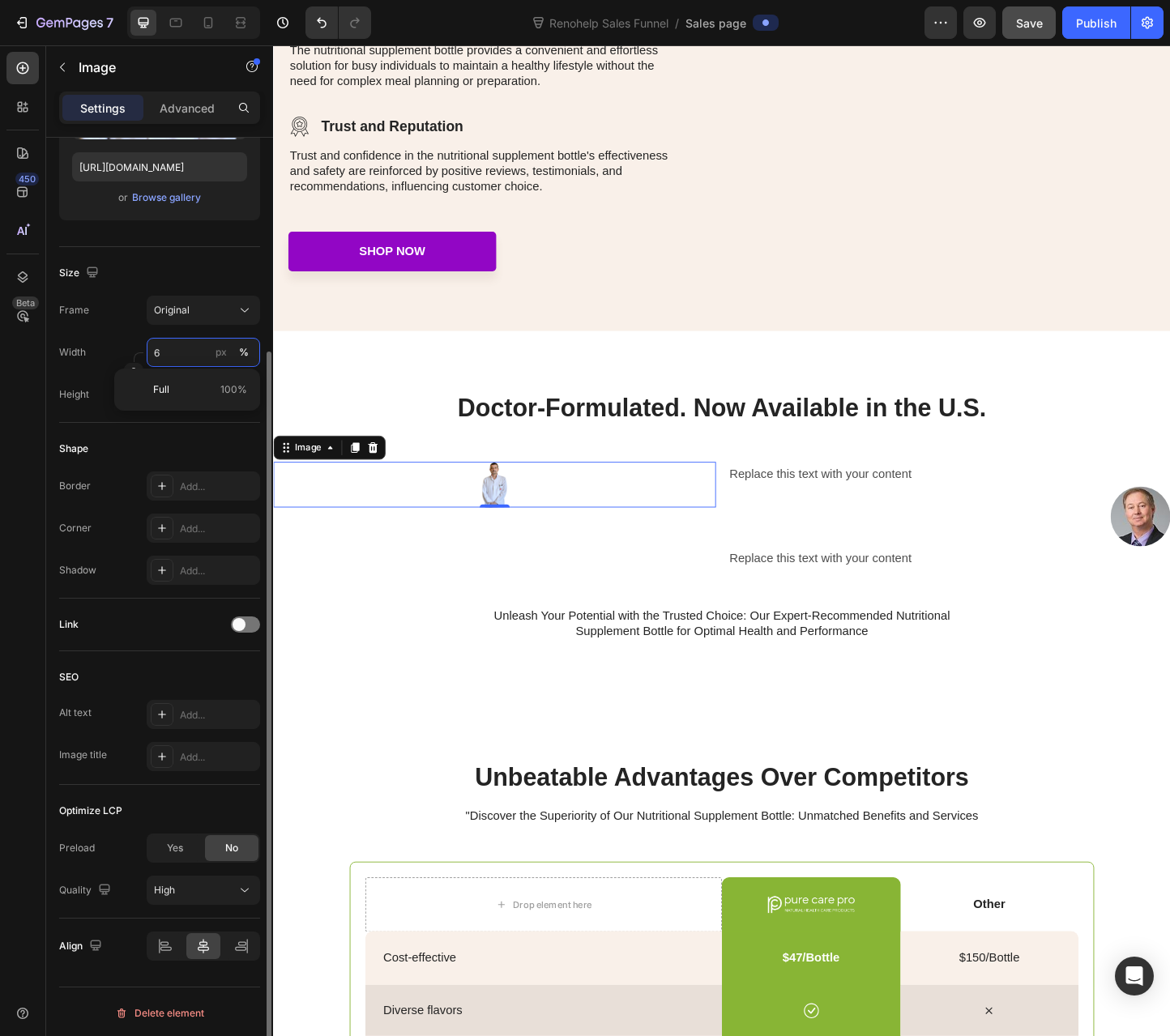
type input "60"
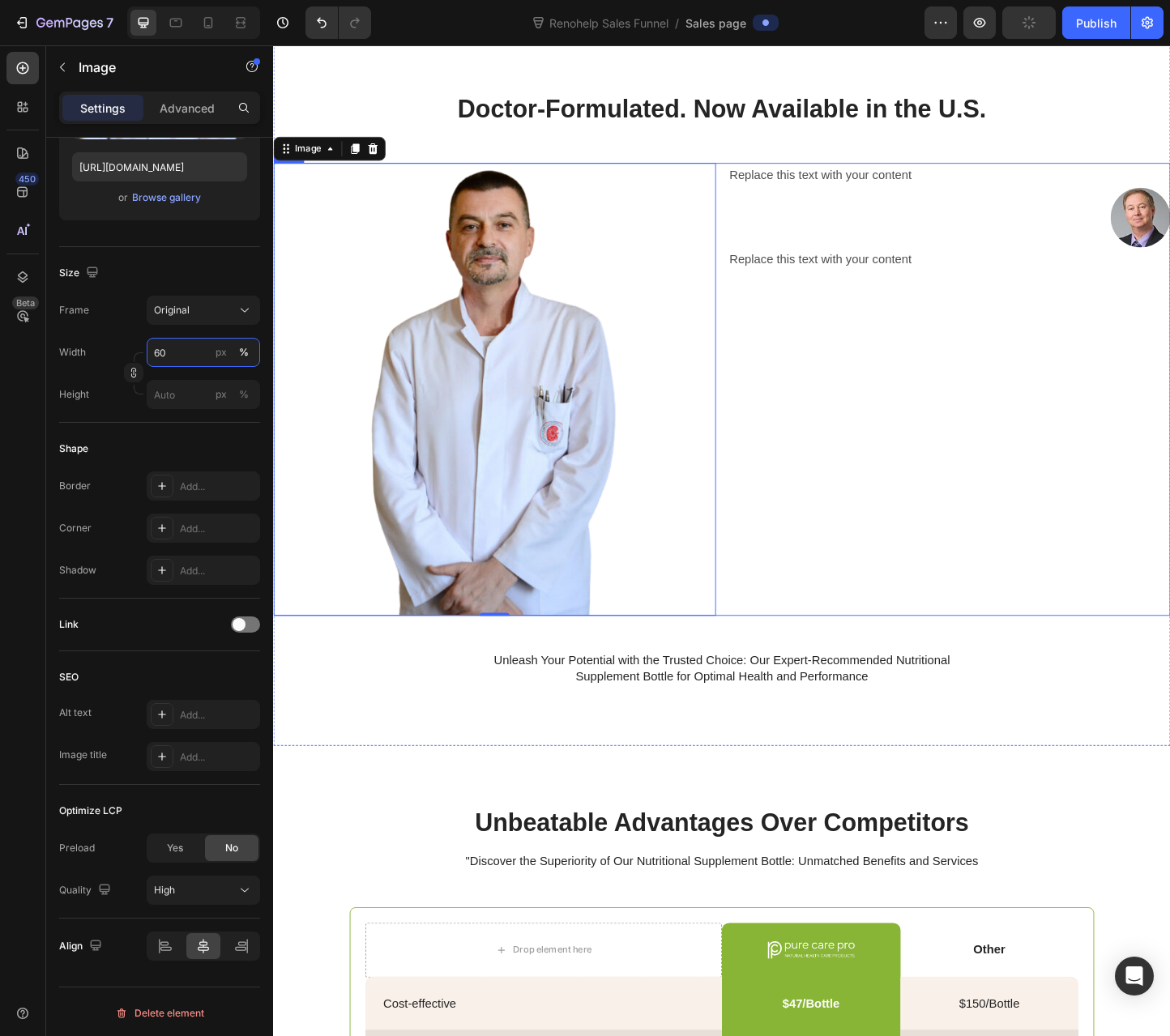
scroll to position [2430, 0]
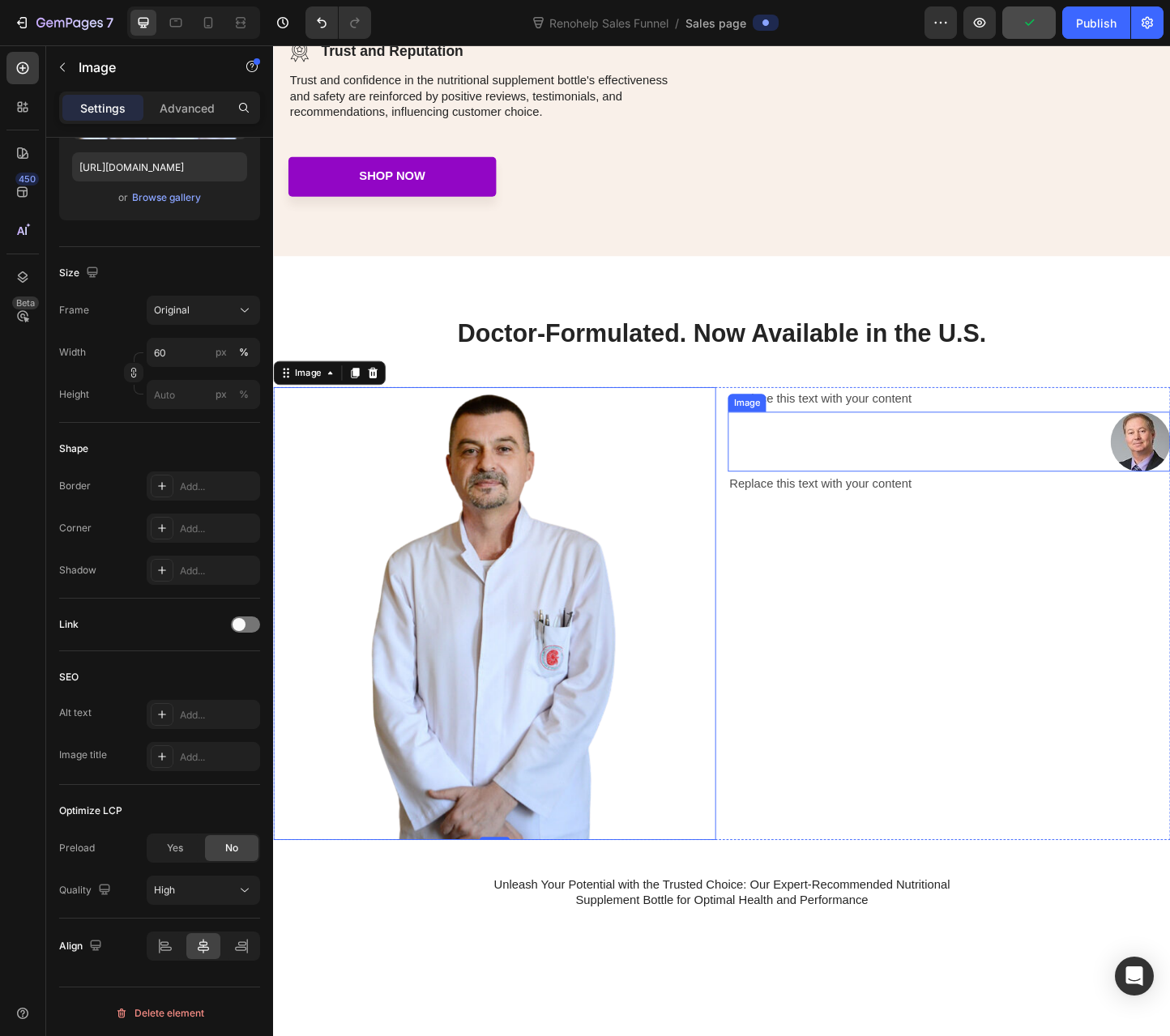
click at [1125, 484] on div at bounding box center [1005, 475] width 479 height 65
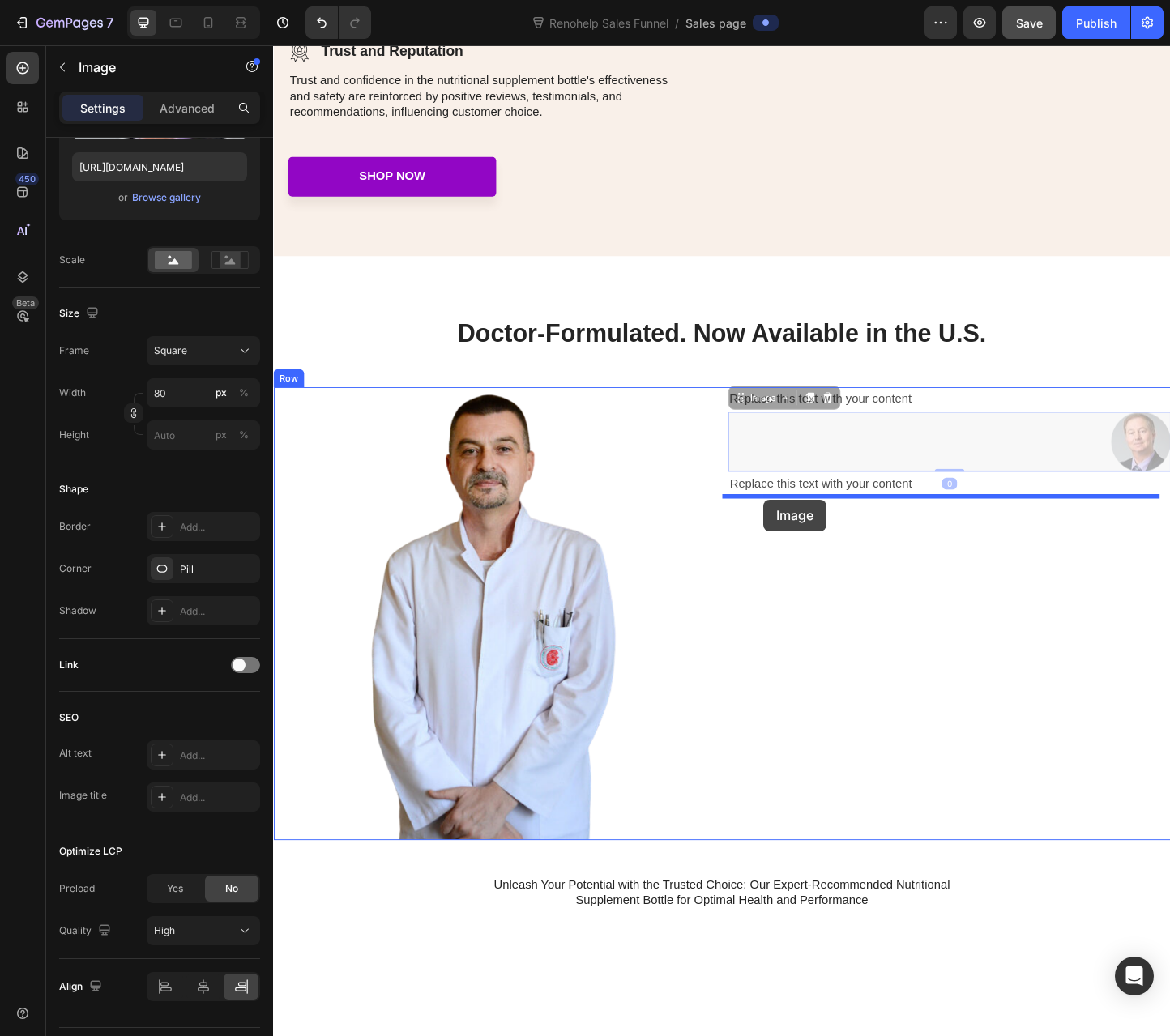
drag, startPoint x: 775, startPoint y: 433, endPoint x: 804, endPoint y: 538, distance: 108.9
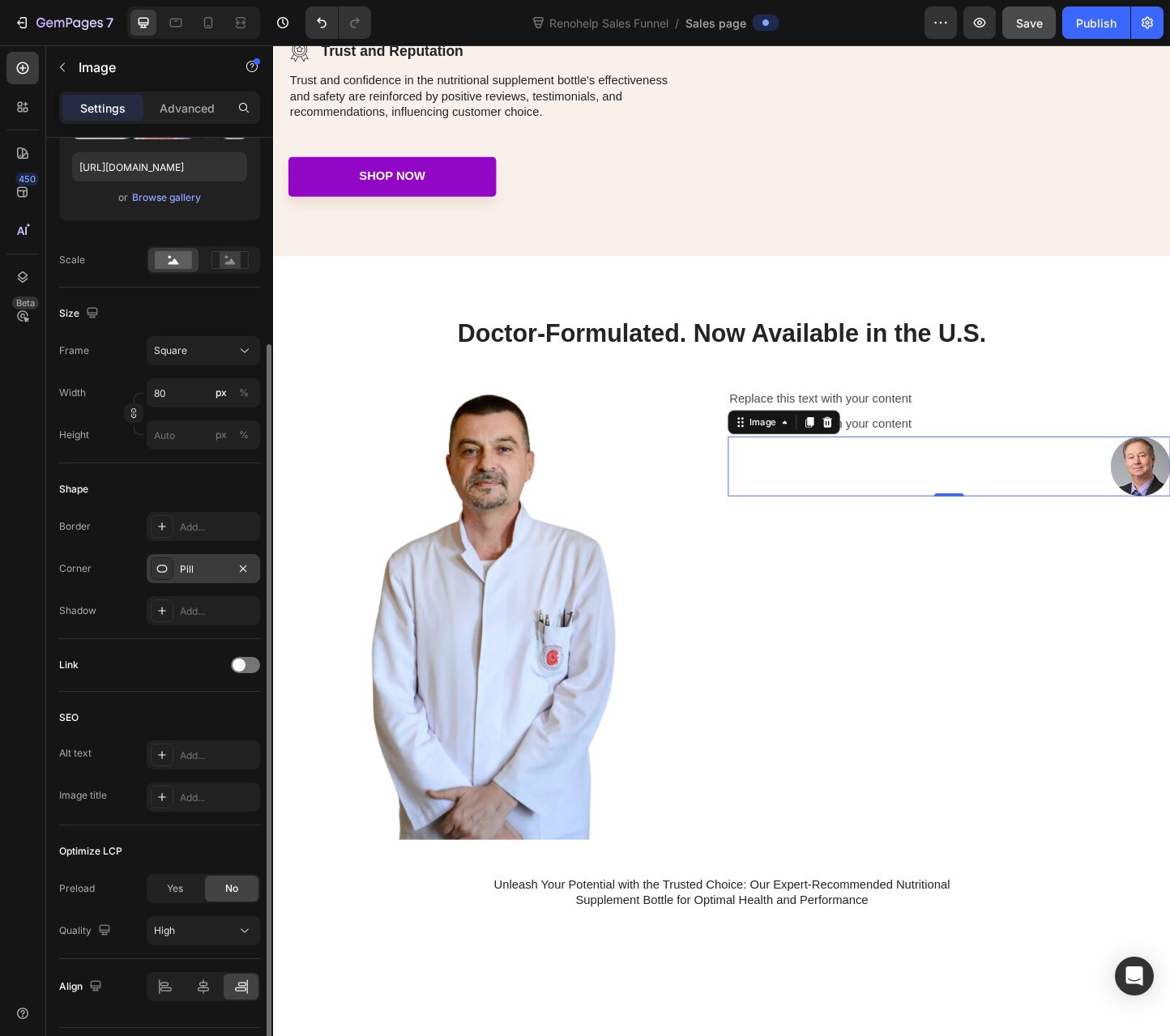
scroll to position [317, 0]
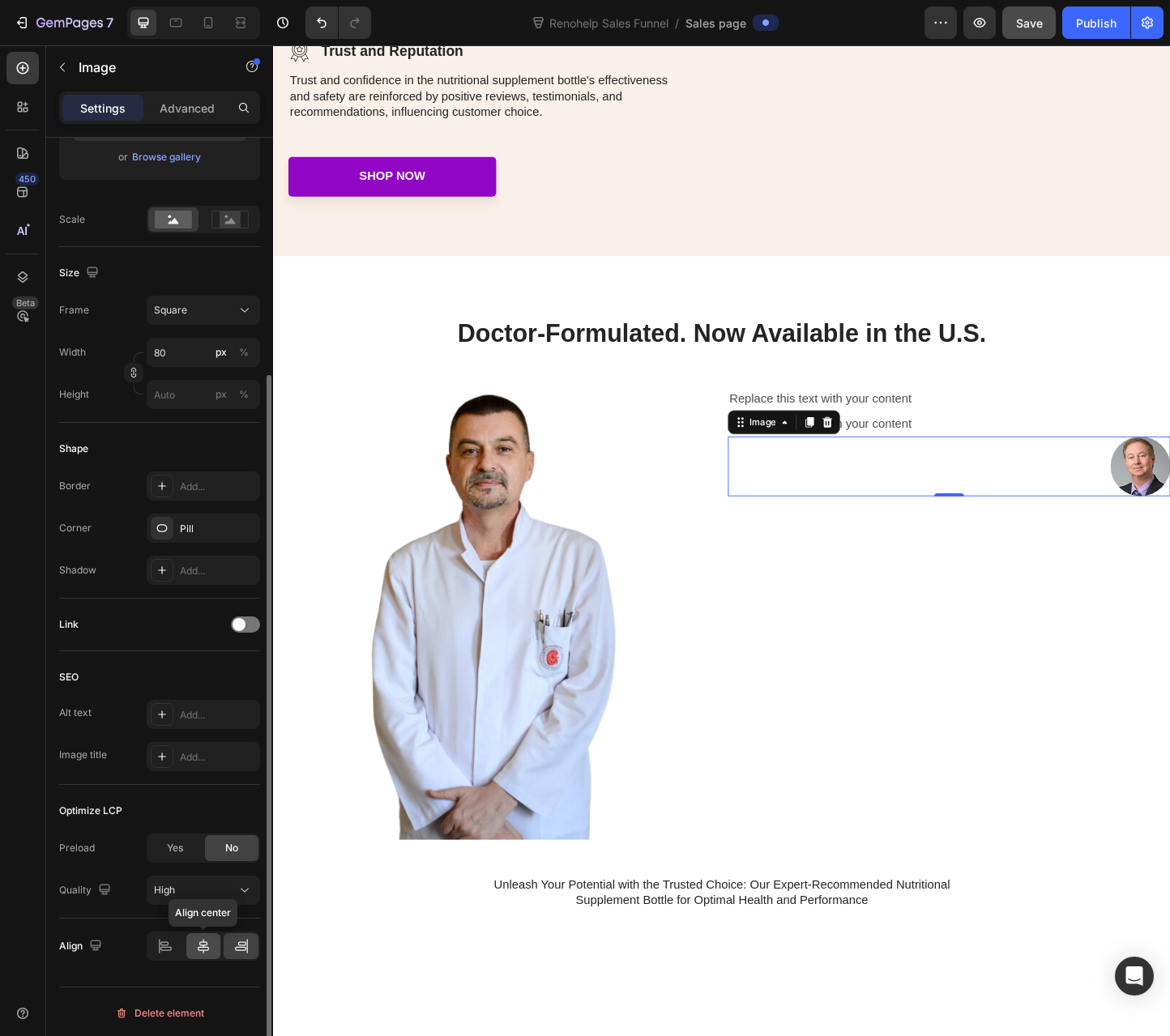
click at [203, 940] on icon at bounding box center [203, 946] width 16 height 16
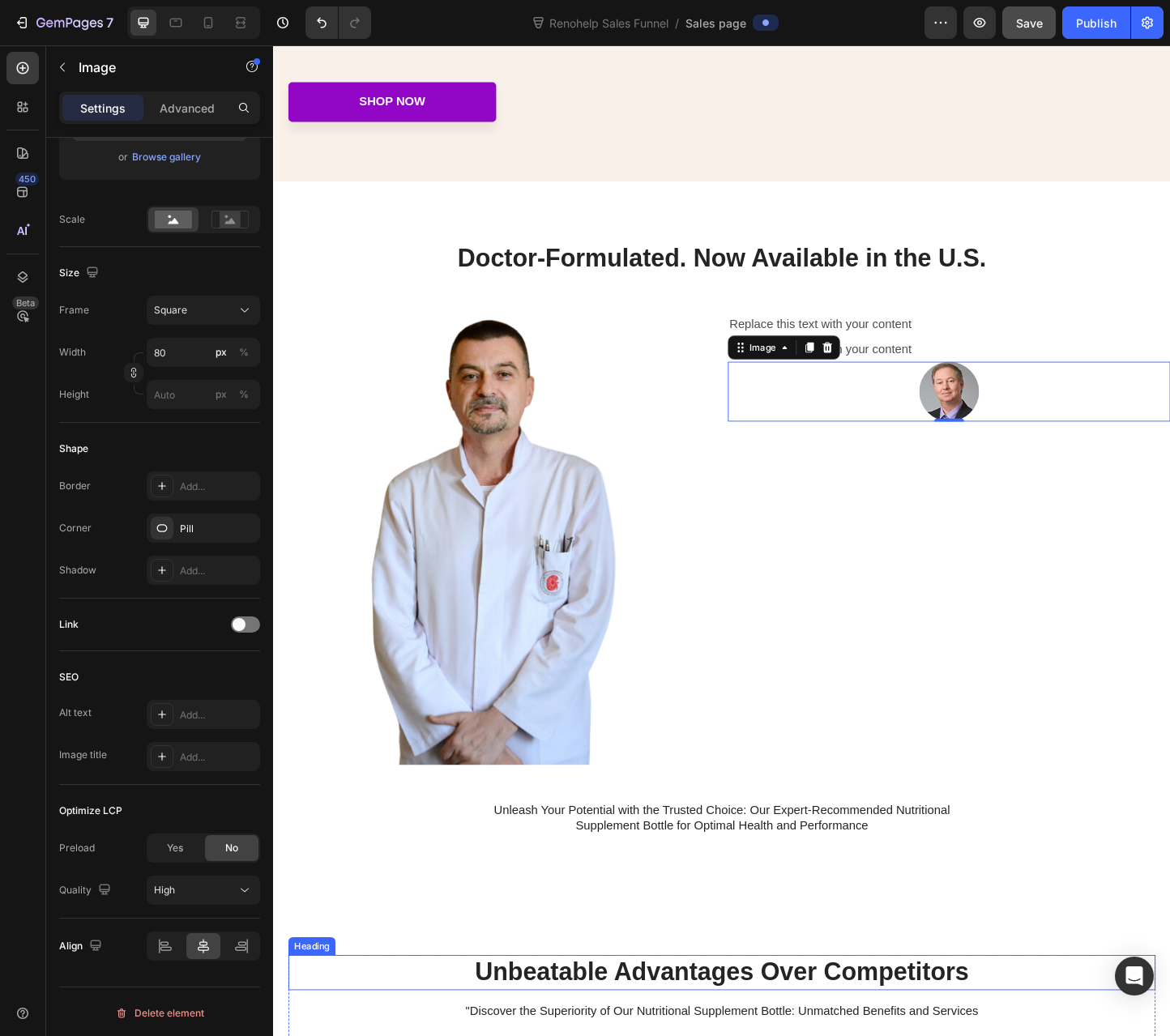
scroll to position [2511, 0]
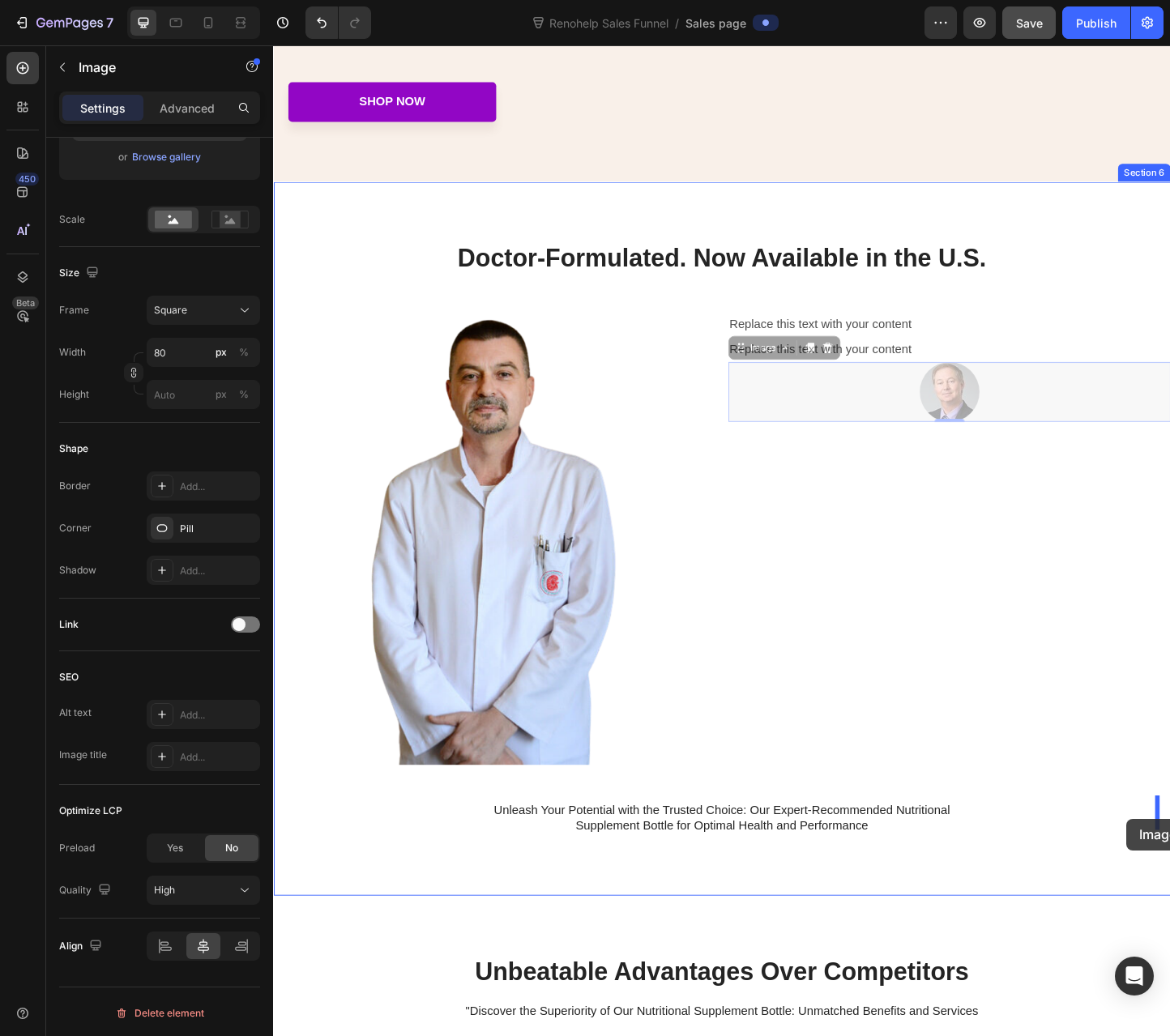
drag, startPoint x: 774, startPoint y: 374, endPoint x: 1198, endPoint y: 883, distance: 662.5
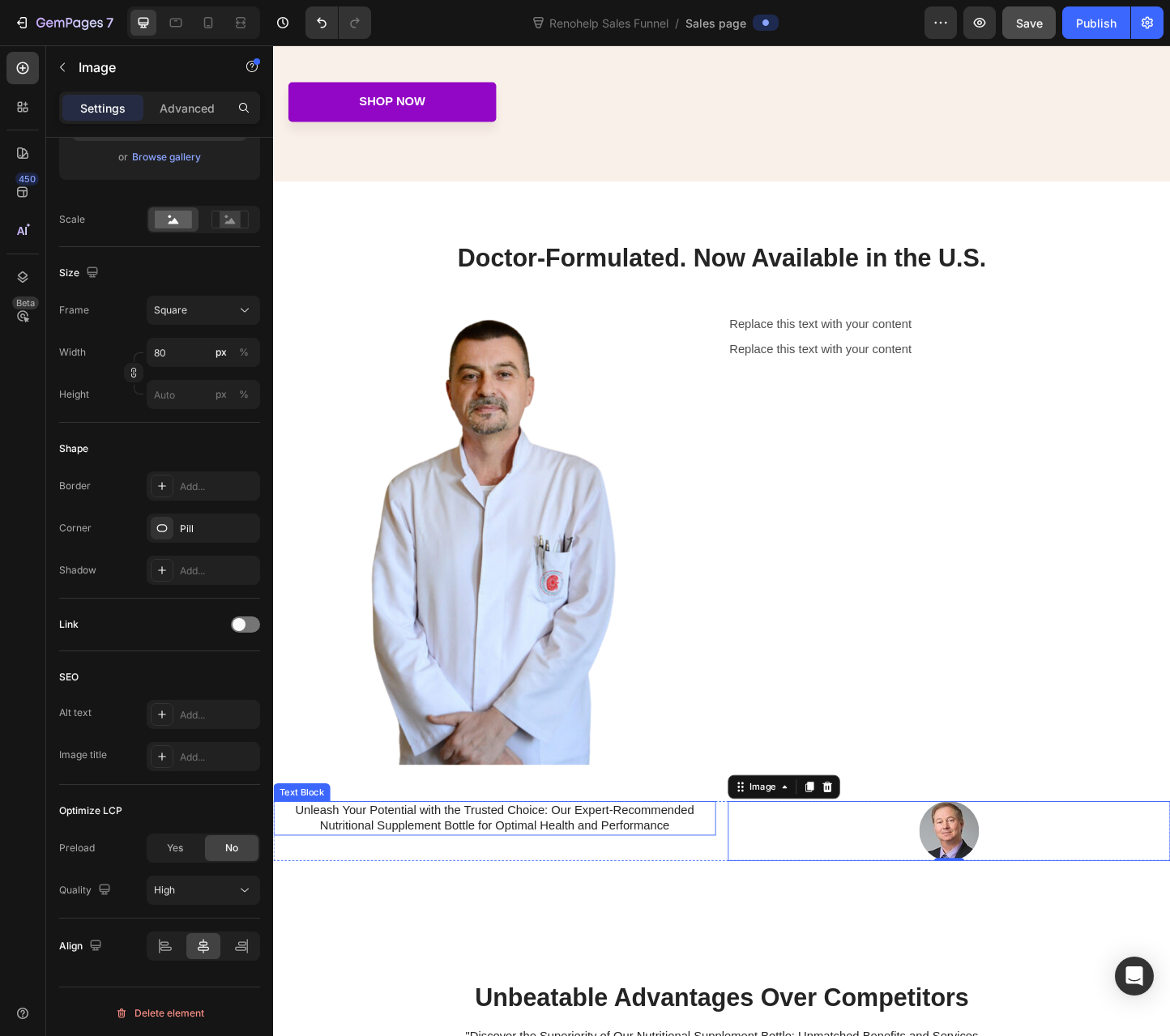
click at [741, 891] on p "Unleash Your Potential with the Trusted Choice: Our Expert-Recommended Nutritio…" at bounding box center [513, 883] width 477 height 34
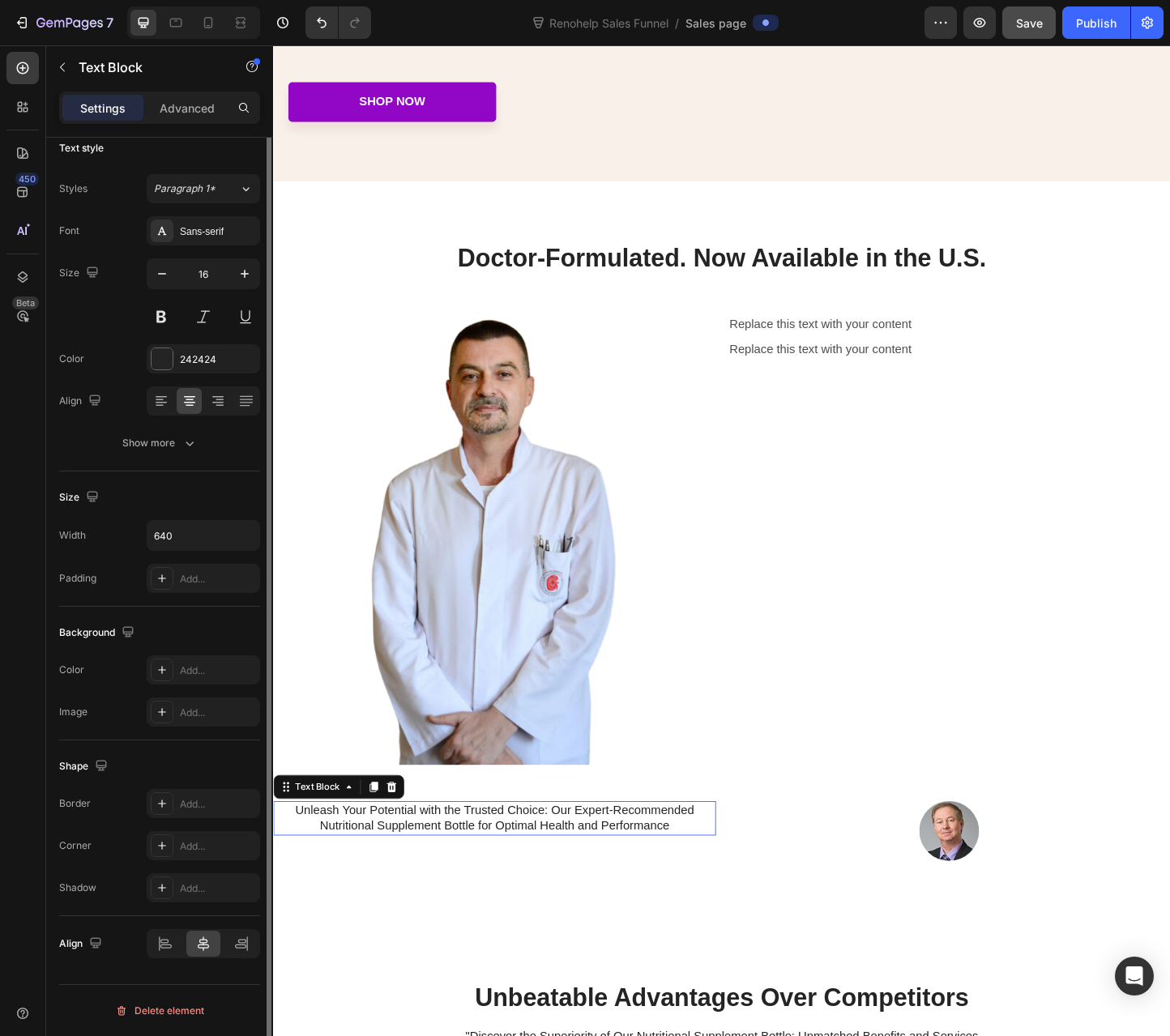
scroll to position [0, 0]
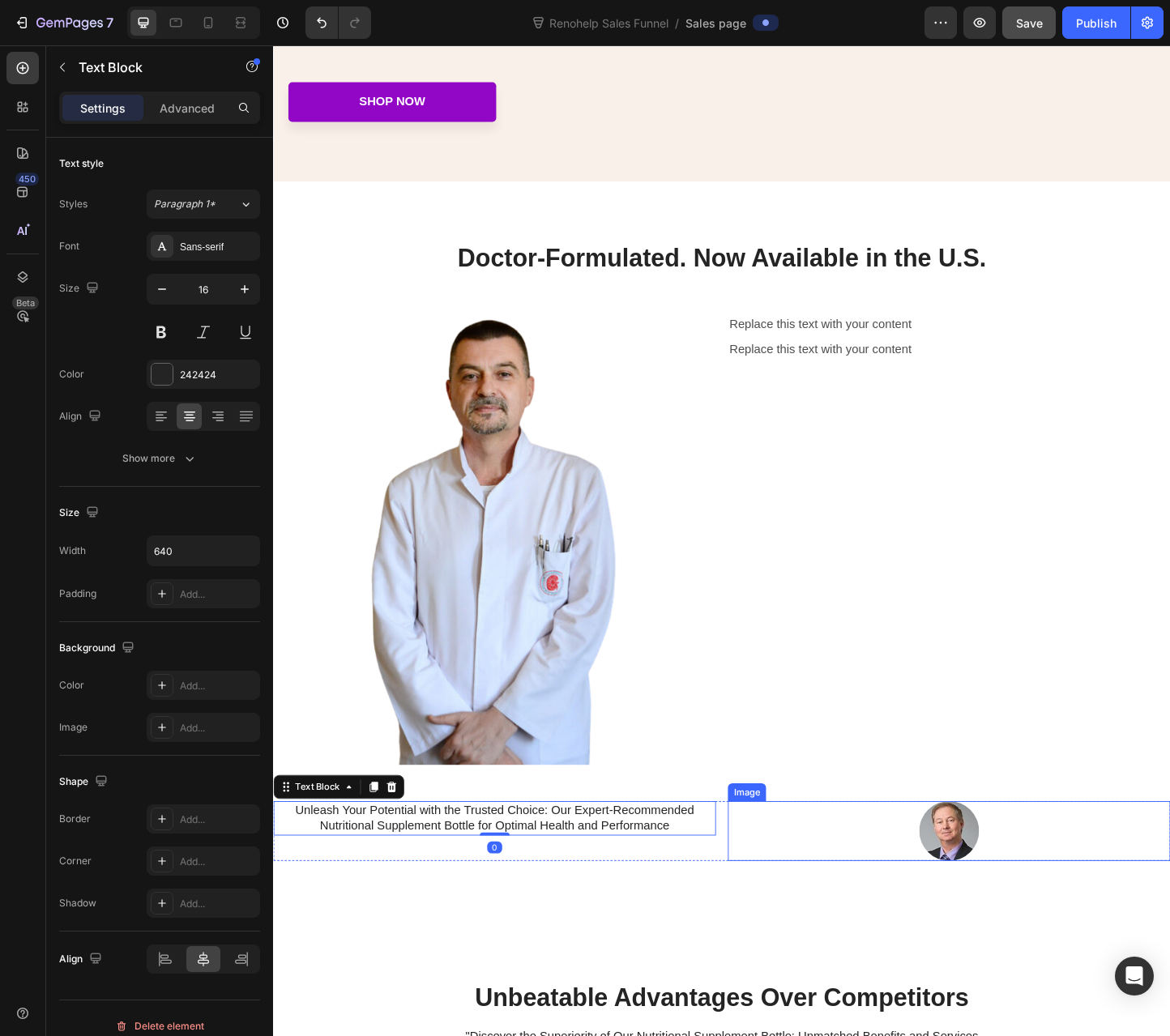
click at [825, 885] on div at bounding box center [1005, 897] width 479 height 65
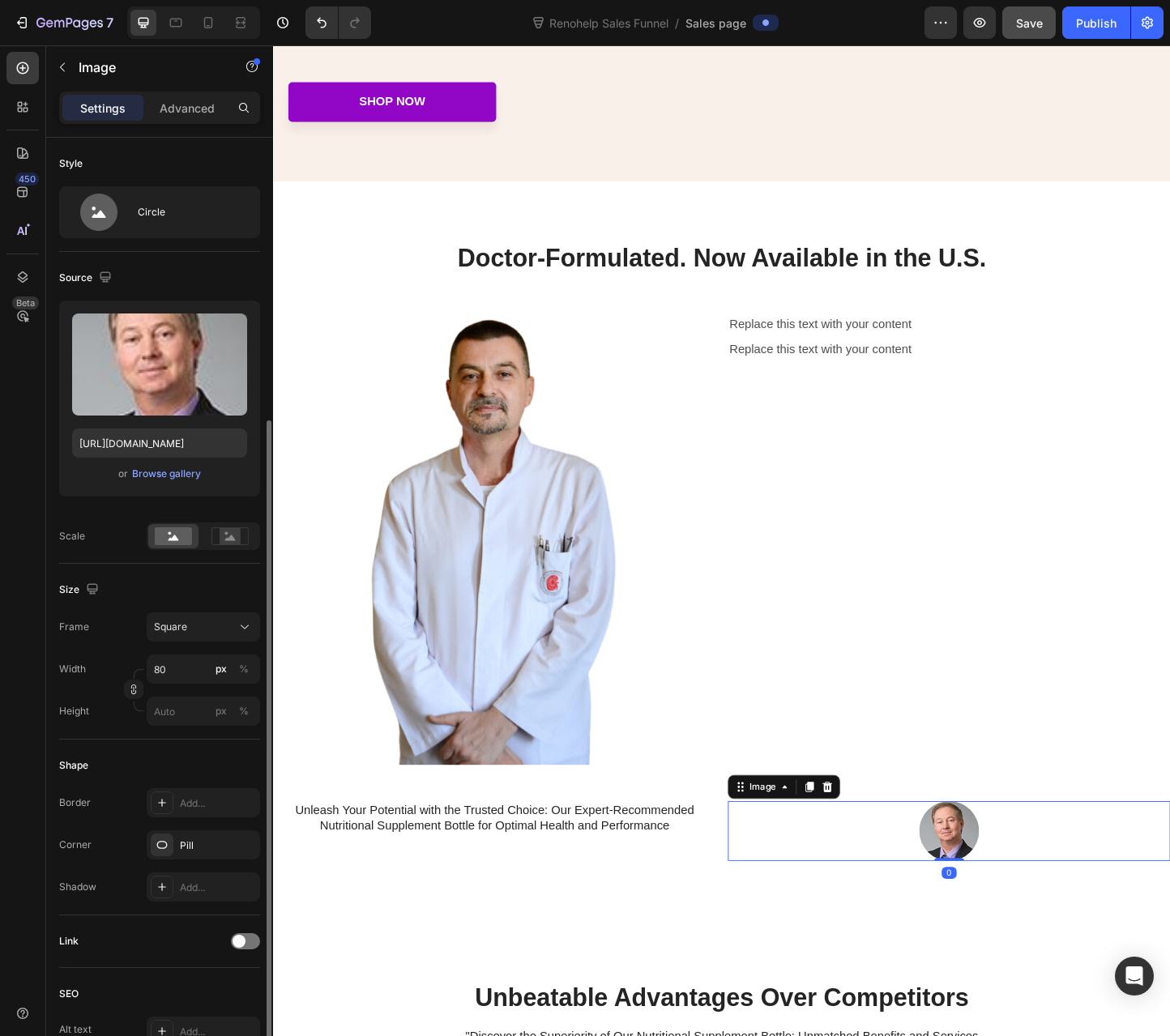
scroll to position [317, 0]
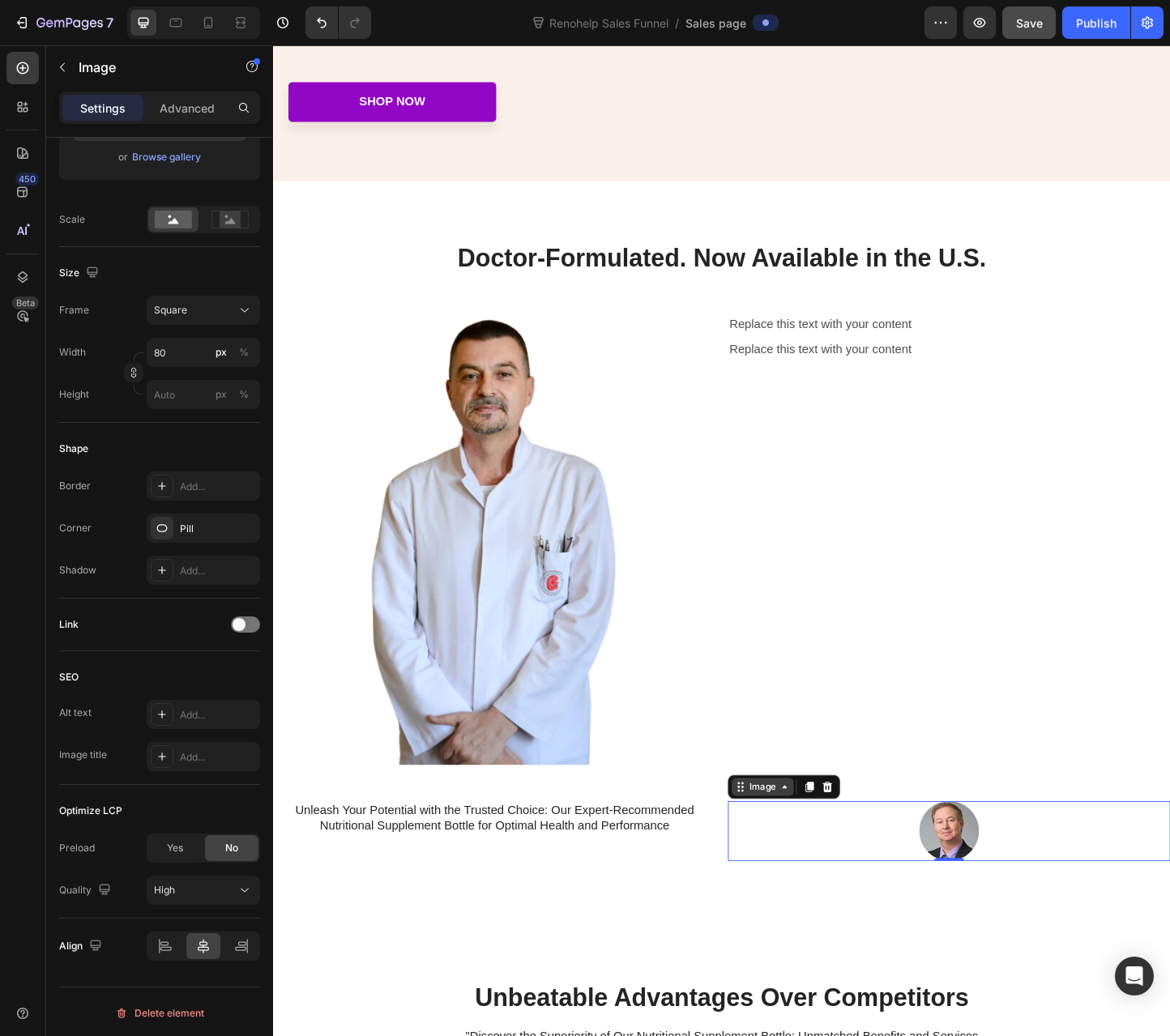
click at [786, 848] on div "Image" at bounding box center [803, 849] width 35 height 14
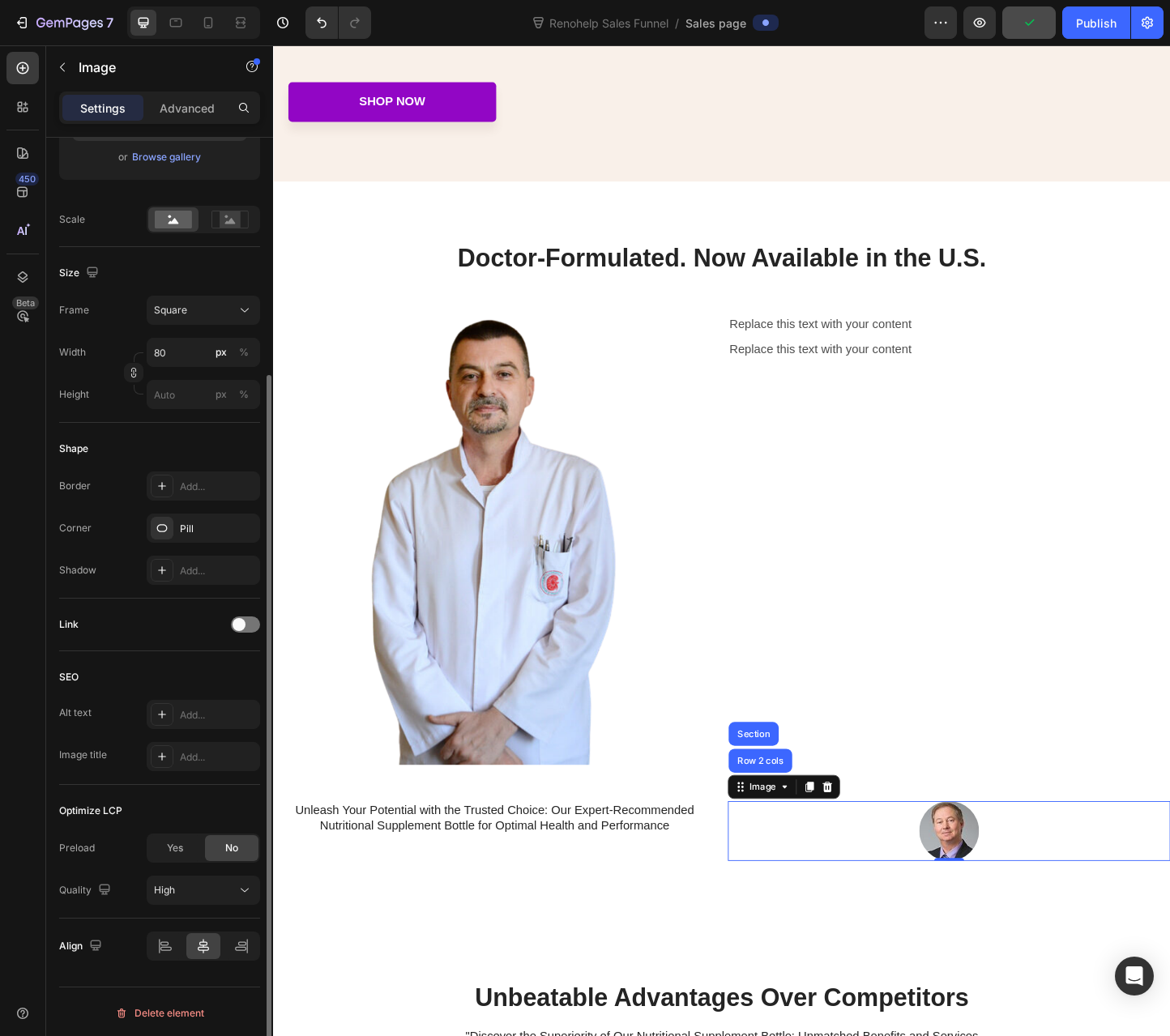
scroll to position [0, 0]
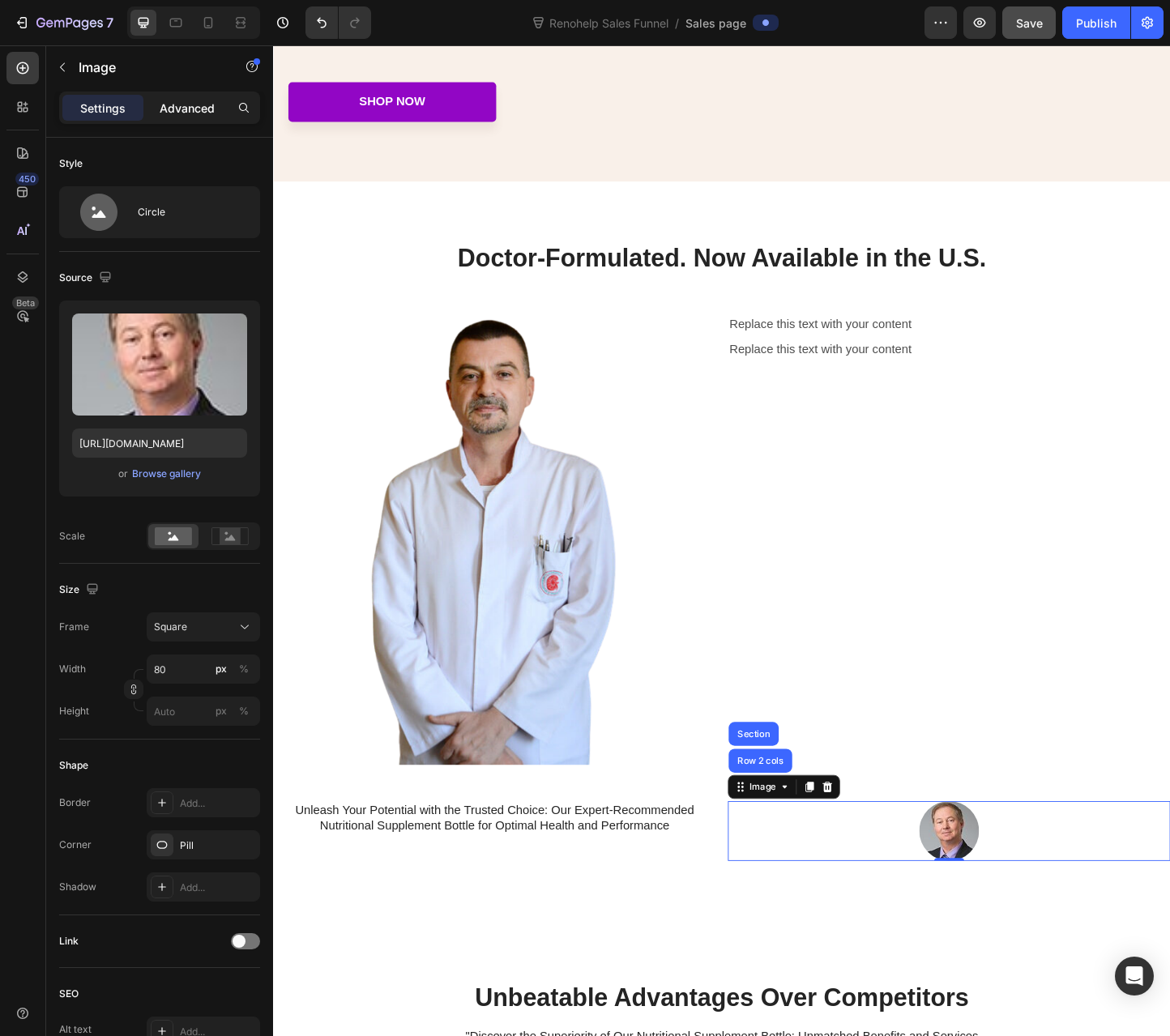
click at [183, 116] on p "Advanced" at bounding box center [187, 107] width 55 height 17
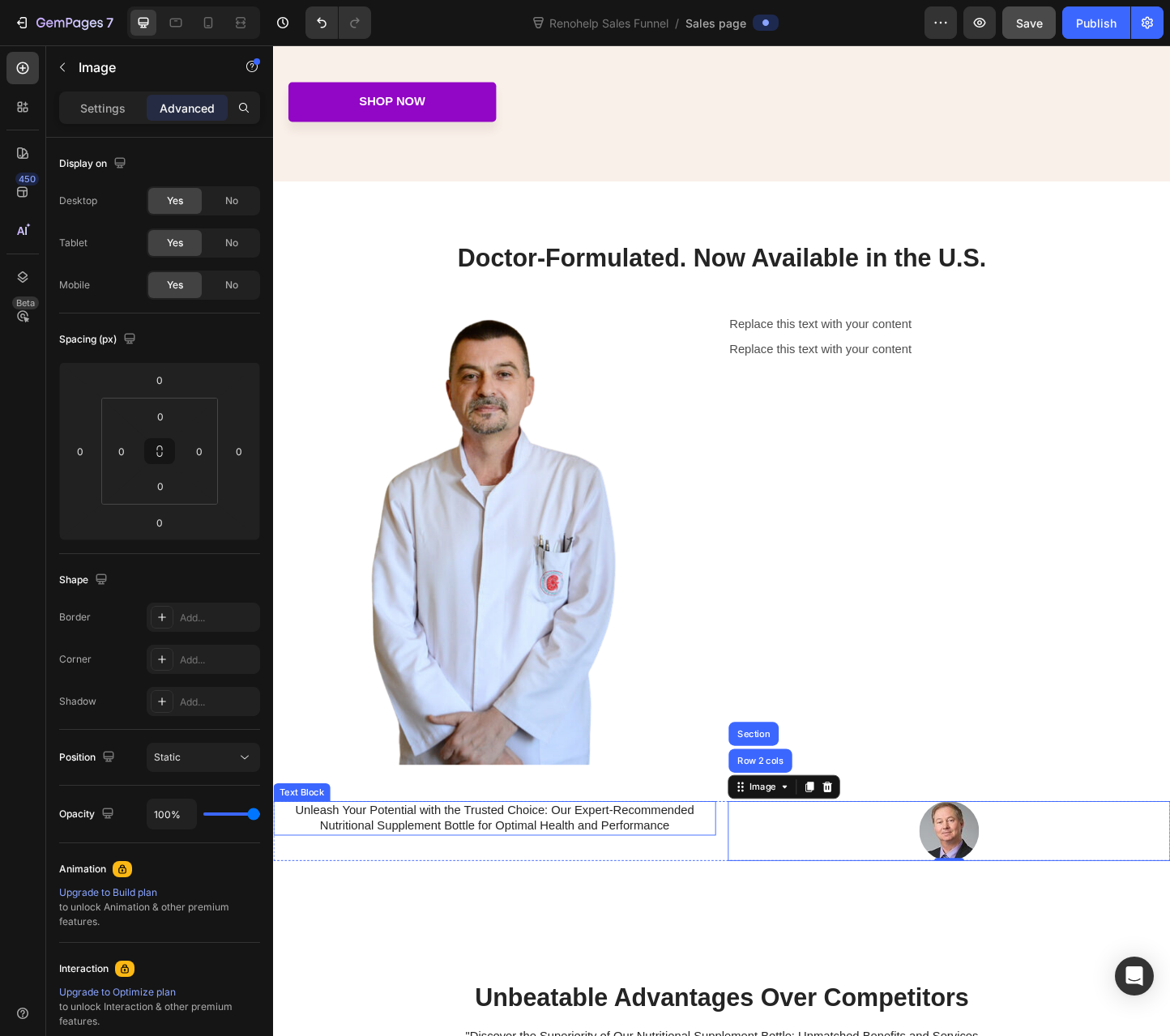
click at [730, 892] on p "Unleash Your Potential with the Trusted Choice: Our Expert-Recommended Nutritio…" at bounding box center [513, 883] width 477 height 34
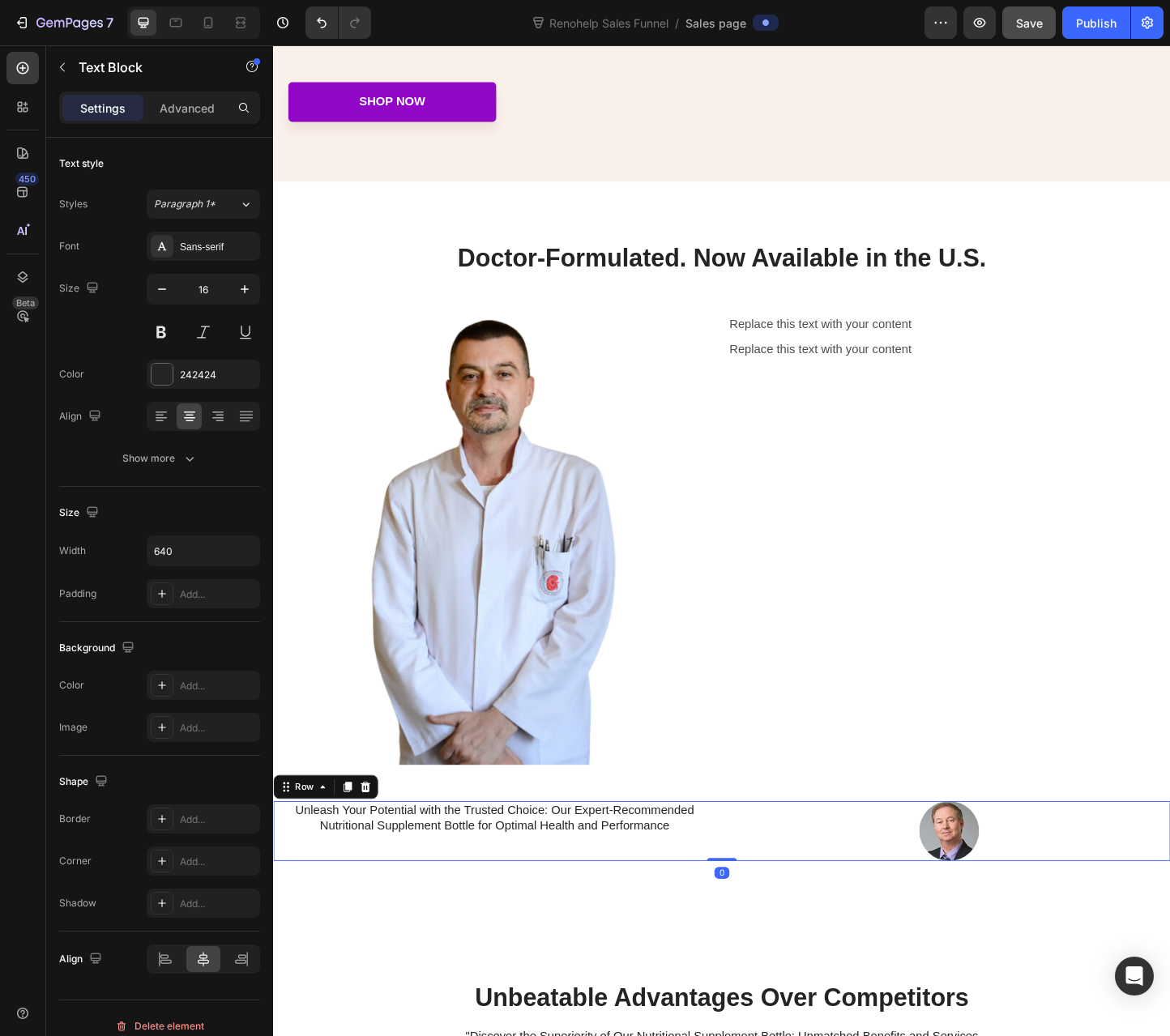
click at [749, 910] on div "Unleash Your Potential with the Trusted Choice: Our Expert-Recommended Nutritio…" at bounding box center [758, 897] width 972 height 65
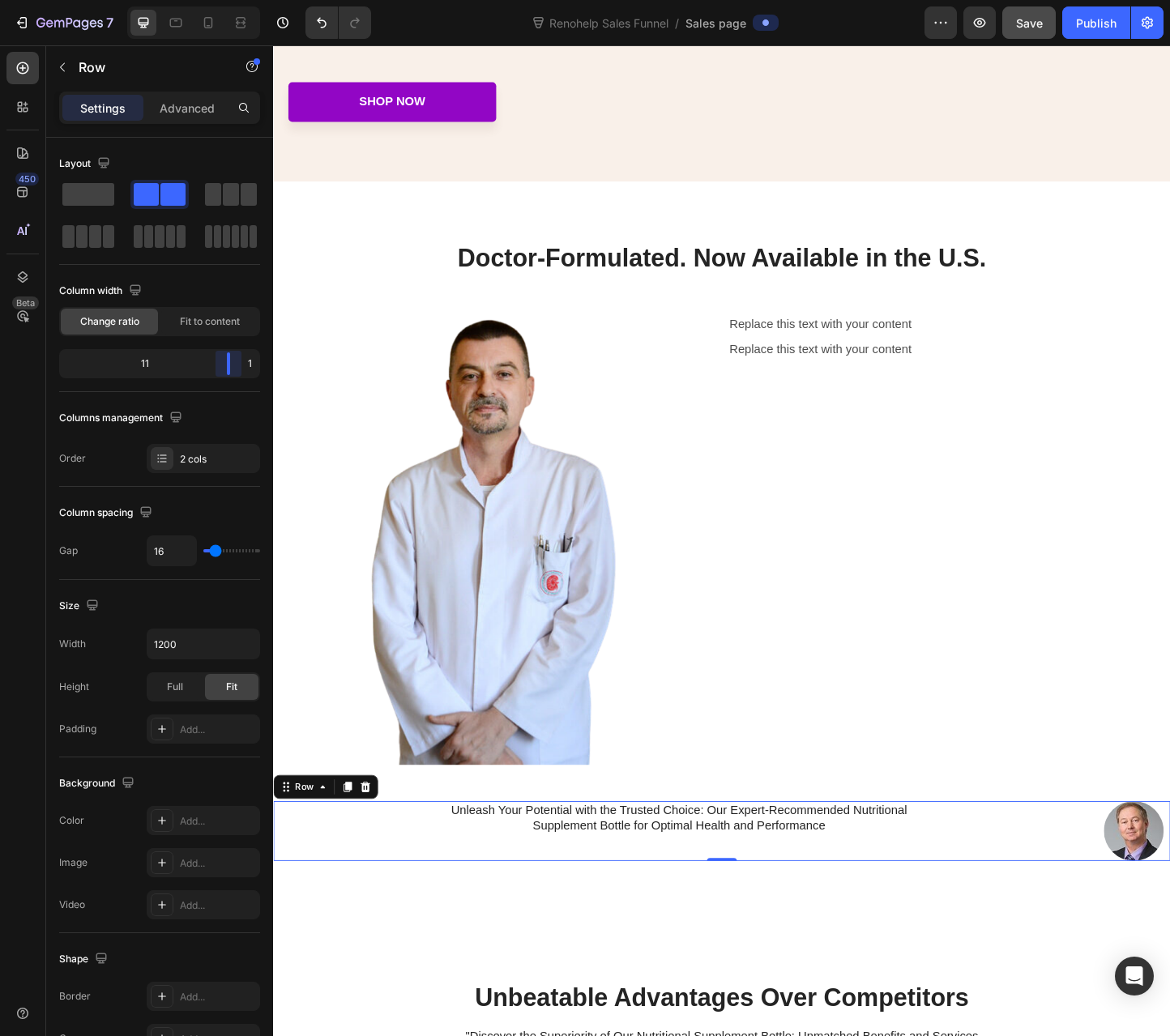
drag, startPoint x: 160, startPoint y: 360, endPoint x: 250, endPoint y: 362, distance: 90.0
click at [250, 0] on body "7 Renohelp Sales Funnel / Sales page Preview Save Publish 450 Beta Sections(30)…" at bounding box center [585, 0] width 1170 height 0
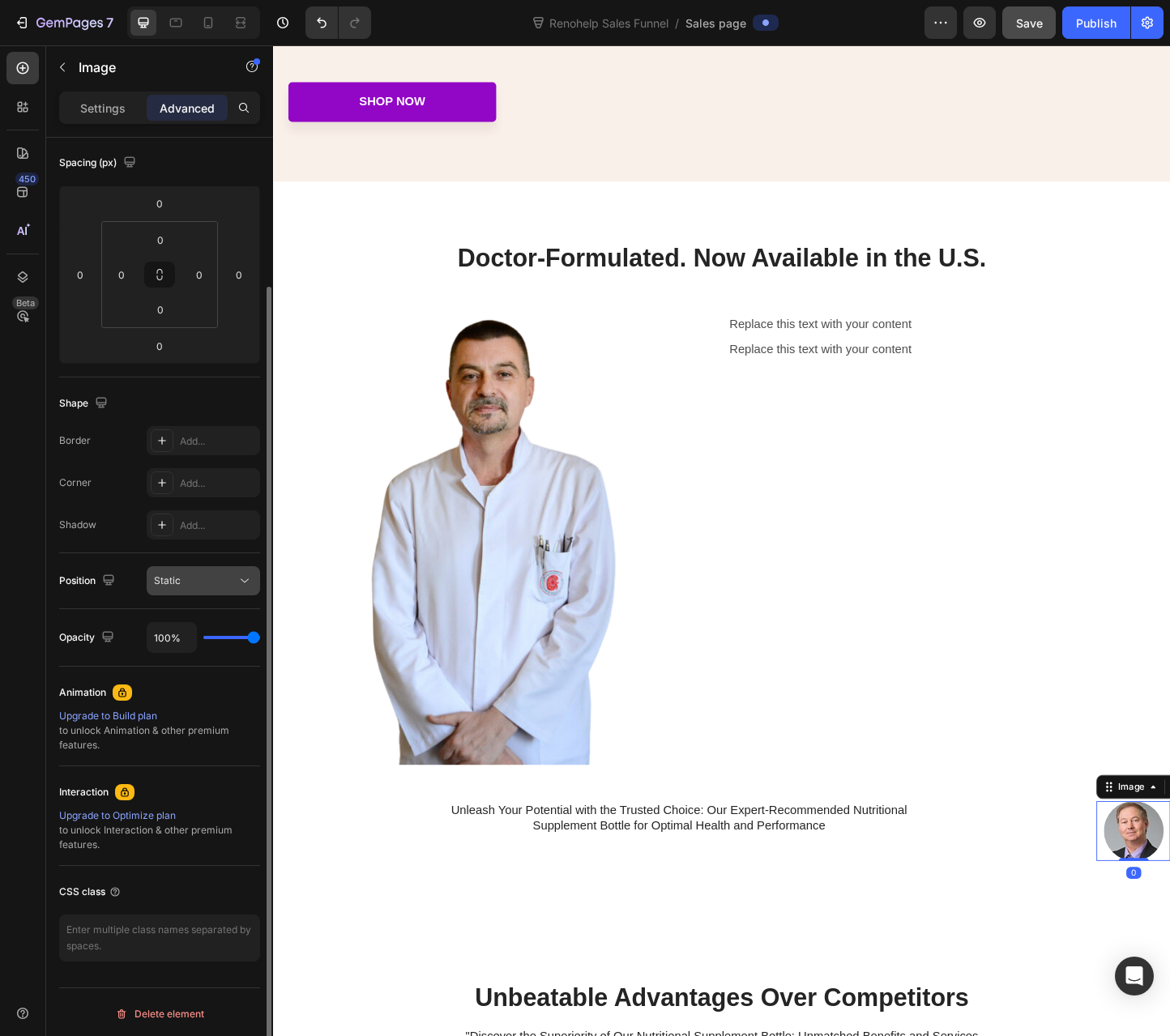
scroll to position [0, 0]
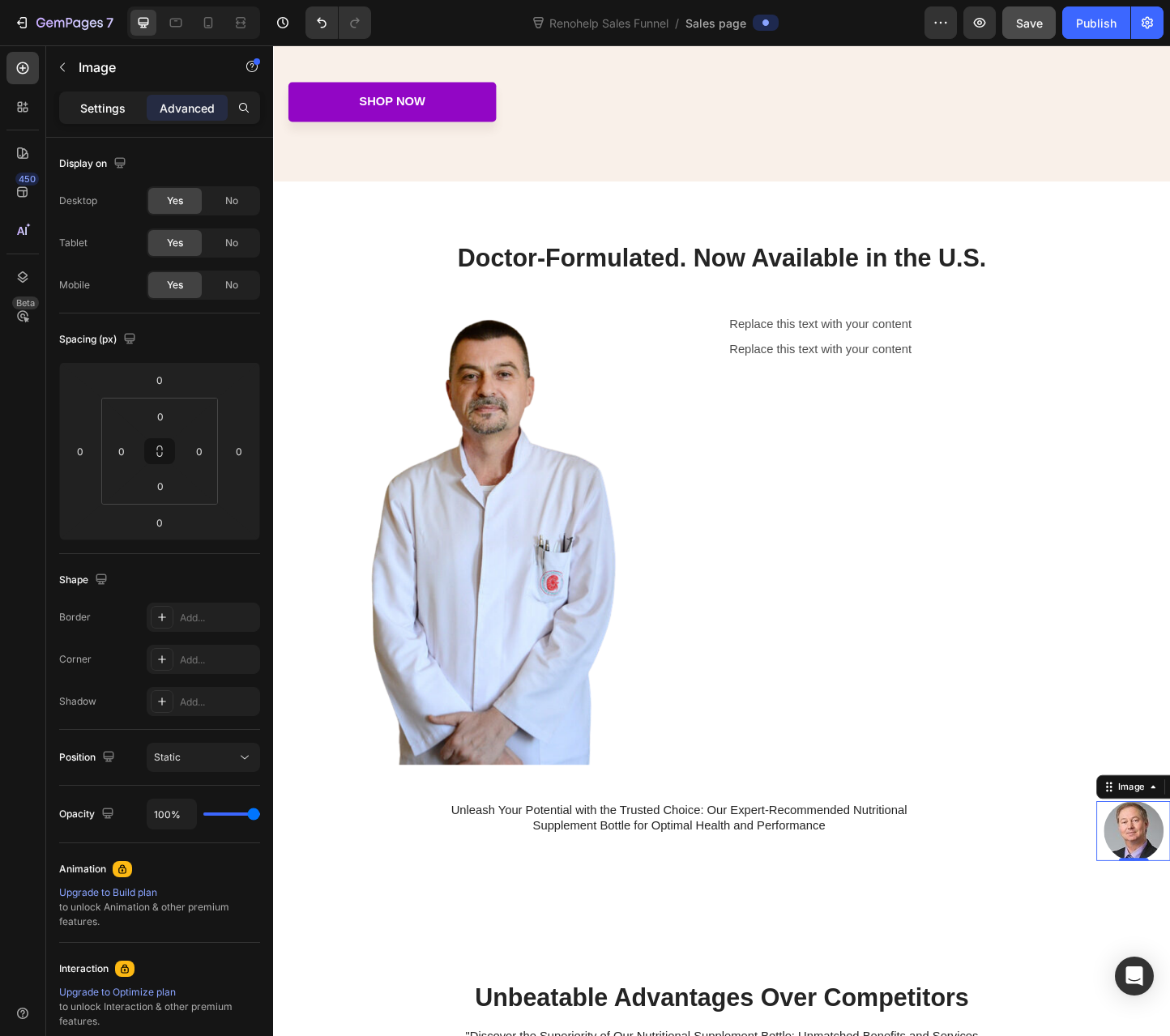
click at [115, 110] on p "Settings" at bounding box center [103, 107] width 45 height 17
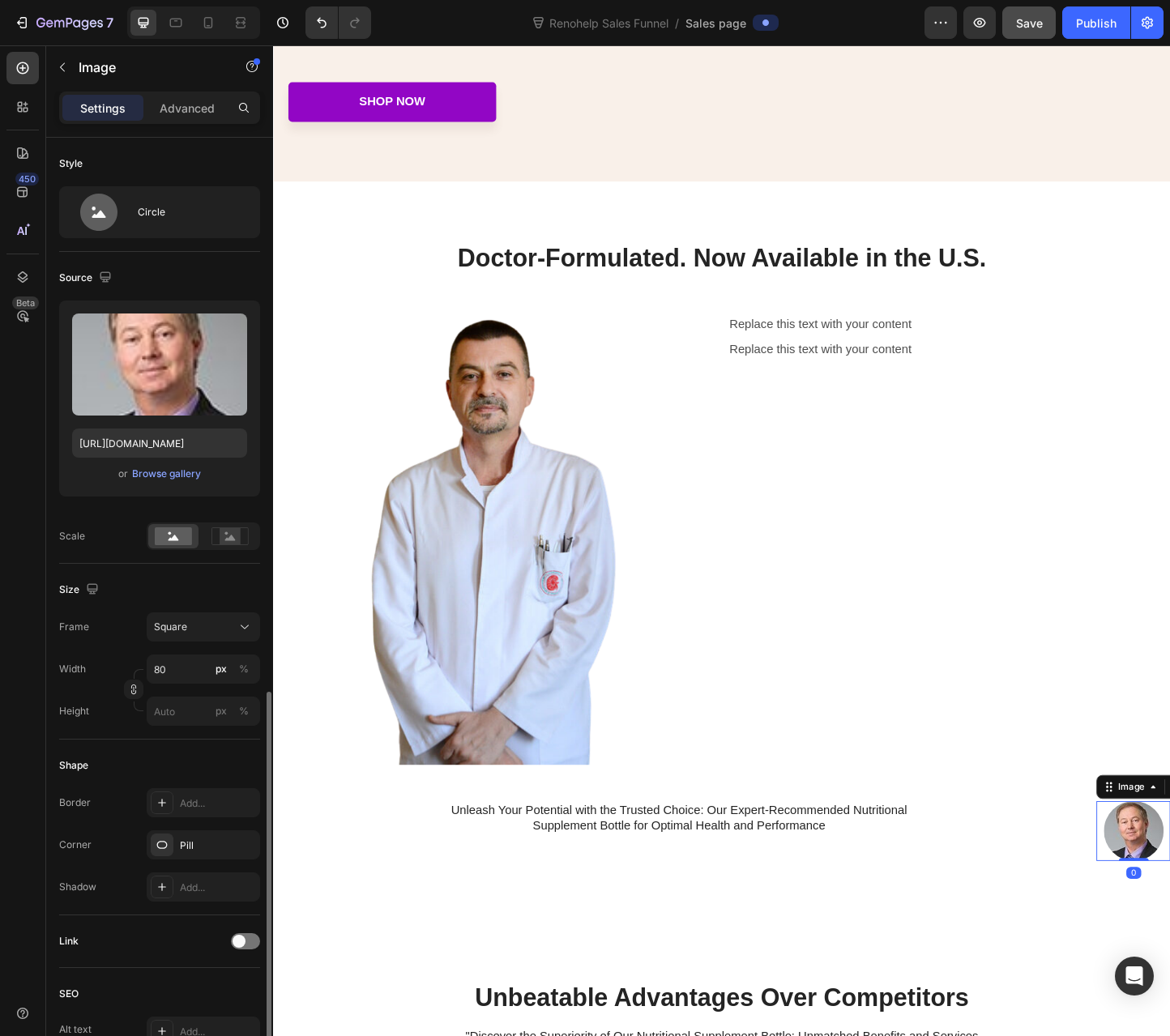
scroll to position [317, 0]
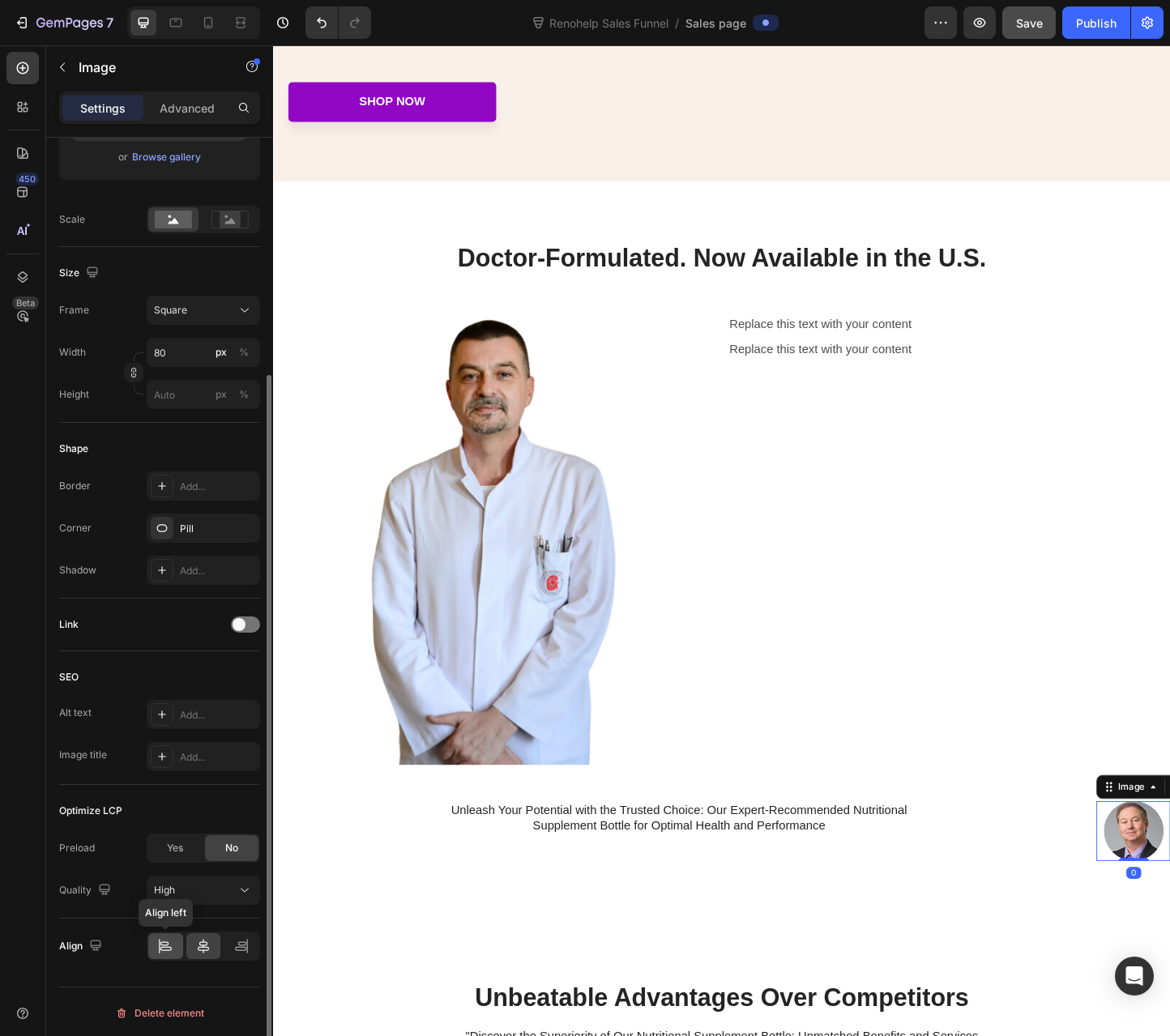
click at [162, 948] on icon at bounding box center [165, 946] width 16 height 16
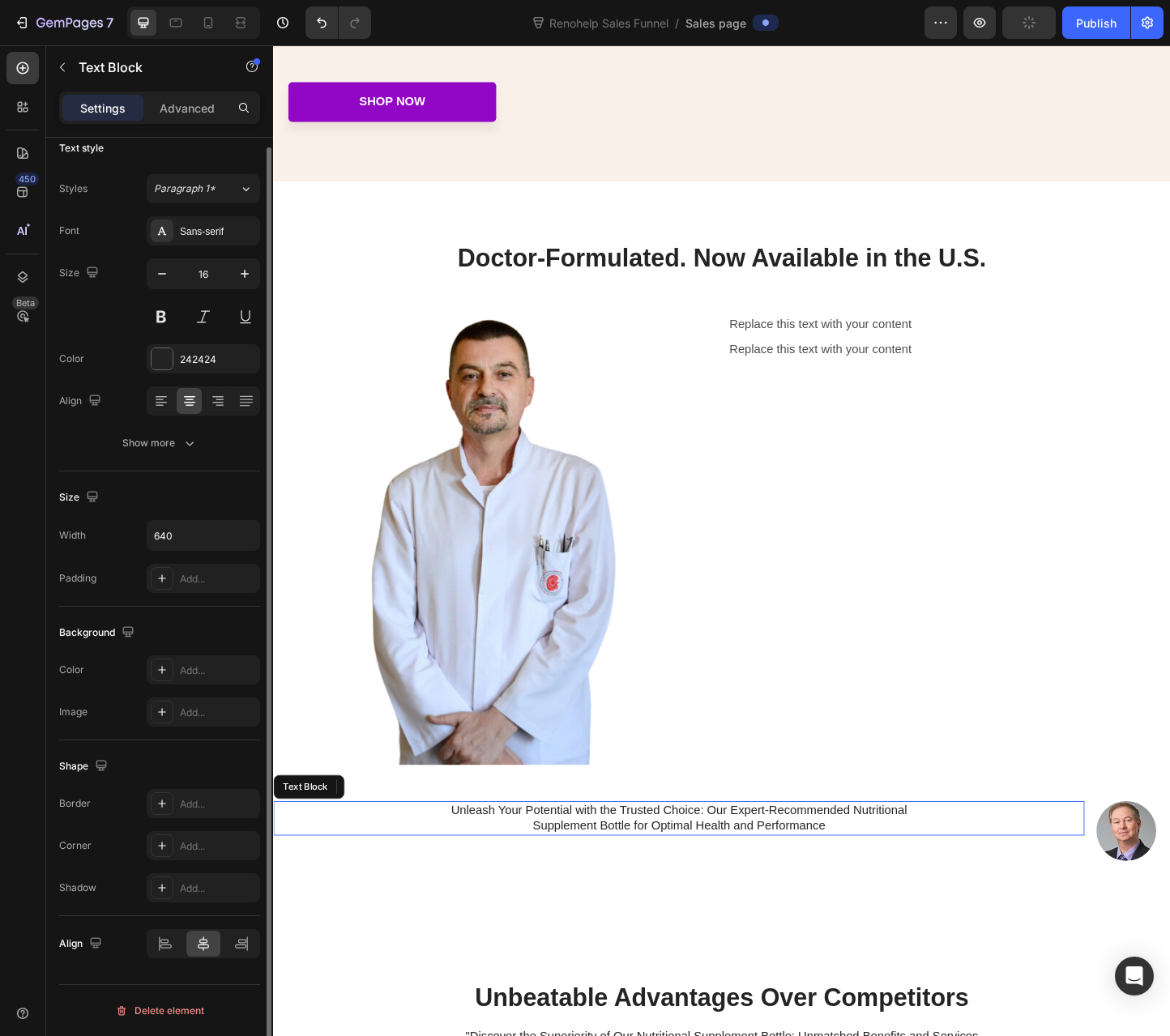
click at [965, 866] on div "Unleash Your Potential with the Trusted Choice: Our Expert-Recommended Nutritio…" at bounding box center [713, 883] width 518 height 37
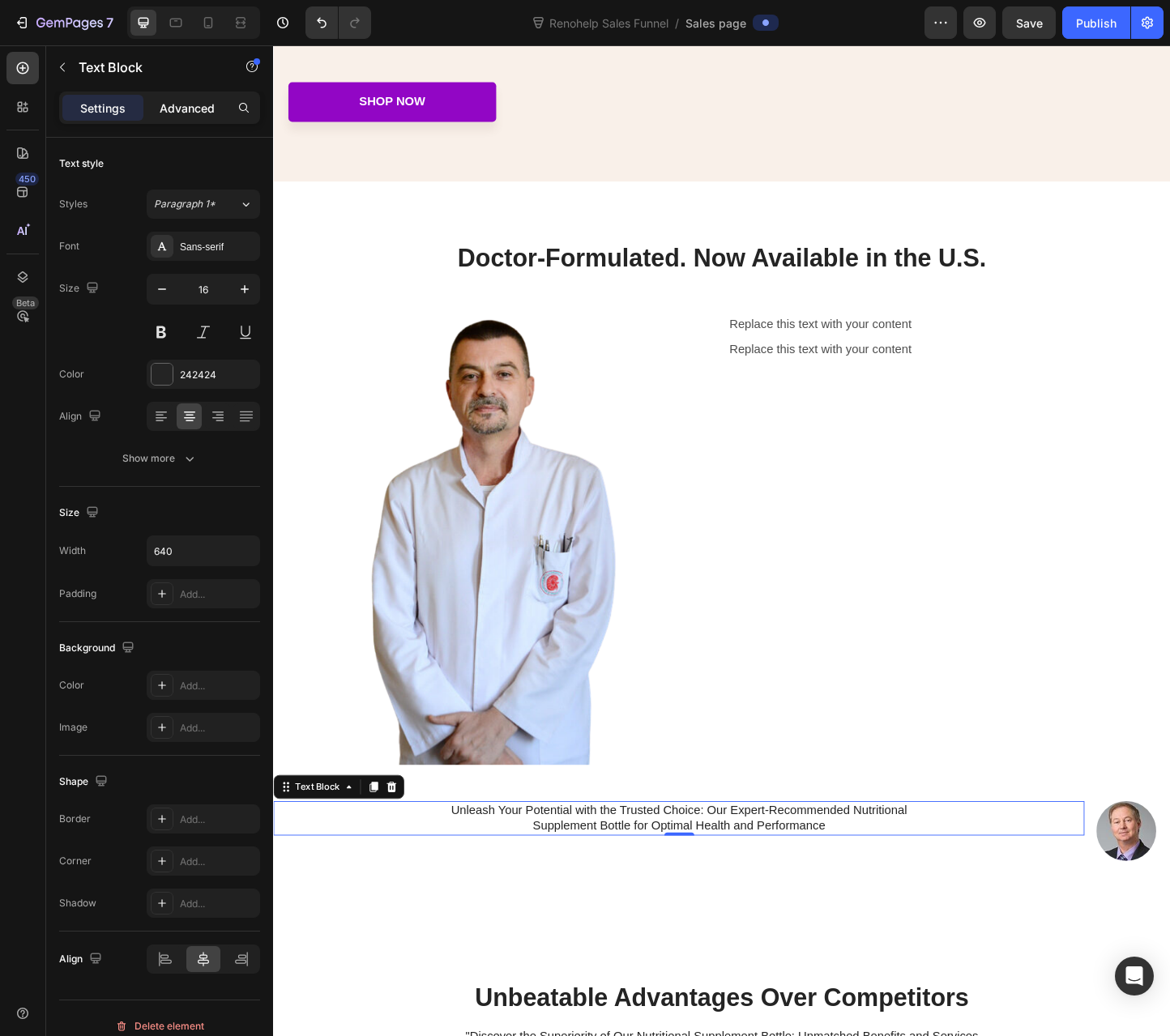
click at [191, 106] on p "Advanced" at bounding box center [187, 107] width 55 height 17
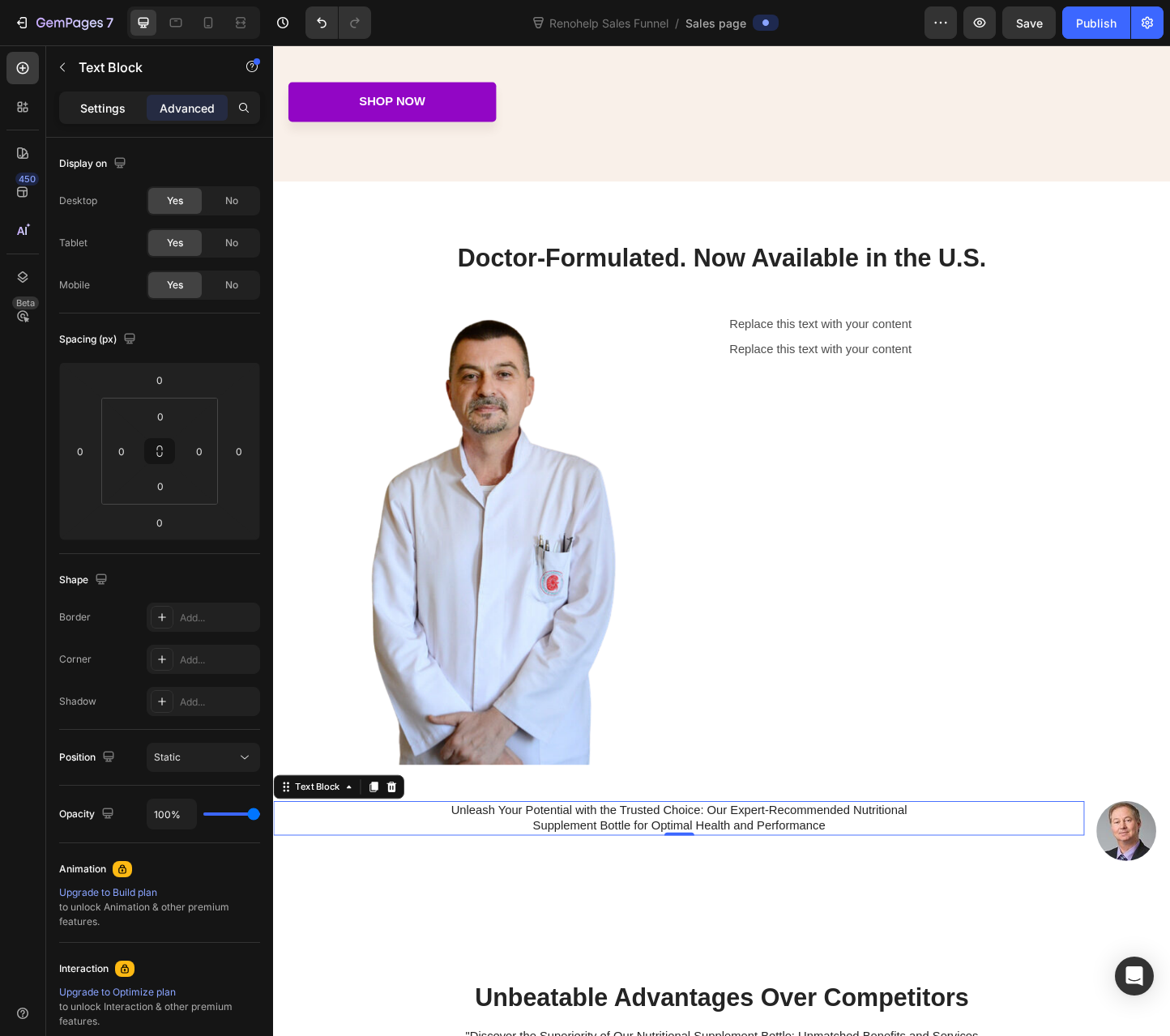
click at [91, 106] on p "Settings" at bounding box center [103, 107] width 45 height 17
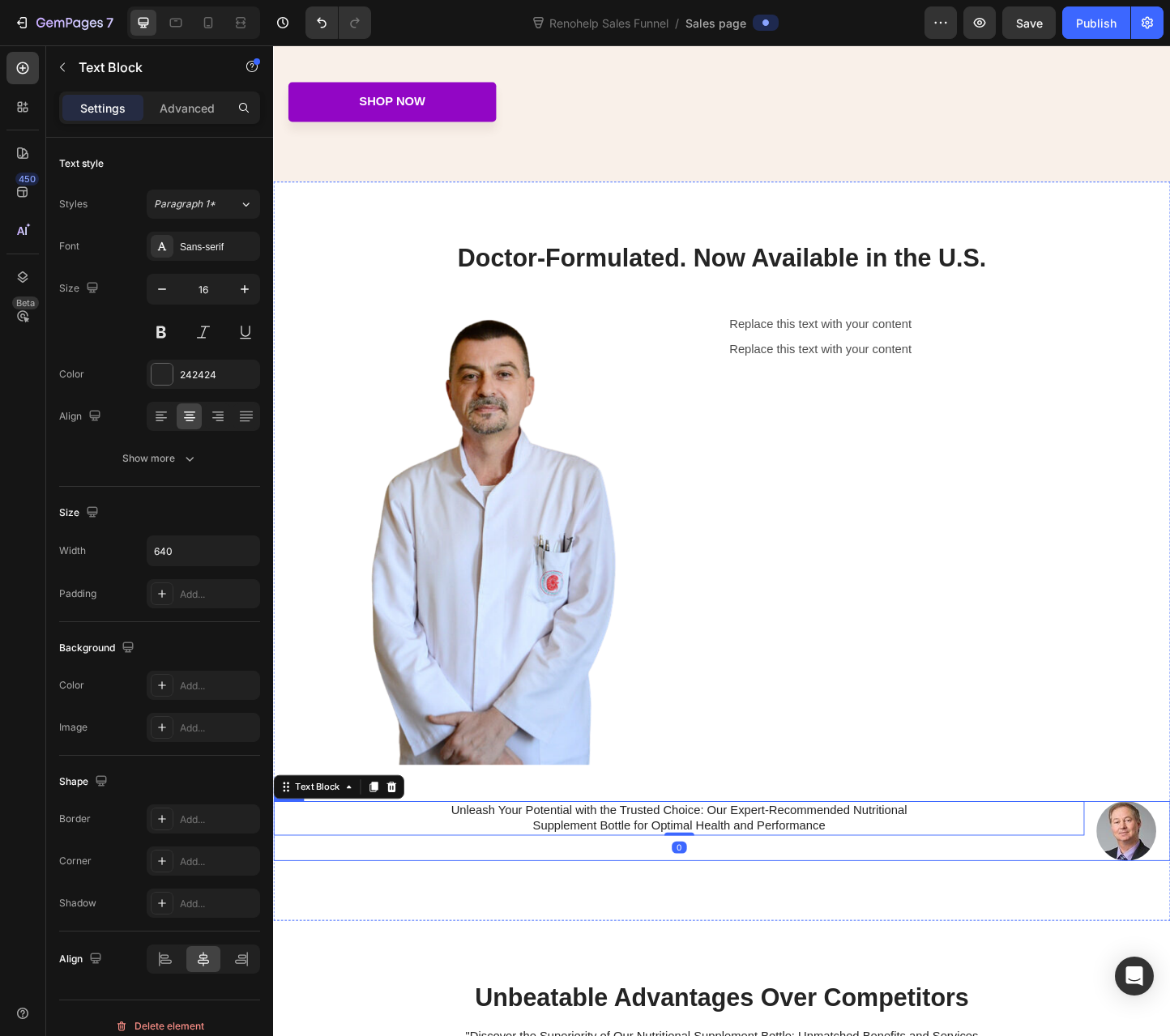
click at [796, 910] on div "Unleash Your Potential with the Trusted Choice: Our Expert-Recommended Nutritio…" at bounding box center [712, 897] width 879 height 65
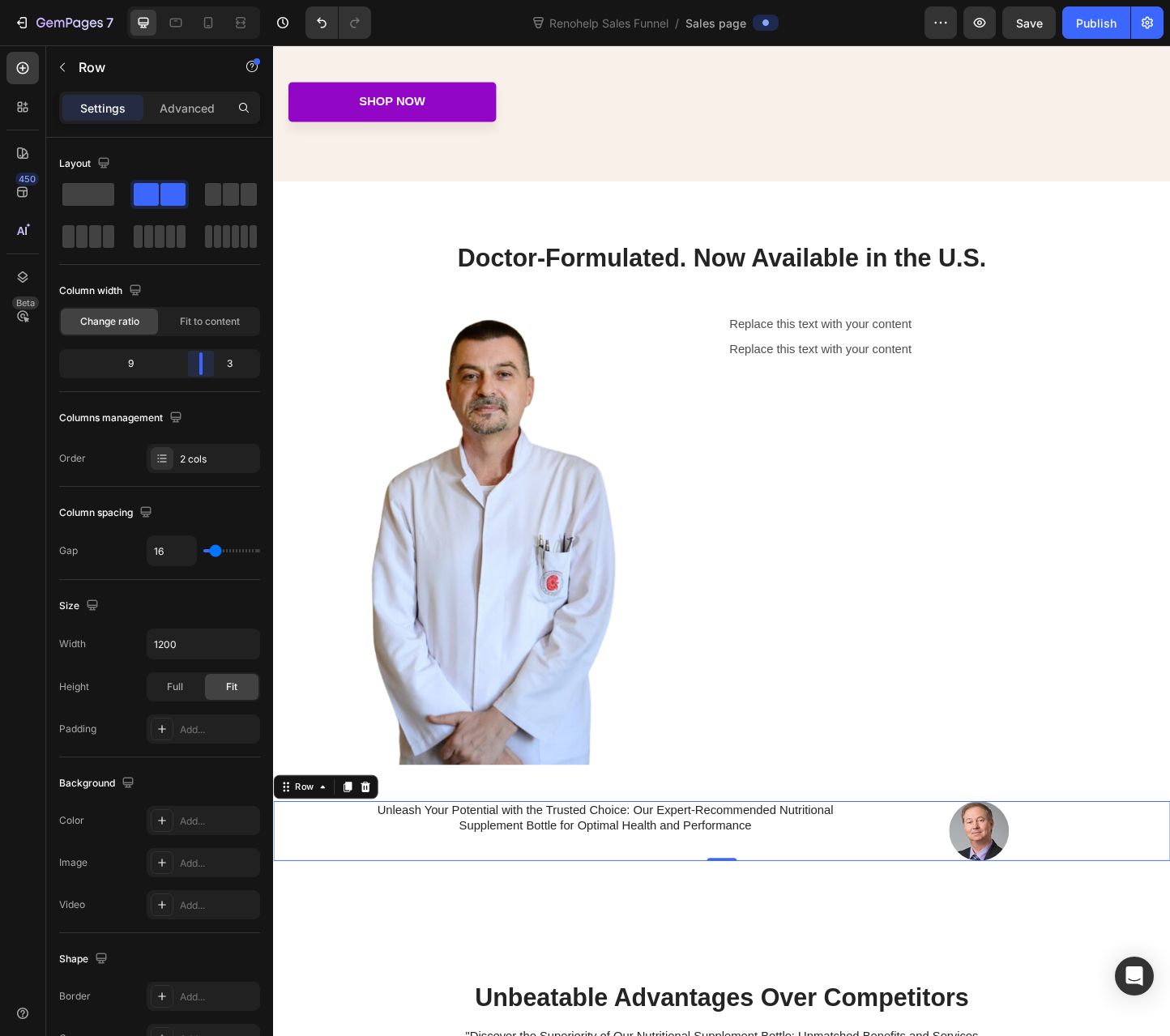
drag, startPoint x: 230, startPoint y: 359, endPoint x: 204, endPoint y: 362, distance: 26.2
click at [204, 0] on body "7 Renohelp Sales Funnel / Sales page Preview Save Publish 450 Beta Sections(30)…" at bounding box center [585, 0] width 1170 height 0
click at [471, 890] on p "Unleash Your Potential with the Trusted Choice: Our Expert-Recommended Nutritio…" at bounding box center [633, 883] width 515 height 34
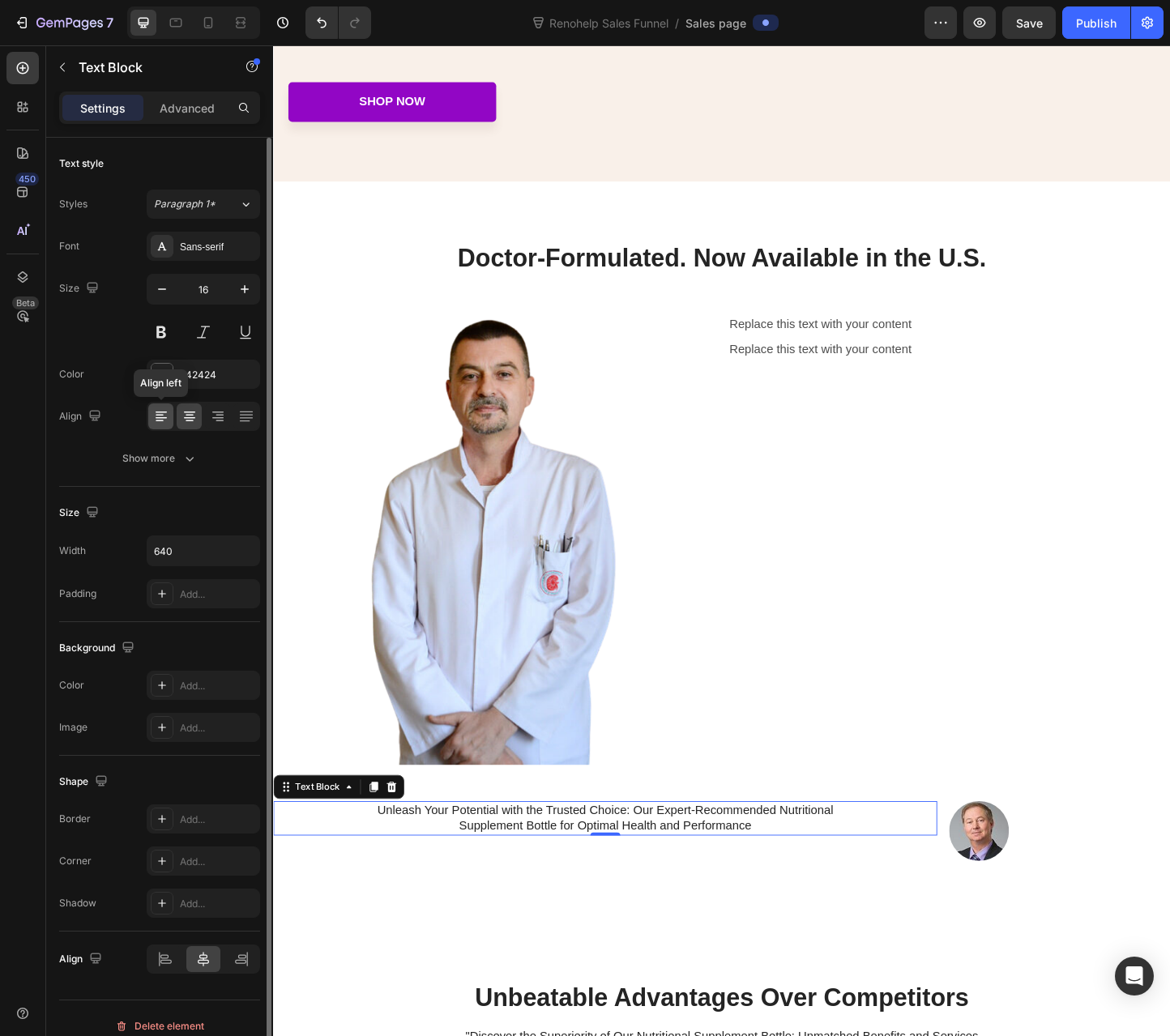
click at [155, 418] on icon at bounding box center [162, 416] width 16 height 16
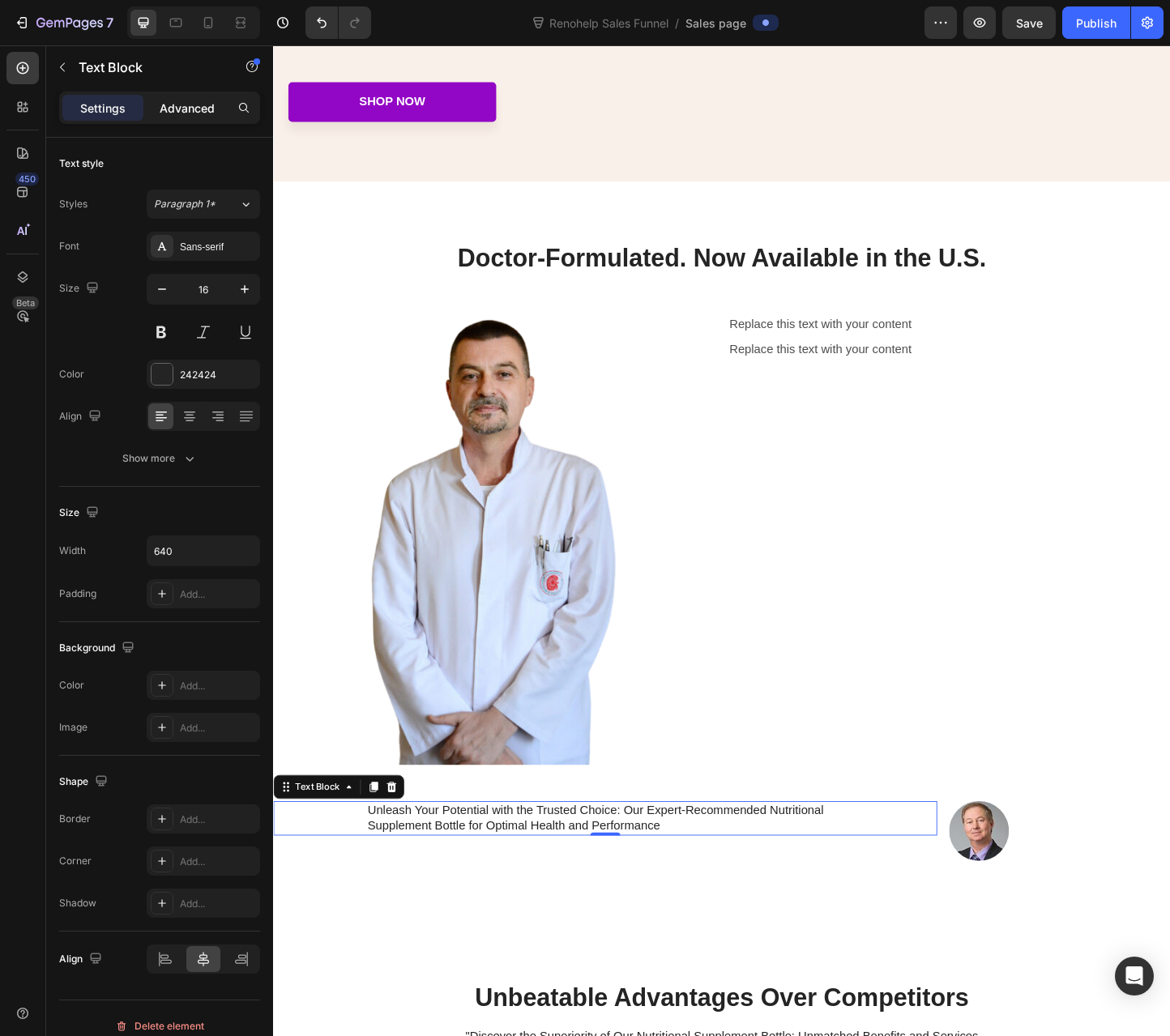
click at [181, 107] on p "Advanced" at bounding box center [187, 107] width 55 height 17
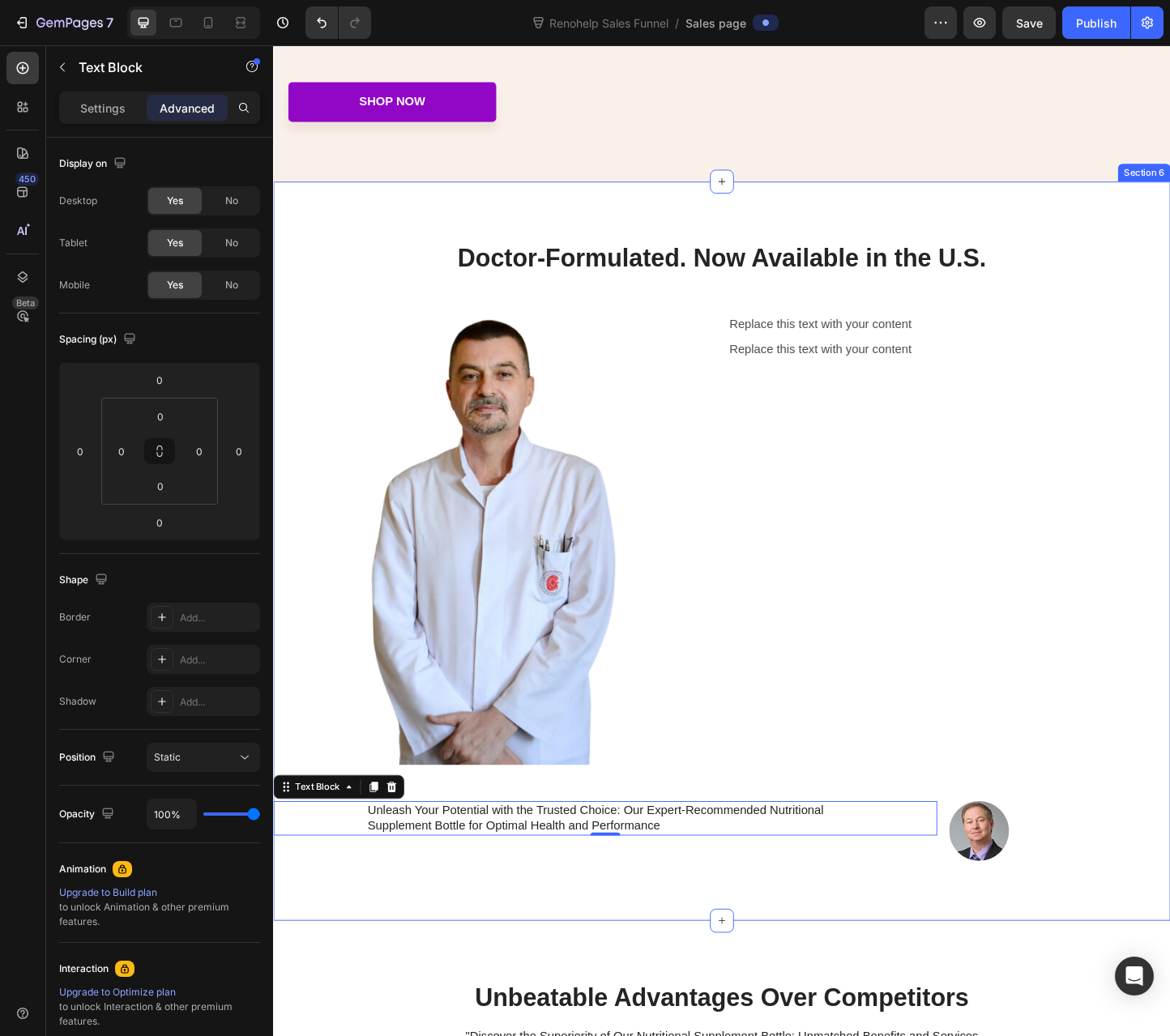
click at [776, 924] on div "Doctor-Formulated. Now Available in the U.S. Heading Image Replace this text wi…" at bounding box center [758, 594] width 972 height 801
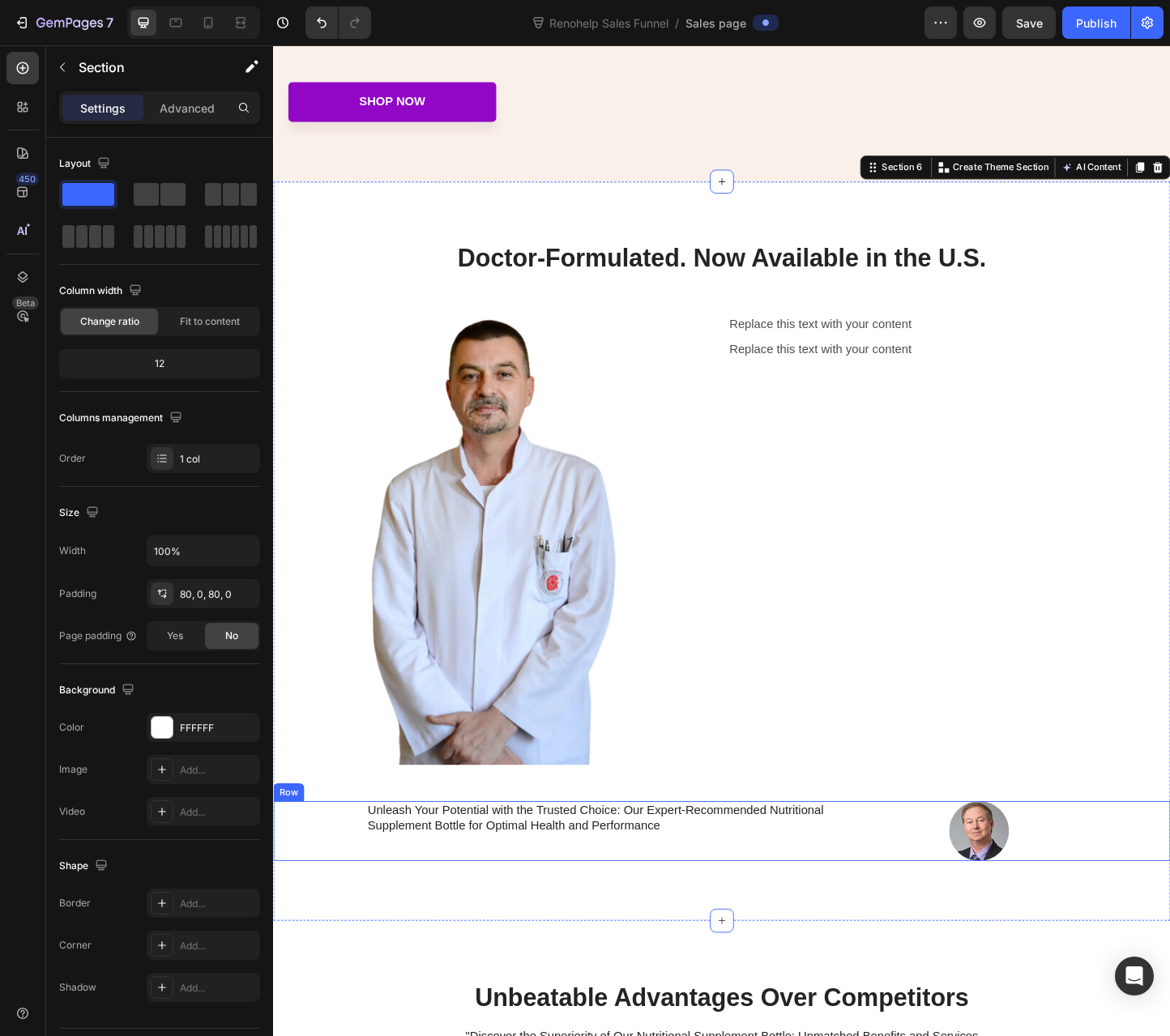
click at [778, 906] on div "Unleash Your Potential with the Trusted Choice: Our Expert-Recommended Nutritio…" at bounding box center [632, 897] width 720 height 65
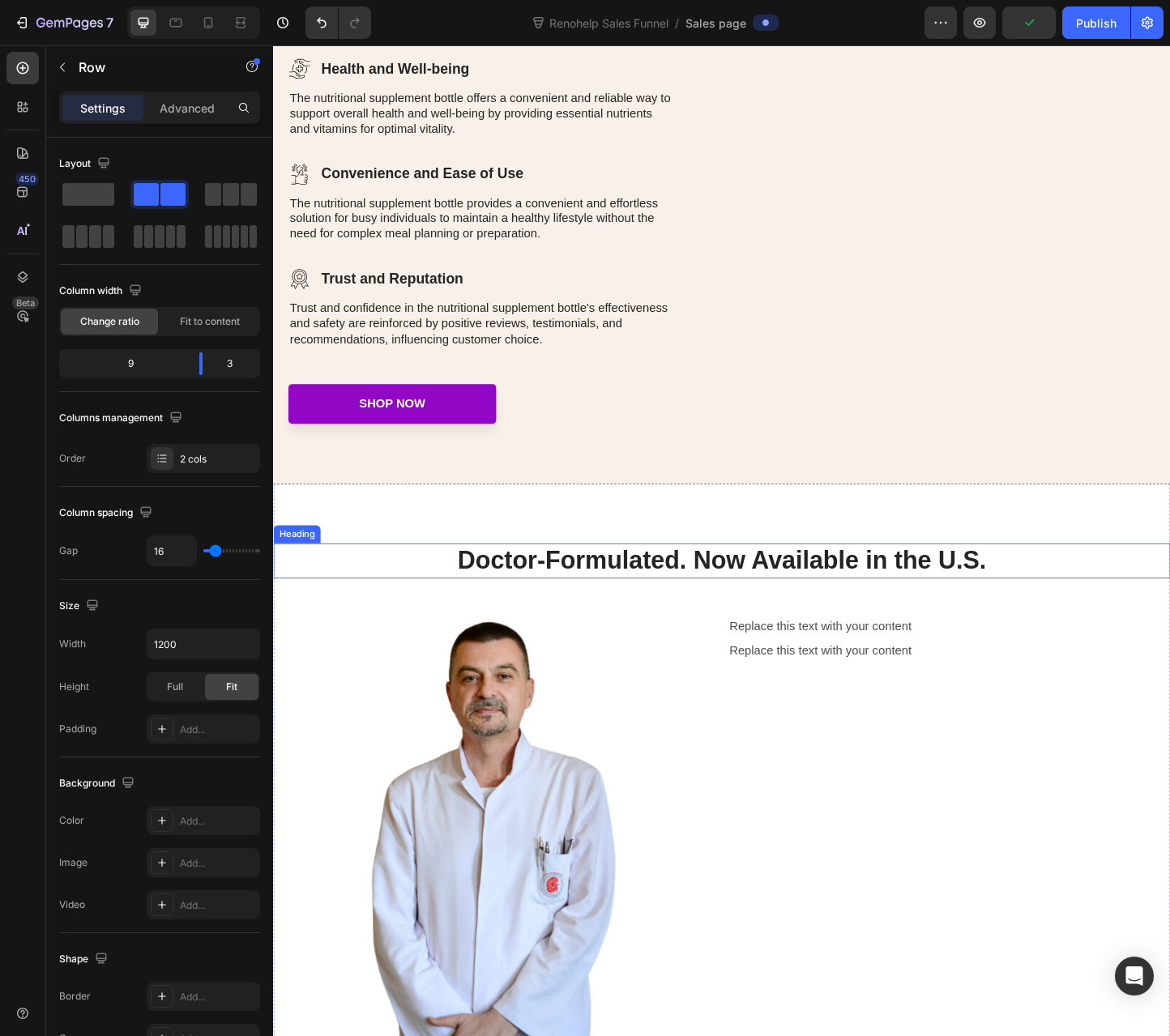
scroll to position [2430, 0]
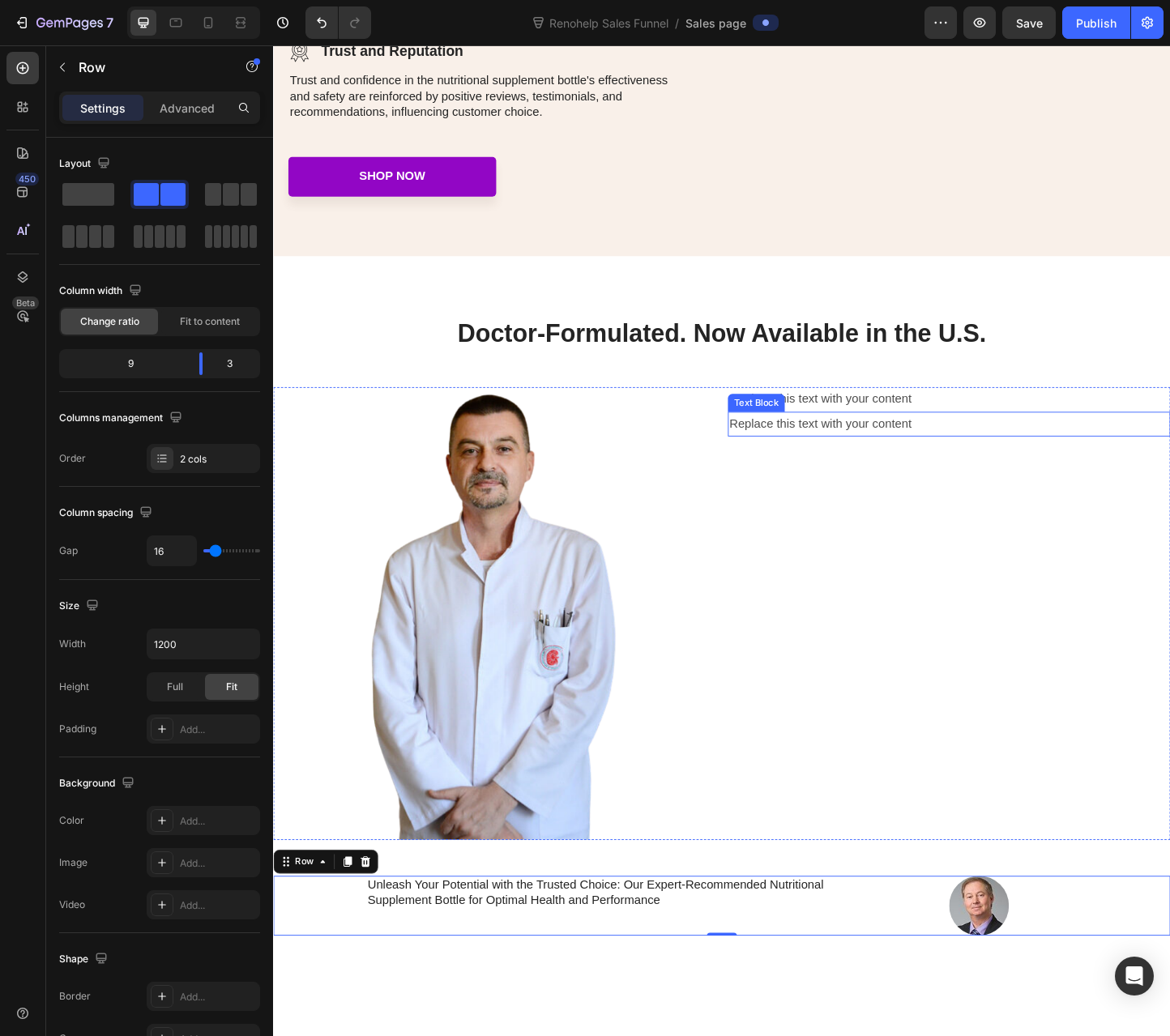
click at [878, 455] on div "Replace this text with your content" at bounding box center [1005, 456] width 479 height 27
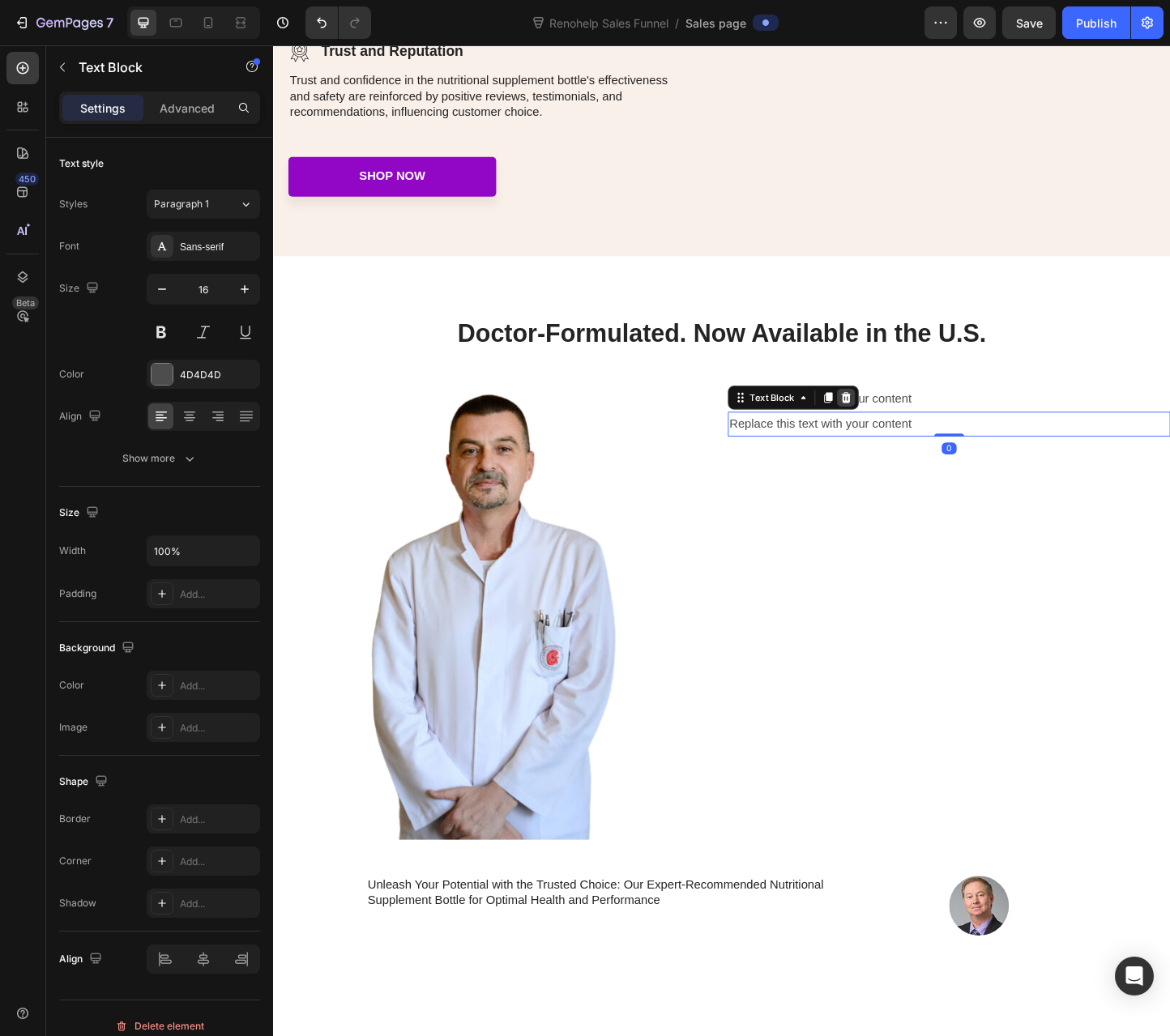
click at [895, 424] on div at bounding box center [894, 427] width 20 height 20
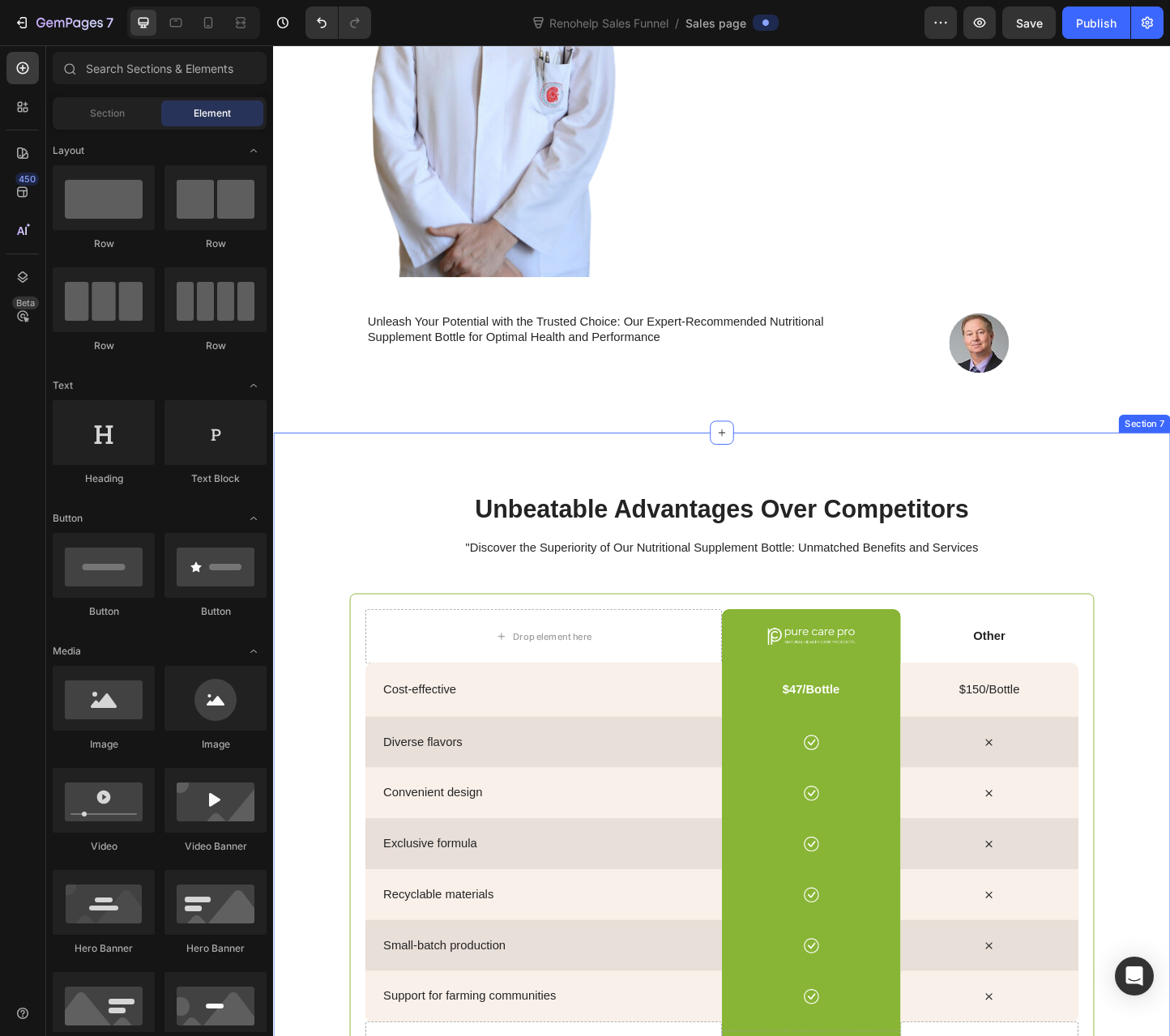
scroll to position [3159, 0]
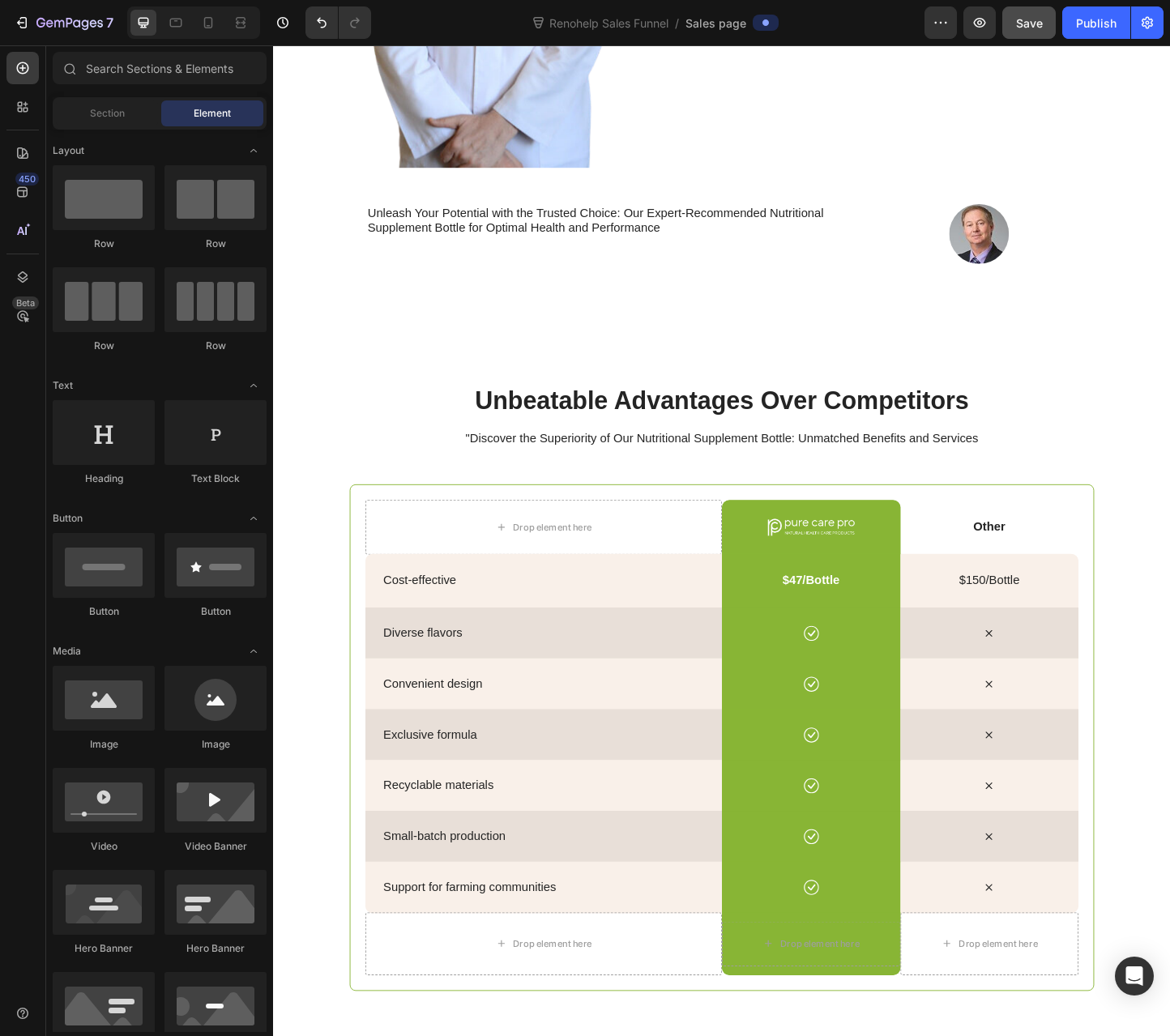
click at [1033, 30] on div "Save" at bounding box center [1030, 23] width 27 height 17
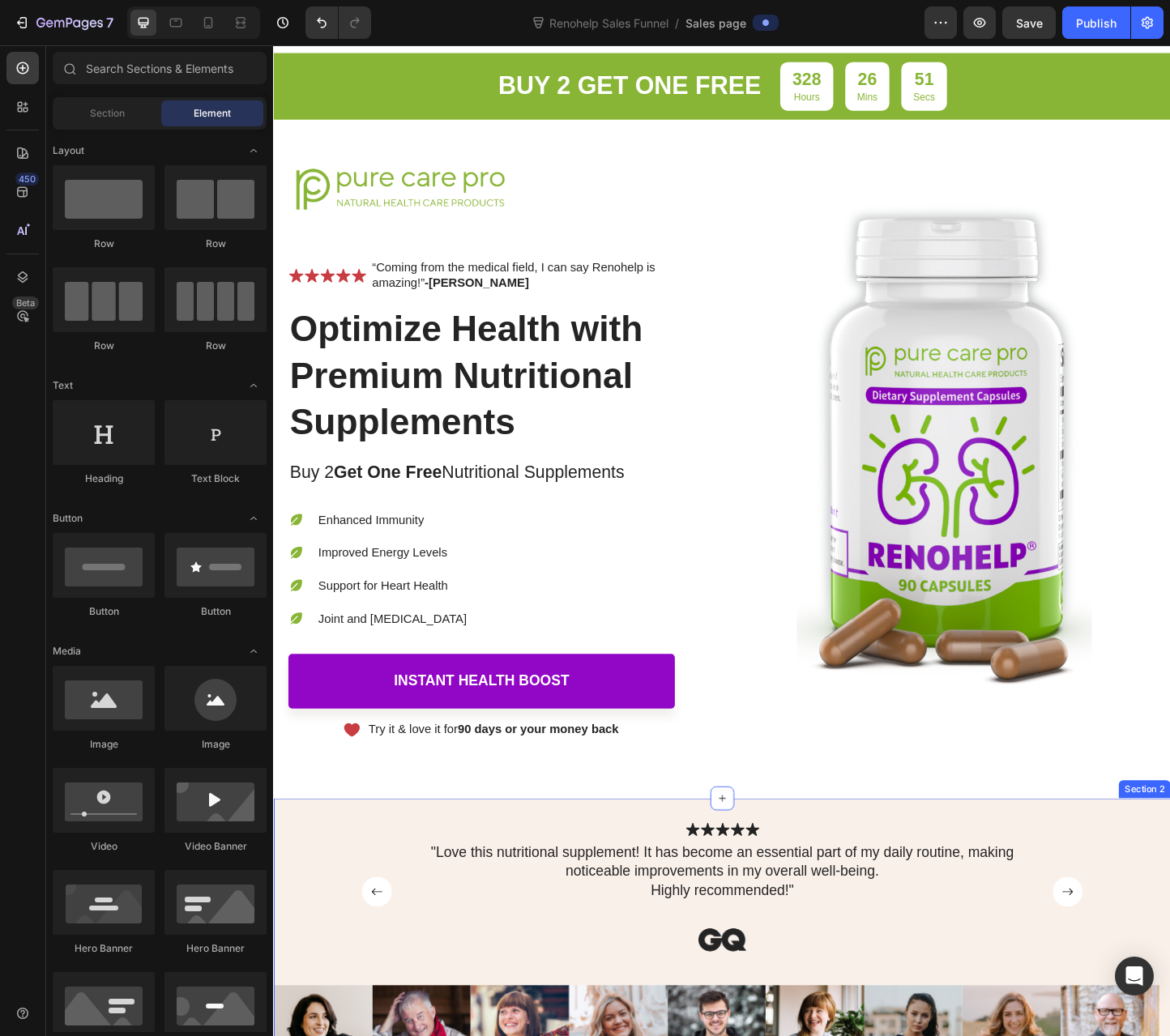
scroll to position [0, 0]
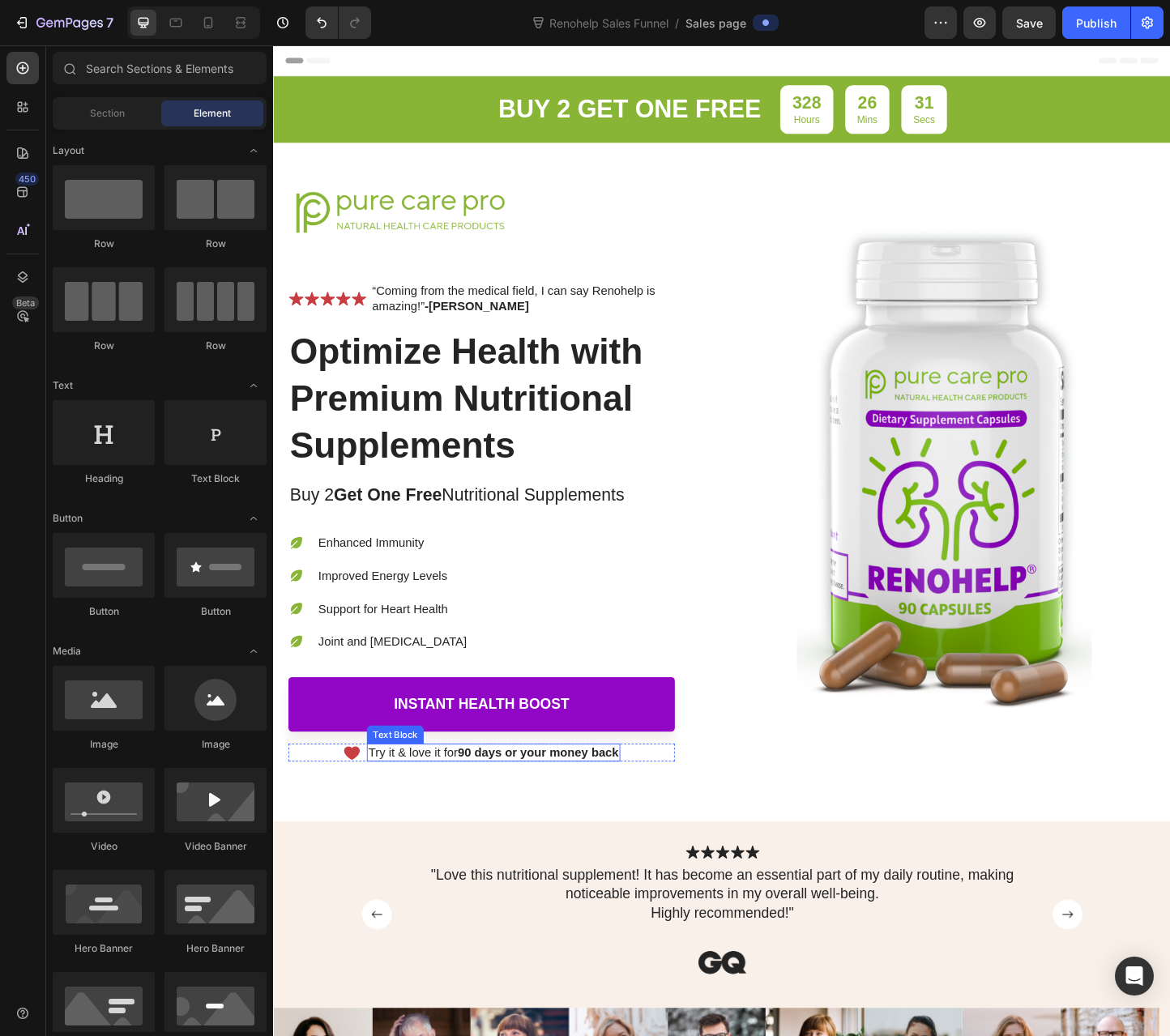
click at [636, 808] on strong "90 days or your money back" at bounding box center [560, 810] width 174 height 14
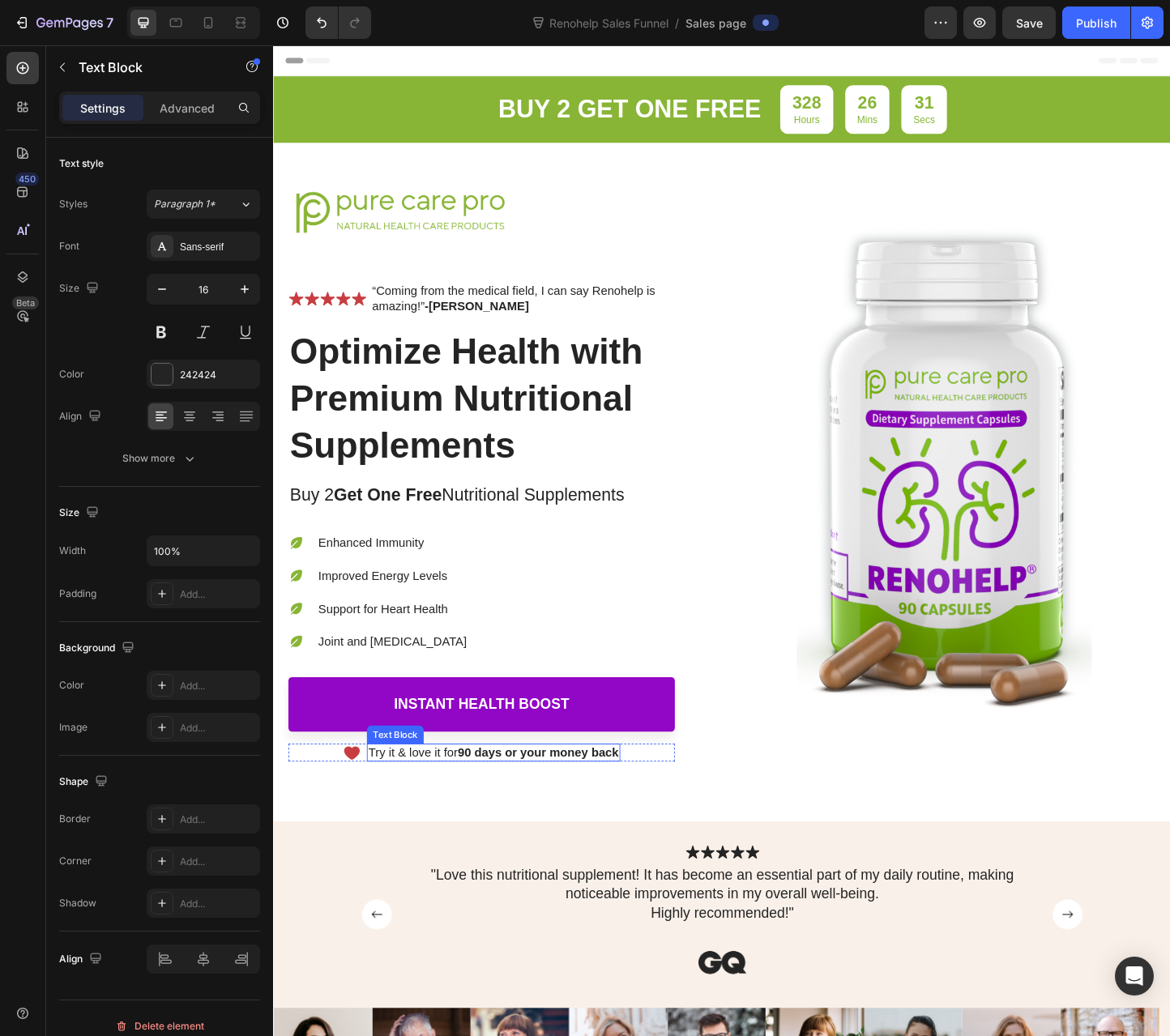
click at [636, 808] on strong "90 days or your money back" at bounding box center [560, 810] width 174 height 14
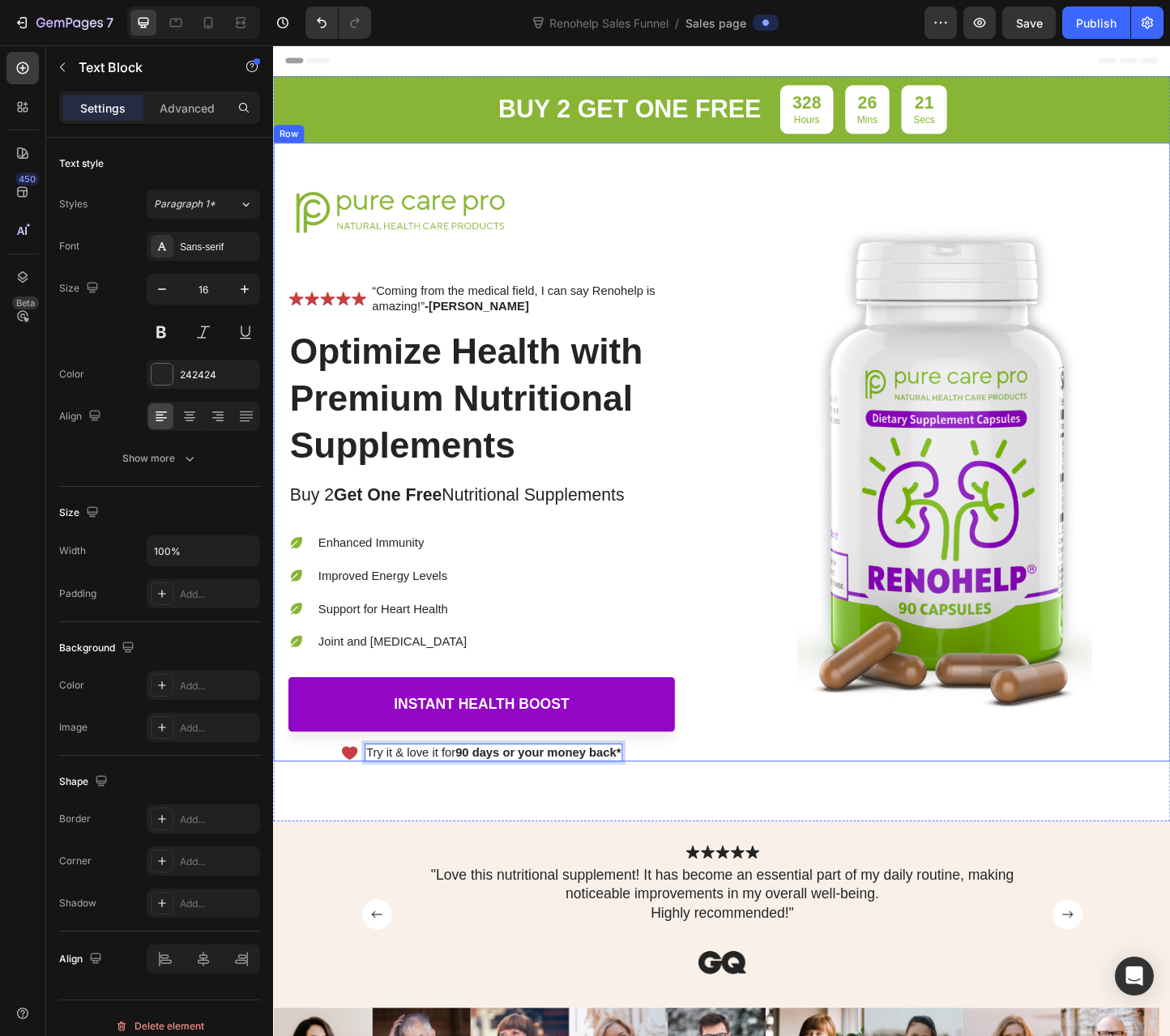
click at [747, 181] on div "Image Icon Icon Icon Icon Icon Icon List “Coming from the medical field, I can …" at bounding box center [758, 486] width 972 height 671
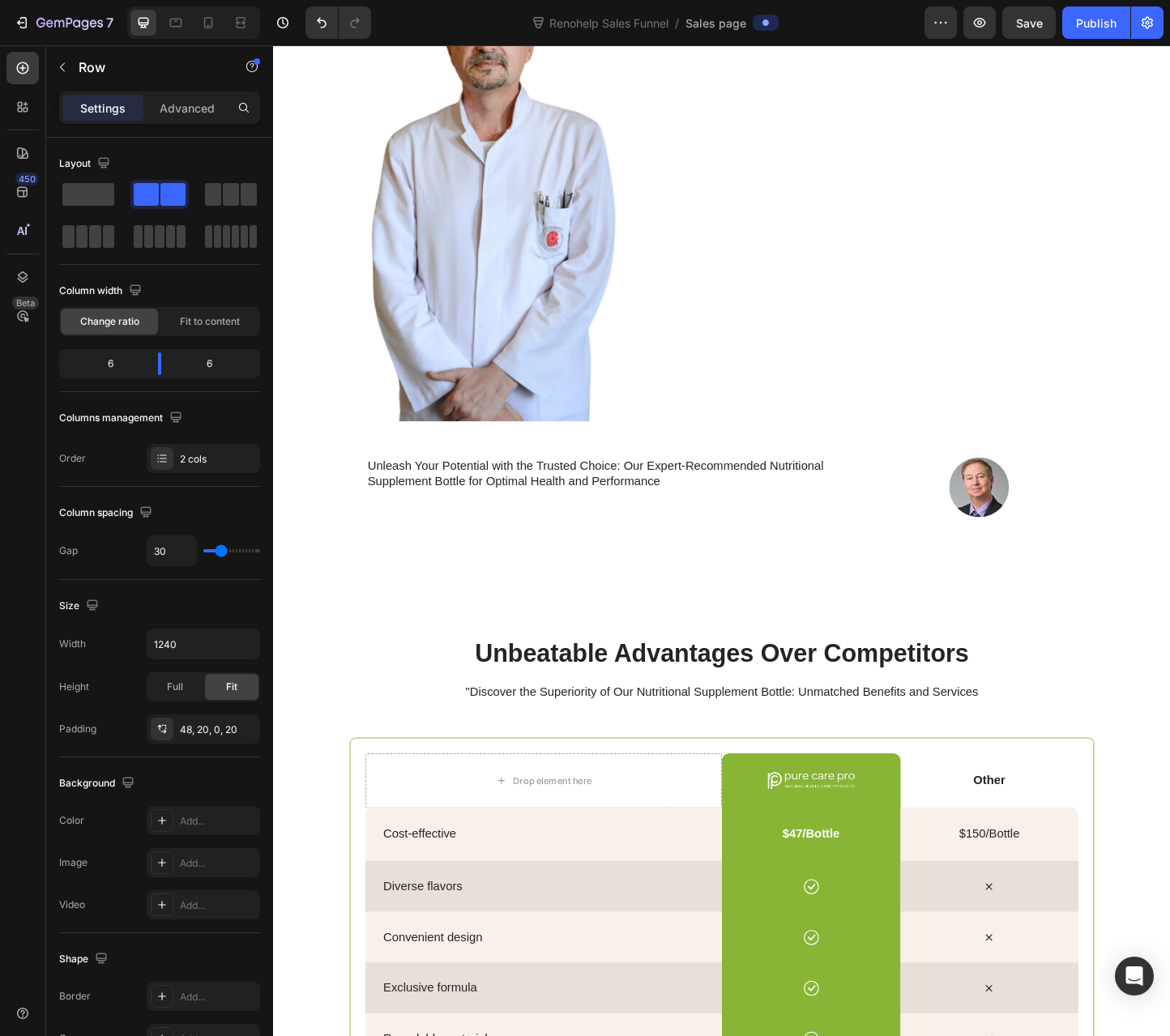
scroll to position [2916, 0]
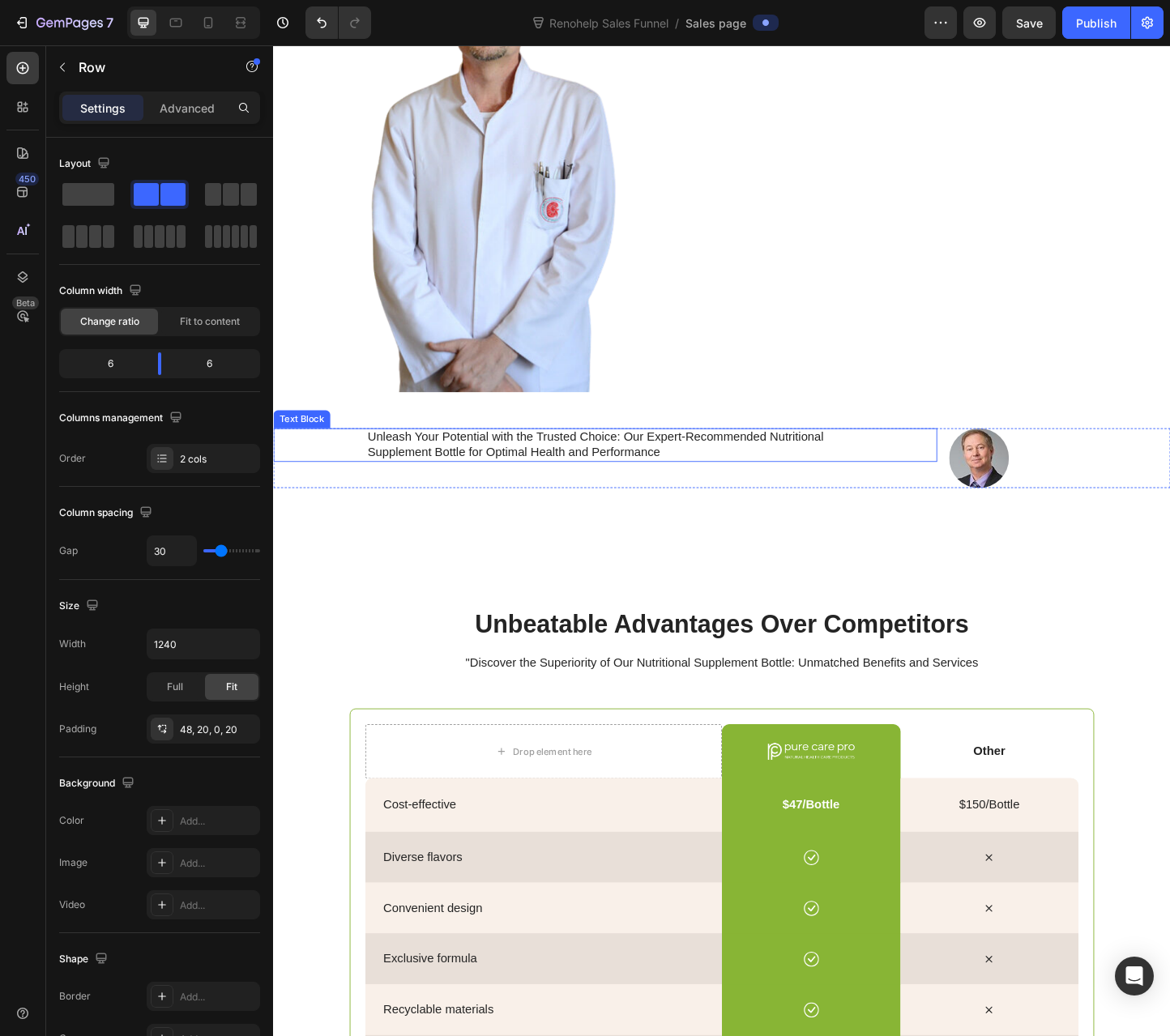
click at [344, 460] on div "Unleash Your Potential with the Trusted Choice: Our Expert-Recommended Nutritio…" at bounding box center [632, 478] width 720 height 37
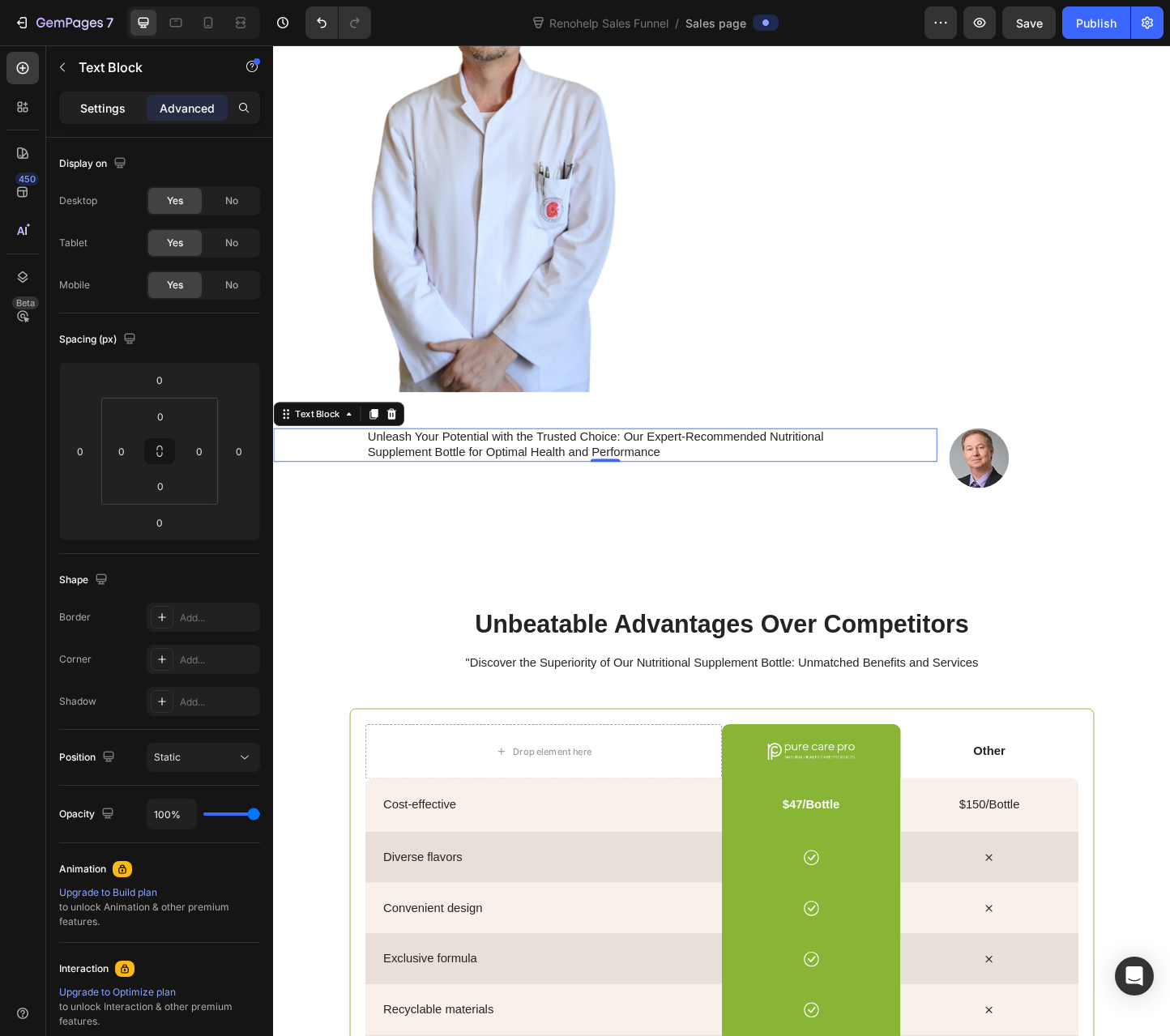
click at [107, 112] on p "Settings" at bounding box center [103, 107] width 45 height 17
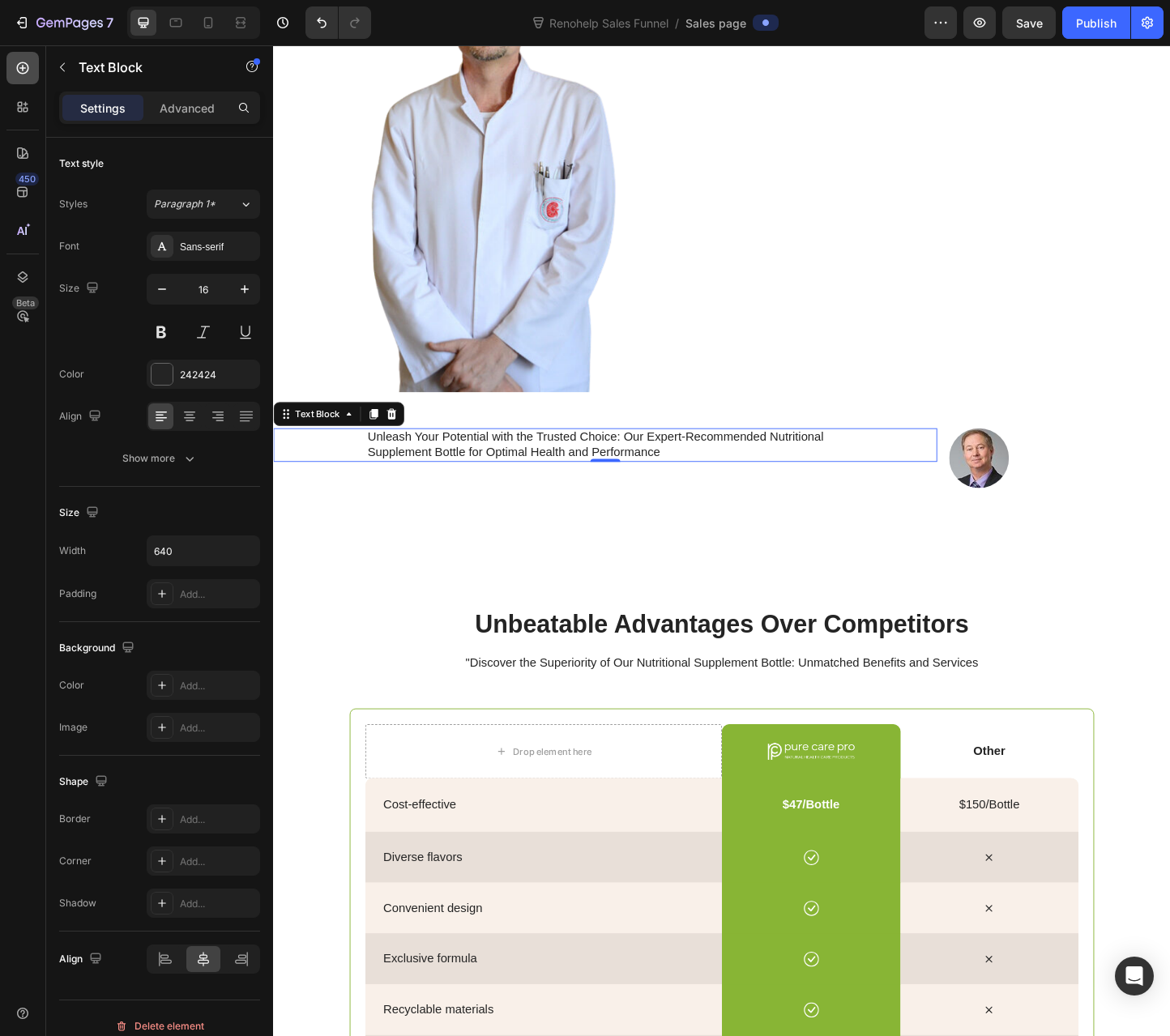
click at [21, 74] on icon at bounding box center [23, 68] width 12 height 12
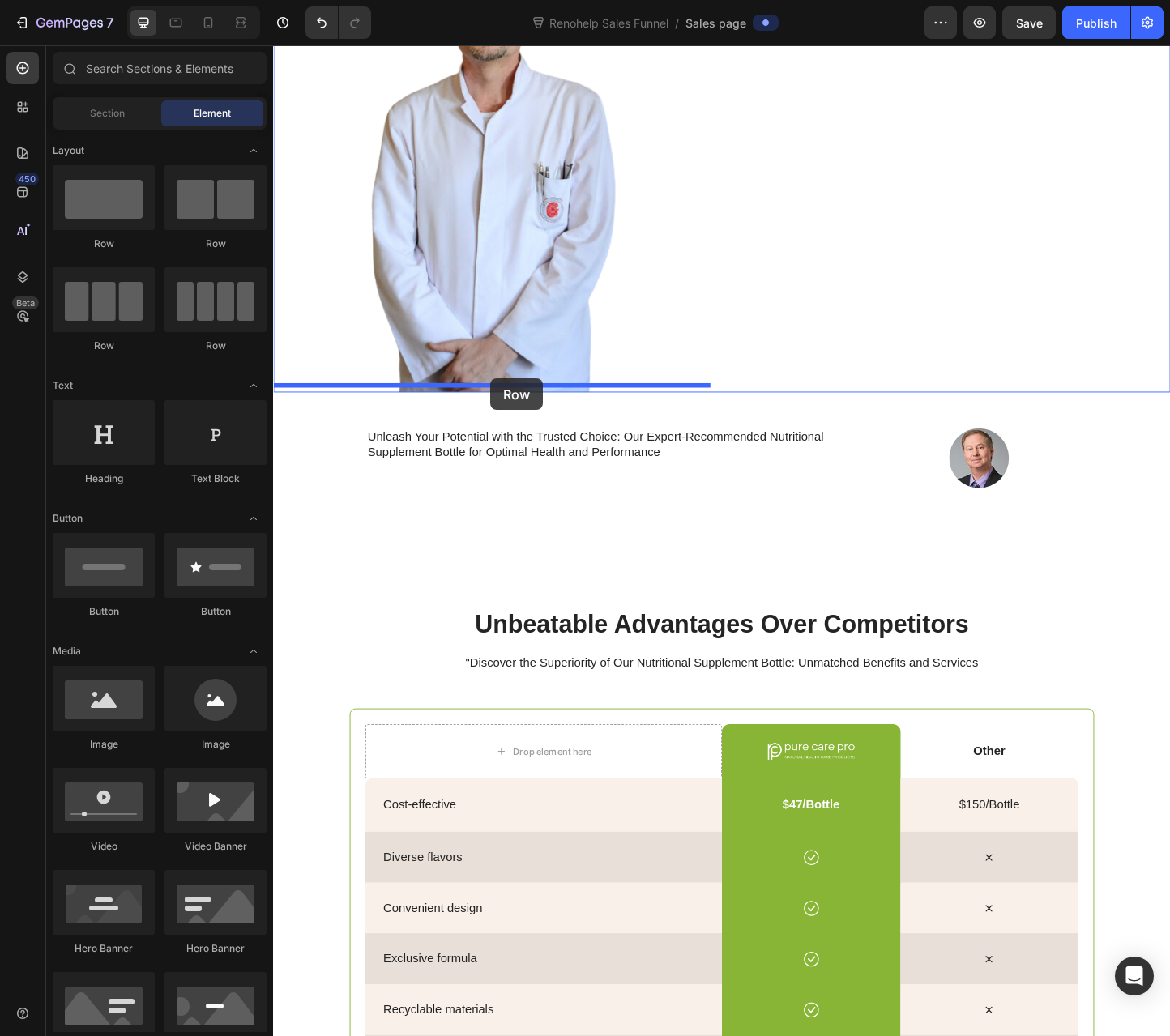
drag, startPoint x: 400, startPoint y: 249, endPoint x: 508, endPoint y: 407, distance: 191.4
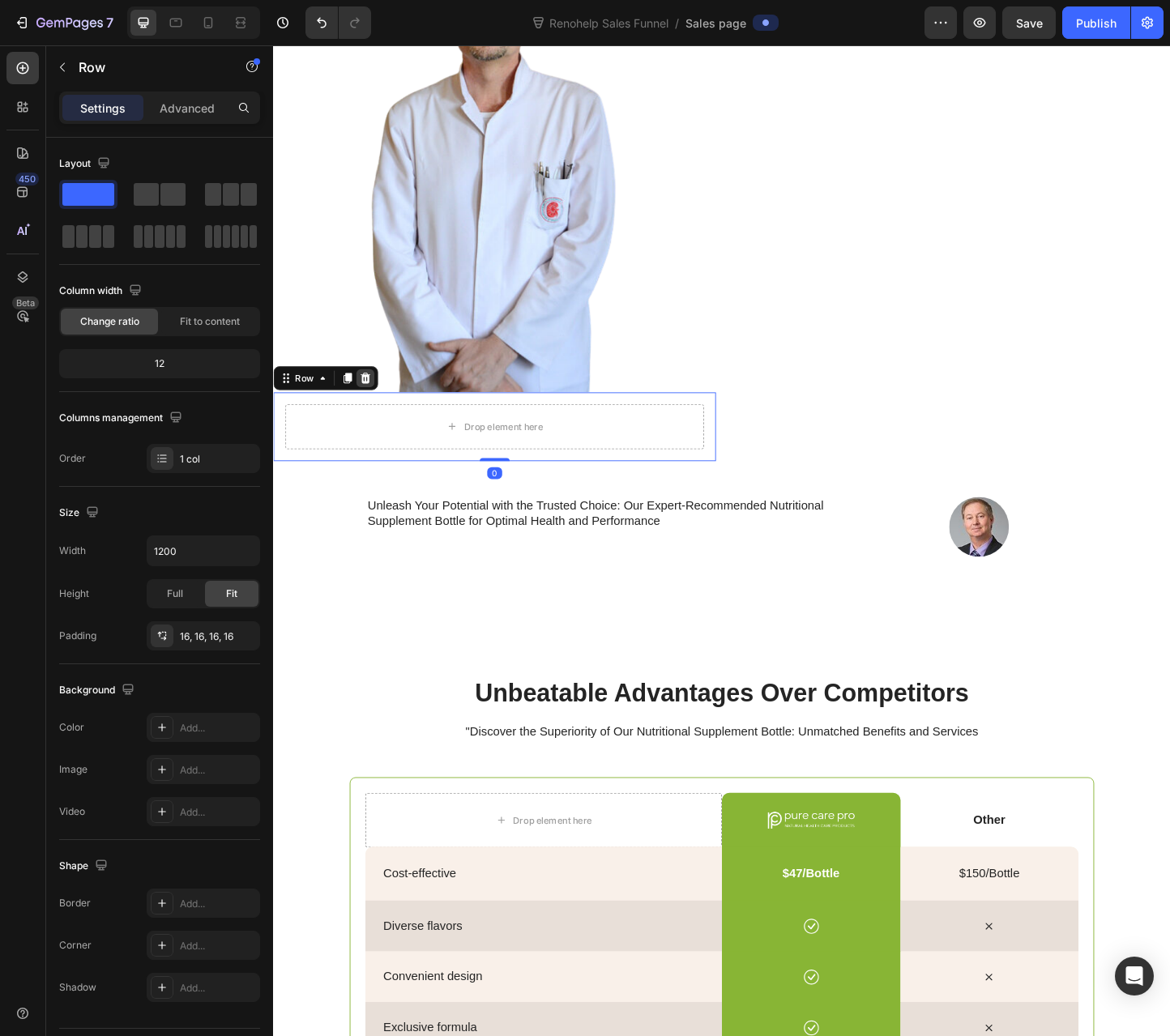
click at [376, 401] on icon at bounding box center [373, 406] width 13 height 13
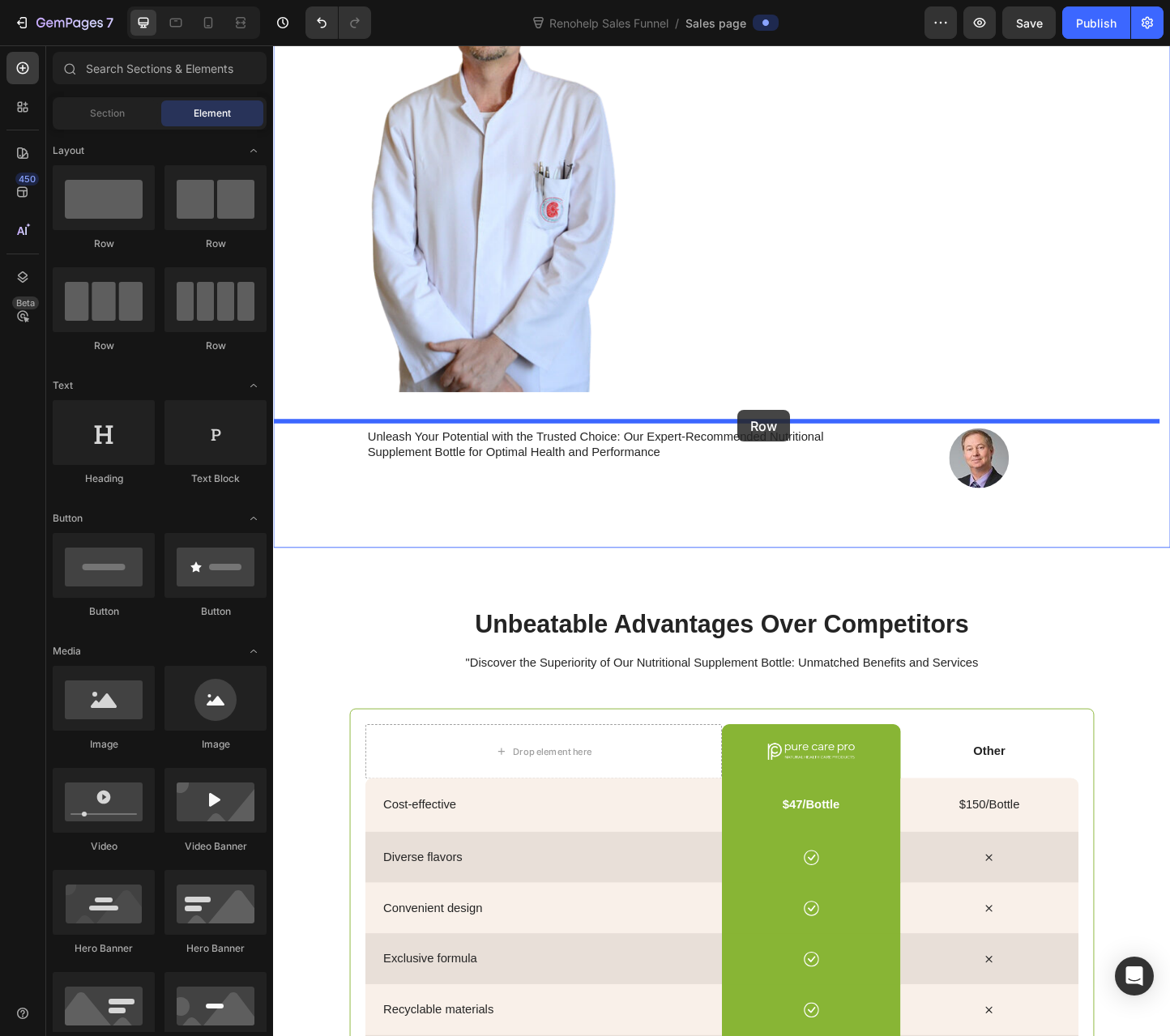
drag, startPoint x: 491, startPoint y: 291, endPoint x: 776, endPoint y: 440, distance: 321.6
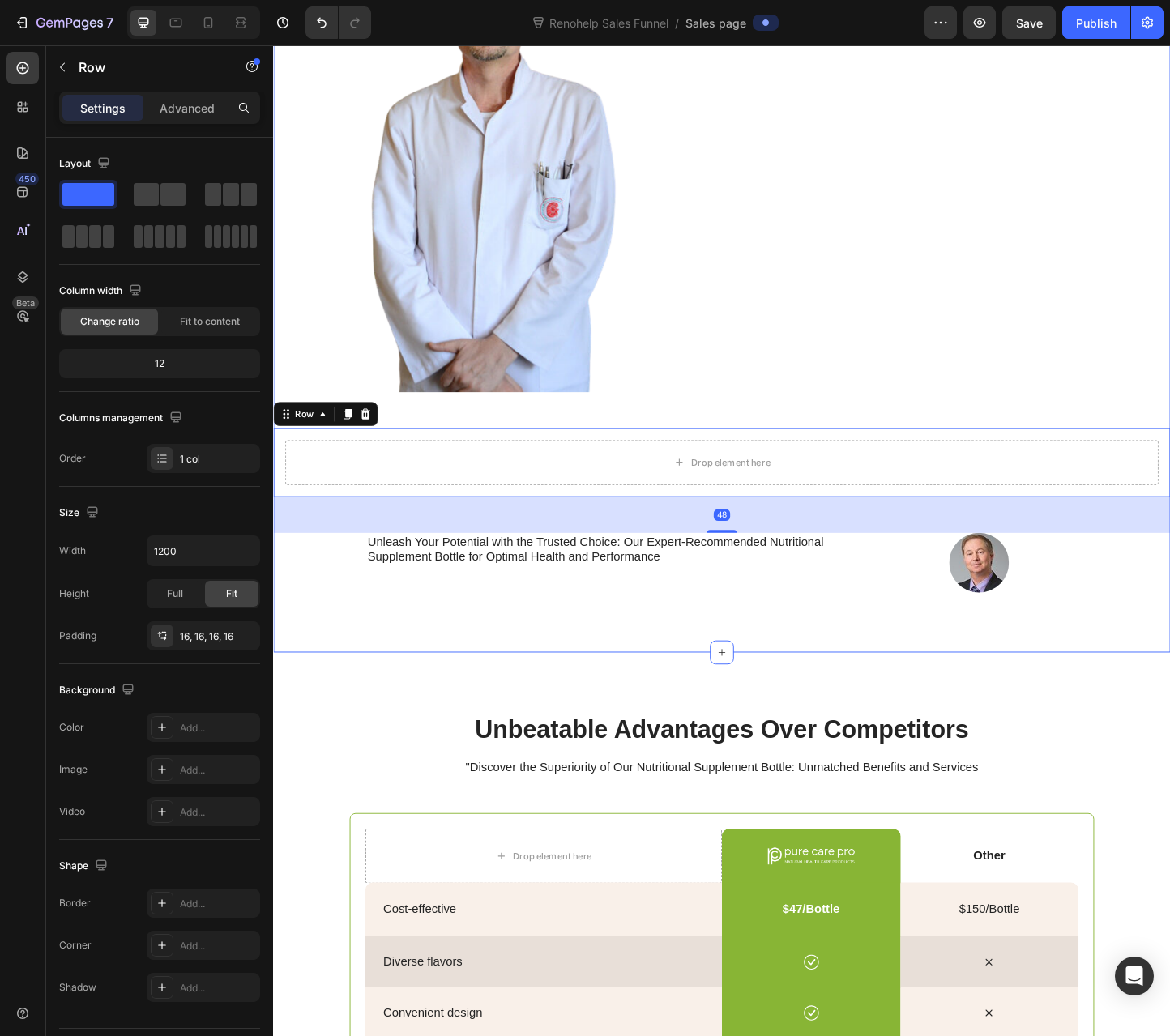
click at [590, 427] on div "Doctor-Formulated. Now Available in the U.S. Heading Image Replace this text wi…" at bounding box center [758, 245] width 972 height 785
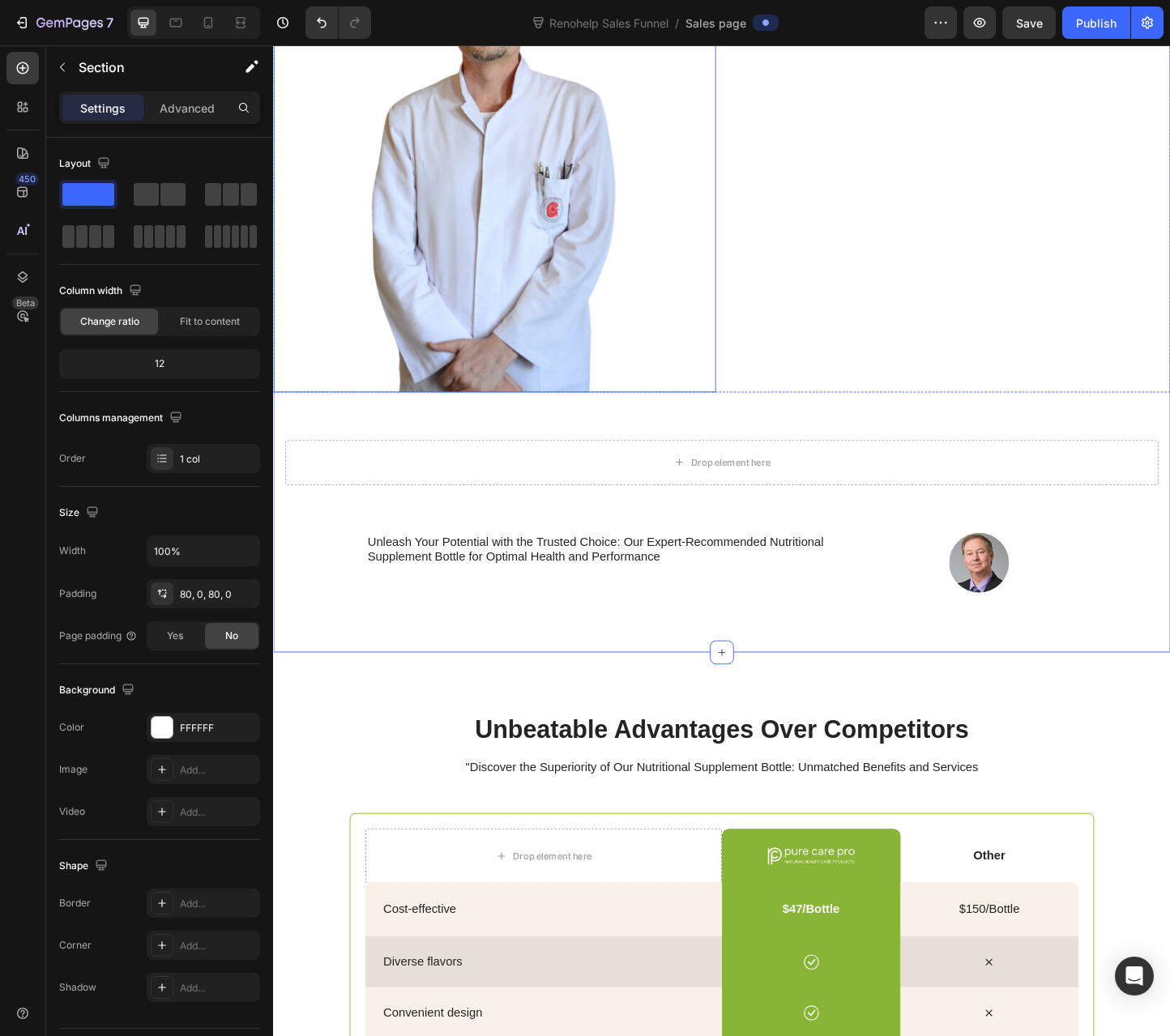
click at [554, 400] on img at bounding box center [512, 175] width 288 height 491
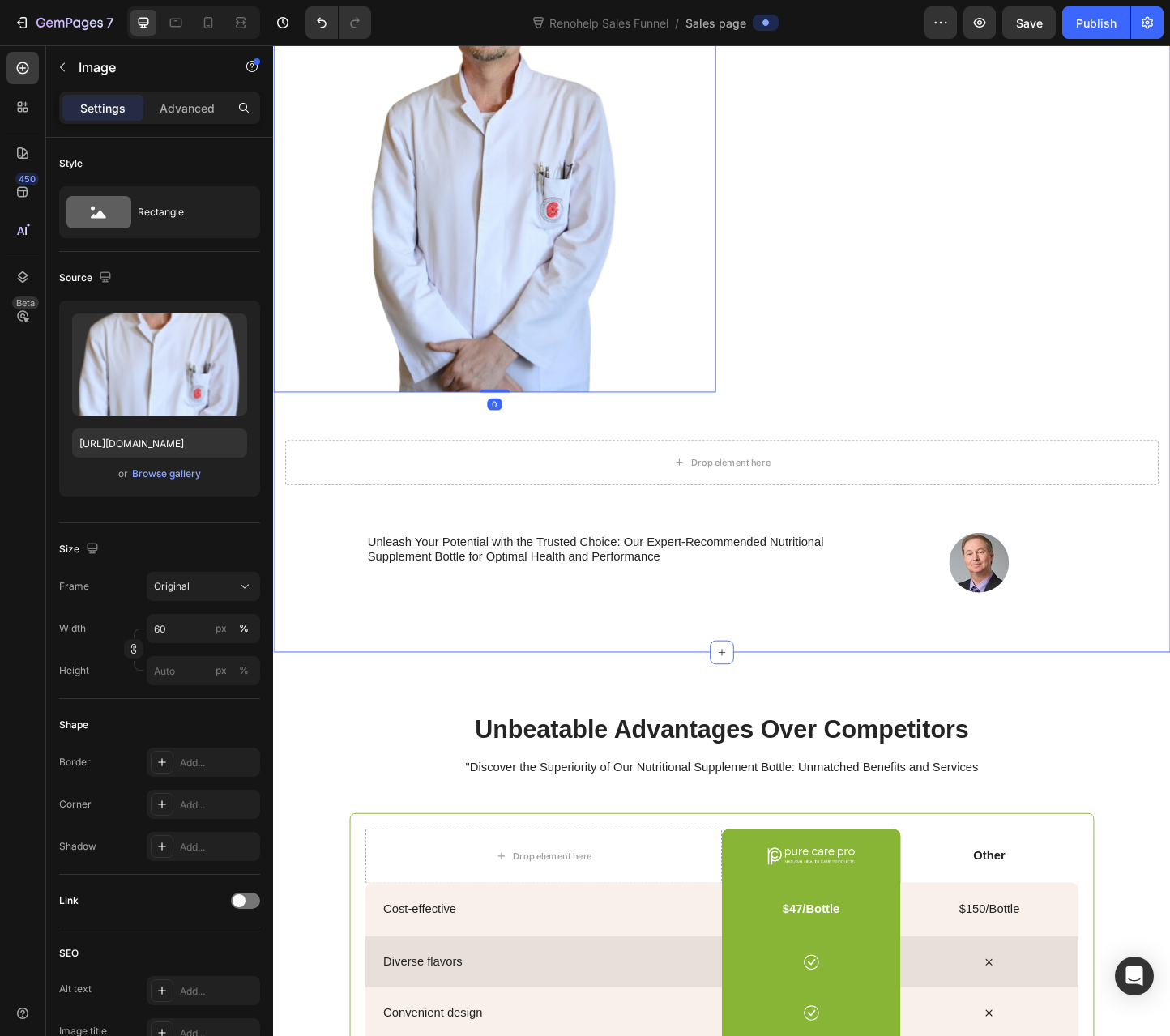
click at [542, 428] on div "Doctor-Formulated. Now Available in the U.S. Heading Image 0 Replace this text …" at bounding box center [758, 245] width 972 height 785
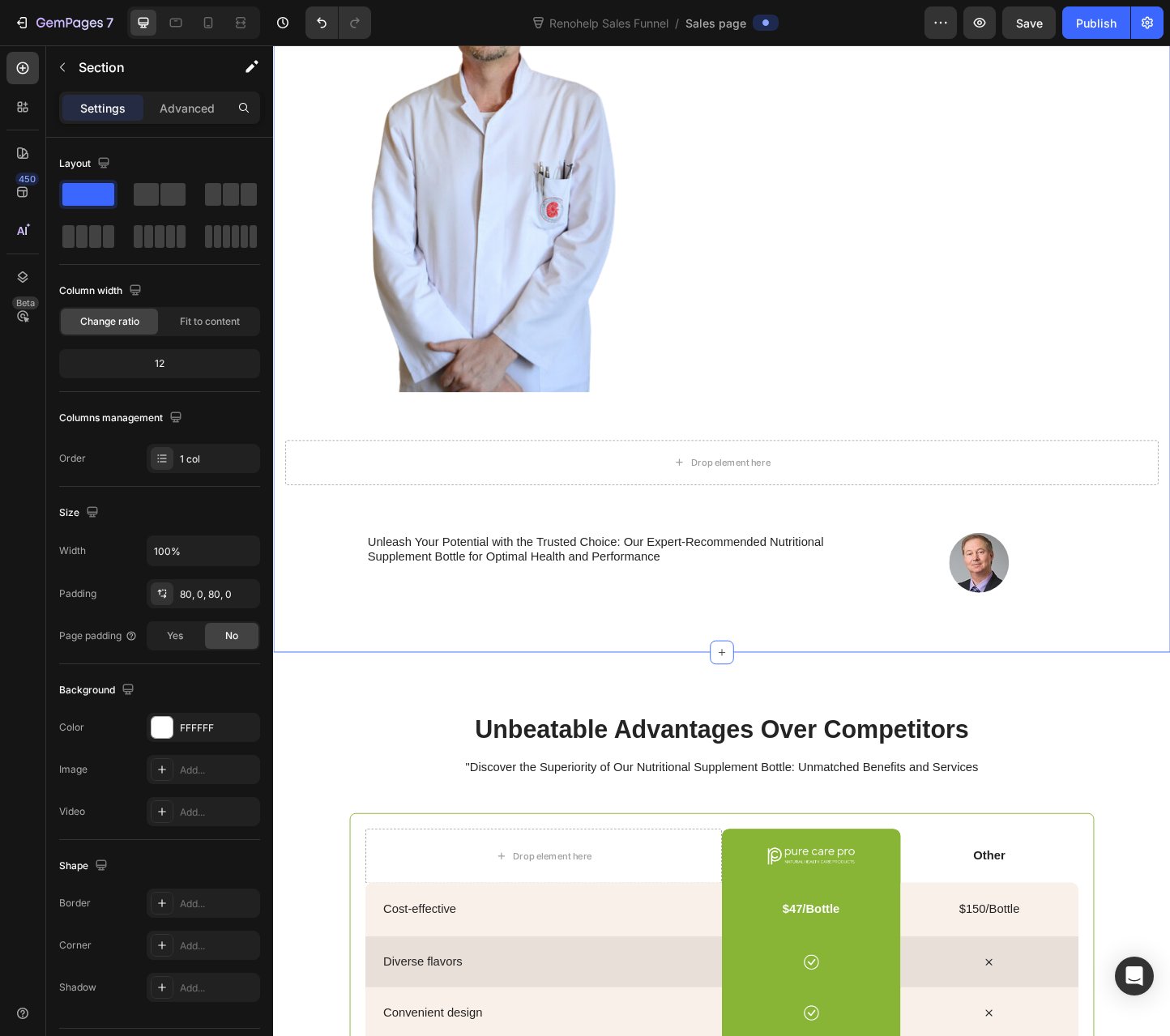
click at [513, 409] on img at bounding box center [512, 175] width 288 height 491
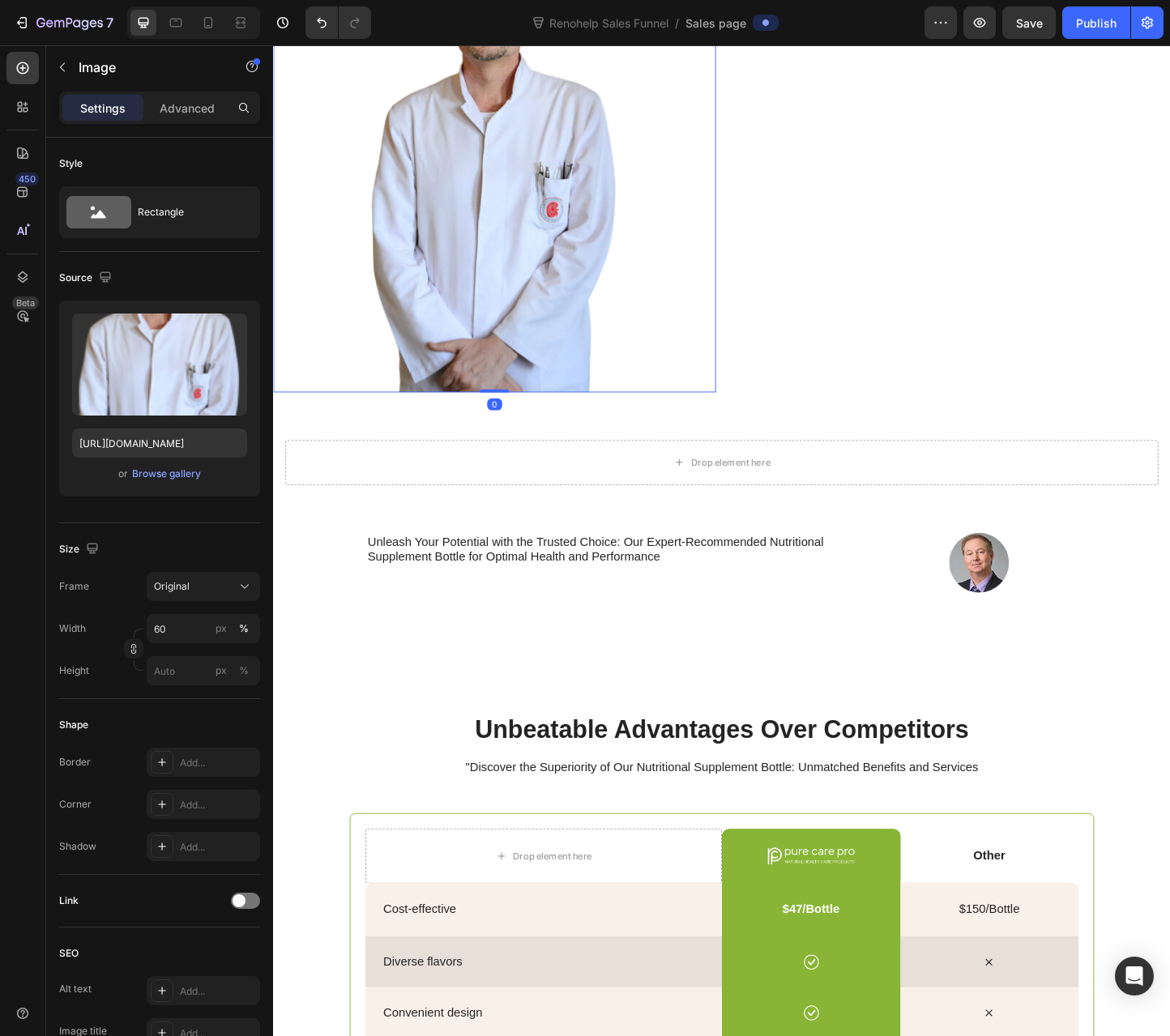
drag, startPoint x: 511, startPoint y: 410, endPoint x: 542, endPoint y: 379, distance: 43.8
click at [542, 377] on div "Image 0" at bounding box center [512, 175] width 479 height 491
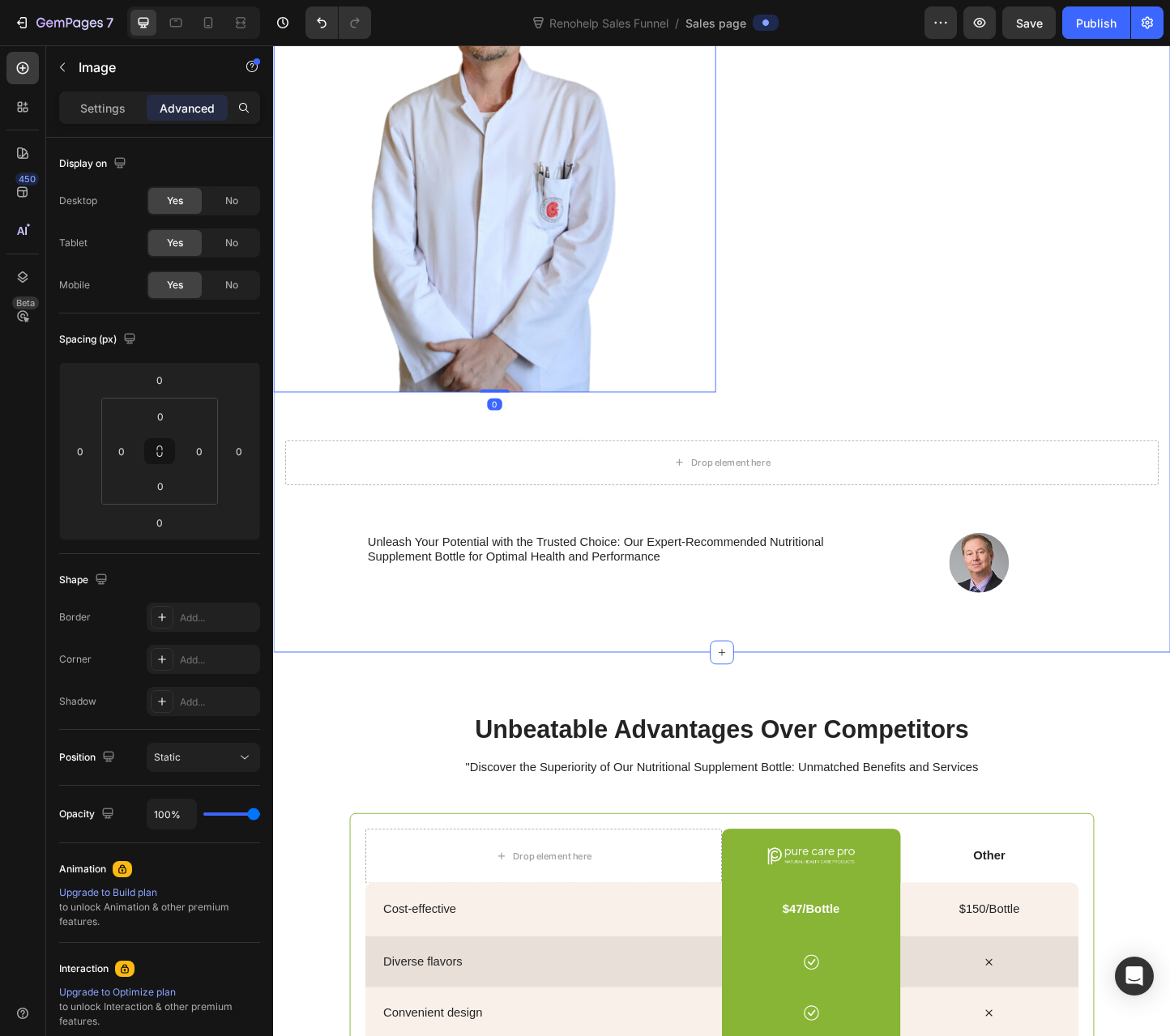
click at [573, 443] on div "Doctor-Formulated. Now Available in the U.S. Heading Image 0 Replace this text …" at bounding box center [758, 245] width 972 height 785
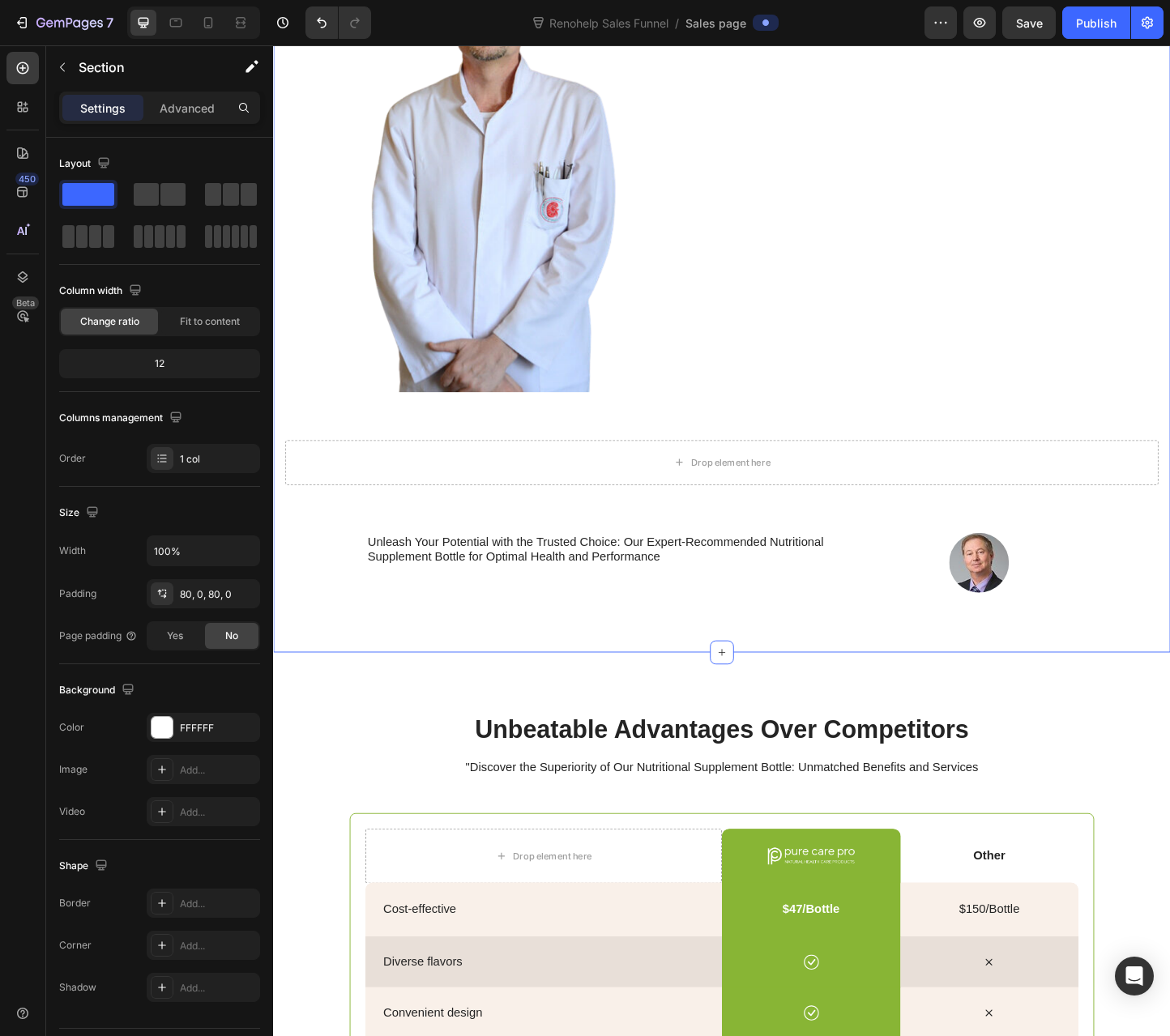
click at [728, 449] on div "Doctor-Formulated. Now Available in the U.S. Heading Image Replace this text wi…" at bounding box center [758, 245] width 972 height 785
click at [725, 476] on div "Drop element here" at bounding box center [759, 497] width 946 height 49
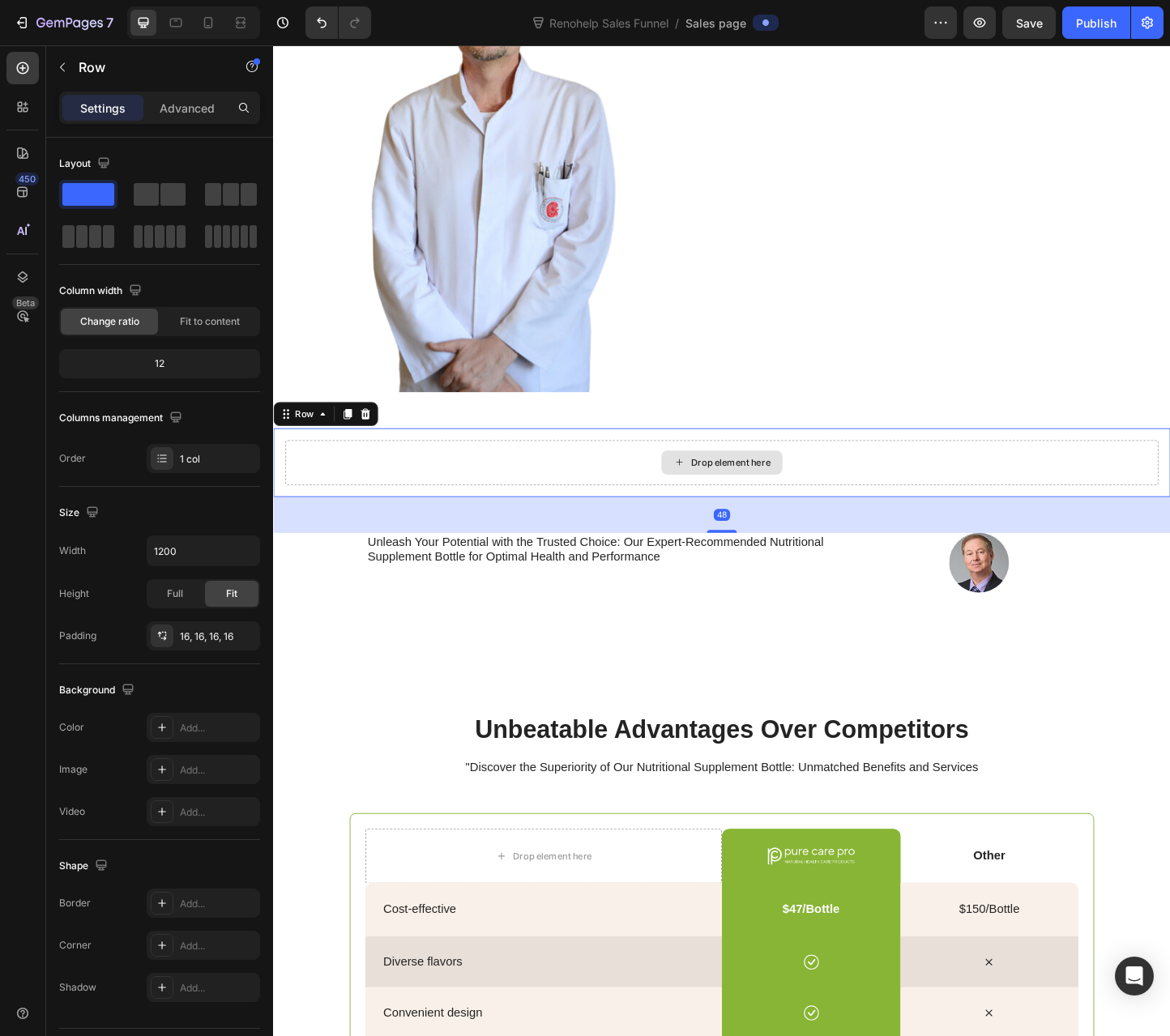
click at [436, 473] on div "Drop element here" at bounding box center [759, 497] width 946 height 49
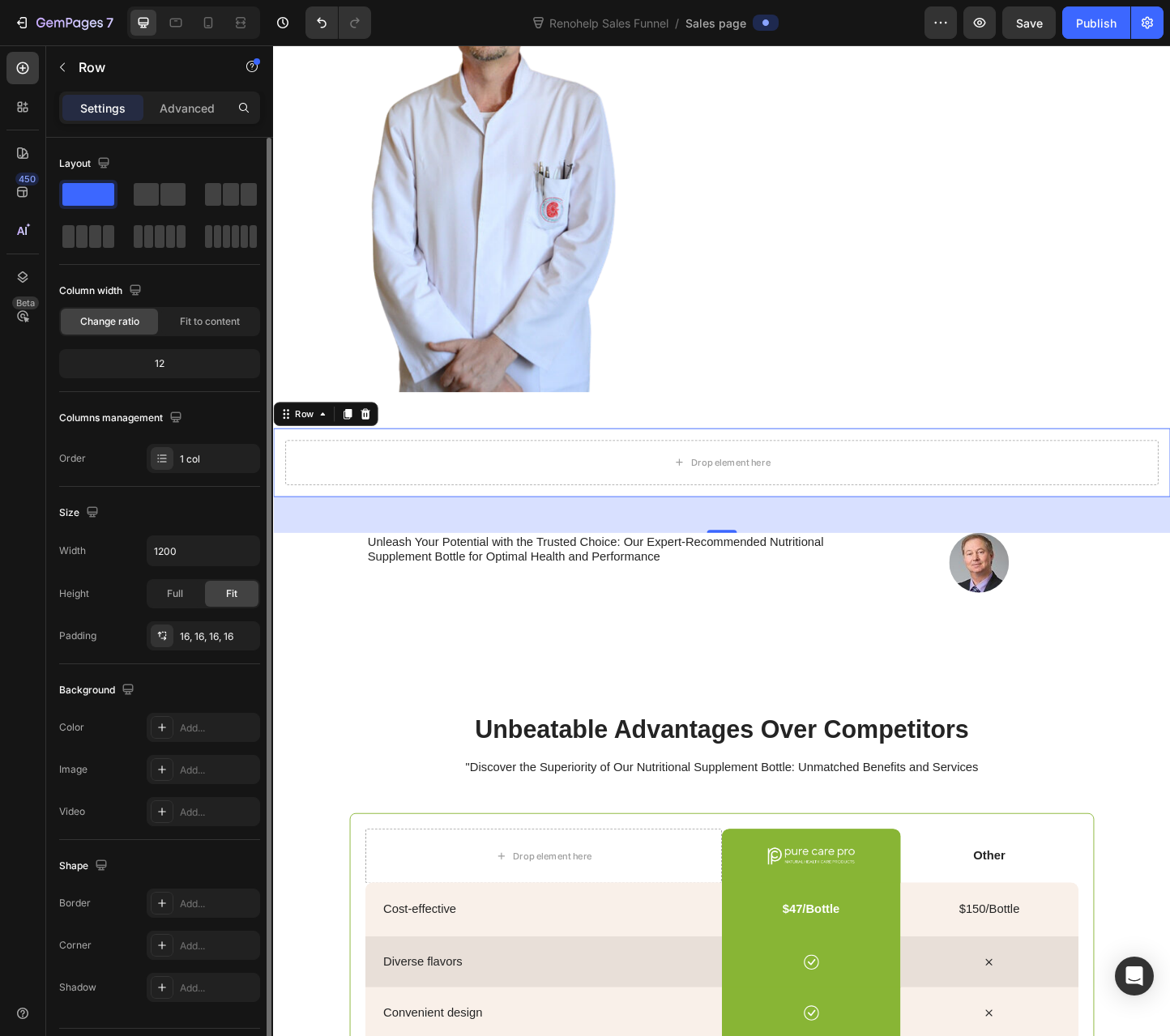
scroll to position [42, 0]
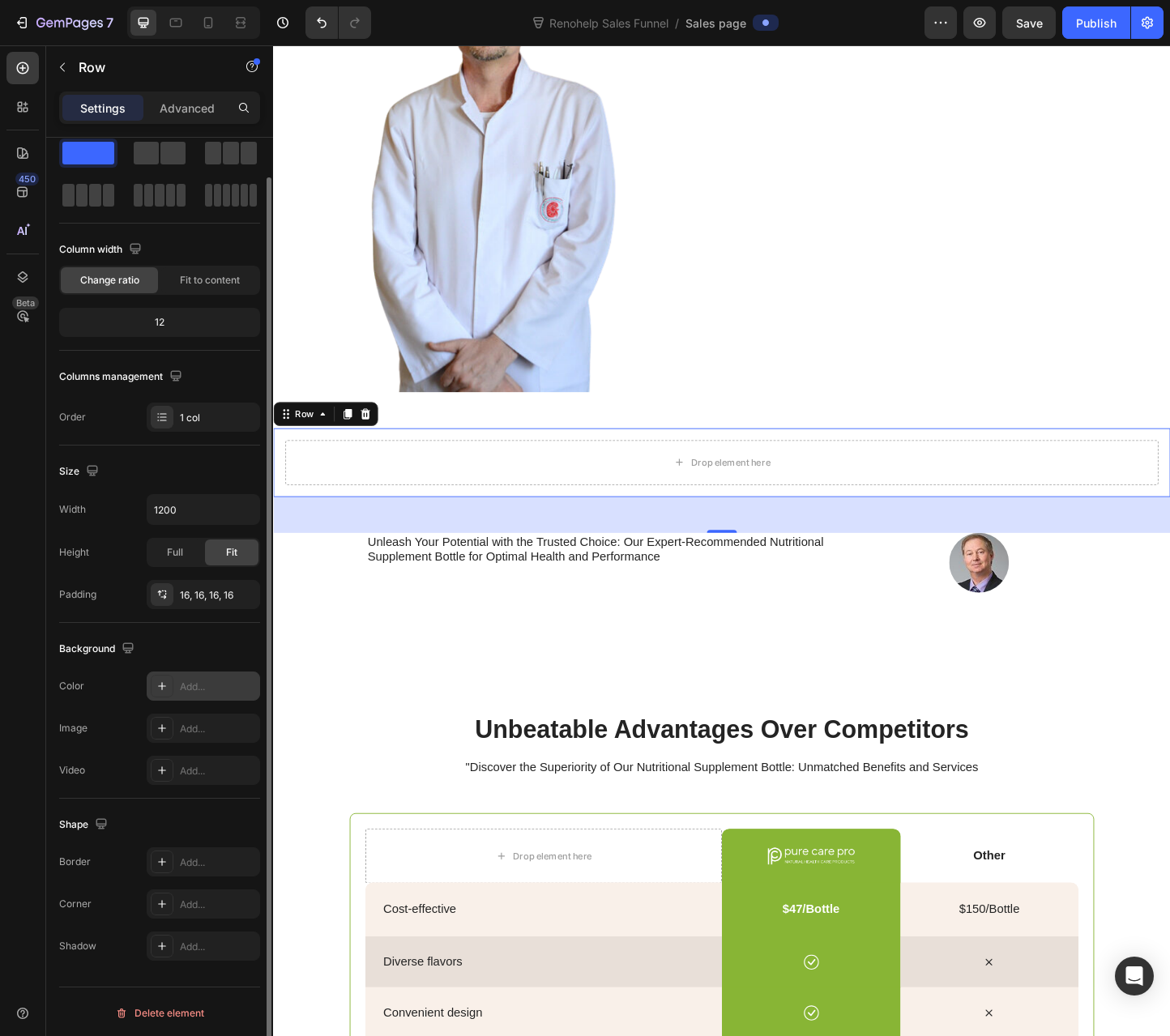
click at [178, 692] on div "Add..." at bounding box center [203, 686] width 114 height 29
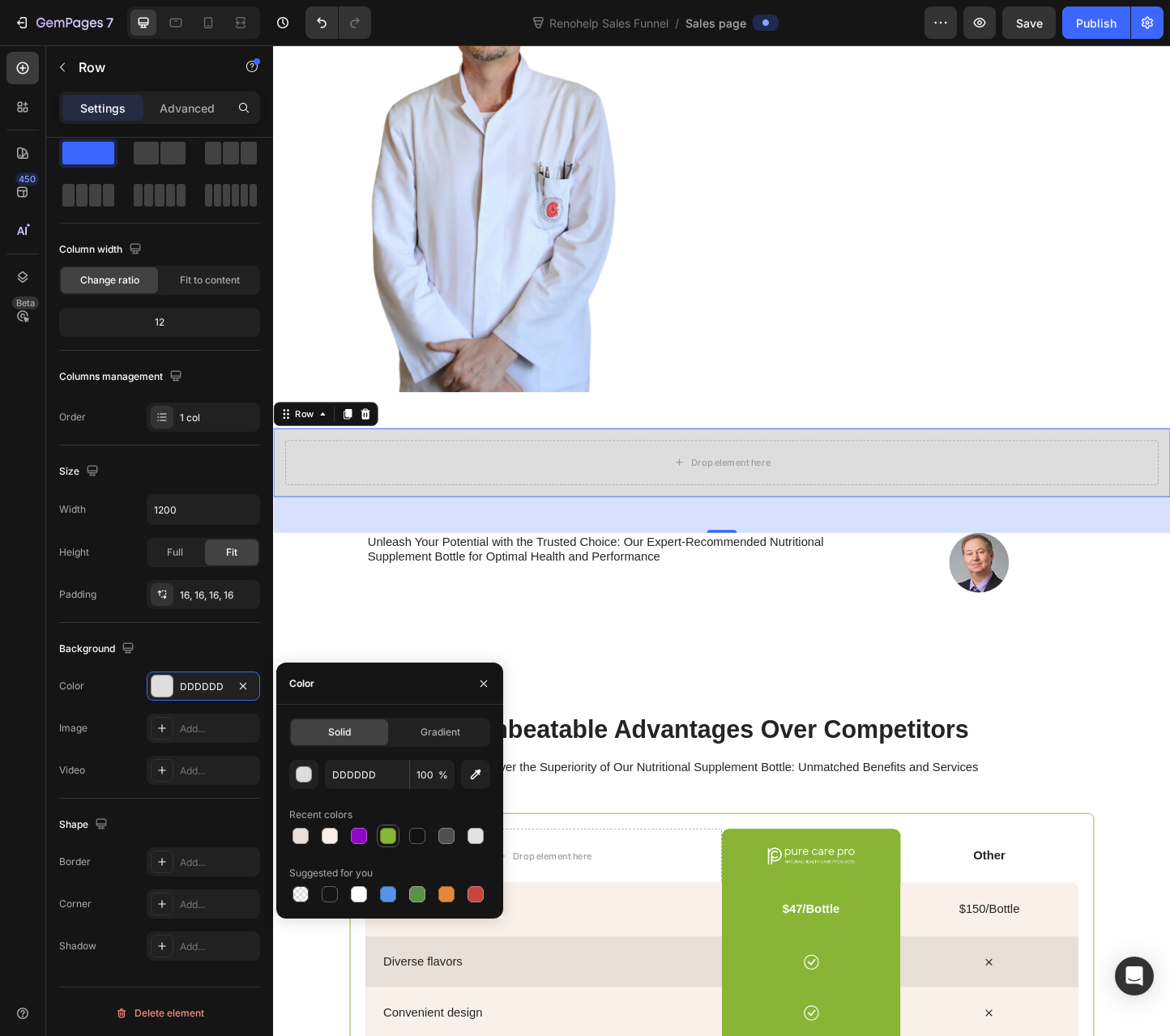
click at [388, 837] on div at bounding box center [388, 836] width 16 height 16
type input "88B535"
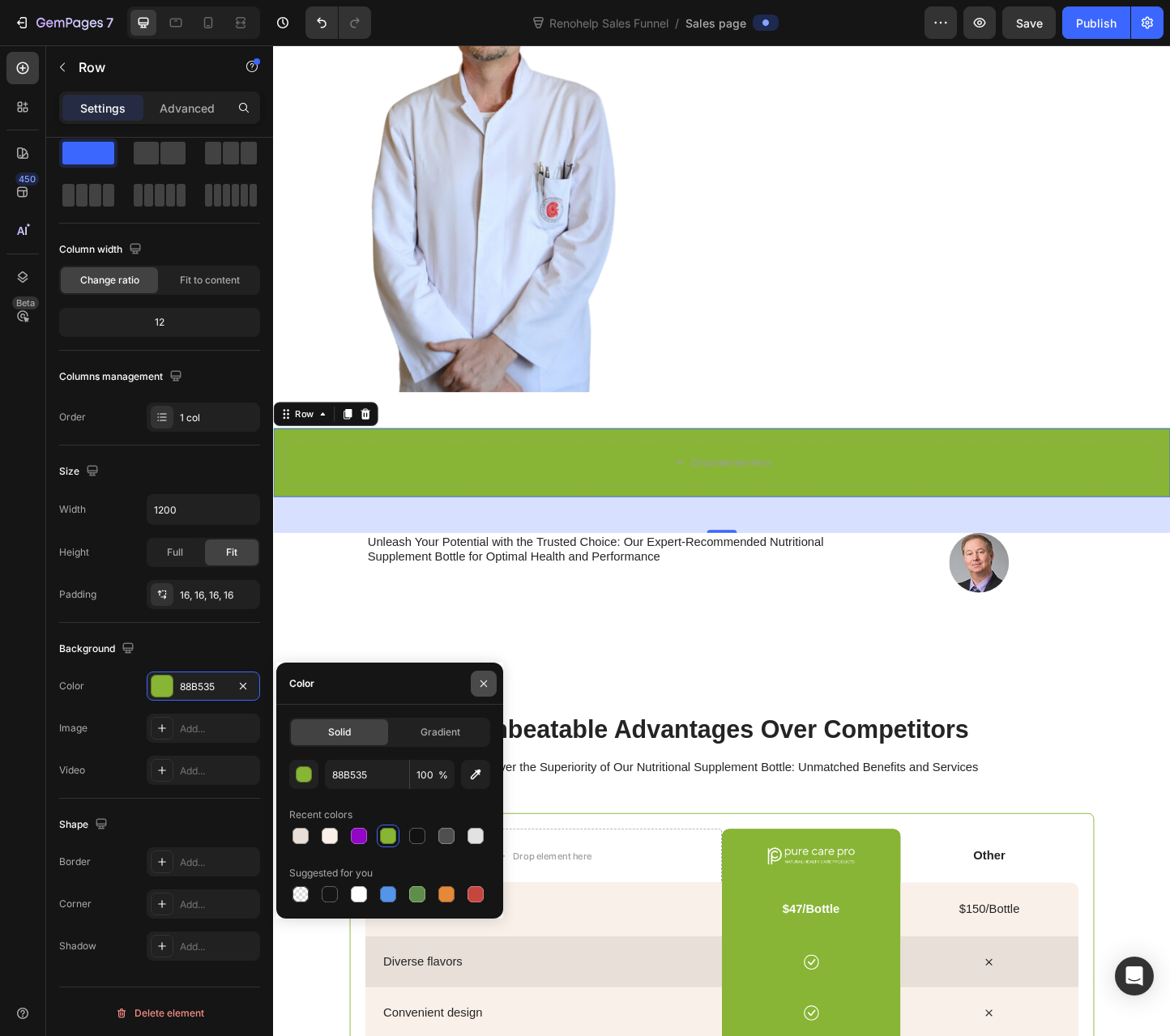
click at [486, 689] on icon "button" at bounding box center [484, 683] width 13 height 13
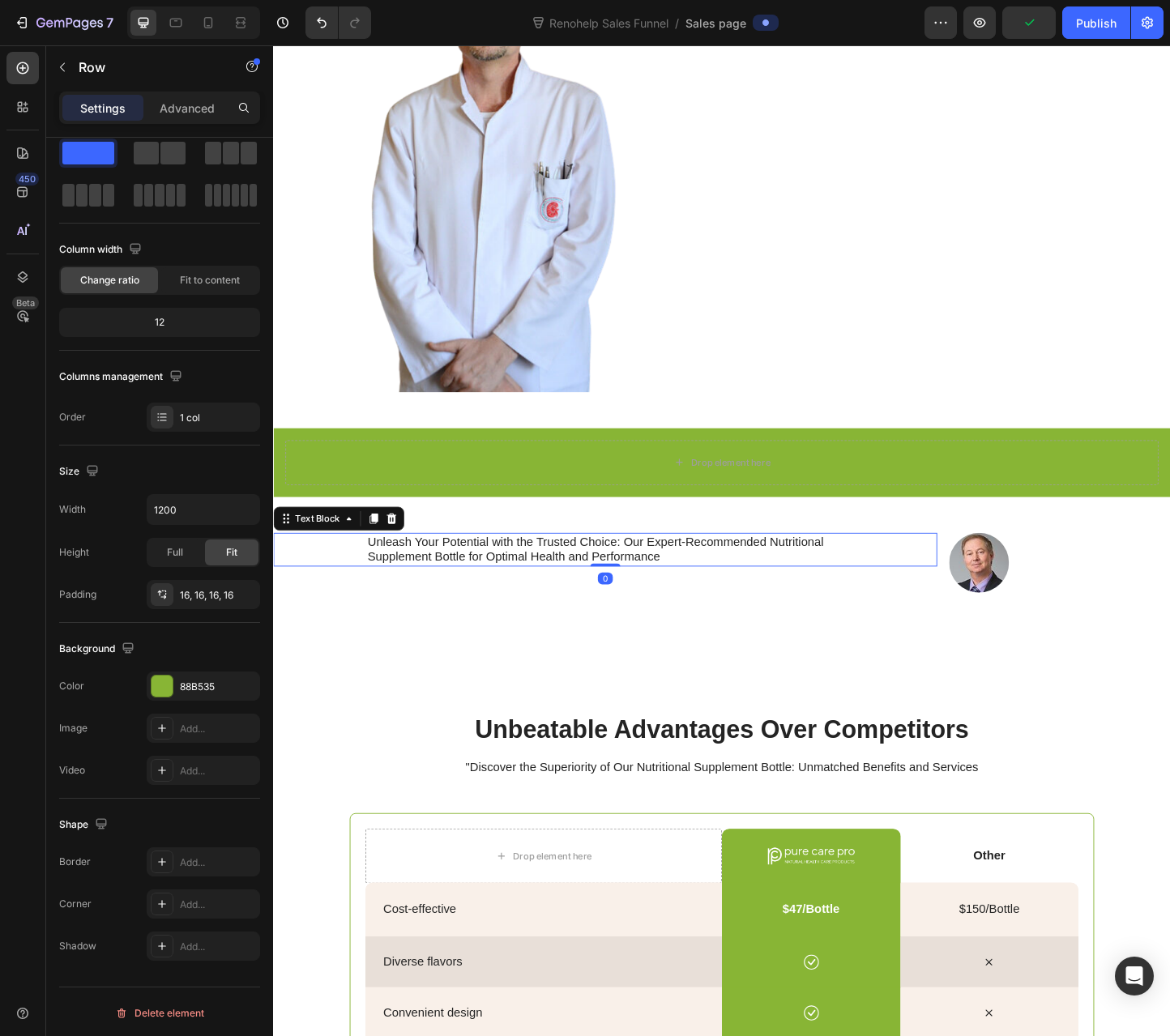
click at [365, 575] on div "Unleash Your Potential with the Trusted Choice: Our Expert-Recommended Nutritio…" at bounding box center [632, 591] width 720 height 37
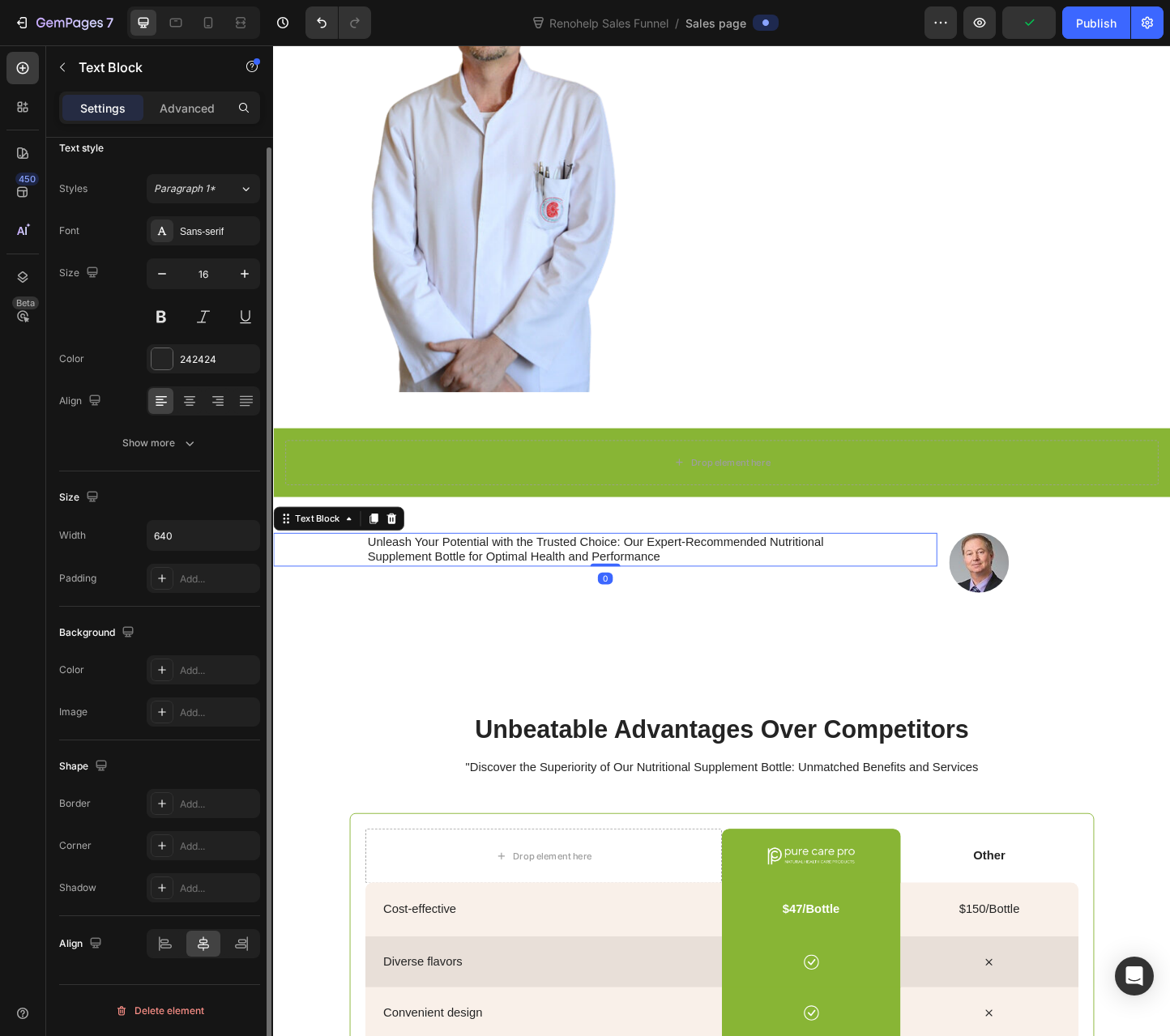
scroll to position [0, 0]
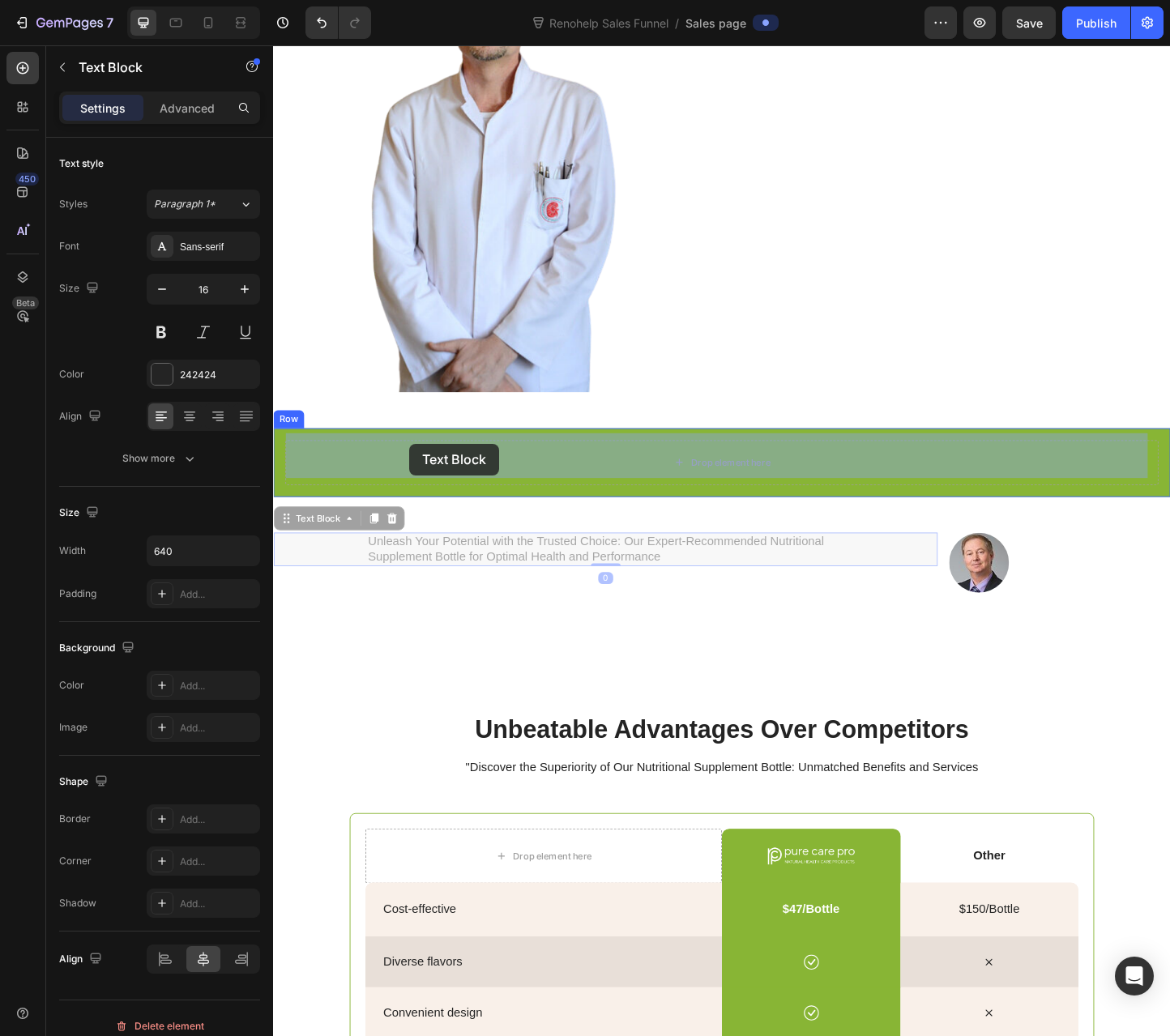
drag, startPoint x: 282, startPoint y: 550, endPoint x: 421, endPoint y: 476, distance: 157.5
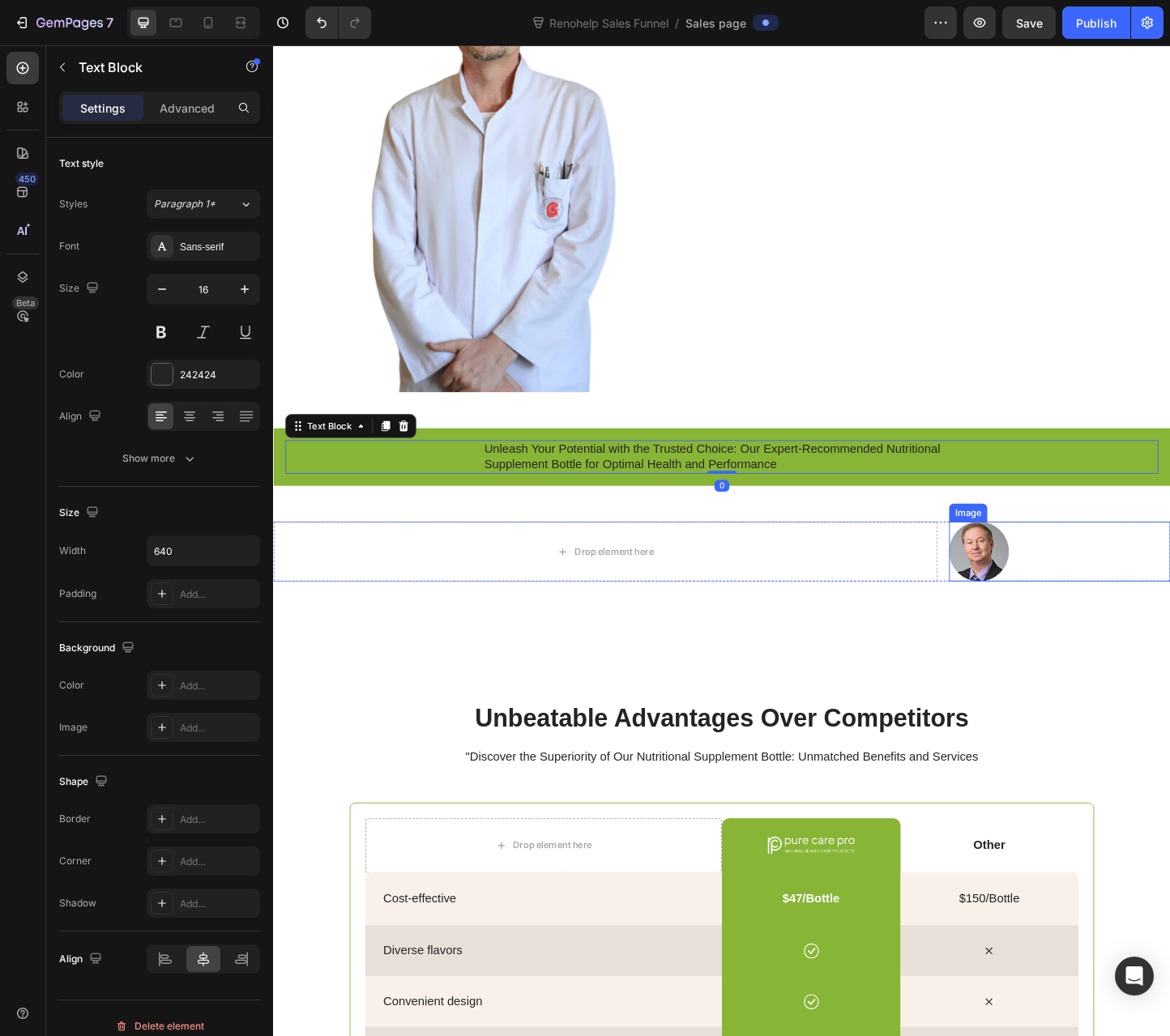
click at [1010, 561] on div at bounding box center [1126, 594] width 240 height 65
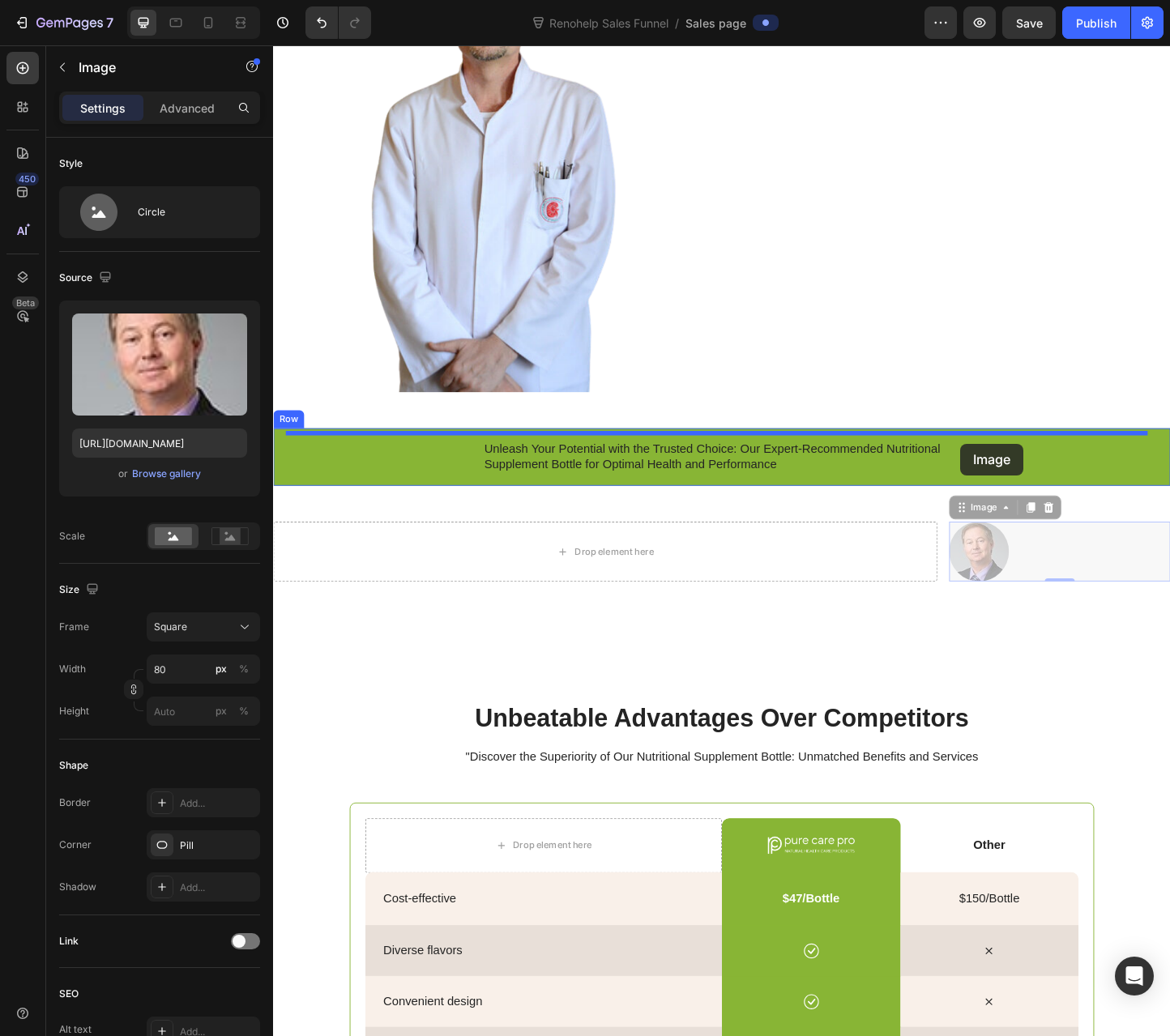
drag, startPoint x: 1010, startPoint y: 541, endPoint x: 1017, endPoint y: 477, distance: 64.4
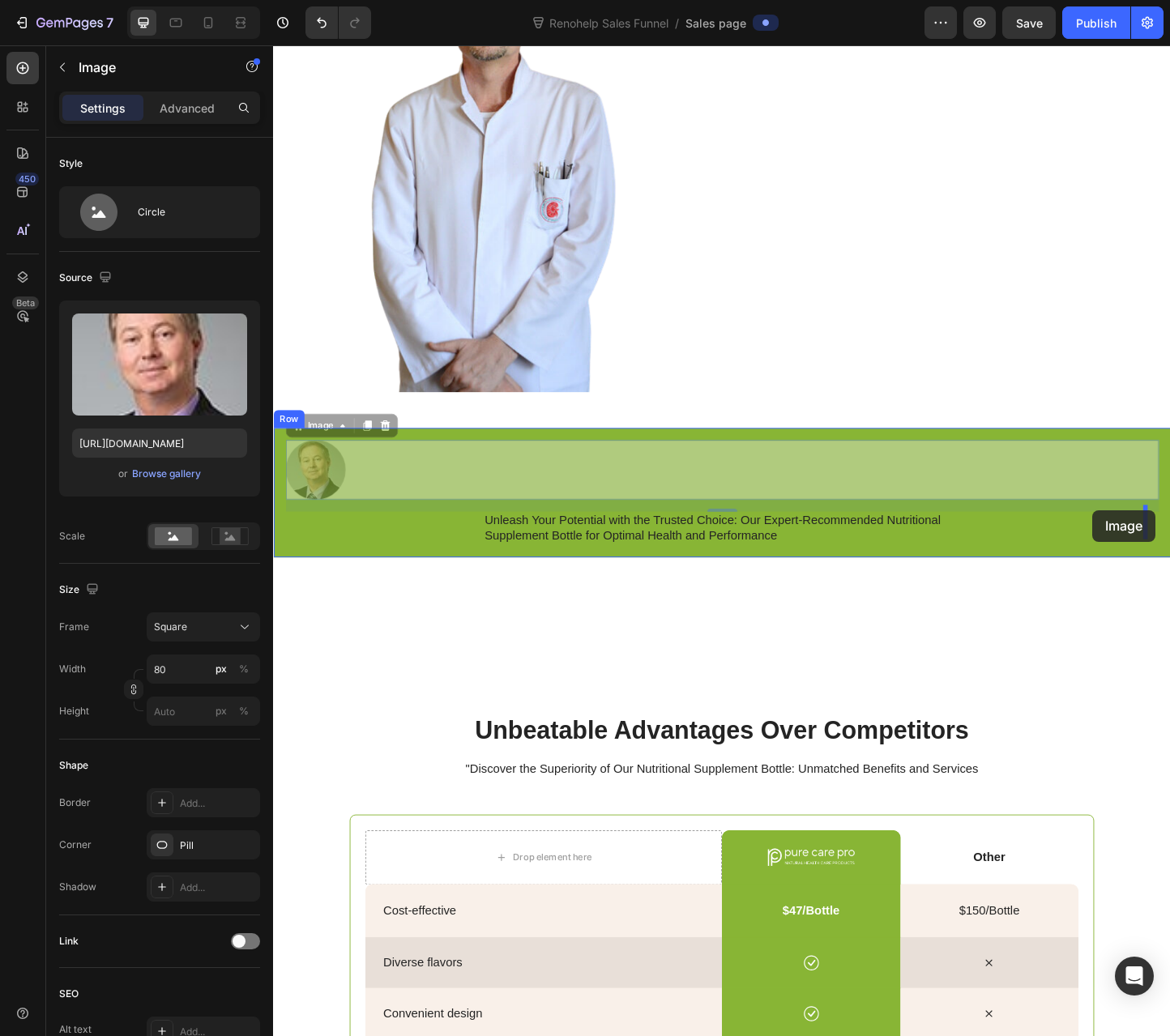
drag, startPoint x: 297, startPoint y: 452, endPoint x: 1161, endPoint y: 550, distance: 869.5
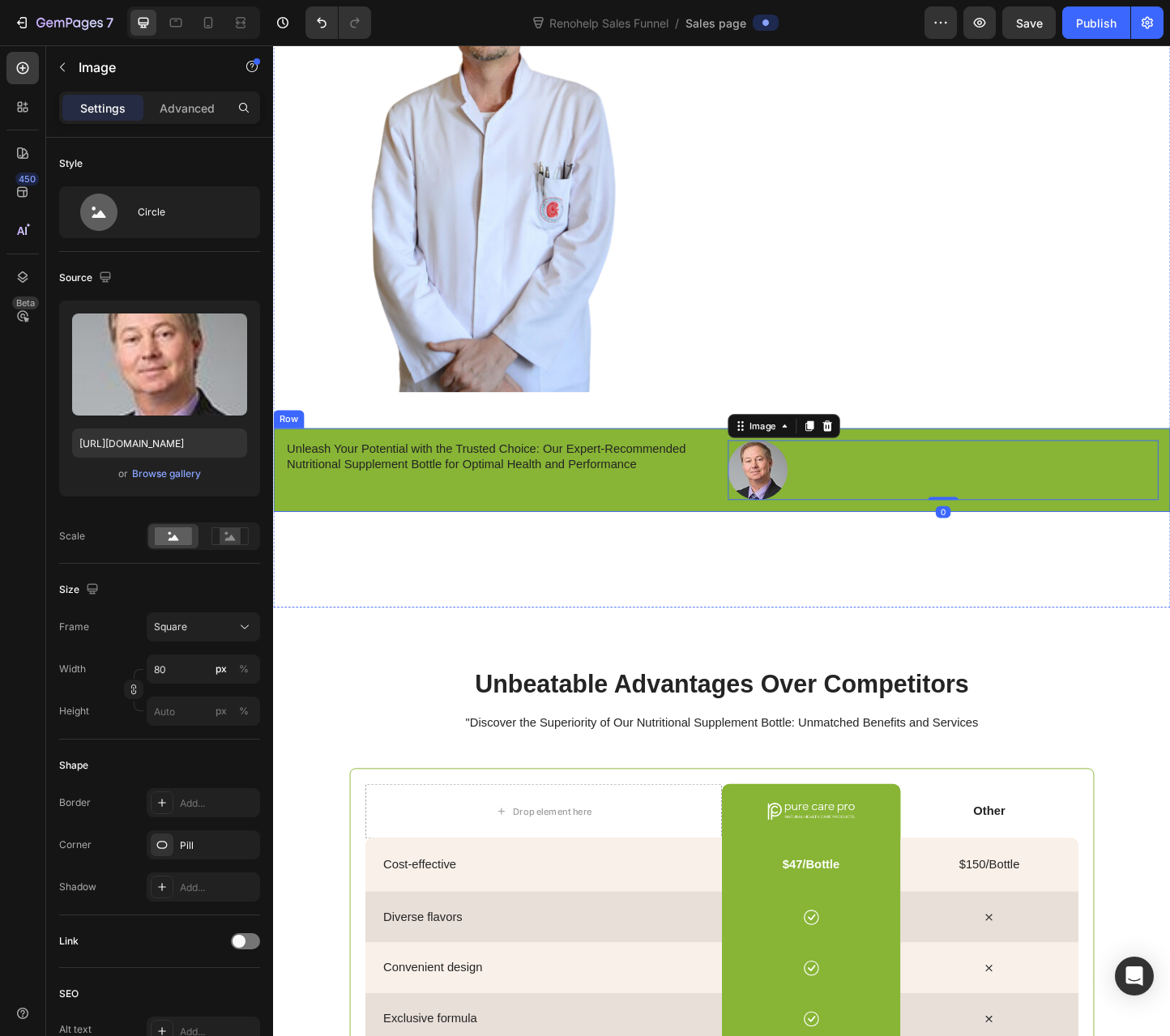
click at [614, 517] on div "Unleash Your Potential with the Trusted Choice: Our Expert-Recommended Nutritio…" at bounding box center [519, 505] width 467 height 65
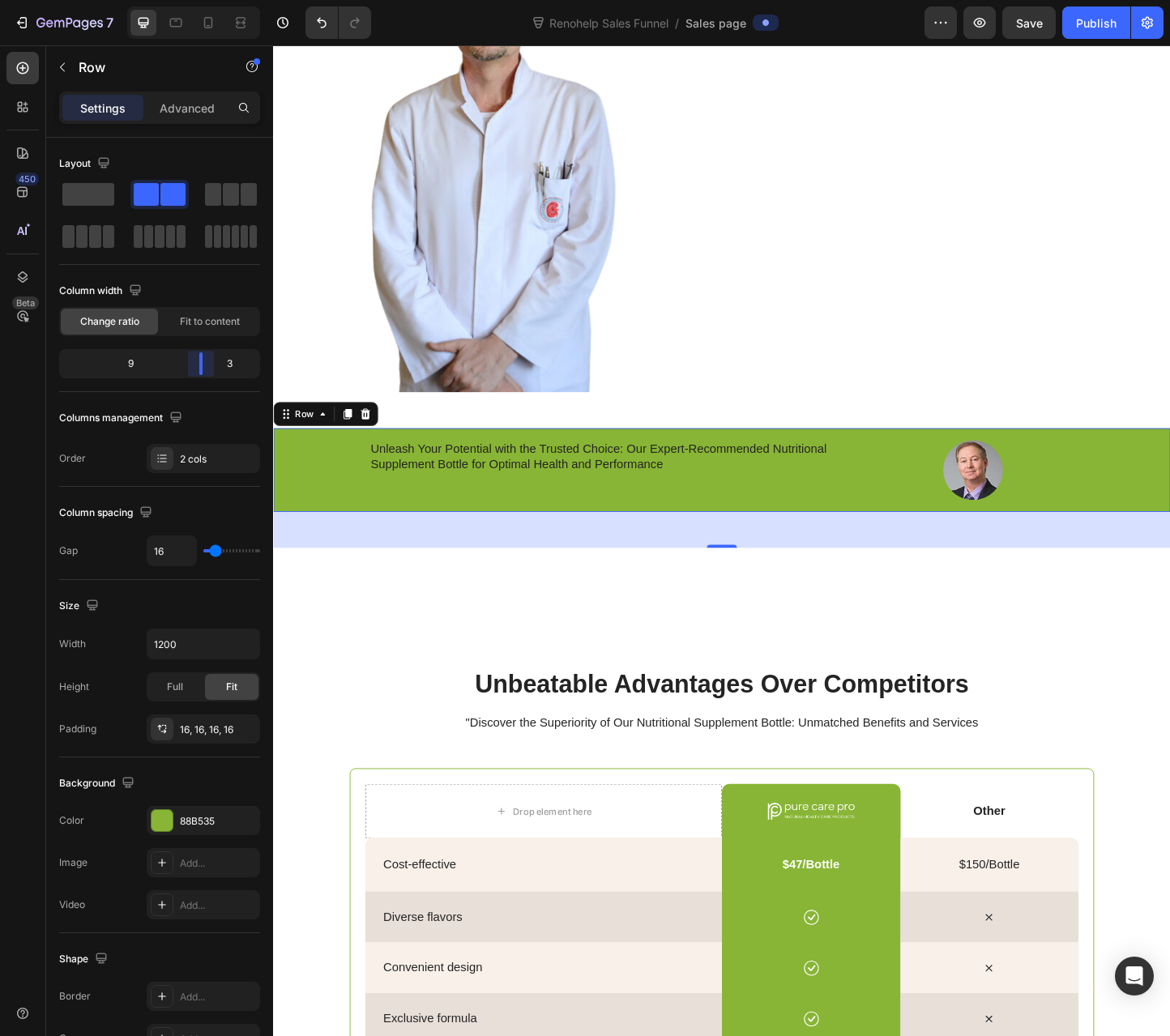
drag, startPoint x: 158, startPoint y: 356, endPoint x: 415, endPoint y: 473, distance: 282.4
click at [204, 0] on body "7 Renohelp Sales Funnel / Sales page Preview Save Publish 450 Beta Sections(30)…" at bounding box center [585, 0] width 1170 height 0
click at [675, 566] on div "48" at bounding box center [758, 569] width 972 height 39
click at [673, 615] on div "Doctor-Formulated. Now Available in the U.S. Heading Image Replace this text wi…" at bounding box center [758, 221] width 972 height 866
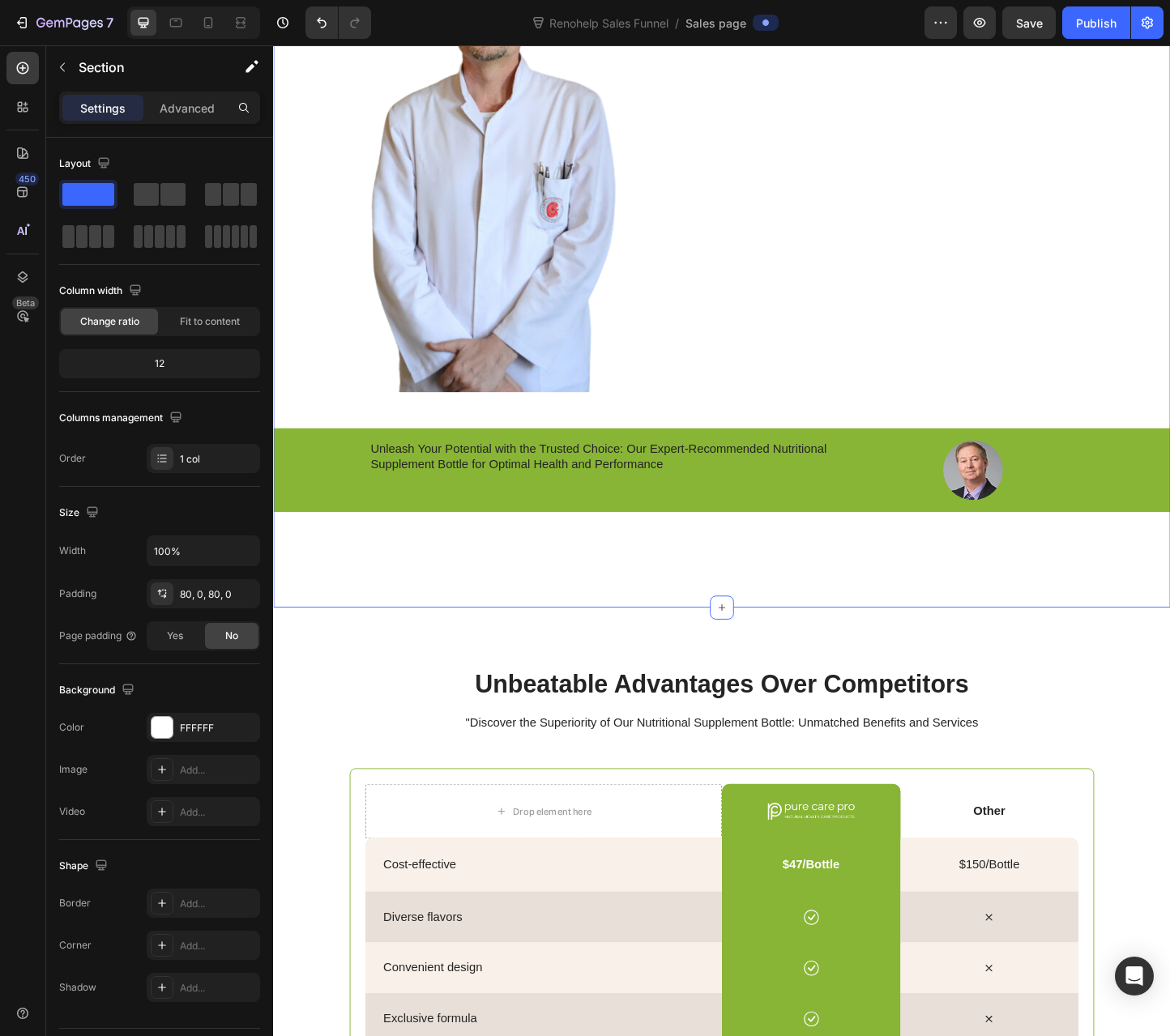
click at [669, 616] on div "Doctor-Formulated. Now Available in the U.S. Heading Image Replace this text wi…" at bounding box center [758, 221] width 972 height 866
click at [629, 573] on div "Doctor-Formulated. Now Available in the U.S. Heading Image Replace this text wi…" at bounding box center [758, 221] width 972 height 736
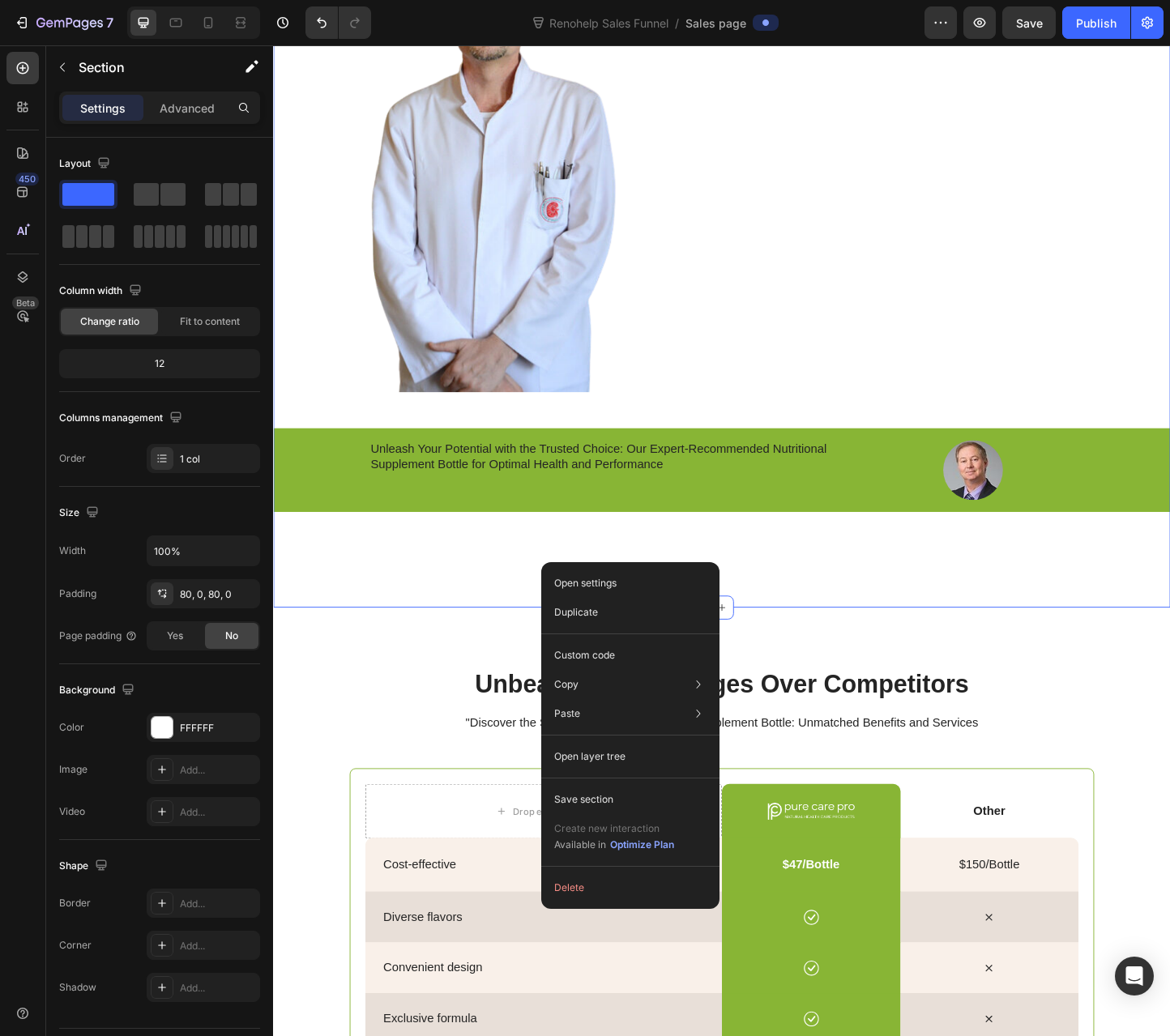
click at [559, 601] on div "Doctor-Formulated. Now Available in the U.S. Heading Image Replace this text wi…" at bounding box center [758, 221] width 972 height 866
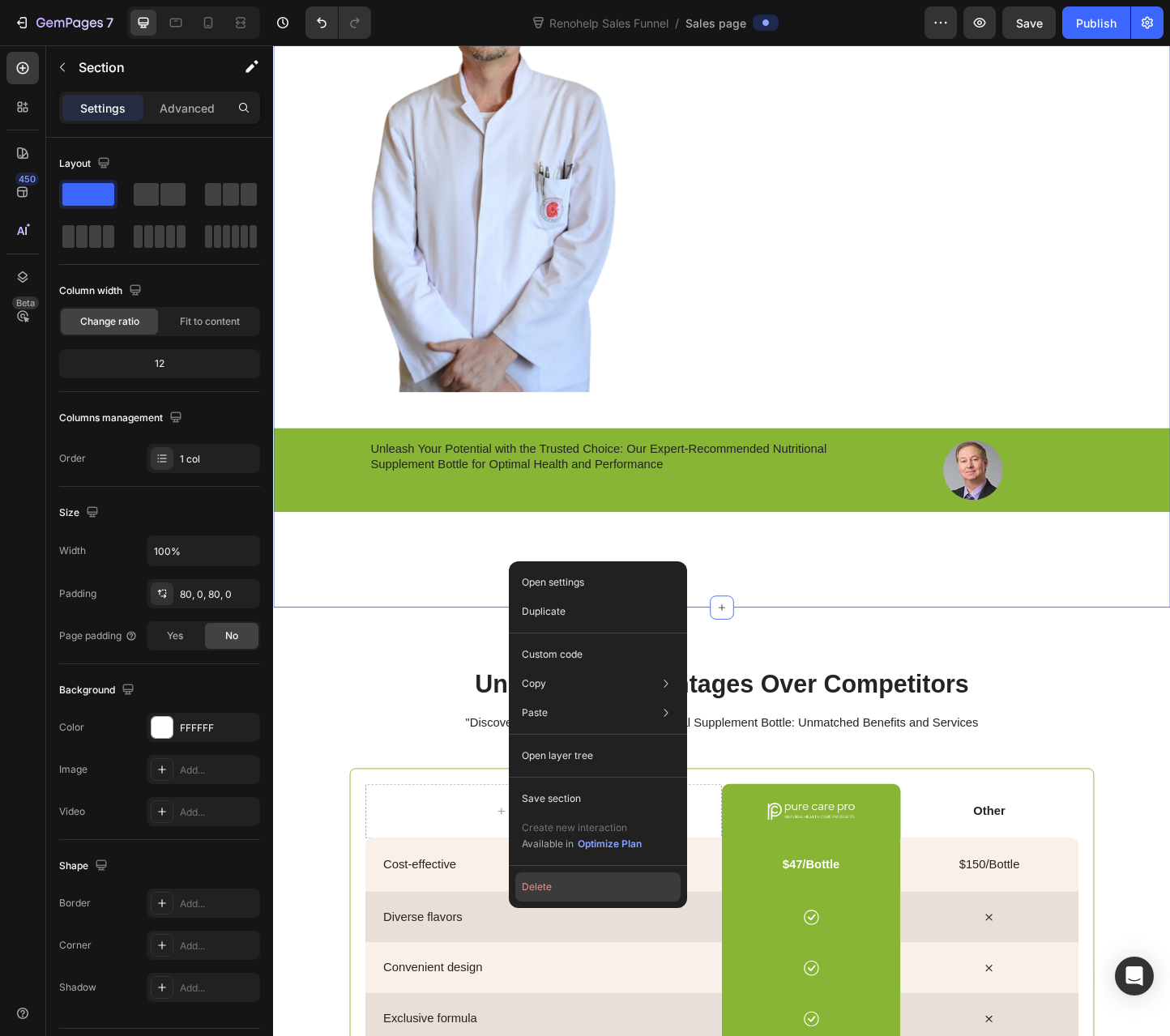
click at [561, 888] on button "Delete" at bounding box center [598, 887] width 165 height 29
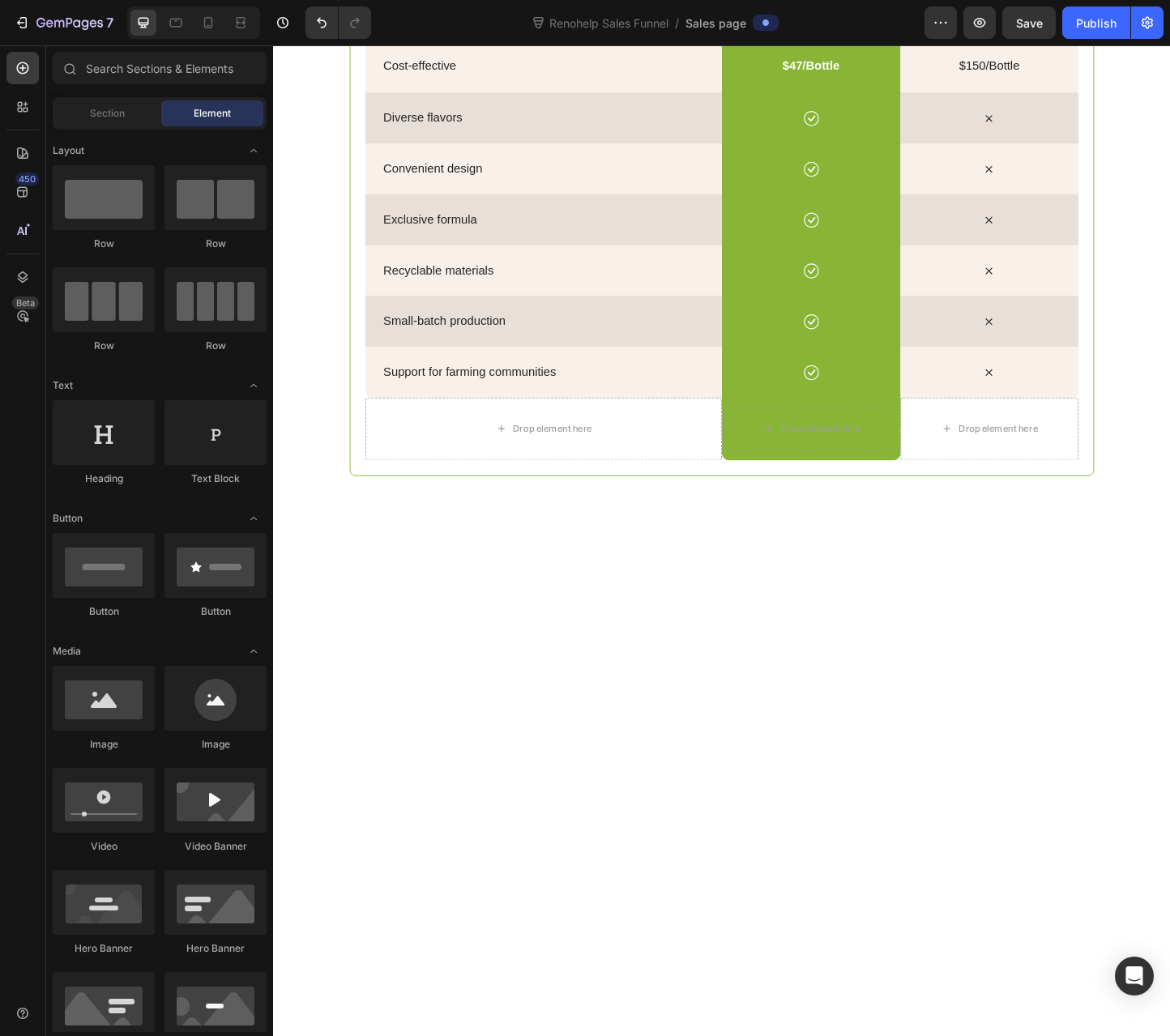
scroll to position [2056, 0]
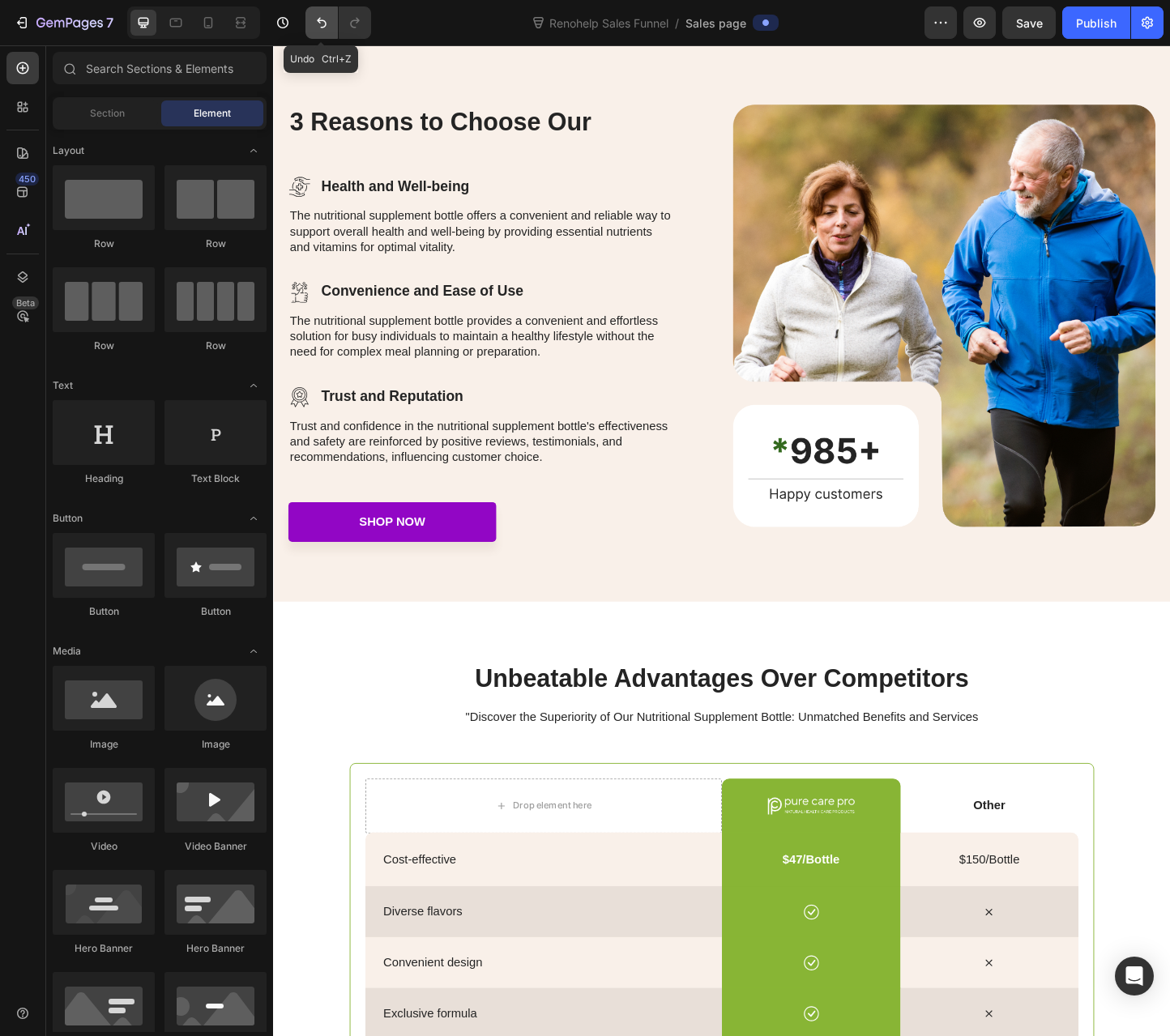
click at [312, 28] on button "Undo/Redo" at bounding box center [321, 23] width 32 height 32
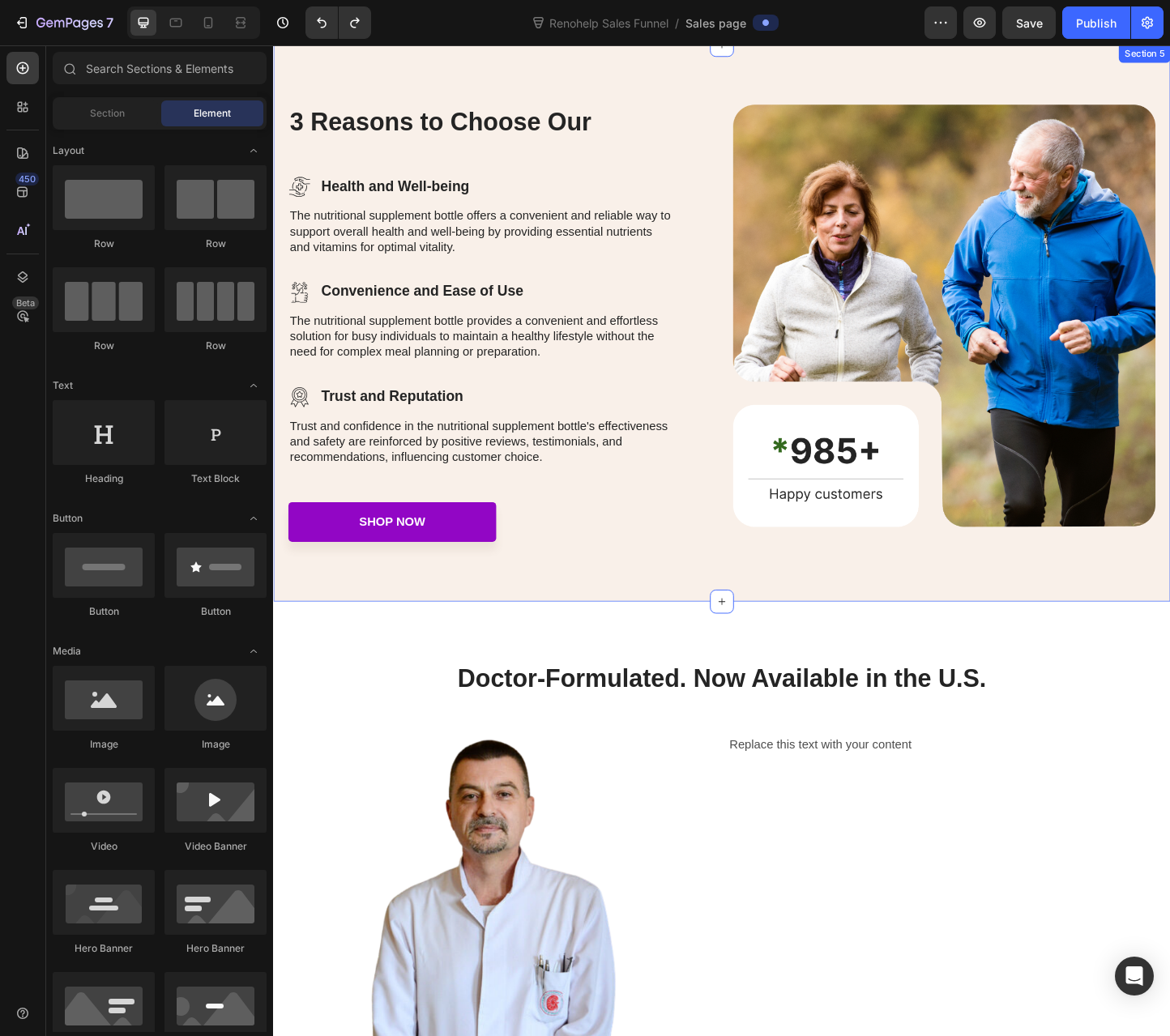
scroll to position [2916, 0]
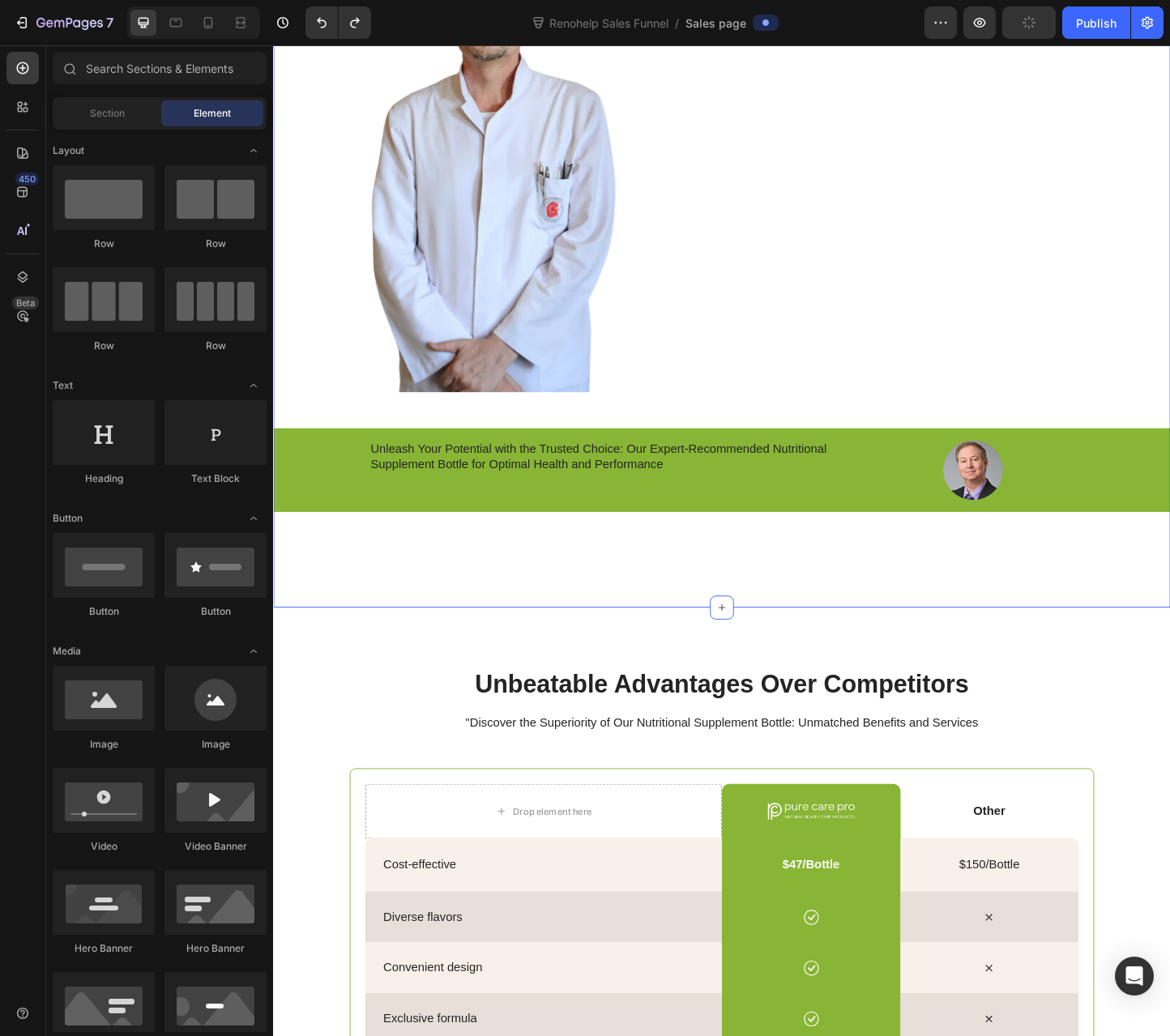
click at [607, 573] on div "Doctor-Formulated. Now Available in the U.S. Heading Image Replace this text wi…" at bounding box center [758, 221] width 972 height 736
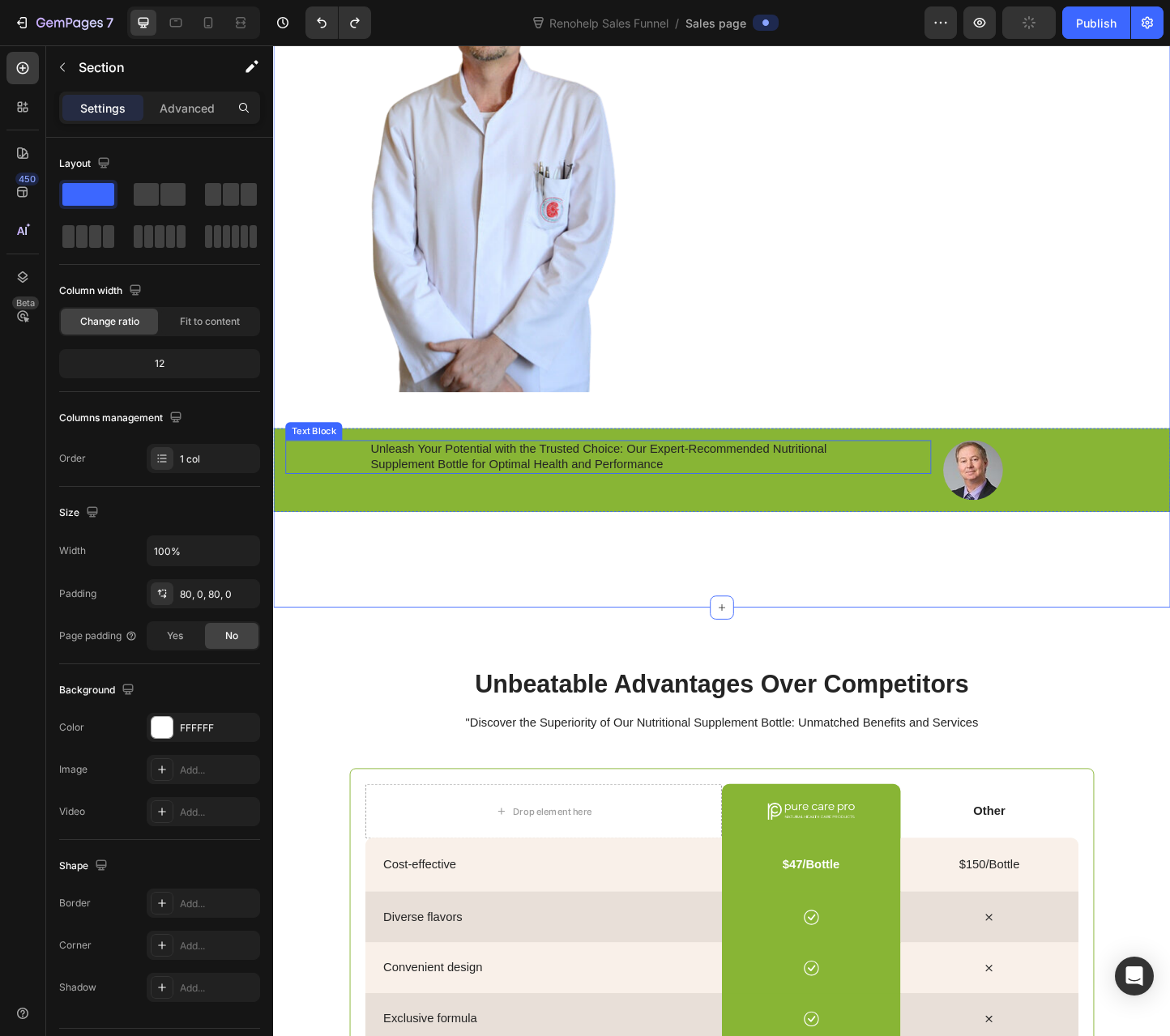
scroll to position [2754, 0]
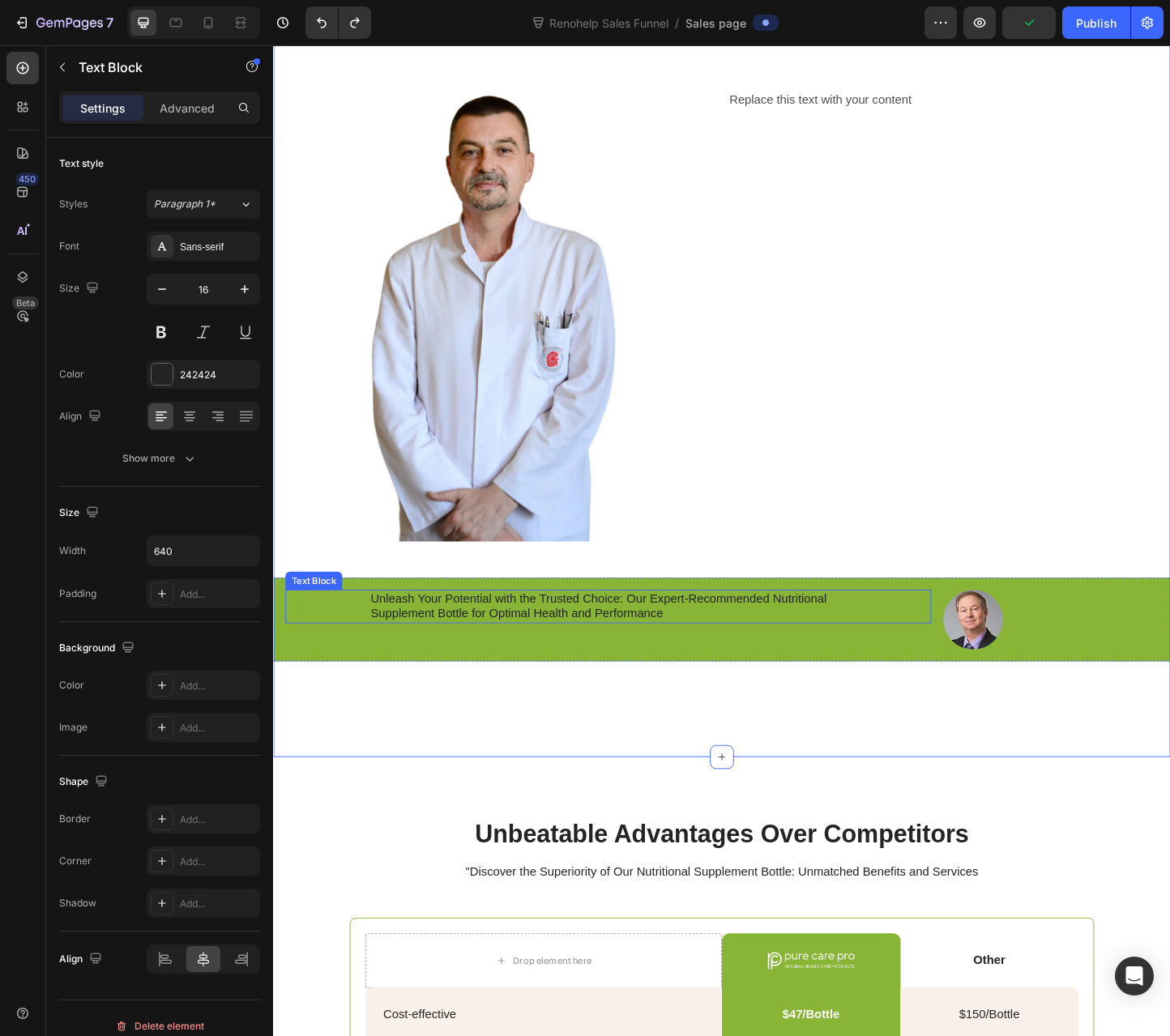
click at [425, 643] on p "Unleash Your Potential with the Trusted Choice: Our Expert-Recommended Nutritio…" at bounding box center [636, 654] width 515 height 34
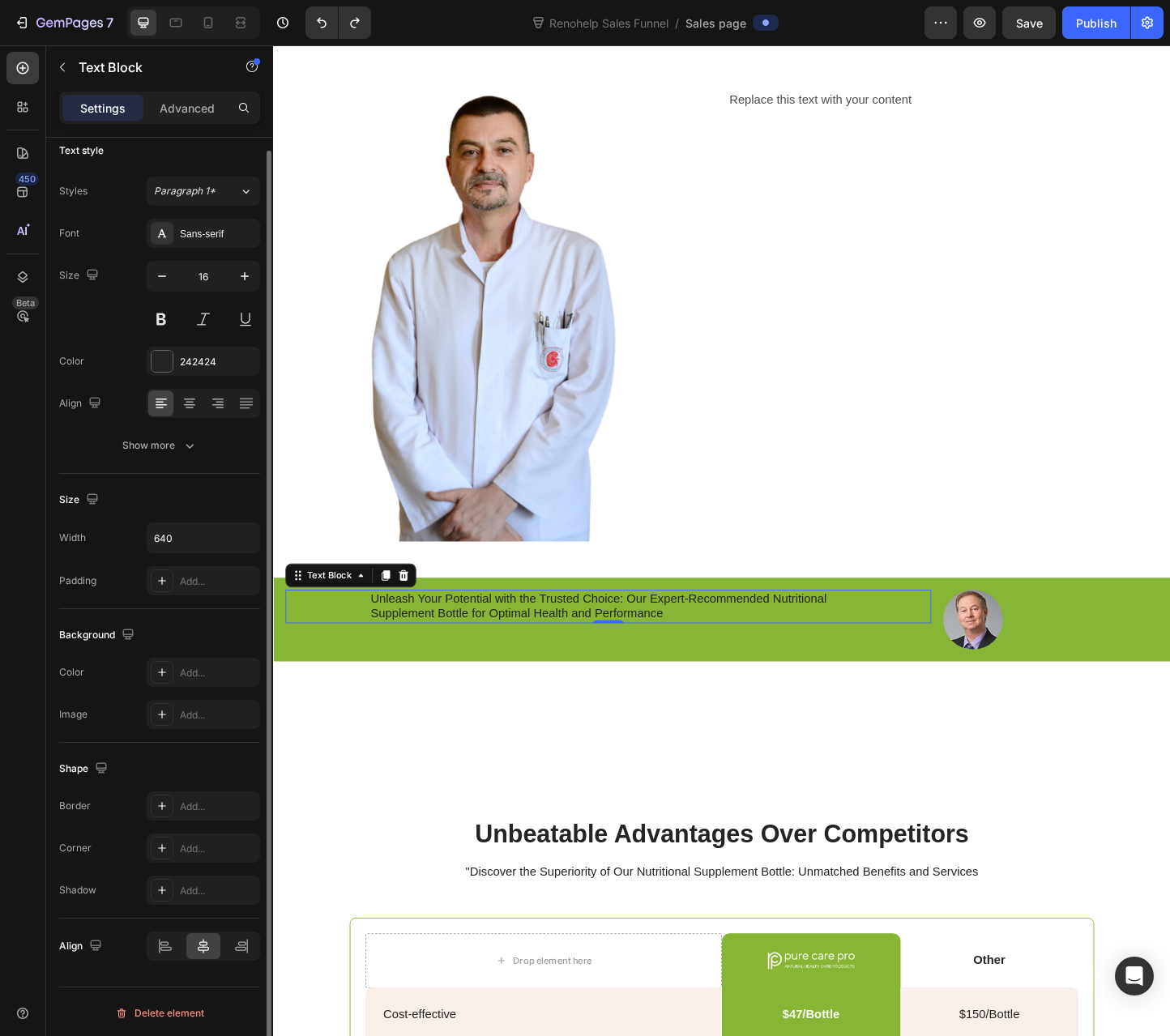
scroll to position [0, 0]
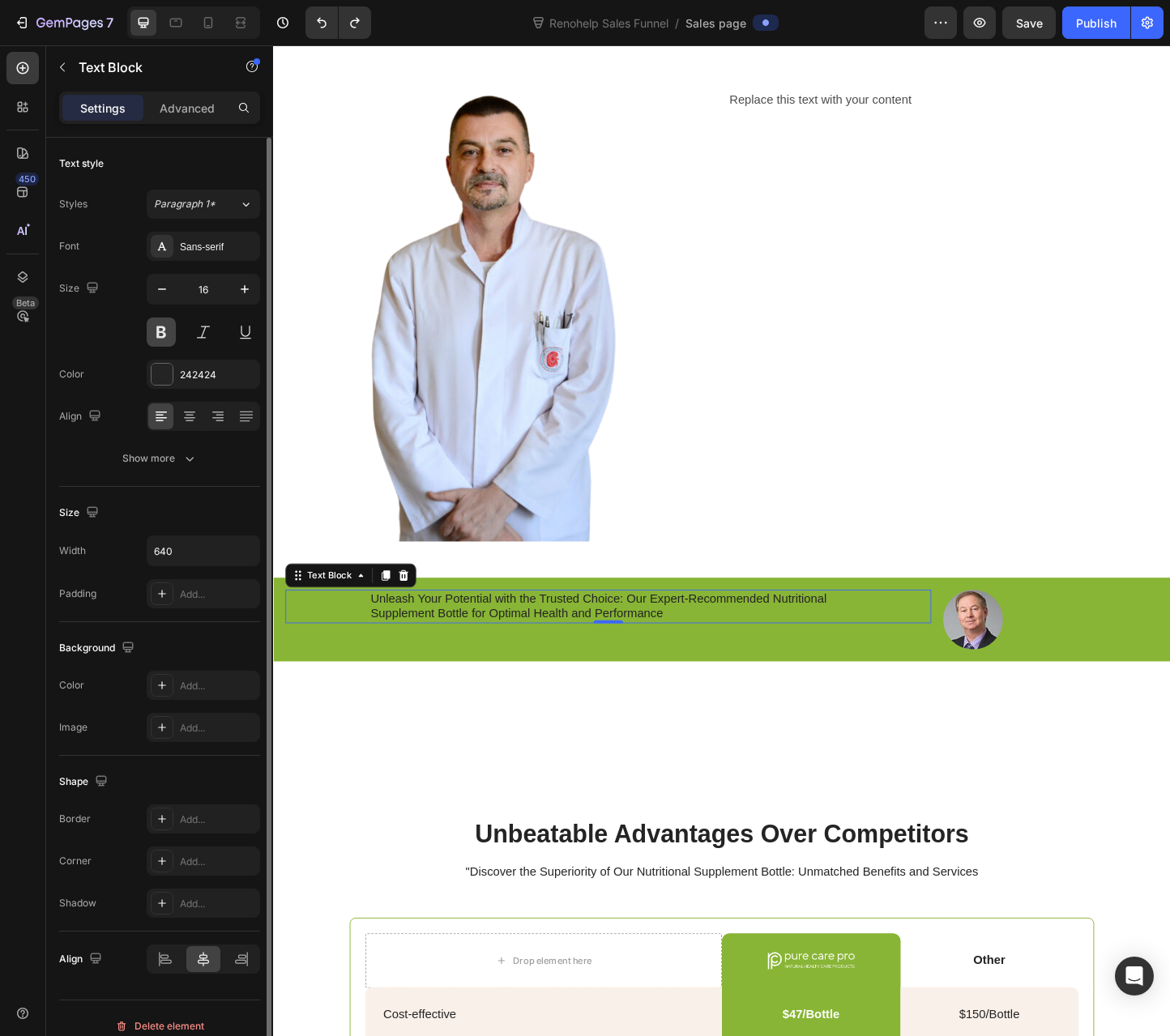
click at [169, 327] on button at bounding box center [161, 332] width 29 height 29
click at [161, 458] on div "Show more" at bounding box center [160, 458] width 75 height 16
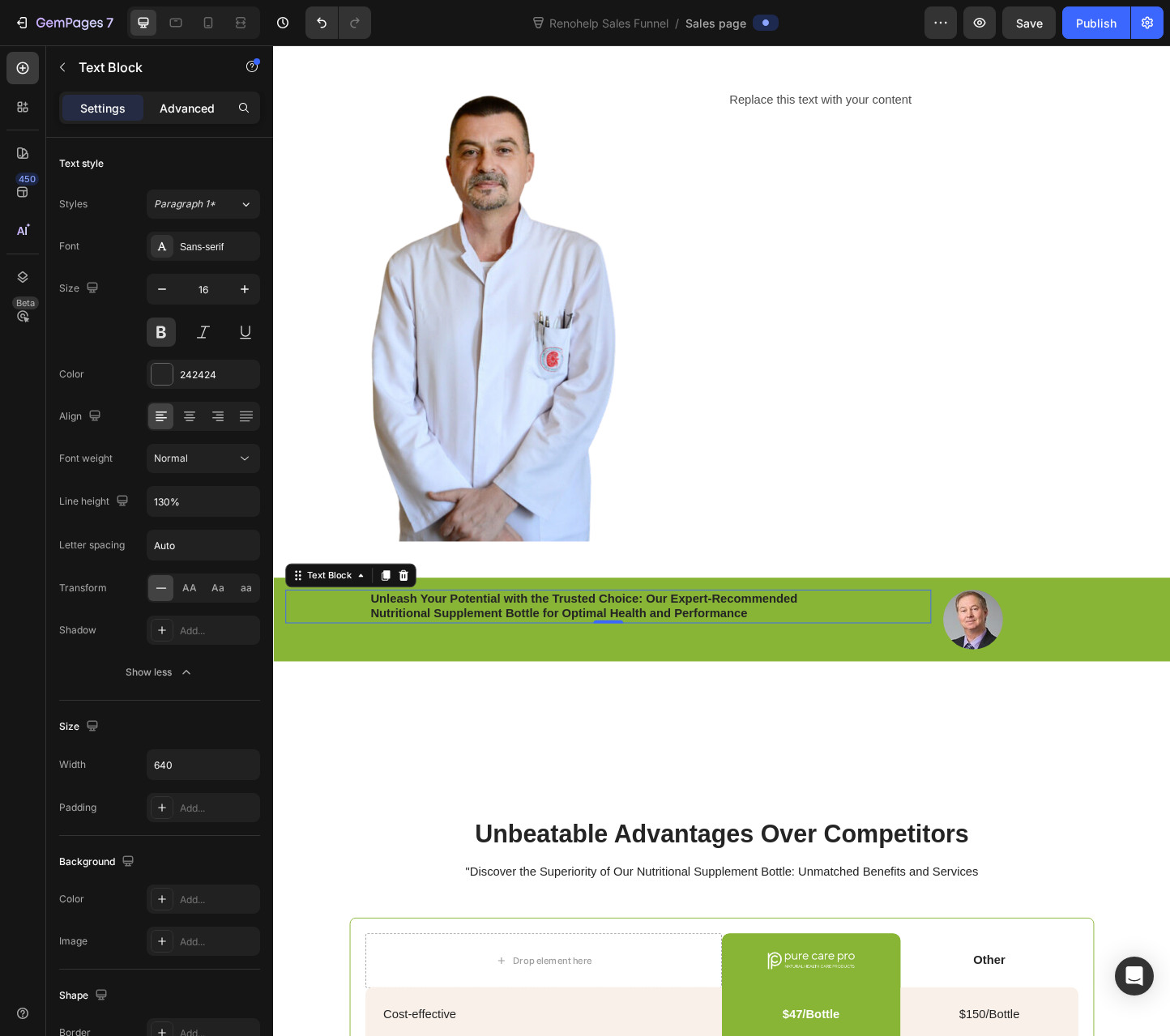
click at [188, 109] on p "Advanced" at bounding box center [187, 107] width 55 height 17
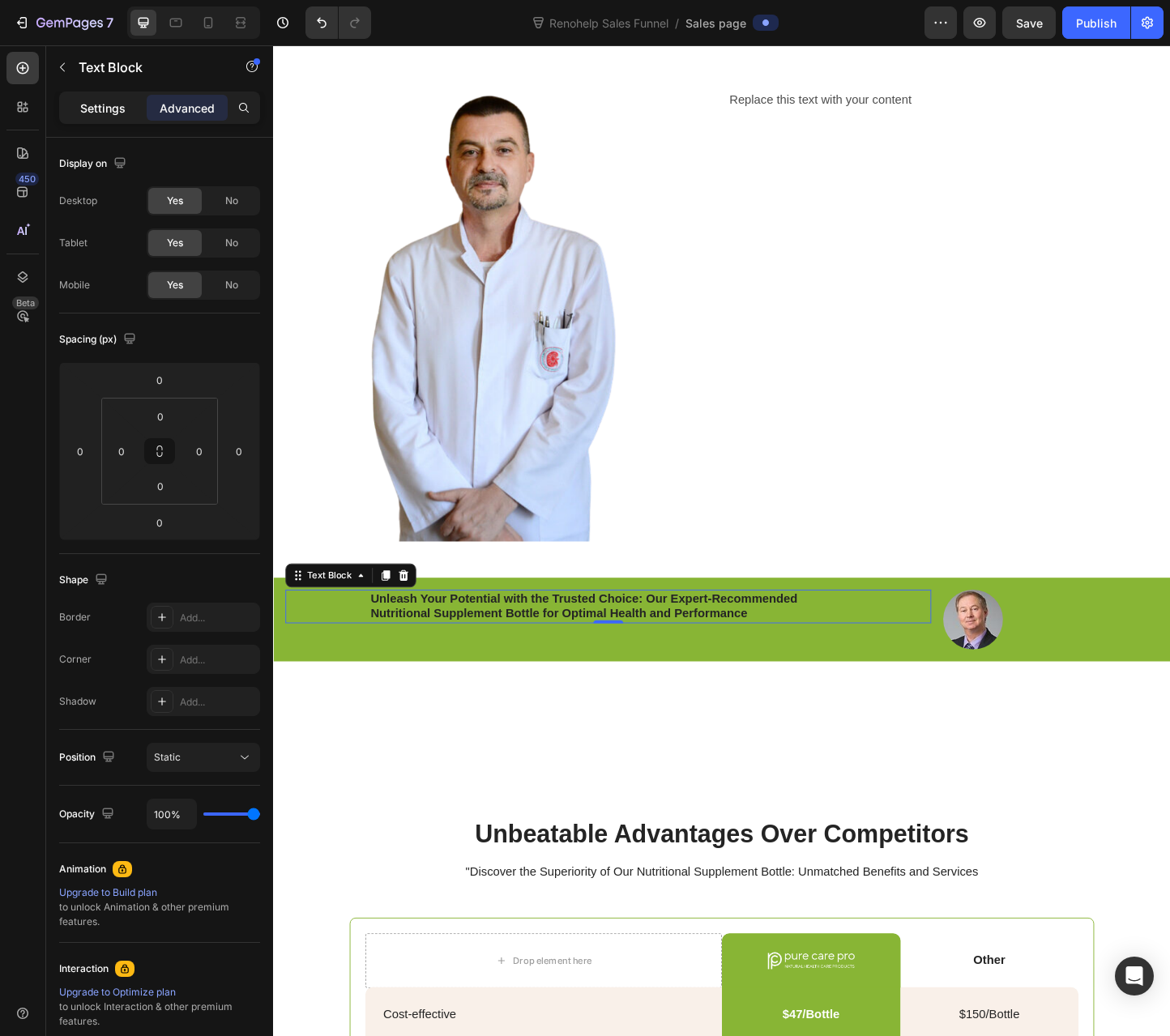
click at [98, 109] on p "Settings" at bounding box center [103, 107] width 45 height 17
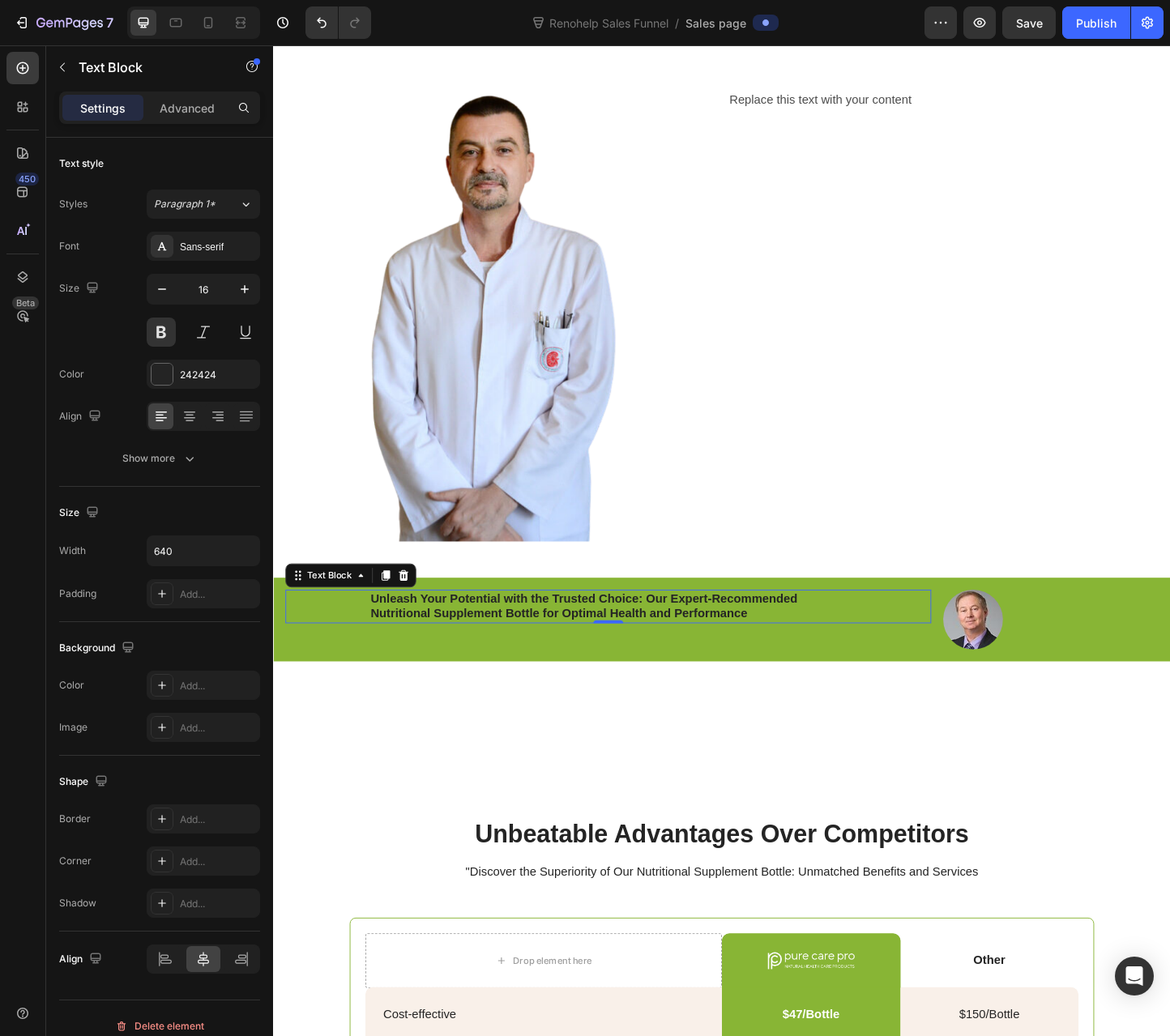
click at [453, 637] on p "Unleash Your Potential with the Trusted Choice: Our Expert-Recommended Nutritio…" at bounding box center [636, 654] width 515 height 34
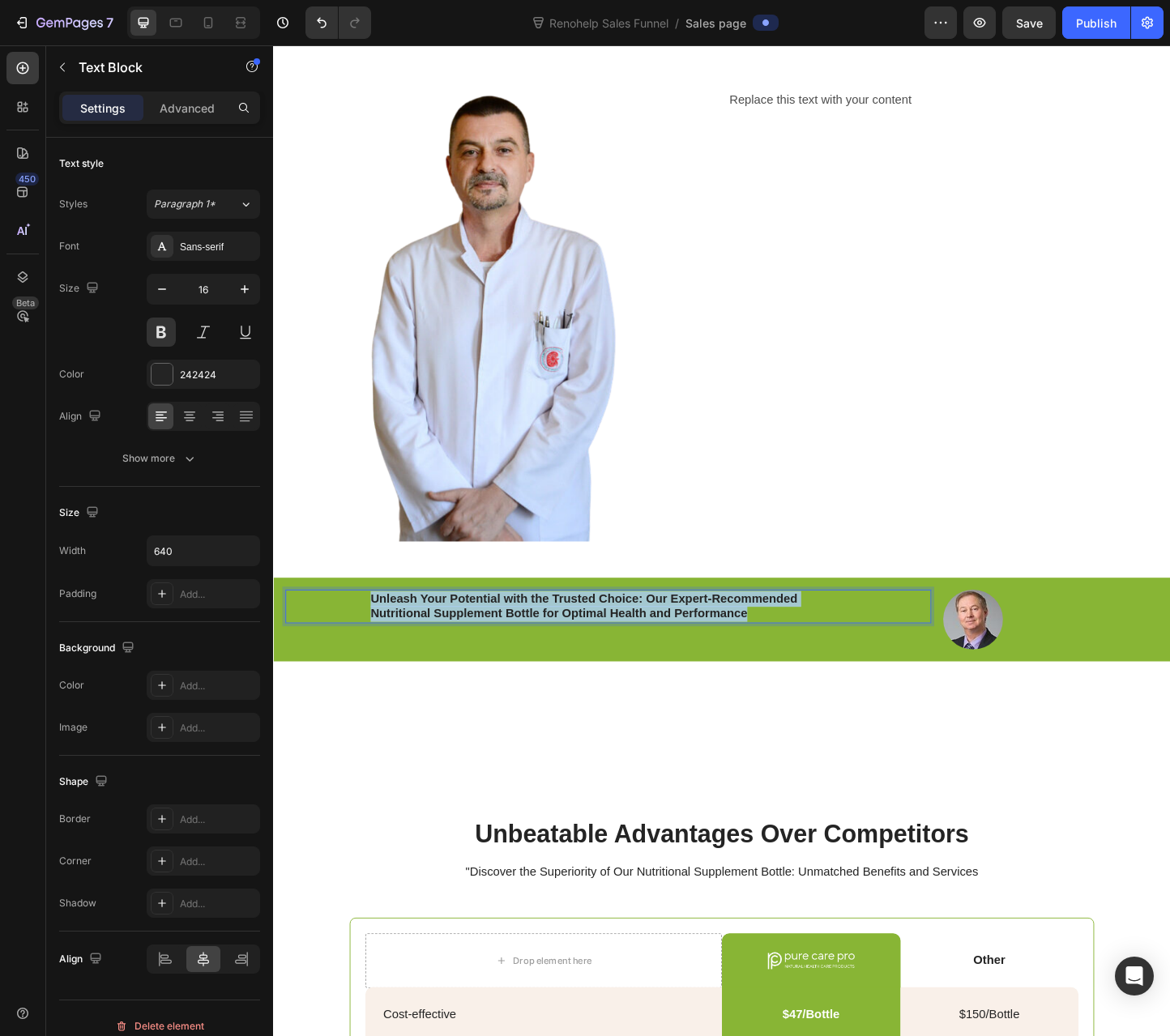
click at [453, 637] on p "Unleash Your Potential with the Trusted Choice: Our Expert-Recommended Nutritio…" at bounding box center [636, 654] width 515 height 34
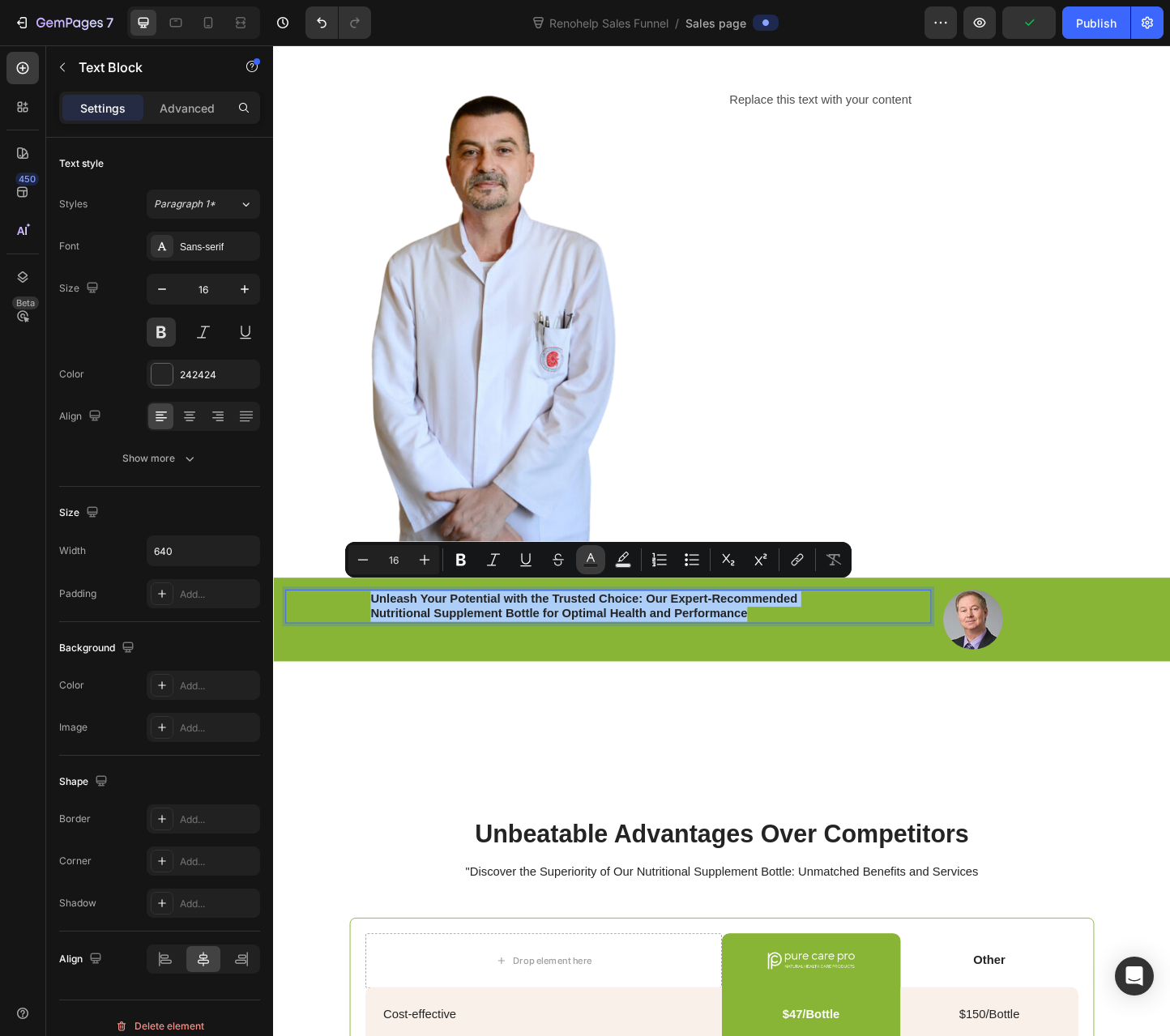
click at [595, 564] on rect "Editor contextual toolbar" at bounding box center [590, 566] width 15 height 4
type input "242424"
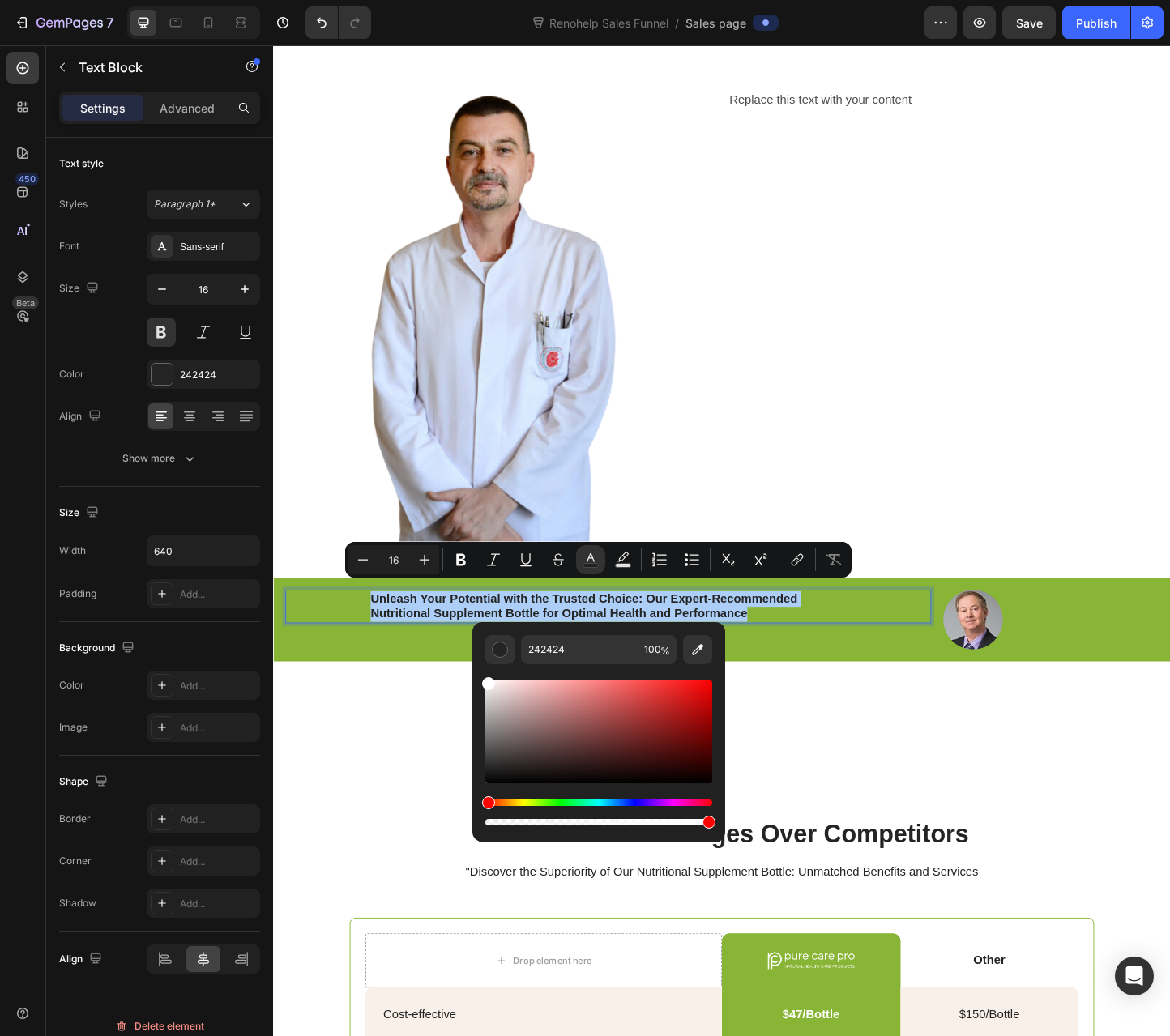
drag, startPoint x: 777, startPoint y: 759, endPoint x: 486, endPoint y: 722, distance: 293.3
type input "FFFFFF"
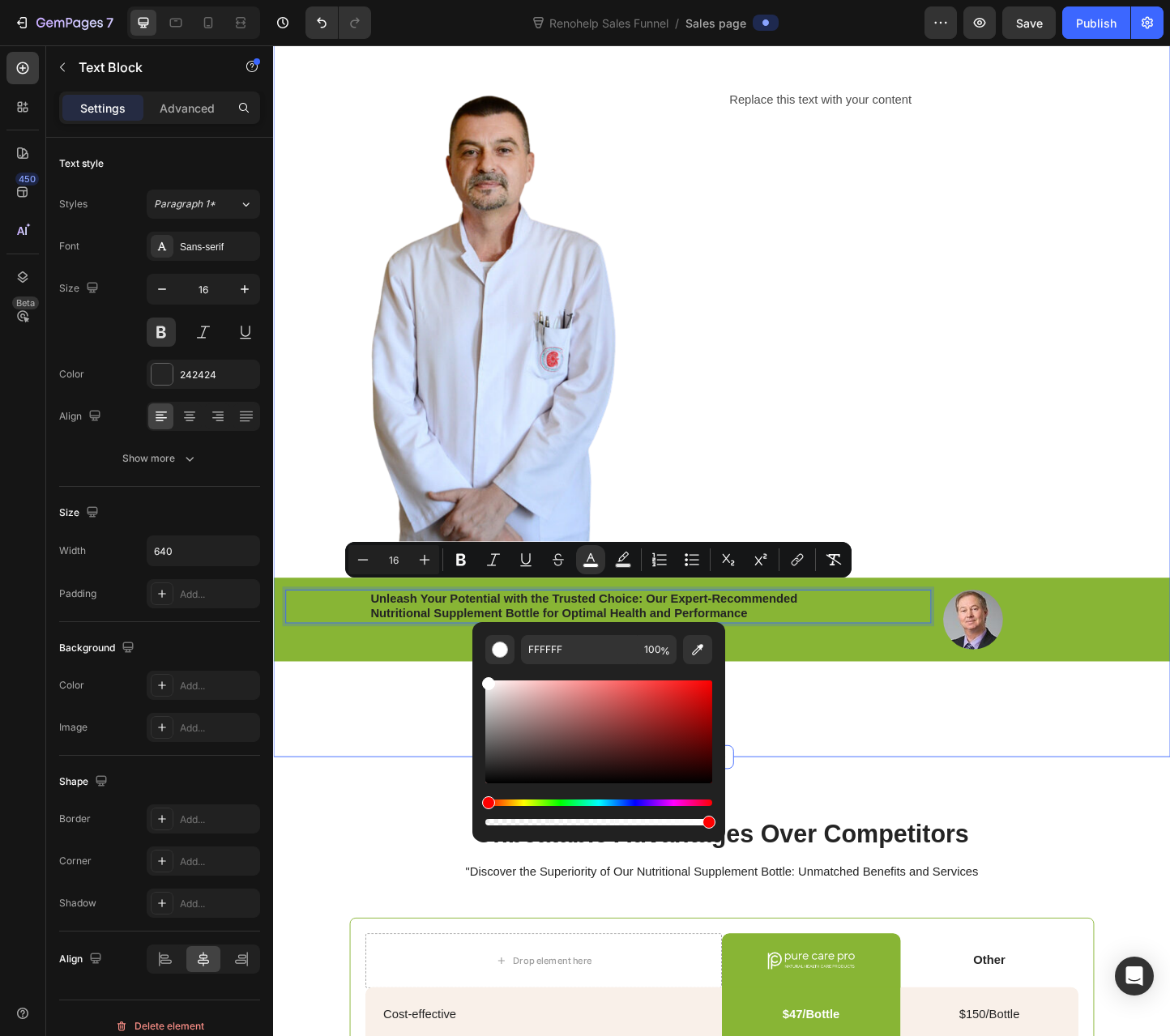
click at [441, 727] on div "Doctor-Formulated. Now Available in the U.S. Heading Image Replace this text wi…" at bounding box center [758, 383] width 972 height 736
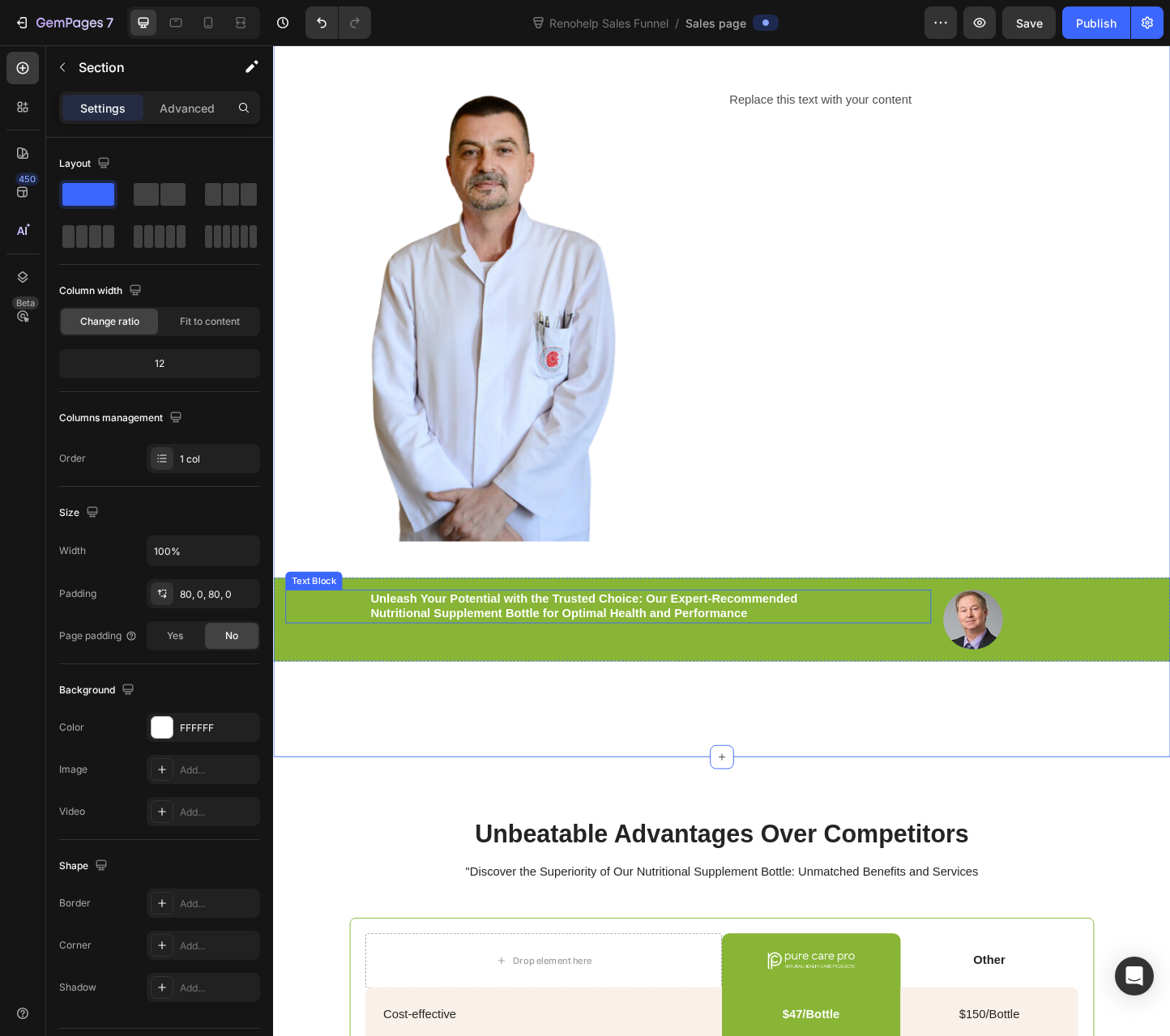
click at [831, 642] on span "Unleash Your Potential with the Trusted Choice: Our Expert-Recommended Nutritio…" at bounding box center [609, 652] width 463 height 31
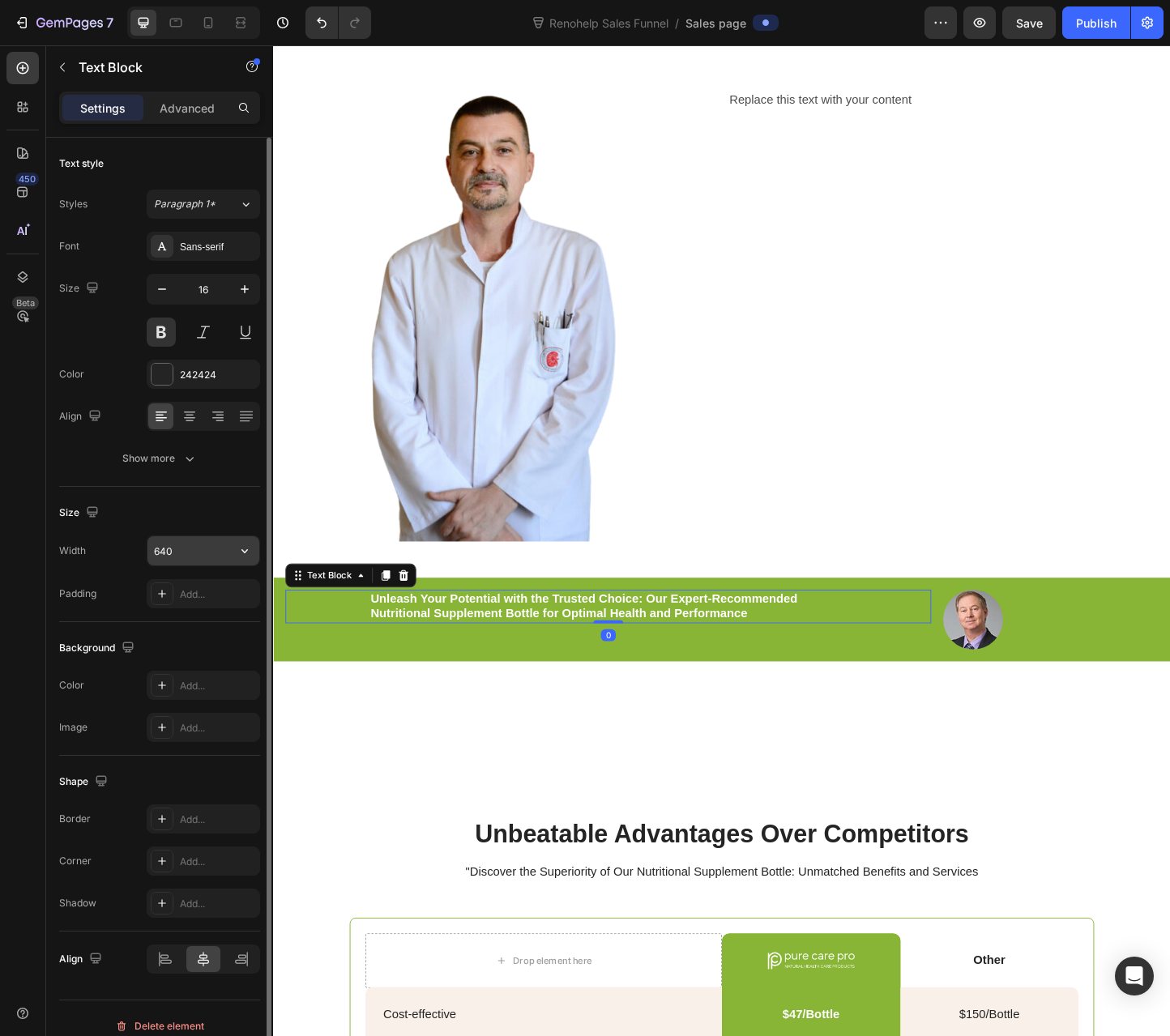
scroll to position [13, 0]
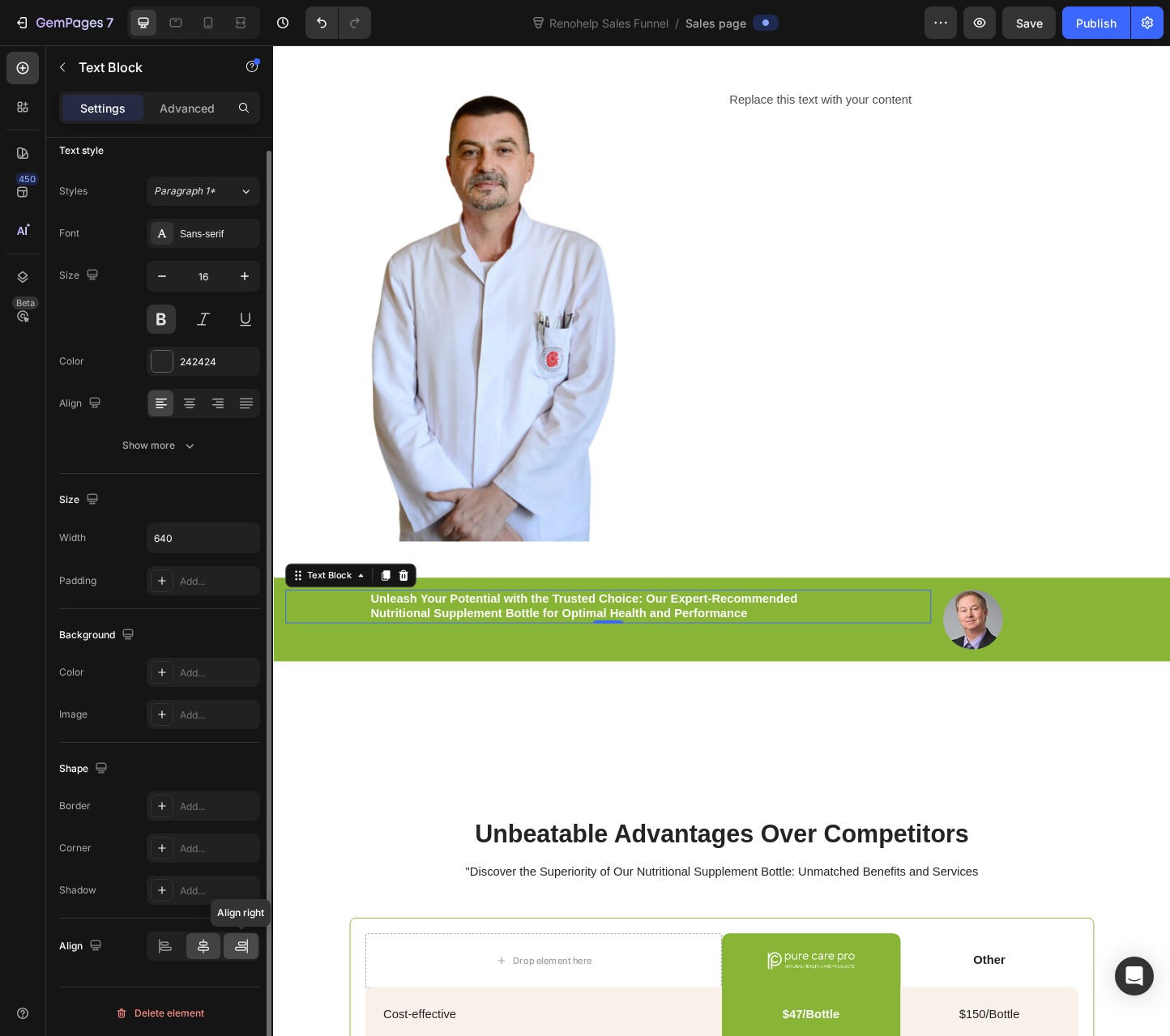
click at [230, 939] on div at bounding box center [241, 946] width 35 height 26
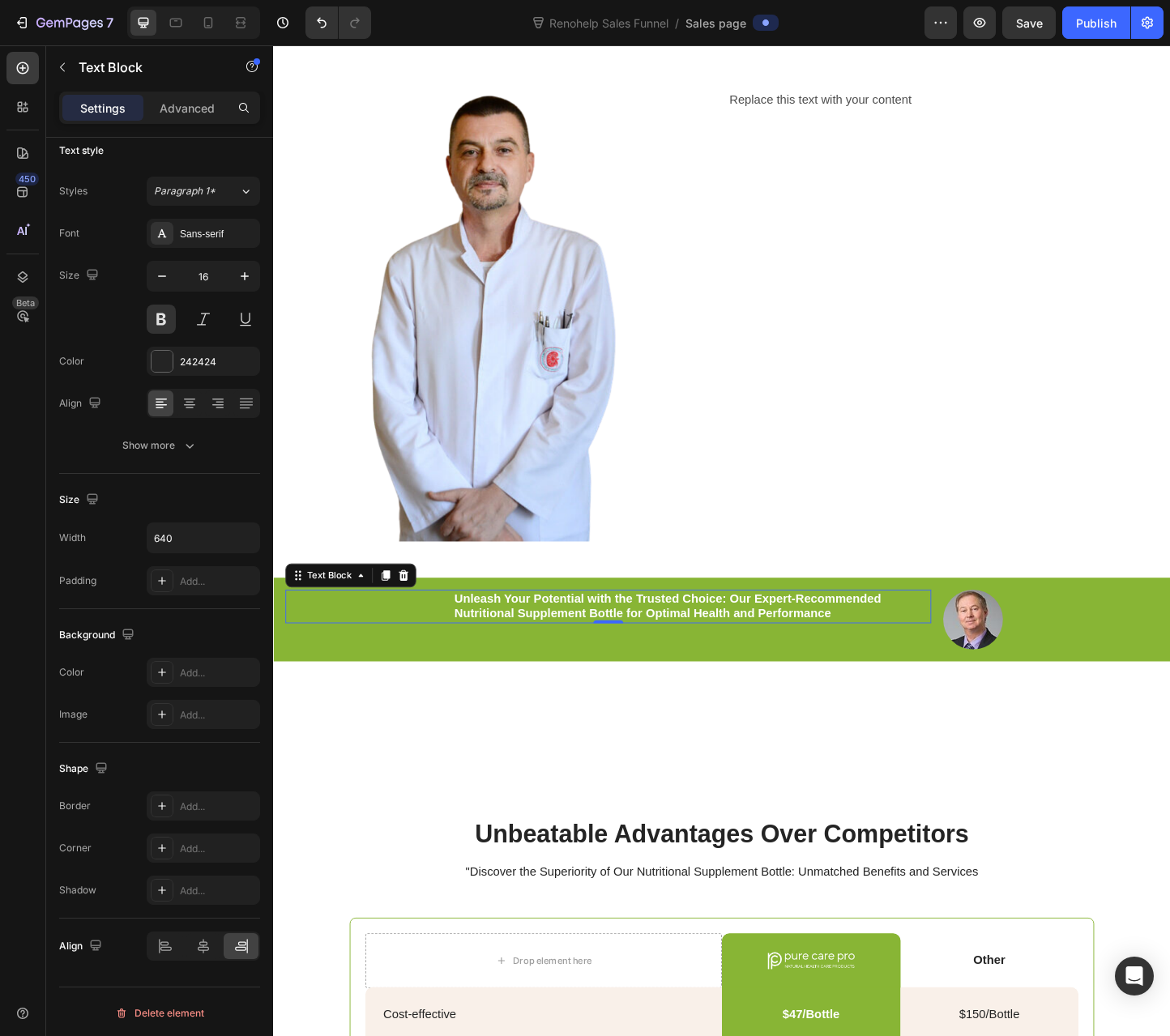
click at [403, 680] on div "Unleash Your Potential with the Trusted Choice: Our Expert-Recommended Nutritio…" at bounding box center [636, 668] width 701 height 65
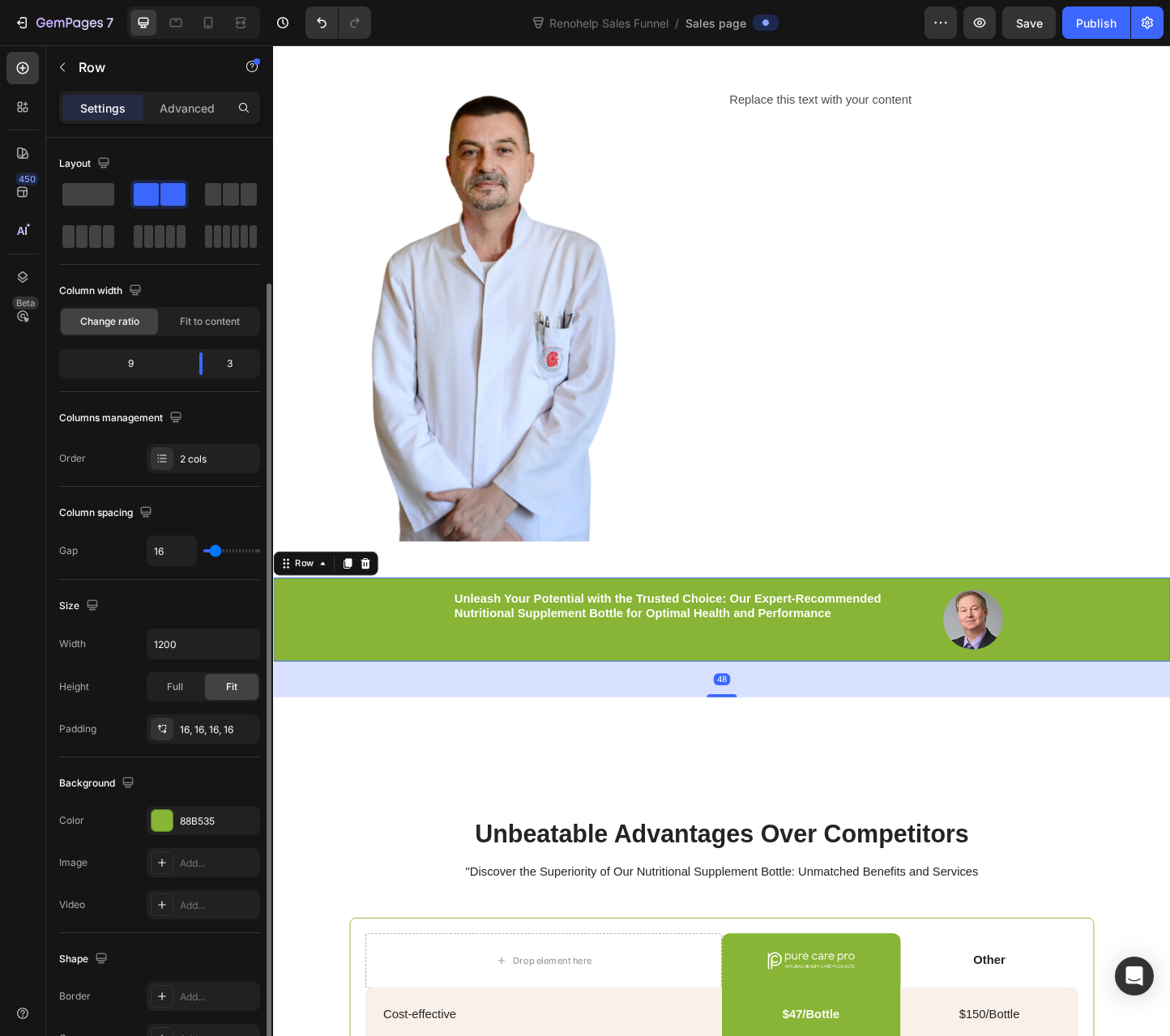
scroll to position [226, 0]
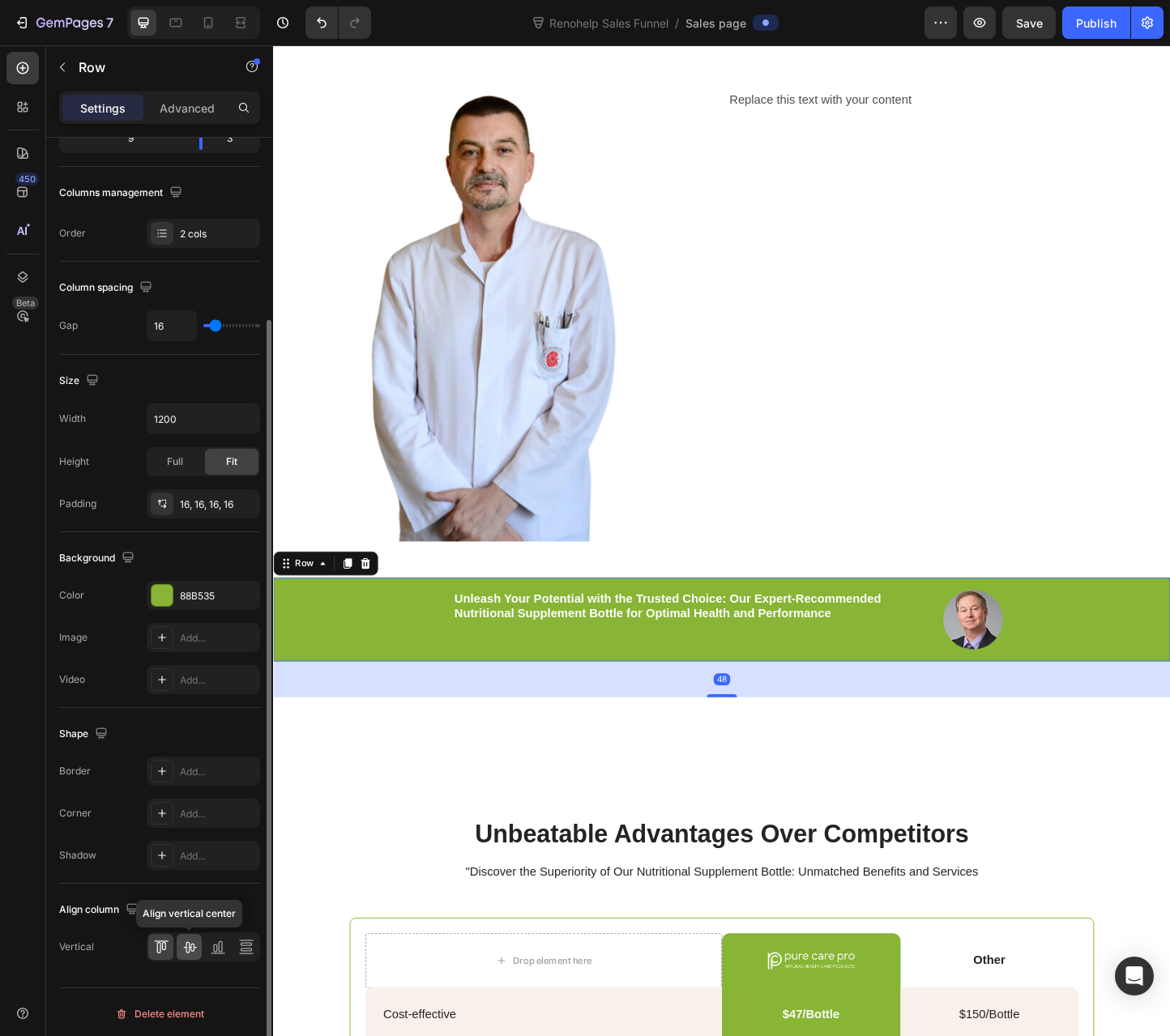
click at [194, 939] on icon at bounding box center [190, 947] width 16 height 16
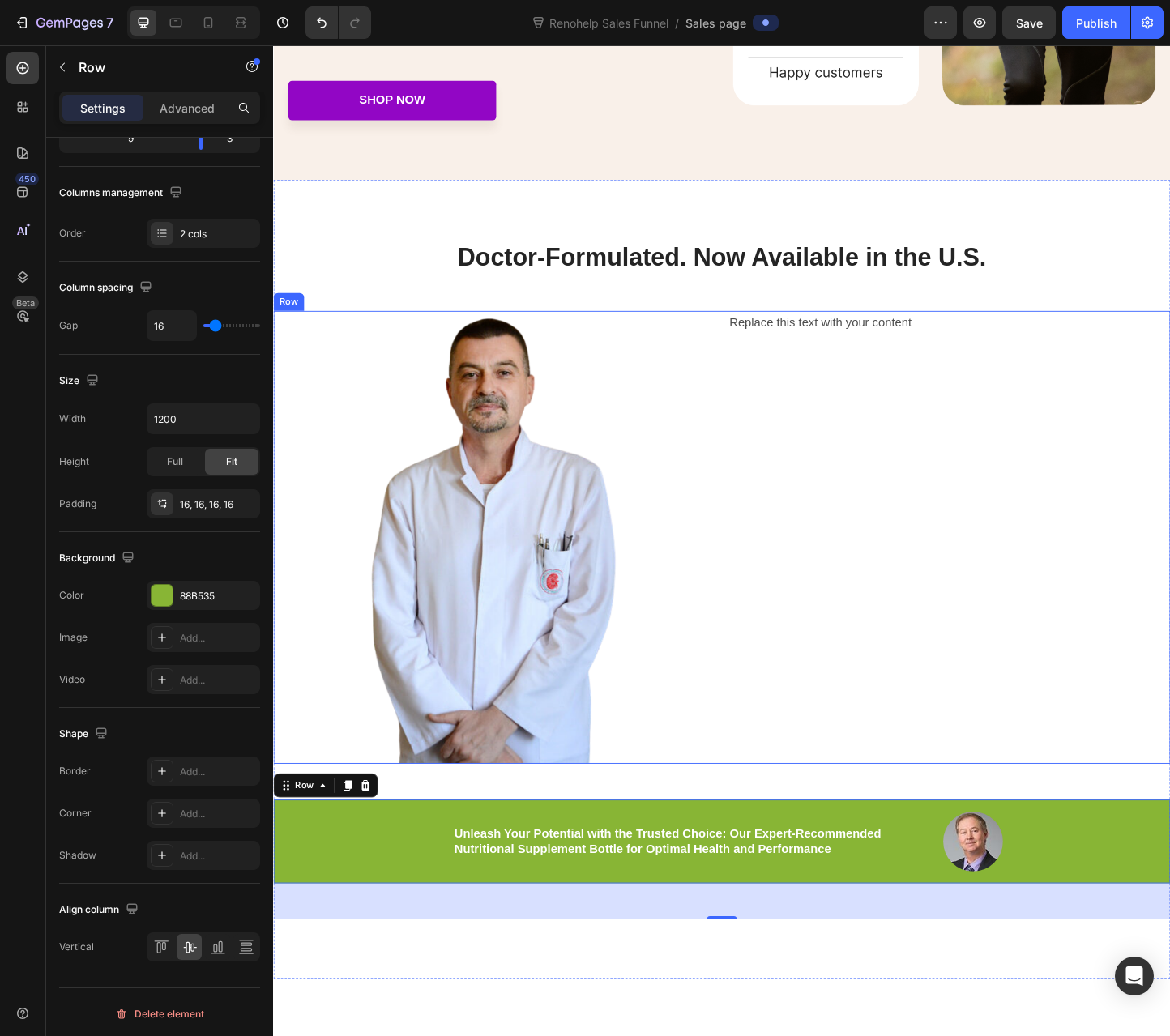
scroll to position [2511, 0]
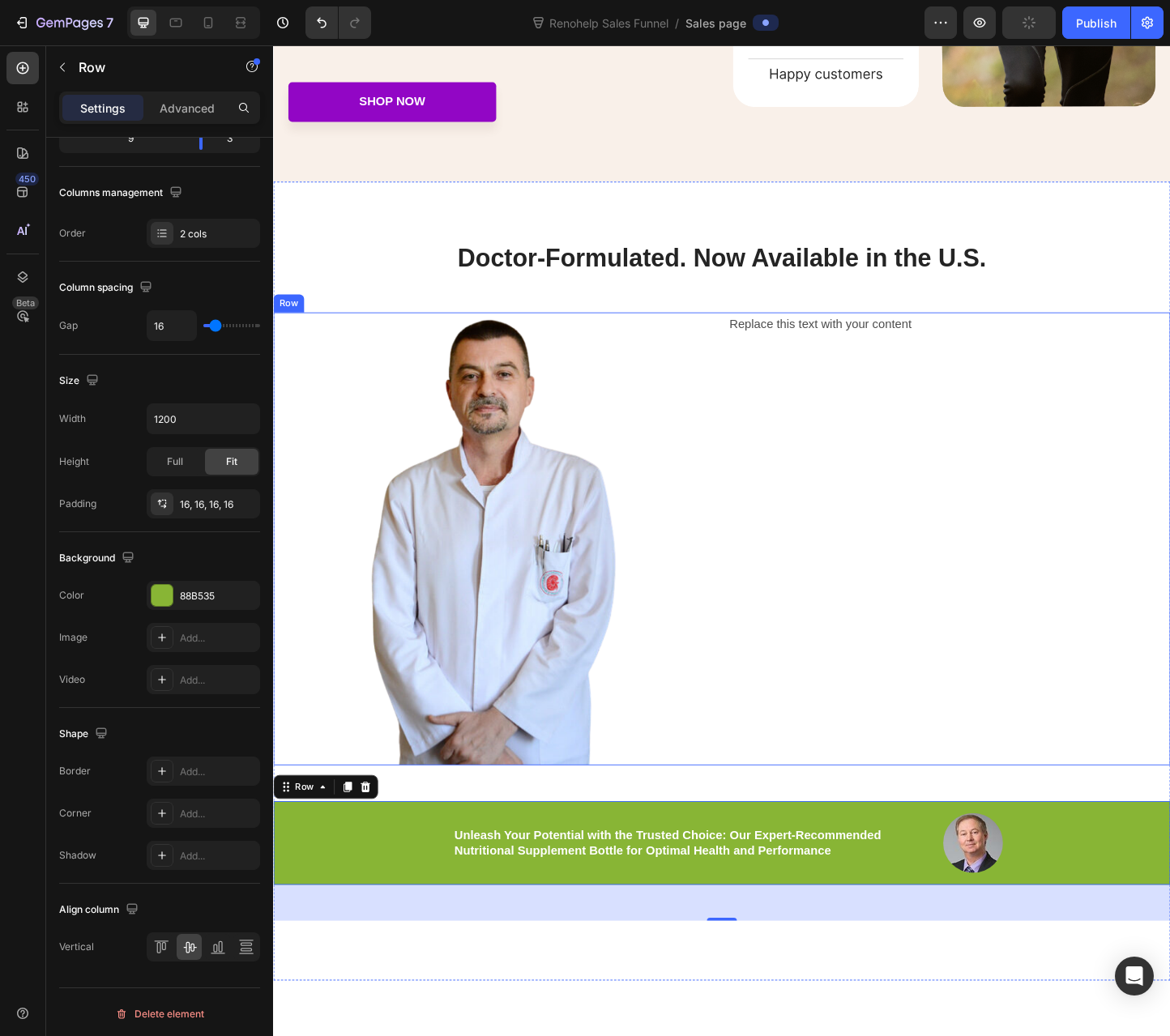
click at [774, 746] on div "Replace this text with your content Text Block" at bounding box center [1005, 580] width 479 height 491
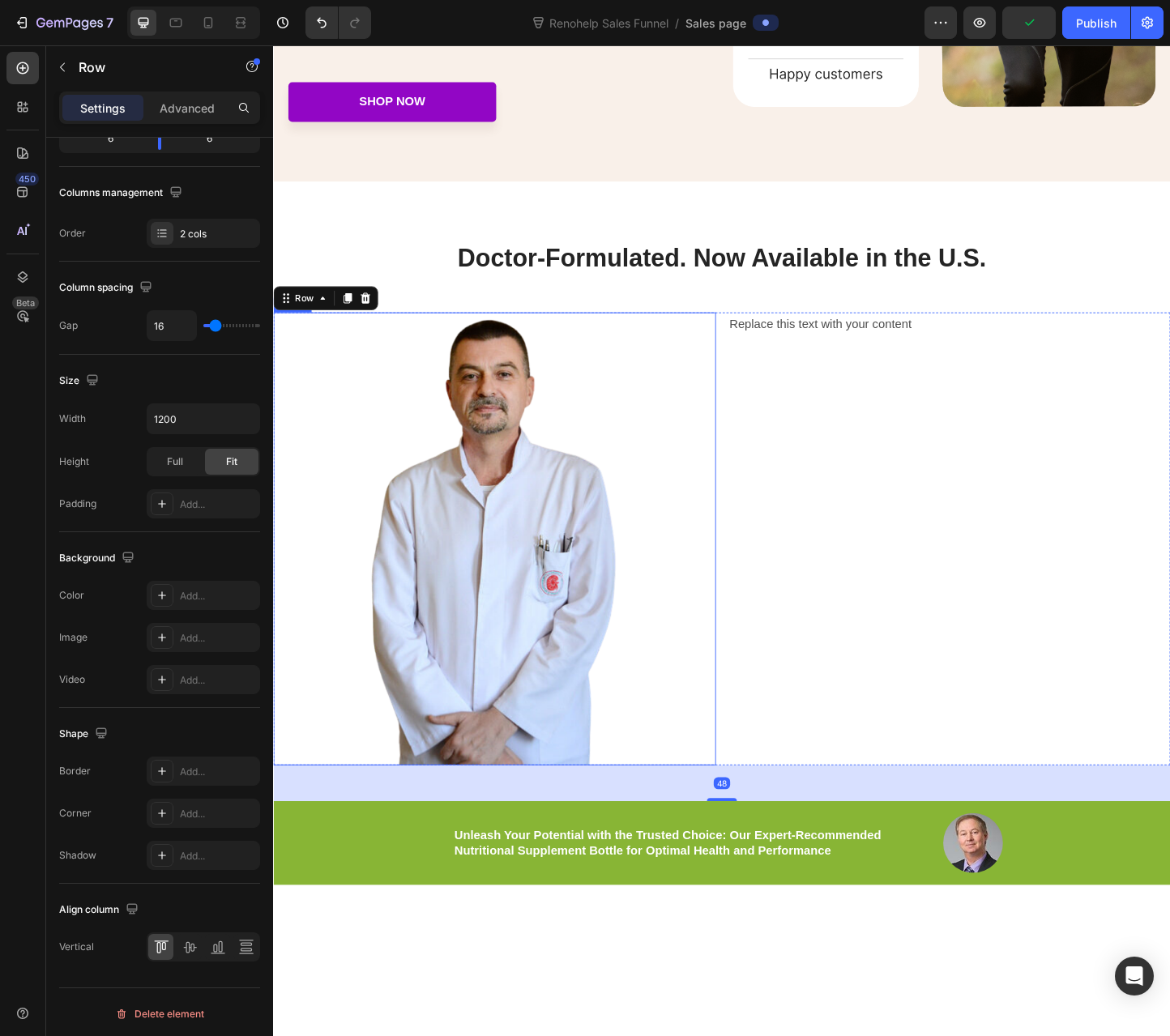
click at [645, 724] on img at bounding box center [512, 580] width 288 height 491
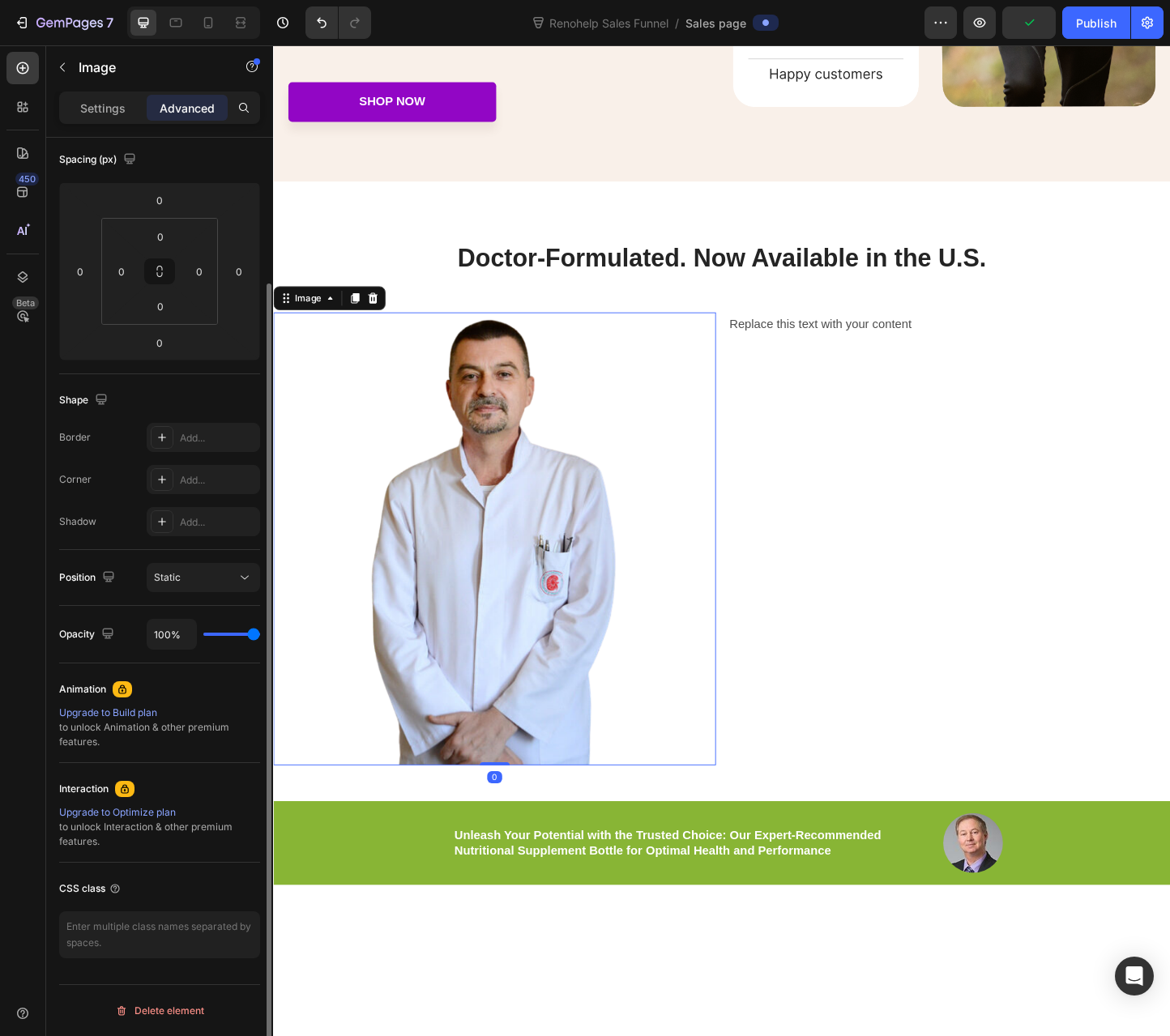
scroll to position [0, 0]
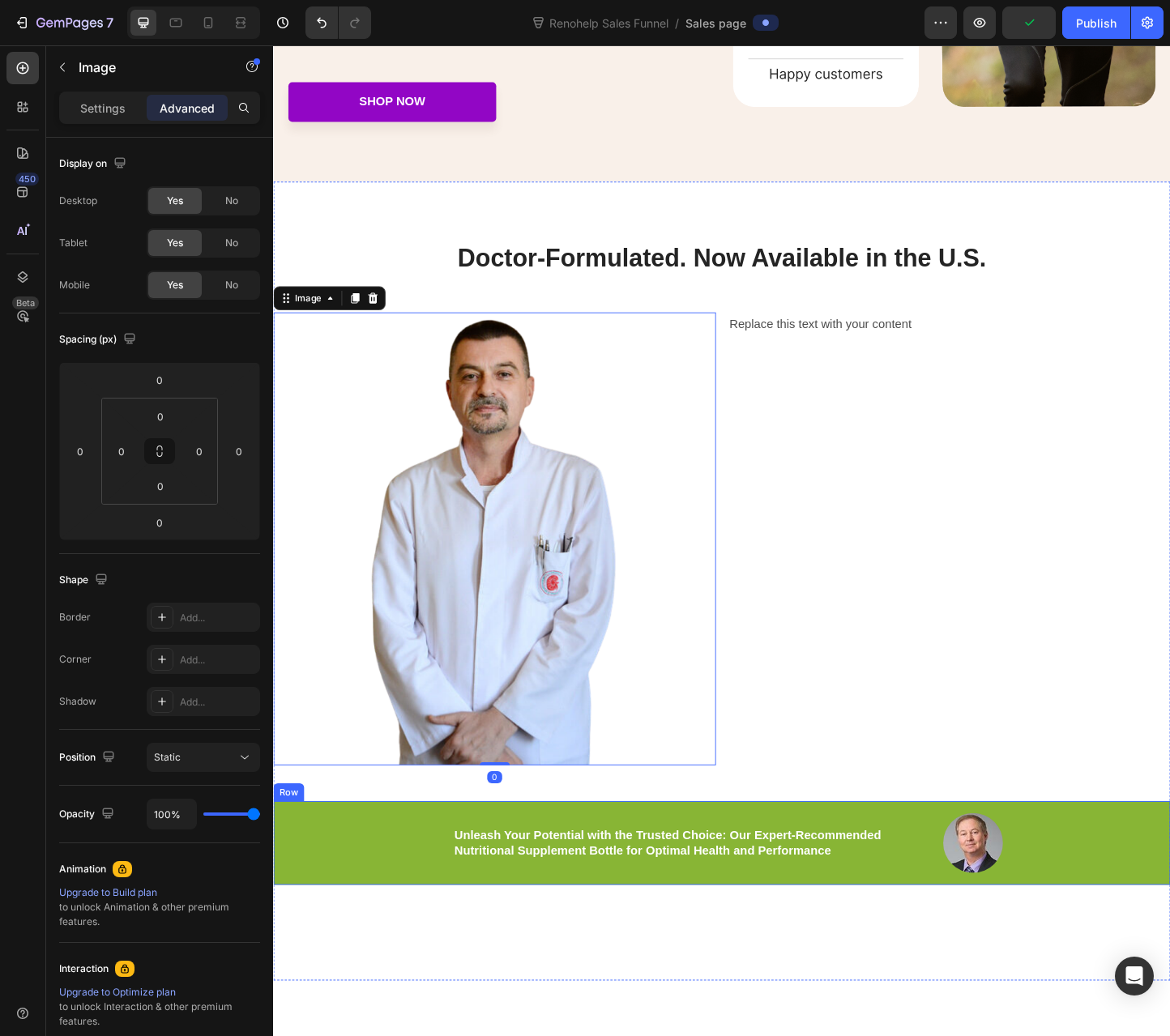
click at [565, 866] on div "Unleash Your Potential with the Trusted Choice: Our Expert-Recommended Nutritio…" at bounding box center [758, 910] width 972 height 91
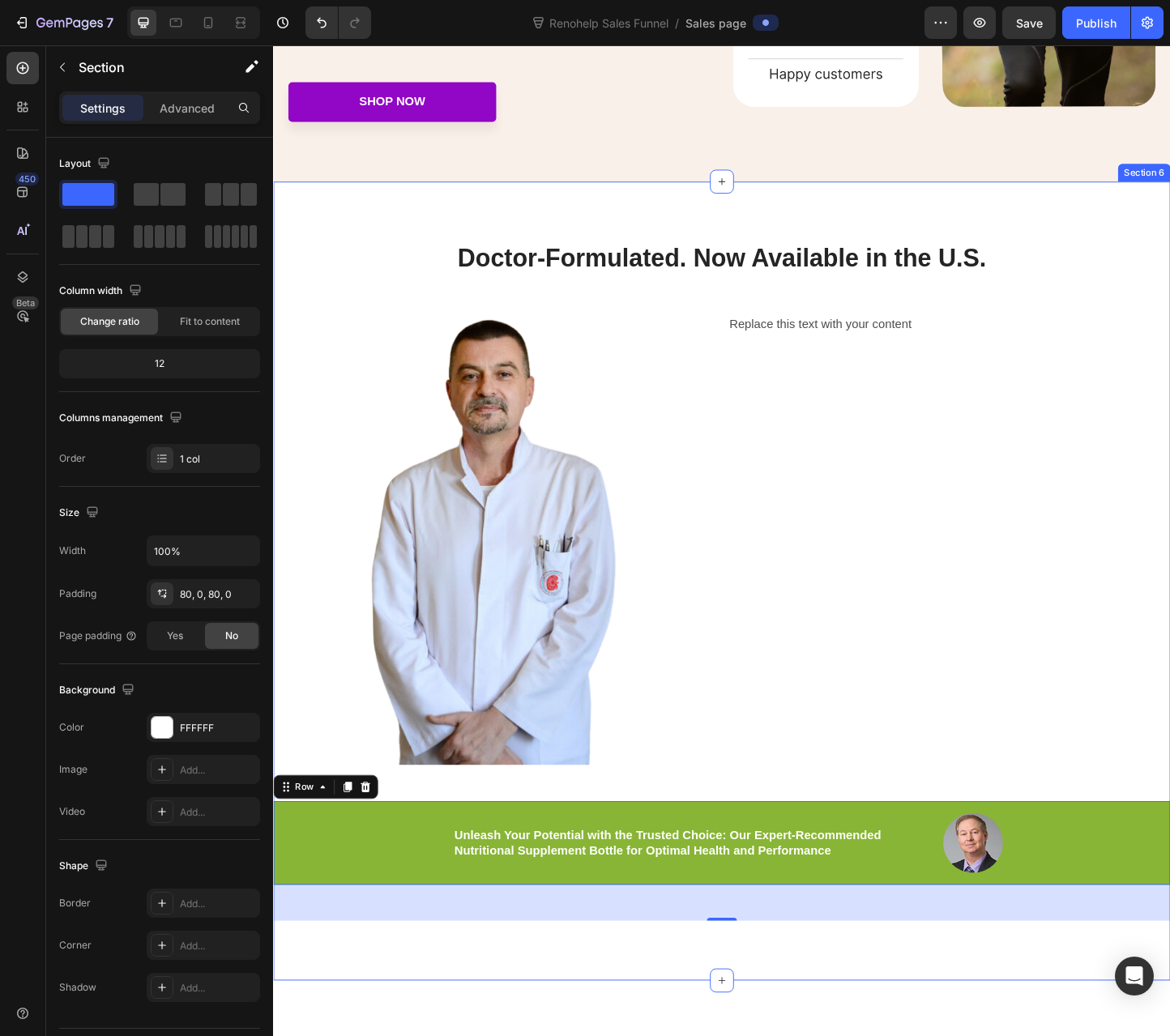
click at [605, 835] on div "Doctor-Formulated. Now Available in the U.S. Heading Image Replace this text wi…" at bounding box center [758, 625] width 972 height 736
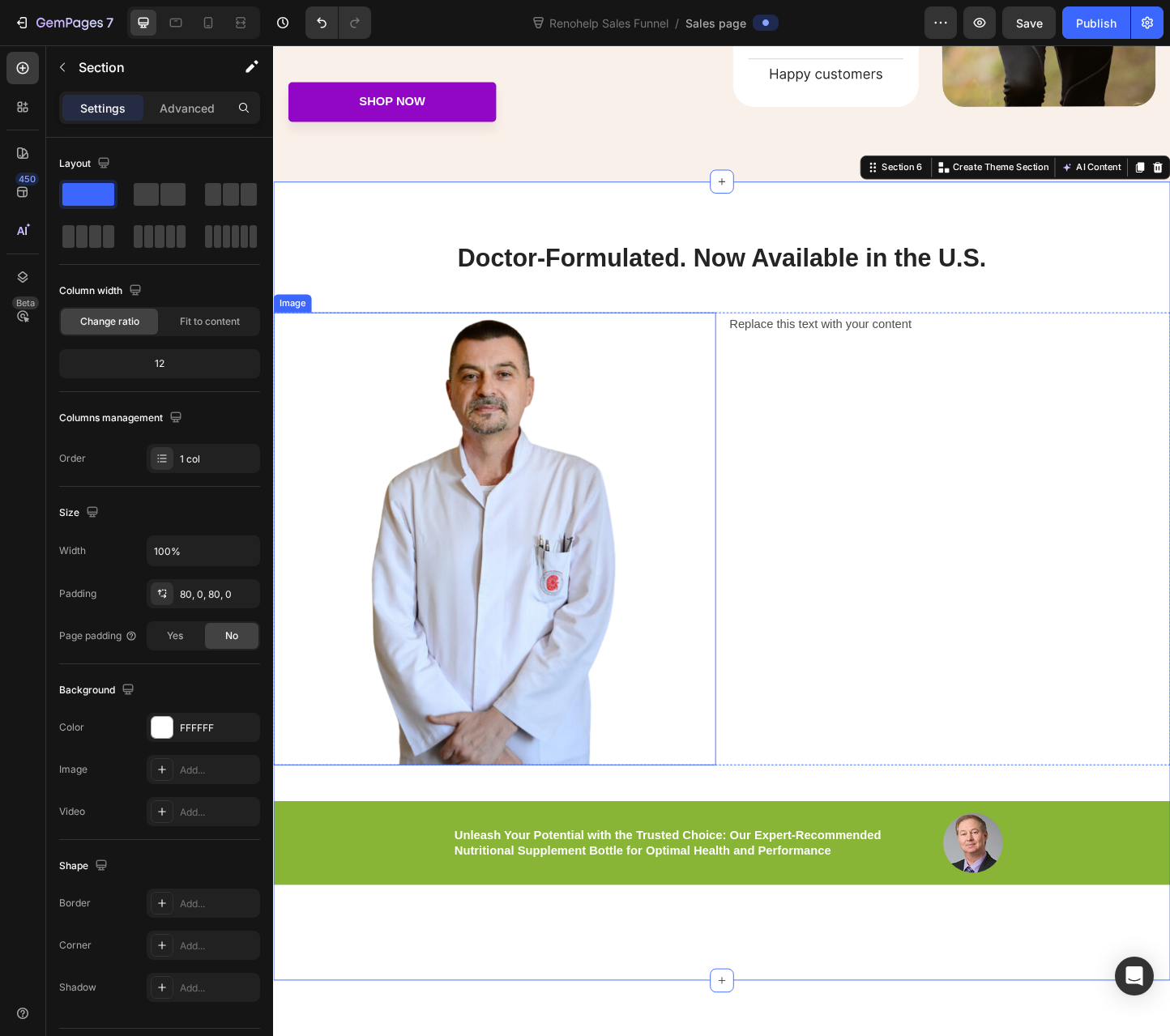
click at [611, 784] on img at bounding box center [512, 580] width 288 height 491
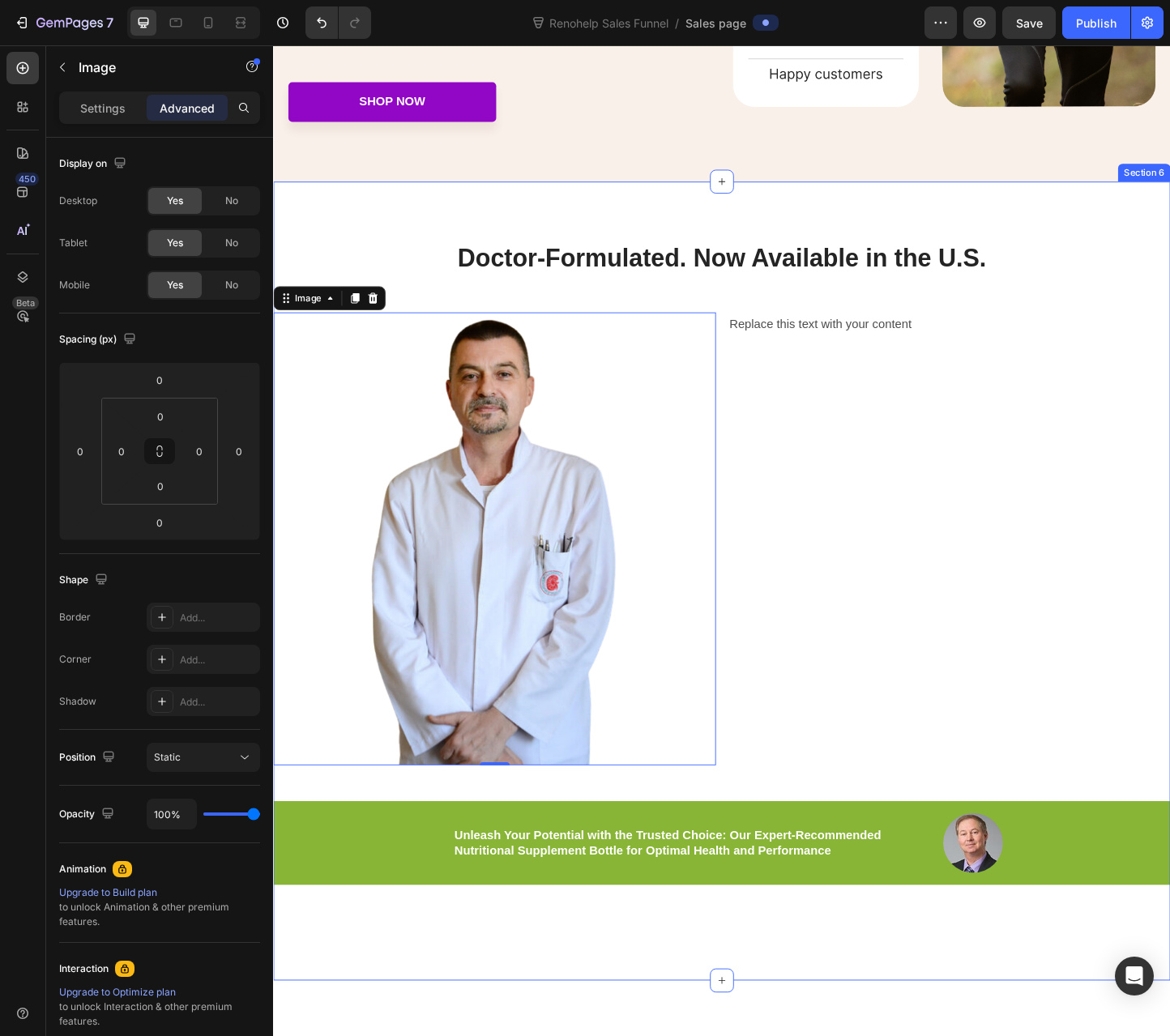
click at [732, 831] on div "Doctor-Formulated. Now Available in the U.S. Heading Image 0 Replace this text …" at bounding box center [758, 625] width 972 height 736
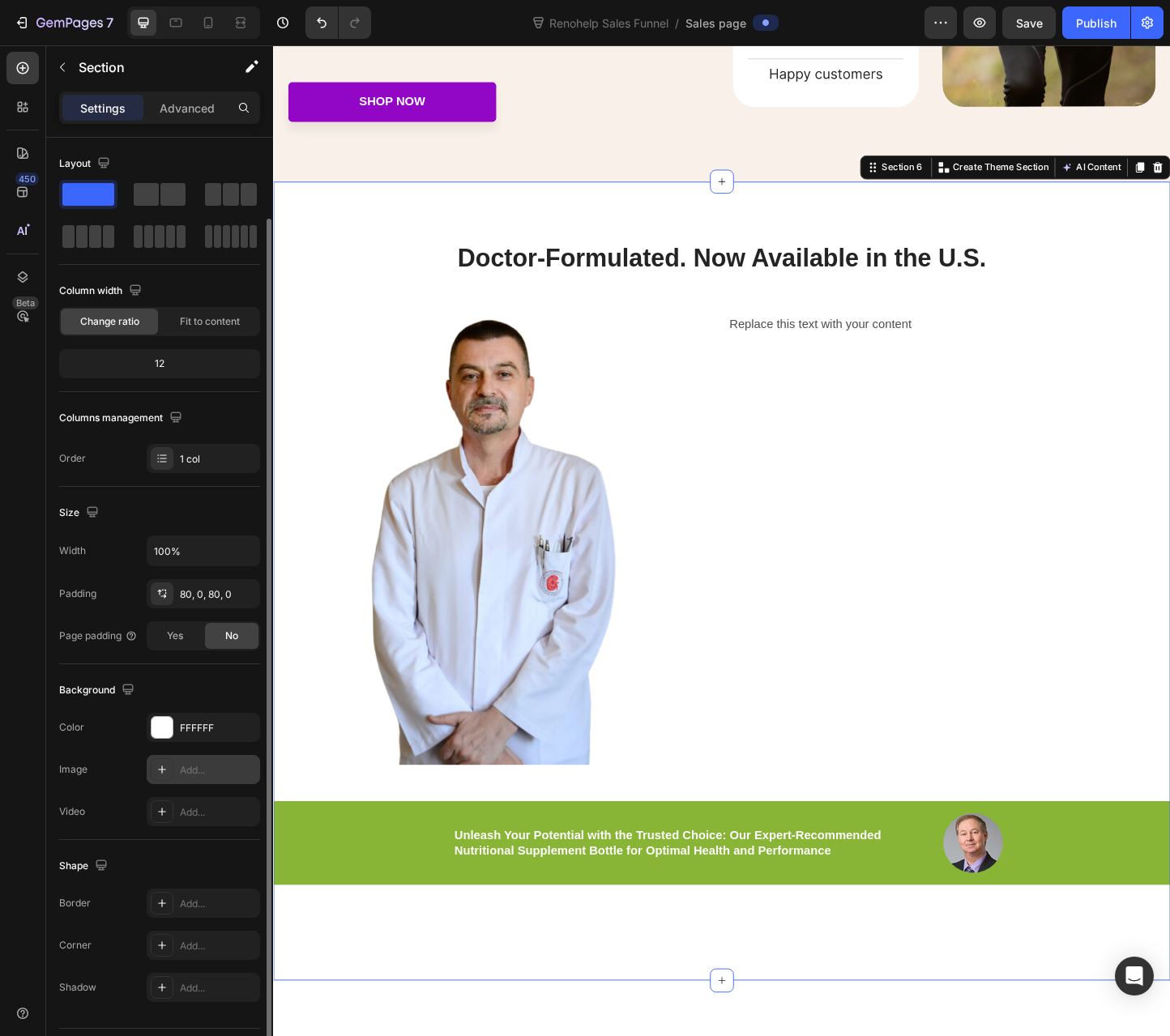
scroll to position [42, 0]
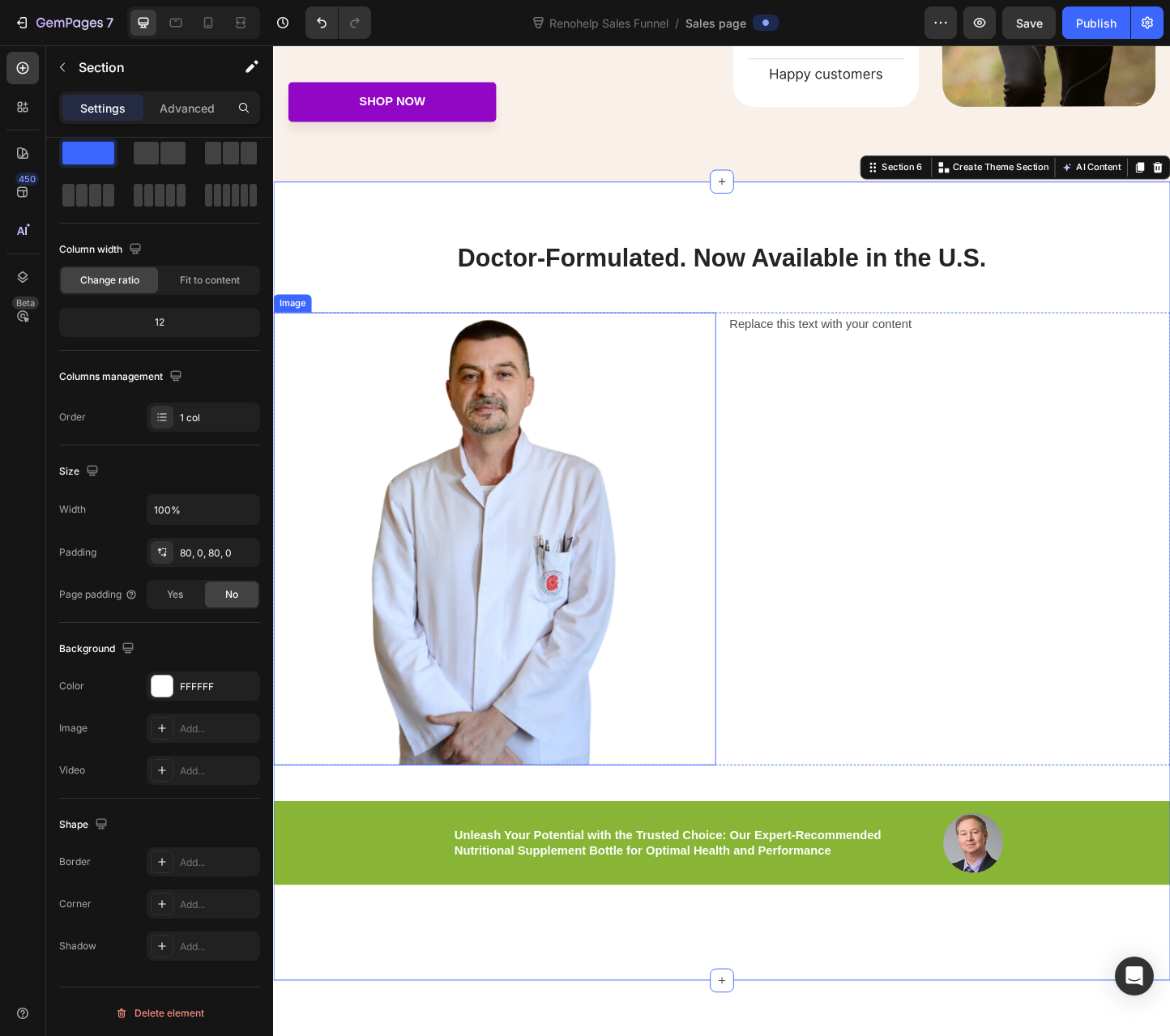
click at [704, 800] on div at bounding box center [512, 580] width 479 height 491
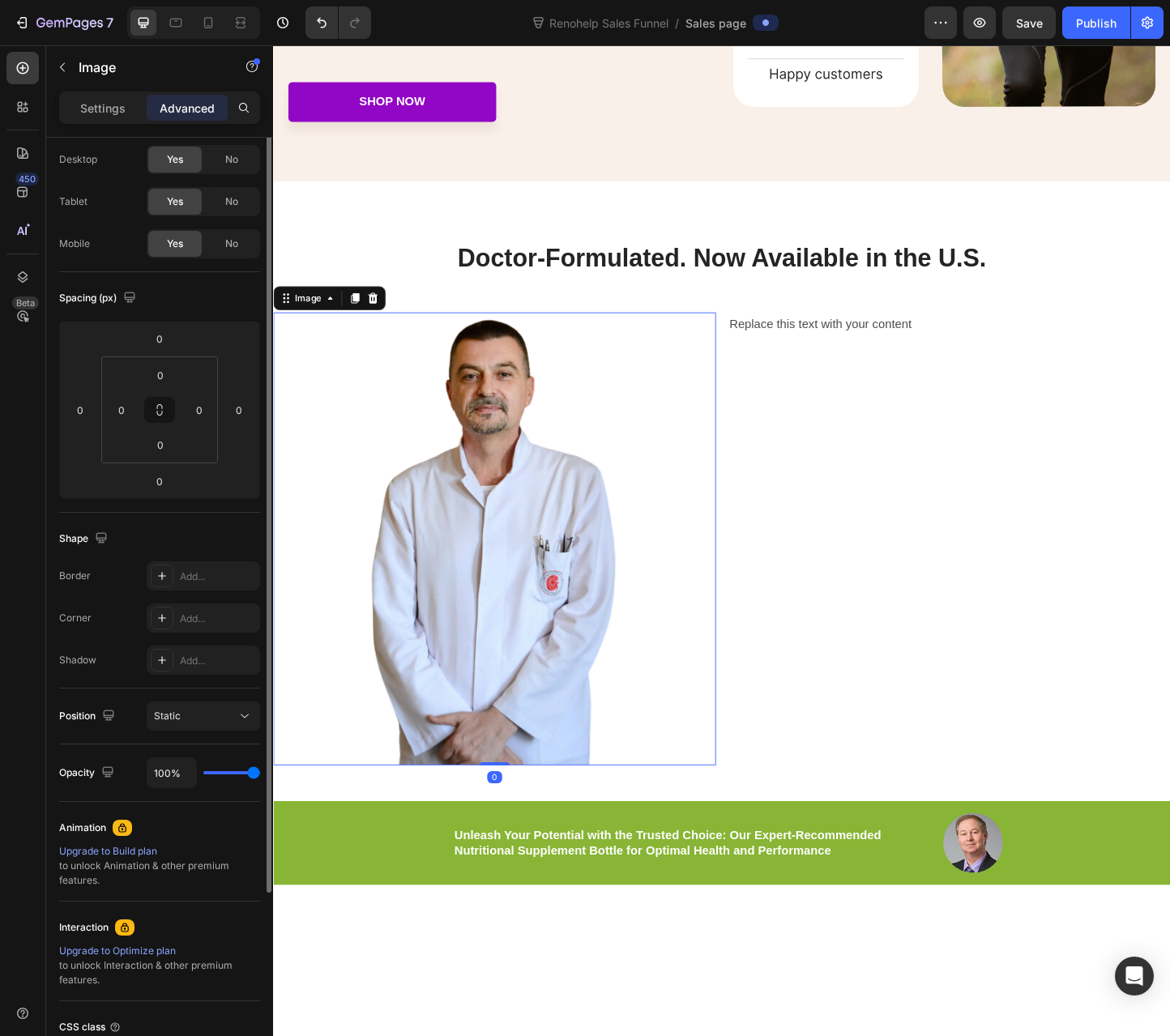
scroll to position [0, 0]
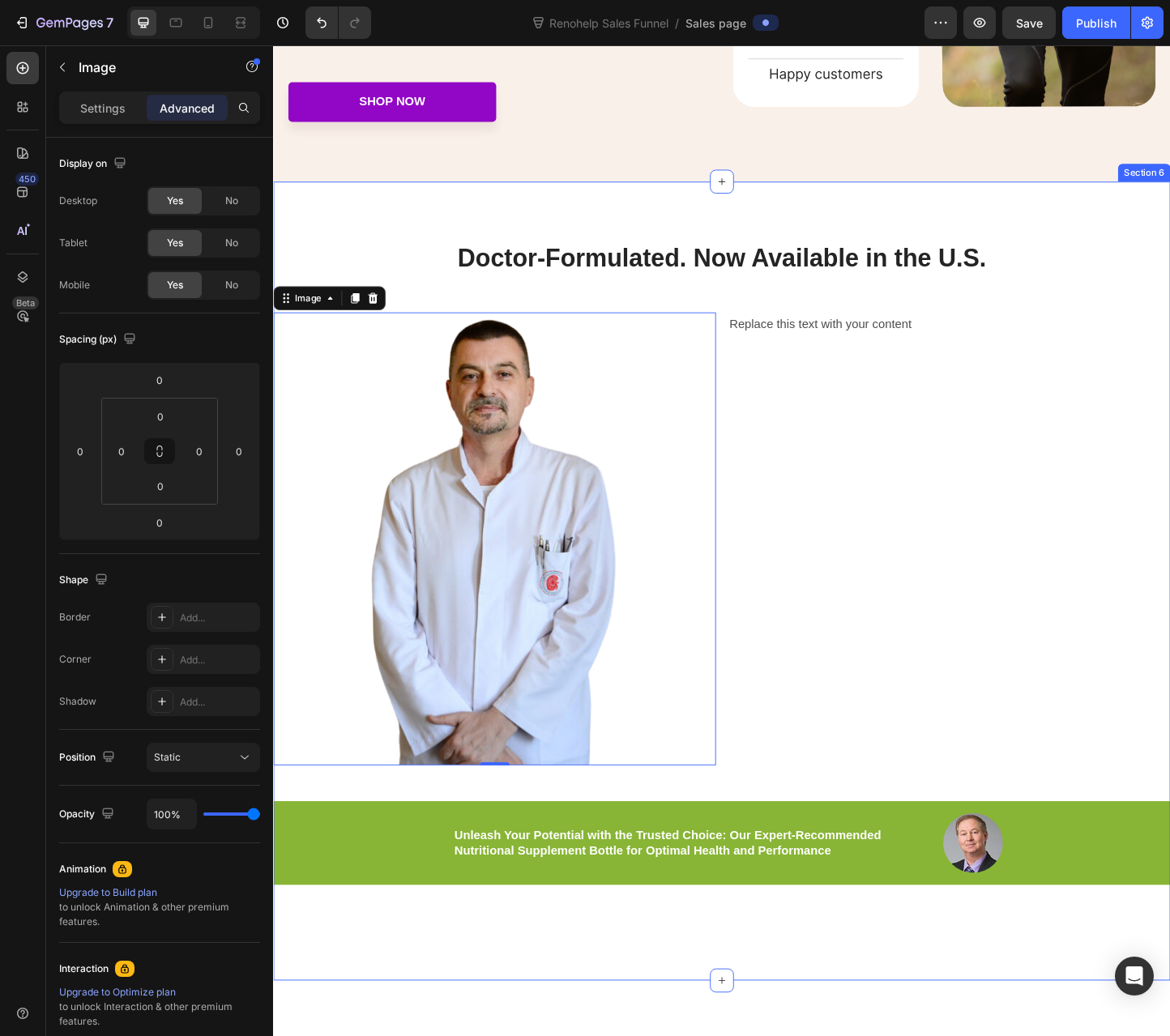
click at [730, 842] on div "Doctor-Formulated. Now Available in the U.S. Heading Image 0 Replace this text …" at bounding box center [758, 625] width 972 height 736
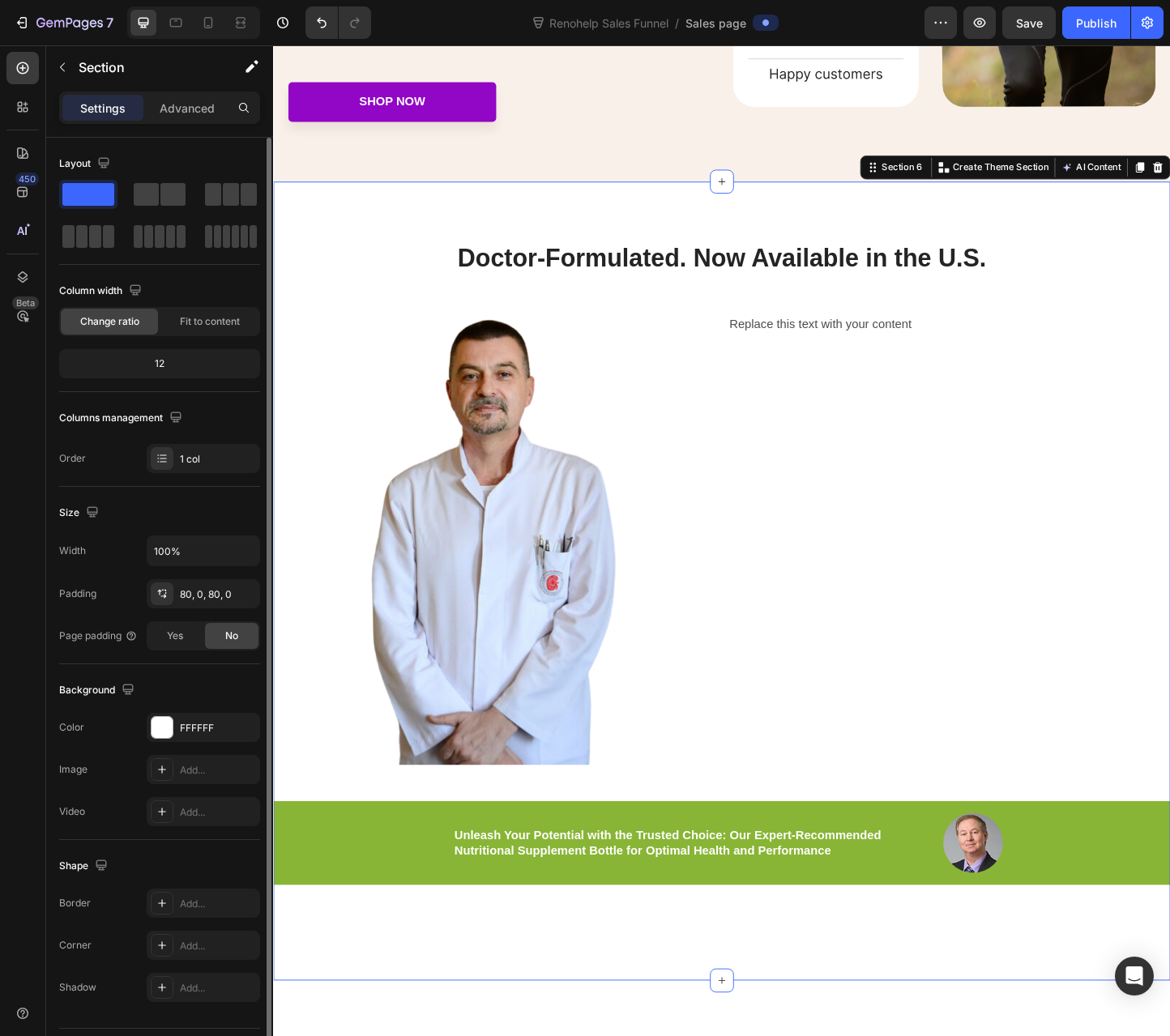
scroll to position [42, 0]
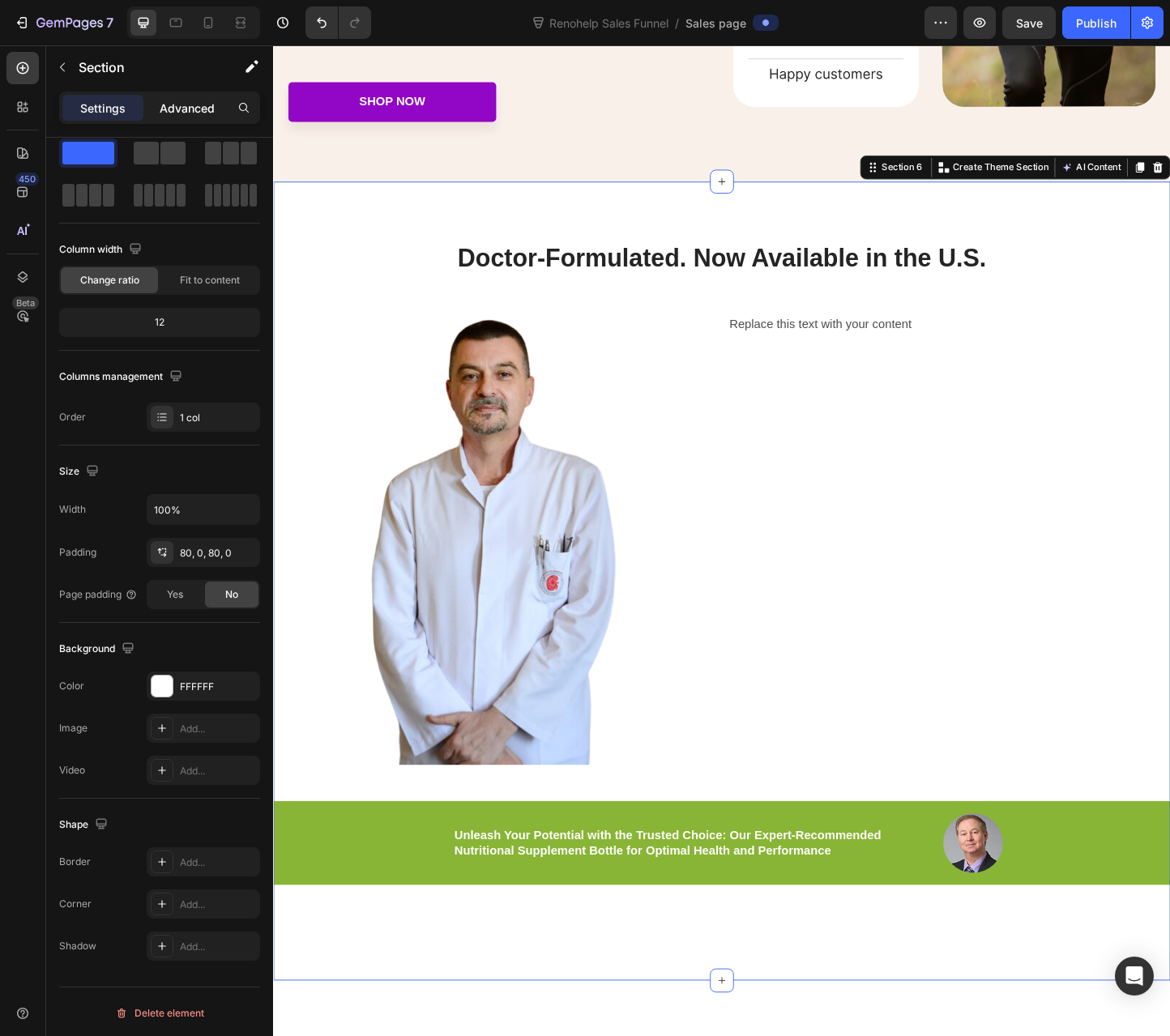
click at [180, 106] on p "Advanced" at bounding box center [187, 107] width 55 height 17
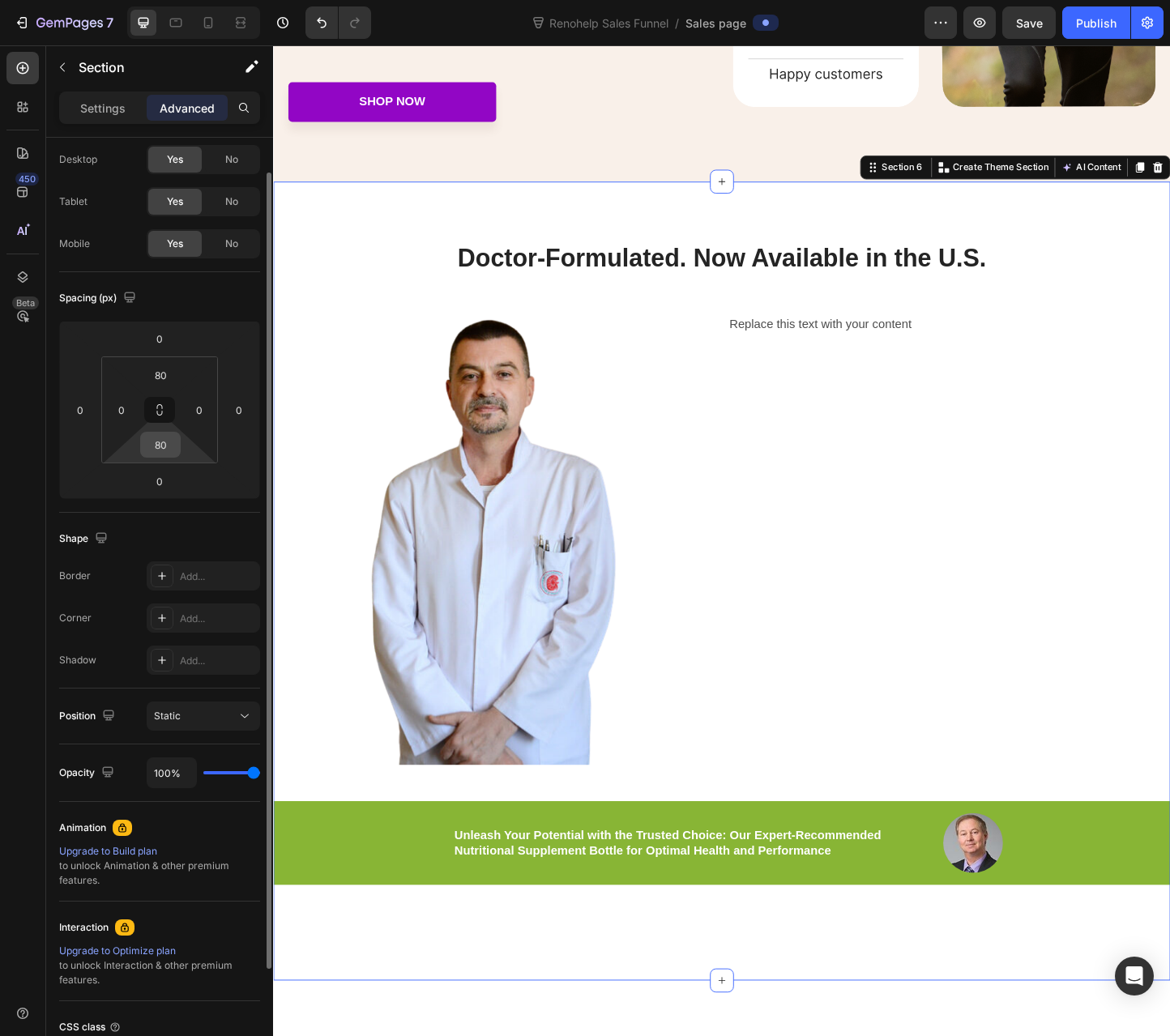
click at [161, 452] on input "80" at bounding box center [161, 444] width 32 height 24
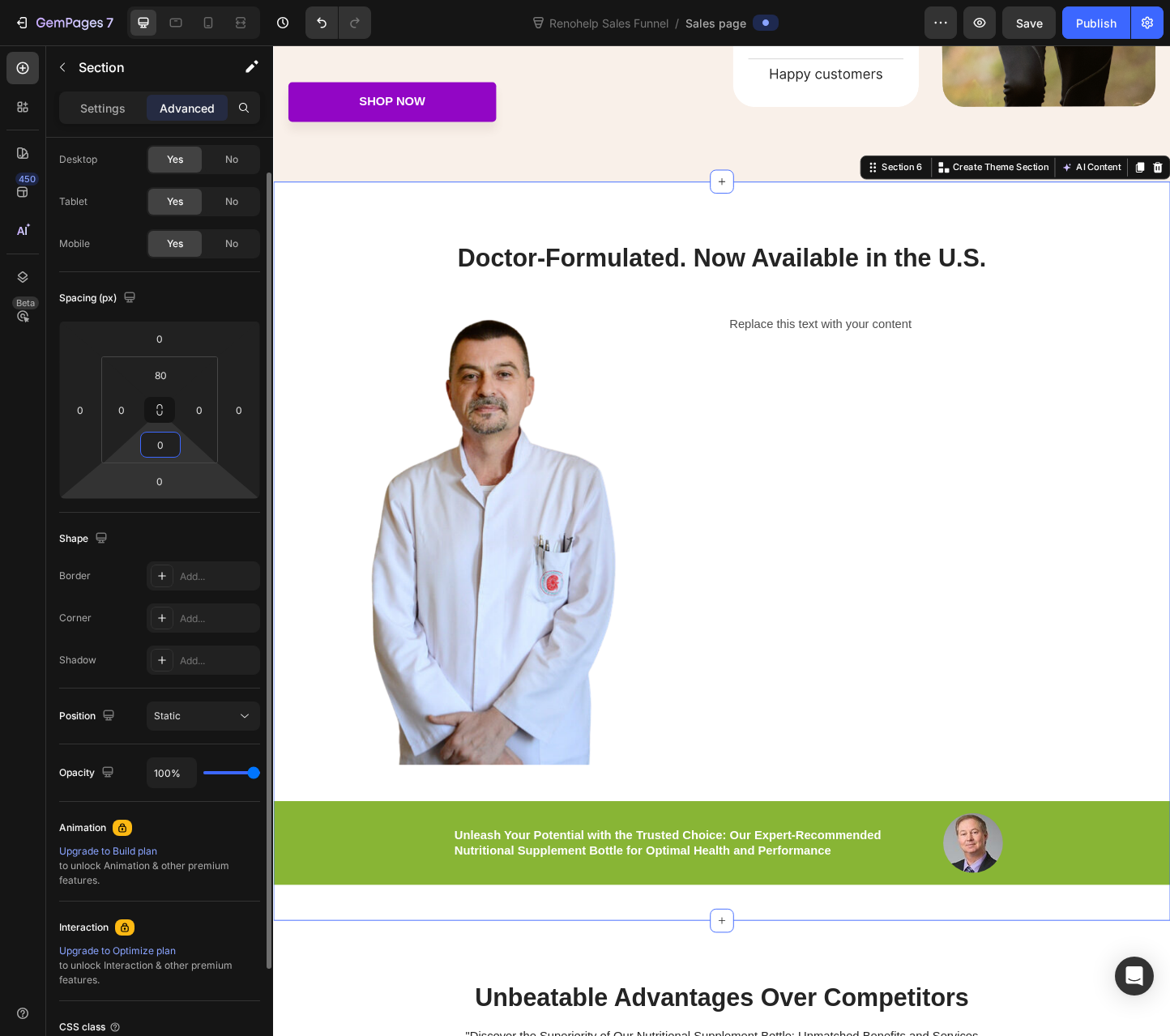
type input "0"
click at [183, 0] on html "7 Renohelp Sales Funnel / Sales page Preview Save Publish 450 Beta Sections(30)…" at bounding box center [585, 0] width 1170 height 0
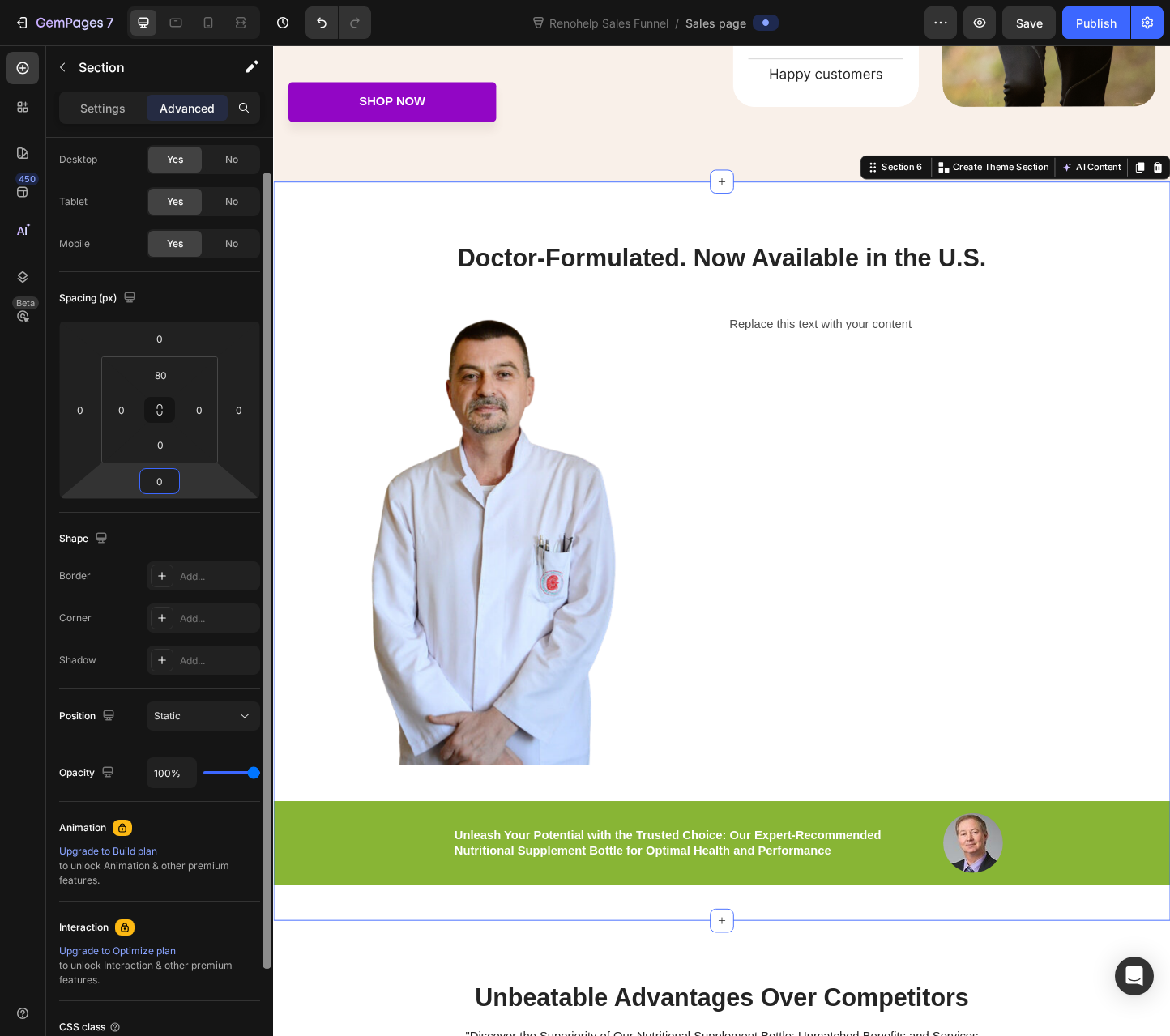
click at [263, 495] on div at bounding box center [266, 610] width 12 height 945
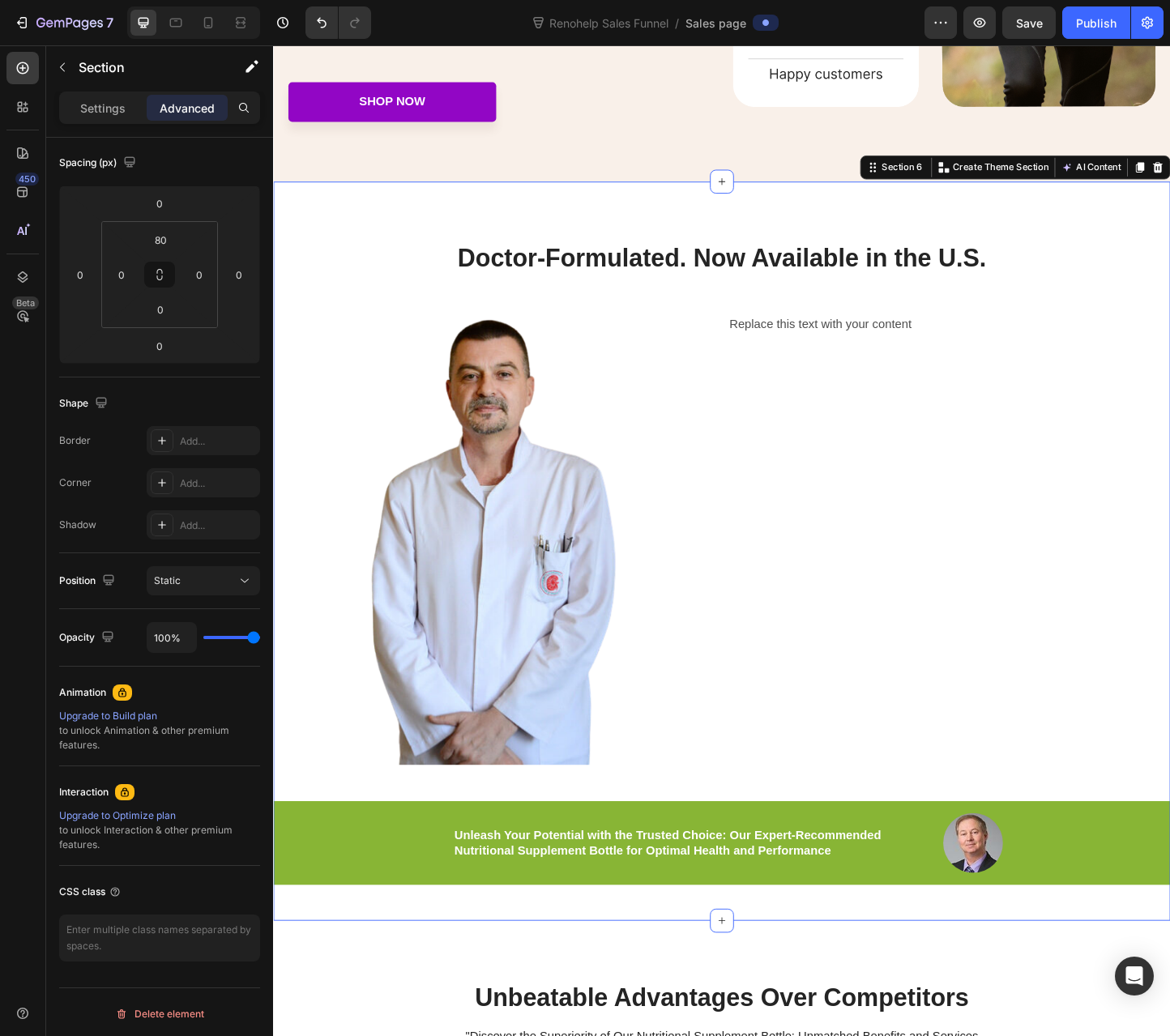
click at [739, 842] on div "Doctor-Formulated. Now Available in the U.S. Heading Image Replace this text wi…" at bounding box center [758, 625] width 972 height 736
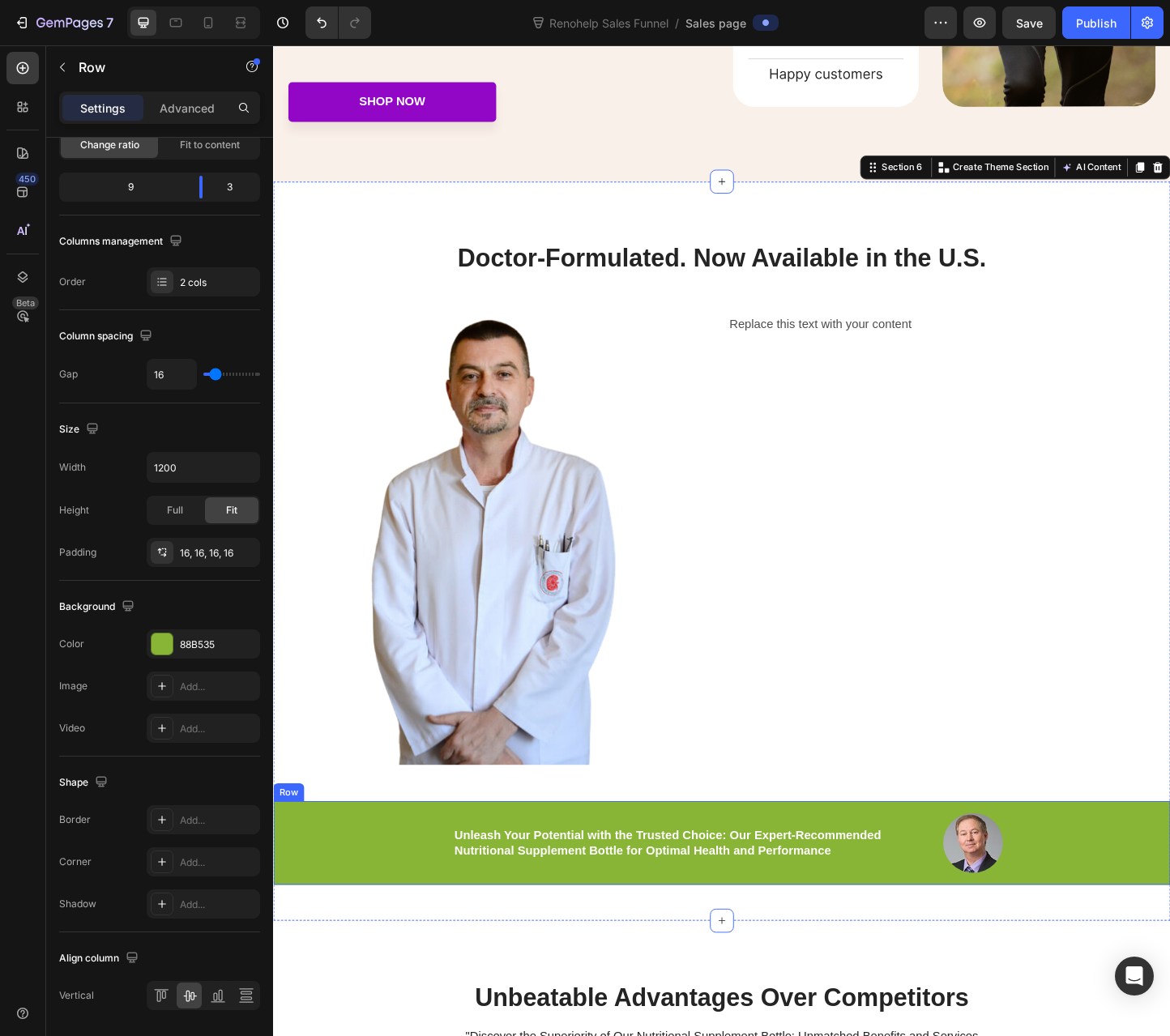
click at [654, 870] on div "Unleash Your Potential with the Trusted Choice: Our Expert-Recommended Nutritio…" at bounding box center [758, 910] width 972 height 91
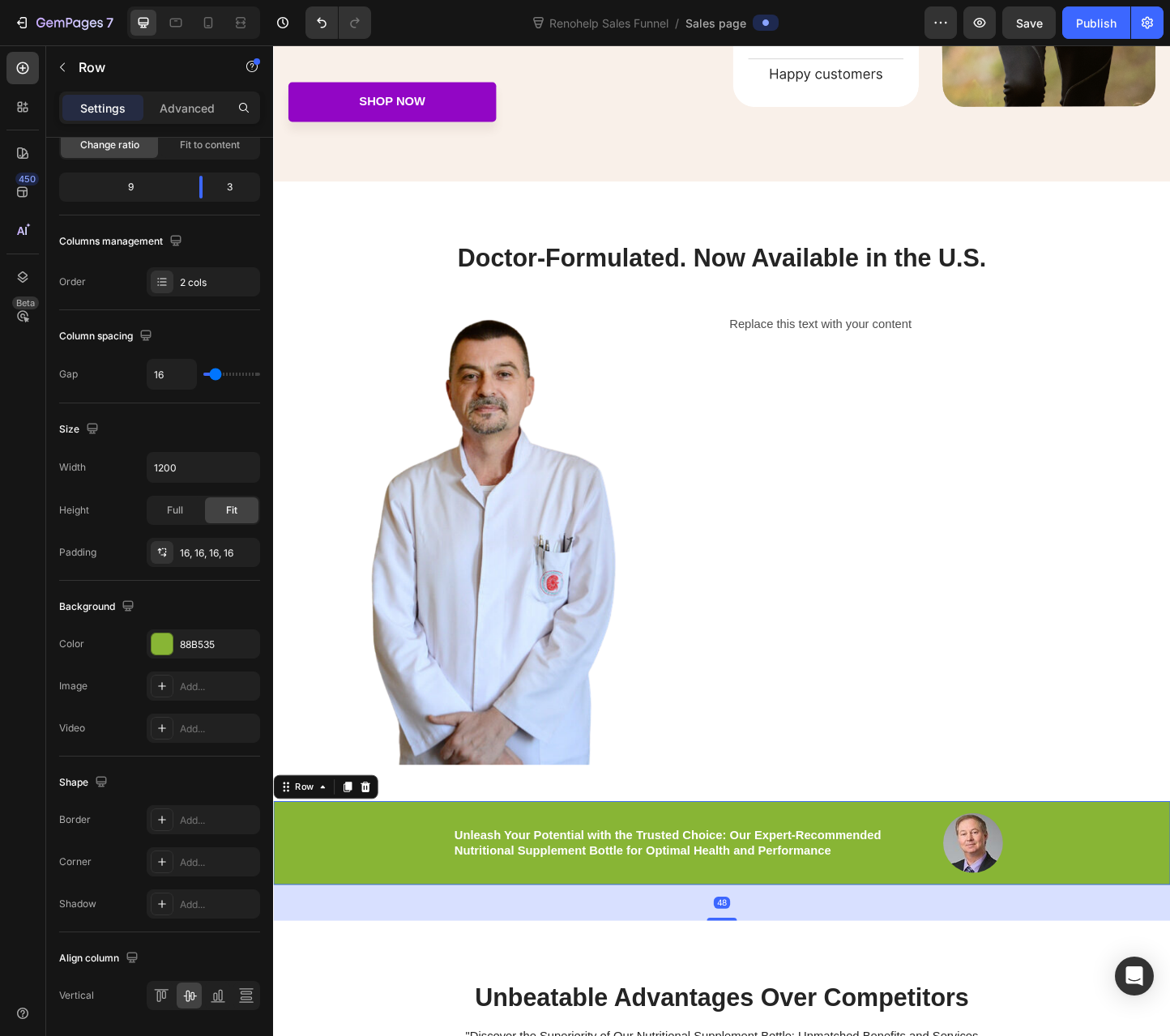
scroll to position [0, 0]
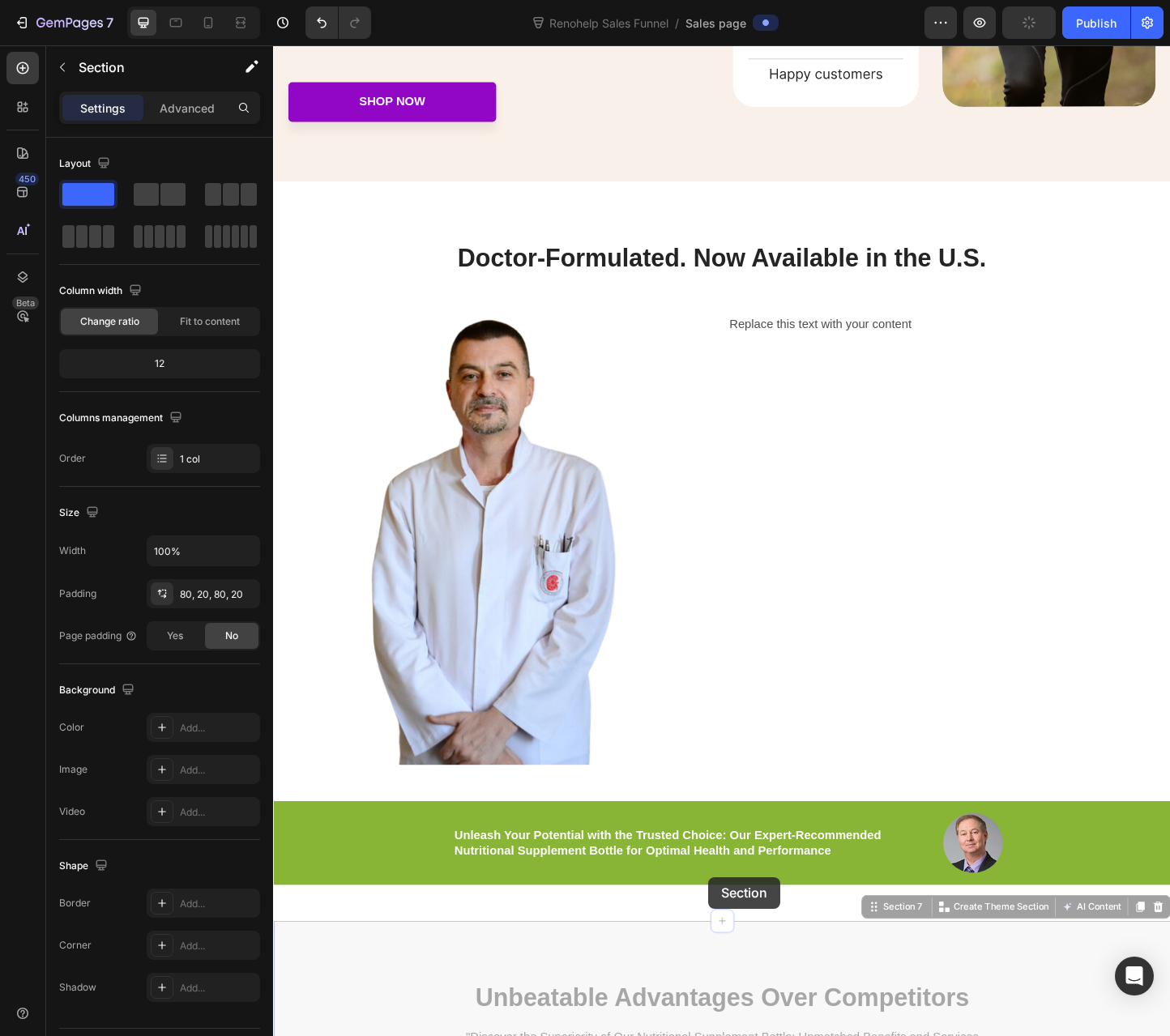
drag, startPoint x: 750, startPoint y: 987, endPoint x: 735, endPoint y: 987, distance: 15.0
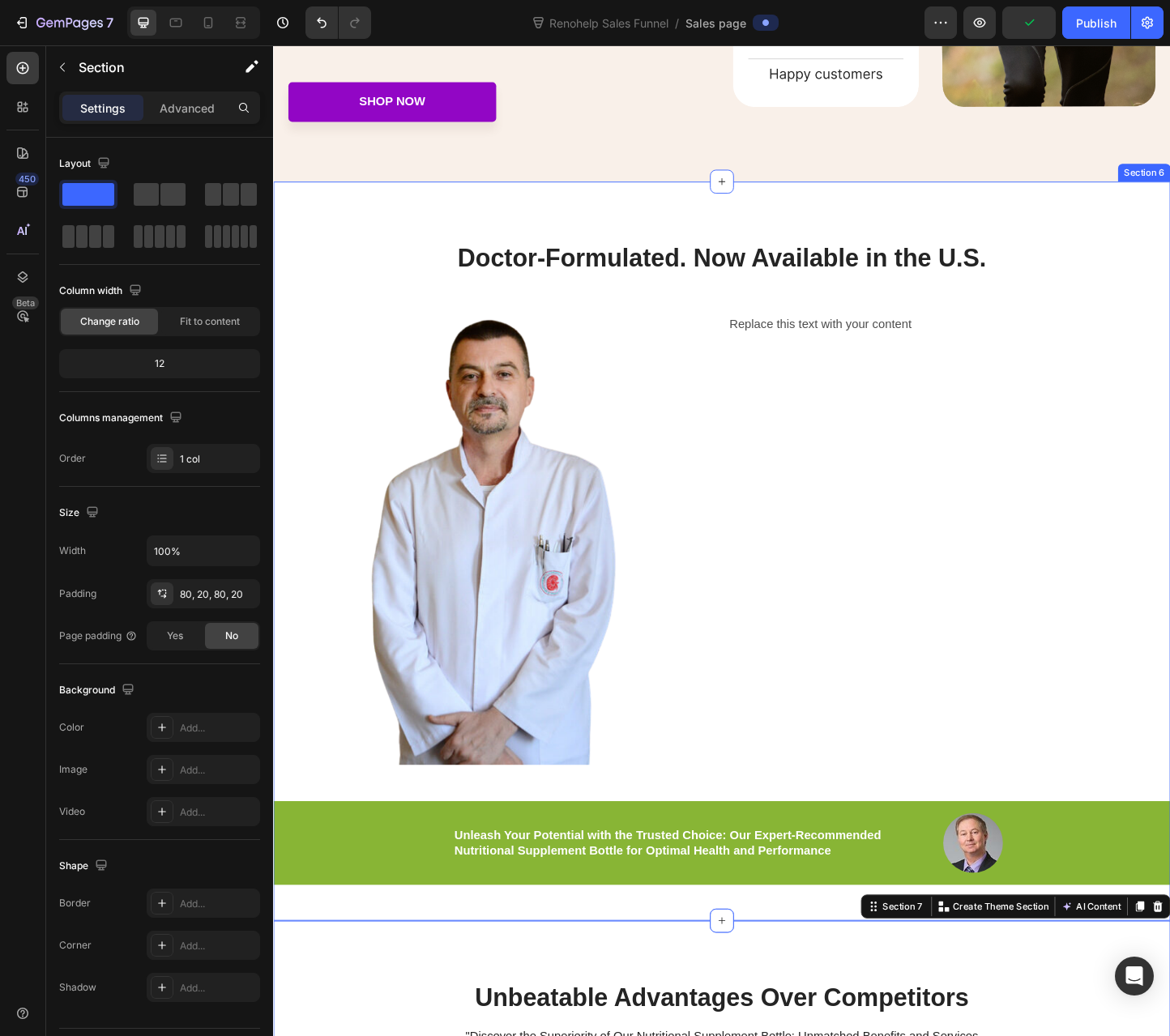
click at [729, 969] on div "Doctor-Formulated. Now Available in the U.S. Heading Image Replace this text wi…" at bounding box center [758, 625] width 972 height 736
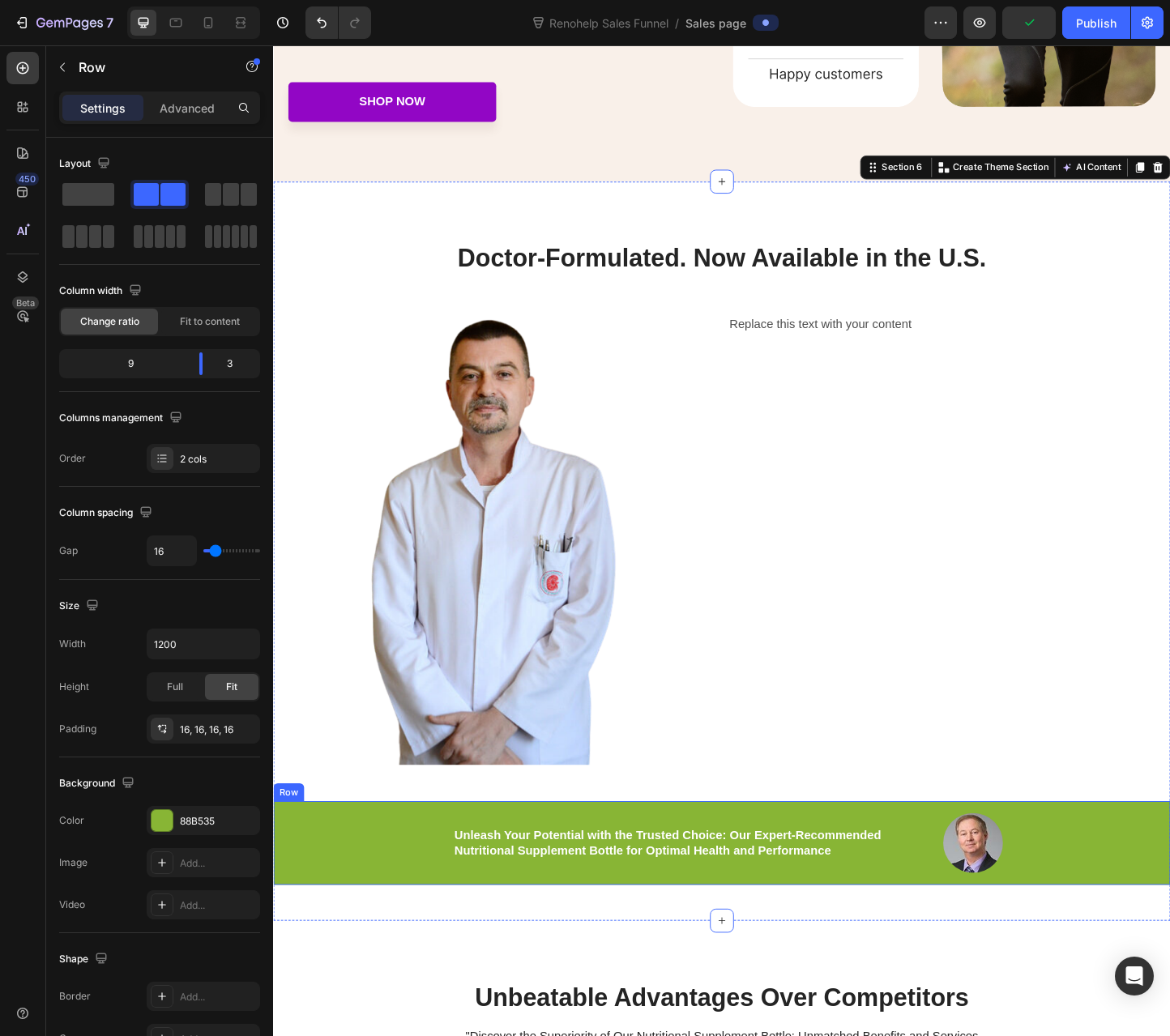
click at [738, 930] on div "Unleash Your Potential with the Trusted Choice: Our Expert-Recommended Nutritio…" at bounding box center [636, 910] width 701 height 65
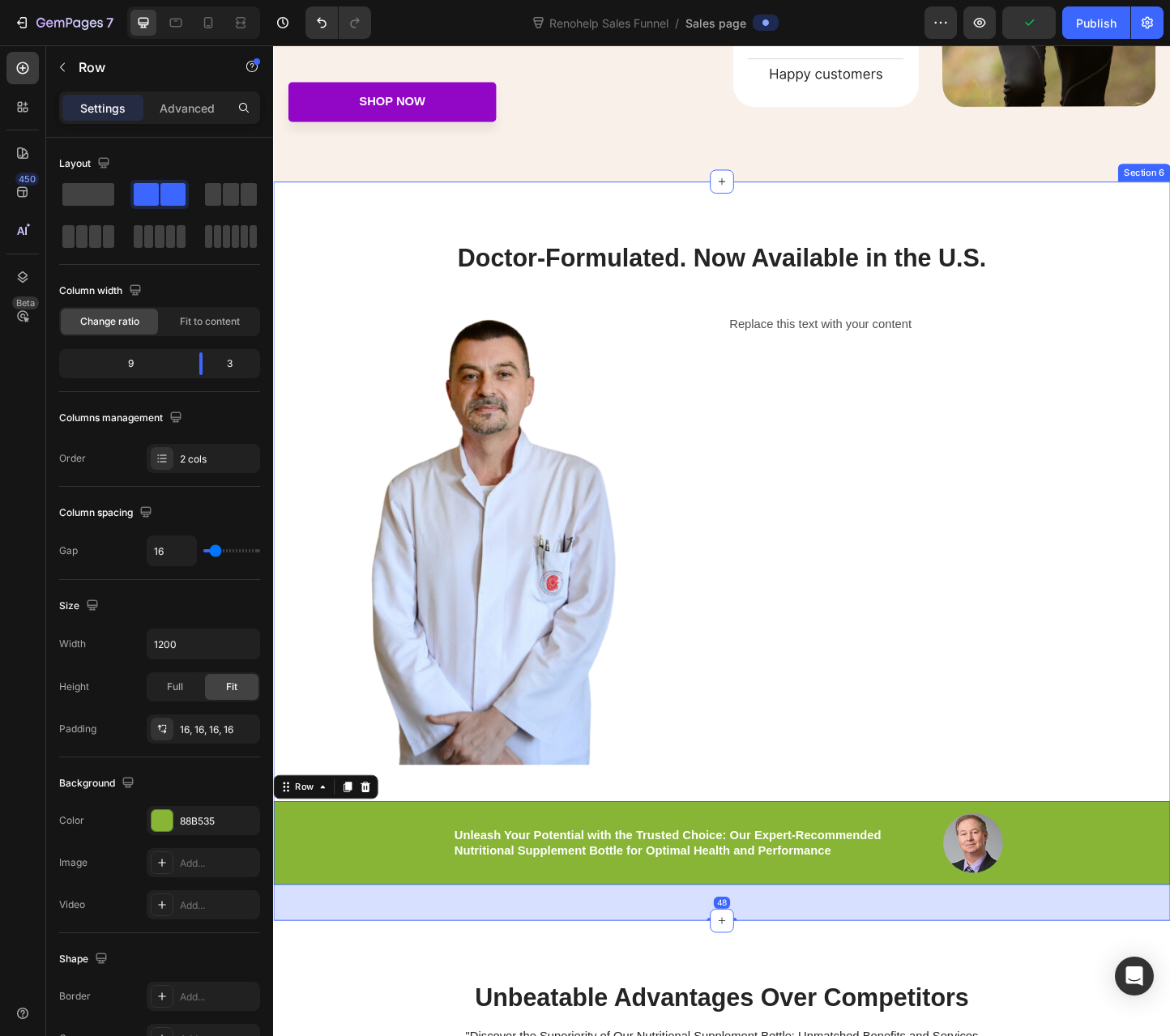
click at [725, 819] on div "Doctor-Formulated. Now Available in the U.S. Heading Image Replace this text wi…" at bounding box center [758, 625] width 972 height 736
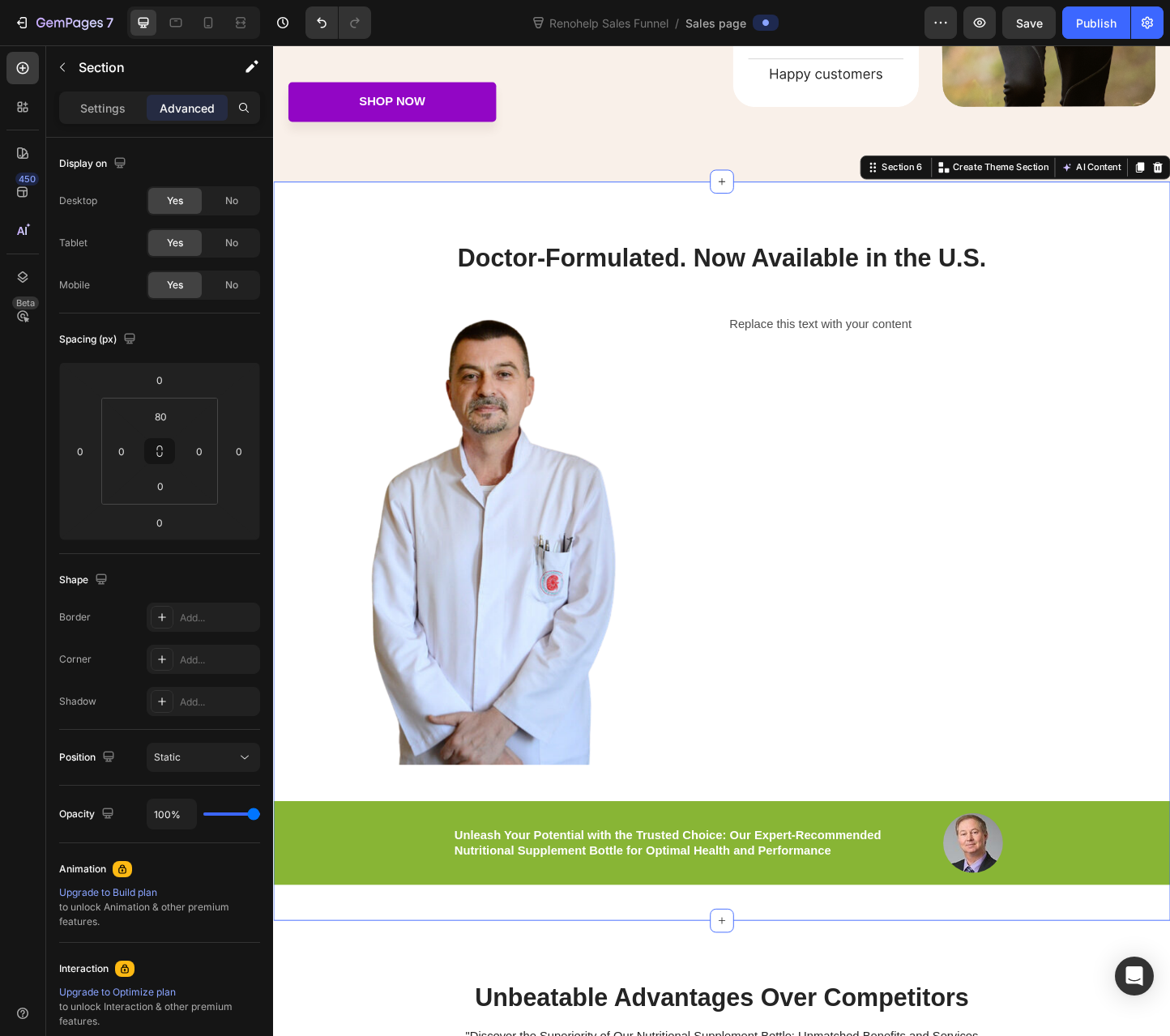
click at [676, 967] on div "Doctor-Formulated. Now Available in the U.S. Heading Image Replace this text wi…" at bounding box center [758, 625] width 972 height 736
click at [617, 850] on div "Doctor-Formulated. Now Available in the U.S. Heading Image Replace this text wi…" at bounding box center [758, 625] width 972 height 736
click at [589, 840] on div "Doctor-Formulated. Now Available in the U.S. Heading Image Replace this text wi…" at bounding box center [758, 625] width 972 height 736
click at [497, 834] on div "Doctor-Formulated. Now Available in the U.S. Heading Image Replace this text wi…" at bounding box center [758, 625] width 972 height 736
click at [684, 774] on div at bounding box center [512, 580] width 479 height 491
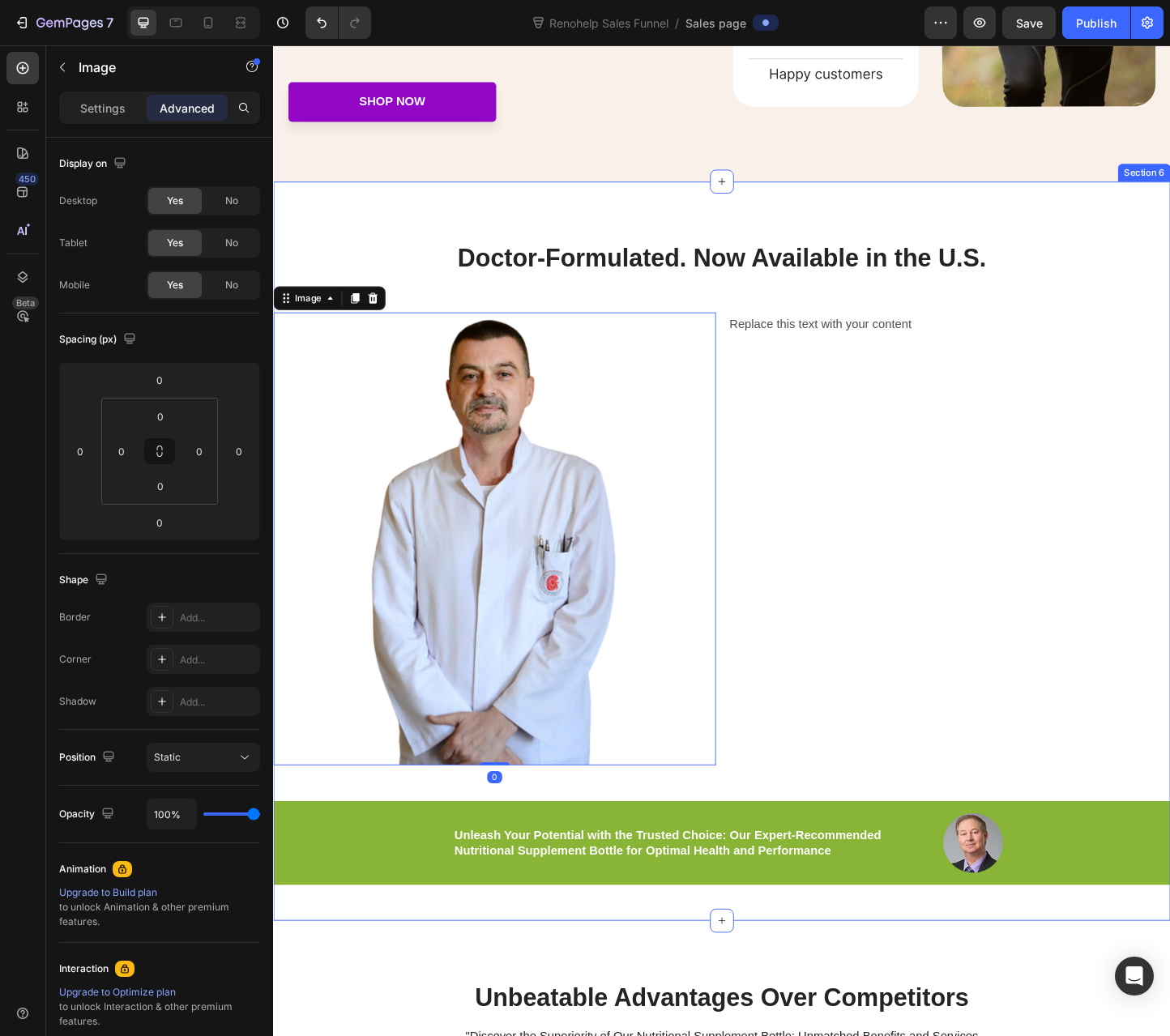
click at [701, 852] on div "Doctor-Formulated. Now Available in the U.S. Heading Image 0 Replace this text …" at bounding box center [758, 625] width 972 height 736
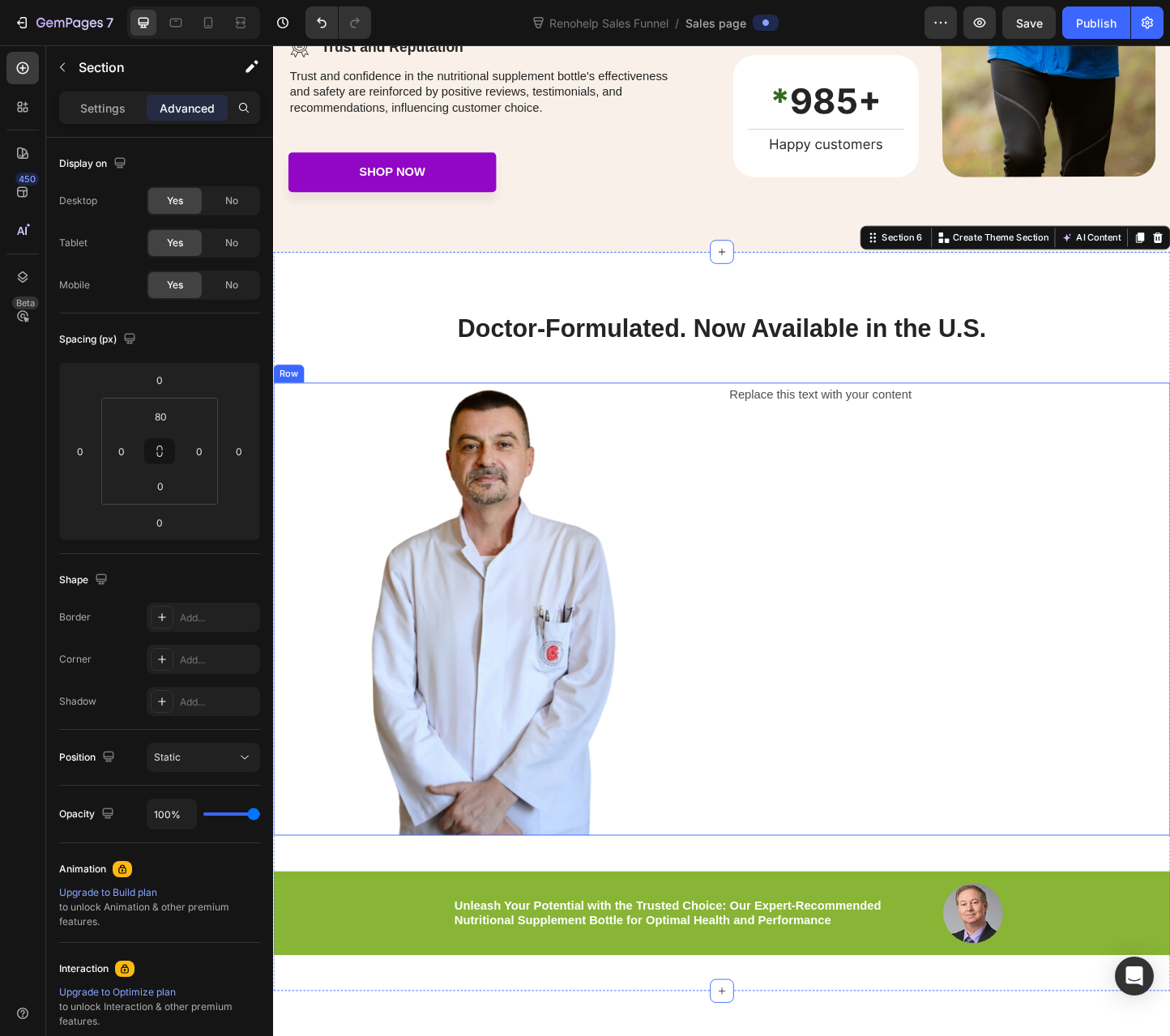
scroll to position [2430, 0]
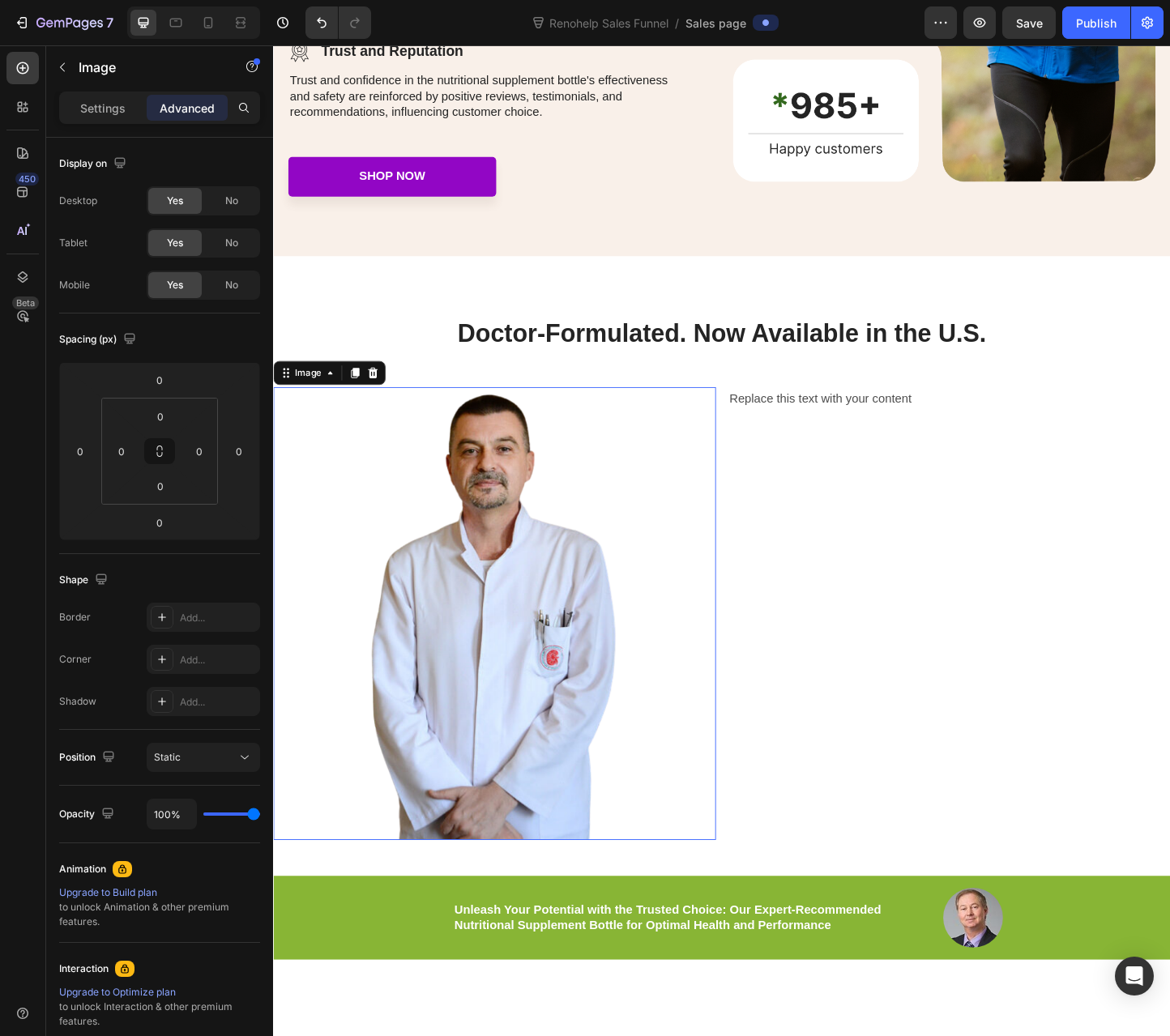
click at [520, 639] on img at bounding box center [512, 661] width 288 height 491
click at [495, 689] on img at bounding box center [512, 661] width 288 height 491
click at [105, 98] on div "Settings" at bounding box center [103, 107] width 81 height 26
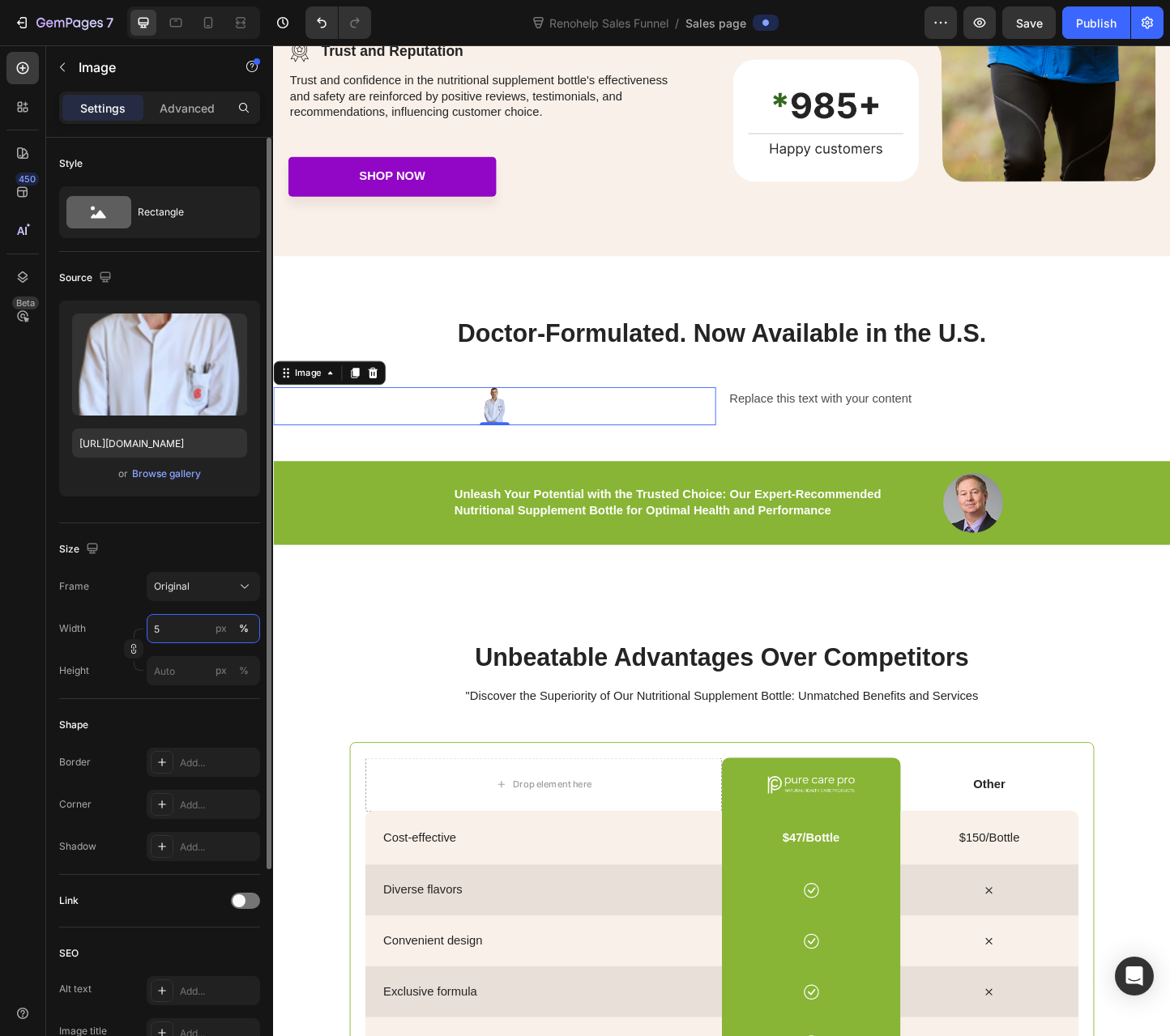
type input "50"
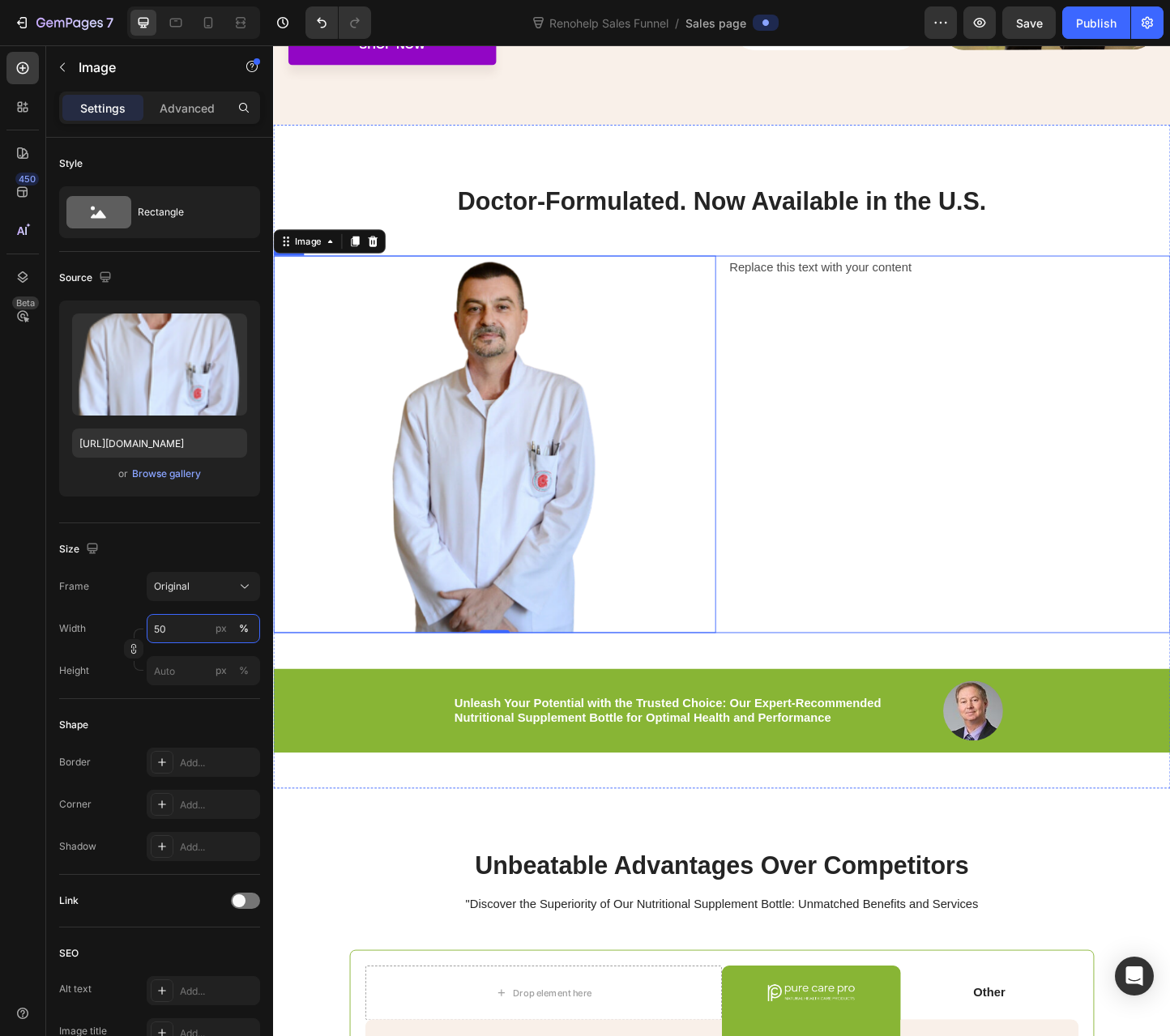
scroll to position [2592, 0]
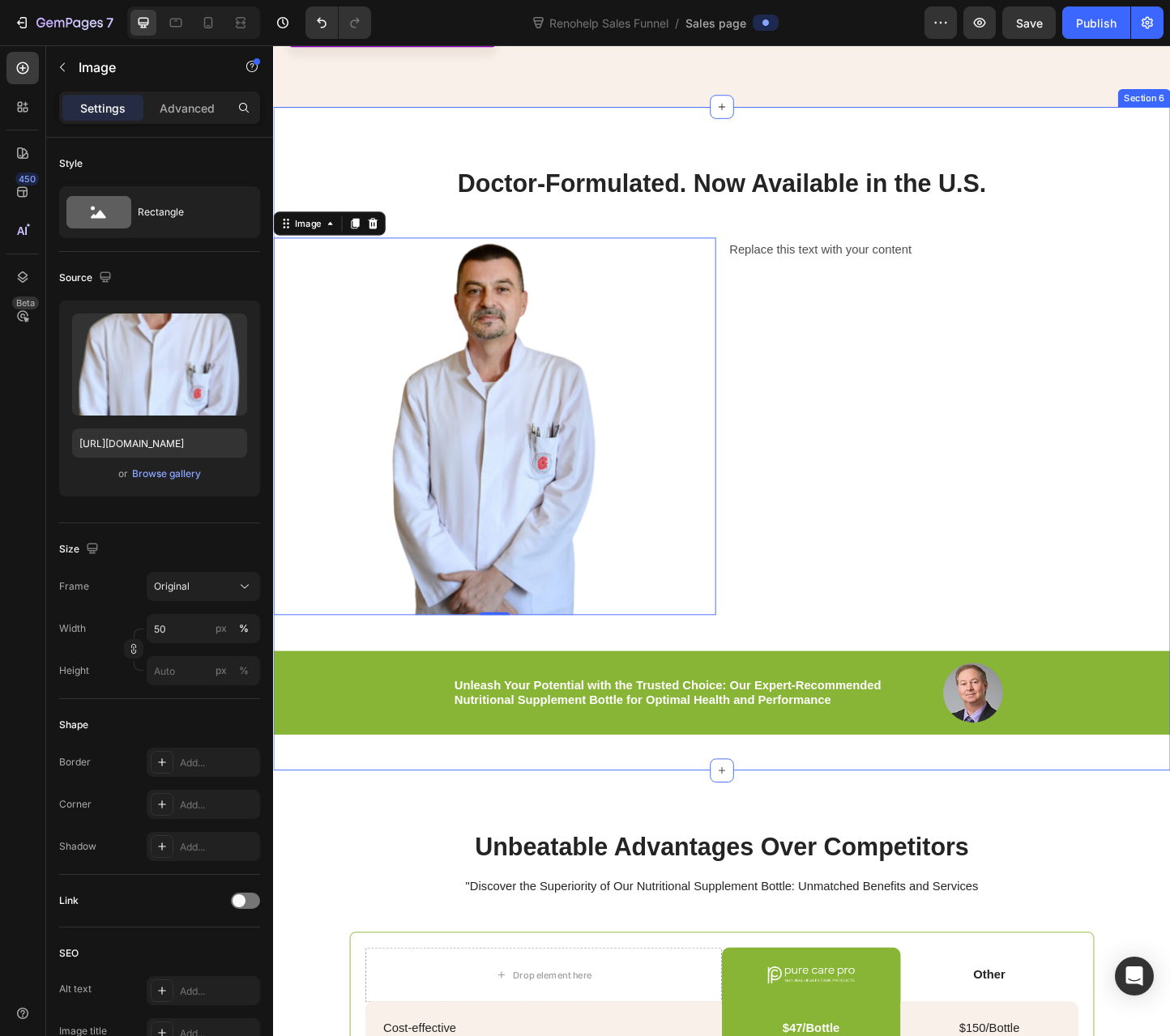
click at [674, 680] on div "Doctor-Formulated. Now Available in the U.S. Heading Image 0 Replace this text …" at bounding box center [758, 504] width 972 height 654
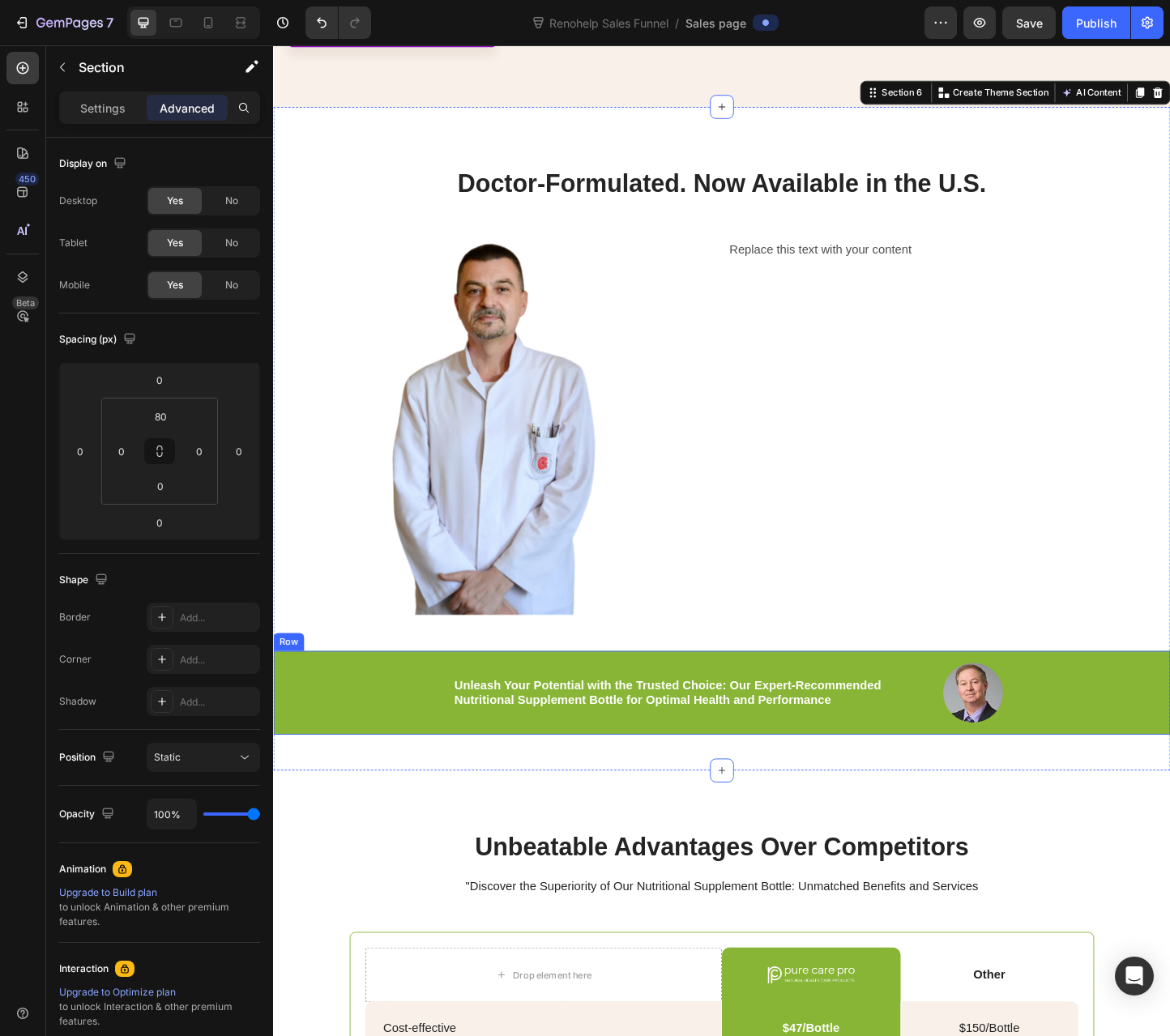
click at [409, 708] on div "Unleash Your Potential with the Trusted Choice: Our Expert-Recommended Nutritio…" at bounding box center [758, 746] width 972 height 91
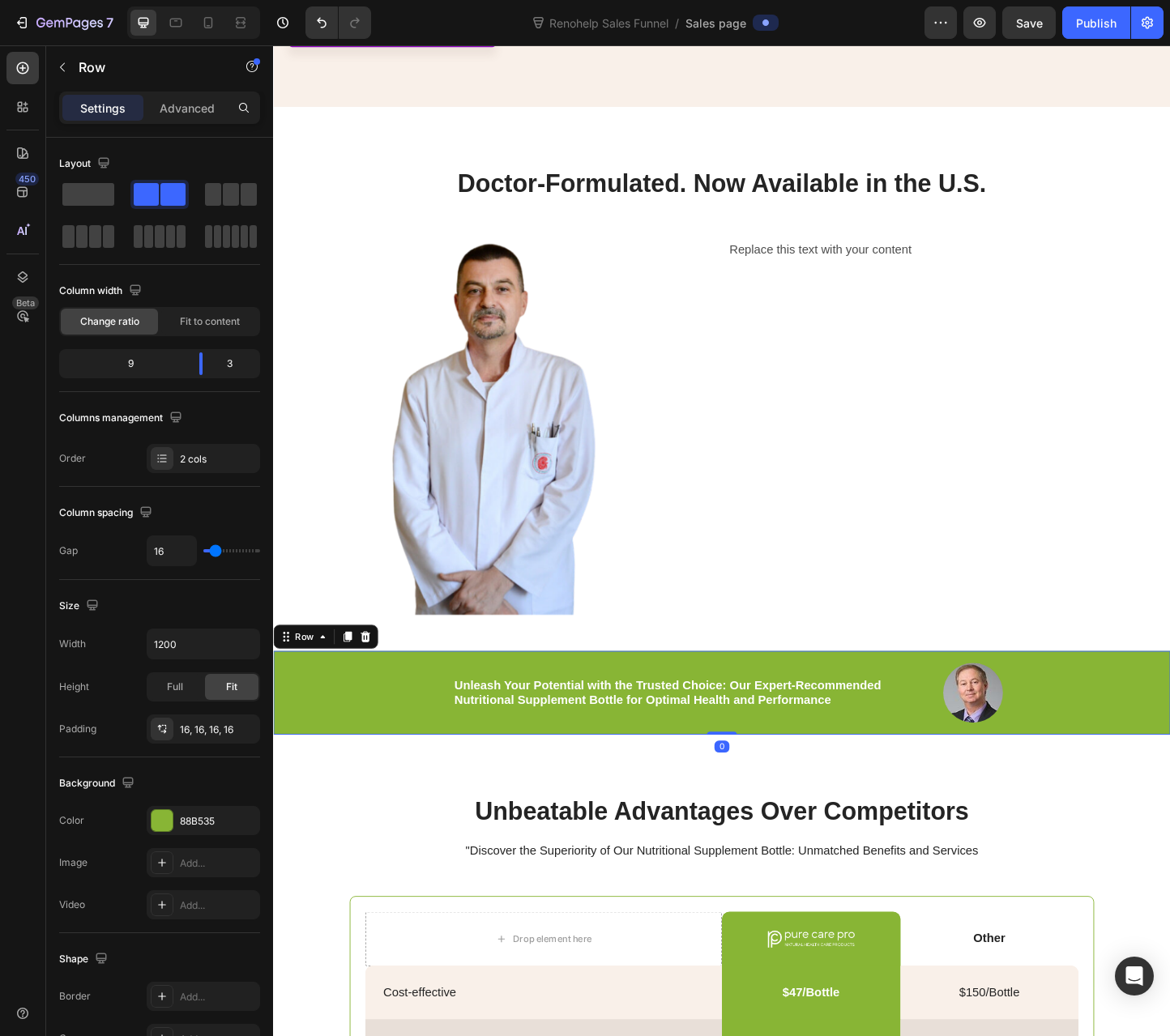
drag, startPoint x: 738, startPoint y: 823, endPoint x: 740, endPoint y: 773, distance: 50.0
click at [740, 773] on div "Unleash Your Potential with the Trusted Choice: Our Expert-Recommended Nutritio…" at bounding box center [758, 746] width 972 height 91
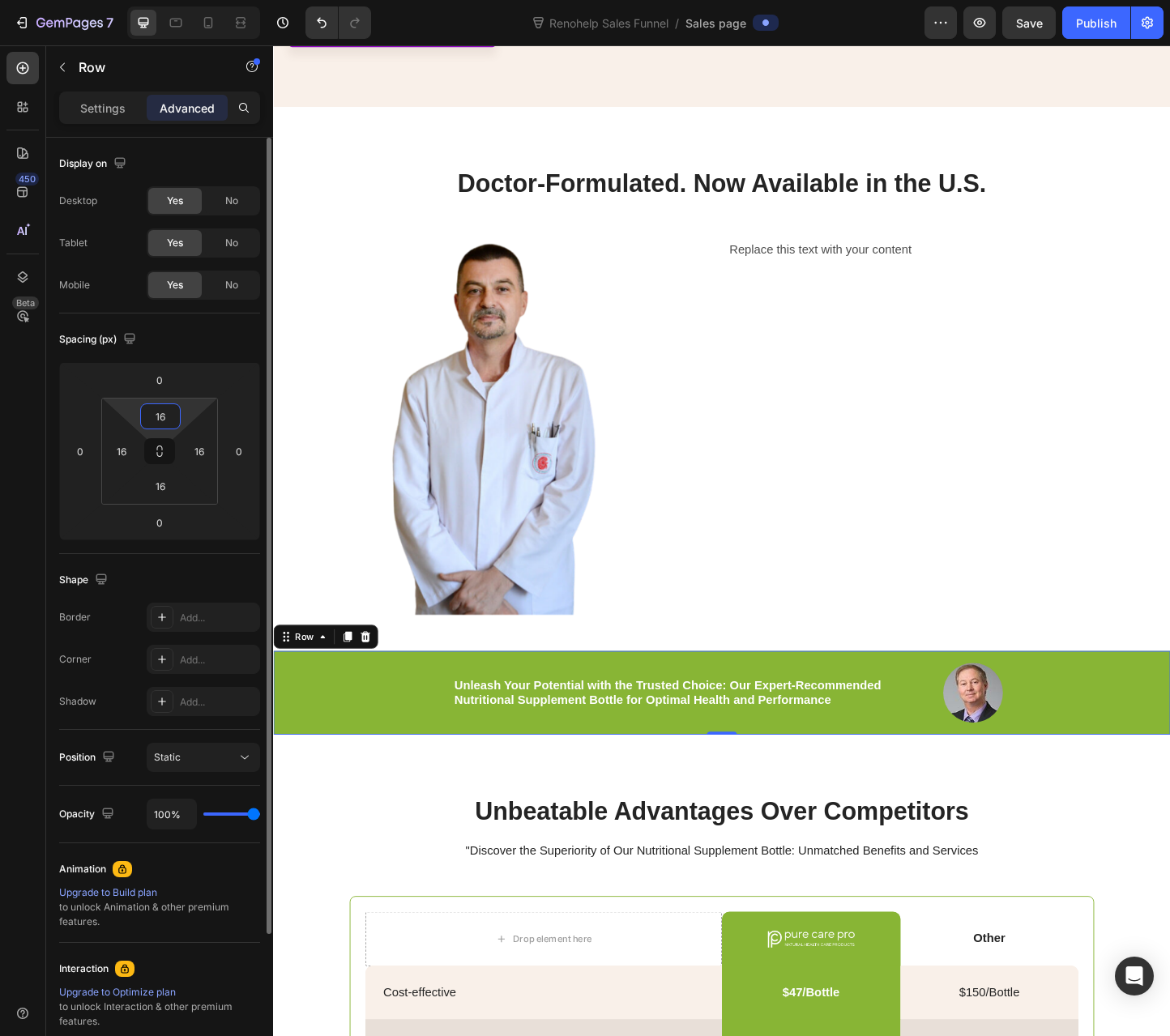
click at [145, 412] on input "16" at bounding box center [161, 416] width 32 height 24
type input "0"
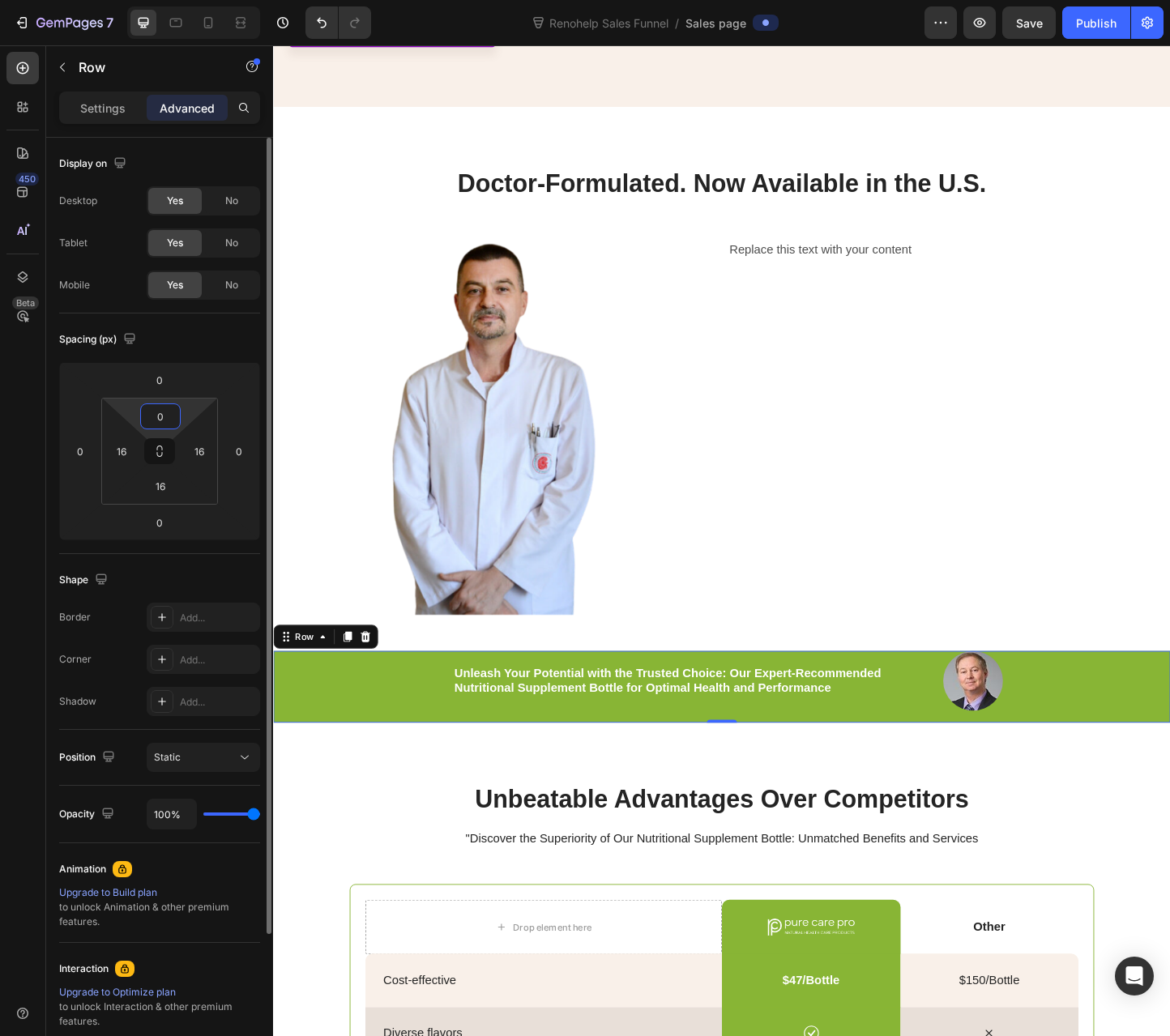
type input "48"
type input "16"
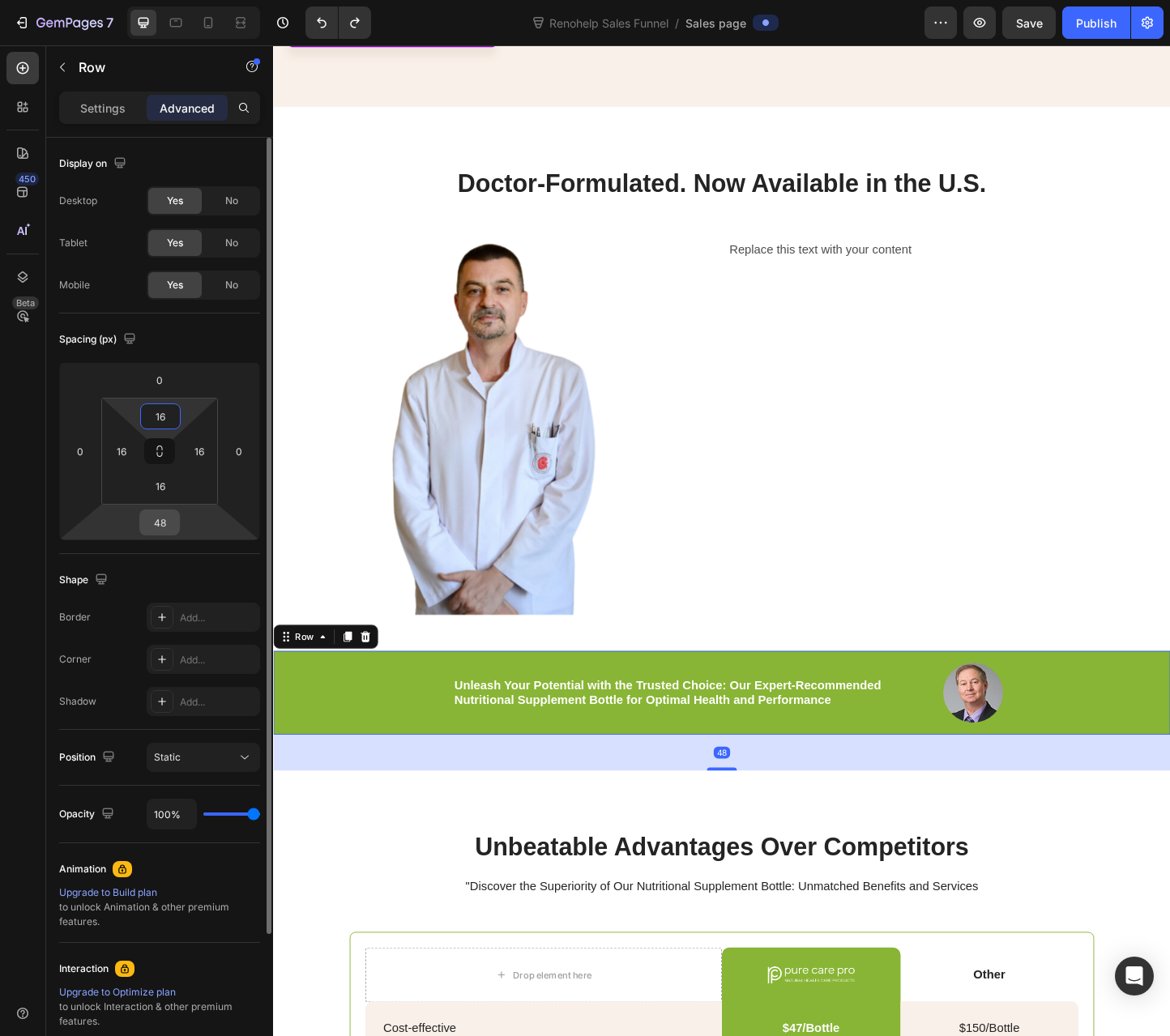
click at [164, 530] on input "48" at bounding box center [160, 522] width 32 height 24
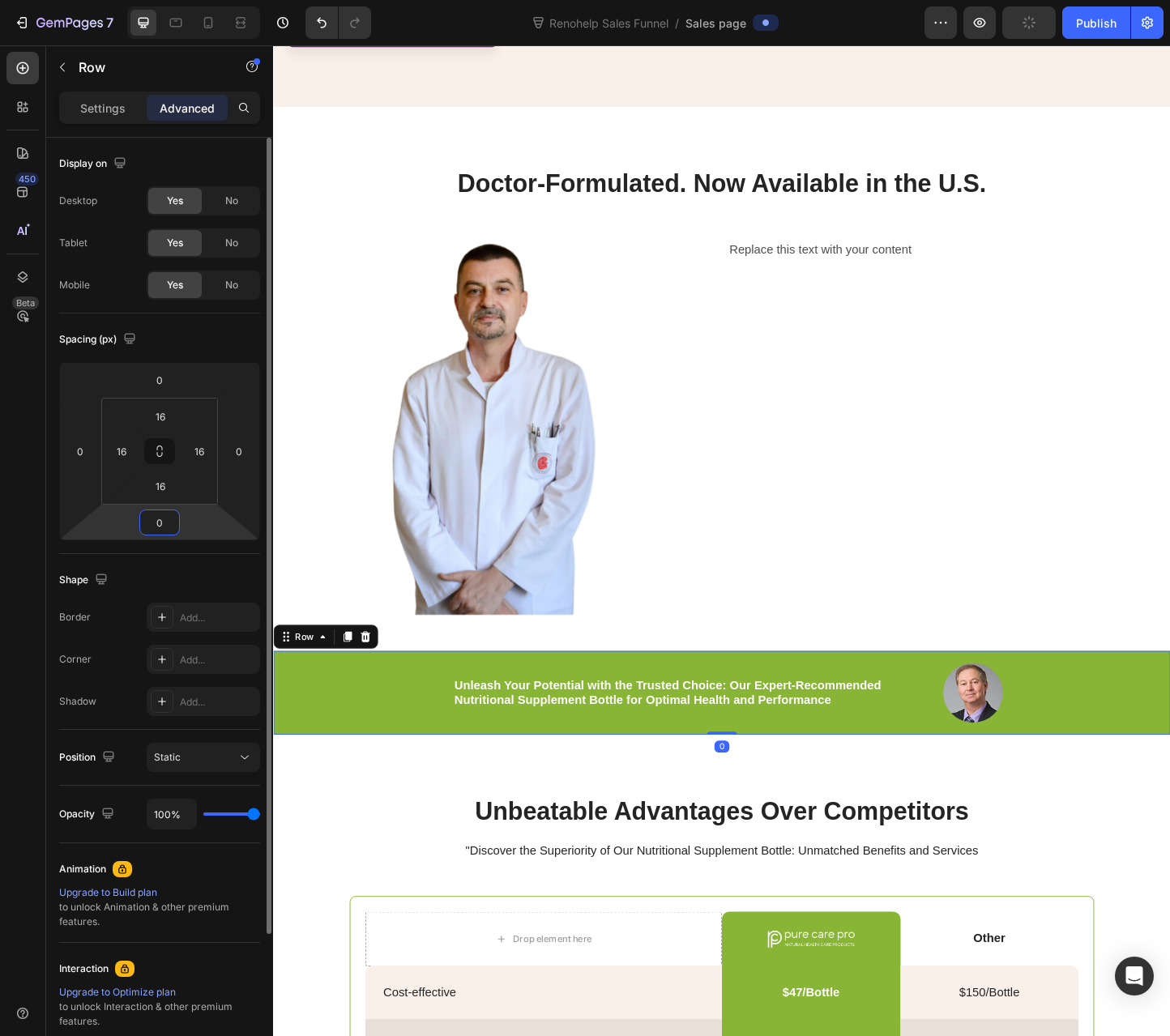
type input "0"
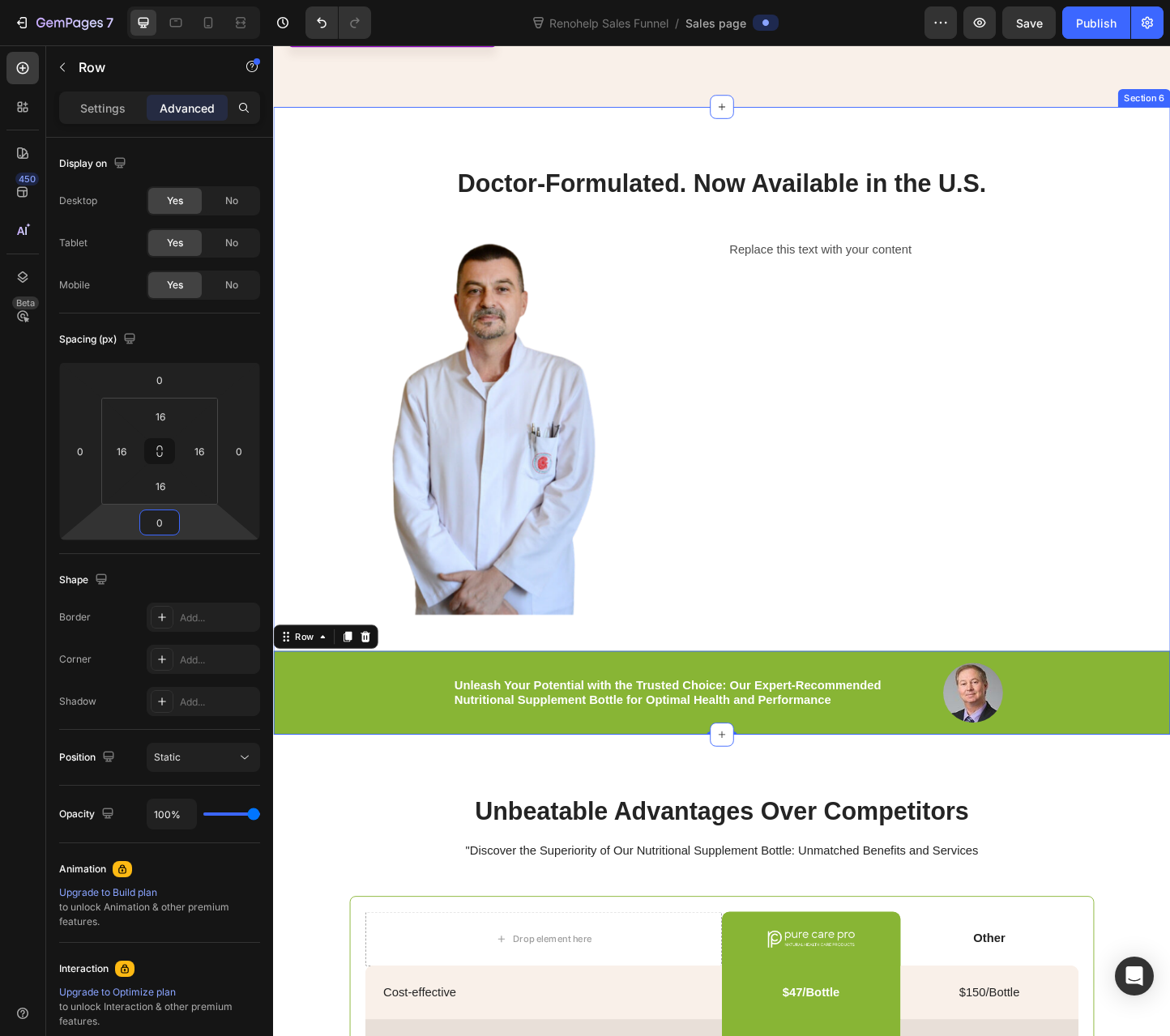
click at [578, 667] on div "Doctor-Formulated. Now Available in the U.S. Heading Image Replace this text wi…" at bounding box center [758, 485] width 972 height 615
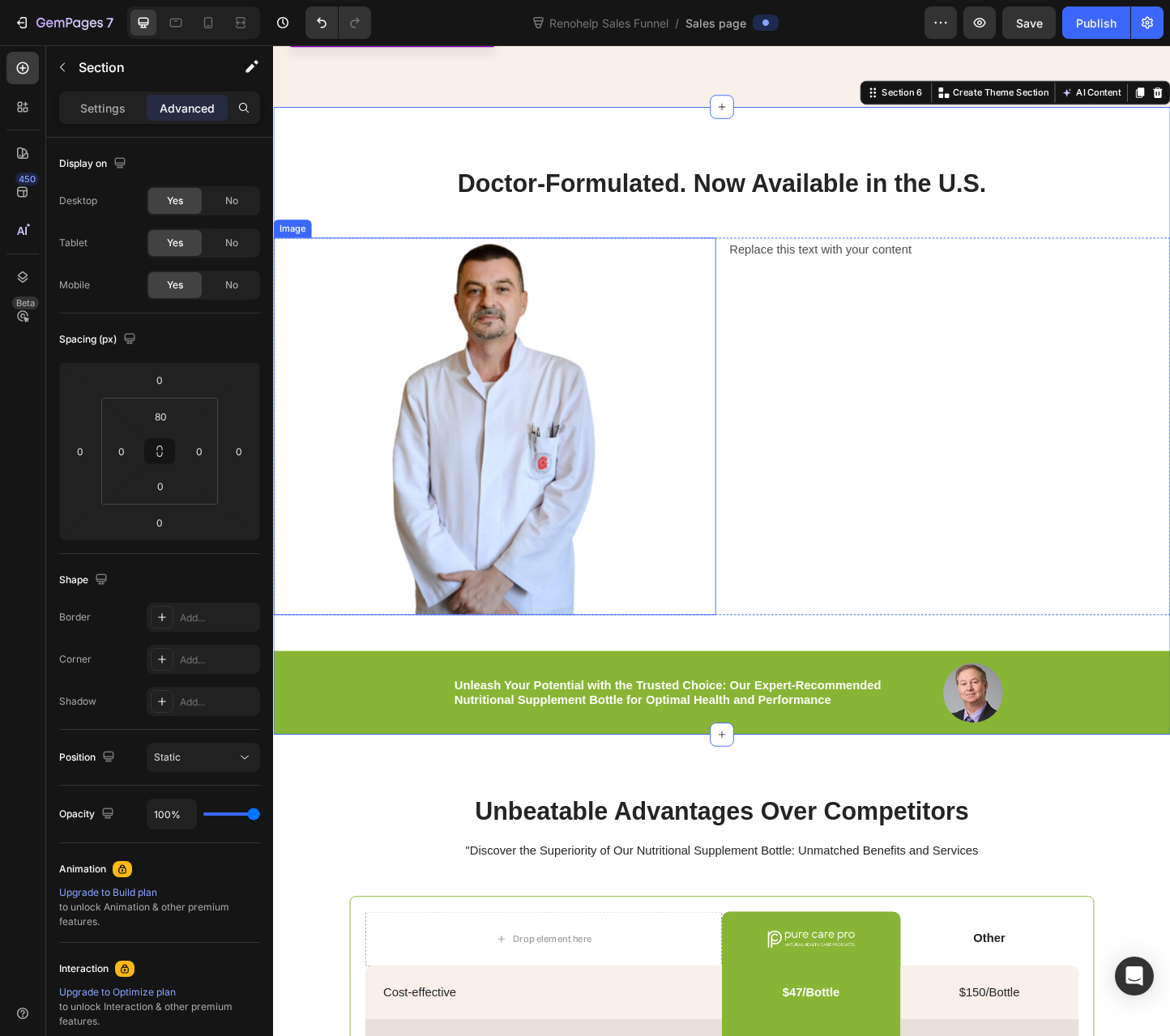
click at [683, 623] on div at bounding box center [512, 458] width 479 height 409
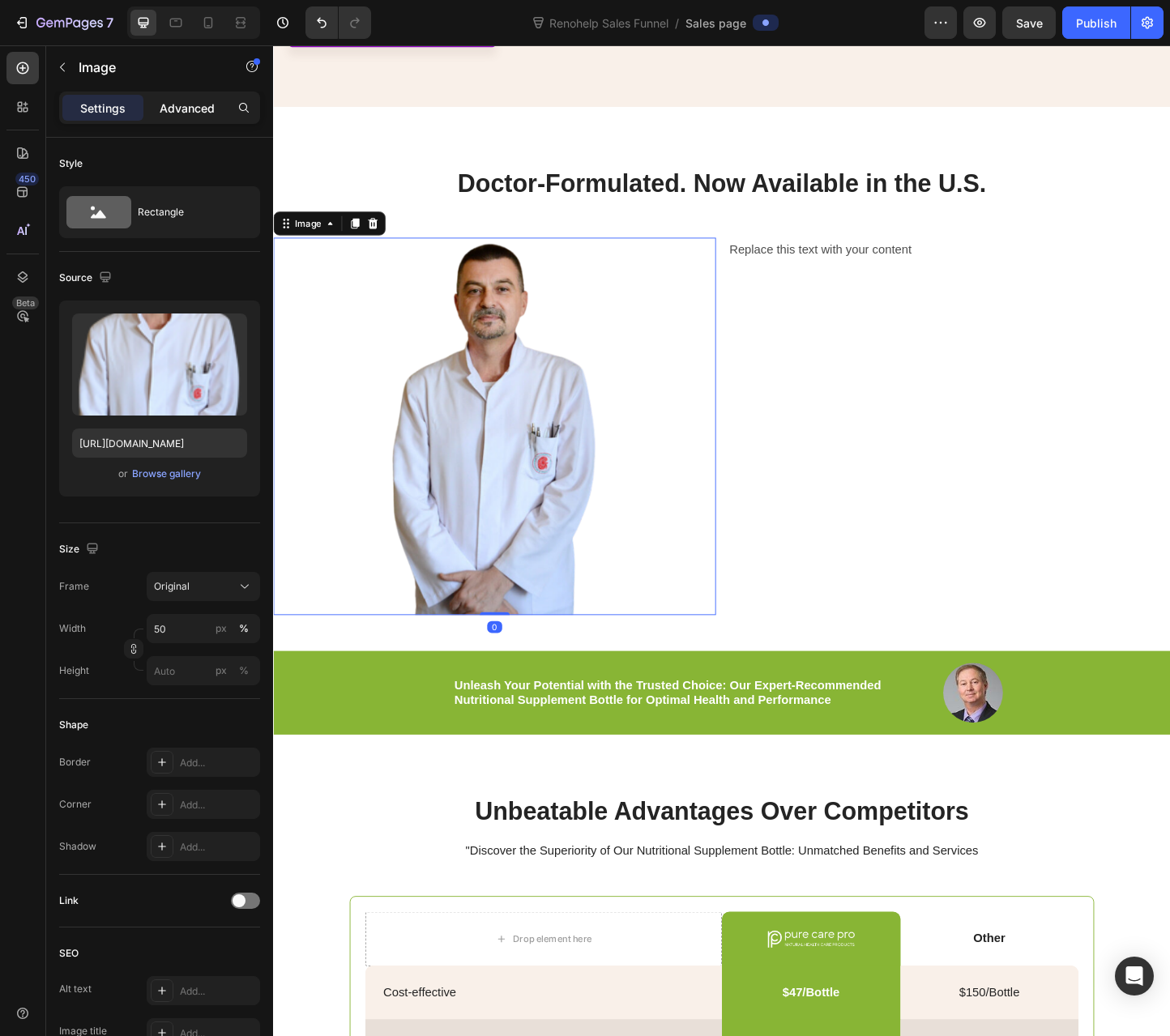
click at [186, 115] on p "Advanced" at bounding box center [187, 107] width 55 height 17
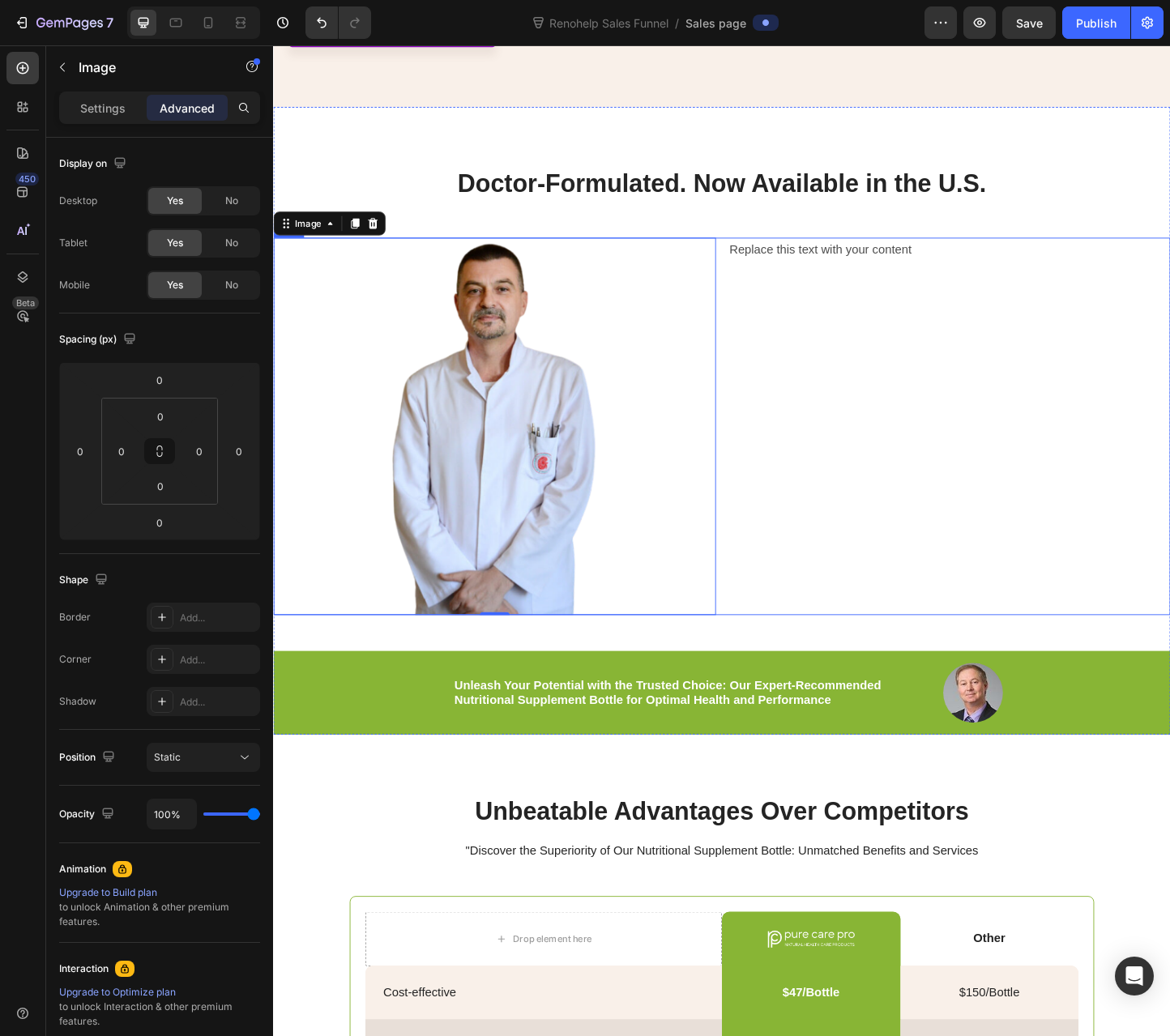
click at [865, 610] on div "Replace this text with your content Text Block" at bounding box center [1005, 458] width 479 height 409
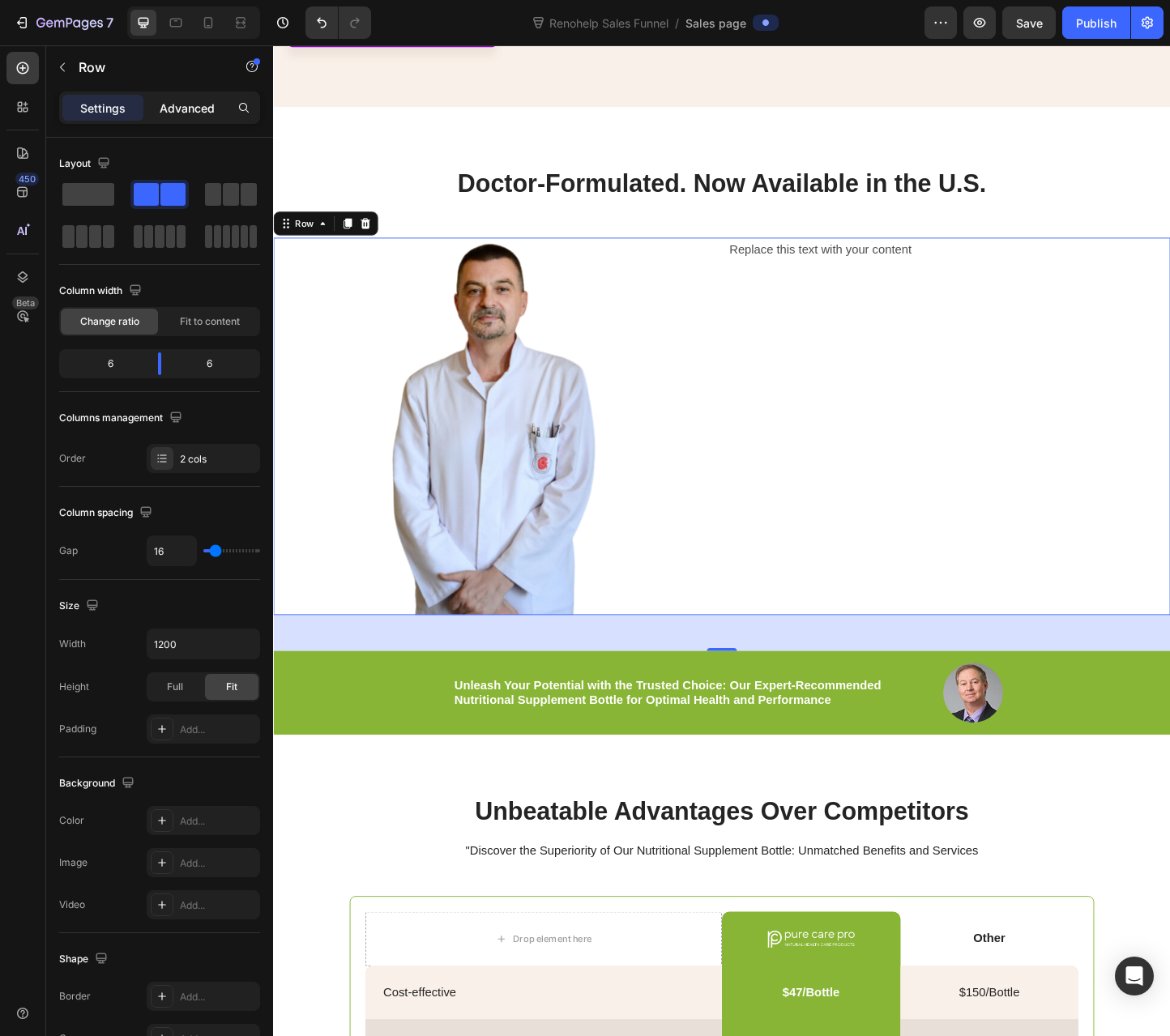
click at [185, 115] on p "Advanced" at bounding box center [187, 107] width 55 height 17
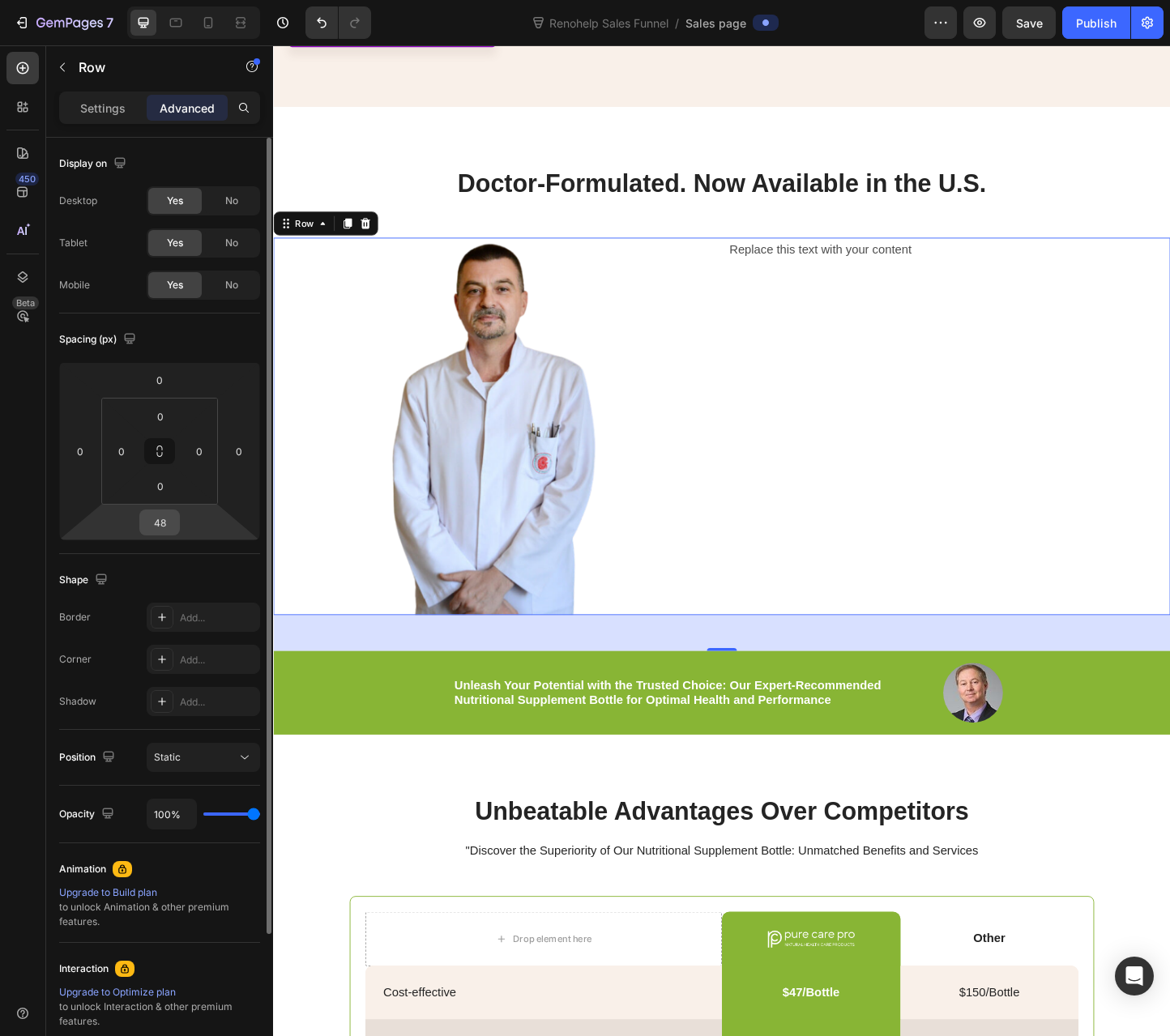
click at [161, 522] on input "48" at bounding box center [160, 522] width 32 height 24
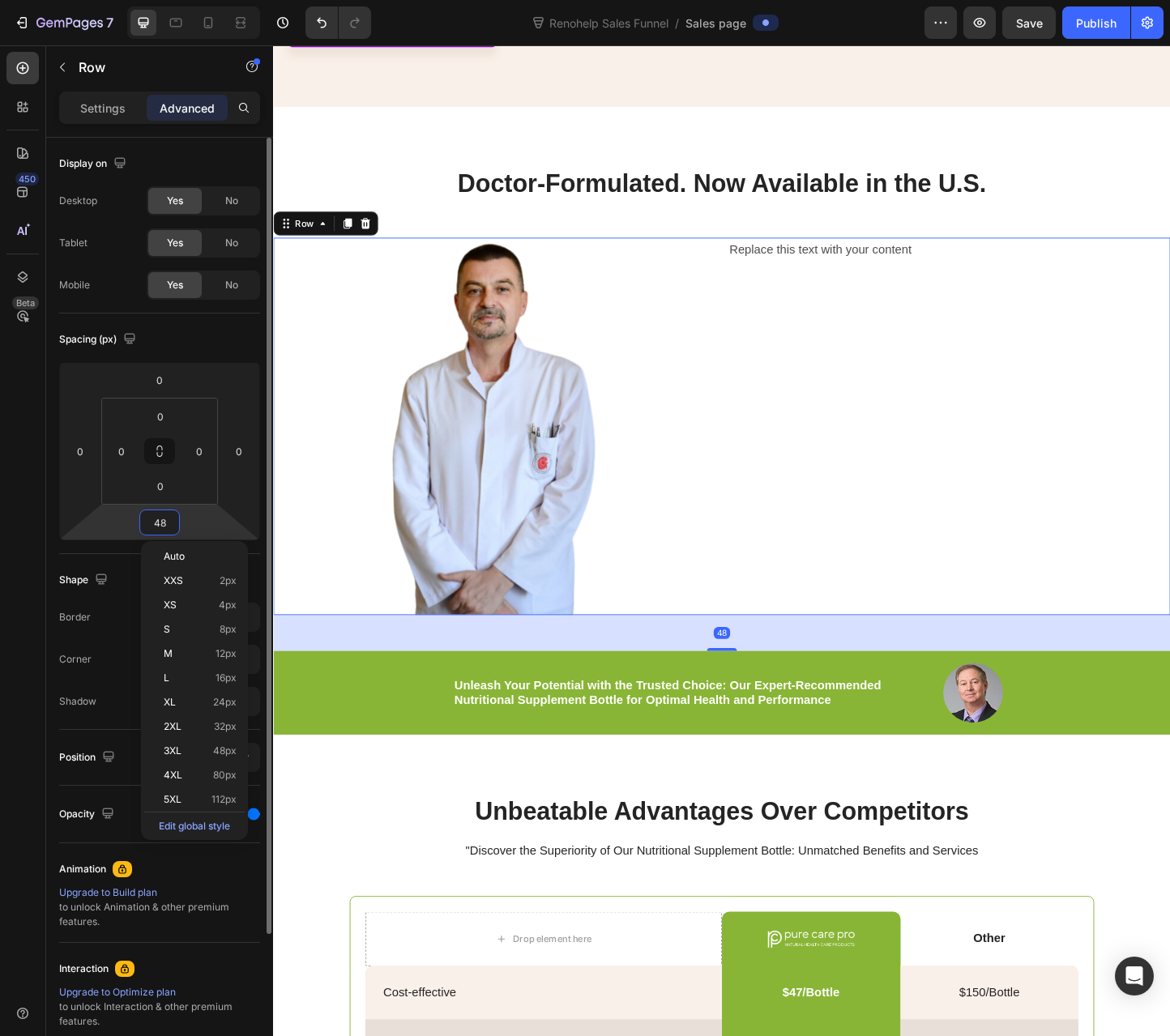
type input "0"
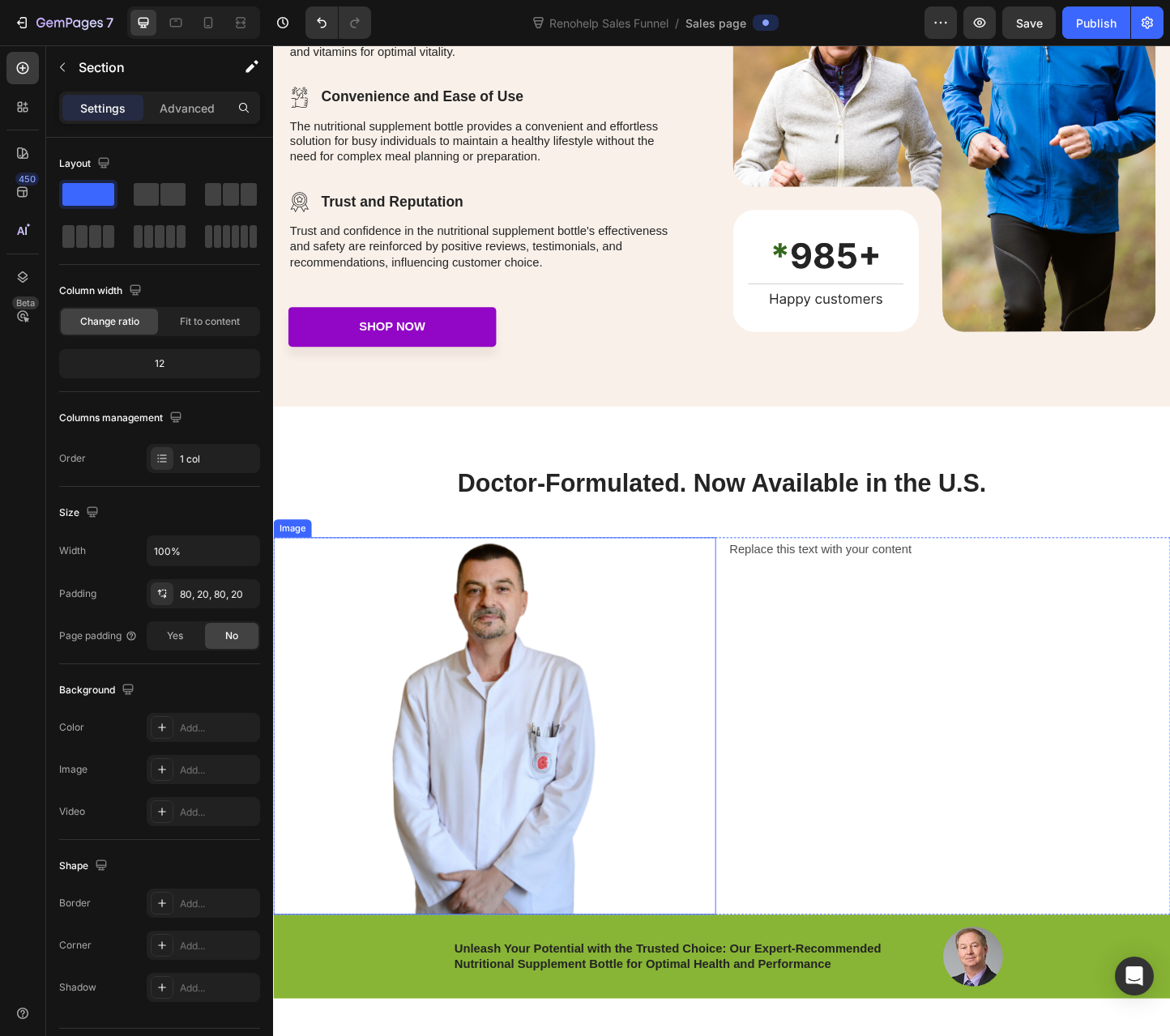
scroll to position [2430, 0]
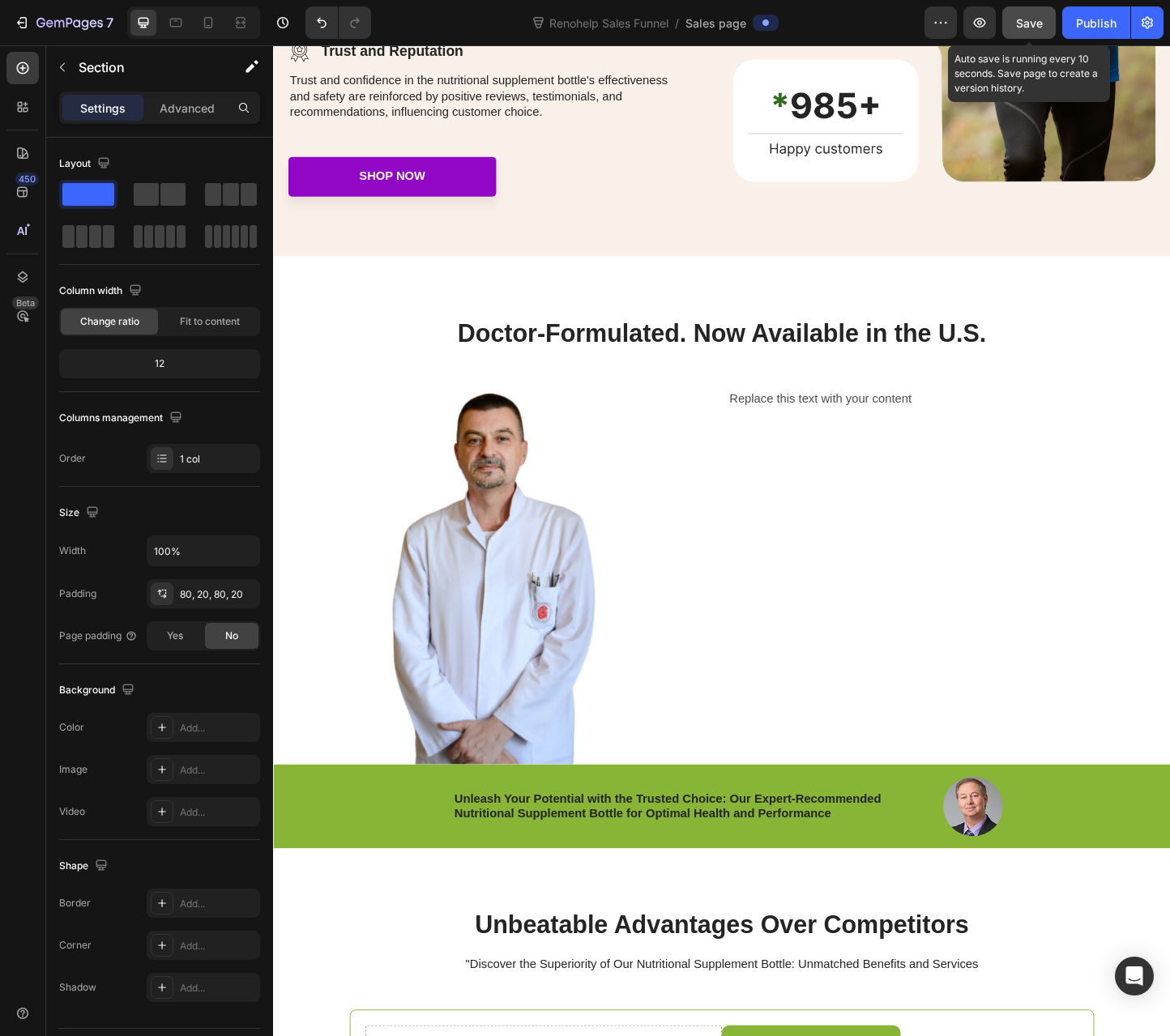
click at [1035, 33] on button "Save" at bounding box center [1028, 23] width 53 height 32
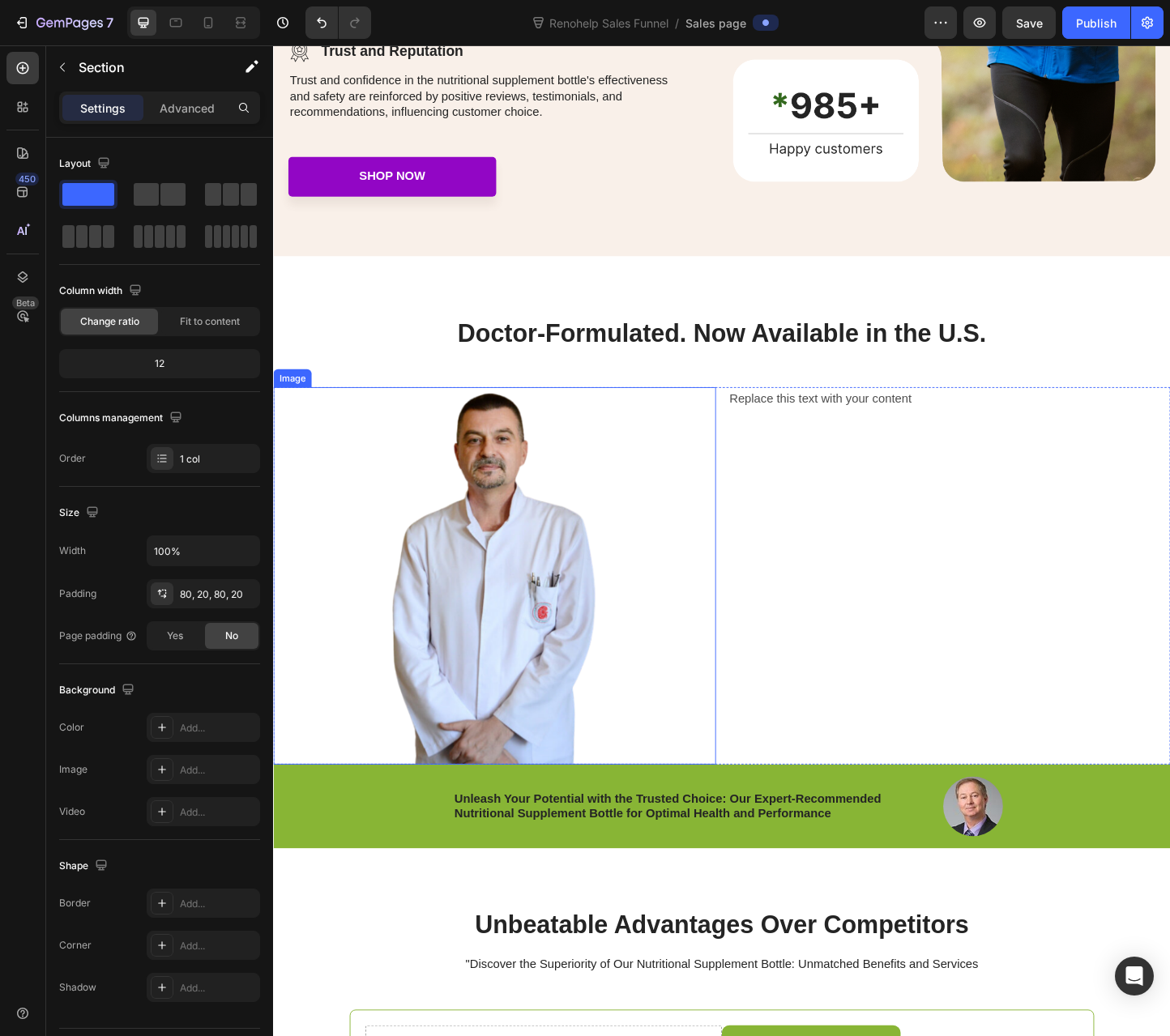
scroll to position [2349, 0]
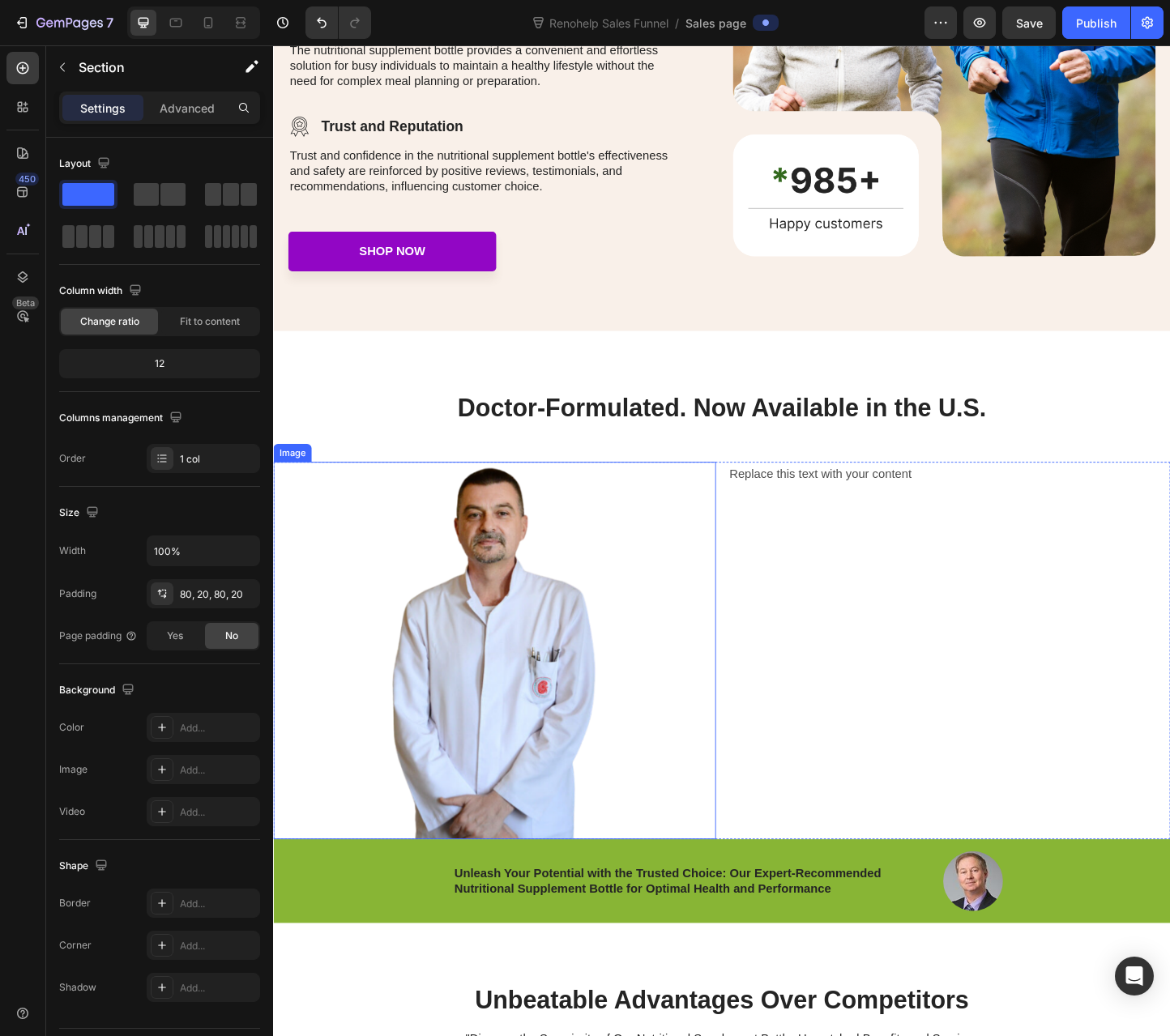
click at [701, 631] on div at bounding box center [512, 700] width 479 height 409
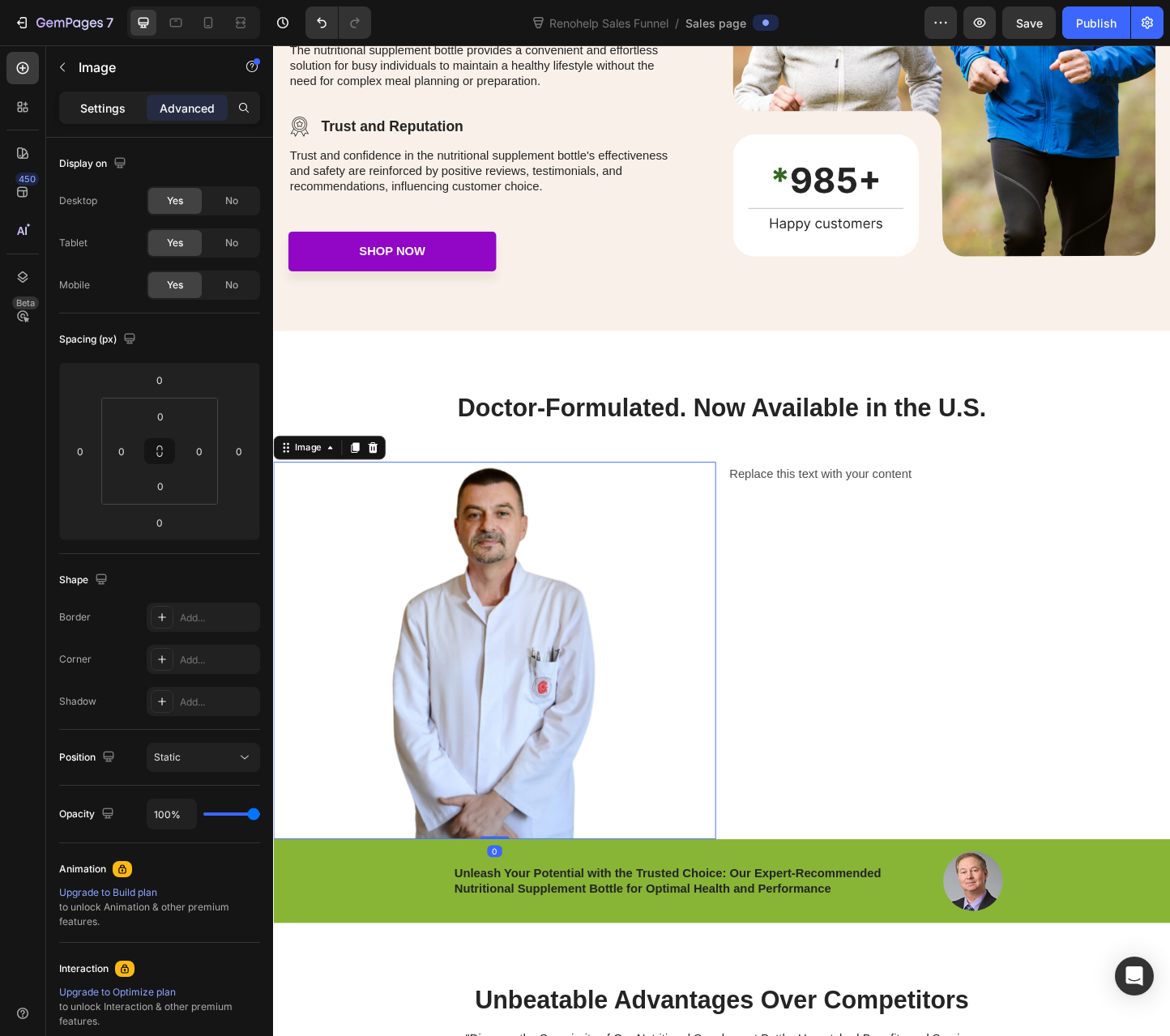
click at [99, 111] on p "Settings" at bounding box center [103, 107] width 45 height 17
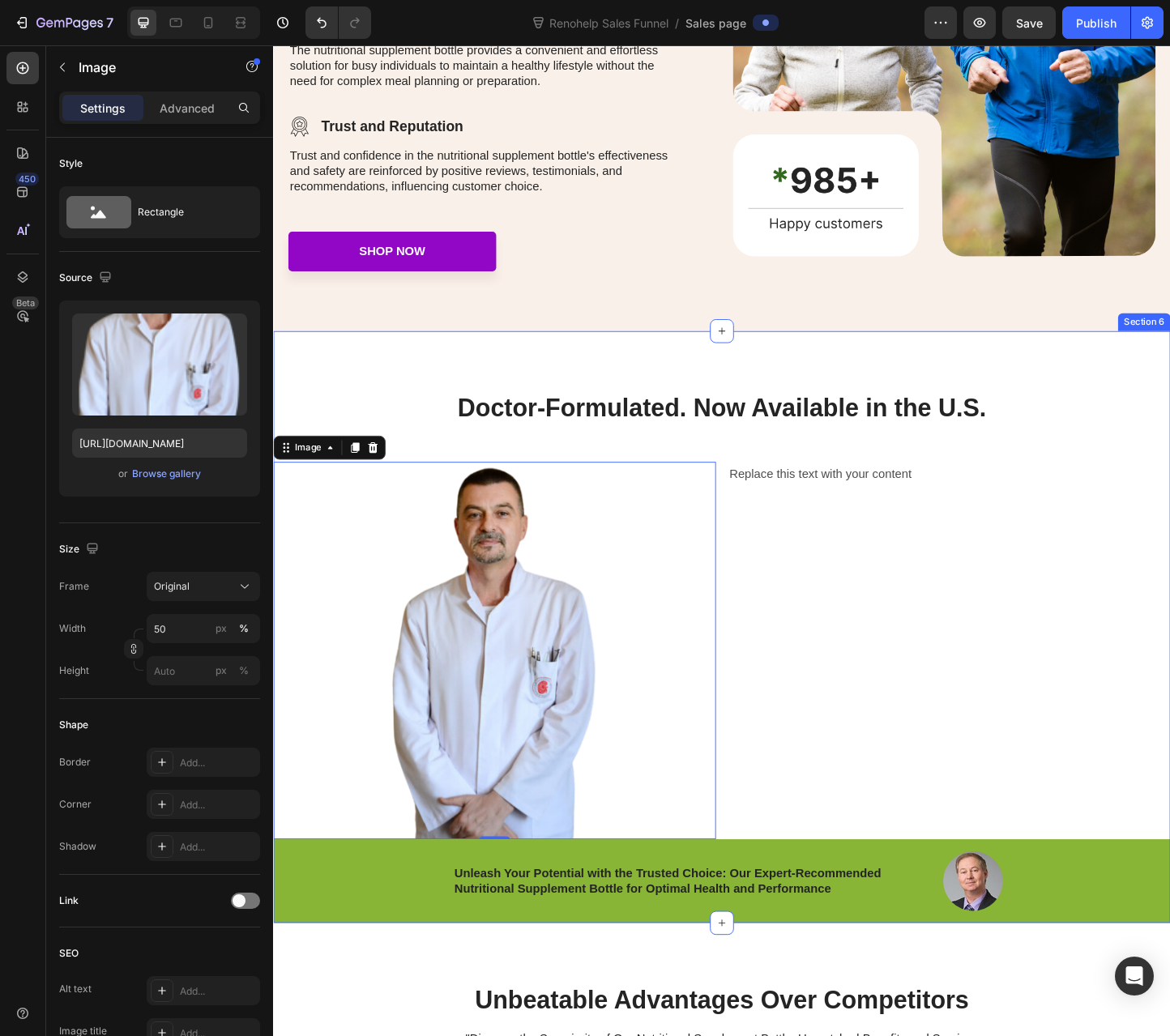
click at [616, 466] on div "Doctor-Formulated. Now Available in the U.S. Heading Image 0 Replace this text …" at bounding box center [758, 708] width 972 height 577
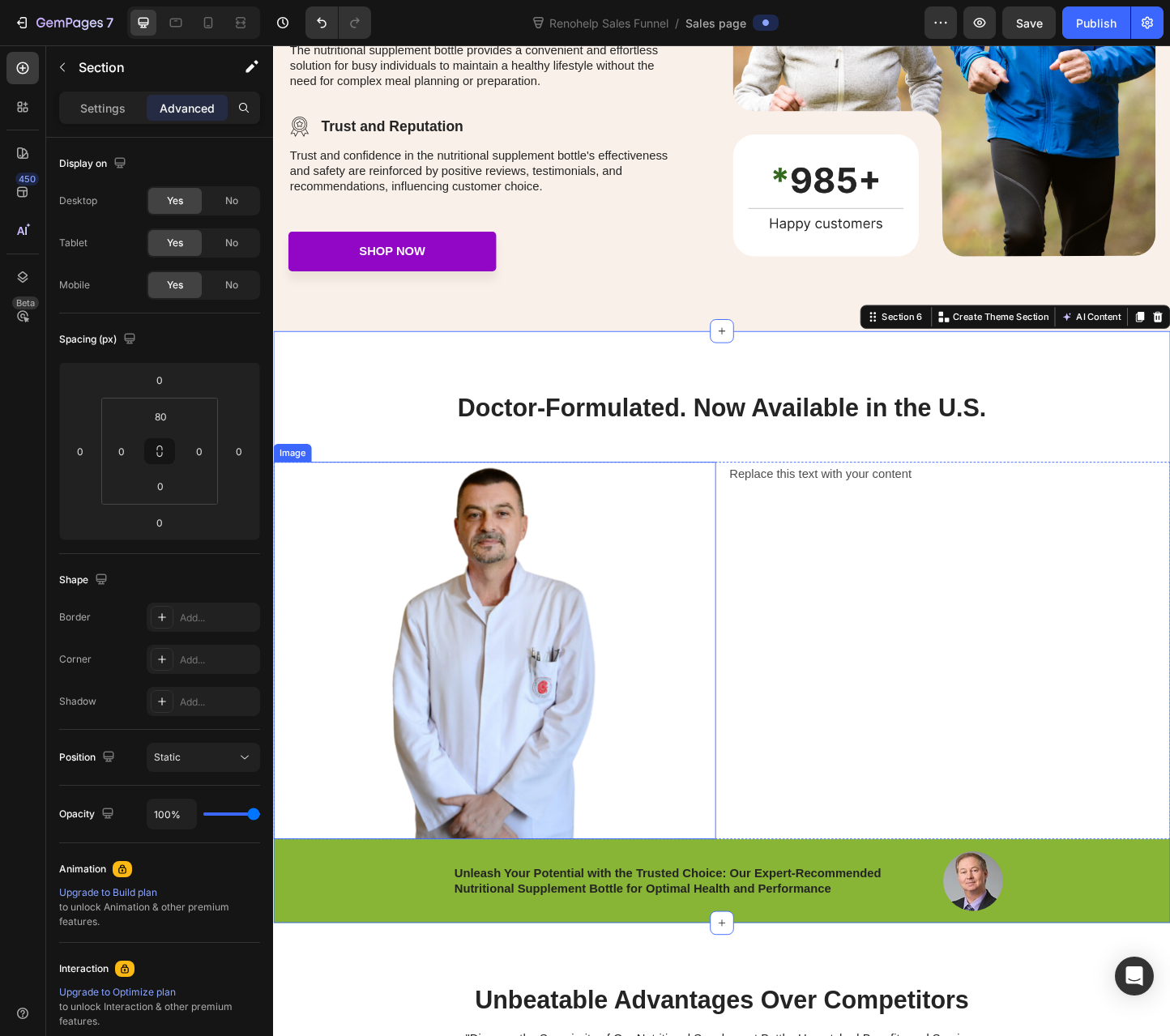
click at [736, 680] on div at bounding box center [512, 700] width 479 height 409
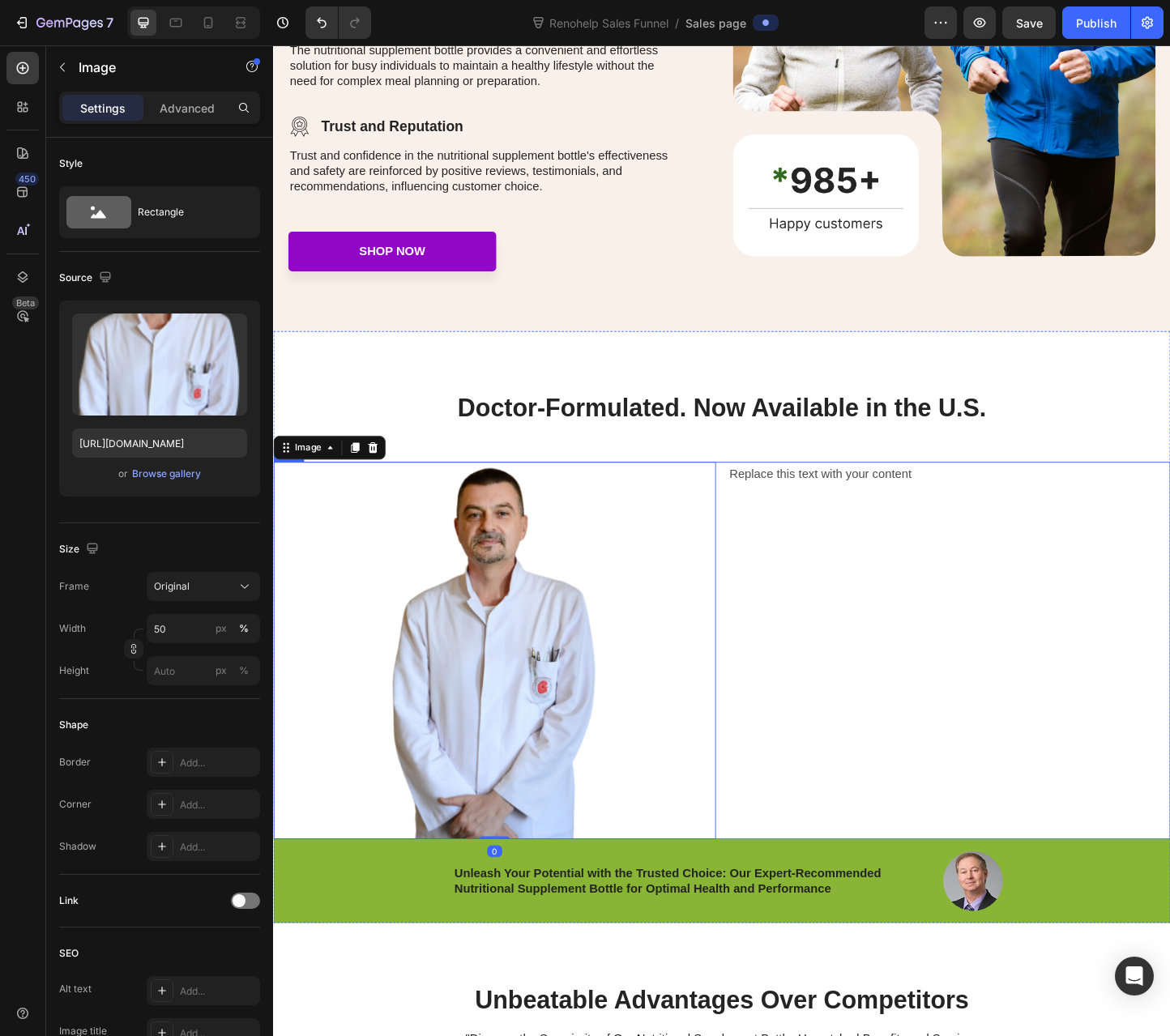
click at [770, 865] on div "Replace this text with your content Text Block" at bounding box center [1005, 700] width 479 height 409
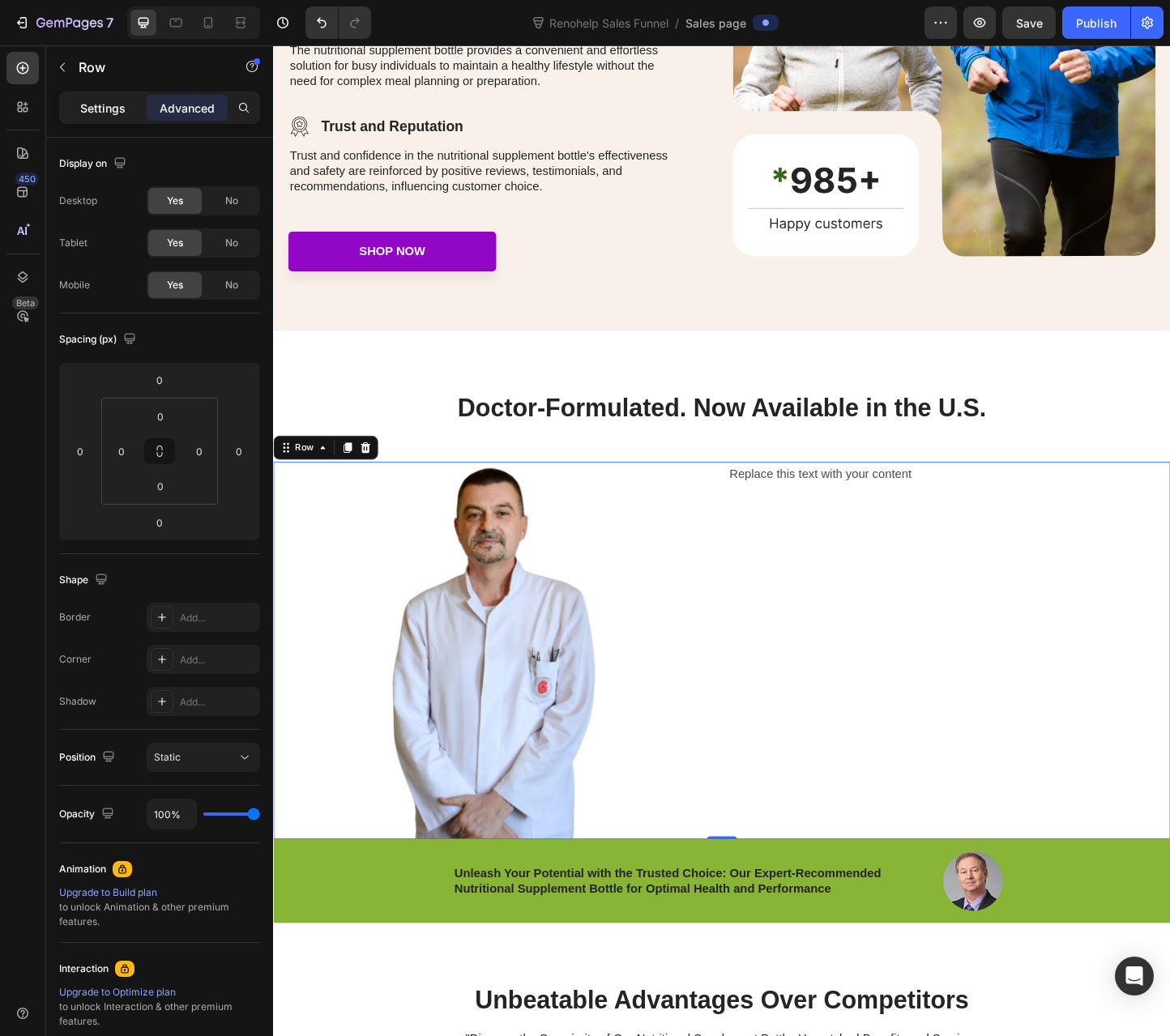
click at [107, 106] on p "Settings" at bounding box center [103, 107] width 45 height 17
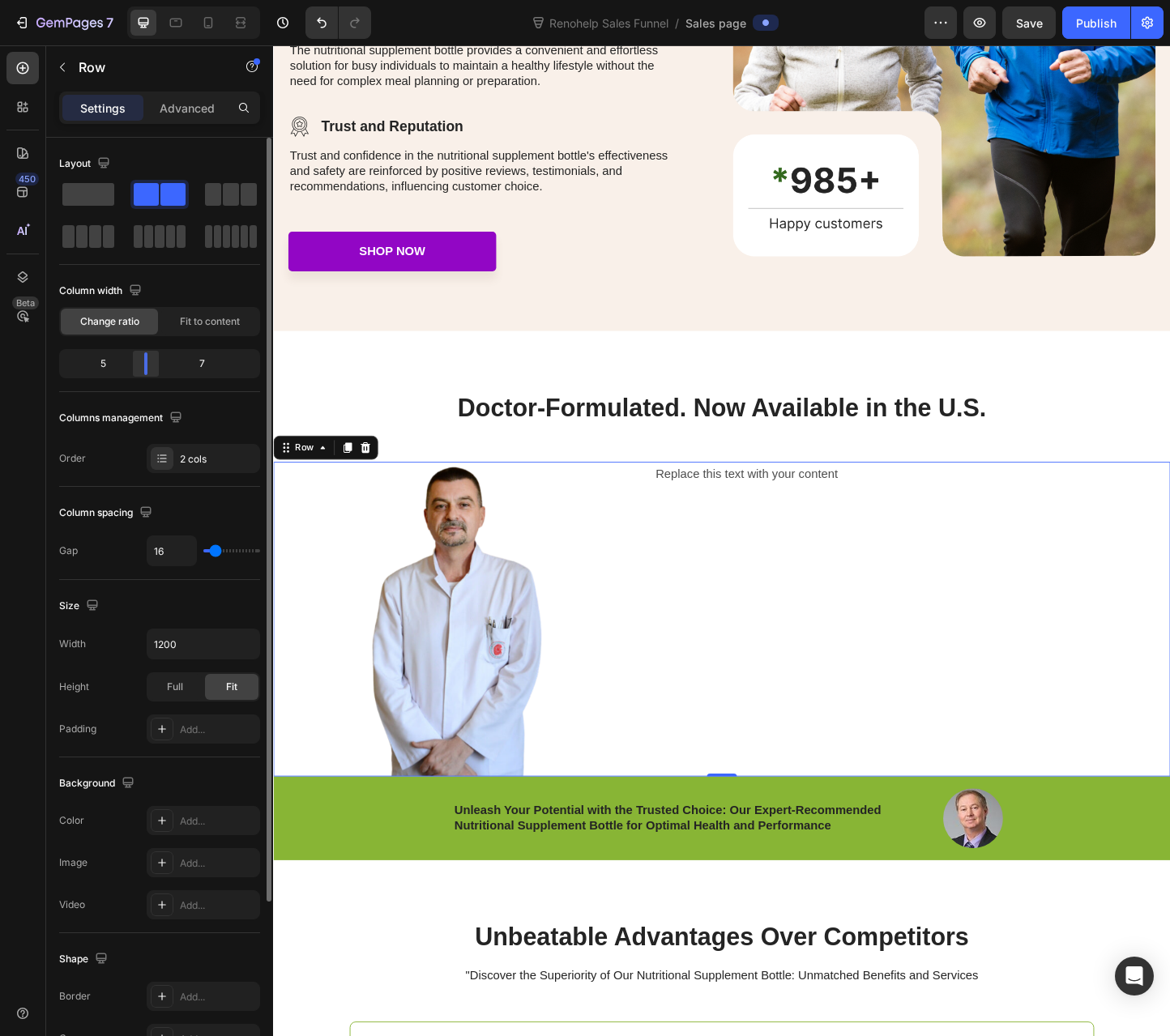
drag, startPoint x: 162, startPoint y: 364, endPoint x: 482, endPoint y: 374, distance: 320.2
click at [141, 361] on div at bounding box center [145, 363] width 29 height 23
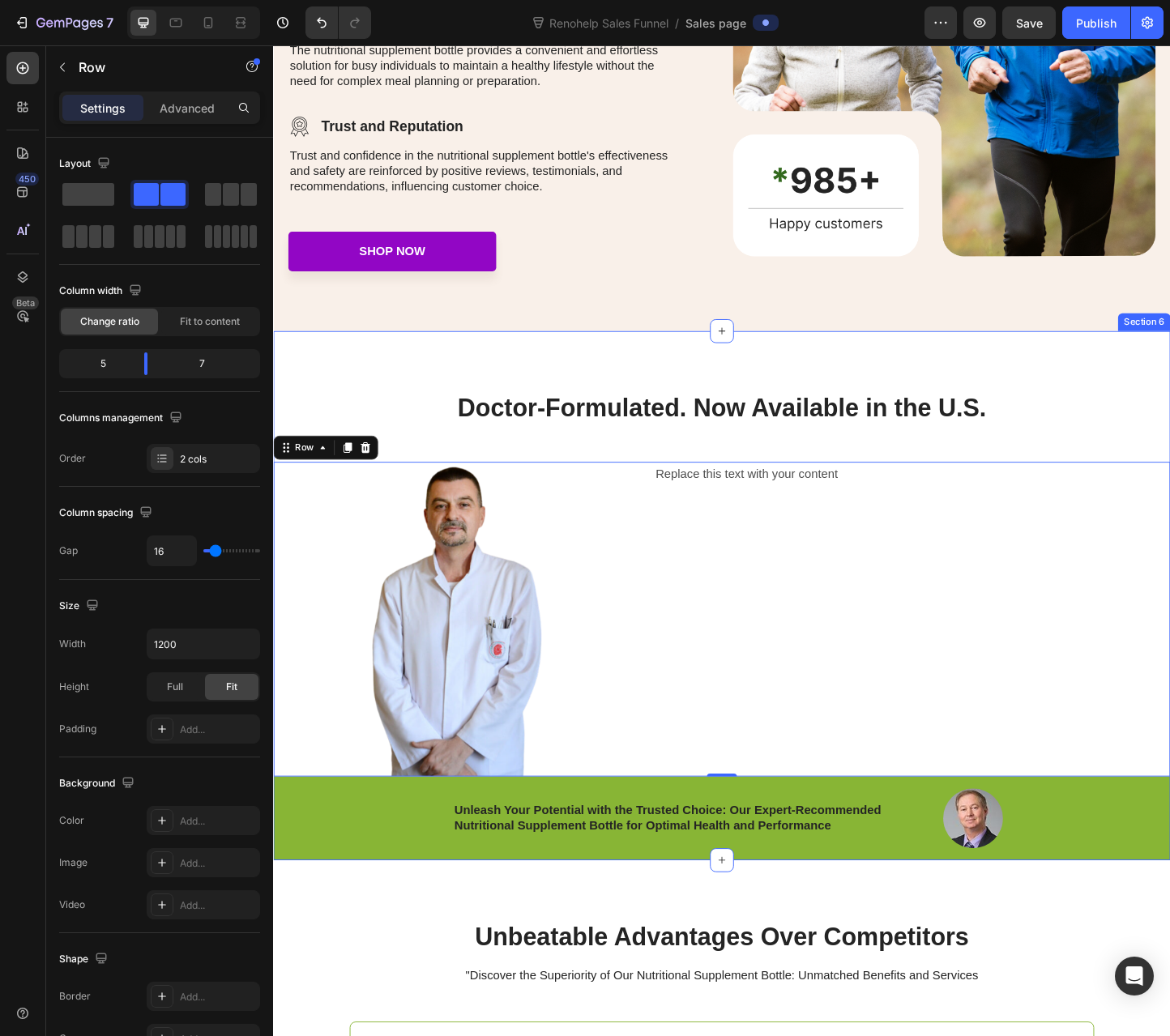
click at [831, 407] on div "Doctor-Formulated. Now Available in the U.S. Heading Image Replace this text wi…" at bounding box center [758, 641] width 972 height 573
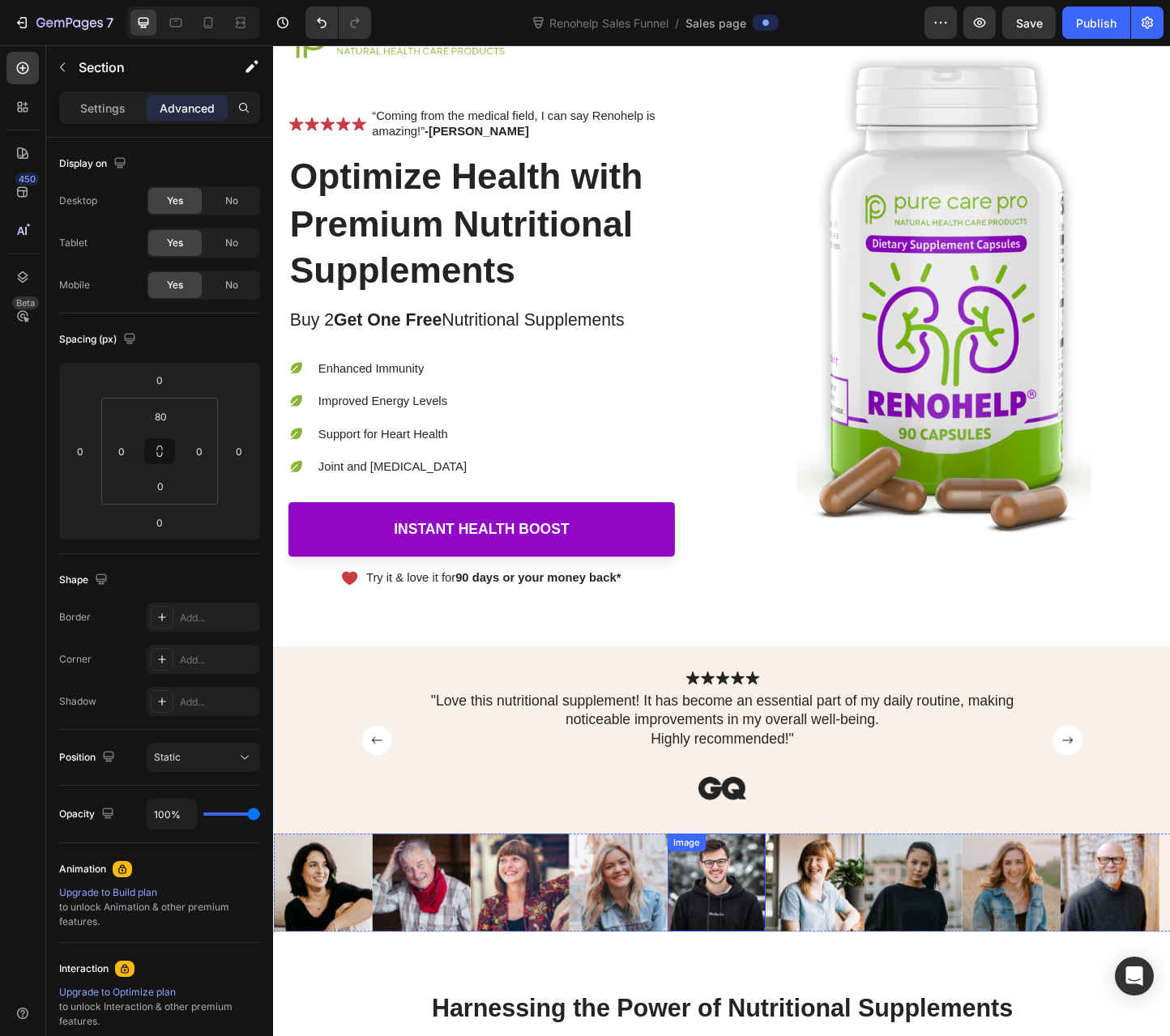
scroll to position [0, 0]
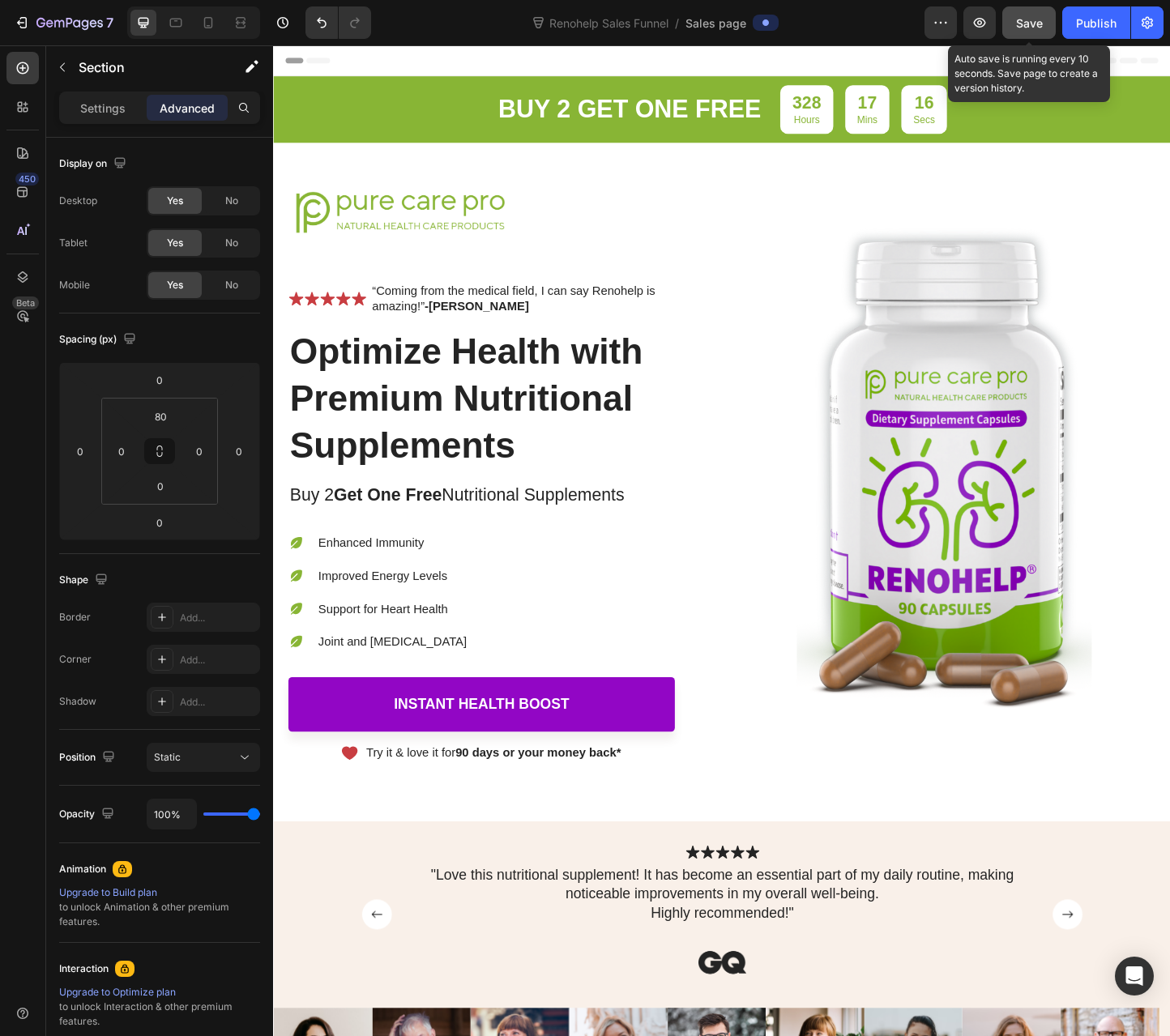
click at [1014, 23] on button "Save" at bounding box center [1028, 23] width 53 height 32
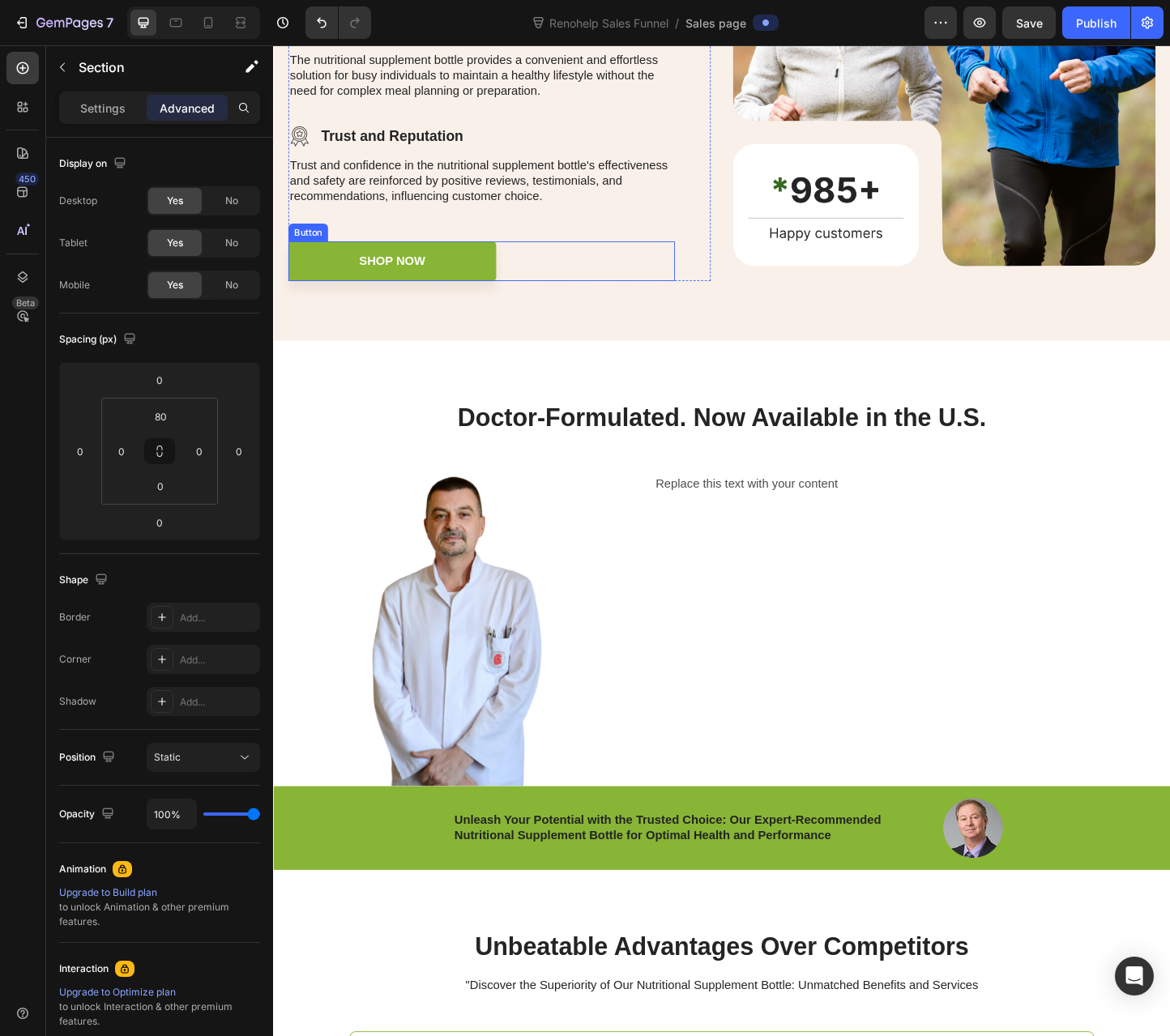
scroll to position [2430, 0]
